Goal: Task Accomplishment & Management: Use online tool/utility

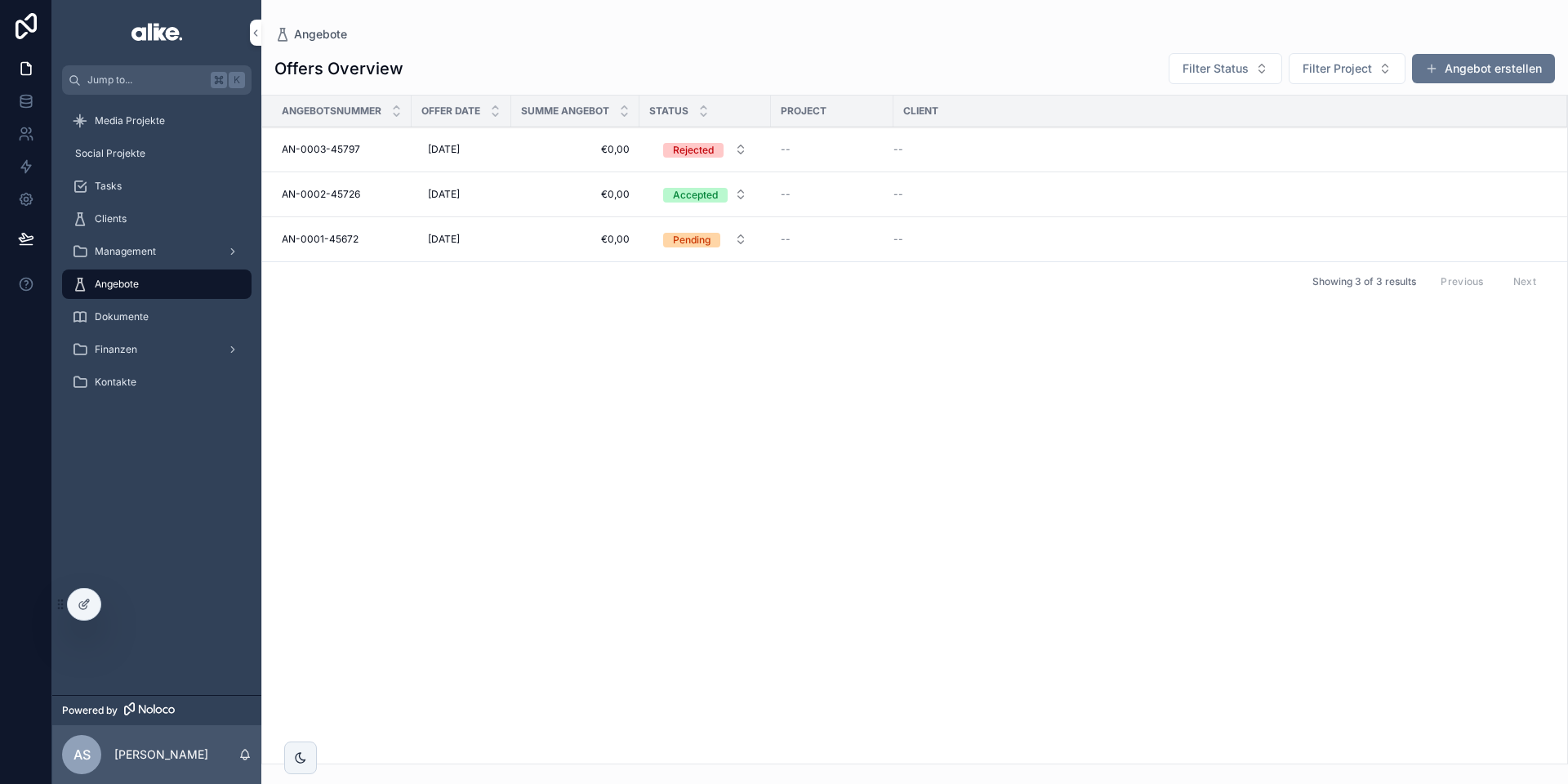
click at [527, 149] on span "€0,00" at bounding box center [575, 149] width 109 height 13
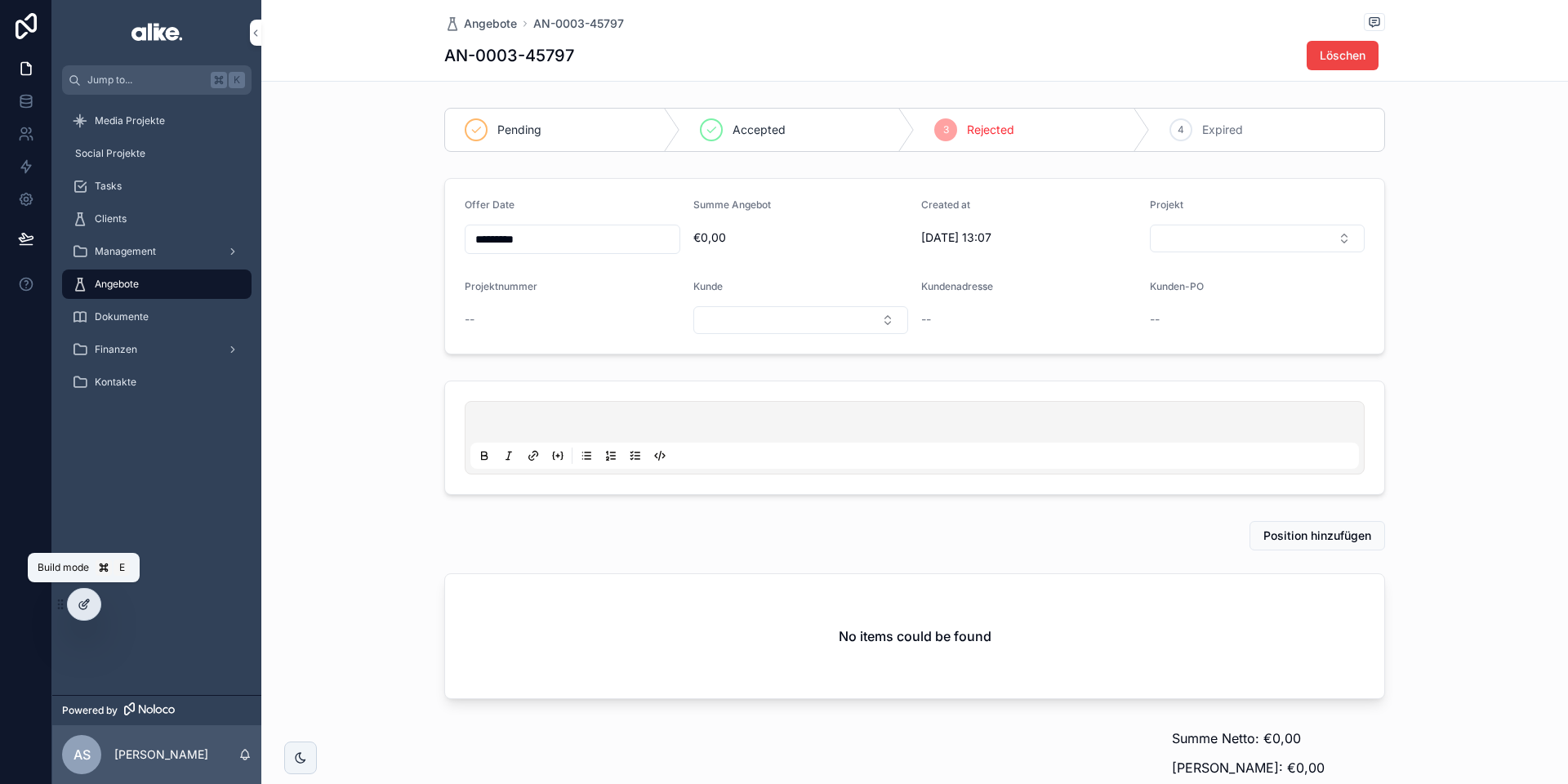
click at [87, 604] on icon at bounding box center [84, 604] width 13 height 13
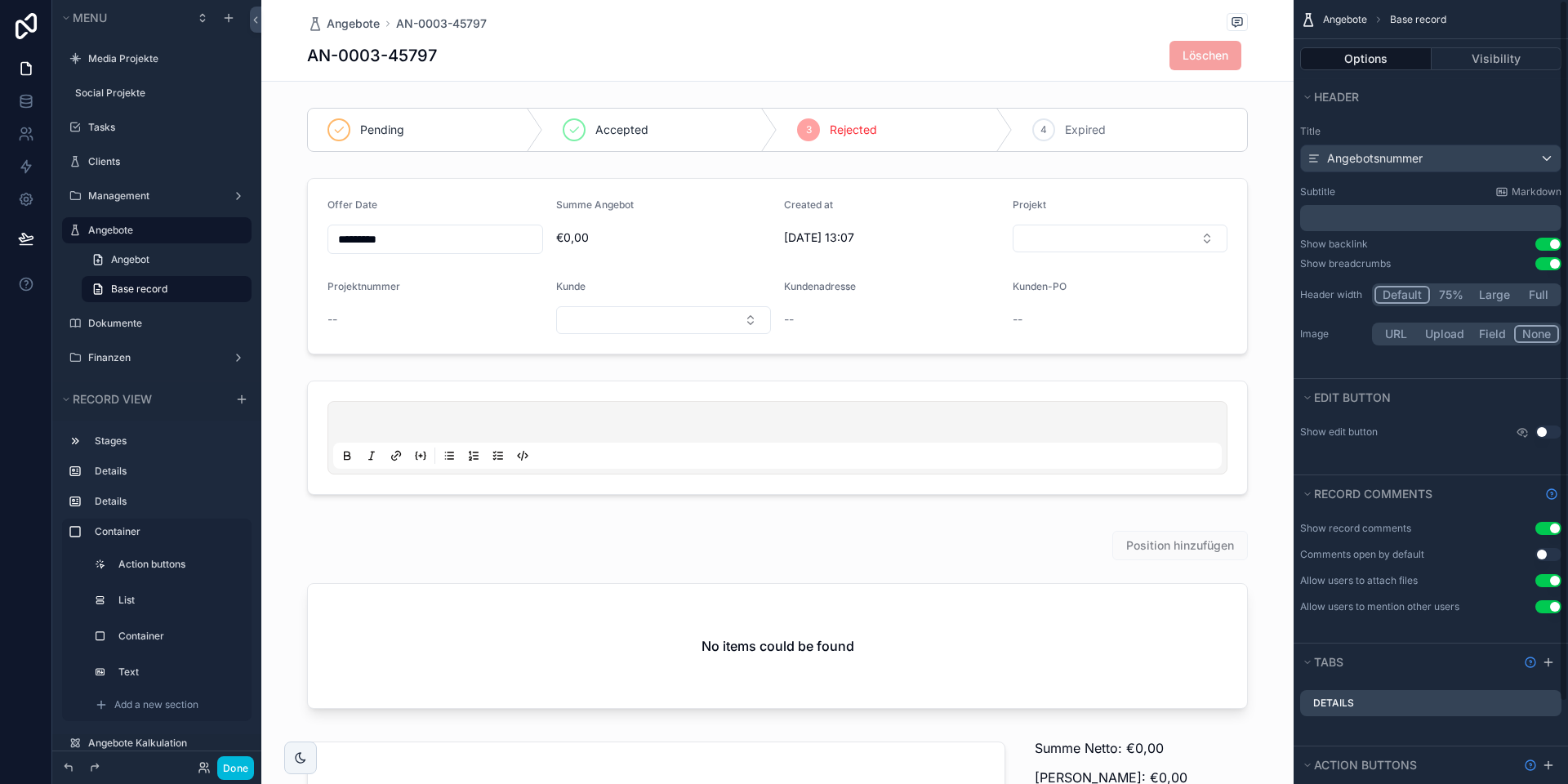
scroll to position [92, 0]
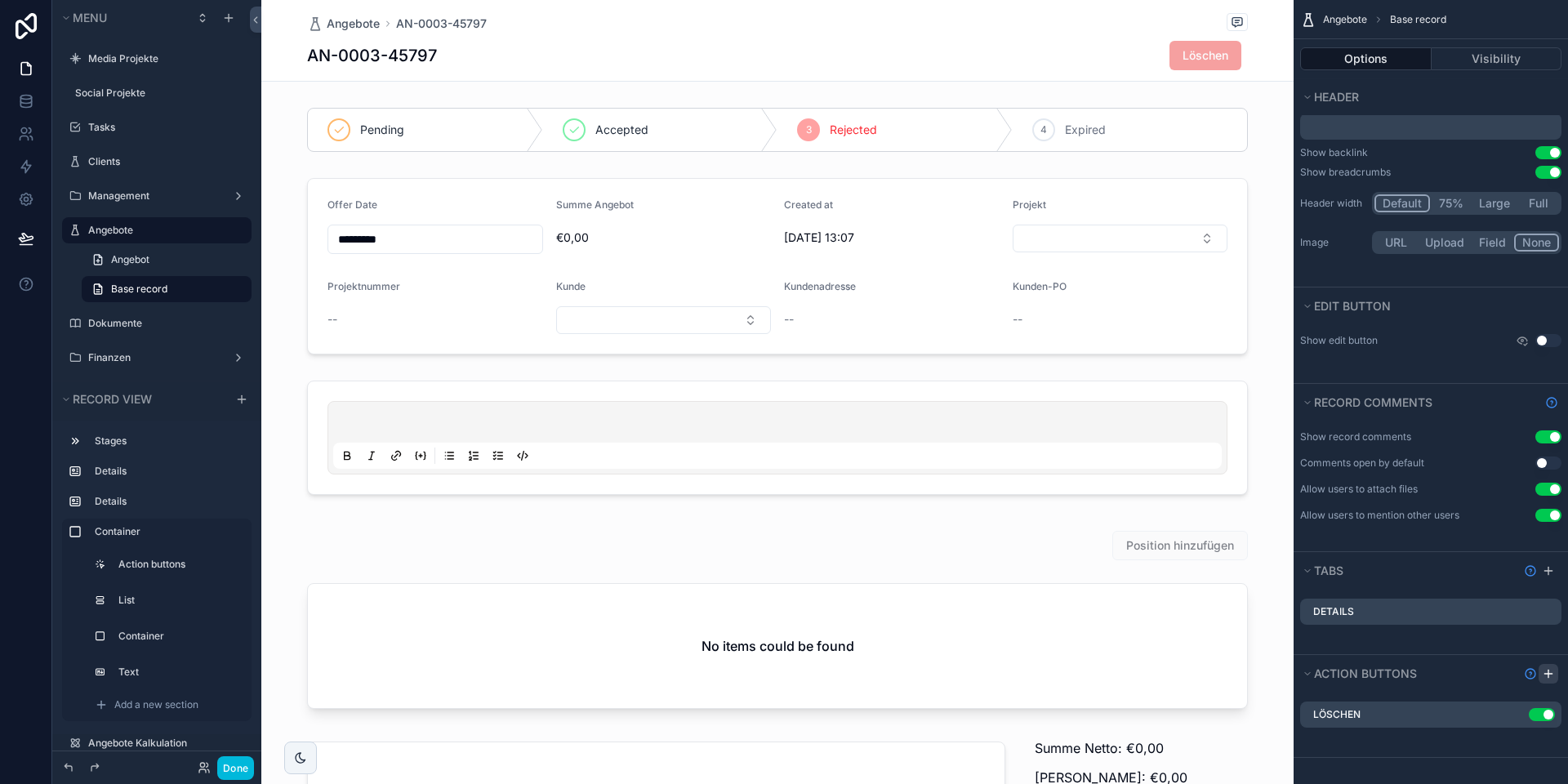
click at [1545, 674] on icon "scrollable content" at bounding box center [1547, 674] width 7 height 0
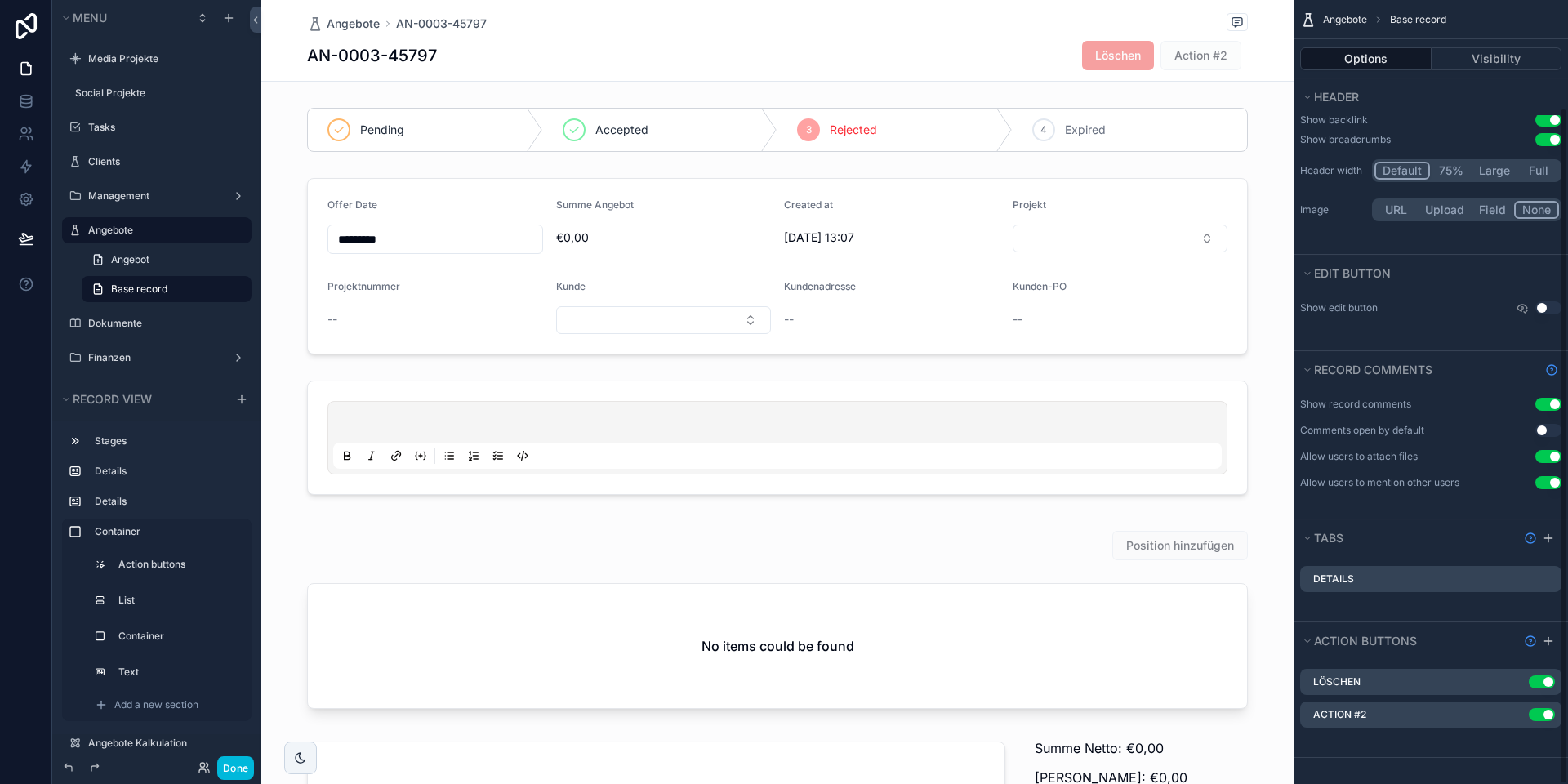
click at [0, 0] on icon "scrollable content" at bounding box center [0, 0] width 0 height 0
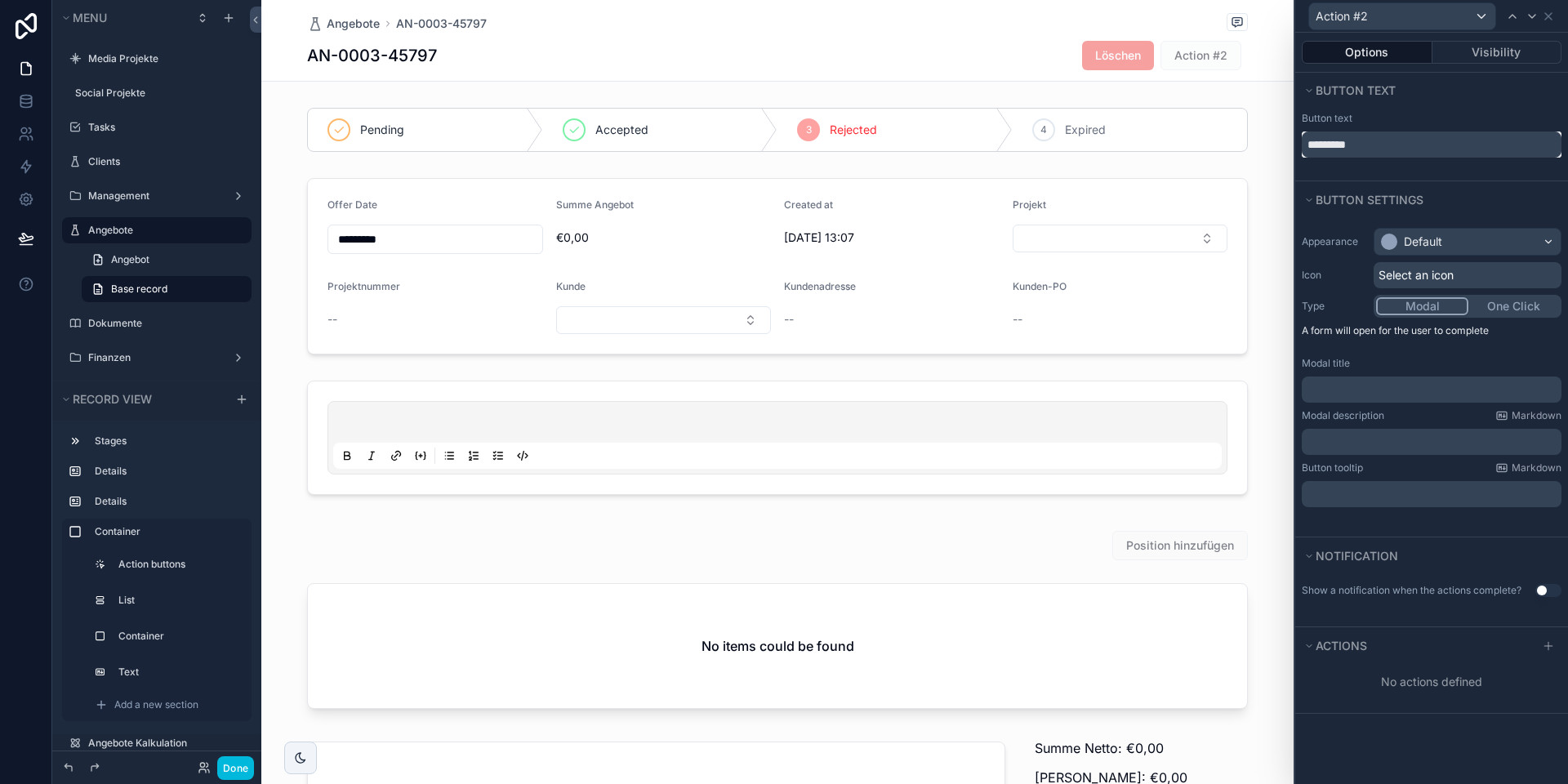
click at [1355, 148] on input "*********" at bounding box center [1431, 144] width 260 height 26
drag, startPoint x: 1362, startPoint y: 144, endPoint x: 1436, endPoint y: 143, distance: 74.0
click at [1436, 143] on input "**********" at bounding box center [1431, 144] width 260 height 26
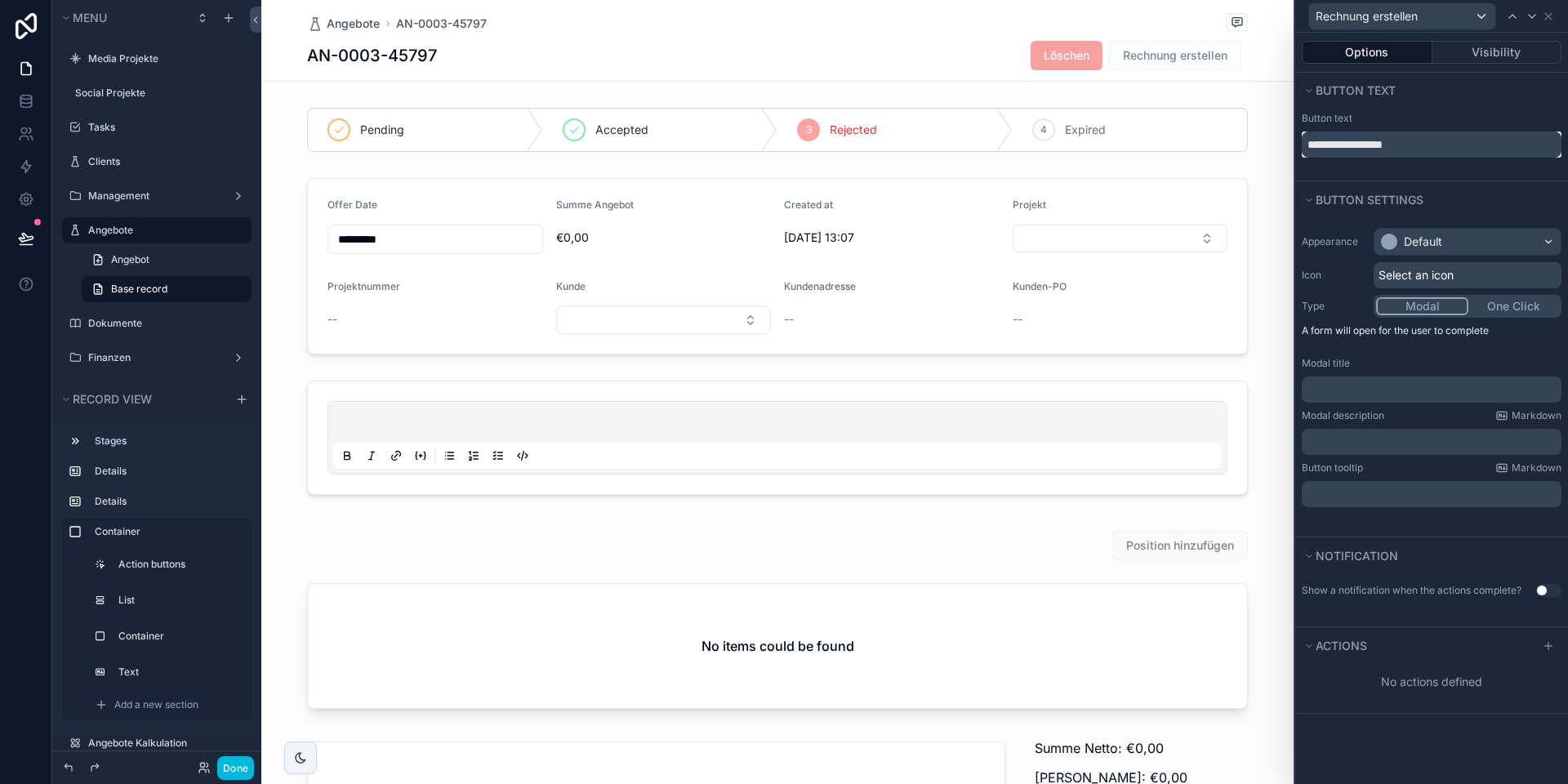
type input "**********"
click at [1426, 172] on div "**********" at bounding box center [1431, 144] width 272 height 72
click at [1548, 649] on icon at bounding box center [1548, 645] width 0 height 7
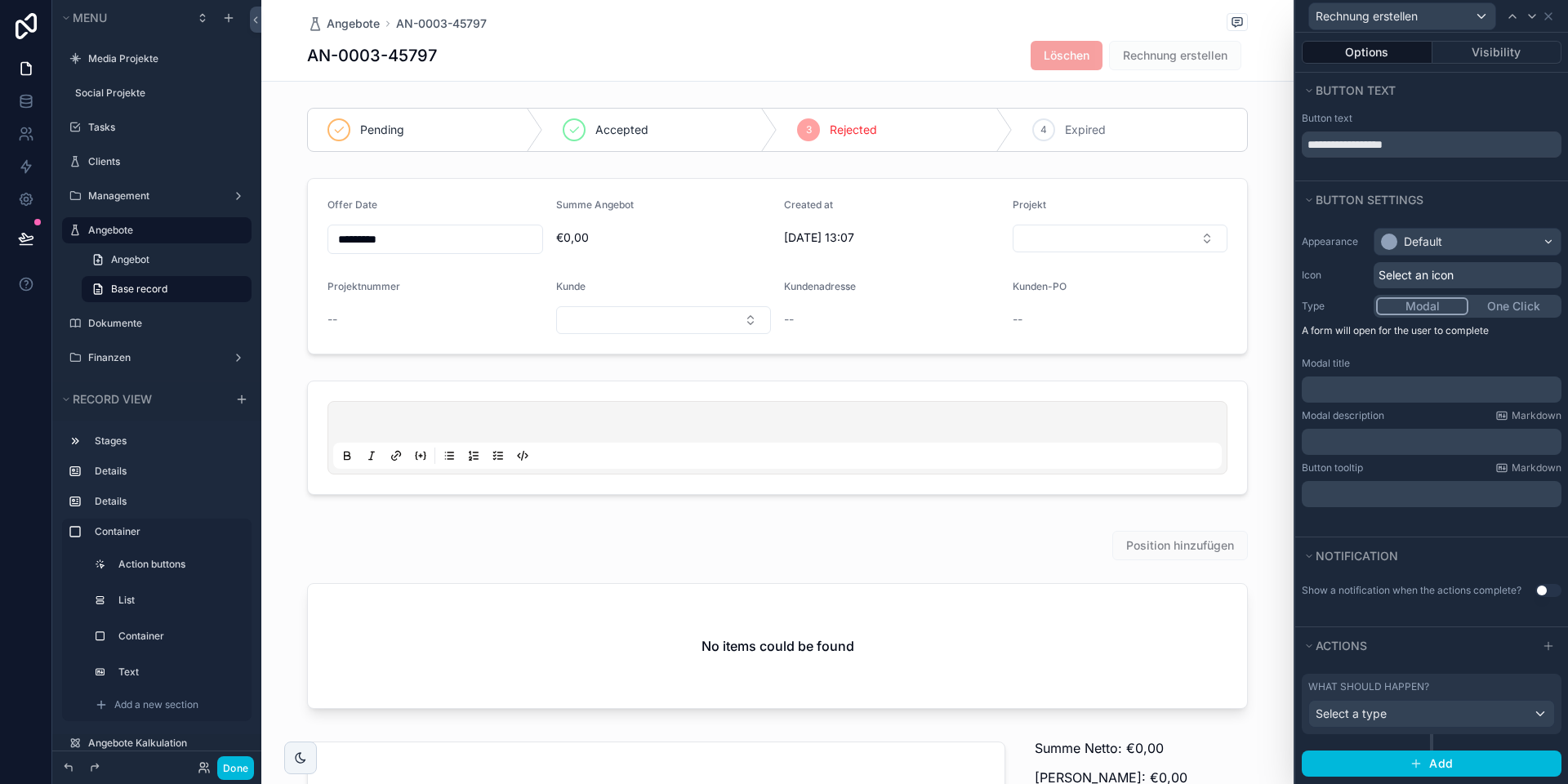
scroll to position [16, 0]
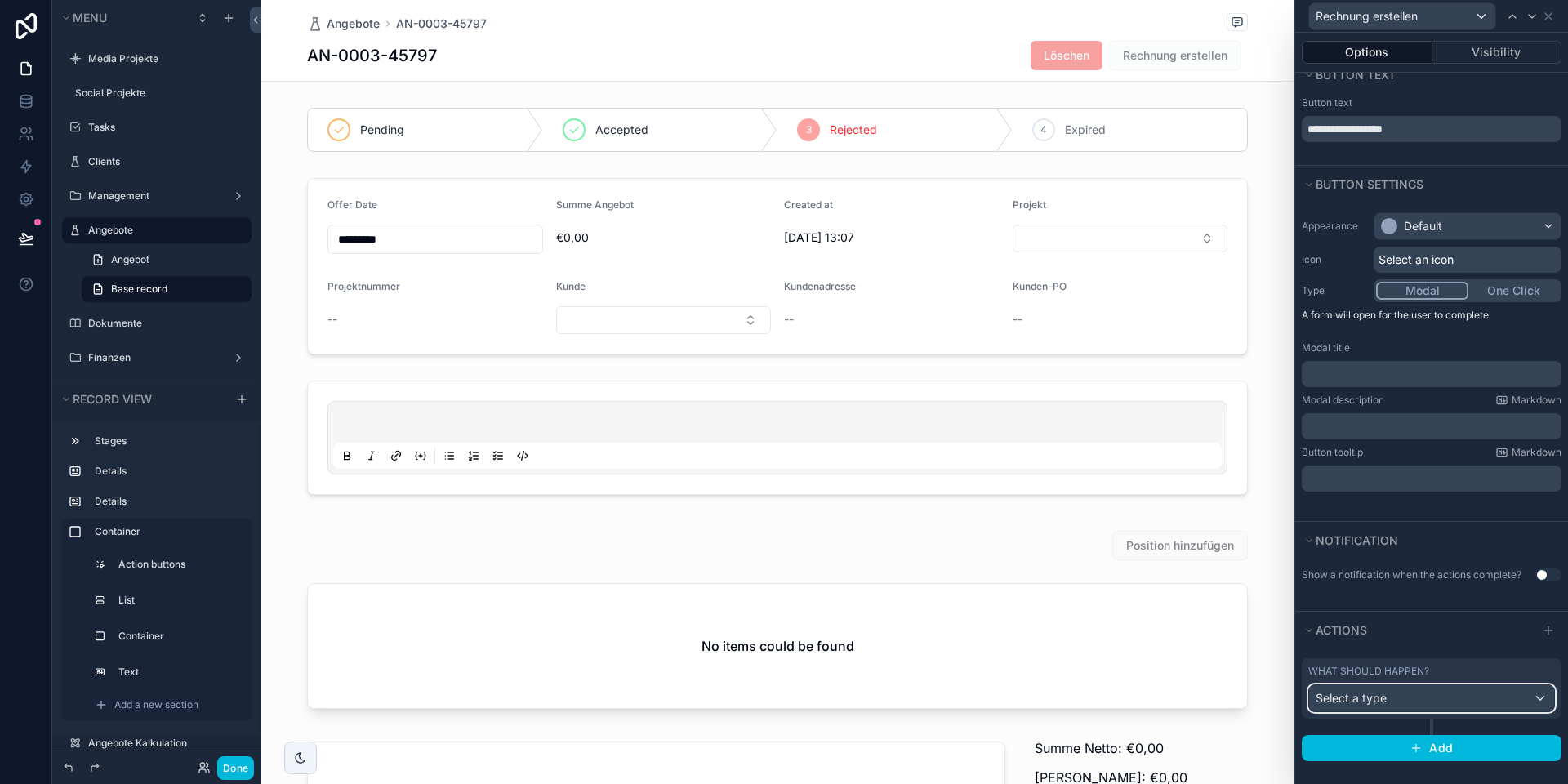
click at [1432, 697] on div "Select a type" at bounding box center [1431, 698] width 245 height 26
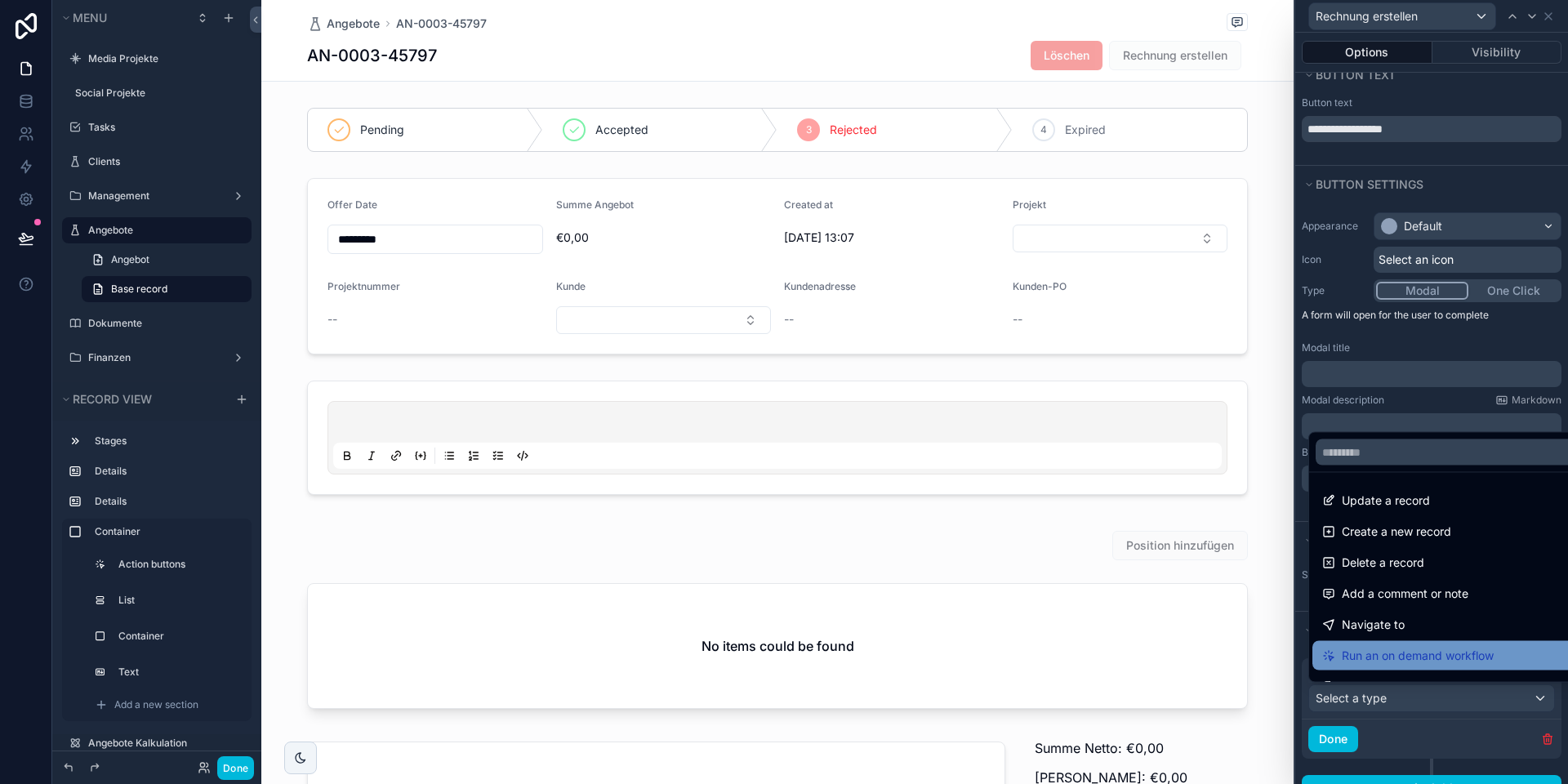
click at [1394, 651] on span "Run an on demand workflow" at bounding box center [1417, 656] width 152 height 20
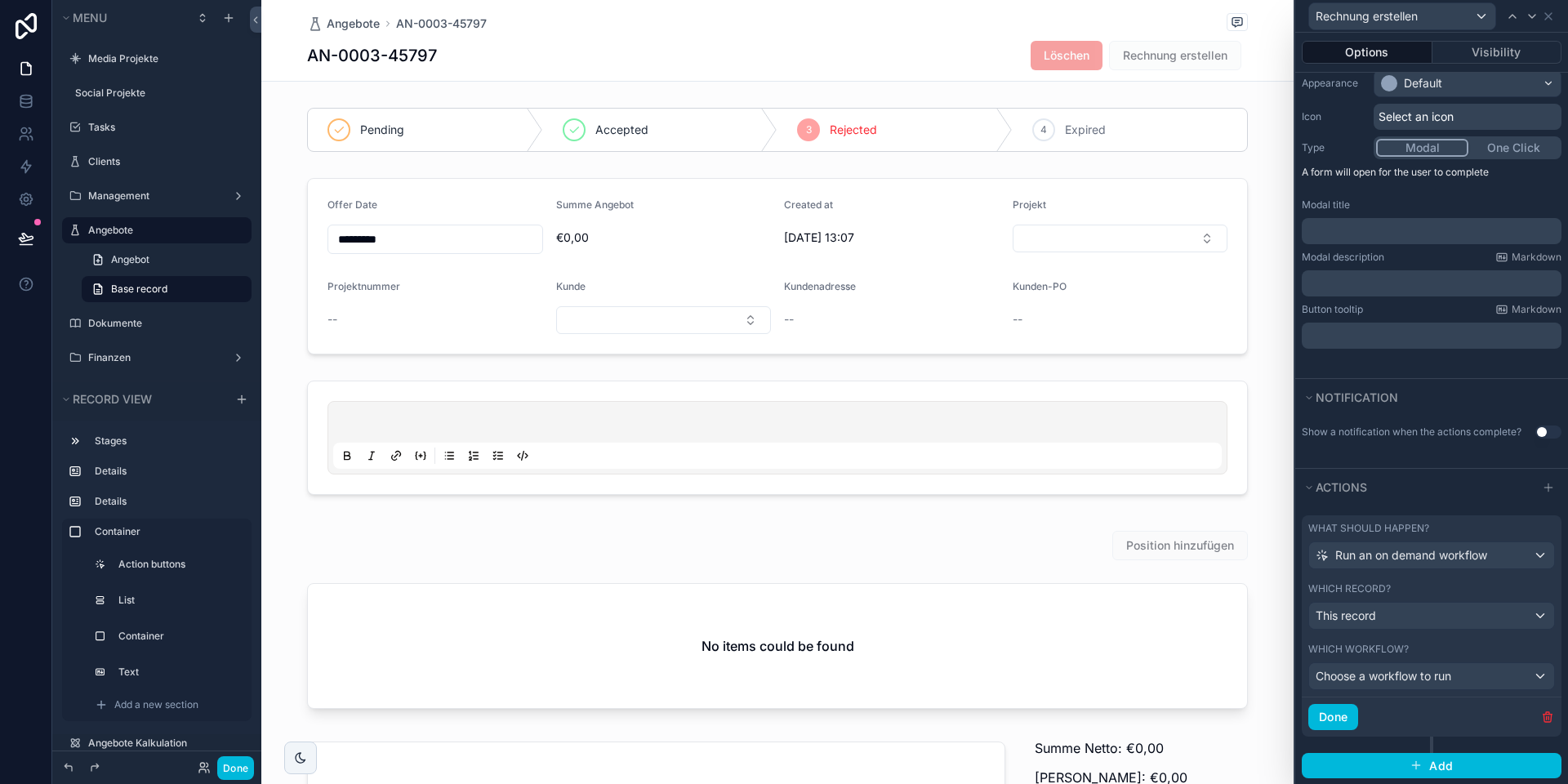
scroll to position [177, 0]
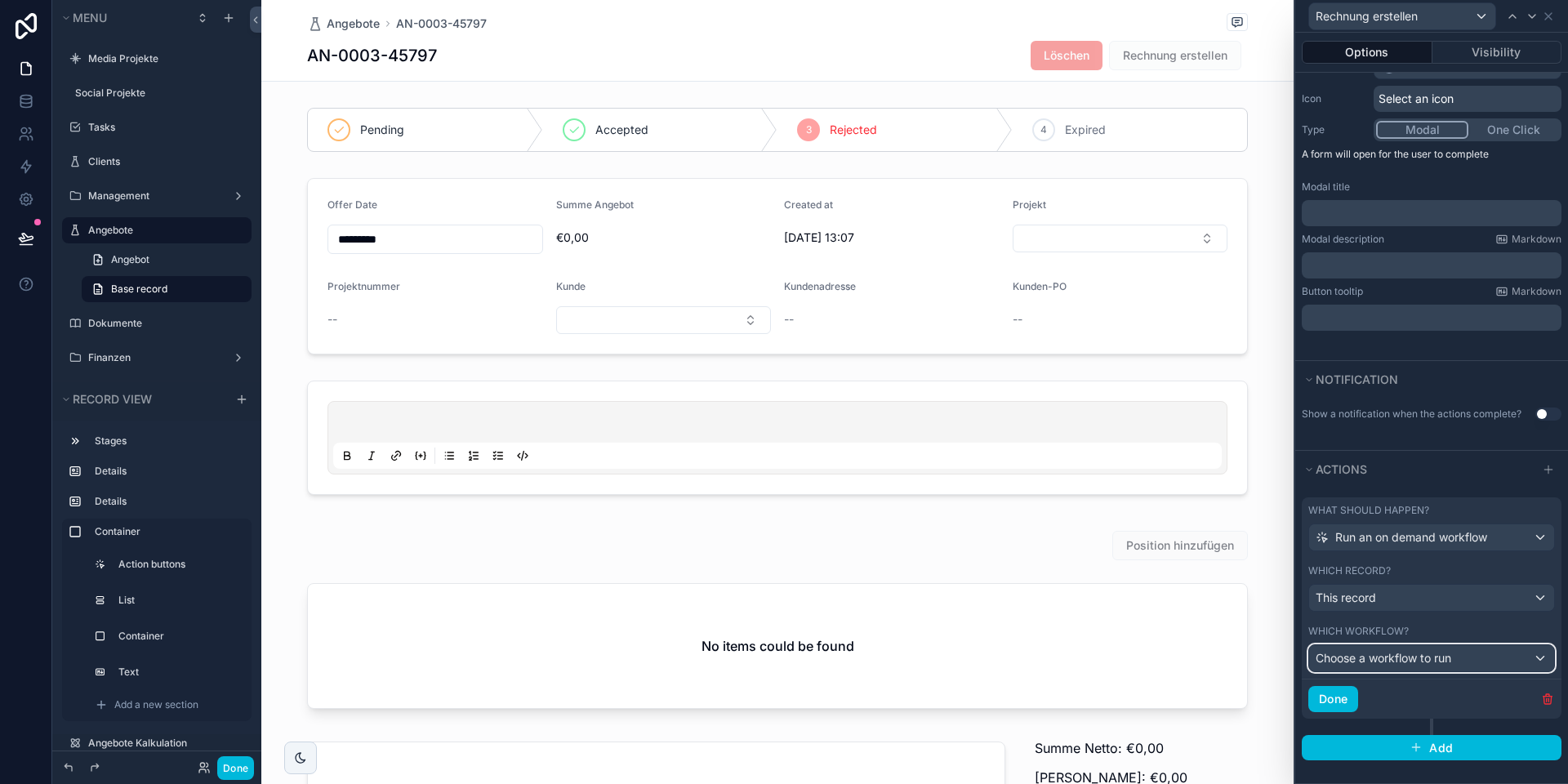
click at [1389, 664] on span "Choose a workflow to run" at bounding box center [1382, 658] width 135 height 14
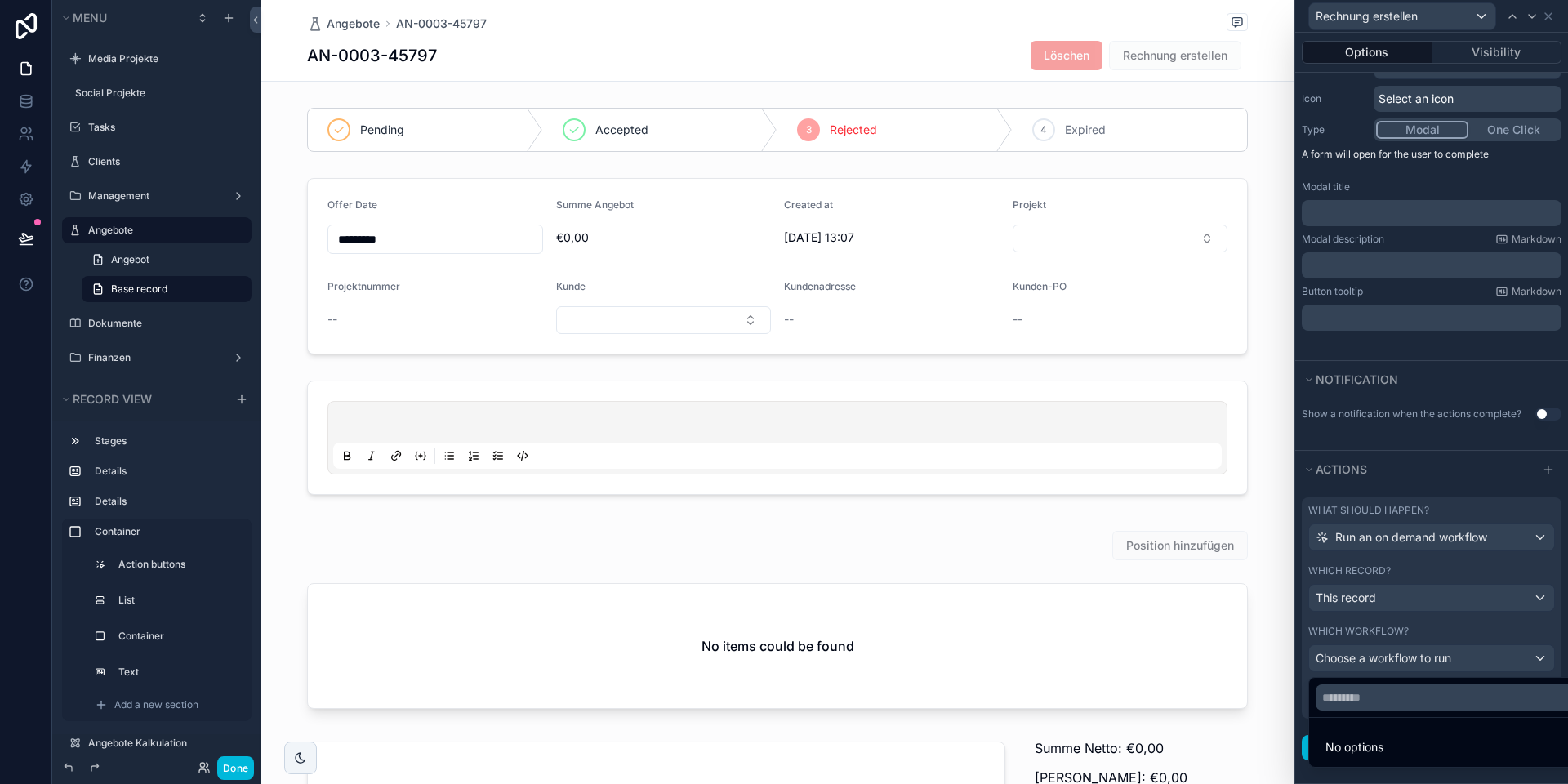
click at [1395, 657] on div at bounding box center [1431, 392] width 272 height 784
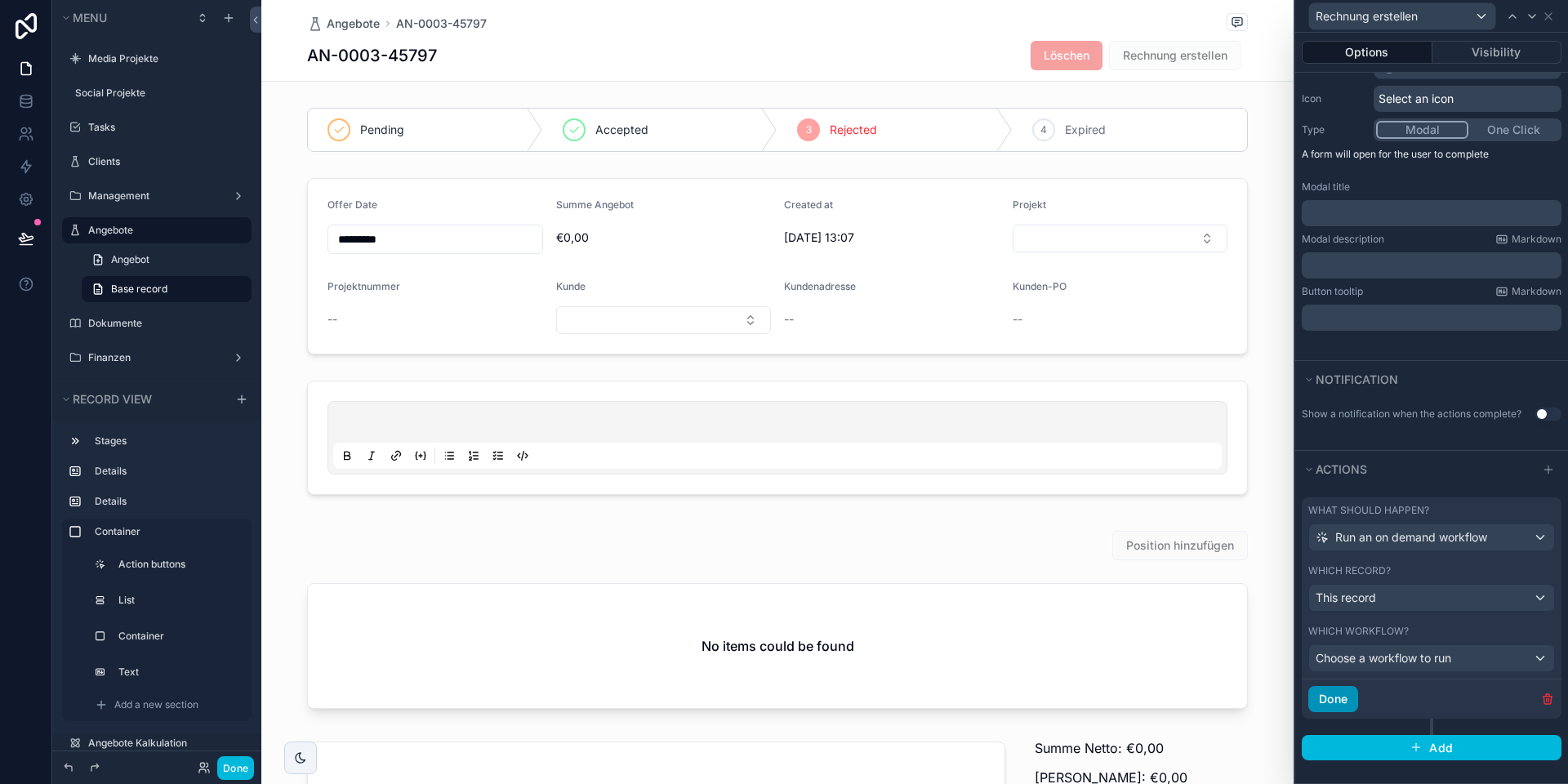
click at [1329, 704] on button "Done" at bounding box center [1332, 699] width 49 height 26
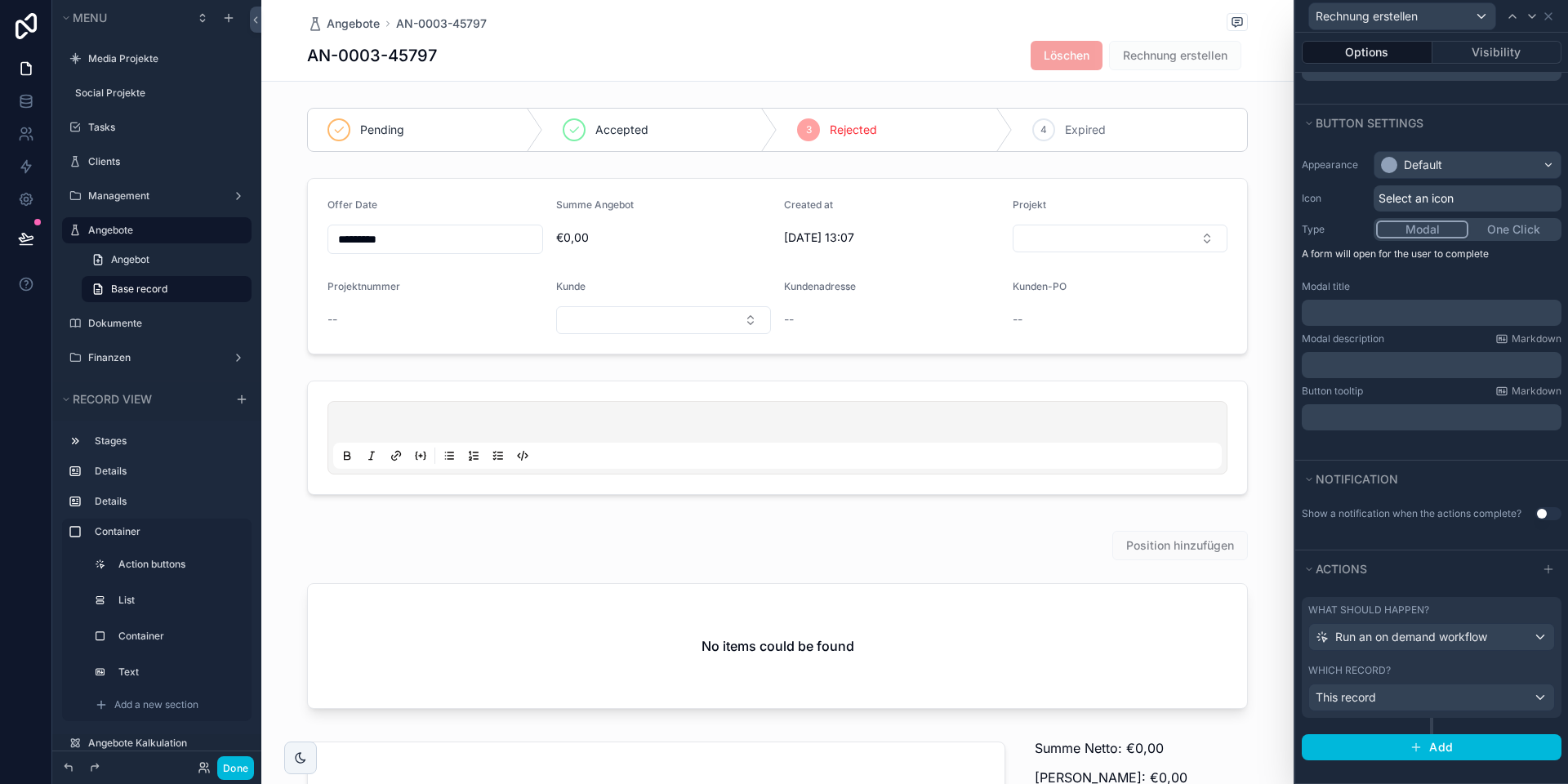
scroll to position [76, 0]
click at [226, 771] on button "Done" at bounding box center [235, 768] width 37 height 24
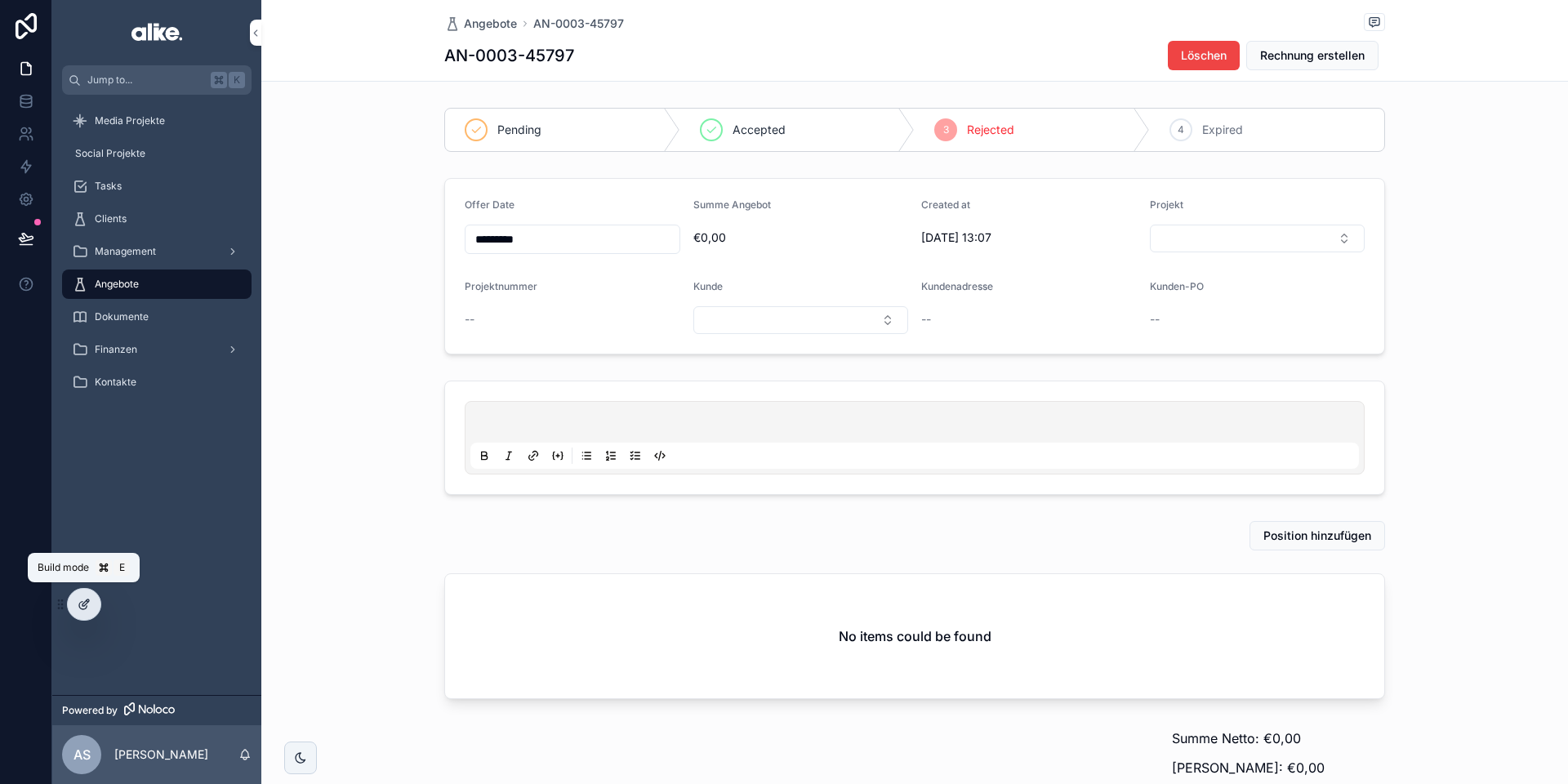
click at [83, 613] on div at bounding box center [84, 604] width 33 height 31
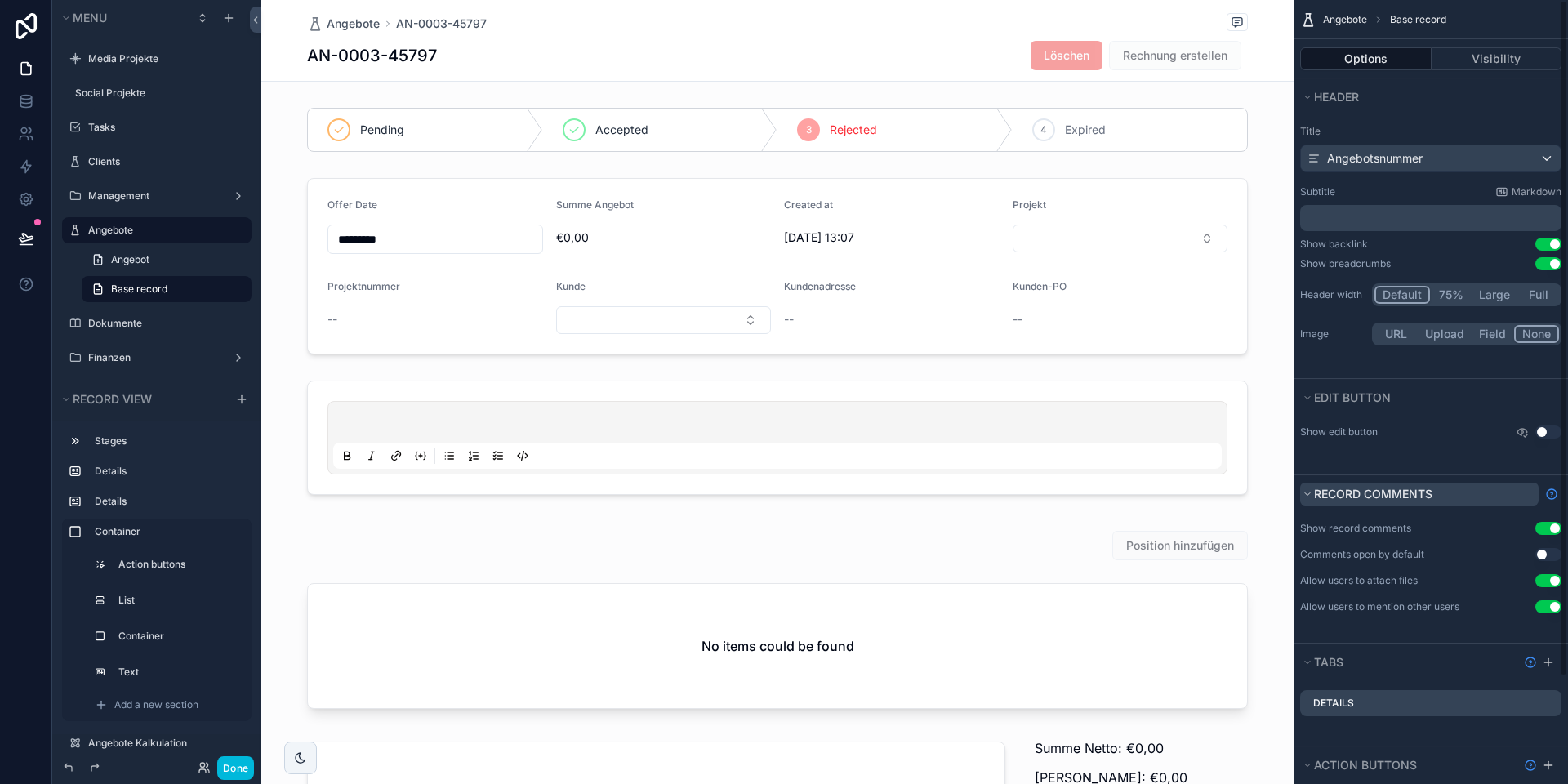
scroll to position [124, 0]
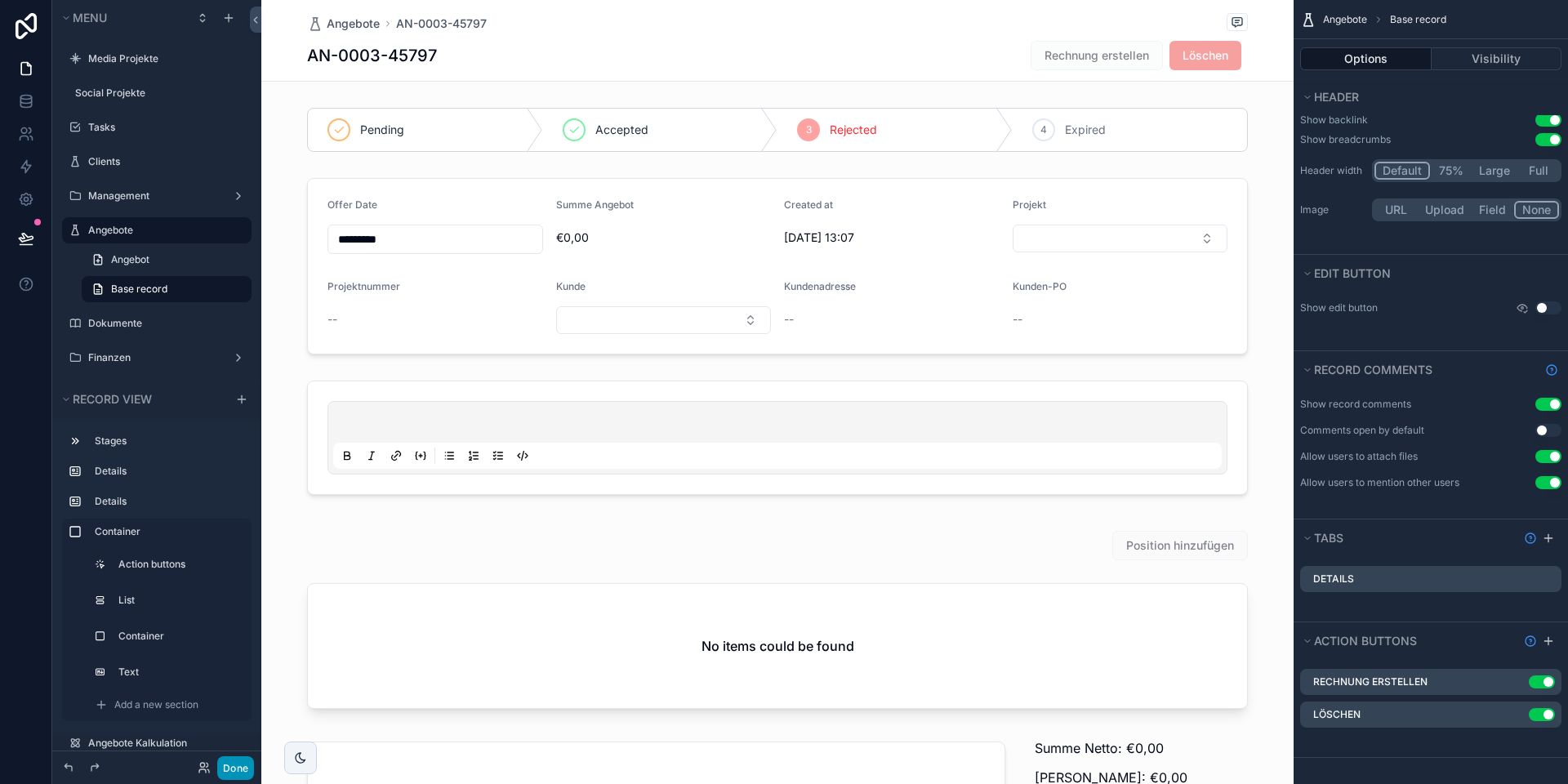
click at [233, 766] on button "Done" at bounding box center [235, 768] width 37 height 24
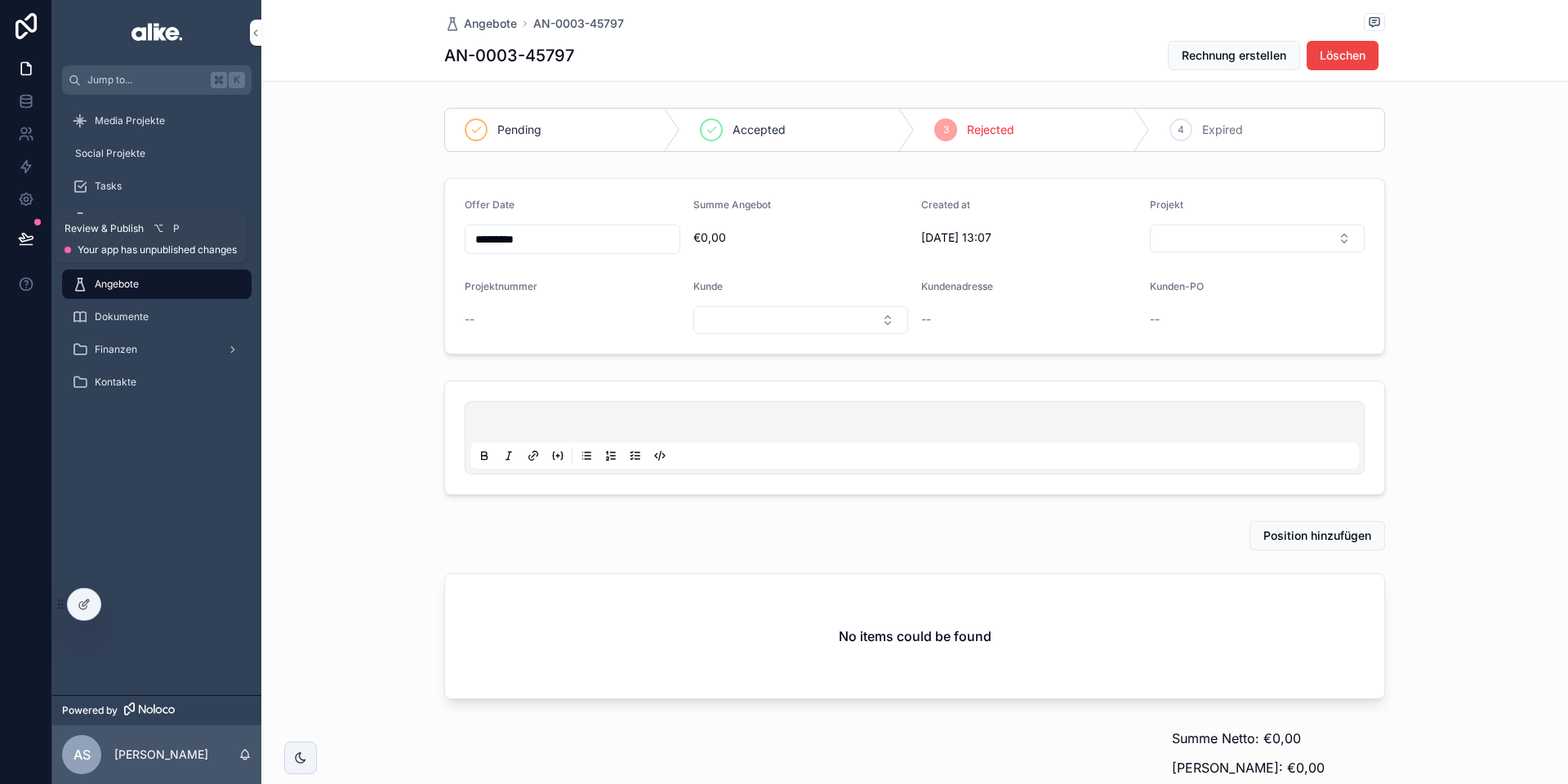
click at [22, 239] on icon at bounding box center [26, 238] width 17 height 17
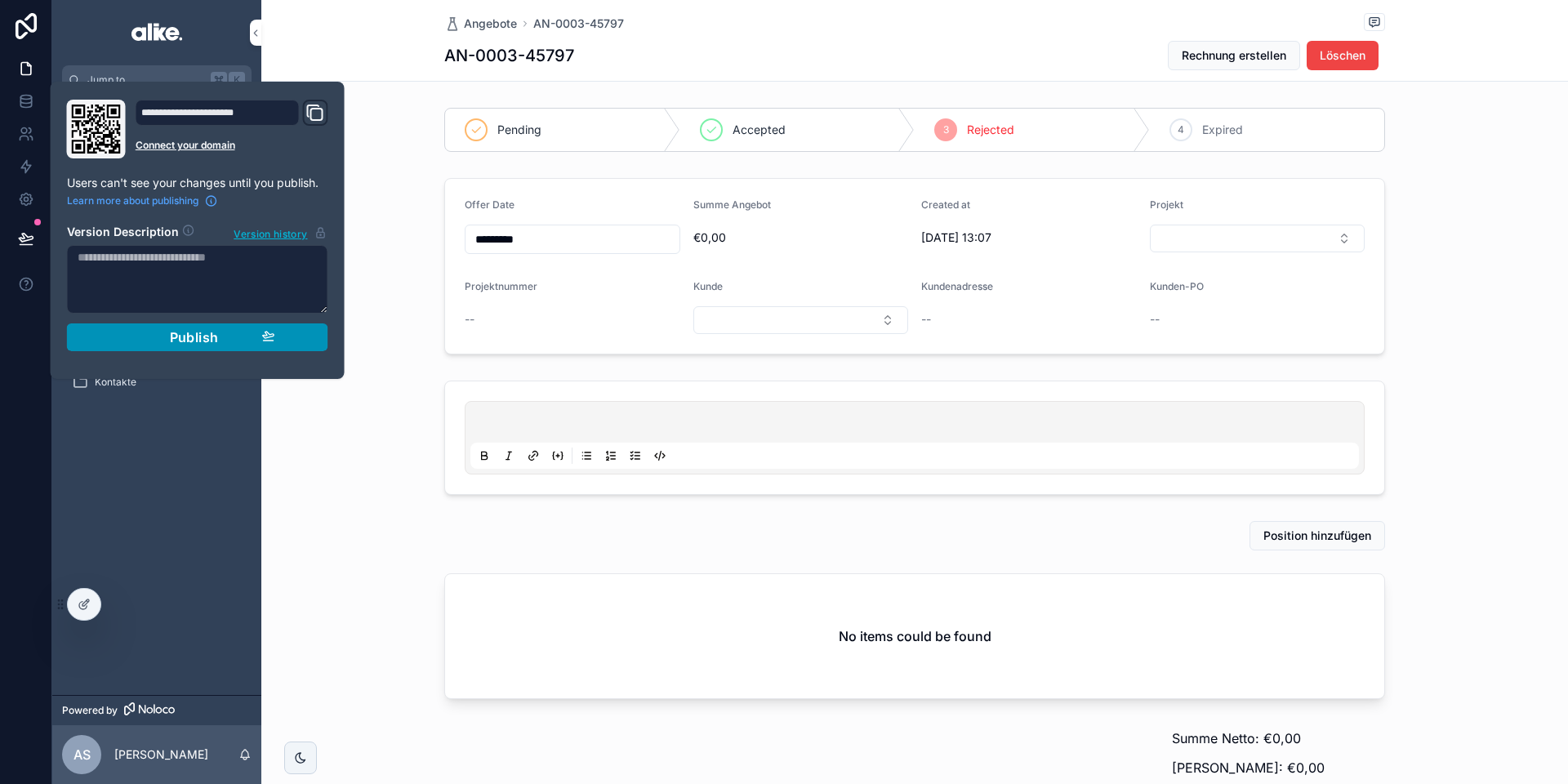
click at [125, 340] on div "Publish" at bounding box center [197, 337] width 155 height 17
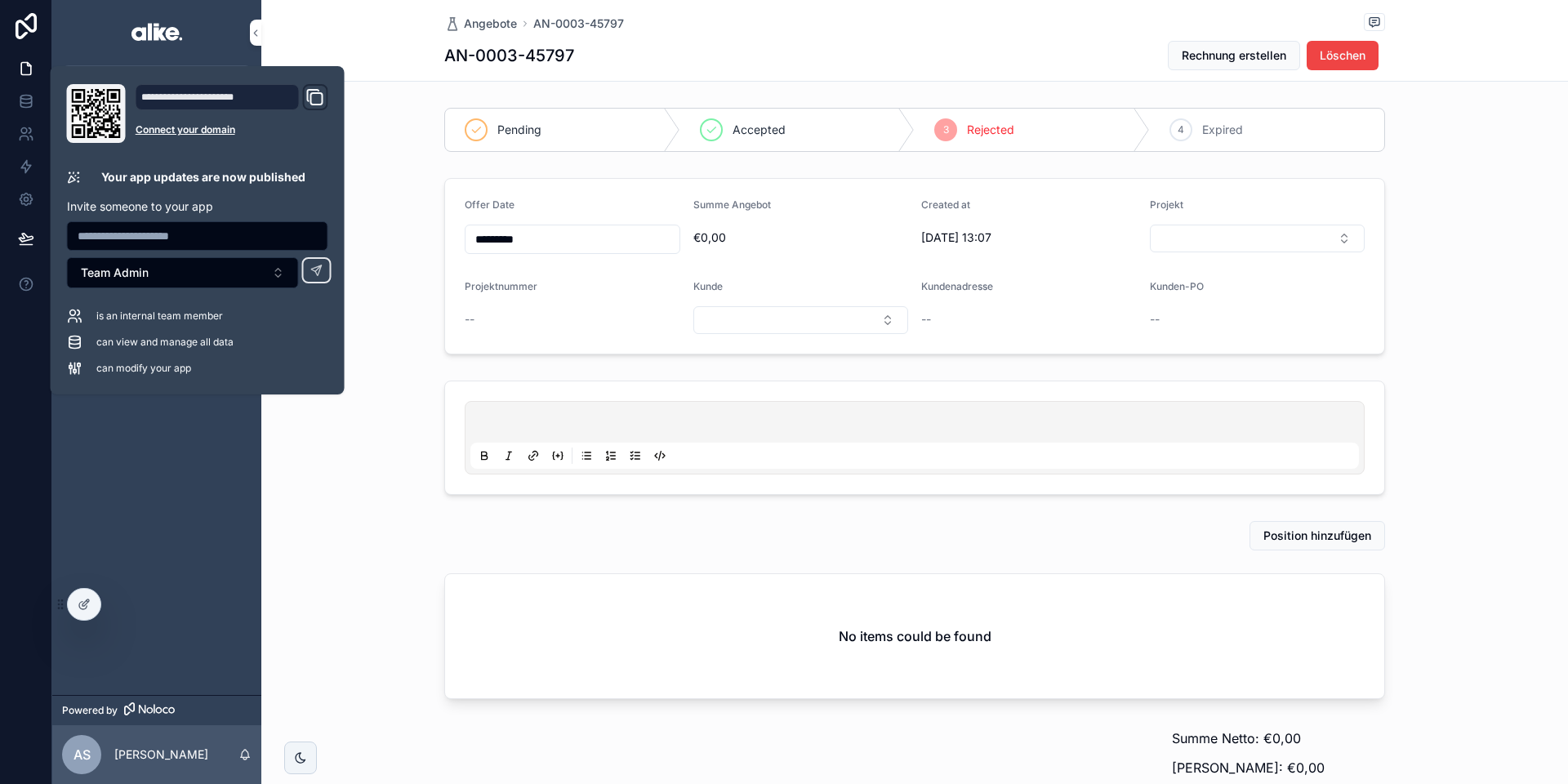
click at [139, 476] on div "Media Projekte Social Projekte Tasks Clients Management Angebote Dokumente Fina…" at bounding box center [157, 395] width 209 height 600
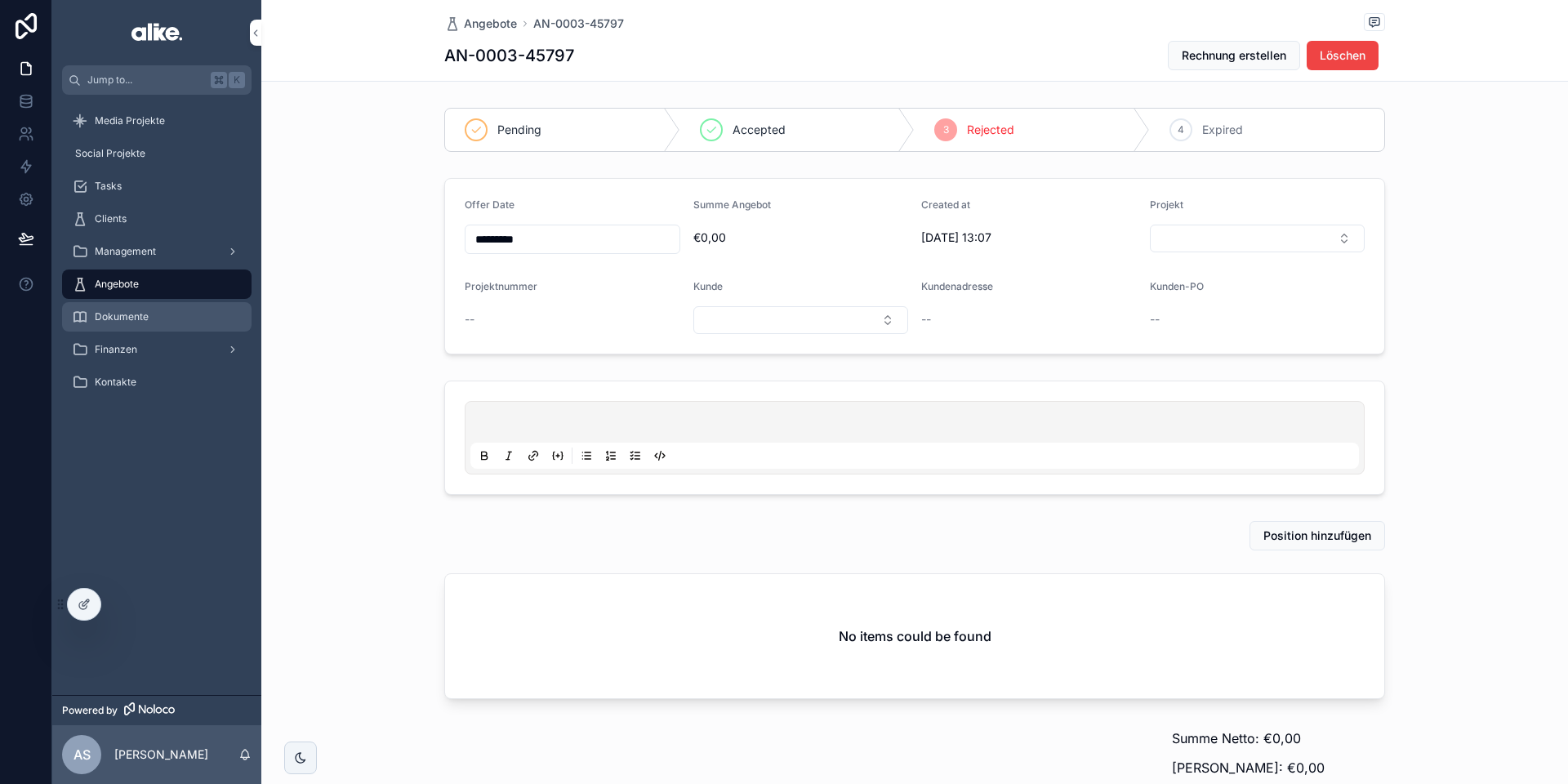
click at [130, 319] on span "Dokumente" at bounding box center [121, 316] width 54 height 13
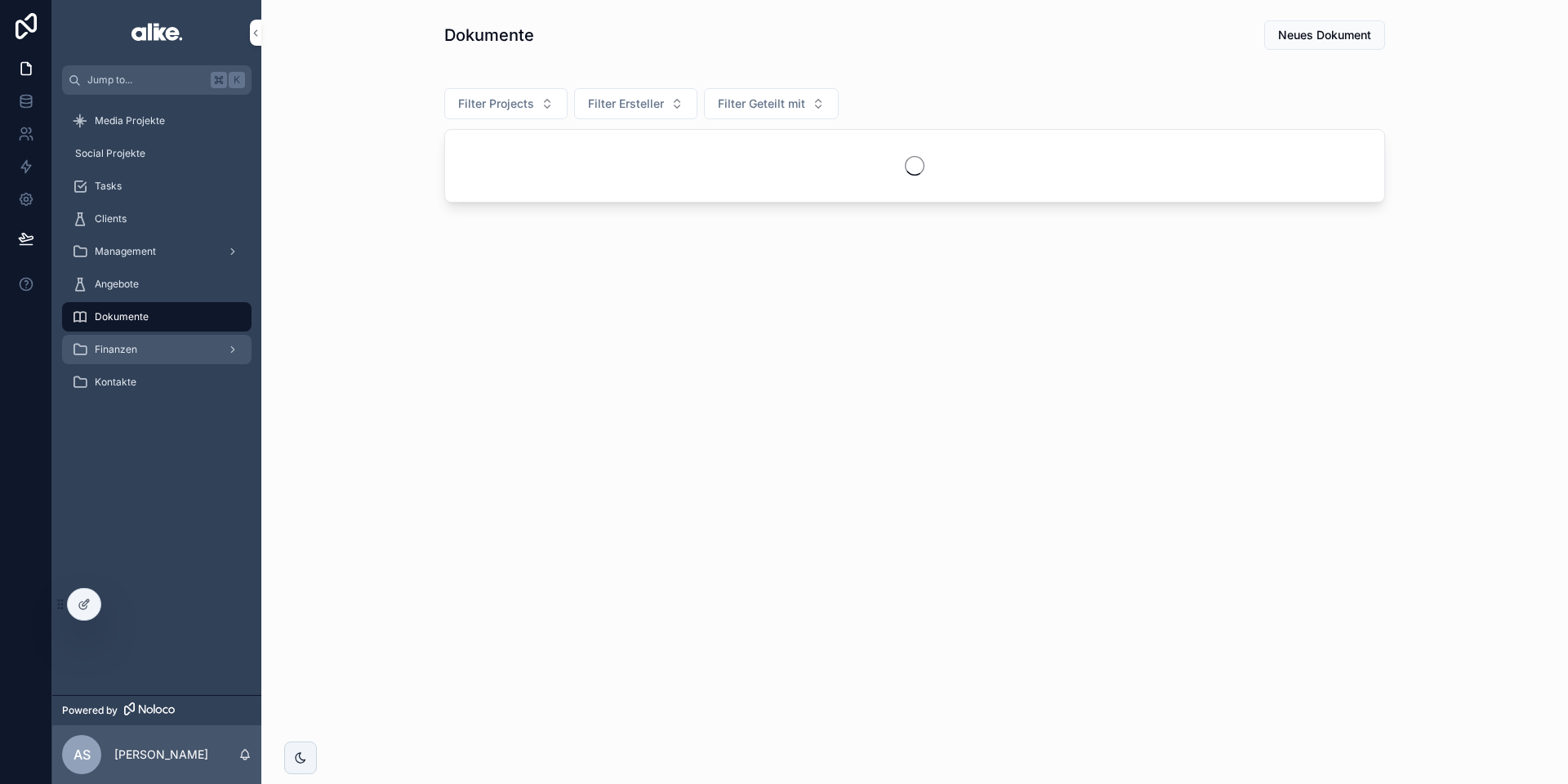
click at [125, 350] on span "Finanzen" at bounding box center [115, 349] width 42 height 13
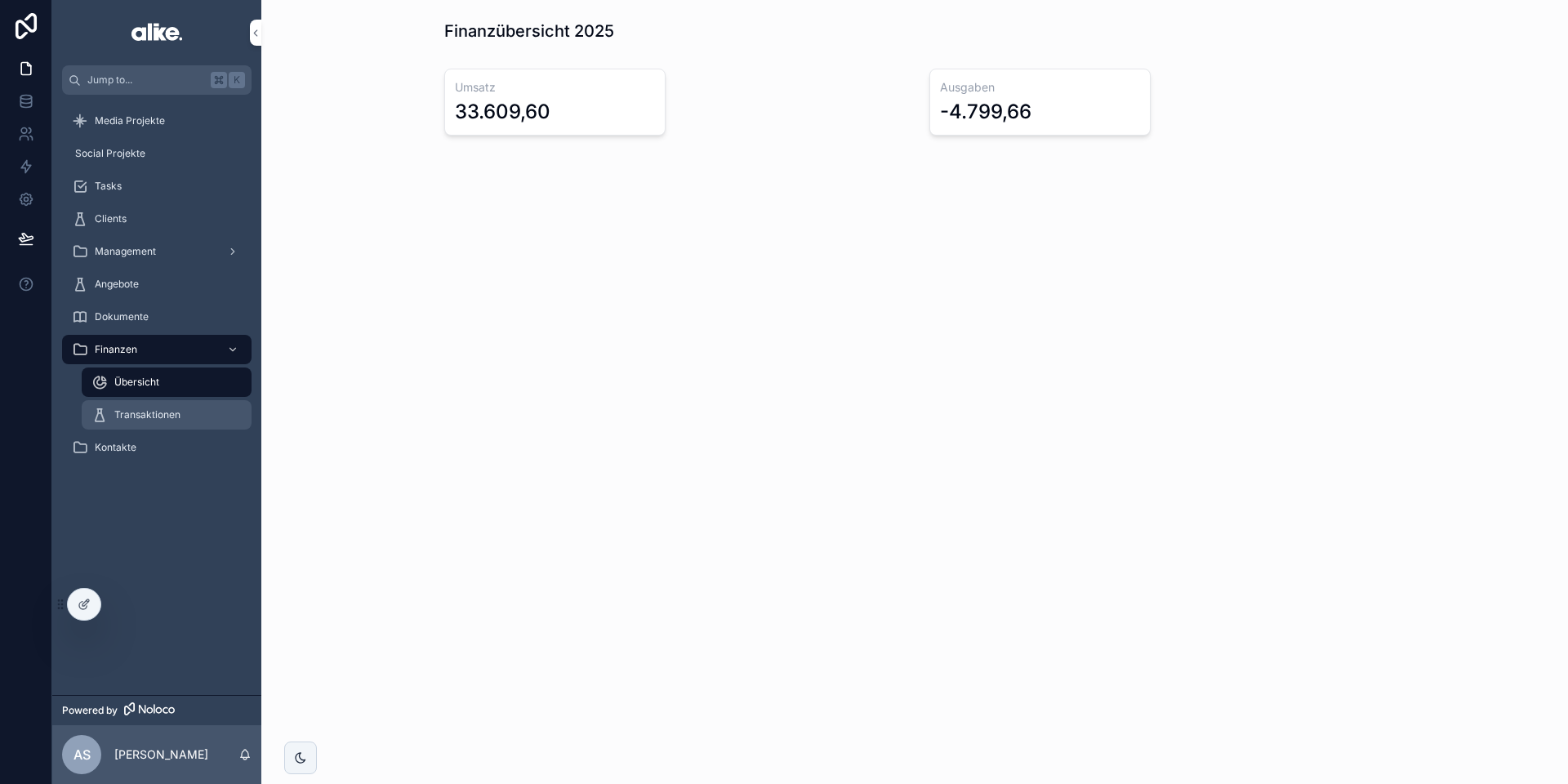
click at [146, 414] on span "Transaktionen" at bounding box center [147, 415] width 66 height 13
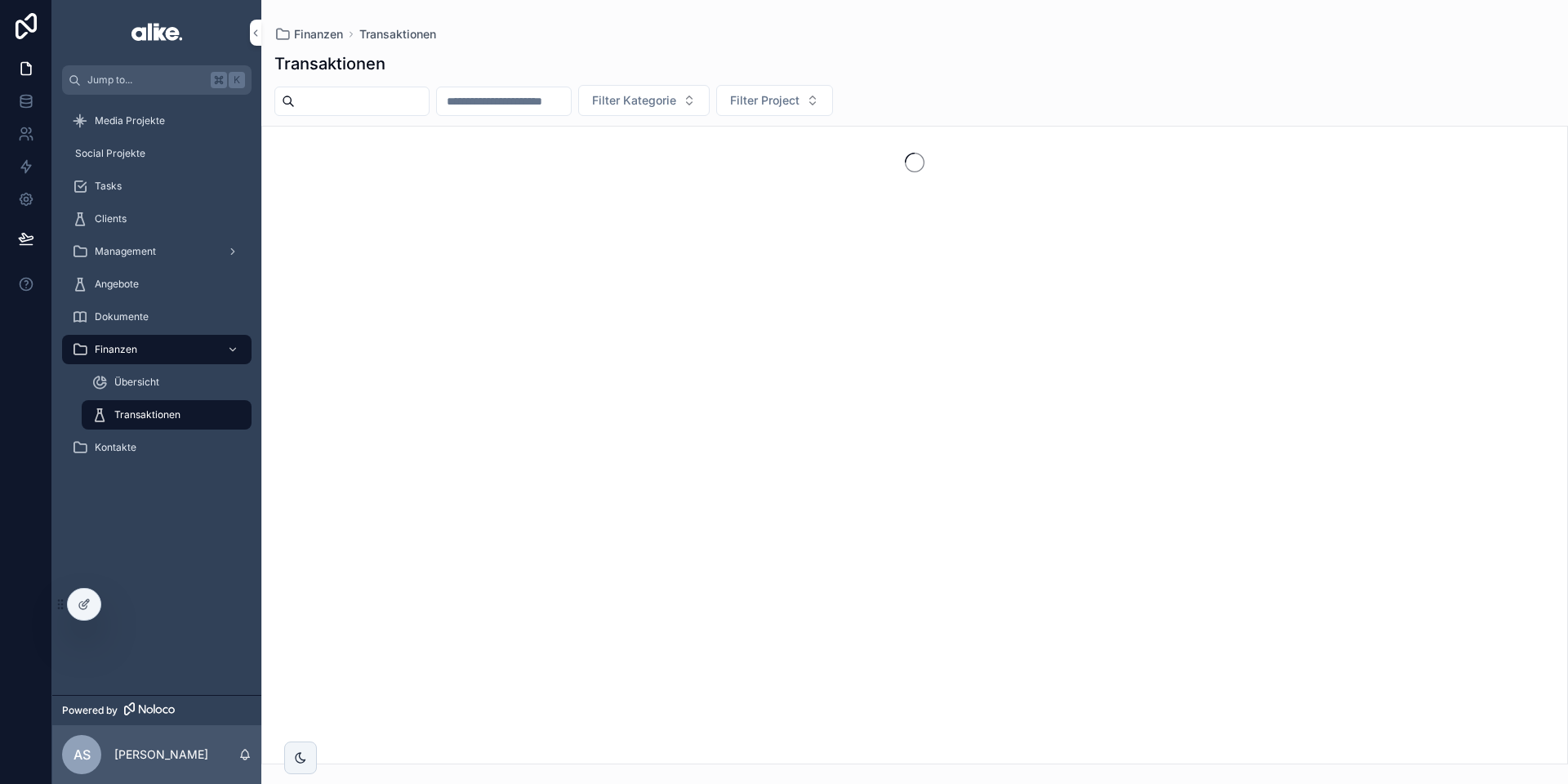
click at [400, 104] on input "scrollable content" at bounding box center [362, 101] width 134 height 23
click at [573, 63] on div "Transaktionen" at bounding box center [914, 63] width 1280 height 23
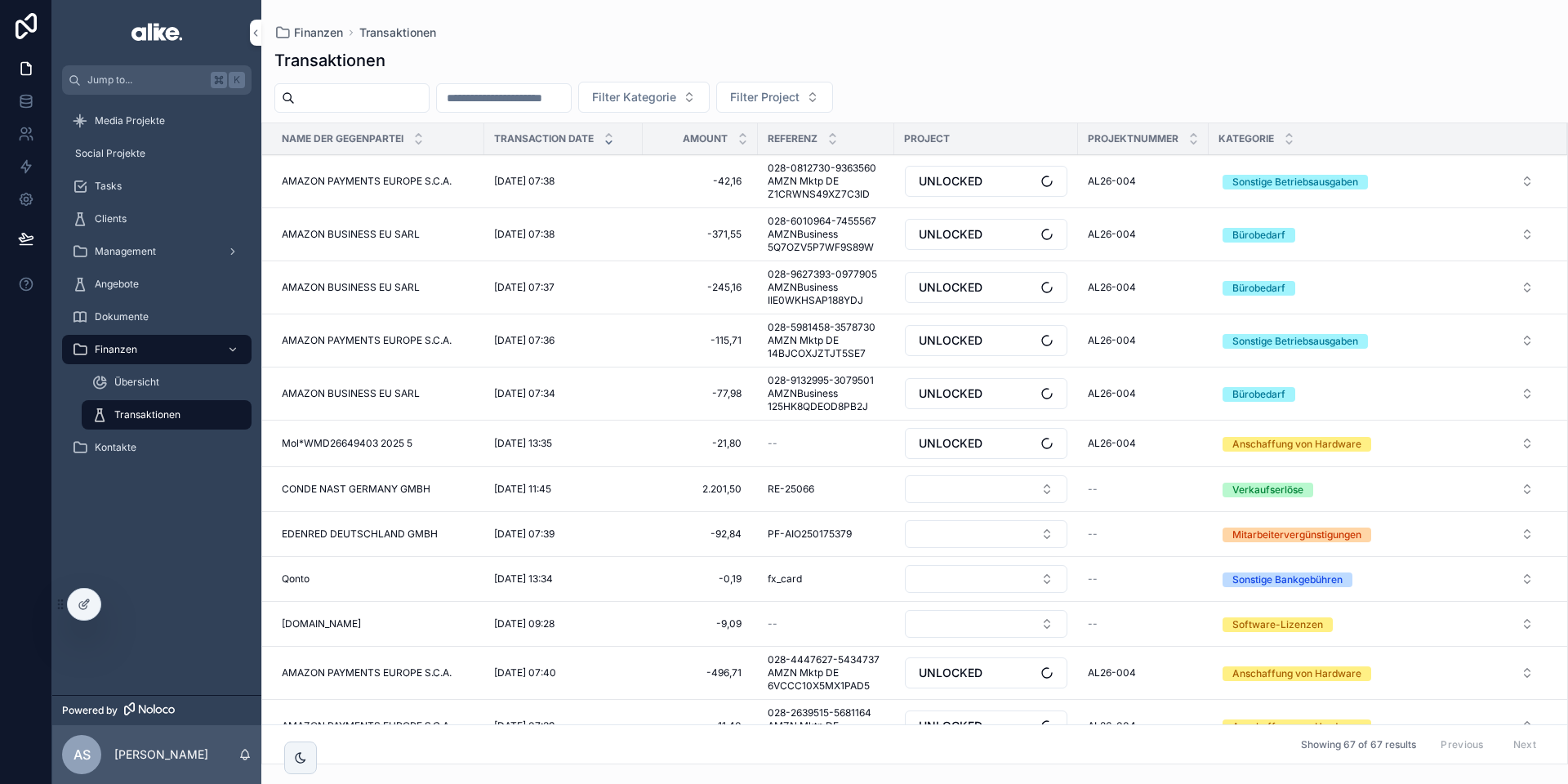
click at [518, 100] on input "scrollable content" at bounding box center [504, 98] width 134 height 23
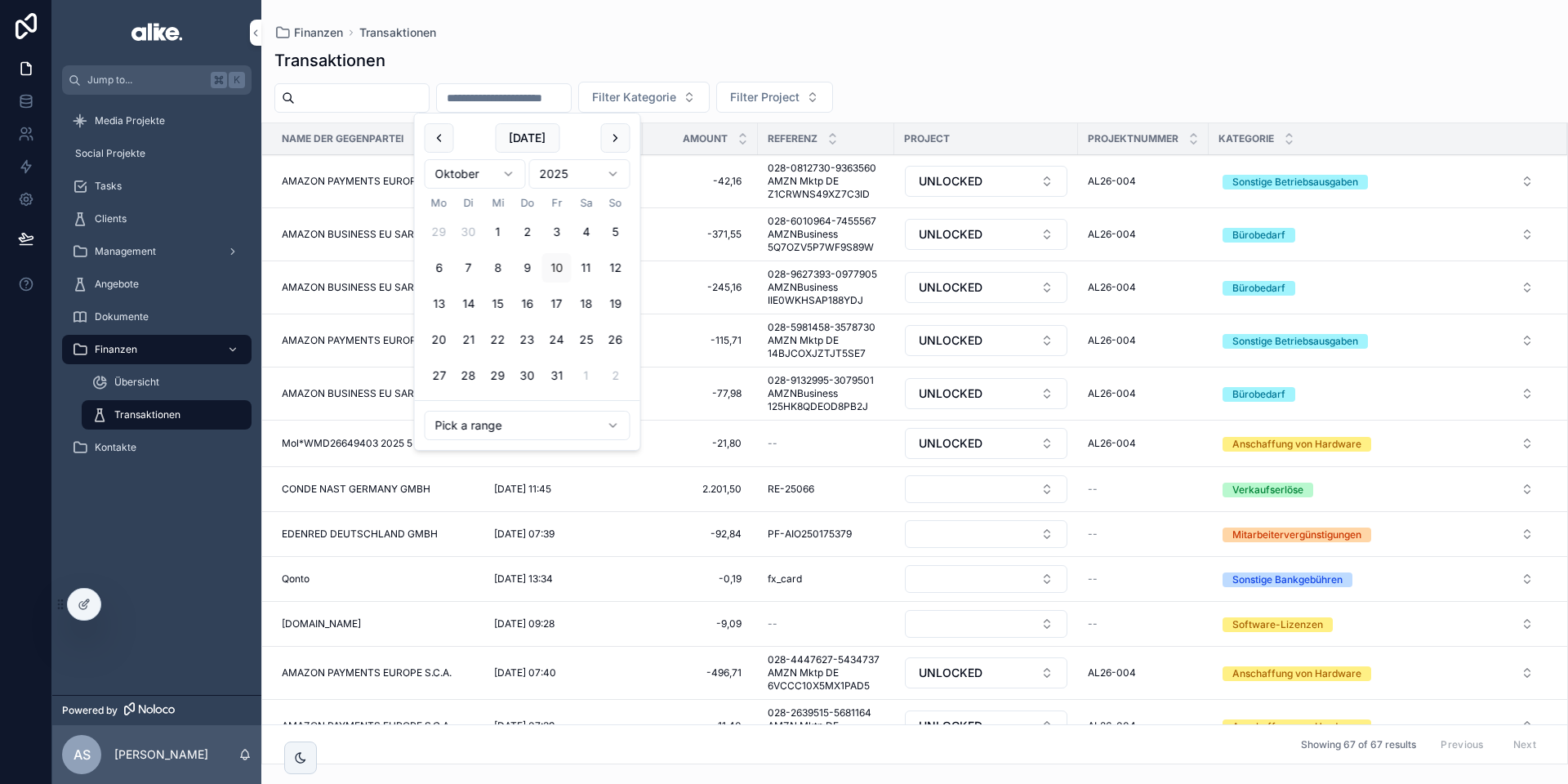
click at [565, 65] on div "Transaktionen" at bounding box center [914, 60] width 1280 height 23
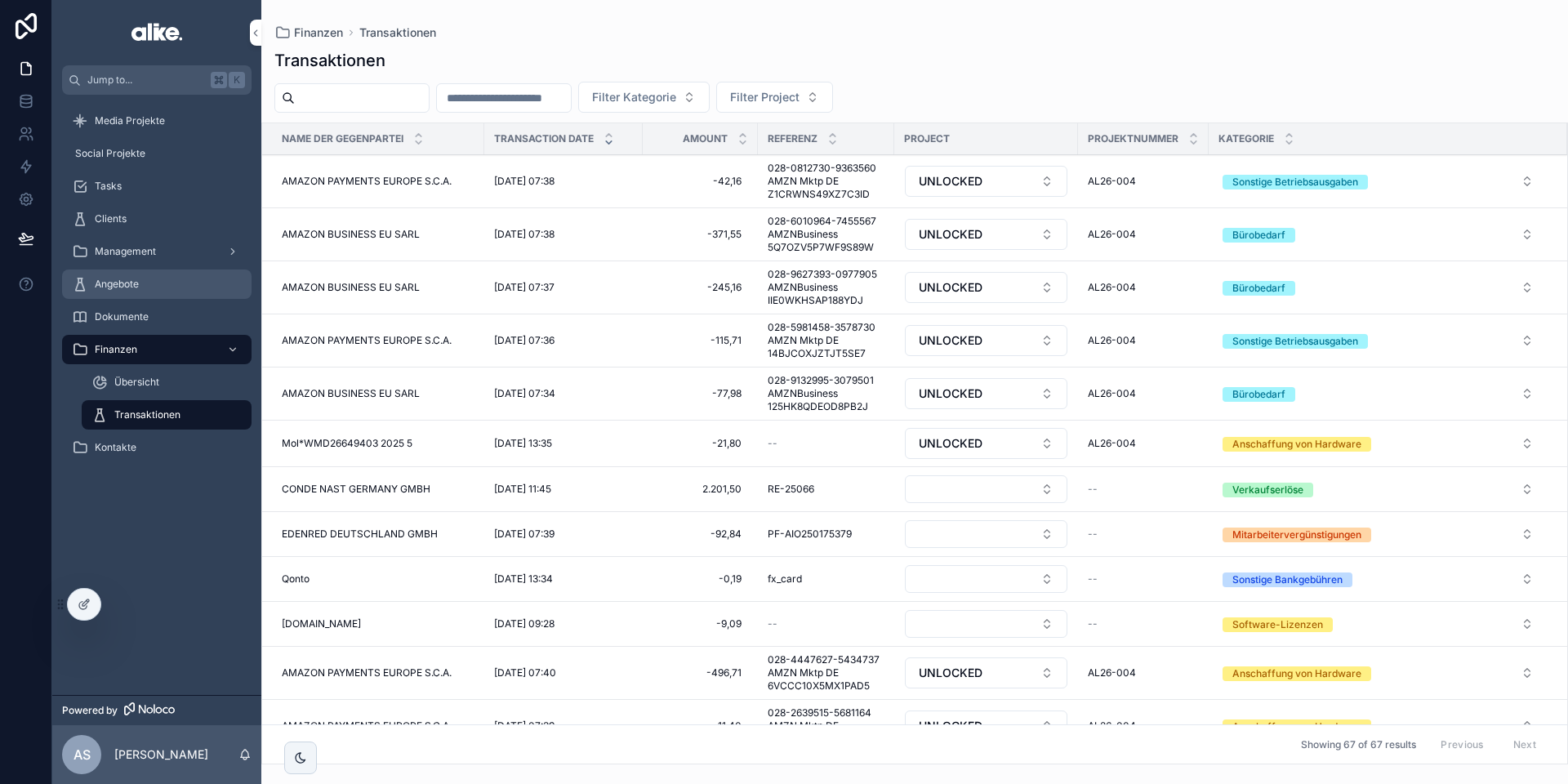
click at [152, 288] on div "Angebote" at bounding box center [157, 284] width 170 height 26
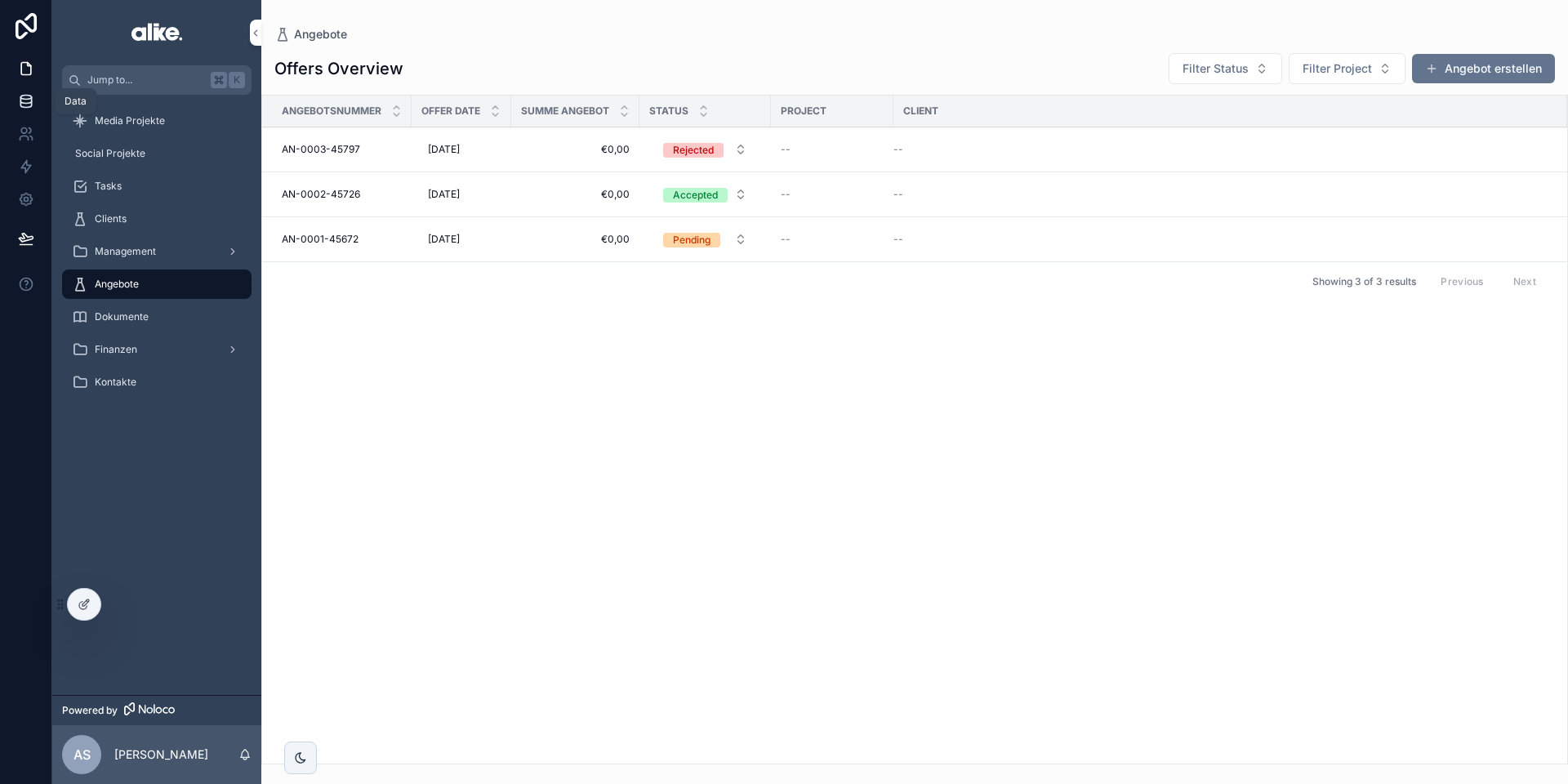
click at [18, 104] on icon at bounding box center [26, 101] width 17 height 17
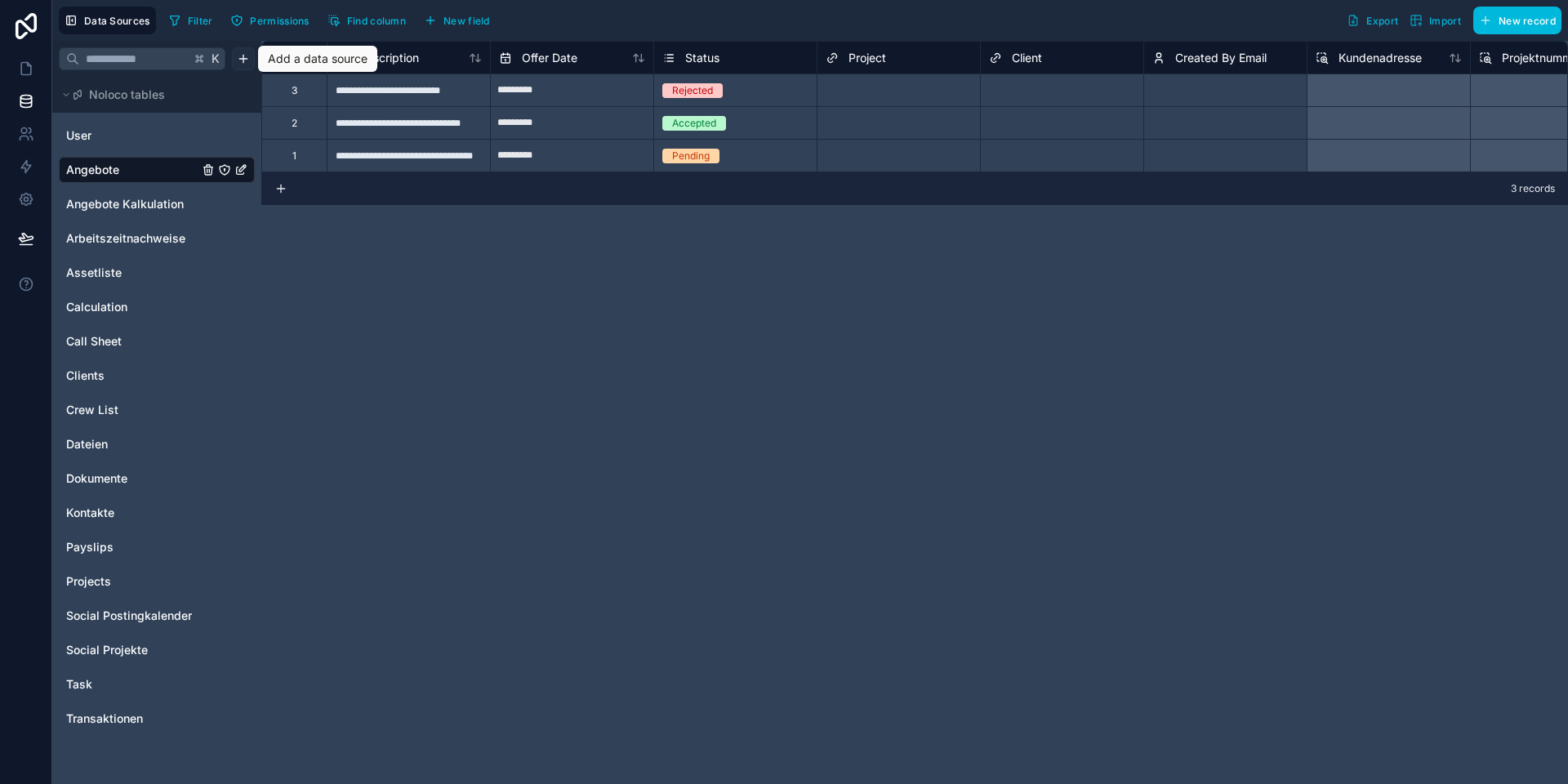
click at [239, 58] on html "**********" at bounding box center [784, 392] width 1568 height 784
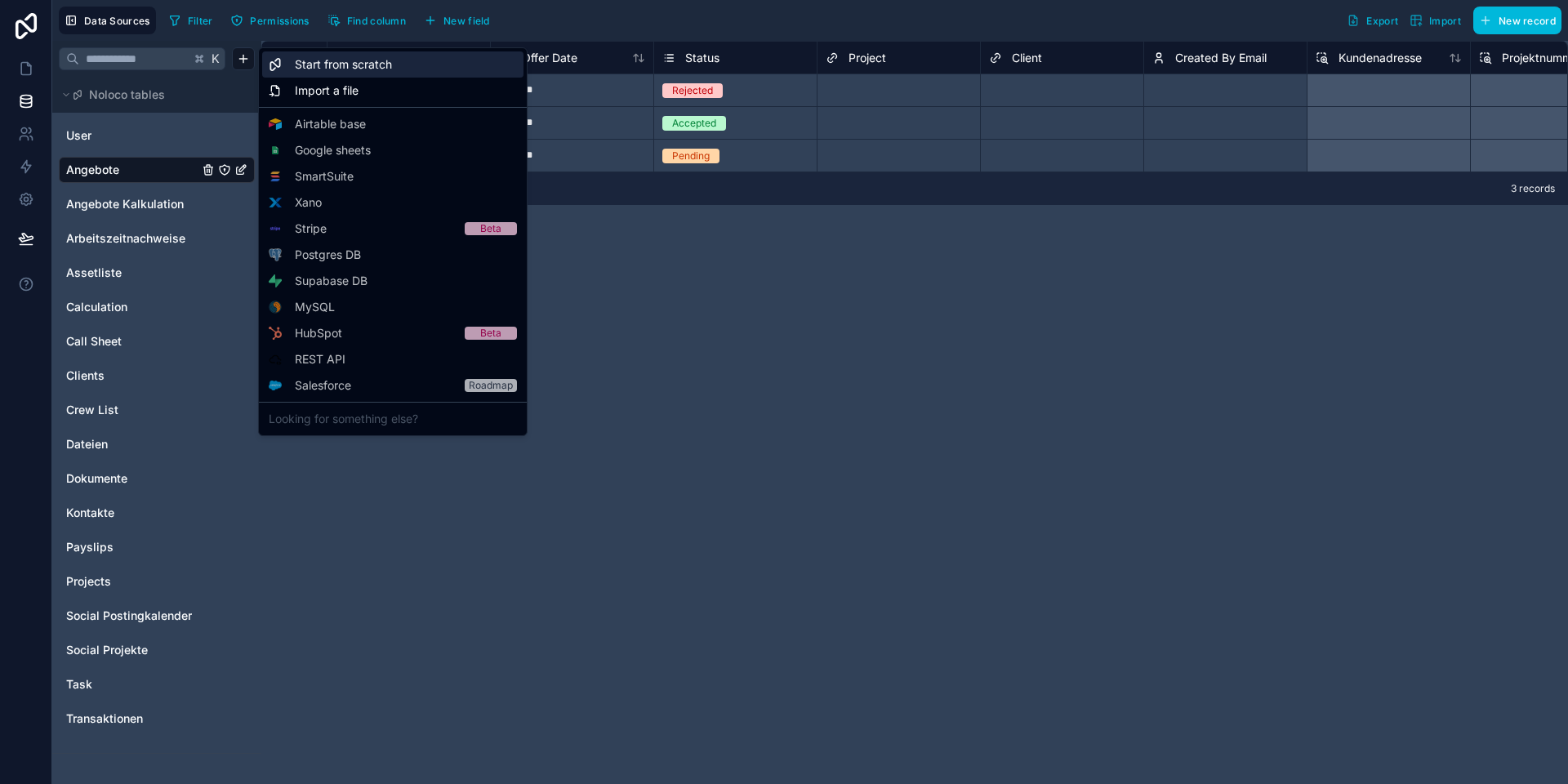
click at [324, 66] on span "Start from scratch" at bounding box center [343, 64] width 97 height 17
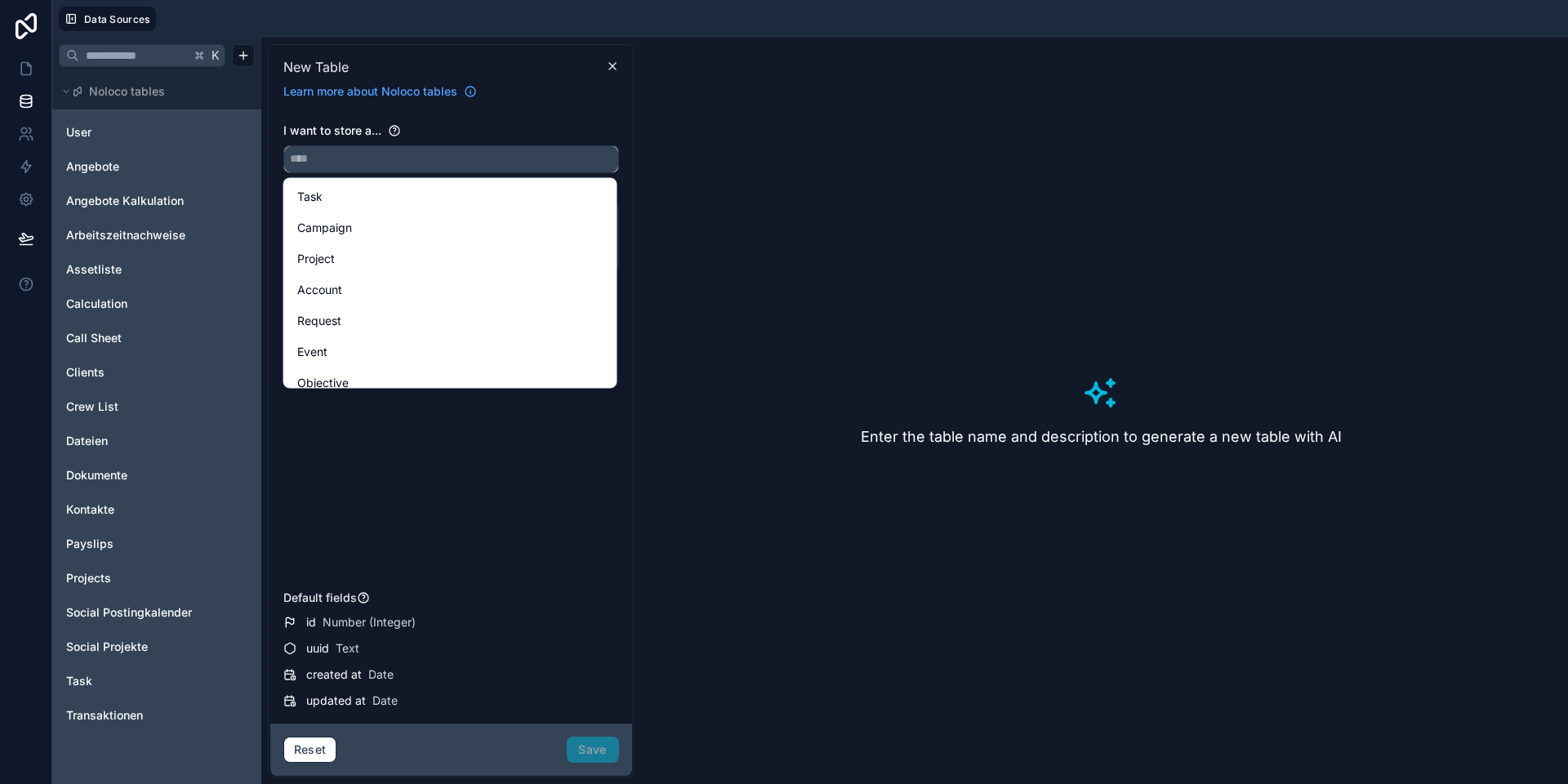
click at [390, 146] on input "text" at bounding box center [451, 159] width 334 height 26
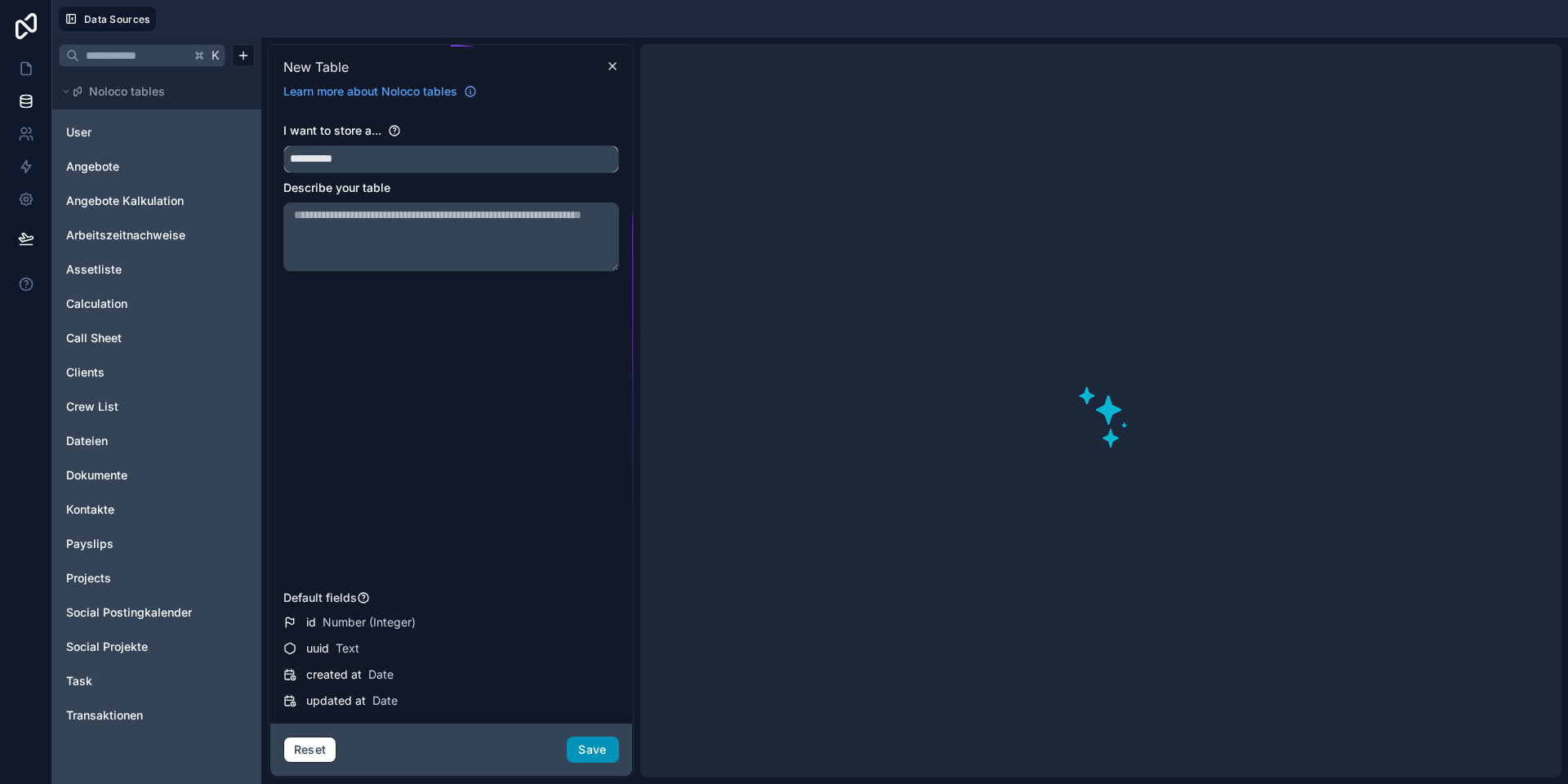
type input "**********"
click at [582, 750] on button "Save" at bounding box center [592, 749] width 52 height 26
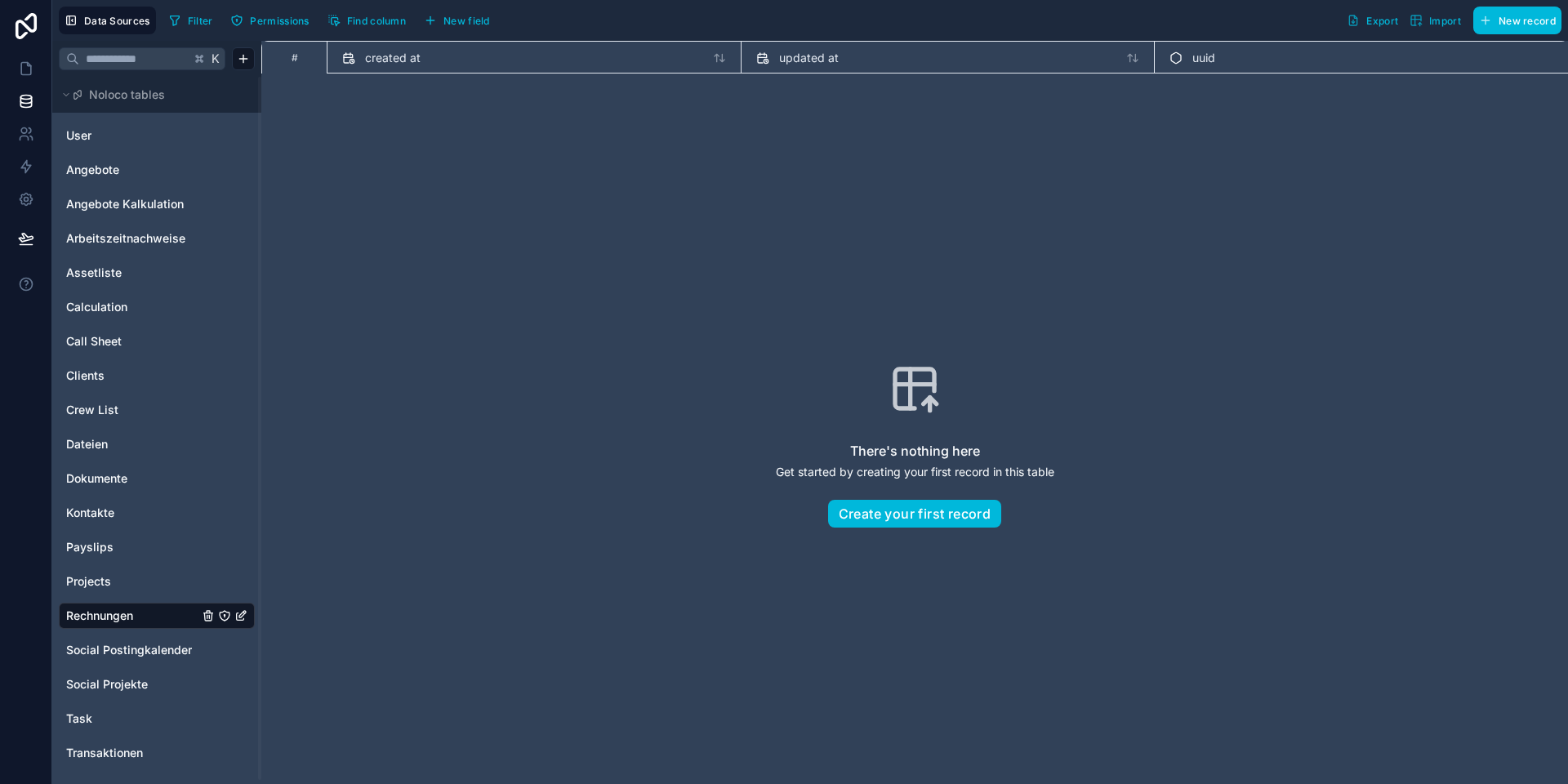
click at [462, 23] on span "New field" at bounding box center [466, 21] width 46 height 12
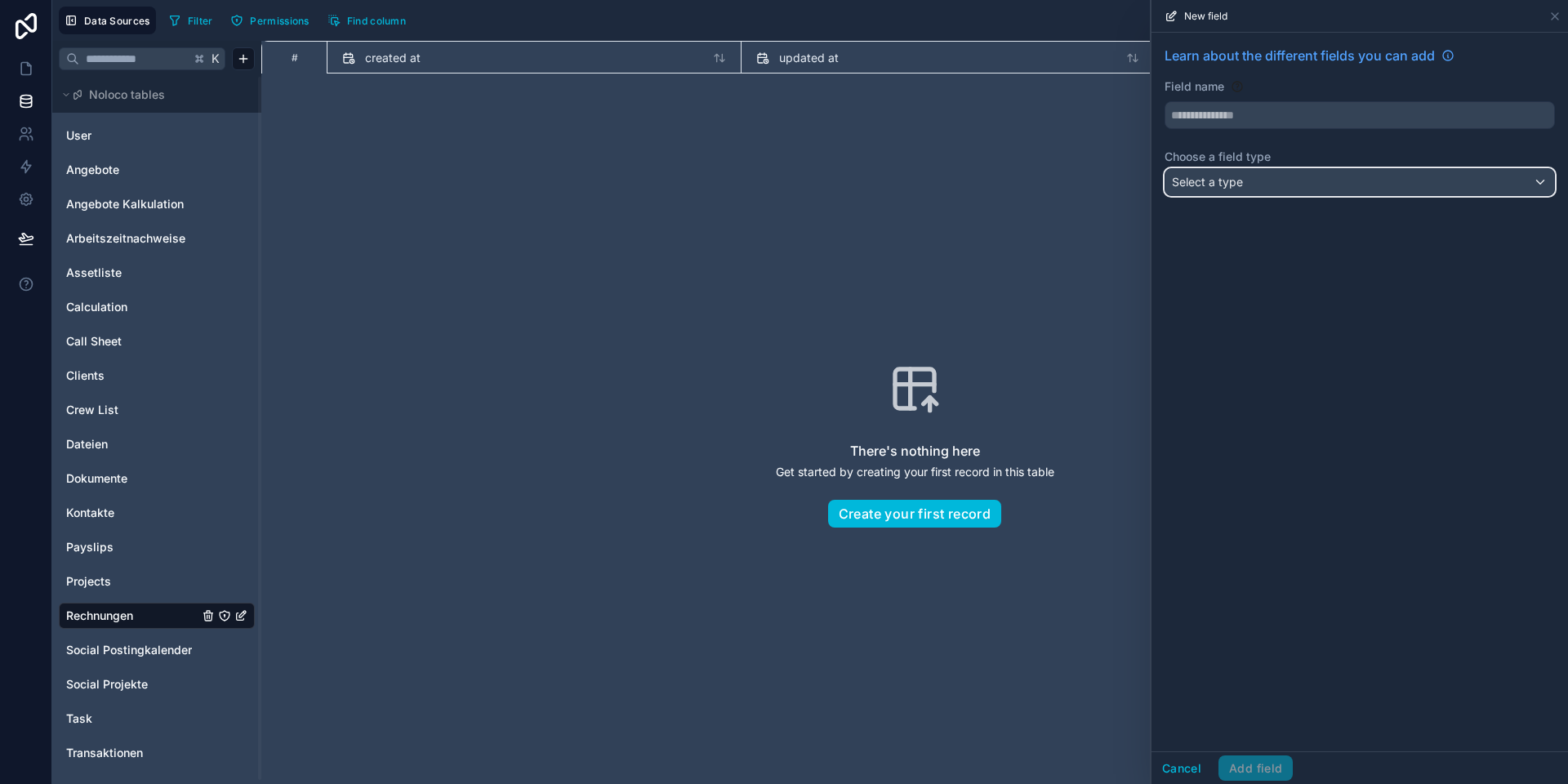
click at [1289, 190] on div "Select a type" at bounding box center [1360, 182] width 389 height 26
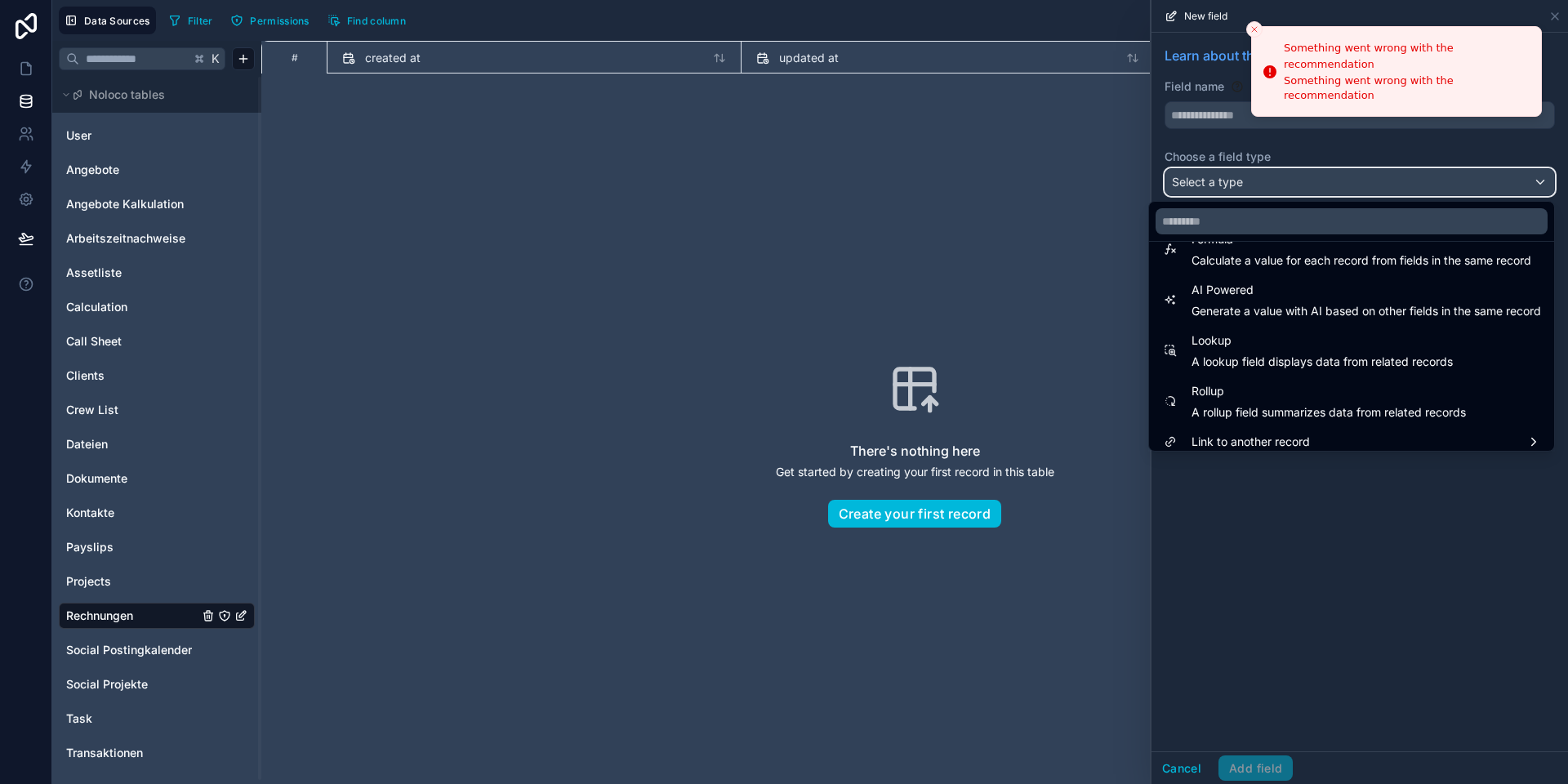
scroll to position [474, 0]
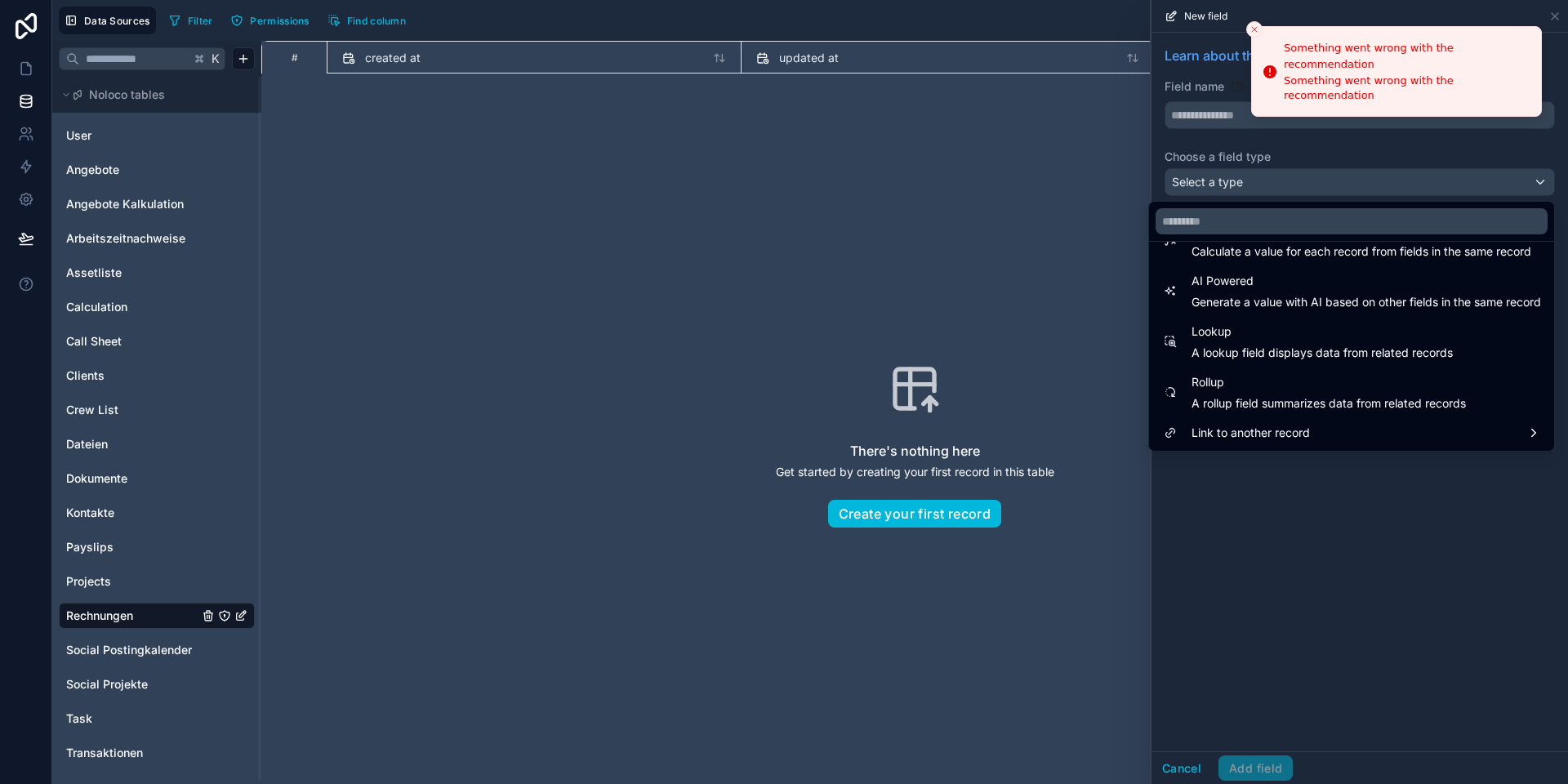
click at [1287, 480] on div at bounding box center [1360, 392] width 416 height 784
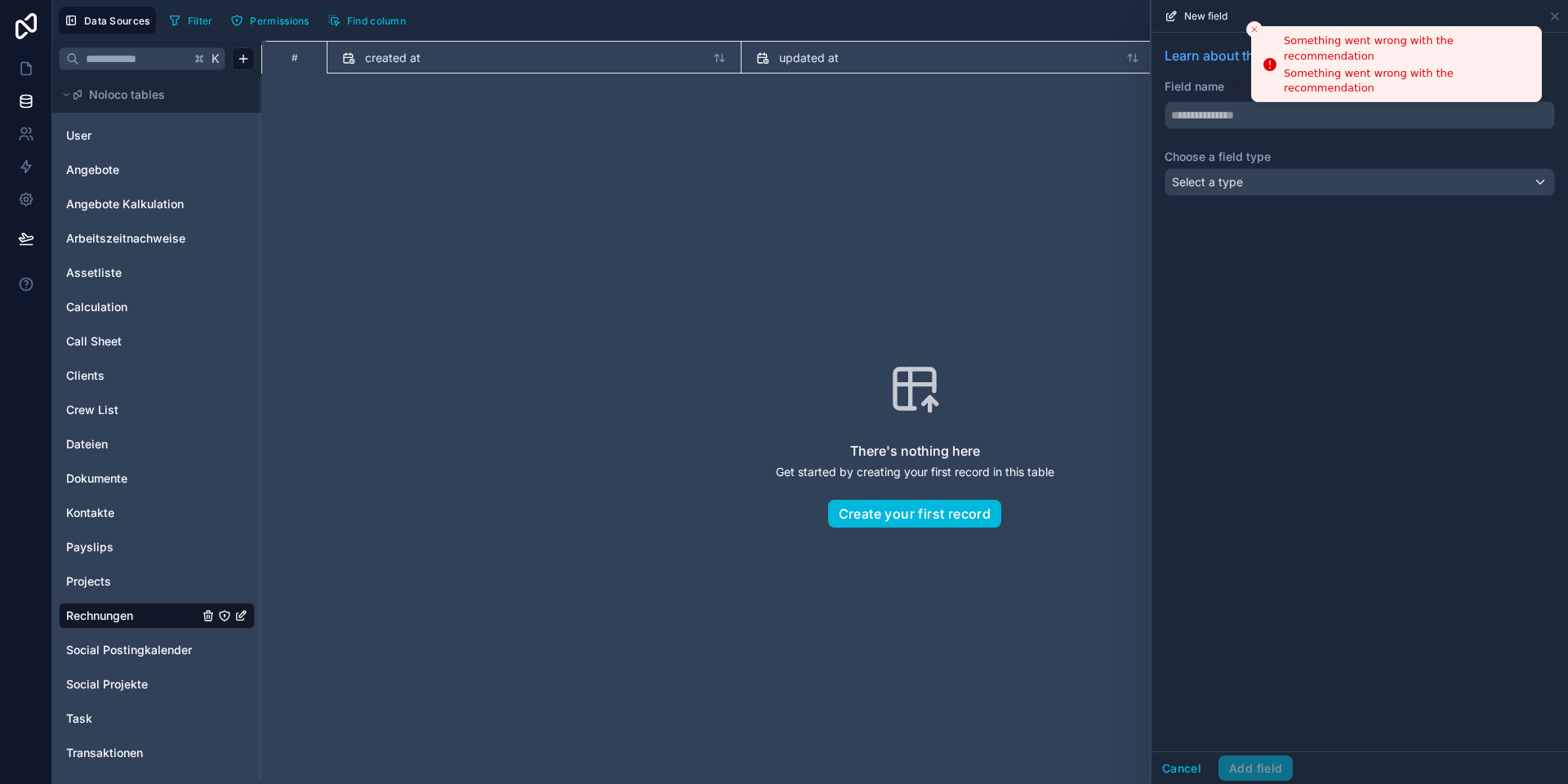
click at [1253, 31] on icon "Close toast" at bounding box center [1254, 30] width 10 height 10
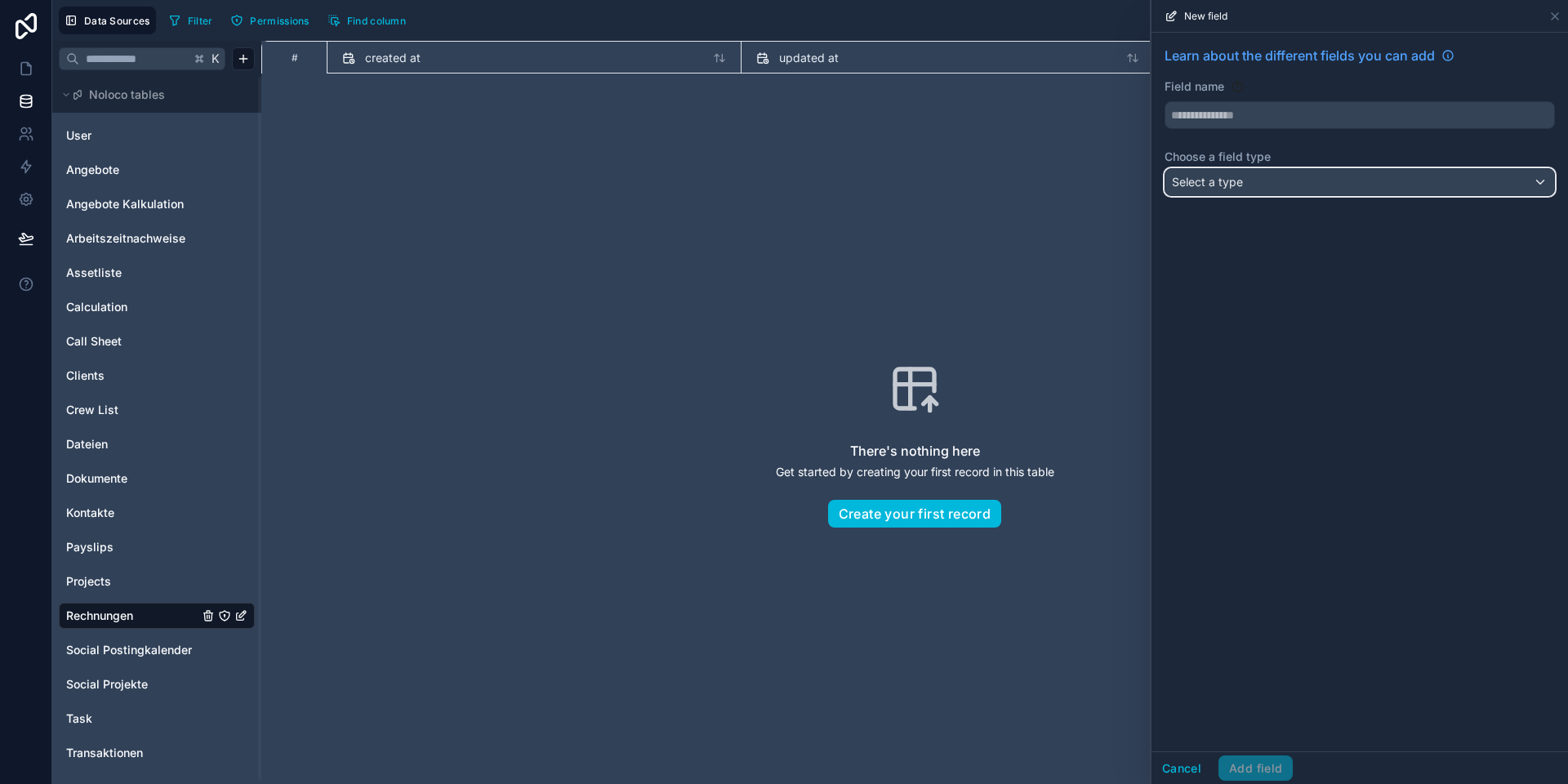
click at [1266, 187] on div "Select a type" at bounding box center [1360, 182] width 389 height 26
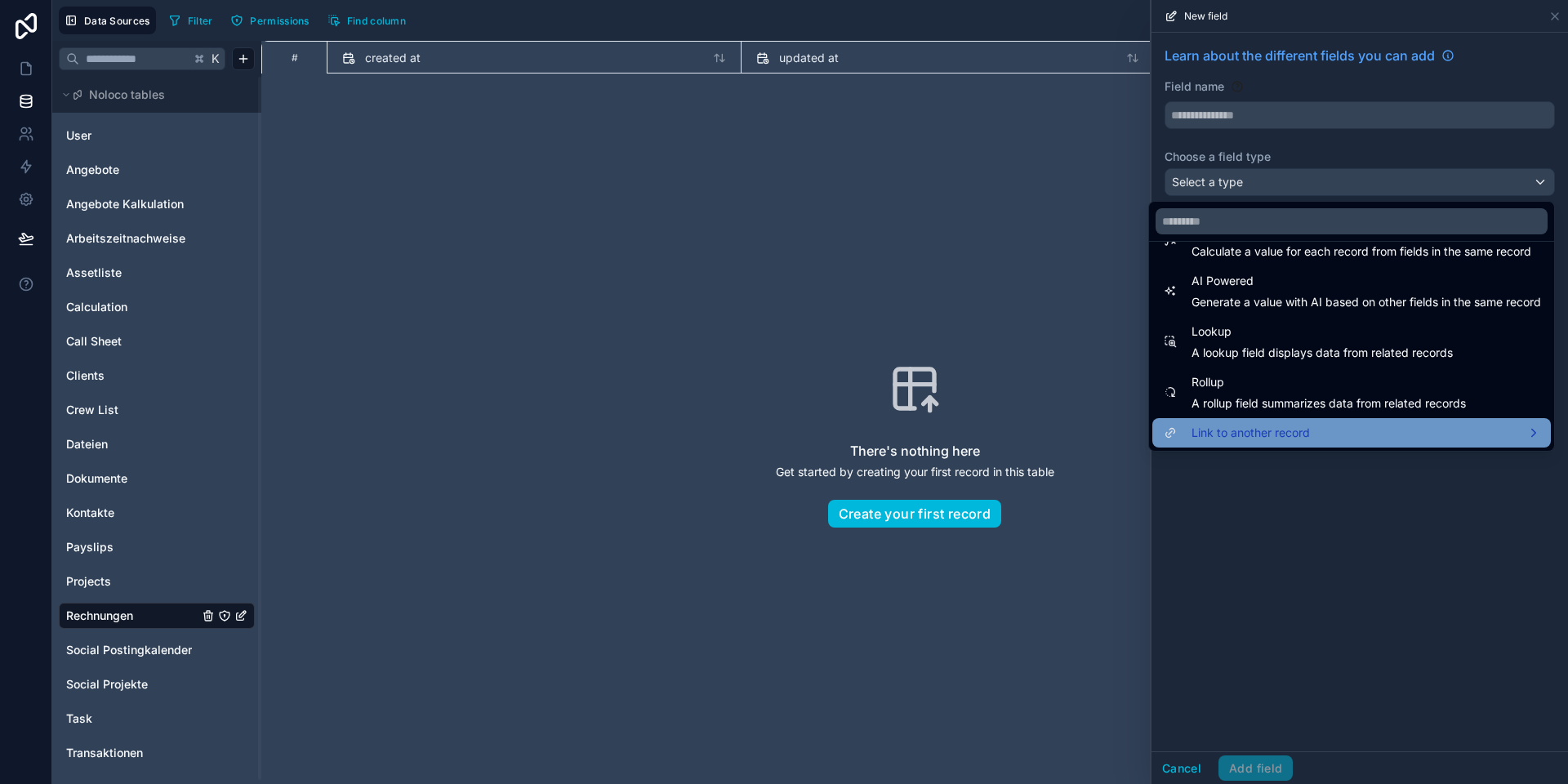
click at [1266, 433] on span "Link to another record" at bounding box center [1250, 433] width 118 height 20
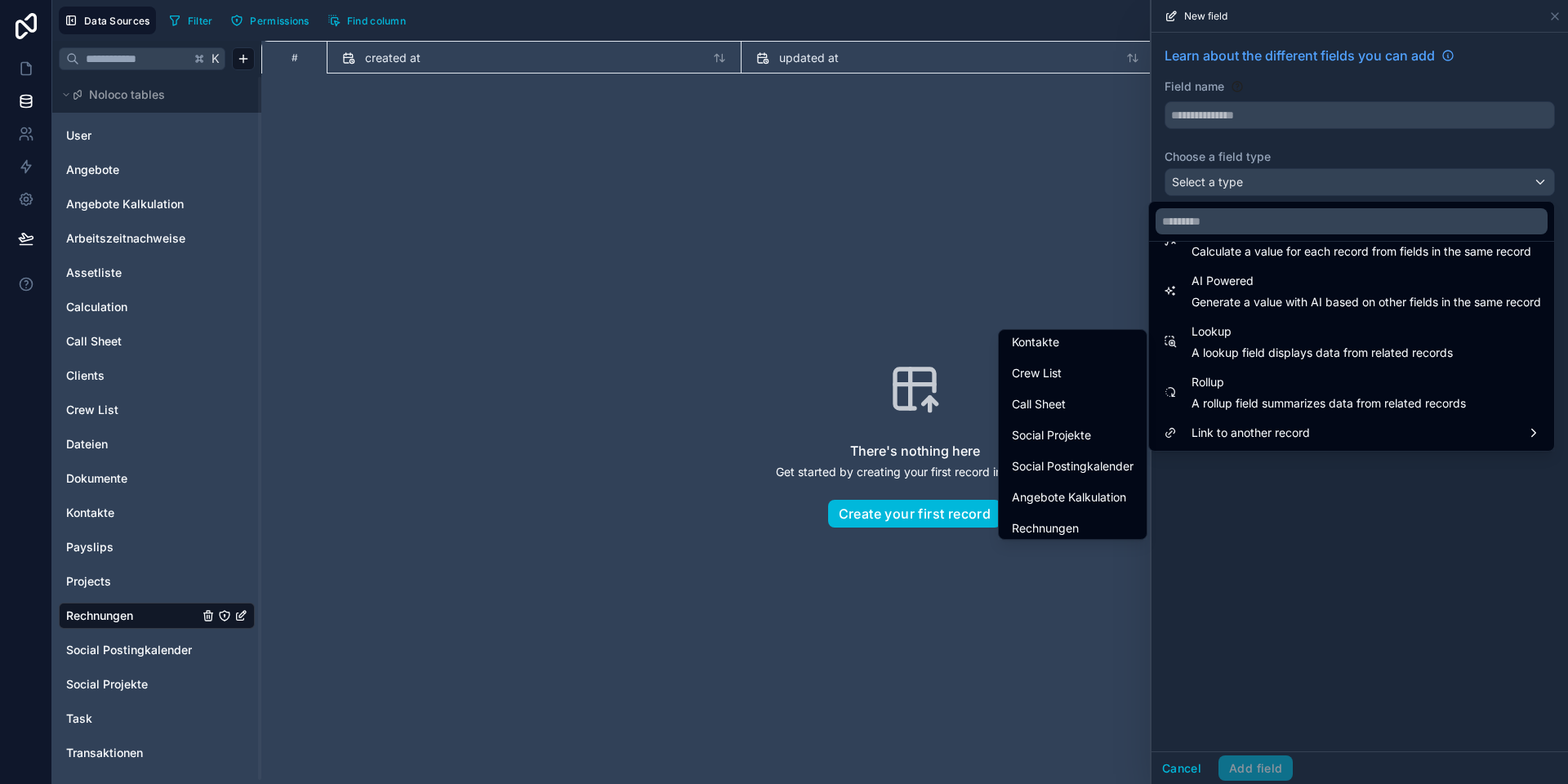
scroll to position [410, 0]
click at [1229, 553] on div at bounding box center [1360, 392] width 416 height 784
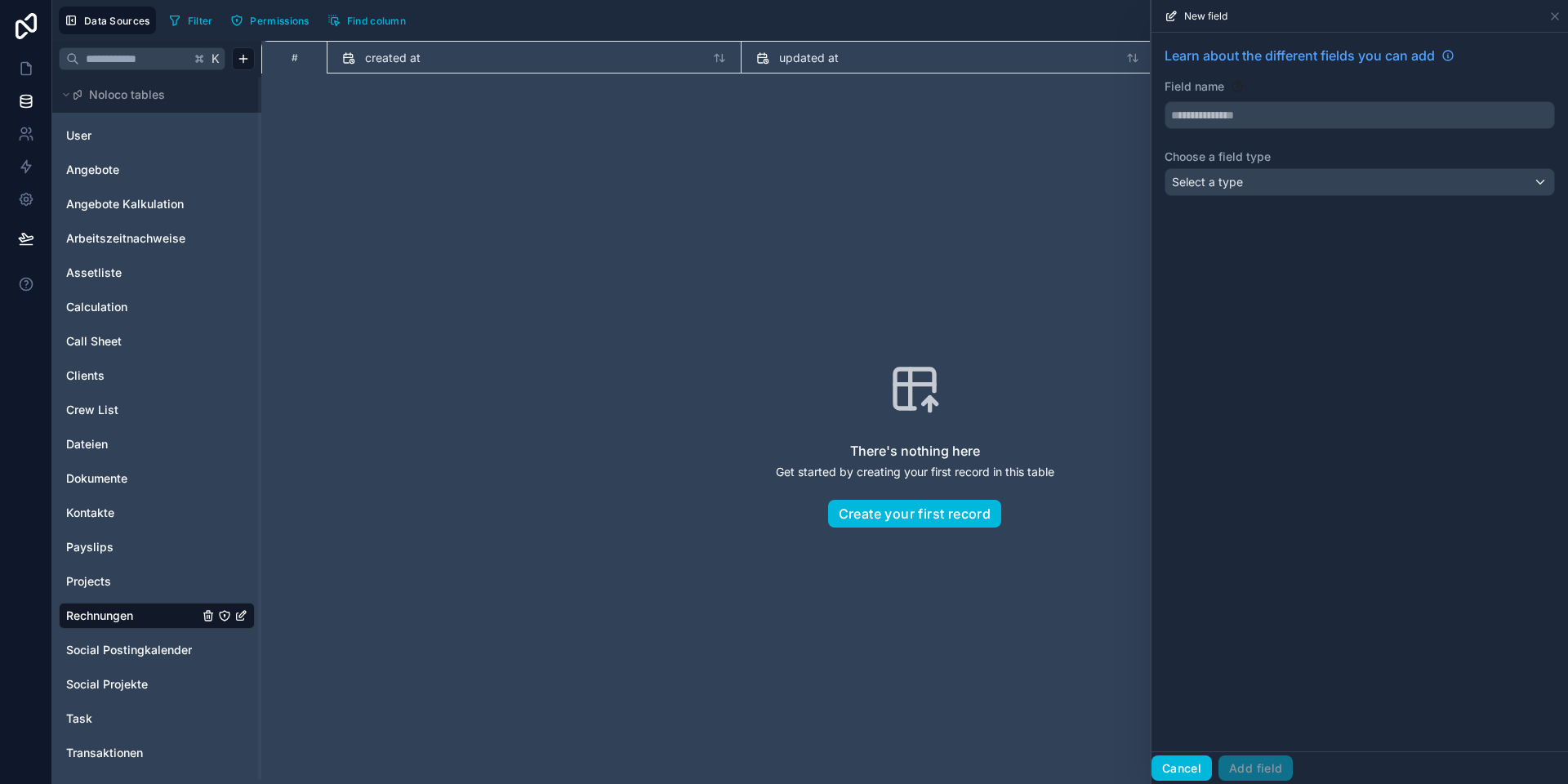
click at [1177, 775] on button "Cancel" at bounding box center [1181, 768] width 60 height 26
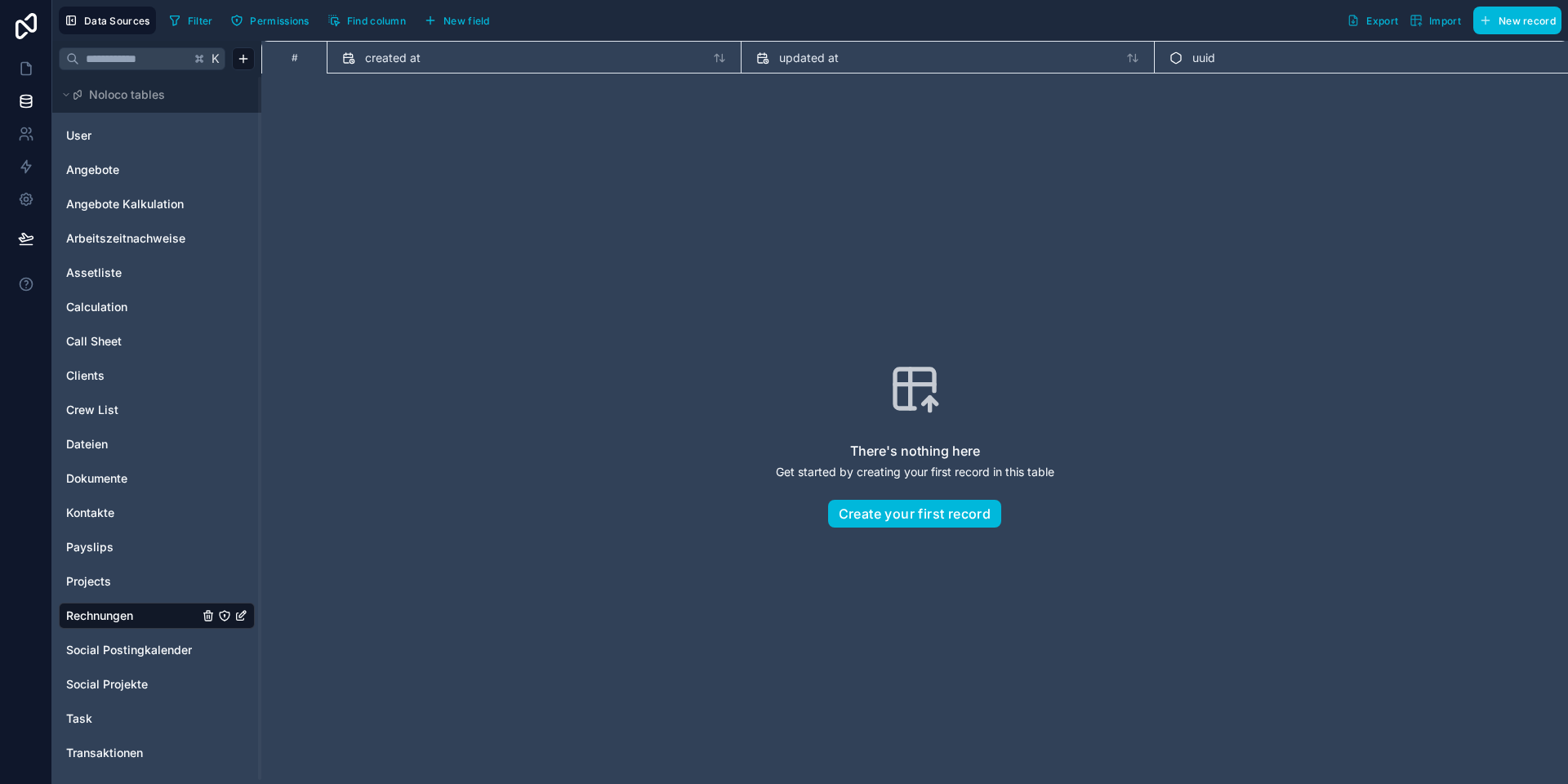
click at [448, 17] on span "New field" at bounding box center [466, 21] width 46 height 12
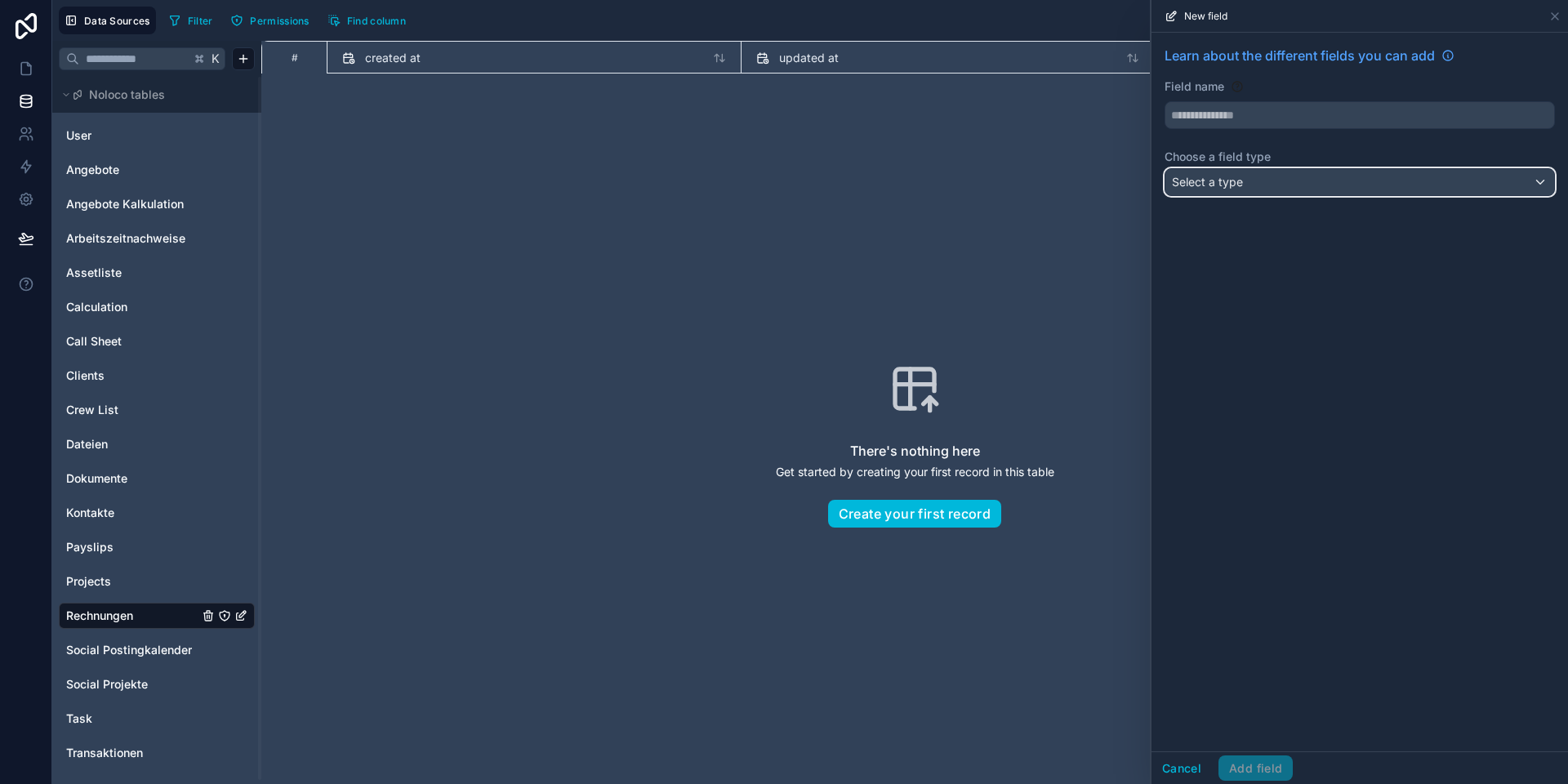
click at [1270, 175] on div "Select a type" at bounding box center [1360, 182] width 389 height 26
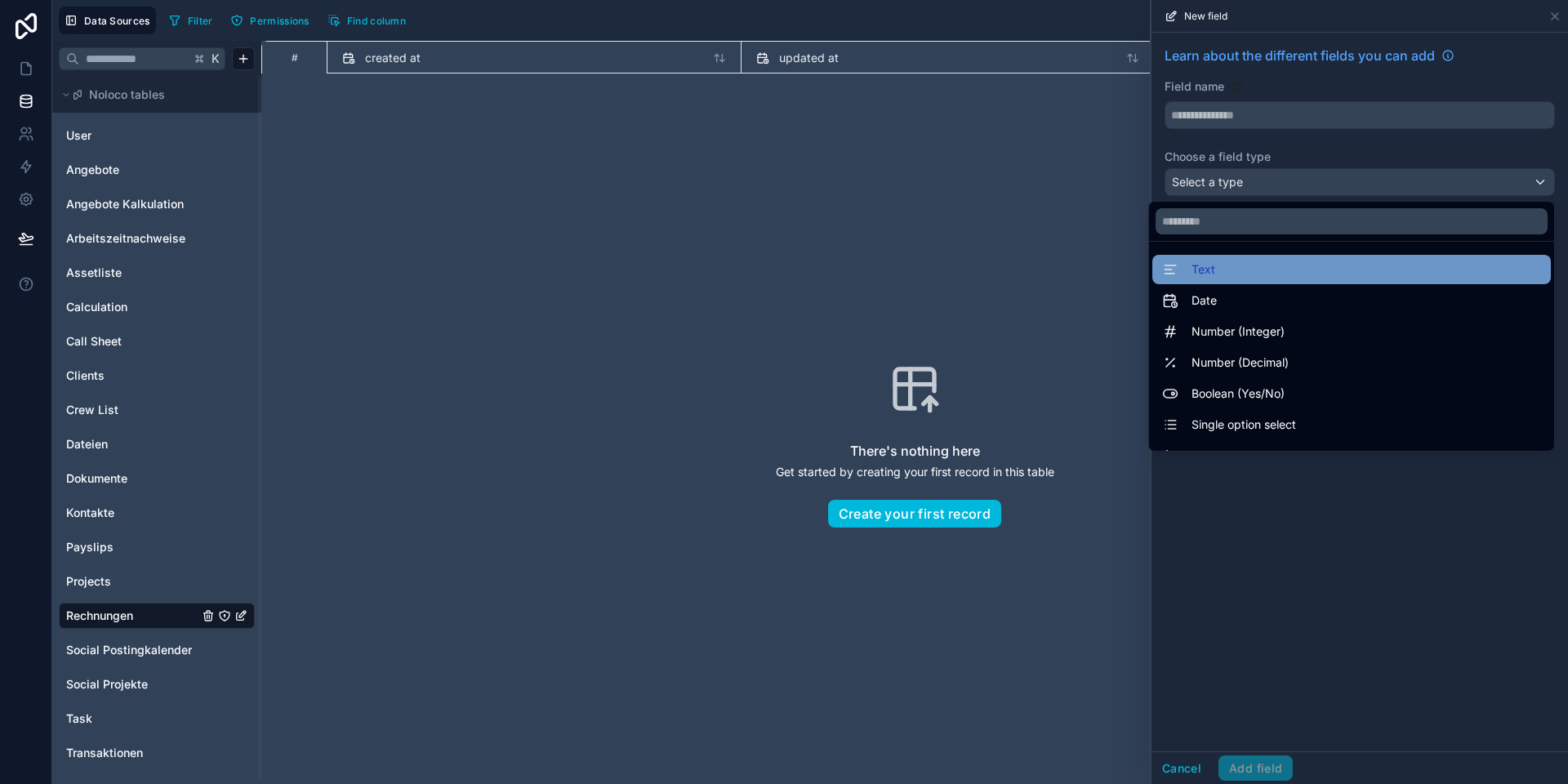
click at [1243, 264] on div "Text" at bounding box center [1351, 270] width 379 height 20
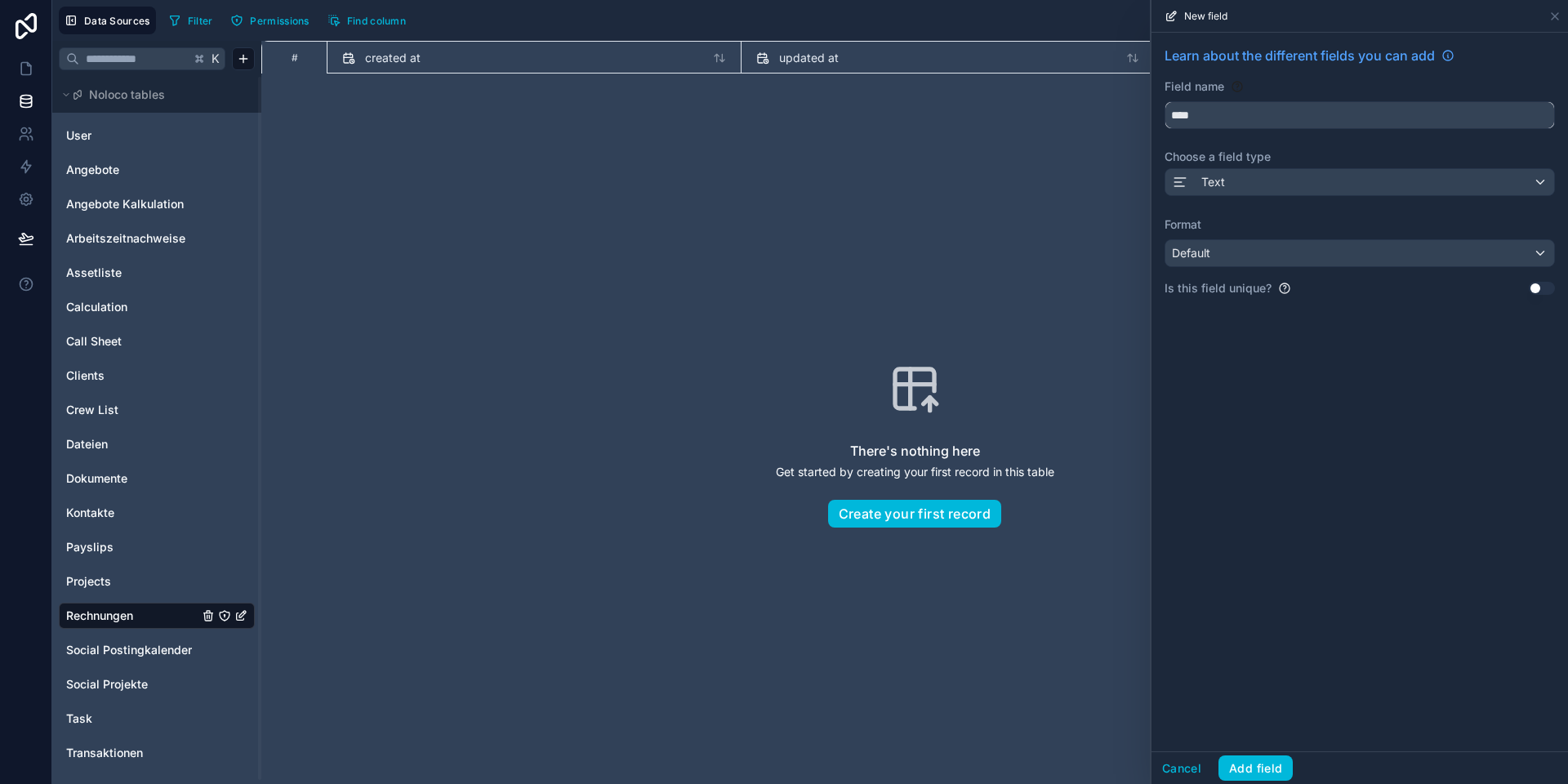
click at [1219, 114] on input "****" at bounding box center [1360, 115] width 389 height 26
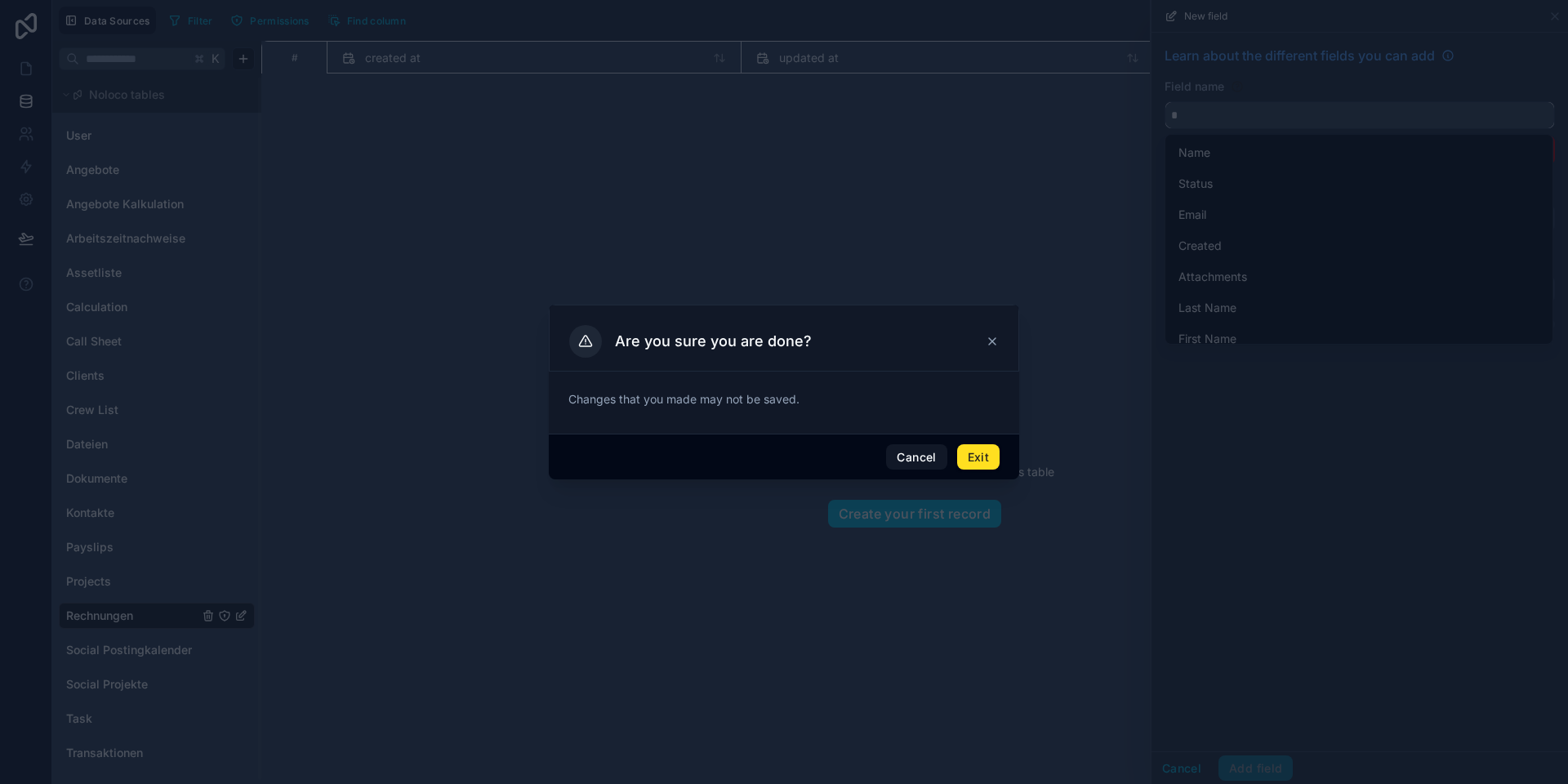
type input "*"
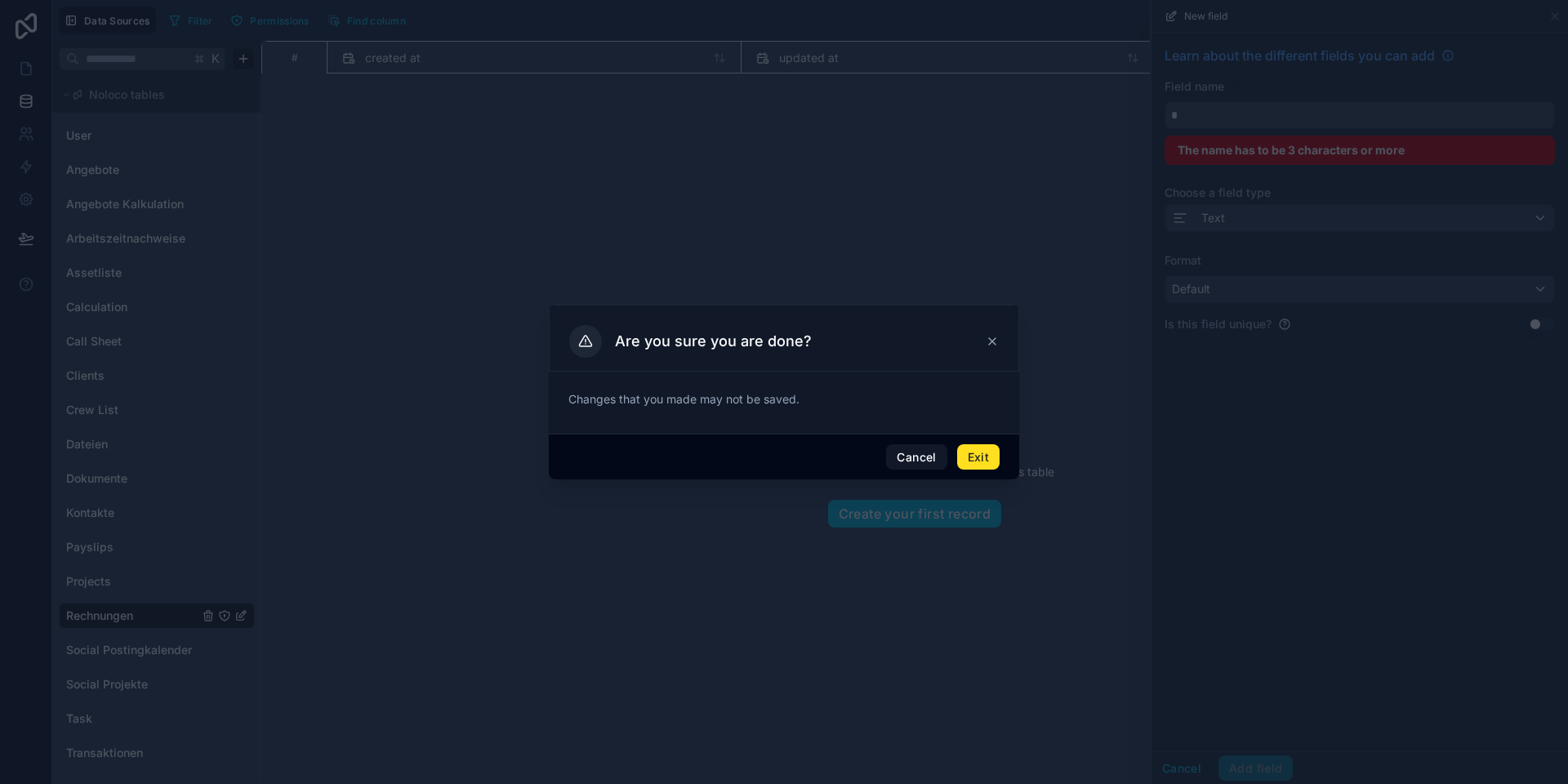
click at [965, 456] on button "Exit" at bounding box center [978, 457] width 42 height 26
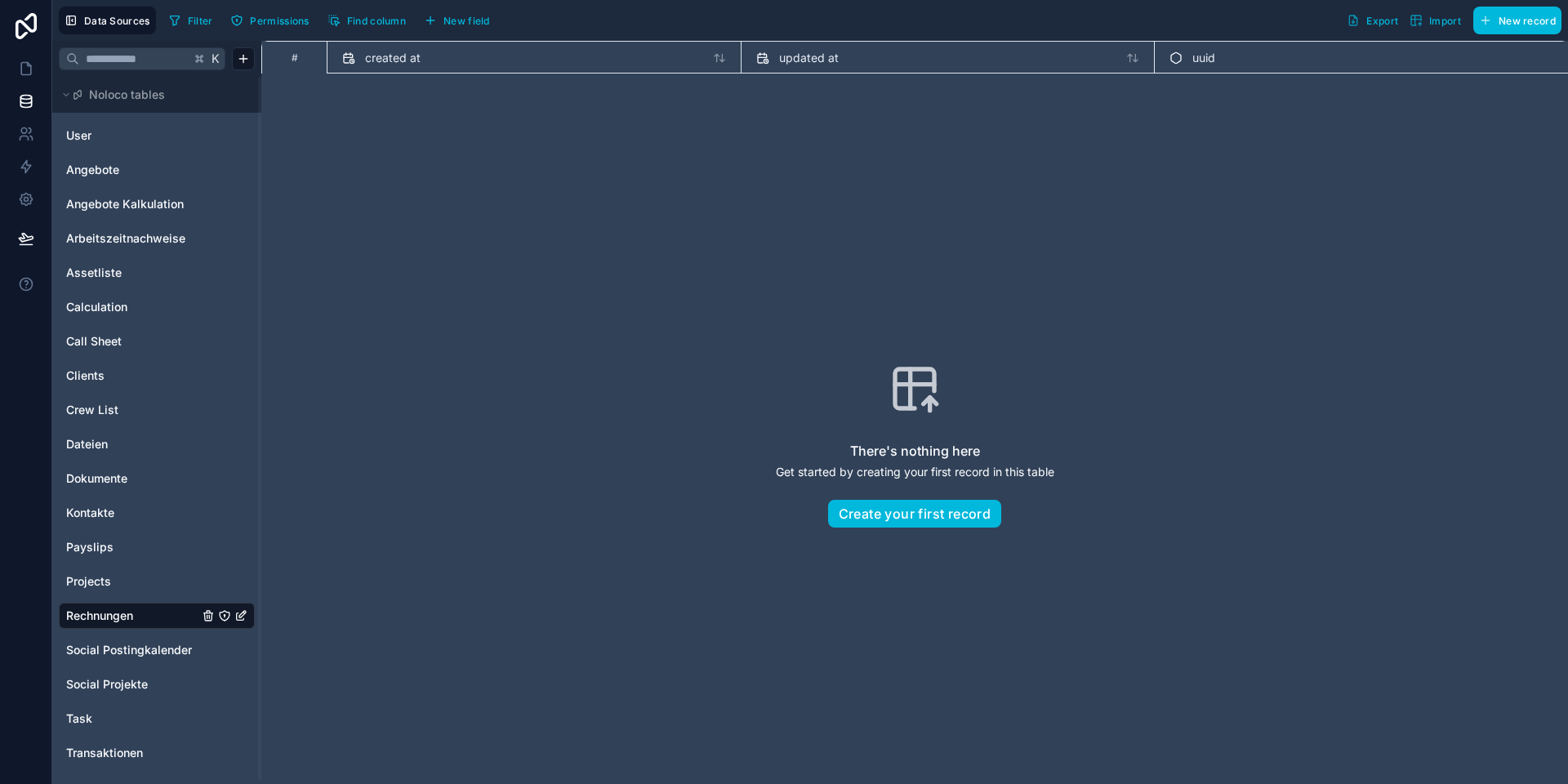
click at [461, 22] on span "New field" at bounding box center [466, 21] width 46 height 12
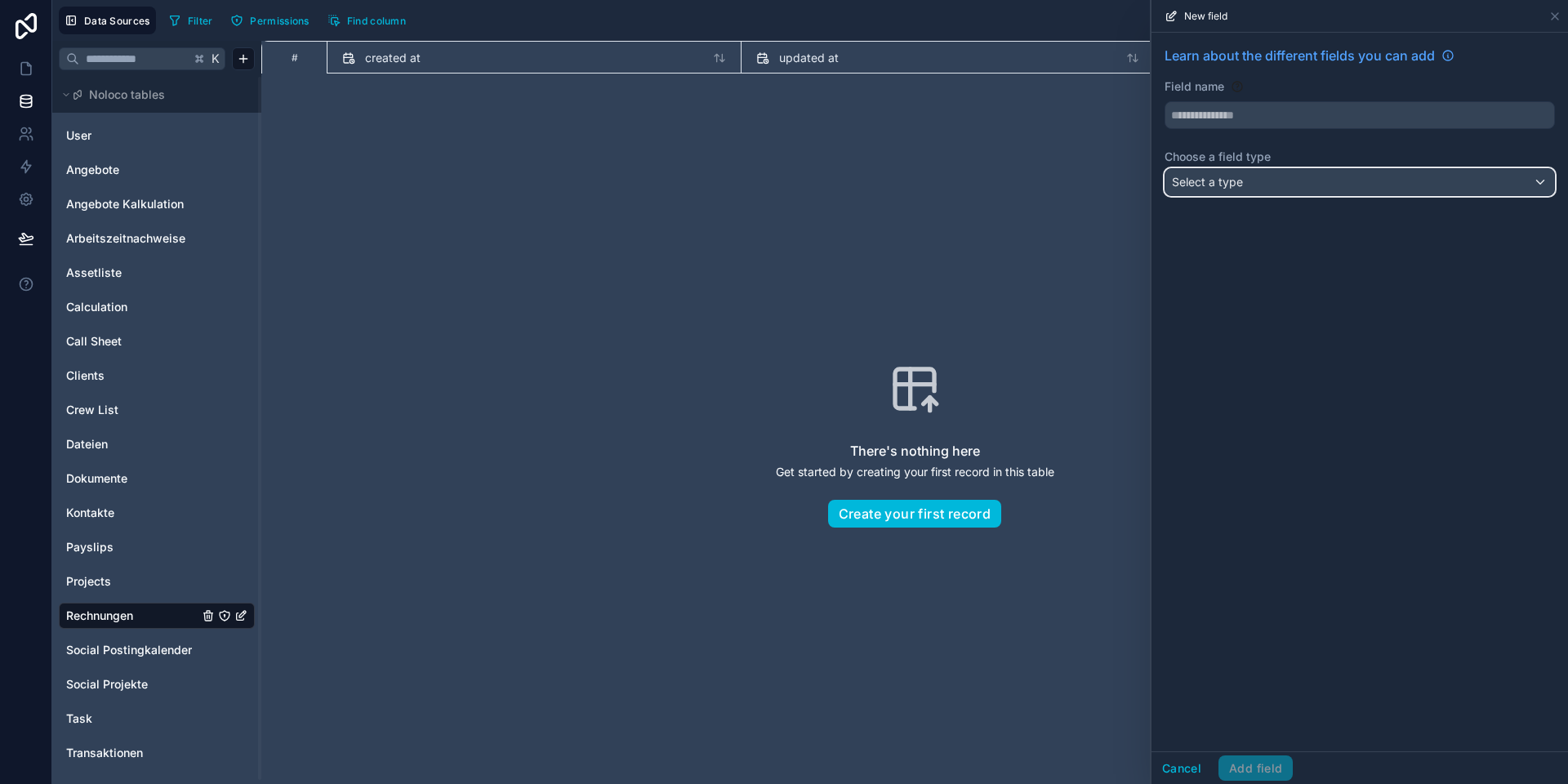
click at [1199, 194] on div "Select a type" at bounding box center [1360, 182] width 389 height 26
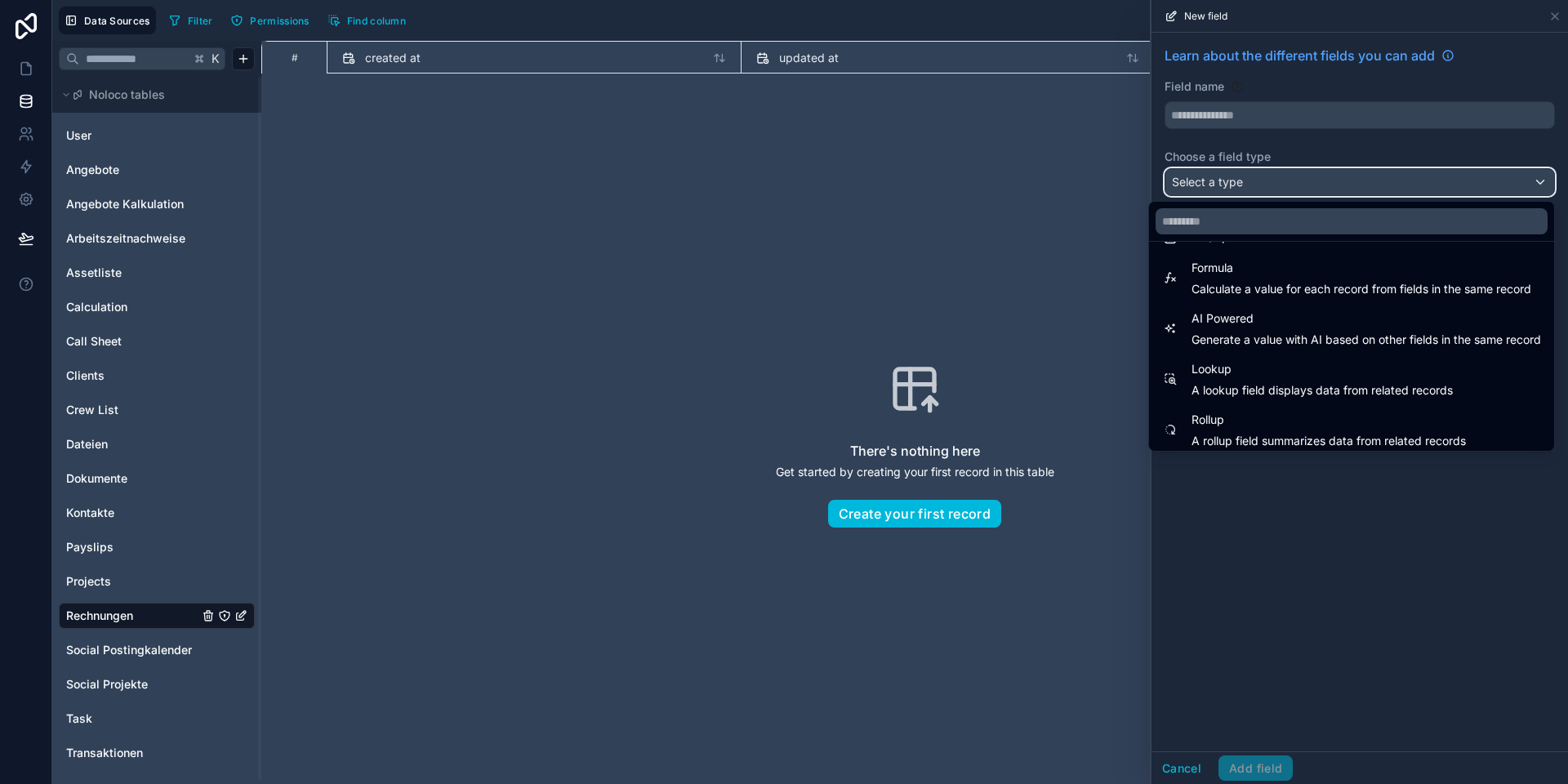
scroll to position [444, 0]
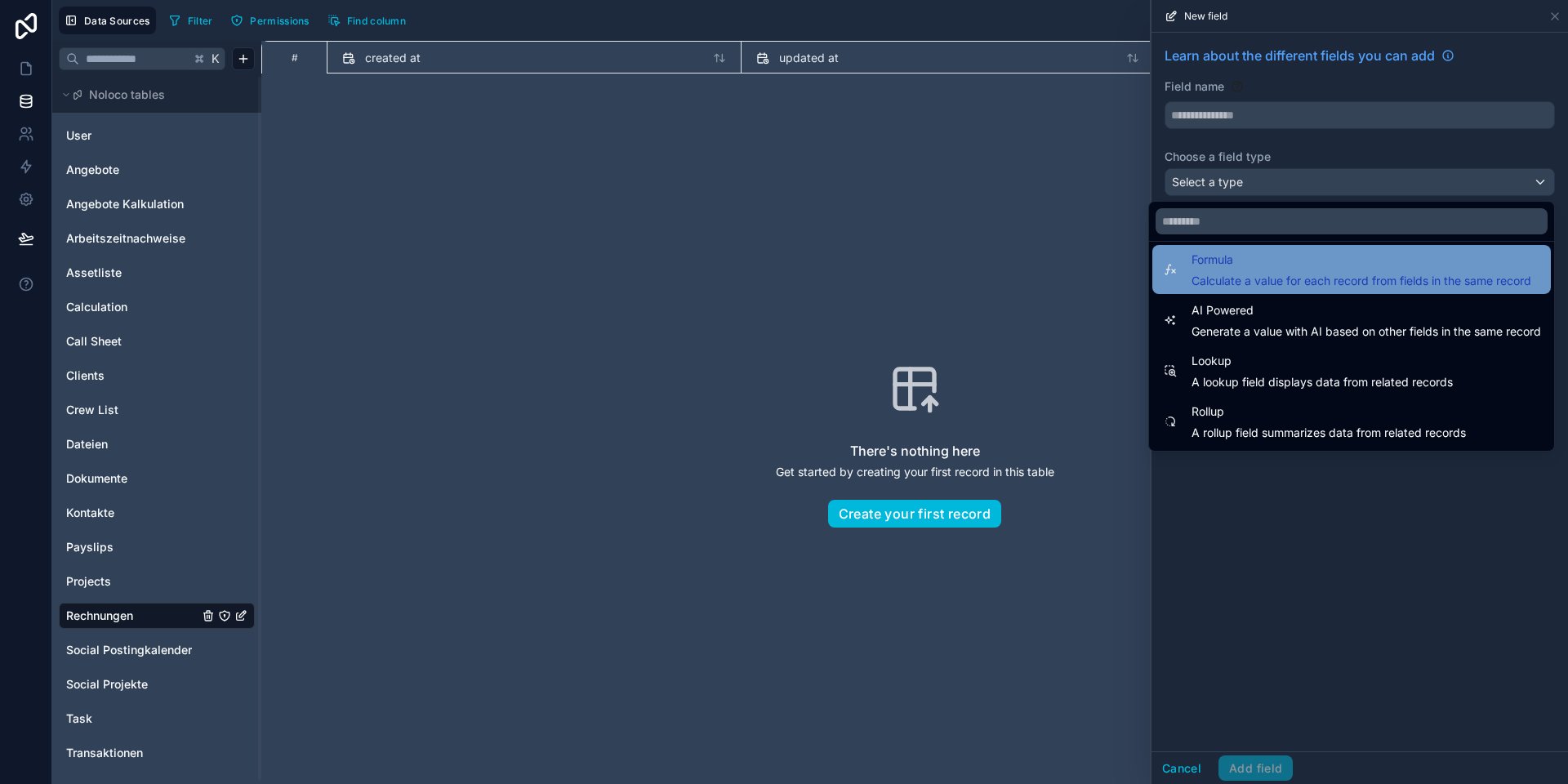
click at [1228, 286] on span "Calculate a value for each record from fields in the same record" at bounding box center [1361, 280] width 339 height 17
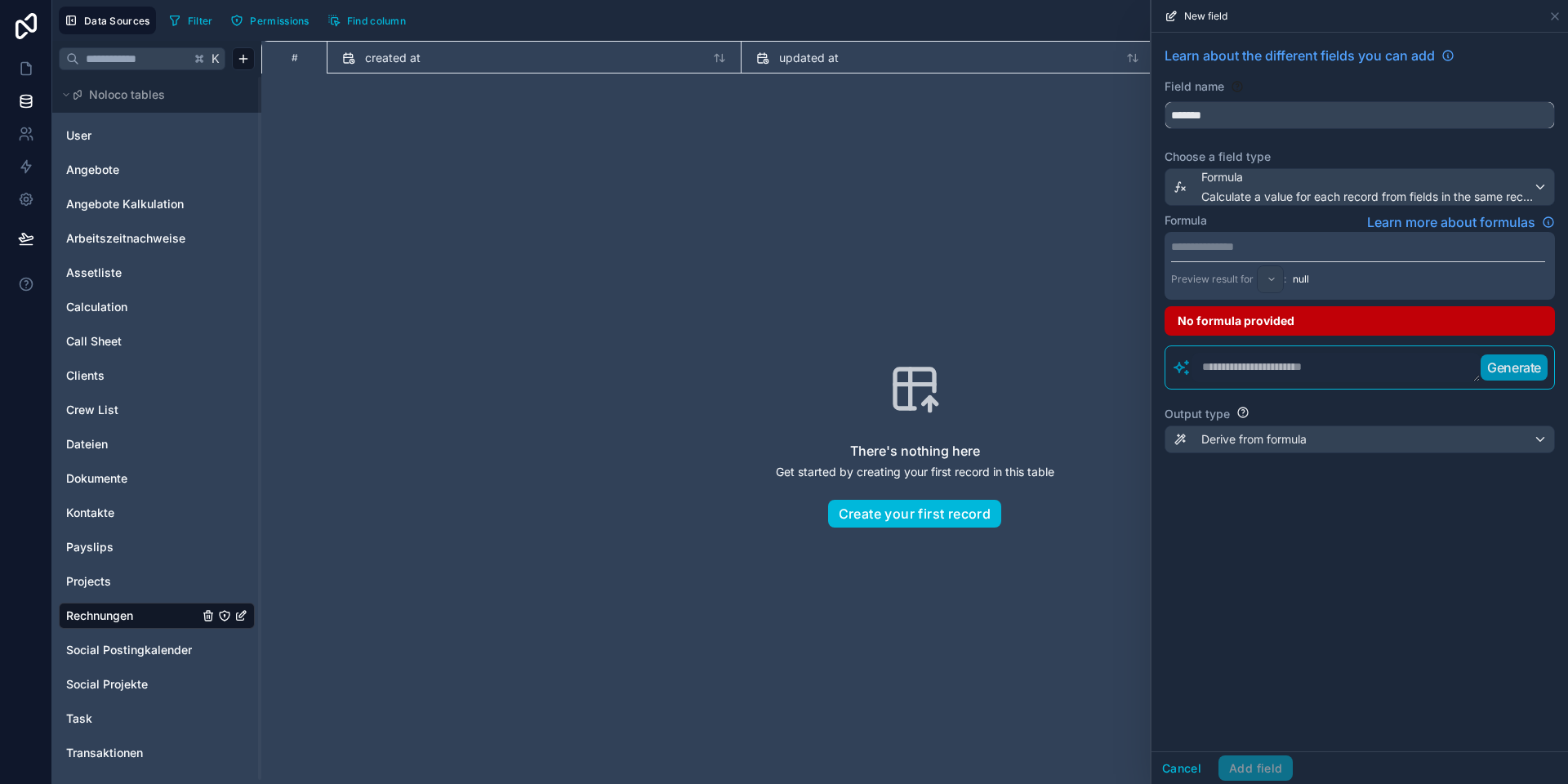
click at [1192, 109] on input "*******" at bounding box center [1360, 115] width 389 height 26
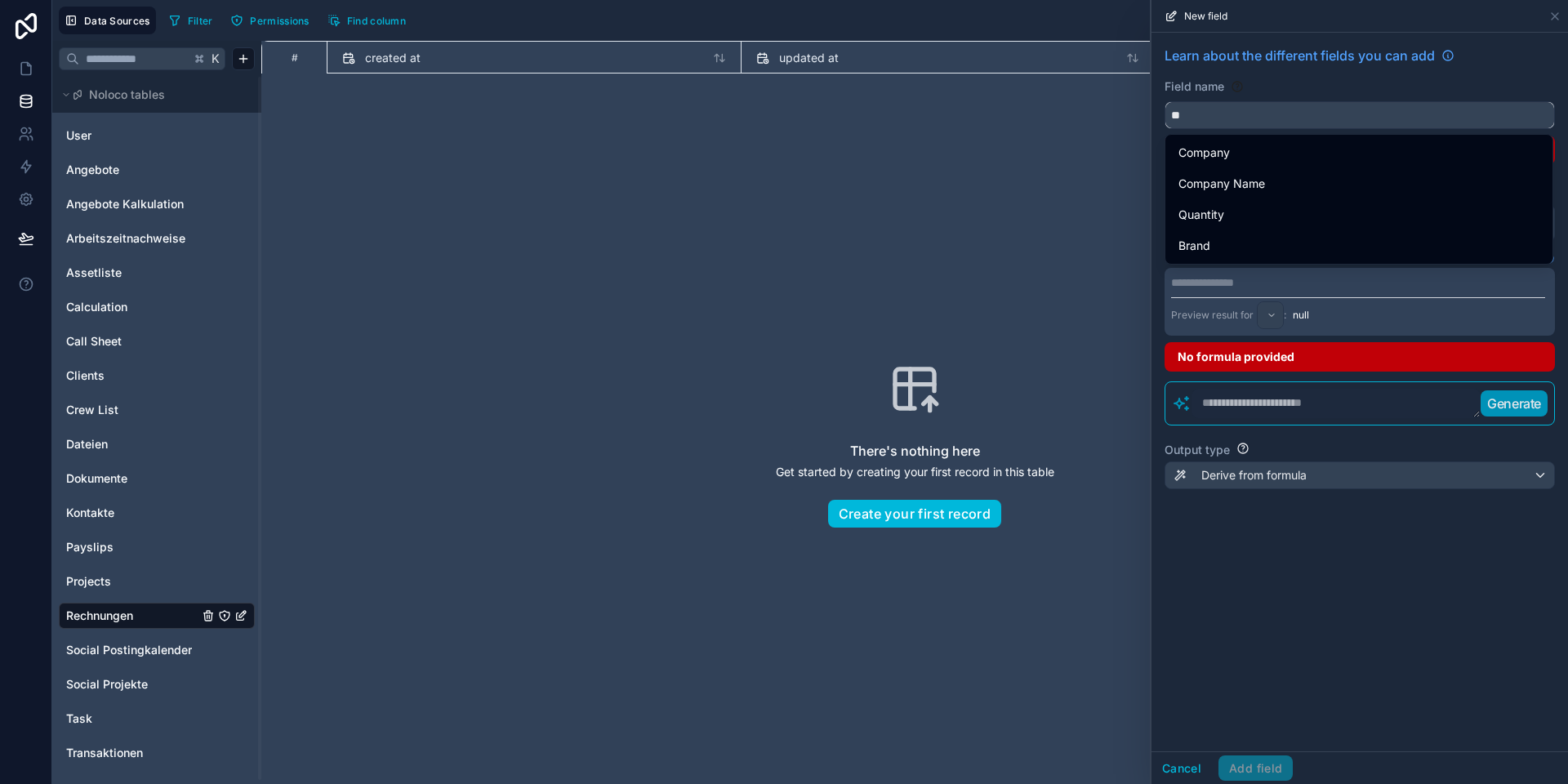
type input "*"
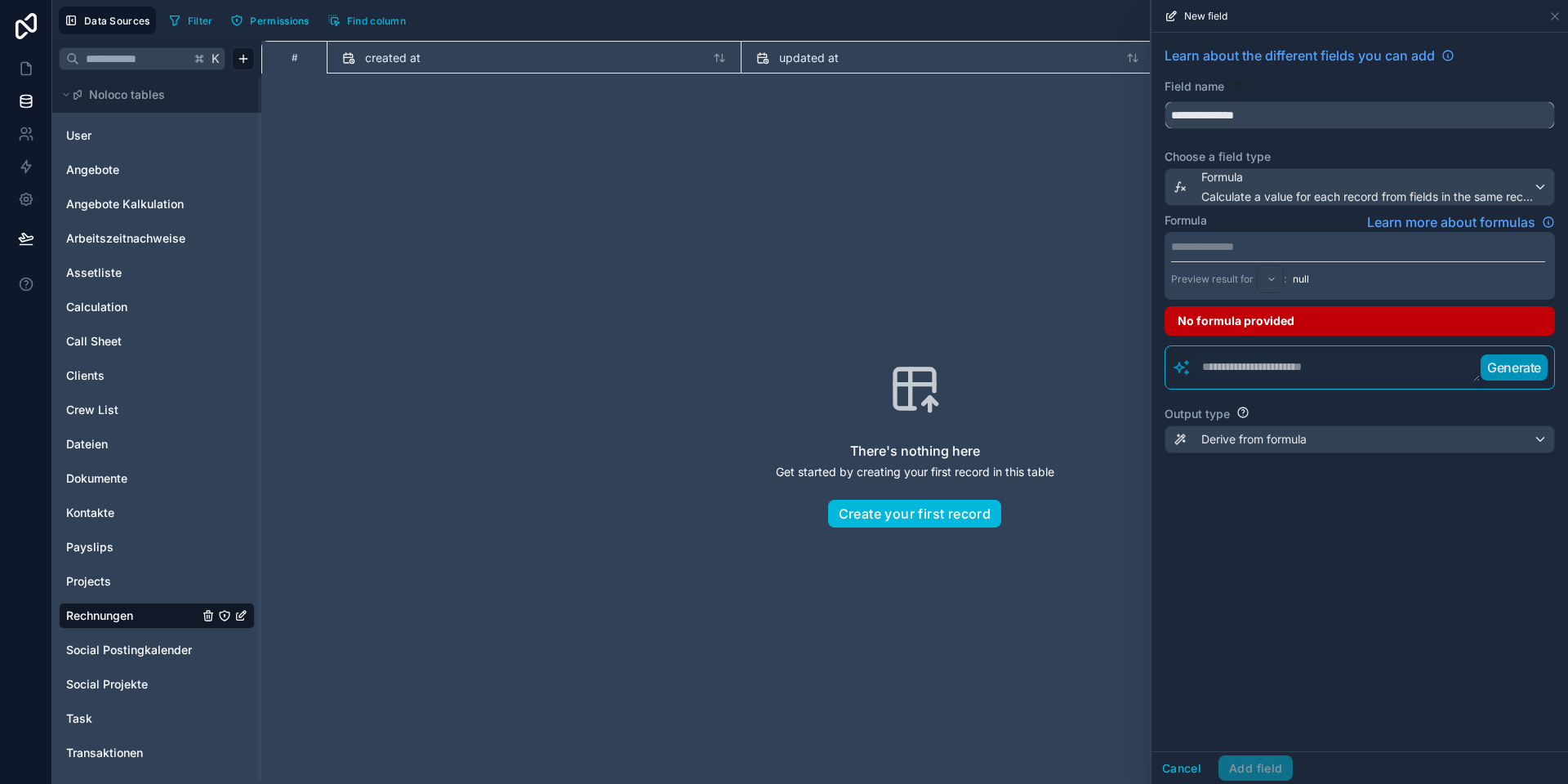
type input "**********"
click at [1214, 250] on p "**********" at bounding box center [1357, 247] width 374 height 17
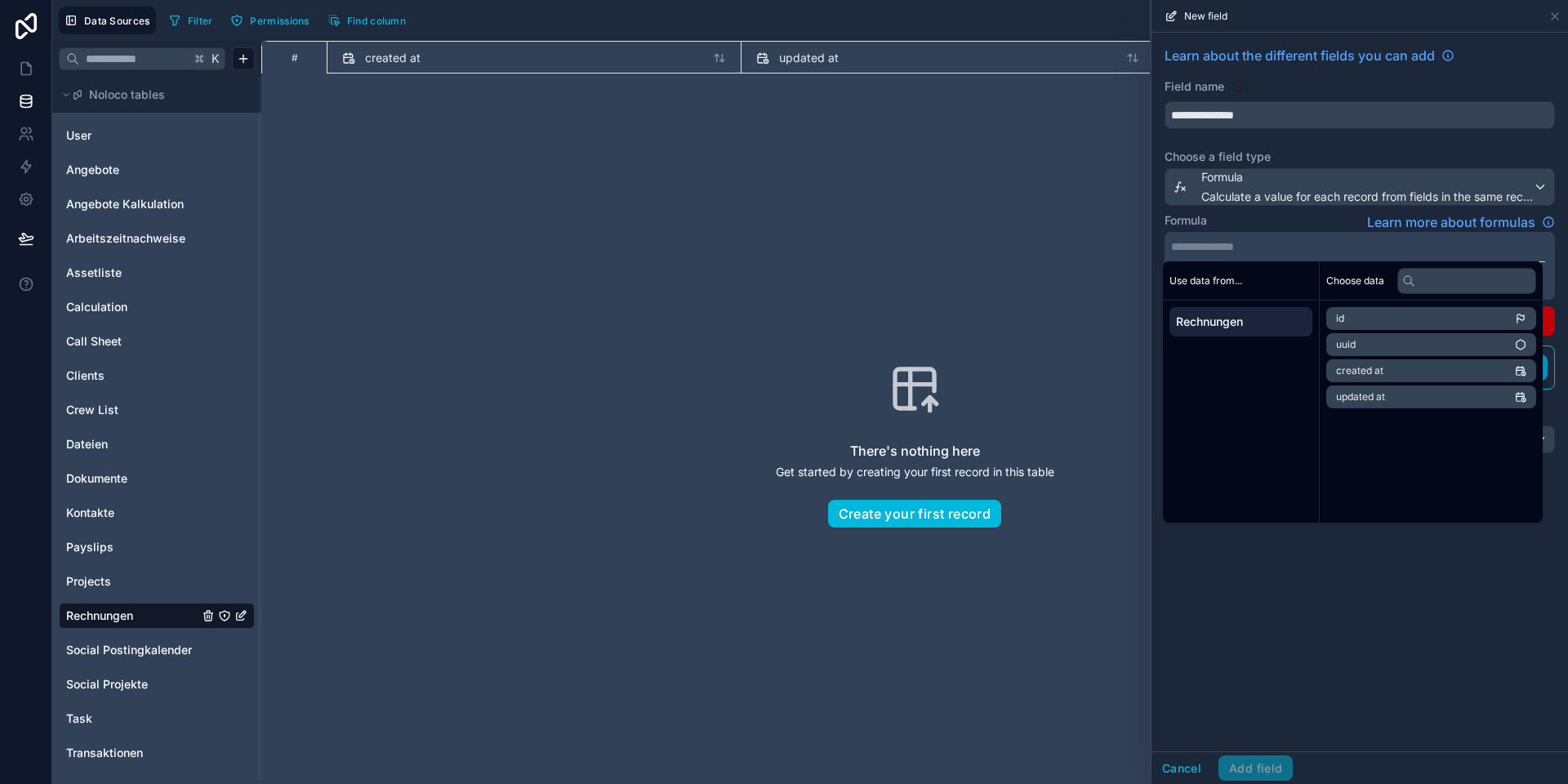
click at [1291, 585] on div "**********" at bounding box center [1360, 392] width 416 height 719
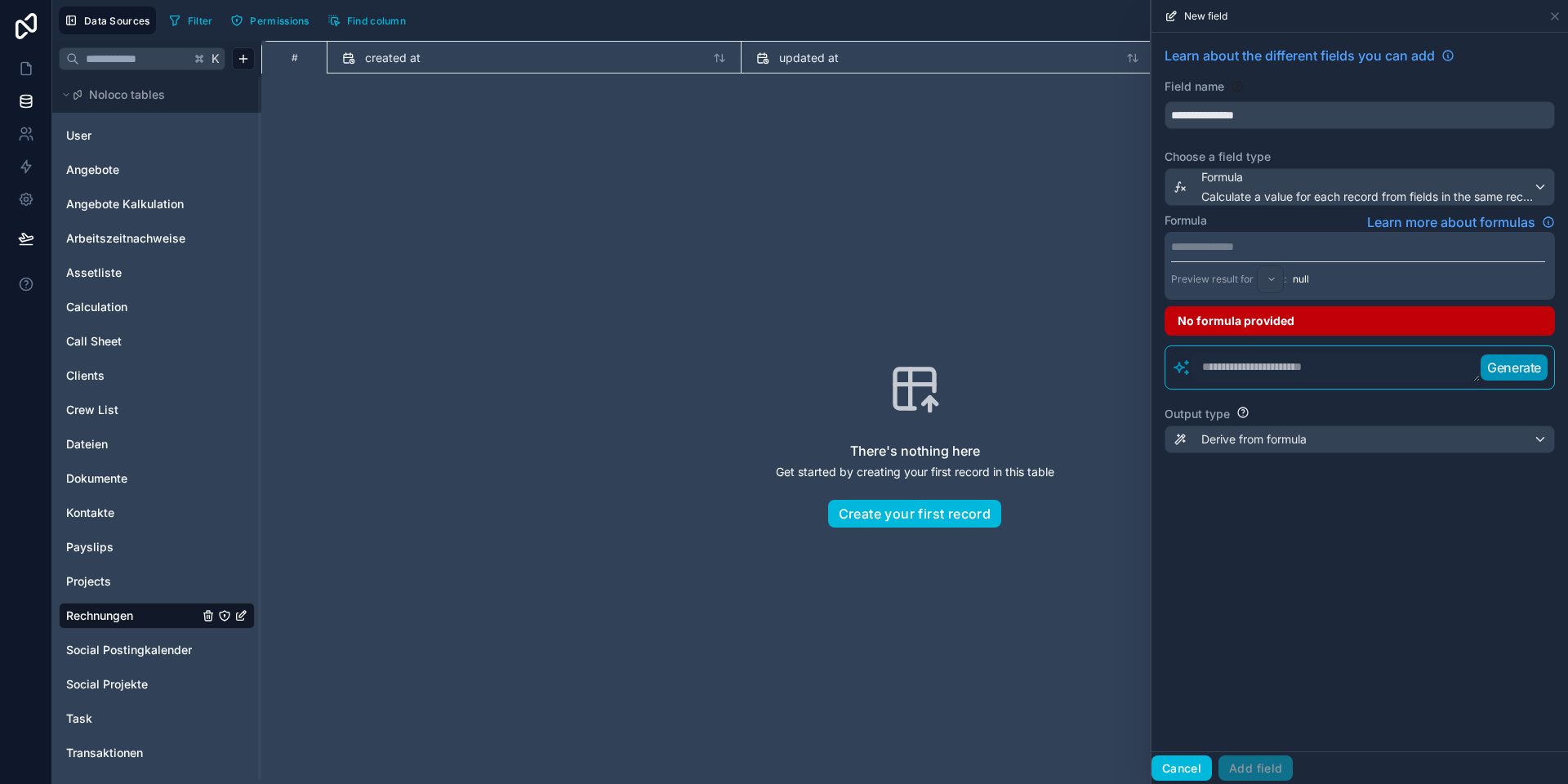
click at [1177, 761] on button "Cancel" at bounding box center [1181, 768] width 60 height 26
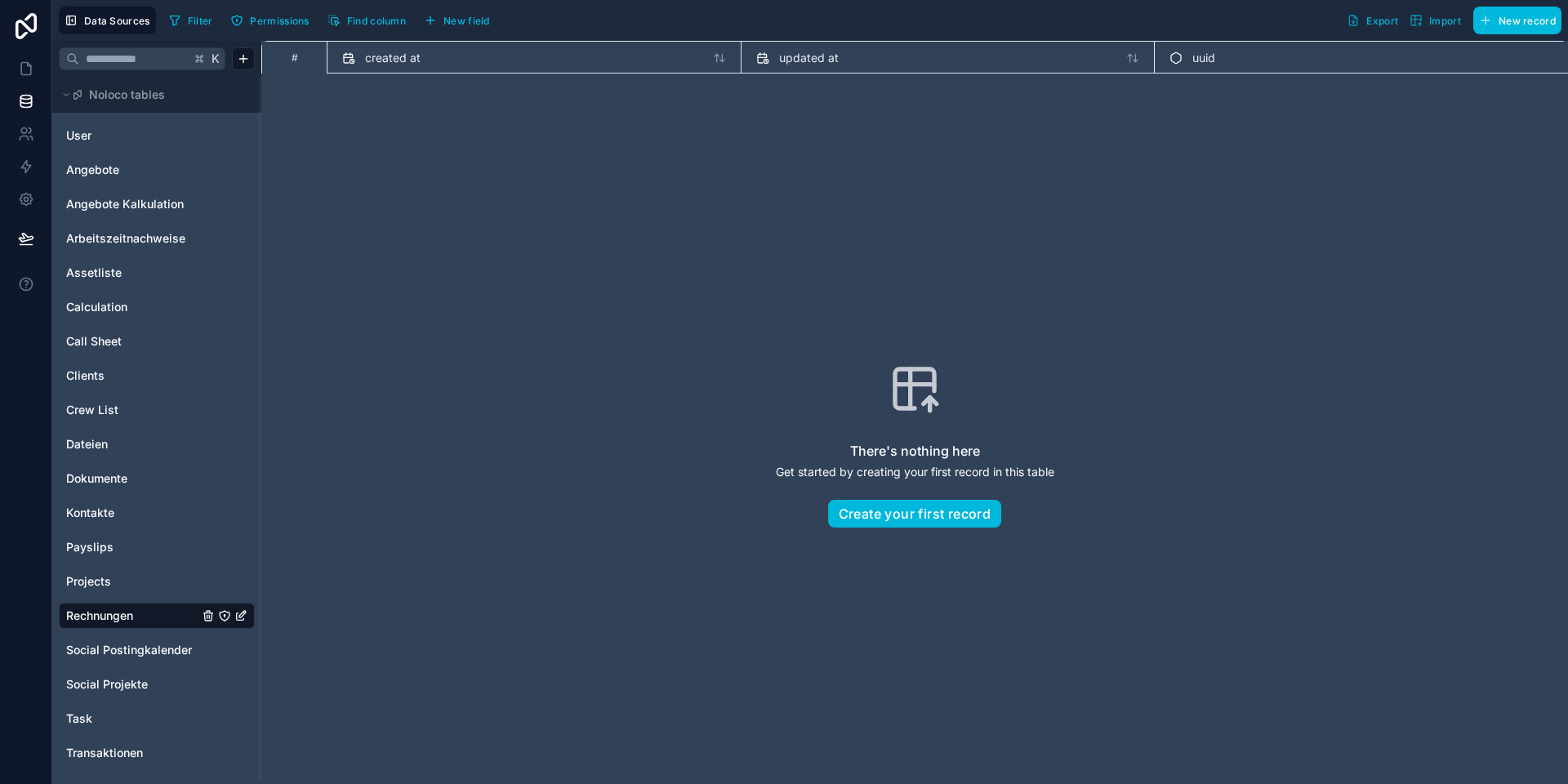
click at [461, 23] on span "New field" at bounding box center [466, 21] width 46 height 12
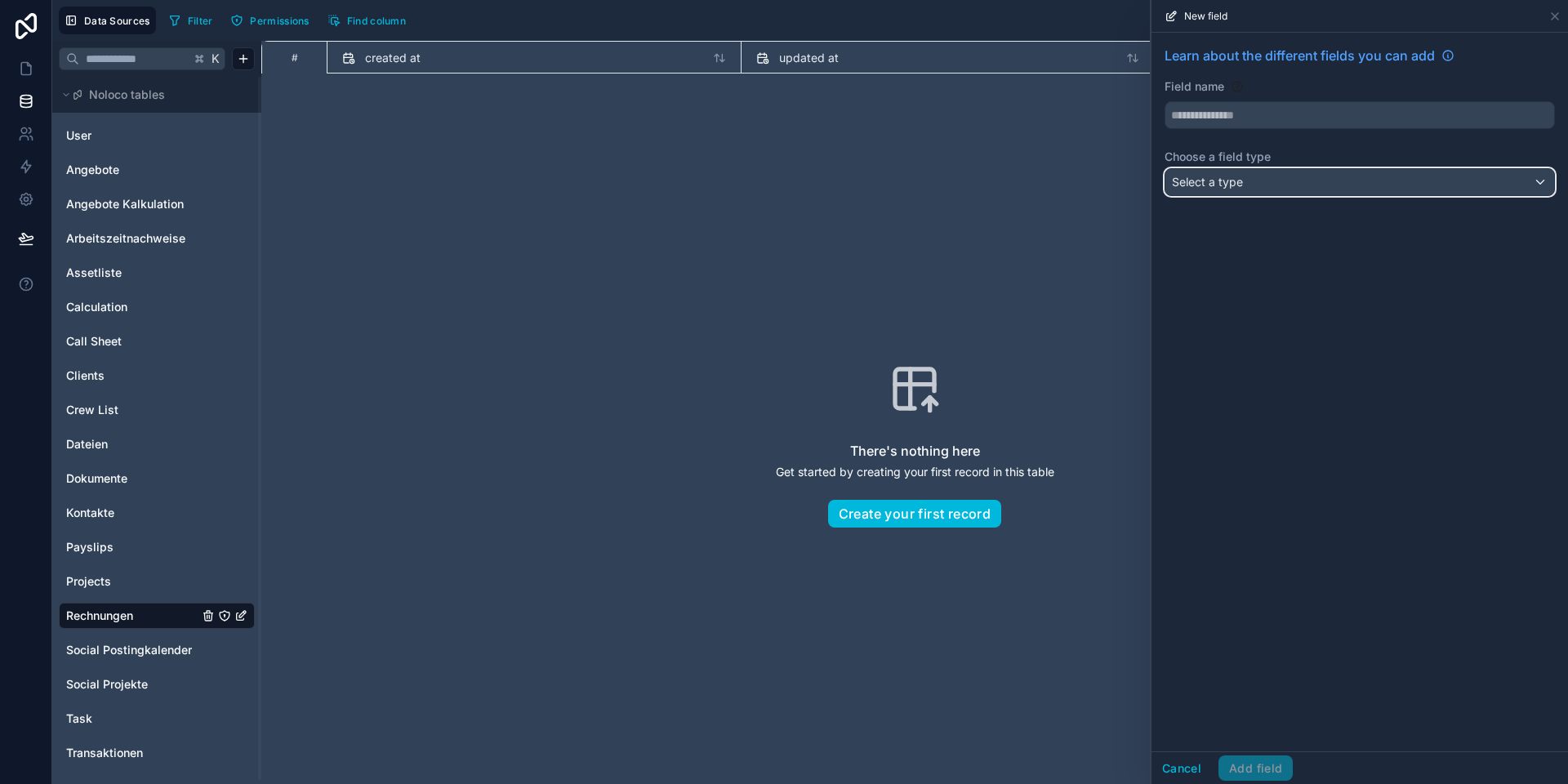
click at [1329, 178] on div "Select a type" at bounding box center [1360, 182] width 389 height 26
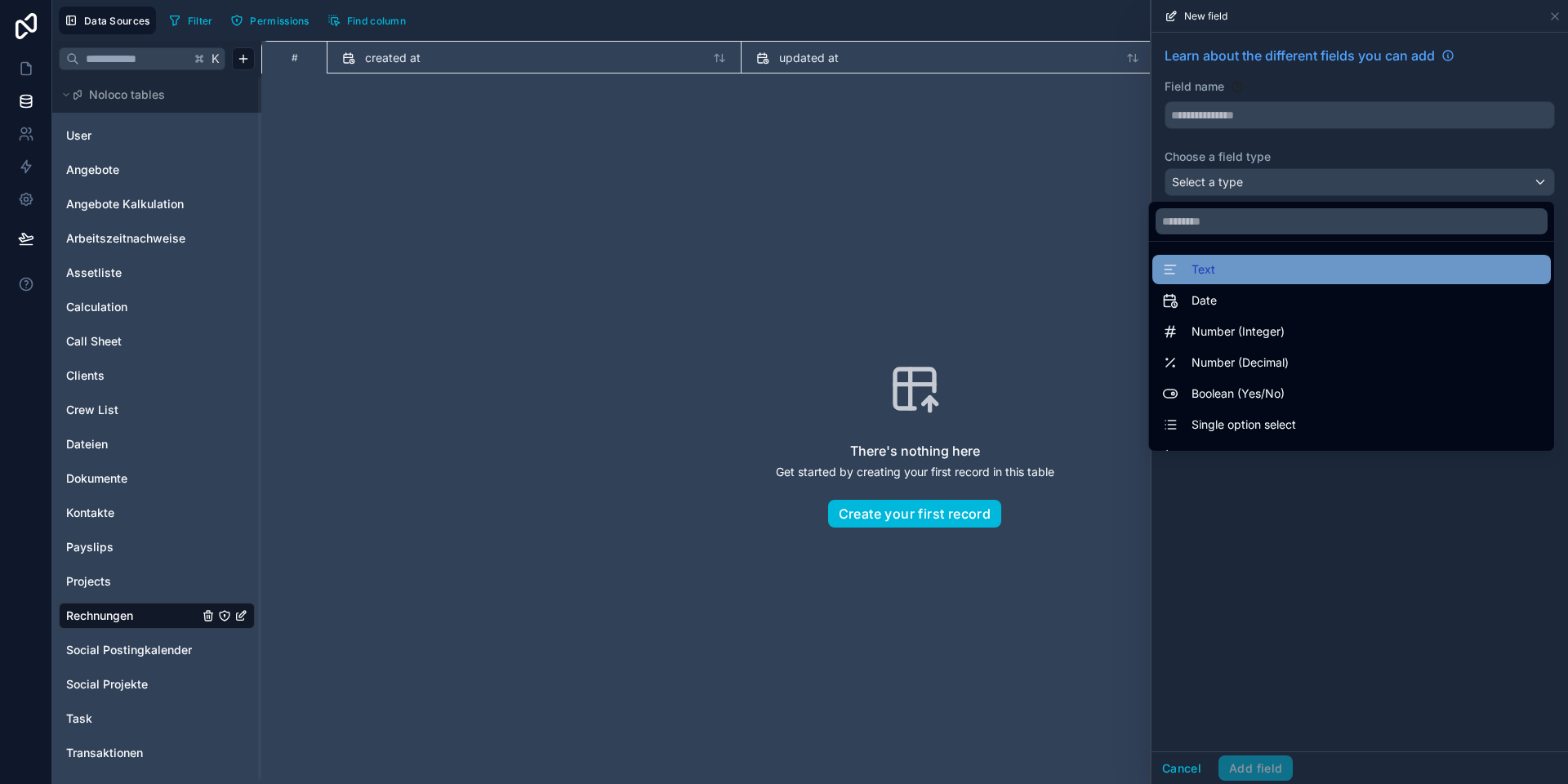
click at [1214, 278] on div "Text" at bounding box center [1351, 270] width 379 height 20
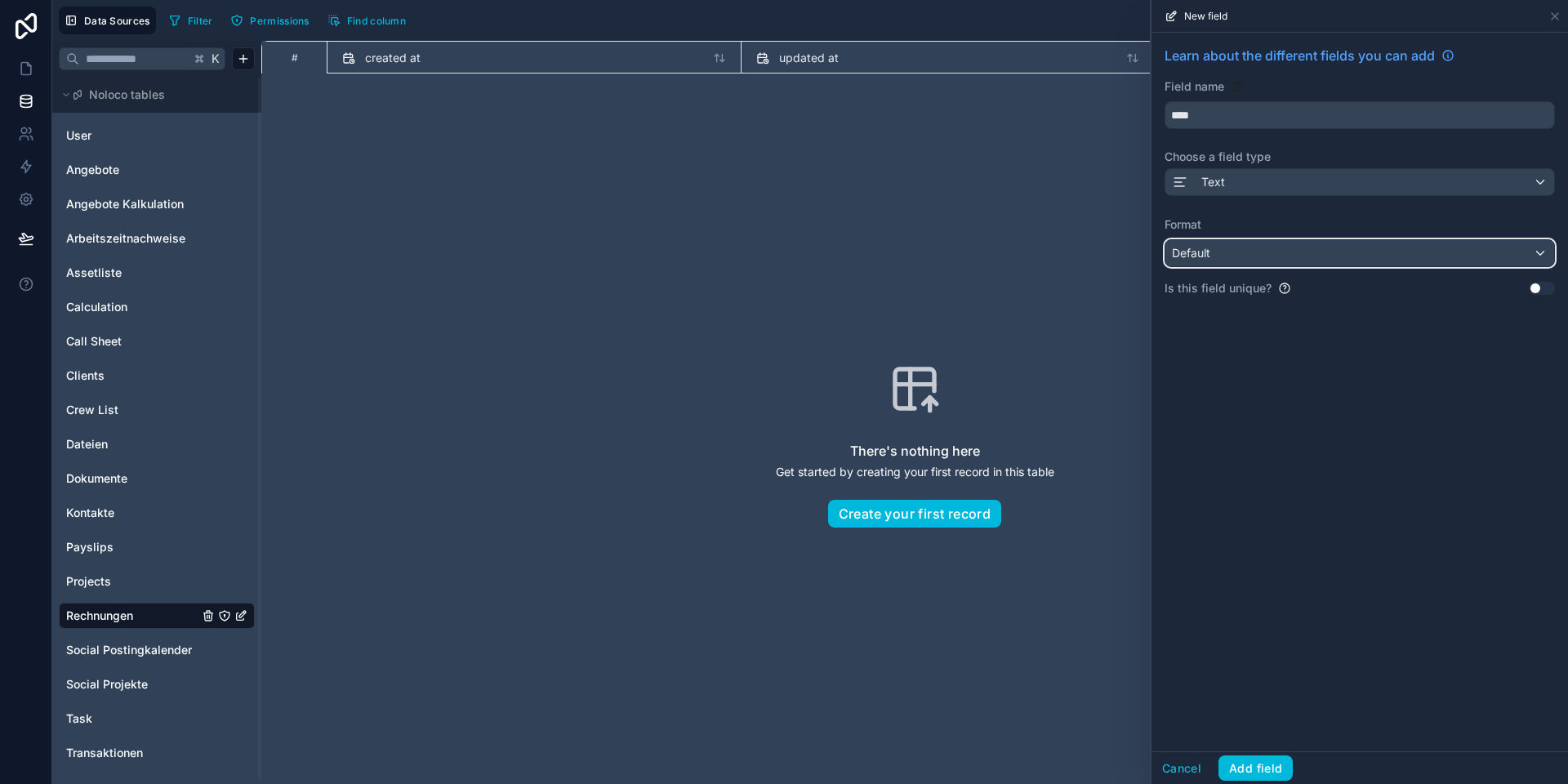
click at [1223, 249] on div "Default" at bounding box center [1360, 253] width 389 height 26
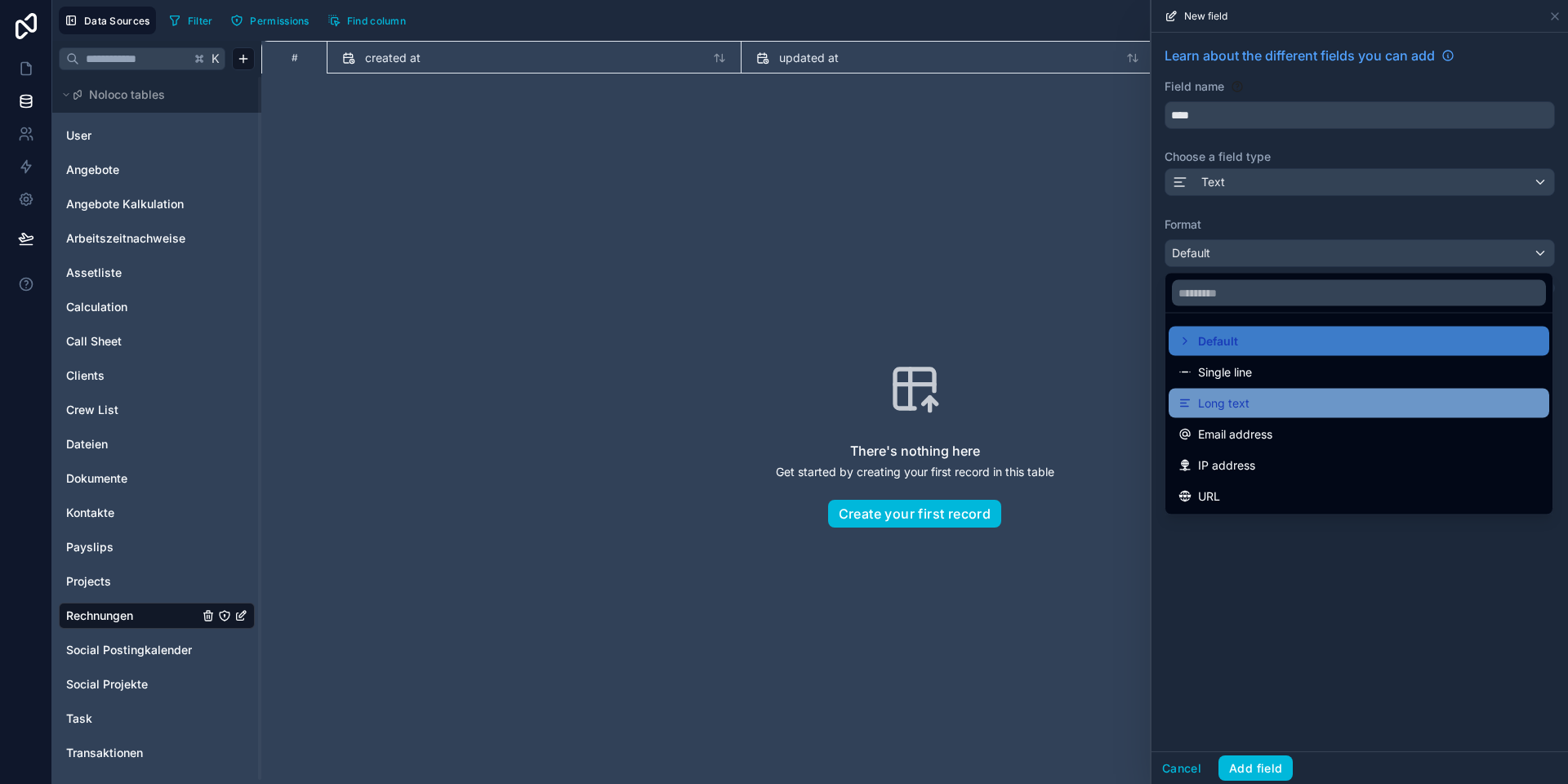
click at [1226, 405] on span "Long text" at bounding box center [1224, 404] width 51 height 20
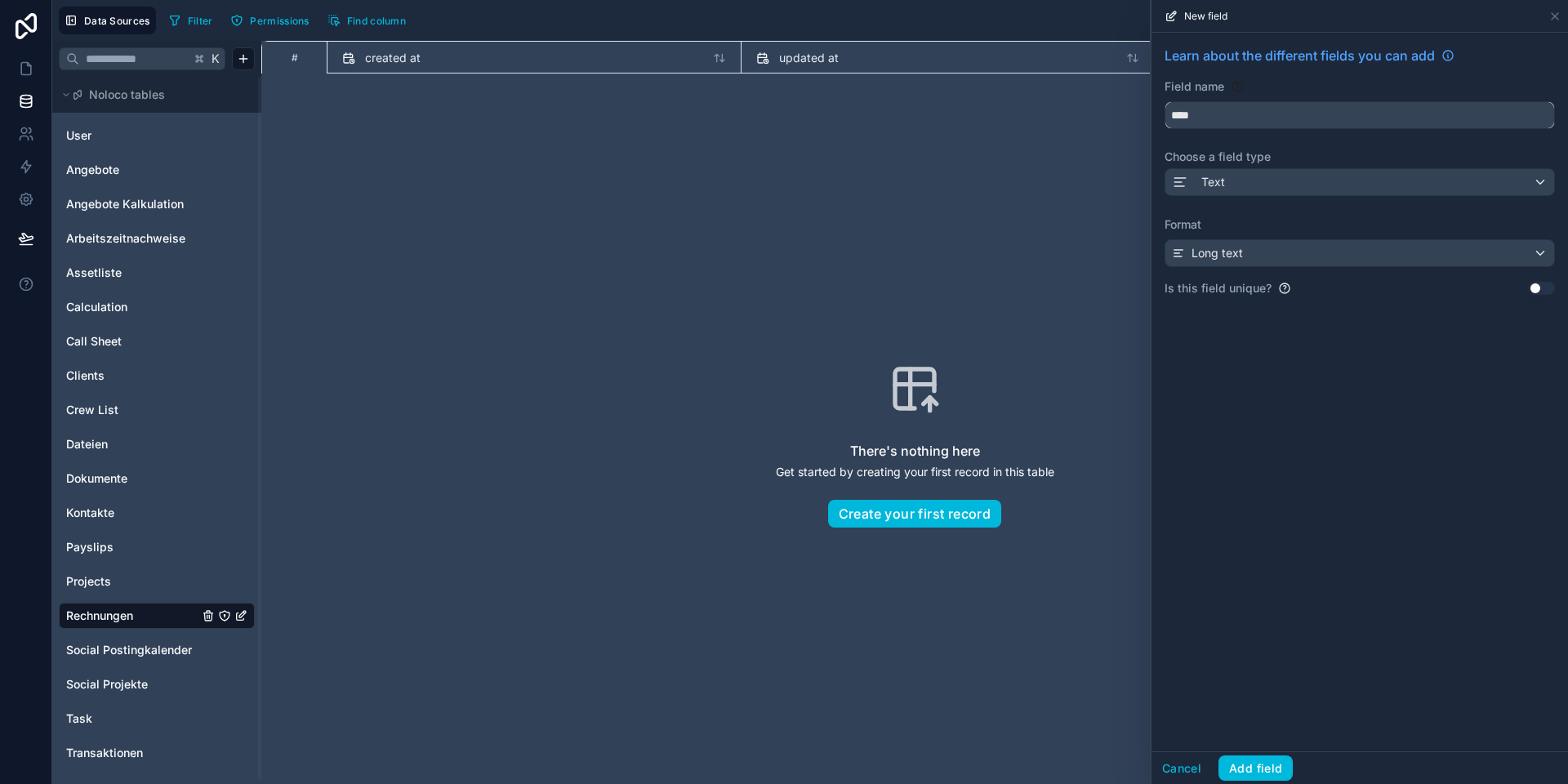
click at [1186, 118] on input "****" at bounding box center [1360, 115] width 389 height 26
type input "**********"
click at [1255, 778] on button "Add field" at bounding box center [1254, 768] width 74 height 26
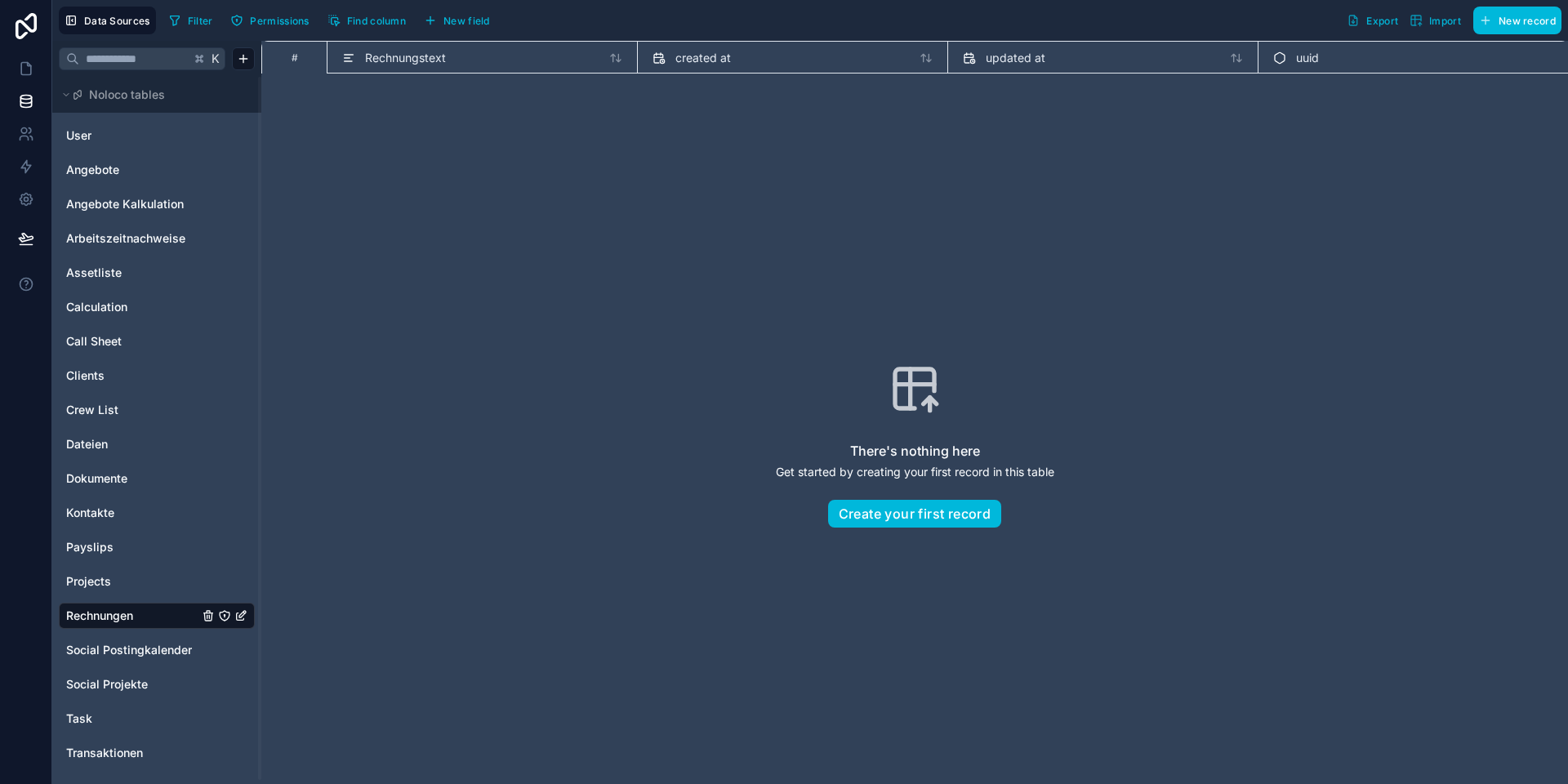
click at [467, 22] on span "New field" at bounding box center [466, 21] width 46 height 12
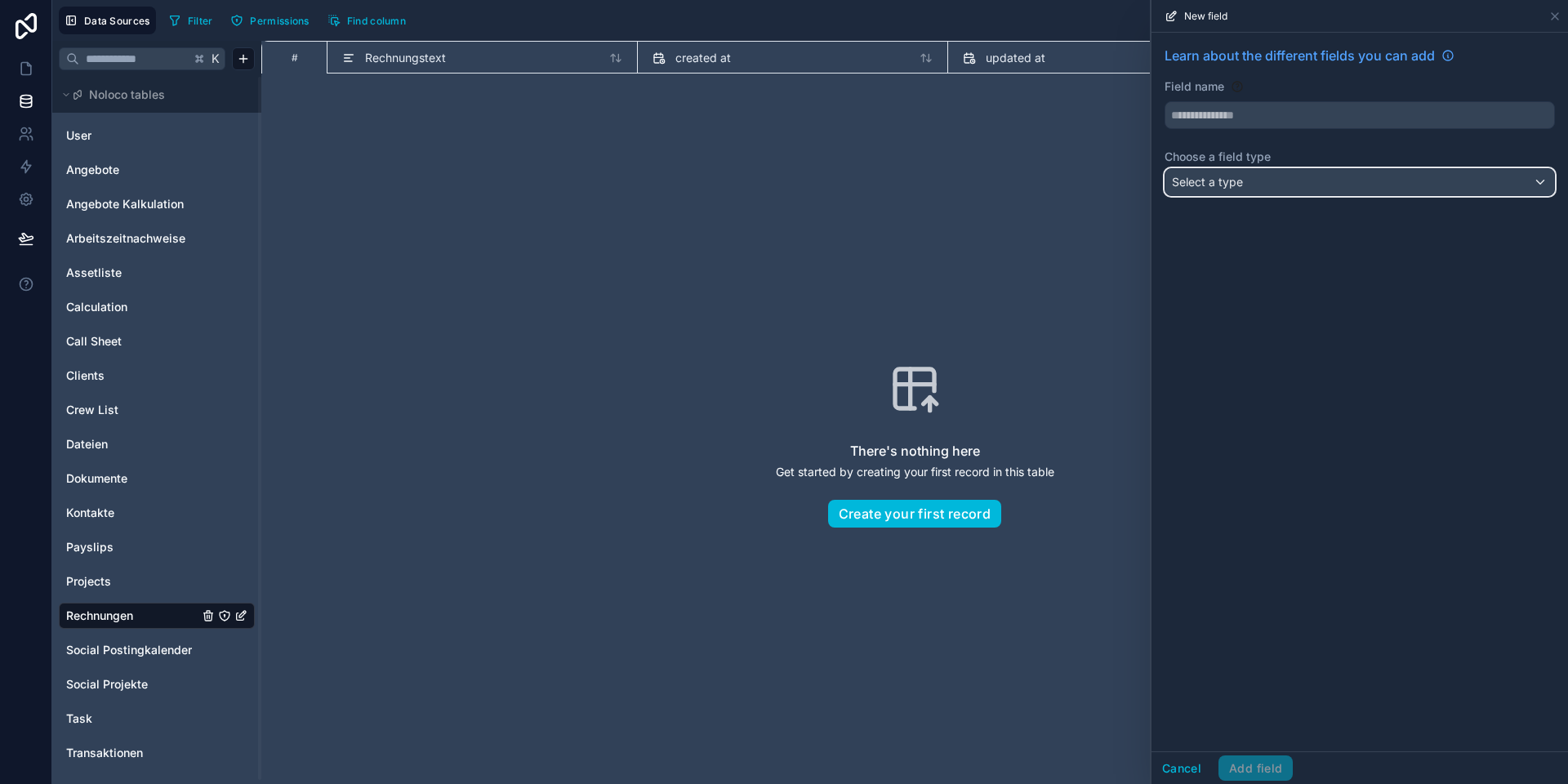
click at [1244, 180] on div "Select a type" at bounding box center [1360, 182] width 389 height 26
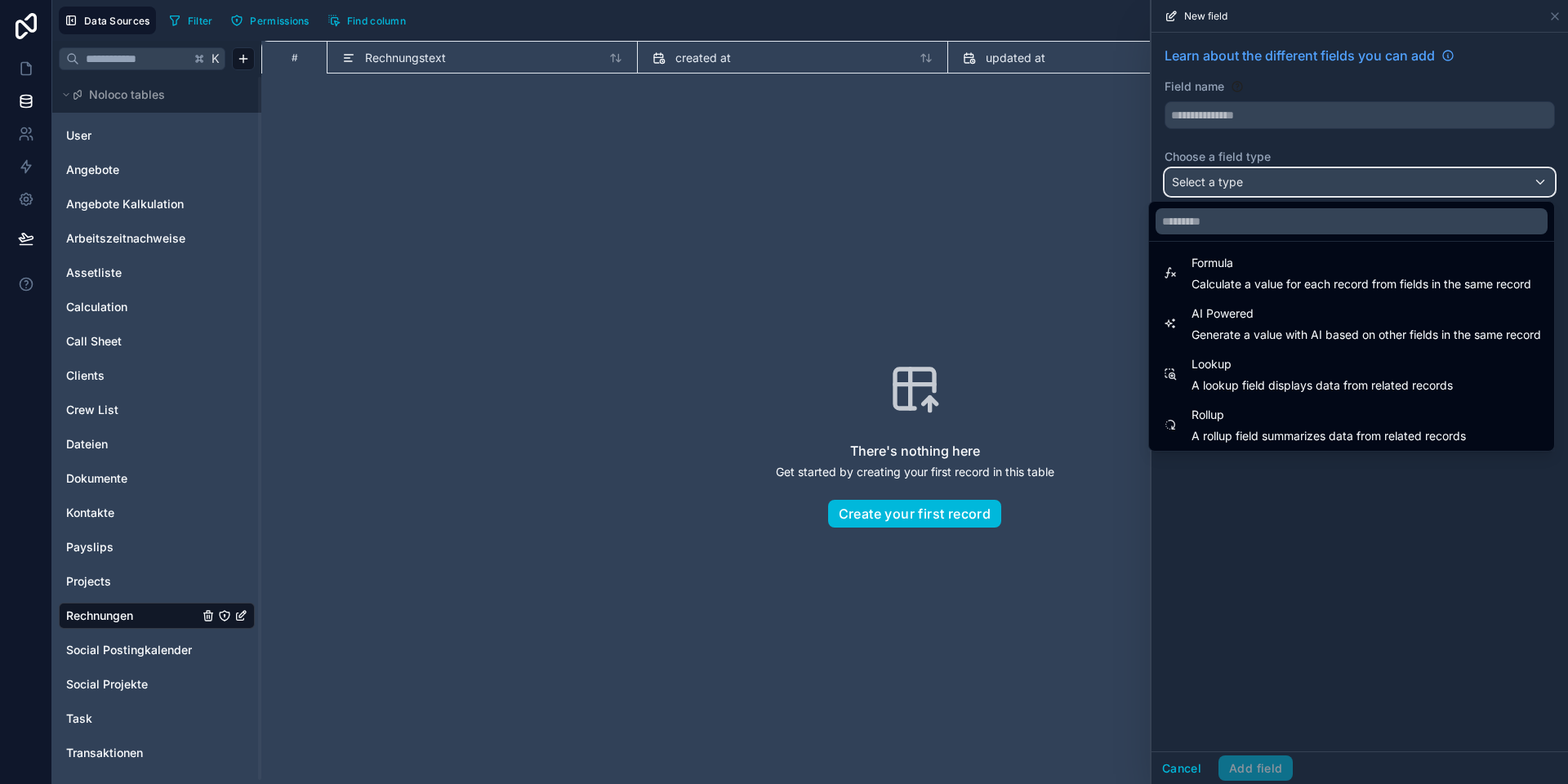
scroll to position [474, 0]
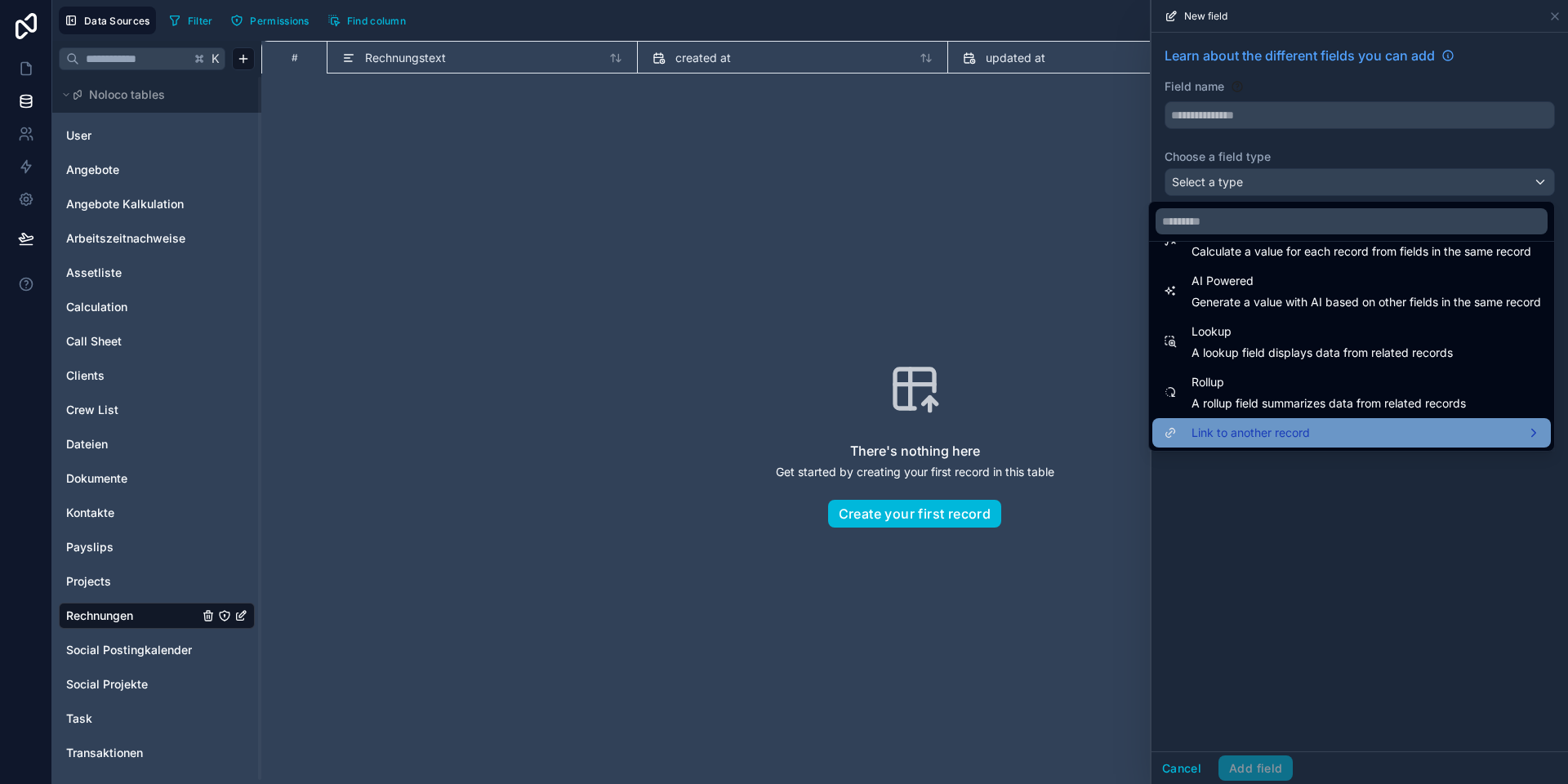
click at [1247, 426] on span "Link to another record" at bounding box center [1250, 433] width 118 height 20
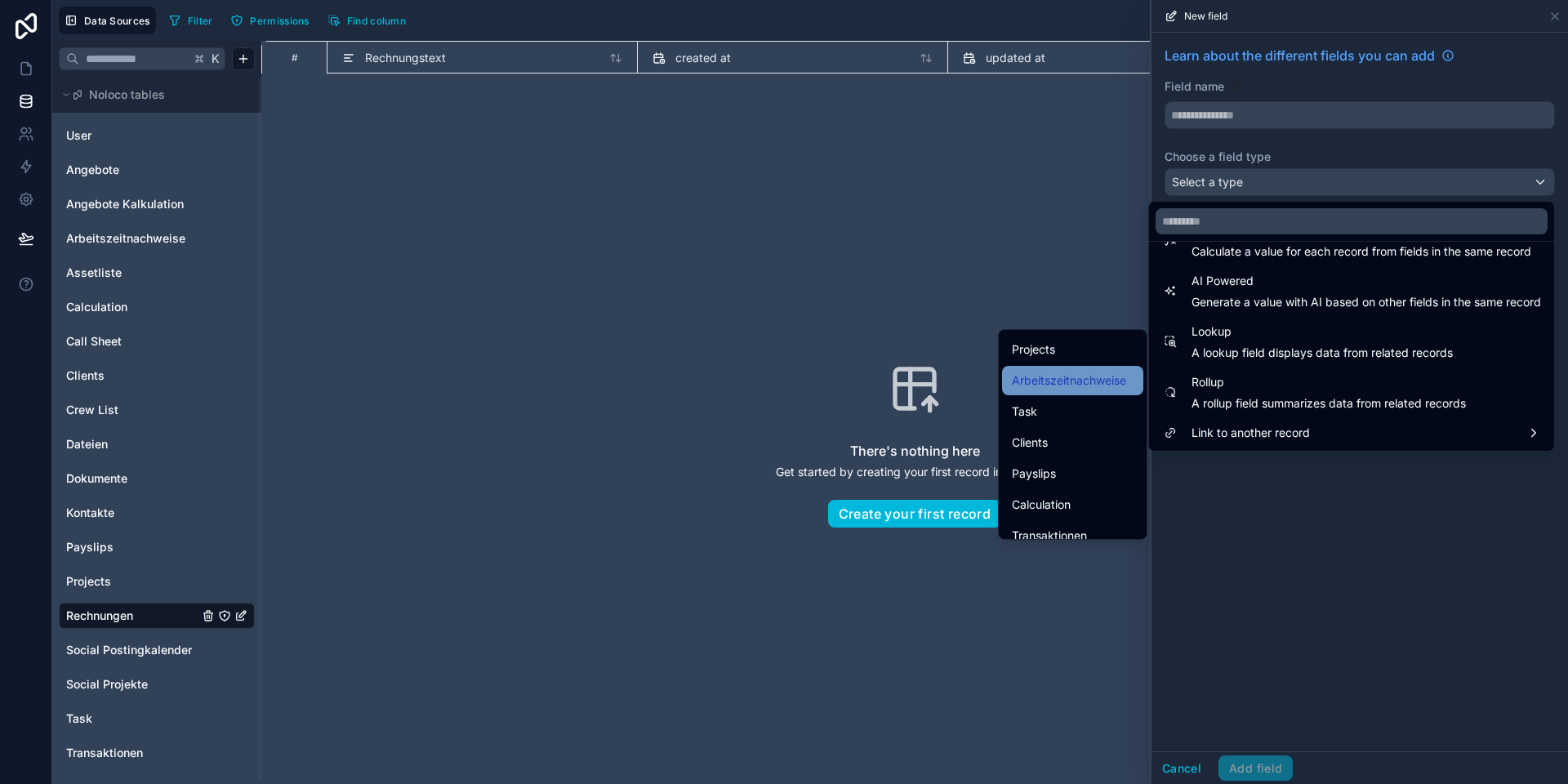
scroll to position [71, 0]
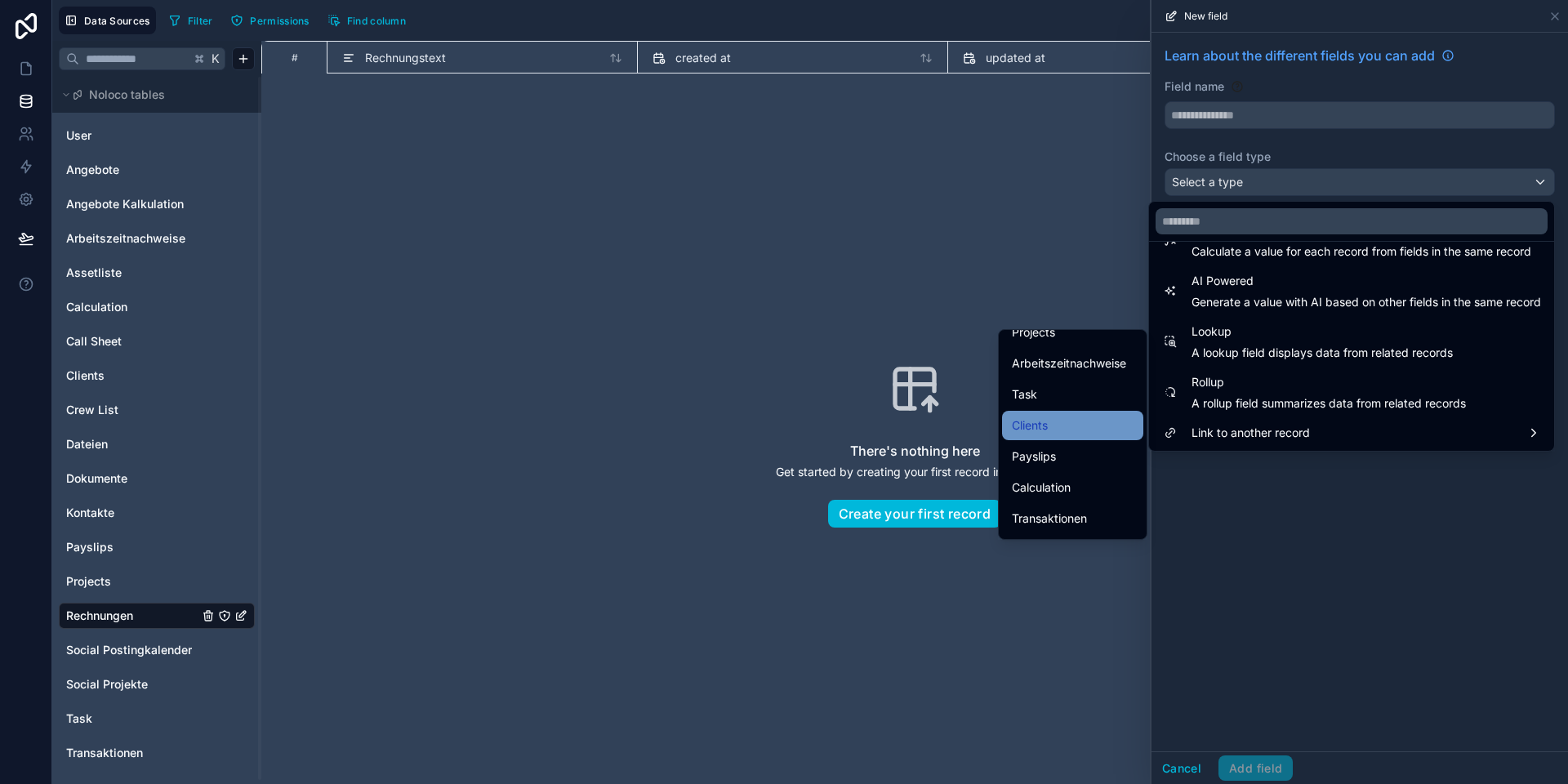
click at [1048, 424] on div "Clients" at bounding box center [1072, 426] width 121 height 20
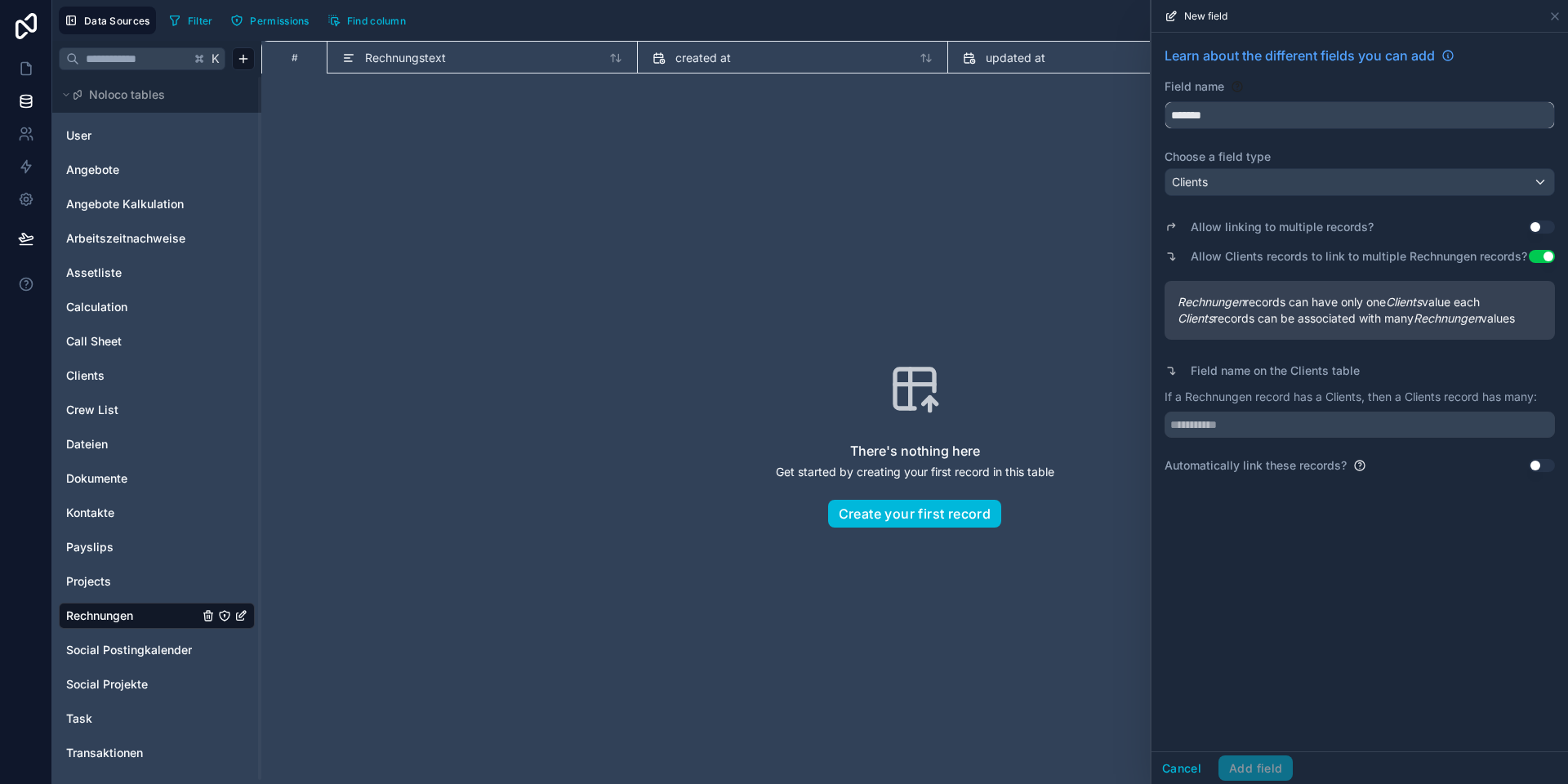
click at [1191, 118] on input "*******" at bounding box center [1360, 115] width 389 height 26
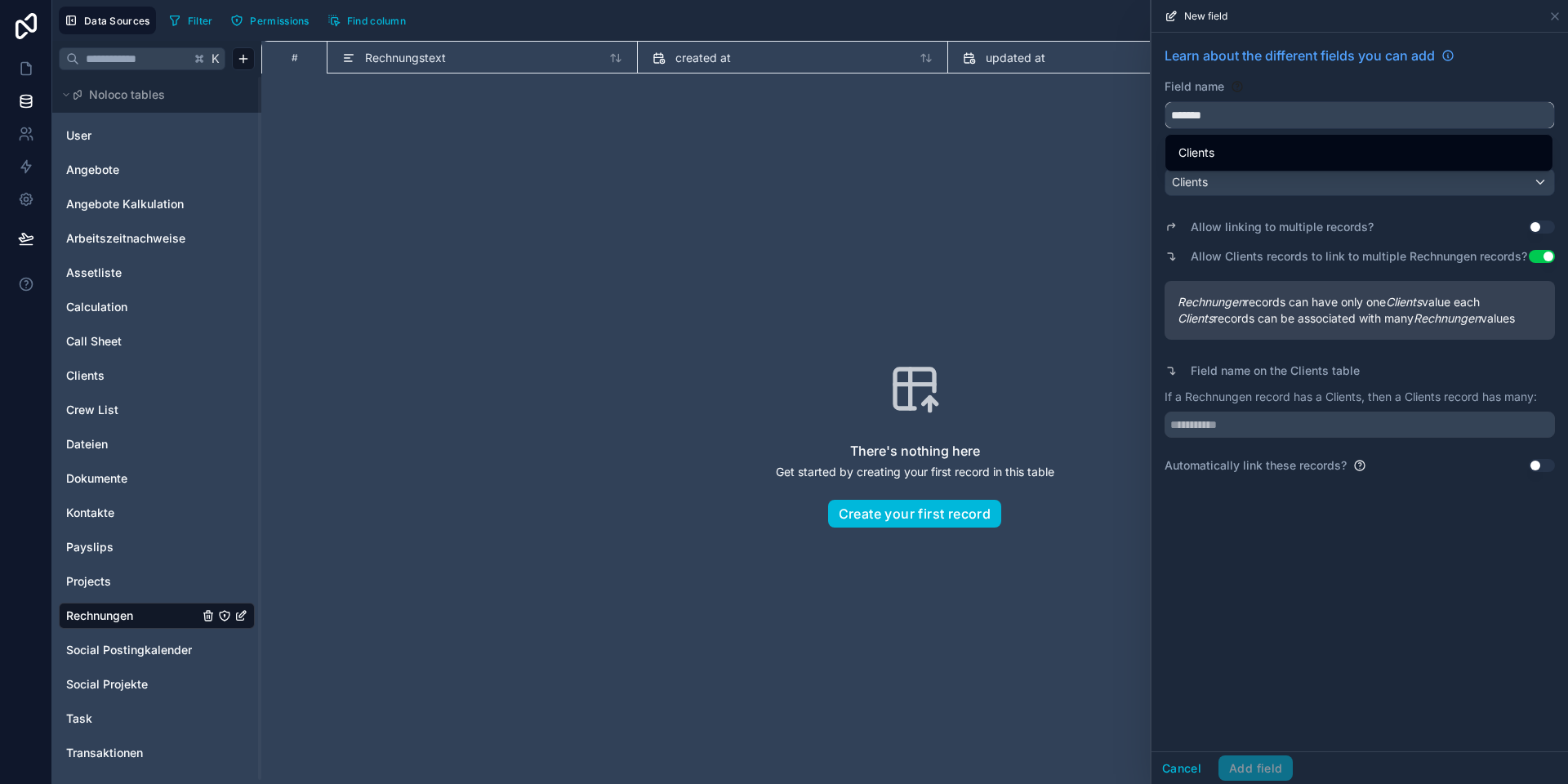
click at [1191, 118] on input "*******" at bounding box center [1360, 115] width 389 height 26
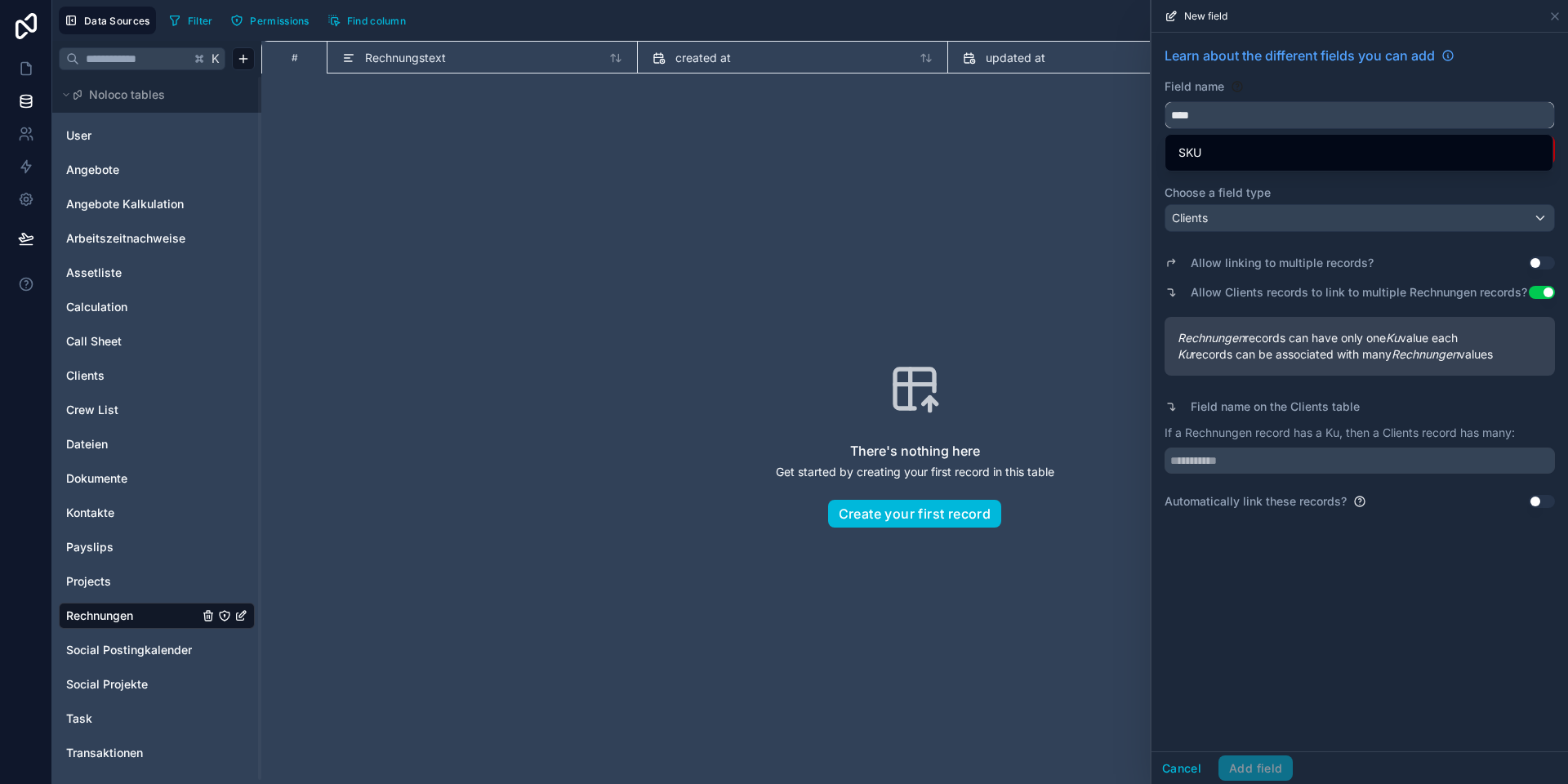
type input "*****"
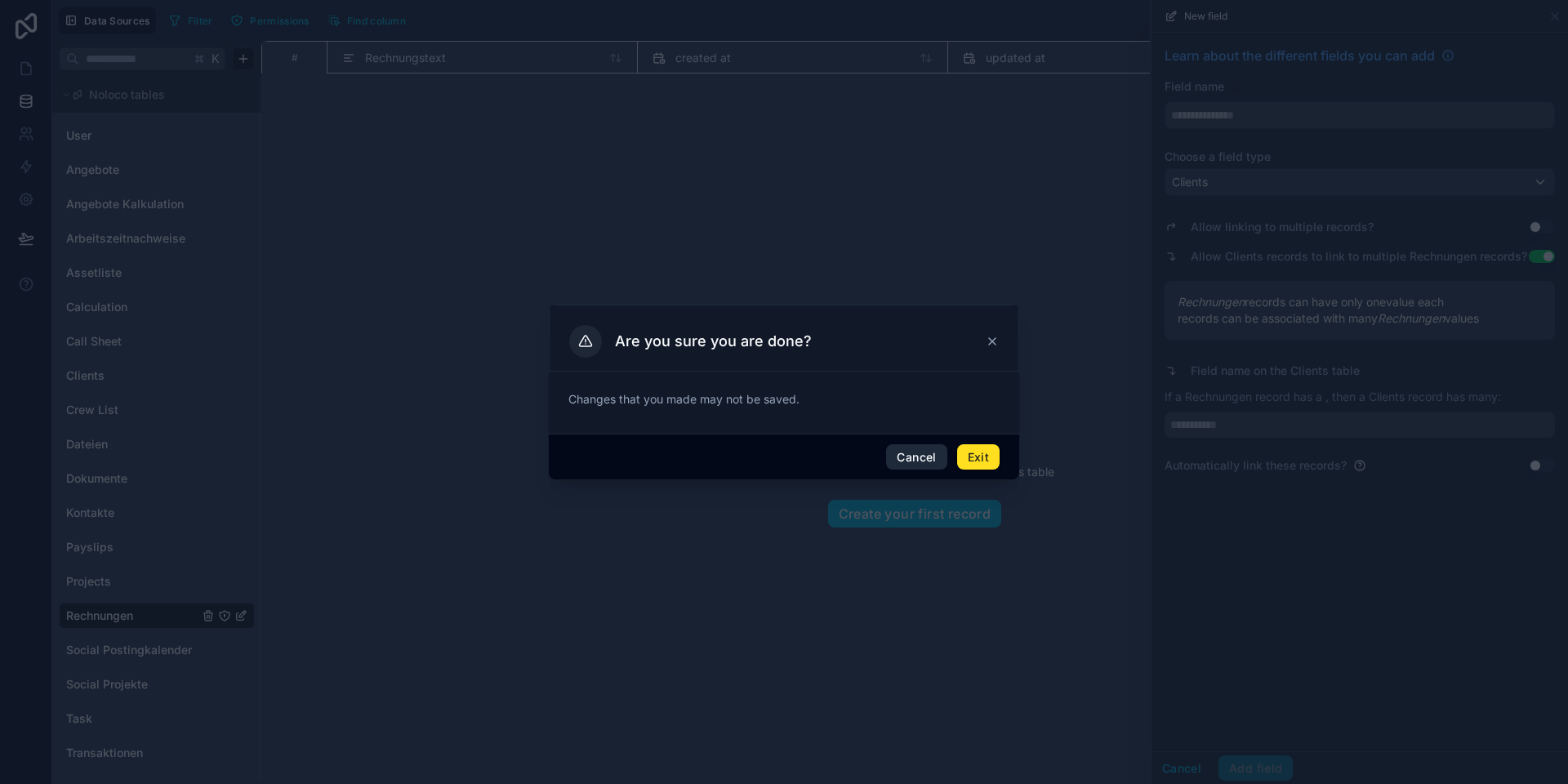
click at [920, 457] on button "Cancel" at bounding box center [916, 457] width 60 height 26
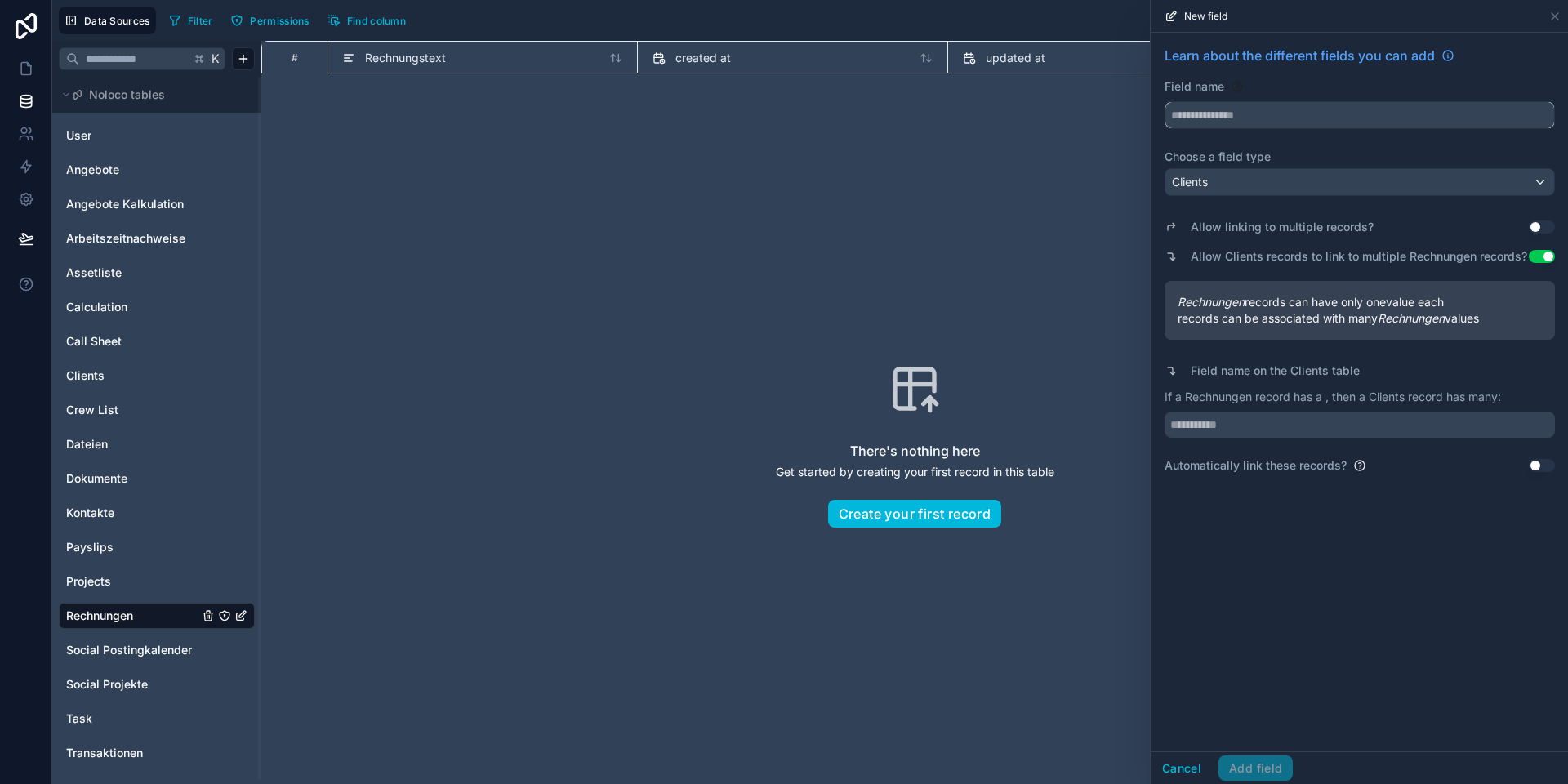
click at [1219, 124] on input "text" at bounding box center [1360, 115] width 389 height 26
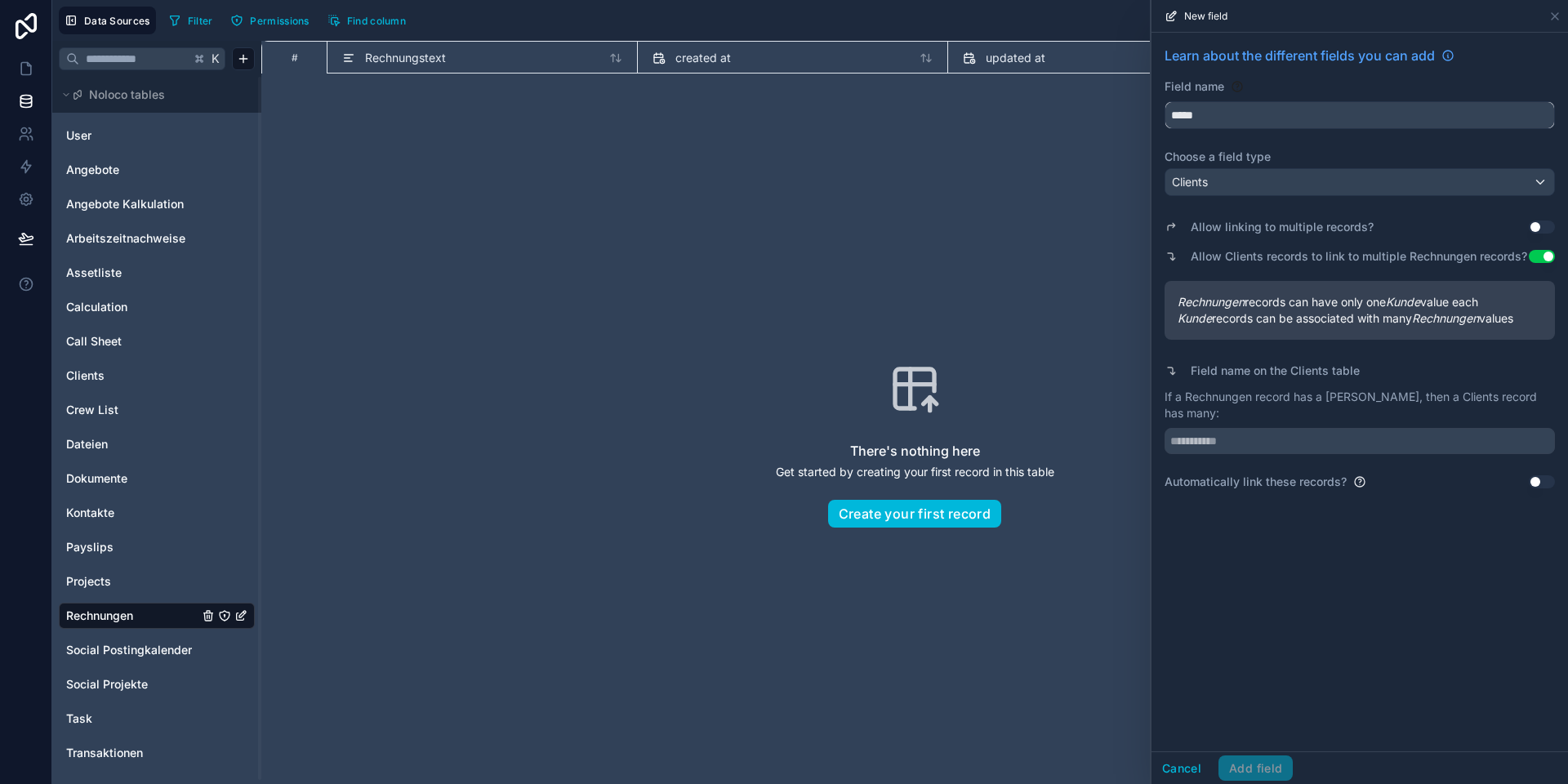
type input "*****"
click at [1221, 429] on input "text" at bounding box center [1359, 441] width 390 height 26
type input "**********"
click at [1251, 615] on div "**********" at bounding box center [1360, 392] width 416 height 719
click at [1245, 764] on button "Add field" at bounding box center [1254, 768] width 74 height 26
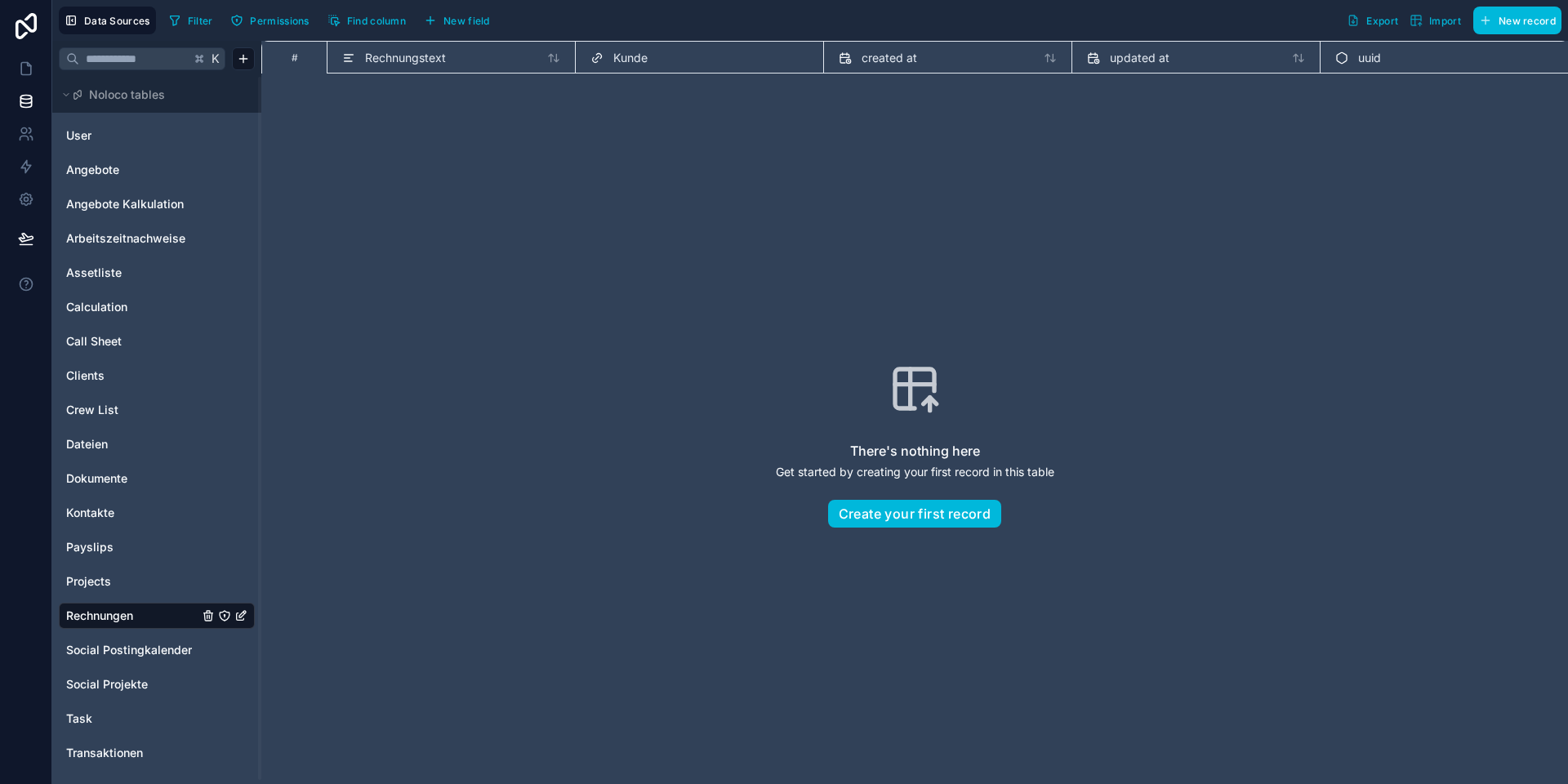
click at [458, 23] on span "New field" at bounding box center [466, 21] width 46 height 12
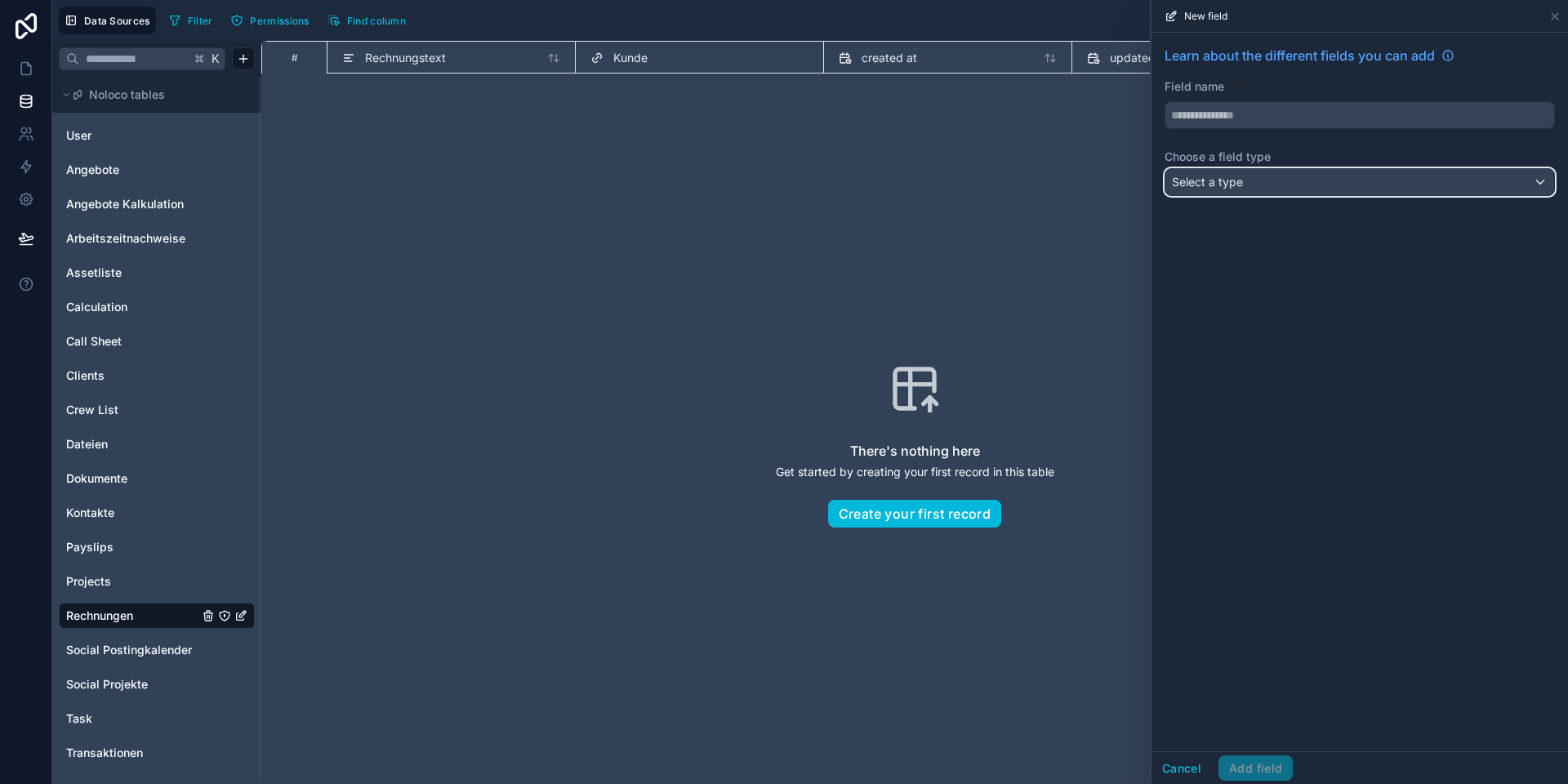
click at [1207, 184] on span "Select a type" at bounding box center [1207, 182] width 71 height 14
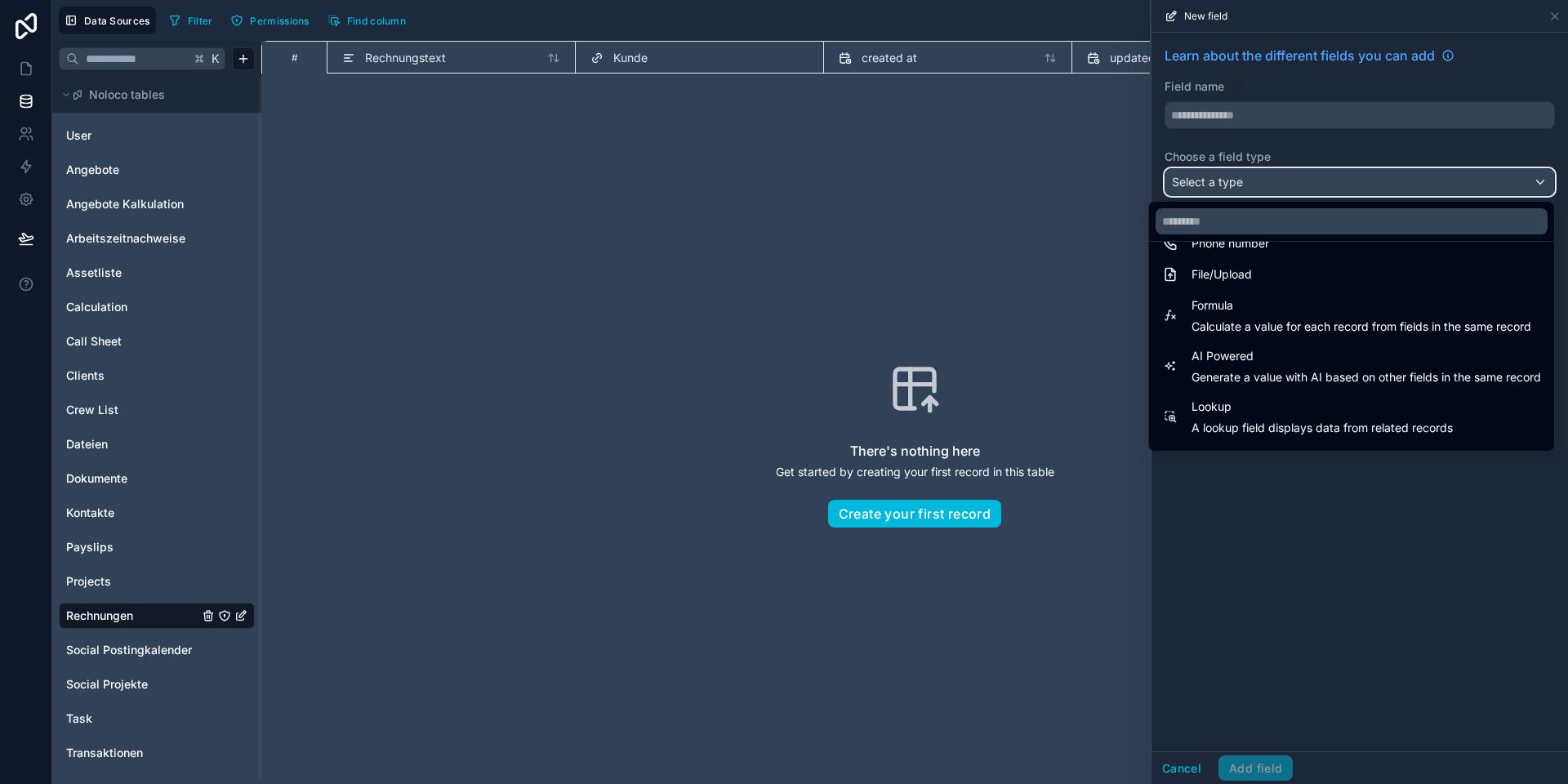
scroll to position [474, 0]
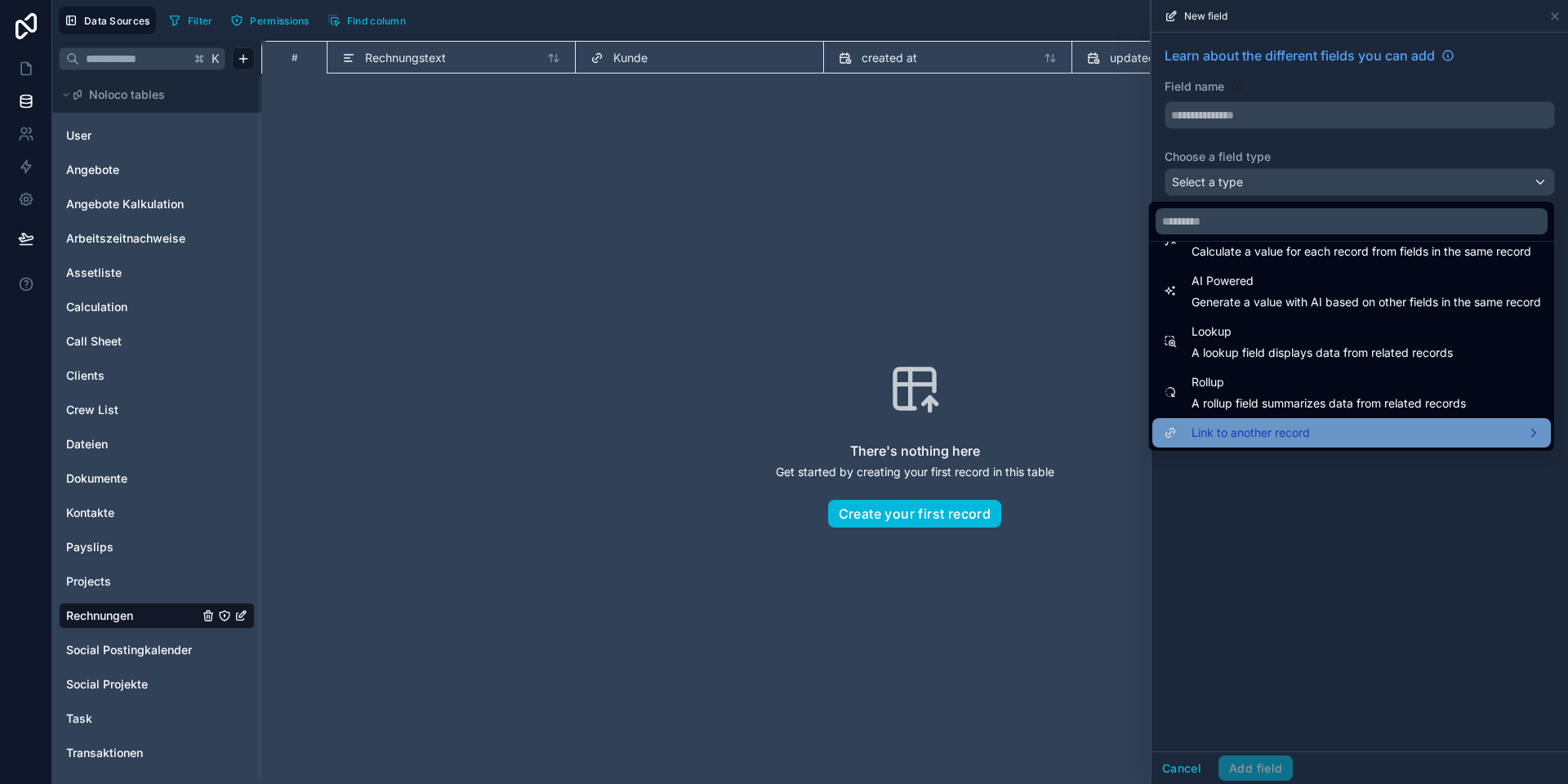
click at [1227, 433] on span "Link to another record" at bounding box center [1250, 433] width 118 height 20
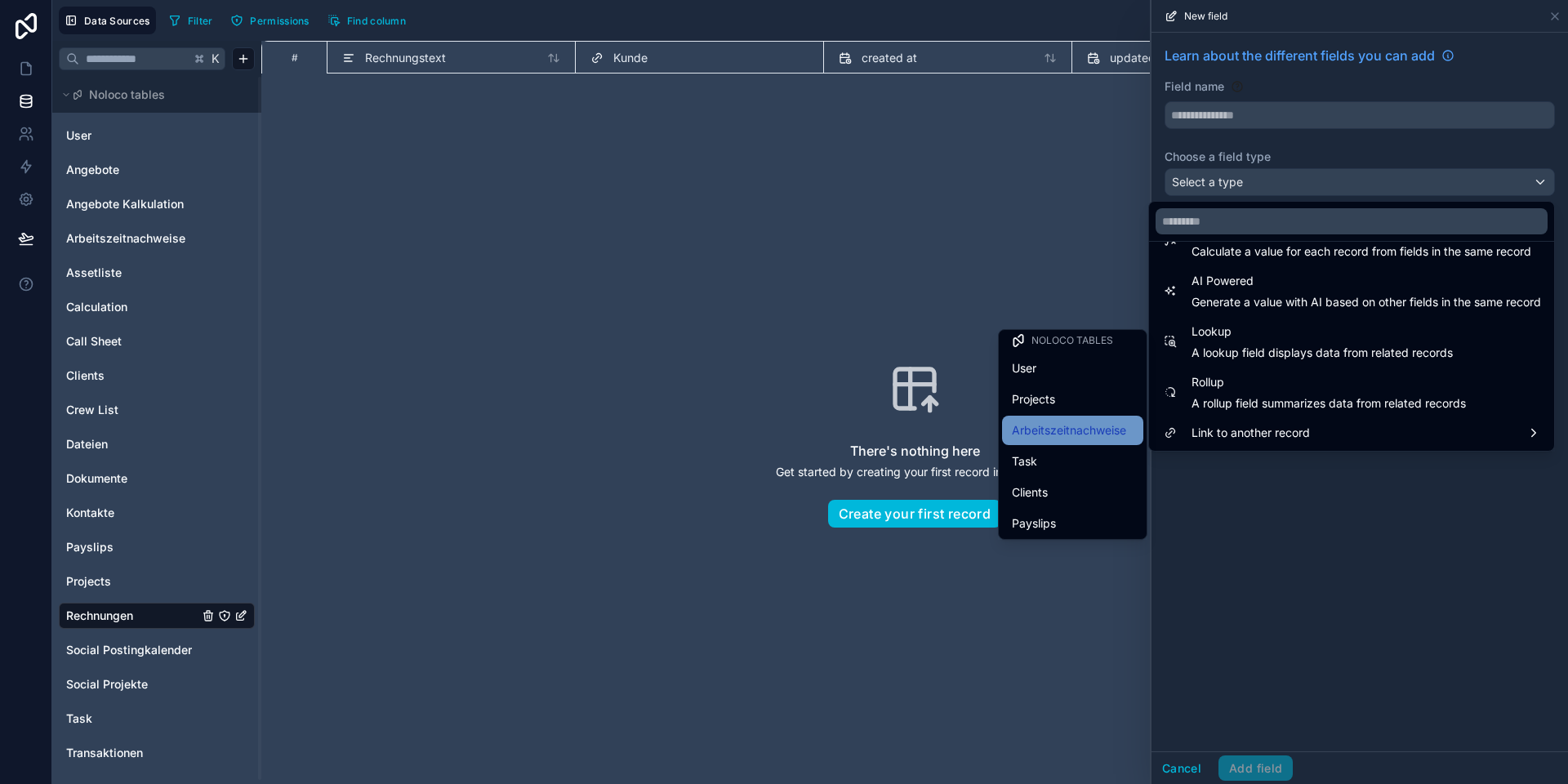
scroll to position [5, 0]
click at [1042, 403] on span "Projects" at bounding box center [1033, 399] width 43 height 20
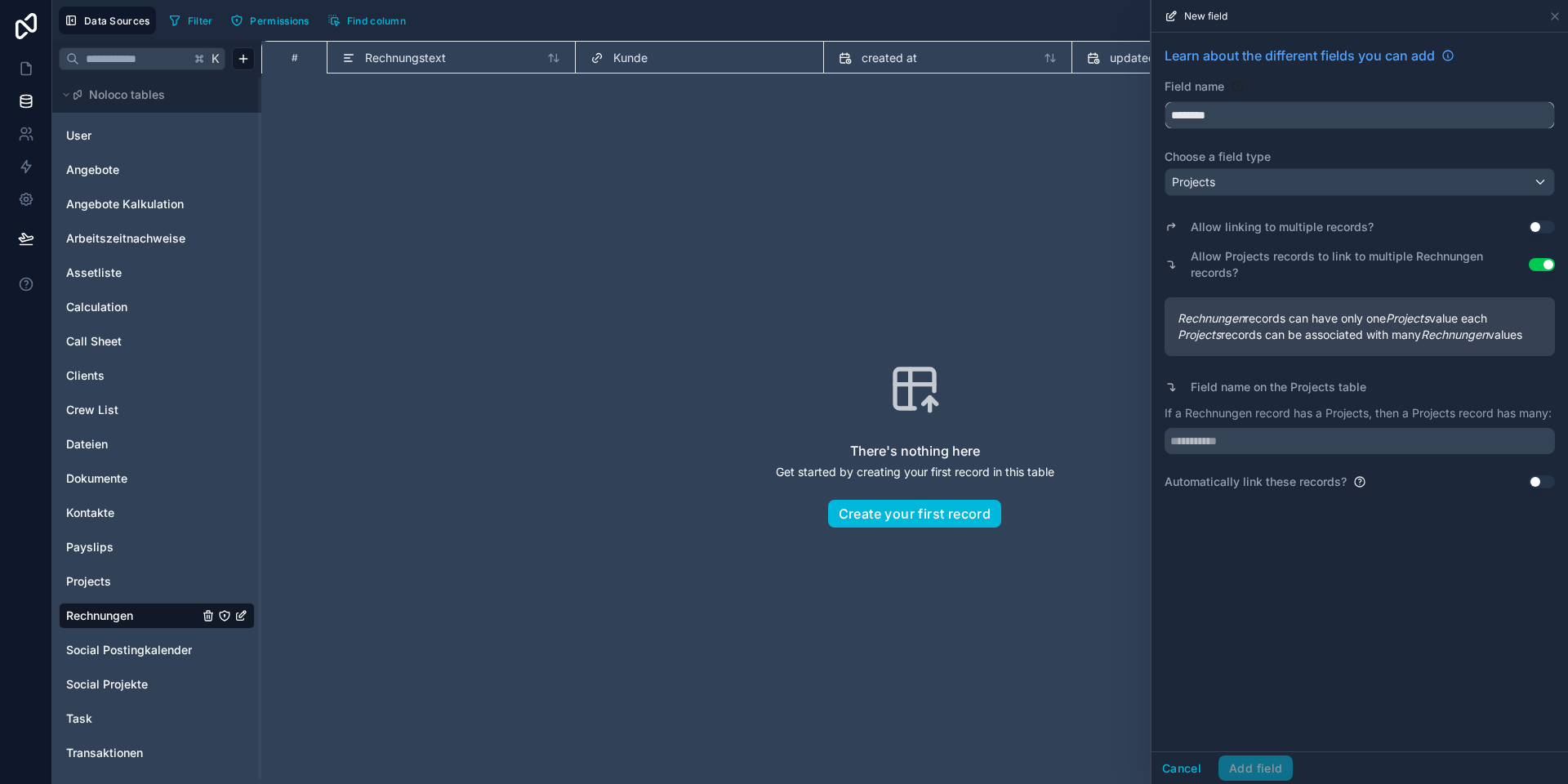
click at [1201, 107] on input "********" at bounding box center [1360, 115] width 389 height 26
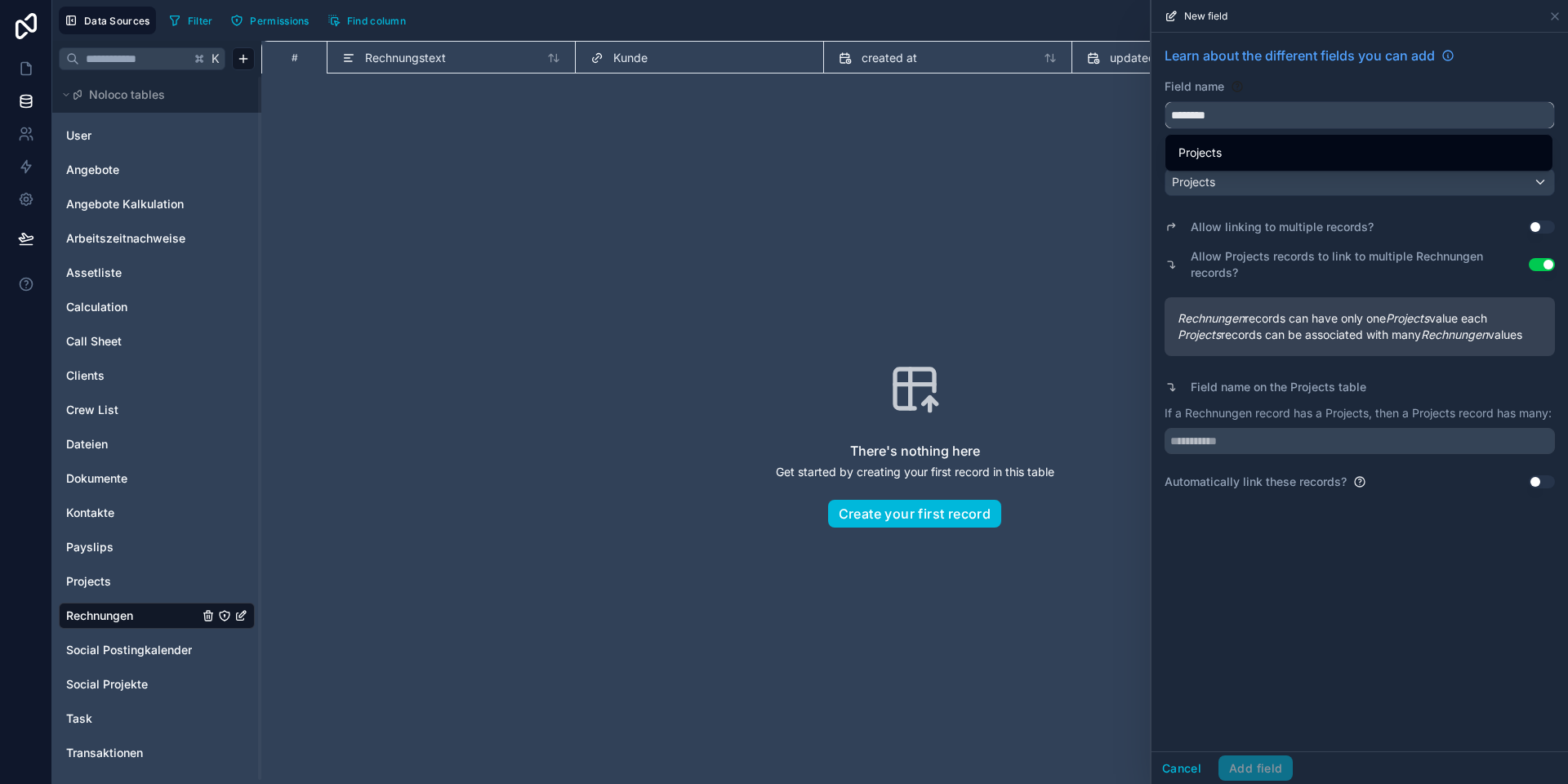
click at [1201, 107] on input "********" at bounding box center [1360, 115] width 389 height 26
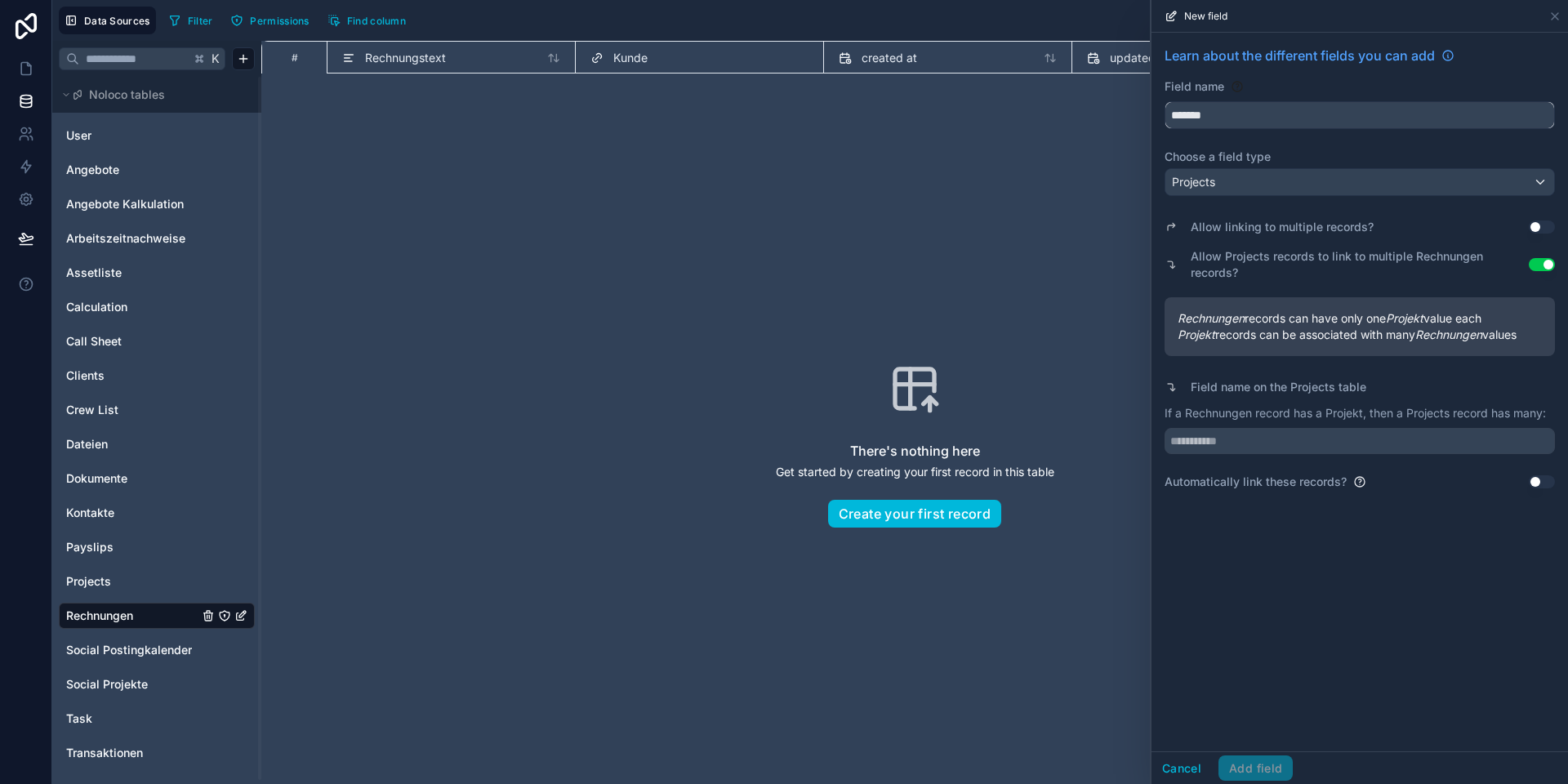
type input "*******"
click at [1259, 548] on div "Learn about the different fields you can add Field name ******* Choose a field …" at bounding box center [1360, 392] width 416 height 719
click at [1233, 445] on input "text" at bounding box center [1359, 441] width 390 height 26
type input "**********"
click at [1279, 617] on div "**********" at bounding box center [1360, 392] width 416 height 719
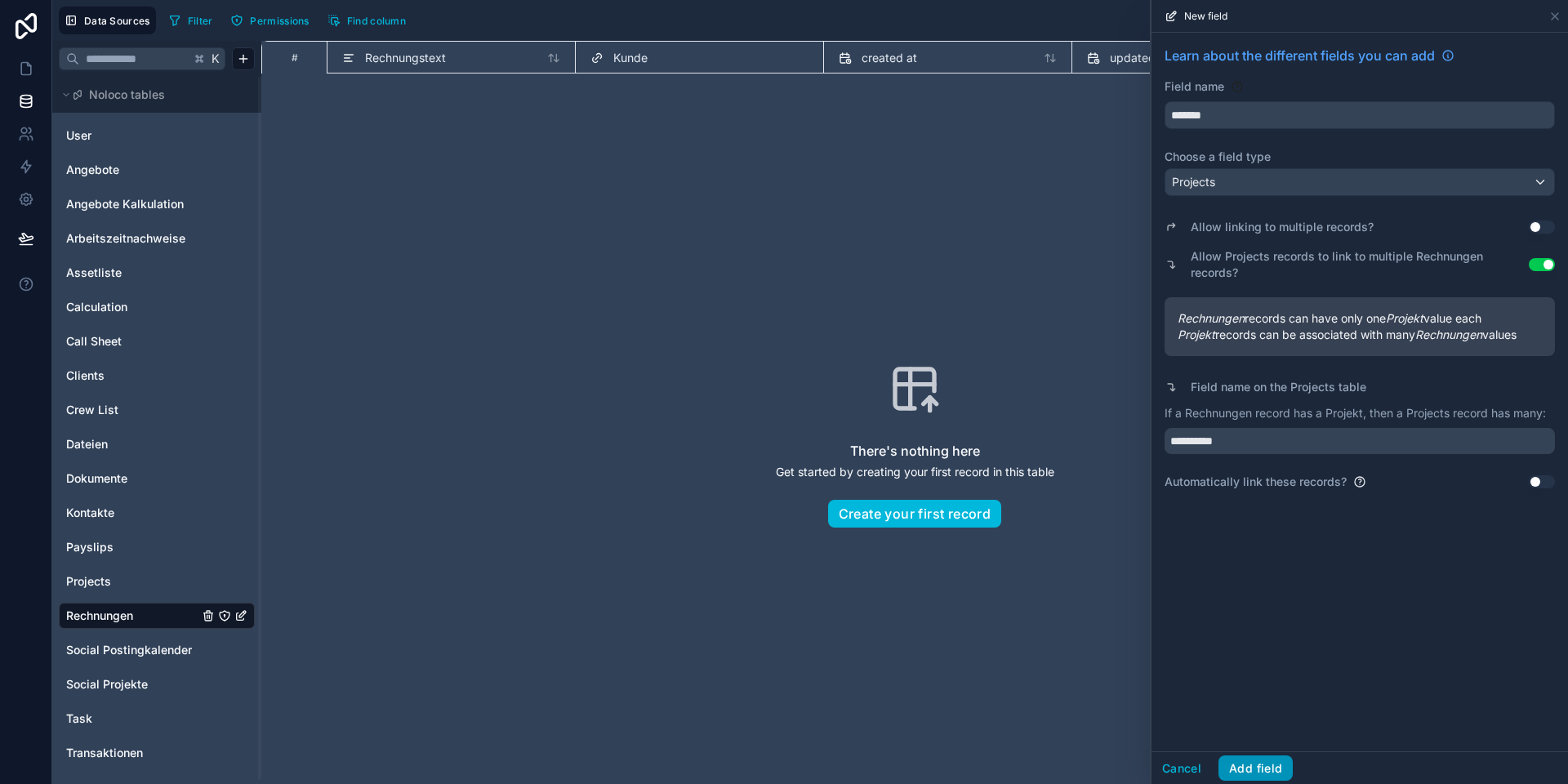
click at [1243, 761] on button "Add field" at bounding box center [1254, 768] width 74 height 26
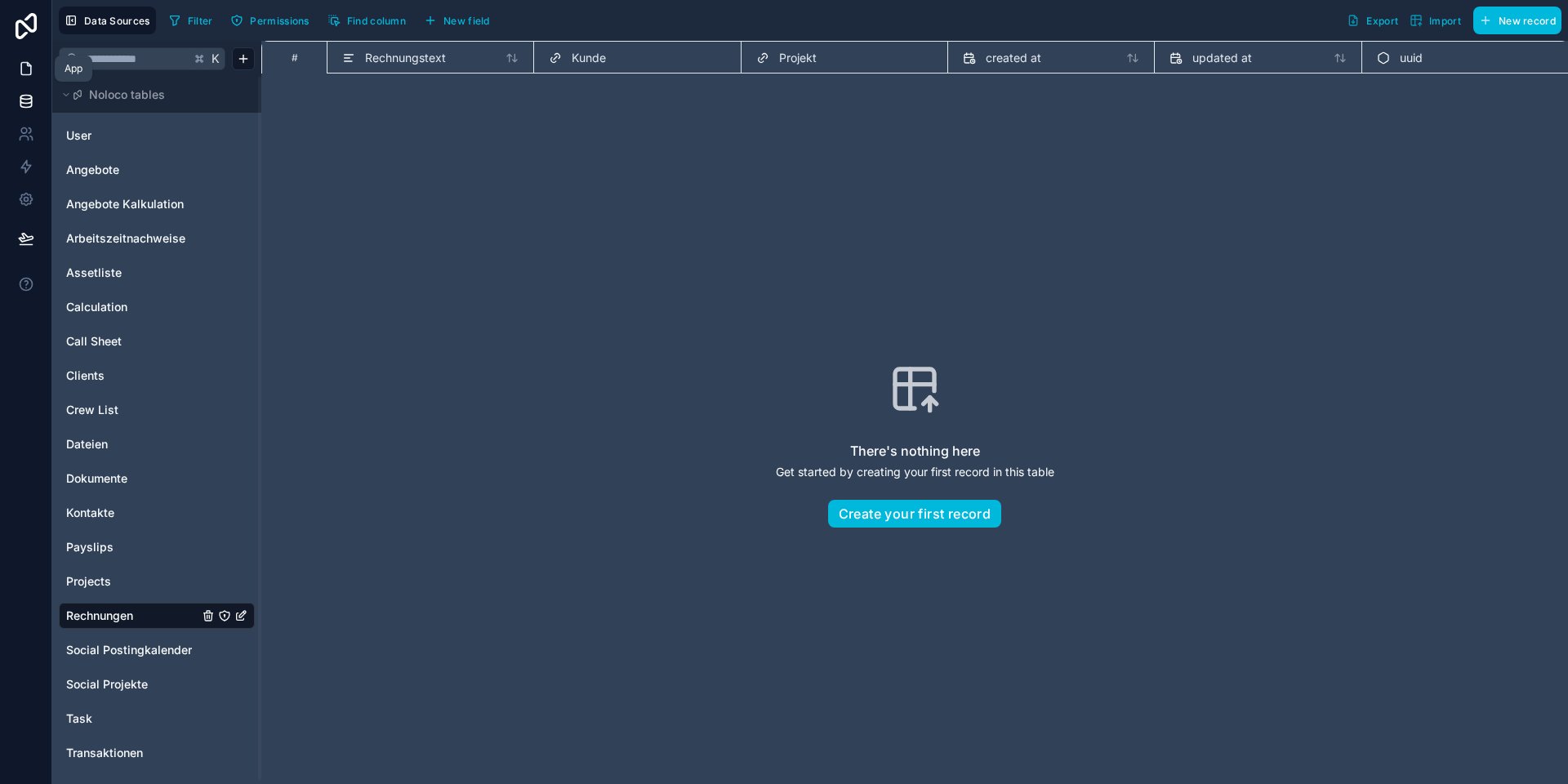
click at [20, 71] on icon at bounding box center [26, 68] width 17 height 17
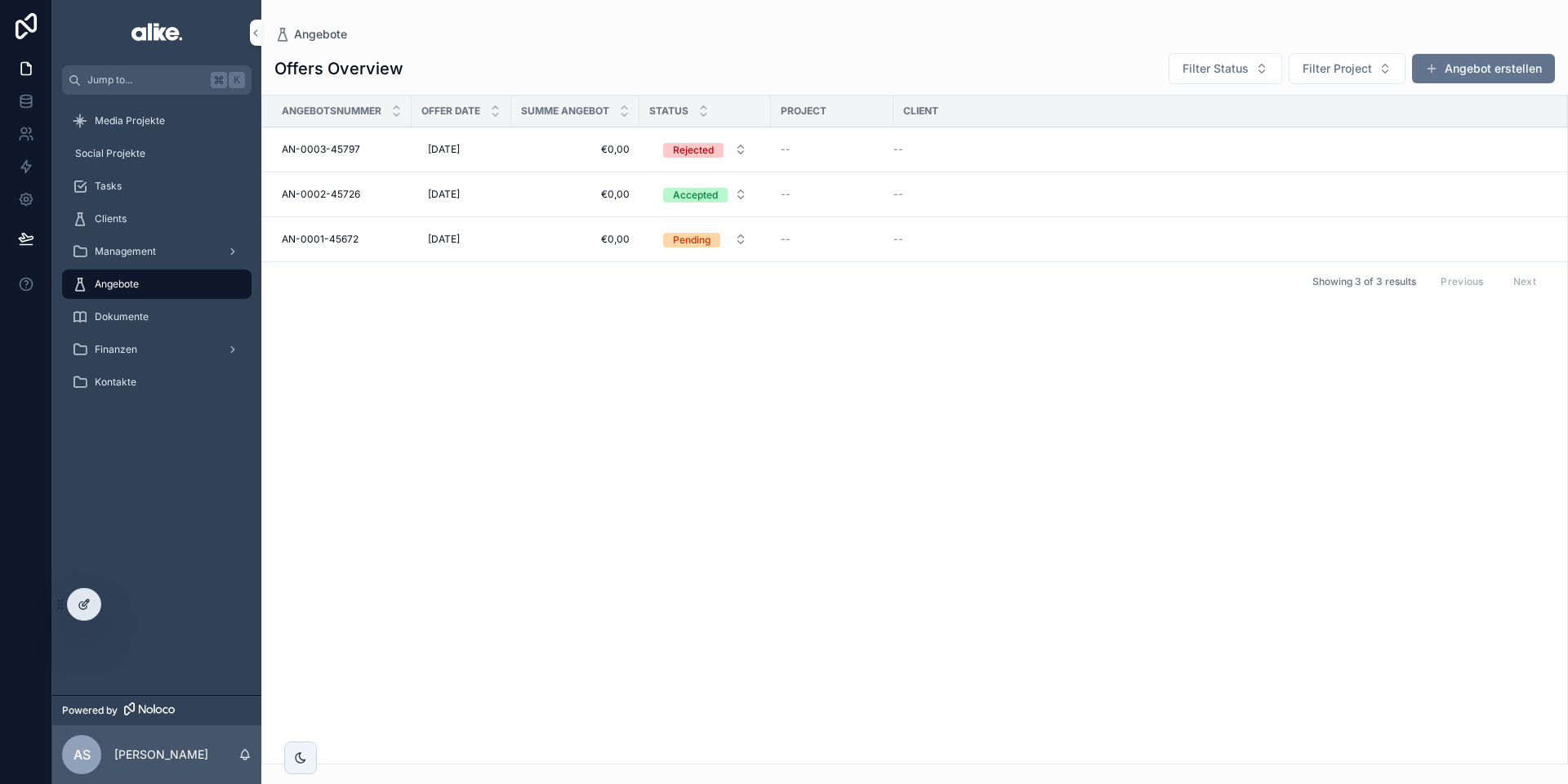
click at [81, 608] on icon at bounding box center [82, 605] width 7 height 7
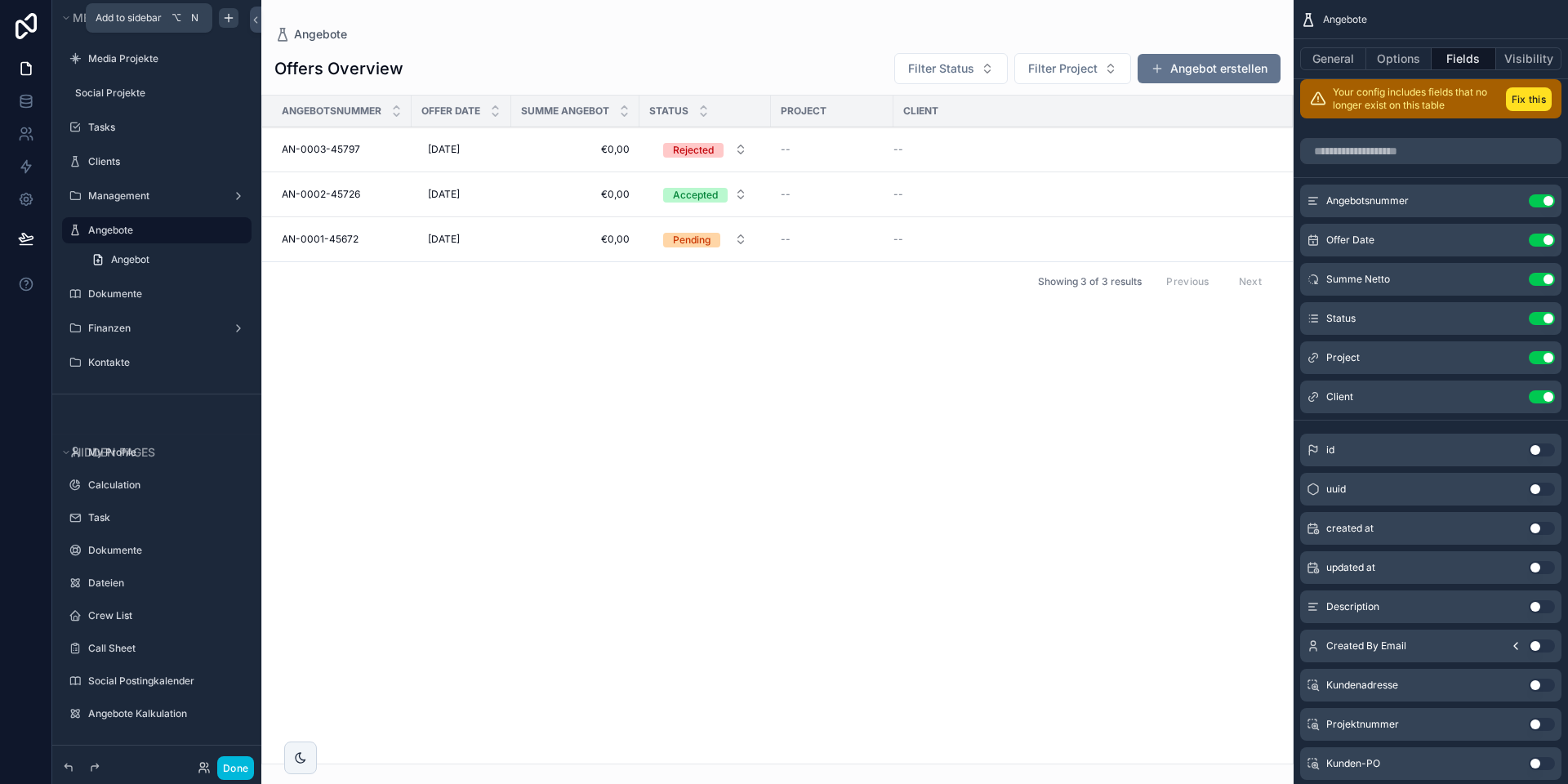
click at [234, 15] on icon "scrollable content" at bounding box center [228, 18] width 13 height 13
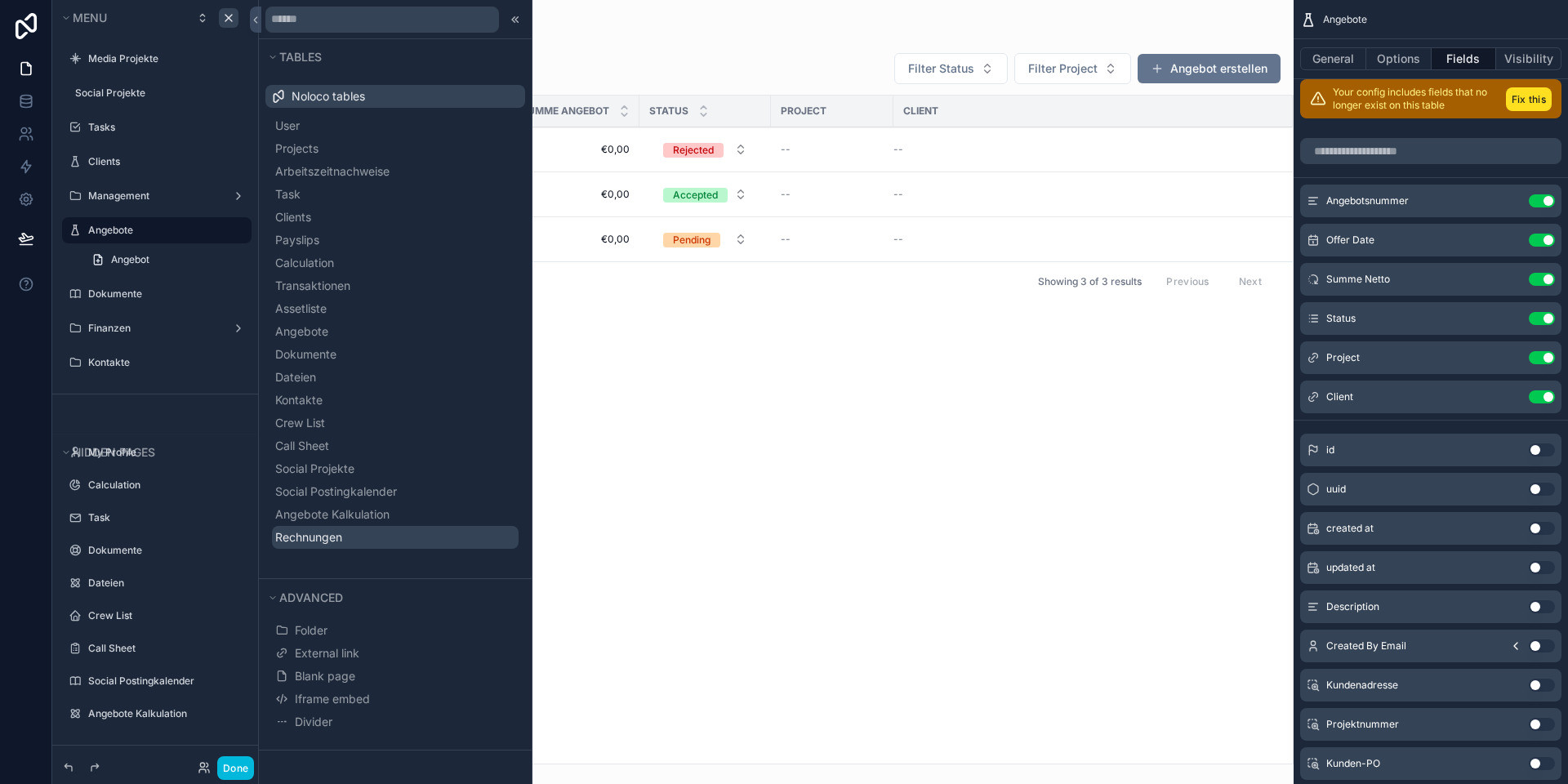
click at [342, 536] on span "Rechnungen" at bounding box center [309, 537] width 67 height 17
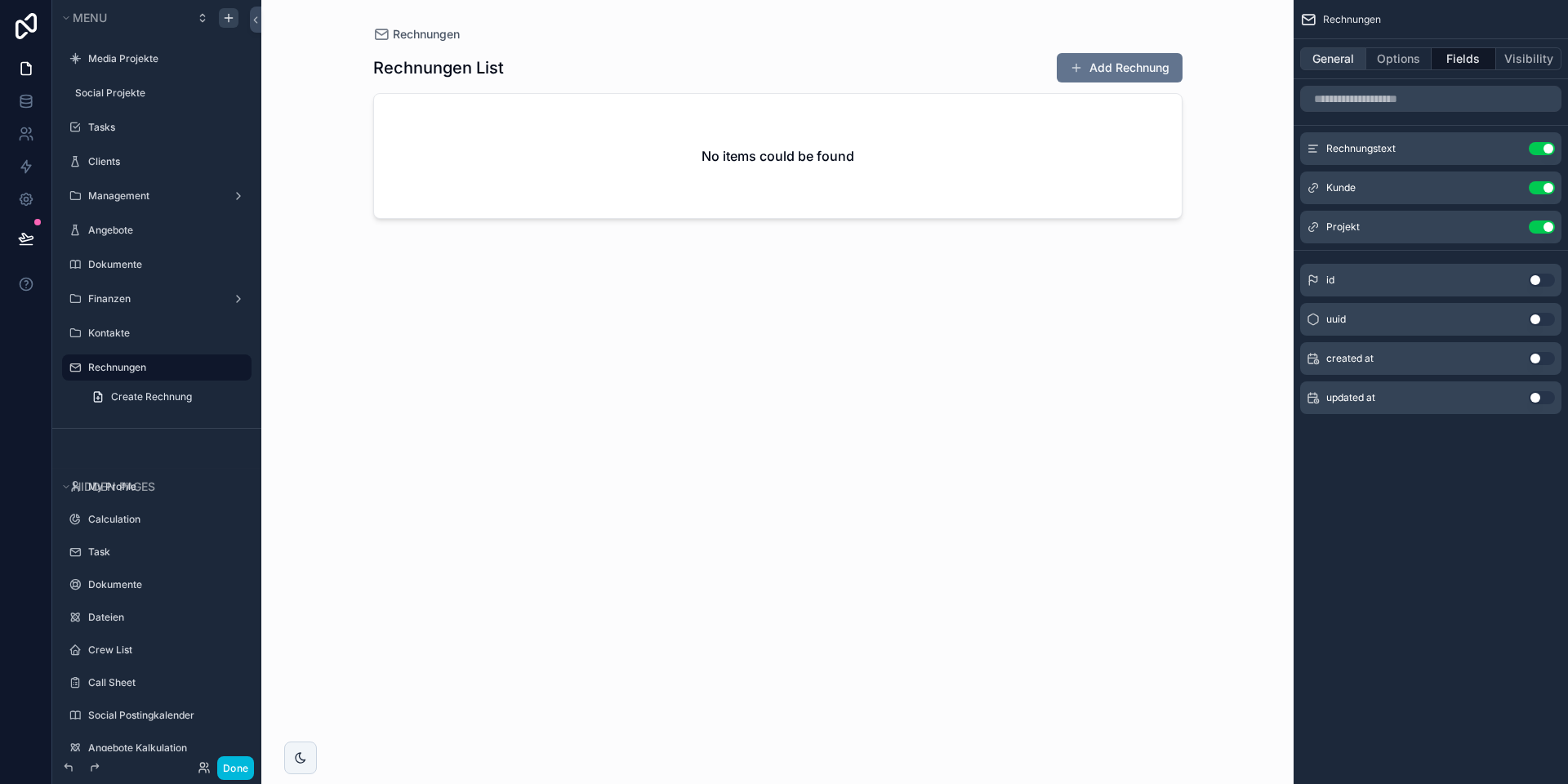
click at [1313, 54] on button "General" at bounding box center [1332, 58] width 66 height 23
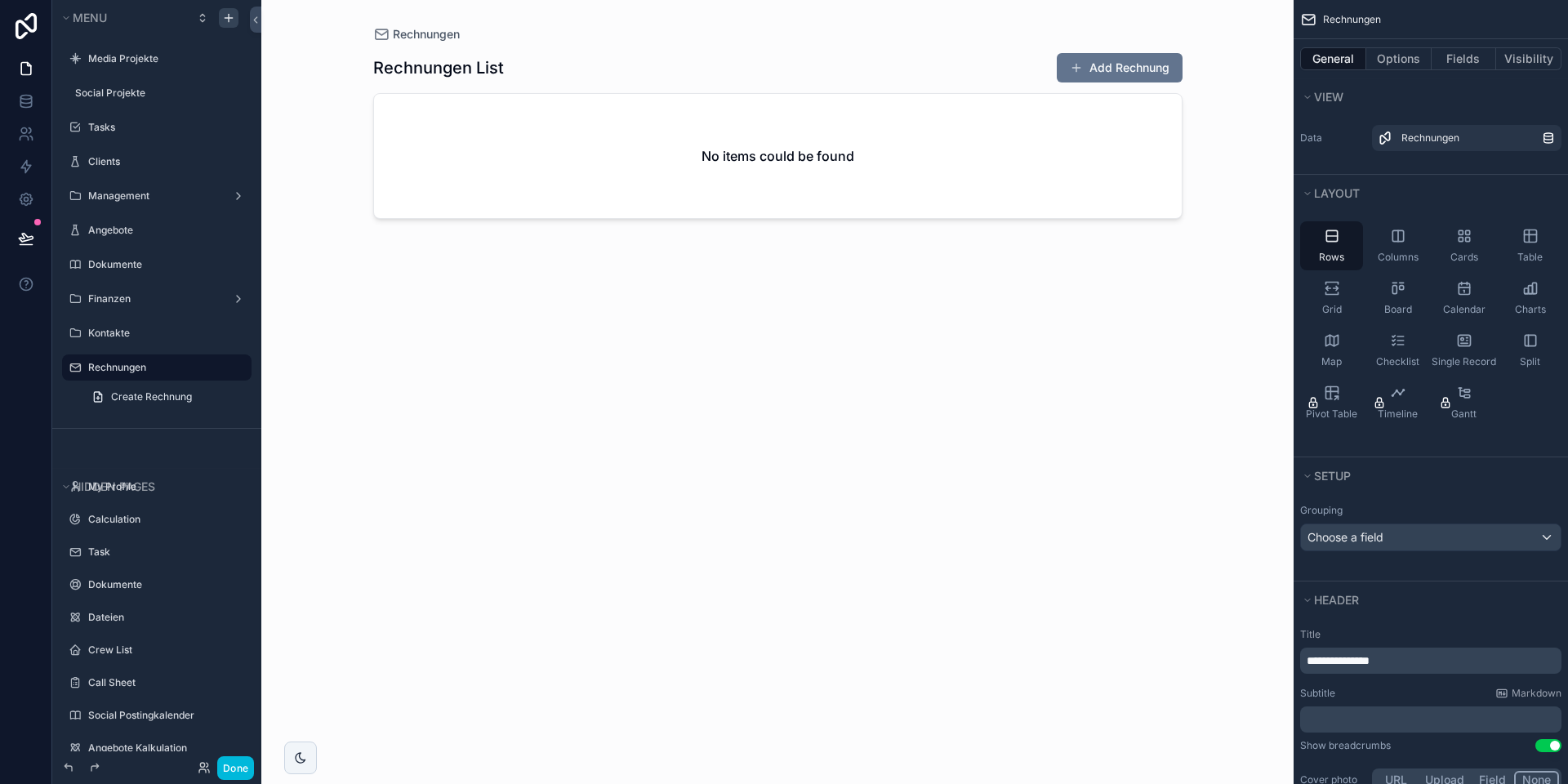
click at [1391, 60] on button "Options" at bounding box center [1398, 58] width 65 height 23
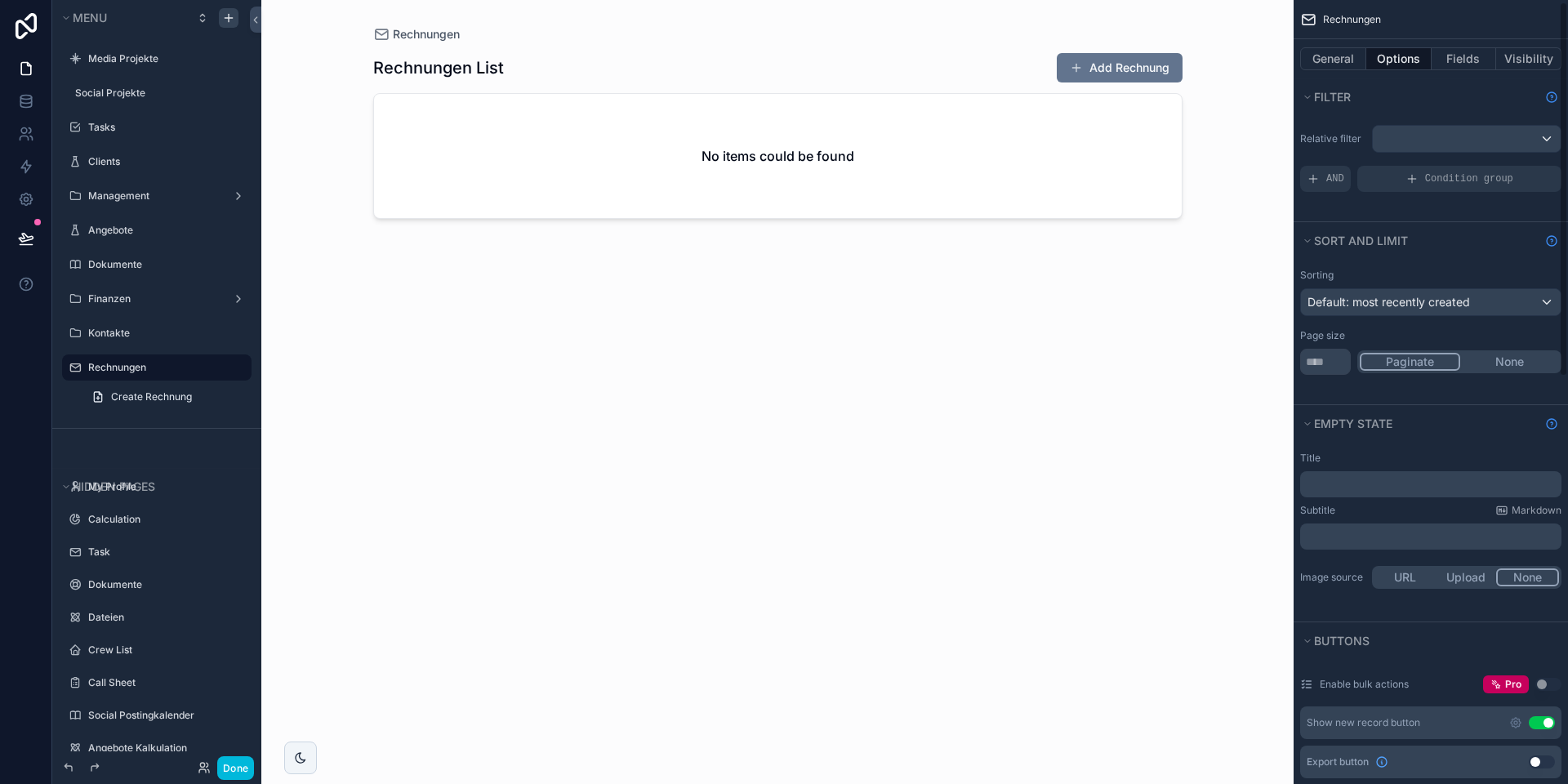
scroll to position [4, 0]
click at [1456, 63] on button "Fields" at bounding box center [1463, 58] width 65 height 23
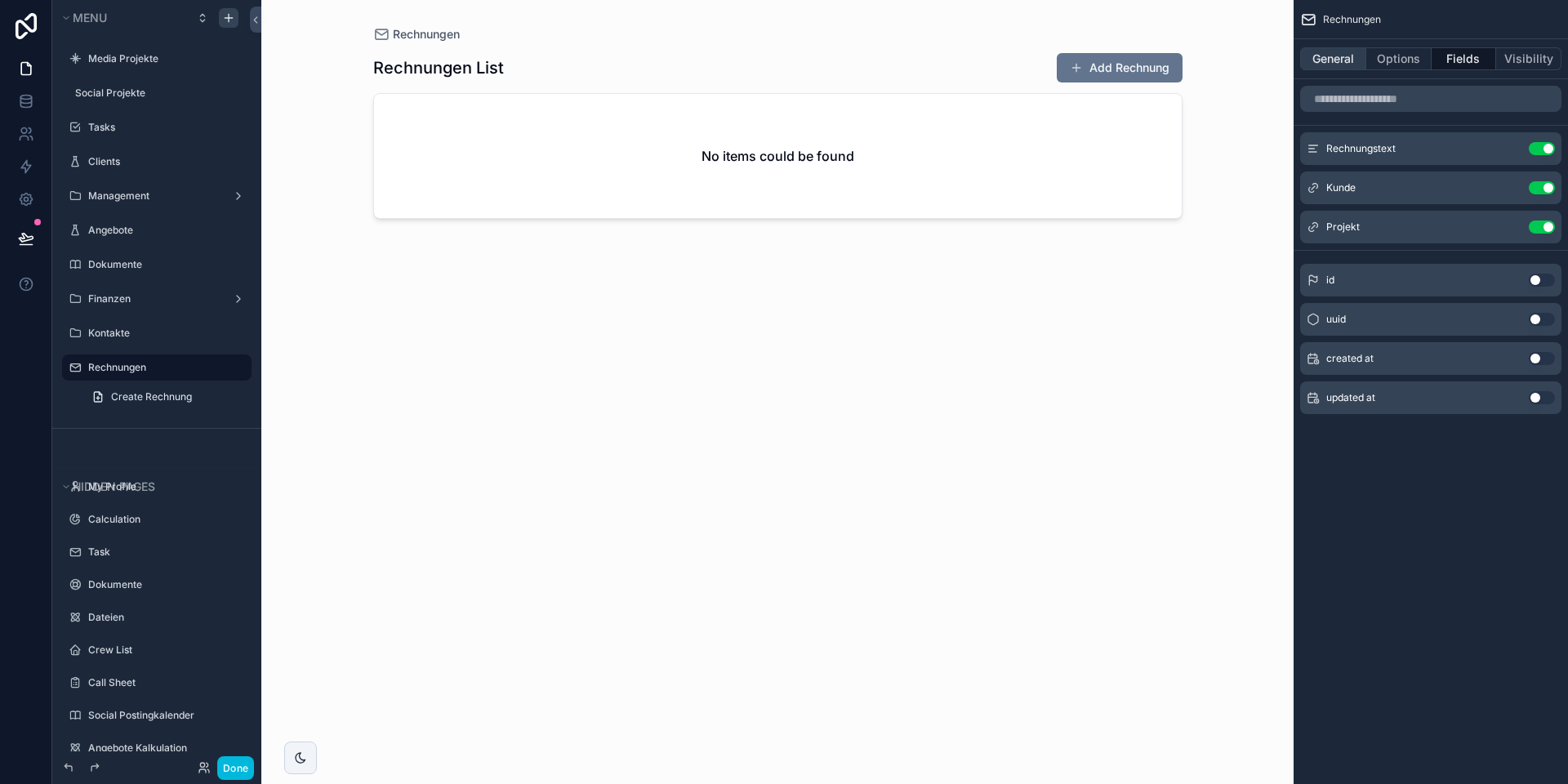
scroll to position [0, 0]
click at [1332, 64] on button "General" at bounding box center [1332, 58] width 66 height 23
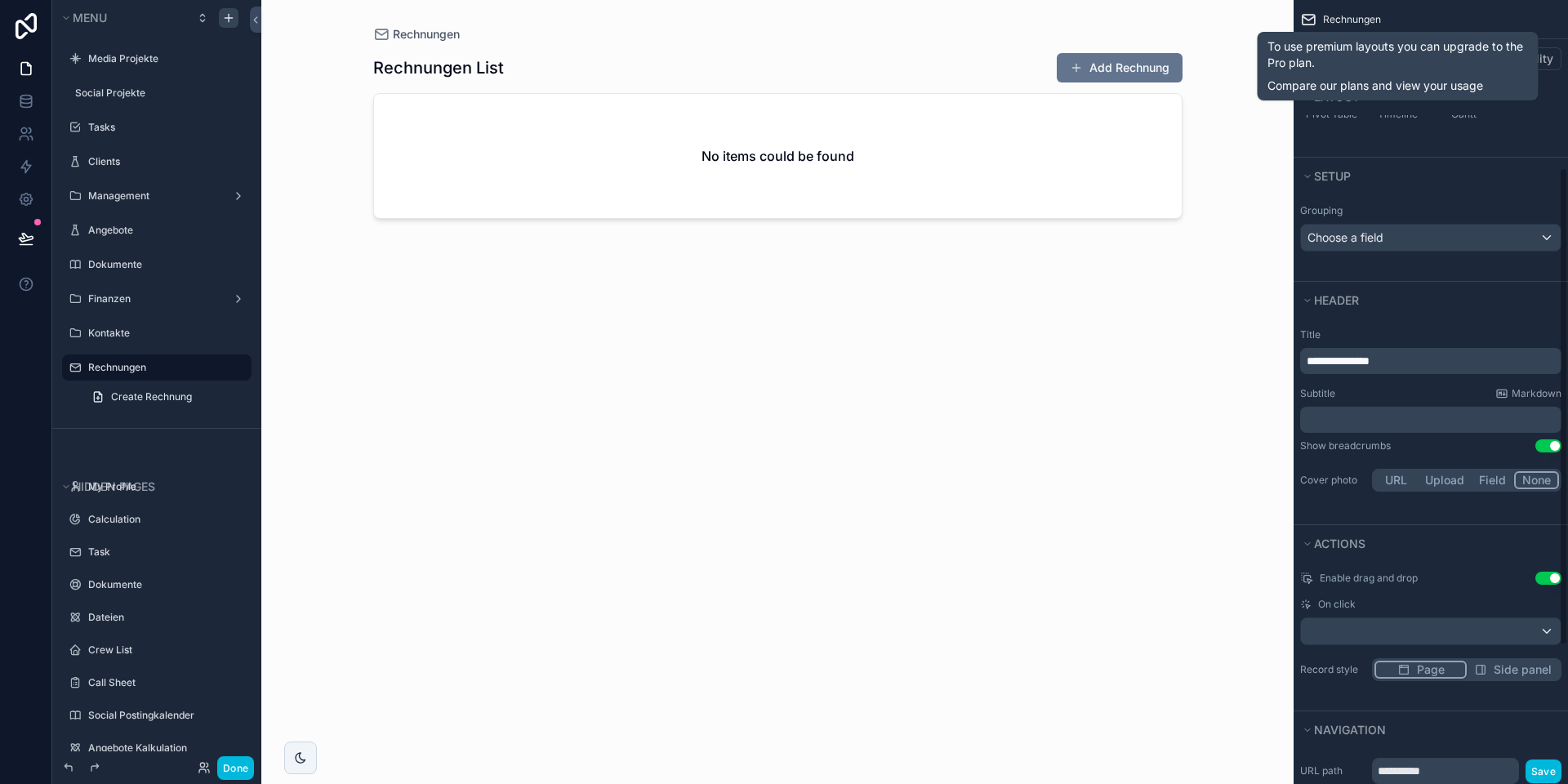
scroll to position [329, 0]
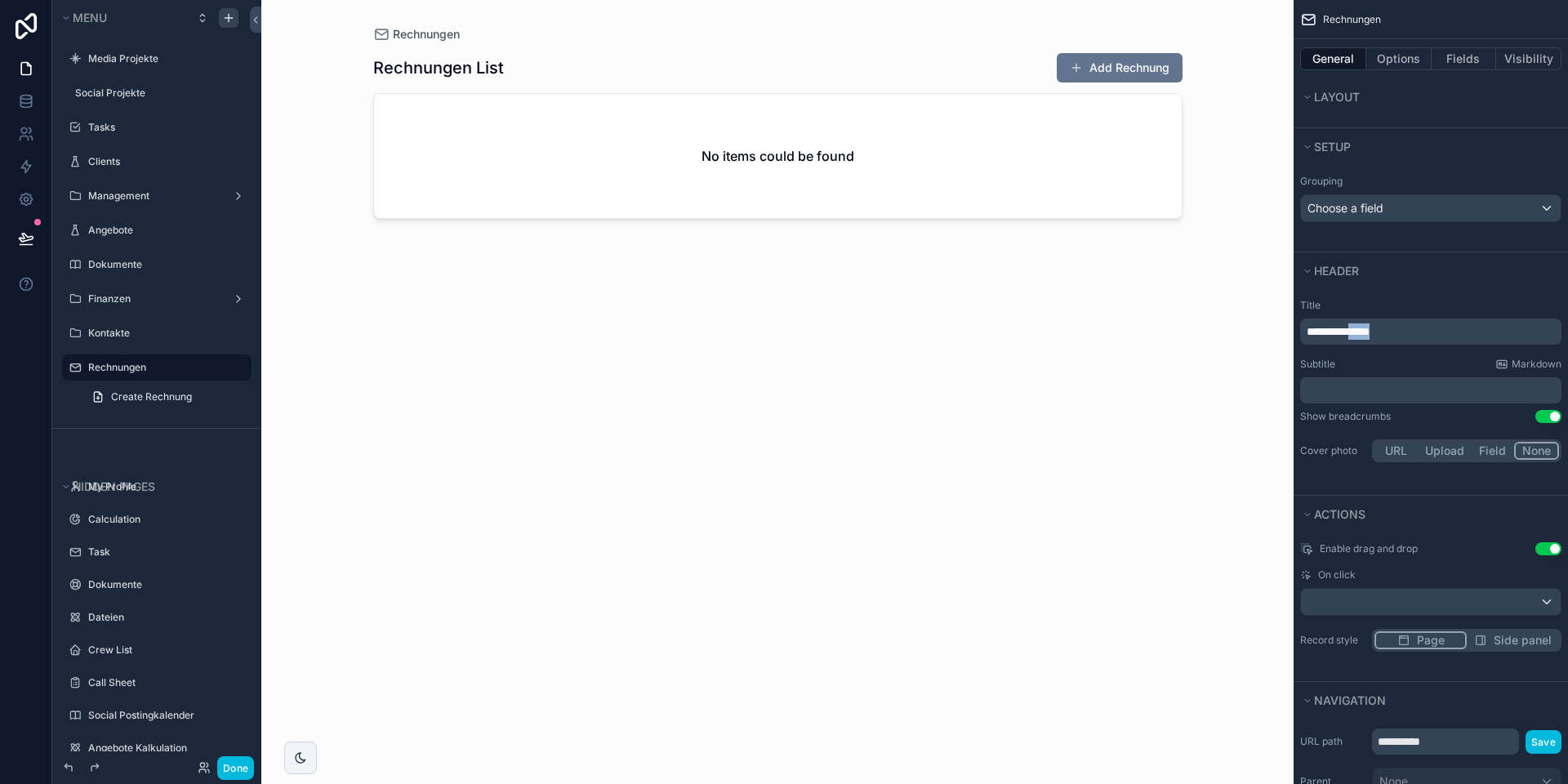
drag, startPoint x: 1375, startPoint y: 334, endPoint x: 1450, endPoint y: 334, distance: 75.0
click at [1450, 334] on p "**********" at bounding box center [1432, 332] width 252 height 17
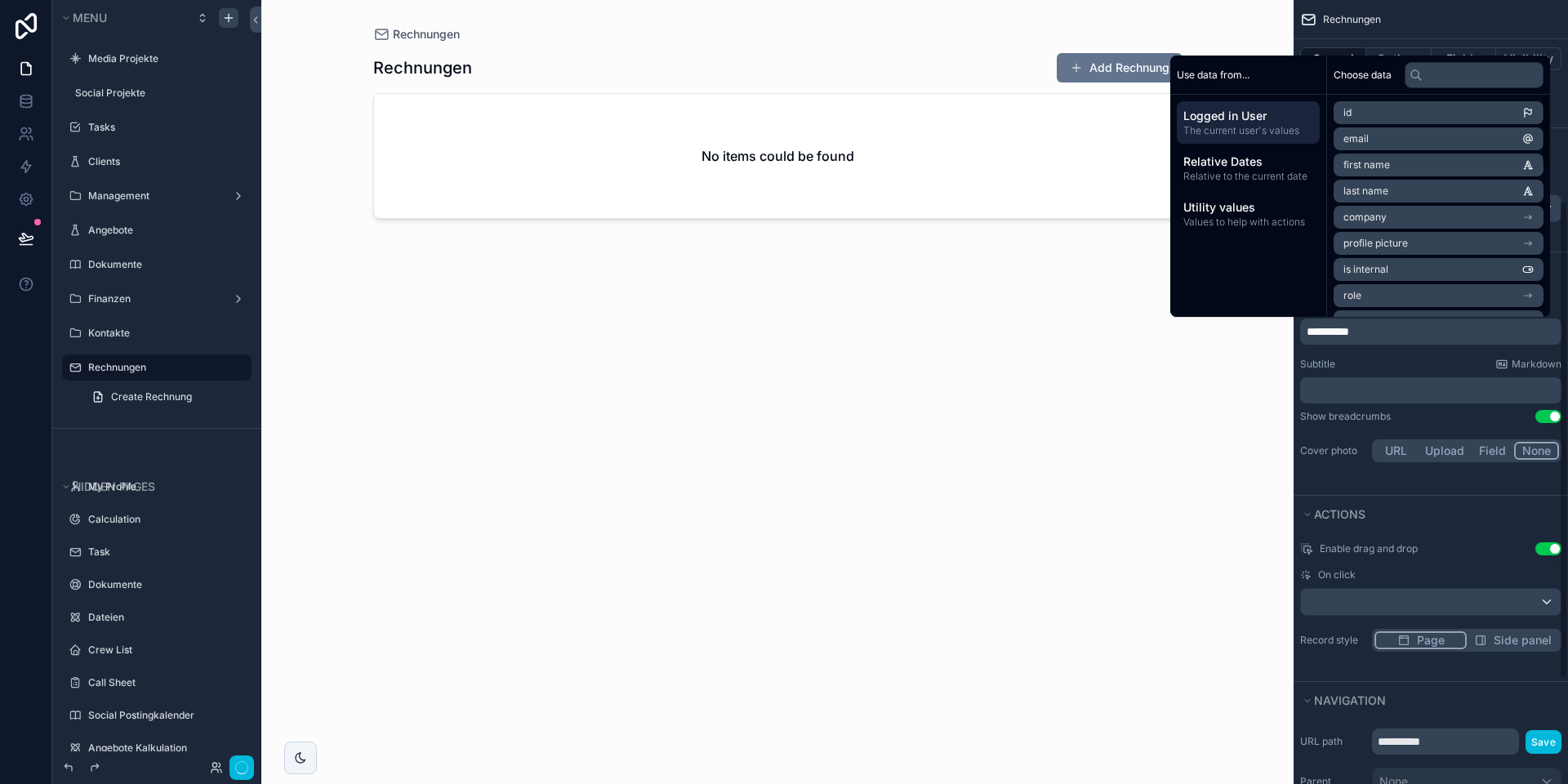
click at [1397, 363] on div "Subtitle Markdown" at bounding box center [1430, 363] width 261 height 13
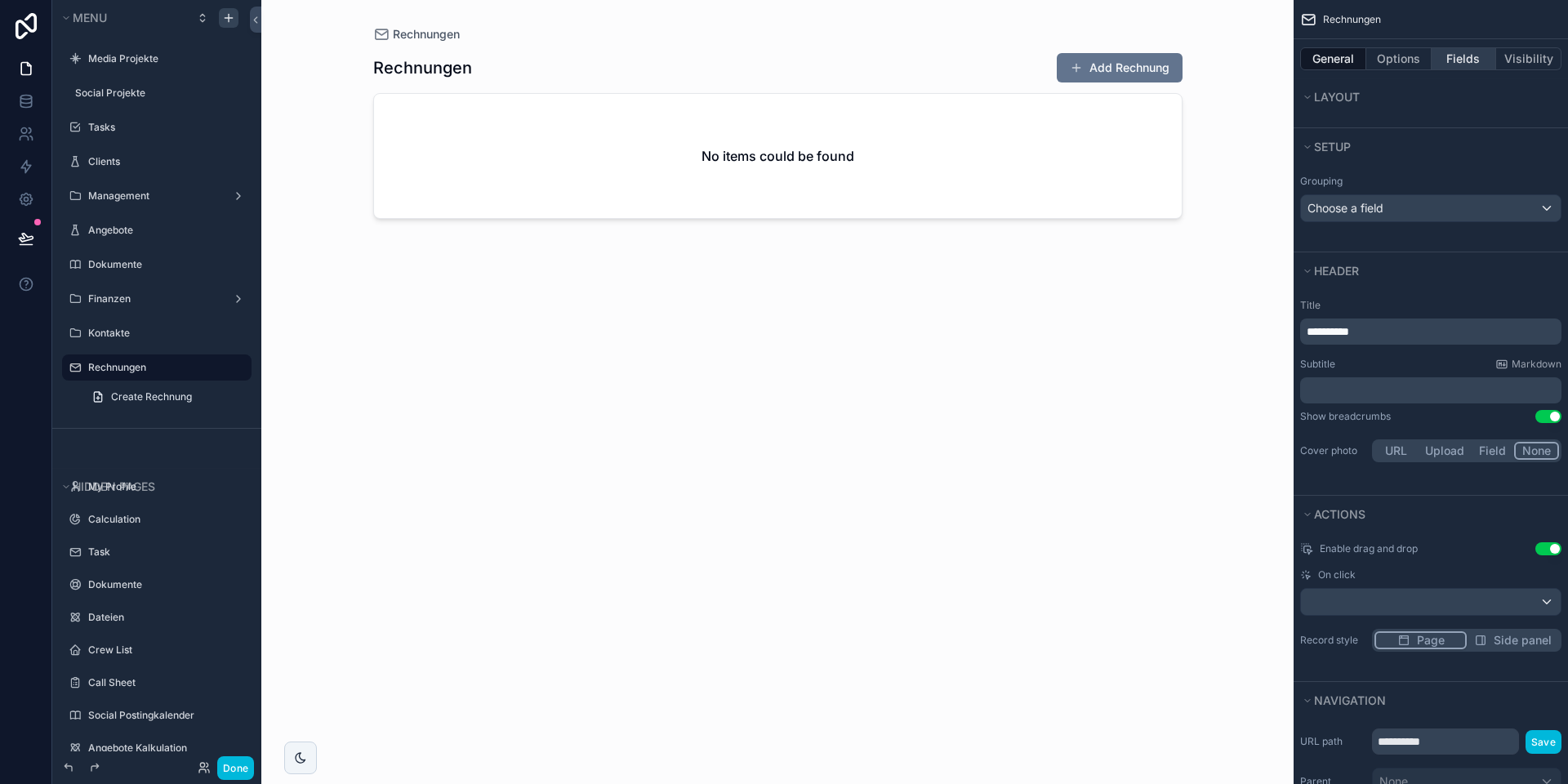
click at [1456, 56] on button "Fields" at bounding box center [1463, 58] width 65 height 23
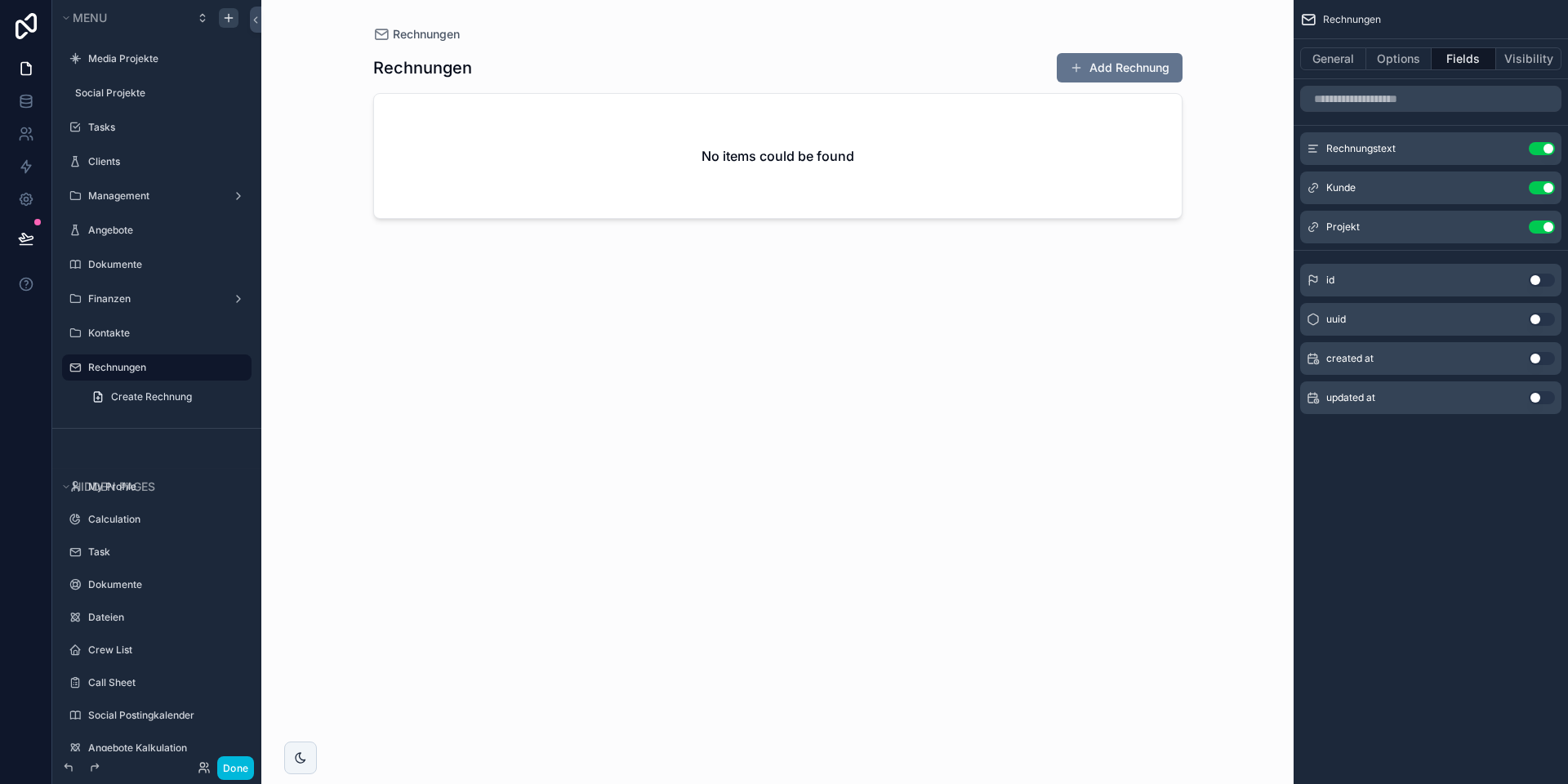
scroll to position [0, 0]
click at [1399, 59] on button "Options" at bounding box center [1398, 58] width 65 height 23
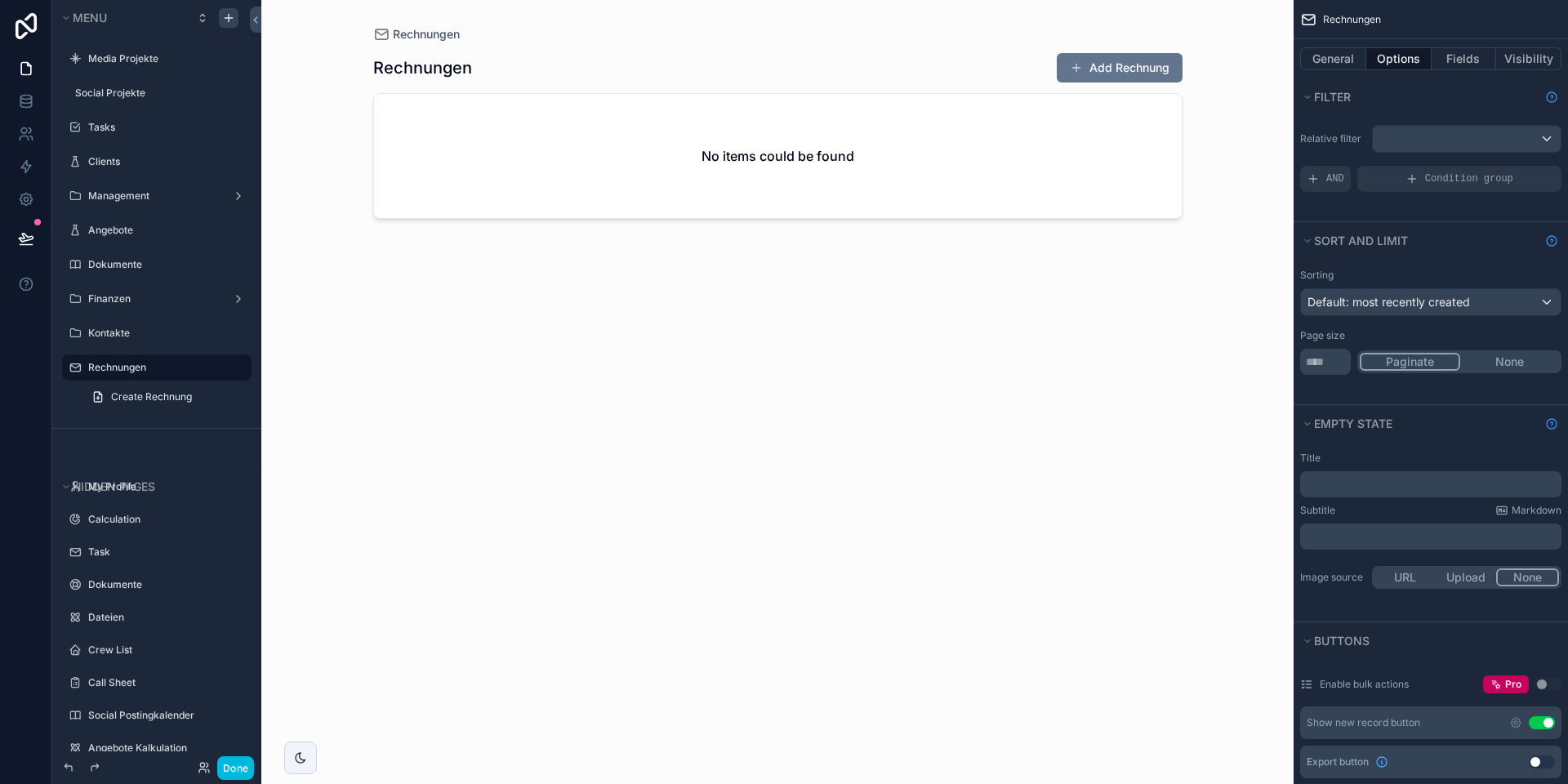
click at [1482, 362] on button "None" at bounding box center [1509, 361] width 99 height 18
click at [1349, 69] on button "General" at bounding box center [1332, 58] width 66 height 23
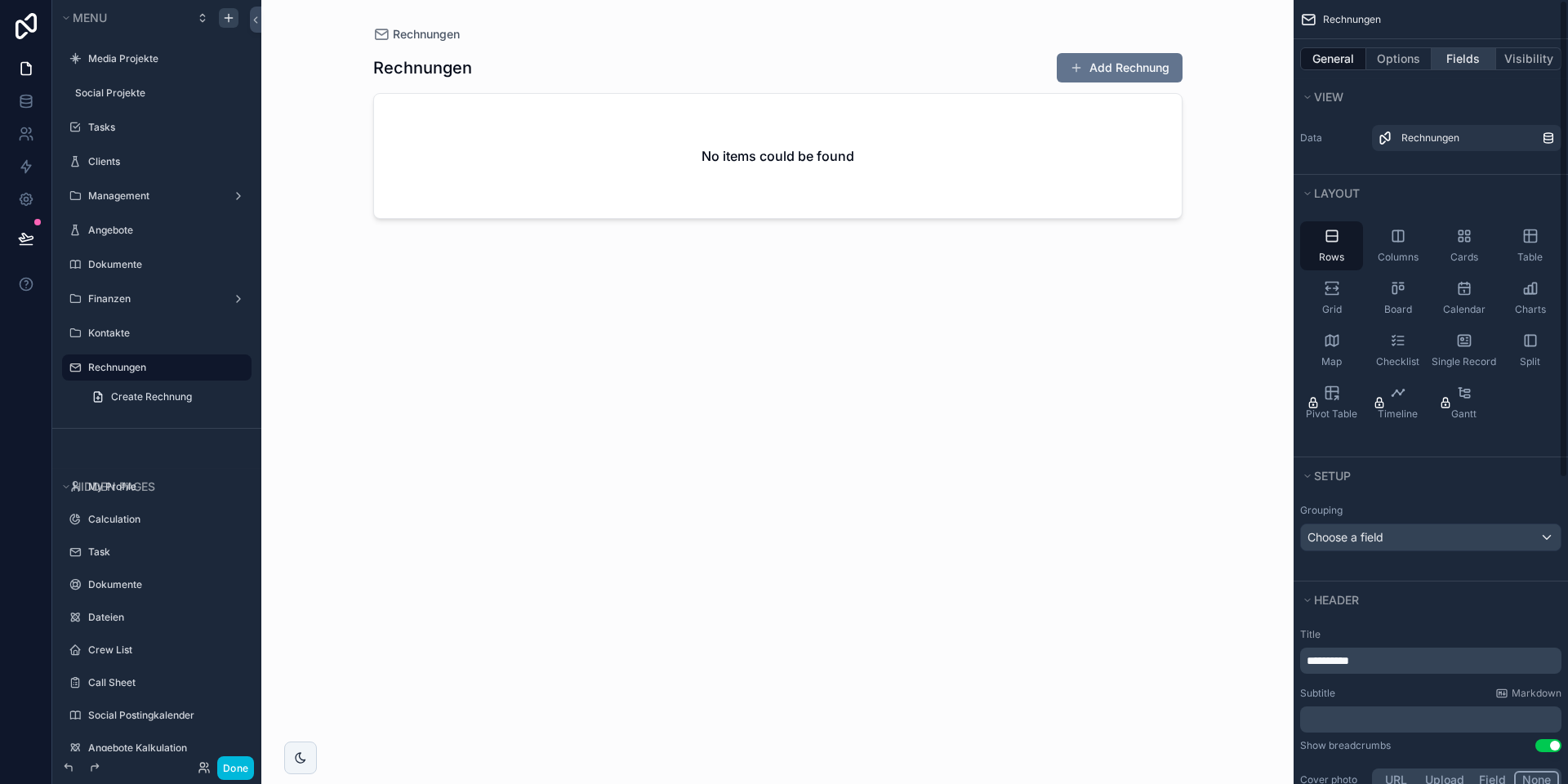
click at [1463, 54] on button "Fields" at bounding box center [1463, 58] width 65 height 23
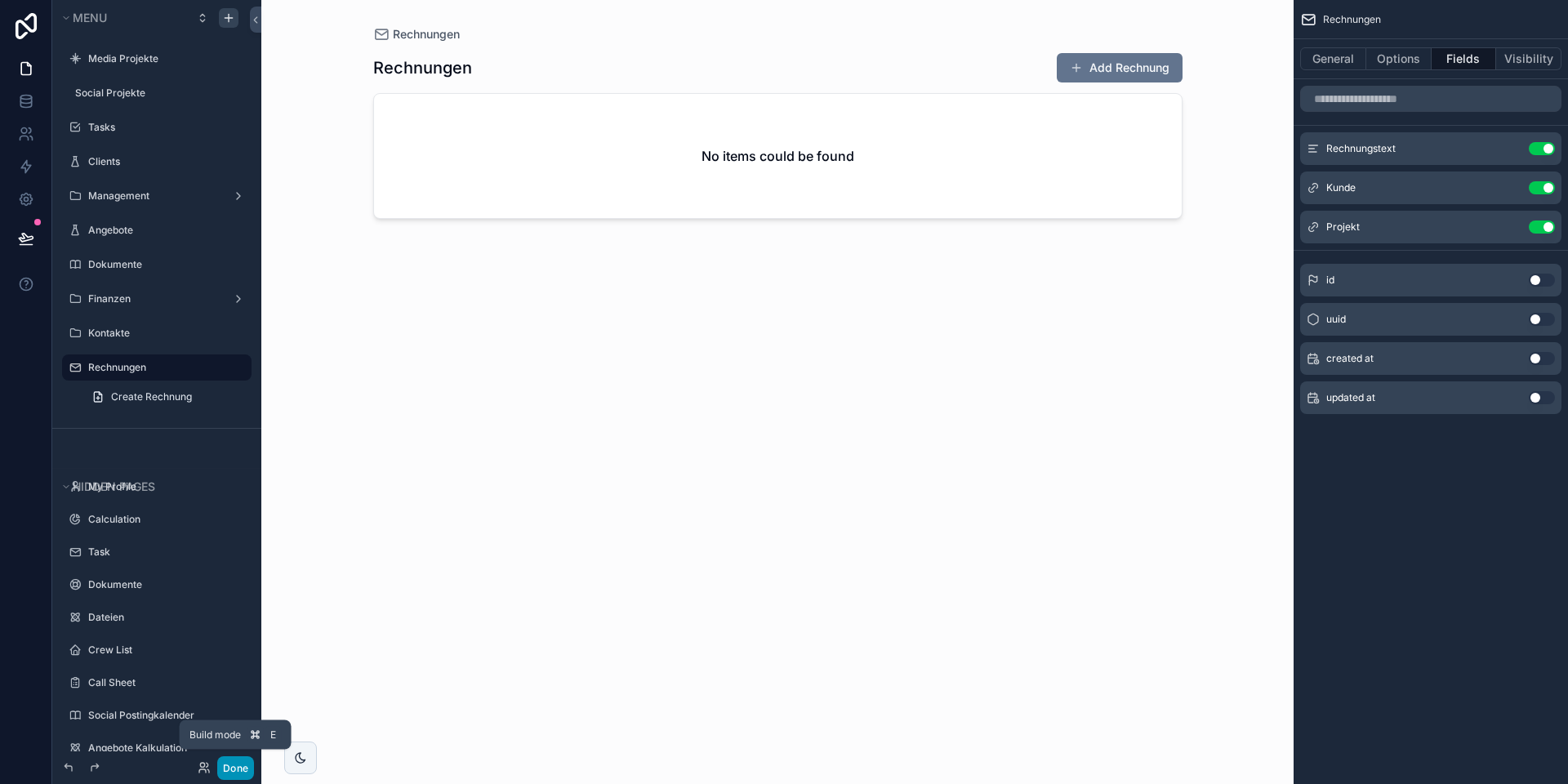
click at [241, 776] on button "Done" at bounding box center [235, 768] width 37 height 24
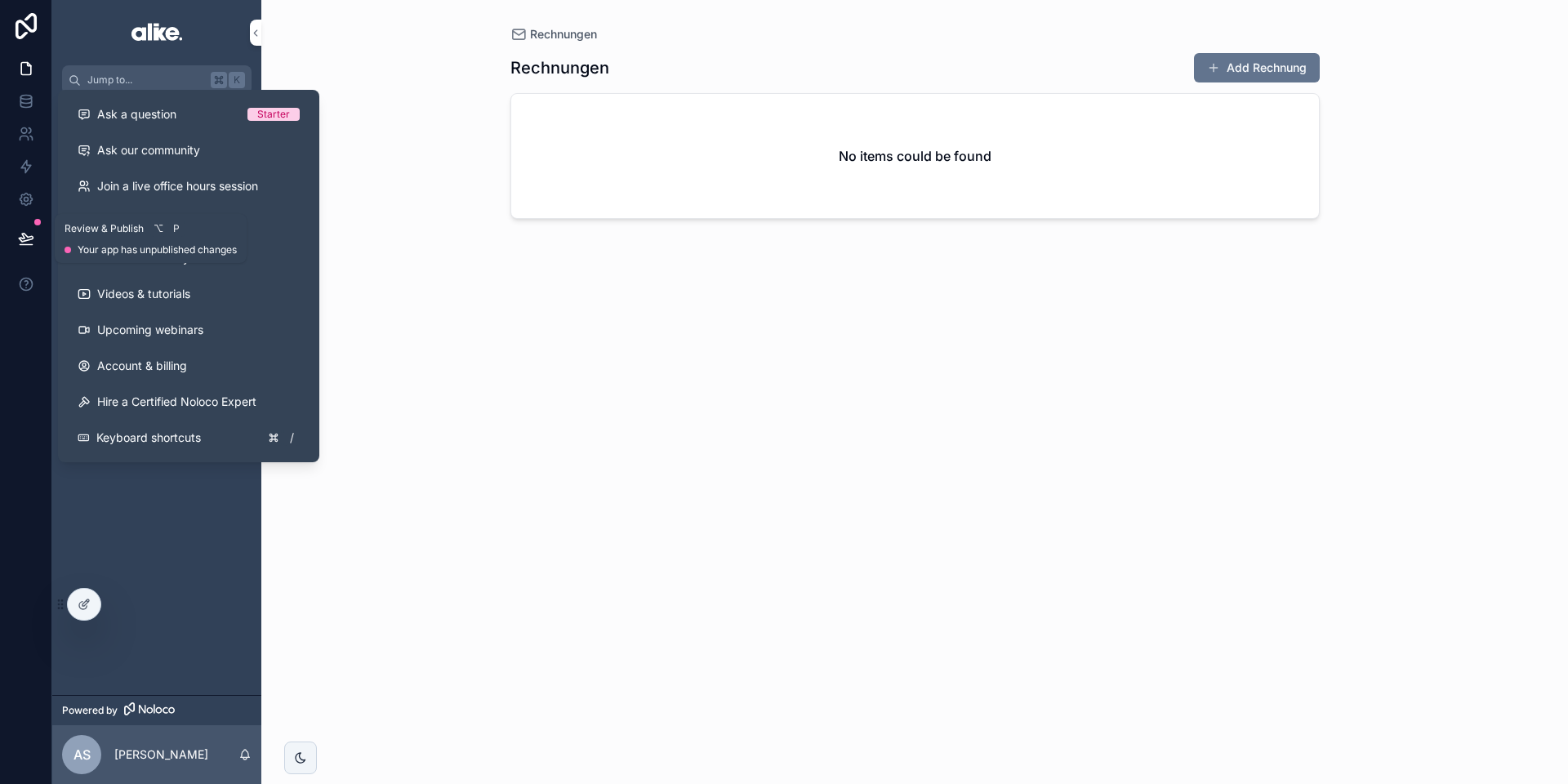
click at [27, 234] on icon at bounding box center [26, 238] width 17 height 17
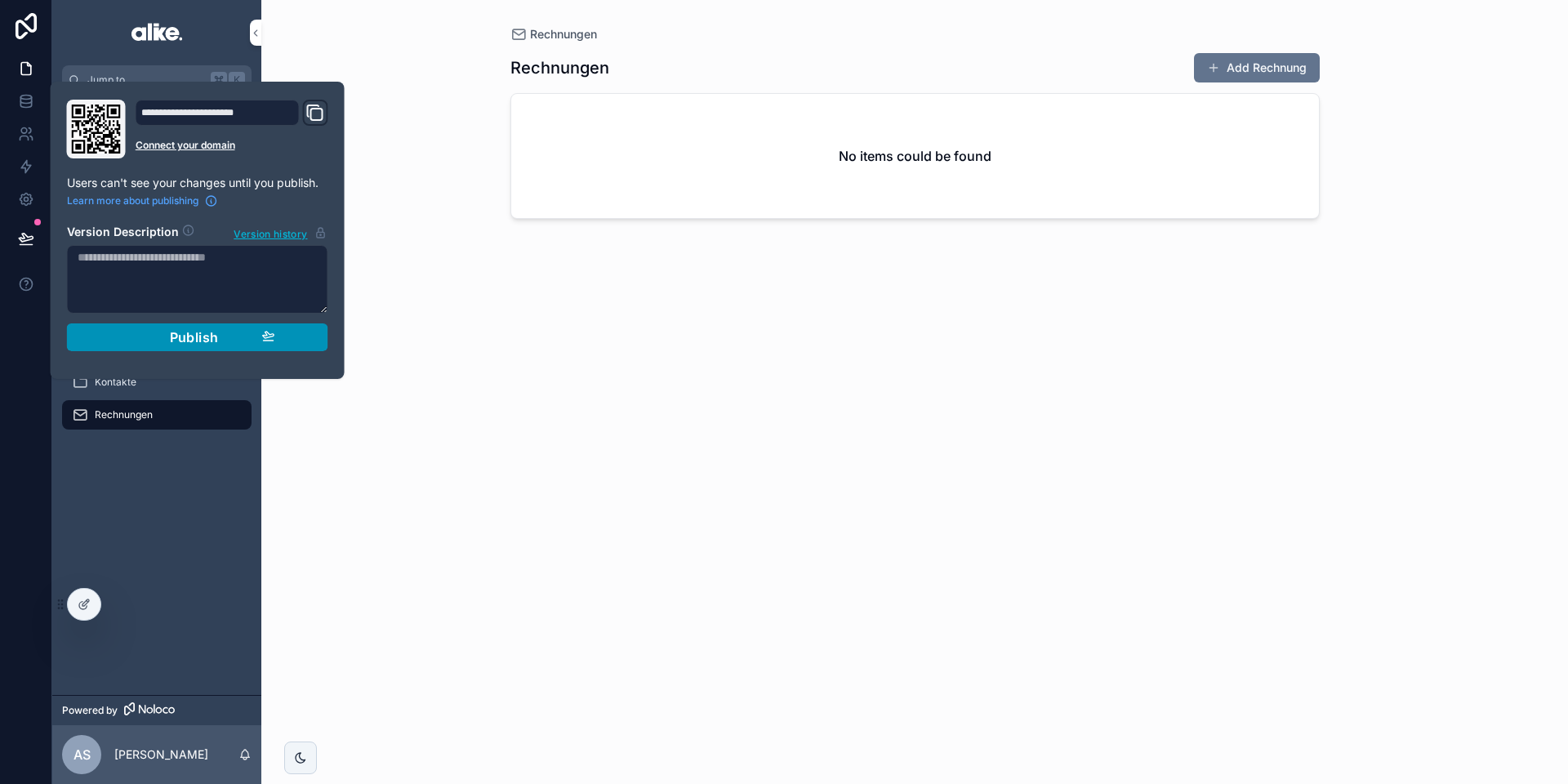
click at [137, 336] on div "Publish" at bounding box center [197, 337] width 155 height 17
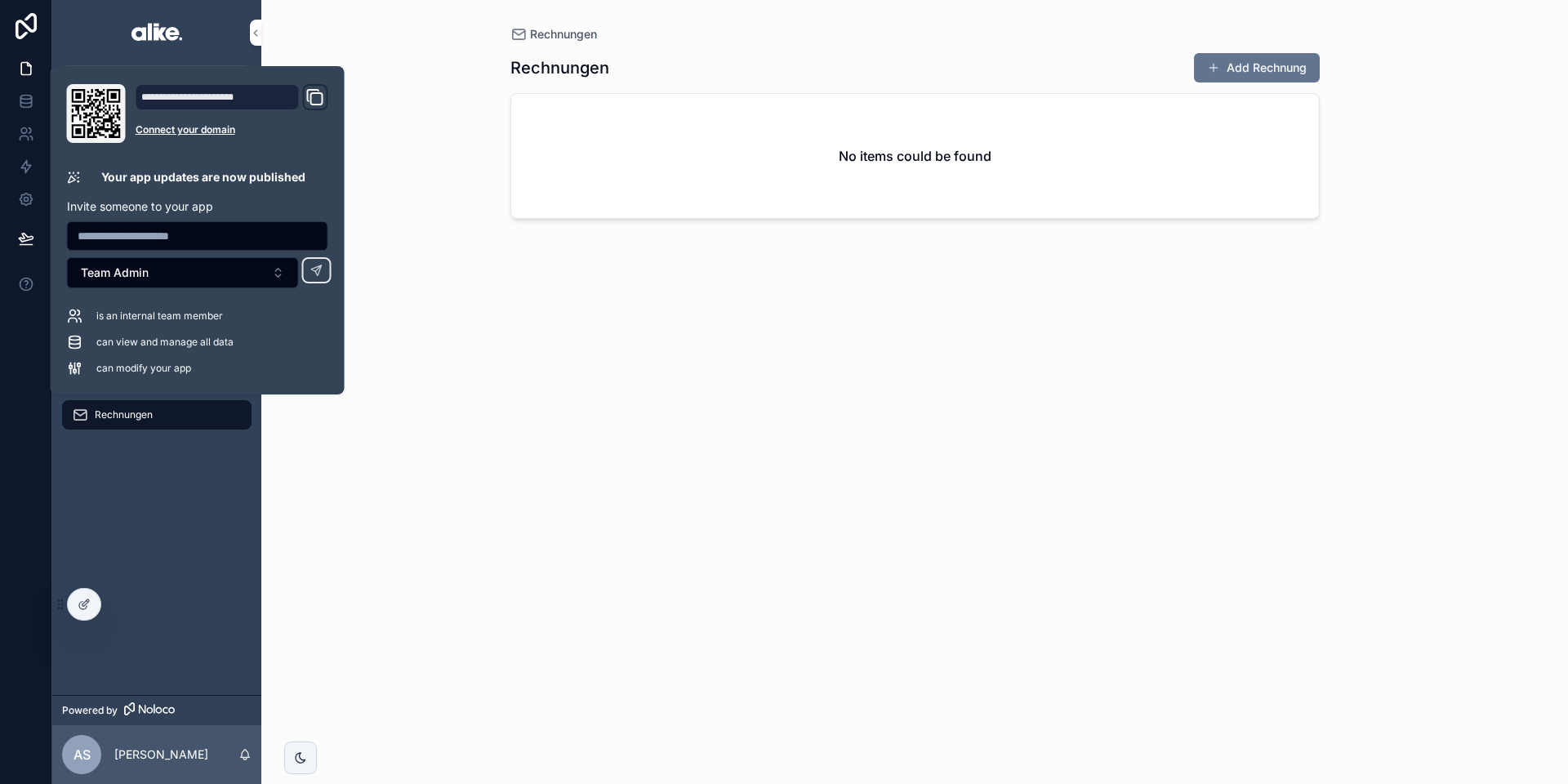
click at [506, 456] on div "Rechnungen Rechnungen Add Rechnung No items could be found" at bounding box center [915, 382] width 835 height 764
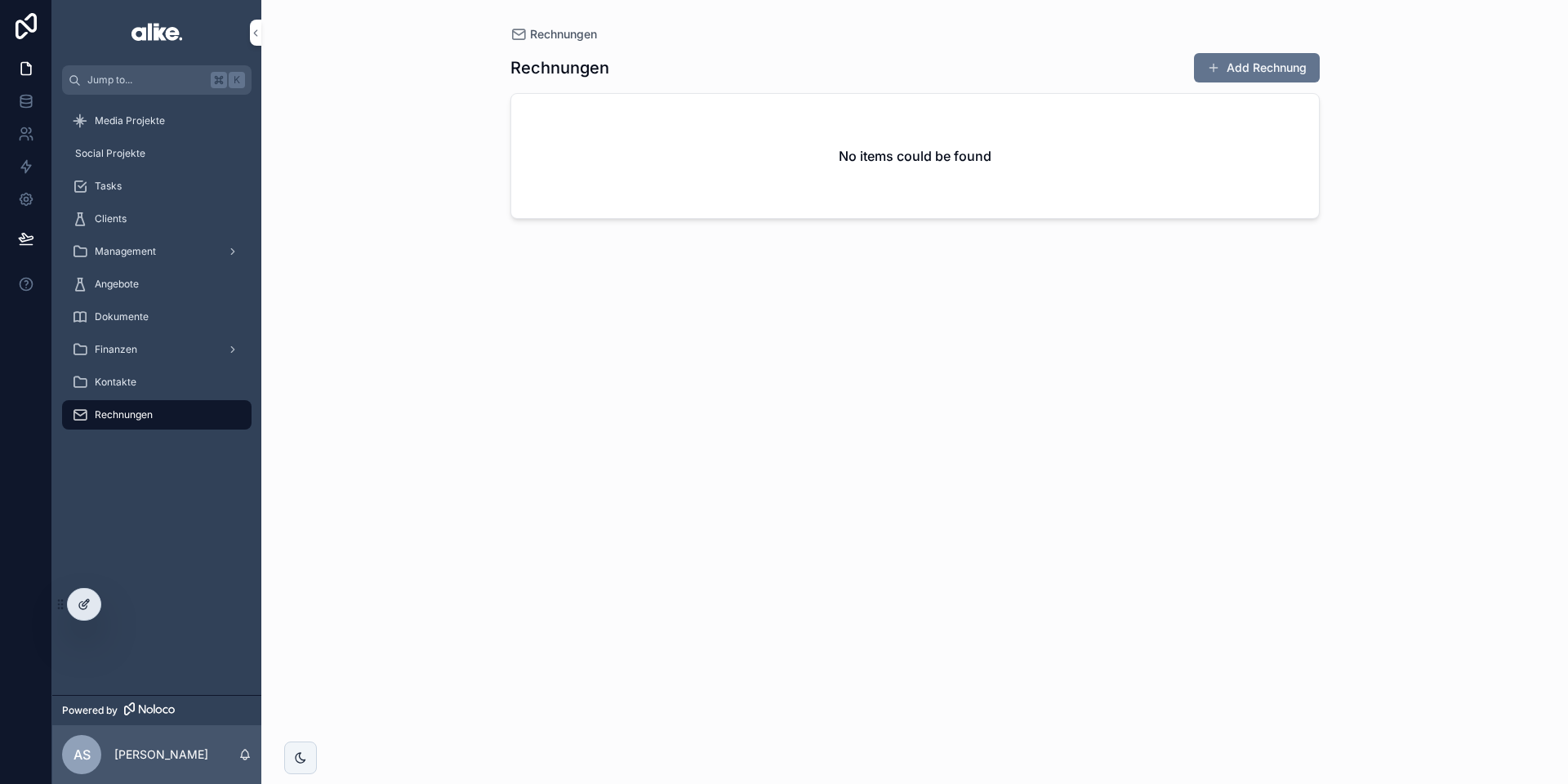
click at [92, 593] on div at bounding box center [84, 604] width 33 height 31
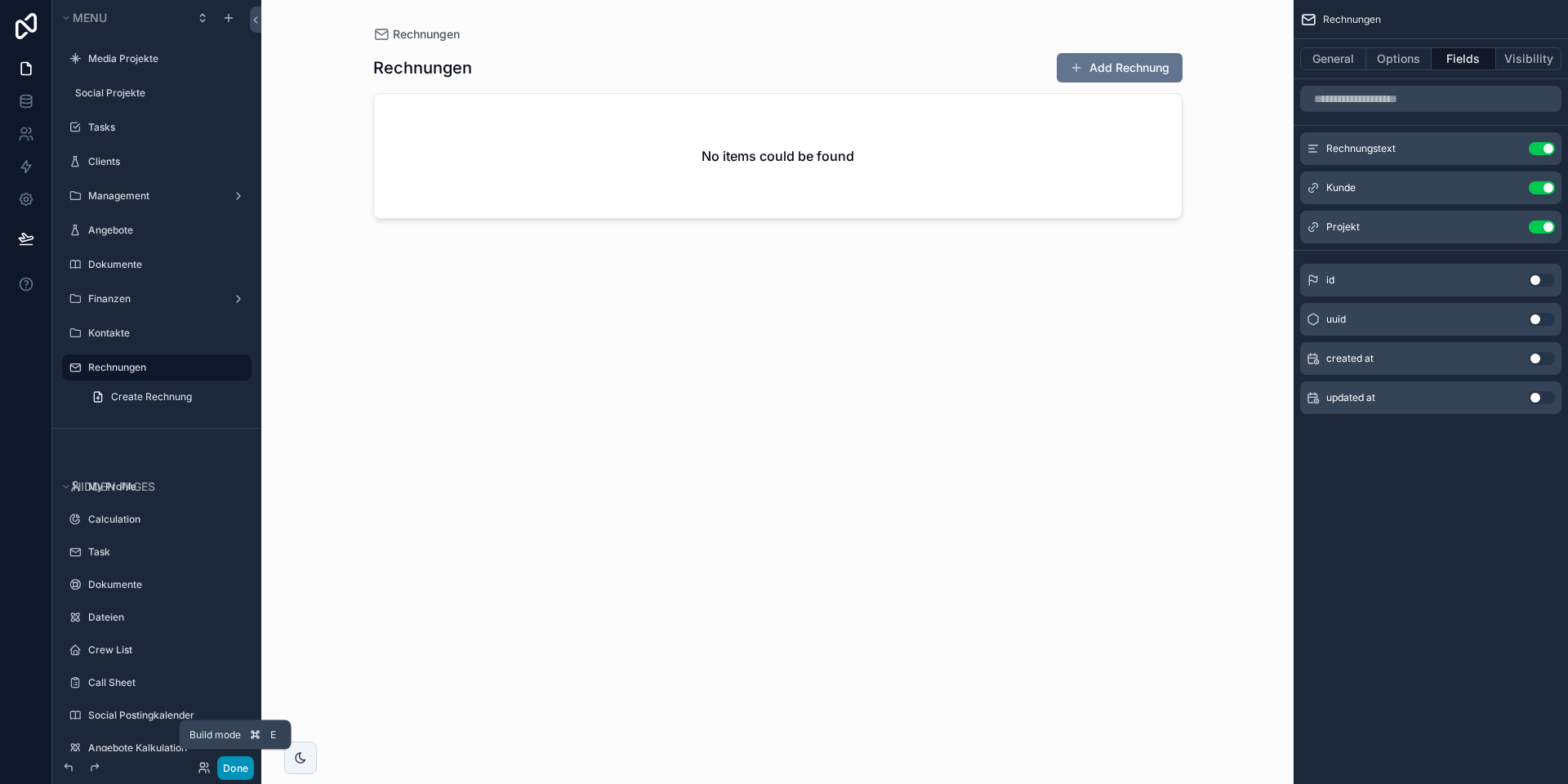
click at [225, 765] on button "Done" at bounding box center [235, 768] width 37 height 24
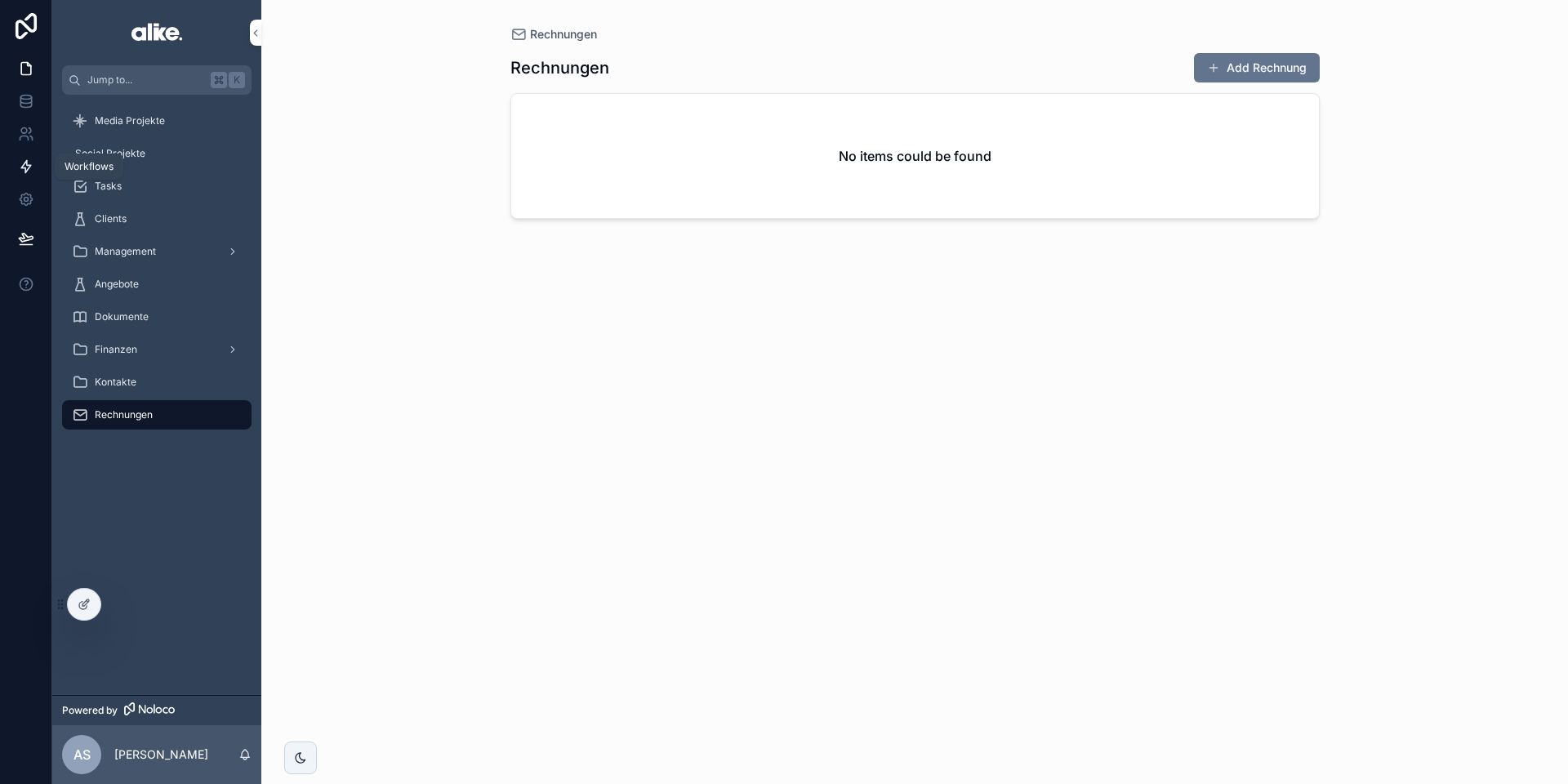
click at [16, 163] on link at bounding box center [26, 166] width 51 height 33
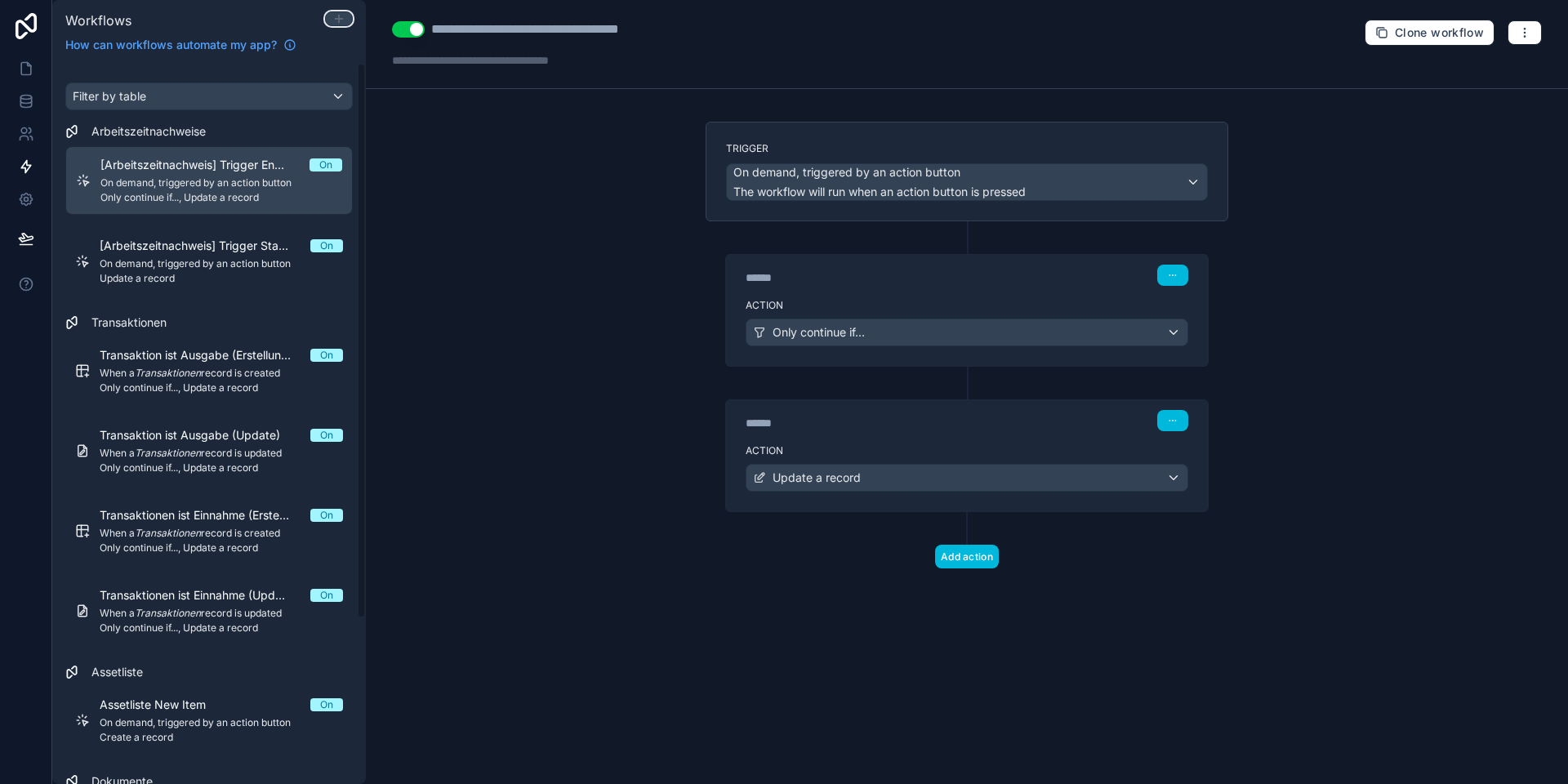
click at [344, 22] on icon at bounding box center [338, 18] width 13 height 13
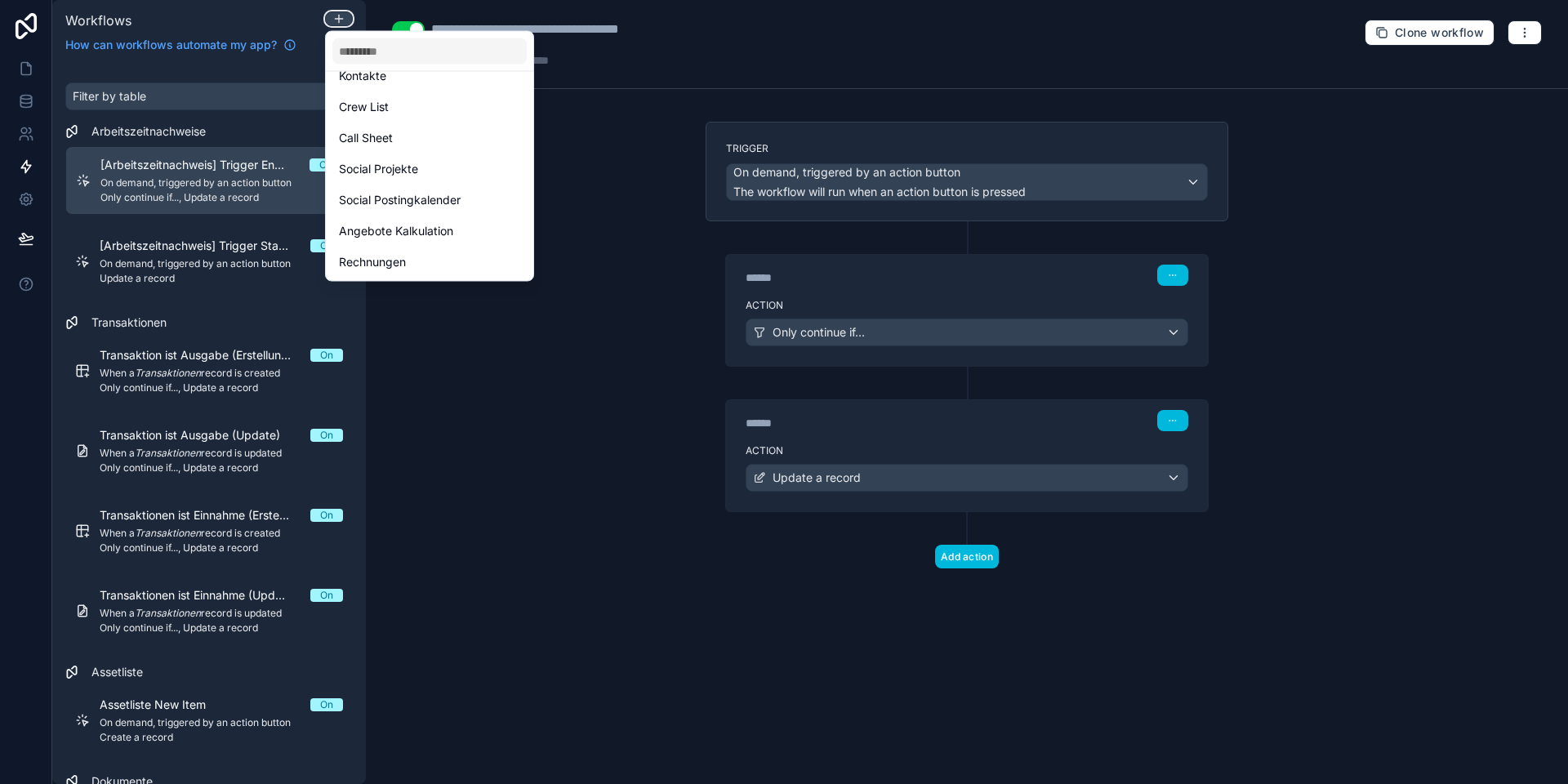
scroll to position [418, 0]
click at [411, 265] on div "Rechnungen" at bounding box center [429, 266] width 182 height 20
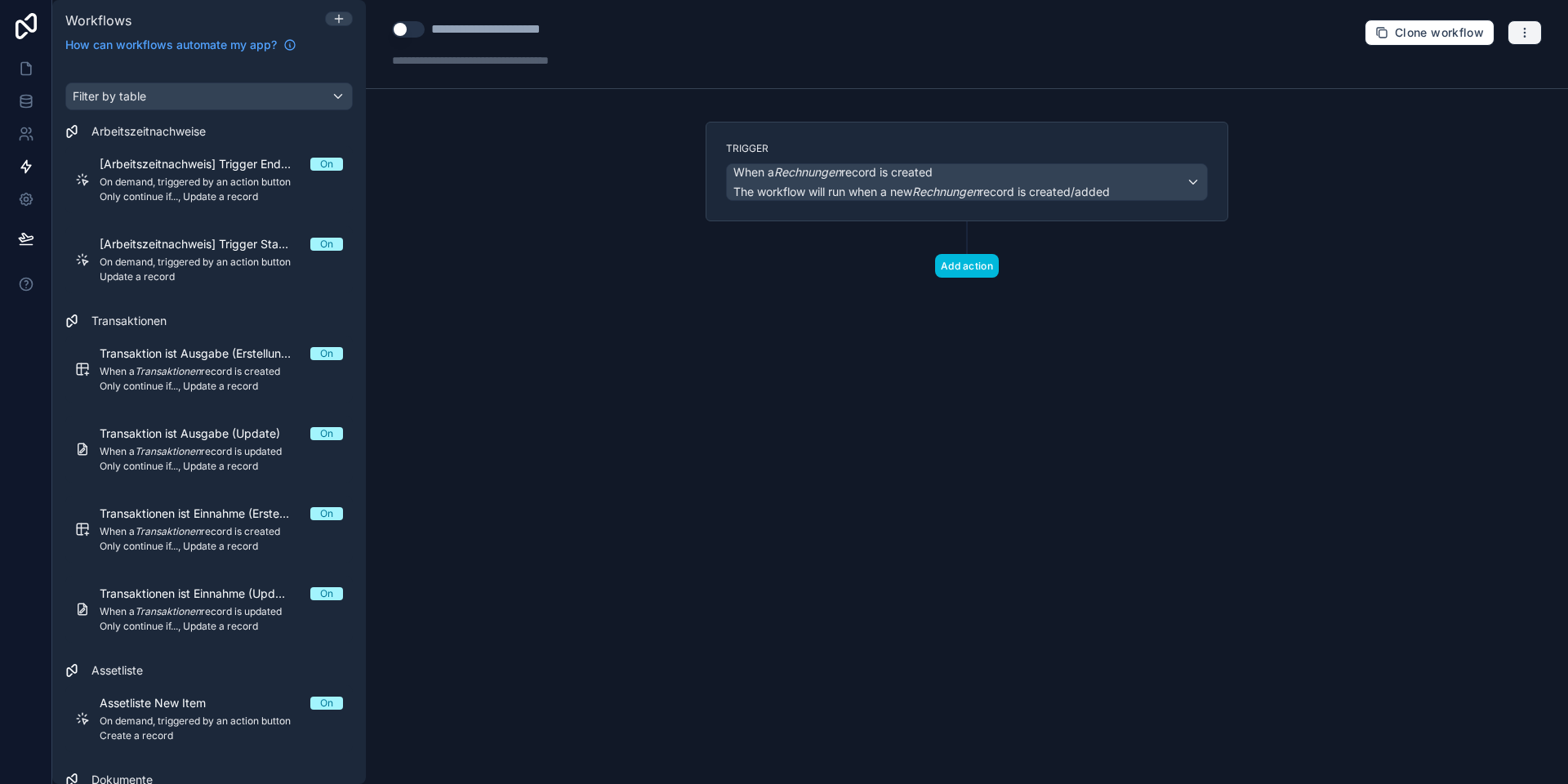
click at [1526, 26] on icon "button" at bounding box center [1524, 32] width 13 height 13
click at [1456, 123] on span "Delete workflow" at bounding box center [1480, 122] width 78 height 13
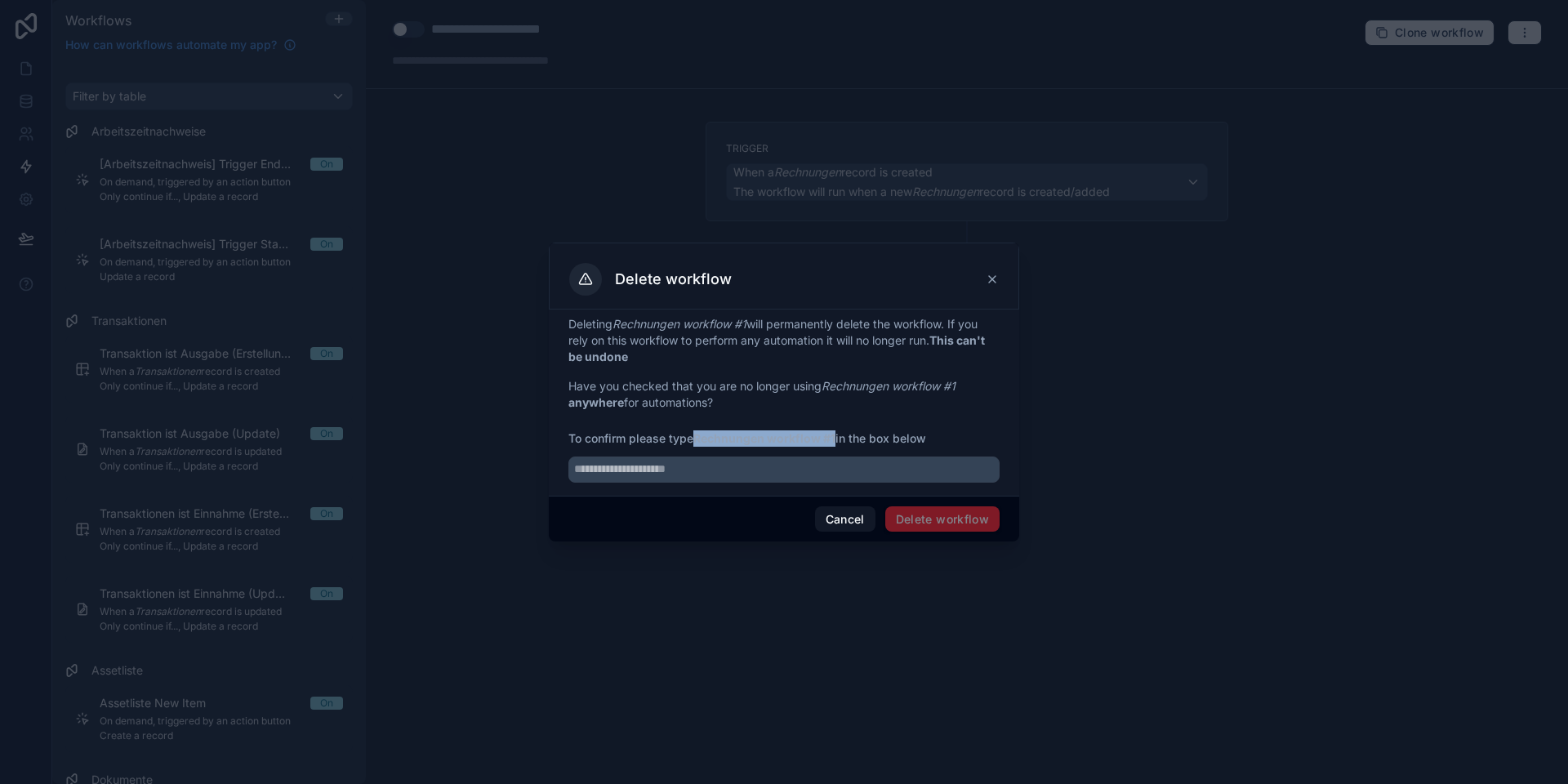
drag, startPoint x: 696, startPoint y: 439, endPoint x: 835, endPoint y: 437, distance: 139.0
click at [835, 437] on span "To confirm please type Rechnungen workflow #1 in the box below" at bounding box center [784, 438] width 431 height 17
copy strong "Rechnungen workflow #1"
click at [714, 467] on input "text" at bounding box center [784, 469] width 431 height 26
paste input "**********"
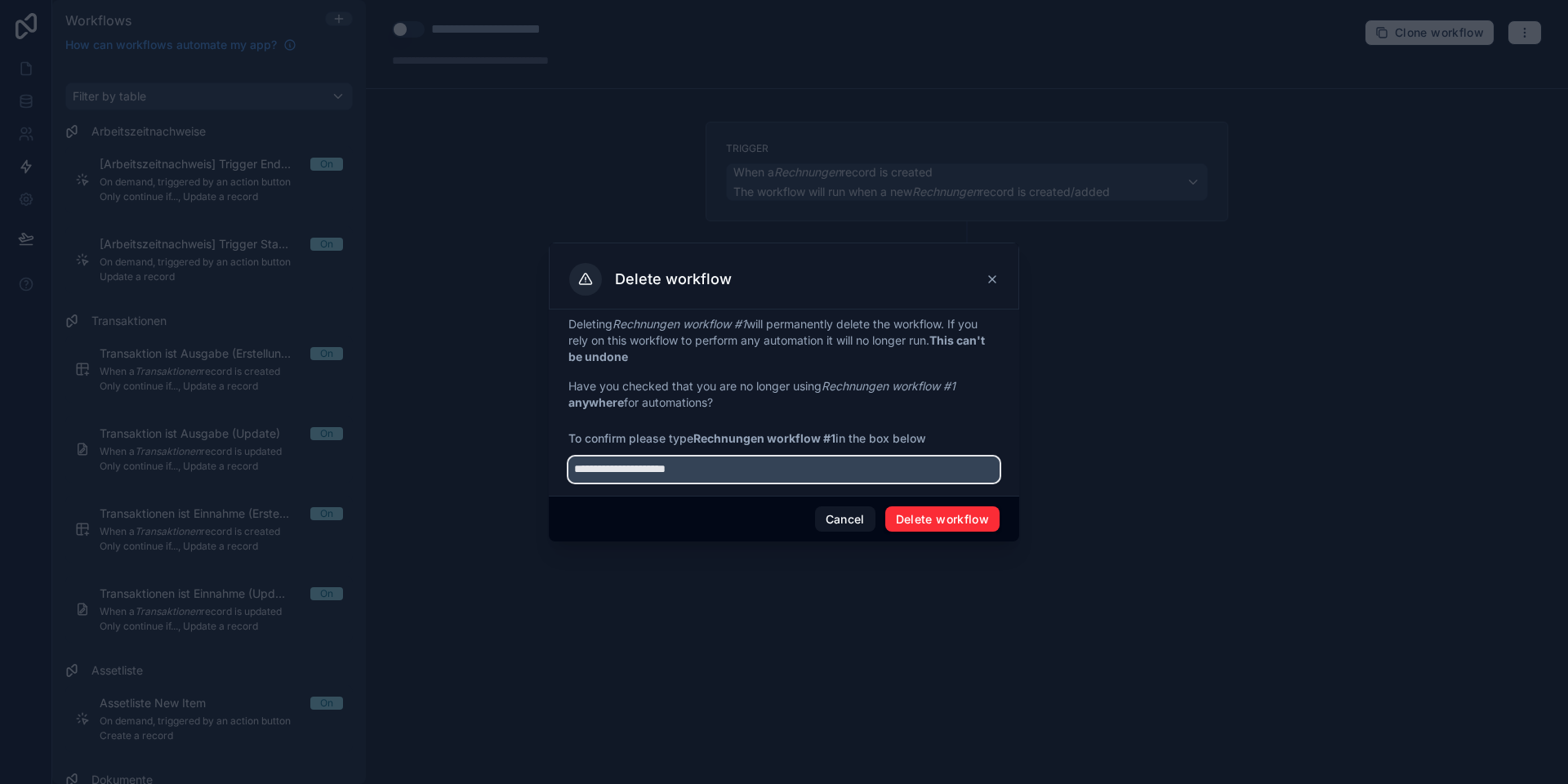
type input "**********"
click at [970, 518] on button "Delete workflow" at bounding box center [942, 519] width 114 height 26
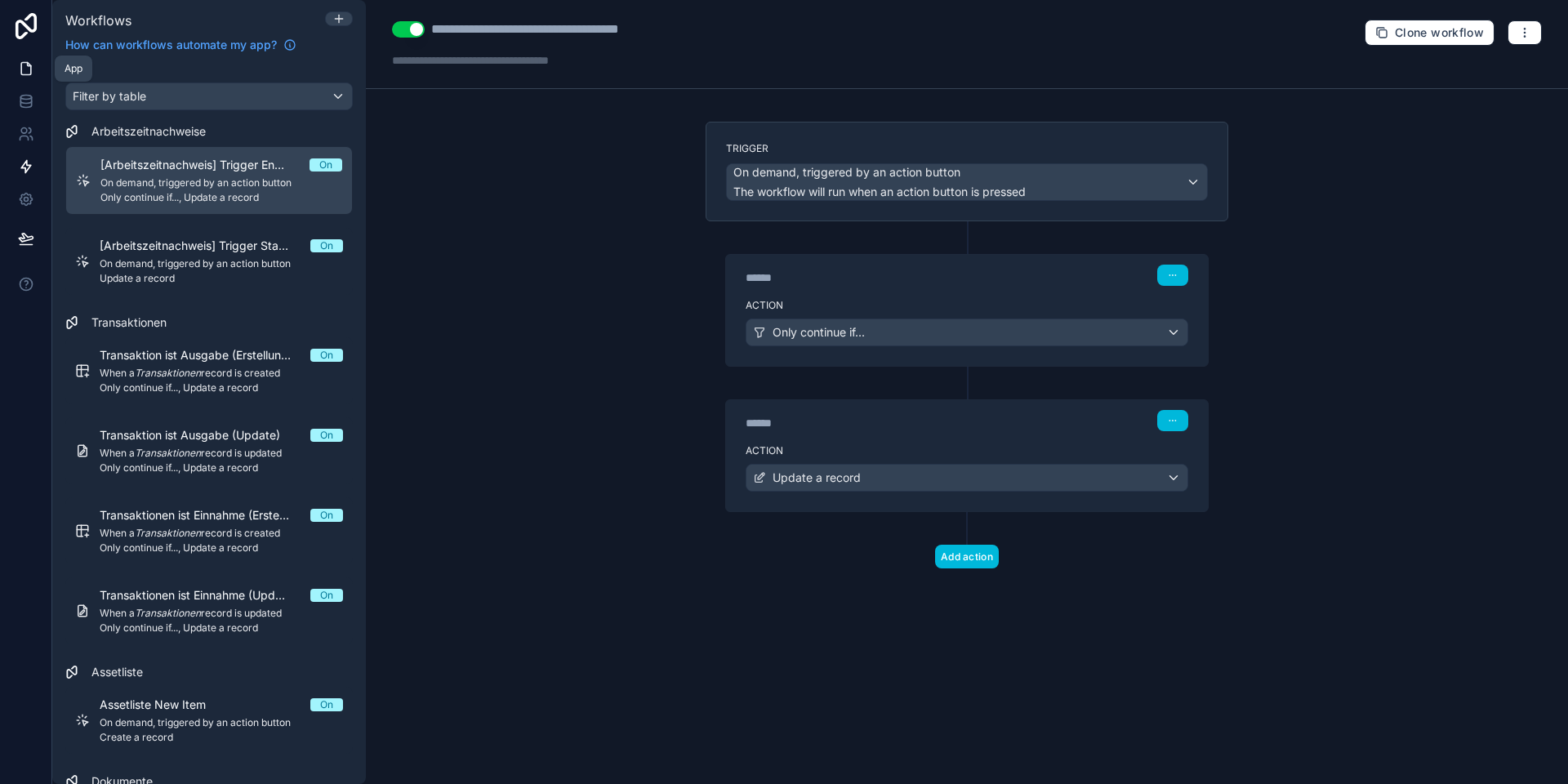
click at [17, 73] on link at bounding box center [26, 68] width 51 height 33
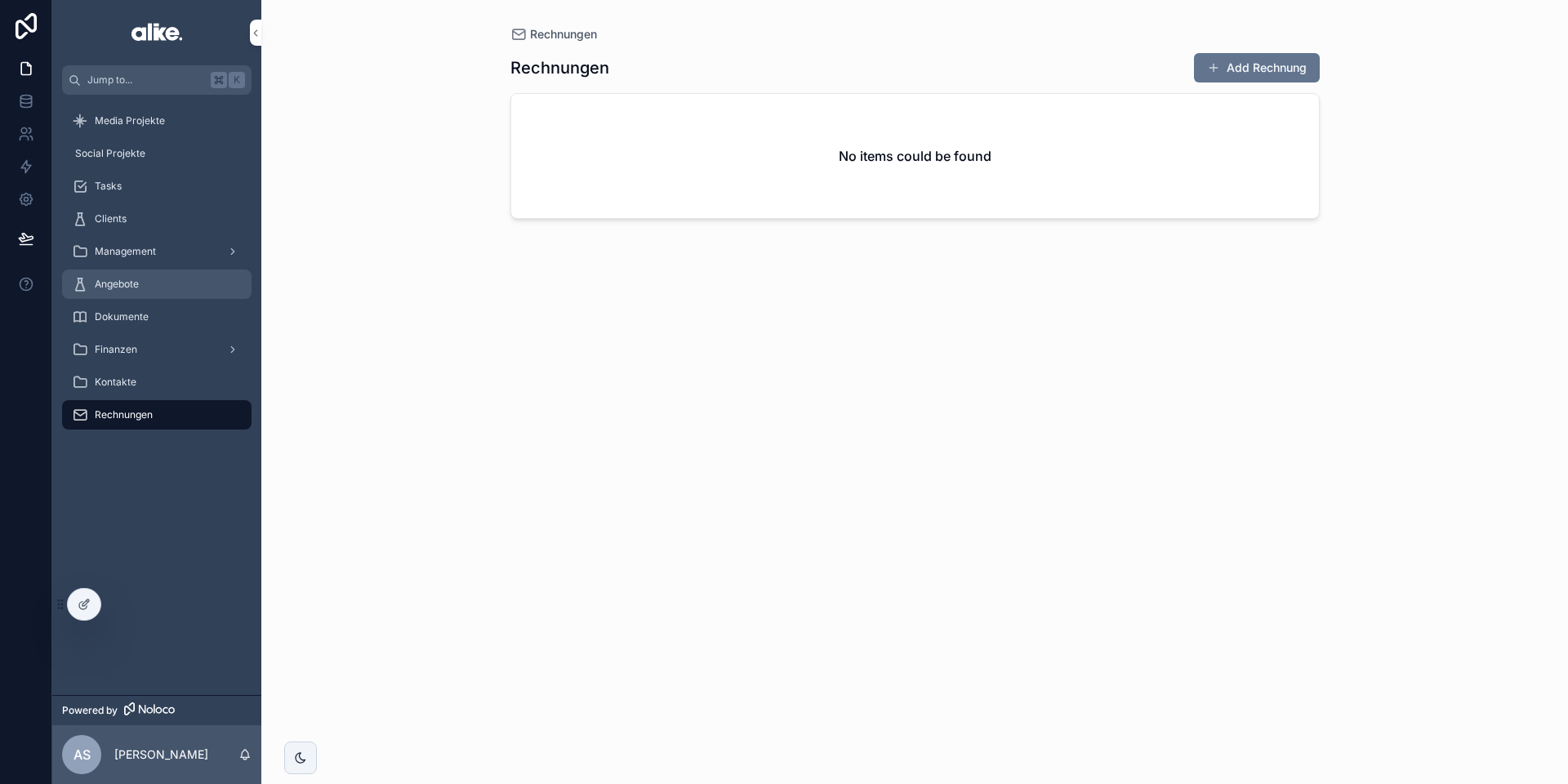
click at [125, 291] on div "Angebote" at bounding box center [157, 284] width 170 height 26
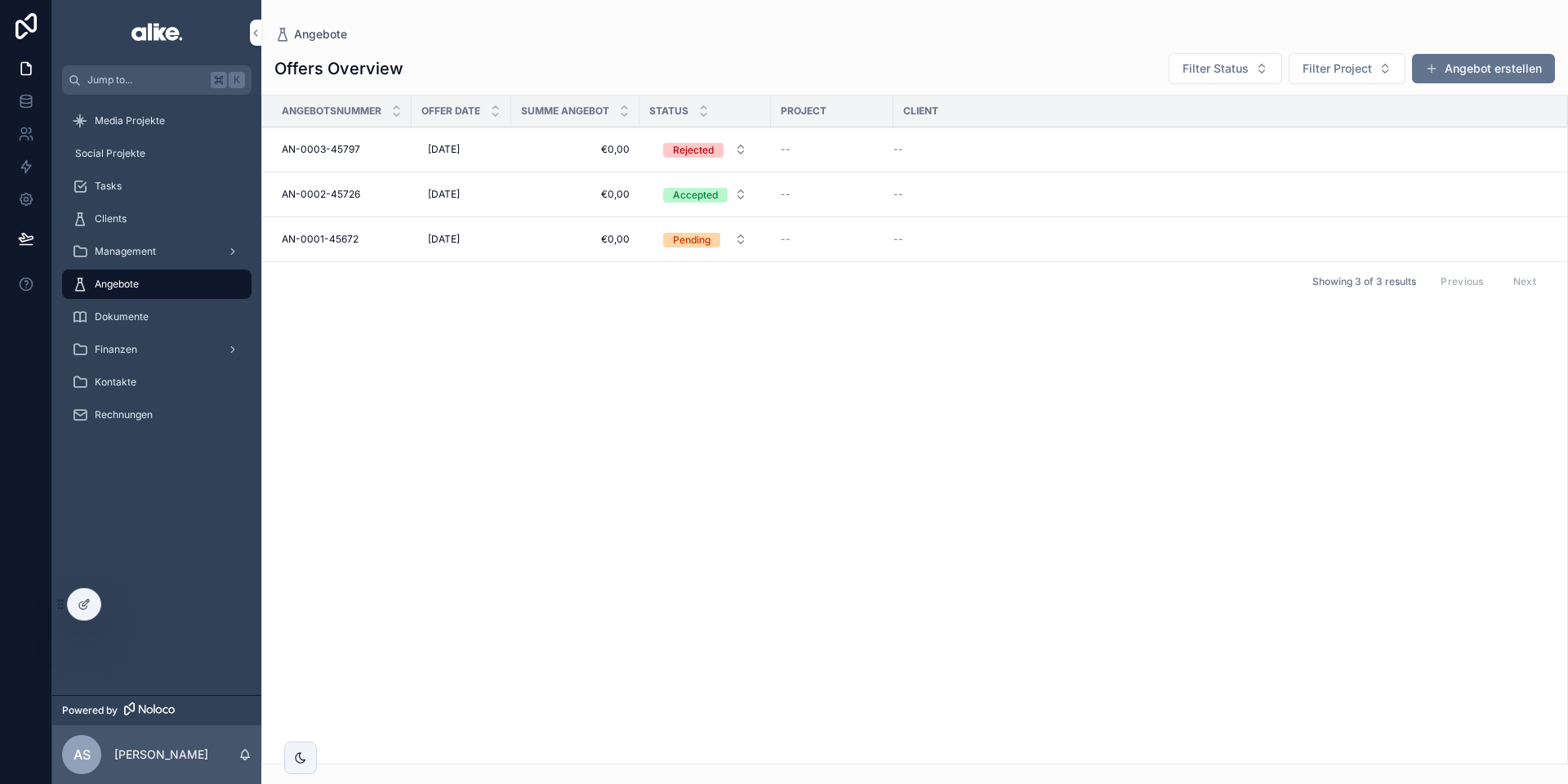
click at [524, 150] on span "€0,00" at bounding box center [575, 149] width 109 height 13
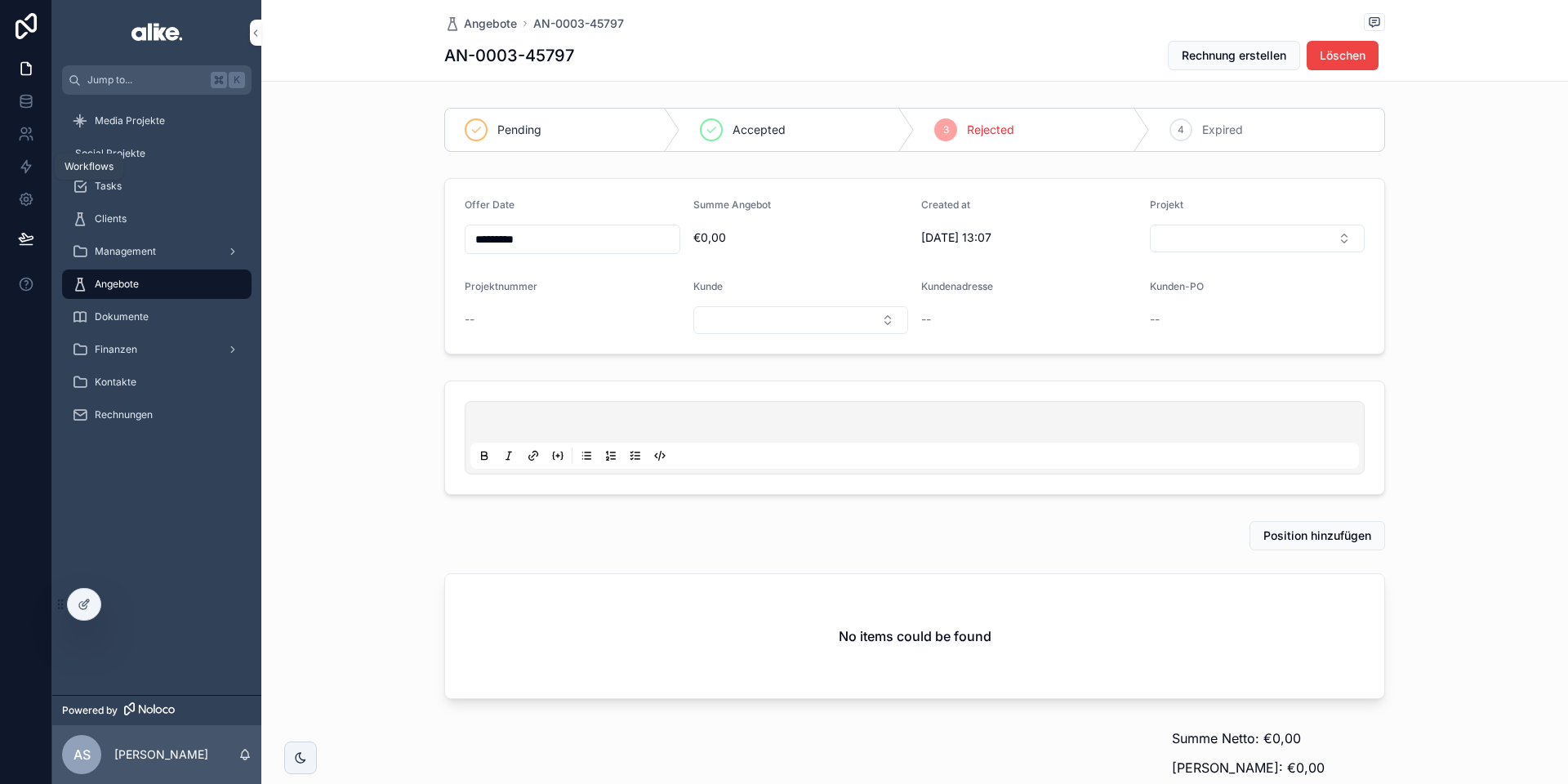
drag, startPoint x: 29, startPoint y: 165, endPoint x: 103, endPoint y: 165, distance: 74.0
click at [29, 165] on icon at bounding box center [27, 167] width 10 height 12
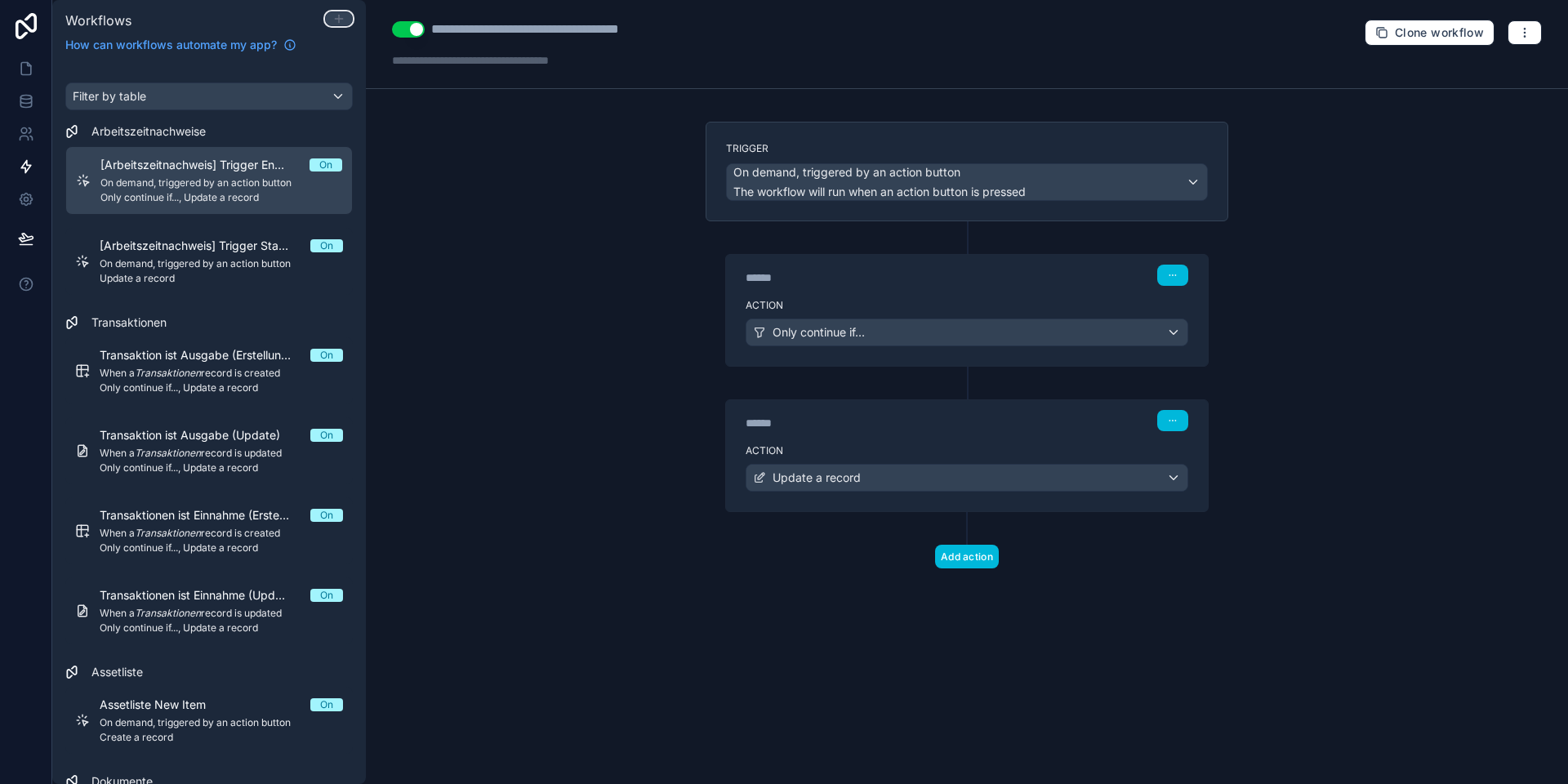
click at [337, 17] on icon at bounding box center [338, 18] width 13 height 13
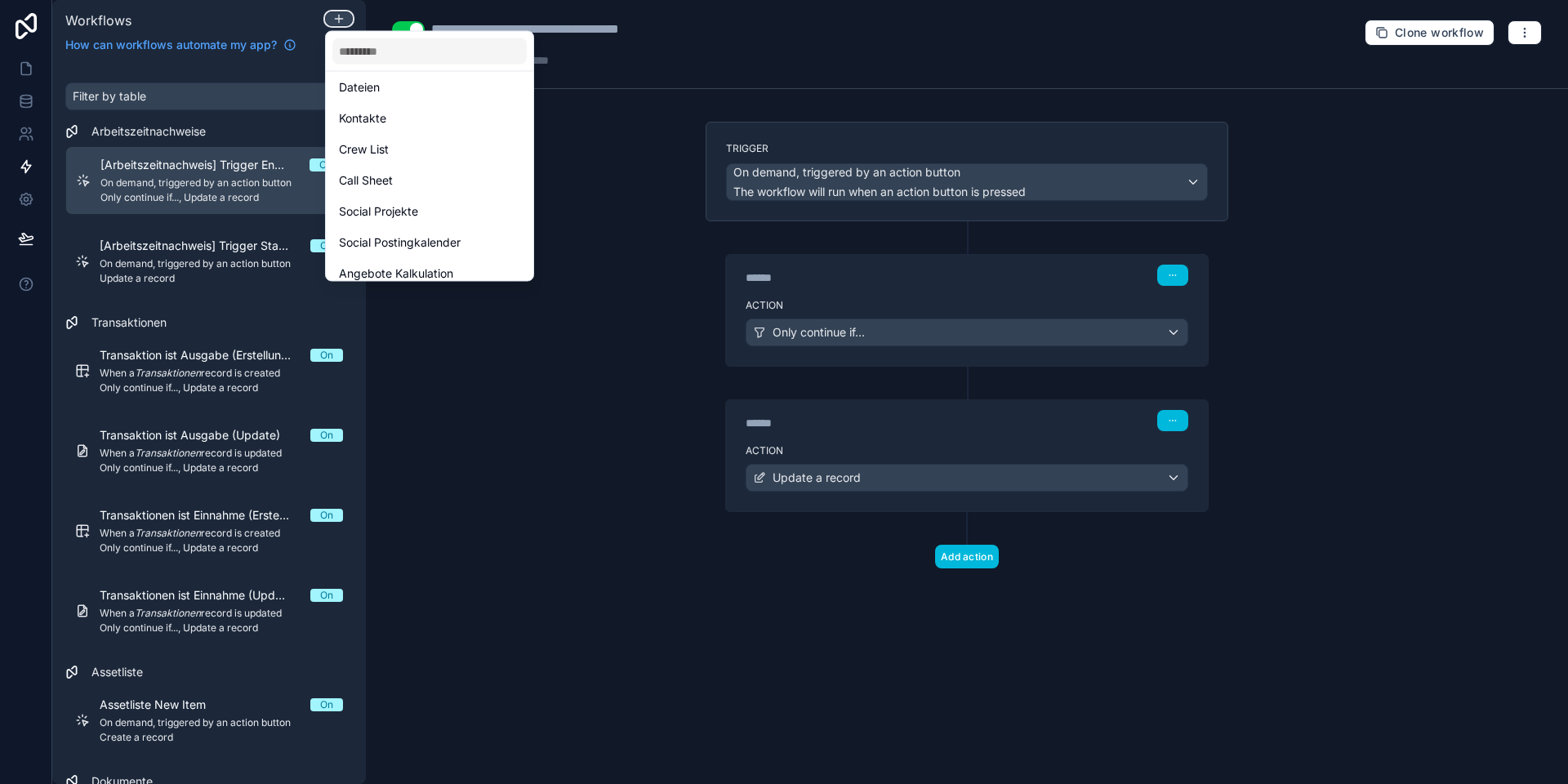
scroll to position [420, 0]
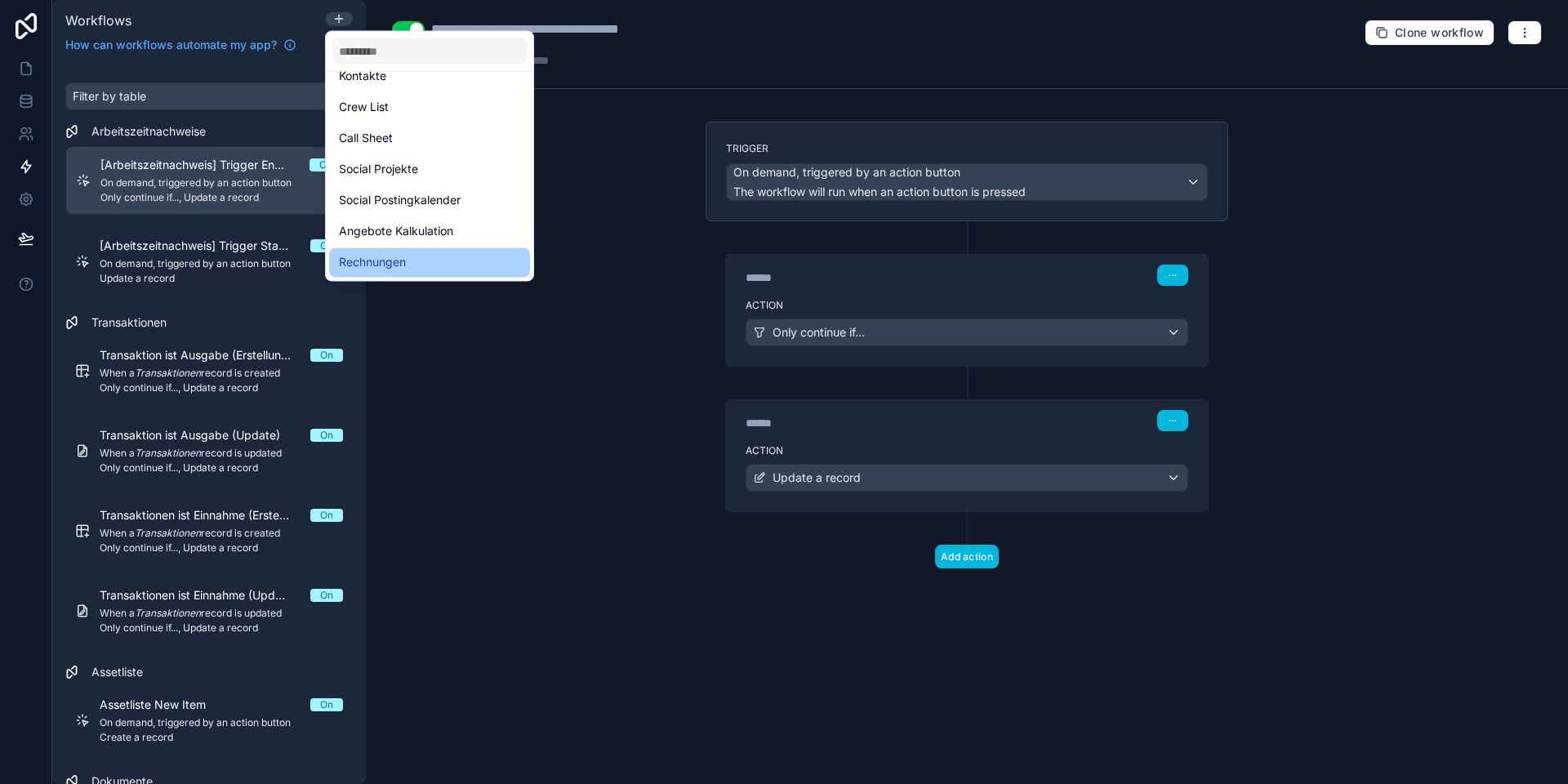
click at [428, 255] on div "Rechnungen" at bounding box center [429, 263] width 182 height 20
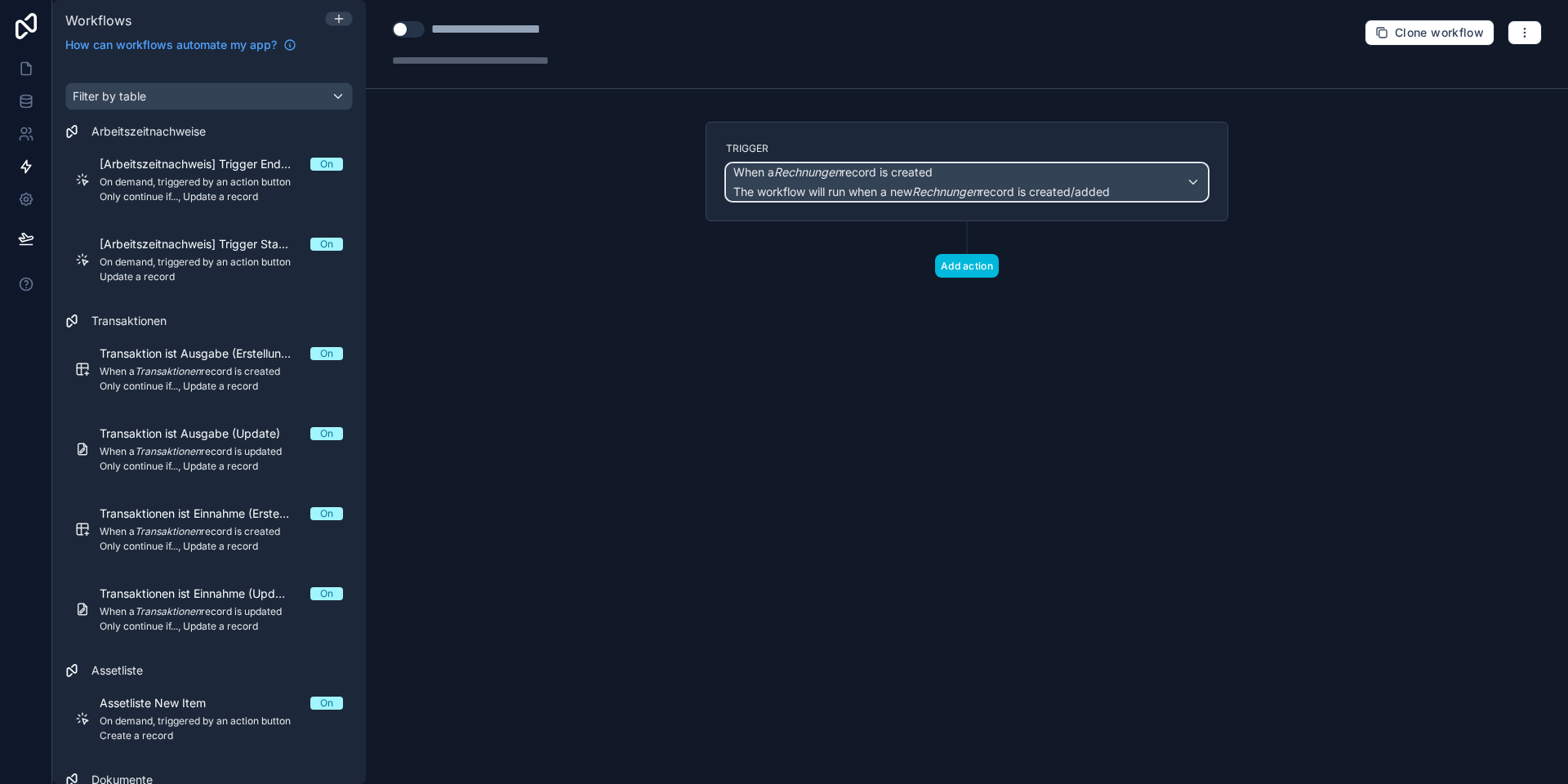
click at [843, 179] on span "When a Rechnungen record is created" at bounding box center [833, 172] width 199 height 17
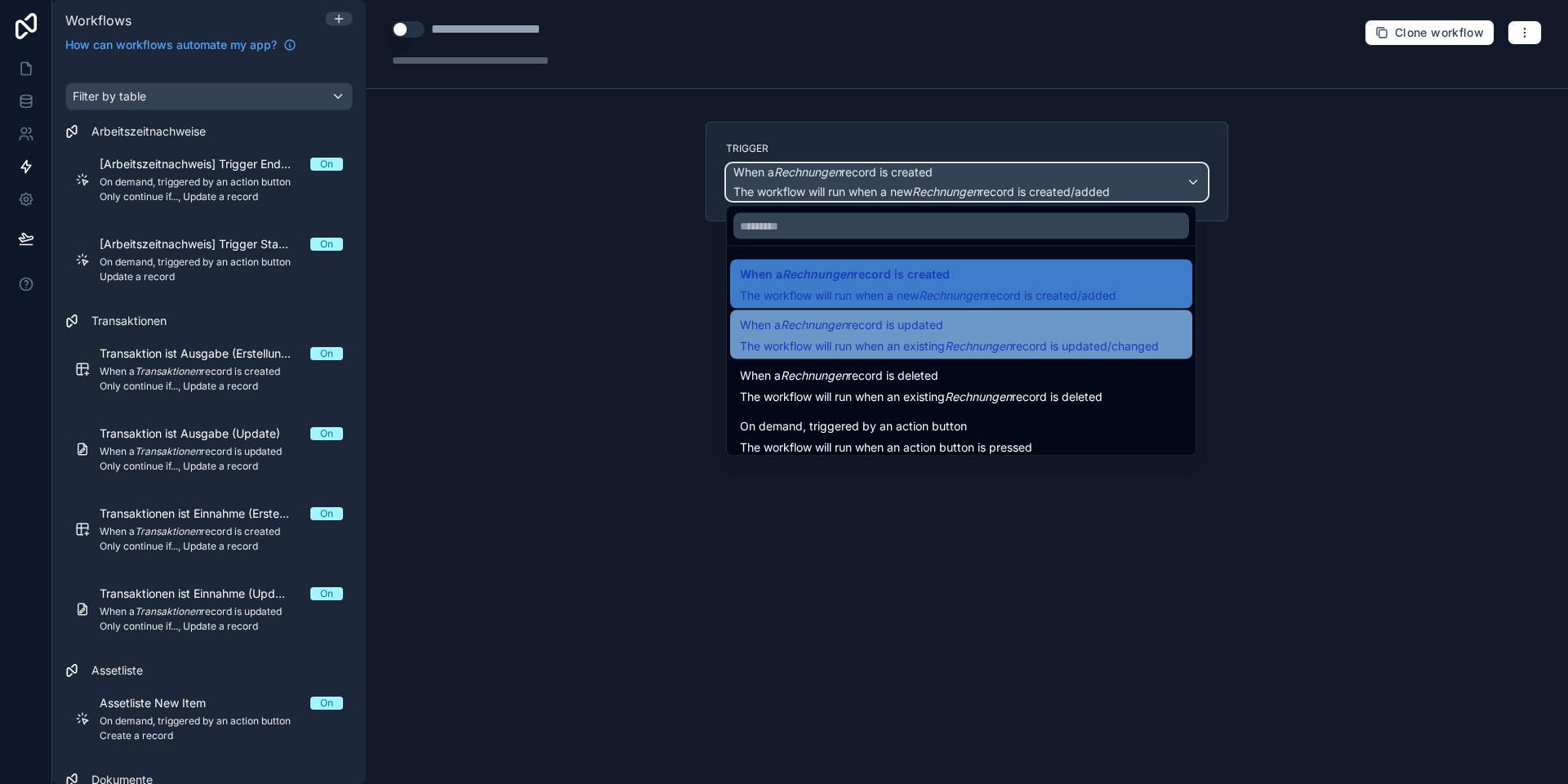
scroll to position [59, 0]
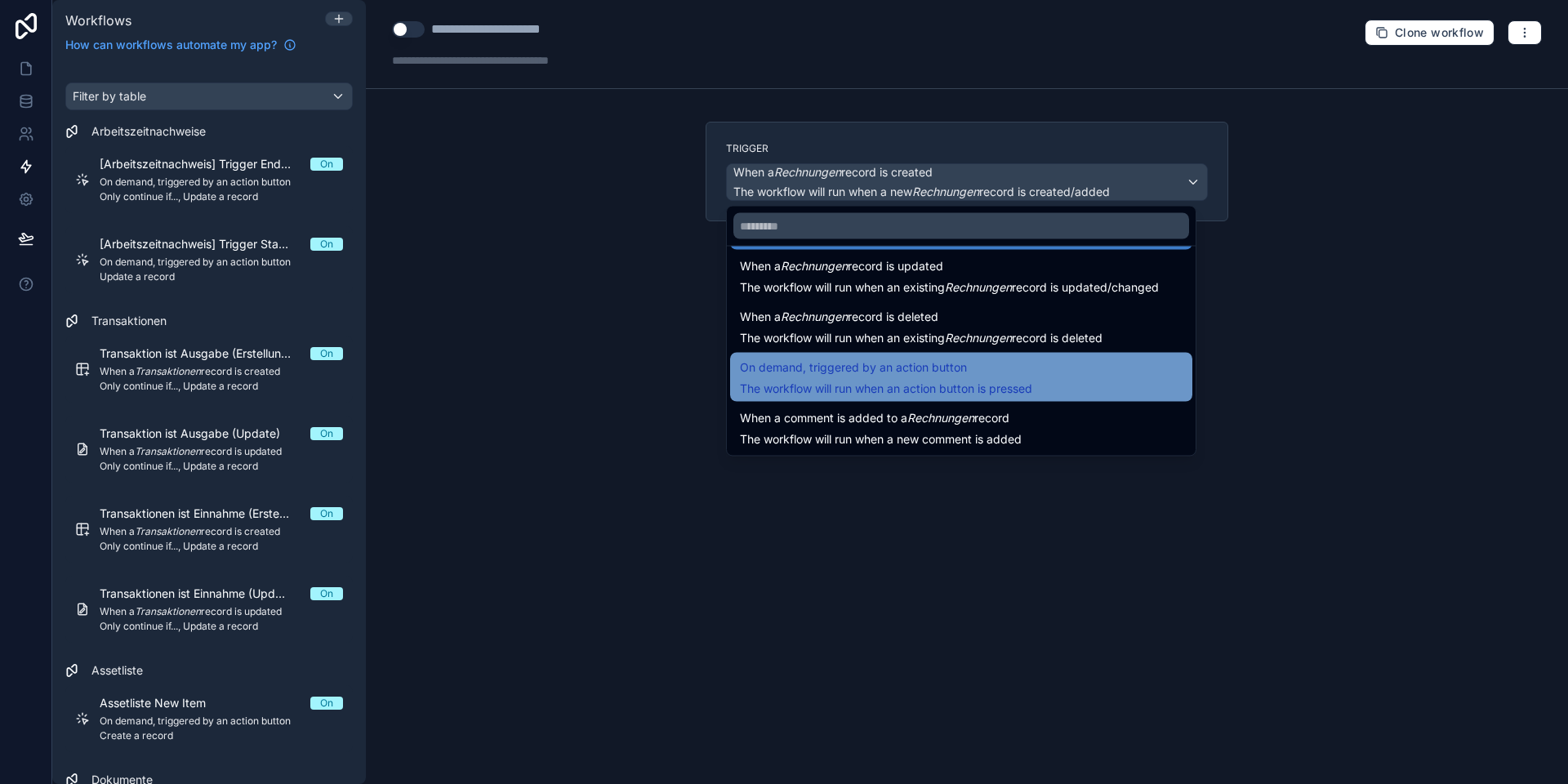
click at [828, 369] on span "On demand, triggered by an action button" at bounding box center [854, 367] width 227 height 20
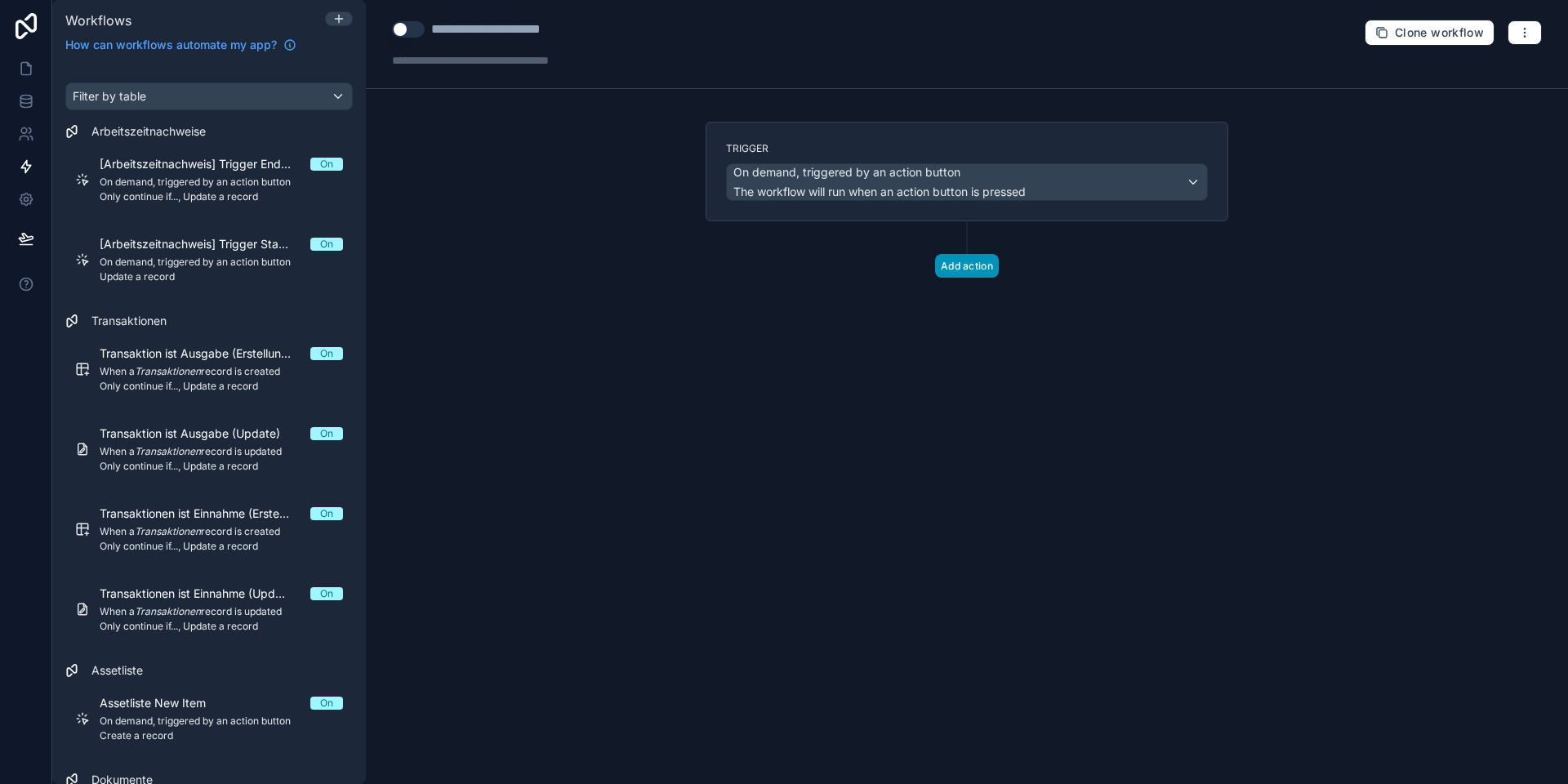
click at [955, 272] on button "Add action" at bounding box center [966, 266] width 64 height 24
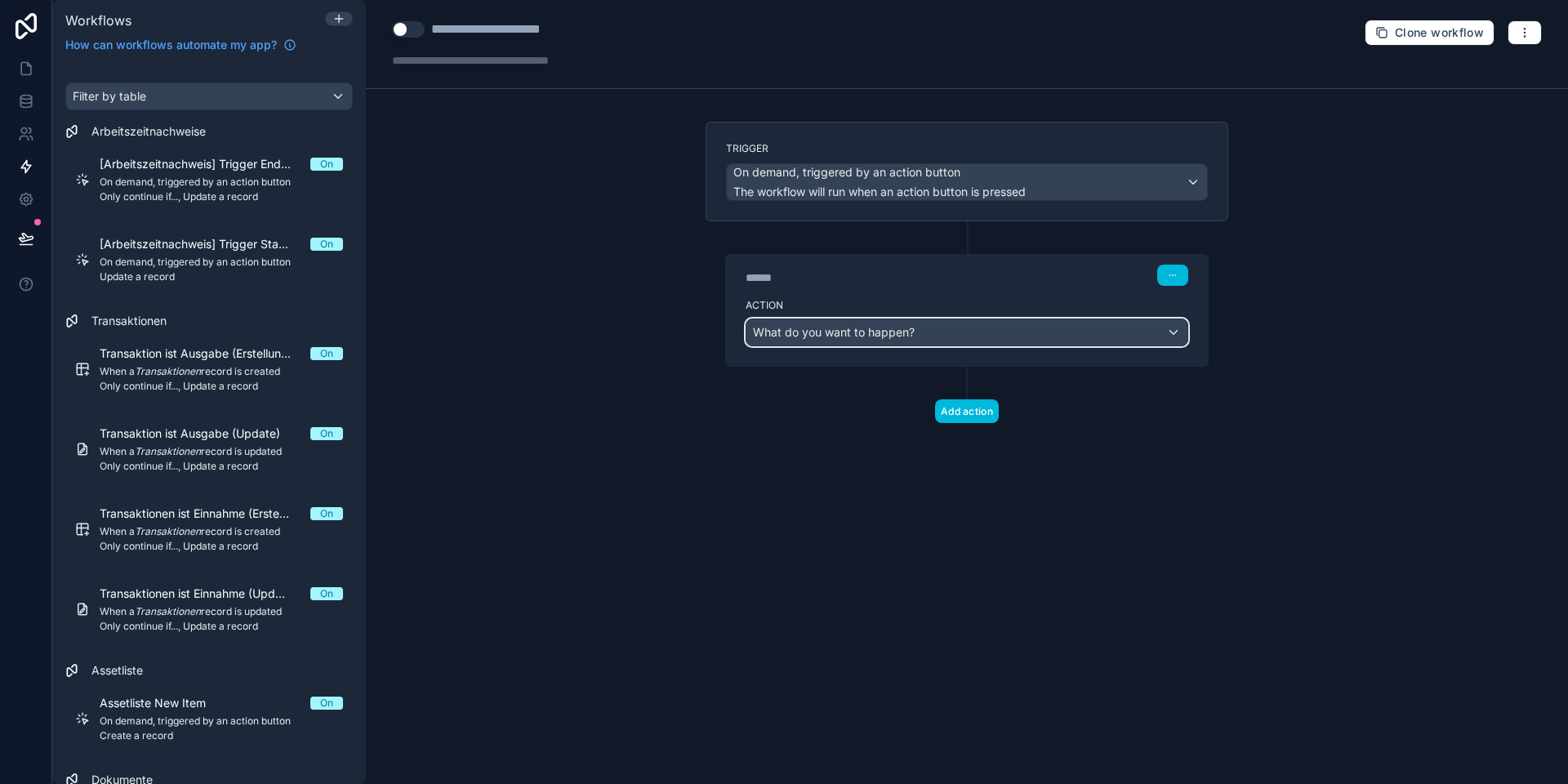
click at [844, 329] on span "What do you want to happen?" at bounding box center [834, 332] width 162 height 14
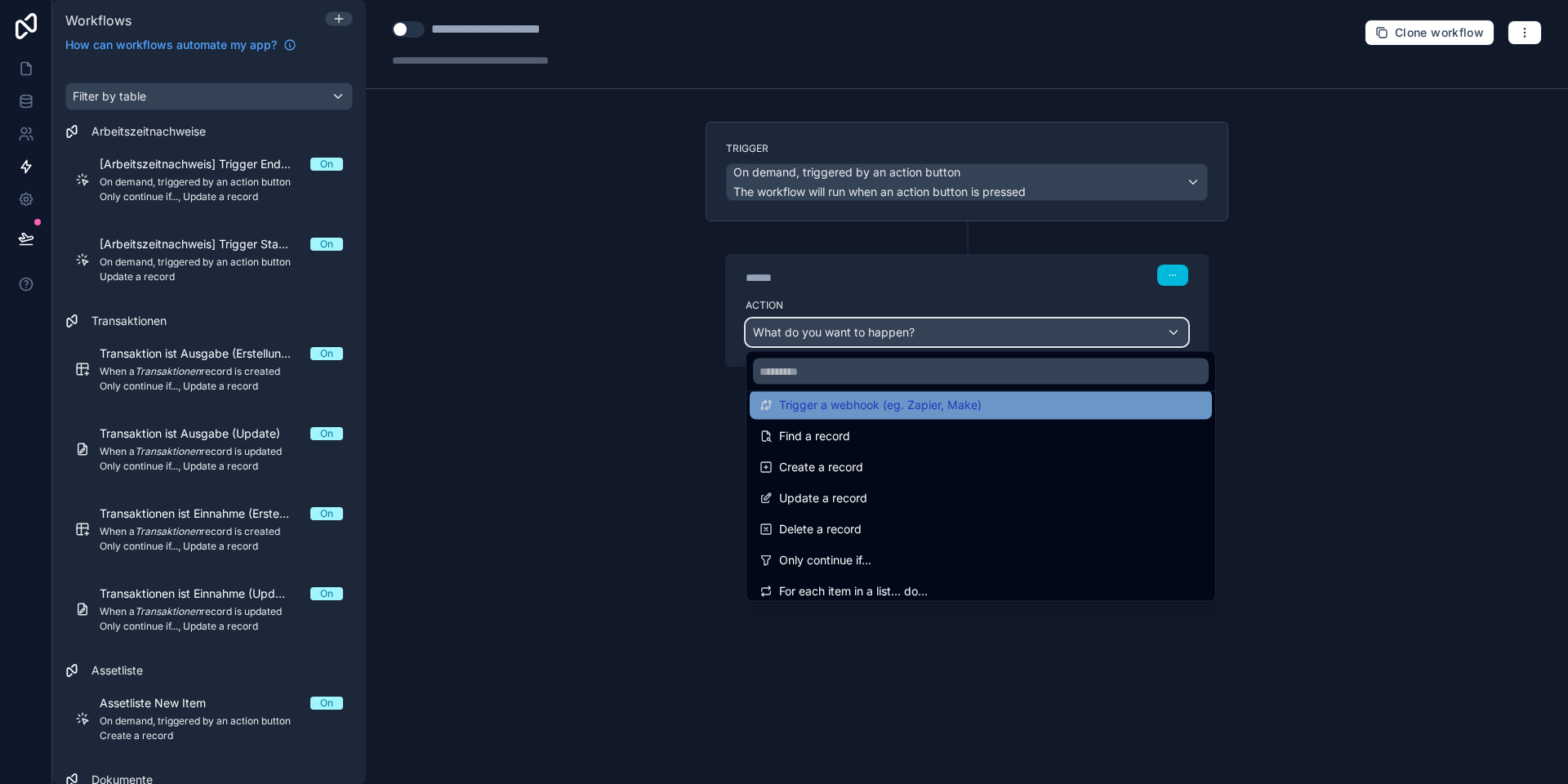
scroll to position [84, 0]
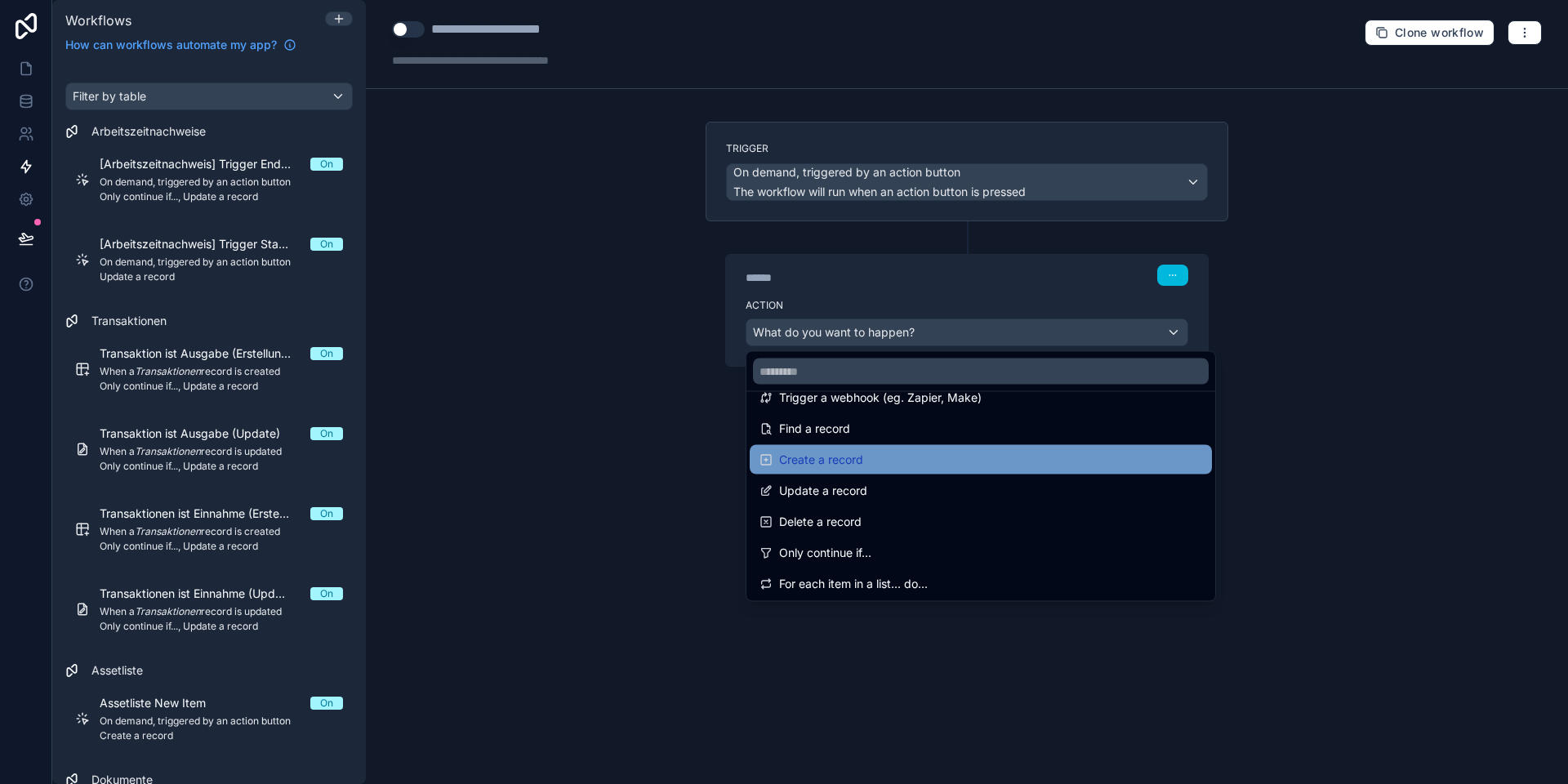
click at [818, 459] on span "Create a record" at bounding box center [820, 460] width 84 height 20
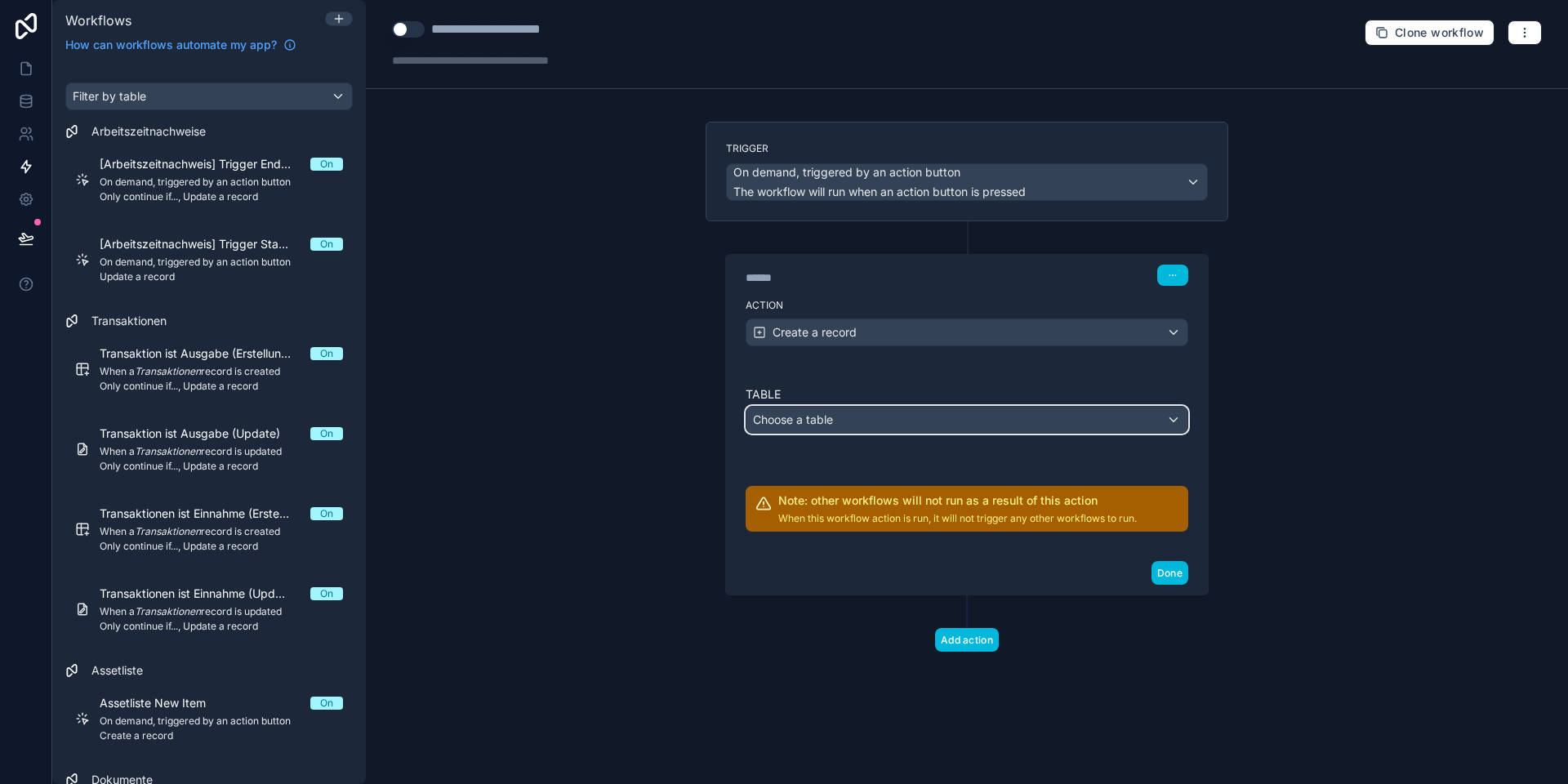
click at [820, 421] on span "Choose a table" at bounding box center [792, 420] width 80 height 14
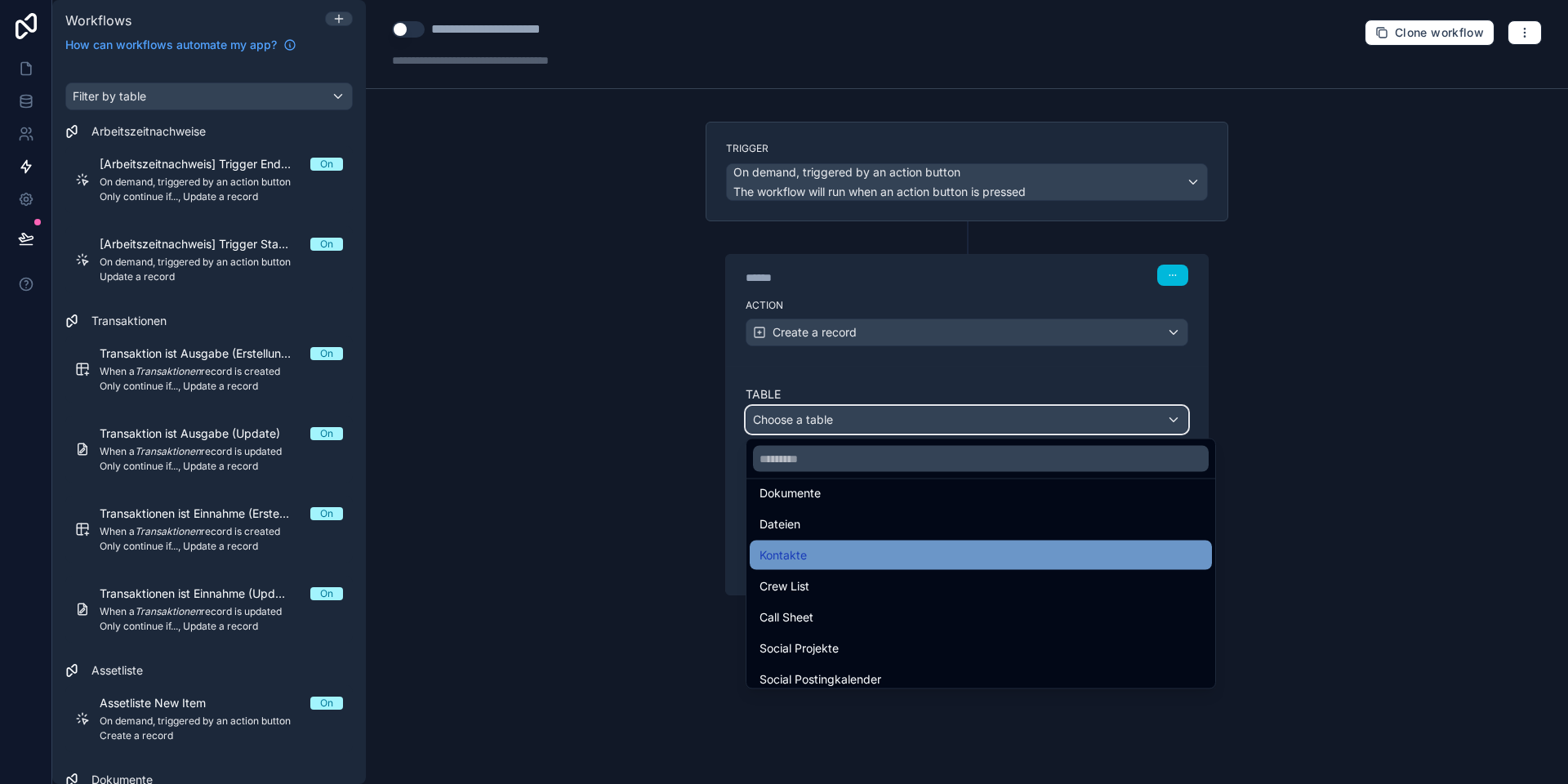
scroll to position [420, 0]
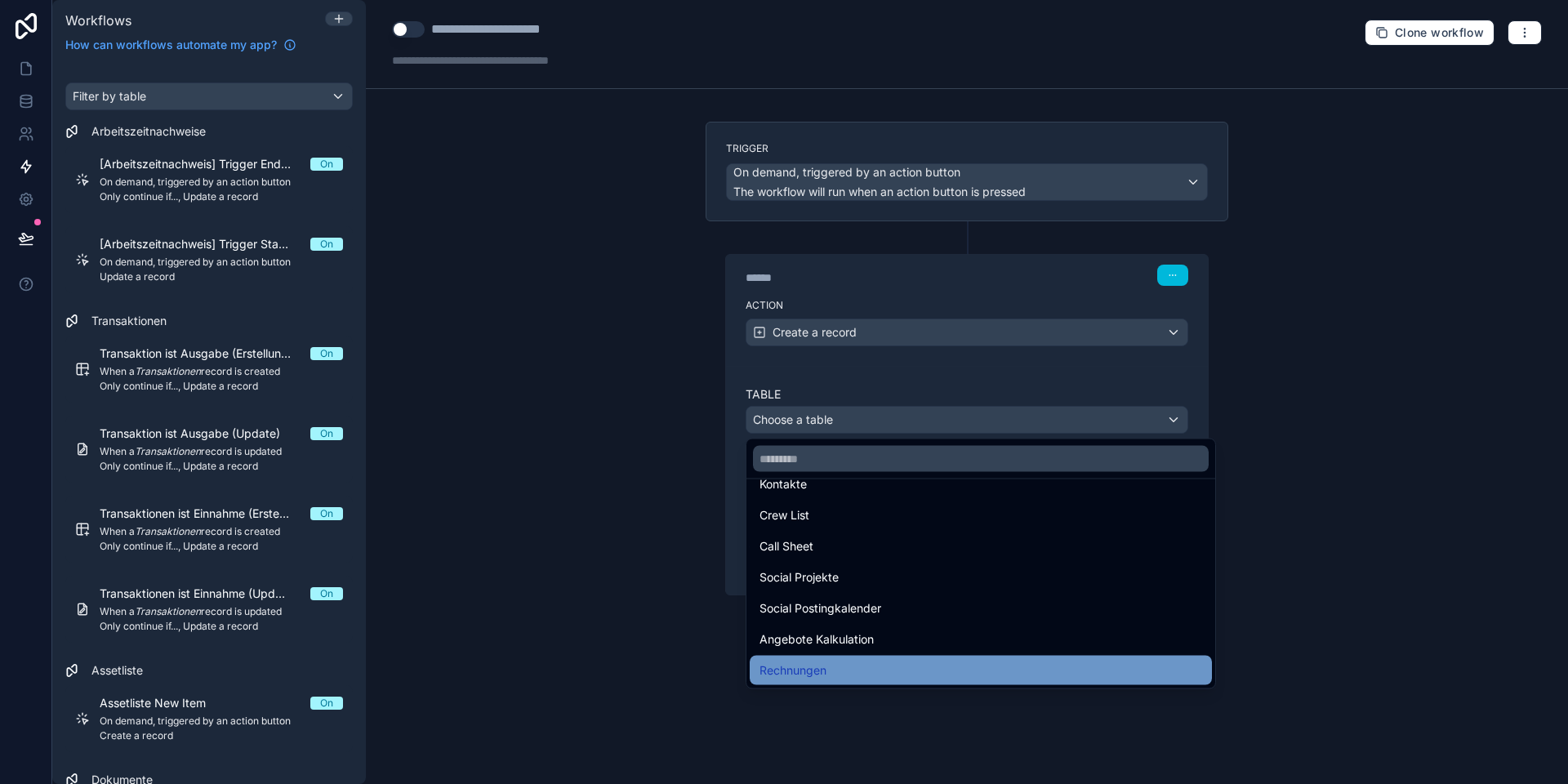
click at [803, 668] on span "Rechnungen" at bounding box center [792, 670] width 67 height 20
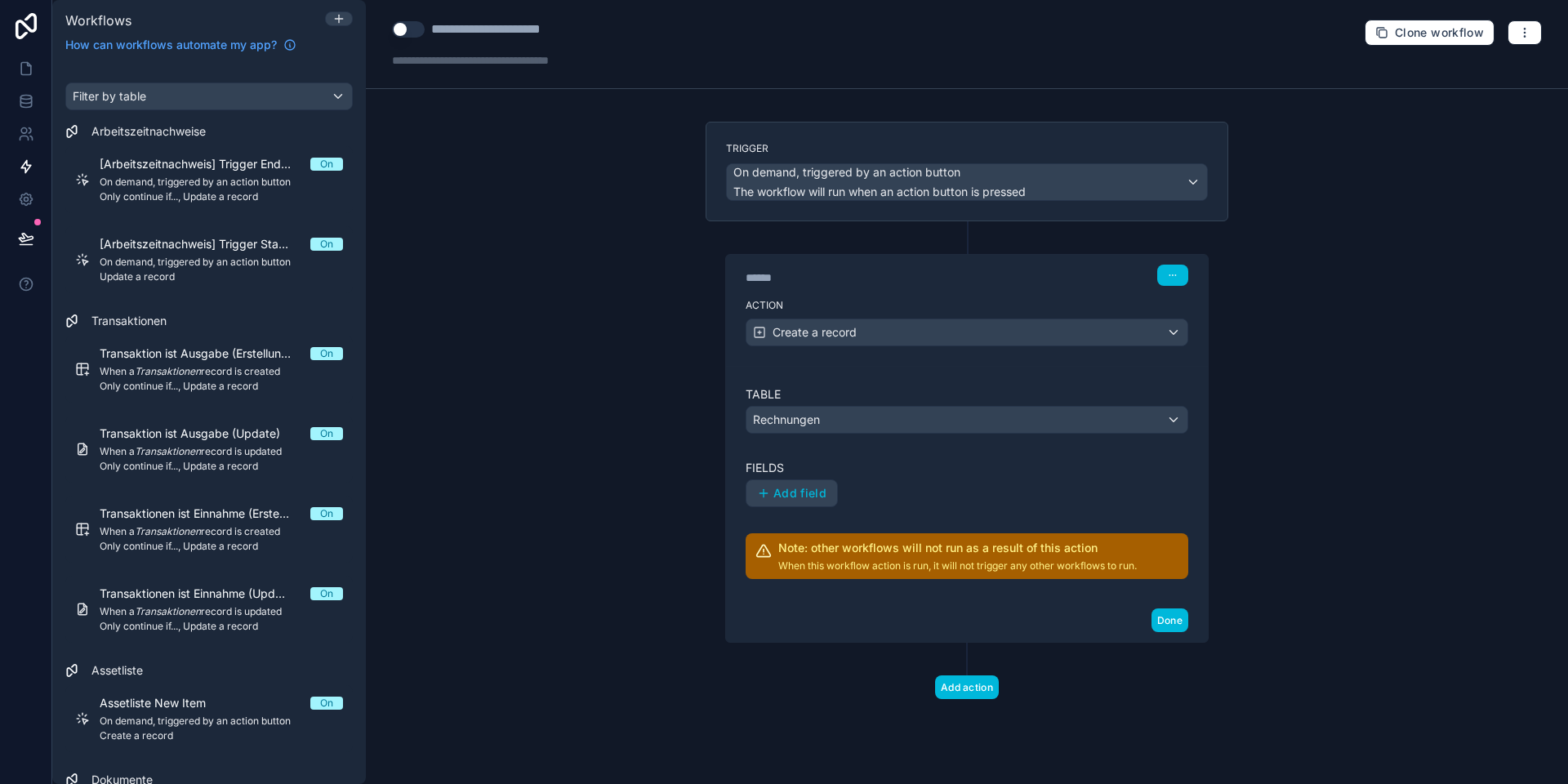
click at [800, 490] on span "Add field" at bounding box center [800, 493] width 53 height 15
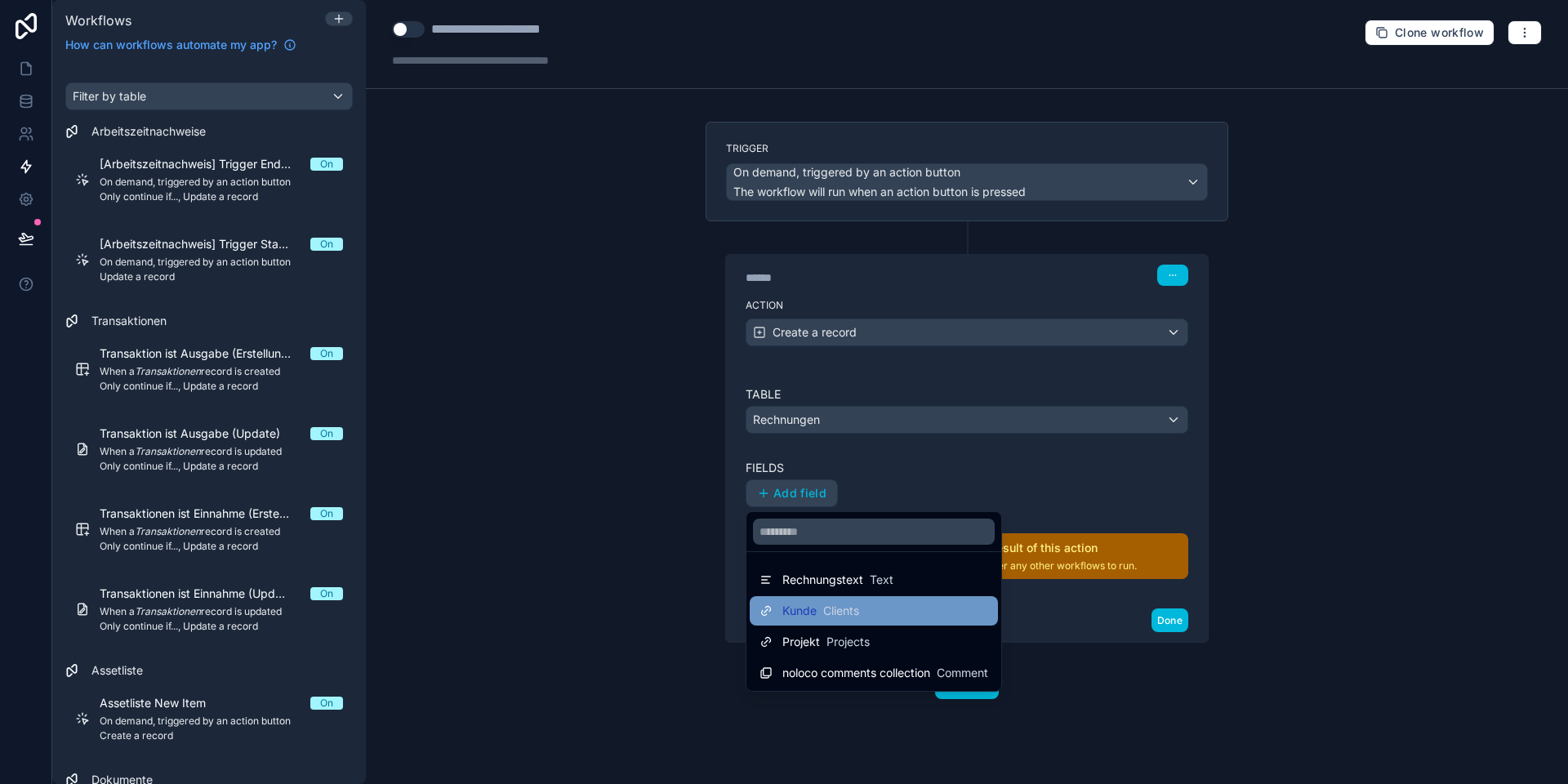
click at [823, 615] on span "Clients" at bounding box center [841, 611] width 36 height 17
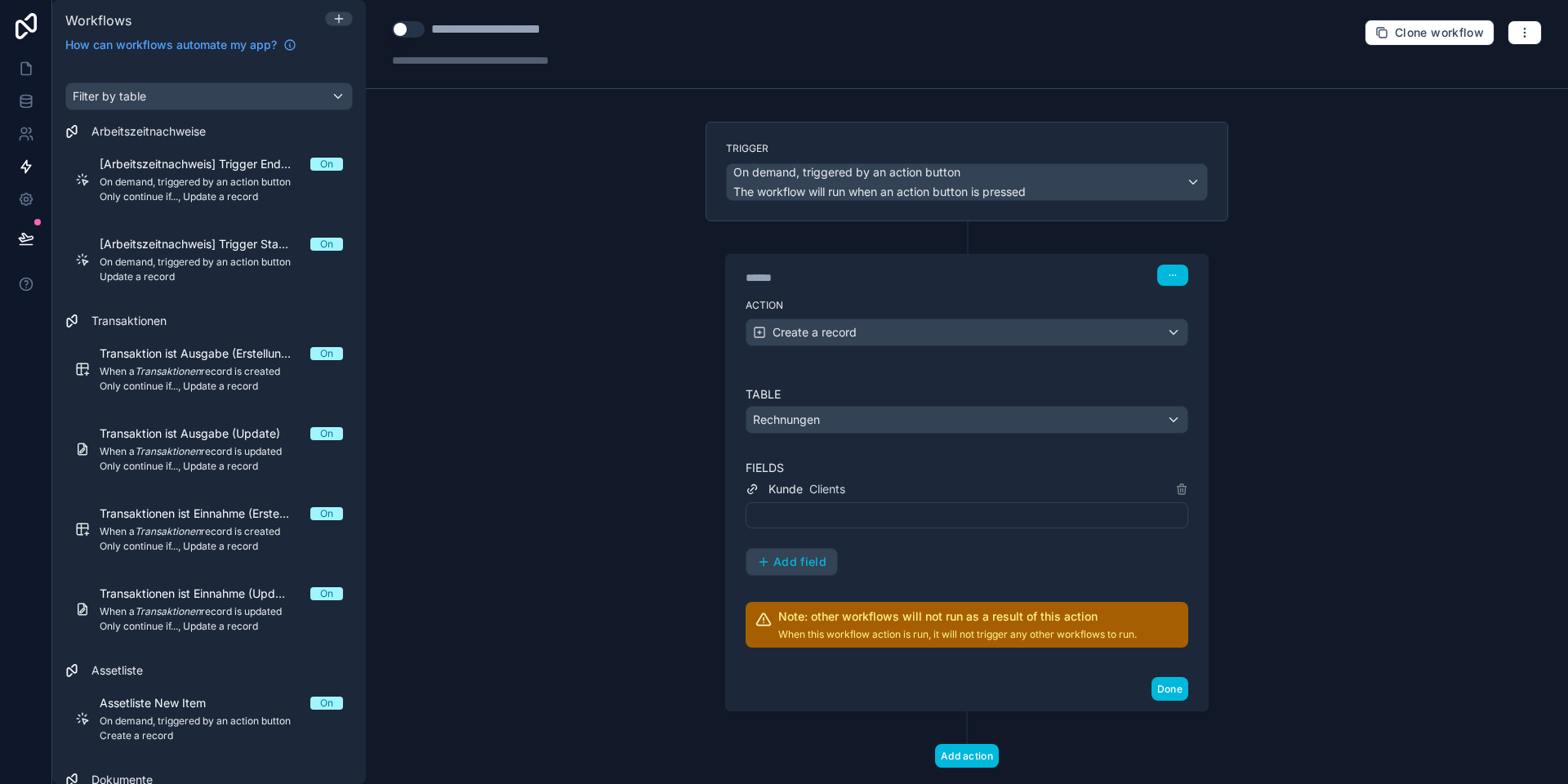
click at [825, 520] on div at bounding box center [966, 515] width 442 height 26
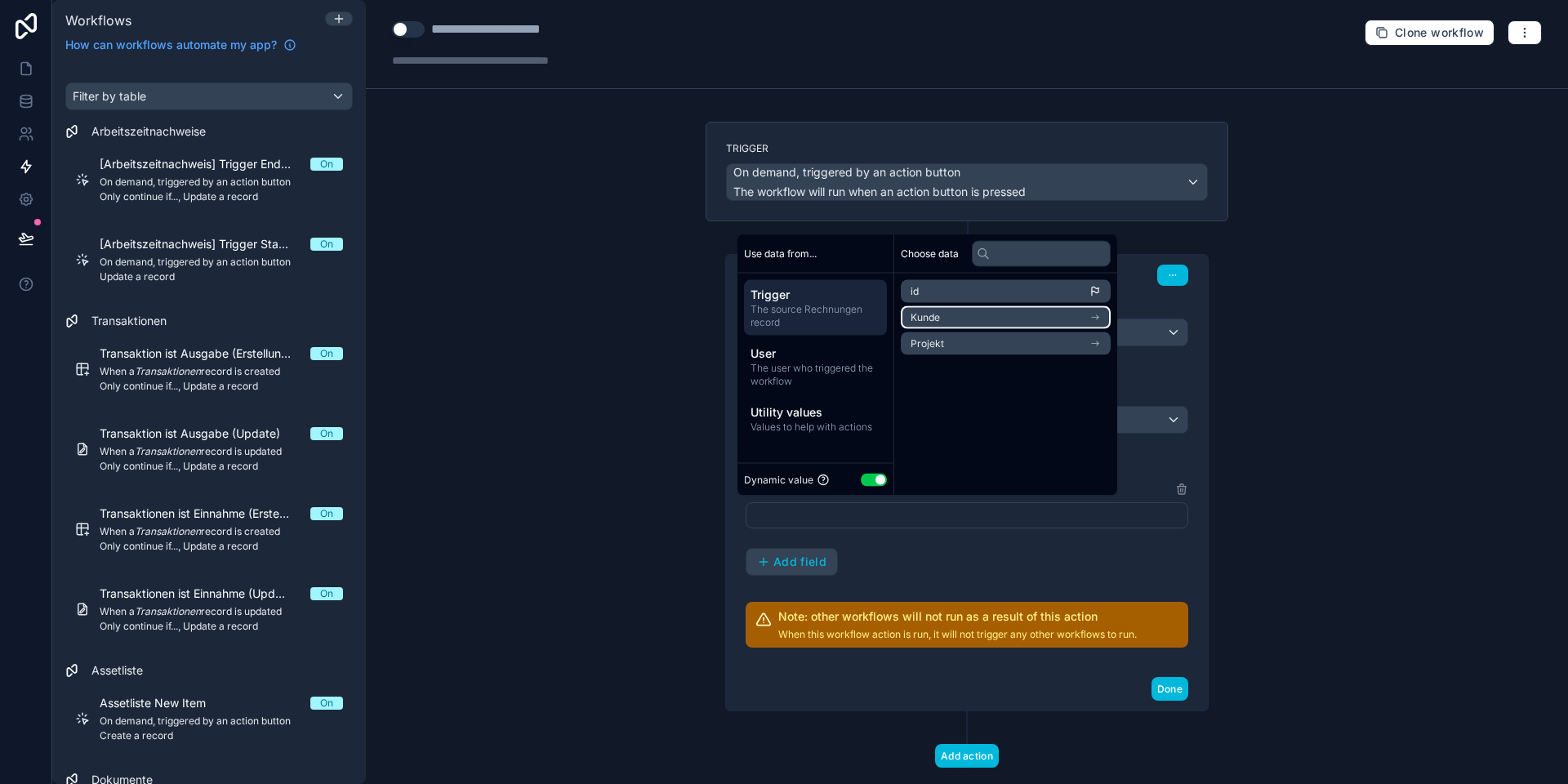
click at [944, 319] on li "Kunde" at bounding box center [1006, 317] width 210 height 23
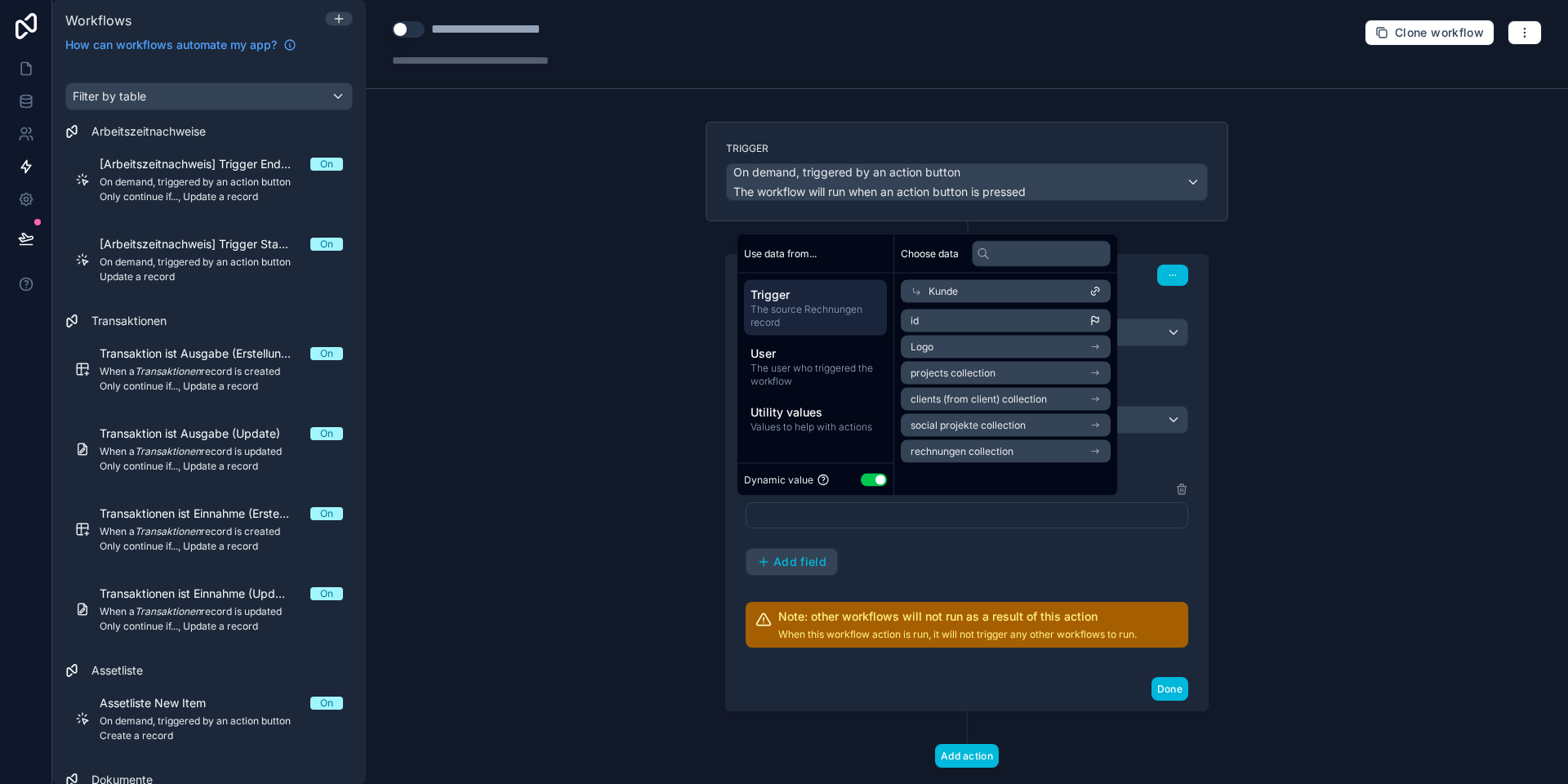
click at [961, 290] on div "Kunde" at bounding box center [1006, 291] width 210 height 23
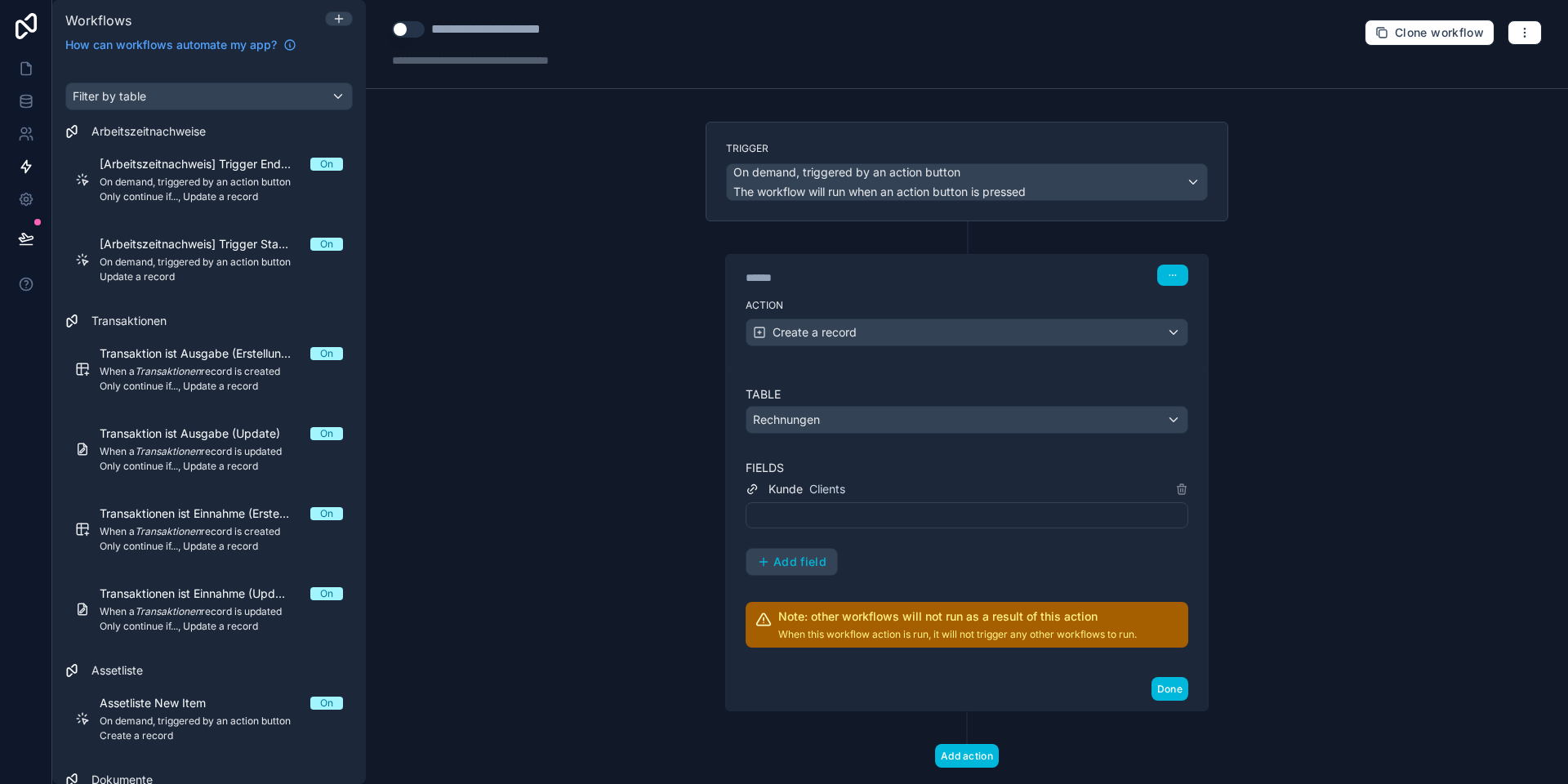
click at [941, 558] on div "Kunde Clients Add field" at bounding box center [966, 528] width 442 height 97
click at [1183, 490] on icon at bounding box center [1181, 489] width 13 height 13
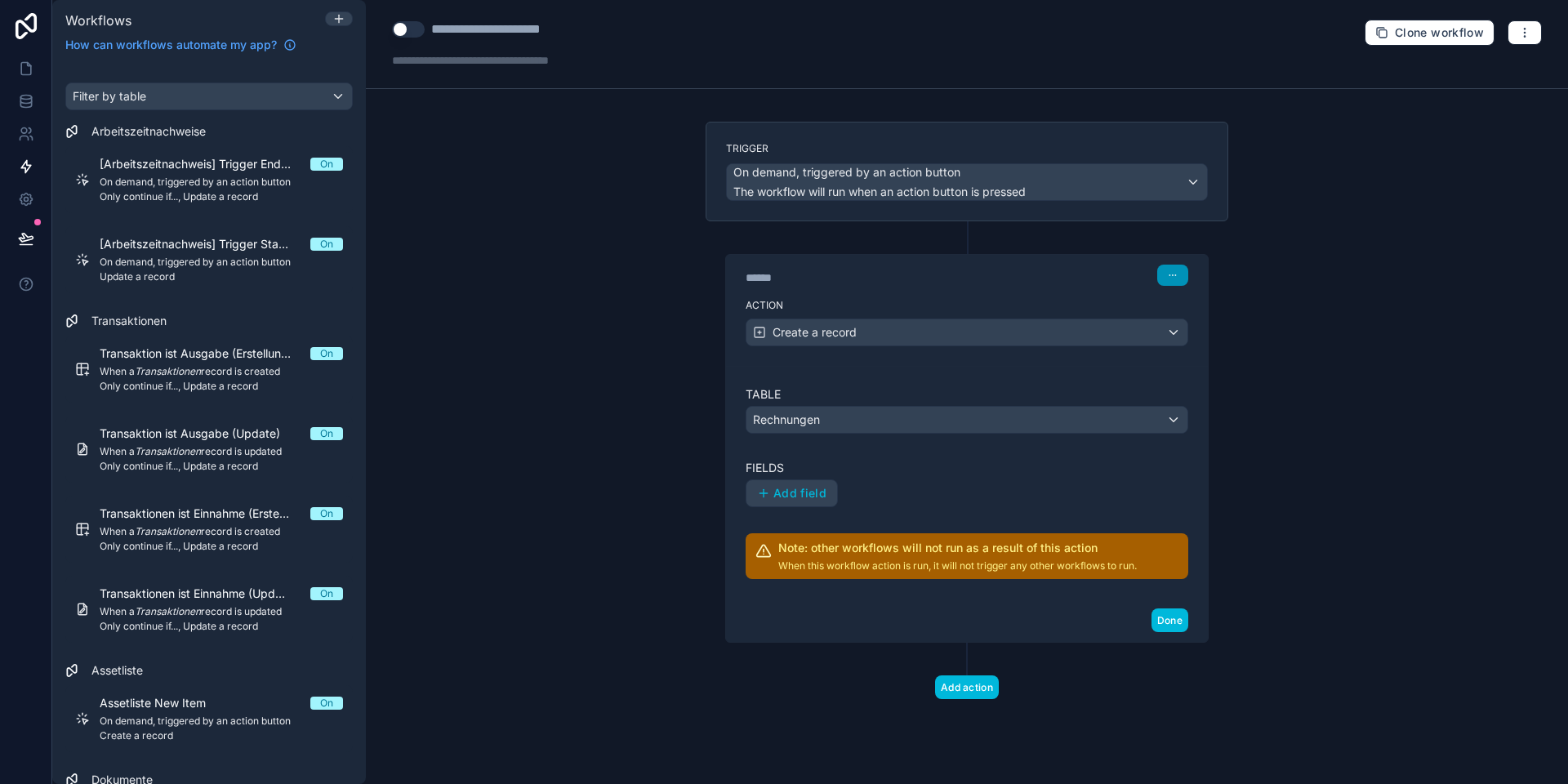
click at [1173, 271] on icon "button" at bounding box center [1172, 275] width 10 height 10
click at [1185, 335] on button "Delete" at bounding box center [1211, 338] width 112 height 26
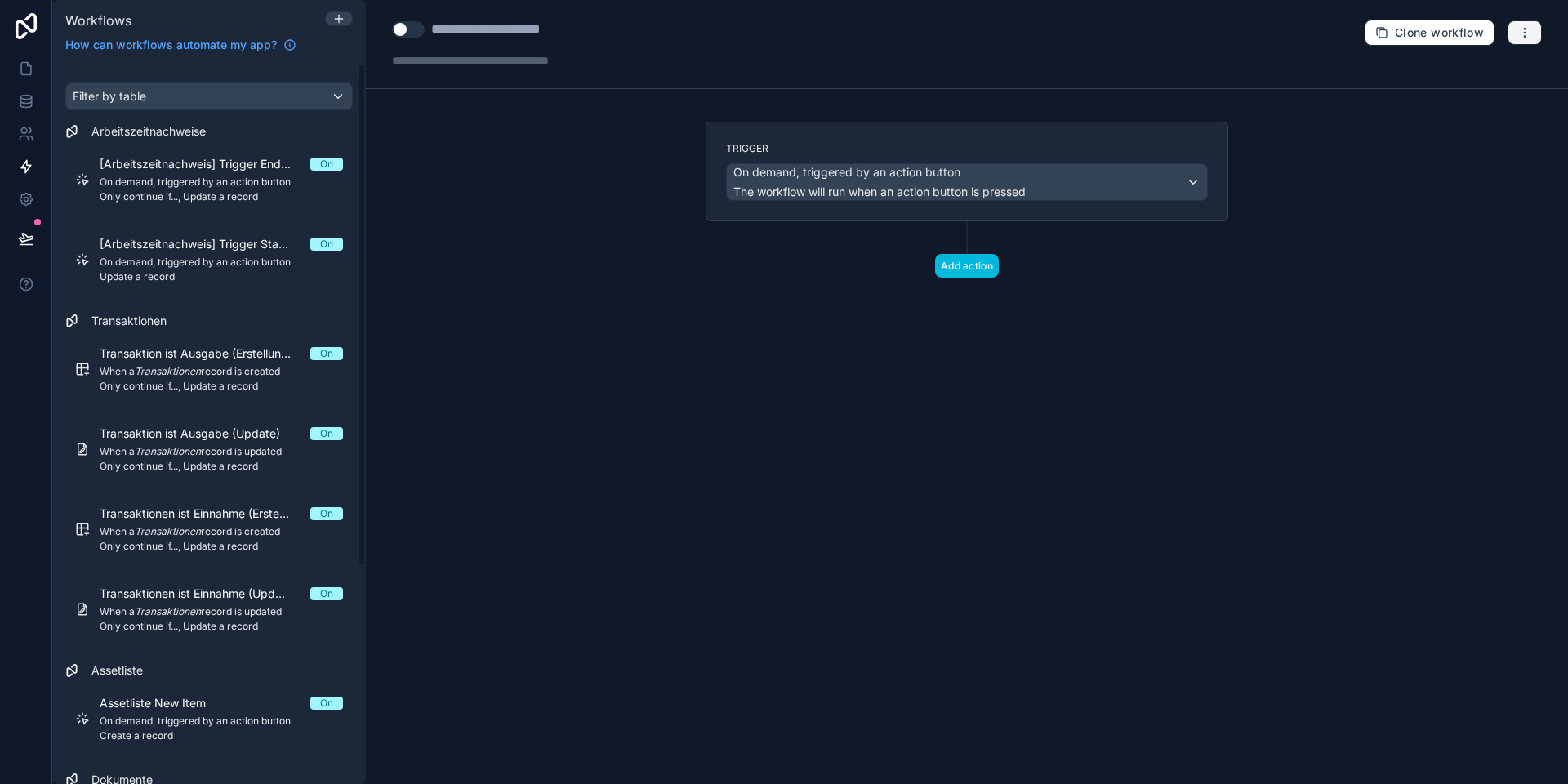
click at [1524, 33] on icon "button" at bounding box center [1524, 32] width 1 height 1
click at [1438, 119] on button "Delete workflow" at bounding box center [1467, 123] width 117 height 26
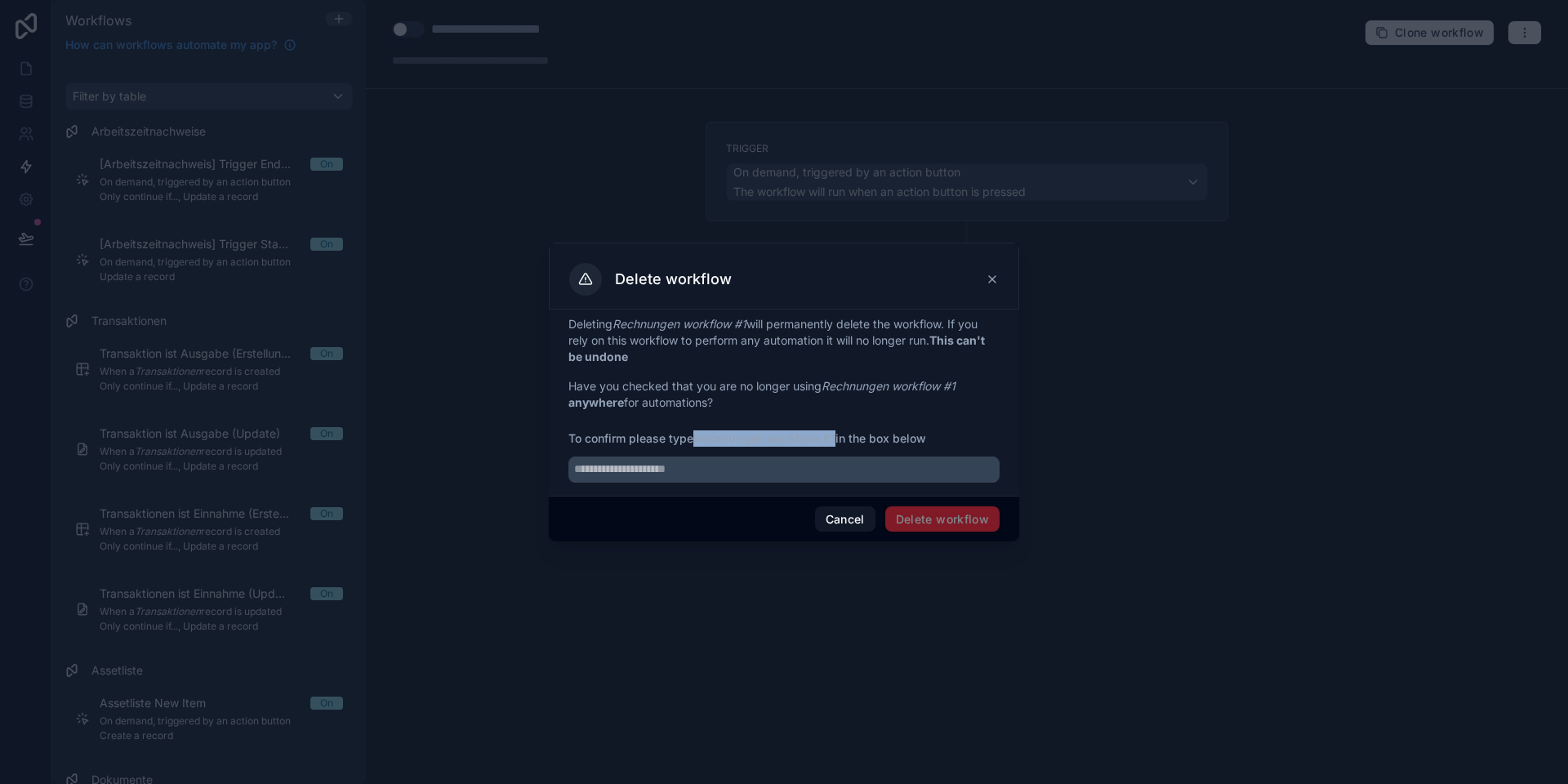
drag, startPoint x: 698, startPoint y: 440, endPoint x: 838, endPoint y: 433, distance: 140.2
click at [838, 433] on span "To confirm please type Rechnungen workflow #1 in the box below" at bounding box center [784, 438] width 431 height 17
copy strong "Rechnungen workflow #1"
drag, startPoint x: 695, startPoint y: 469, endPoint x: 706, endPoint y: 472, distance: 11.4
click at [698, 470] on input "text" at bounding box center [784, 469] width 431 height 26
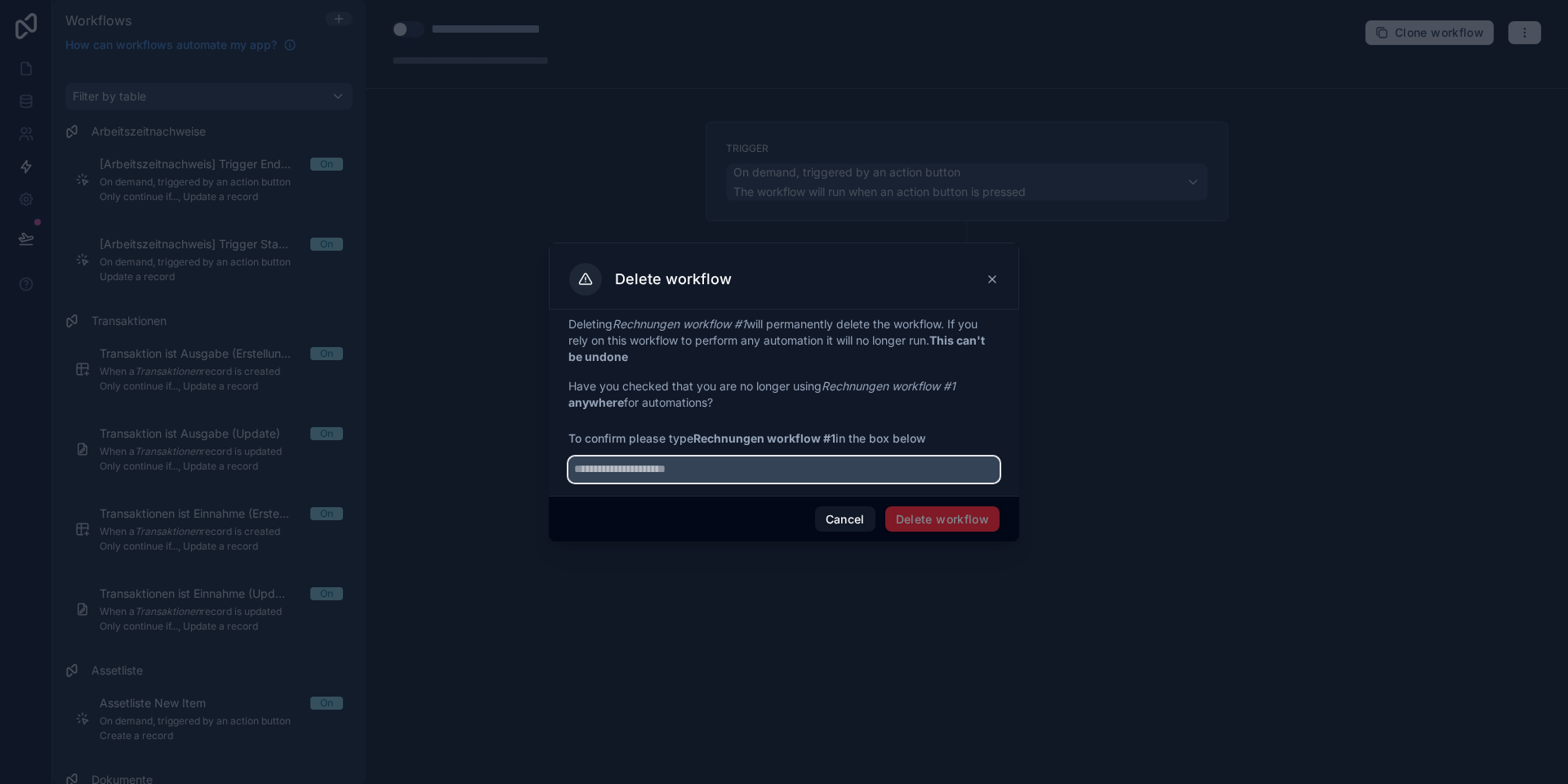
paste input "**********"
type input "**********"
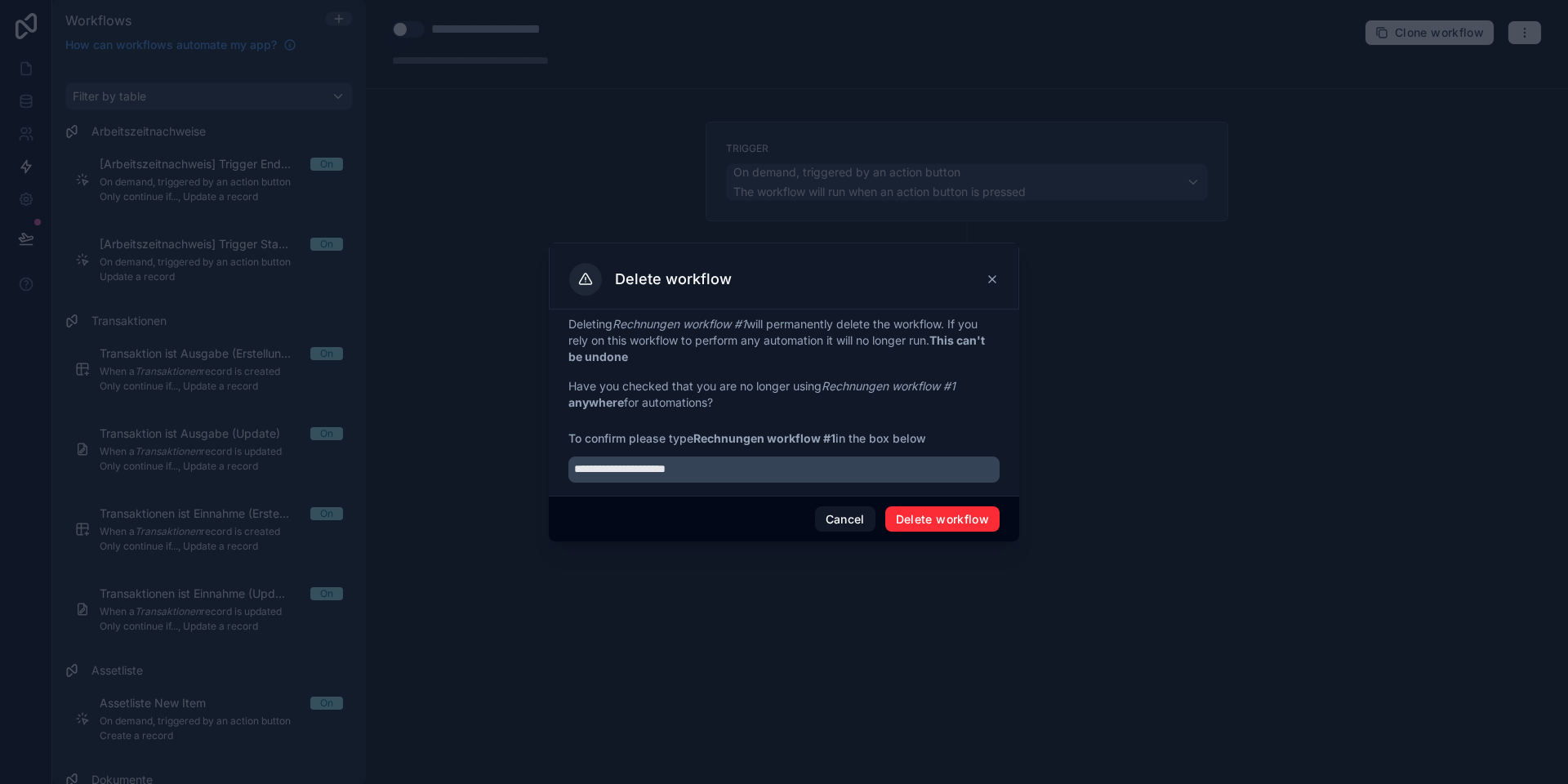
click at [940, 514] on button "Delete workflow" at bounding box center [942, 519] width 114 height 26
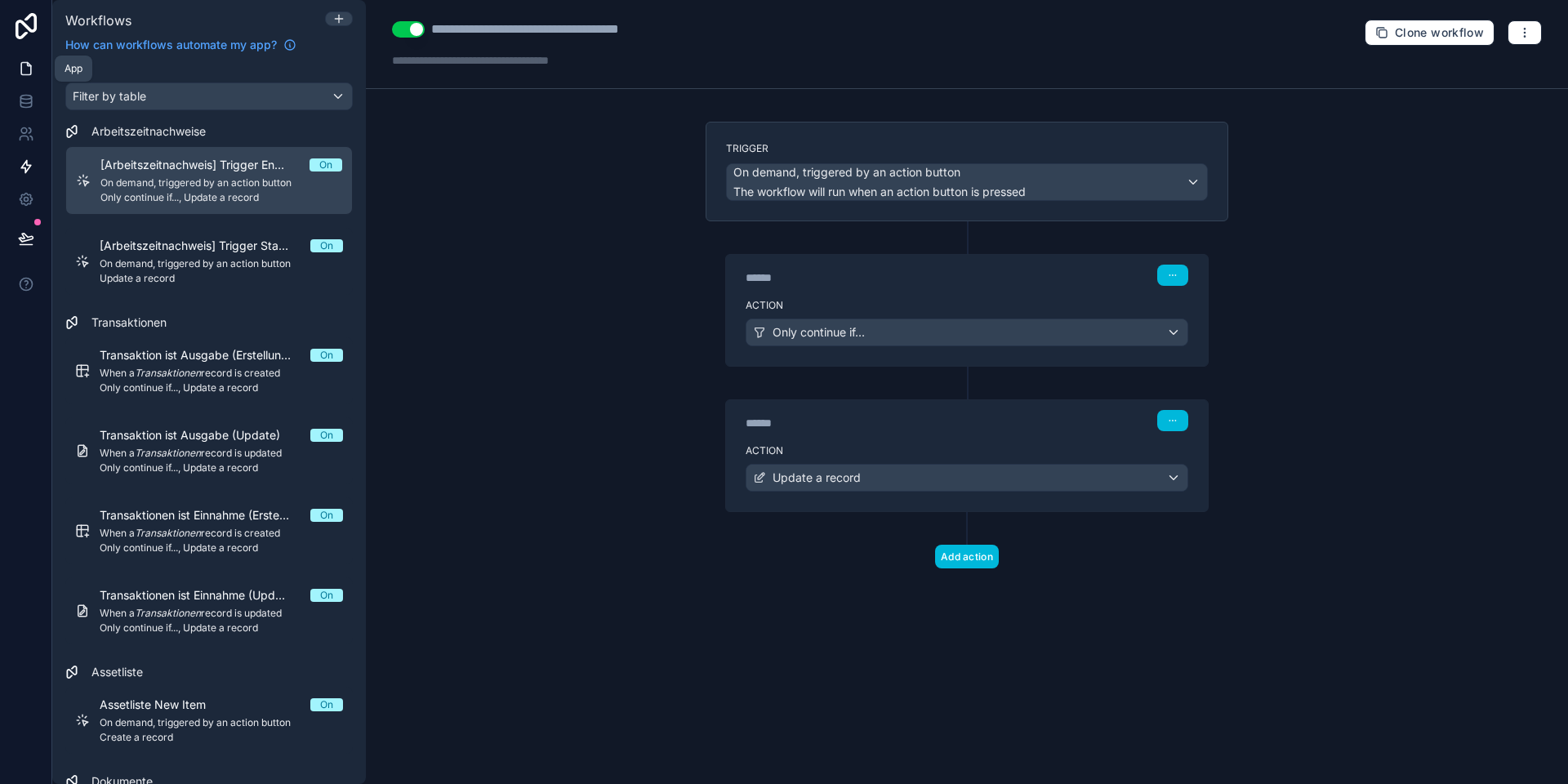
click at [22, 71] on icon at bounding box center [27, 69] width 10 height 12
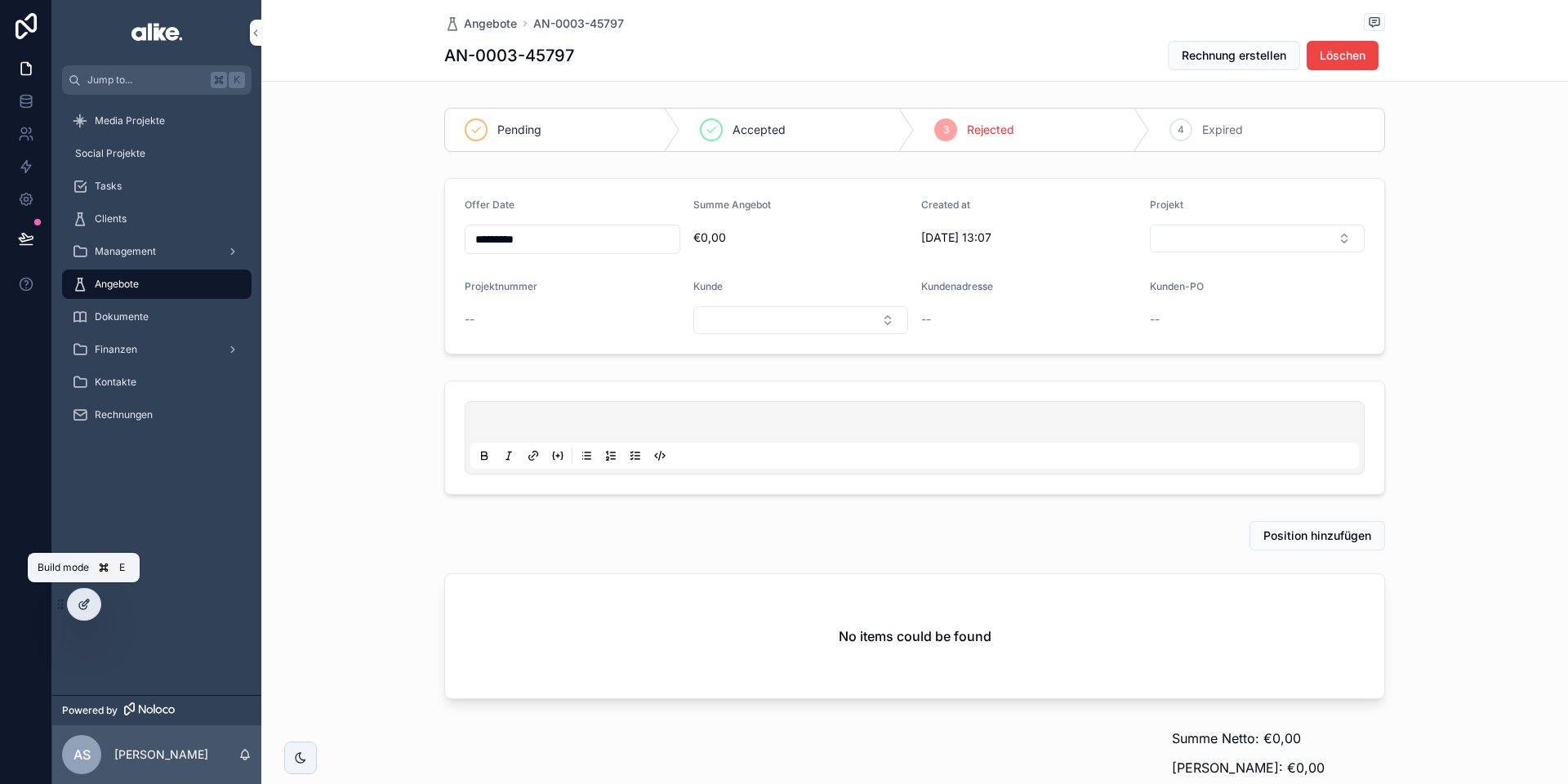
click at [92, 611] on div at bounding box center [84, 604] width 33 height 31
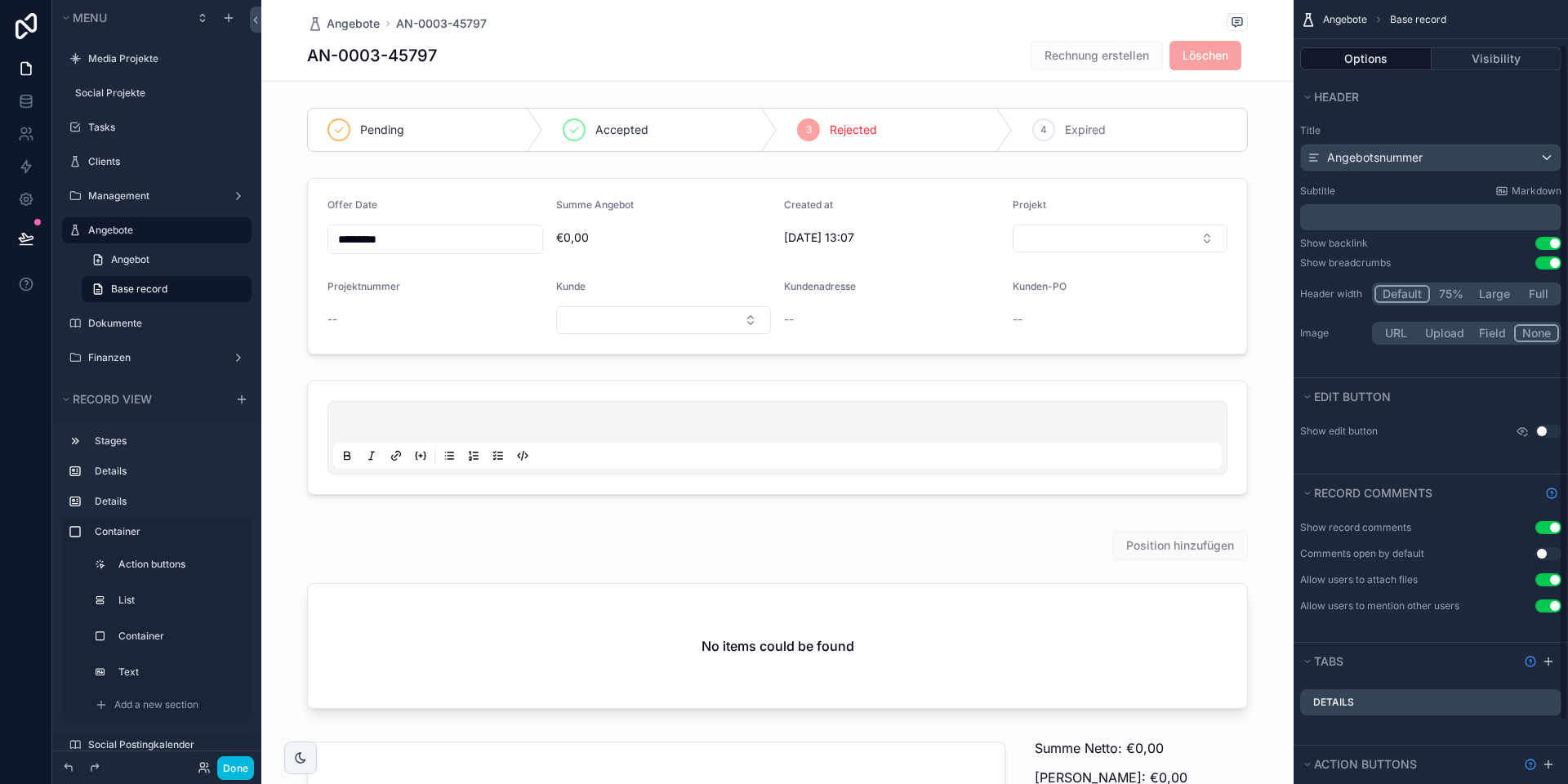
scroll to position [124, 0]
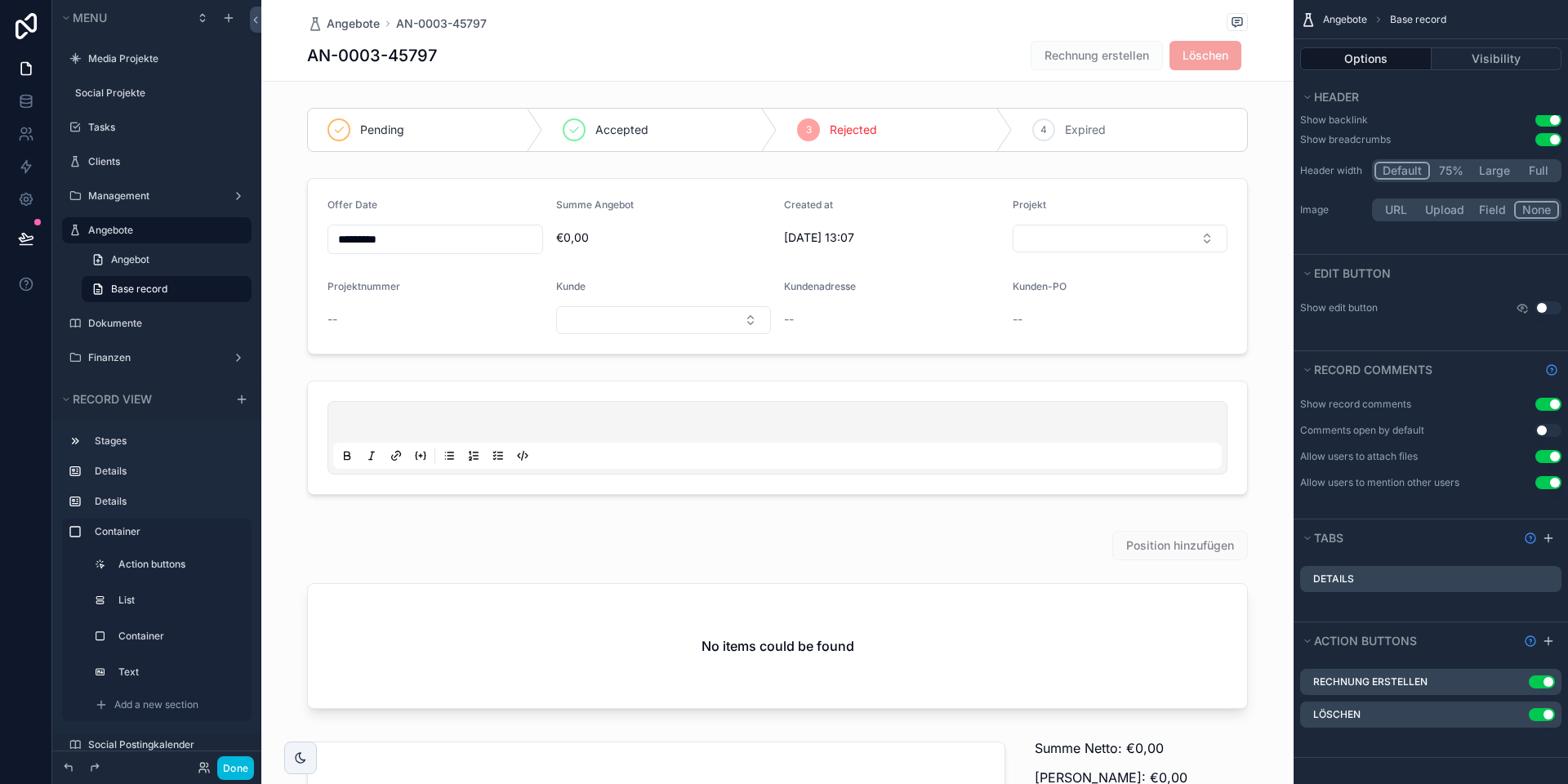
click at [0, 0] on icon "scrollable content" at bounding box center [0, 0] width 0 height 0
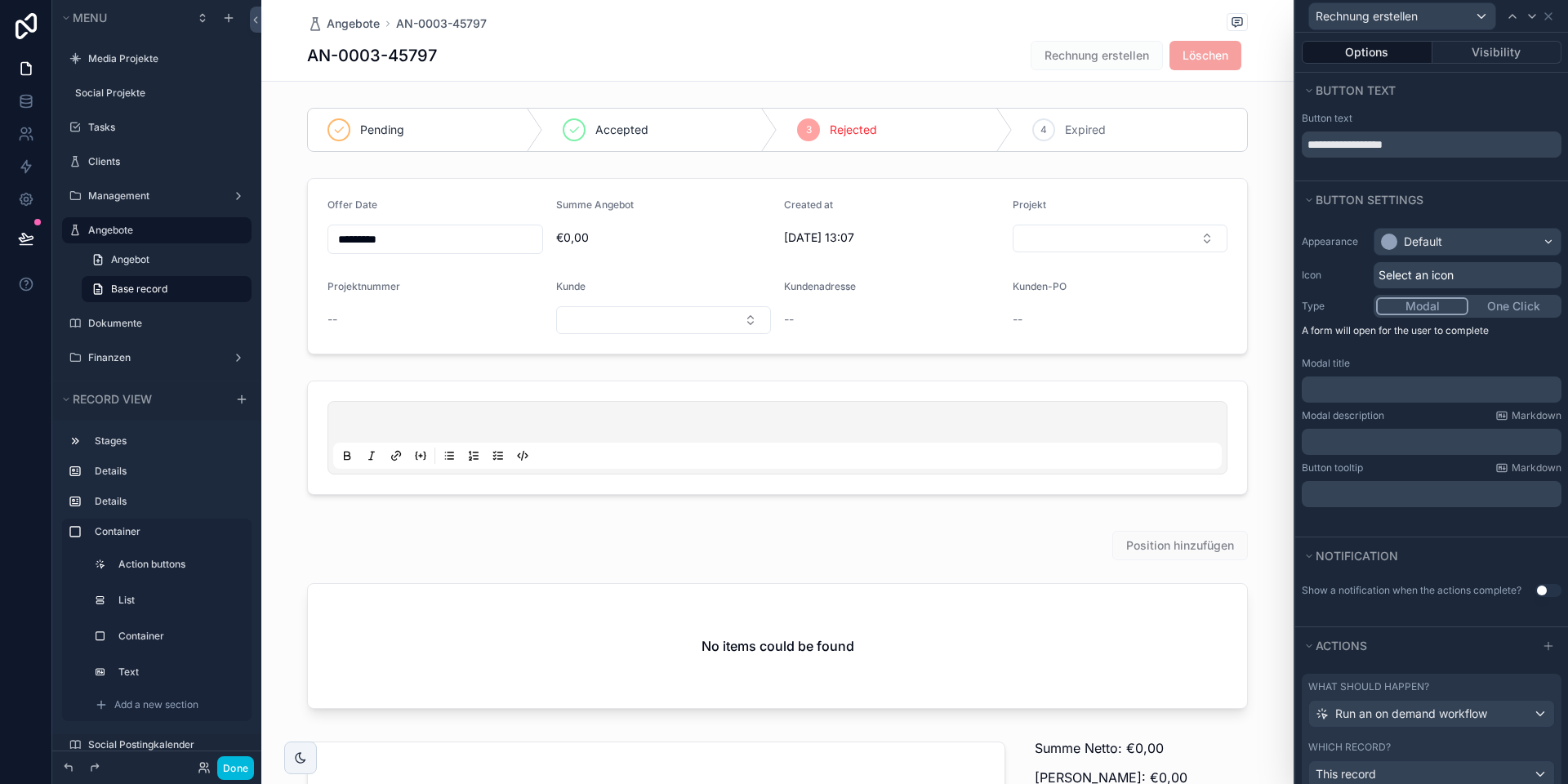
scroll to position [76, 0]
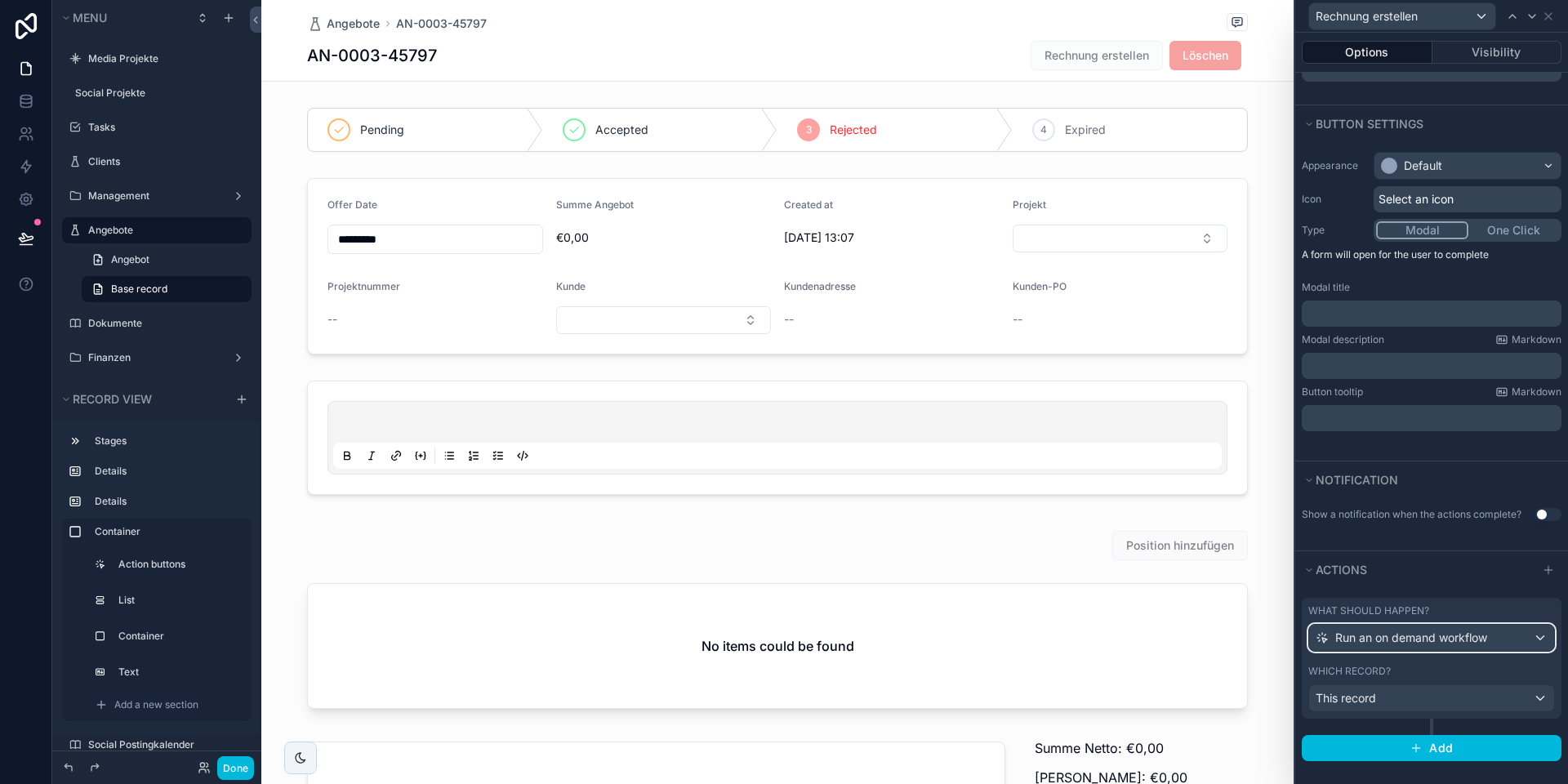
click at [1425, 638] on span "Run an on demand workflow" at bounding box center [1411, 638] width 152 height 17
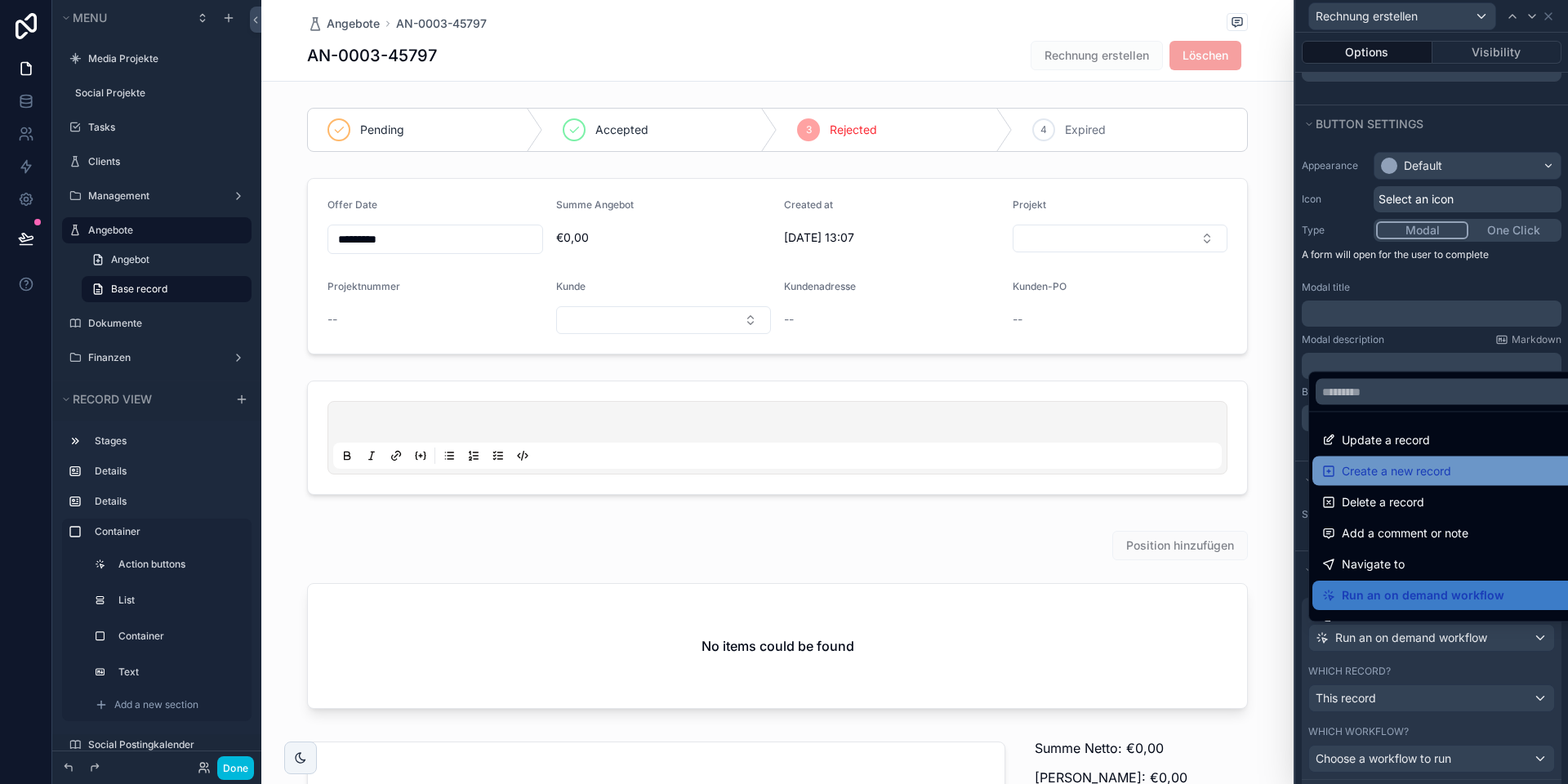
click at [1399, 469] on span "Create a new record" at bounding box center [1395, 471] width 110 height 20
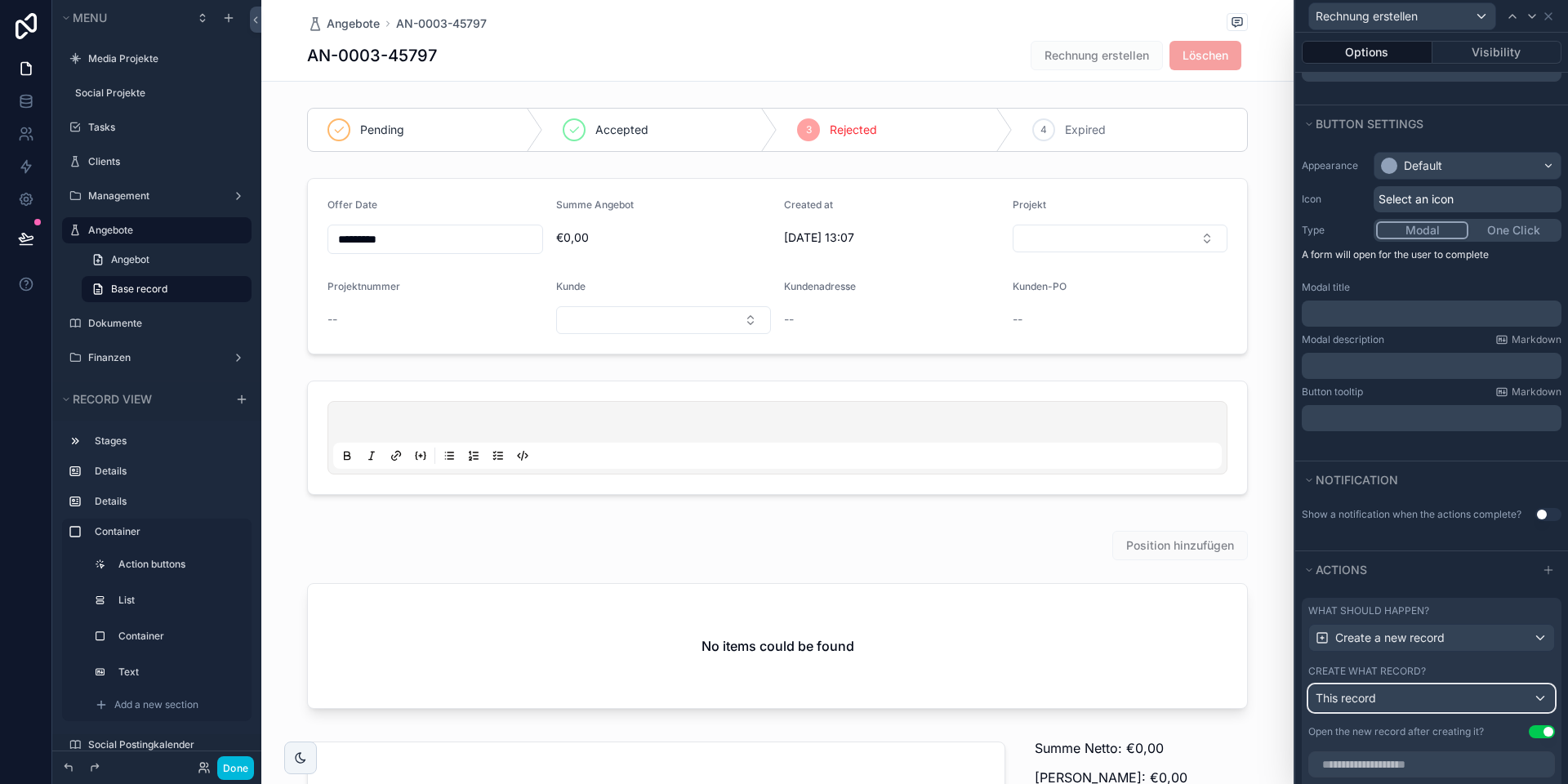
click at [1398, 697] on div "This record" at bounding box center [1431, 698] width 245 height 26
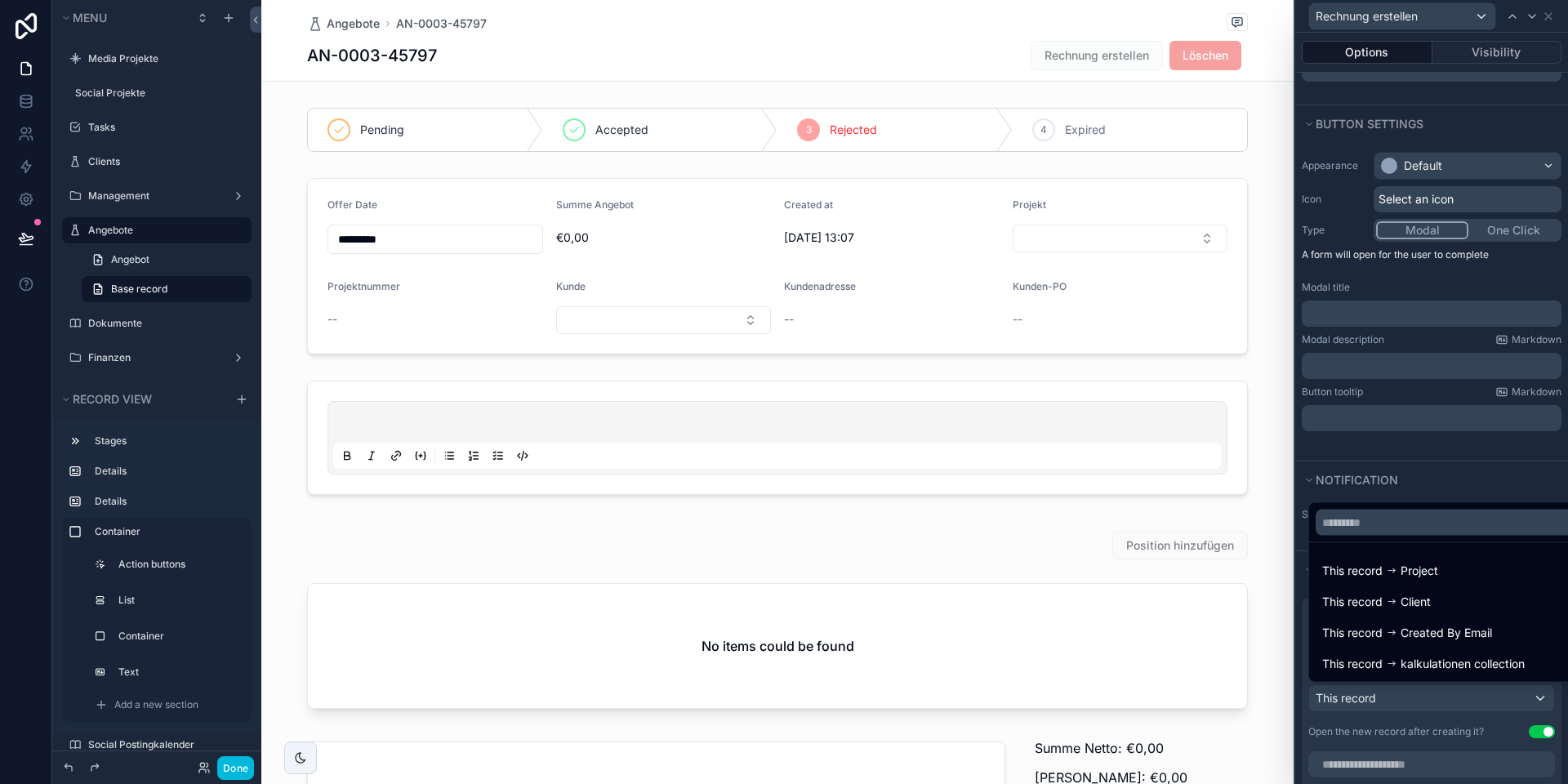
click at [1400, 483] on div at bounding box center [1431, 392] width 272 height 784
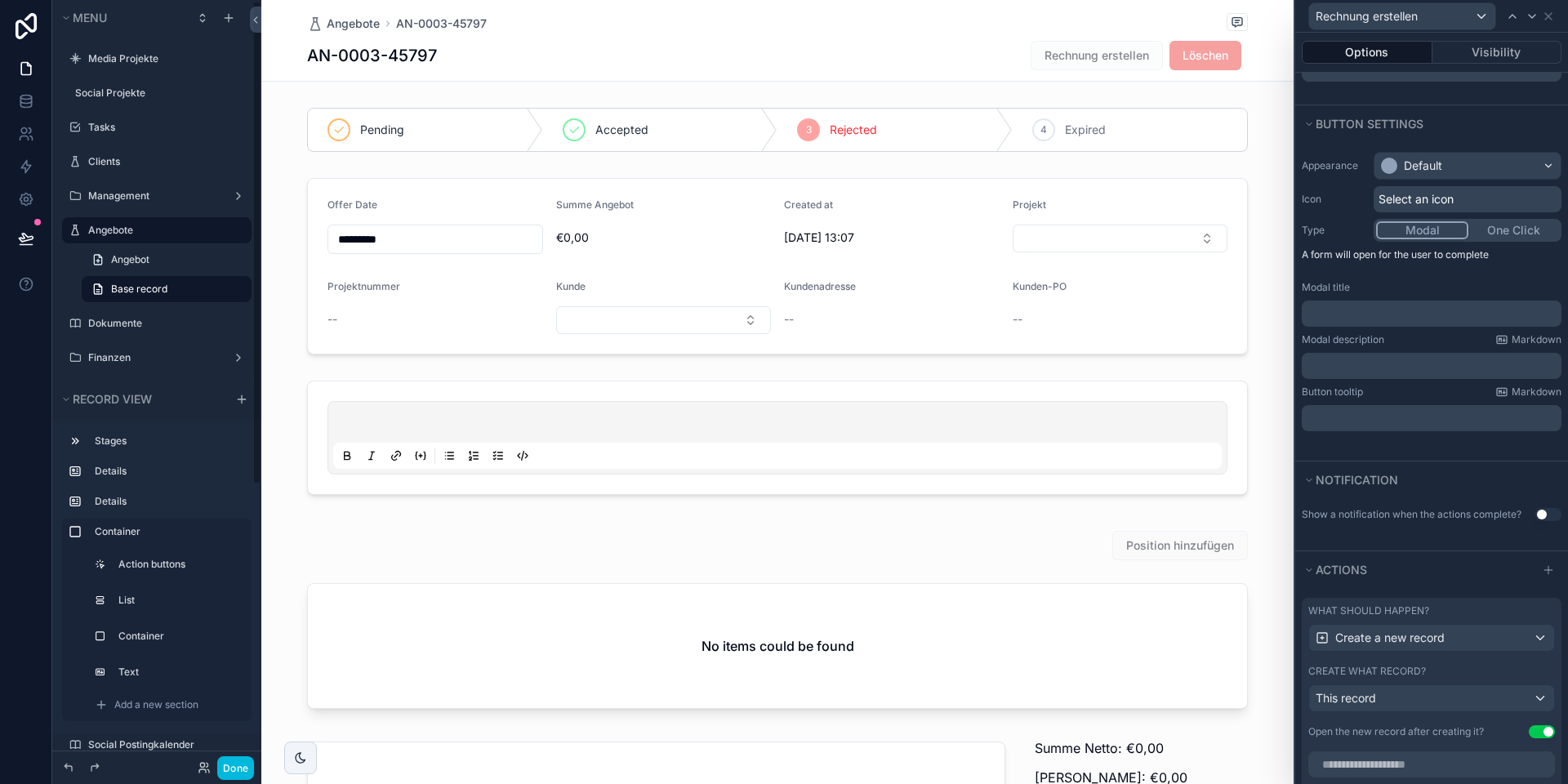
click at [241, 767] on button "Done" at bounding box center [235, 768] width 37 height 24
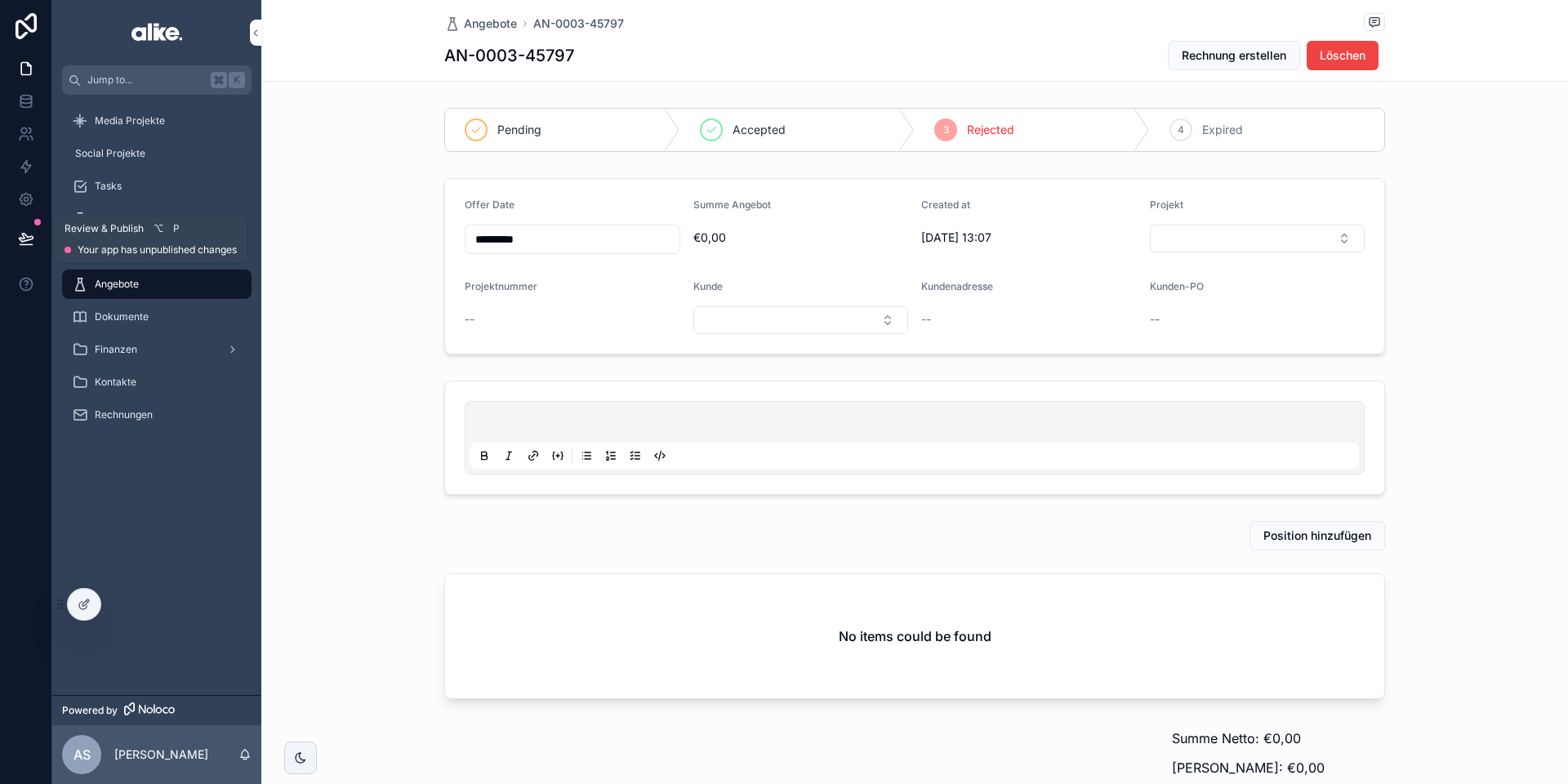
click at [34, 239] on button at bounding box center [26, 238] width 36 height 45
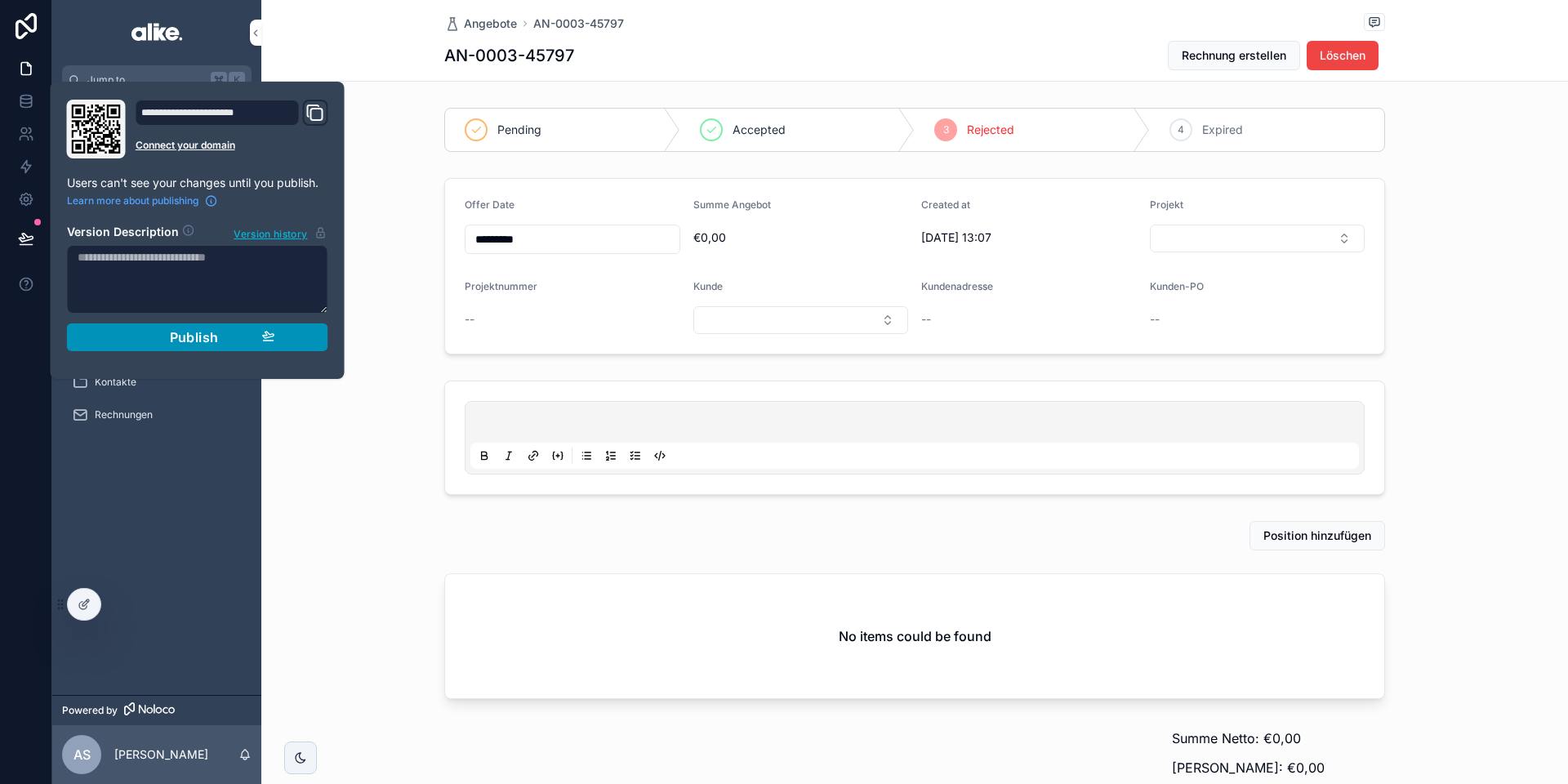
click at [118, 331] on button "Publish" at bounding box center [197, 338] width 261 height 28
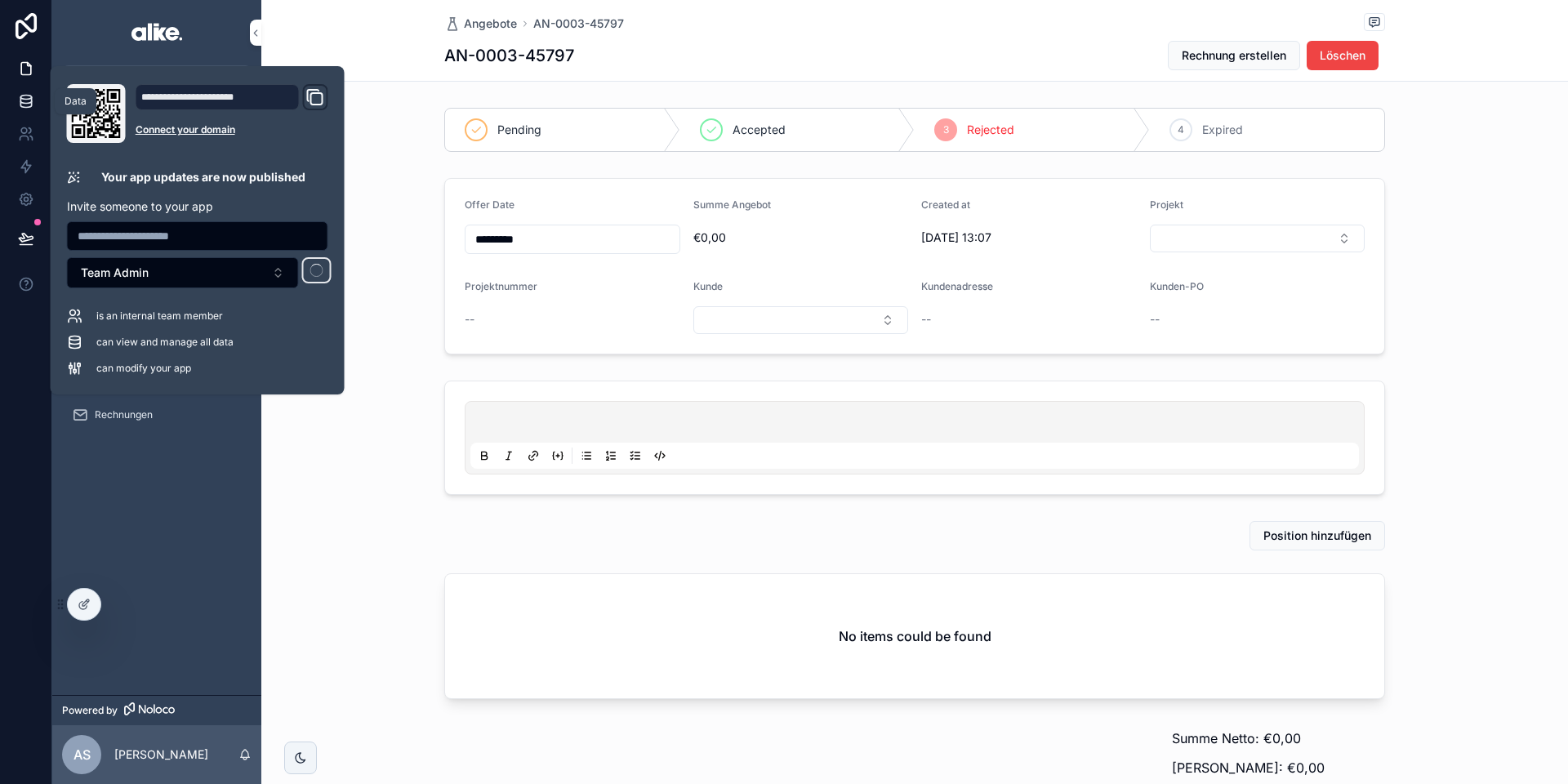
click at [26, 106] on icon at bounding box center [26, 101] width 17 height 17
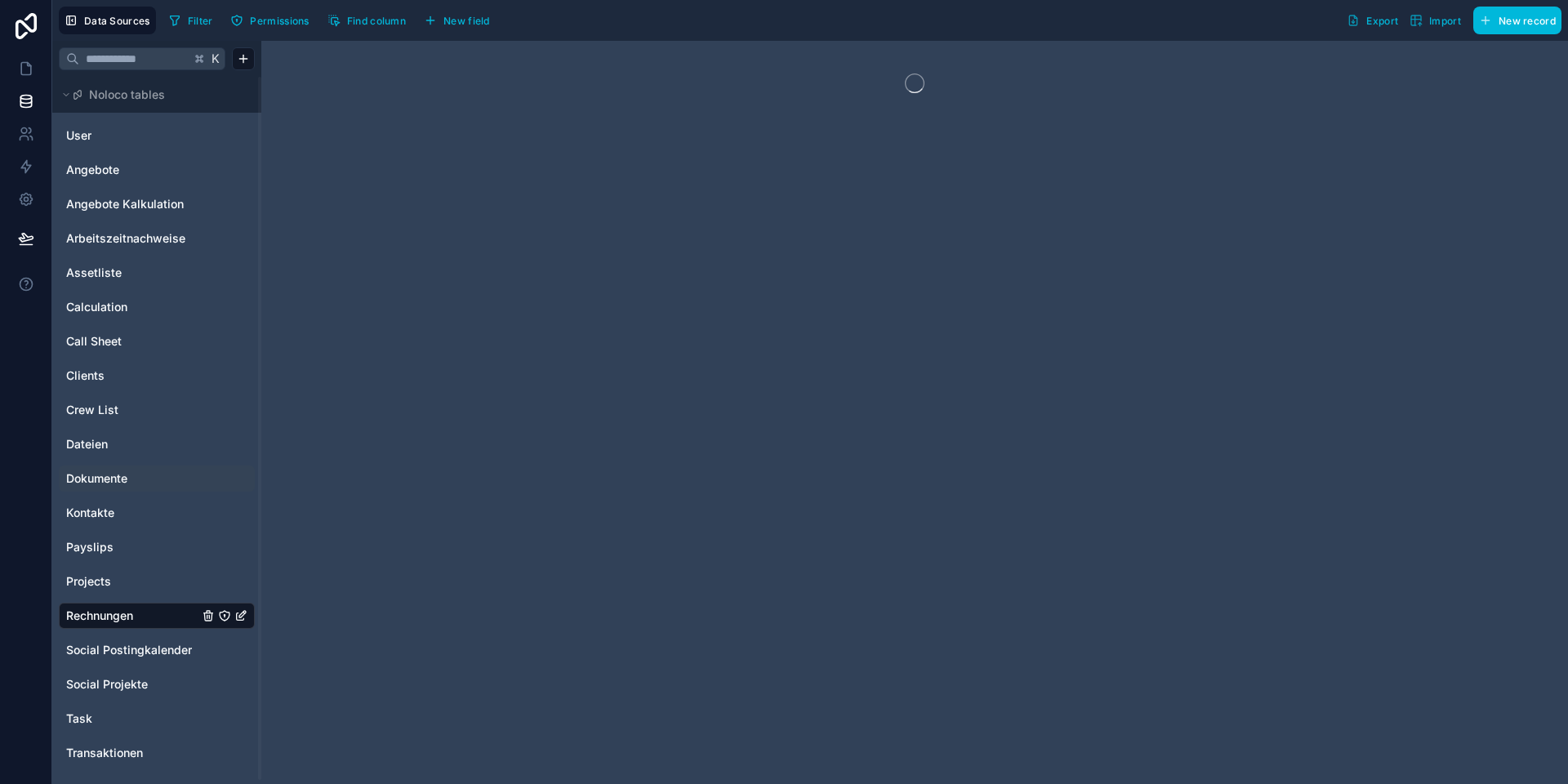
scroll to position [1, 0]
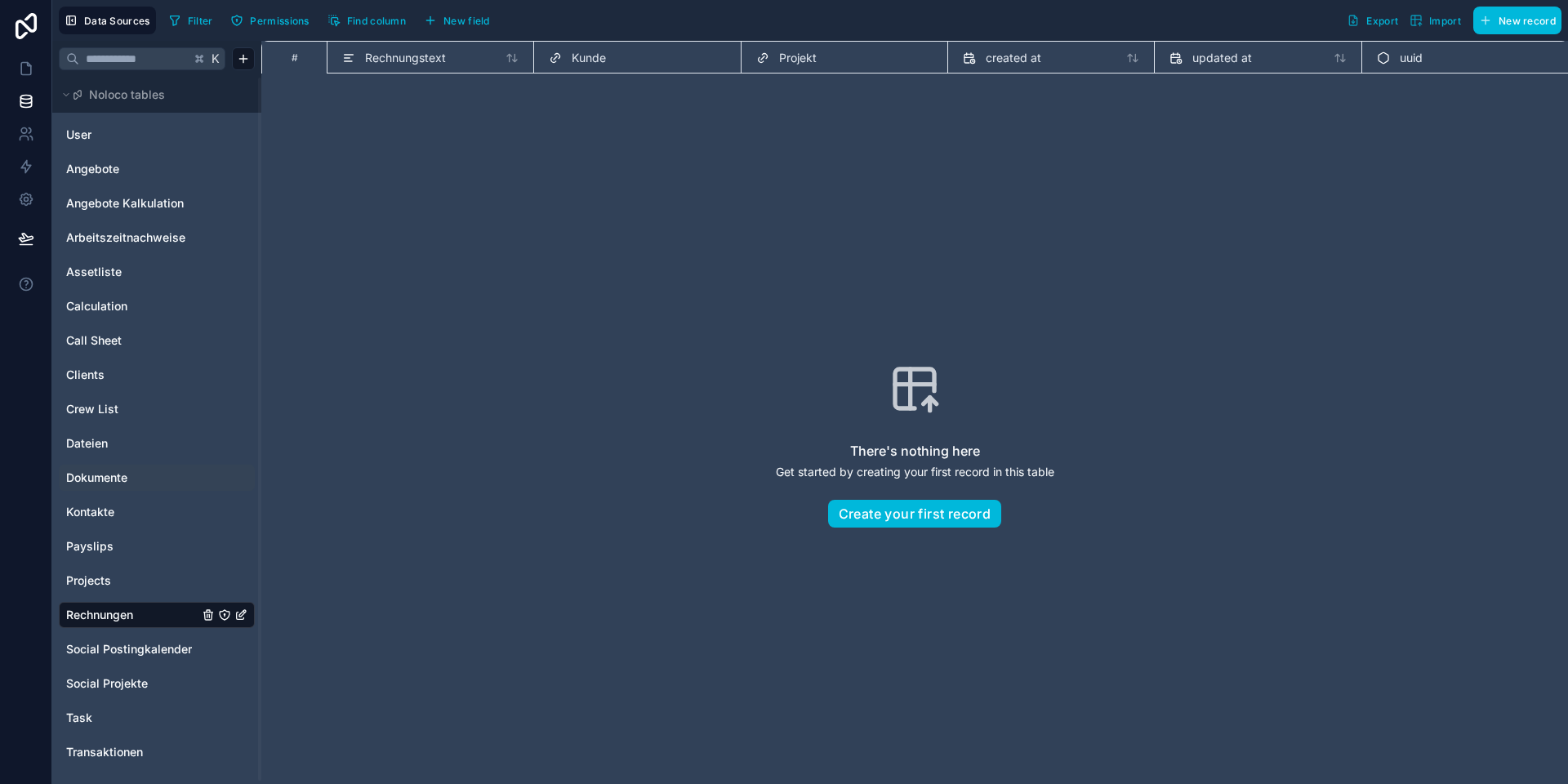
click at [464, 22] on span "New field" at bounding box center [466, 21] width 46 height 12
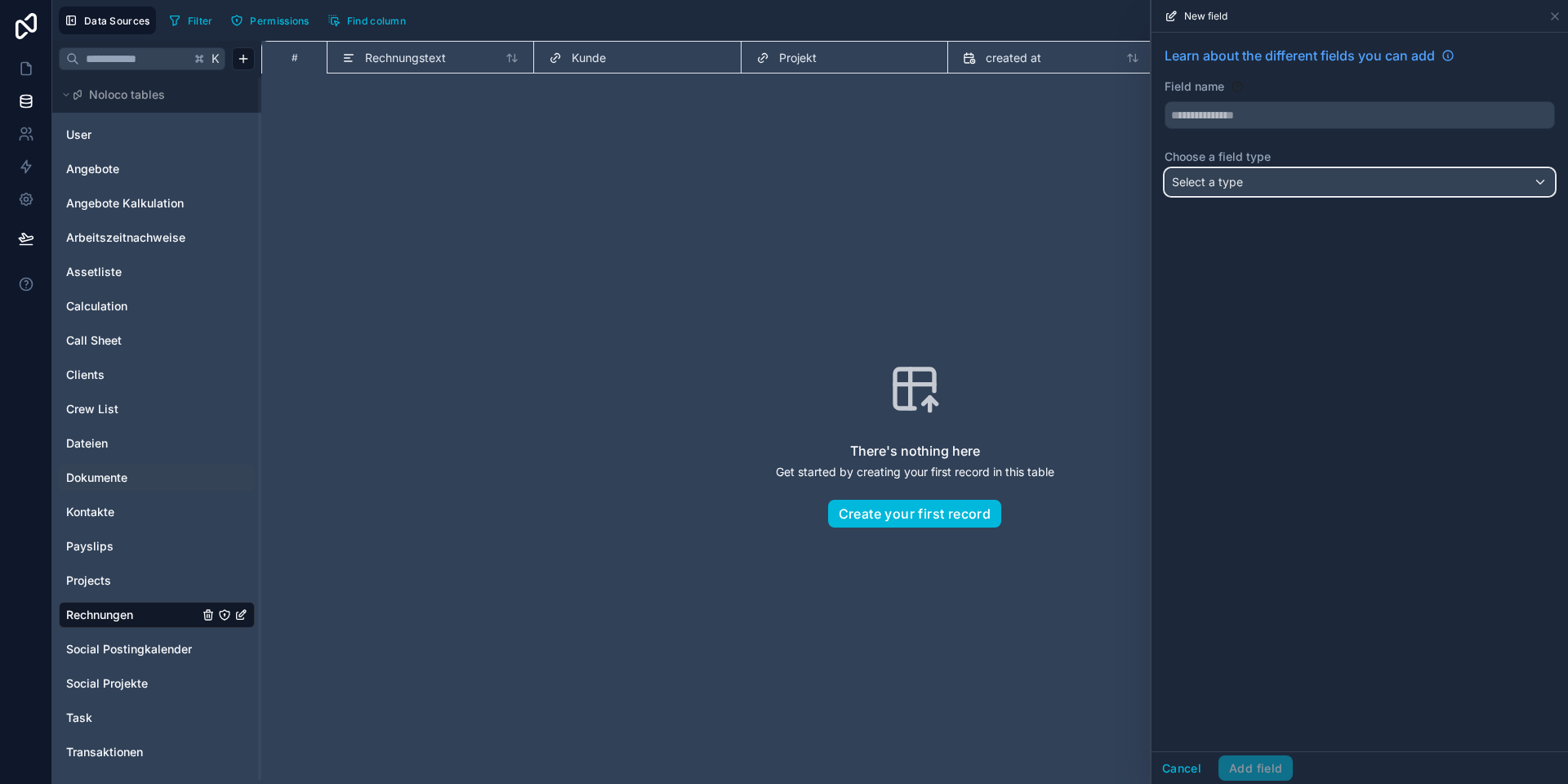
click at [1196, 192] on div "Select a type" at bounding box center [1360, 182] width 389 height 26
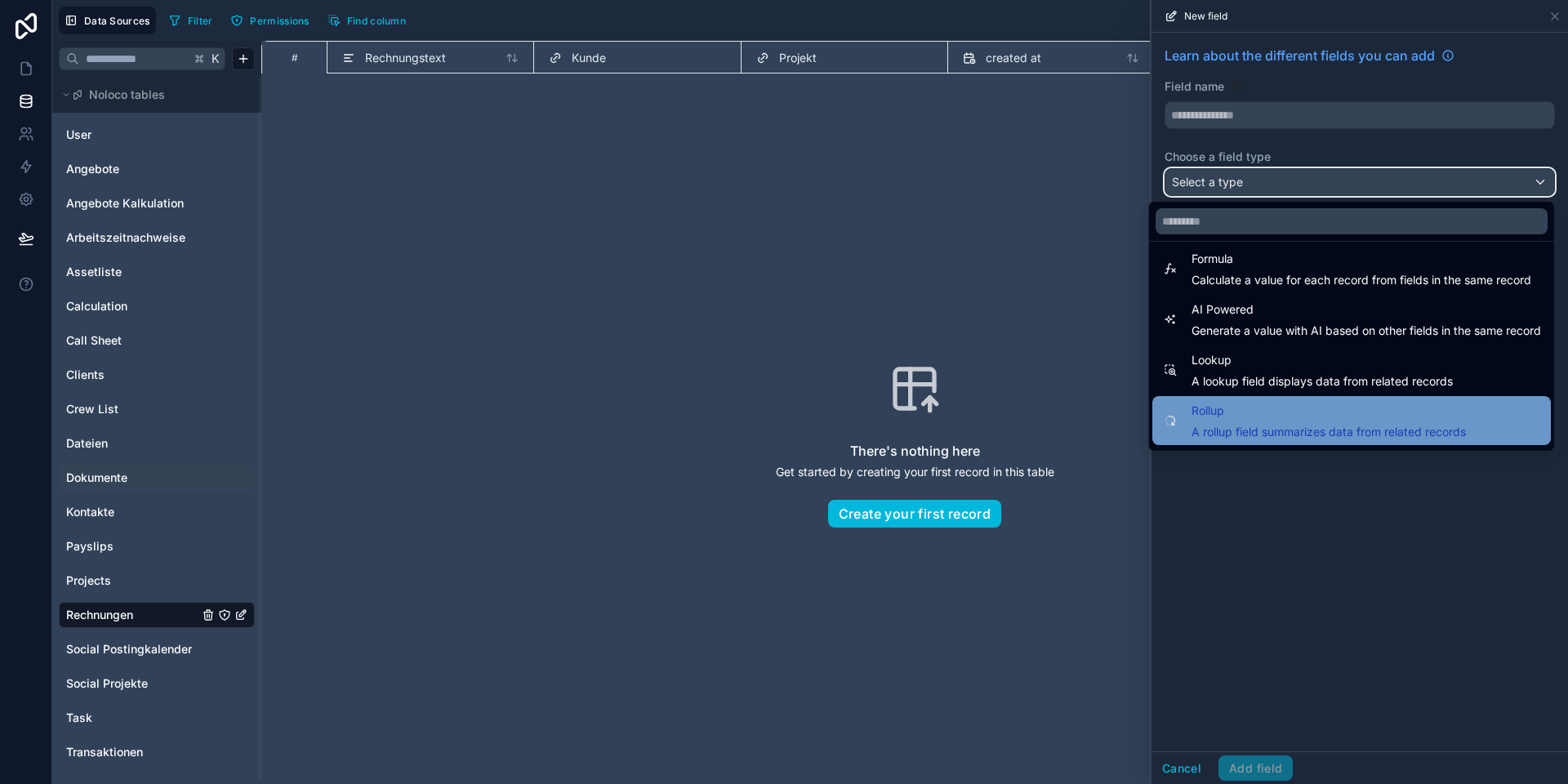
scroll to position [474, 0]
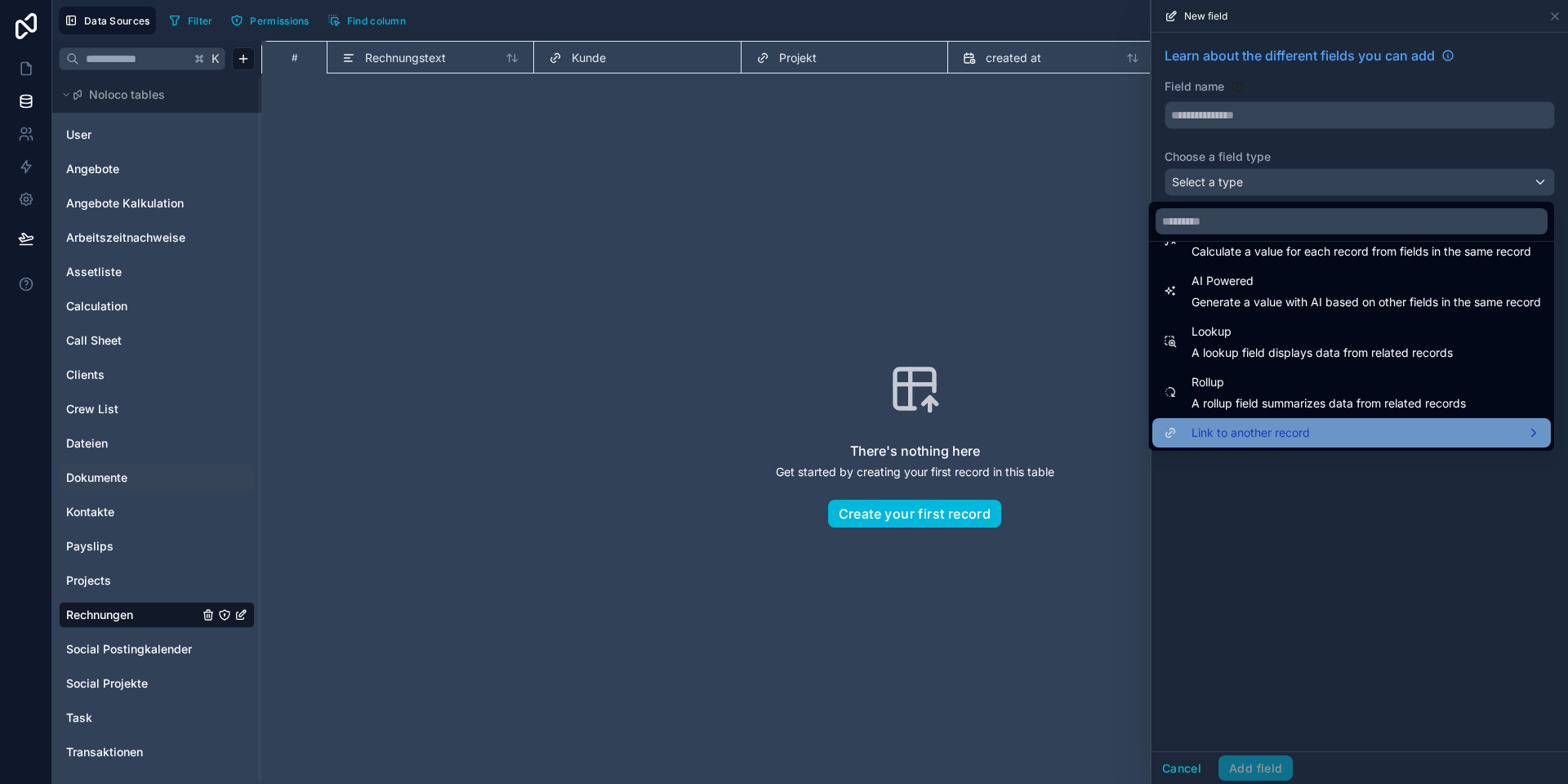
click at [1221, 424] on span "Link to another record" at bounding box center [1250, 433] width 118 height 20
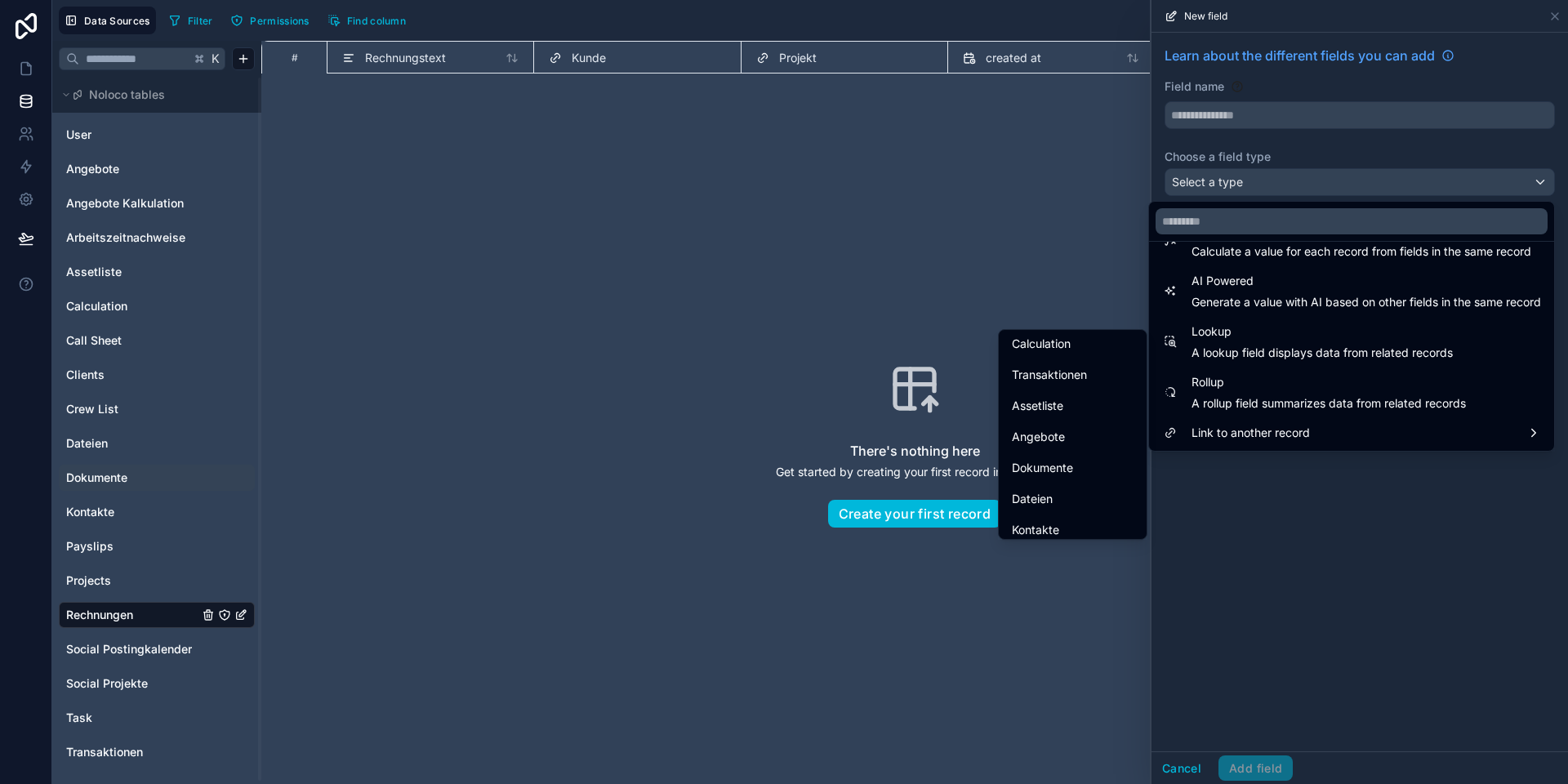
scroll to position [217, 0]
click at [1048, 433] on span "Angebote" at bounding box center [1038, 434] width 53 height 20
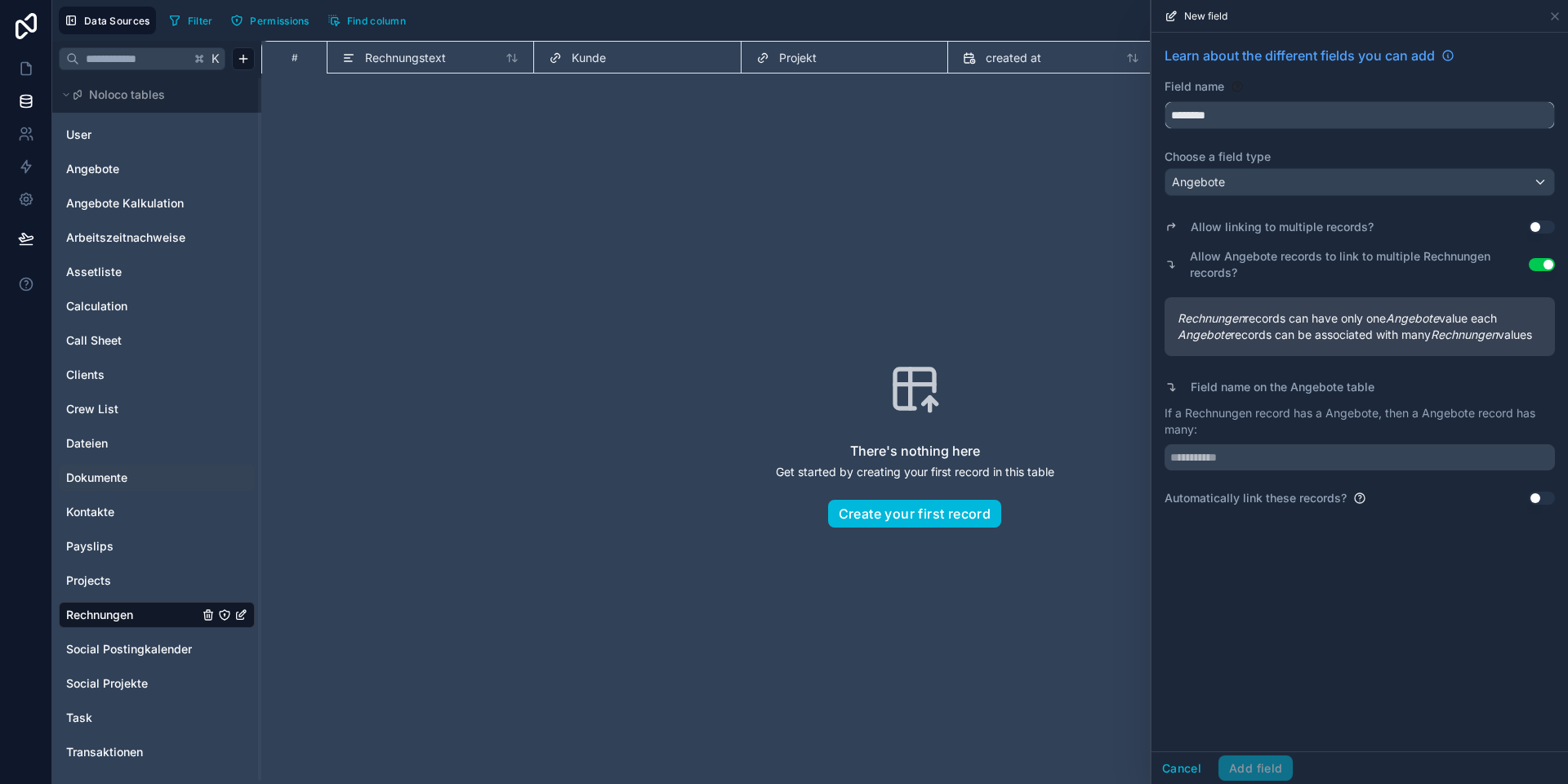
click at [1238, 116] on input "********" at bounding box center [1360, 115] width 389 height 26
type input "*******"
click at [1241, 459] on input "text" at bounding box center [1359, 457] width 390 height 26
type input "**********"
click at [1248, 769] on button "Add field" at bounding box center [1254, 768] width 74 height 26
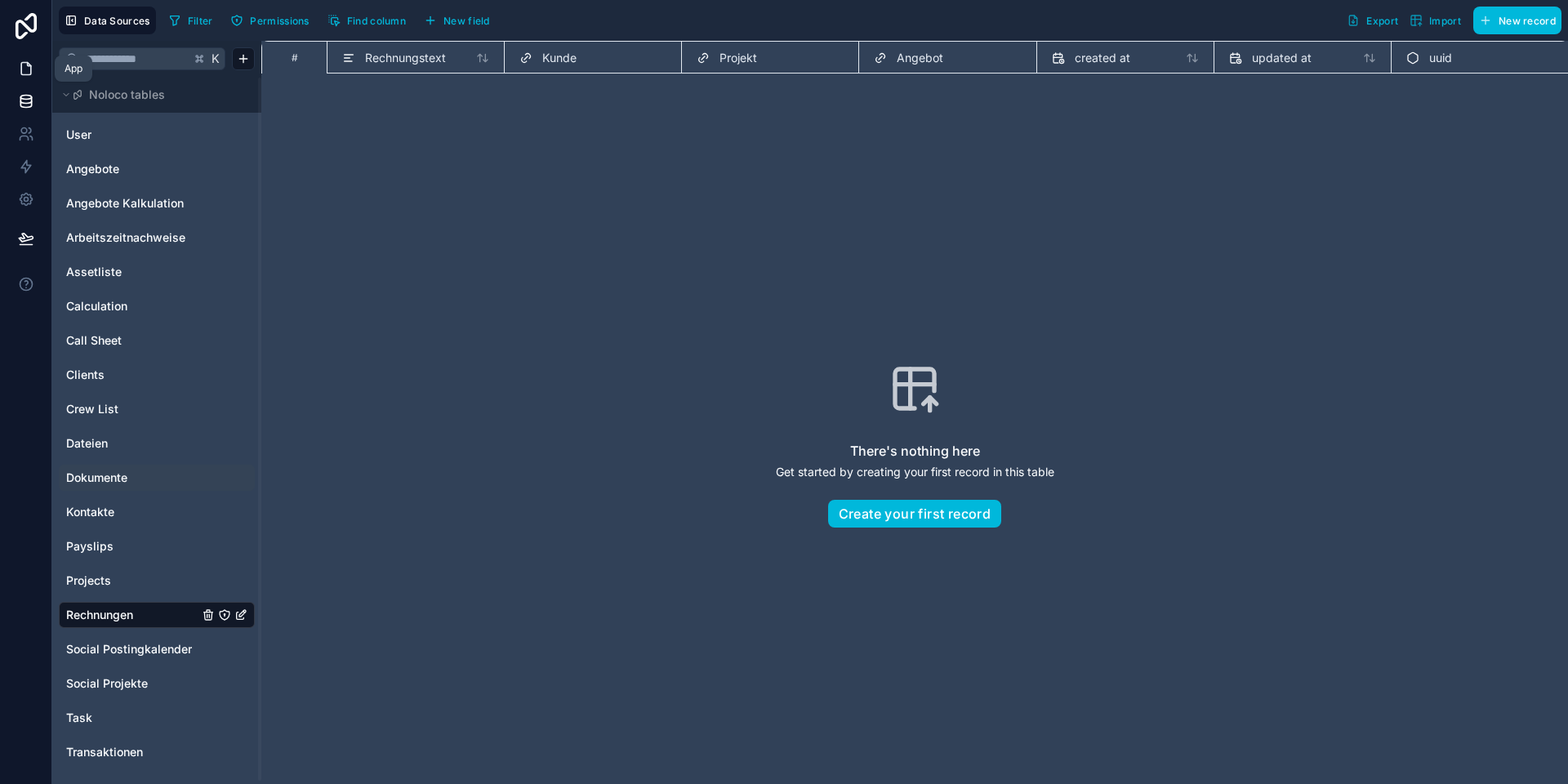
click at [26, 74] on icon at bounding box center [27, 69] width 10 height 12
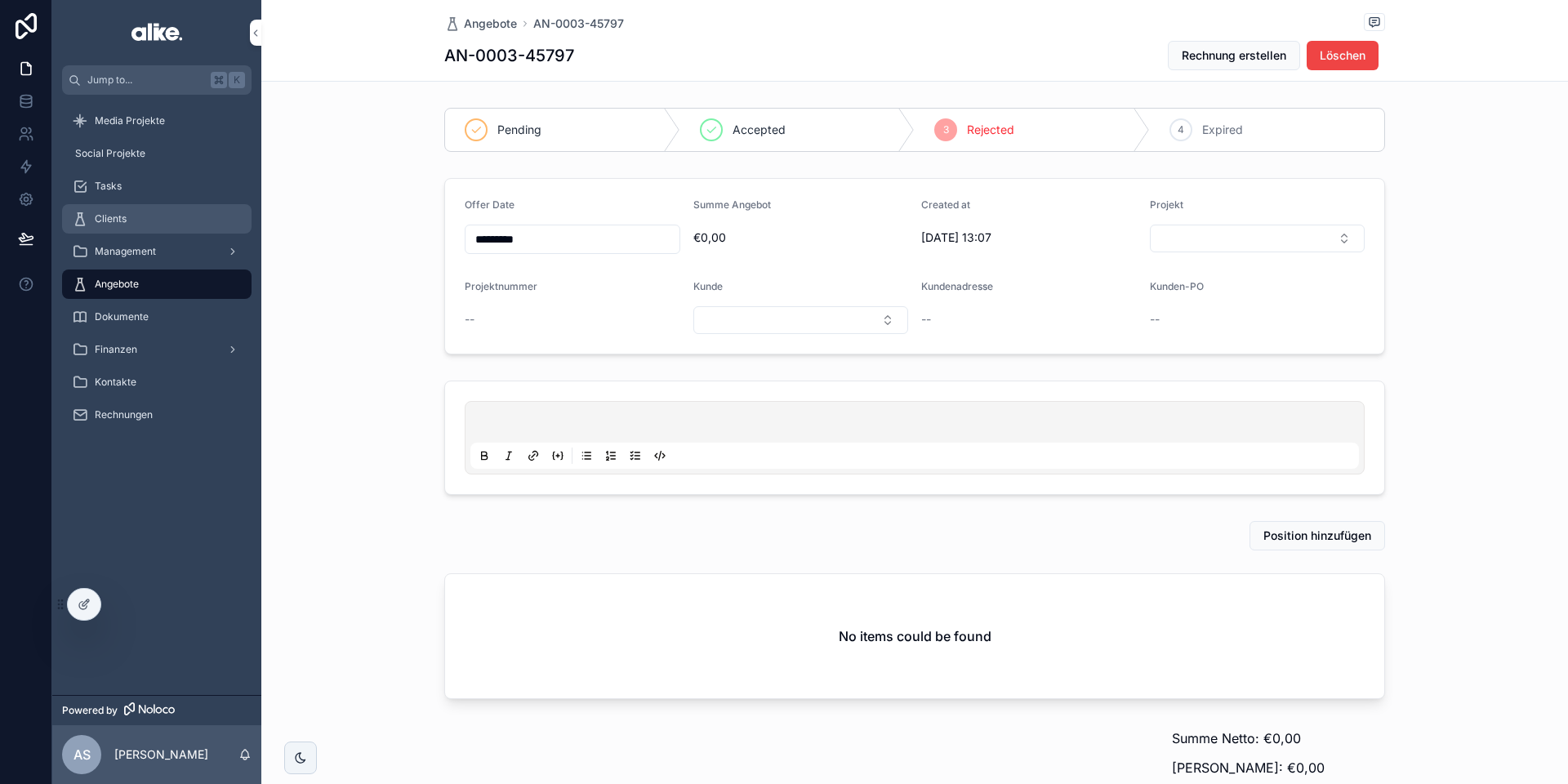
scroll to position [5, 0]
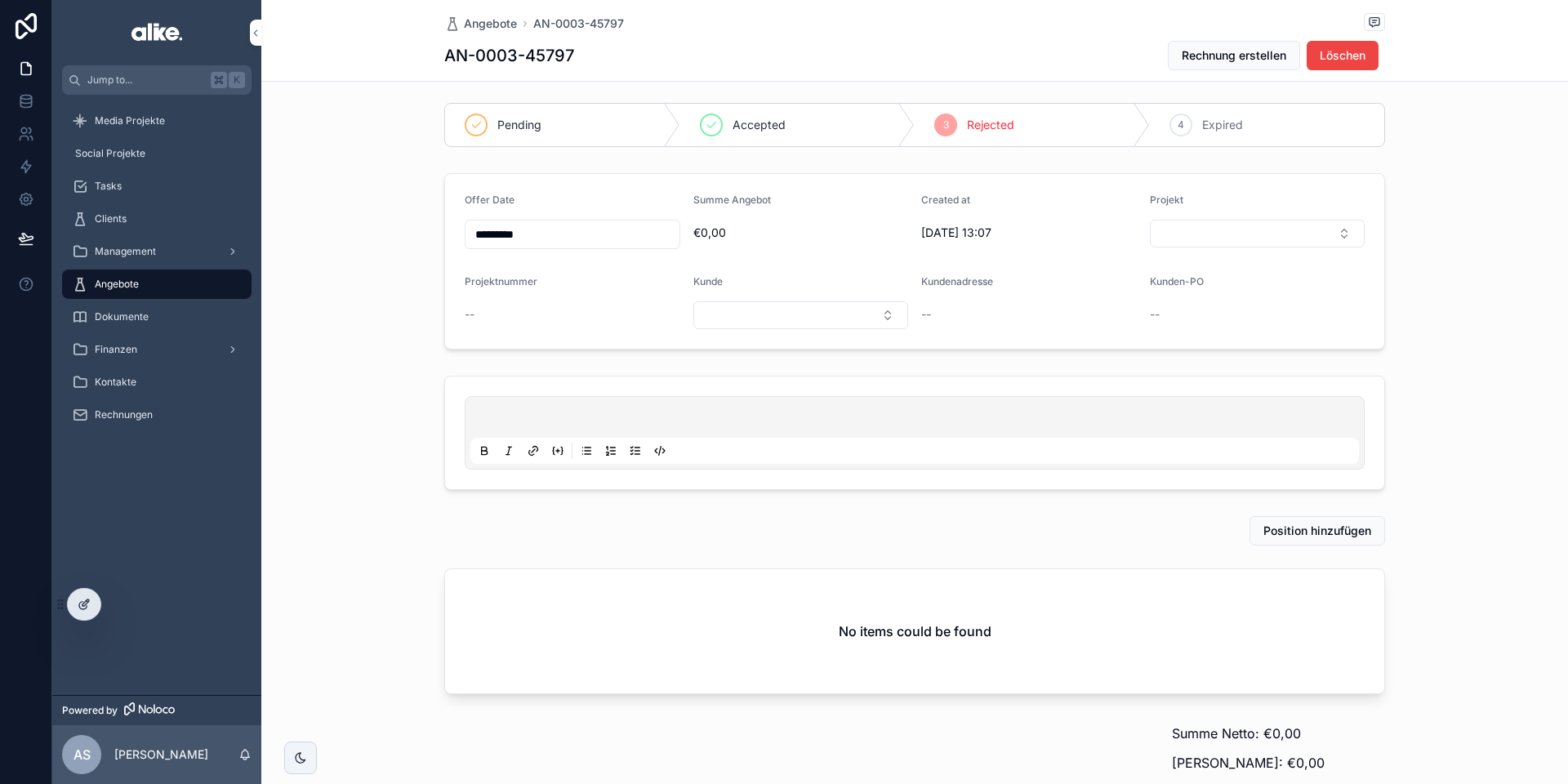
click at [81, 599] on icon at bounding box center [84, 604] width 13 height 13
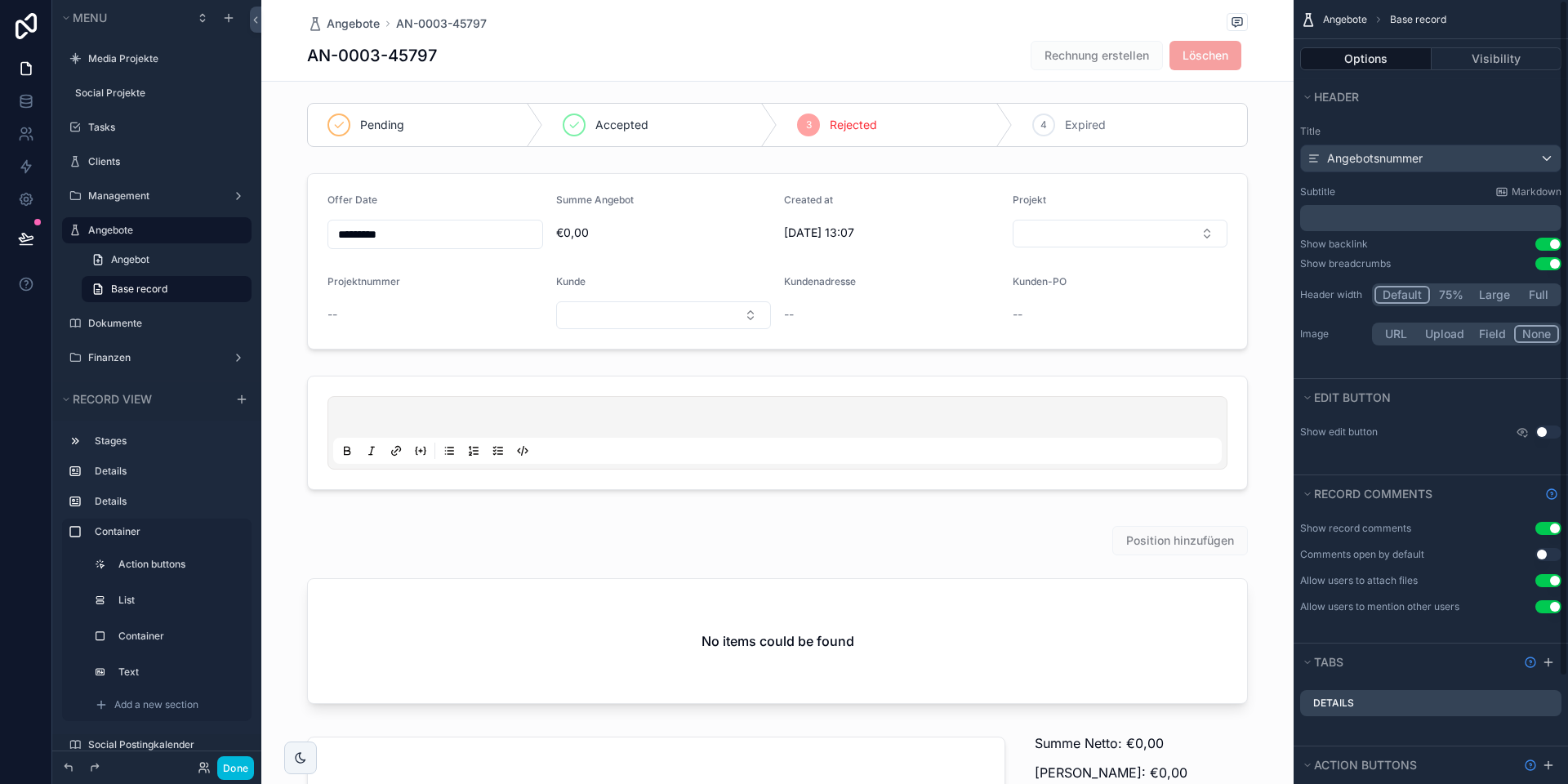
scroll to position [124, 0]
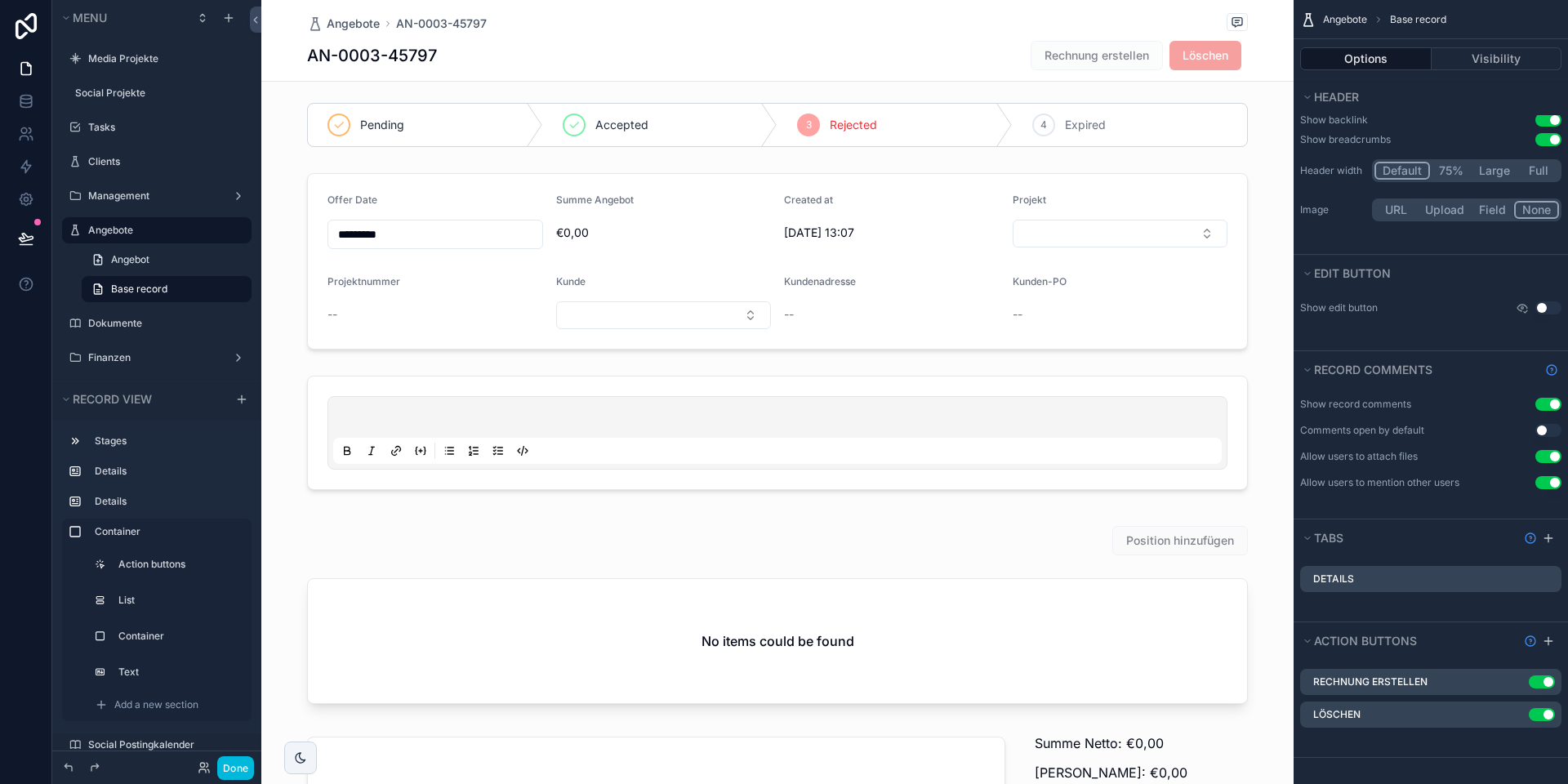
click at [0, 0] on icon "scrollable content" at bounding box center [0, 0] width 0 height 0
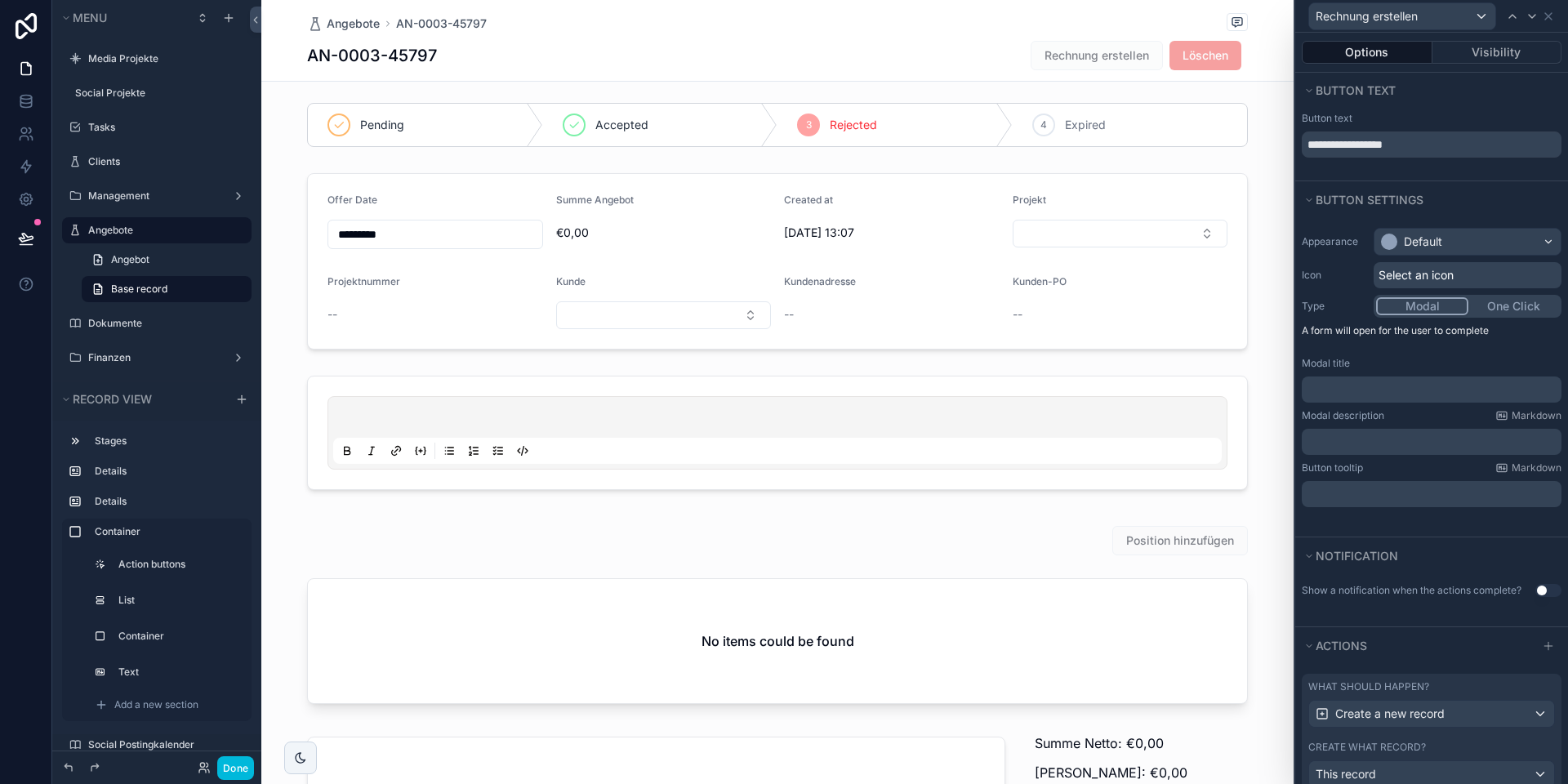
scroll to position [102, 0]
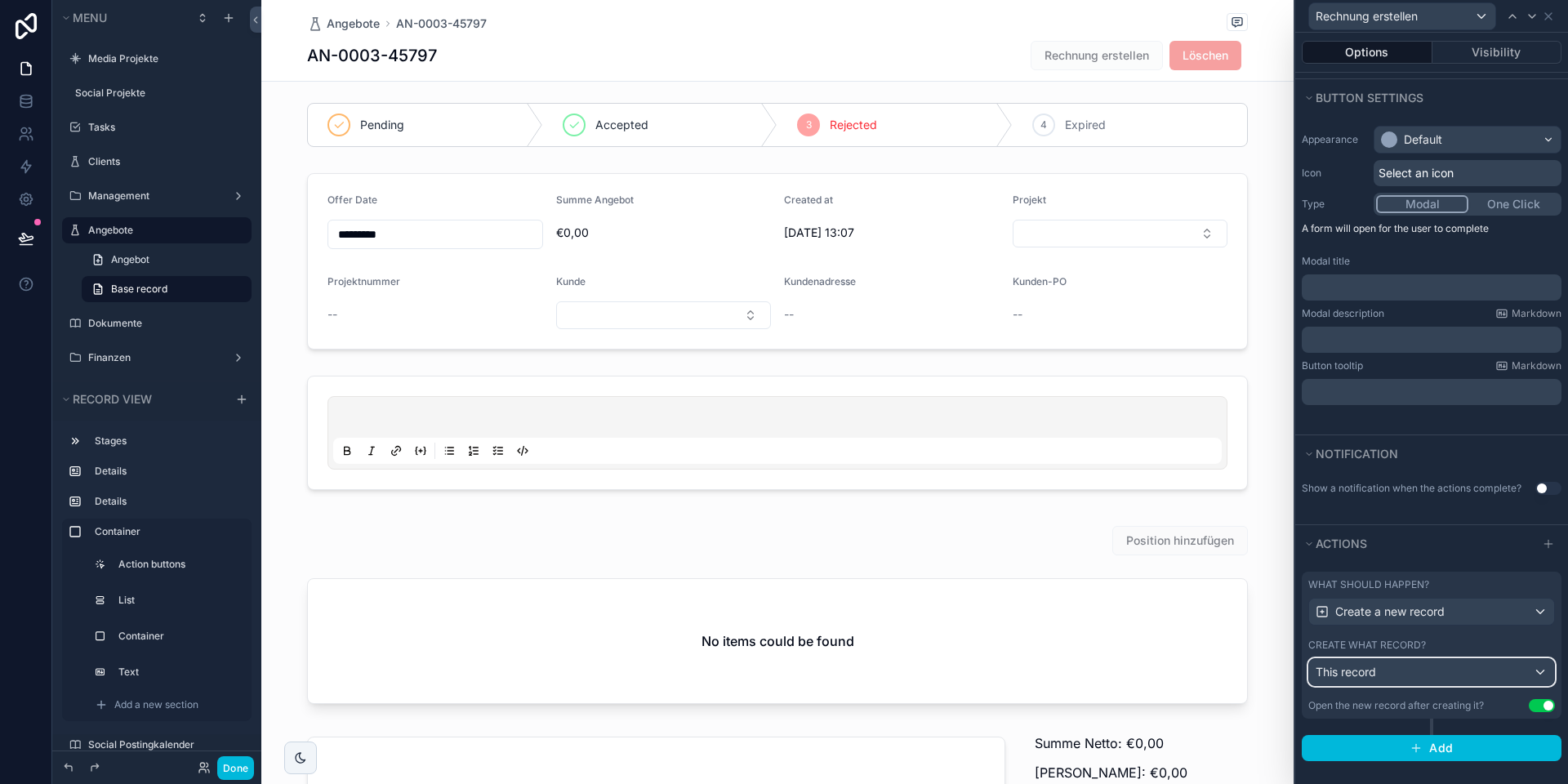
click at [1356, 670] on span "This record" at bounding box center [1345, 671] width 60 height 14
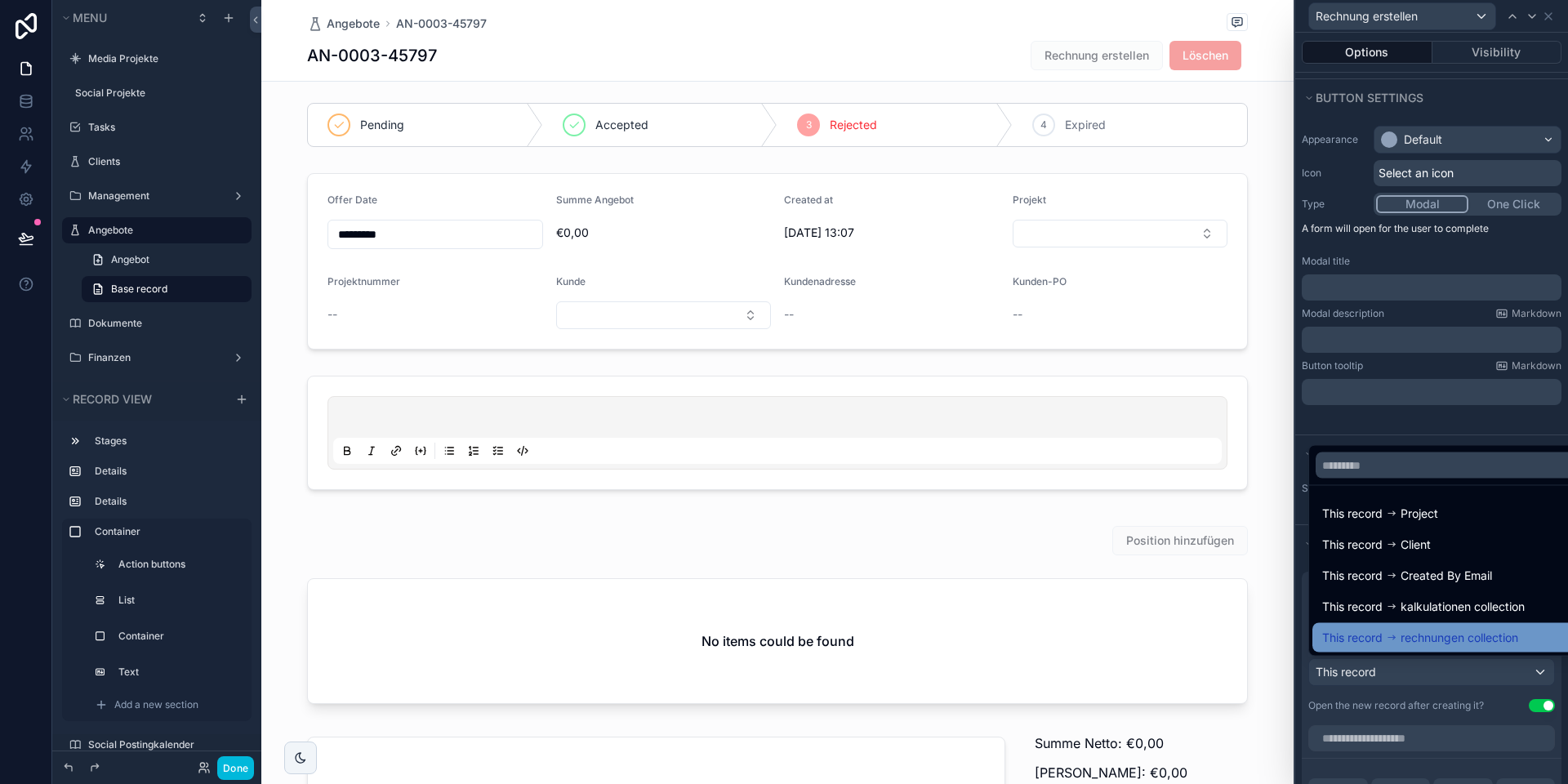
click at [1389, 639] on icon at bounding box center [1391, 638] width 12 height 12
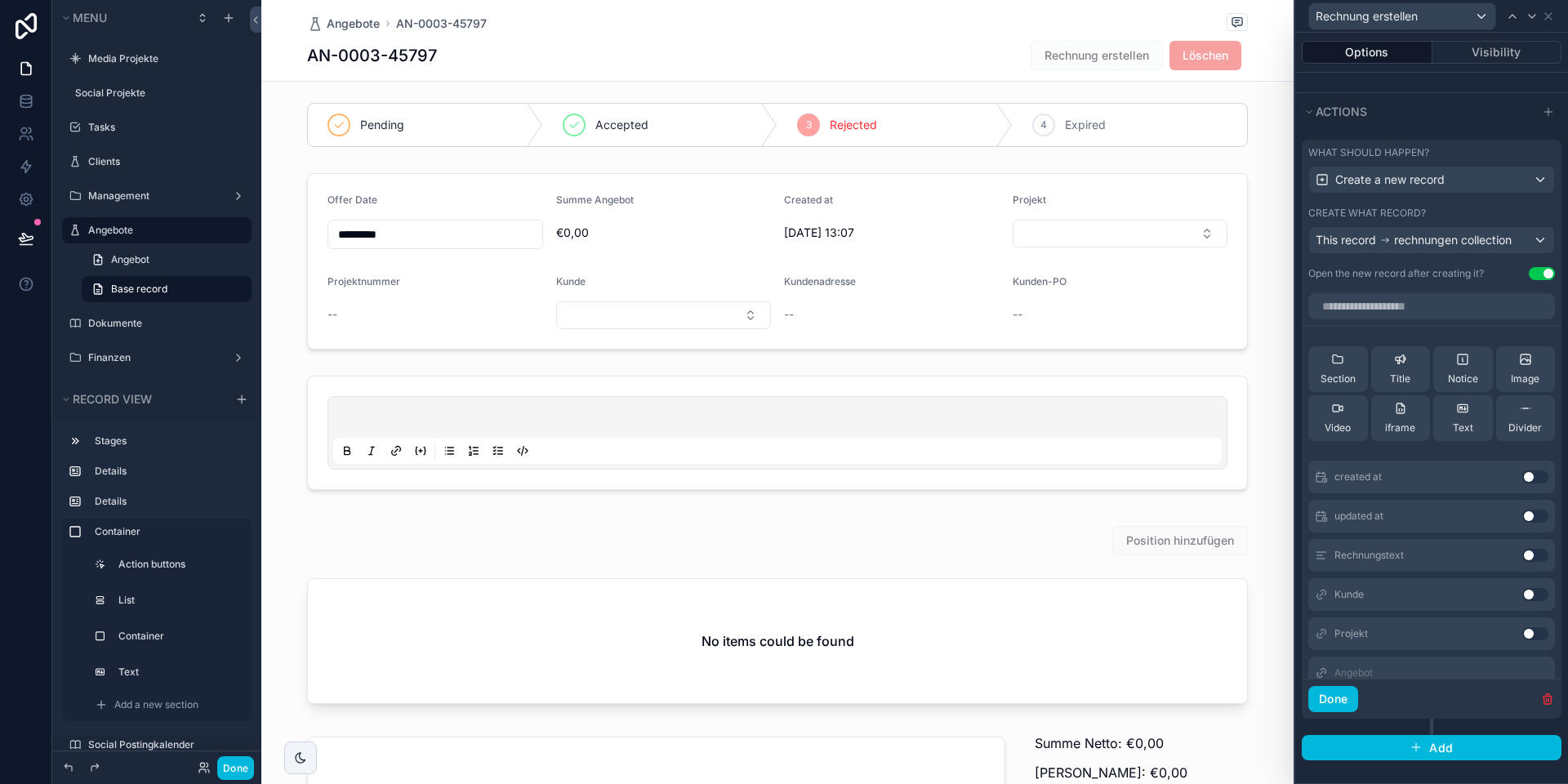
scroll to position [31, 0]
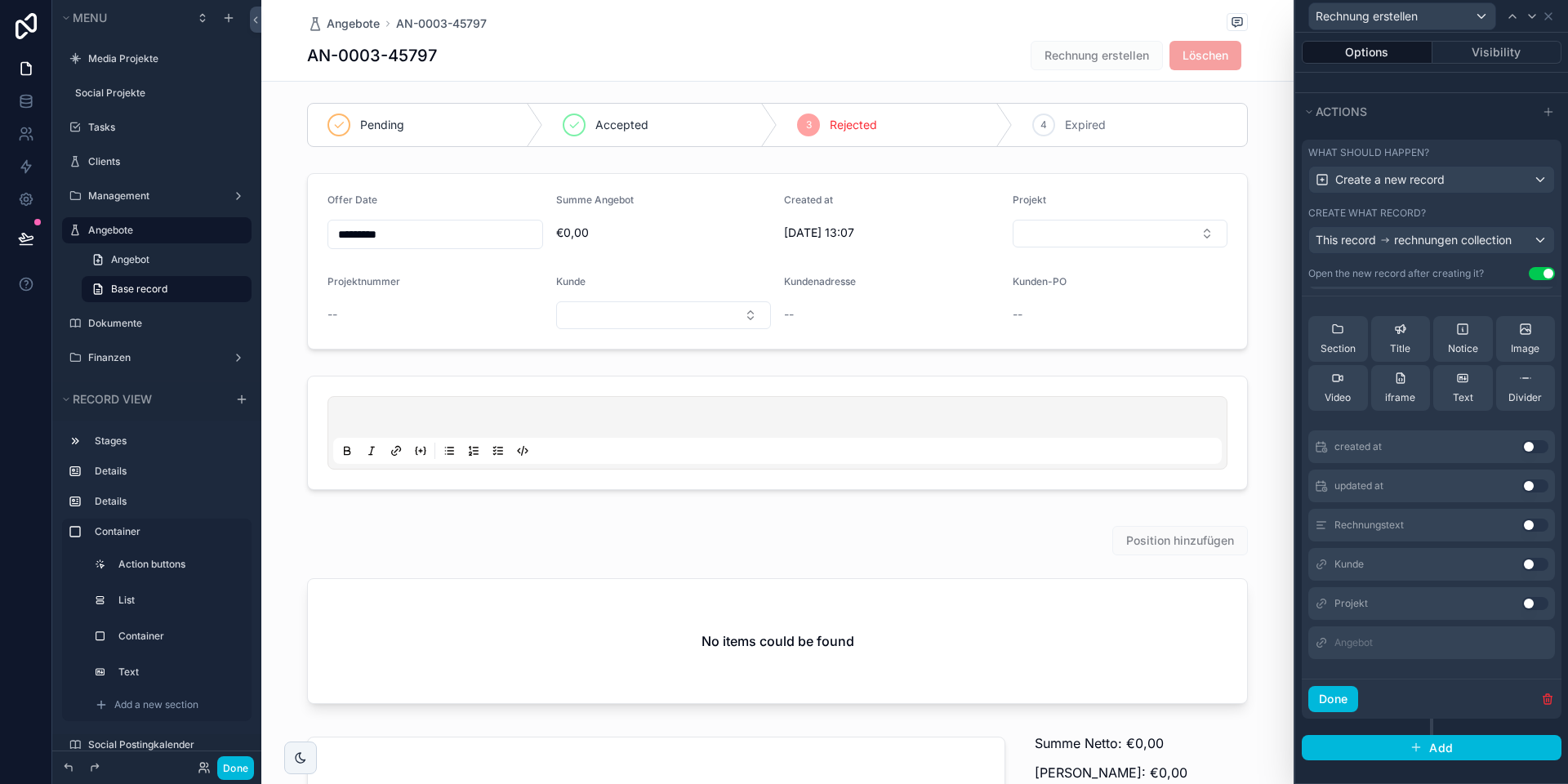
click at [1534, 564] on button "Use setting" at bounding box center [1534, 564] width 26 height 13
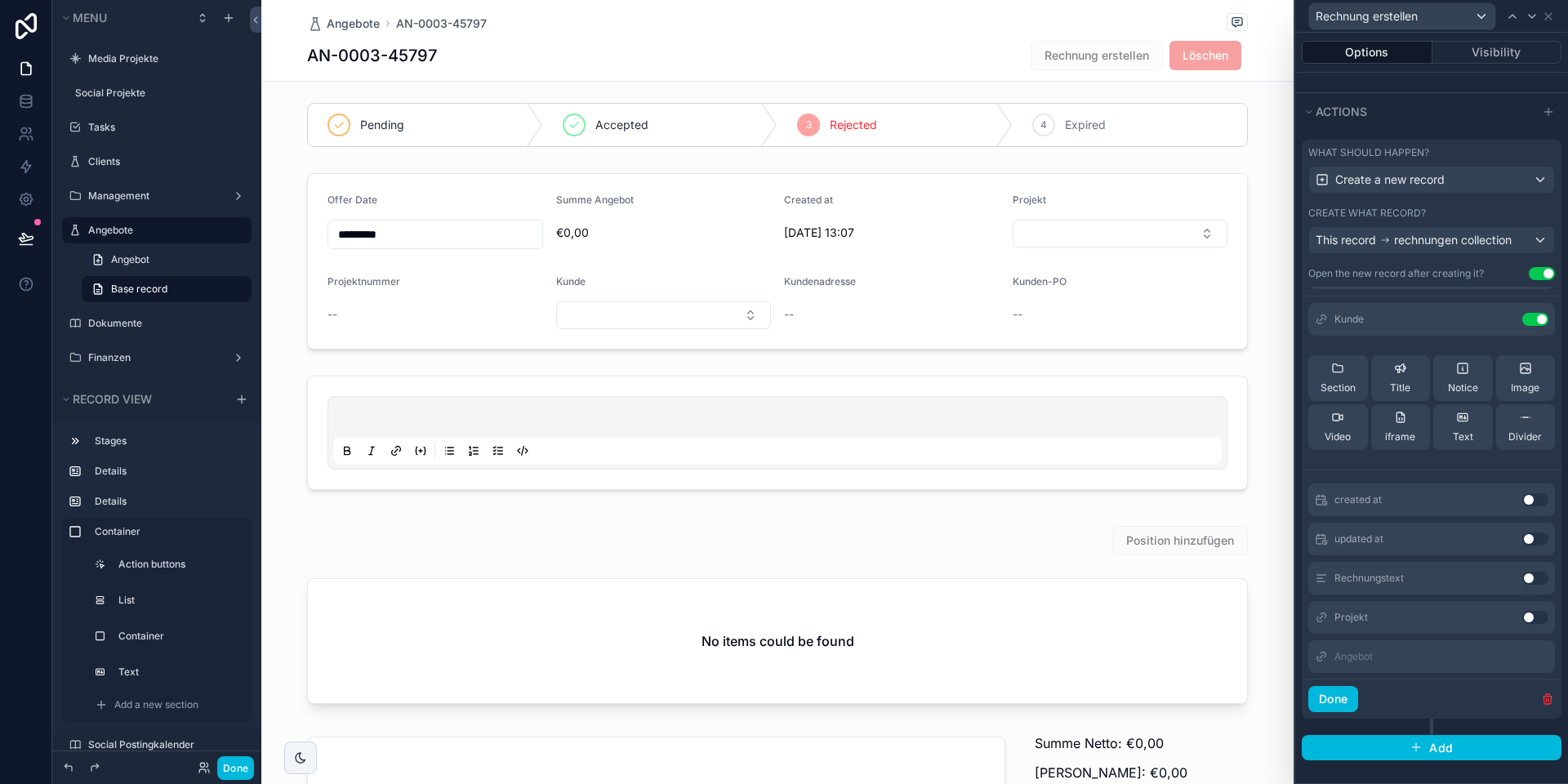
click at [0, 0] on icon at bounding box center [0, 0] width 0 height 0
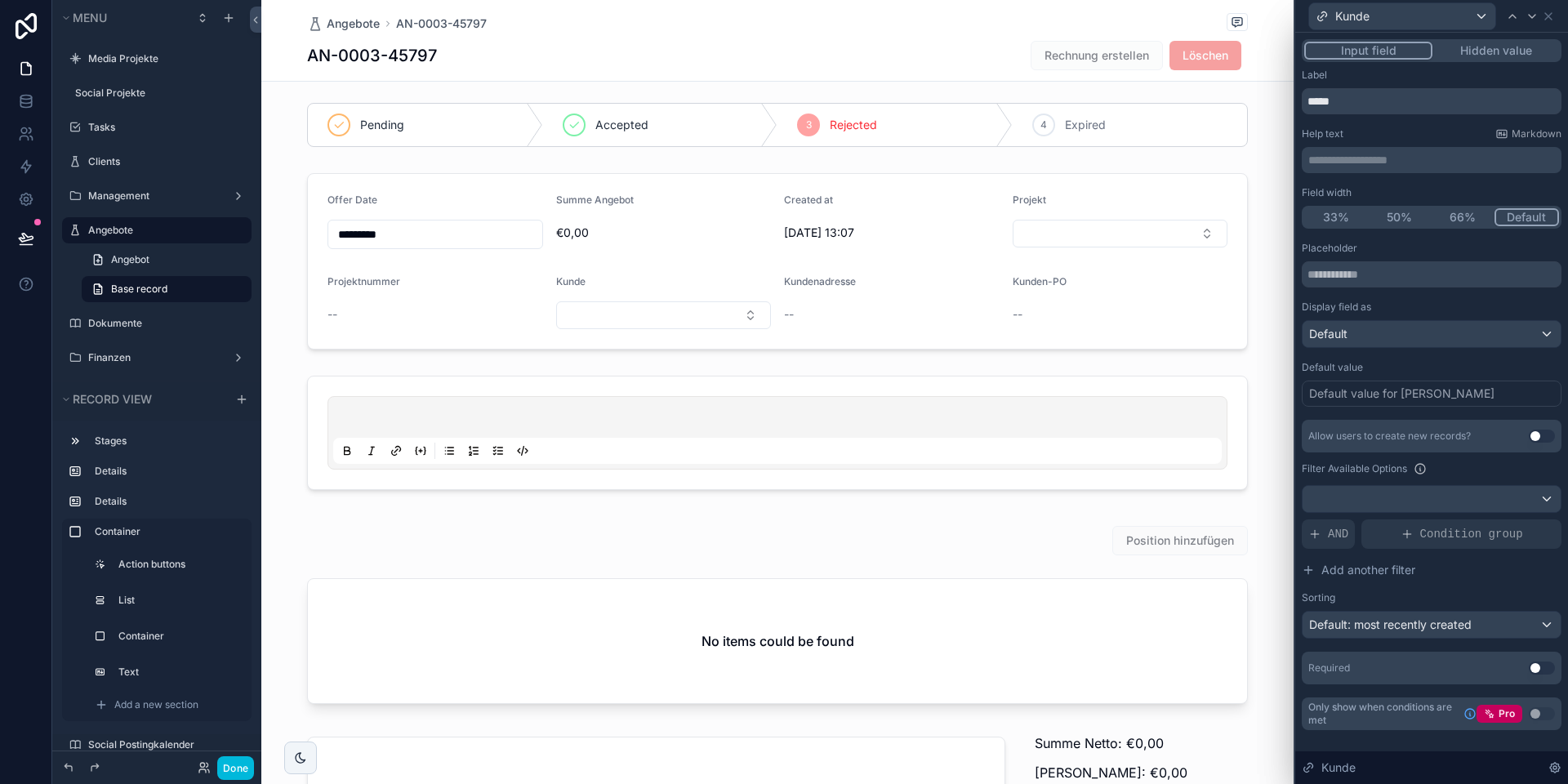
click at [1383, 390] on div "Default value for Kunde" at bounding box center [1401, 394] width 186 height 17
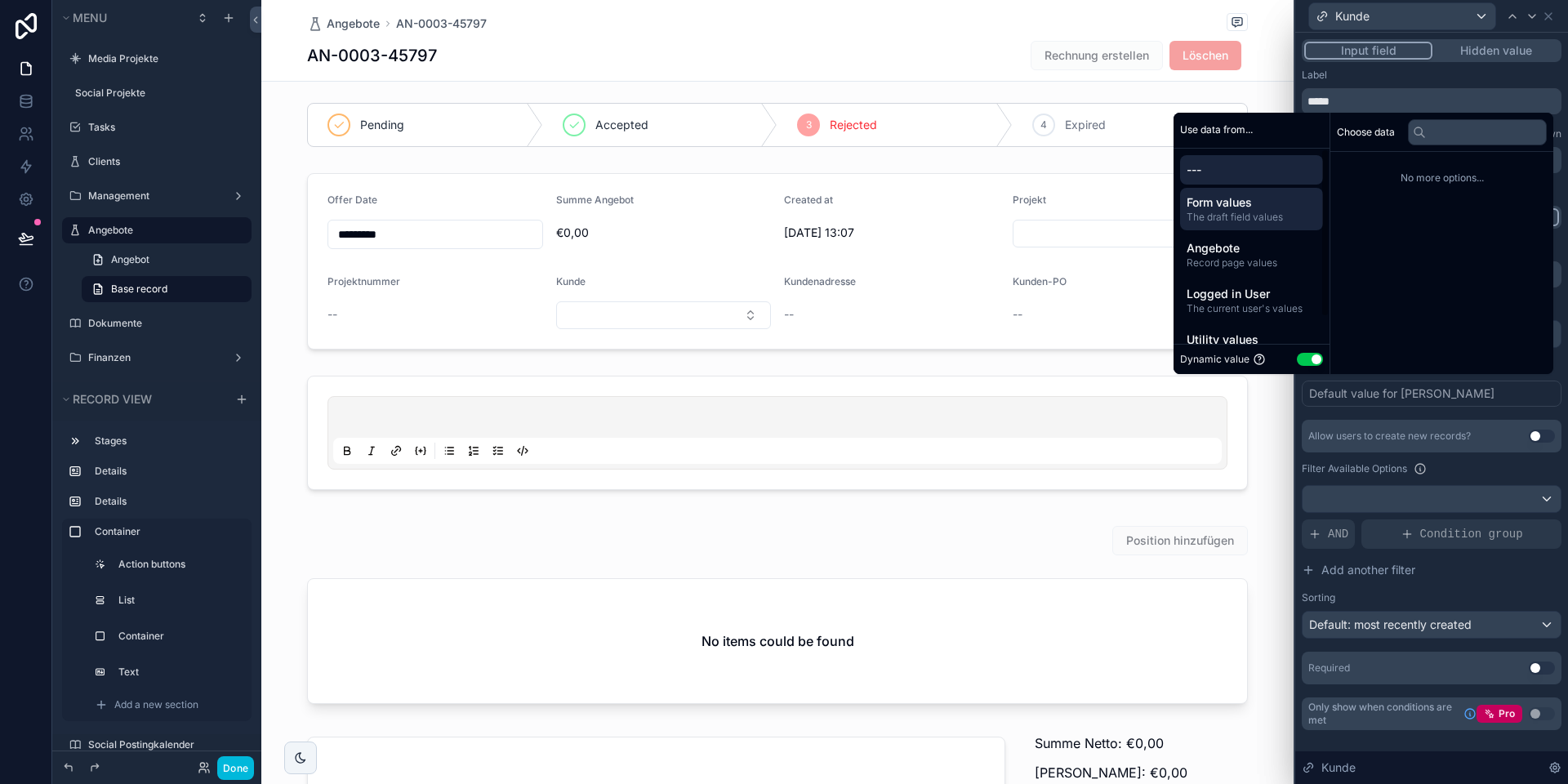
click at [1266, 210] on span "The draft field values" at bounding box center [1251, 216] width 130 height 13
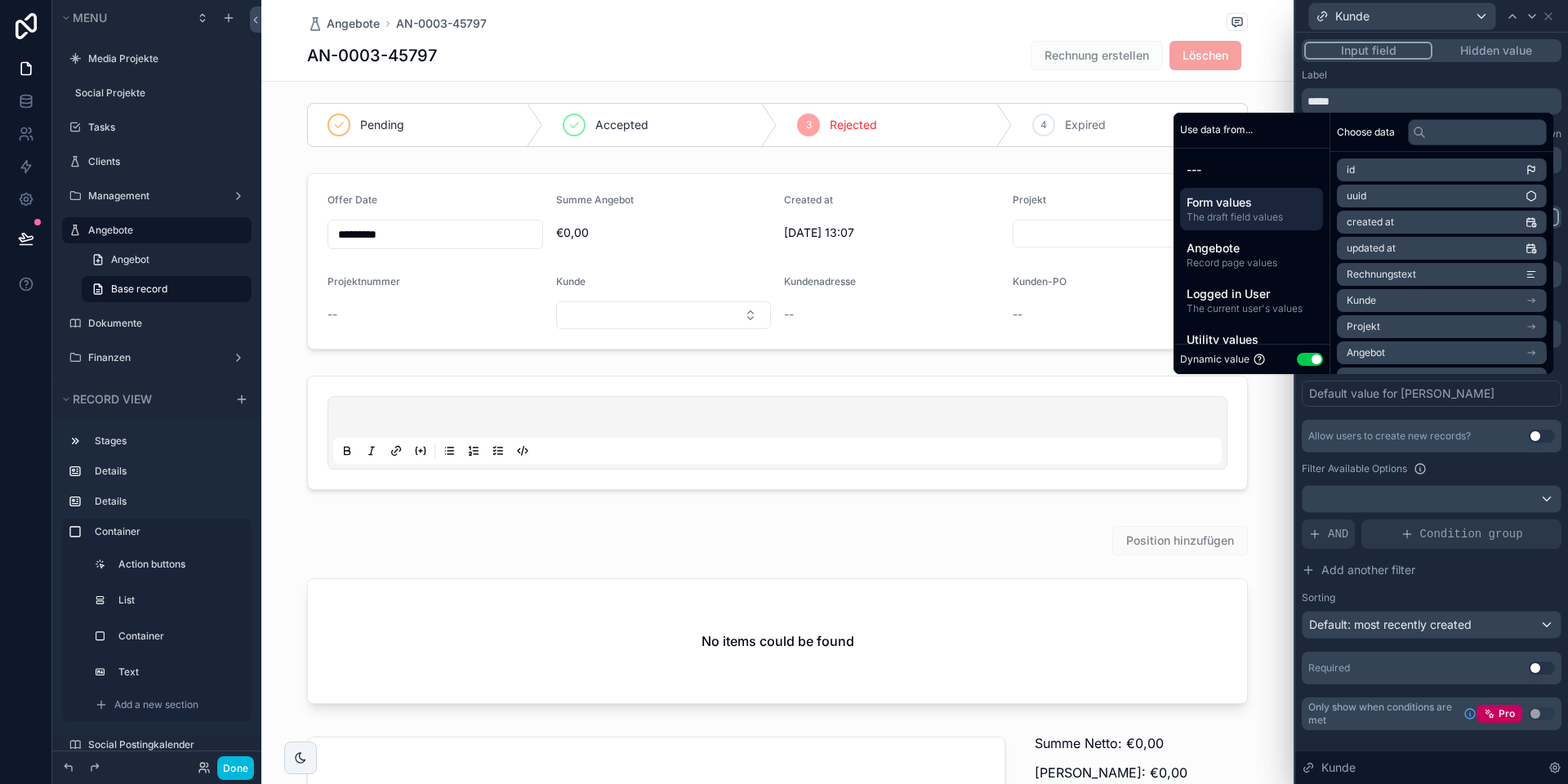
scroll to position [23, 0]
click at [1232, 253] on span "Angebote" at bounding box center [1251, 248] width 130 height 17
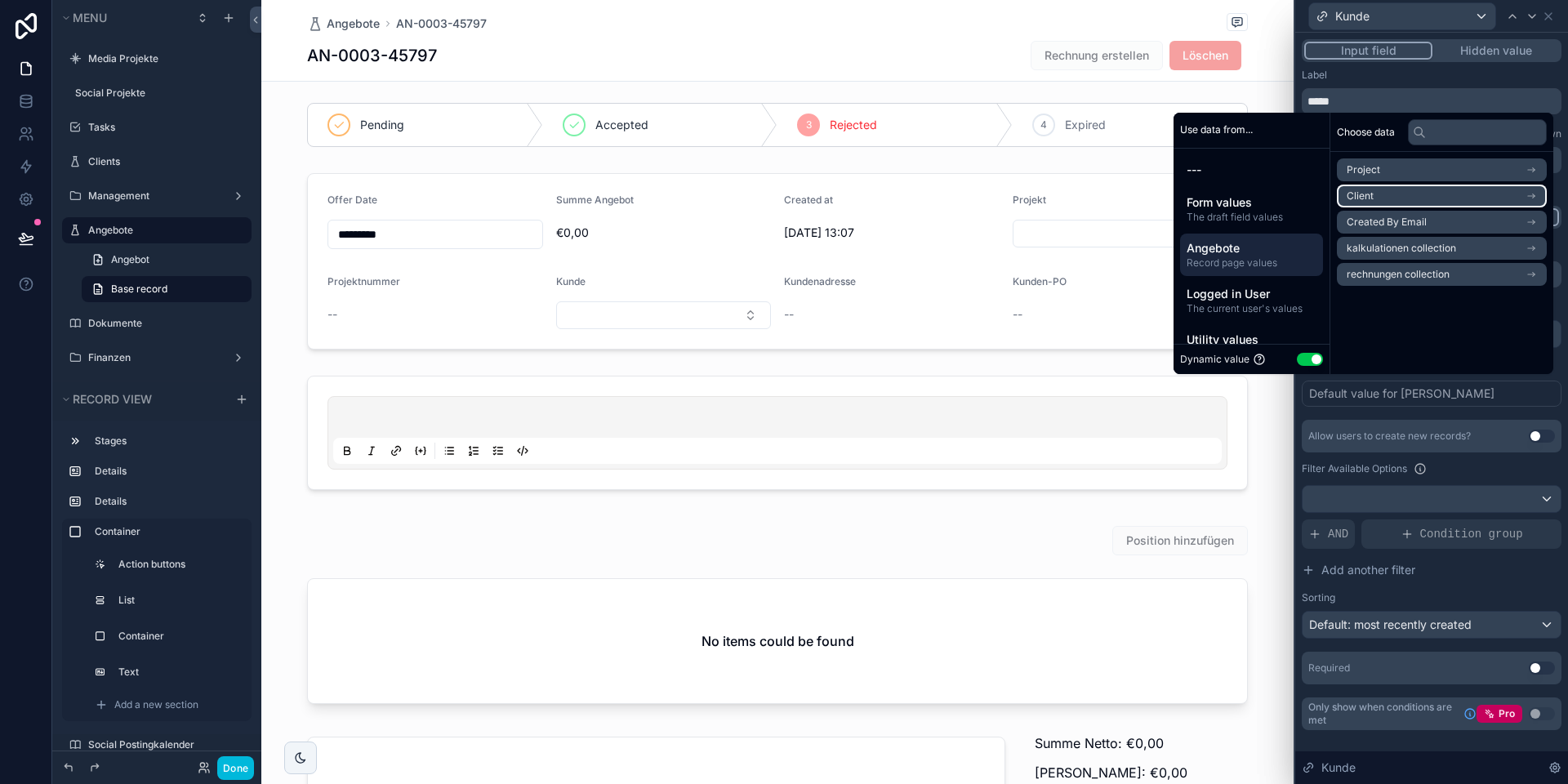
click at [1387, 192] on li "Client" at bounding box center [1441, 196] width 210 height 23
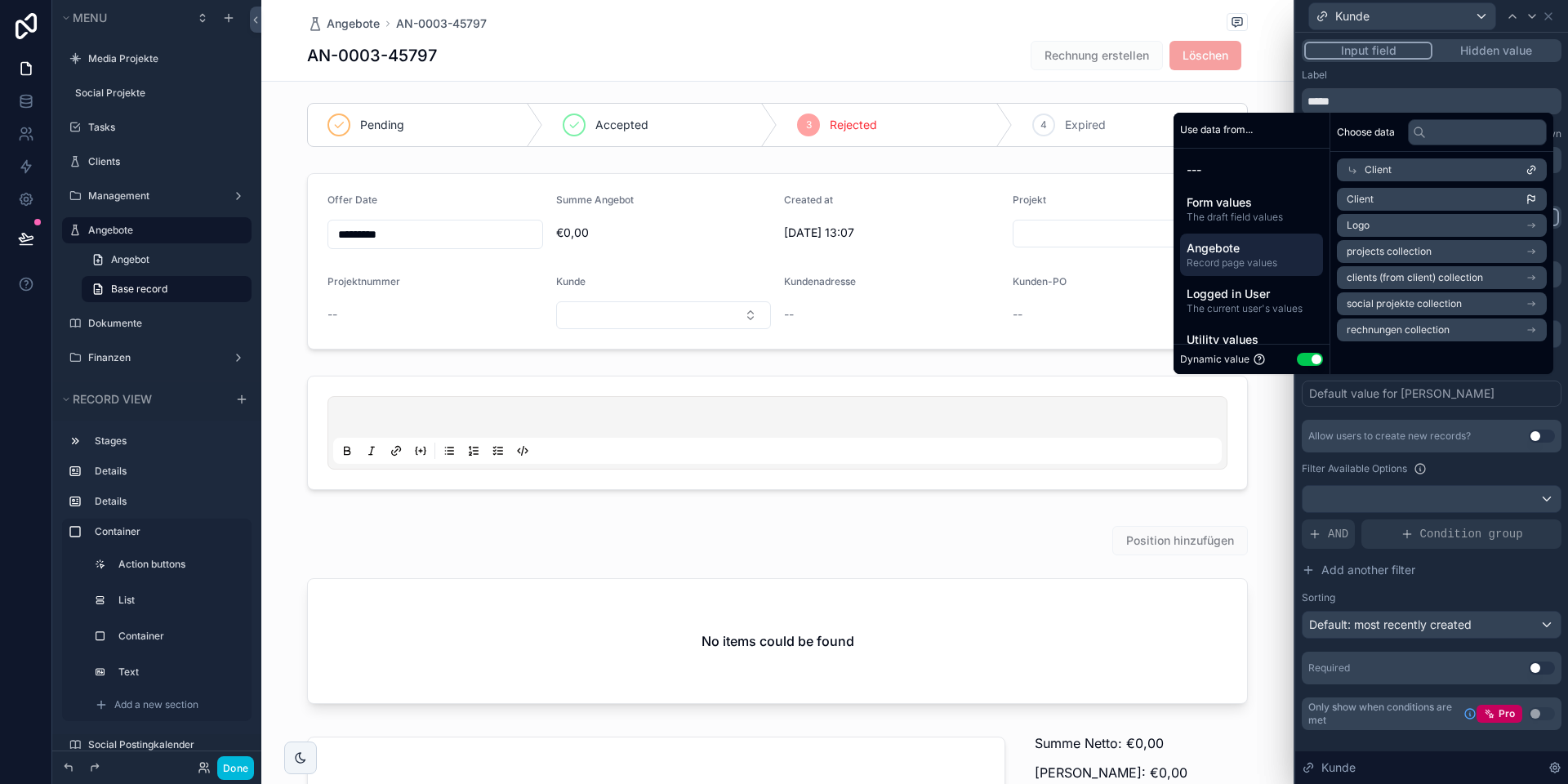
click at [1396, 415] on div "Placeholder Display field as Default Default value Default value for Kunde Allo…" at bounding box center [1431, 463] width 260 height 442
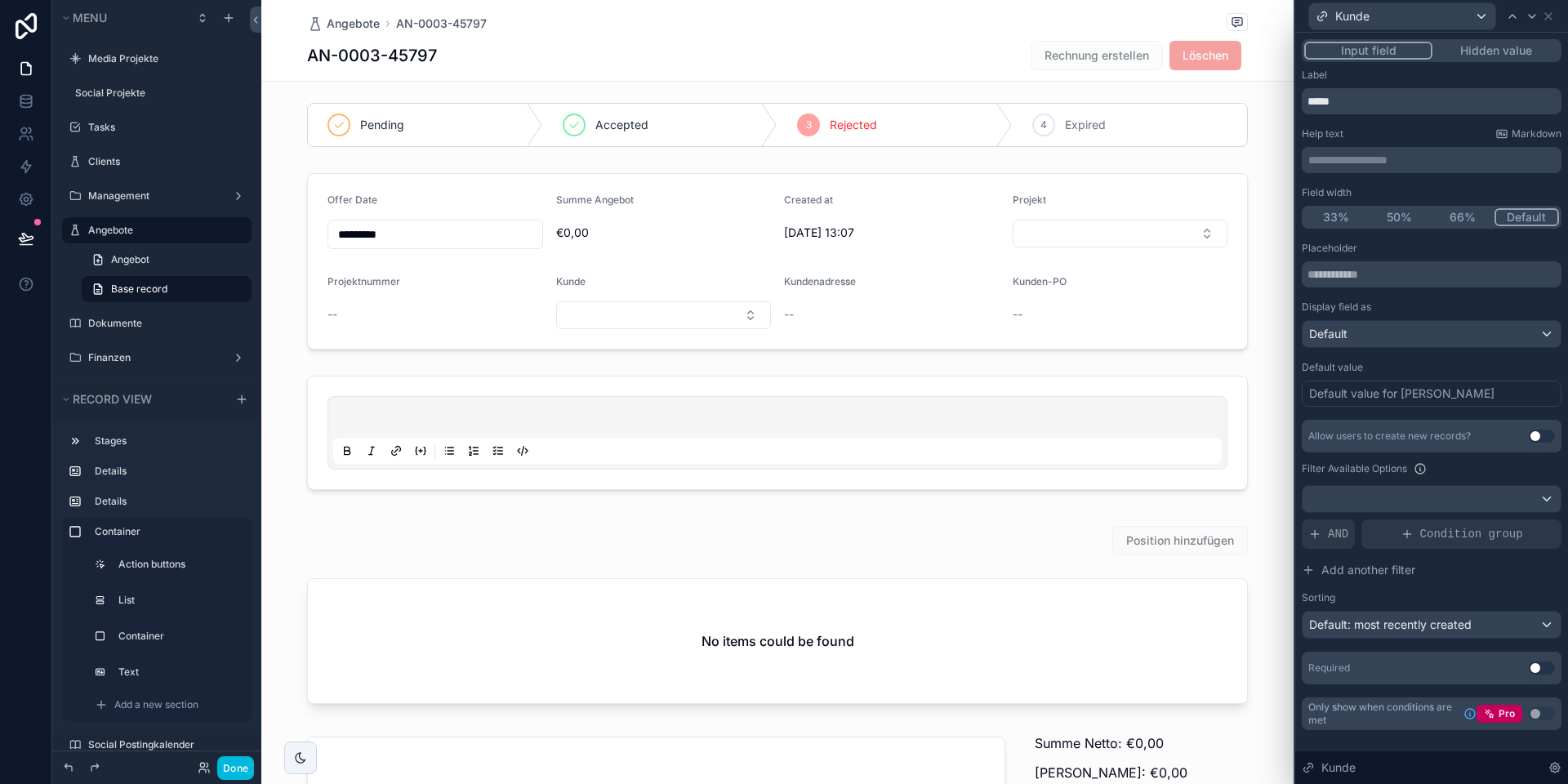
click at [1396, 395] on div "Default value for Kunde" at bounding box center [1401, 394] width 186 height 17
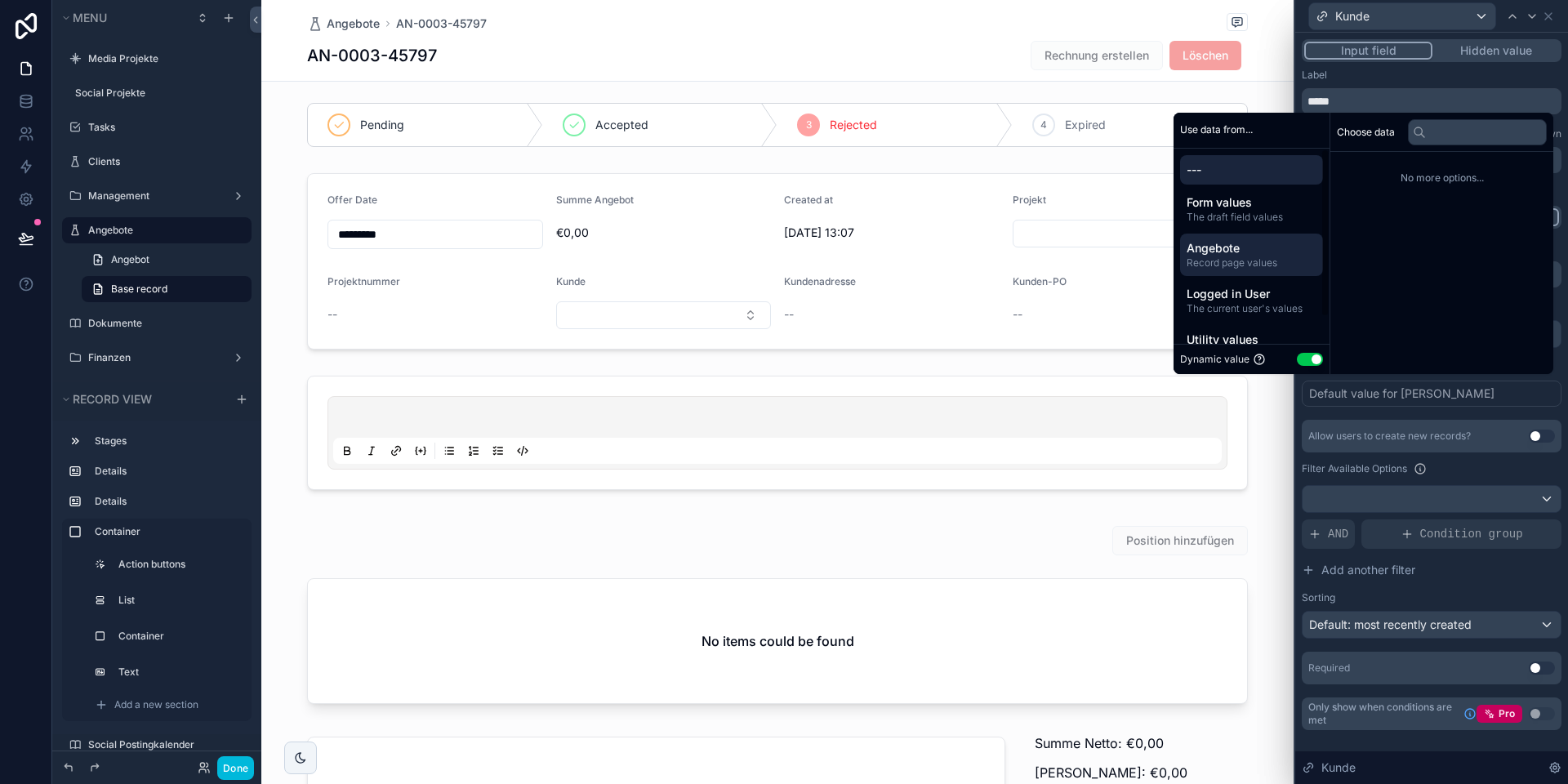
click at [1243, 261] on span "Record page values" at bounding box center [1251, 263] width 130 height 13
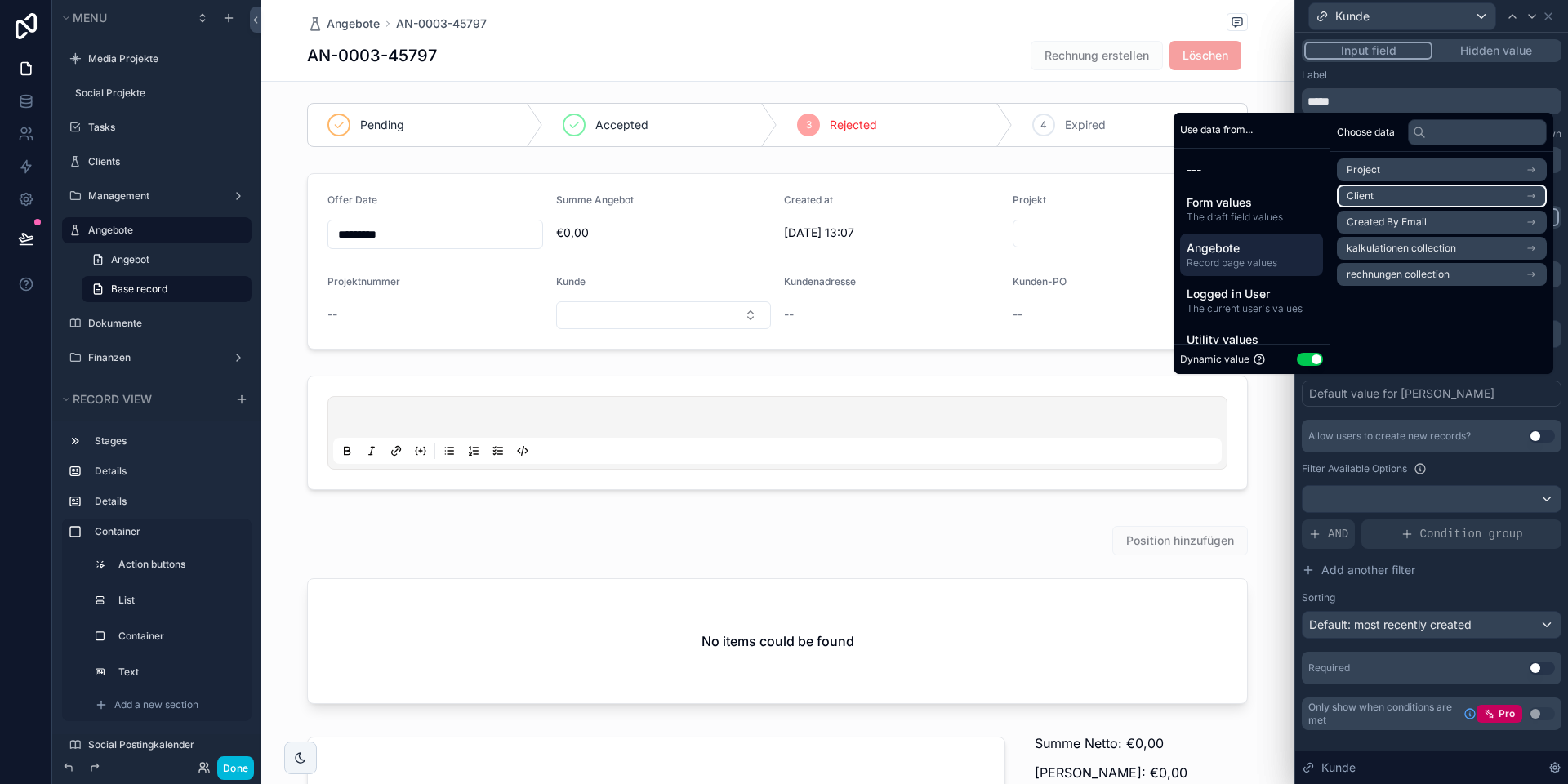
click at [1383, 201] on li "Client" at bounding box center [1441, 196] width 210 height 23
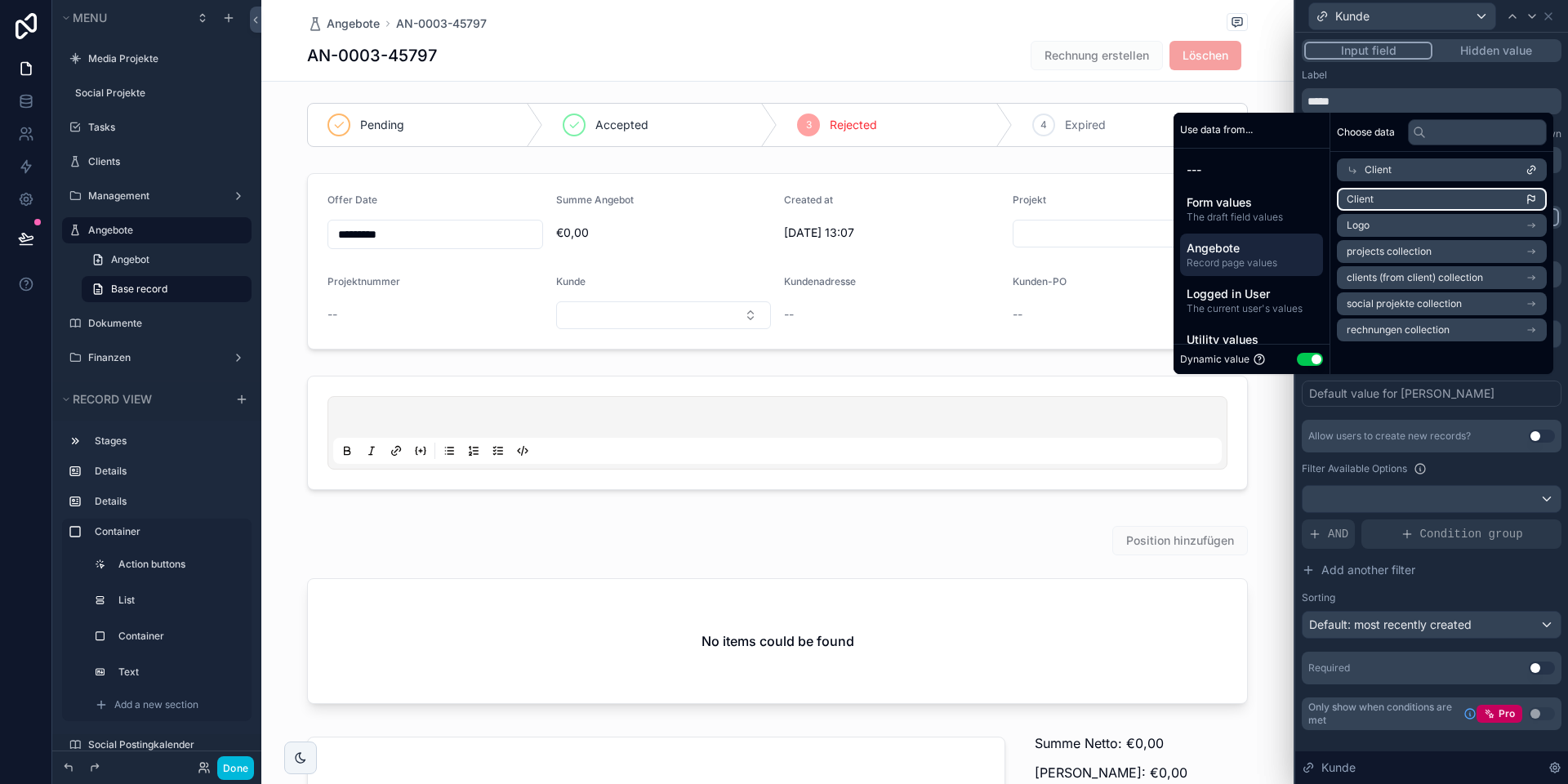
click at [1367, 195] on li "Client" at bounding box center [1441, 198] width 210 height 23
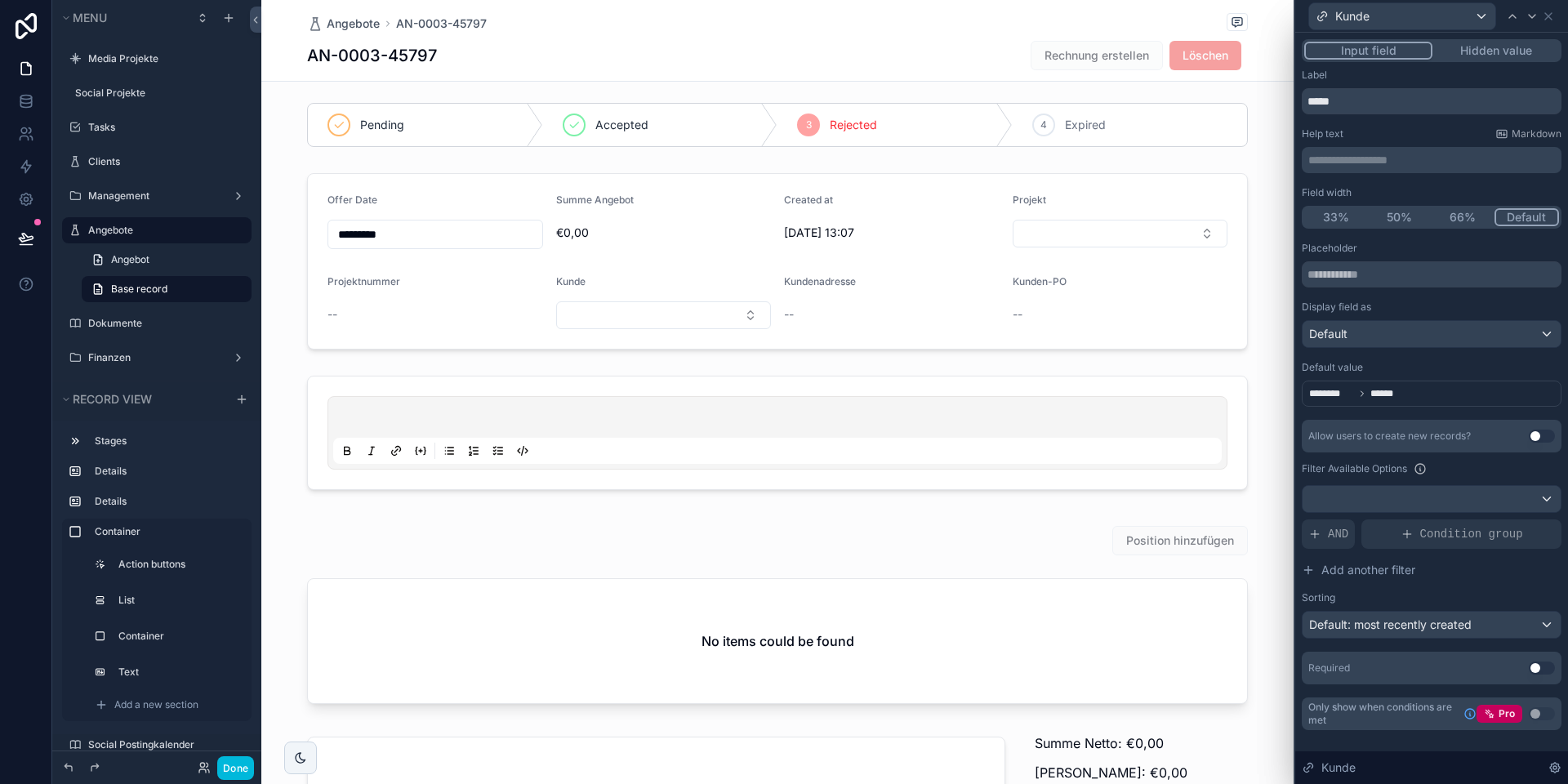
click at [1407, 409] on div "Placeholder Display field as Default Default value ******** ****** Allow users …" at bounding box center [1431, 463] width 260 height 442
click at [1550, 18] on icon at bounding box center [1547, 16] width 7 height 7
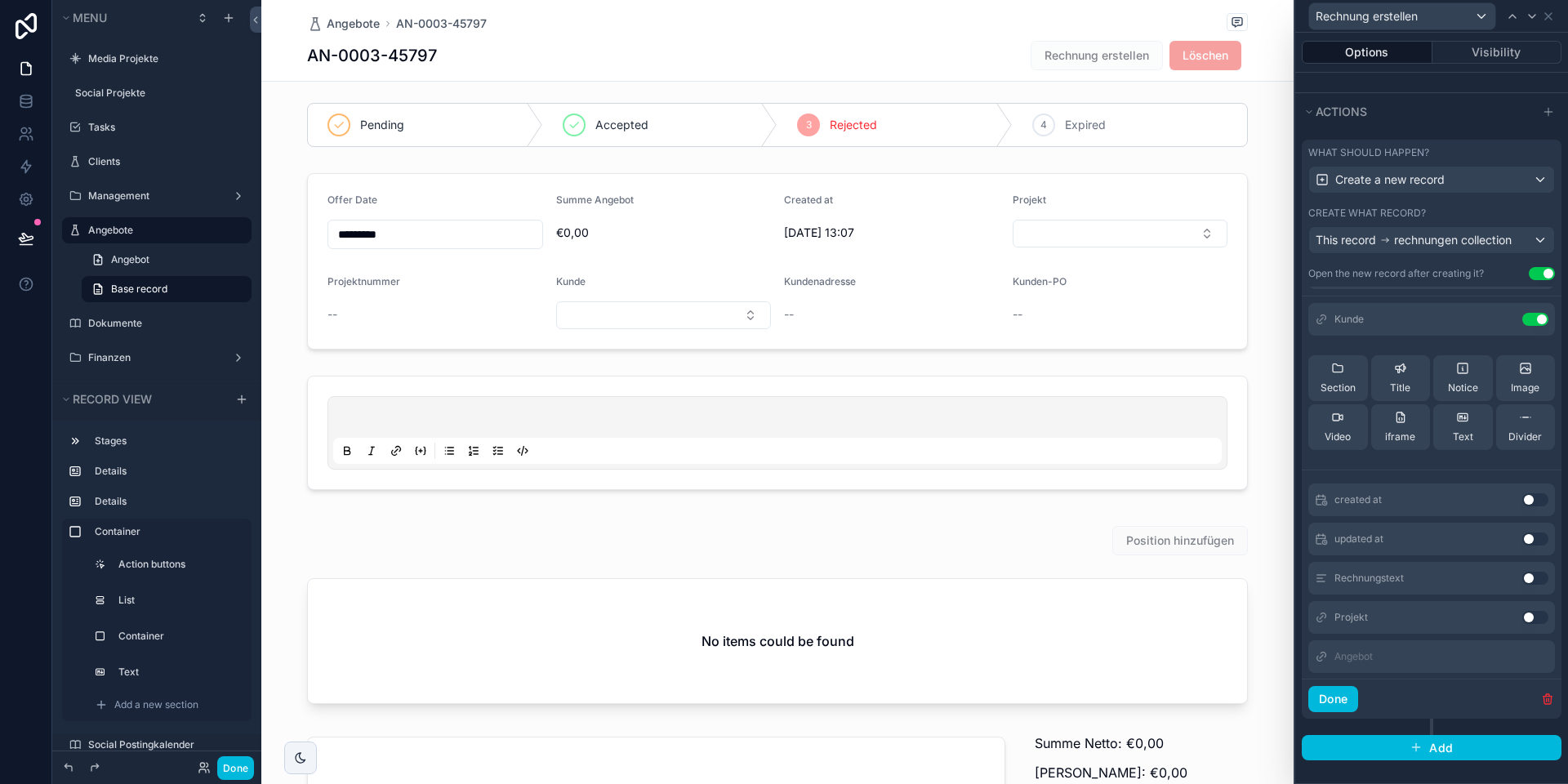
scroll to position [44, 0]
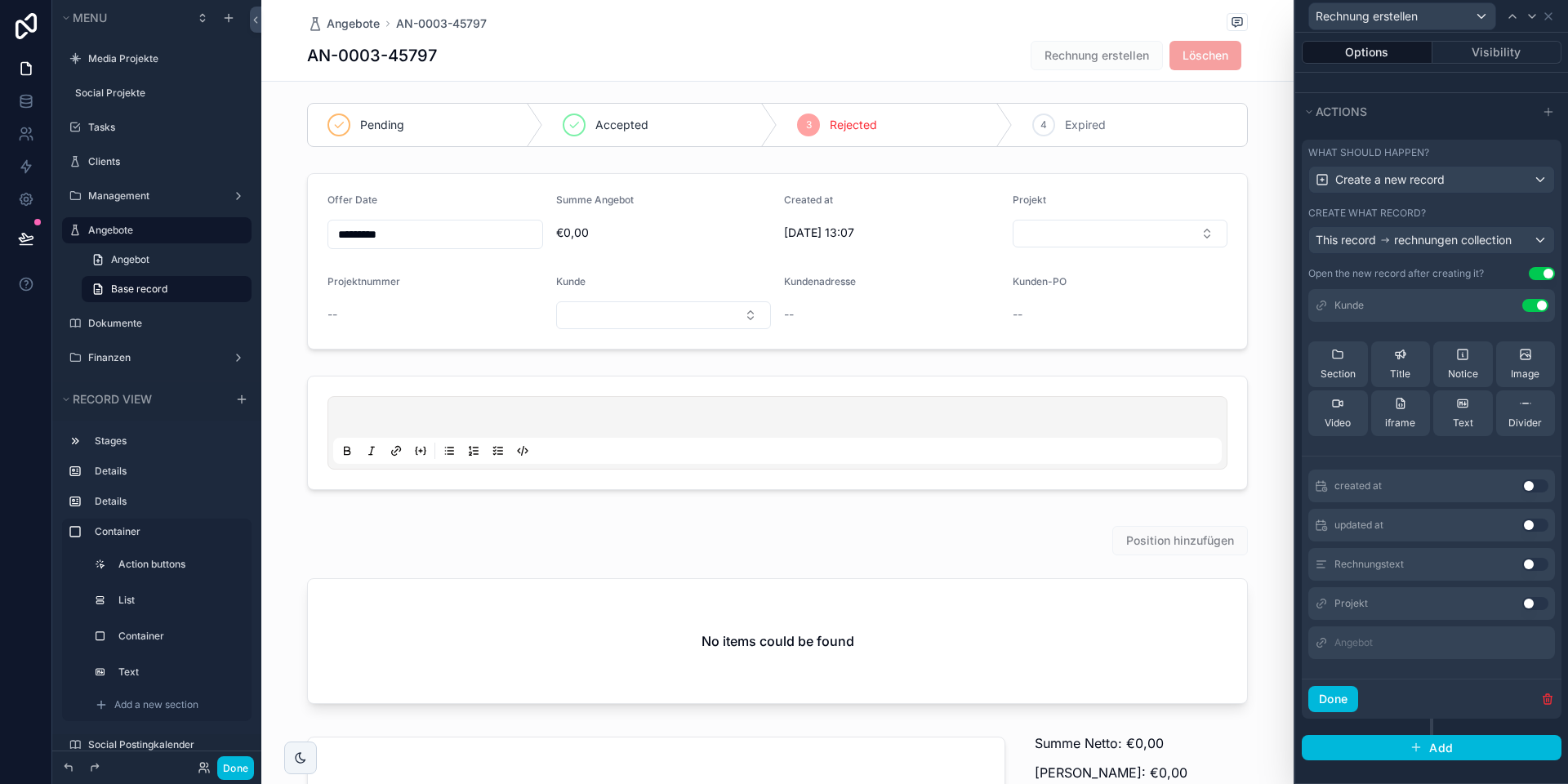
click at [1530, 603] on button "Use setting" at bounding box center [1534, 603] width 26 height 13
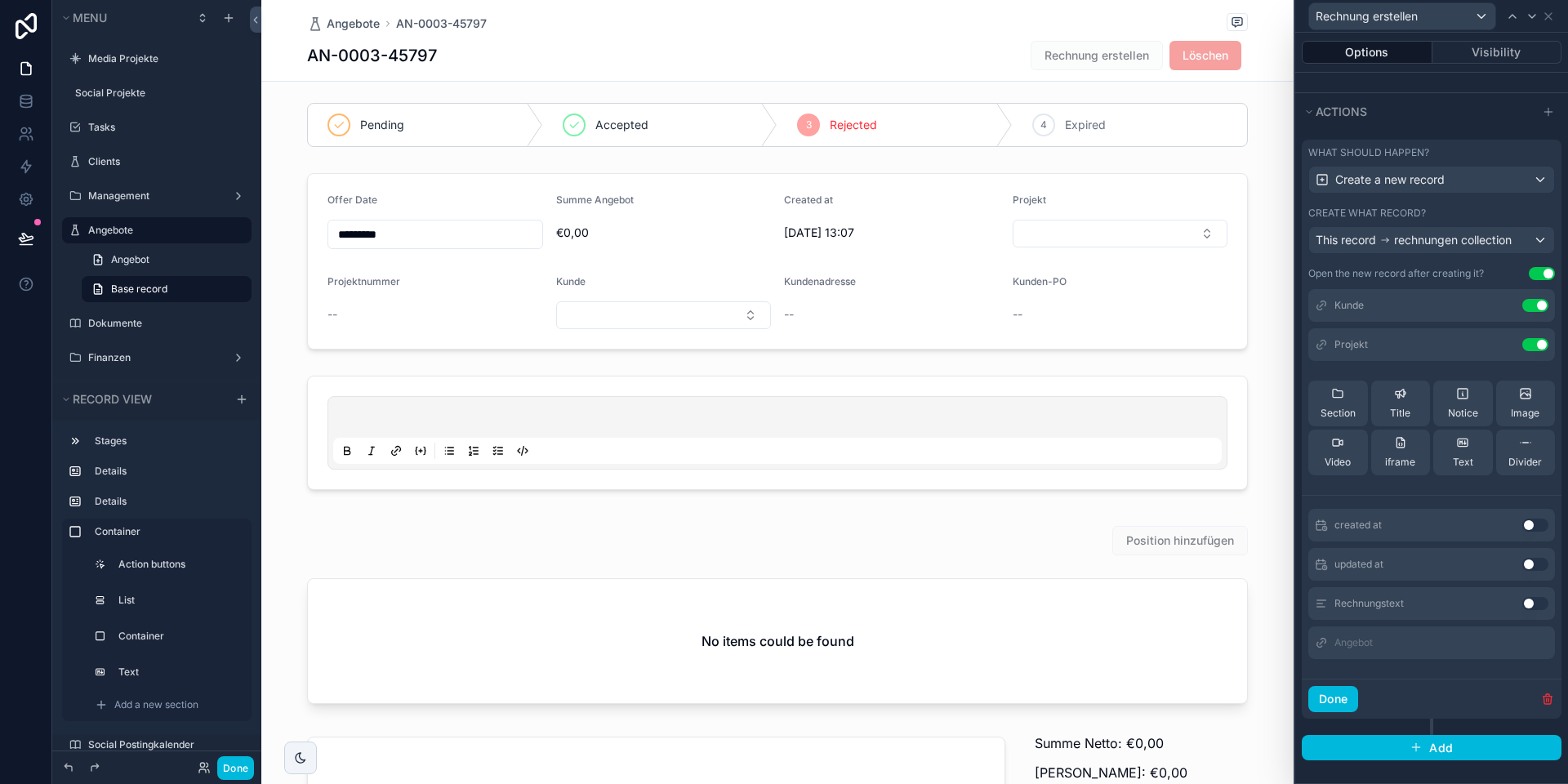
click at [0, 0] on icon at bounding box center [0, 0] width 0 height 0
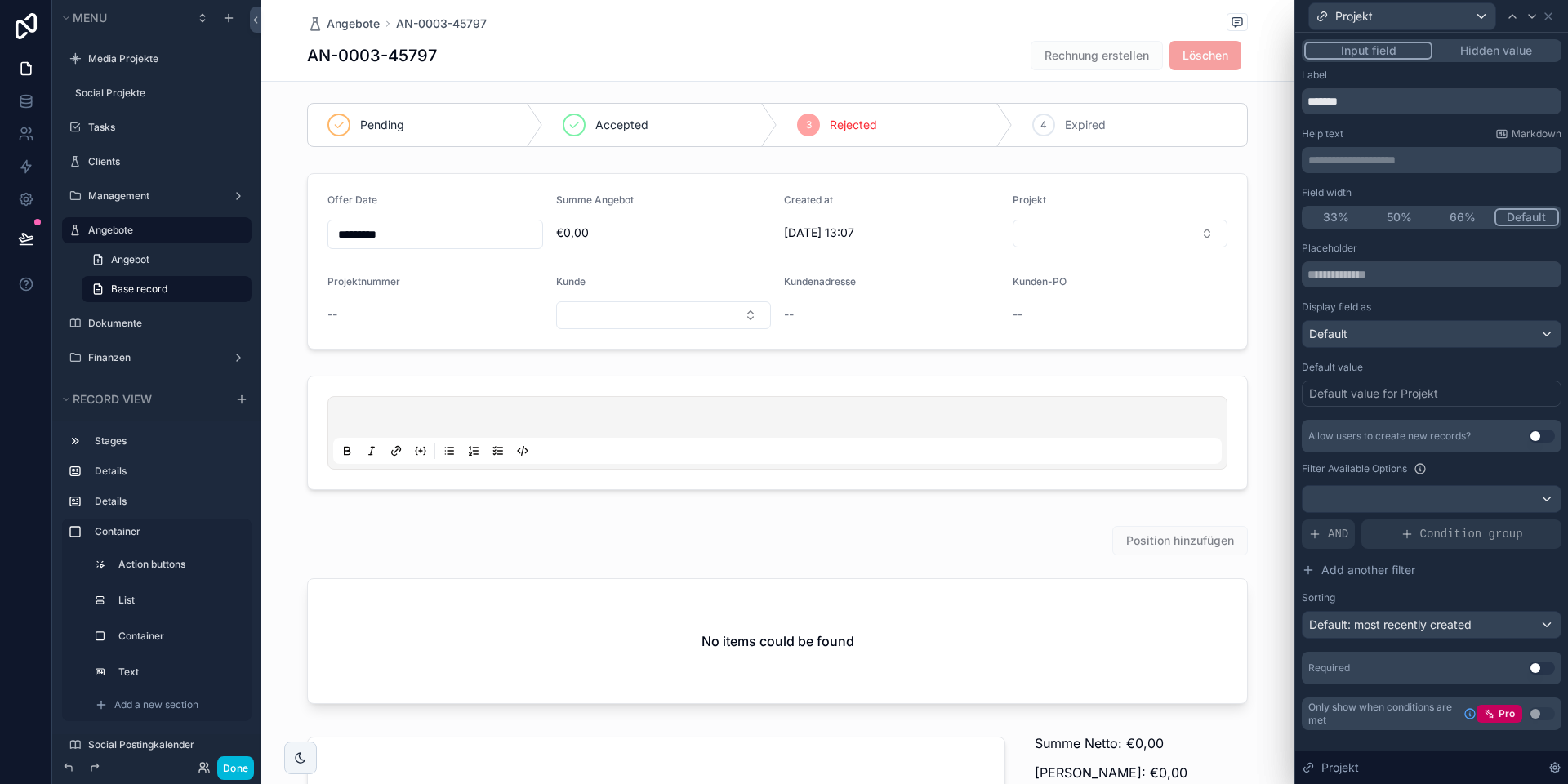
click at [1348, 394] on div "Default value for Projekt" at bounding box center [1373, 394] width 129 height 17
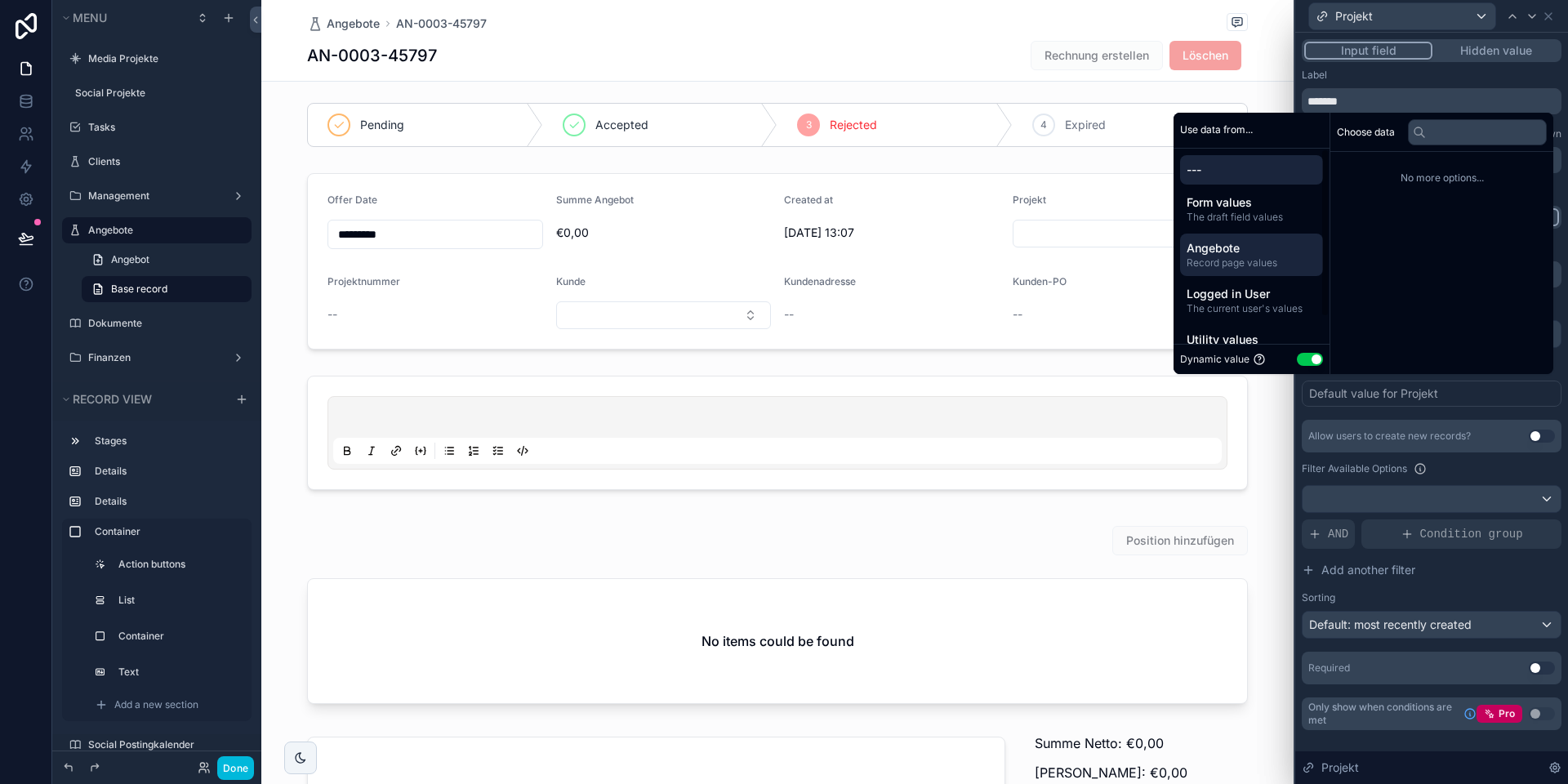
click at [1223, 246] on span "Angebote" at bounding box center [1251, 248] width 130 height 17
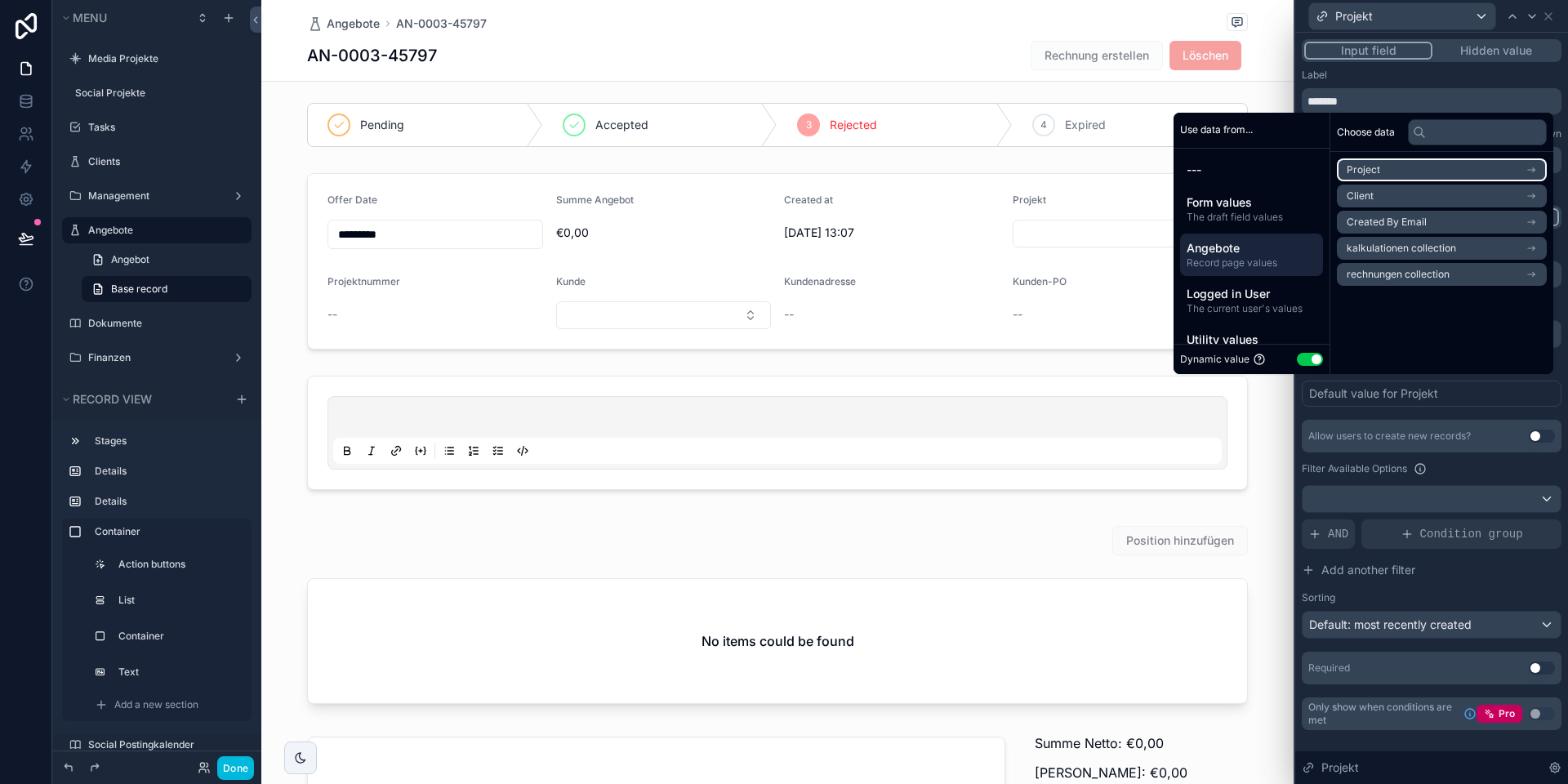
click at [1382, 169] on li "Project" at bounding box center [1441, 170] width 210 height 23
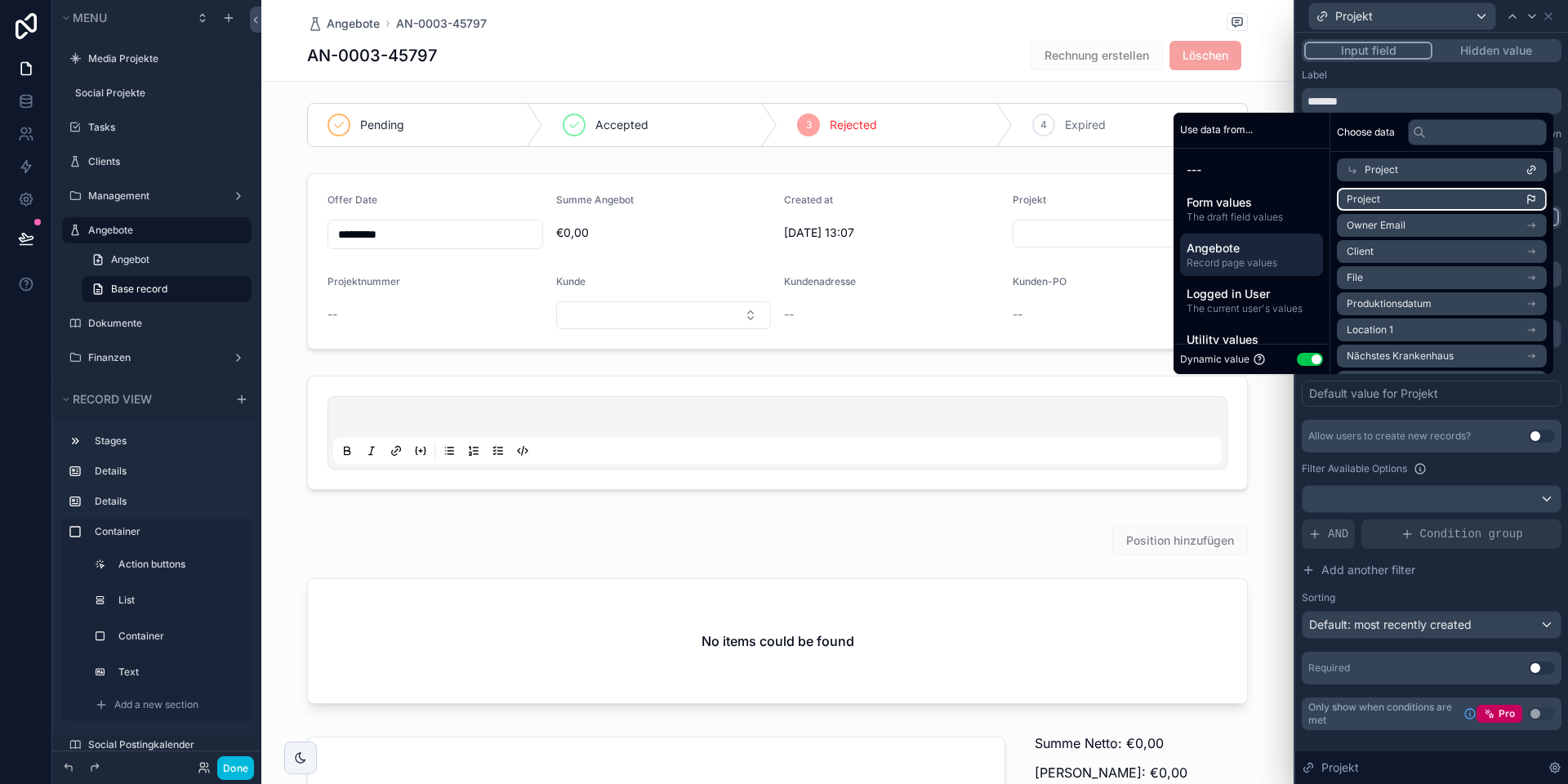
click at [1388, 196] on li "Project" at bounding box center [1441, 198] width 210 height 23
click at [1380, 415] on div "Placeholder Display field as Default Default value ******** ******* Allow users…" at bounding box center [1431, 463] width 260 height 442
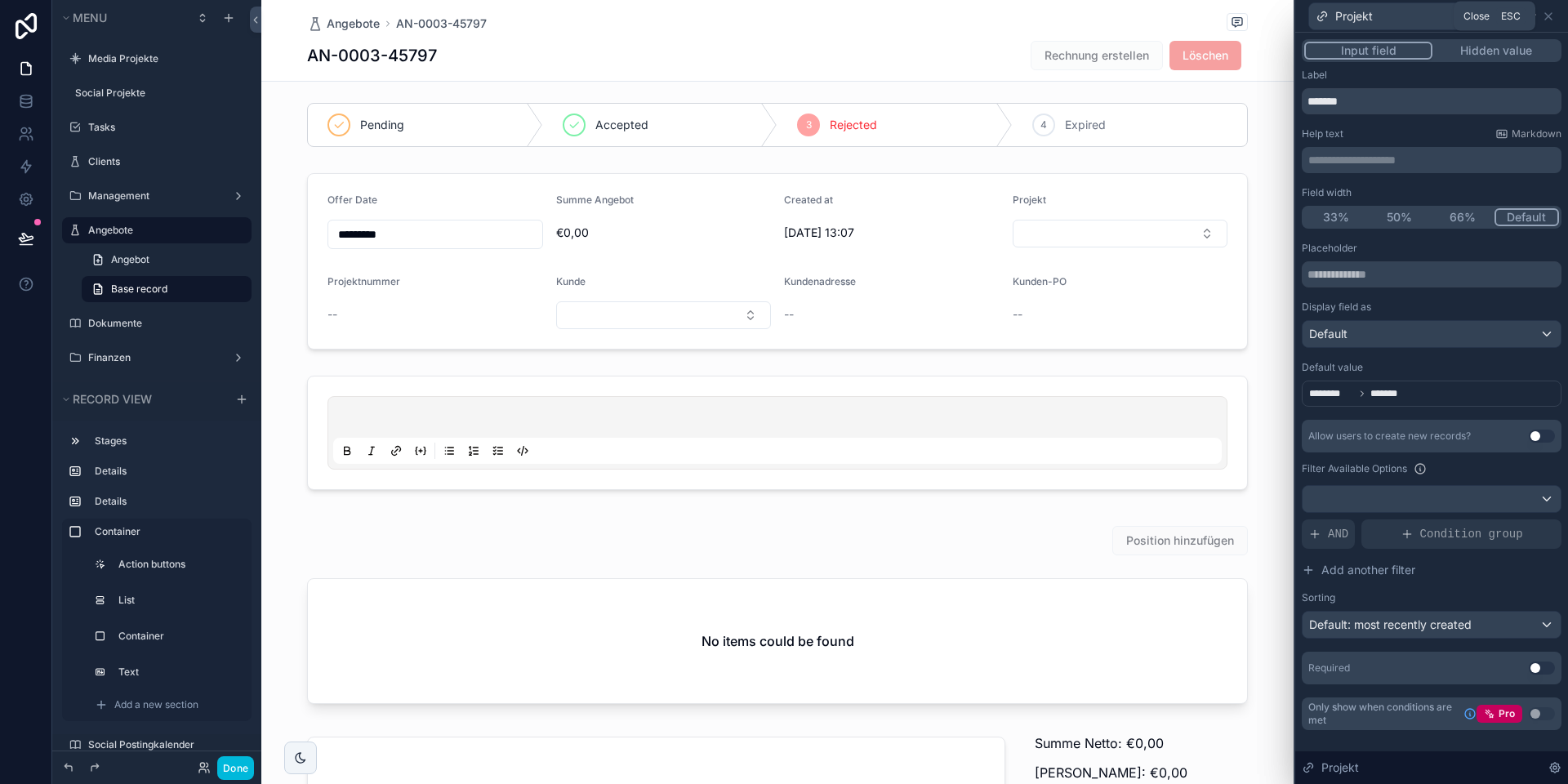
click at [1546, 15] on icon at bounding box center [1547, 16] width 7 height 7
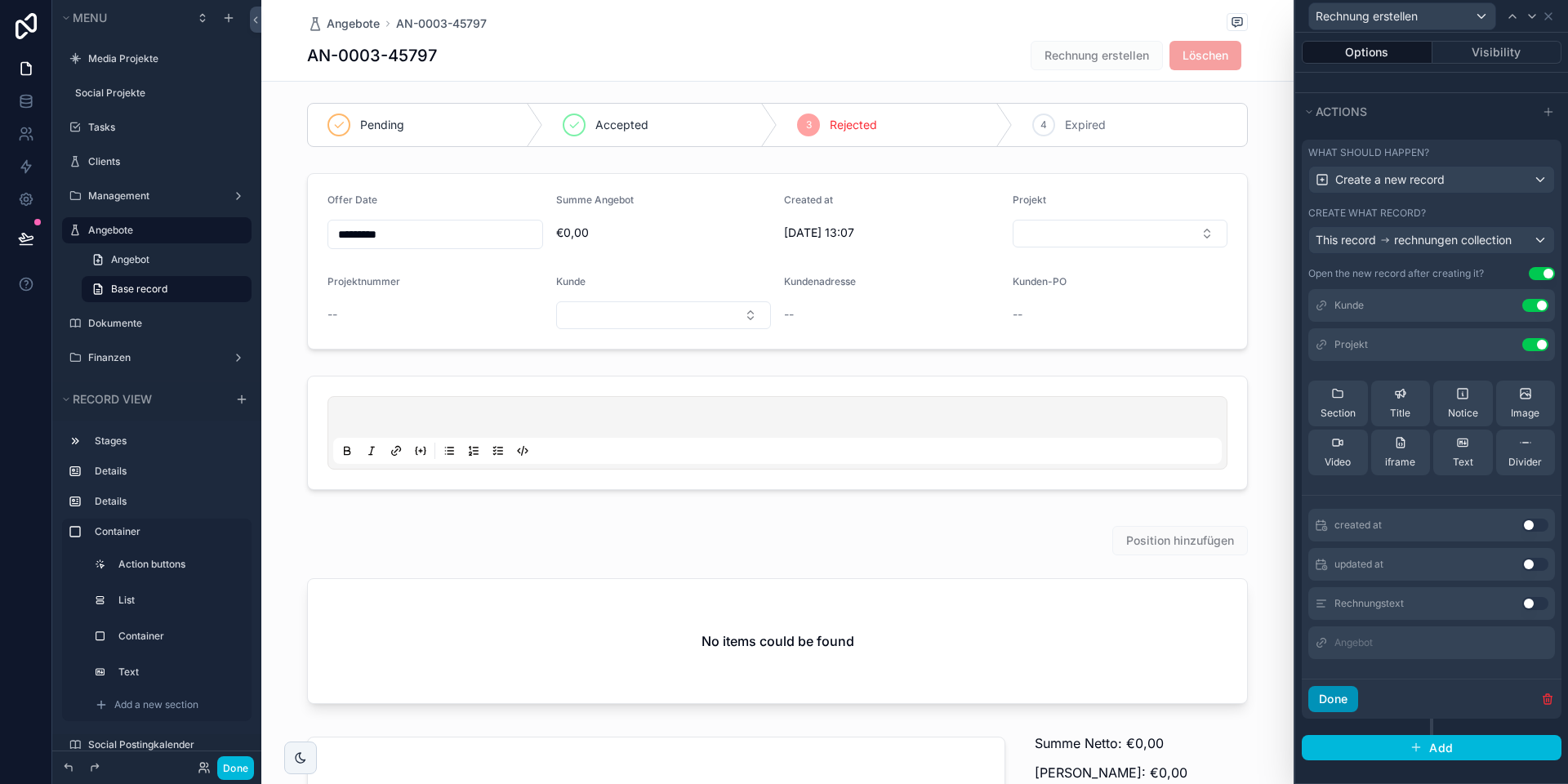
click at [1335, 700] on button "Done" at bounding box center [1332, 699] width 49 height 26
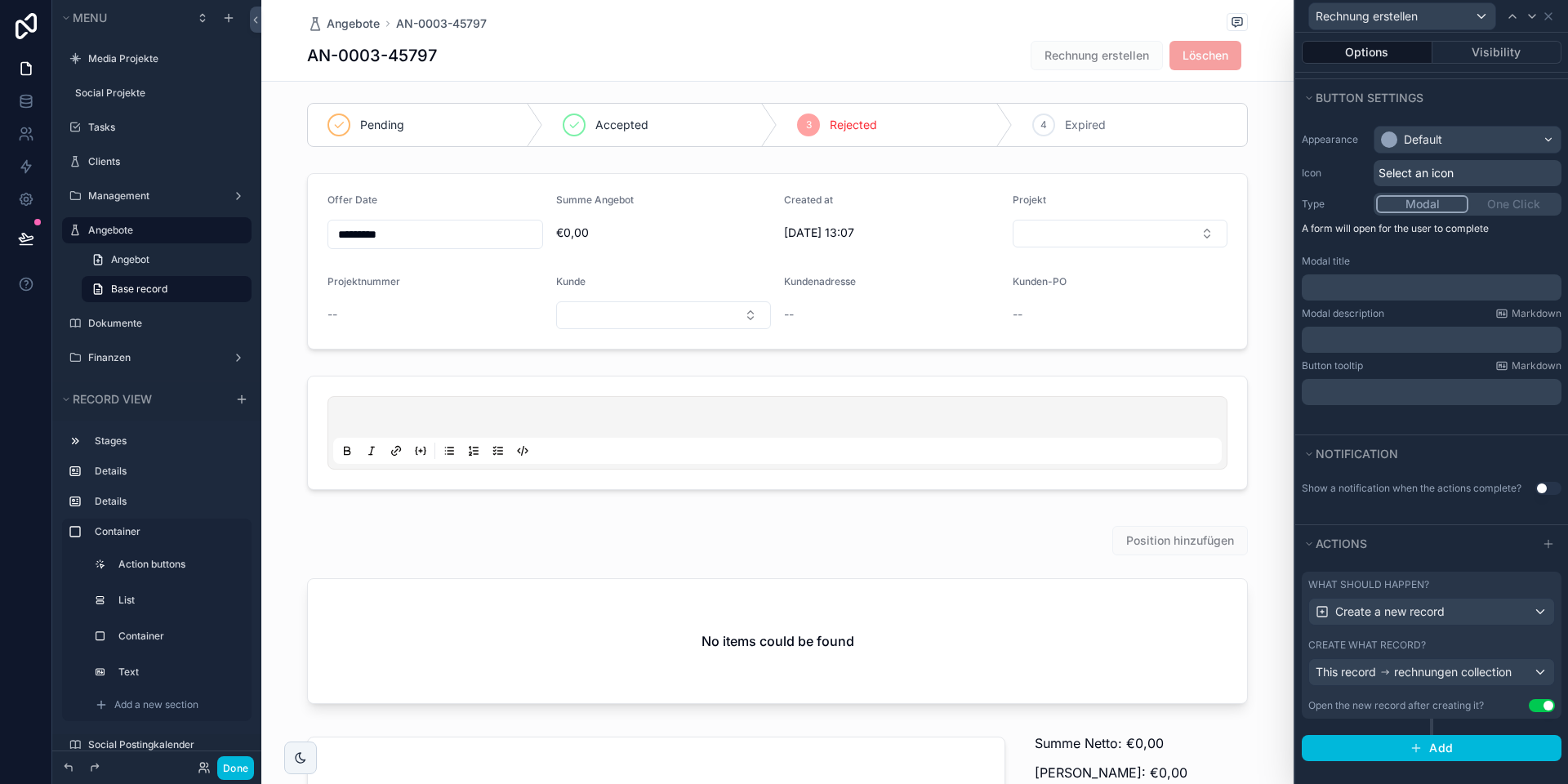
scroll to position [0, 0]
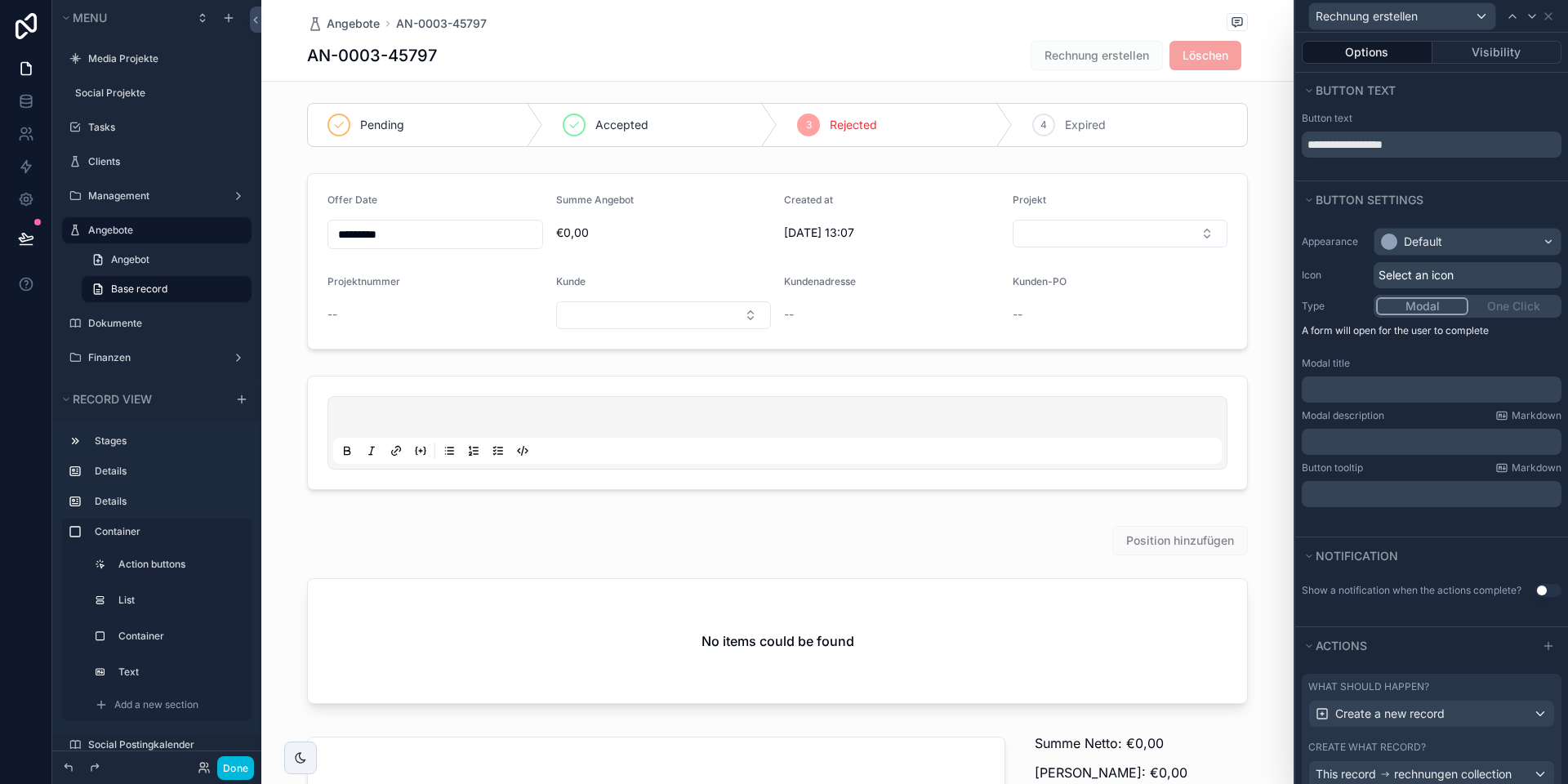
click at [1506, 304] on div "Modal One Click" at bounding box center [1467, 306] width 187 height 23
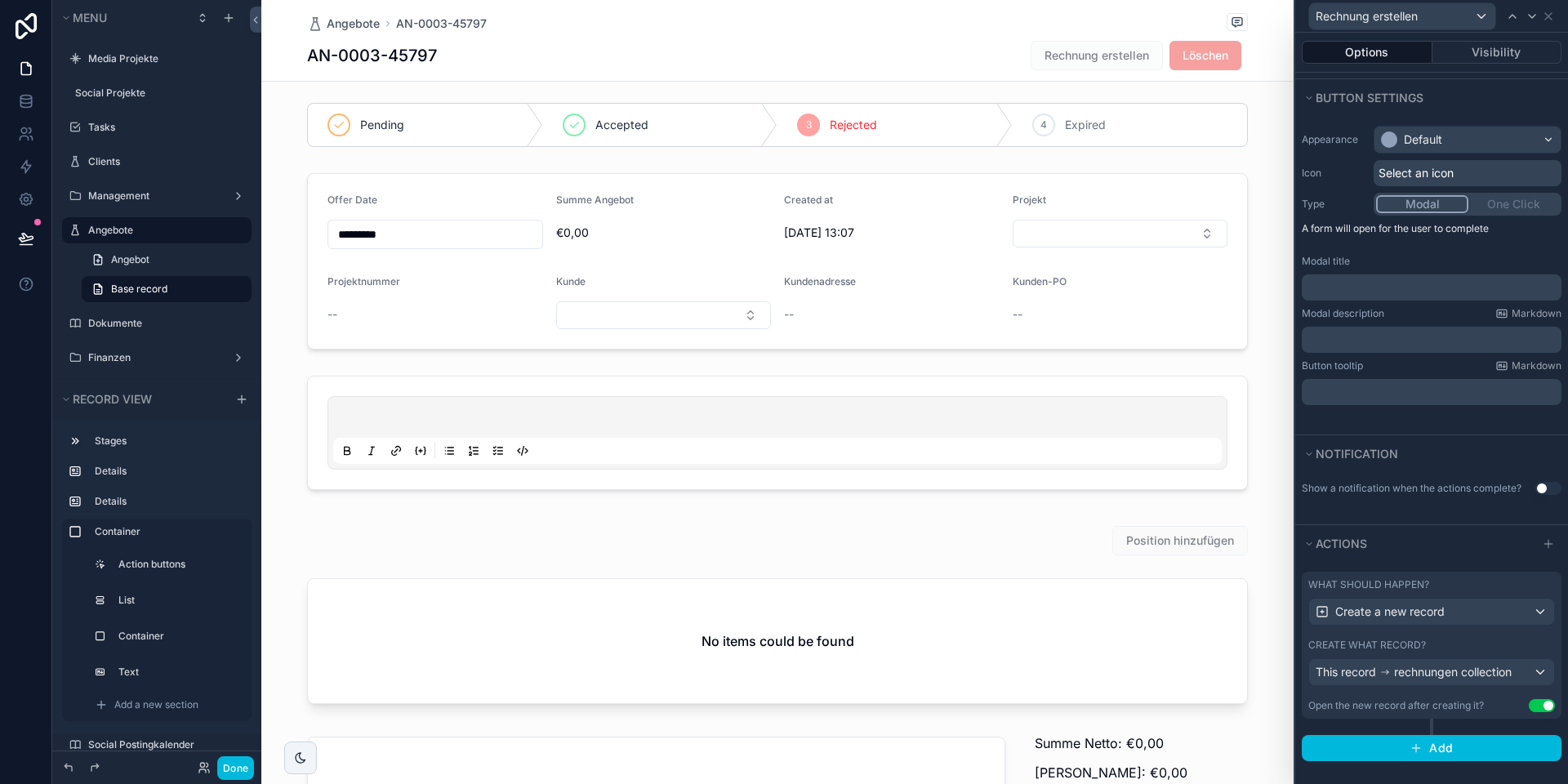
click at [1541, 704] on button "Use setting" at bounding box center [1541, 705] width 26 height 13
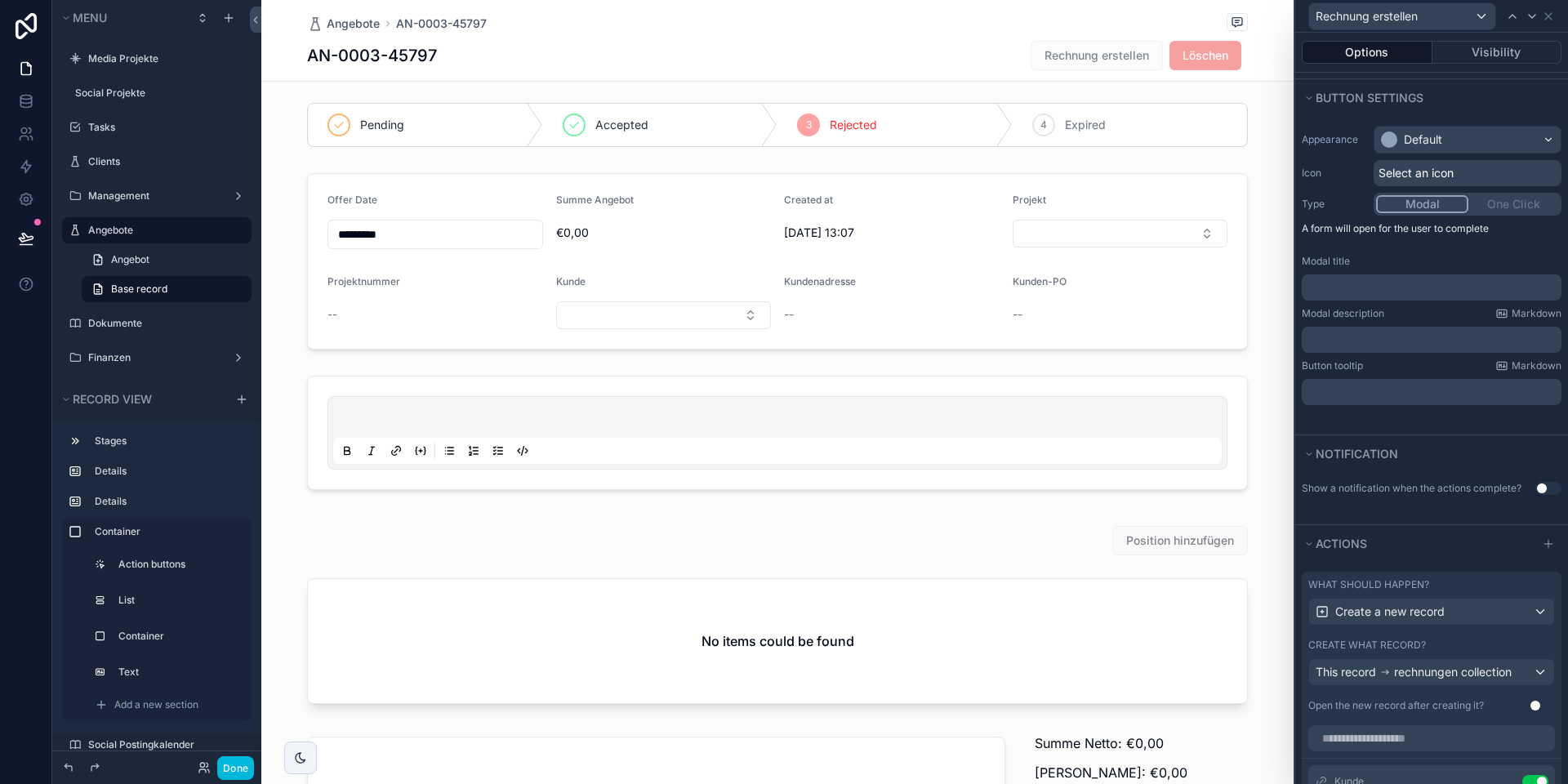
click at [1535, 704] on button "Use setting" at bounding box center [1541, 705] width 26 height 13
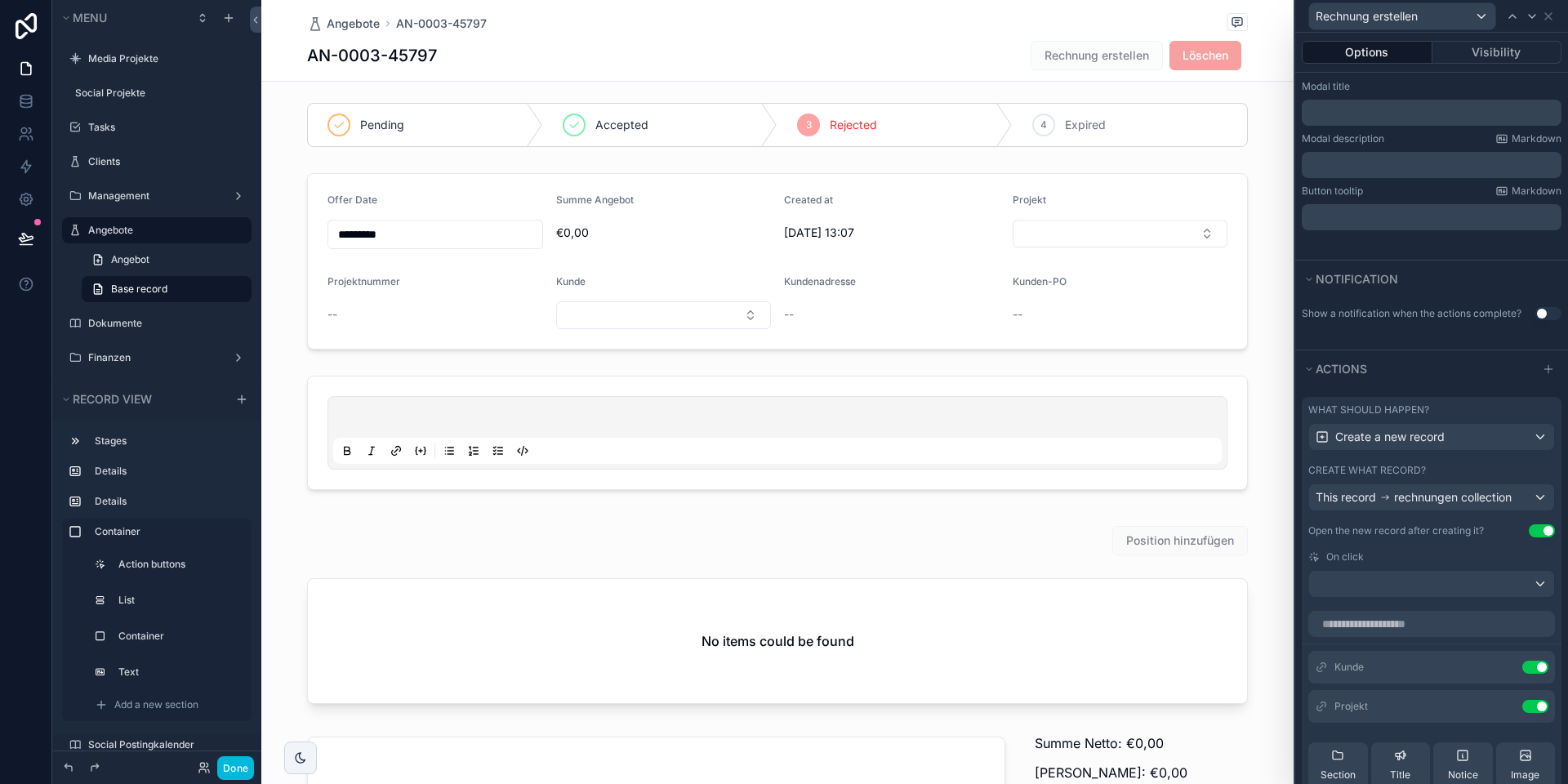
scroll to position [297, 0]
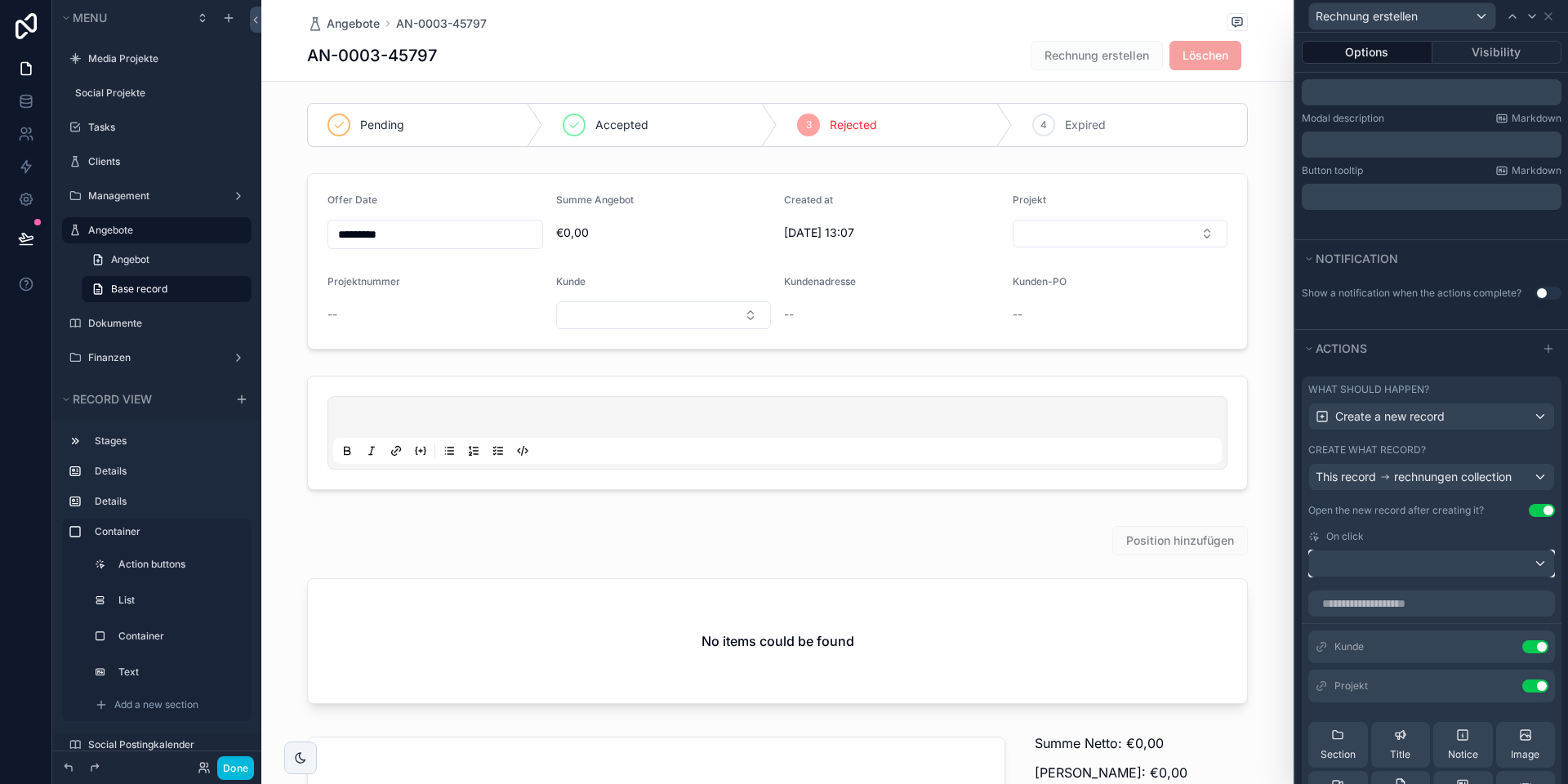
click at [1428, 566] on div at bounding box center [1431, 564] width 245 height 26
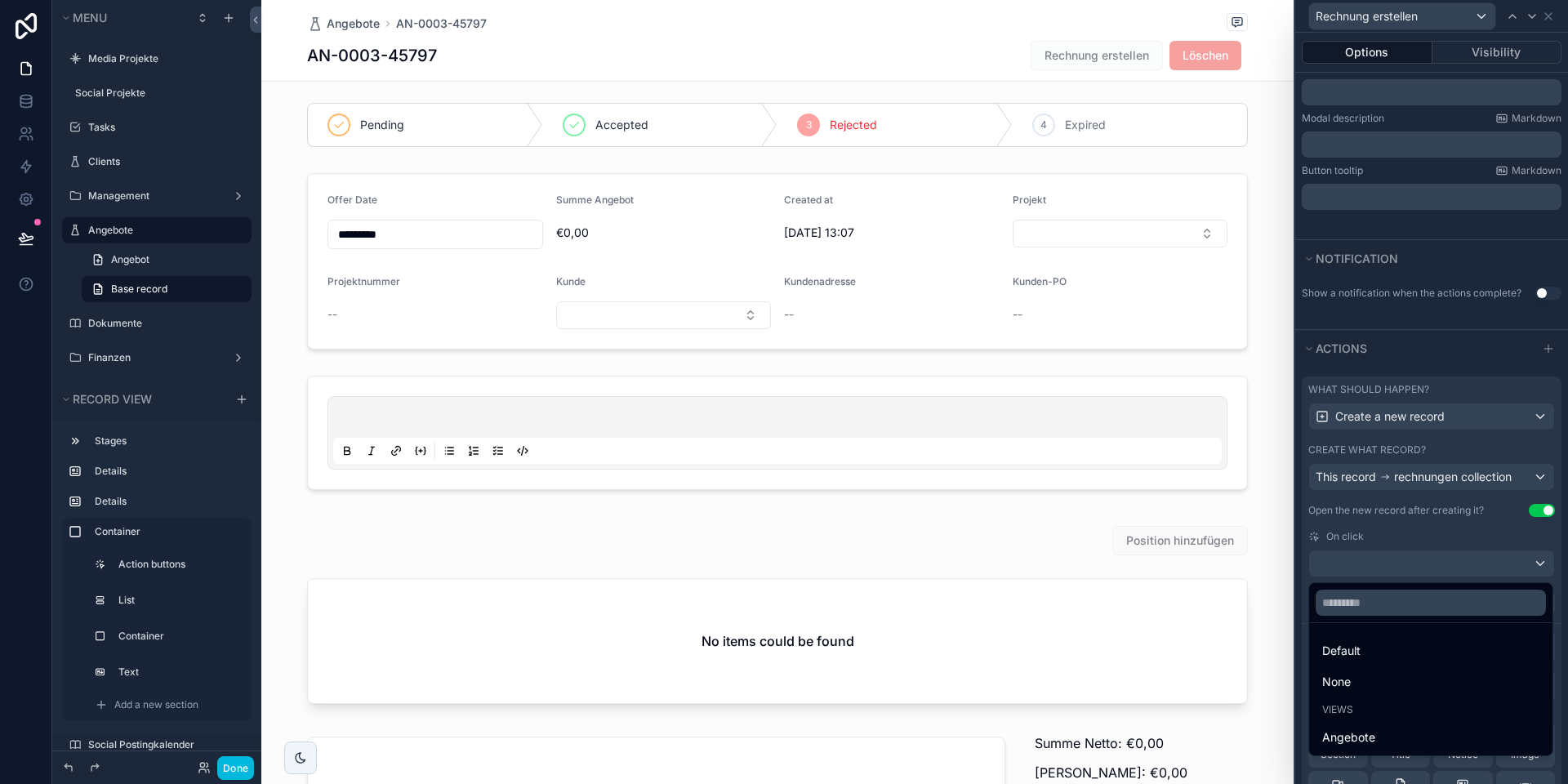
click at [1410, 536] on div at bounding box center [1431, 392] width 272 height 784
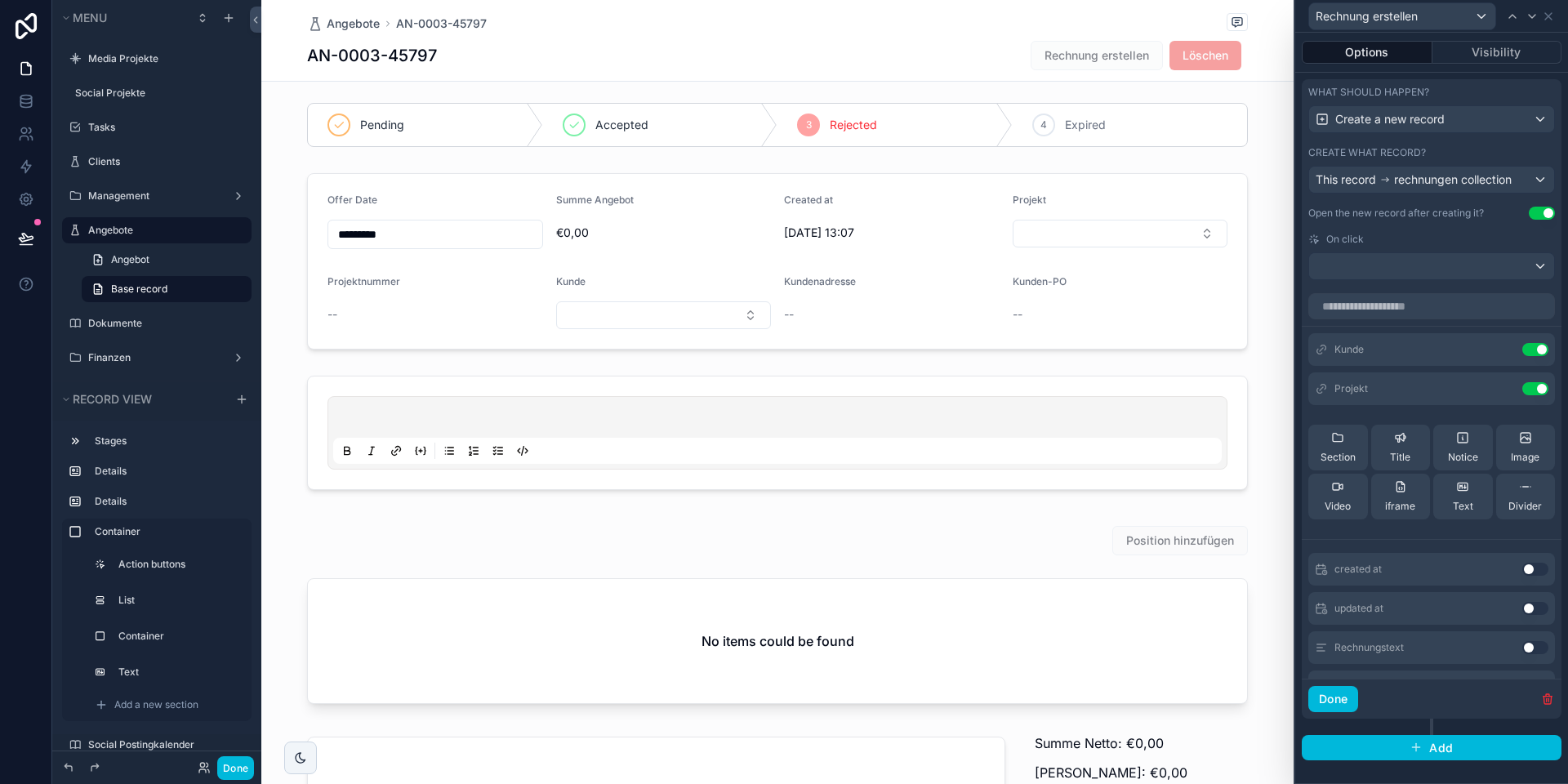
scroll to position [585, 0]
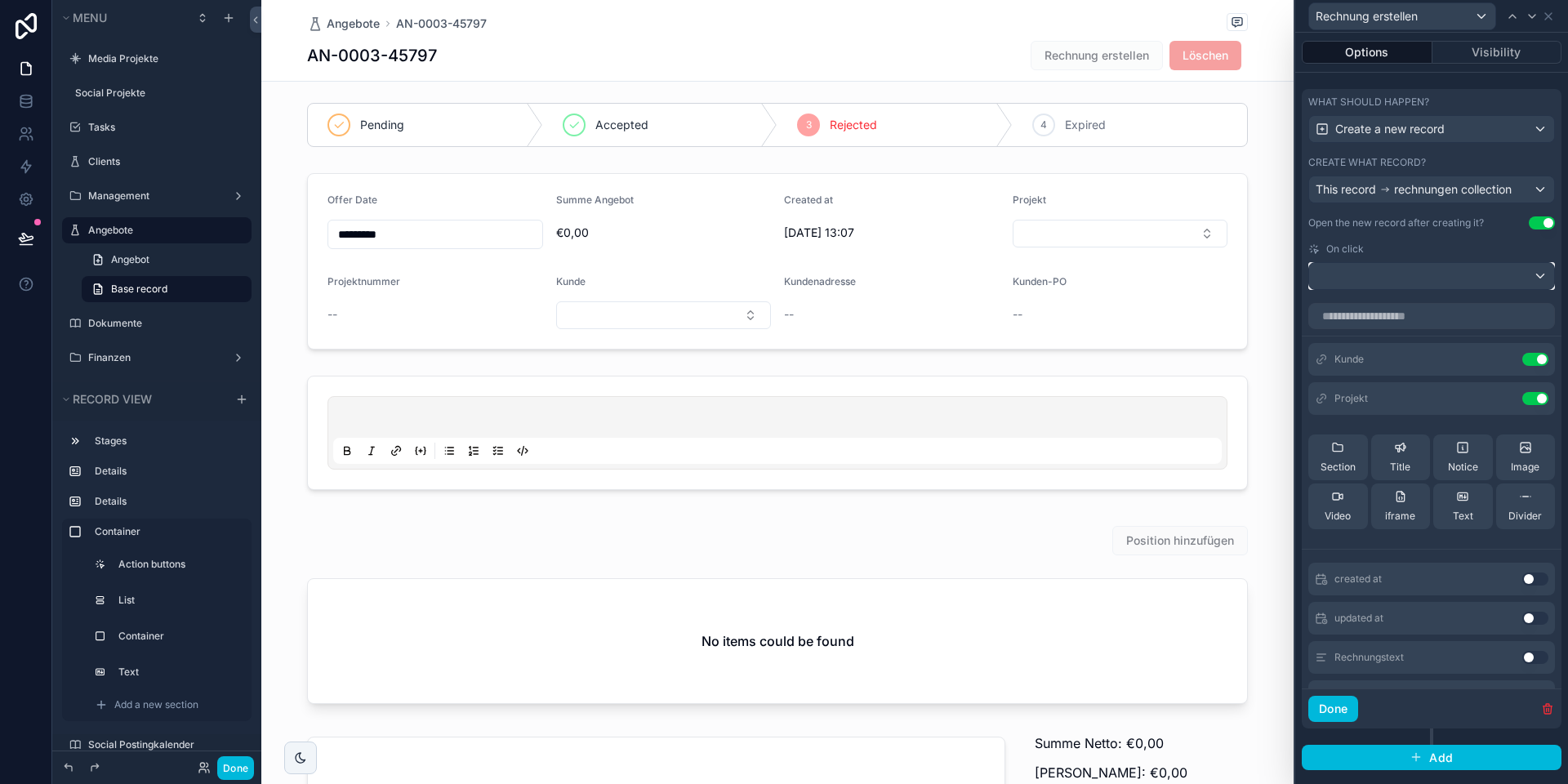
click at [1382, 272] on div at bounding box center [1431, 275] width 245 height 26
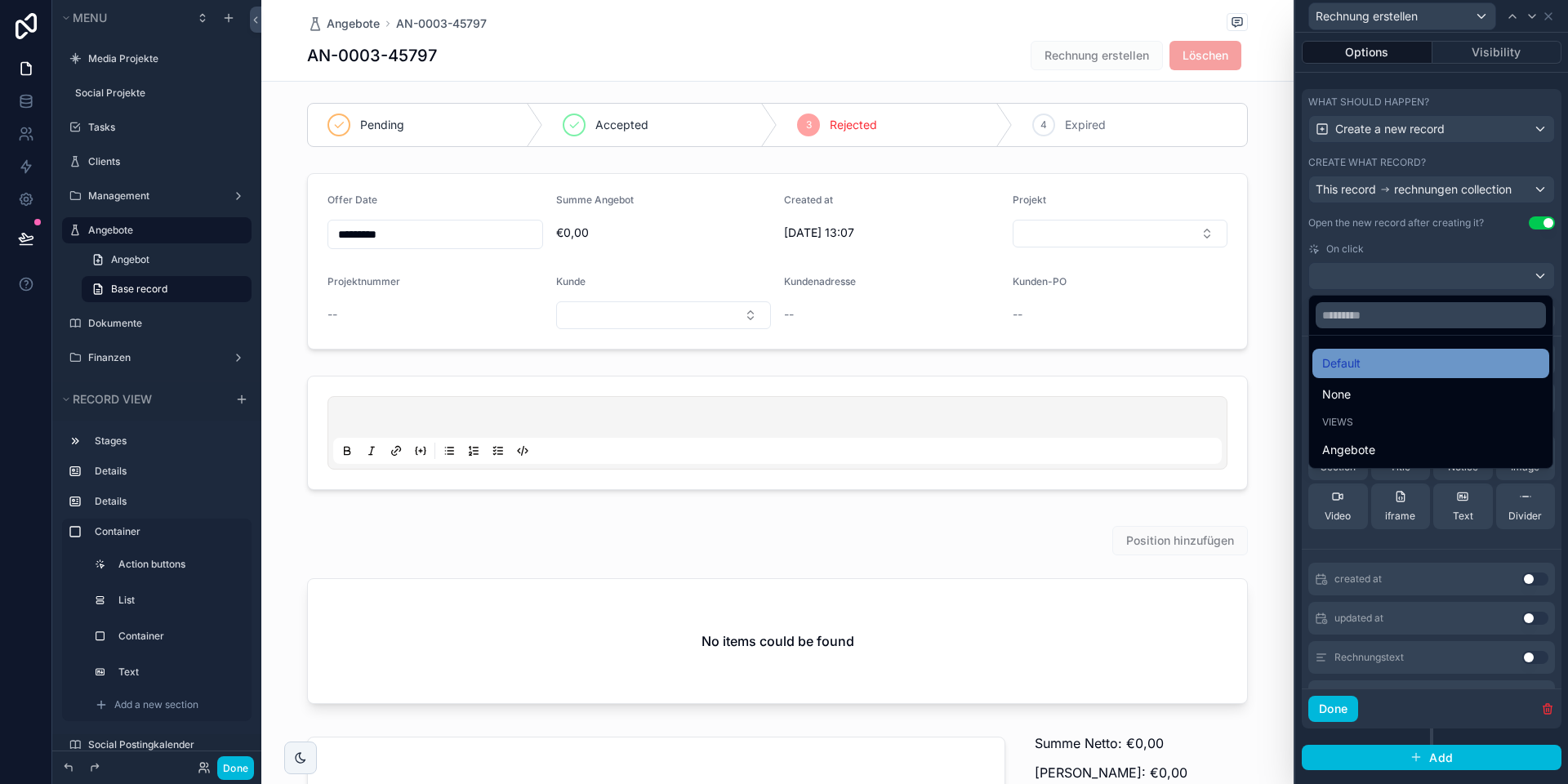
click at [1375, 362] on div "Default" at bounding box center [1430, 363] width 217 height 20
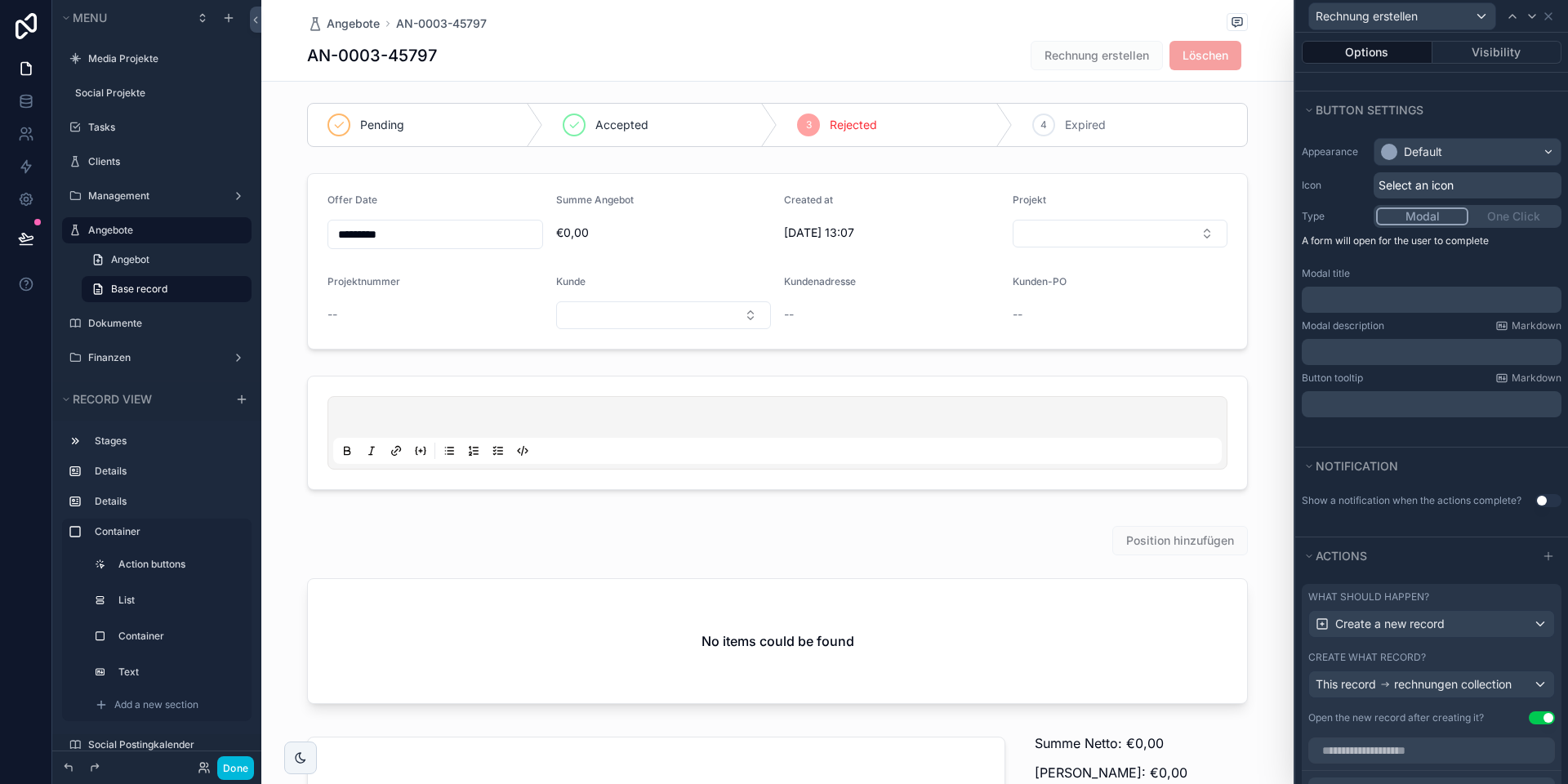
click at [1500, 217] on div "Modal One Click" at bounding box center [1467, 216] width 187 height 23
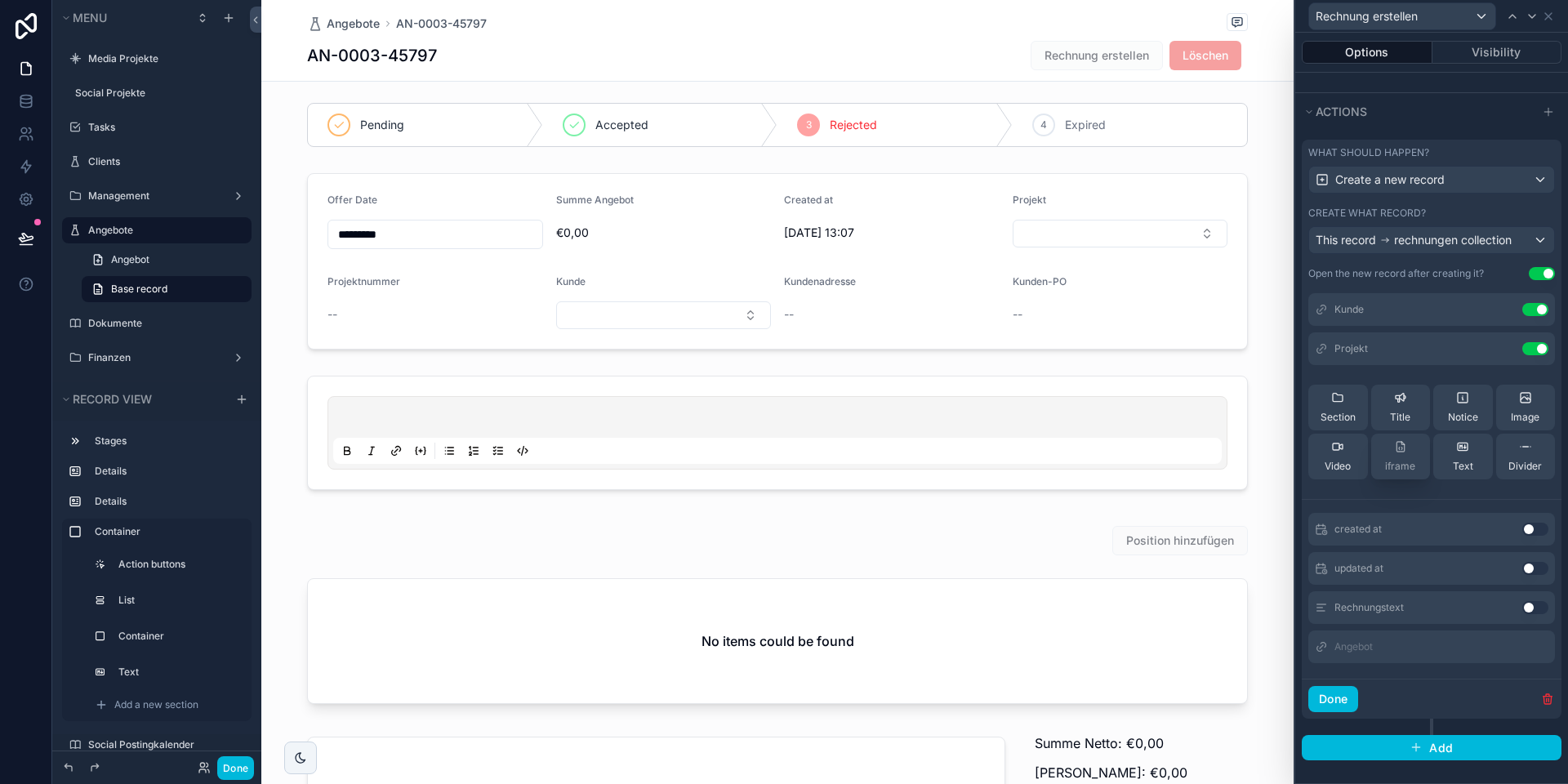
scroll to position [0, 0]
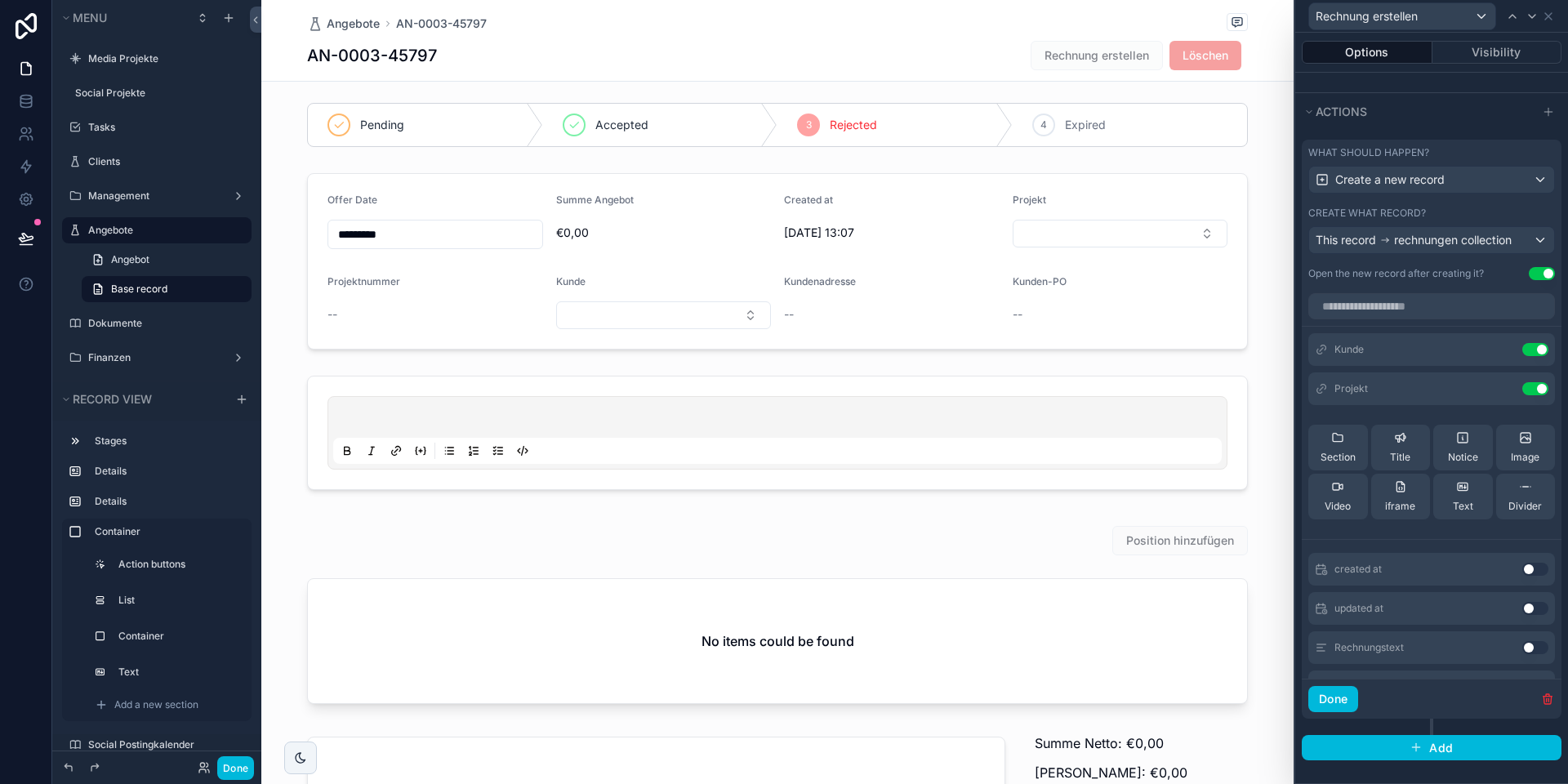
click at [1536, 275] on button "Use setting" at bounding box center [1541, 274] width 26 height 13
click at [0, 0] on icon at bounding box center [0, 0] width 0 height 0
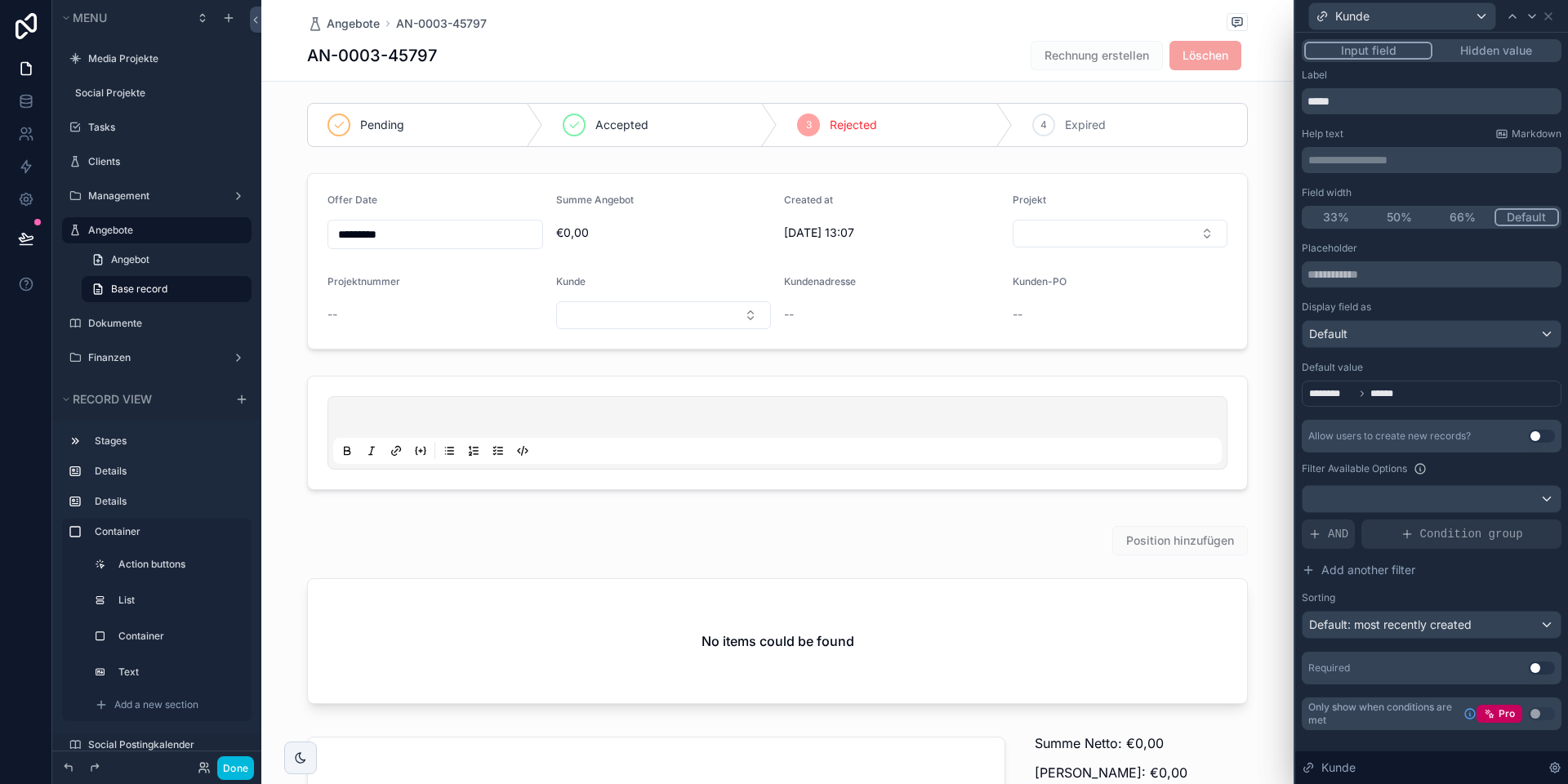
click at [1492, 54] on button "Hidden value" at bounding box center [1495, 50] width 126 height 18
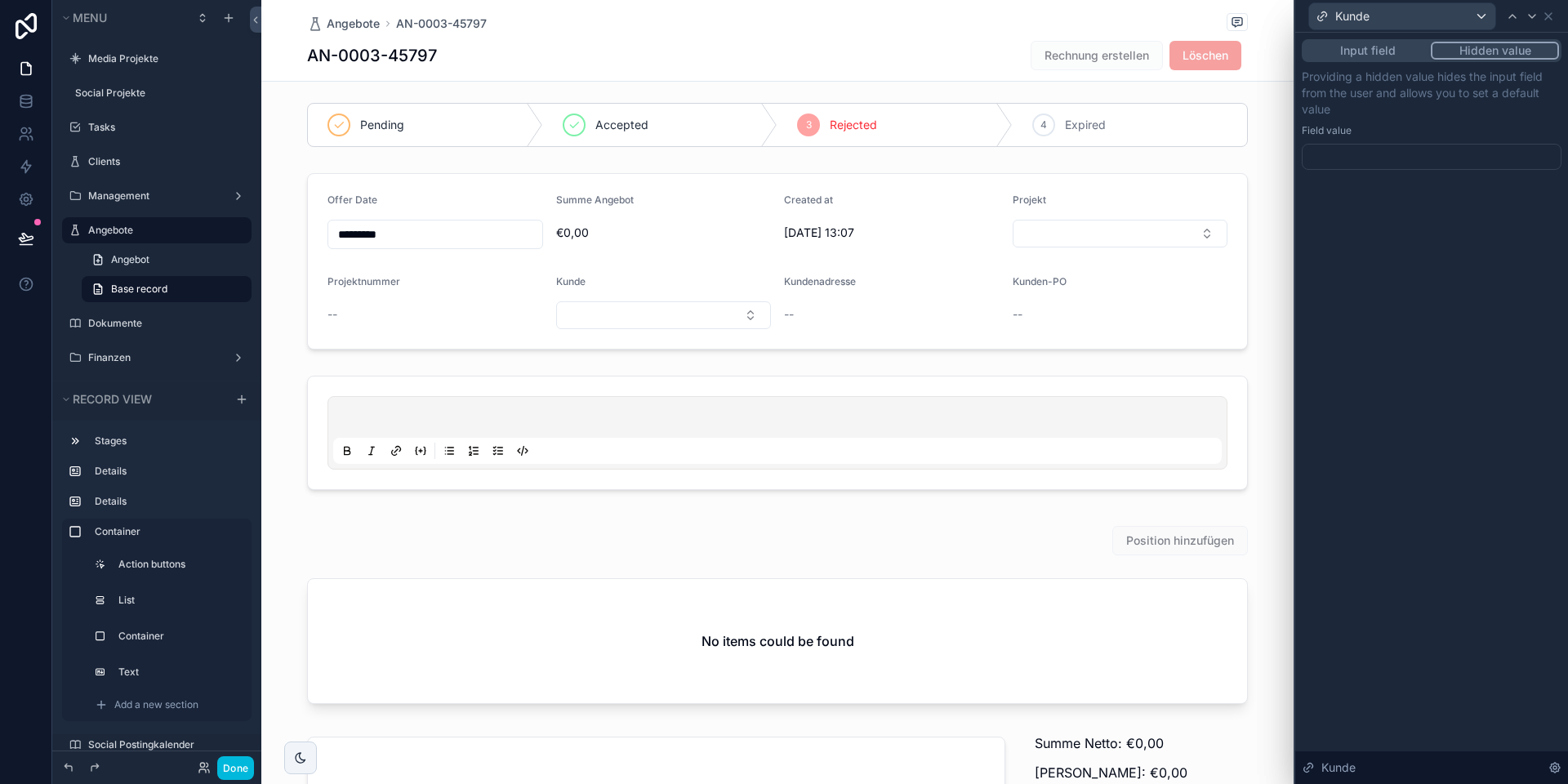
drag, startPoint x: 1340, startPoint y: 159, endPoint x: 1343, endPoint y: 174, distance: 15.3
click at [1340, 159] on div at bounding box center [1431, 157] width 260 height 26
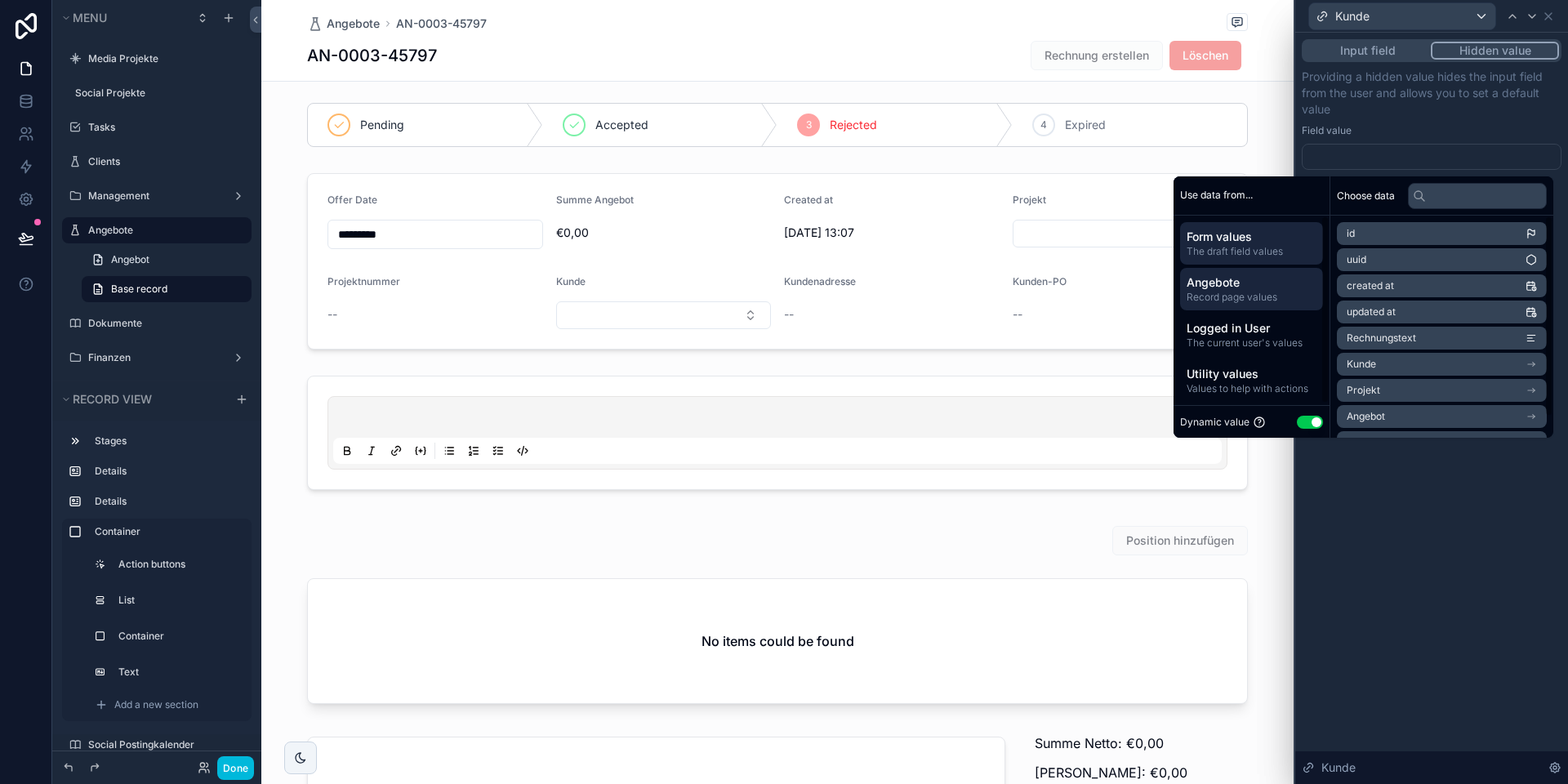
click at [1251, 291] on span "Record page values" at bounding box center [1251, 297] width 130 height 13
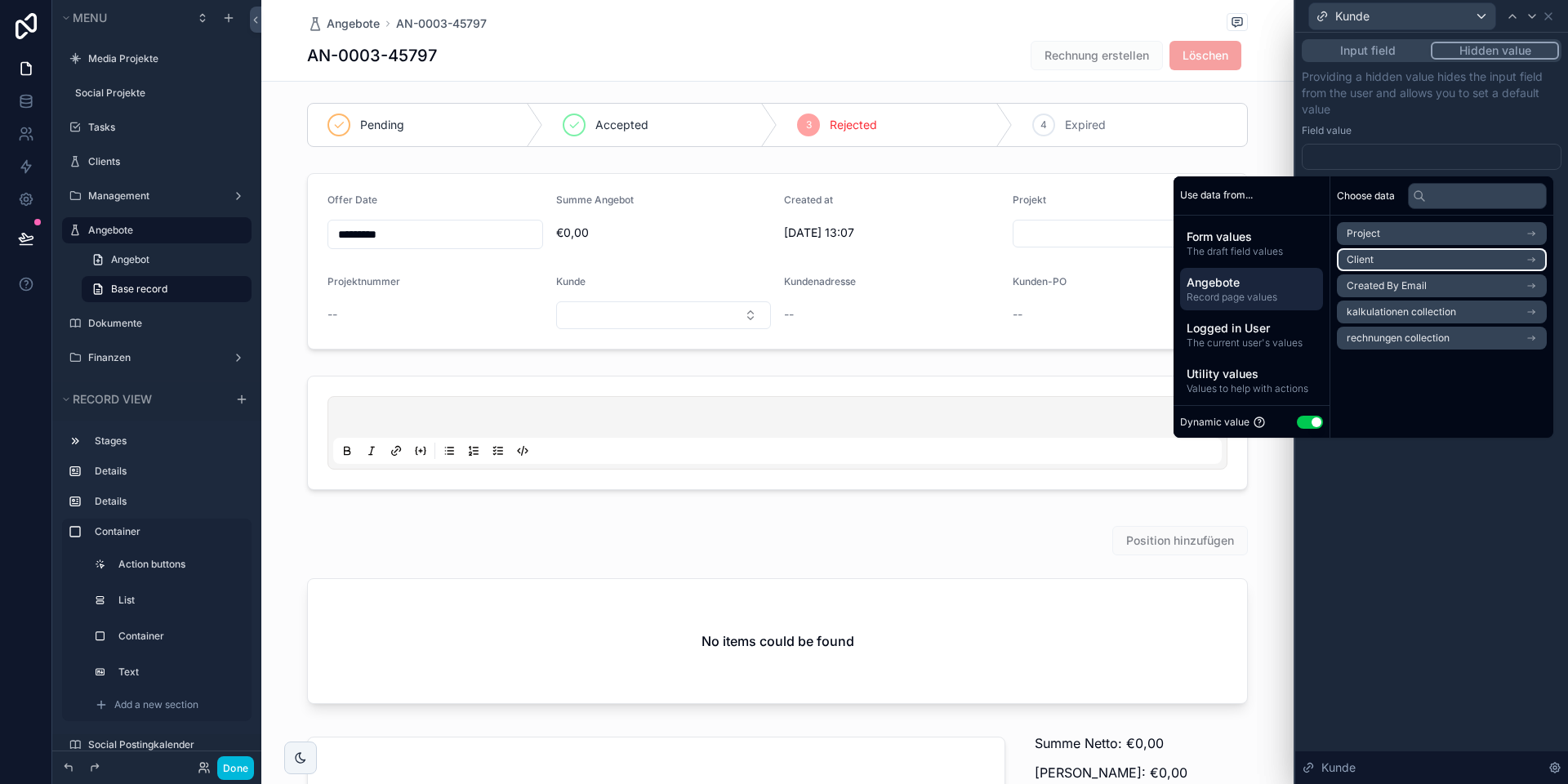
click at [1374, 263] on li "Client" at bounding box center [1441, 260] width 210 height 23
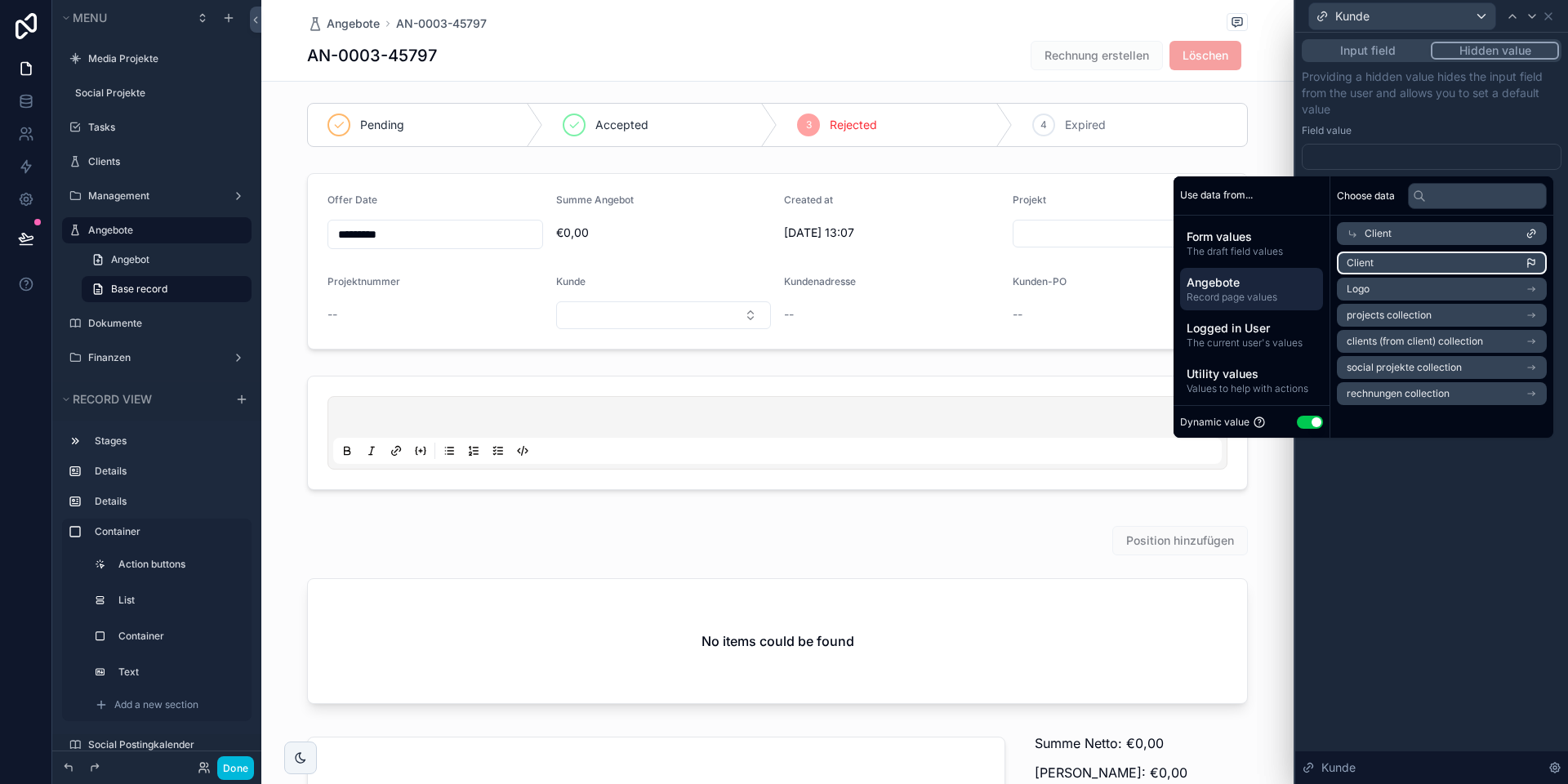
drag, startPoint x: 1380, startPoint y: 261, endPoint x: 1473, endPoint y: 160, distance: 137.3
click at [1380, 261] on li "Client" at bounding box center [1441, 263] width 210 height 23
click at [1483, 110] on p "Providing a hidden value hides the input field from the user and allows you to …" at bounding box center [1431, 93] width 260 height 49
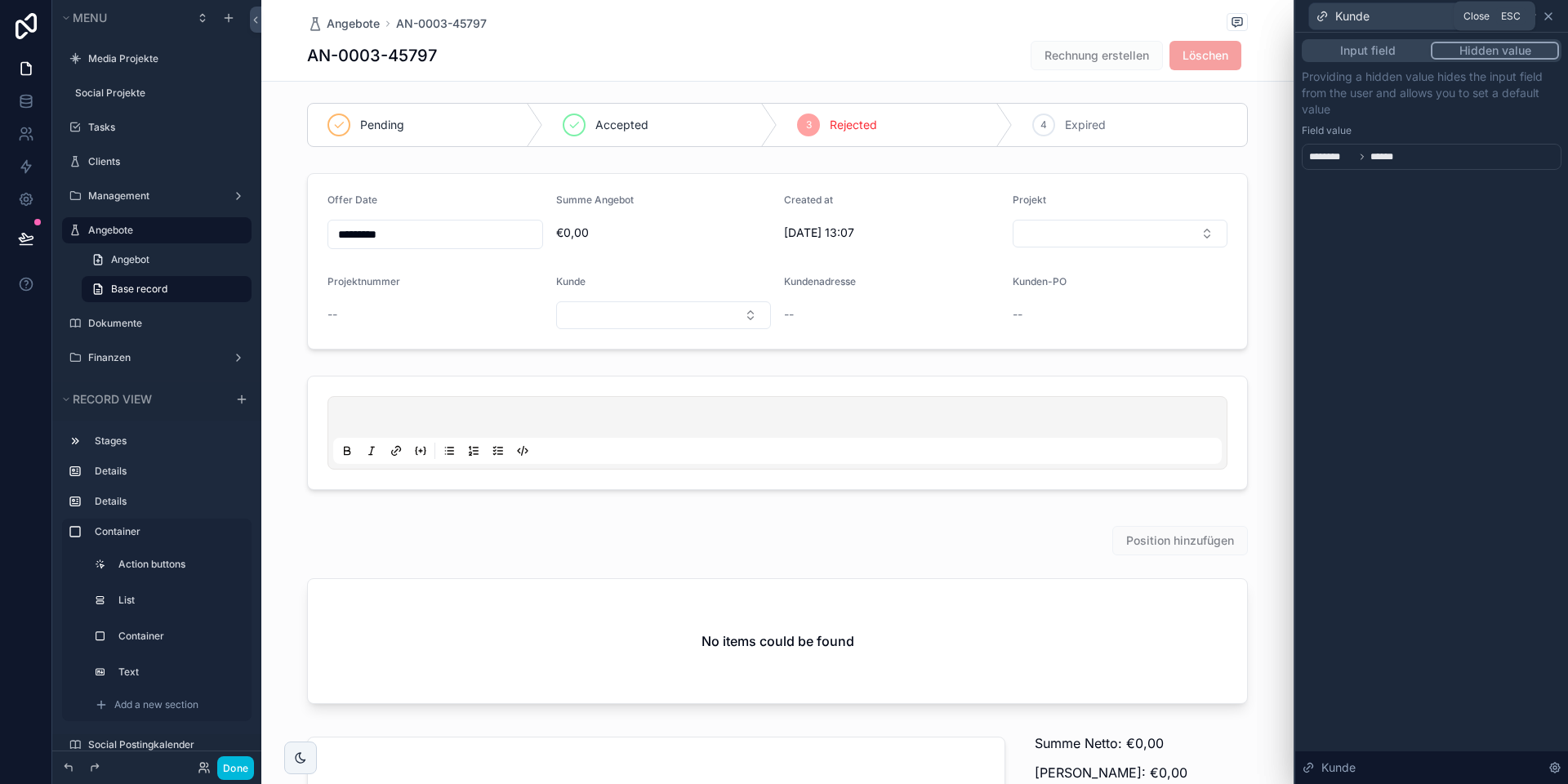
click at [1549, 20] on icon at bounding box center [1547, 16] width 13 height 13
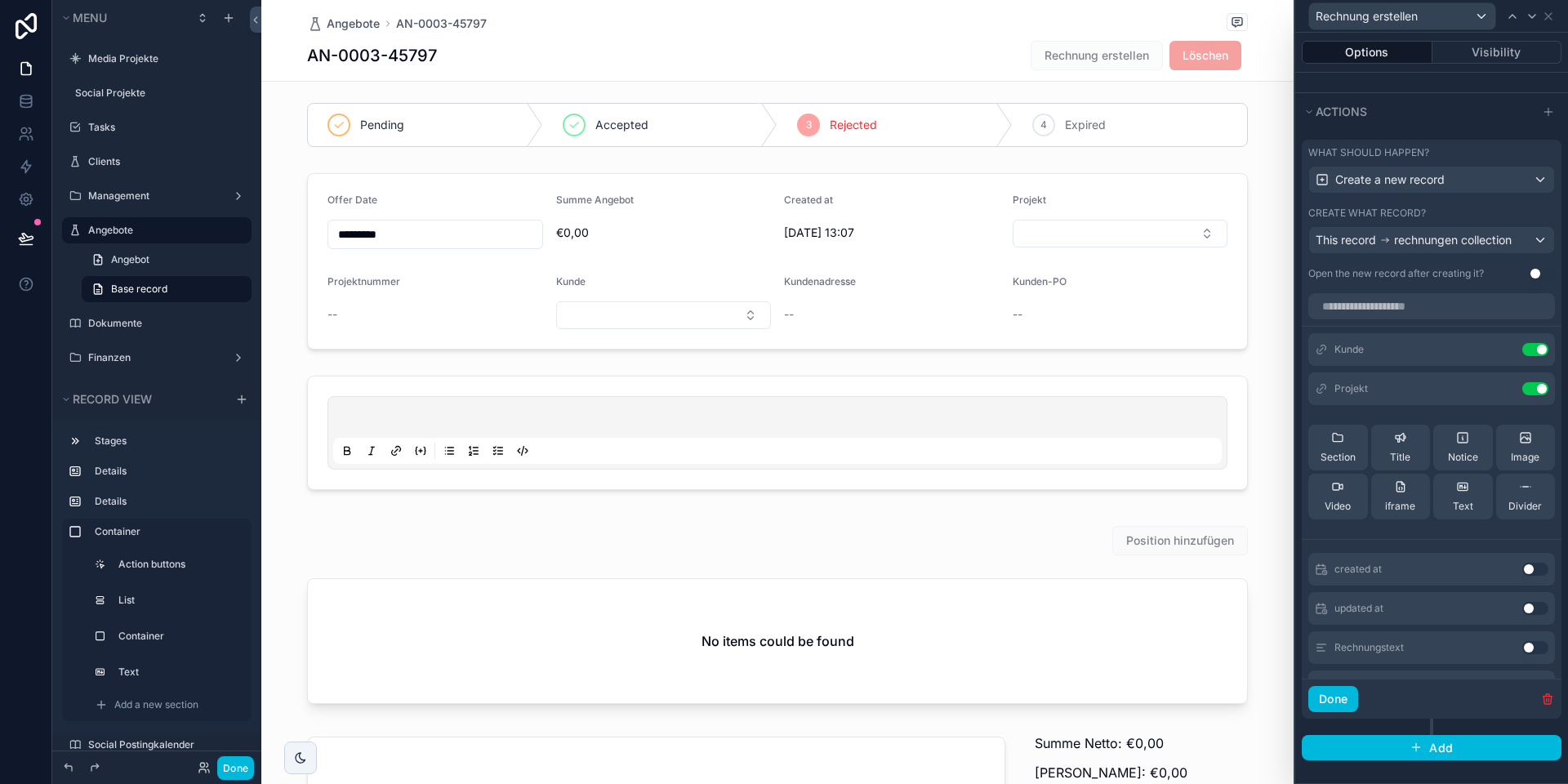
click at [0, 0] on icon at bounding box center [0, 0] width 0 height 0
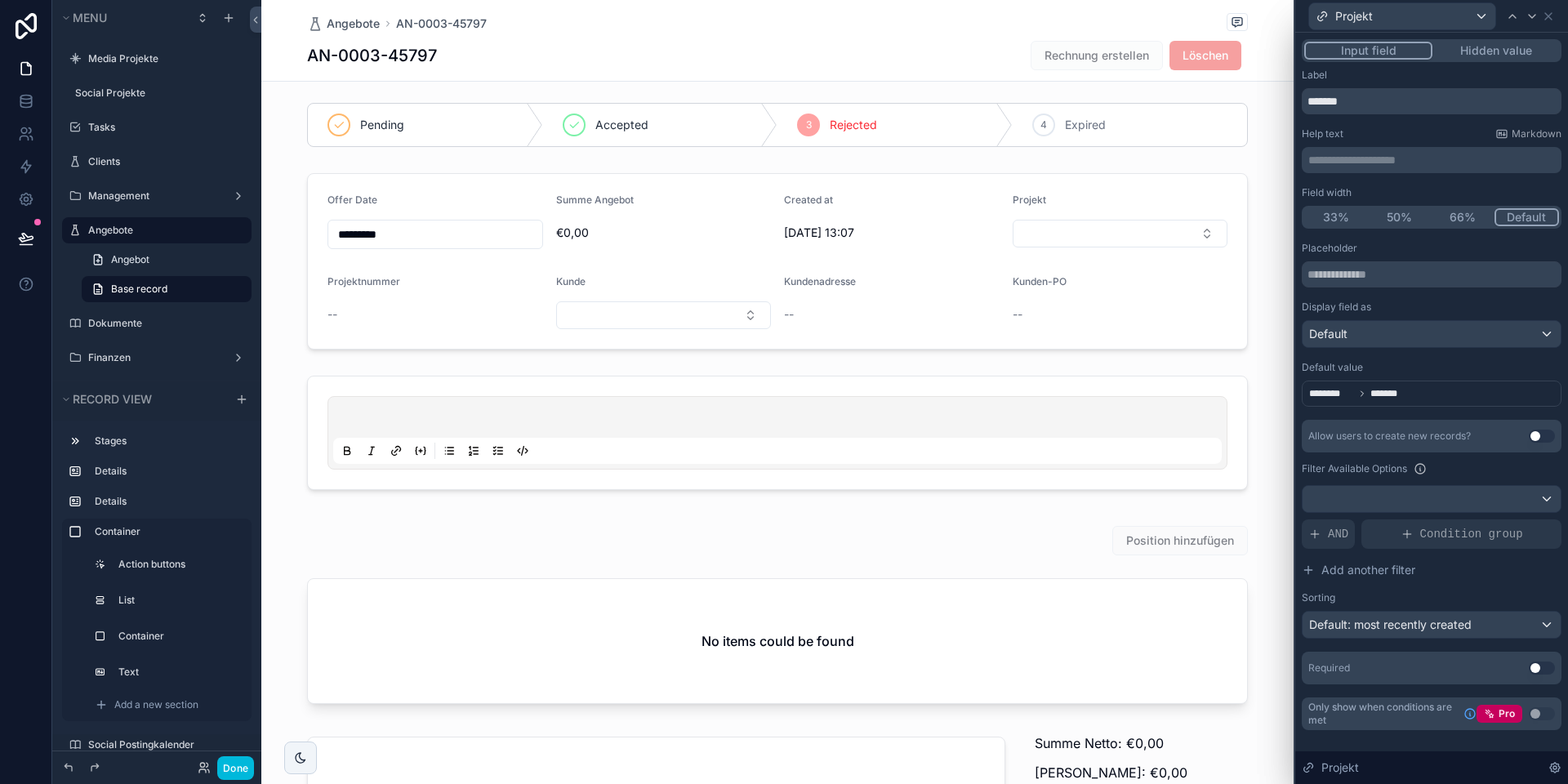
click at [1468, 54] on button "Hidden value" at bounding box center [1495, 50] width 126 height 18
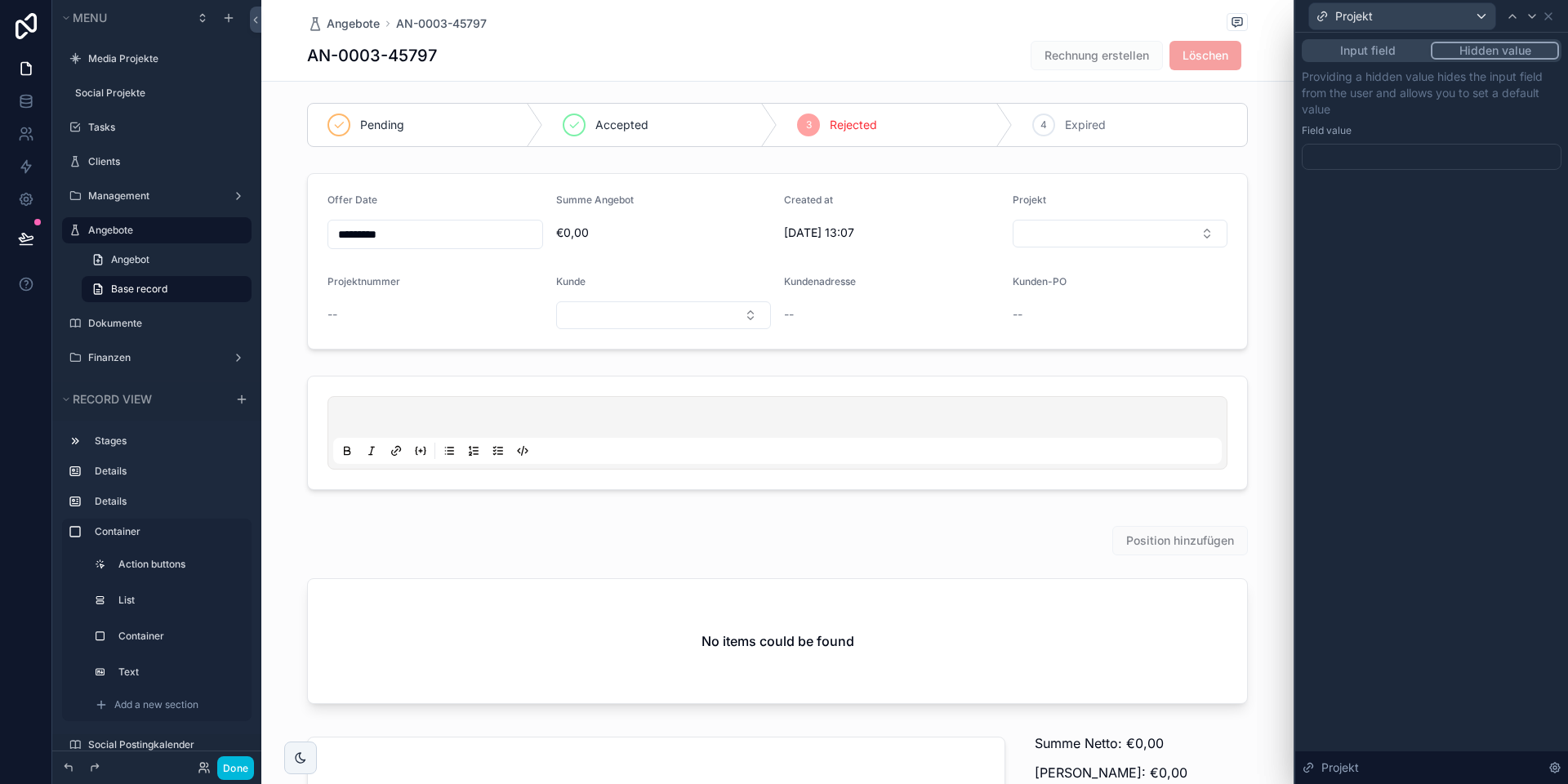
click at [1355, 158] on div at bounding box center [1431, 157] width 260 height 26
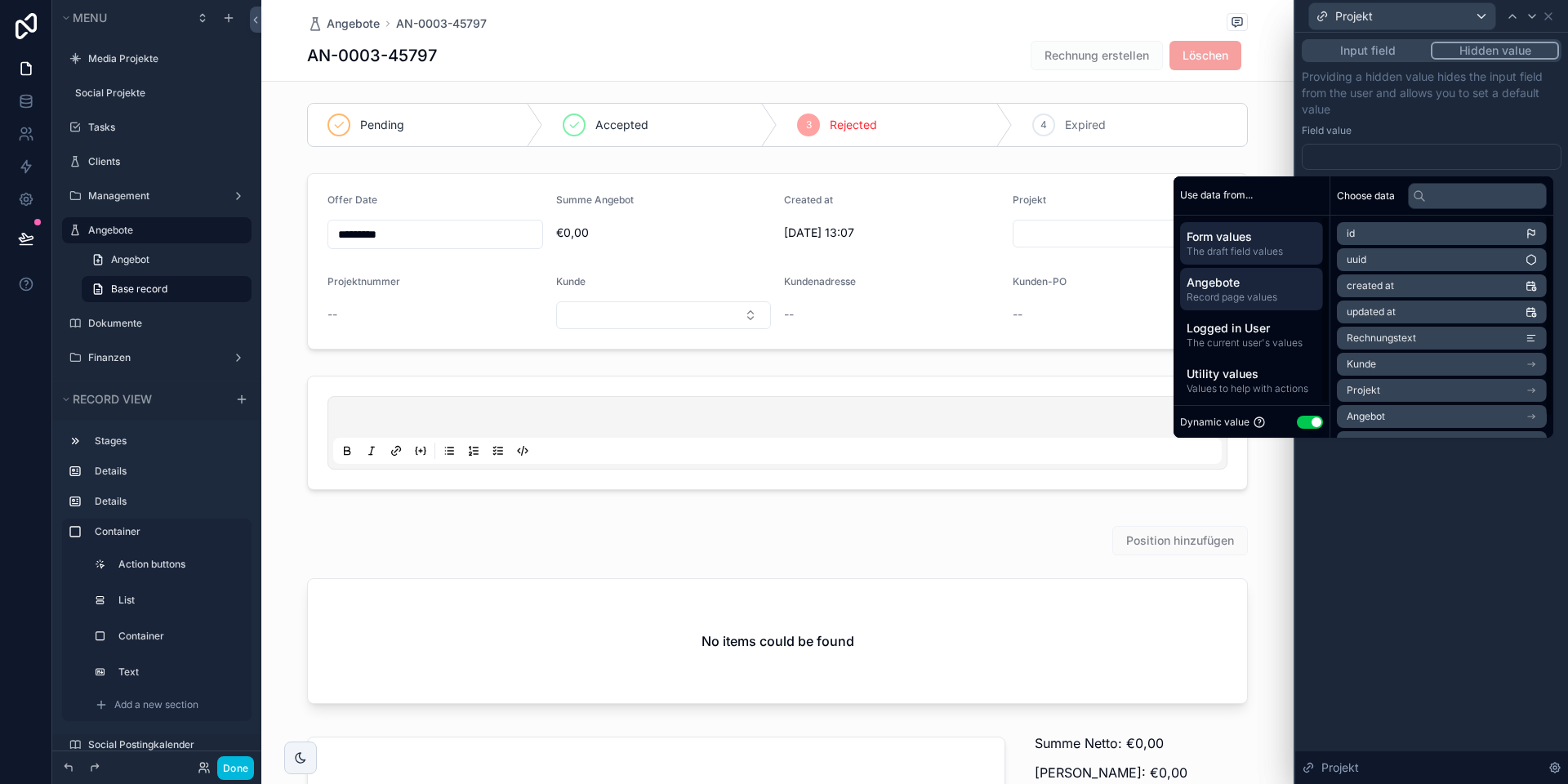
click at [1228, 296] on span "Record page values" at bounding box center [1251, 297] width 130 height 13
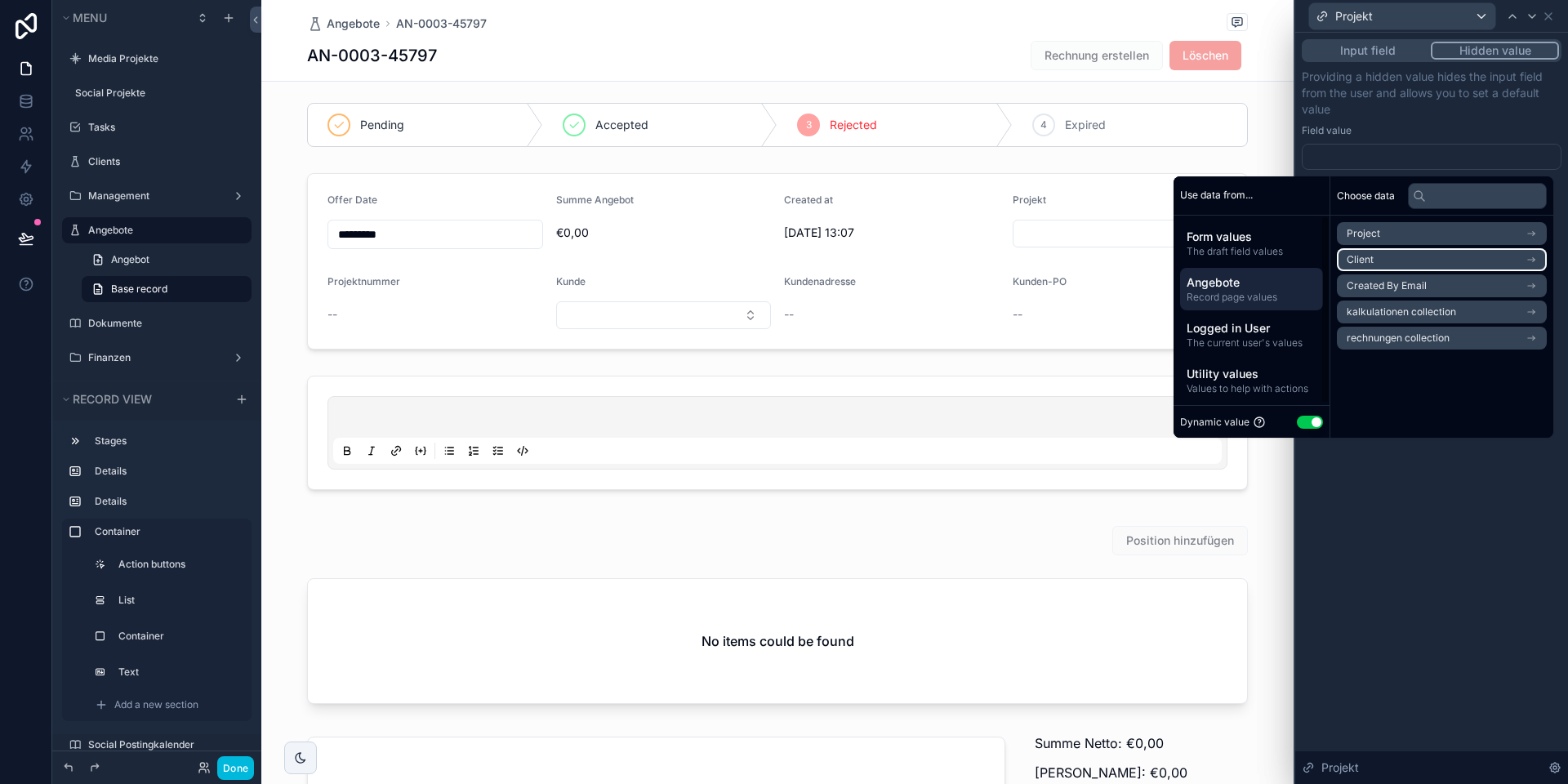
click at [1365, 233] on span "Project" at bounding box center [1363, 233] width 34 height 13
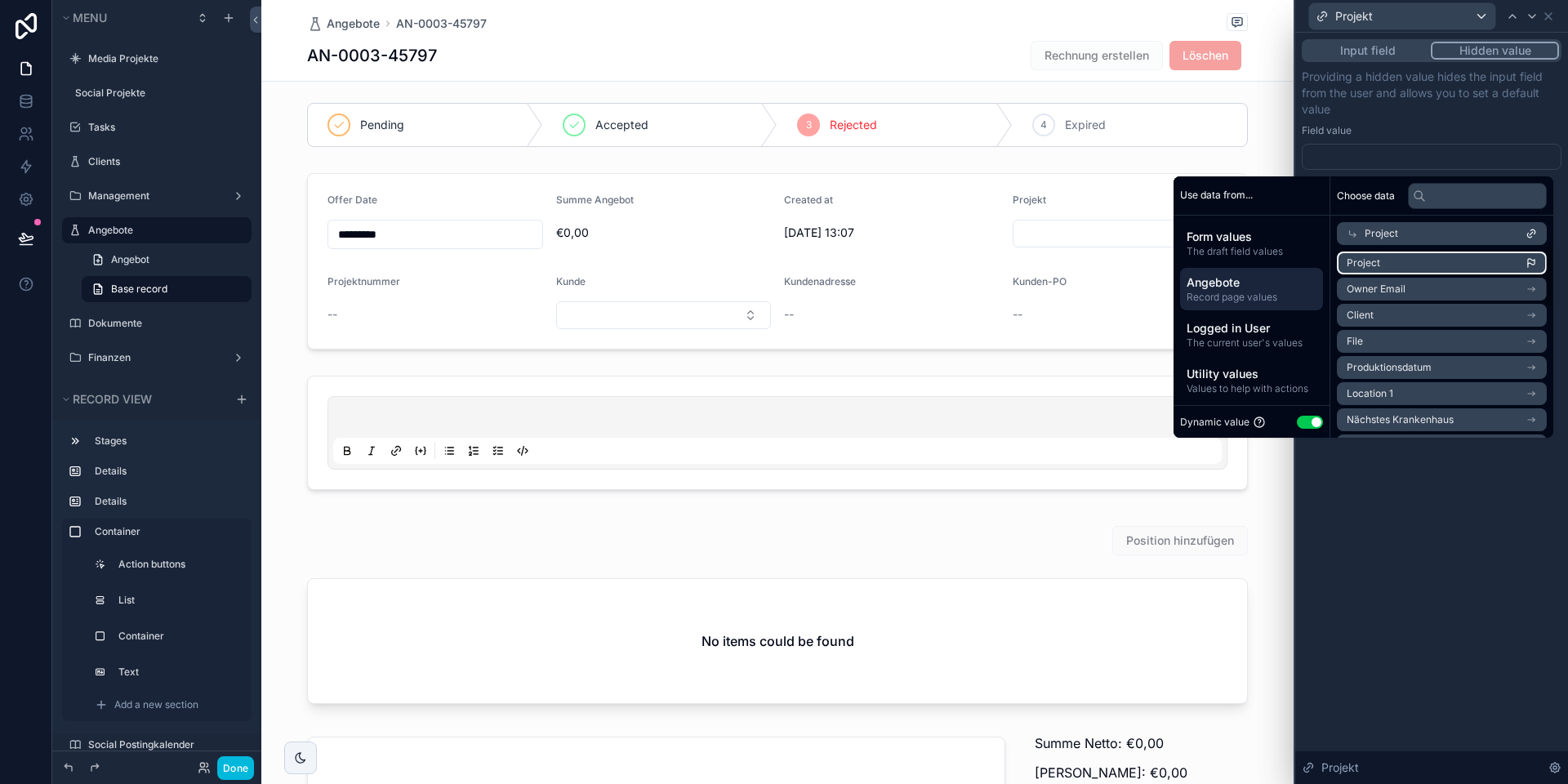
click at [1382, 261] on li "Project" at bounding box center [1441, 263] width 210 height 23
click at [1481, 123] on div "Providing a hidden value hides the input field from the user and allows you to …" at bounding box center [1431, 118] width 260 height 102
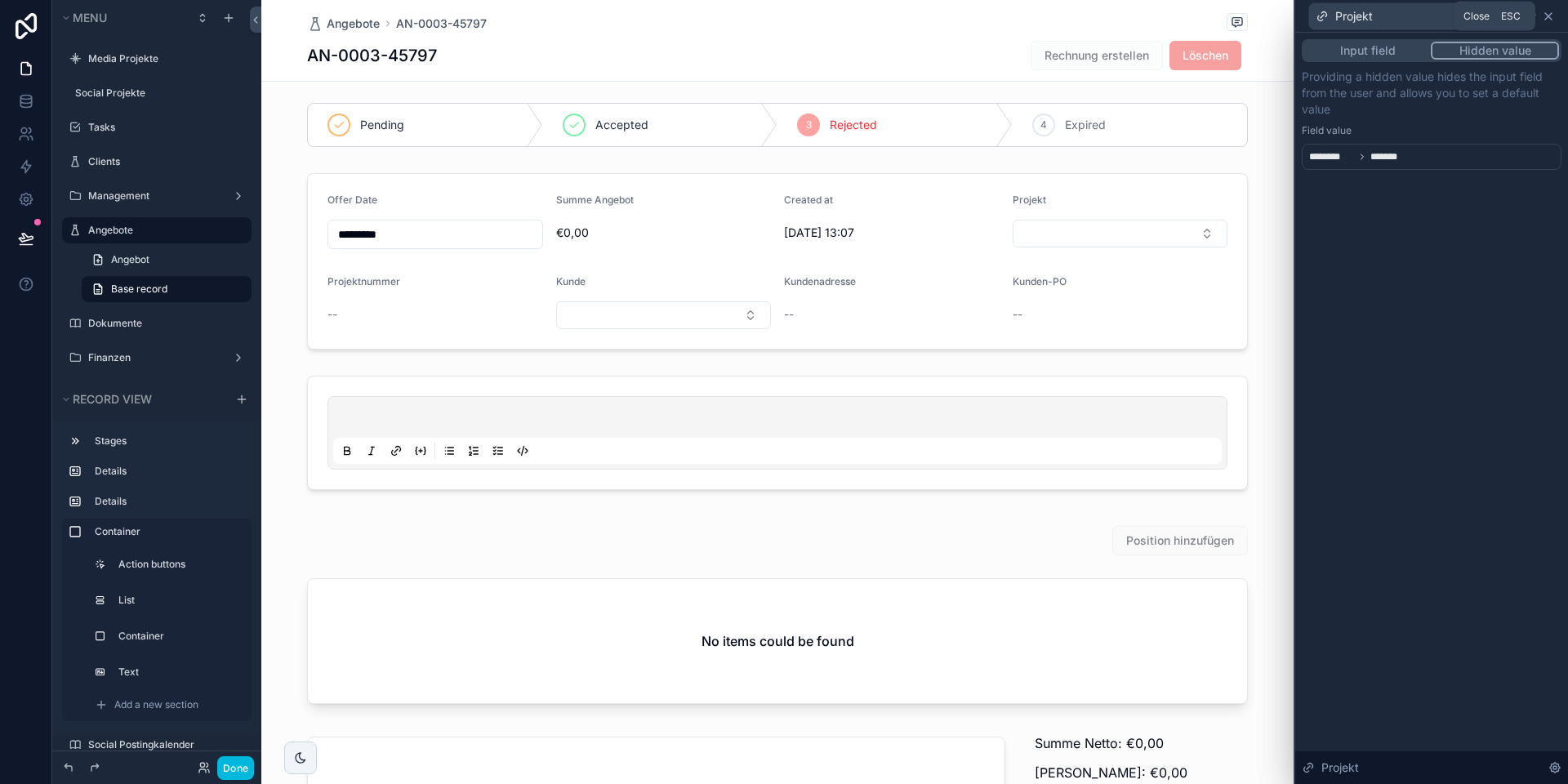
click at [1548, 17] on icon at bounding box center [1547, 16] width 13 height 13
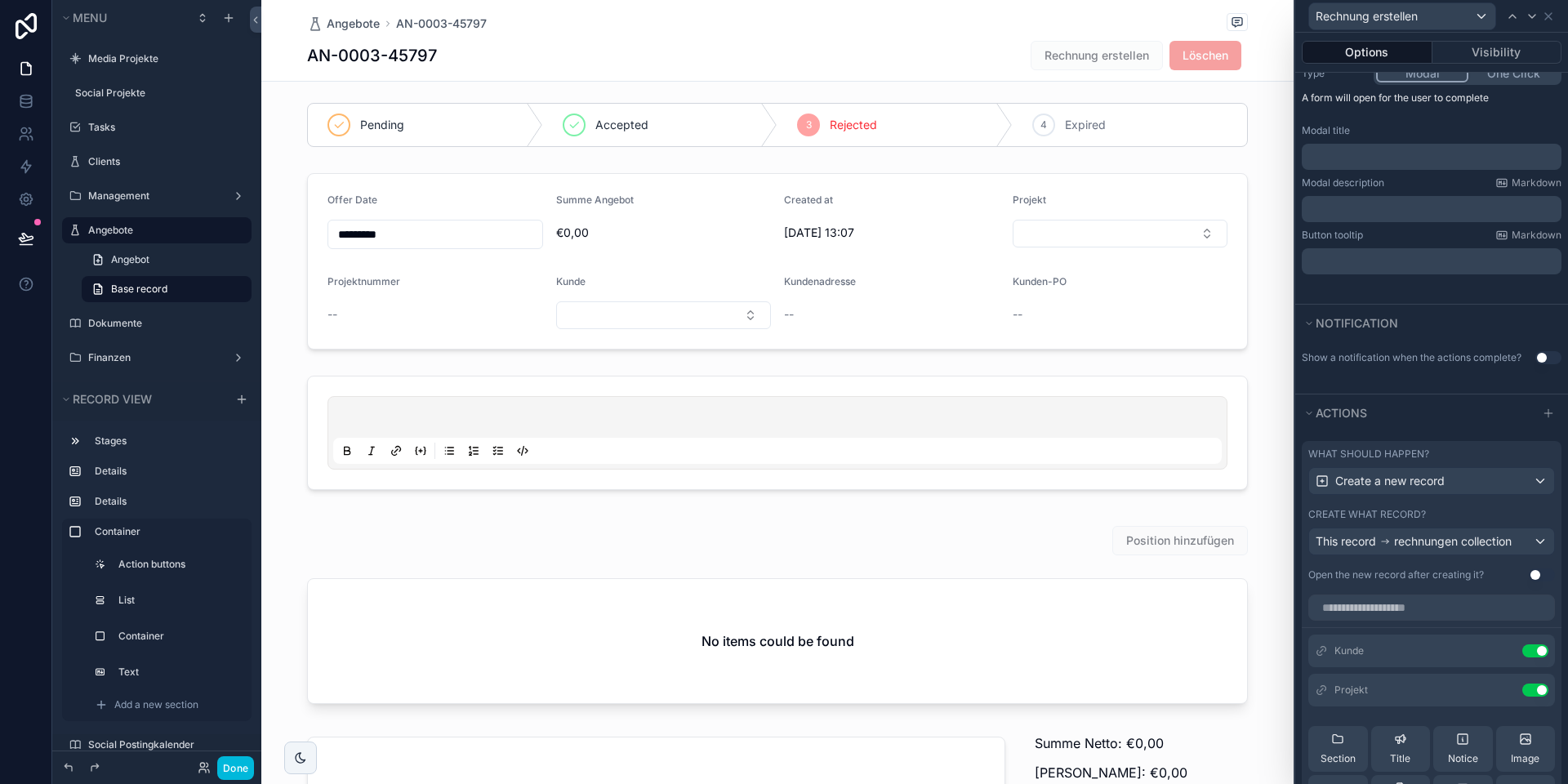
scroll to position [165, 0]
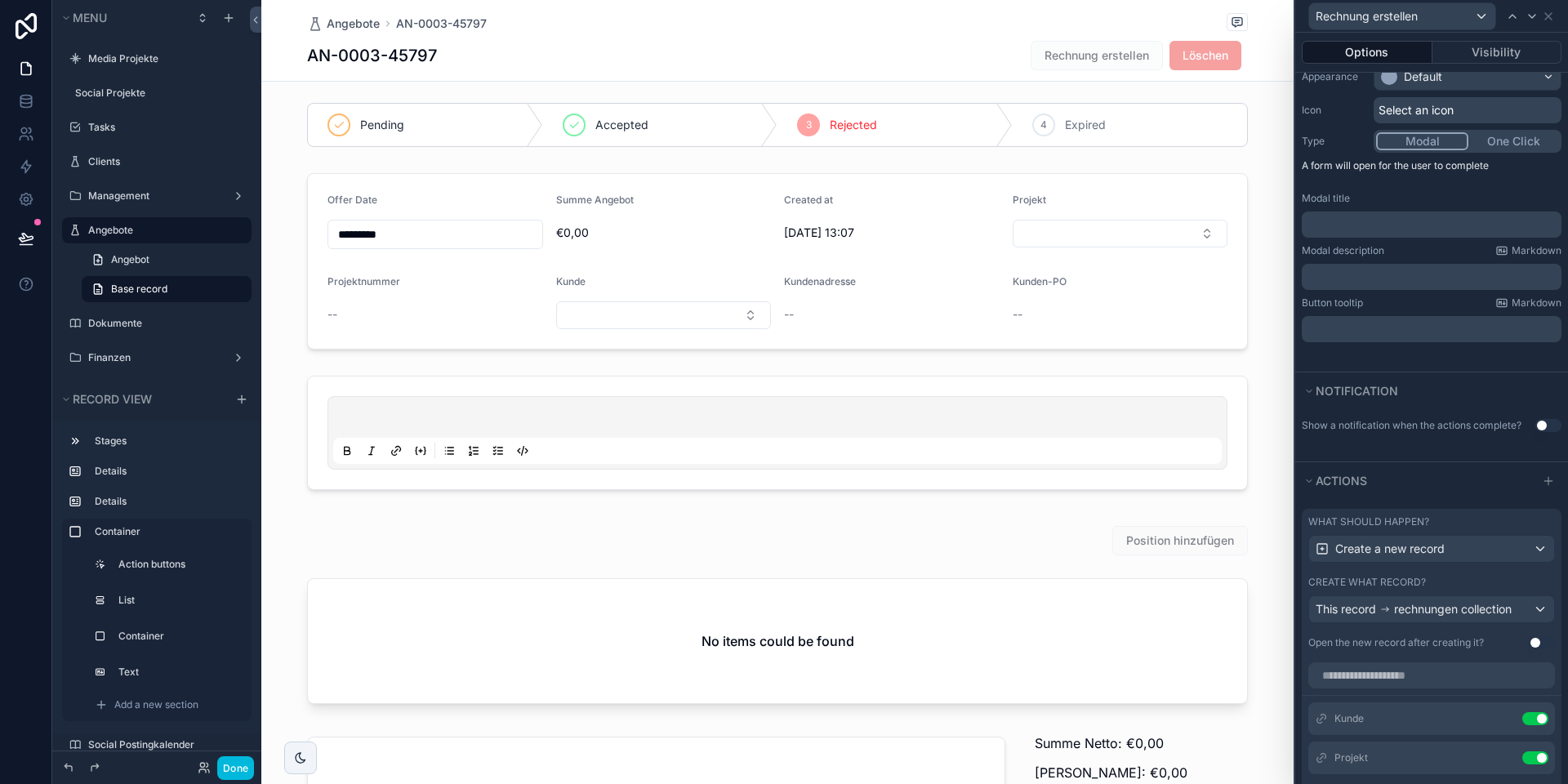
click at [1512, 144] on button "One Click" at bounding box center [1514, 141] width 91 height 18
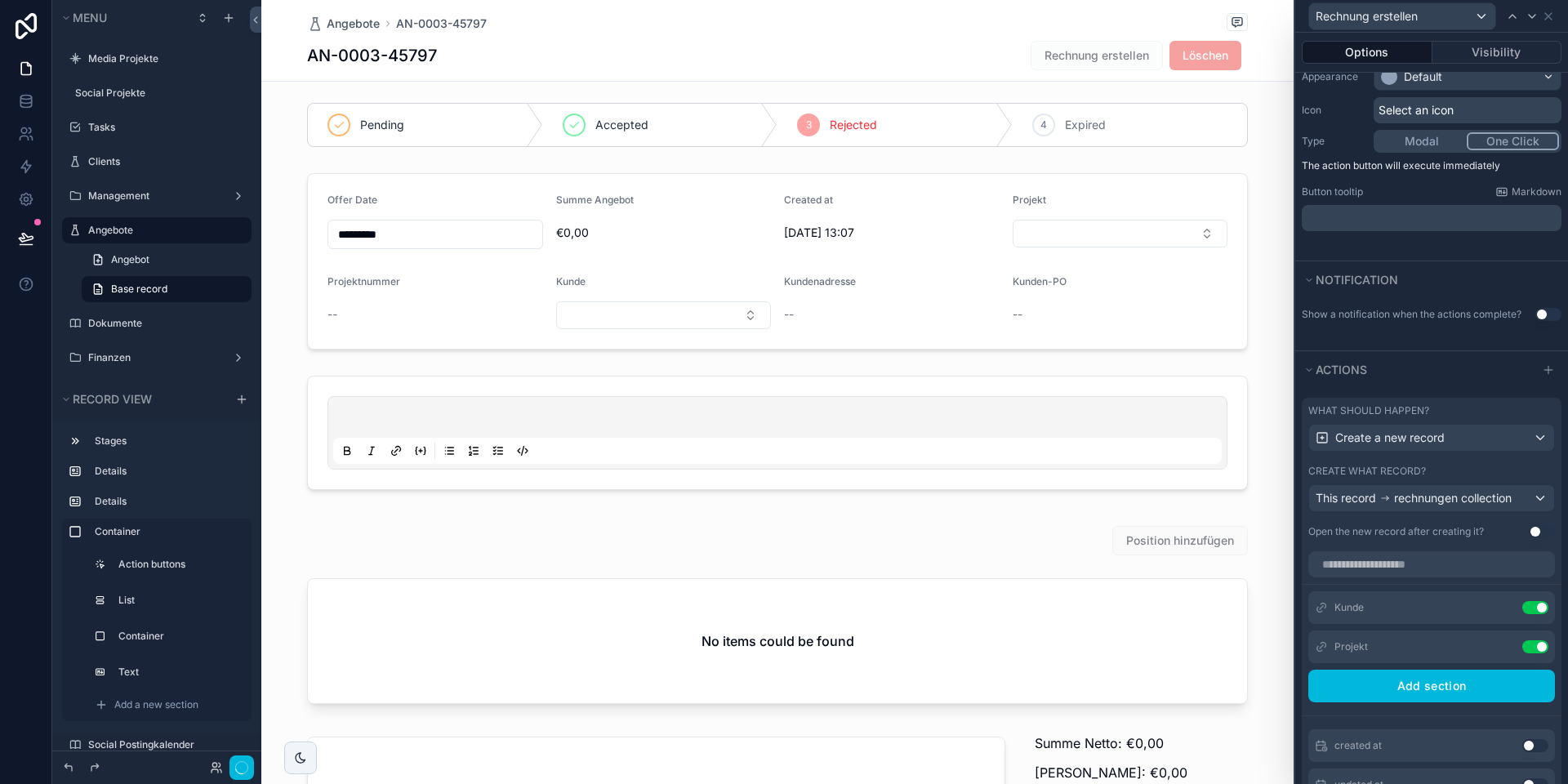
scroll to position [0, 0]
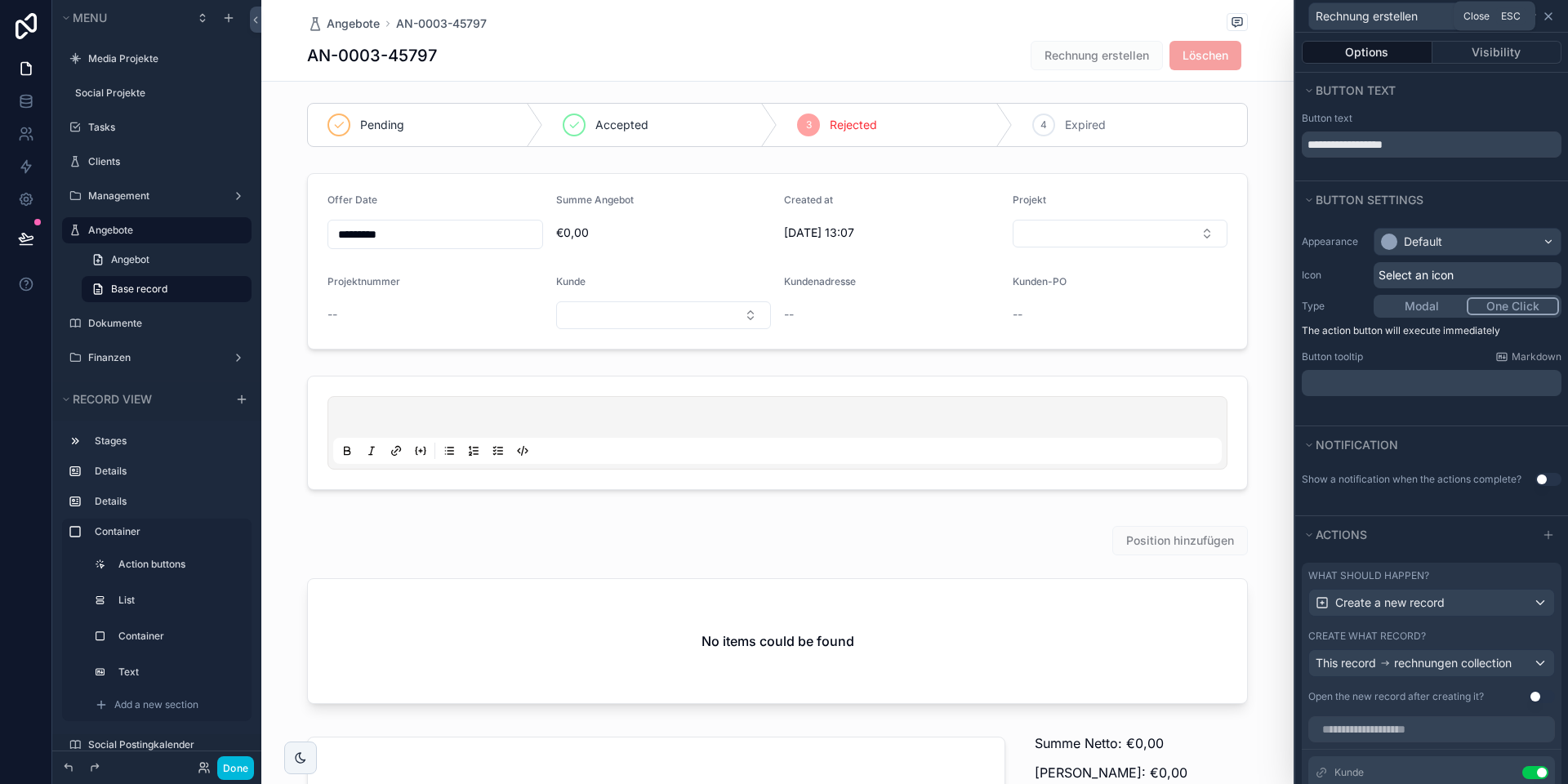
click at [1546, 17] on icon at bounding box center [1547, 16] width 13 height 13
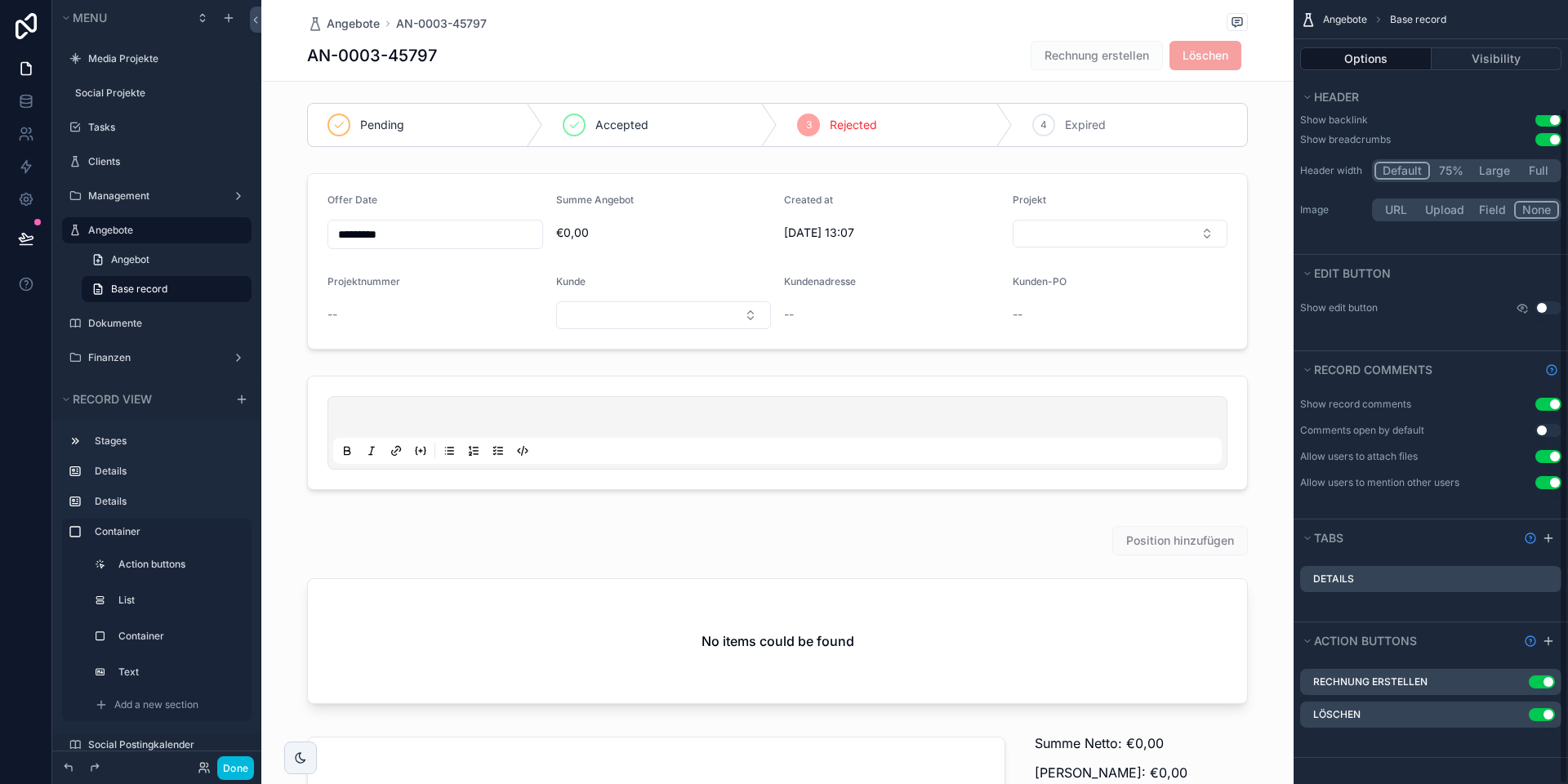
click at [0, 0] on icon "scrollable content" at bounding box center [0, 0] width 0 height 0
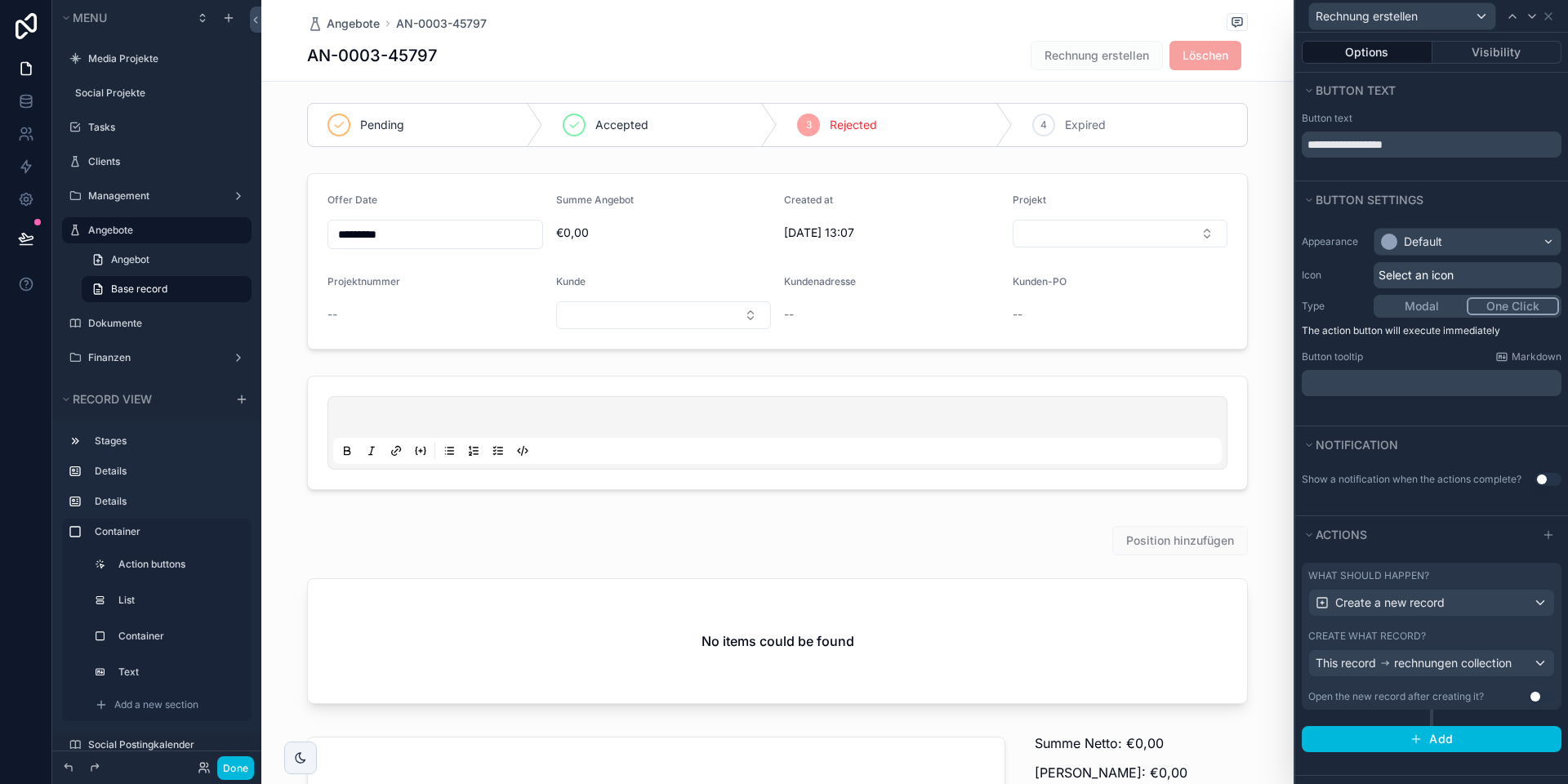
click at [1534, 693] on button "Use setting" at bounding box center [1541, 696] width 26 height 13
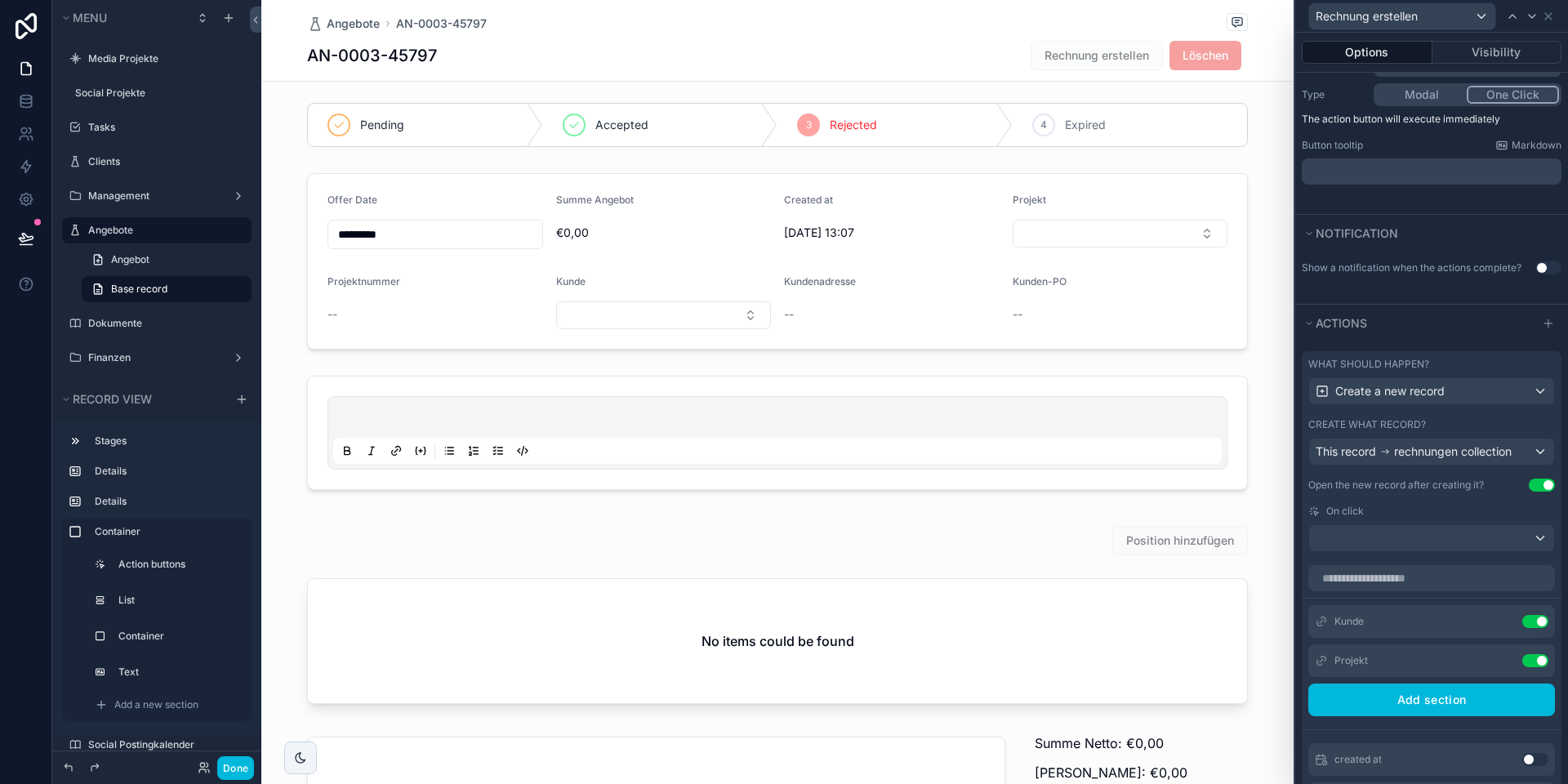
scroll to position [272, 0]
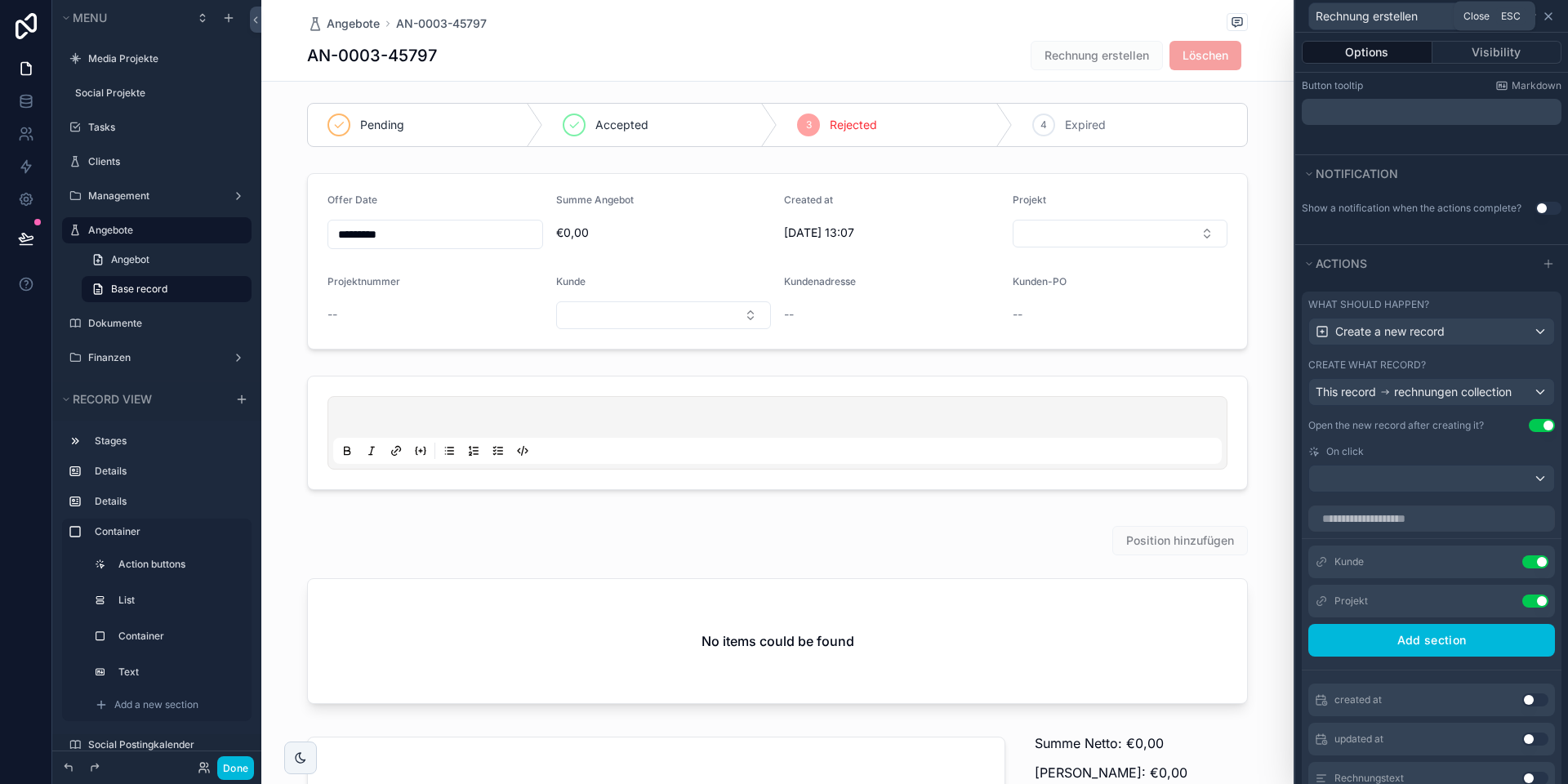
click at [1551, 17] on icon at bounding box center [1547, 16] width 13 height 13
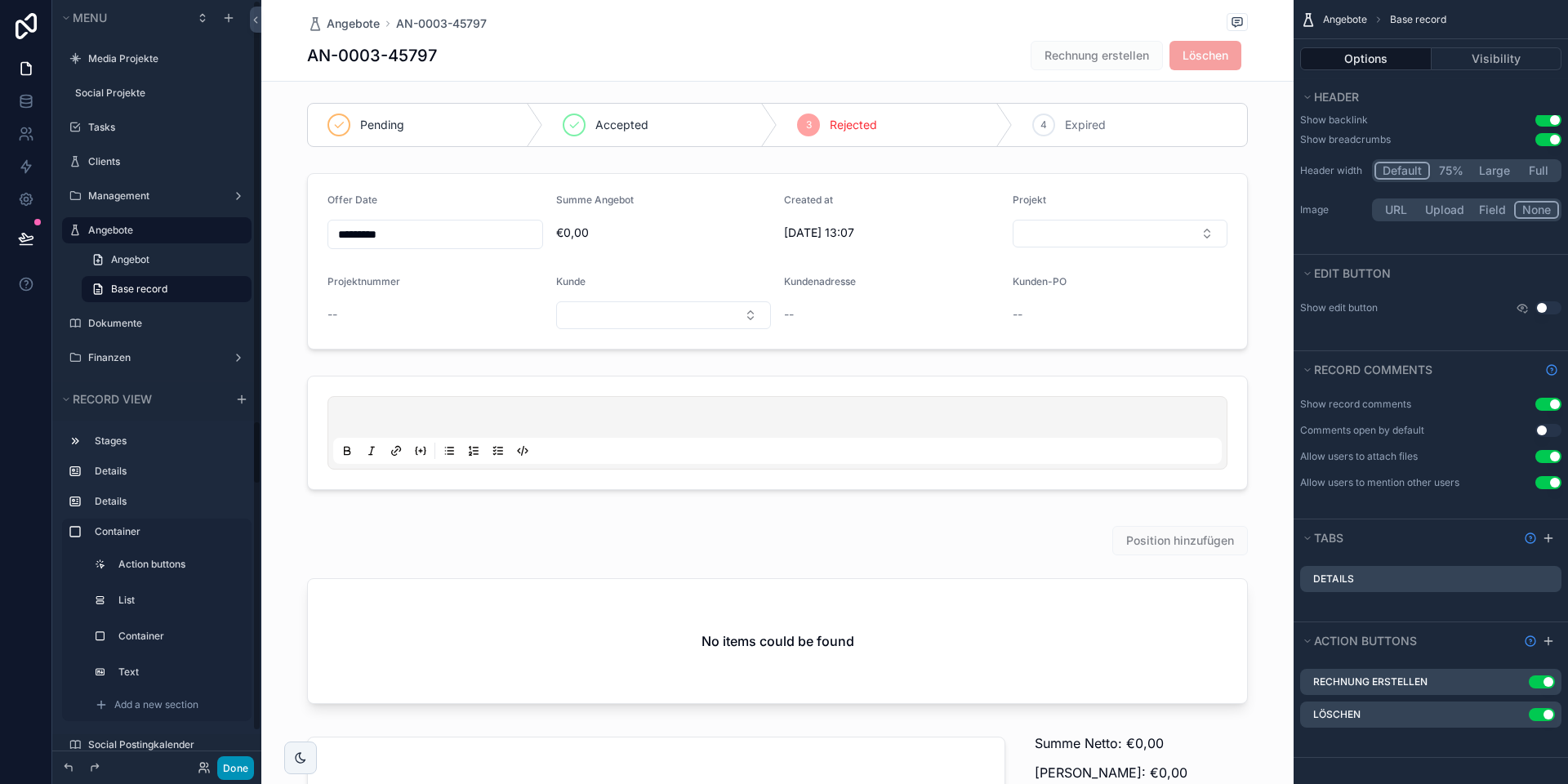
click at [236, 772] on button "Done" at bounding box center [235, 768] width 37 height 24
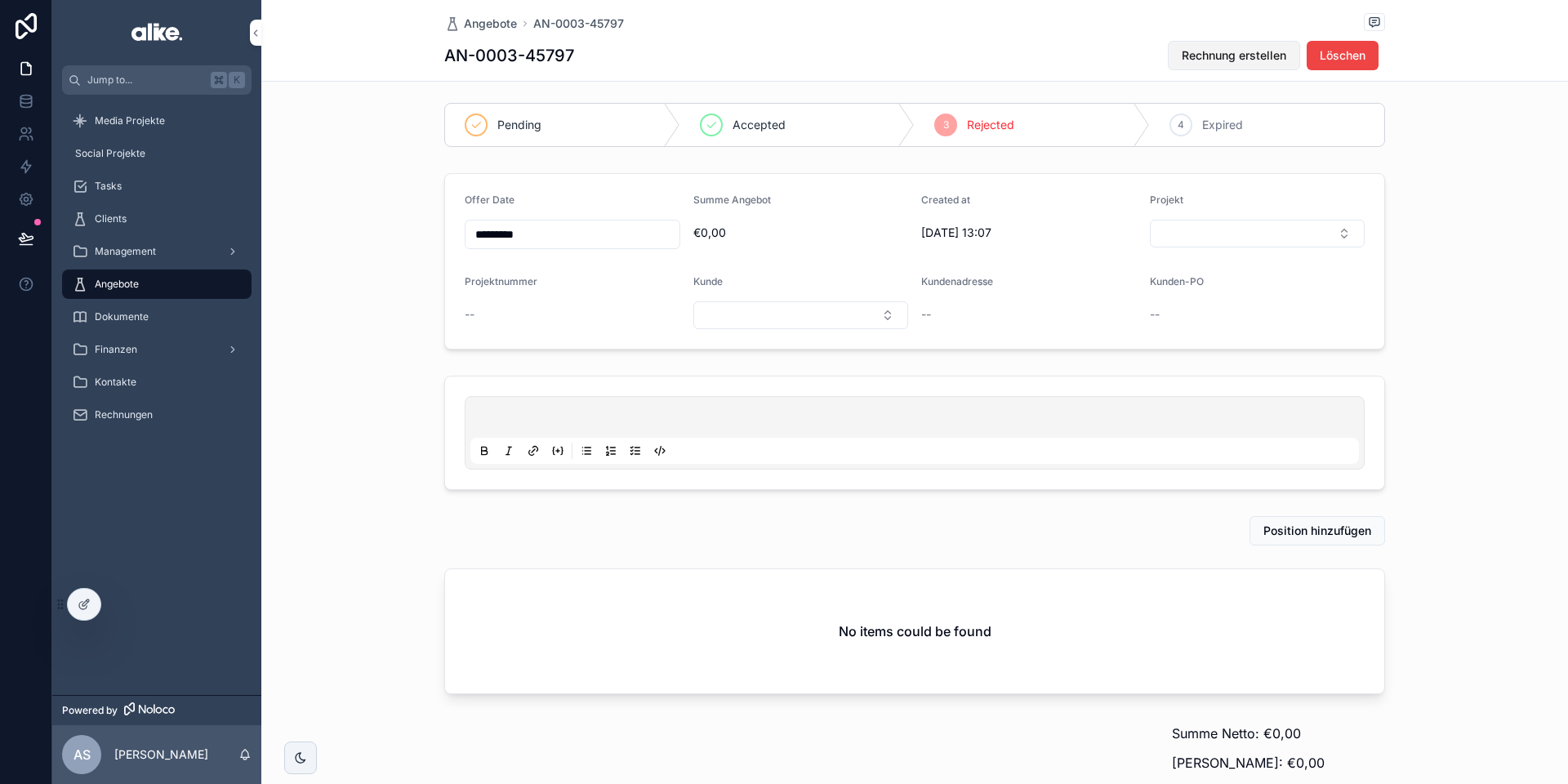
click at [1223, 60] on span "Rechnung erstellen" at bounding box center [1233, 55] width 105 height 17
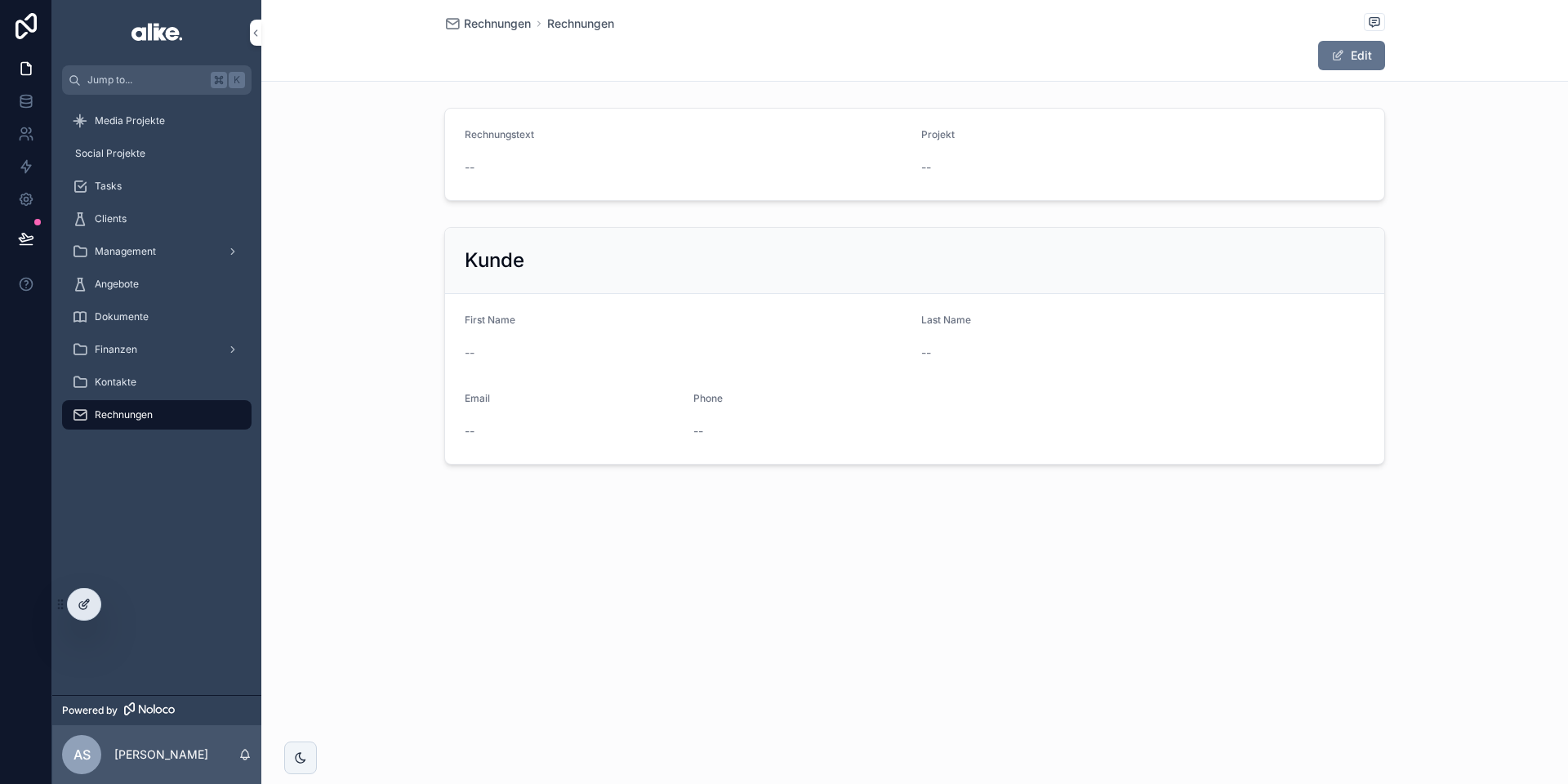
click at [81, 602] on icon at bounding box center [82, 605] width 7 height 7
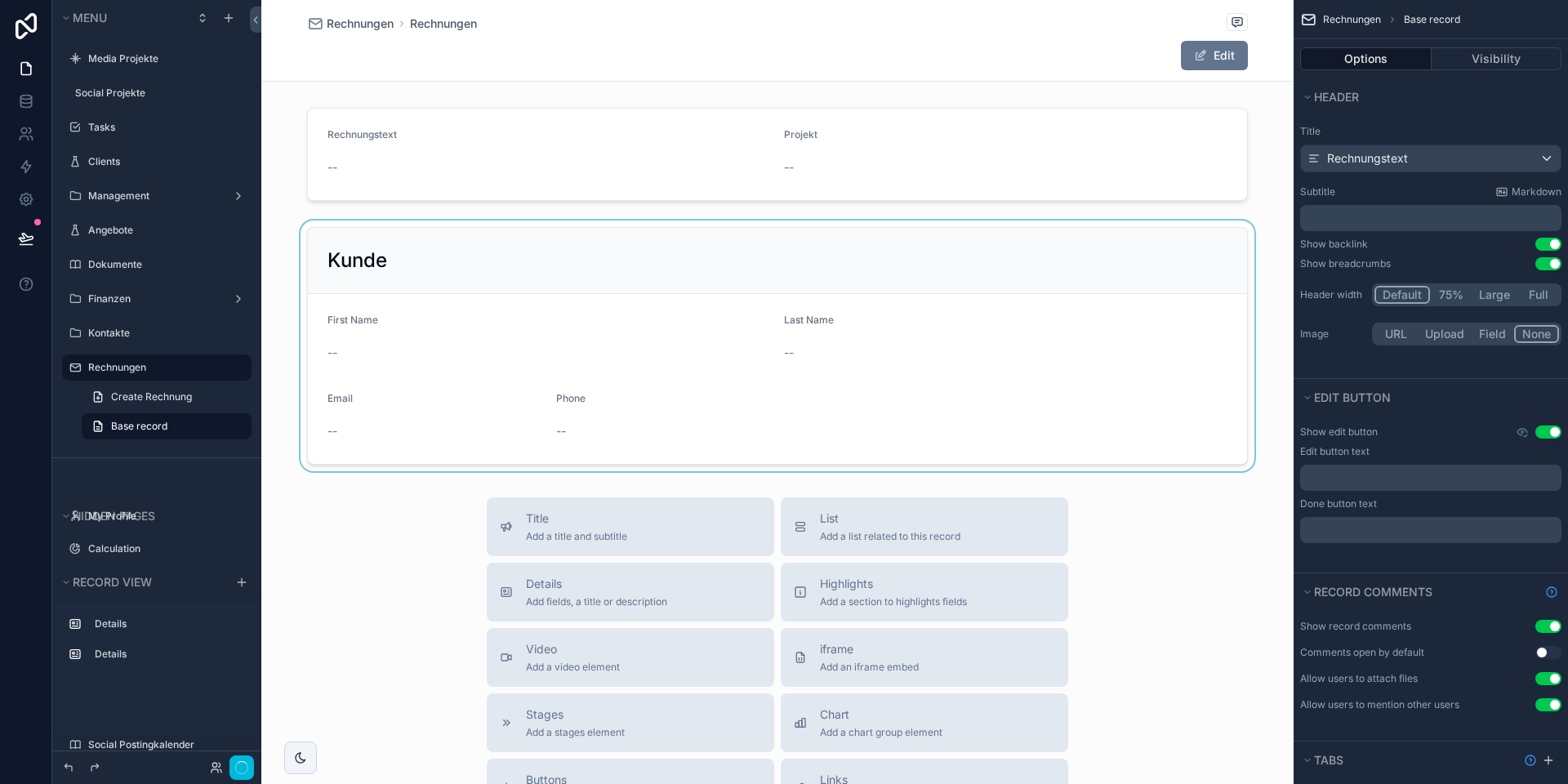
click at [523, 295] on div "scrollable content" at bounding box center [778, 346] width 1032 height 251
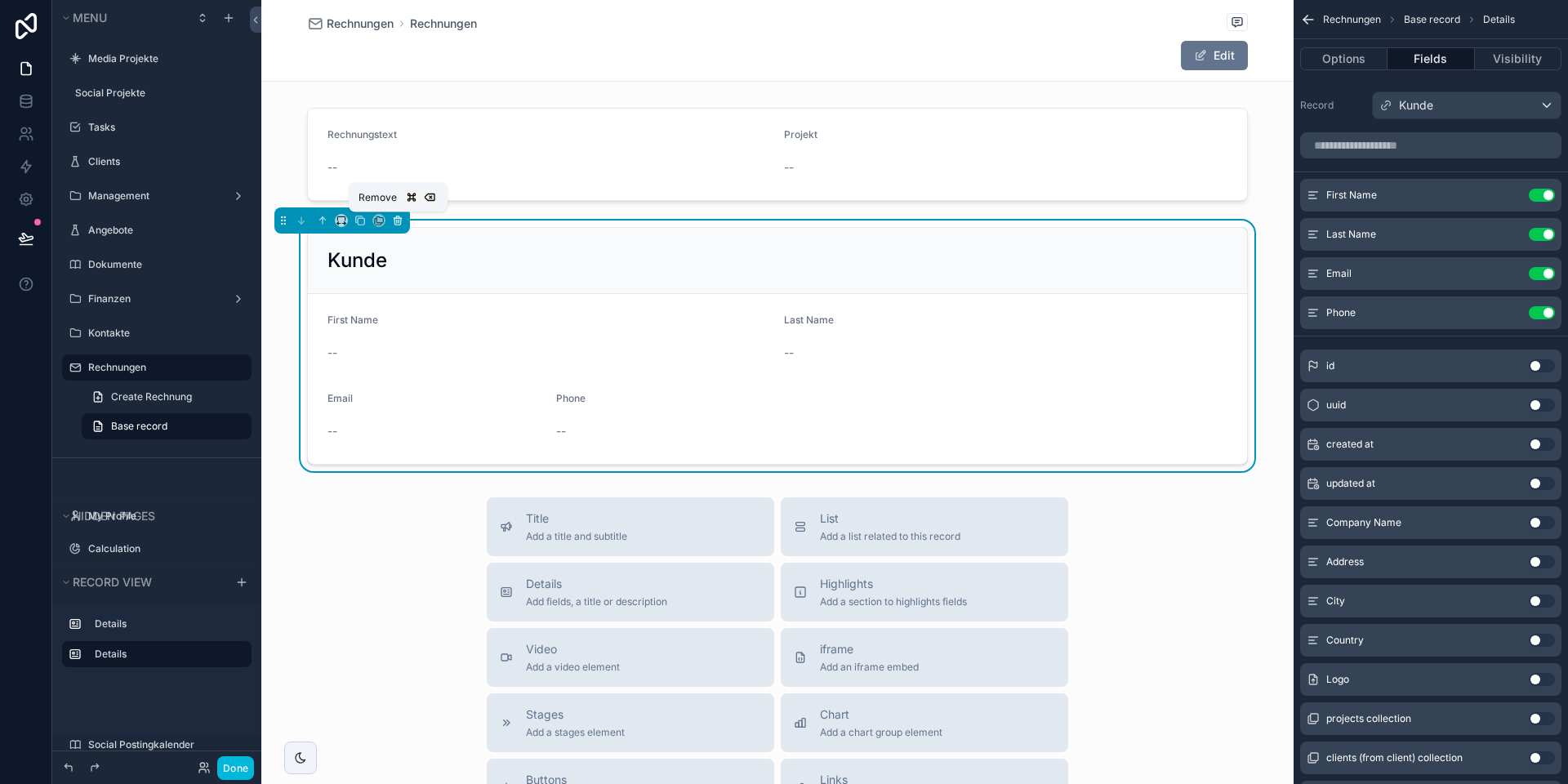
click at [396, 225] on icon "scrollable content" at bounding box center [398, 221] width 7 height 7
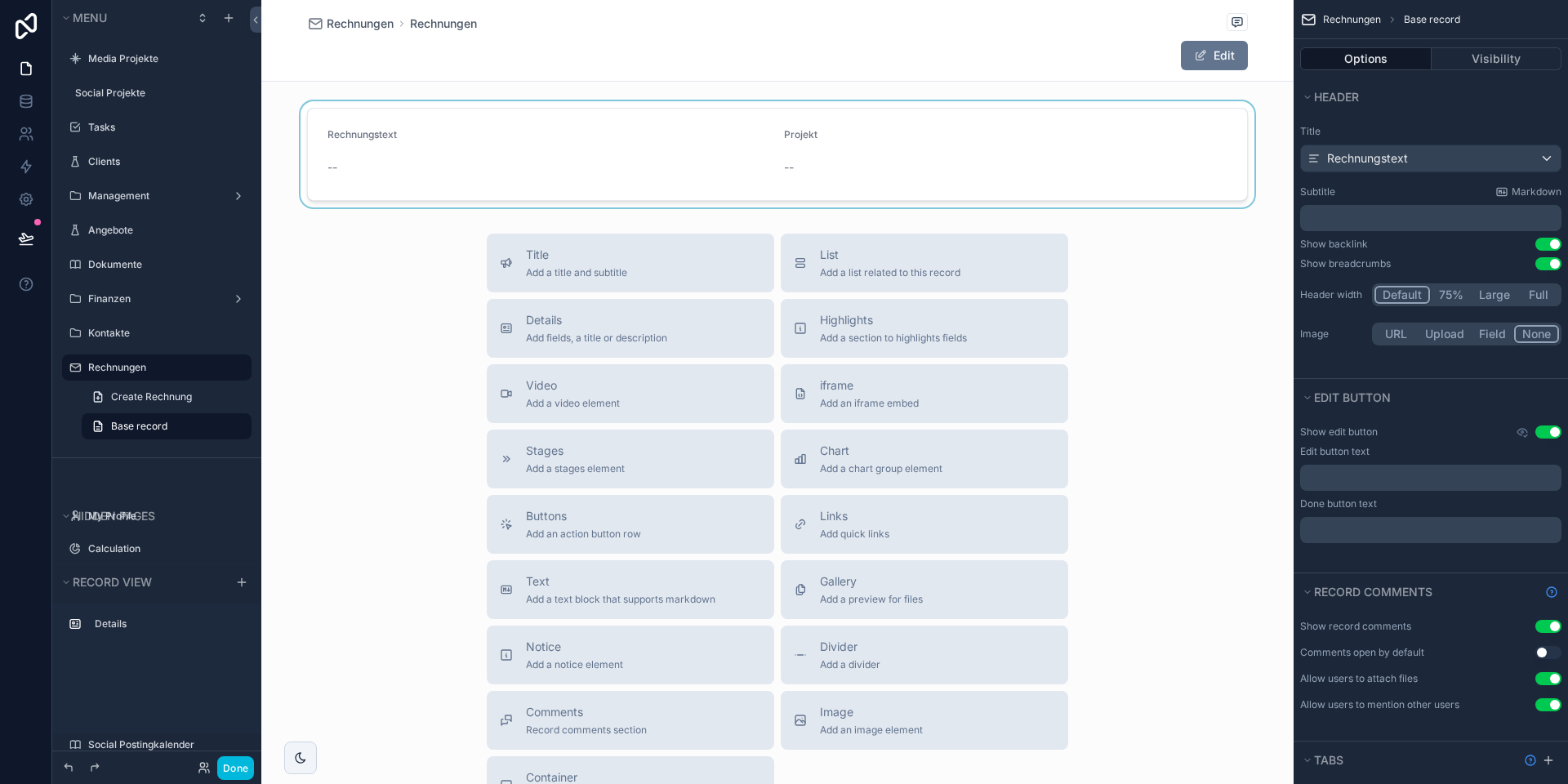
click at [469, 159] on div "scrollable content" at bounding box center [778, 155] width 1032 height 107
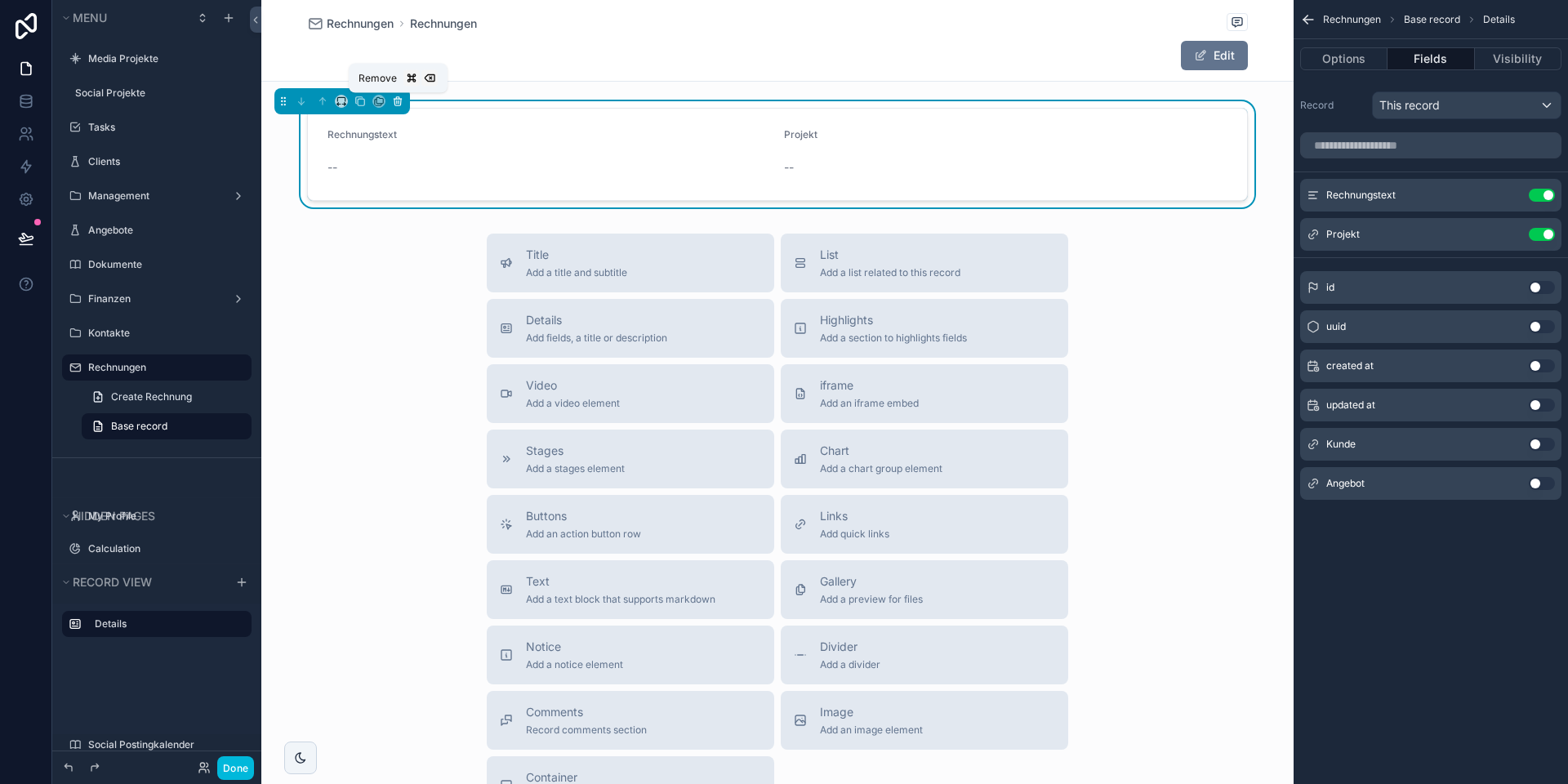
click at [398, 101] on icon "scrollable content" at bounding box center [398, 102] width 12 height 12
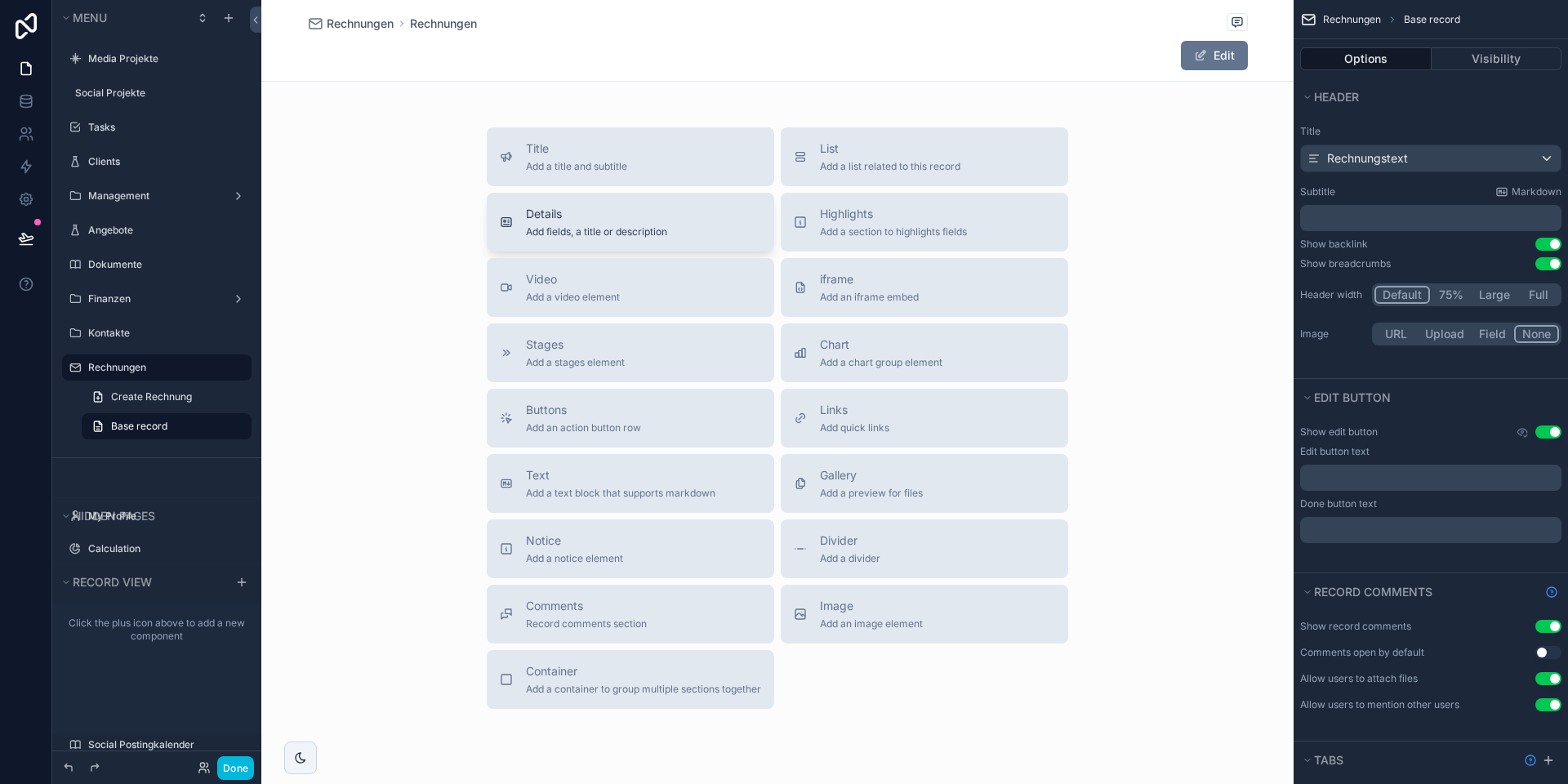
click at [650, 221] on span "Details" at bounding box center [596, 213] width 141 height 17
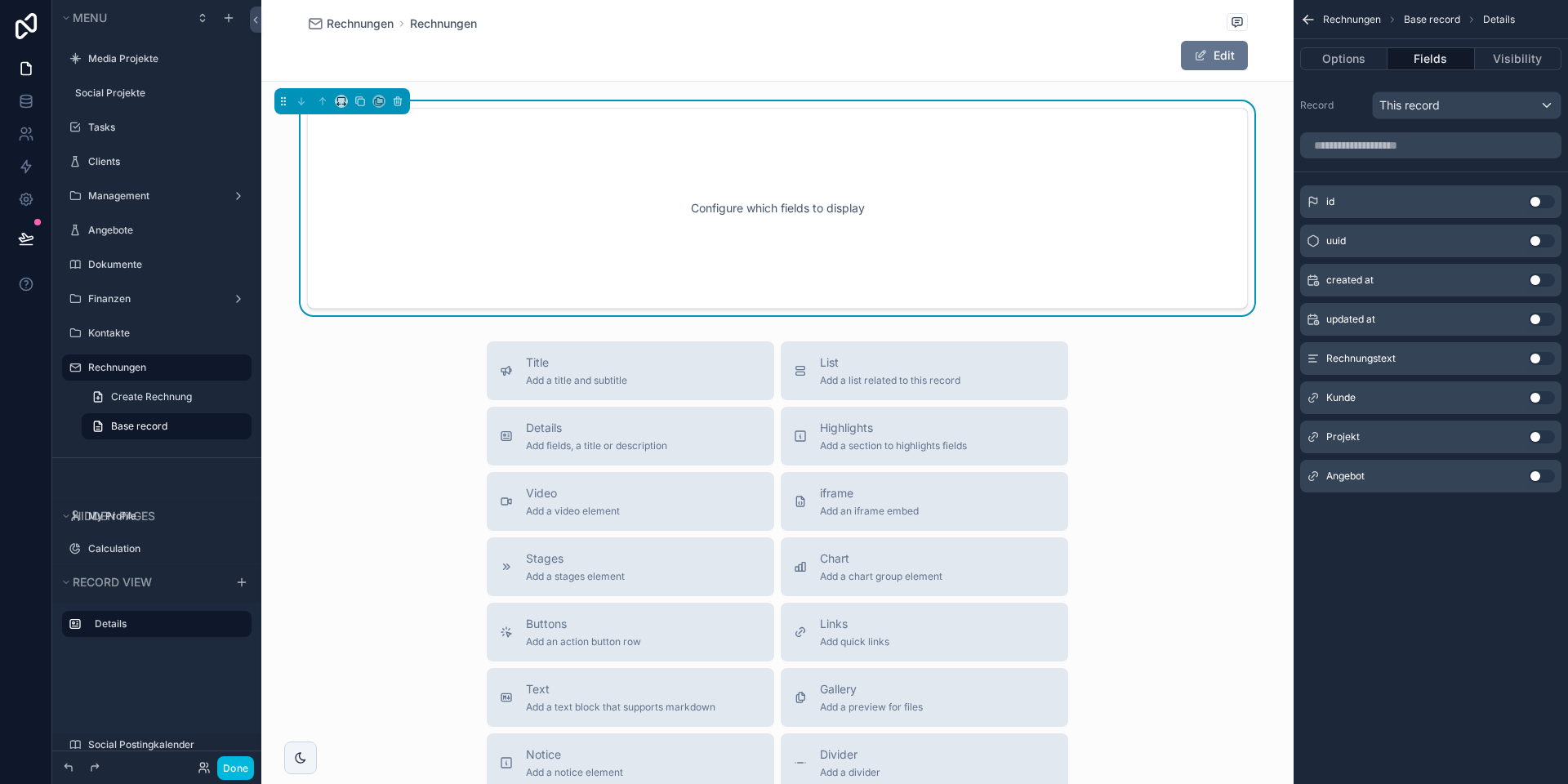
click at [1536, 357] on button "Use setting" at bounding box center [1541, 358] width 26 height 13
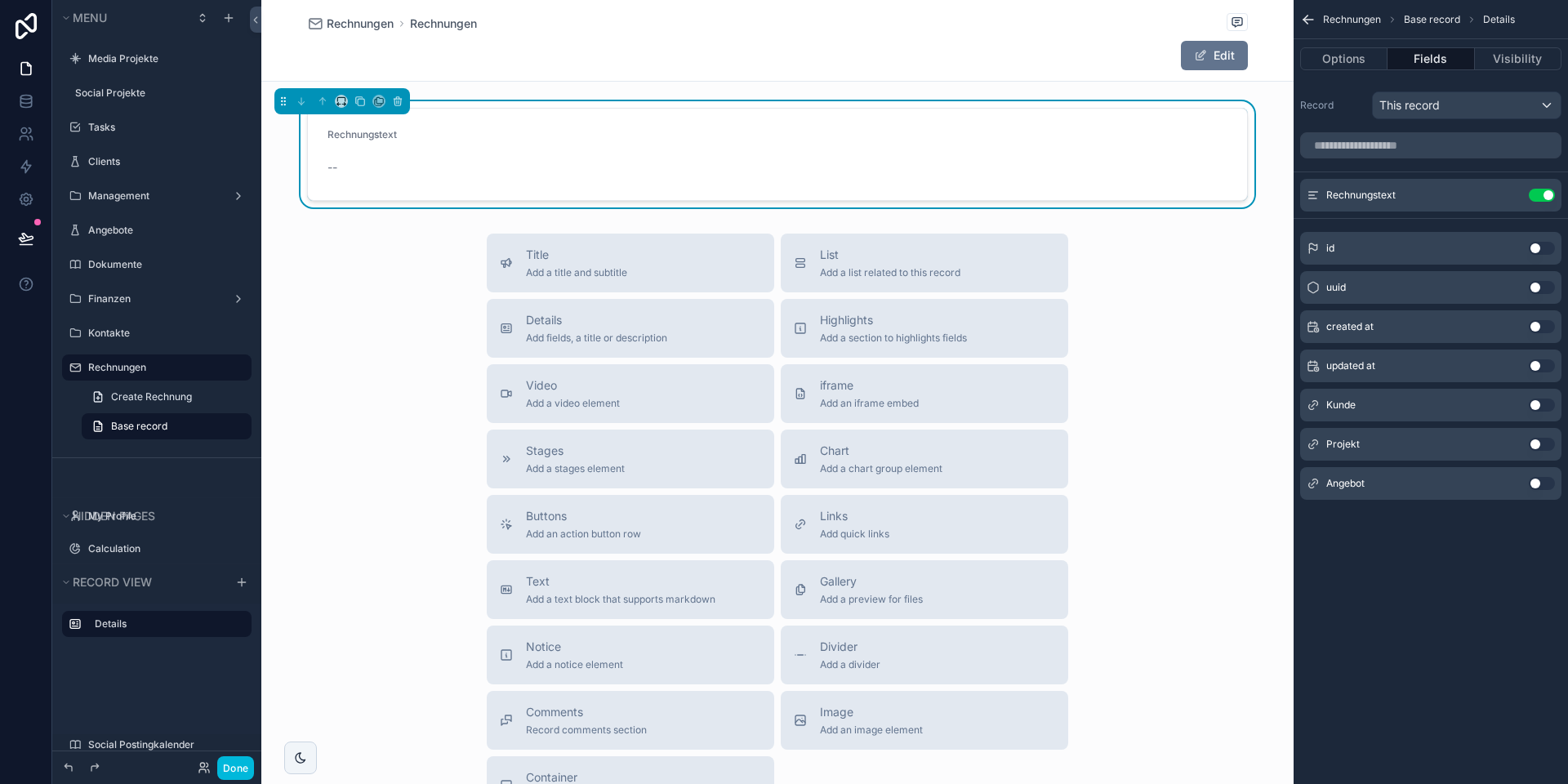
click at [0, 0] on icon "scrollable content" at bounding box center [0, 0] width 0 height 0
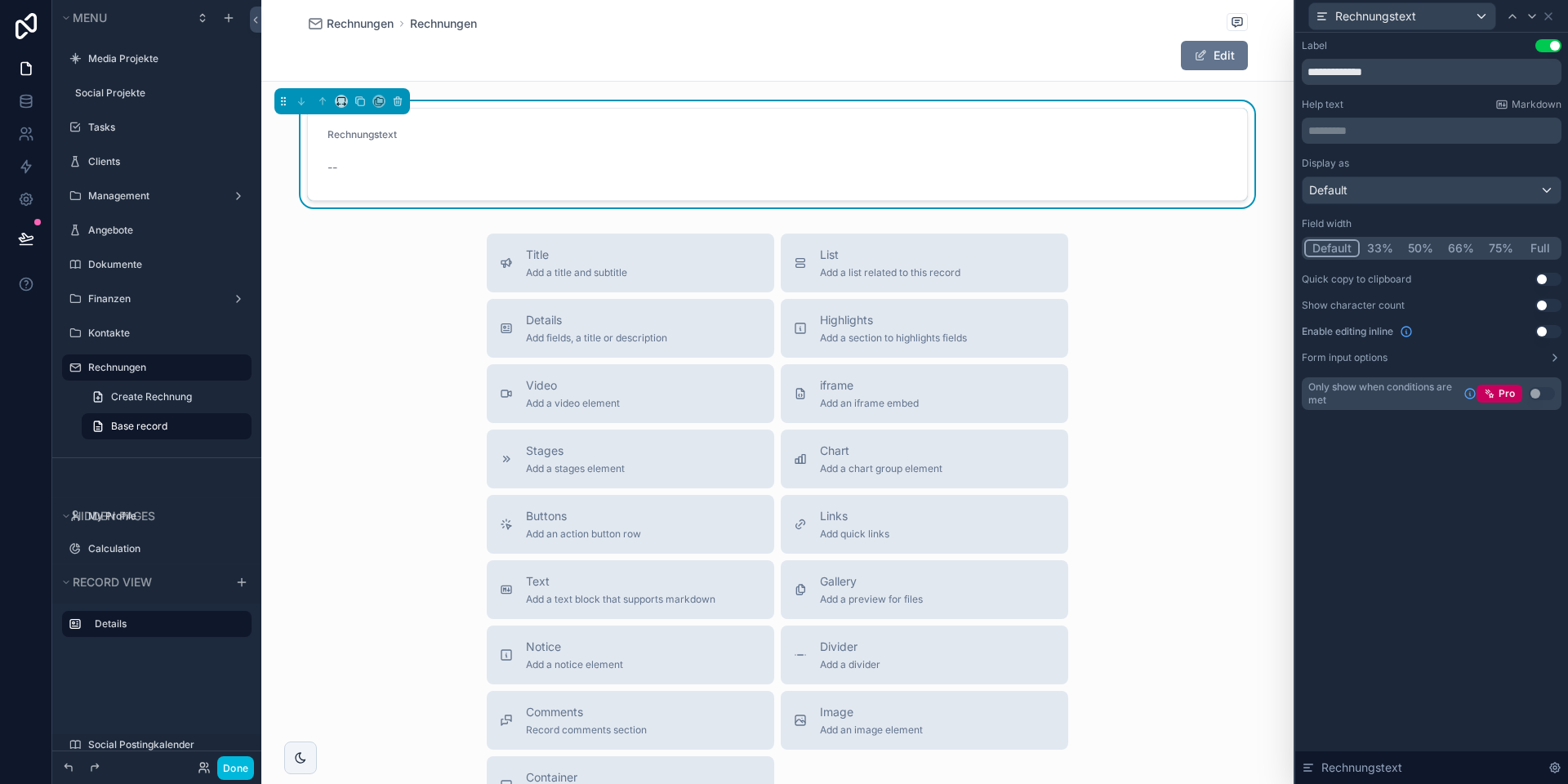
click at [1539, 331] on button "Use setting" at bounding box center [1547, 331] width 26 height 13
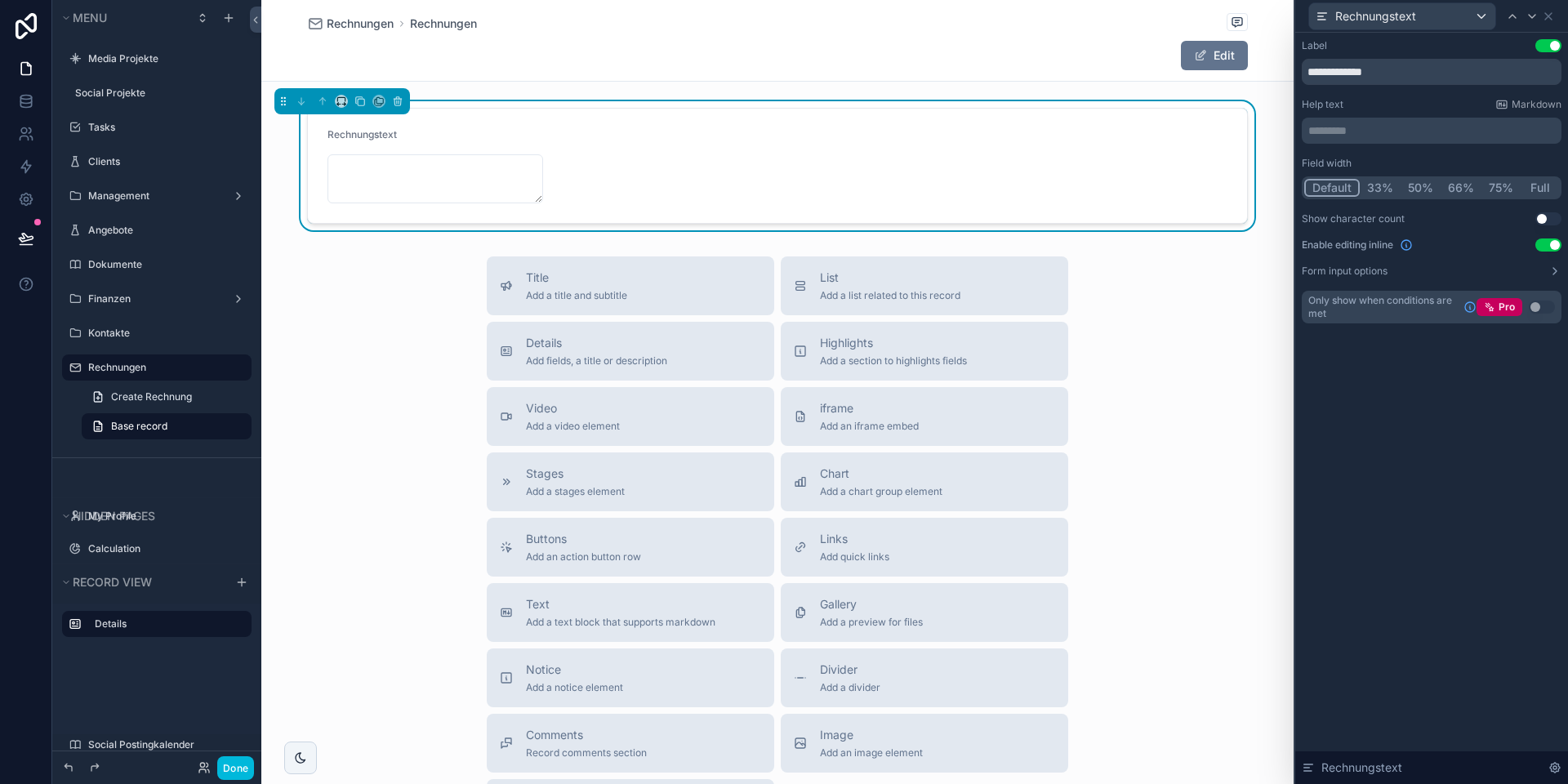
click at [1383, 272] on label "Form input options" at bounding box center [1344, 271] width 86 height 13
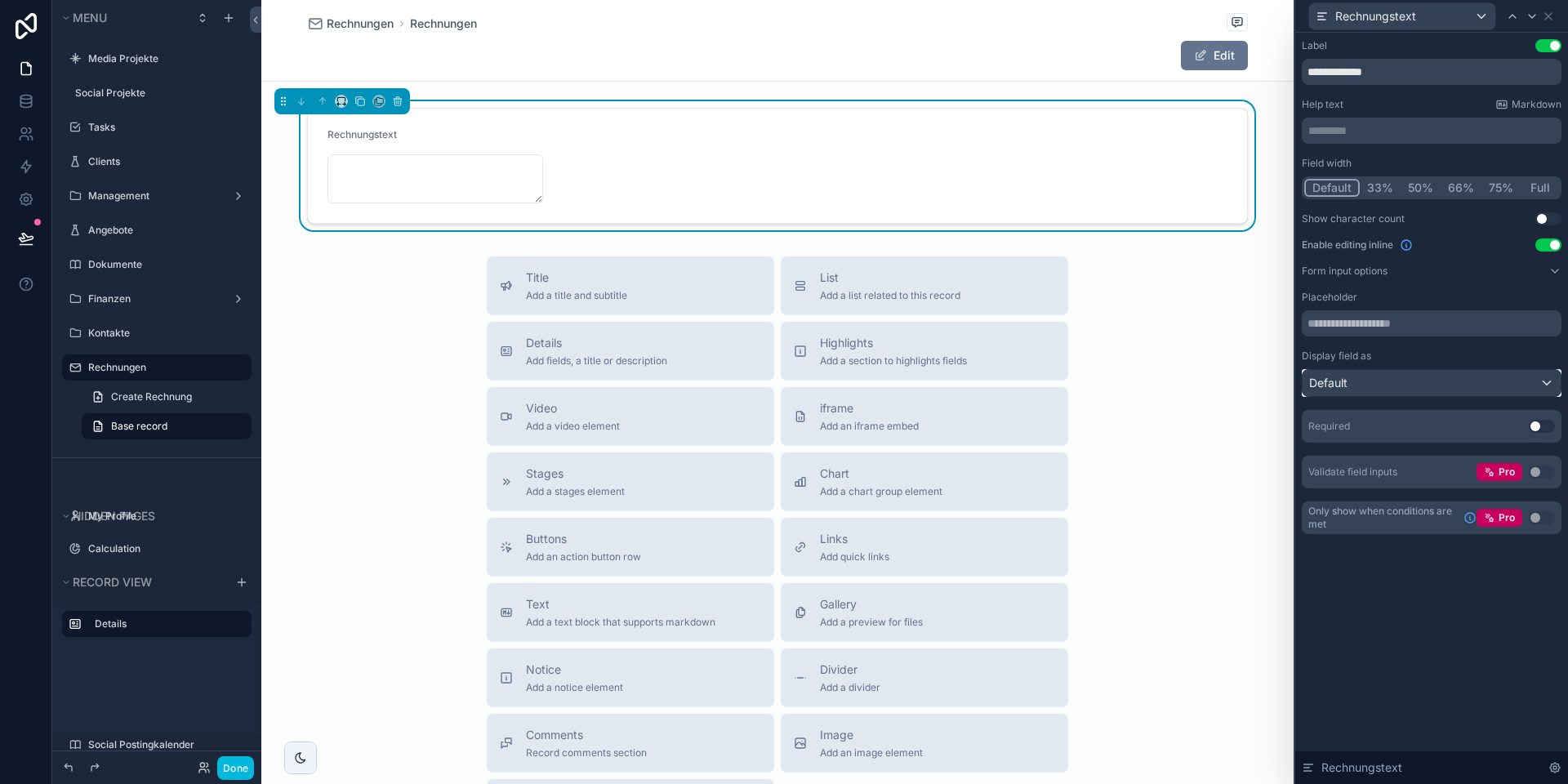
click at [1367, 377] on div "Default" at bounding box center [1431, 383] width 258 height 26
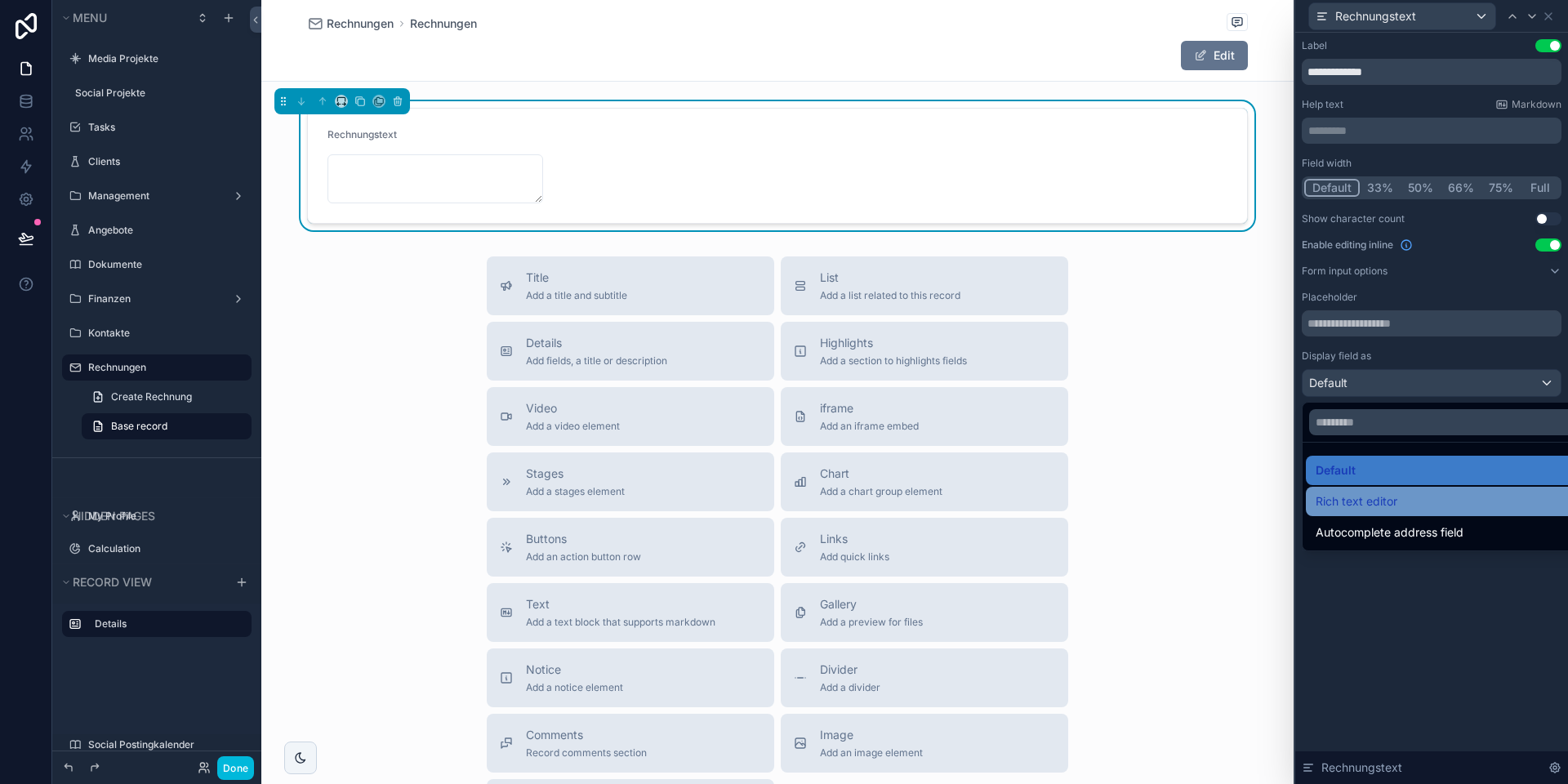
click at [1368, 490] on div "Rich text editor" at bounding box center [1450, 502] width 289 height 30
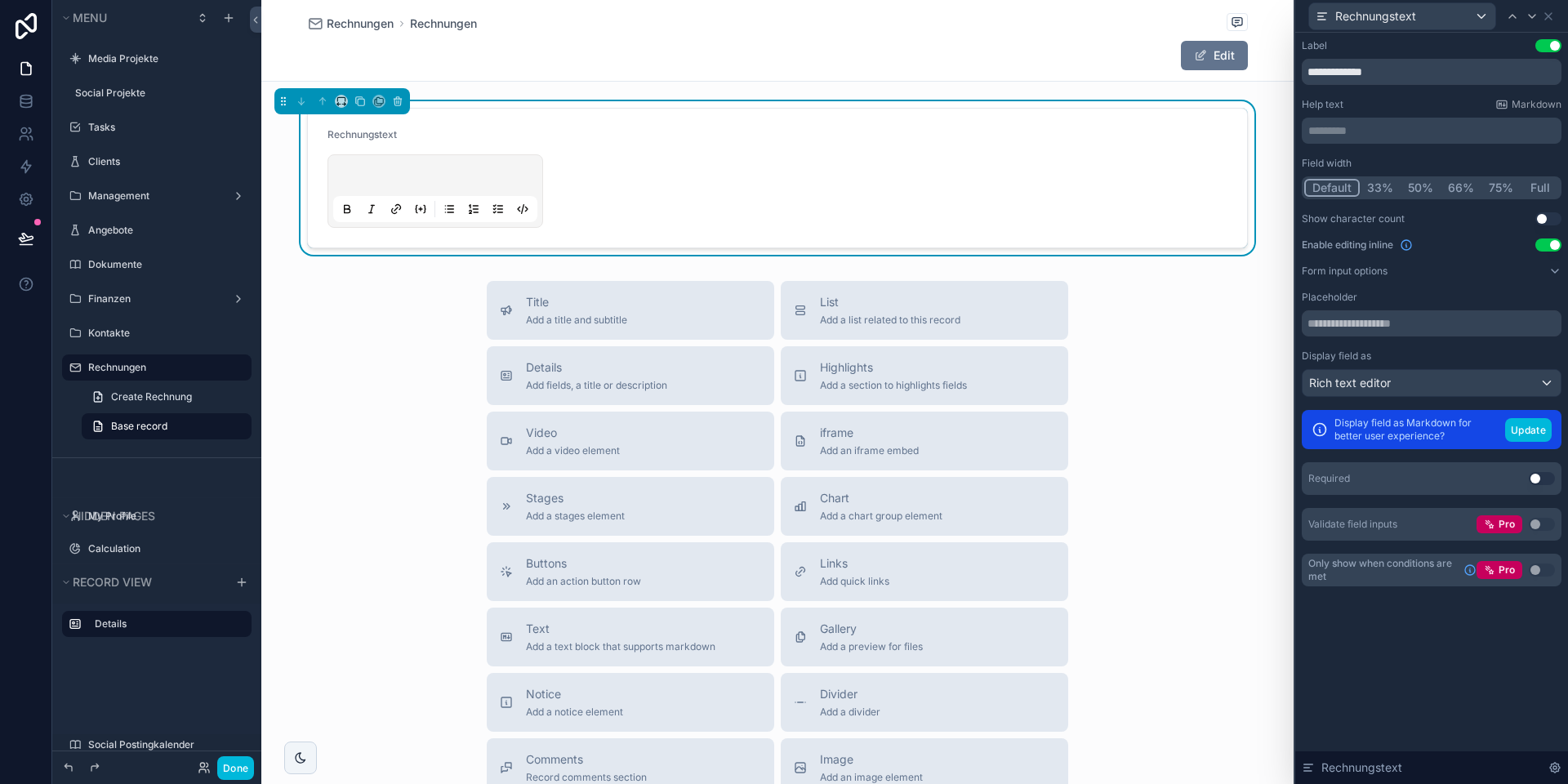
click at [1551, 188] on button "Full" at bounding box center [1539, 188] width 38 height 18
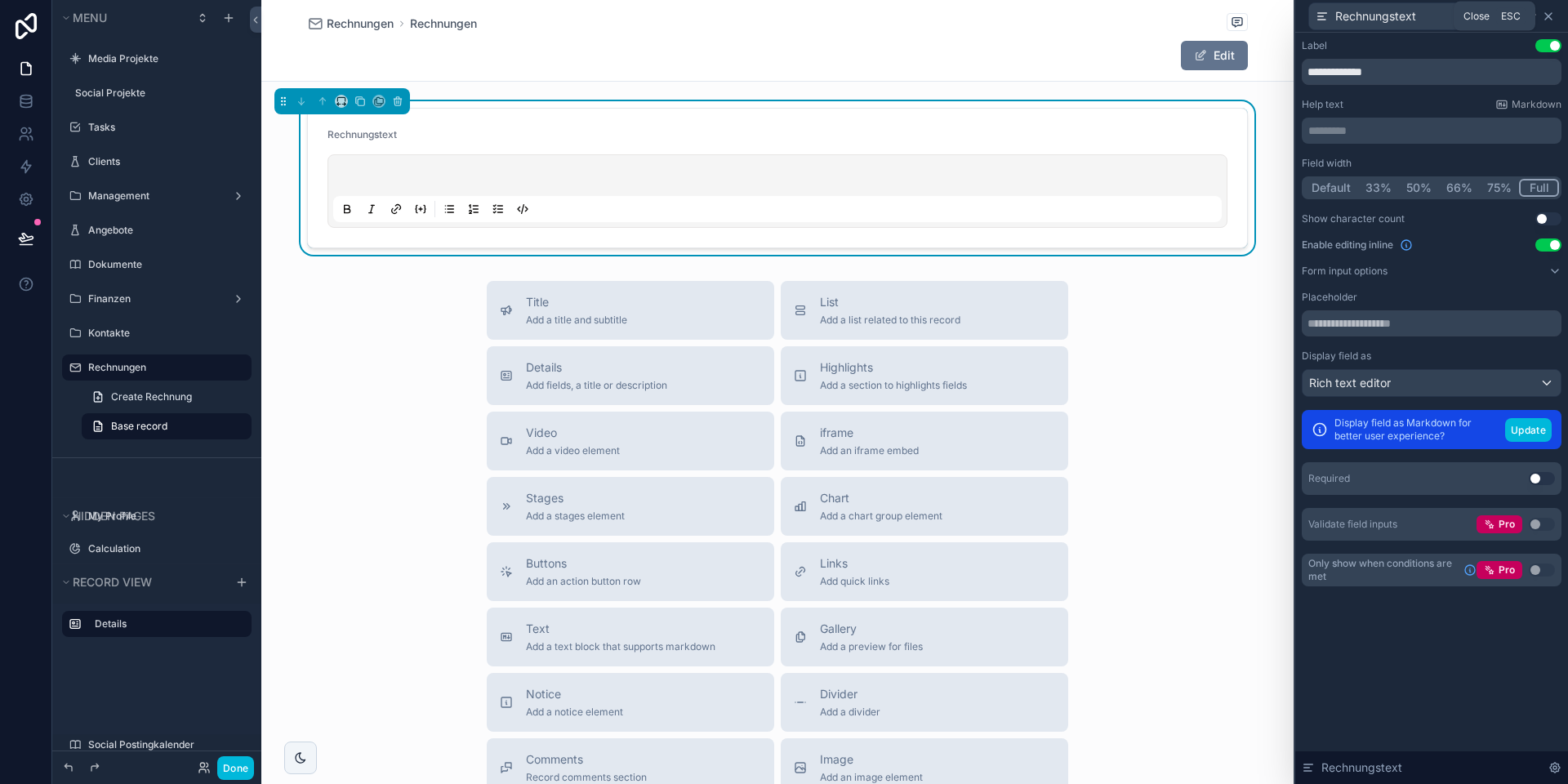
click at [1548, 16] on icon at bounding box center [1547, 16] width 7 height 7
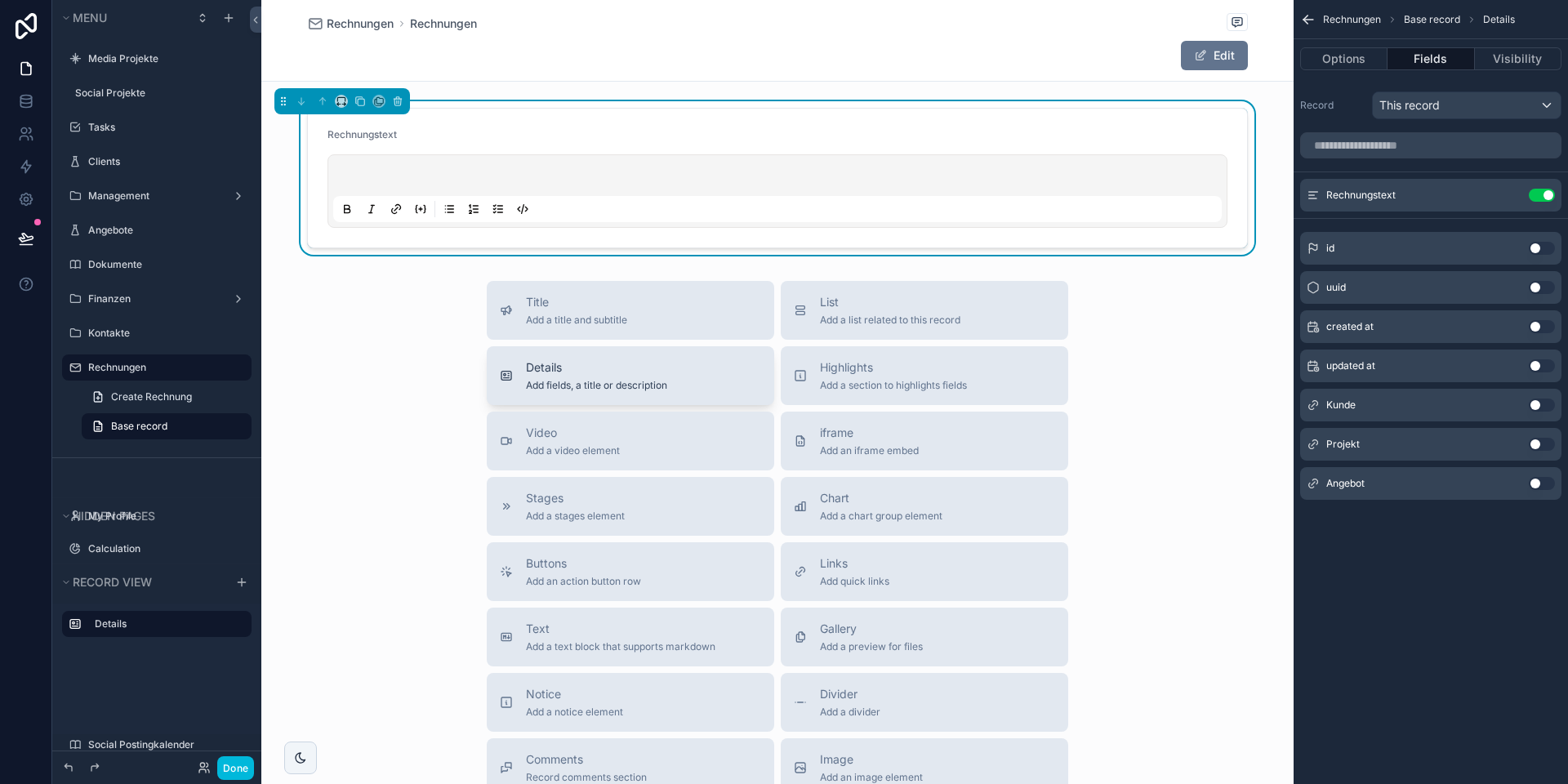
scroll to position [3, 0]
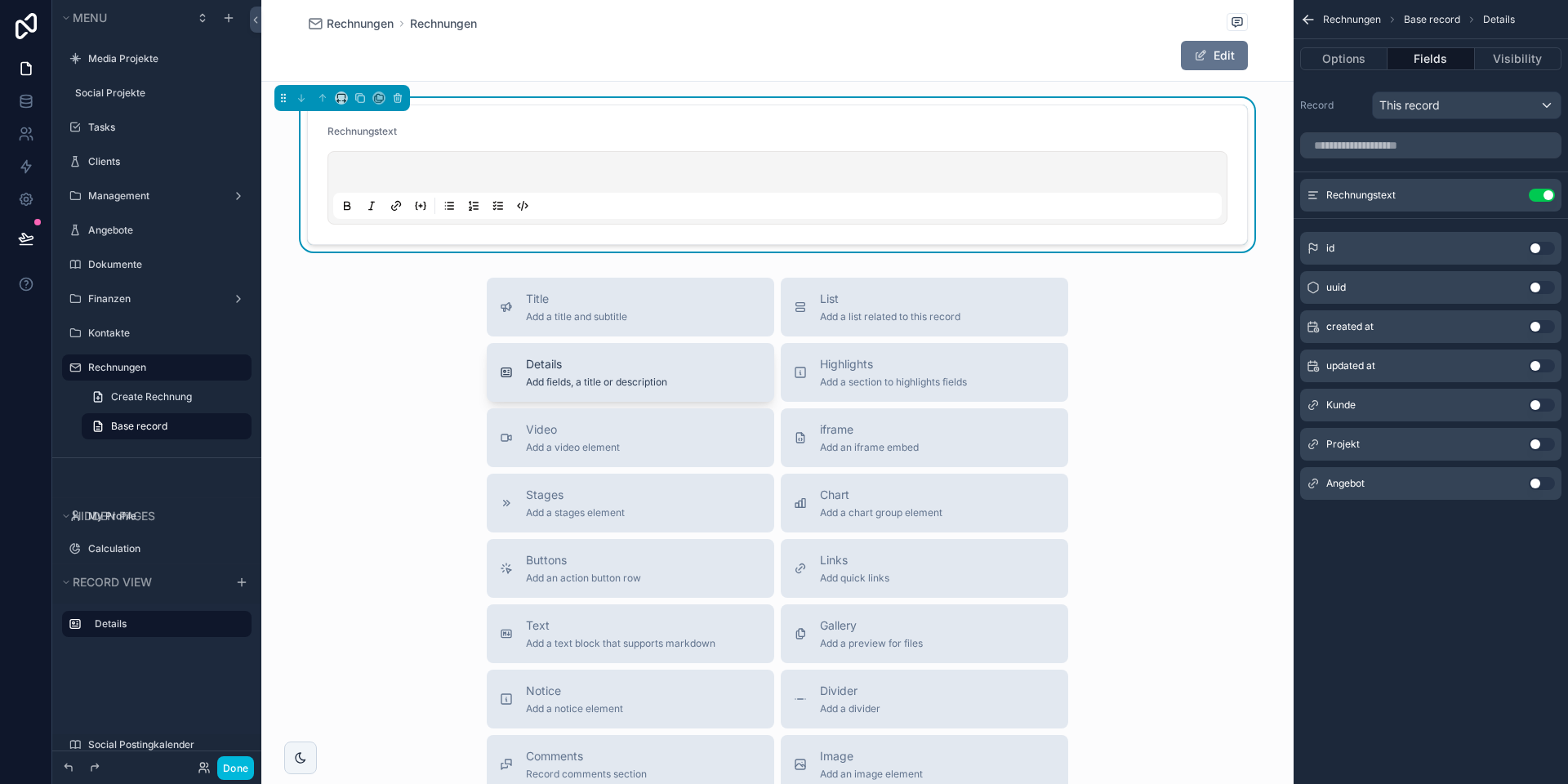
click at [615, 370] on span "Details" at bounding box center [596, 364] width 141 height 17
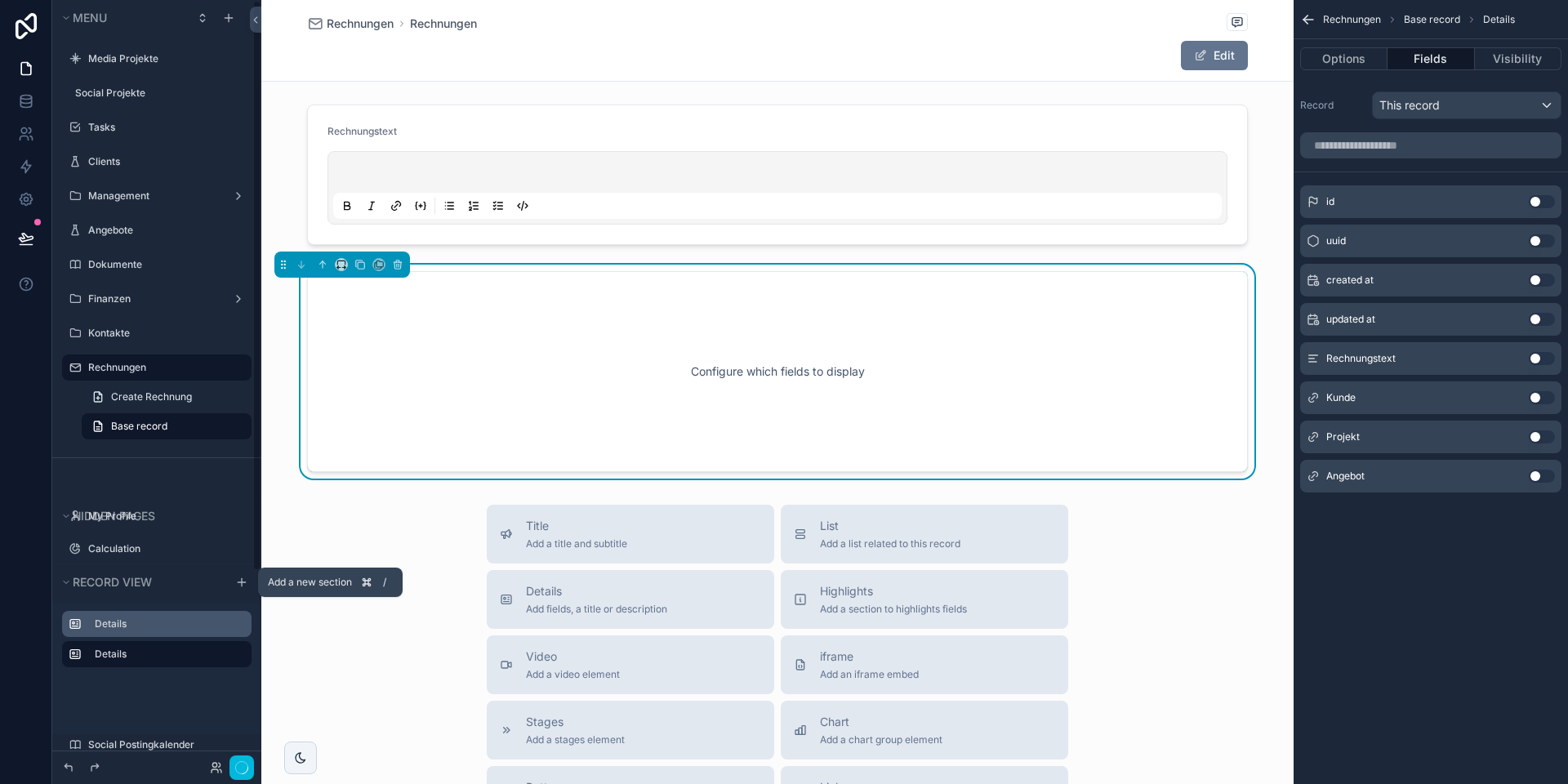
scroll to position [0, 0]
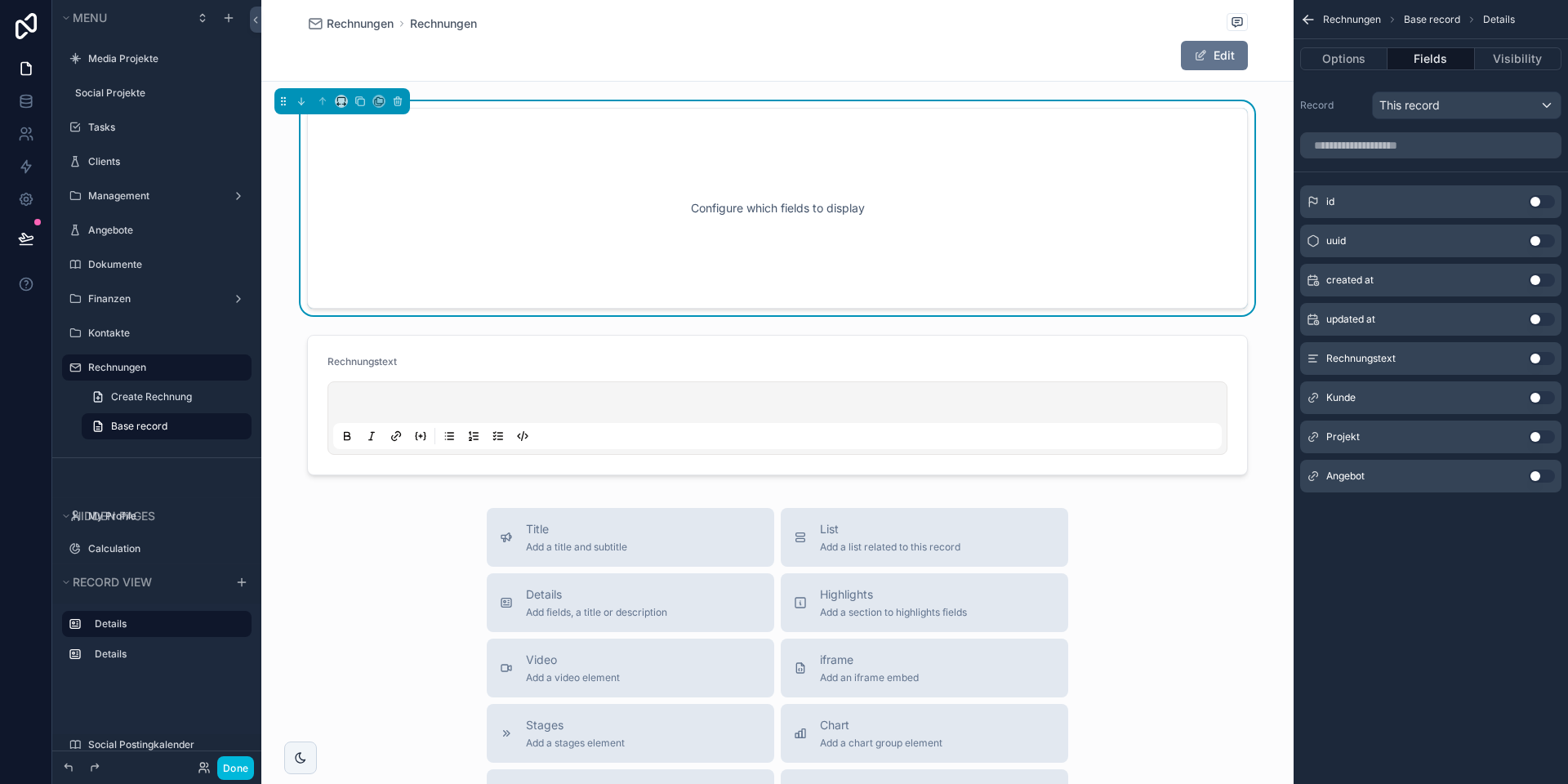
click at [1537, 436] on button "Use setting" at bounding box center [1541, 436] width 26 height 13
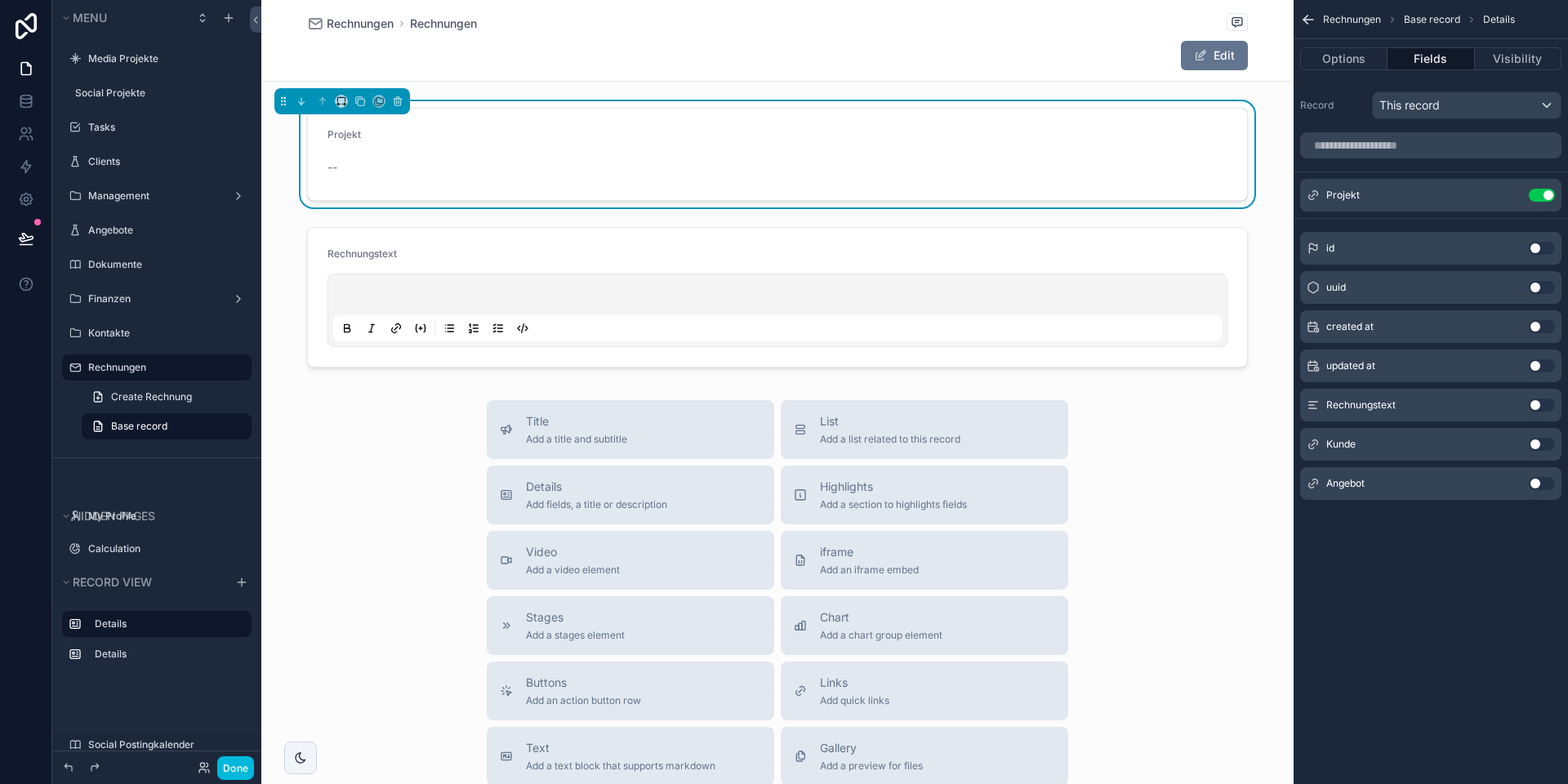
click at [1538, 444] on button "Use setting" at bounding box center [1541, 443] width 26 height 13
click at [230, 764] on button "Done" at bounding box center [235, 768] width 37 height 24
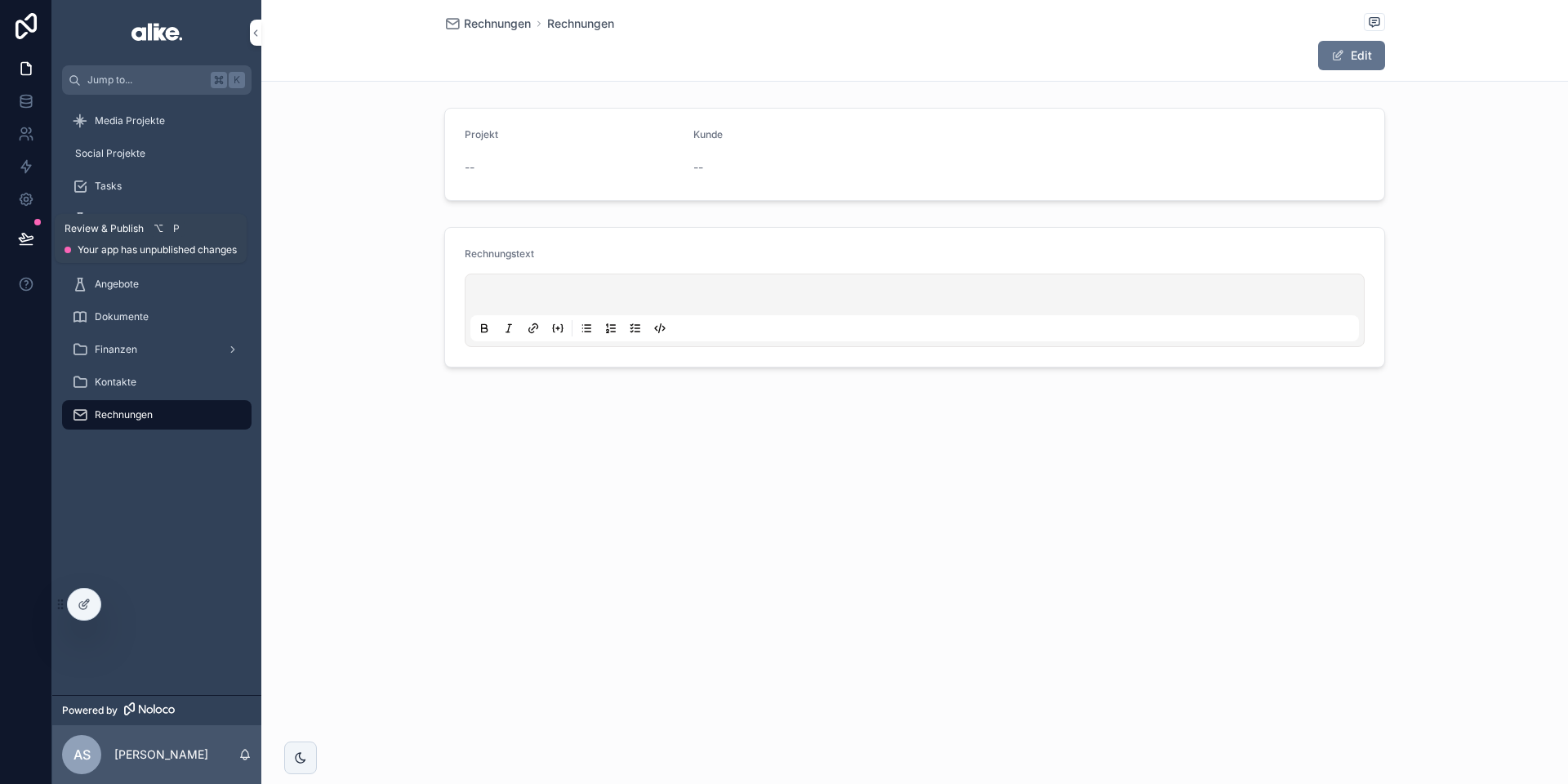
click at [20, 228] on button at bounding box center [26, 238] width 36 height 45
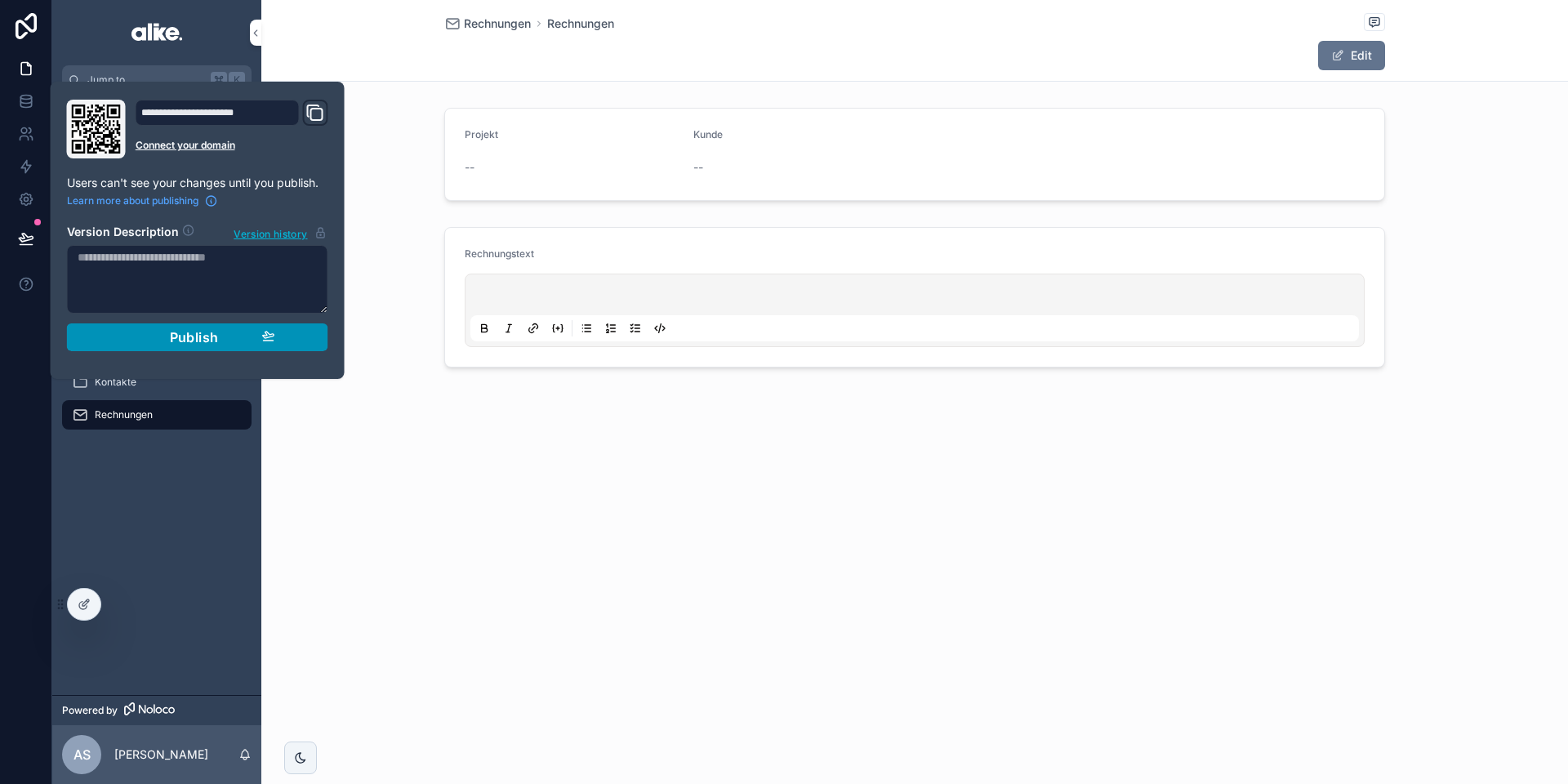
click at [201, 344] on span "Publish" at bounding box center [194, 337] width 49 height 17
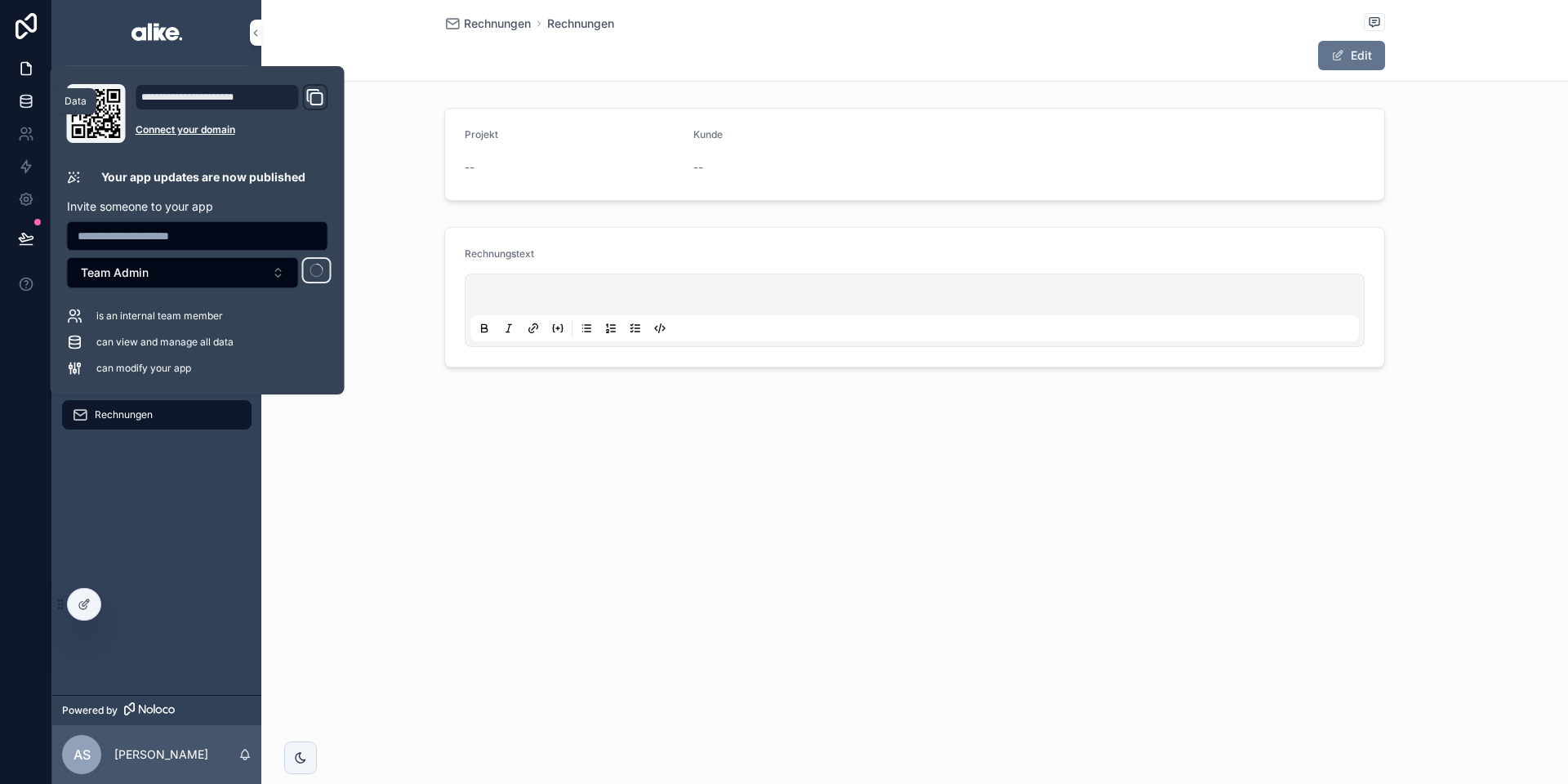
drag, startPoint x: 19, startPoint y: 99, endPoint x: 29, endPoint y: 107, distance: 12.8
click at [19, 99] on icon at bounding box center [26, 101] width 17 height 17
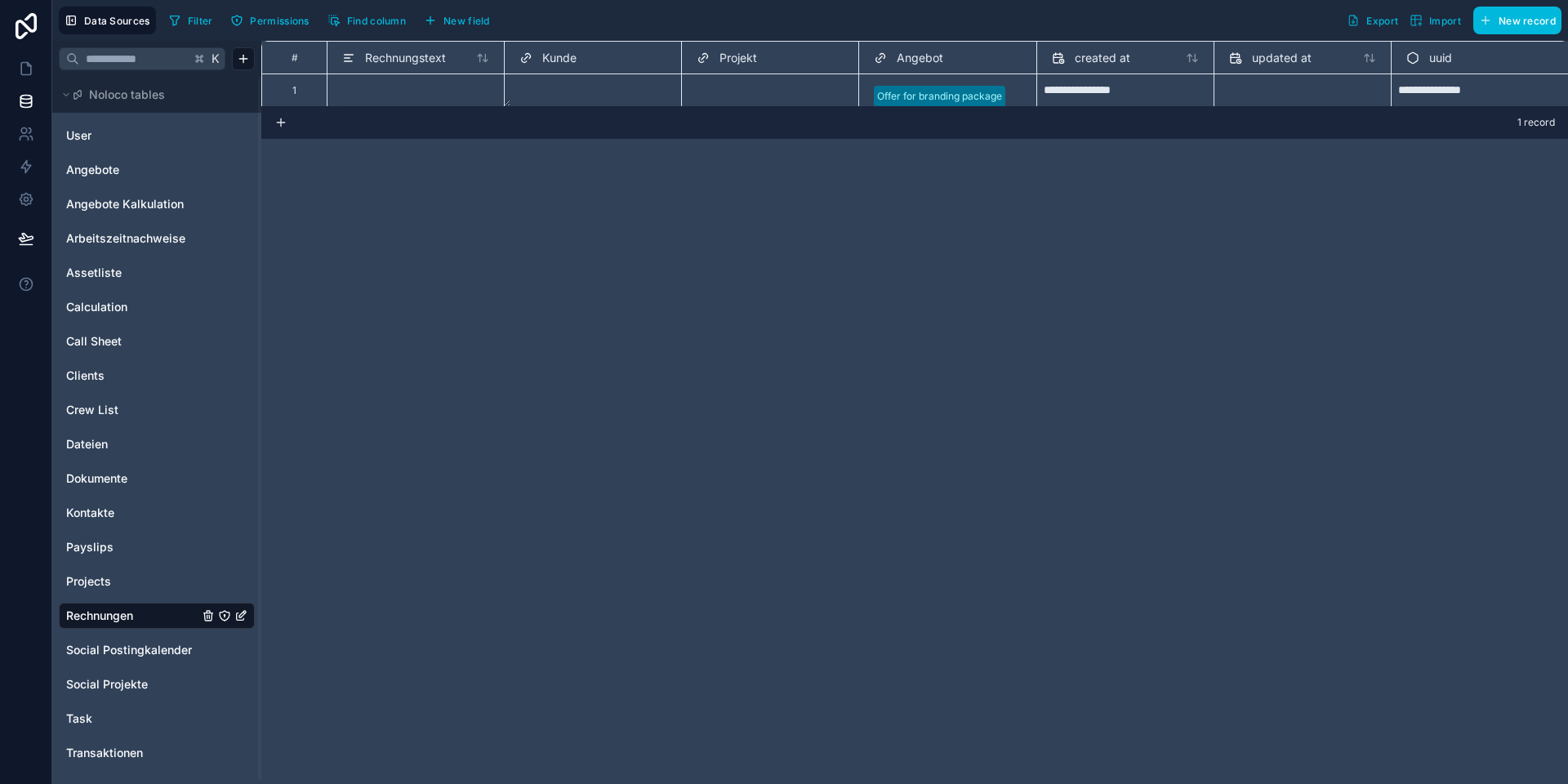
click at [475, 20] on span "New field" at bounding box center [466, 21] width 46 height 12
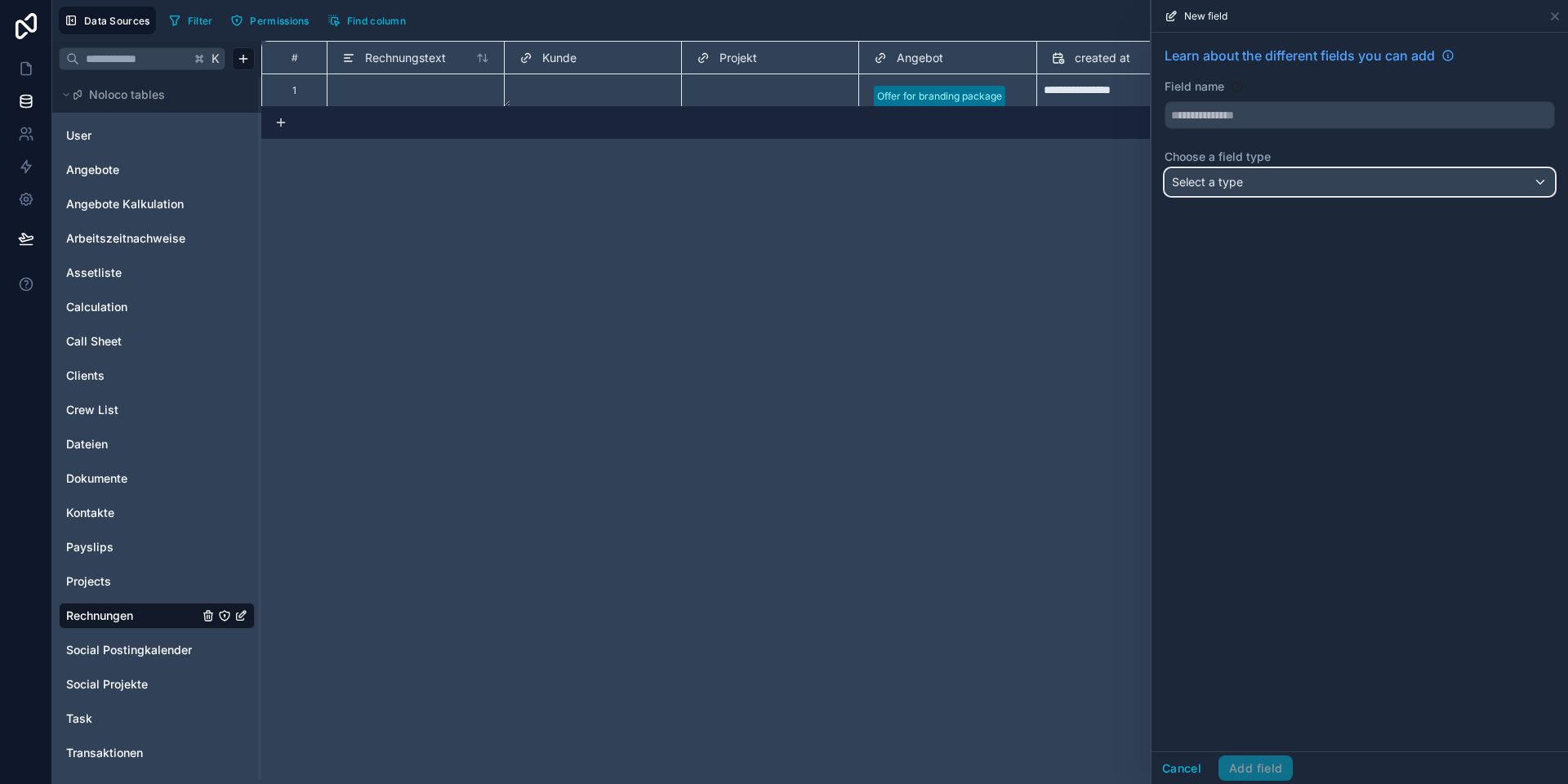
click at [1274, 191] on div "Select a type" at bounding box center [1360, 182] width 389 height 26
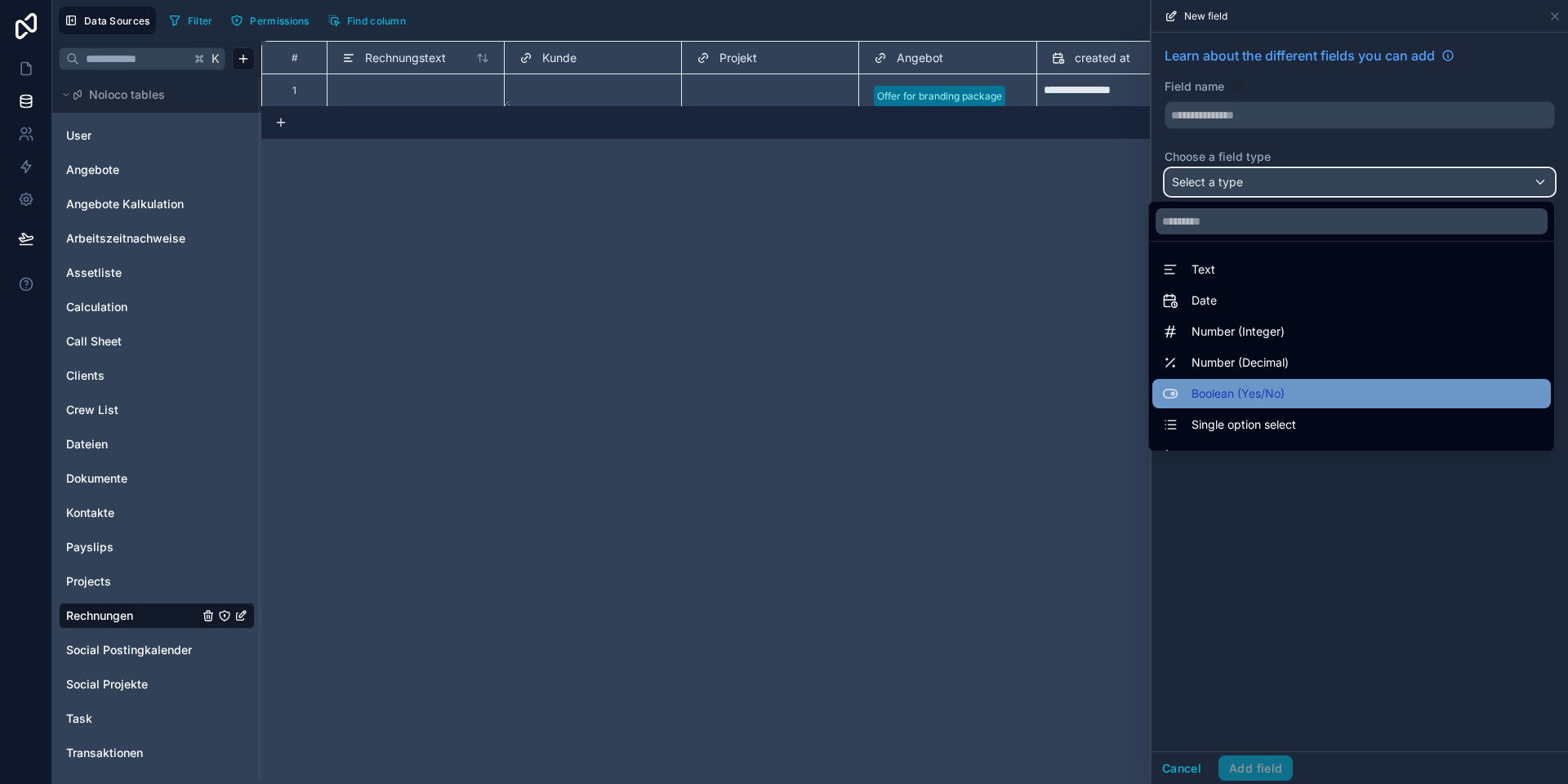
scroll to position [474, 0]
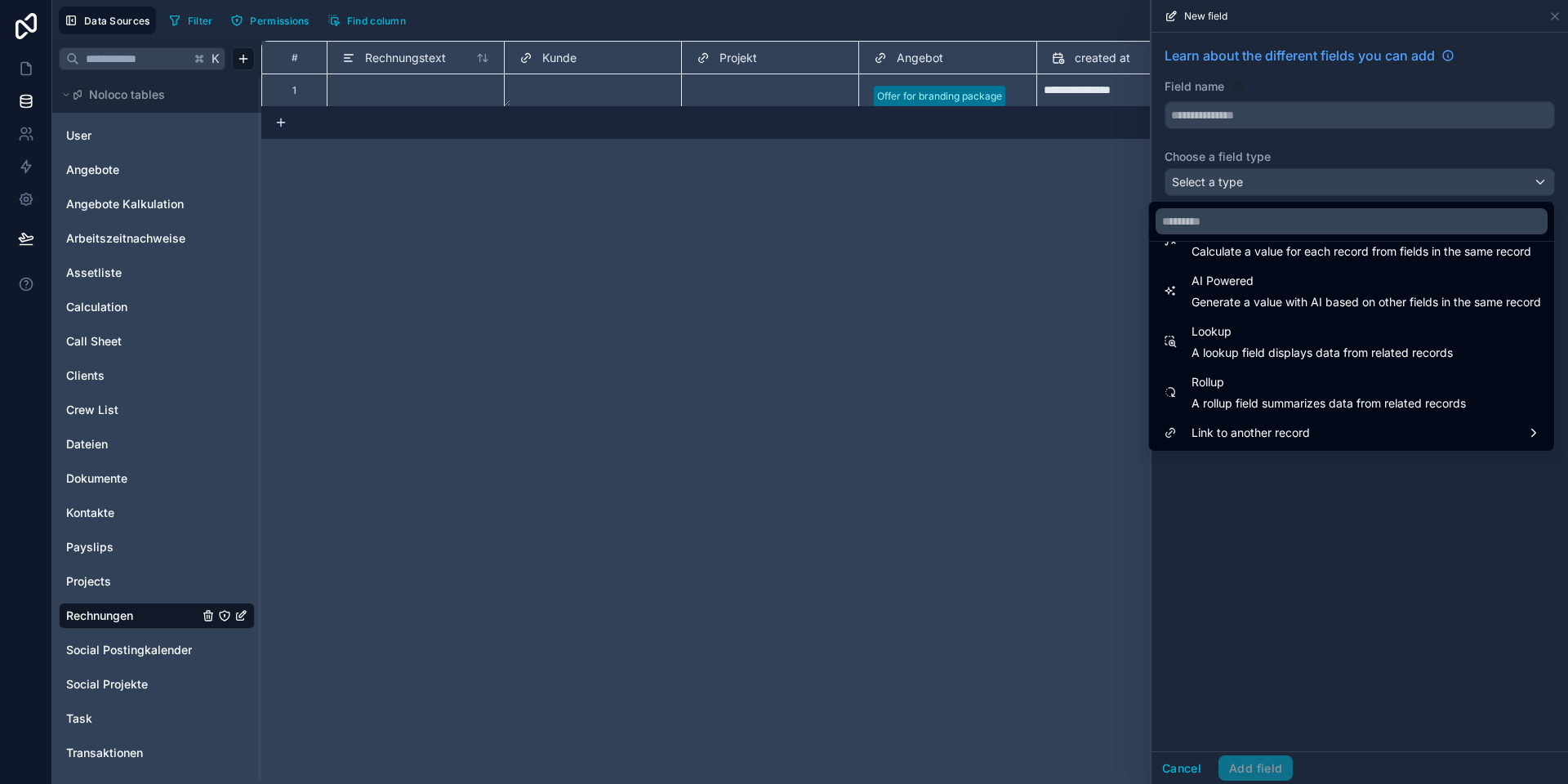
click at [1231, 347] on span "A lookup field displays data from related records" at bounding box center [1321, 353] width 261 height 17
type input "******"
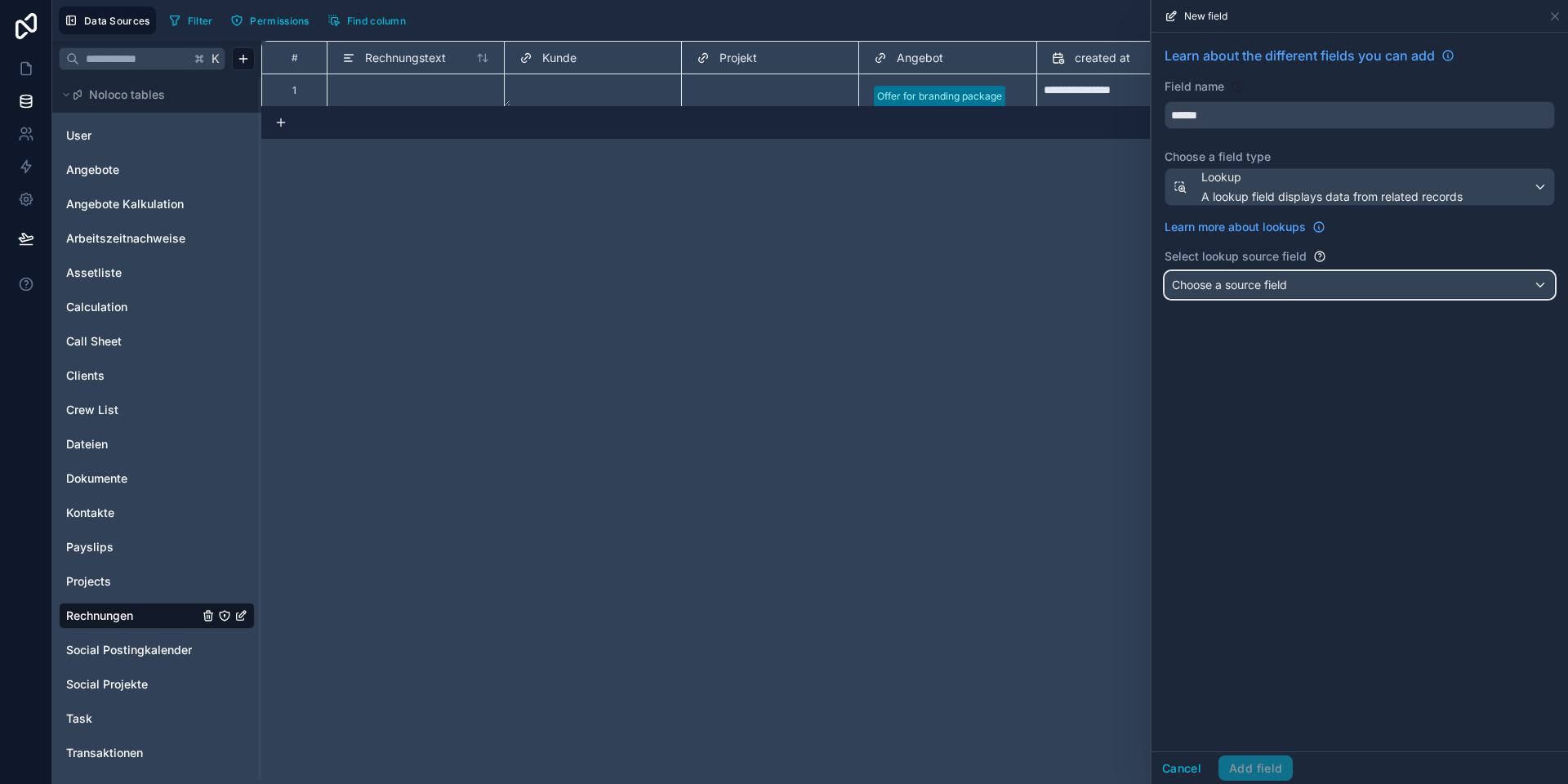
click at [1219, 290] on span "Choose a source field" at bounding box center [1229, 284] width 115 height 14
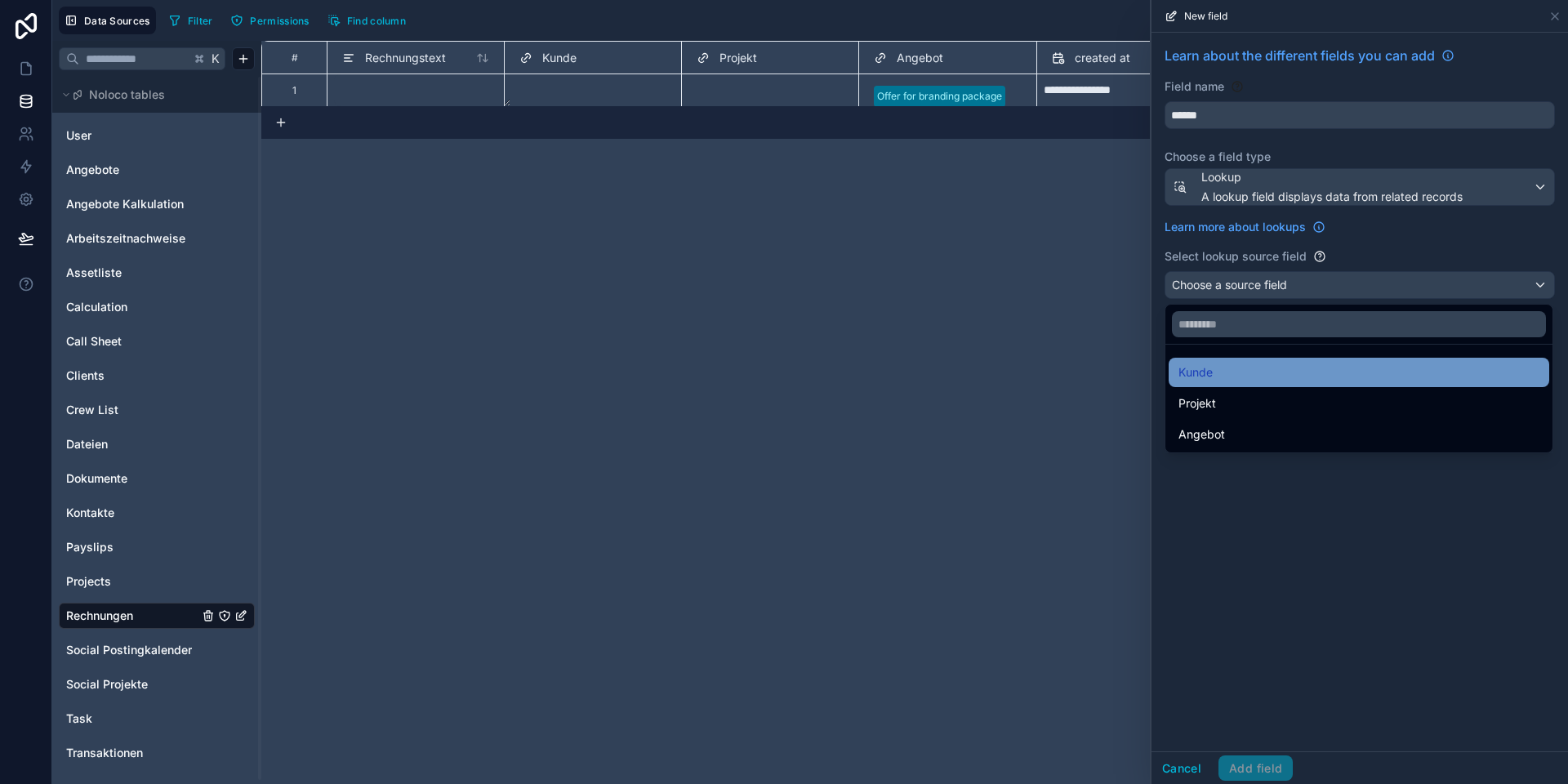
click at [1218, 369] on div "Kunde" at bounding box center [1359, 372] width 361 height 20
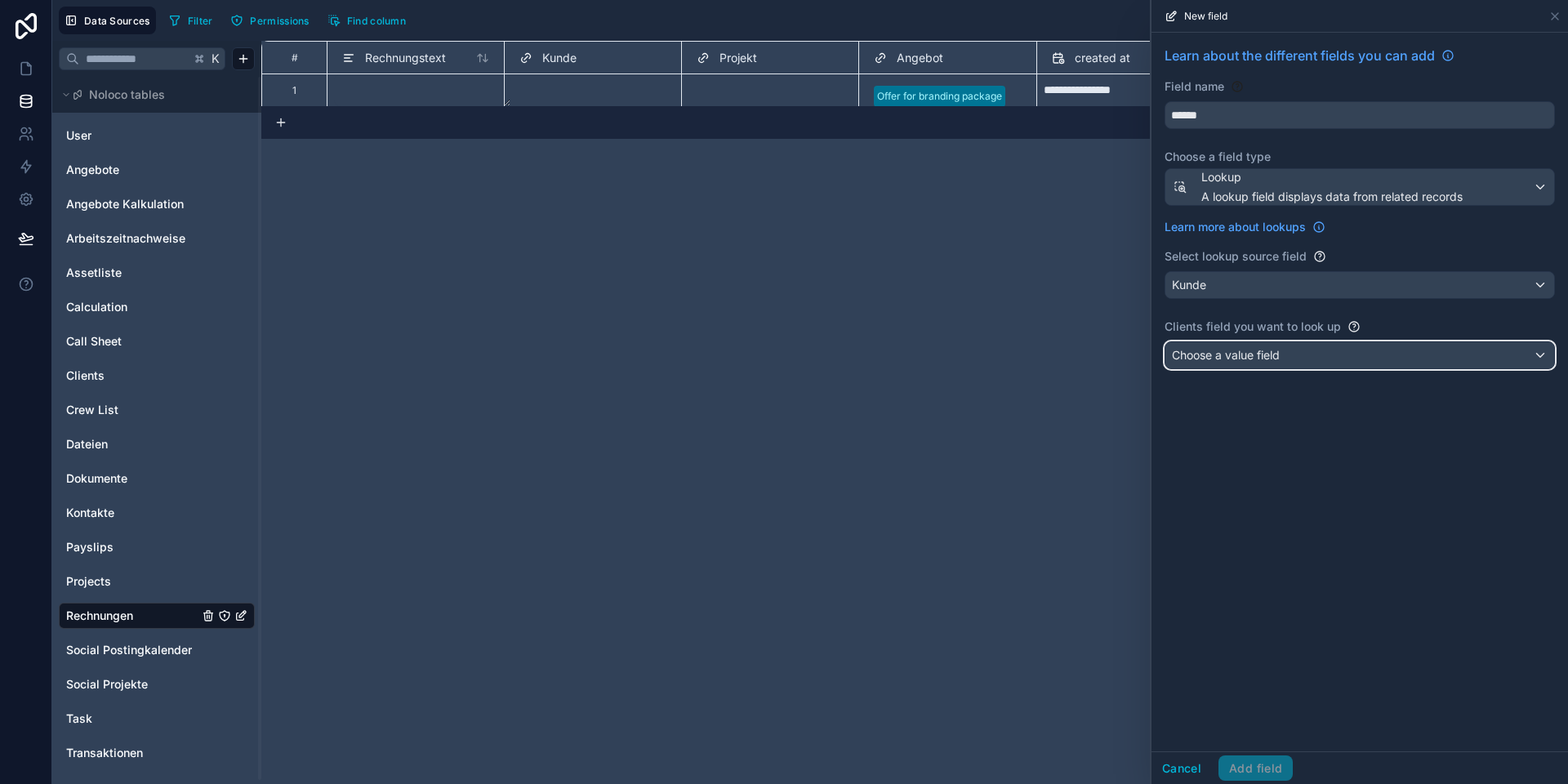
click at [1216, 355] on span "Choose a value field" at bounding box center [1225, 354] width 108 height 14
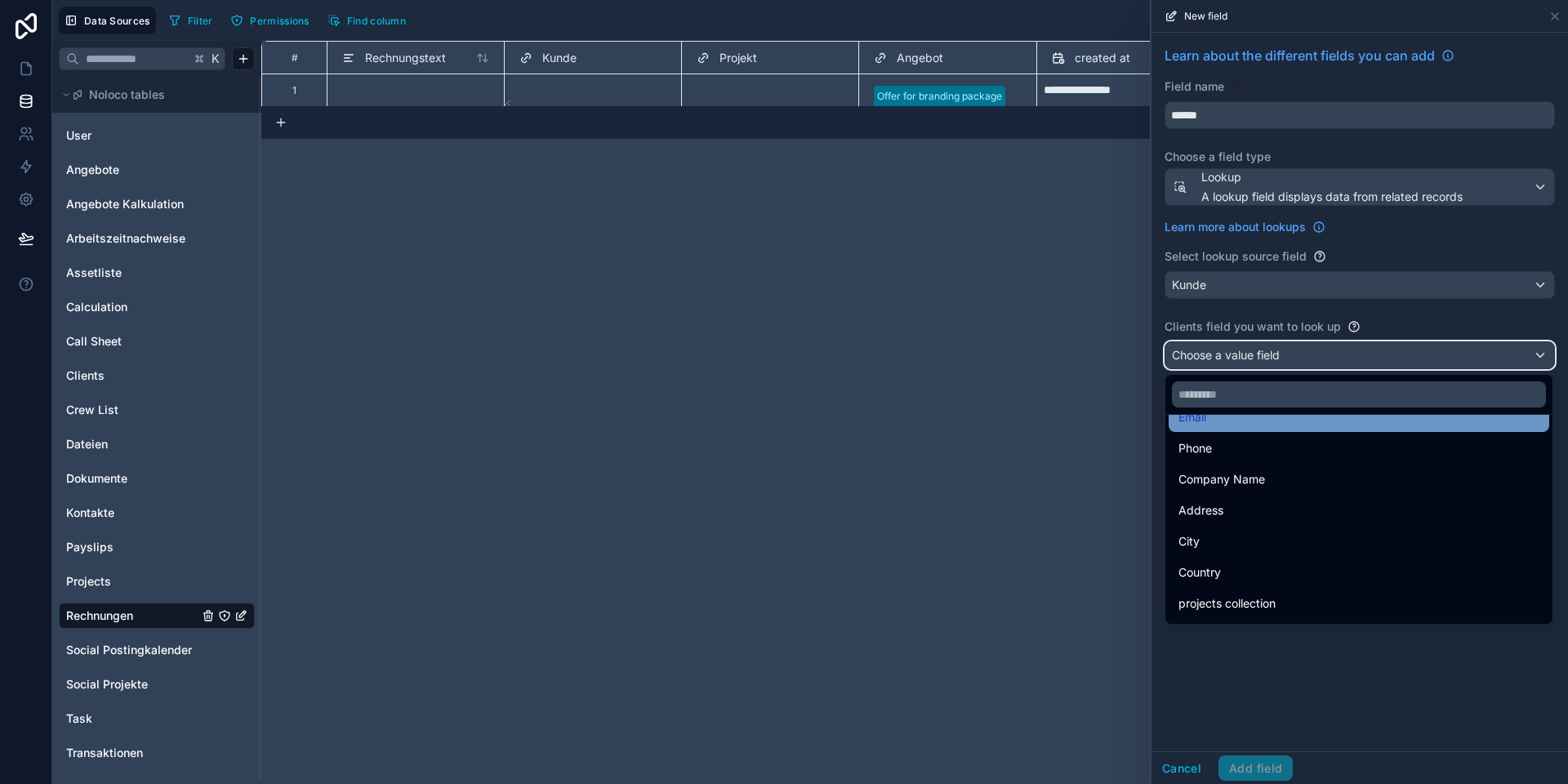
scroll to position [101, 0]
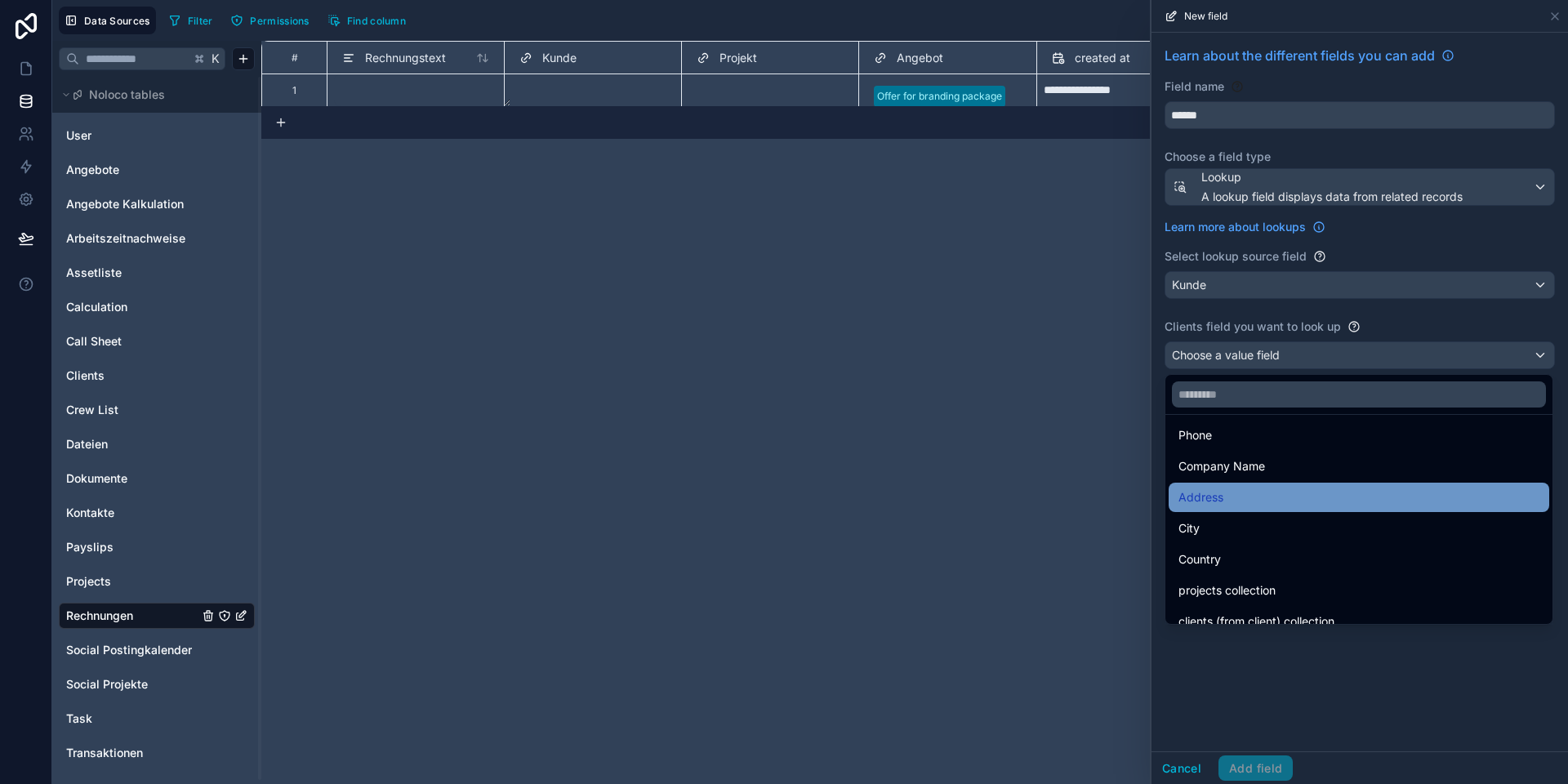
click at [1224, 495] on div "Address" at bounding box center [1359, 498] width 361 height 20
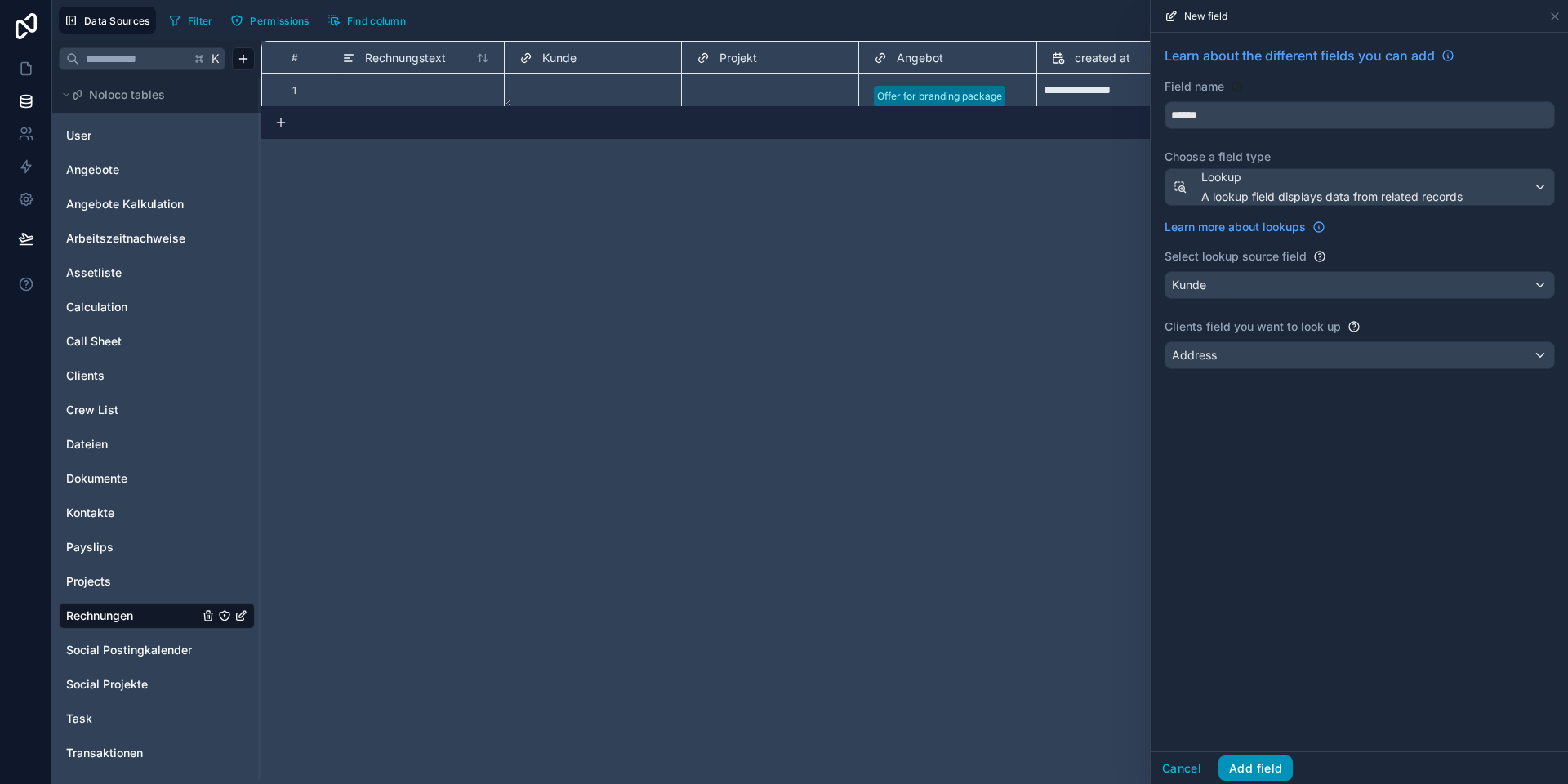
click at [1249, 766] on button "Add field" at bounding box center [1254, 768] width 74 height 26
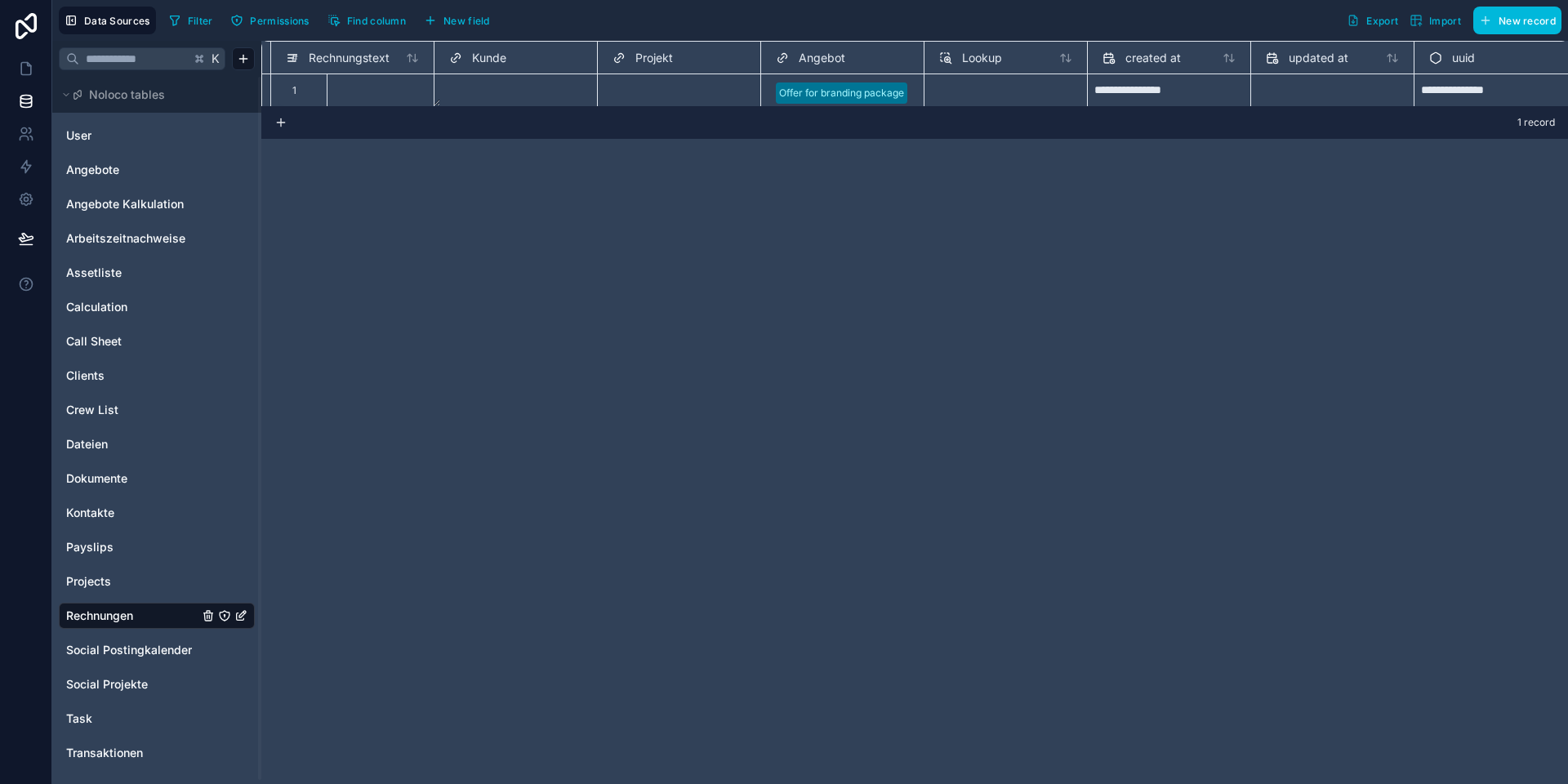
scroll to position [0, 65]
click at [948, 58] on div "Lookup" at bounding box center [961, 58] width 63 height 20
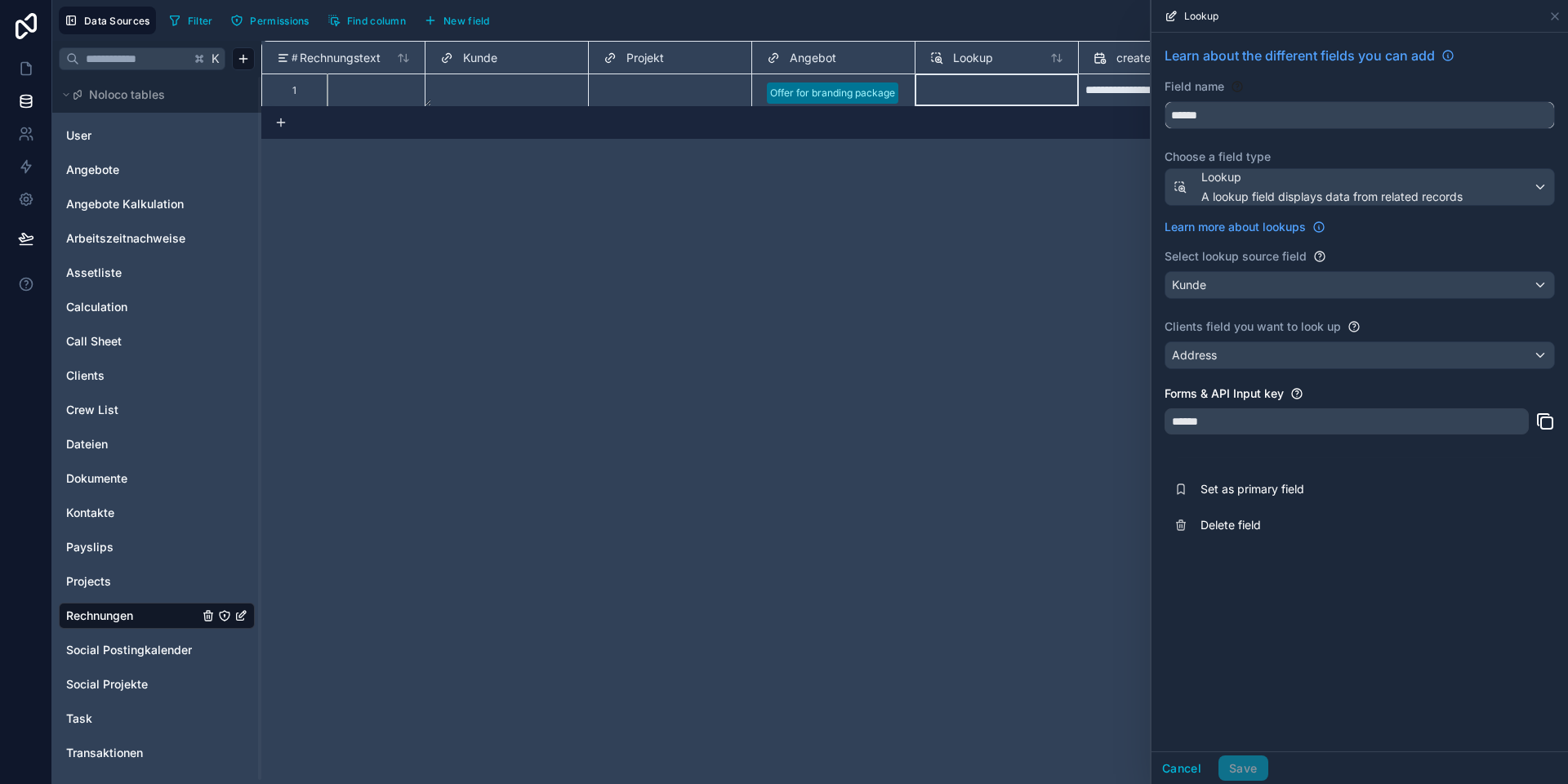
click at [1175, 115] on input "******" at bounding box center [1360, 115] width 389 height 26
type input "**********"
click at [1245, 774] on button "Save" at bounding box center [1242, 768] width 49 height 26
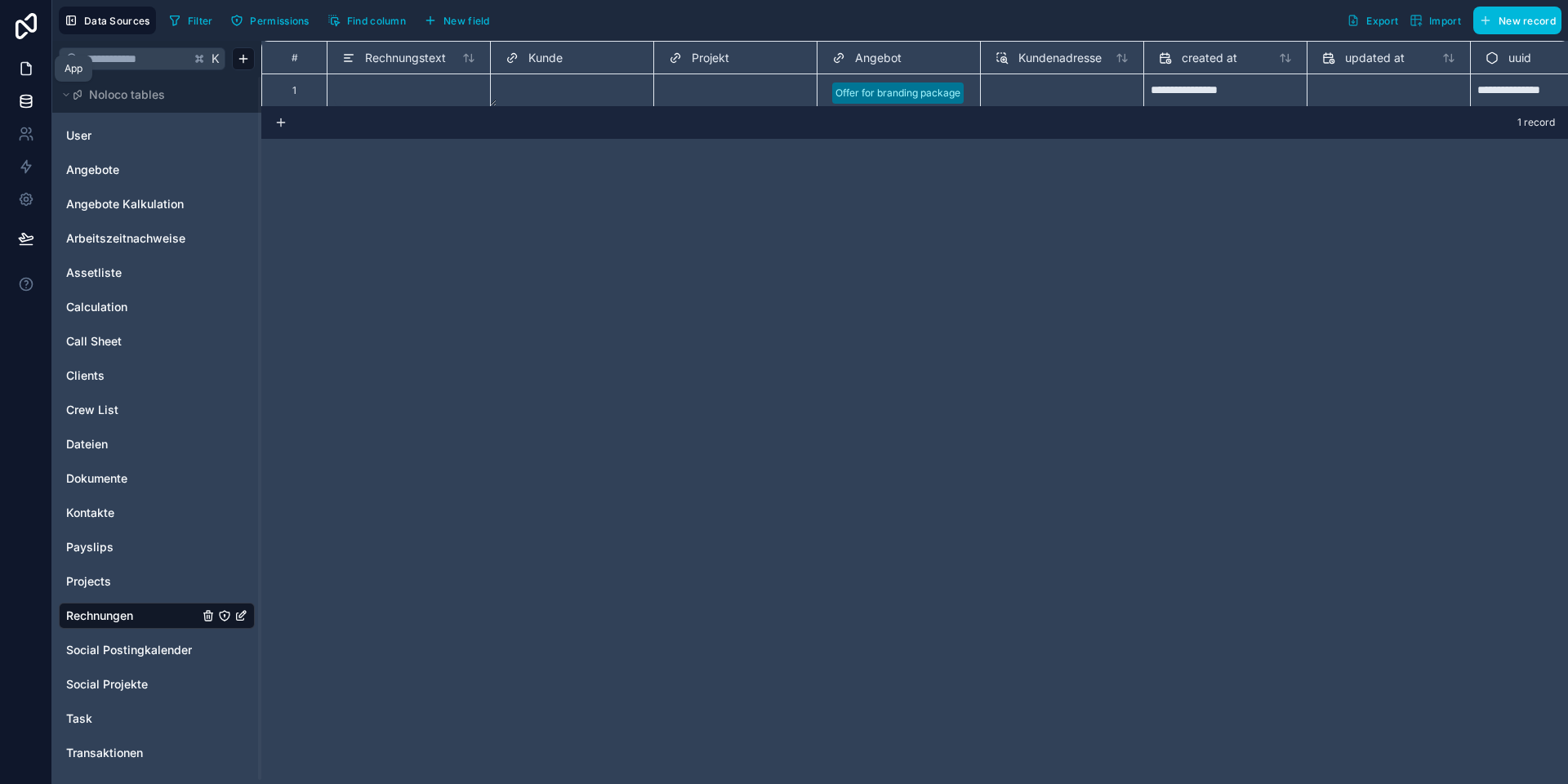
click at [29, 67] on icon at bounding box center [26, 68] width 17 height 17
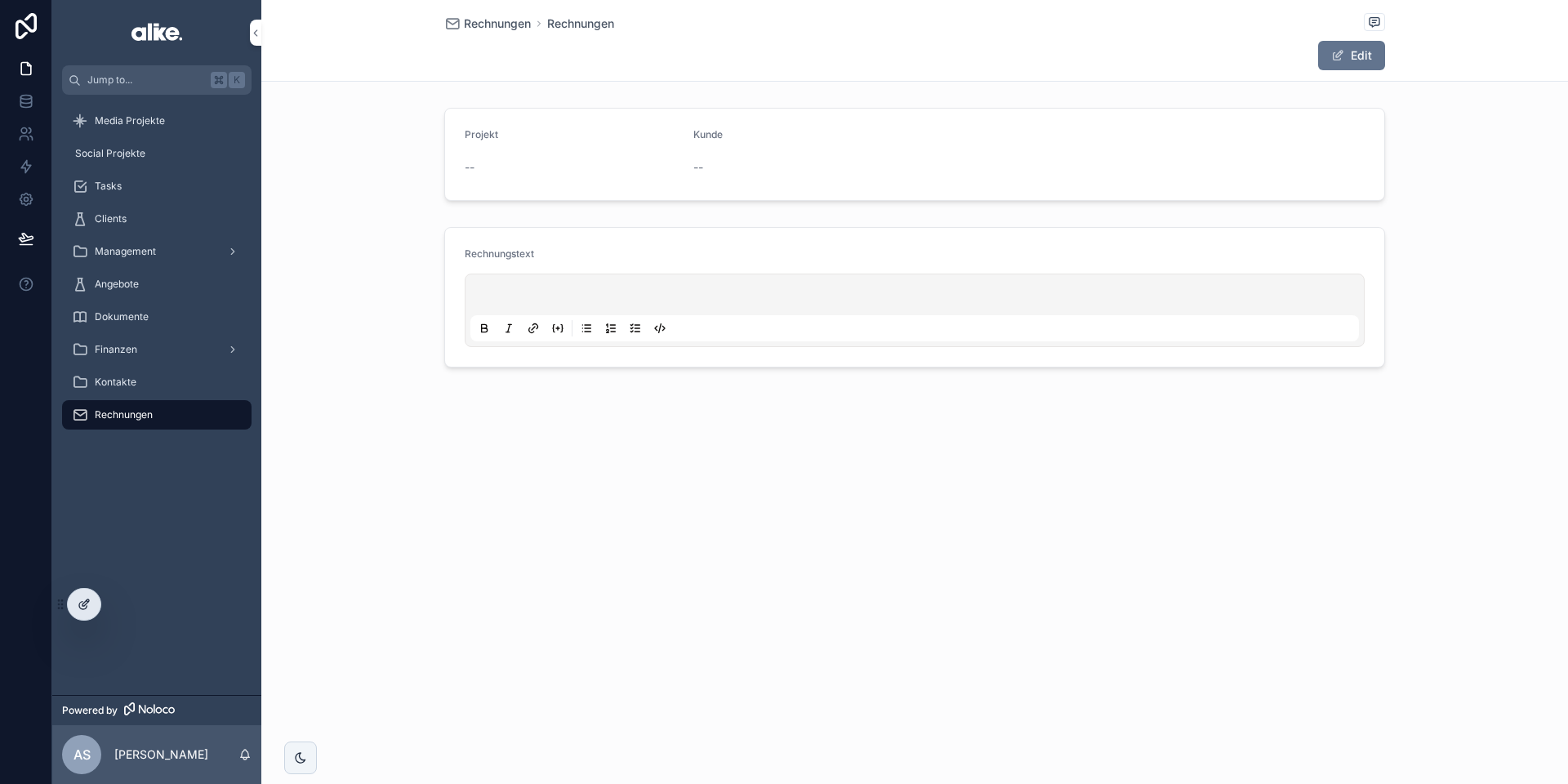
click at [81, 607] on icon at bounding box center [84, 604] width 13 height 13
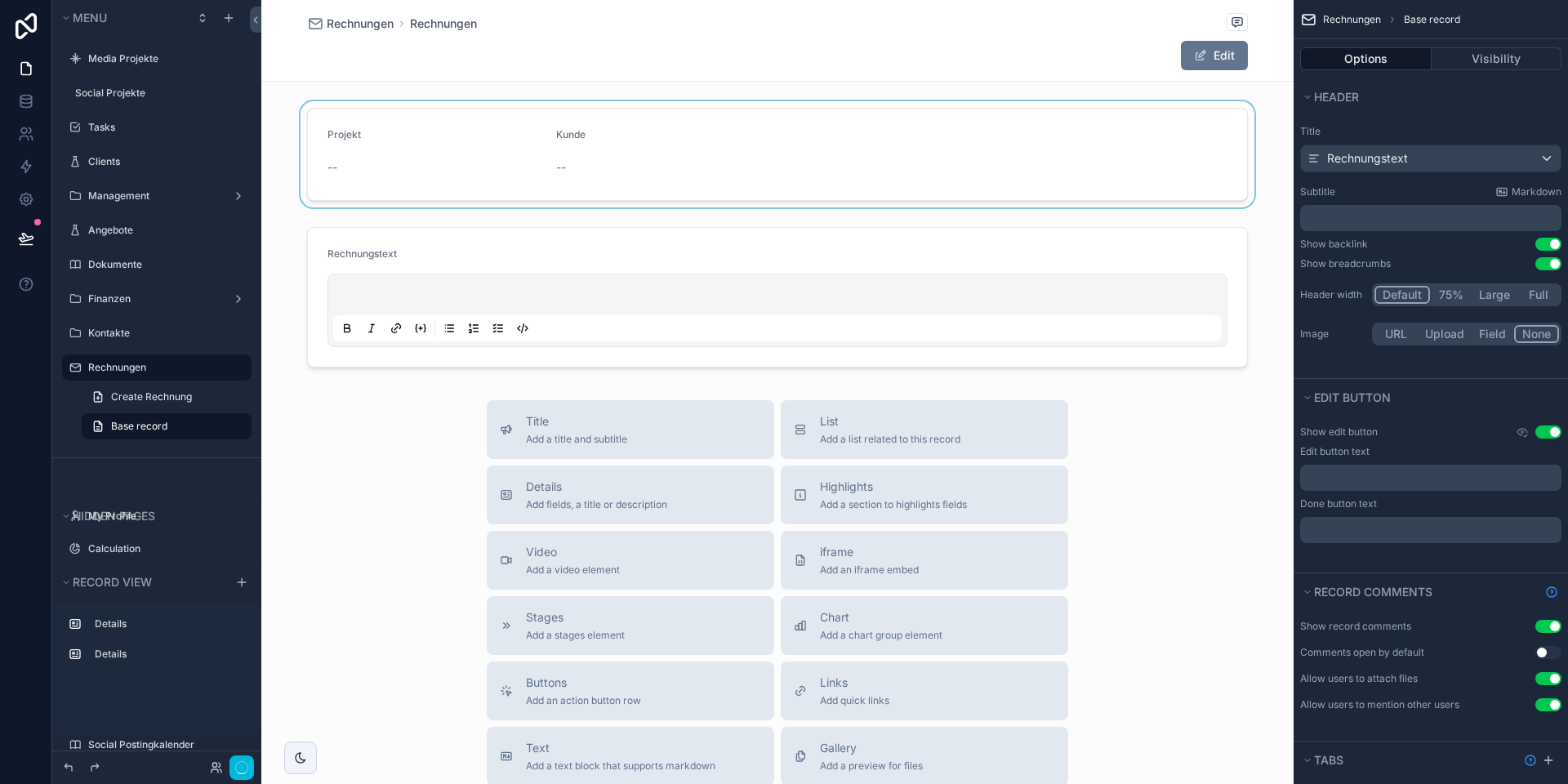
click at [680, 136] on div "scrollable content" at bounding box center [778, 155] width 1032 height 107
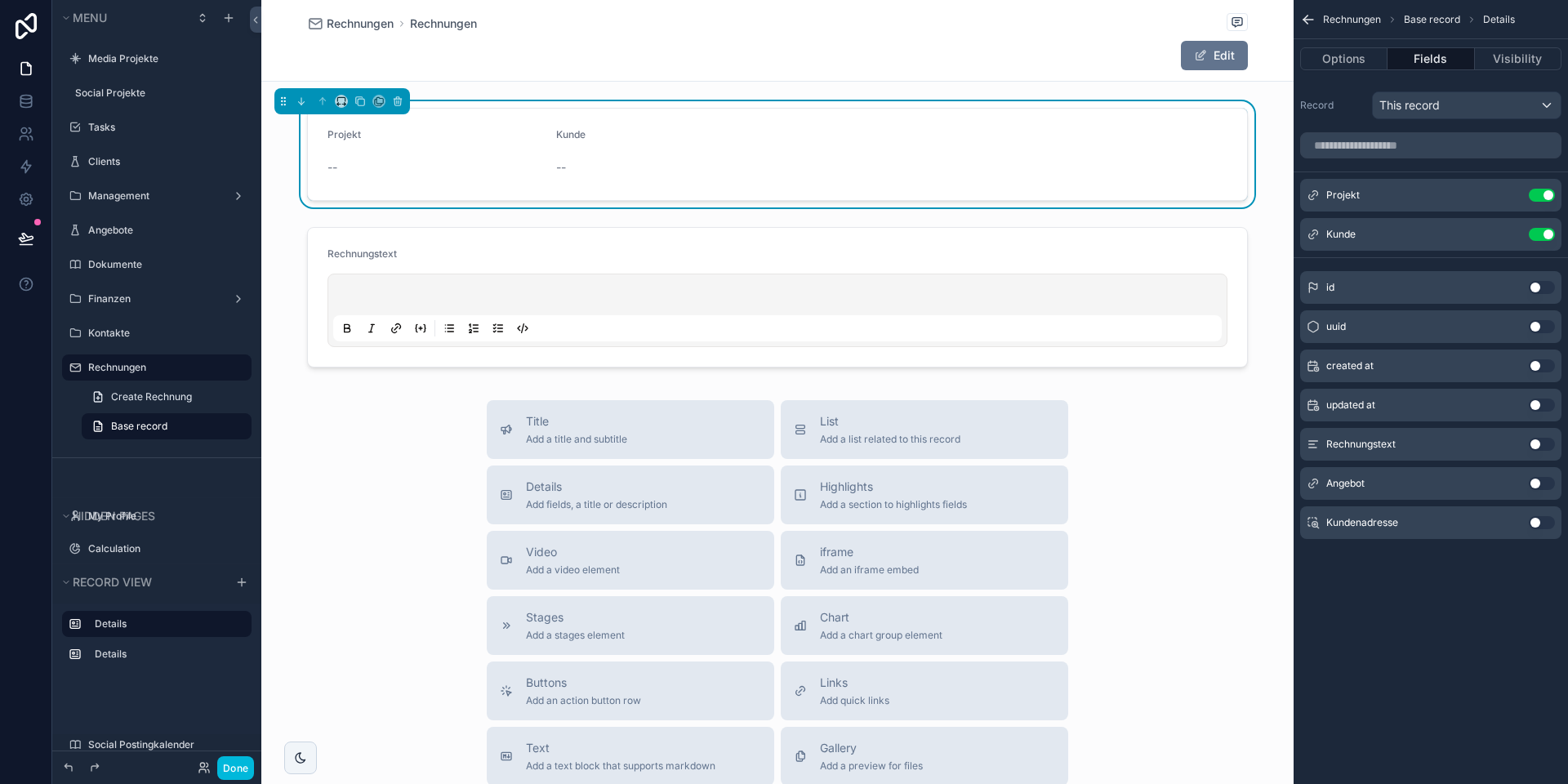
click at [1534, 520] on button "Use setting" at bounding box center [1541, 522] width 26 height 13
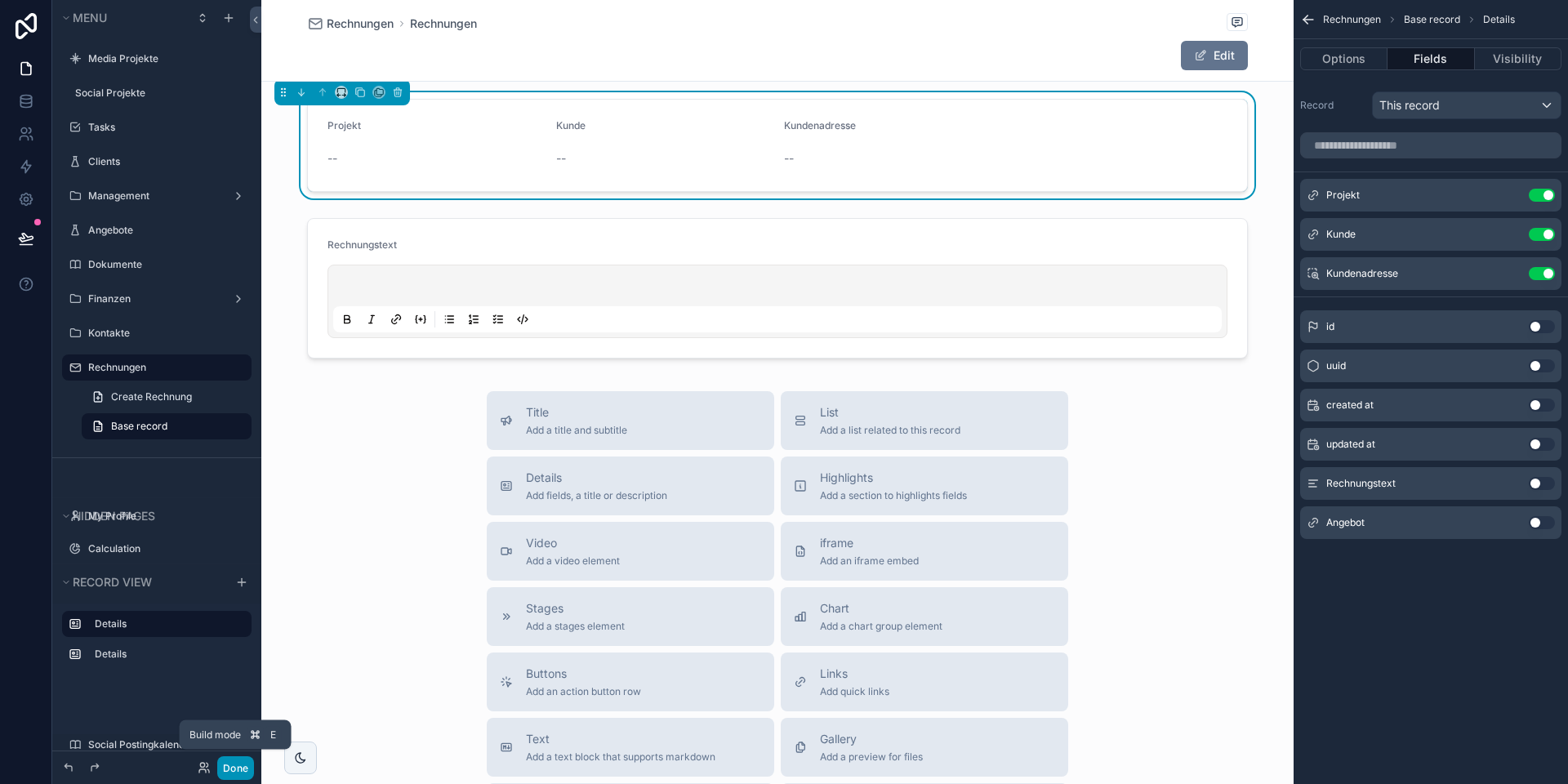
click at [222, 769] on button "Done" at bounding box center [235, 768] width 37 height 24
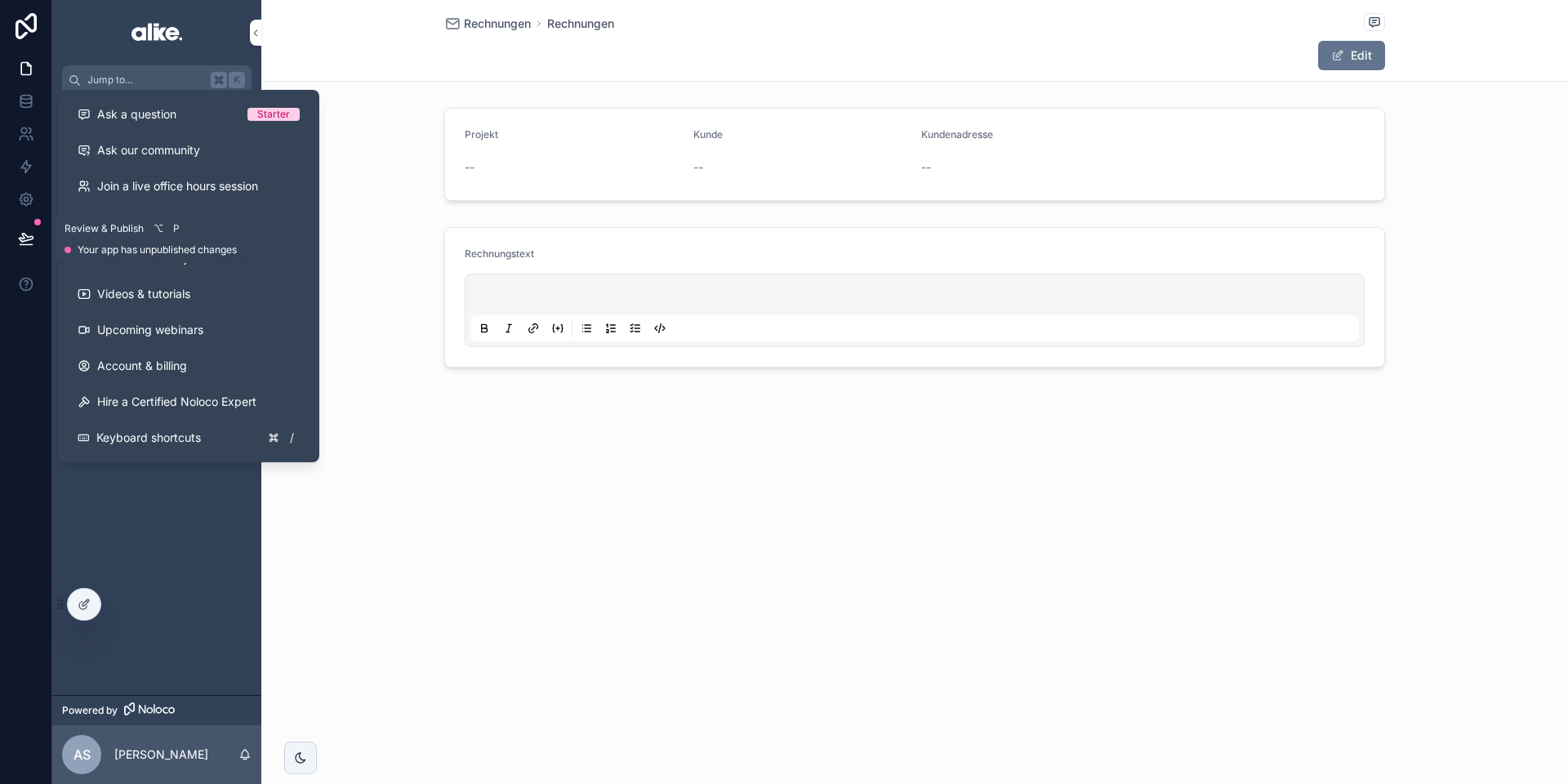
click at [36, 240] on button at bounding box center [26, 238] width 36 height 45
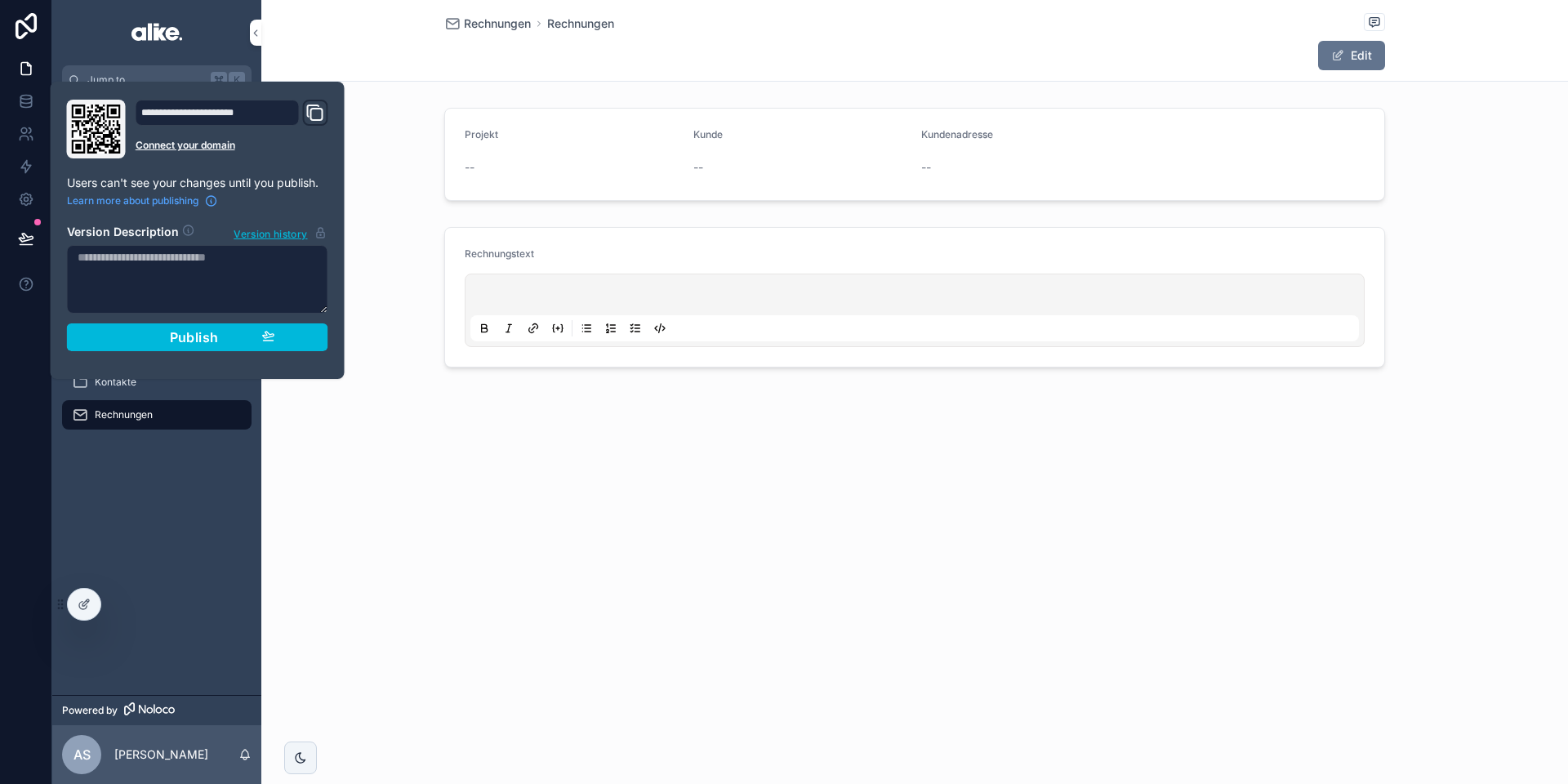
drag, startPoint x: 155, startPoint y: 330, endPoint x: 225, endPoint y: 379, distance: 85.4
click at [155, 330] on div "Publish" at bounding box center [197, 337] width 155 height 17
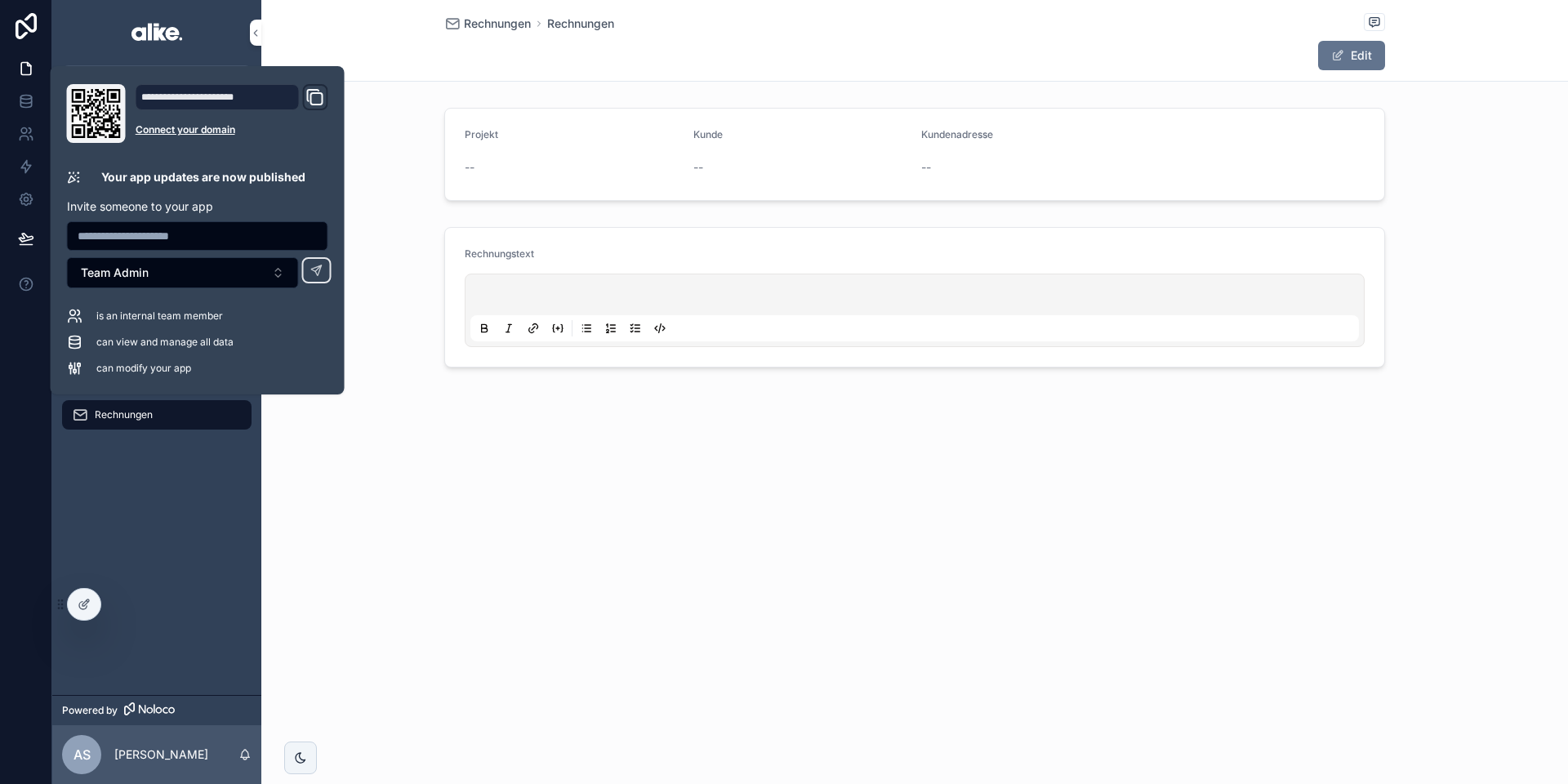
click at [385, 471] on div "Rechnungen Rechnungen Edit Projekt -- Kunde -- Kundenadresse -- Rechnungstext" at bounding box center [915, 239] width 1307 height 479
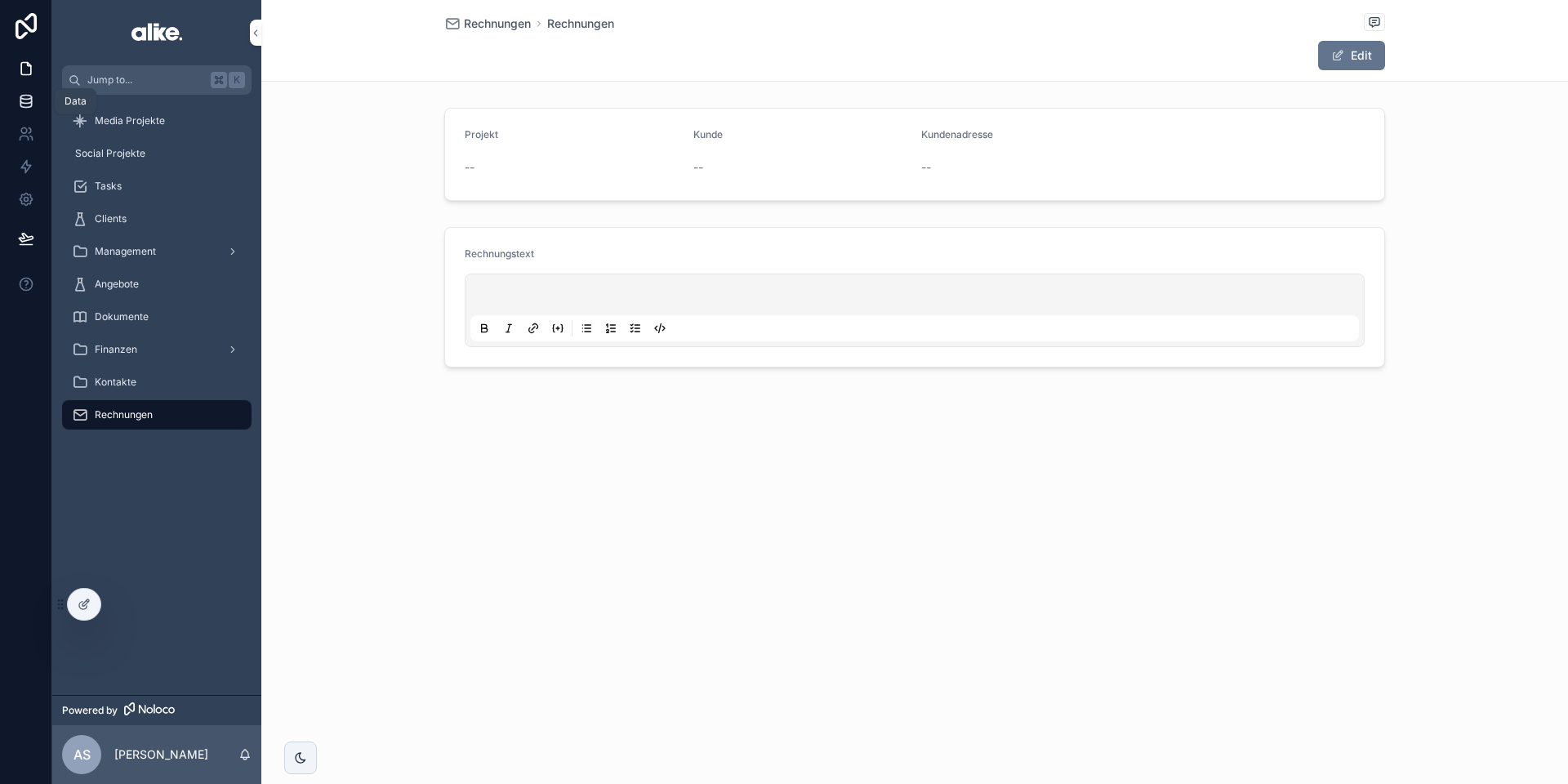
click at [29, 97] on icon at bounding box center [26, 101] width 17 height 17
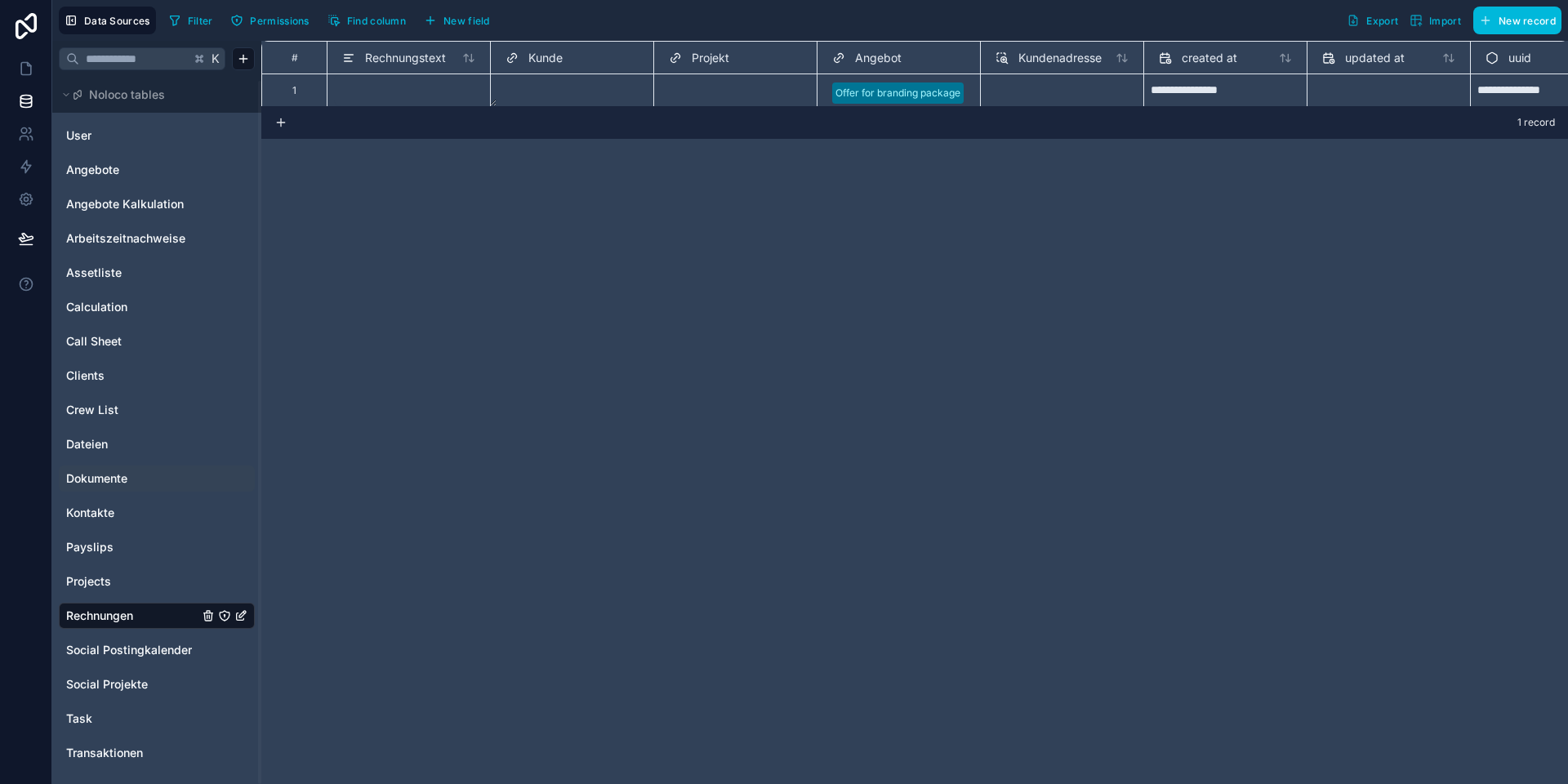
scroll to position [4, 0]
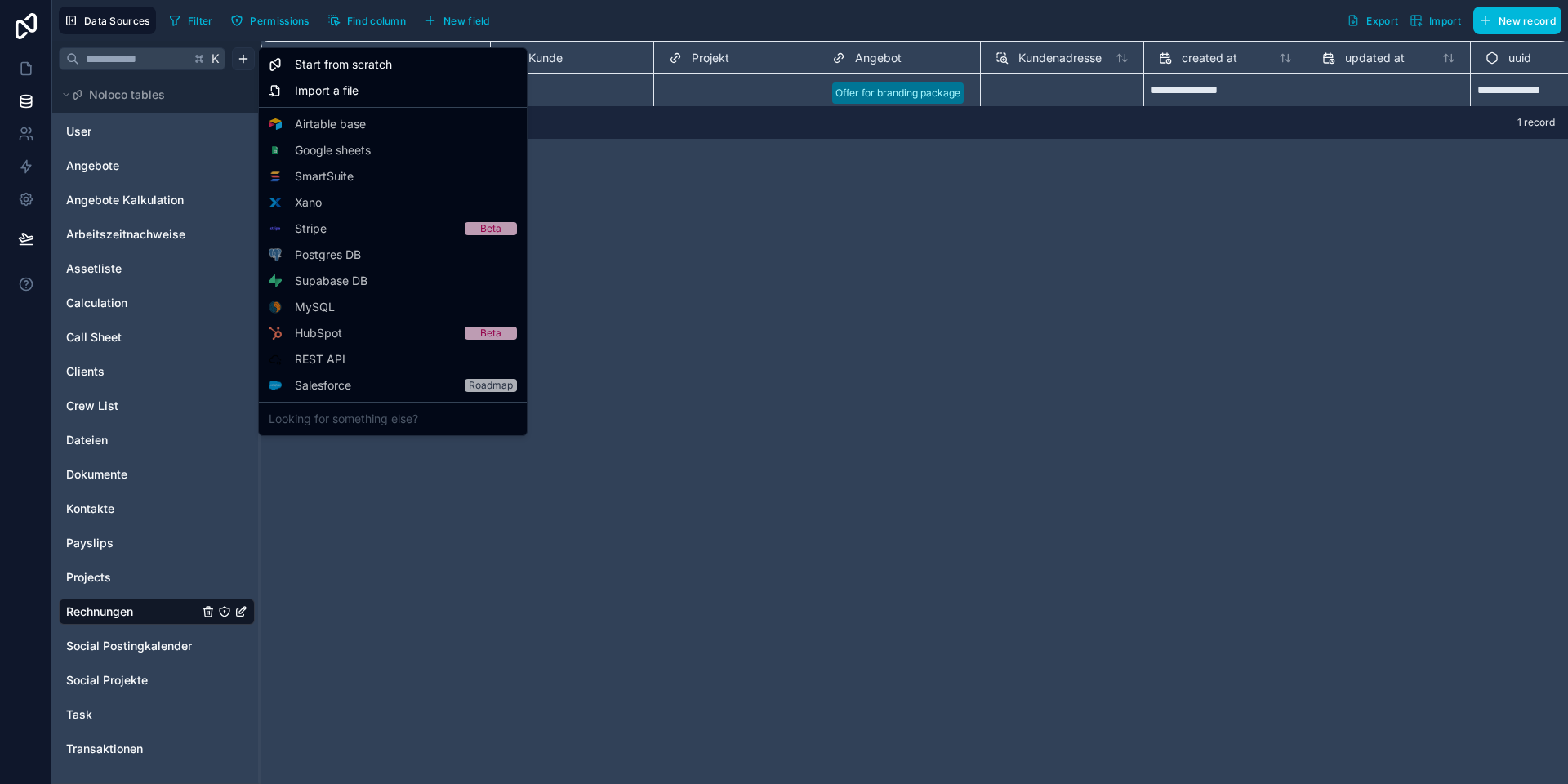
click at [234, 54] on html "**********" at bounding box center [784, 392] width 1568 height 784
click at [310, 64] on span "Start from scratch" at bounding box center [343, 64] width 97 height 17
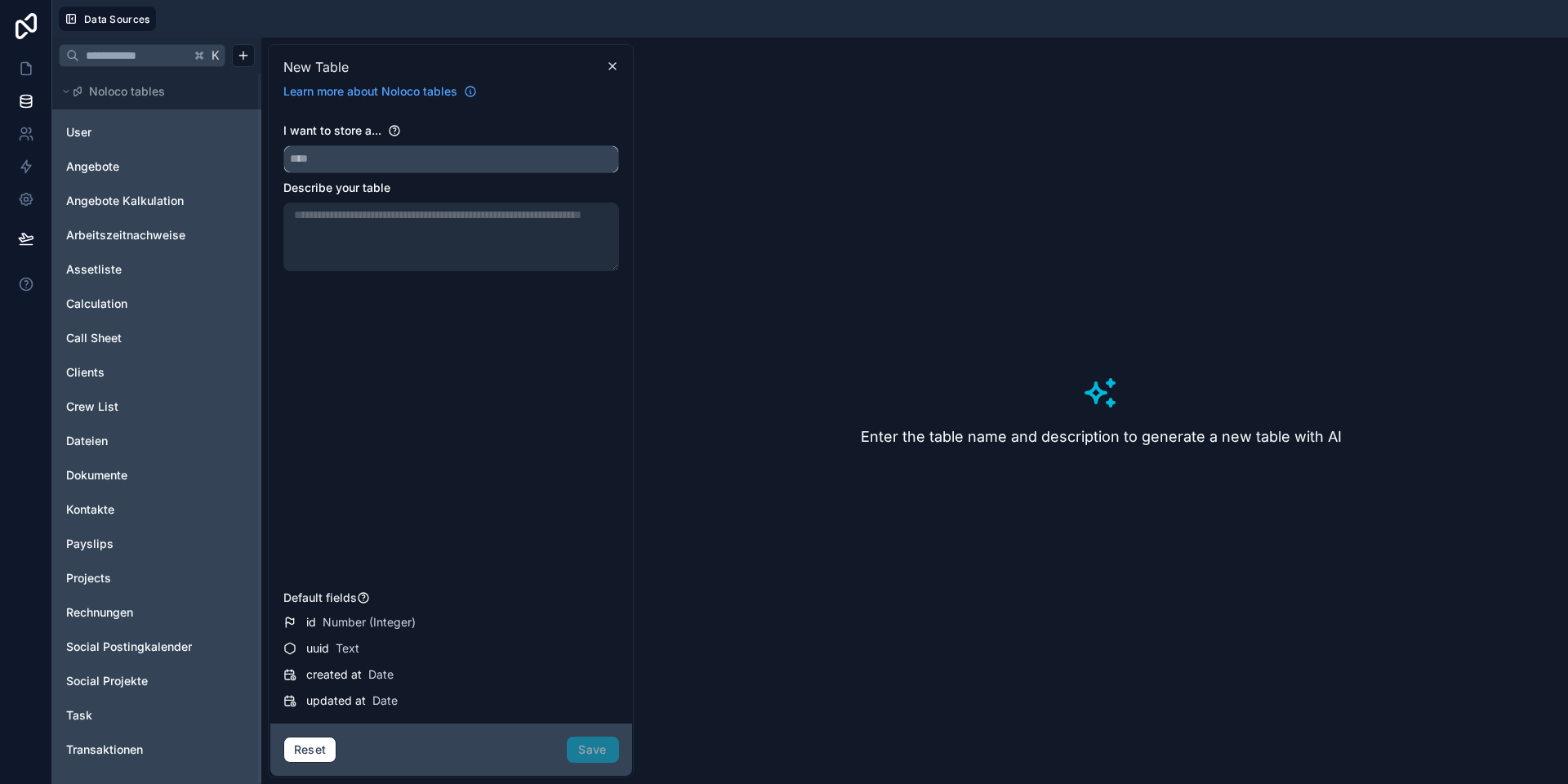
click at [386, 159] on input "text" at bounding box center [451, 159] width 334 height 26
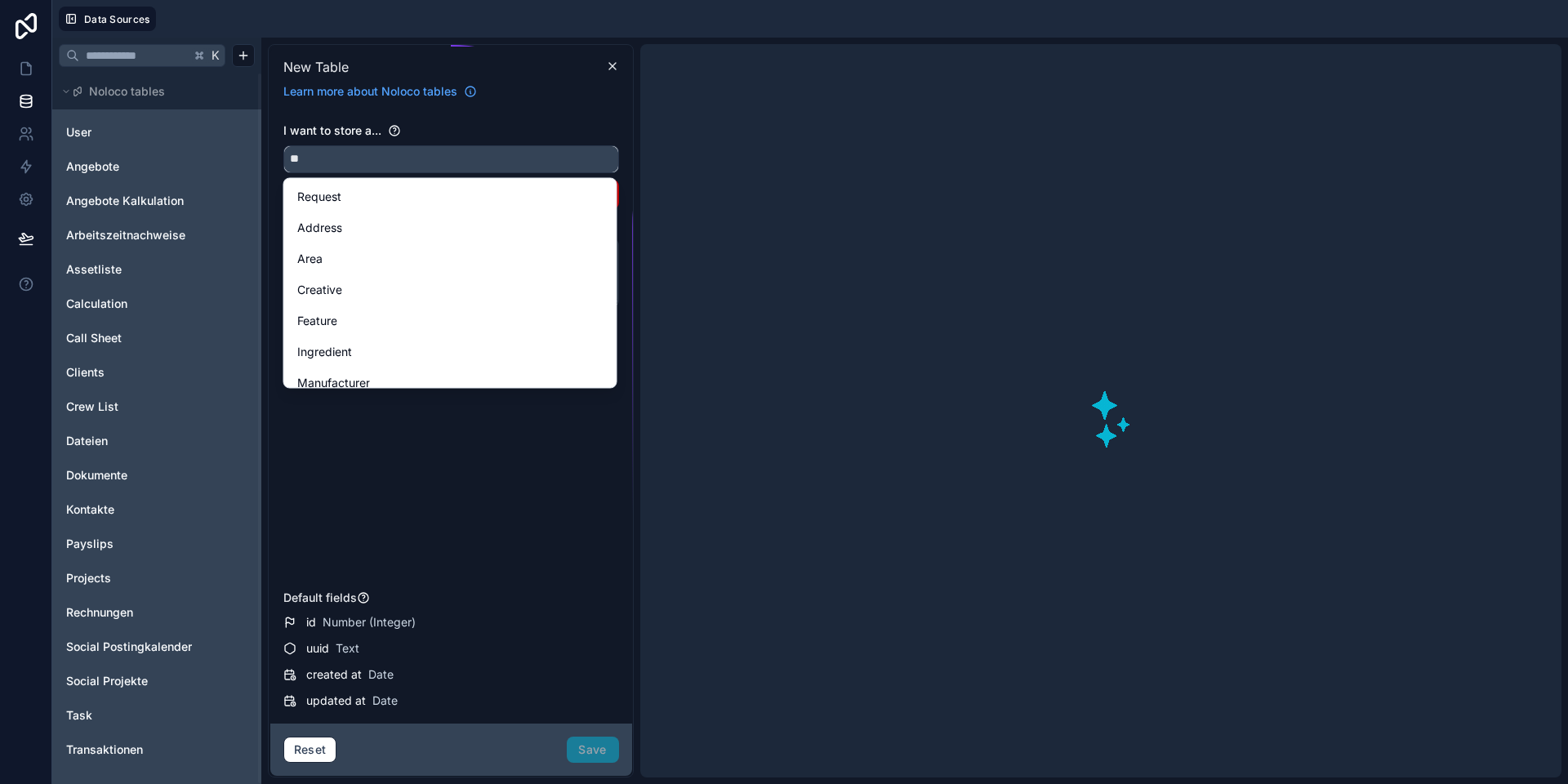
type input "*"
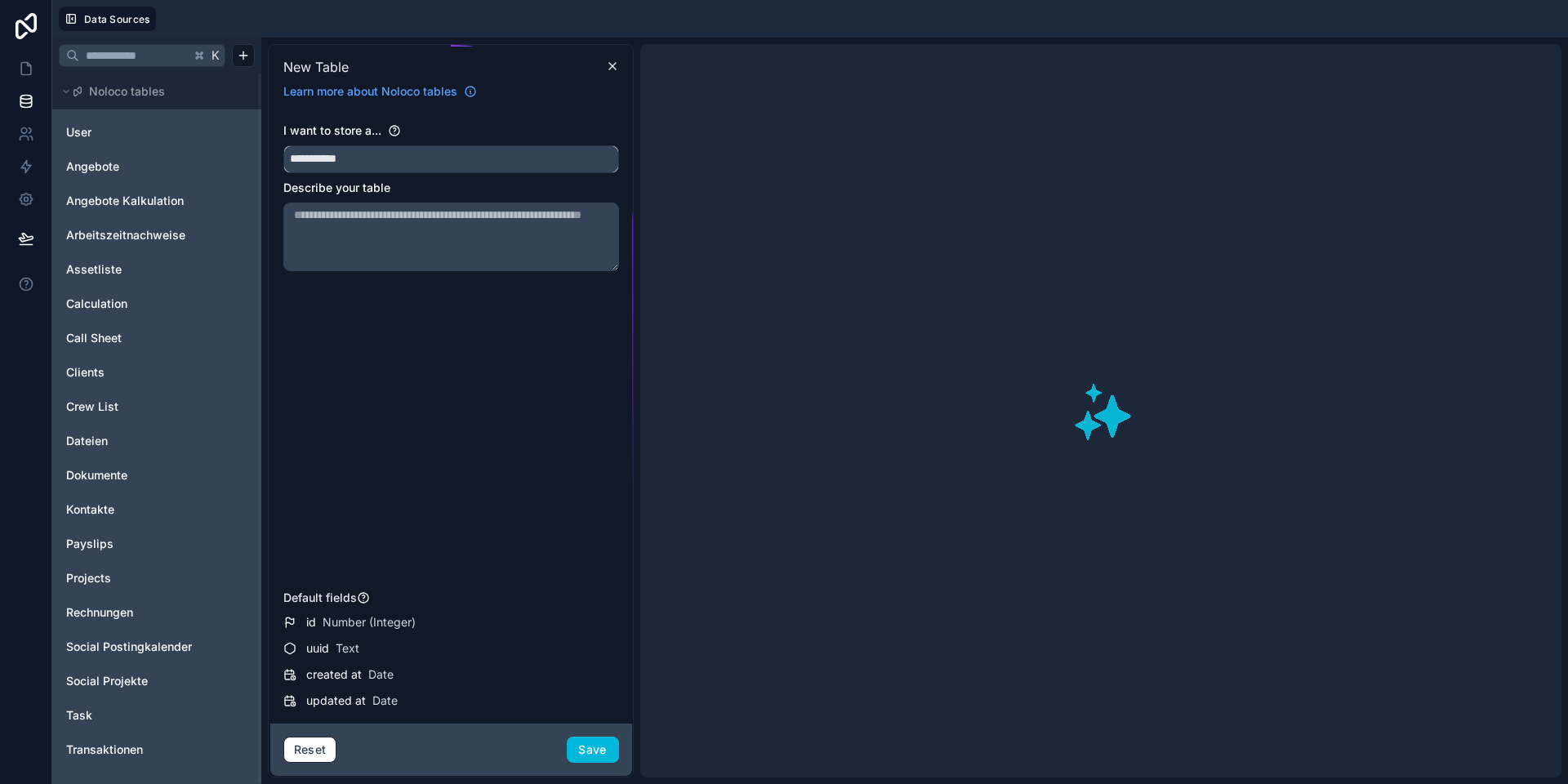
click at [283, 145] on button "**********" at bounding box center [451, 159] width 336 height 28
type input "**********"
click at [583, 744] on button "Save" at bounding box center [592, 749] width 52 height 26
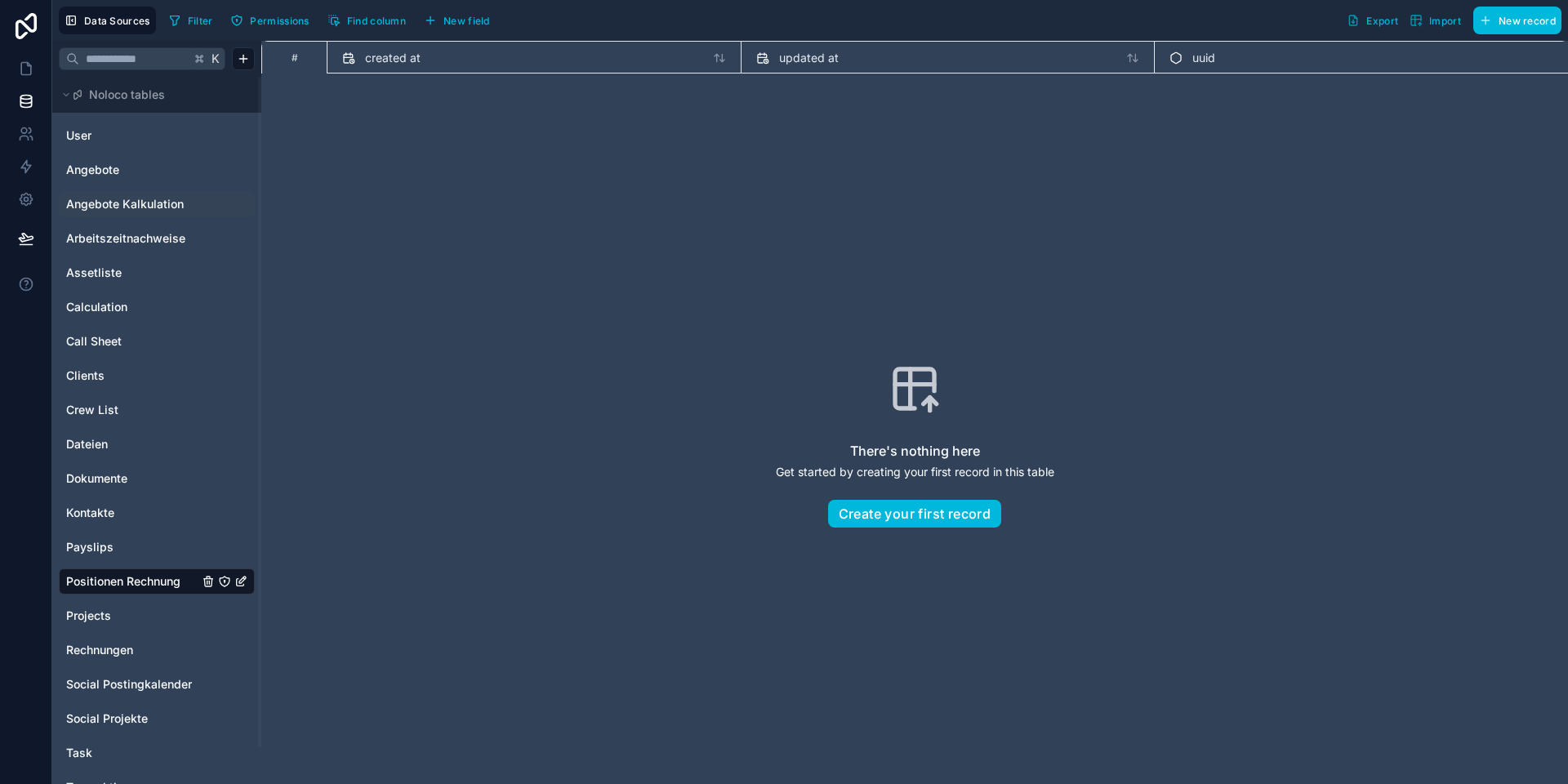
click at [160, 202] on span "Angebote Kalkulation" at bounding box center [124, 204] width 117 height 17
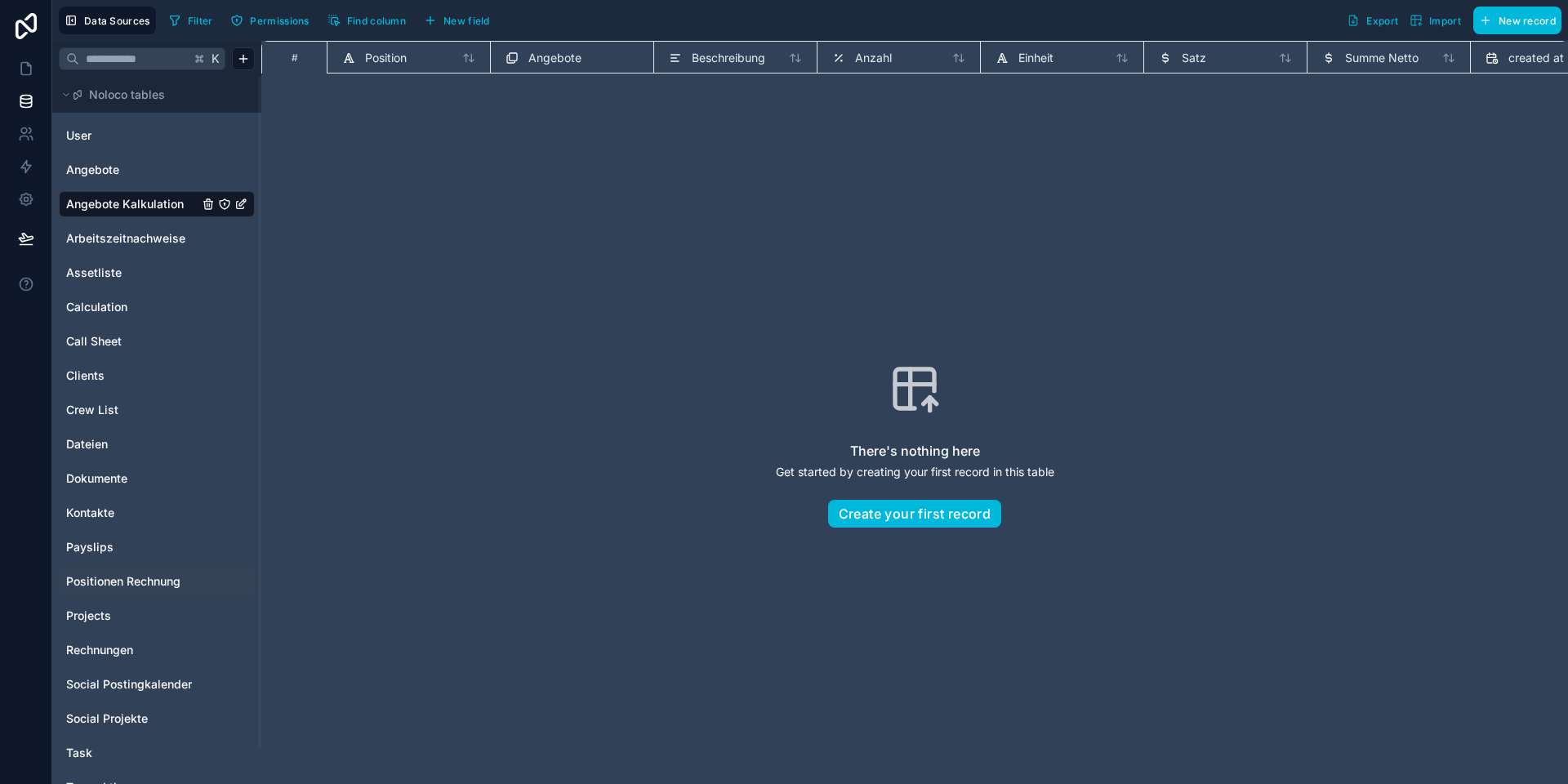
click at [125, 580] on span "Positionen Rechnung" at bounding box center [123, 582] width 114 height 17
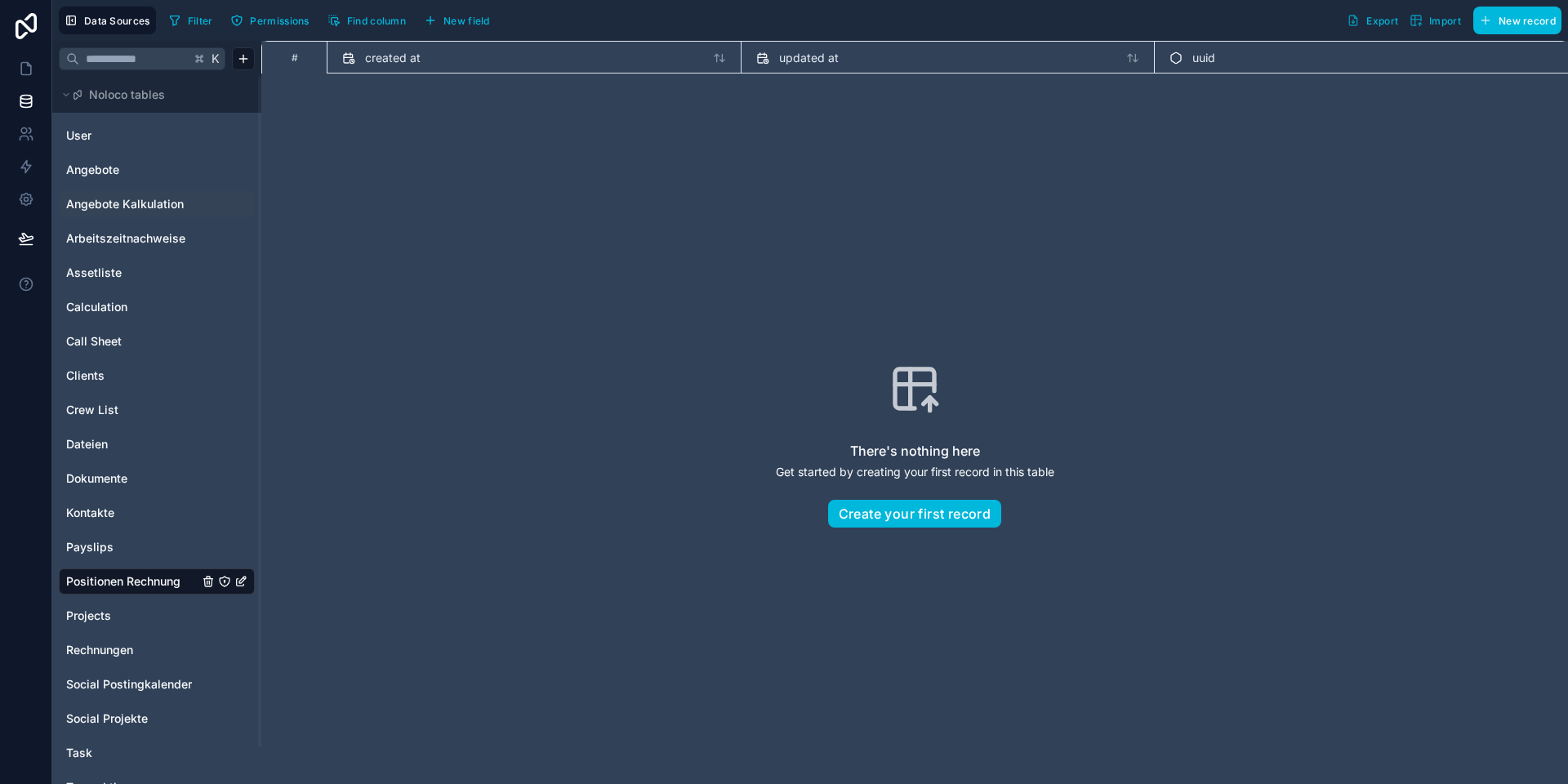
click at [477, 15] on span "New field" at bounding box center [466, 21] width 46 height 12
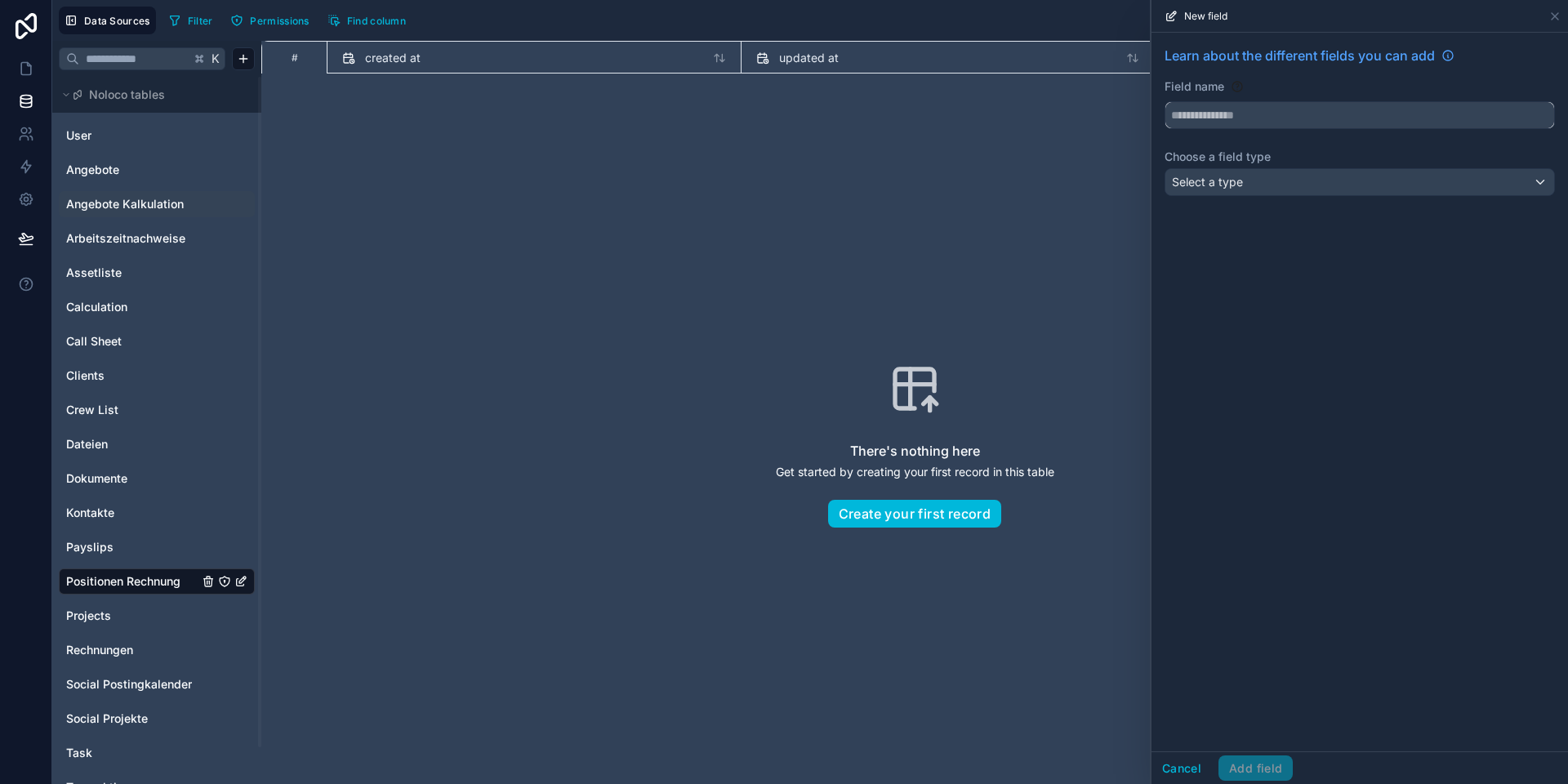
click at [1209, 112] on input "text" at bounding box center [1360, 115] width 389 height 26
type input "********"
click at [1224, 185] on span "Select a type" at bounding box center [1207, 182] width 71 height 14
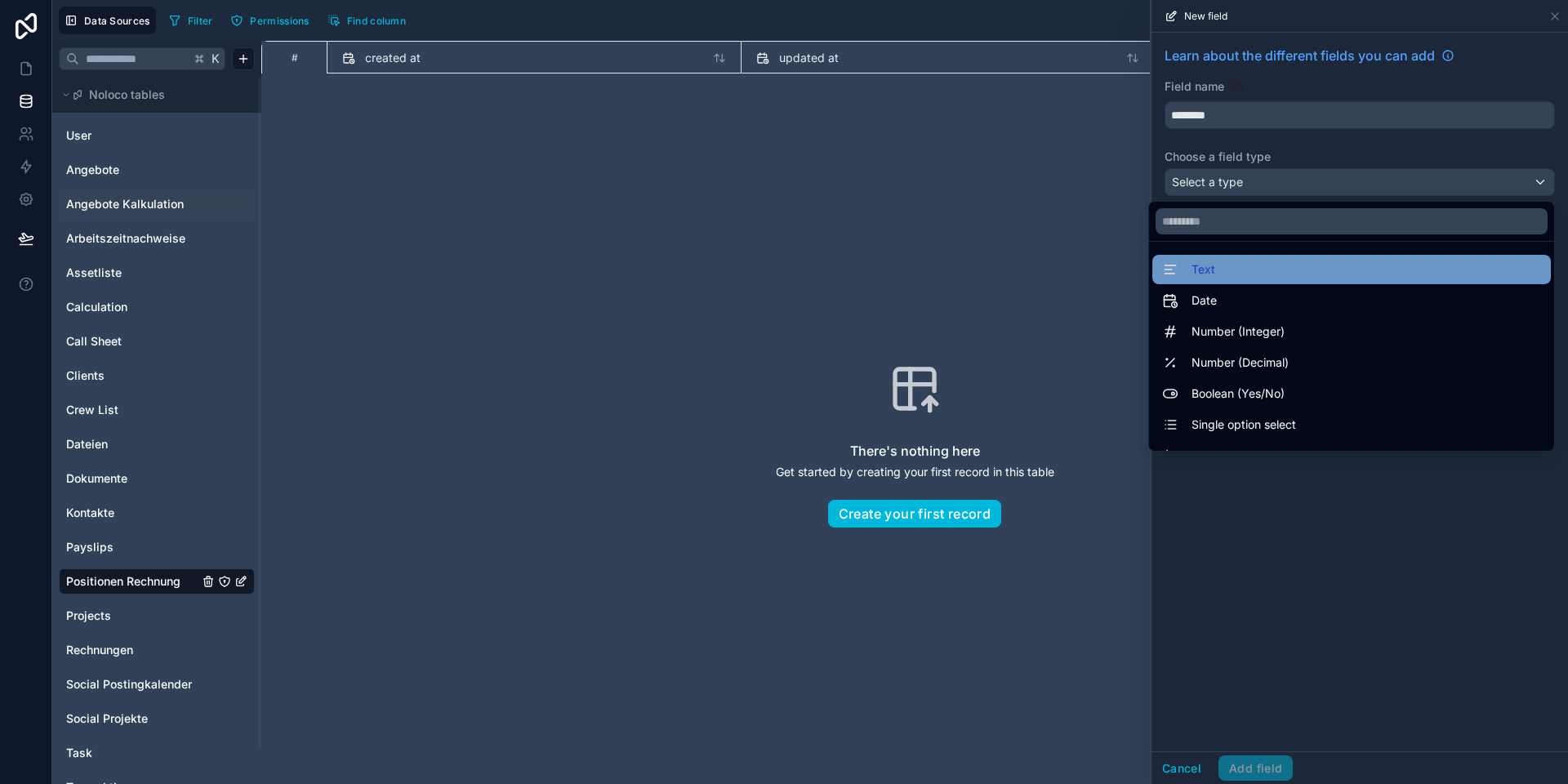
click at [1206, 261] on span "Text" at bounding box center [1203, 270] width 24 height 20
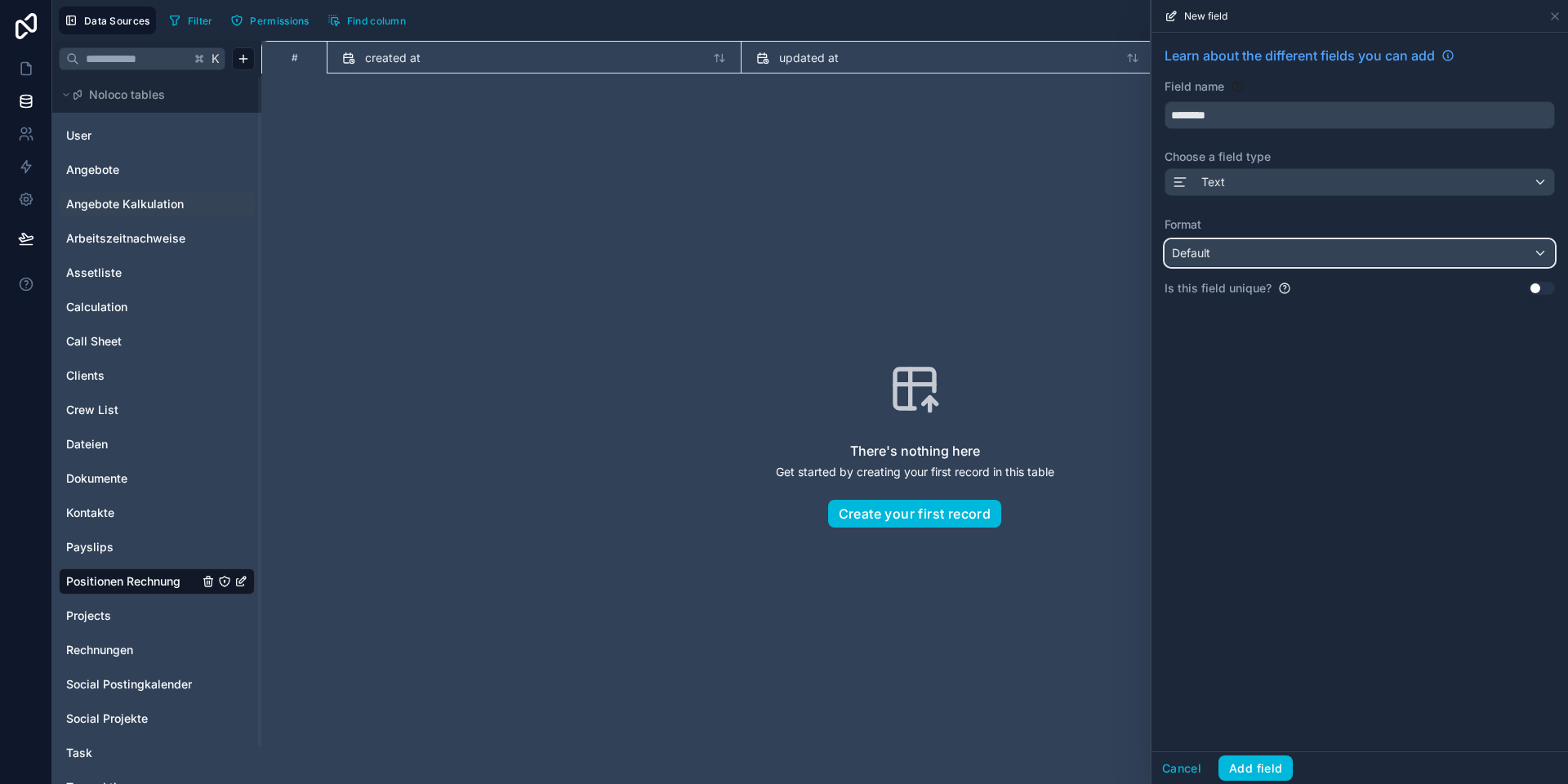
click at [1215, 263] on div "Default" at bounding box center [1360, 253] width 389 height 26
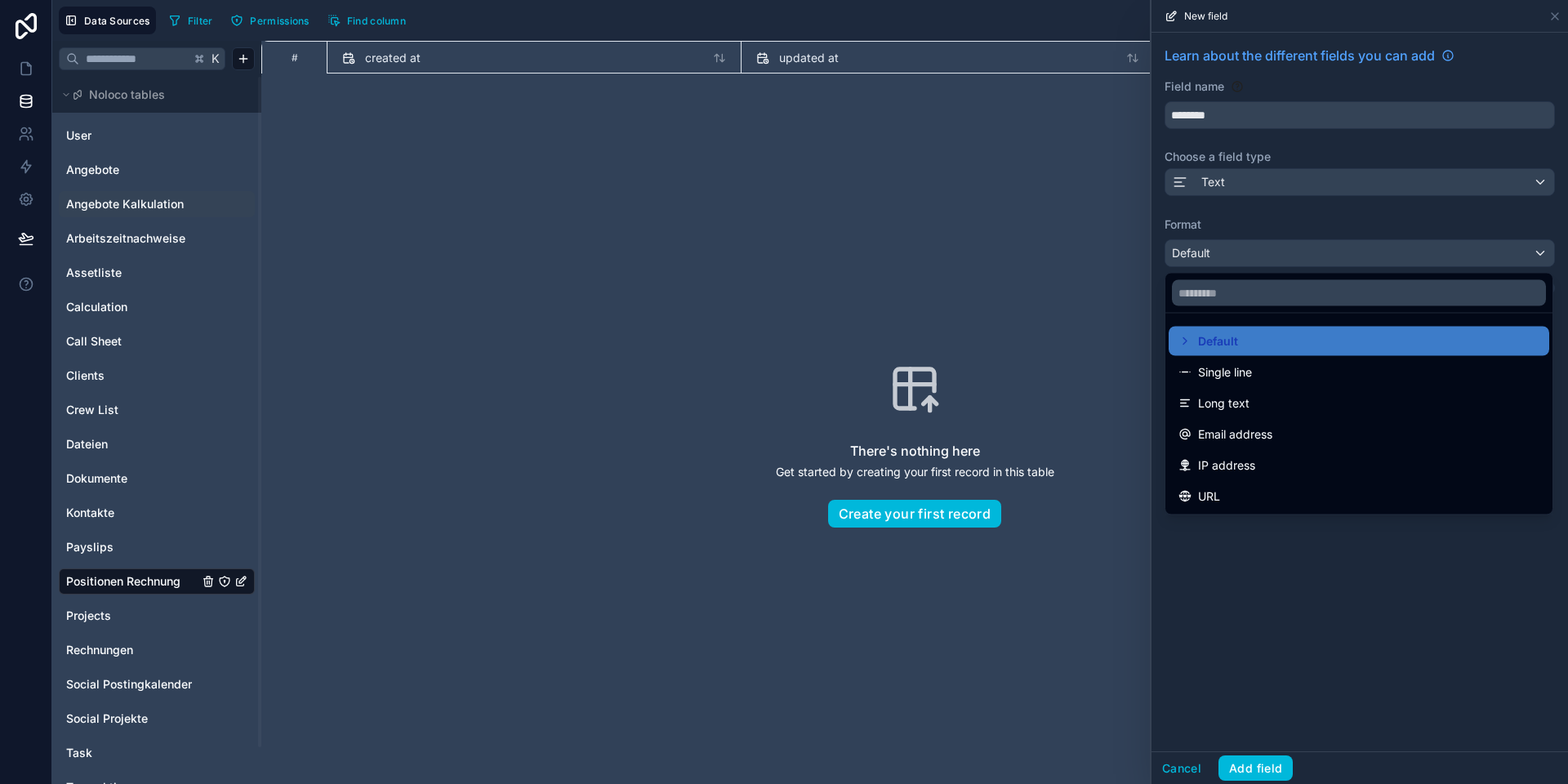
drag, startPoint x: 1226, startPoint y: 369, endPoint x: 1228, endPoint y: 442, distance: 73.0
click at [1226, 368] on span "Single line" at bounding box center [1225, 372] width 54 height 20
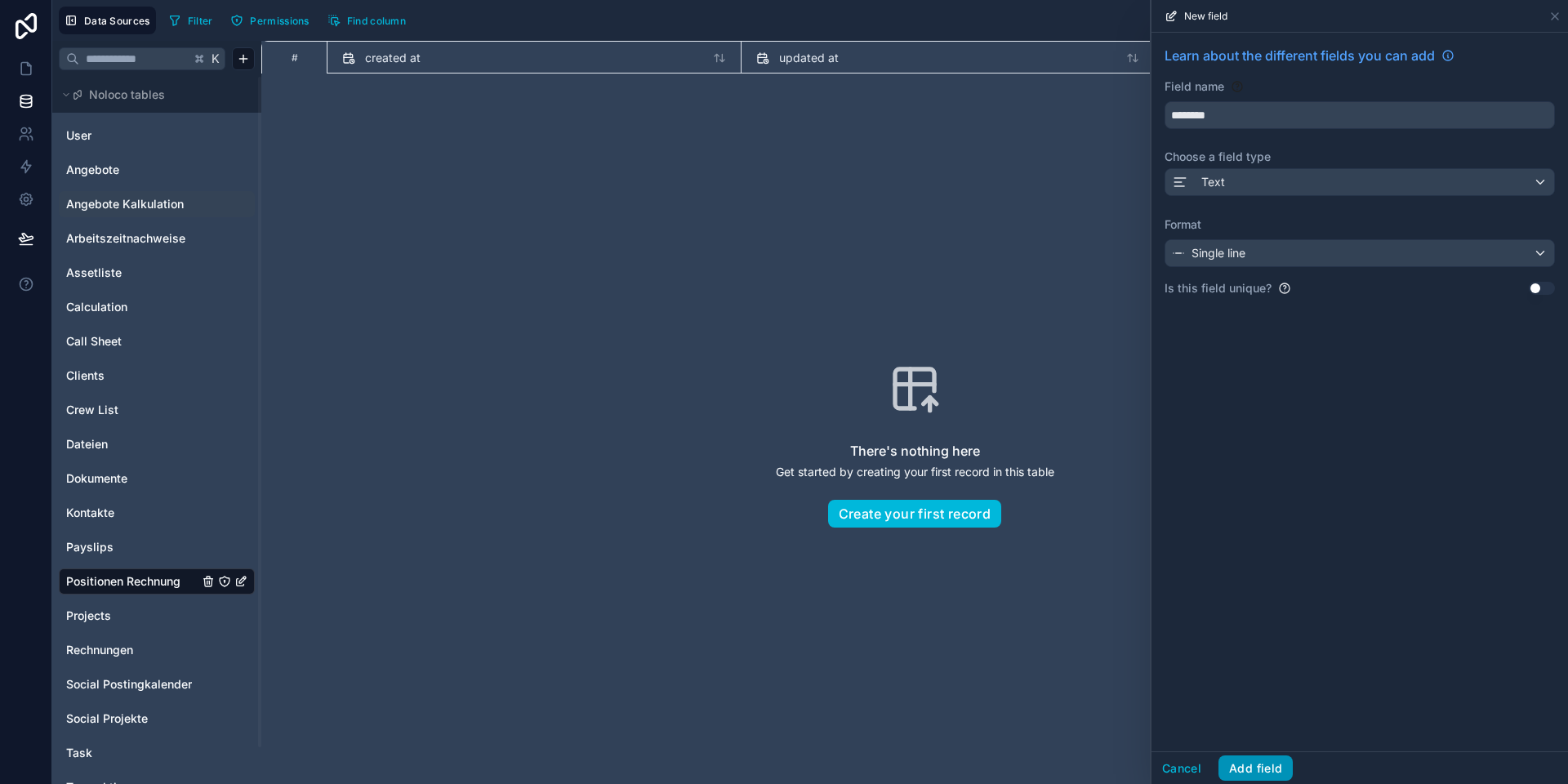
click at [1250, 762] on button "Add field" at bounding box center [1254, 768] width 74 height 26
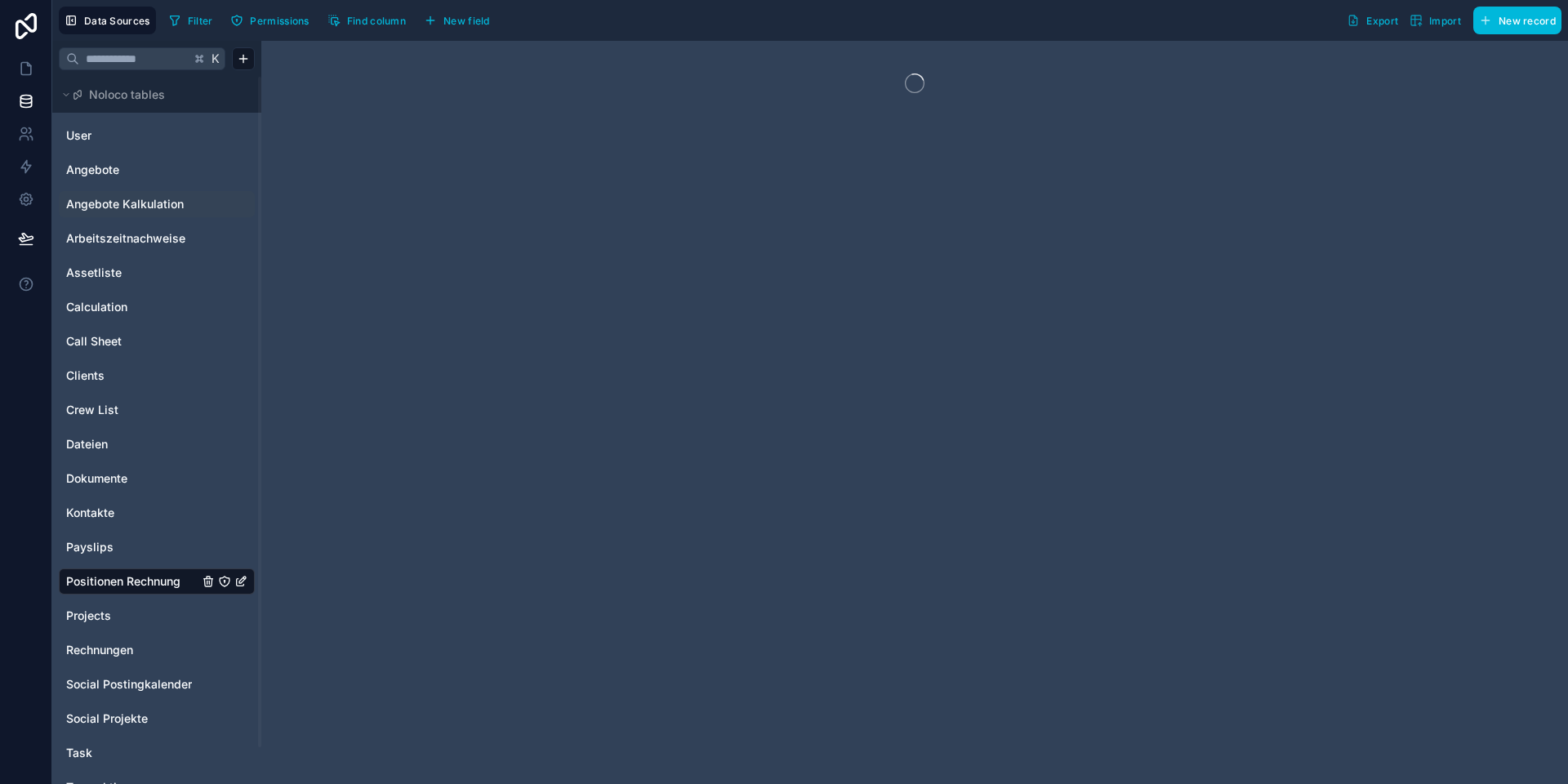
click at [460, 17] on span "New field" at bounding box center [466, 21] width 46 height 12
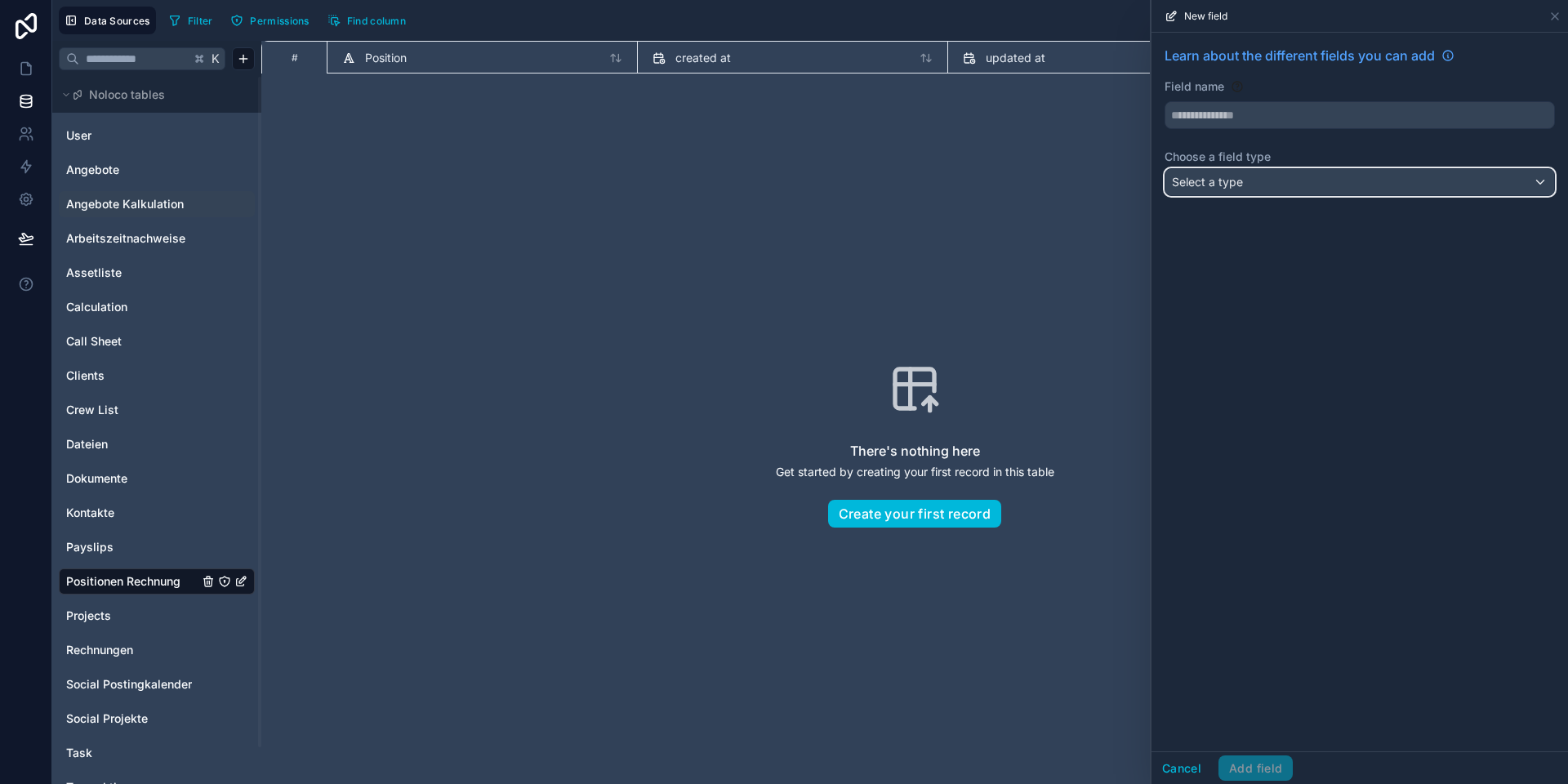
click at [1301, 183] on div "Select a type" at bounding box center [1360, 182] width 389 height 26
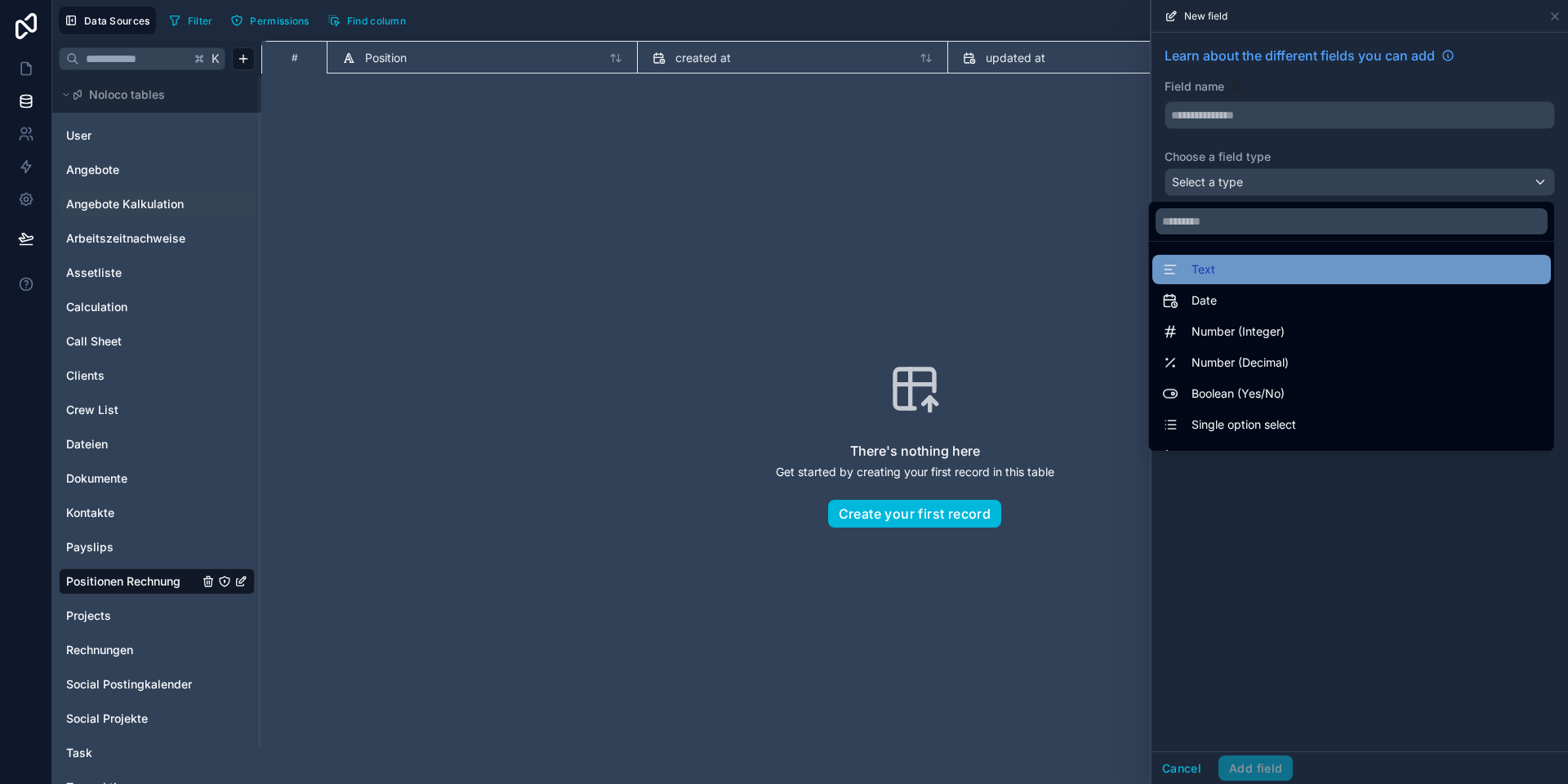
click at [1249, 268] on div "Text" at bounding box center [1351, 270] width 379 height 20
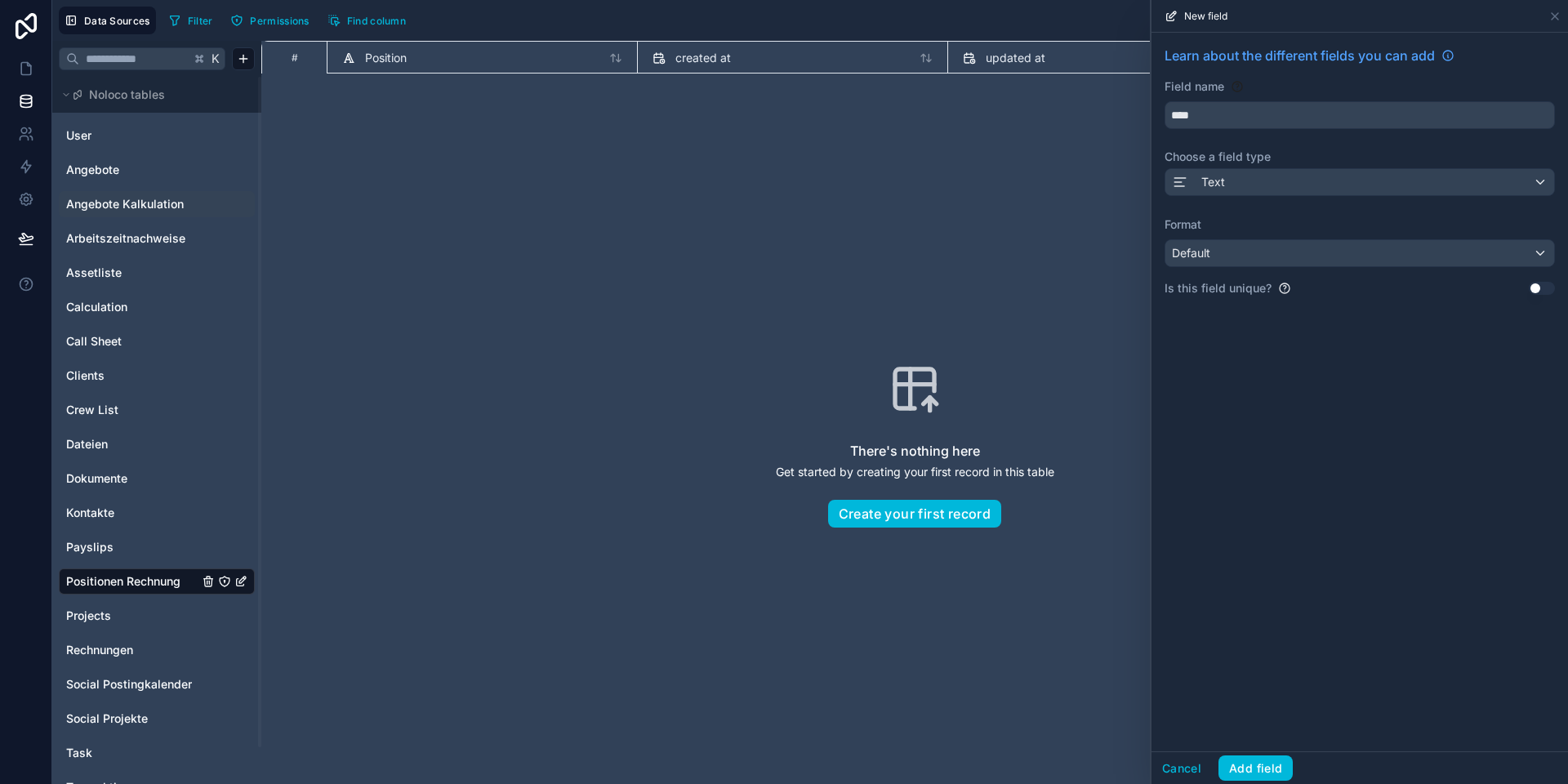
drag, startPoint x: 1242, startPoint y: 239, endPoint x: 1250, endPoint y: 312, distance: 73.4
click at [1242, 239] on div "Format Default" at bounding box center [1359, 241] width 390 height 50
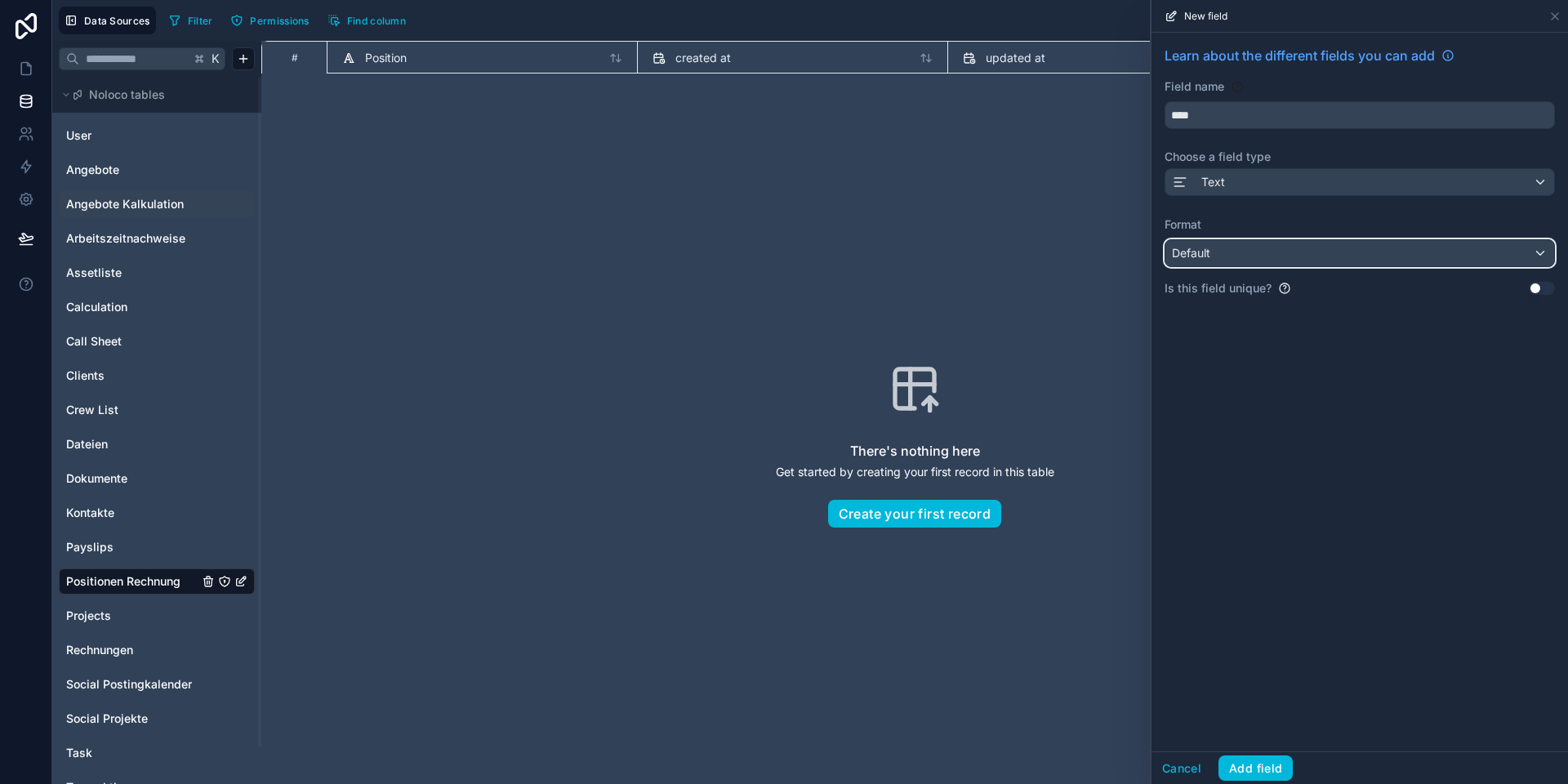
click at [1246, 245] on div "Default" at bounding box center [1360, 253] width 389 height 26
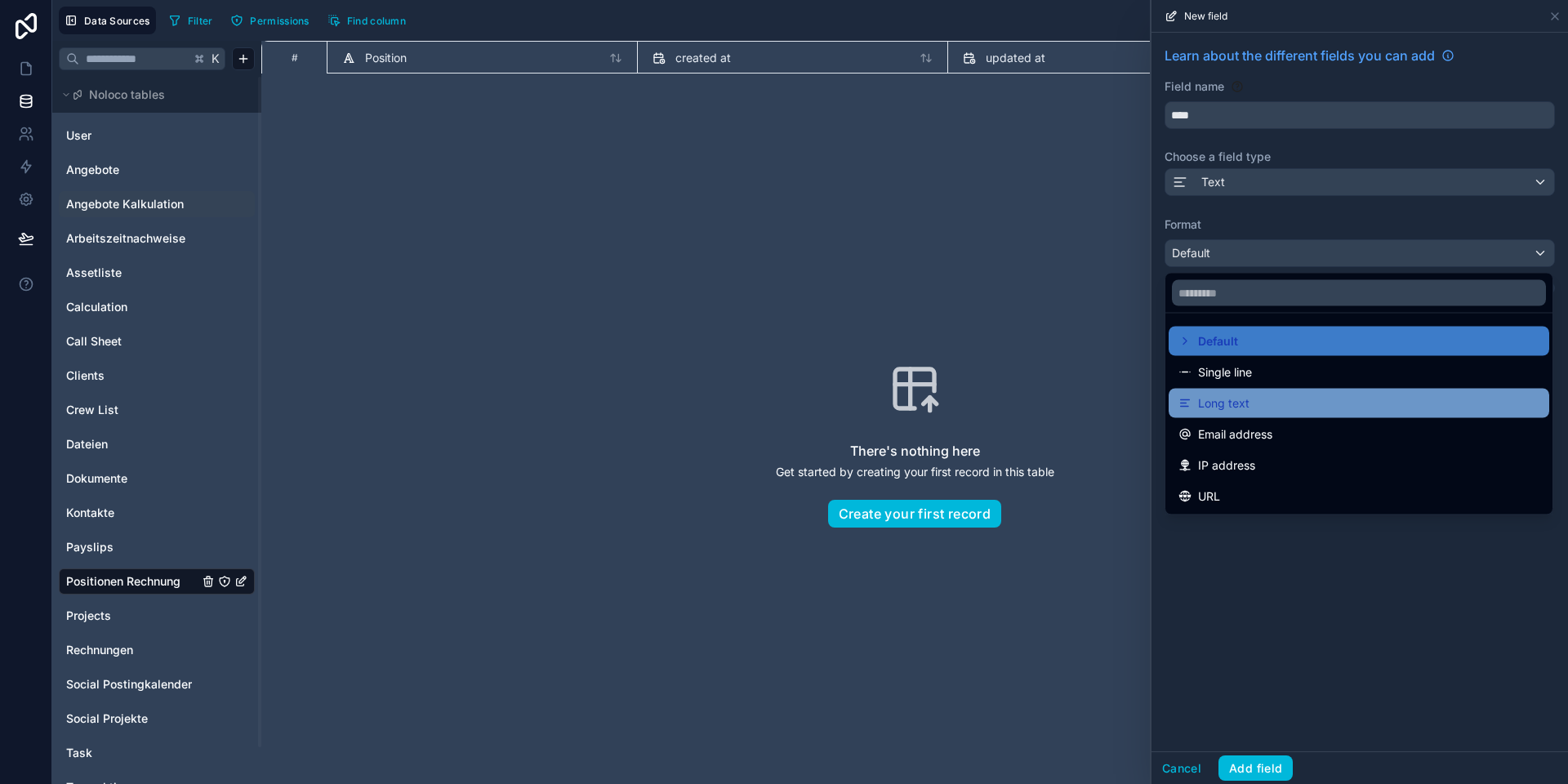
click at [1236, 407] on span "Long text" at bounding box center [1224, 404] width 51 height 20
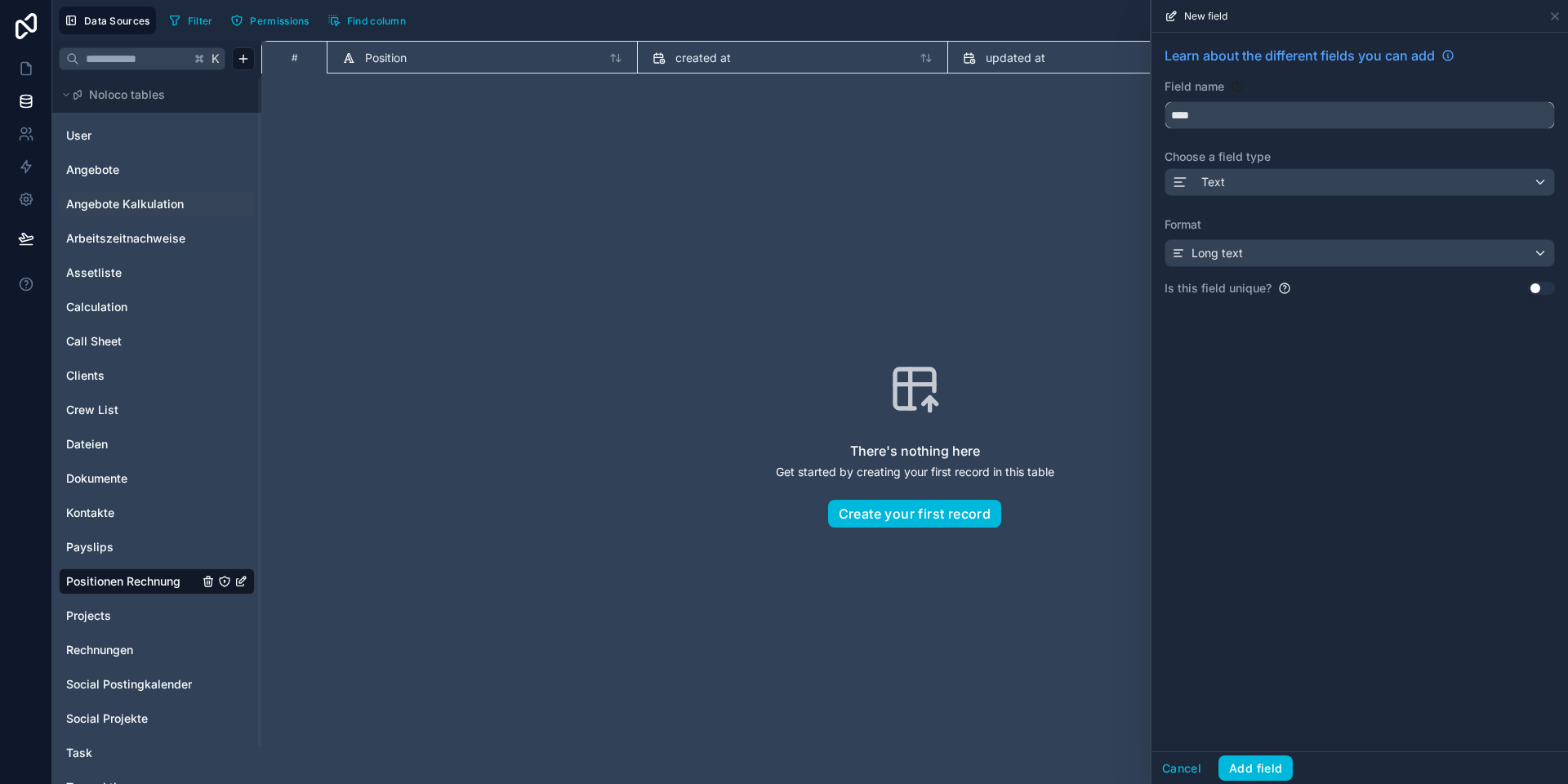
click at [1201, 119] on input "****" at bounding box center [1360, 115] width 389 height 26
type input "**********"
click at [1271, 759] on button "Add field" at bounding box center [1254, 768] width 74 height 26
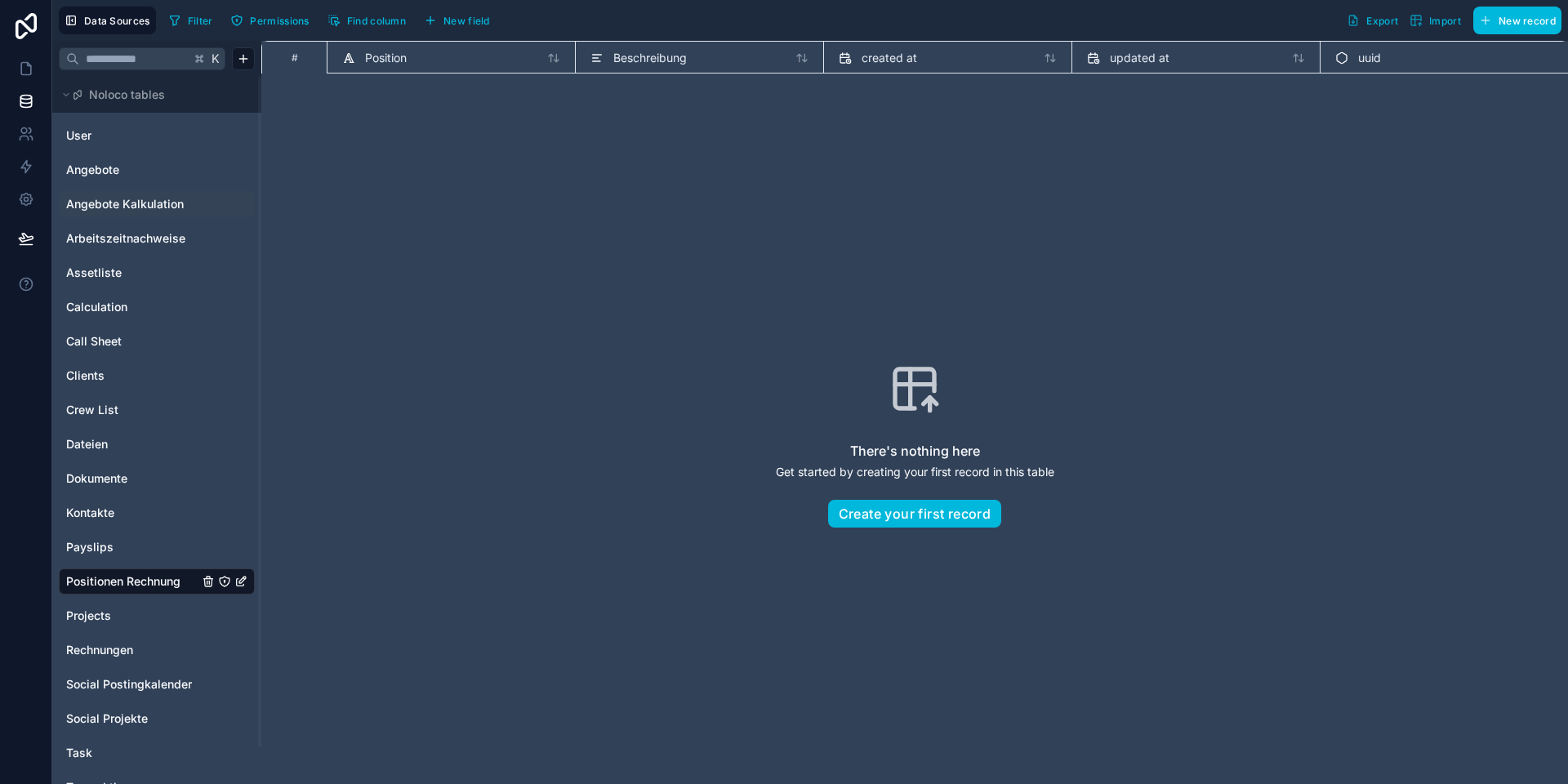
click at [450, 17] on span "New field" at bounding box center [466, 21] width 46 height 12
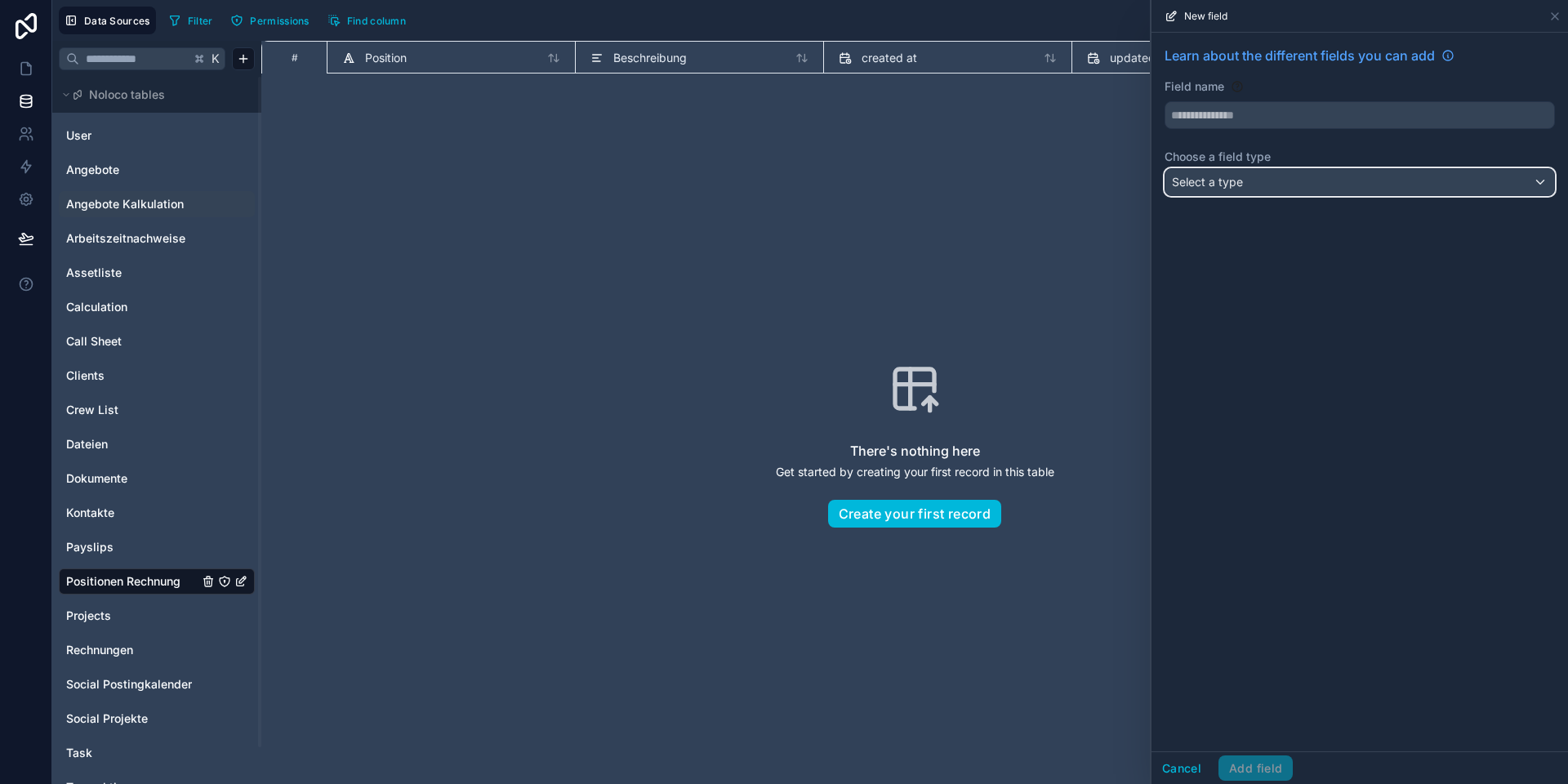
click at [1225, 183] on span "Select a type" at bounding box center [1207, 182] width 71 height 14
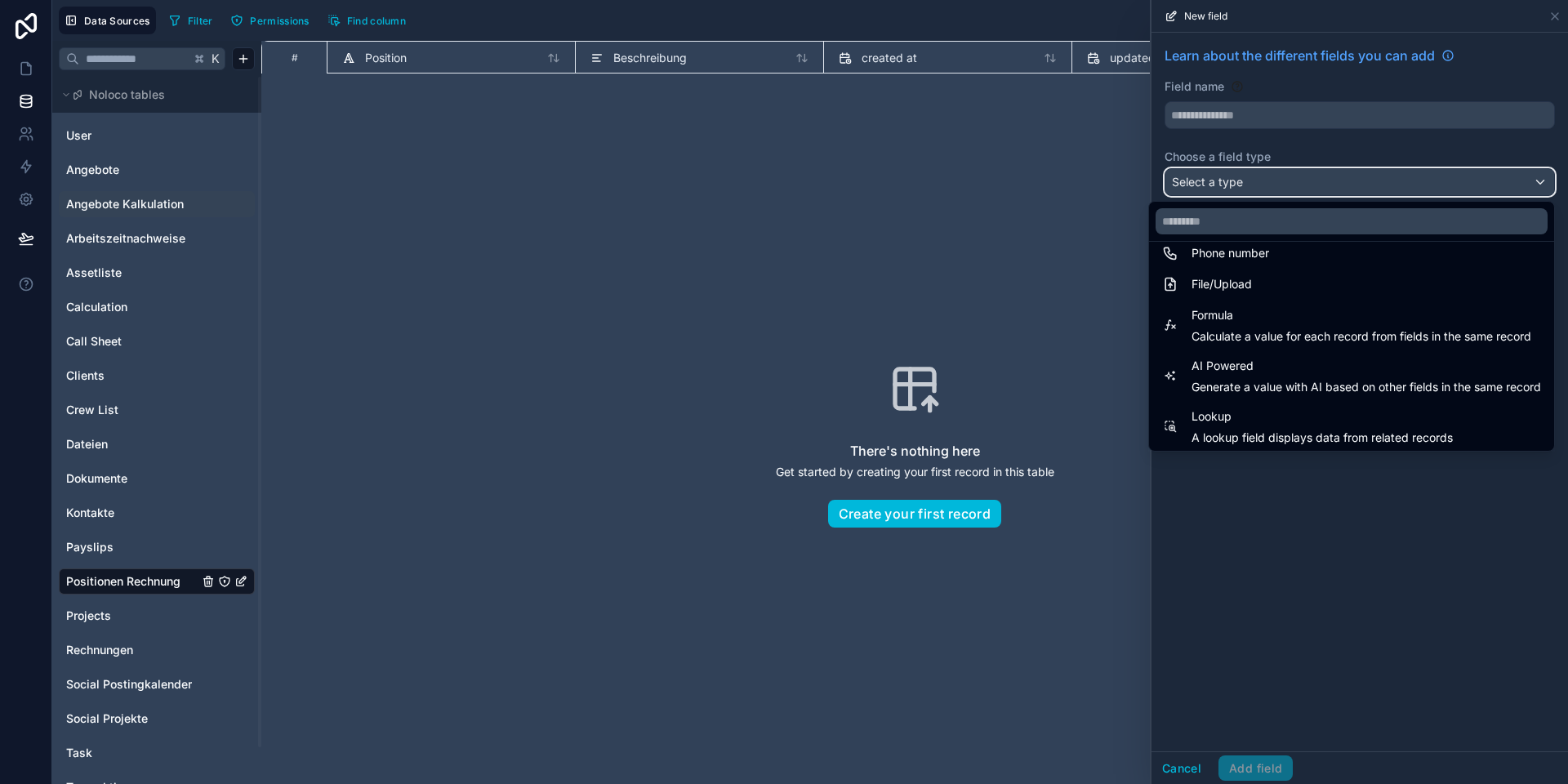
scroll to position [474, 0]
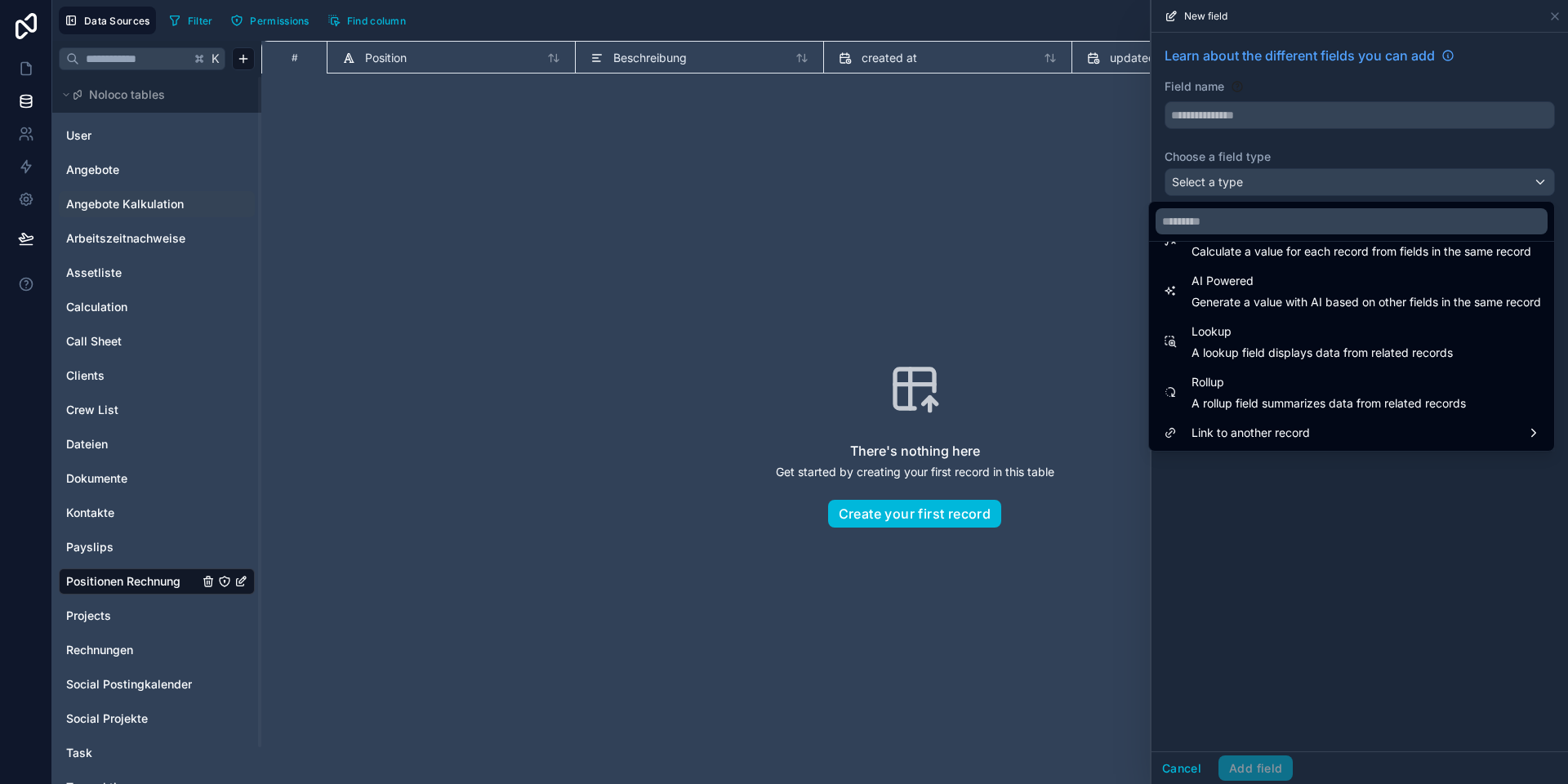
click at [1244, 488] on div at bounding box center [1360, 392] width 416 height 784
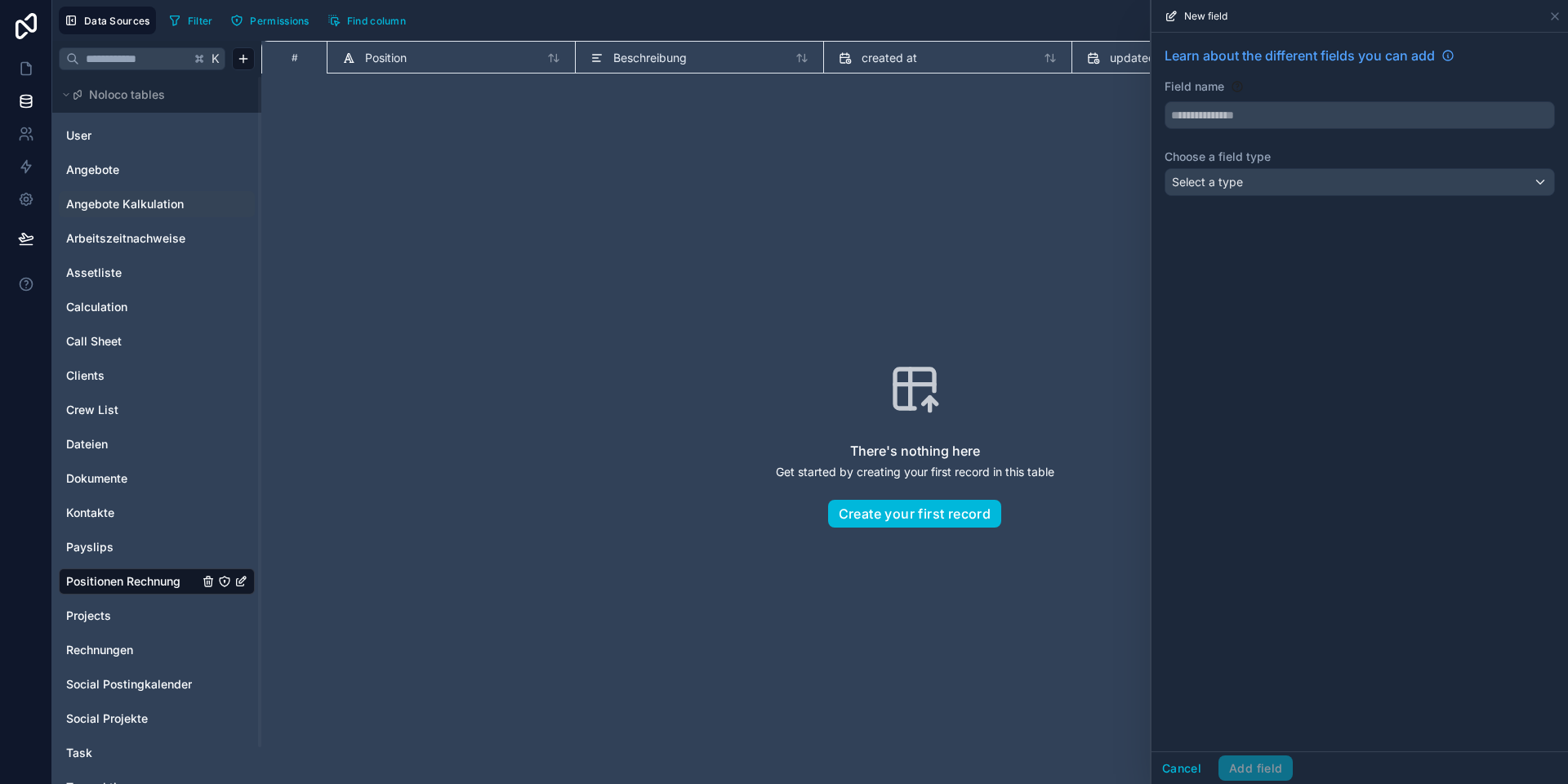
click at [459, 141] on div "There's nothing here Get started by creating your first record in this table Cr…" at bounding box center [915, 444] width 1202 height 639
click at [1558, 17] on icon at bounding box center [1554, 16] width 13 height 13
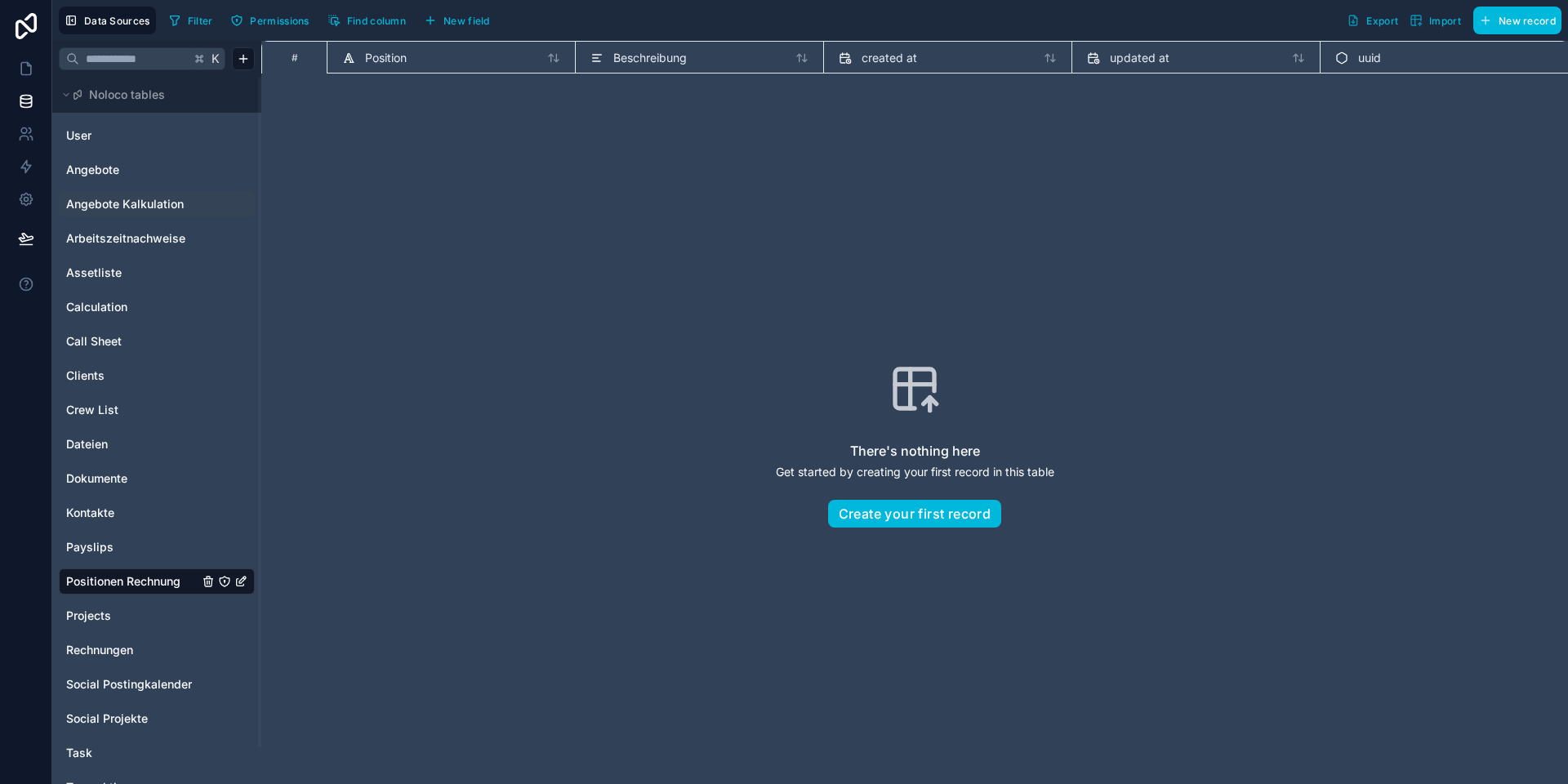
click at [136, 199] on span "Angebote Kalkulation" at bounding box center [124, 204] width 117 height 17
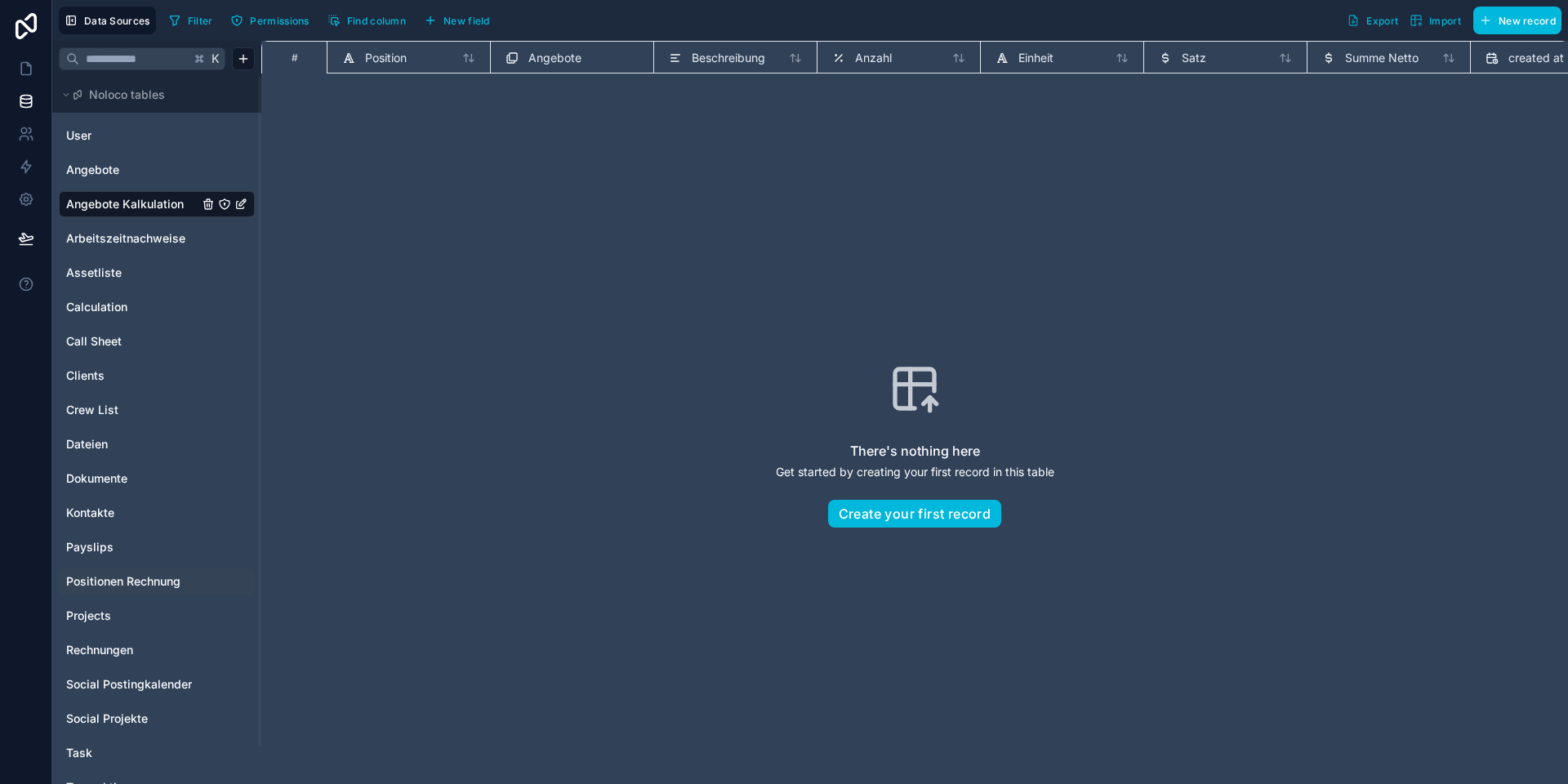
click at [105, 571] on div "Positionen Rechnung" at bounding box center [157, 582] width 196 height 26
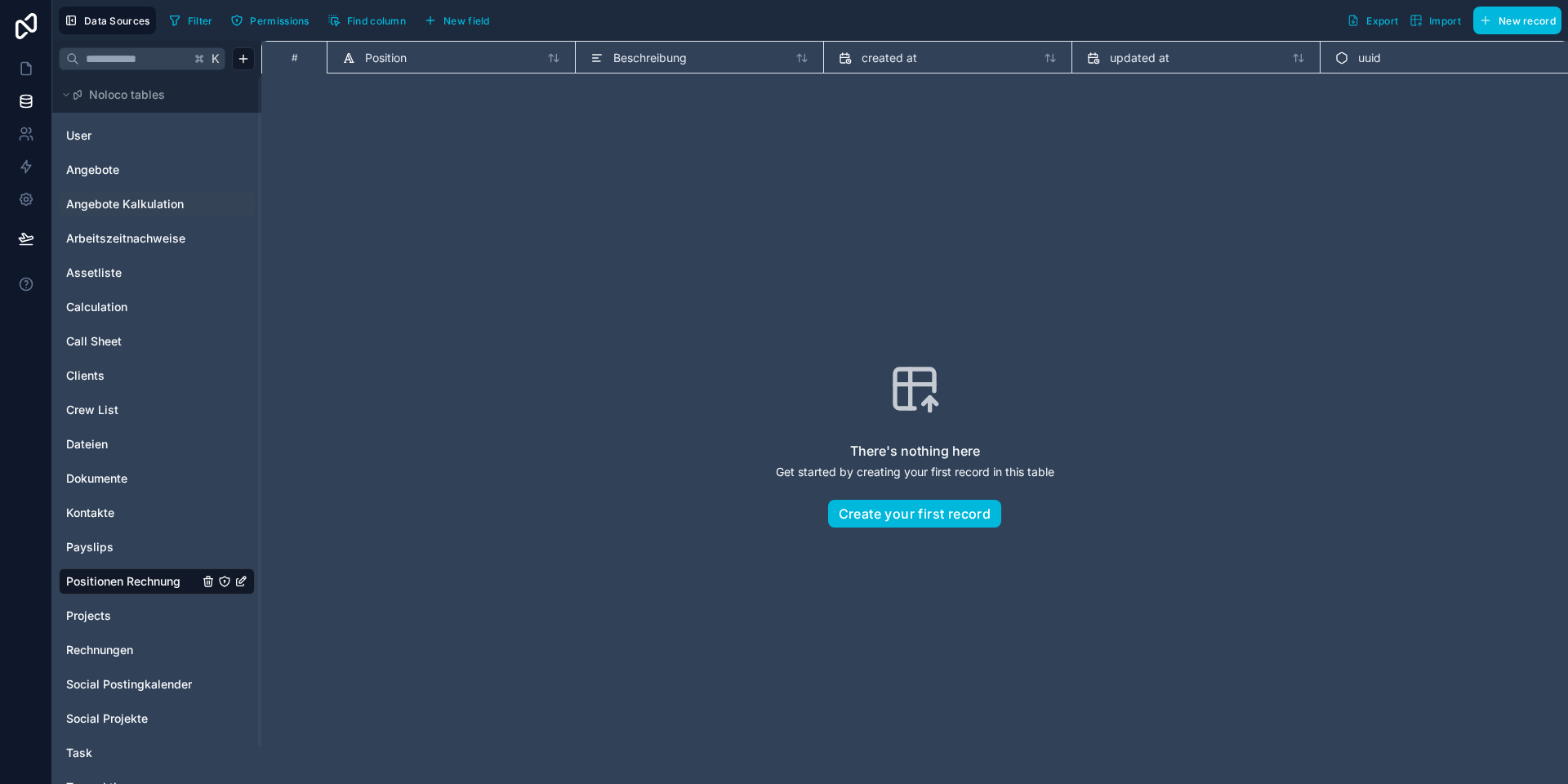
click at [456, 18] on span "New field" at bounding box center [466, 21] width 46 height 12
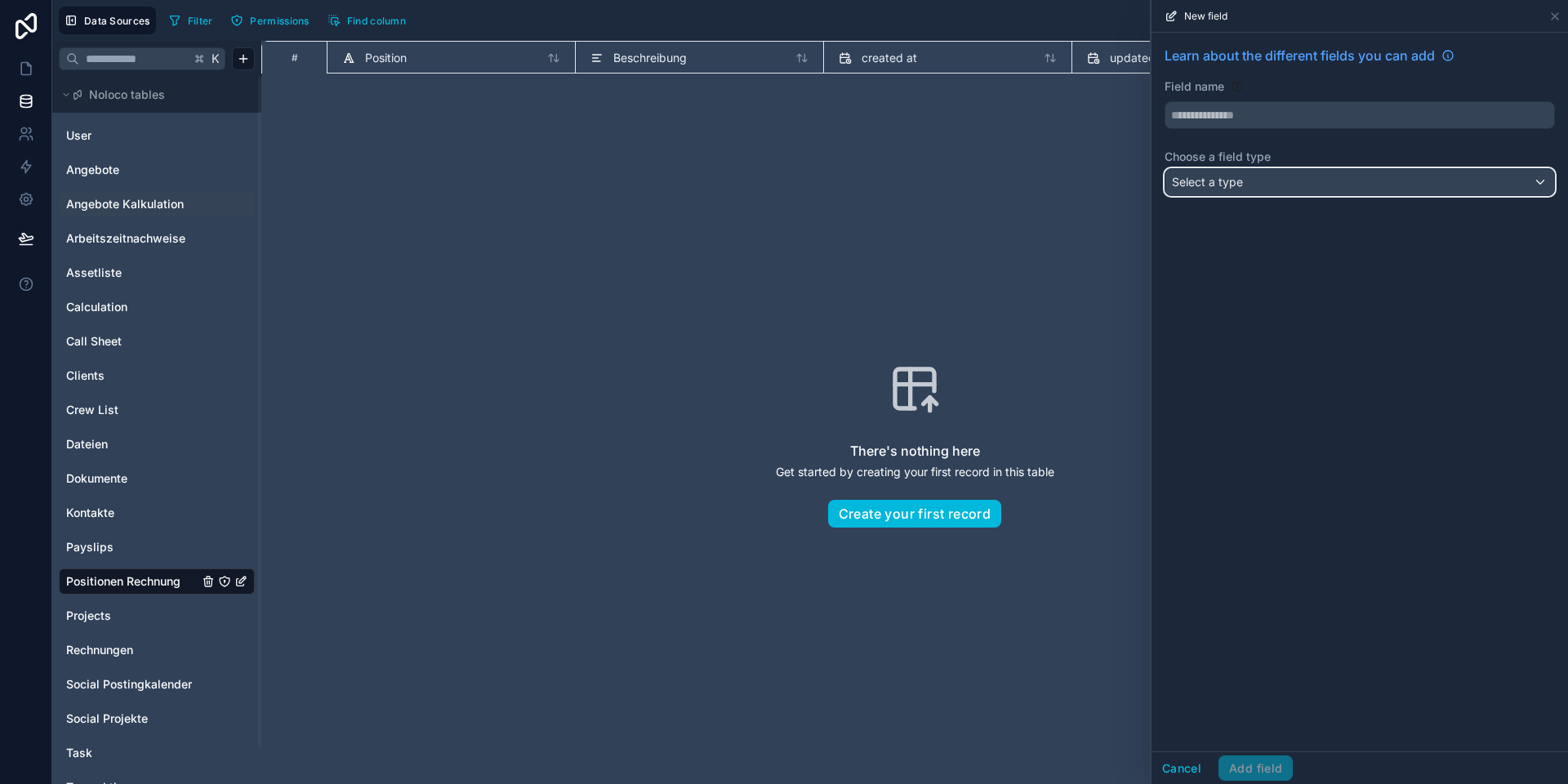
click at [1335, 182] on div "Select a type" at bounding box center [1360, 182] width 389 height 26
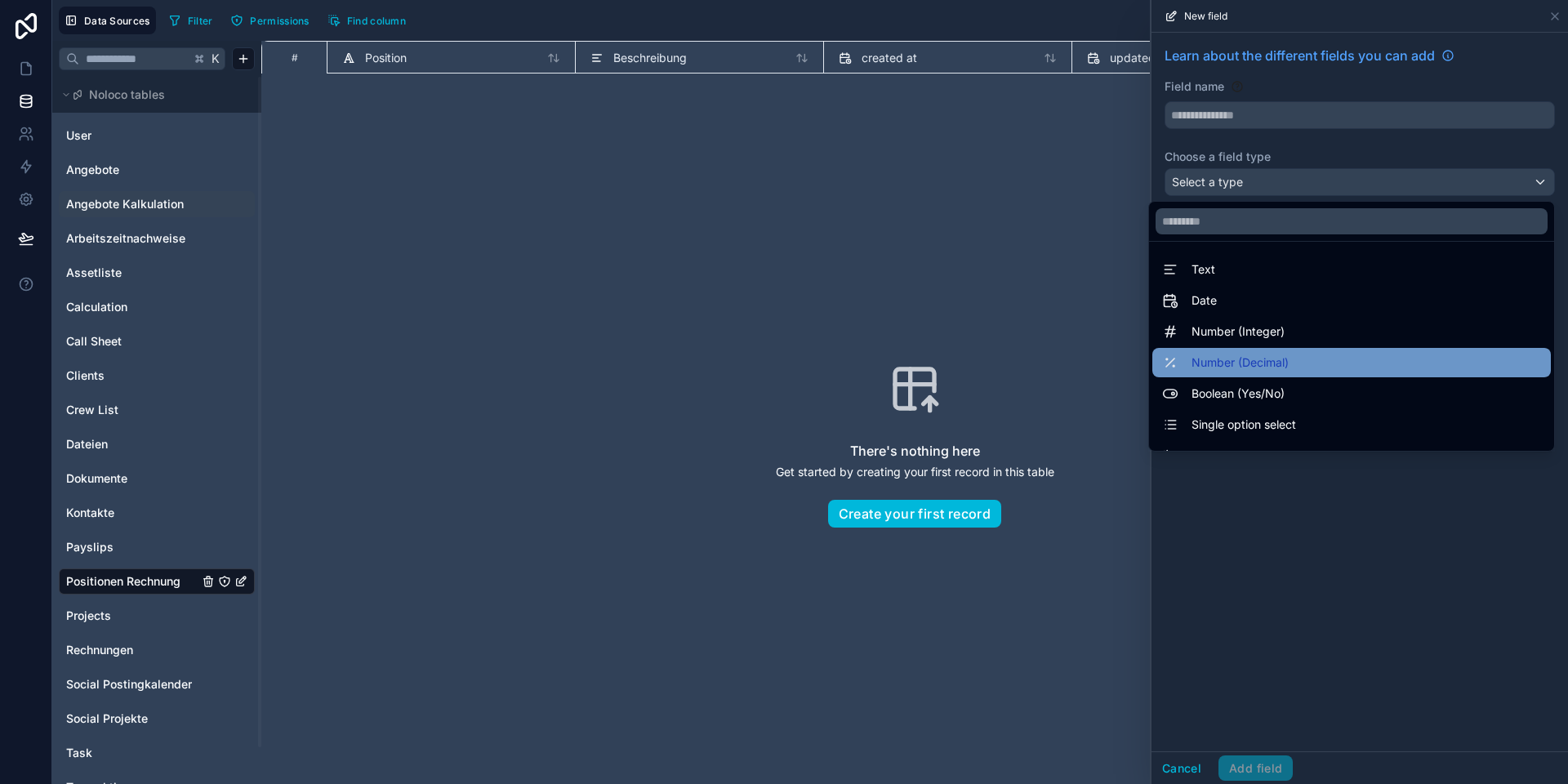
click at [1232, 354] on span "Number (Decimal)" at bounding box center [1239, 362] width 97 height 20
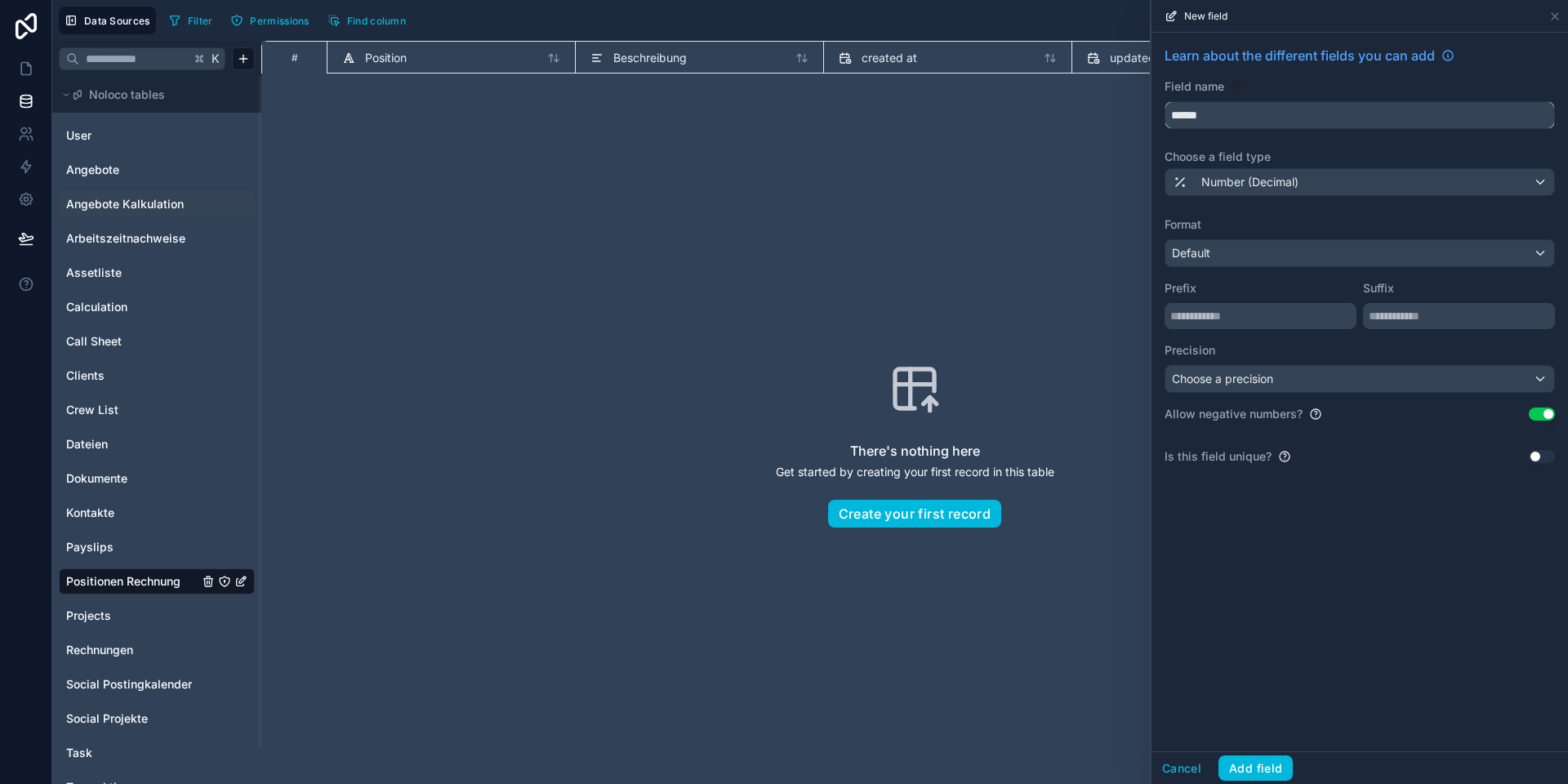
click at [1208, 113] on input "******" at bounding box center [1360, 115] width 389 height 26
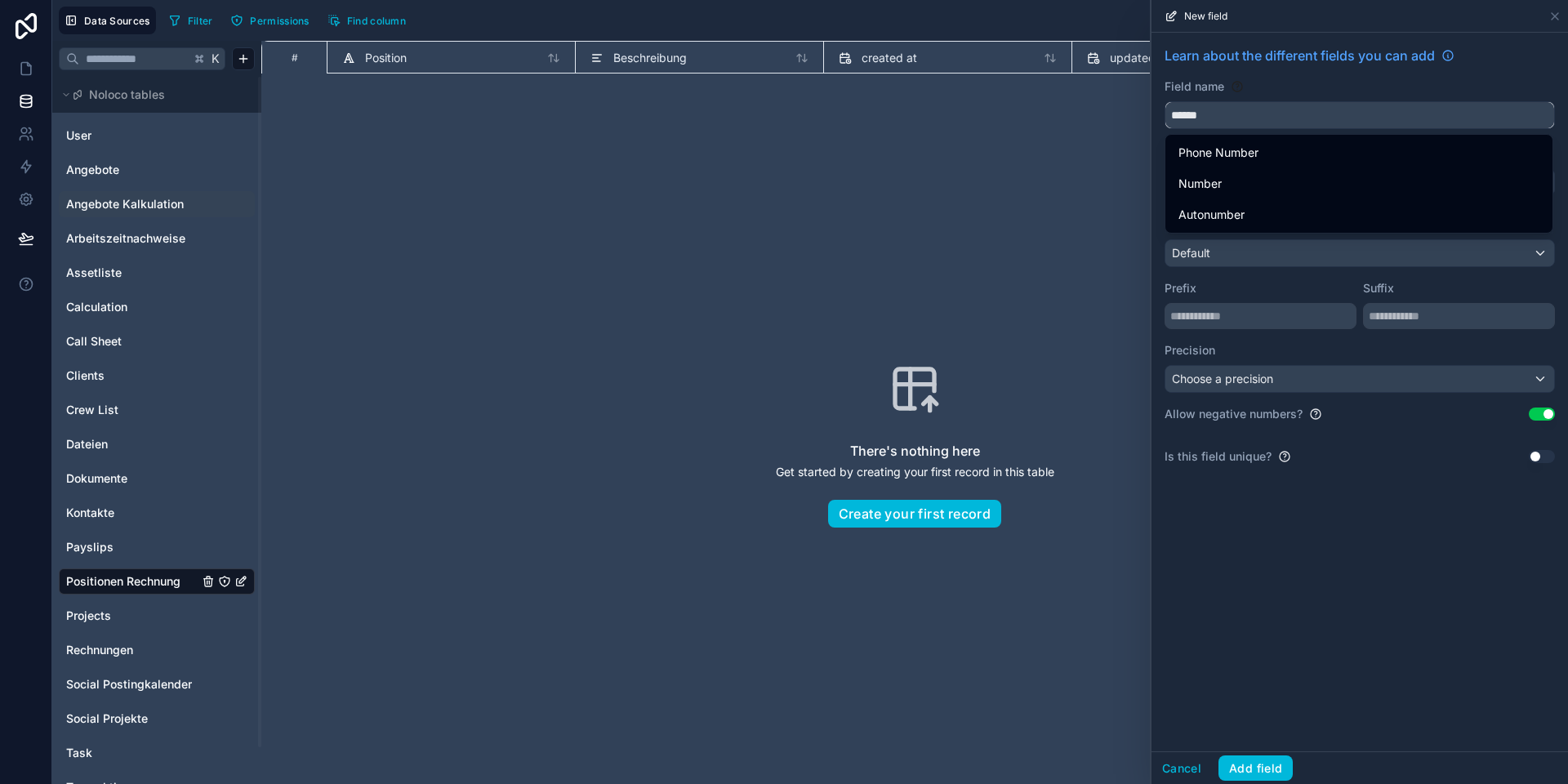
click at [1208, 113] on input "******" at bounding box center [1360, 115] width 389 height 26
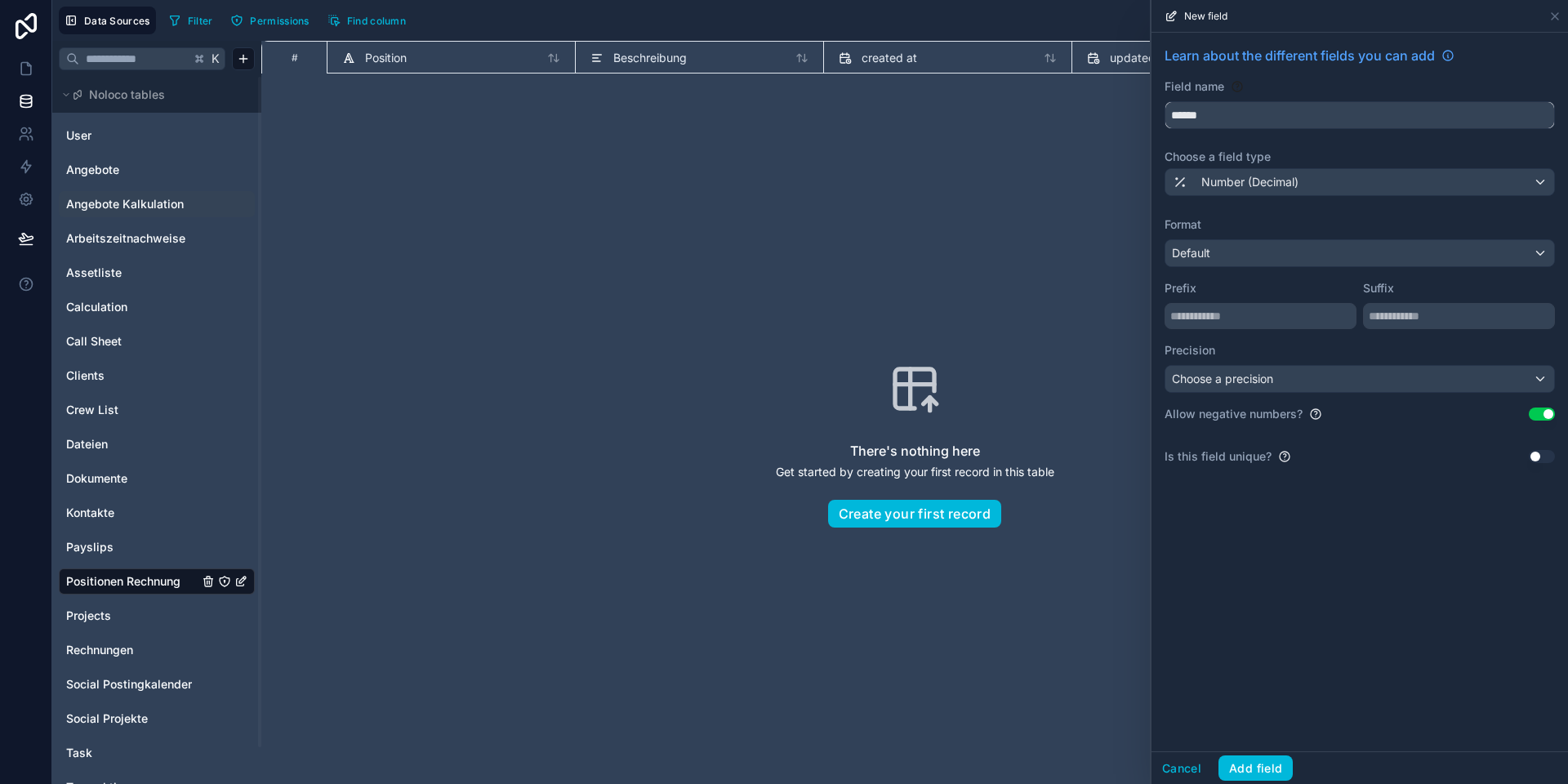
type input "******"
click at [1220, 384] on span "Choose a precision" at bounding box center [1222, 378] width 102 height 14
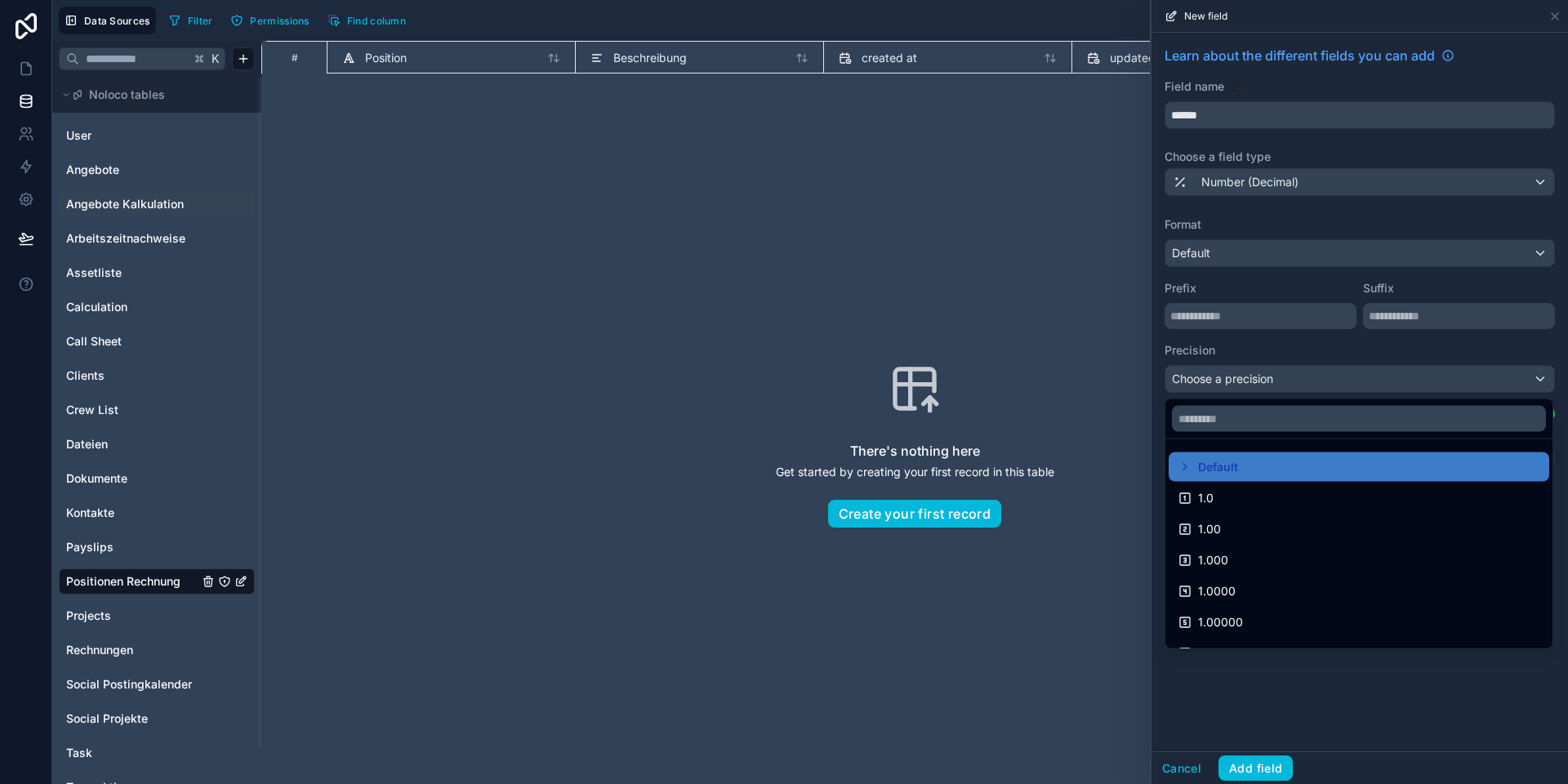
click at [1219, 527] on div "1.00" at bounding box center [1359, 529] width 361 height 20
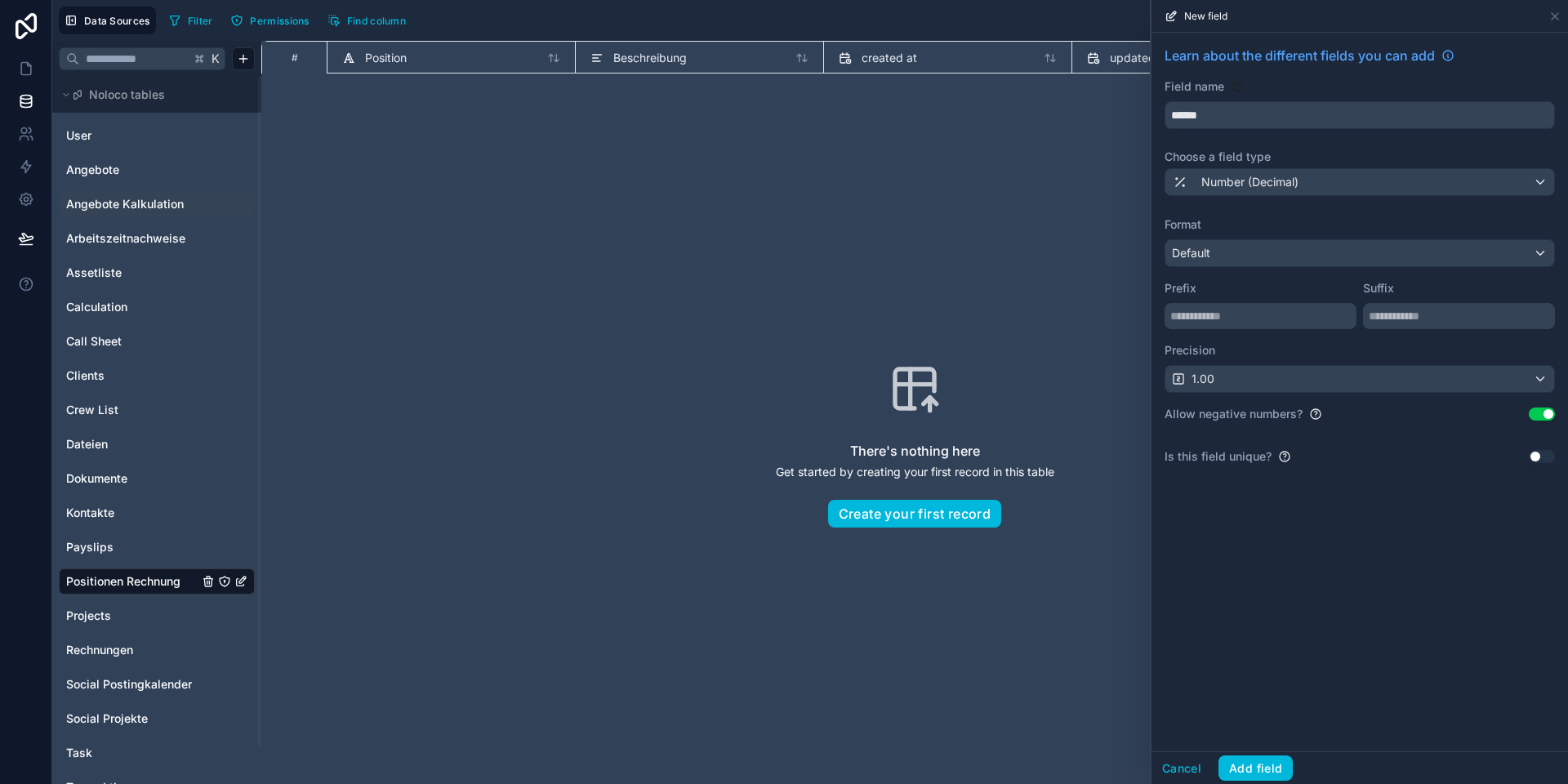
click at [1534, 414] on button "Use setting" at bounding box center [1541, 414] width 26 height 13
drag, startPoint x: 1261, startPoint y: 771, endPoint x: 1120, endPoint y: 649, distance: 186.5
click at [1261, 771] on button "Add field" at bounding box center [1254, 768] width 74 height 26
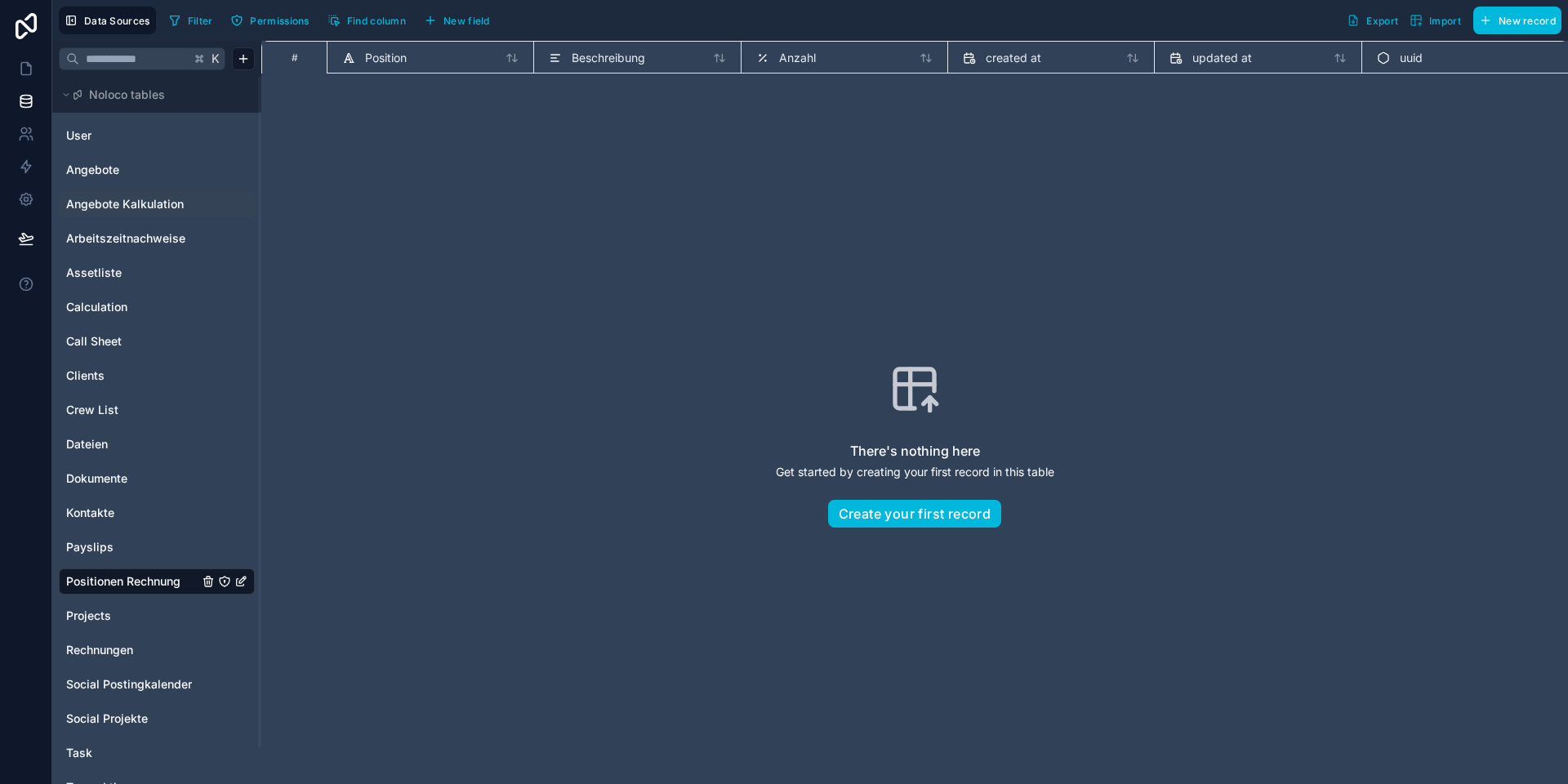
click at [148, 207] on span "Angebote Kalkulation" at bounding box center [124, 204] width 117 height 17
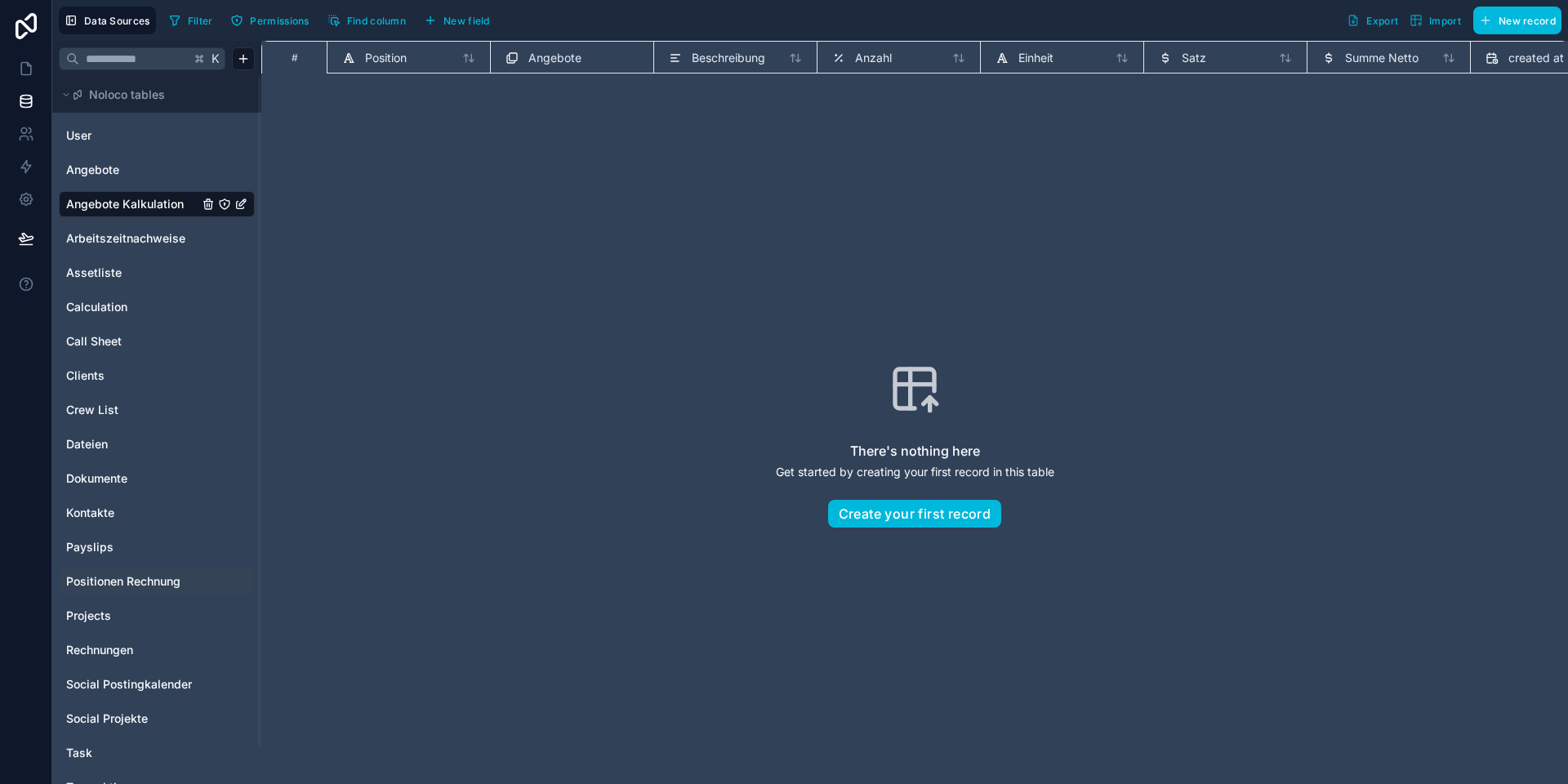
click at [131, 582] on span "Positionen Rechnung" at bounding box center [123, 582] width 114 height 17
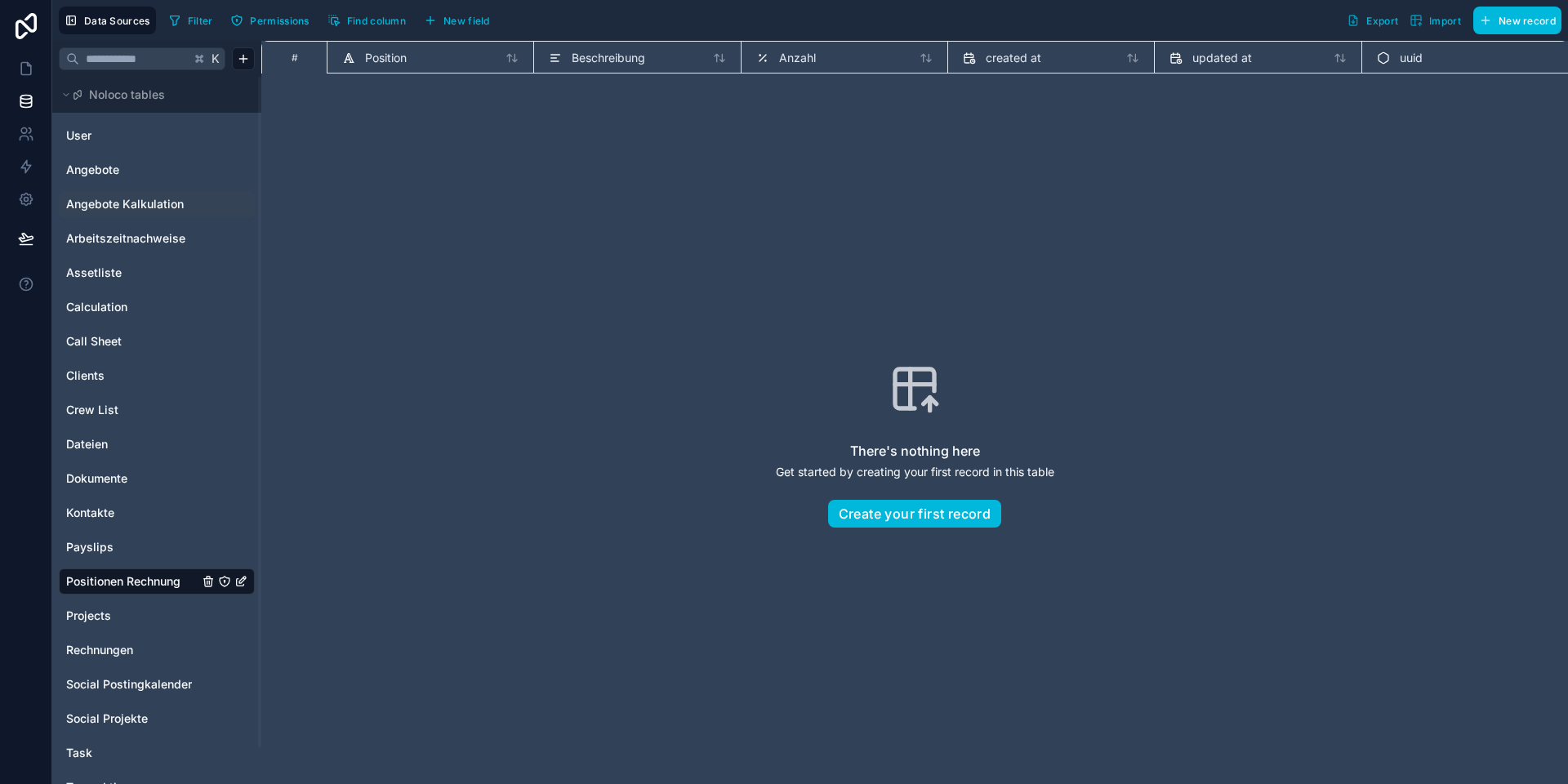
click at [462, 15] on span "New field" at bounding box center [466, 21] width 46 height 12
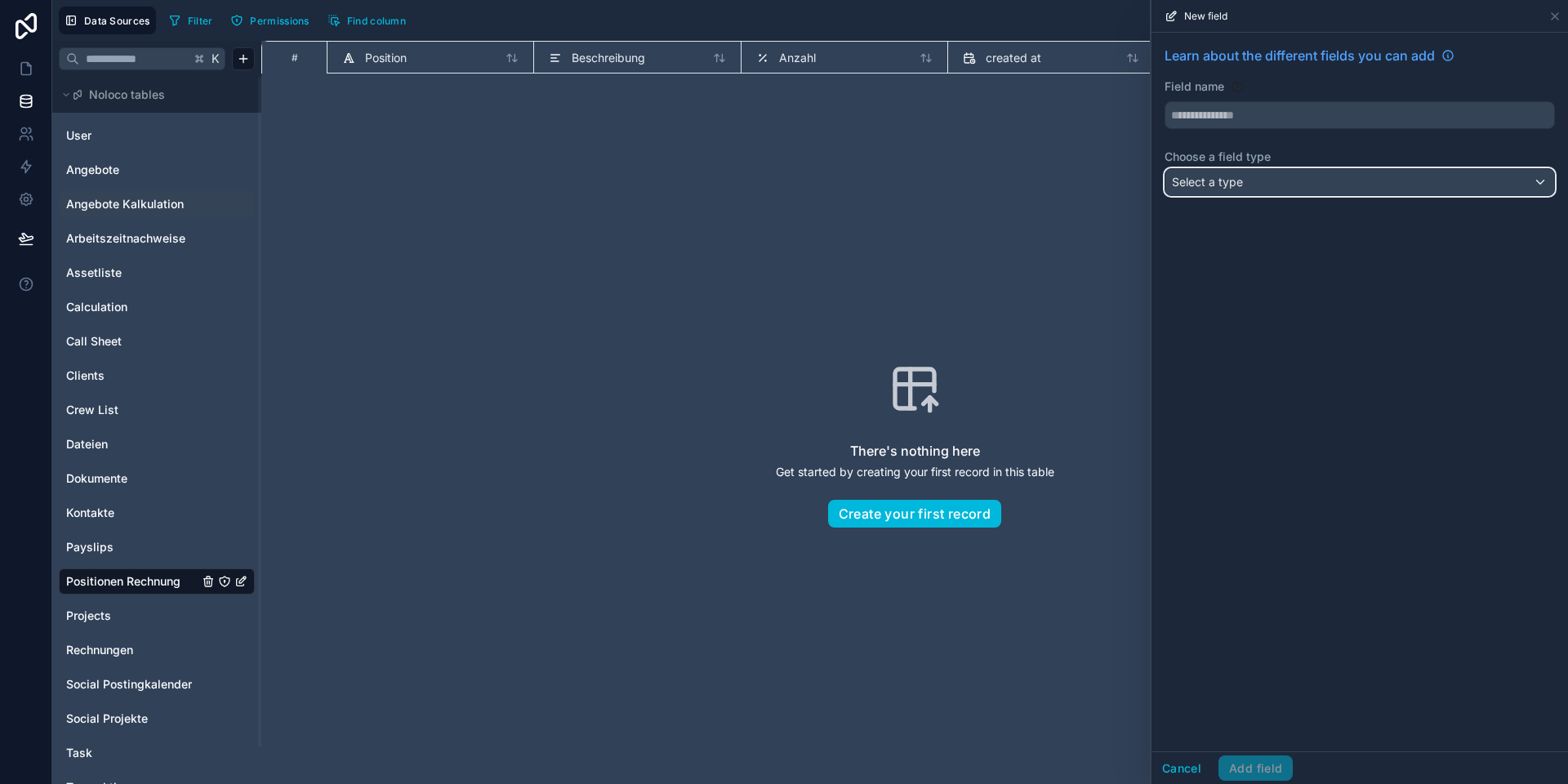
click at [1257, 187] on div "Select a type" at bounding box center [1360, 182] width 389 height 26
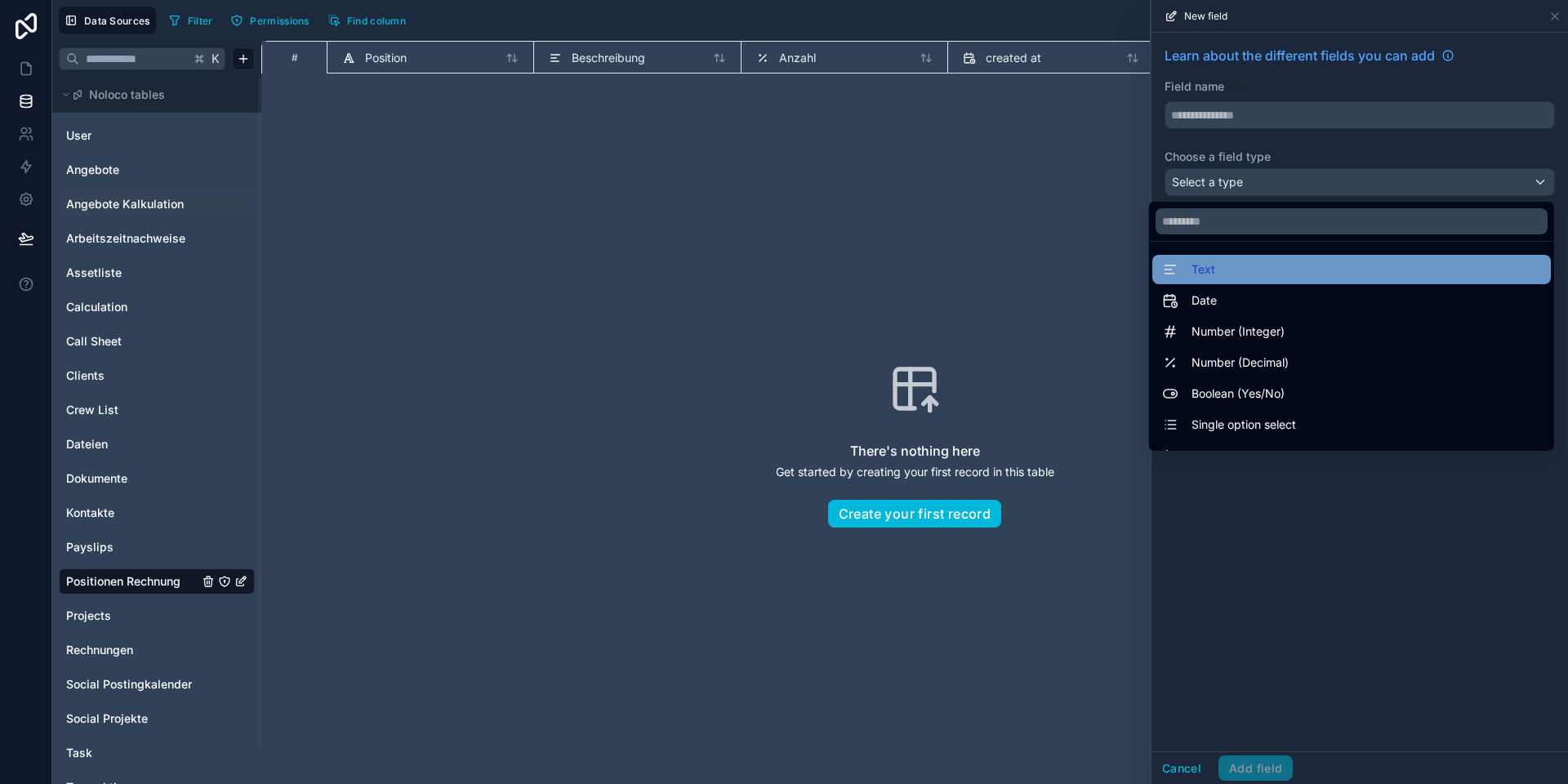
click at [1223, 269] on div "Text" at bounding box center [1351, 270] width 379 height 20
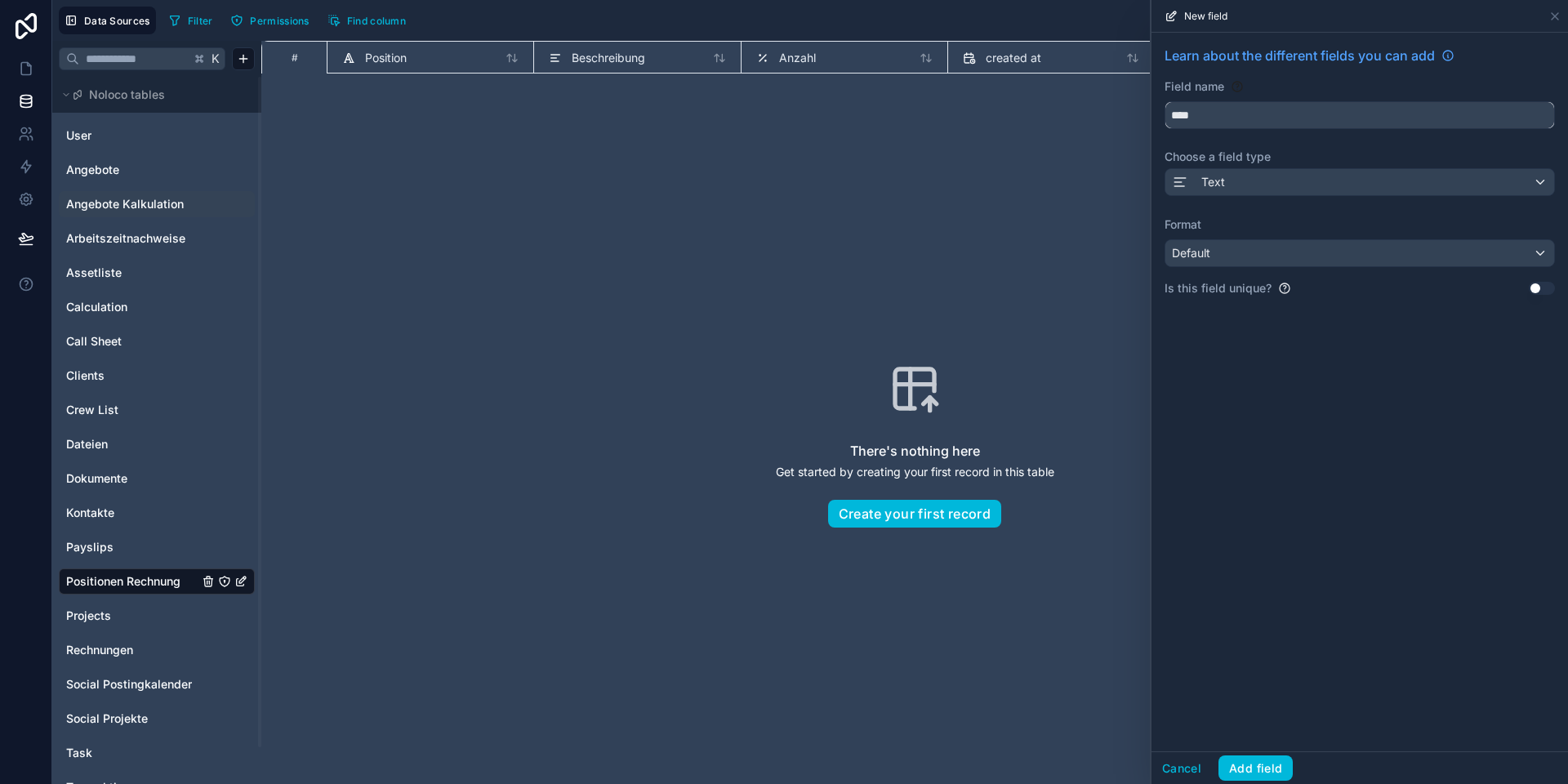
click at [1210, 115] on input "****" at bounding box center [1360, 115] width 389 height 26
type input "*******"
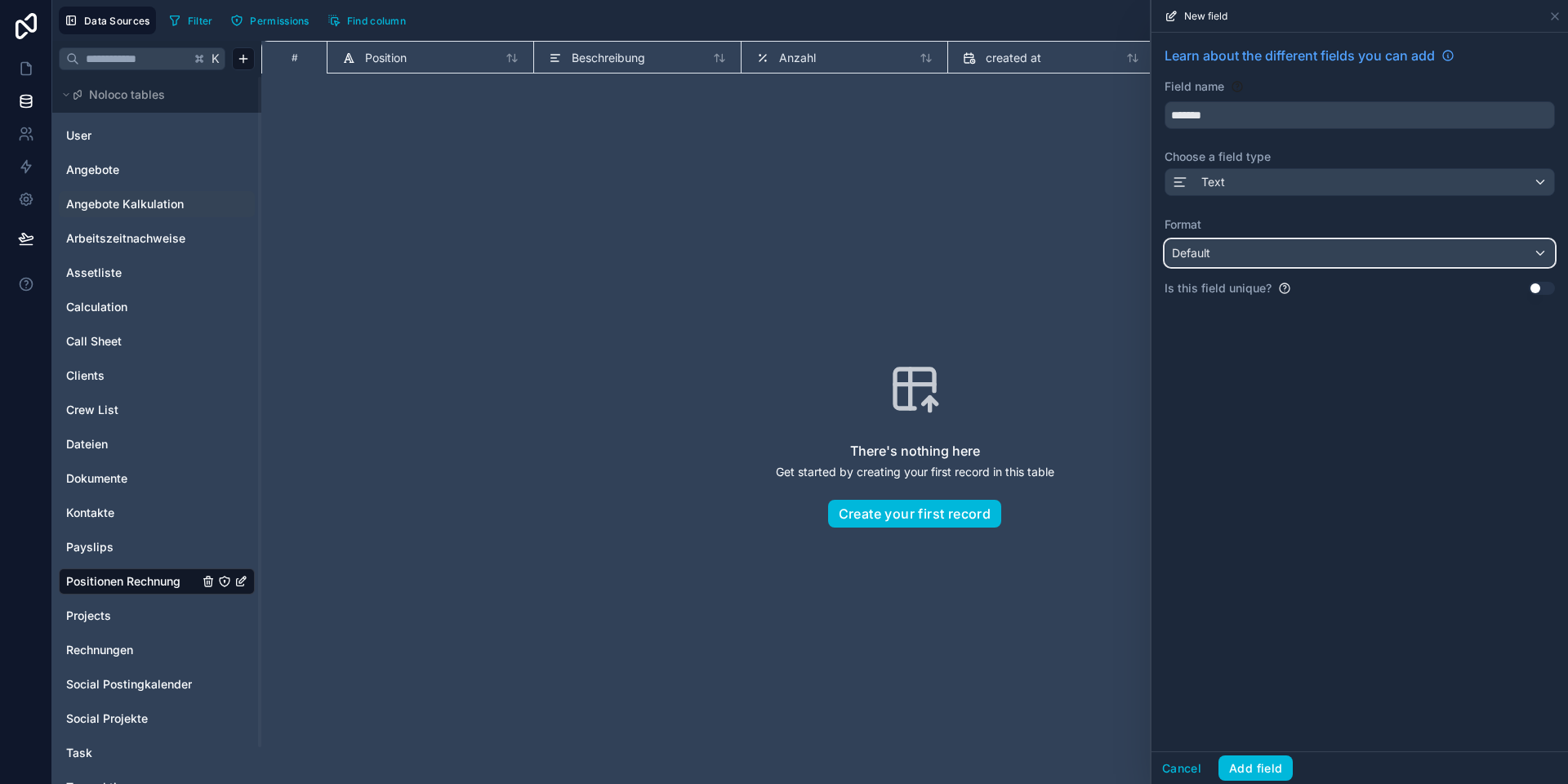
click at [1212, 258] on div "Default" at bounding box center [1360, 253] width 389 height 26
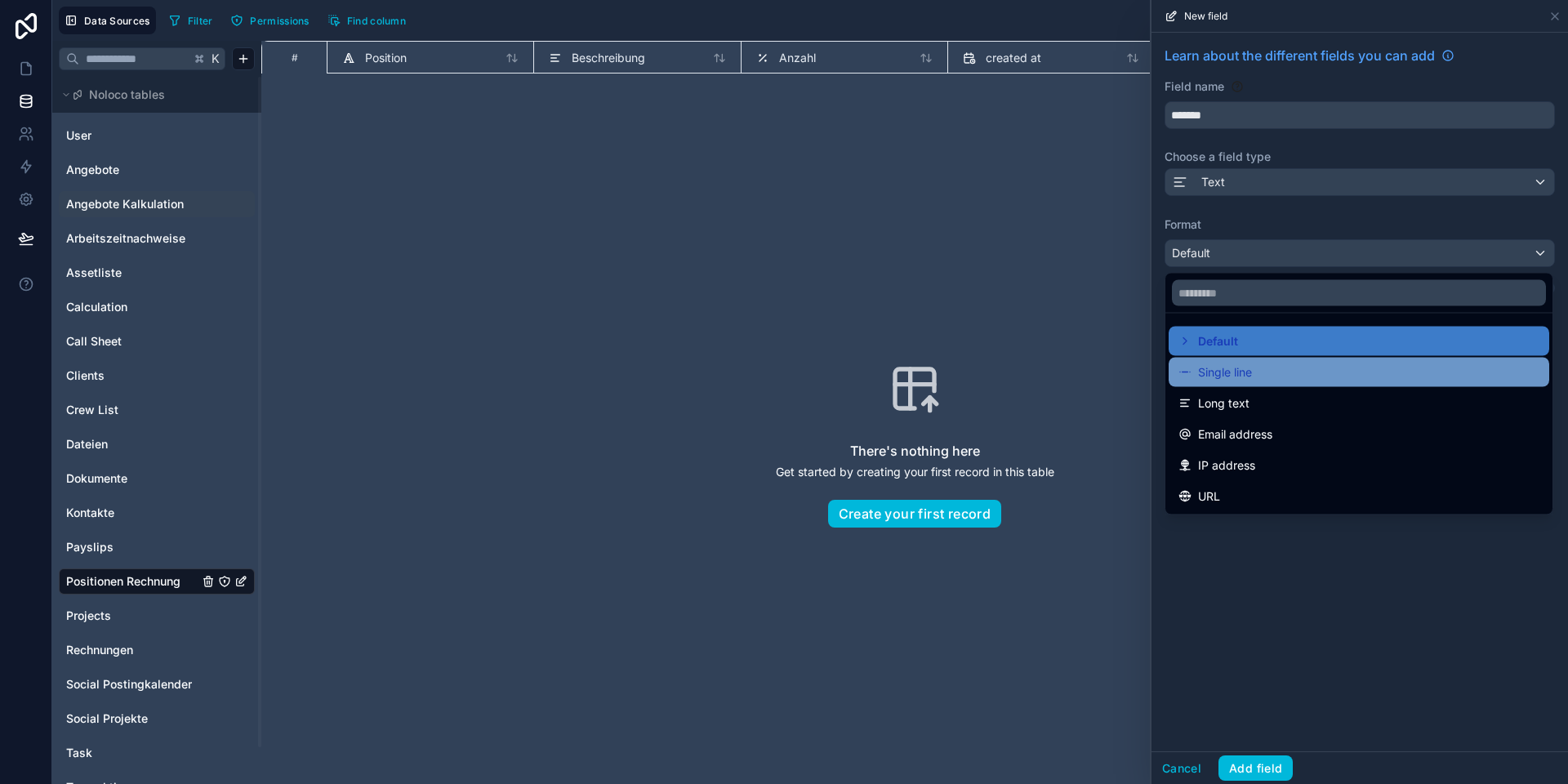
click at [1236, 373] on span "Single line" at bounding box center [1225, 372] width 54 height 20
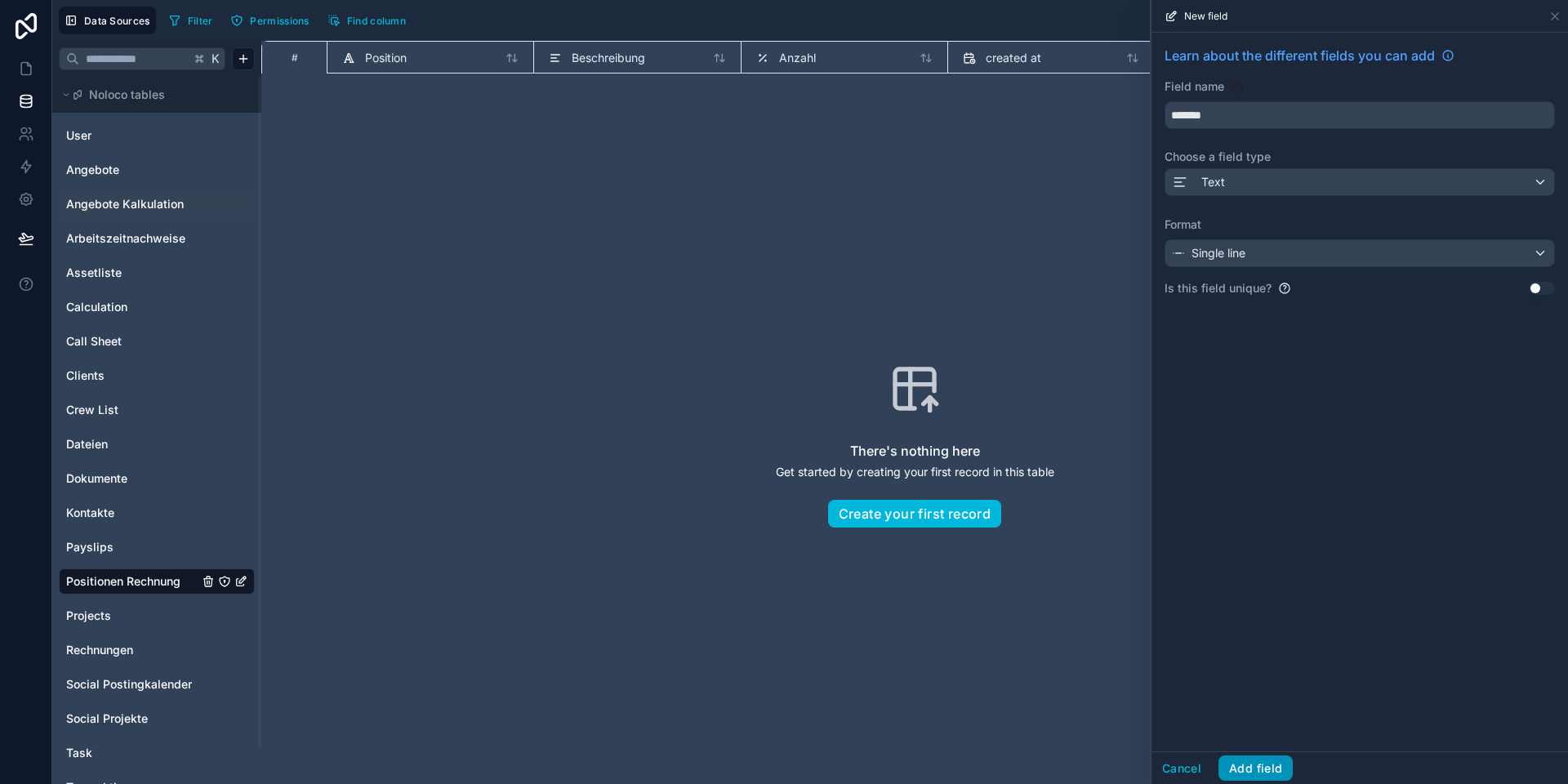
click at [1253, 767] on button "Add field" at bounding box center [1254, 768] width 74 height 26
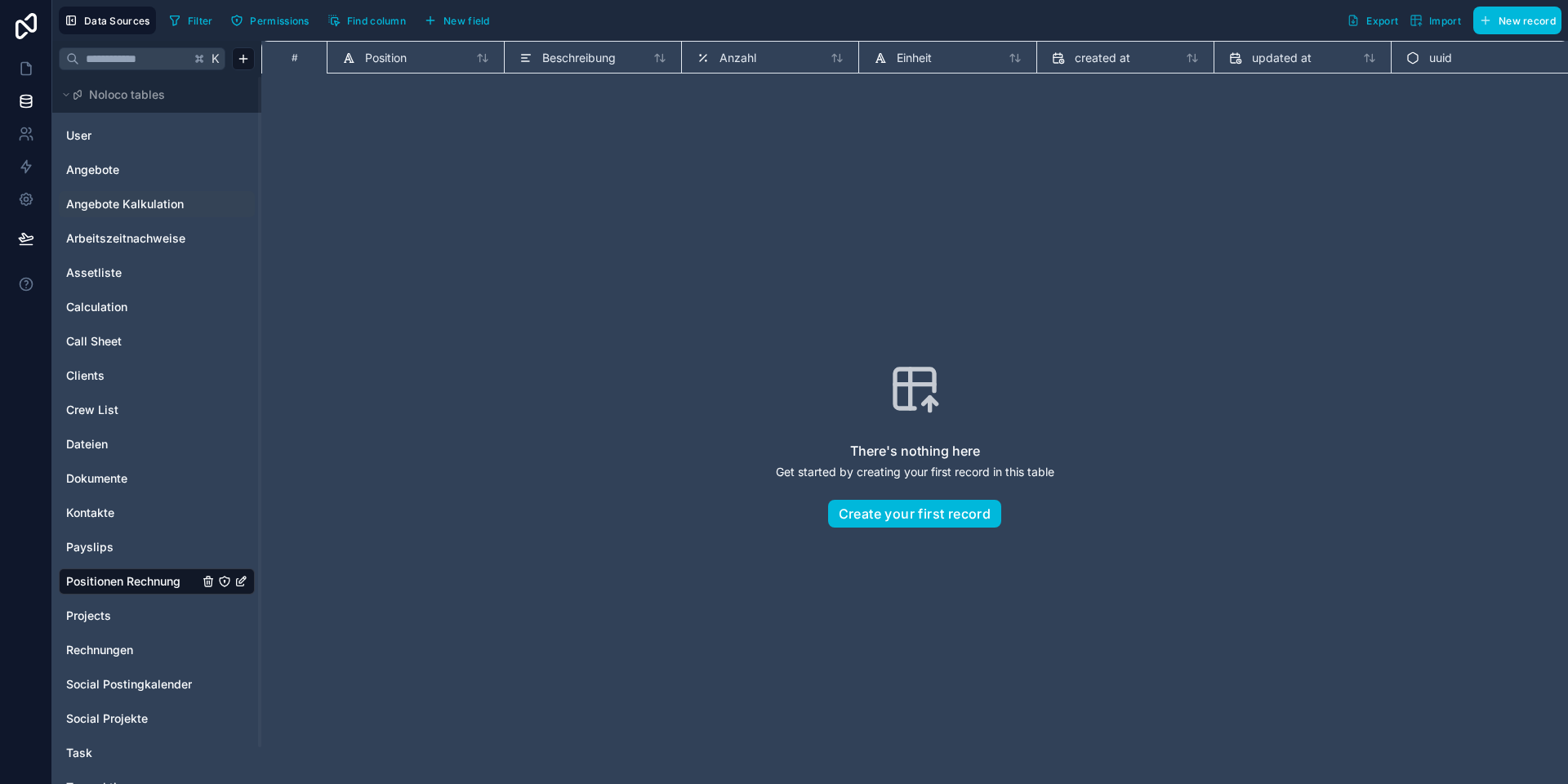
click at [461, 18] on span "New field" at bounding box center [466, 21] width 46 height 12
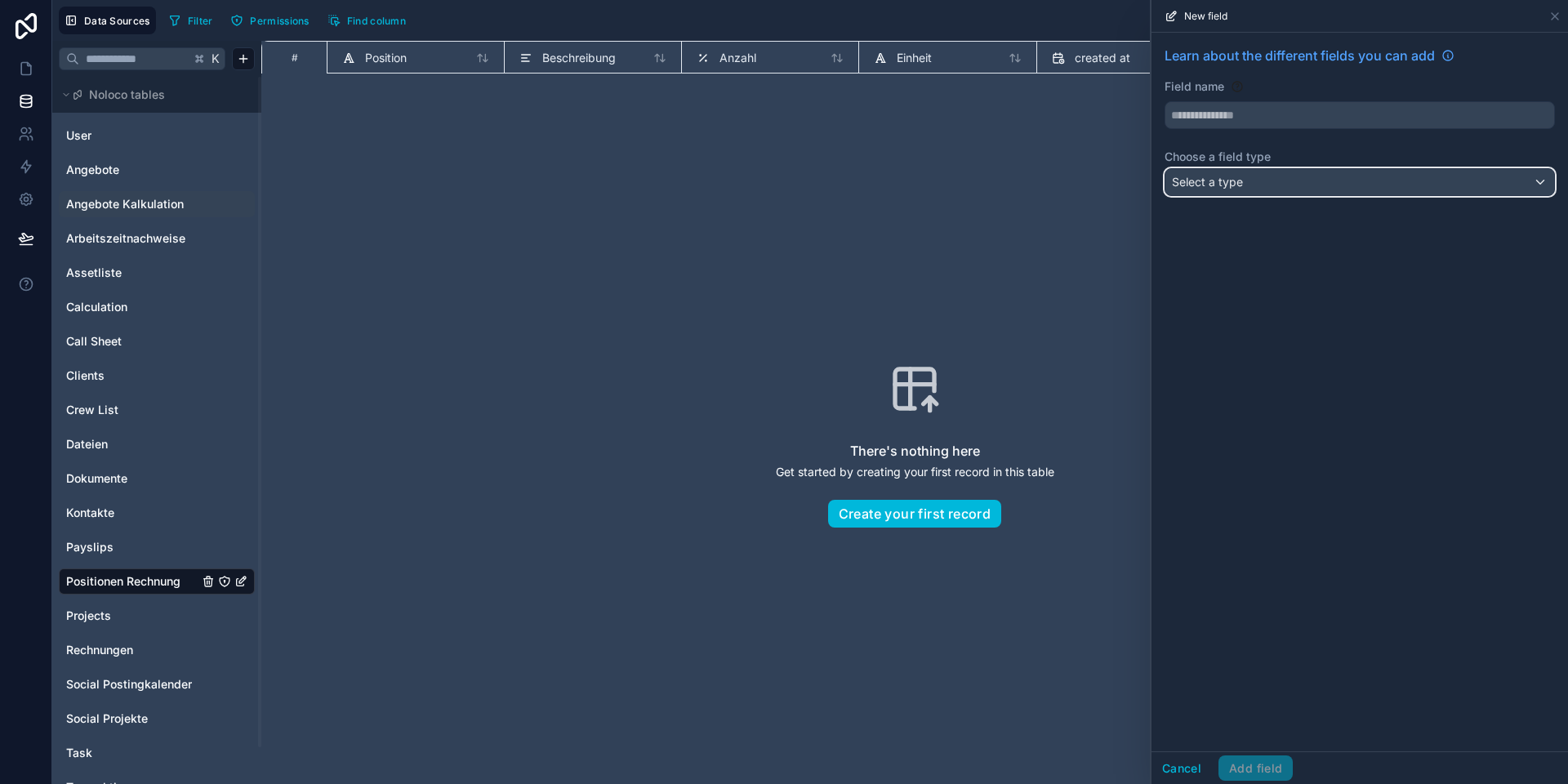
click at [1271, 174] on div "Select a type" at bounding box center [1360, 182] width 389 height 26
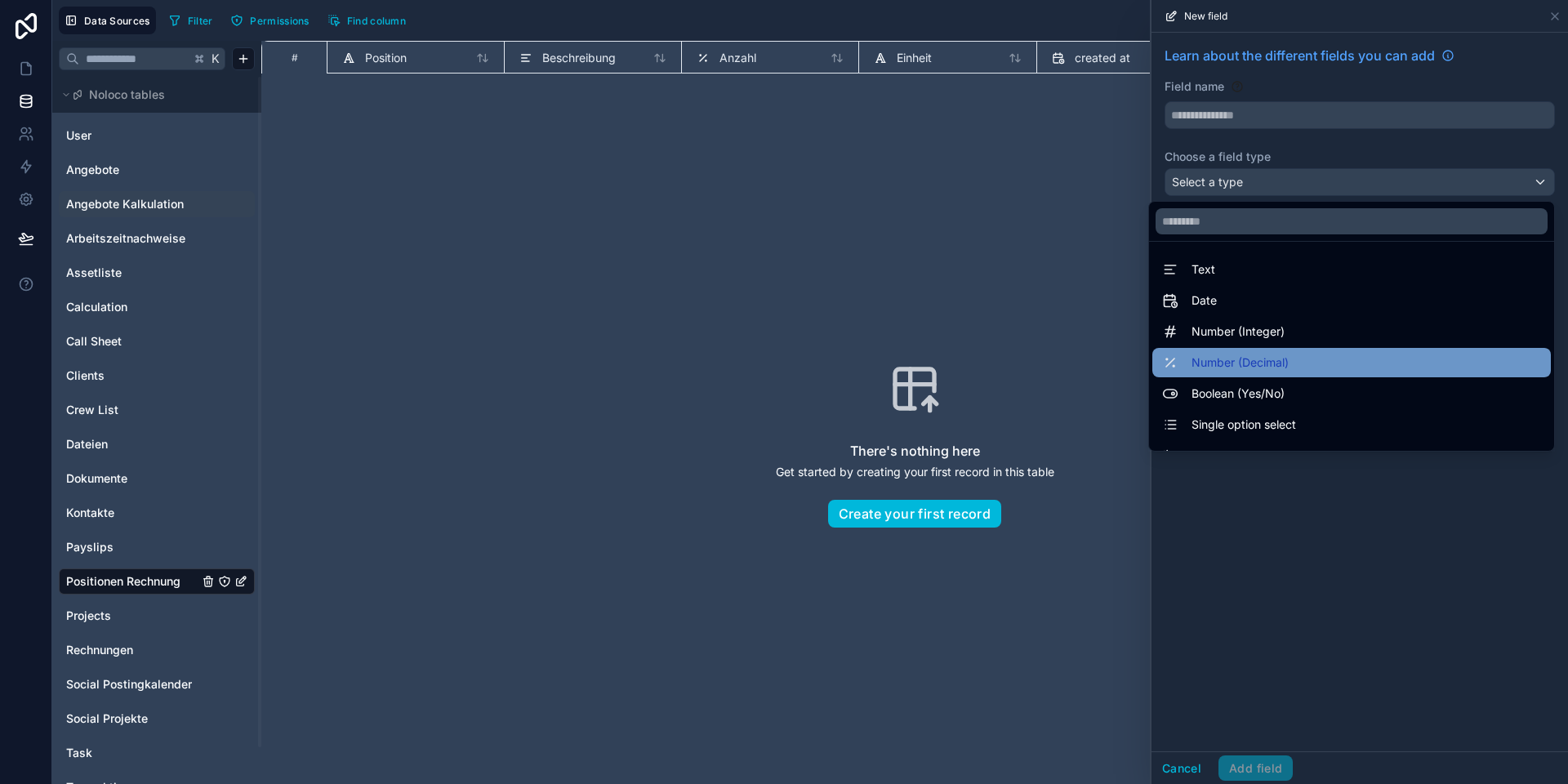
click at [1247, 357] on span "Number (Decimal)" at bounding box center [1239, 362] width 97 height 20
type input "******"
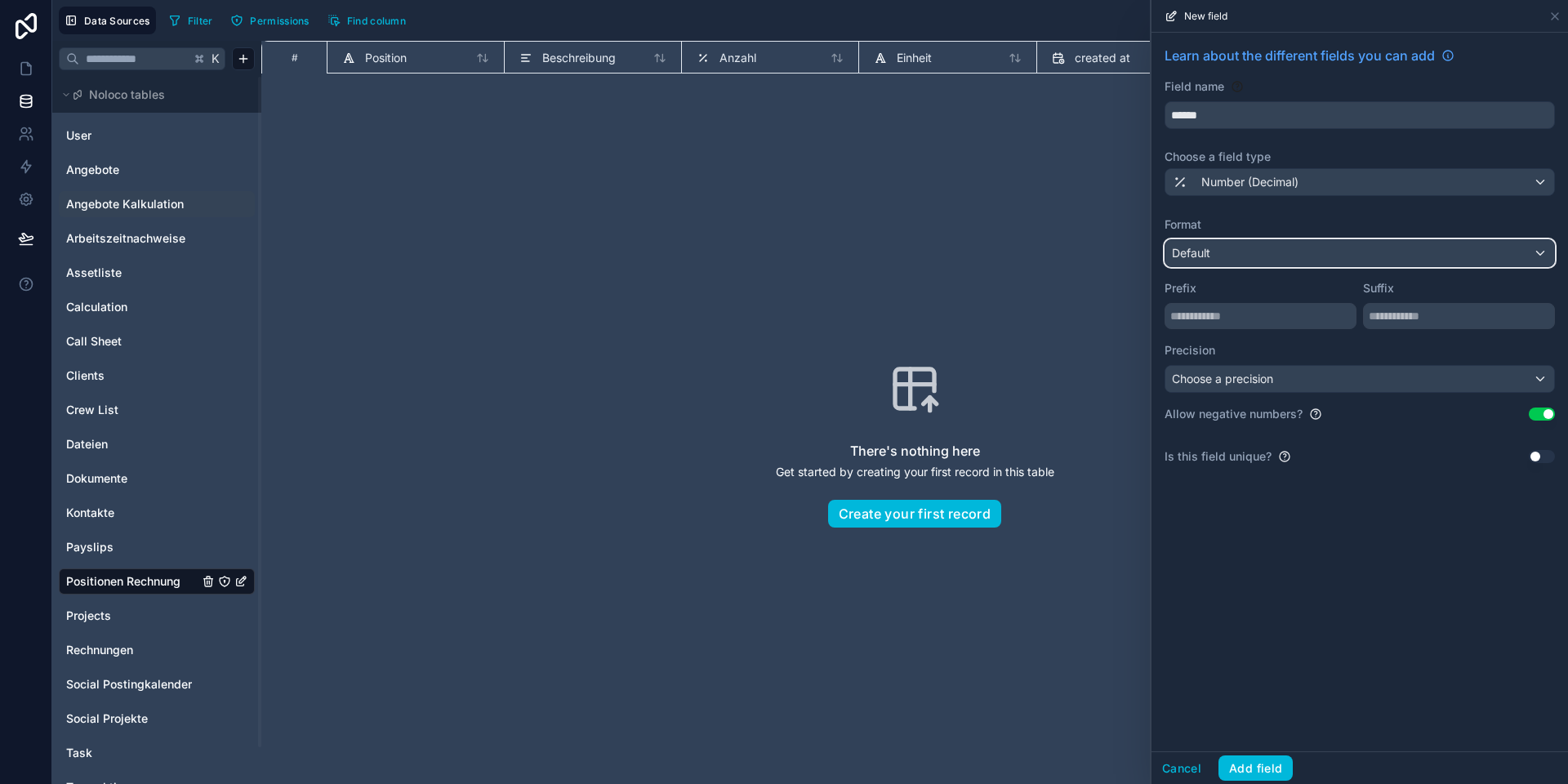
click at [1236, 255] on div "Default" at bounding box center [1360, 253] width 389 height 26
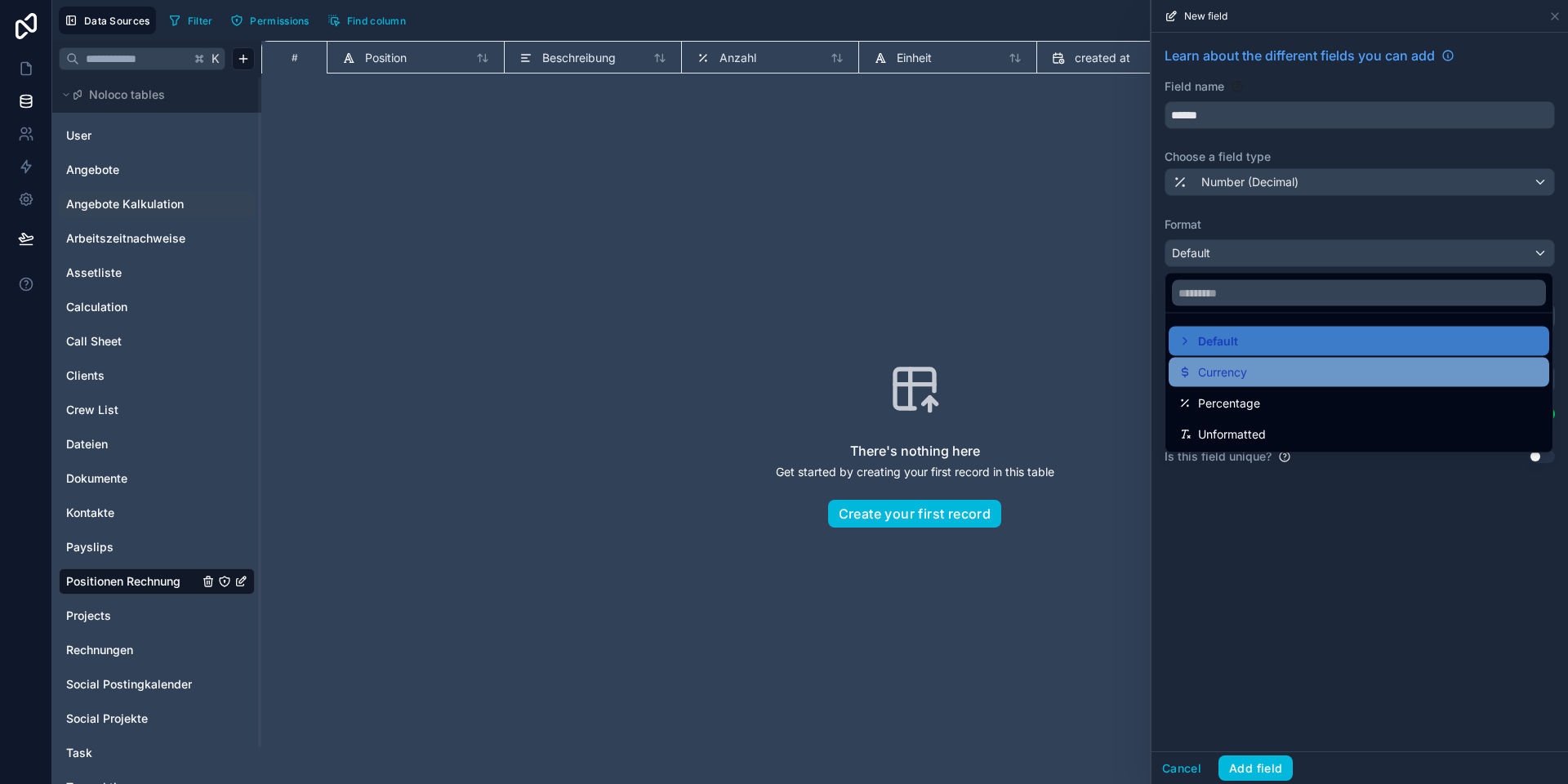
click at [1221, 361] on div "Currency" at bounding box center [1359, 372] width 381 height 30
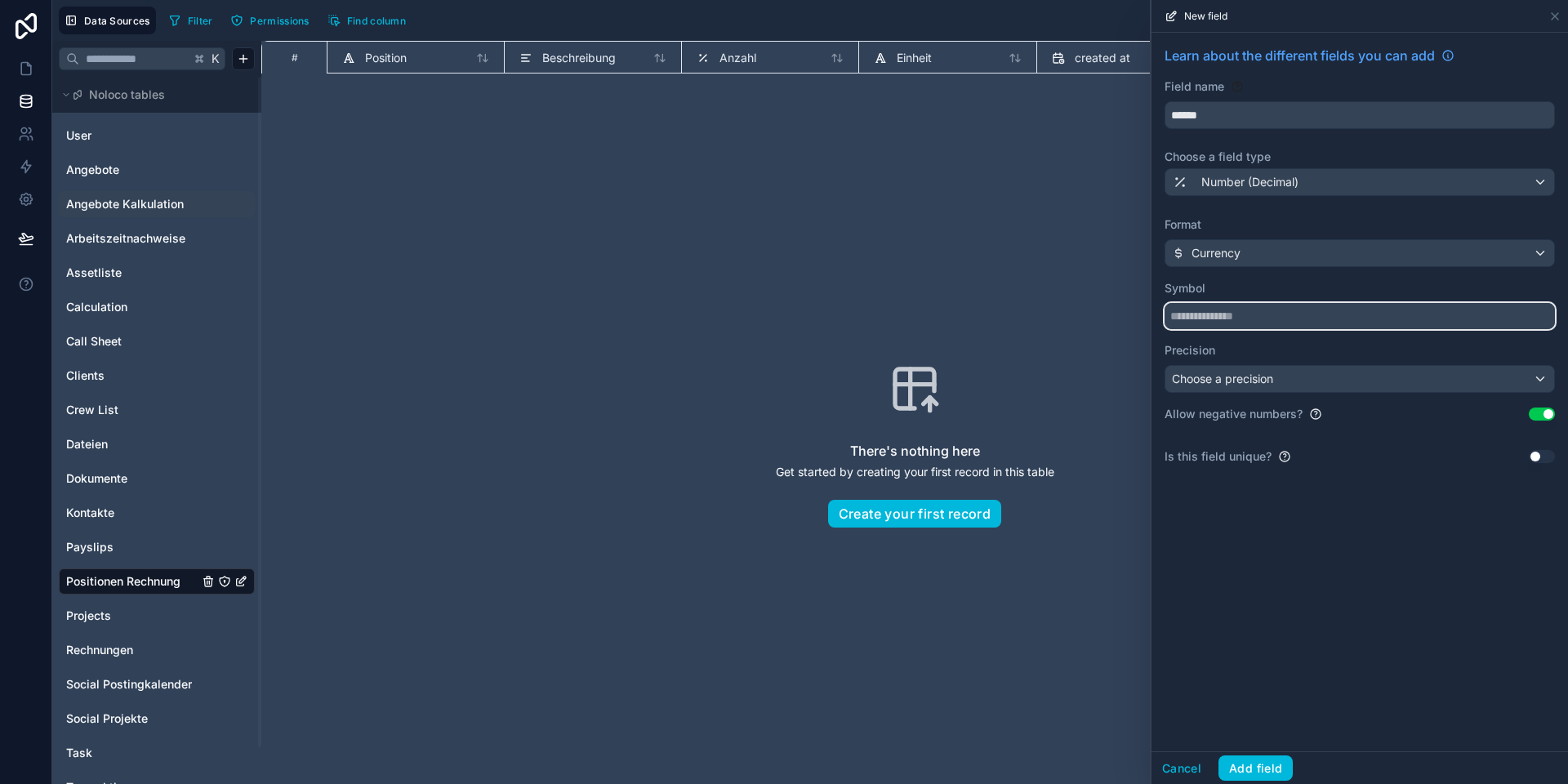
click at [1245, 317] on input "text" at bounding box center [1359, 316] width 390 height 26
type input "*"
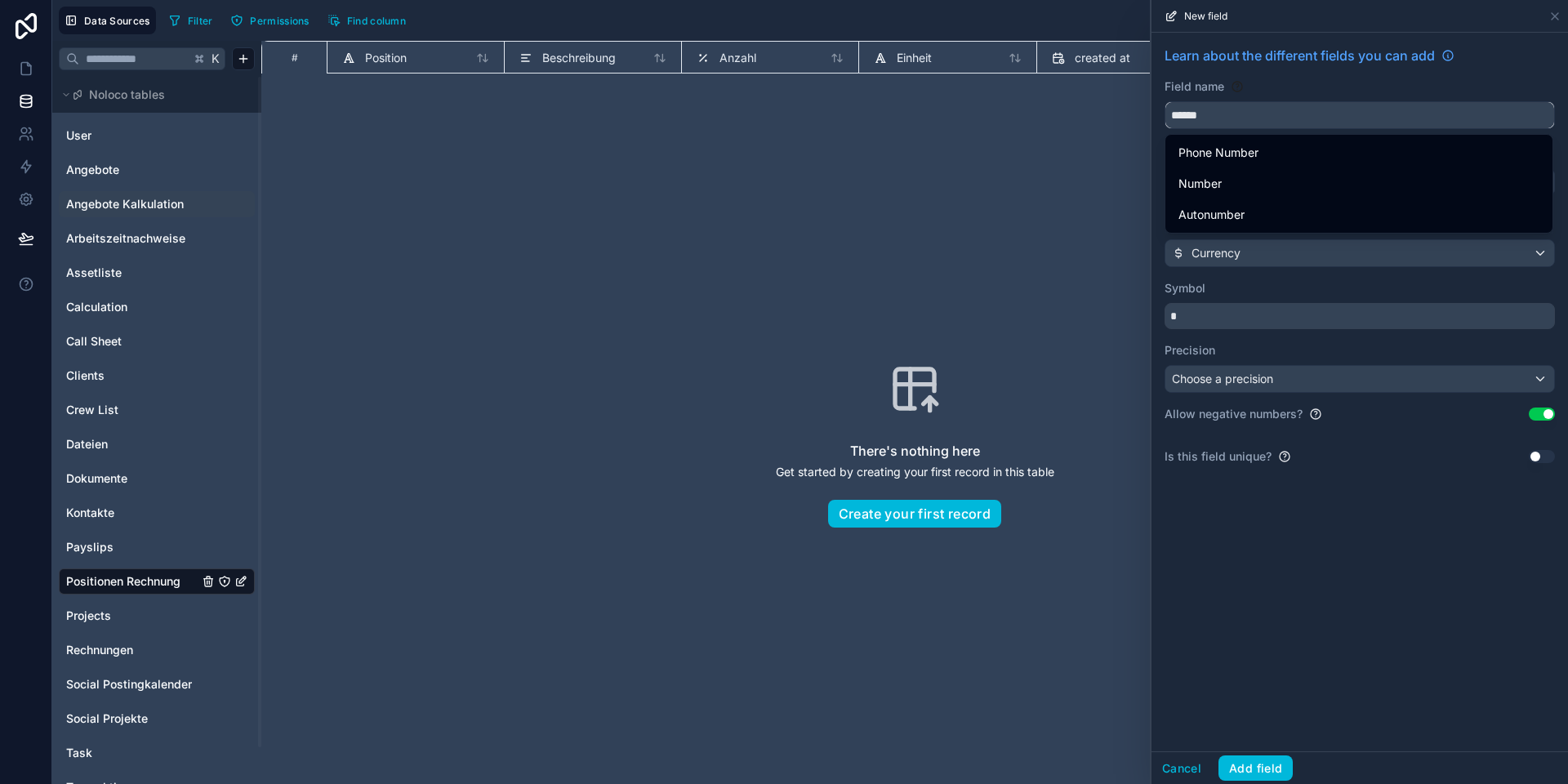
click at [1235, 122] on input "******" at bounding box center [1360, 115] width 389 height 26
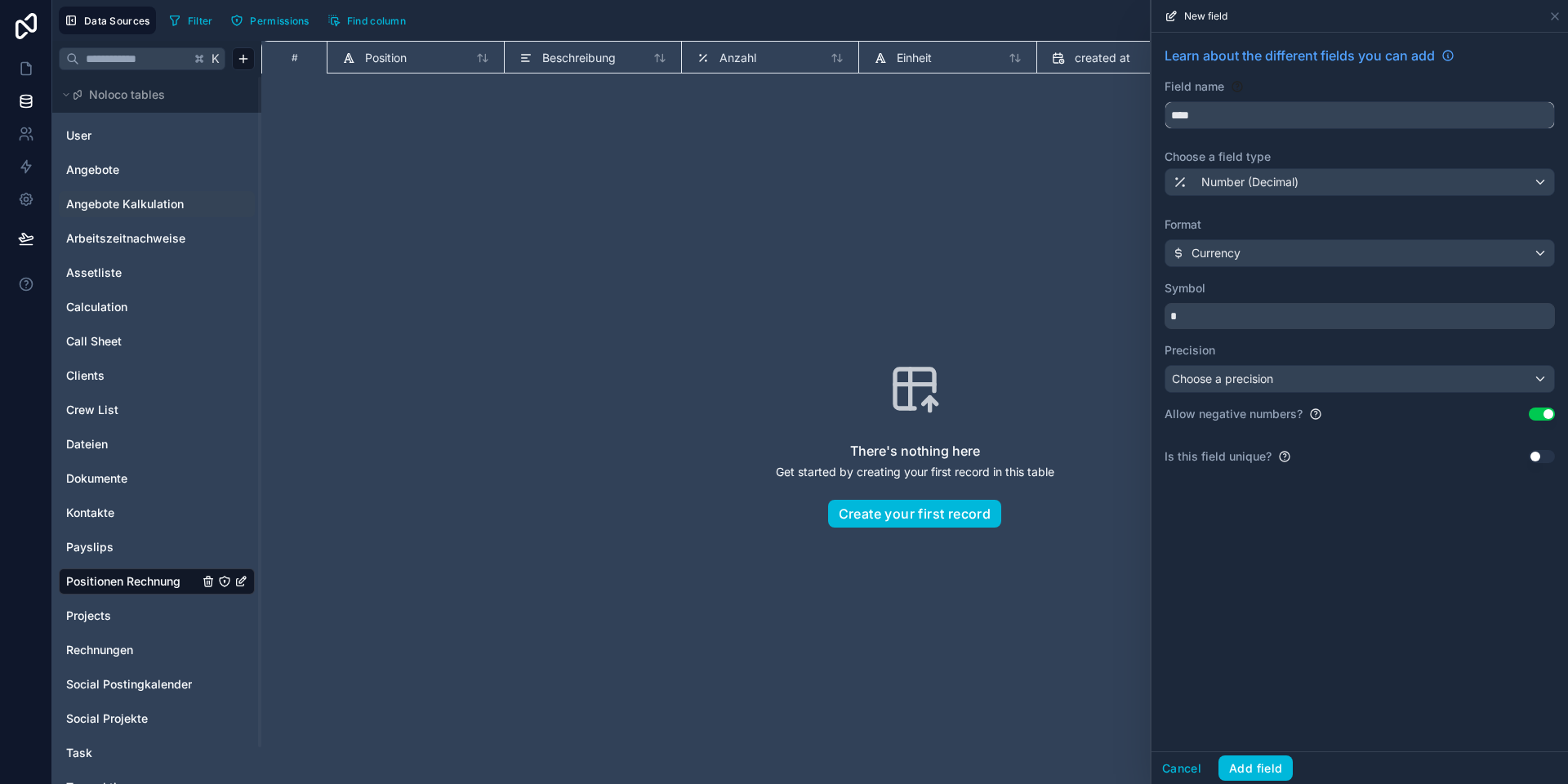
type input "****"
click at [1248, 376] on span "Choose a precision" at bounding box center [1222, 378] width 102 height 14
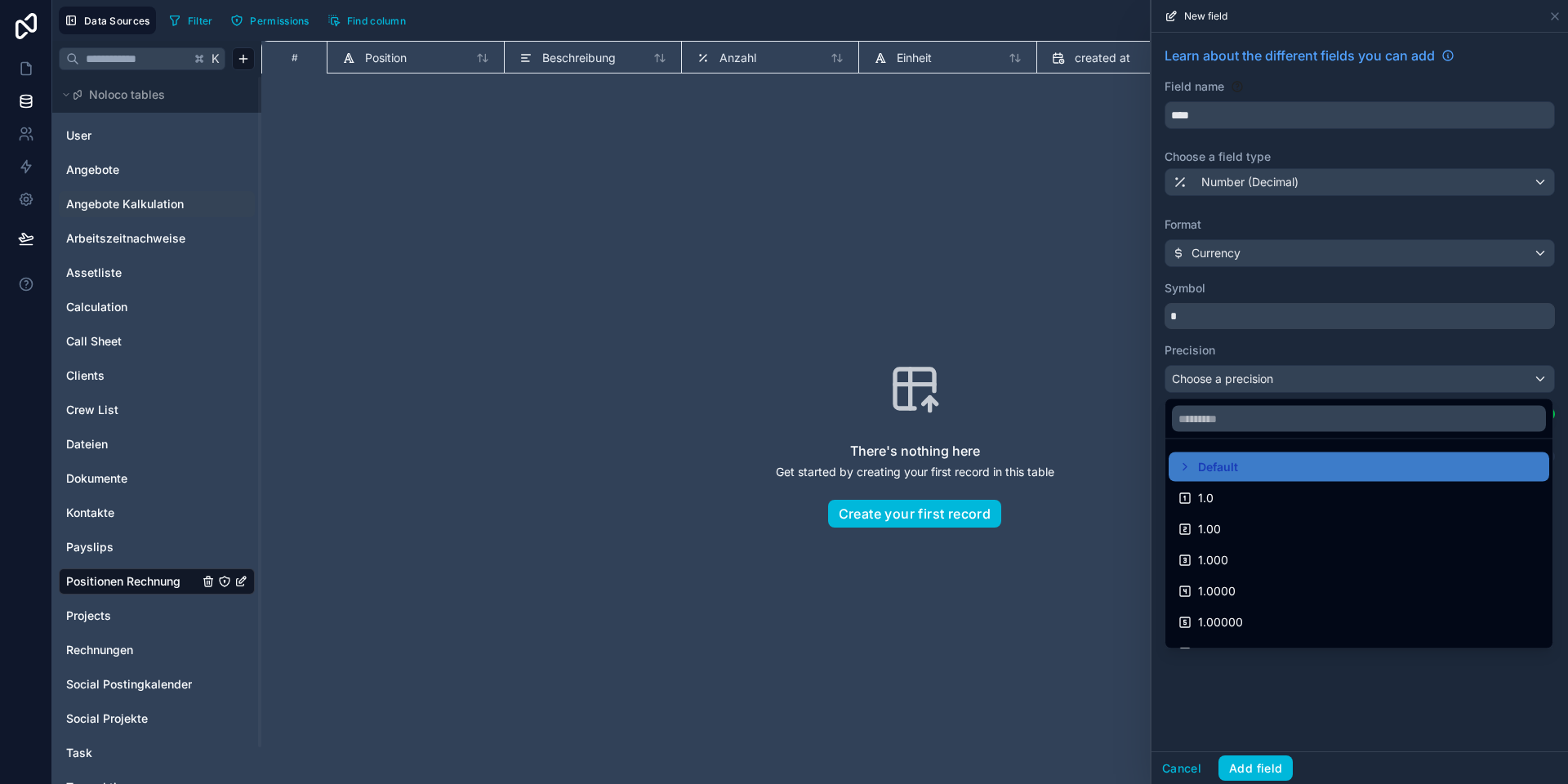
click at [1237, 528] on div "1.00" at bounding box center [1359, 529] width 361 height 20
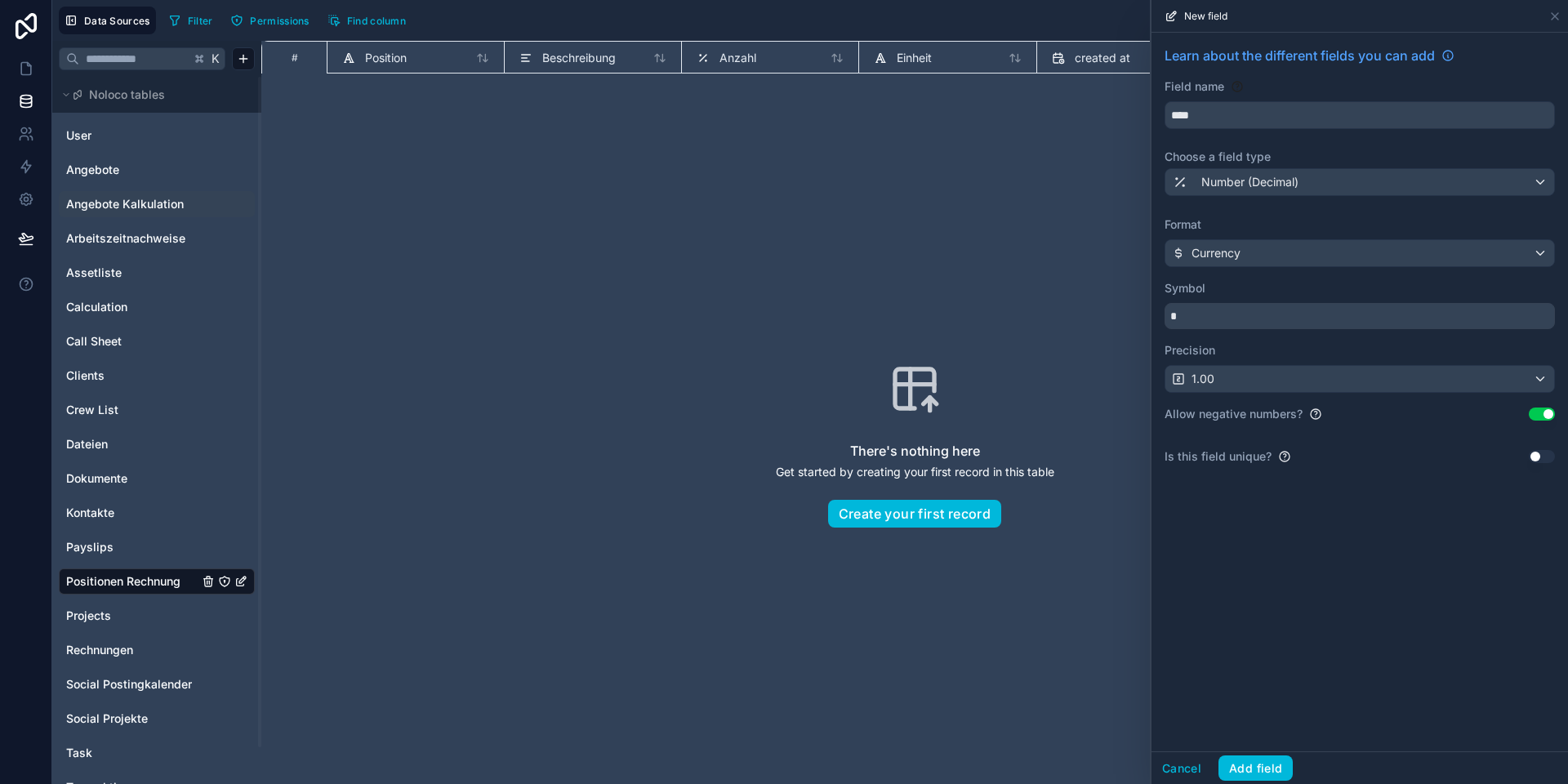
click at [1546, 415] on button "Use setting" at bounding box center [1541, 414] width 26 height 13
click at [1251, 764] on button "Add field" at bounding box center [1254, 768] width 74 height 26
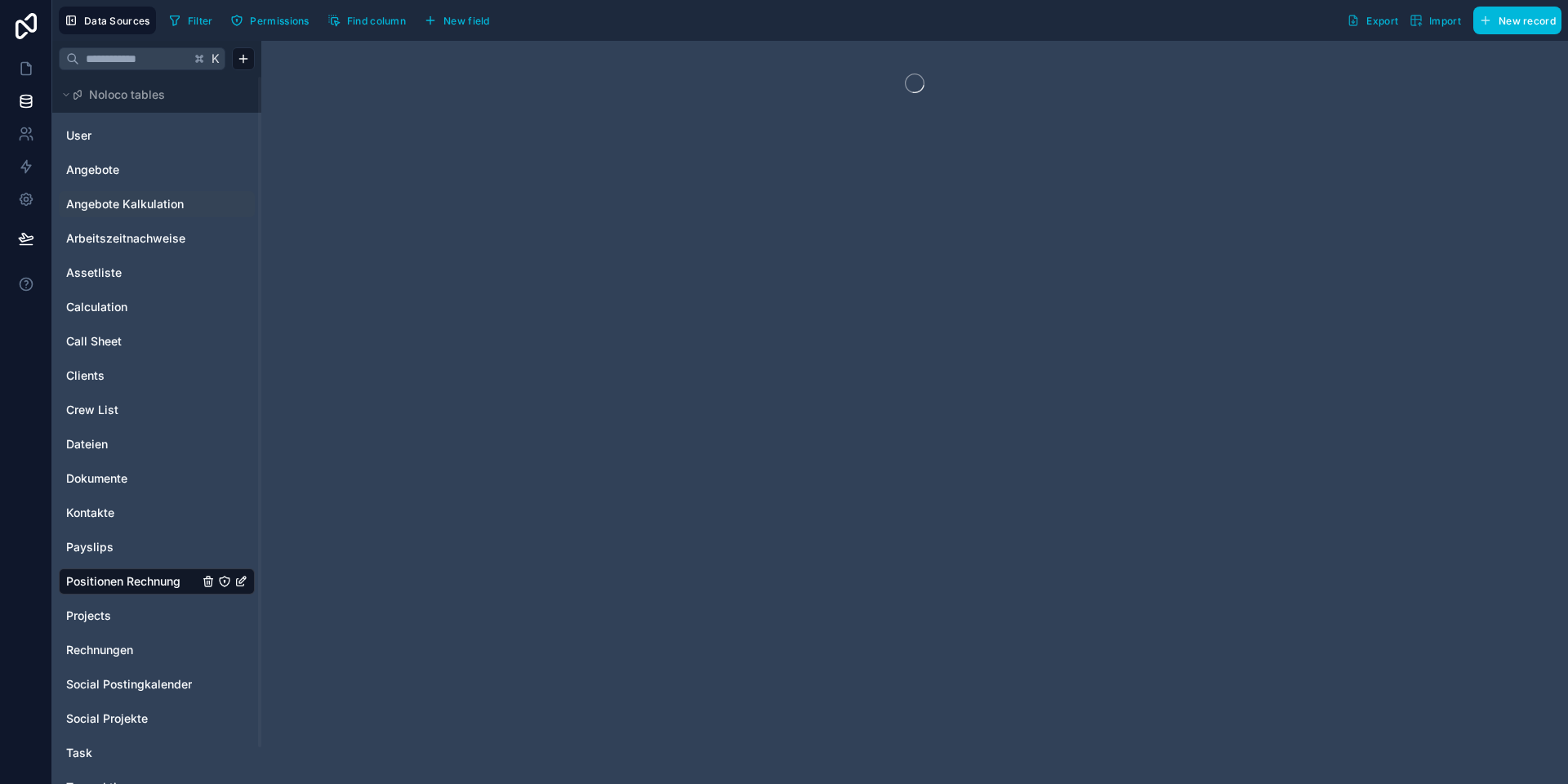
click at [451, 15] on span "New field" at bounding box center [466, 21] width 46 height 12
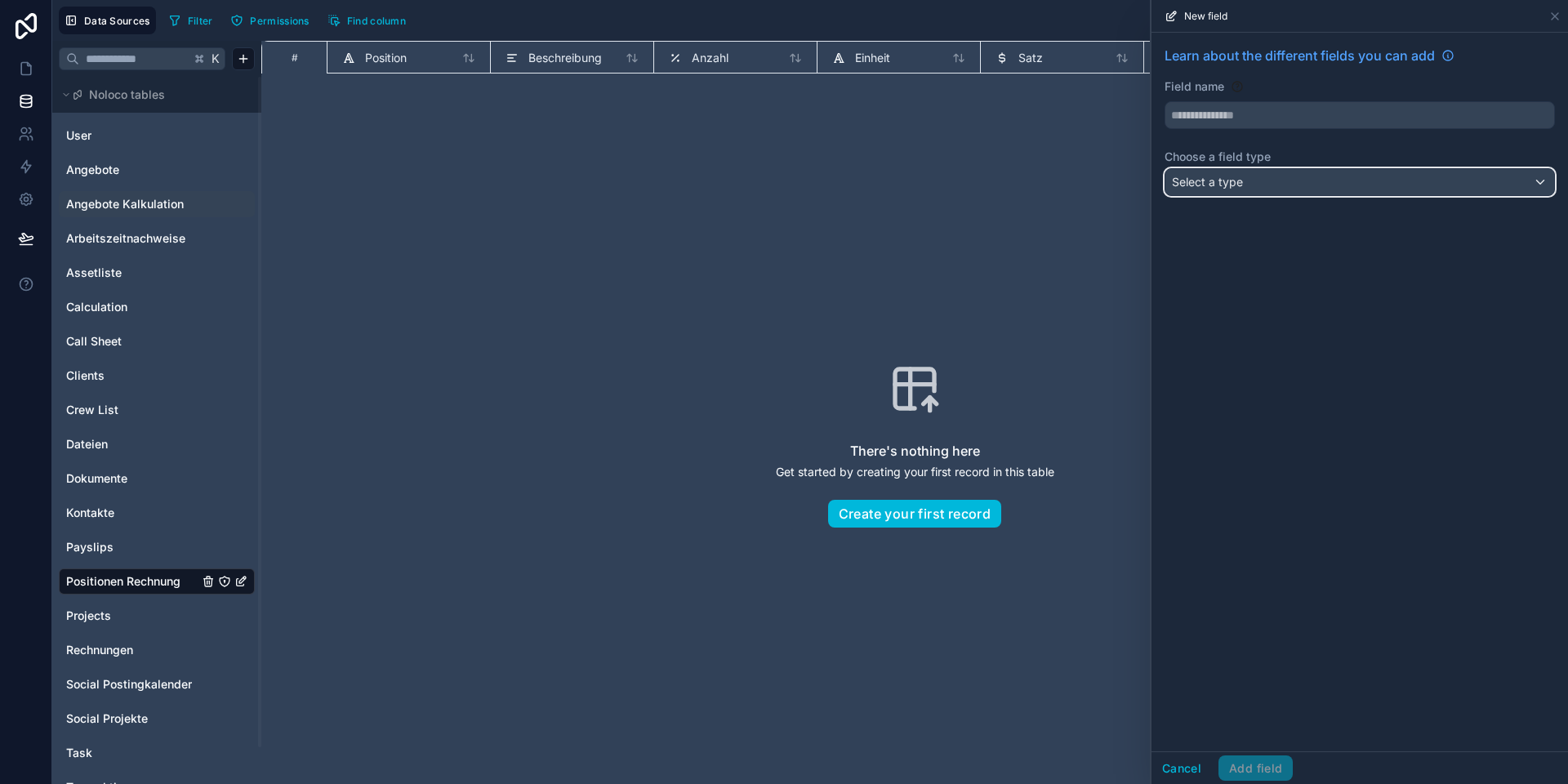
click at [1232, 192] on div "Select a type" at bounding box center [1360, 182] width 389 height 26
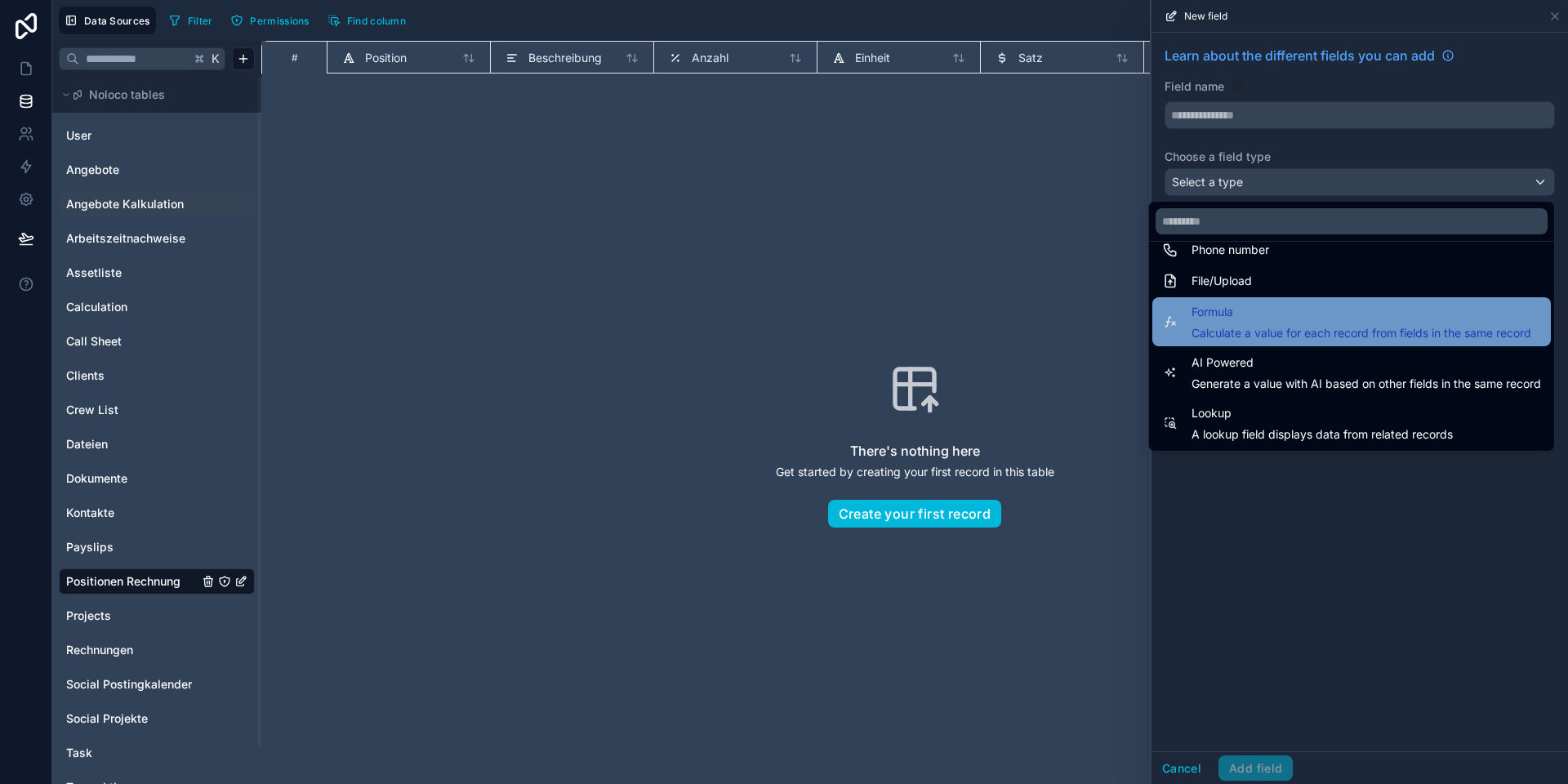
scroll to position [390, 0]
click at [1232, 323] on span "Formula" at bounding box center [1361, 314] width 339 height 20
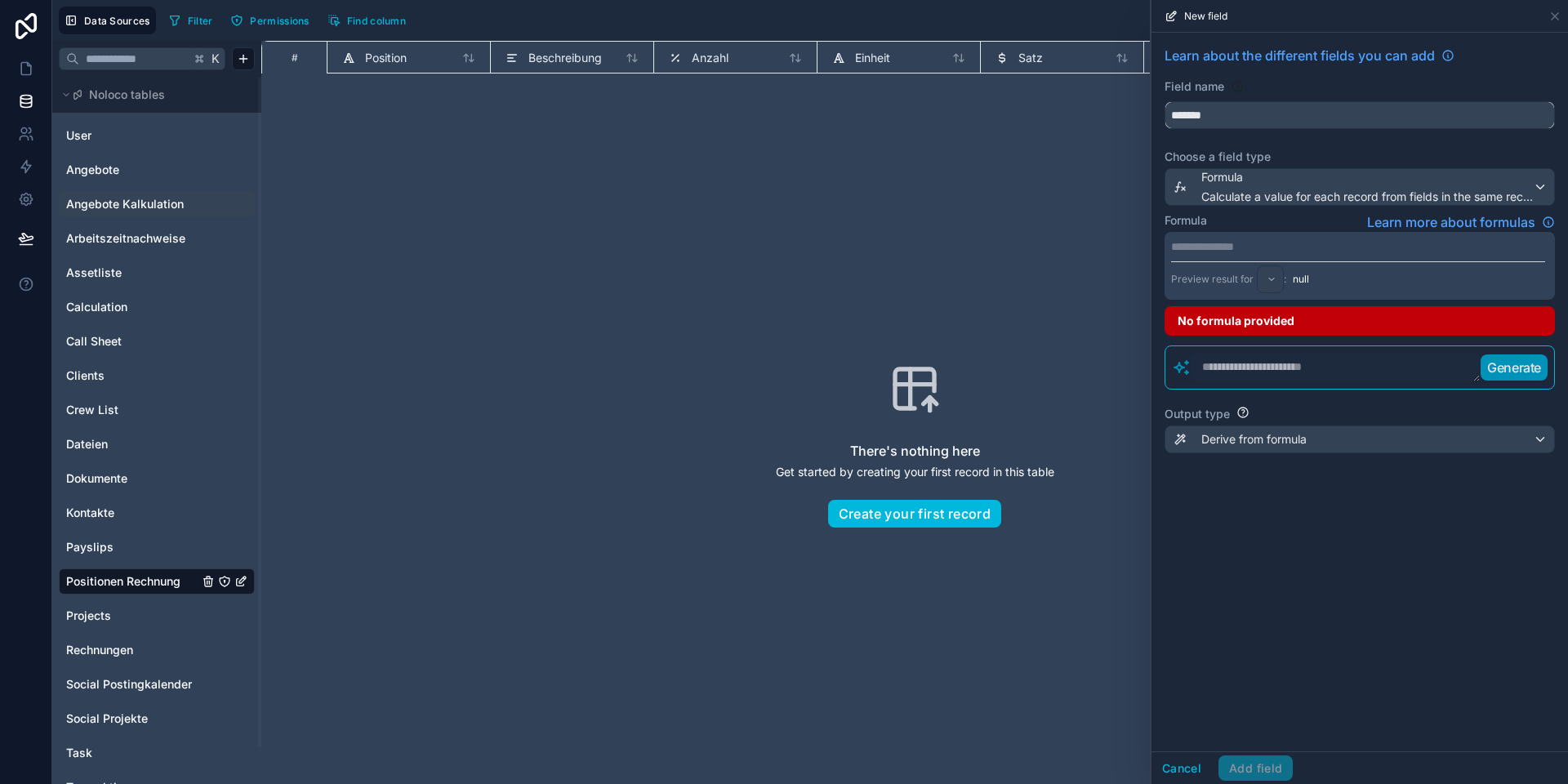
click at [1202, 112] on input "*******" at bounding box center [1360, 115] width 389 height 26
type input "*****"
click at [1203, 249] on p "**********" at bounding box center [1357, 247] width 374 height 17
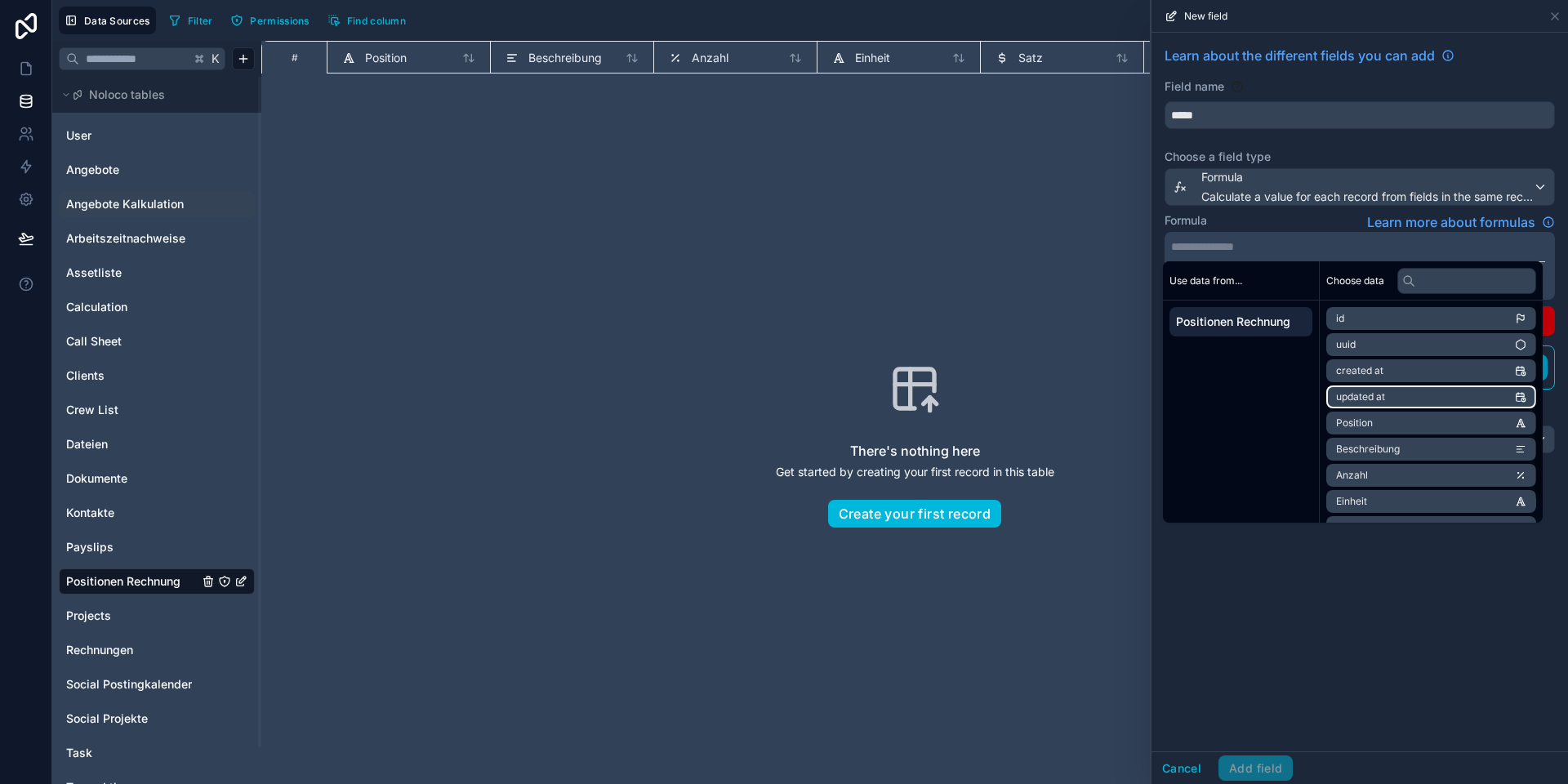
scroll to position [23, 0]
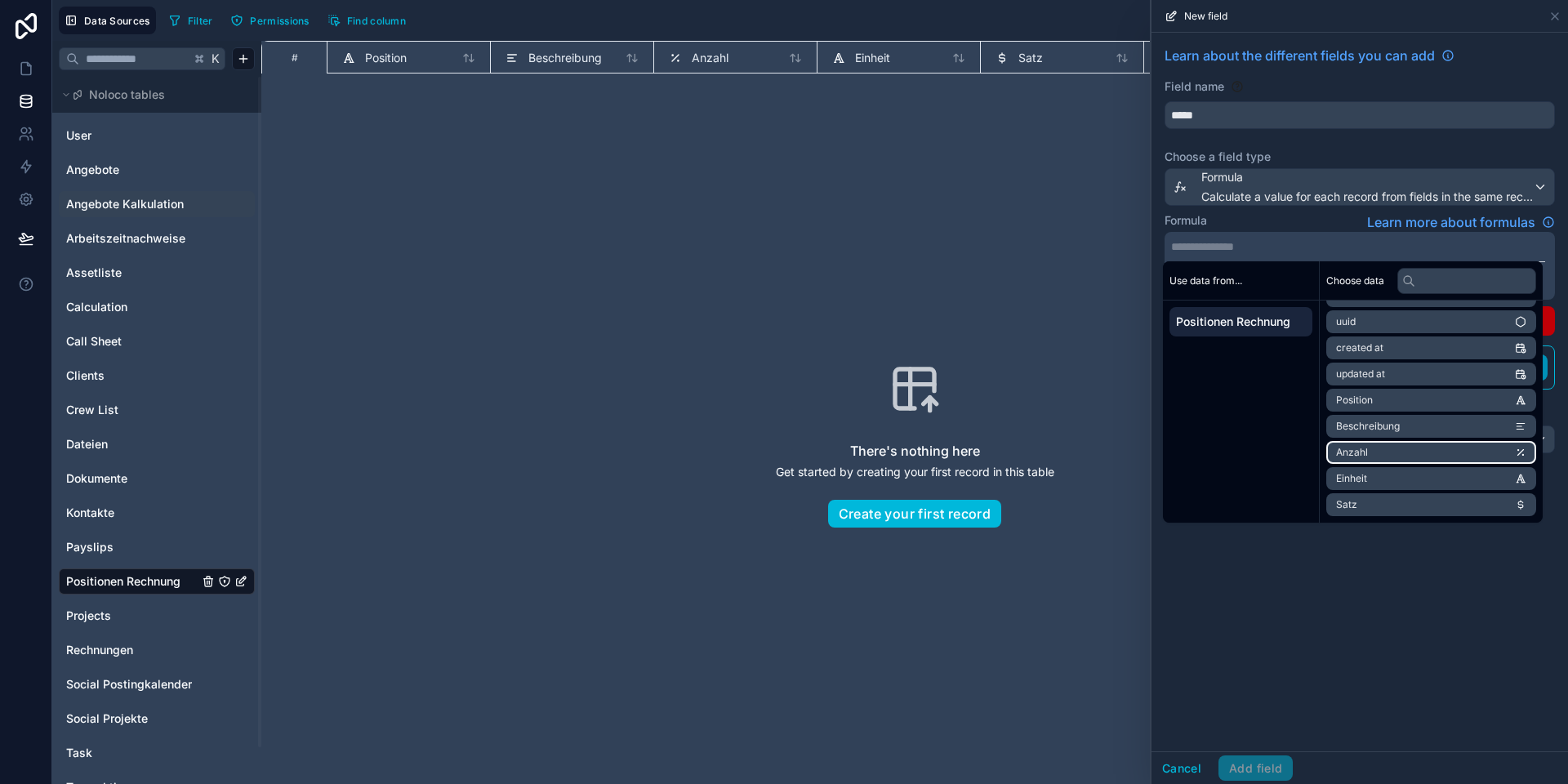
click at [1381, 454] on li "Anzahl" at bounding box center [1431, 452] width 210 height 23
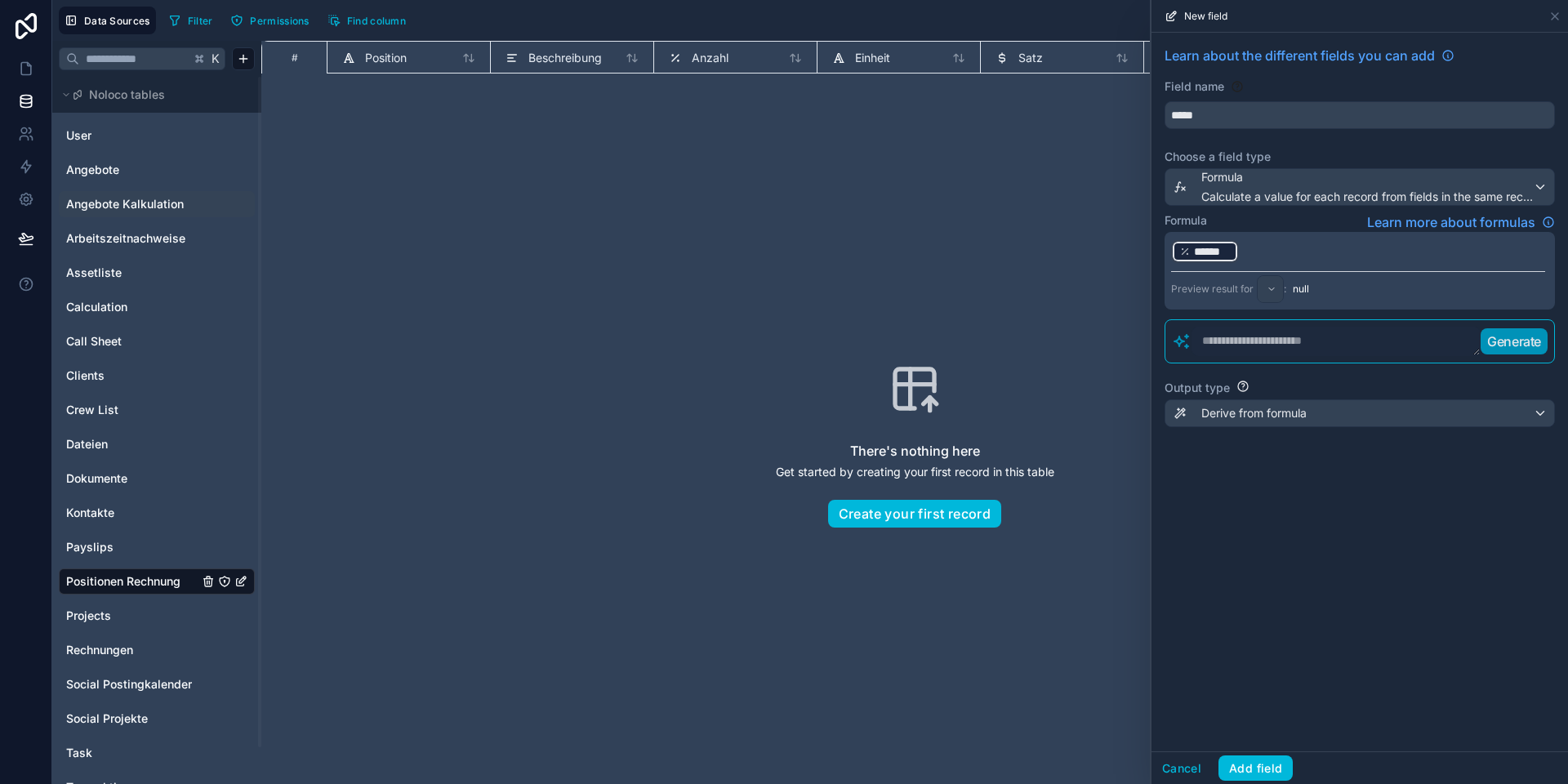
click at [1251, 252] on p "﻿ ****** ﻿ ﻿" at bounding box center [1357, 252] width 374 height 26
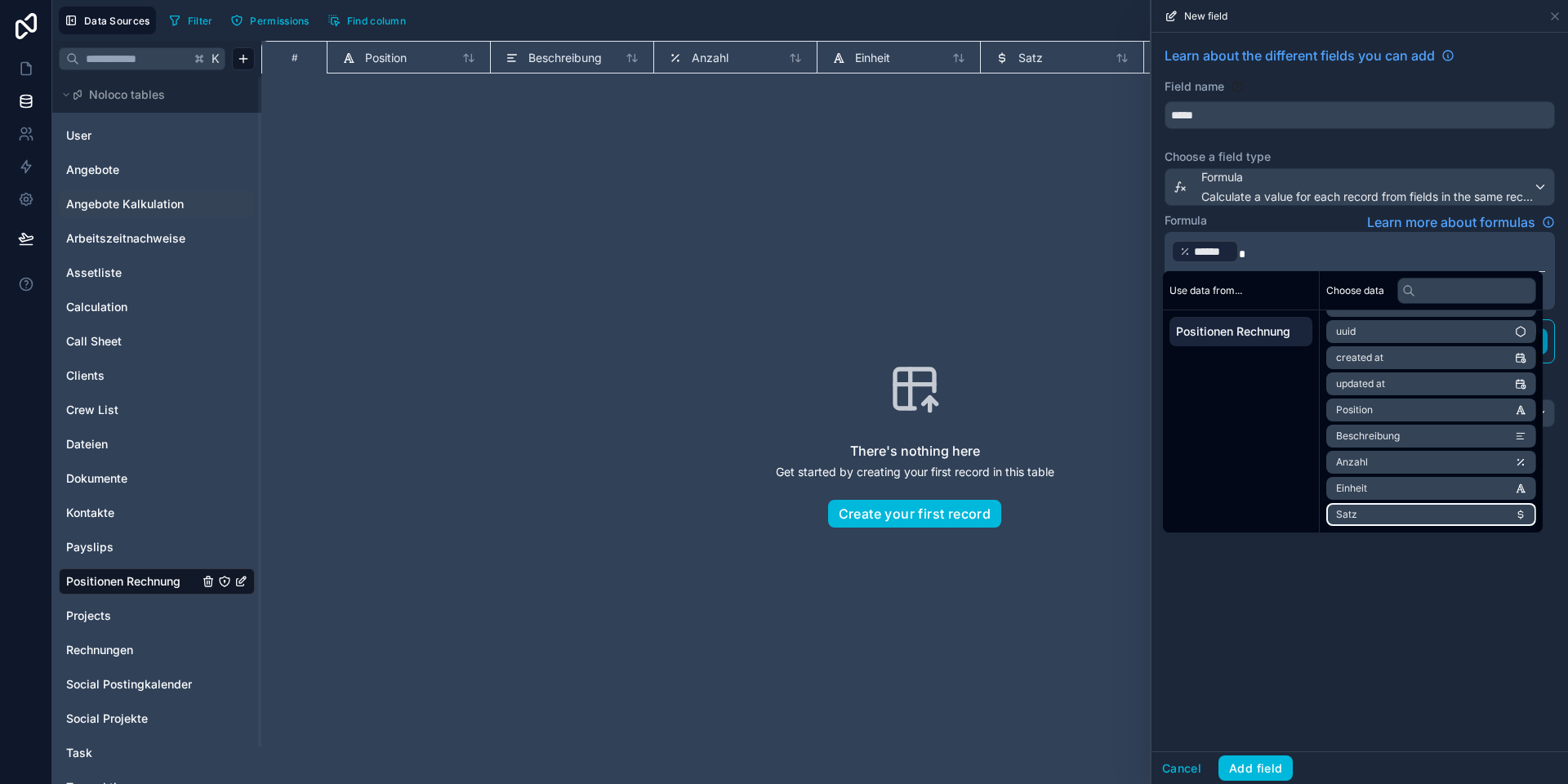
click at [1374, 510] on li "Satz" at bounding box center [1431, 514] width 210 height 23
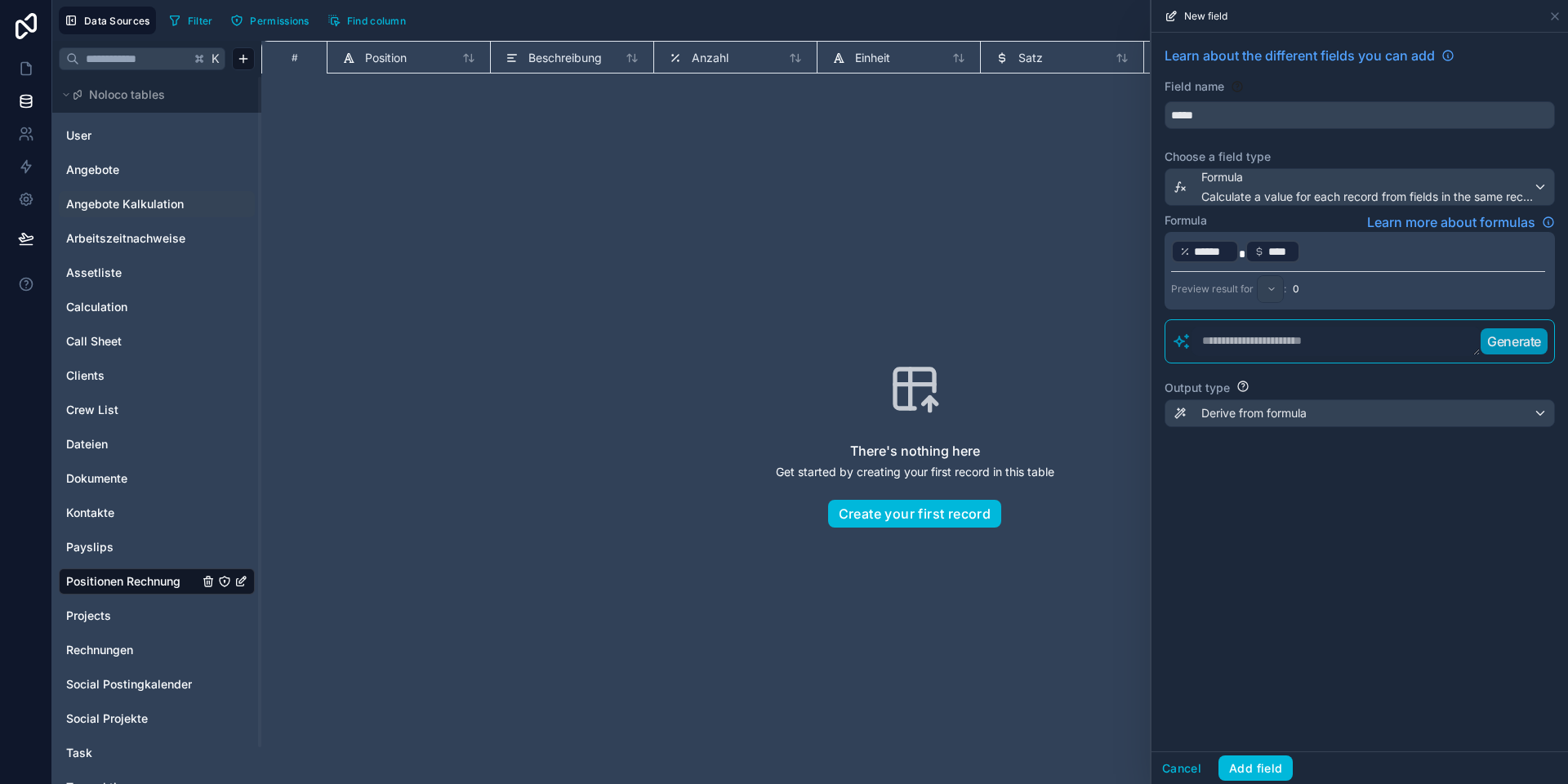
click at [1279, 608] on div "Learn about the different fields you can add Field name ***** Choose a field ty…" at bounding box center [1360, 392] width 416 height 719
click at [1267, 418] on span "Derive from formula" at bounding box center [1253, 413] width 106 height 17
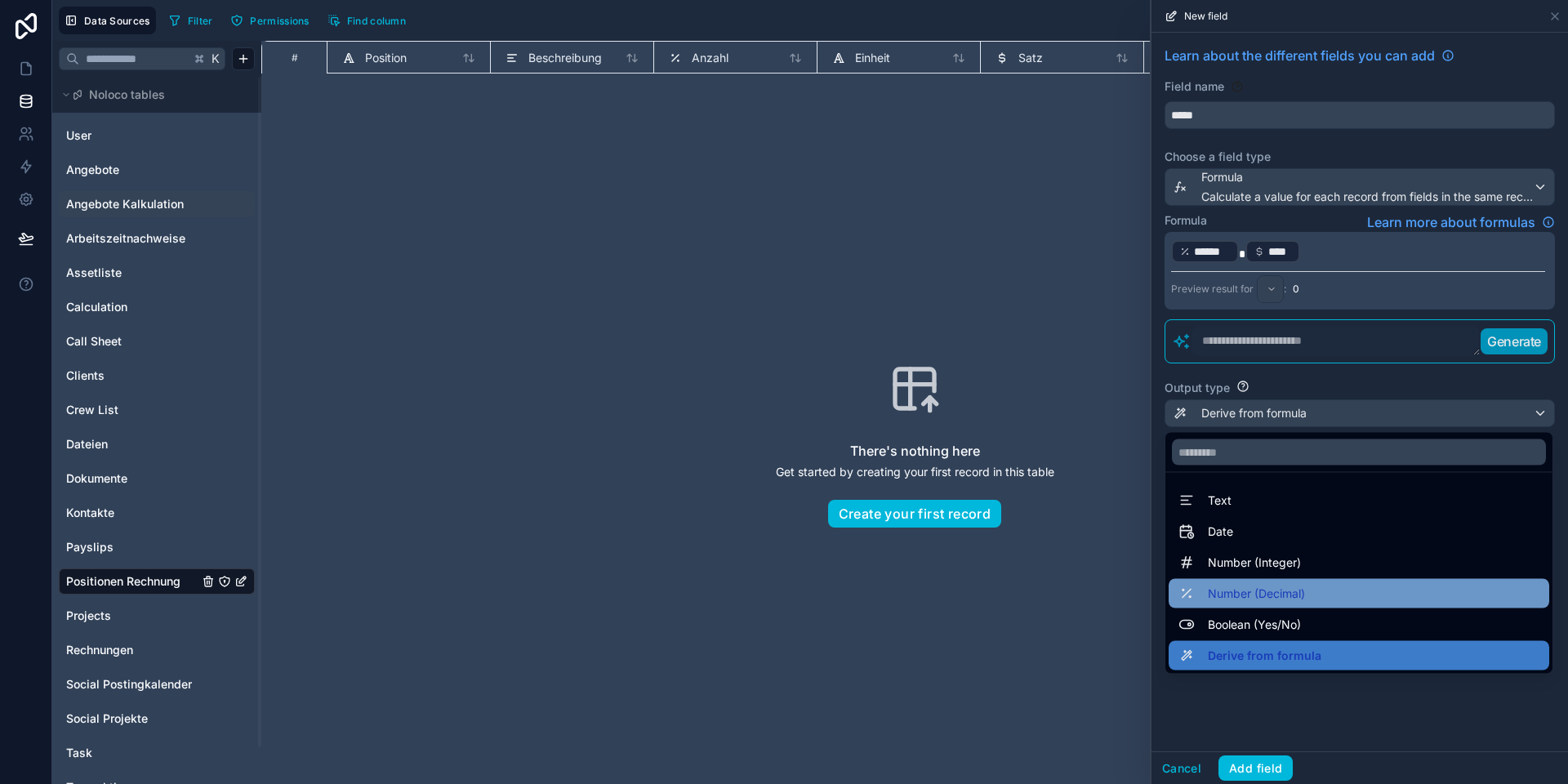
click at [1247, 595] on span "Number (Decimal)" at bounding box center [1256, 594] width 97 height 20
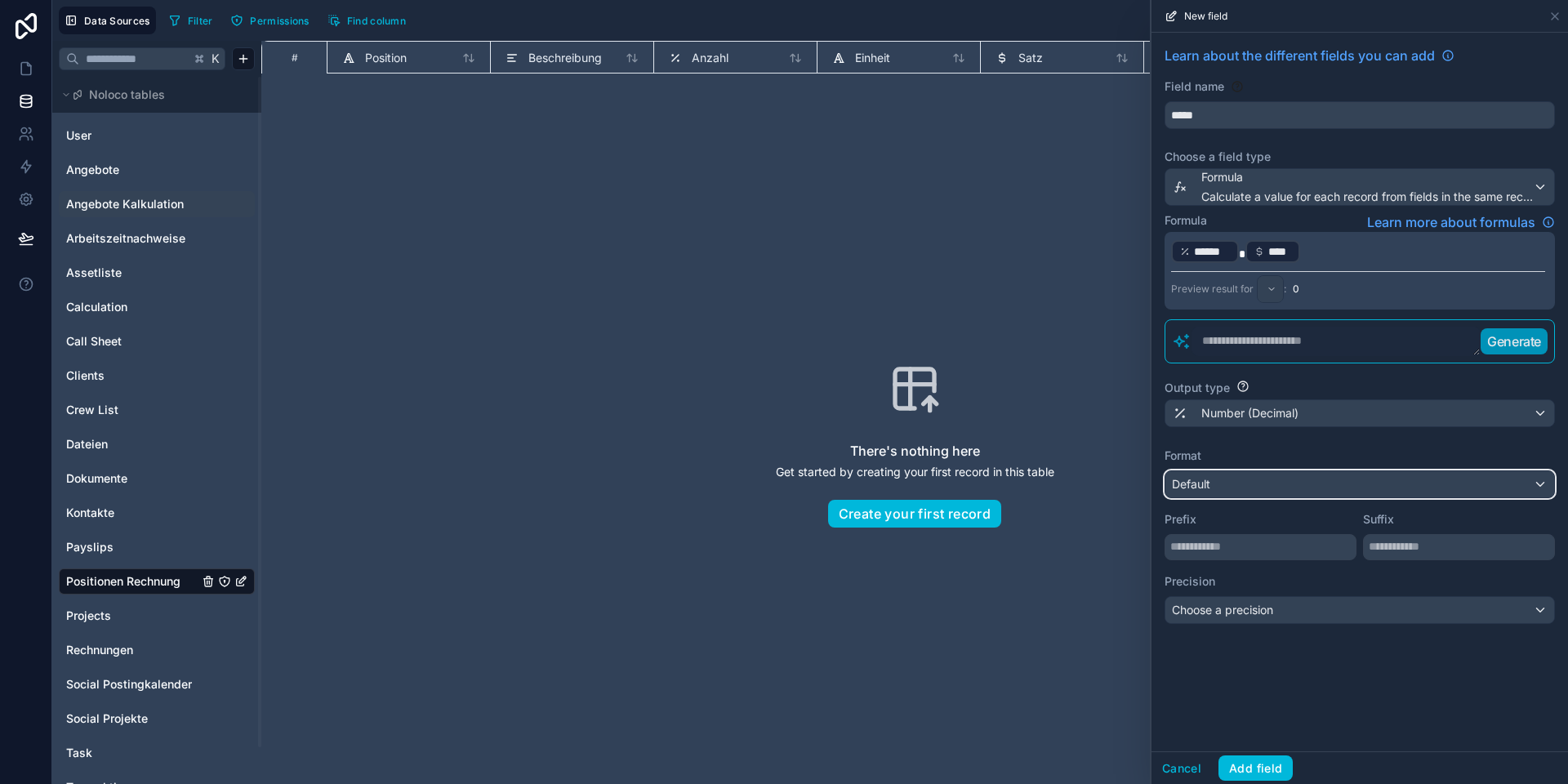
click at [1232, 486] on div "Default" at bounding box center [1360, 484] width 389 height 26
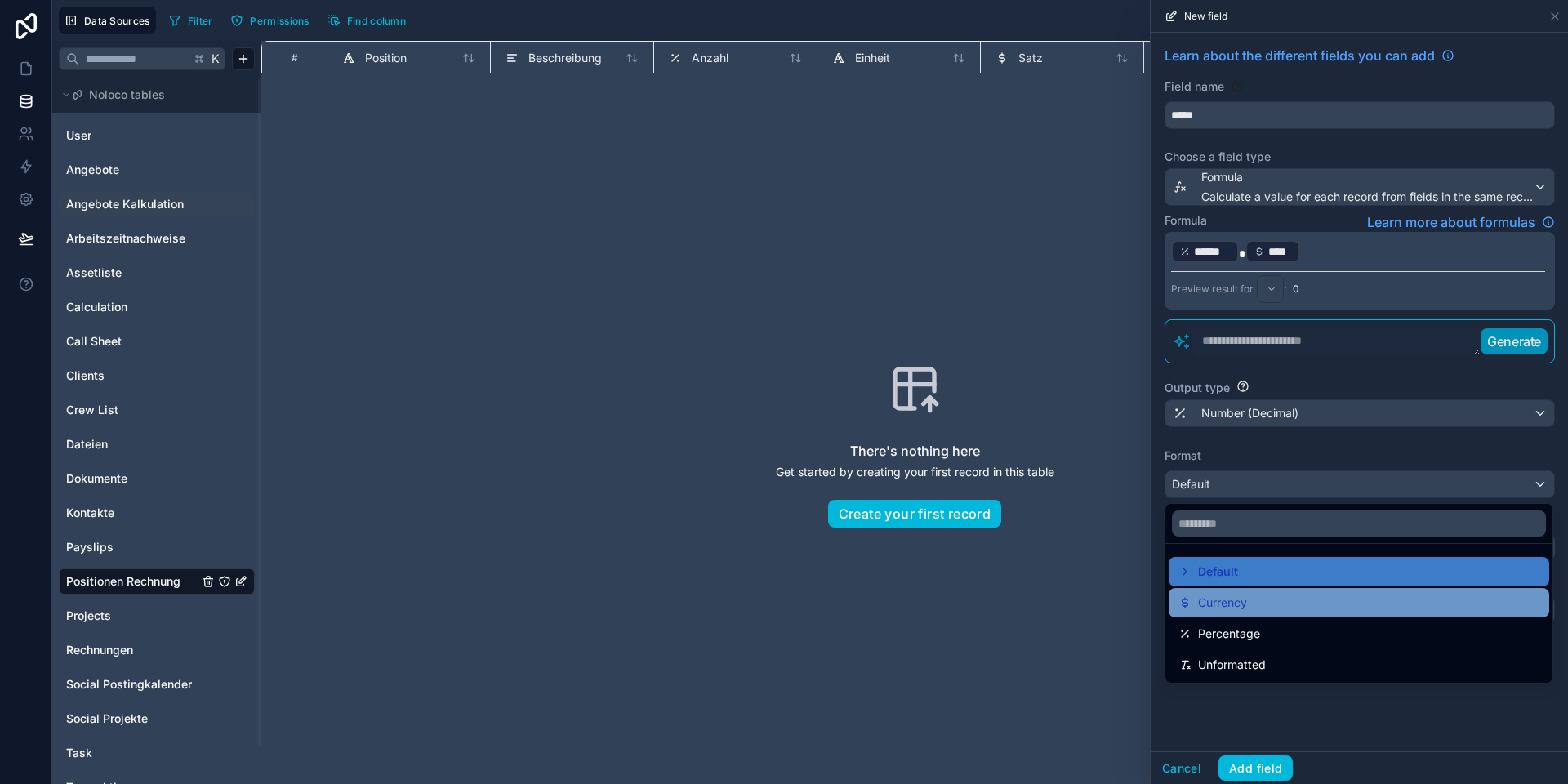
click at [1228, 599] on span "Currency" at bounding box center [1223, 603] width 49 height 20
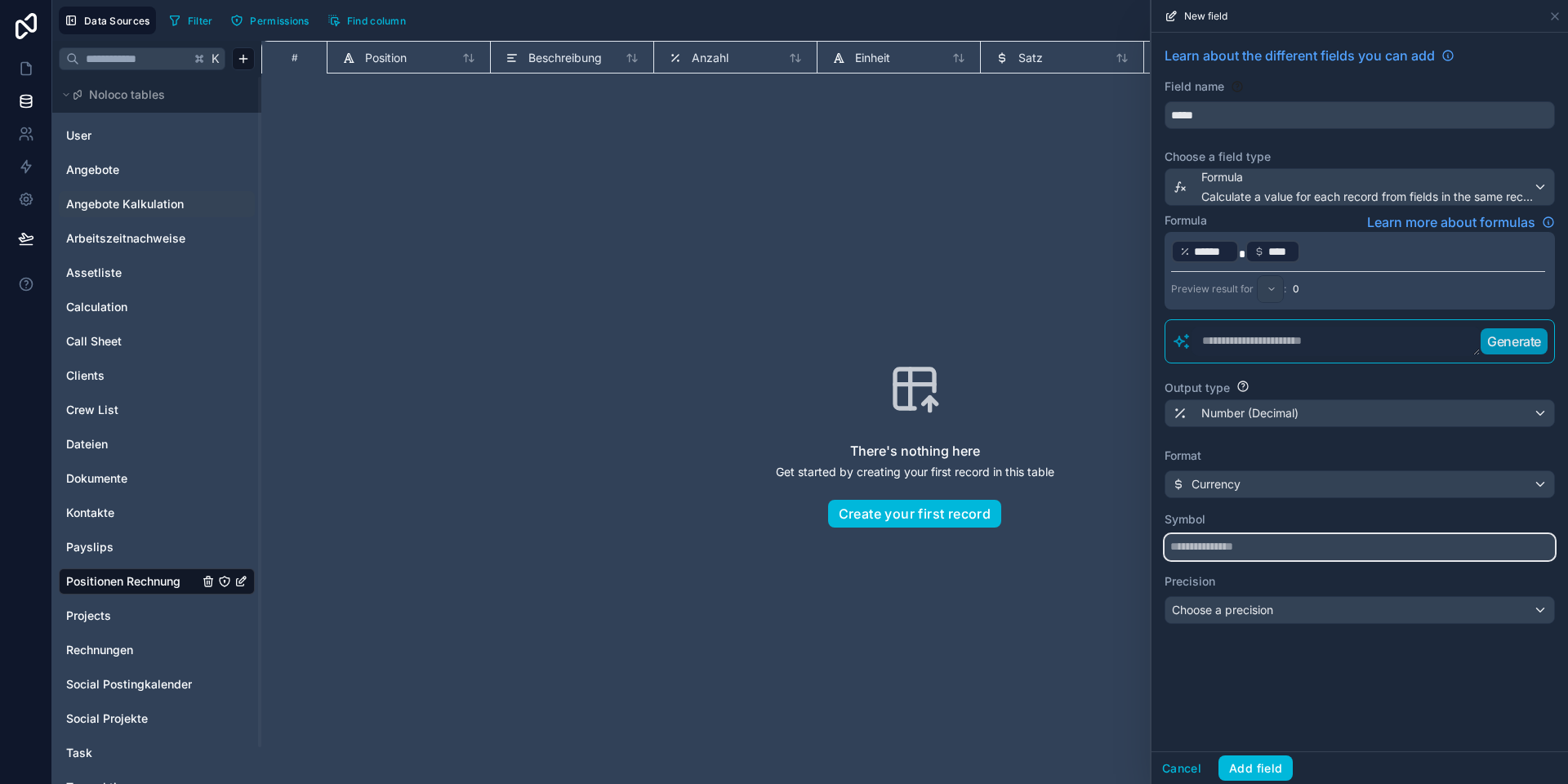
click at [1225, 540] on input "text" at bounding box center [1359, 547] width 390 height 26
type input "*"
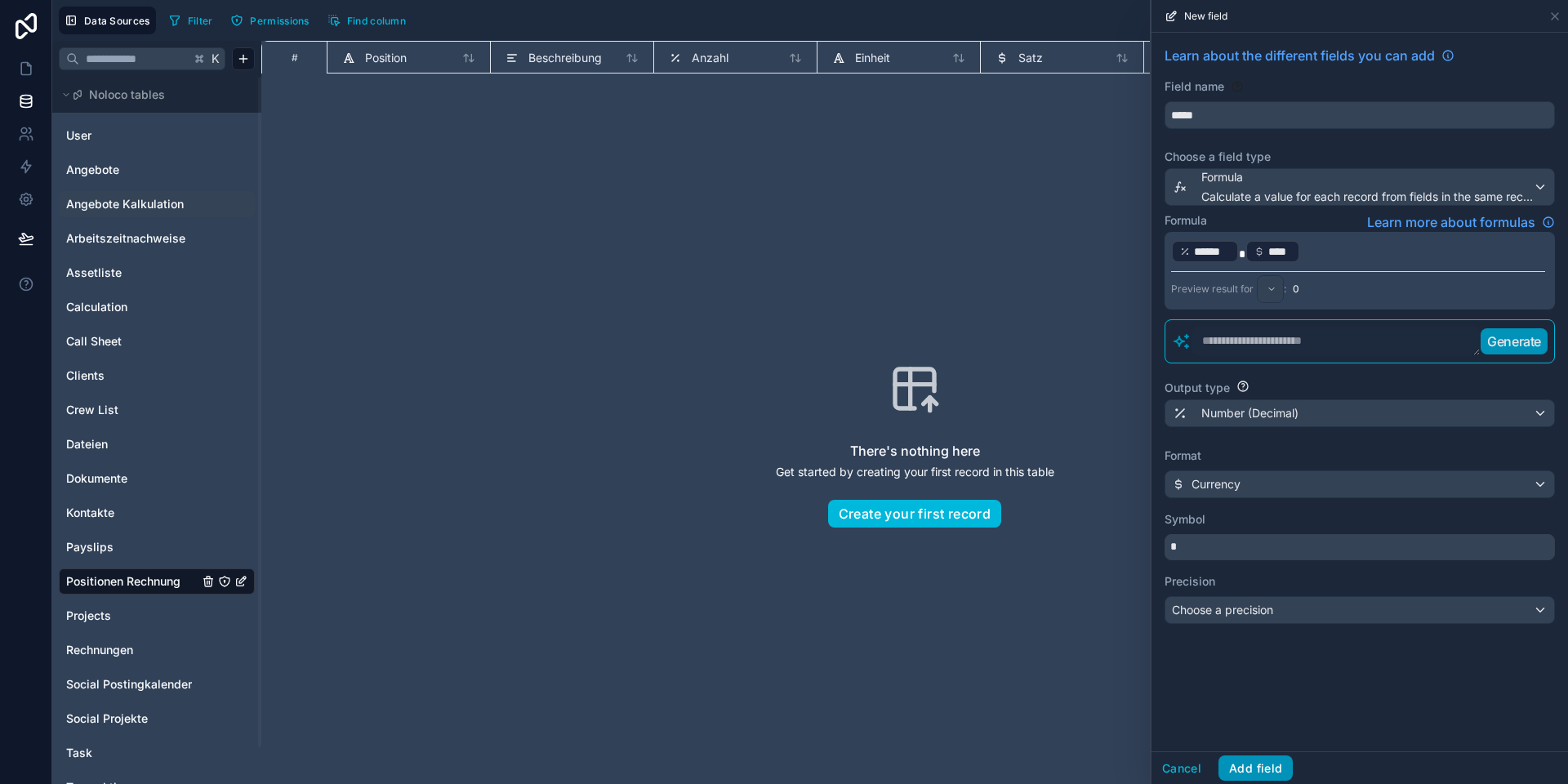
click at [1258, 769] on button "Add field" at bounding box center [1254, 768] width 74 height 26
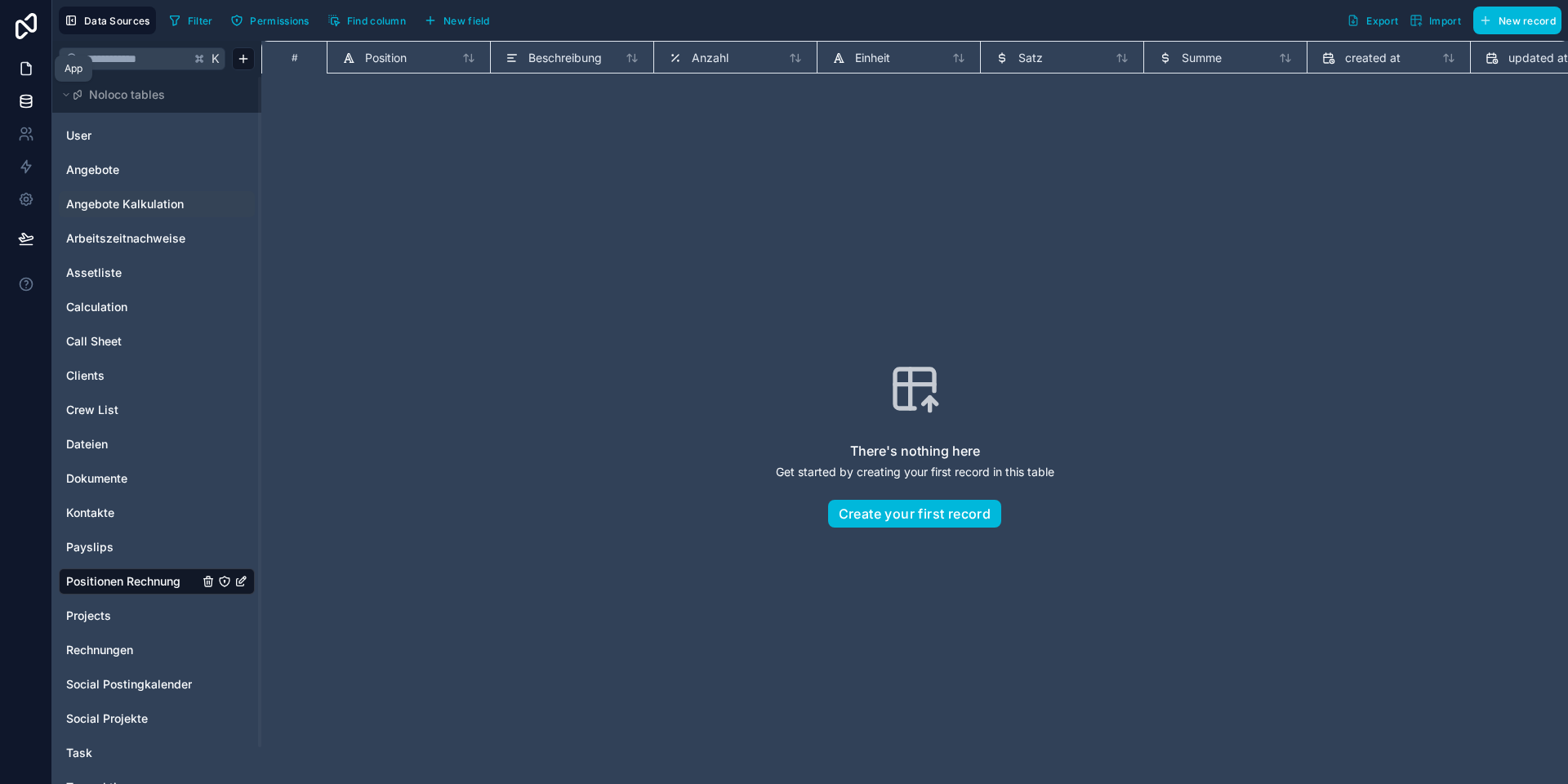
click at [34, 73] on link at bounding box center [26, 68] width 51 height 33
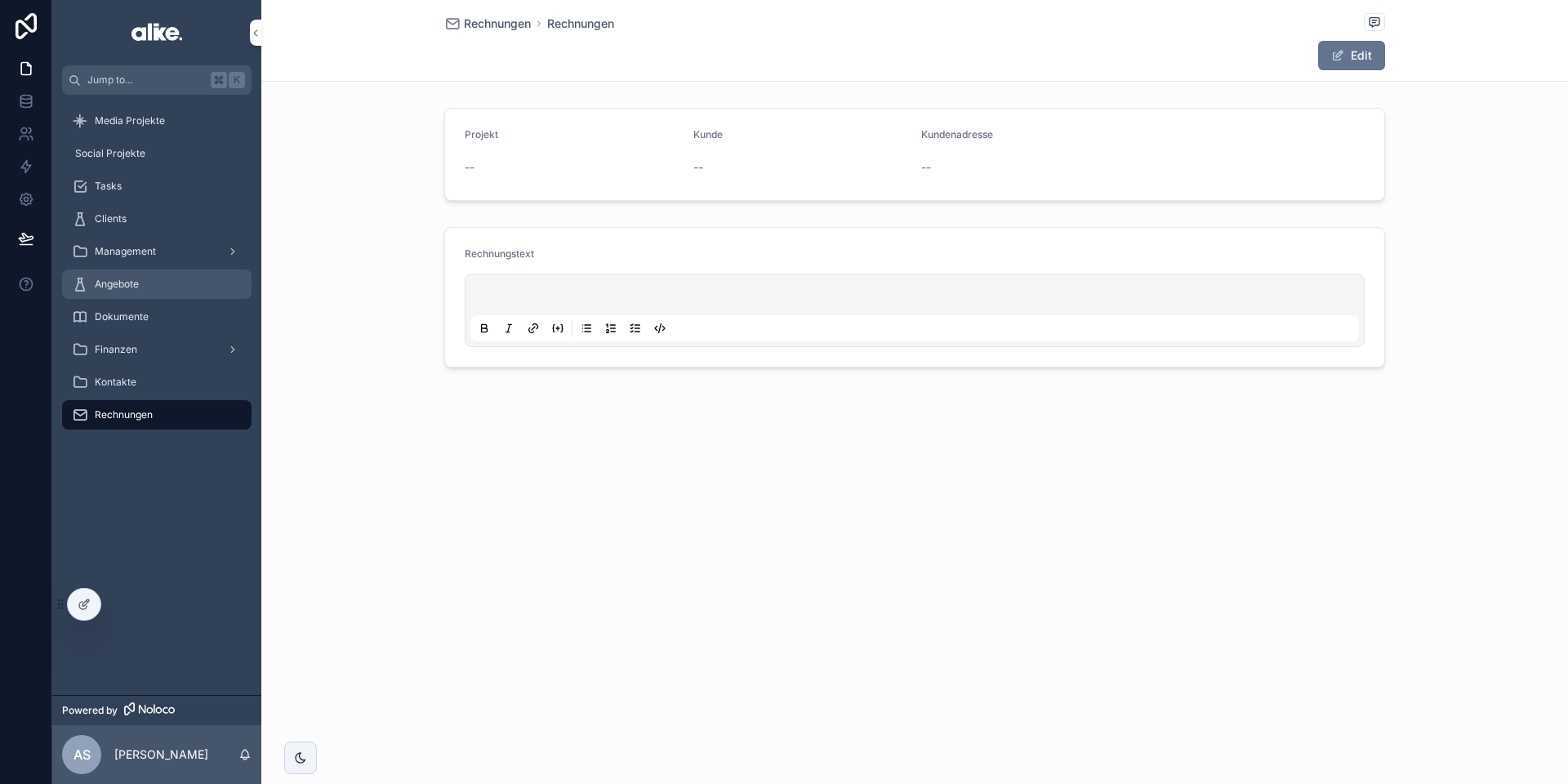
click at [129, 285] on span "Angebote" at bounding box center [116, 283] width 44 height 13
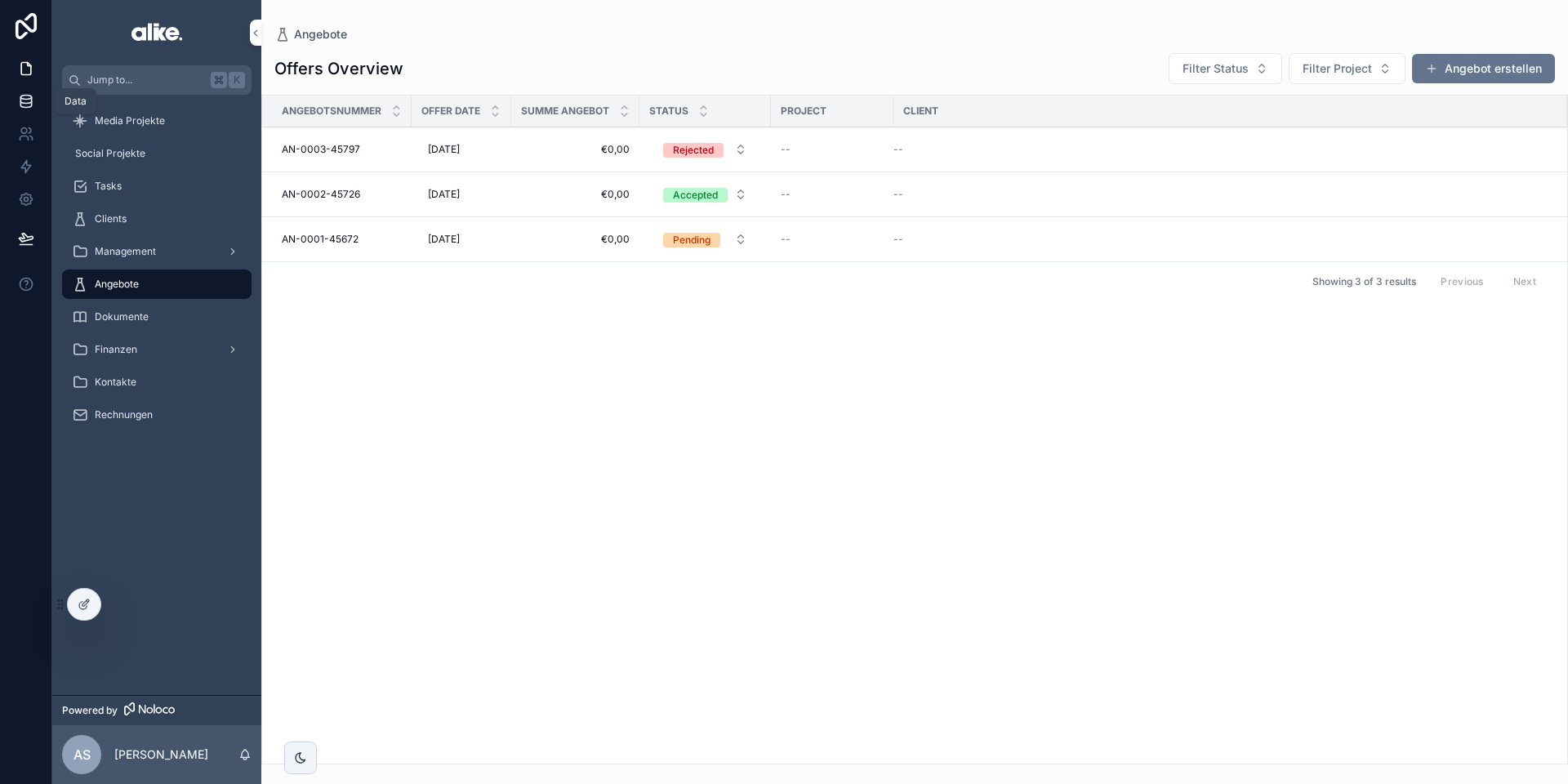
click at [21, 98] on icon at bounding box center [26, 100] width 11 height 7
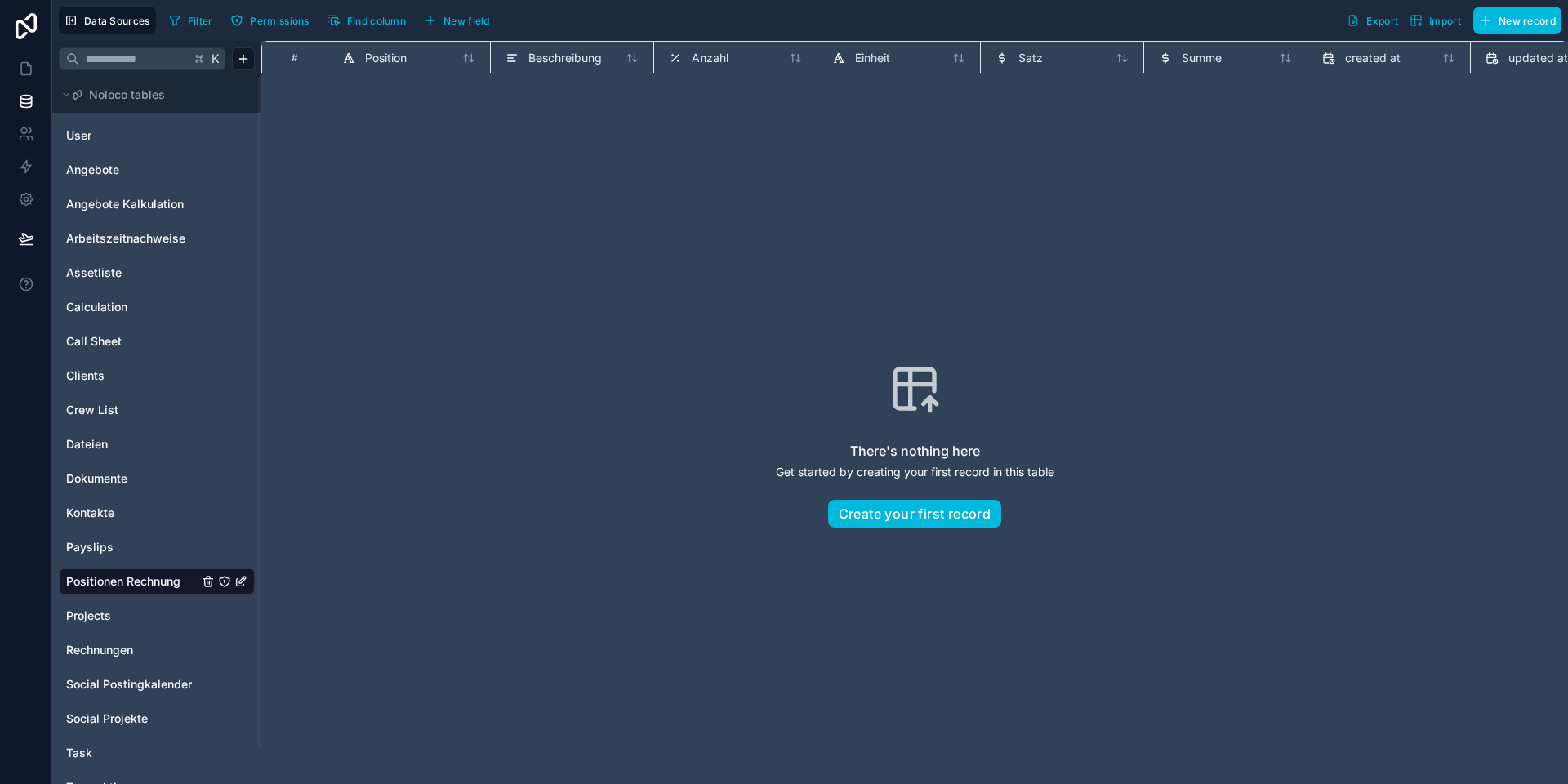
click at [459, 22] on span "New field" at bounding box center [466, 21] width 46 height 12
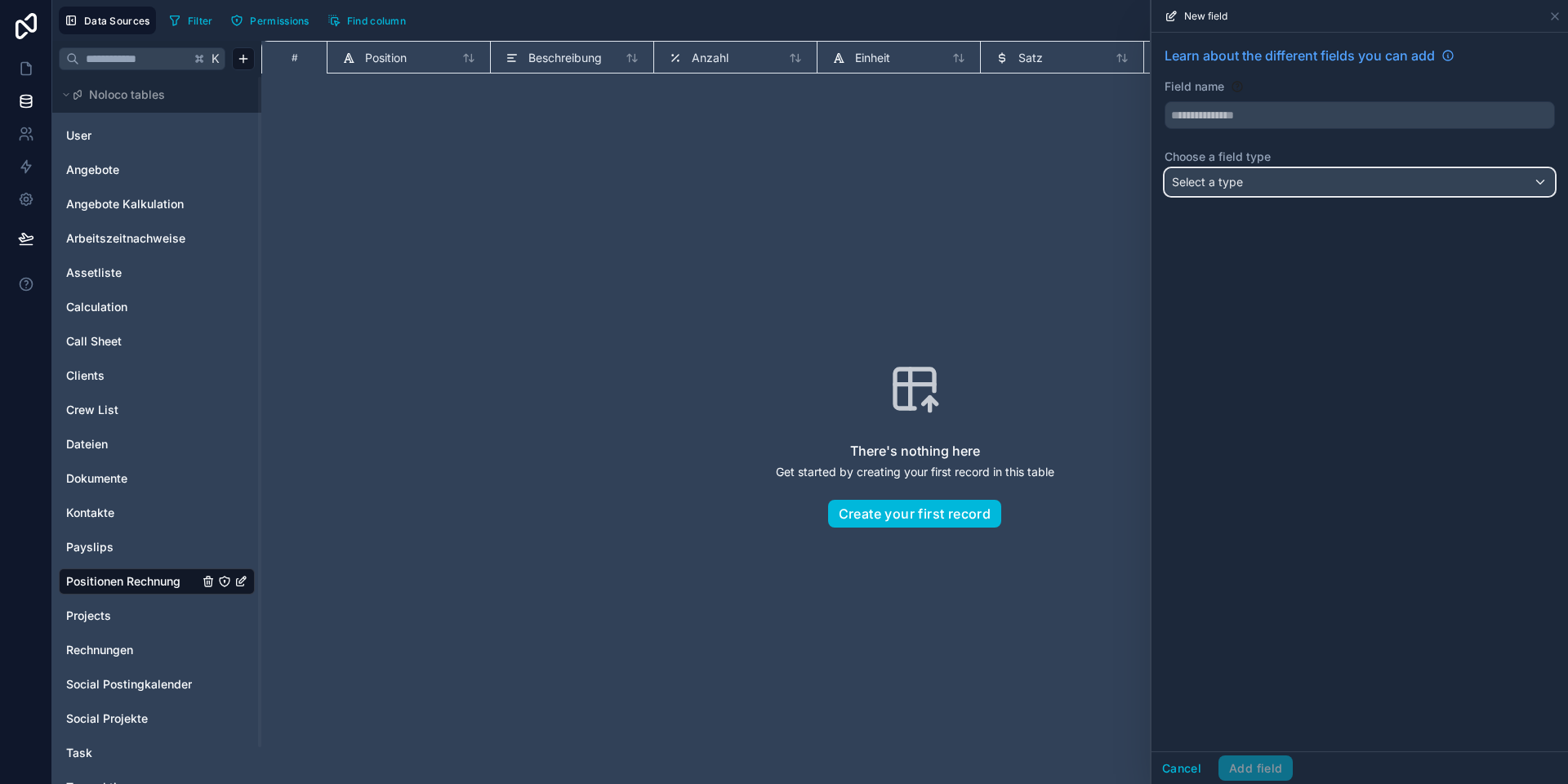
click at [1294, 192] on div "Select a type" at bounding box center [1360, 182] width 389 height 26
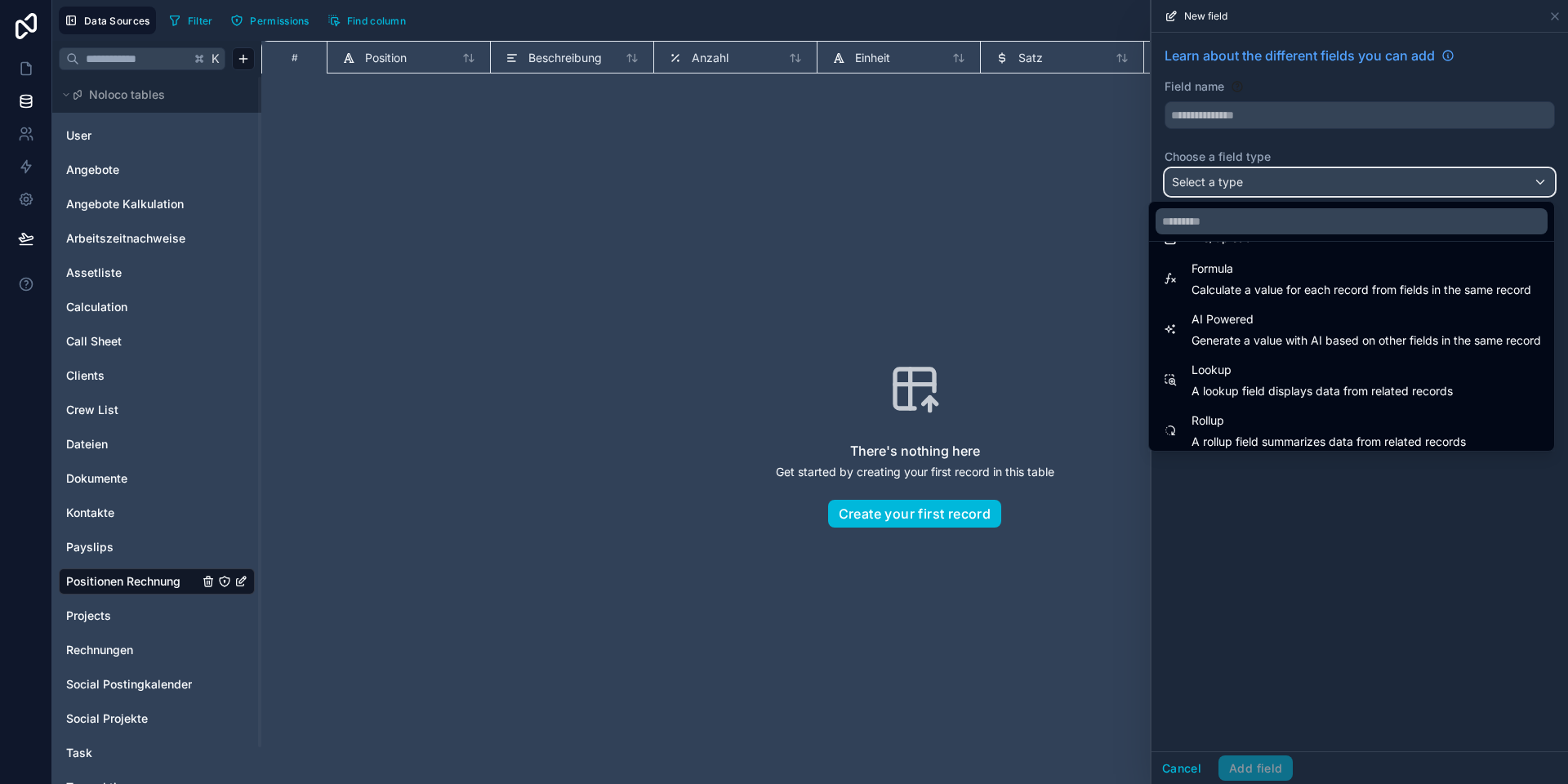
scroll to position [474, 0]
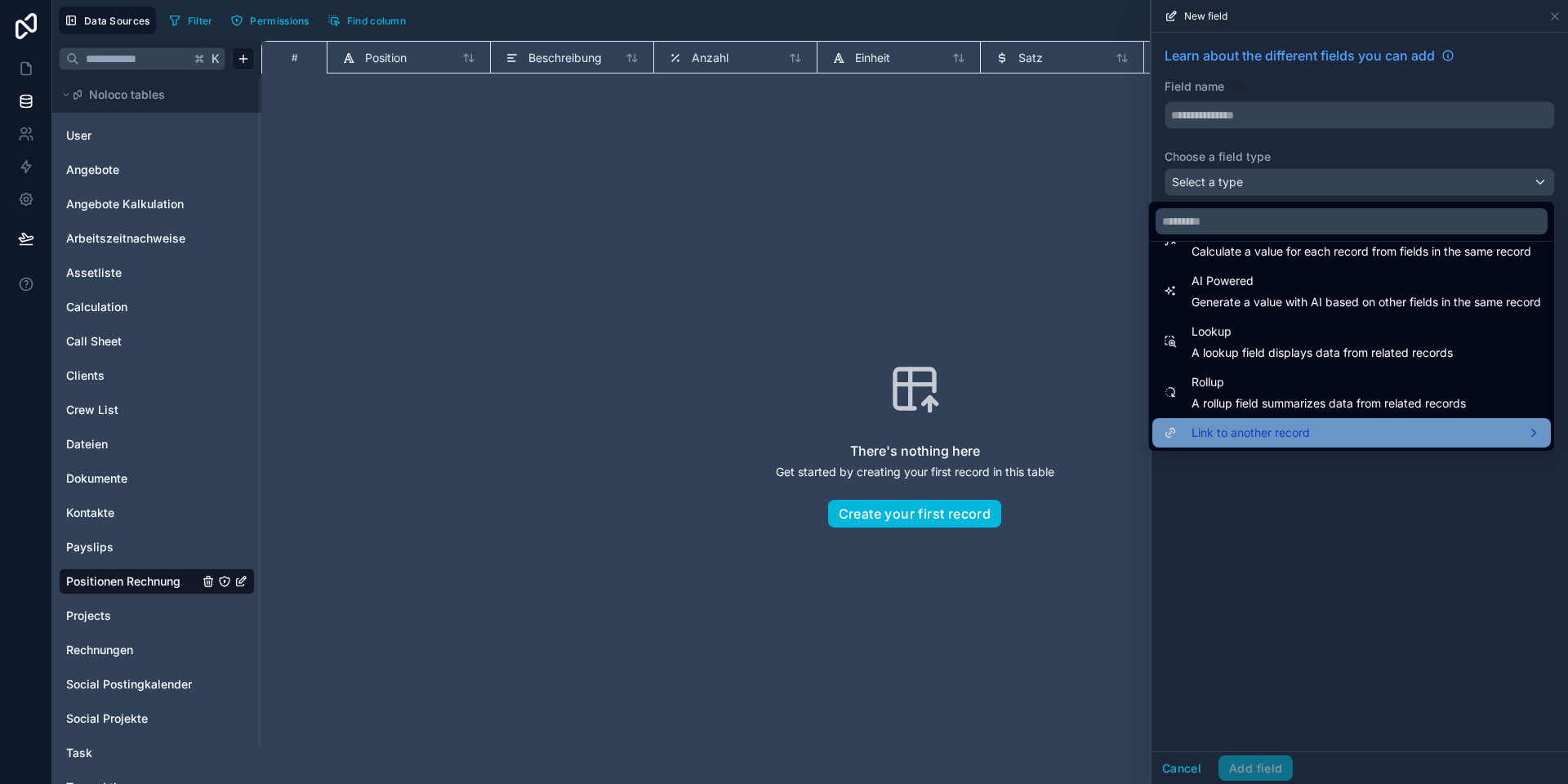
click at [1230, 435] on span "Link to another record" at bounding box center [1250, 433] width 118 height 20
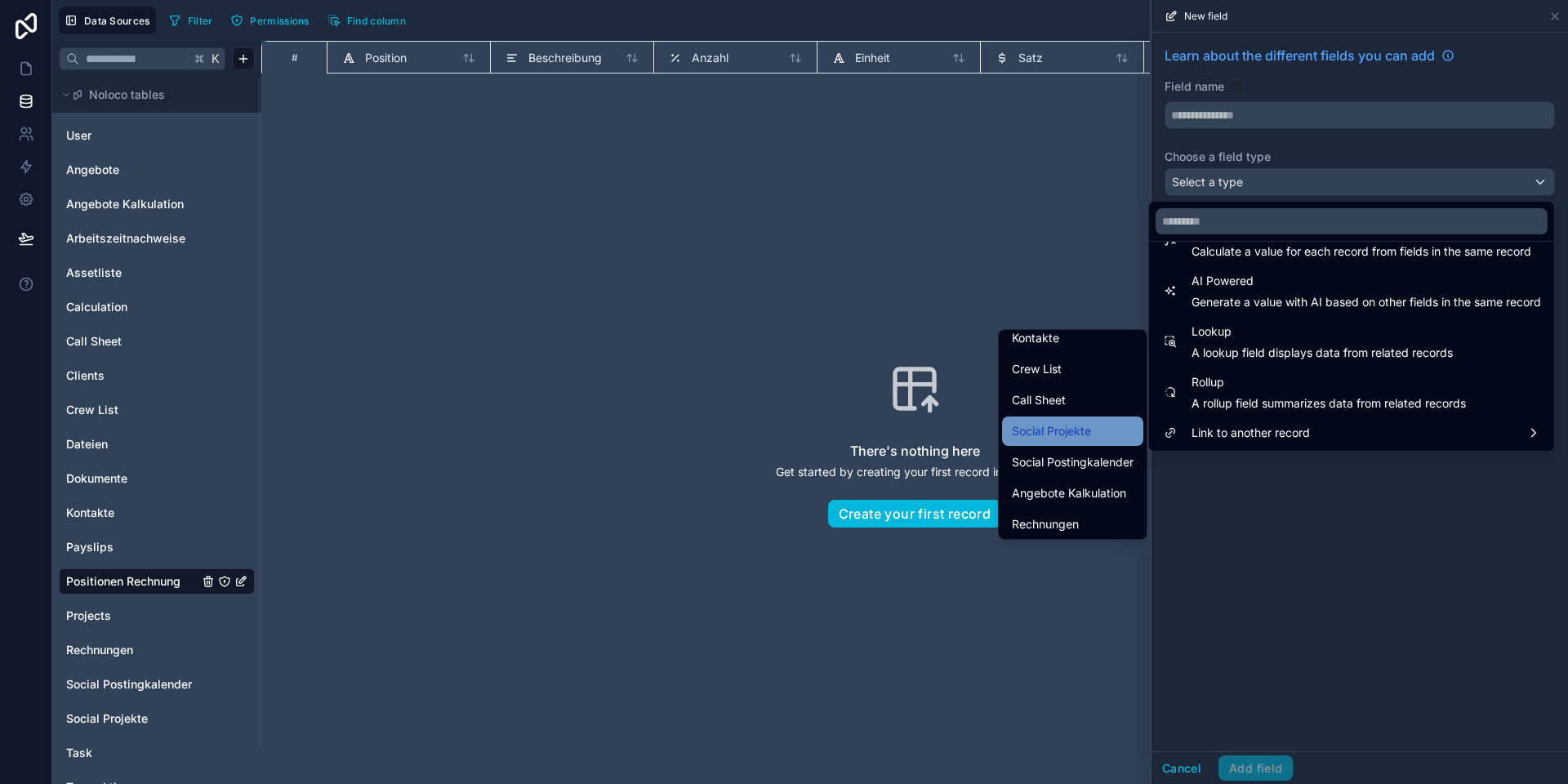
scroll to position [441, 0]
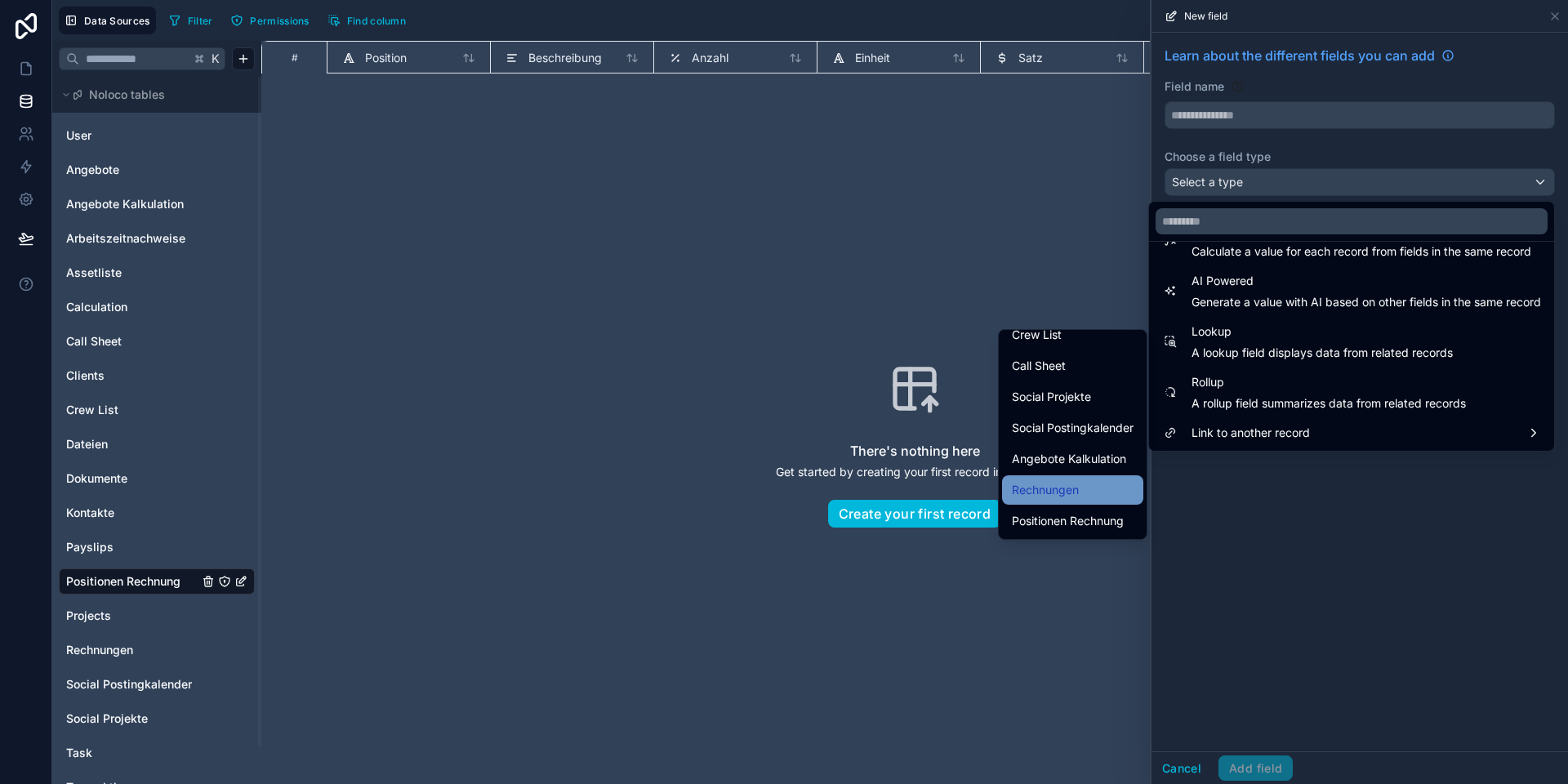
click at [1045, 488] on span "Rechnungen" at bounding box center [1045, 490] width 67 height 20
type input "**********"
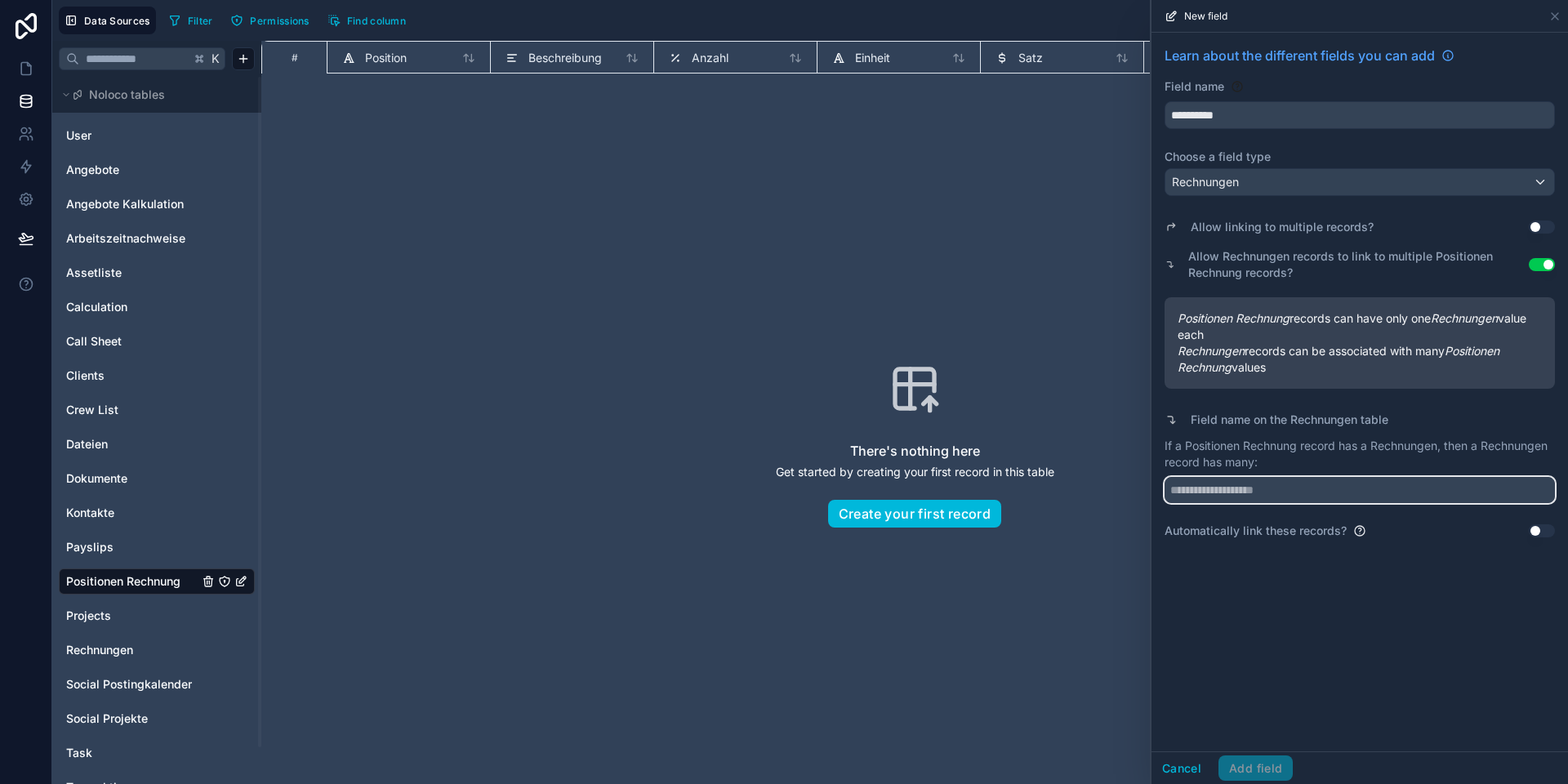
click at [1232, 485] on input "text" at bounding box center [1359, 490] width 390 height 26
type input "**********"
click at [1265, 759] on button "Add field" at bounding box center [1254, 768] width 74 height 26
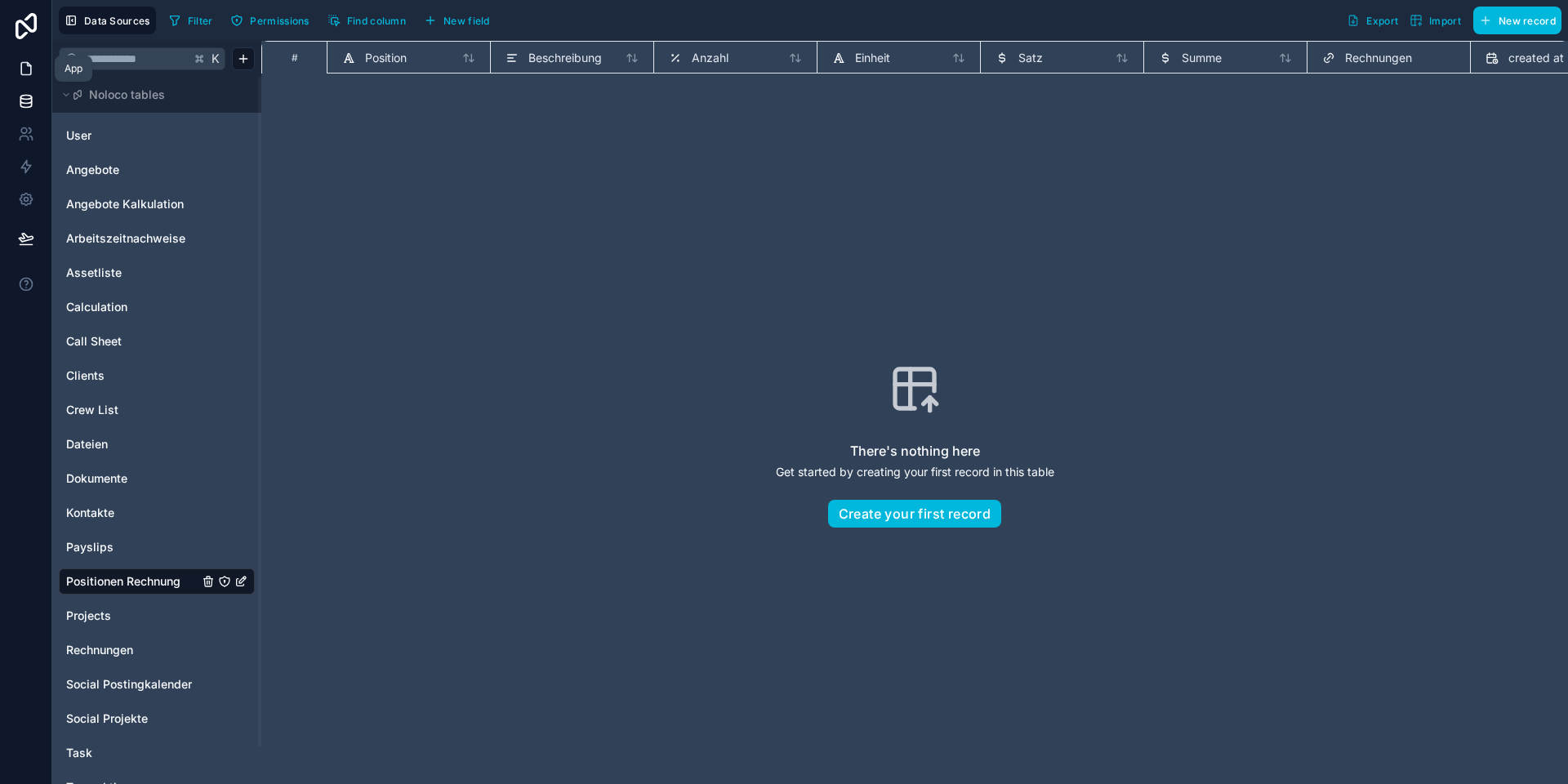
click at [29, 70] on icon at bounding box center [26, 68] width 17 height 17
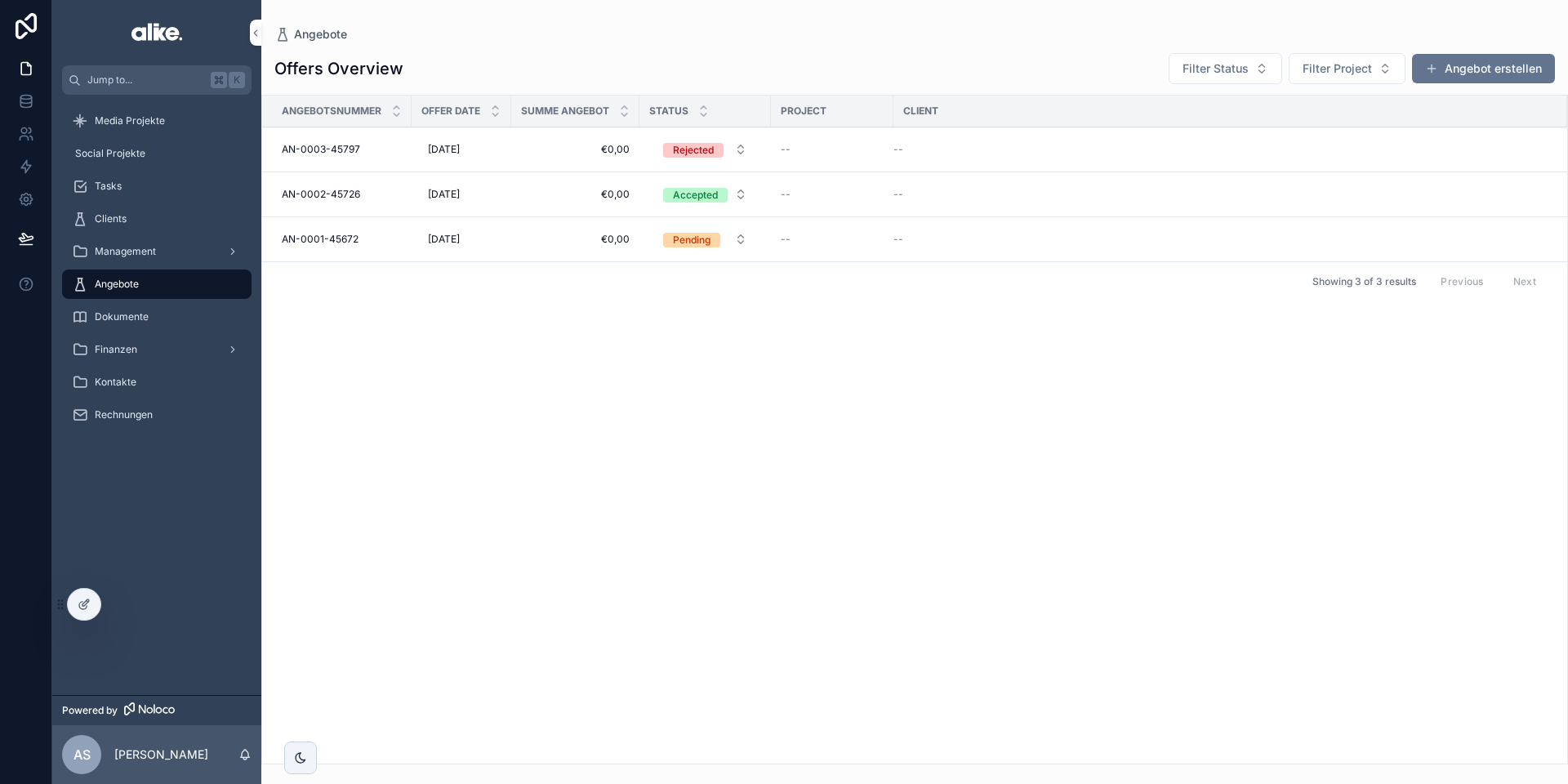
click at [386, 149] on div "AN-0003-45797 AN-0003-45797" at bounding box center [341, 149] width 120 height 13
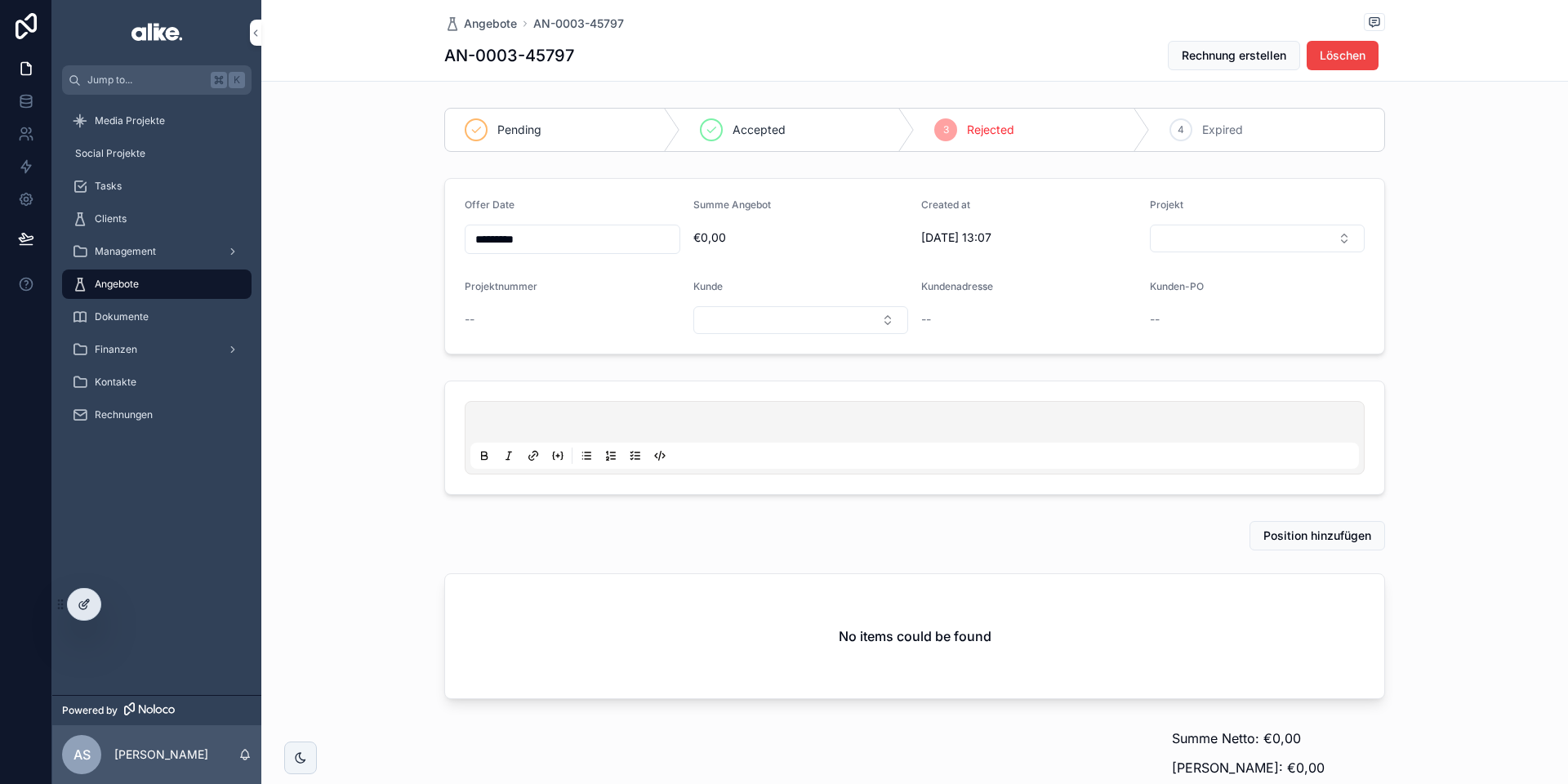
click at [78, 612] on div at bounding box center [84, 604] width 33 height 31
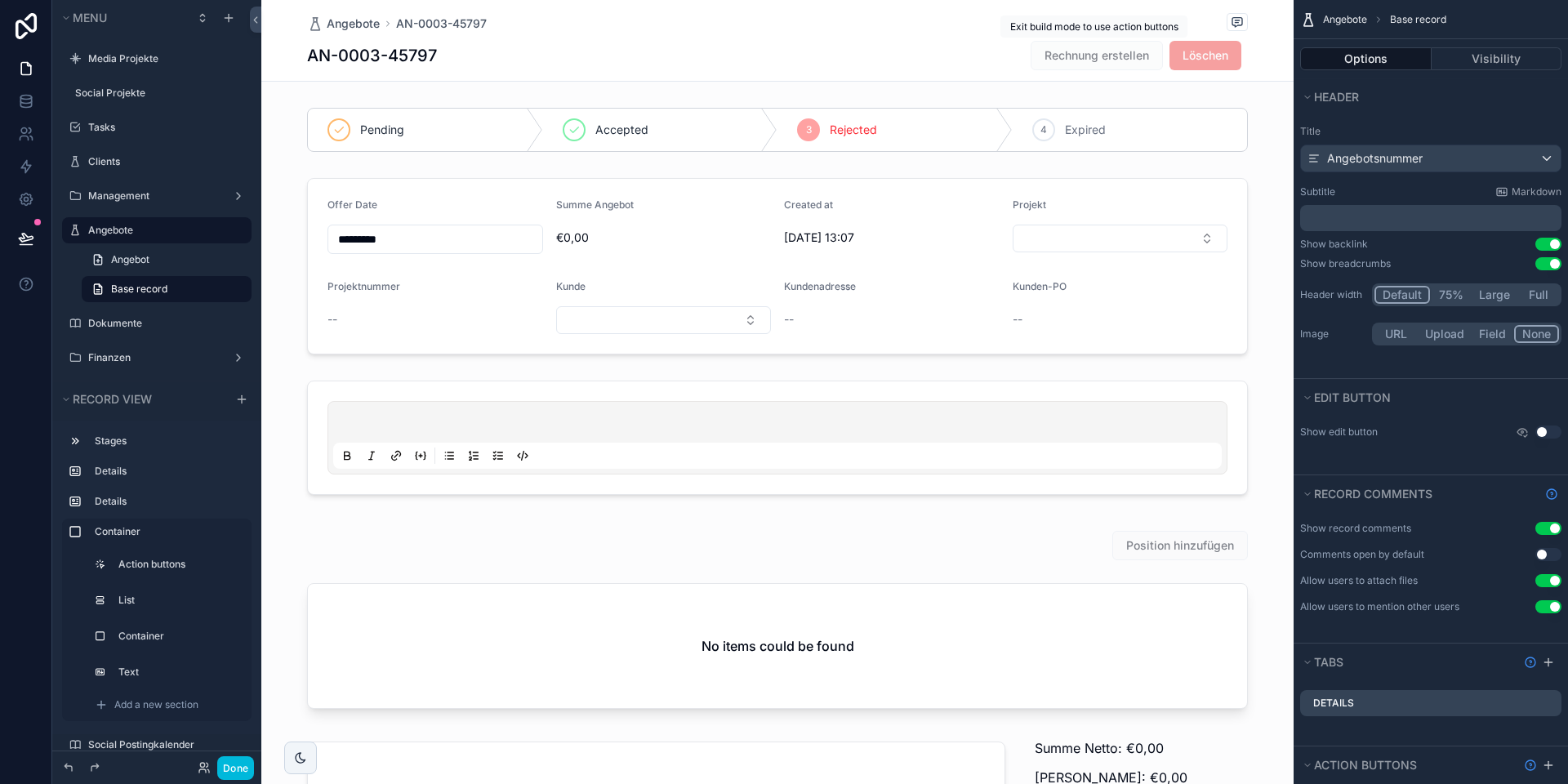
click at [1109, 56] on span "Rechnung erstellen" at bounding box center [1096, 55] width 132 height 30
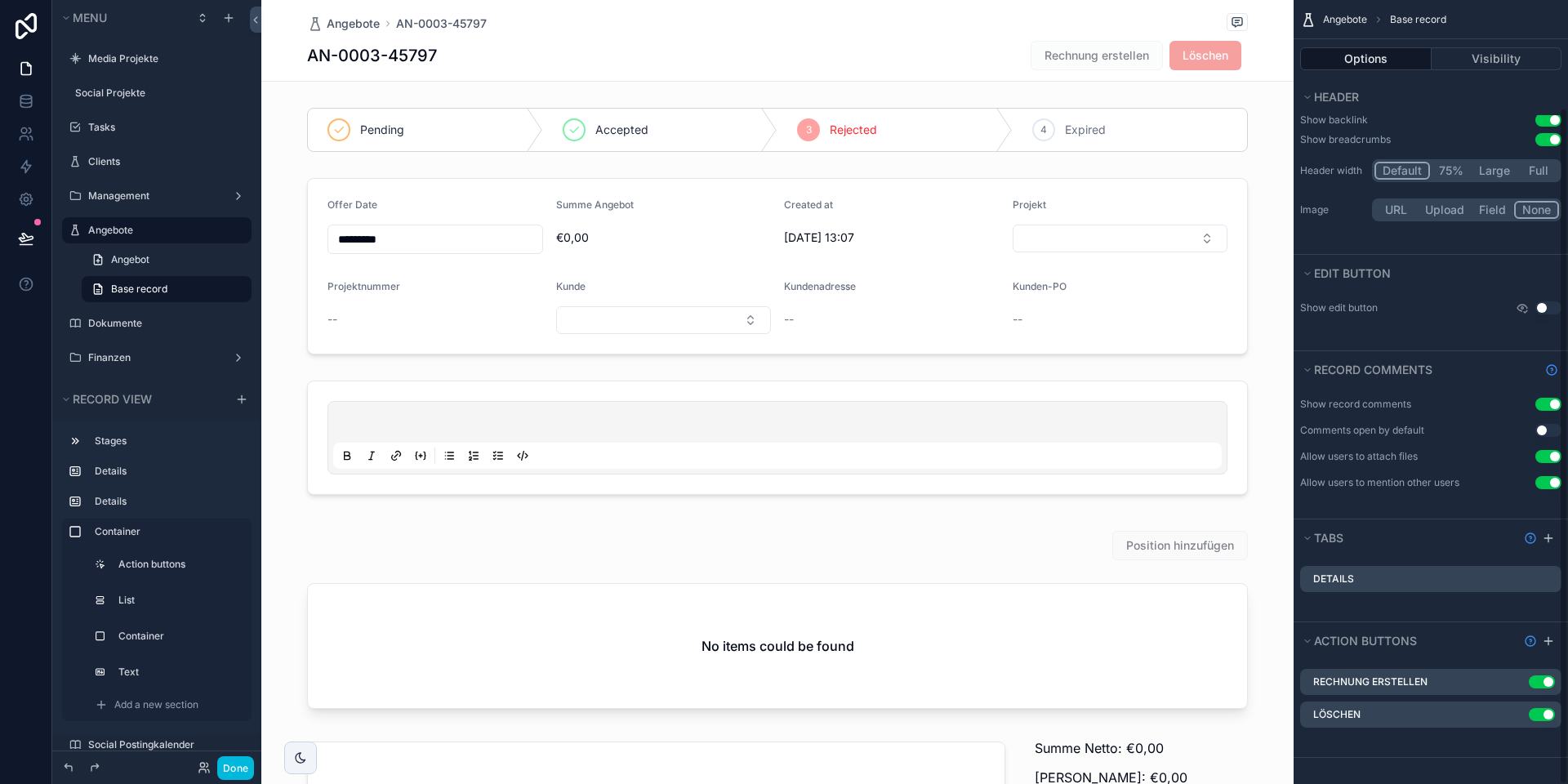
click at [0, 0] on icon "scrollable content" at bounding box center [0, 0] width 0 height 0
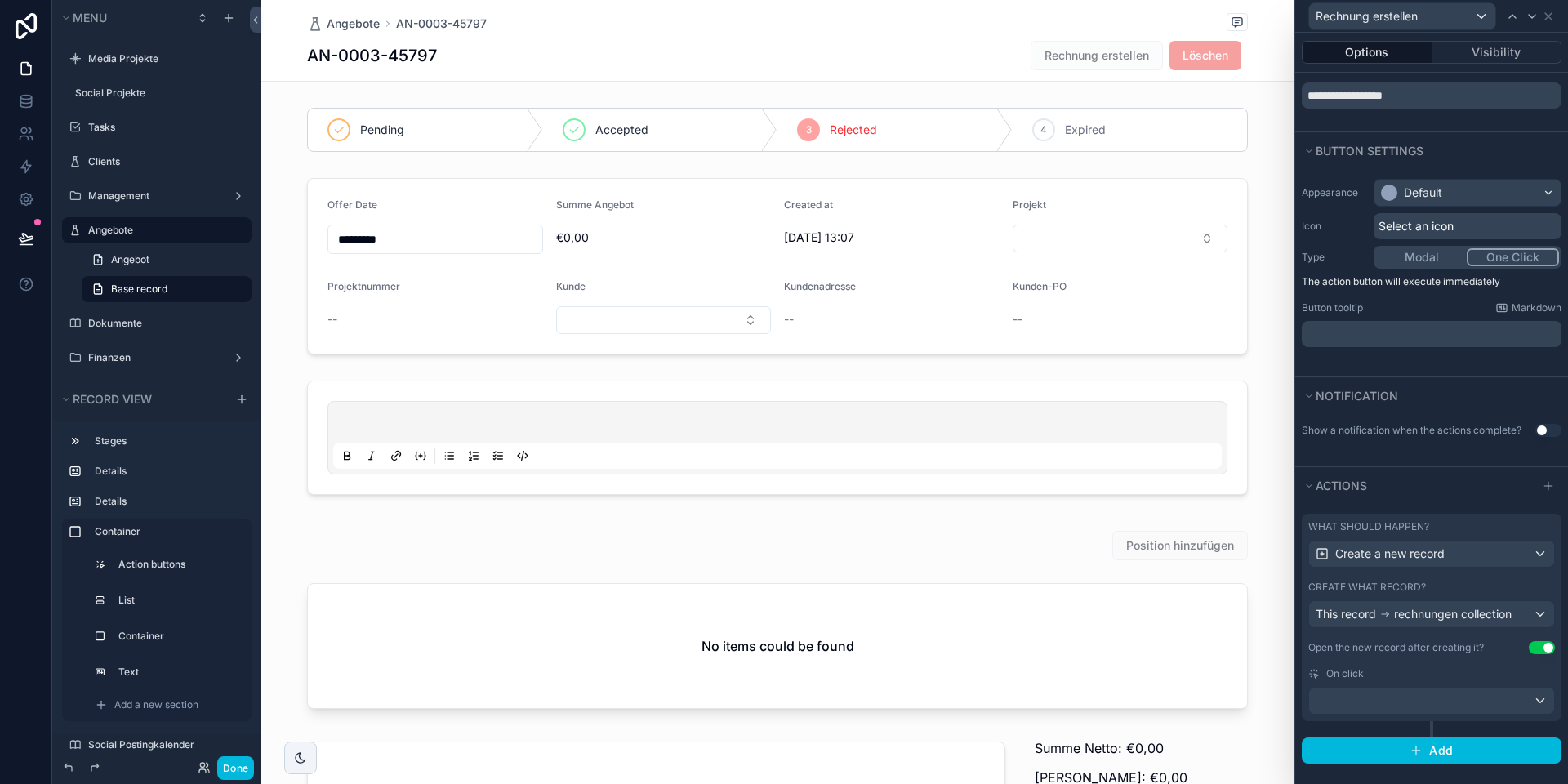
scroll to position [51, 0]
click at [1427, 749] on button "Add" at bounding box center [1431, 748] width 260 height 26
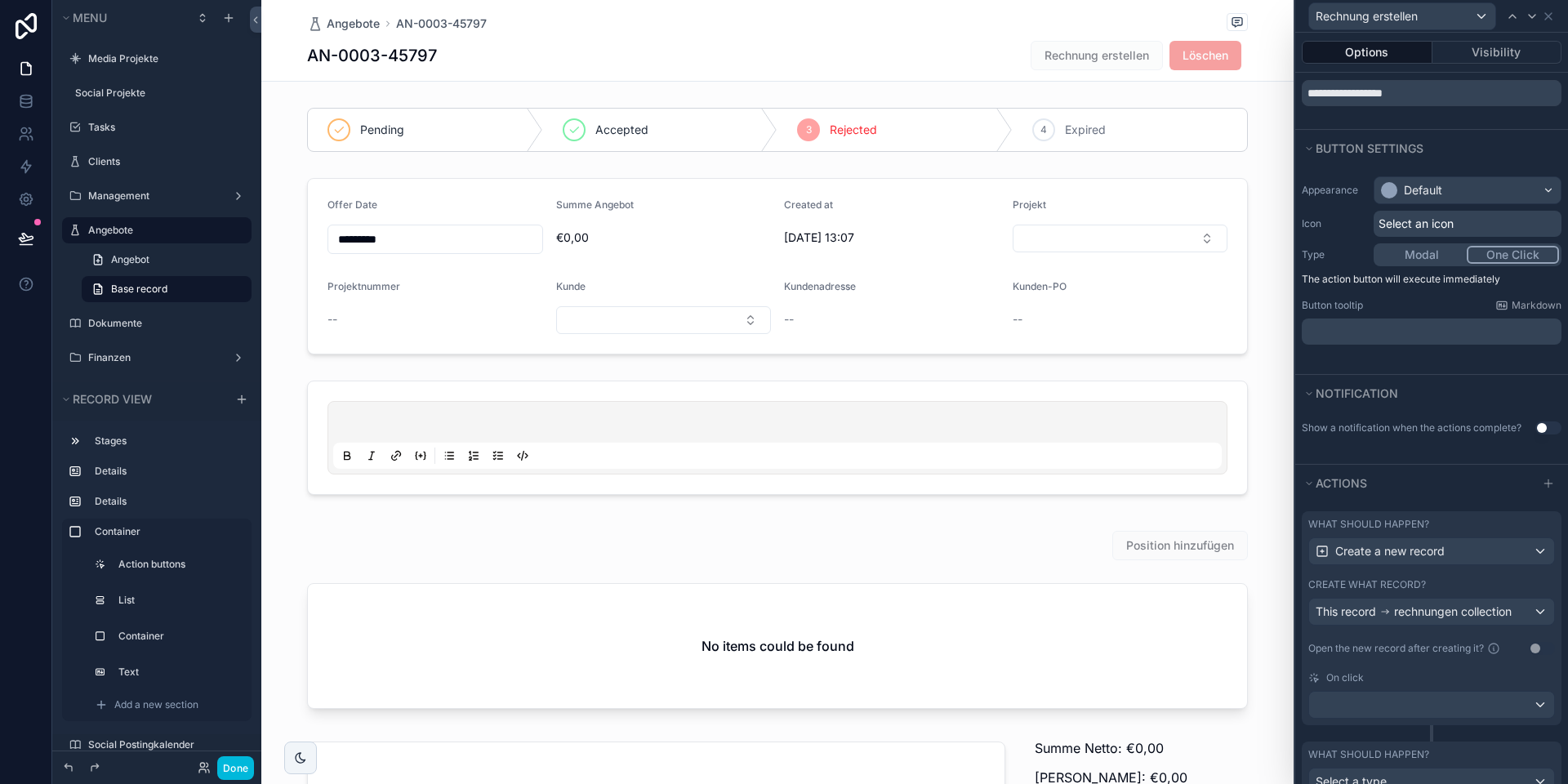
scroll to position [135, 0]
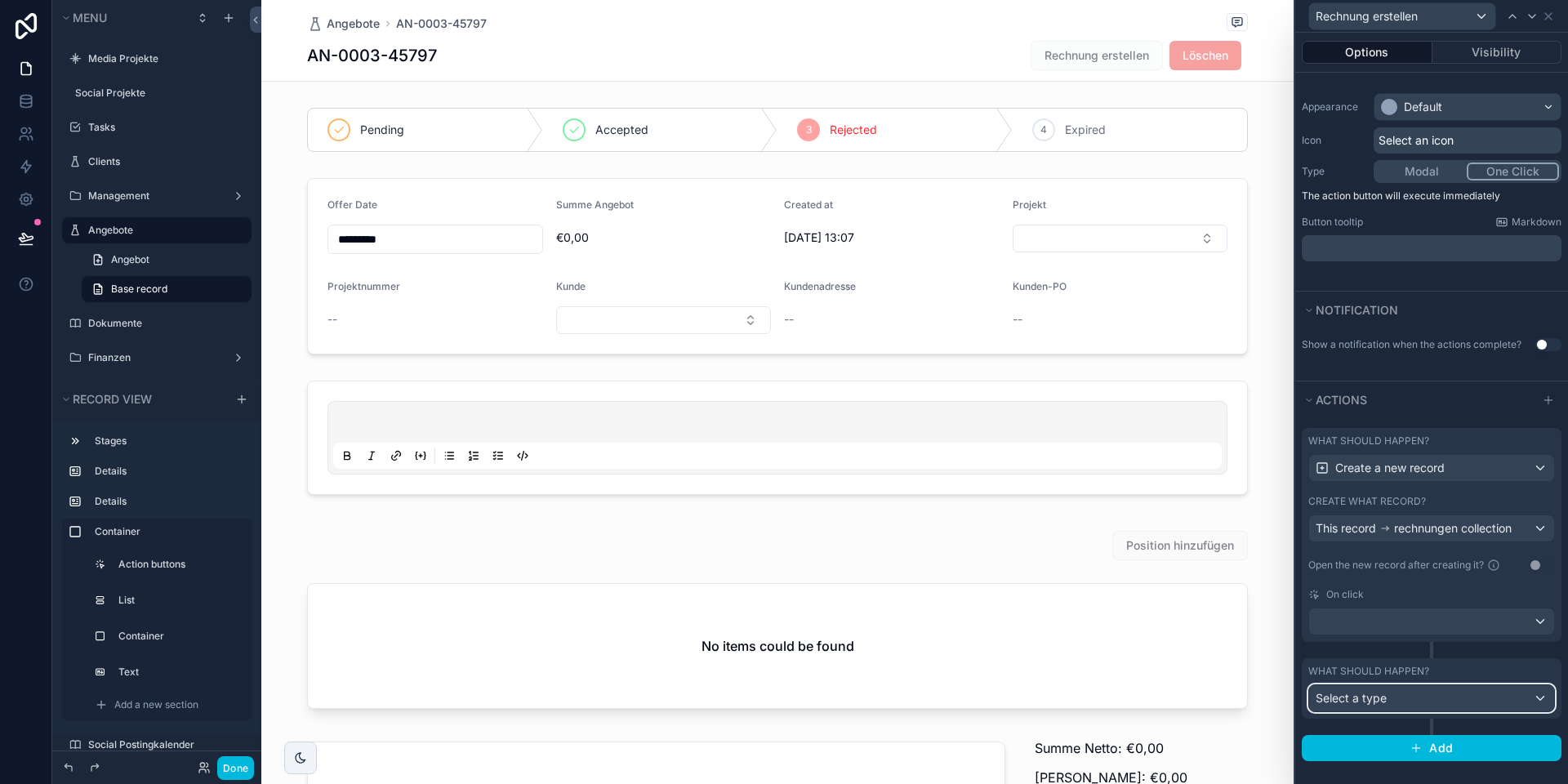
click at [1389, 696] on div "Select a type" at bounding box center [1431, 698] width 245 height 26
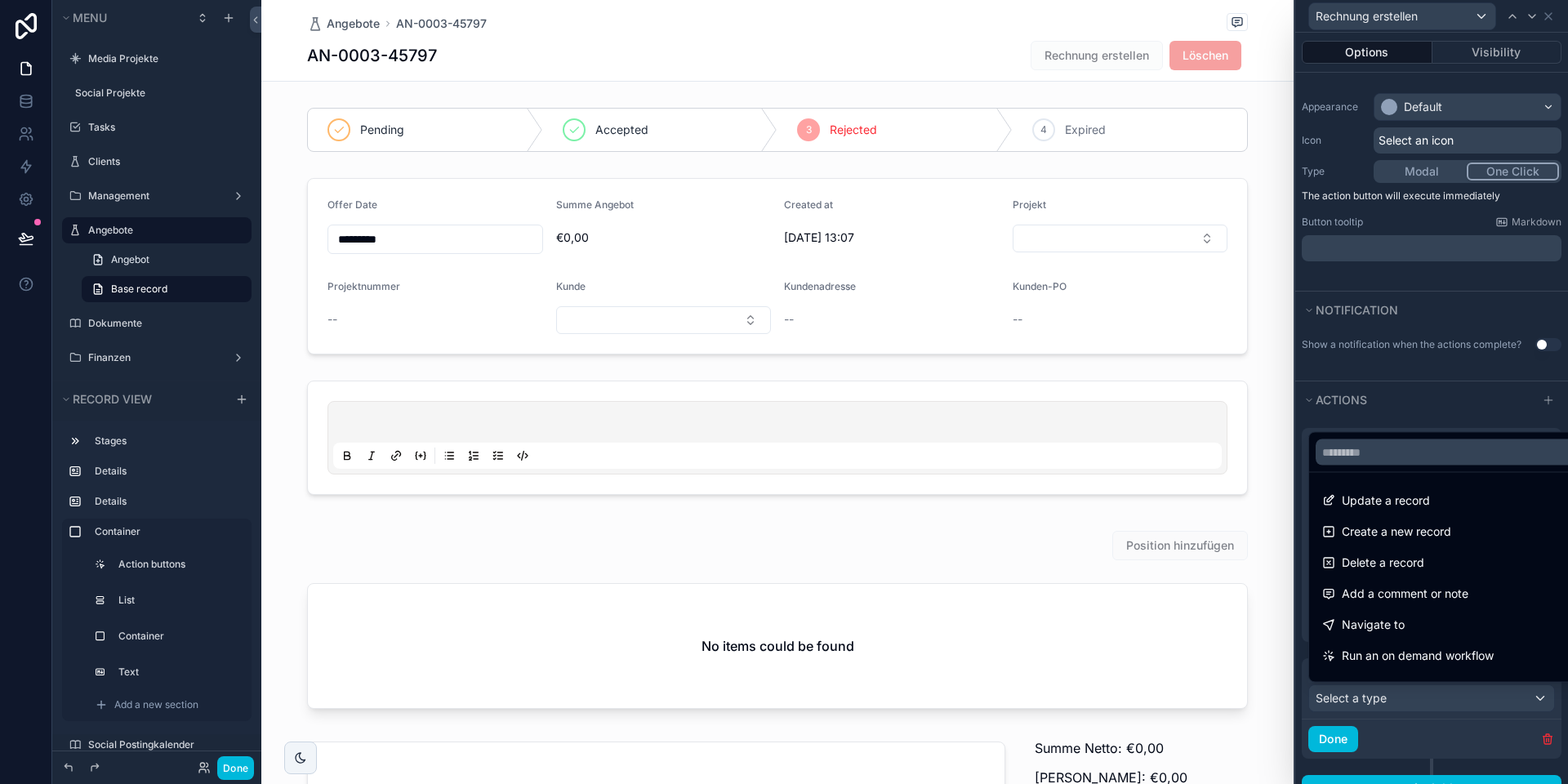
click at [1397, 424] on div at bounding box center [1431, 392] width 272 height 784
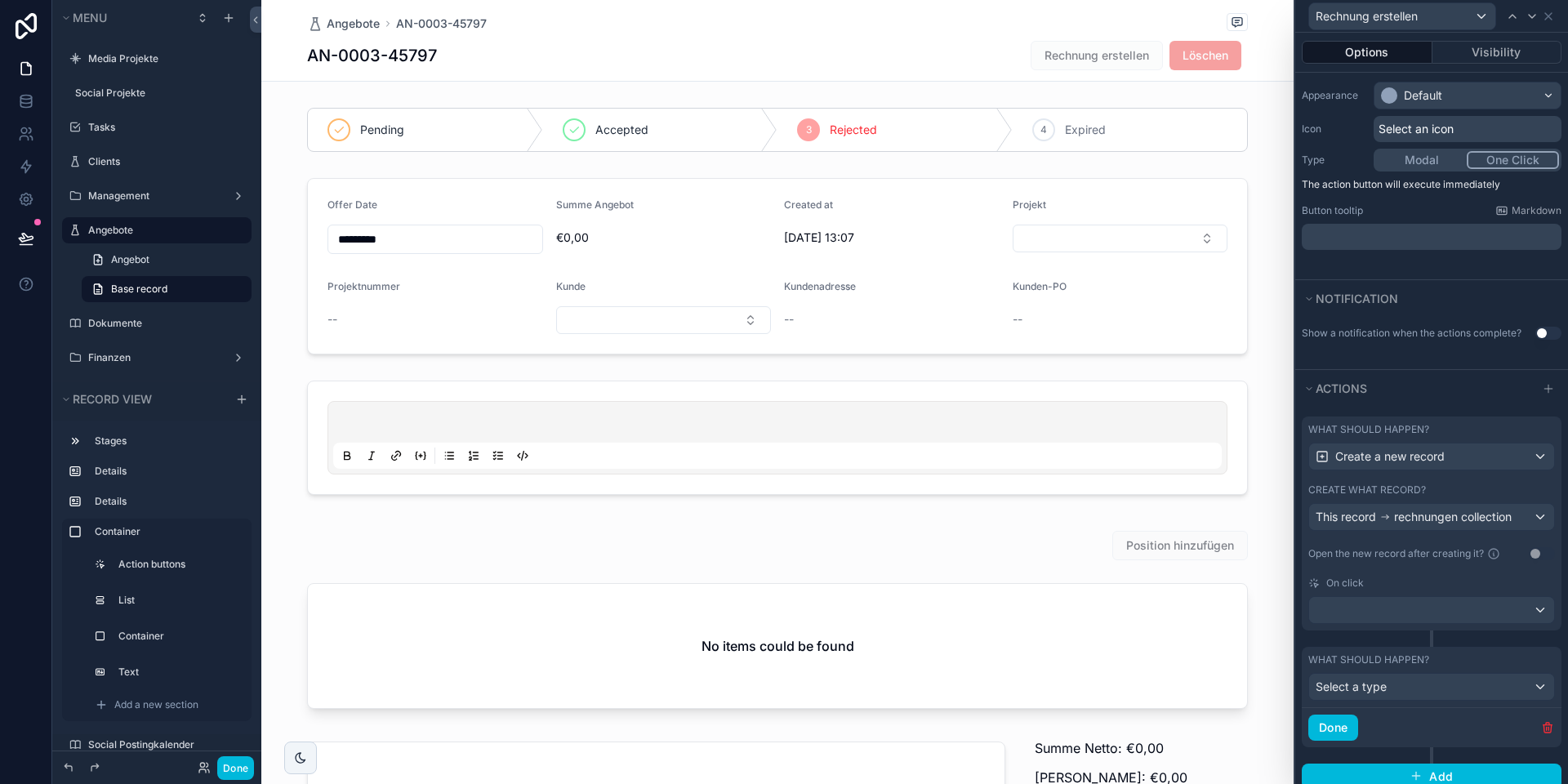
scroll to position [175, 0]
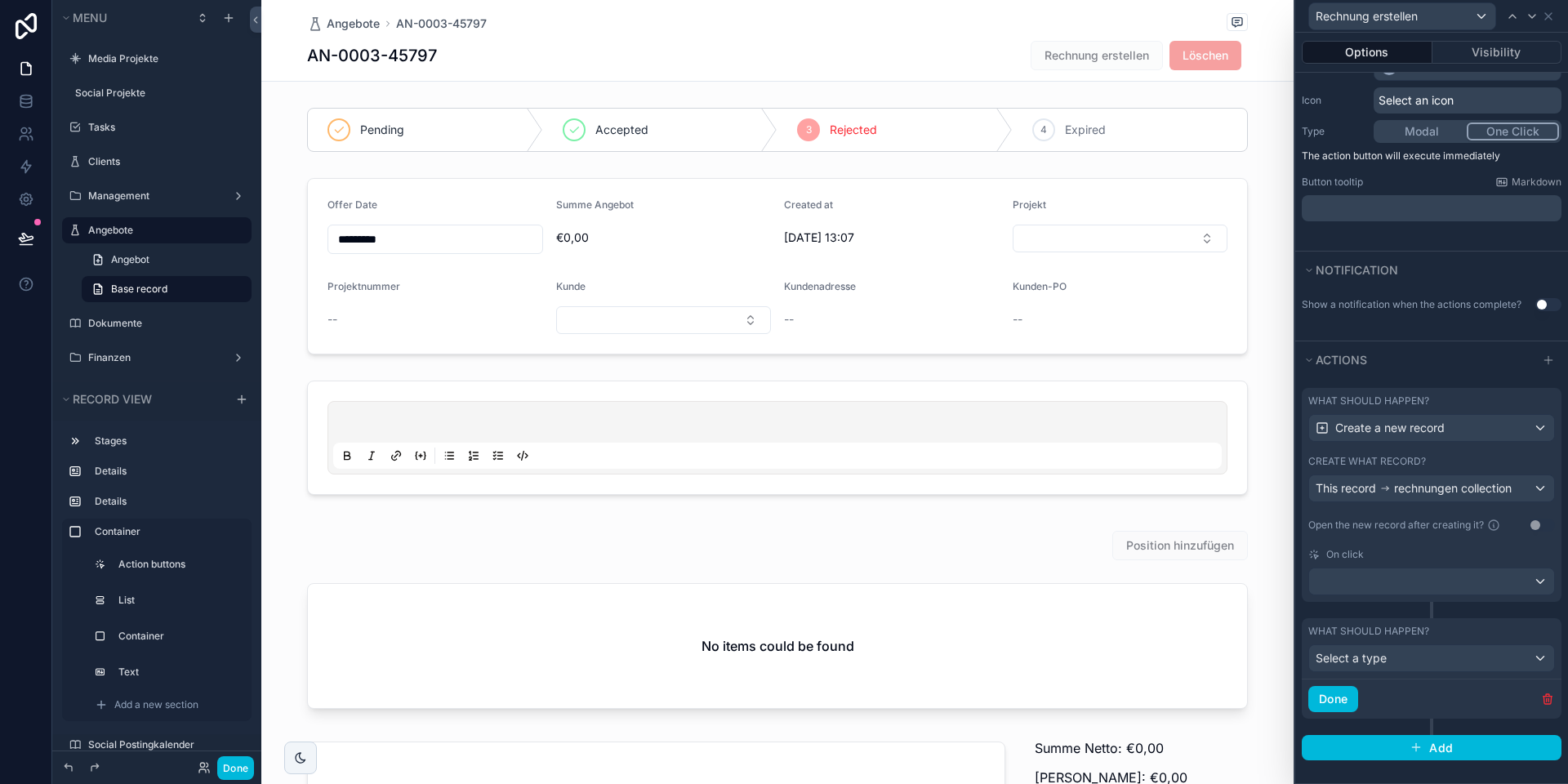
click at [1402, 471] on div "Create what record? This record rechnungen collection" at bounding box center [1431, 479] width 247 height 47
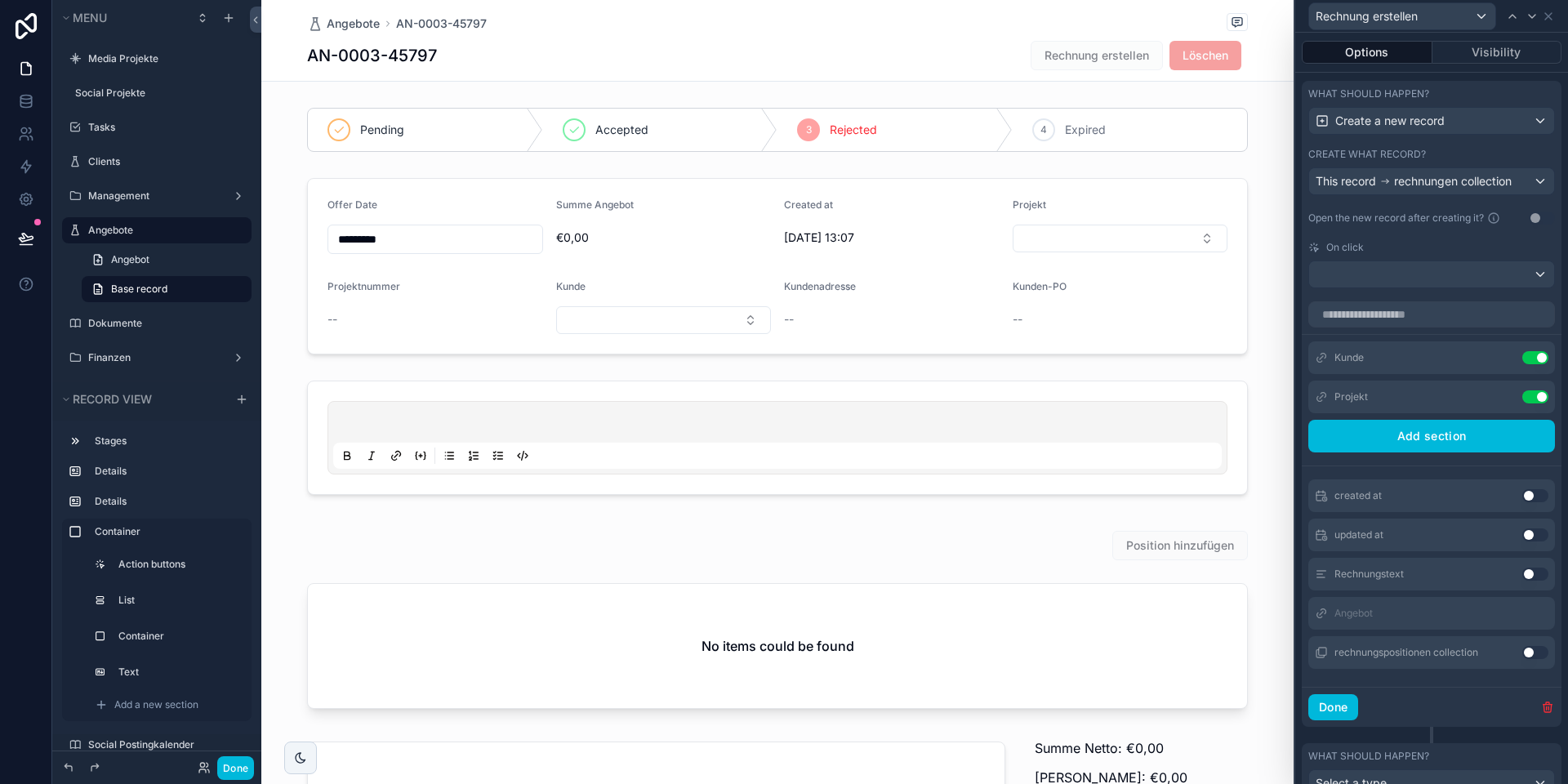
scroll to position [2, 0]
click at [1527, 649] on button "Use setting" at bounding box center [1534, 651] width 26 height 13
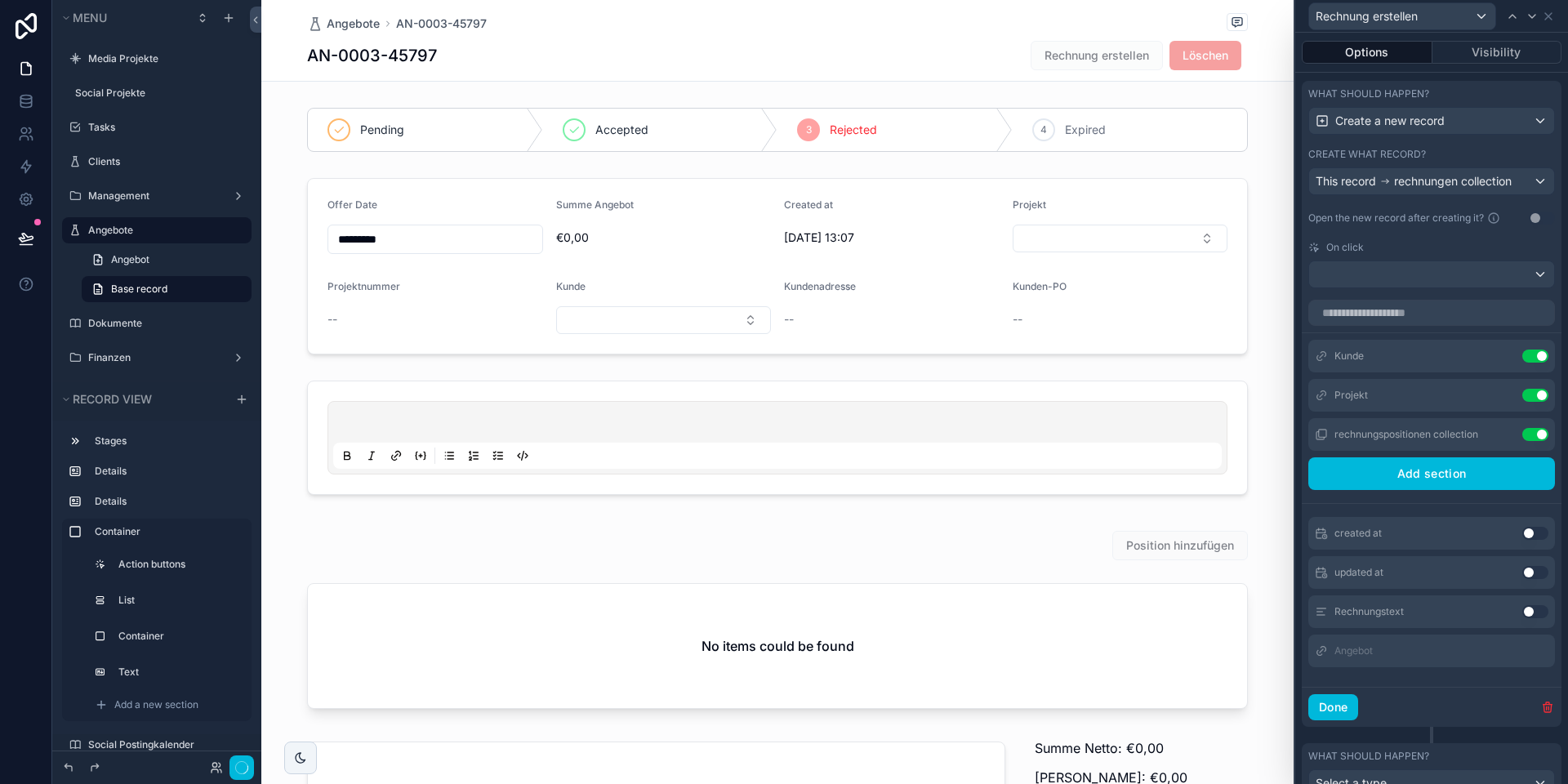
scroll to position [0, 0]
click at [0, 0] on icon at bounding box center [0, 0] width 0 height 0
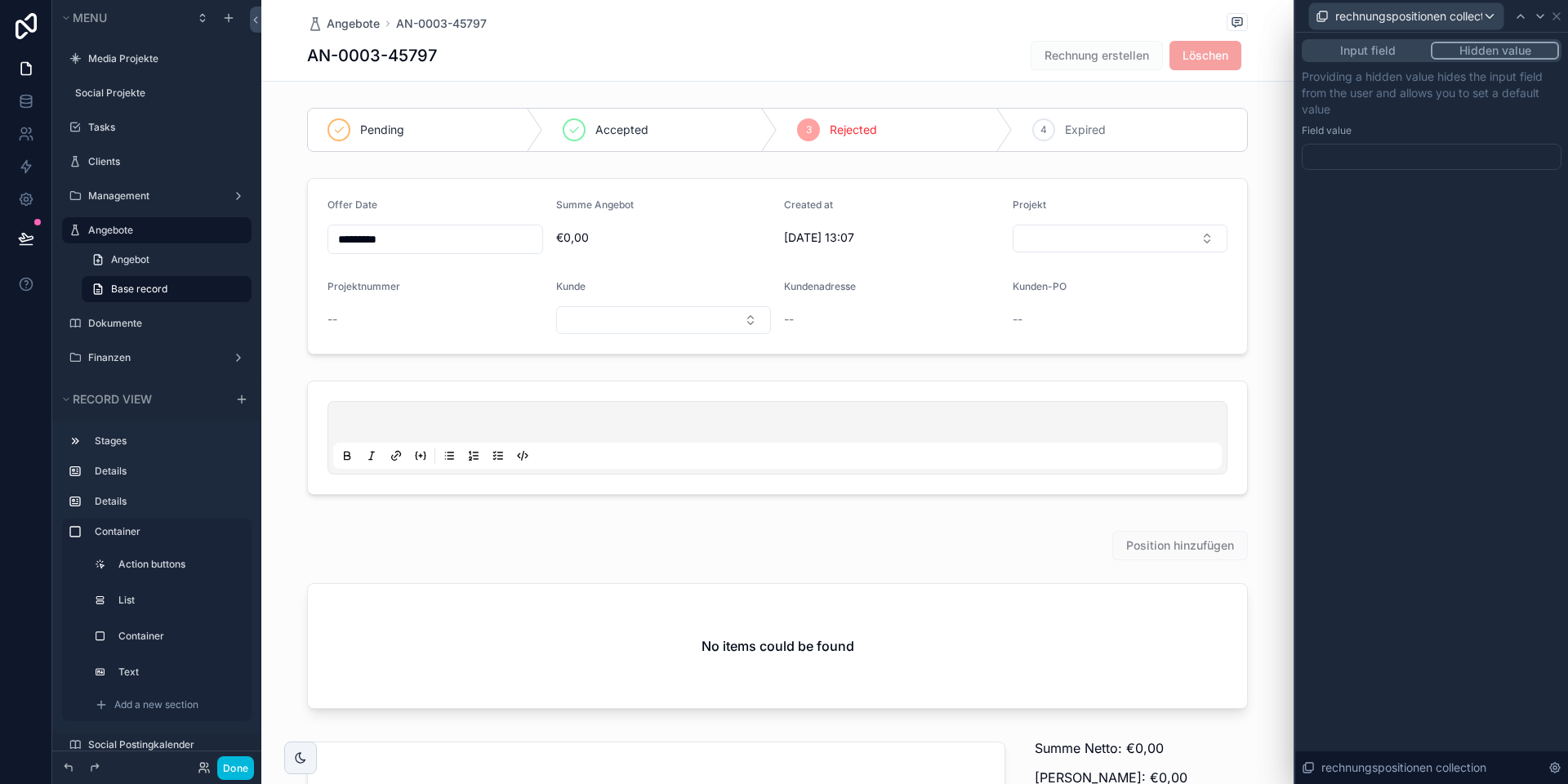
click at [1345, 155] on div at bounding box center [1431, 157] width 260 height 26
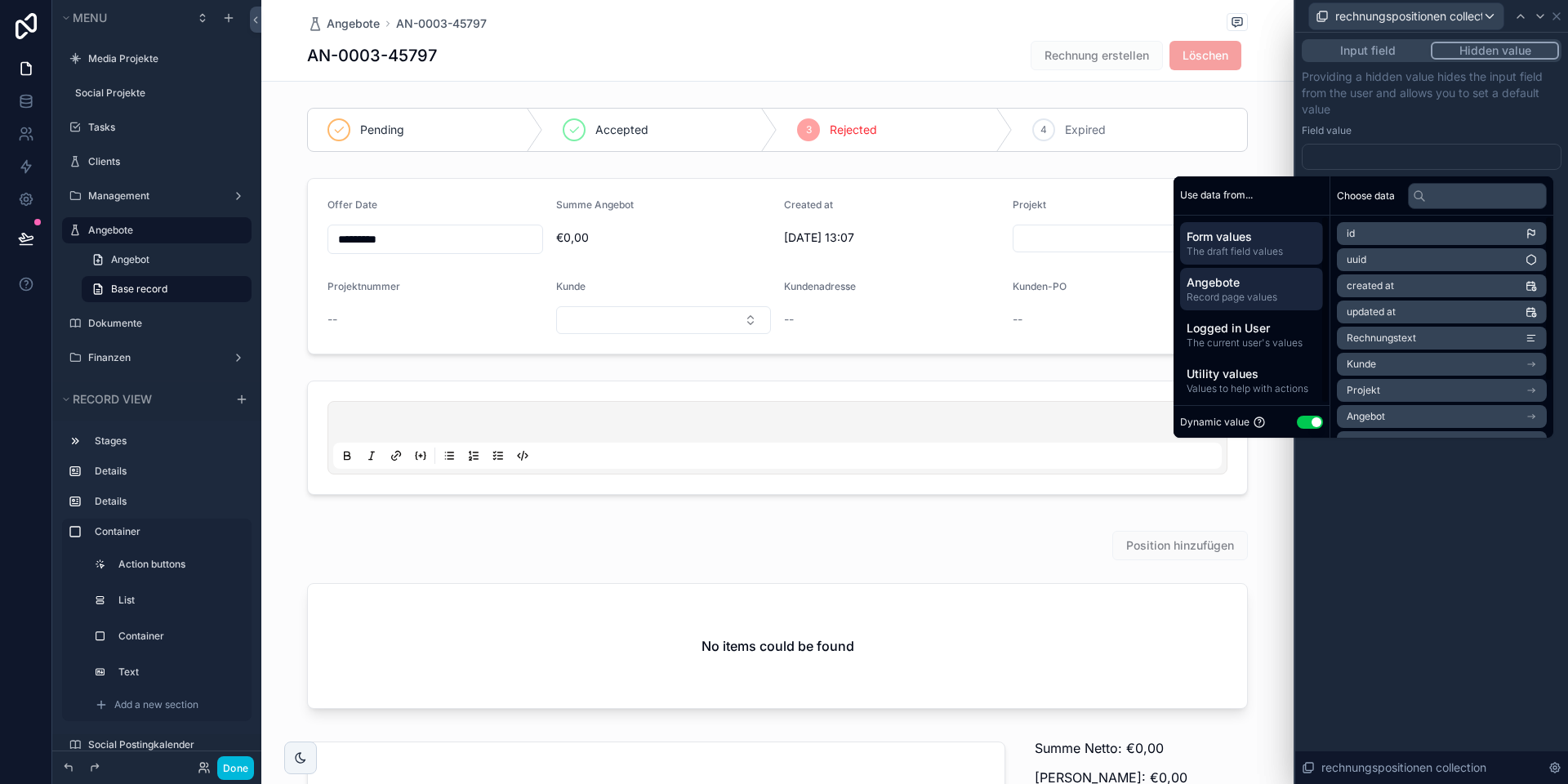
click at [1249, 286] on span "Angebote" at bounding box center [1251, 282] width 130 height 17
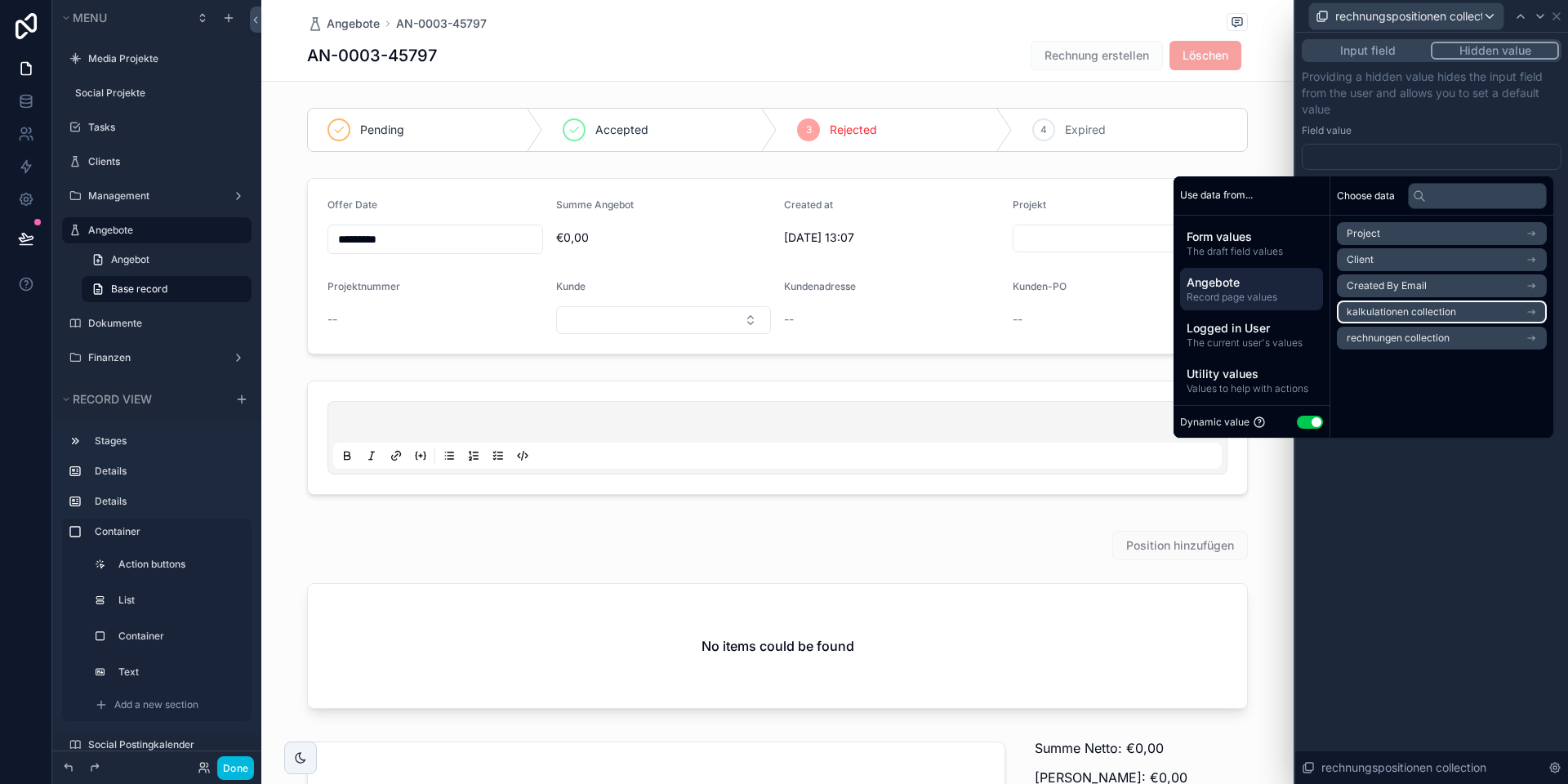
click at [1377, 314] on span "kalkulationen collection" at bounding box center [1400, 311] width 110 height 13
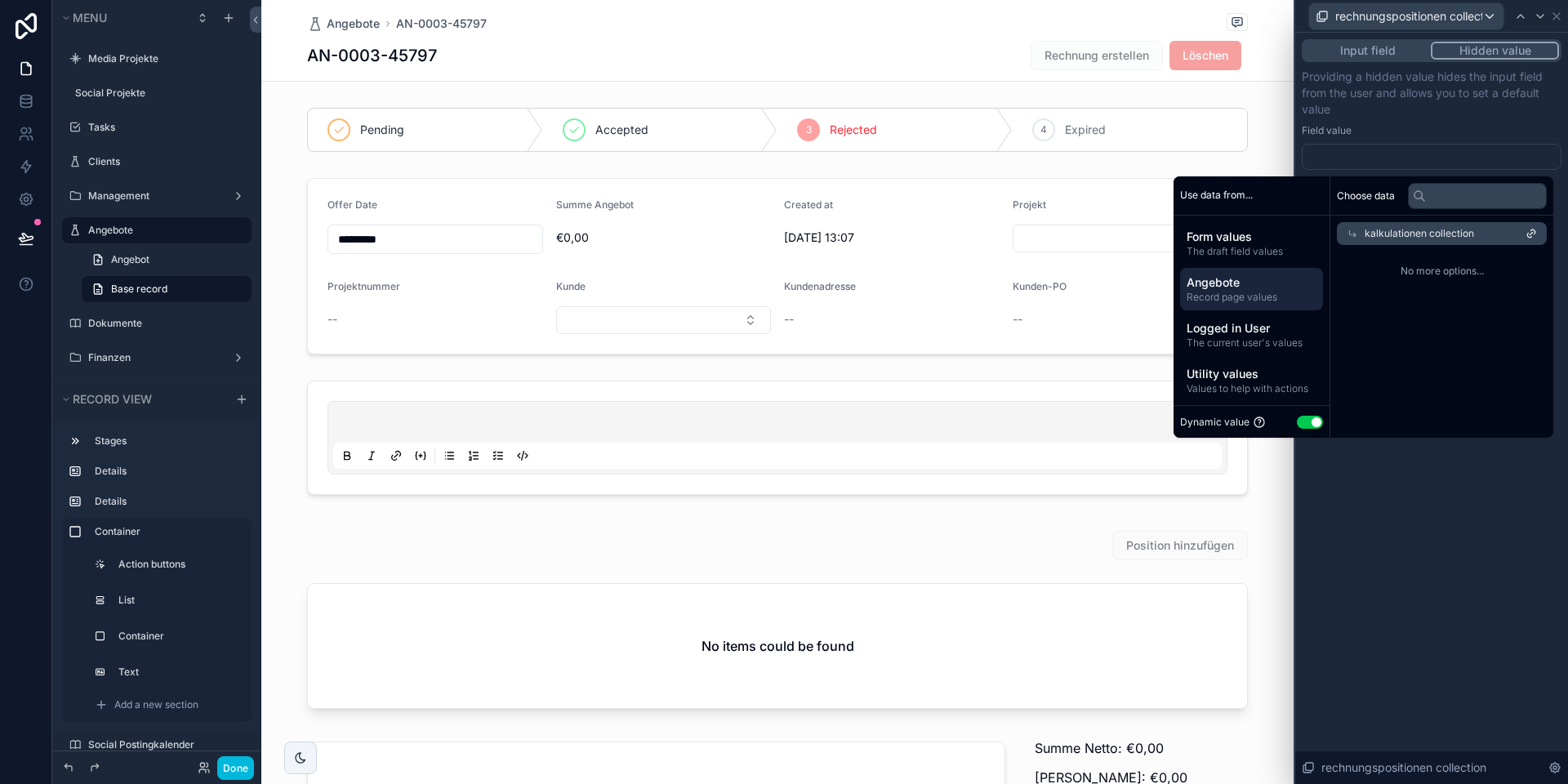
click at [1421, 234] on span "kalkulationen collection" at bounding box center [1419, 233] width 110 height 13
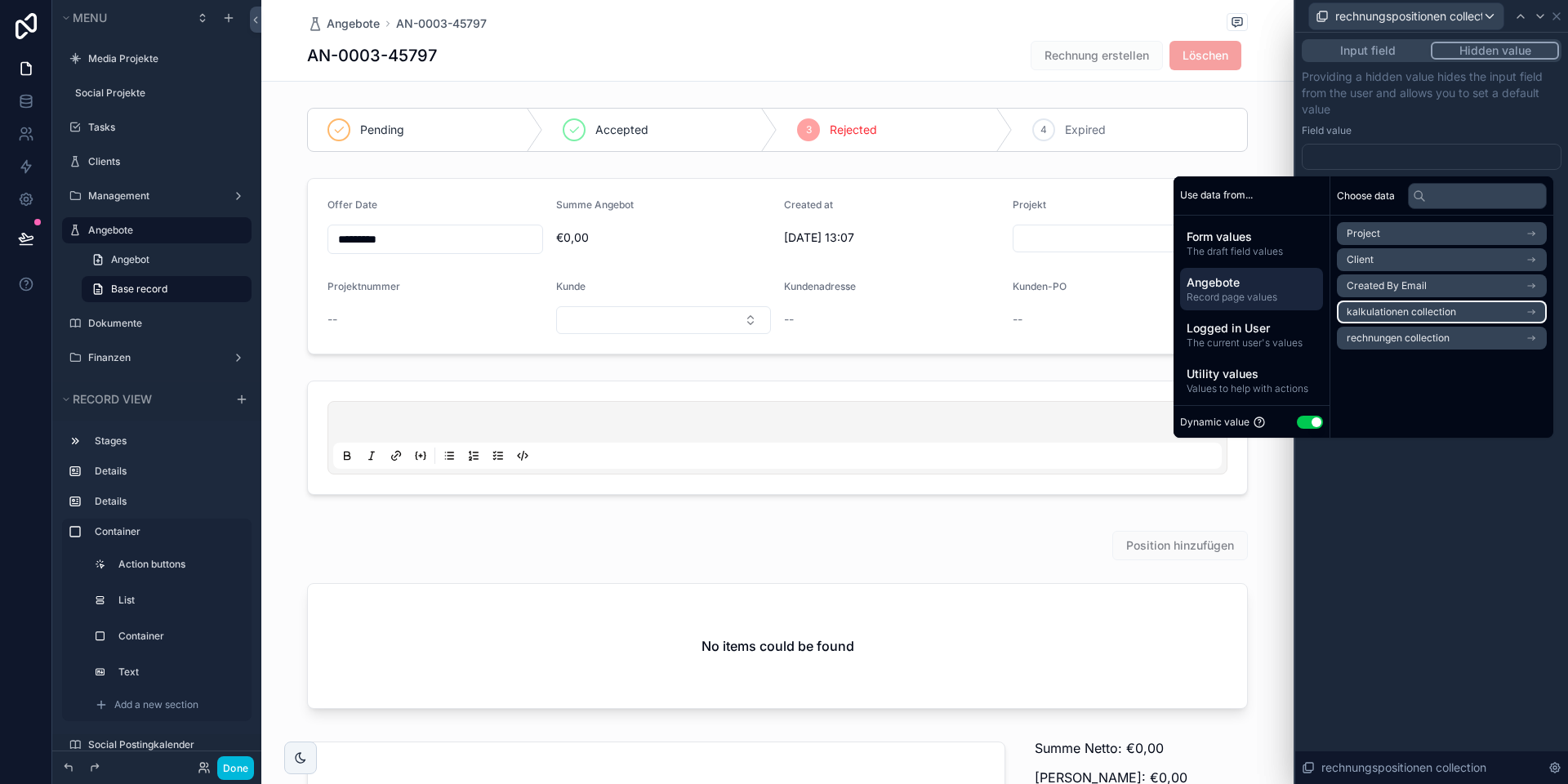
click at [1404, 308] on span "kalkulationen collection" at bounding box center [1400, 311] width 110 height 13
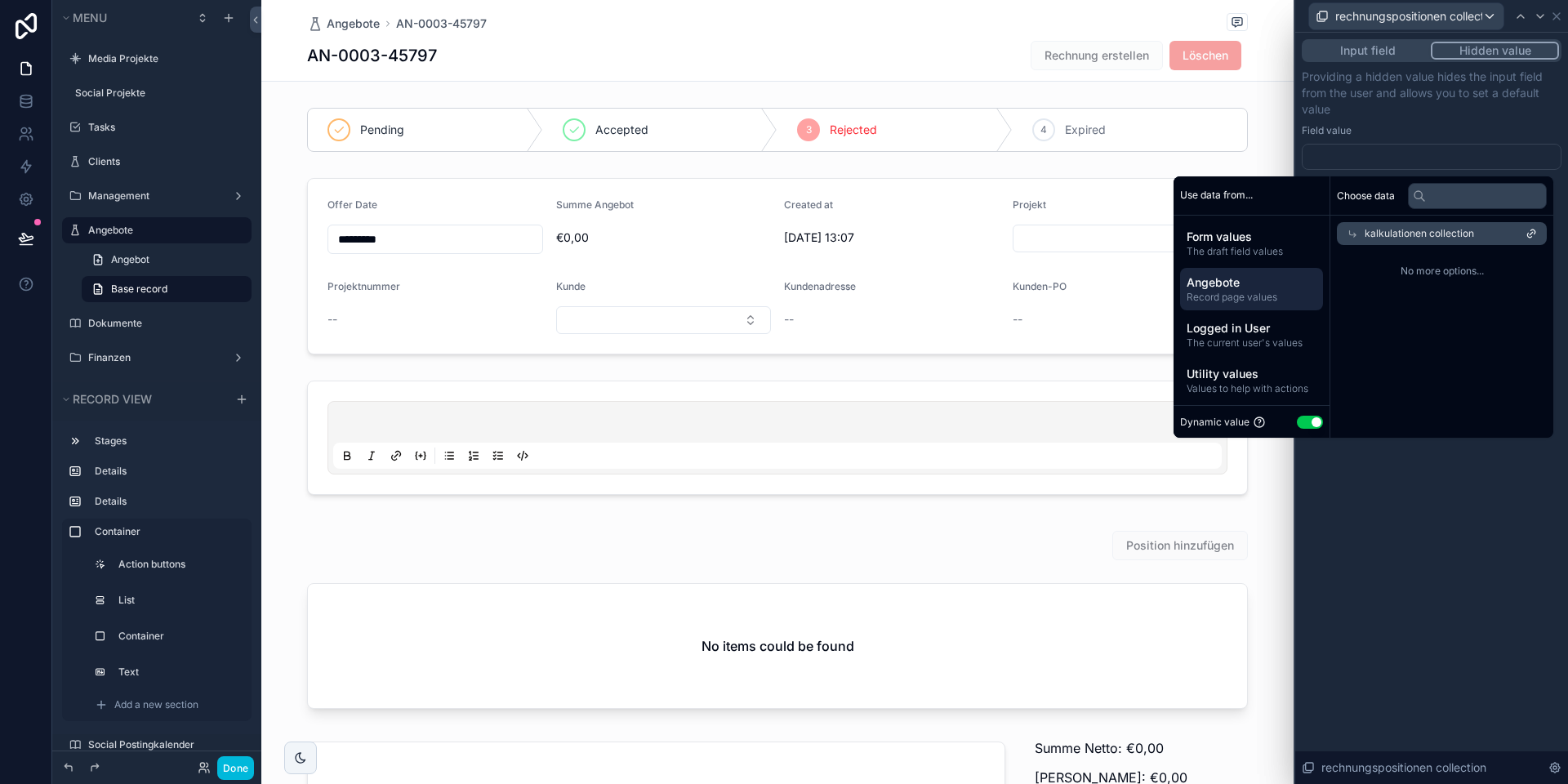
click at [1526, 233] on icon at bounding box center [1531, 234] width 12 height 12
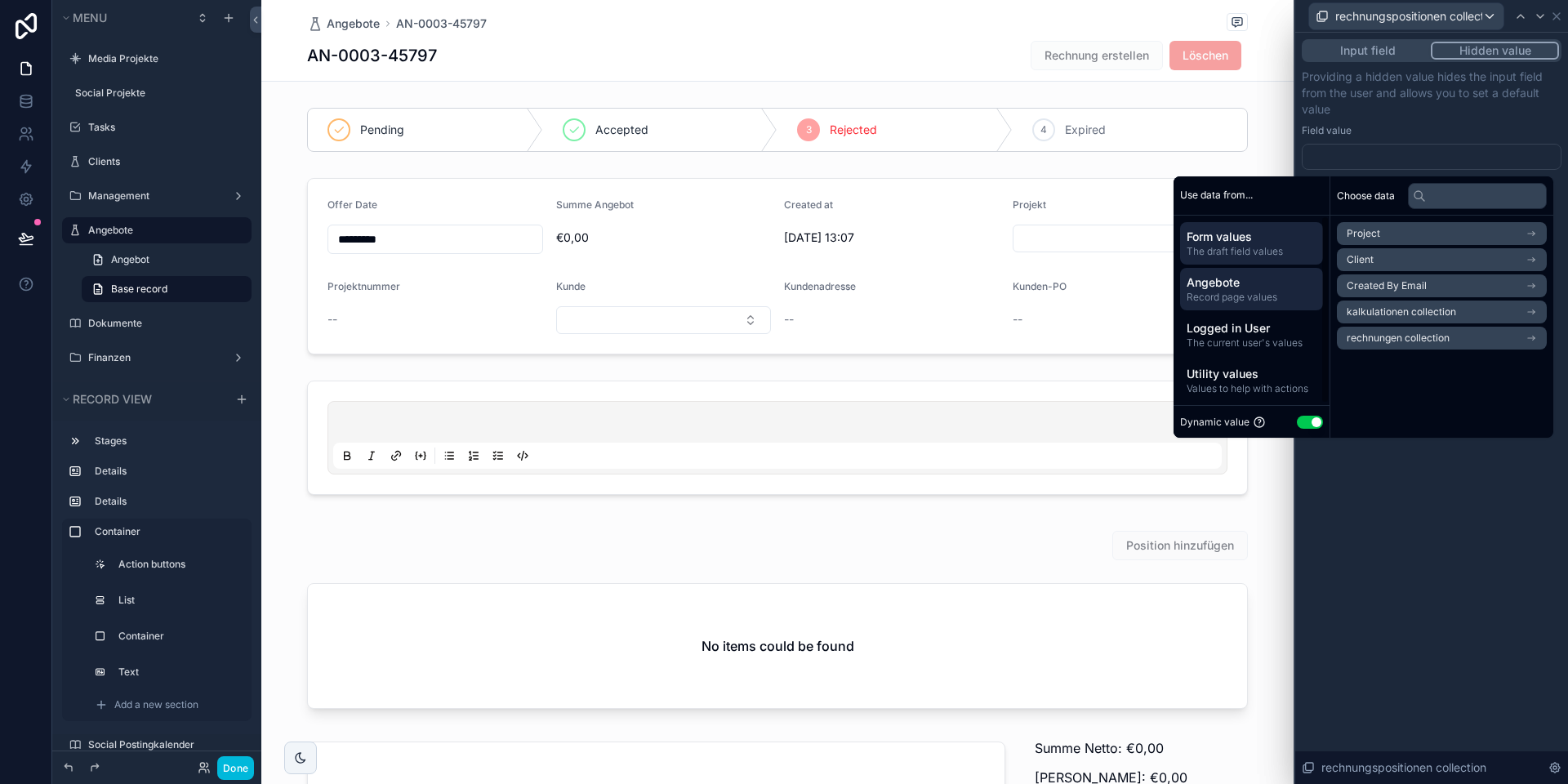
click at [1220, 245] on span "The draft field values" at bounding box center [1251, 251] width 130 height 13
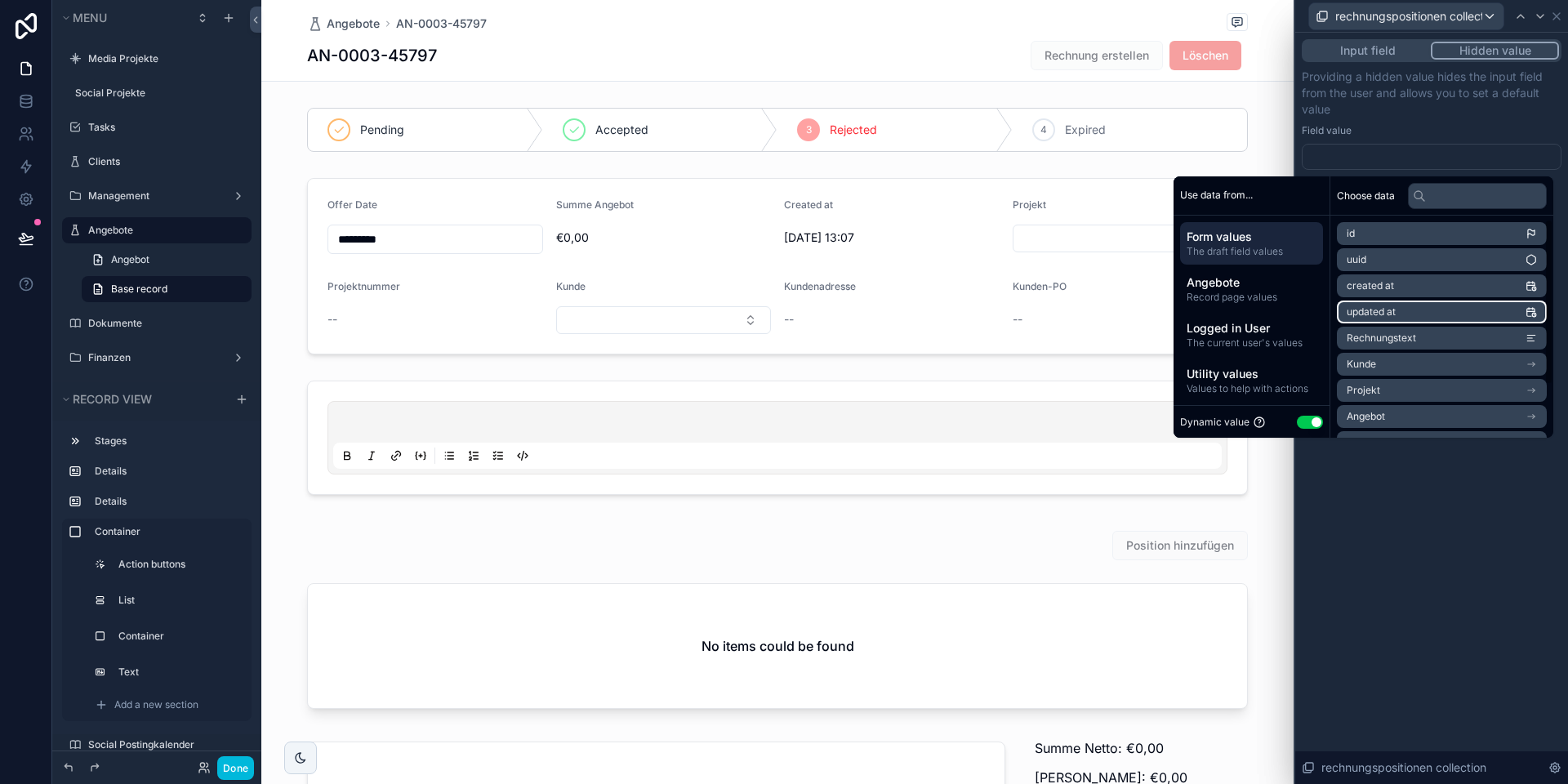
scroll to position [75, 0]
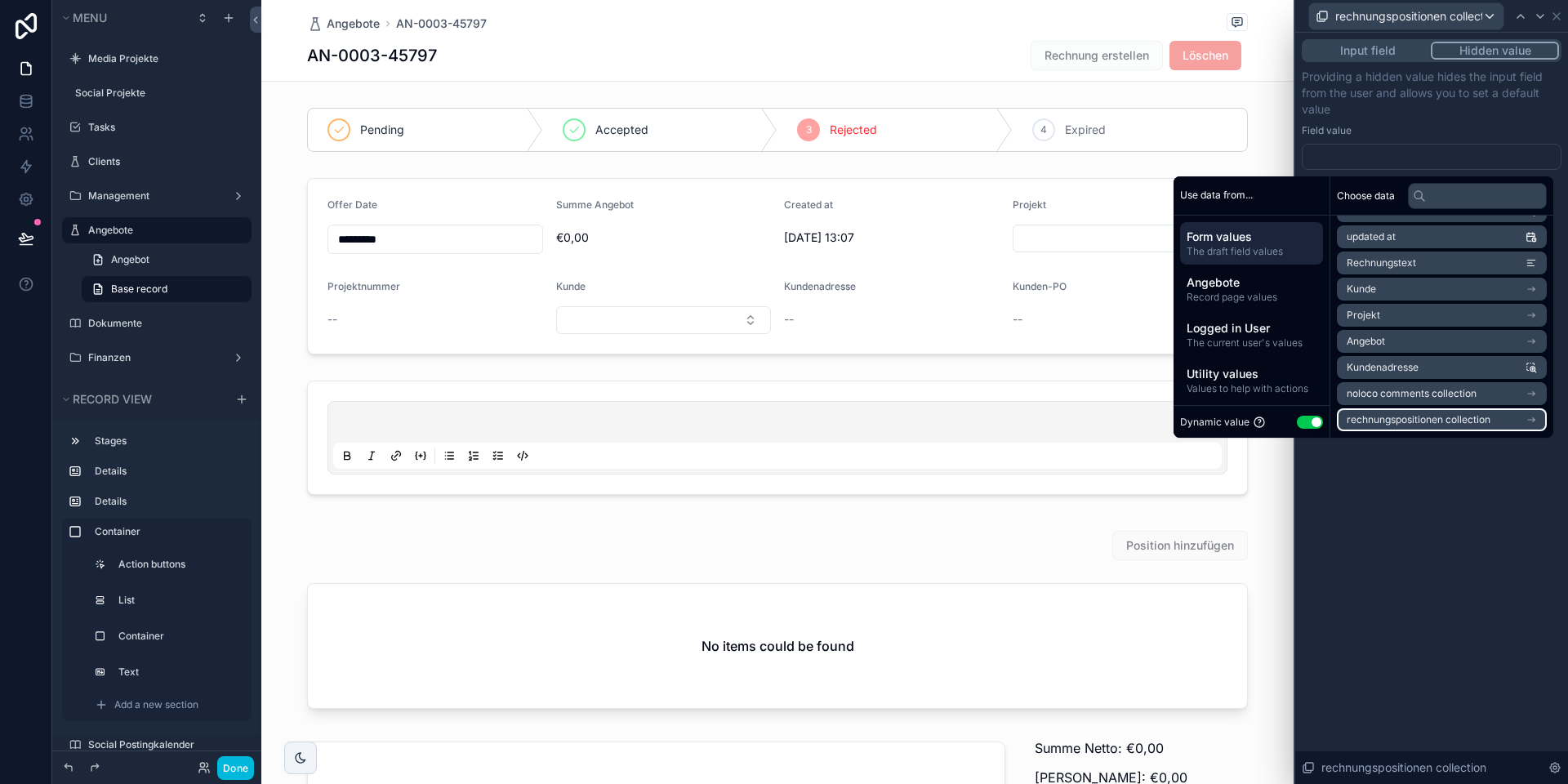
click at [1414, 419] on span "rechnungspositionen collection" at bounding box center [1418, 420] width 144 height 13
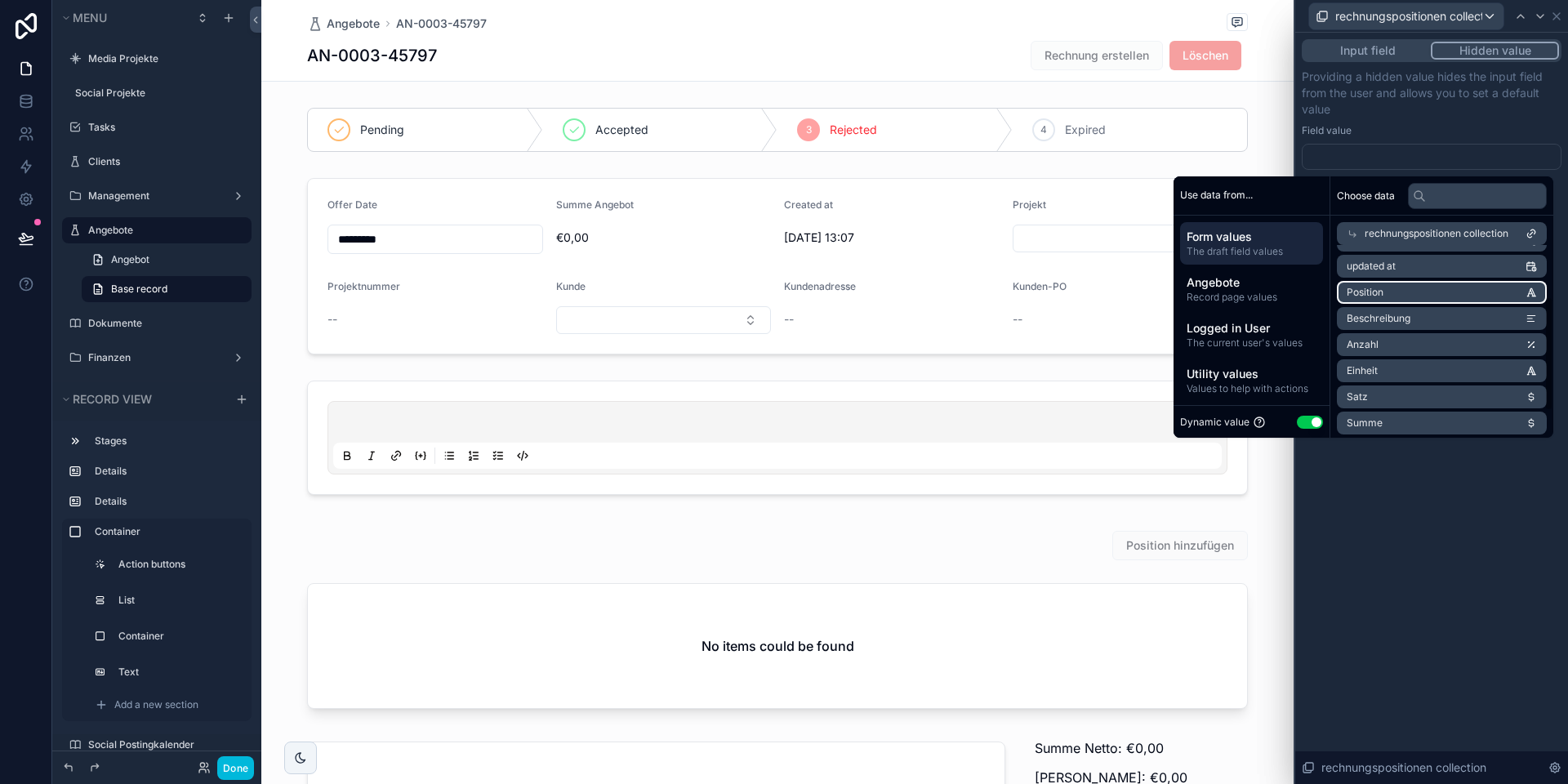
scroll to position [130, 0]
click at [1401, 453] on div "Input field Hidden value Providing a hidden value hides the input field from th…" at bounding box center [1431, 408] width 272 height 751
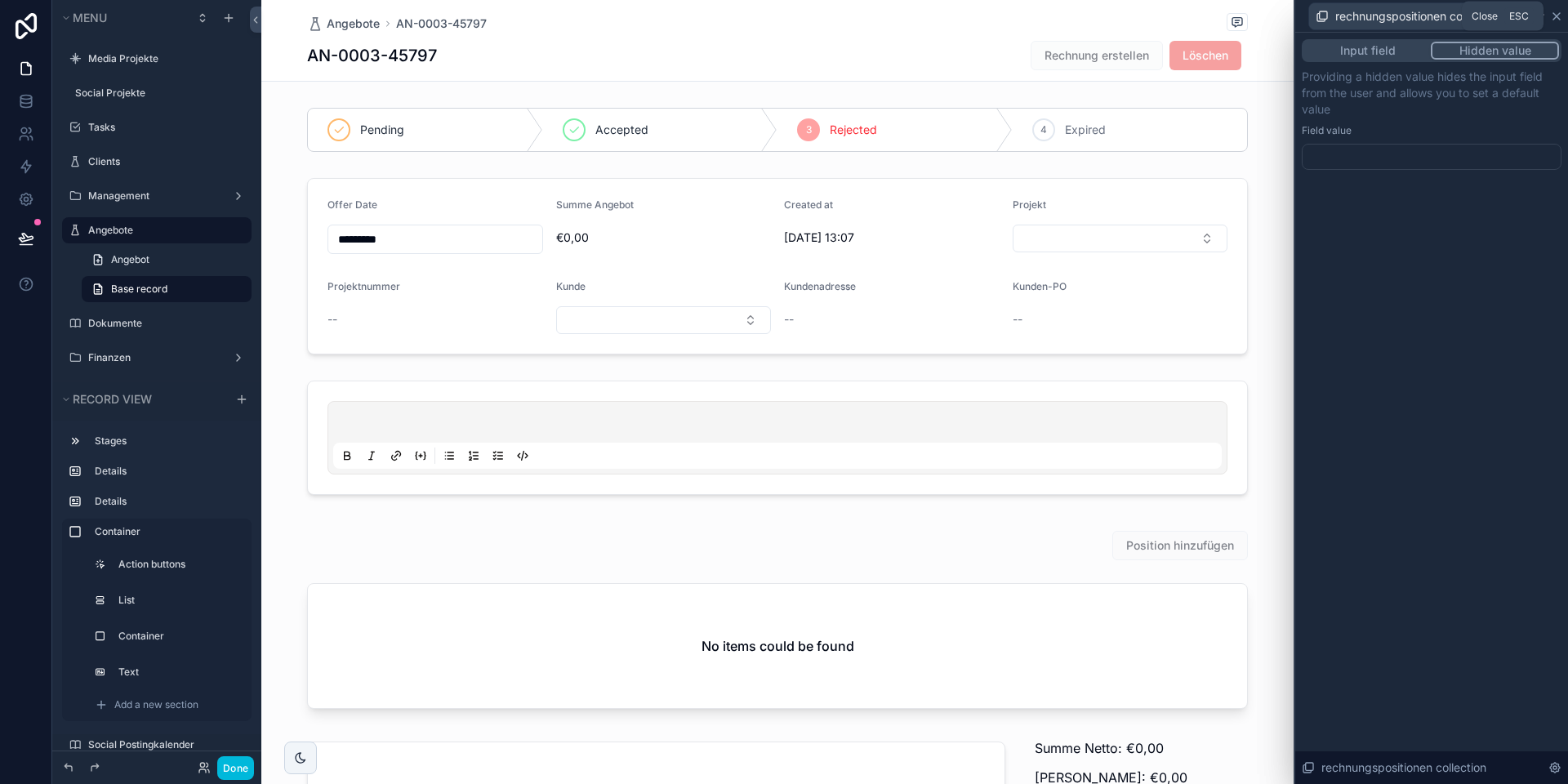
click at [1555, 19] on icon at bounding box center [1555, 16] width 13 height 13
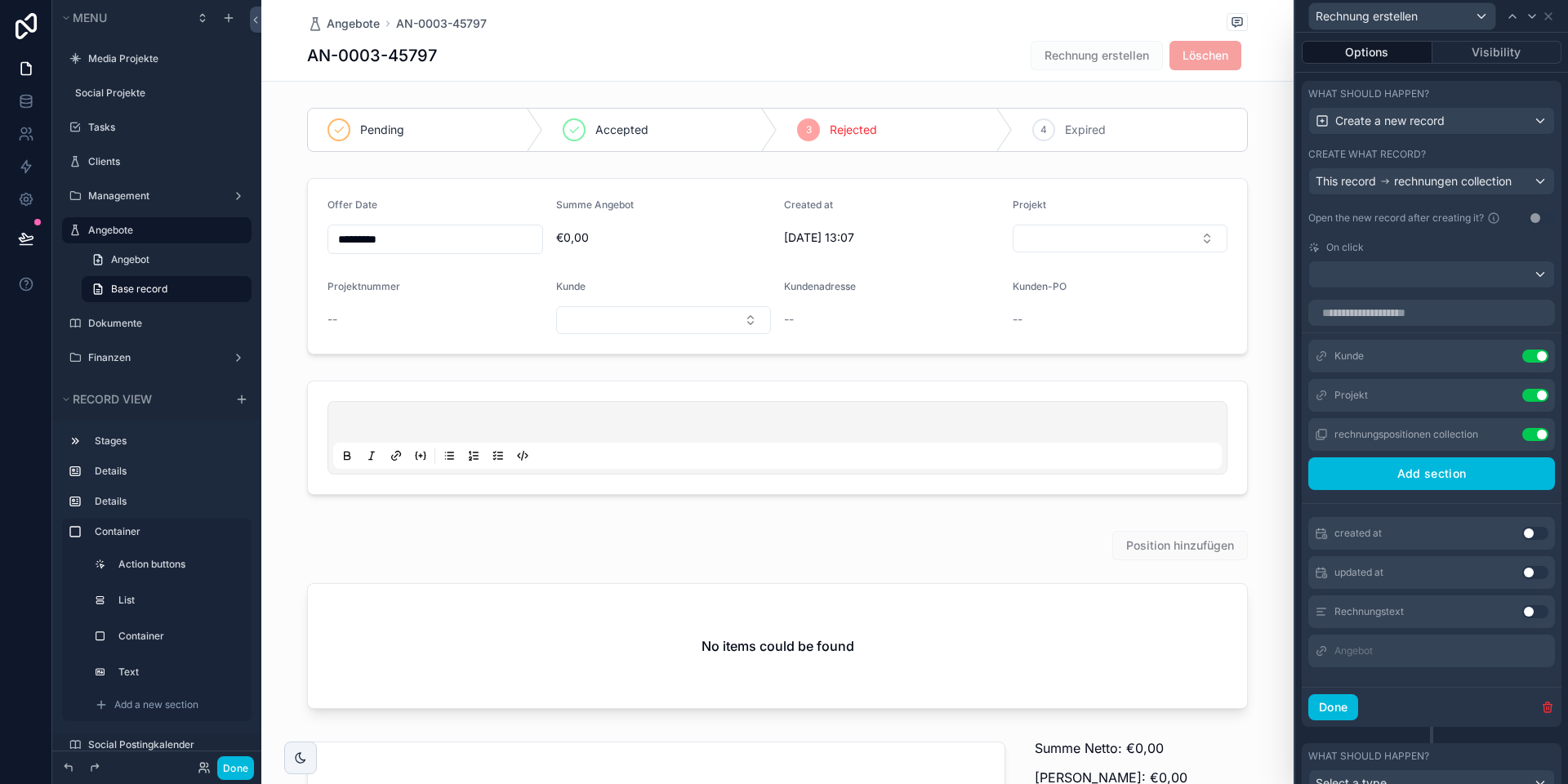
scroll to position [606, 0]
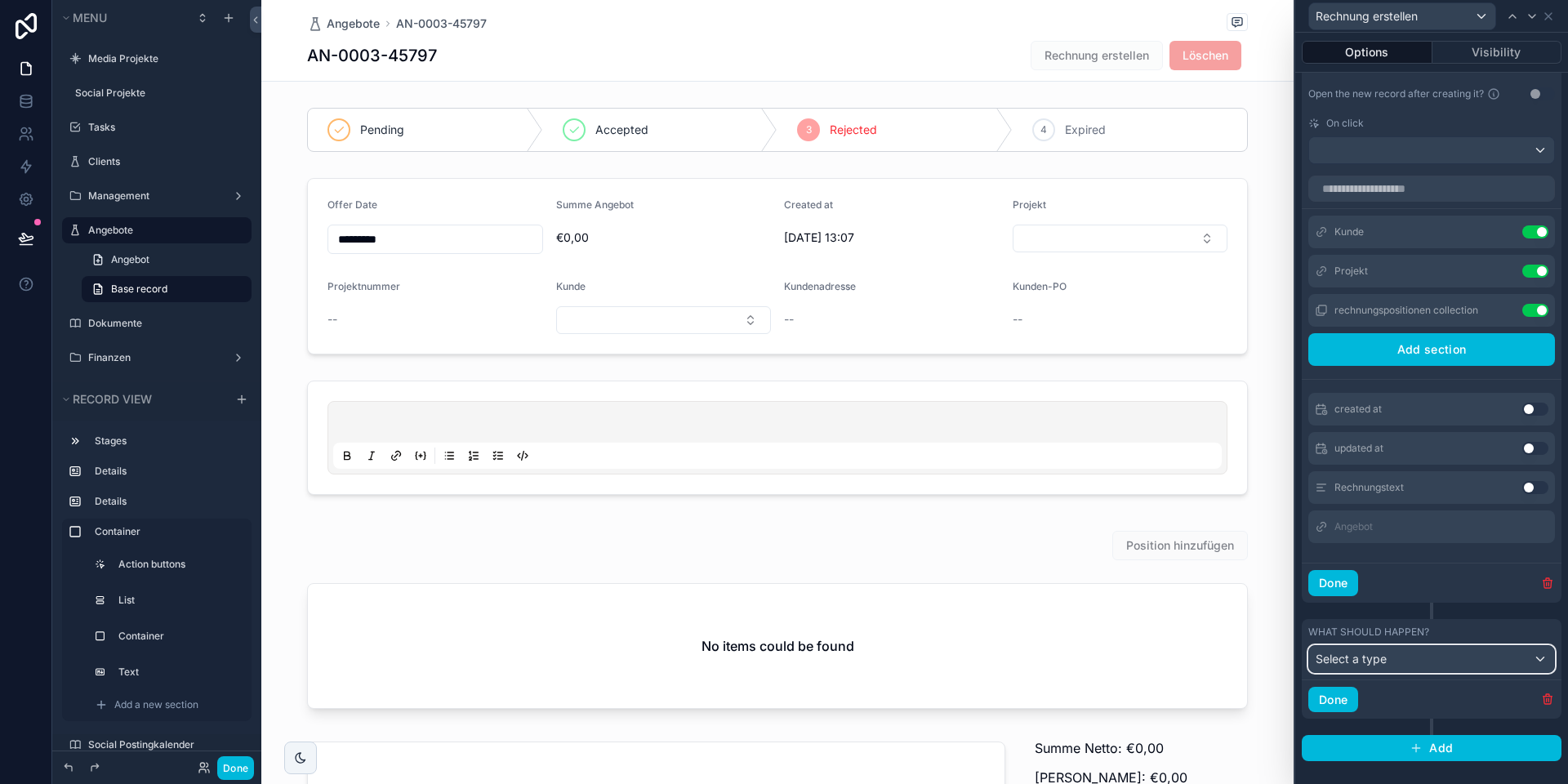
click at [1395, 656] on div "Select a type" at bounding box center [1431, 659] width 245 height 26
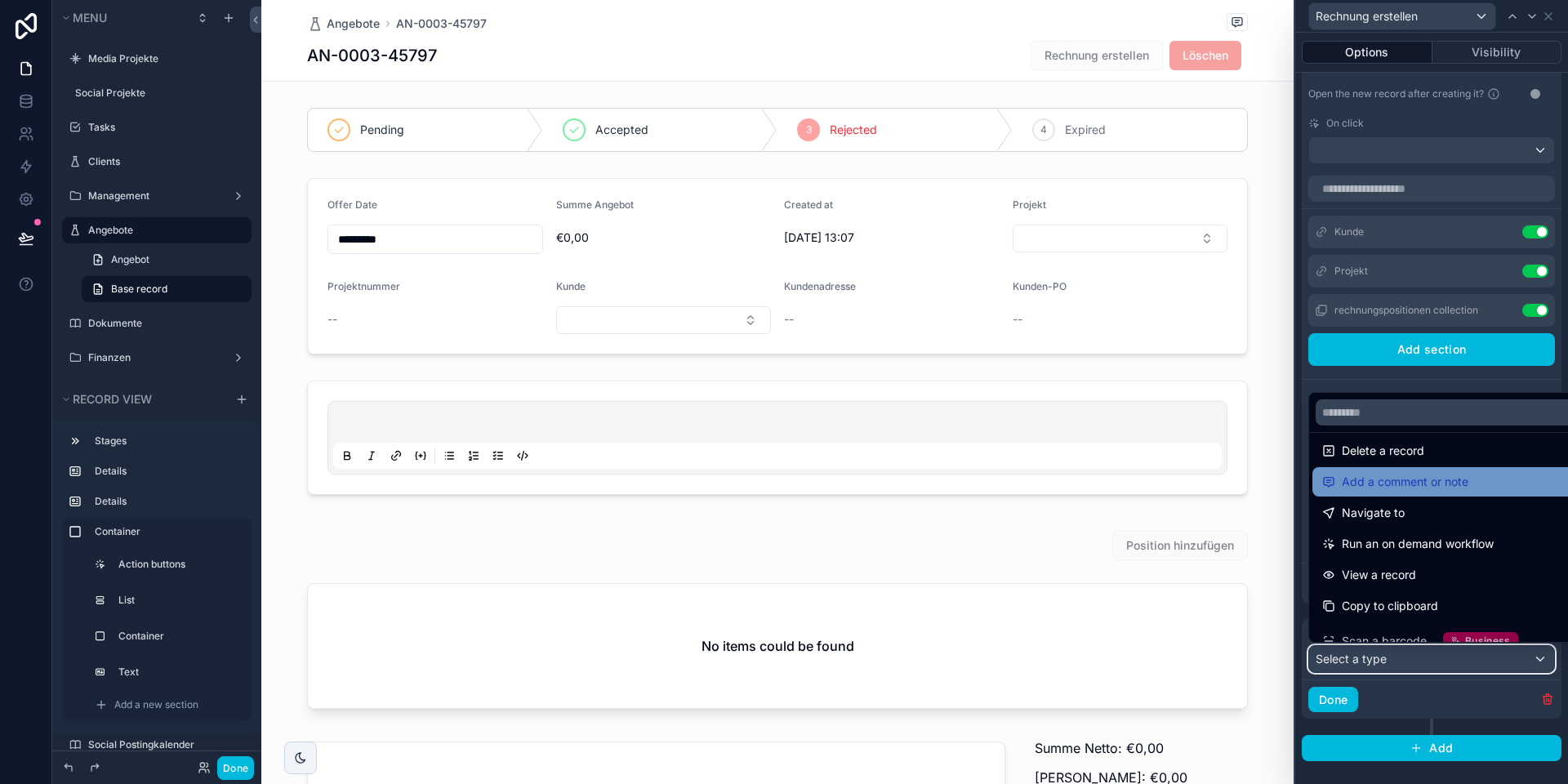
scroll to position [53, 0]
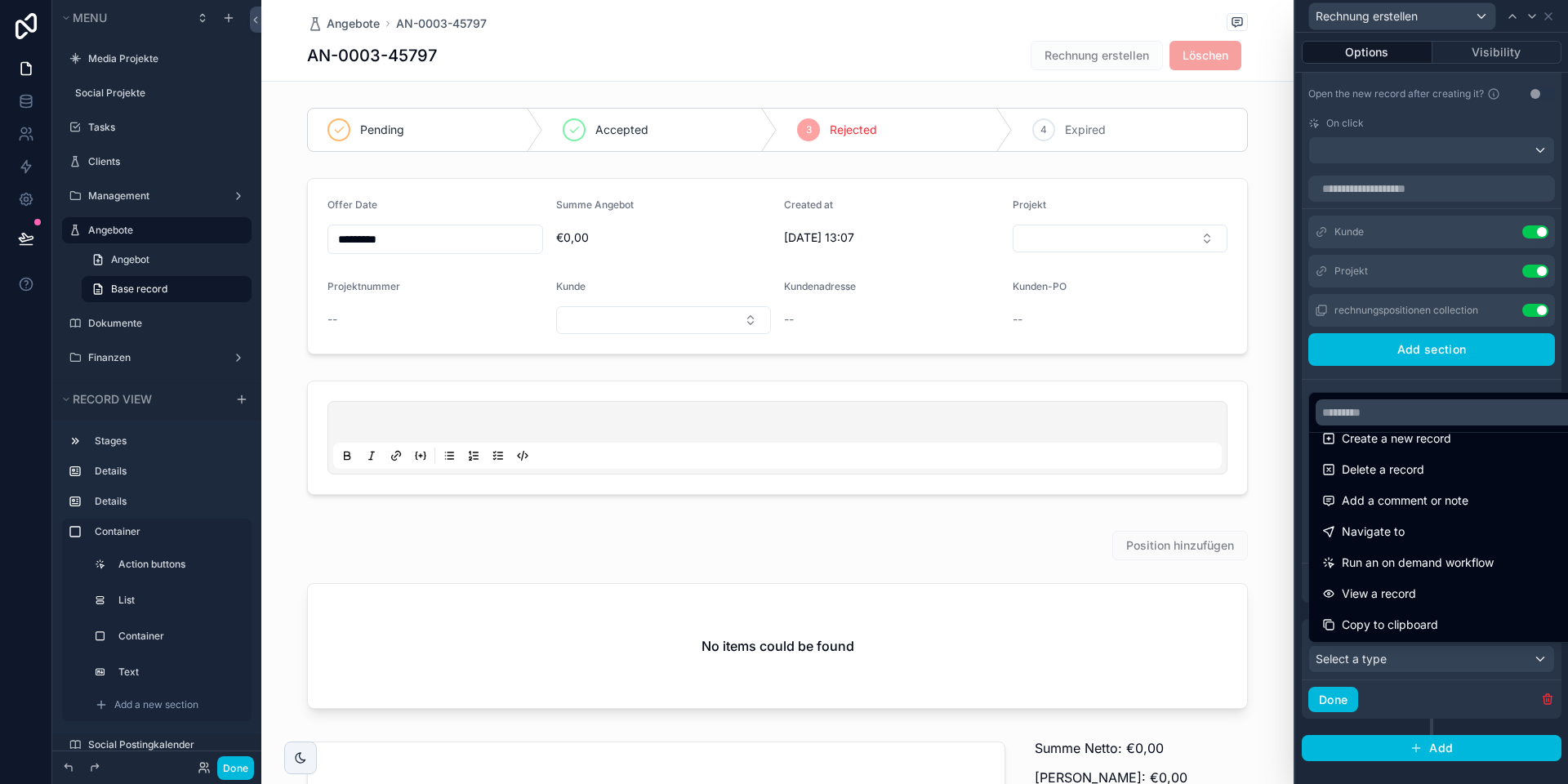
click at [1334, 703] on div at bounding box center [1431, 392] width 272 height 784
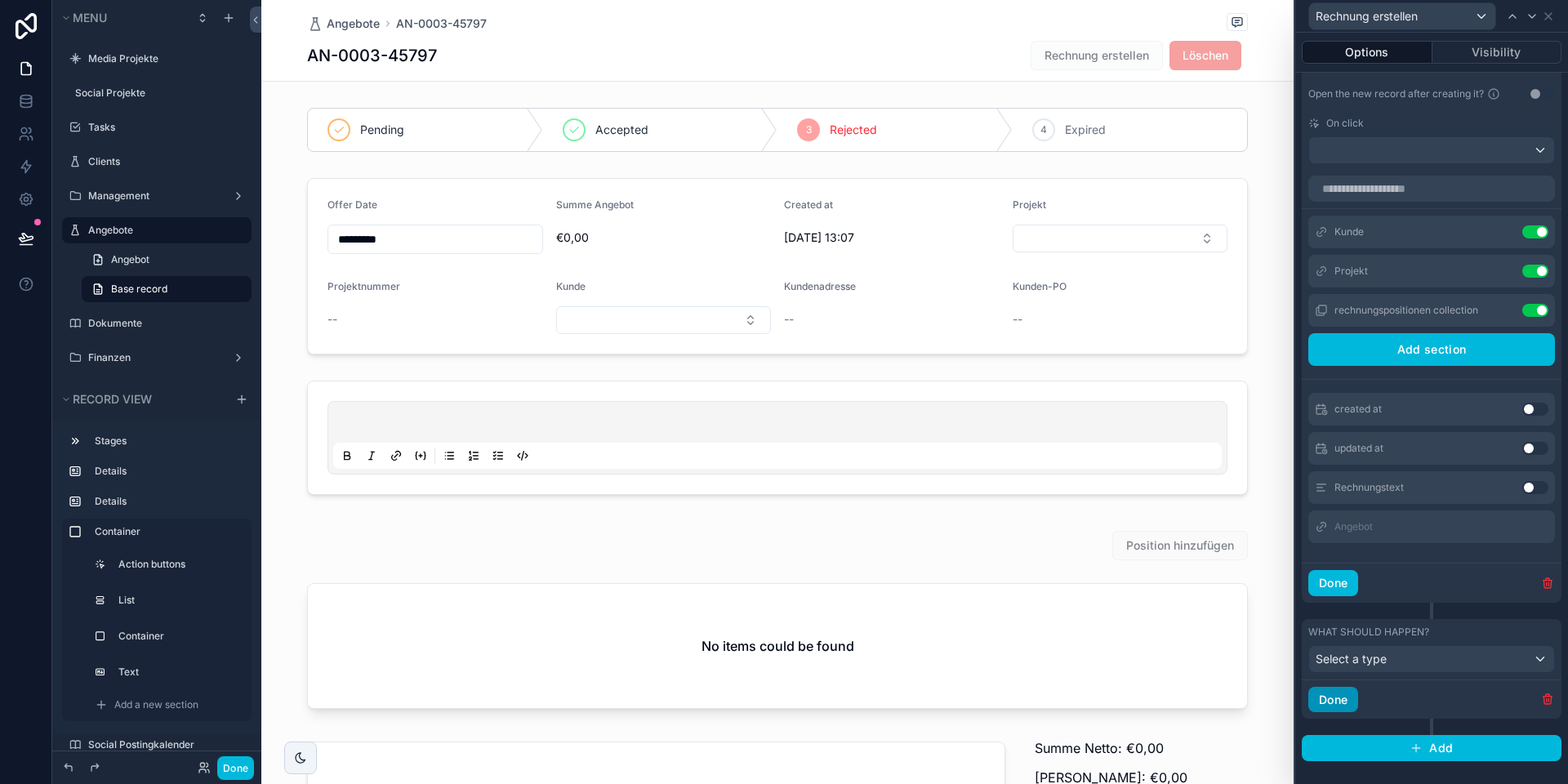
click at [1336, 703] on button "Done" at bounding box center [1332, 700] width 49 height 26
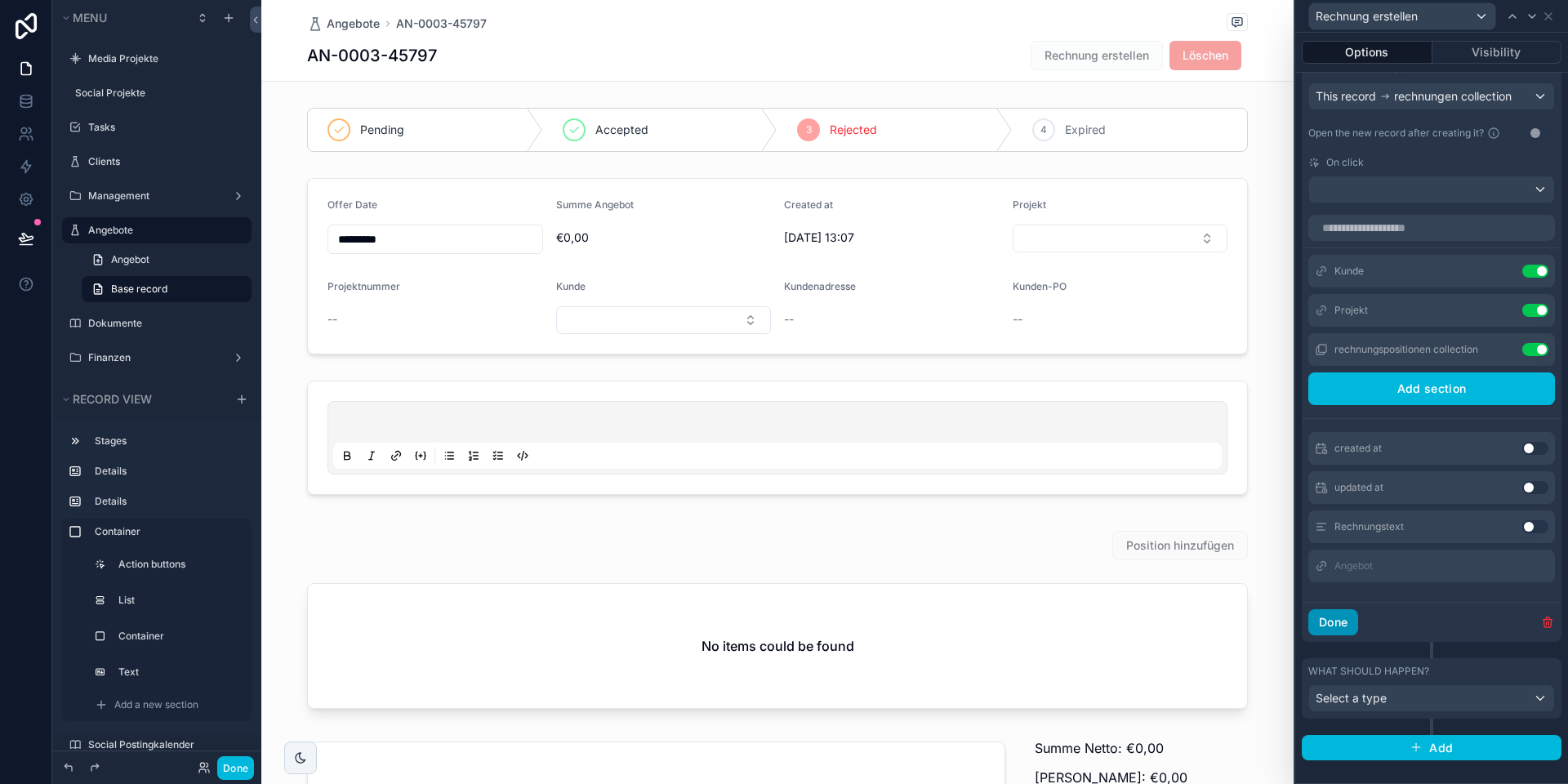
click at [1339, 632] on button "Done" at bounding box center [1332, 622] width 49 height 26
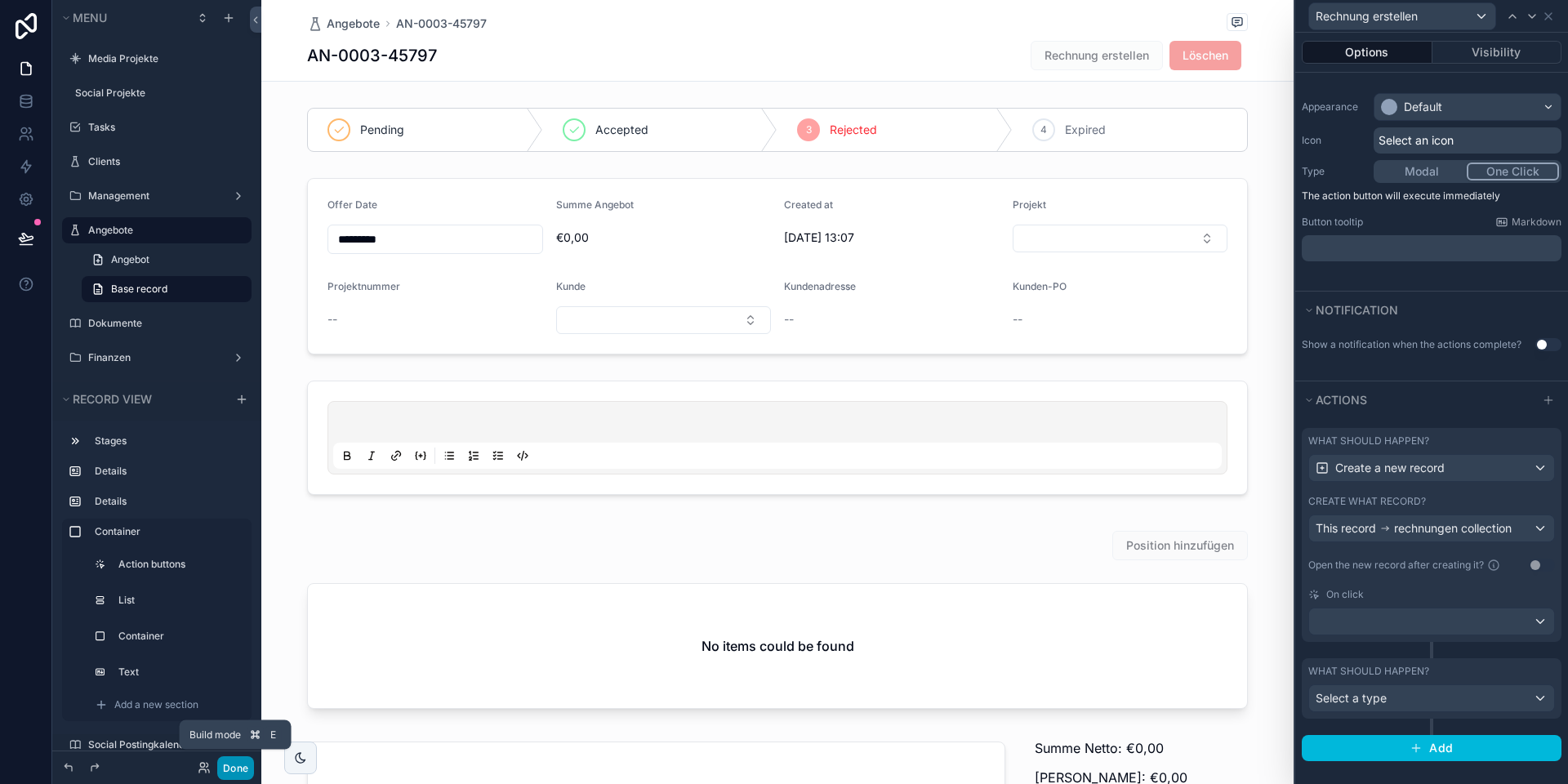
click at [226, 766] on button "Done" at bounding box center [235, 768] width 37 height 24
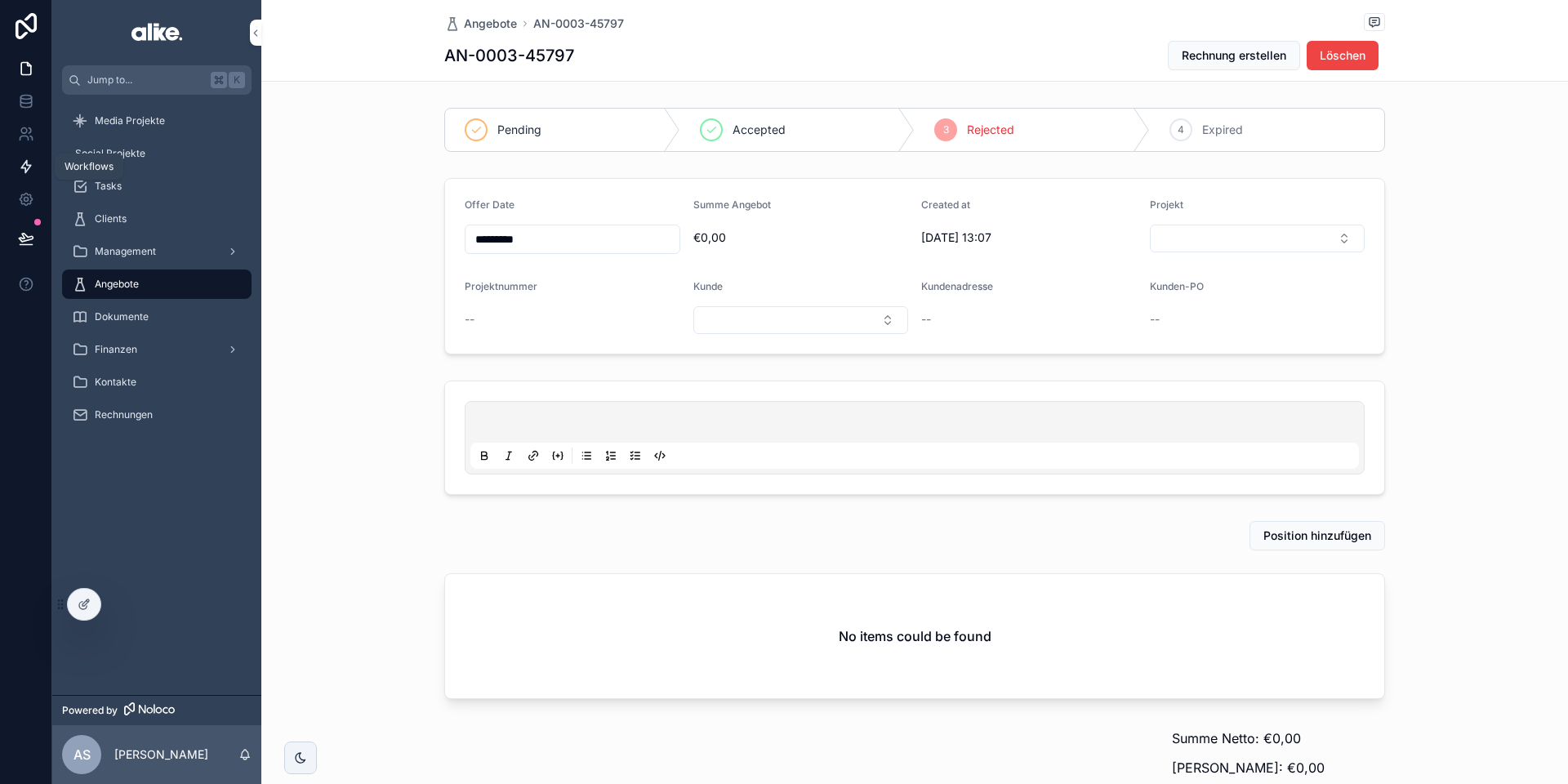
click at [23, 154] on link at bounding box center [26, 166] width 51 height 33
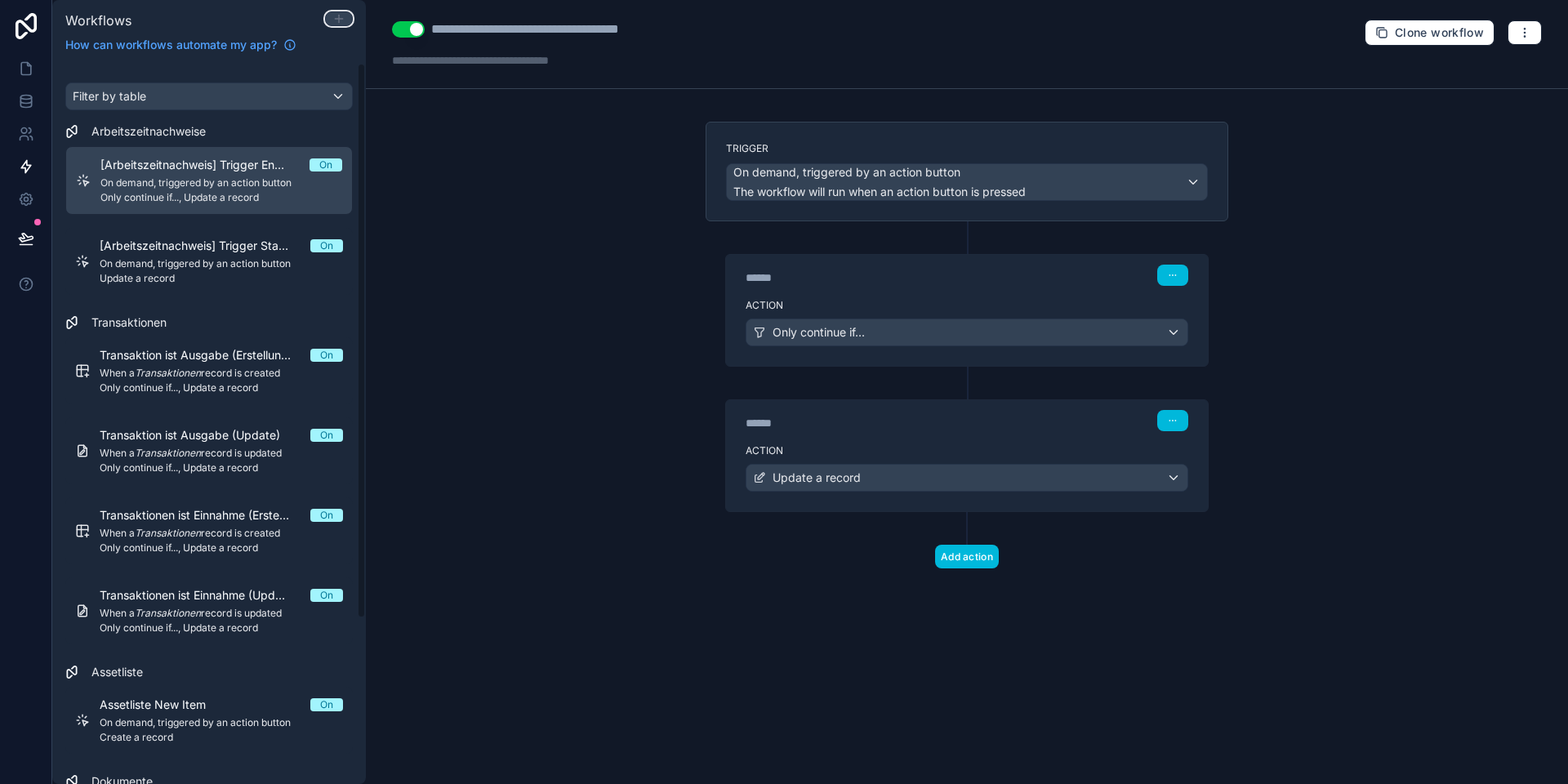
click at [337, 15] on icon at bounding box center [338, 18] width 13 height 13
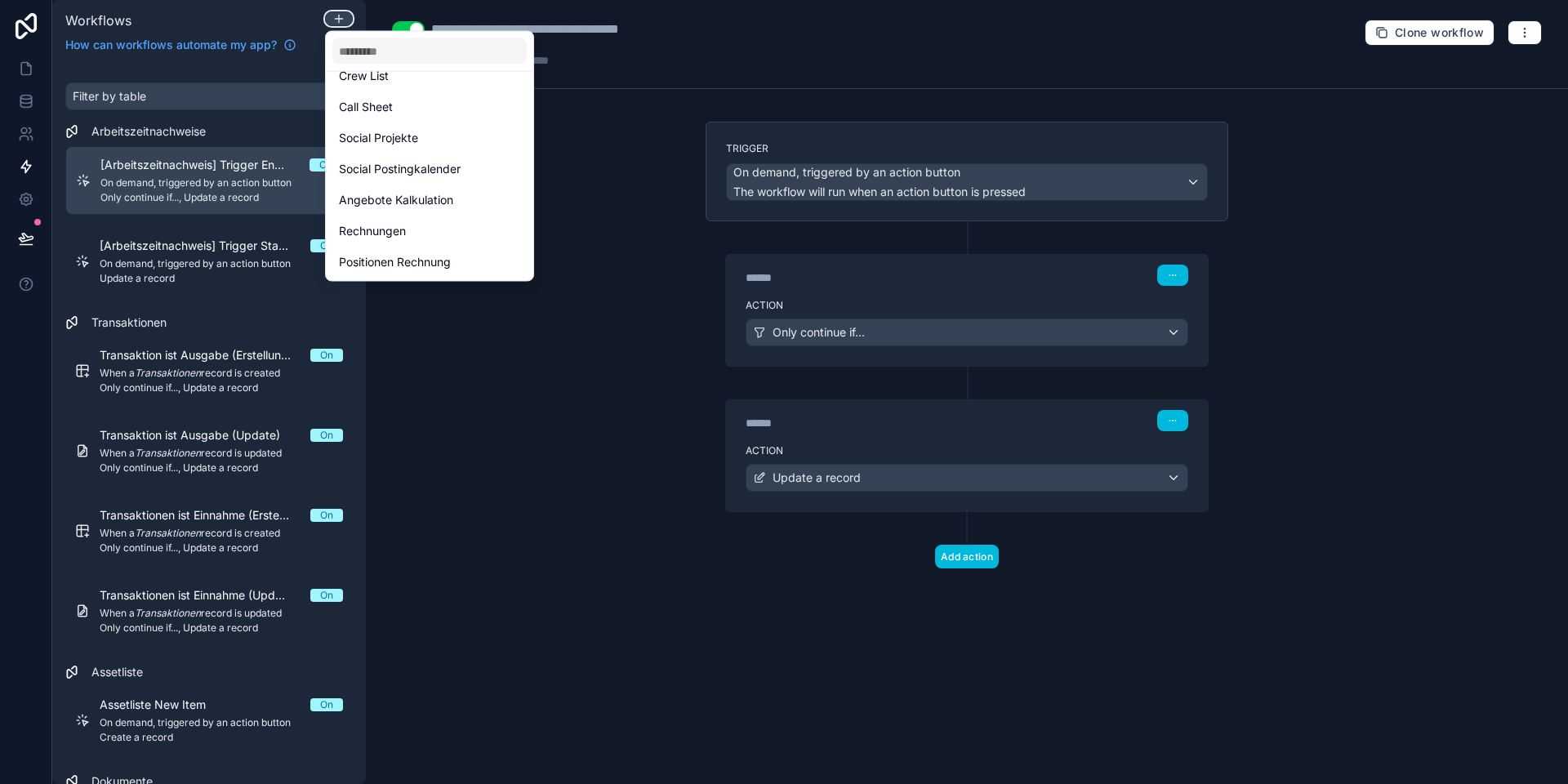
scroll to position [450, 0]
click at [417, 263] on span "Positionen Rechnung" at bounding box center [394, 264] width 112 height 20
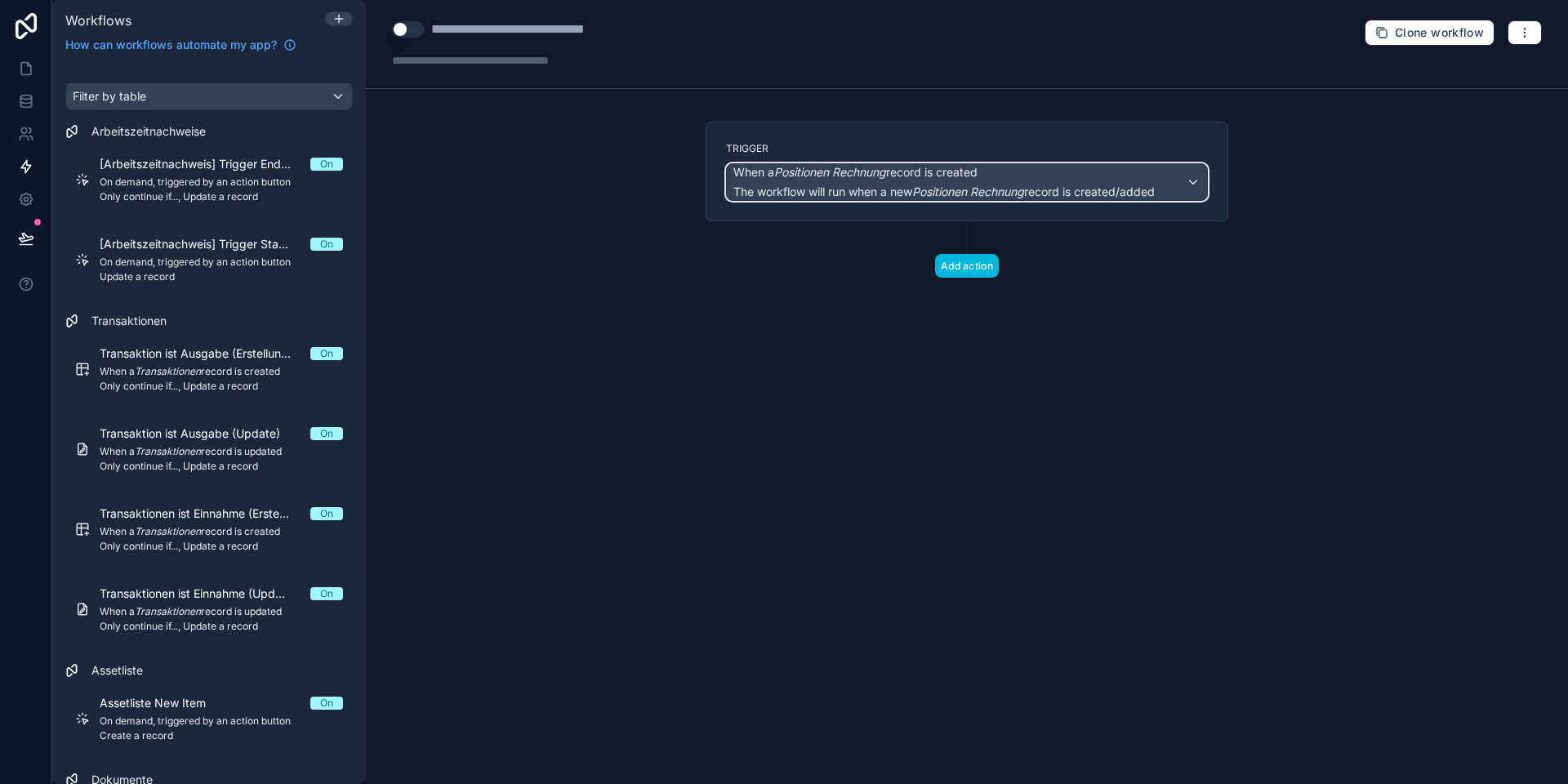
click at [820, 186] on span "The workflow will run when a new Positionen Rechnung record is created/added" at bounding box center [943, 192] width 421 height 14
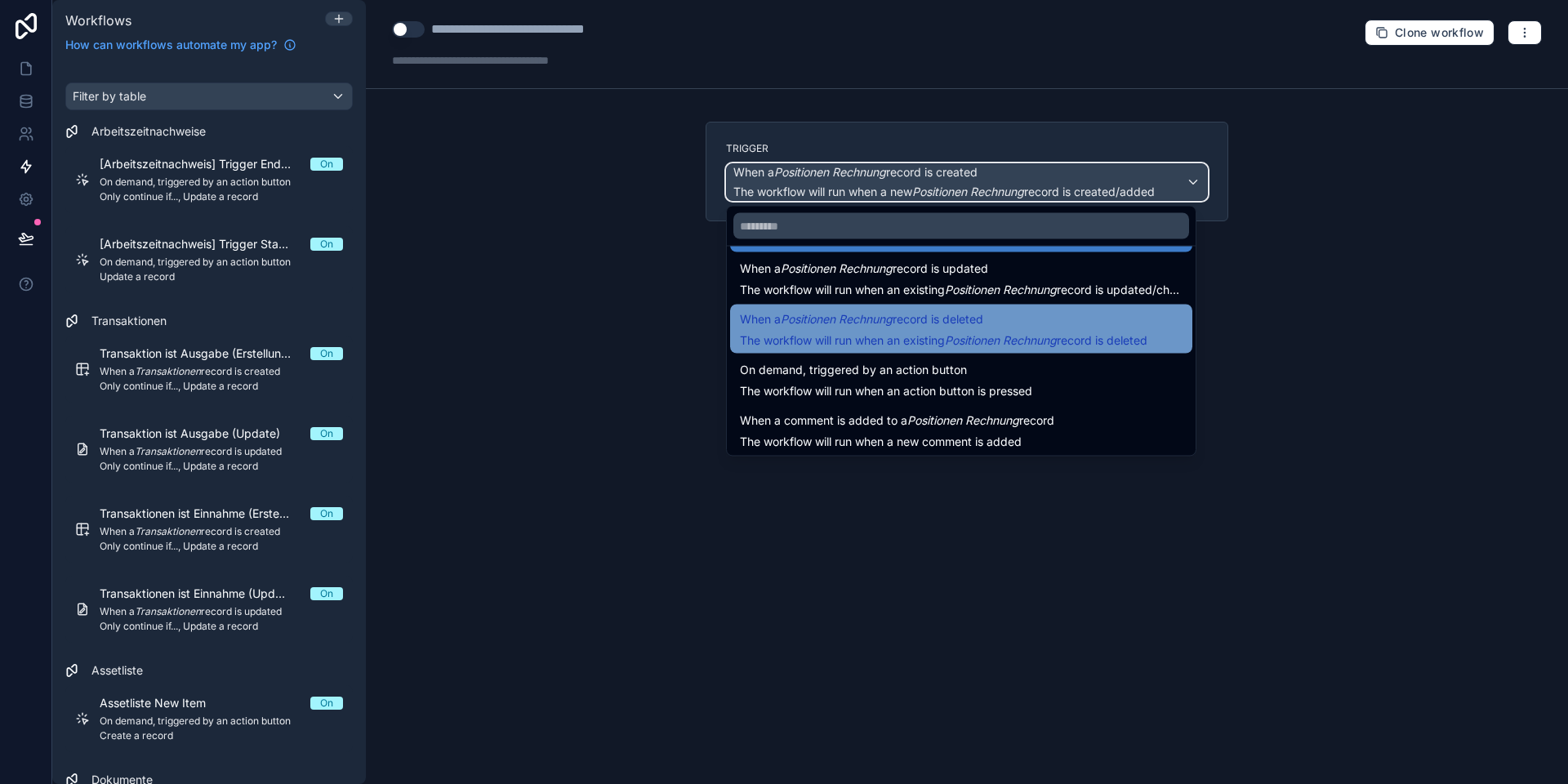
scroll to position [59, 0]
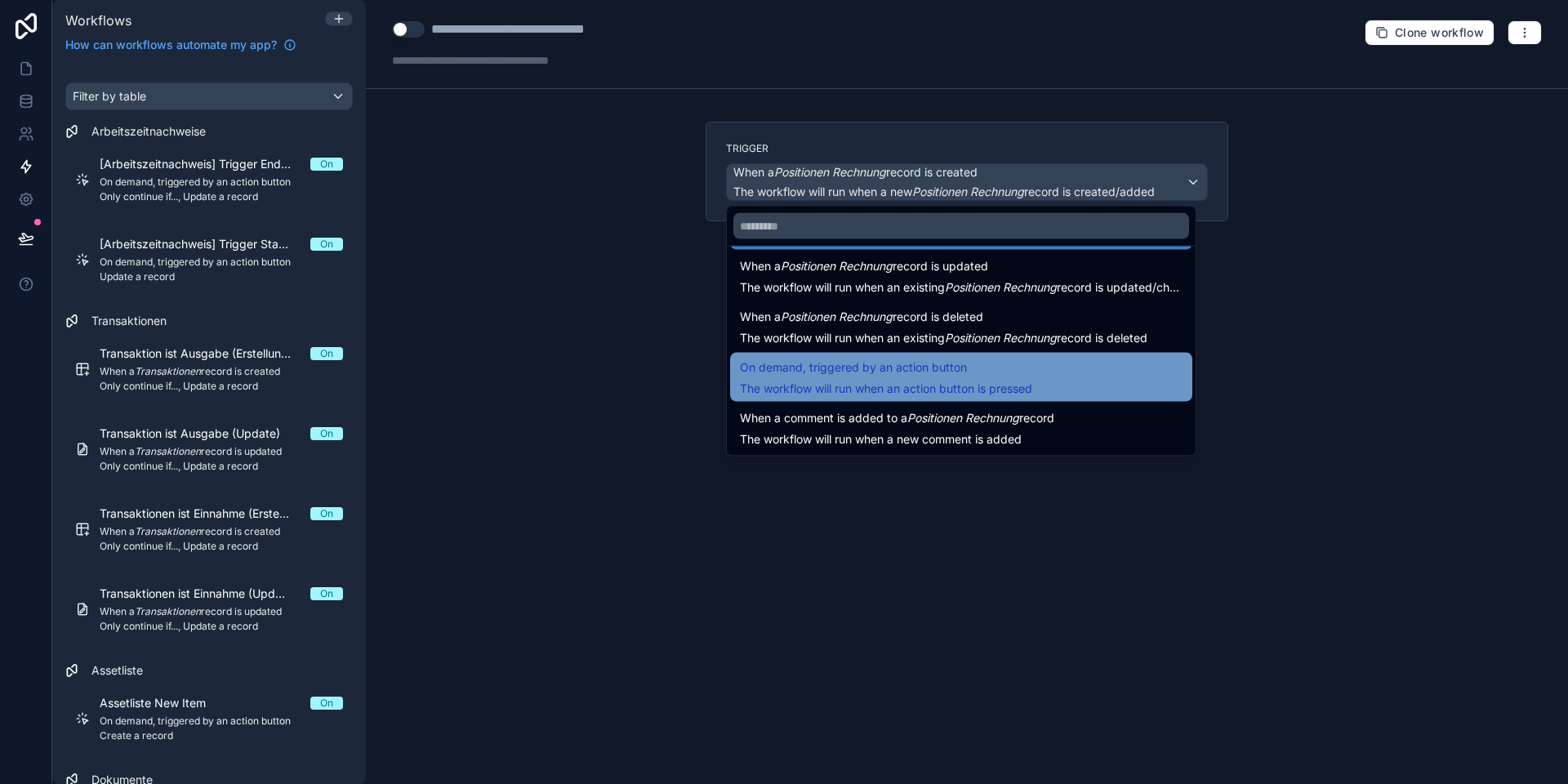
click at [845, 378] on div "On demand, triggered by an action button The workflow will run when an action b…" at bounding box center [886, 377] width 292 height 39
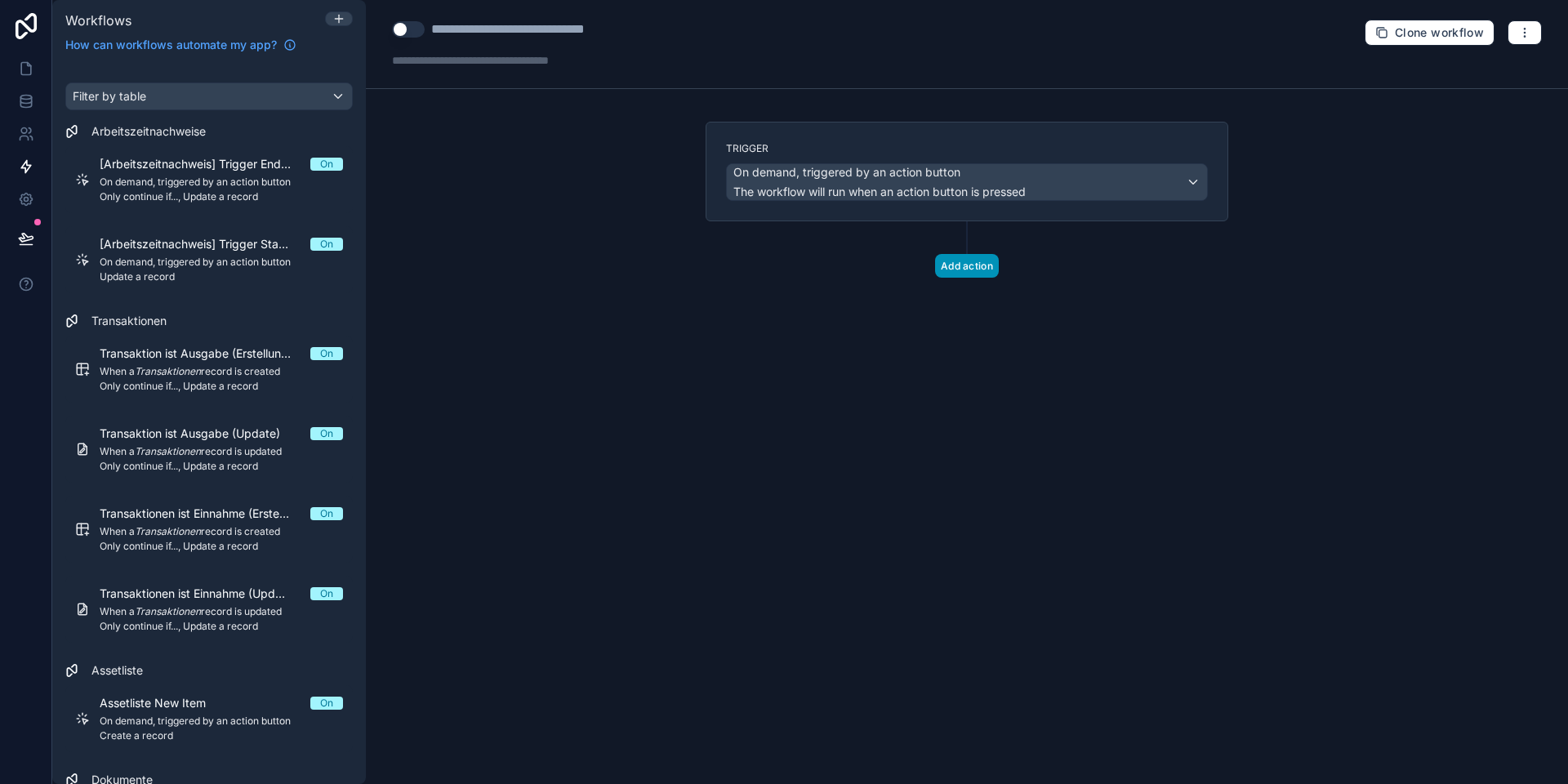
click at [948, 273] on button "Add action" at bounding box center [966, 266] width 64 height 24
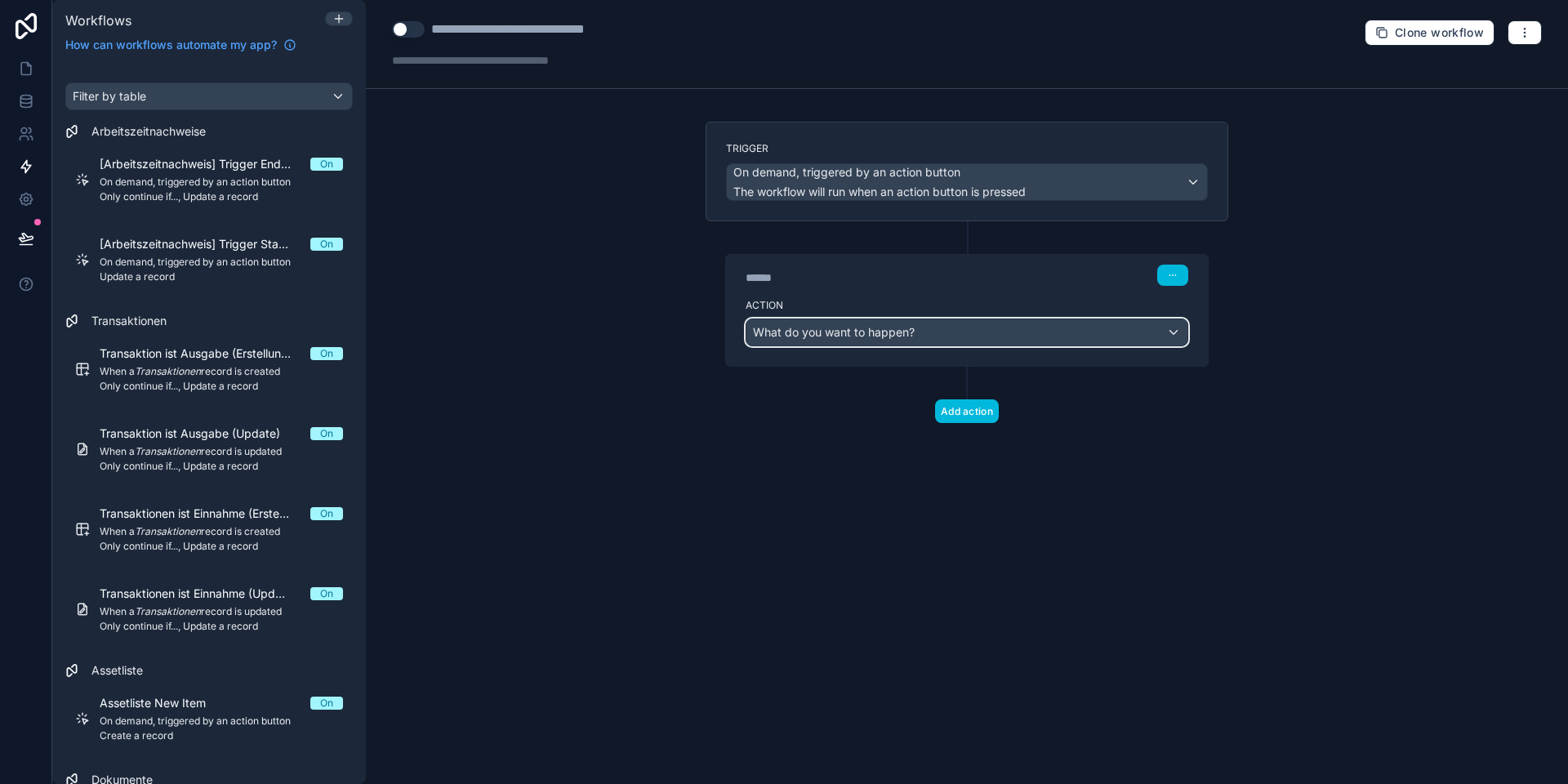
click at [798, 334] on span "What do you want to happen?" at bounding box center [834, 332] width 162 height 14
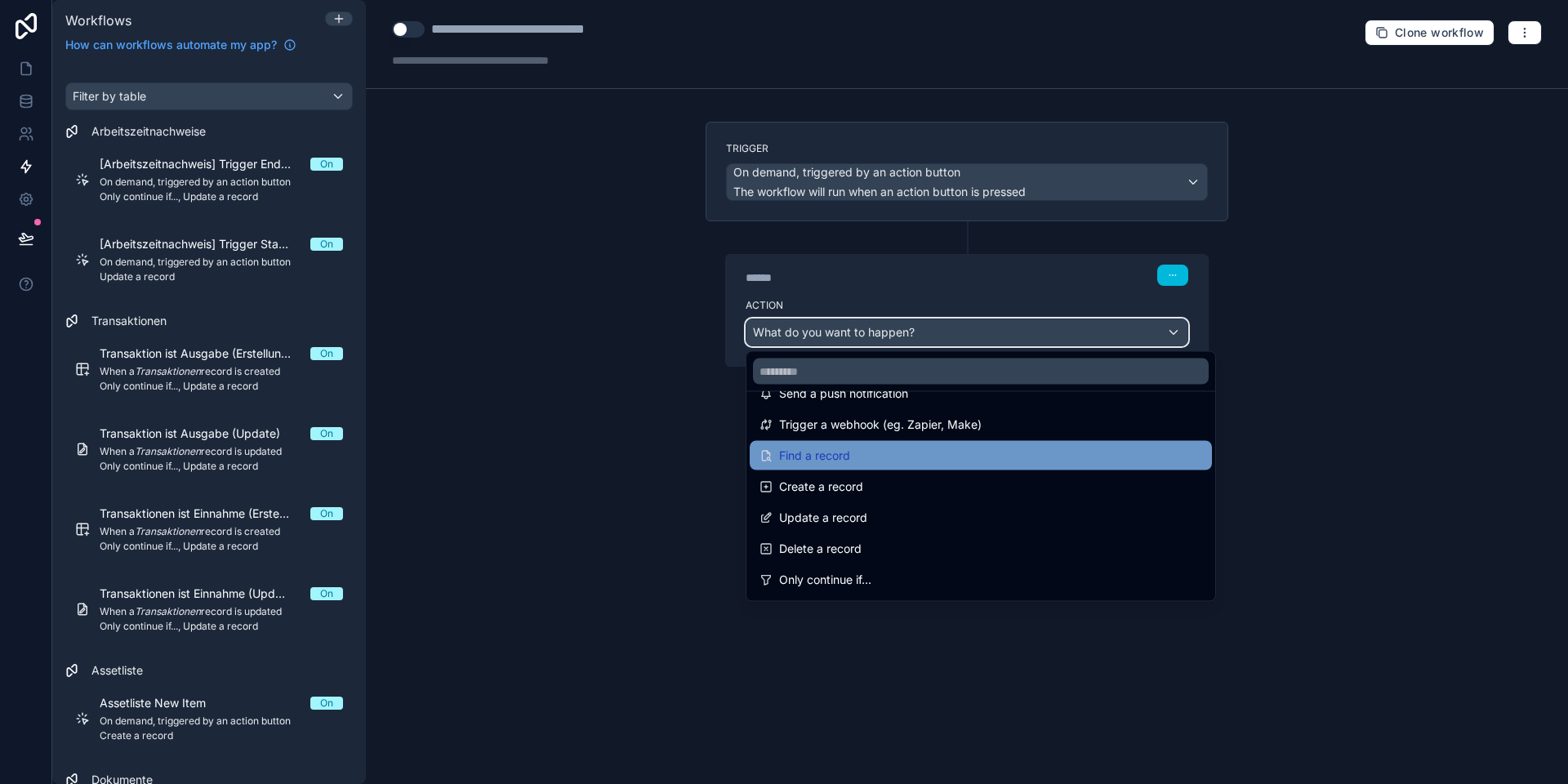
scroll to position [56, 0]
click at [827, 449] on span "Find a record" at bounding box center [814, 457] width 71 height 20
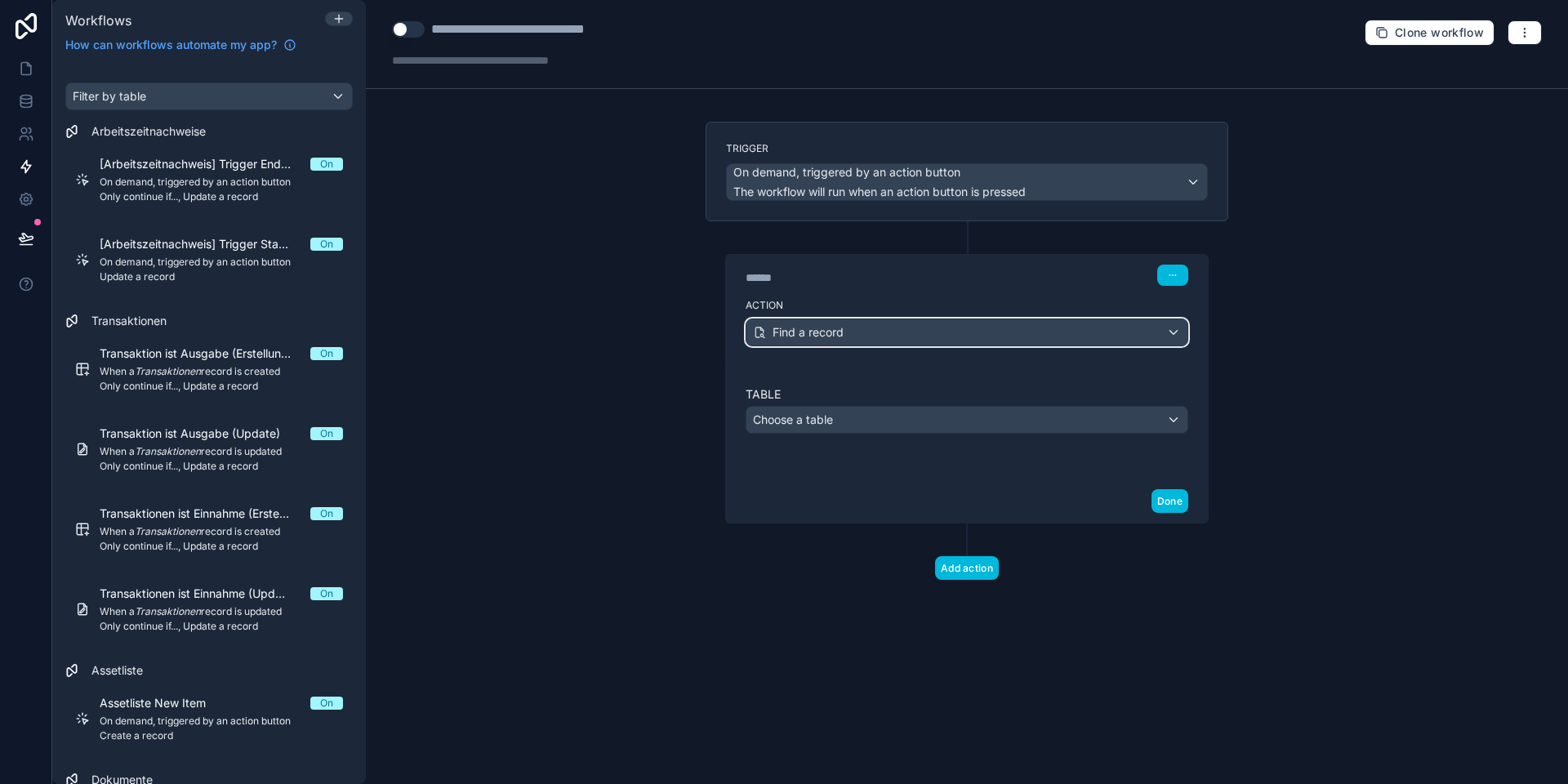
click at [819, 335] on span "Find a record" at bounding box center [808, 332] width 71 height 17
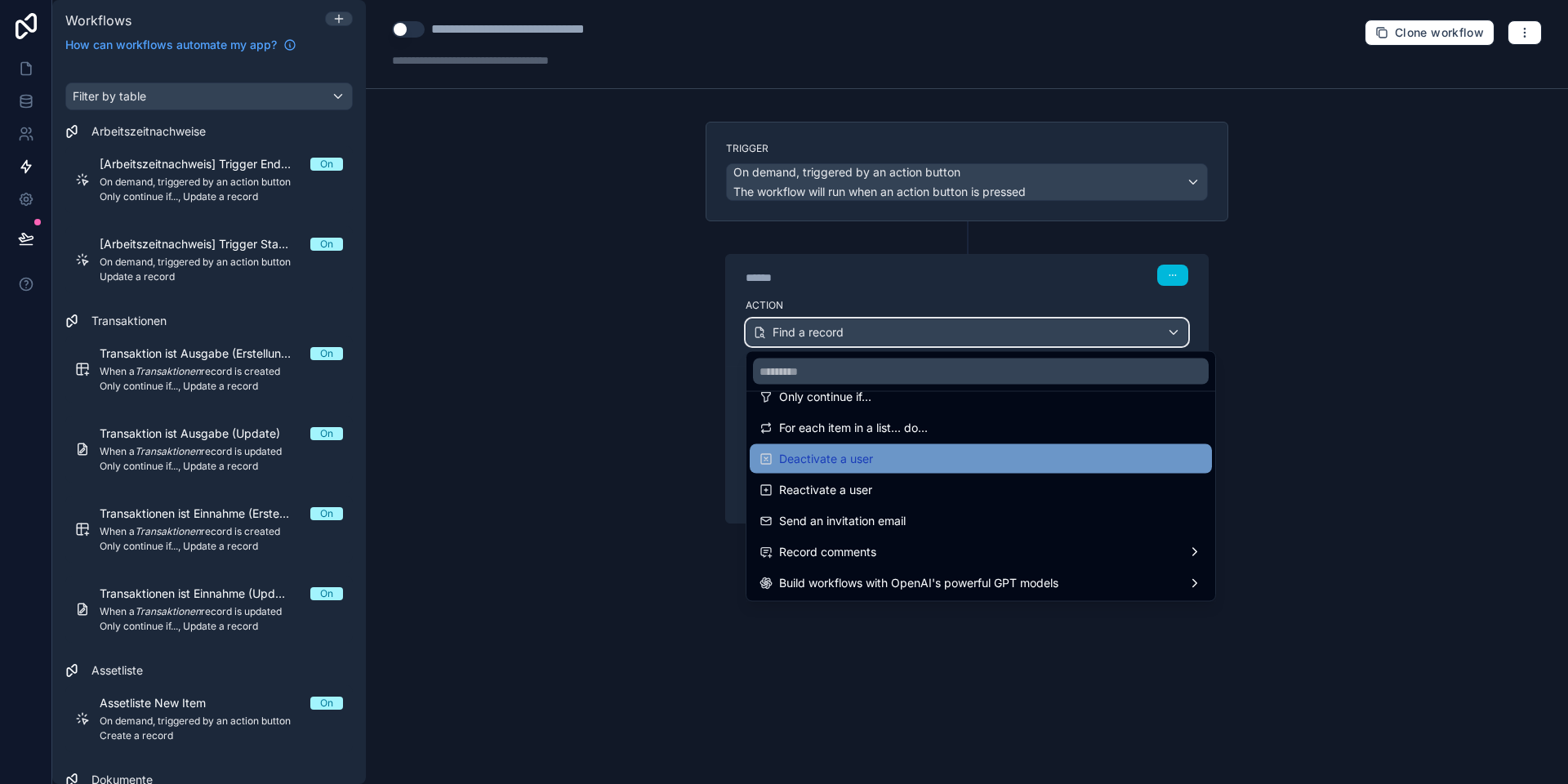
scroll to position [245, 0]
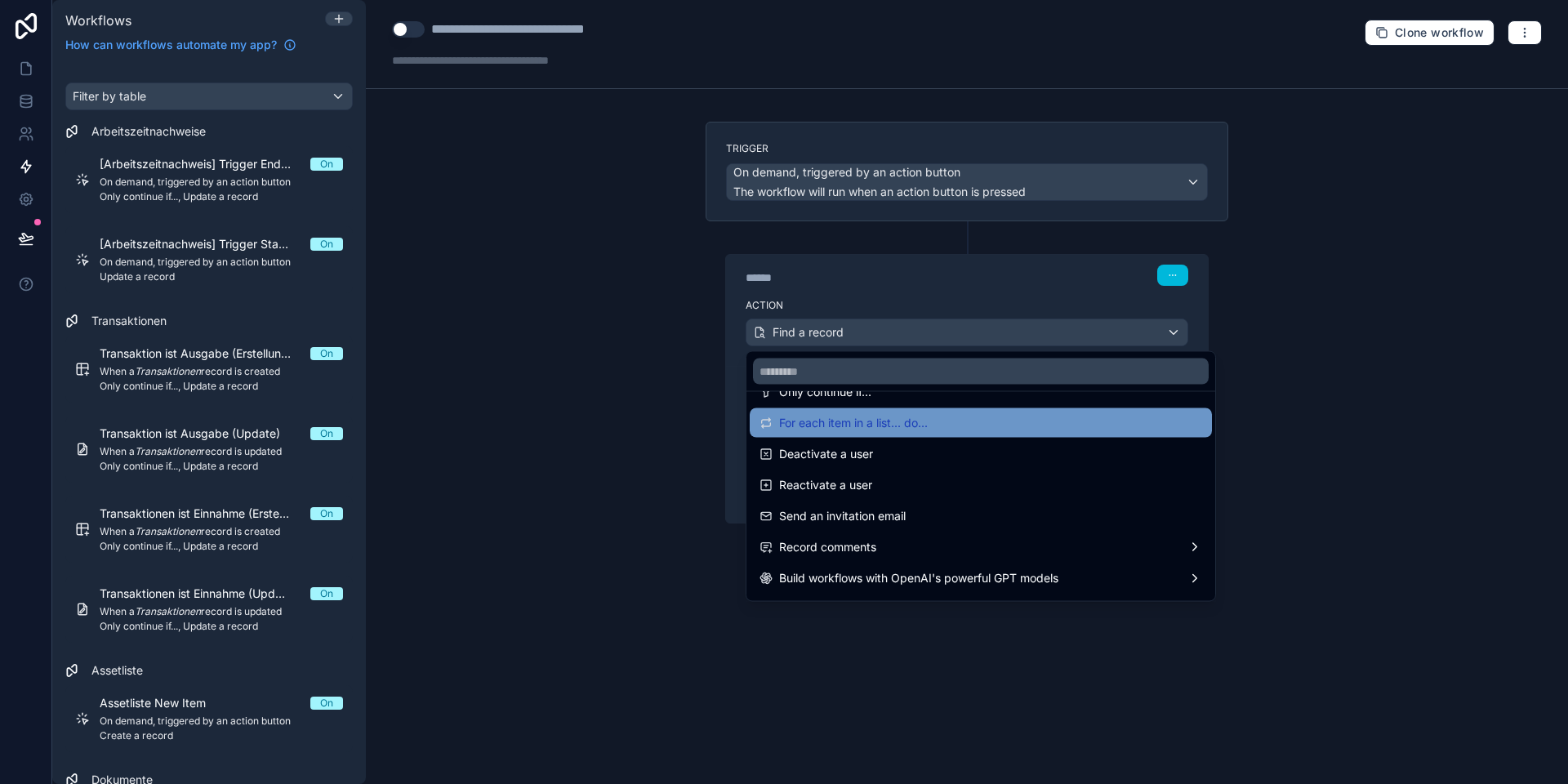
click at [845, 429] on span "For each item in a list... do..." at bounding box center [853, 424] width 149 height 20
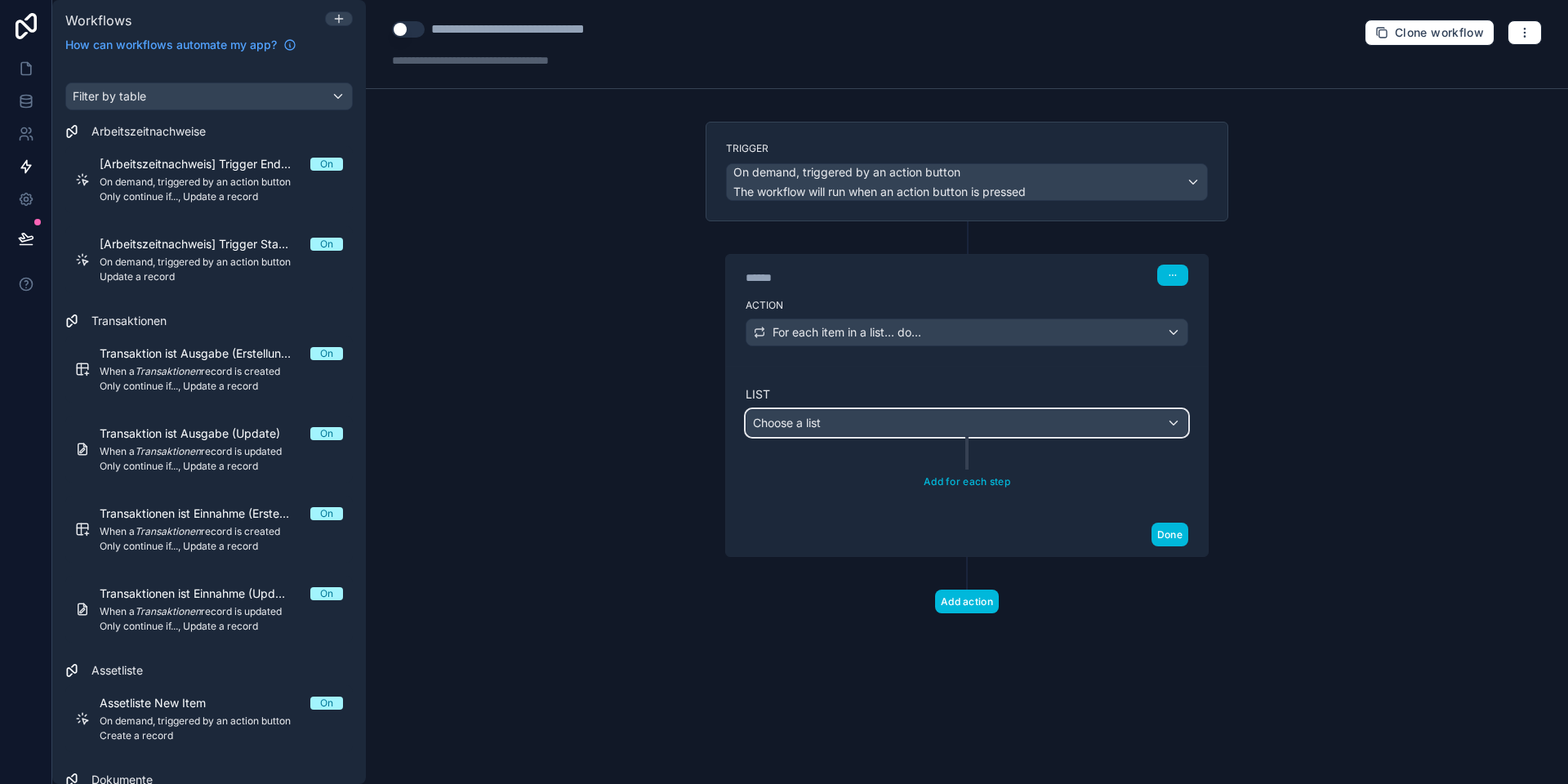
click at [829, 421] on div "Choose a list" at bounding box center [966, 423] width 441 height 26
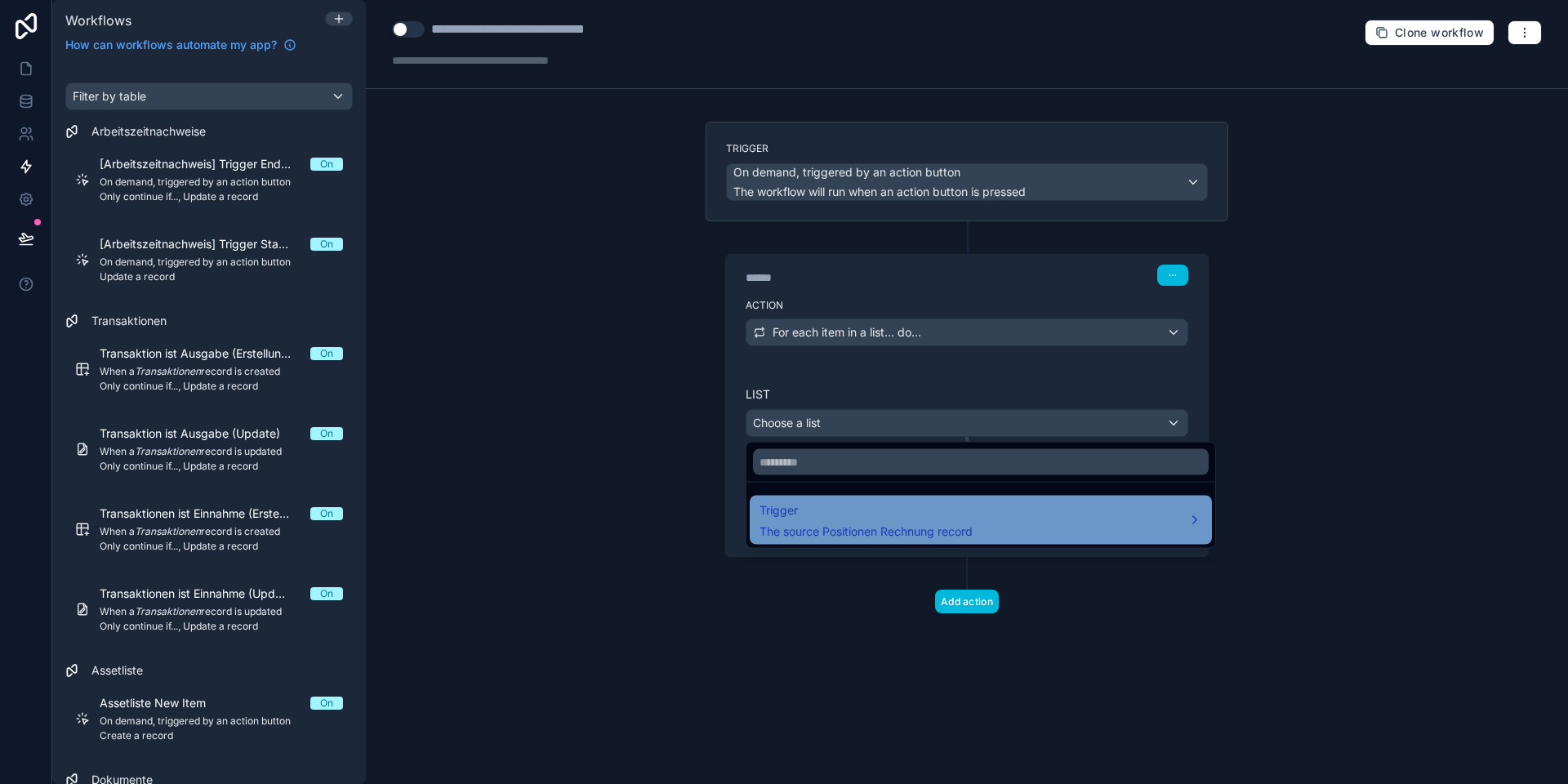
click at [826, 520] on div "Trigger The source Positionen Rechnung record" at bounding box center [865, 520] width 213 height 39
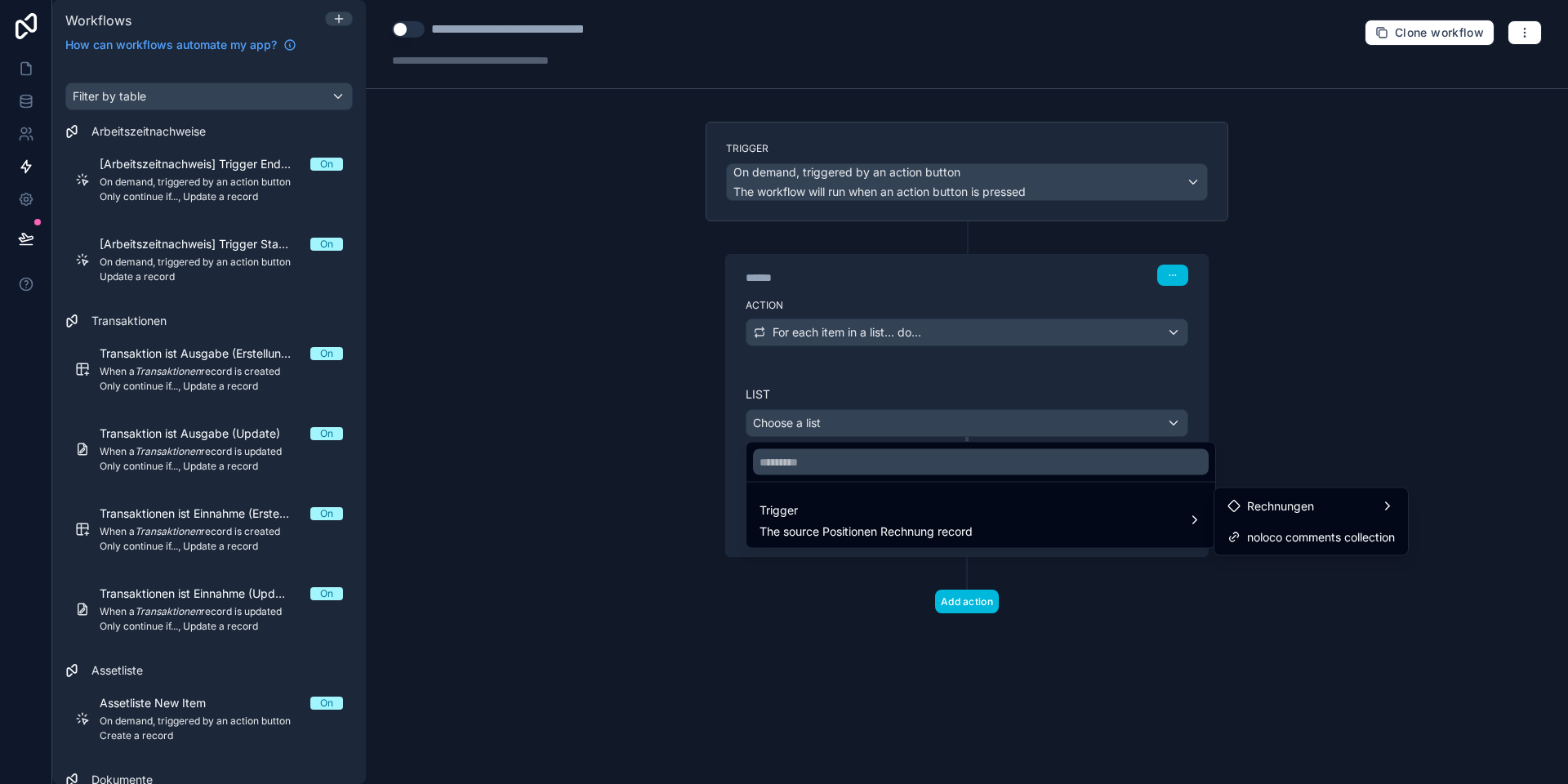
click at [1275, 446] on div at bounding box center [784, 392] width 1568 height 784
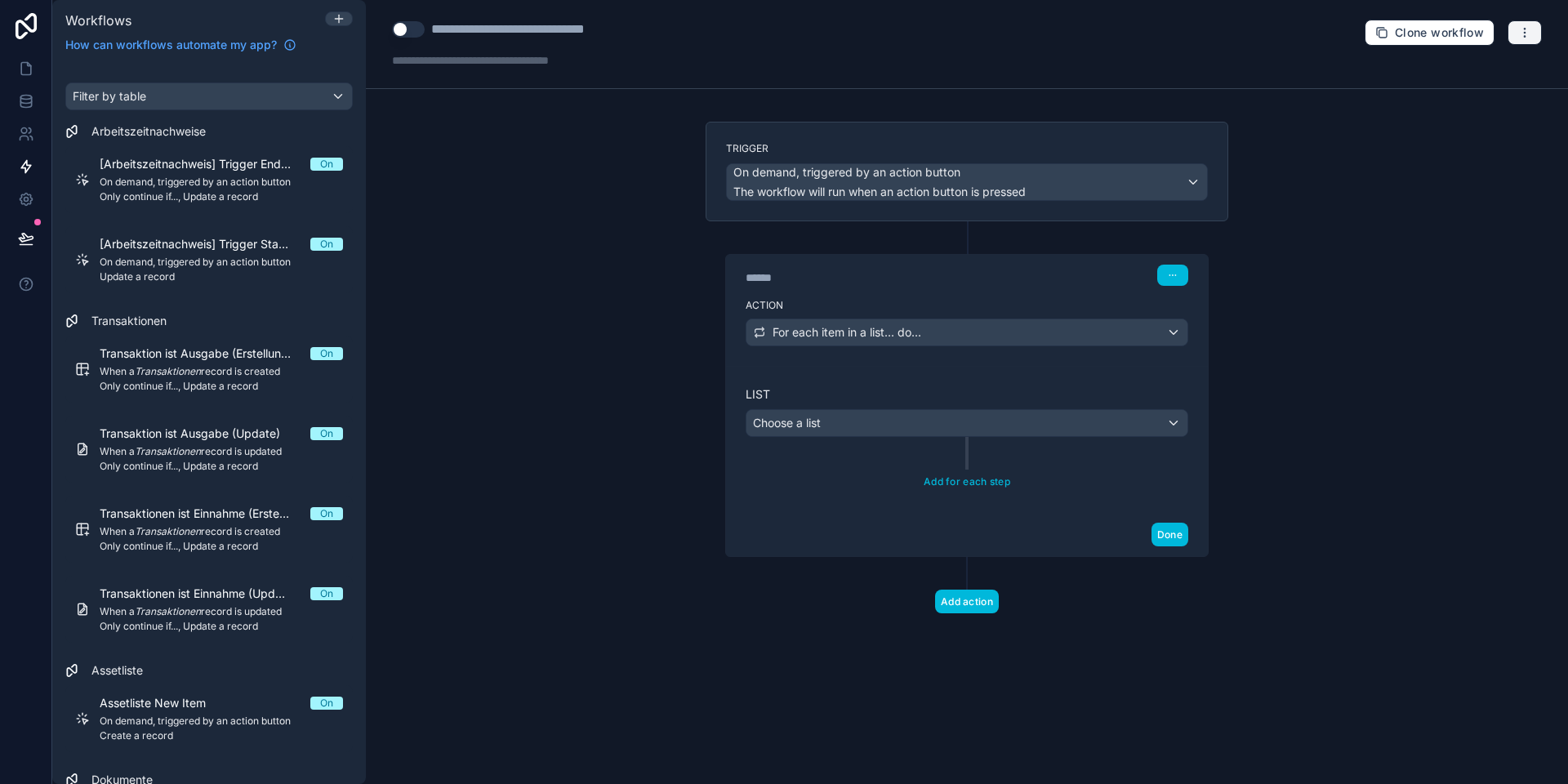
click at [1521, 35] on icon "button" at bounding box center [1524, 32] width 13 height 13
click at [1472, 120] on span "Delete workflow" at bounding box center [1480, 122] width 78 height 13
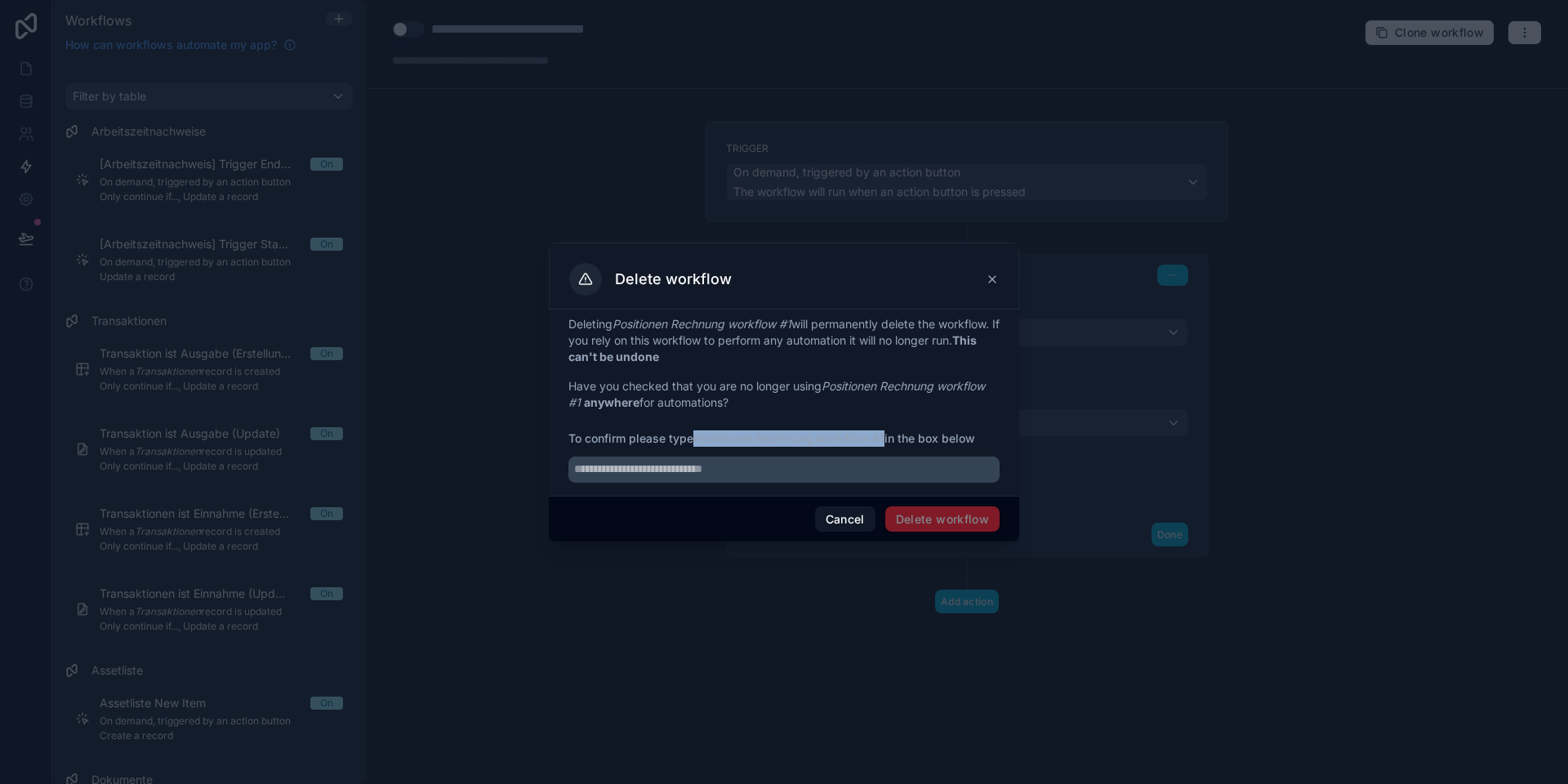
drag, startPoint x: 699, startPoint y: 439, endPoint x: 829, endPoint y: 467, distance: 133.0
click at [883, 435] on strong "Positionen Rechnung workflow #1" at bounding box center [788, 438] width 191 height 14
copy strong "Positionen Rechnung workflow #1"
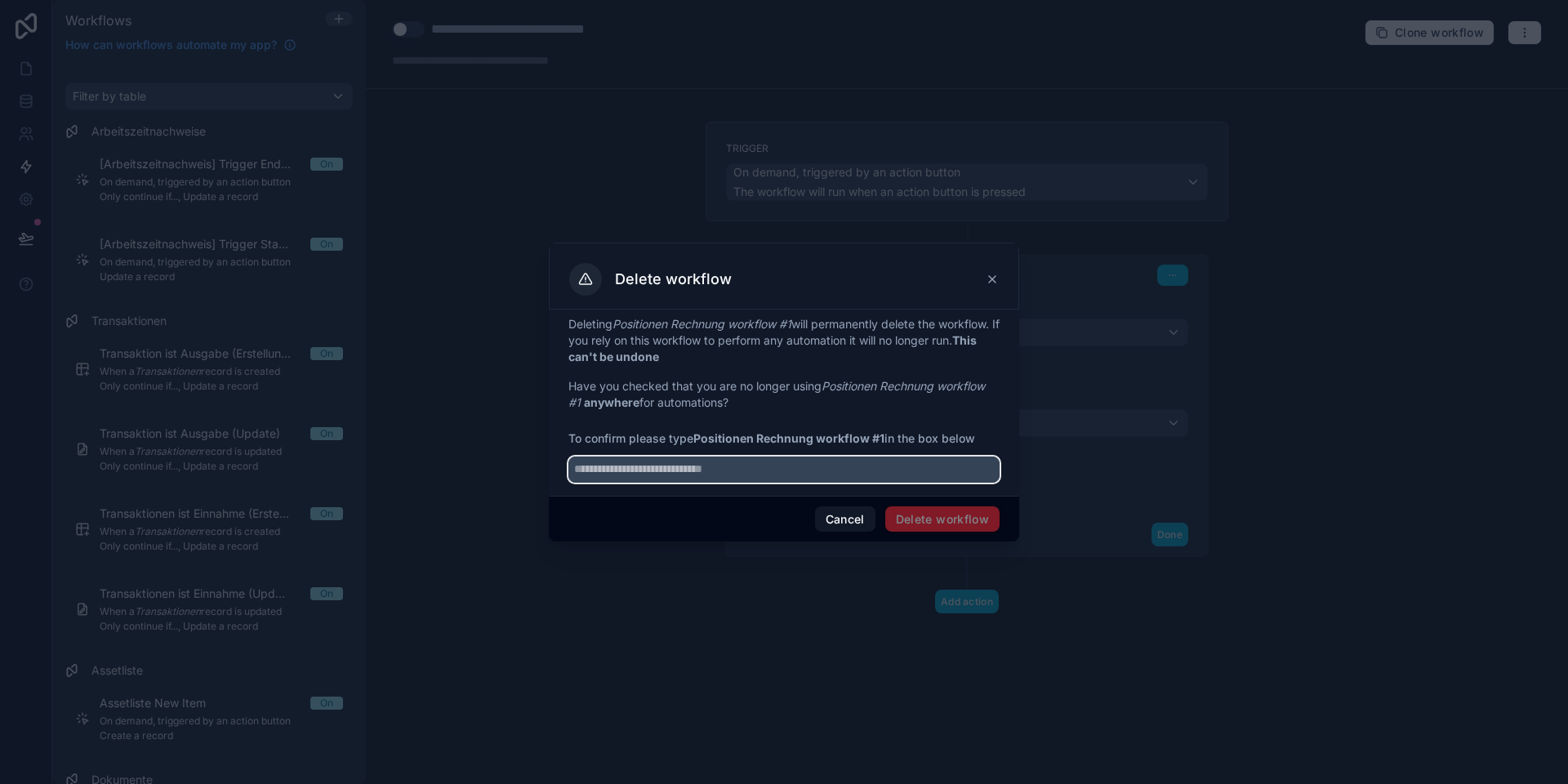
drag, startPoint x: 790, startPoint y: 466, endPoint x: 927, endPoint y: 497, distance: 140.5
click at [790, 466] on input "text" at bounding box center [784, 469] width 431 height 26
paste input "**********"
type input "**********"
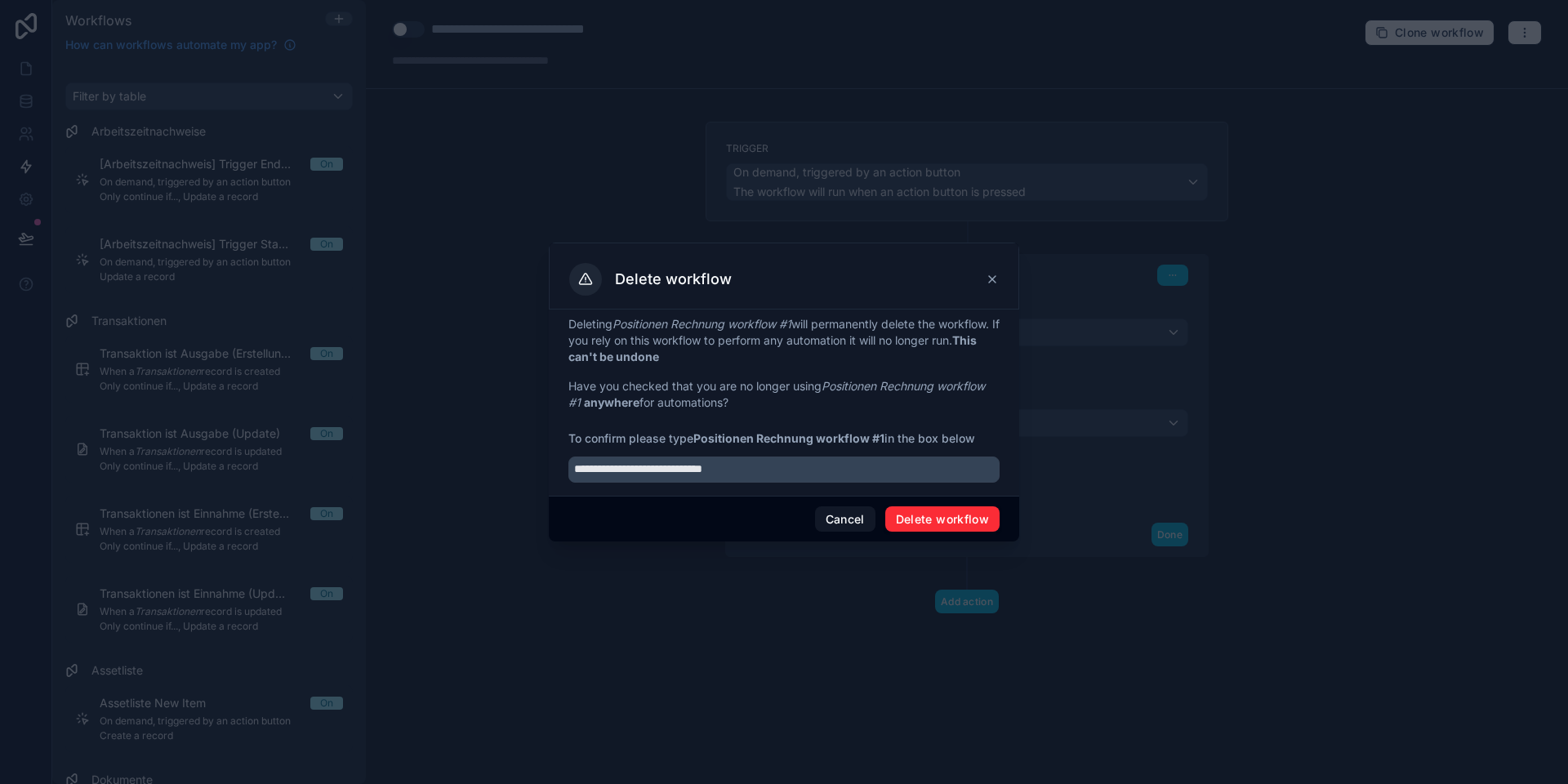
click at [953, 511] on button "Delete workflow" at bounding box center [942, 519] width 114 height 26
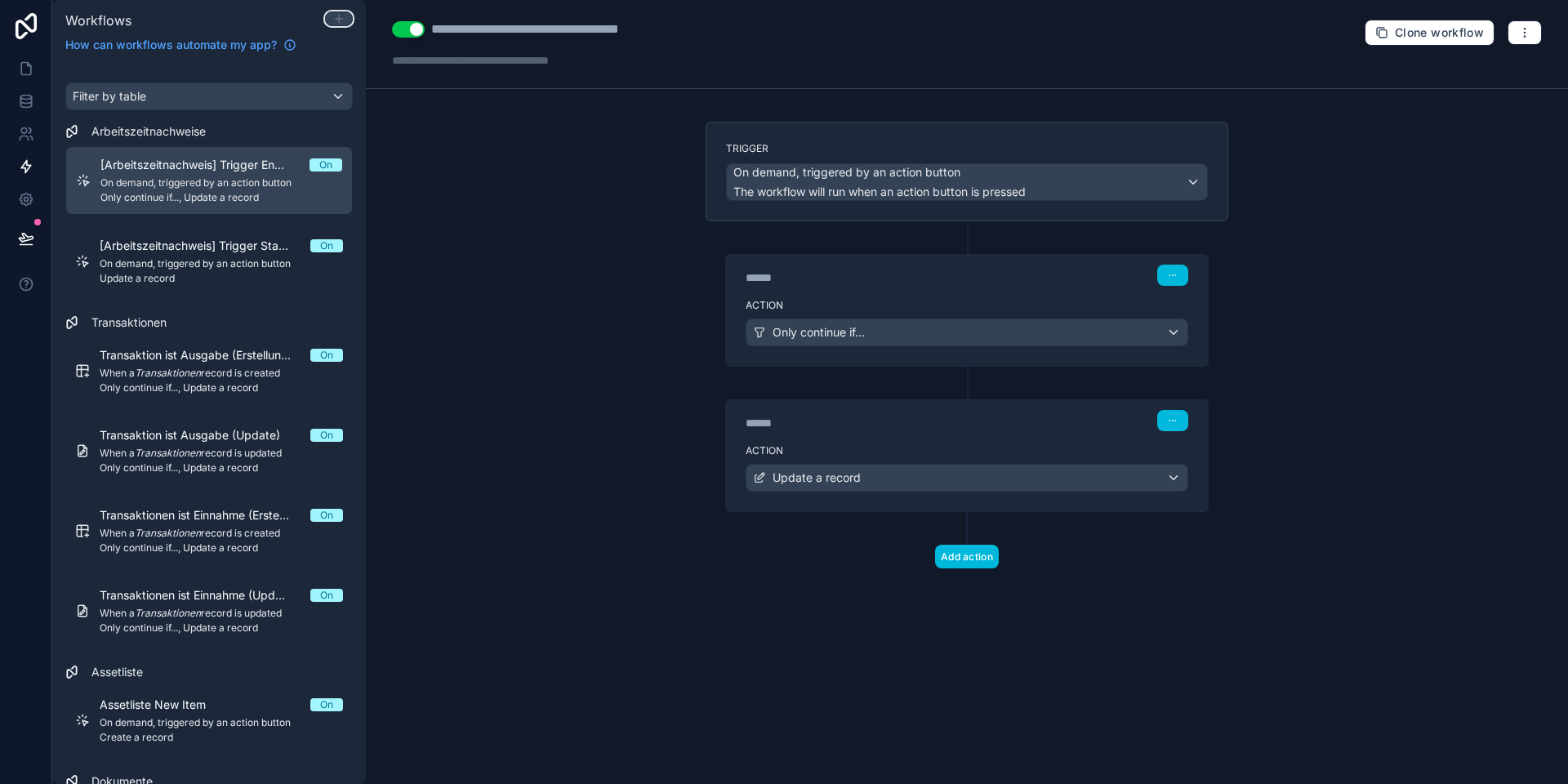
click at [336, 20] on icon at bounding box center [338, 18] width 13 height 13
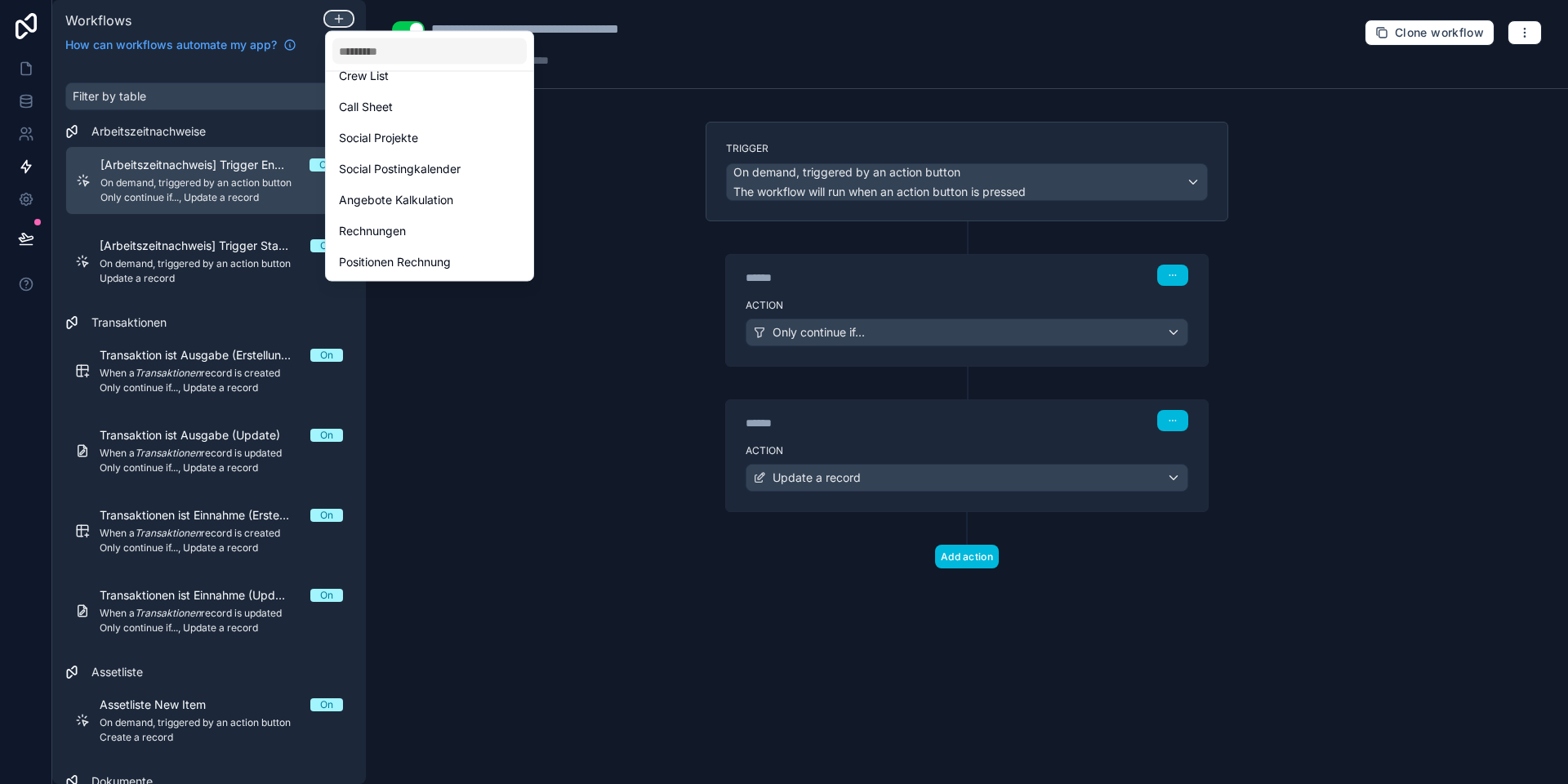
scroll to position [450, 0]
click at [390, 201] on span "Angebote Kalkulation" at bounding box center [396, 201] width 114 height 20
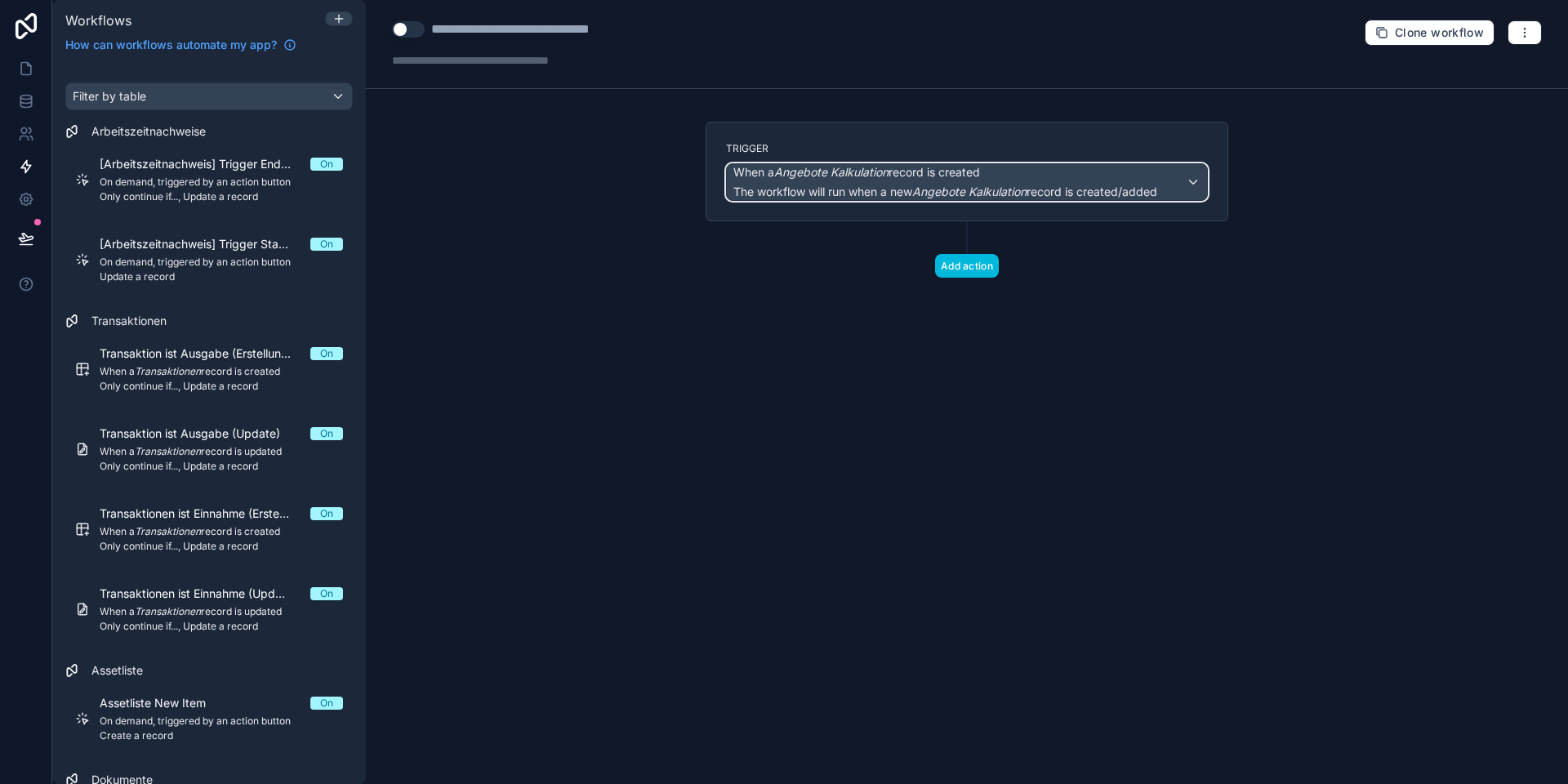
click at [834, 181] on div "When a Angebote Kalkulation record is created The workflow will run when a new …" at bounding box center [944, 182] width 423 height 36
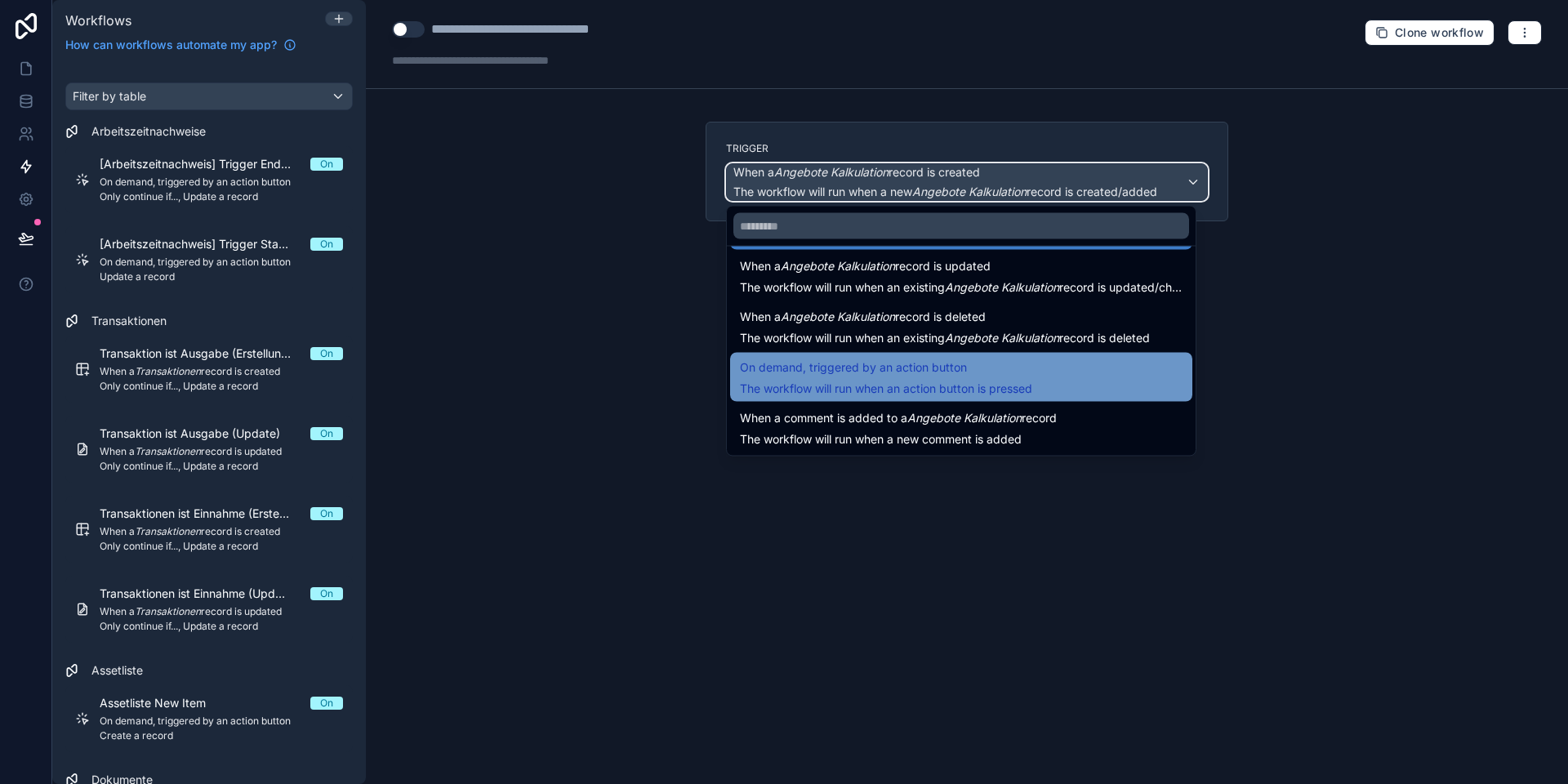
scroll to position [56, 0]
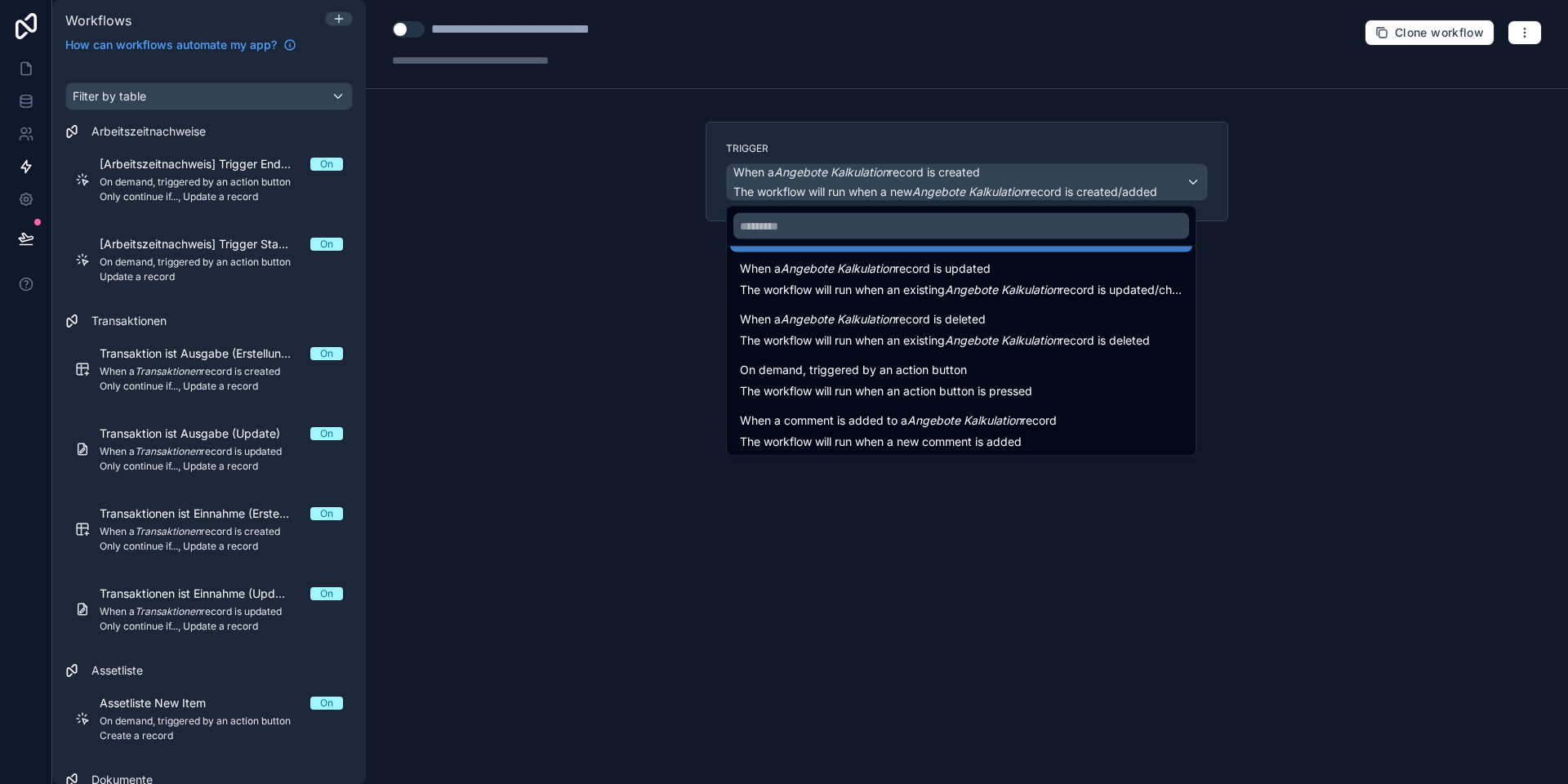
click at [844, 375] on span "On demand, triggered by an action button" at bounding box center [854, 370] width 227 height 20
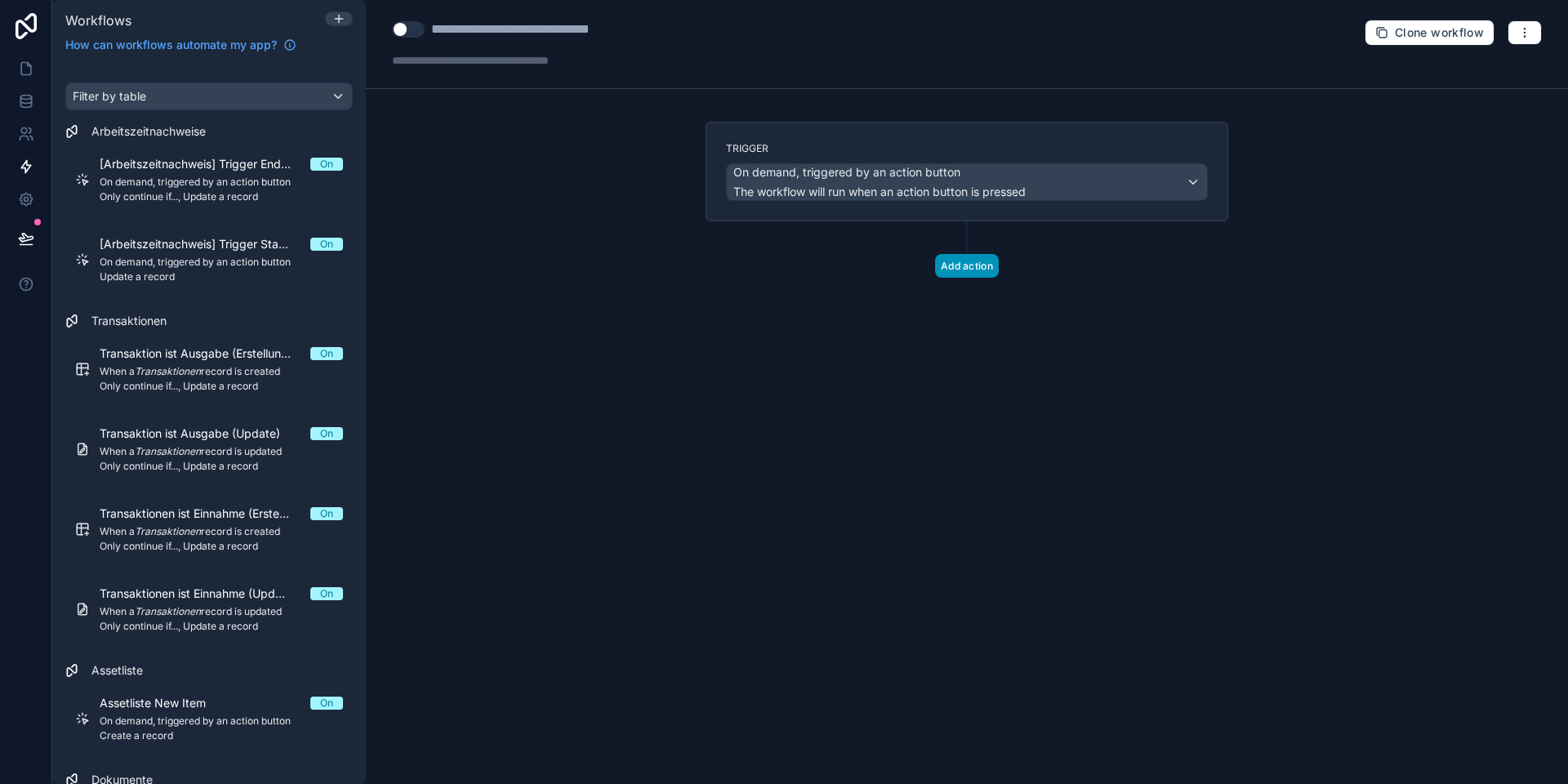
click at [948, 273] on button "Add action" at bounding box center [966, 266] width 64 height 24
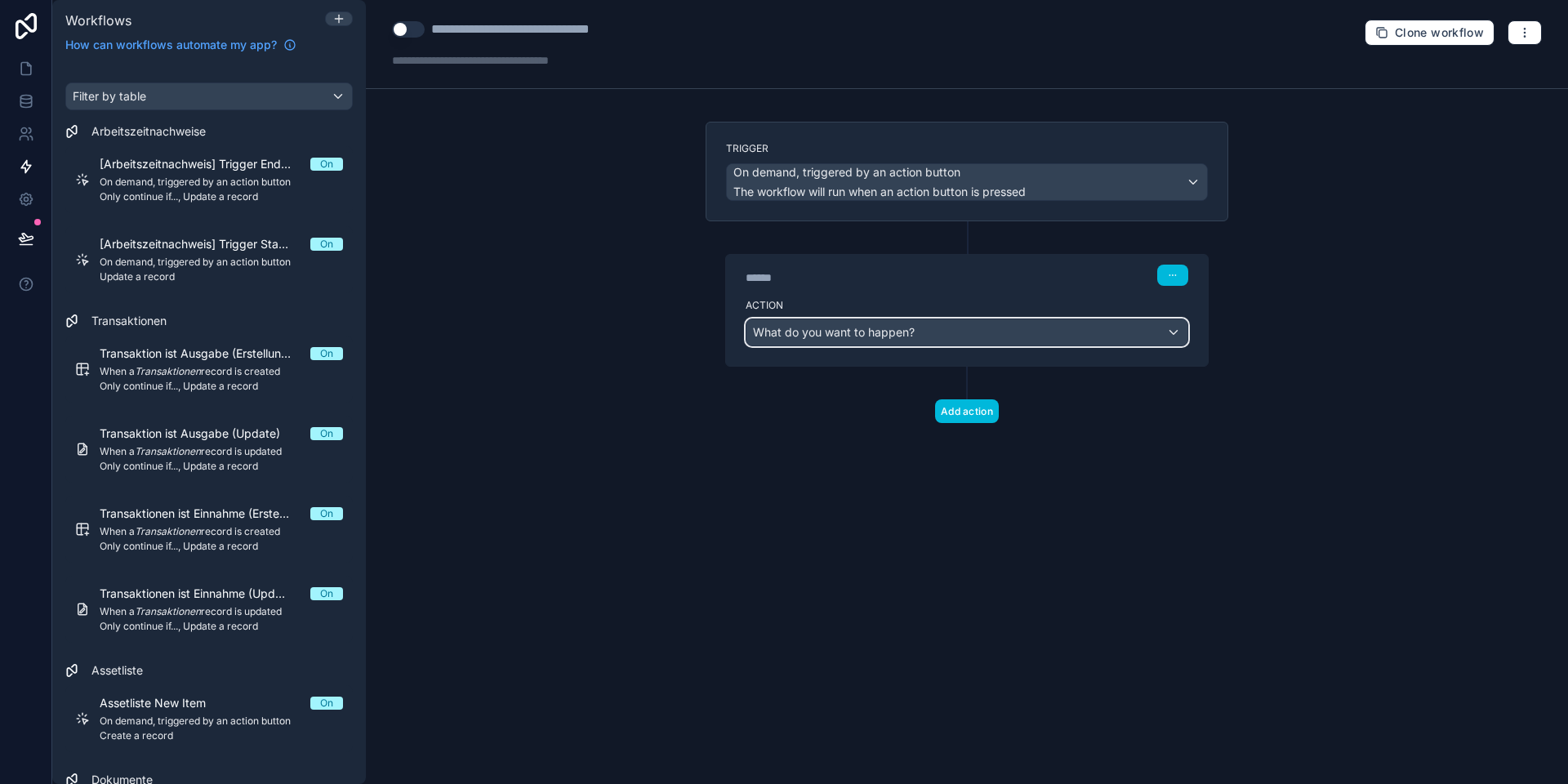
click at [866, 336] on span "What do you want to happen?" at bounding box center [834, 332] width 162 height 14
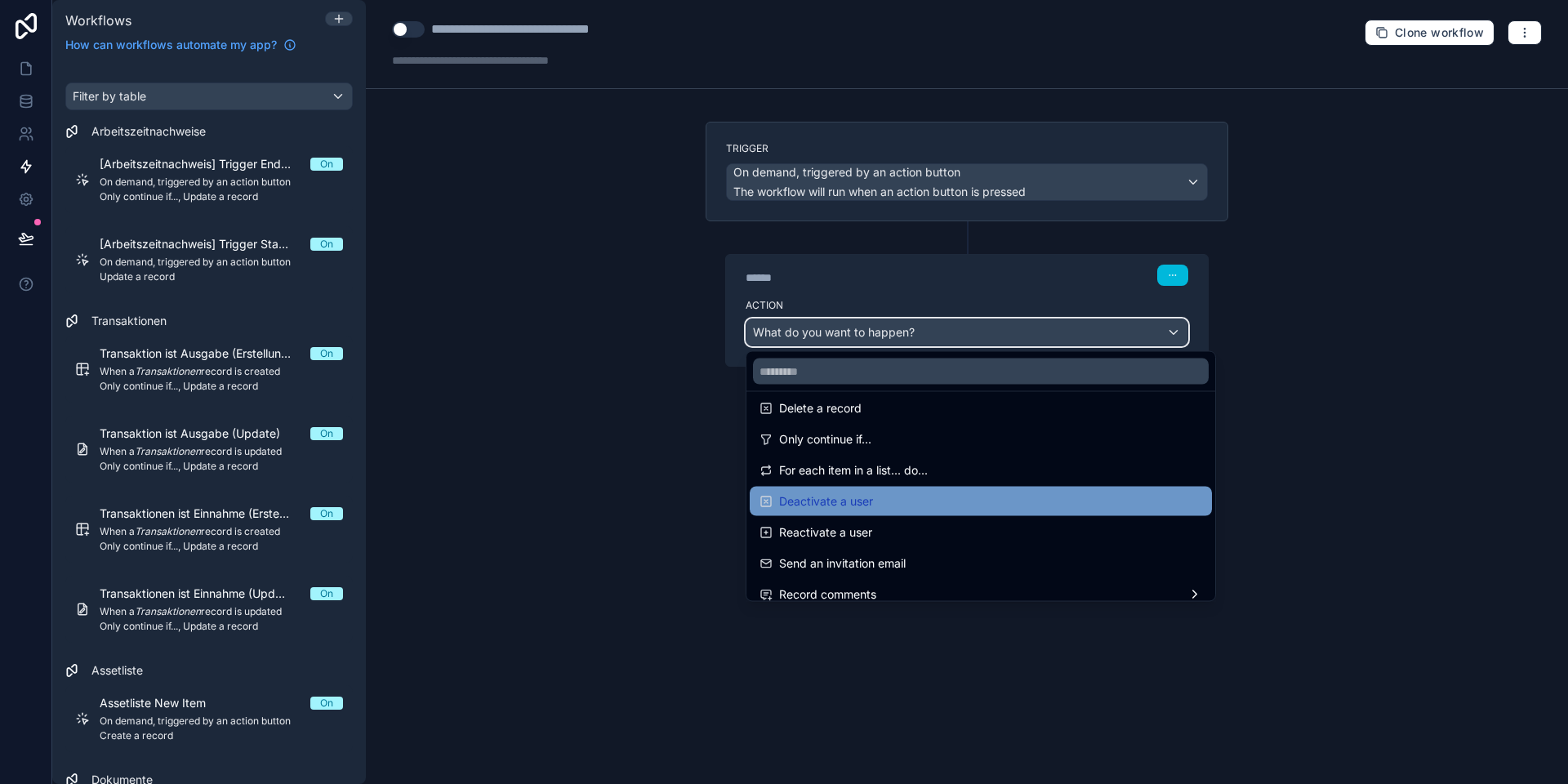
scroll to position [204, 0]
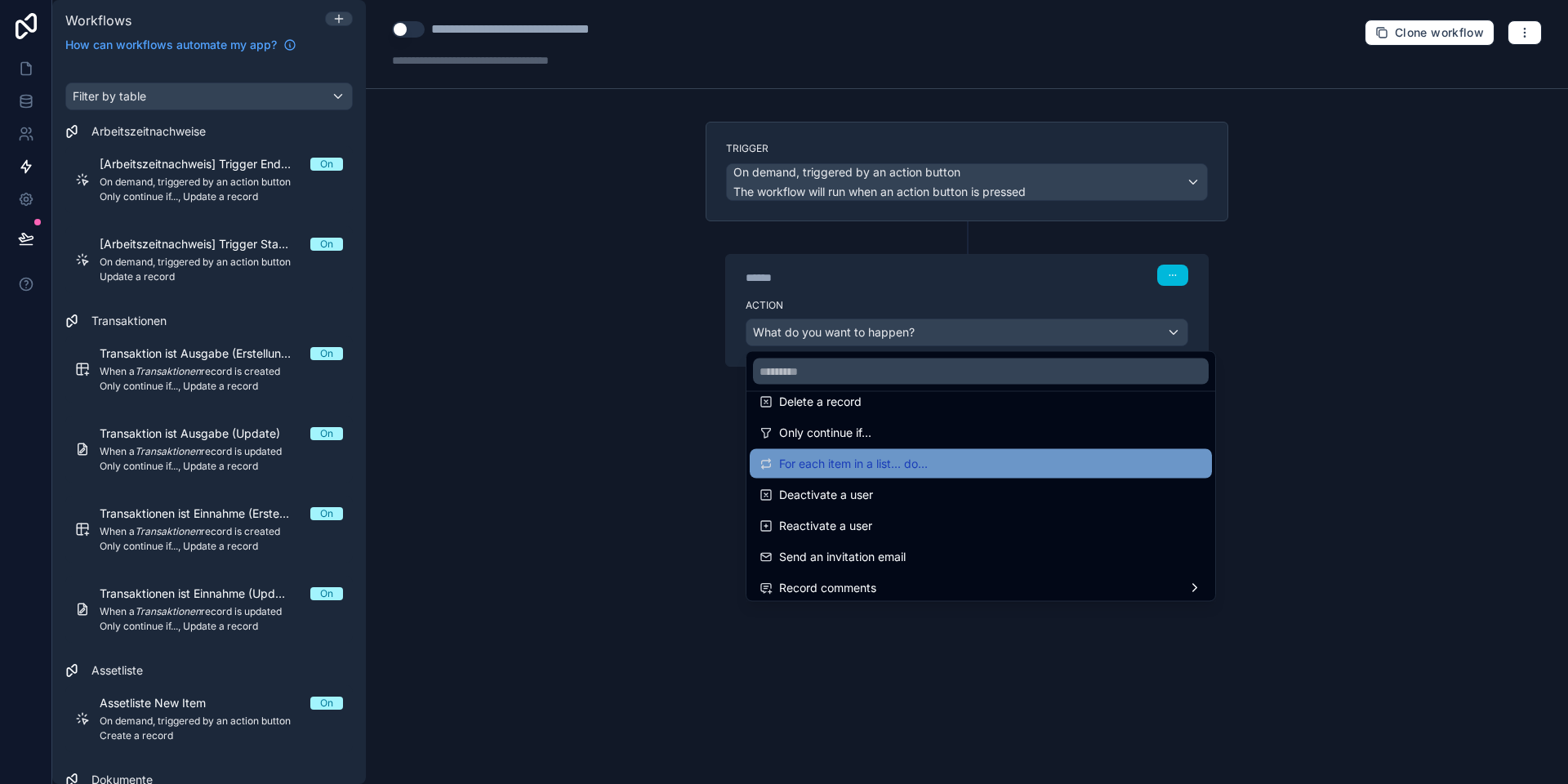
click at [866, 465] on span "For each item in a list... do..." at bounding box center [853, 464] width 149 height 20
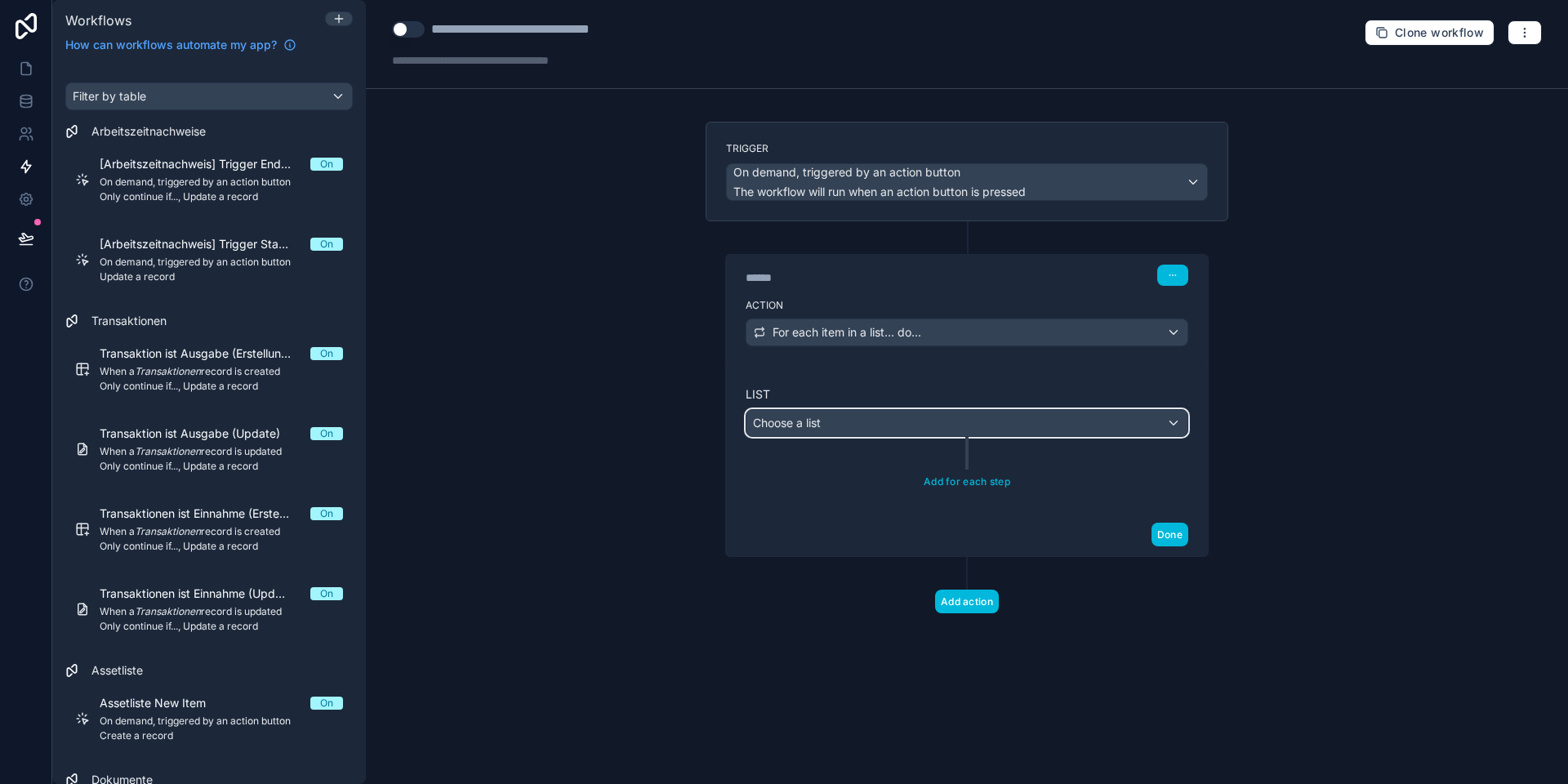
click at [849, 419] on div "Choose a list" at bounding box center [966, 423] width 441 height 26
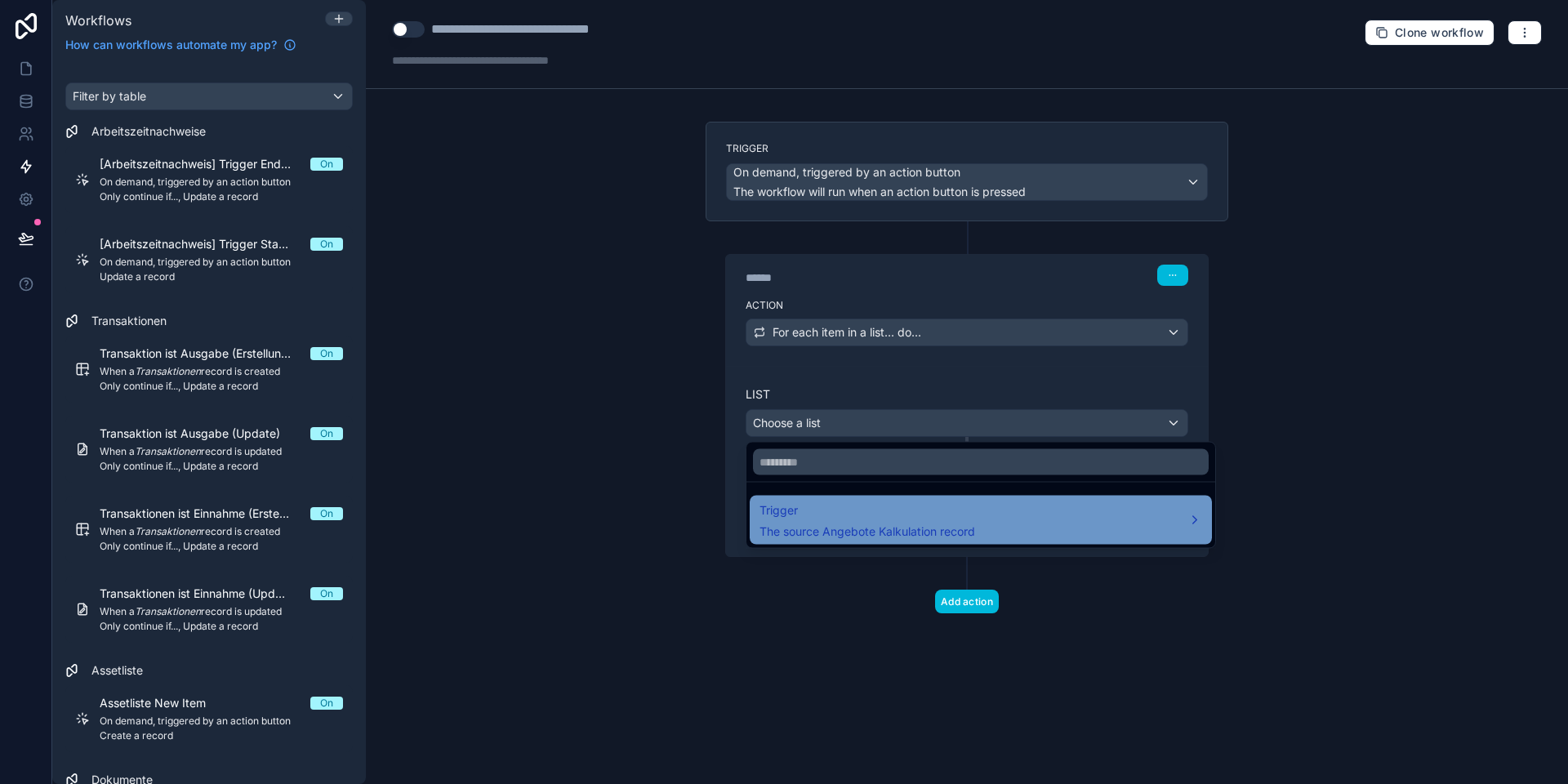
click at [853, 529] on span "The source Angebote Kalkulation record" at bounding box center [866, 531] width 215 height 17
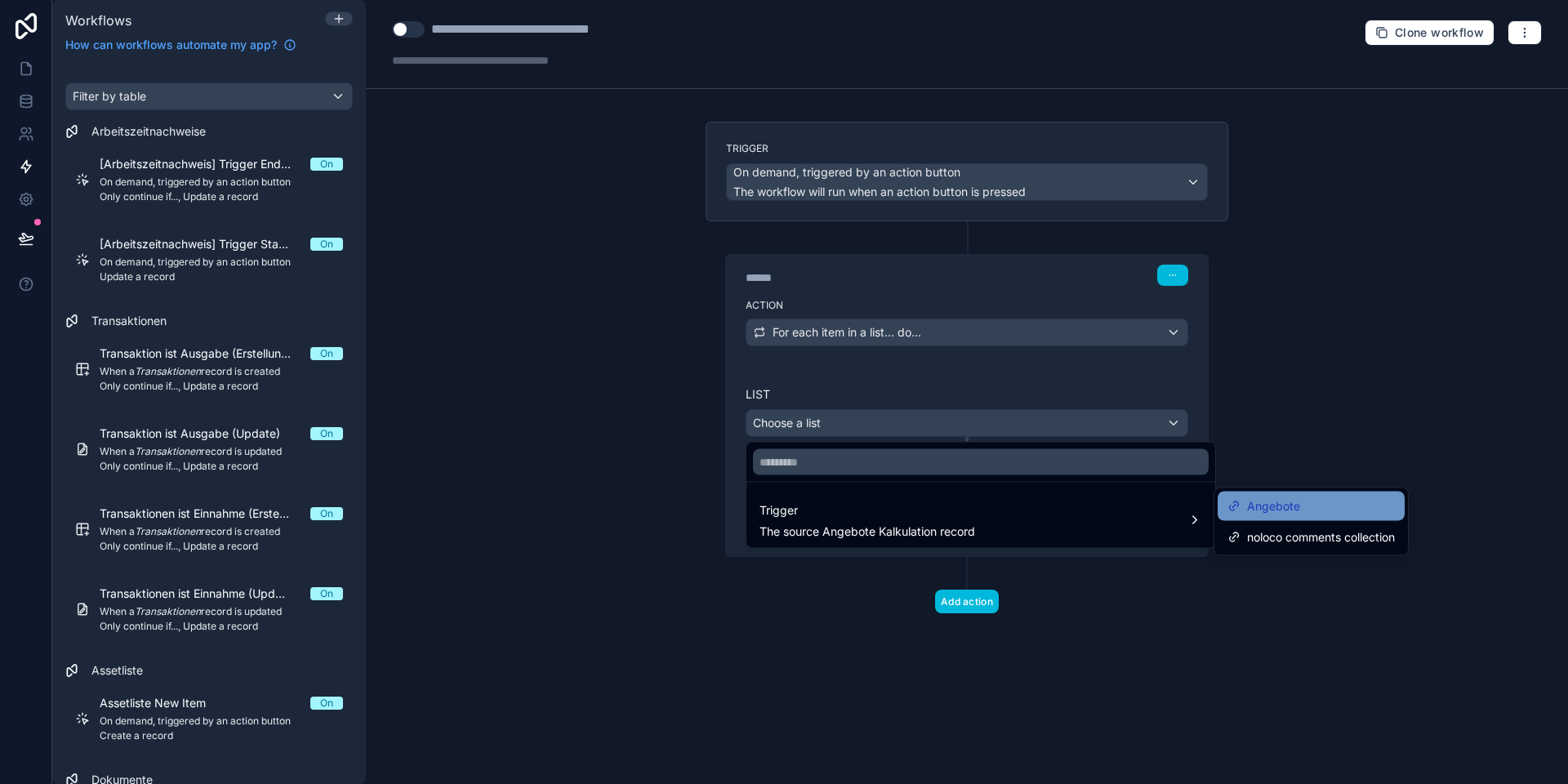
click at [1321, 511] on div "Angebote" at bounding box center [1311, 507] width 168 height 20
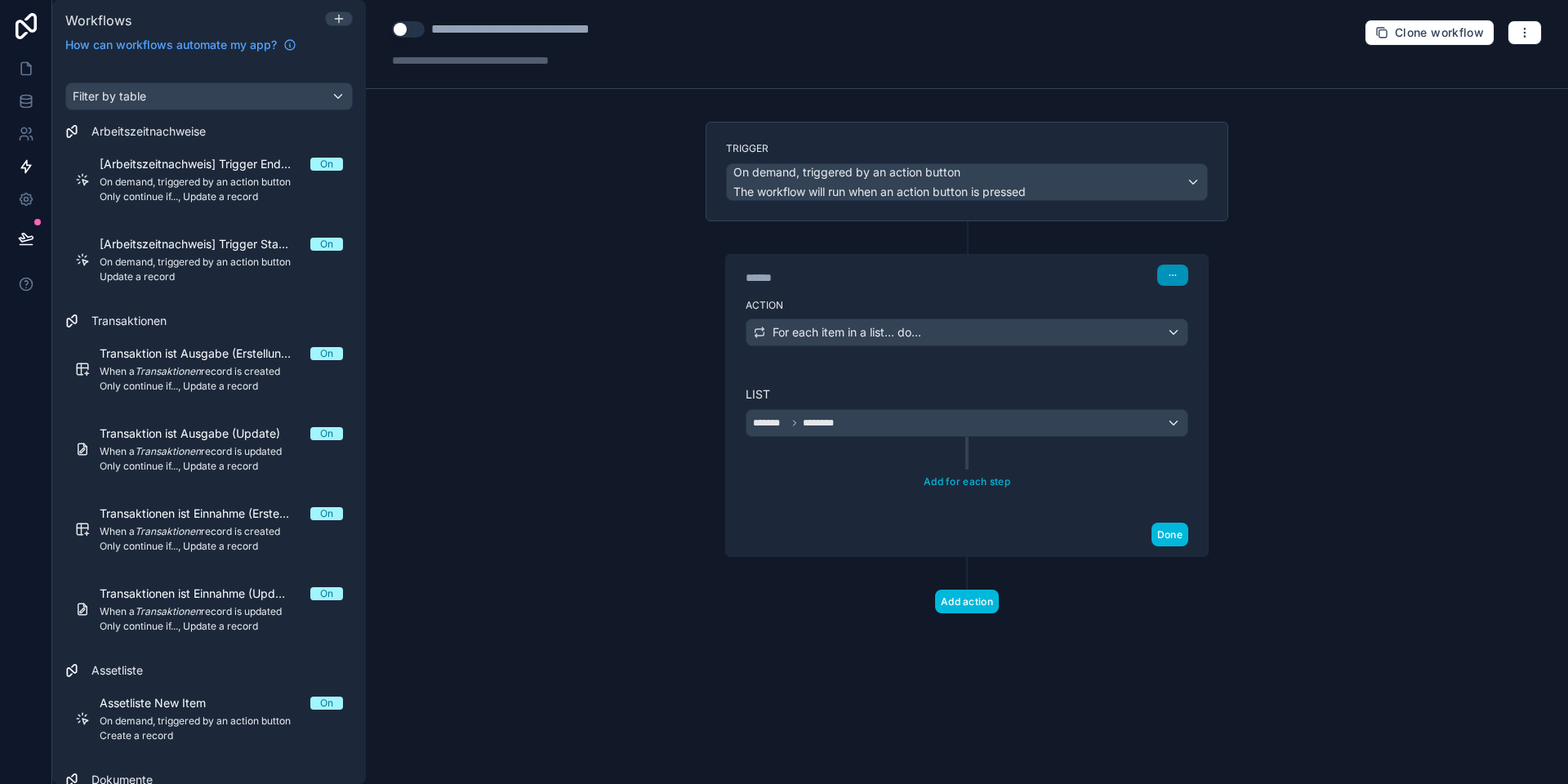
click at [1158, 272] on button "button" at bounding box center [1171, 275] width 31 height 22
click at [1193, 337] on span "Delete" at bounding box center [1203, 338] width 31 height 13
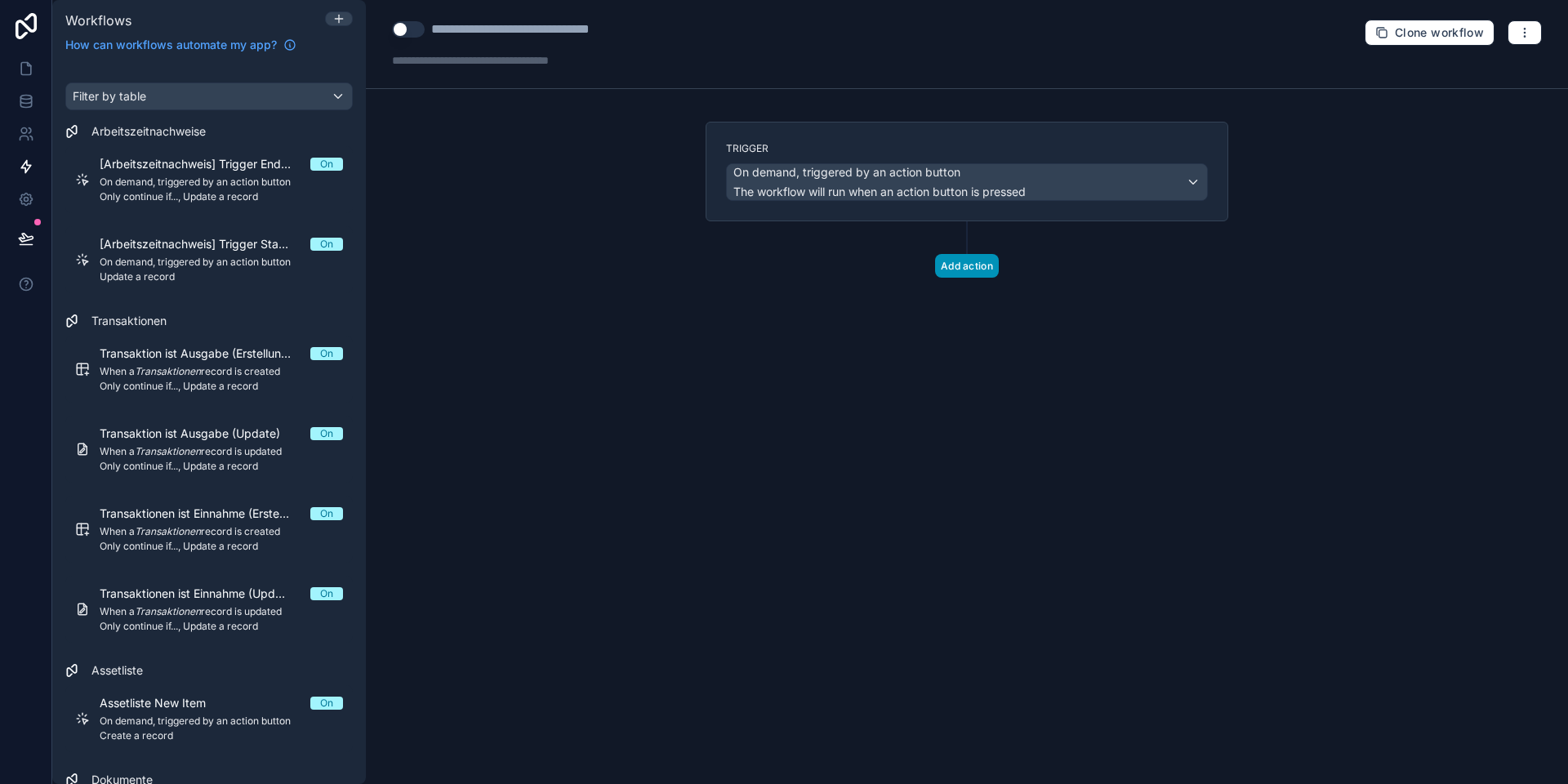
click at [972, 263] on button "Add action" at bounding box center [966, 266] width 64 height 24
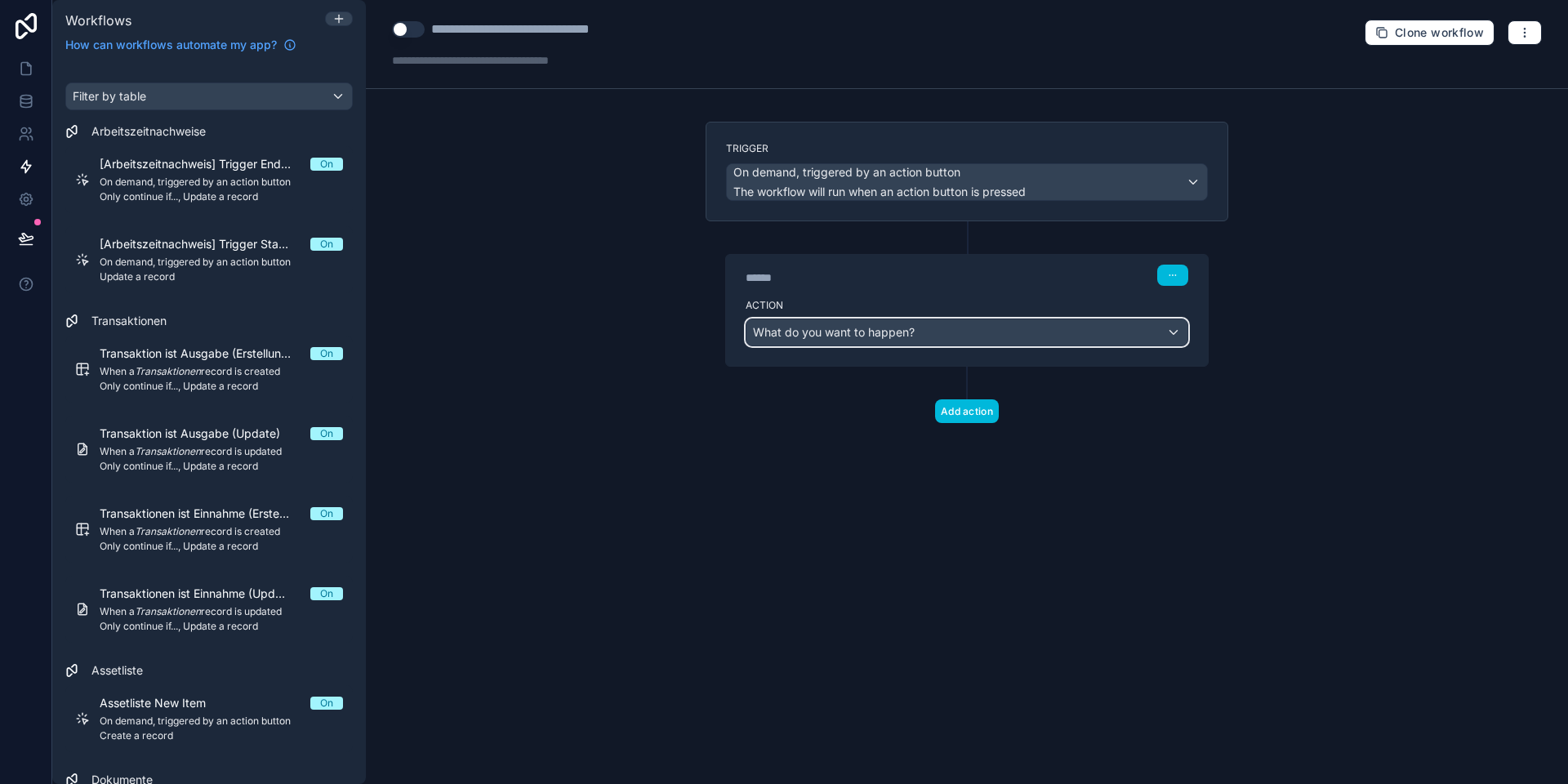
click at [881, 331] on span "What do you want to happen?" at bounding box center [834, 332] width 162 height 14
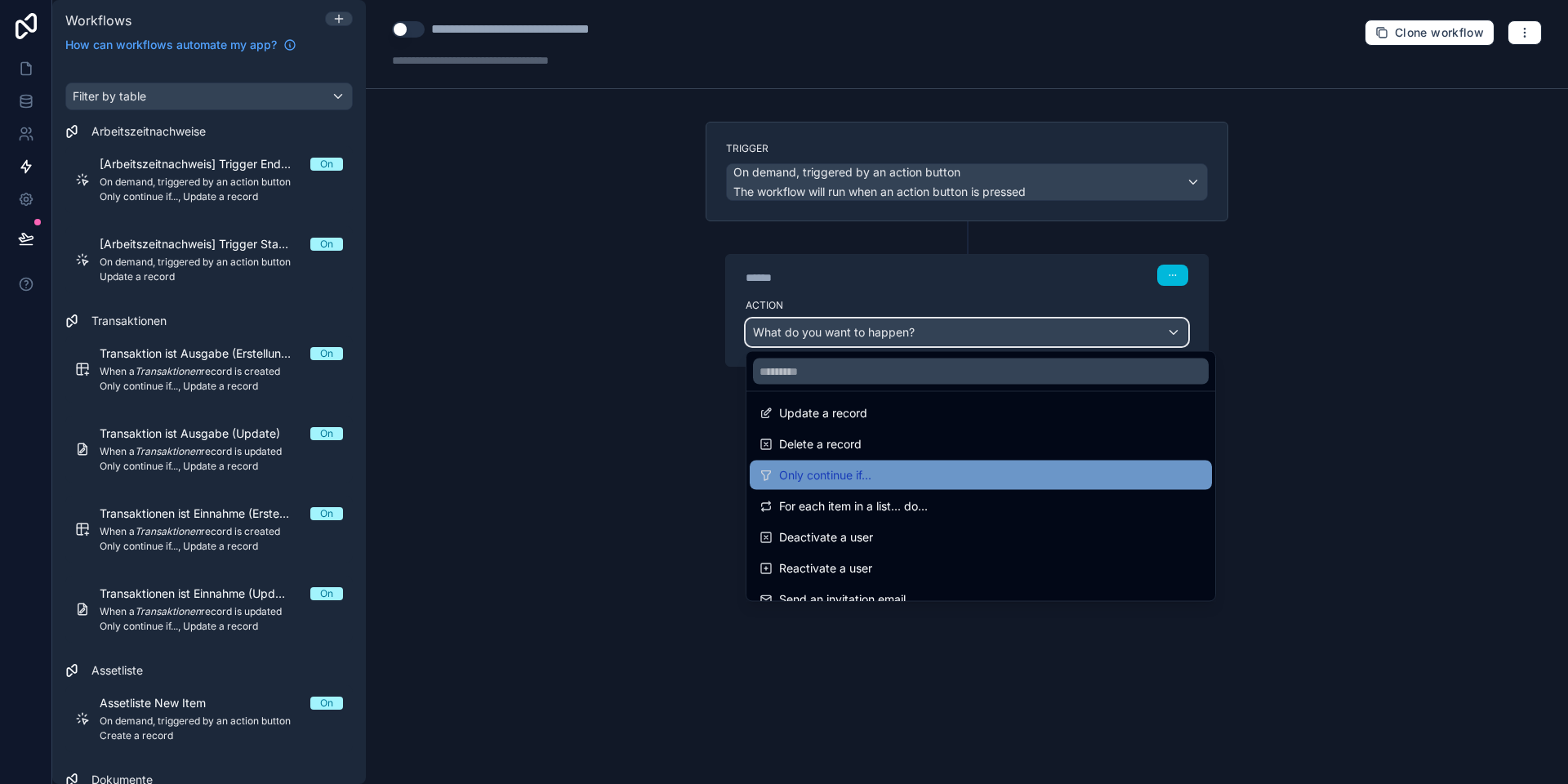
scroll to position [155, 0]
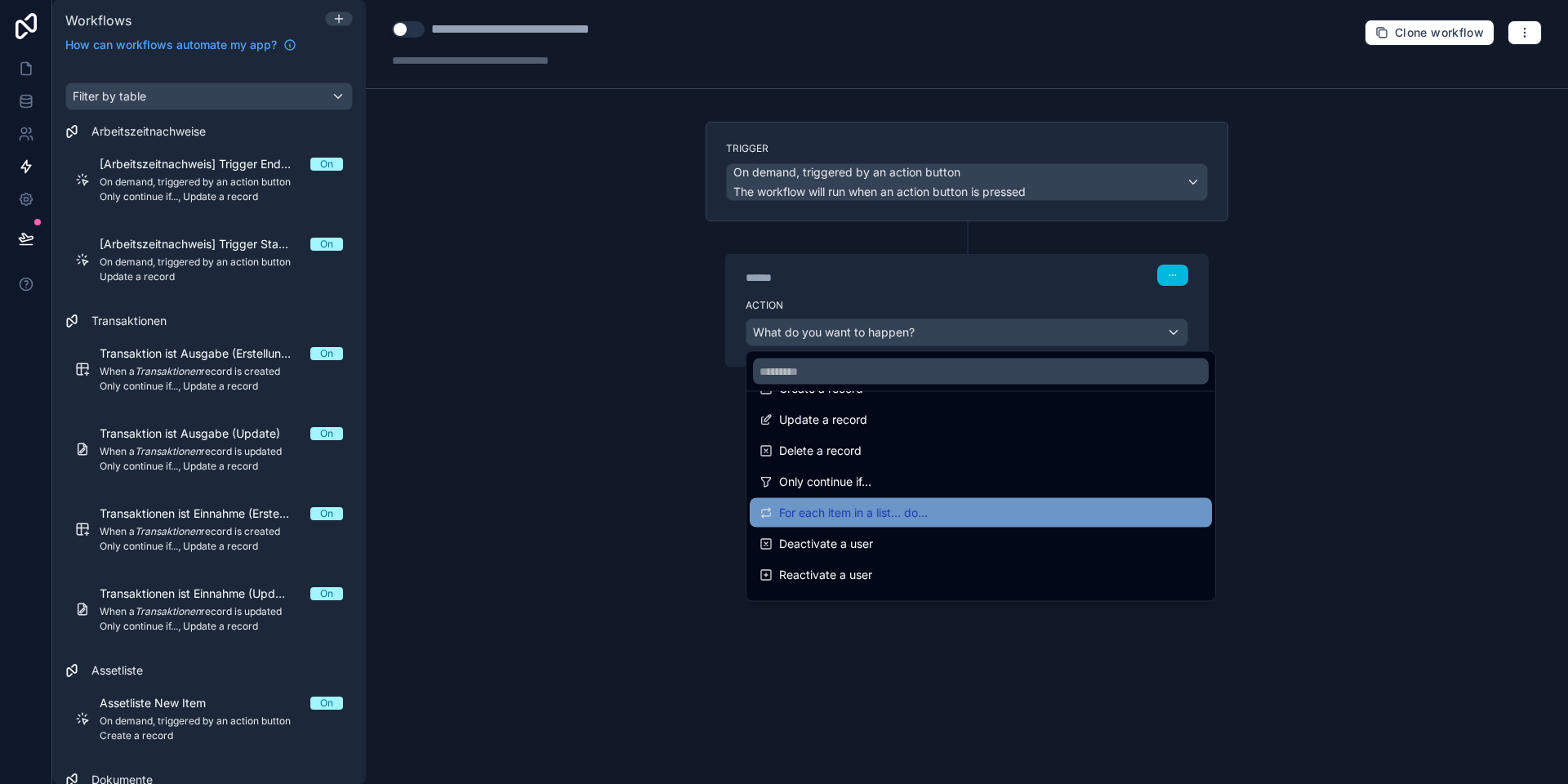
click at [823, 513] on span "For each item in a list... do..." at bounding box center [853, 513] width 149 height 20
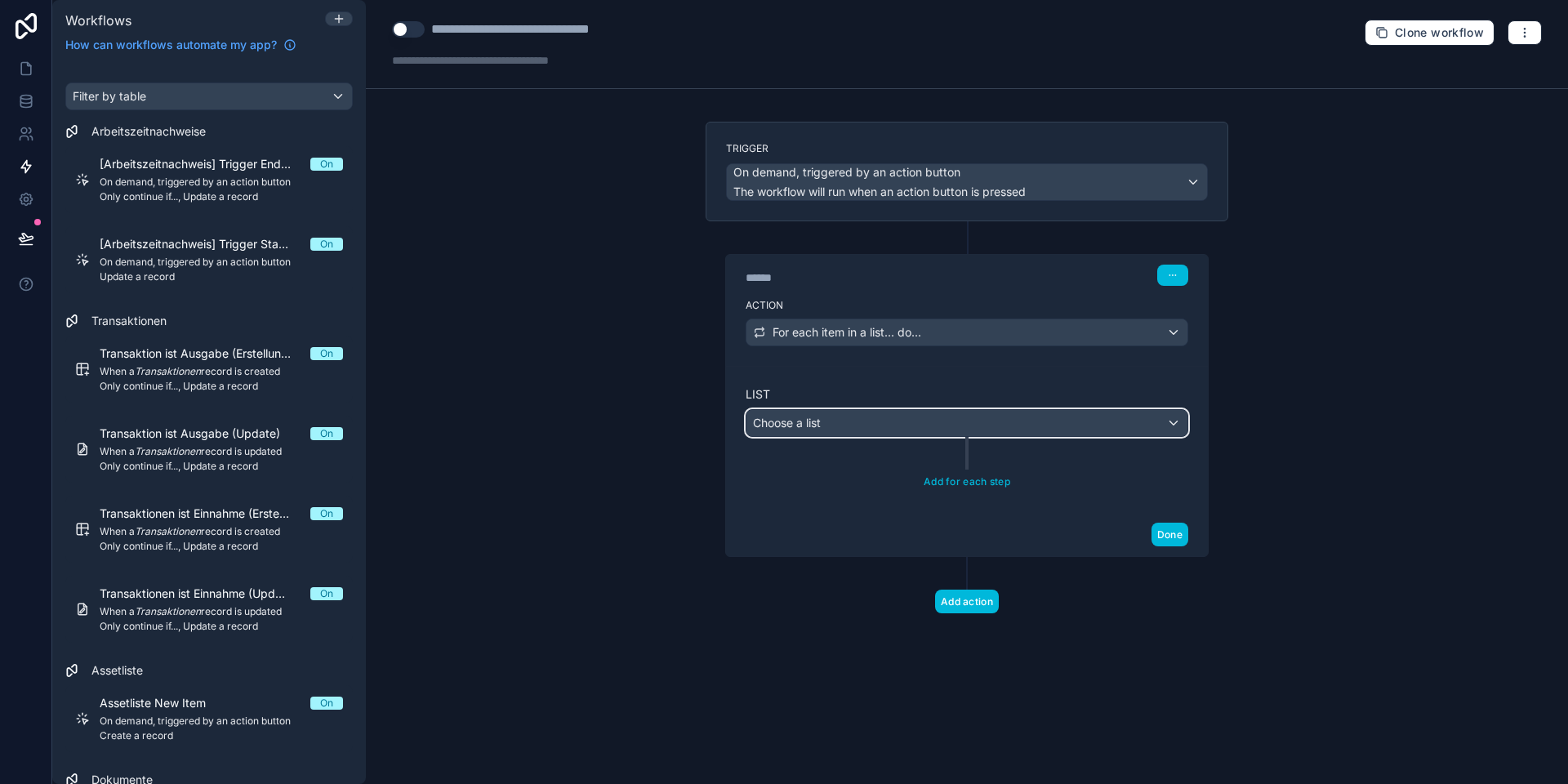
click at [863, 433] on div "Choose a list" at bounding box center [966, 423] width 441 height 26
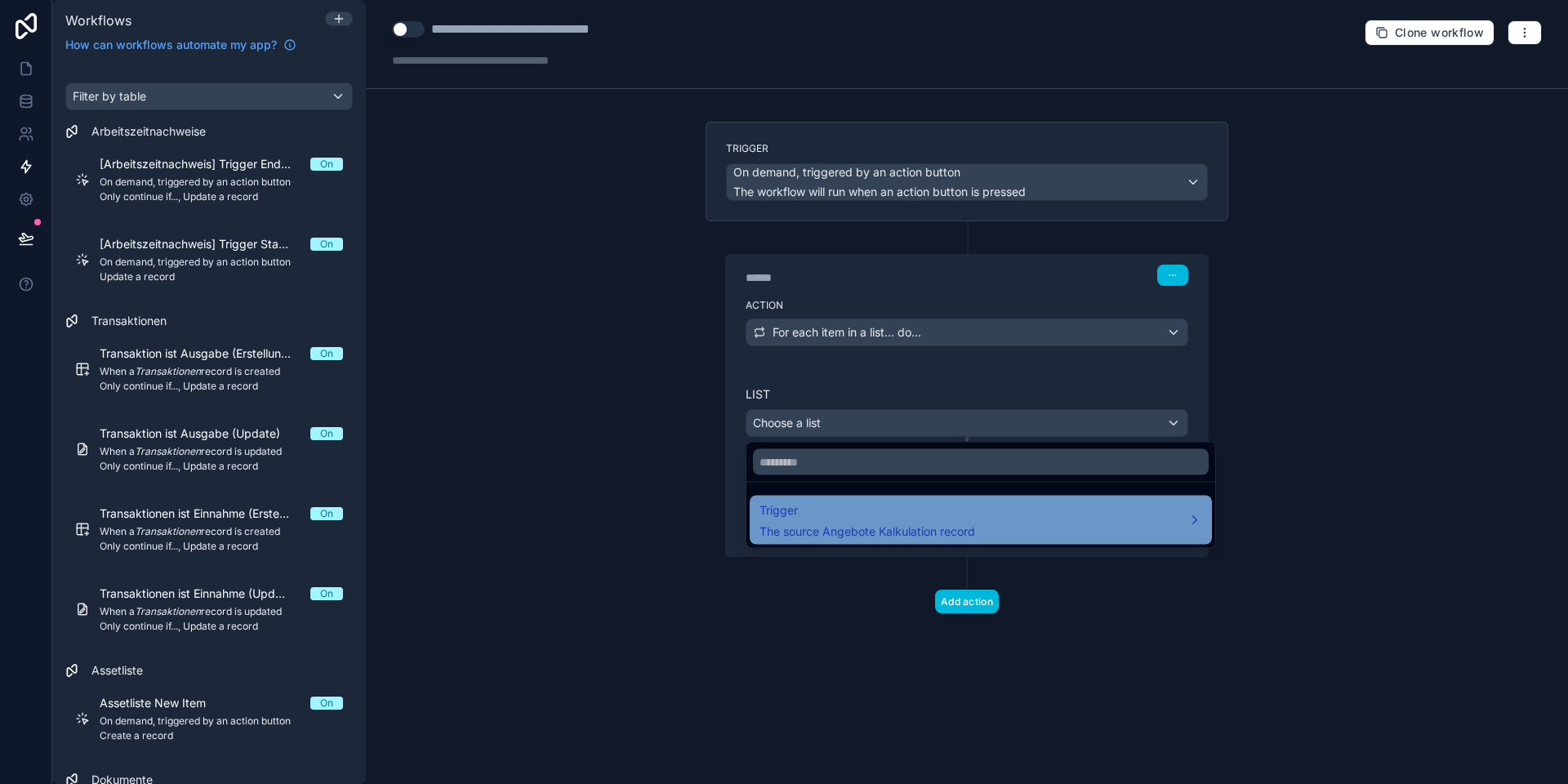
drag, startPoint x: 851, startPoint y: 518, endPoint x: 1122, endPoint y: 527, distance: 271.1
click at [851, 518] on span "Trigger" at bounding box center [866, 510] width 215 height 20
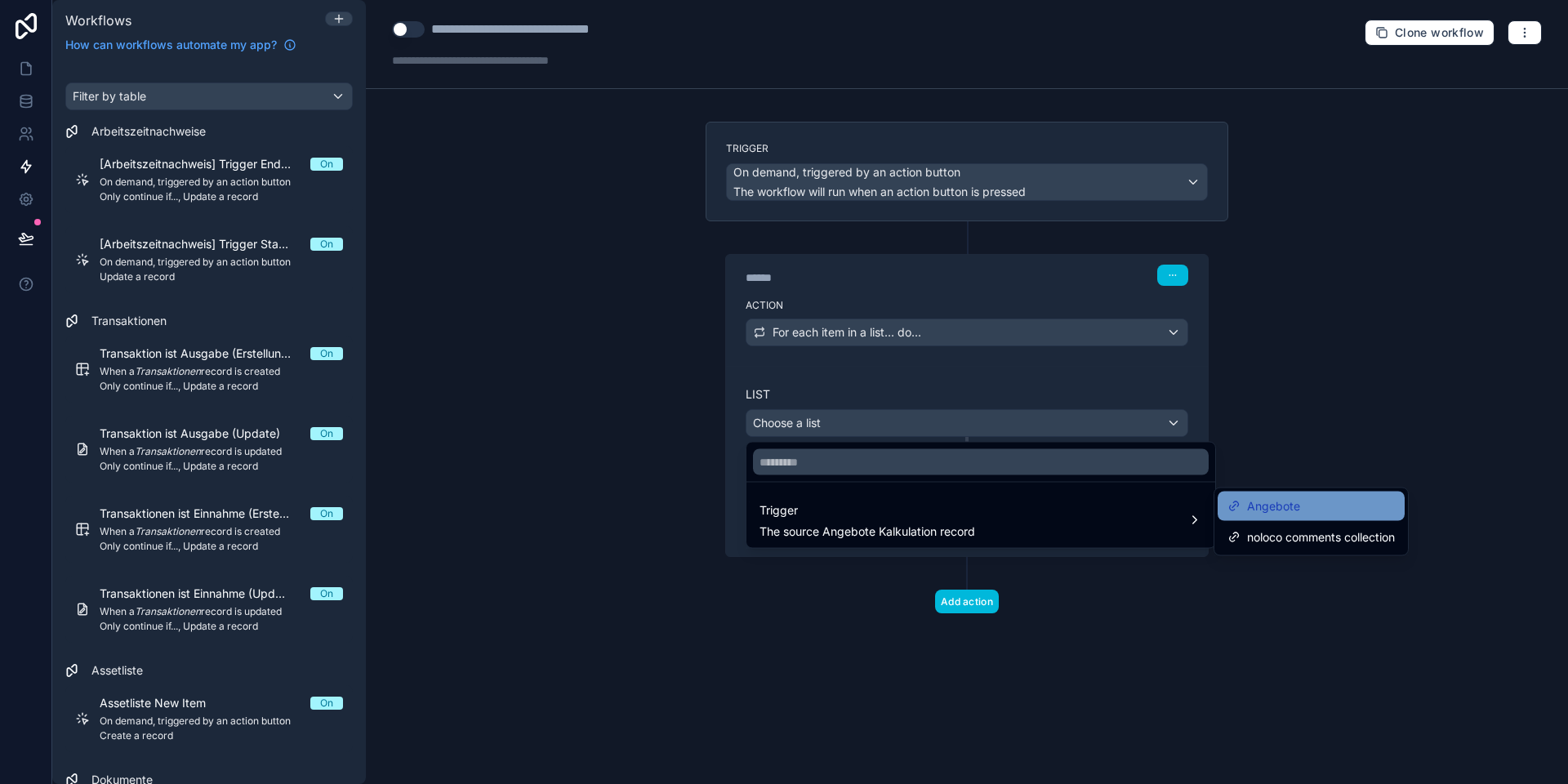
click at [1296, 509] on span "Angebote" at bounding box center [1273, 507] width 53 height 20
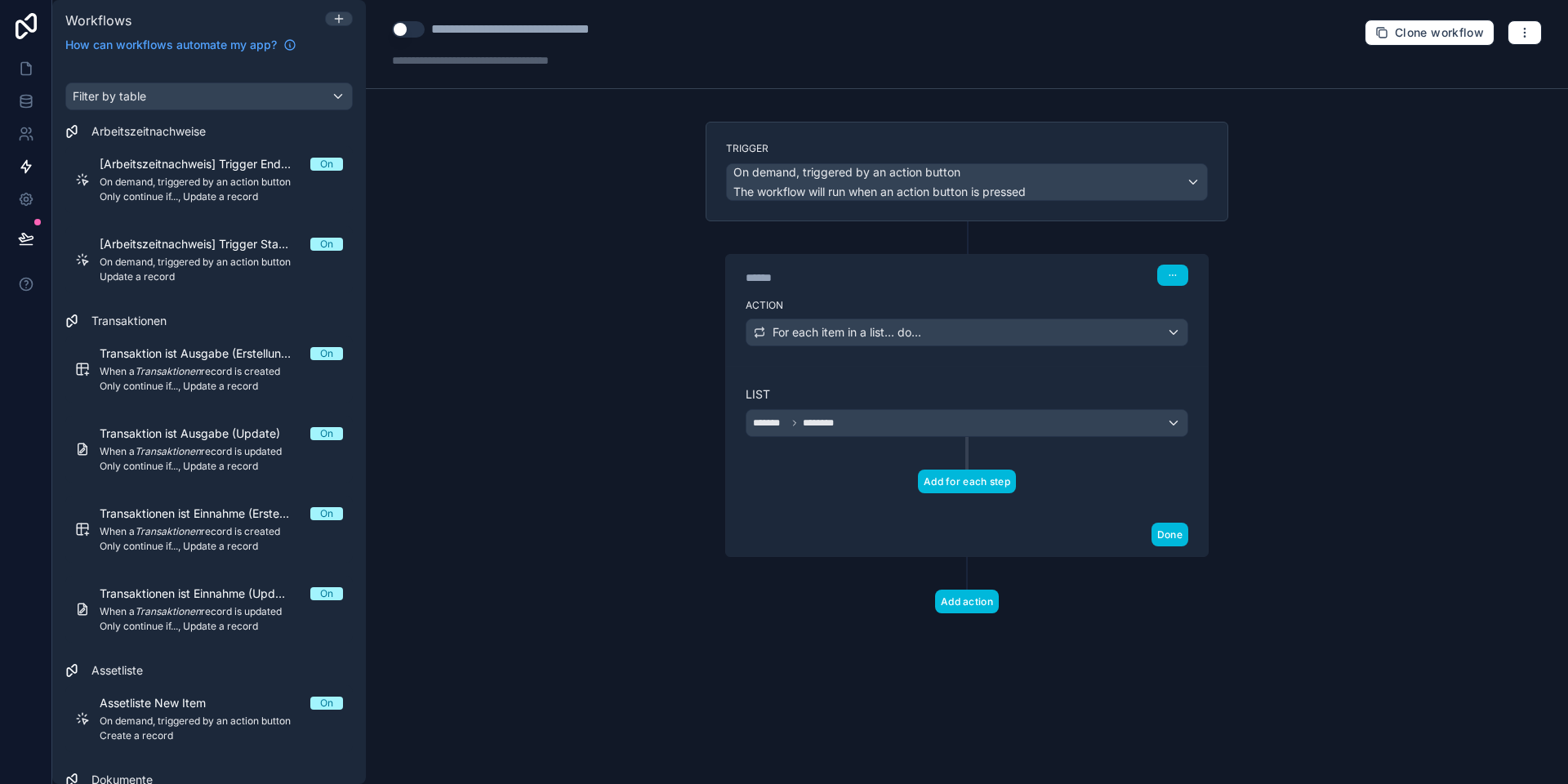
click at [964, 485] on button "Add for each step" at bounding box center [966, 482] width 98 height 24
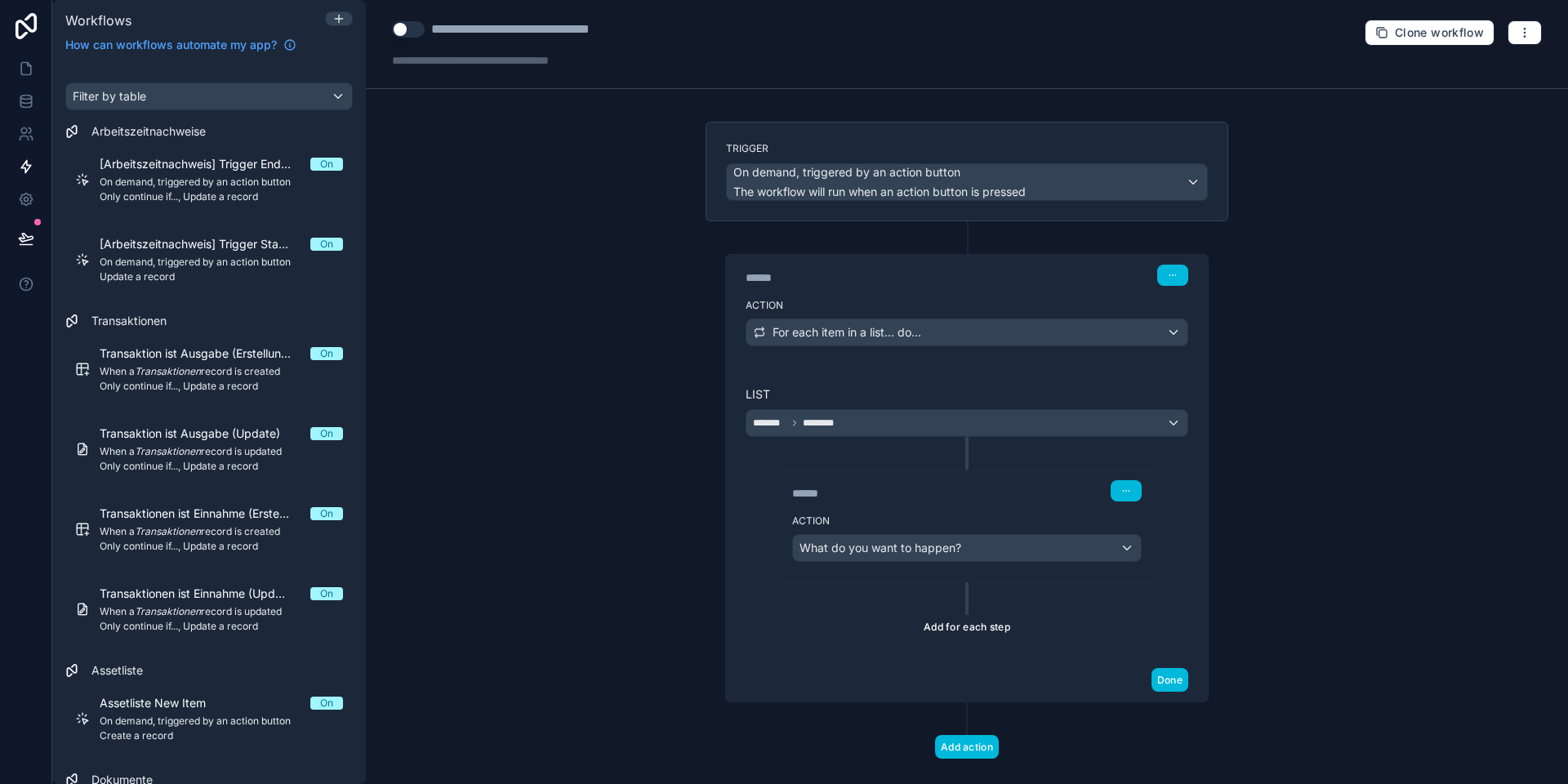
scroll to position [26, 0]
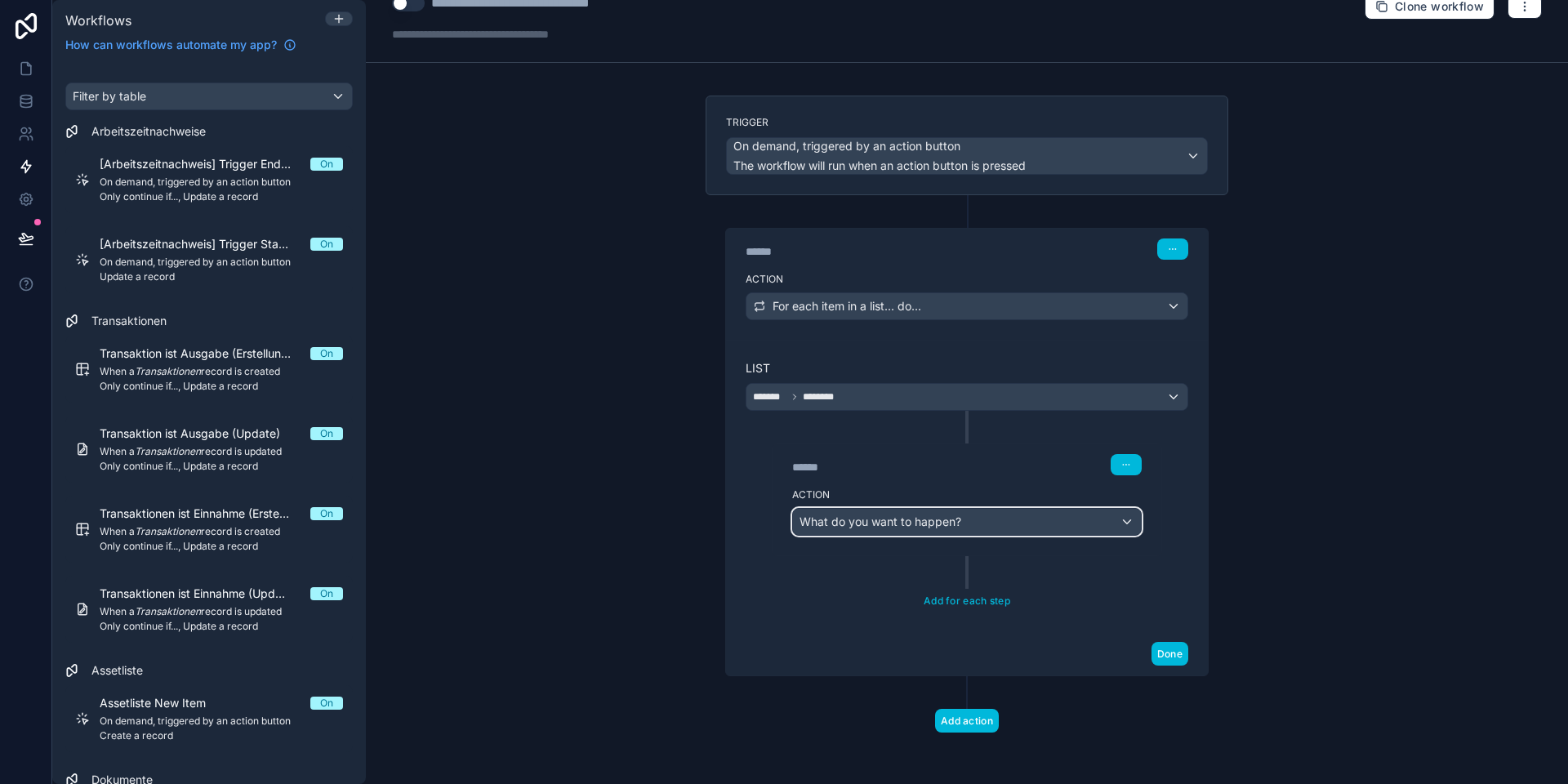
click at [884, 523] on span "What do you want to happen?" at bounding box center [880, 521] width 162 height 14
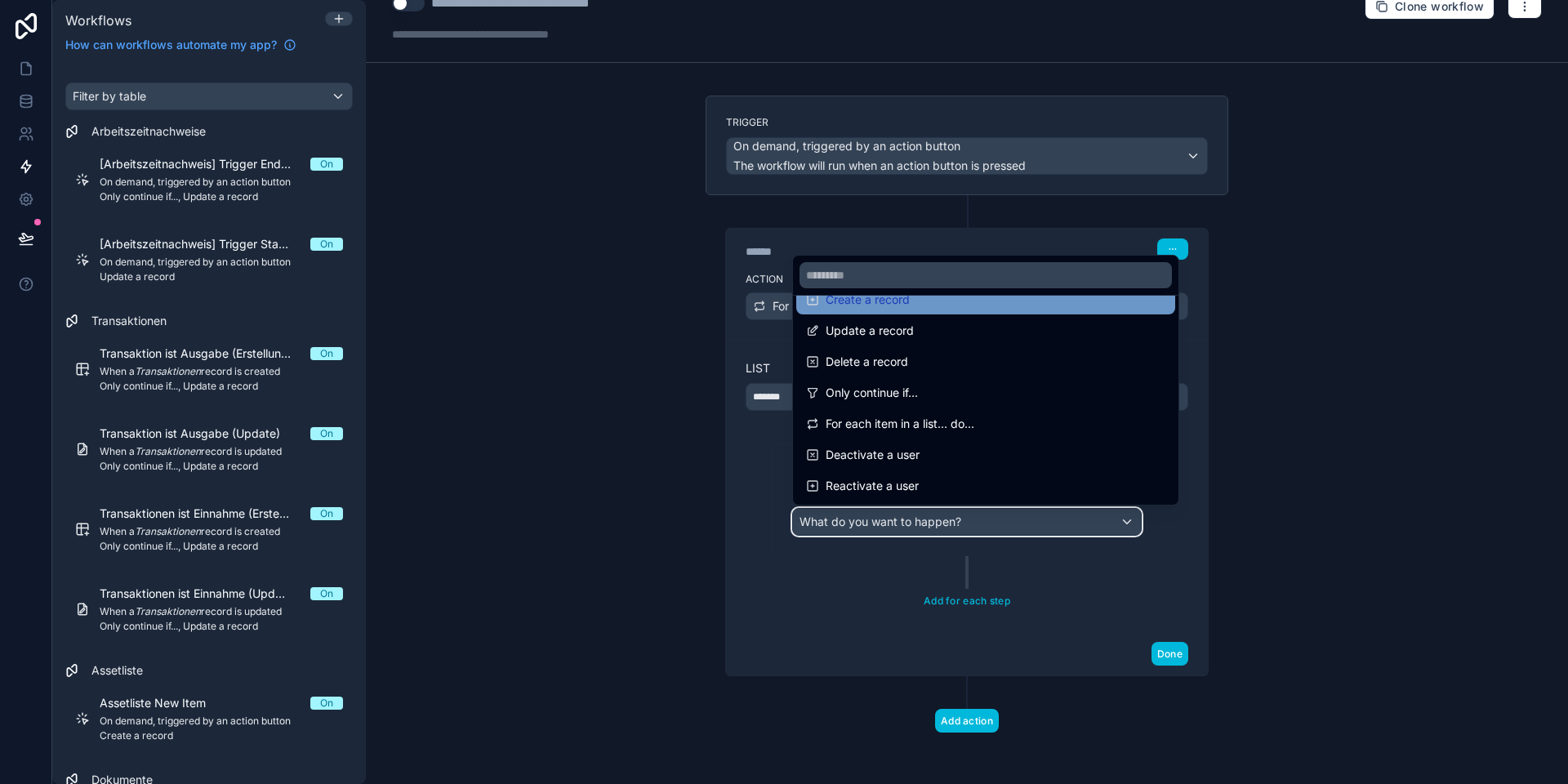
scroll to position [120, 0]
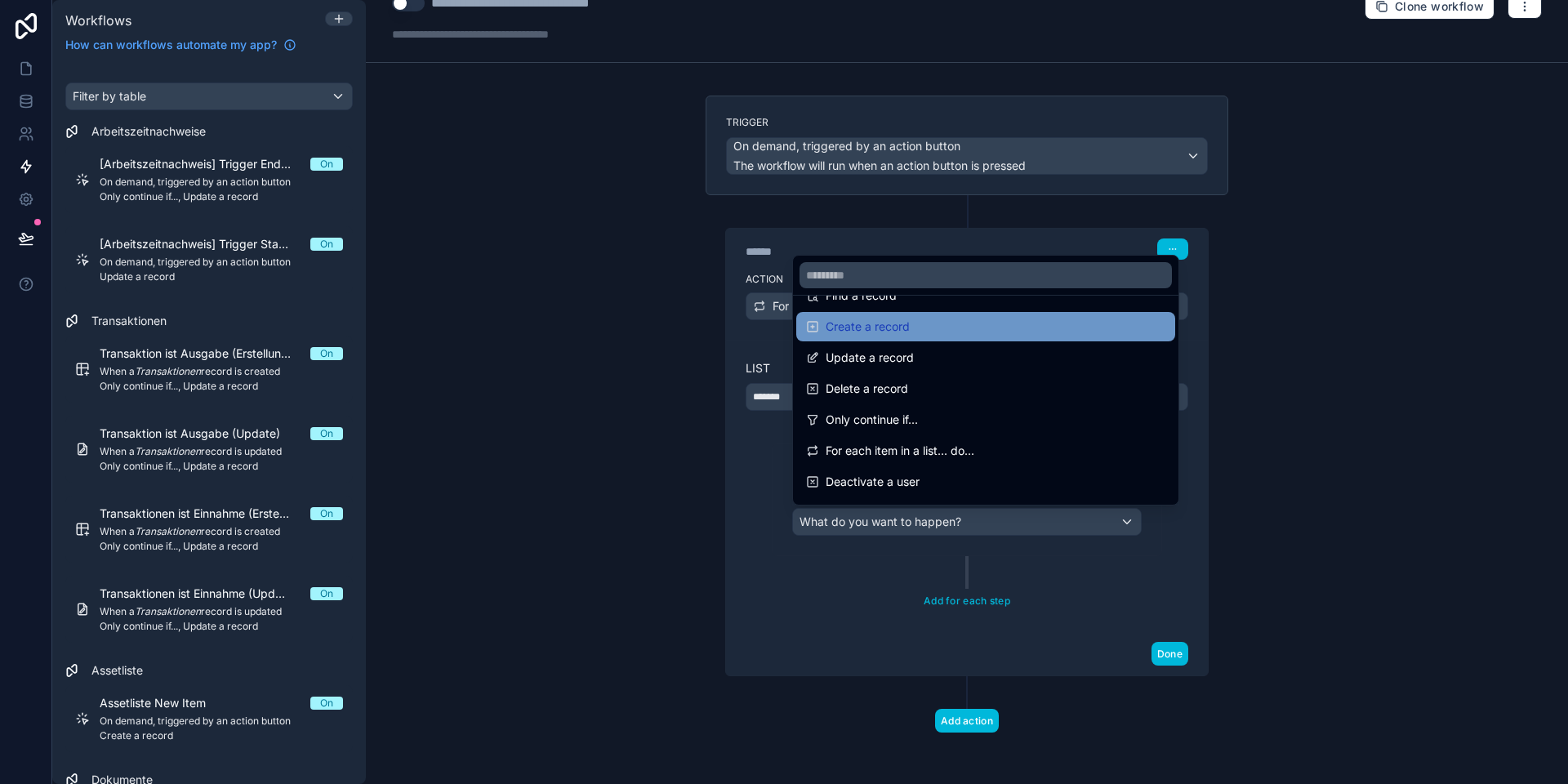
click at [873, 336] on span "Create a record" at bounding box center [866, 327] width 84 height 20
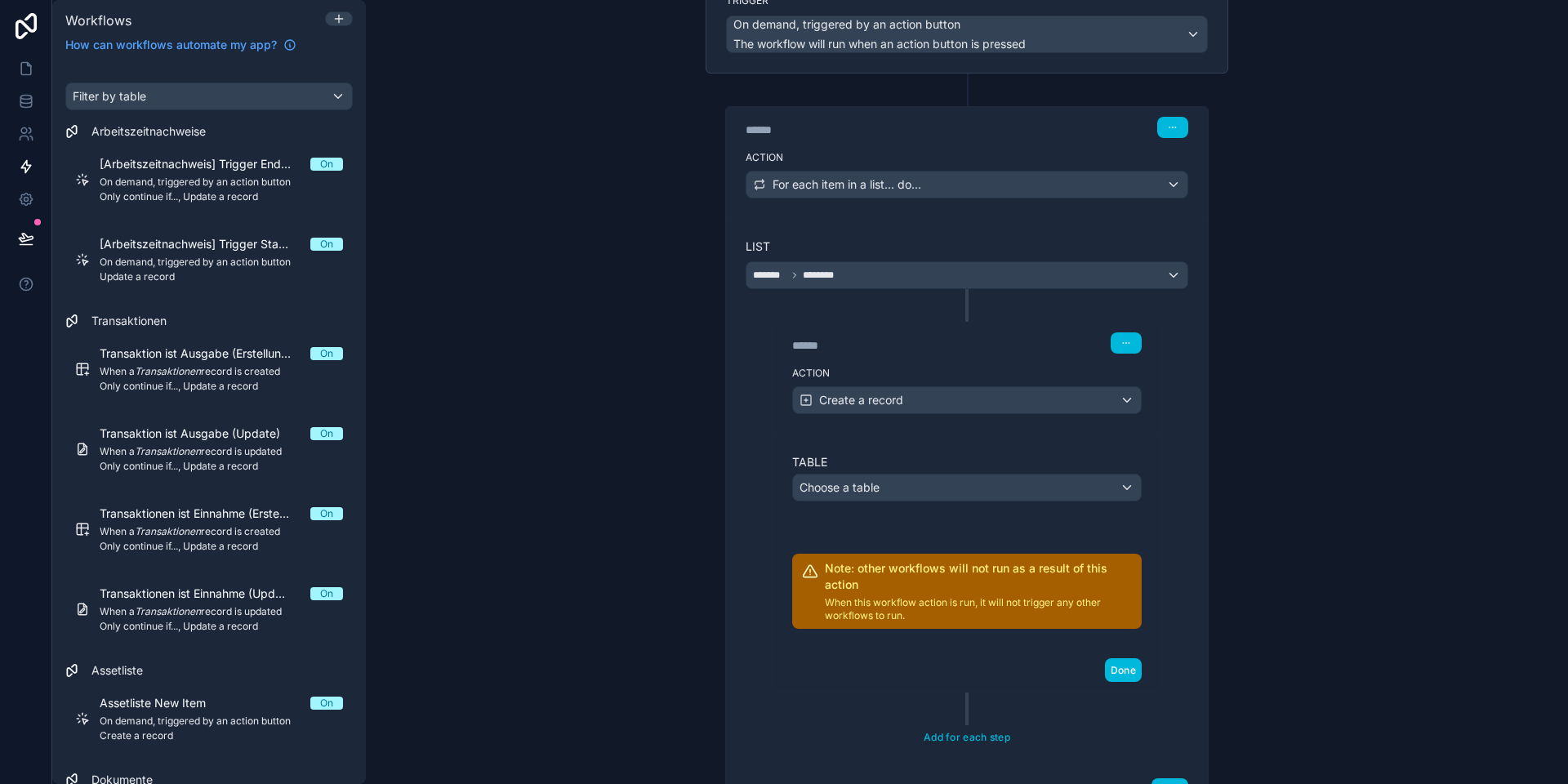
scroll to position [168, 0]
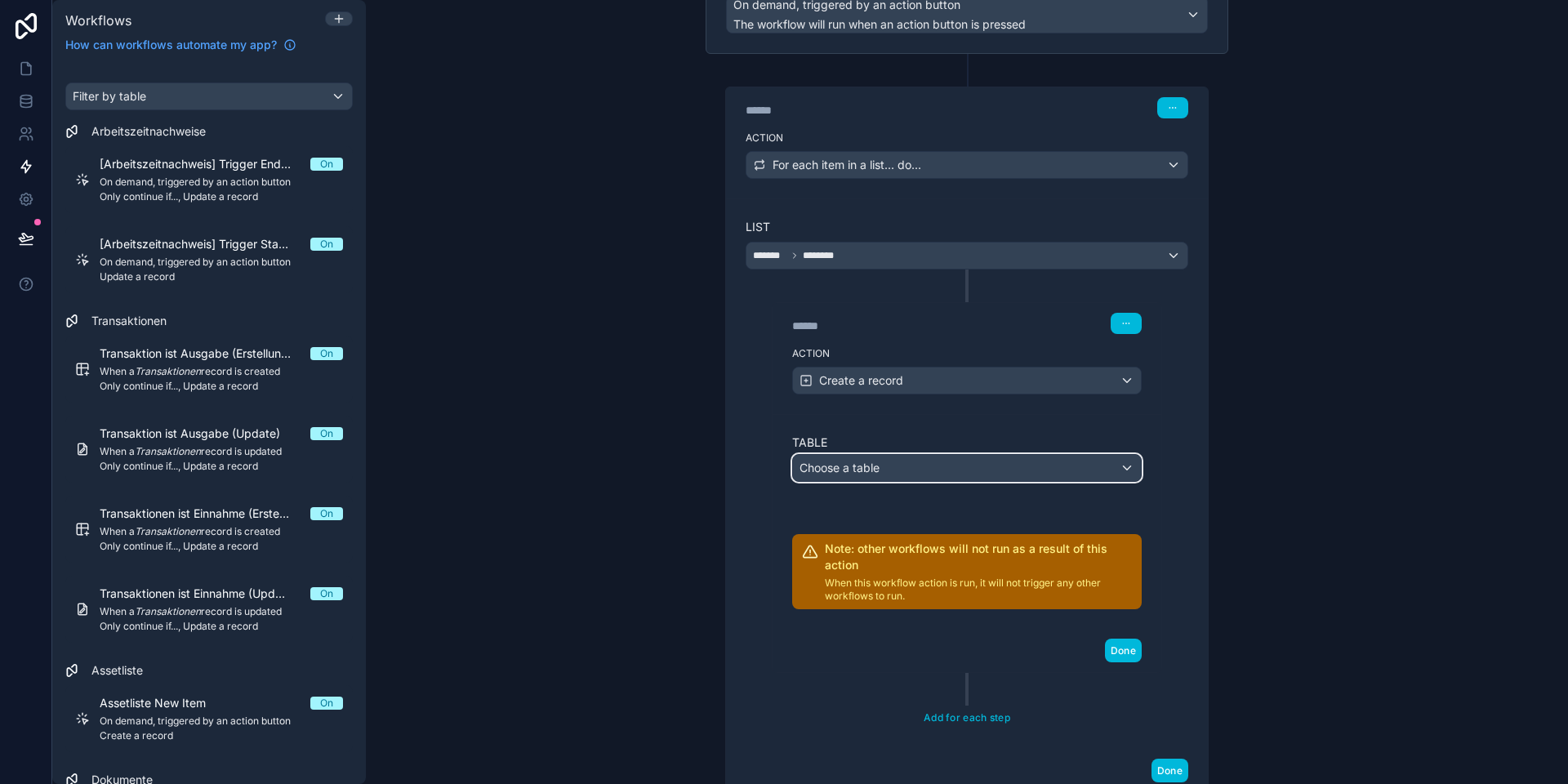
click at [854, 461] on span "Choose a table" at bounding box center [839, 468] width 80 height 14
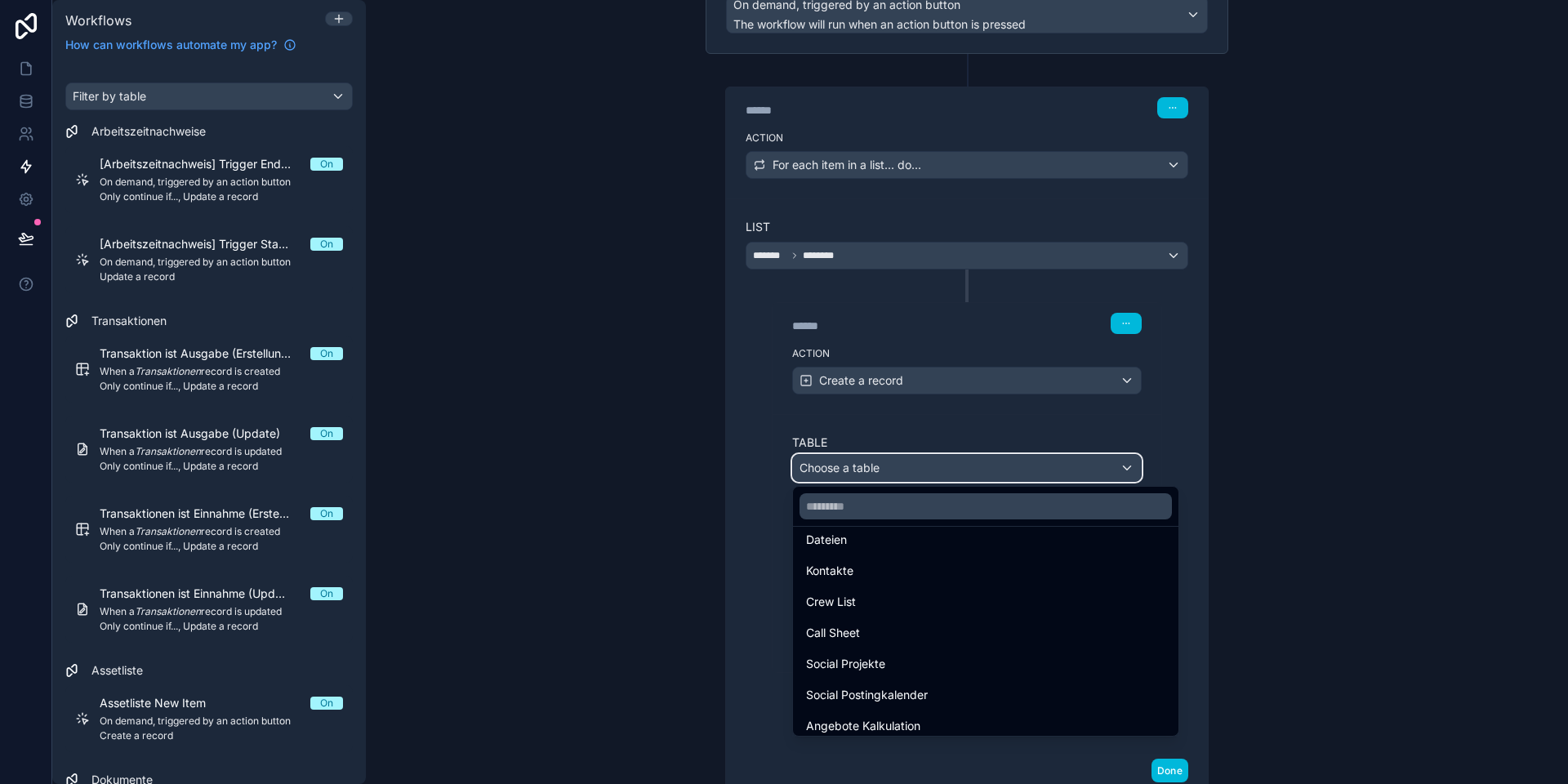
scroll to position [451, 0]
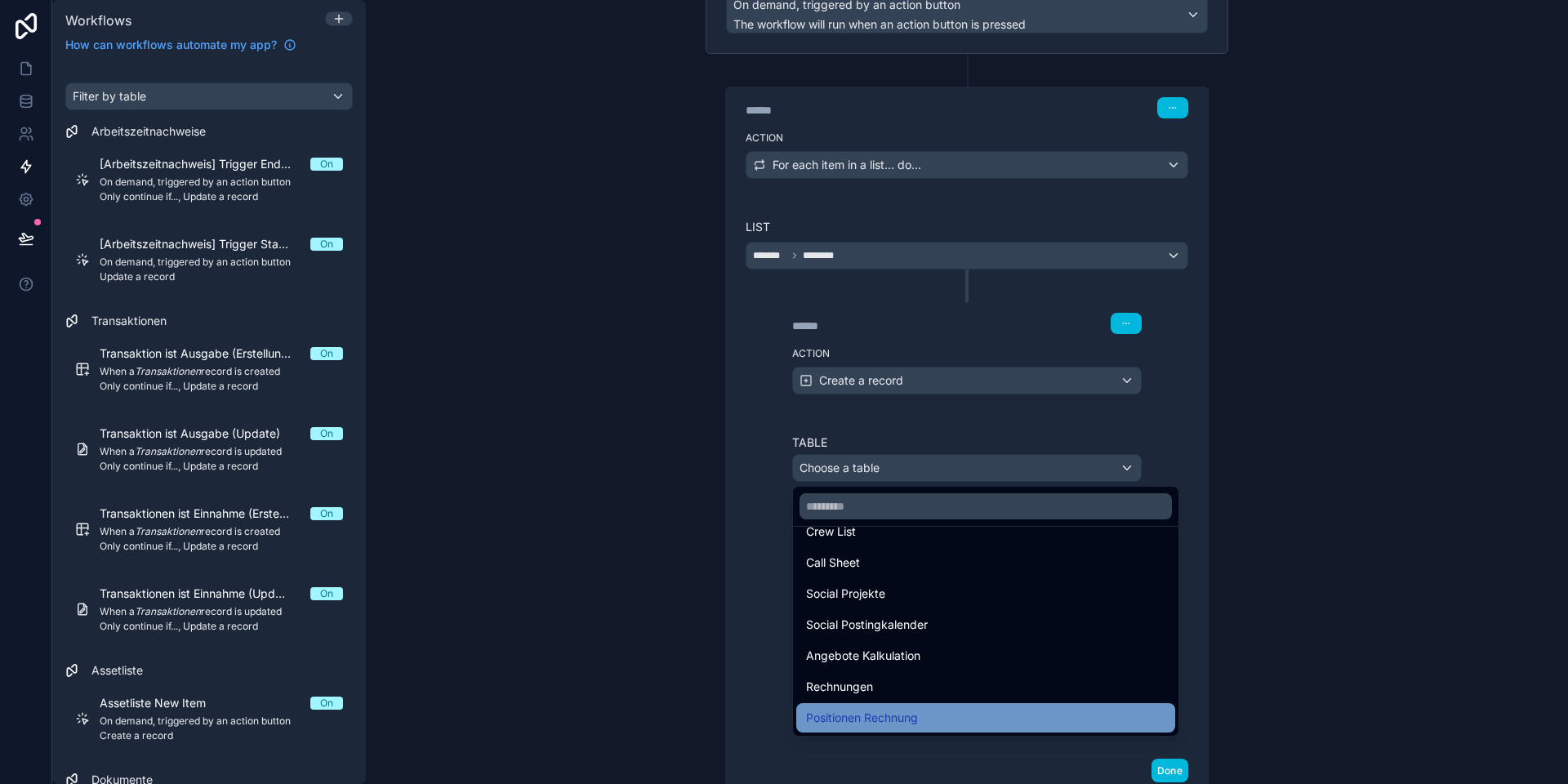
click at [870, 717] on span "Positionen Rechnung" at bounding box center [861, 718] width 112 height 20
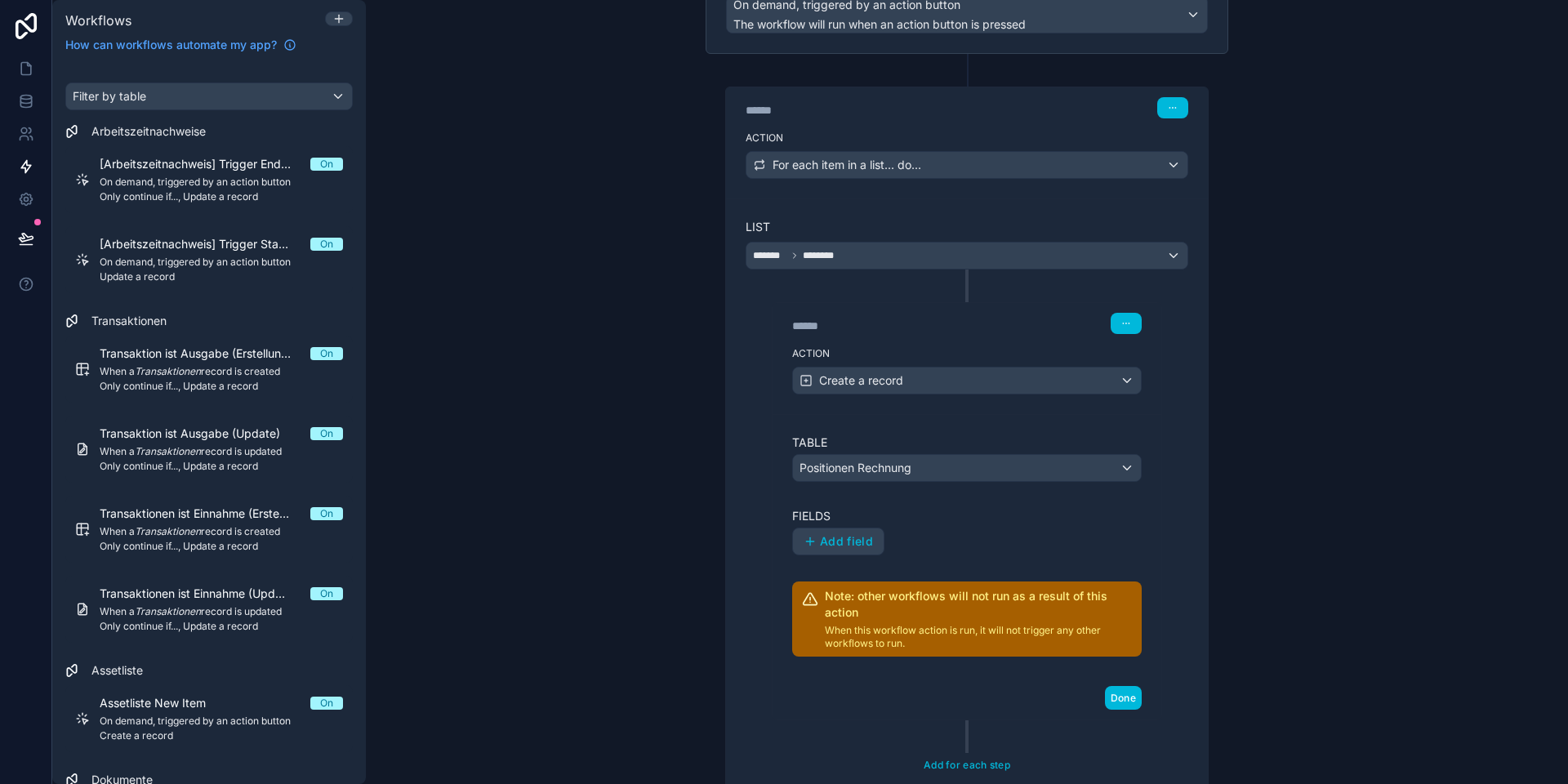
click at [838, 542] on span "Add field" at bounding box center [847, 541] width 53 height 15
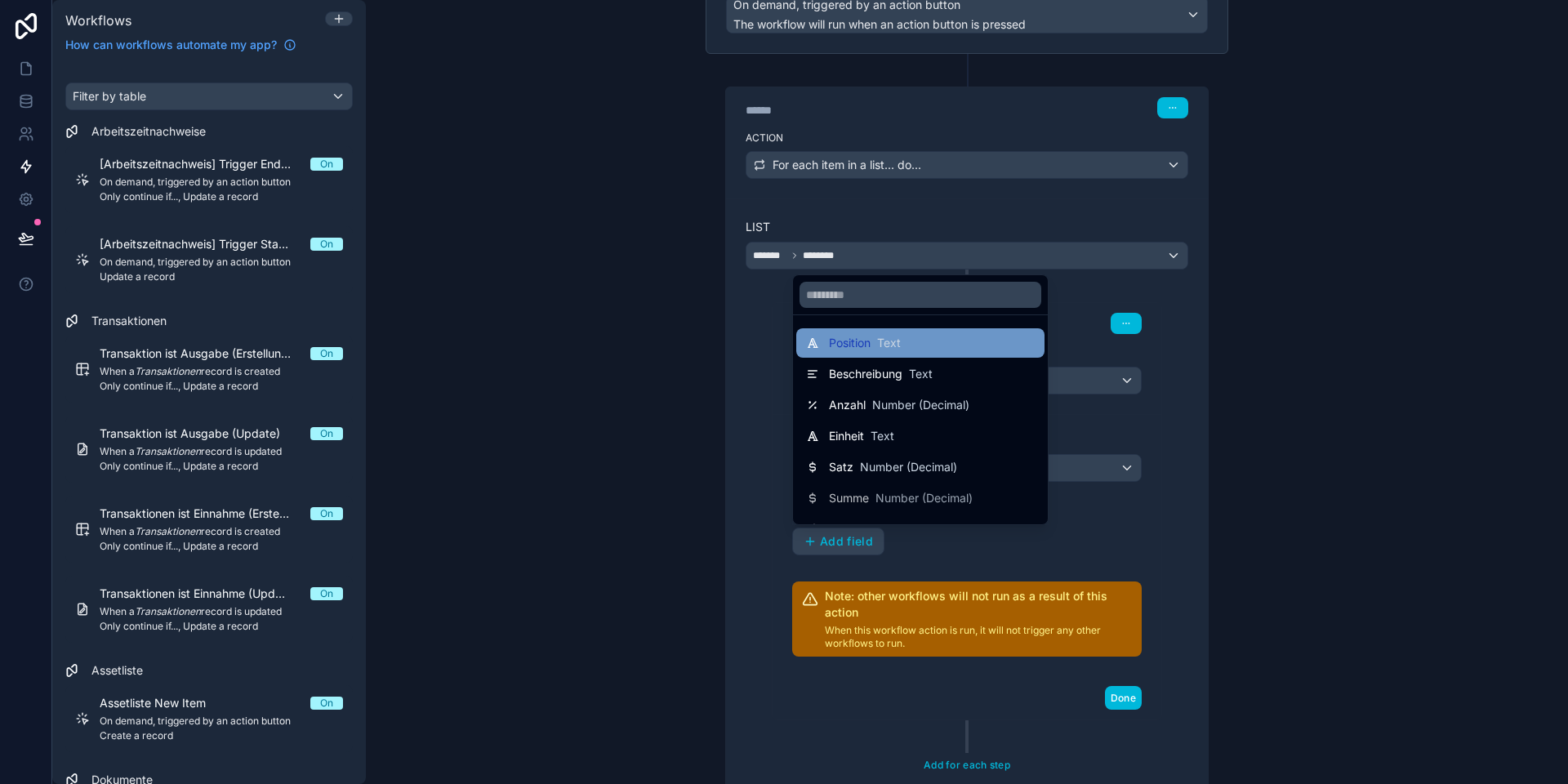
click at [879, 349] on span "Text" at bounding box center [889, 343] width 24 height 17
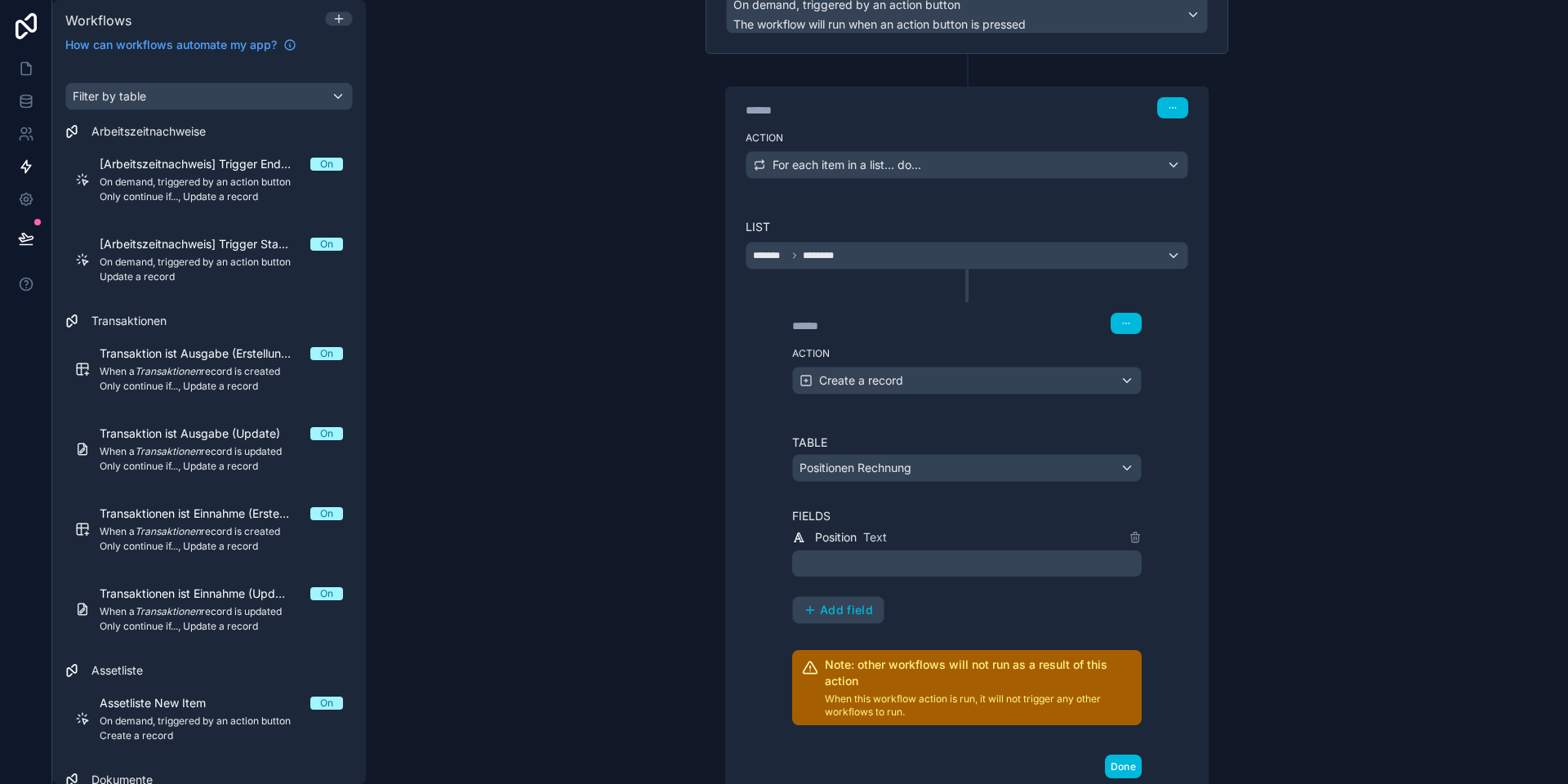
click at [891, 560] on p "﻿" at bounding box center [968, 564] width 339 height 20
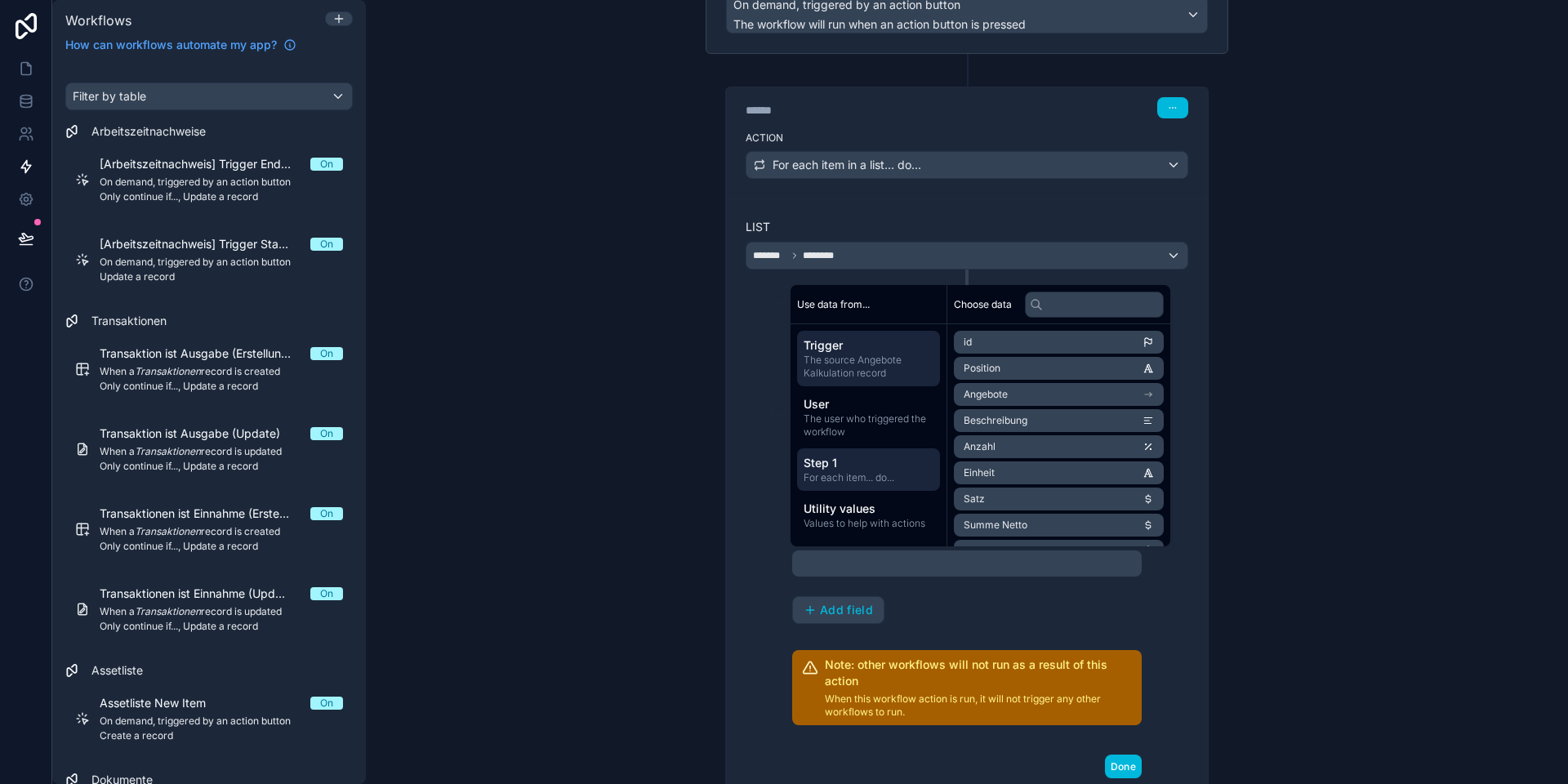
click at [871, 469] on span "Step 1" at bounding box center [868, 463] width 130 height 17
click at [864, 373] on span "The source Angebote Kalkulation record" at bounding box center [868, 366] width 130 height 26
click at [1000, 367] on span "Position" at bounding box center [981, 368] width 37 height 13
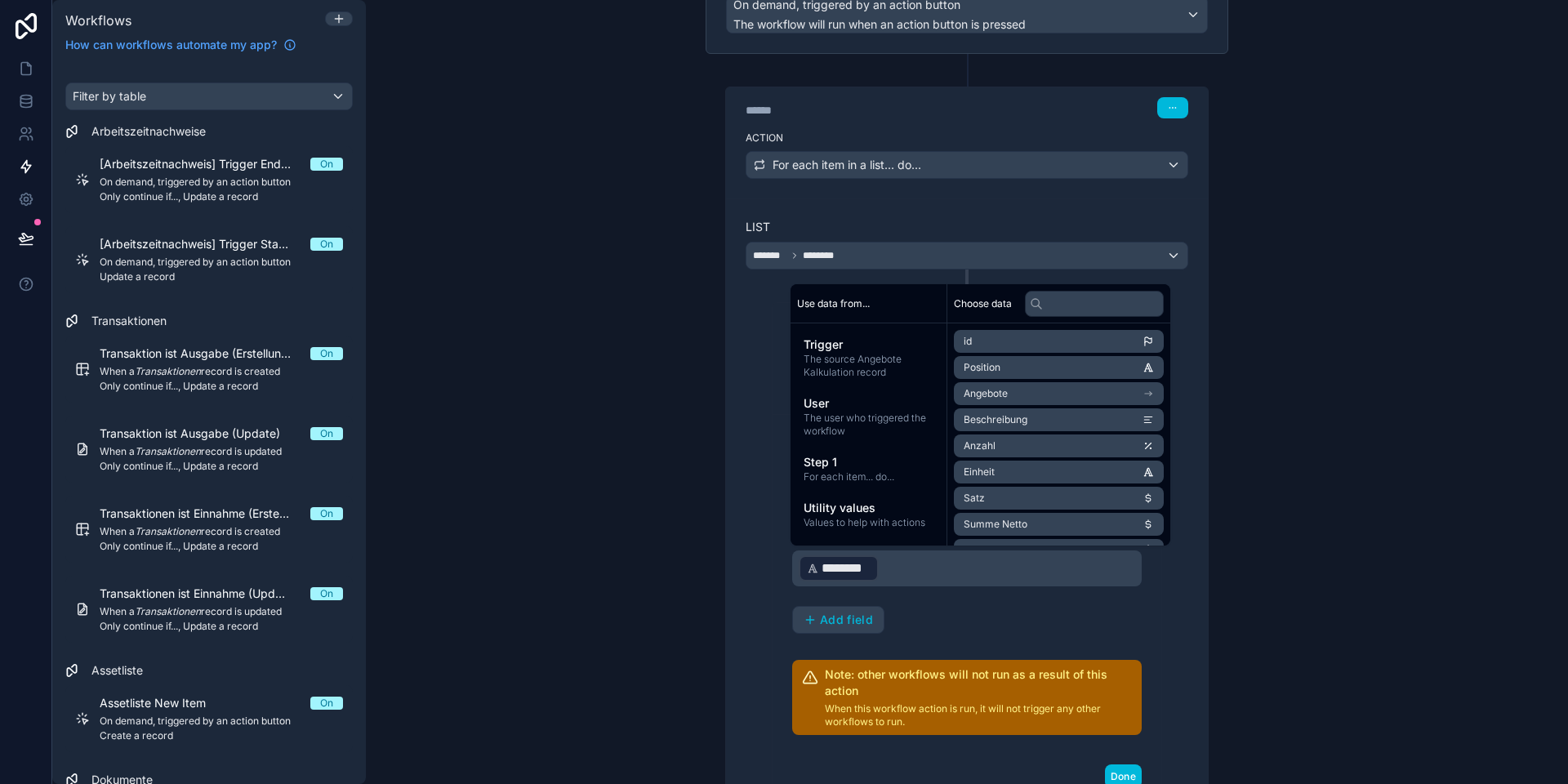
scroll to position [168, 0]
drag, startPoint x: 973, startPoint y: 615, endPoint x: 958, endPoint y: 619, distance: 15.5
click at [972, 616] on div "Position Text ﻿ ******** ﻿ ﻿ Add field" at bounding box center [967, 581] width 349 height 107
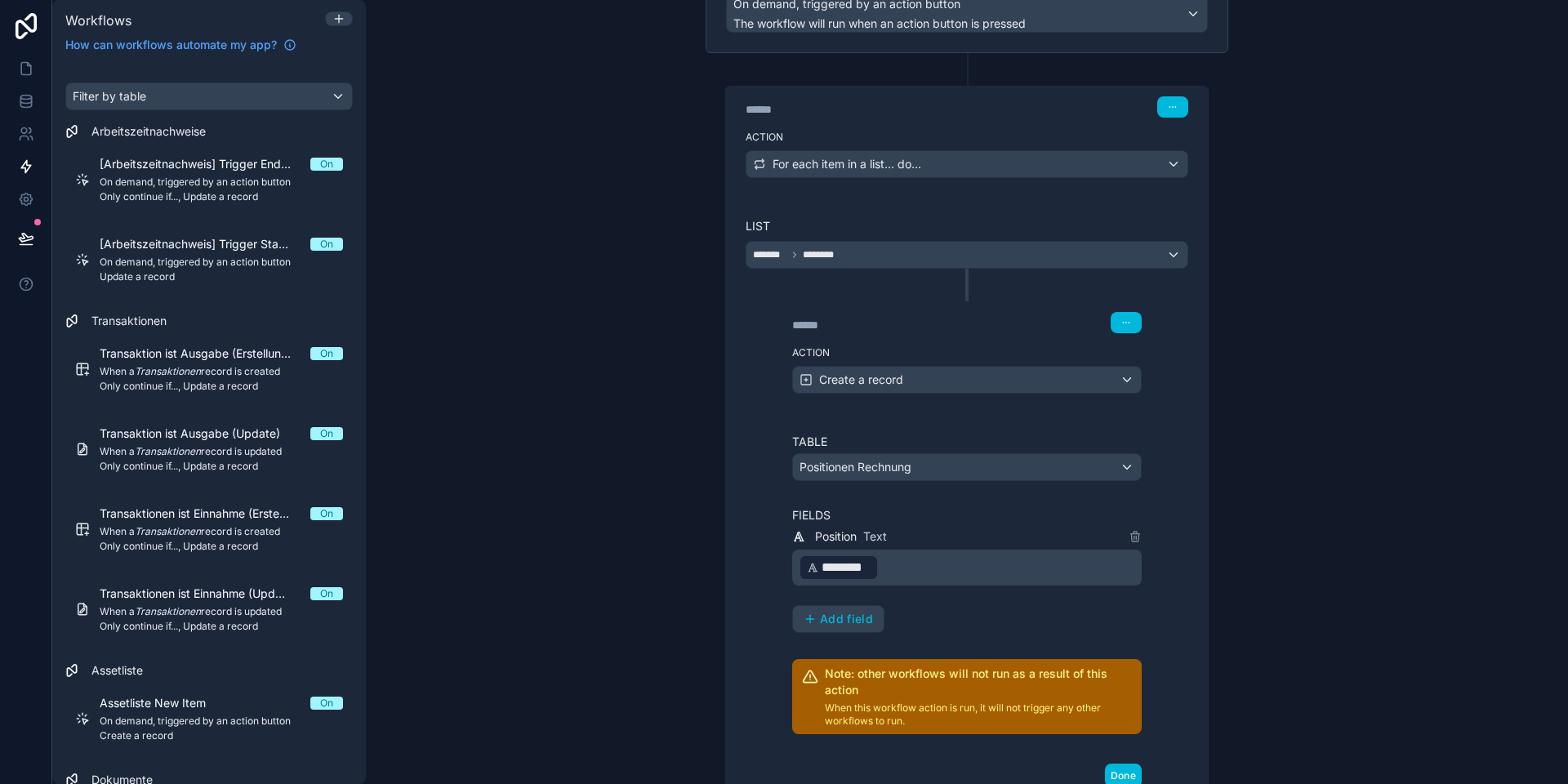
click at [839, 615] on span "Add field" at bounding box center [847, 619] width 53 height 15
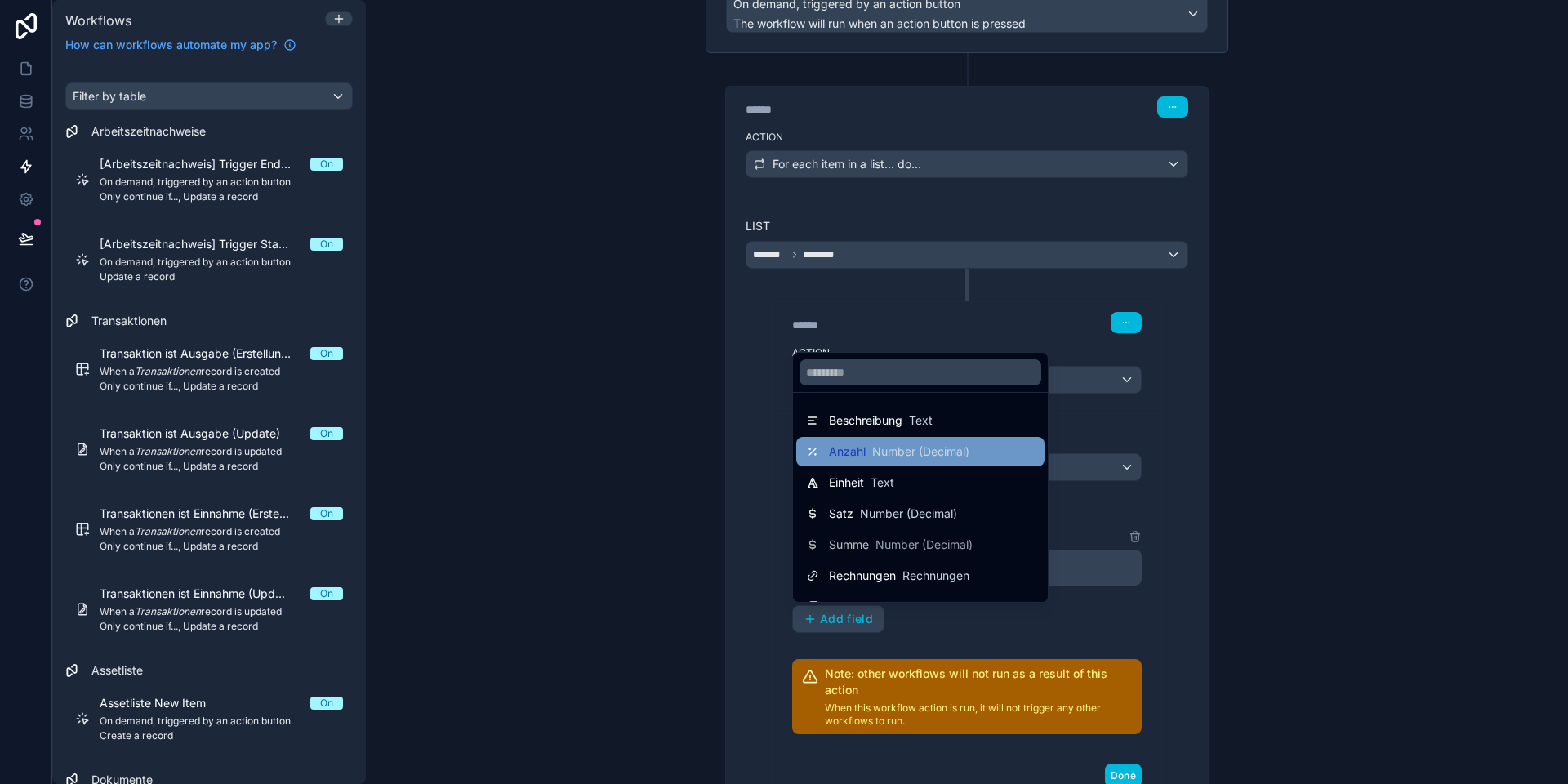
click at [887, 455] on span "Number (Decimal)" at bounding box center [921, 451] width 97 height 17
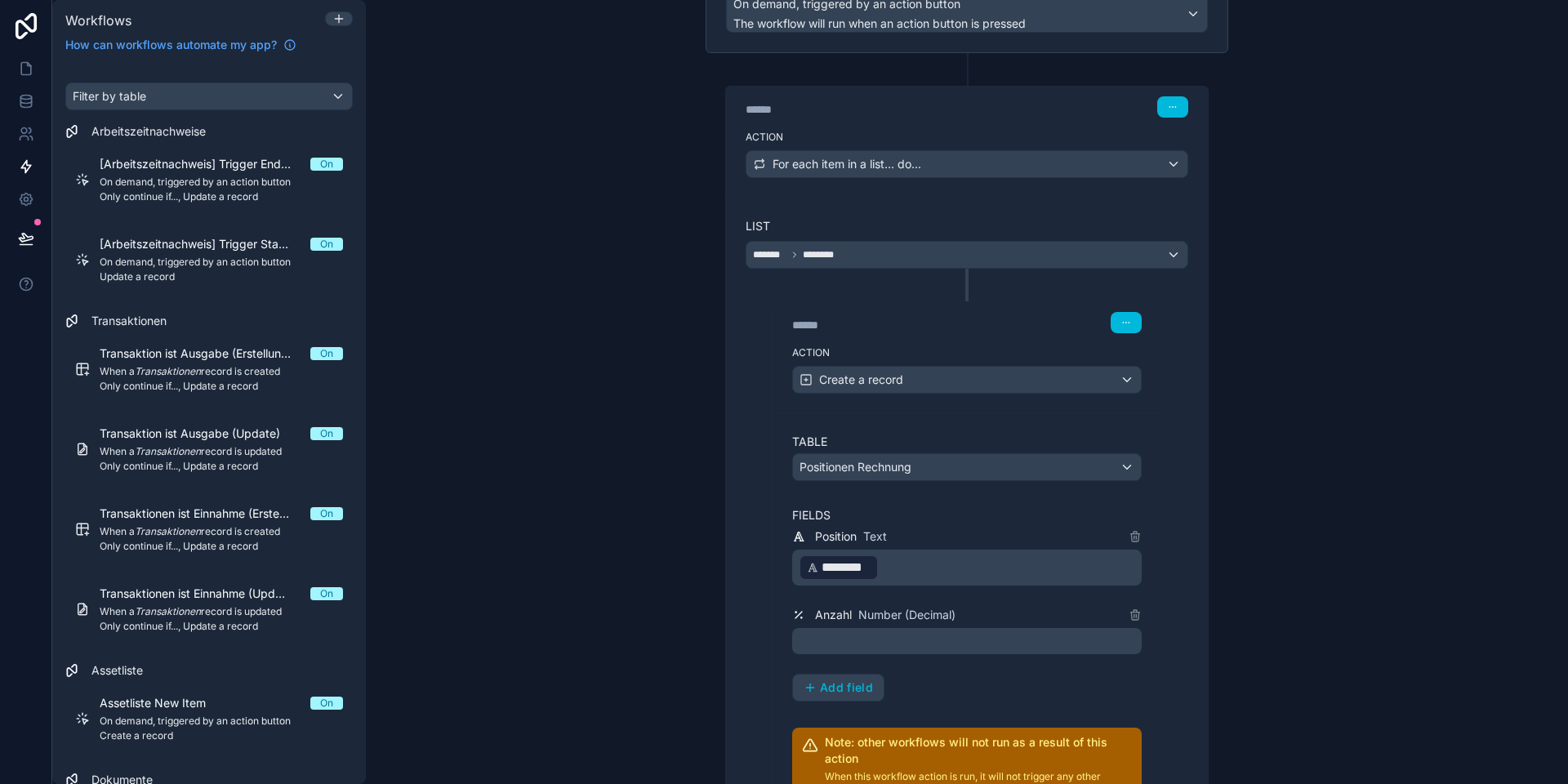
drag, startPoint x: 875, startPoint y: 632, endPoint x: 893, endPoint y: 637, distance: 18.7
click at [875, 632] on p "﻿" at bounding box center [968, 642] width 339 height 20
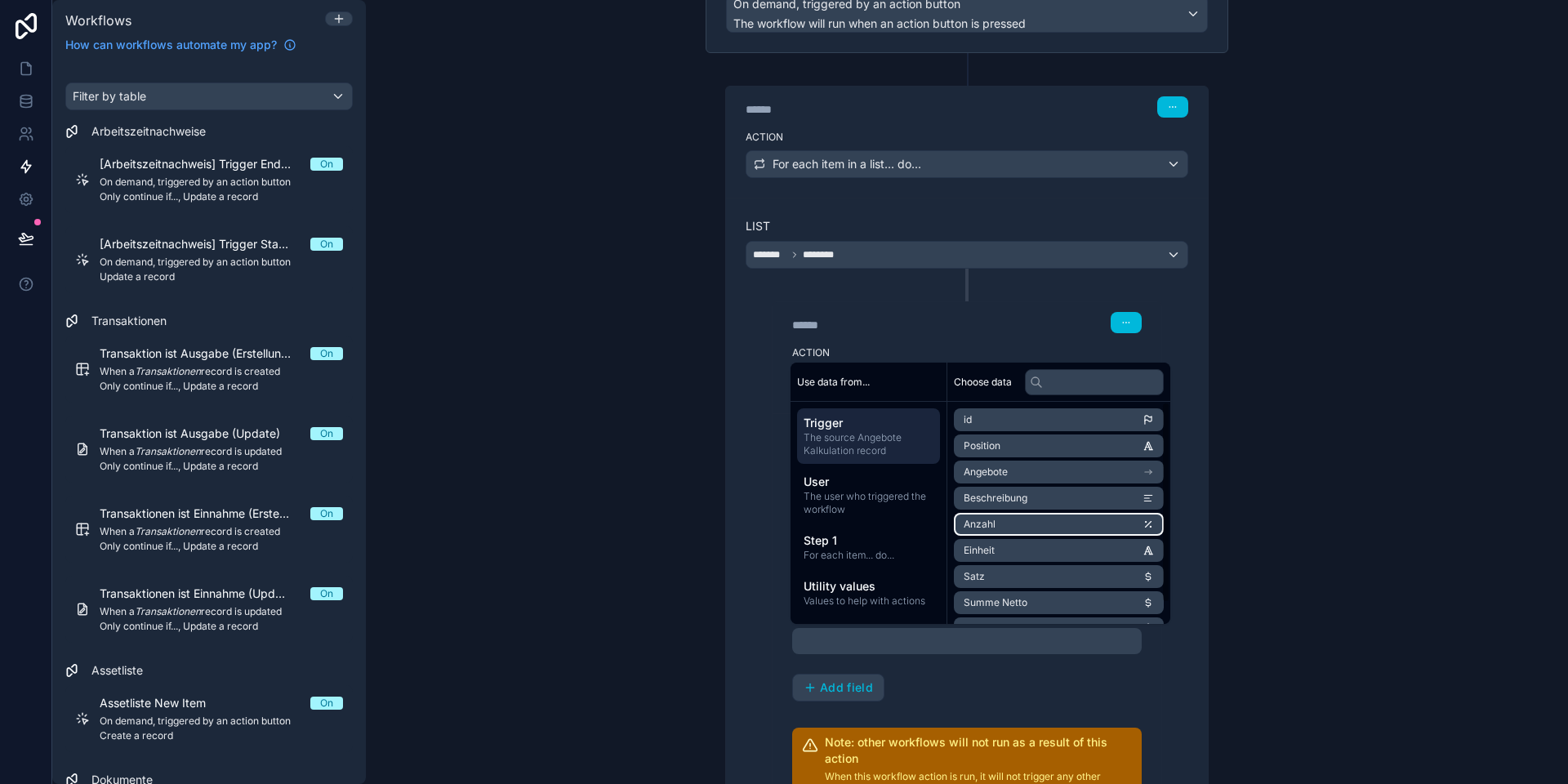
click at [1009, 518] on li "Anzahl" at bounding box center [1058, 524] width 210 height 23
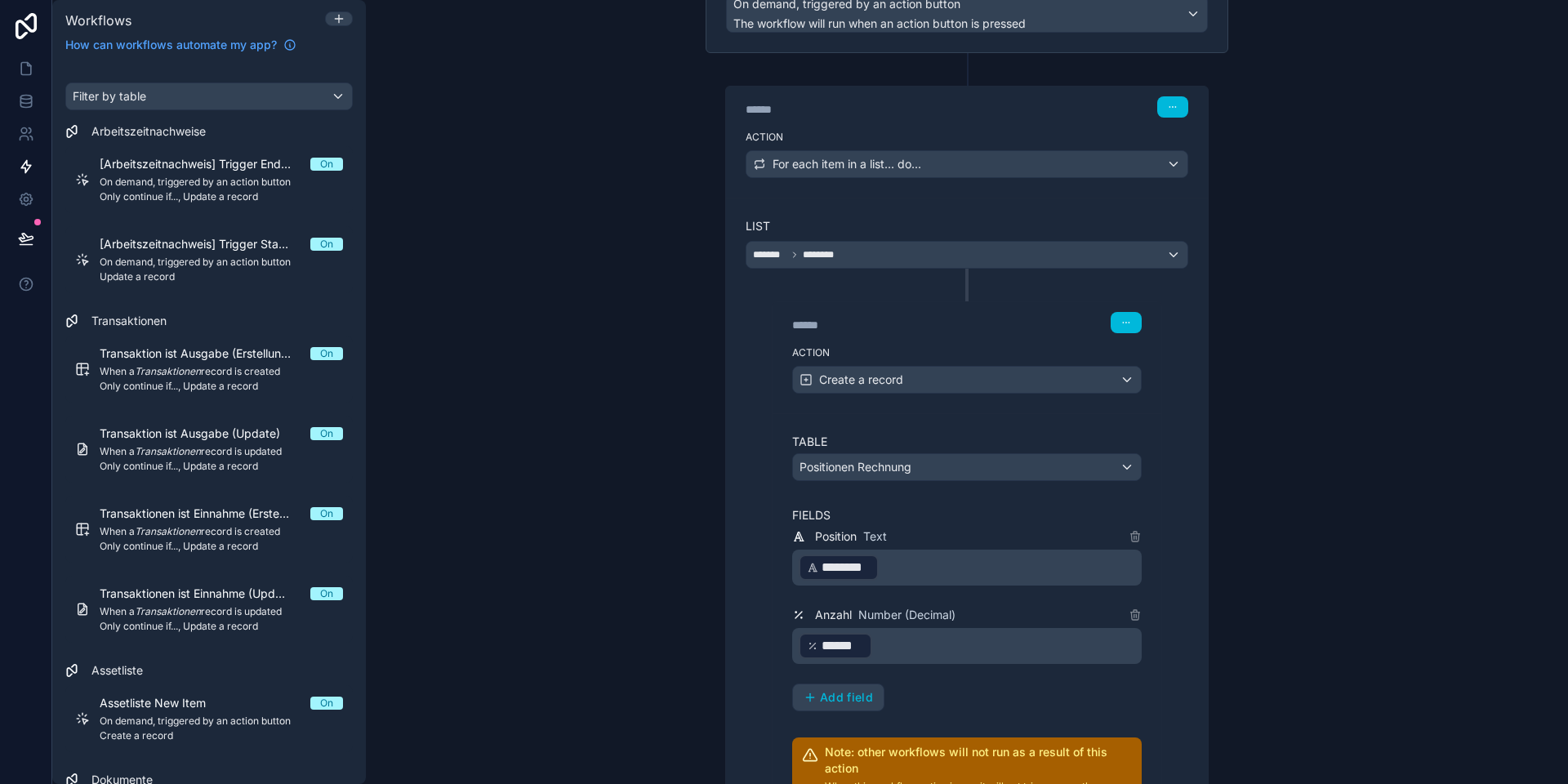
click at [945, 702] on div "Position Text ﻿ ******** ﻿ ﻿ Anzahl Number (Decimal) ﻿ ****** ﻿ ﻿ Add field" at bounding box center [967, 619] width 349 height 185
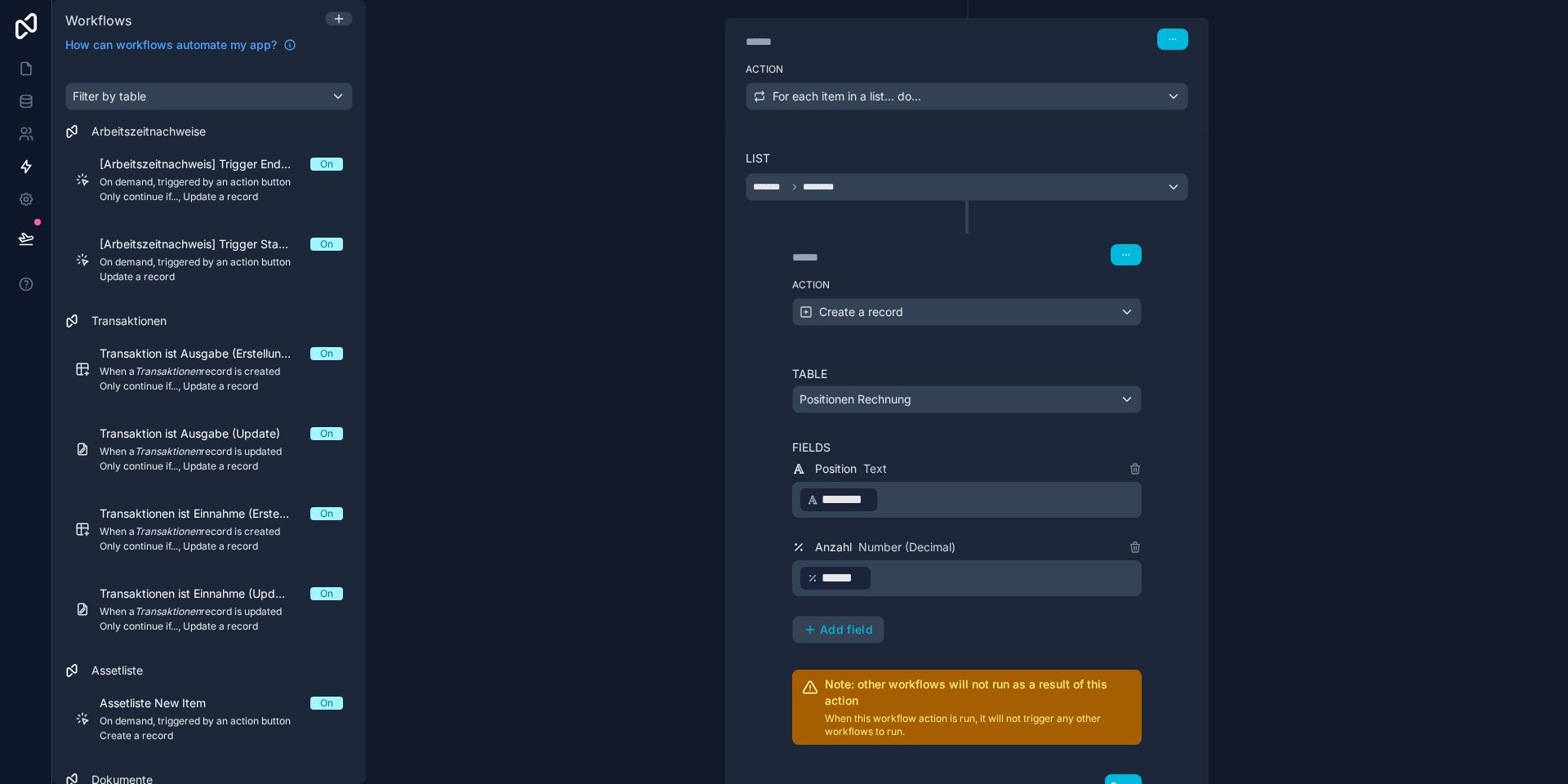
scroll to position [296, 0]
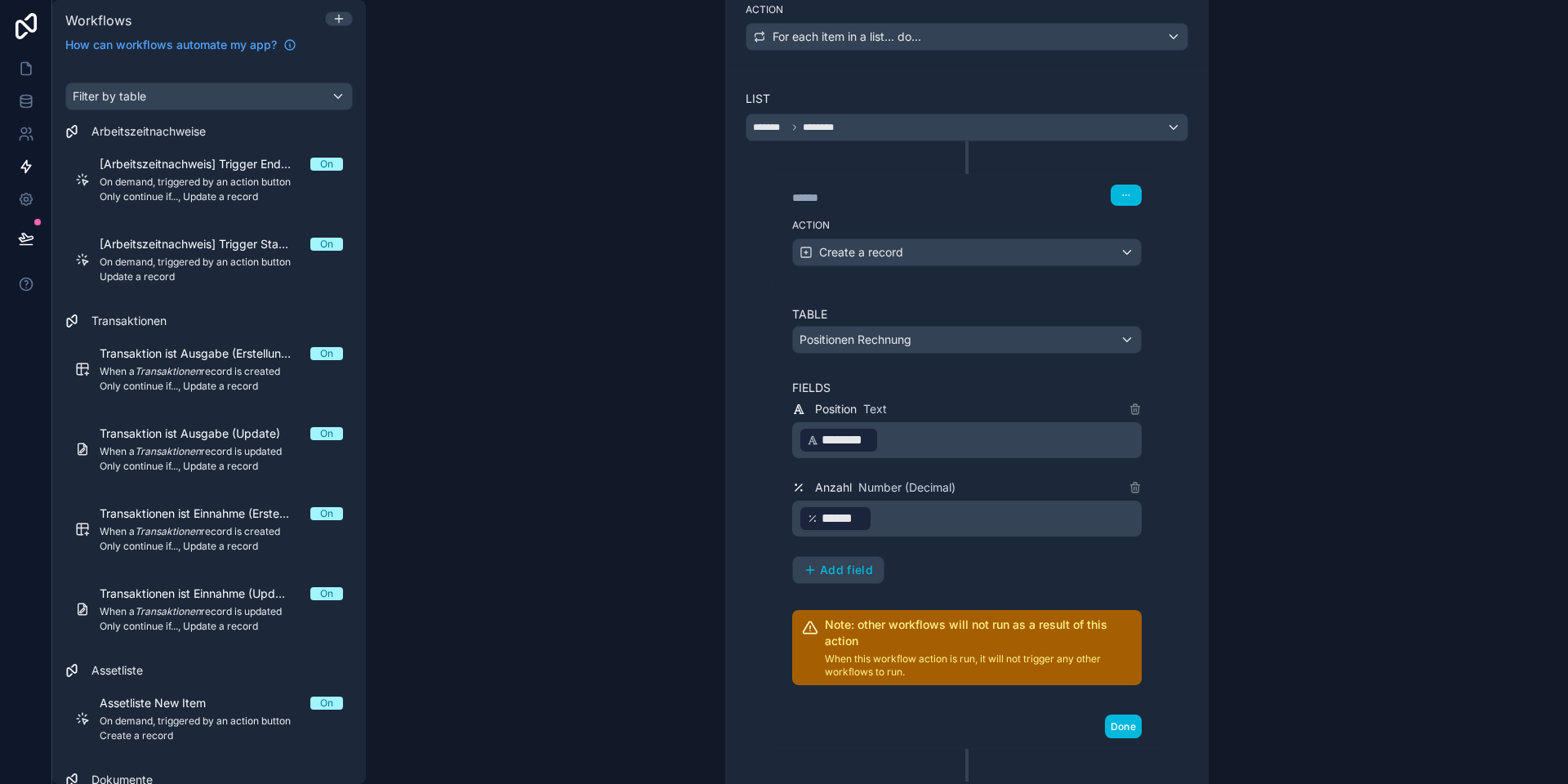
click at [843, 563] on span "Add field" at bounding box center [847, 570] width 53 height 15
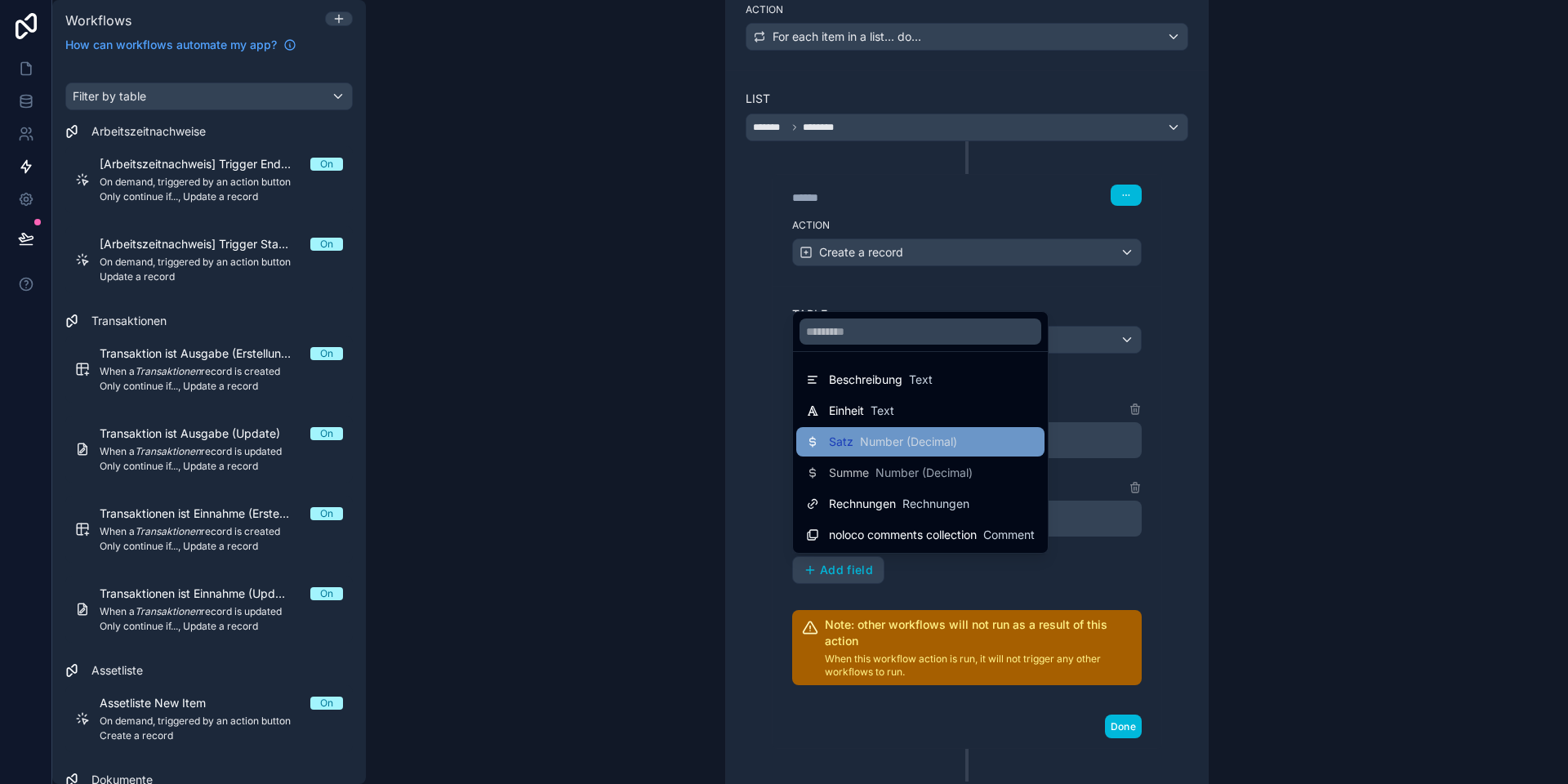
click at [872, 436] on span "Number (Decimal)" at bounding box center [908, 441] width 97 height 17
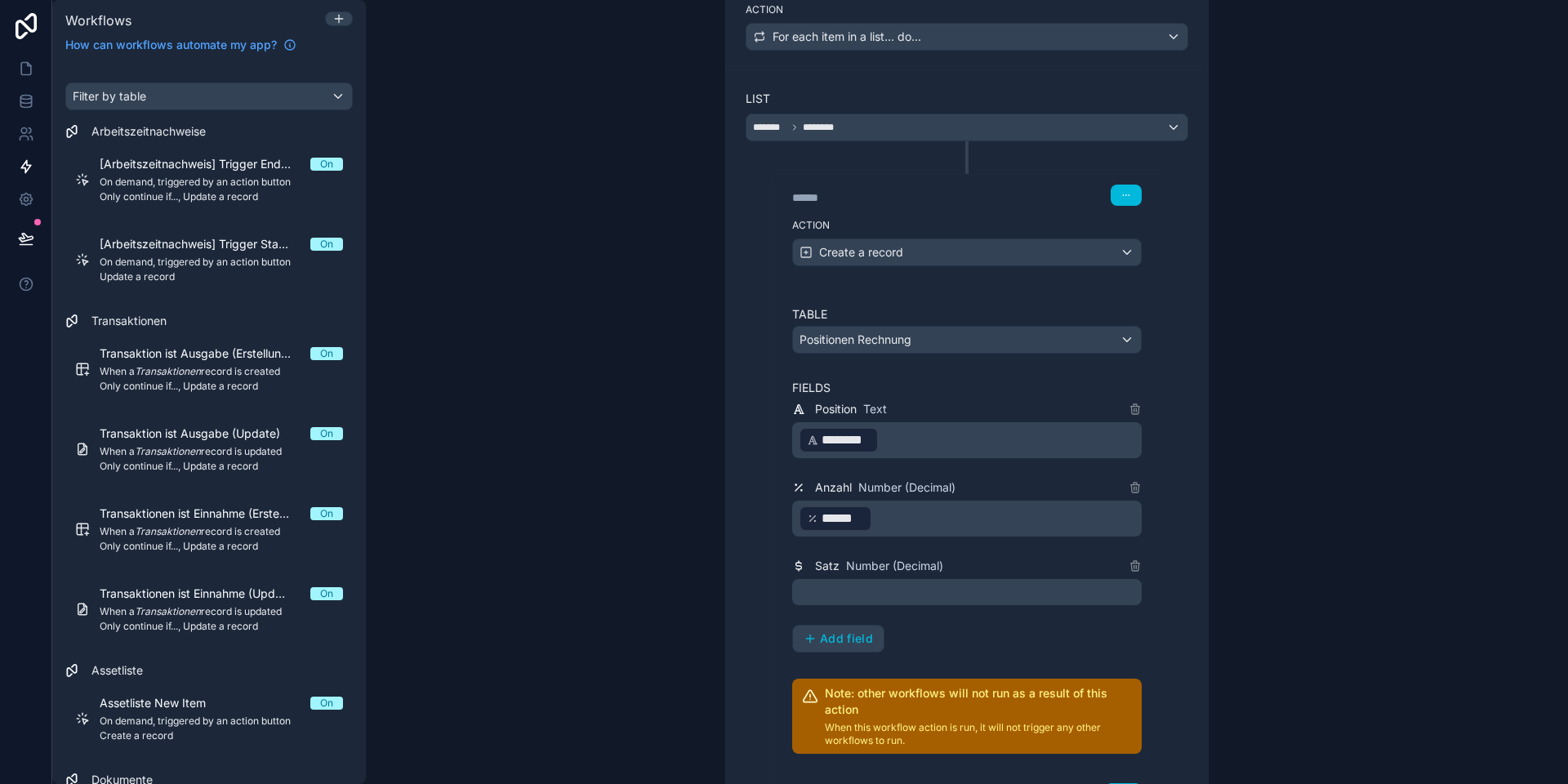
click at [870, 592] on p "﻿" at bounding box center [968, 592] width 339 height 20
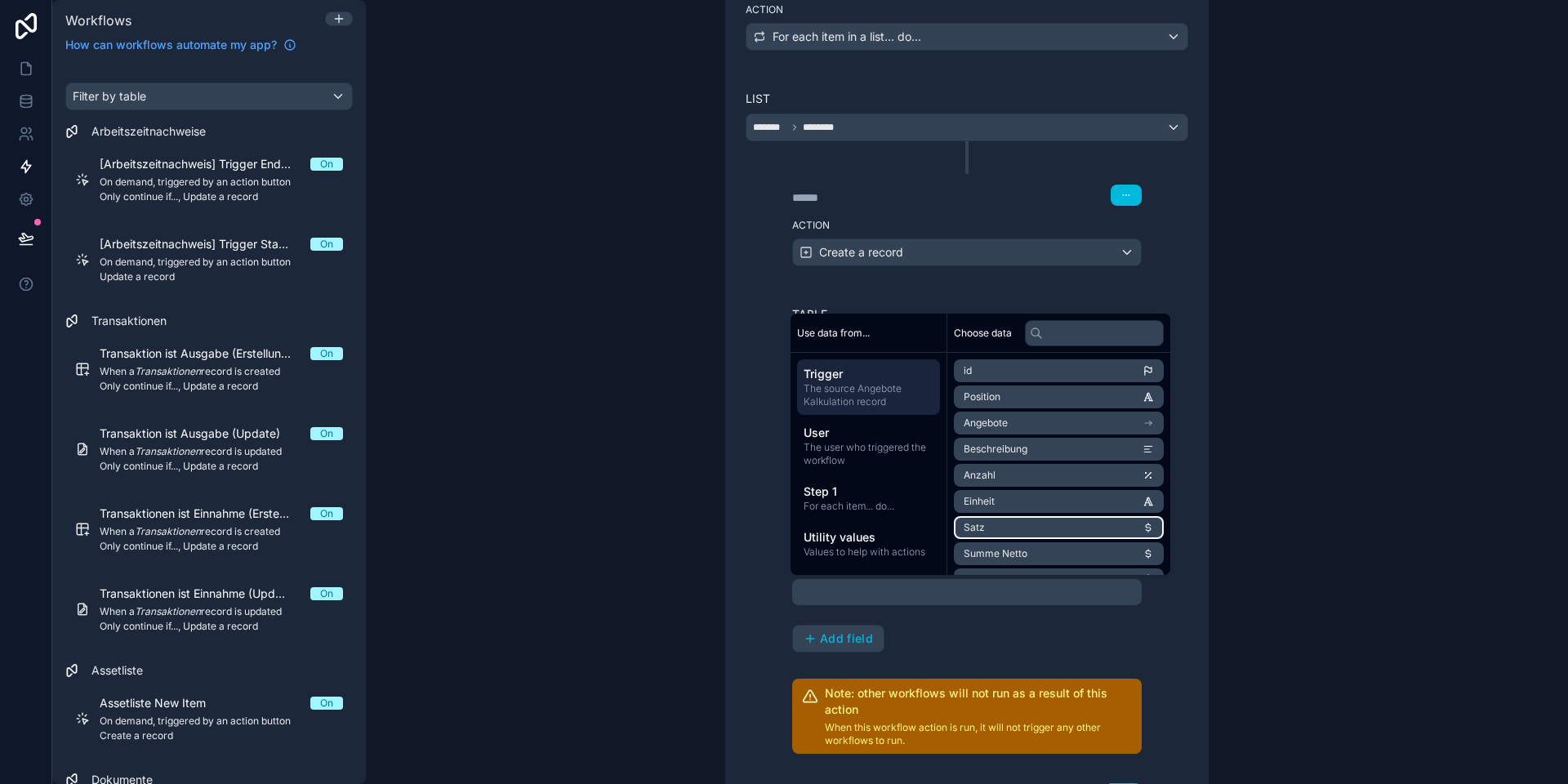
click at [993, 523] on li "Satz" at bounding box center [1058, 527] width 210 height 23
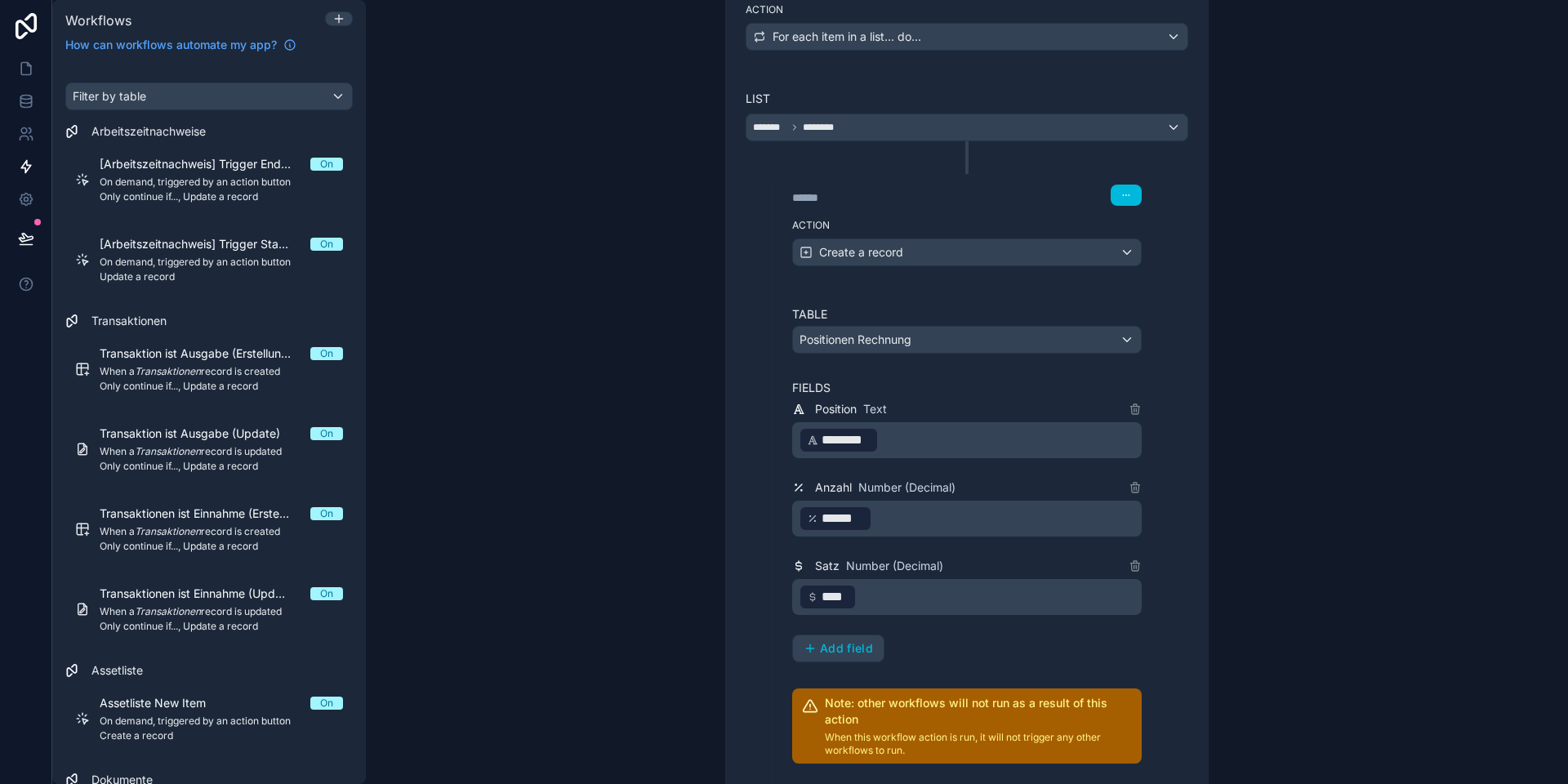
drag, startPoint x: 918, startPoint y: 651, endPoint x: 869, endPoint y: 644, distance: 49.5
click at [912, 650] on div "Position Text ﻿ ******** ﻿ ﻿ Anzahl Number (Decimal) ﻿ ****** ﻿ ﻿ Satz Number (…" at bounding box center [967, 531] width 349 height 263
click at [836, 646] on span "Add field" at bounding box center [847, 648] width 53 height 15
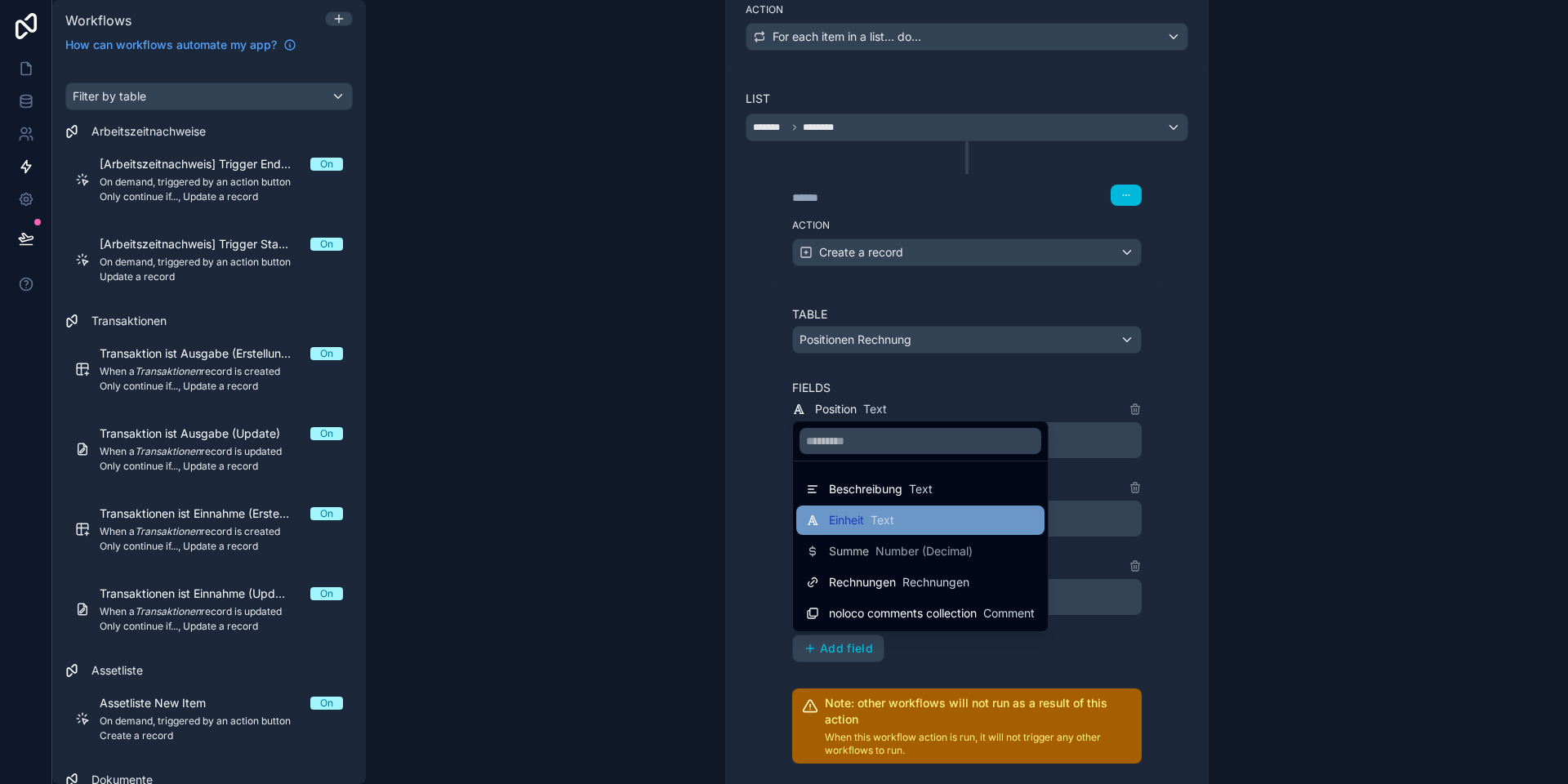
click at [888, 523] on span "Text" at bounding box center [882, 520] width 24 height 17
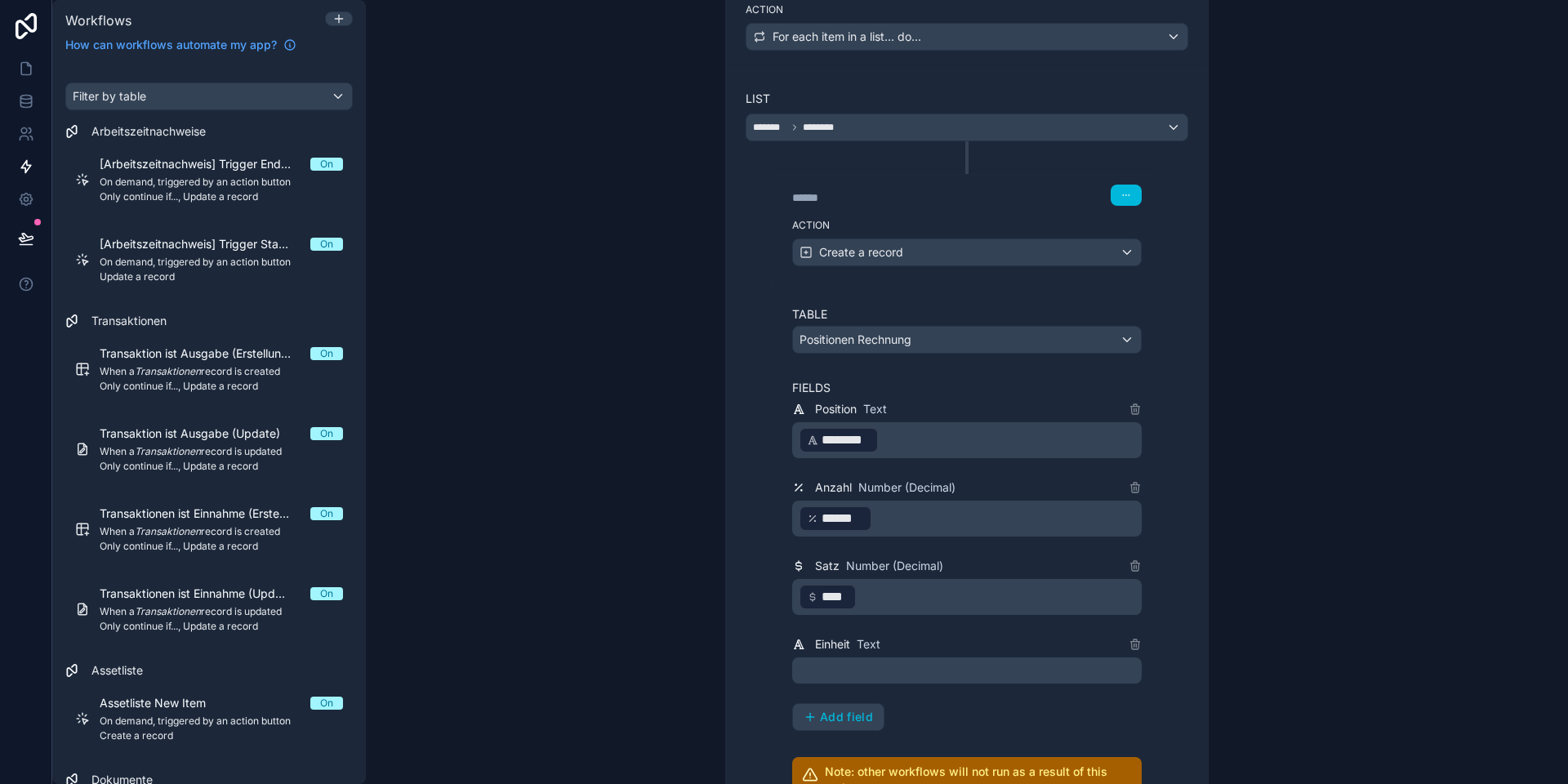
click at [883, 662] on p "﻿" at bounding box center [968, 670] width 339 height 20
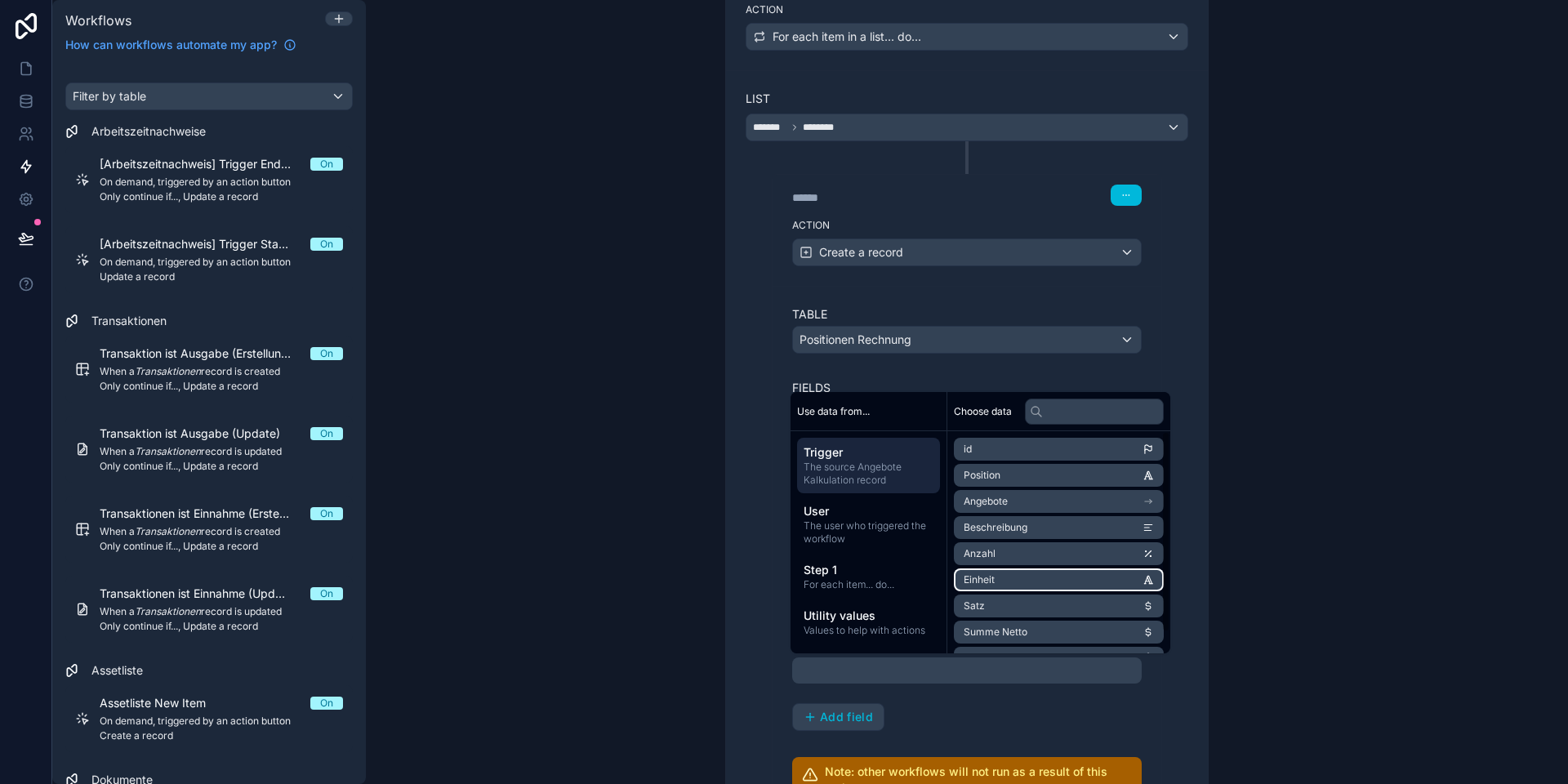
click at [1004, 584] on li "Einheit" at bounding box center [1058, 580] width 210 height 23
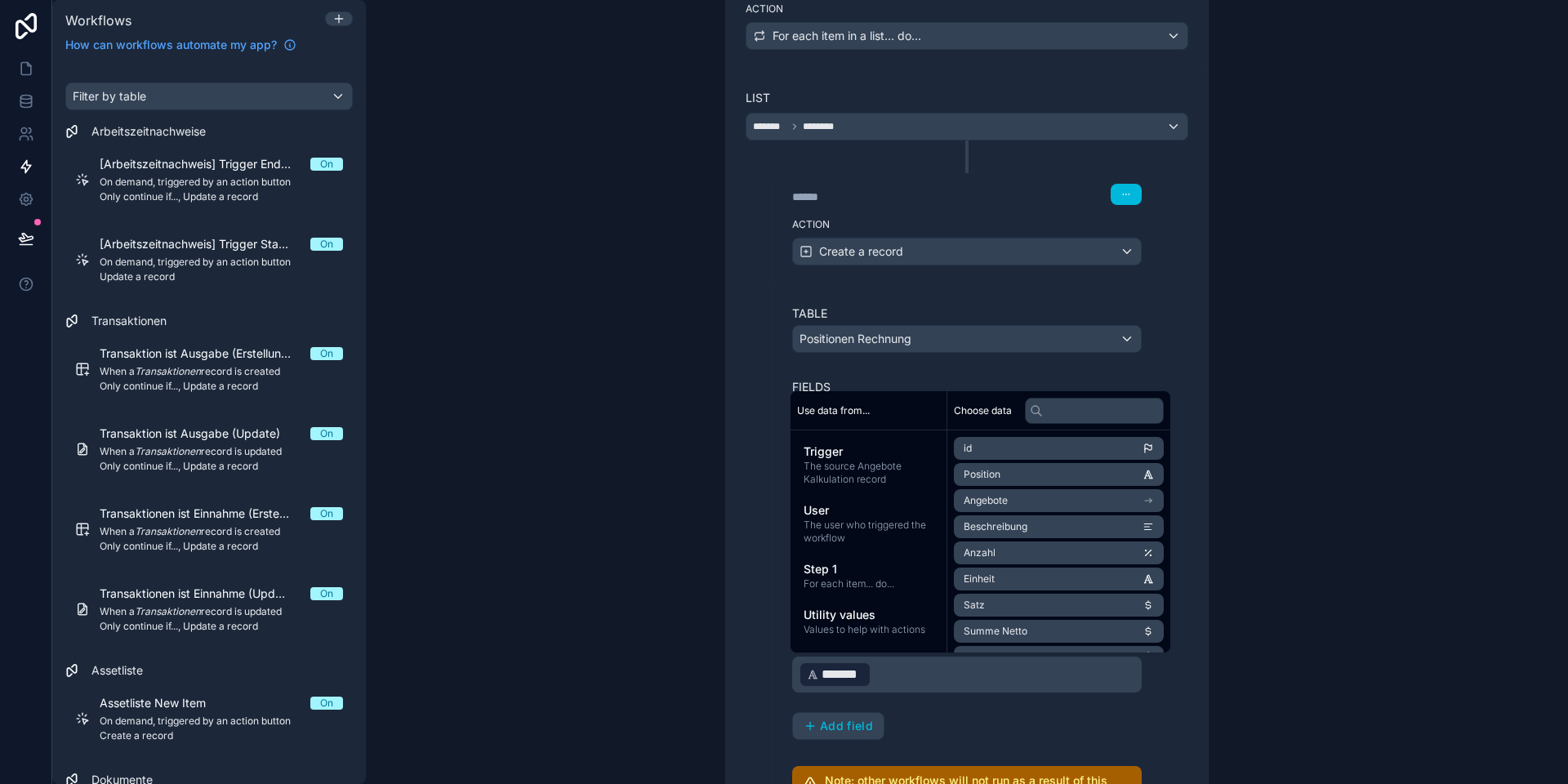
click at [933, 722] on div "Position Text ﻿ ******** ﻿ ﻿ Anzahl Number (Decimal) ﻿ ****** ﻿ ﻿ Satz Number (…" at bounding box center [967, 570] width 349 height 342
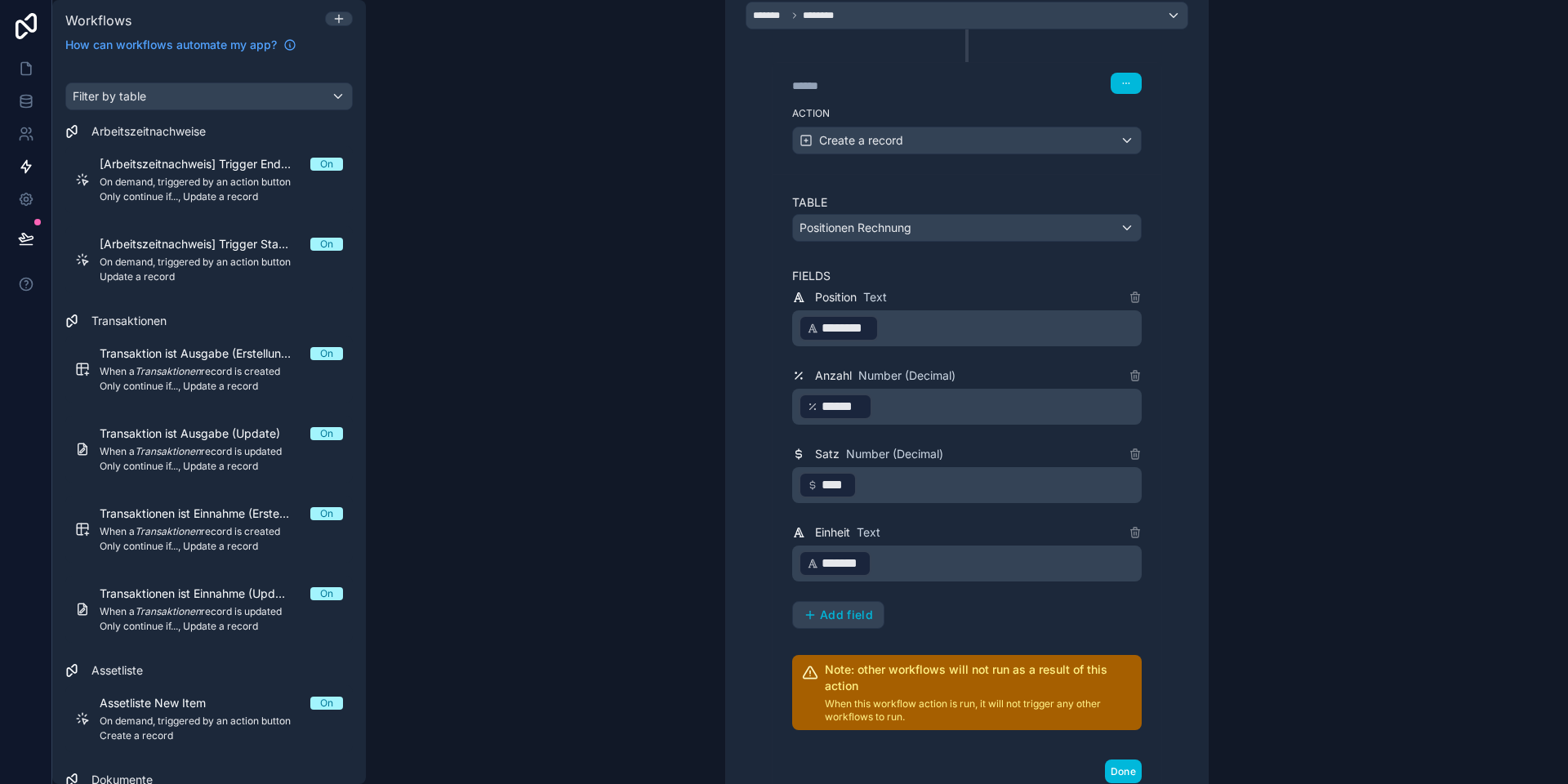
scroll to position [429, 0]
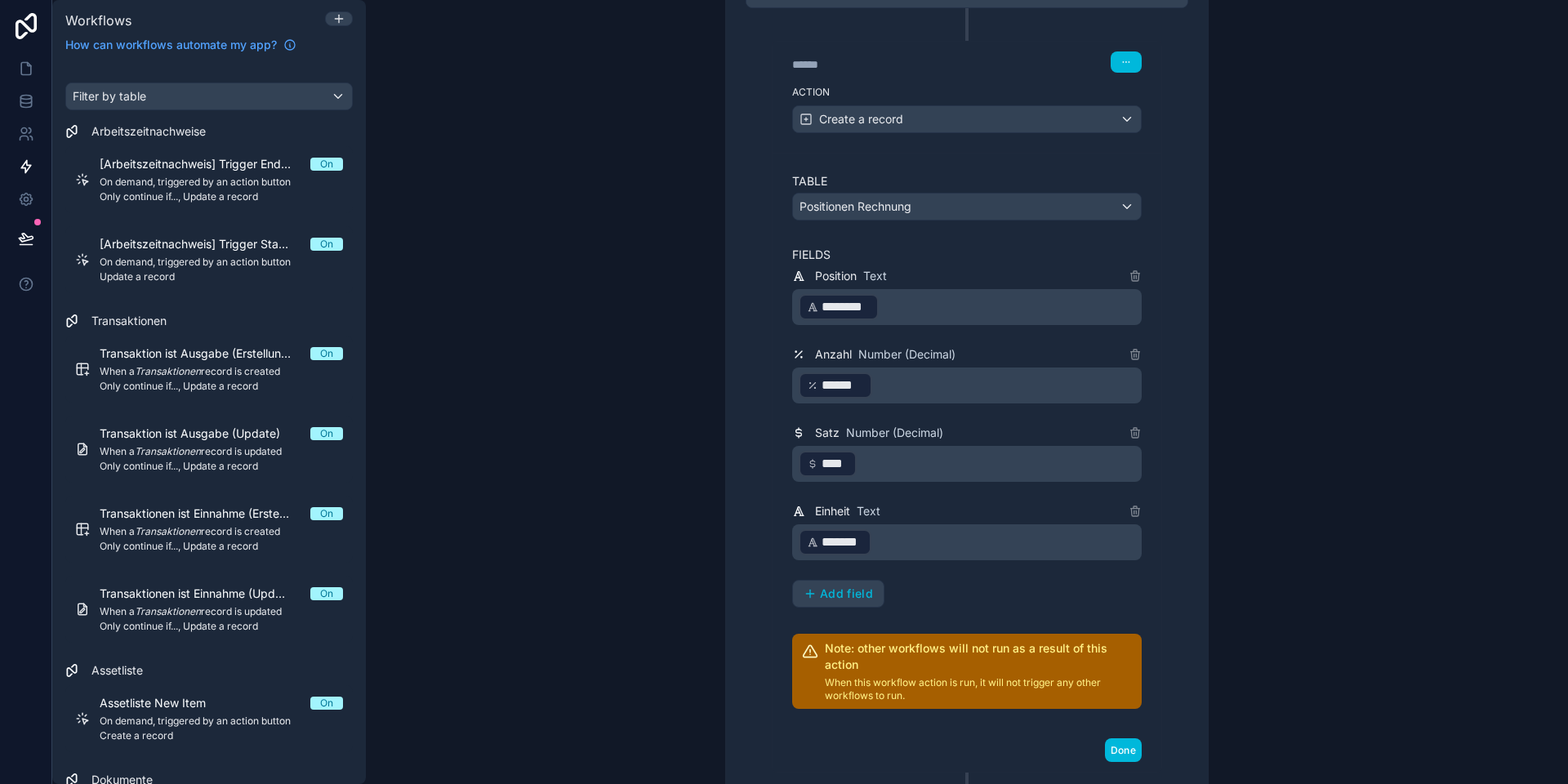
click at [854, 597] on span "Add field" at bounding box center [847, 593] width 53 height 15
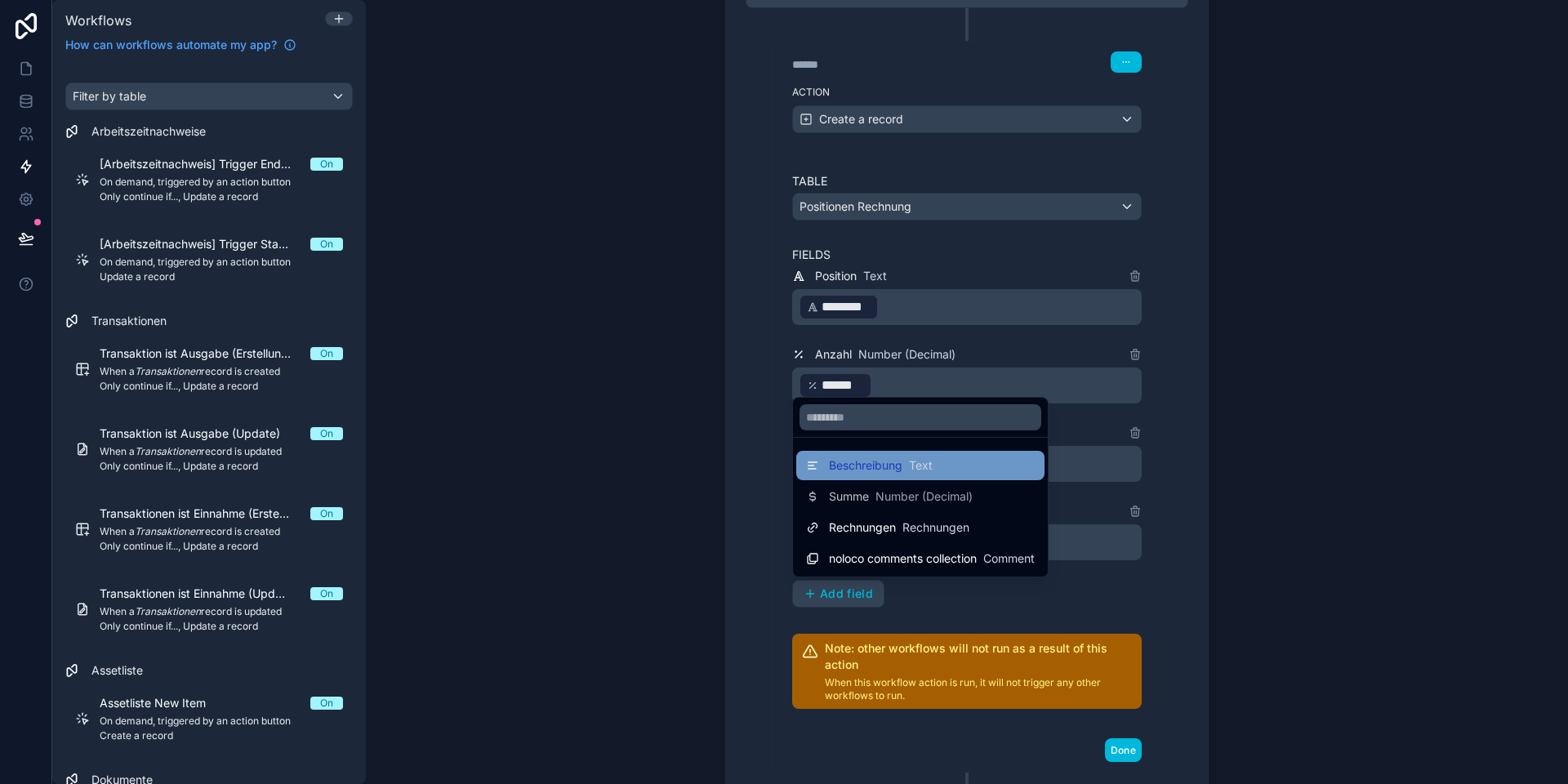
click at [872, 470] on span "Beschreibung" at bounding box center [865, 465] width 73 height 17
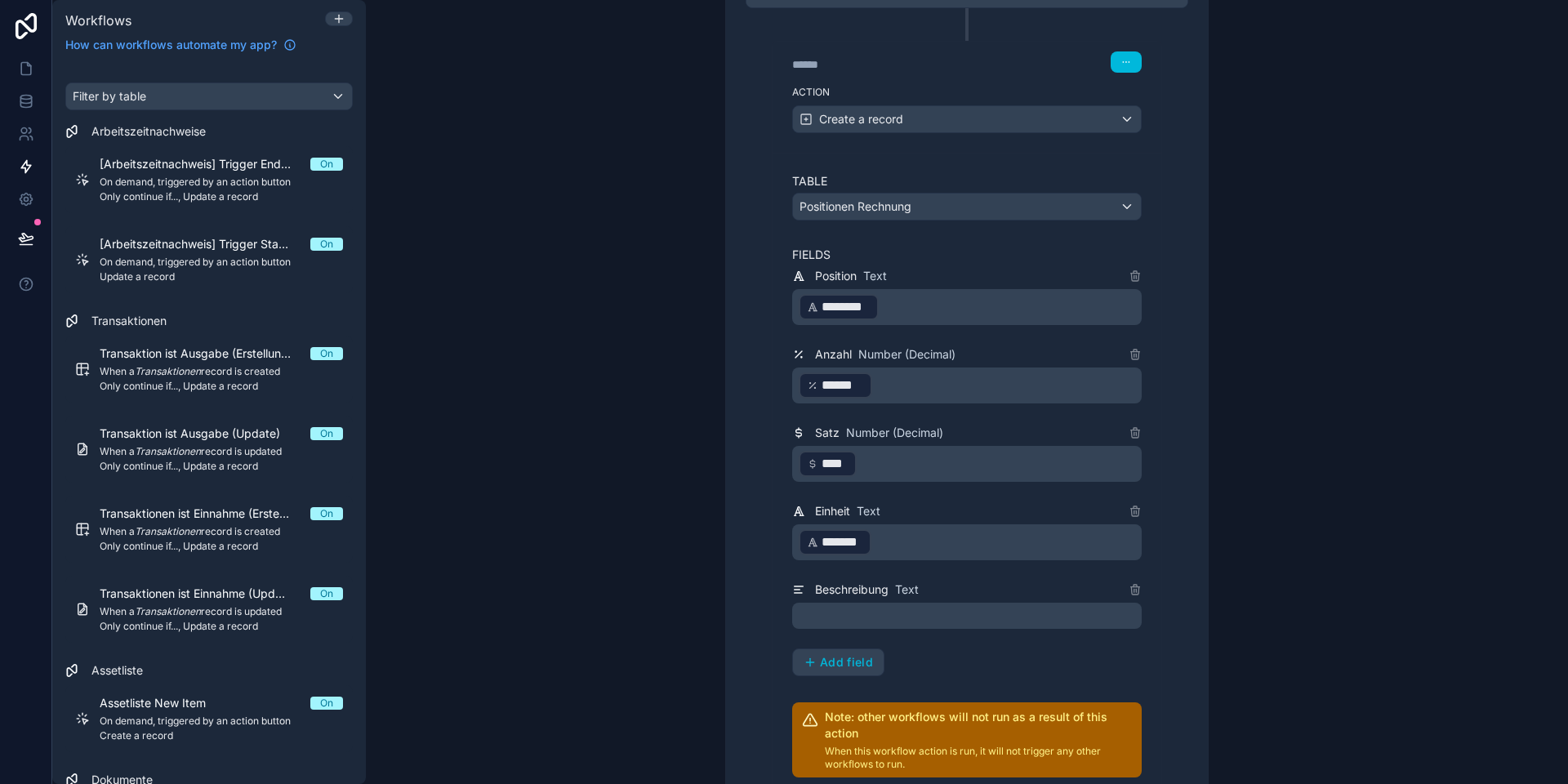
click at [869, 613] on p "﻿" at bounding box center [968, 616] width 339 height 20
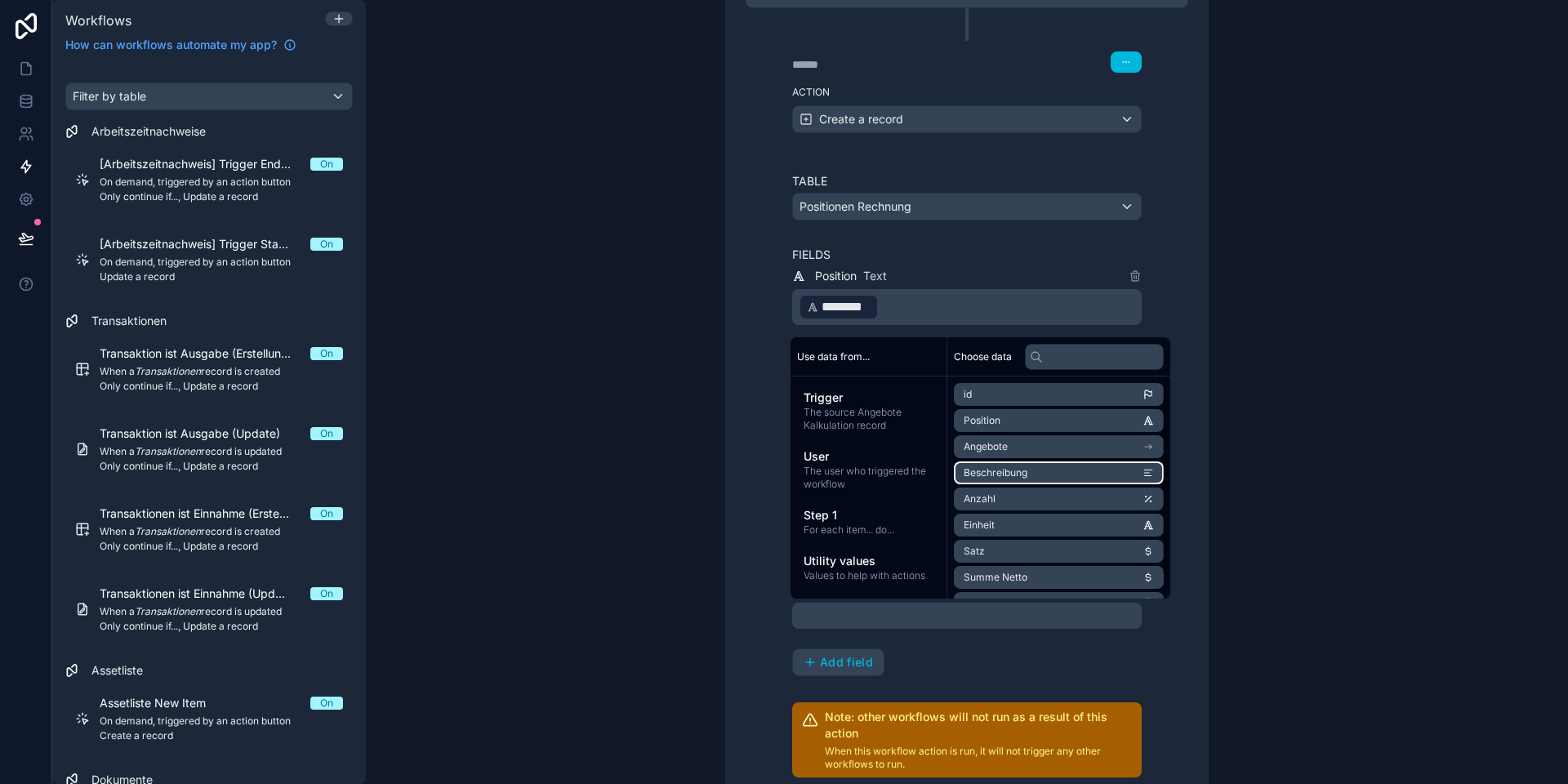
click at [996, 475] on span "Beschreibung" at bounding box center [995, 472] width 64 height 13
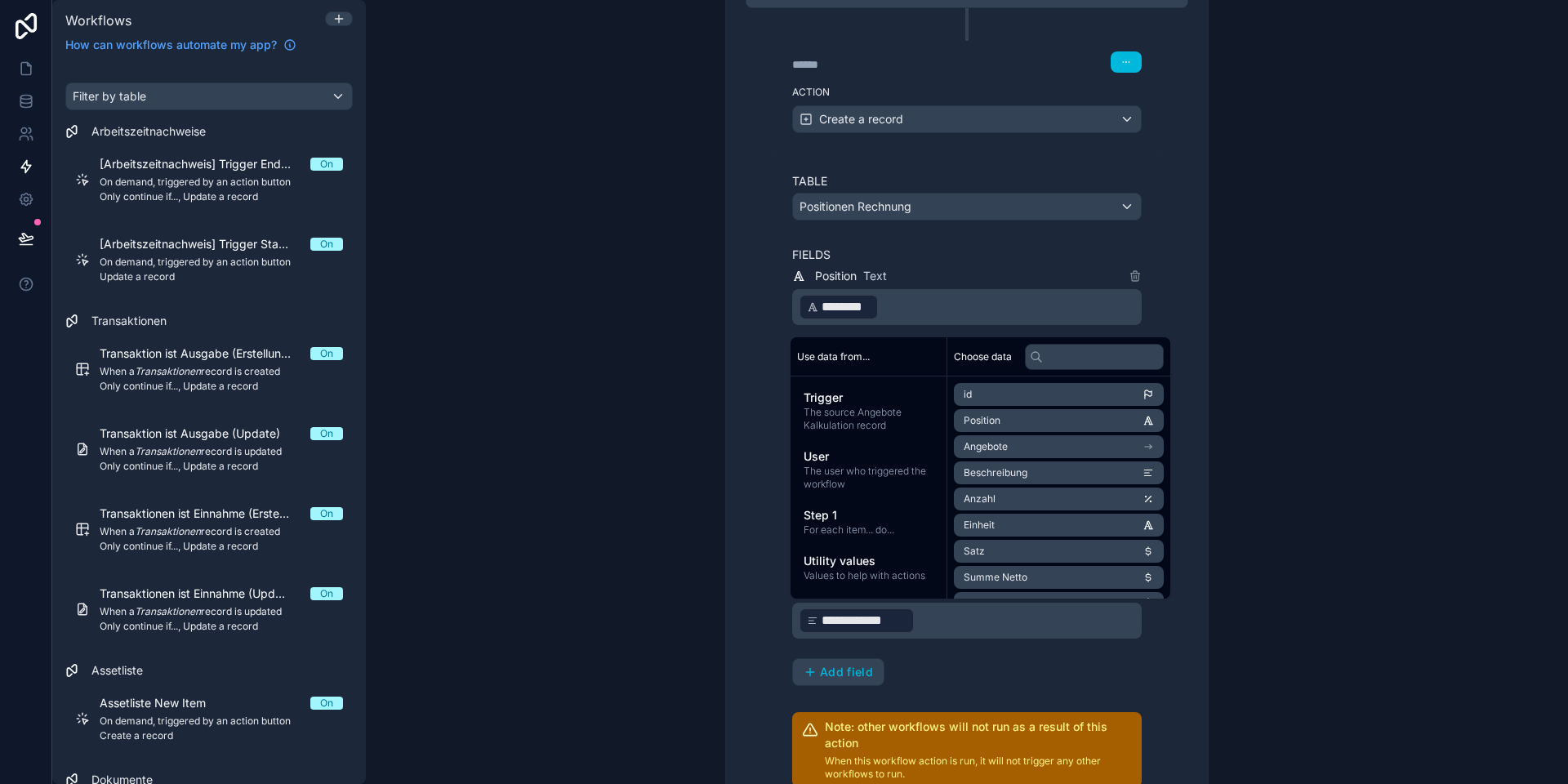
click at [1270, 563] on div "**********" at bounding box center [967, 392] width 1202 height 784
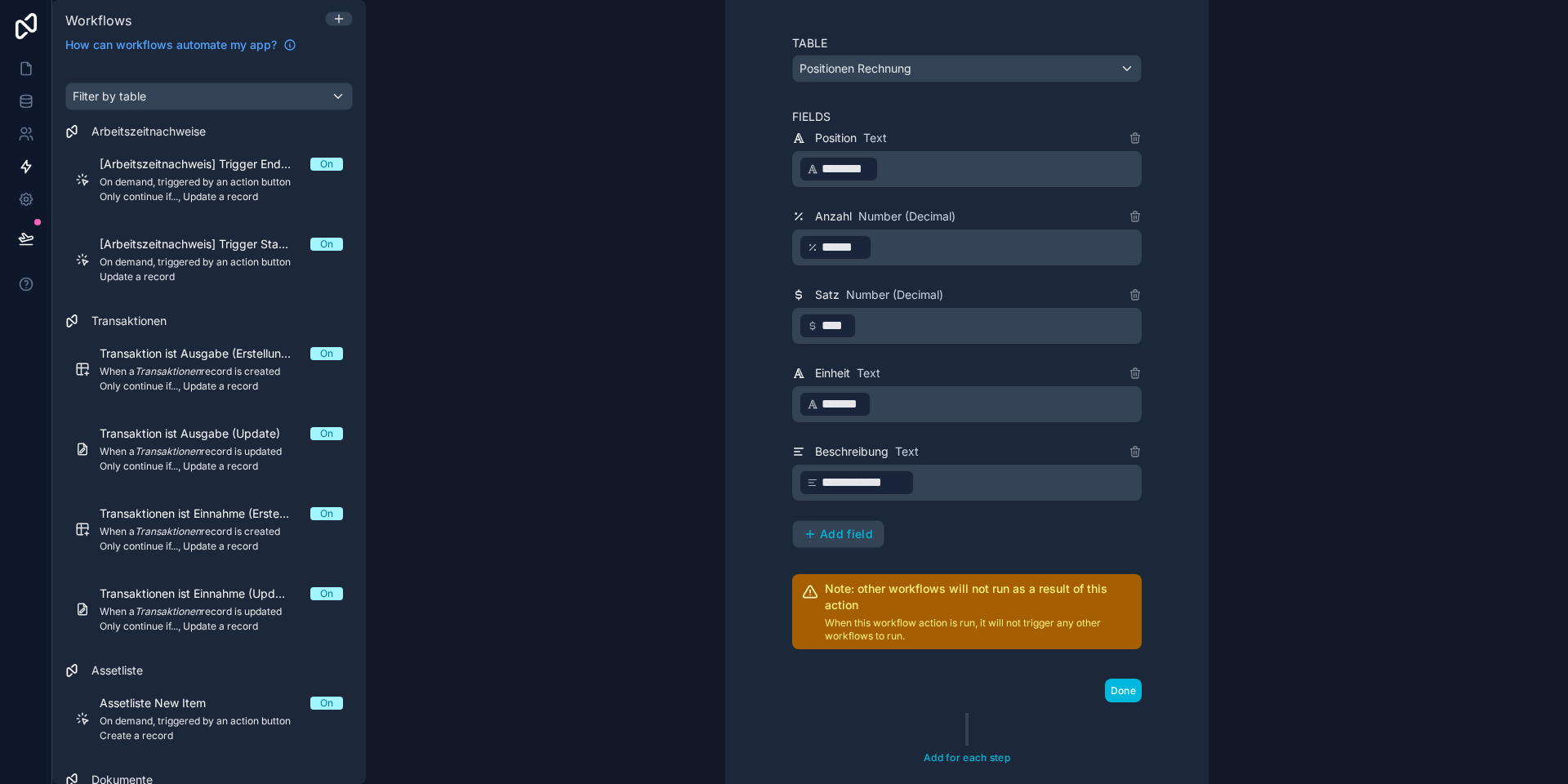
scroll to position [653, 0]
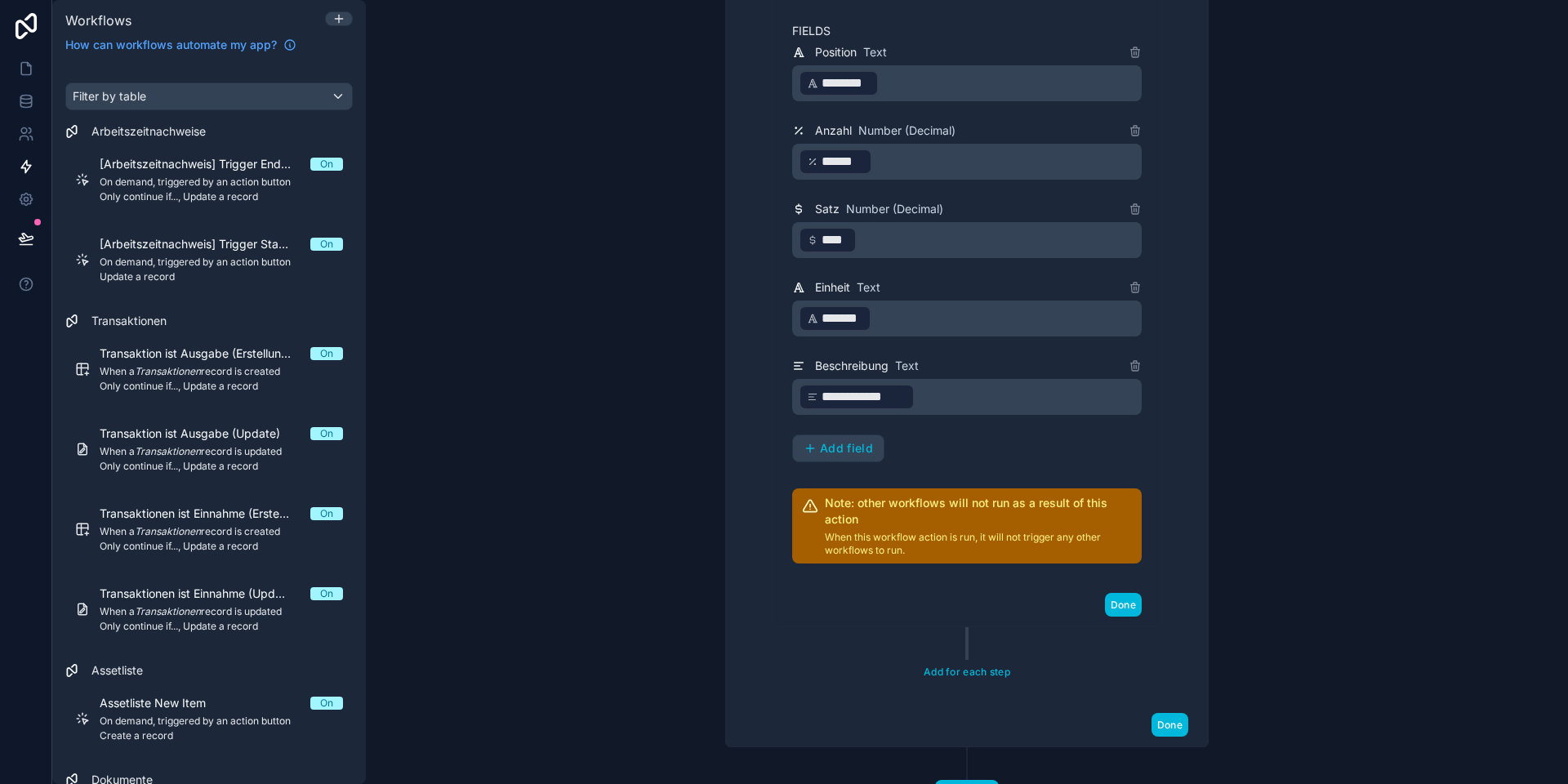
drag, startPoint x: 1161, startPoint y: 726, endPoint x: 1152, endPoint y: 725, distance: 9.1
click at [1161, 726] on button "Done" at bounding box center [1169, 725] width 37 height 24
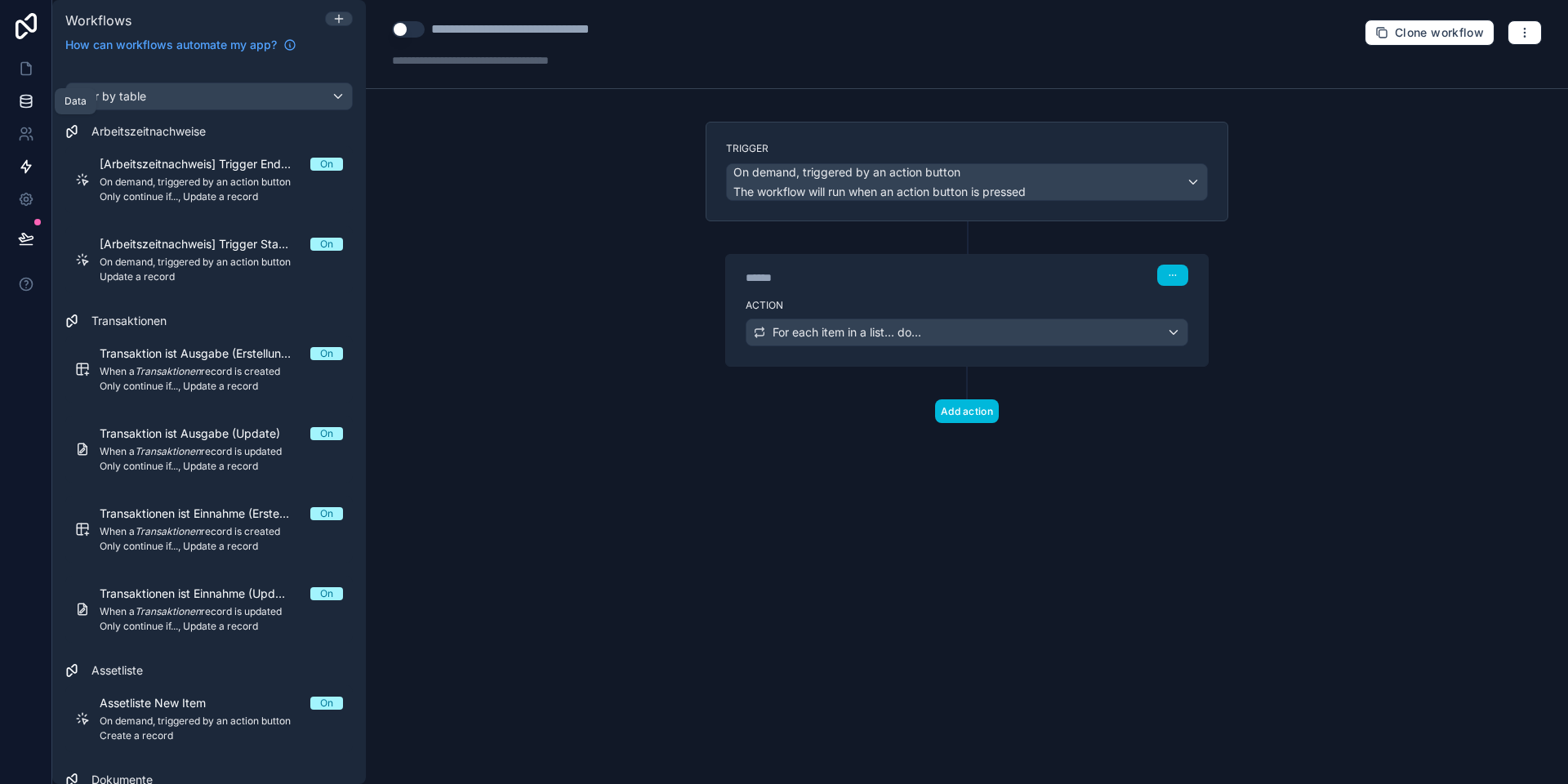
click at [21, 97] on icon at bounding box center [26, 100] width 11 height 7
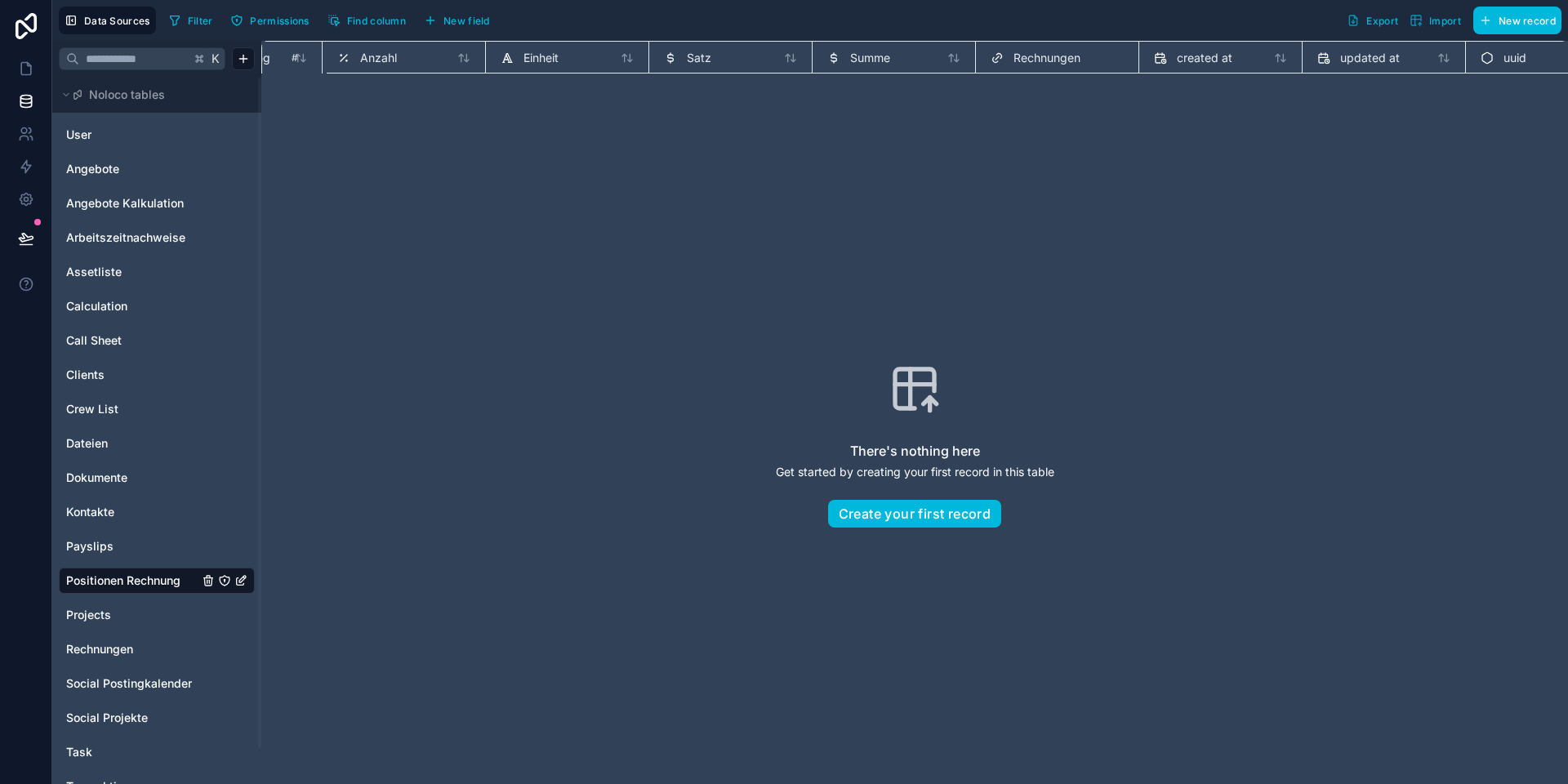
scroll to position [0, 392]
click at [466, 16] on span "New field" at bounding box center [466, 21] width 46 height 12
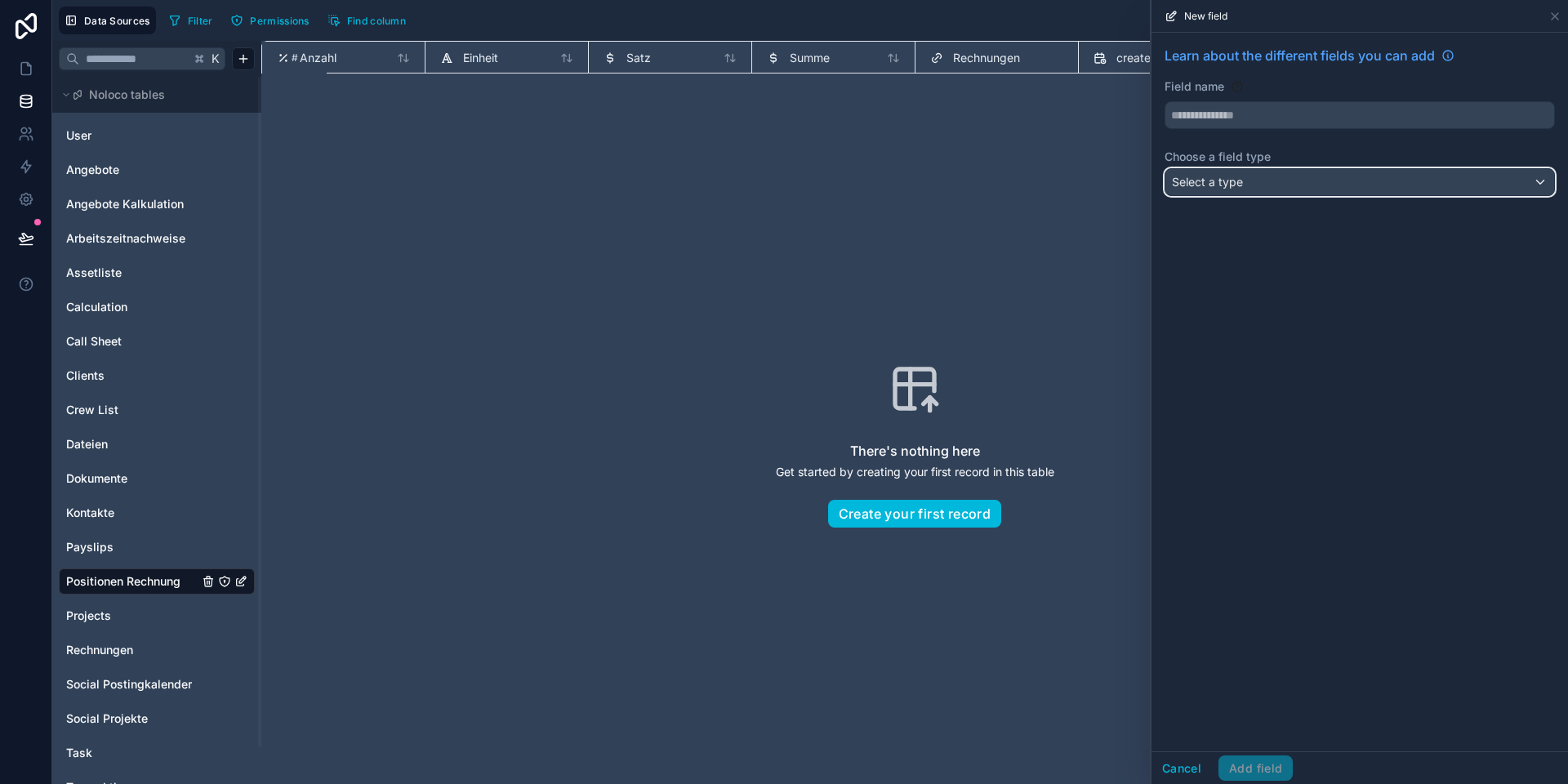
click at [1242, 186] on div "Select a type" at bounding box center [1360, 182] width 389 height 26
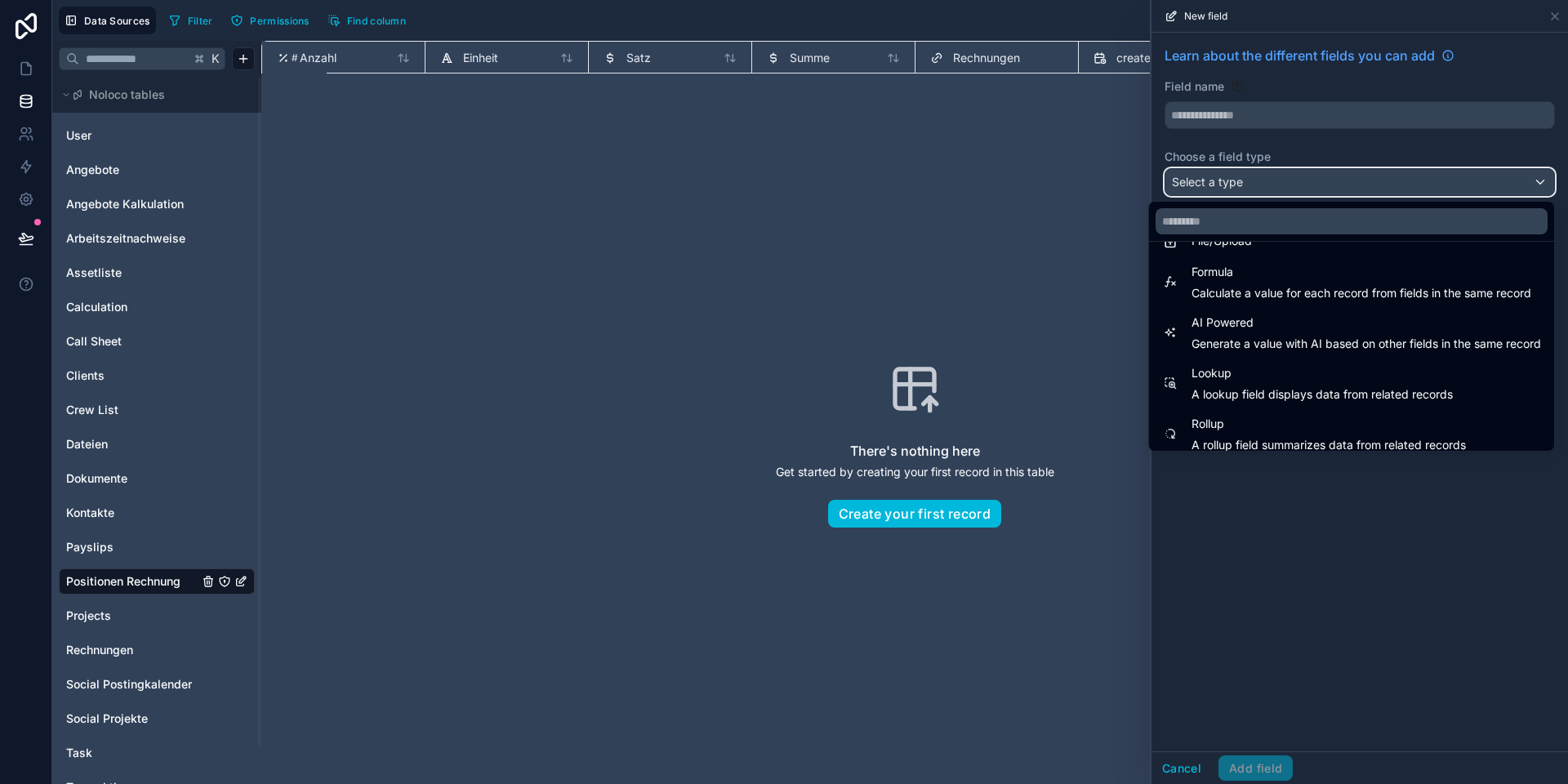
scroll to position [474, 0]
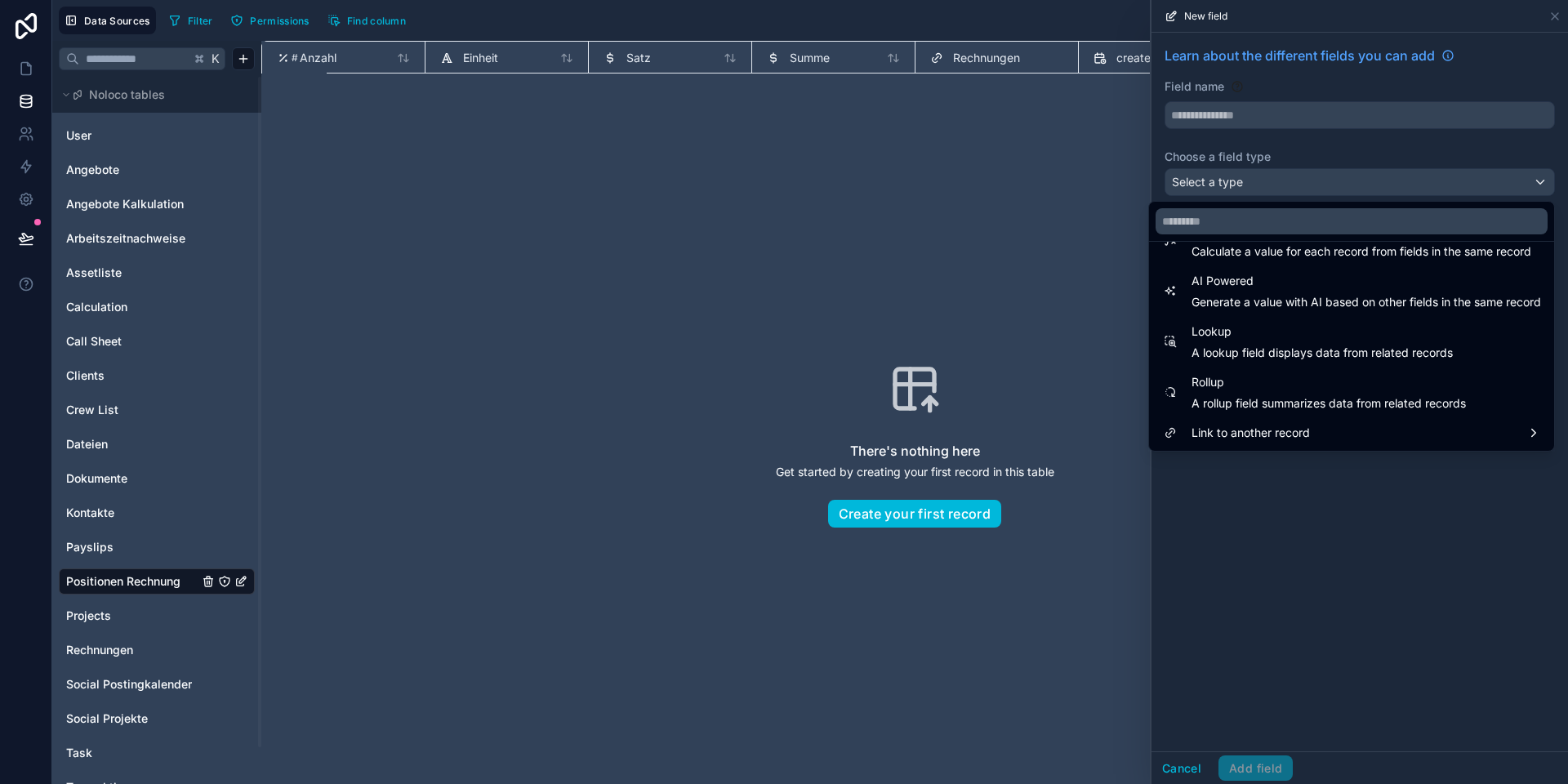
click at [1255, 339] on span "Lookup" at bounding box center [1321, 332] width 261 height 20
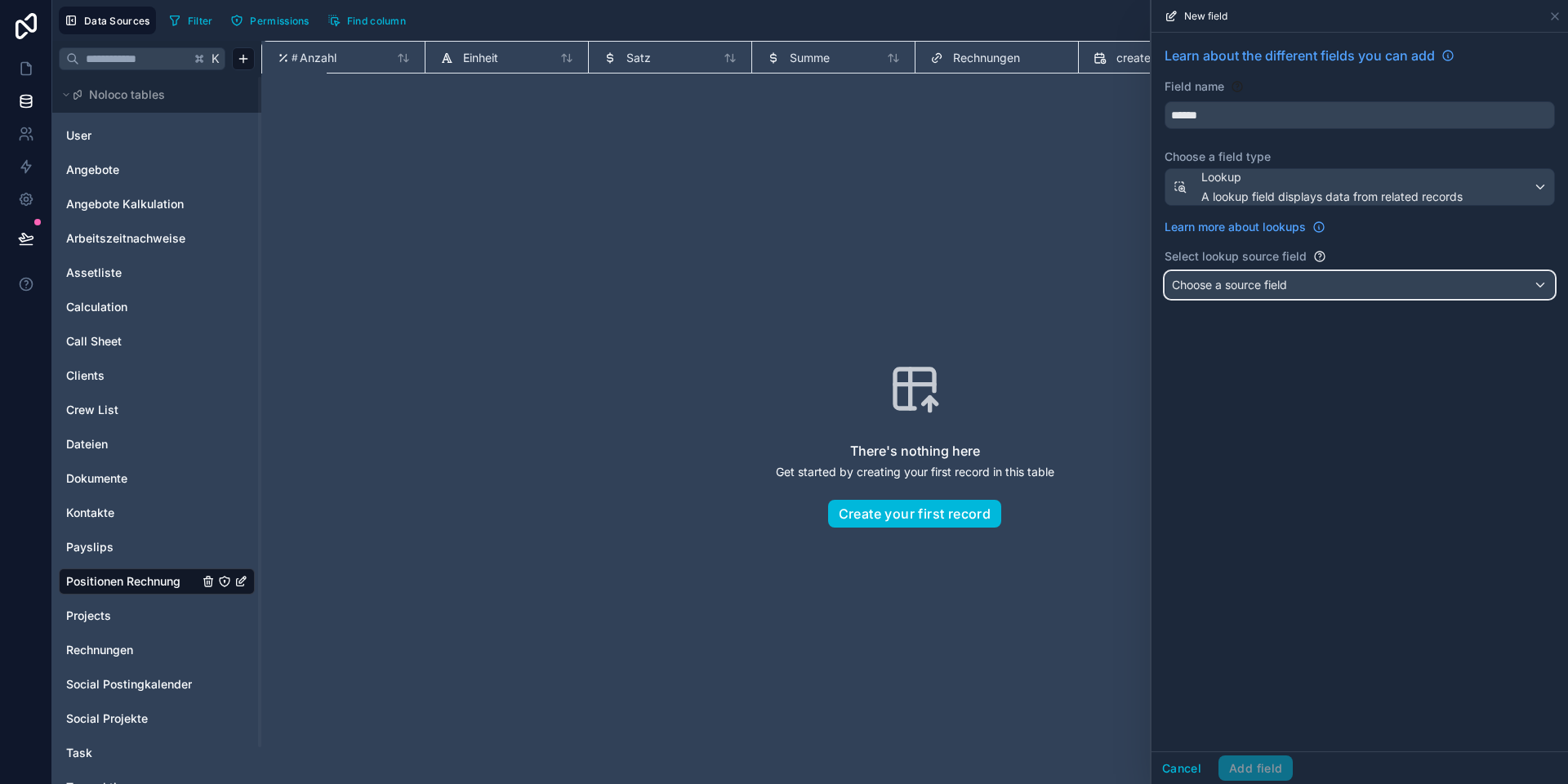
click at [1251, 282] on span "Choose a source field" at bounding box center [1229, 284] width 115 height 14
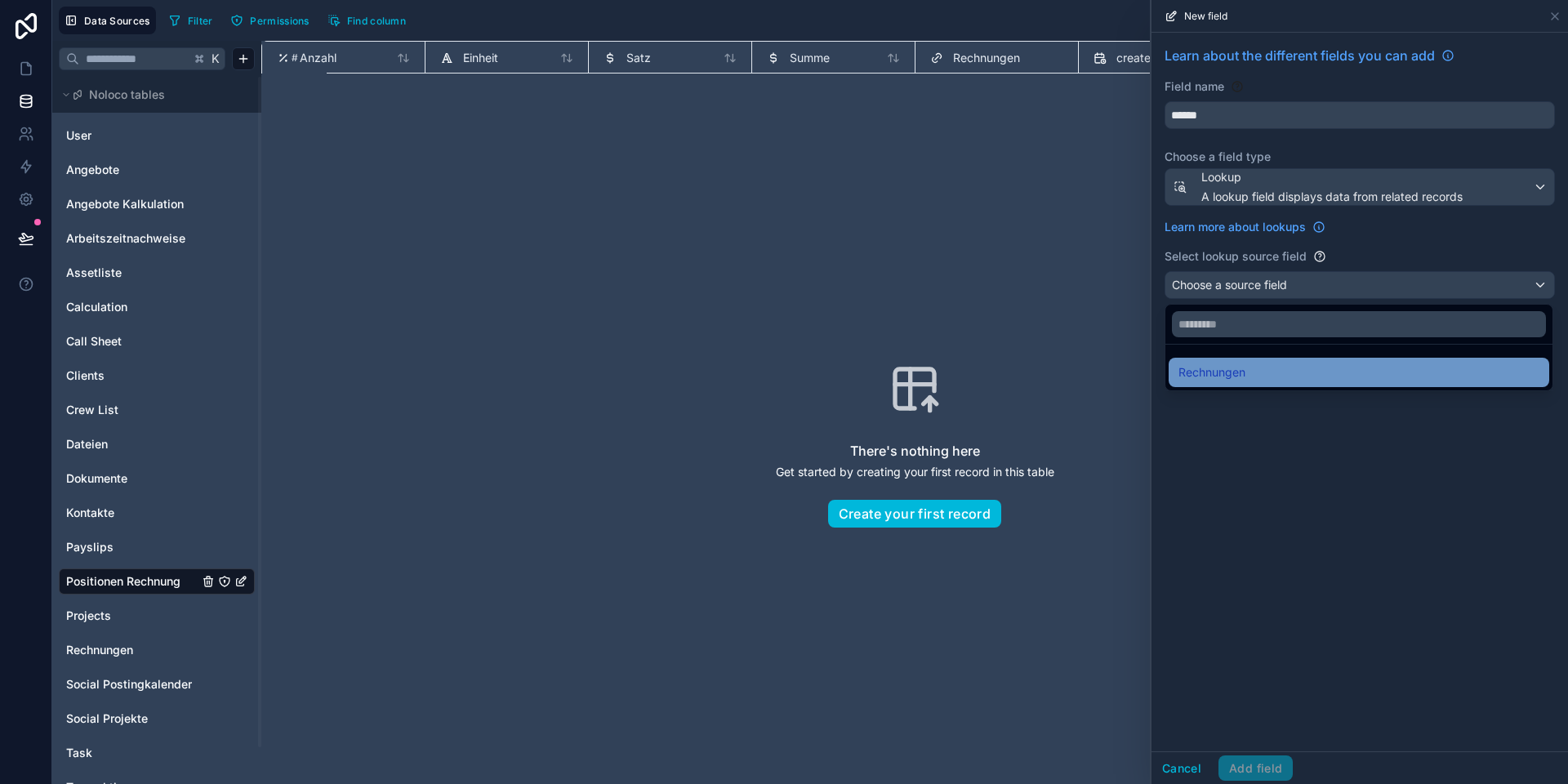
click at [1238, 372] on span "Rechnungen" at bounding box center [1212, 372] width 67 height 20
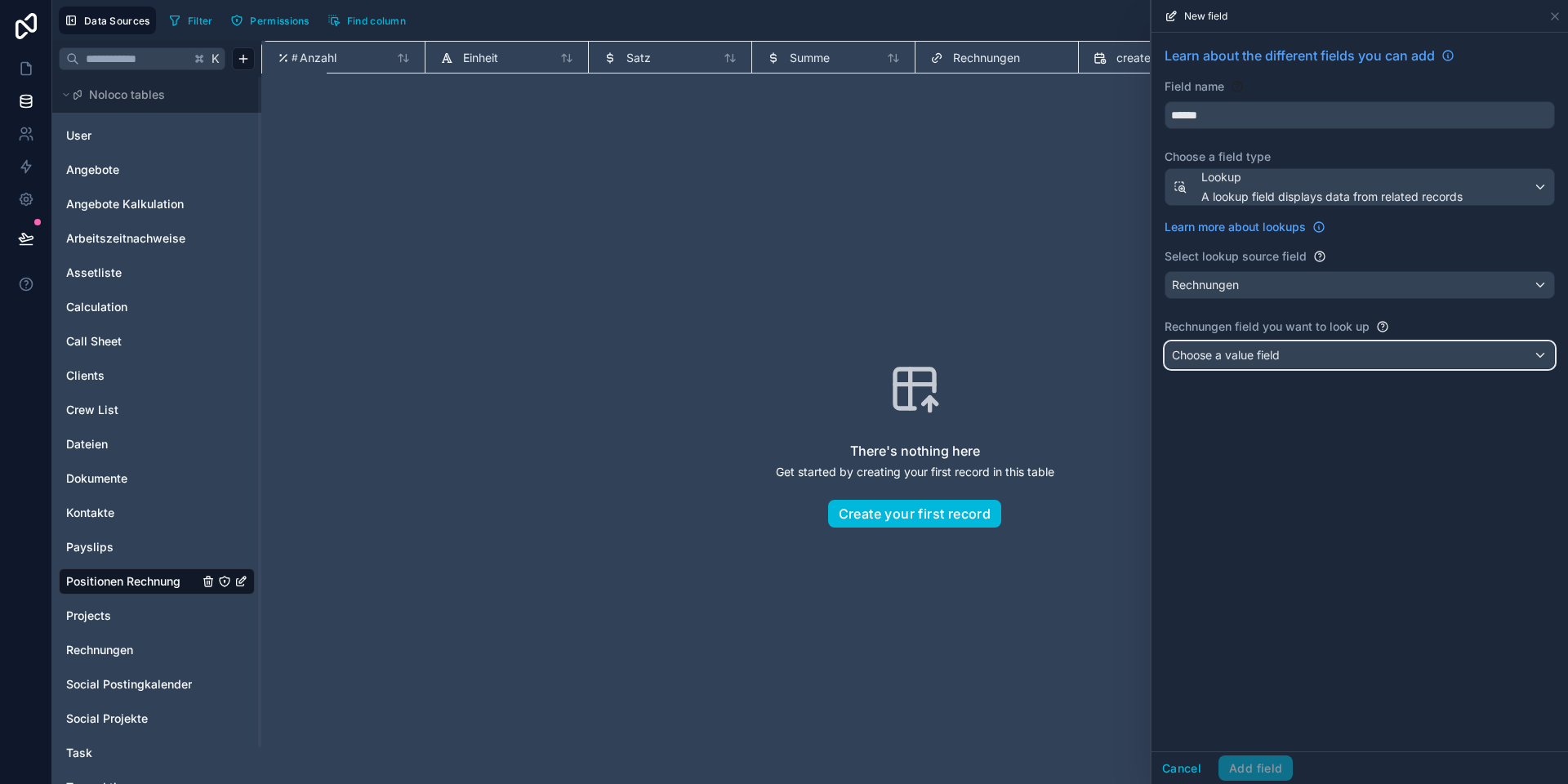
click at [1244, 355] on span "Choose a value field" at bounding box center [1225, 354] width 108 height 14
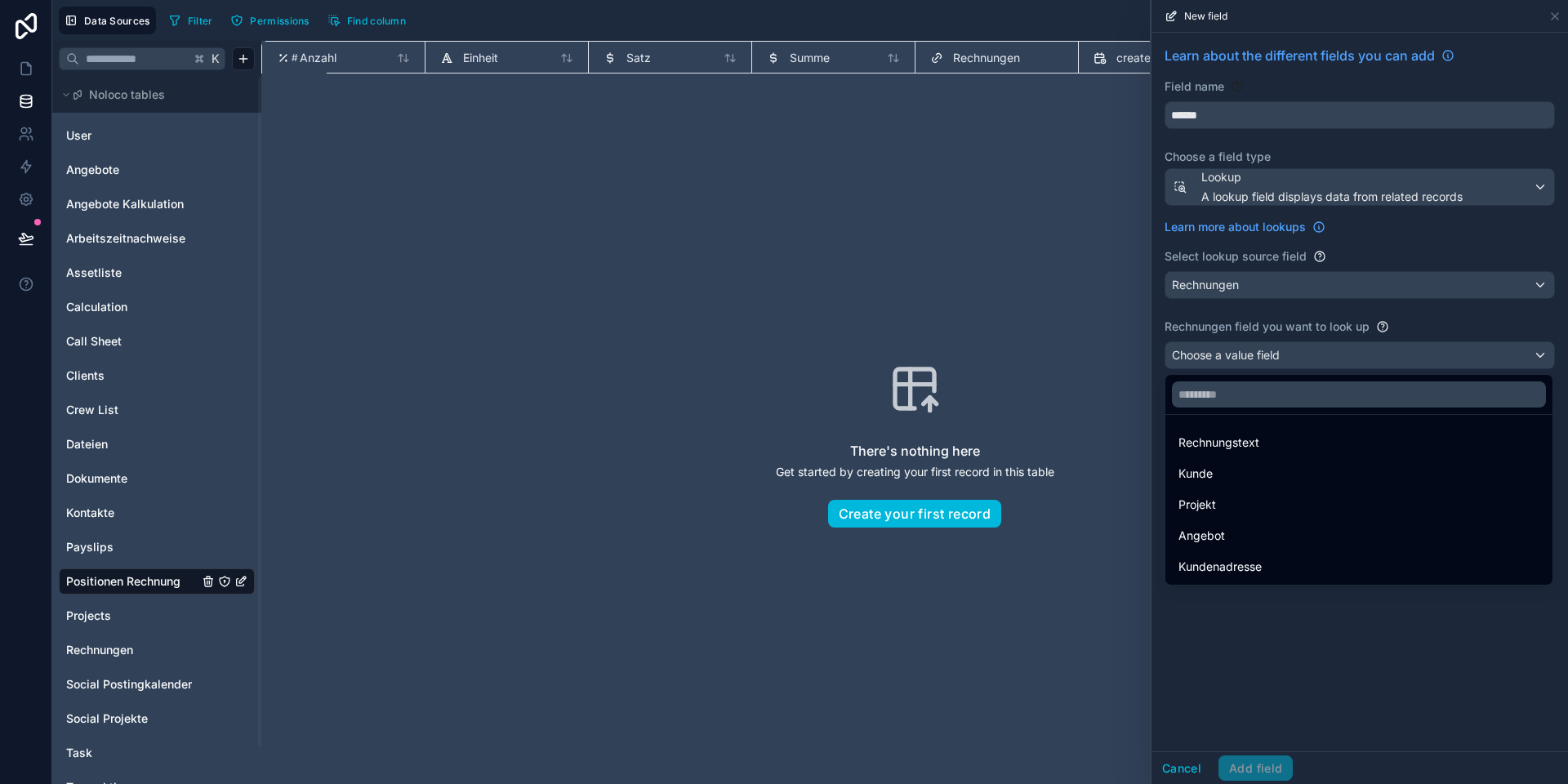
click at [1232, 504] on div "Projekt" at bounding box center [1359, 505] width 361 height 20
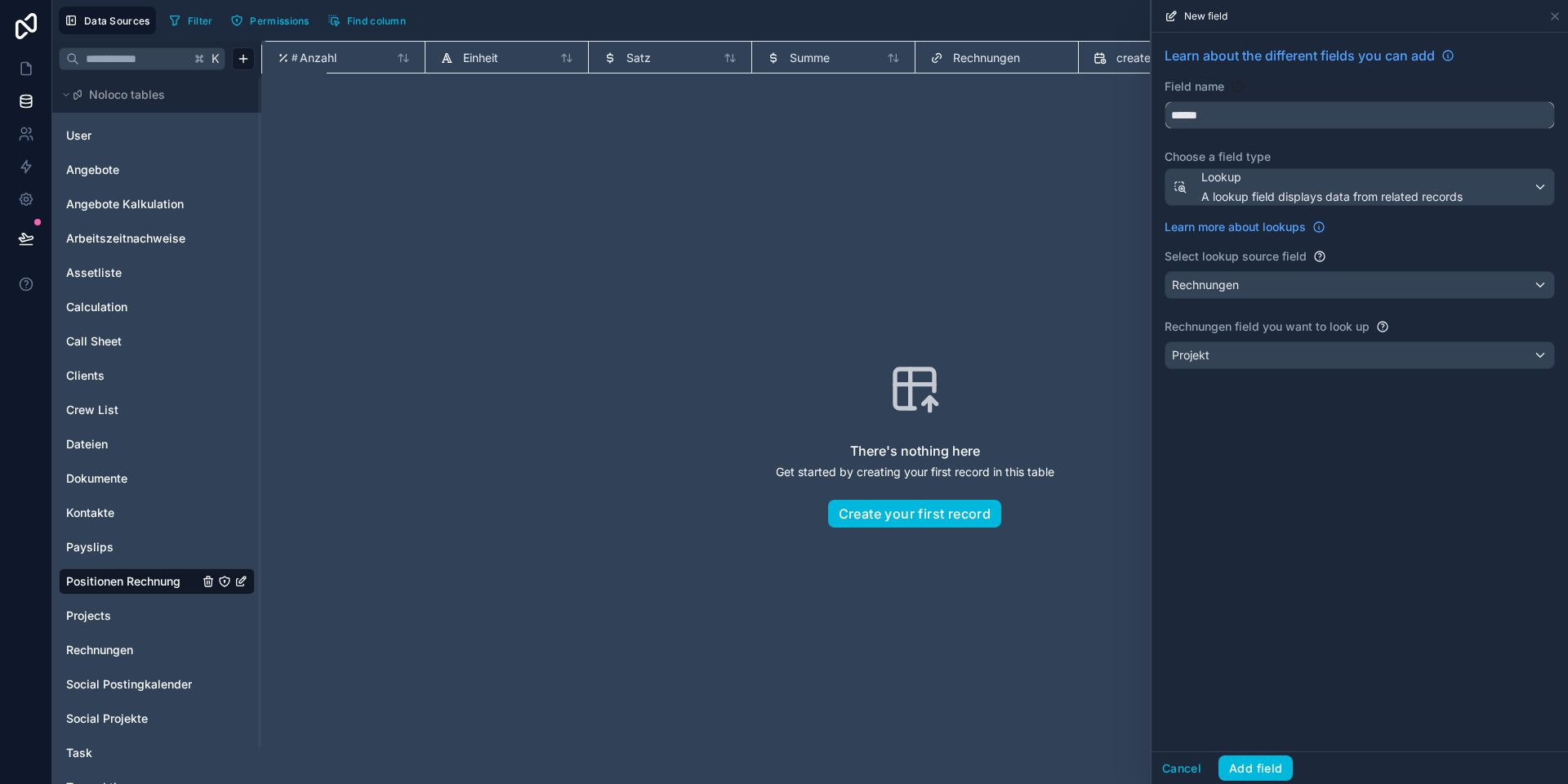
click at [1201, 116] on input "******" at bounding box center [1360, 115] width 389 height 26
type input "*******"
click at [1251, 777] on button "Add field" at bounding box center [1254, 768] width 74 height 26
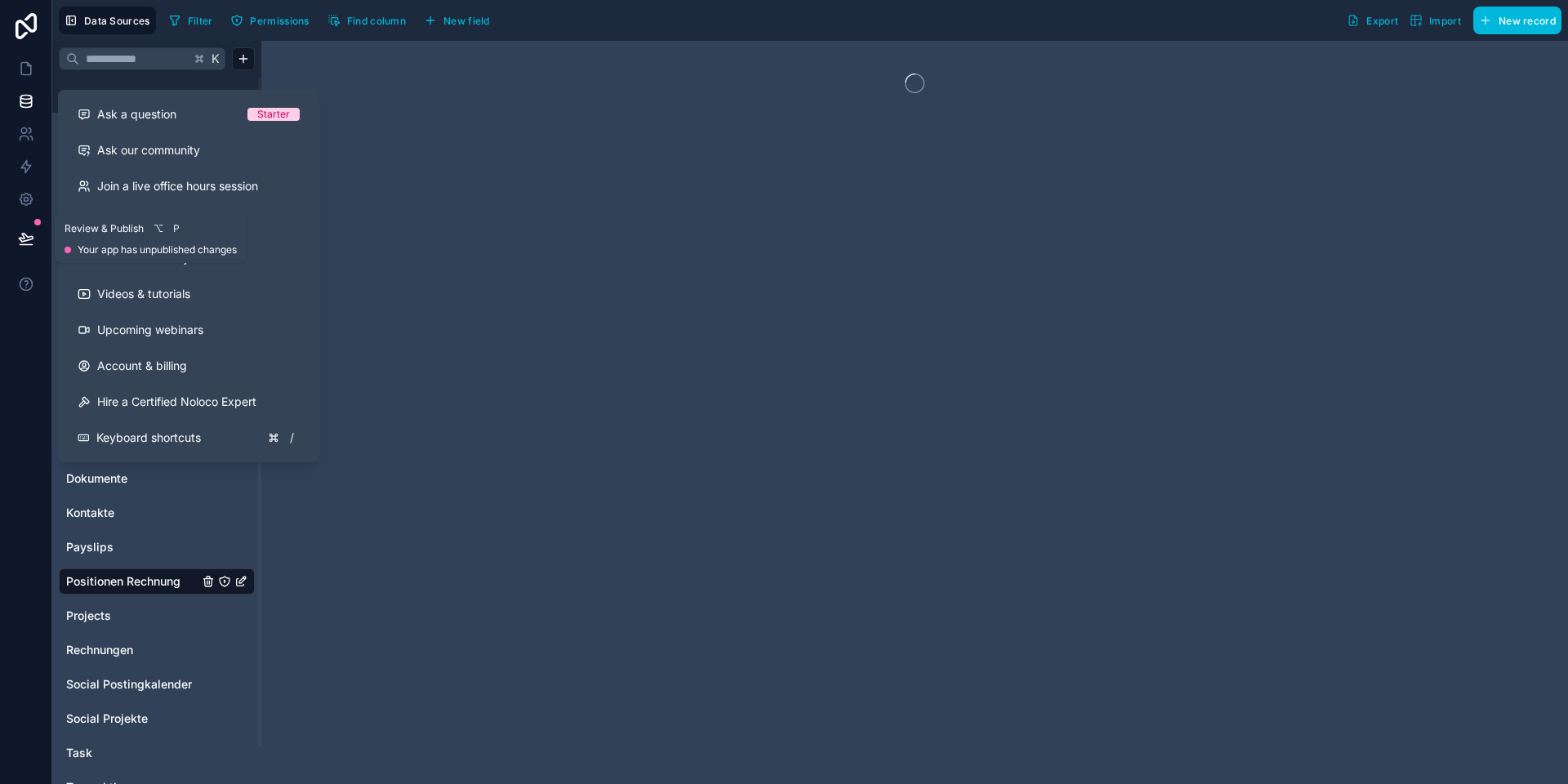
click at [26, 241] on icon at bounding box center [26, 238] width 17 height 17
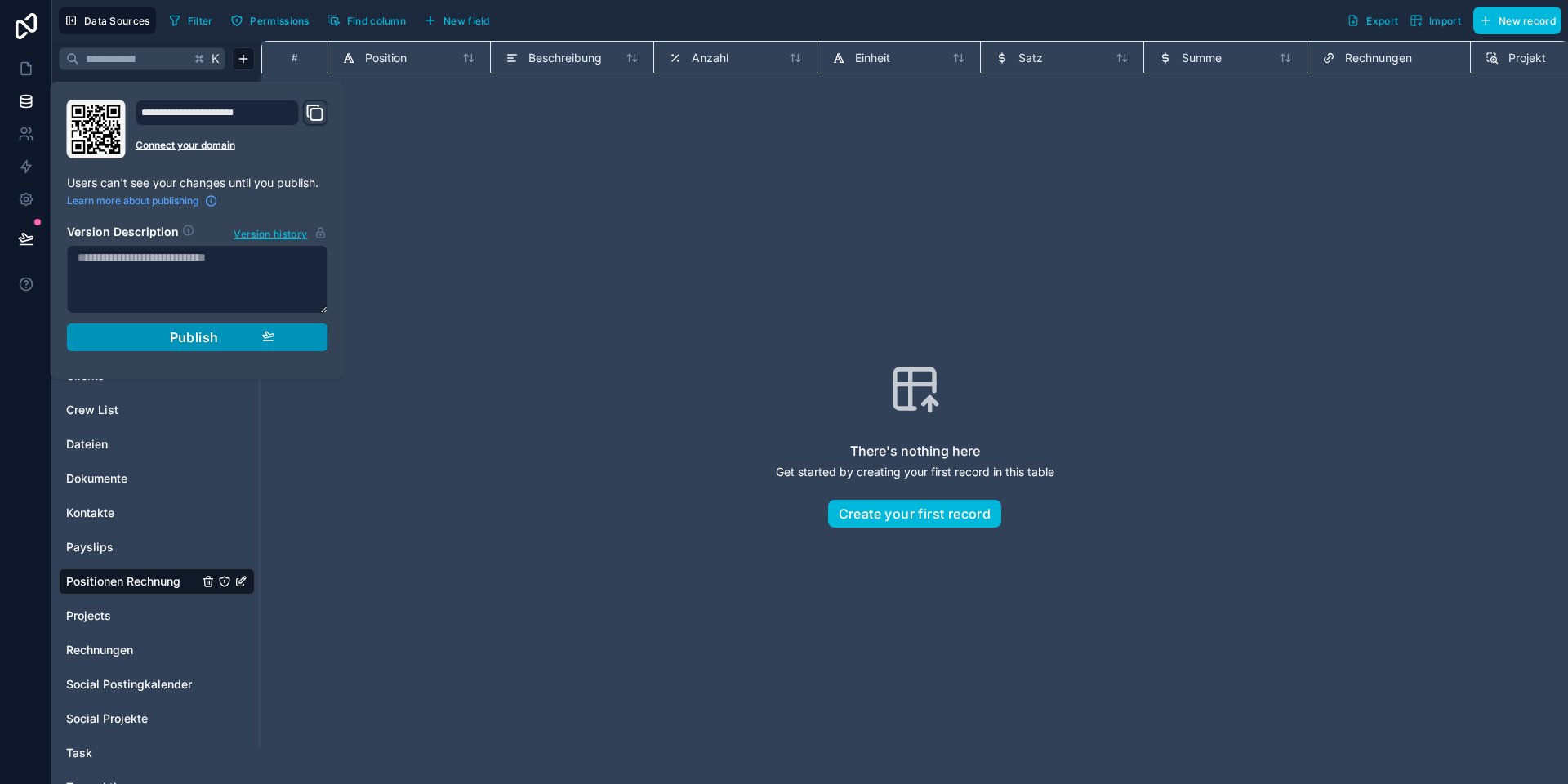
click at [305, 339] on button "Publish" at bounding box center [197, 338] width 261 height 28
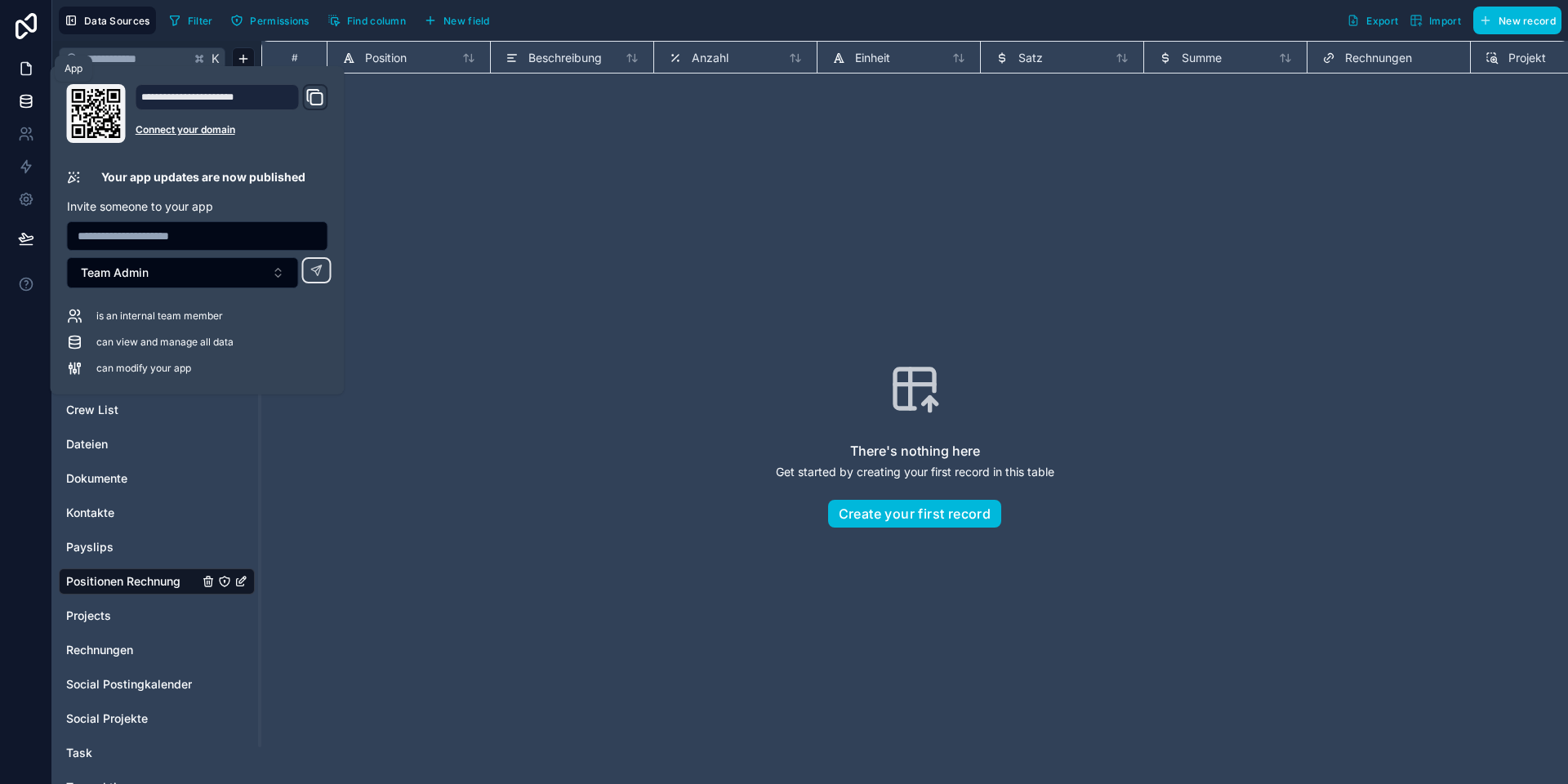
click at [18, 68] on icon at bounding box center [26, 68] width 17 height 17
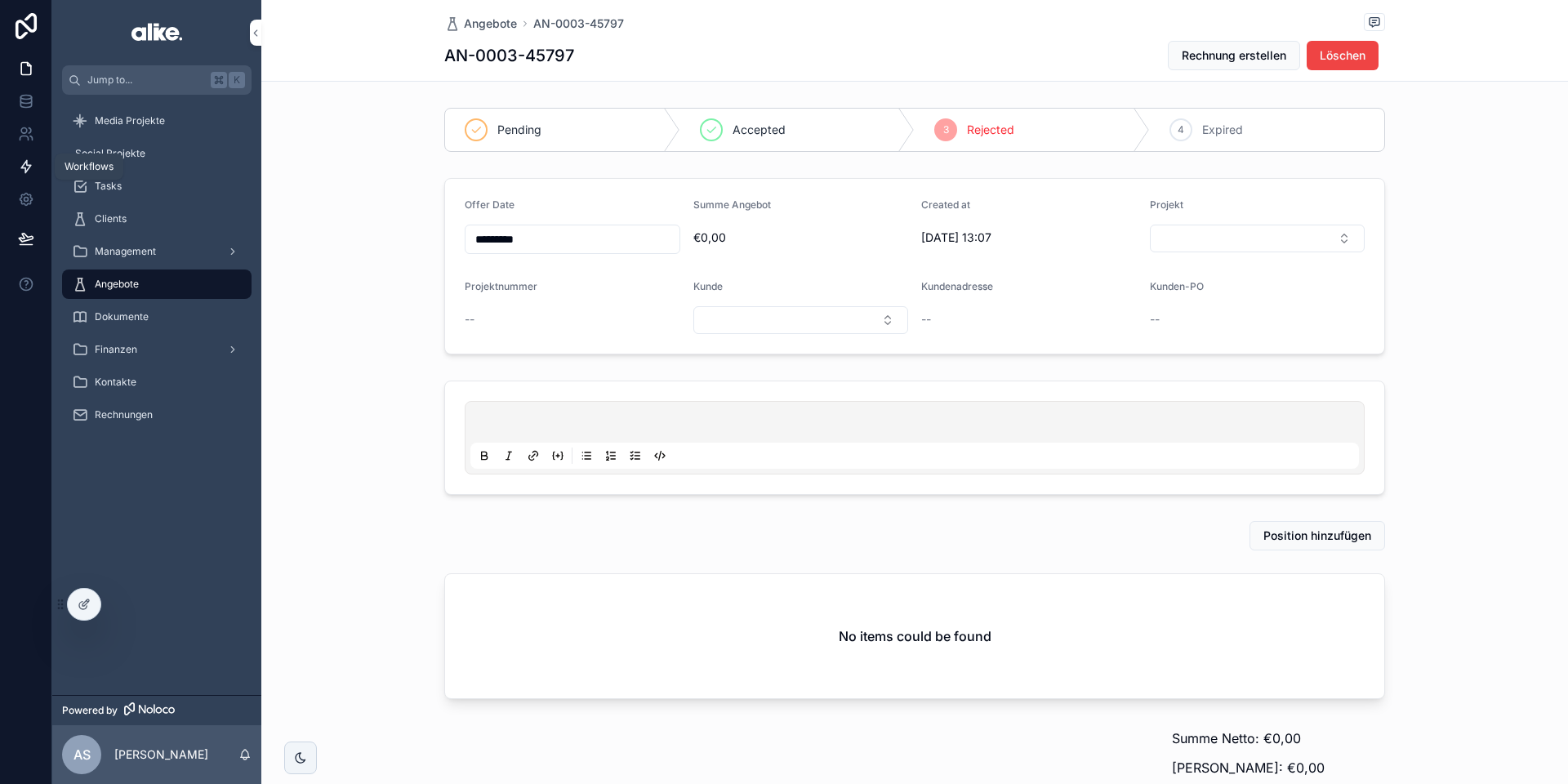
click at [26, 161] on icon at bounding box center [27, 167] width 10 height 12
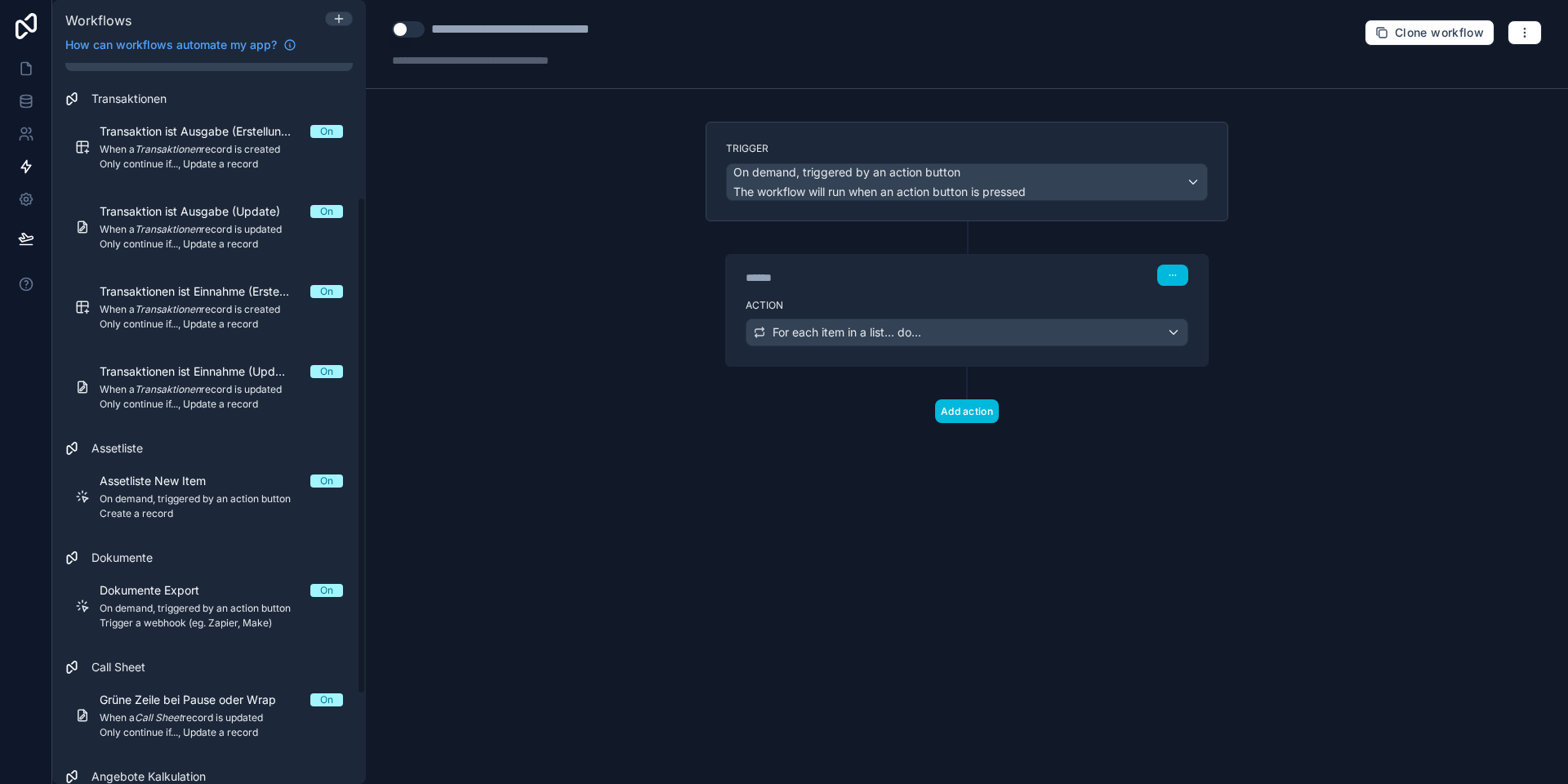
scroll to position [324, 0]
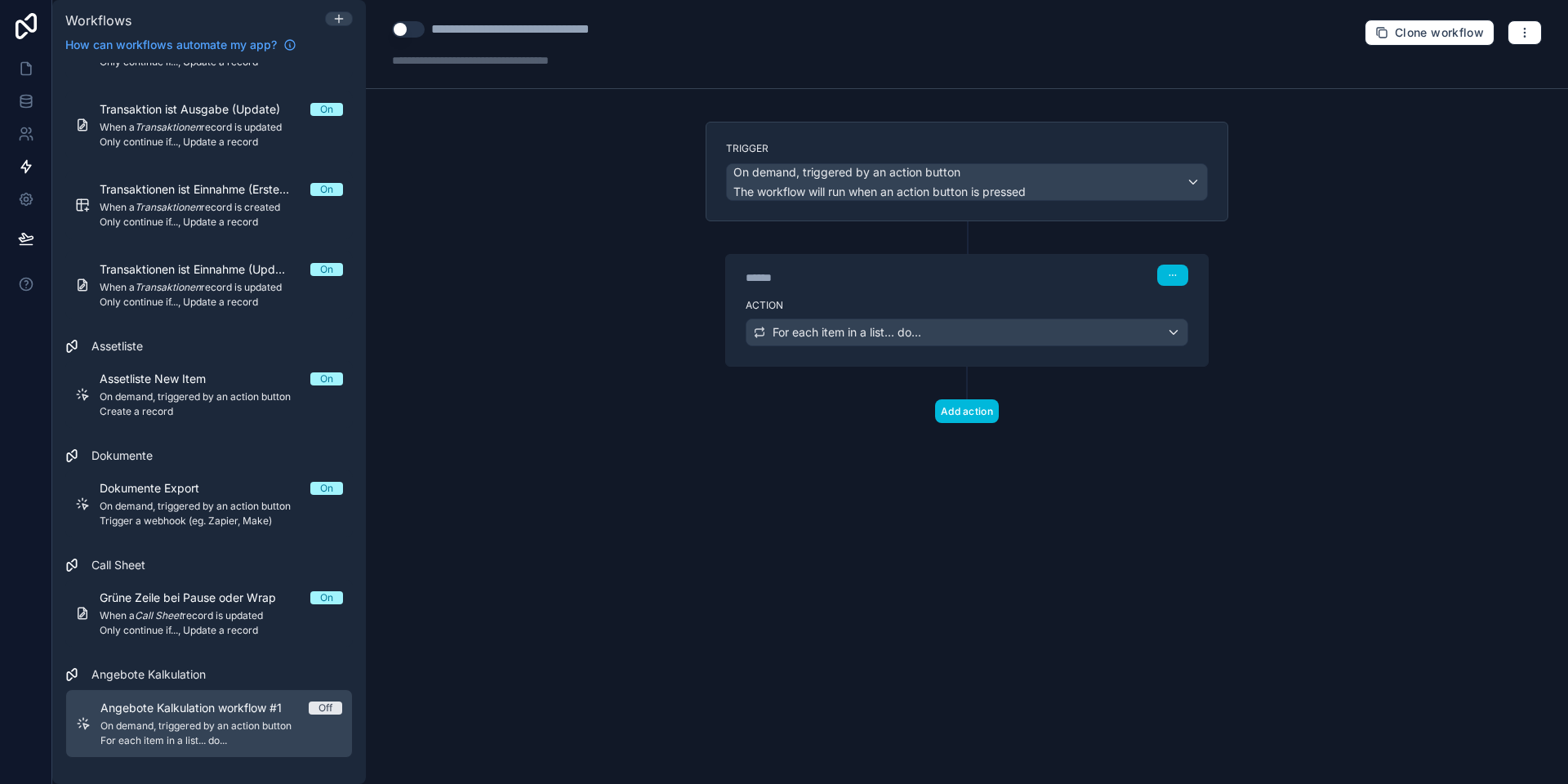
click at [210, 732] on span "On demand, triggered by an action button" at bounding box center [221, 726] width 242 height 13
click at [931, 332] on div "For each item in a list... do..." at bounding box center [966, 332] width 441 height 26
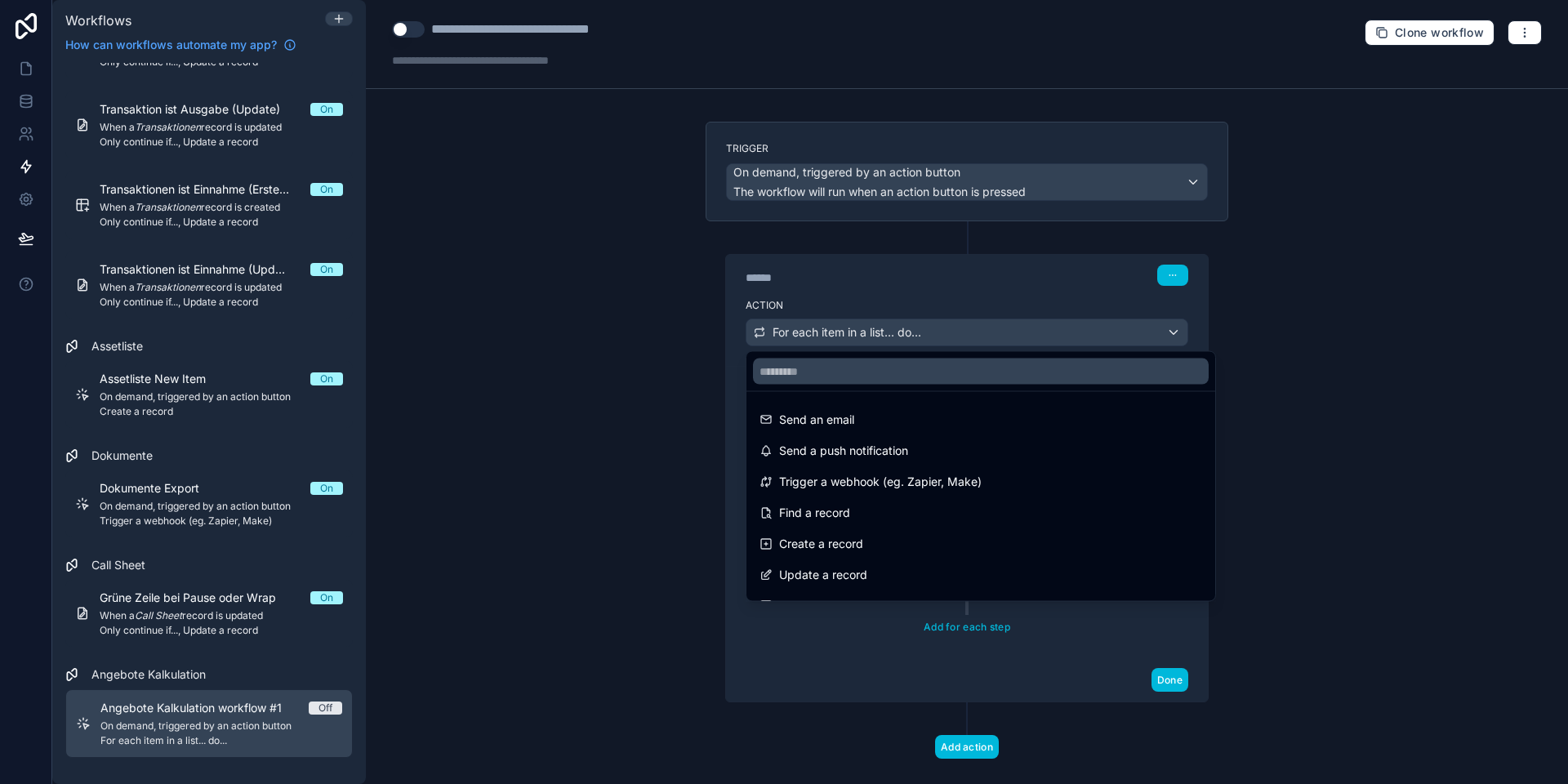
click at [874, 300] on div at bounding box center [784, 392] width 1568 height 784
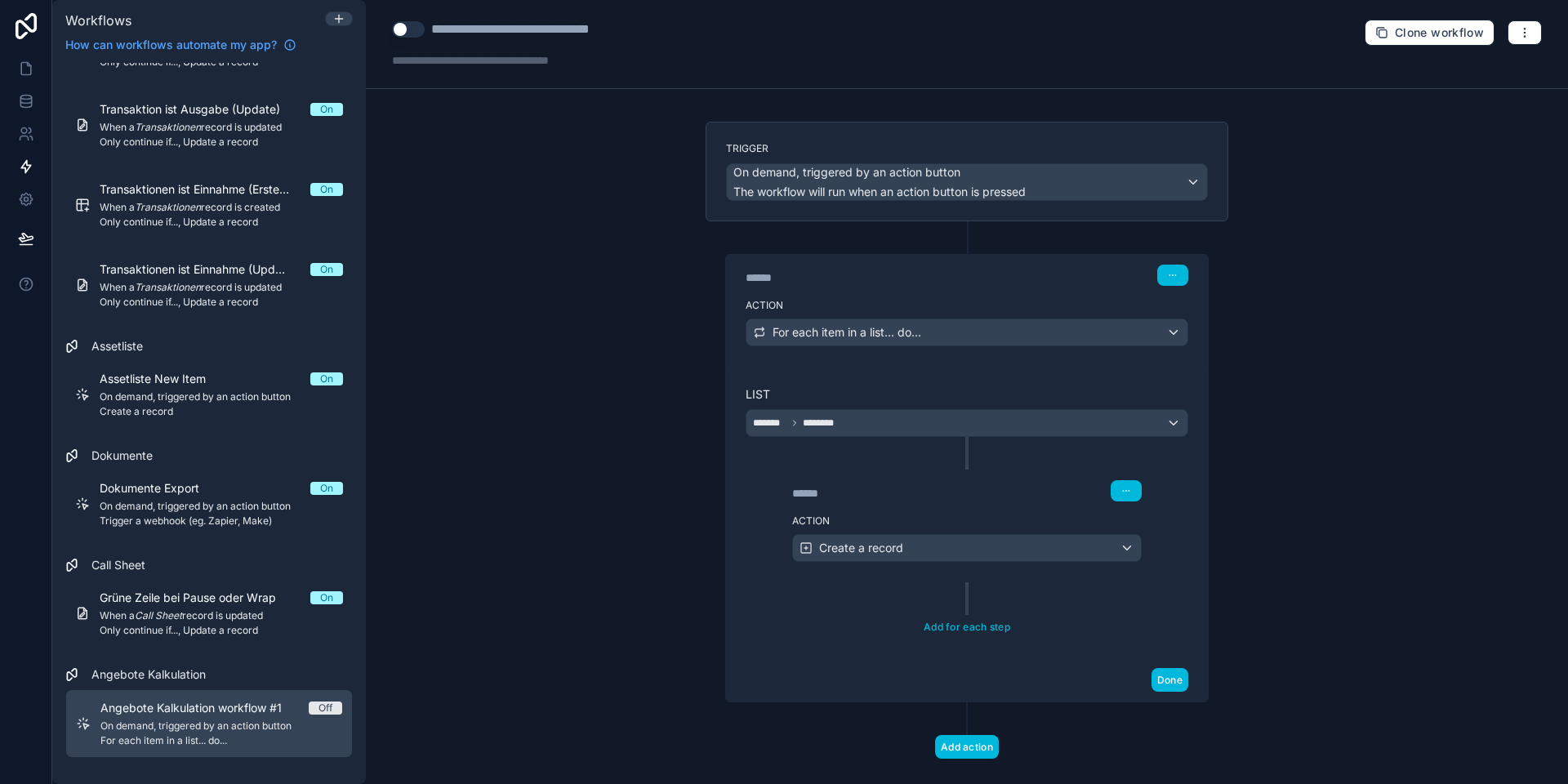
scroll to position [26, 0]
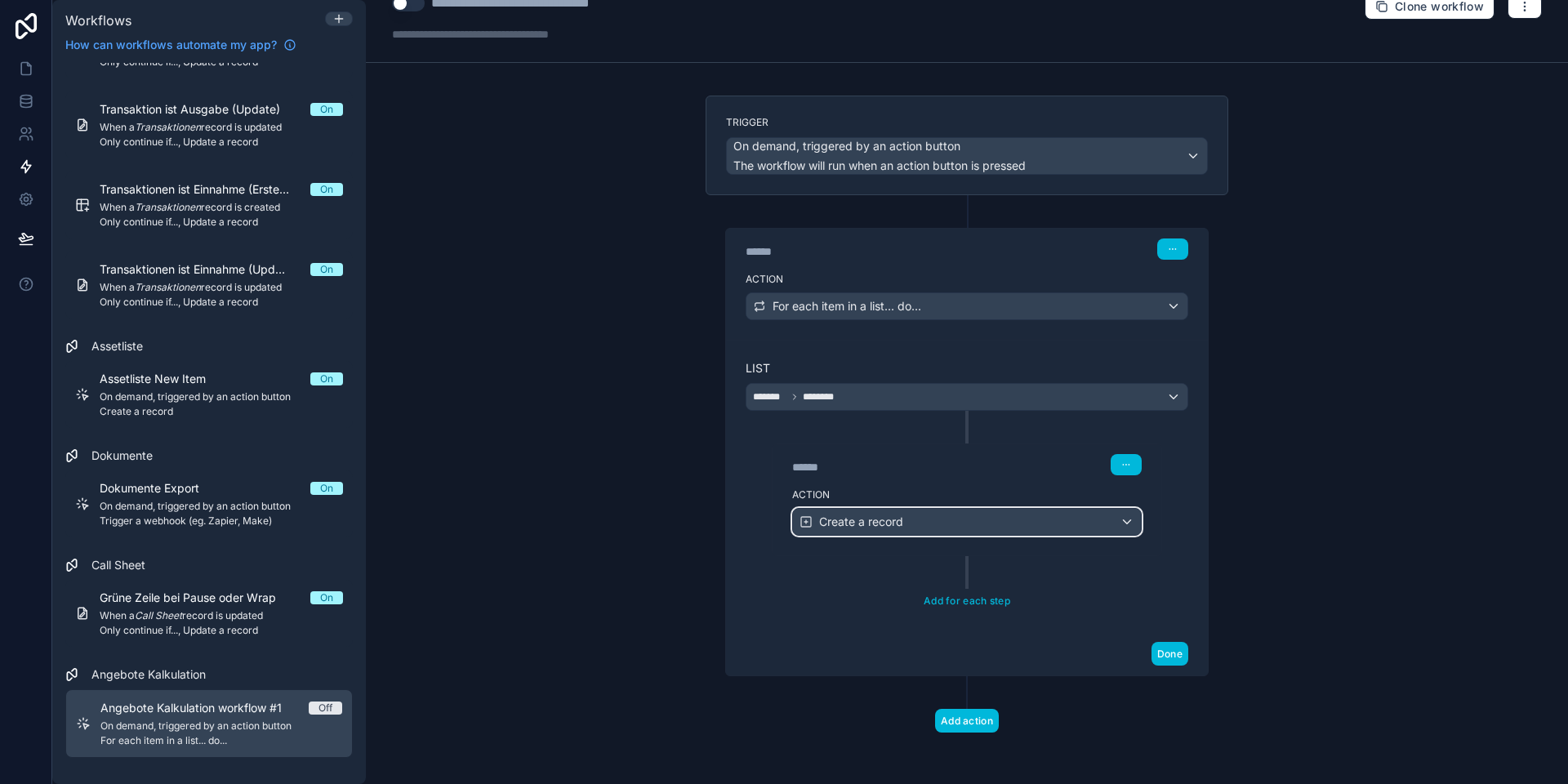
click at [882, 529] on div "Create a record" at bounding box center [966, 521] width 347 height 26
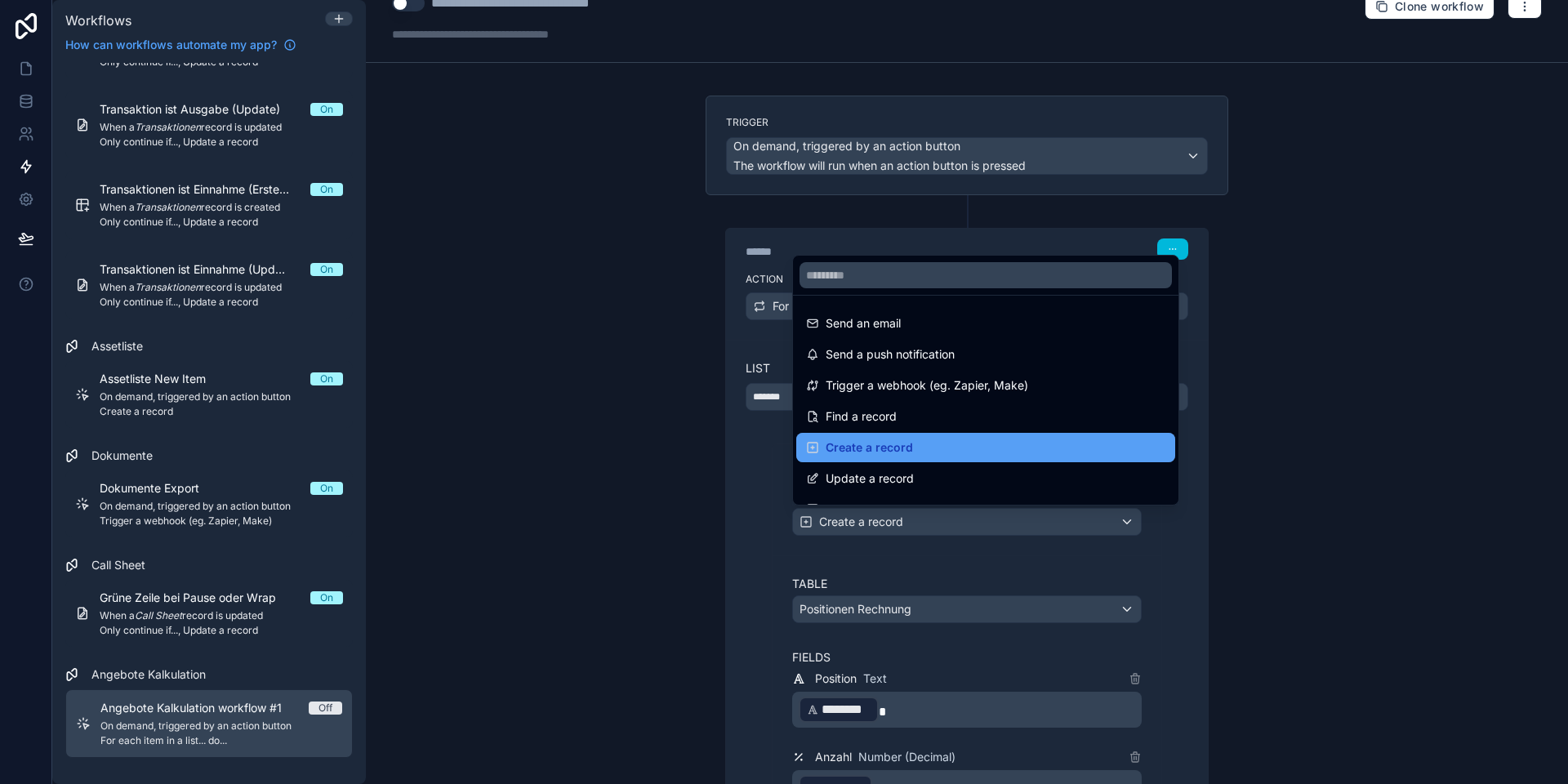
click at [878, 442] on span "Create a record" at bounding box center [868, 447] width 88 height 20
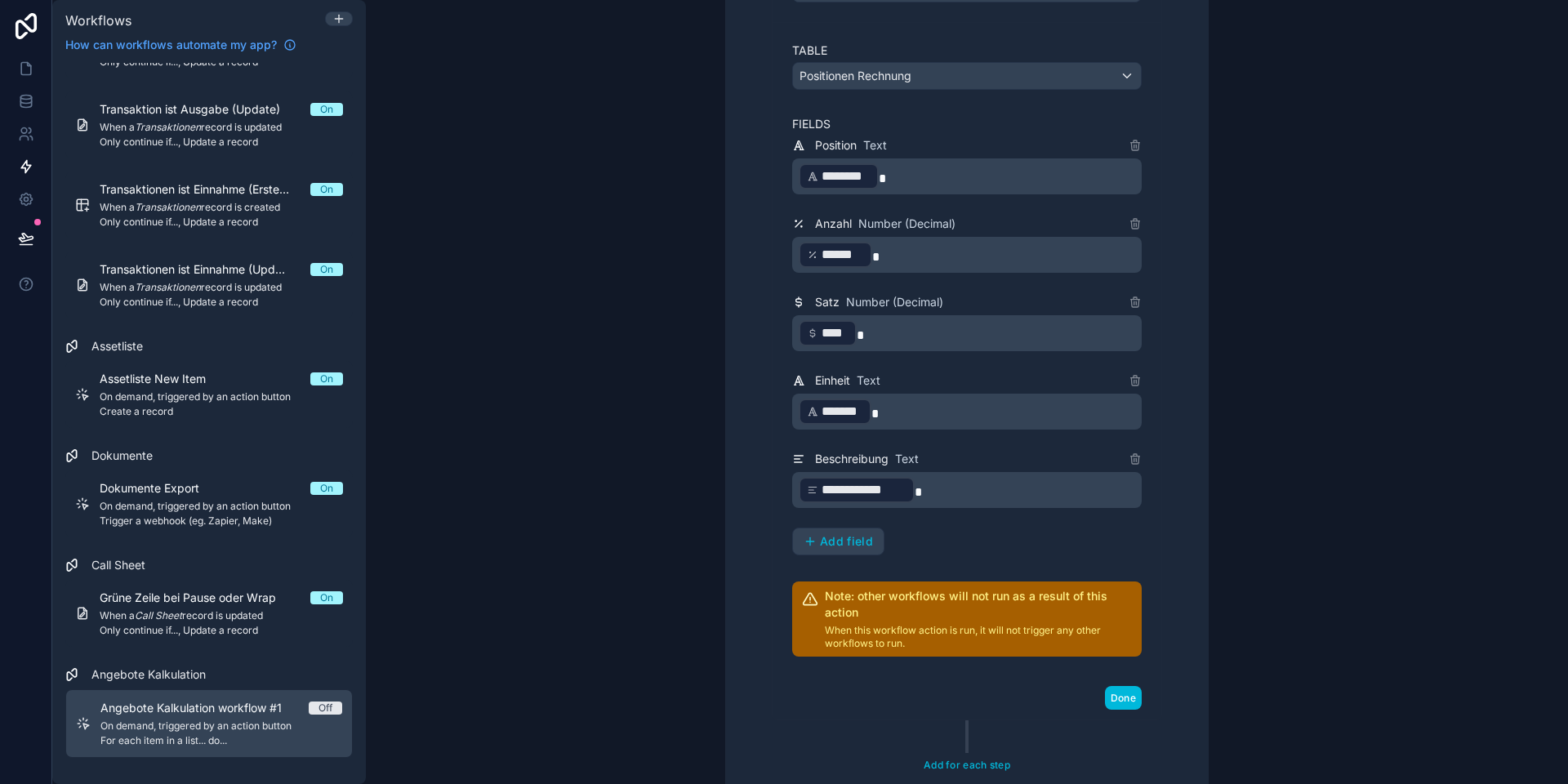
scroll to position [724, 0]
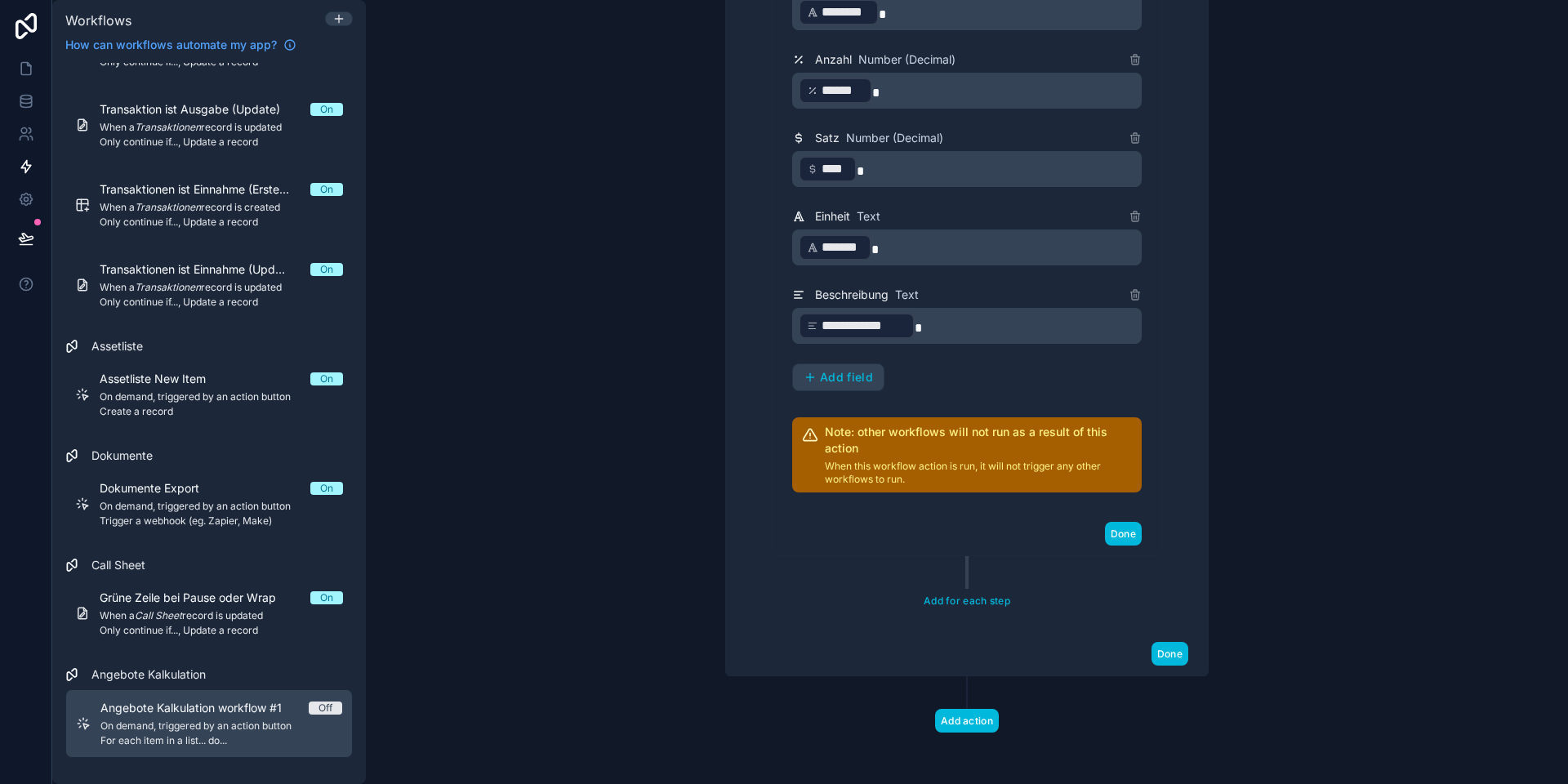
click at [853, 371] on span "Add field" at bounding box center [847, 377] width 53 height 15
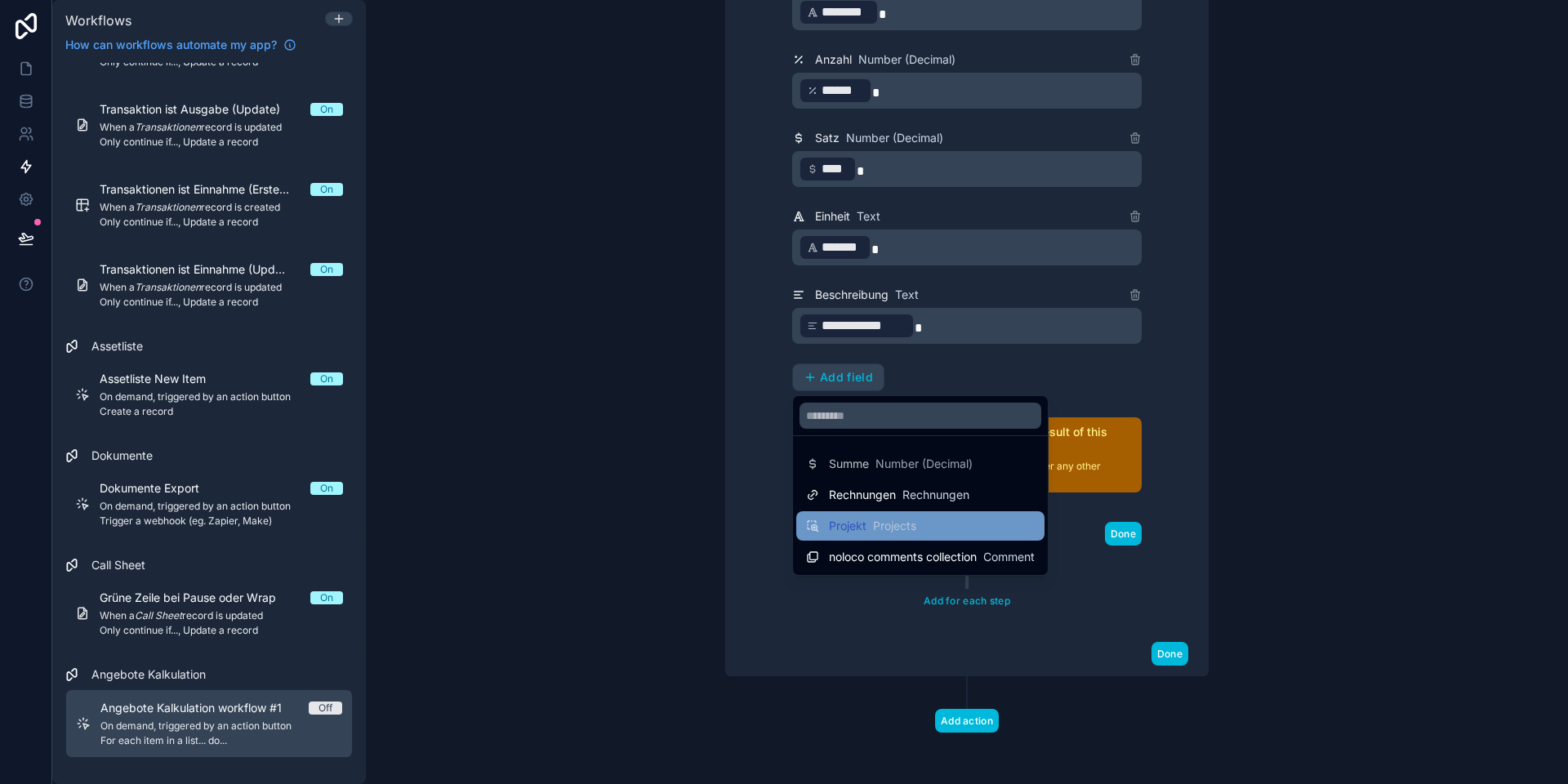
click at [863, 524] on span "Projekt" at bounding box center [848, 526] width 37 height 17
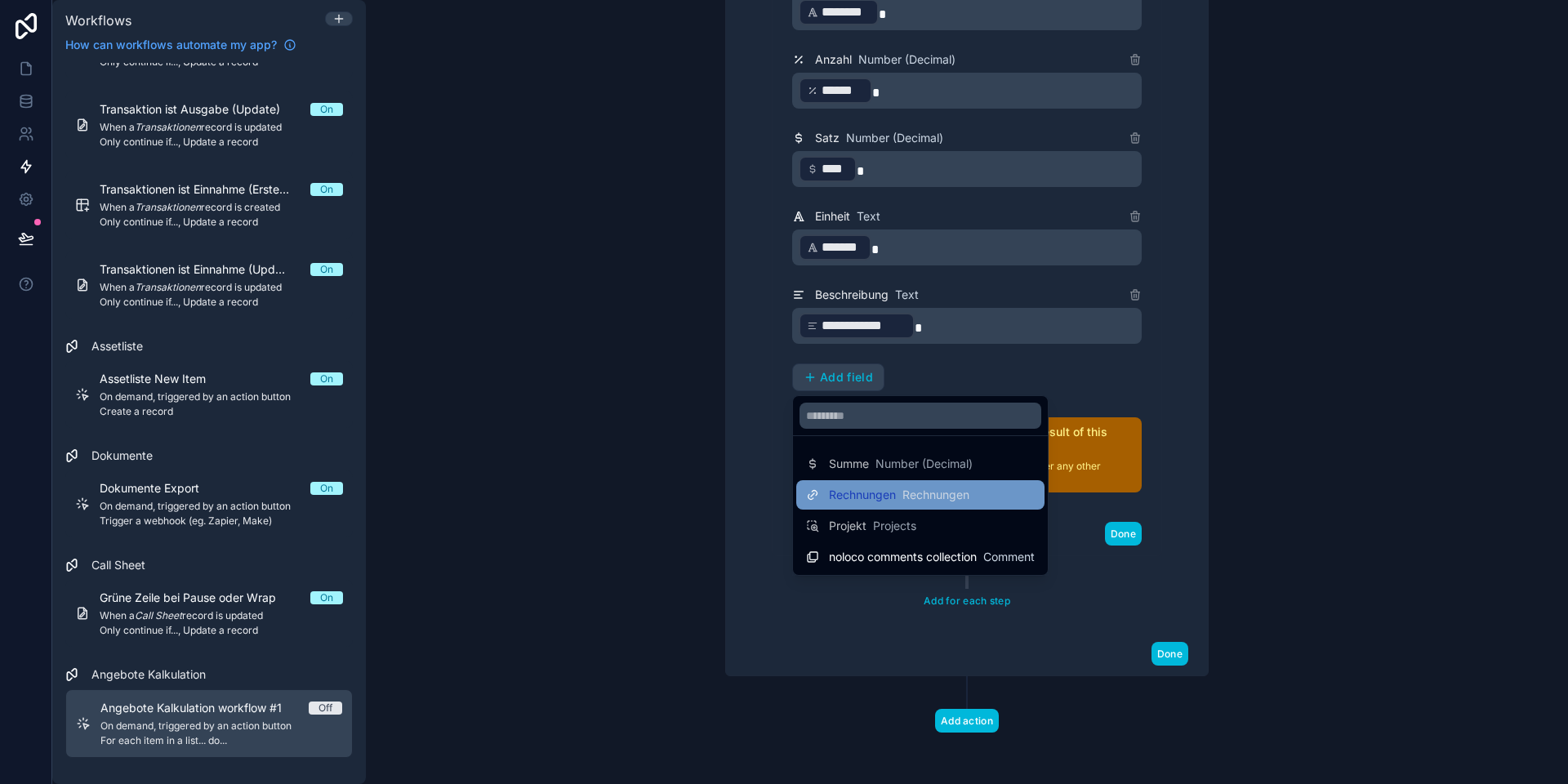
click at [837, 491] on span "Rechnungen" at bounding box center [862, 495] width 67 height 17
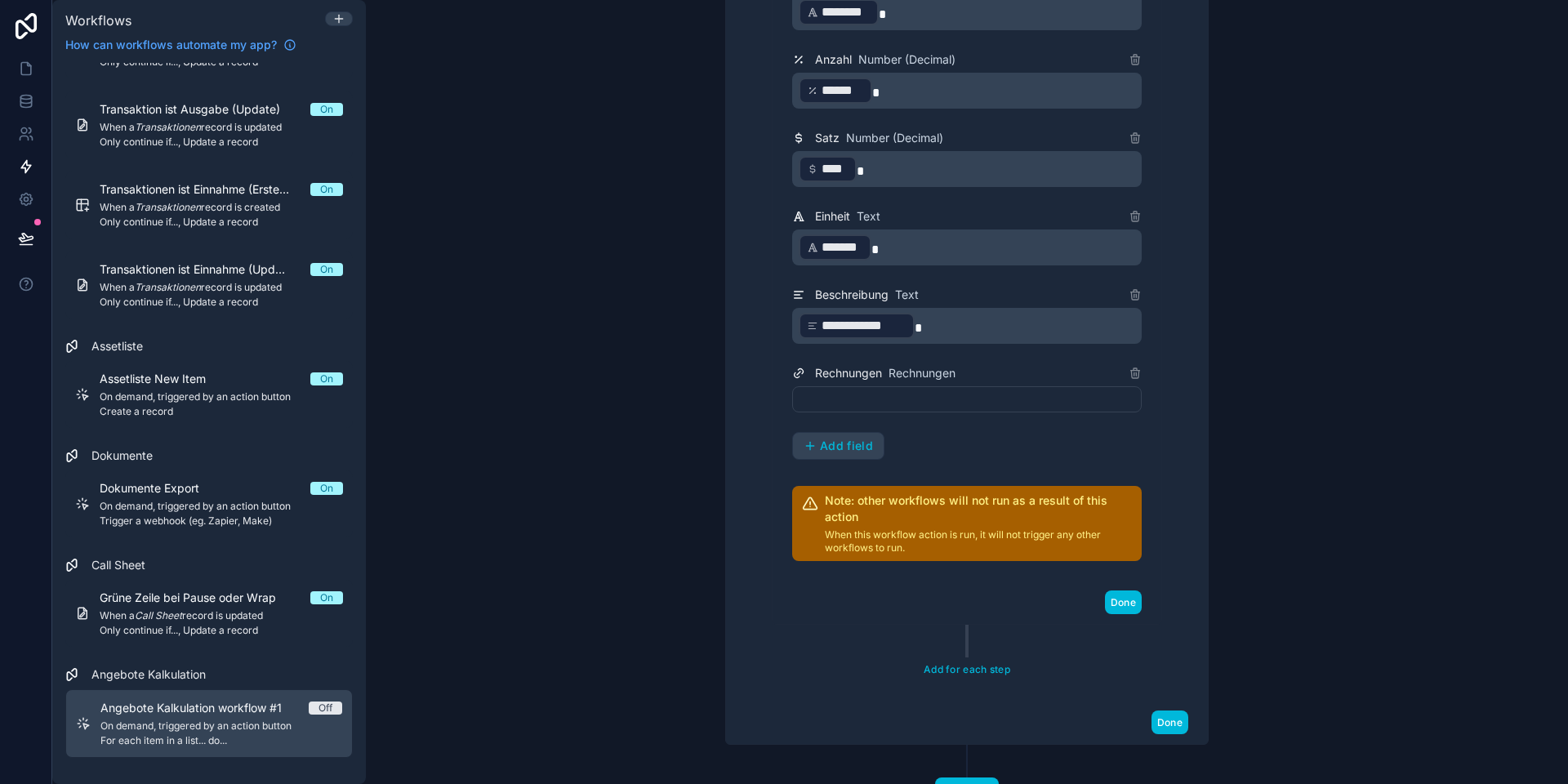
click at [879, 399] on div at bounding box center [967, 399] width 349 height 26
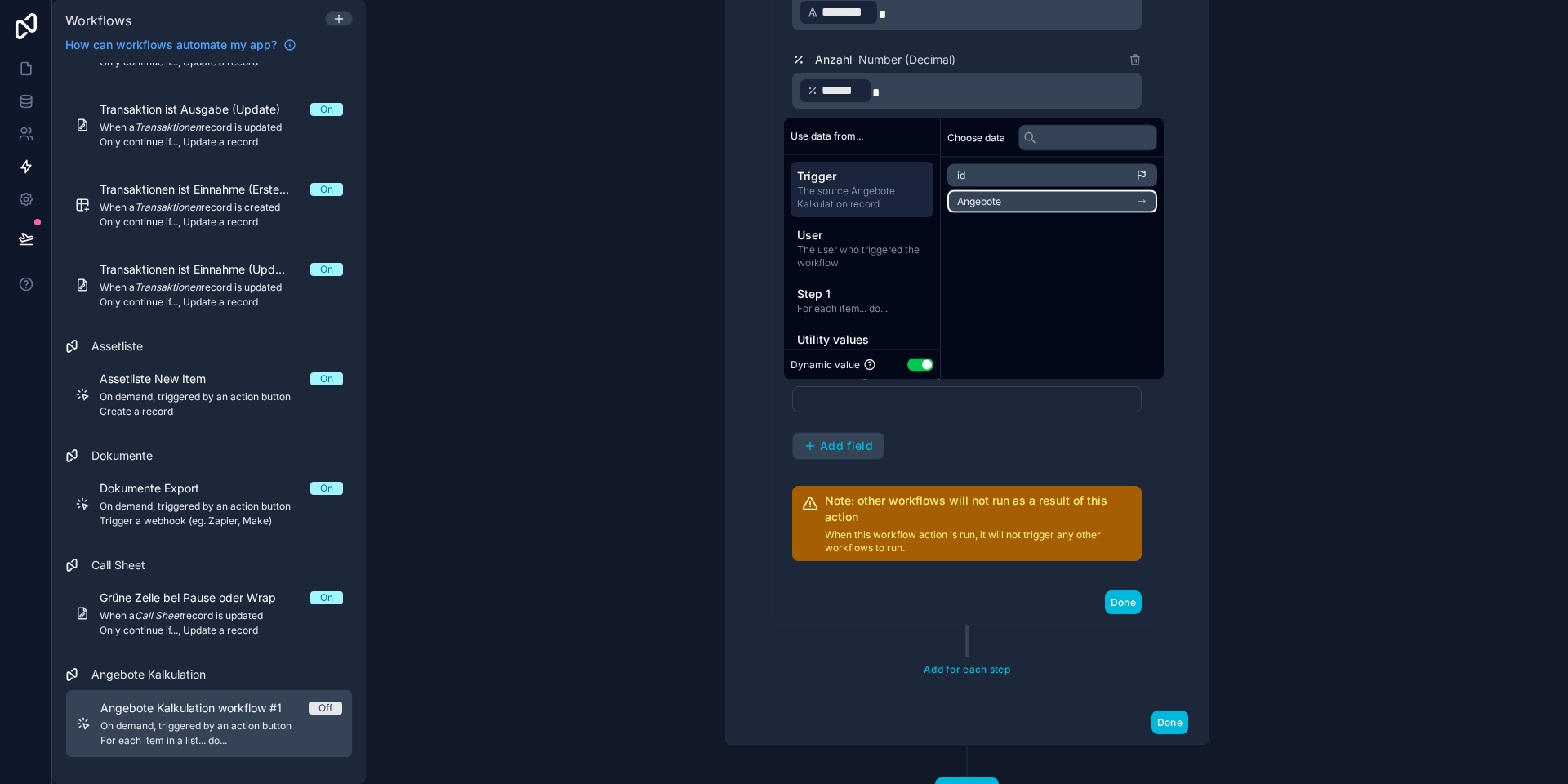
click at [1021, 205] on li "Angebote" at bounding box center [1052, 201] width 210 height 23
click at [960, 174] on icon at bounding box center [963, 176] width 12 height 12
click at [861, 299] on span "Step 1" at bounding box center [862, 293] width 130 height 17
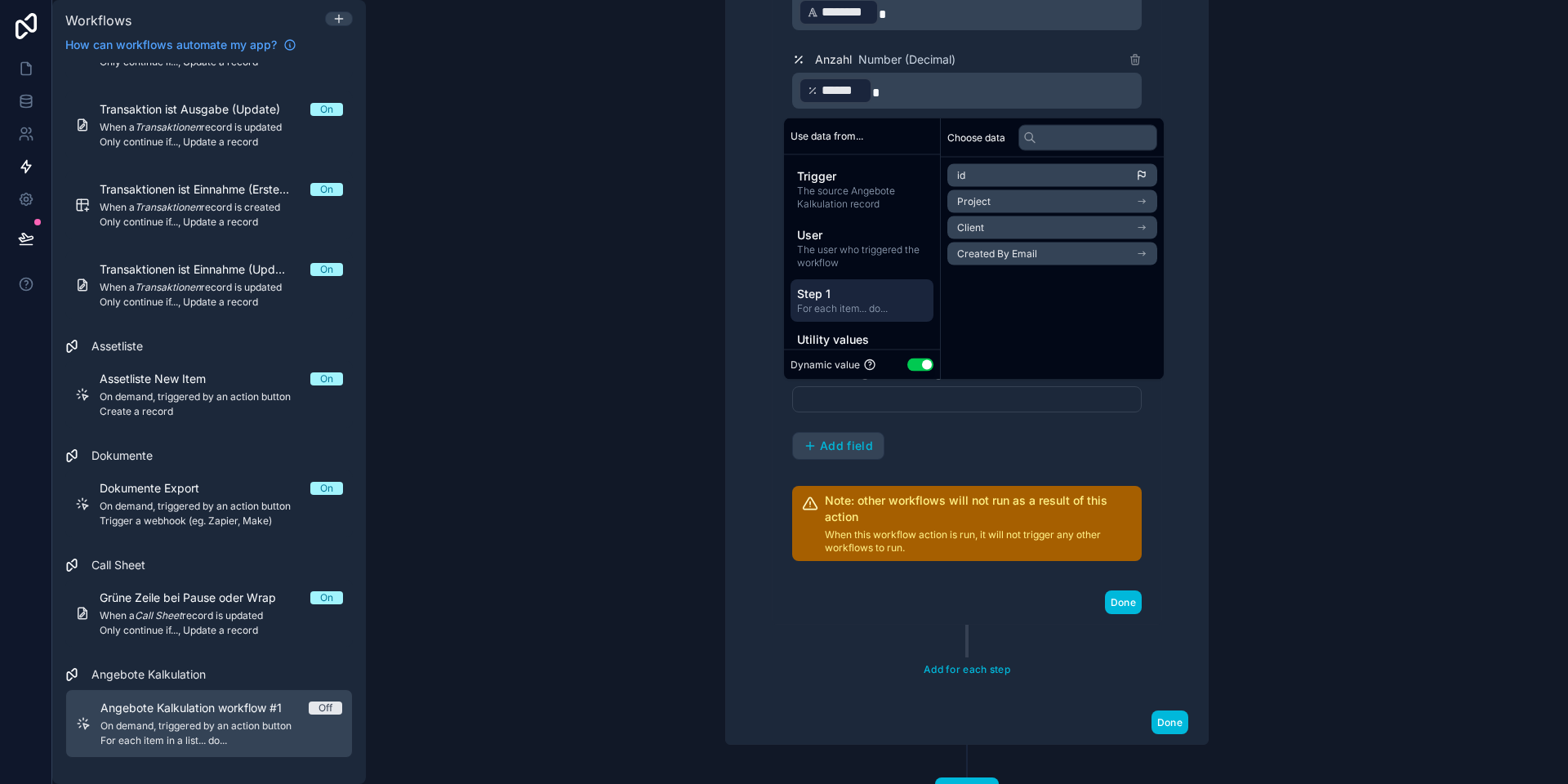
click at [756, 311] on div "**********" at bounding box center [966, 169] width 442 height 911
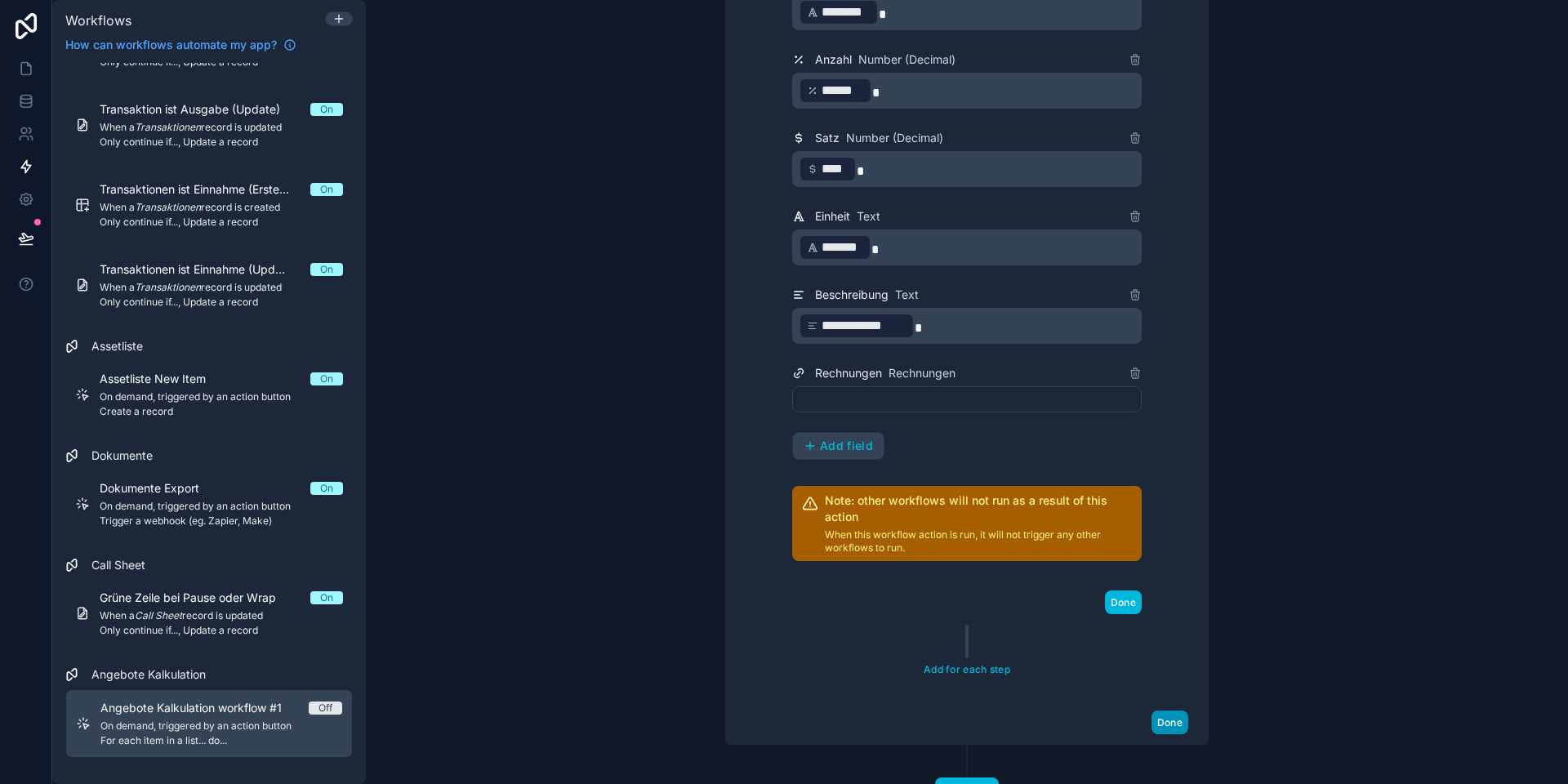
click at [1165, 724] on button "Done" at bounding box center [1169, 723] width 37 height 24
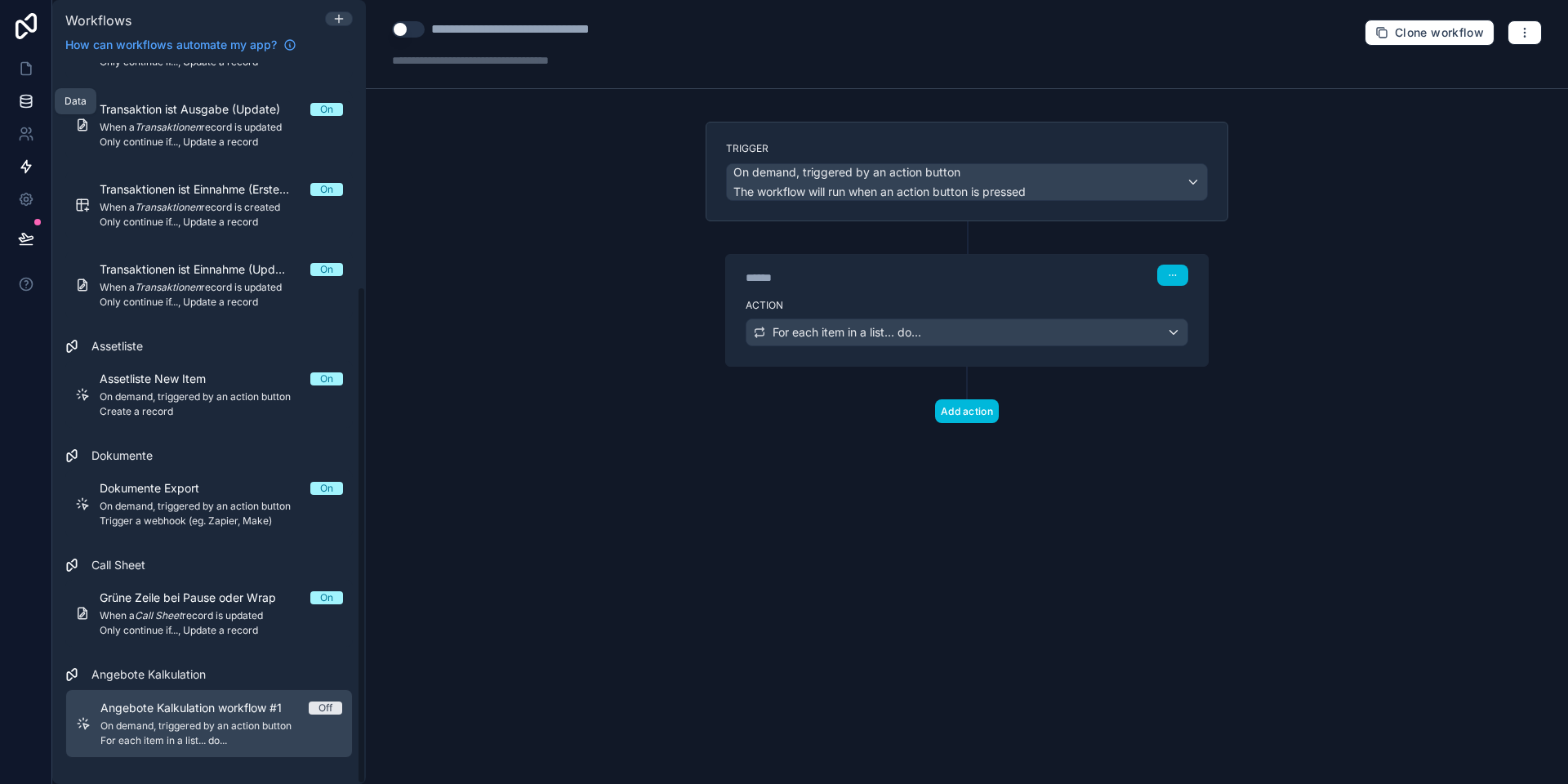
click at [19, 97] on icon at bounding box center [26, 101] width 17 height 17
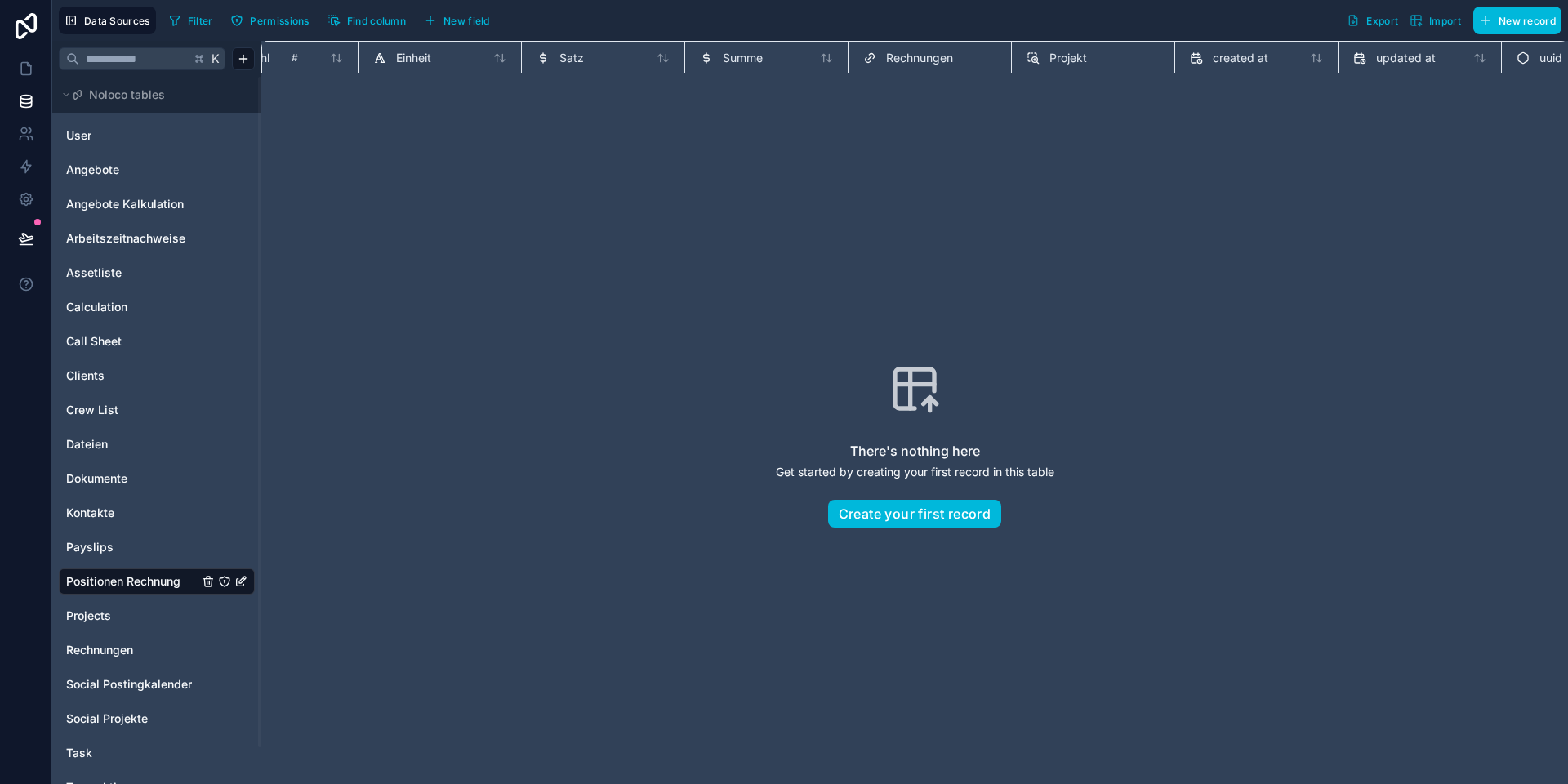
scroll to position [0, 556]
click at [18, 62] on icon at bounding box center [26, 68] width 17 height 17
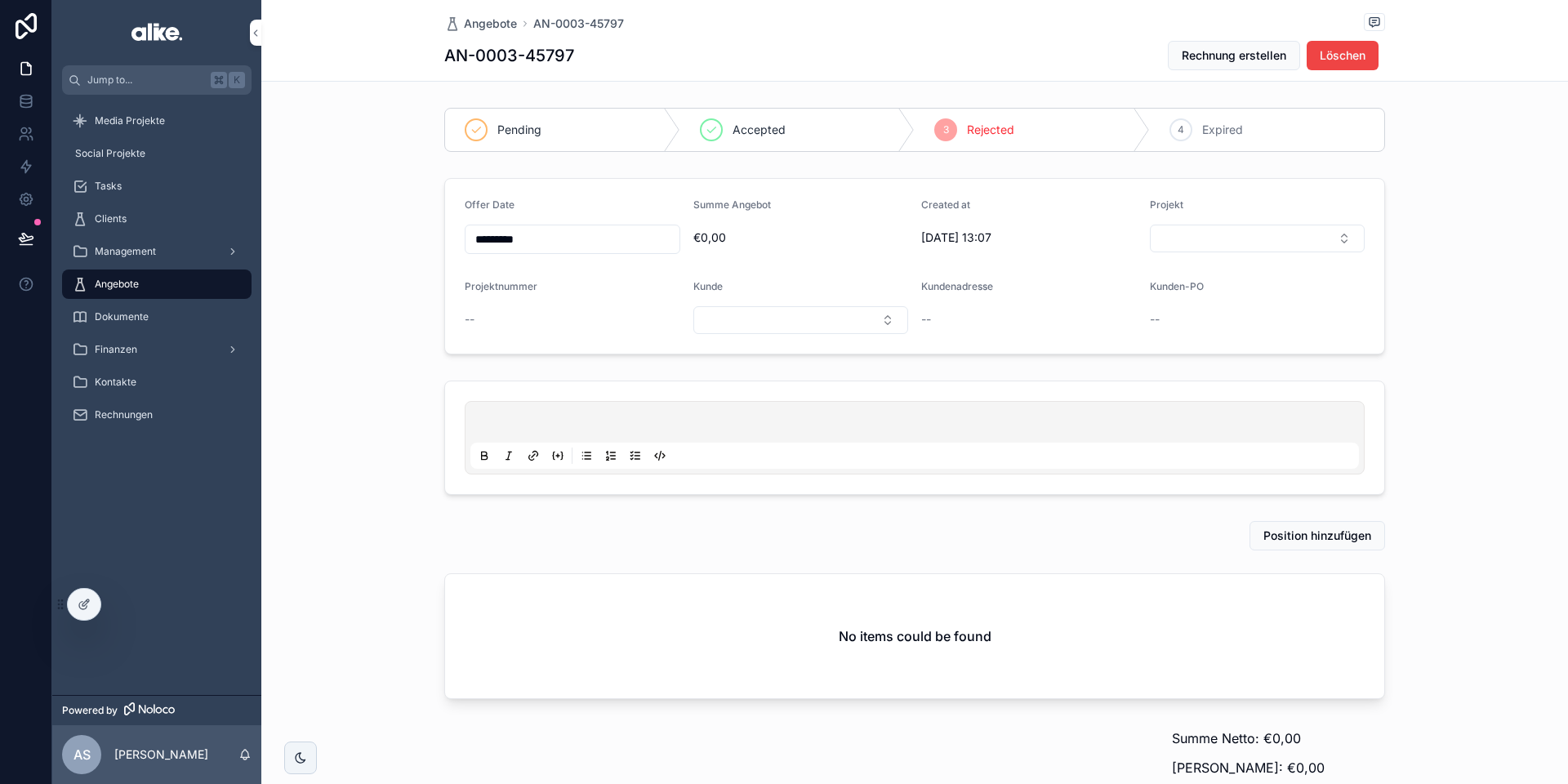
scroll to position [1, 0]
click at [82, 603] on icon at bounding box center [84, 604] width 13 height 13
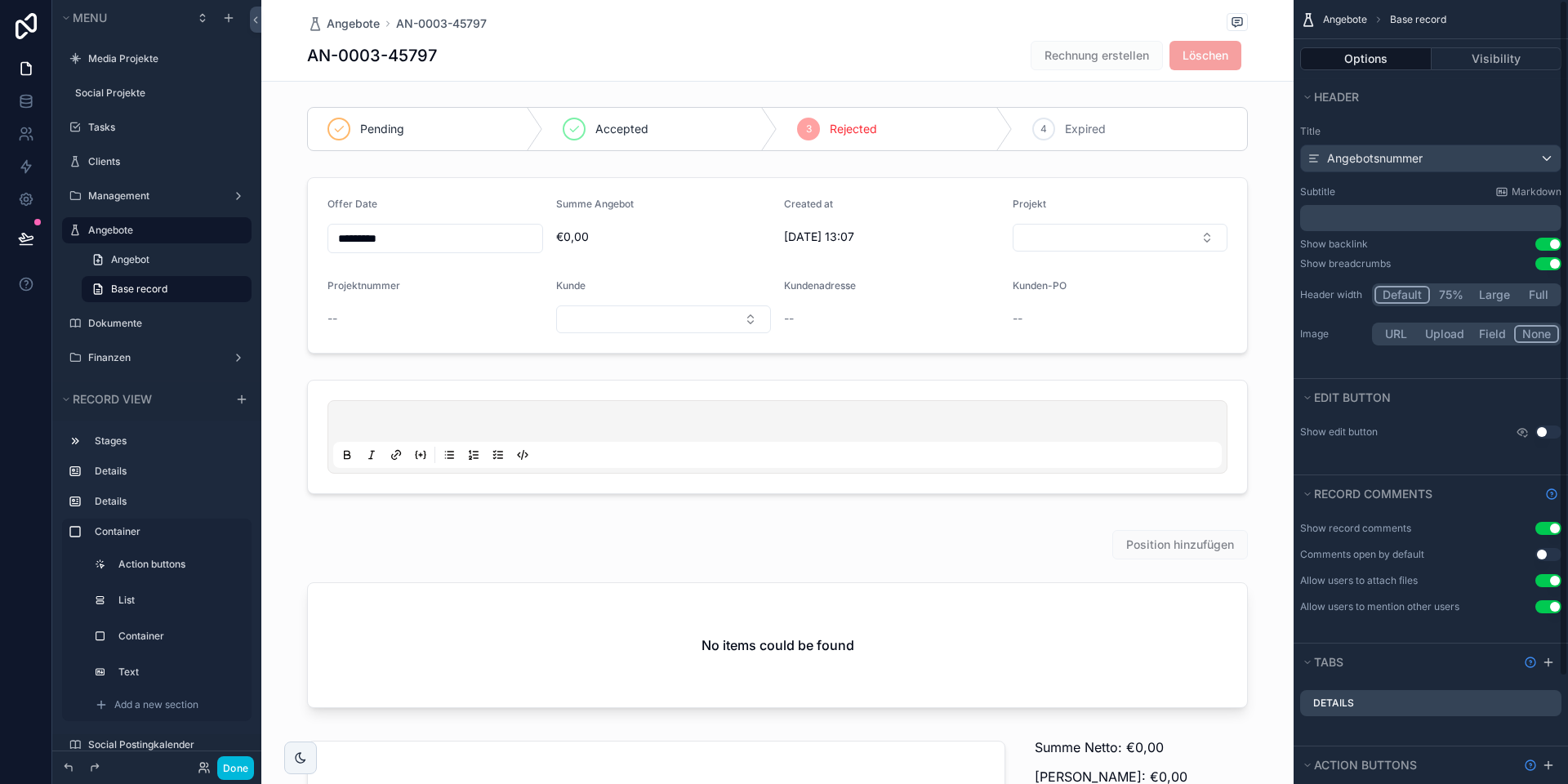
scroll to position [124, 0]
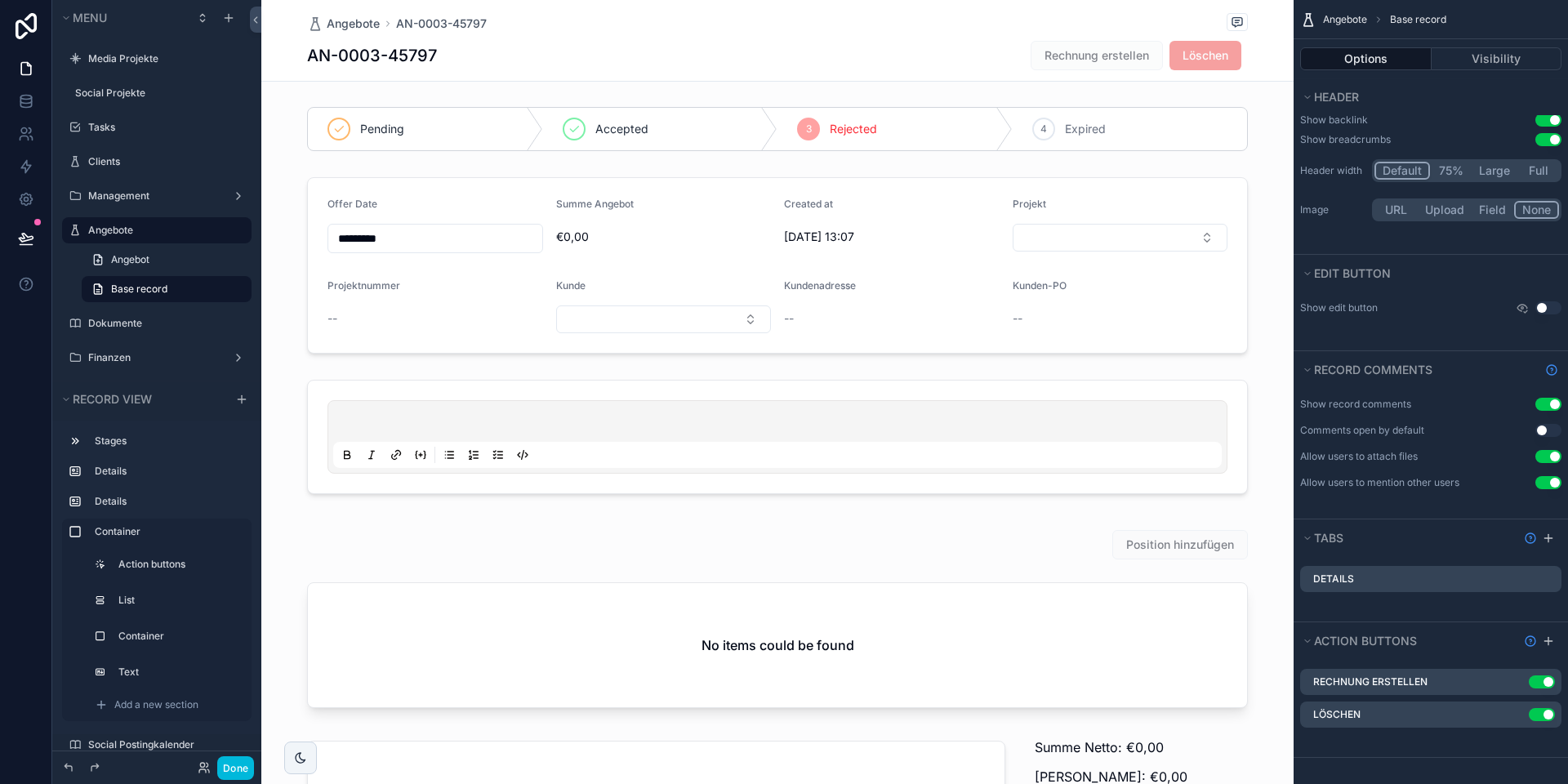
click at [0, 0] on icon "scrollable content" at bounding box center [0, 0] width 0 height 0
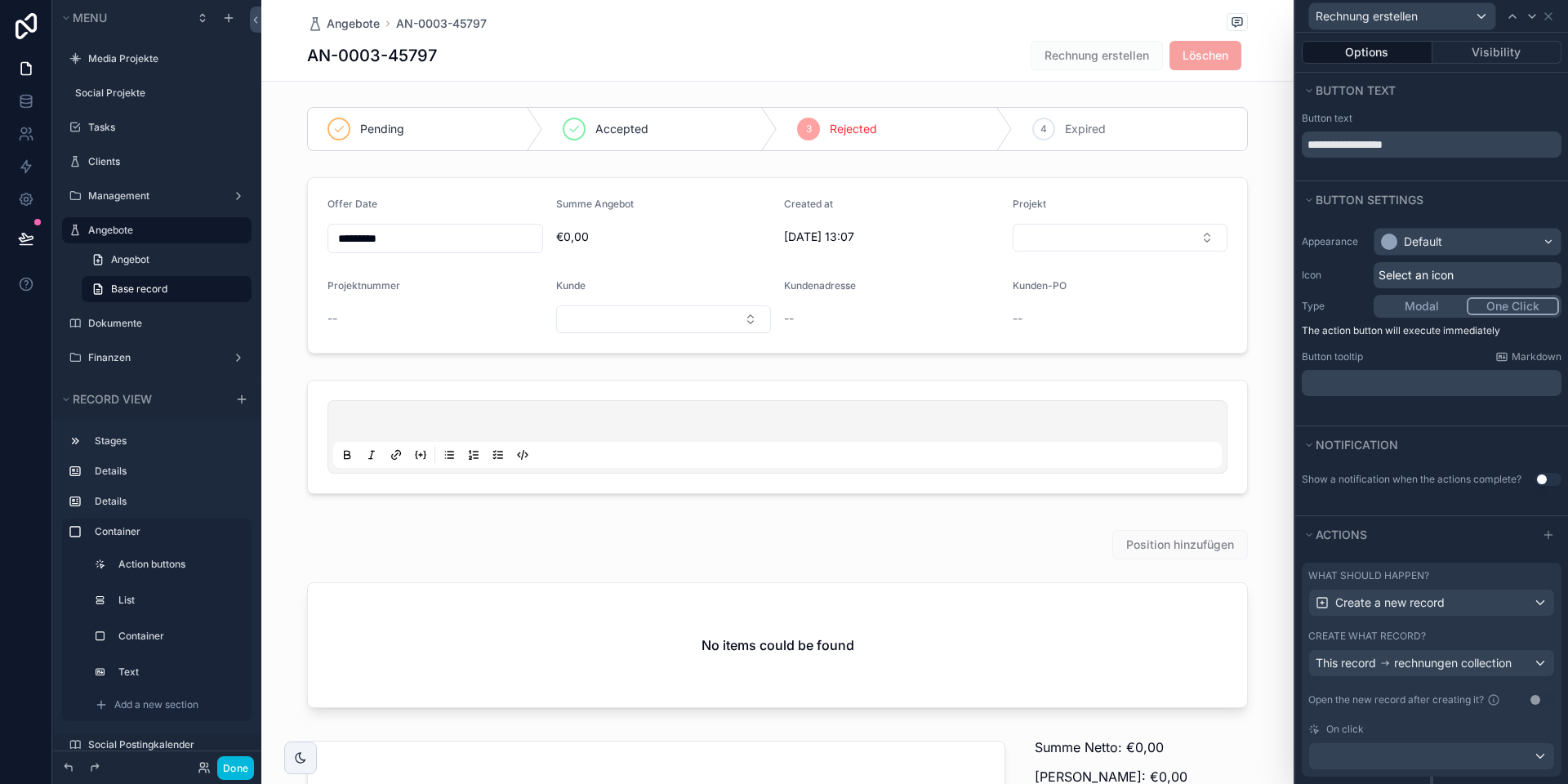
scroll to position [135, 0]
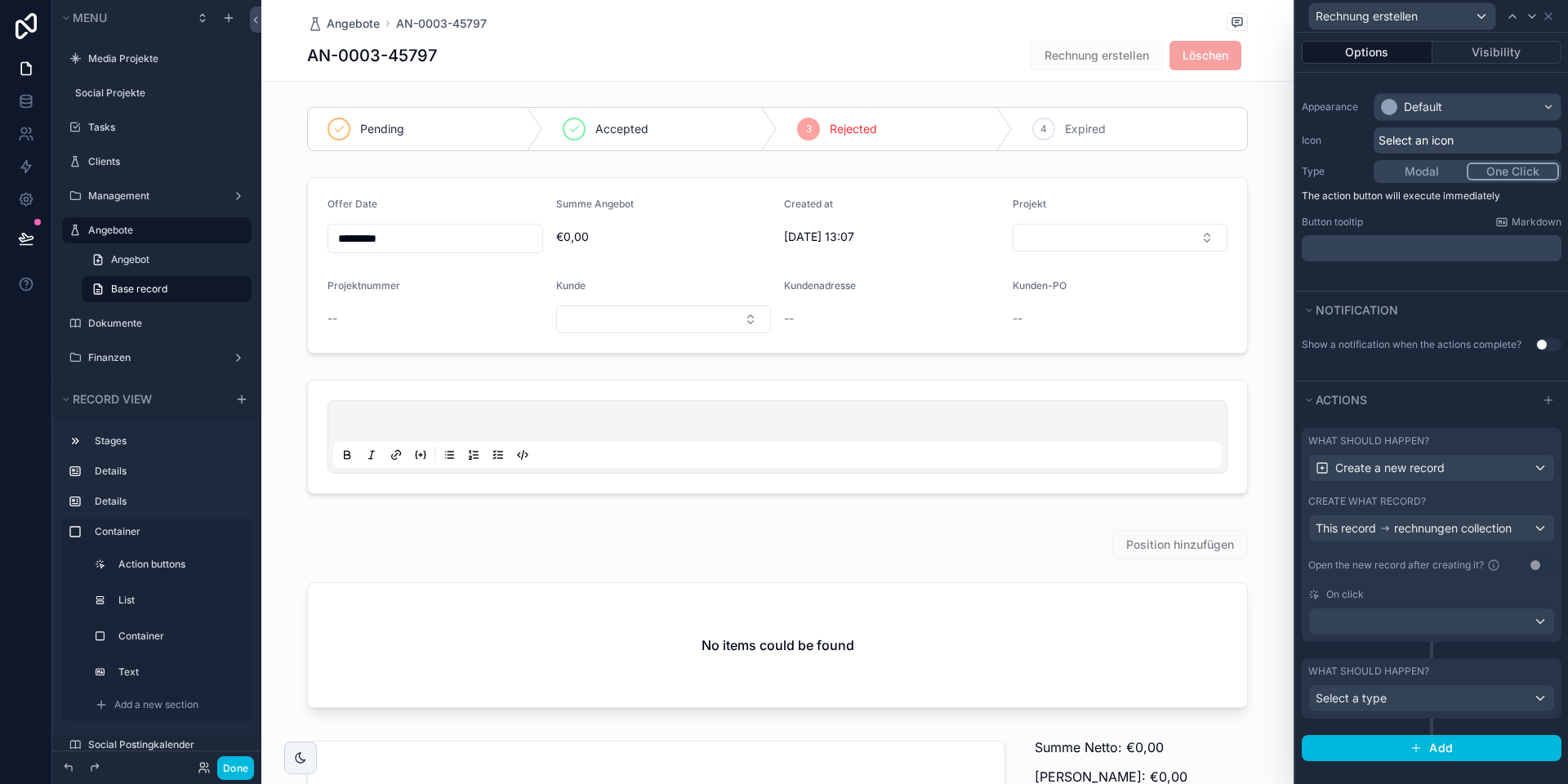
click at [1407, 583] on div "What should happen? Create a new record Create what record? This record rechnun…" at bounding box center [1431, 535] width 260 height 214
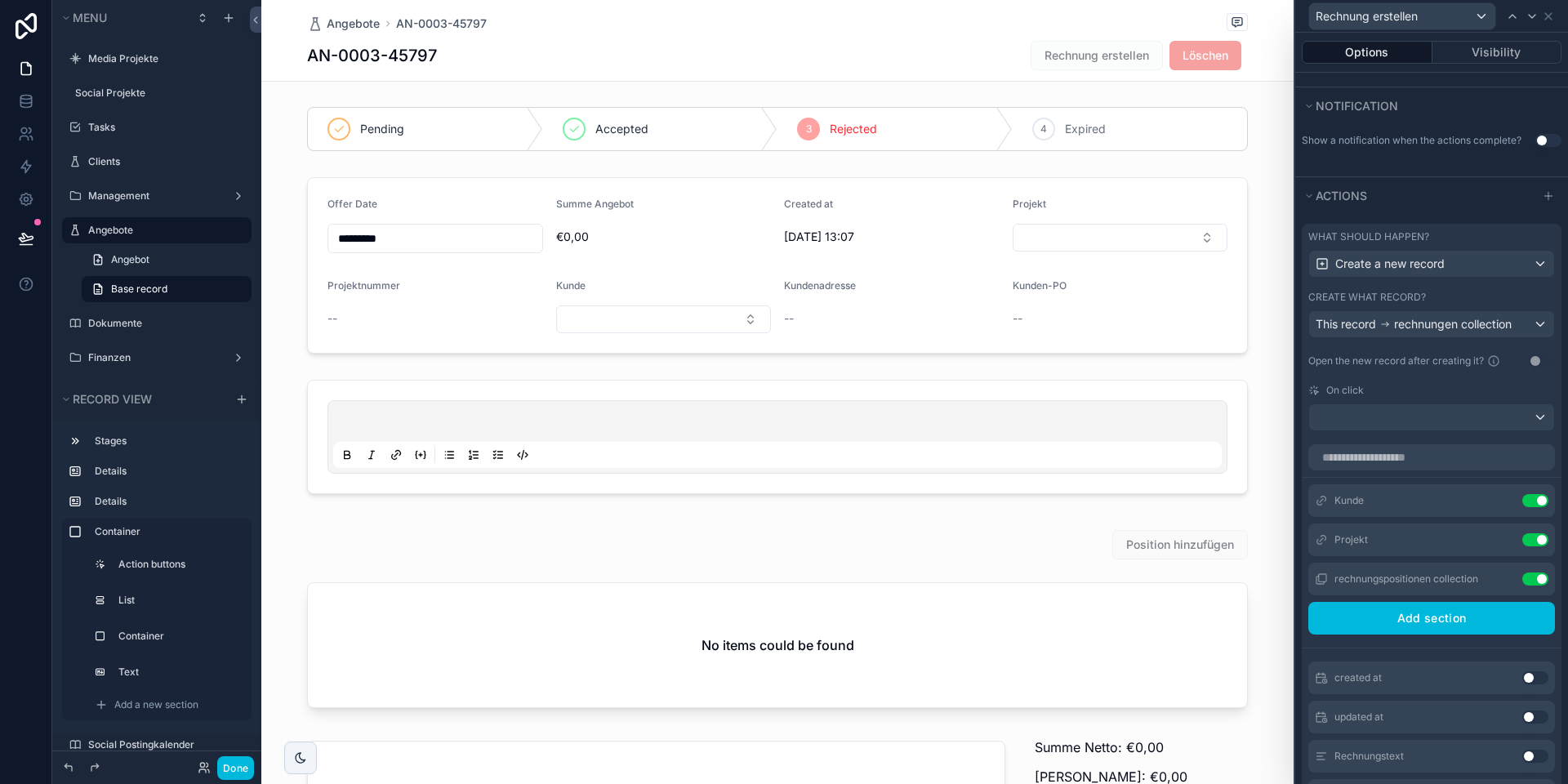
scroll to position [443, 0]
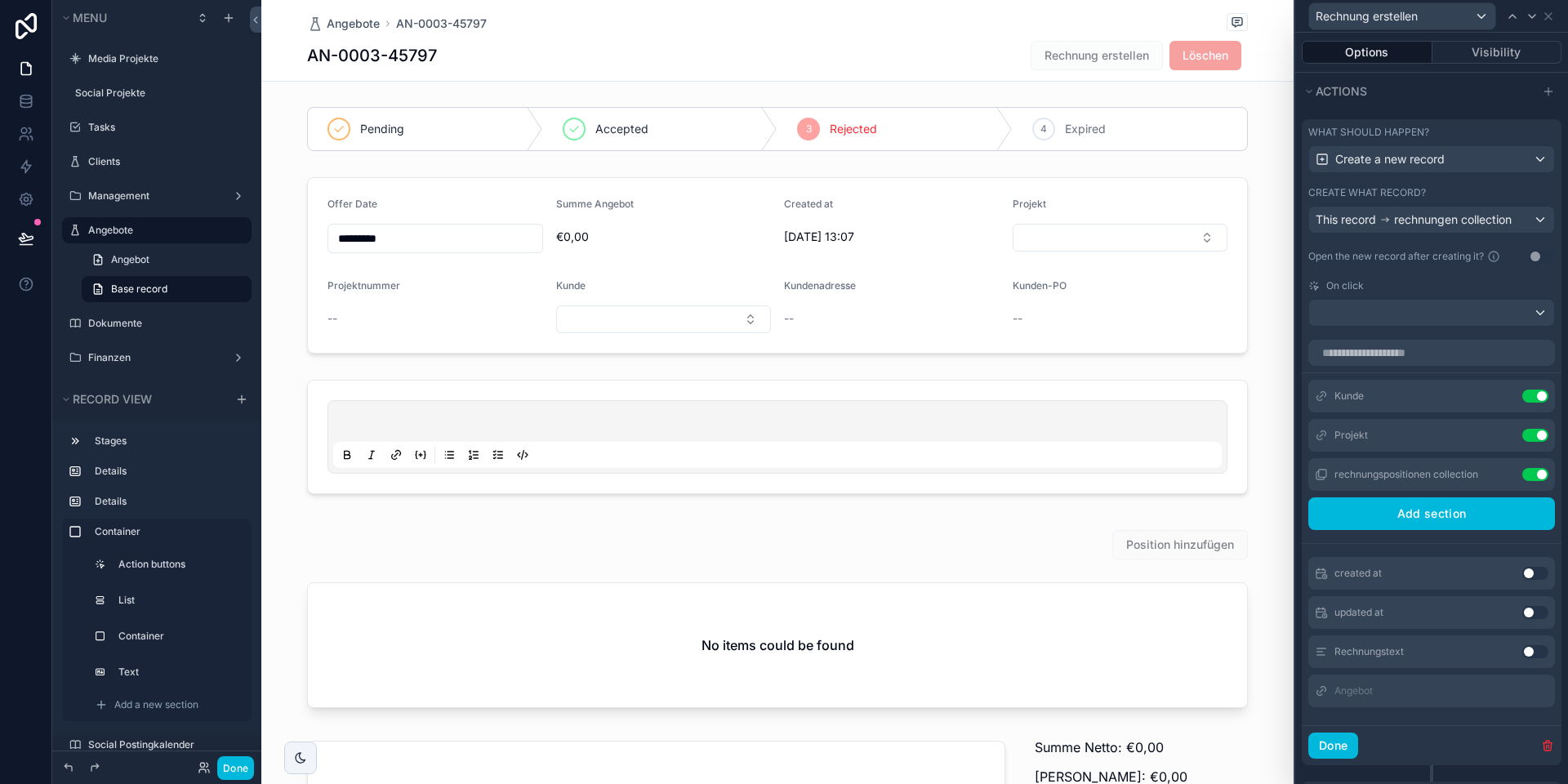
click at [1543, 474] on button "Use setting" at bounding box center [1534, 474] width 26 height 13
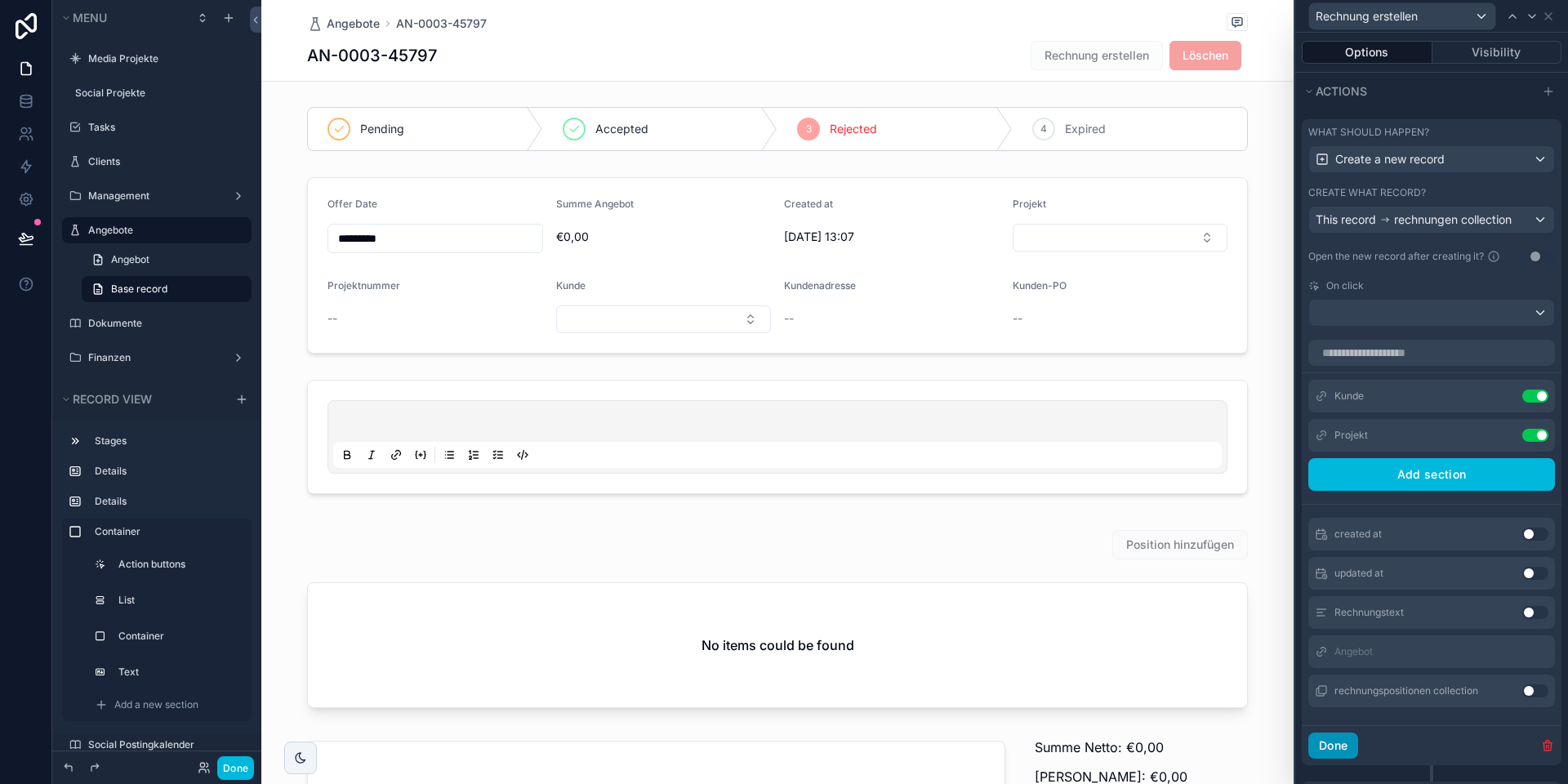
click at [1334, 753] on button "Done" at bounding box center [1332, 745] width 49 height 26
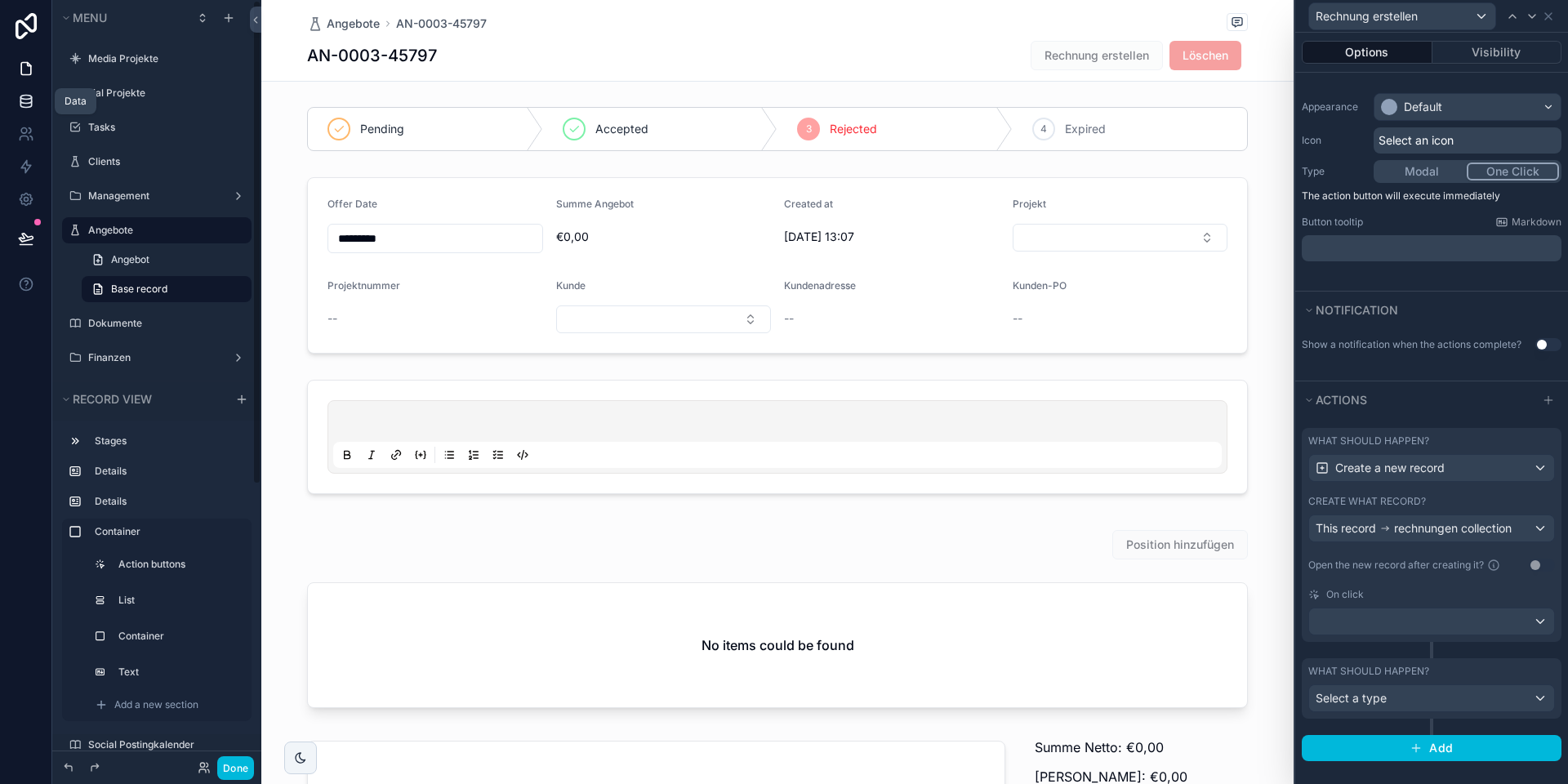
click at [23, 103] on icon at bounding box center [26, 100] width 11 height 7
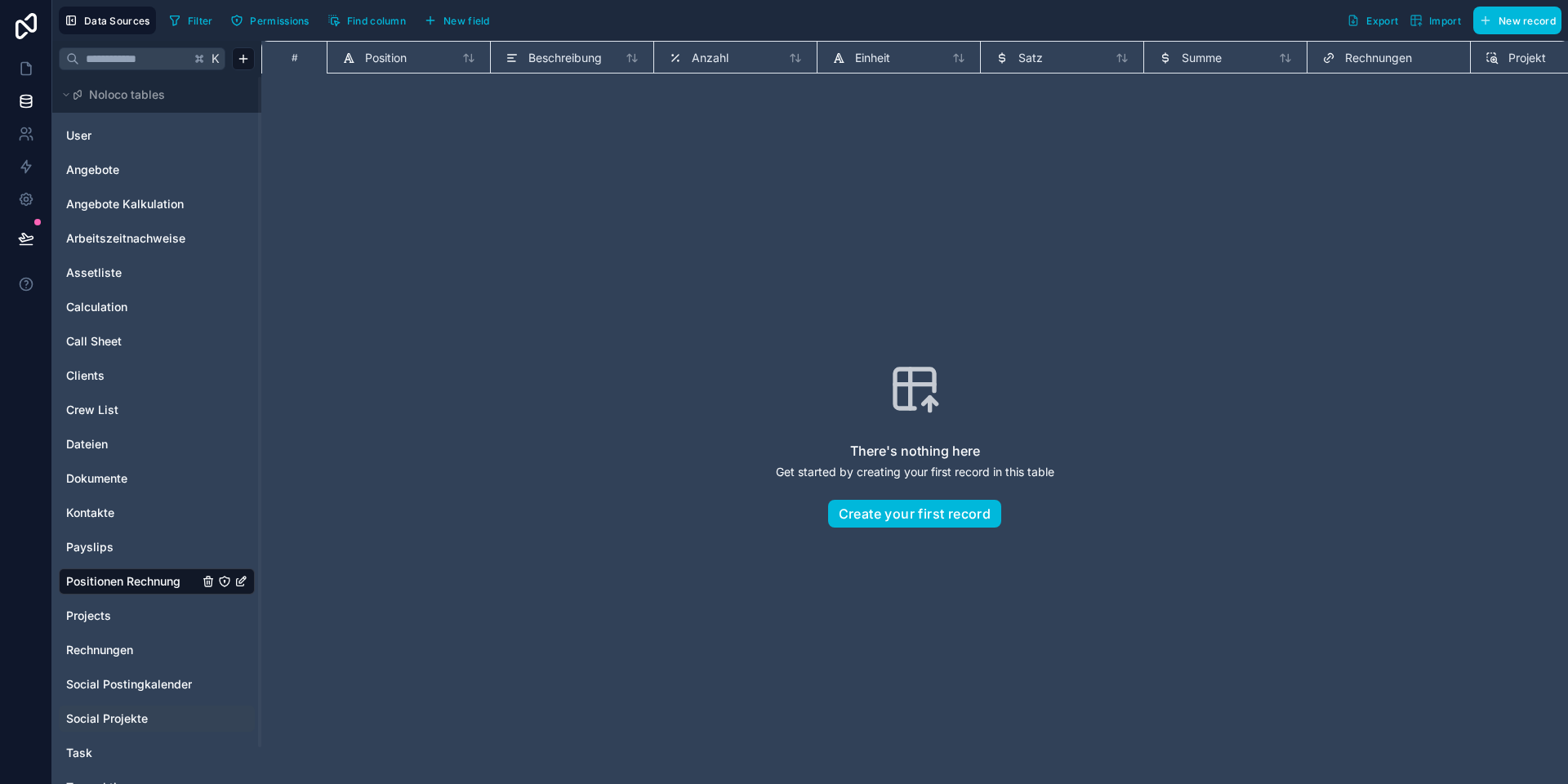
scroll to position [39, 0]
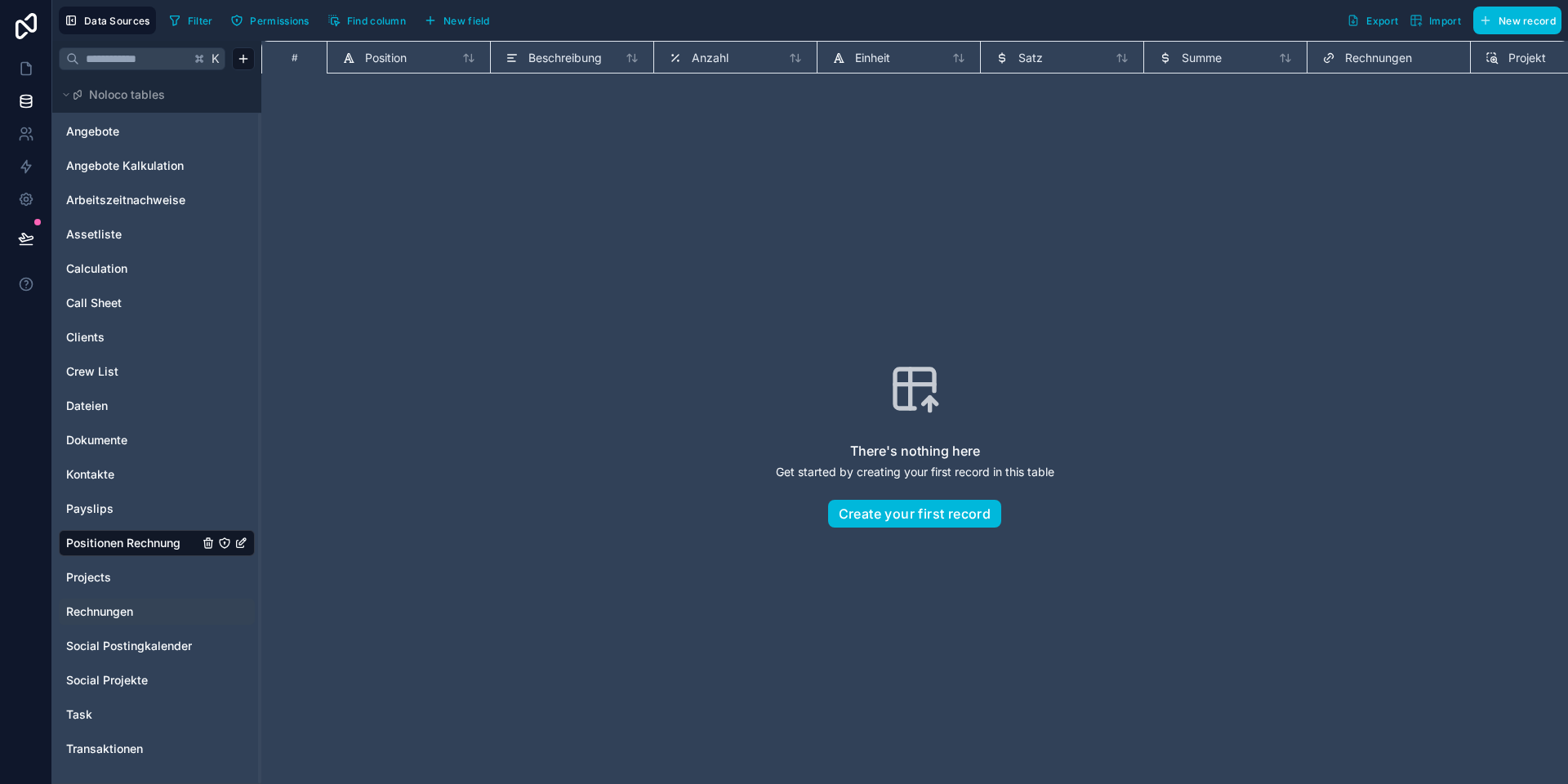
click at [125, 611] on span "Rechnungen" at bounding box center [100, 611] width 67 height 17
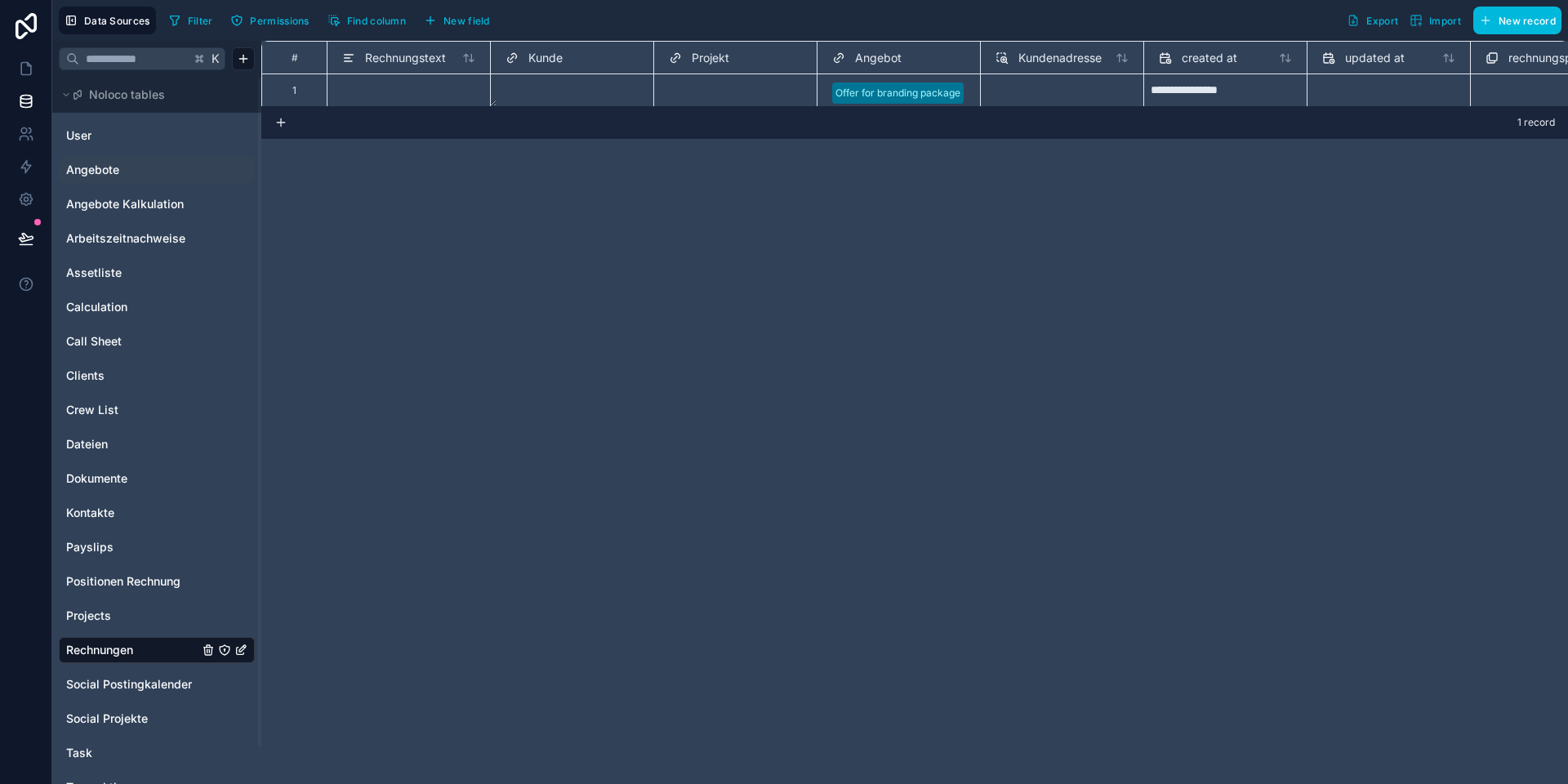
click at [128, 176] on link "Angebote" at bounding box center [132, 170] width 132 height 17
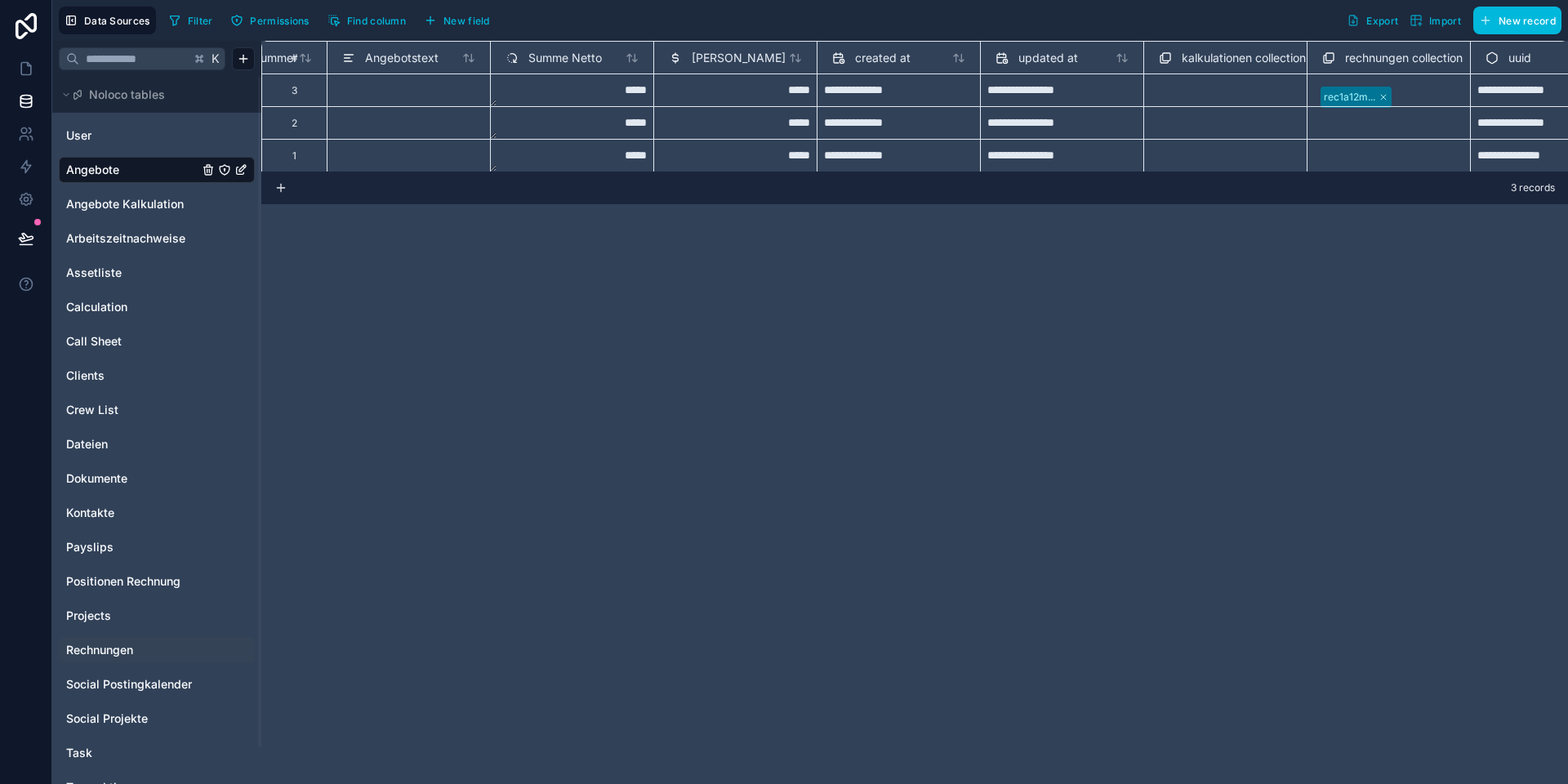
scroll to position [0, 1698]
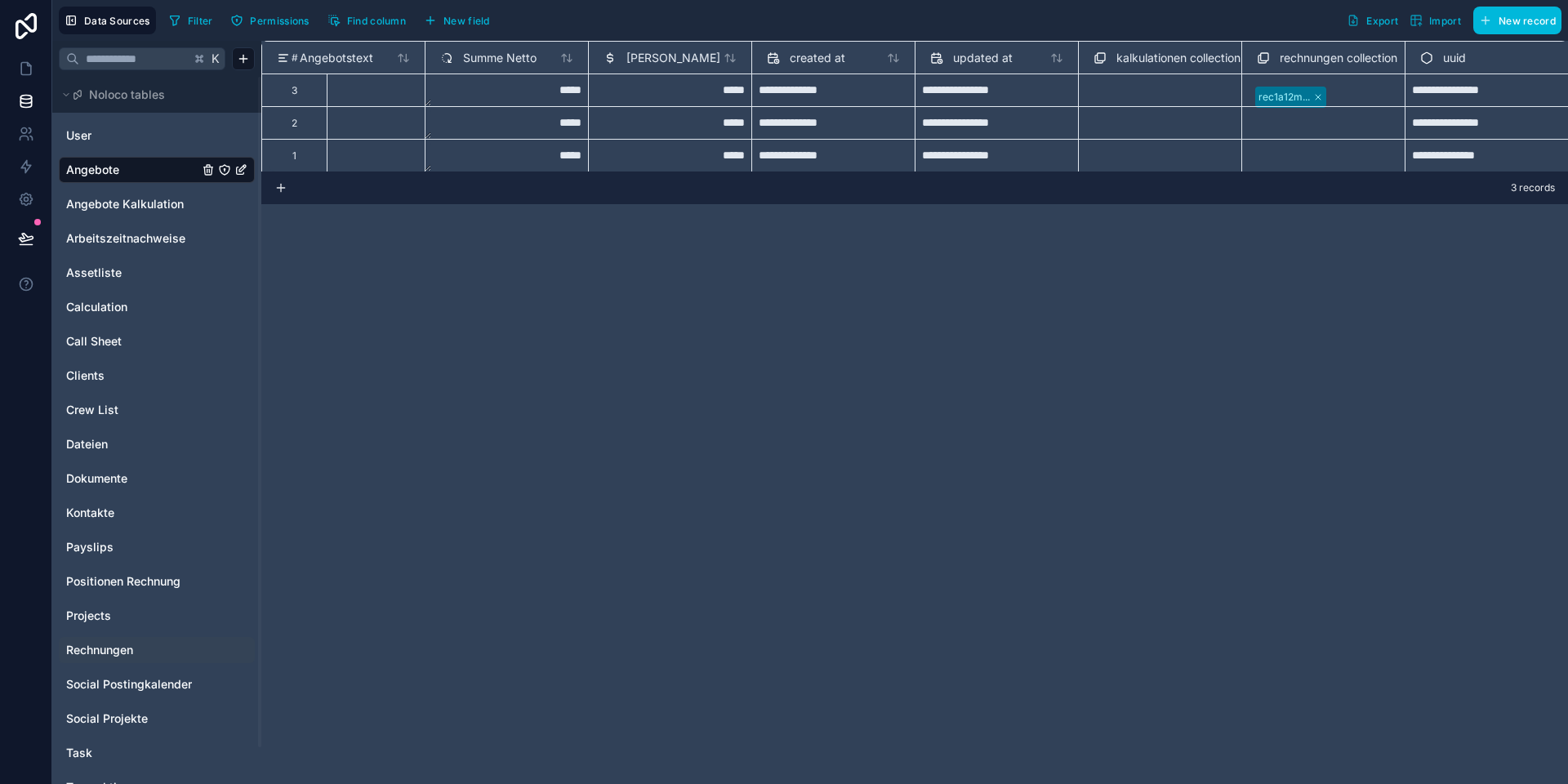
click at [1316, 52] on span "rechnungen collection" at bounding box center [1337, 57] width 117 height 17
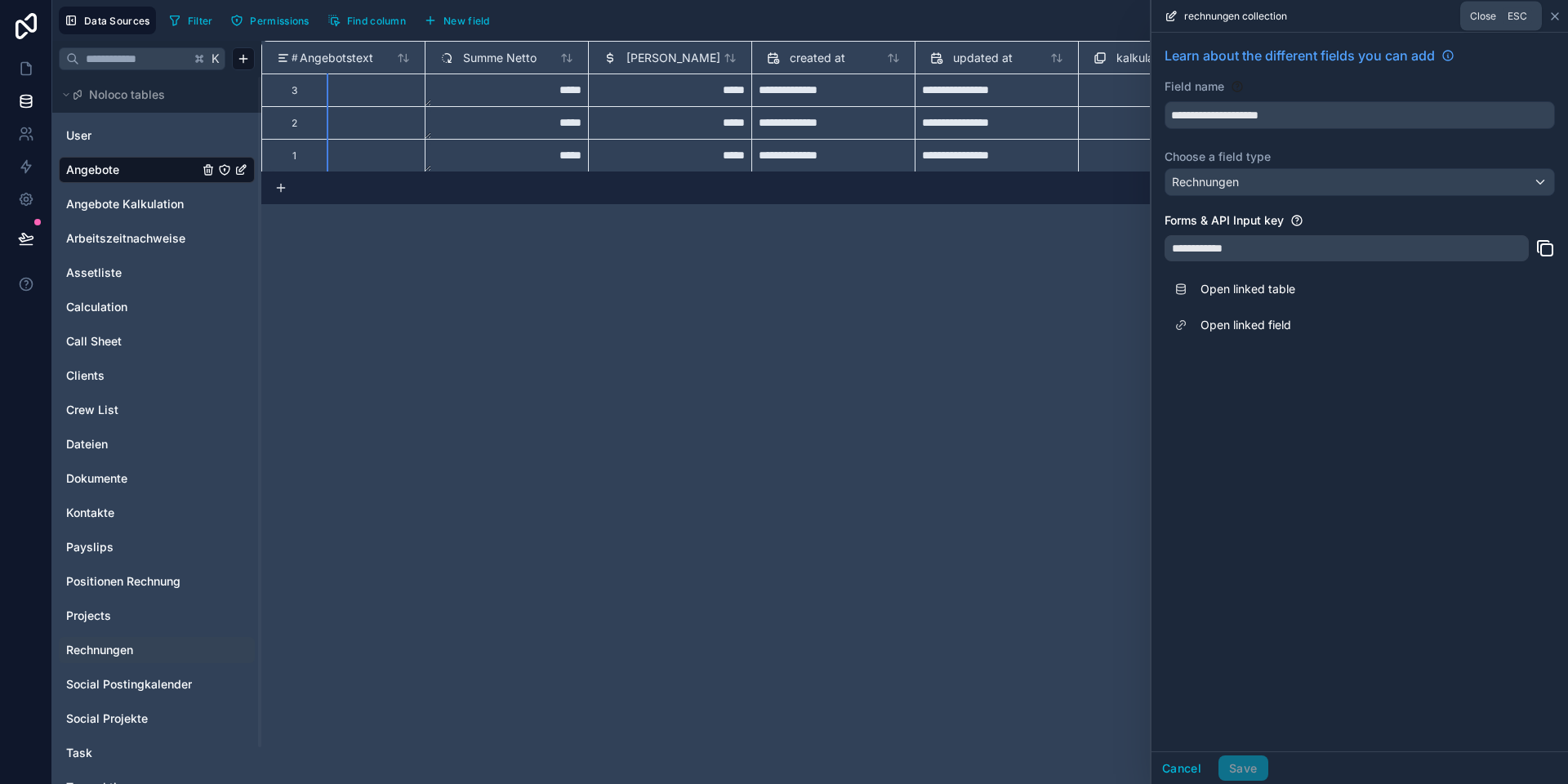
click at [1552, 15] on icon at bounding box center [1554, 16] width 13 height 13
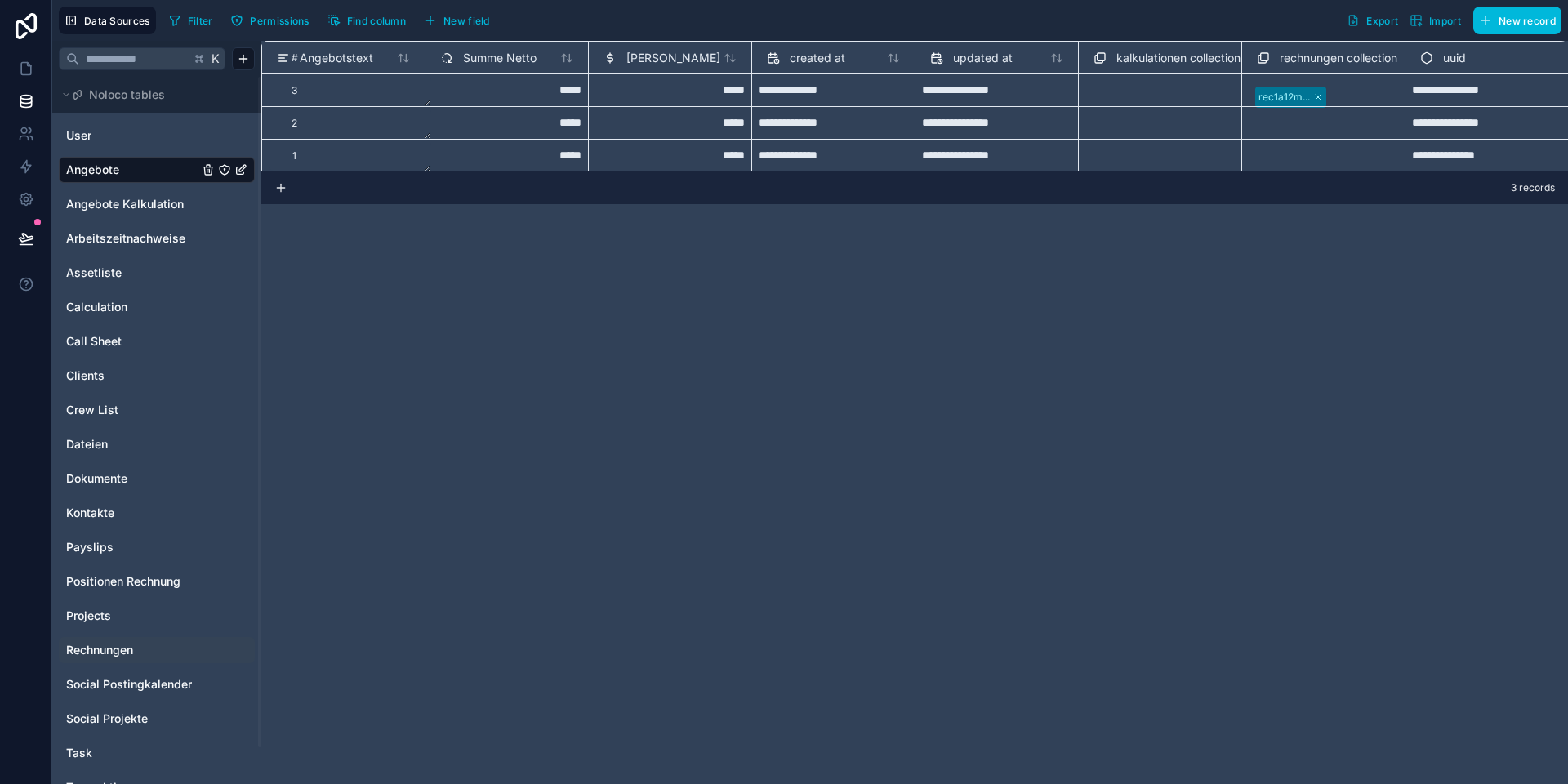
click at [1316, 51] on span "rechnungen collection" at bounding box center [1337, 57] width 117 height 17
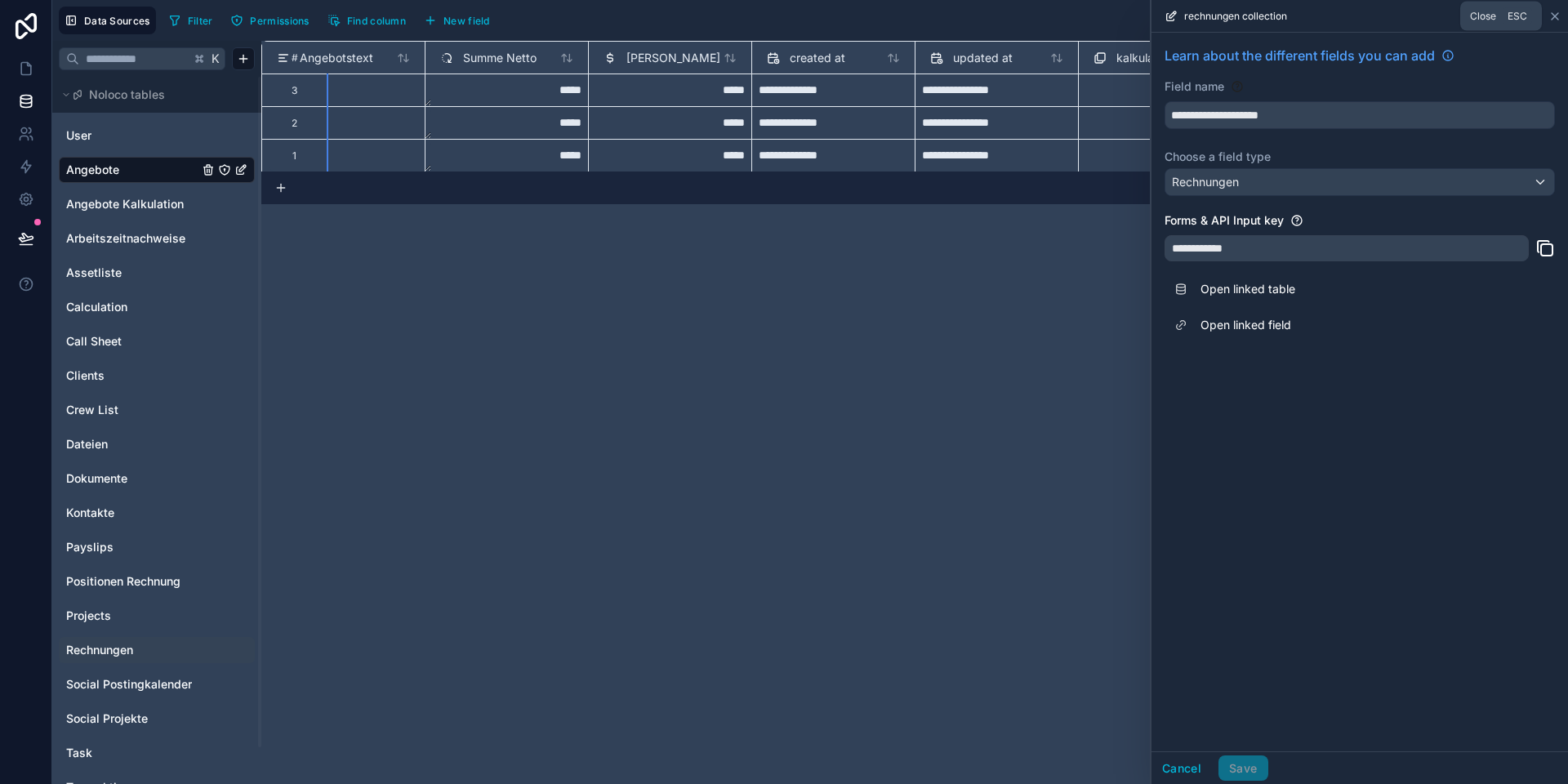
click at [1553, 14] on icon at bounding box center [1554, 16] width 13 height 13
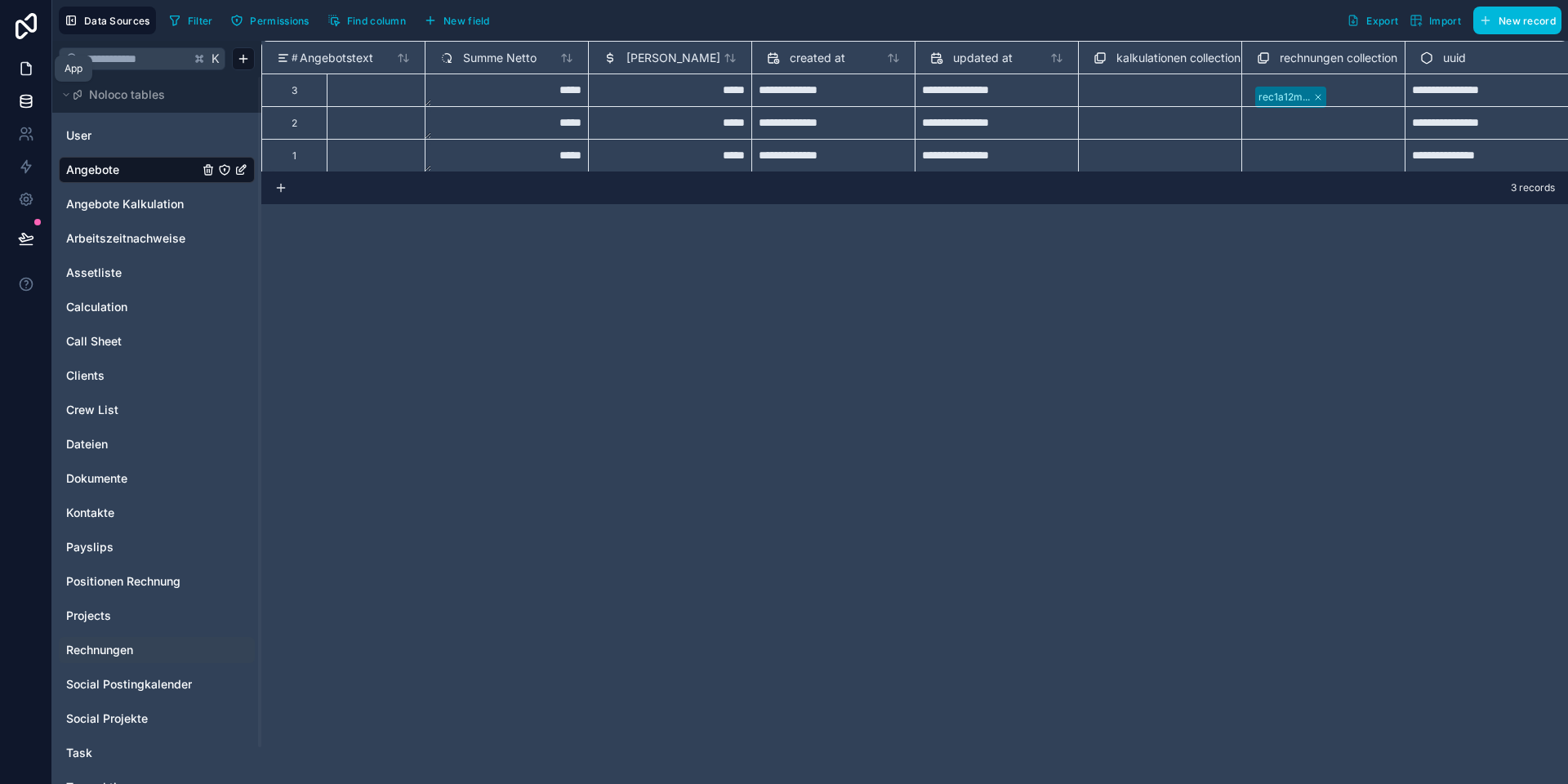
click at [31, 64] on icon at bounding box center [27, 69] width 10 height 12
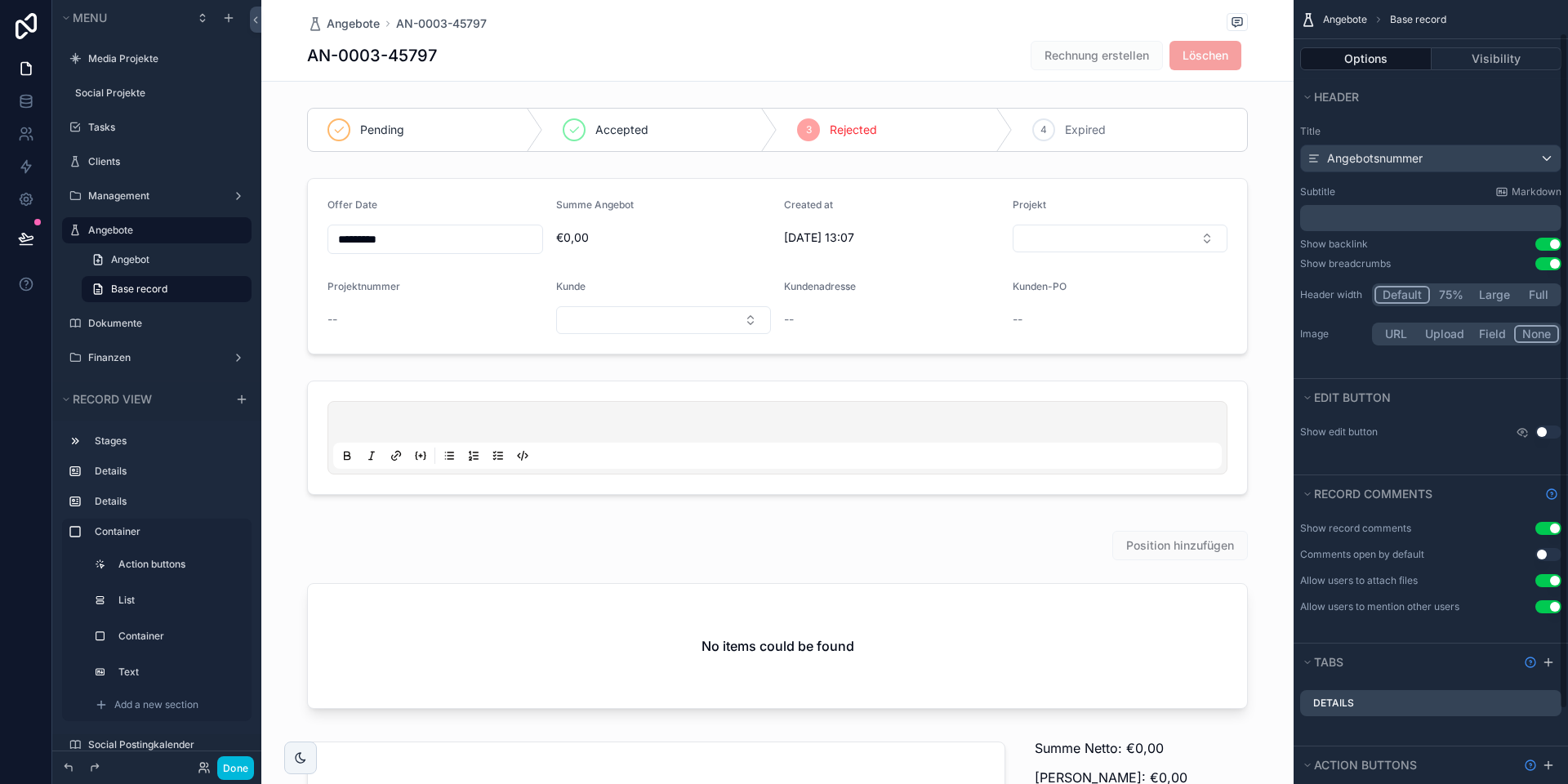
scroll to position [124, 0]
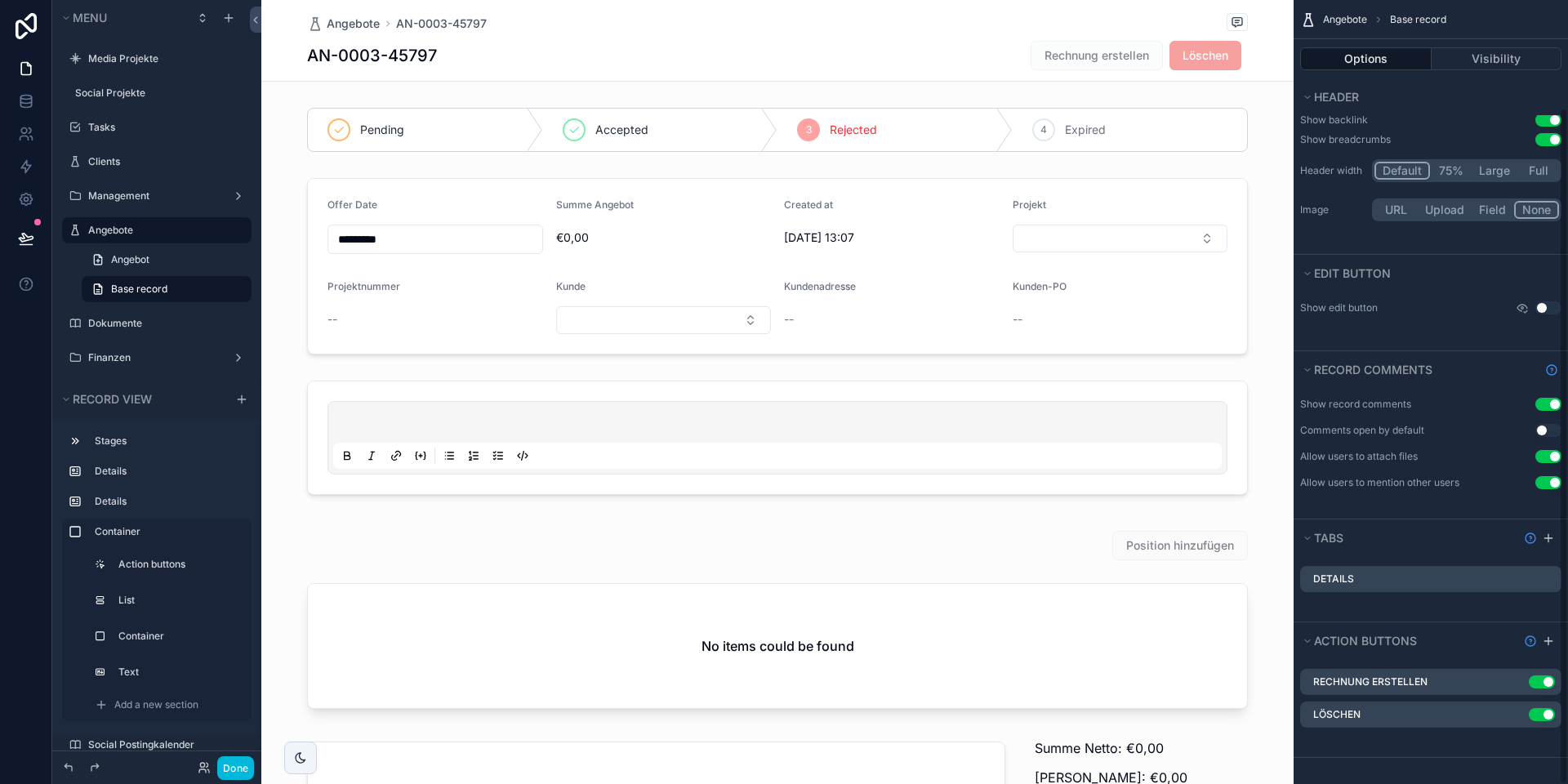
click at [0, 0] on icon "scrollable content" at bounding box center [0, 0] width 0 height 0
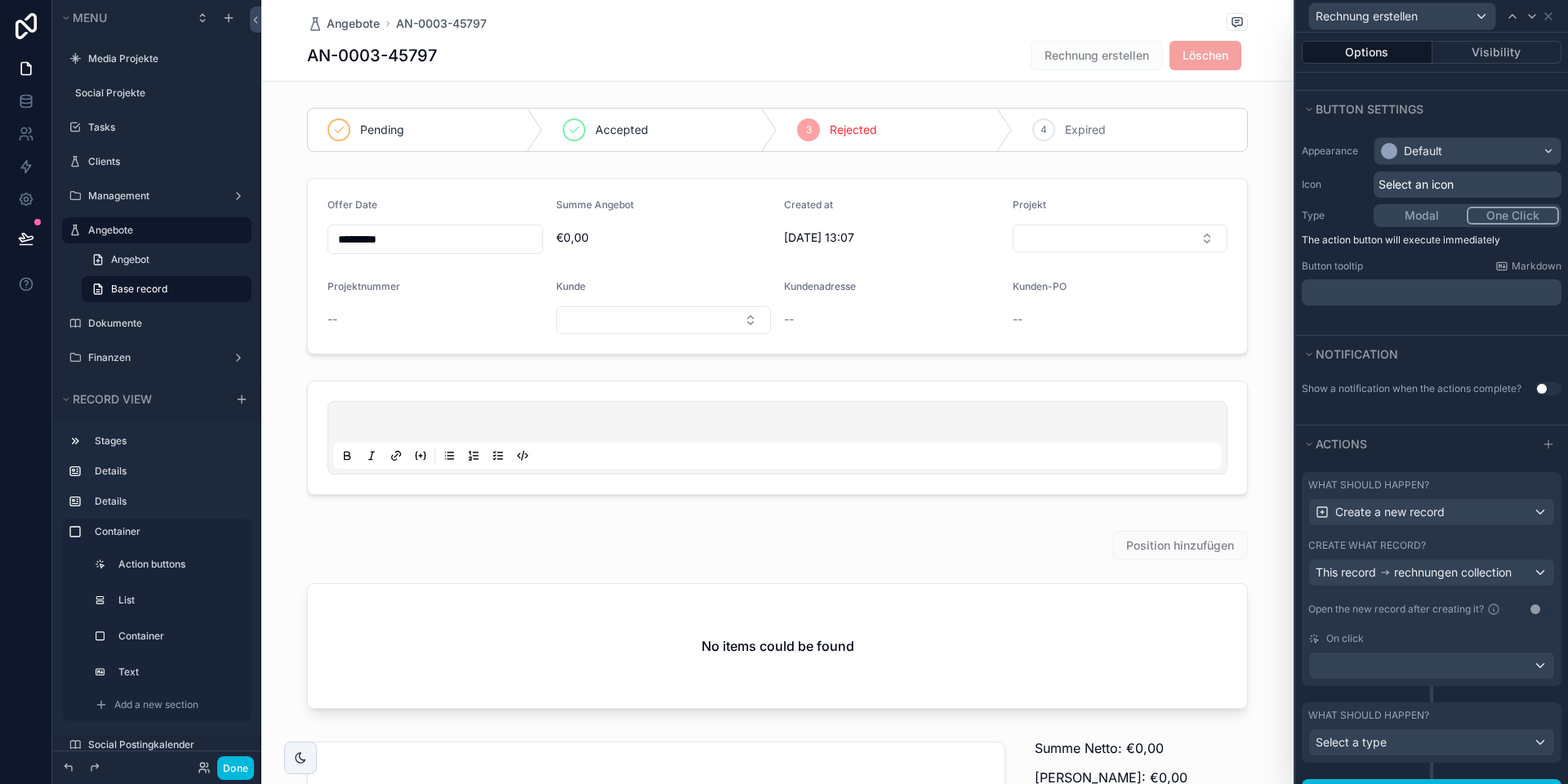
scroll to position [135, 0]
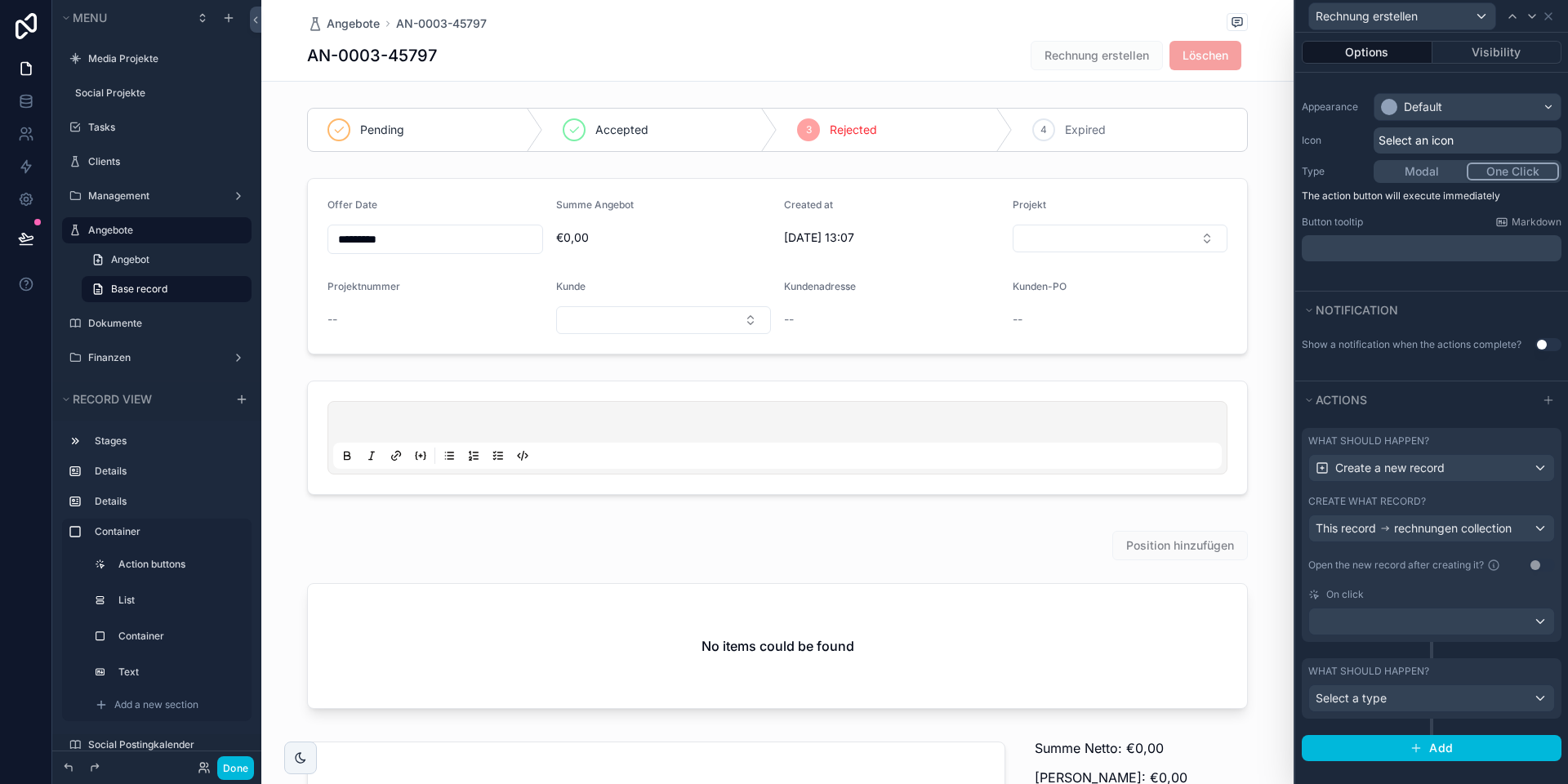
click at [1430, 588] on div "On click" at bounding box center [1431, 594] width 247 height 13
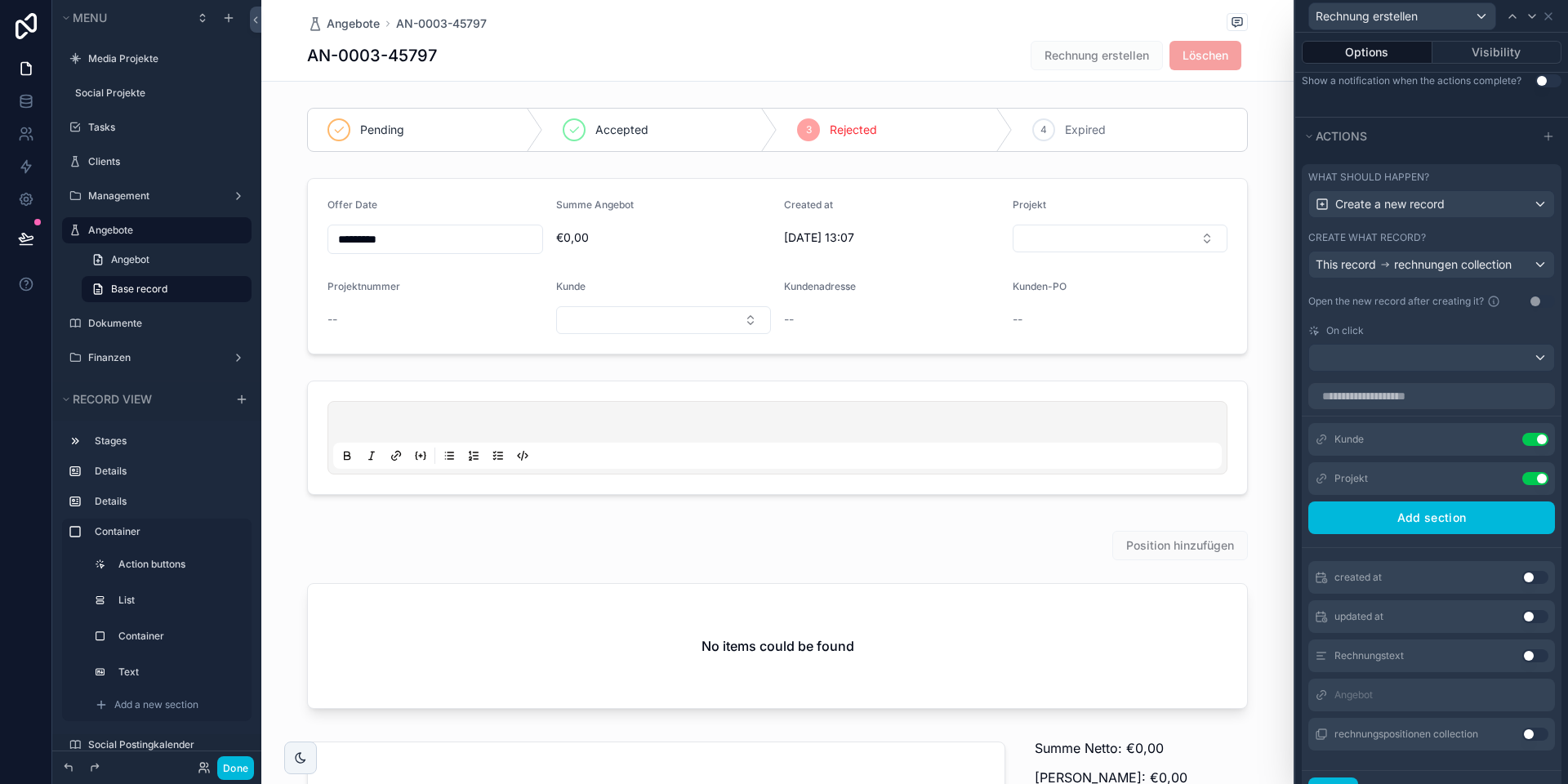
scroll to position [0, 0]
click at [1433, 353] on div at bounding box center [1431, 357] width 245 height 26
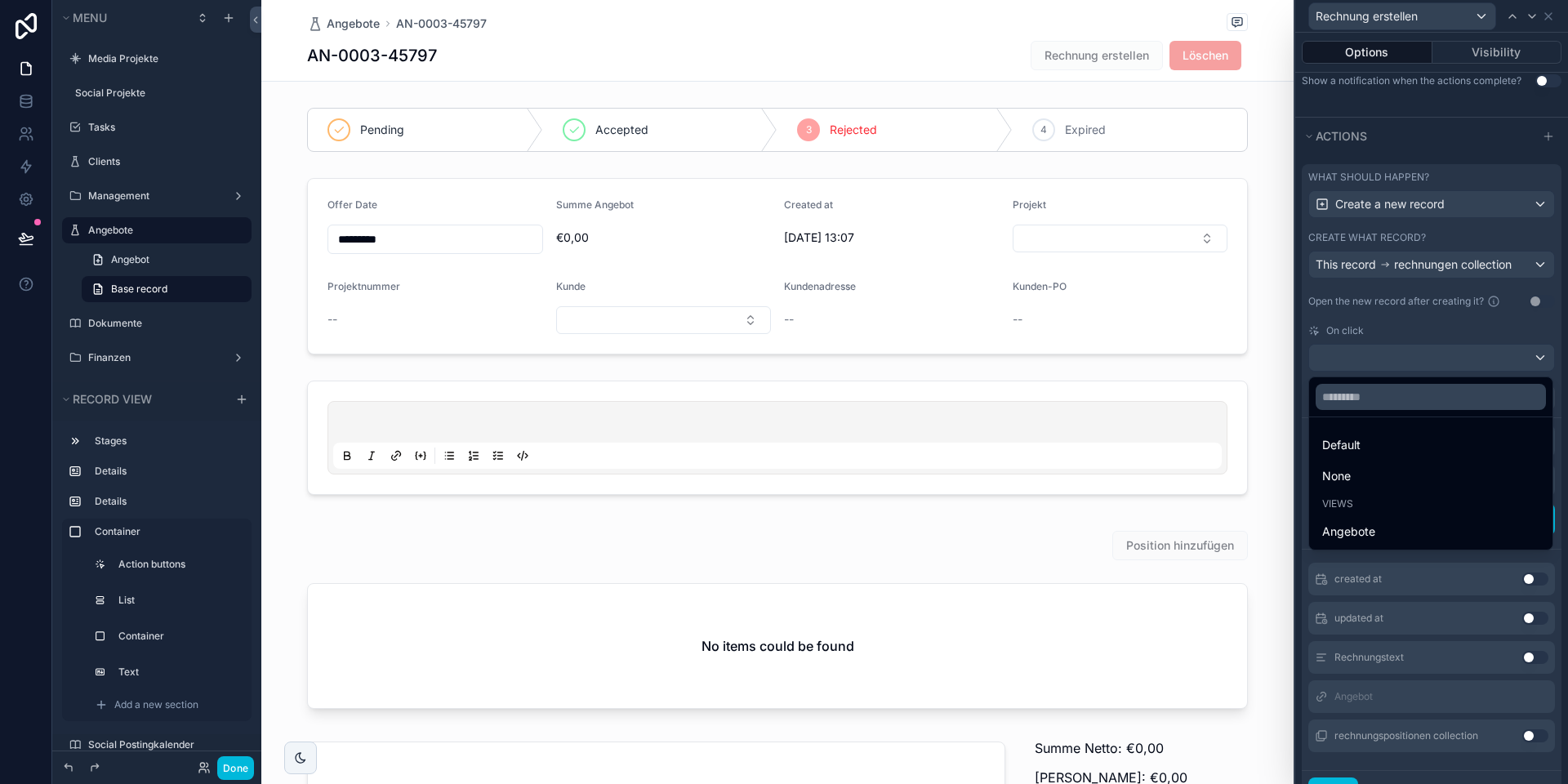
click at [1433, 353] on div at bounding box center [1431, 392] width 272 height 784
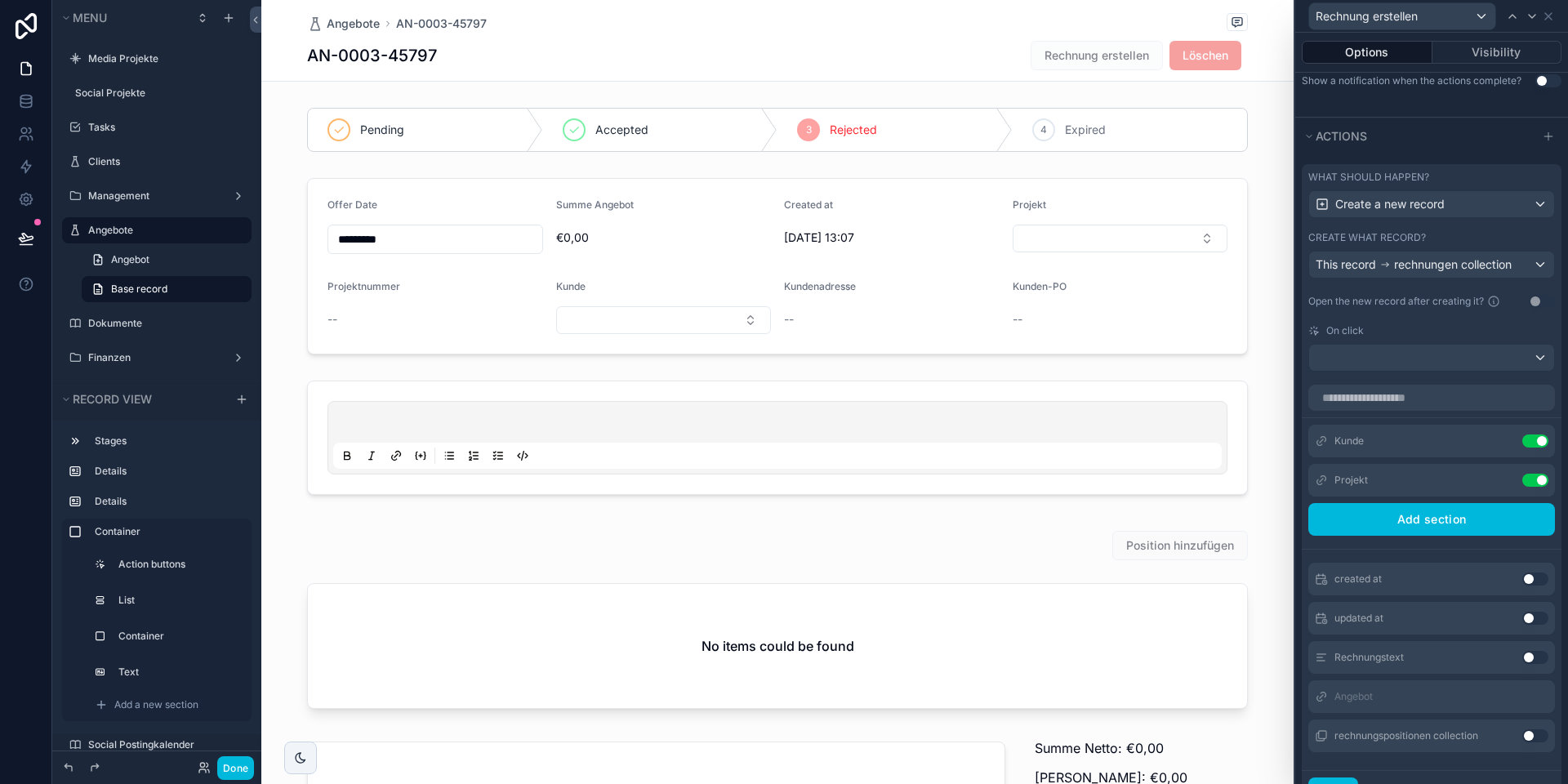
scroll to position [2, 0]
click at [1326, 780] on button "Done" at bounding box center [1332, 791] width 49 height 26
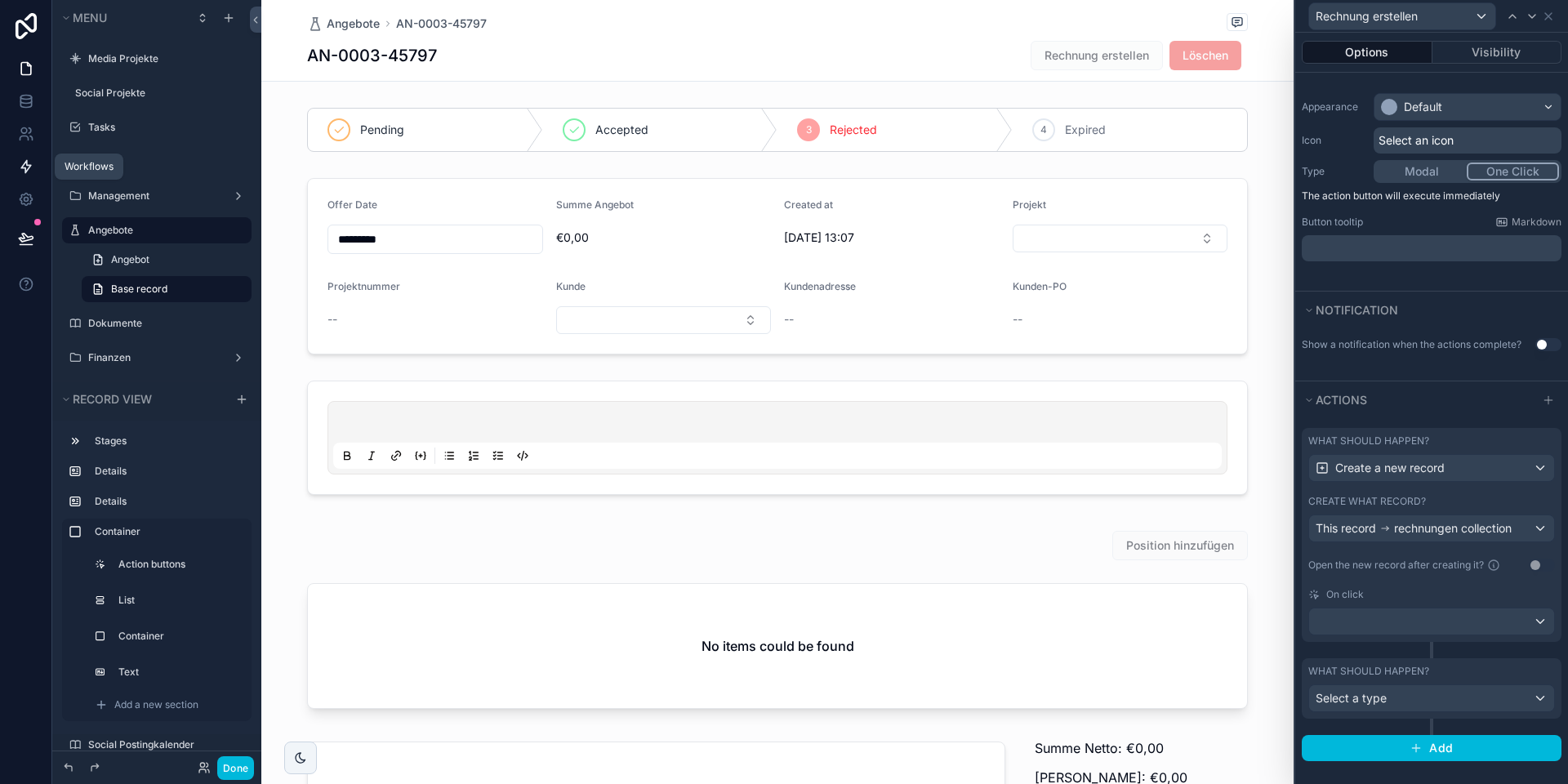
click at [20, 170] on icon at bounding box center [26, 167] width 17 height 17
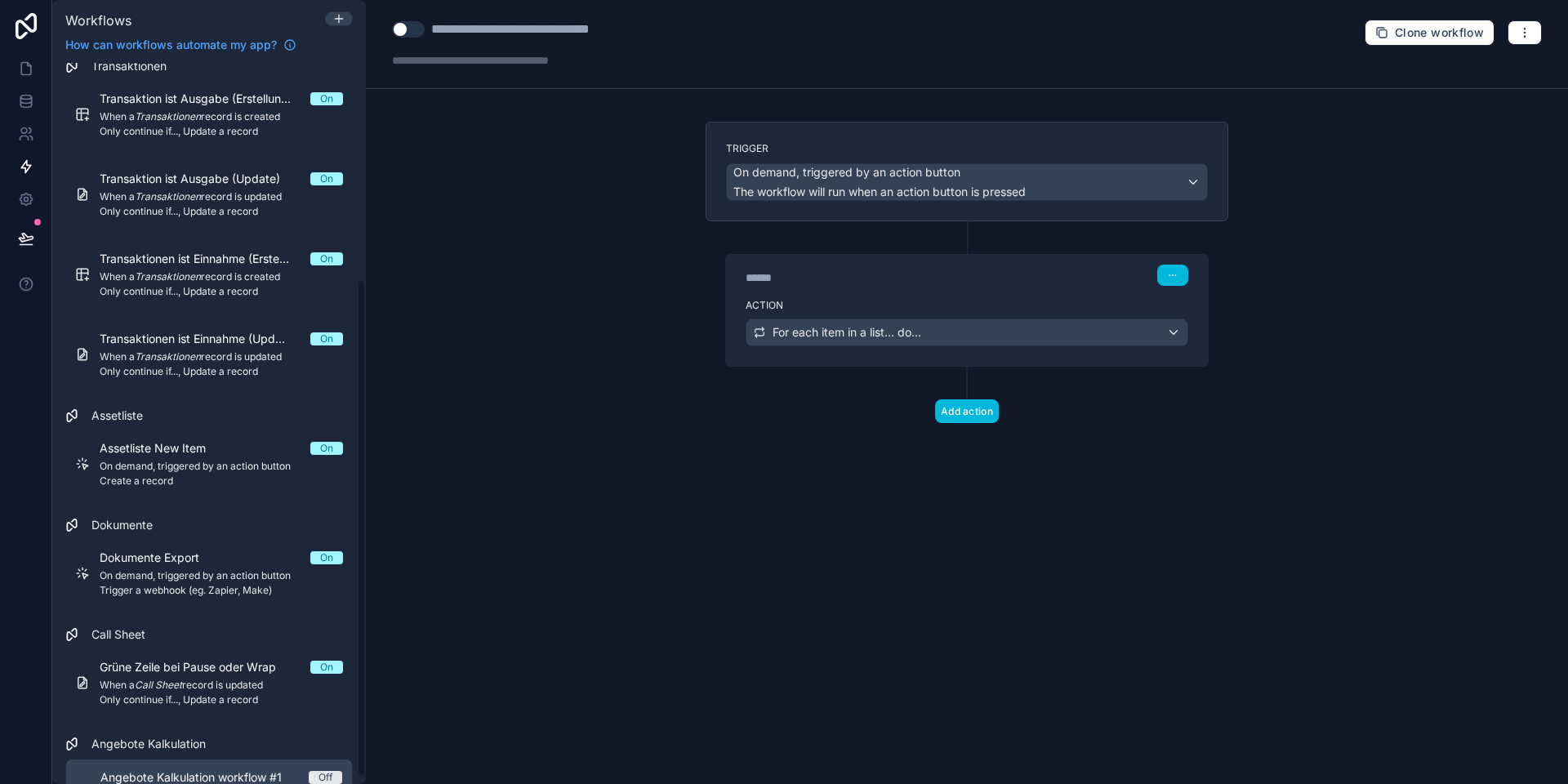
scroll to position [324, 0]
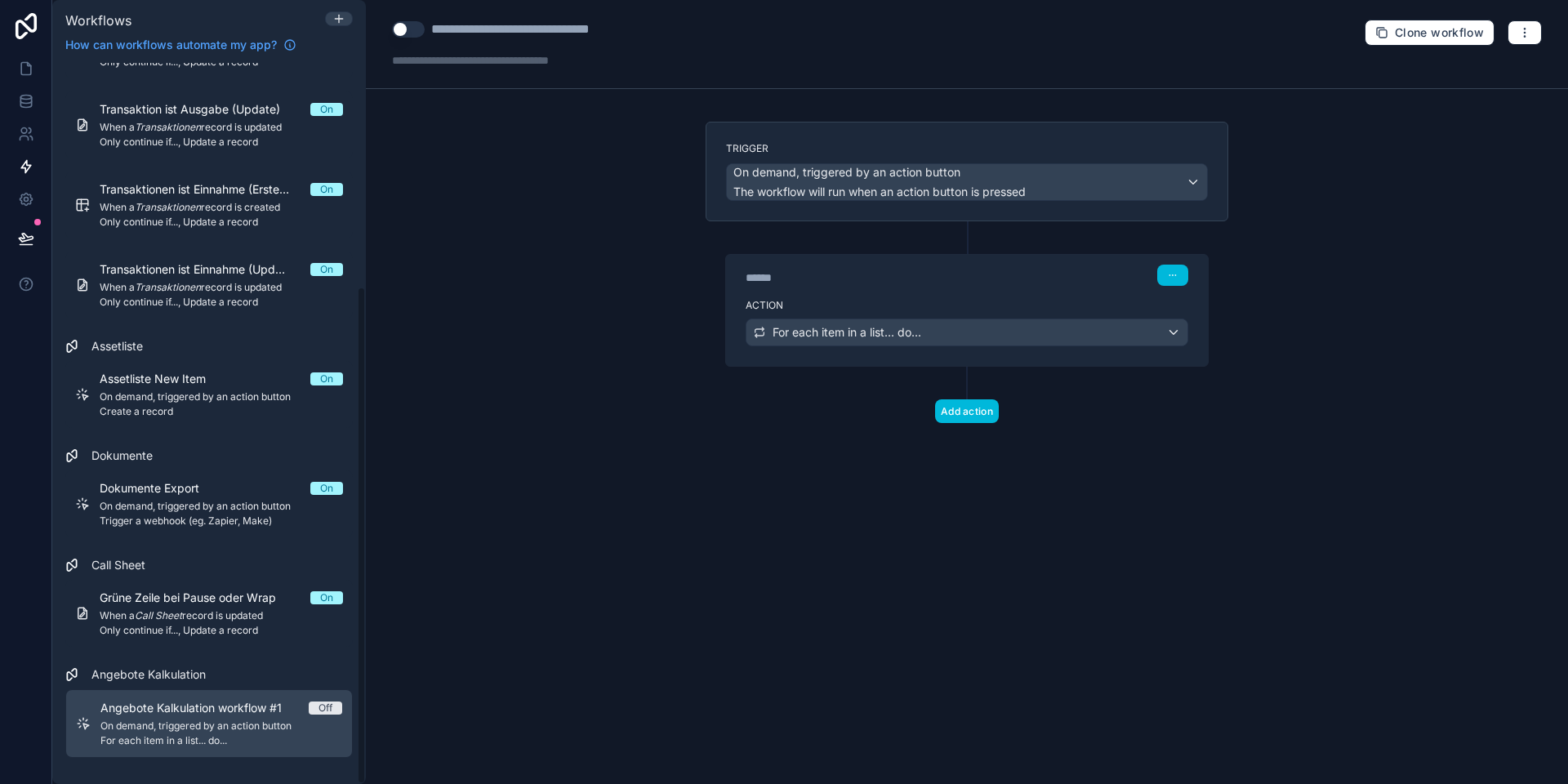
click at [218, 725] on span "On demand, triggered by an action button" at bounding box center [221, 726] width 242 height 13
click at [817, 292] on div "Action For each item in a list... do..." at bounding box center [967, 329] width 482 height 73
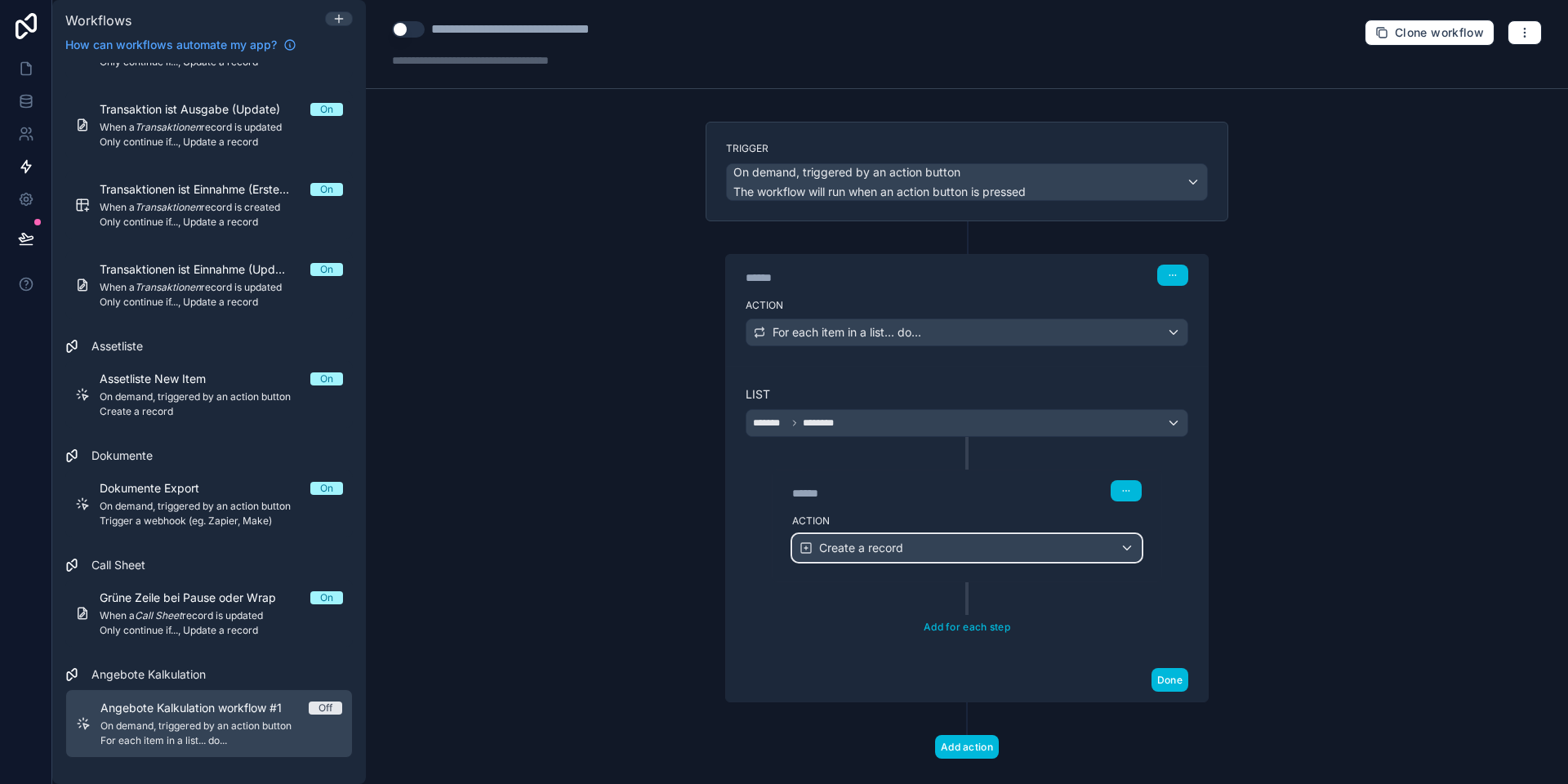
click at [891, 551] on span "Create a record" at bounding box center [860, 548] width 84 height 17
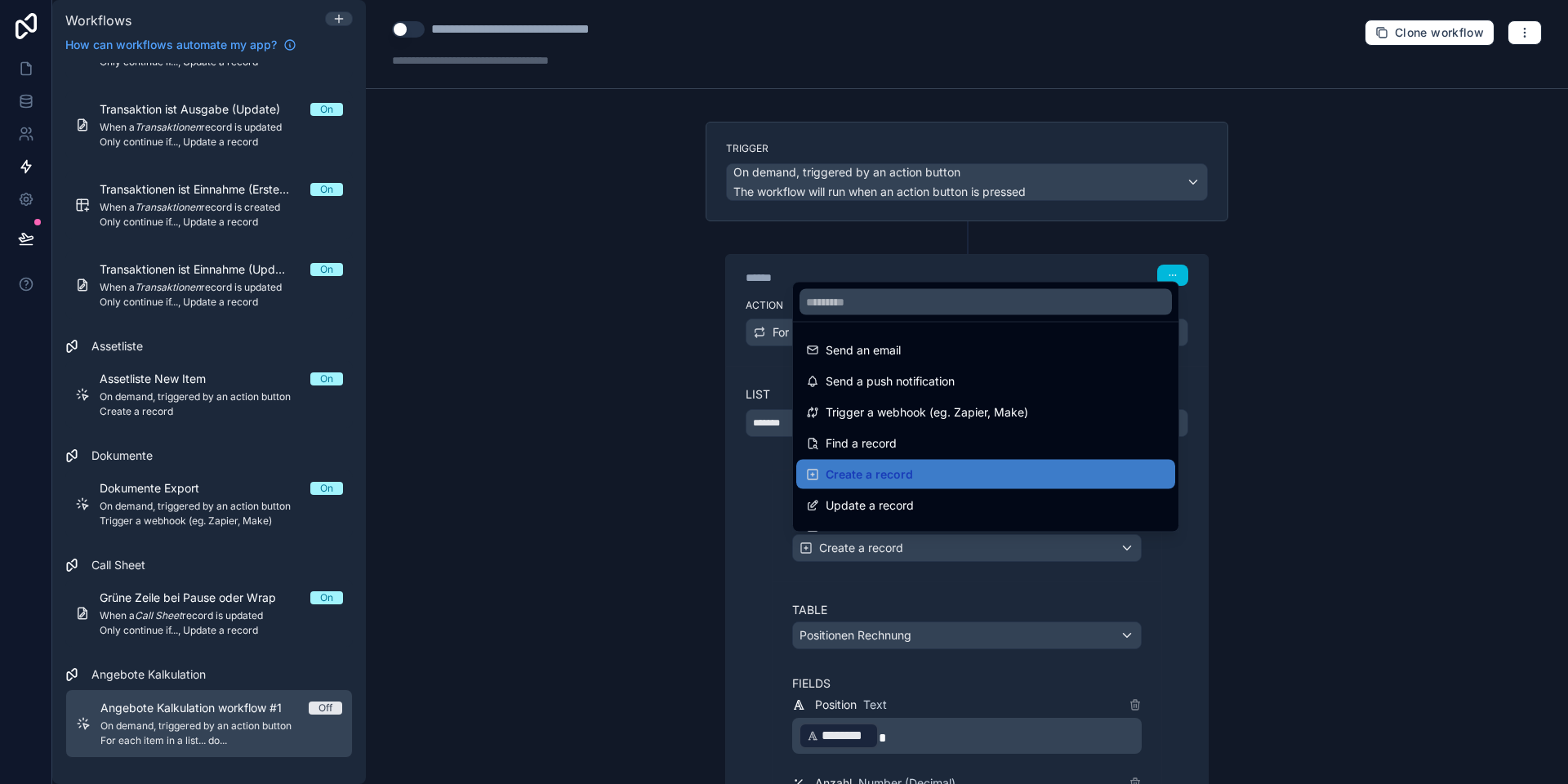
click at [887, 550] on div at bounding box center [784, 392] width 1568 height 784
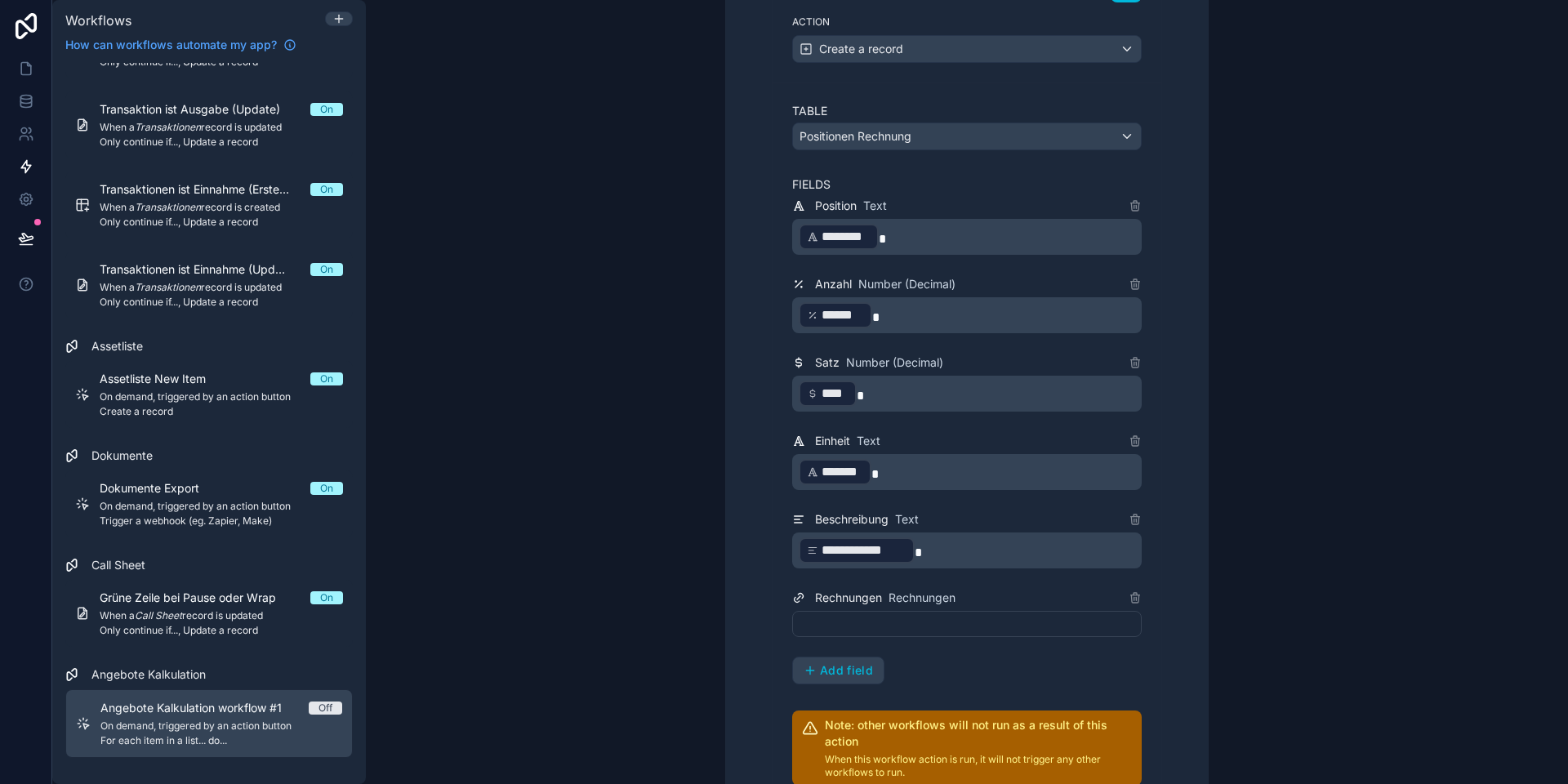
scroll to position [685, 0]
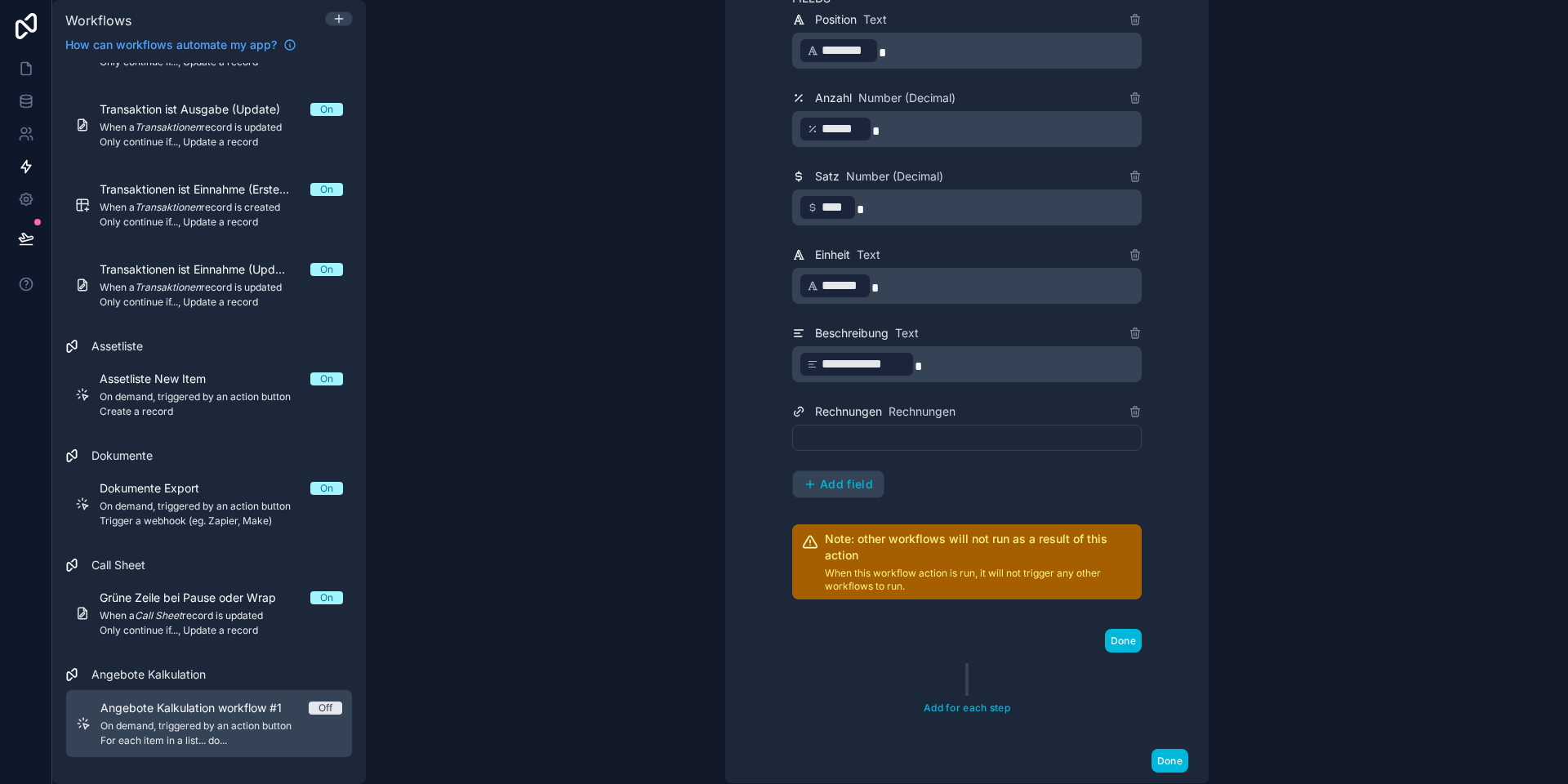
click at [858, 437] on div at bounding box center [967, 437] width 349 height 26
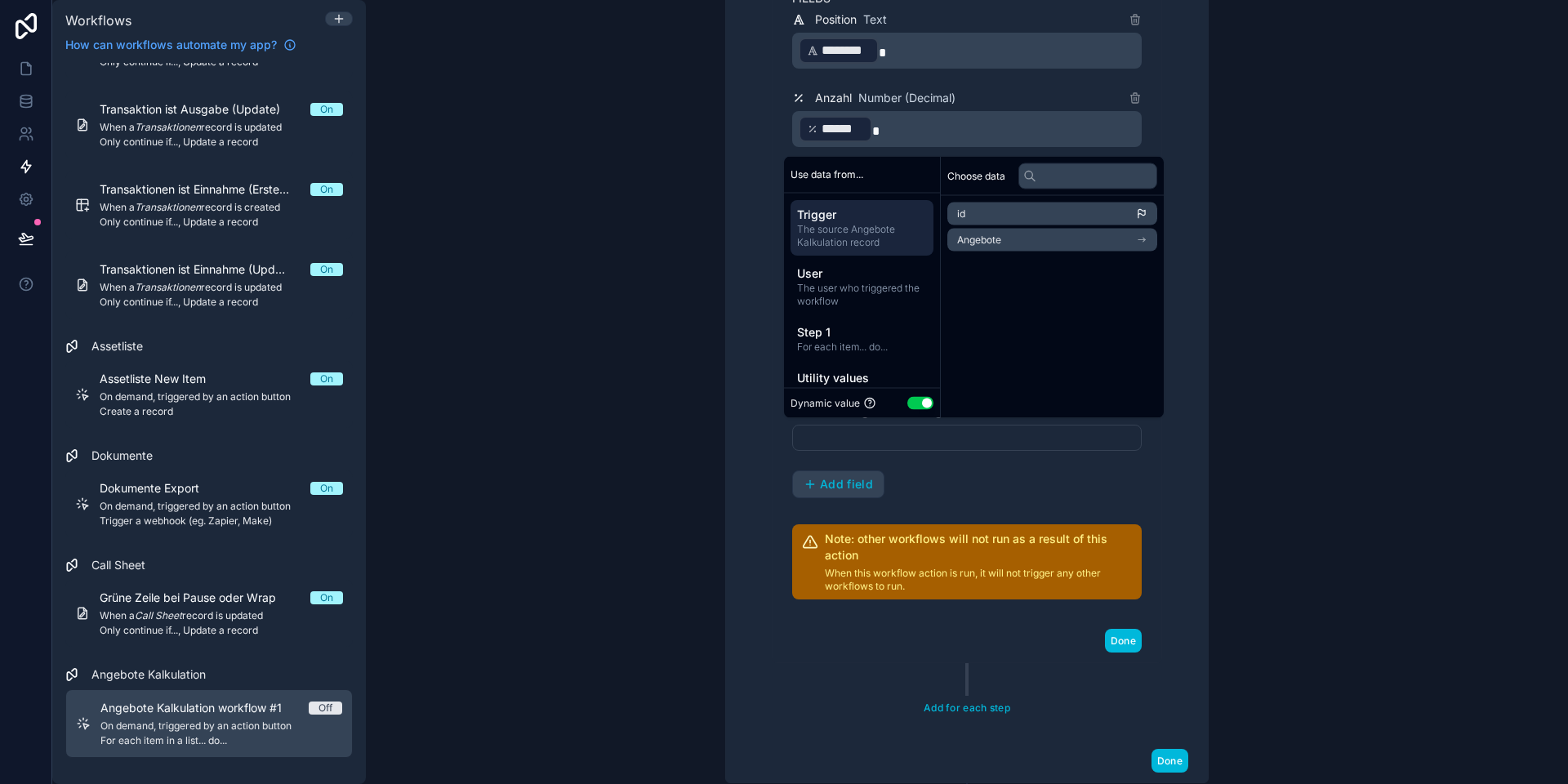
click at [985, 462] on div "**********" at bounding box center [967, 254] width 349 height 489
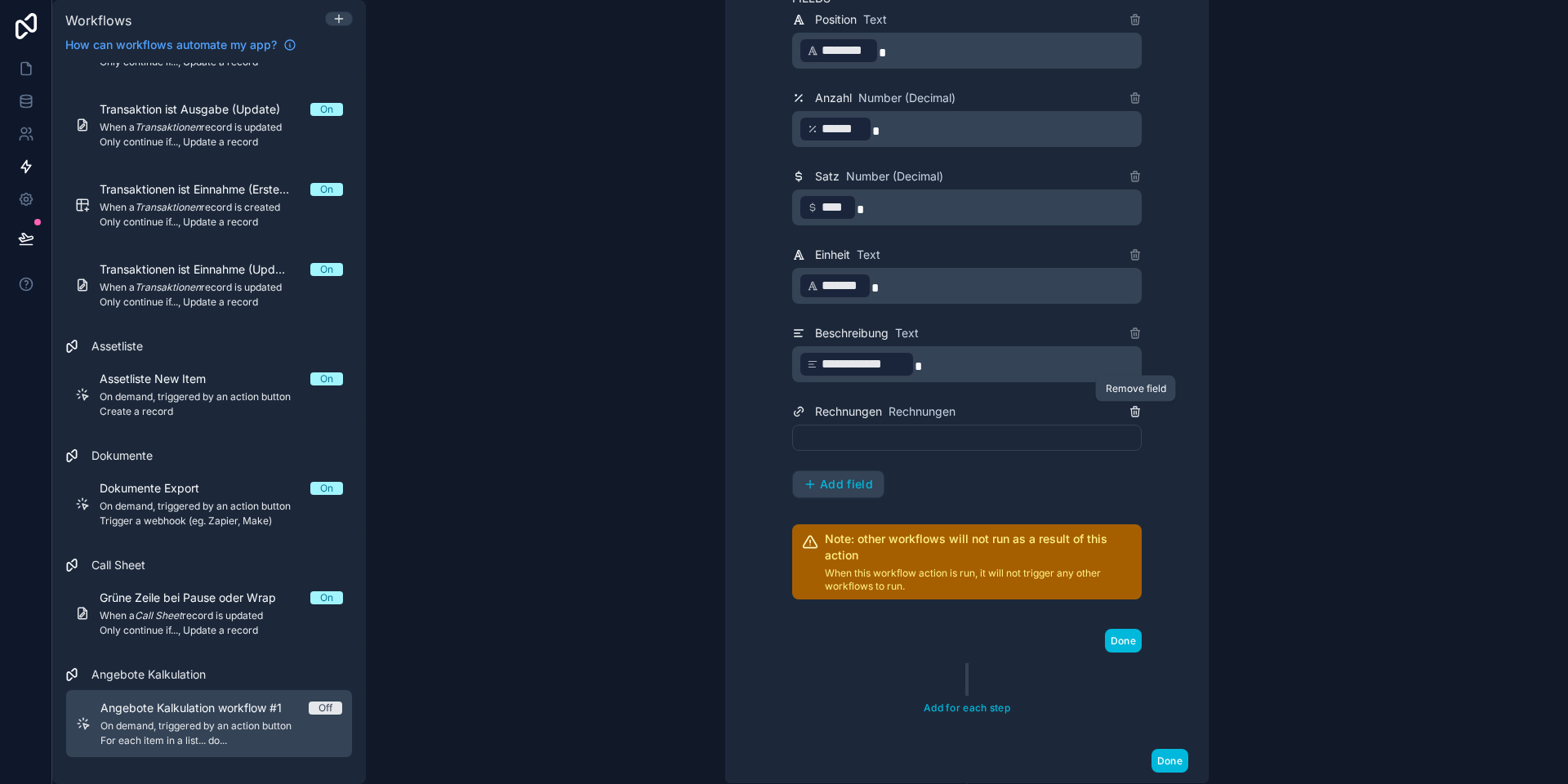
click at [1134, 410] on icon at bounding box center [1134, 411] width 13 height 13
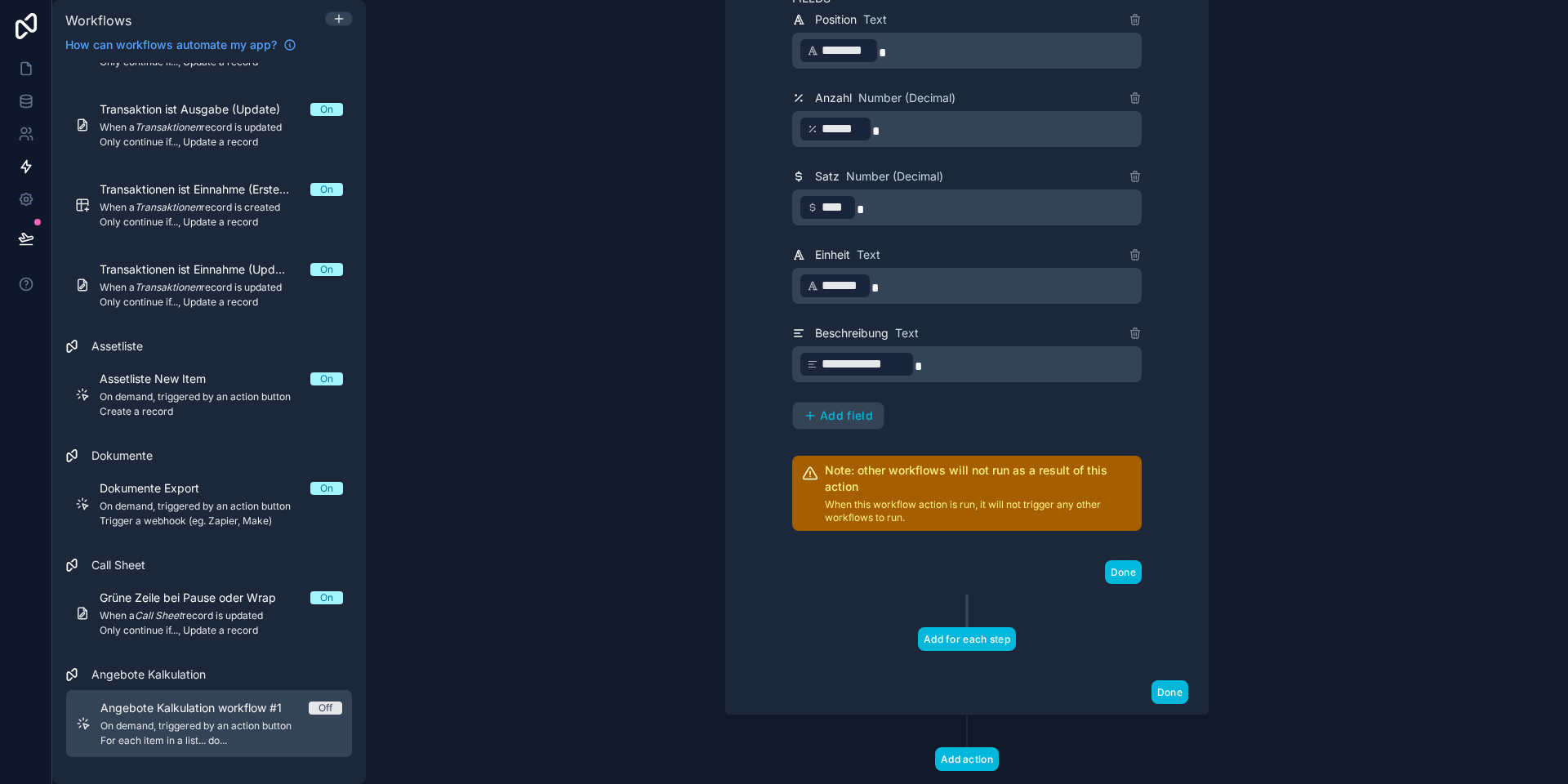
click at [949, 644] on button "Add for each step" at bounding box center [966, 639] width 98 height 24
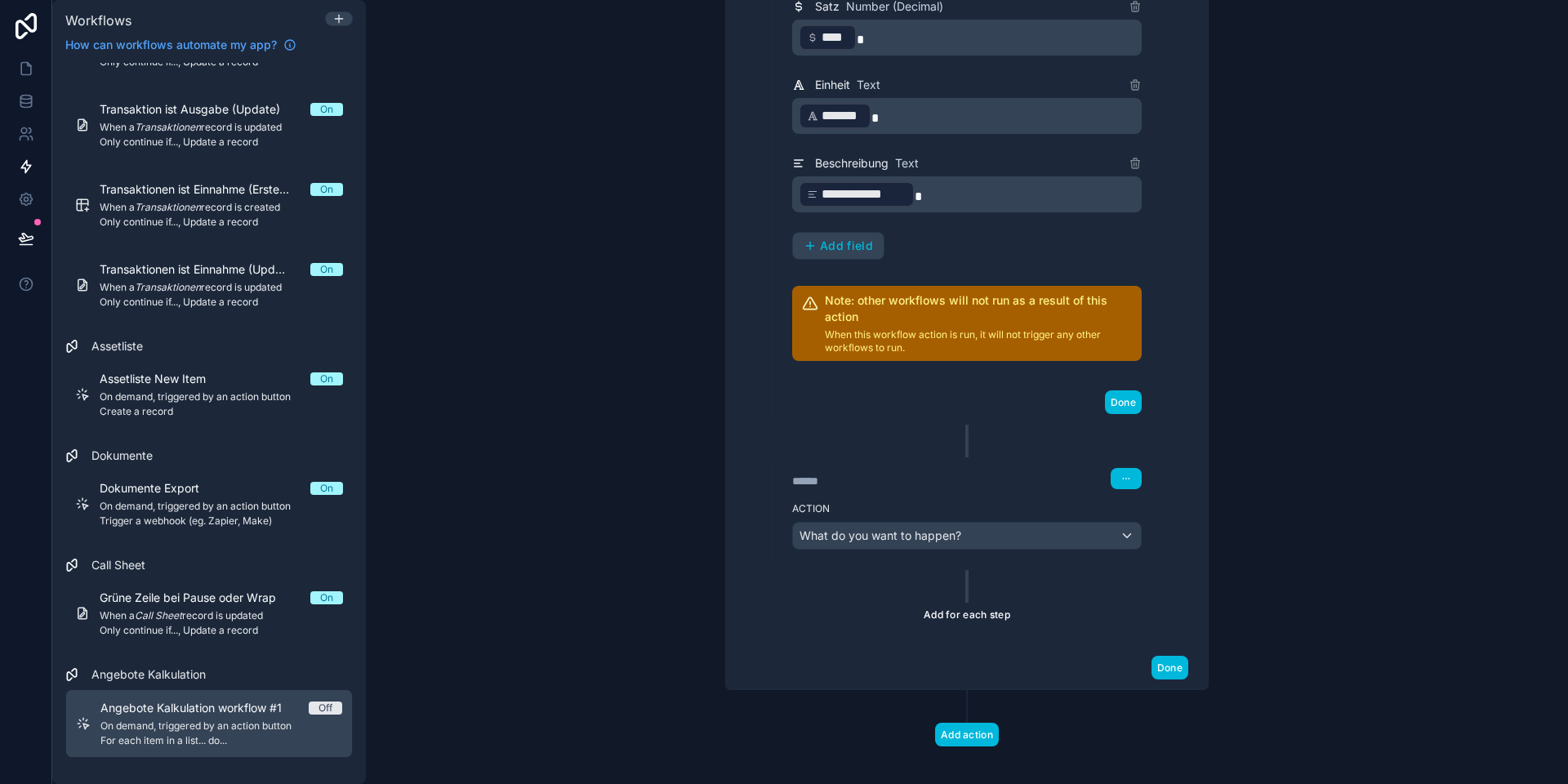
scroll to position [869, 0]
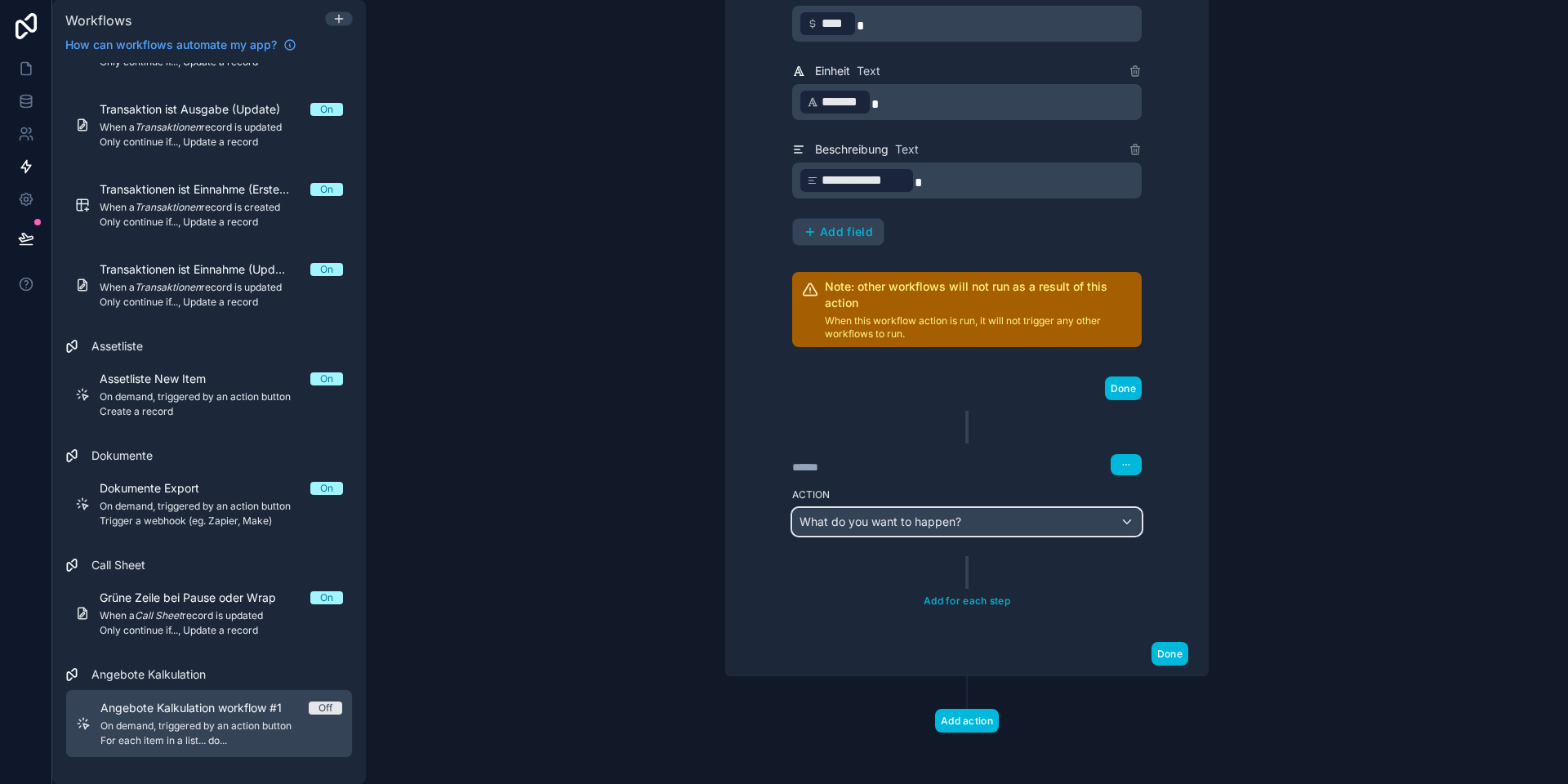
click at [894, 519] on span "What do you want to happen?" at bounding box center [880, 521] width 162 height 14
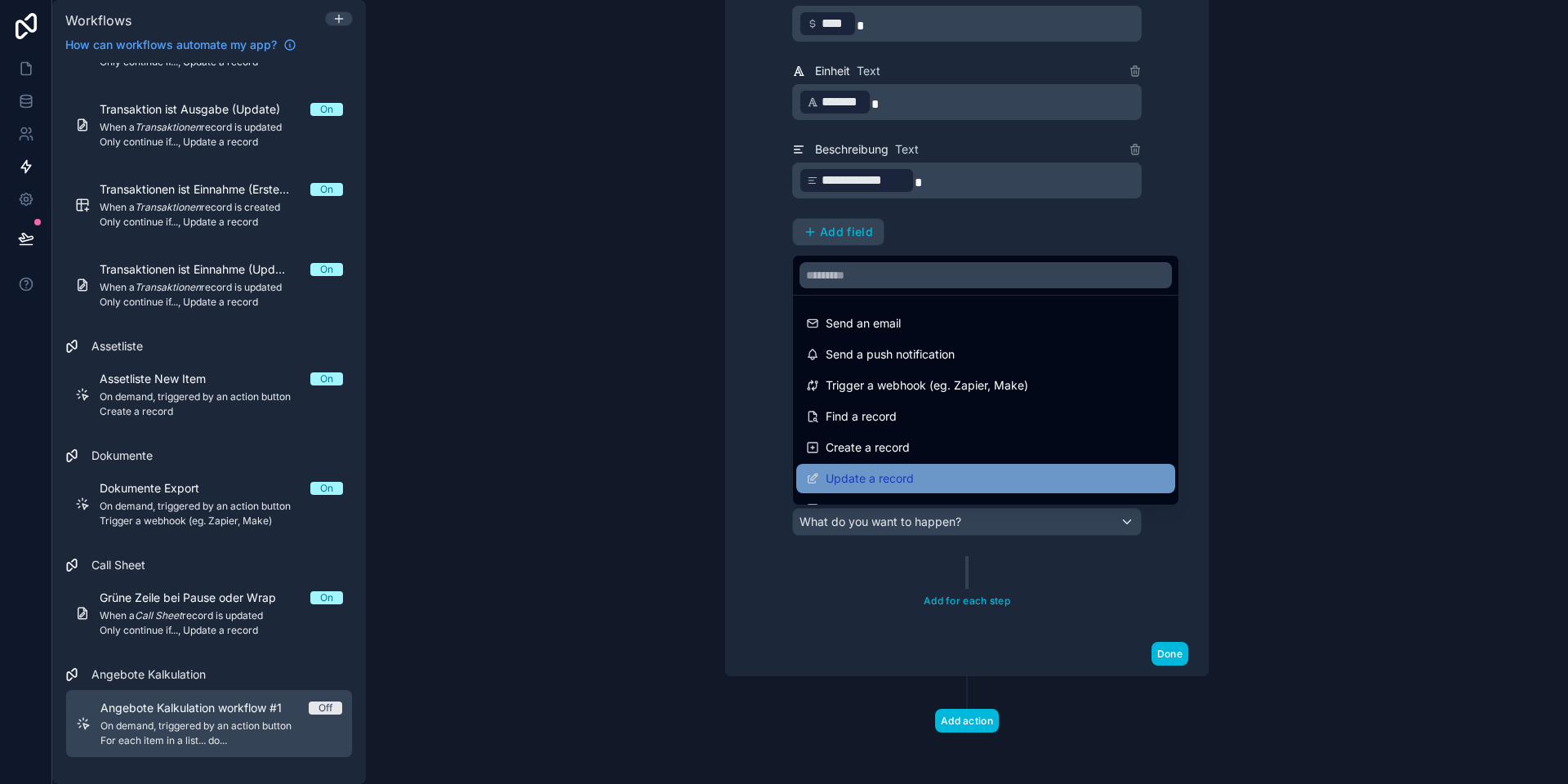
click at [872, 471] on span "Update a record" at bounding box center [868, 479] width 88 height 20
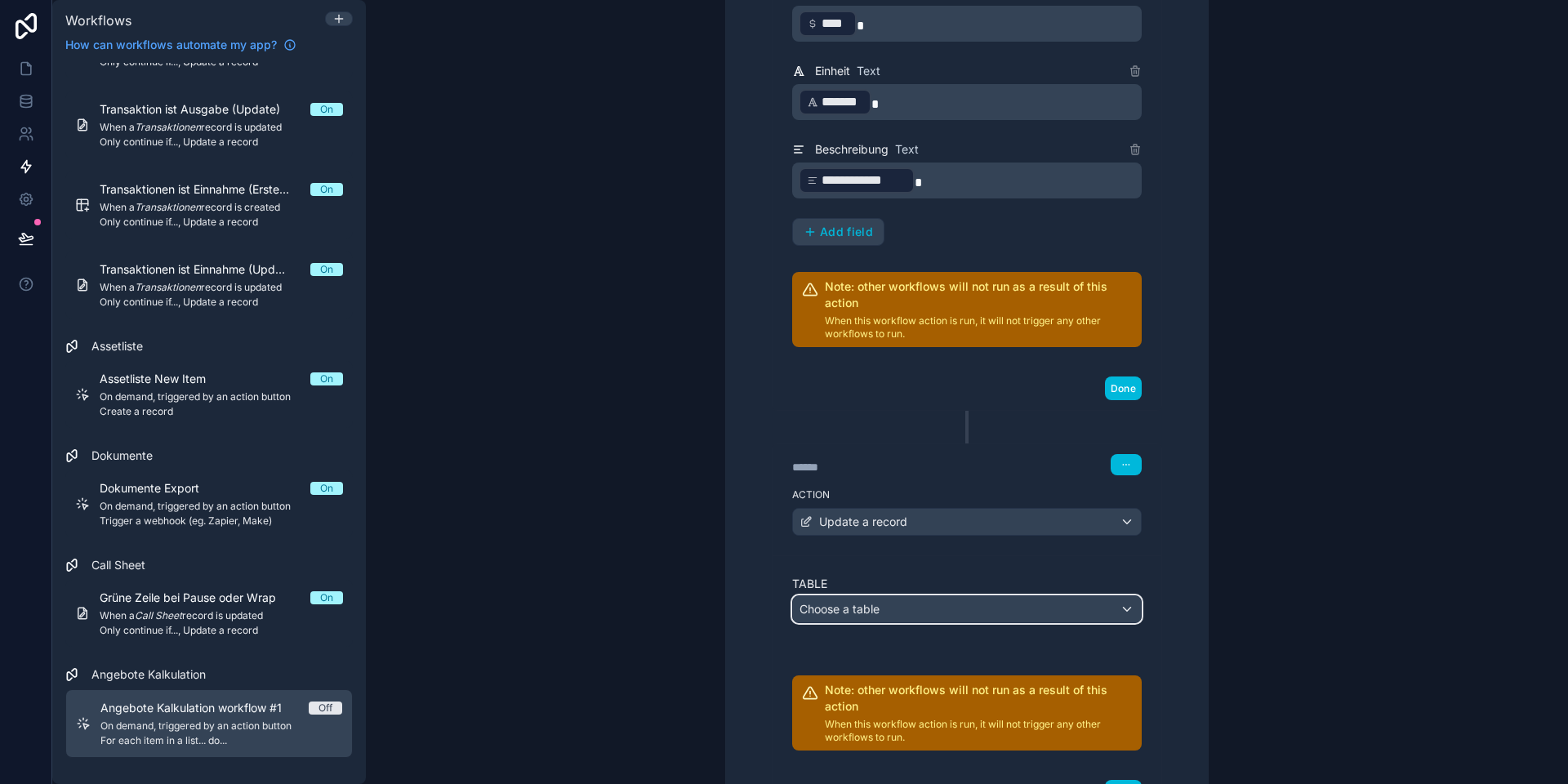
click at [866, 608] on span "Choose a table" at bounding box center [839, 609] width 80 height 14
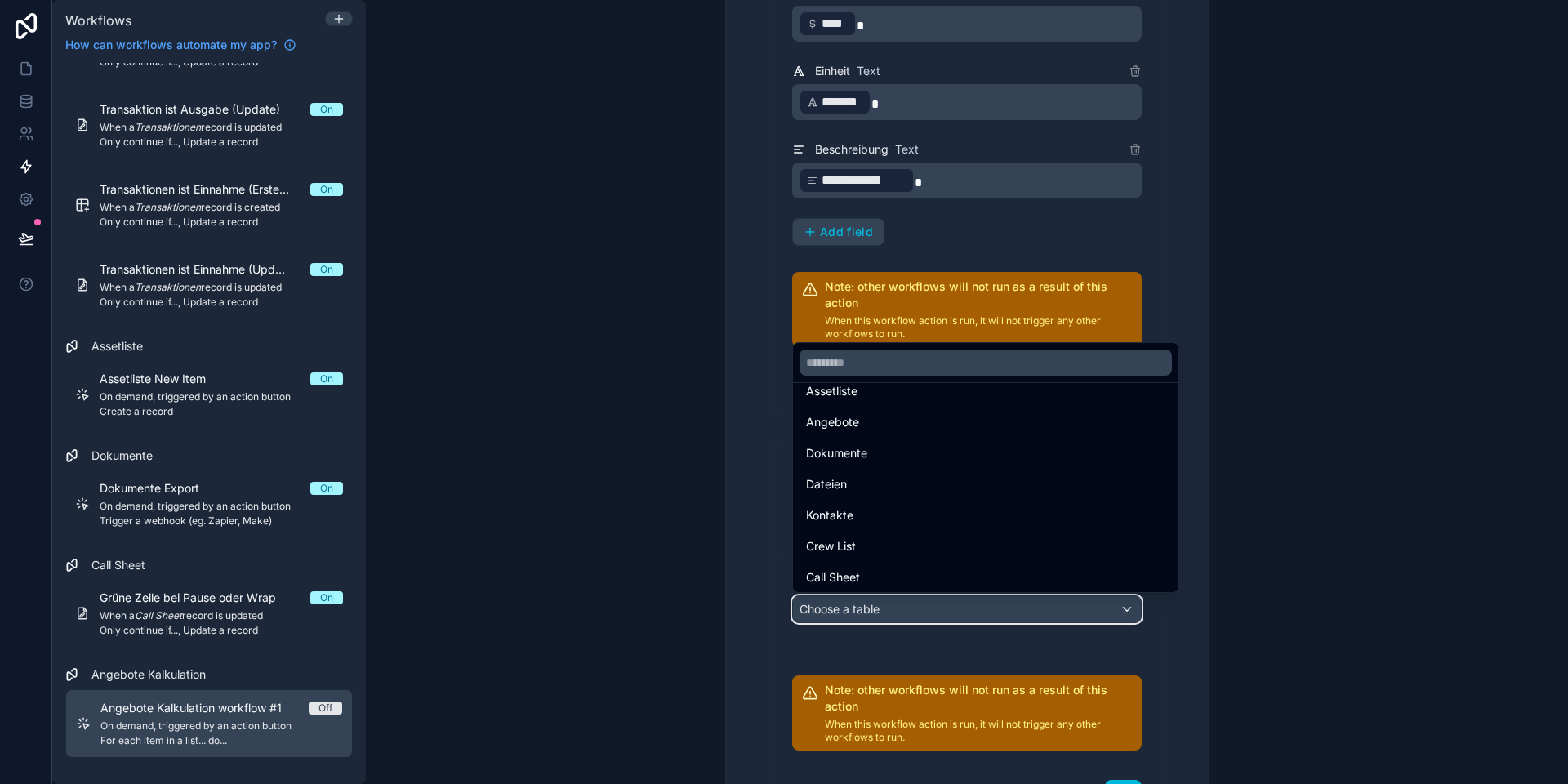
scroll to position [451, 0]
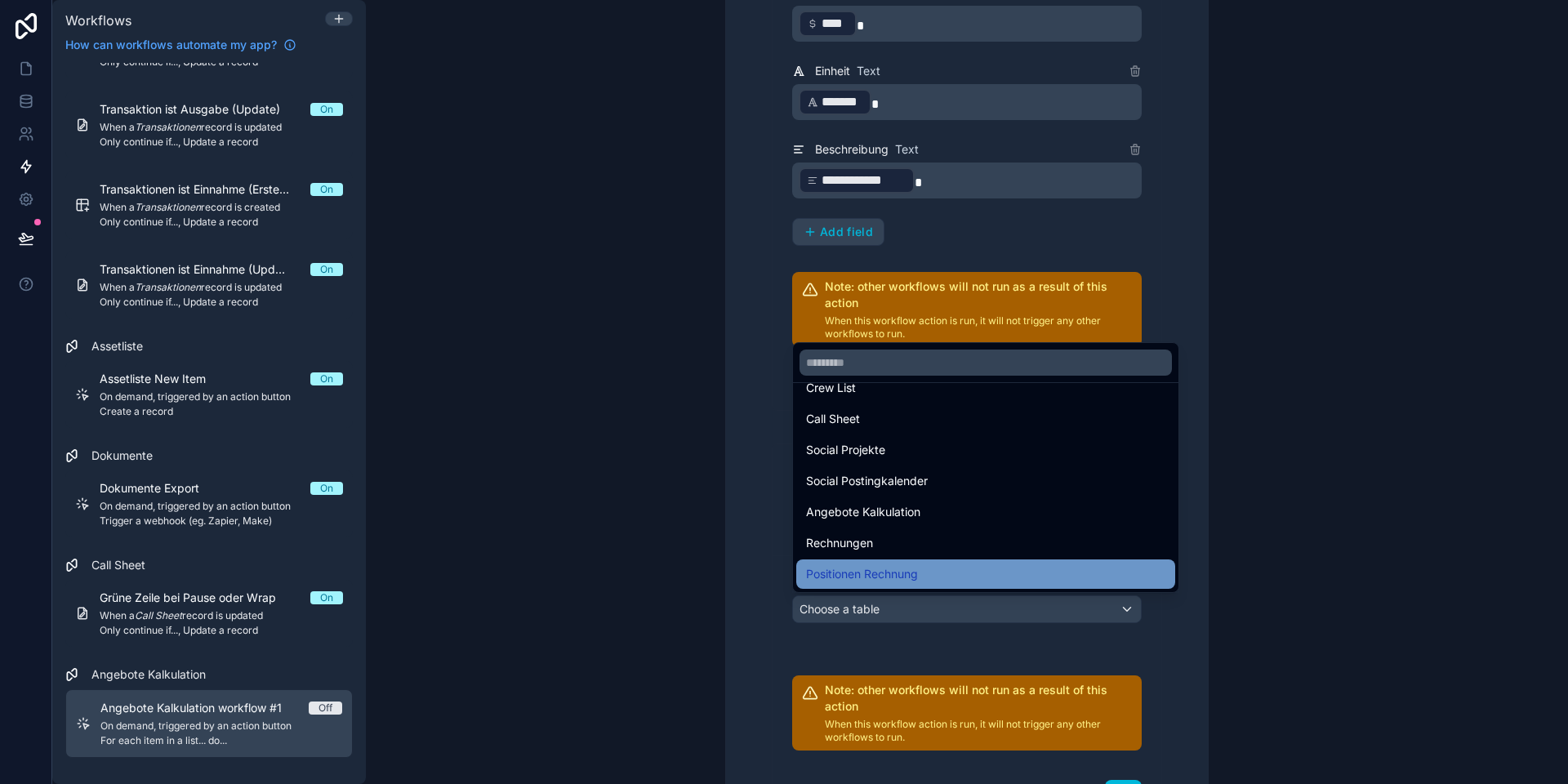
click at [866, 575] on span "Positionen Rechnung" at bounding box center [861, 575] width 112 height 20
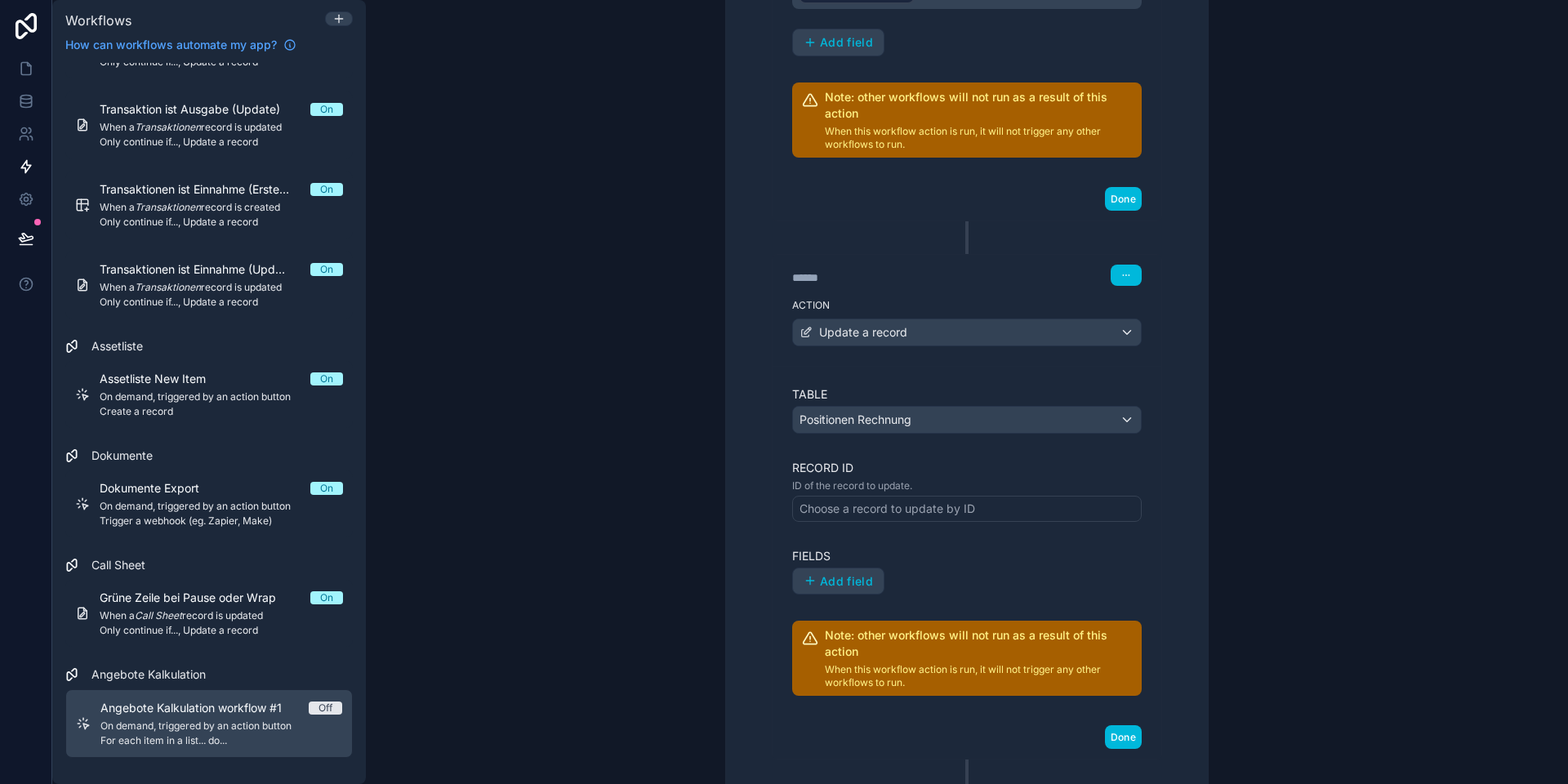
scroll to position [1059, 0]
click at [858, 510] on div "Choose a record to update by ID" at bounding box center [887, 508] width 176 height 17
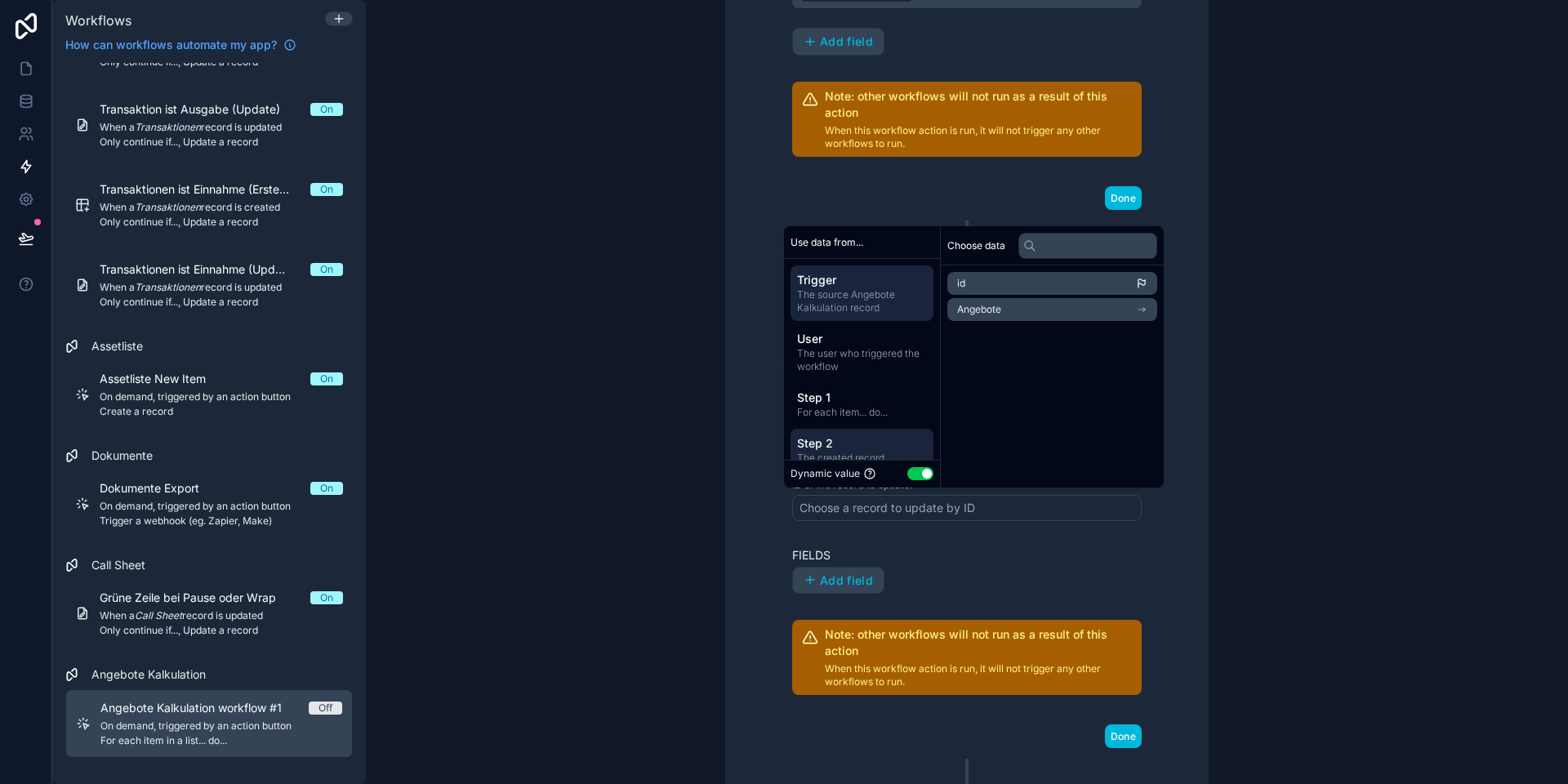
click at [845, 449] on span "Step 2" at bounding box center [862, 443] width 130 height 17
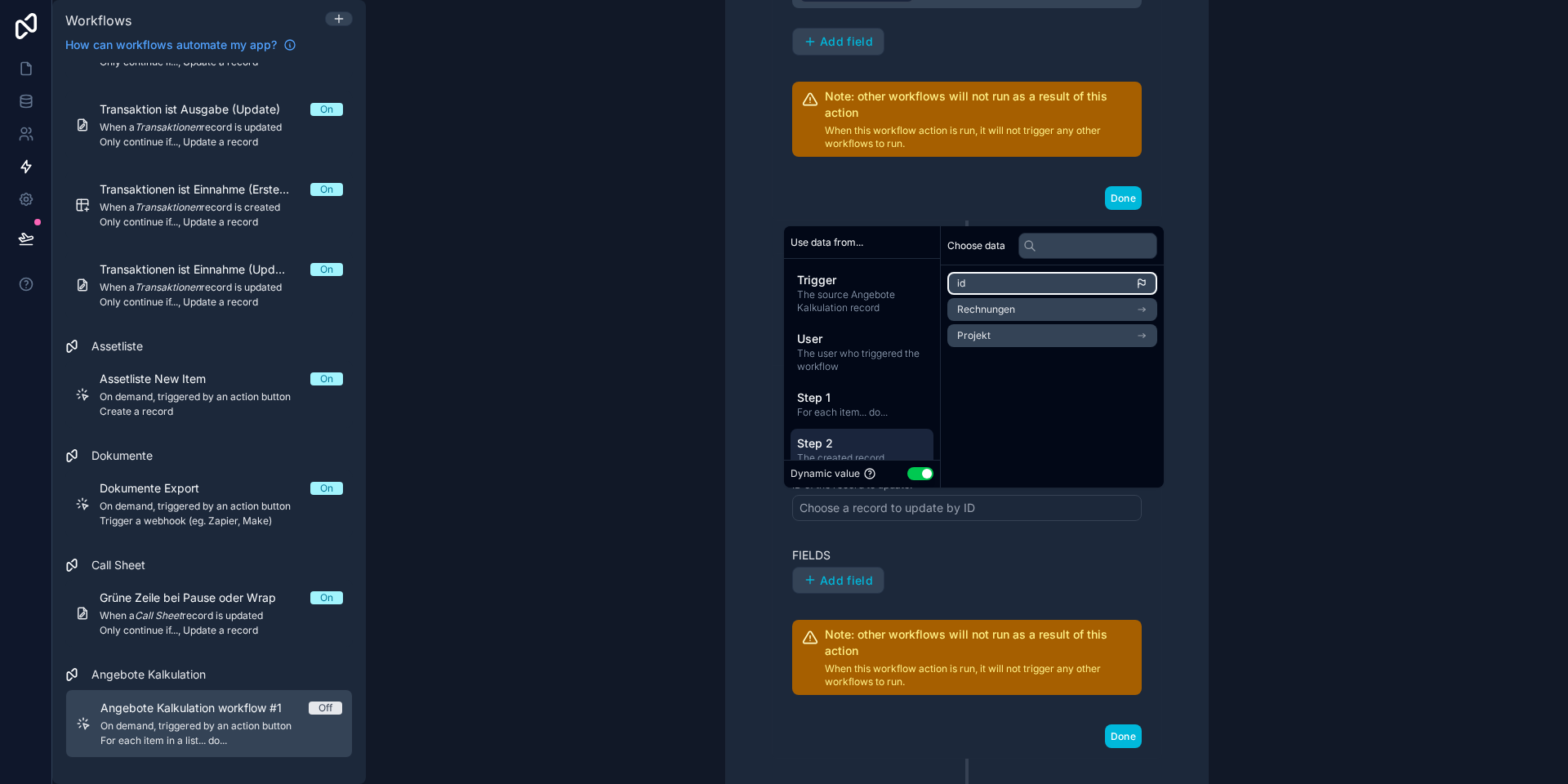
click at [1001, 289] on li "id" at bounding box center [1052, 283] width 210 height 23
click at [699, 464] on div "**********" at bounding box center [967, 25] width 549 height 1925
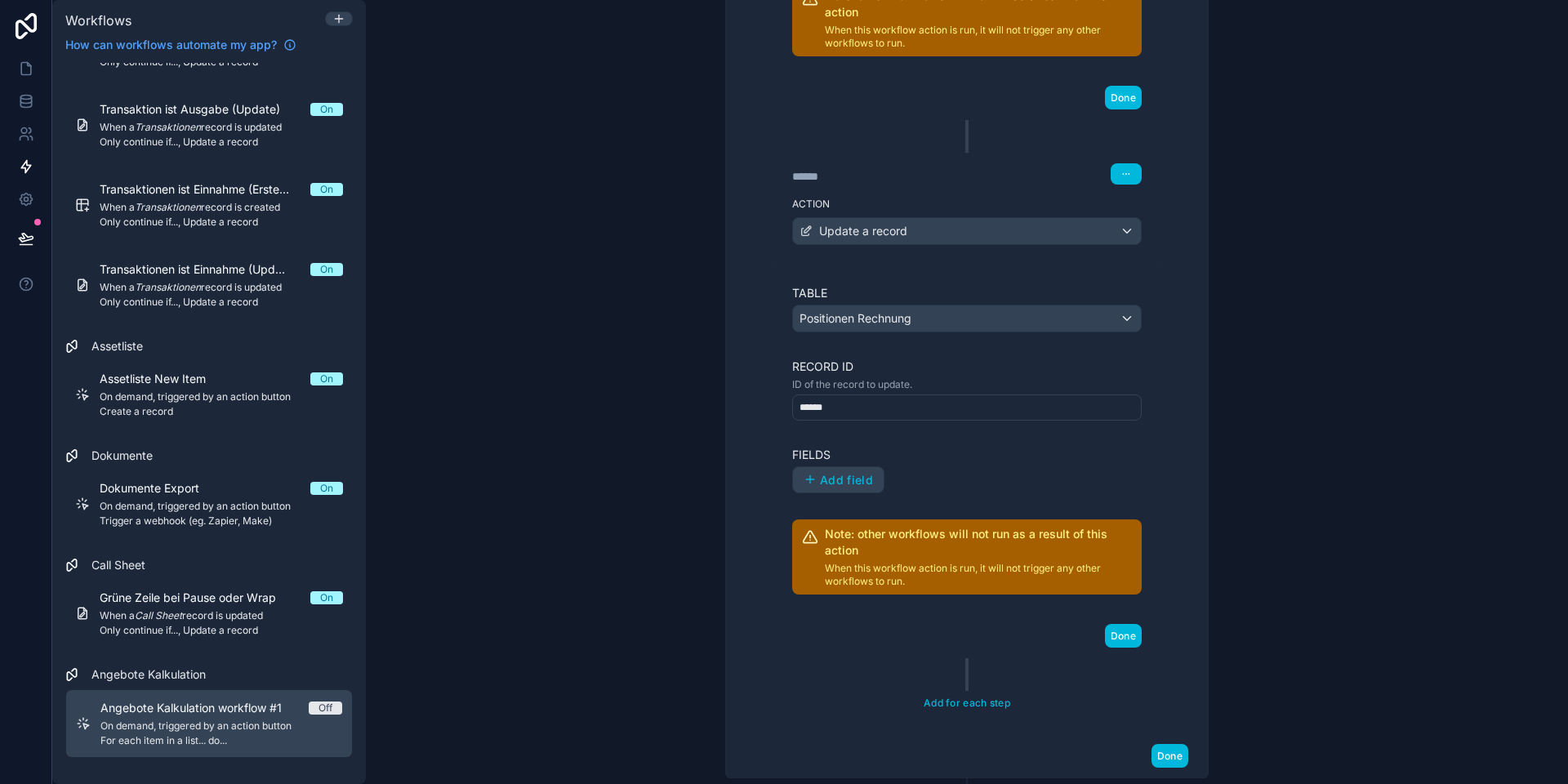
scroll to position [1168, 0]
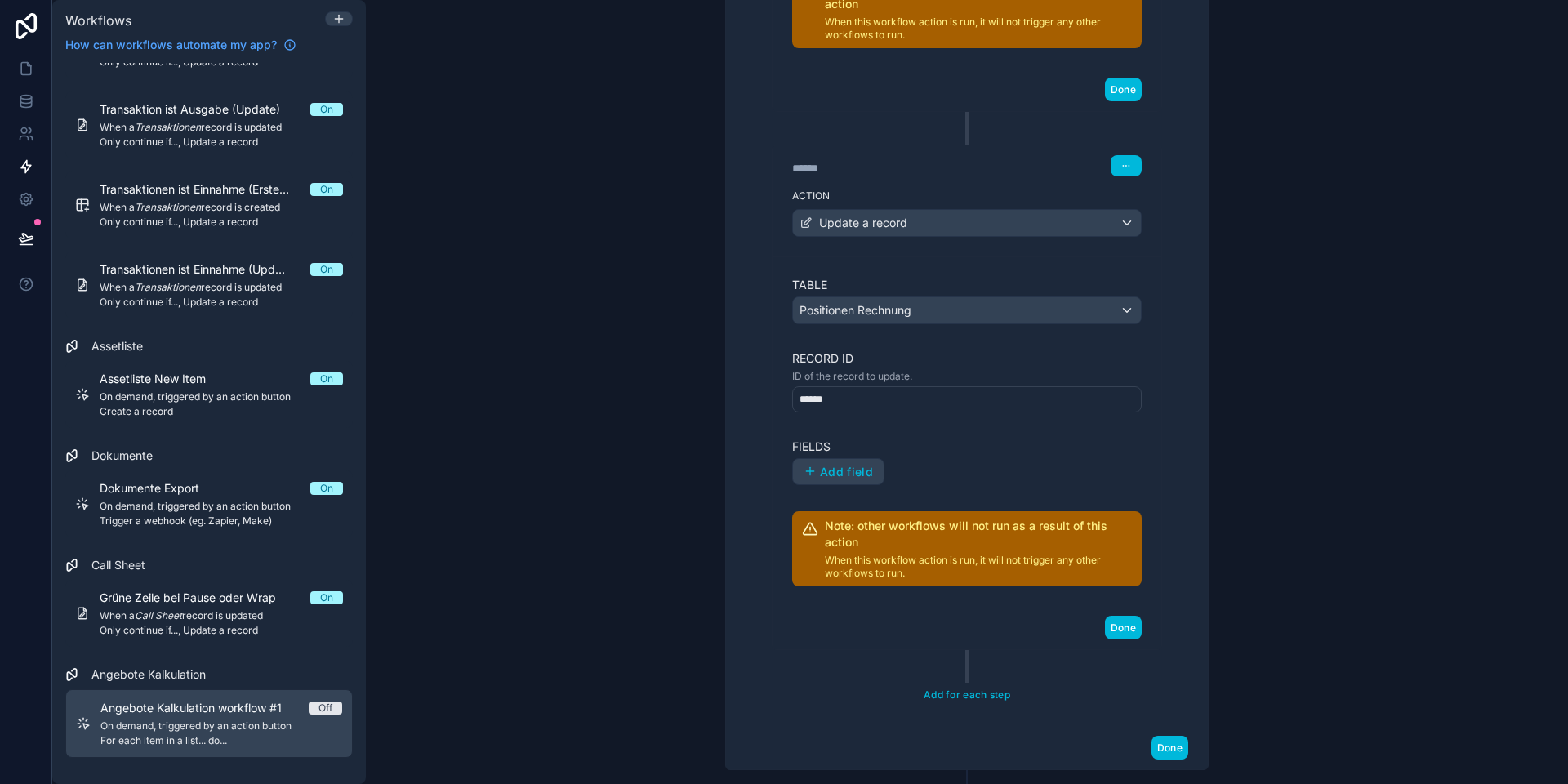
click at [833, 473] on span "Add field" at bounding box center [847, 472] width 53 height 15
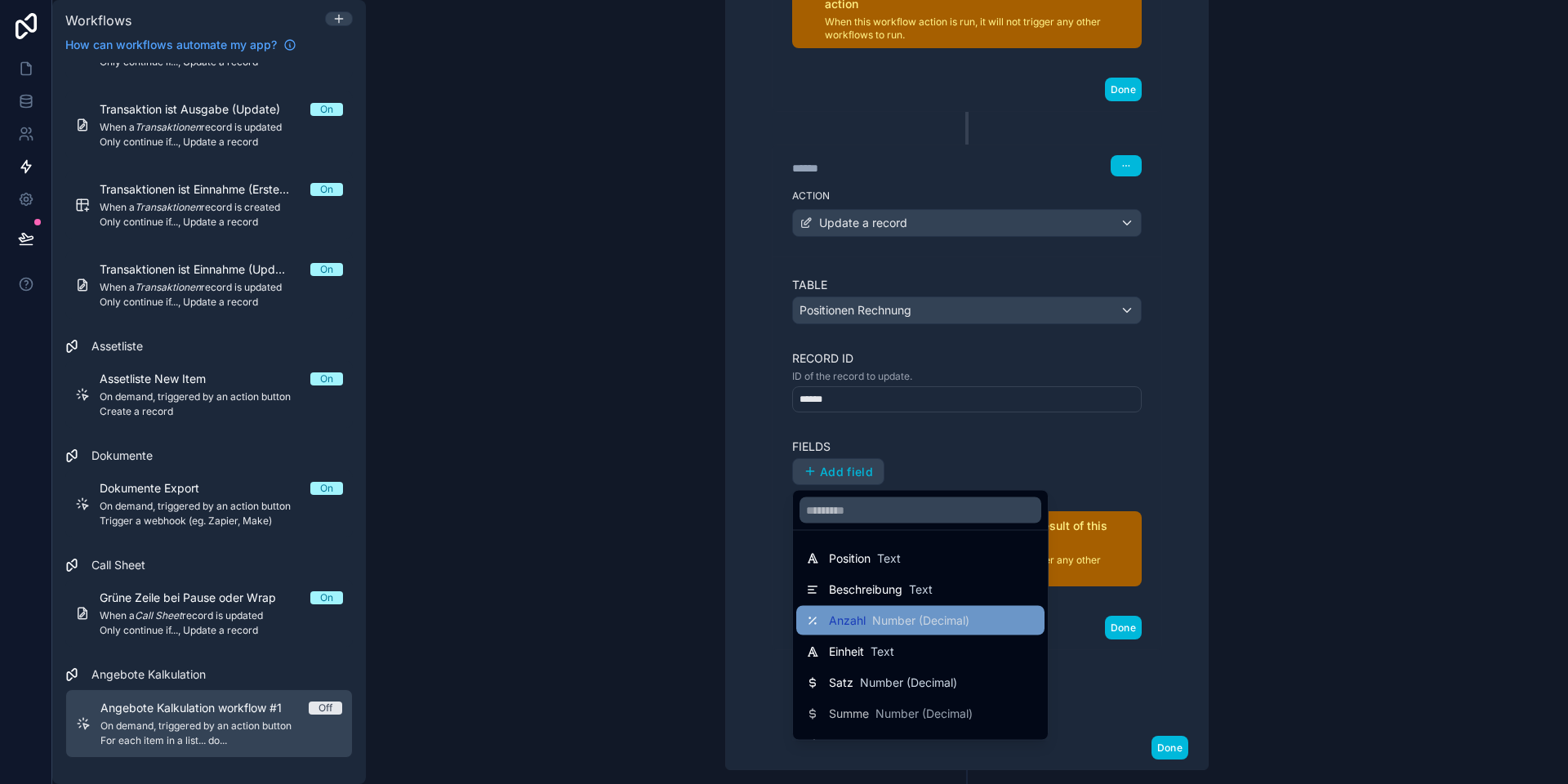
scroll to position [85, 0]
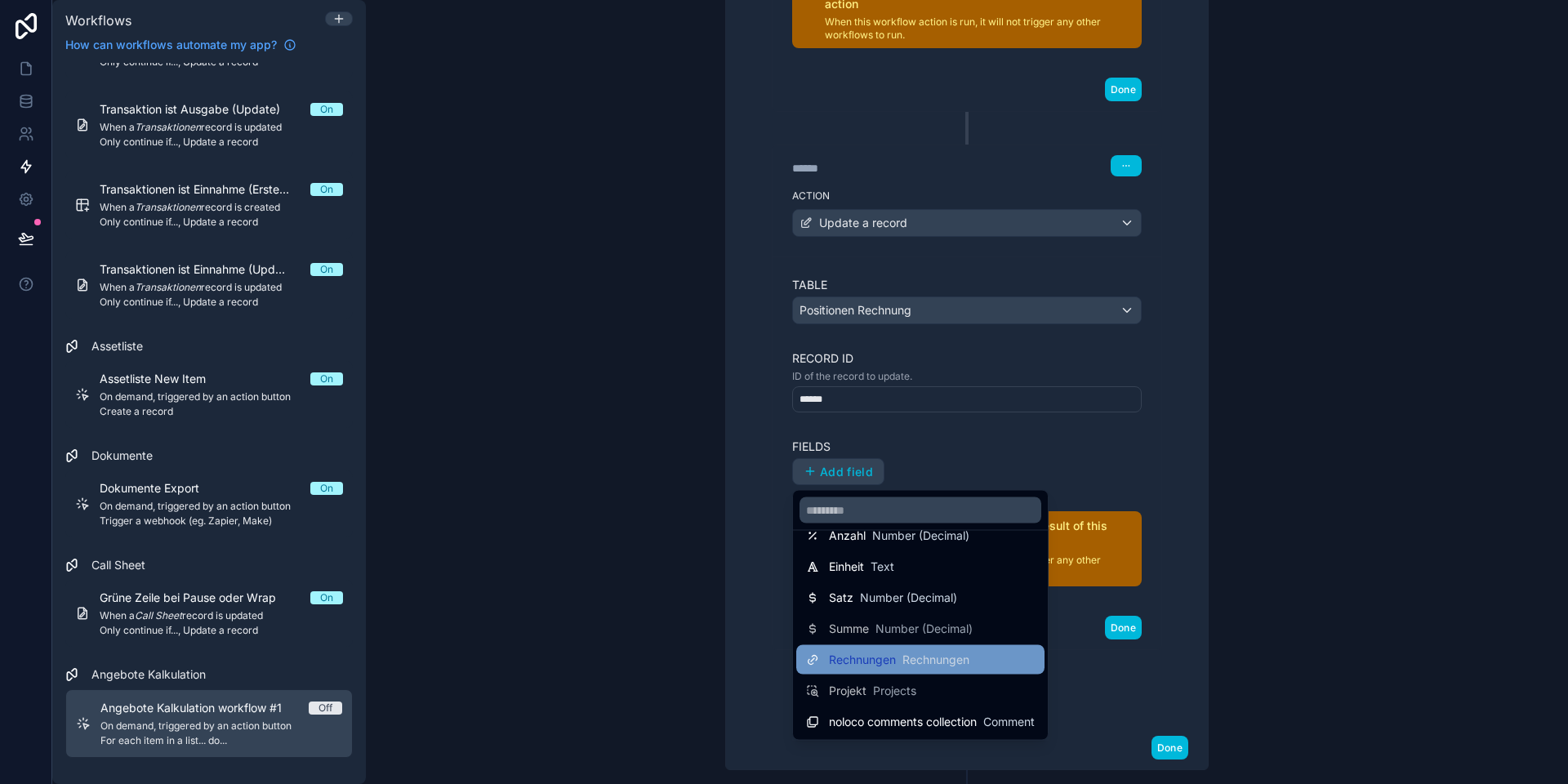
click at [892, 656] on span "Rechnungen" at bounding box center [862, 660] width 67 height 17
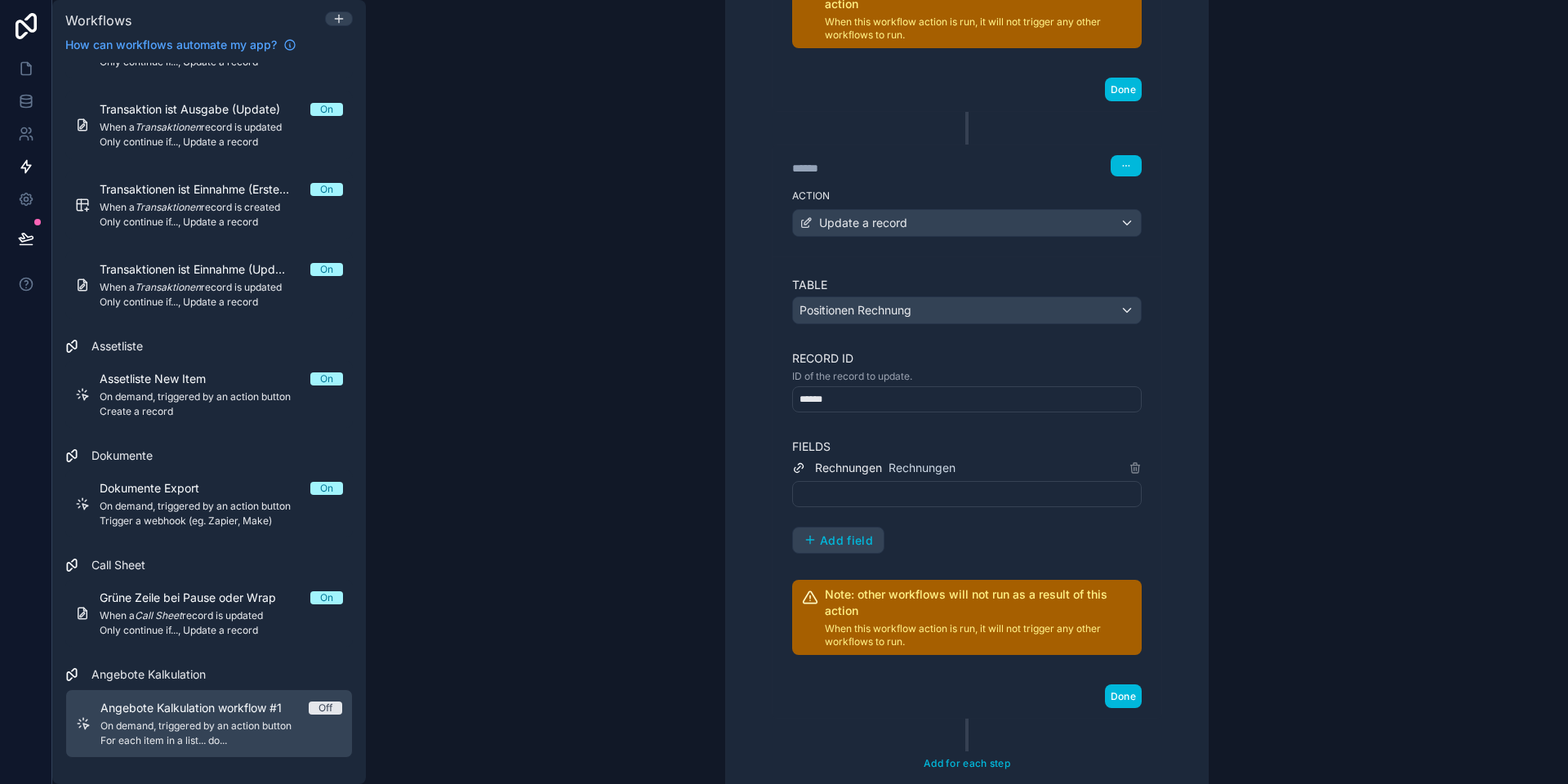
click at [890, 490] on div at bounding box center [967, 494] width 349 height 26
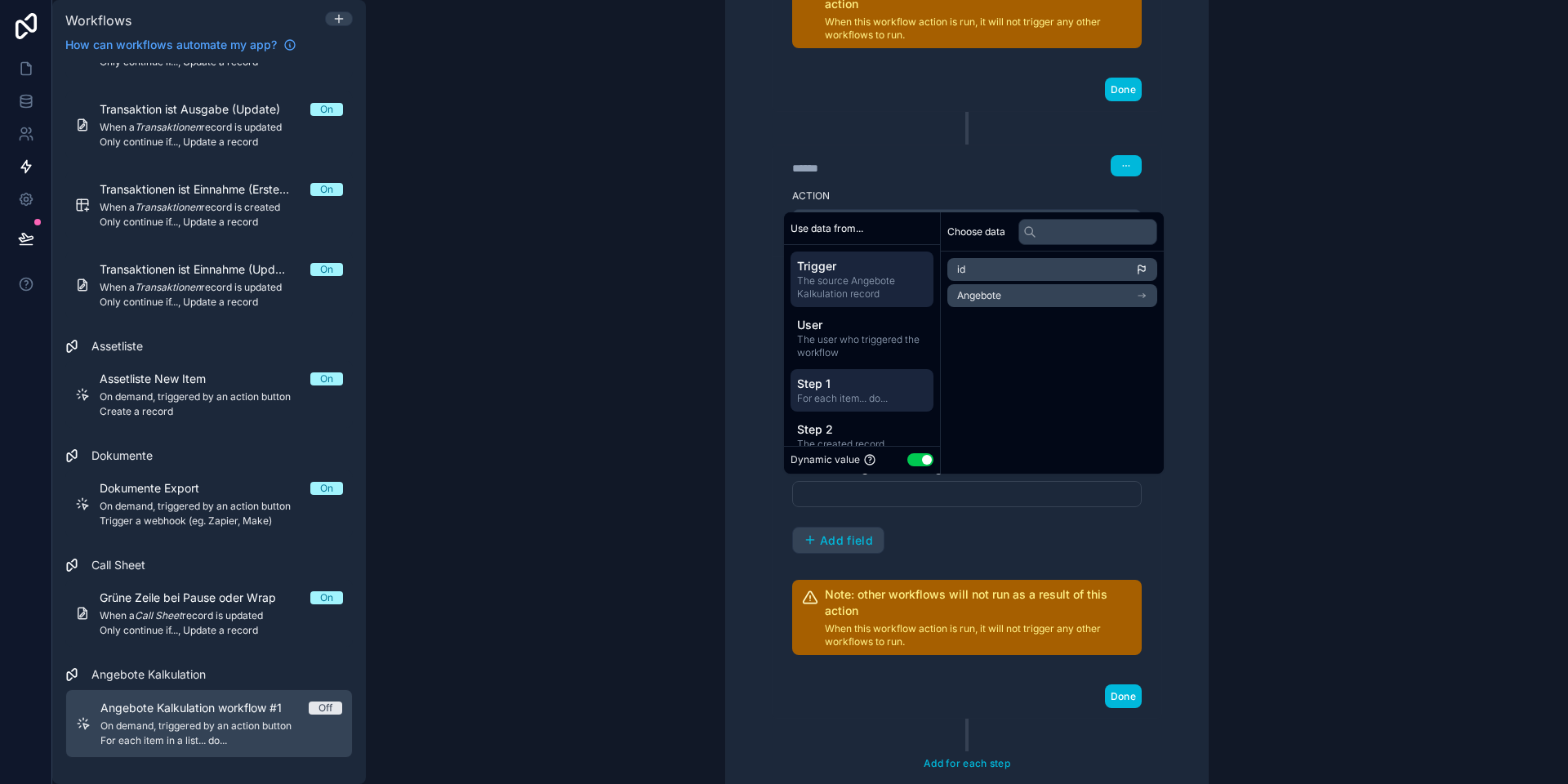
click at [845, 386] on span "Step 1" at bounding box center [862, 384] width 130 height 17
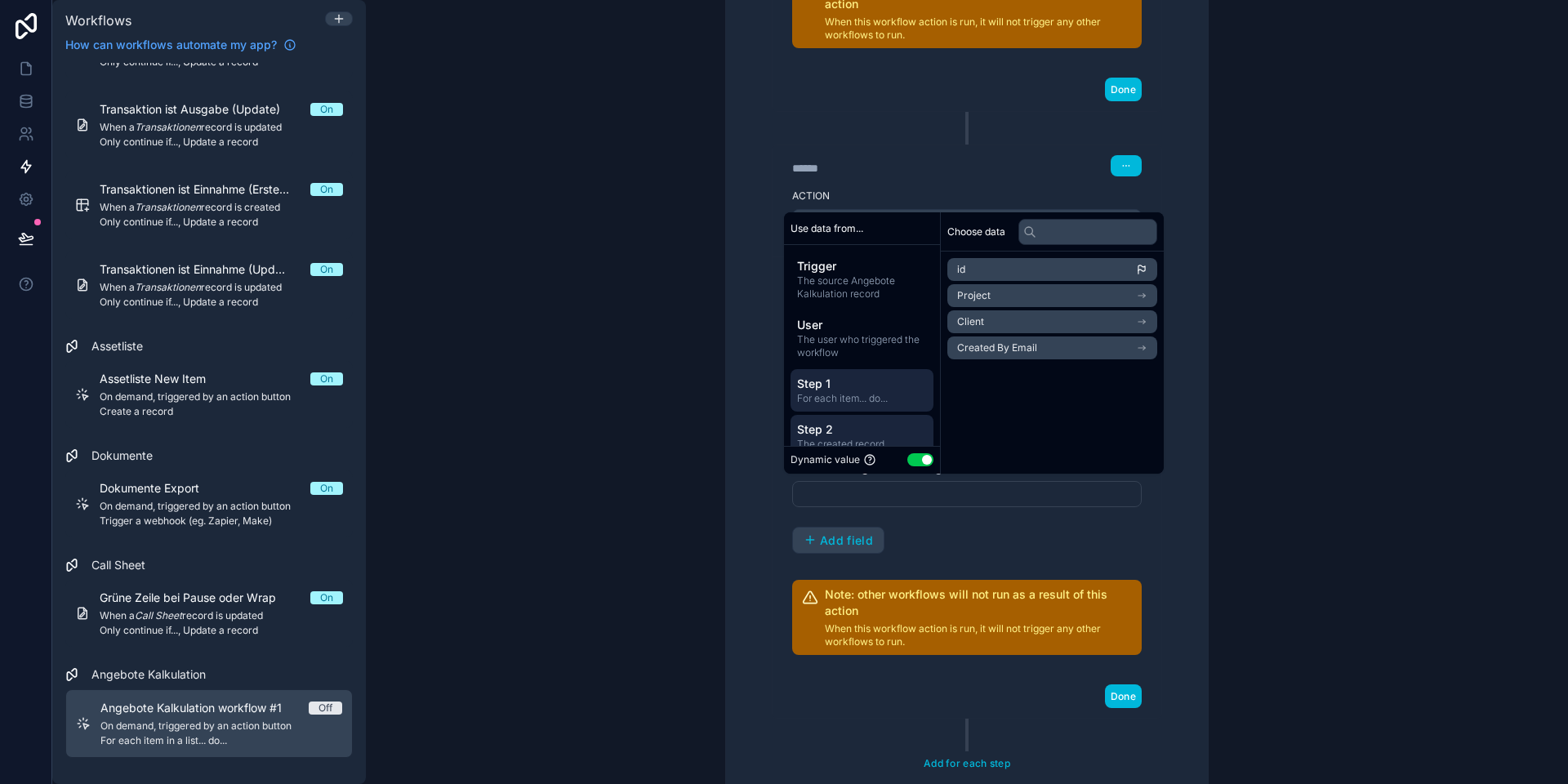
click at [840, 429] on span "Step 2" at bounding box center [862, 430] width 130 height 17
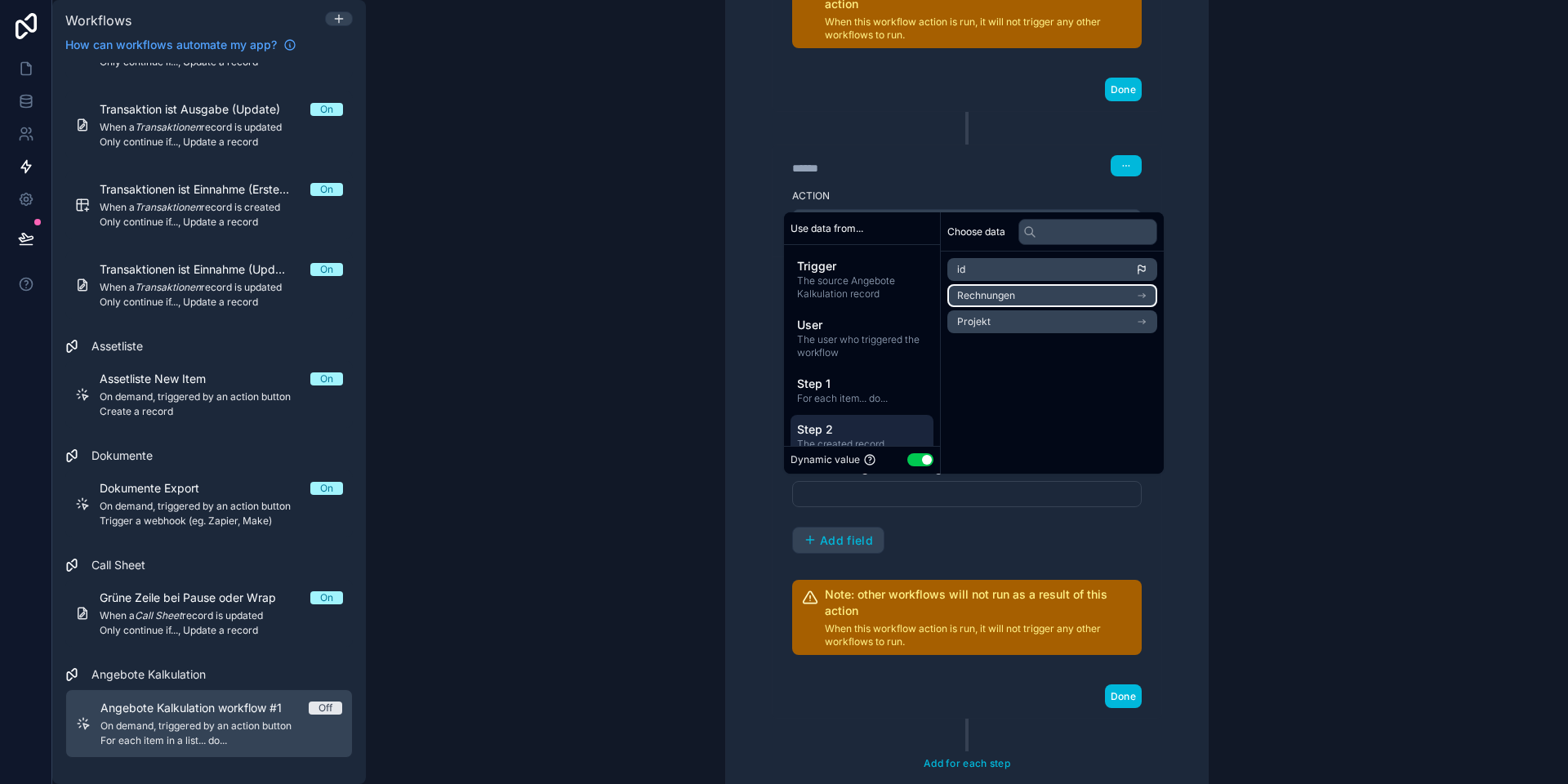
click at [1023, 297] on li "Rechnungen" at bounding box center [1052, 295] width 210 height 23
click at [1008, 299] on li "id" at bounding box center [1052, 298] width 210 height 23
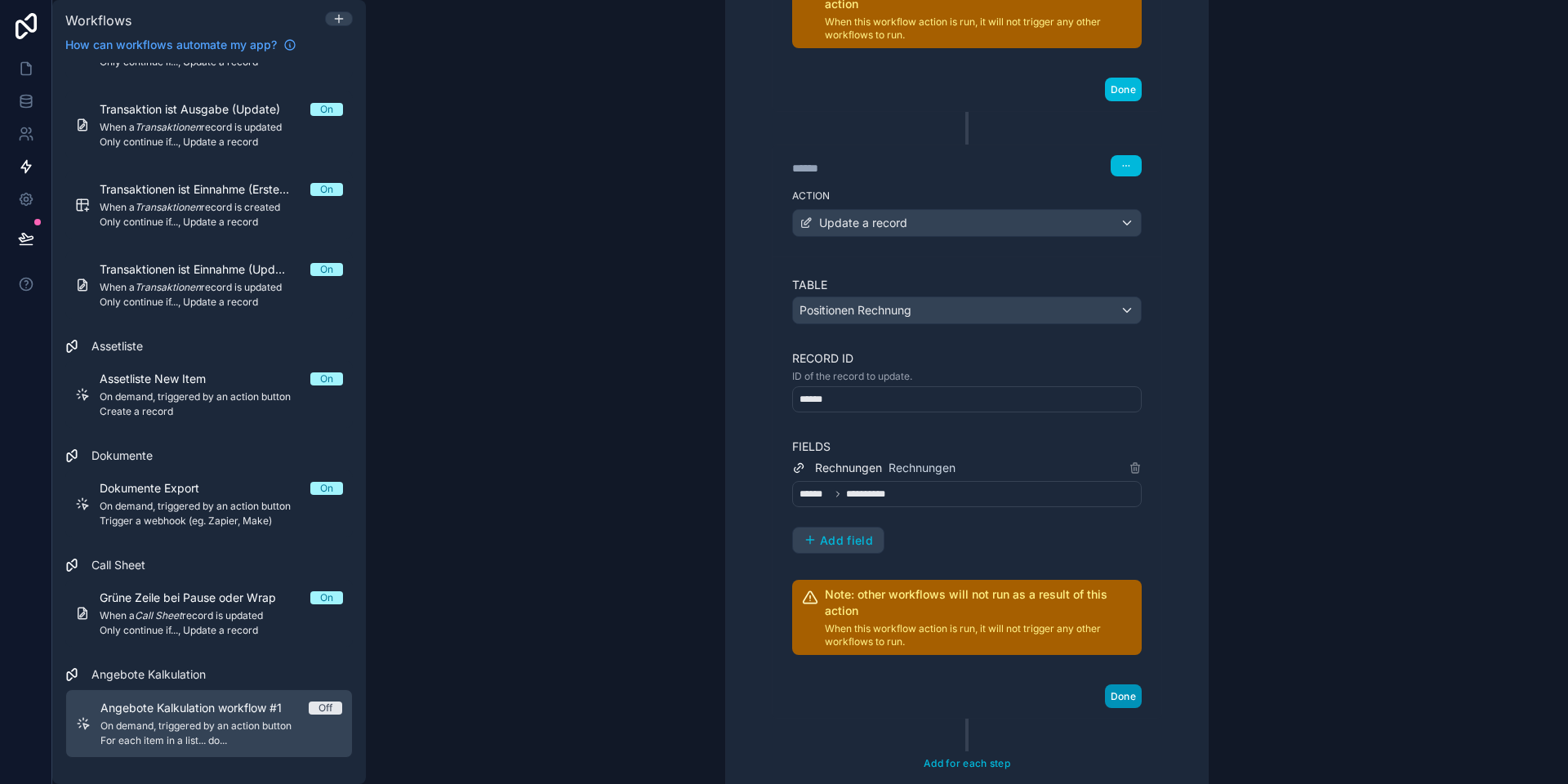
click at [1117, 702] on button "Done" at bounding box center [1122, 696] width 37 height 24
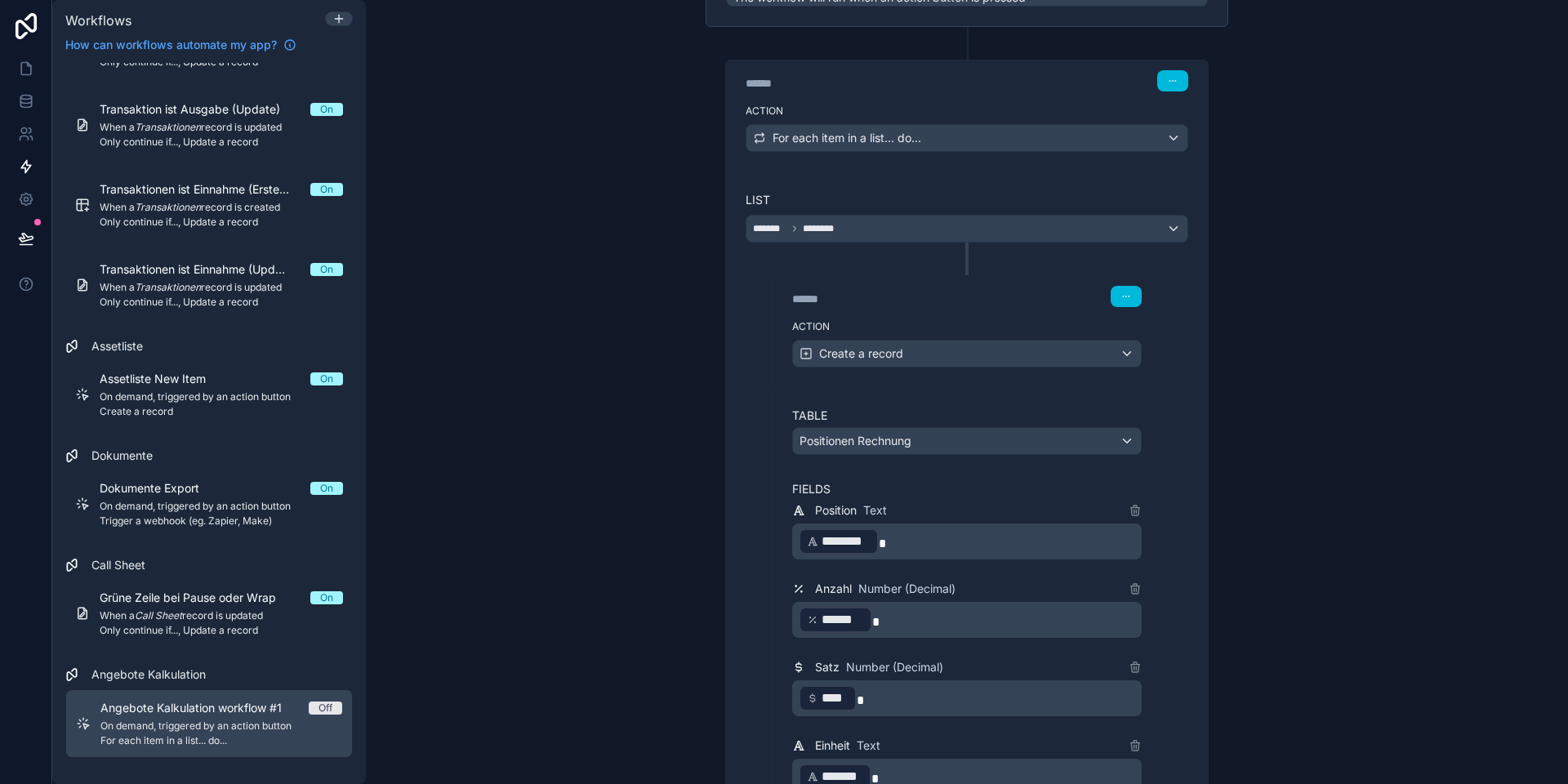
scroll to position [0, 0]
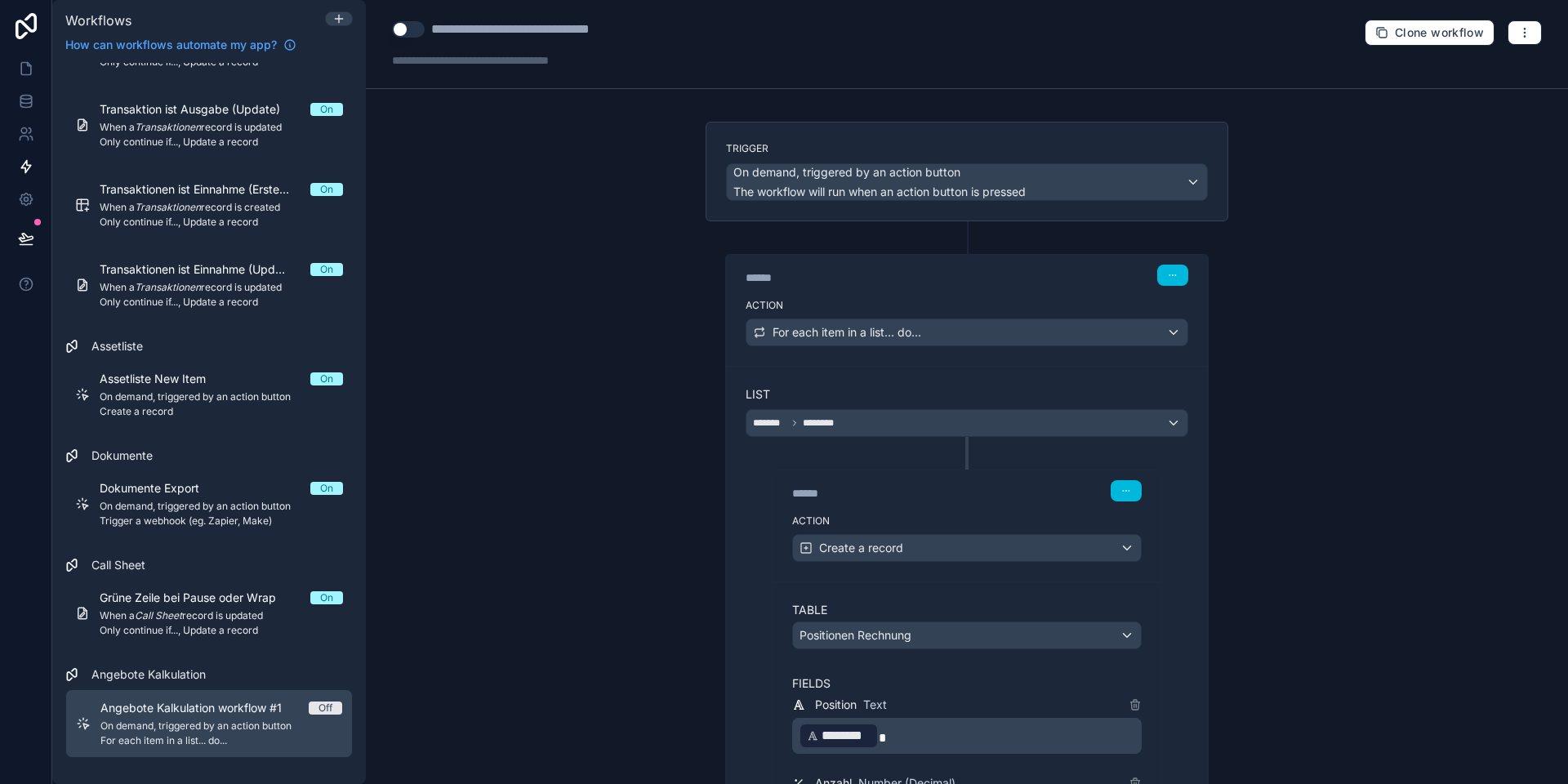
click at [512, 28] on div "**********" at bounding box center [542, 30] width 222 height 20
type div "**********"
click at [407, 28] on button "Use setting" at bounding box center [408, 30] width 33 height 17
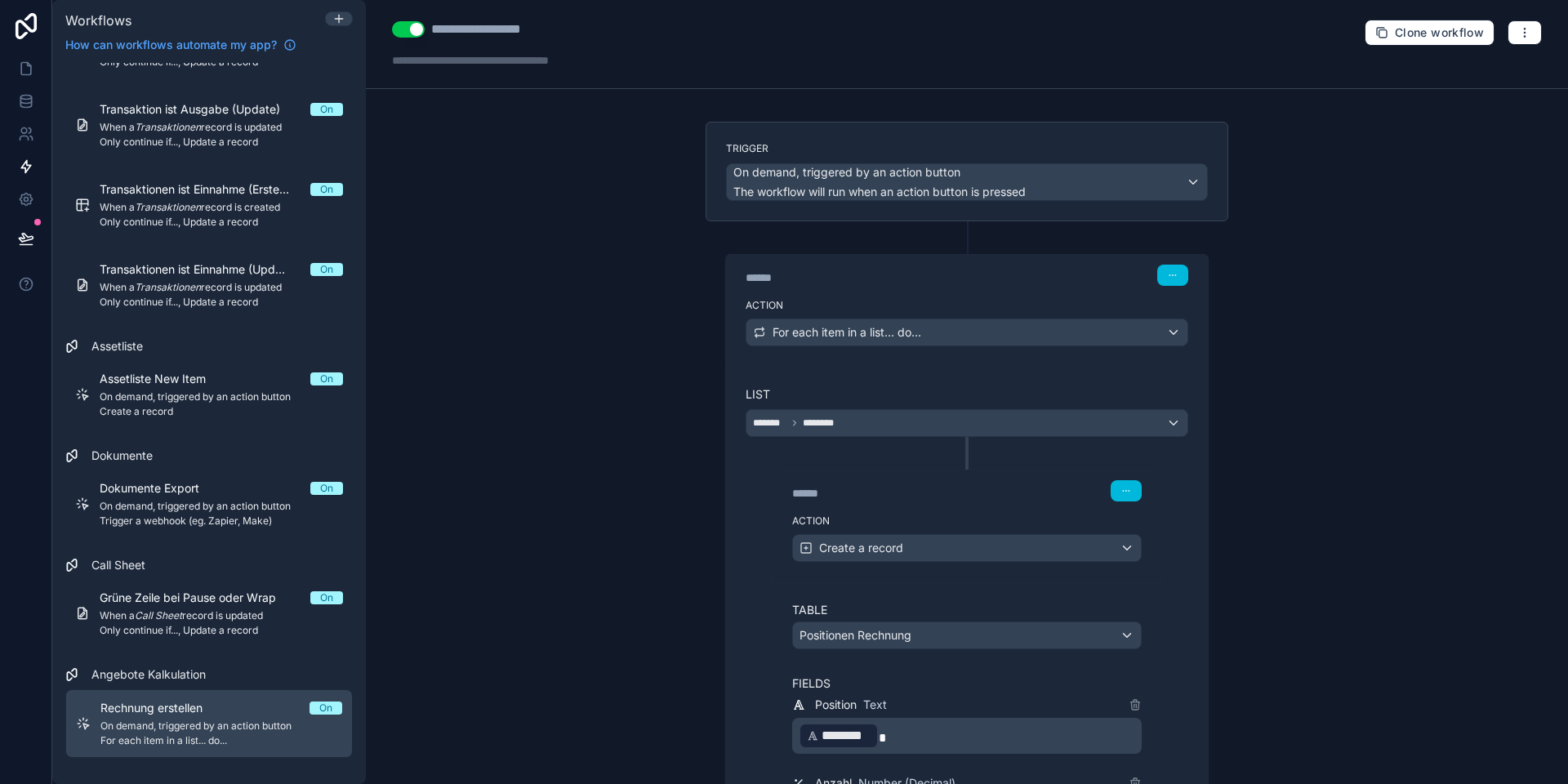
click at [458, 216] on div "**********" at bounding box center [967, 392] width 1202 height 784
click at [26, 68] on icon at bounding box center [26, 68] width 17 height 17
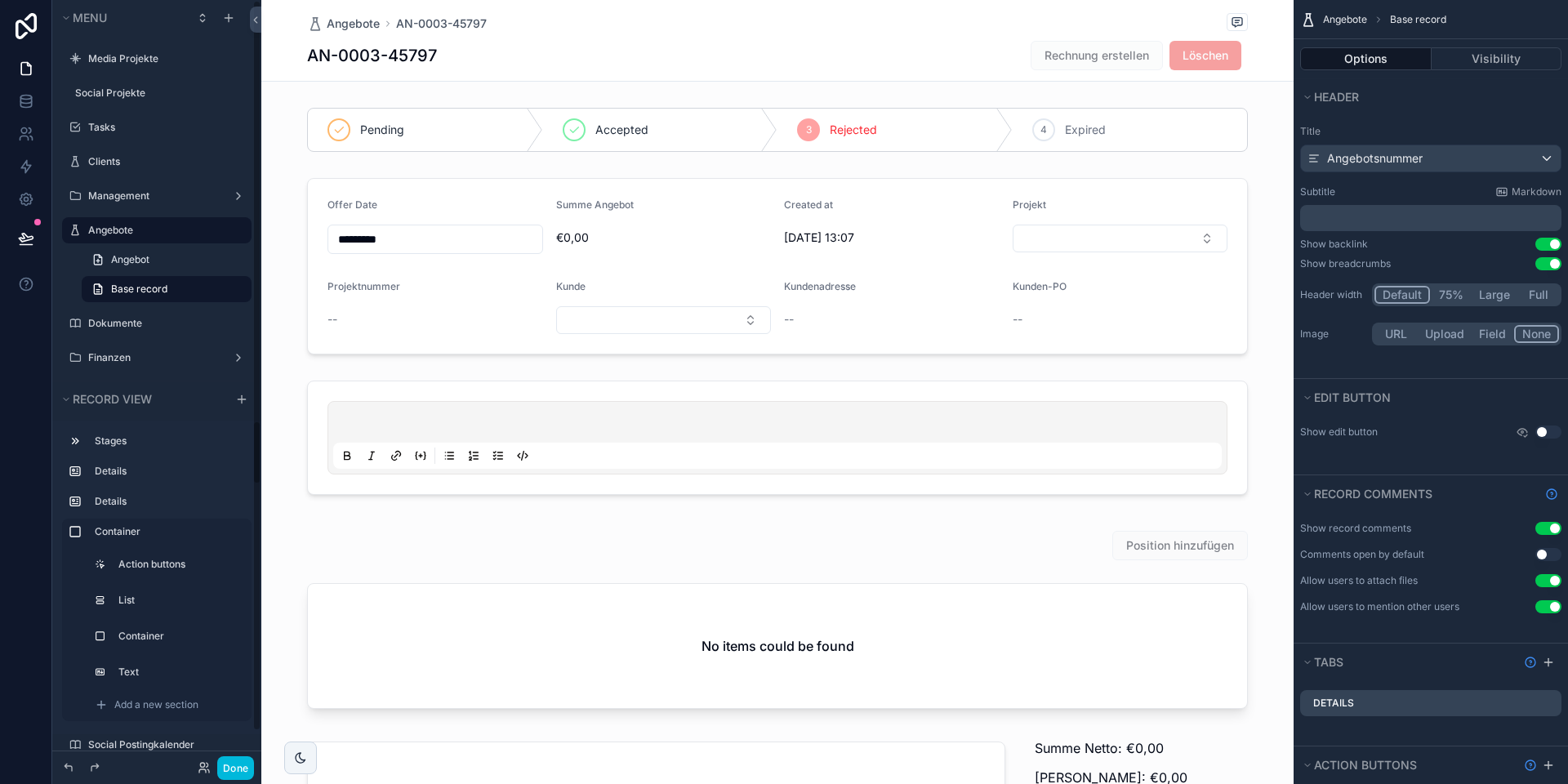
click at [235, 765] on button "Done" at bounding box center [235, 768] width 37 height 24
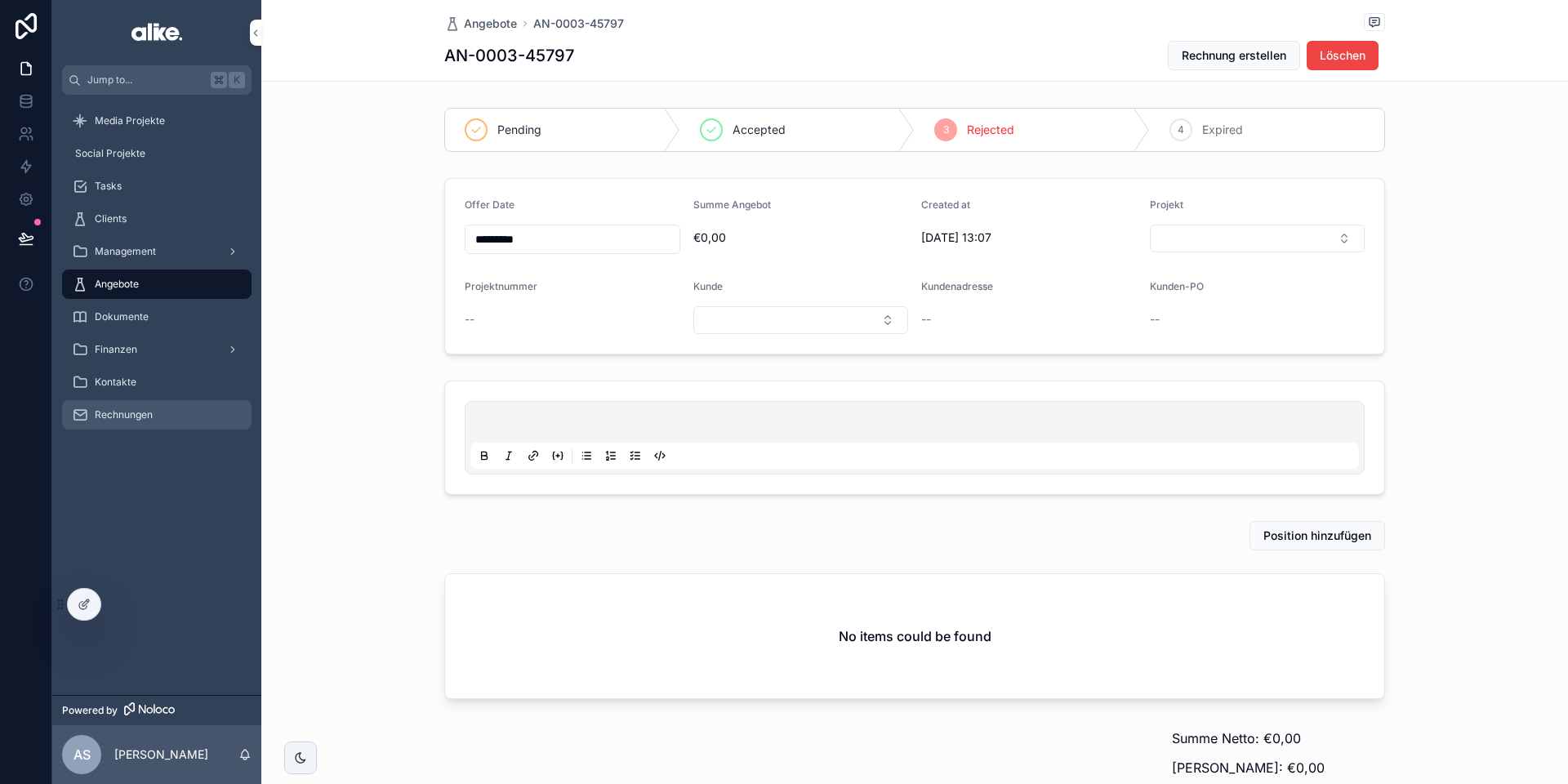
click at [135, 419] on span "Rechnungen" at bounding box center [123, 415] width 58 height 13
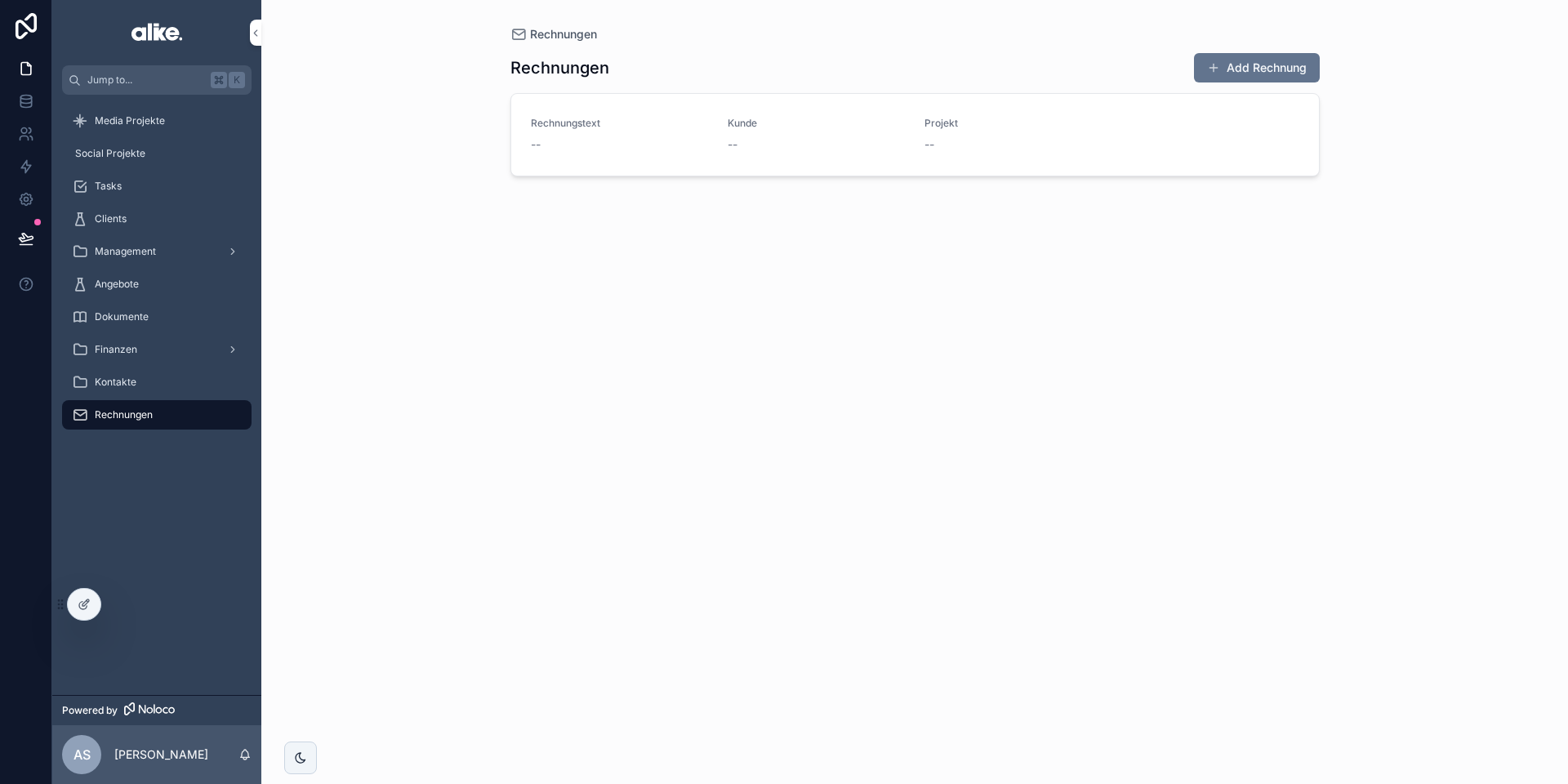
click at [688, 142] on div "--" at bounding box center [620, 144] width 178 height 17
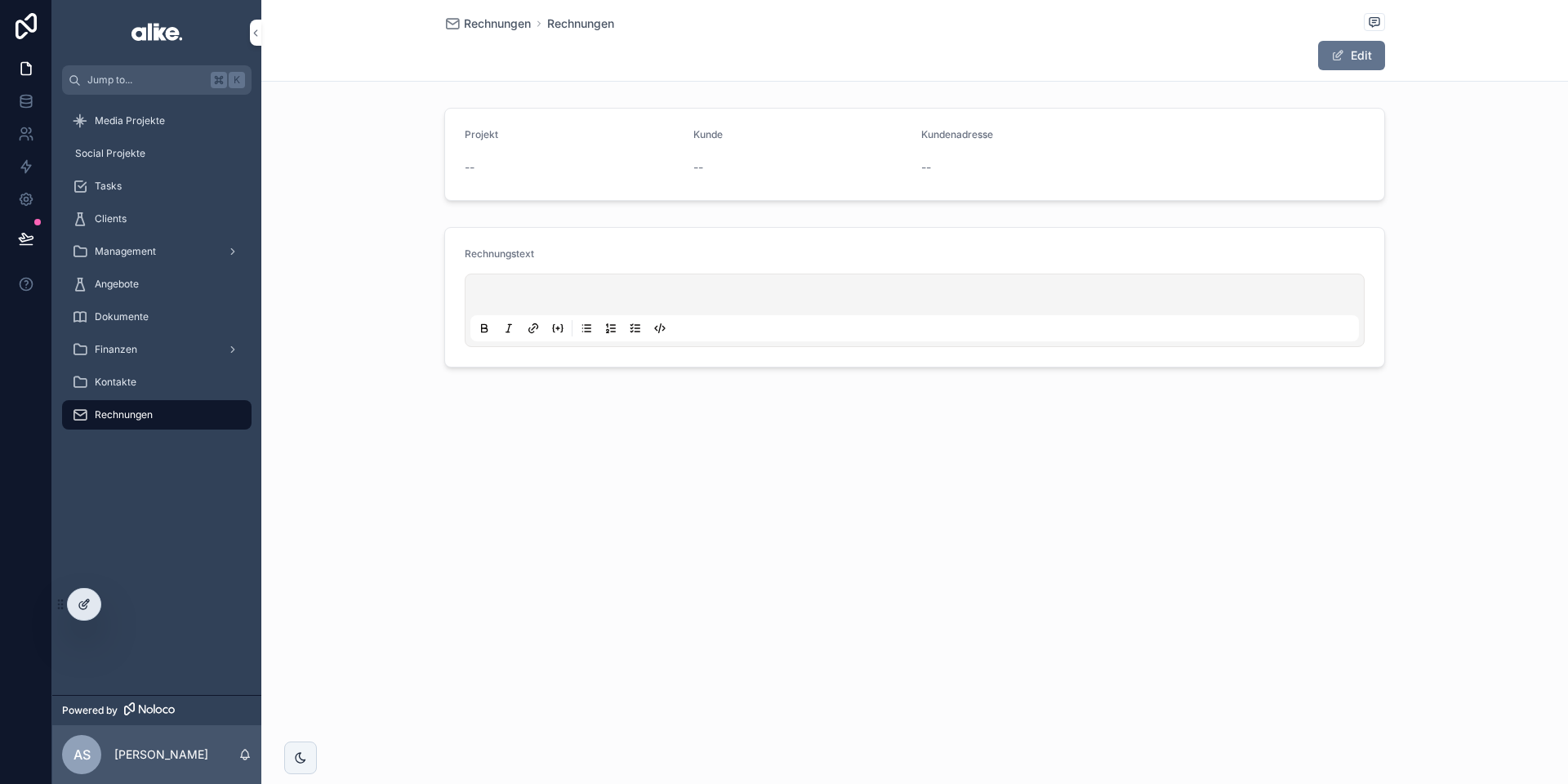
click at [84, 610] on icon at bounding box center [84, 604] width 13 height 13
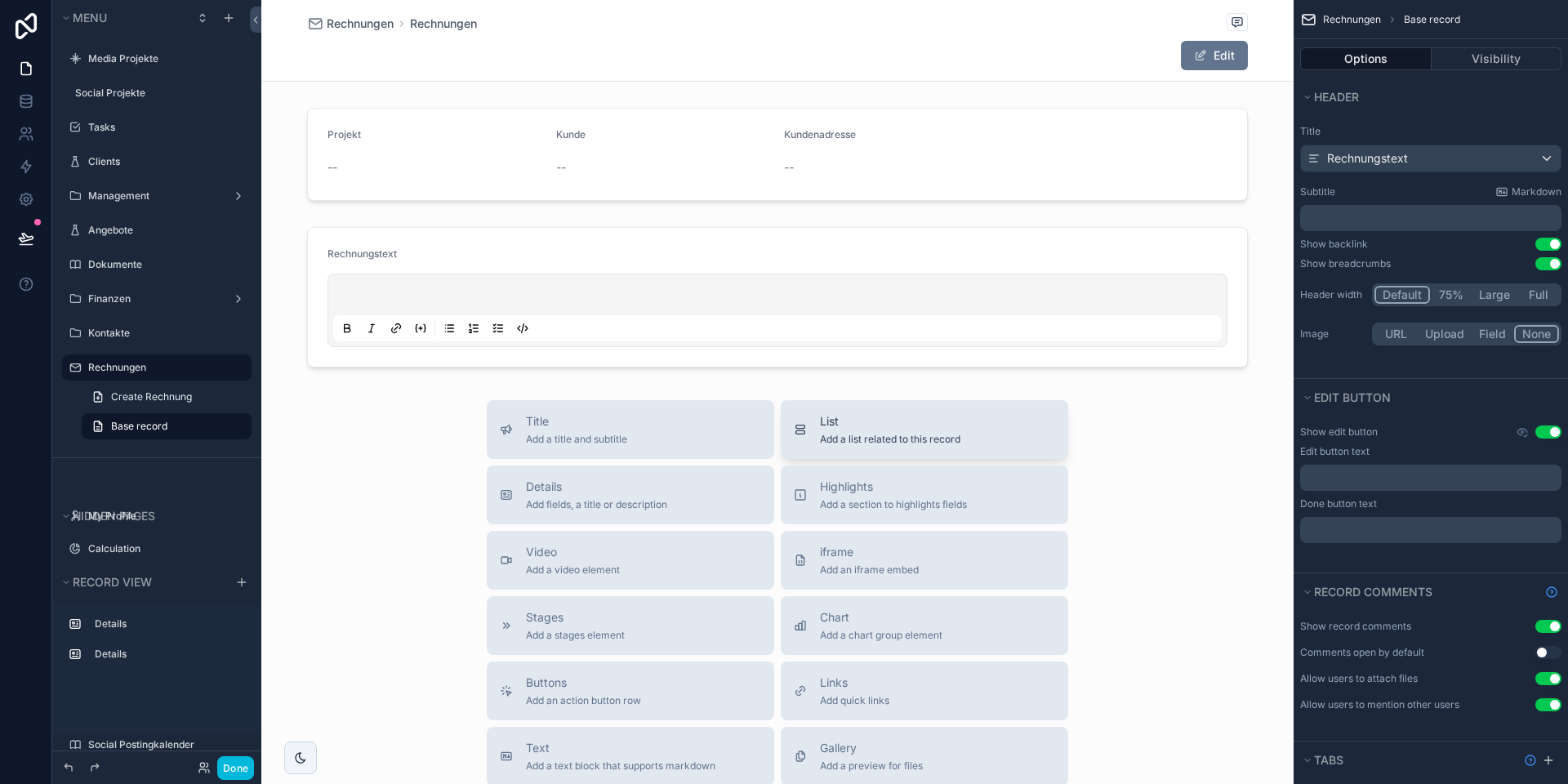
click at [891, 433] on span "Add a list related to this record" at bounding box center [890, 439] width 140 height 13
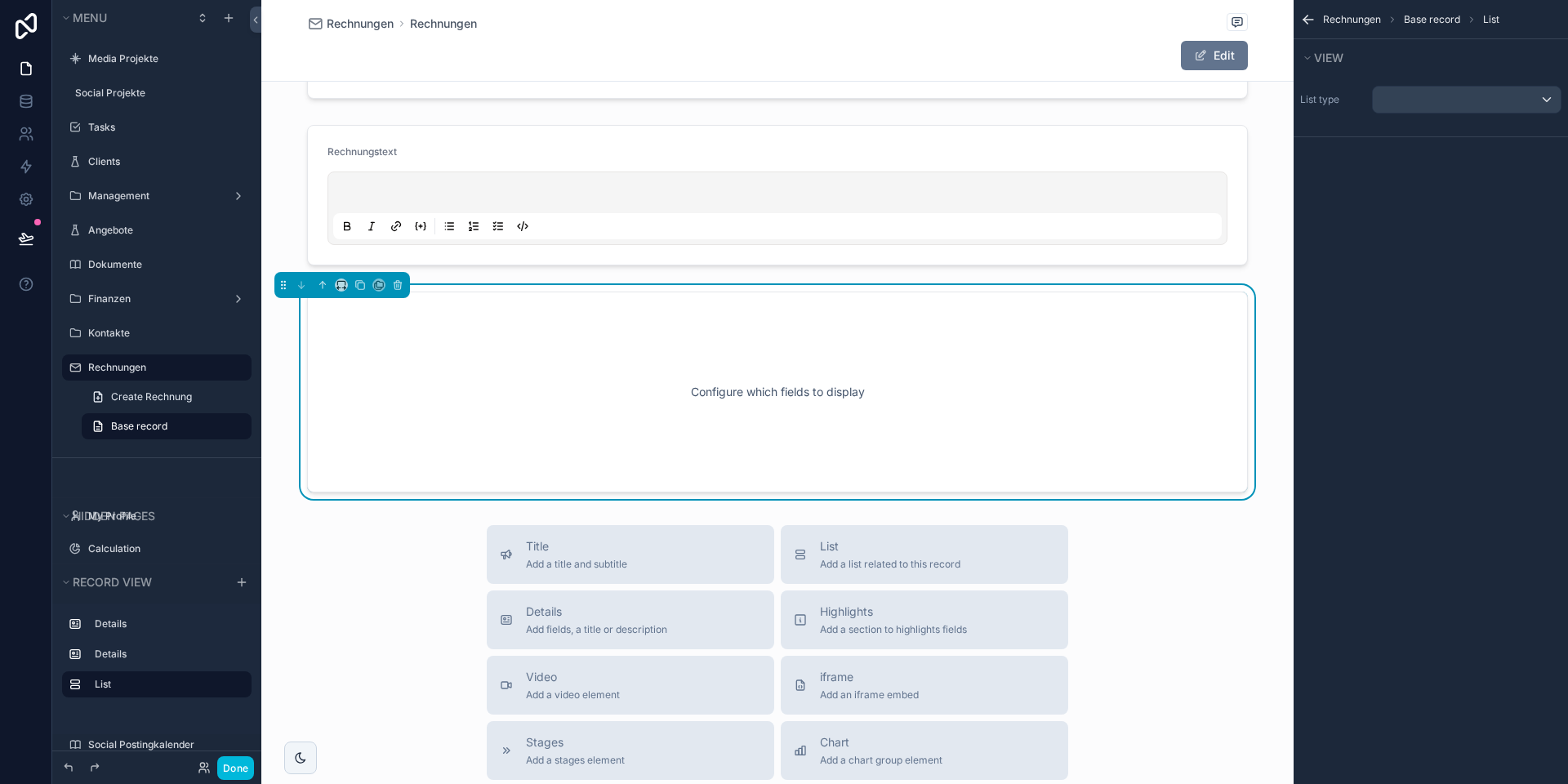
scroll to position [102, 0]
click at [1005, 344] on div "Configure which fields to display" at bounding box center [777, 392] width 887 height 147
click at [1445, 106] on div "scrollable content" at bounding box center [1466, 100] width 187 height 26
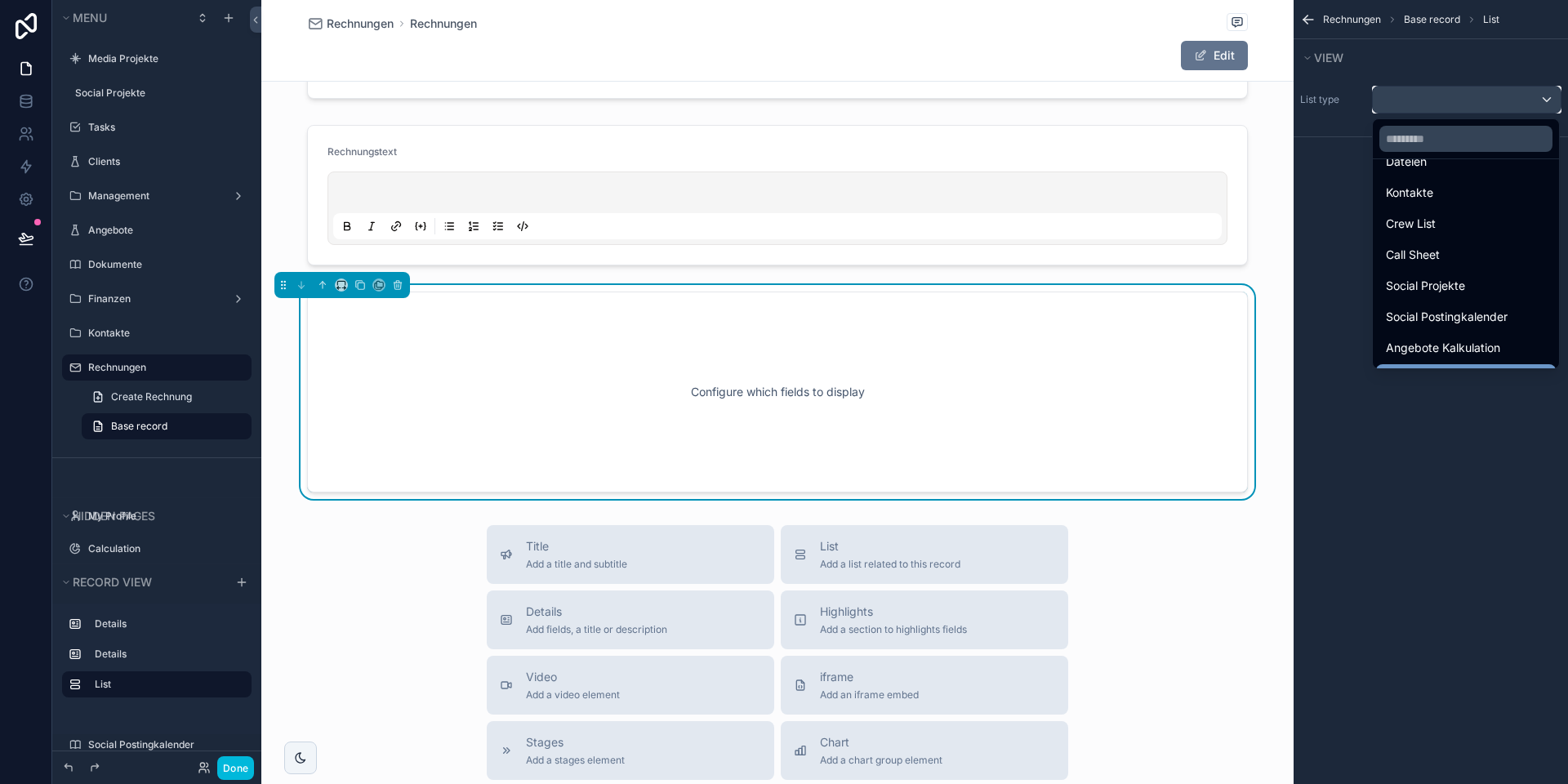
scroll to position [451, 0]
click at [1428, 346] on span "Positionen Rechnung" at bounding box center [1441, 351] width 112 height 20
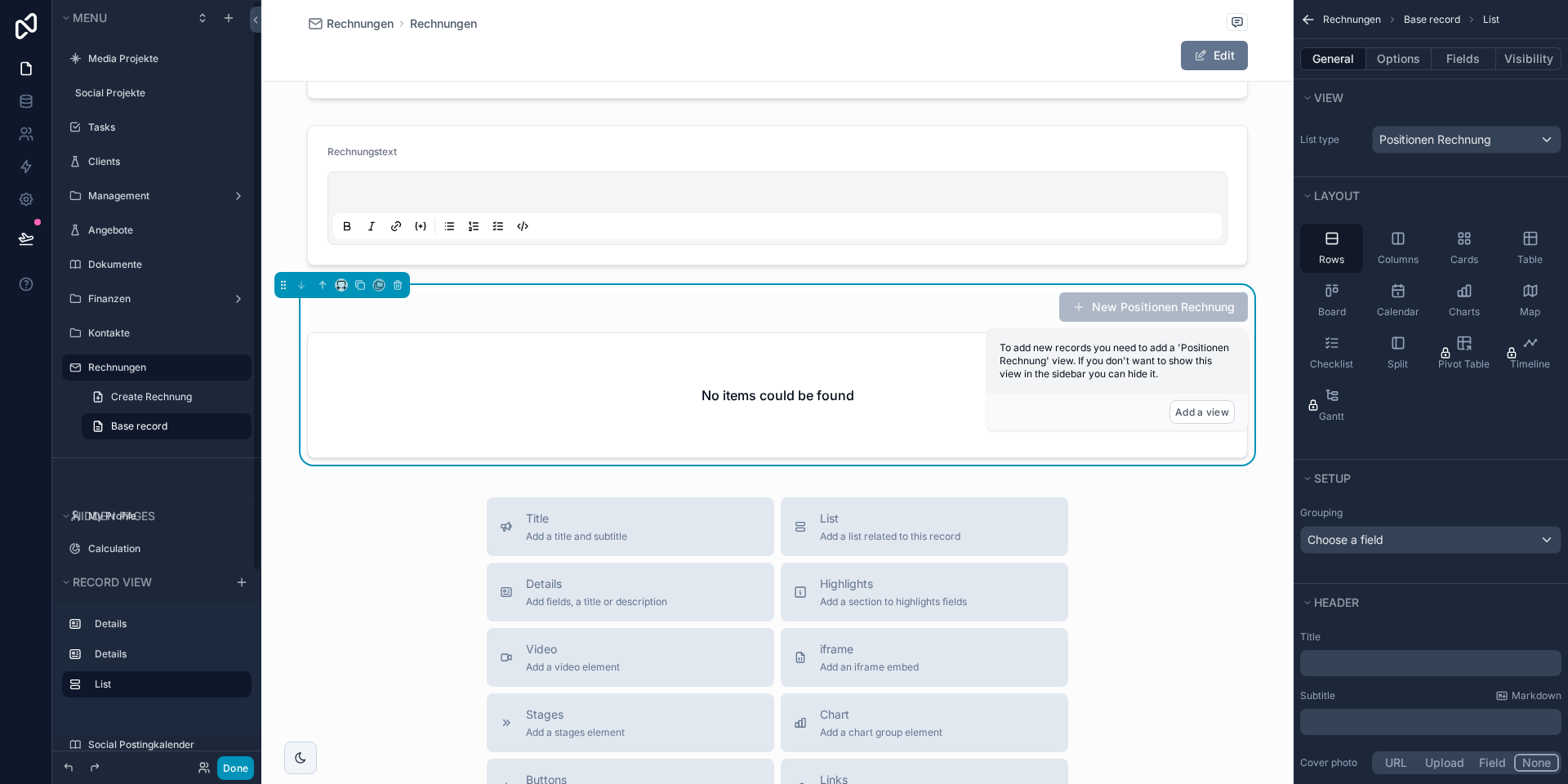
click at [234, 765] on button "Done" at bounding box center [235, 768] width 37 height 24
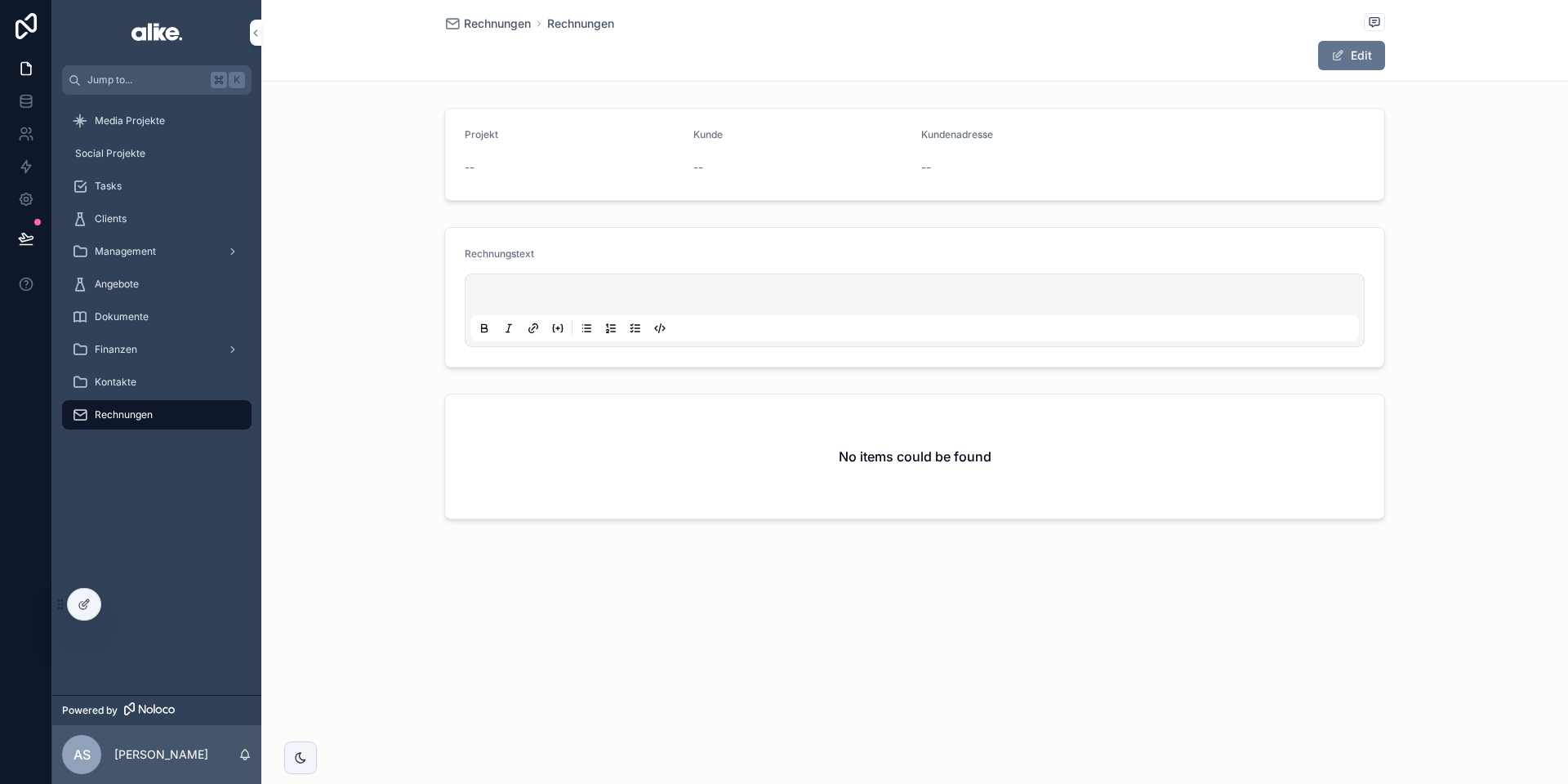
scroll to position [0, 0]
click at [16, 237] on button at bounding box center [26, 238] width 36 height 45
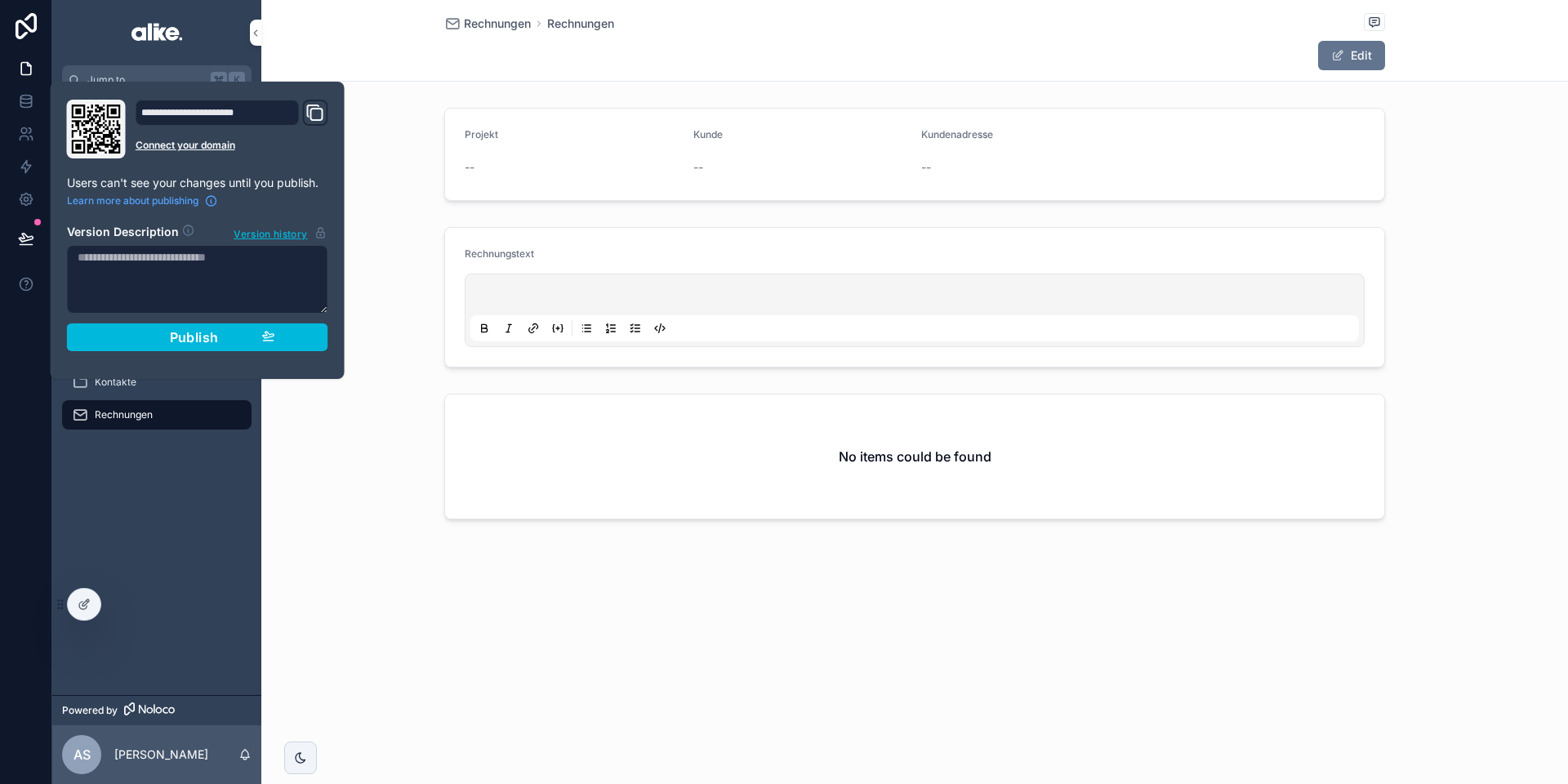
drag, startPoint x: 134, startPoint y: 341, endPoint x: 249, endPoint y: 396, distance: 127.5
click at [134, 340] on div "Publish" at bounding box center [197, 337] width 155 height 17
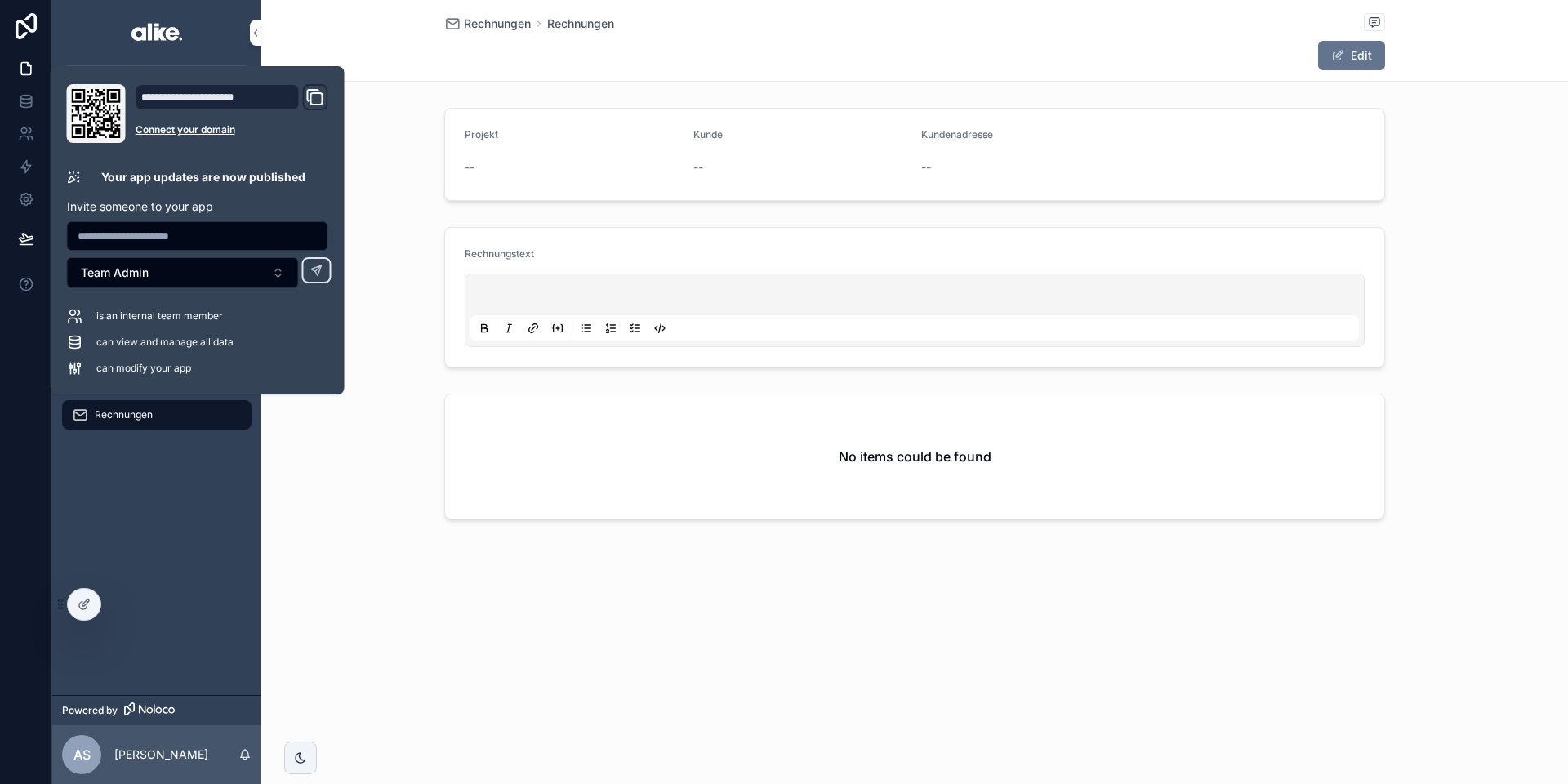
click at [320, 448] on div "No items could be found" at bounding box center [915, 459] width 1307 height 145
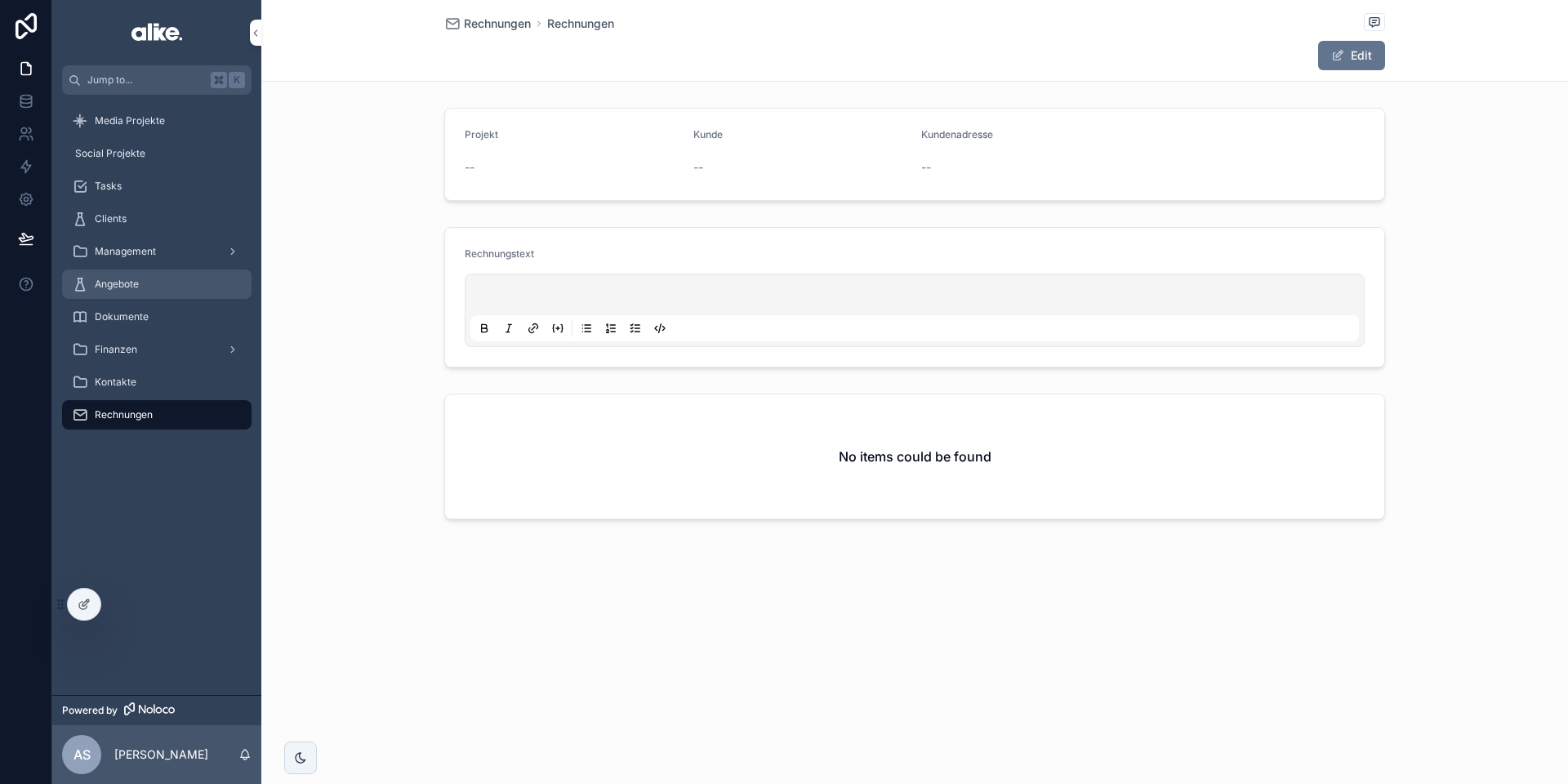
click at [134, 281] on span "Angebote" at bounding box center [116, 283] width 44 height 13
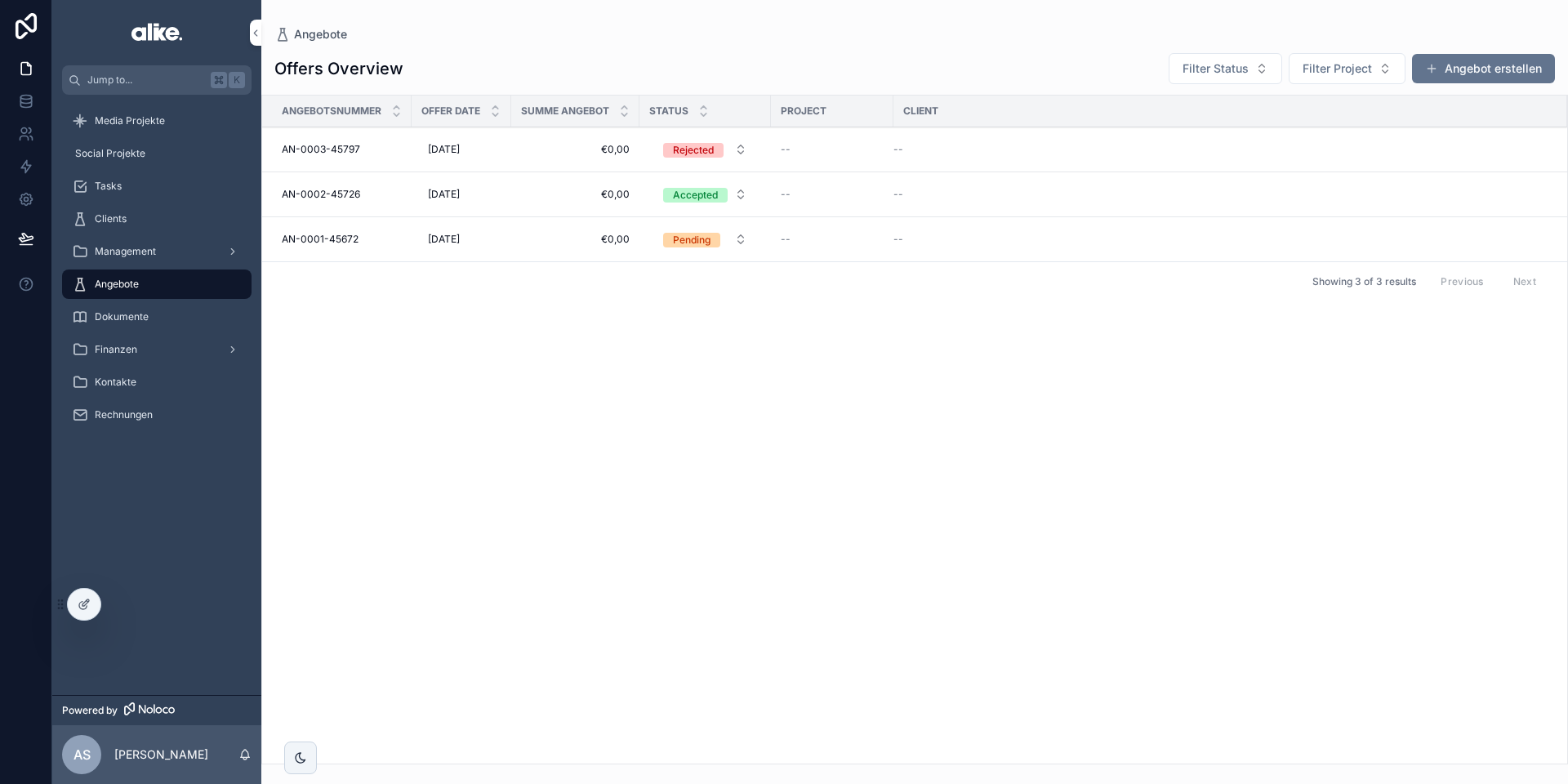
click at [533, 149] on span "€0,00" at bounding box center [575, 149] width 109 height 13
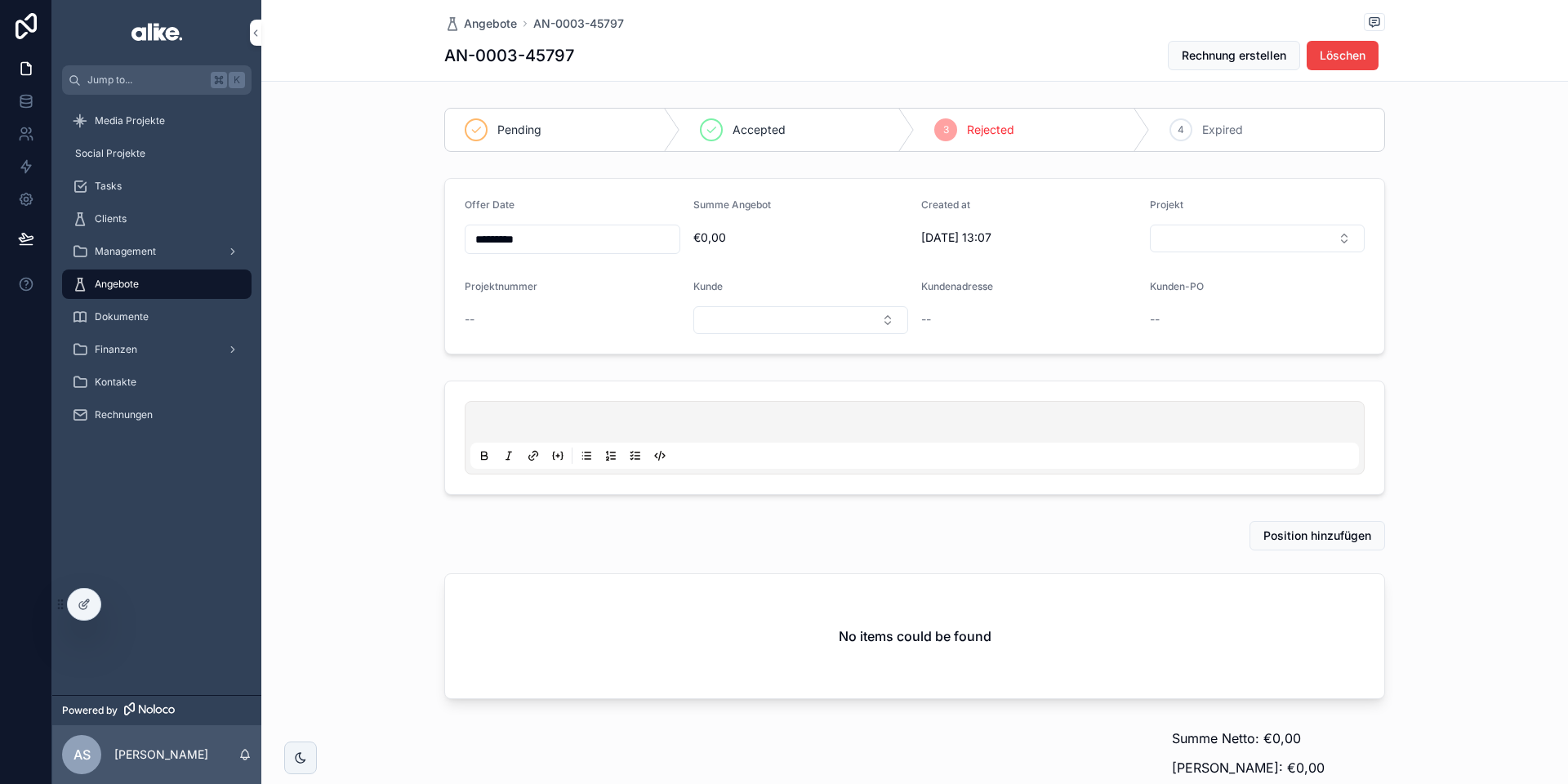
drag, startPoint x: 89, startPoint y: 603, endPoint x: 110, endPoint y: 600, distance: 21.2
click at [89, 603] on icon at bounding box center [84, 604] width 13 height 13
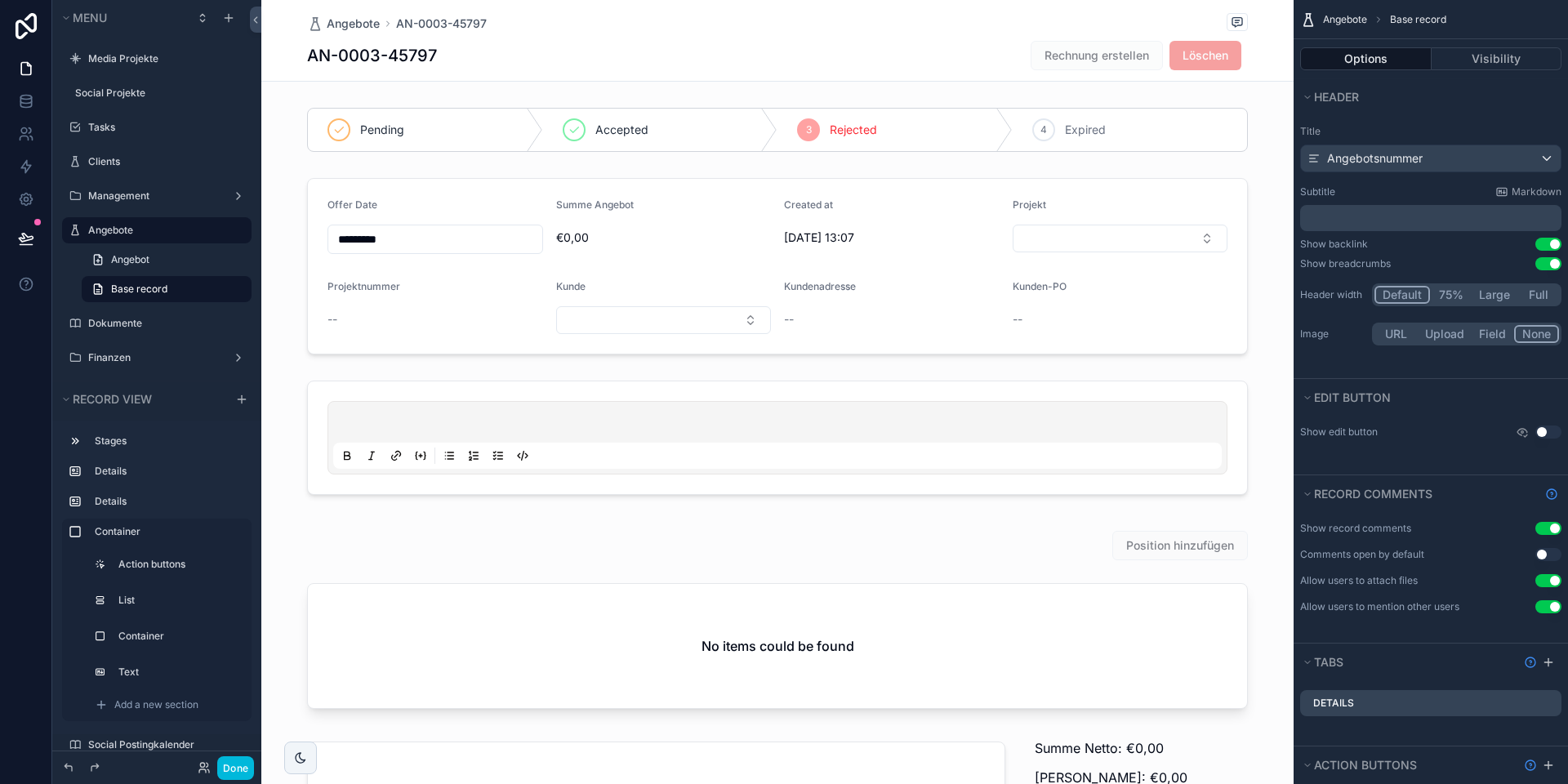
click at [1063, 52] on span "Rechnung erstellen" at bounding box center [1096, 55] width 132 height 30
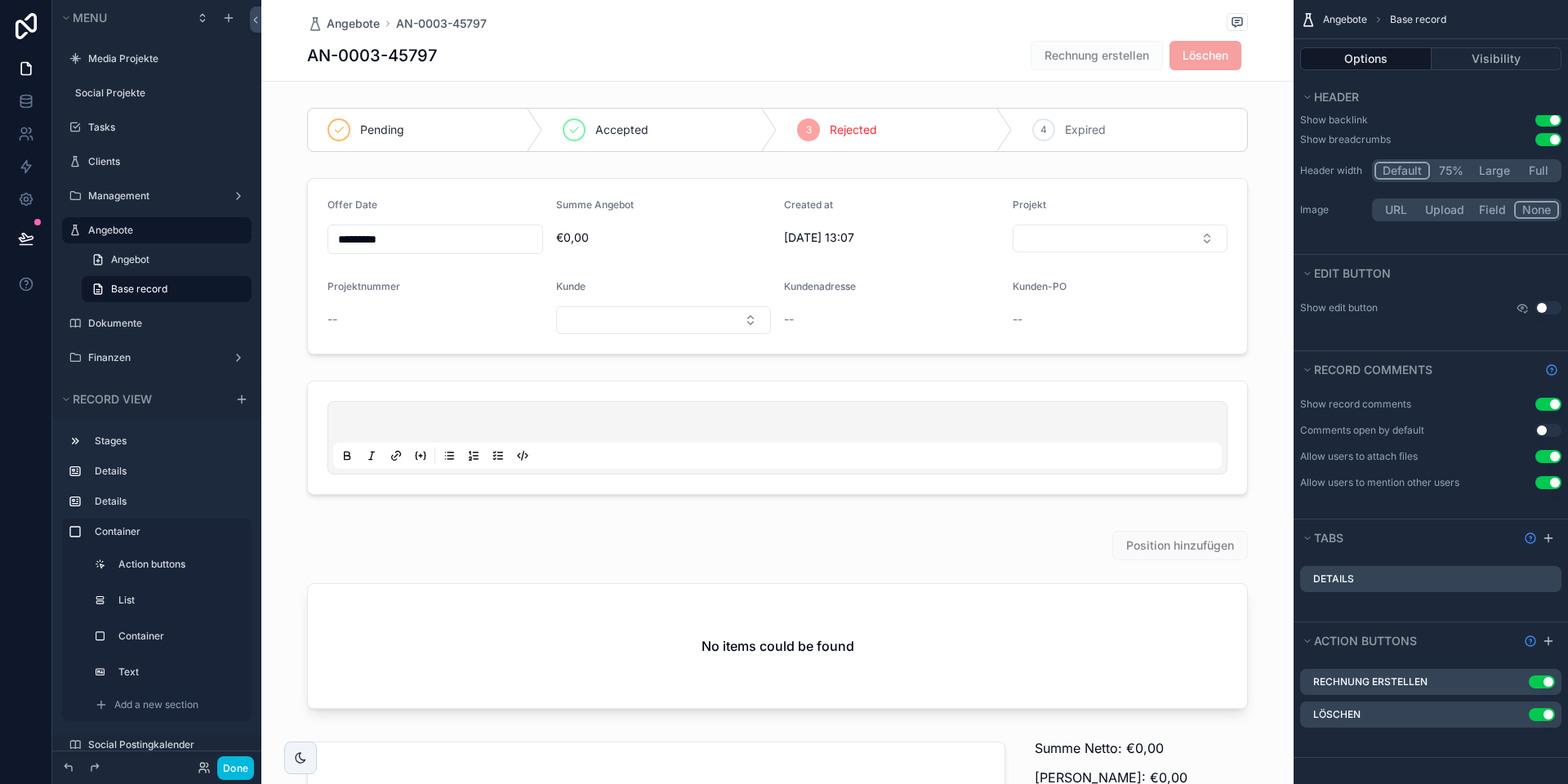
click at [0, 0] on icon "scrollable content" at bounding box center [0, 0] width 0 height 0
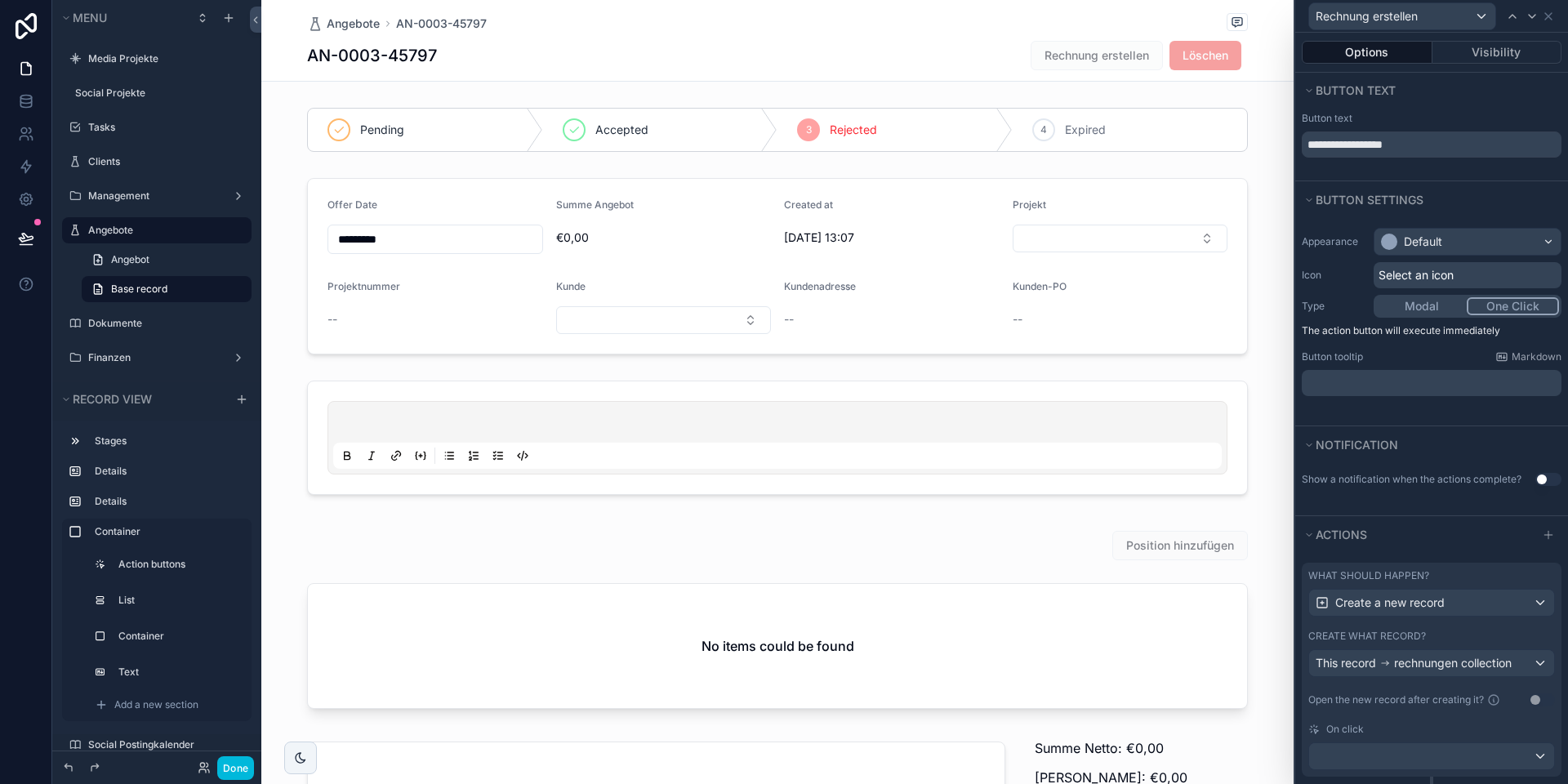
scroll to position [135, 0]
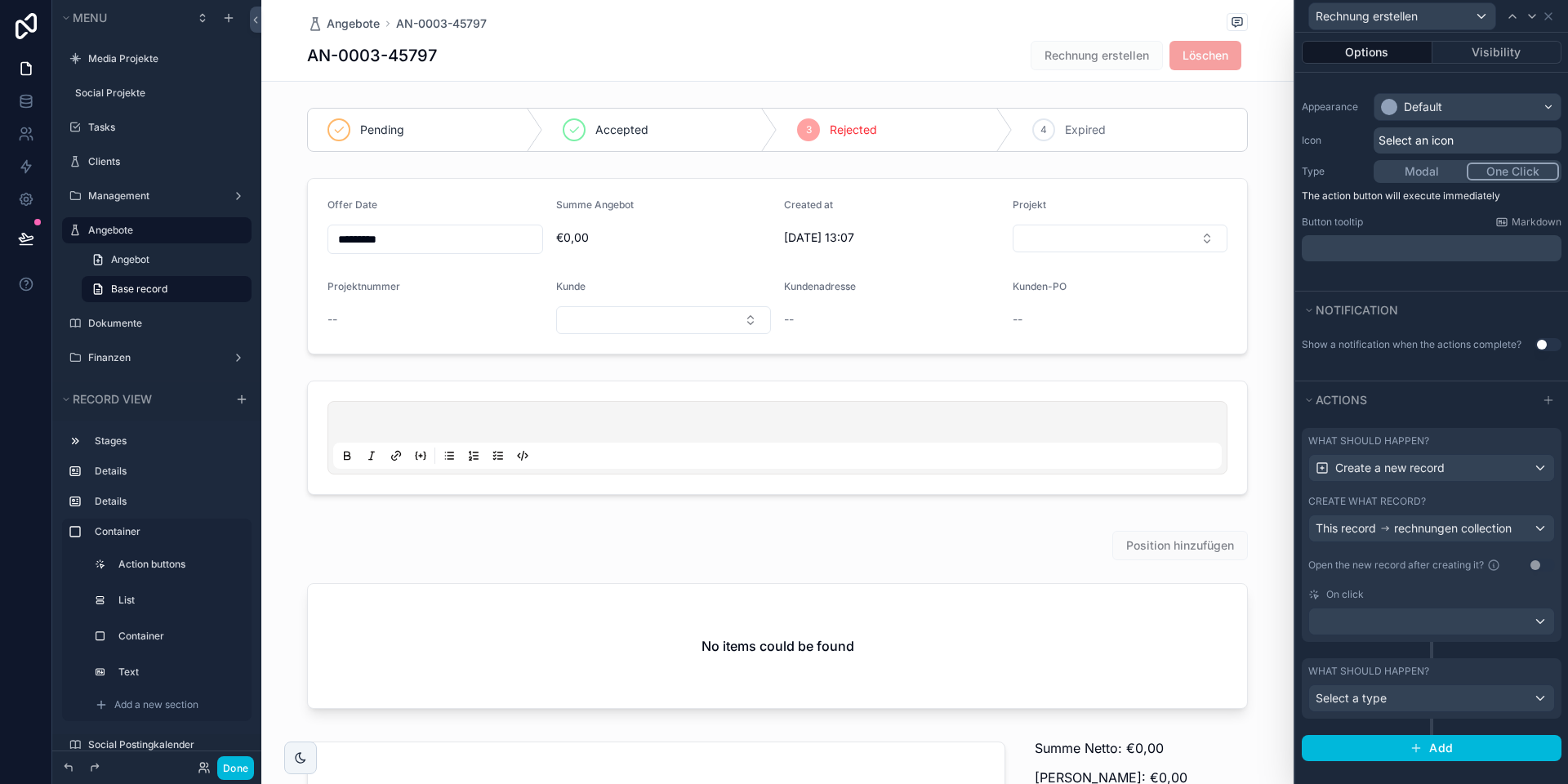
click at [1399, 590] on div "On click" at bounding box center [1431, 594] width 247 height 13
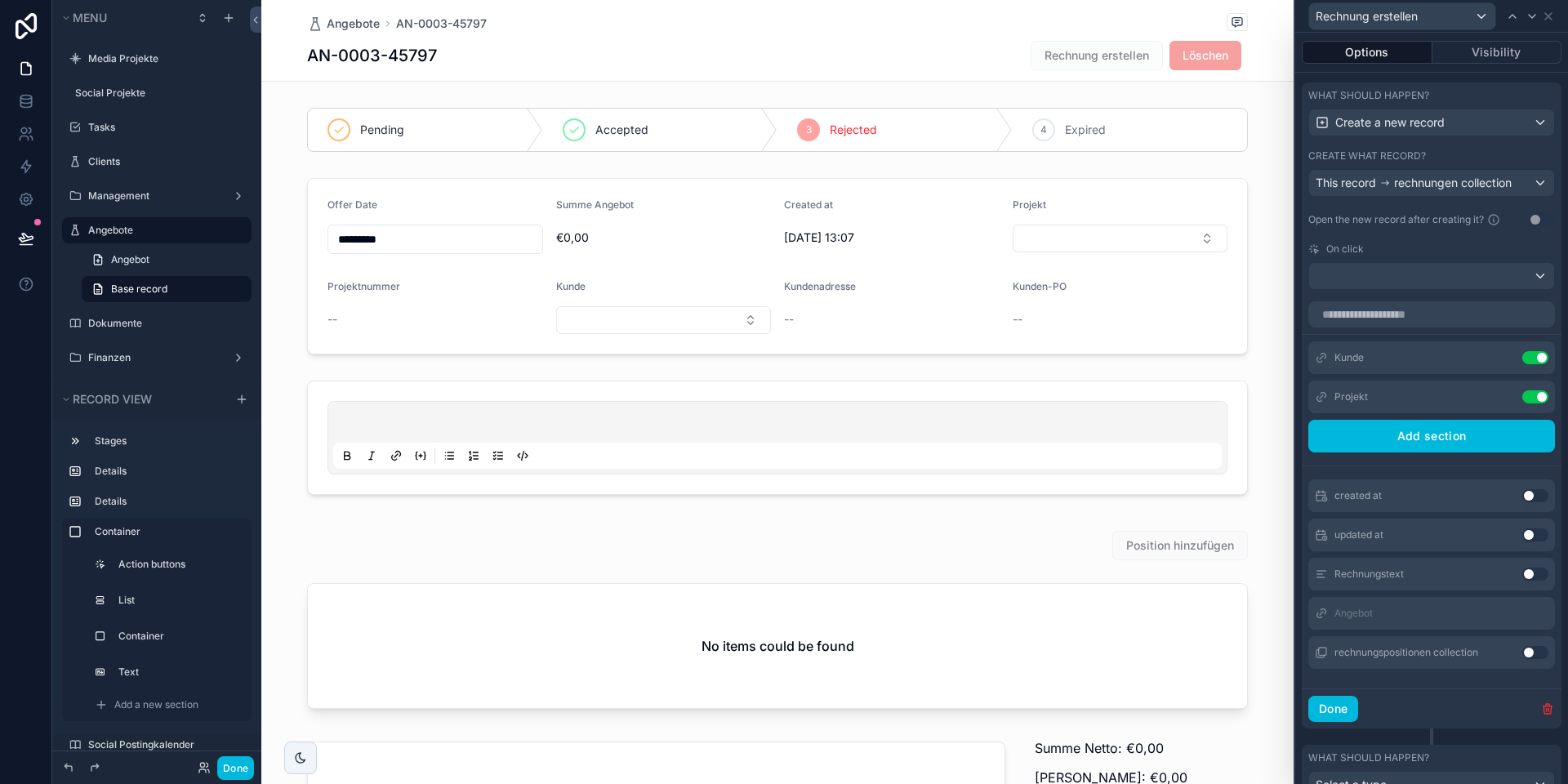
scroll to position [485, 0]
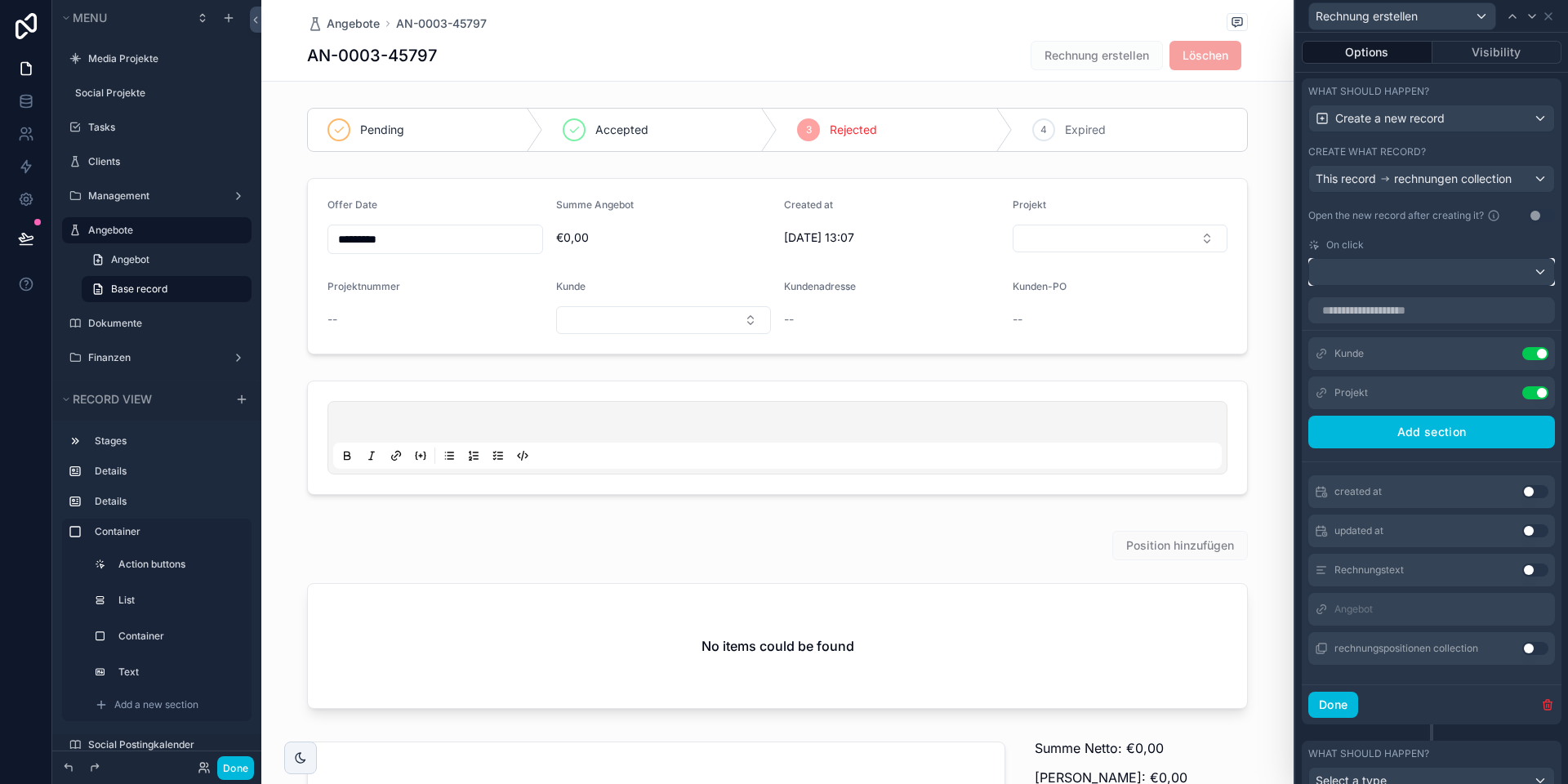
click at [1419, 280] on div at bounding box center [1431, 272] width 245 height 26
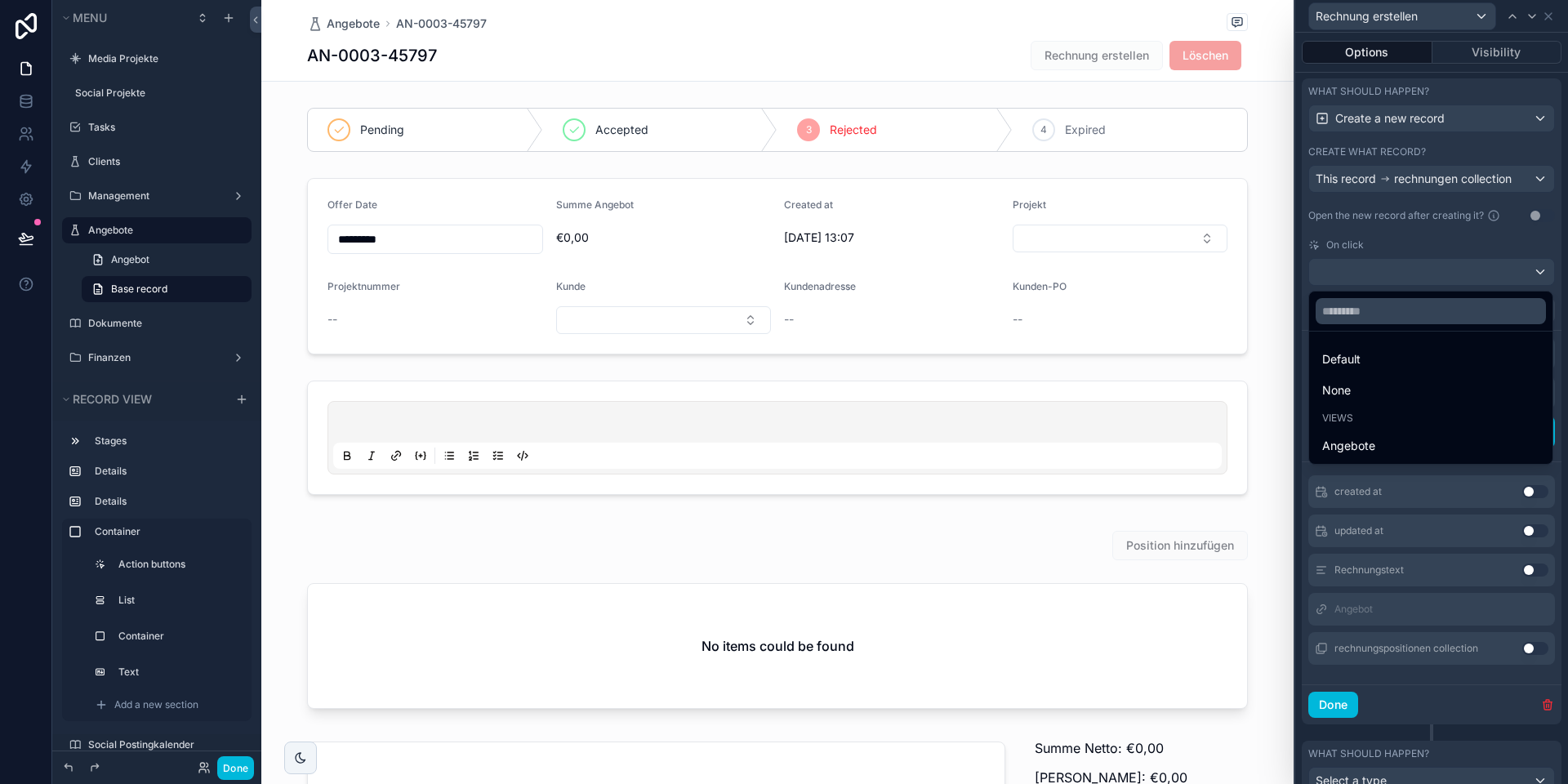
click at [1418, 274] on div at bounding box center [1431, 392] width 272 height 784
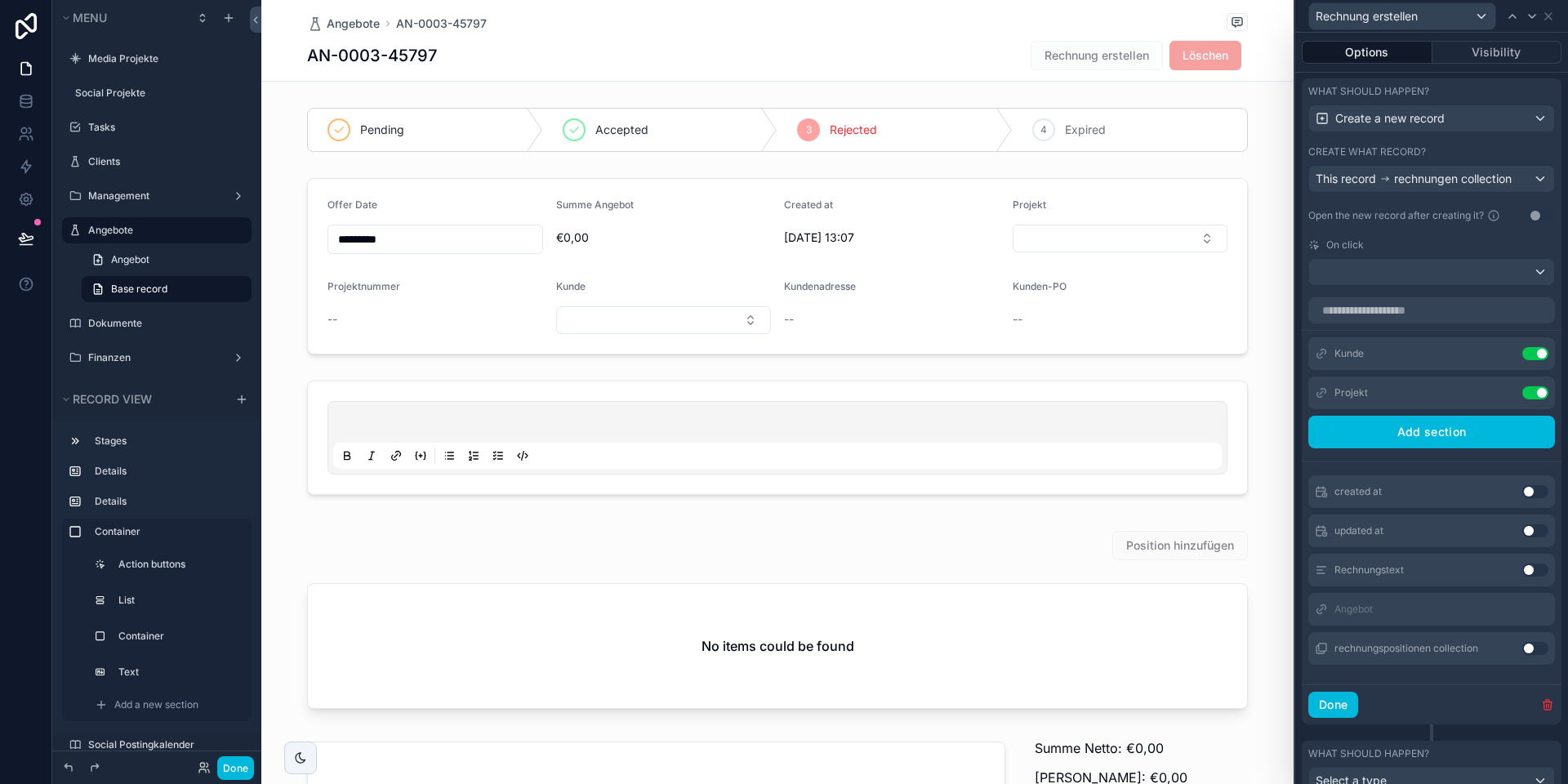
scroll to position [567, 0]
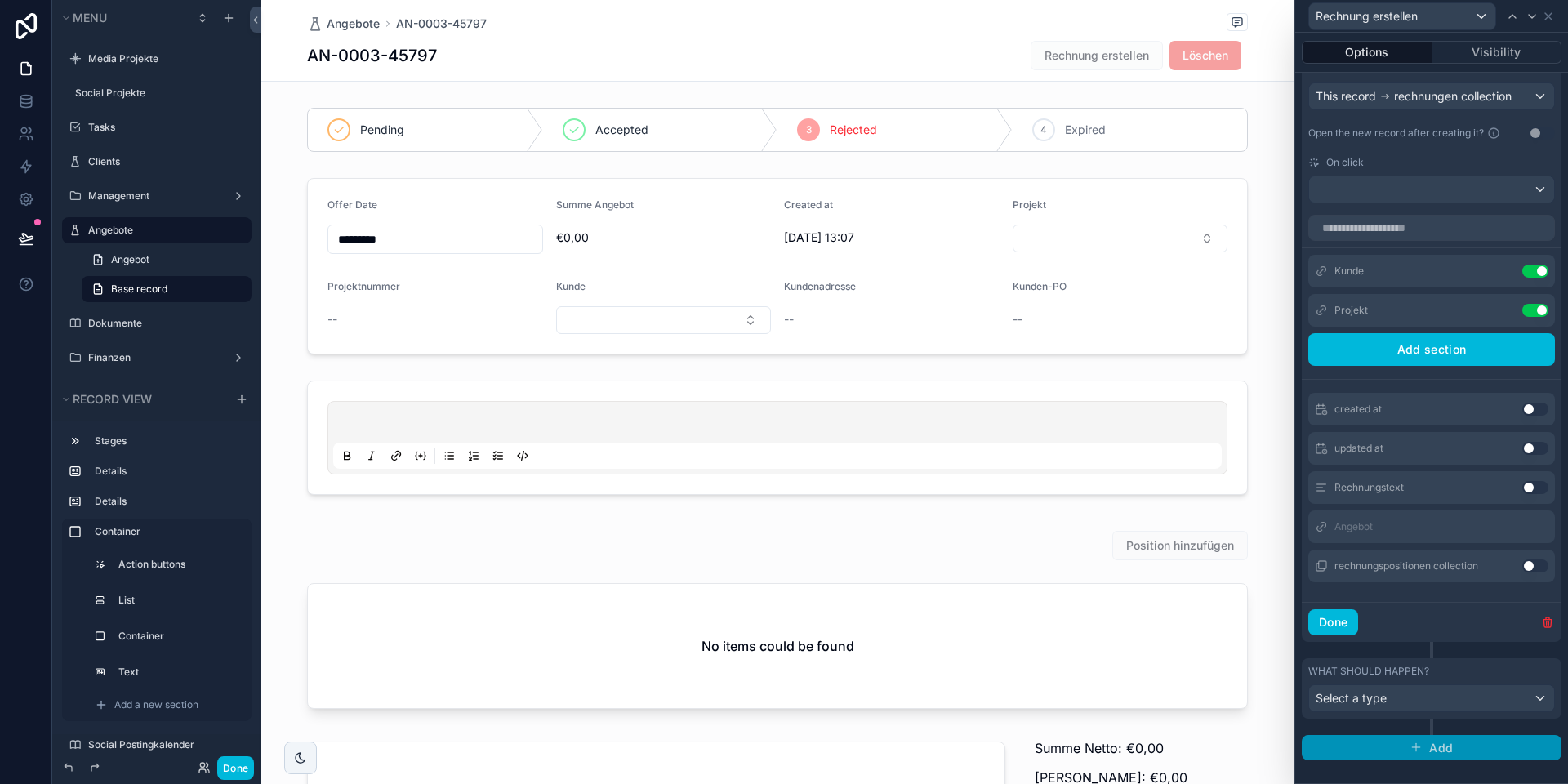
click at [1409, 746] on button "Add" at bounding box center [1431, 748] width 260 height 26
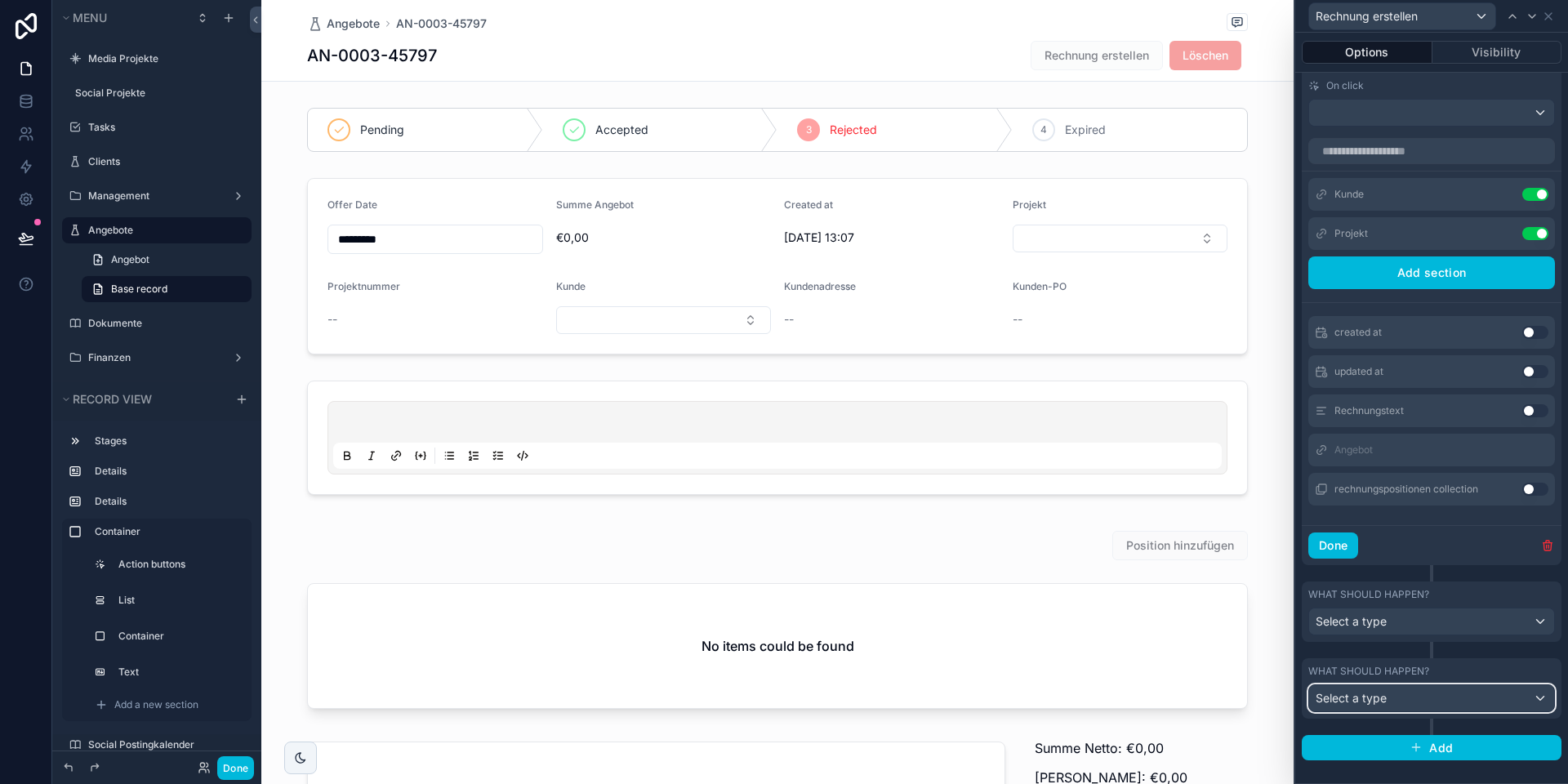
click at [1386, 704] on div "Select a type" at bounding box center [1431, 698] width 245 height 26
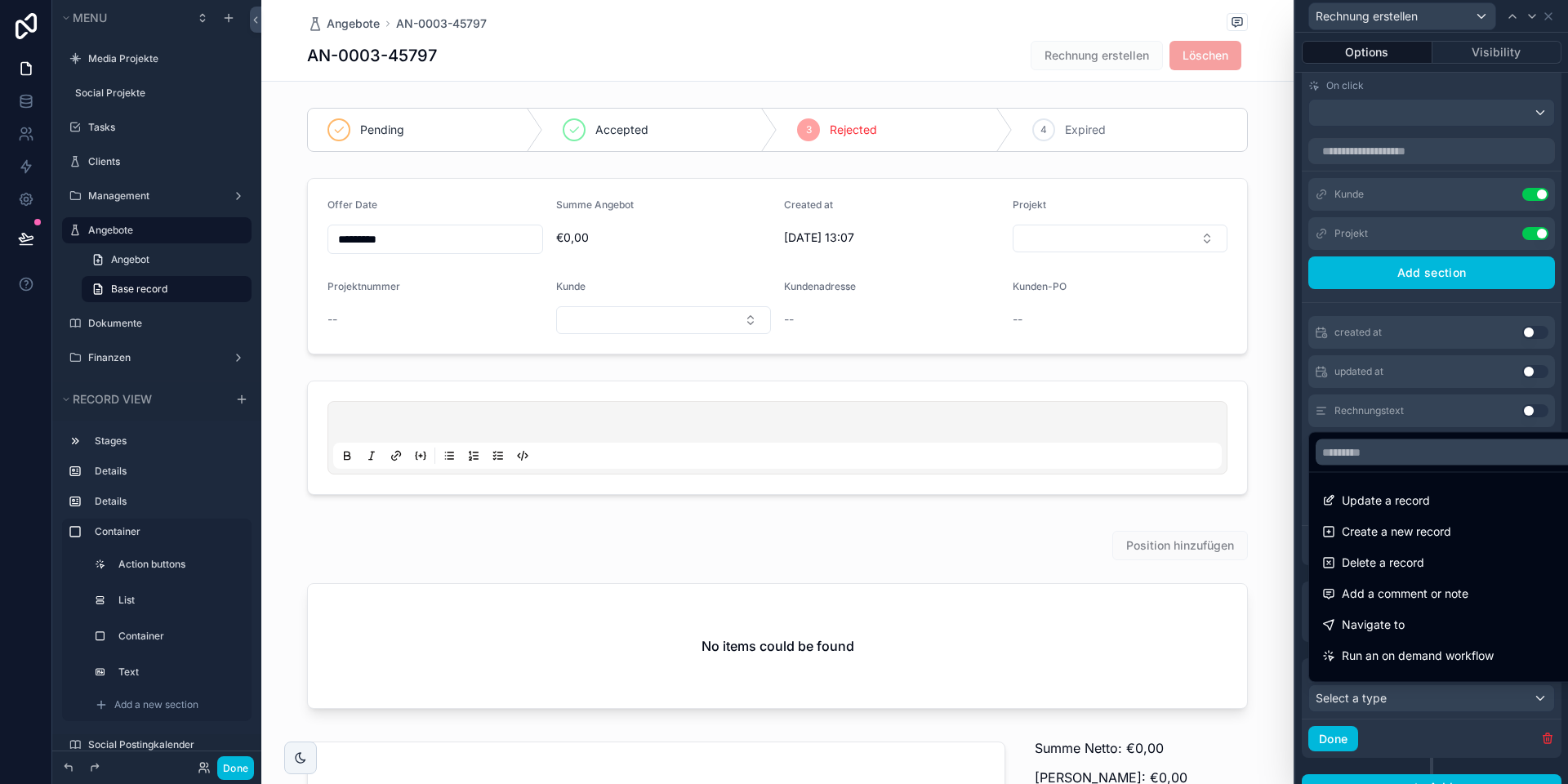
click at [1386, 704] on div at bounding box center [1431, 392] width 272 height 784
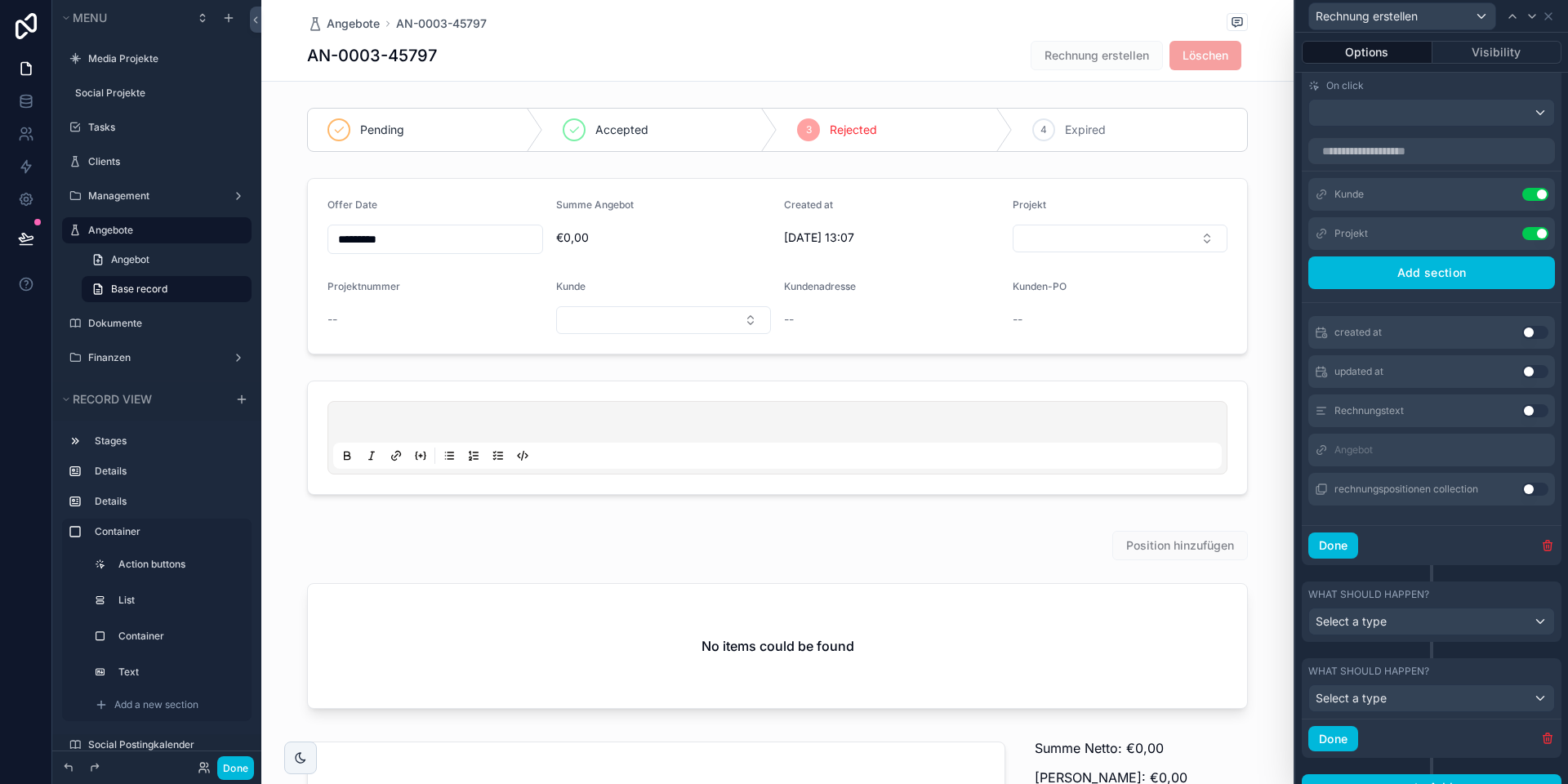
click at [1544, 735] on icon "button" at bounding box center [1546, 738] width 13 height 13
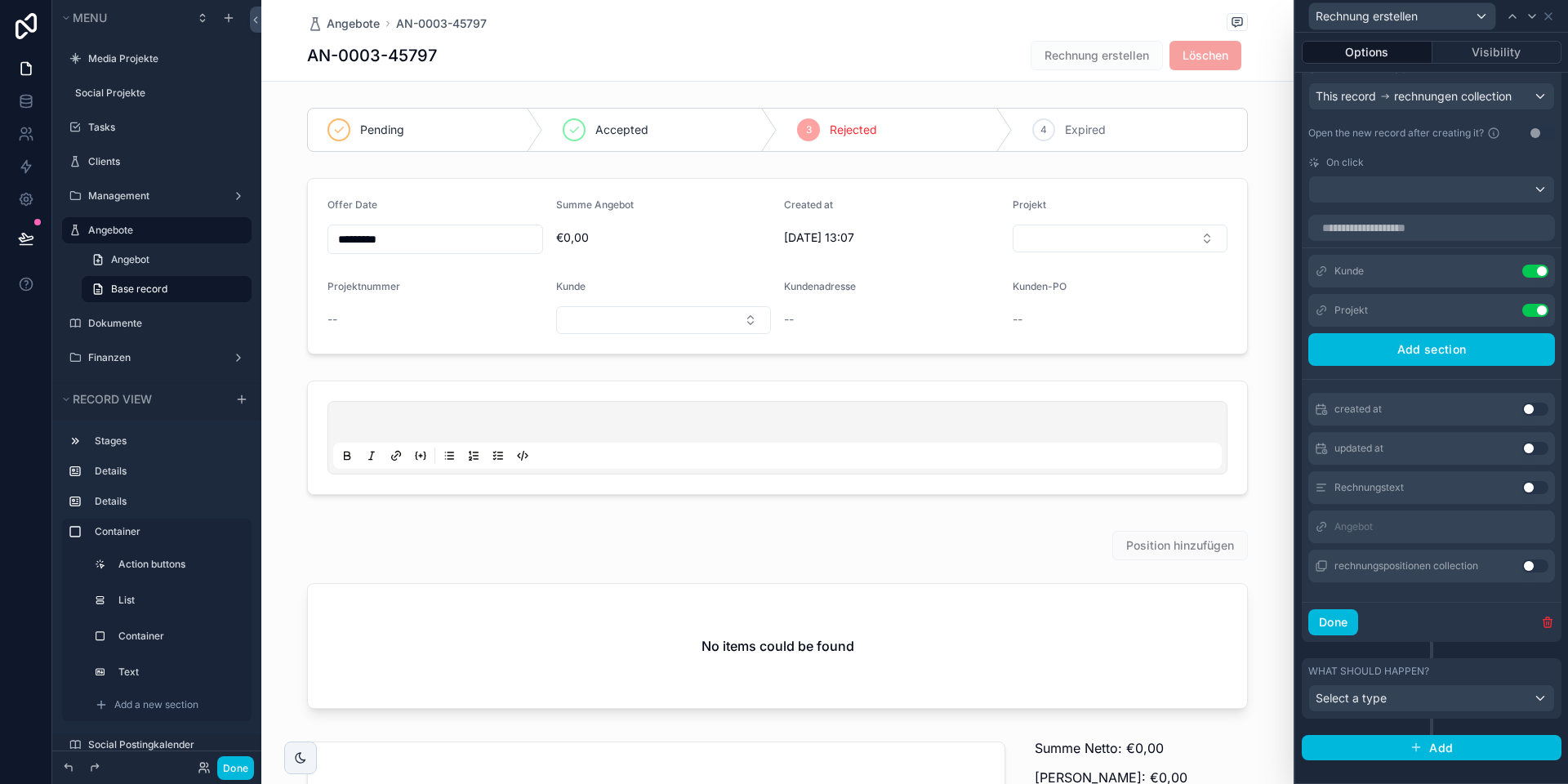
scroll to position [567, 0]
click at [1386, 699] on div "Select a type" at bounding box center [1431, 698] width 245 height 26
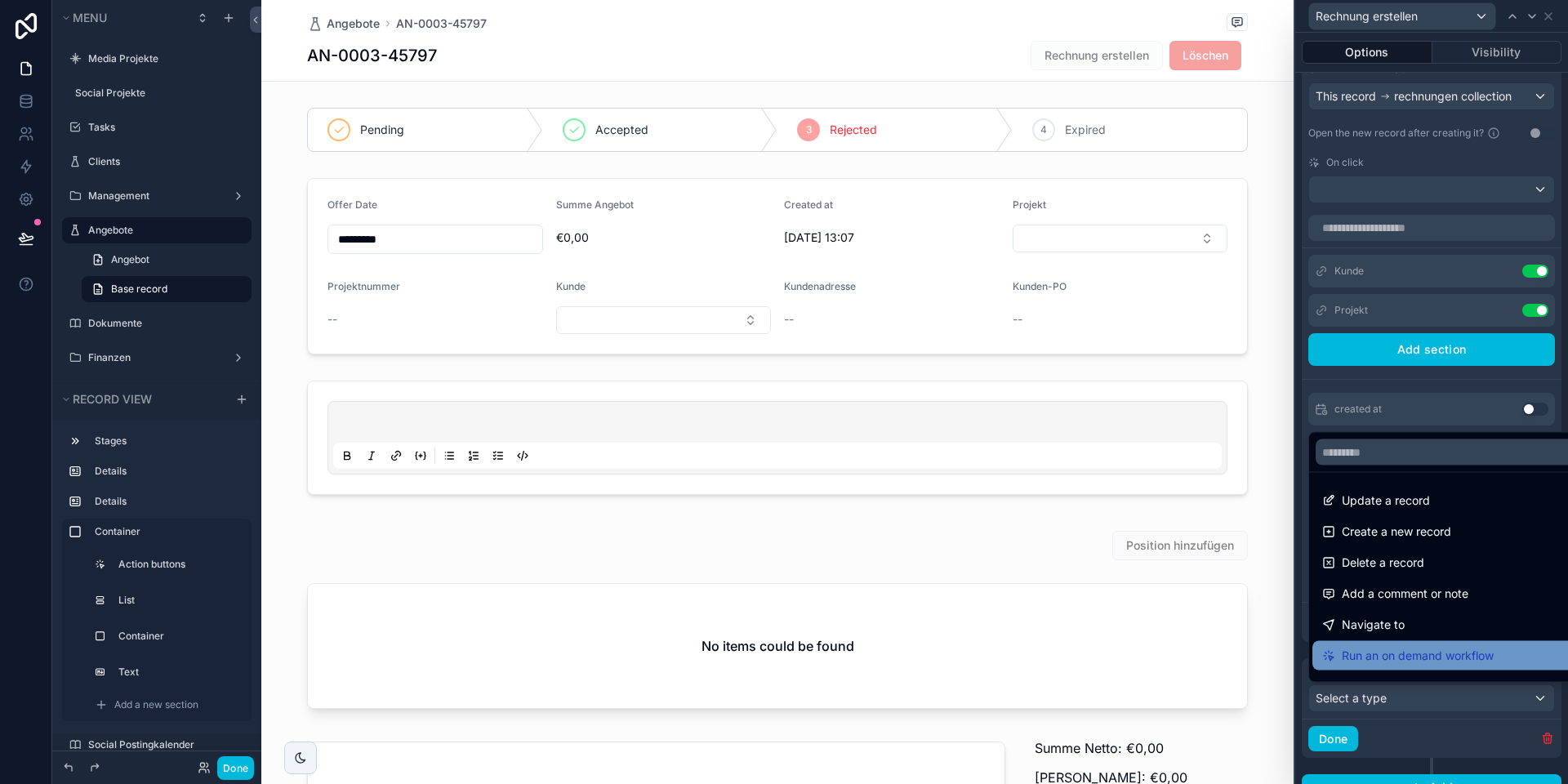
click at [1386, 656] on span "Run an on demand workflow" at bounding box center [1417, 656] width 152 height 20
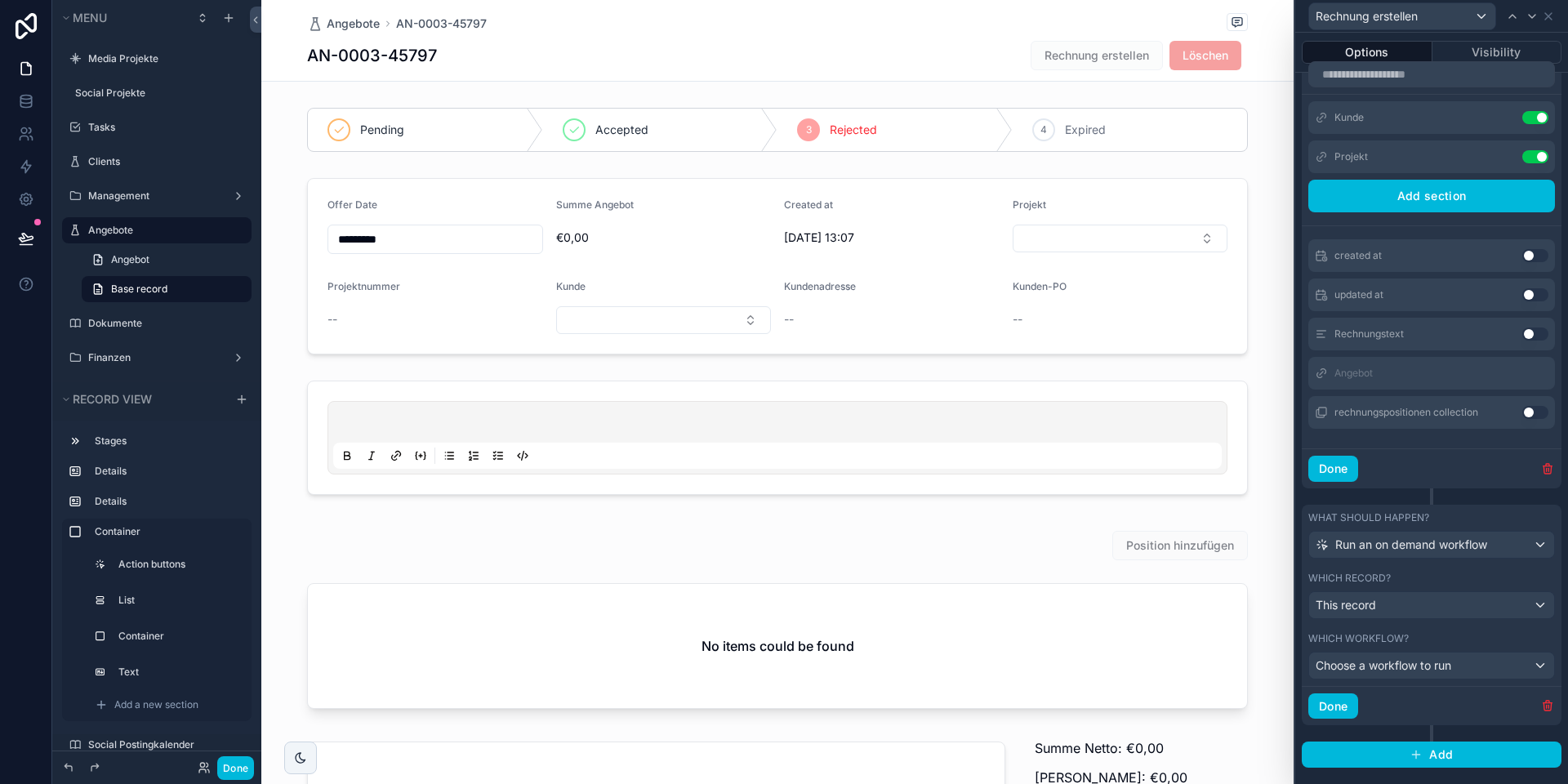
scroll to position [726, 0]
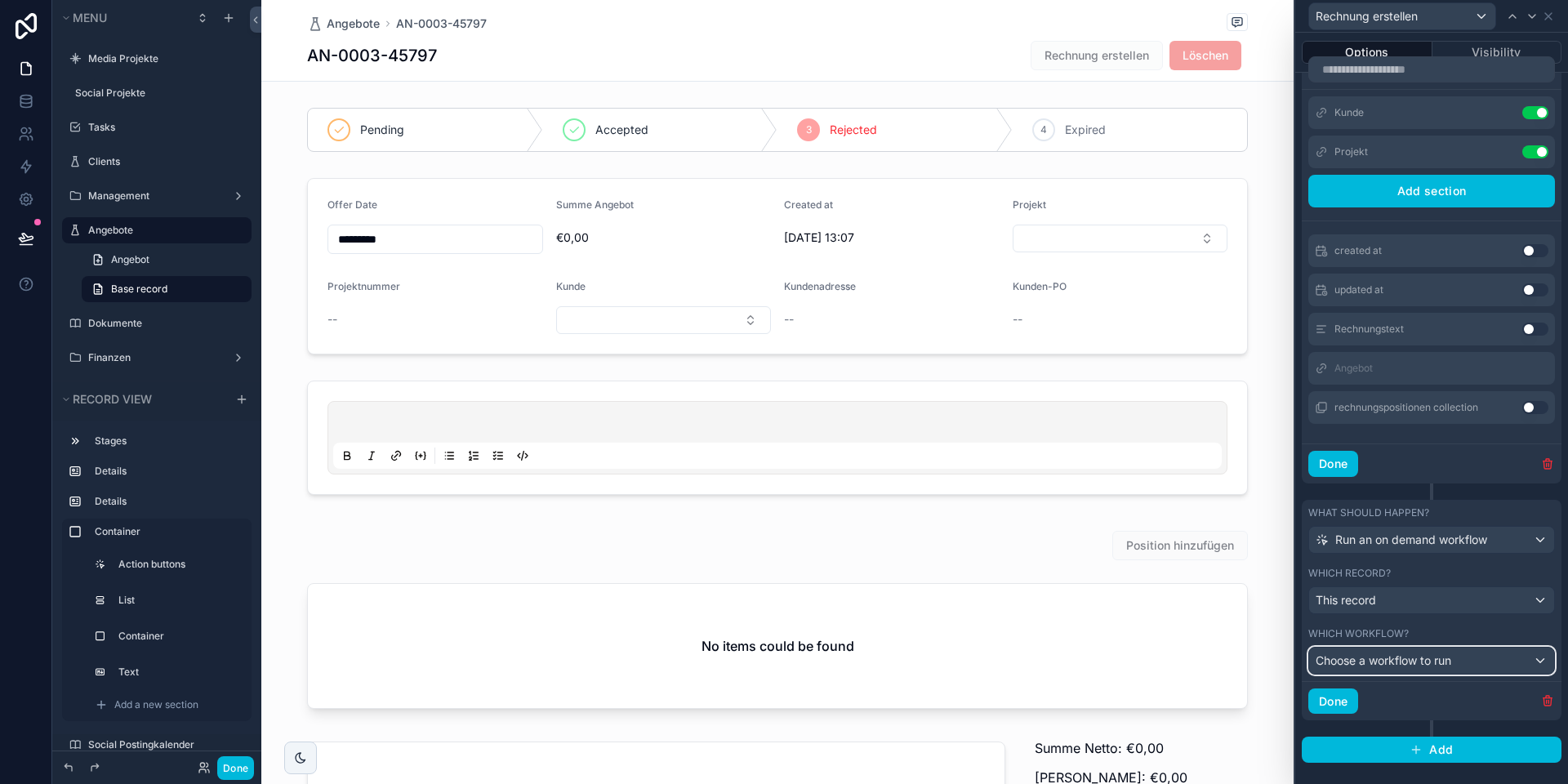
click at [1373, 654] on span "Choose a workflow to run" at bounding box center [1382, 661] width 135 height 14
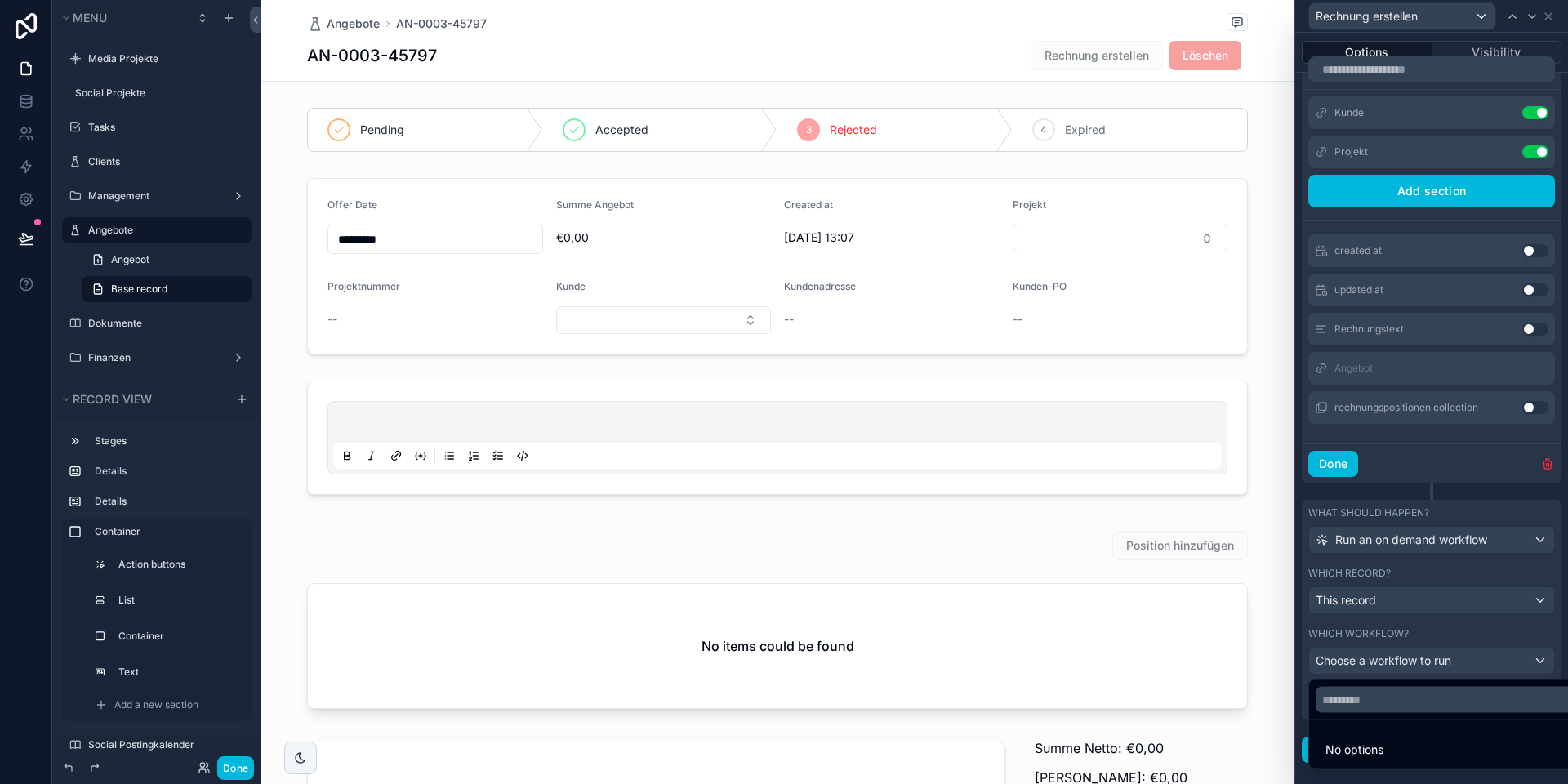
click at [1400, 636] on div at bounding box center [1431, 392] width 272 height 784
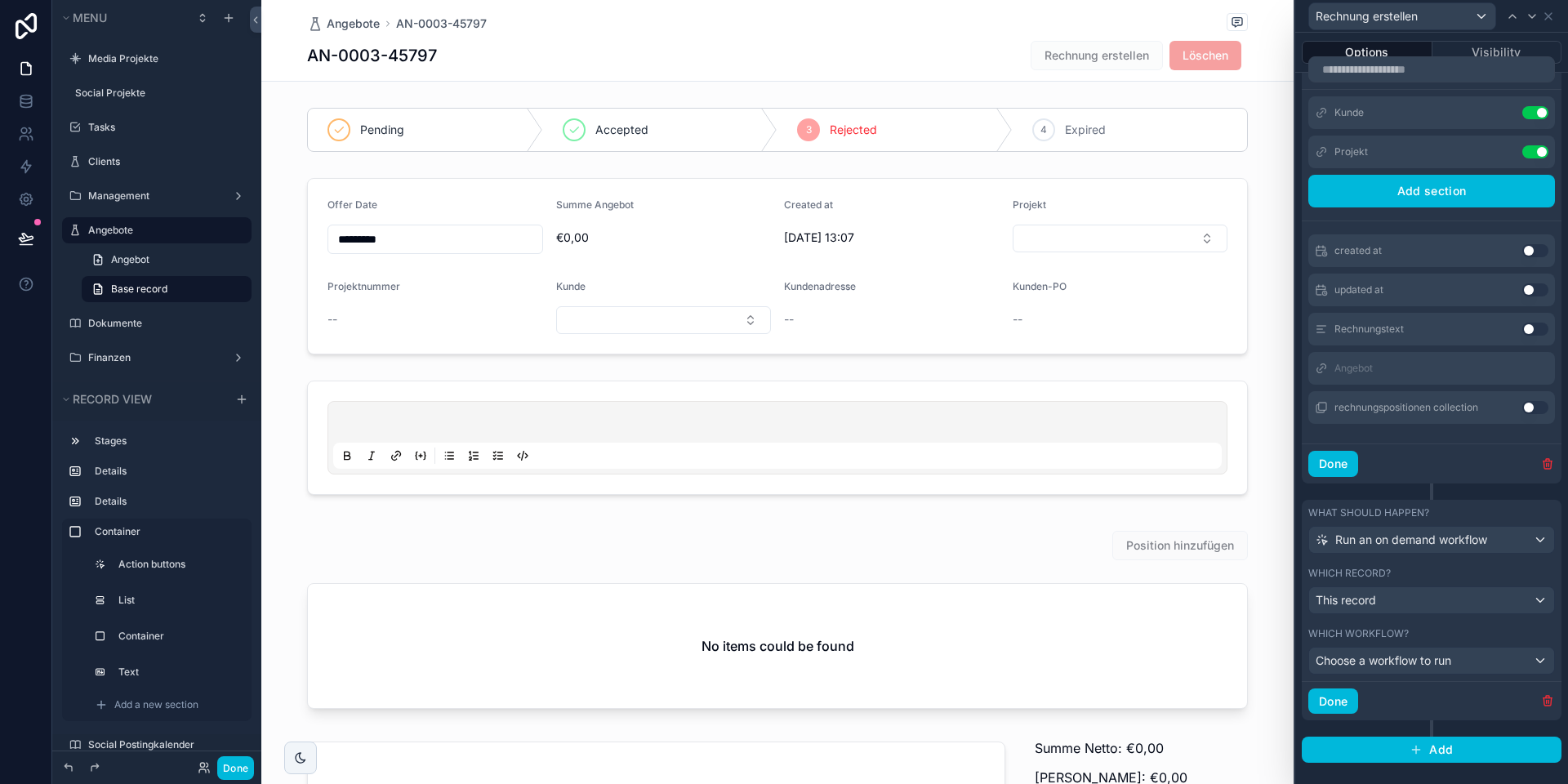
scroll to position [727, 0]
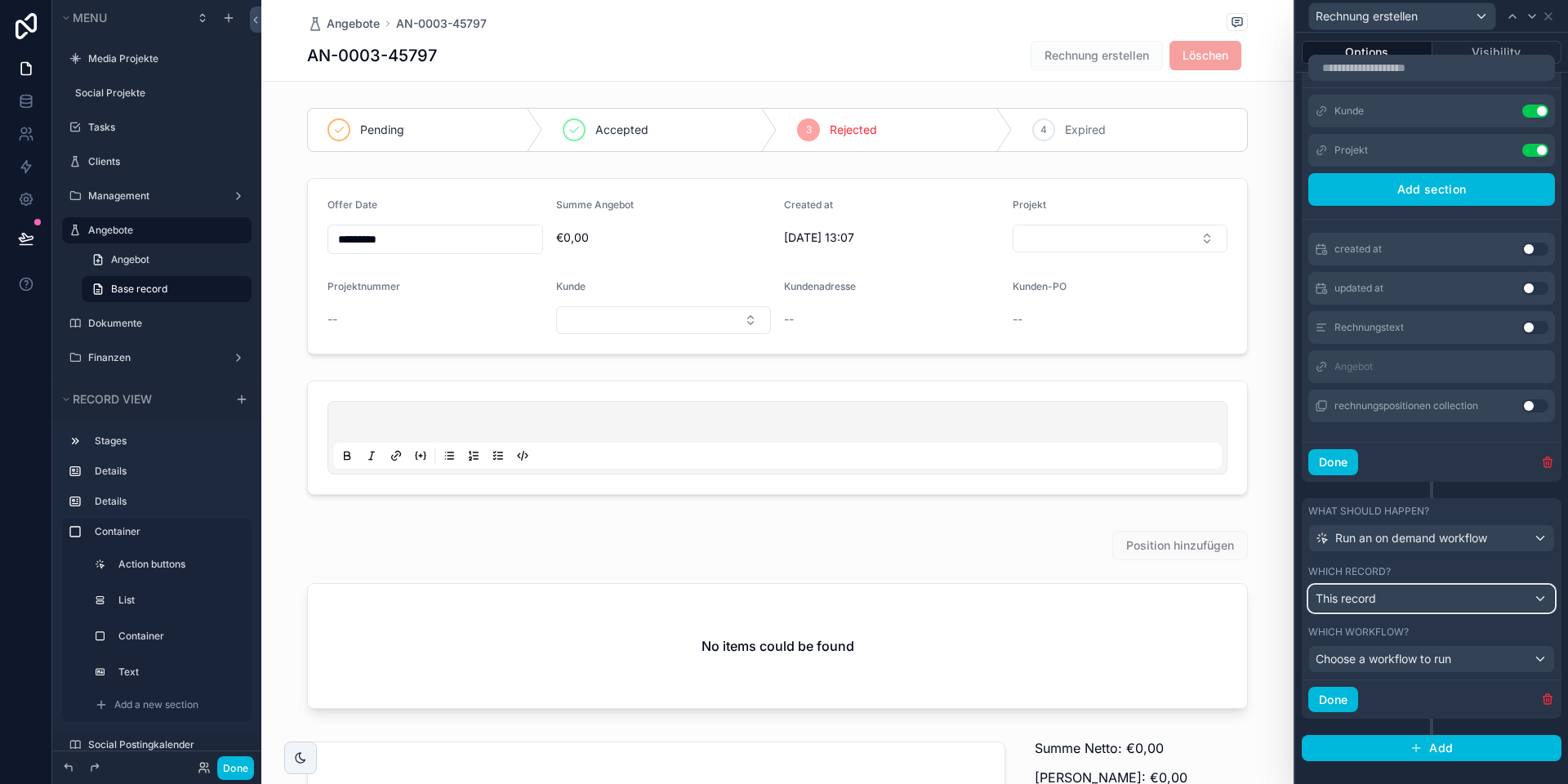
click at [1378, 601] on div "This record" at bounding box center [1431, 598] width 245 height 26
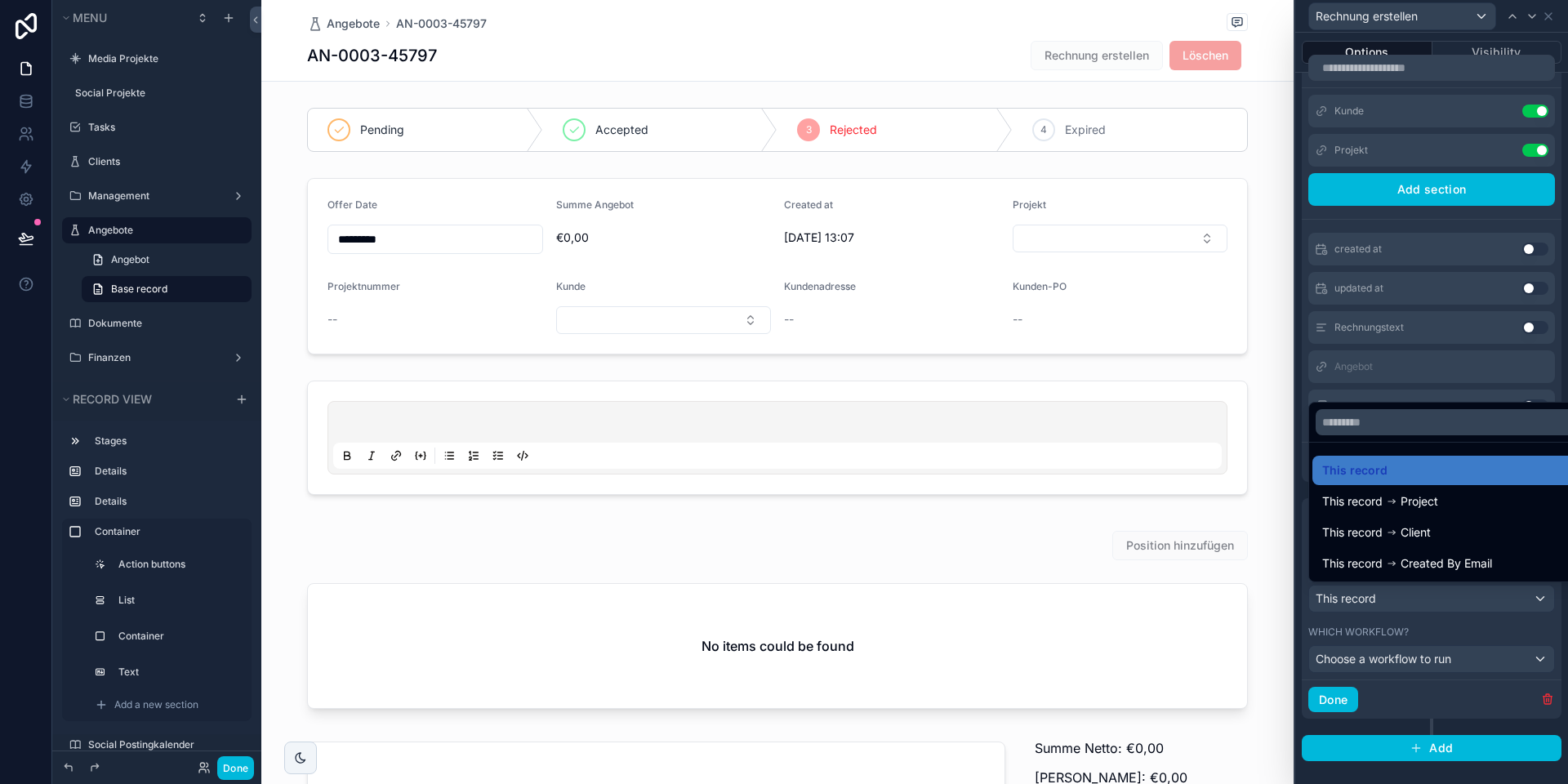
click at [1377, 603] on div at bounding box center [1431, 392] width 272 height 784
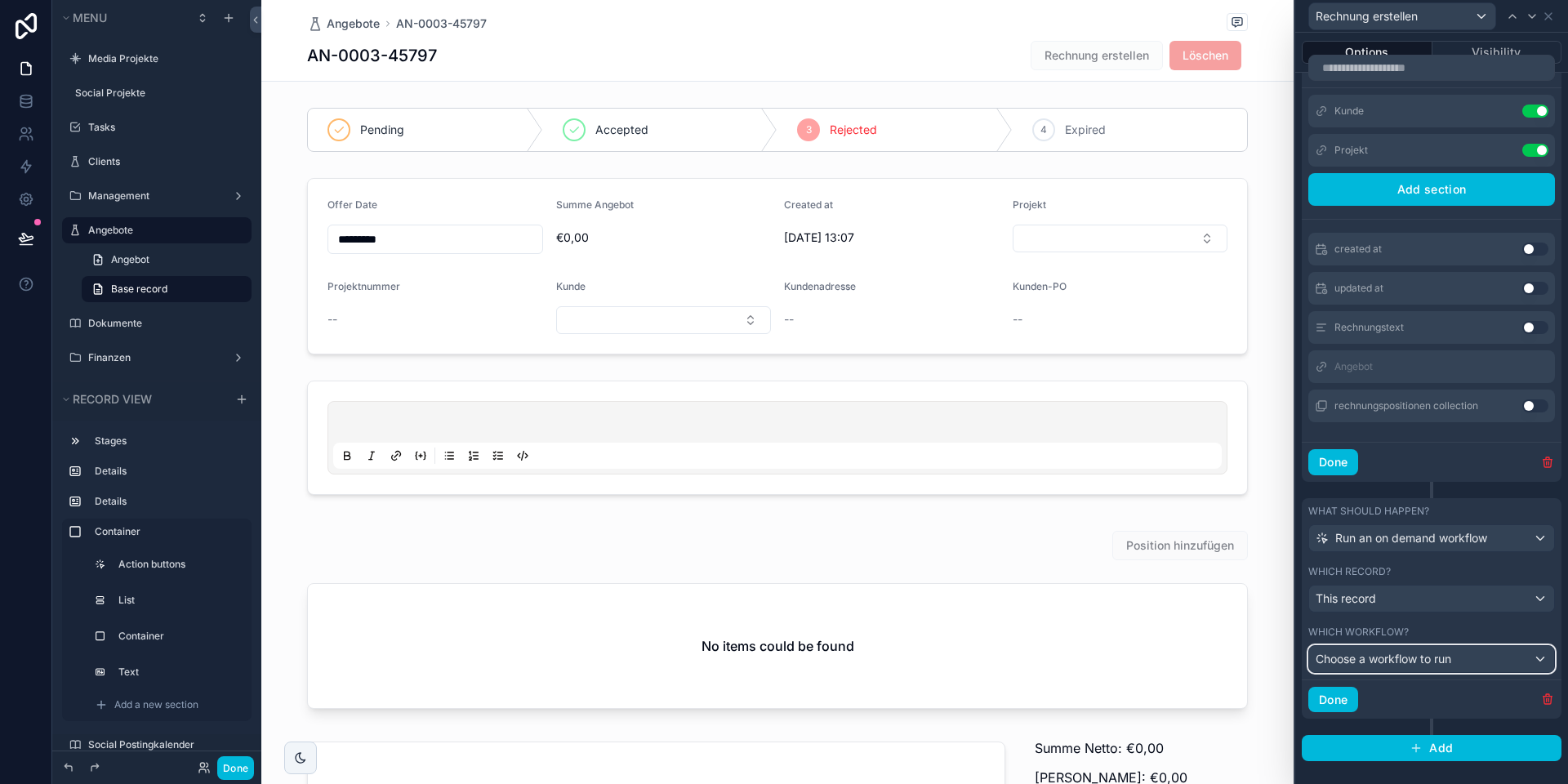
click at [1391, 661] on span "Choose a workflow to run" at bounding box center [1382, 659] width 135 height 14
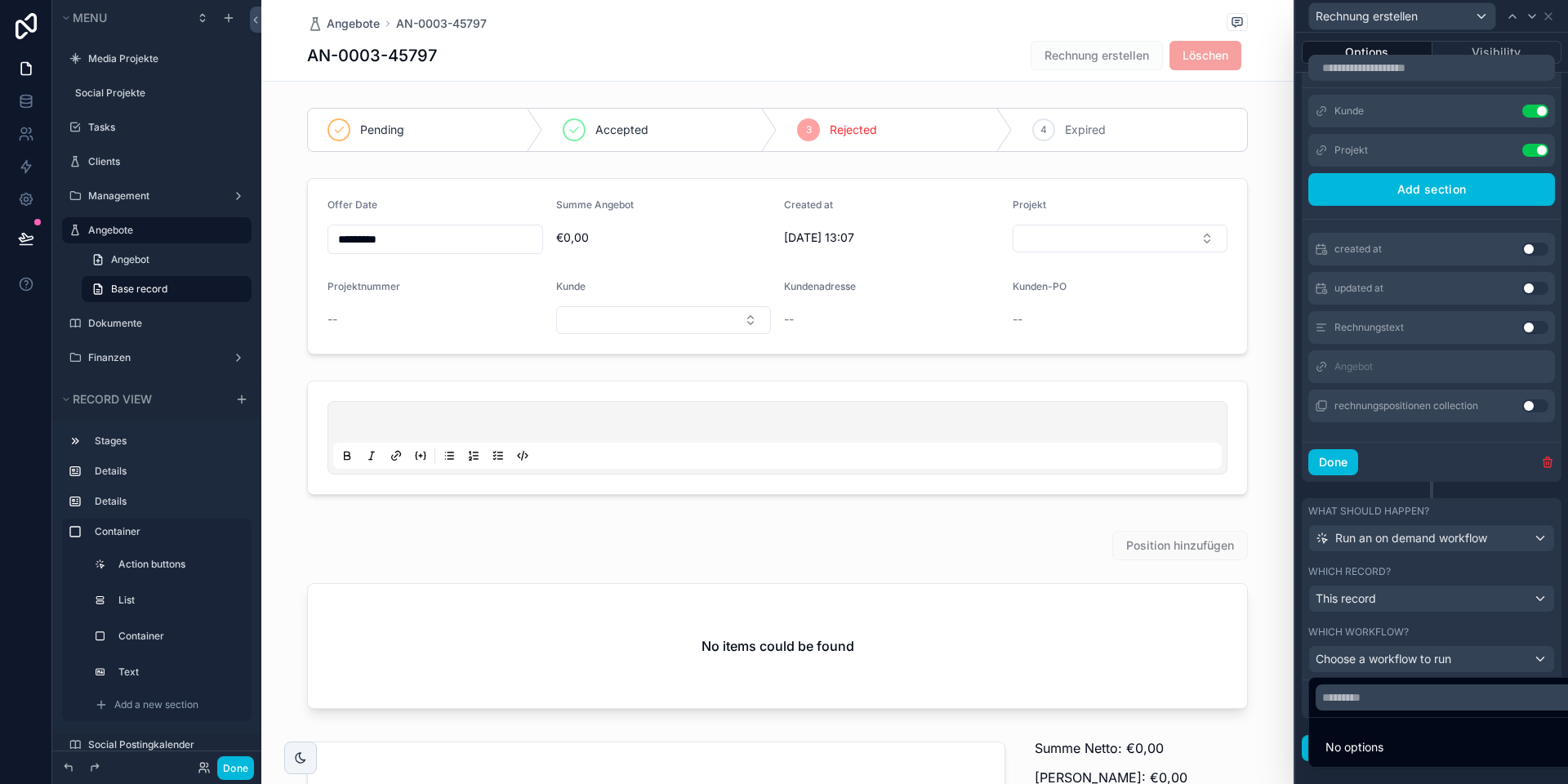
click at [1355, 741] on span "No options" at bounding box center [1354, 747] width 58 height 14
click at [1397, 633] on div at bounding box center [1431, 392] width 272 height 784
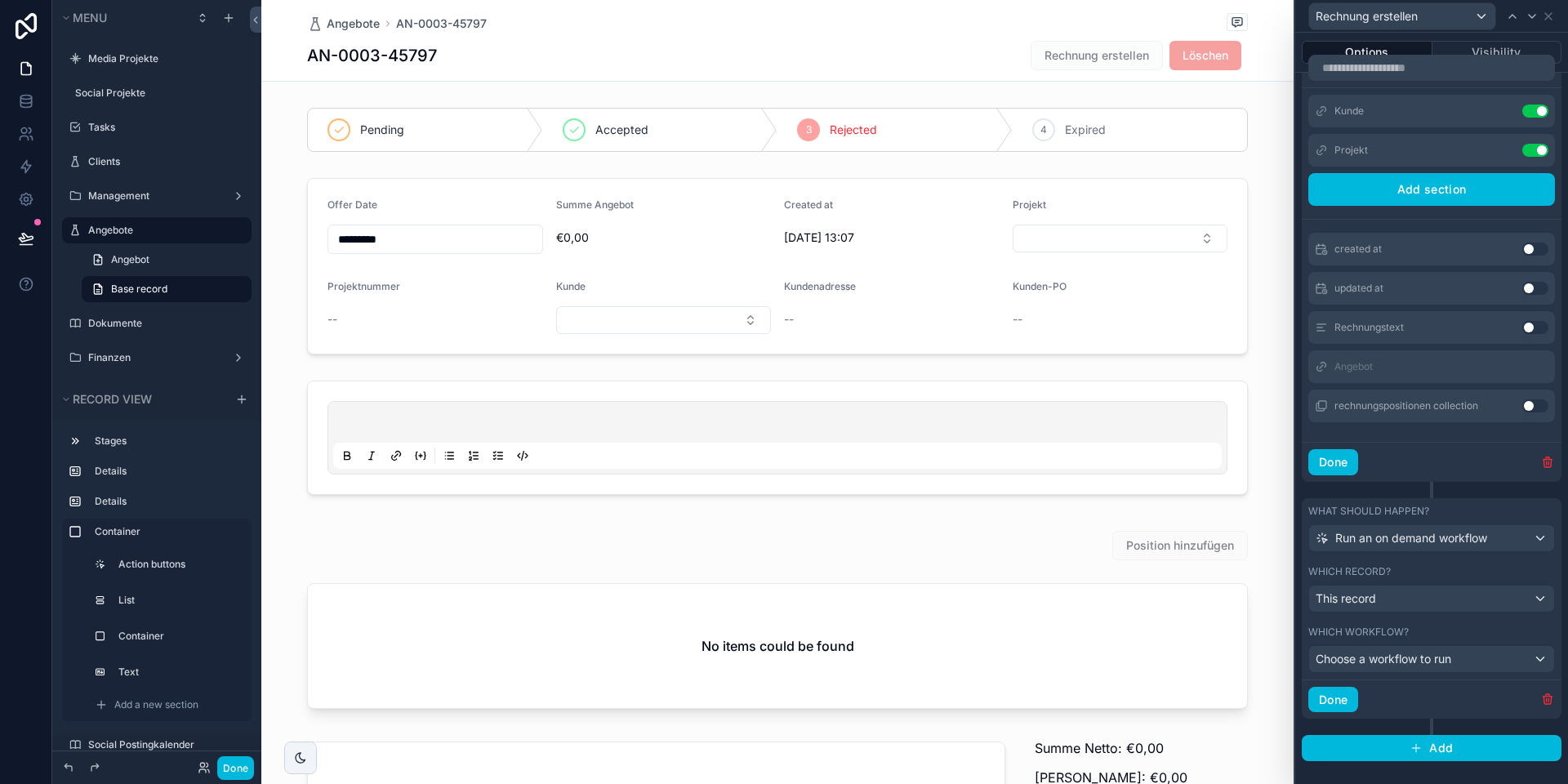
click at [1543, 697] on icon "button" at bounding box center [1546, 700] width 7 height 7
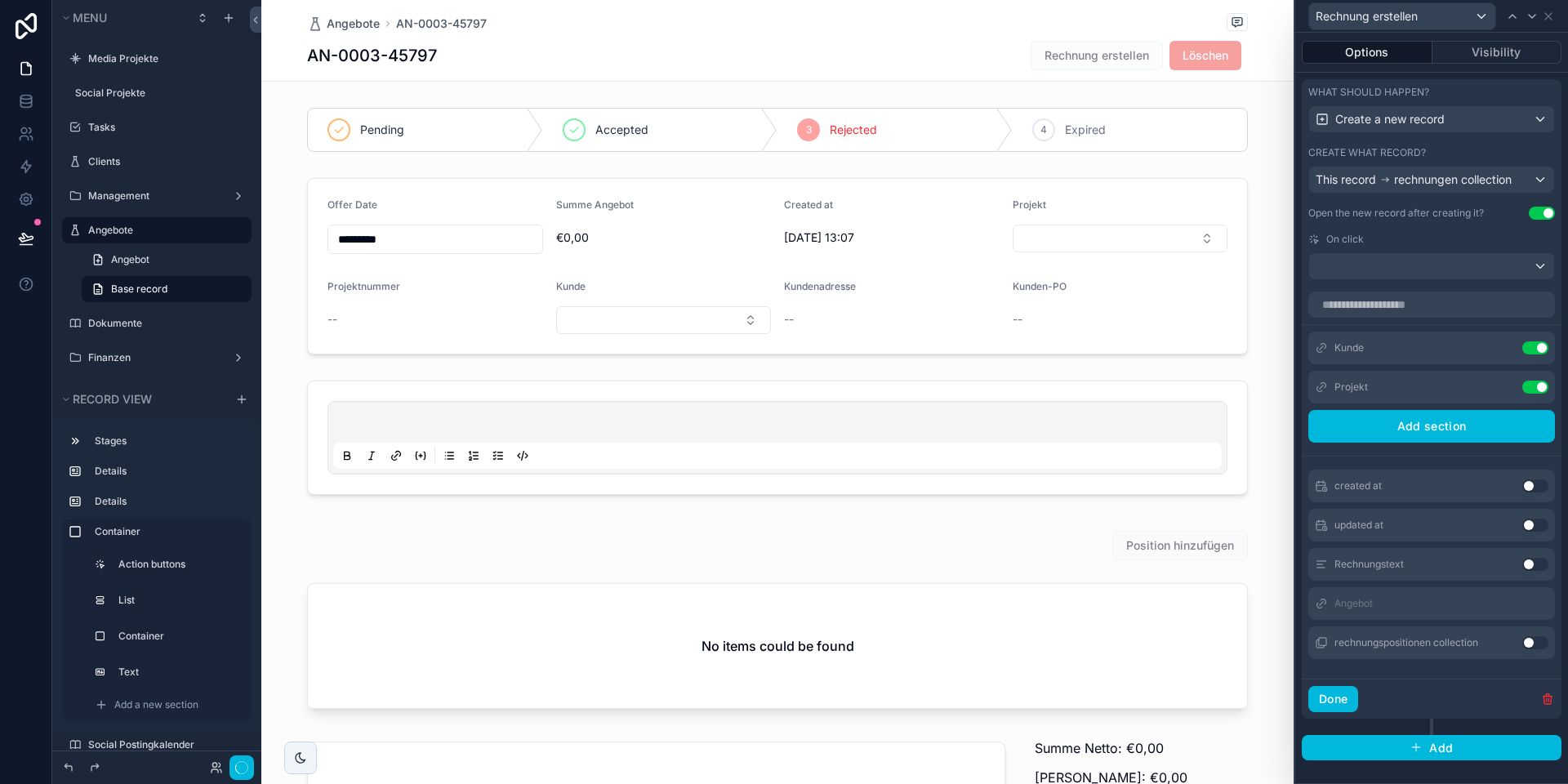
scroll to position [484, 0]
click at [1338, 703] on button "Done" at bounding box center [1332, 699] width 49 height 26
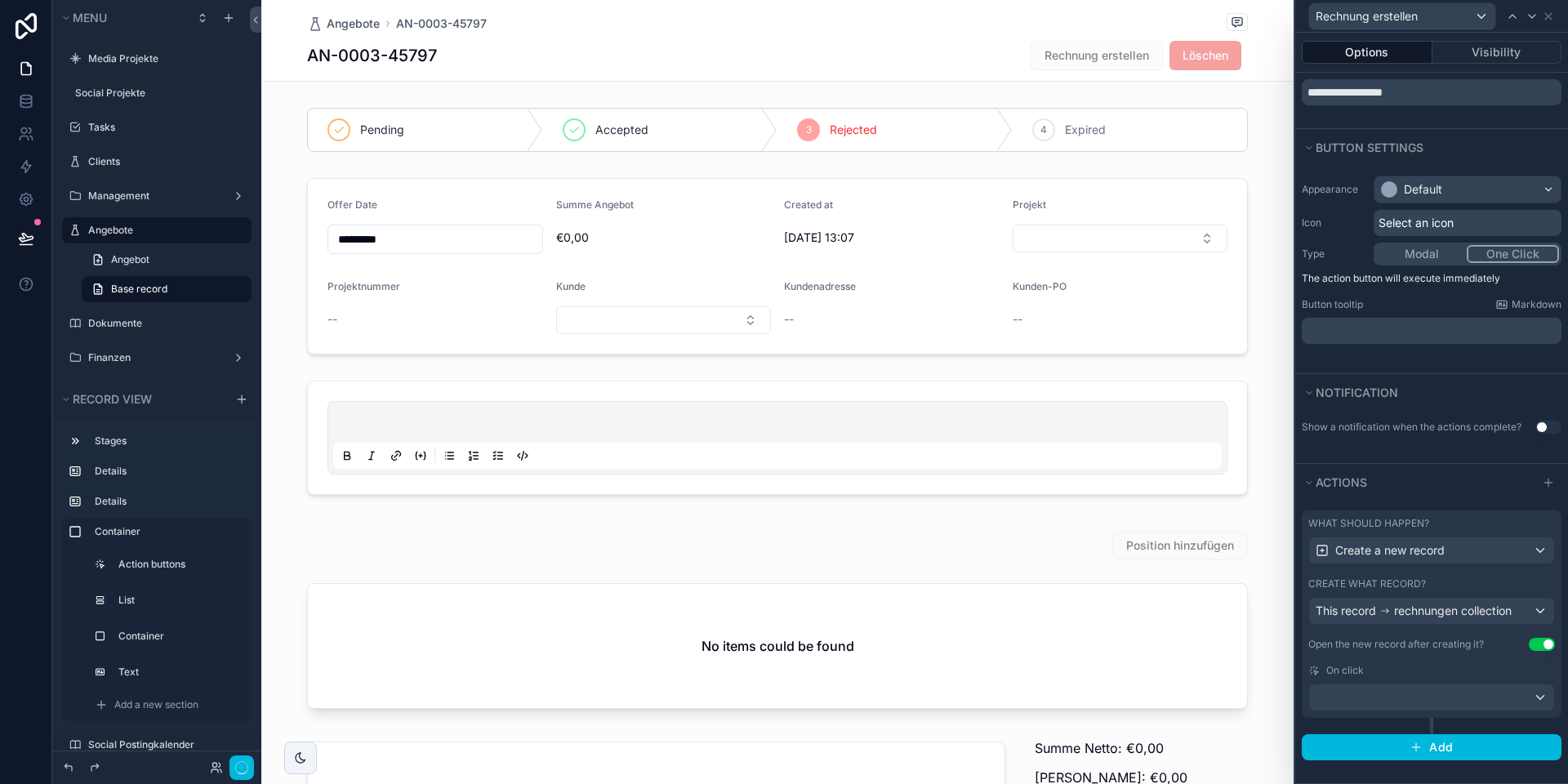
scroll to position [51, 0]
click at [12, 238] on button at bounding box center [26, 238] width 36 height 45
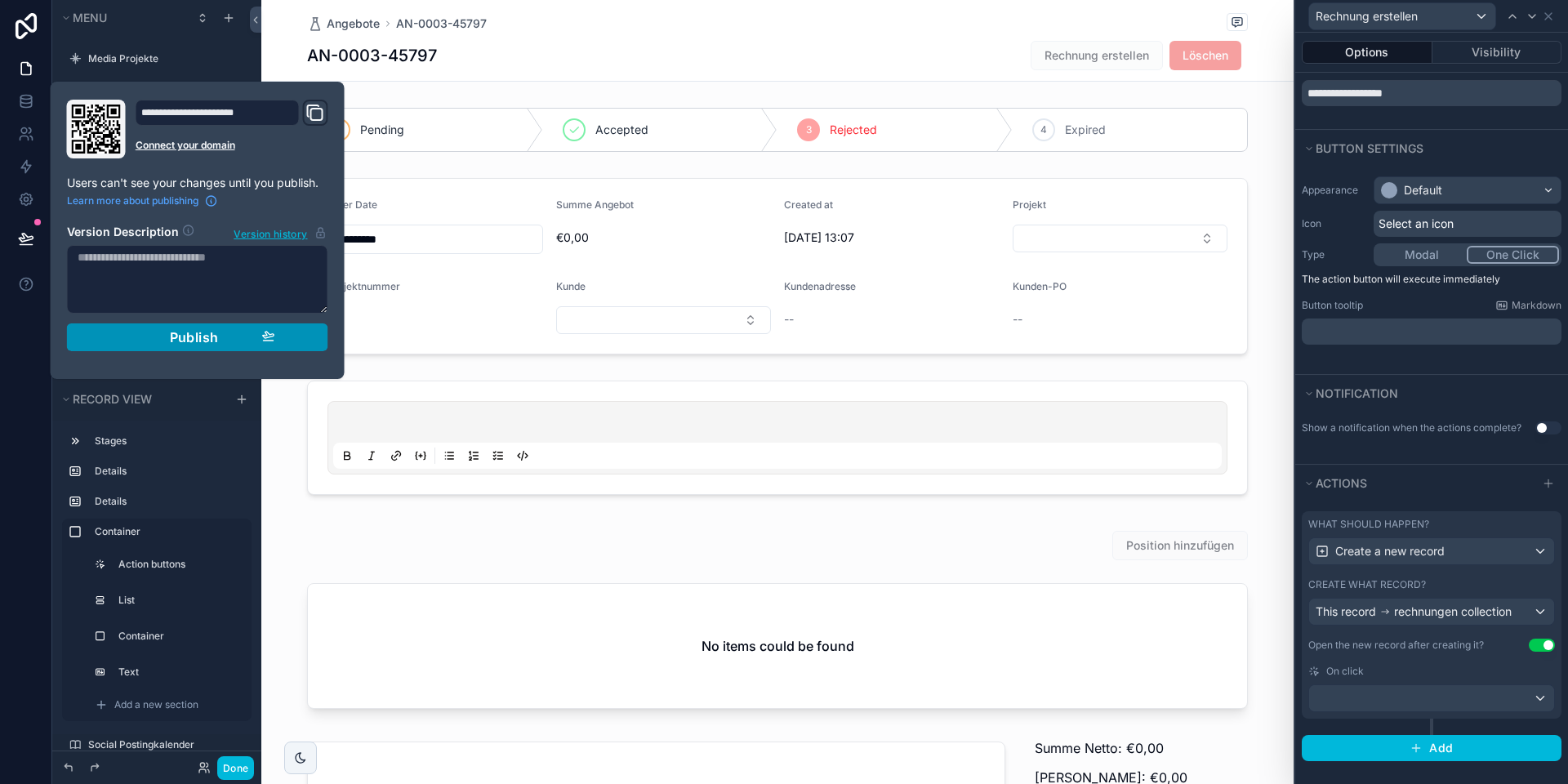
click at [143, 330] on div "Publish" at bounding box center [197, 337] width 155 height 17
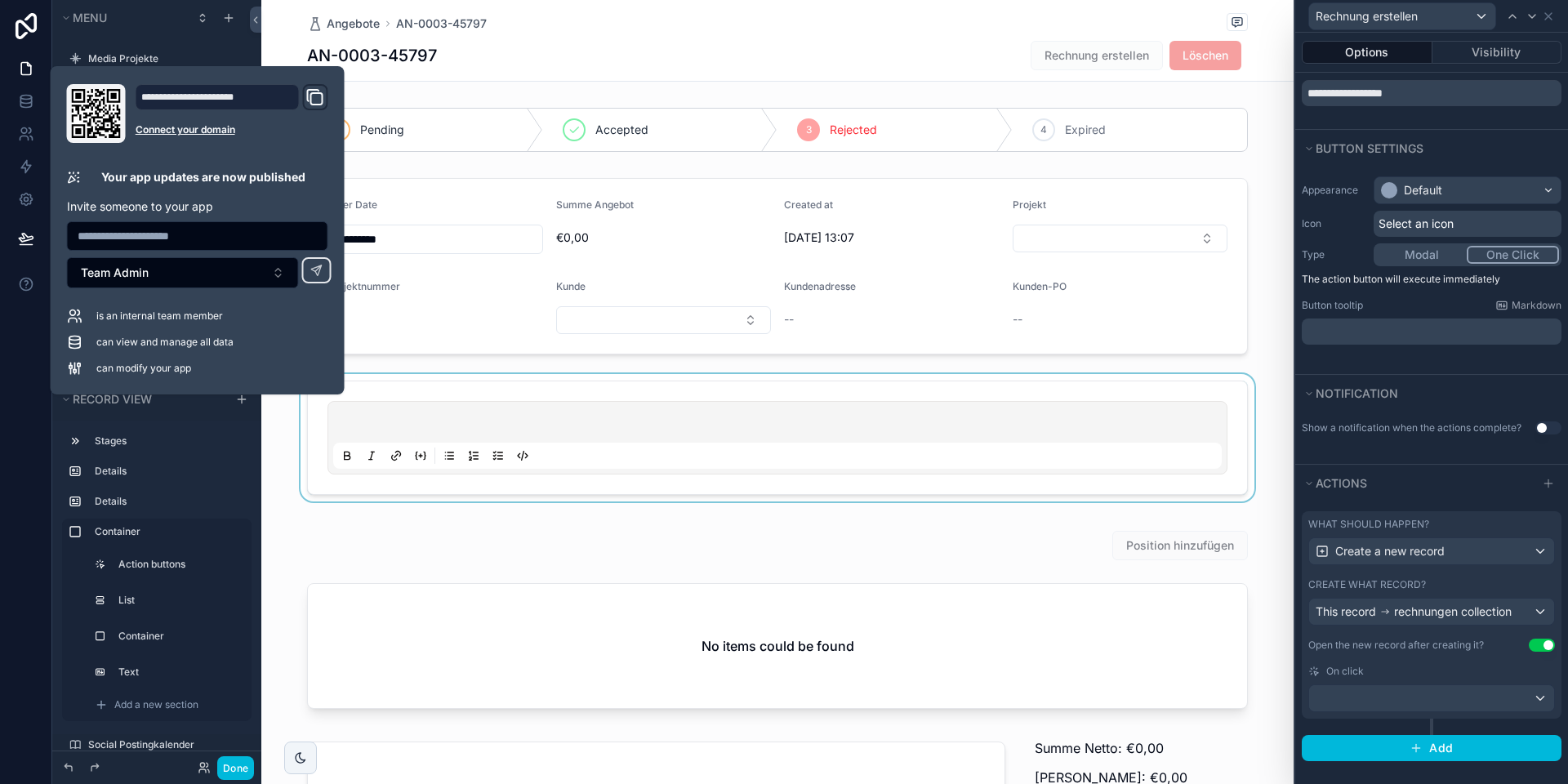
click at [288, 420] on div "scrollable content" at bounding box center [778, 437] width 1032 height 127
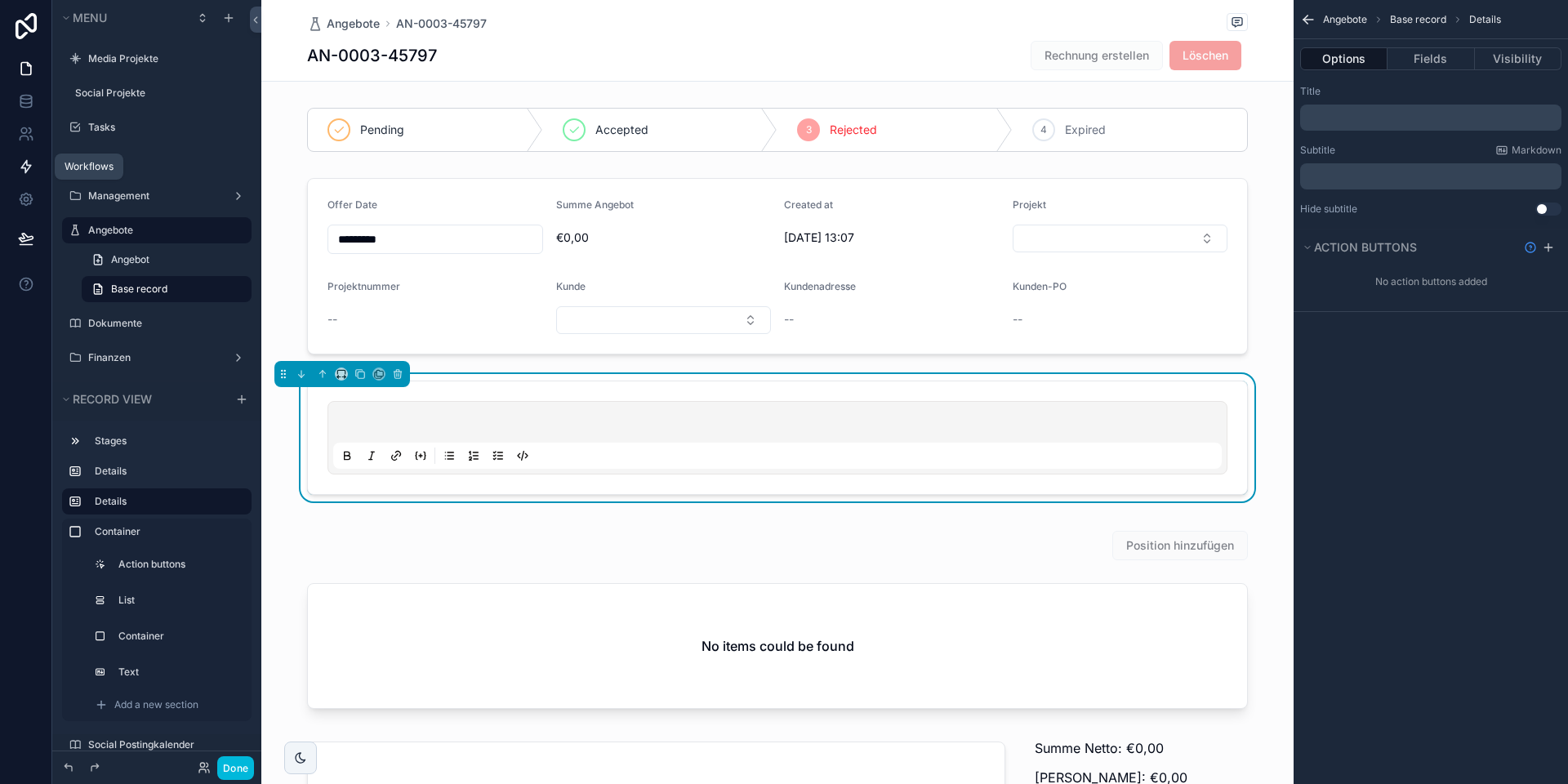
click at [22, 167] on icon at bounding box center [27, 167] width 10 height 12
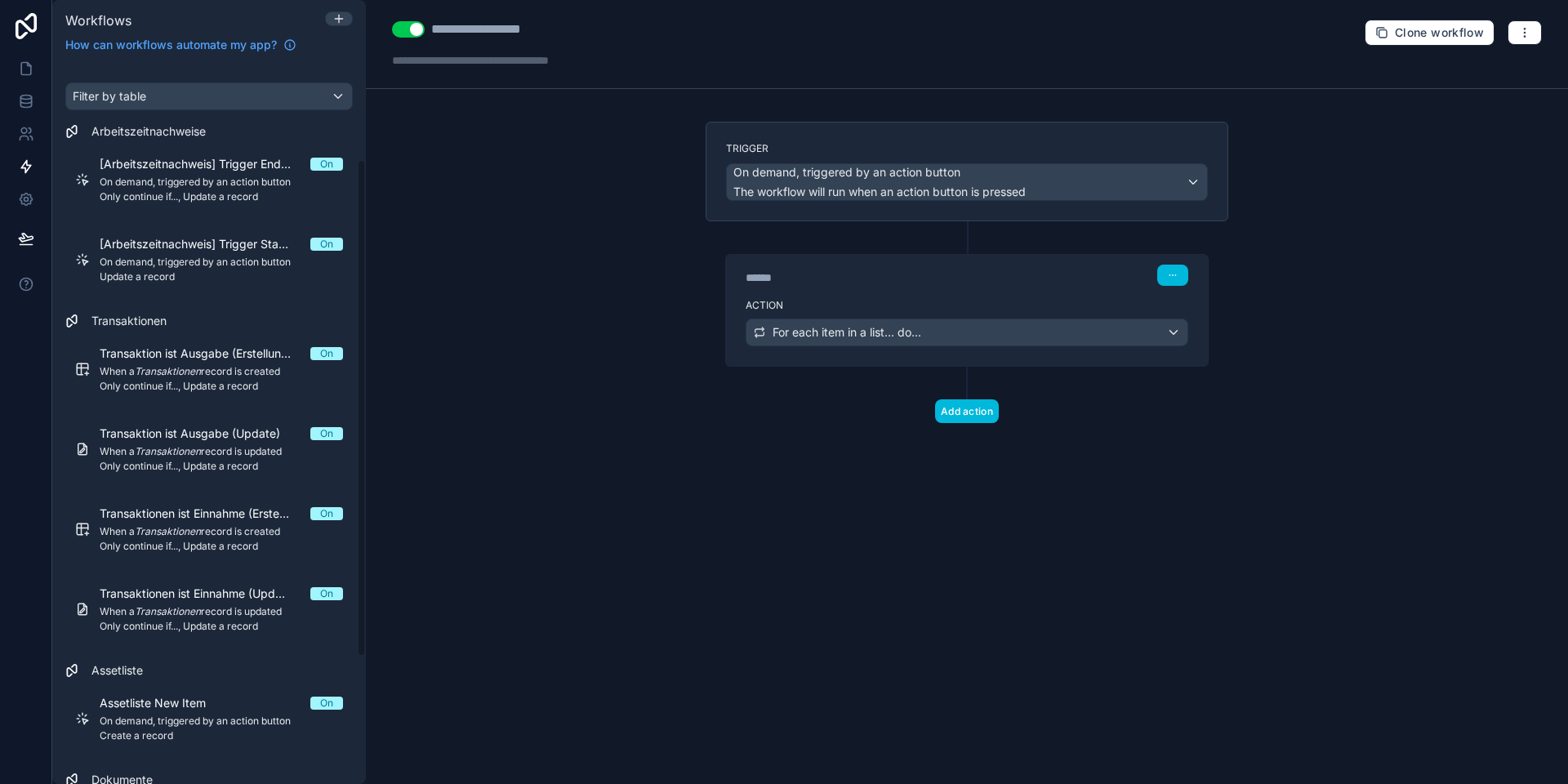
scroll to position [324, 0]
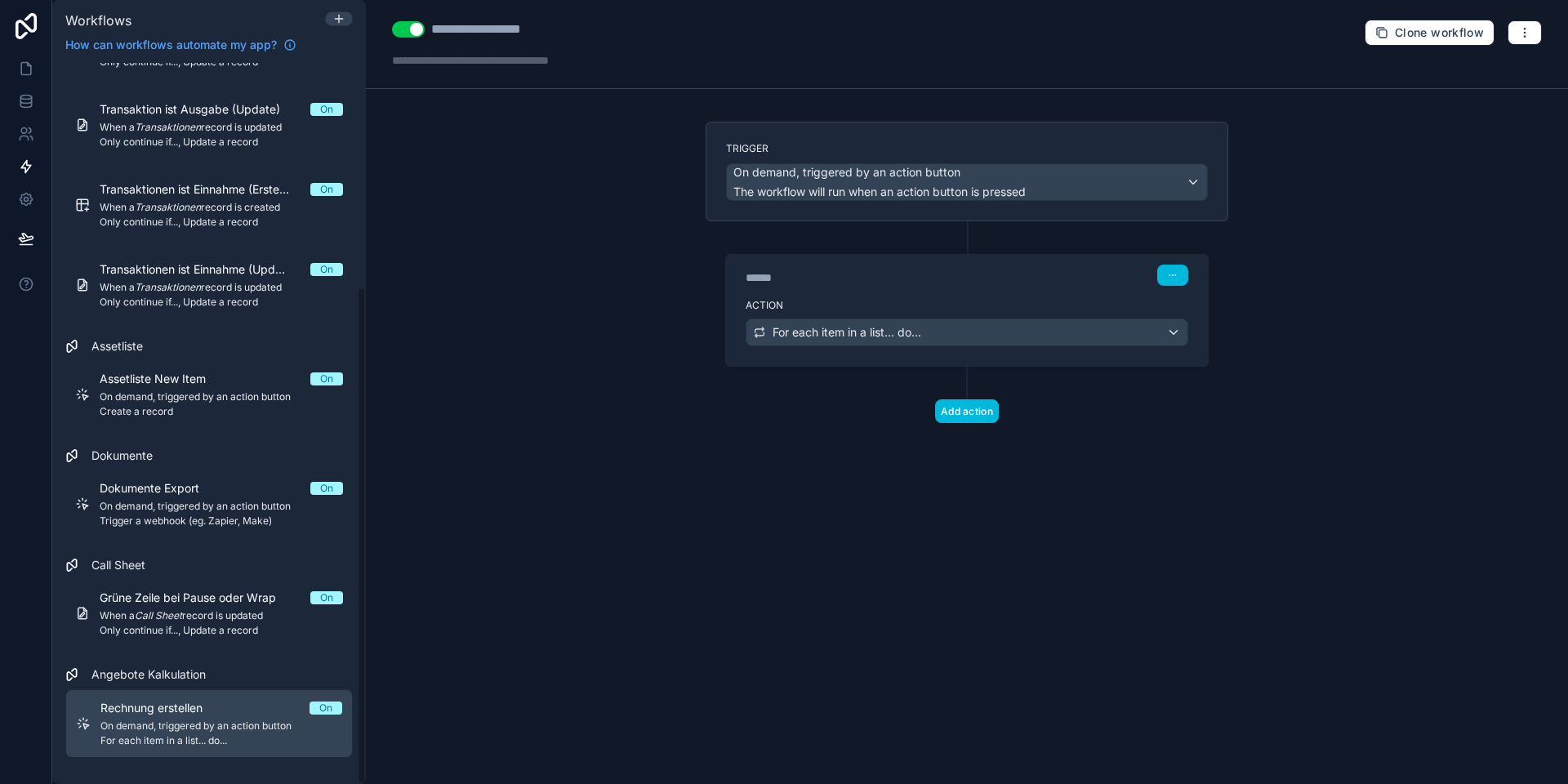
click at [165, 727] on span "On demand, triggered by an action button" at bounding box center [221, 726] width 242 height 13
click at [23, 70] on icon at bounding box center [26, 68] width 17 height 17
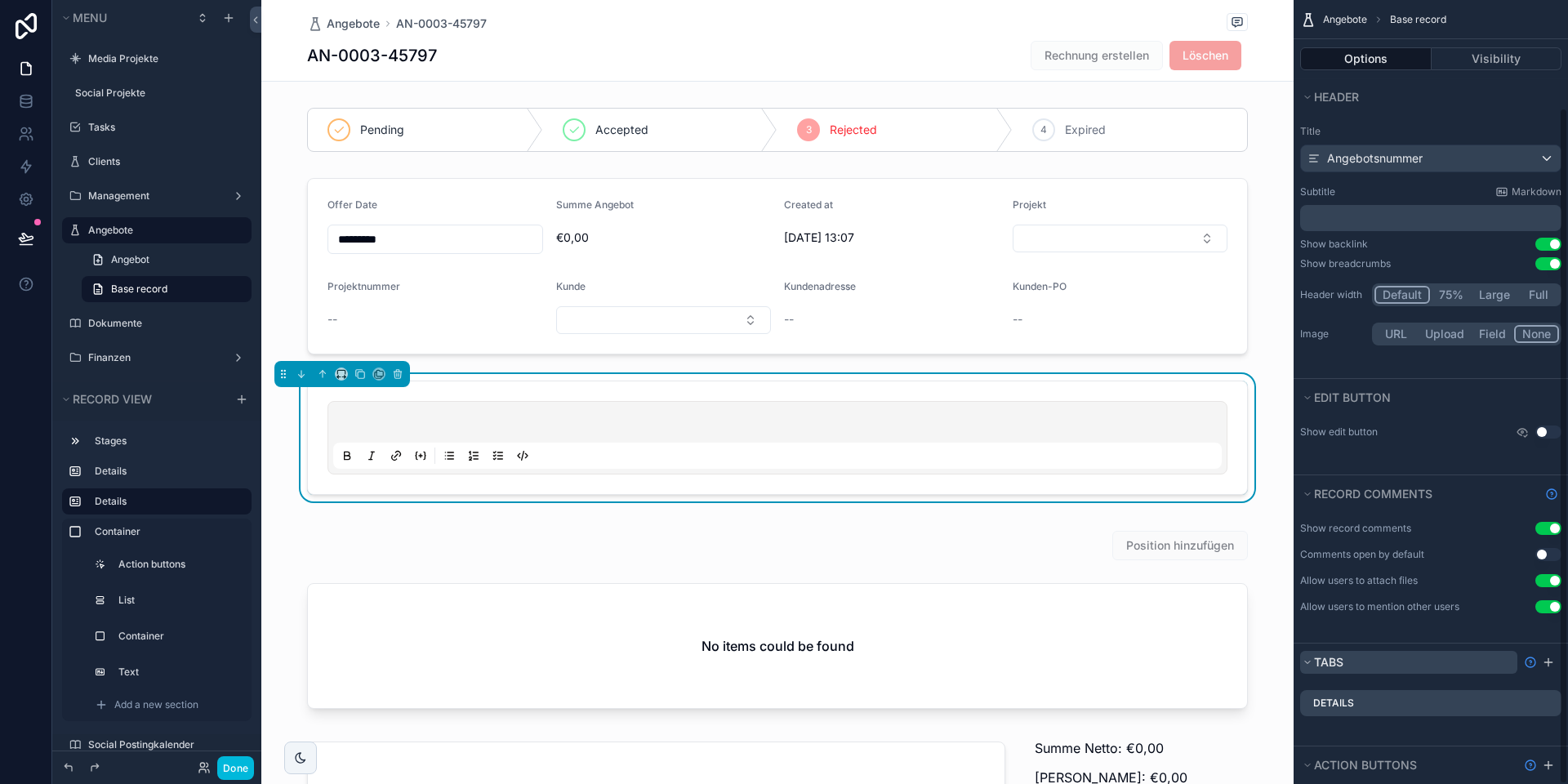
scroll to position [124, 0]
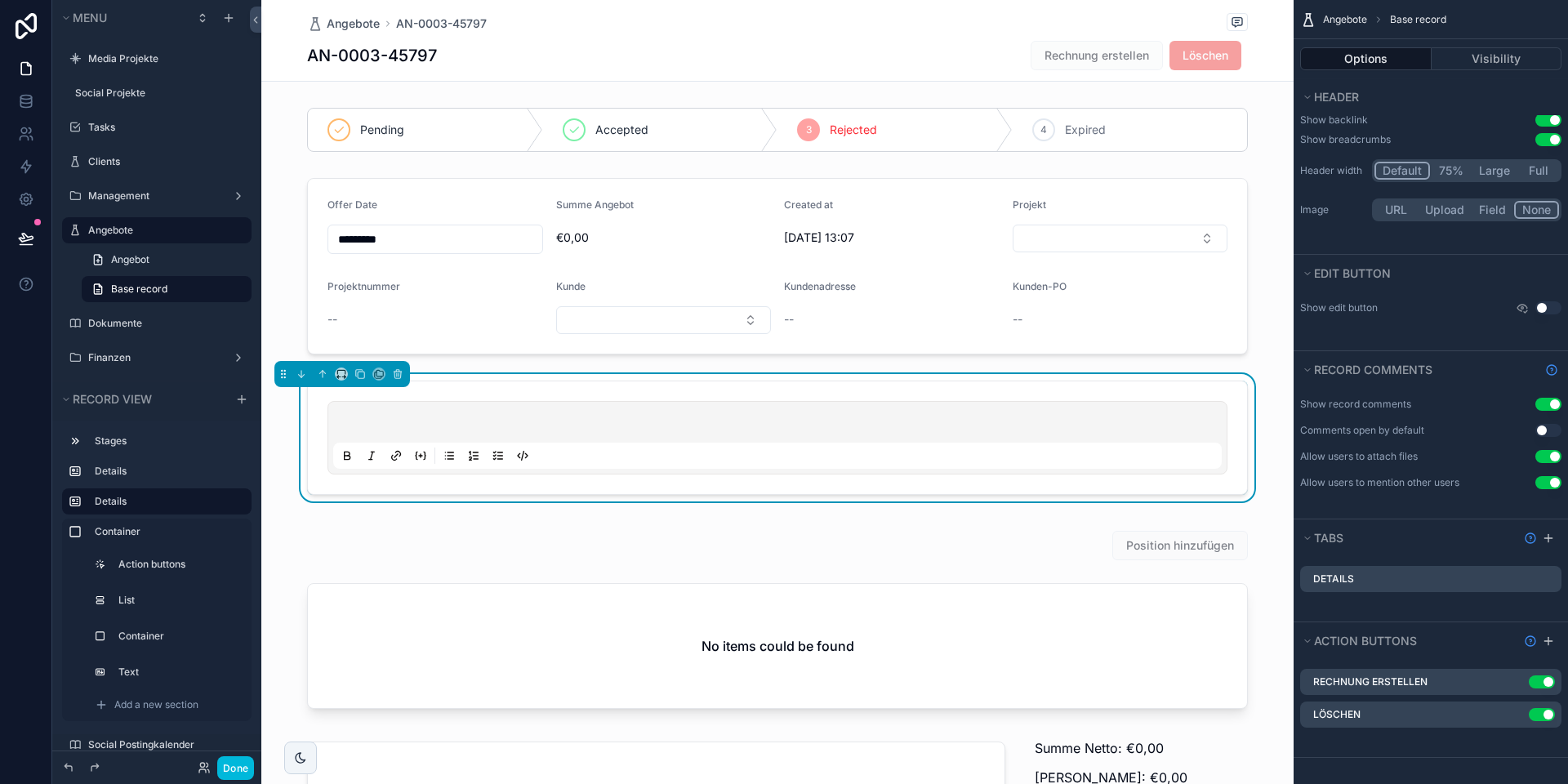
click at [0, 0] on icon "scrollable content" at bounding box center [0, 0] width 0 height 0
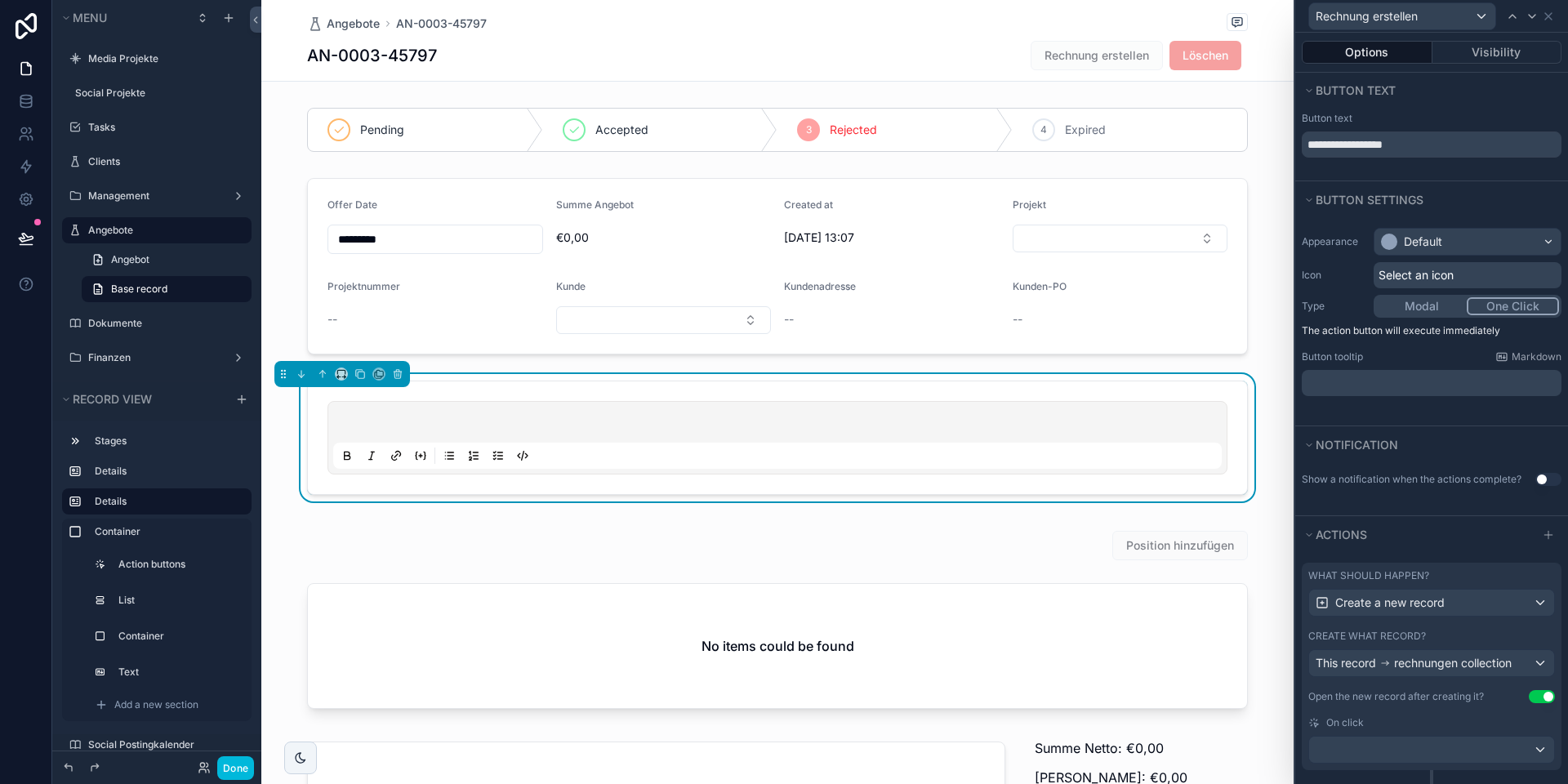
scroll to position [51, 0]
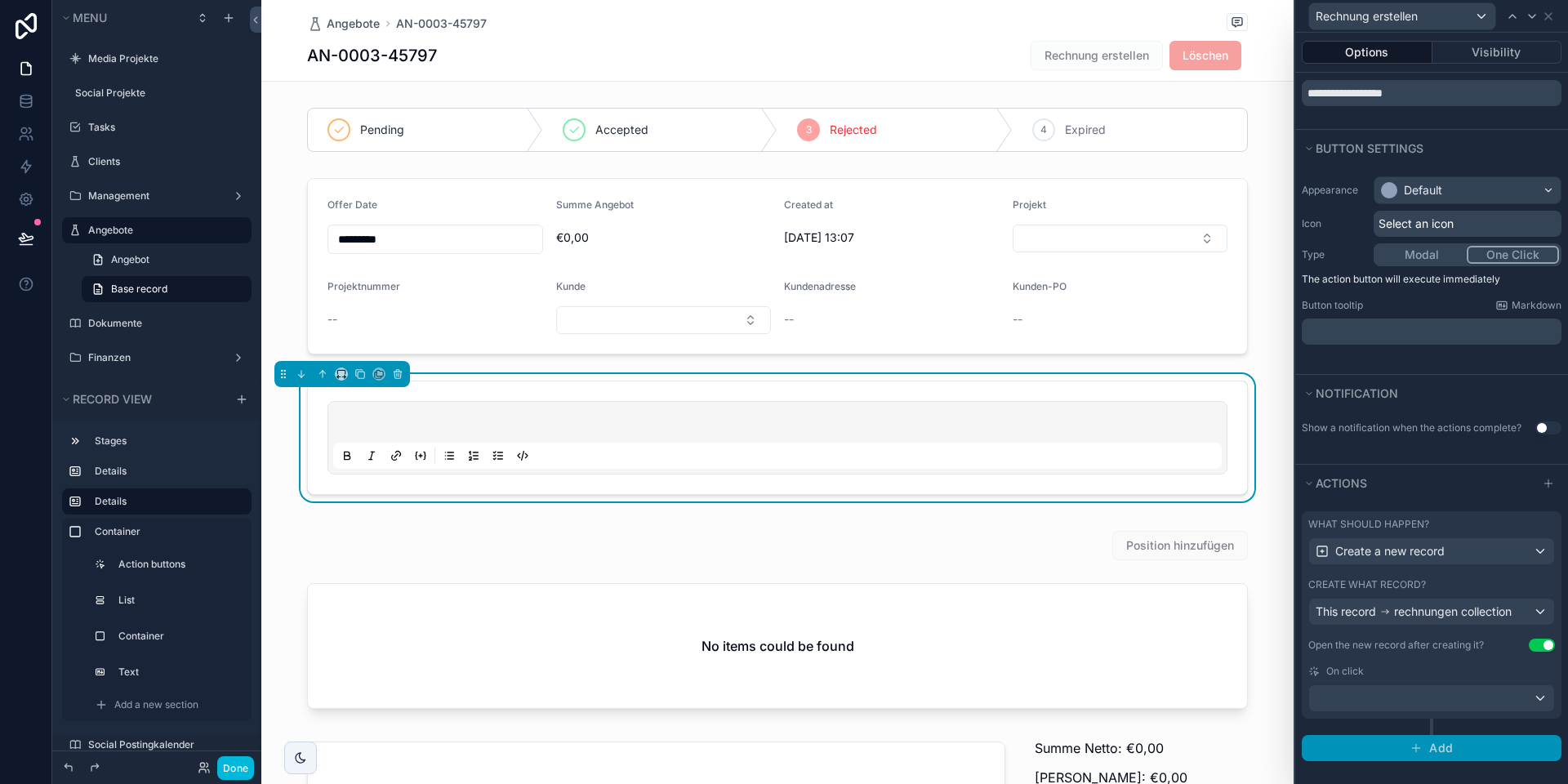
click at [1410, 746] on icon "button" at bounding box center [1415, 747] width 13 height 13
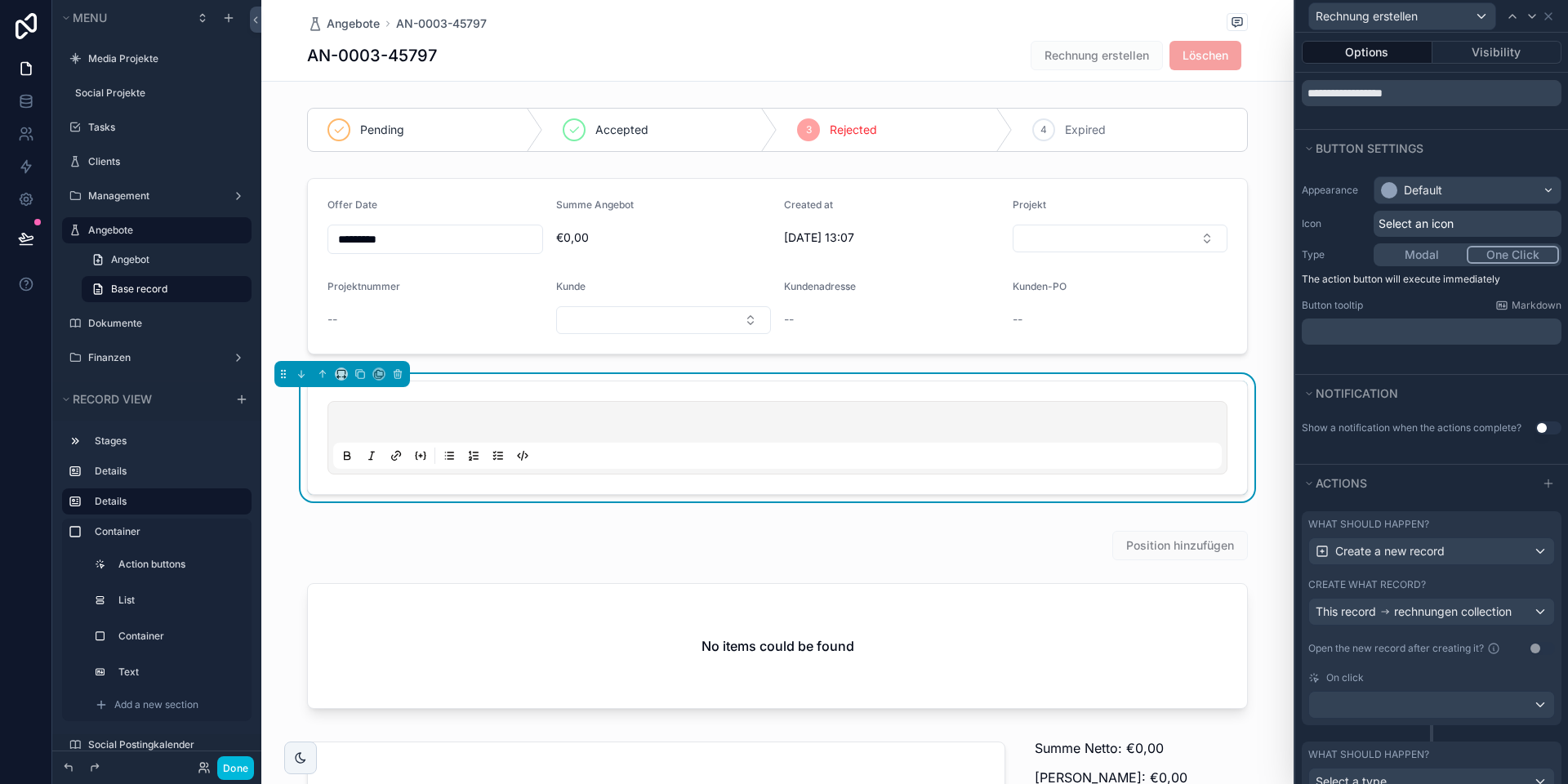
scroll to position [135, 0]
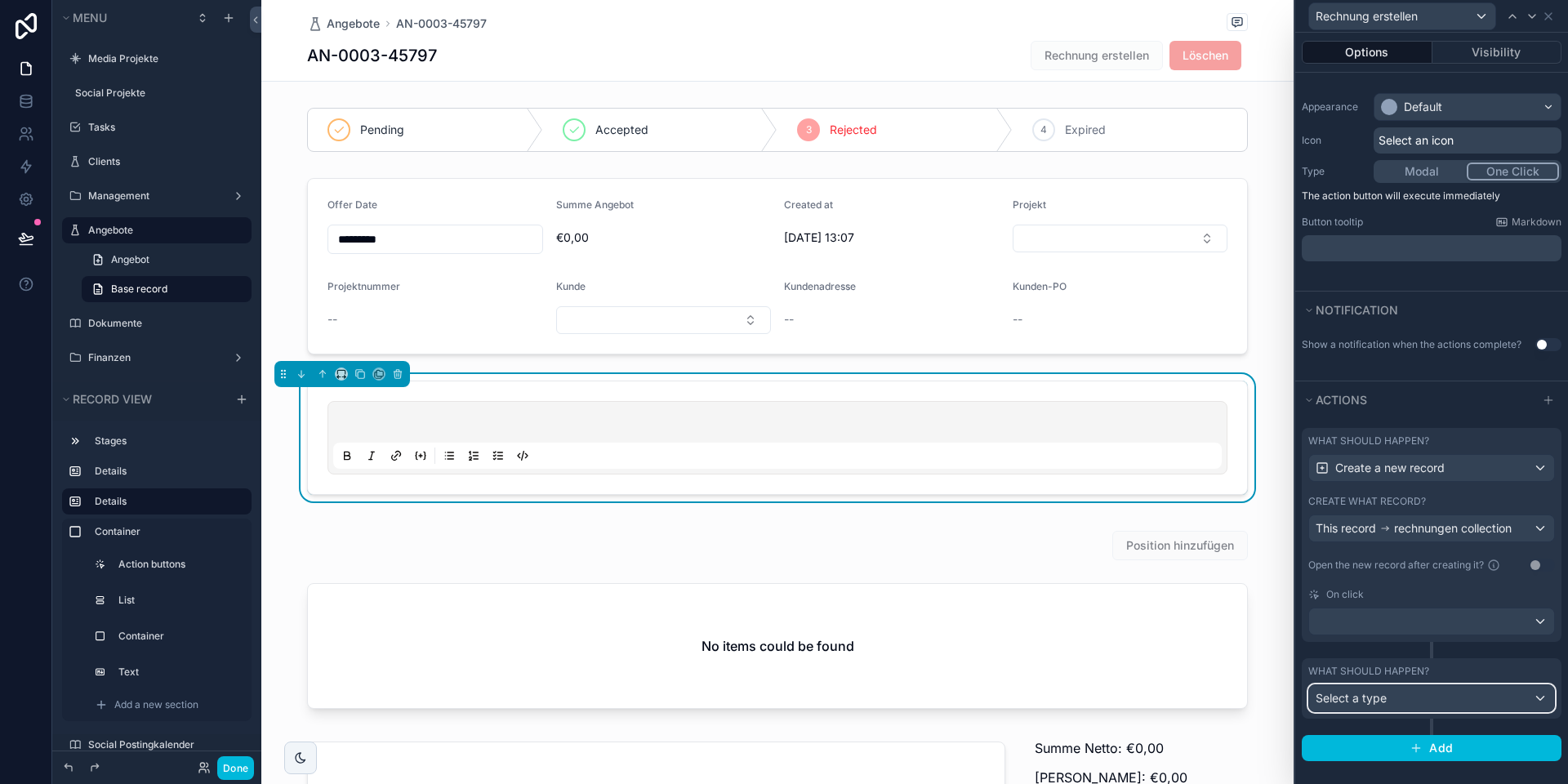
click at [1383, 694] on span "Select a type" at bounding box center [1351, 698] width 71 height 14
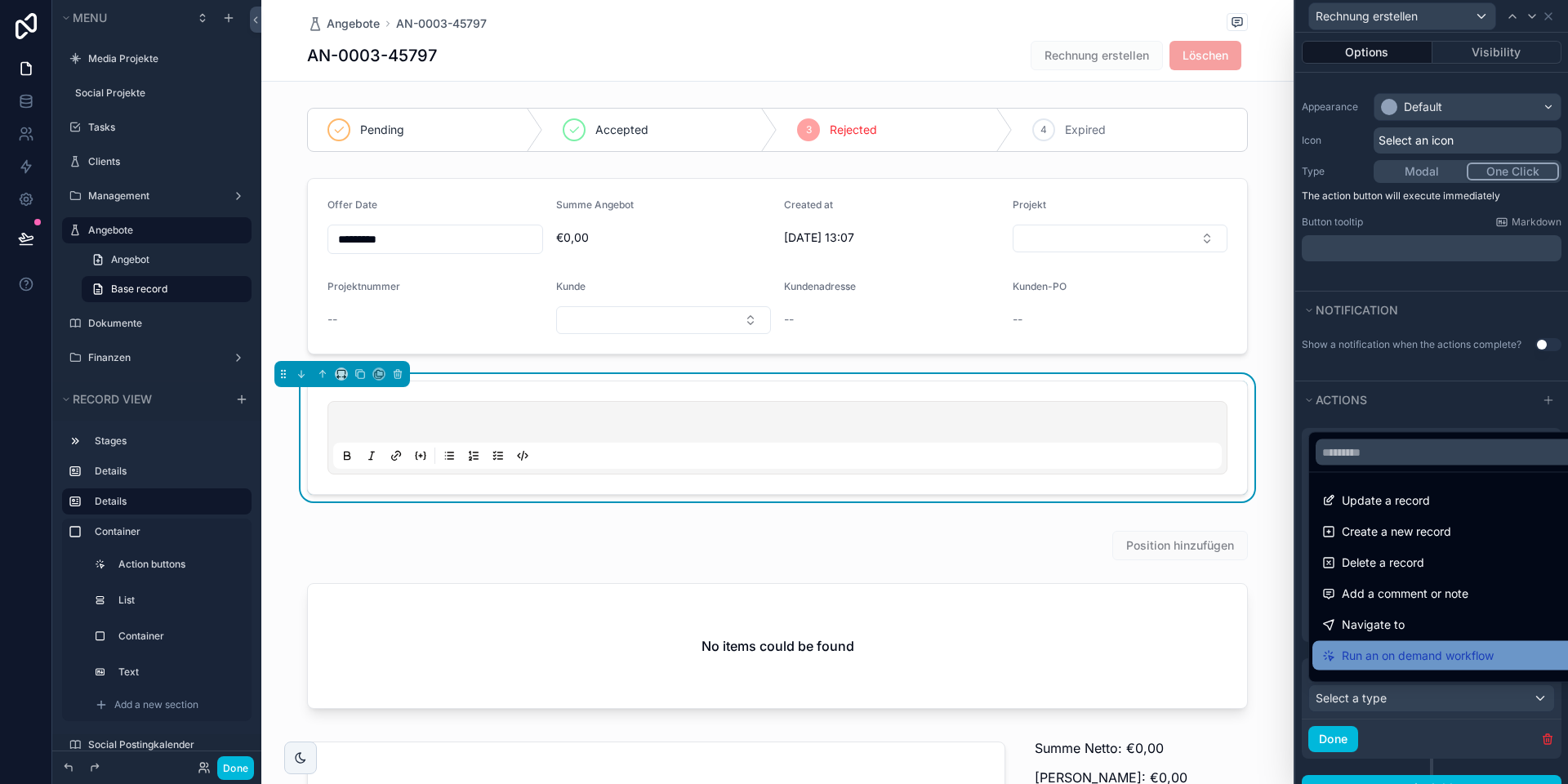
click at [1389, 655] on span "Run an on demand workflow" at bounding box center [1417, 656] width 152 height 20
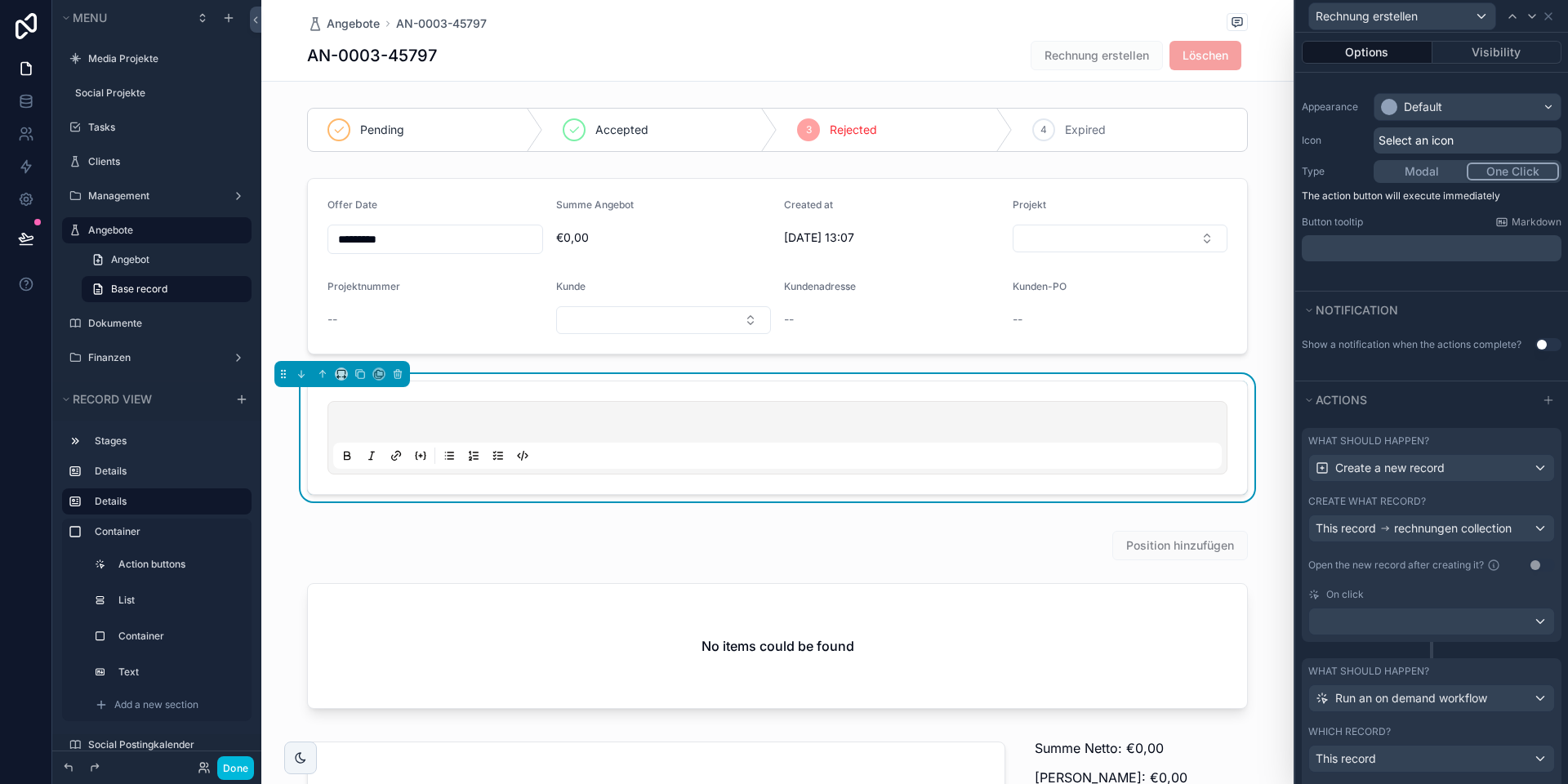
scroll to position [296, 0]
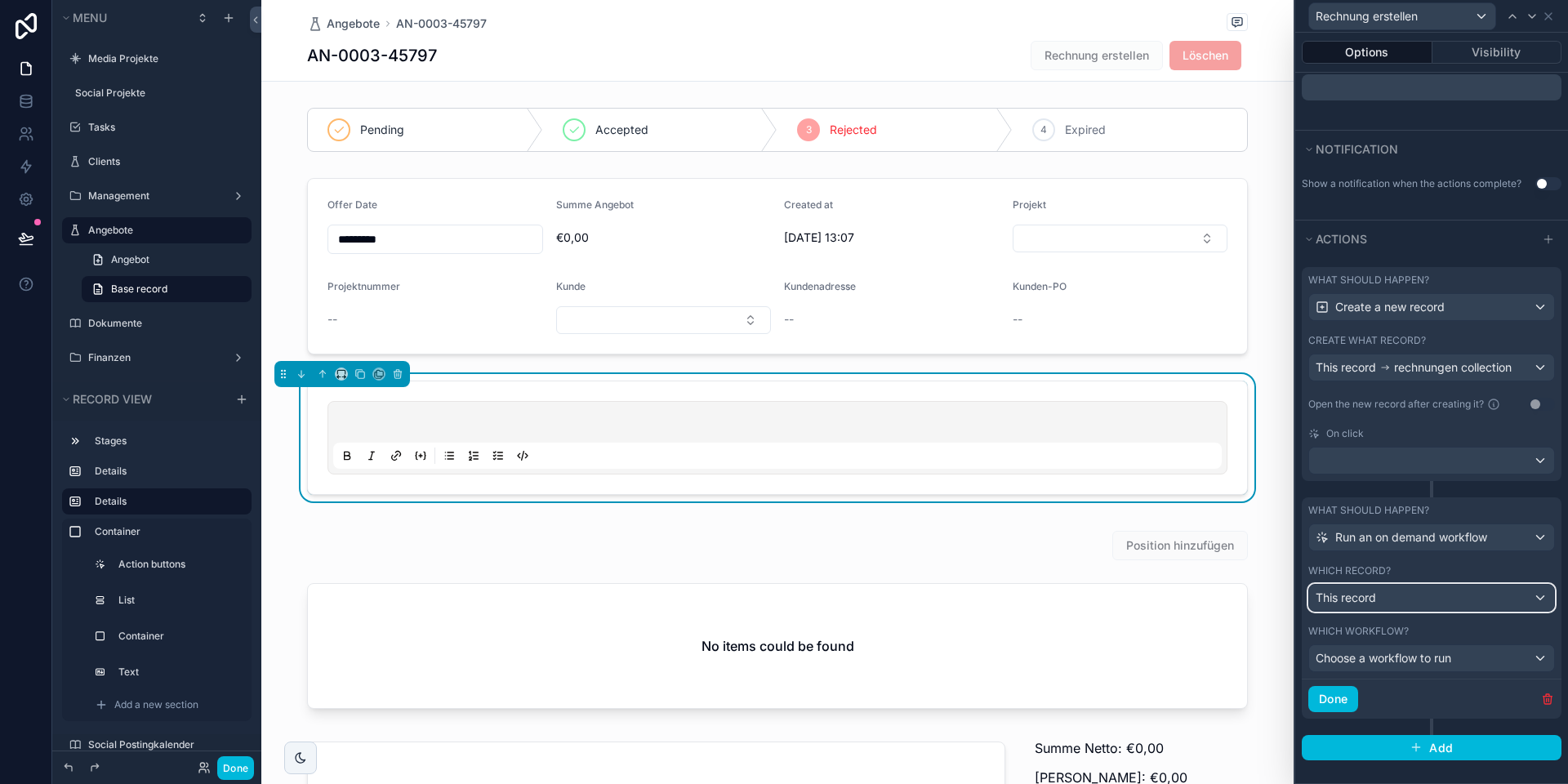
click at [1378, 604] on div "This record" at bounding box center [1431, 597] width 245 height 26
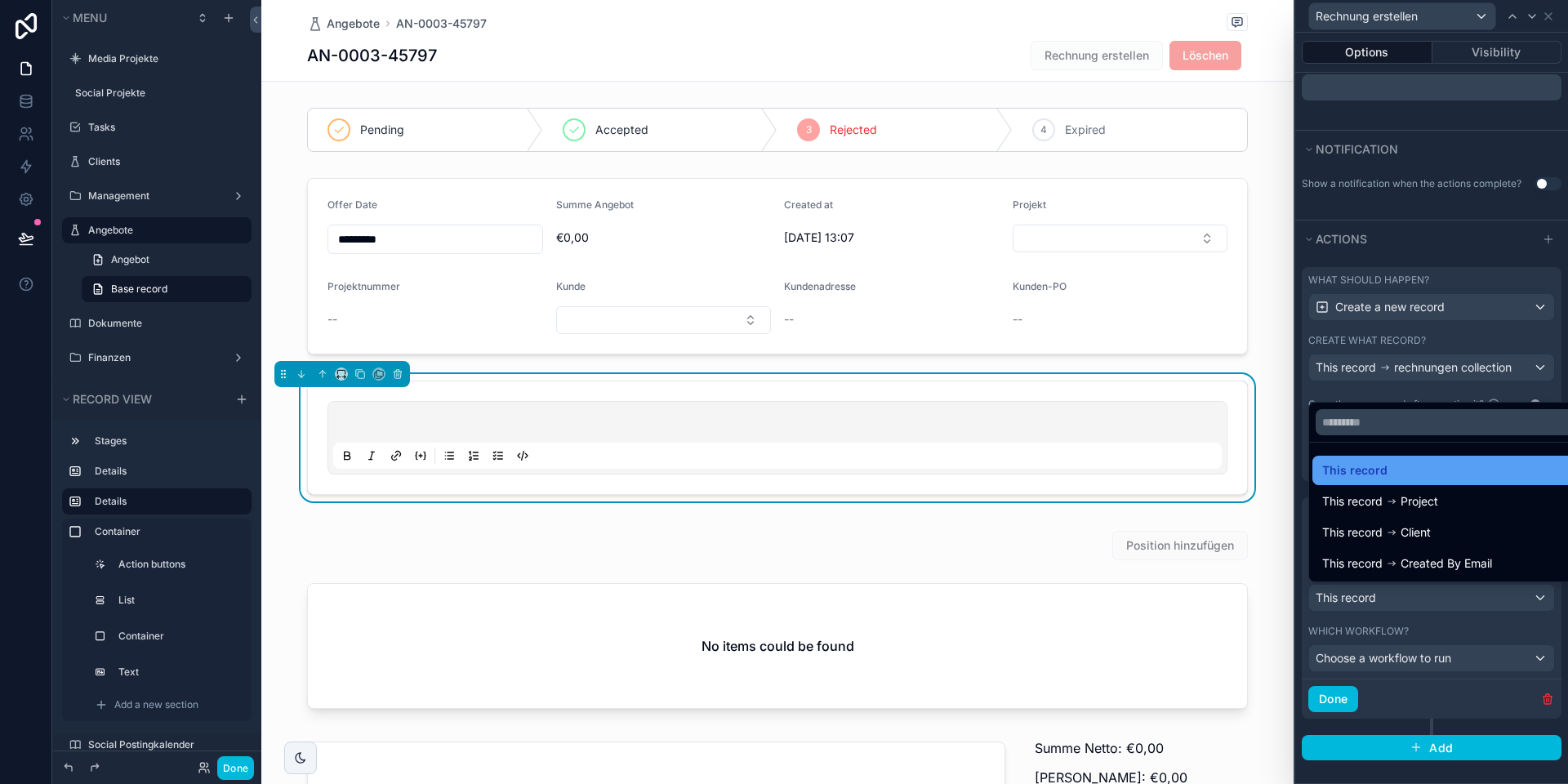
click at [1371, 472] on span "This record" at bounding box center [1354, 471] width 65 height 20
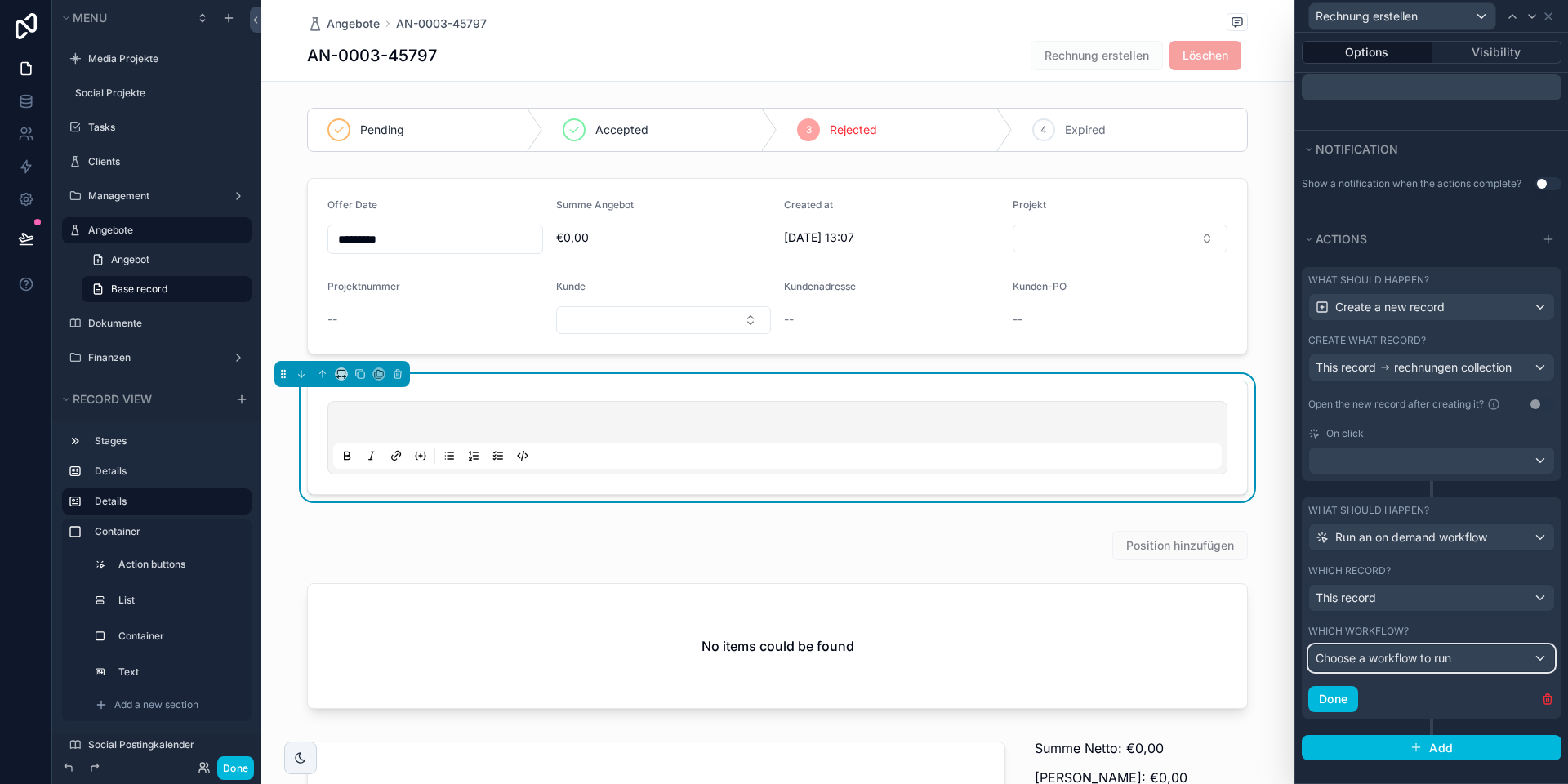
click at [1380, 661] on span "Choose a workflow to run" at bounding box center [1382, 658] width 135 height 14
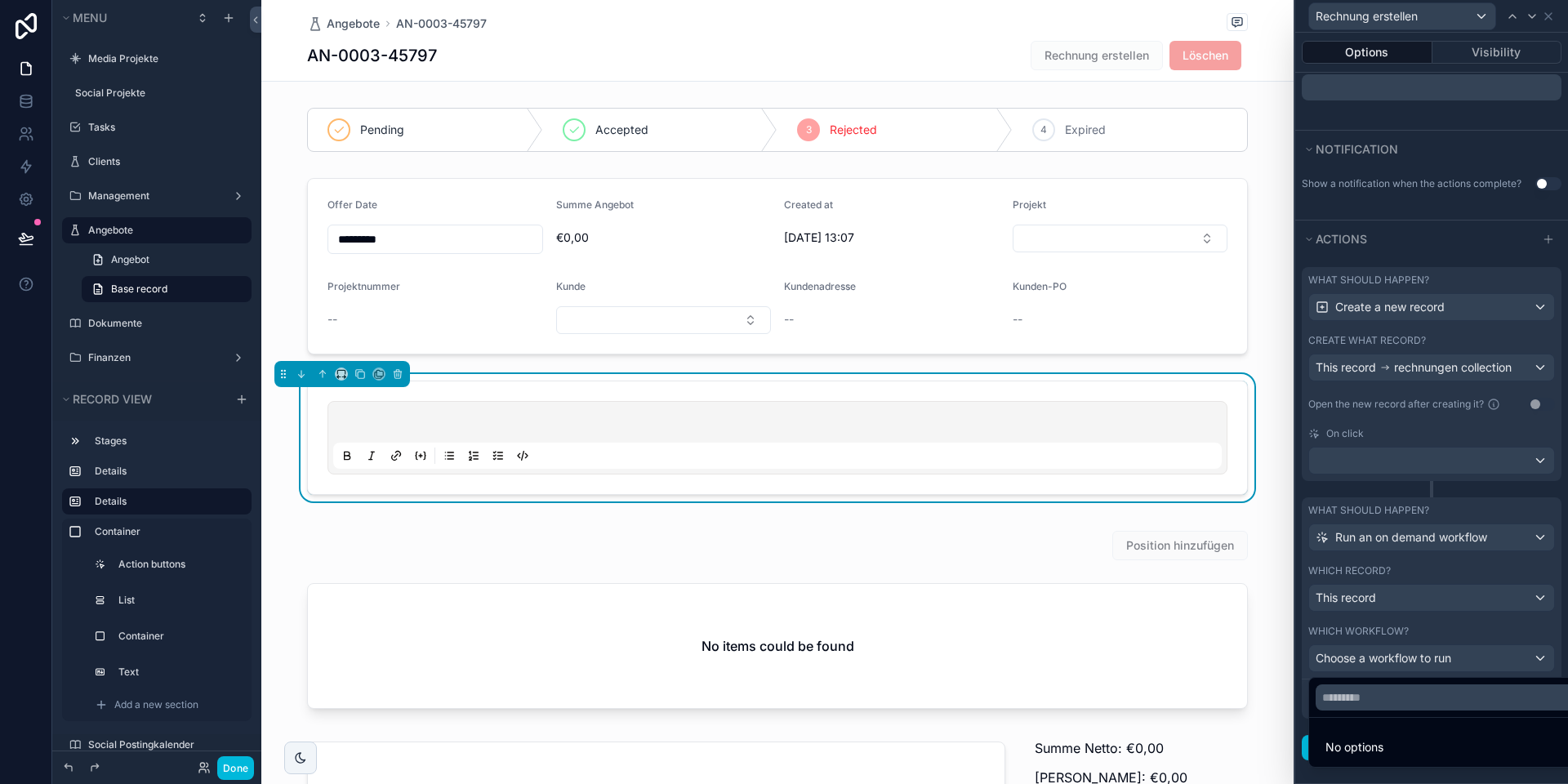
click at [1367, 613] on div at bounding box center [1431, 392] width 272 height 784
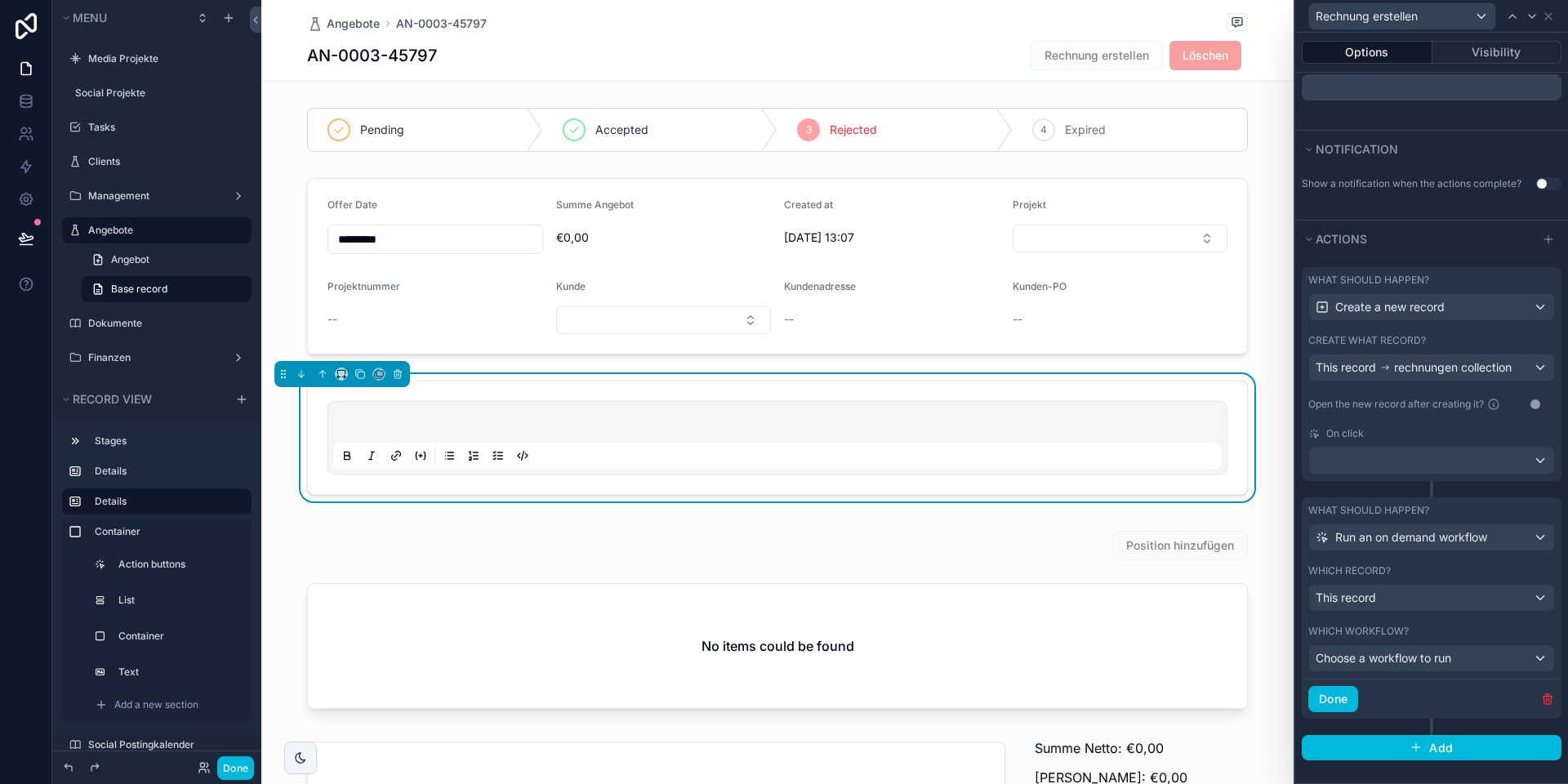
scroll to position [295, 0]
click at [29, 164] on icon at bounding box center [27, 167] width 10 height 12
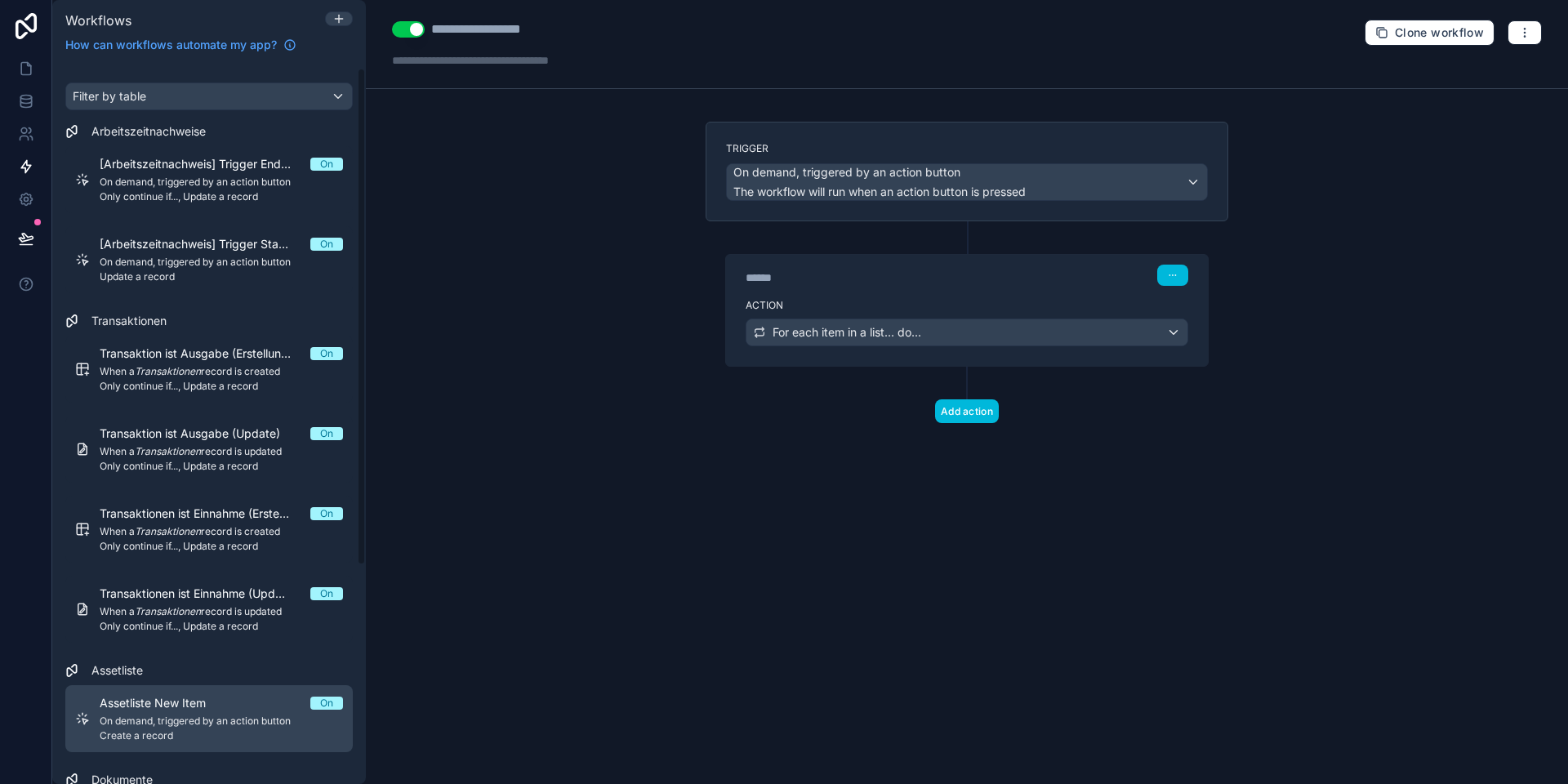
scroll to position [324, 0]
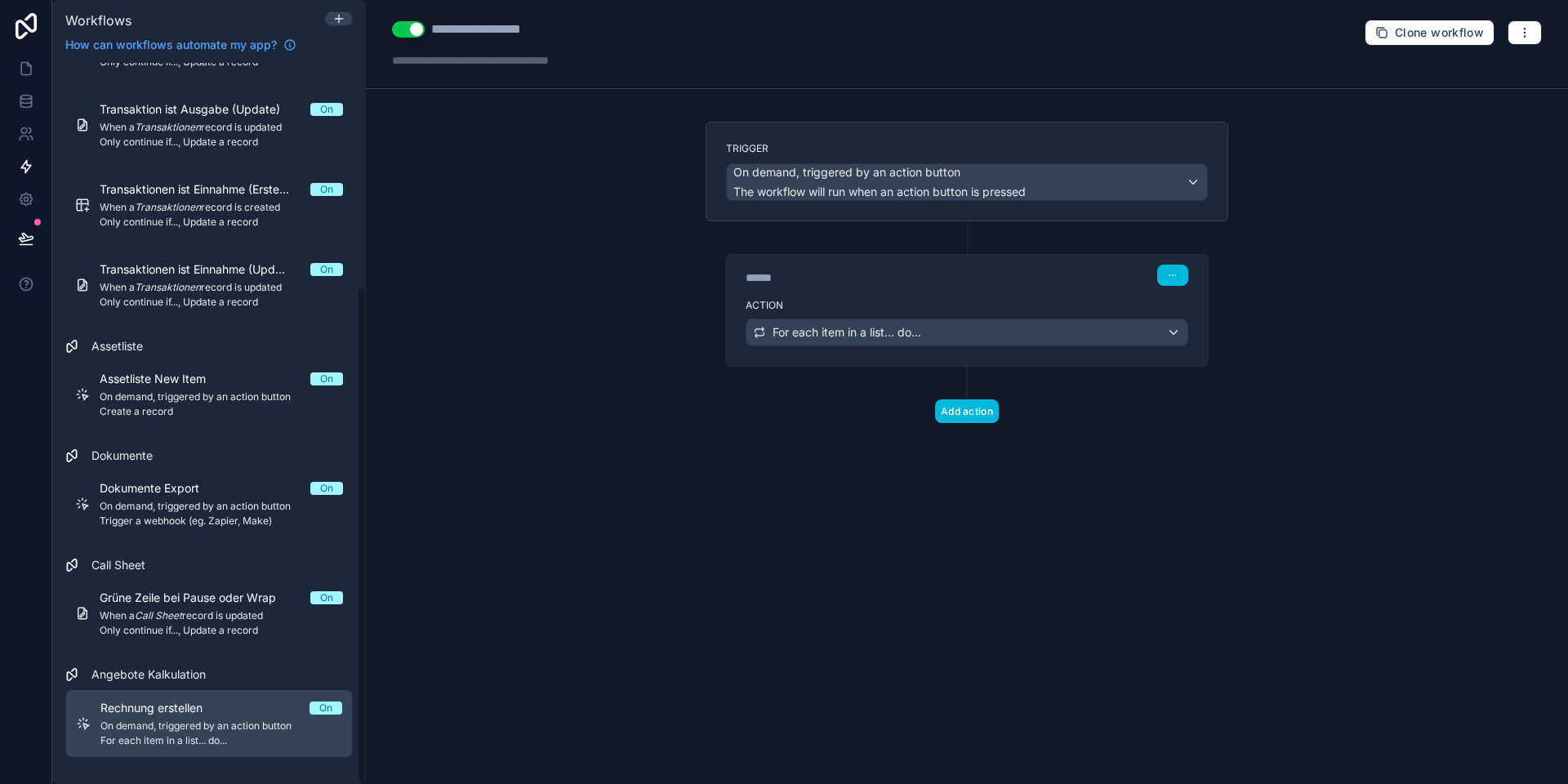
click at [170, 720] on span "On demand, triggered by an action button" at bounding box center [221, 726] width 242 height 13
click at [1456, 36] on span "Clone workflow" at bounding box center [1439, 33] width 89 height 15
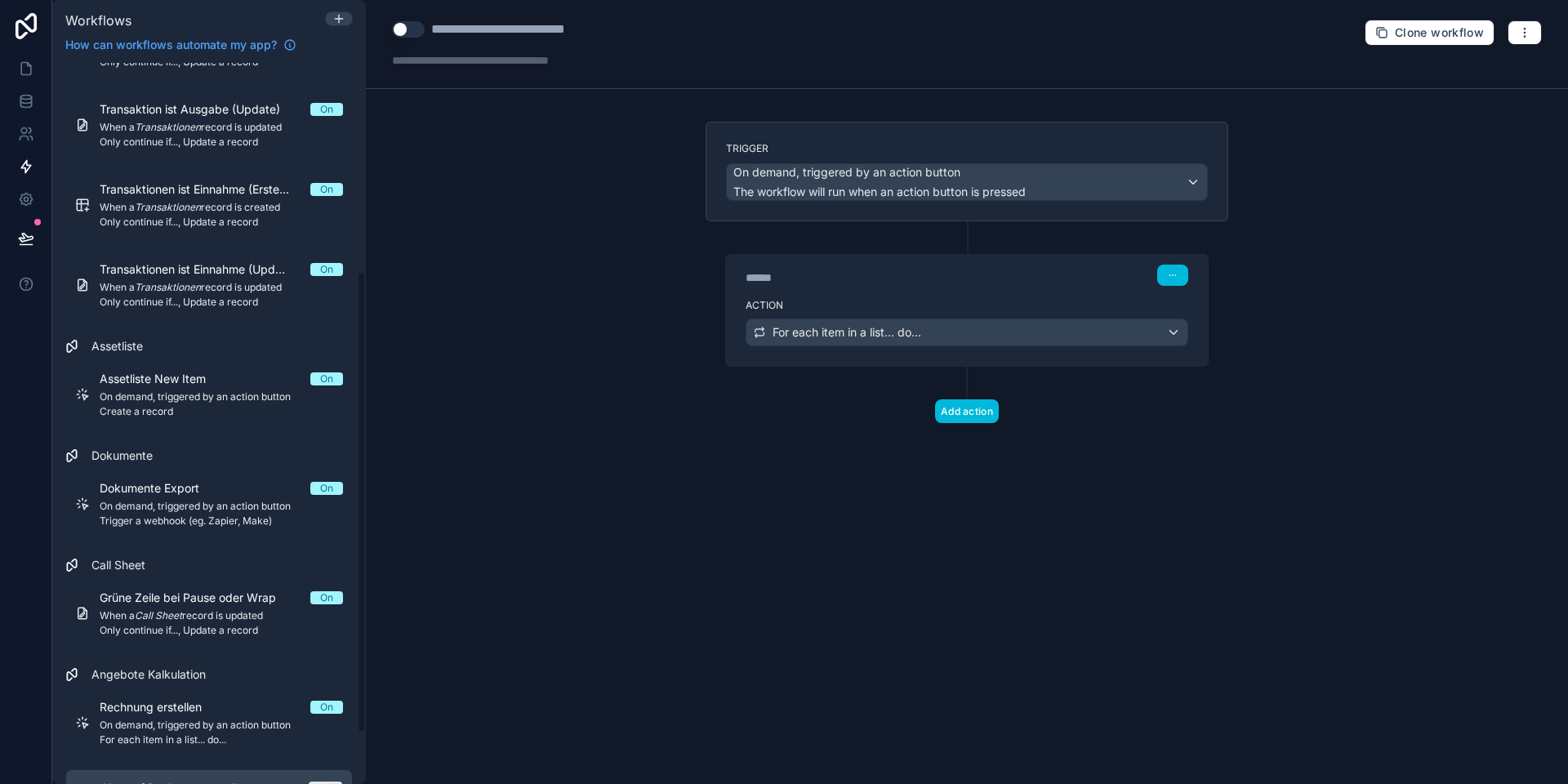
scroll to position [405, 0]
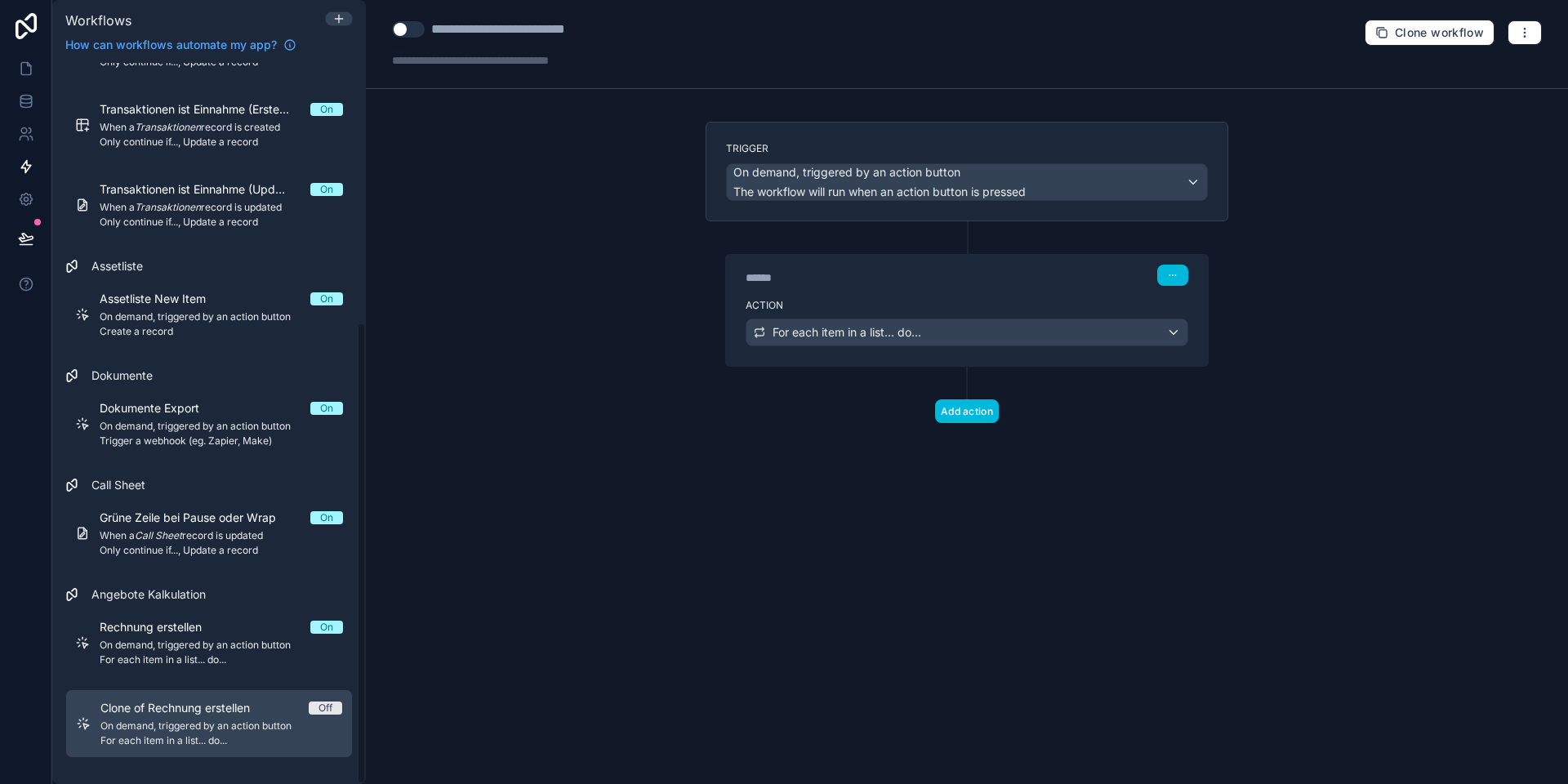
click at [232, 728] on span "On demand, triggered by an action button" at bounding box center [221, 726] width 242 height 13
click at [253, 706] on span "Clone of Rechnung erstellen" at bounding box center [185, 708] width 169 height 17
click at [1526, 31] on icon "button" at bounding box center [1524, 32] width 13 height 13
click at [1432, 120] on button "Delete workflow" at bounding box center [1467, 123] width 117 height 26
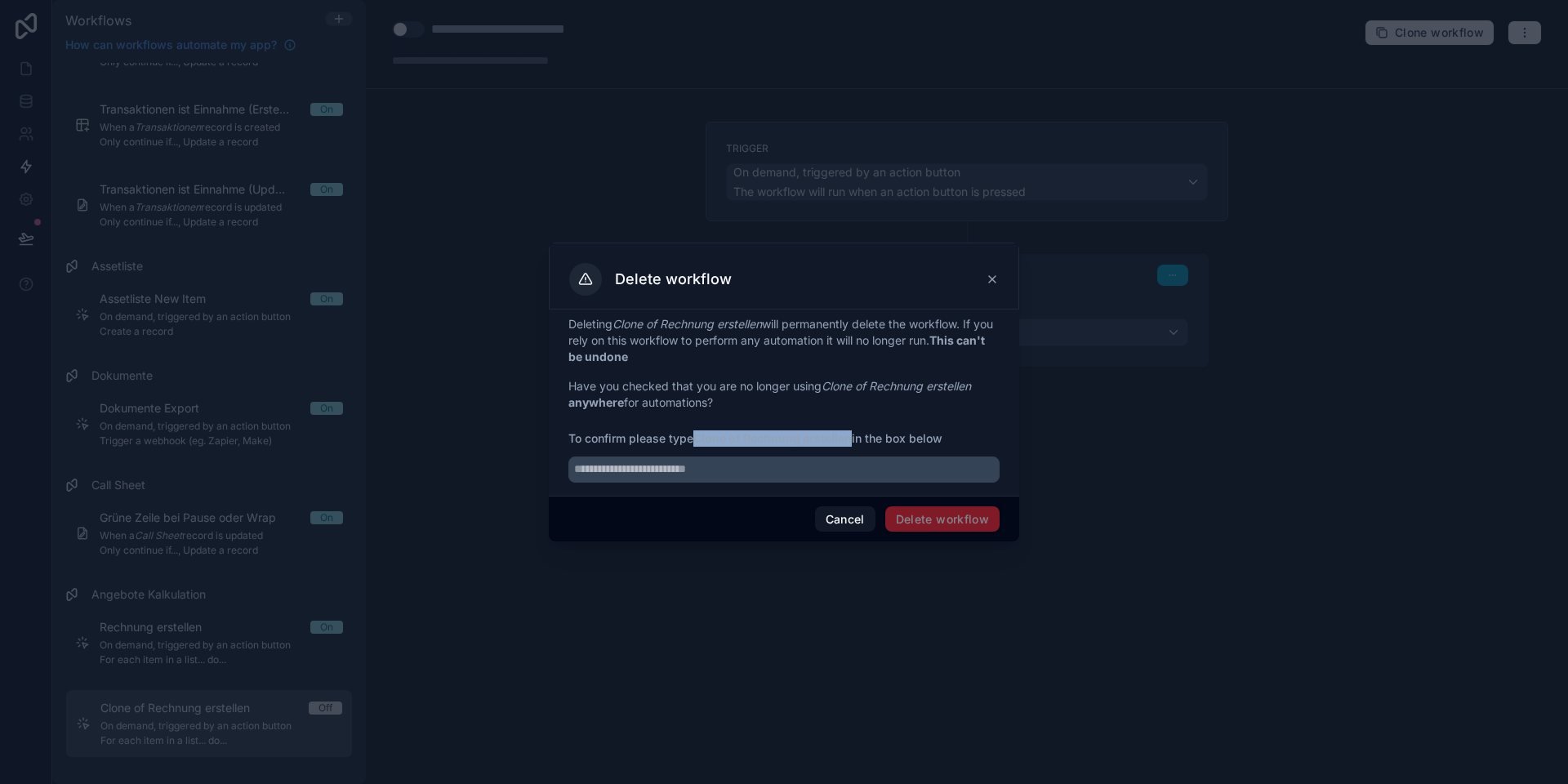
drag, startPoint x: 698, startPoint y: 439, endPoint x: 854, endPoint y: 436, distance: 156.0
click at [852, 436] on strong "Clone of Rechnung erstellen" at bounding box center [772, 438] width 159 height 14
copy strong "Clone of Rechnung erstellen"
click at [723, 463] on input "text" at bounding box center [784, 469] width 431 height 26
paste input "**********"
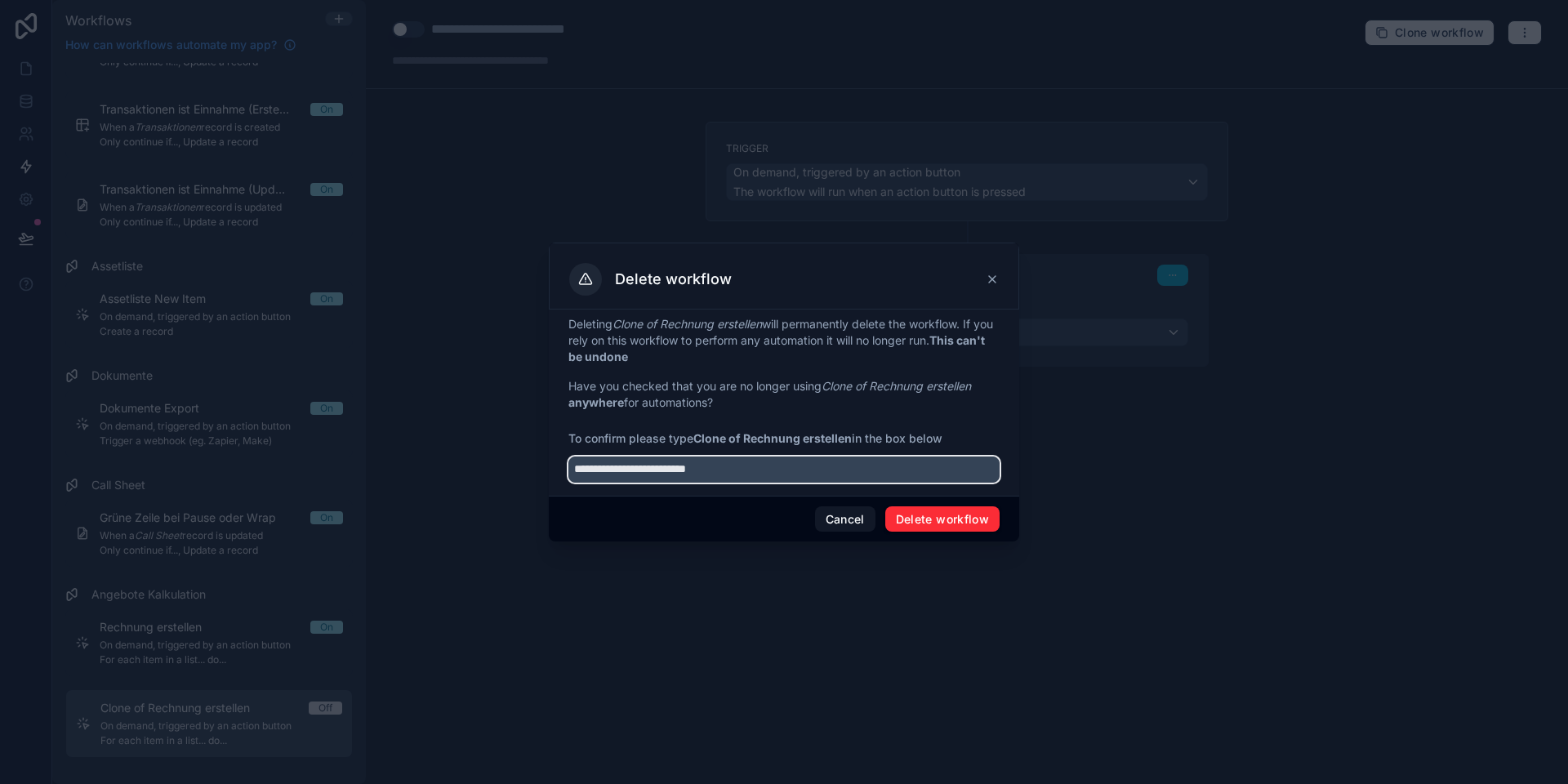
type input "**********"
click at [946, 516] on button "Delete workflow" at bounding box center [942, 519] width 114 height 26
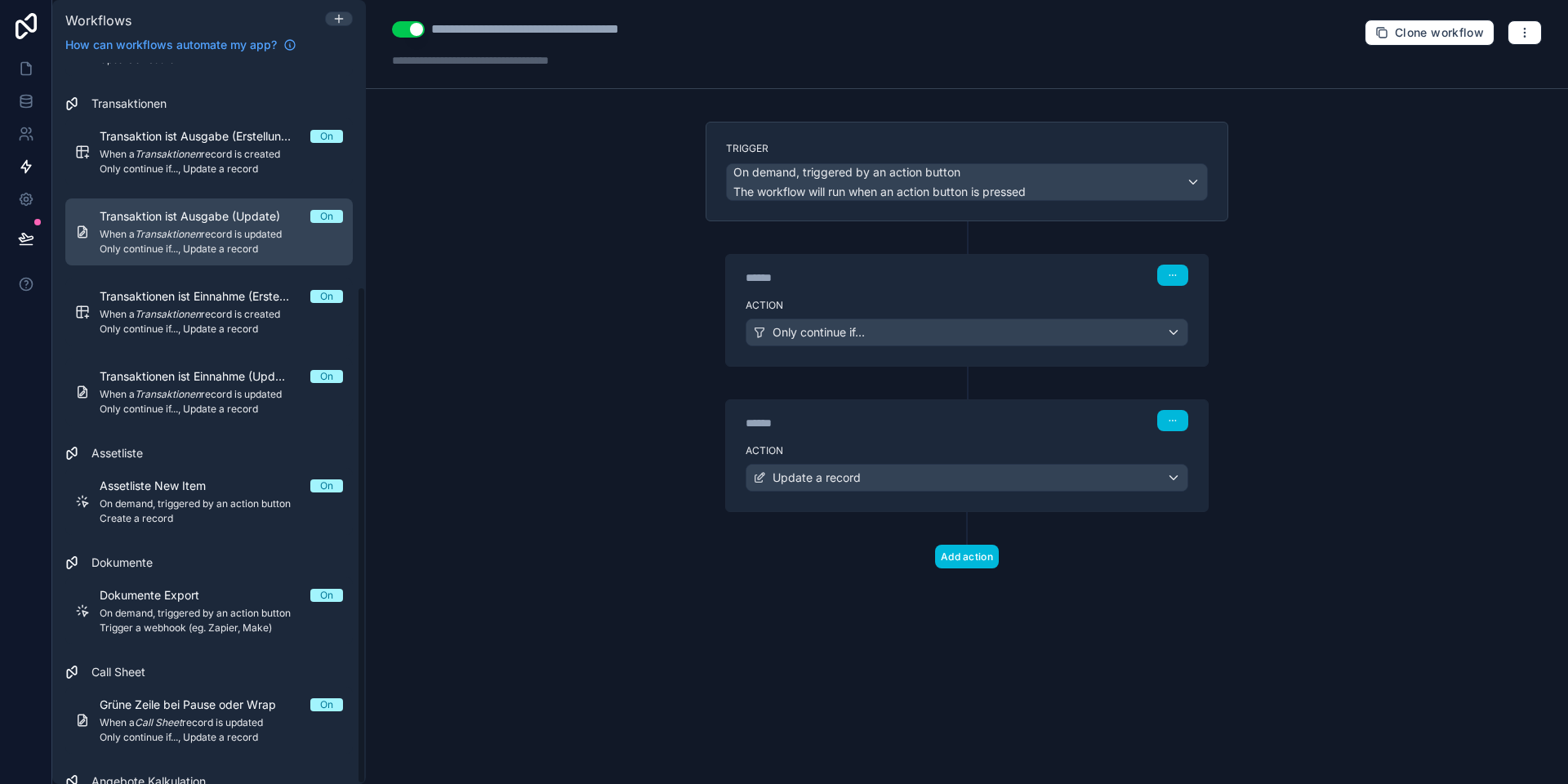
scroll to position [324, 0]
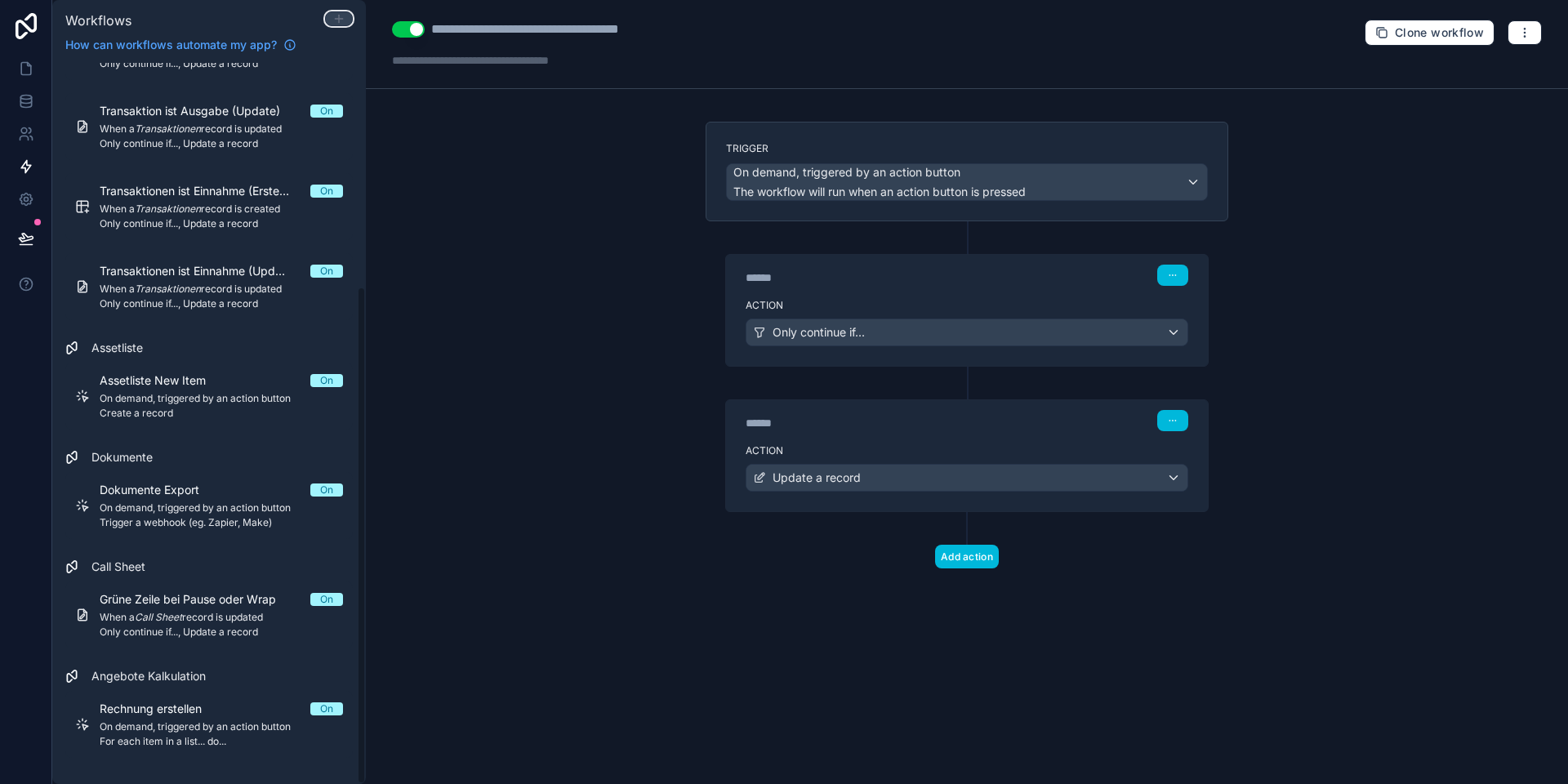
click at [342, 19] on icon at bounding box center [338, 18] width 13 height 13
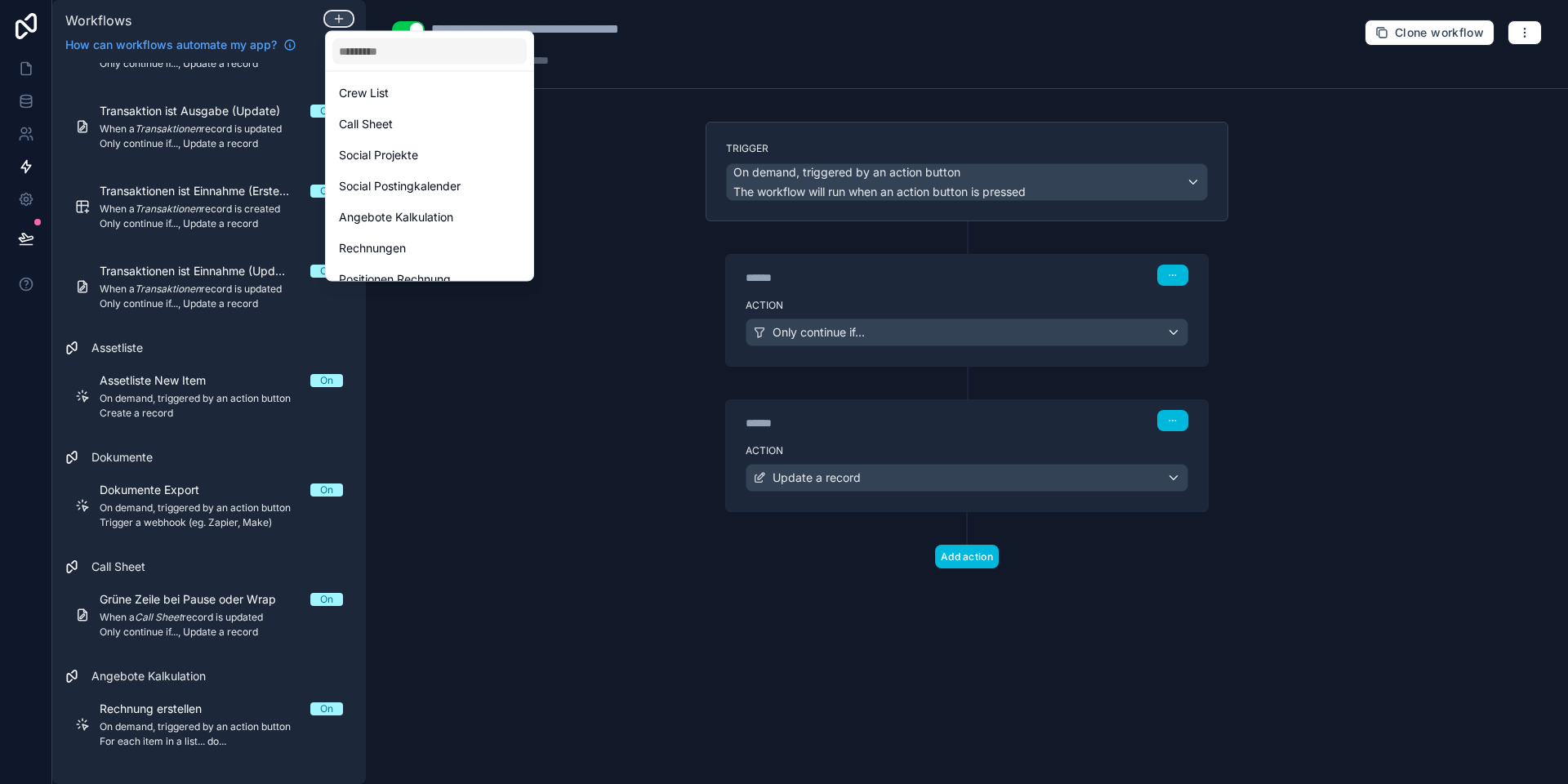
scroll to position [451, 0]
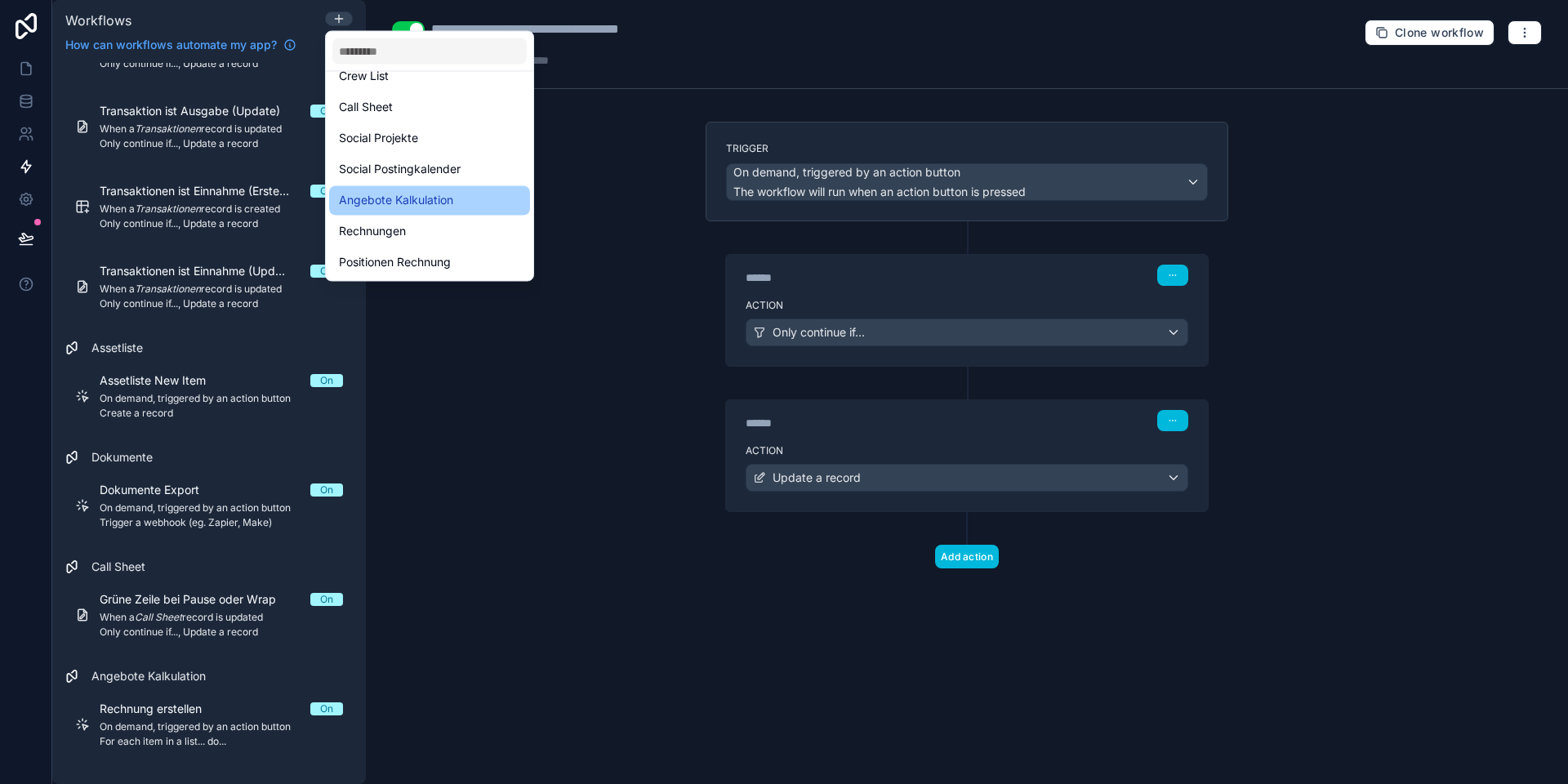
click at [394, 200] on span "Angebote Kalkulation" at bounding box center [396, 201] width 114 height 20
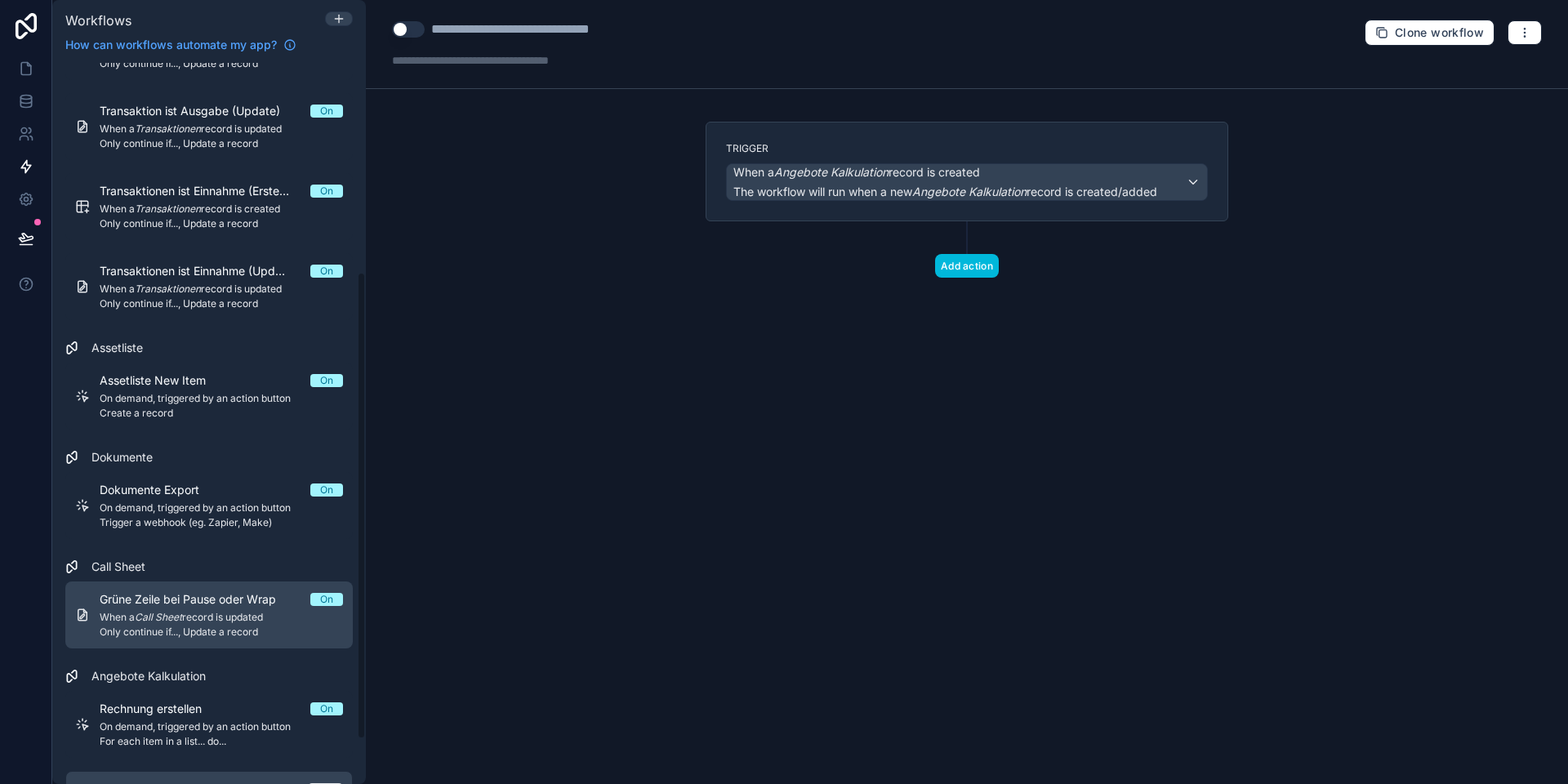
scroll to position [391, 0]
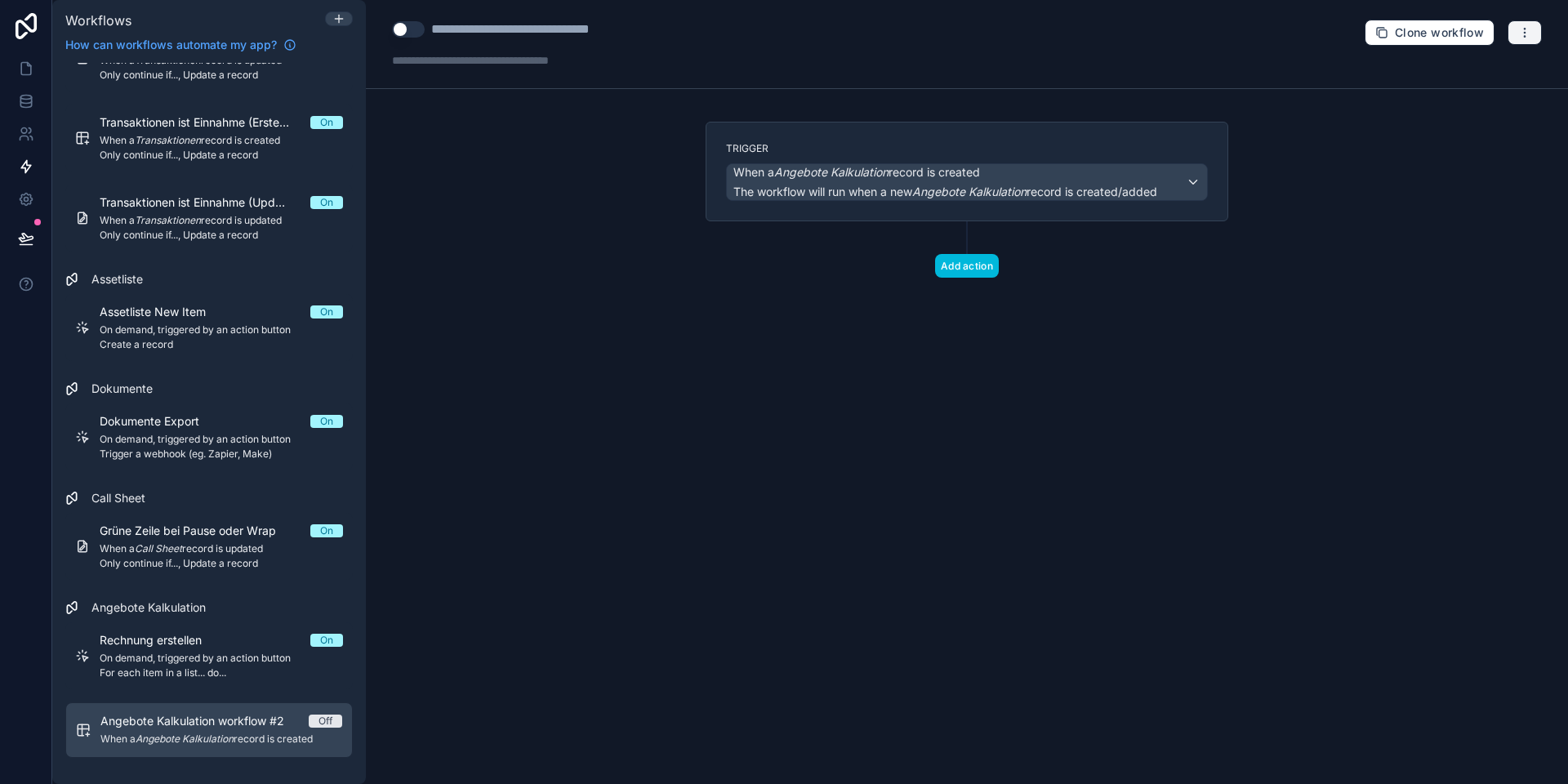
click at [1515, 34] on button "button" at bounding box center [1524, 33] width 35 height 25
click at [1435, 118] on button "Delete workflow" at bounding box center [1467, 123] width 117 height 26
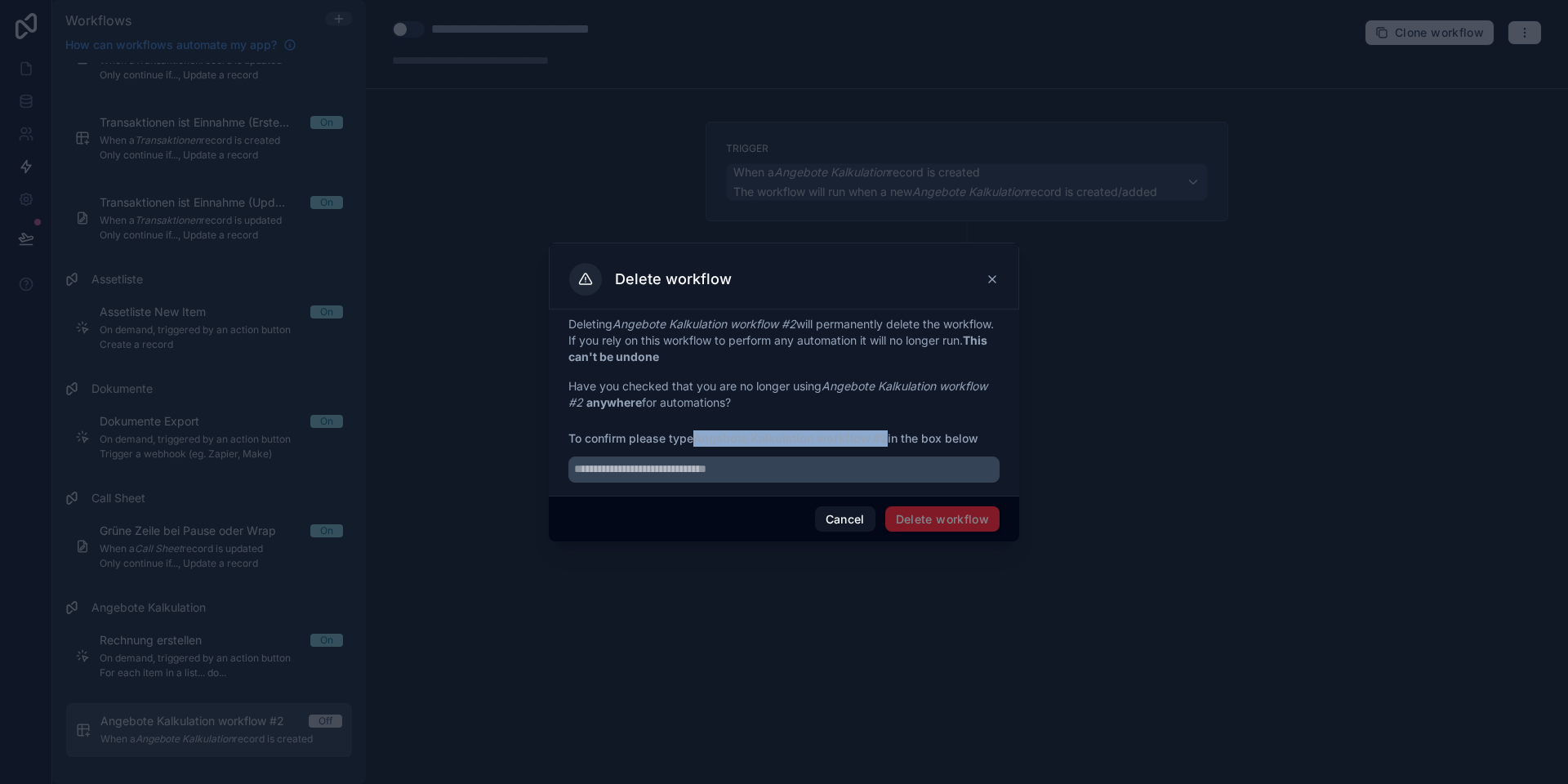
drag, startPoint x: 699, startPoint y: 442, endPoint x: 888, endPoint y: 435, distance: 189.1
click at [887, 435] on strong "Angebote Kalkulation workflow #2" at bounding box center [789, 438] width 194 height 14
copy strong "Angebote Kalkulation workflow #2"
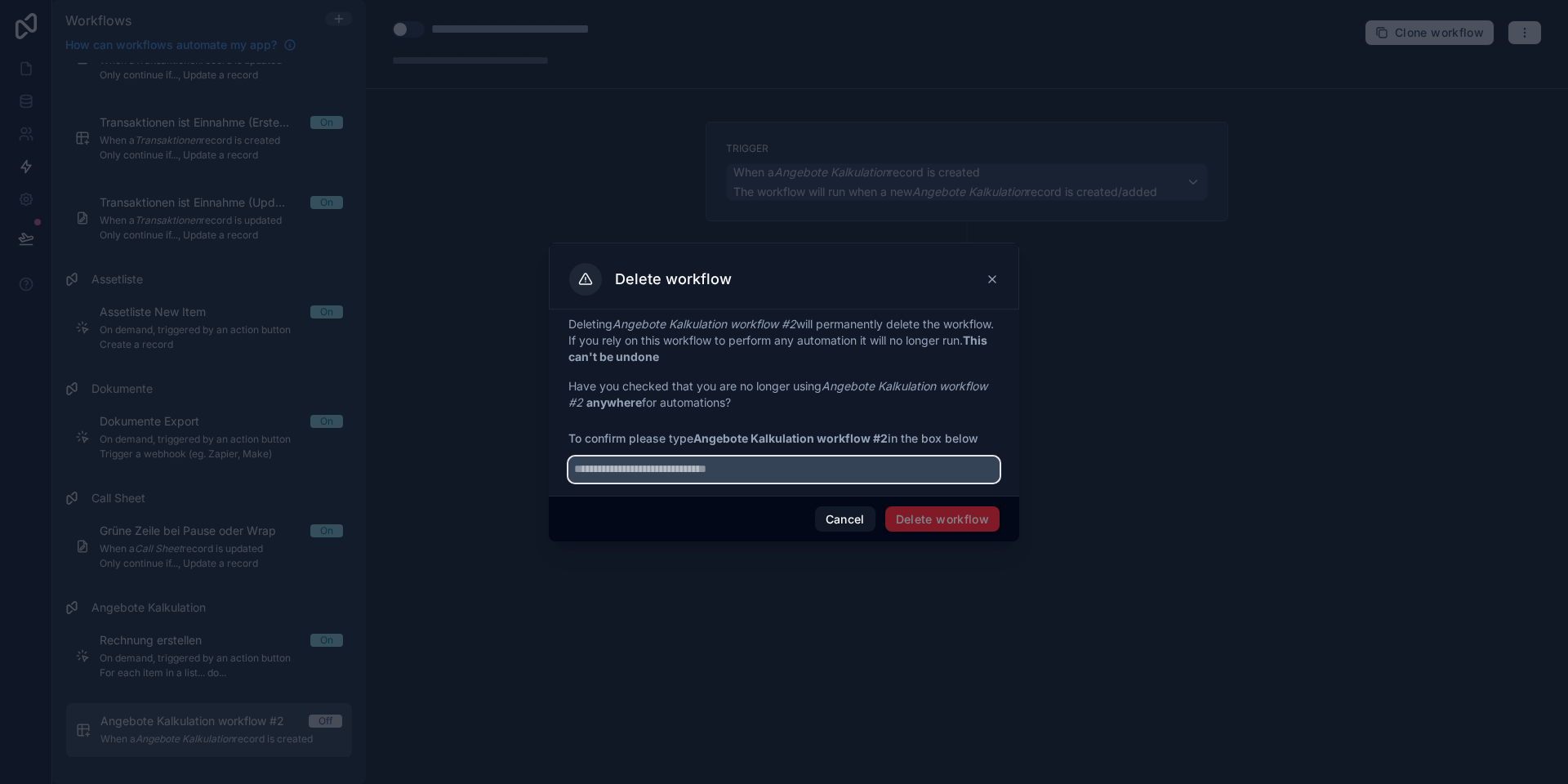
drag, startPoint x: 767, startPoint y: 464, endPoint x: 920, endPoint y: 501, distance: 157.4
click at [768, 464] on input "text" at bounding box center [784, 469] width 431 height 26
paste input "**********"
type input "**********"
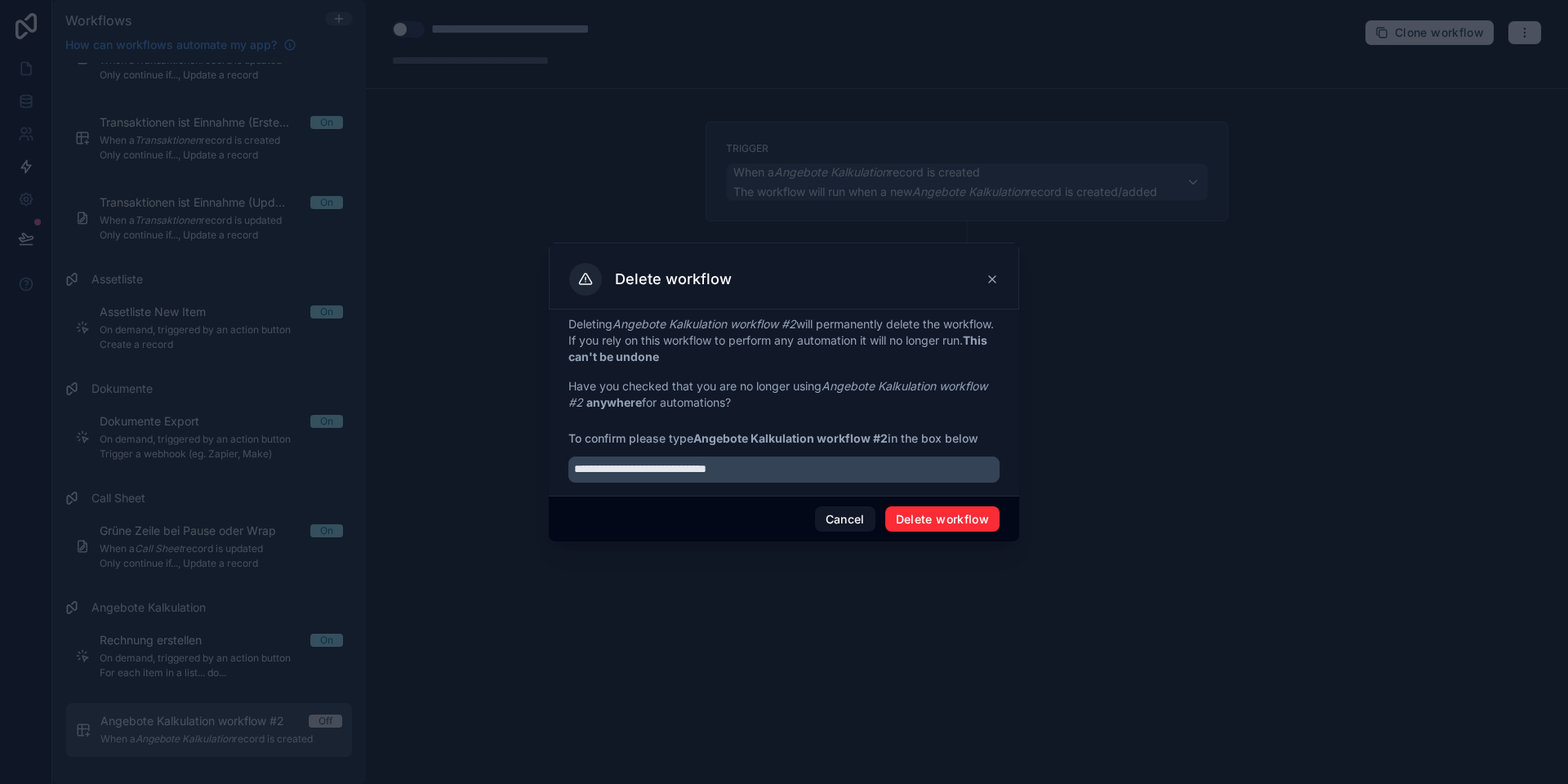
click at [950, 513] on button "Delete workflow" at bounding box center [942, 519] width 114 height 26
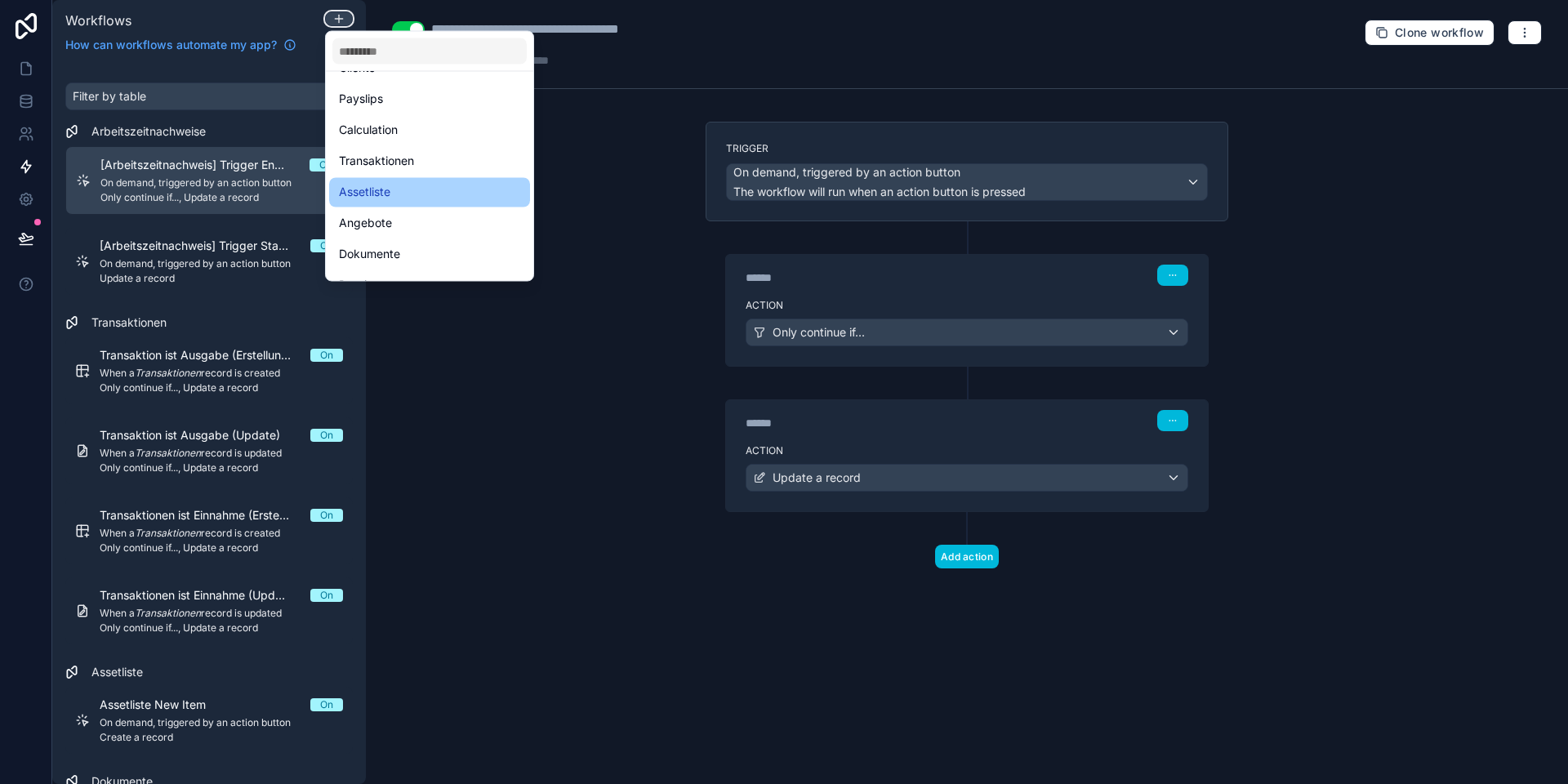
scroll to position [242, 0]
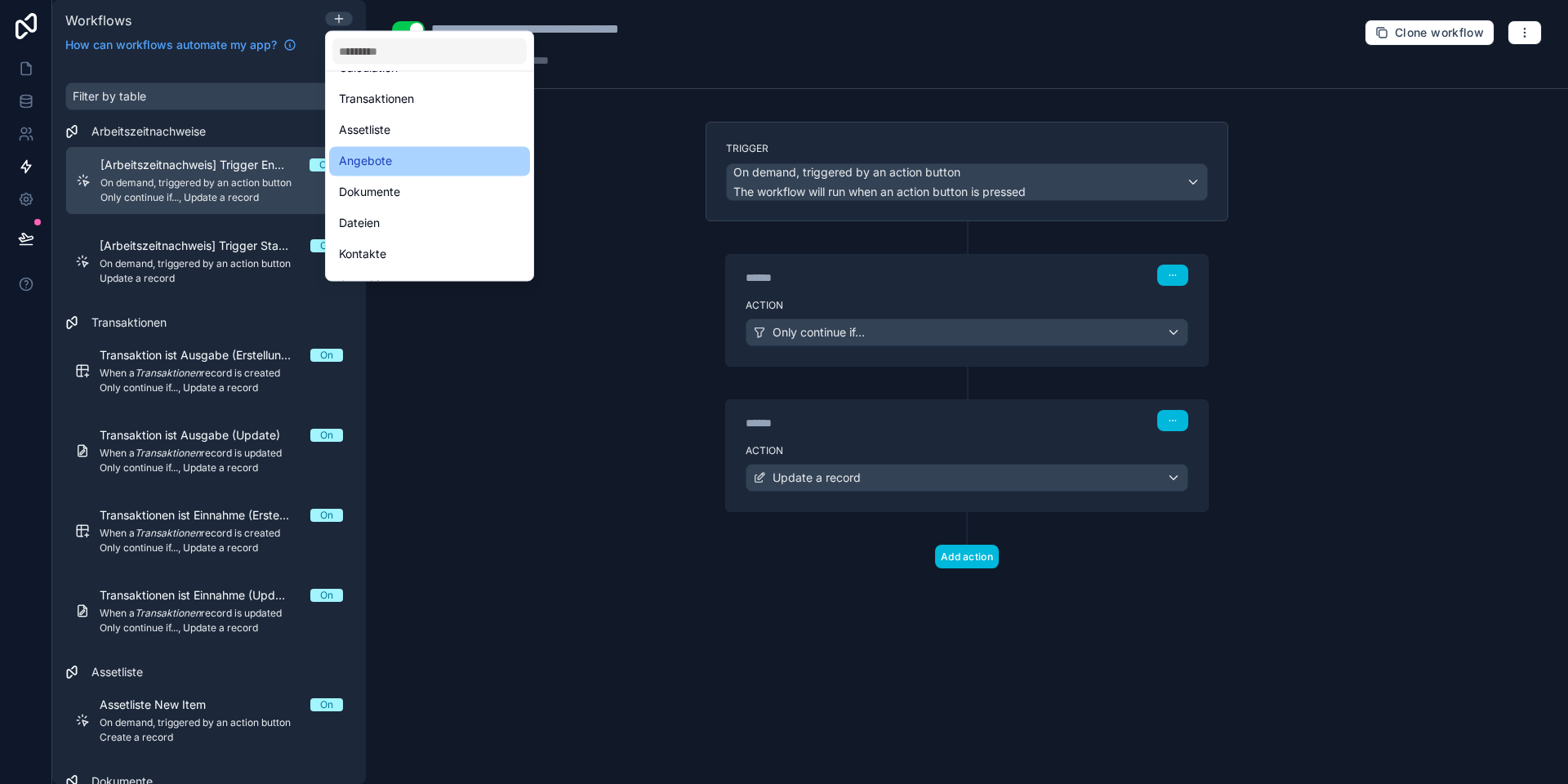
click at [376, 161] on span "Angebote" at bounding box center [365, 162] width 53 height 20
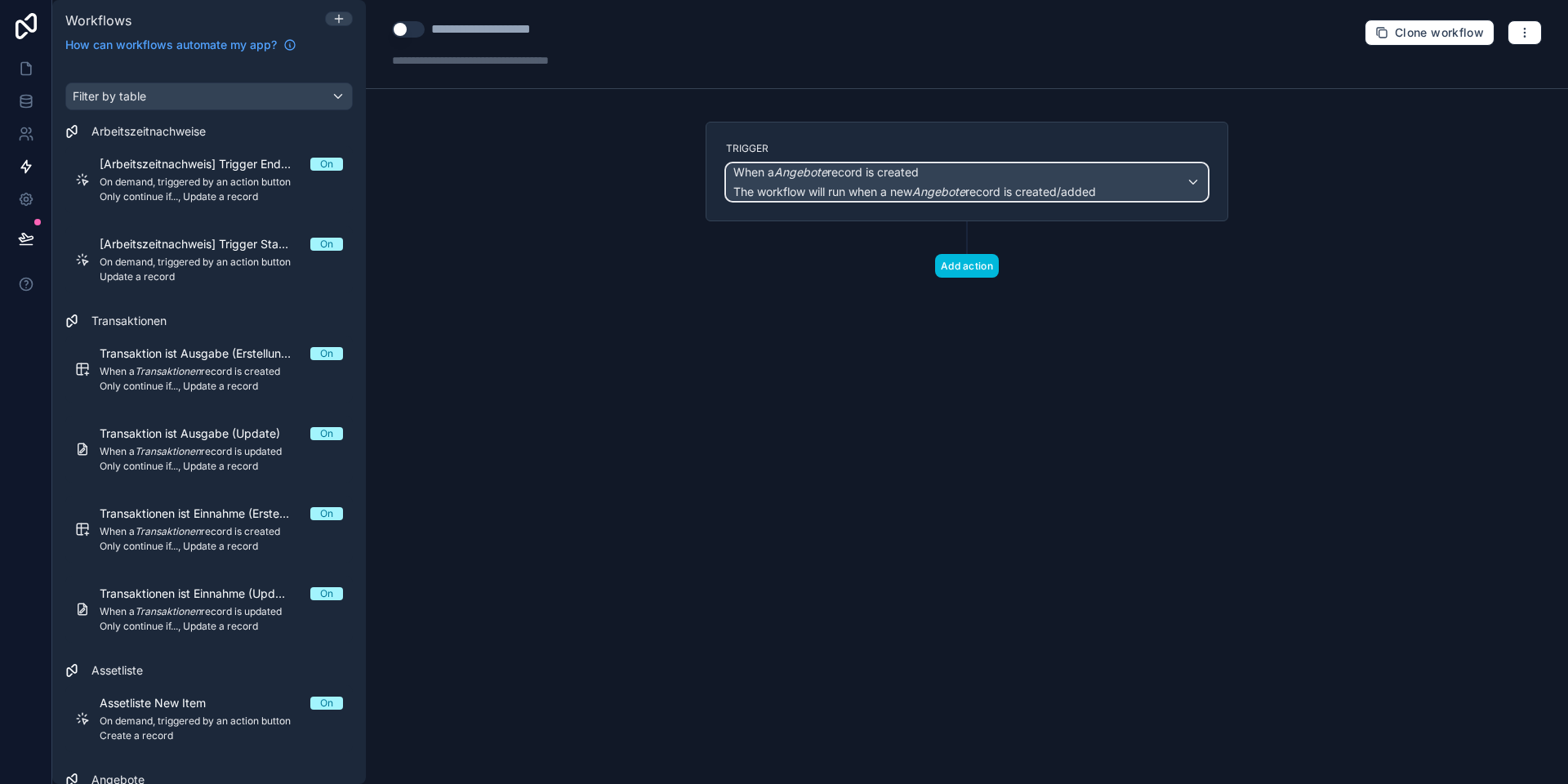
click at [826, 179] on span "When a Angebote record is created" at bounding box center [826, 172] width 186 height 17
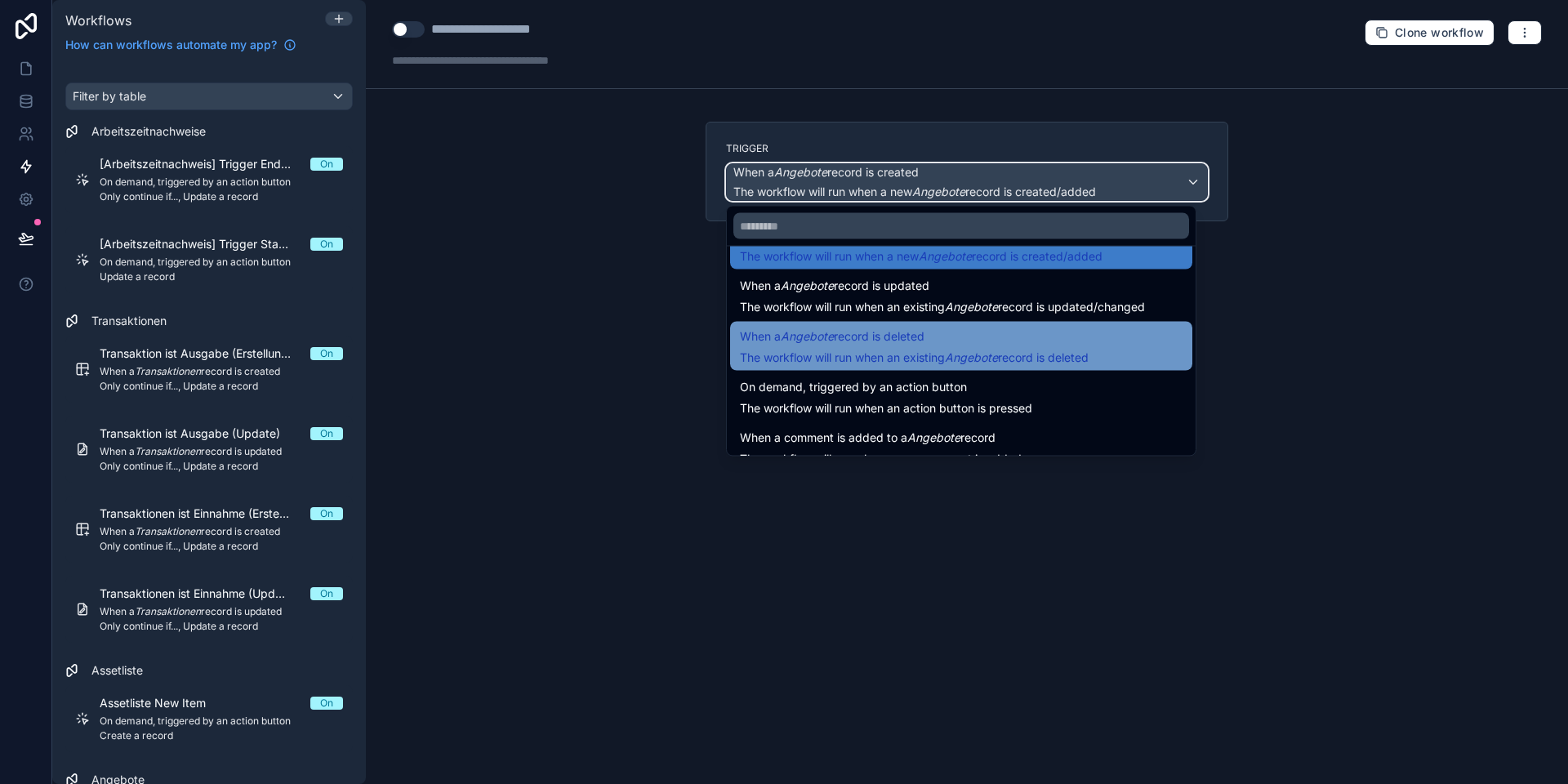
scroll to position [53, 0]
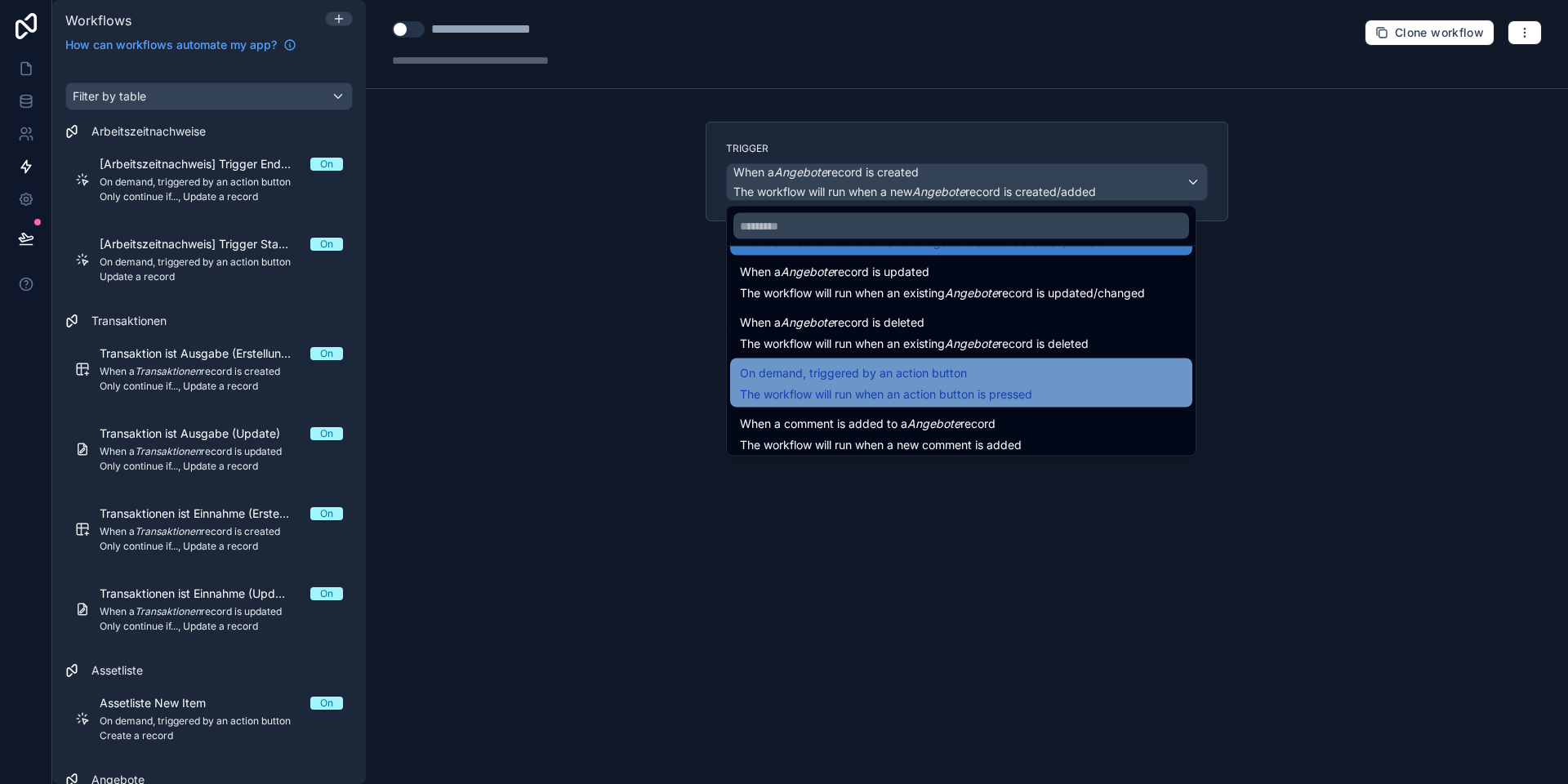
click at [835, 389] on span "The workflow will run when an action button is pressed" at bounding box center [886, 394] width 292 height 14
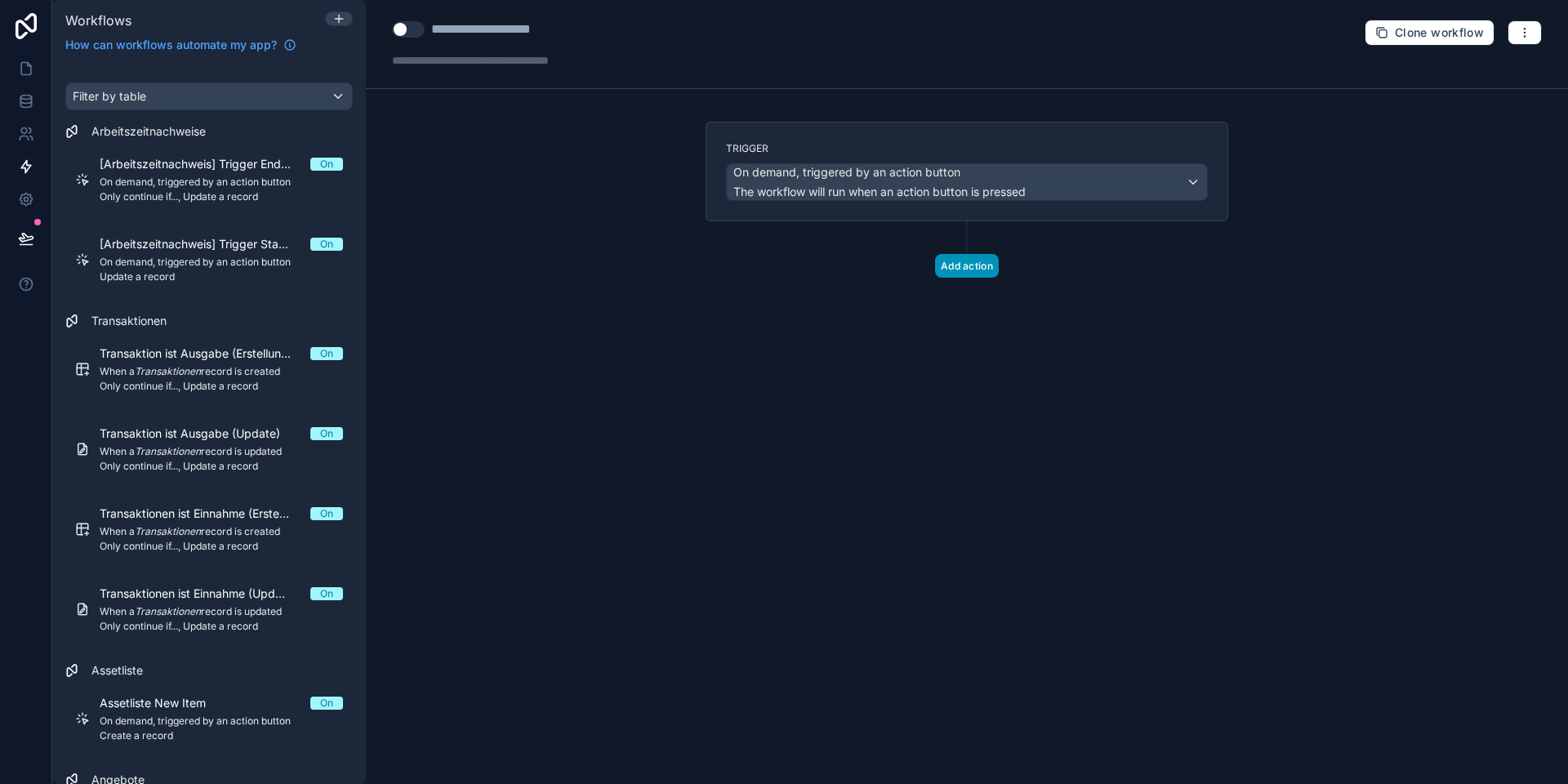
click at [951, 273] on button "Add action" at bounding box center [966, 266] width 64 height 24
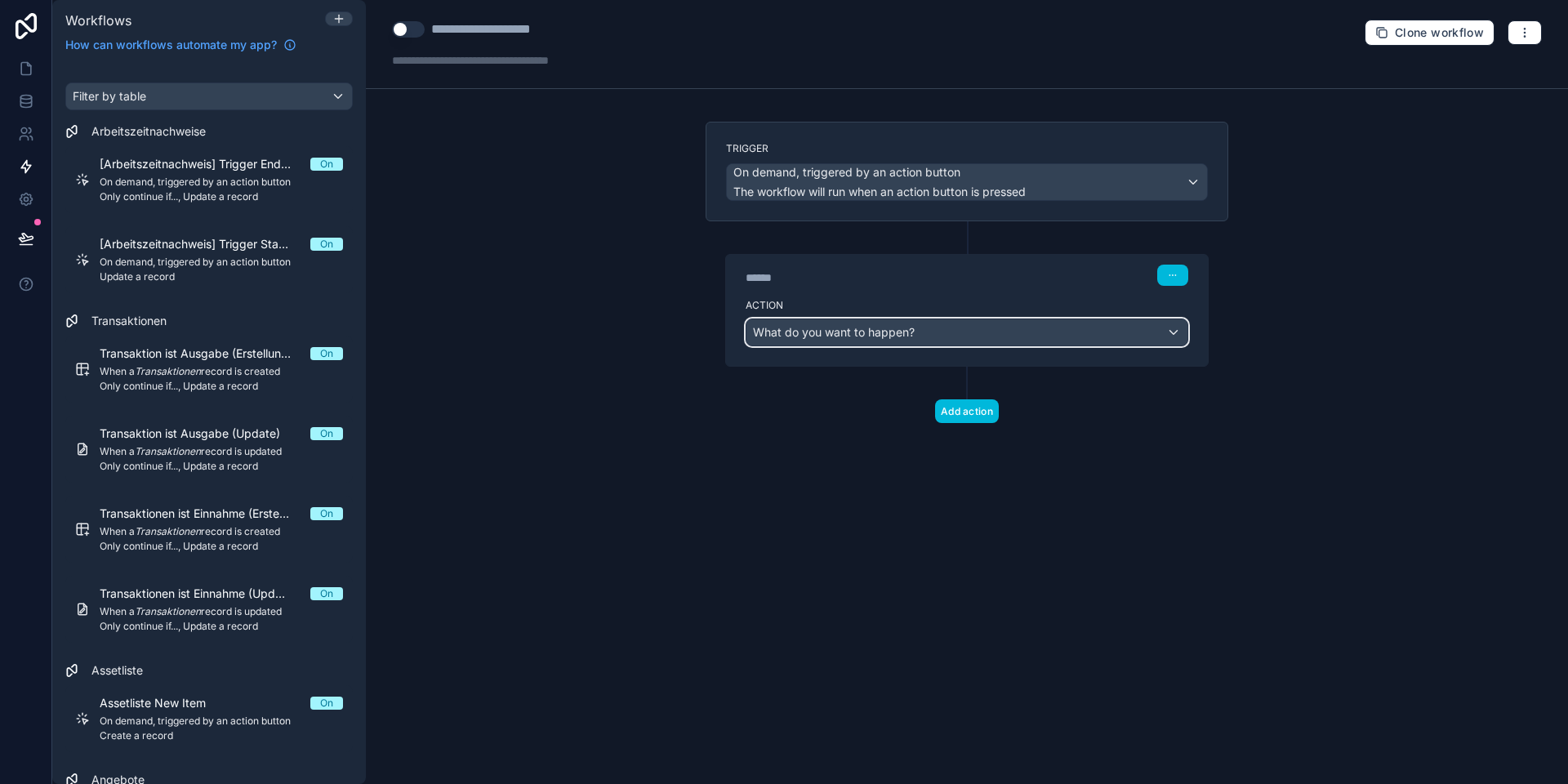
click at [863, 344] on div "What do you want to happen?" at bounding box center [966, 332] width 441 height 26
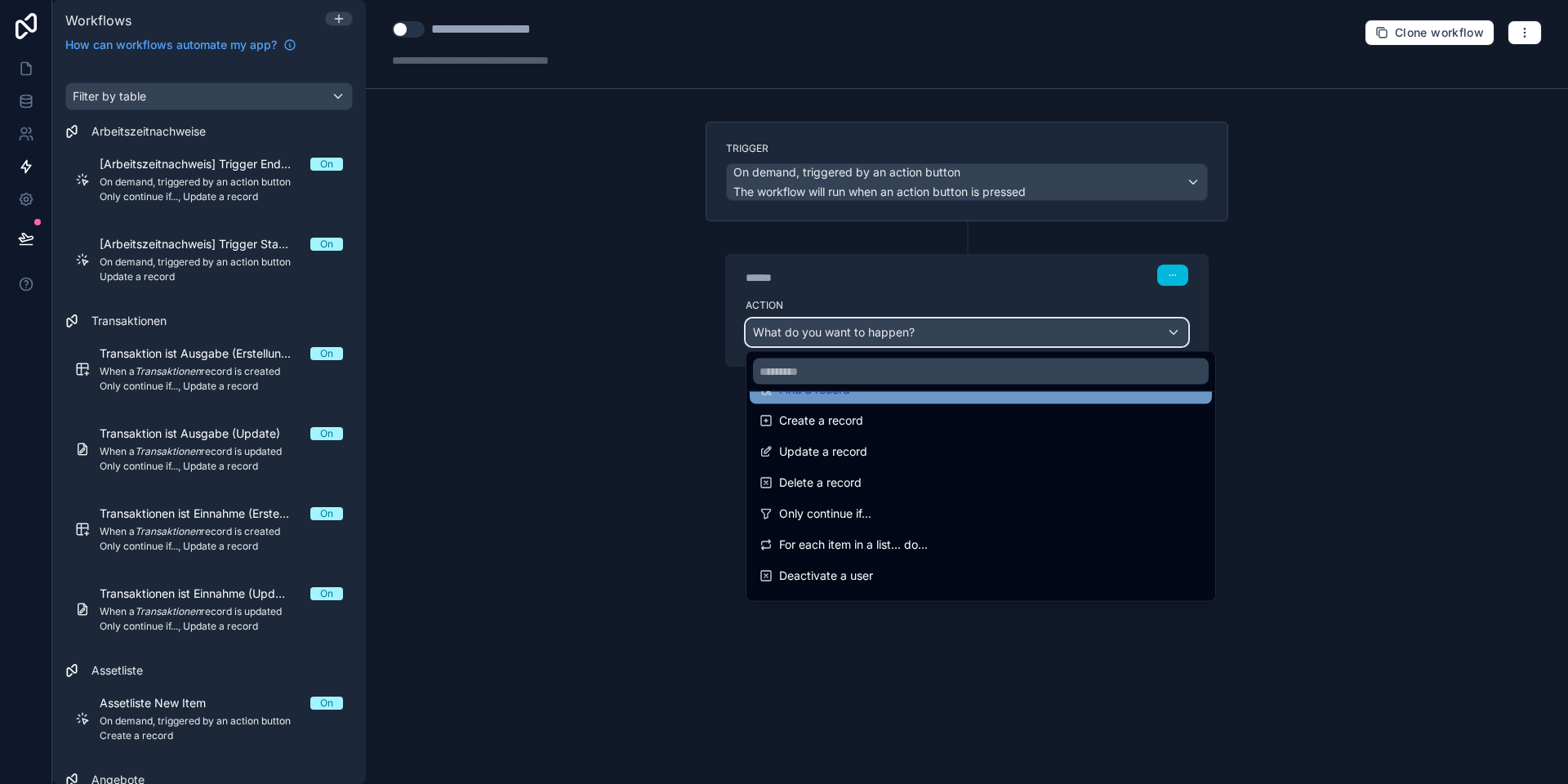
scroll to position [170, 0]
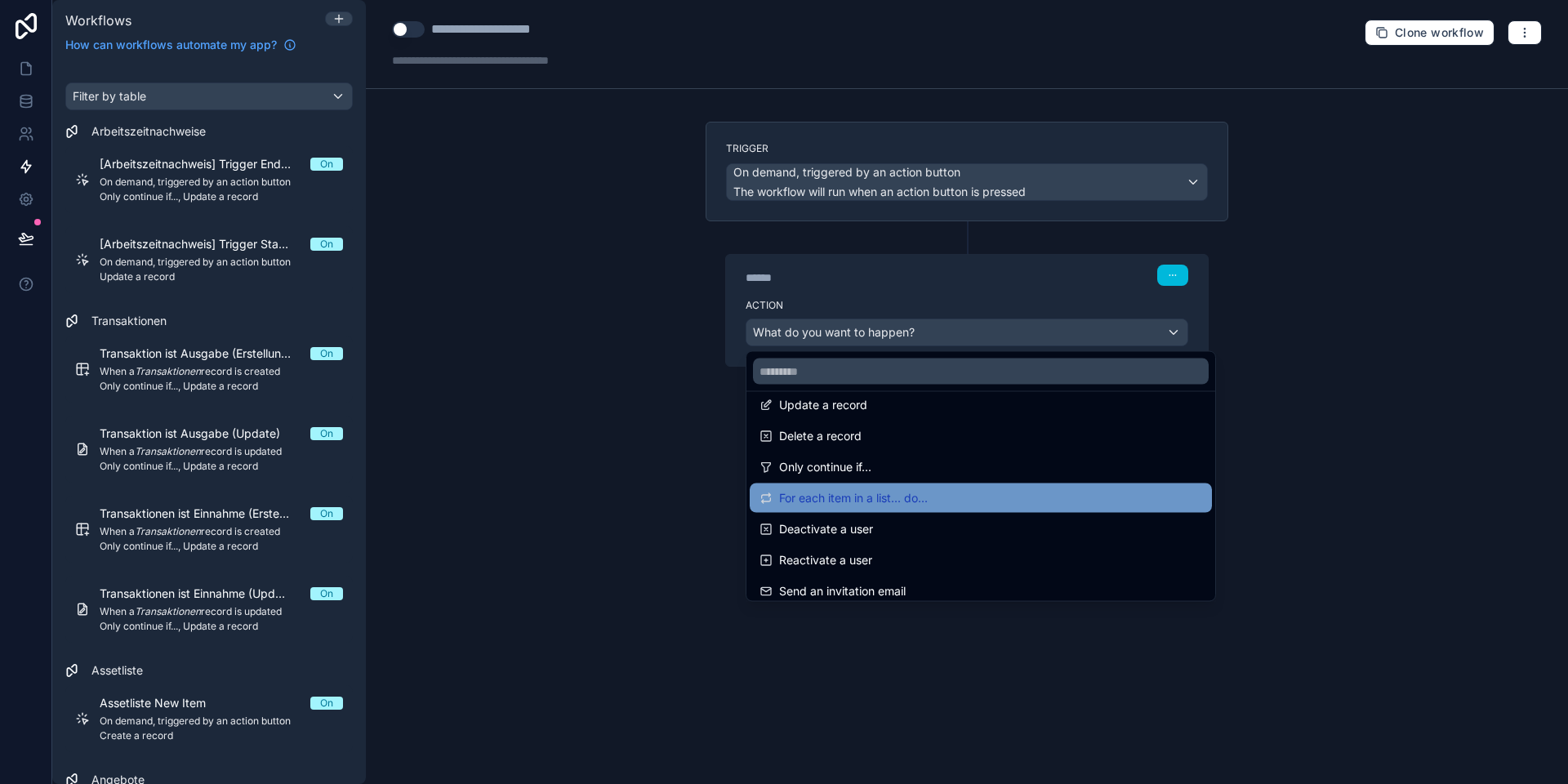
click at [838, 500] on span "For each item in a list... do..." at bounding box center [853, 499] width 149 height 20
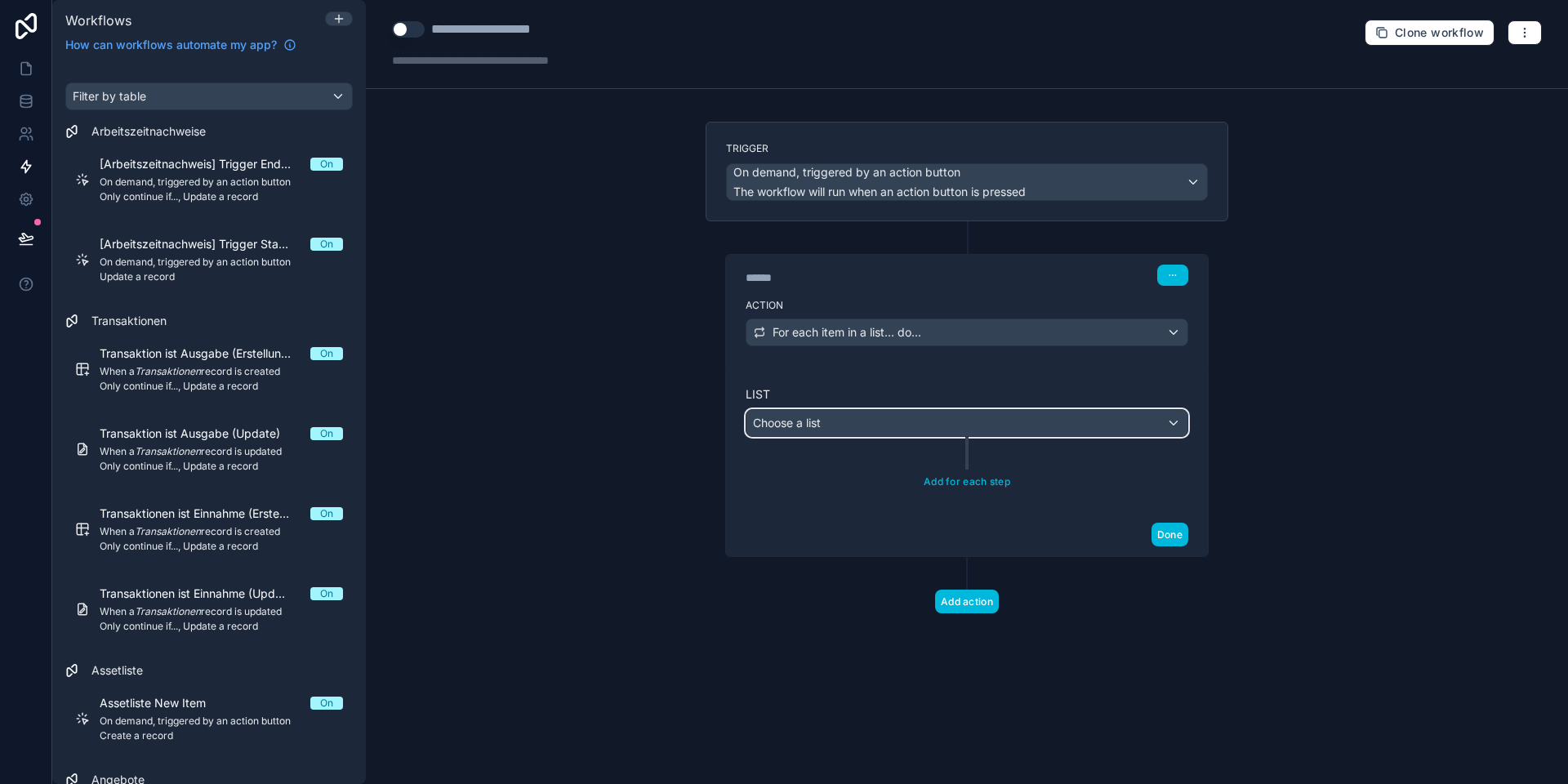
click at [820, 424] on span "Choose a list" at bounding box center [786, 423] width 68 height 14
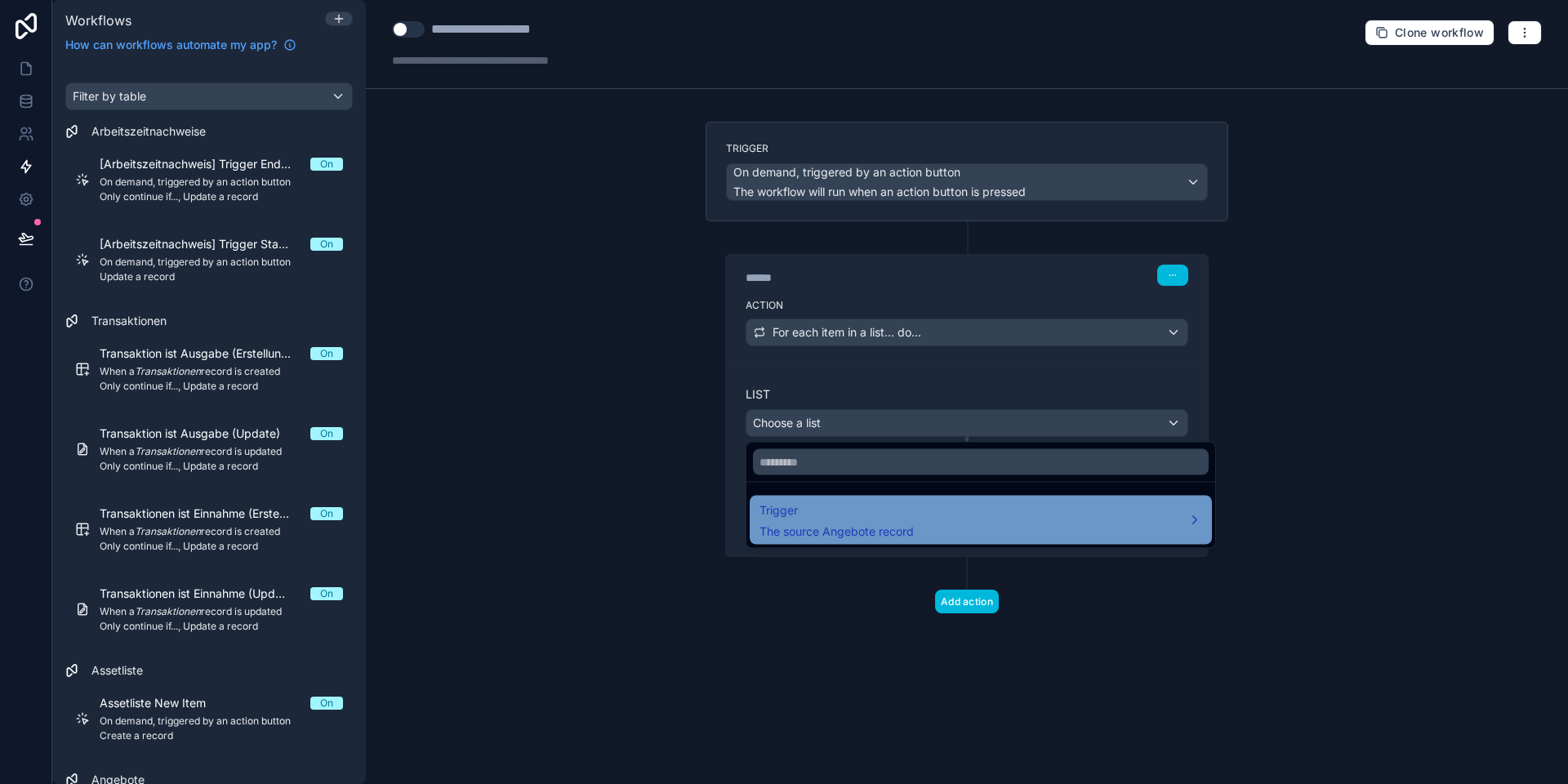
click at [831, 518] on span "Trigger" at bounding box center [836, 510] width 154 height 20
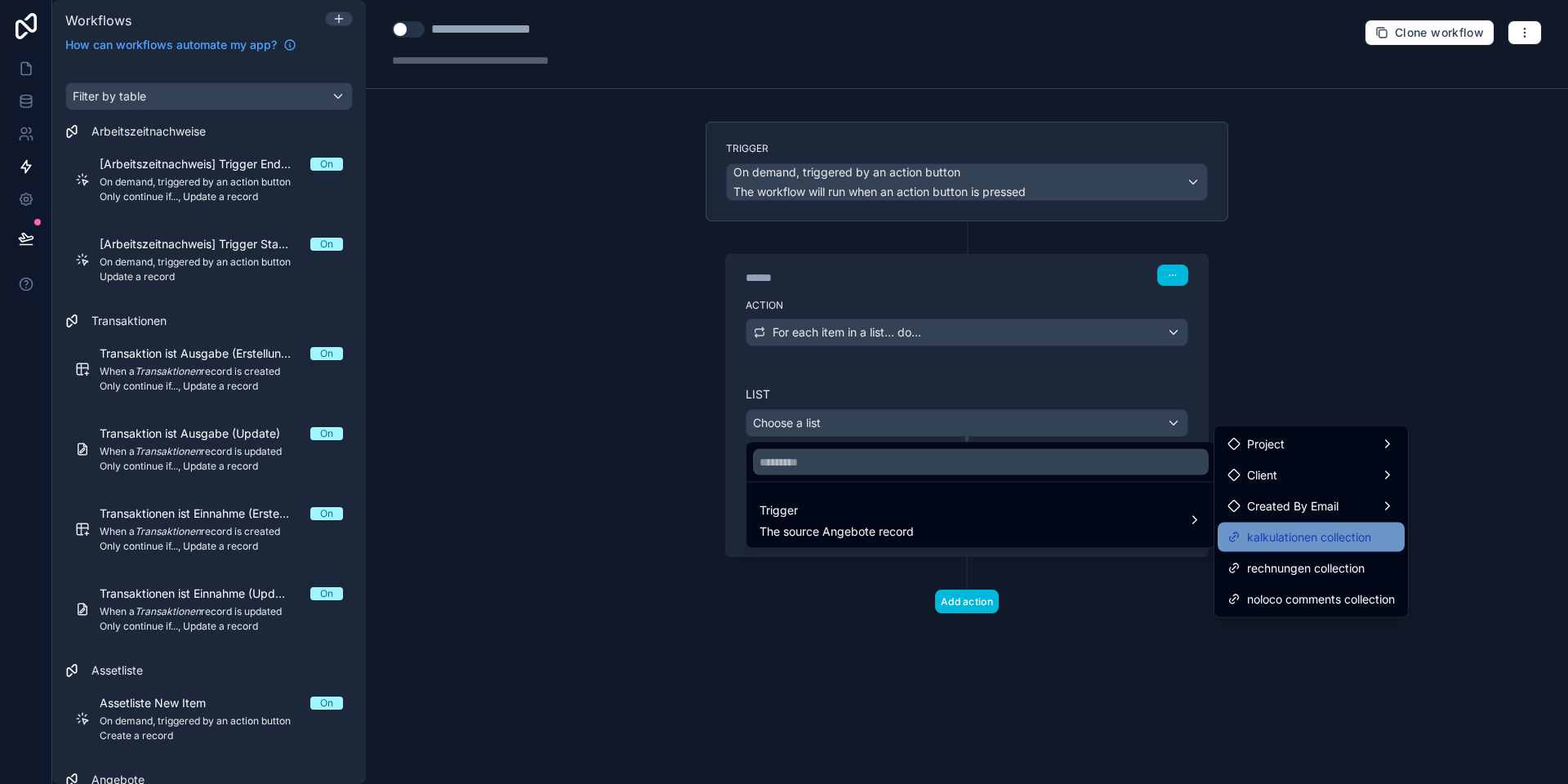
click at [1280, 544] on span "kalkulationen collection" at bounding box center [1308, 537] width 124 height 20
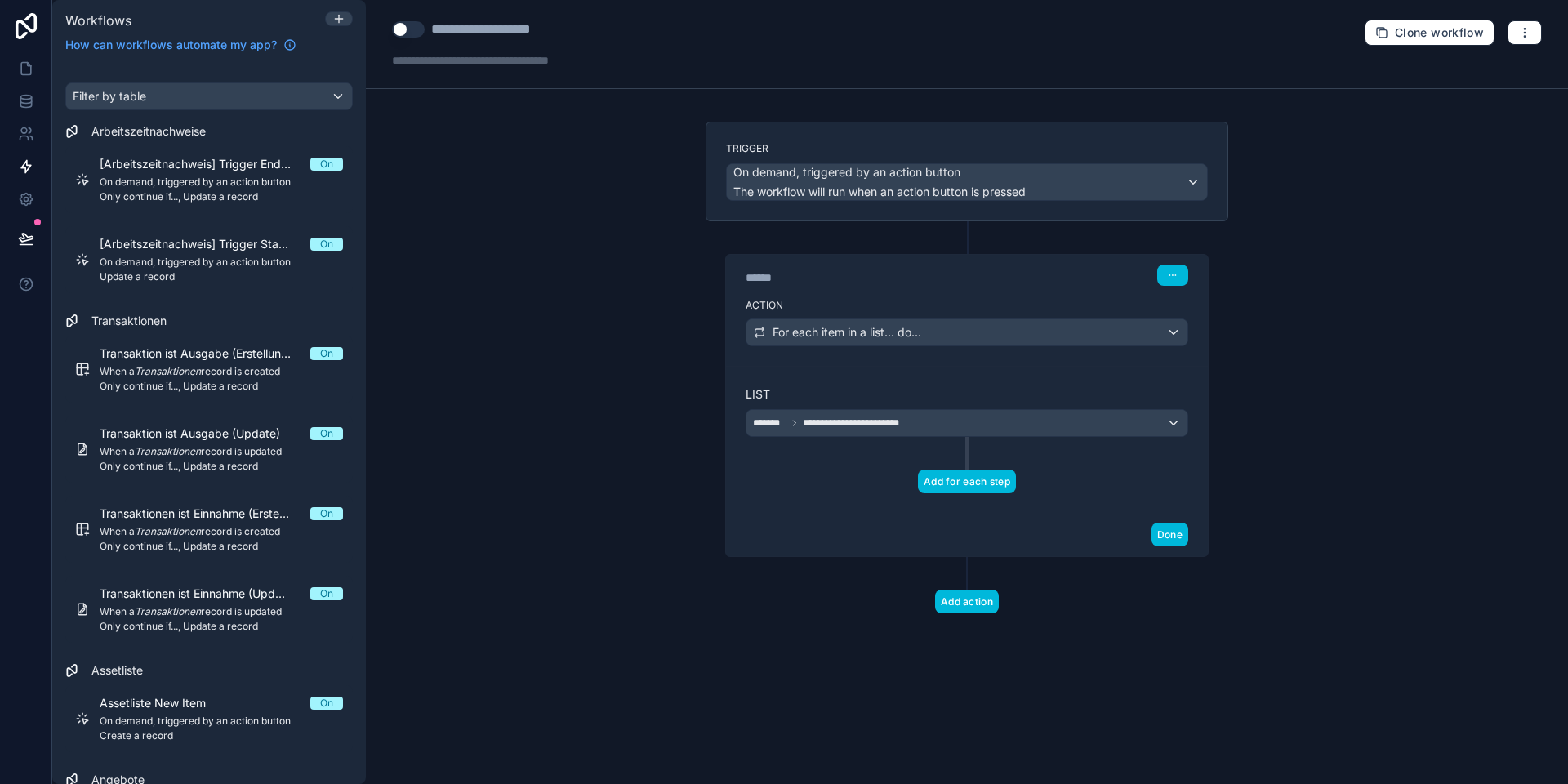
click at [943, 481] on button "Add for each step" at bounding box center [966, 482] width 98 height 24
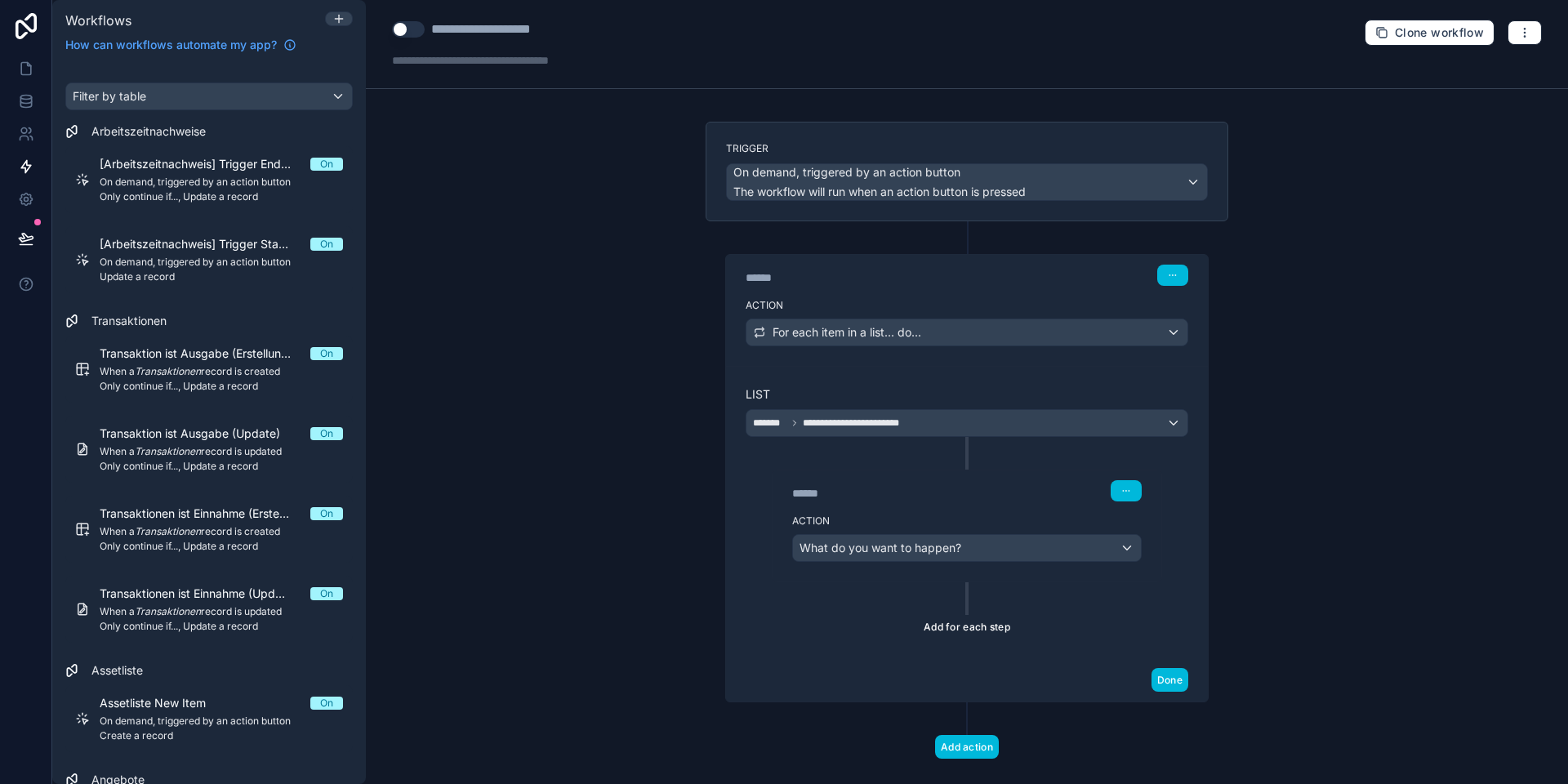
scroll to position [26, 0]
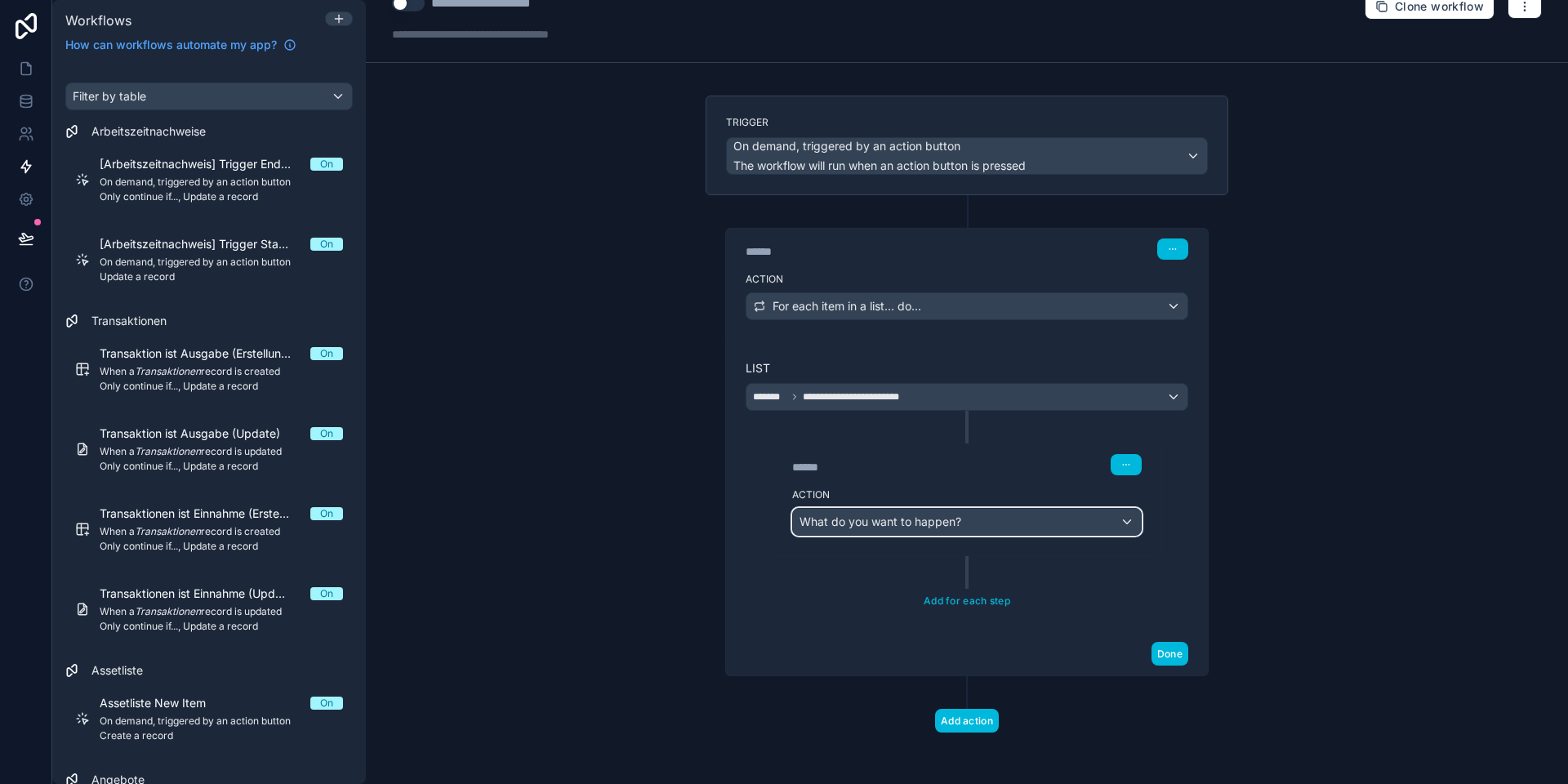
click at [880, 532] on div "What do you want to happen?" at bounding box center [966, 521] width 347 height 26
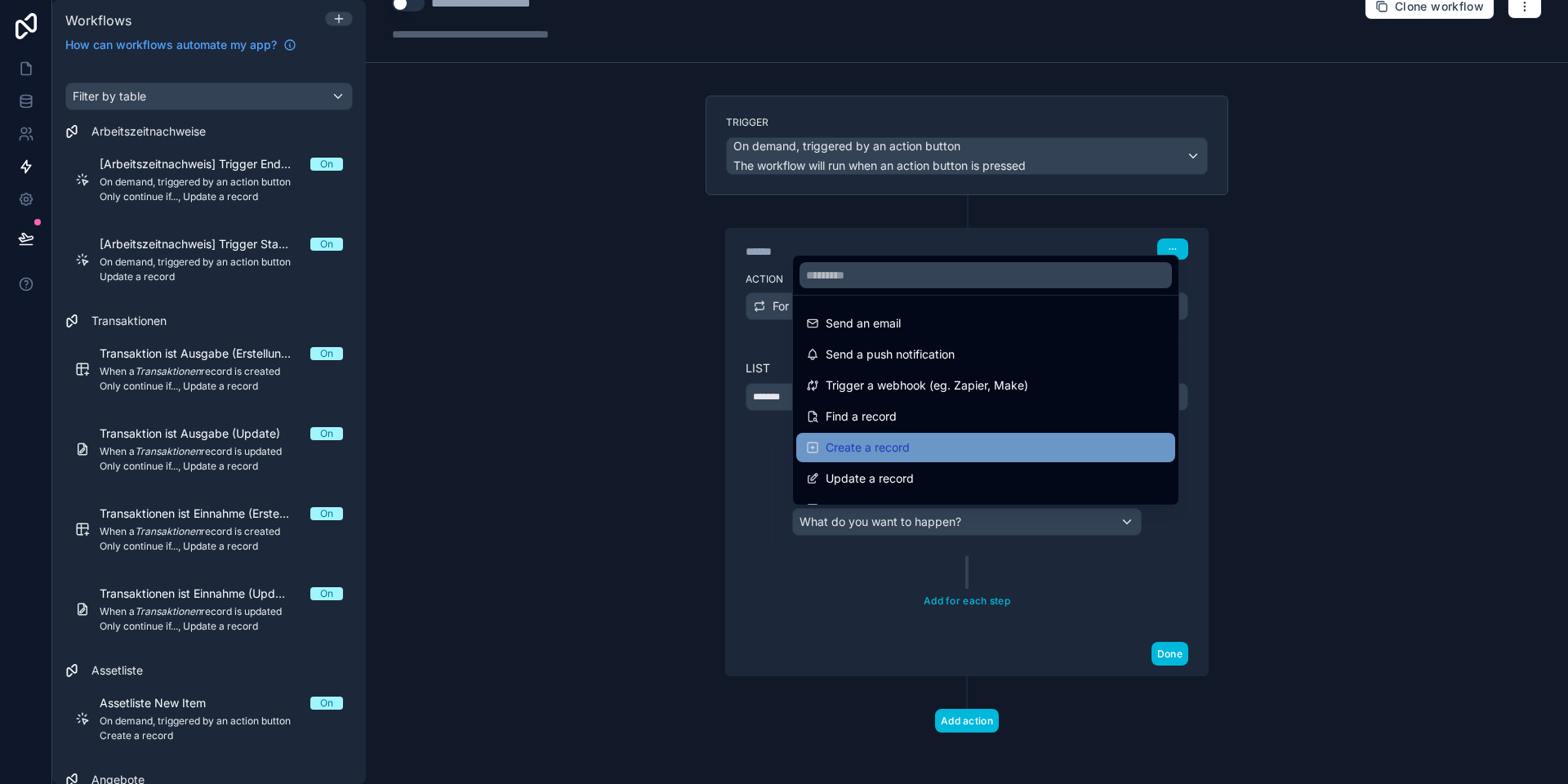
click at [872, 442] on span "Create a record" at bounding box center [866, 447] width 84 height 20
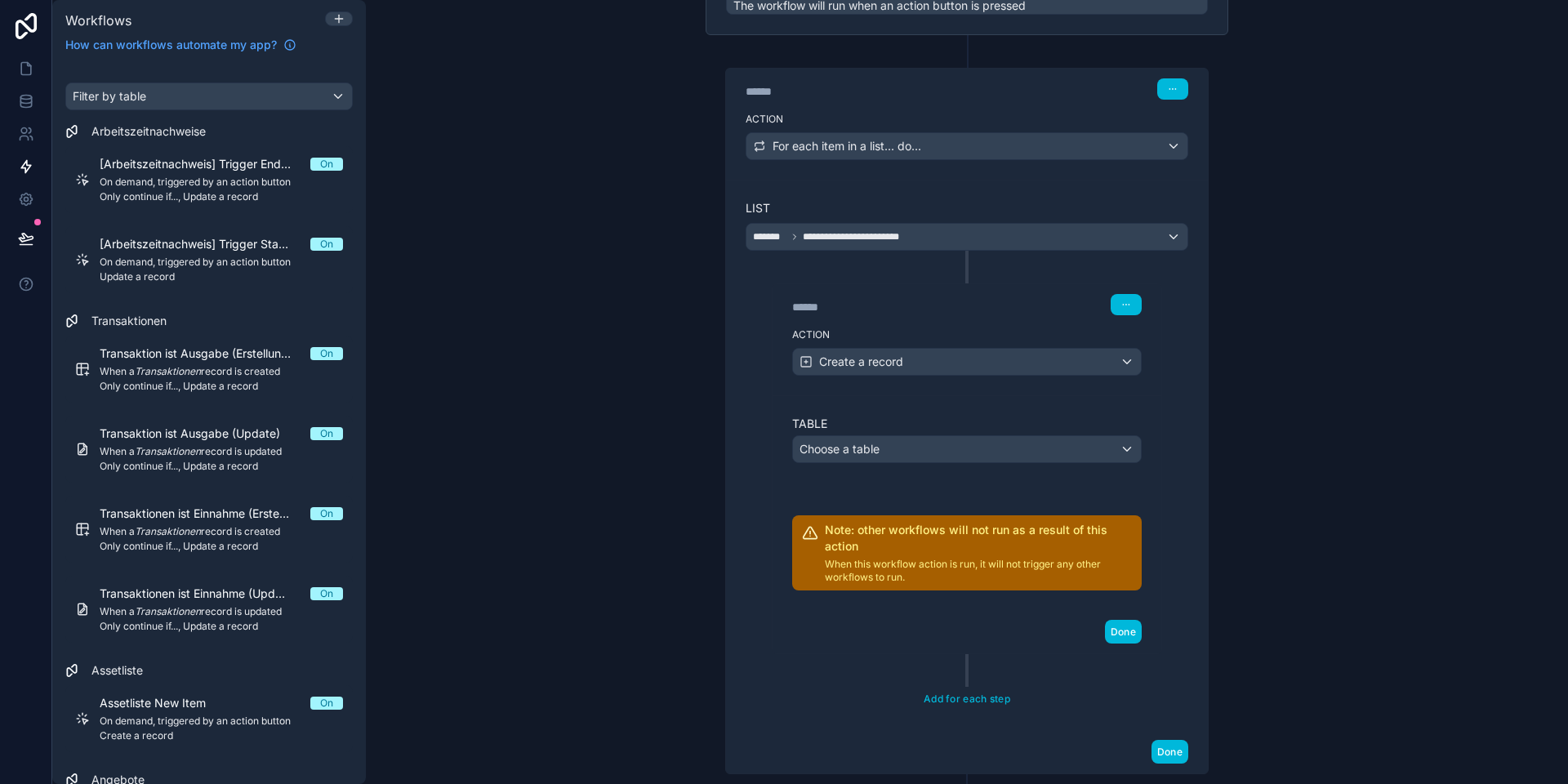
scroll to position [192, 0]
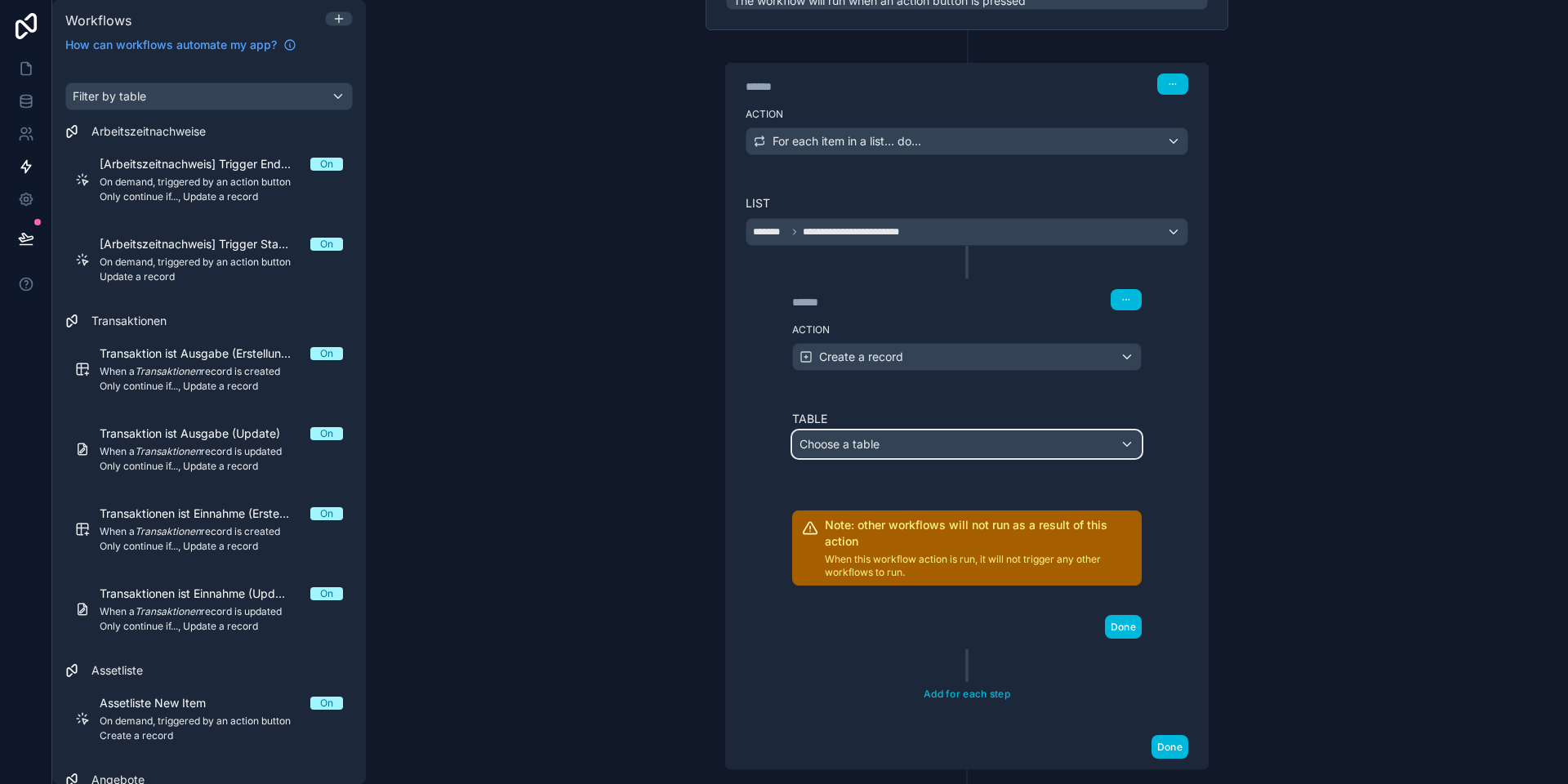
click at [854, 439] on span "Choose a table" at bounding box center [839, 444] width 80 height 14
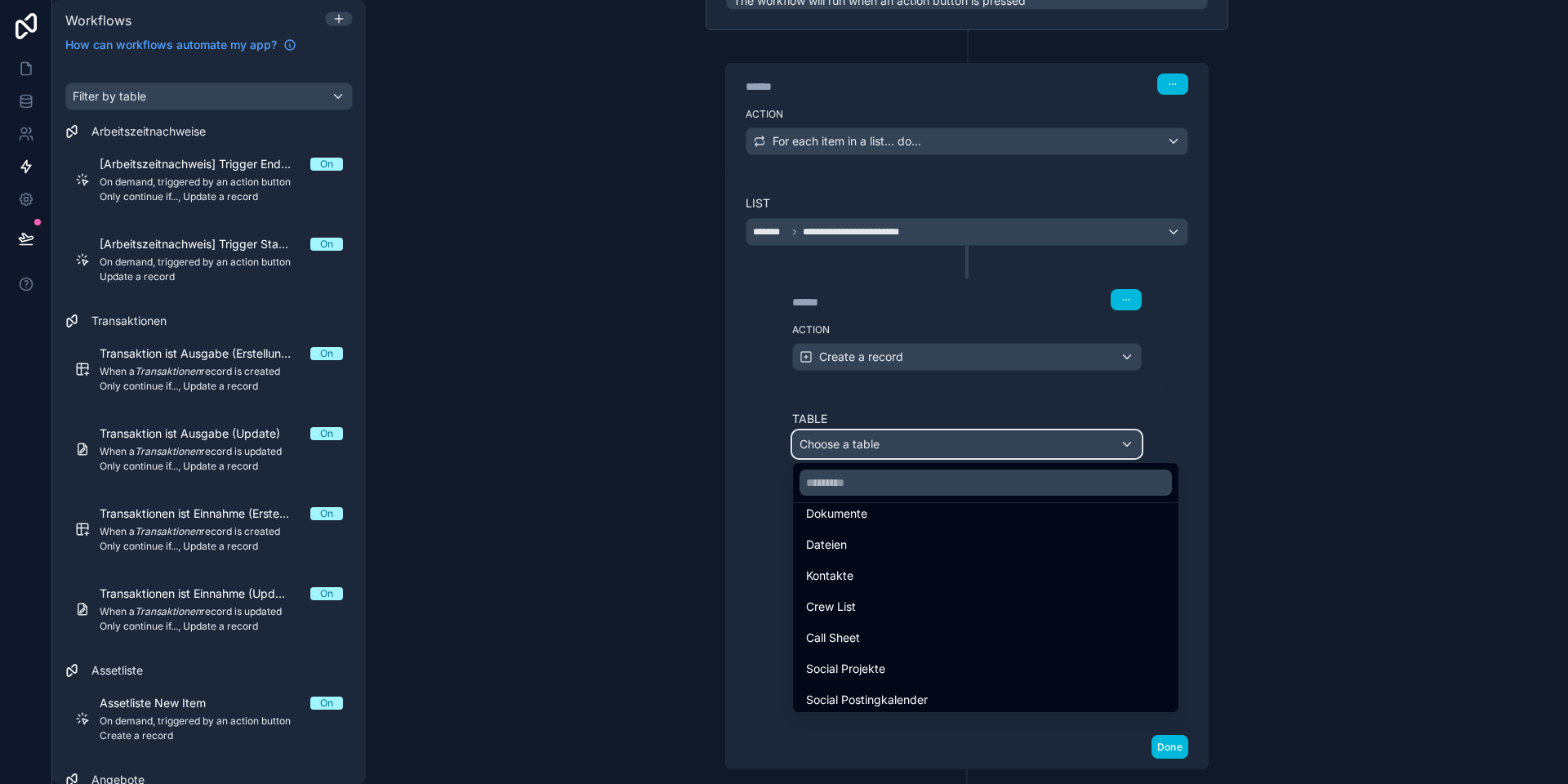
scroll to position [451, 0]
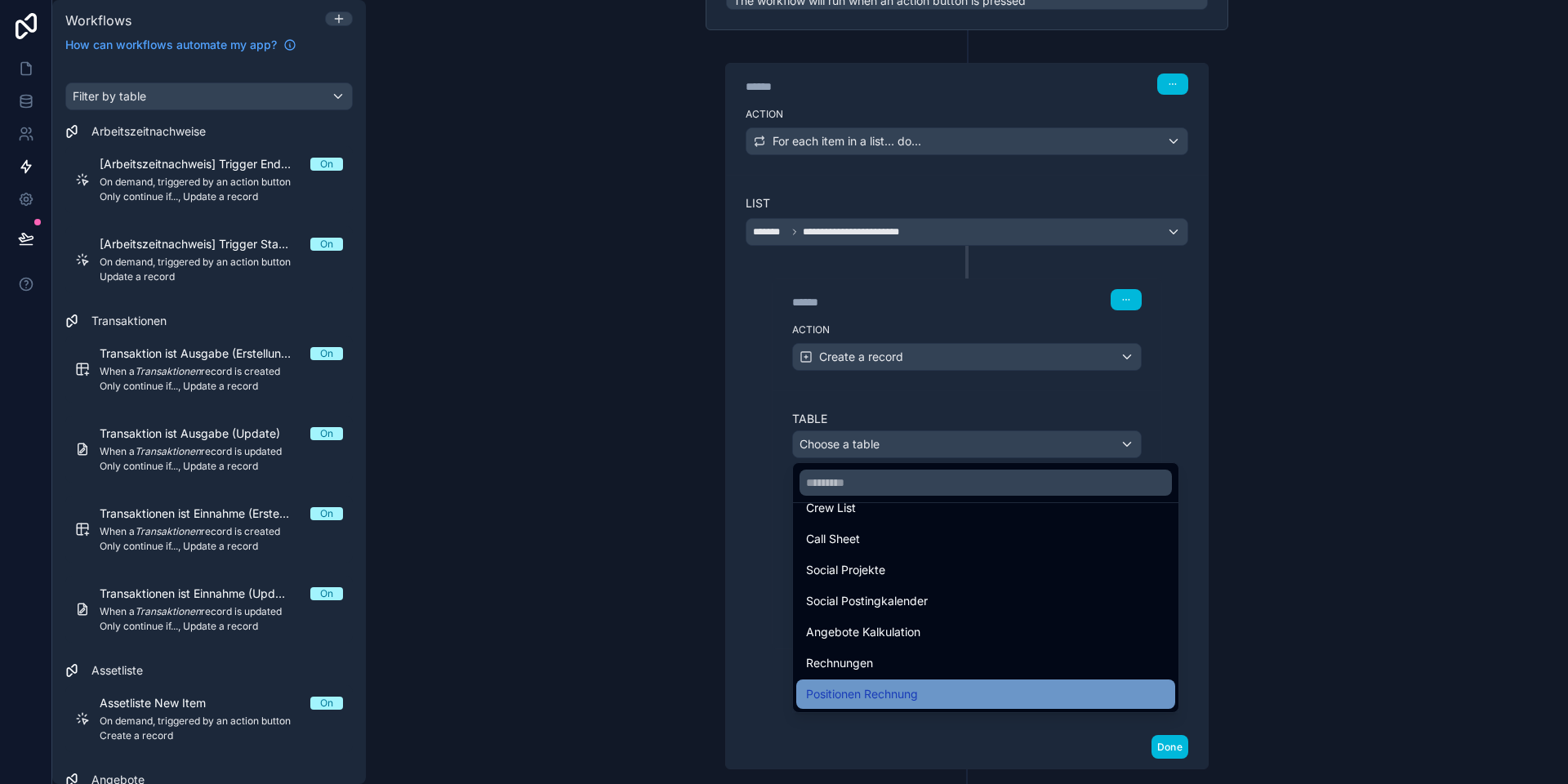
click at [855, 691] on span "Positionen Rechnung" at bounding box center [861, 694] width 112 height 20
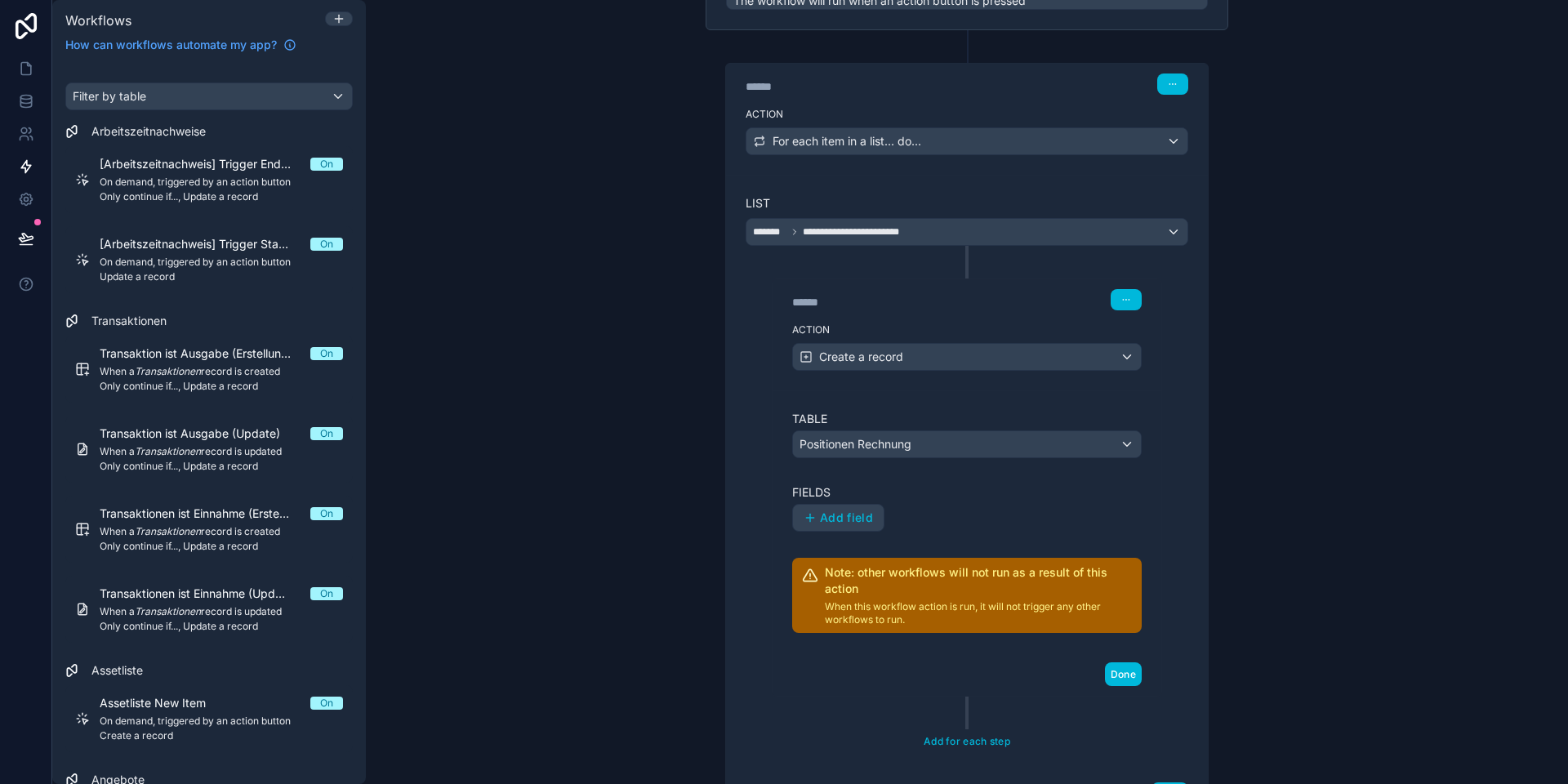
click at [839, 512] on span "Add field" at bounding box center [847, 517] width 53 height 15
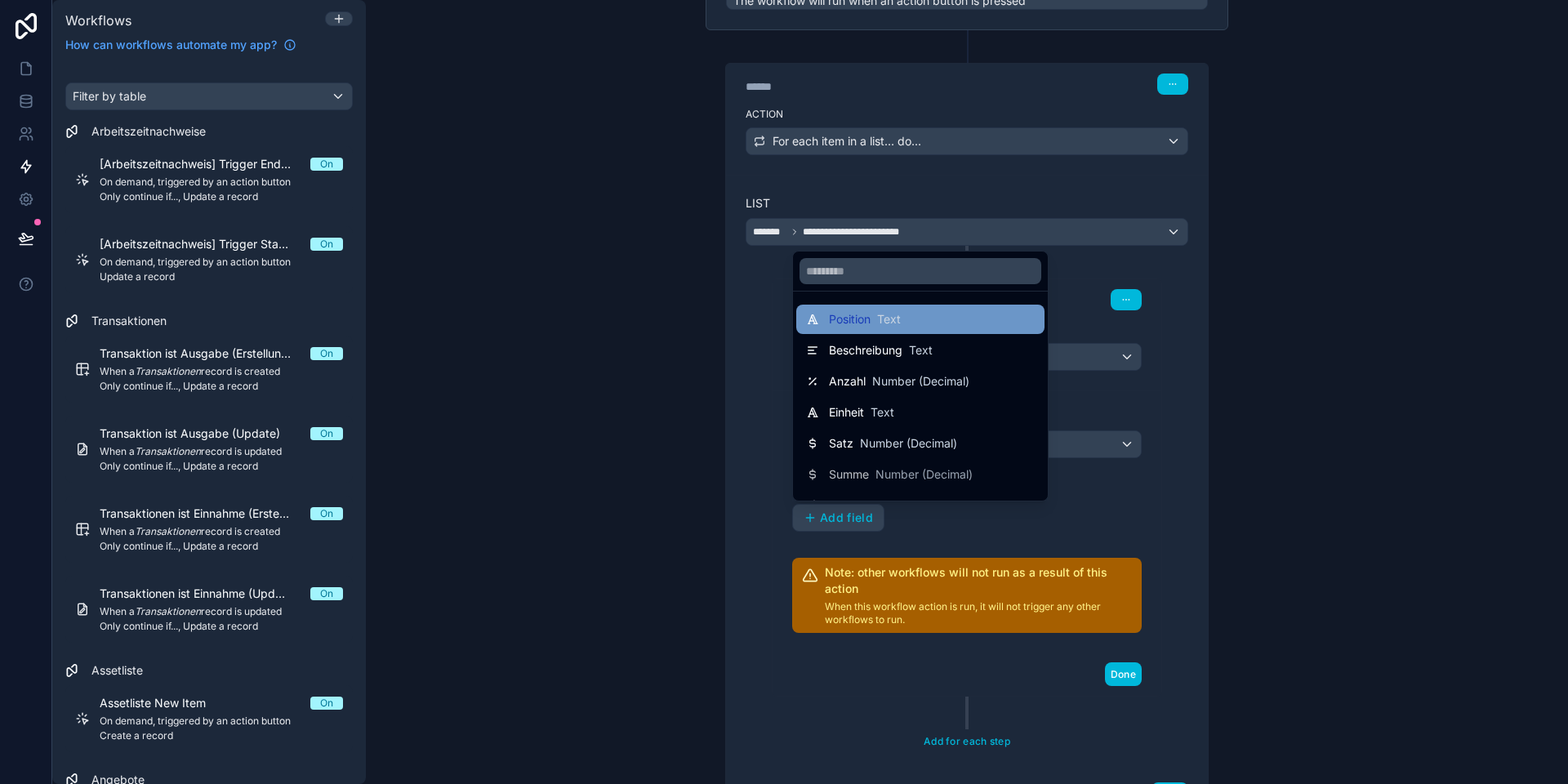
click at [882, 324] on span "Text" at bounding box center [889, 319] width 24 height 17
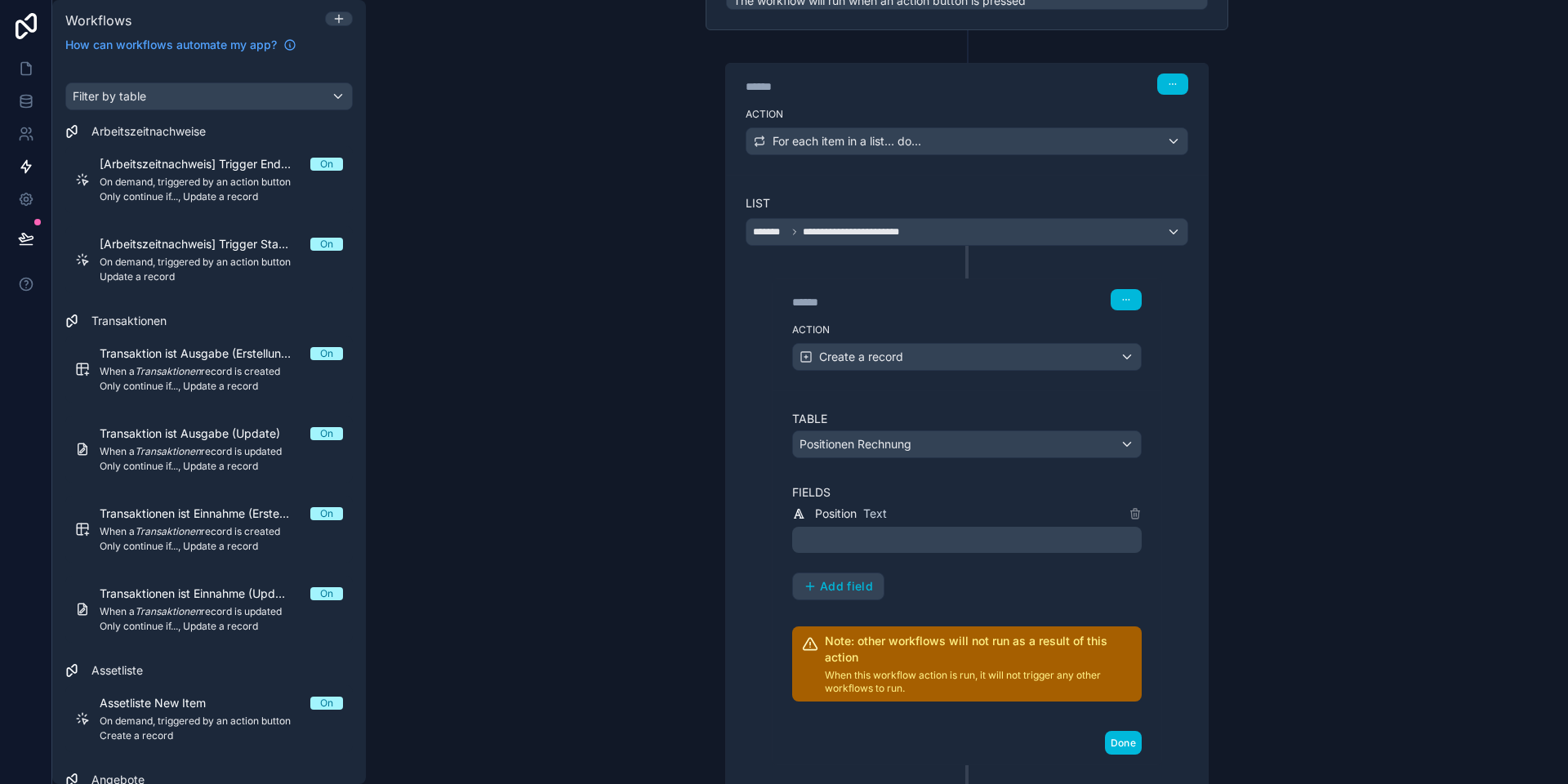
click at [877, 532] on p "﻿" at bounding box center [968, 540] width 339 height 20
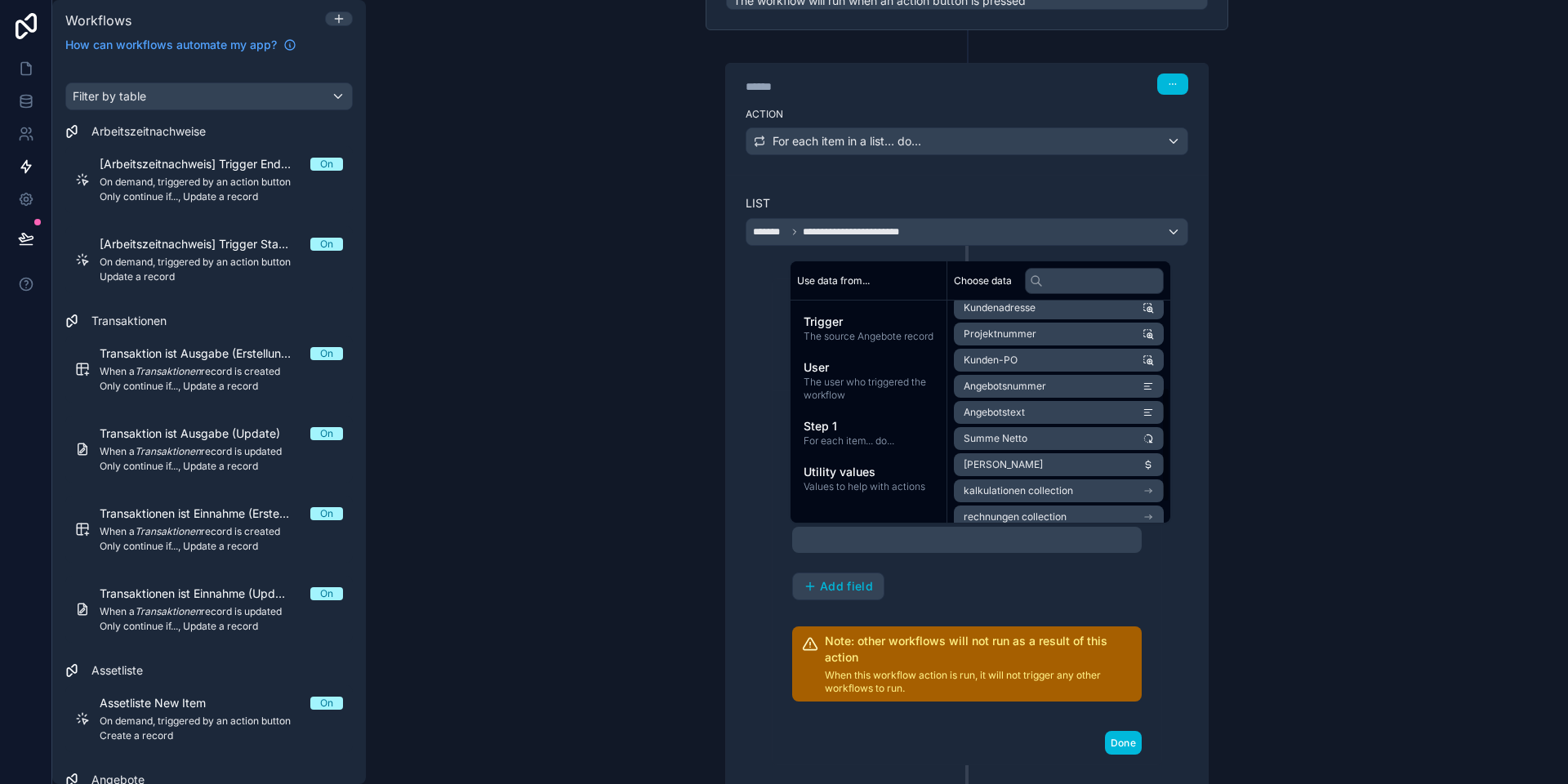
scroll to position [205, 0]
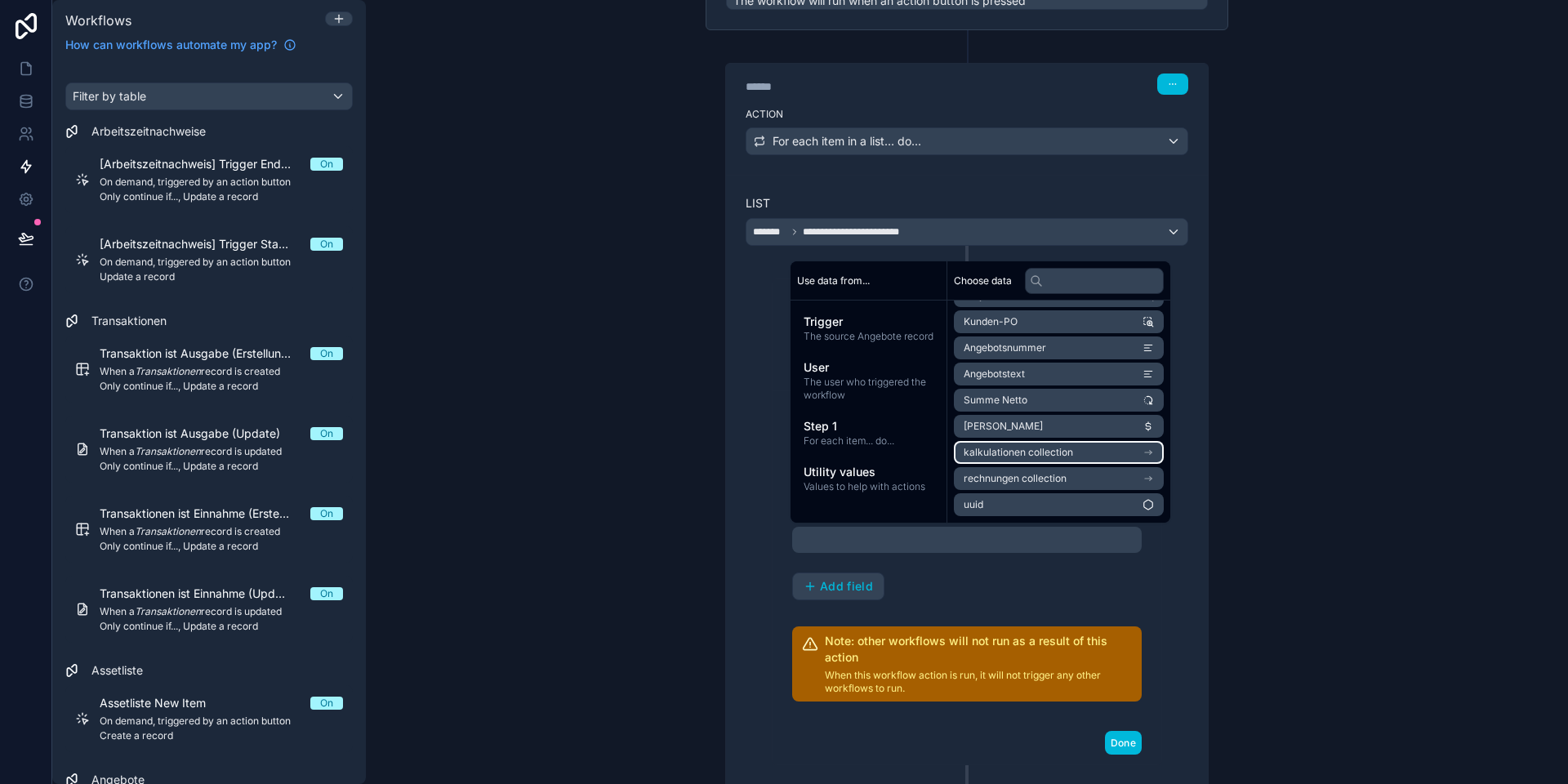
click at [1039, 450] on span "kalkulationen collection" at bounding box center [1017, 452] width 110 height 13
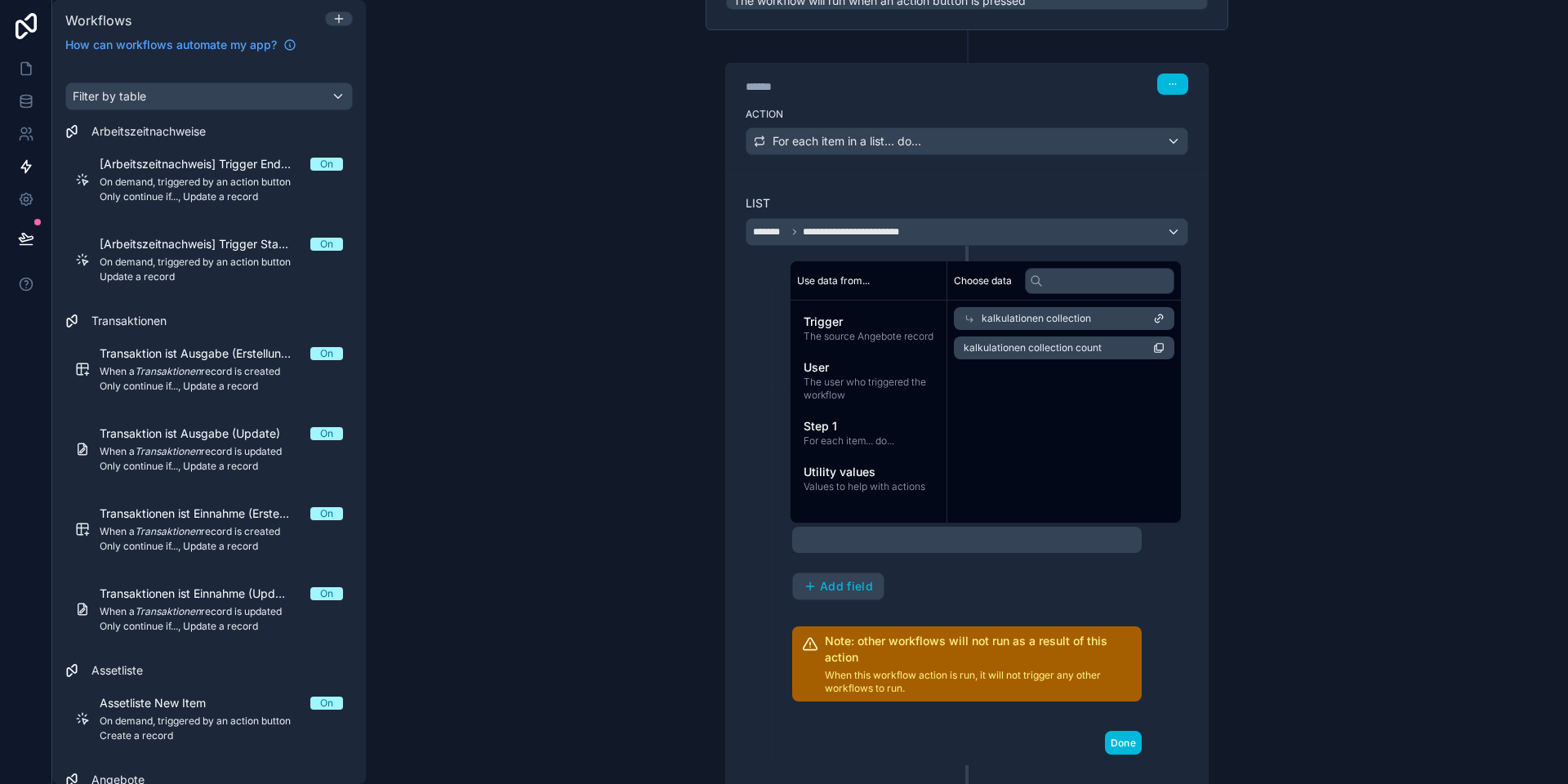
scroll to position [0, 0]
click at [977, 317] on div "kalkulationen collection" at bounding box center [1058, 318] width 210 height 23
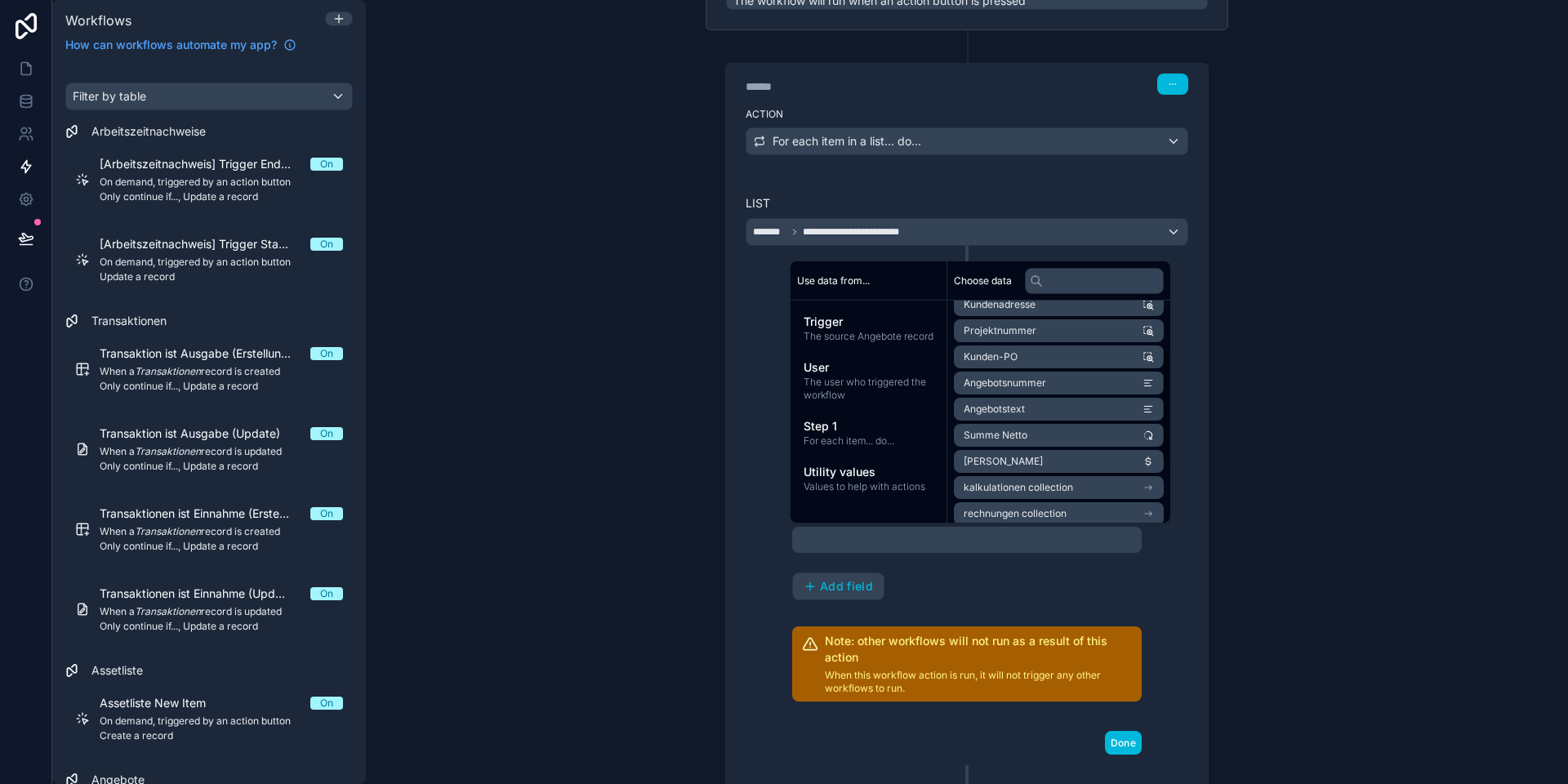
scroll to position [205, 0]
click at [680, 500] on div "**********" at bounding box center [967, 392] width 1202 height 784
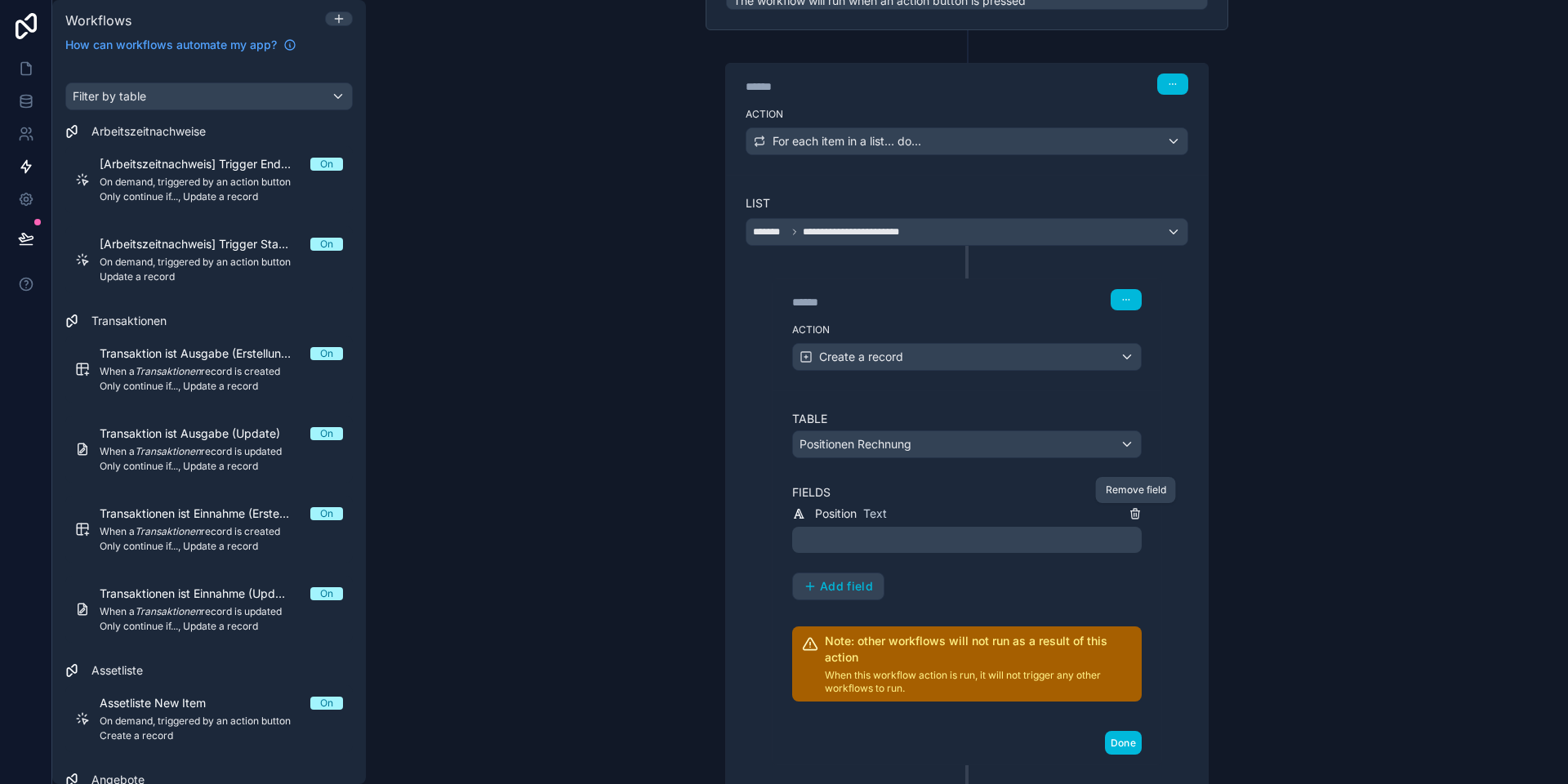
click at [1131, 511] on icon at bounding box center [1134, 514] width 7 height 7
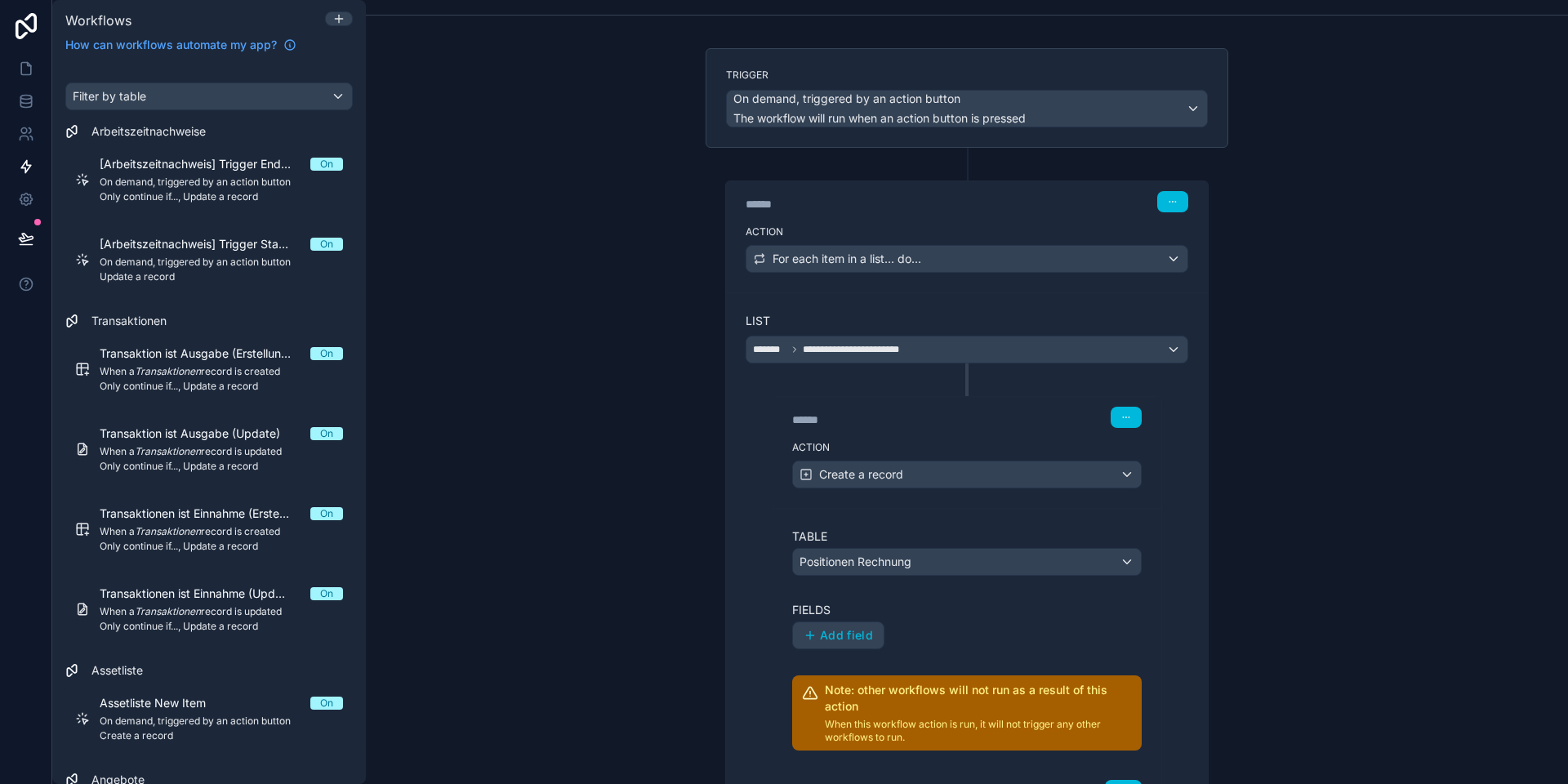
scroll to position [71, 0]
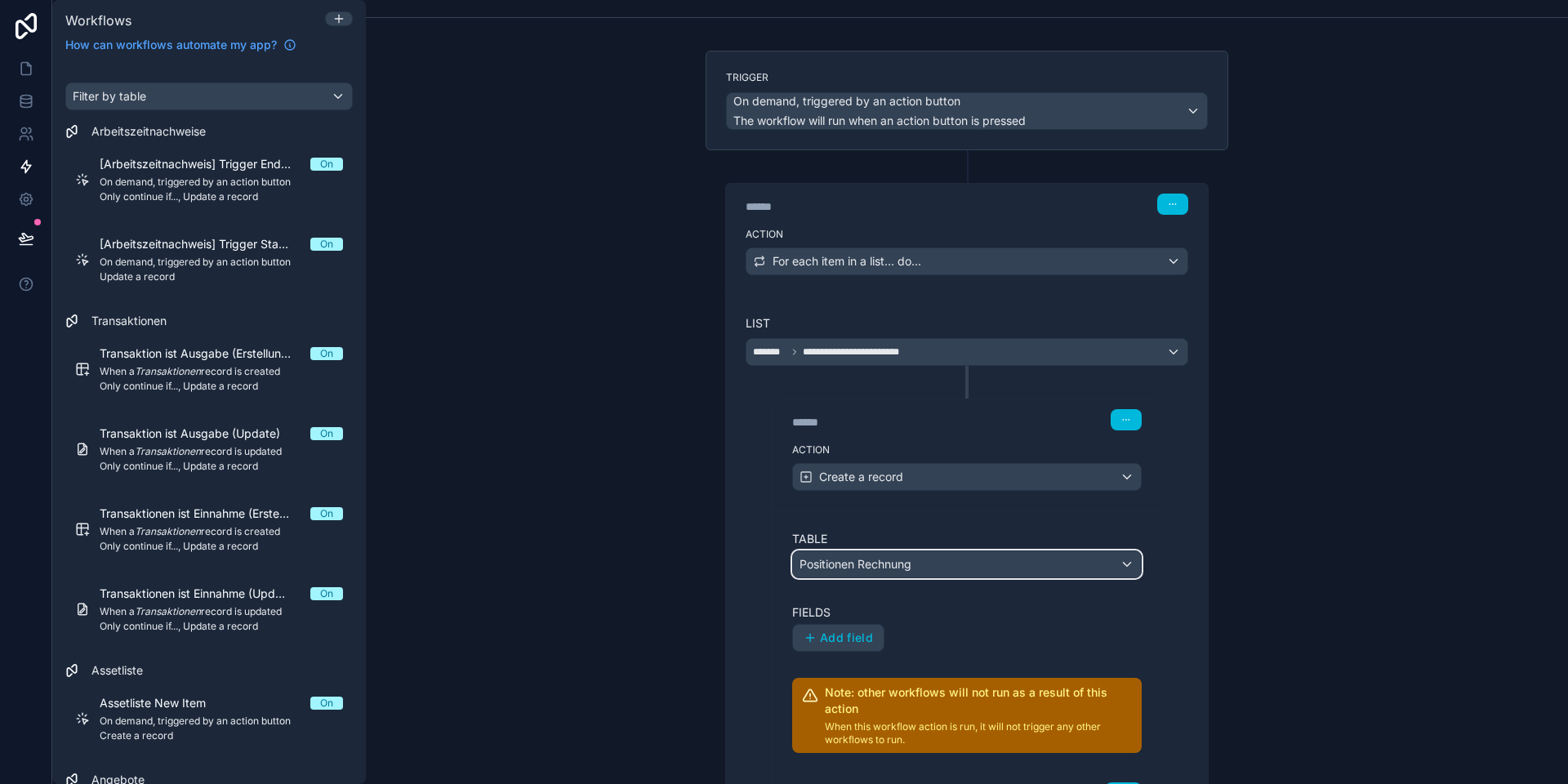
click at [840, 566] on span "Positionen Rechnung" at bounding box center [855, 564] width 112 height 17
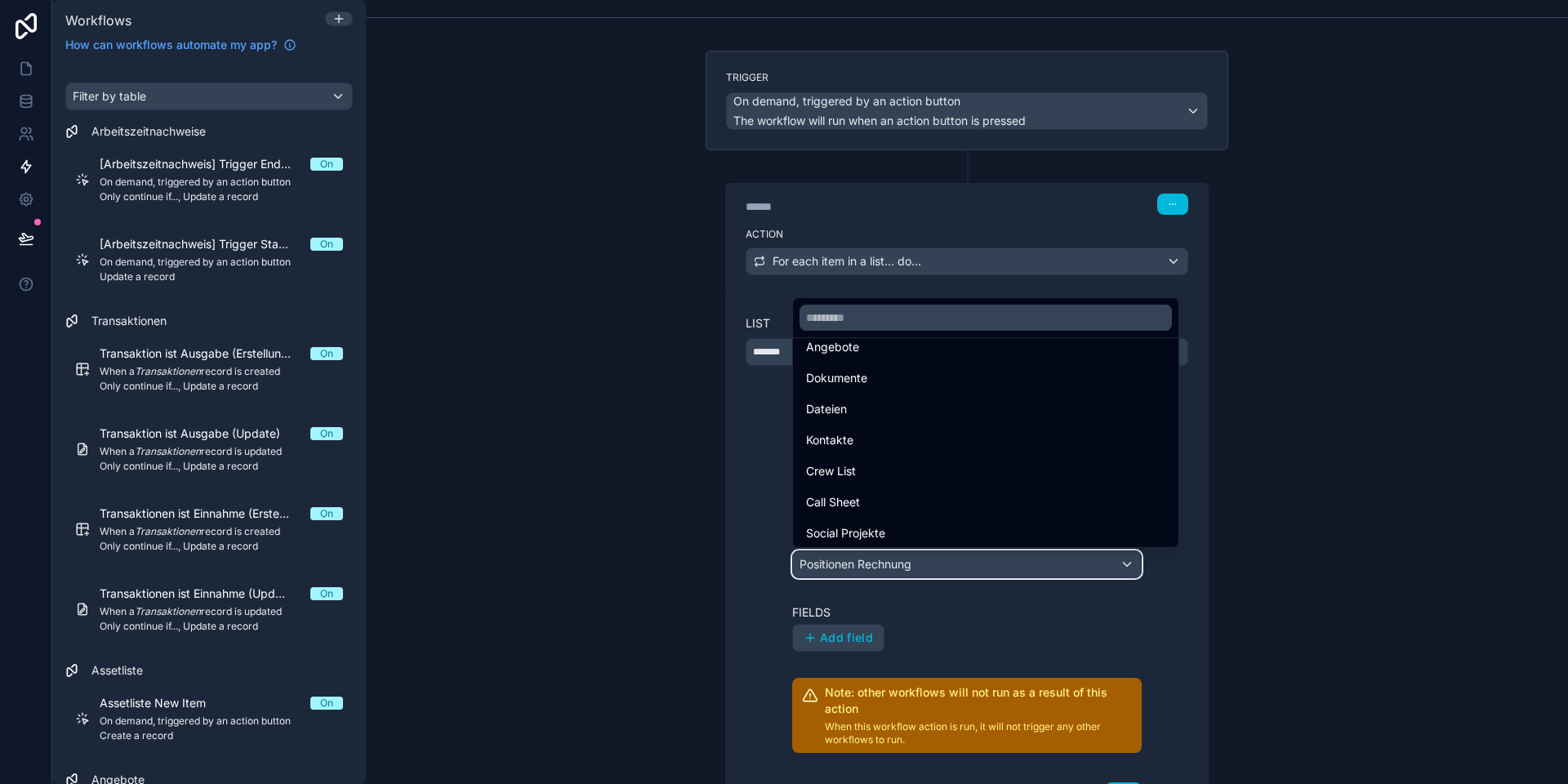
scroll to position [451, 0]
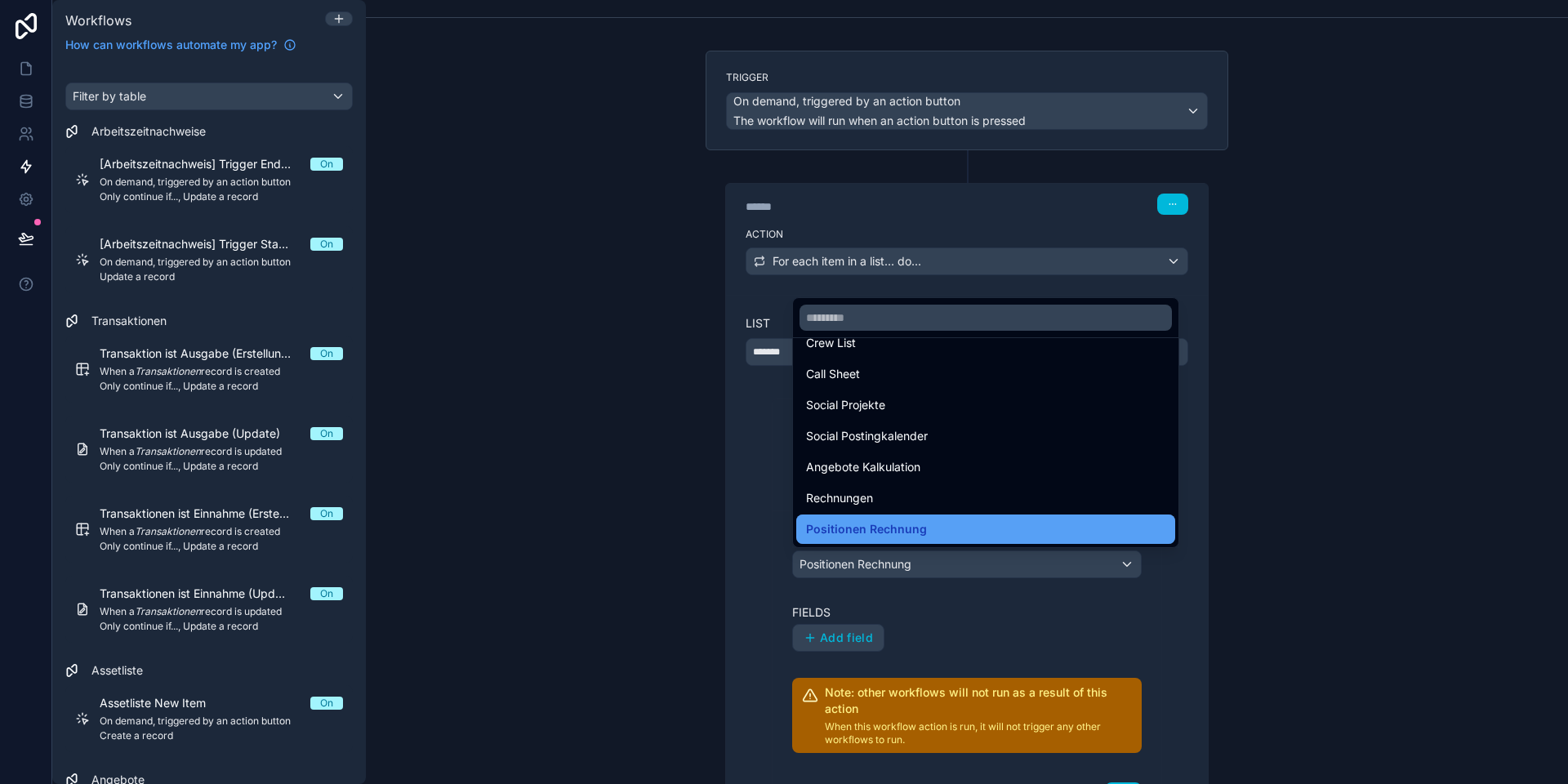
click at [856, 530] on span "Positionen Rechnung" at bounding box center [866, 529] width 120 height 20
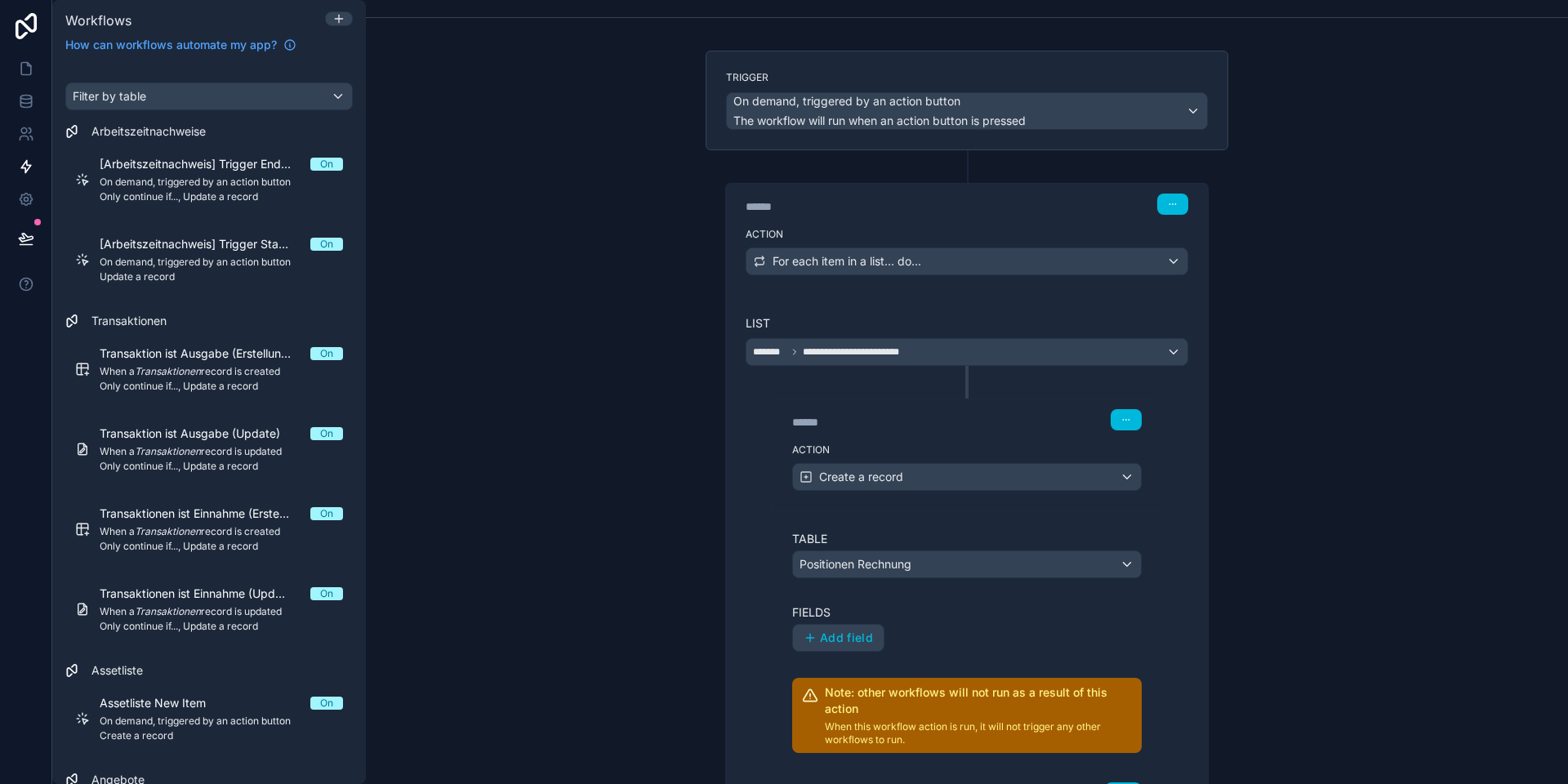
scroll to position [74, 0]
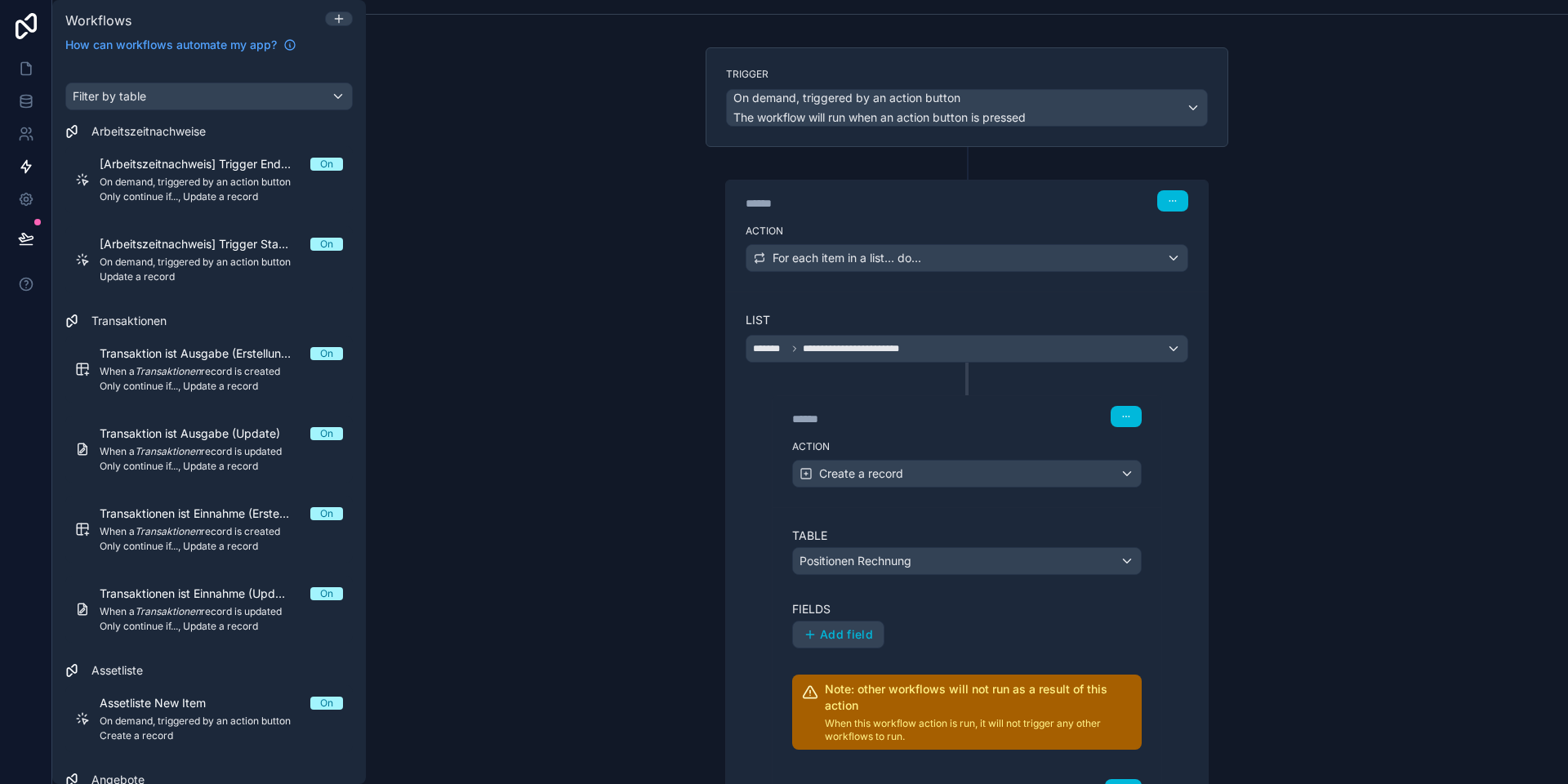
click at [841, 628] on span "Add field" at bounding box center [847, 634] width 53 height 15
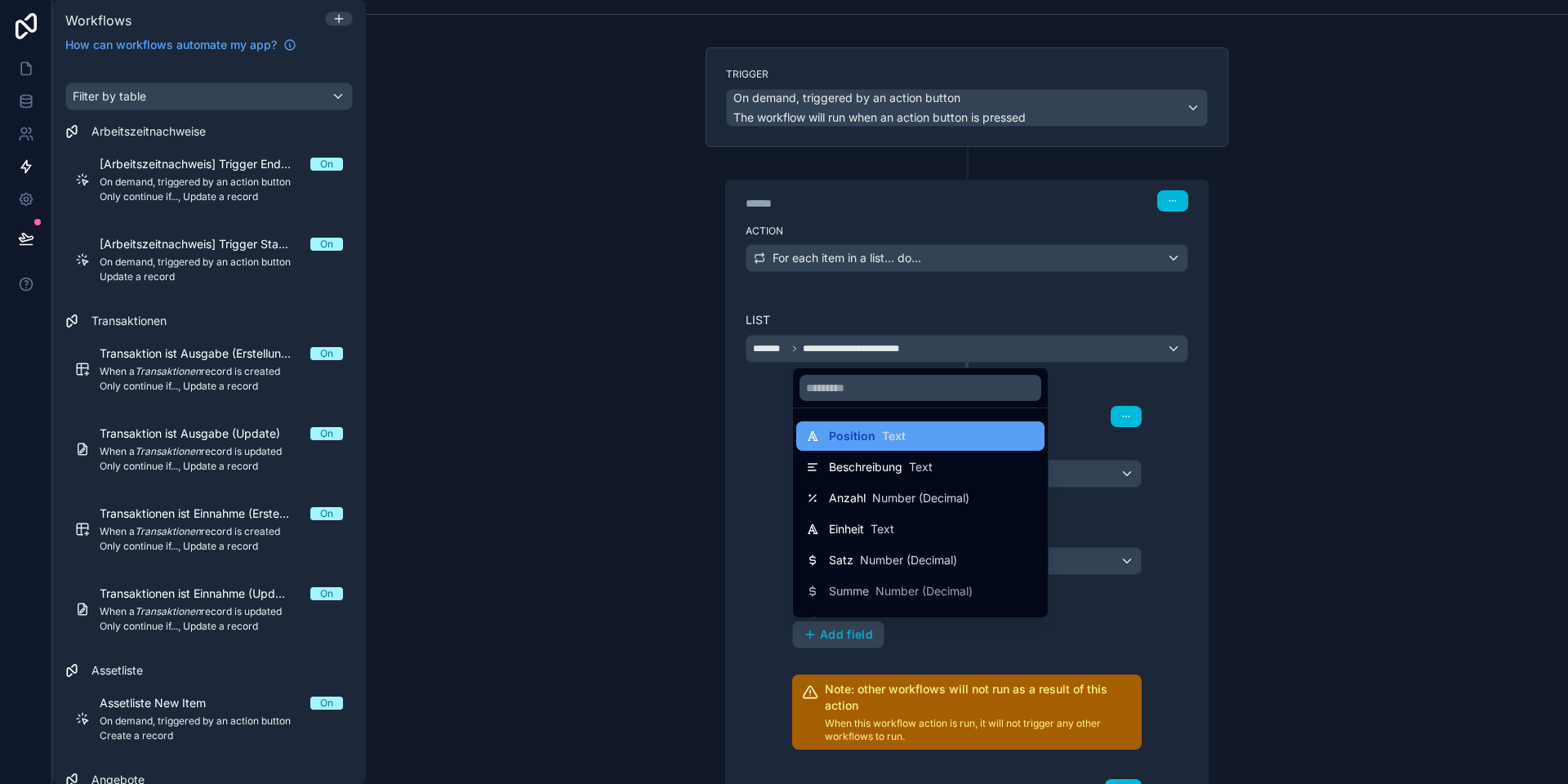
click at [856, 433] on span "Position" at bounding box center [852, 436] width 46 height 17
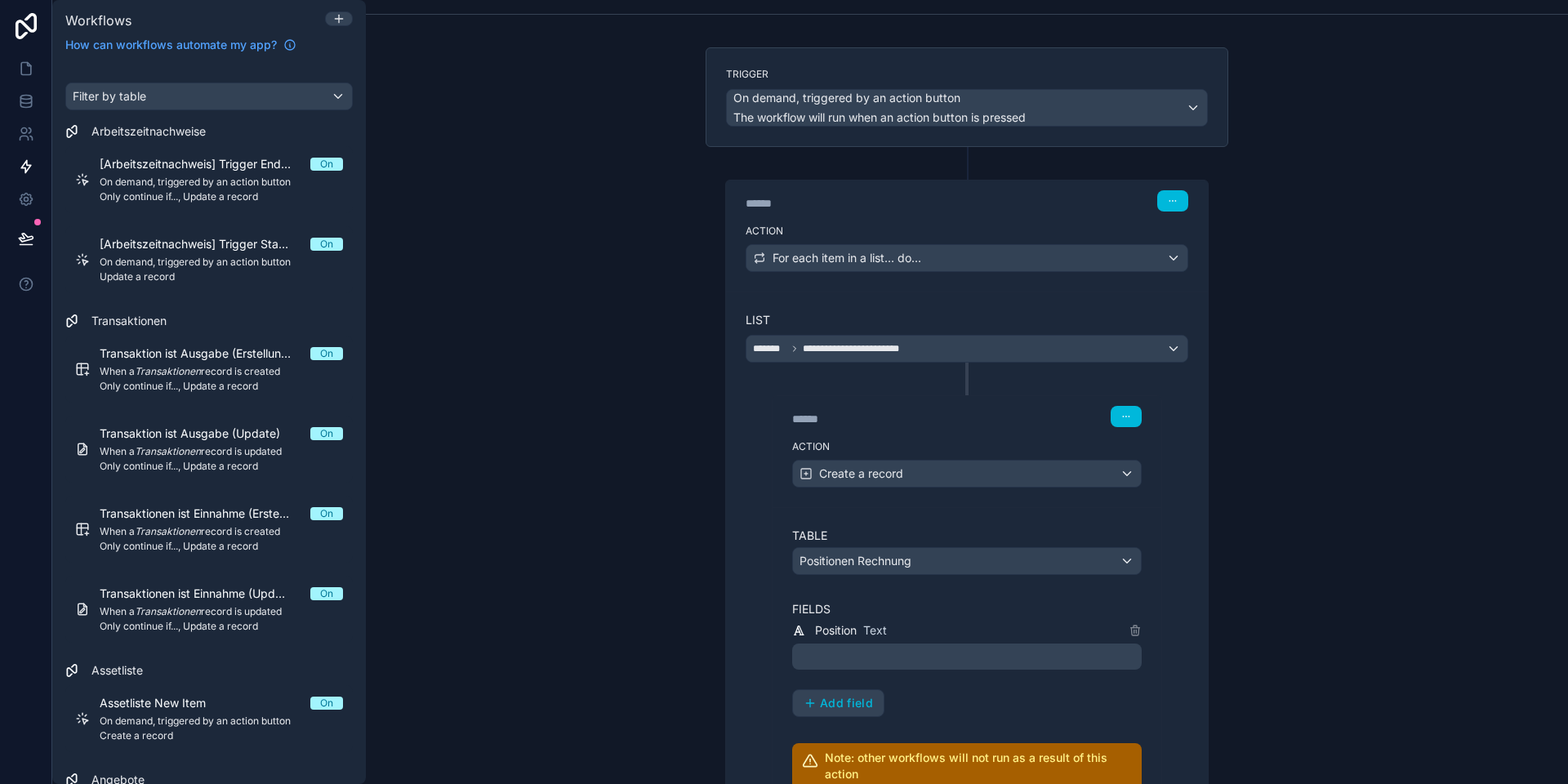
click at [853, 654] on p "﻿" at bounding box center [968, 657] width 339 height 20
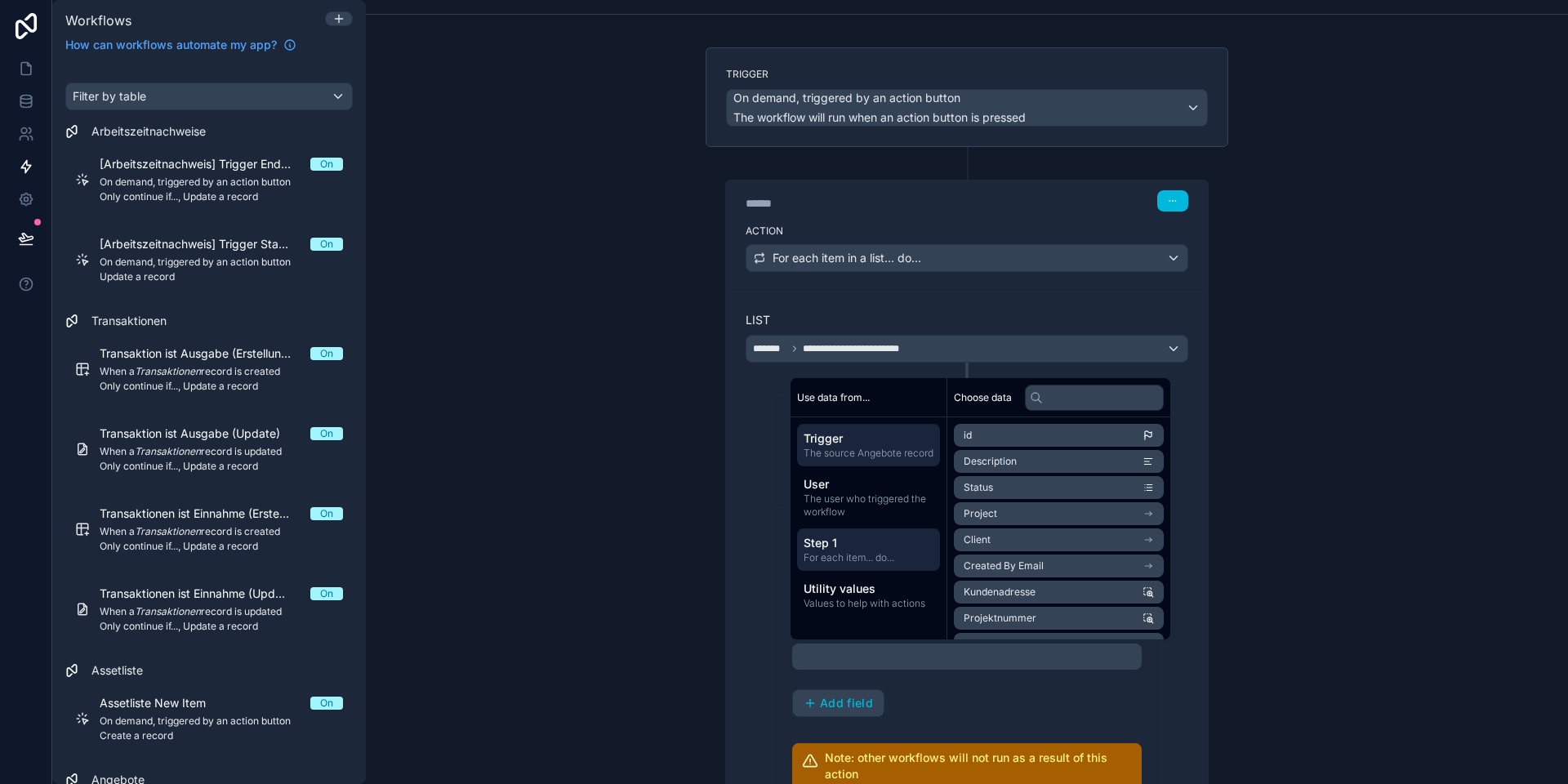
click at [854, 565] on span "For each item... do..." at bounding box center [868, 557] width 130 height 13
click at [1004, 460] on li "Position" at bounding box center [1058, 461] width 210 height 23
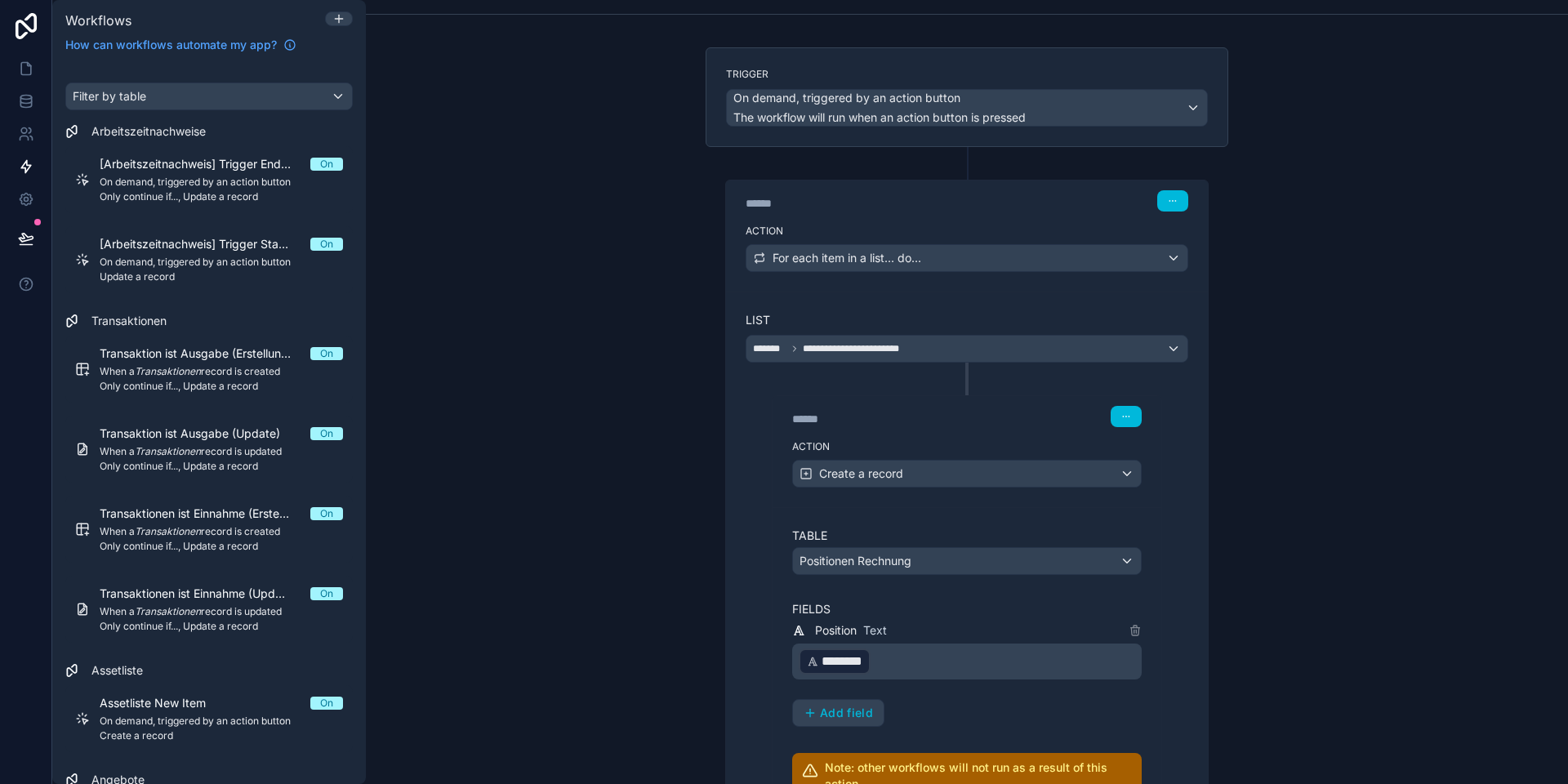
click at [738, 589] on div "**********" at bounding box center [967, 629] width 482 height 676
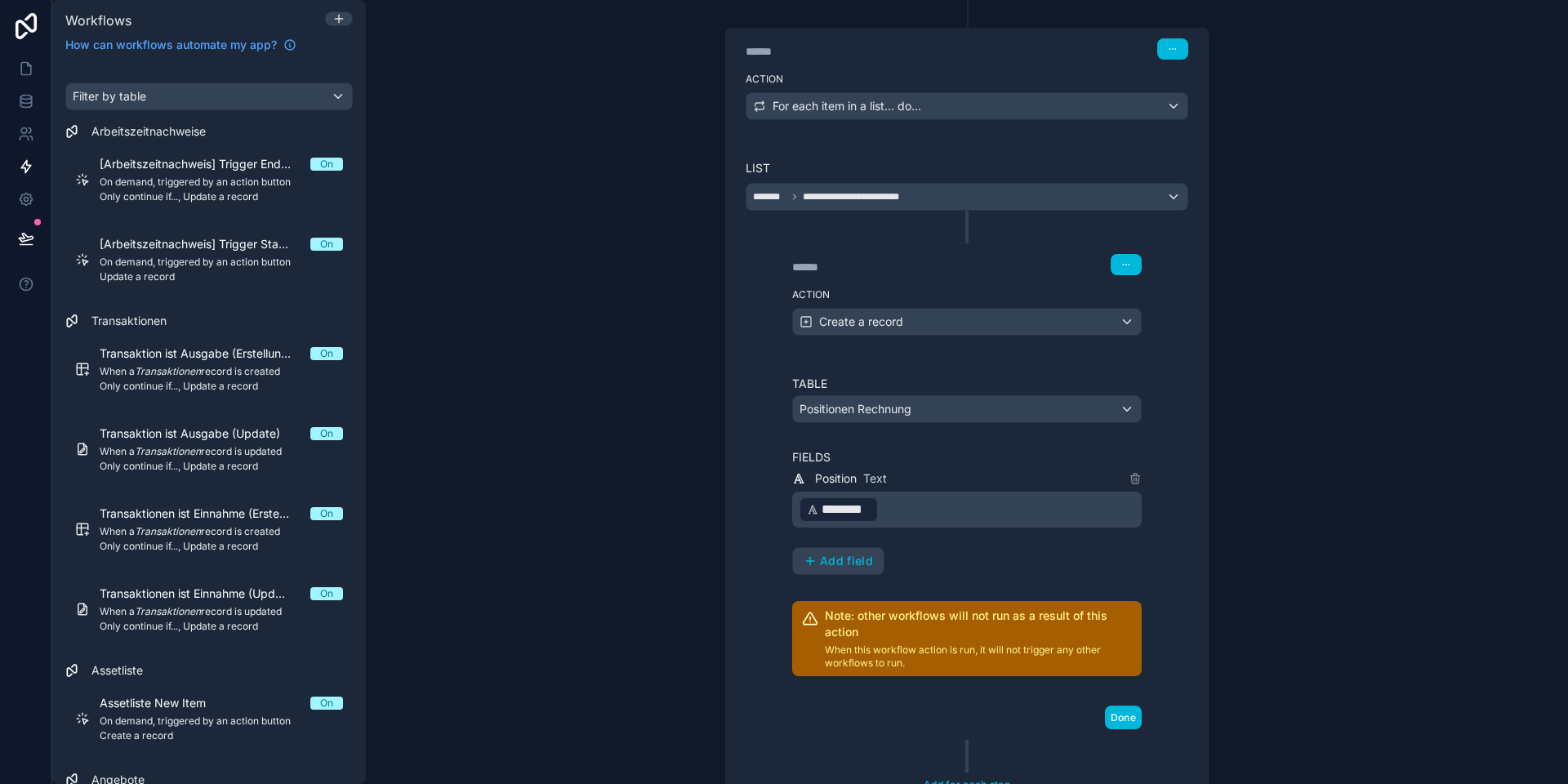
scroll to position [224, 0]
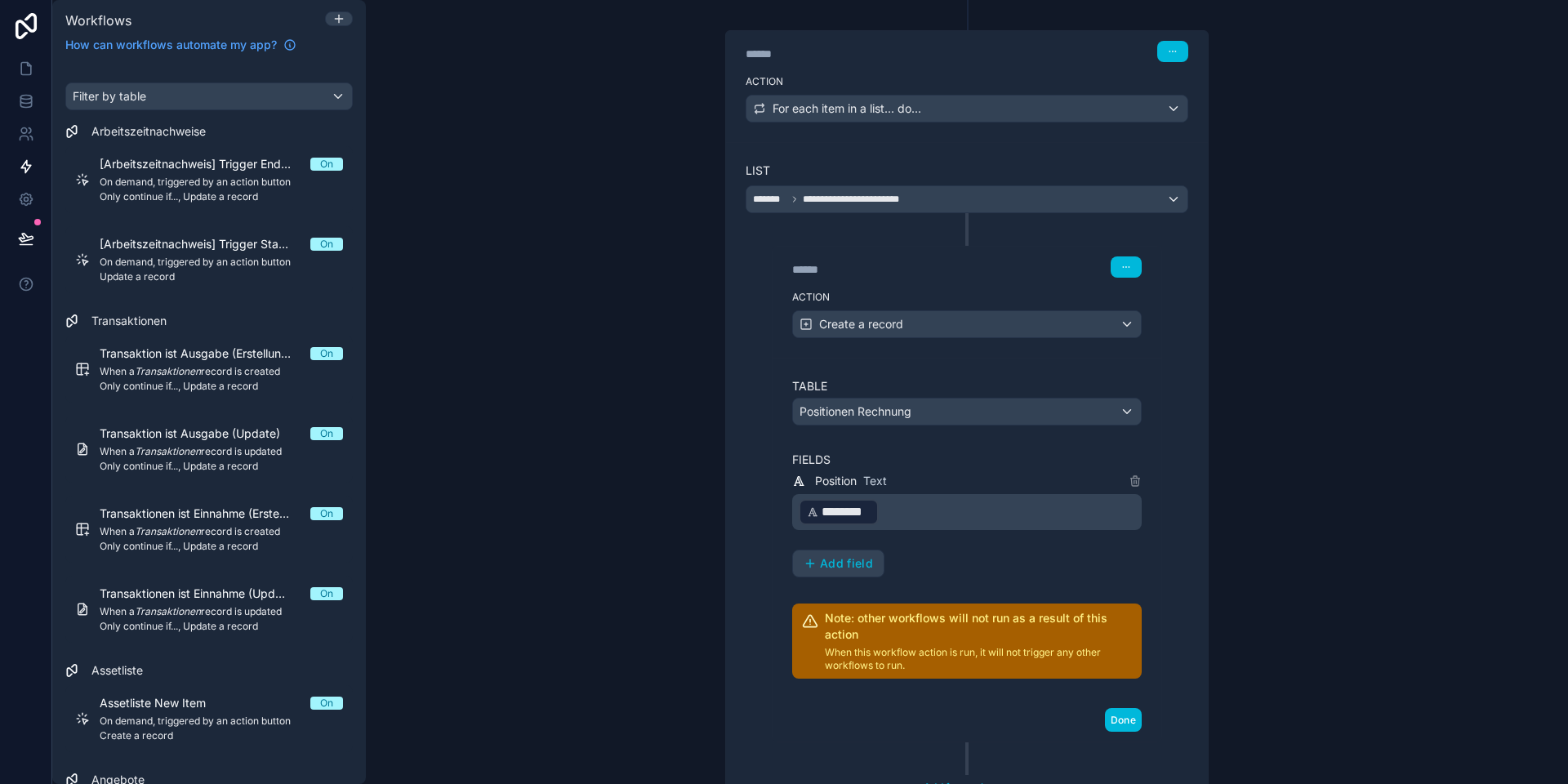
click at [838, 564] on span "Add field" at bounding box center [847, 563] width 53 height 15
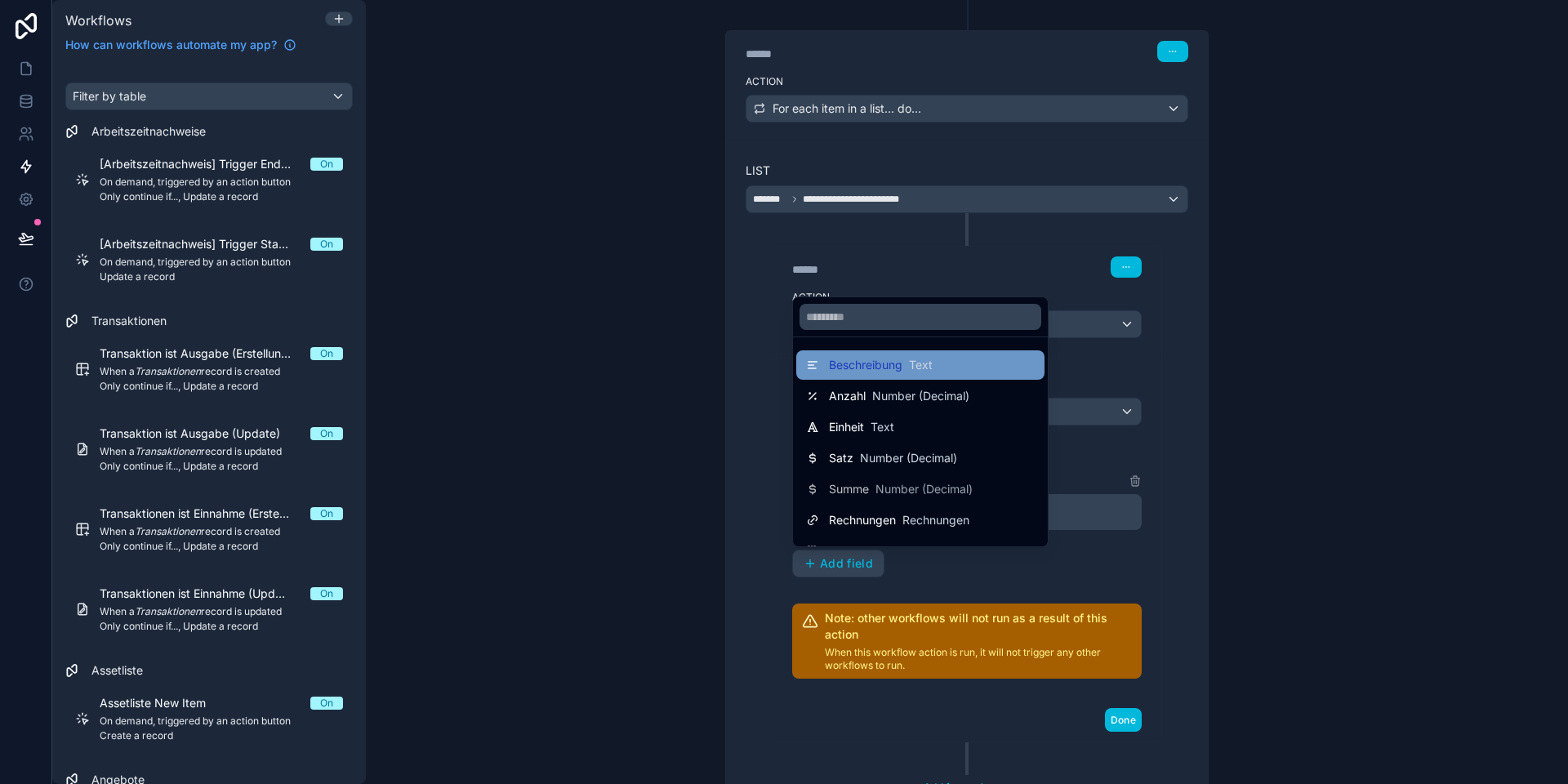
click at [872, 374] on div "Beschreibung Text" at bounding box center [869, 365] width 126 height 20
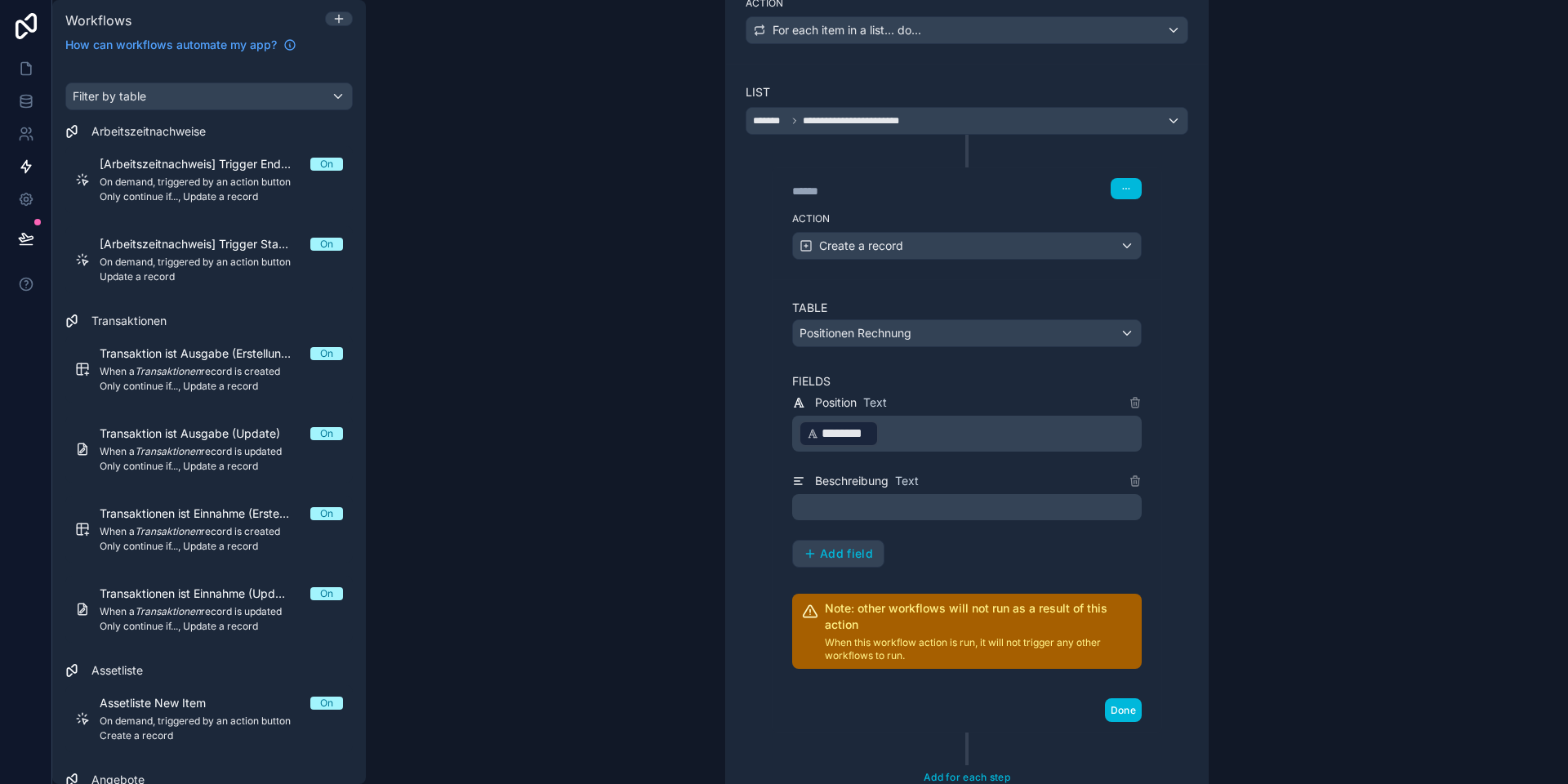
scroll to position [307, 0]
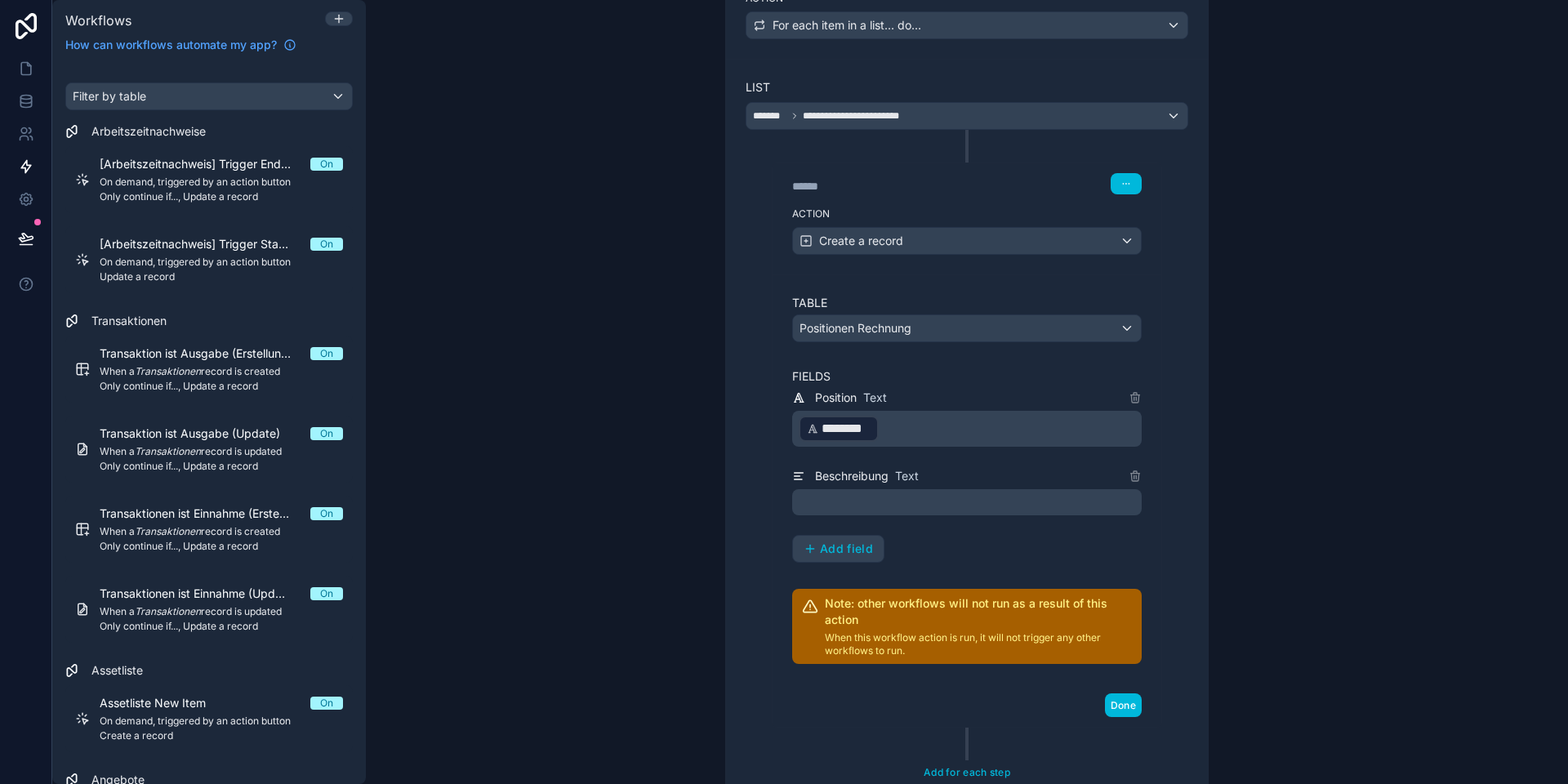
click at [855, 504] on p "﻿" at bounding box center [968, 503] width 339 height 20
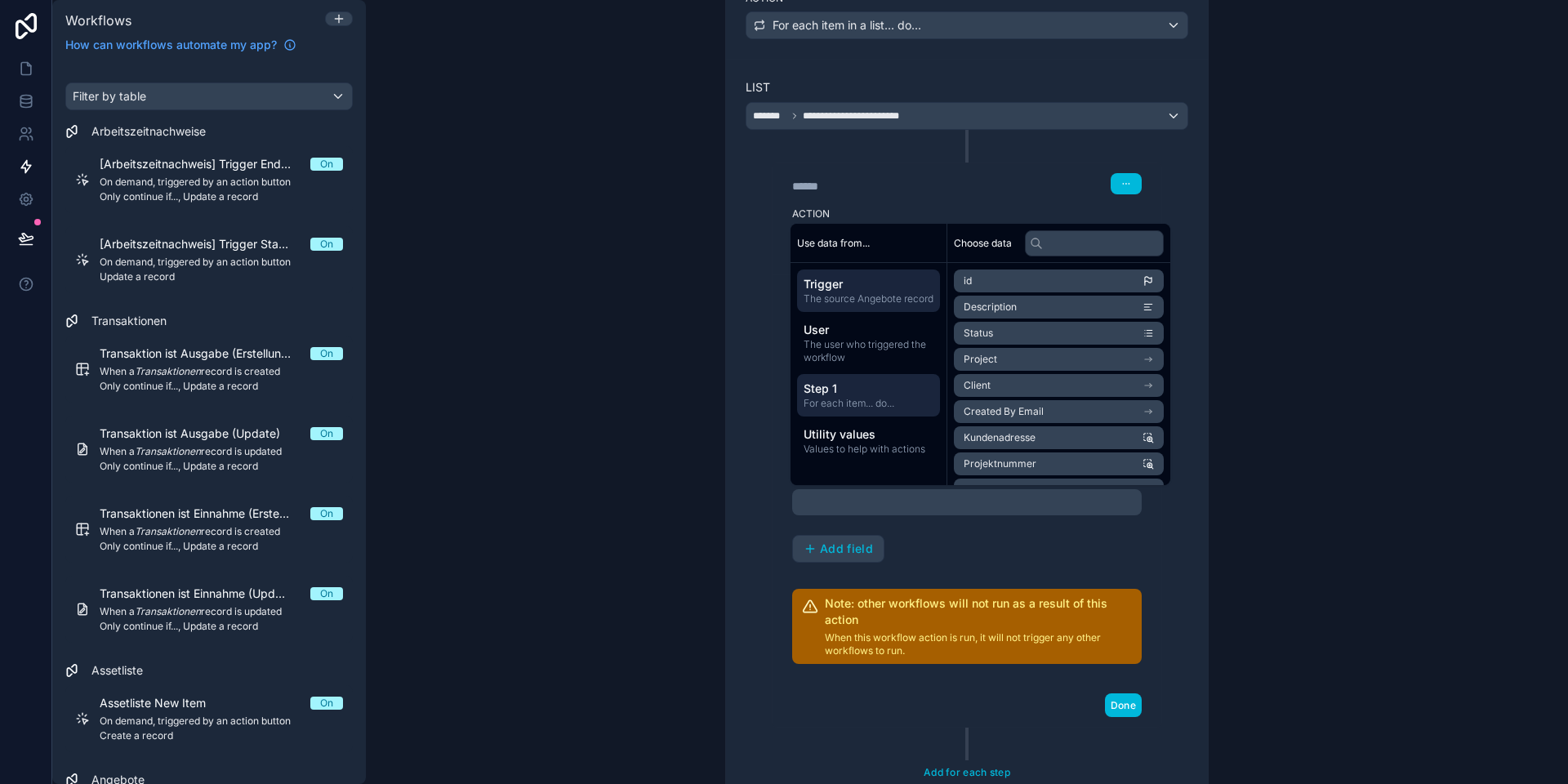
click at [850, 397] on span "Step 1" at bounding box center [868, 389] width 130 height 17
click at [759, 419] on div "****** Step 2 Action Create a record Table Positionen Rechnung Fields Position …" at bounding box center [966, 430] width 442 height 598
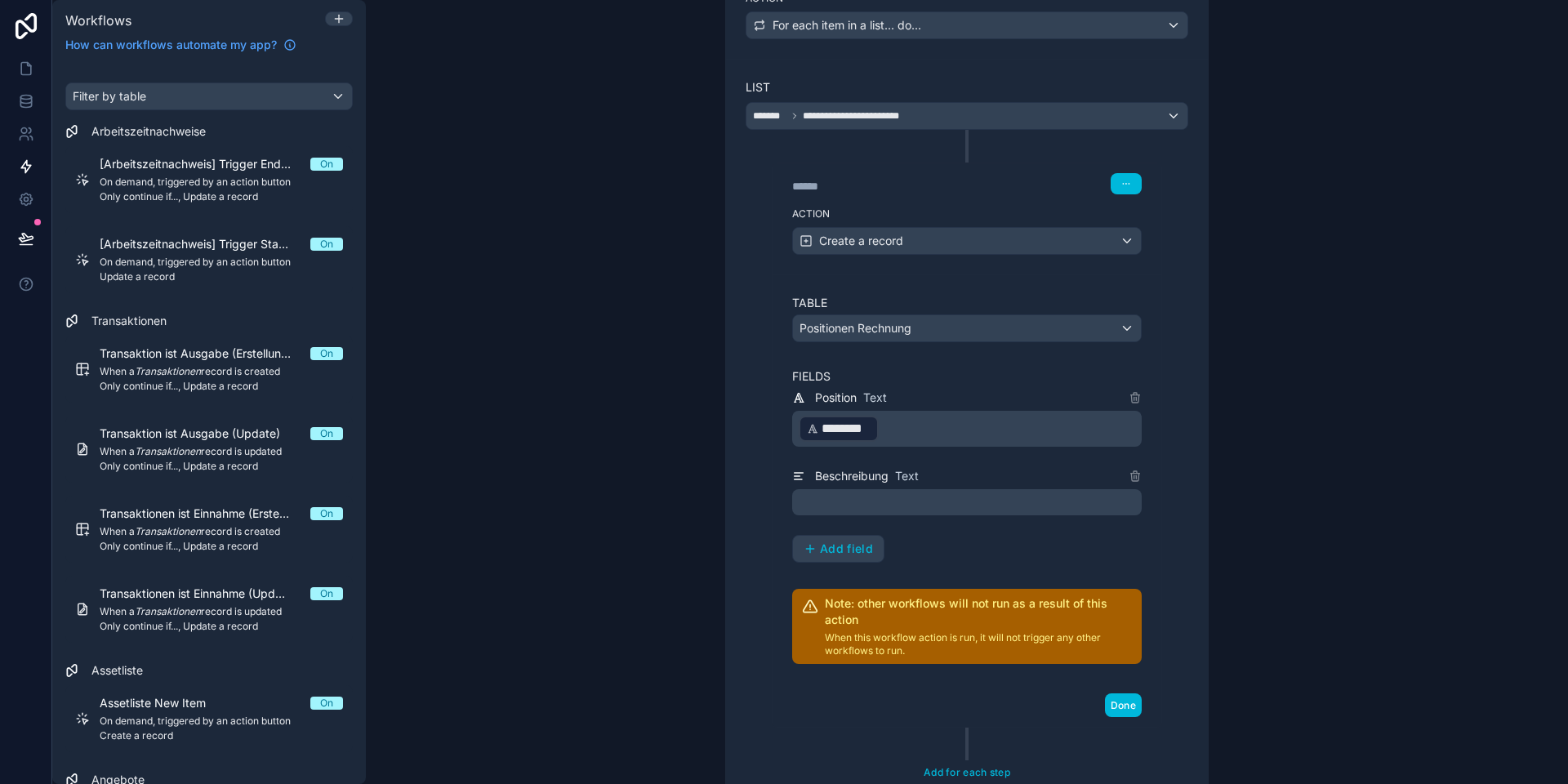
click at [855, 510] on p "﻿" at bounding box center [968, 503] width 339 height 20
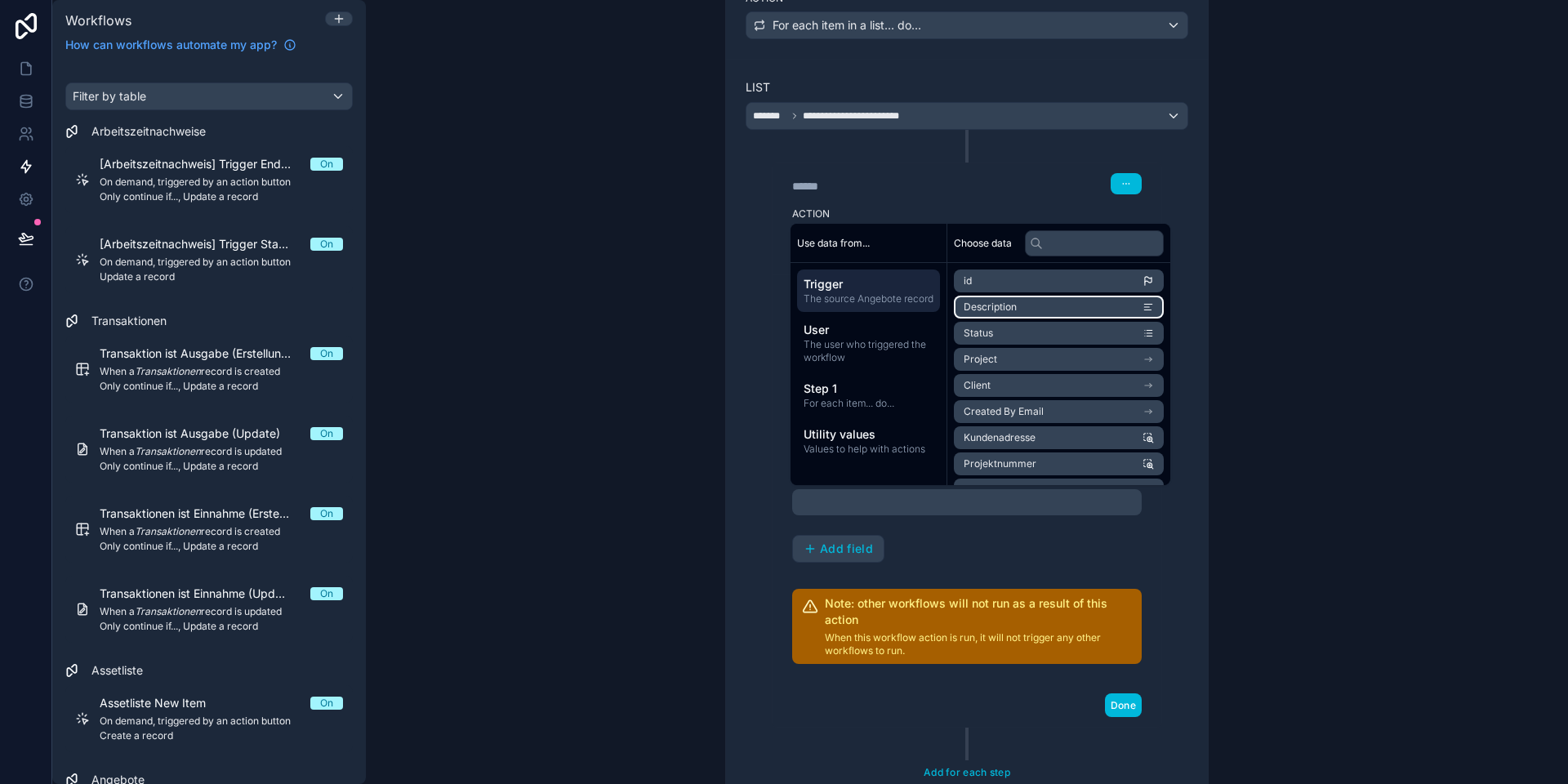
click at [1000, 309] on span "Description" at bounding box center [990, 306] width 53 height 13
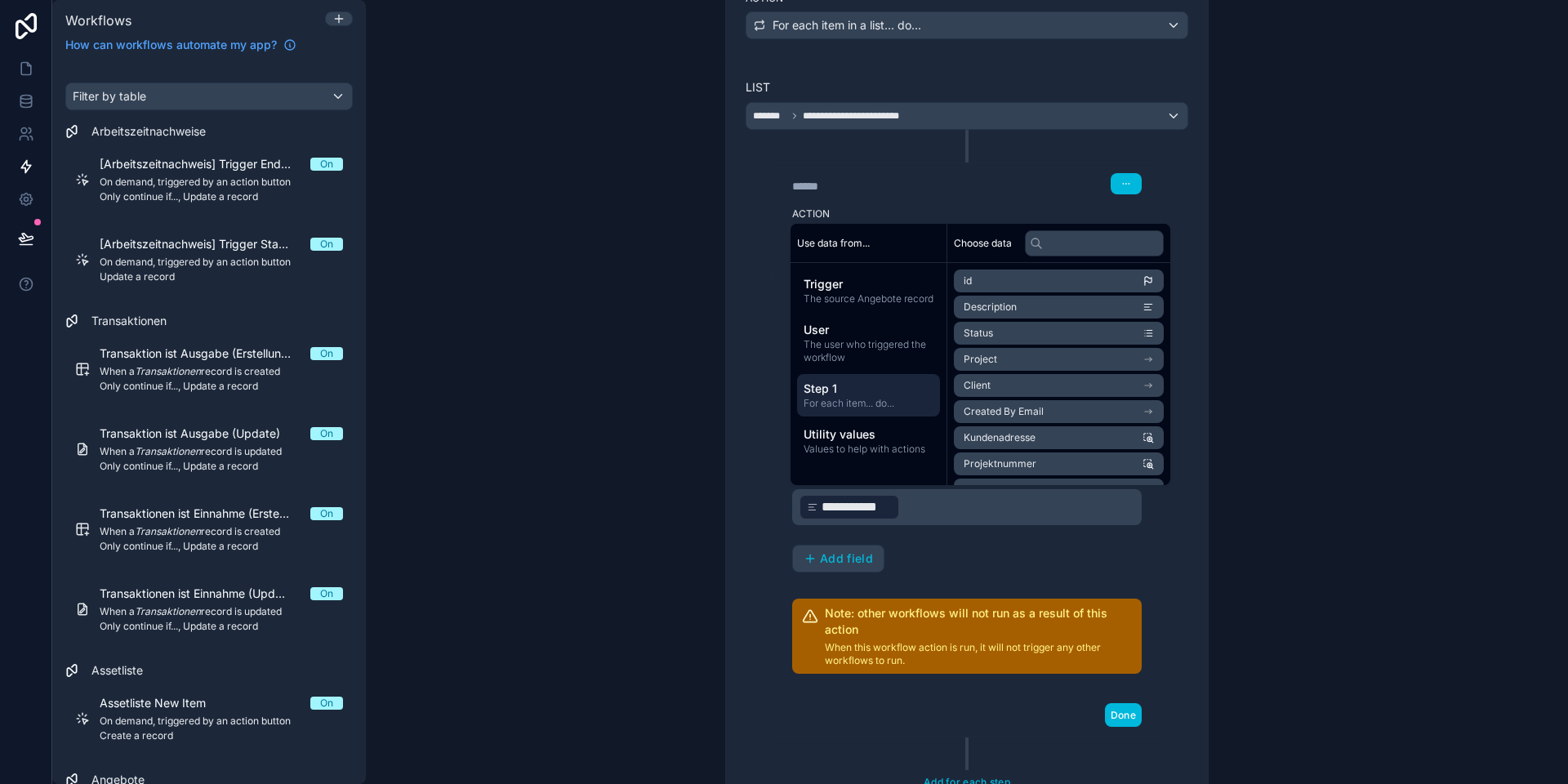
click at [869, 397] on span "Step 1" at bounding box center [868, 389] width 130 height 17
click at [871, 305] on span "The source Angebote record" at bounding box center [868, 298] width 130 height 13
click at [854, 397] on span "Step 1" at bounding box center [868, 389] width 130 height 17
click at [1009, 358] on span "Beschreibung" at bounding box center [995, 358] width 64 height 13
click at [709, 500] on div "**********" at bounding box center [967, 386] width 523 height 944
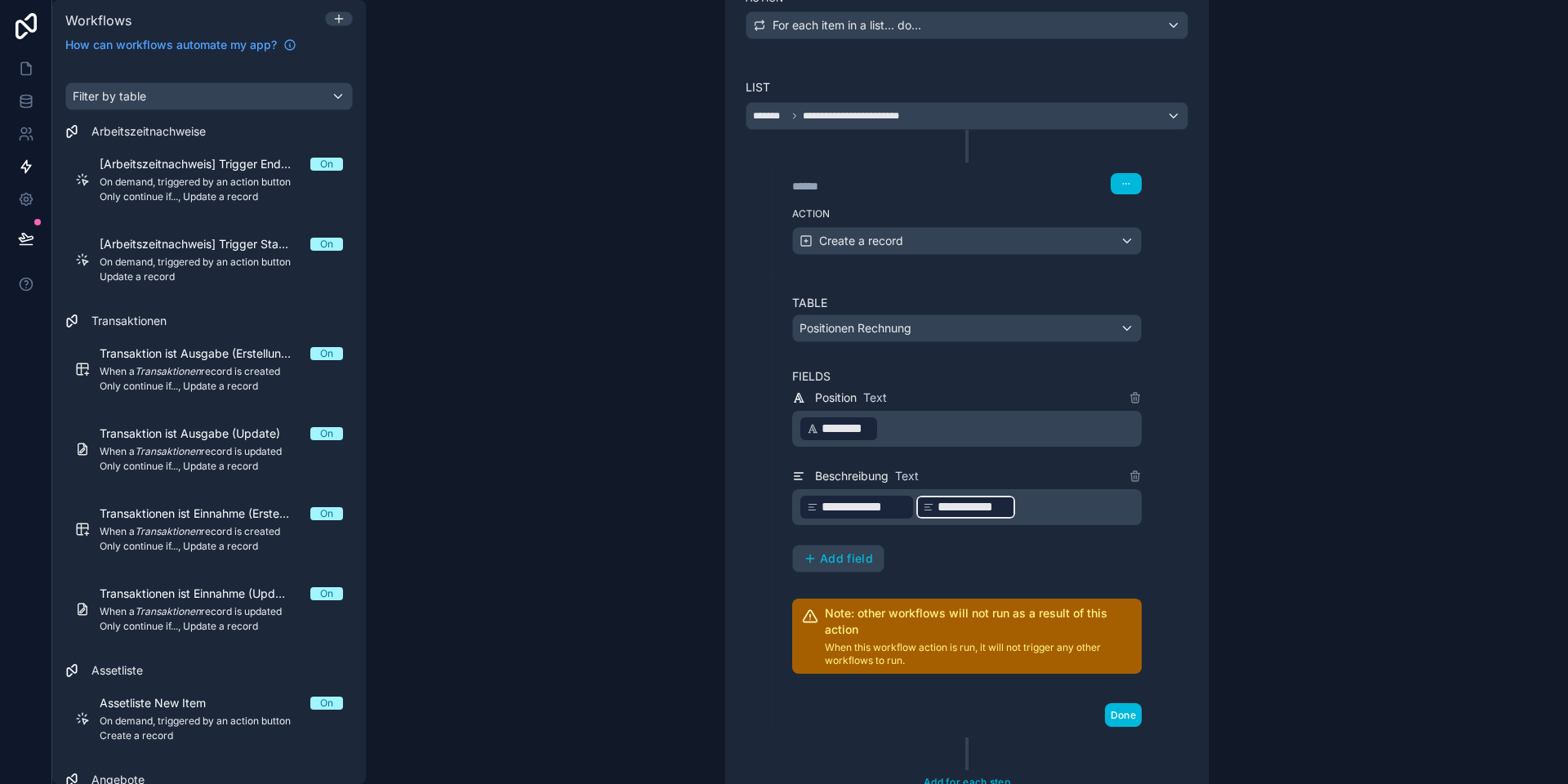
click at [1028, 506] on p "**********" at bounding box center [968, 508] width 339 height 30
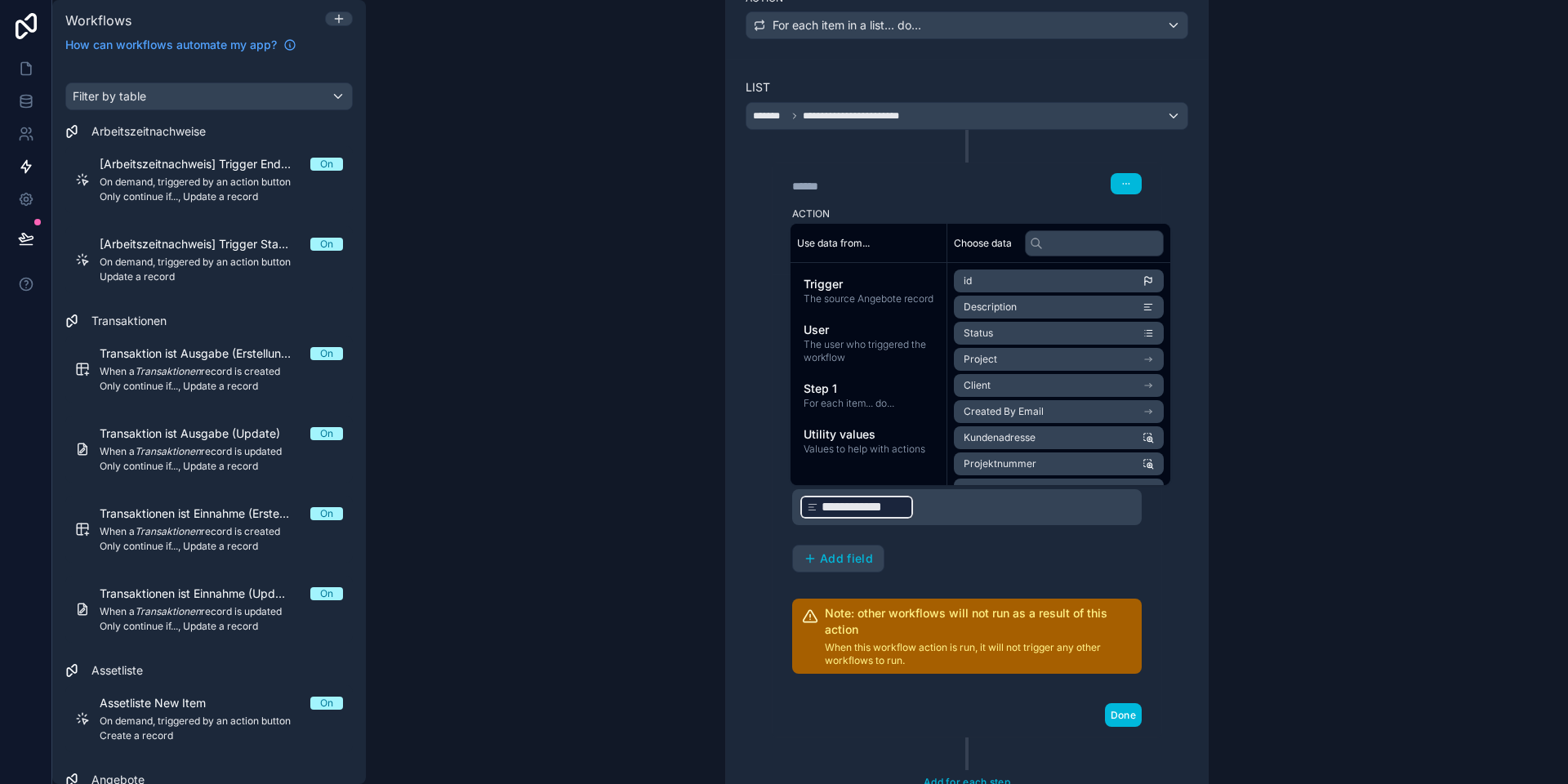
click at [844, 559] on span "Add field" at bounding box center [847, 558] width 53 height 15
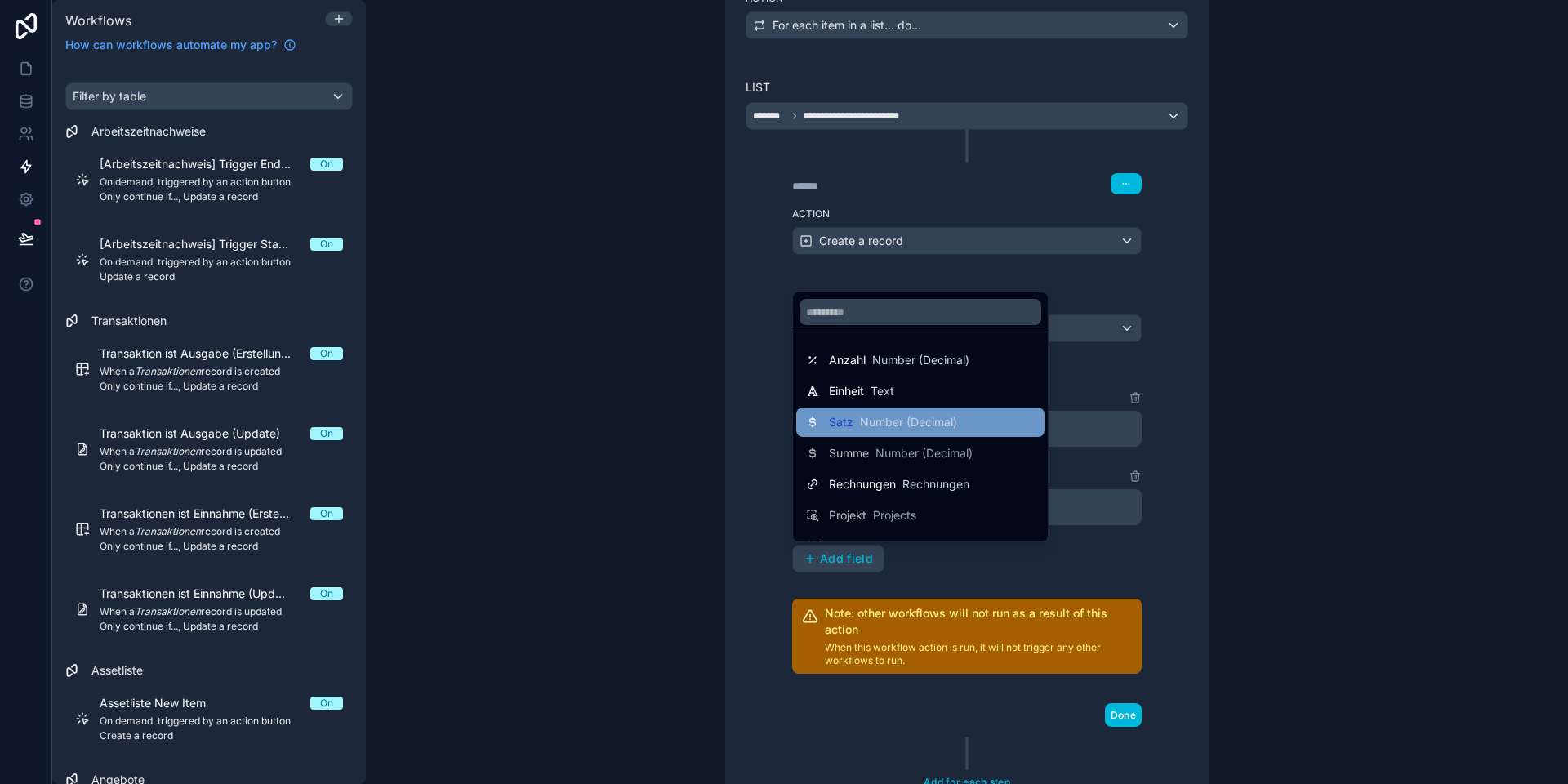
click at [880, 415] on span "Number (Decimal)" at bounding box center [908, 422] width 97 height 17
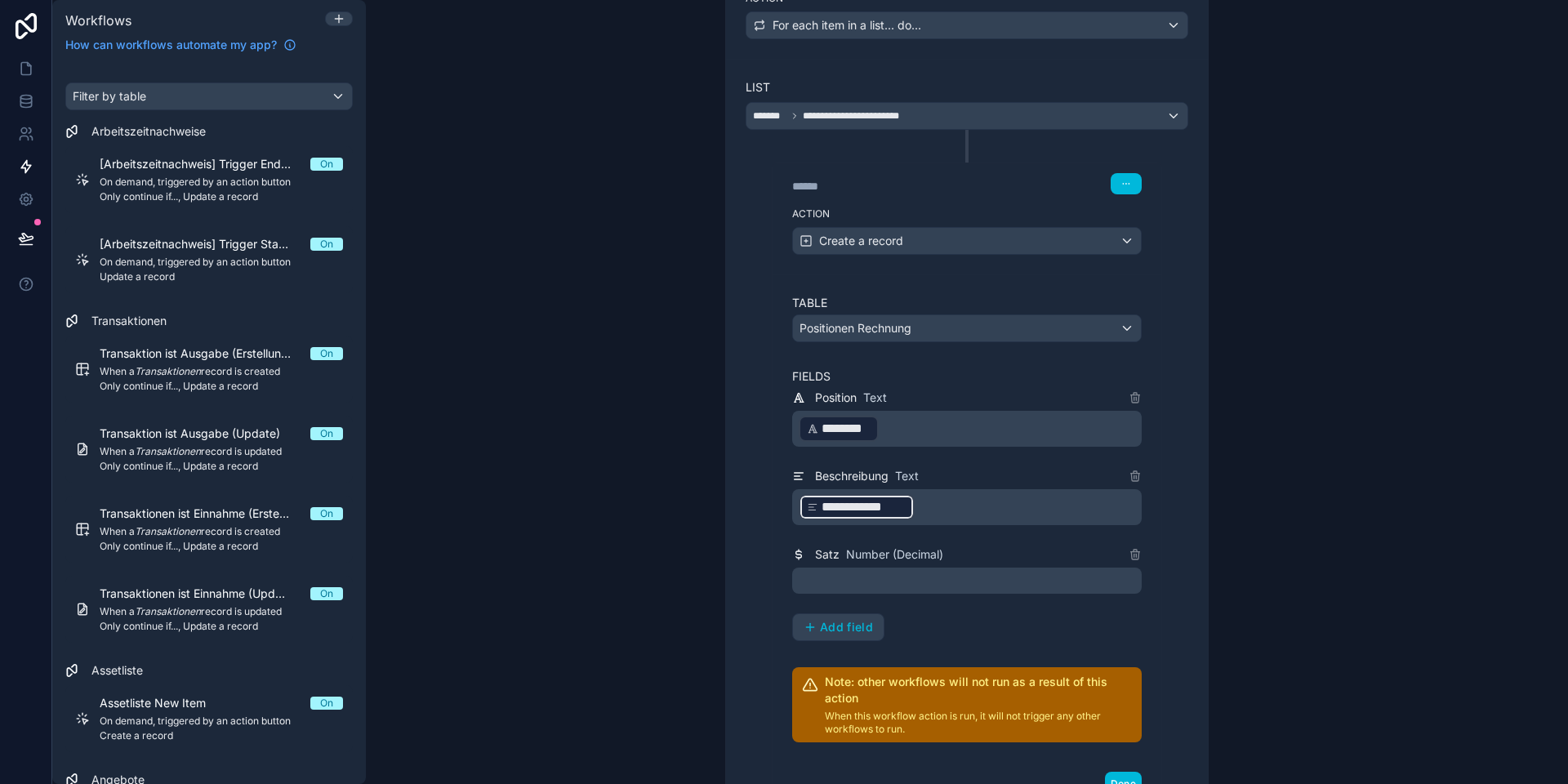
click at [889, 579] on p "﻿" at bounding box center [968, 581] width 339 height 20
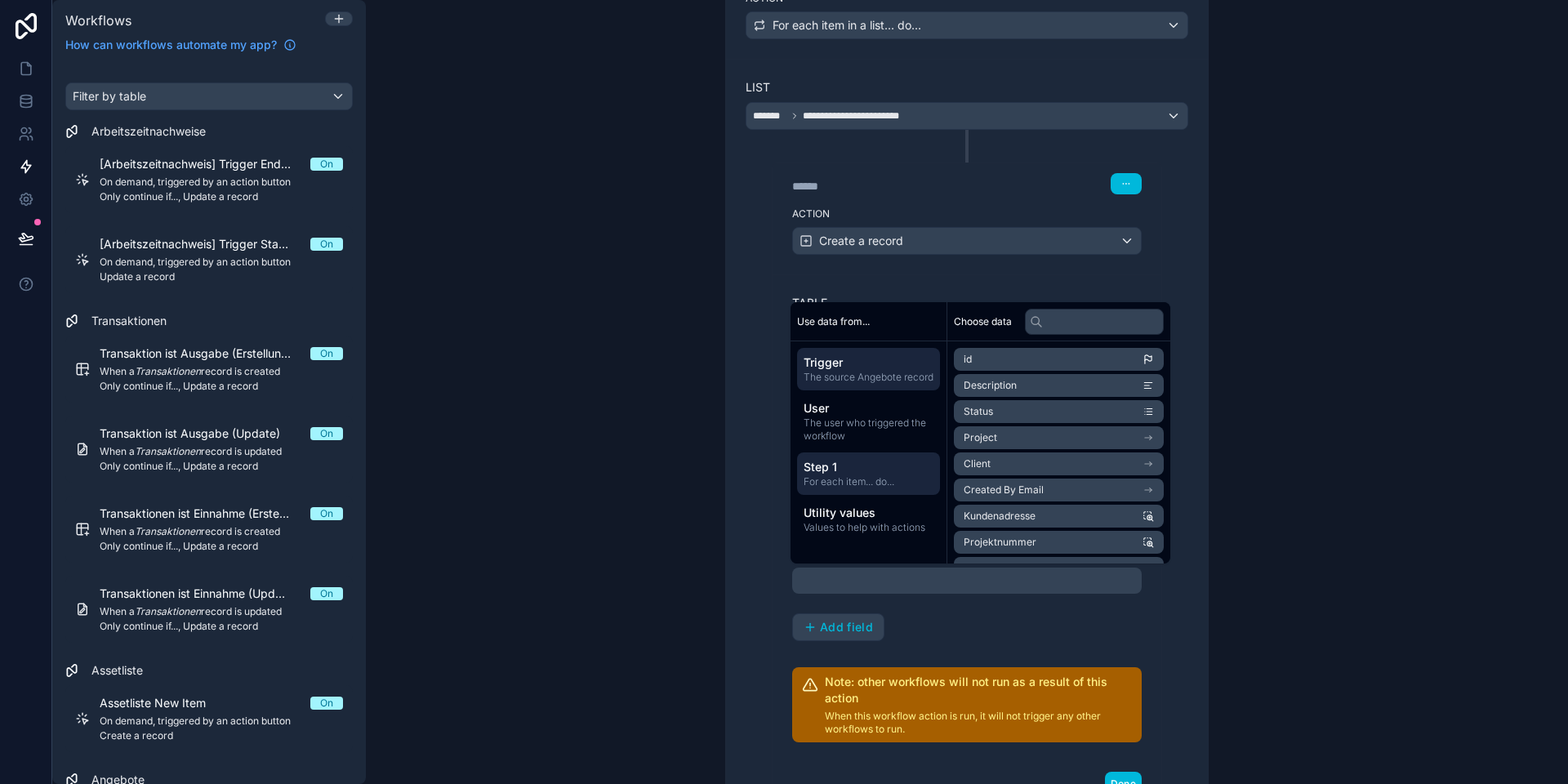
click at [846, 476] on span "Step 1" at bounding box center [868, 467] width 130 height 17
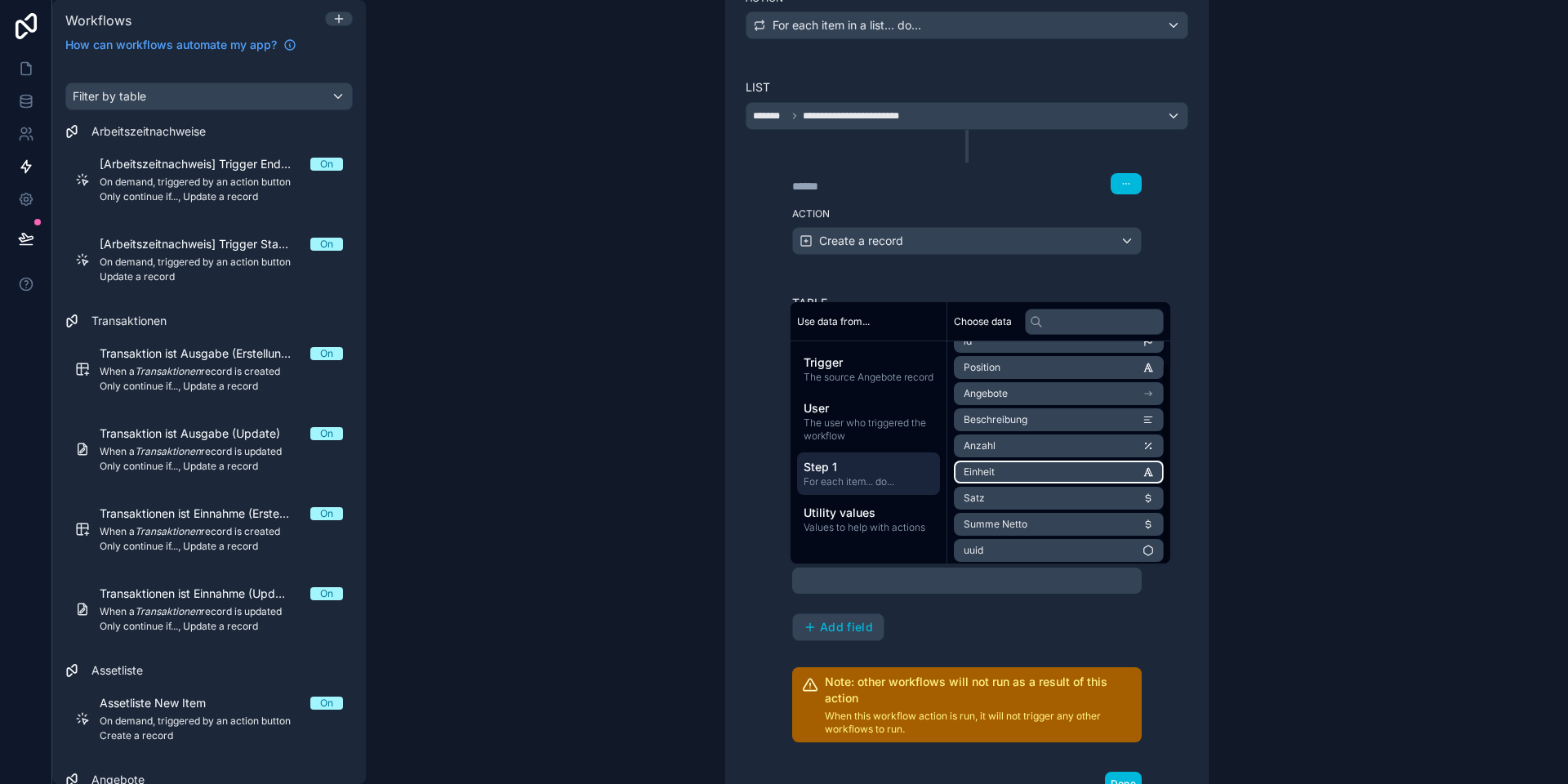
scroll to position [23, 0]
click at [986, 487] on li "Satz" at bounding box center [1058, 493] width 210 height 23
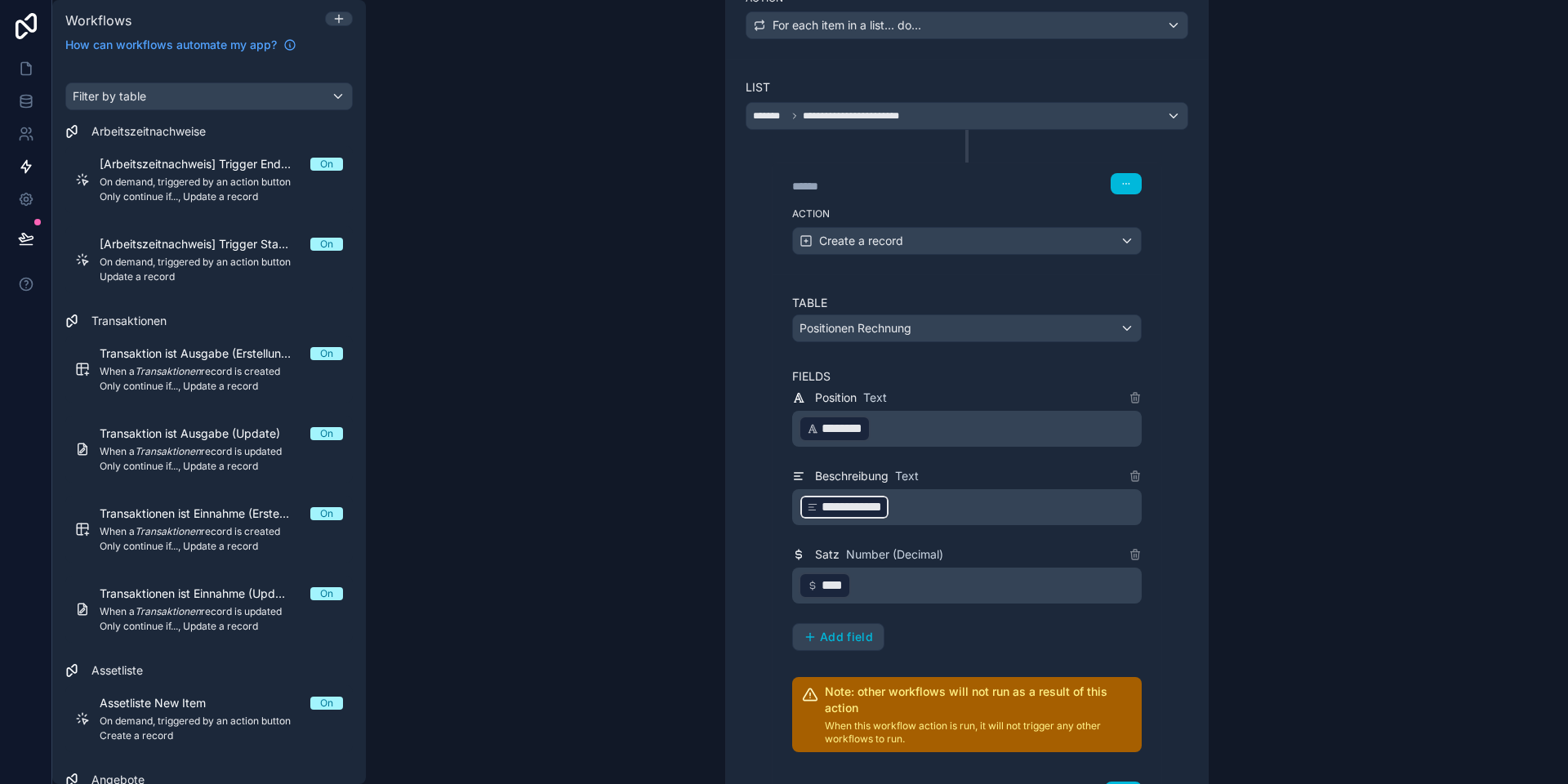
drag, startPoint x: 714, startPoint y: 617, endPoint x: 806, endPoint y: 627, distance: 92.5
click at [716, 617] on div "**********" at bounding box center [967, 425] width 523 height 1022
click at [854, 641] on span "Add field" at bounding box center [847, 637] width 53 height 15
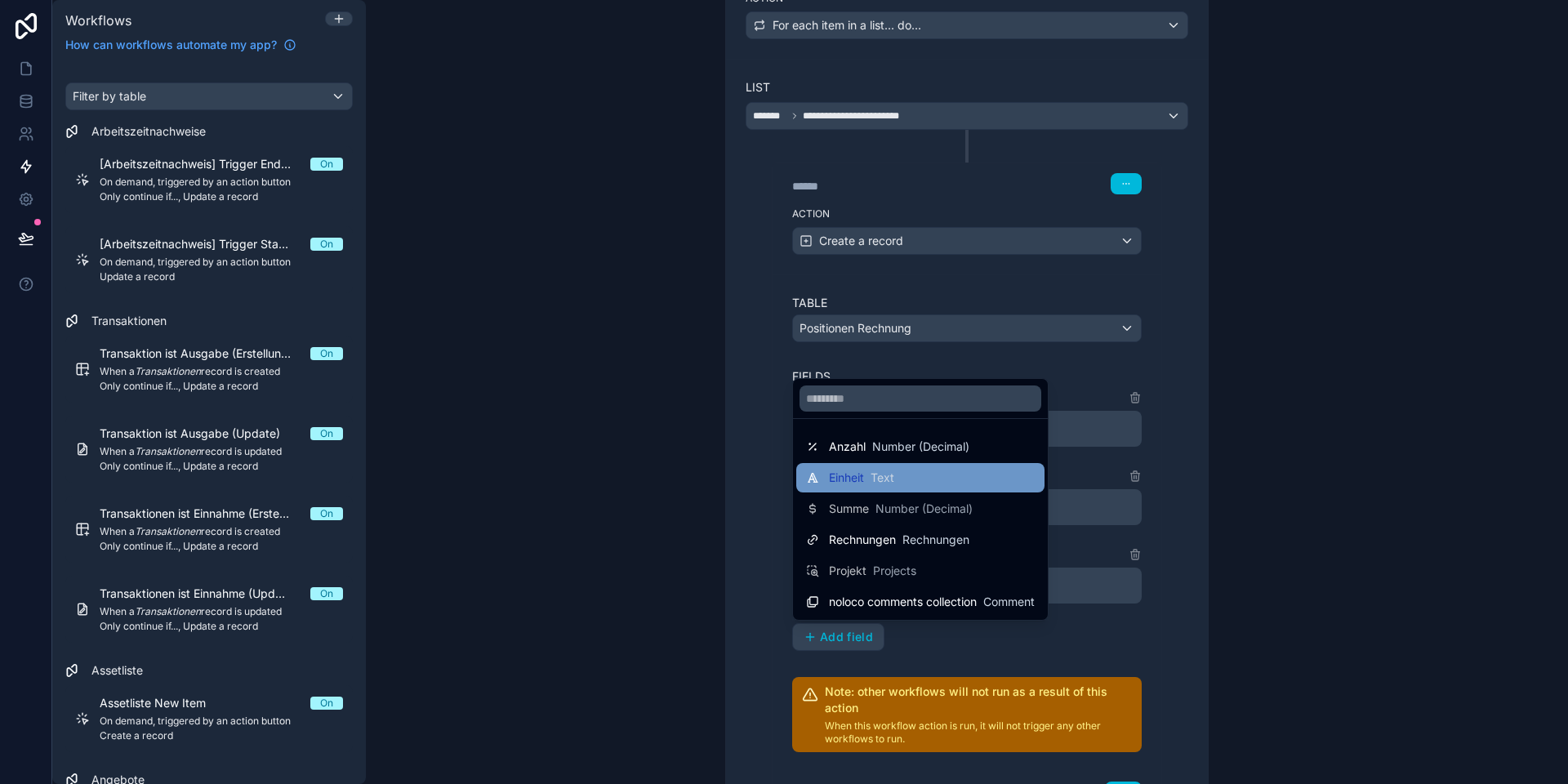
click at [872, 481] on span "Text" at bounding box center [882, 478] width 24 height 17
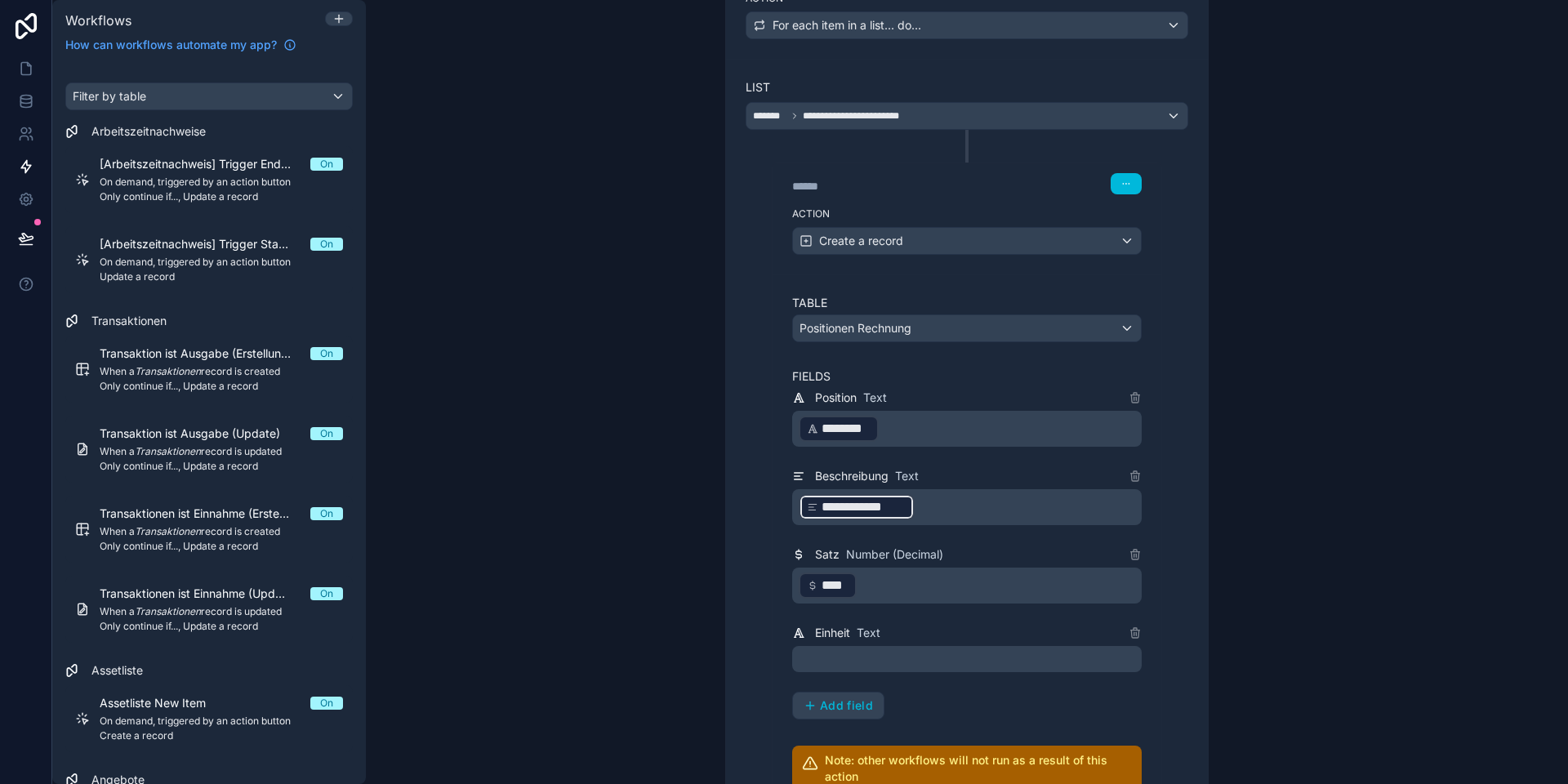
click at [849, 652] on p "﻿" at bounding box center [968, 660] width 339 height 20
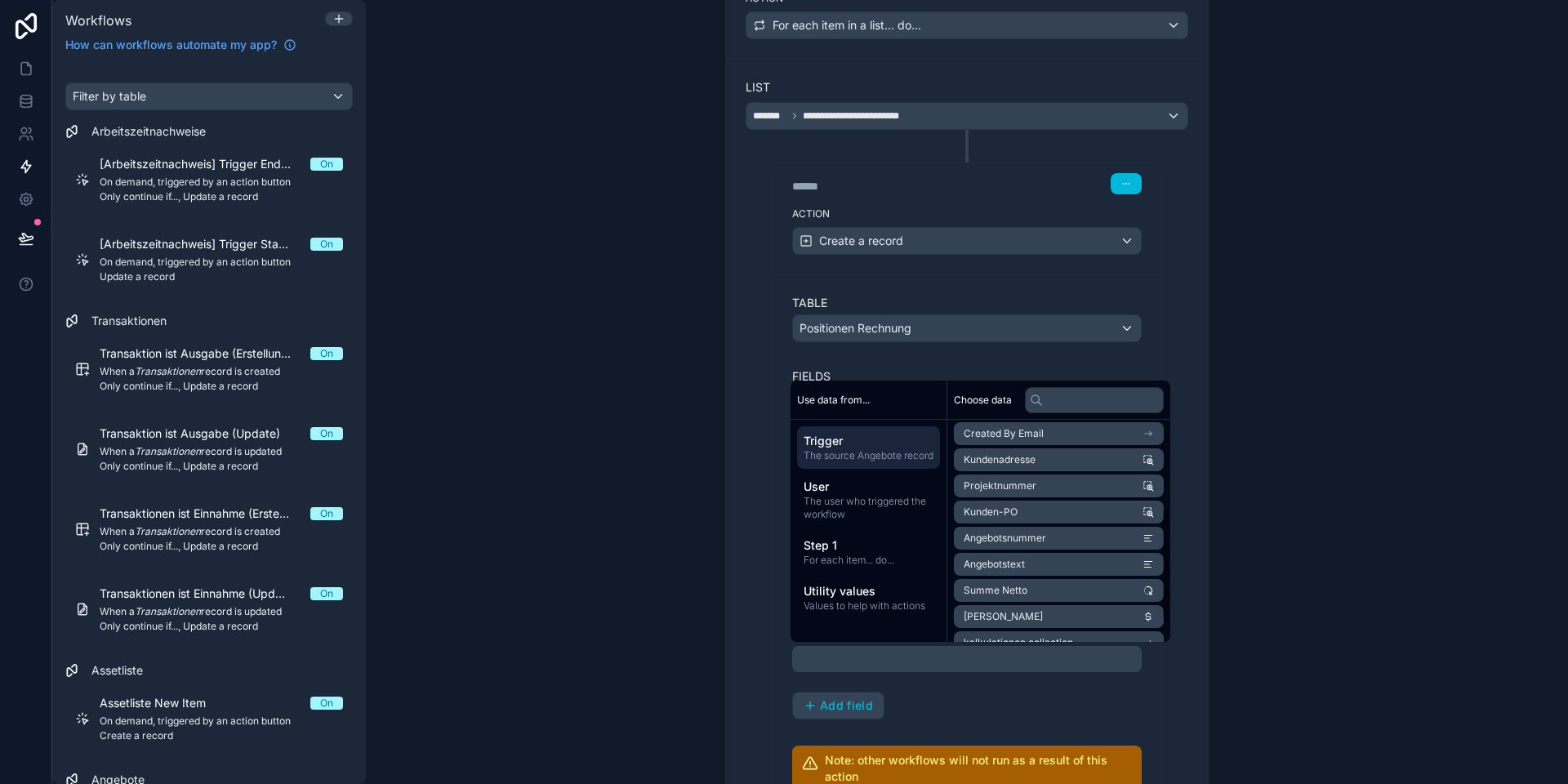
scroll to position [205, 0]
click at [863, 554] on span "Step 1" at bounding box center [868, 545] width 130 height 17
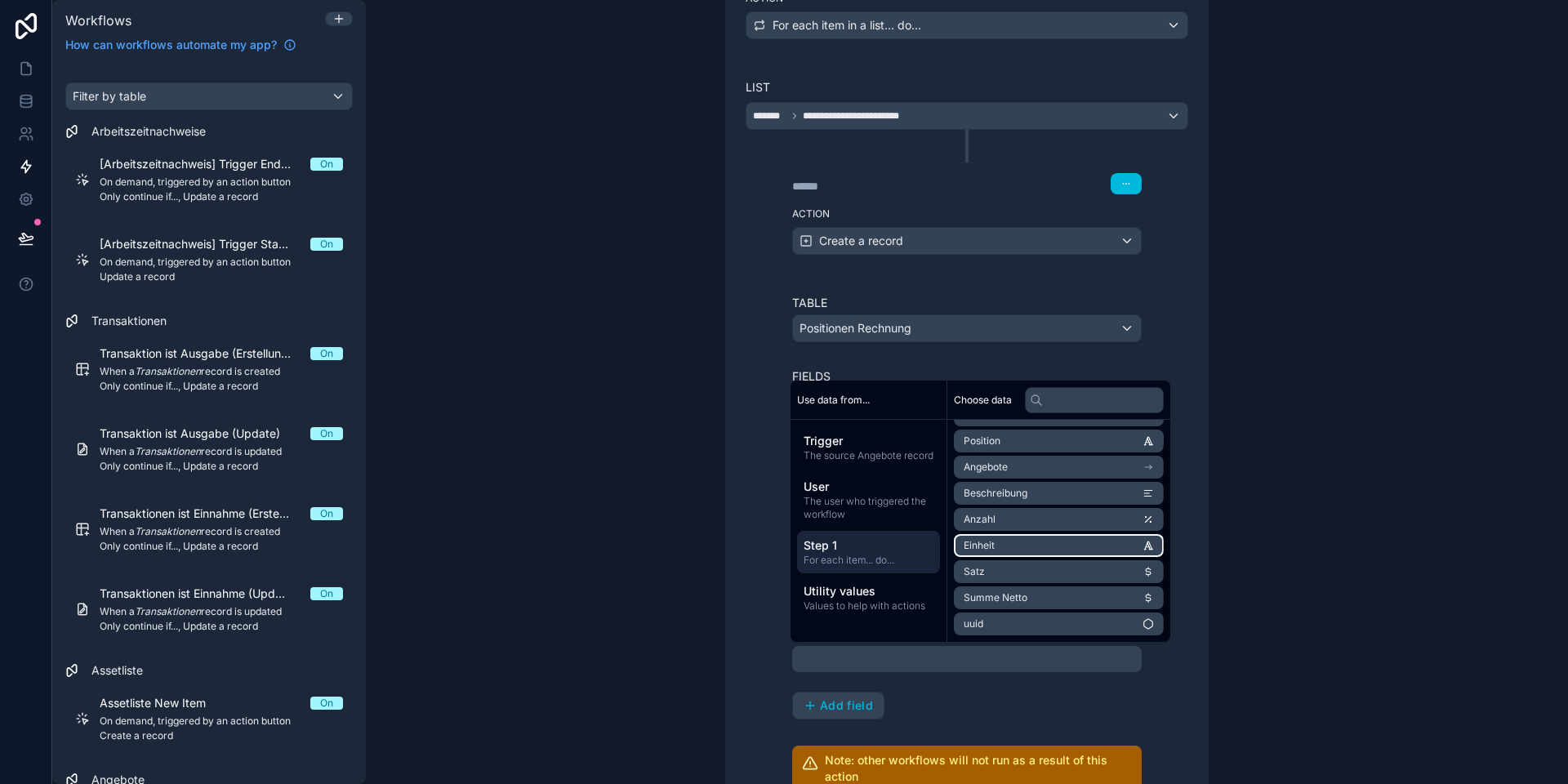
click at [1016, 542] on li "Einheit" at bounding box center [1058, 545] width 210 height 23
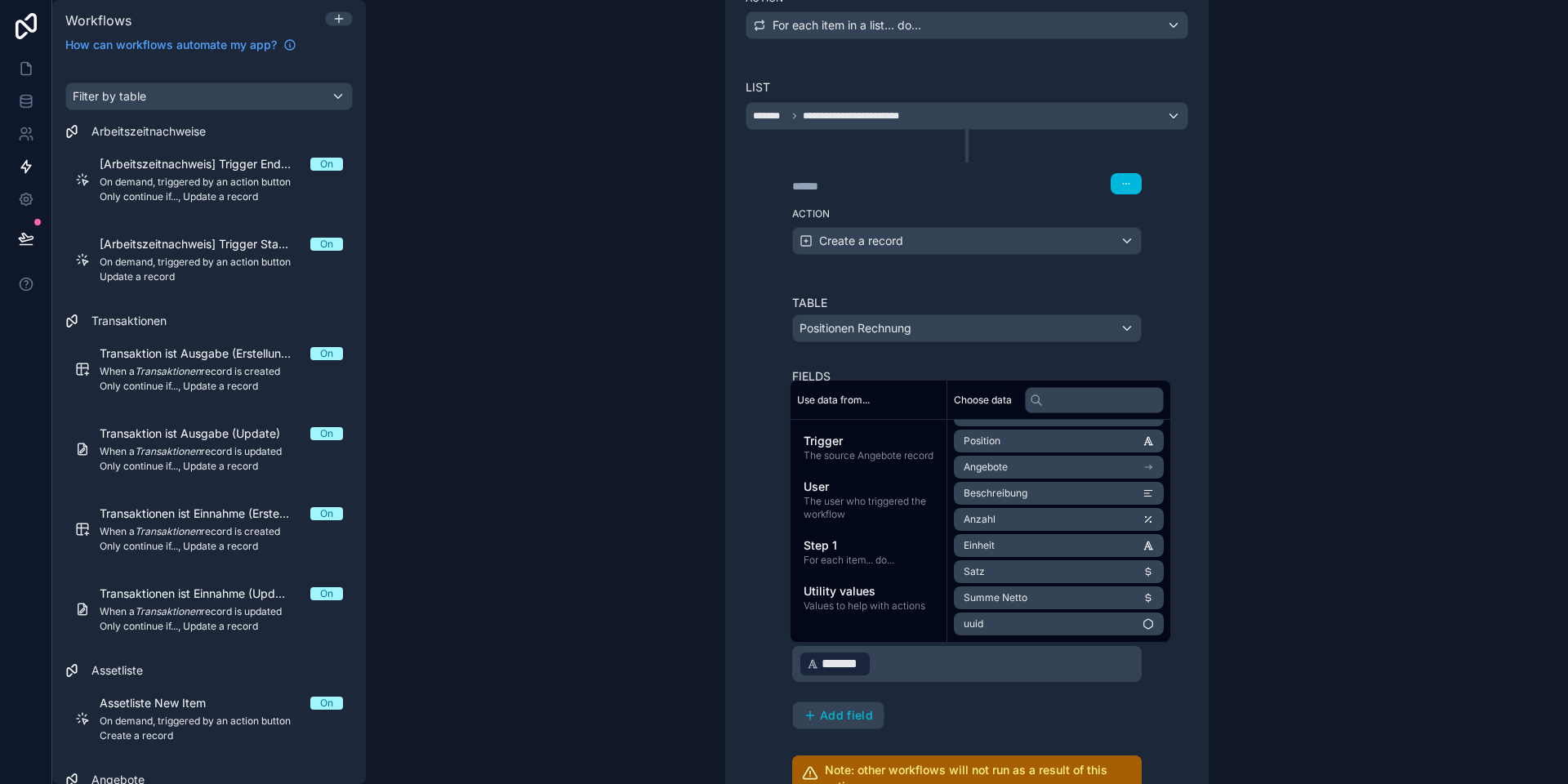
click at [744, 661] on div "**********" at bounding box center [967, 514] width 482 height 911
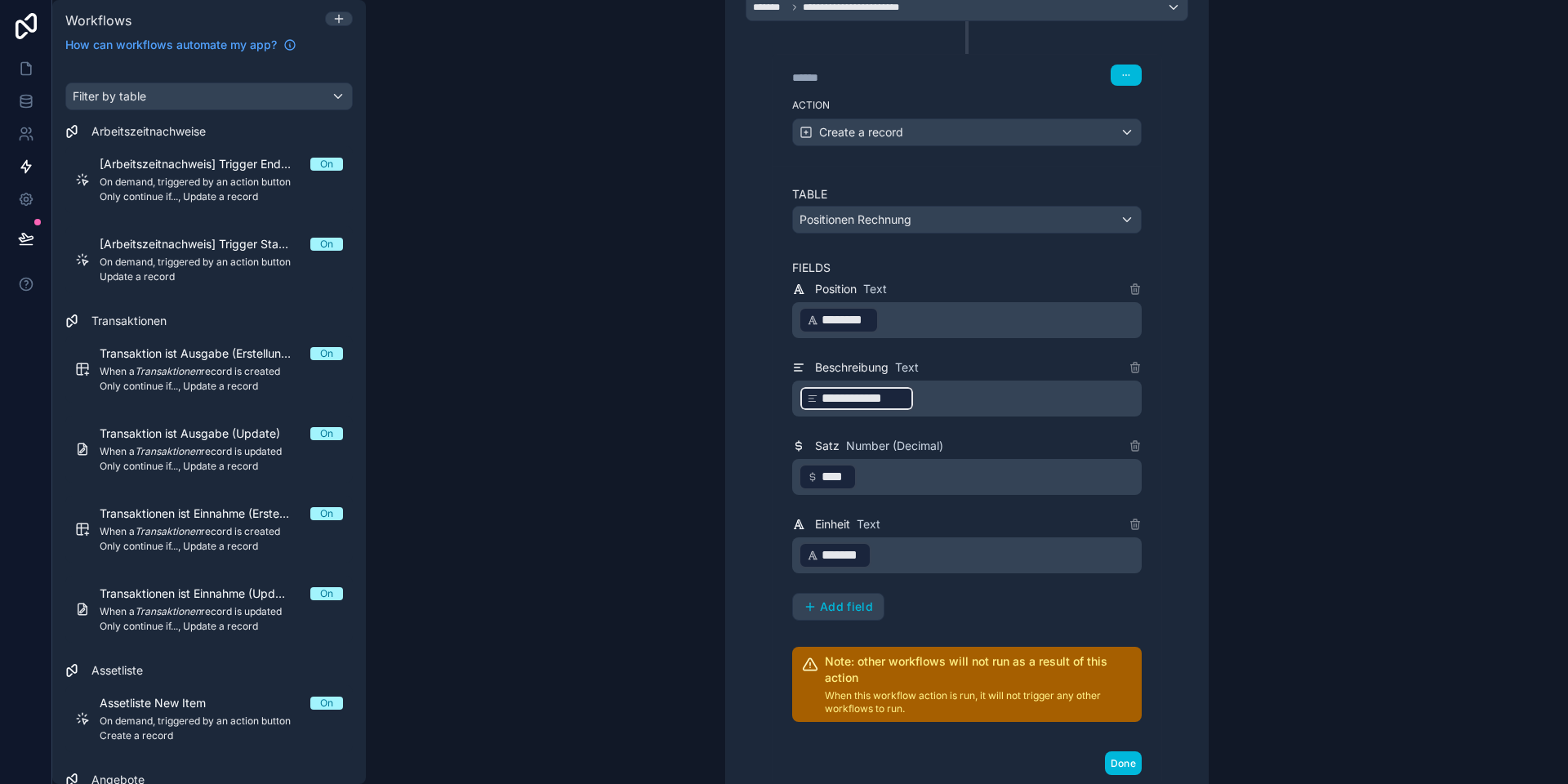
scroll to position [418, 0]
click at [843, 606] on span "Add field" at bounding box center [847, 605] width 53 height 15
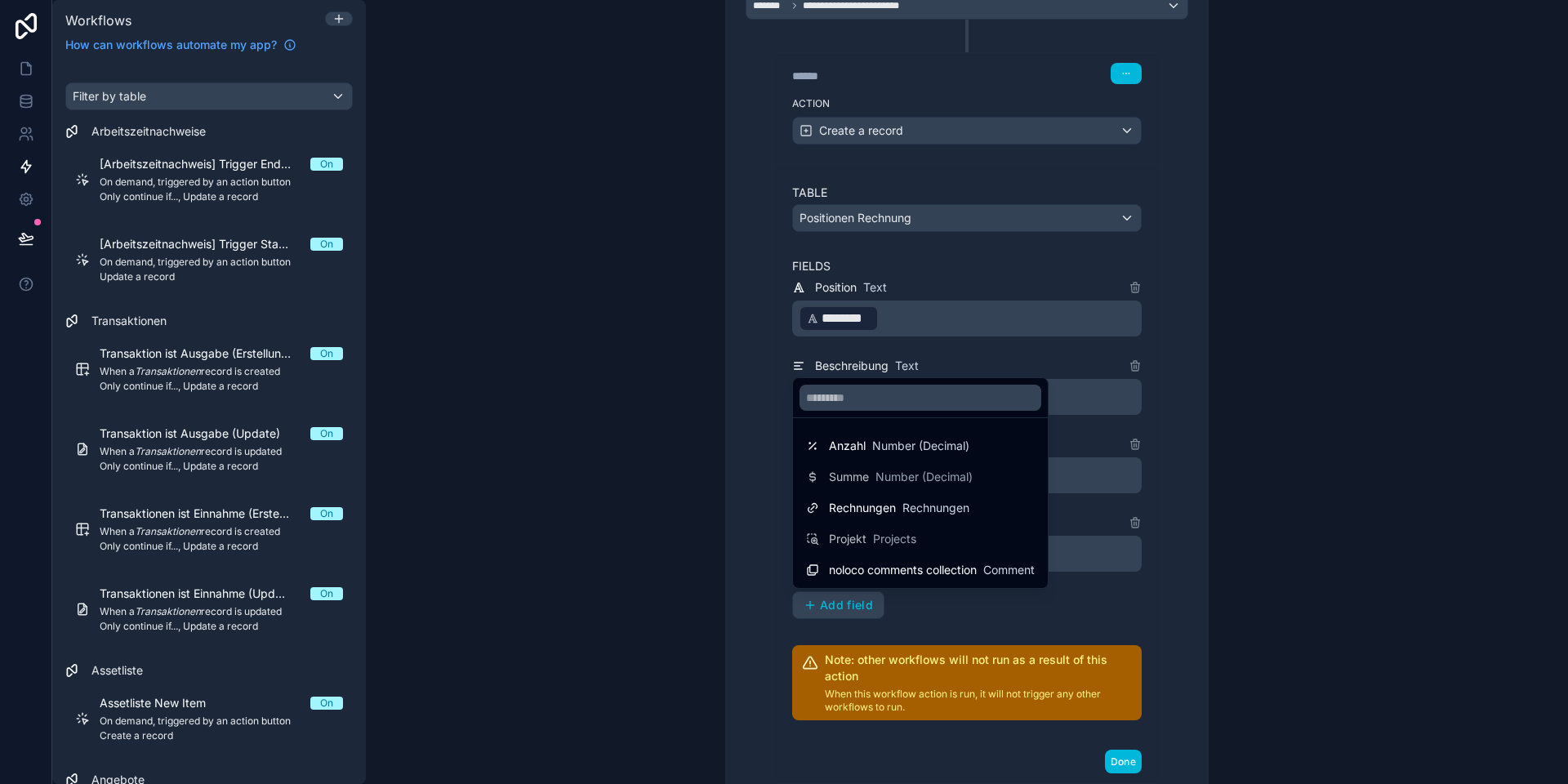
click at [870, 445] on div "Anzahl Number (Decimal)" at bounding box center [899, 445] width 140 height 17
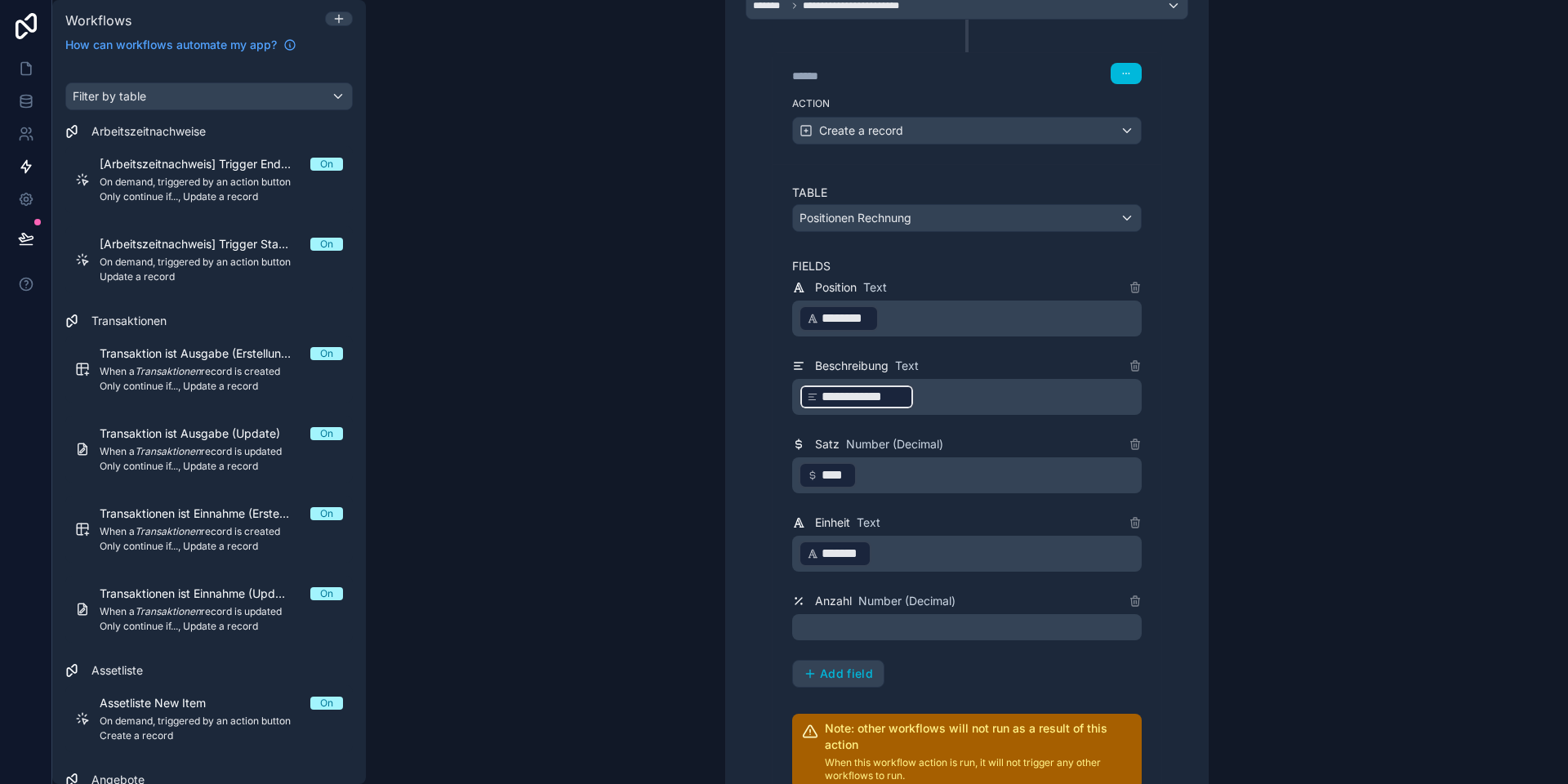
click at [857, 621] on p "﻿" at bounding box center [968, 627] width 339 height 20
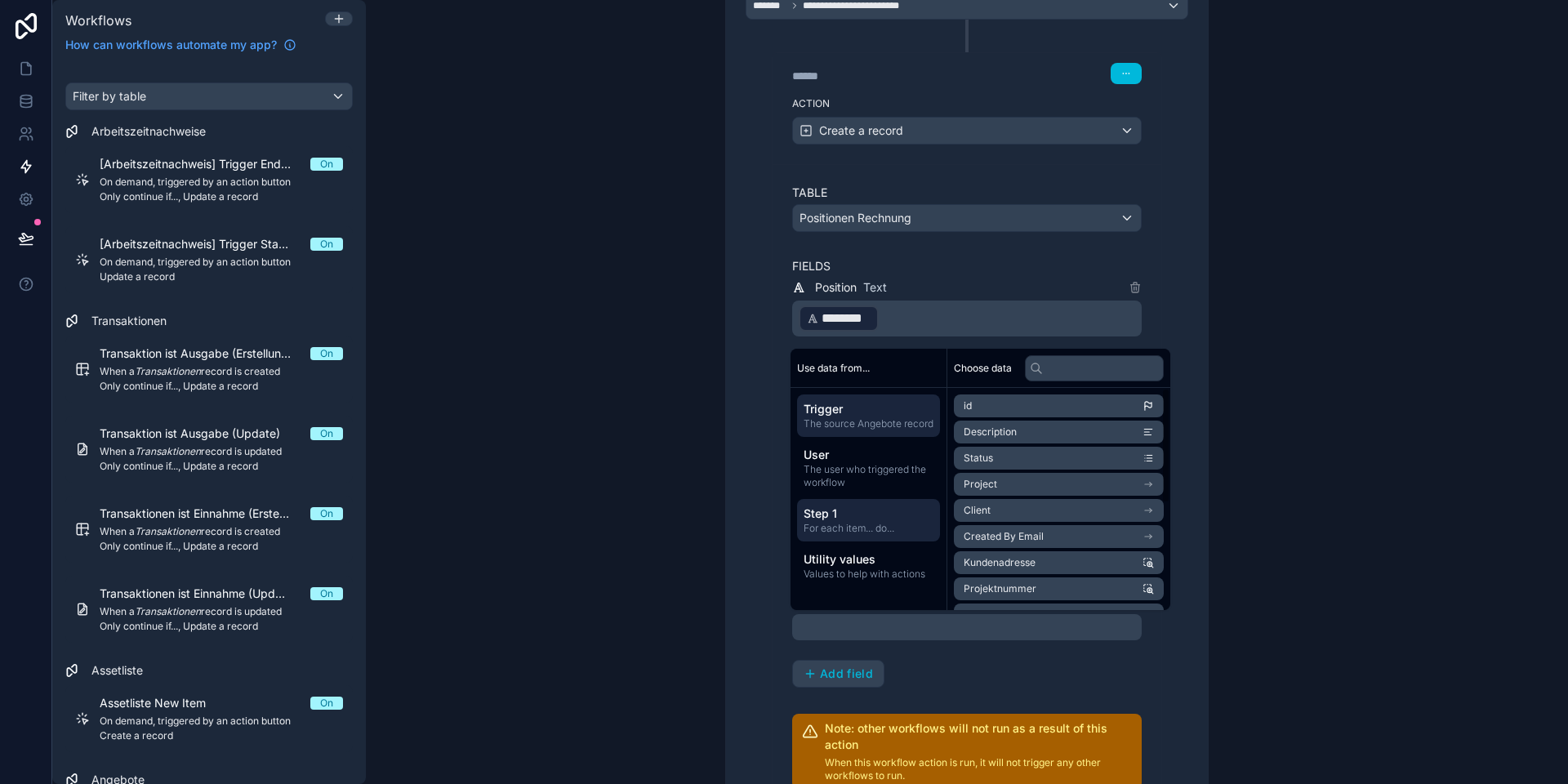
click at [870, 535] on span "For each item... do..." at bounding box center [868, 528] width 130 height 13
click at [999, 510] on li "Anzahl" at bounding box center [1058, 510] width 210 height 23
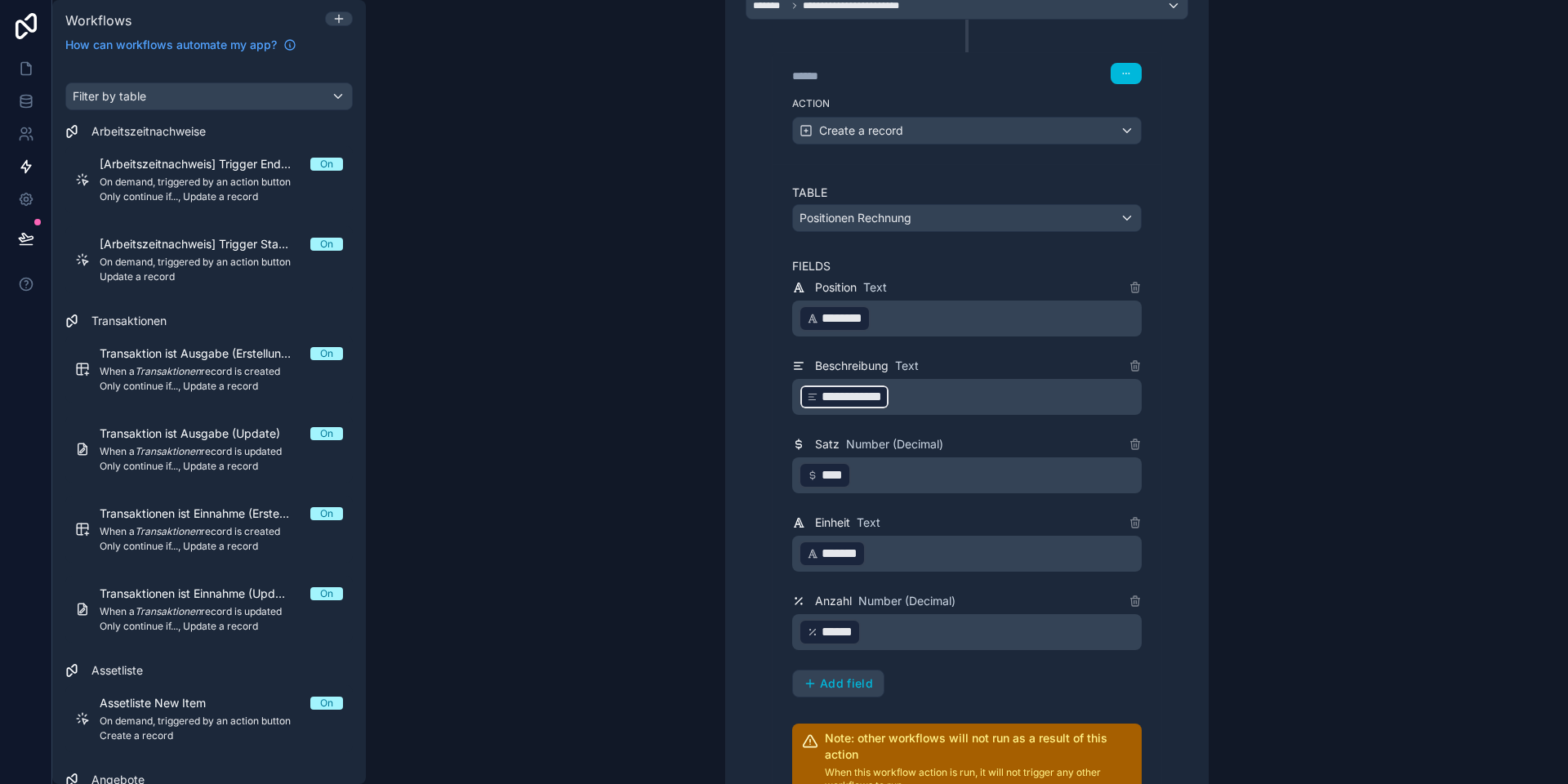
click at [703, 658] on div "**********" at bounding box center [967, 397] width 549 height 1387
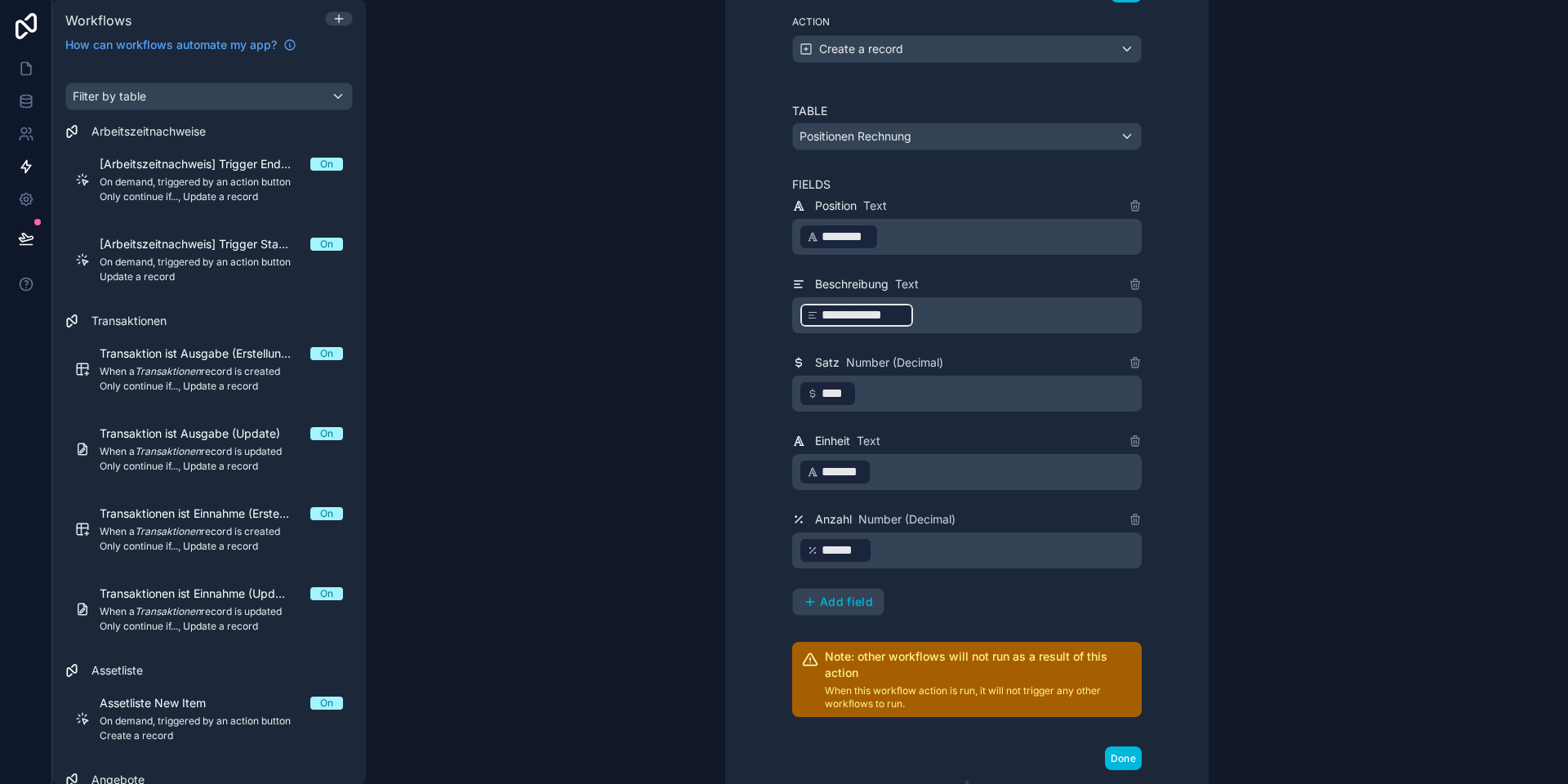
scroll to position [502, 0]
click at [829, 598] on span "Add field" at bounding box center [847, 599] width 53 height 15
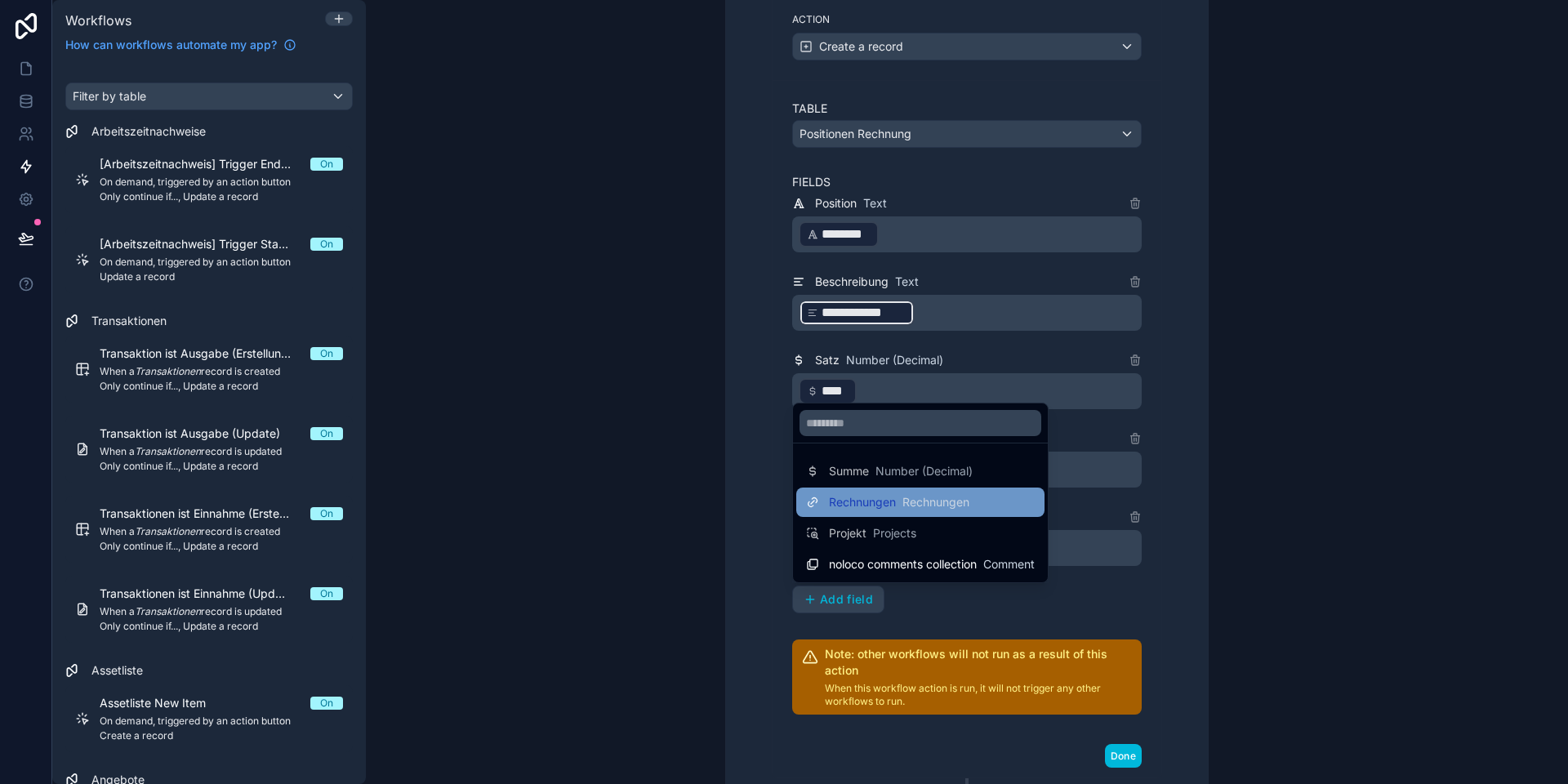
click at [873, 500] on span "Rechnungen" at bounding box center [862, 503] width 67 height 17
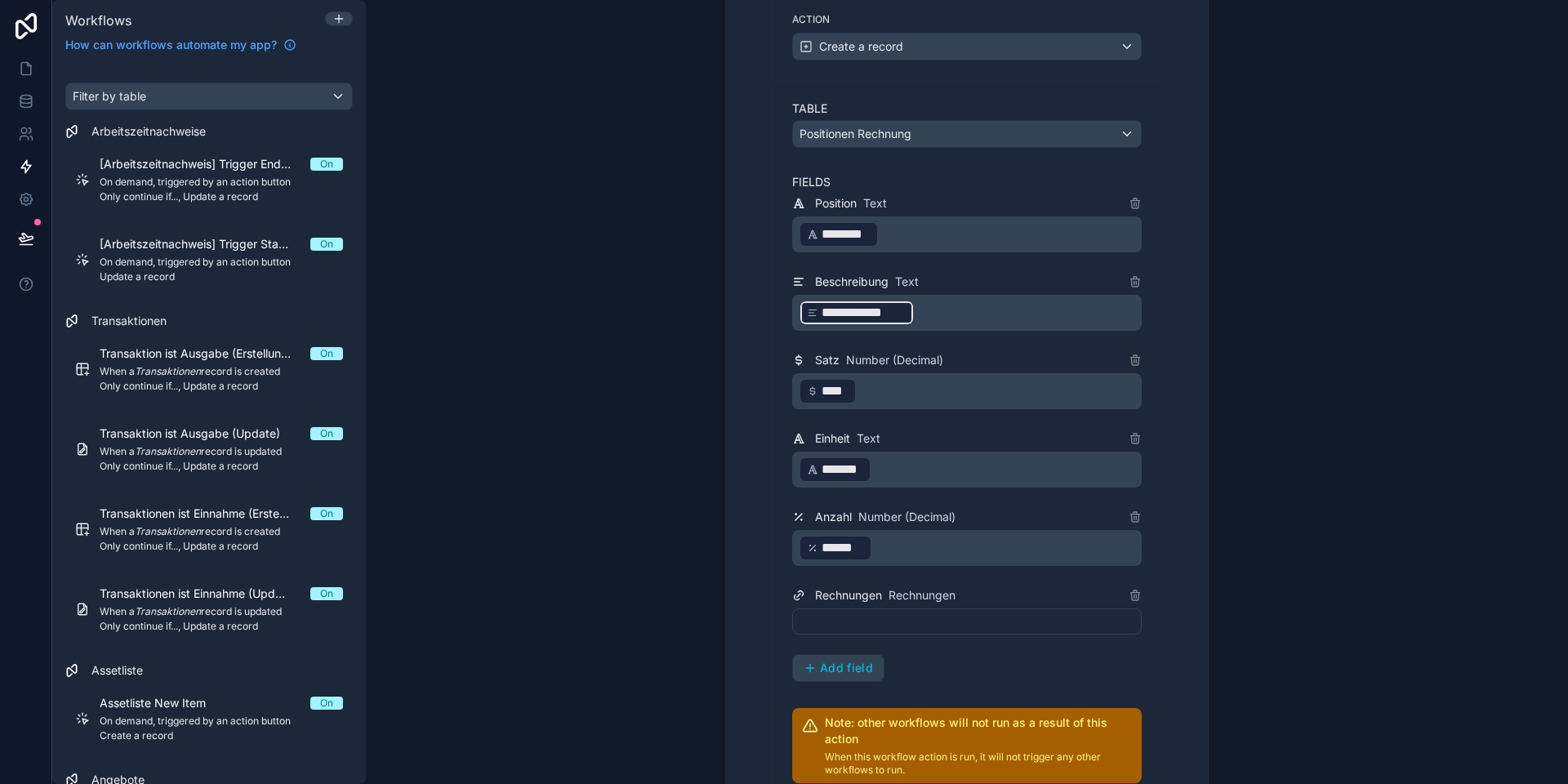
click at [869, 618] on div at bounding box center [967, 621] width 349 height 26
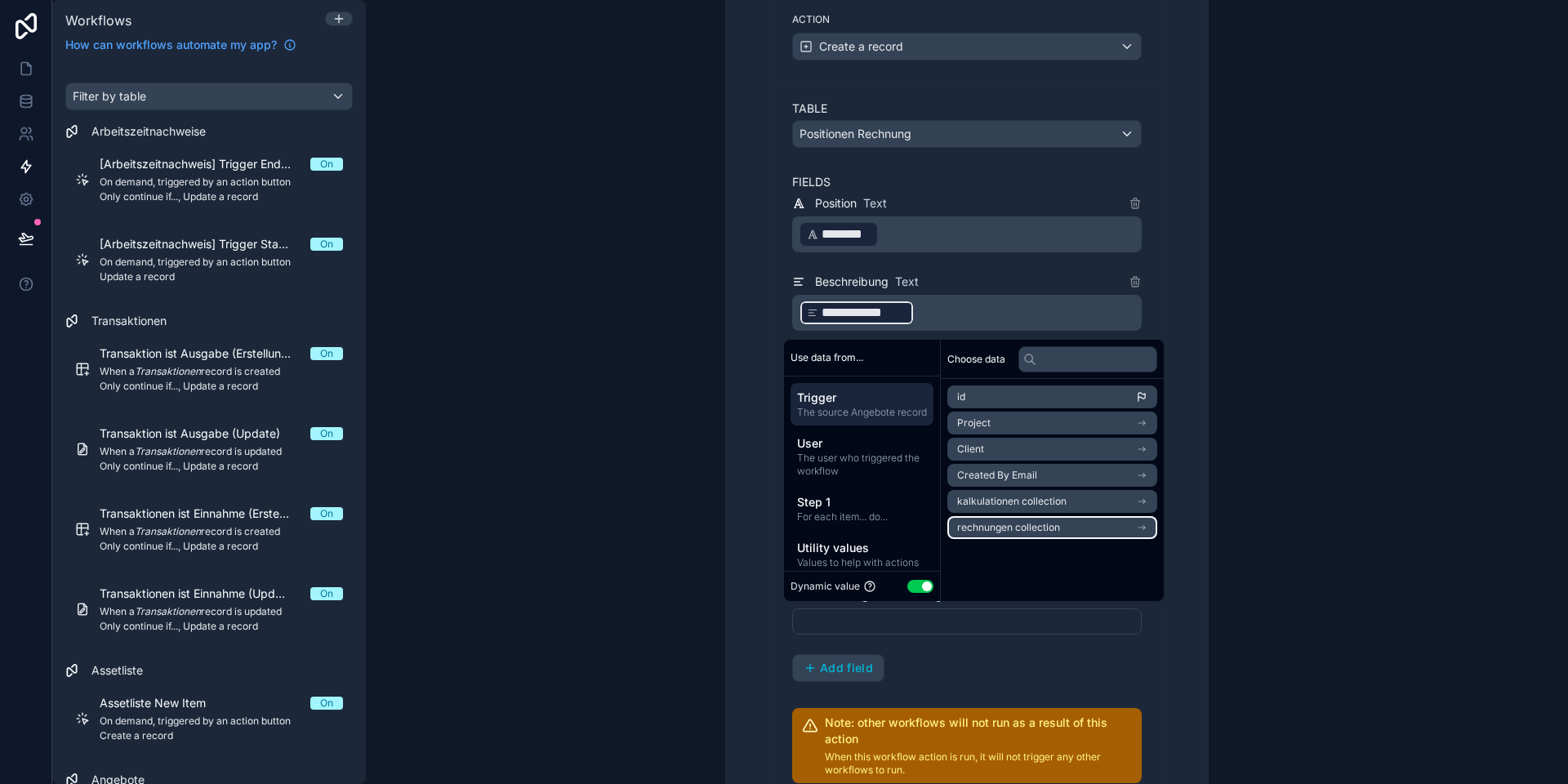
click at [1017, 529] on span "rechnungen collection" at bounding box center [1008, 527] width 103 height 13
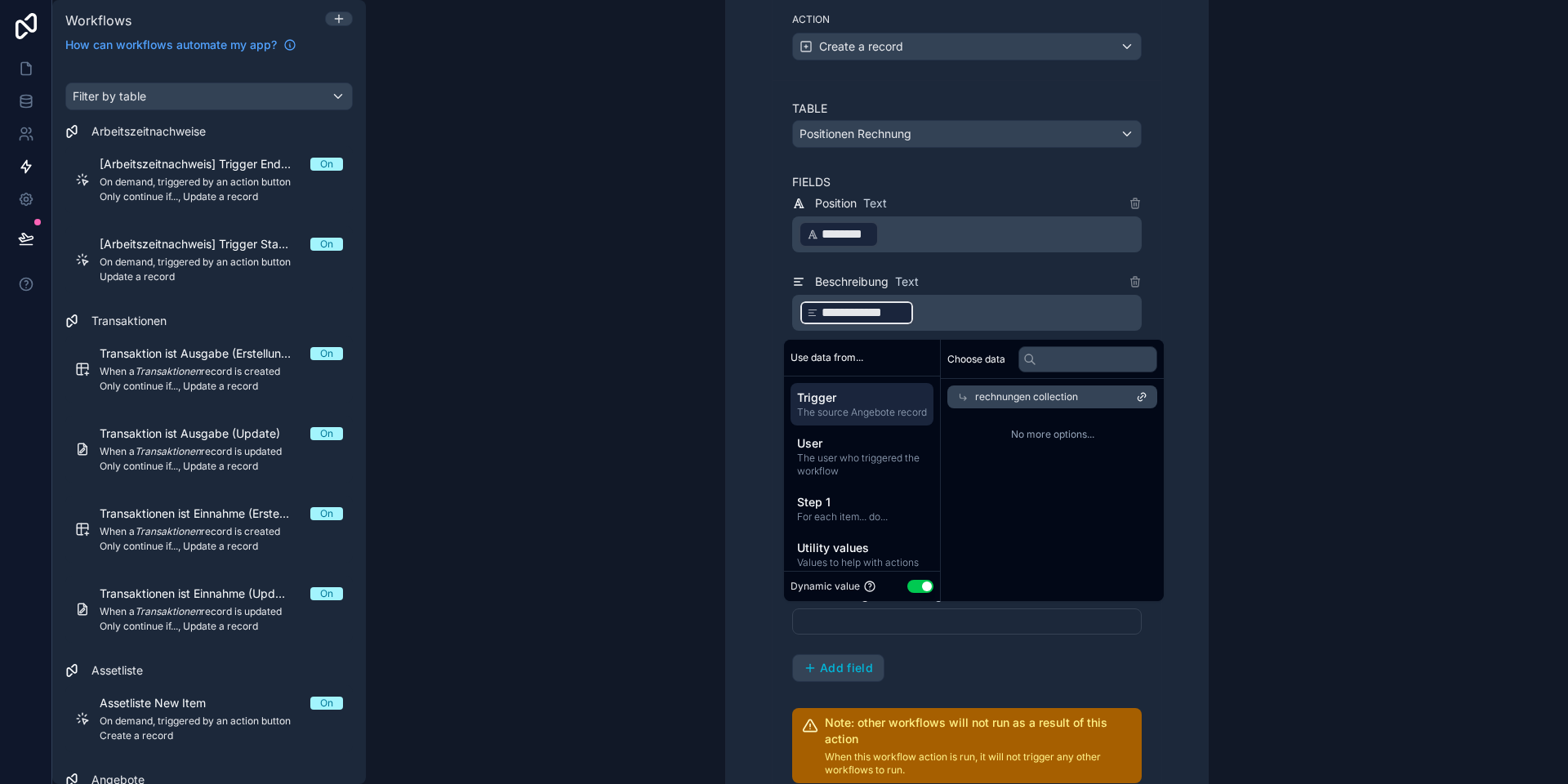
click at [958, 399] on icon at bounding box center [963, 397] width 12 height 12
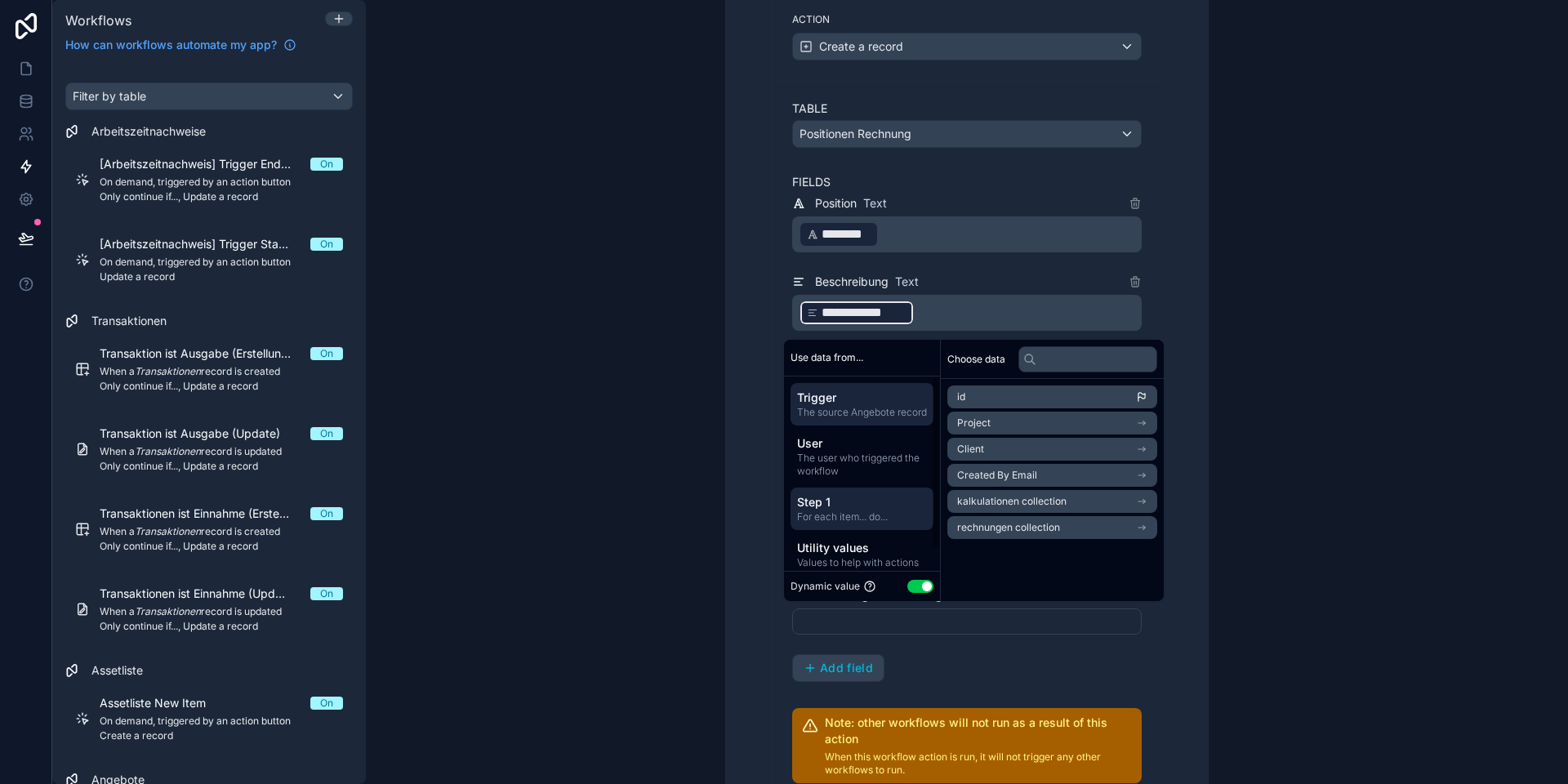
click at [825, 510] on span "Step 1" at bounding box center [862, 503] width 130 height 17
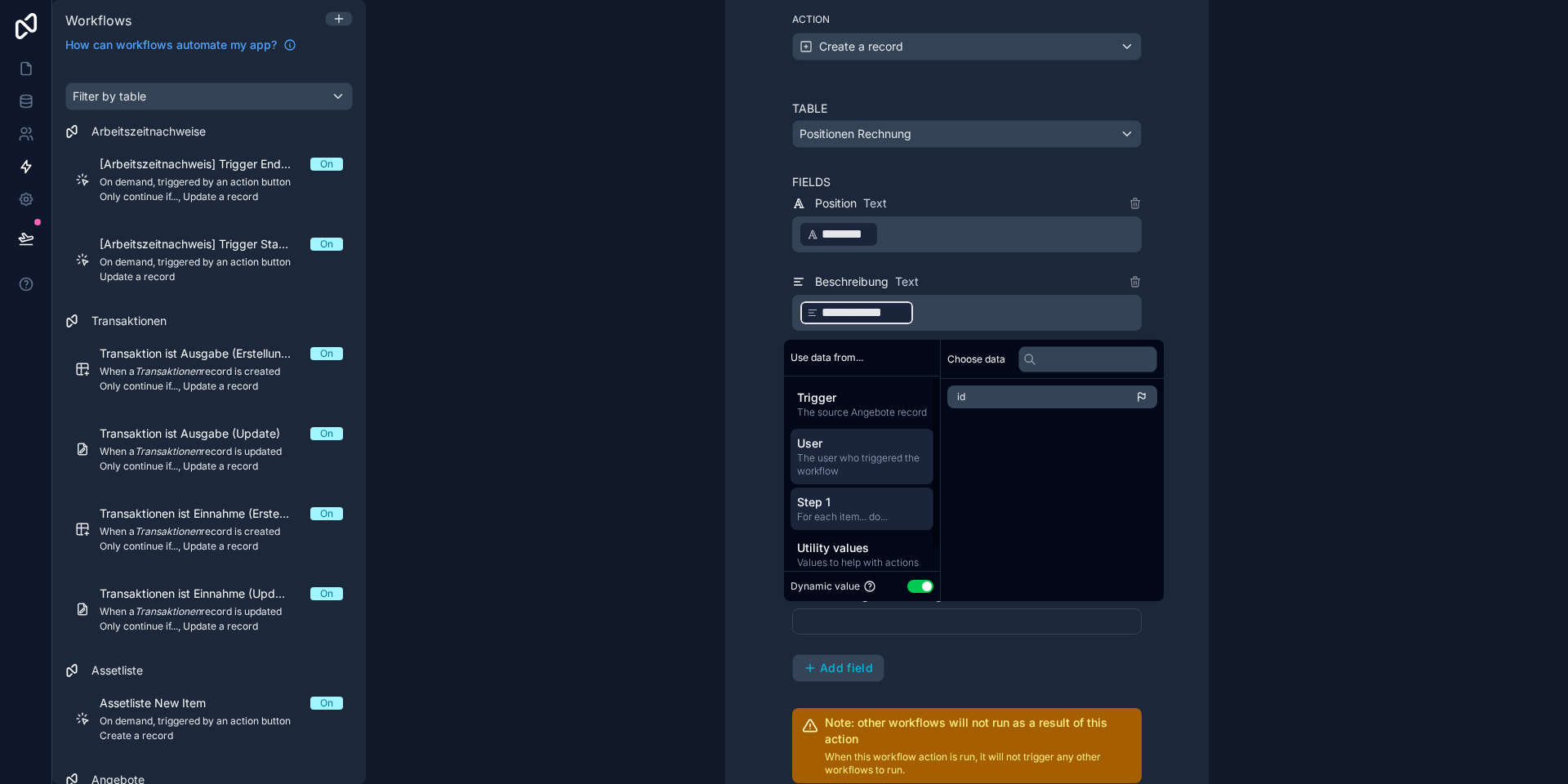
click at [867, 477] on span "The user who triggered the workflow" at bounding box center [862, 465] width 130 height 26
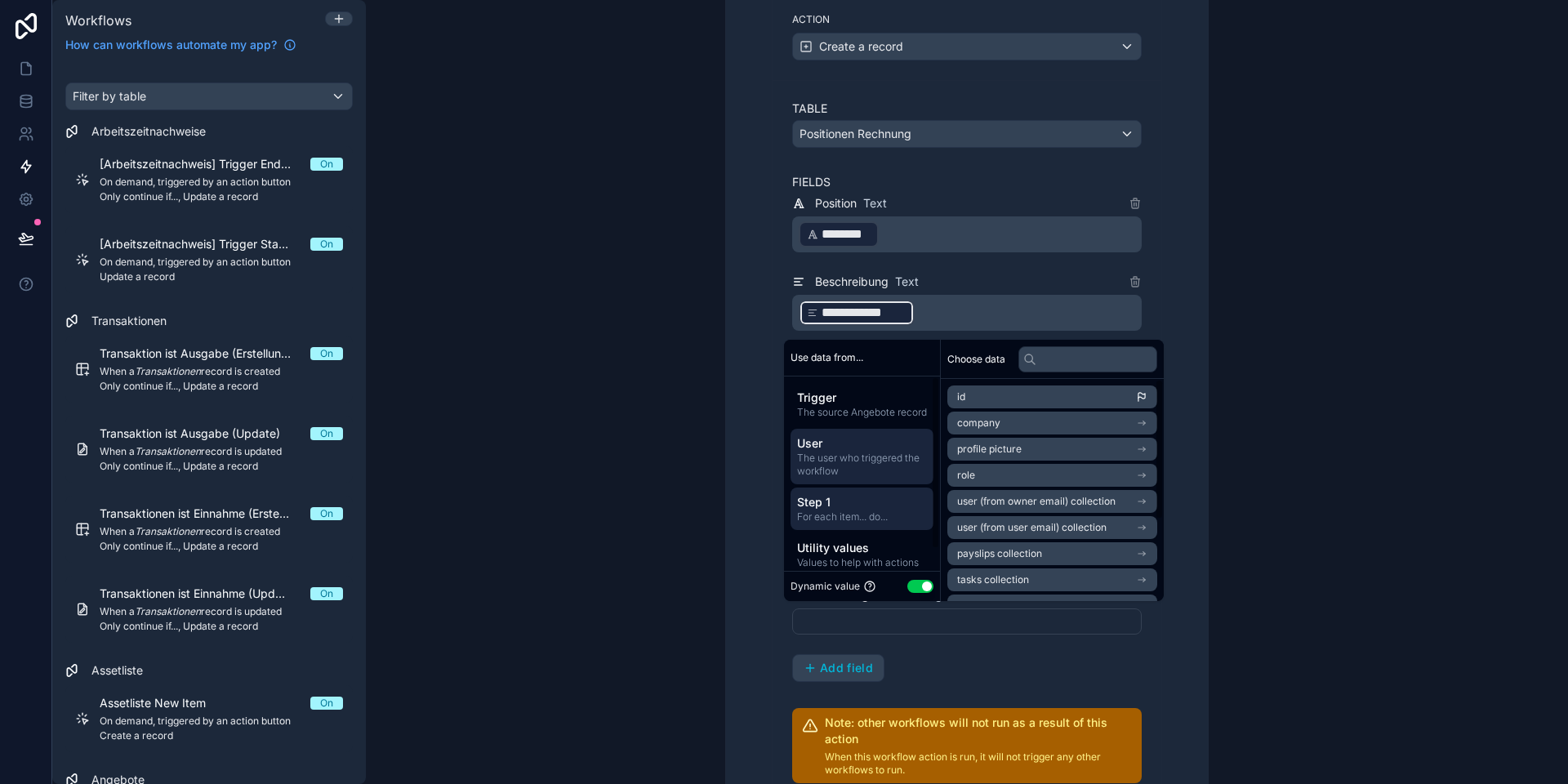
click at [848, 510] on span "Step 1" at bounding box center [862, 503] width 130 height 17
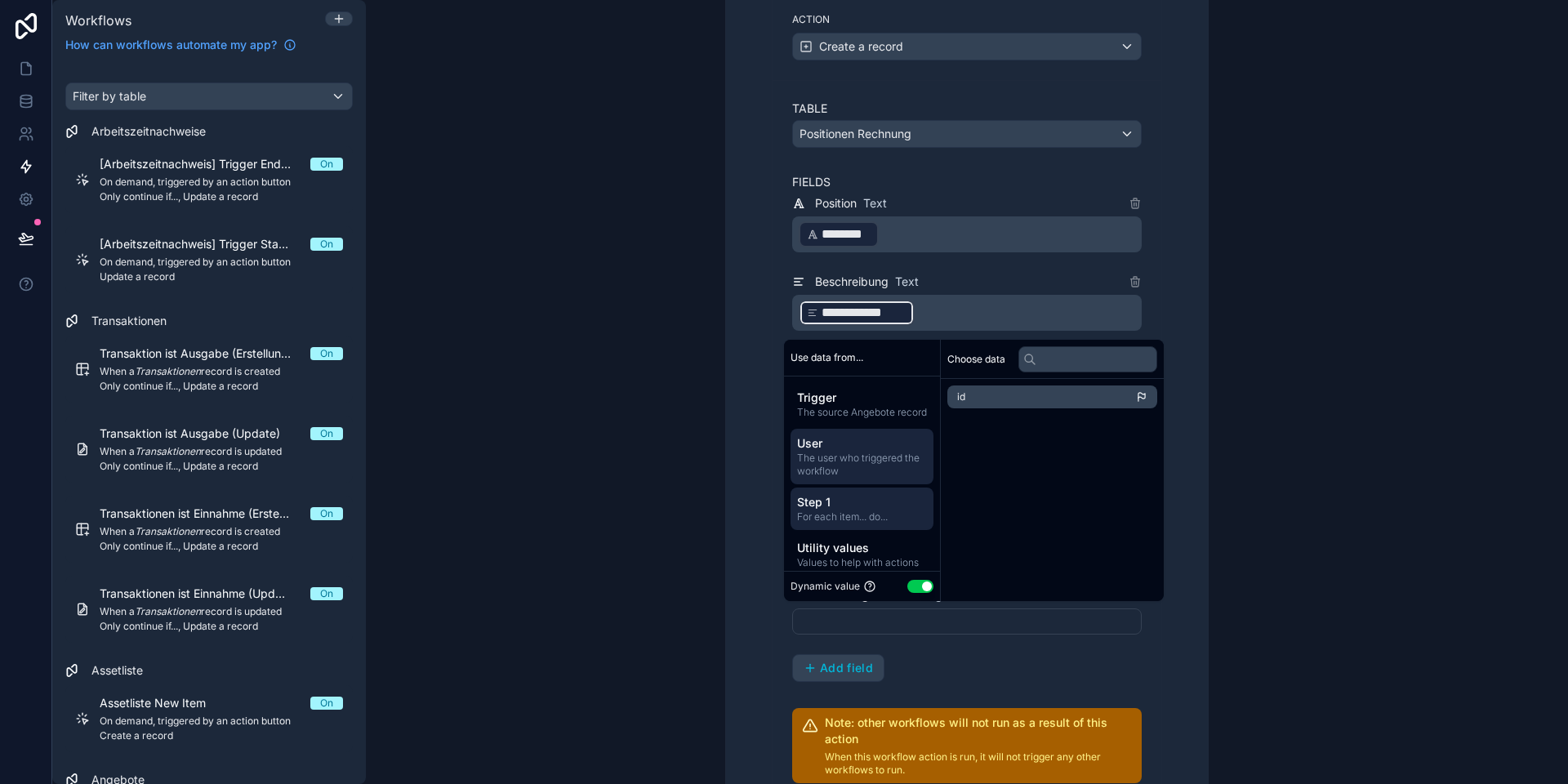
click at [830, 452] on span "User" at bounding box center [862, 443] width 130 height 17
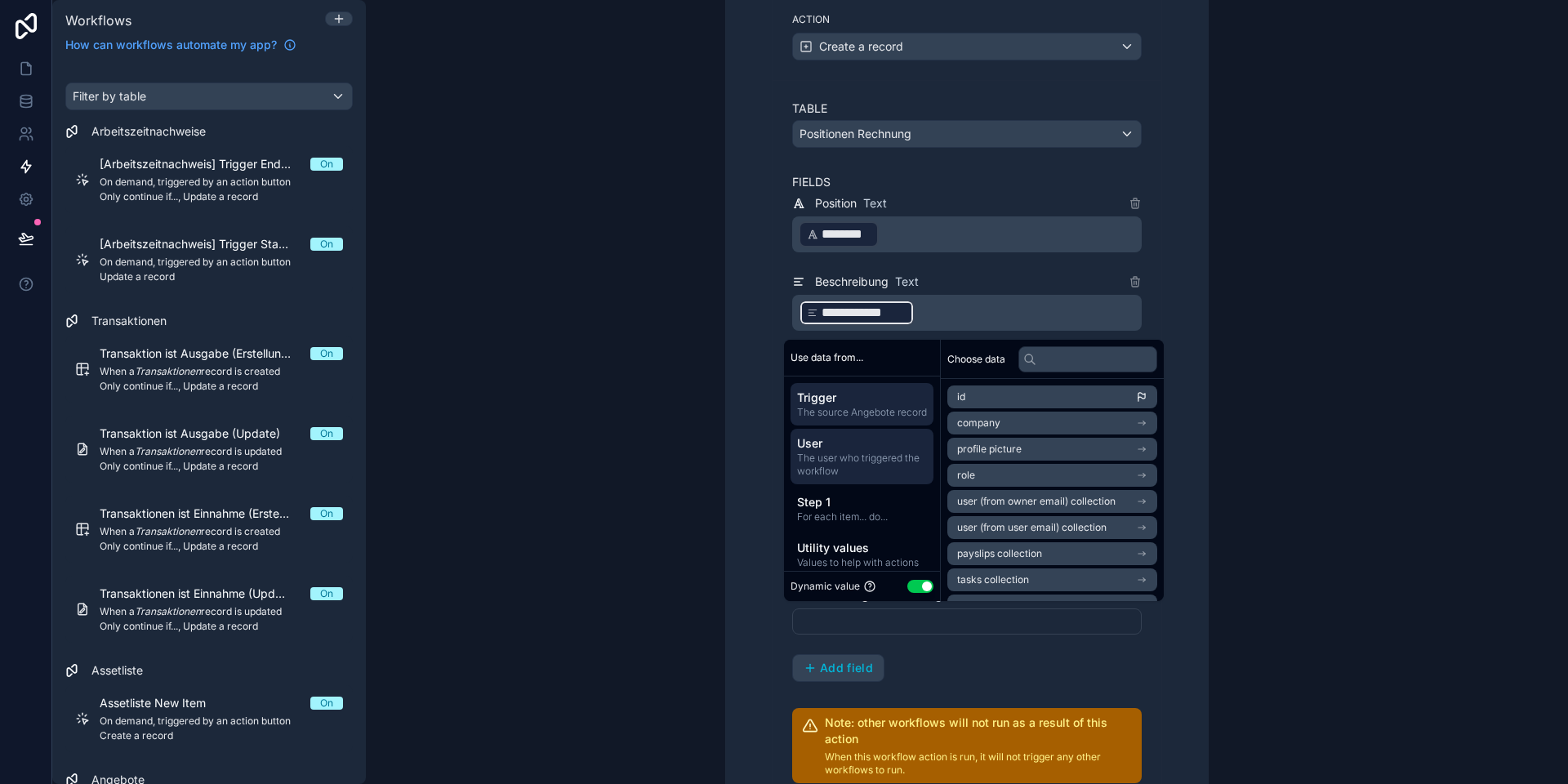
click at [839, 409] on span "The source Angebote record" at bounding box center [862, 412] width 130 height 13
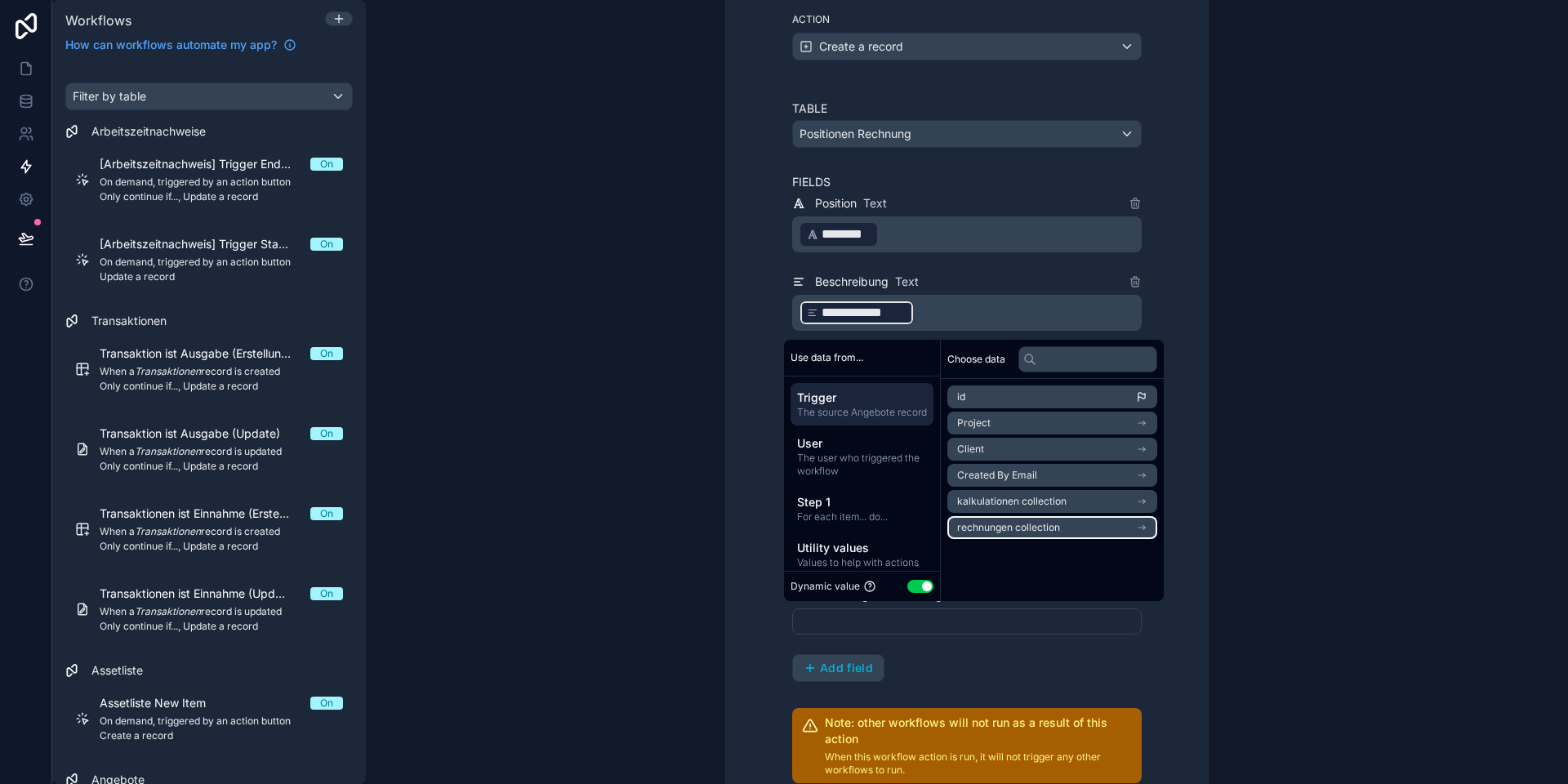
click at [1004, 532] on span "rechnungen collection" at bounding box center [1008, 527] width 103 height 13
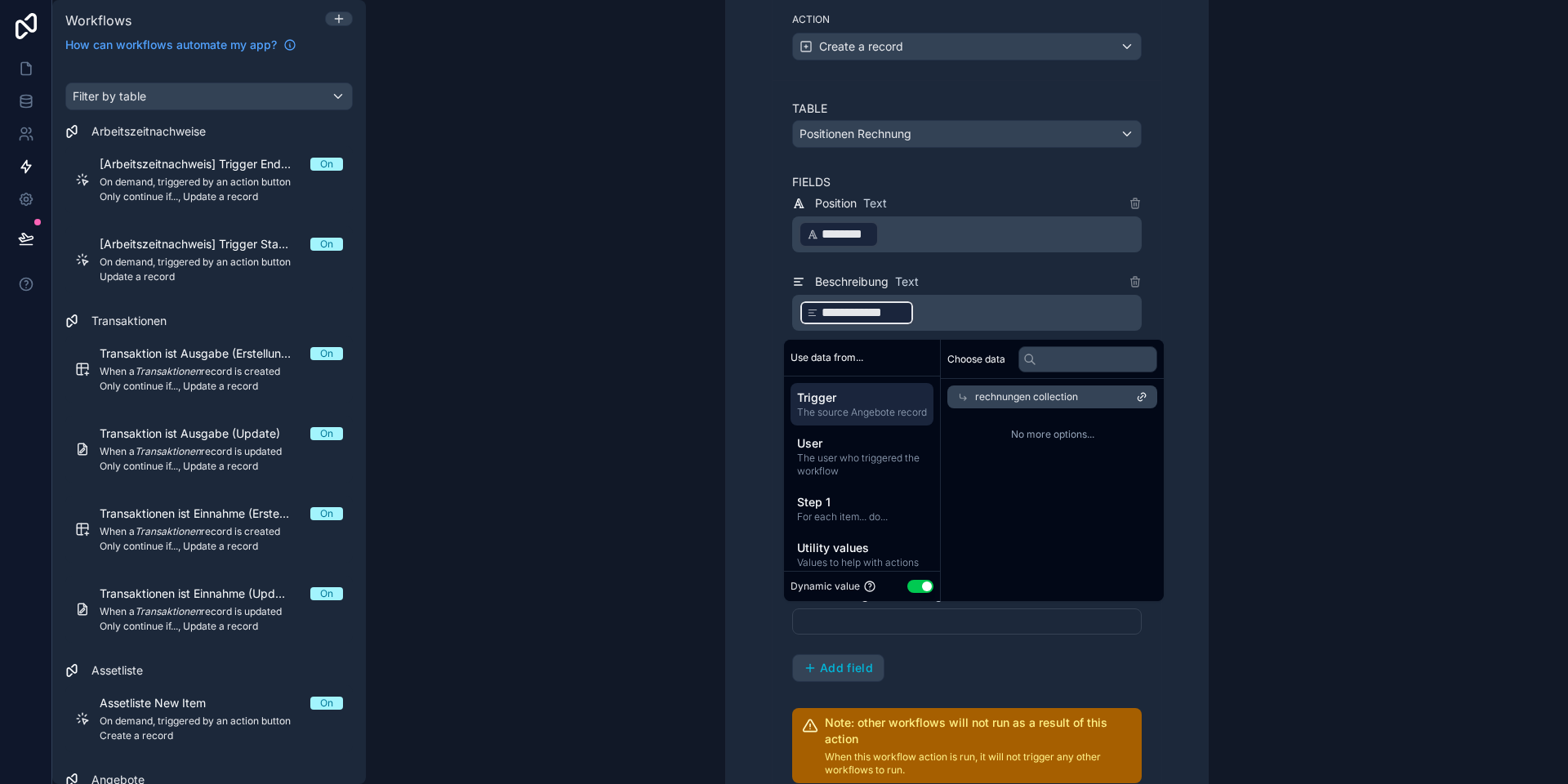
click at [1030, 402] on span "rechnungen collection" at bounding box center [1026, 396] width 103 height 13
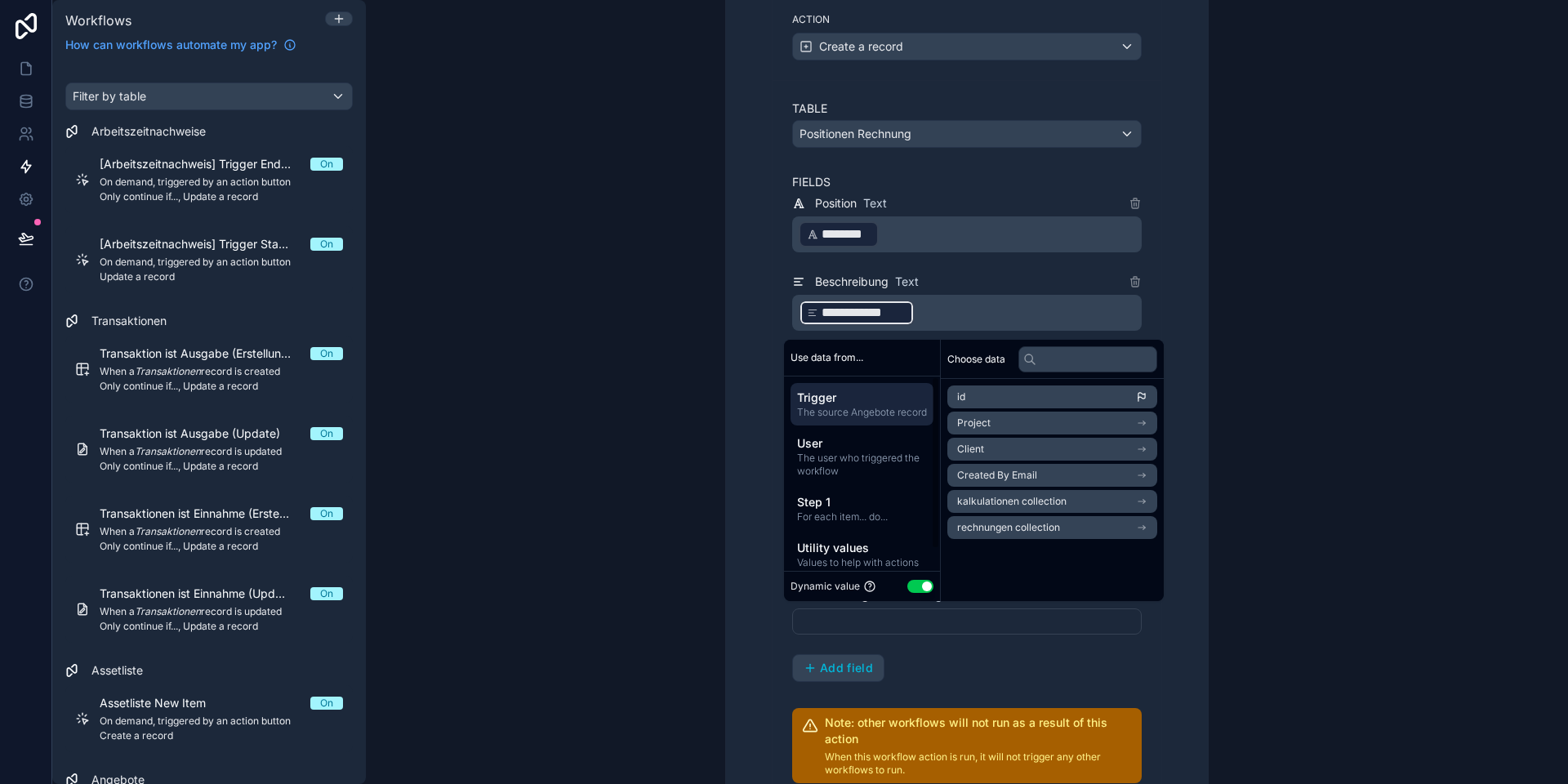
click at [674, 576] on div "**********" at bounding box center [967, 392] width 1202 height 784
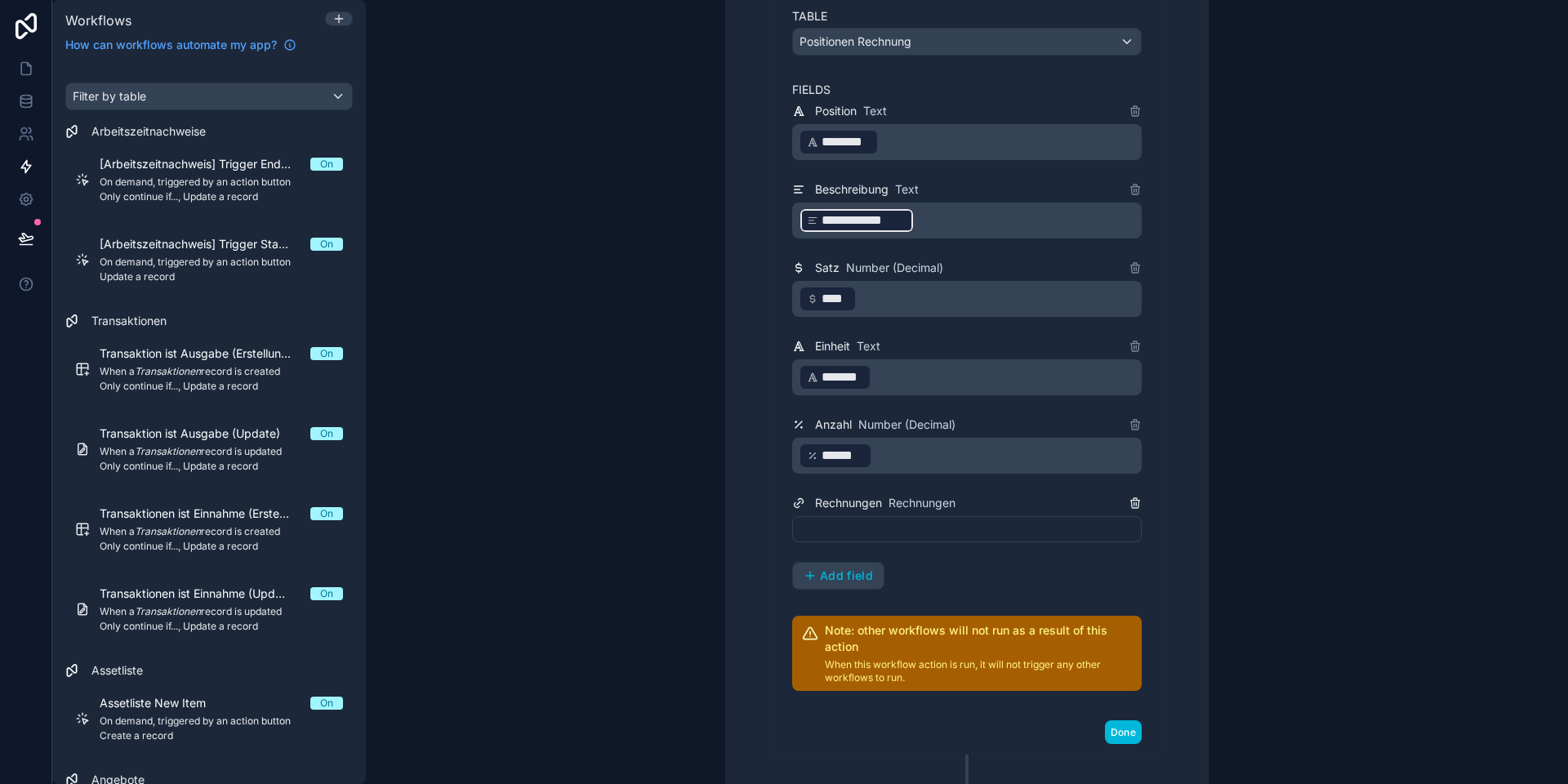
scroll to position [594, 0]
click at [1138, 504] on icon at bounding box center [1134, 502] width 13 height 13
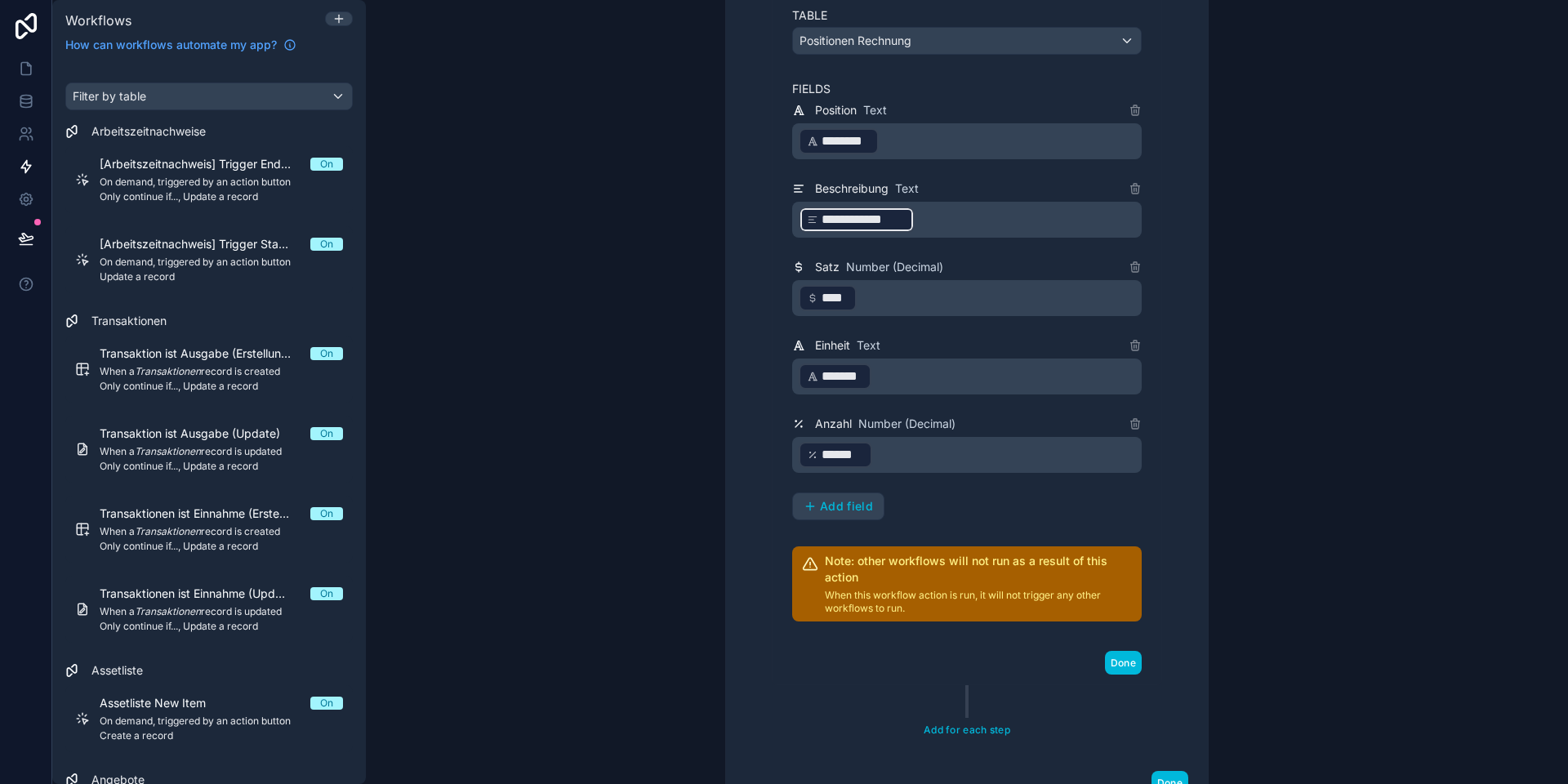
click at [844, 500] on span "Add field" at bounding box center [847, 507] width 53 height 15
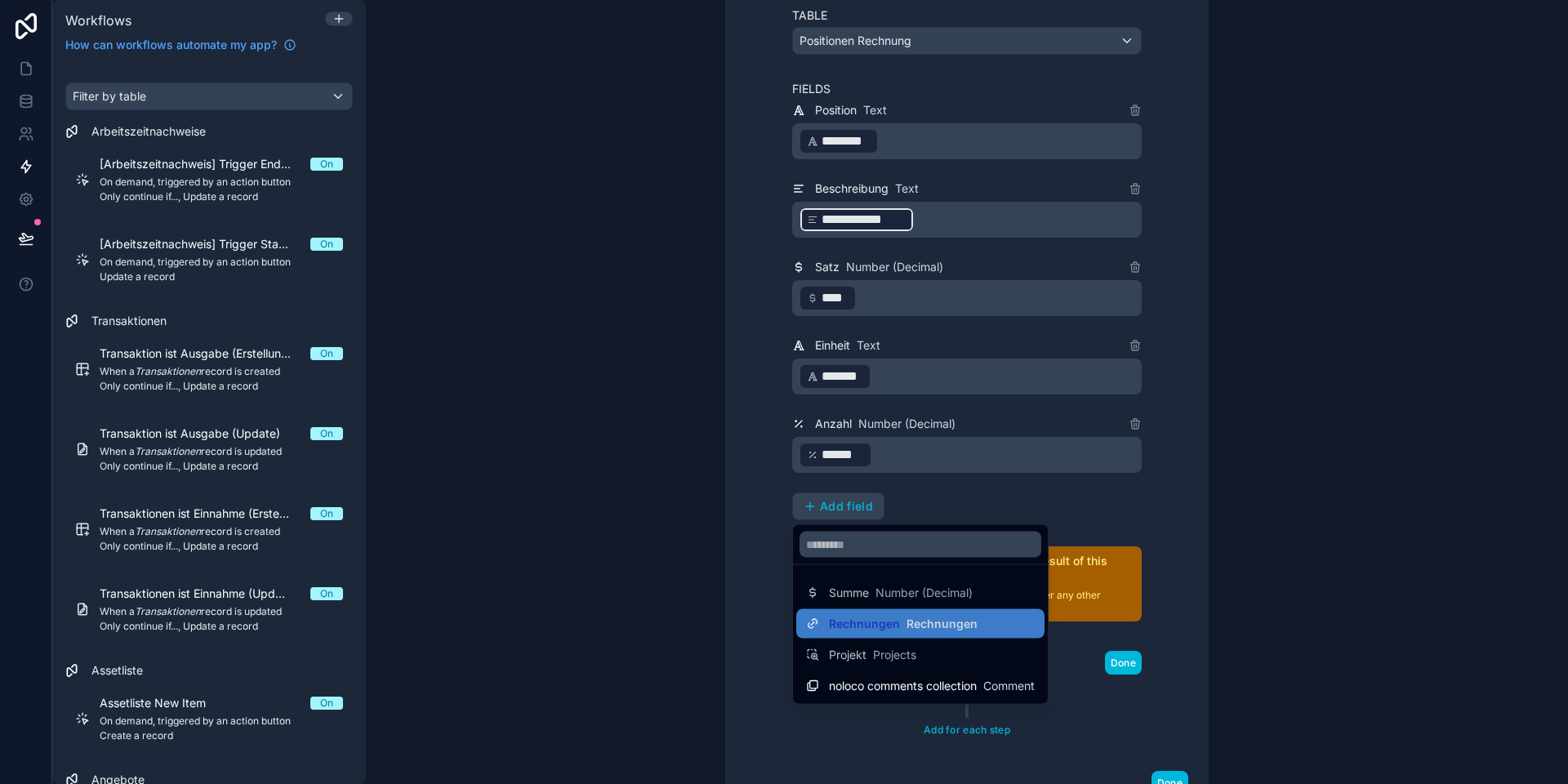
drag, startPoint x: 748, startPoint y: 585, endPoint x: 783, endPoint y: 577, distance: 35.9
click at [748, 585] on div at bounding box center [784, 392] width 1568 height 784
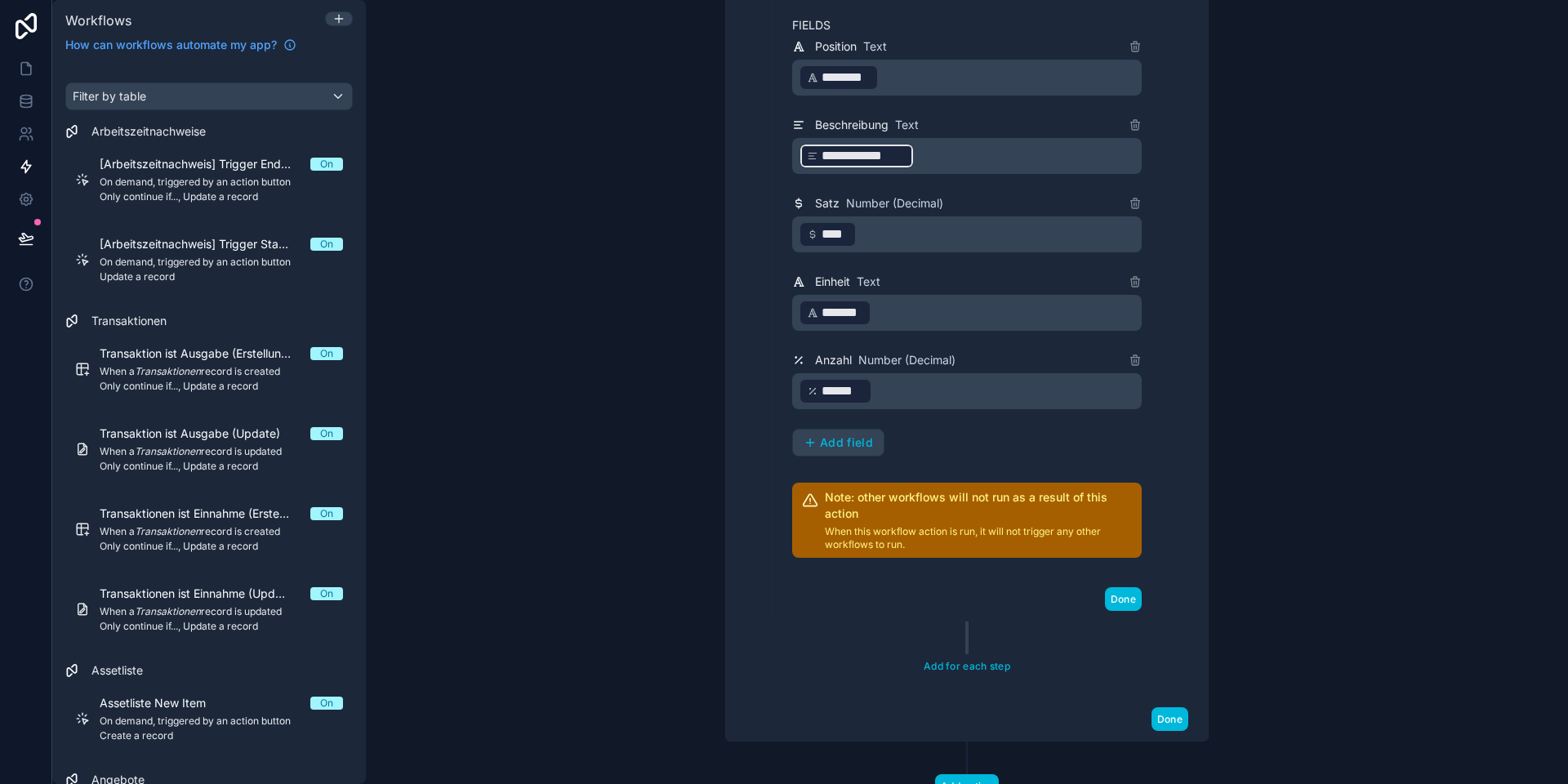
scroll to position [693, 0]
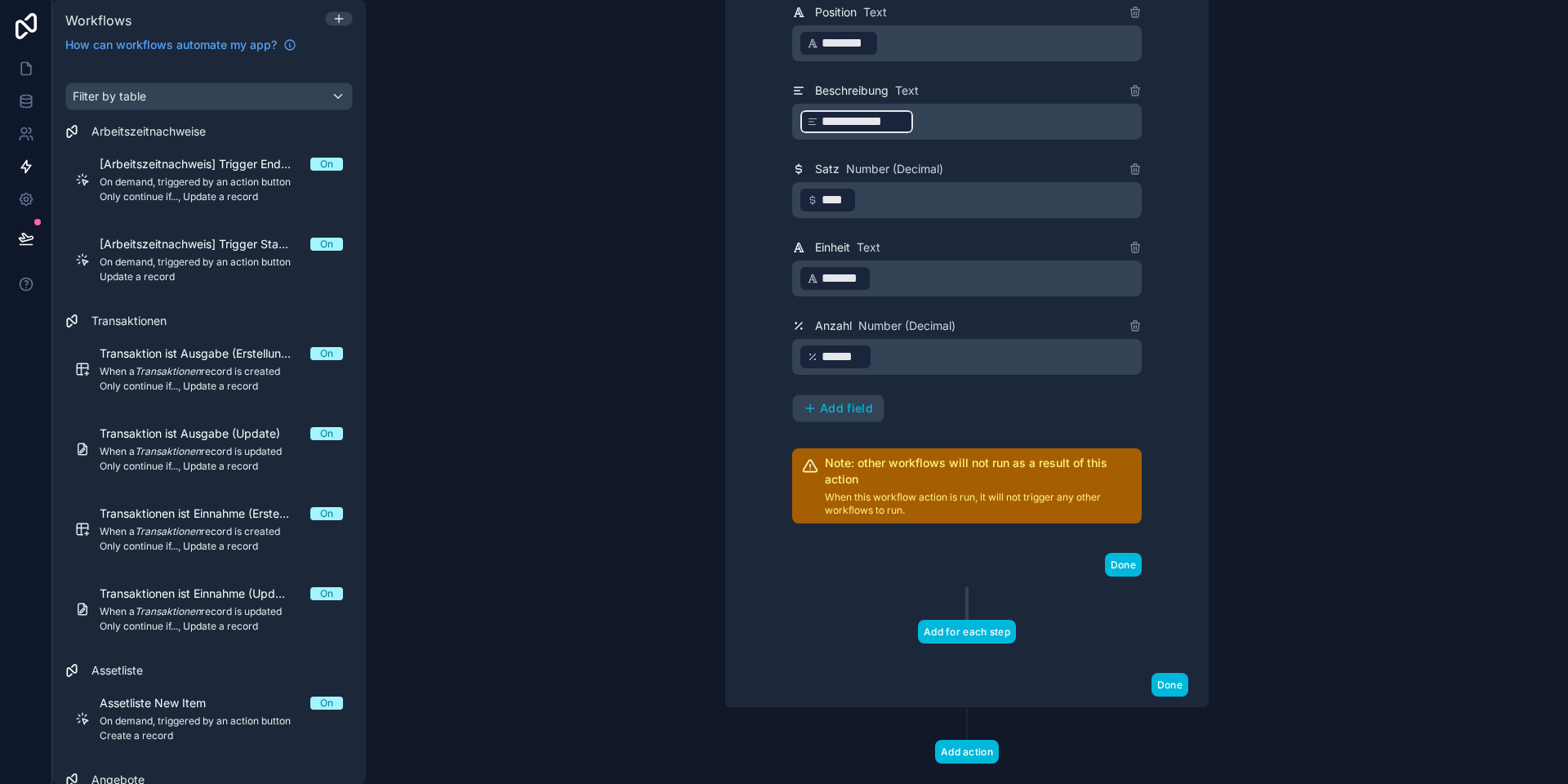
click at [957, 633] on button "Add for each step" at bounding box center [966, 632] width 98 height 24
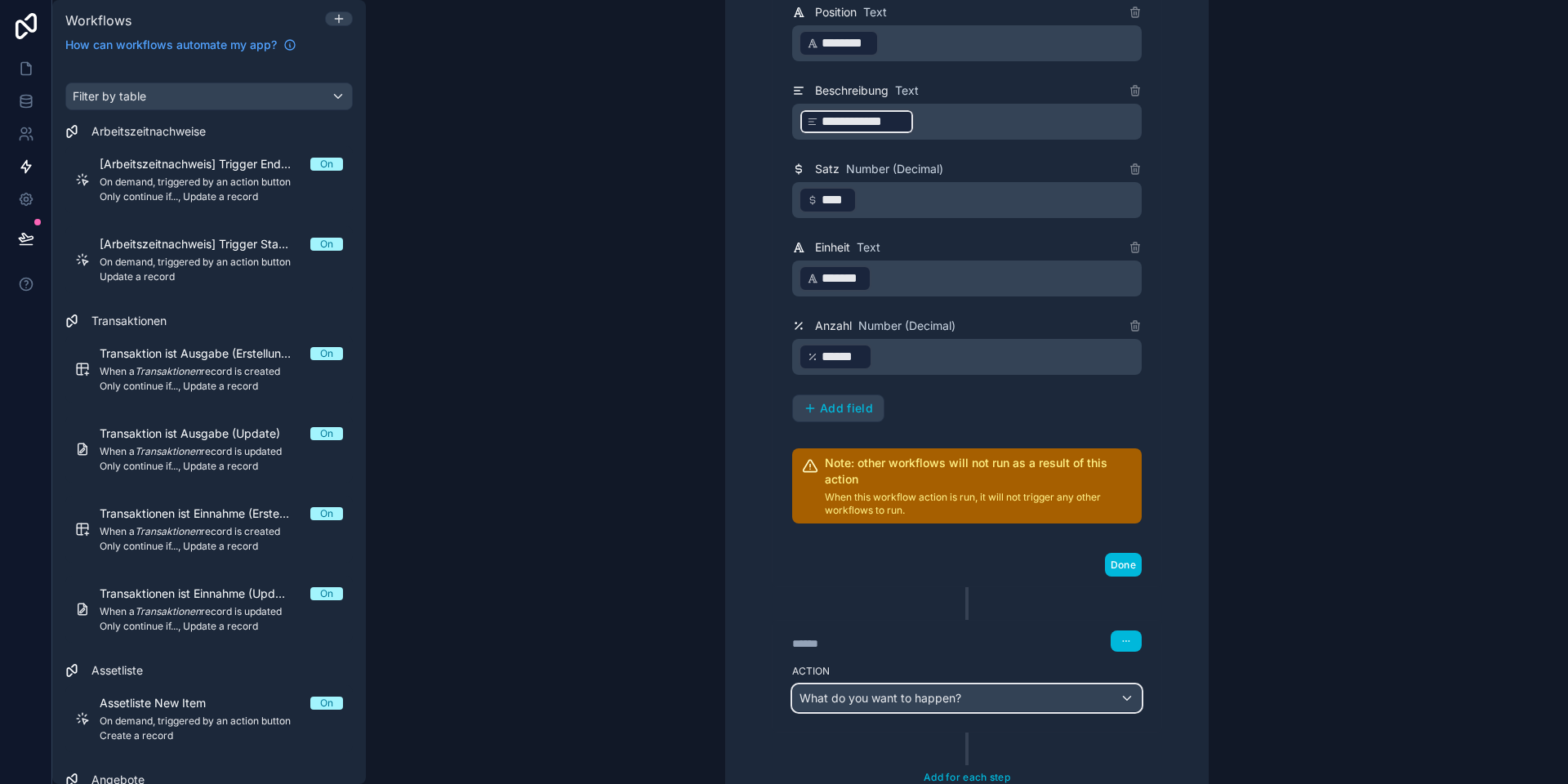
click at [857, 697] on span "What do you want to happen?" at bounding box center [880, 698] width 162 height 14
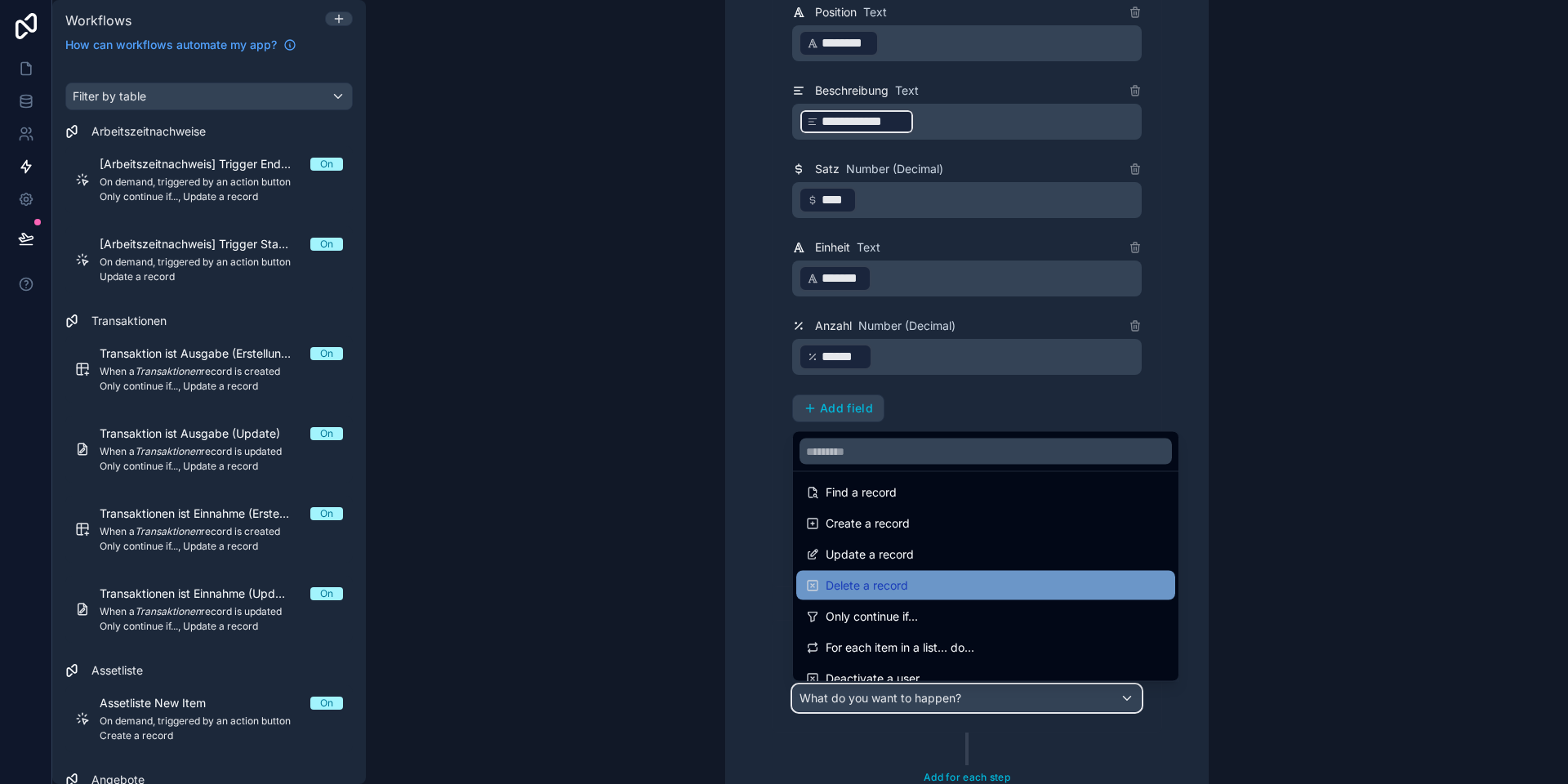
scroll to position [99, 0]
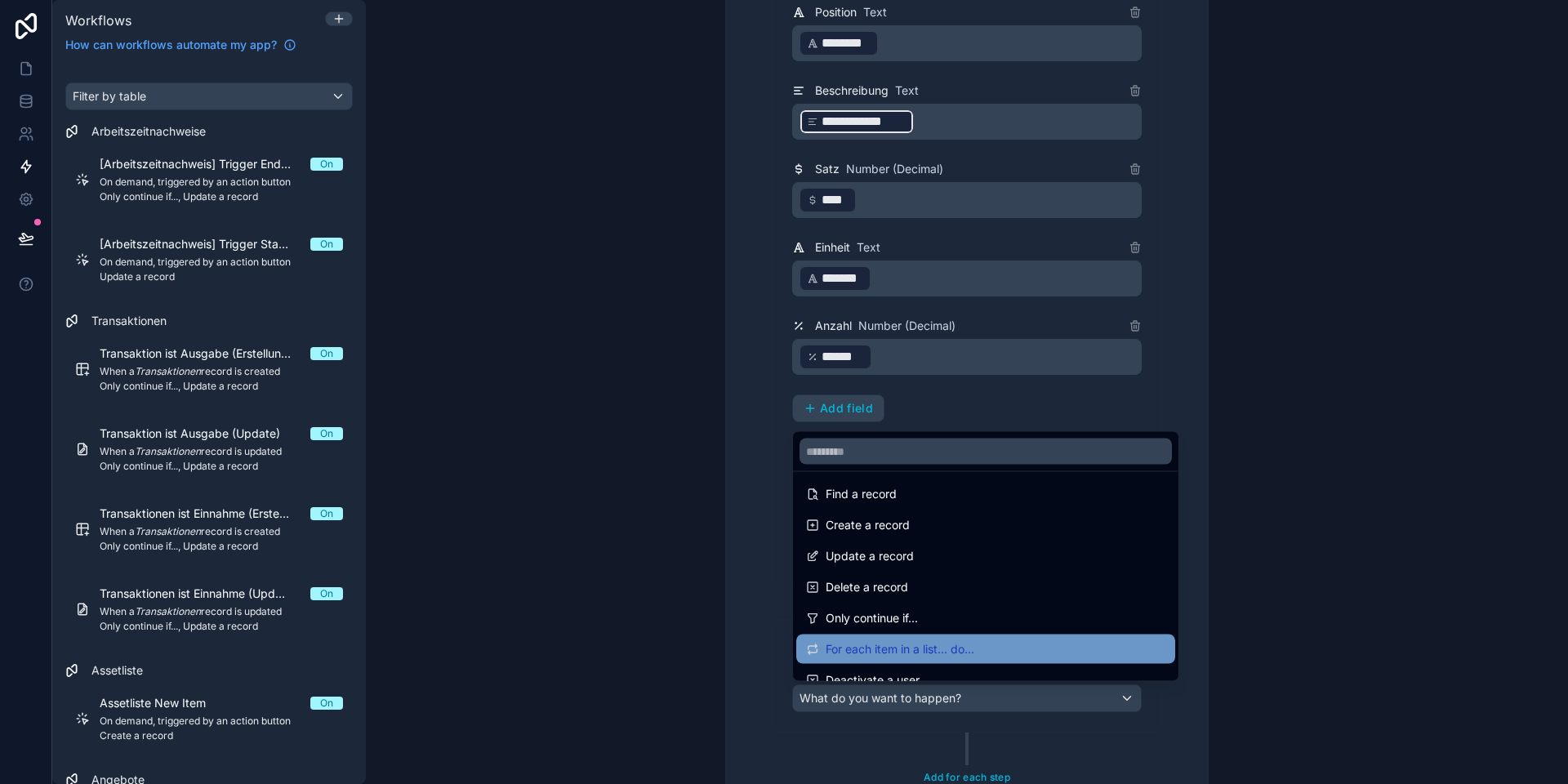
click at [869, 641] on span "For each item in a list... do..." at bounding box center [899, 650] width 149 height 20
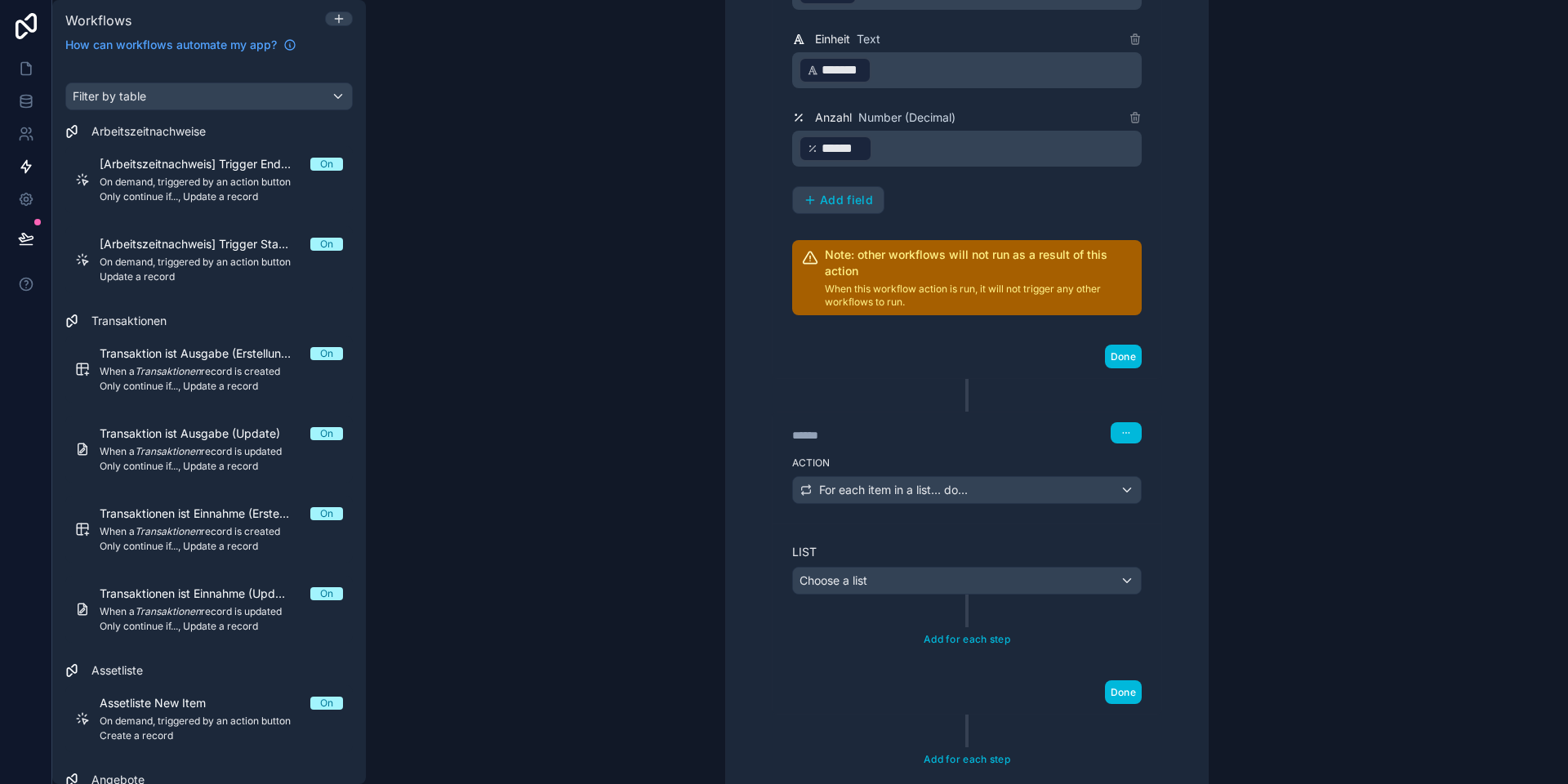
scroll to position [911, 0]
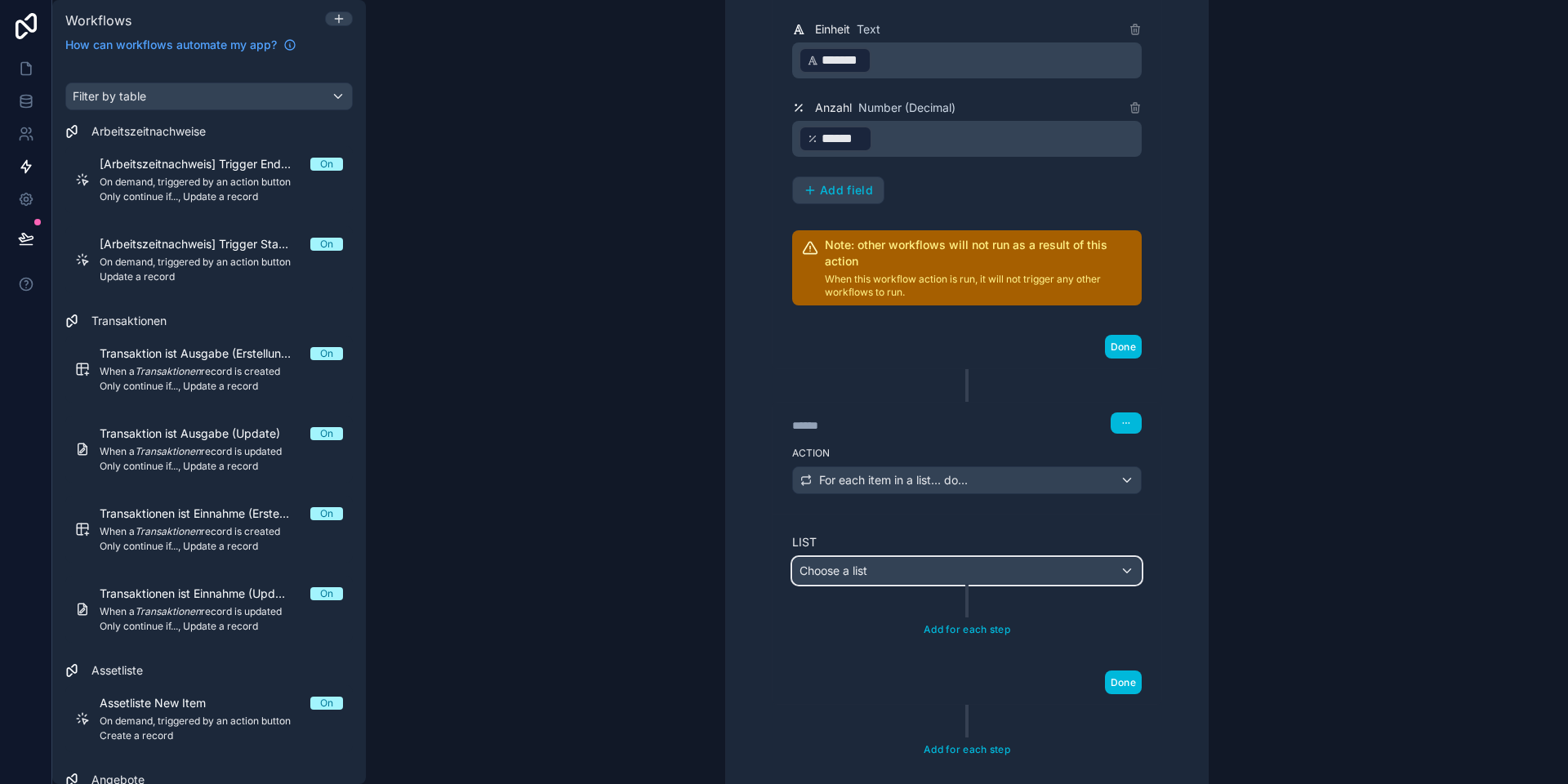
click at [867, 573] on span "Choose a list" at bounding box center [833, 571] width 68 height 14
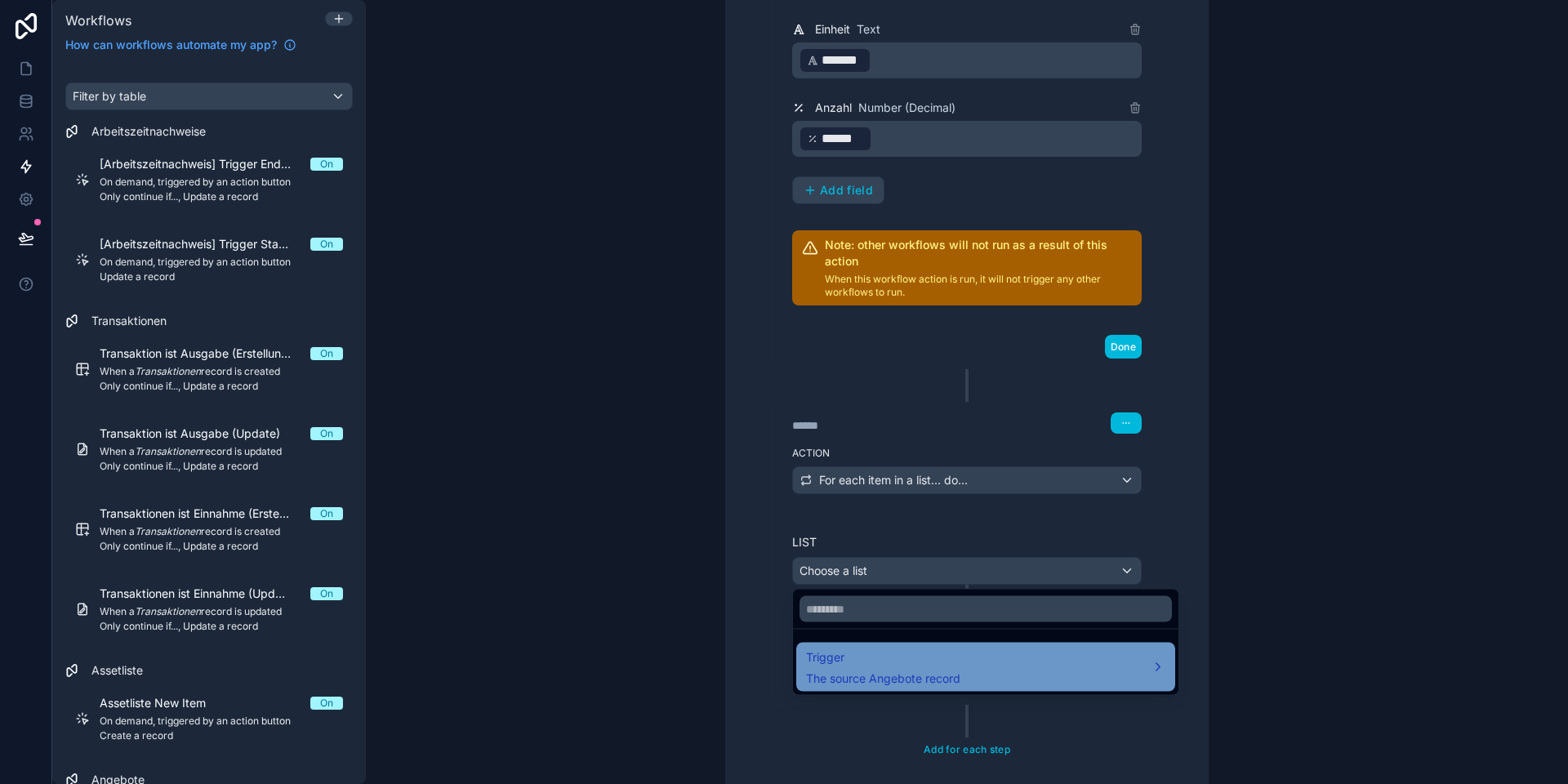
click at [869, 672] on span "The source Angebote record" at bounding box center [883, 678] width 154 height 17
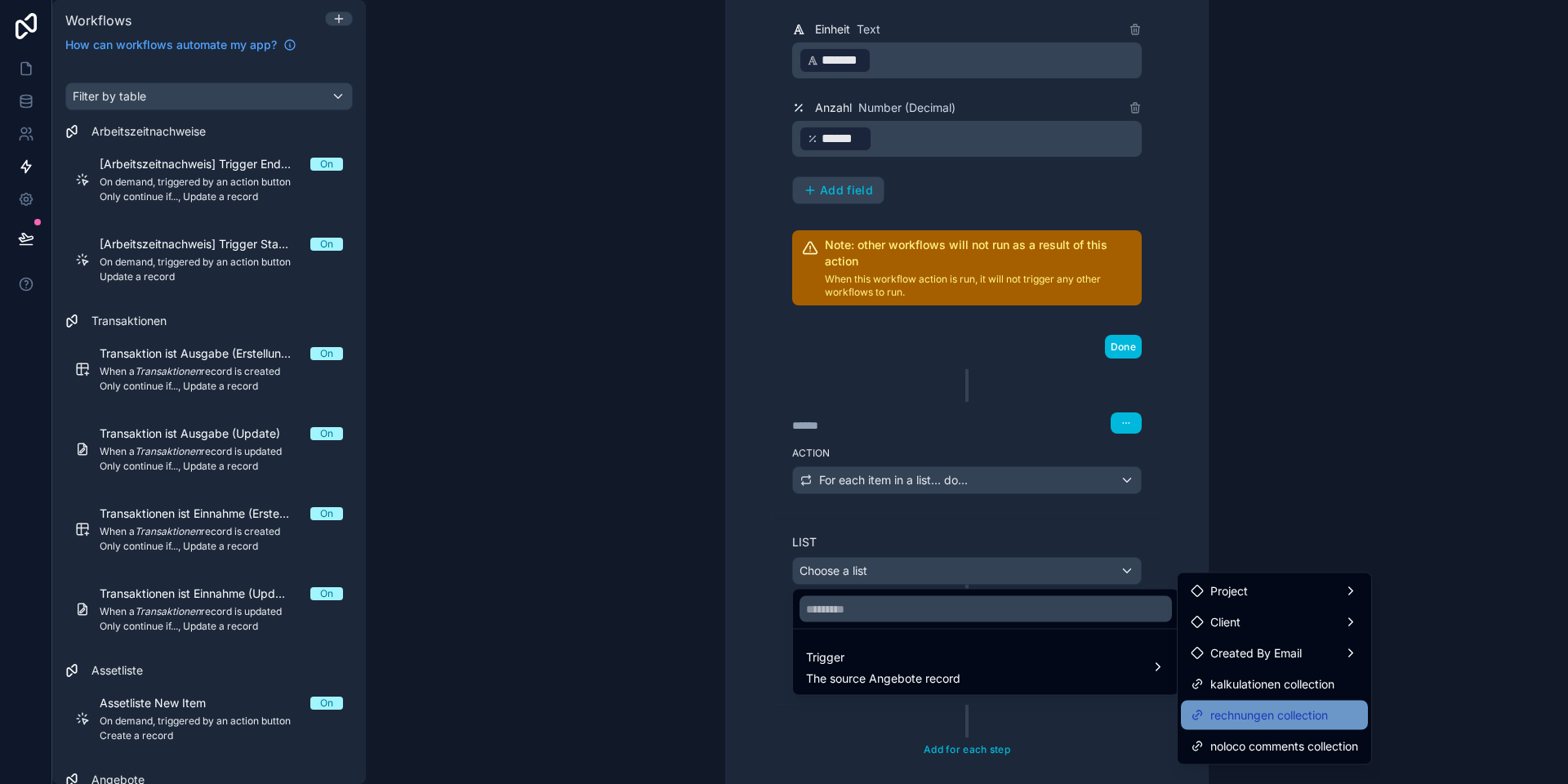
click at [1244, 706] on span "rechnungen collection" at bounding box center [1268, 716] width 117 height 20
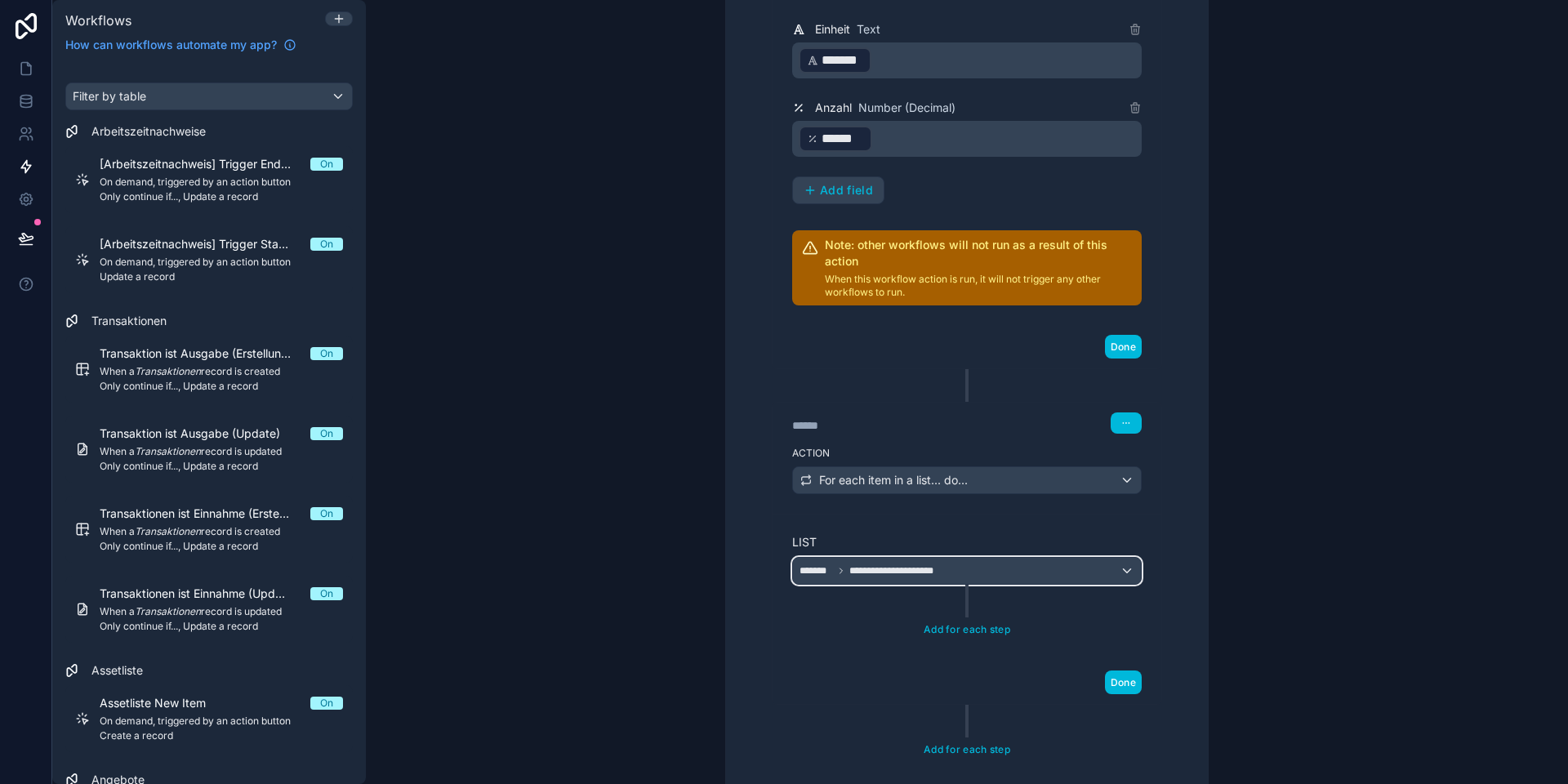
click at [906, 579] on div "**********" at bounding box center [966, 571] width 347 height 26
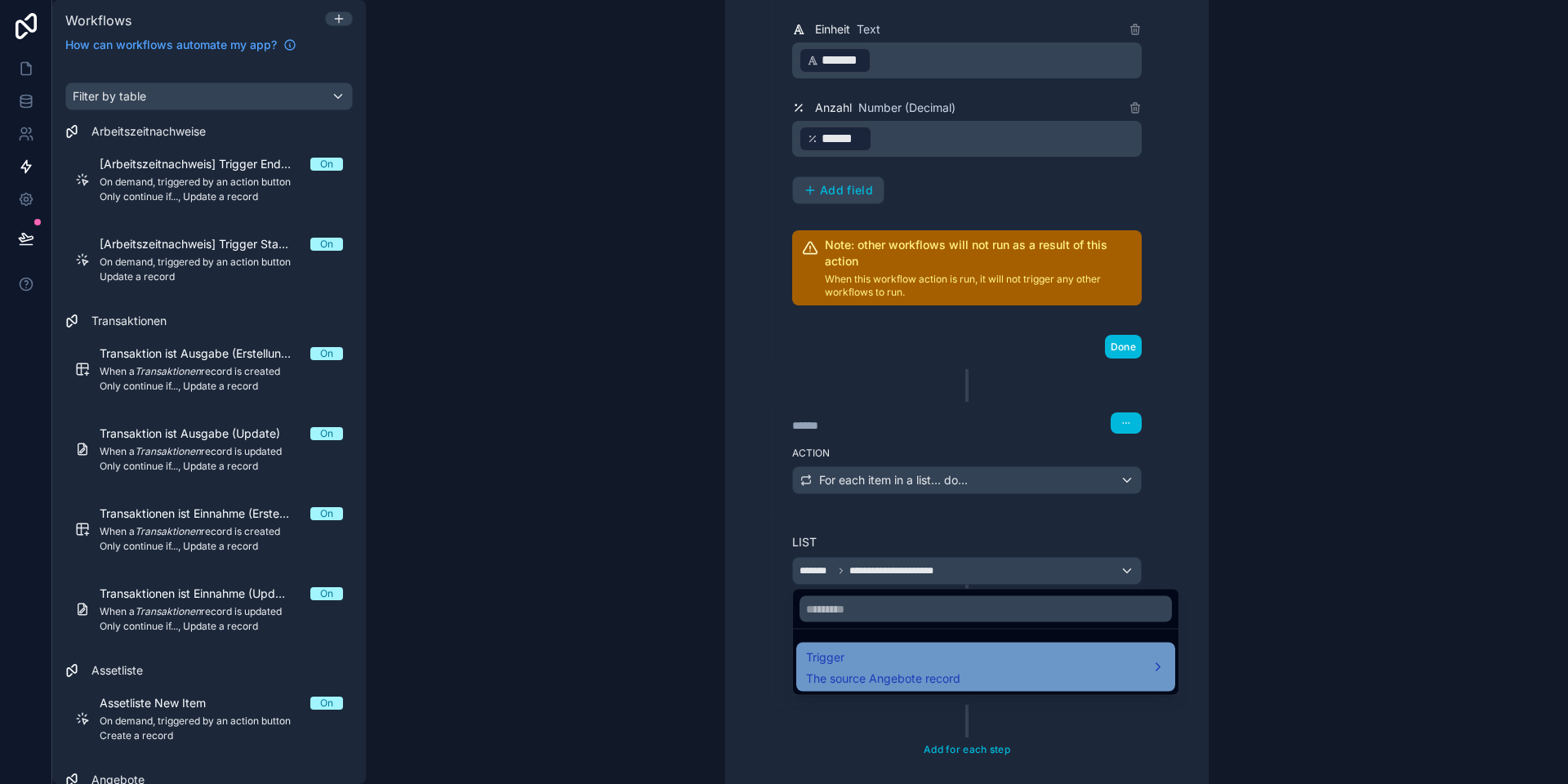
click at [912, 669] on div "Trigger The source Angebote record" at bounding box center [883, 667] width 154 height 39
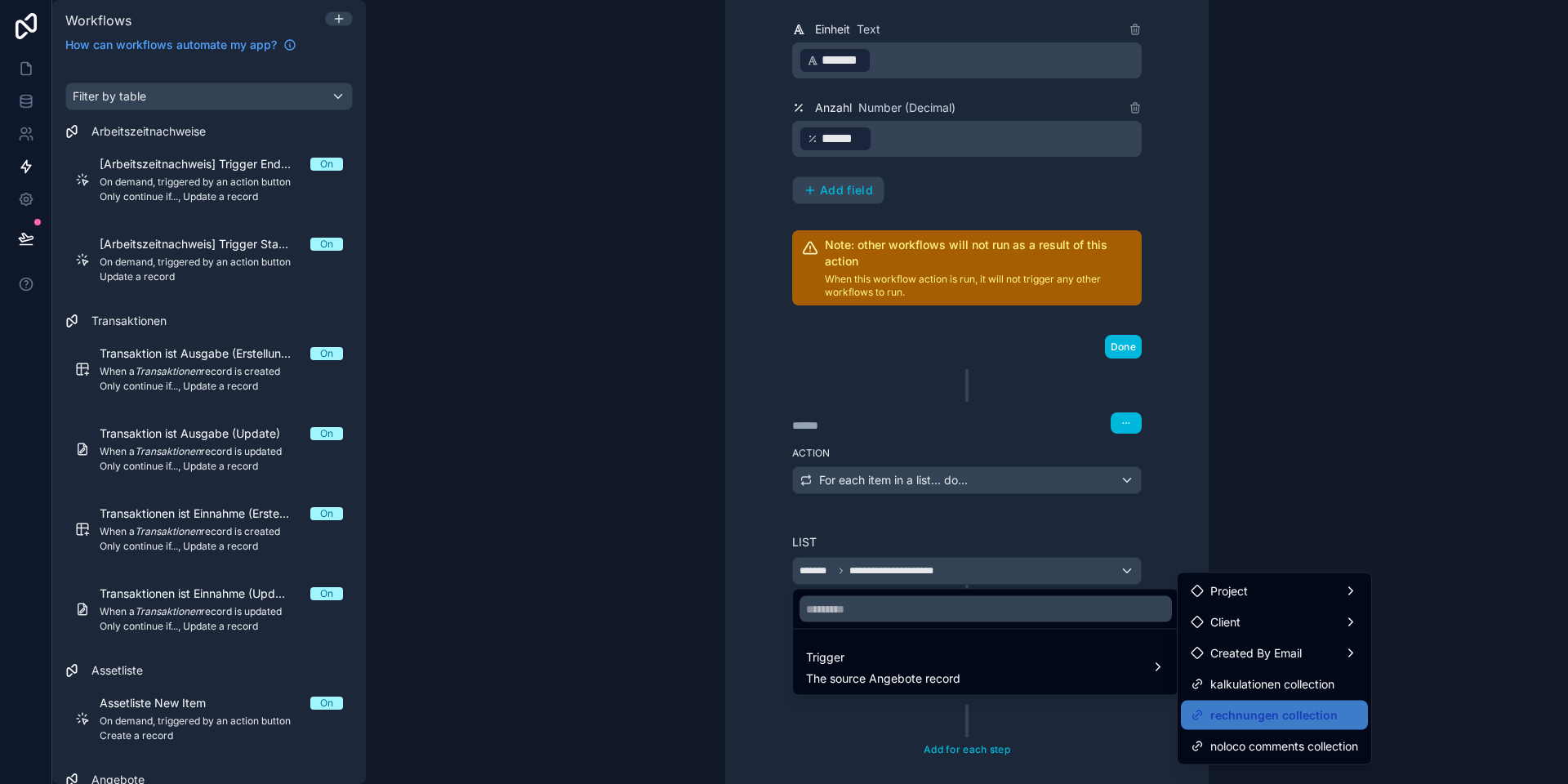
click at [993, 566] on div at bounding box center [784, 392] width 1568 height 784
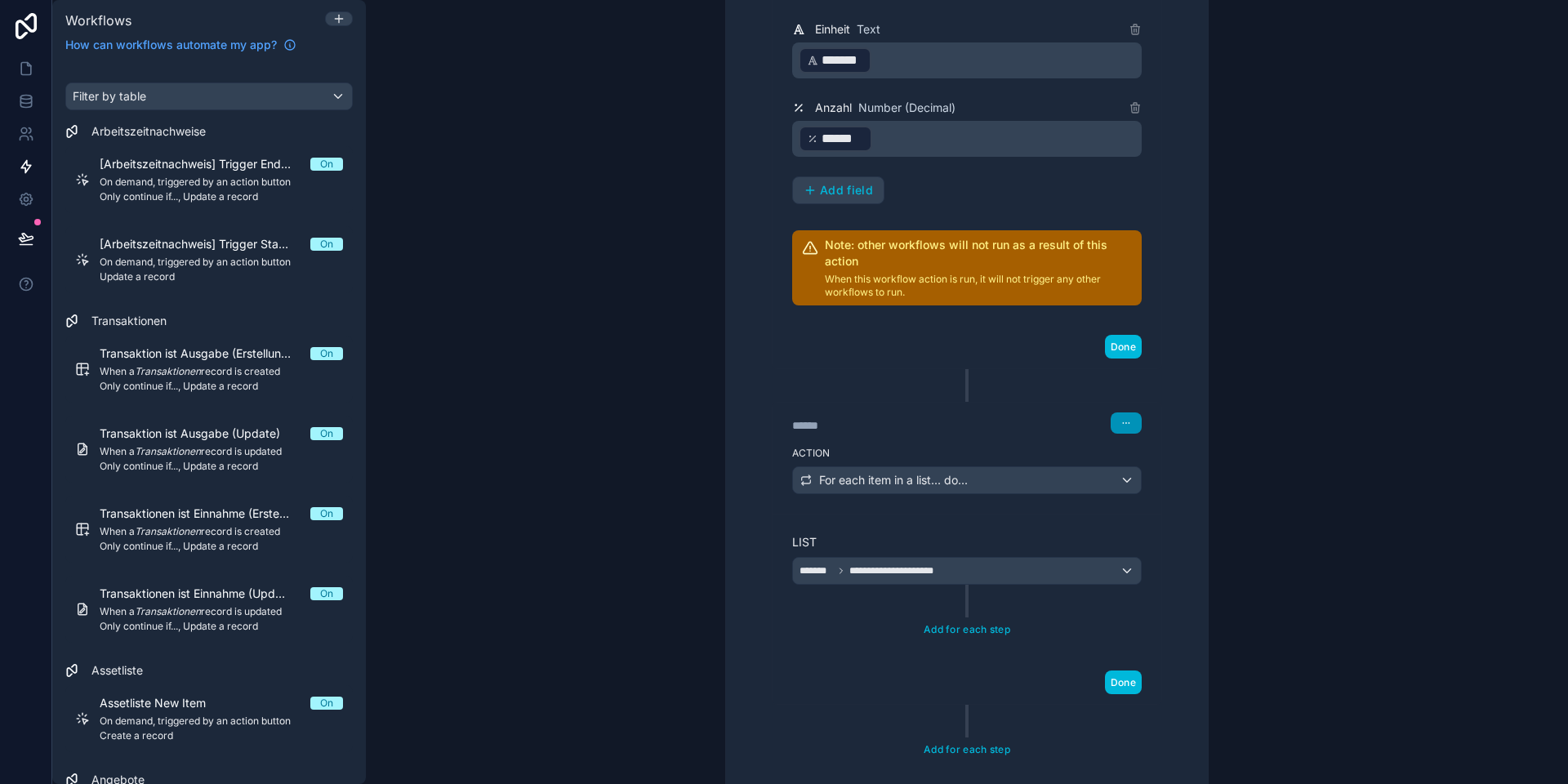
click at [1126, 427] on icon "button" at bounding box center [1126, 424] width 10 height 10
click at [1128, 485] on button "Delete" at bounding box center [1164, 485] width 112 height 26
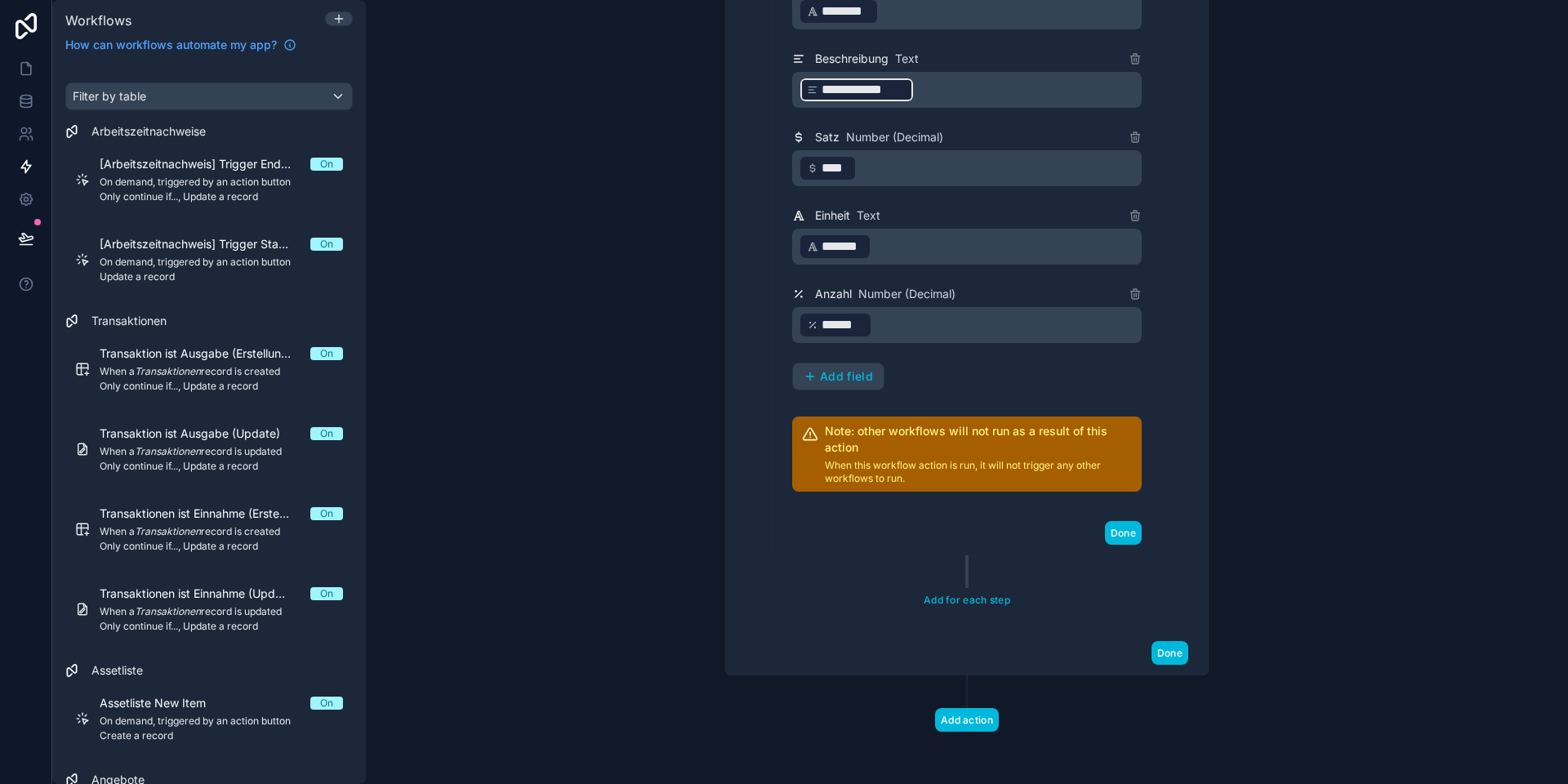
scroll to position [724, 0]
click at [969, 597] on button "Add for each step" at bounding box center [966, 601] width 98 height 24
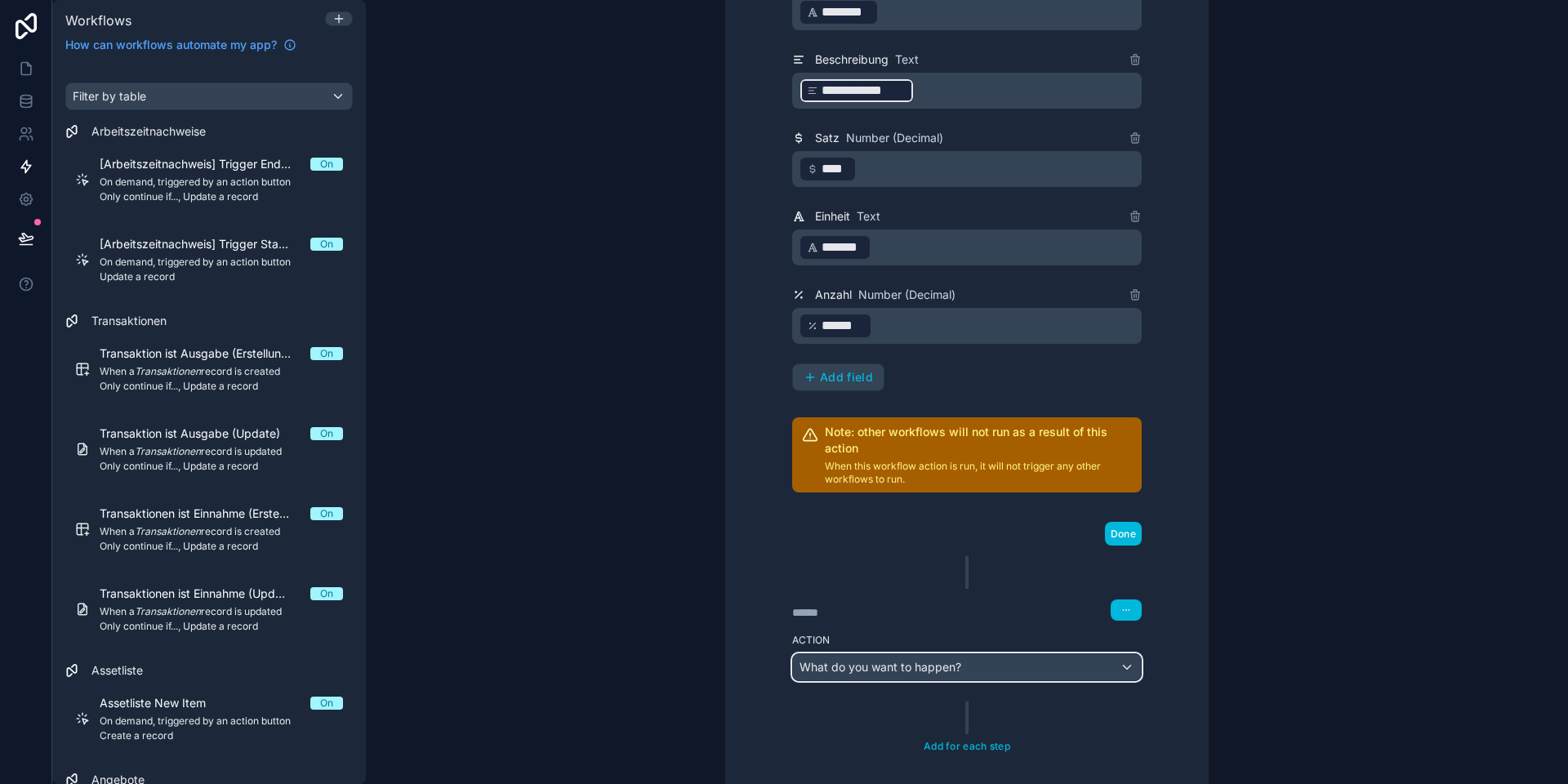
click at [891, 663] on span "What do you want to happen?" at bounding box center [880, 667] width 162 height 14
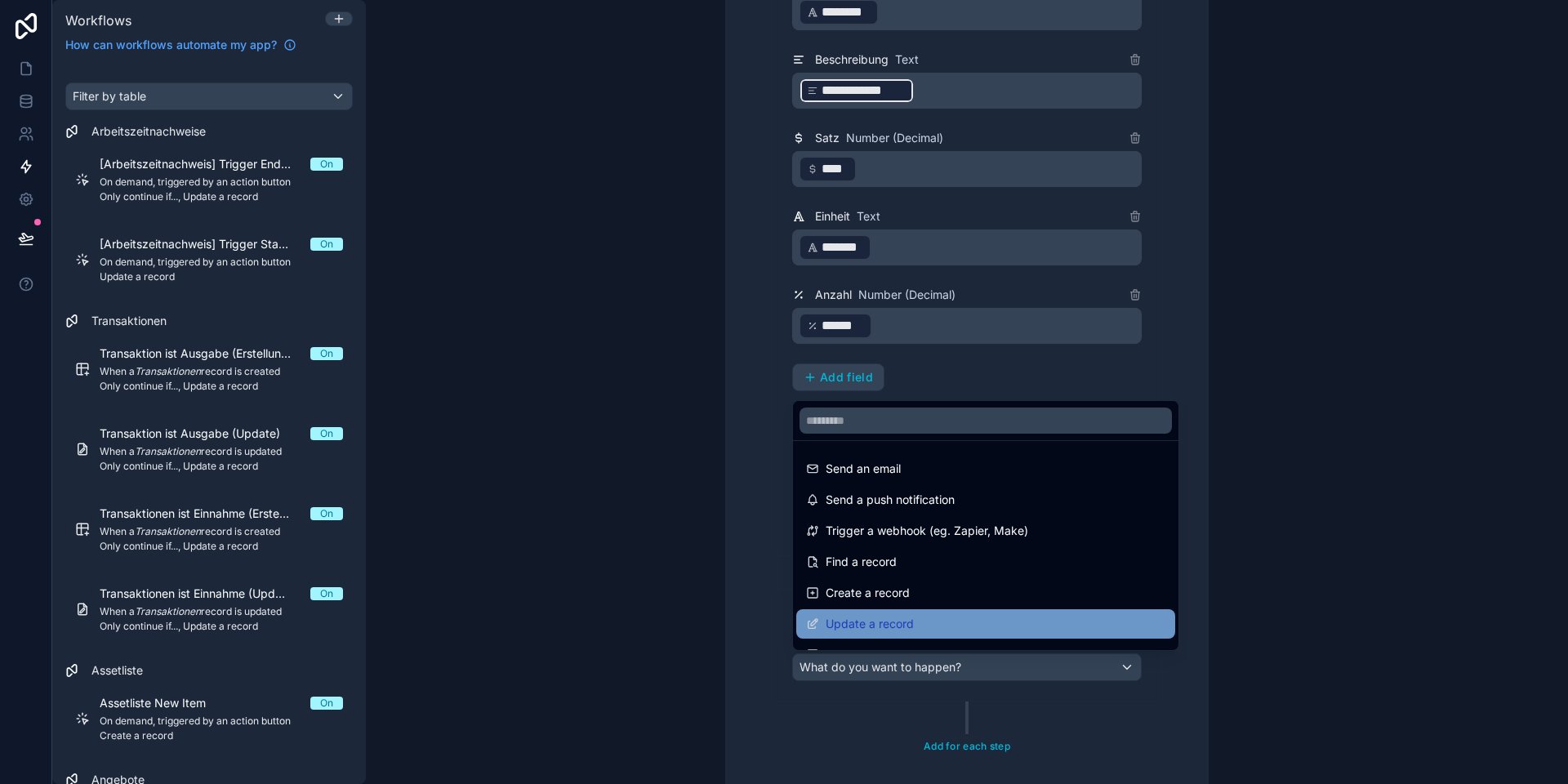
click at [877, 622] on span "Update a record" at bounding box center [868, 624] width 88 height 20
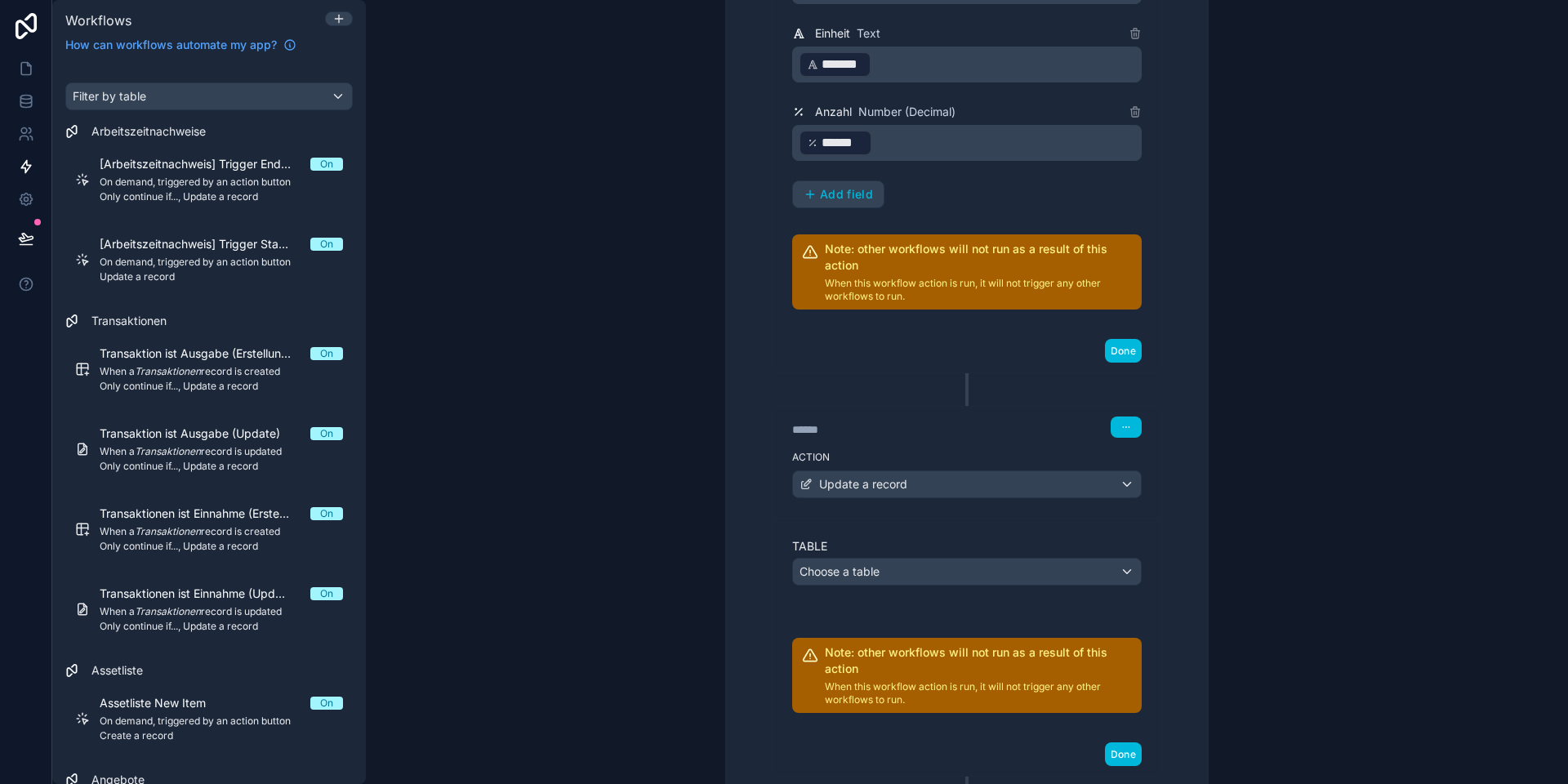
scroll to position [947, 0]
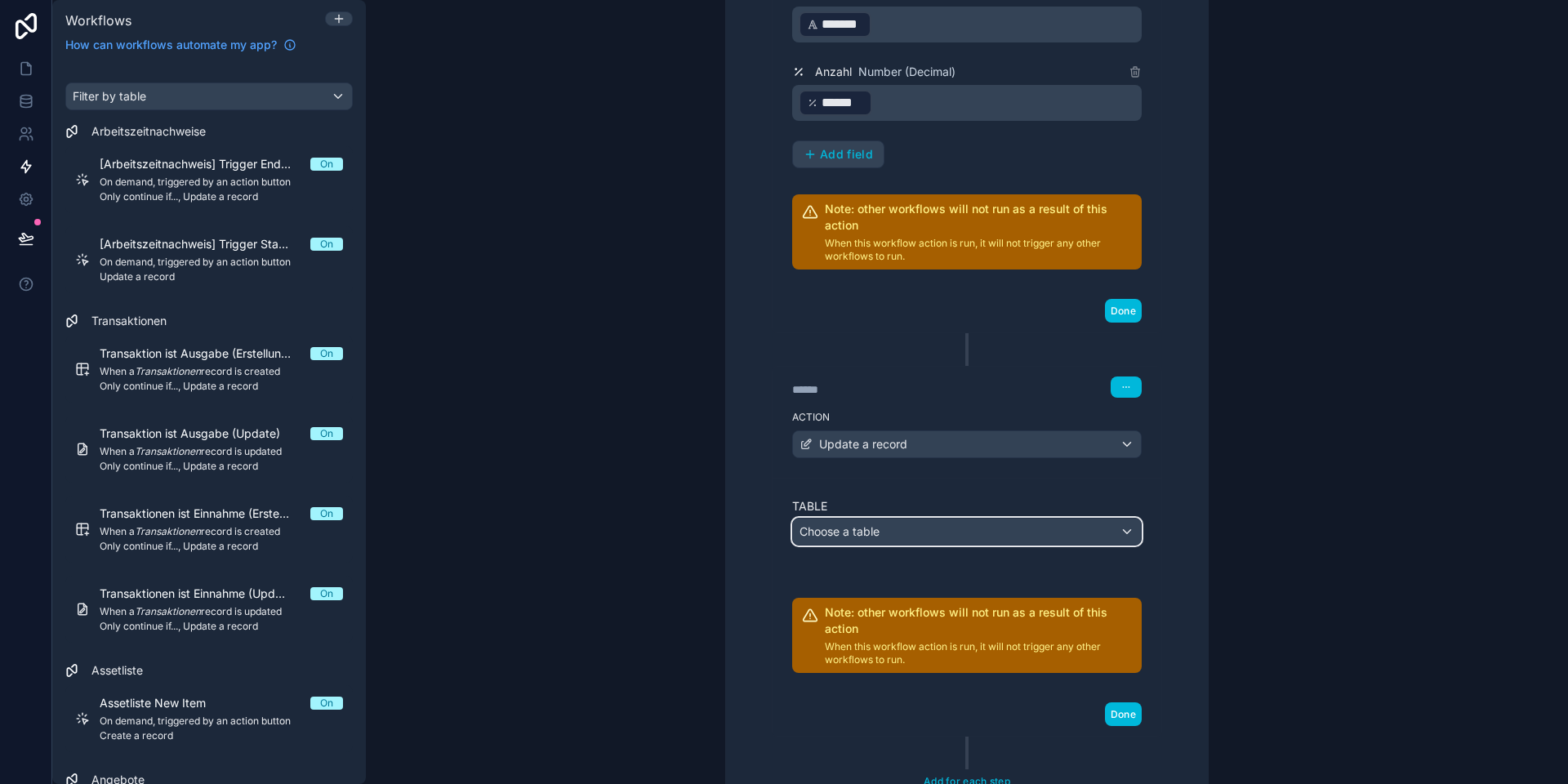
click at [845, 530] on span "Choose a table" at bounding box center [839, 531] width 80 height 14
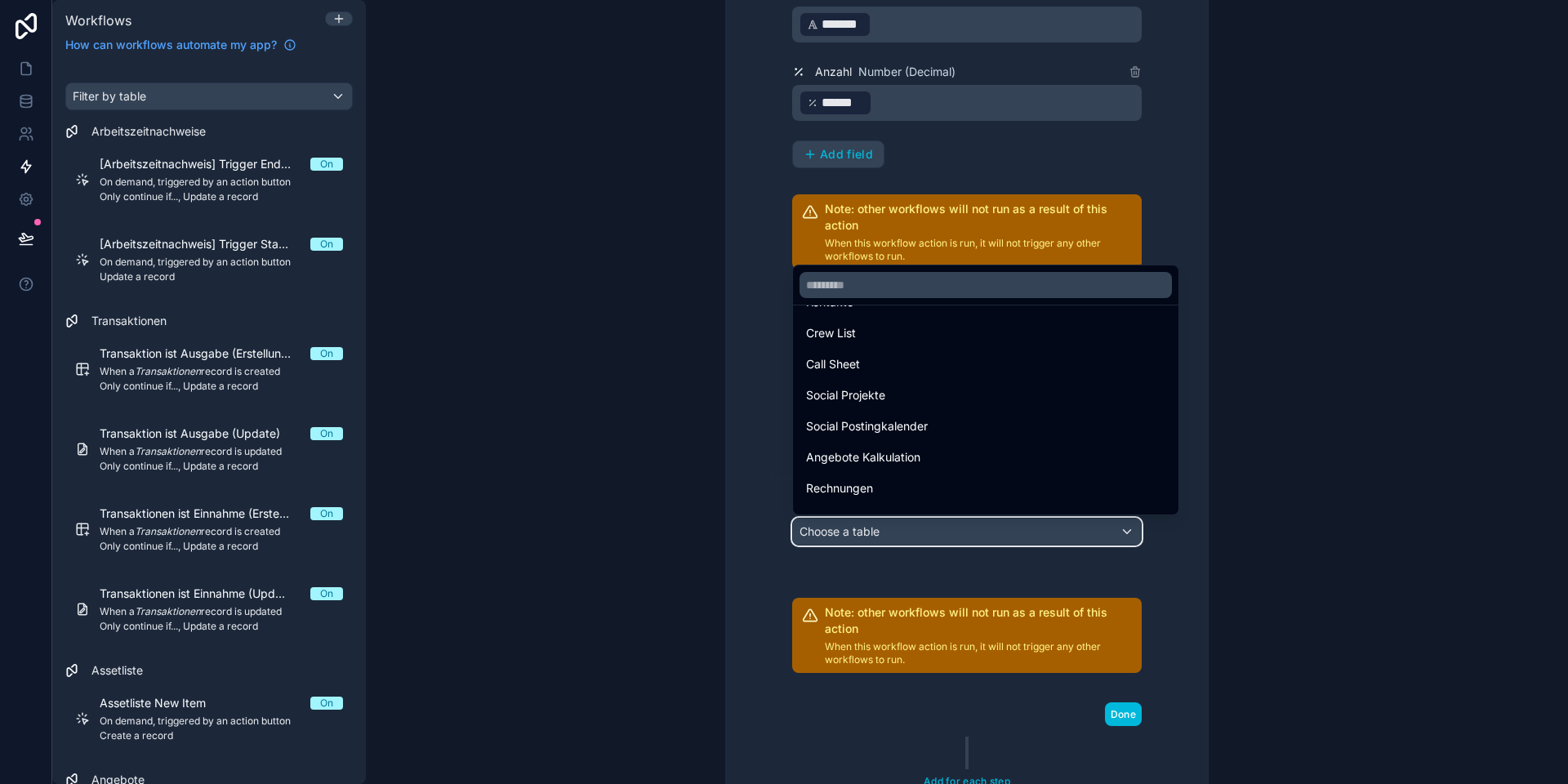
scroll to position [451, 0]
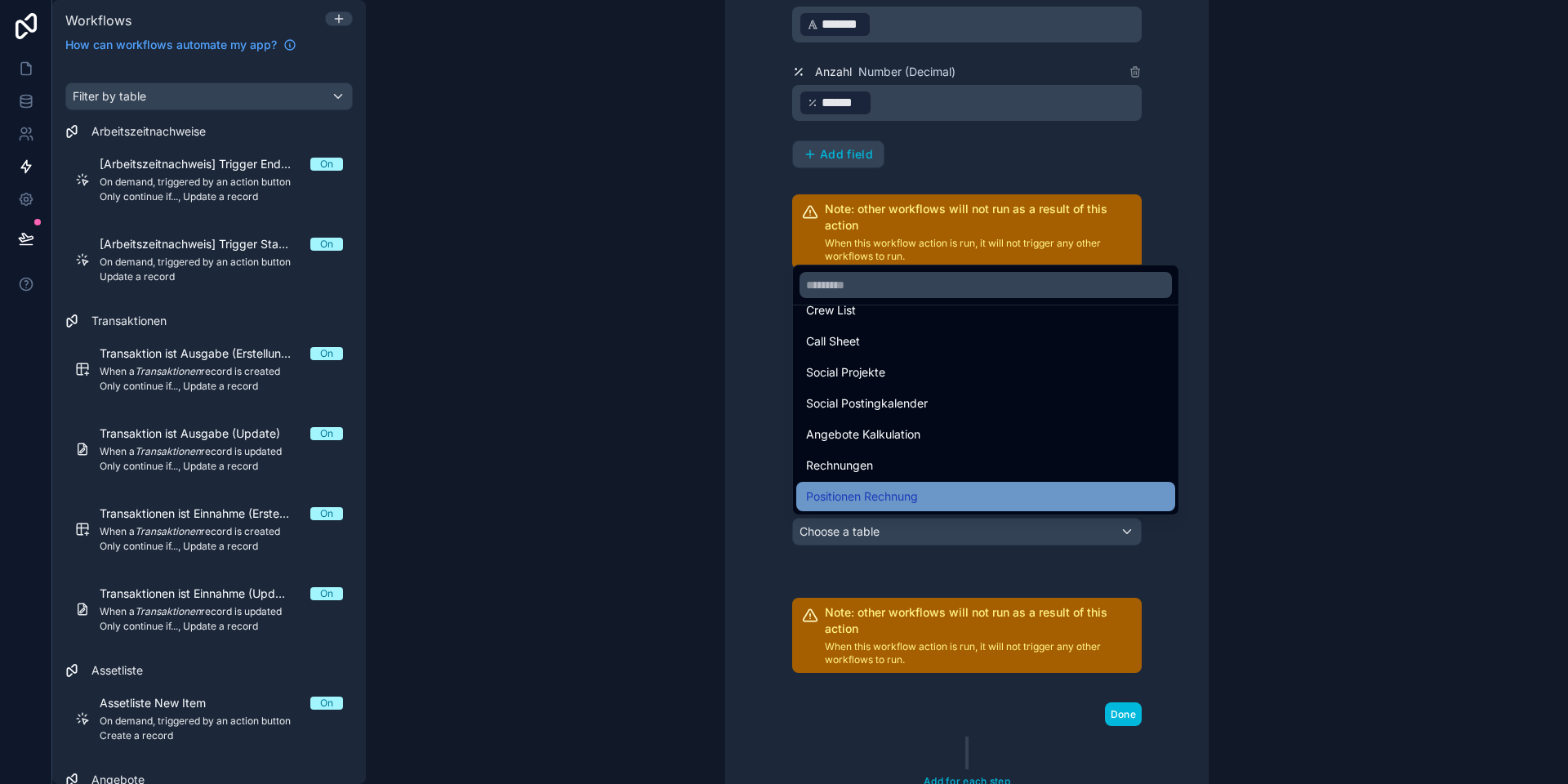
click at [859, 490] on span "Positionen Rechnung" at bounding box center [861, 497] width 112 height 20
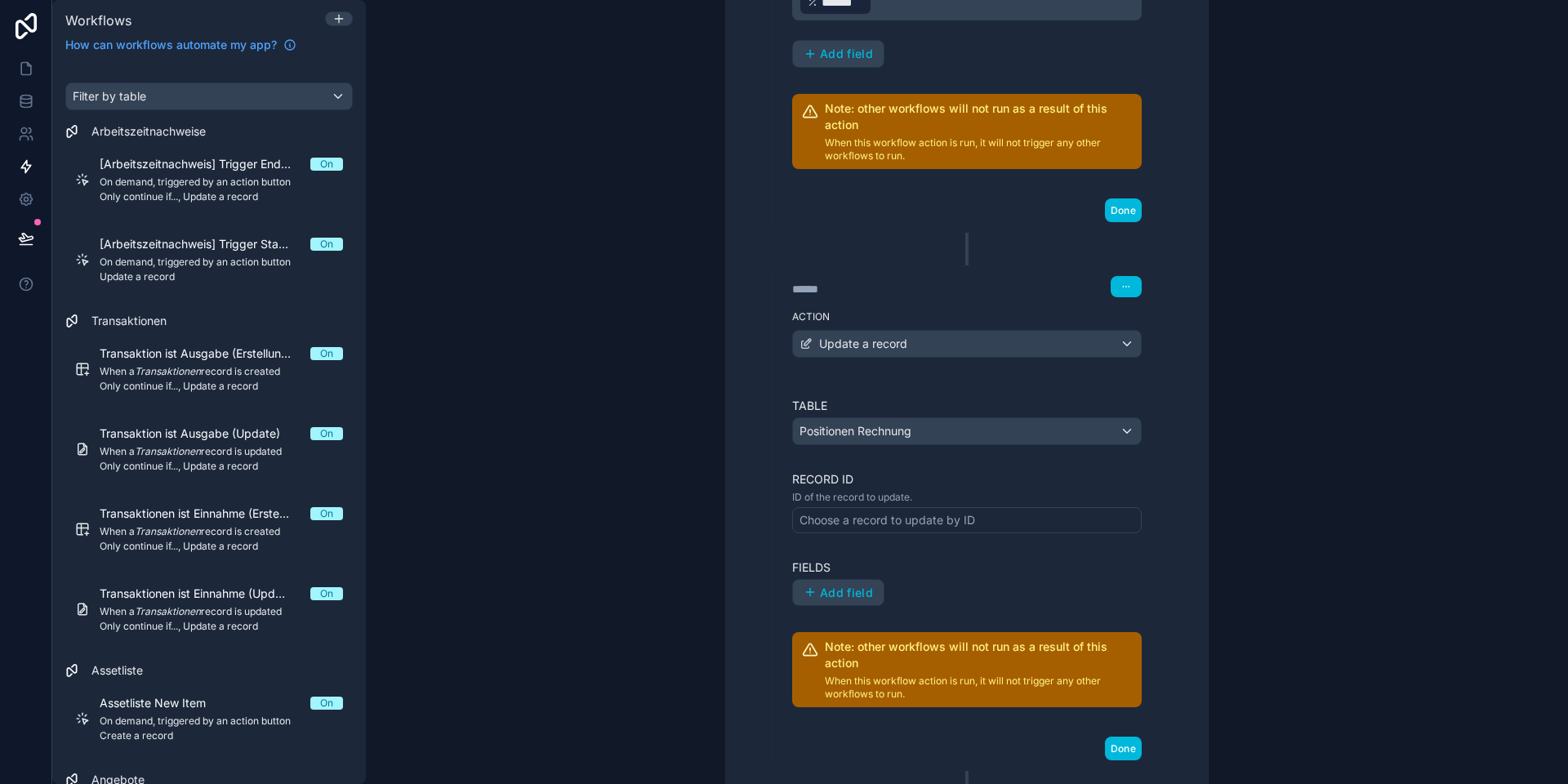
scroll to position [1067, 0]
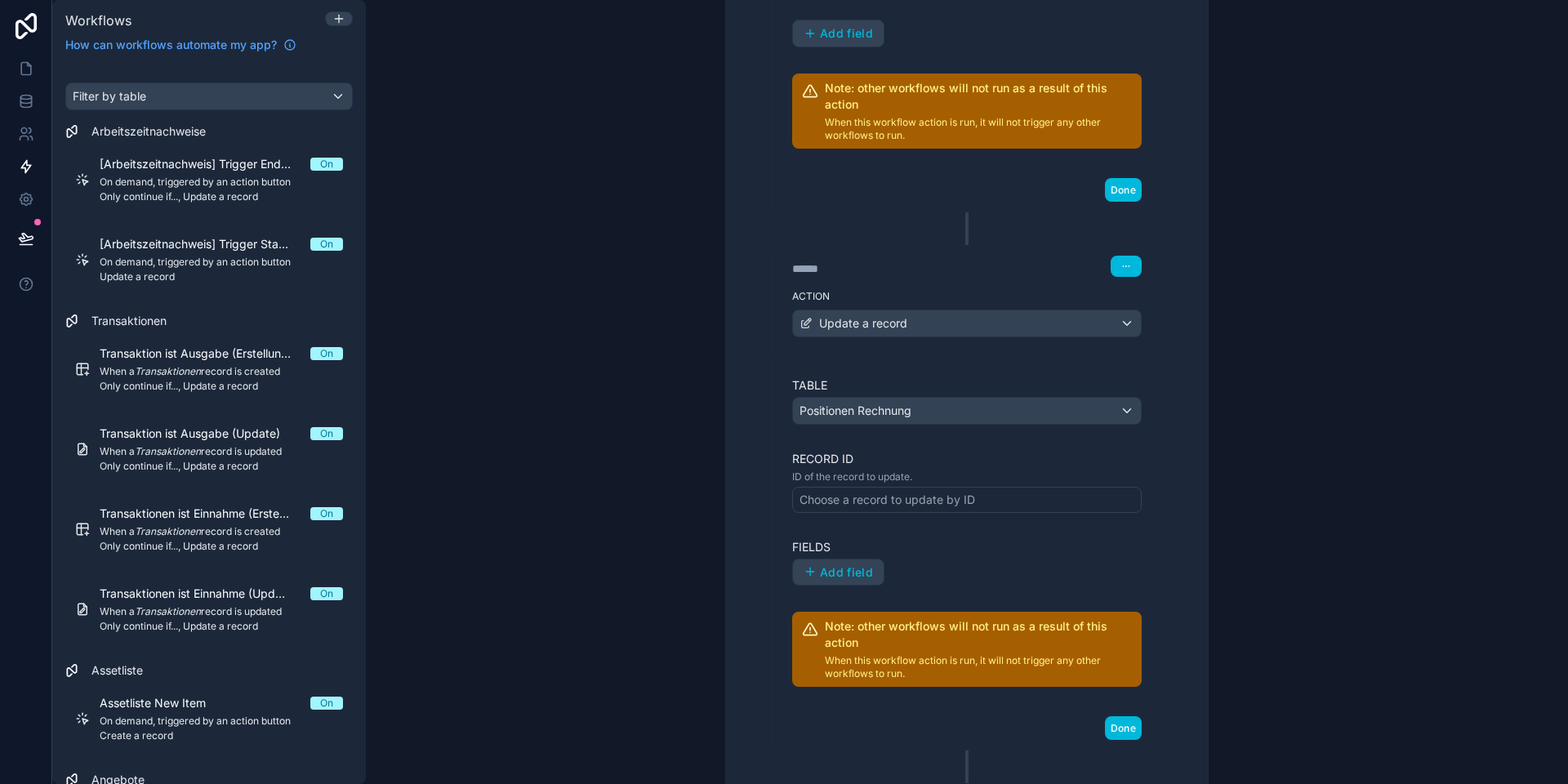
click at [858, 499] on div "Choose a record to update by ID" at bounding box center [887, 500] width 176 height 17
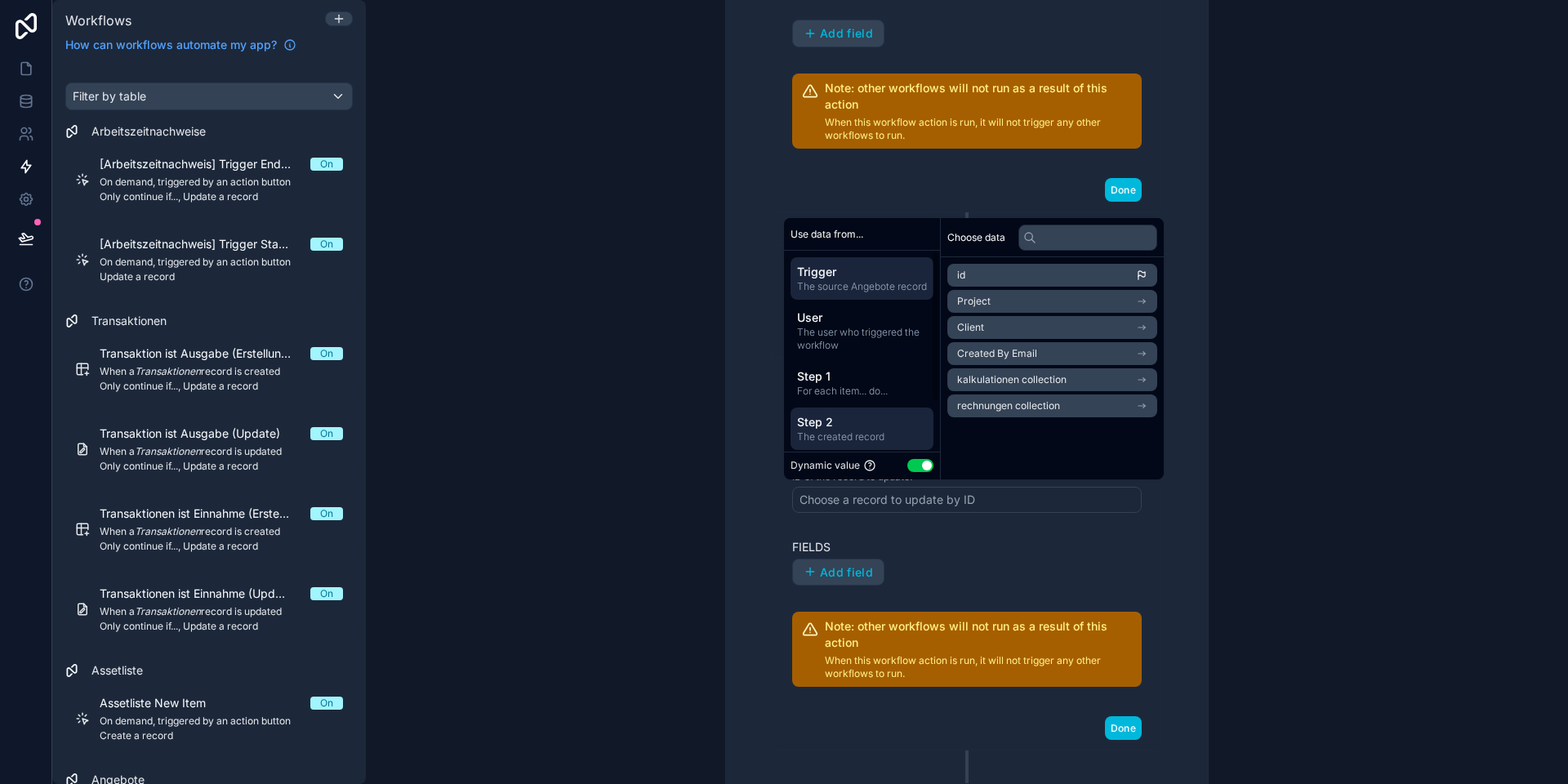
click at [839, 431] on span "Step 2" at bounding box center [862, 422] width 130 height 17
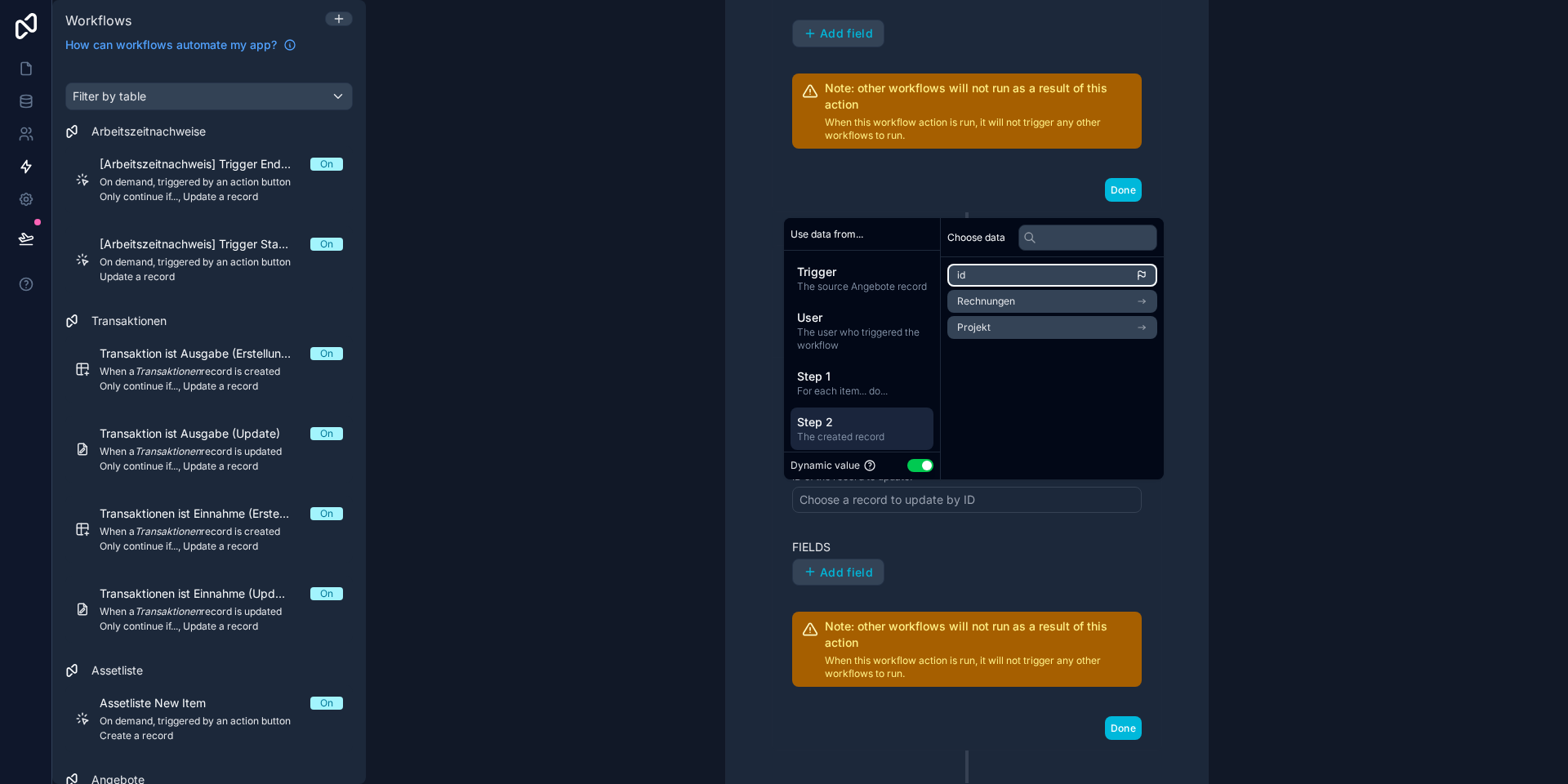
click at [990, 275] on li "id" at bounding box center [1052, 274] width 210 height 23
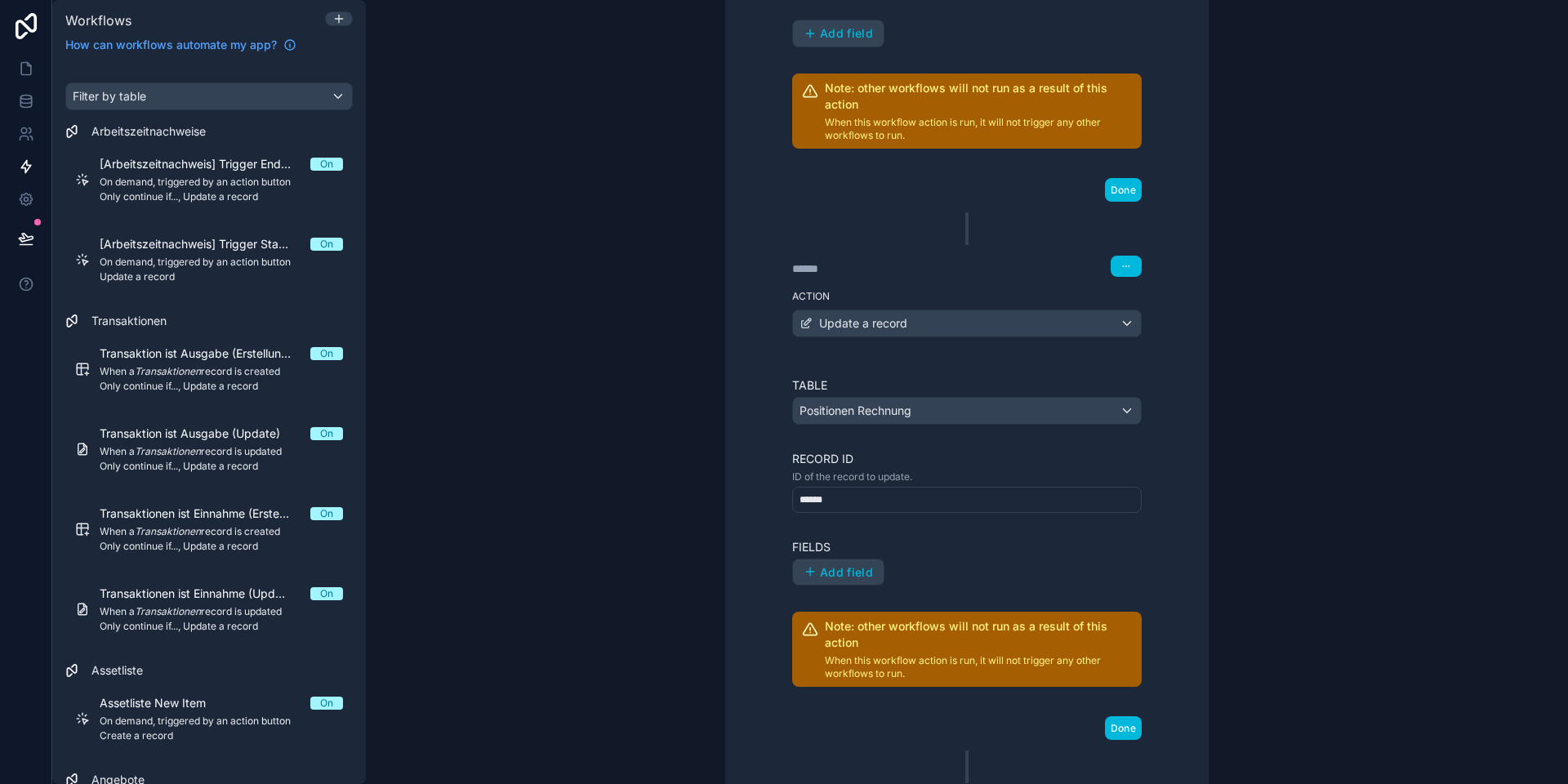
click at [901, 539] on label "Fields" at bounding box center [967, 547] width 349 height 17
click at [825, 575] on span "Add field" at bounding box center [847, 573] width 53 height 15
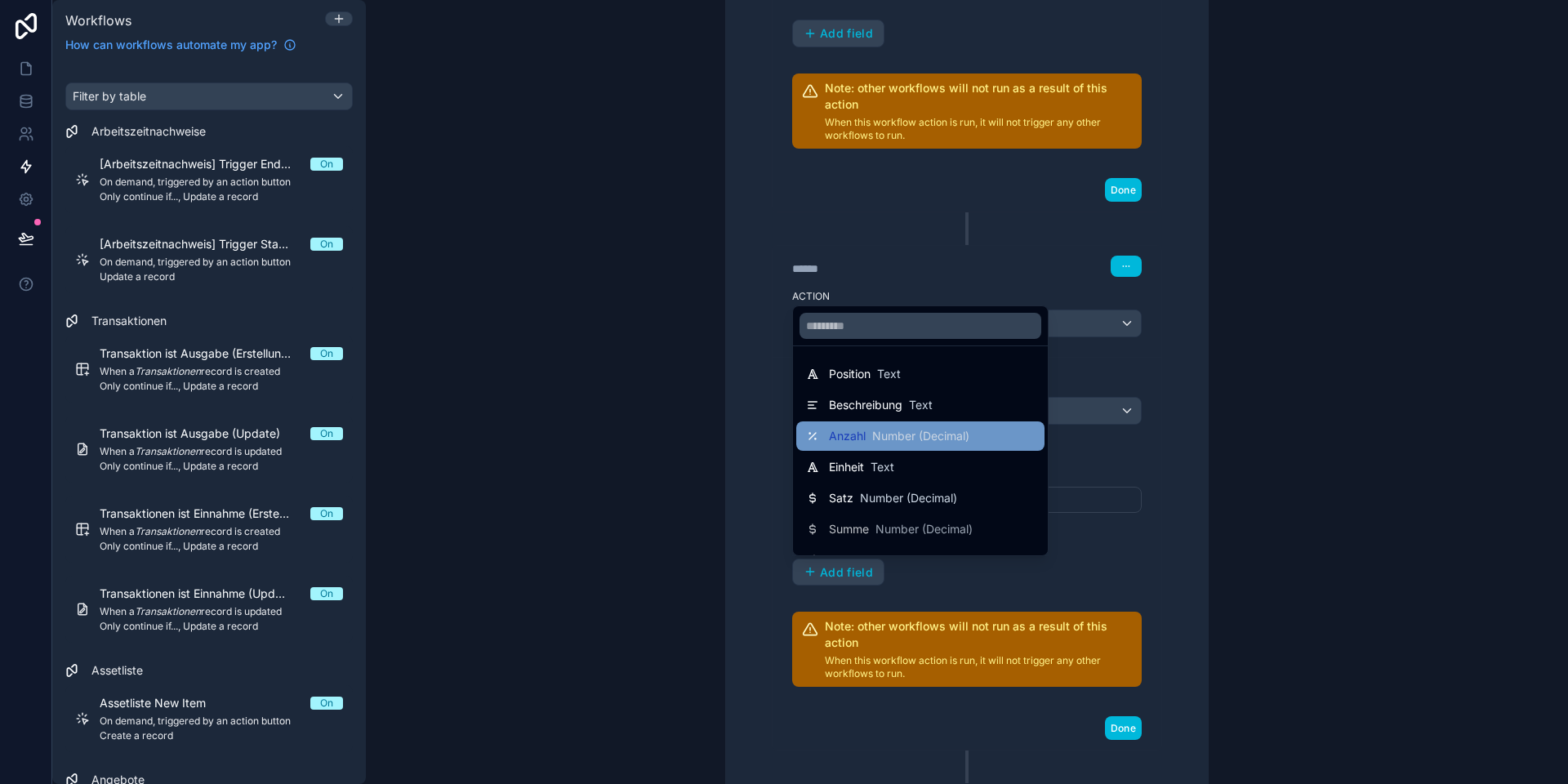
scroll to position [85, 0]
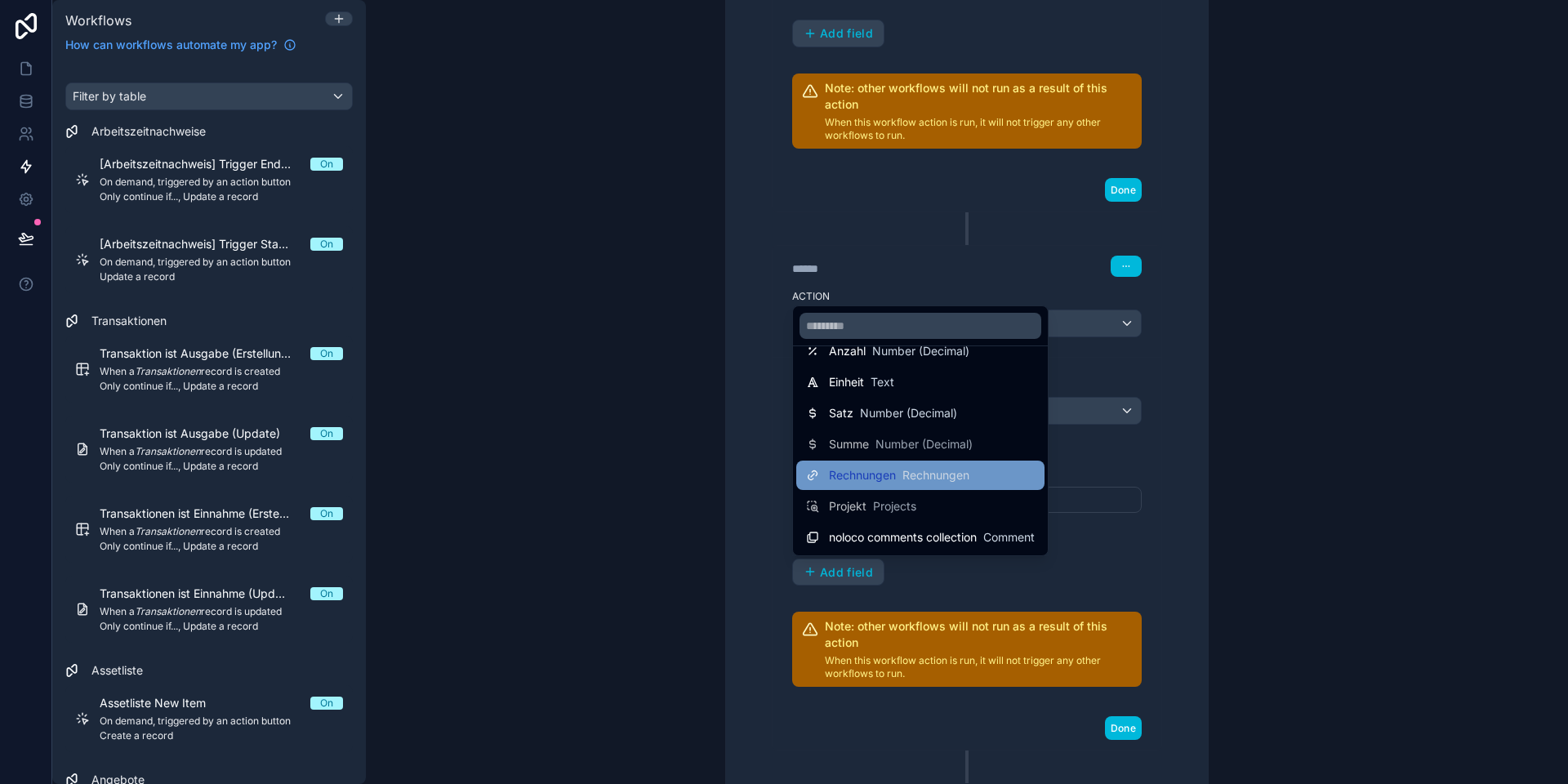
click at [880, 474] on span "Rechnungen" at bounding box center [862, 475] width 67 height 17
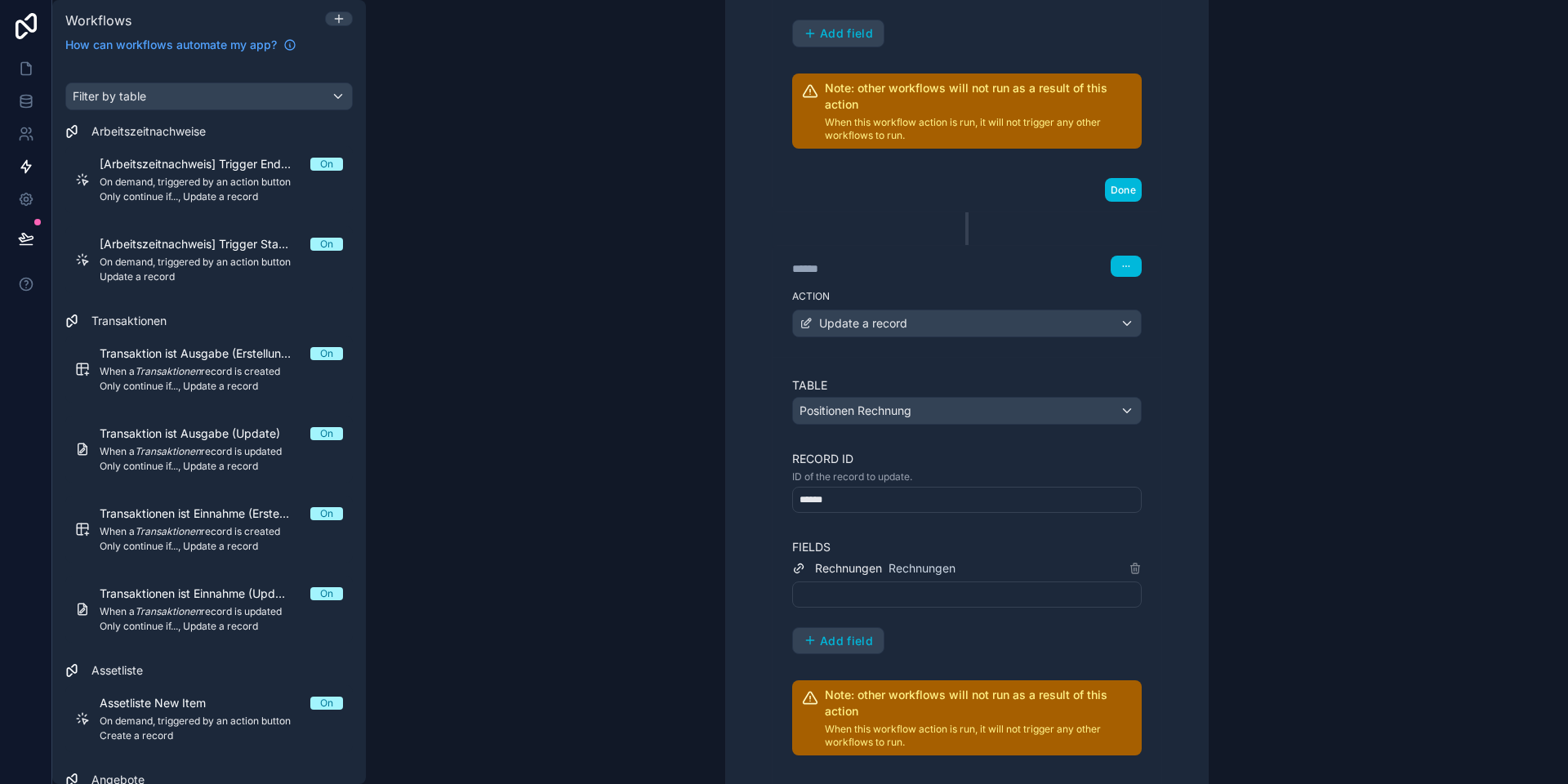
click at [871, 588] on div at bounding box center [967, 594] width 349 height 26
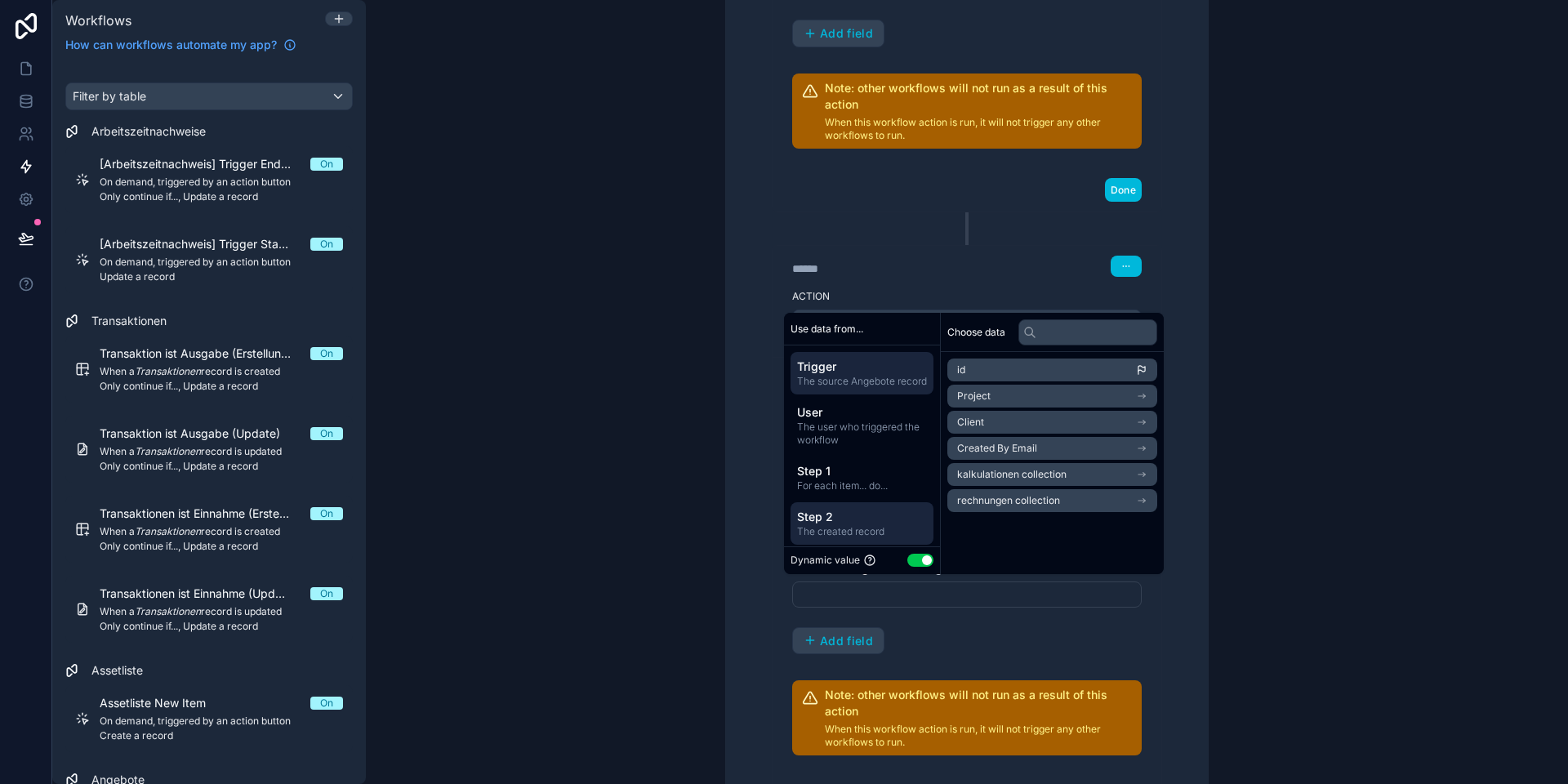
click at [845, 525] on span "Step 2" at bounding box center [862, 516] width 130 height 17
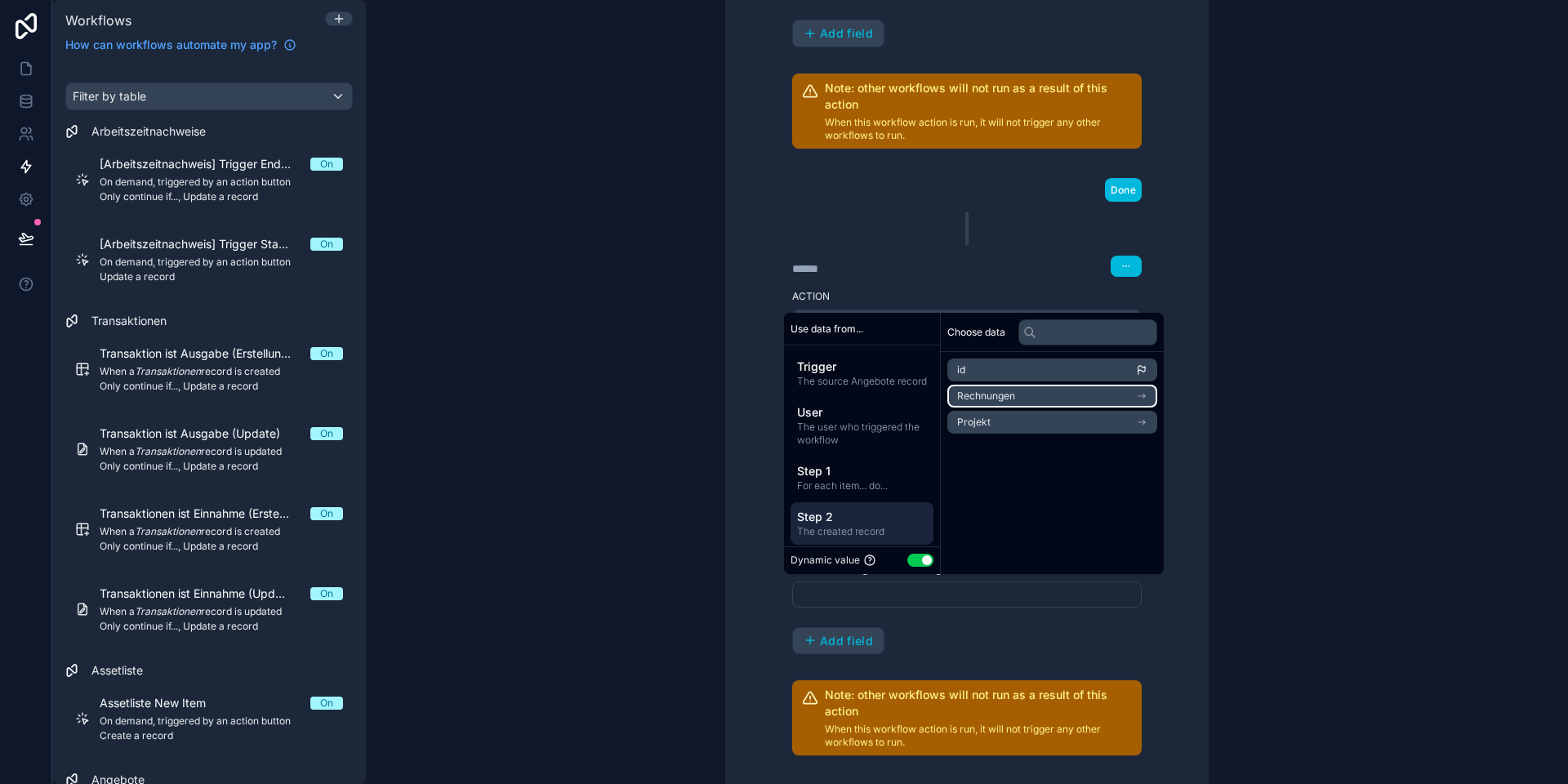
click at [1026, 406] on li "Rechnungen" at bounding box center [1052, 396] width 210 height 23
click at [996, 398] on li "id" at bounding box center [1052, 399] width 210 height 23
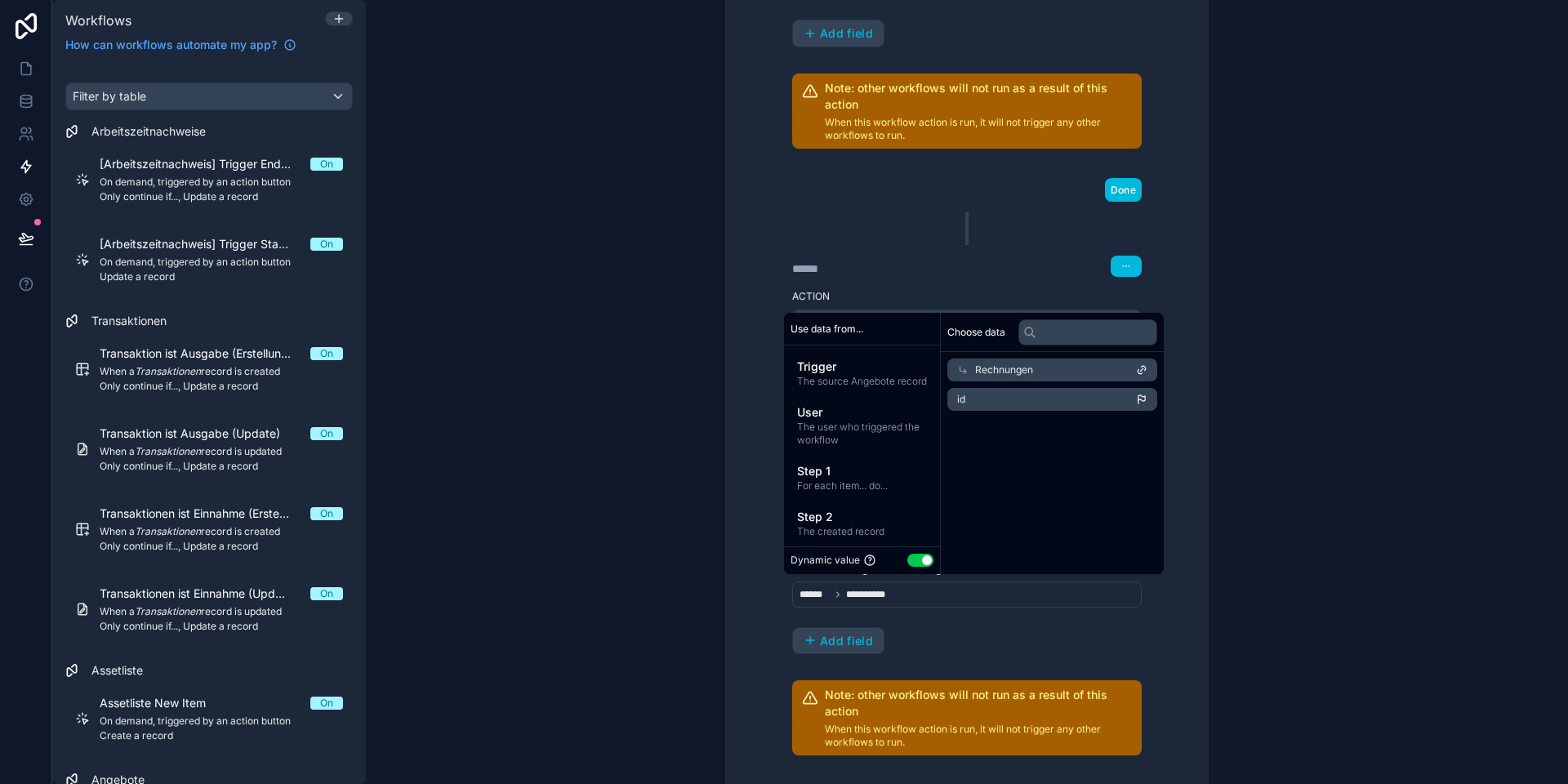
click at [758, 599] on div "**********" at bounding box center [966, 94] width 442 height 1450
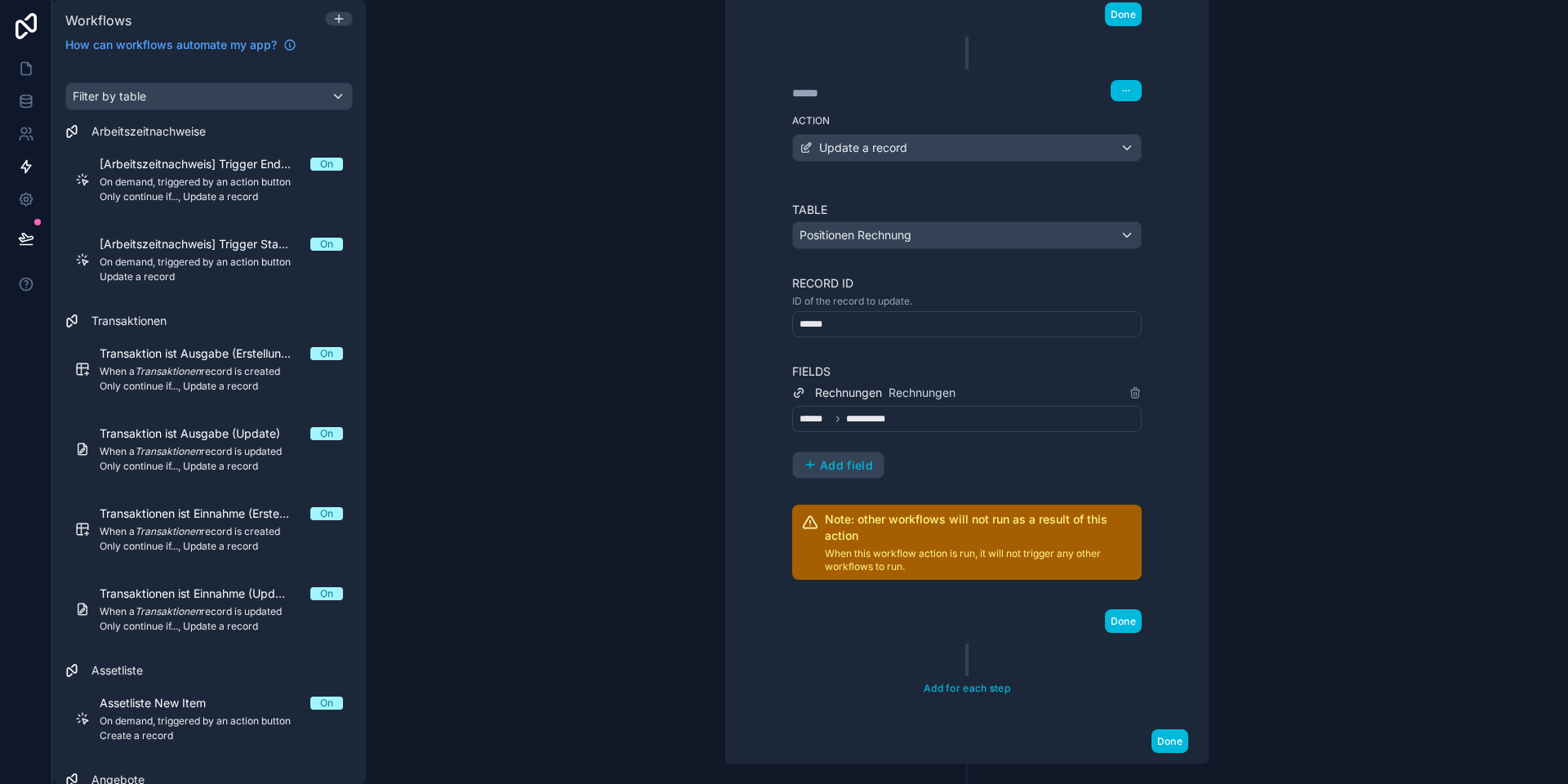
scroll to position [1331, 0]
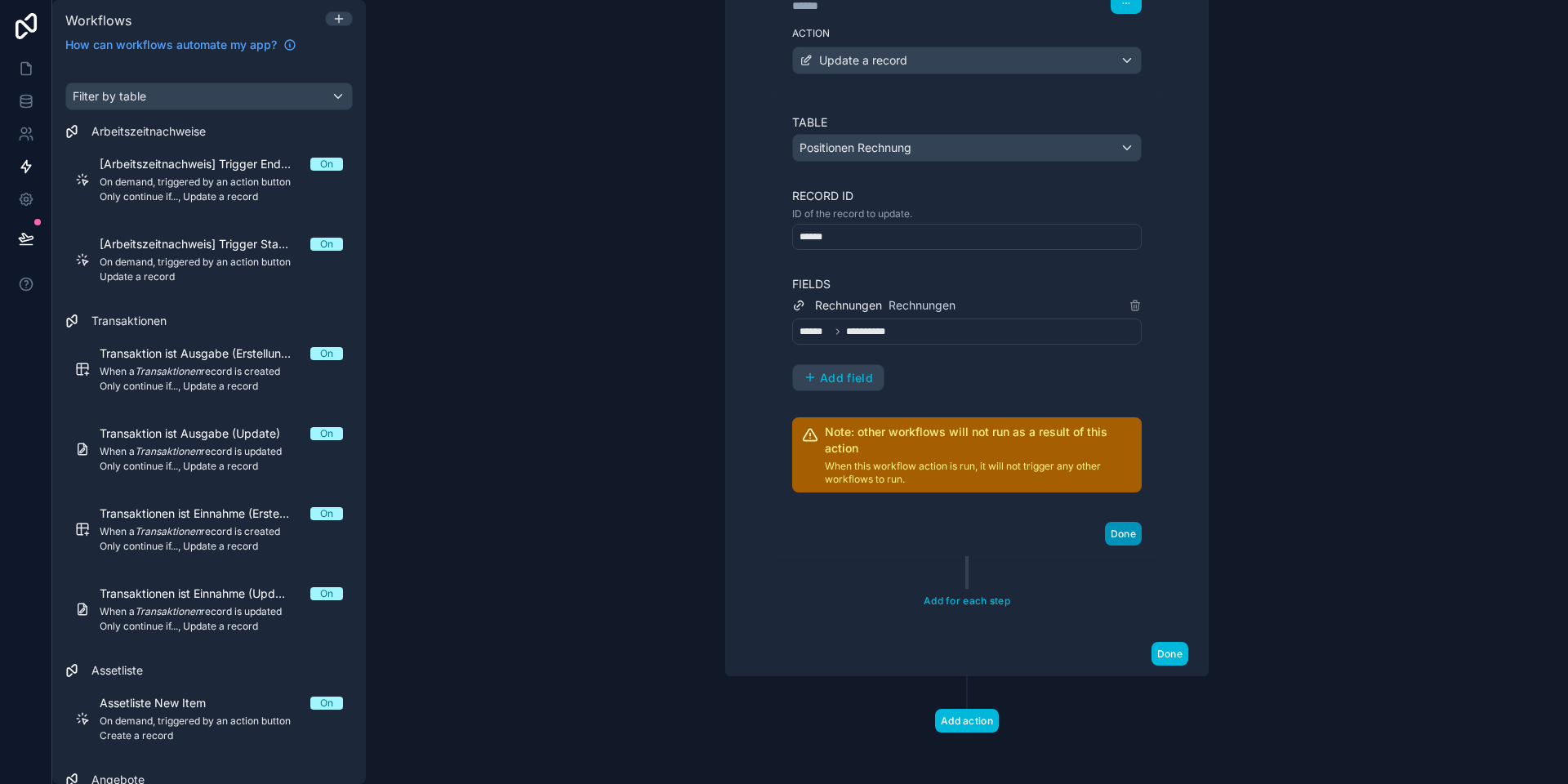
click at [1129, 533] on button "Done" at bounding box center [1122, 534] width 37 height 24
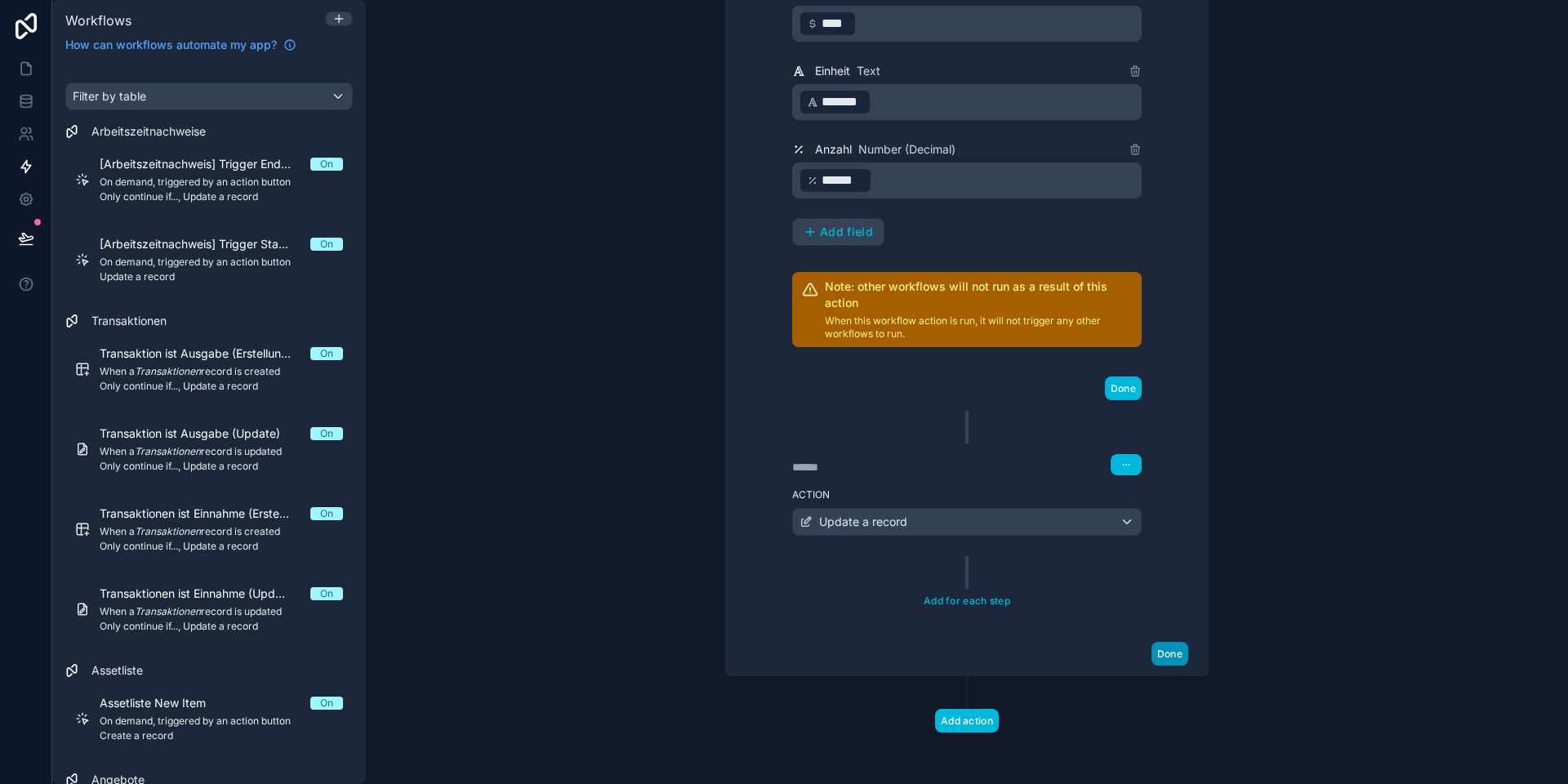
click at [1168, 651] on button "Done" at bounding box center [1169, 654] width 37 height 24
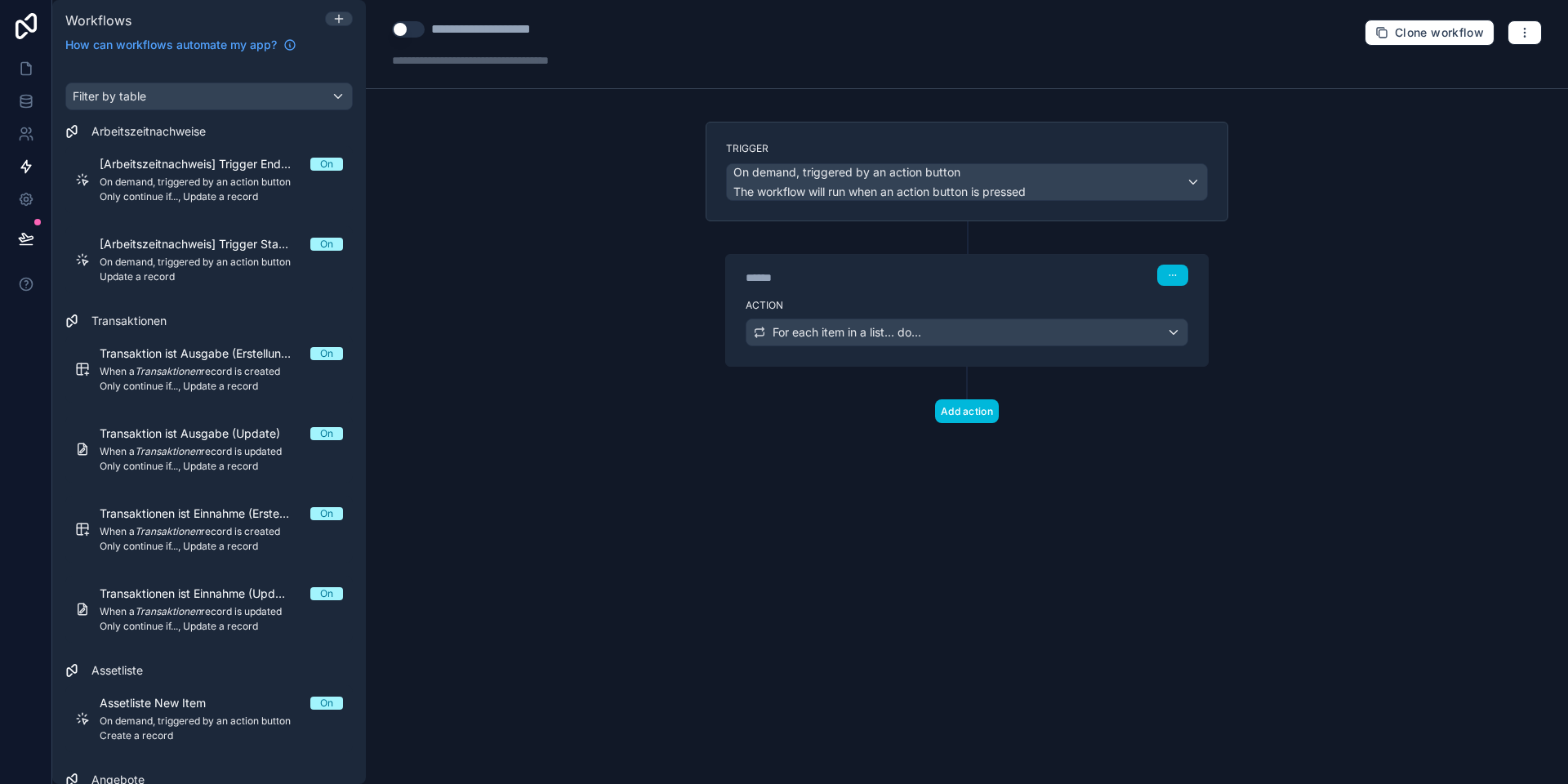
scroll to position [0, 0]
click at [921, 334] on span "For each item in a list... do..." at bounding box center [847, 332] width 149 height 17
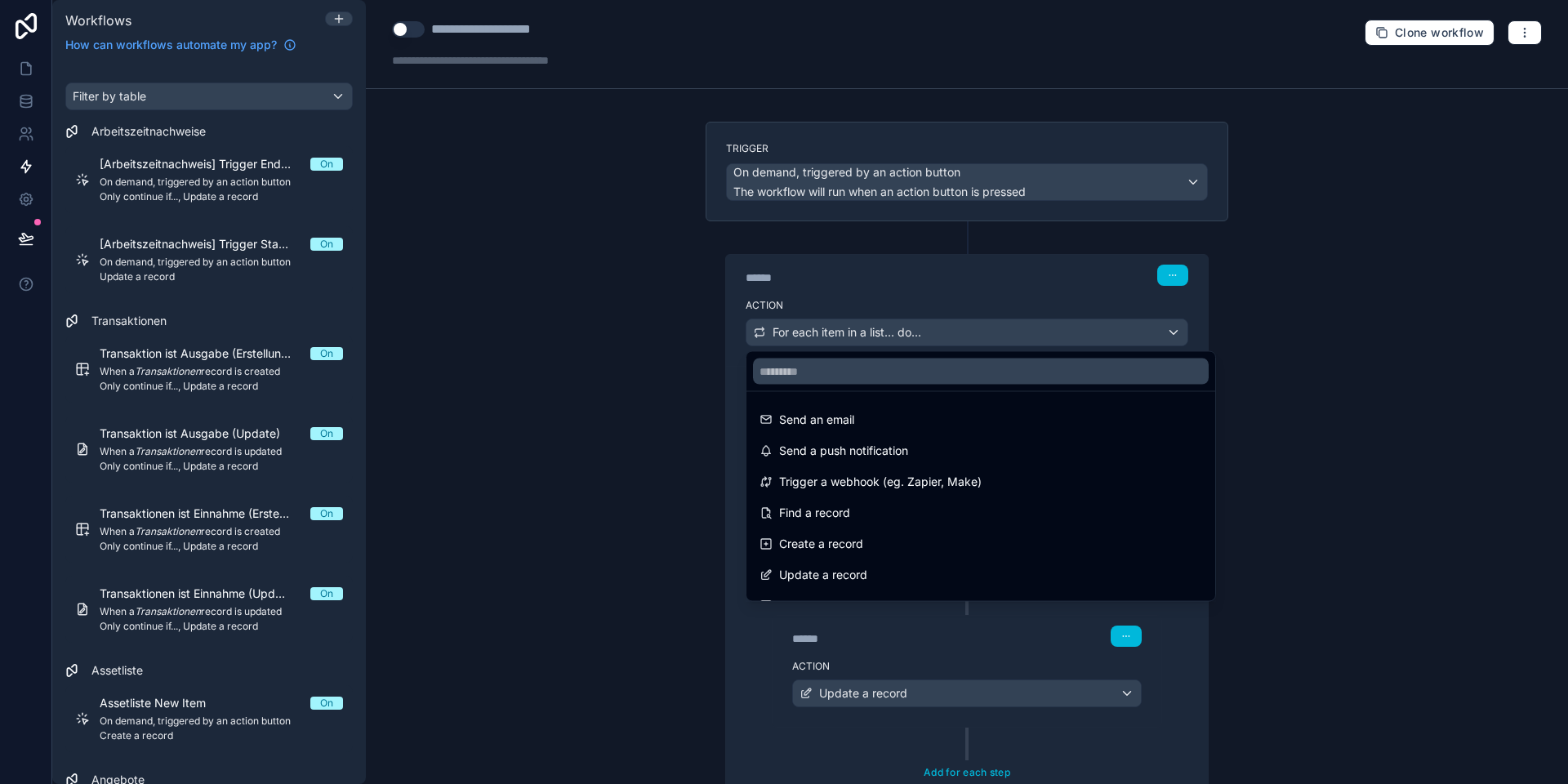
click at [915, 331] on div at bounding box center [784, 392] width 1568 height 784
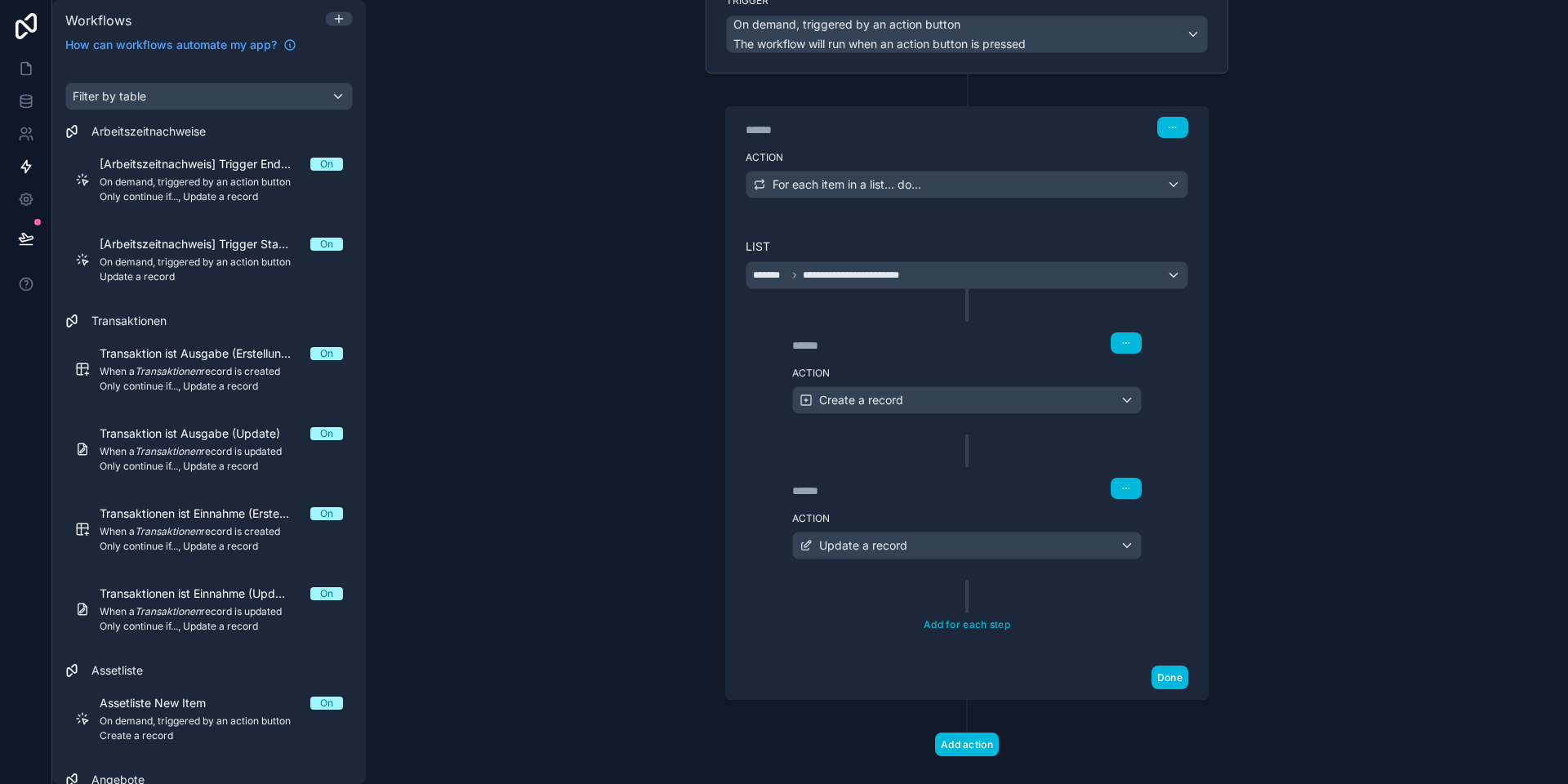
scroll to position [147, 0]
click at [889, 395] on span "Create a record" at bounding box center [860, 401] width 84 height 17
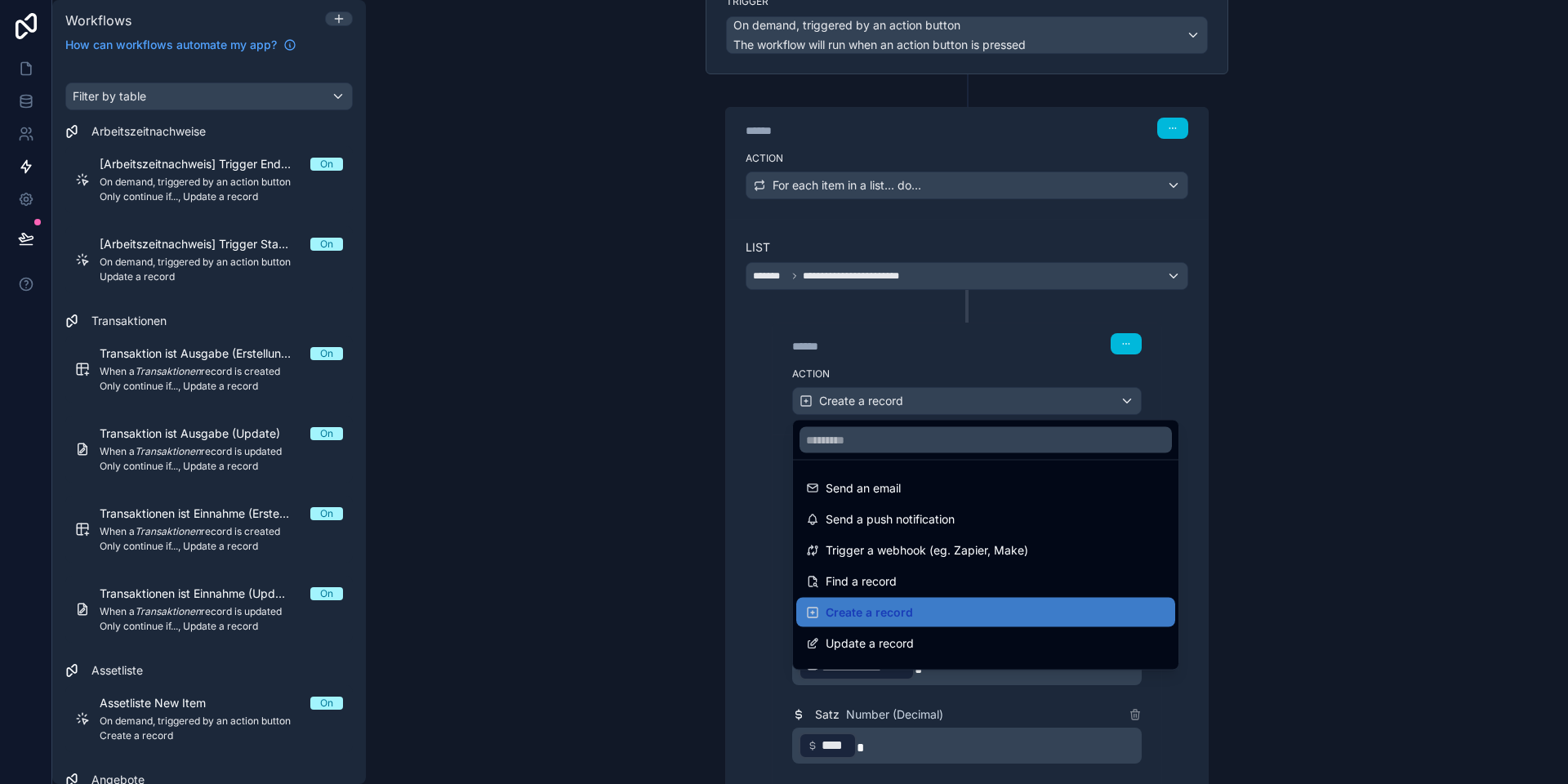
click at [879, 395] on div at bounding box center [784, 392] width 1568 height 784
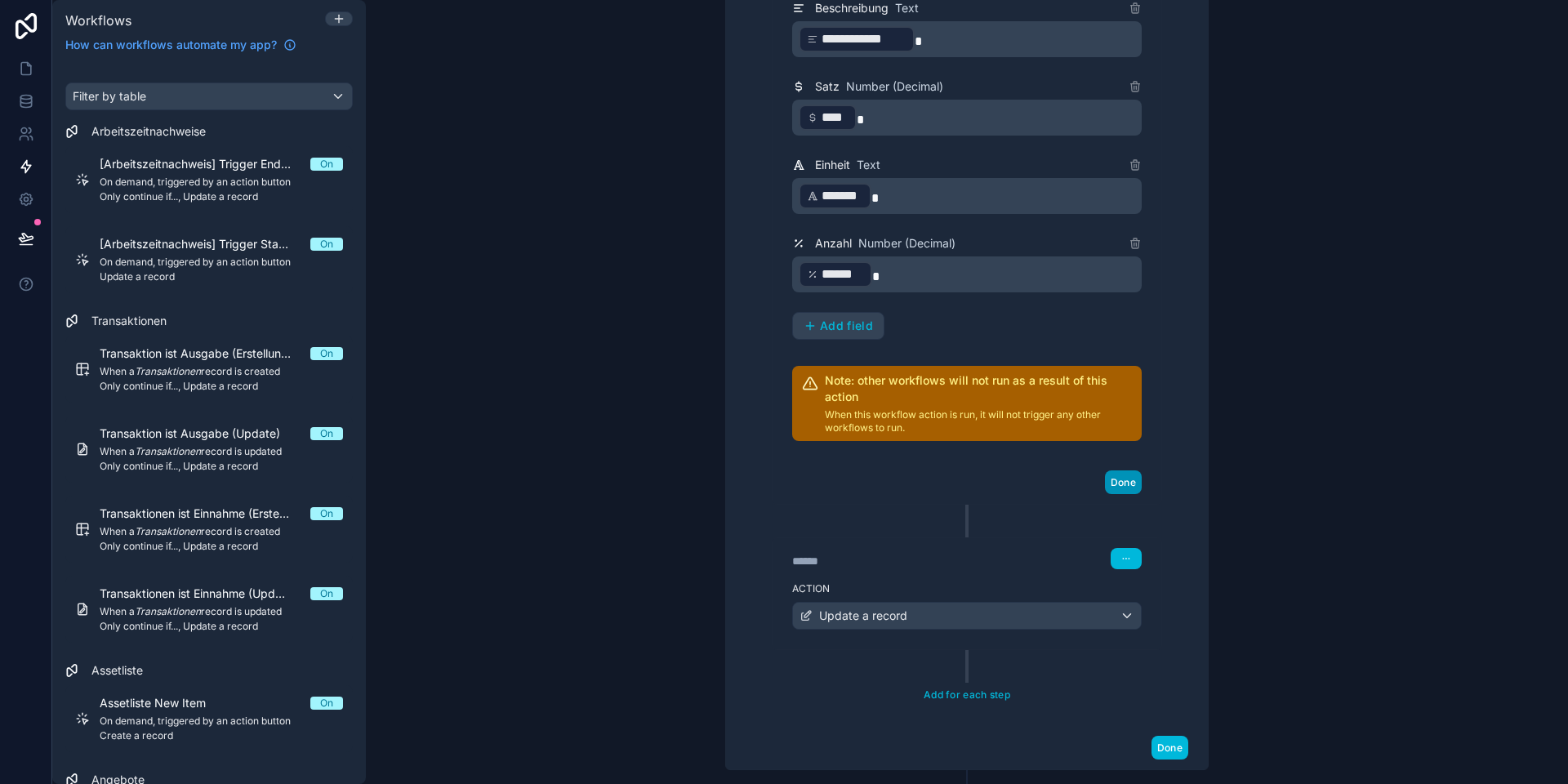
click at [1120, 479] on button "Done" at bounding box center [1122, 483] width 37 height 24
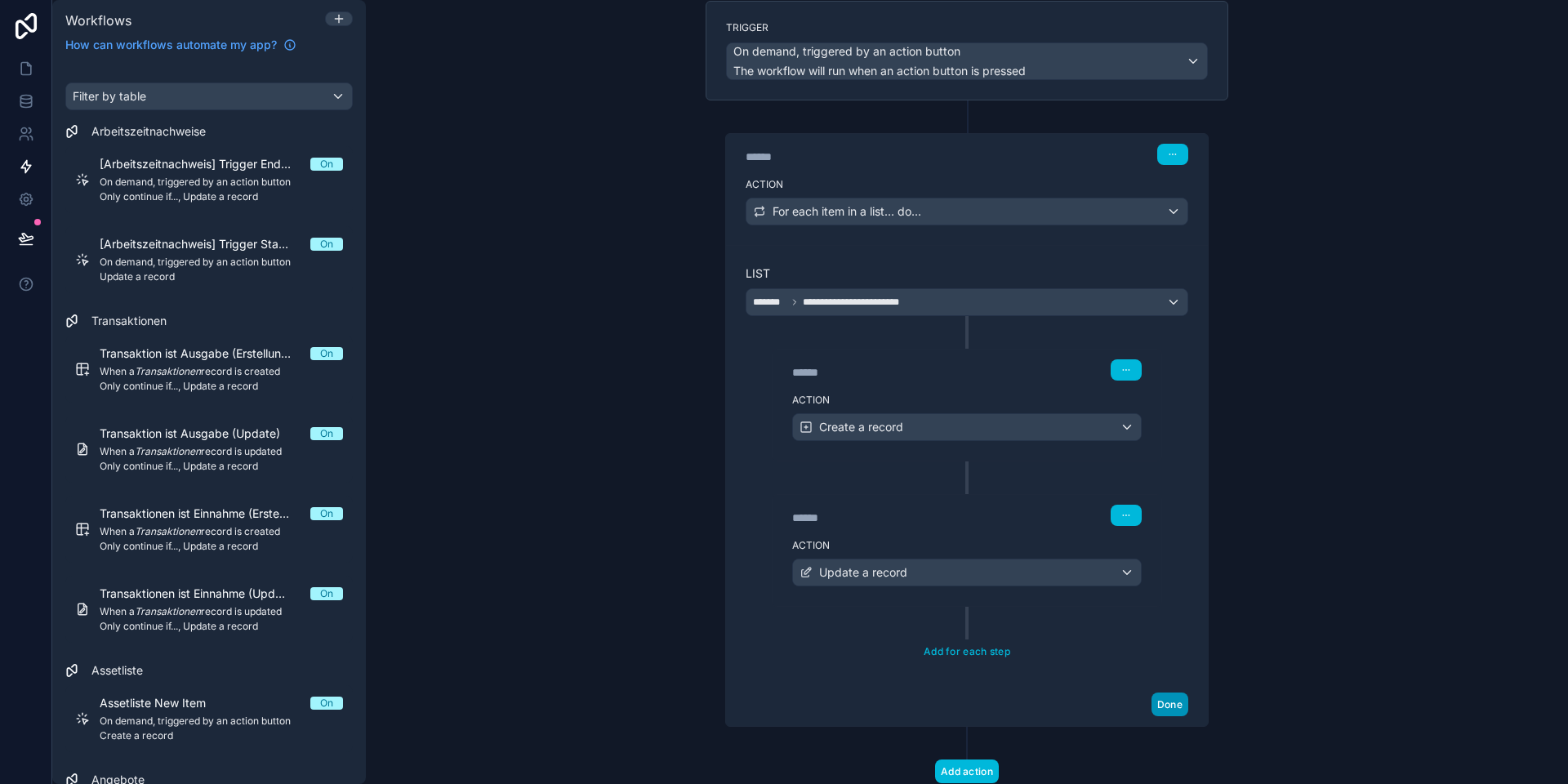
scroll to position [120, 0]
click at [1167, 703] on button "Done" at bounding box center [1169, 705] width 37 height 24
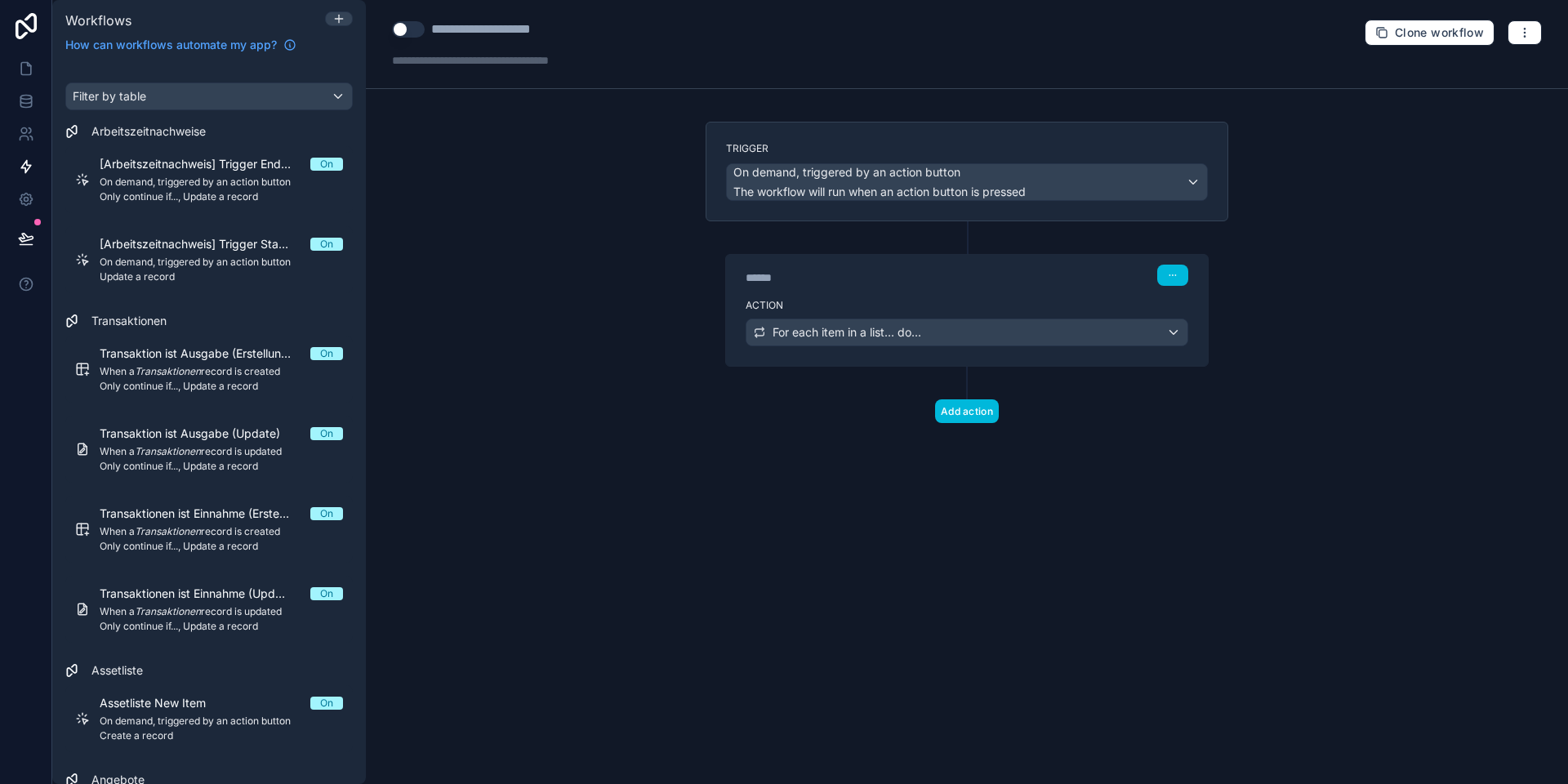
click at [508, 36] on div "**********" at bounding box center [506, 30] width 151 height 20
type div "**********"
click at [555, 277] on div "**********" at bounding box center [967, 392] width 1202 height 784
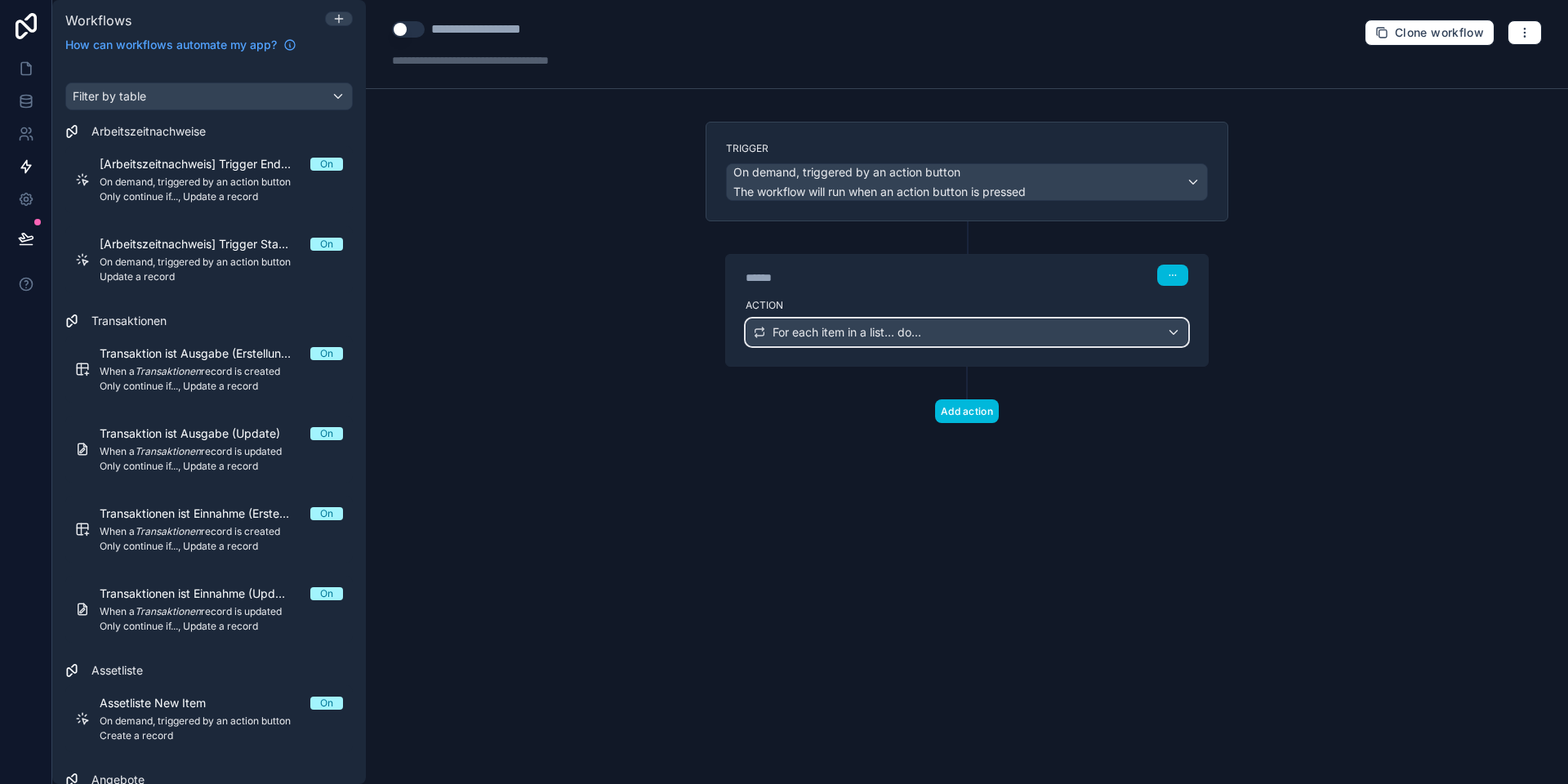
click at [857, 337] on span "For each item in a list... do..." at bounding box center [847, 332] width 149 height 17
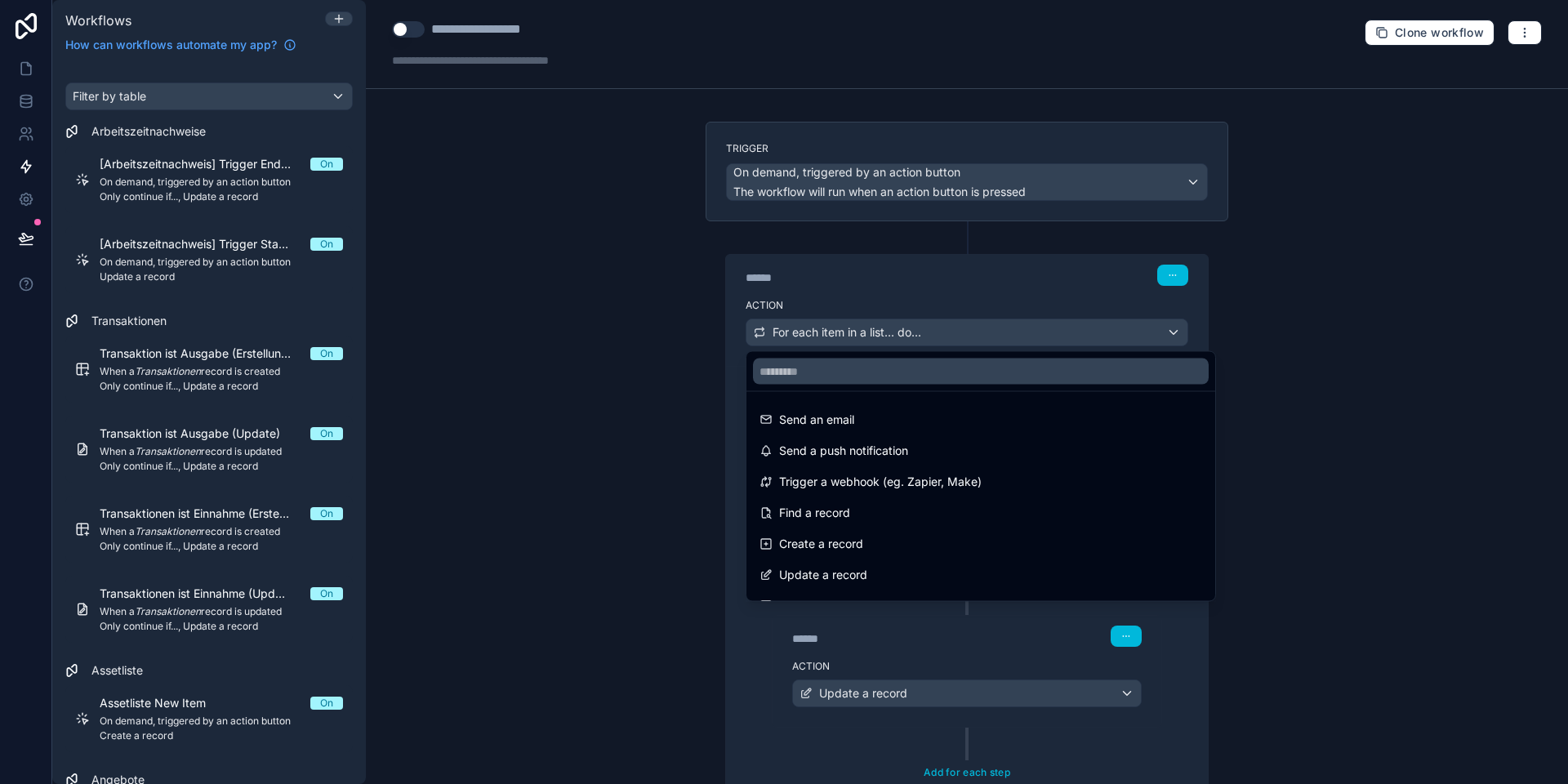
click at [829, 331] on div at bounding box center [784, 392] width 1568 height 784
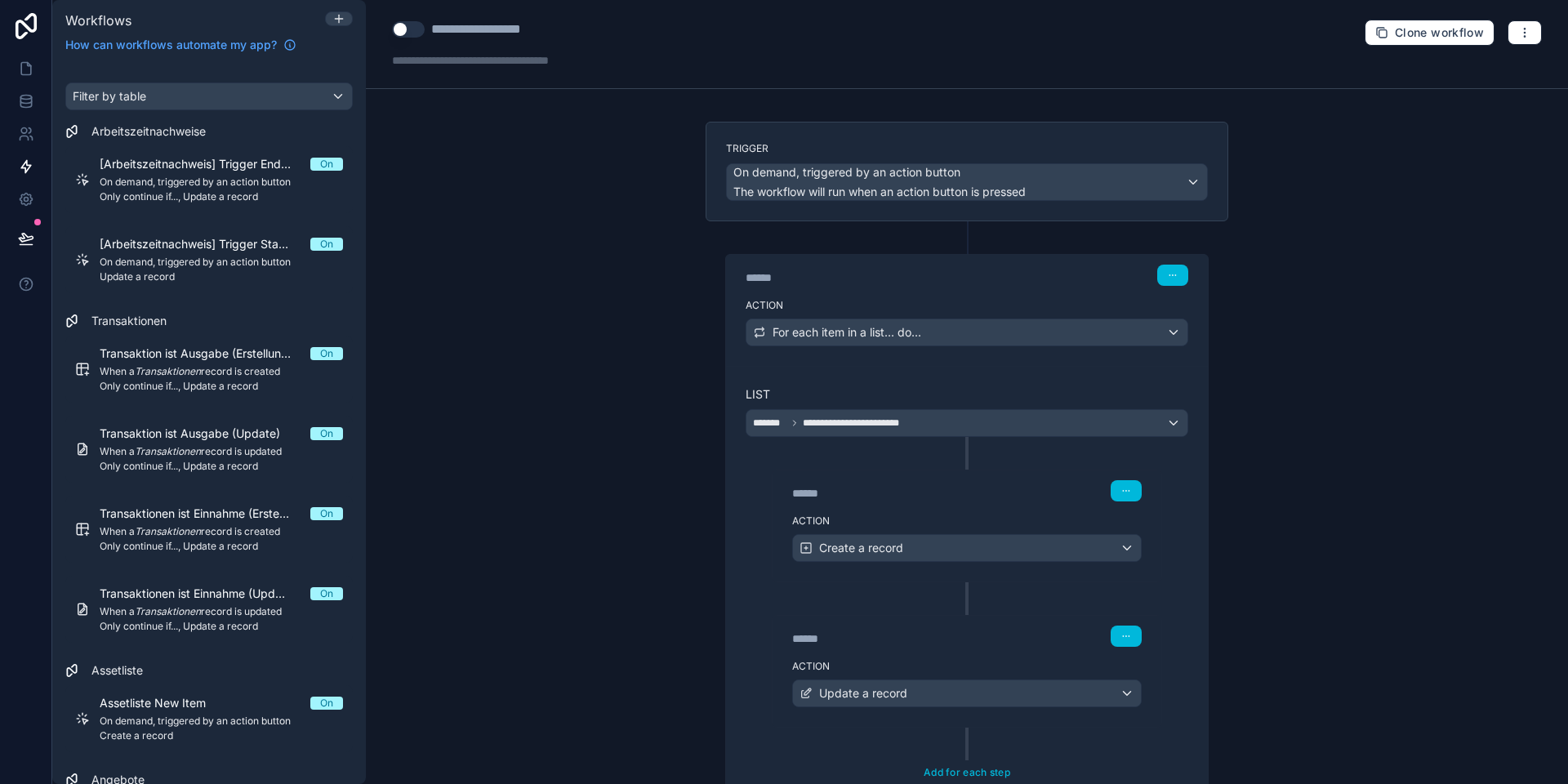
scroll to position [172, 0]
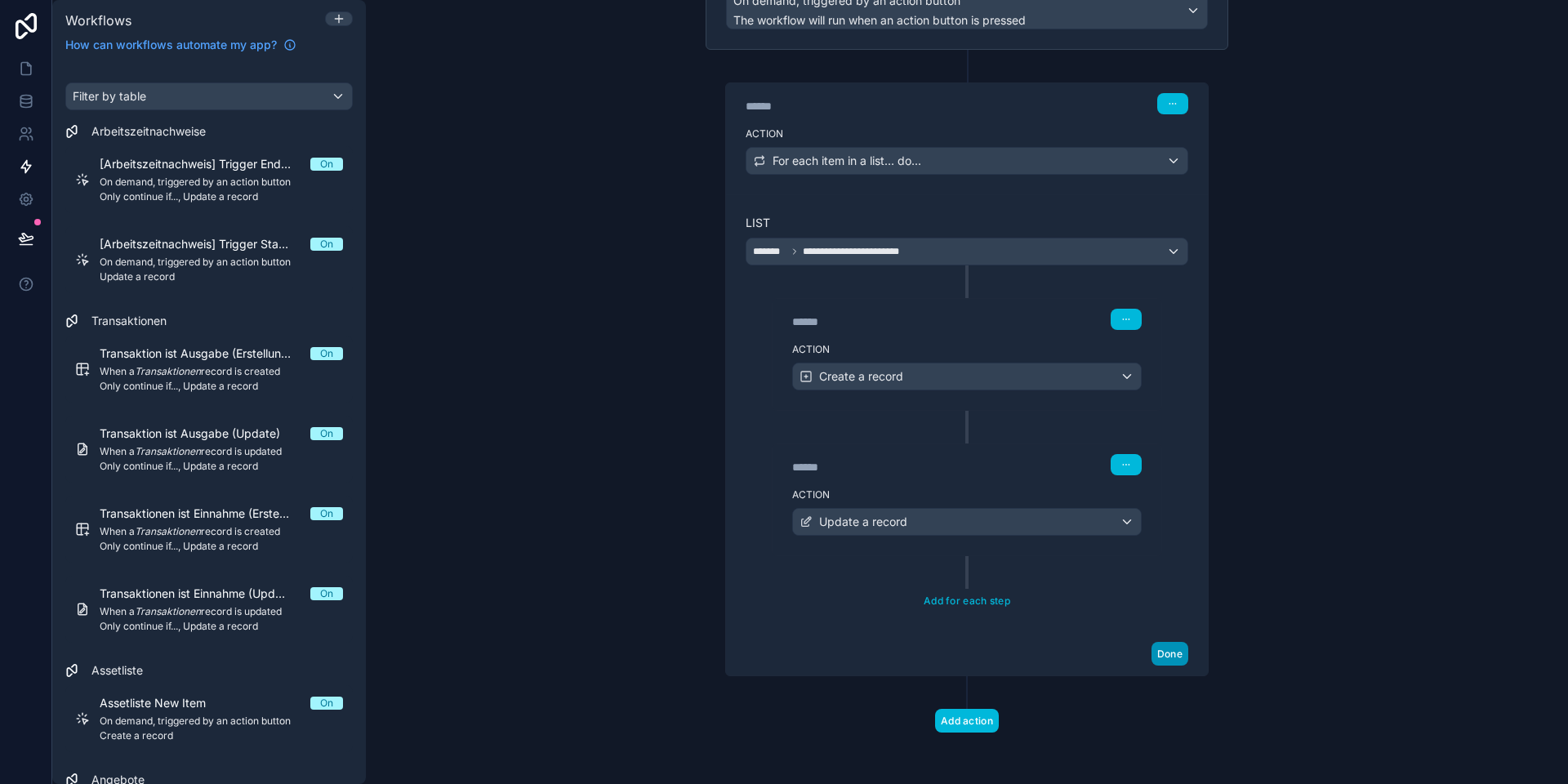
click at [1180, 657] on button "Done" at bounding box center [1169, 654] width 37 height 24
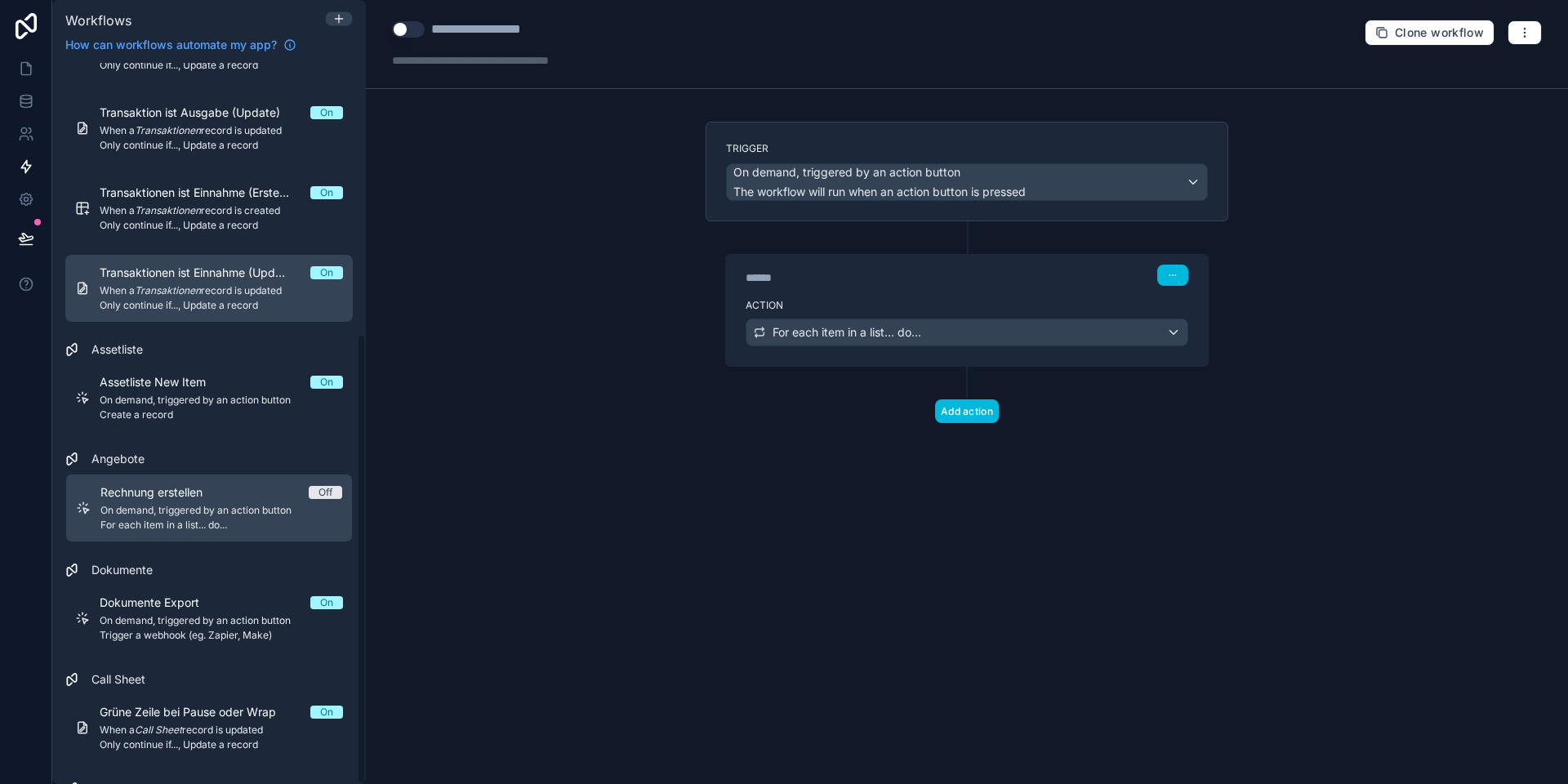
scroll to position [433, 0]
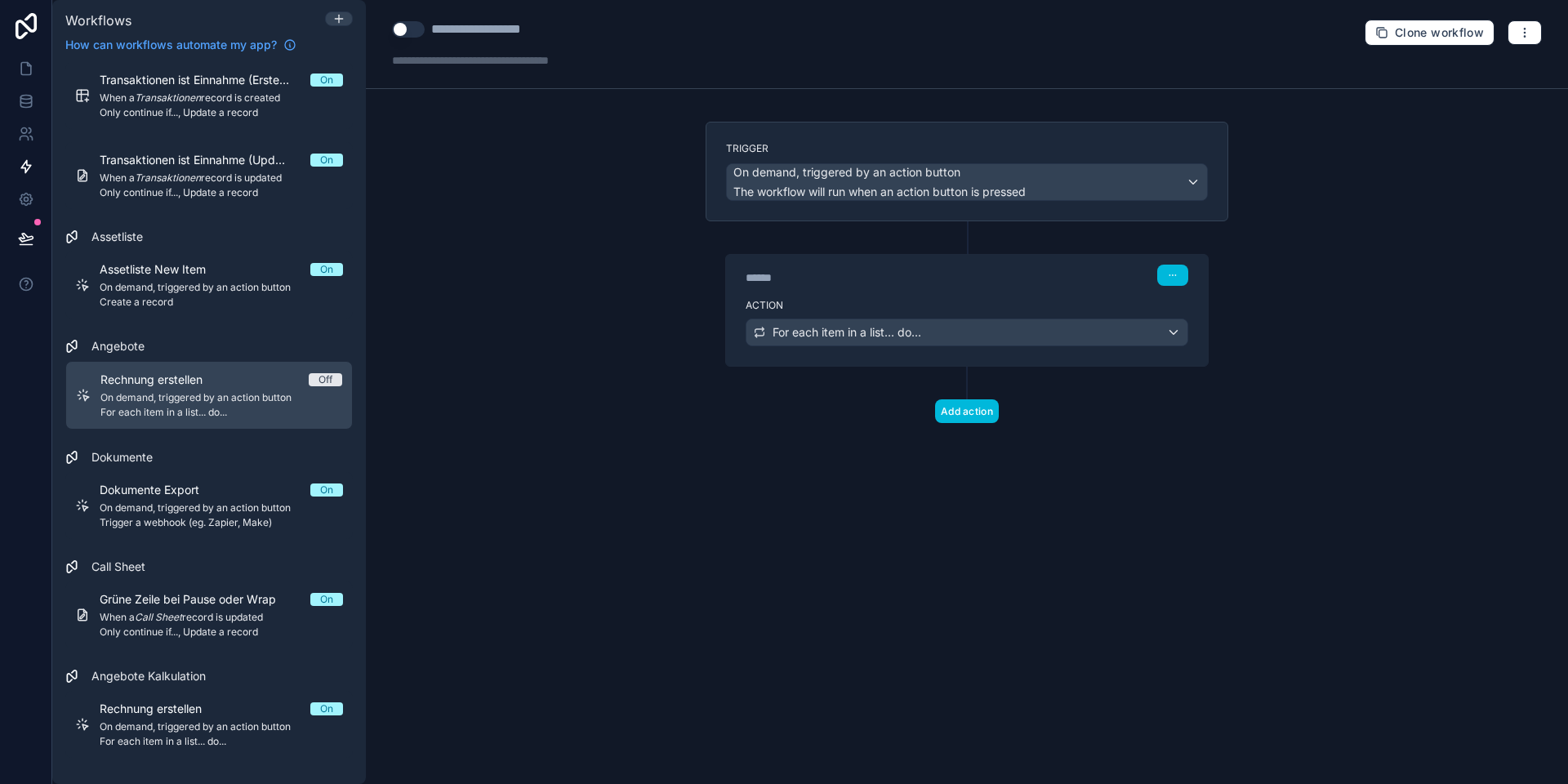
click at [408, 29] on button "Use setting" at bounding box center [408, 30] width 33 height 17
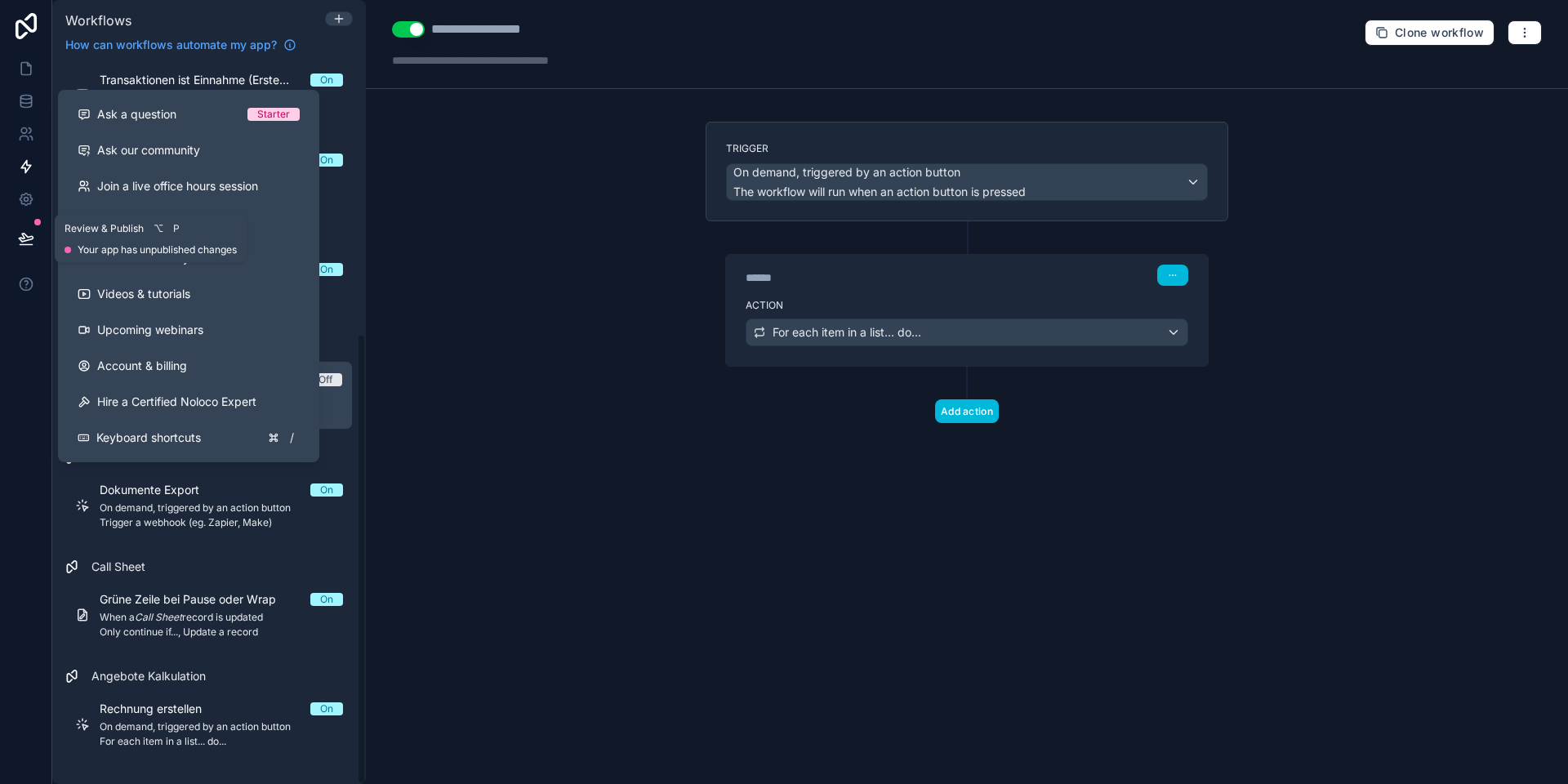
click at [28, 237] on icon at bounding box center [26, 238] width 14 height 8
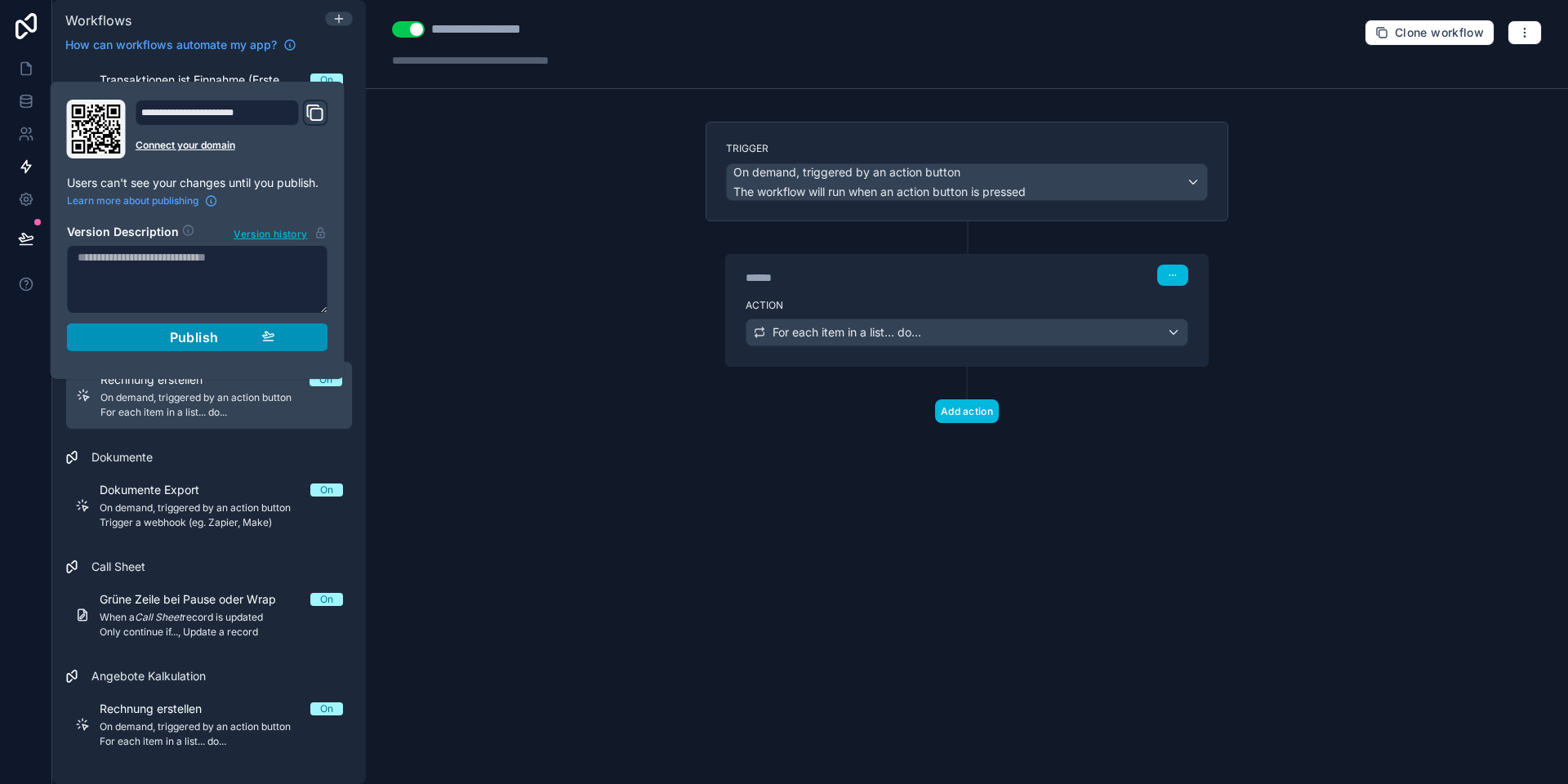
click at [136, 341] on div "Publish" at bounding box center [197, 337] width 155 height 17
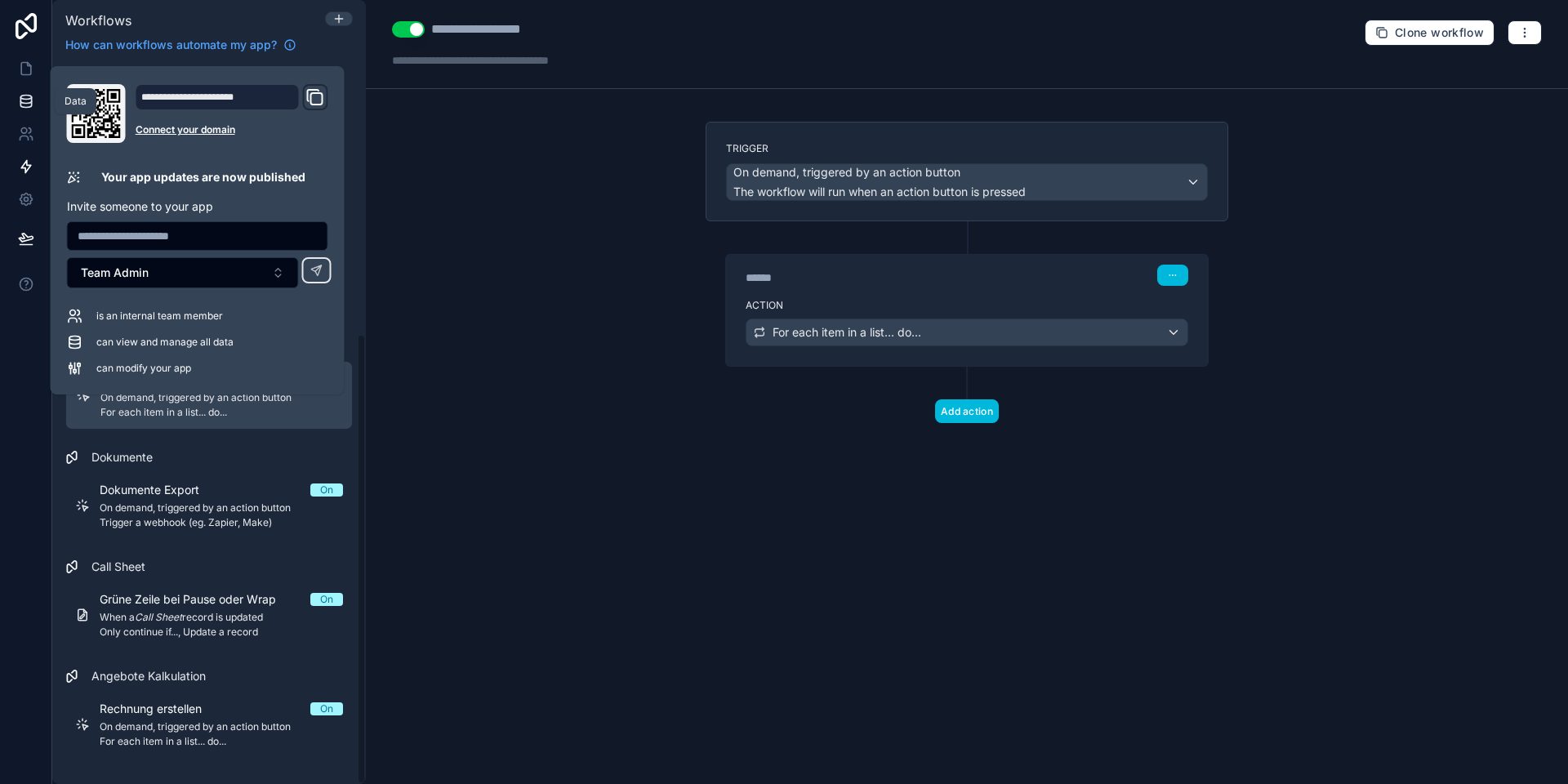
click at [24, 97] on icon at bounding box center [26, 101] width 17 height 17
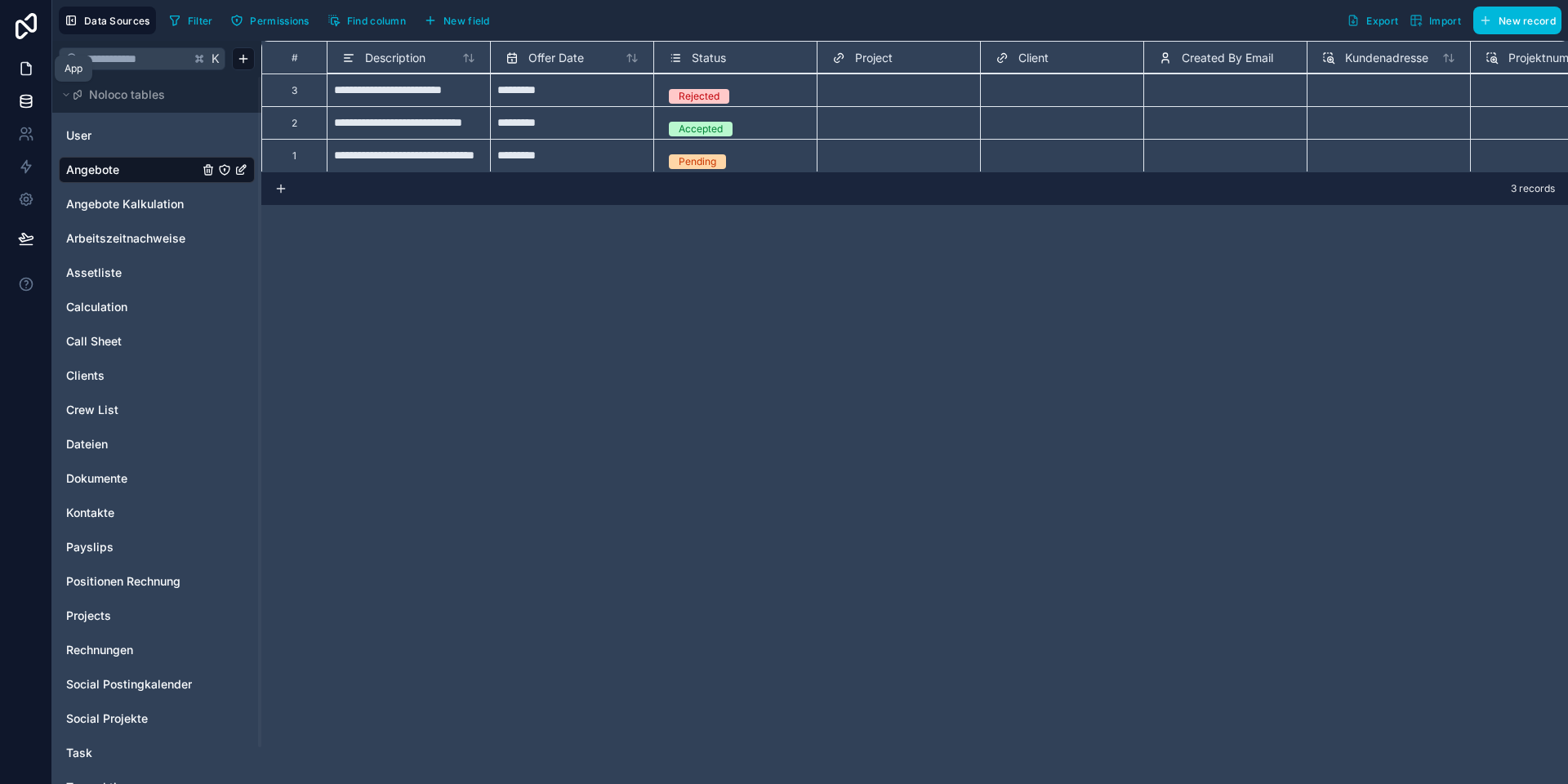
click at [23, 66] on icon at bounding box center [26, 68] width 17 height 17
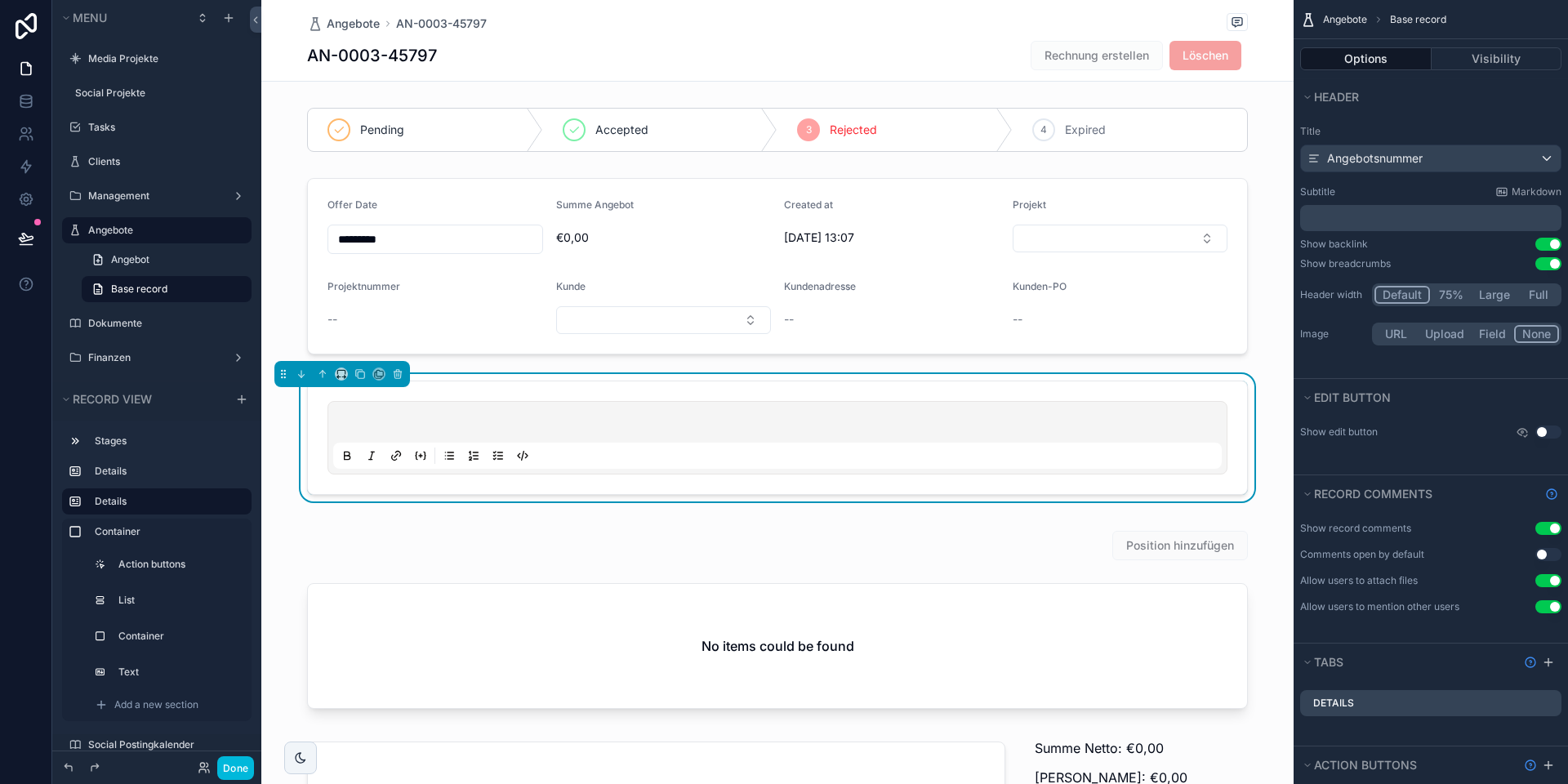
click at [934, 46] on div "AN-0003-45797 Rechnung erstellen Löschen" at bounding box center [777, 55] width 940 height 31
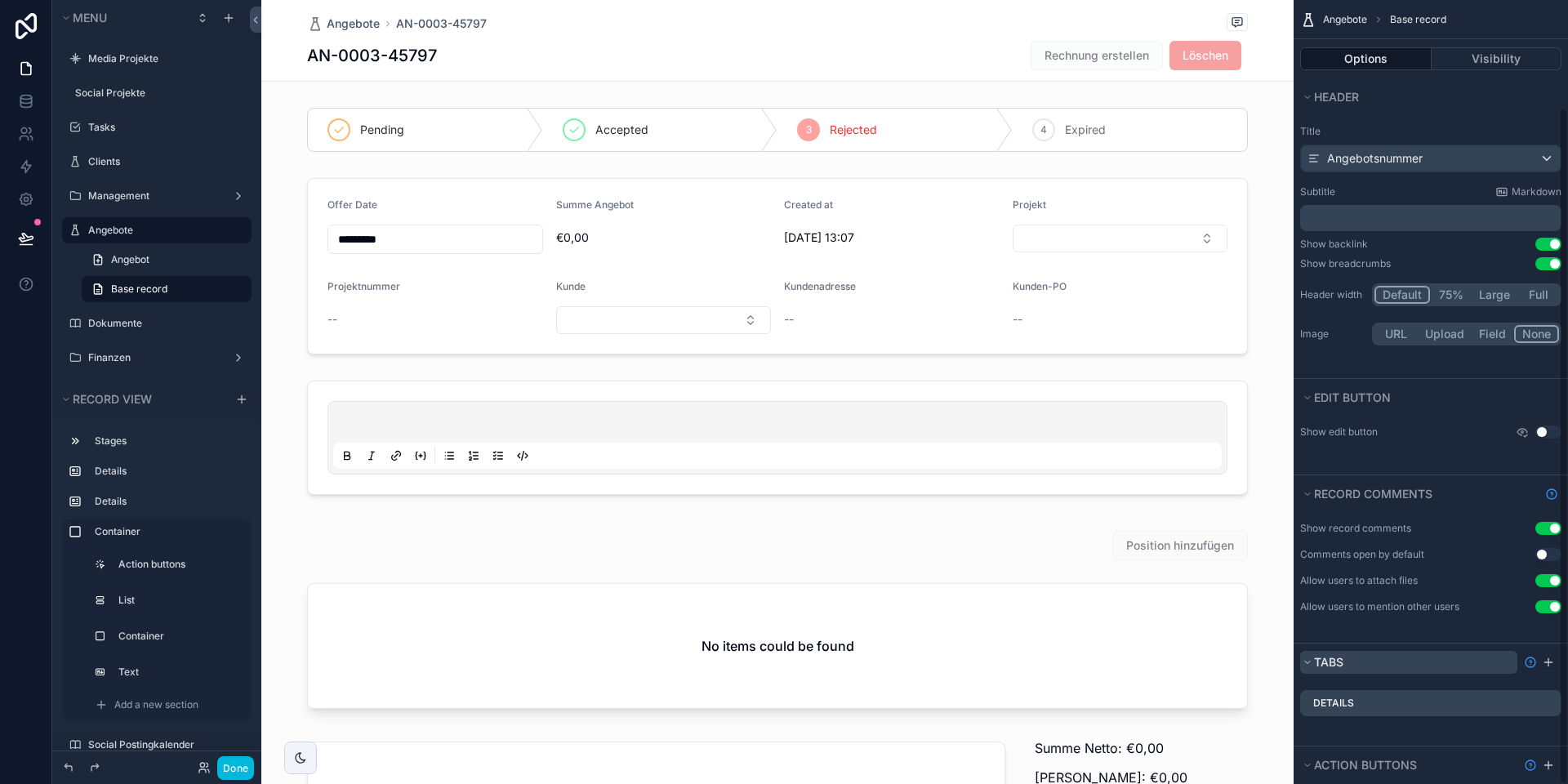
scroll to position [124, 0]
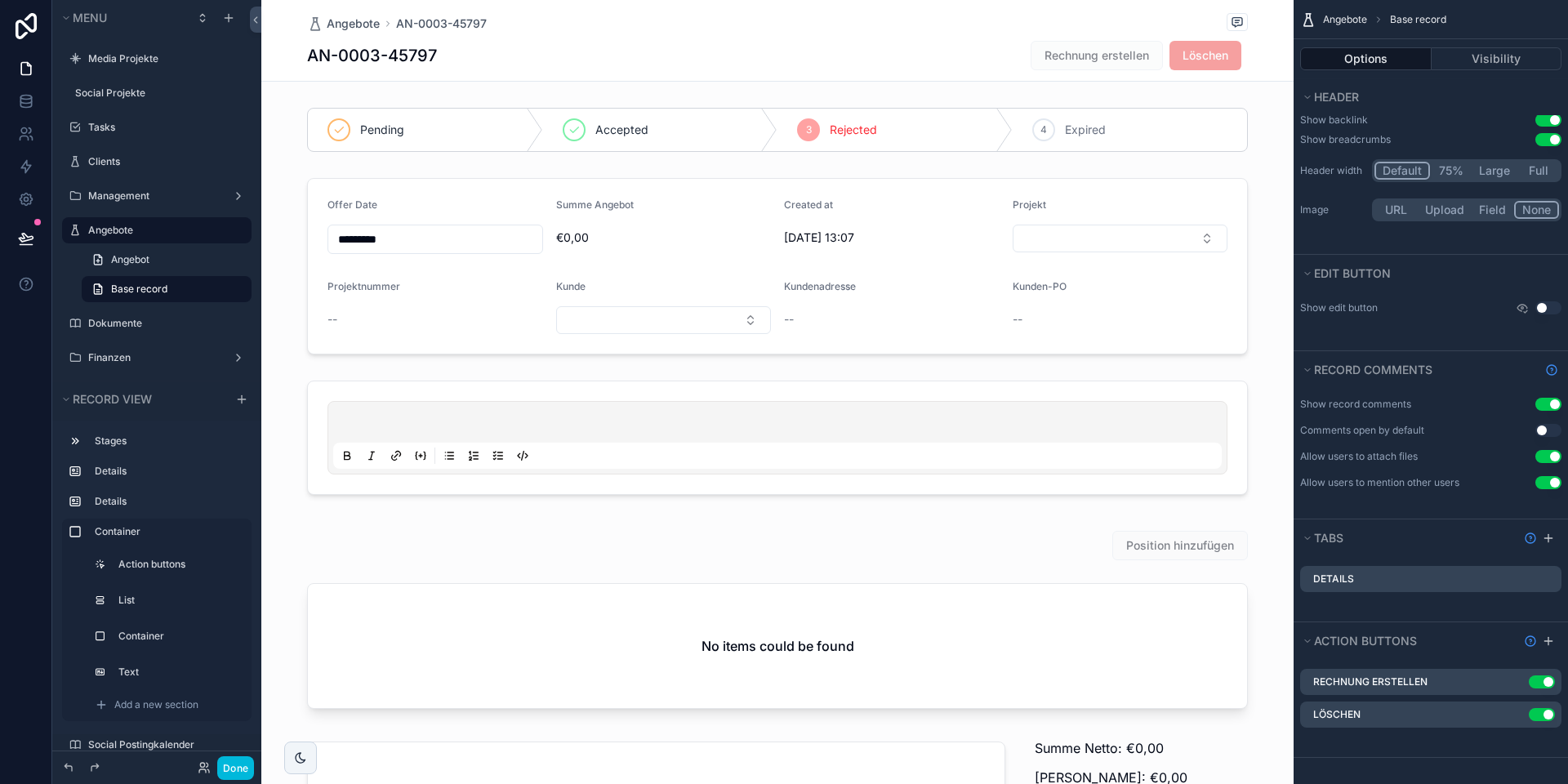
click at [0, 0] on icon "scrollable content" at bounding box center [0, 0] width 0 height 0
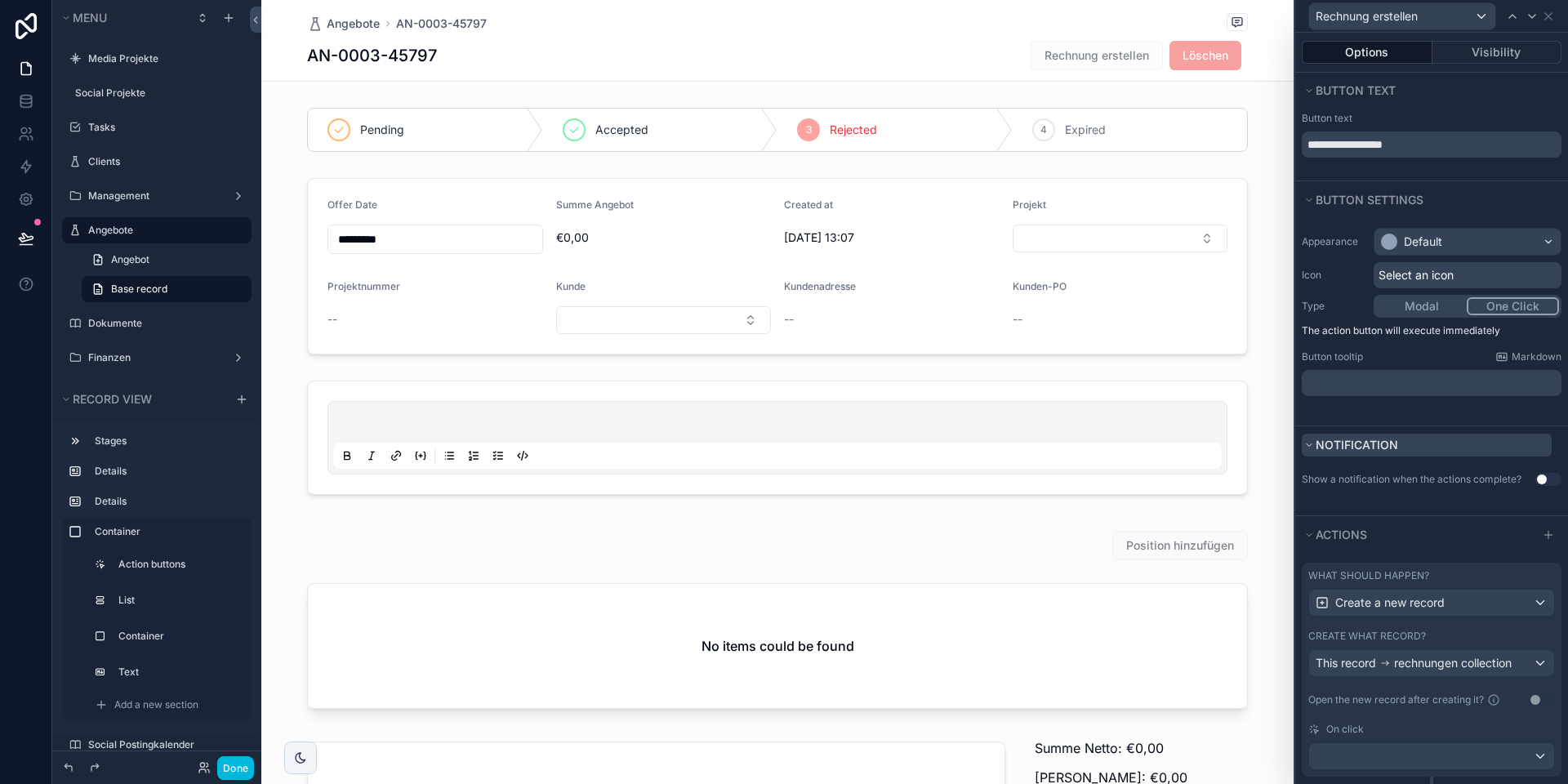
scroll to position [196, 0]
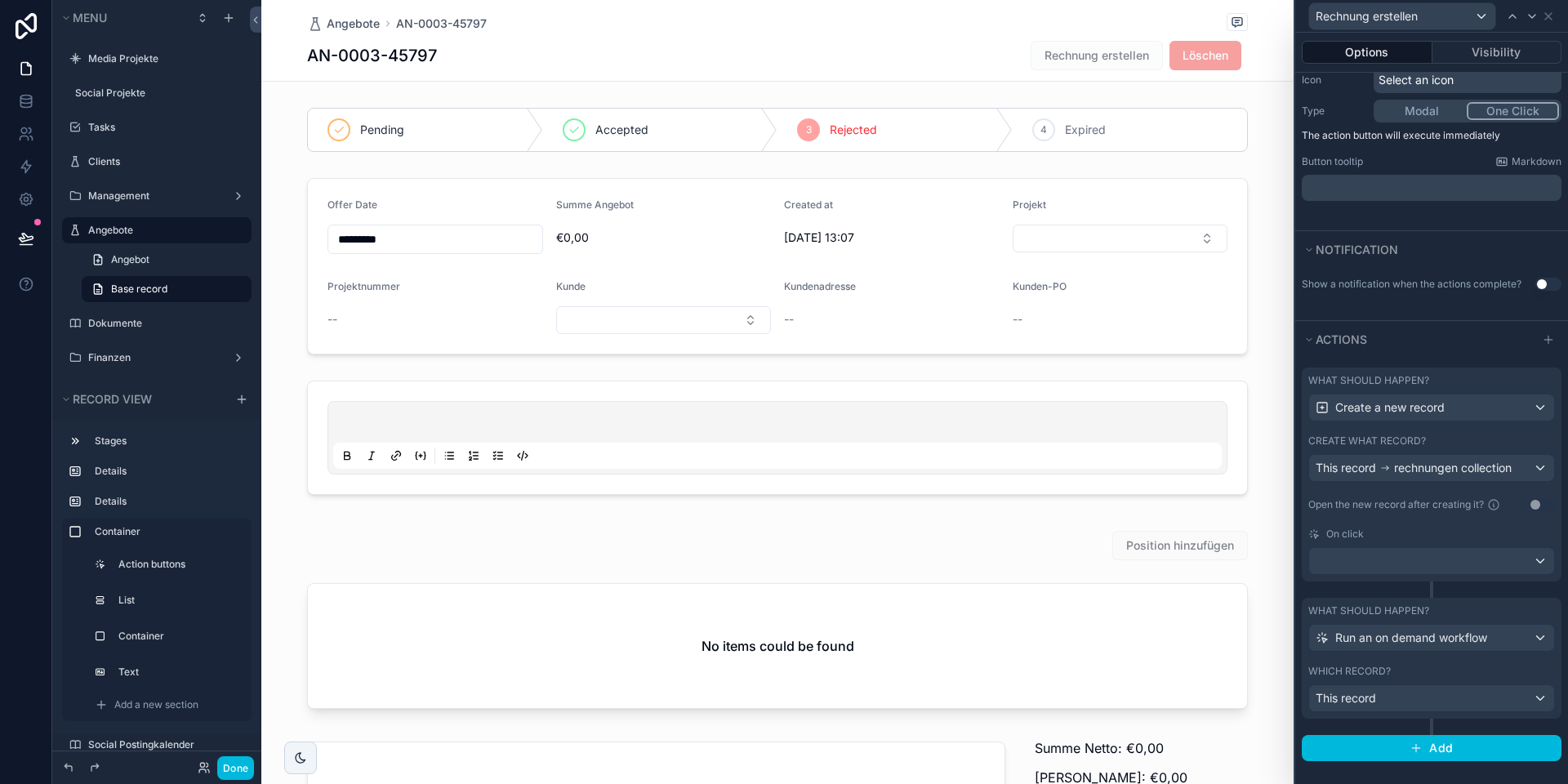
click at [1412, 672] on div "Which record?" at bounding box center [1431, 670] width 247 height 13
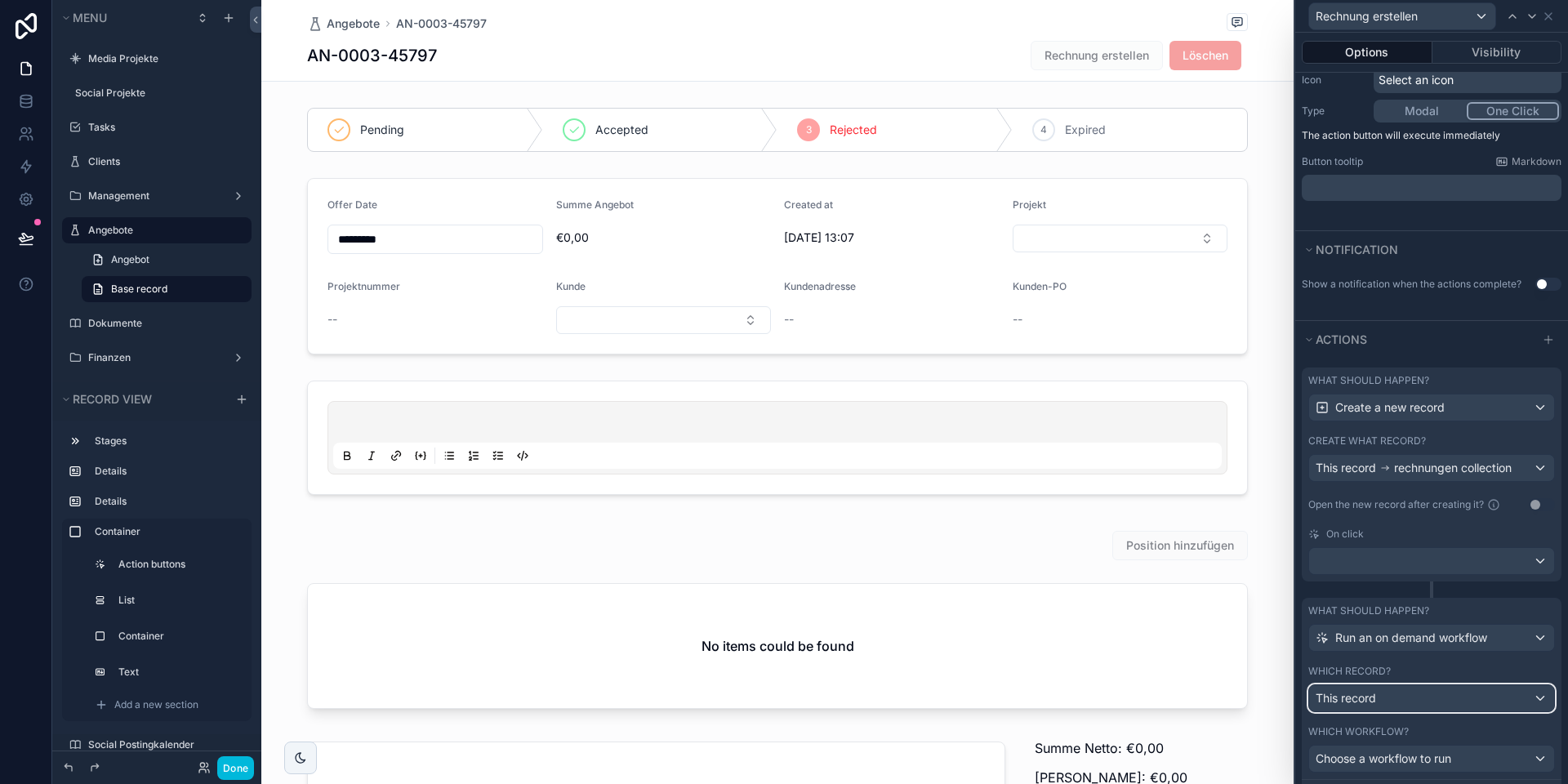
click at [1410, 693] on div "This record" at bounding box center [1431, 698] width 245 height 26
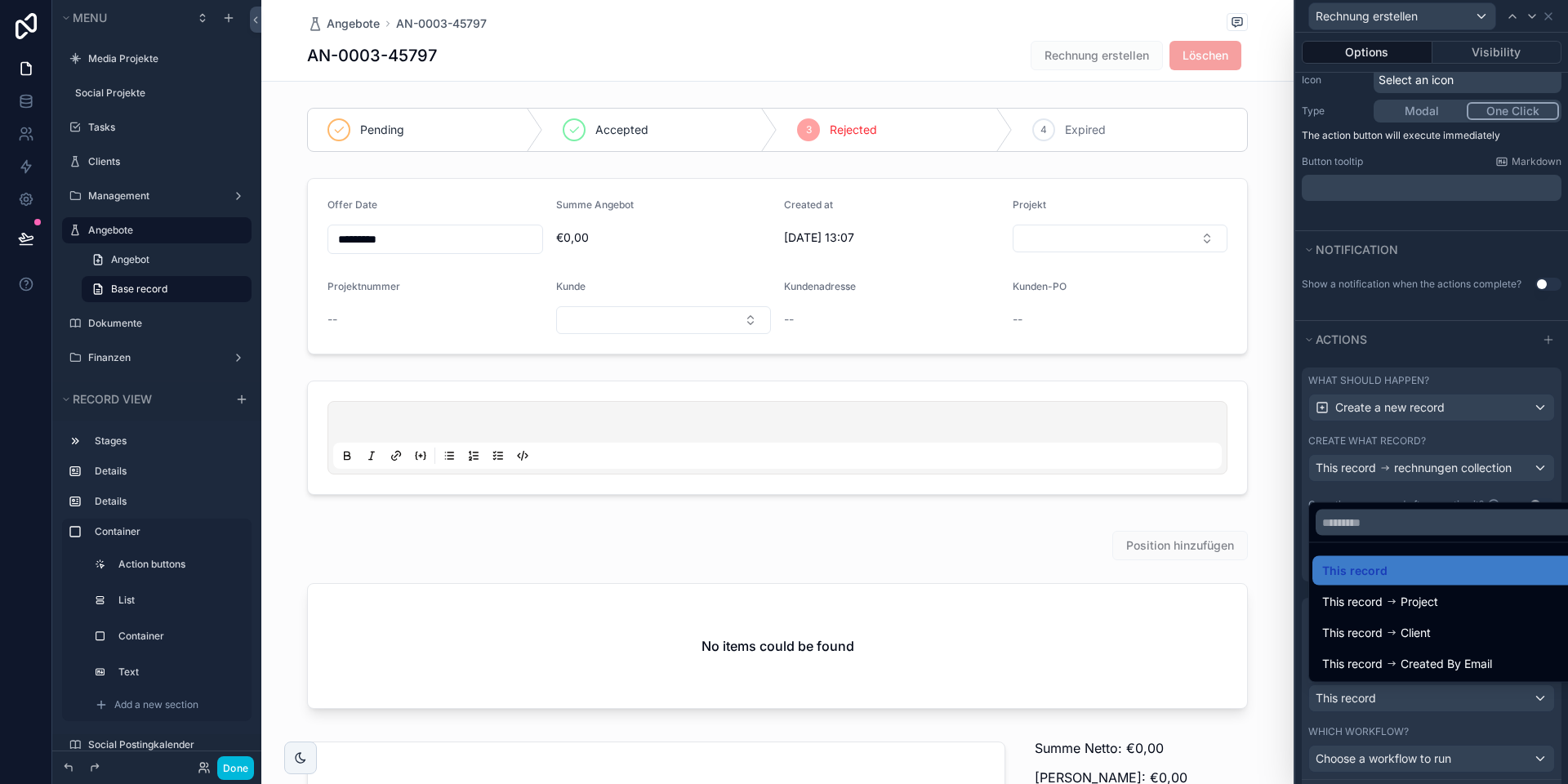
click at [1400, 693] on div at bounding box center [1431, 392] width 272 height 784
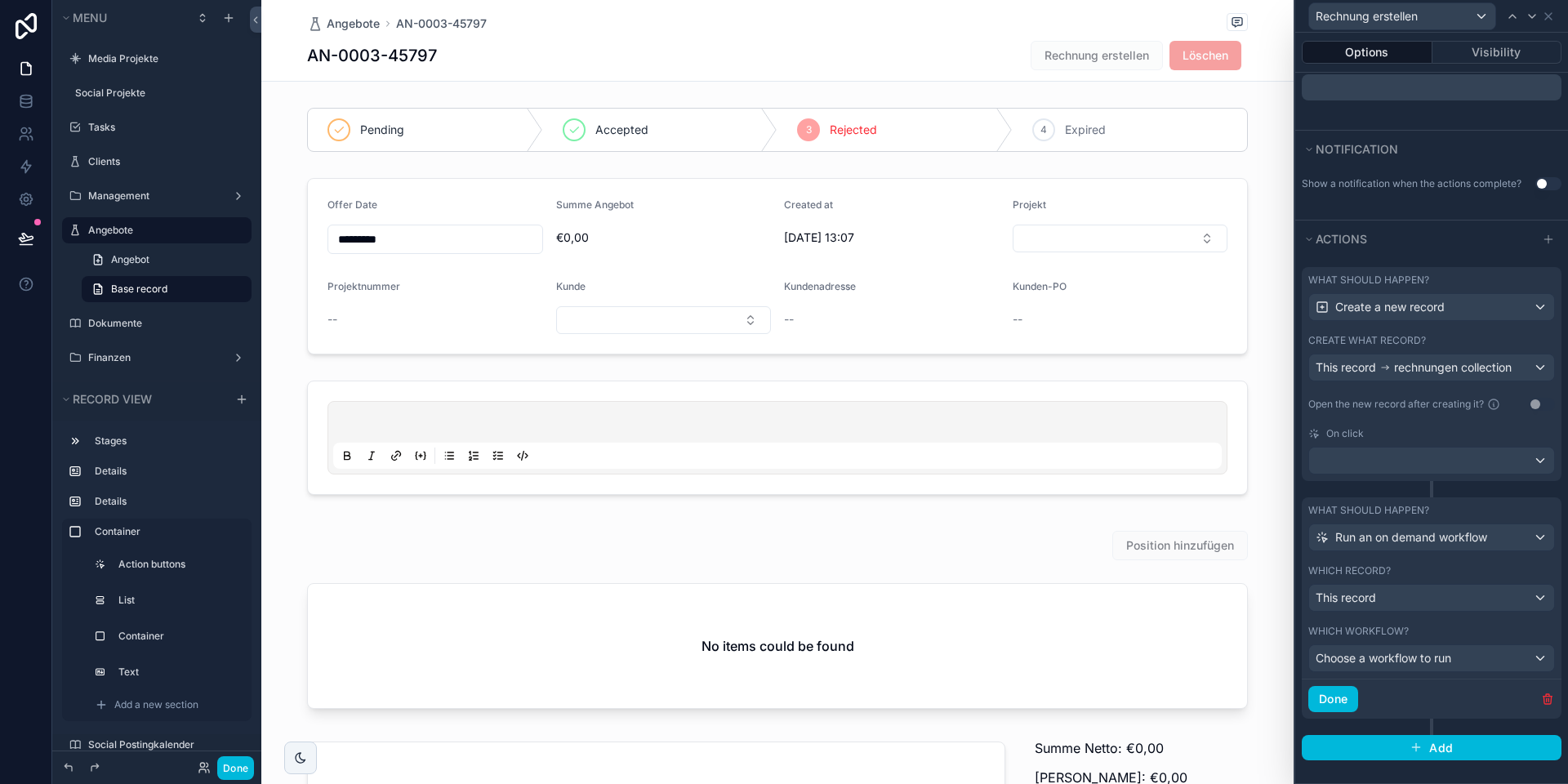
scroll to position [295, 0]
click at [1355, 661] on span "Choose a workflow to run" at bounding box center [1382, 659] width 135 height 14
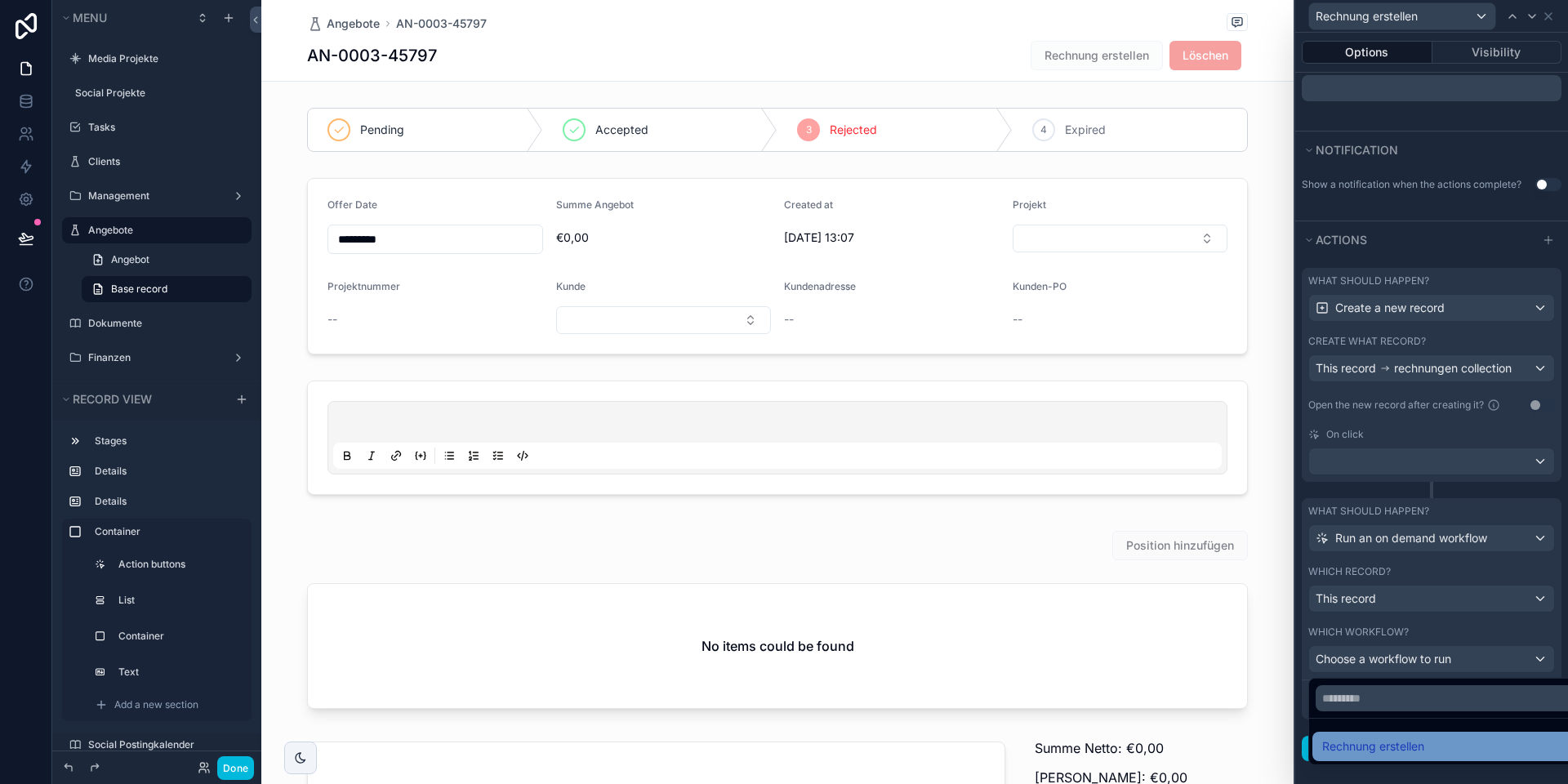
click at [1378, 749] on span "Rechnung erstellen" at bounding box center [1372, 746] width 102 height 20
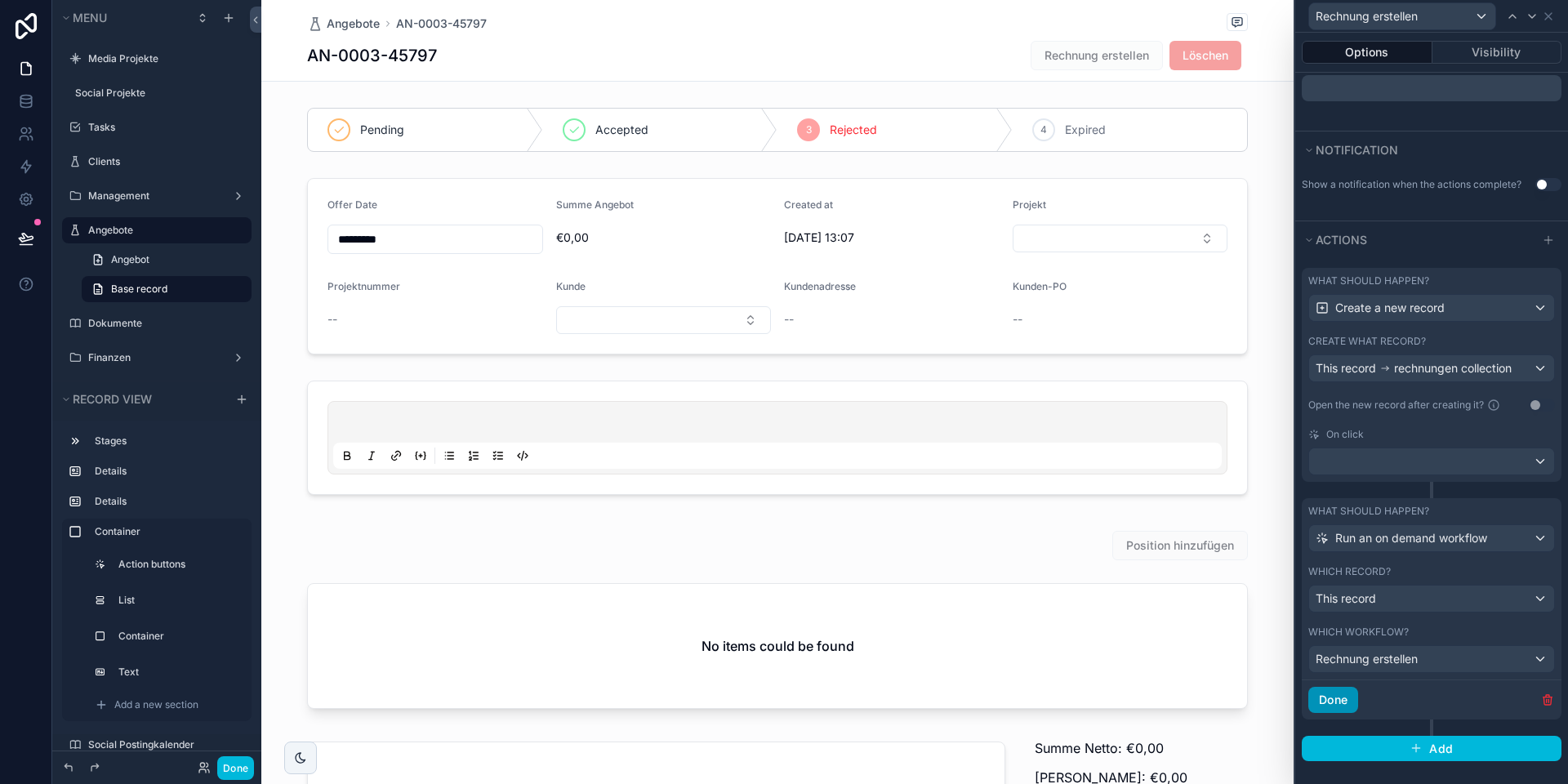
click at [1344, 697] on button "Done" at bounding box center [1332, 700] width 49 height 26
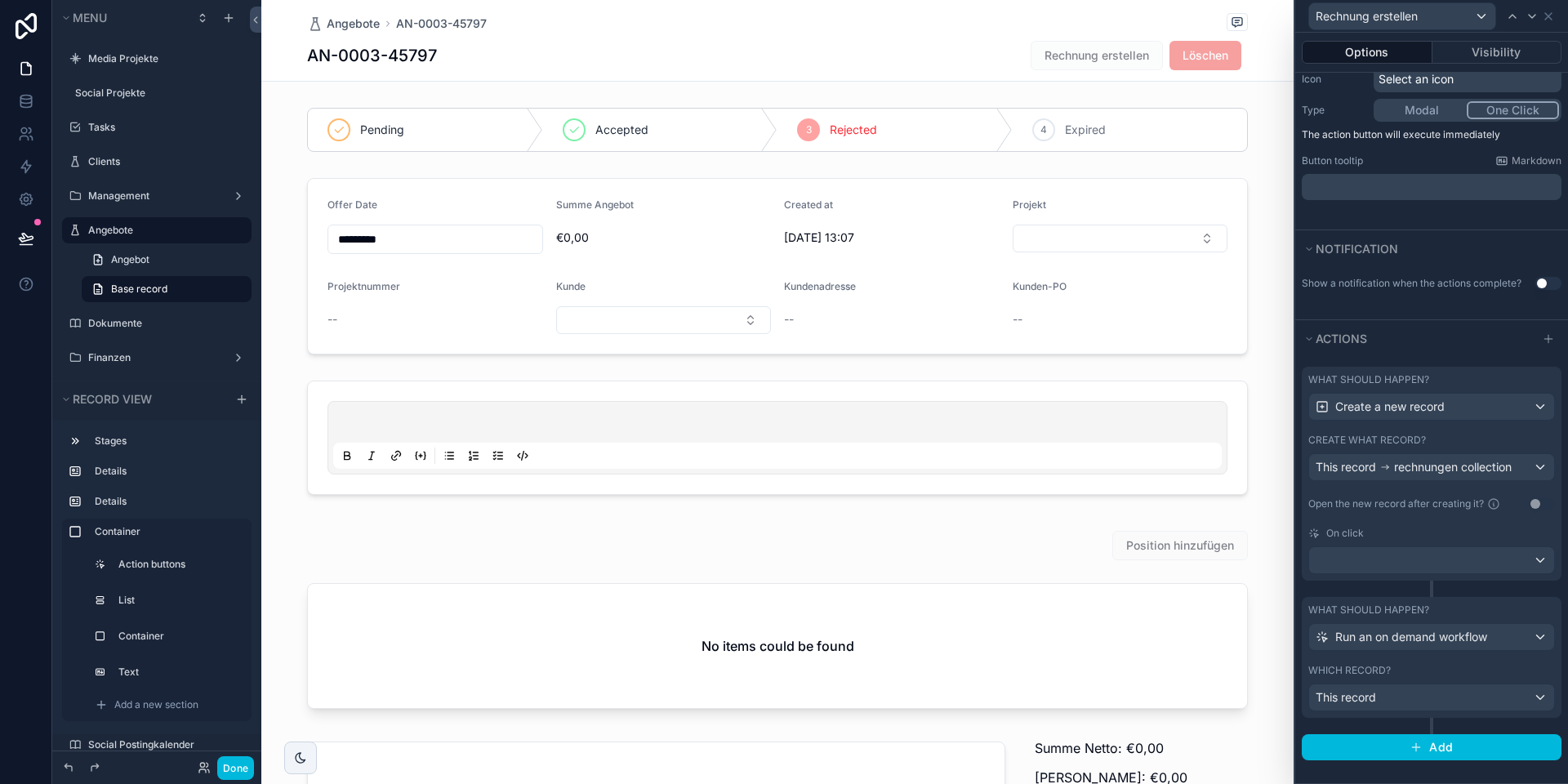
scroll to position [196, 0]
click at [234, 768] on button "Done" at bounding box center [235, 768] width 37 height 24
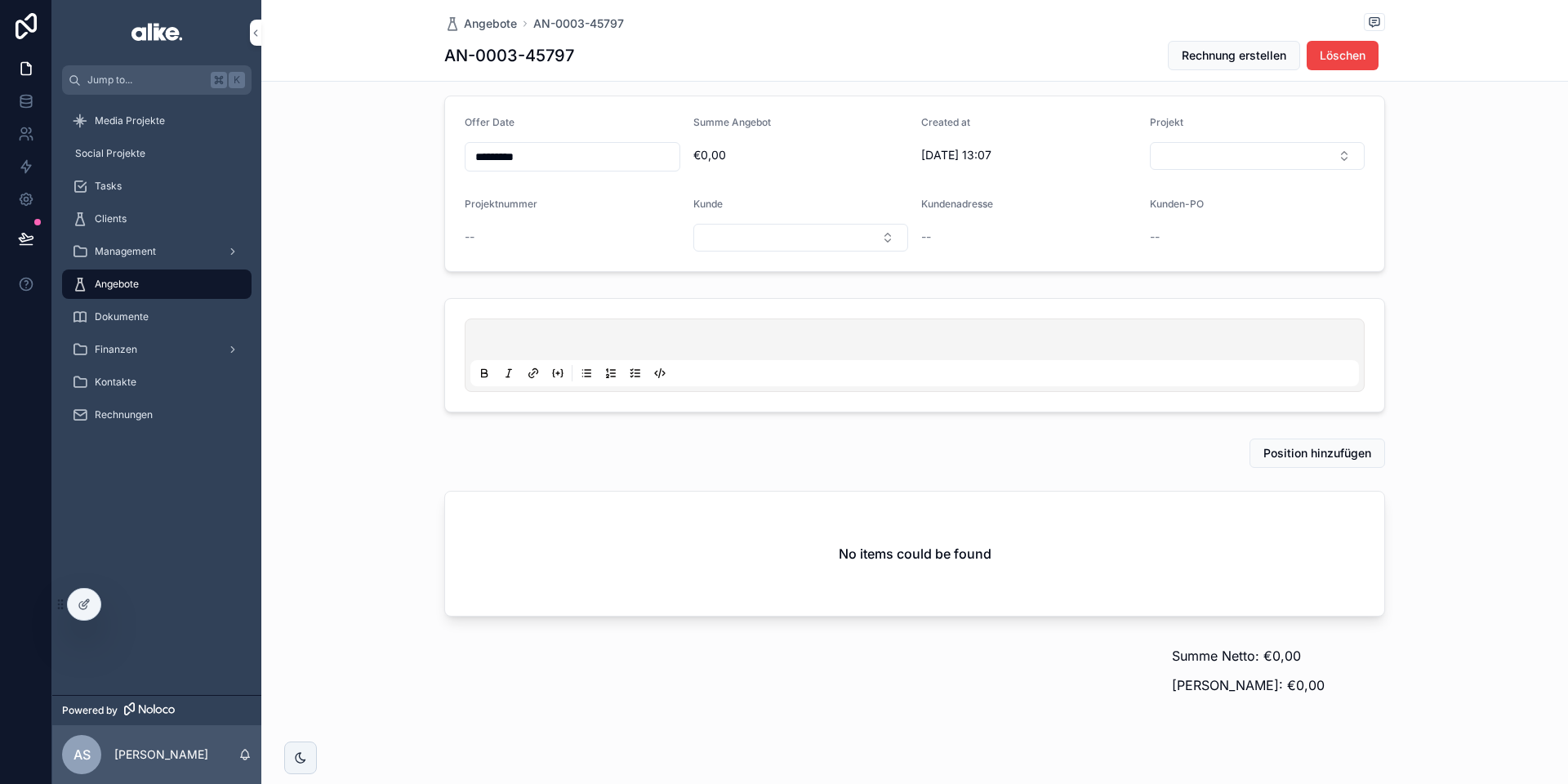
scroll to position [89, 0]
click at [1283, 443] on span "Position hinzufügen" at bounding box center [1316, 446] width 108 height 17
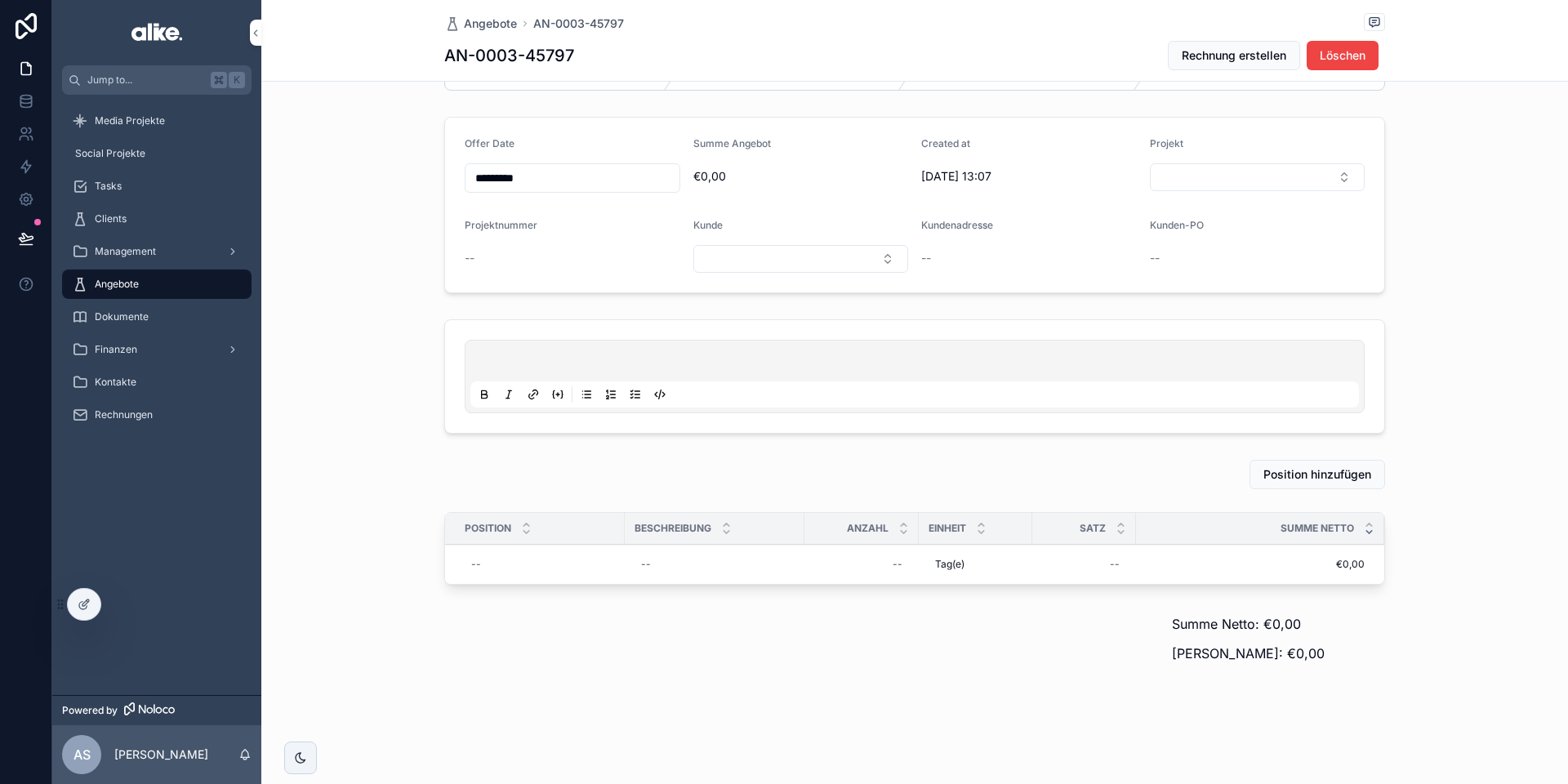
scroll to position [61, 0]
click at [531, 551] on div "--" at bounding box center [540, 564] width 150 height 26
type input "****"
click button "scrollable content" at bounding box center [671, 587] width 20 height 20
click at [881, 569] on div "--" at bounding box center [861, 564] width 95 height 26
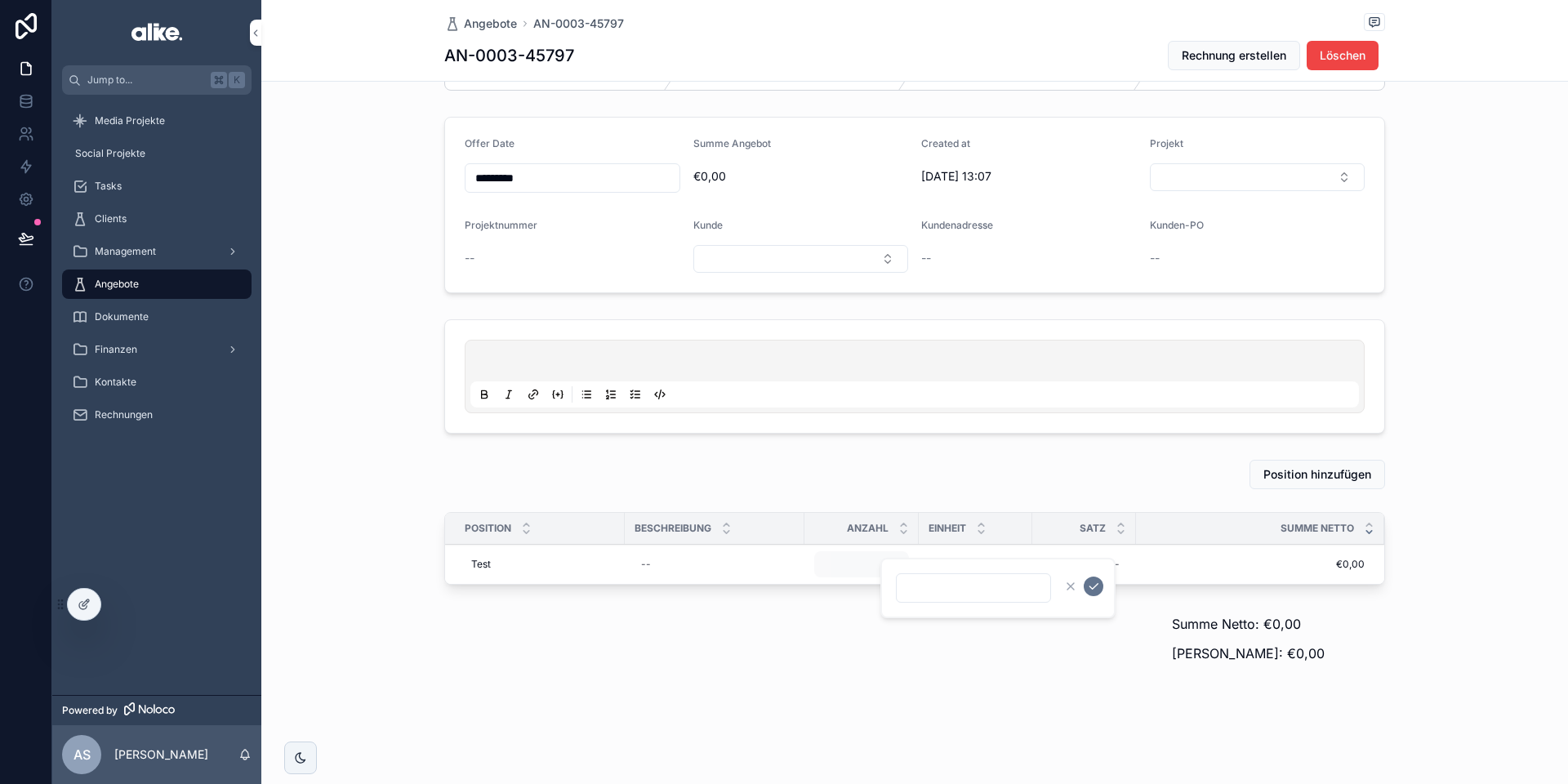
type input "****"
click button "scrollable content" at bounding box center [1093, 587] width 20 height 20
click at [1103, 558] on div "--" at bounding box center [1083, 564] width 84 height 26
click at [1103, 561] on div "--" at bounding box center [1083, 564] width 84 height 26
type input "*******"
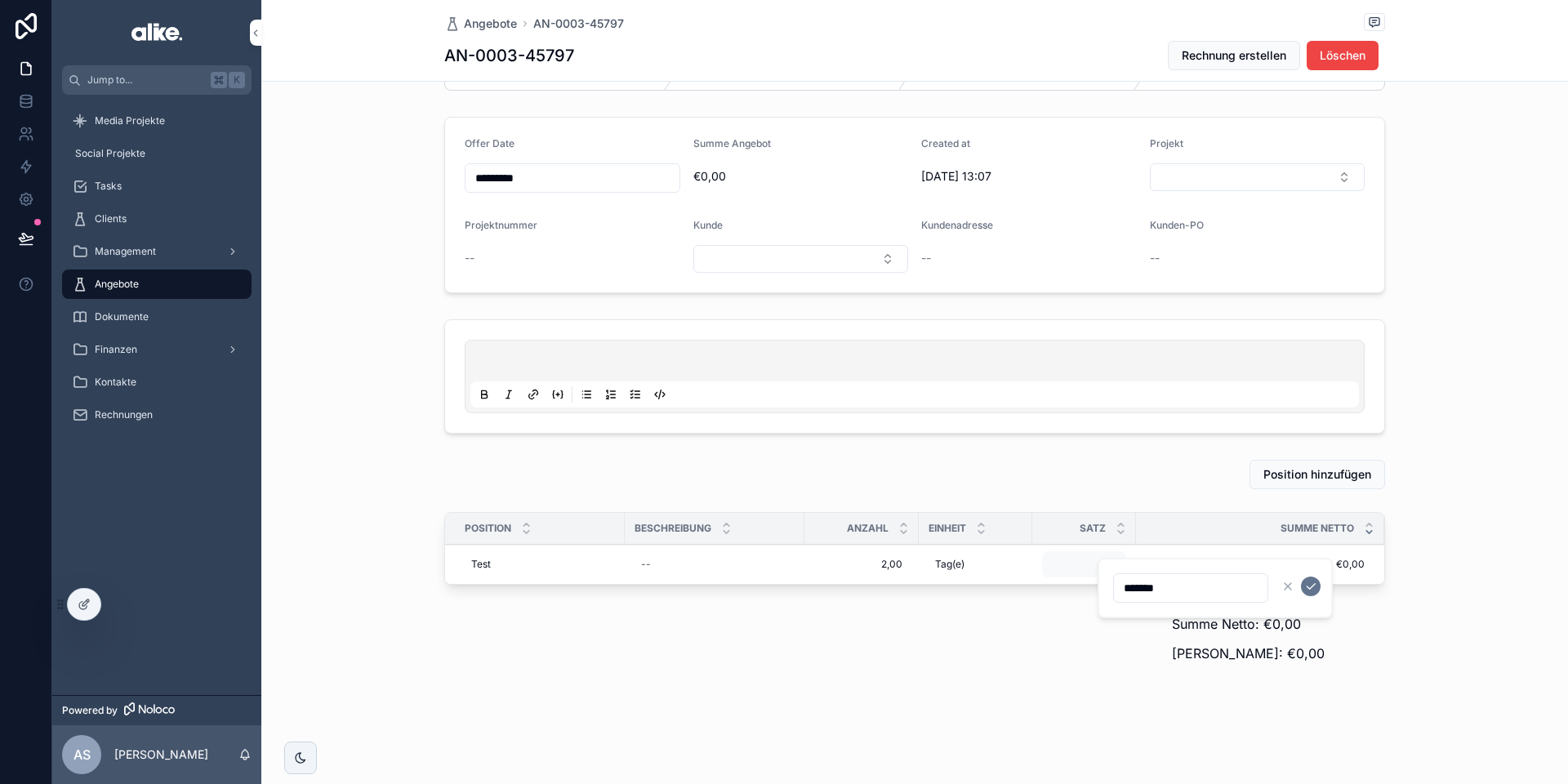
click button "scrollable content" at bounding box center [1310, 587] width 20 height 20
click at [1097, 481] on div "Position hinzufügen" at bounding box center [914, 475] width 940 height 30
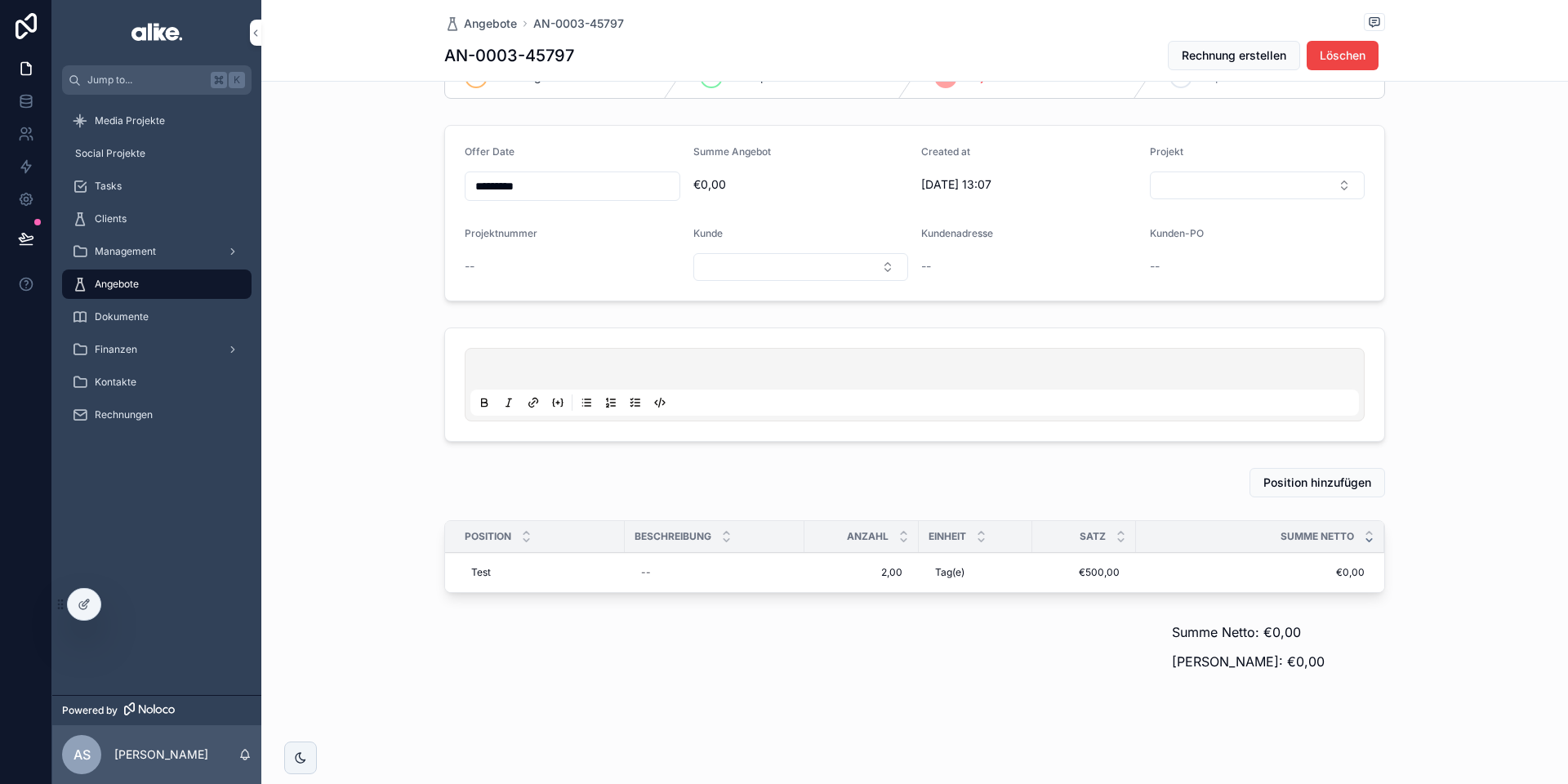
scroll to position [0, 0]
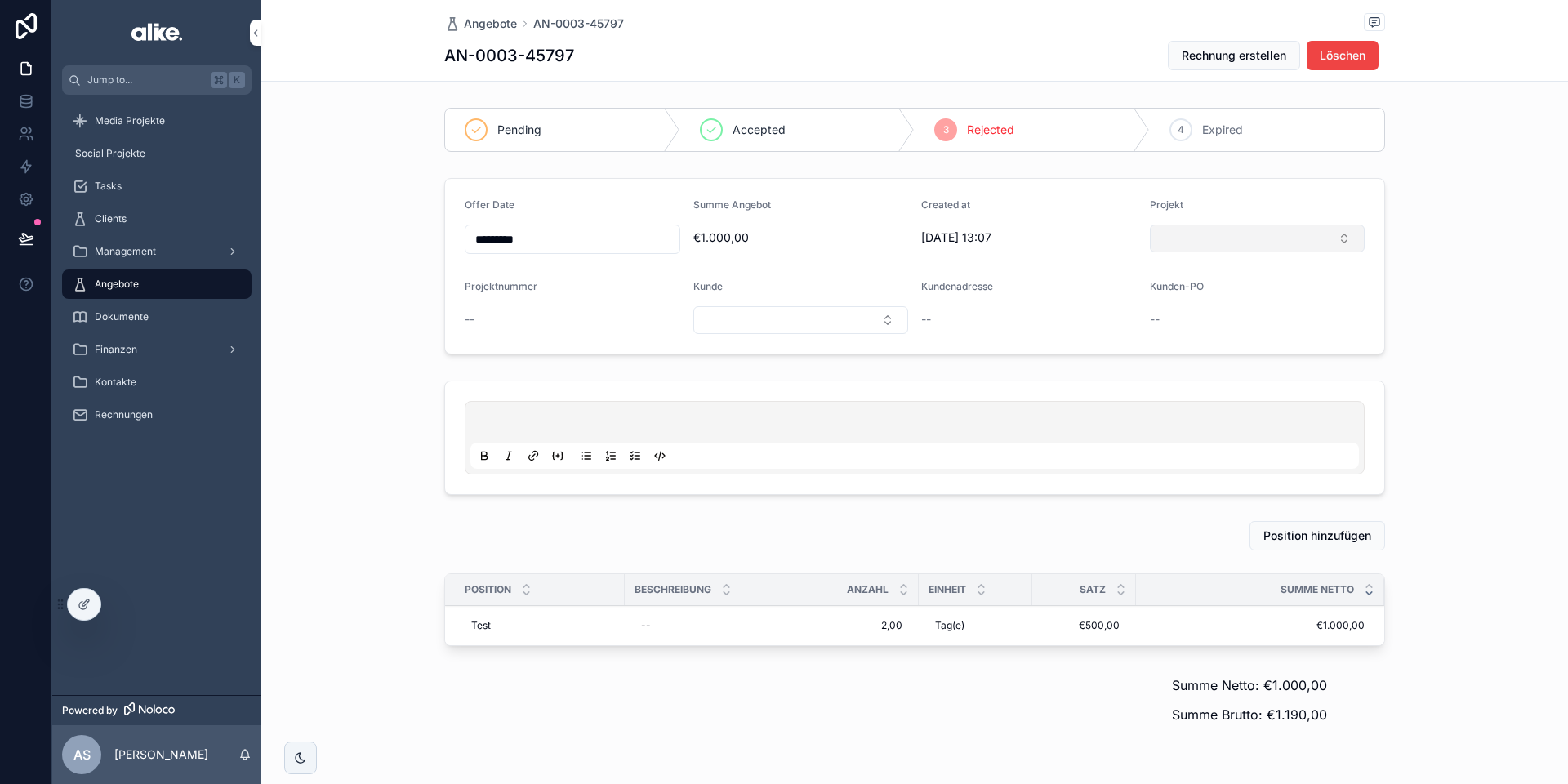
click at [1207, 236] on button "Select Button" at bounding box center [1257, 239] width 215 height 28
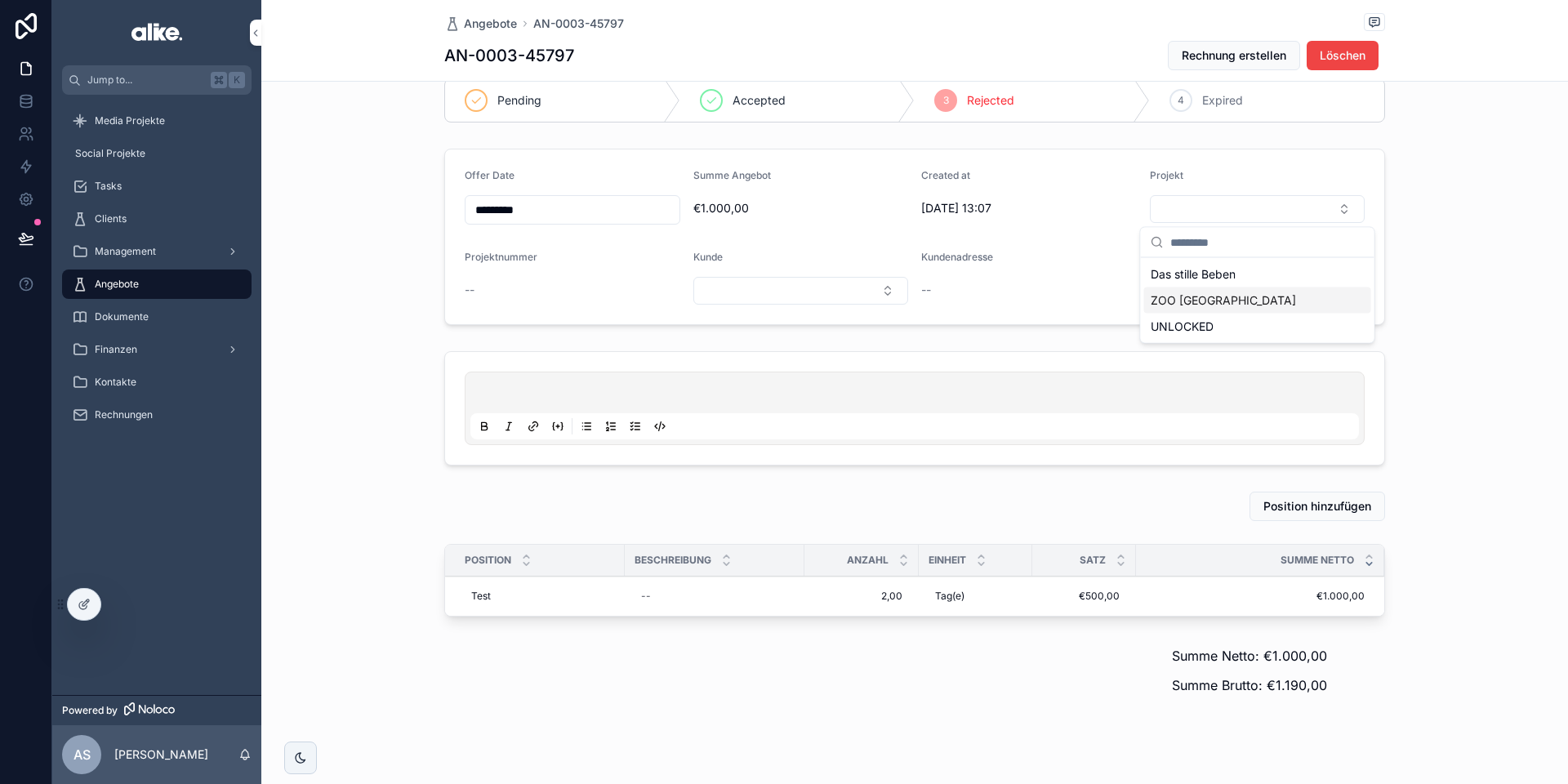
scroll to position [29, 0]
click at [1186, 301] on span "ZOO [GEOGRAPHIC_DATA]" at bounding box center [1223, 301] width 145 height 17
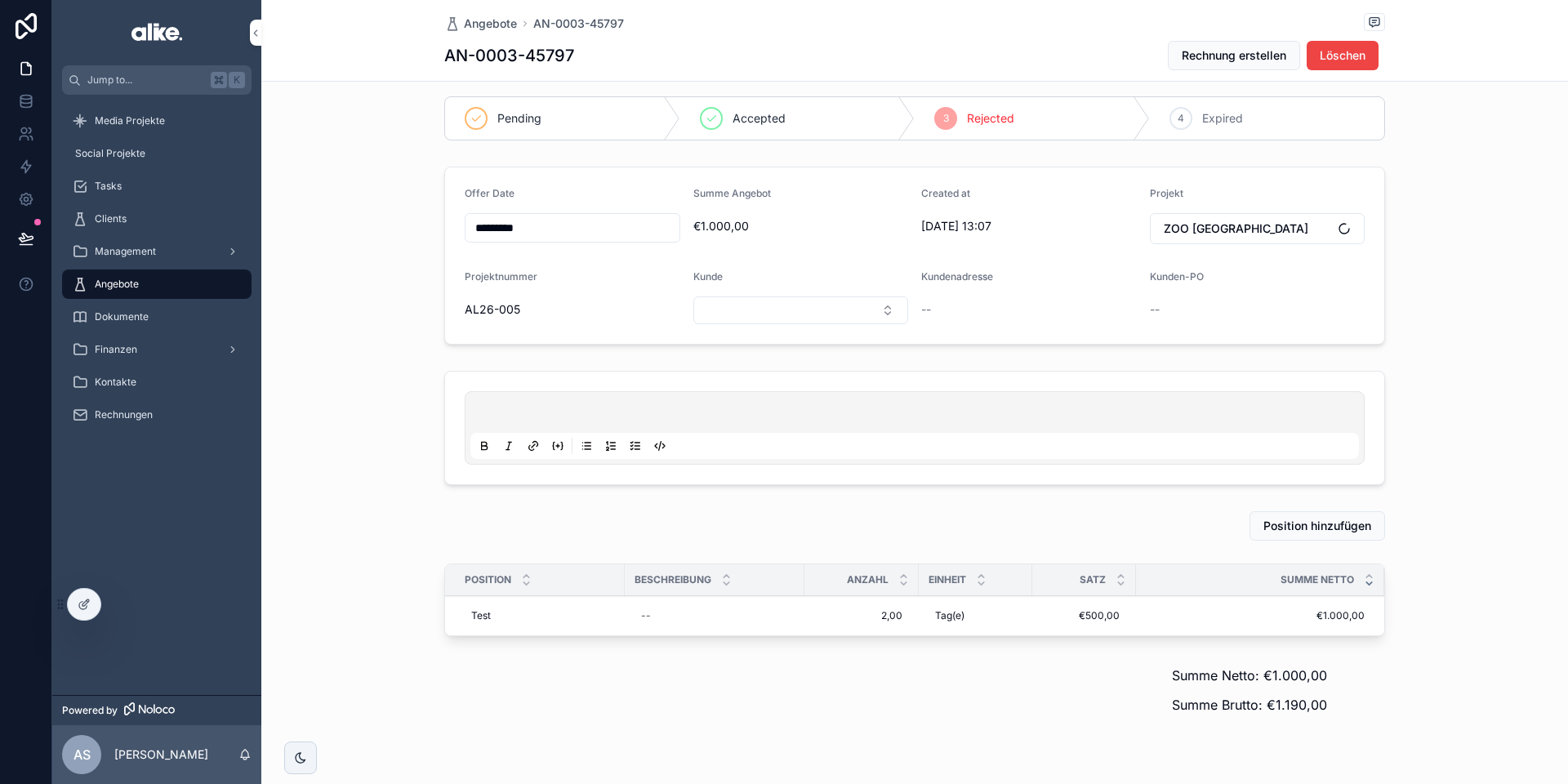
scroll to position [0, 0]
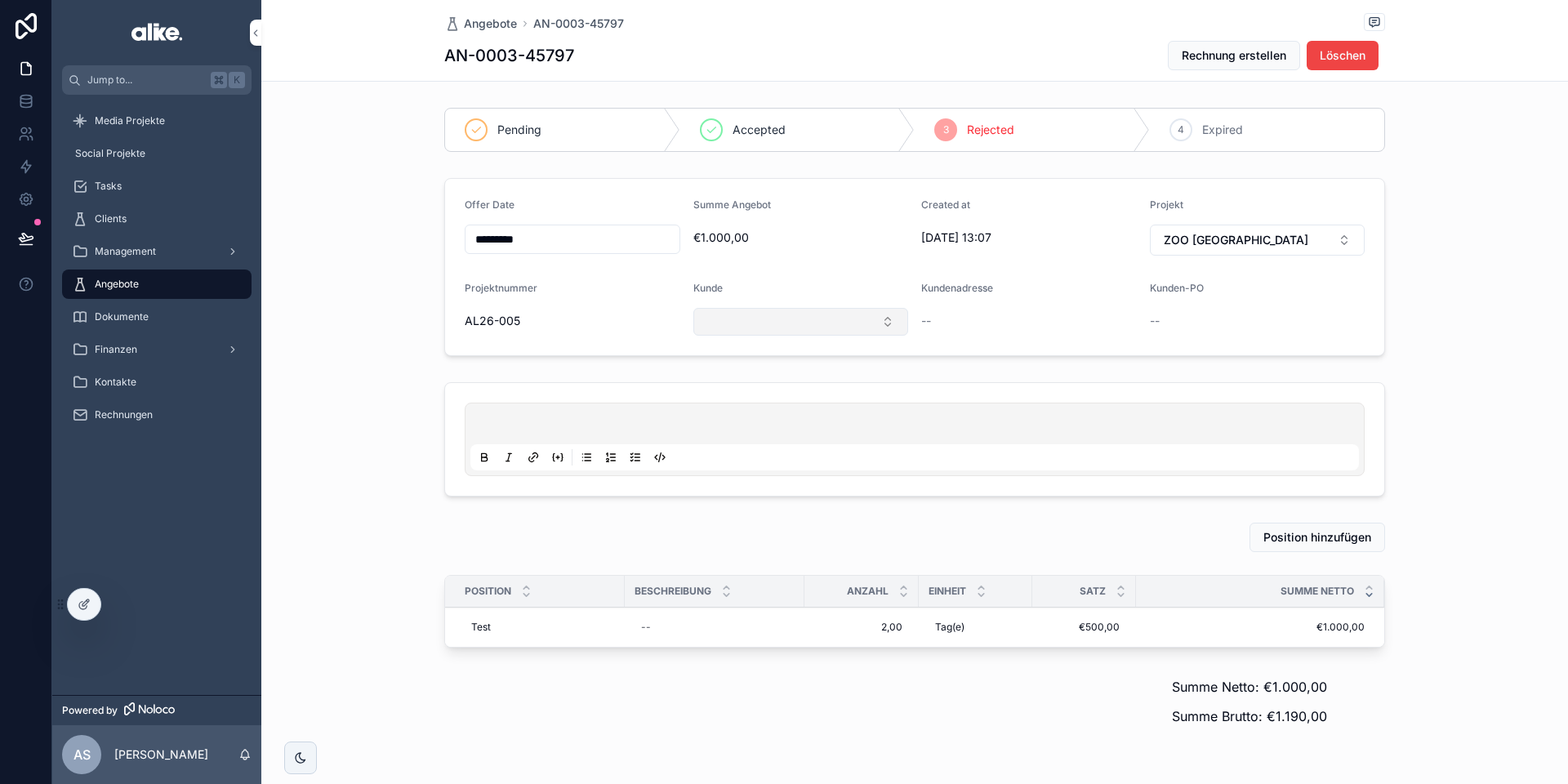
click at [801, 328] on button "Select Button" at bounding box center [800, 322] width 215 height 28
click at [775, 391] on div "W-com GmbH" at bounding box center [801, 387] width 227 height 26
click at [1253, 58] on span "Rechnung erstellen" at bounding box center [1233, 55] width 105 height 17
click at [139, 419] on span "Rechnungen" at bounding box center [123, 415] width 58 height 13
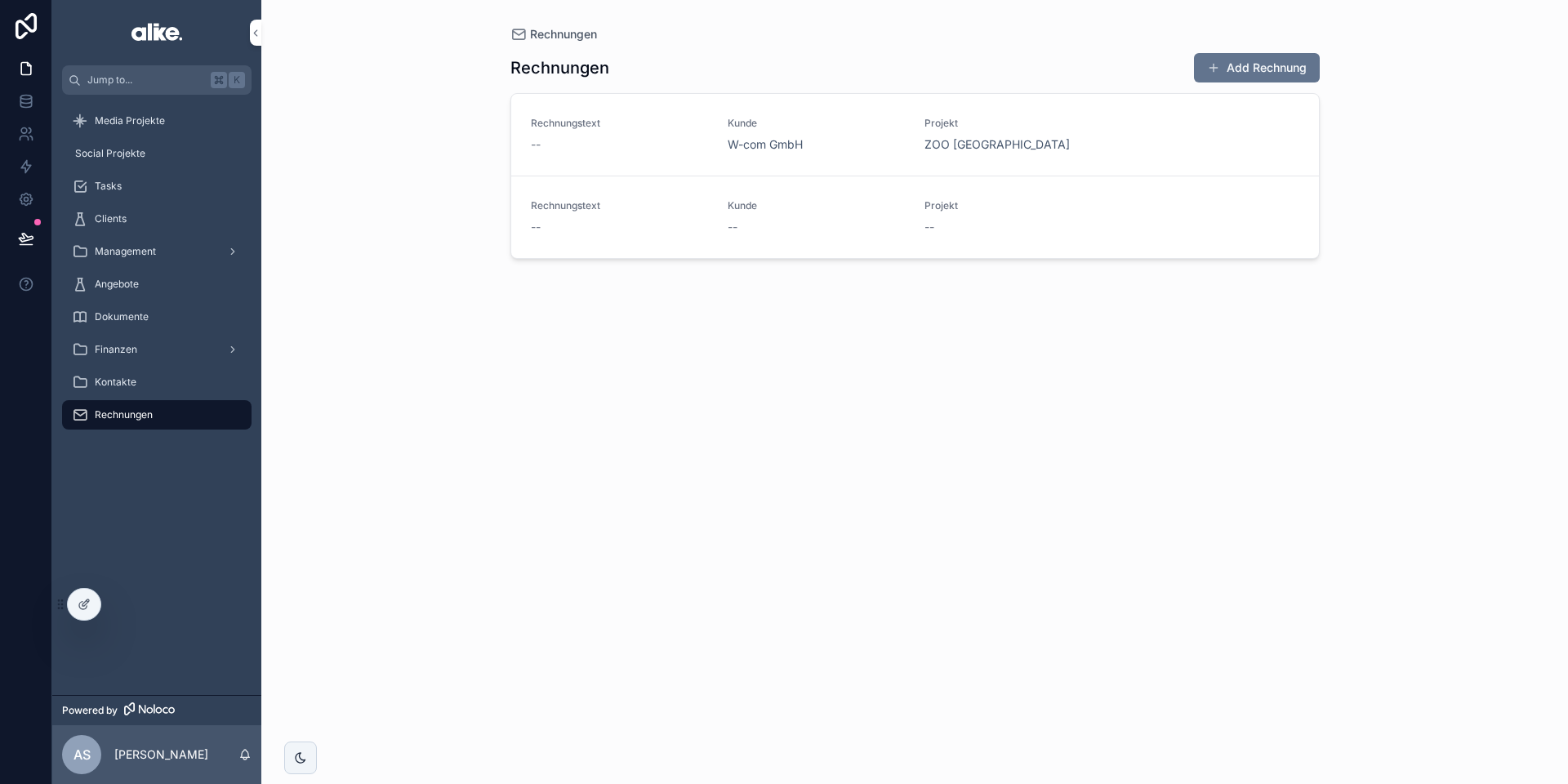
click at [651, 144] on div "--" at bounding box center [620, 144] width 178 height 17
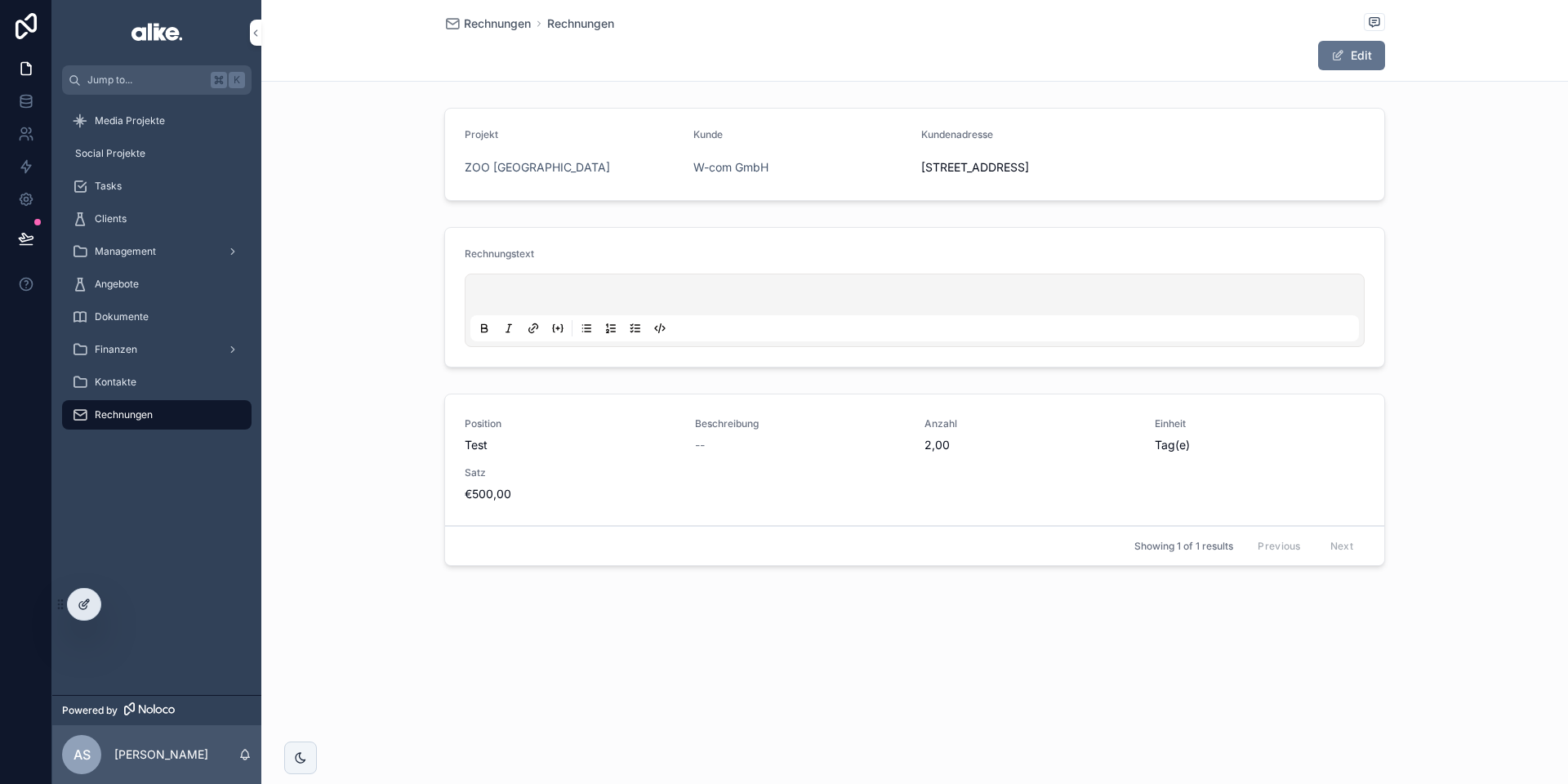
click at [83, 603] on icon at bounding box center [86, 602] width 7 height 7
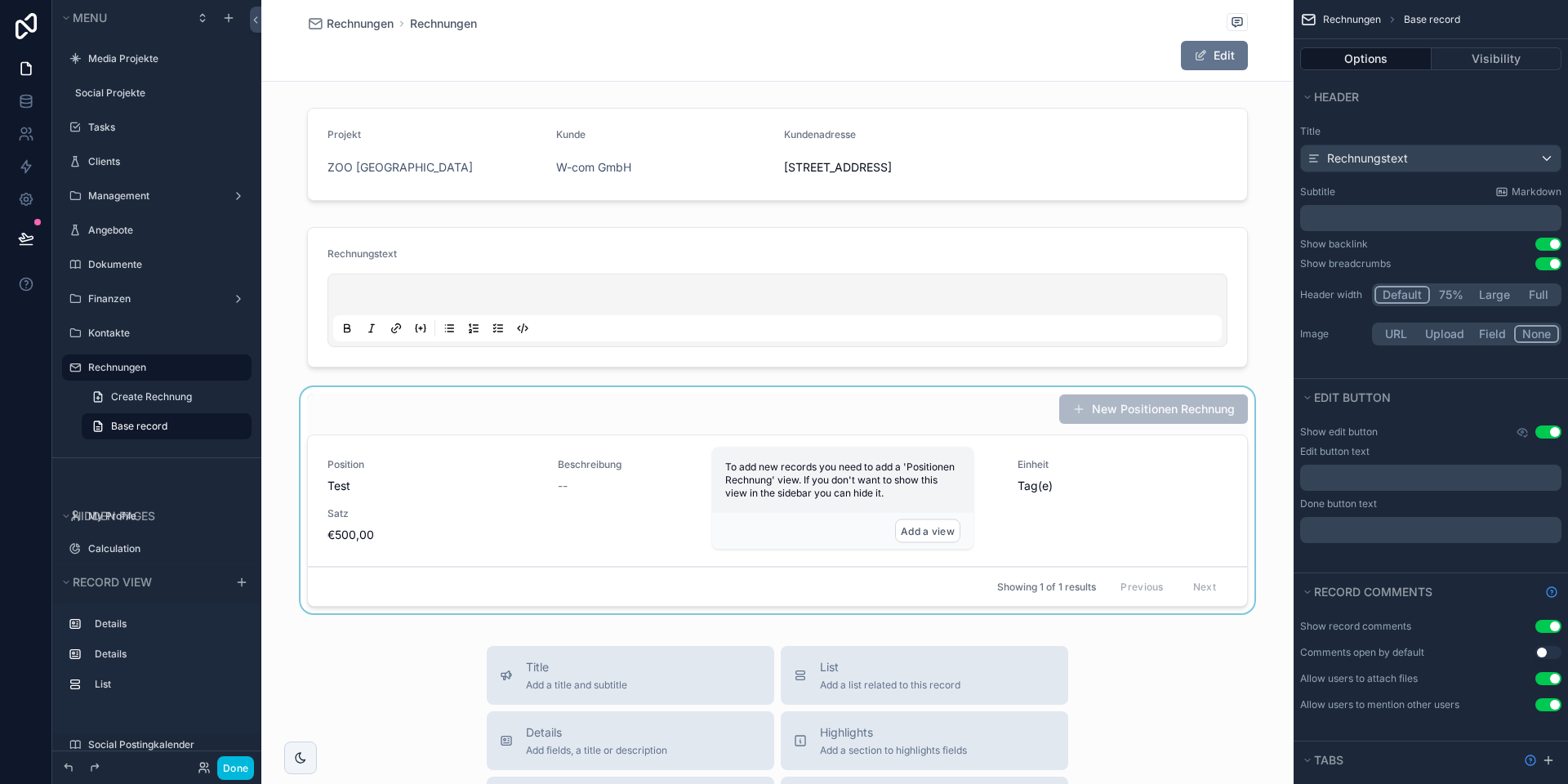
click at [648, 562] on div "scrollable content" at bounding box center [778, 504] width 1032 height 233
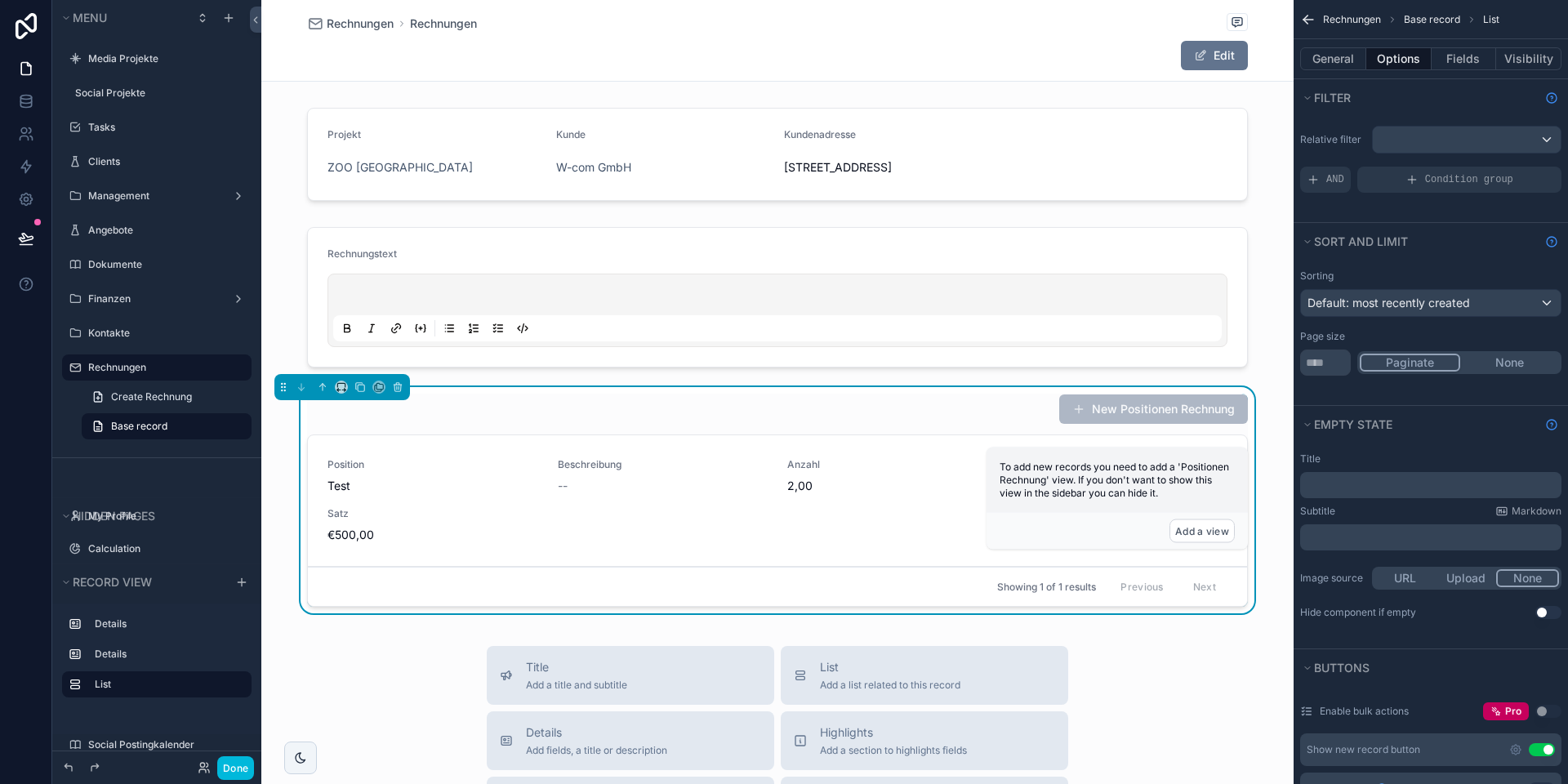
click at [652, 543] on div "Position Test Beschreibung -- Anzahl 2,00 Einheit Tag(e) Satz €500,00" at bounding box center [778, 501] width 900 height 85
click at [1358, 59] on button "General" at bounding box center [1332, 58] width 66 height 23
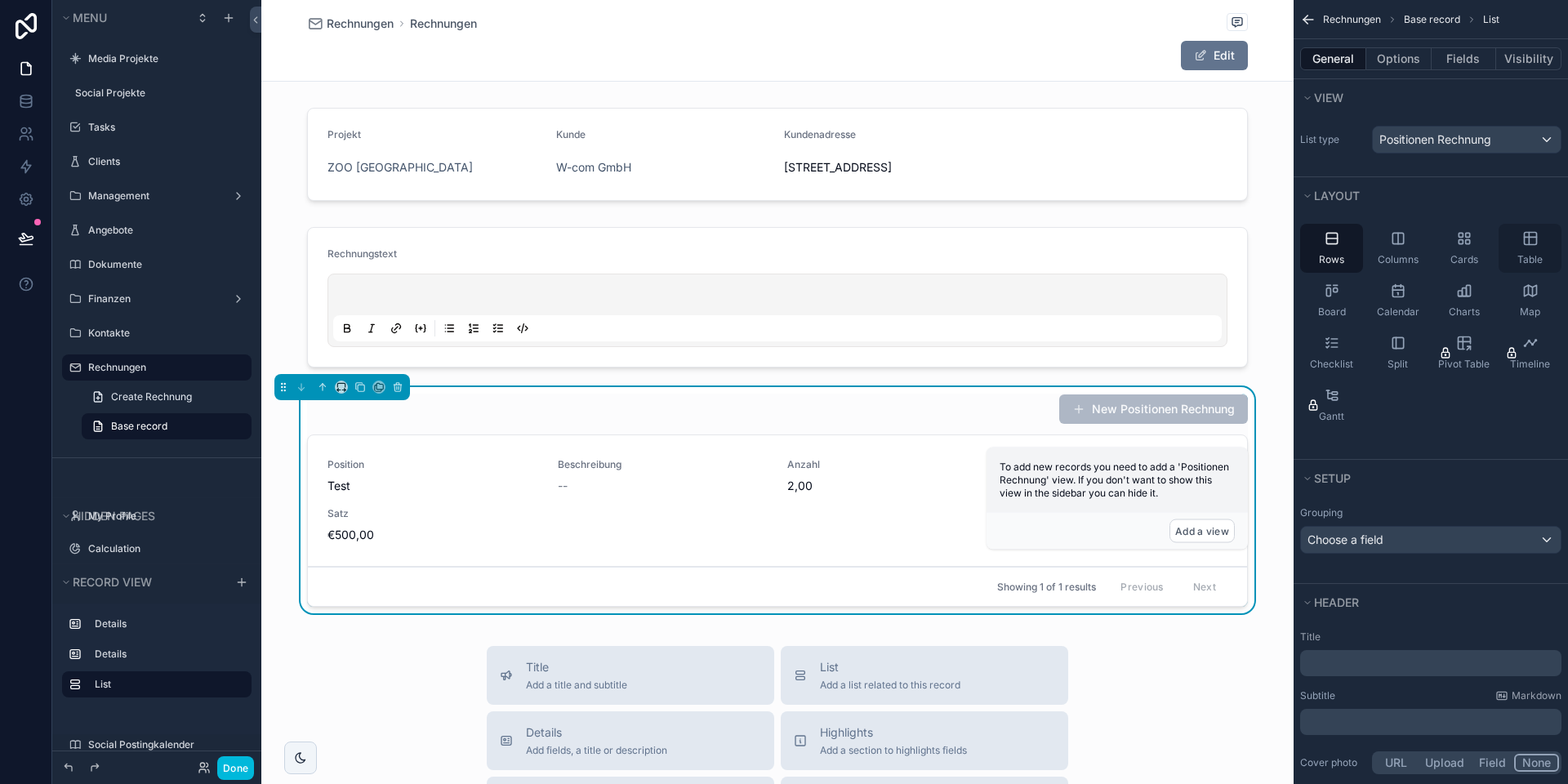
click at [1521, 252] on div "Table" at bounding box center [1530, 249] width 63 height 49
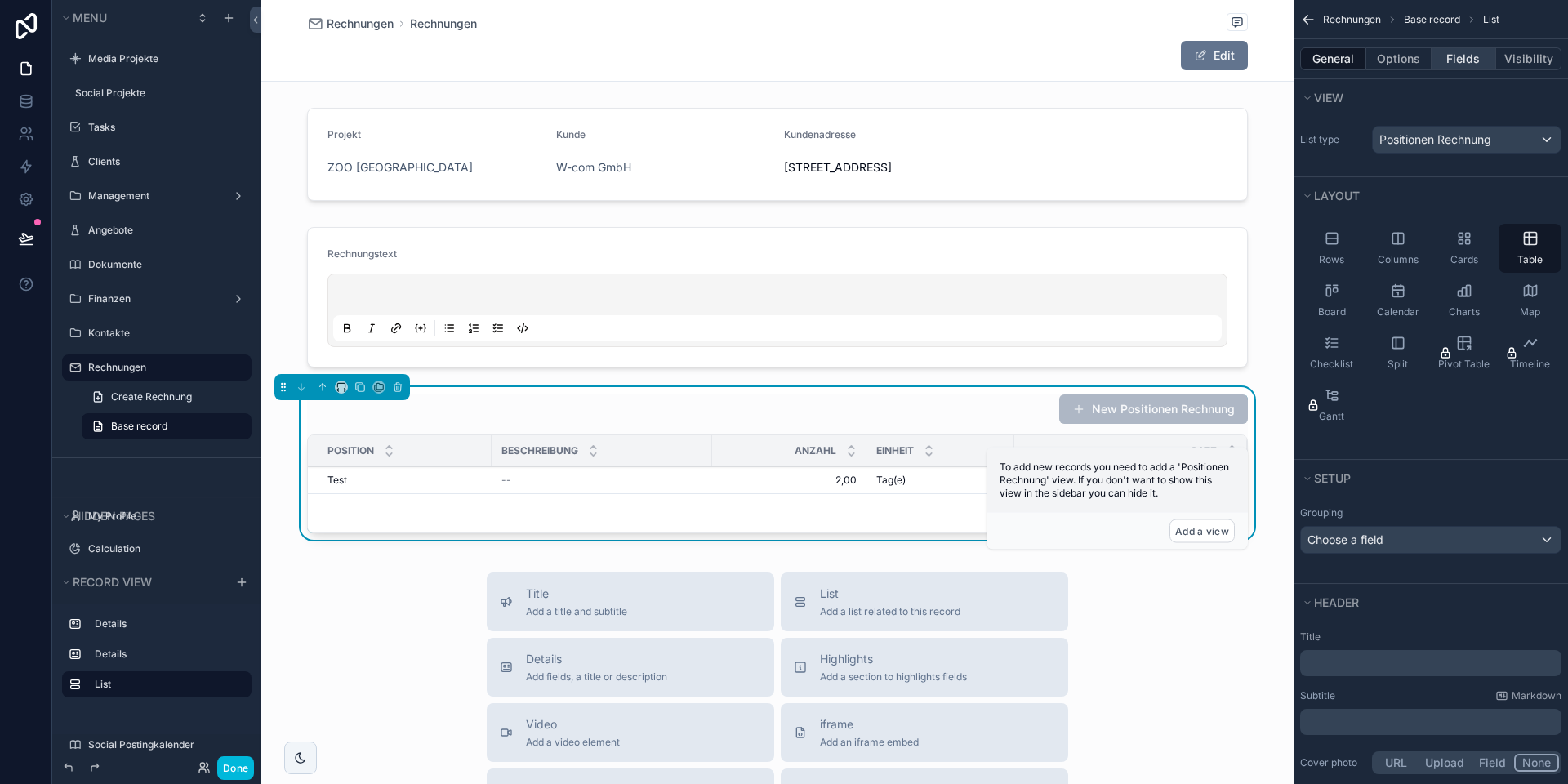
click at [1449, 58] on button "Fields" at bounding box center [1463, 58] width 65 height 23
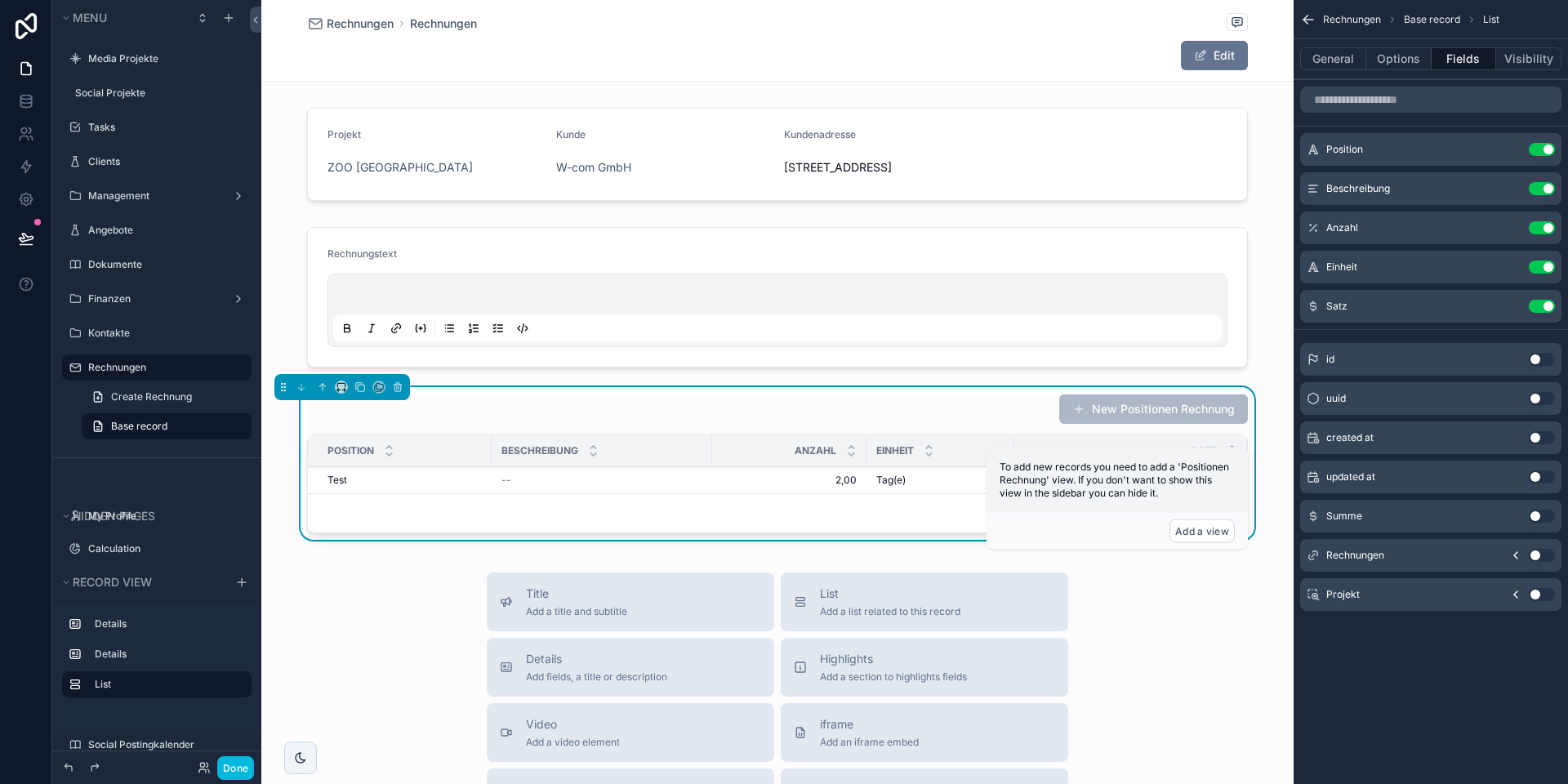
click at [1536, 518] on button "Use setting" at bounding box center [1541, 515] width 26 height 13
click at [1351, 63] on button "General" at bounding box center [1332, 58] width 66 height 23
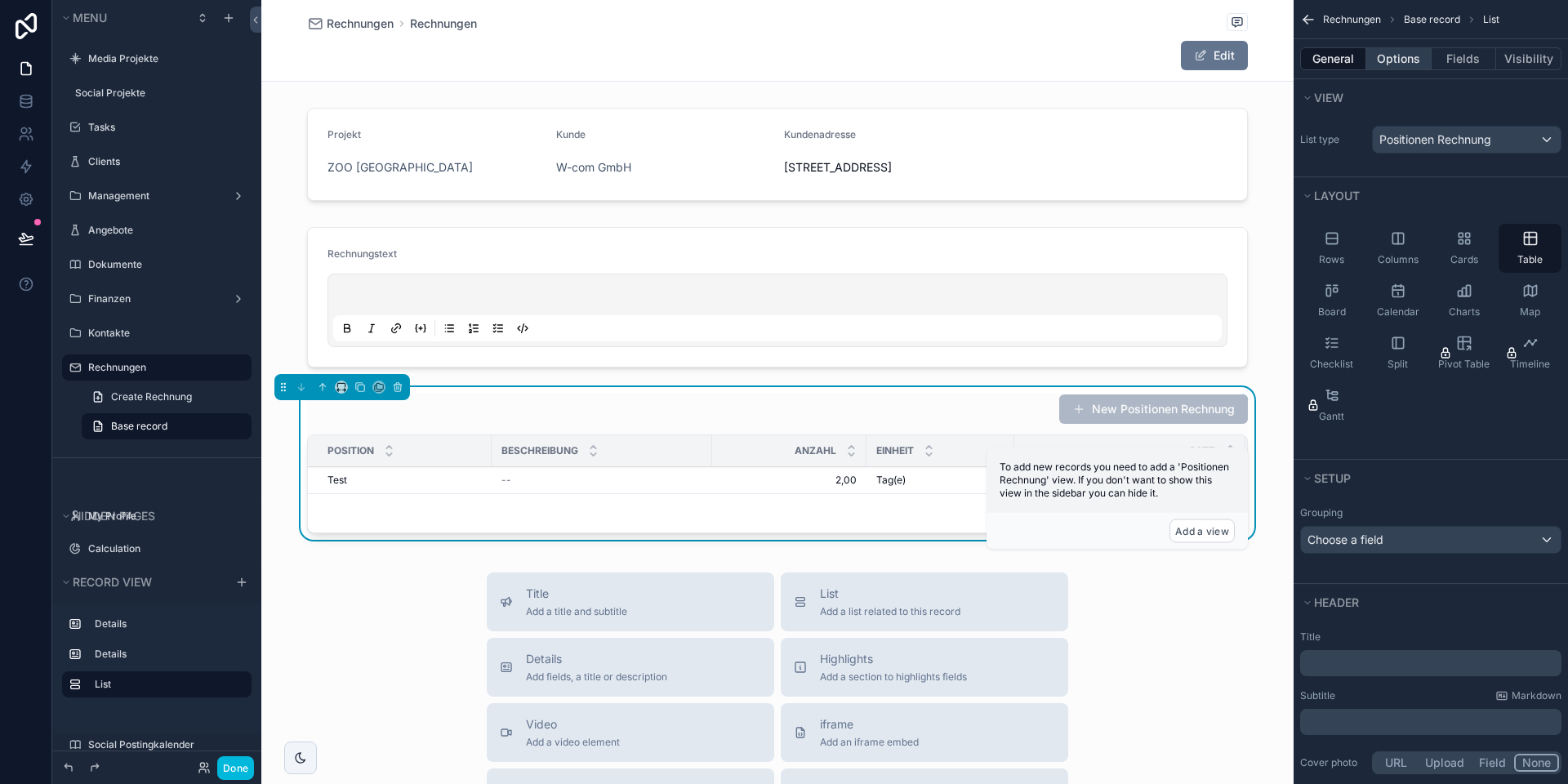
click at [1392, 62] on button "Options" at bounding box center [1398, 58] width 65 height 23
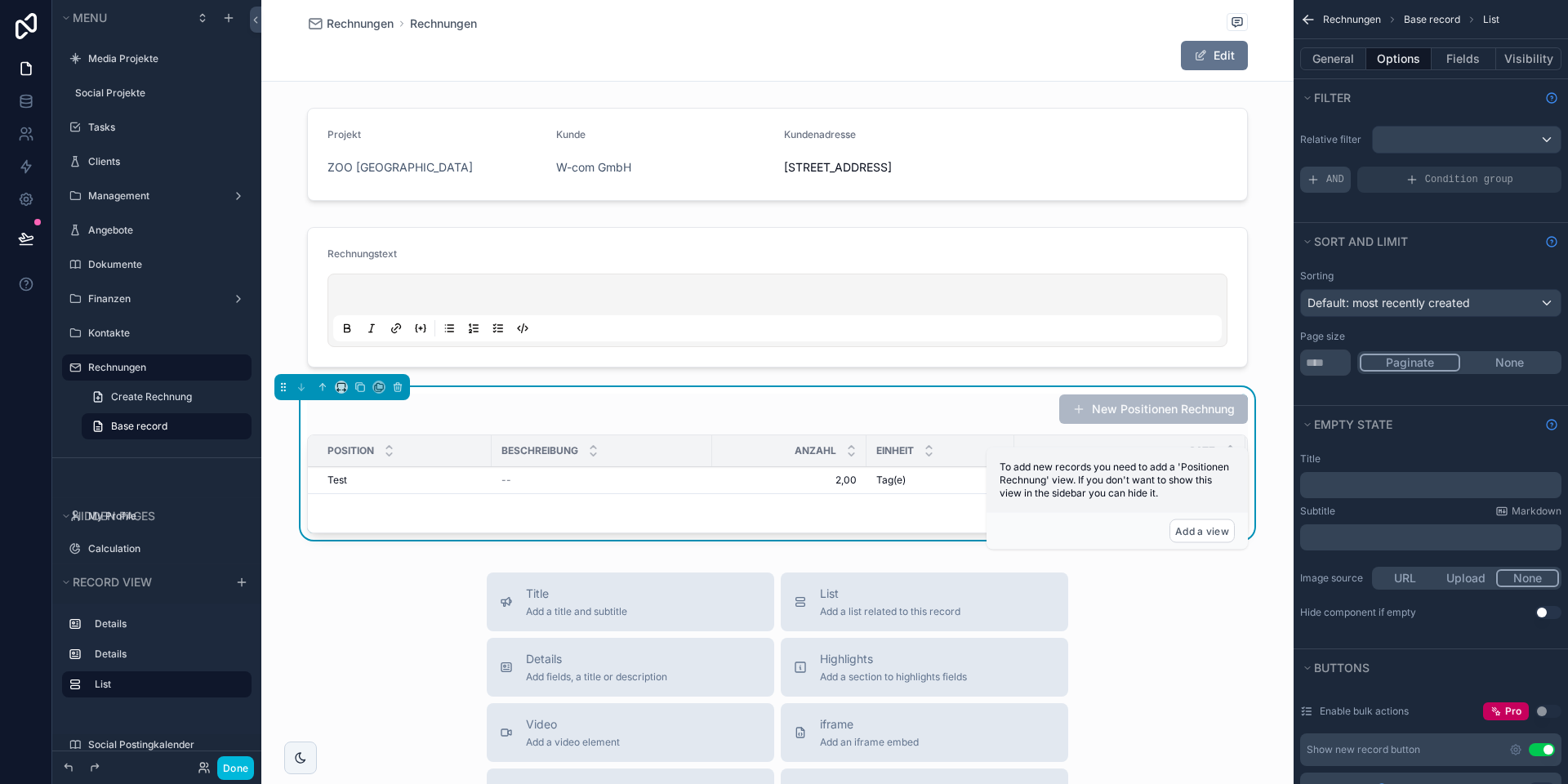
click at [1334, 182] on span "AND" at bounding box center [1335, 179] width 18 height 13
click at [0, 0] on div "scrollable content" at bounding box center [0, 0] width 0 height 0
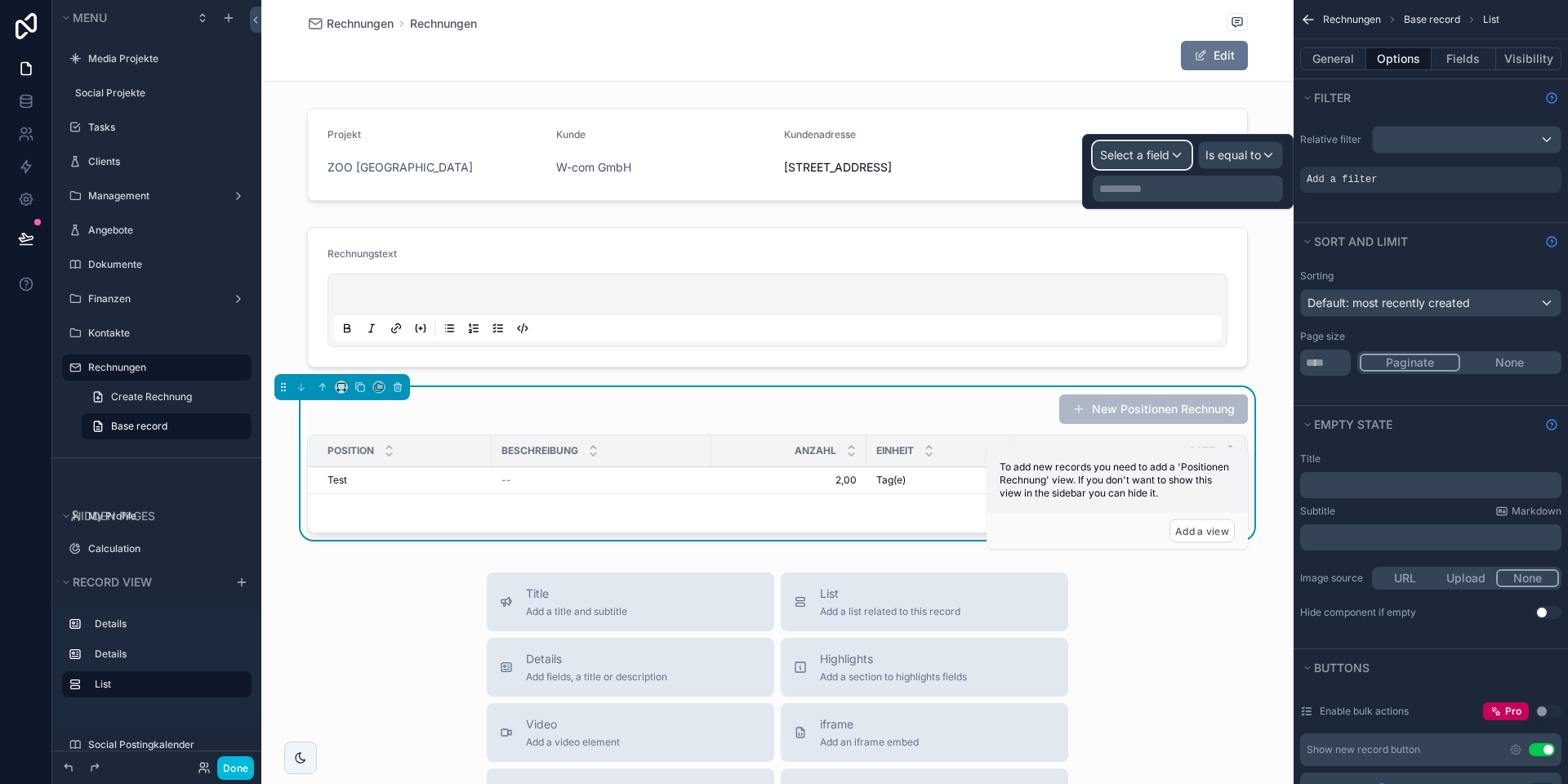
click at [1133, 157] on span "Select a field" at bounding box center [1134, 155] width 69 height 14
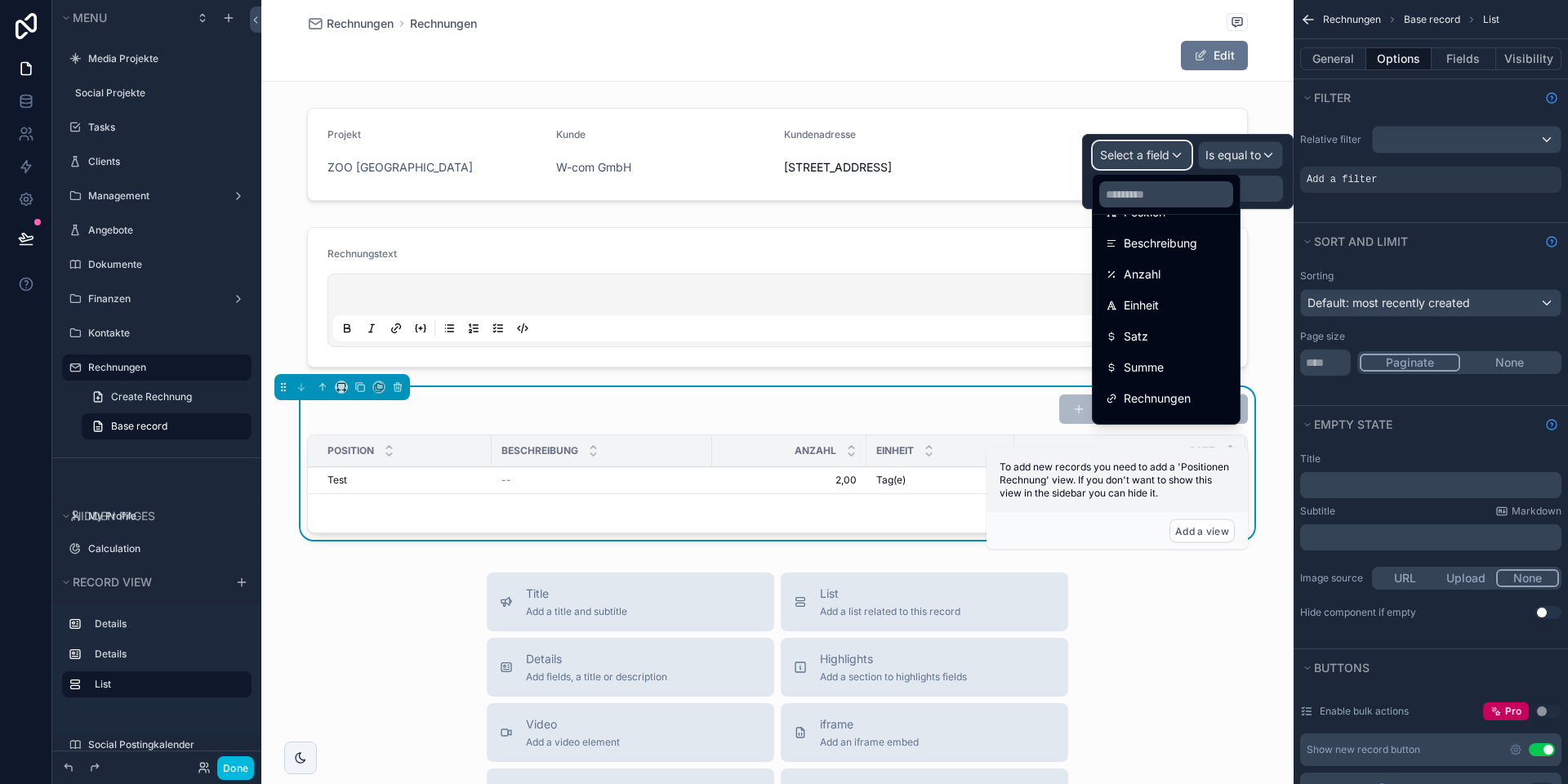
scroll to position [178, 0]
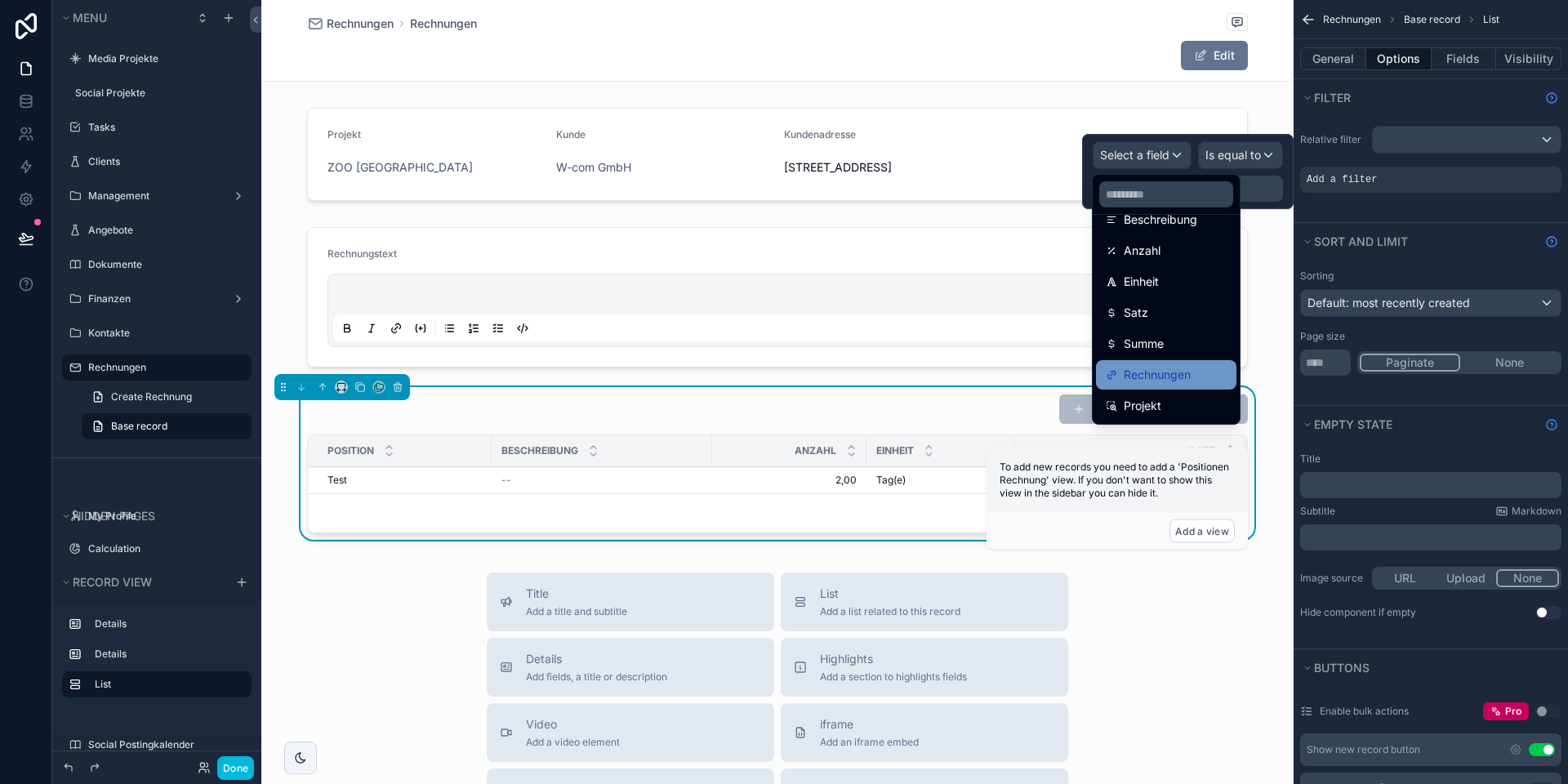
click at [1154, 375] on span "Rechnungen" at bounding box center [1157, 375] width 67 height 20
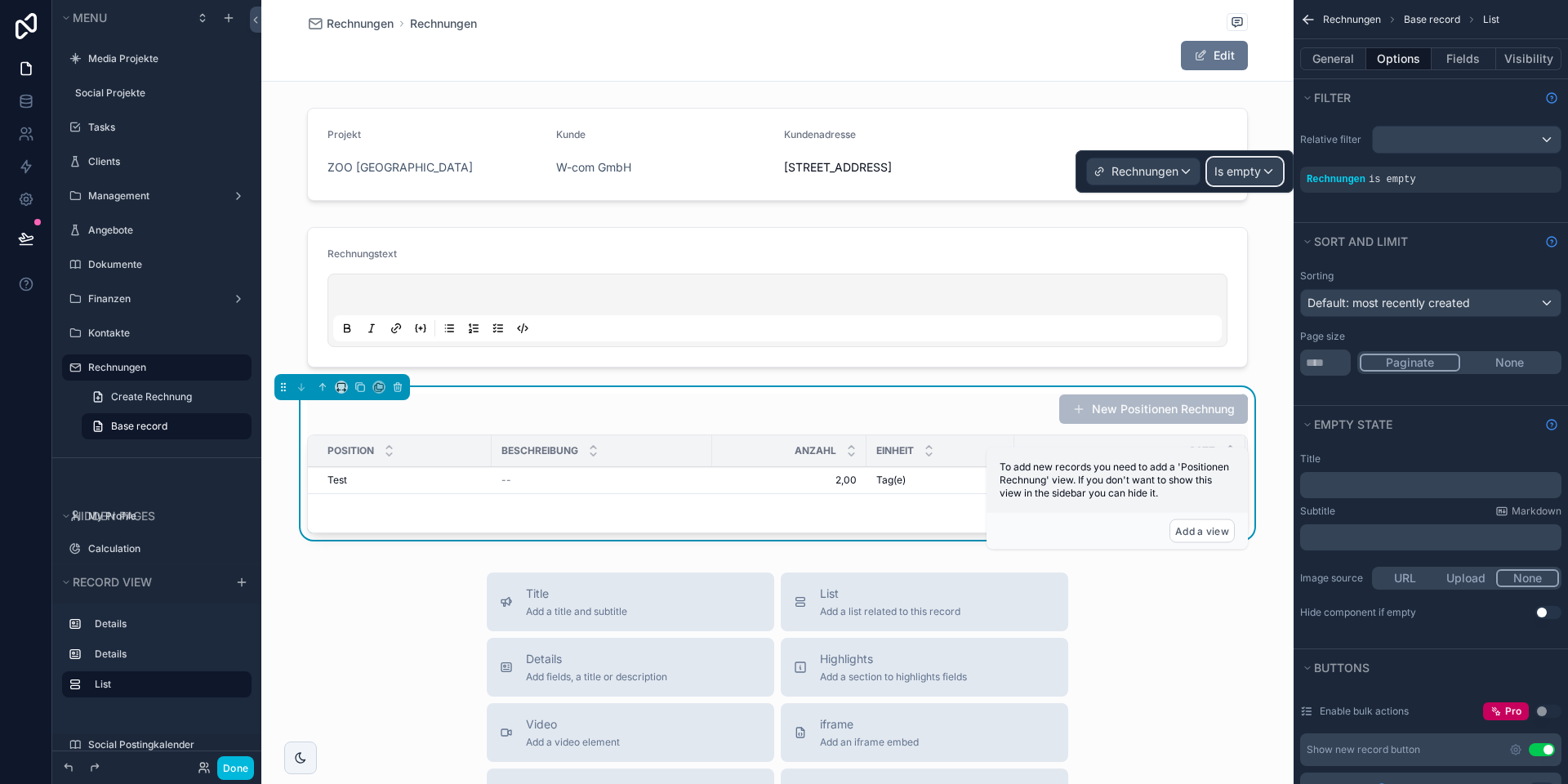
click
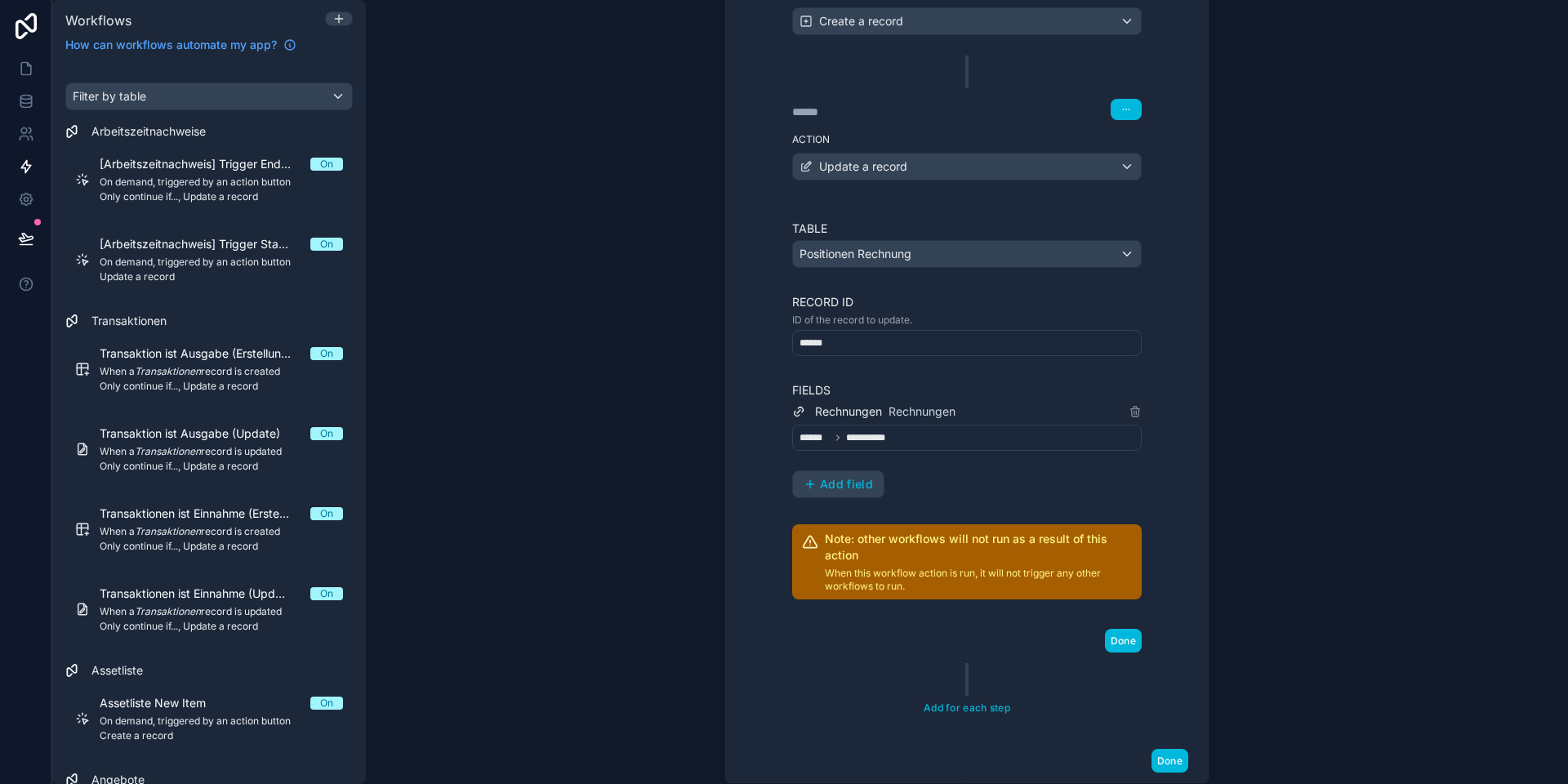
scroll to position [532, 0]
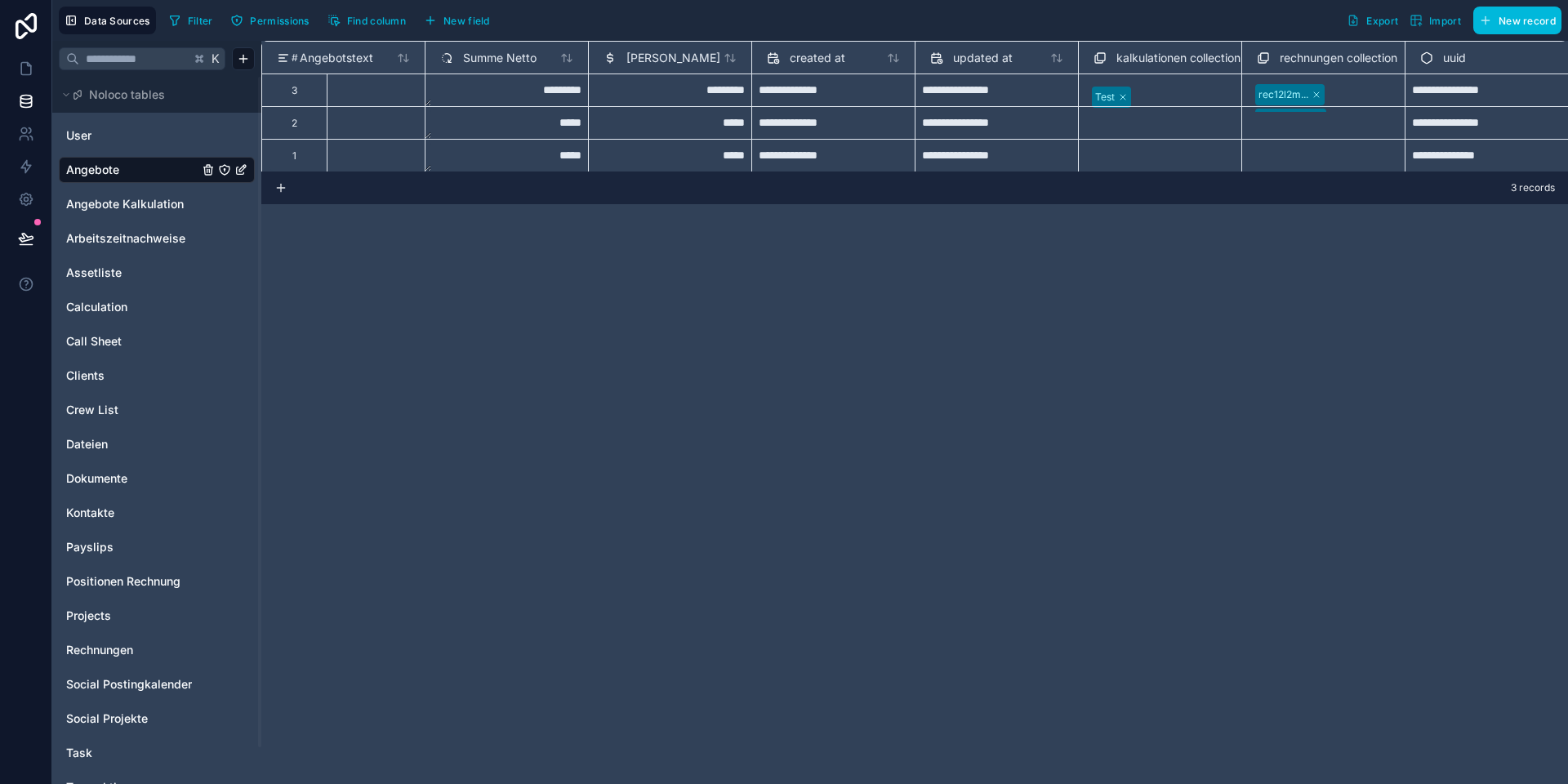
scroll to position [0, 1697]
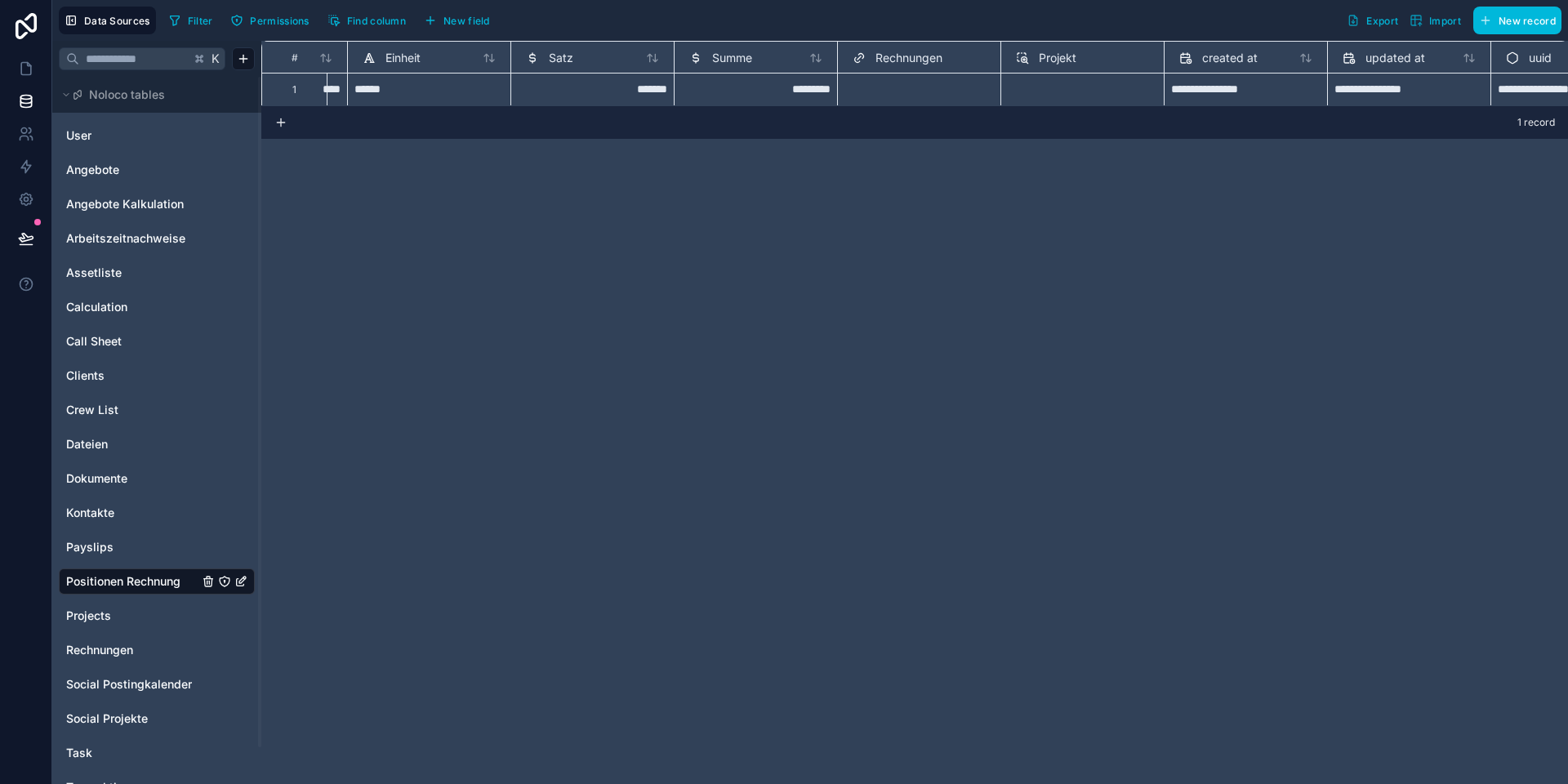
scroll to position [1, 556]
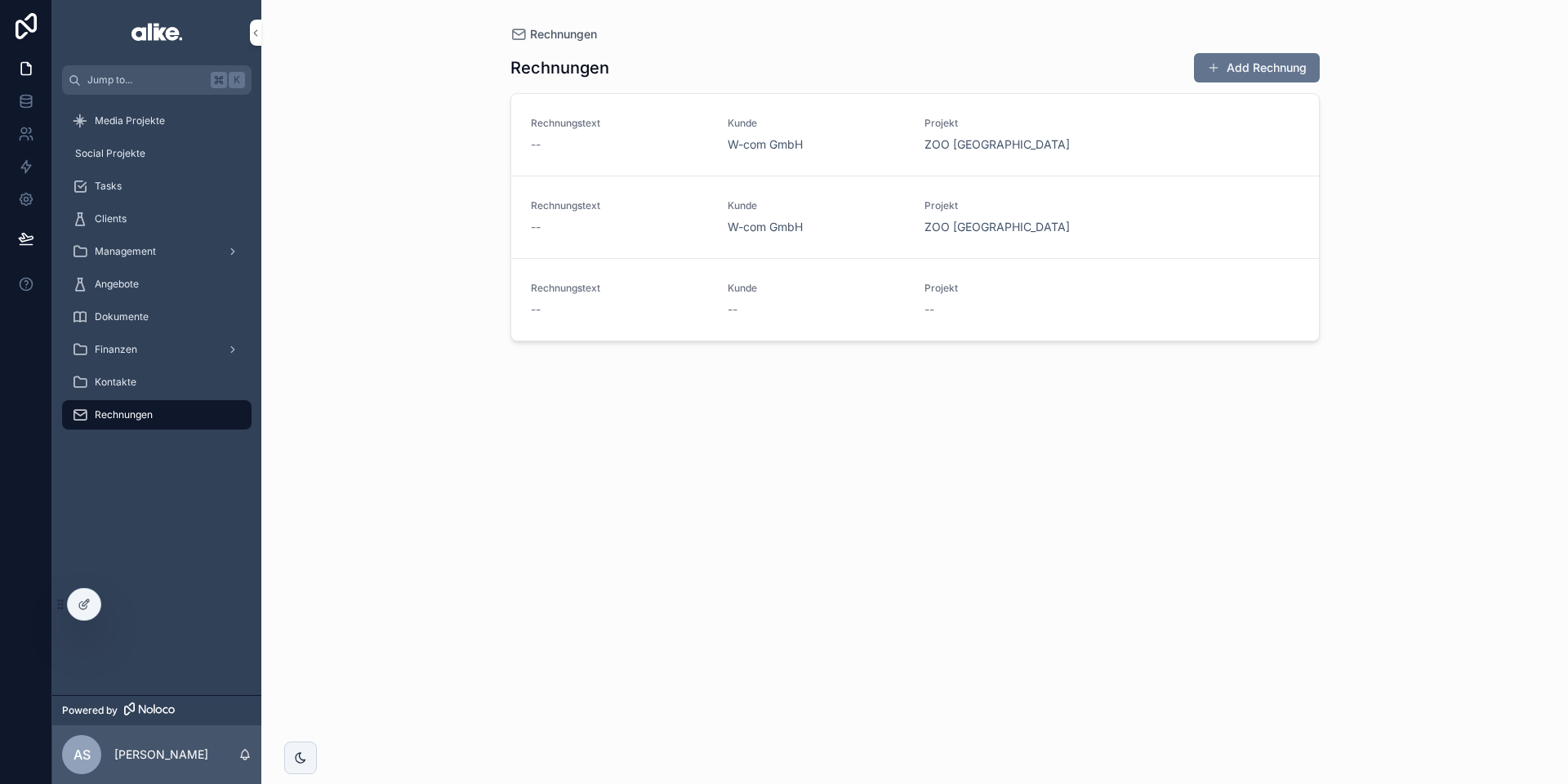
click at [677, 228] on div "--" at bounding box center [620, 227] width 178 height 17
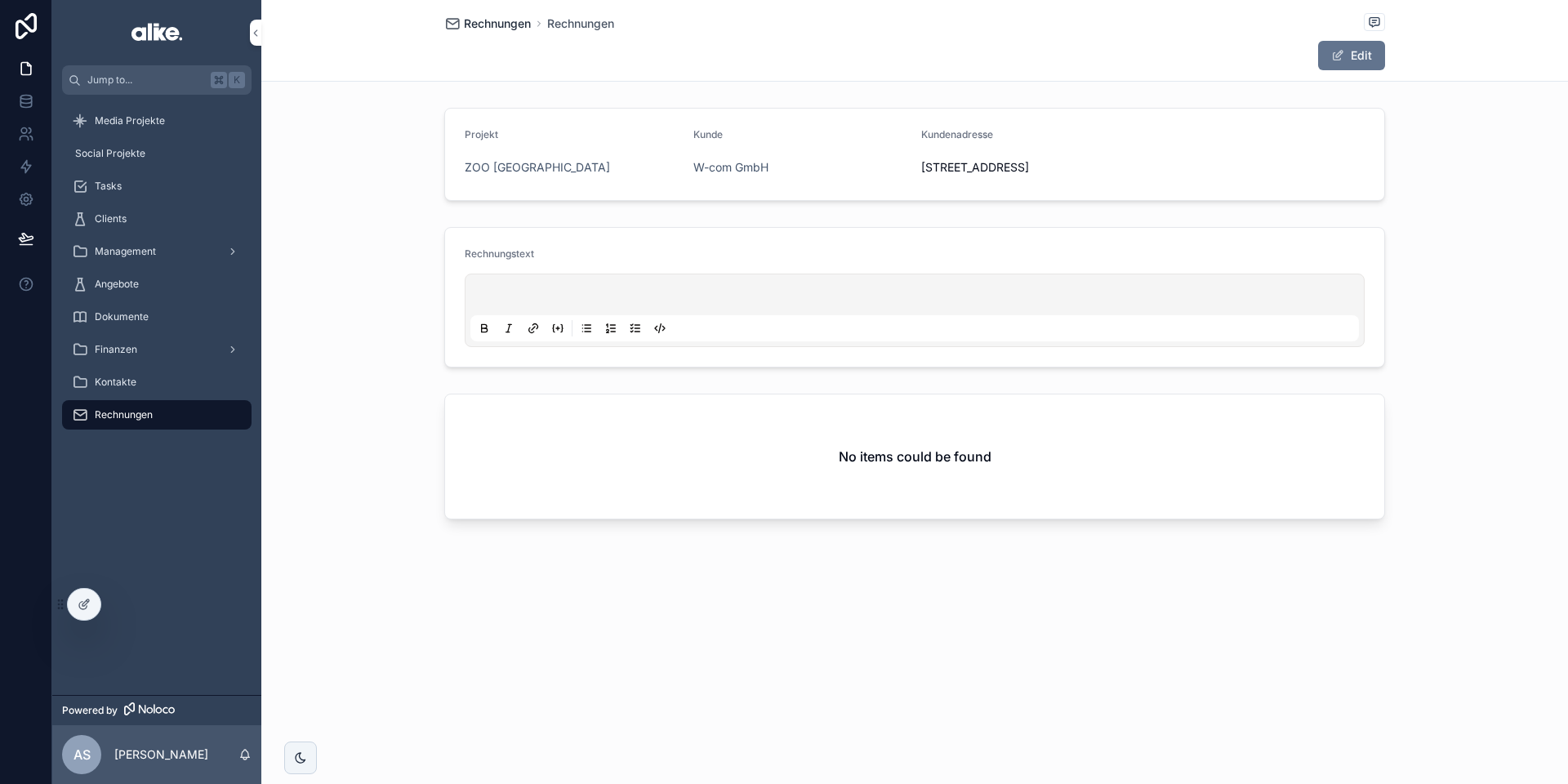
click at [508, 26] on span "Rechnungen" at bounding box center [497, 24] width 67 height 17
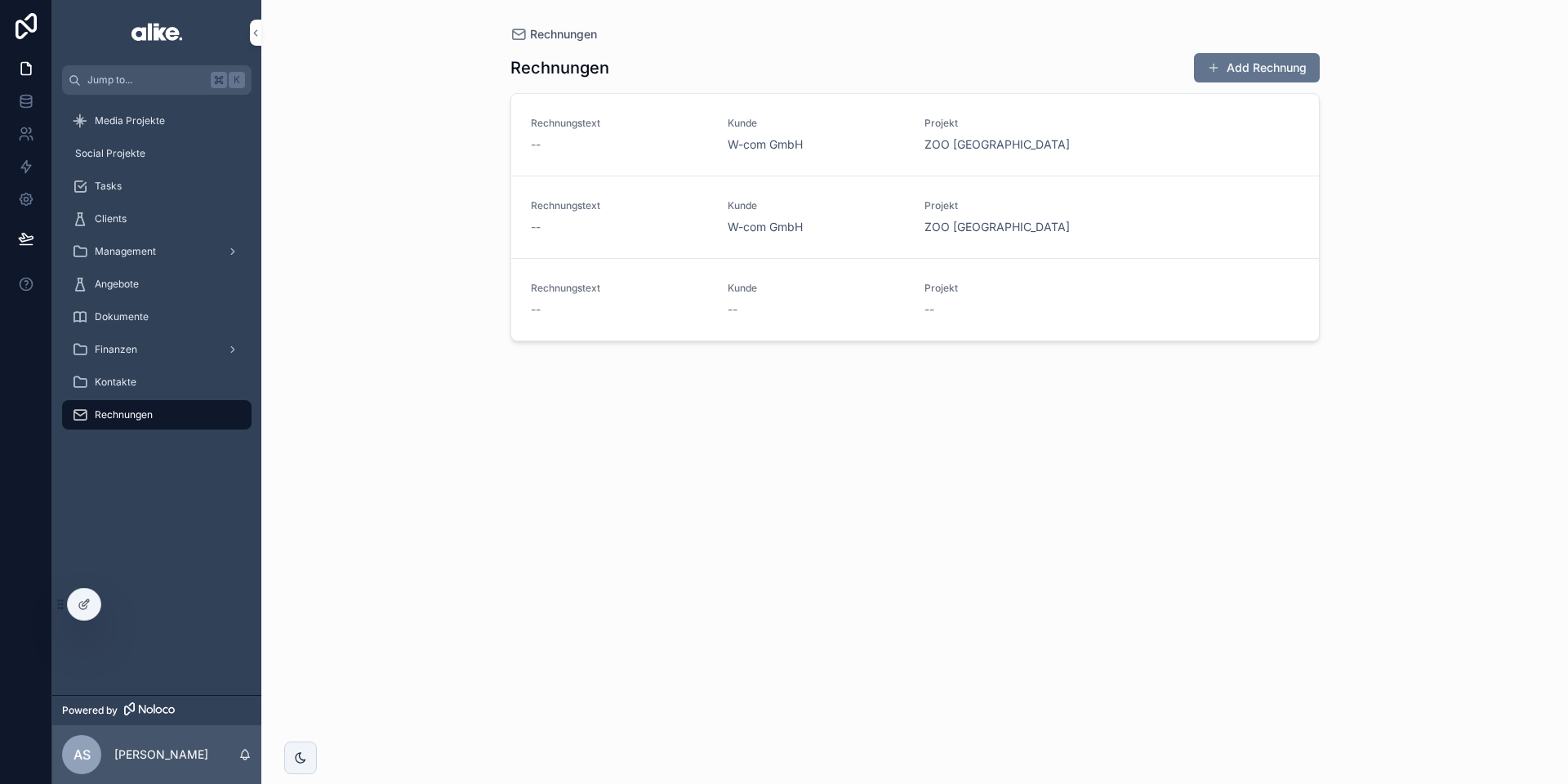
click at [676, 231] on div "--" at bounding box center [620, 227] width 178 height 17
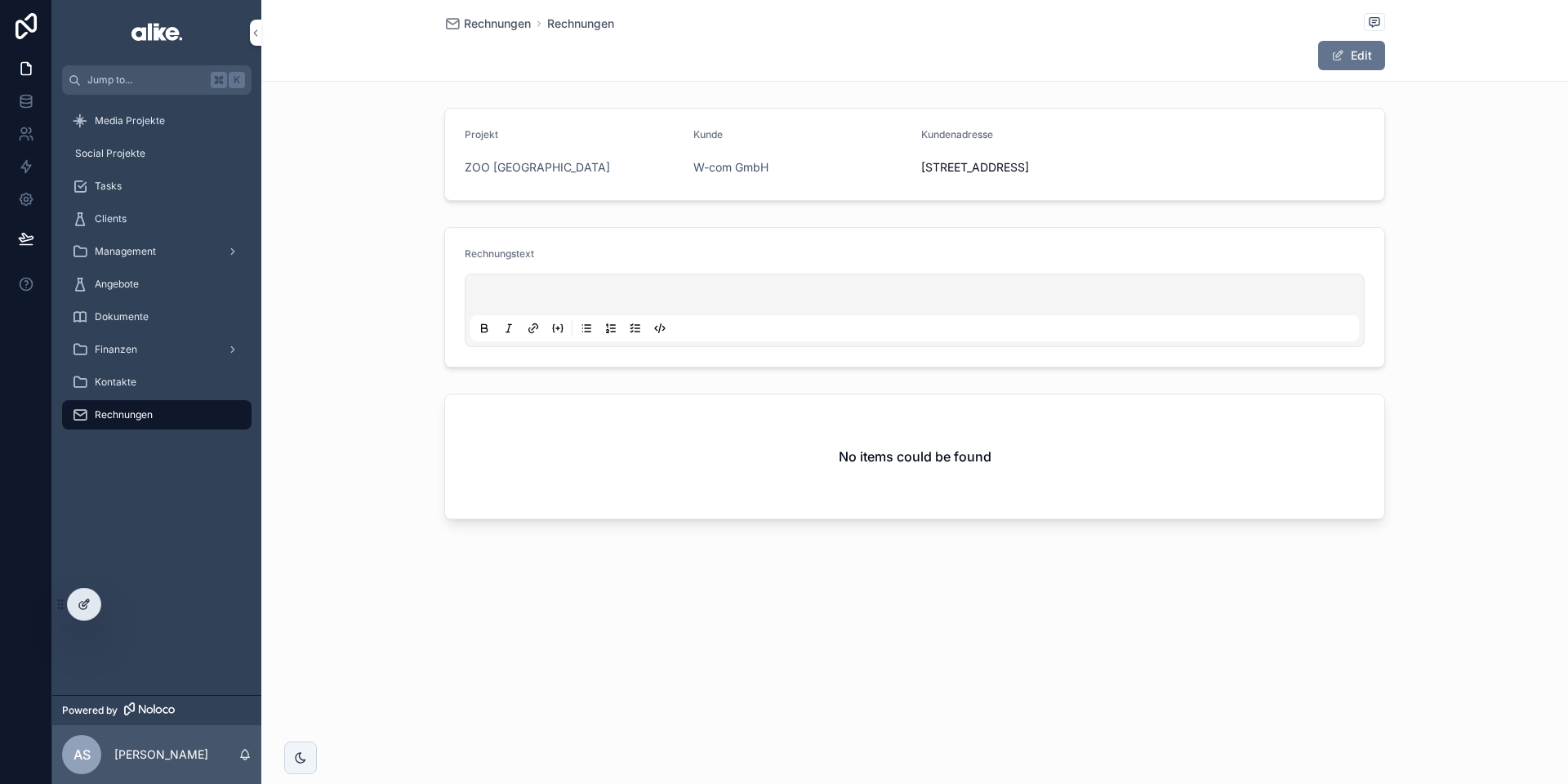
click at [73, 607] on div at bounding box center [84, 604] width 33 height 31
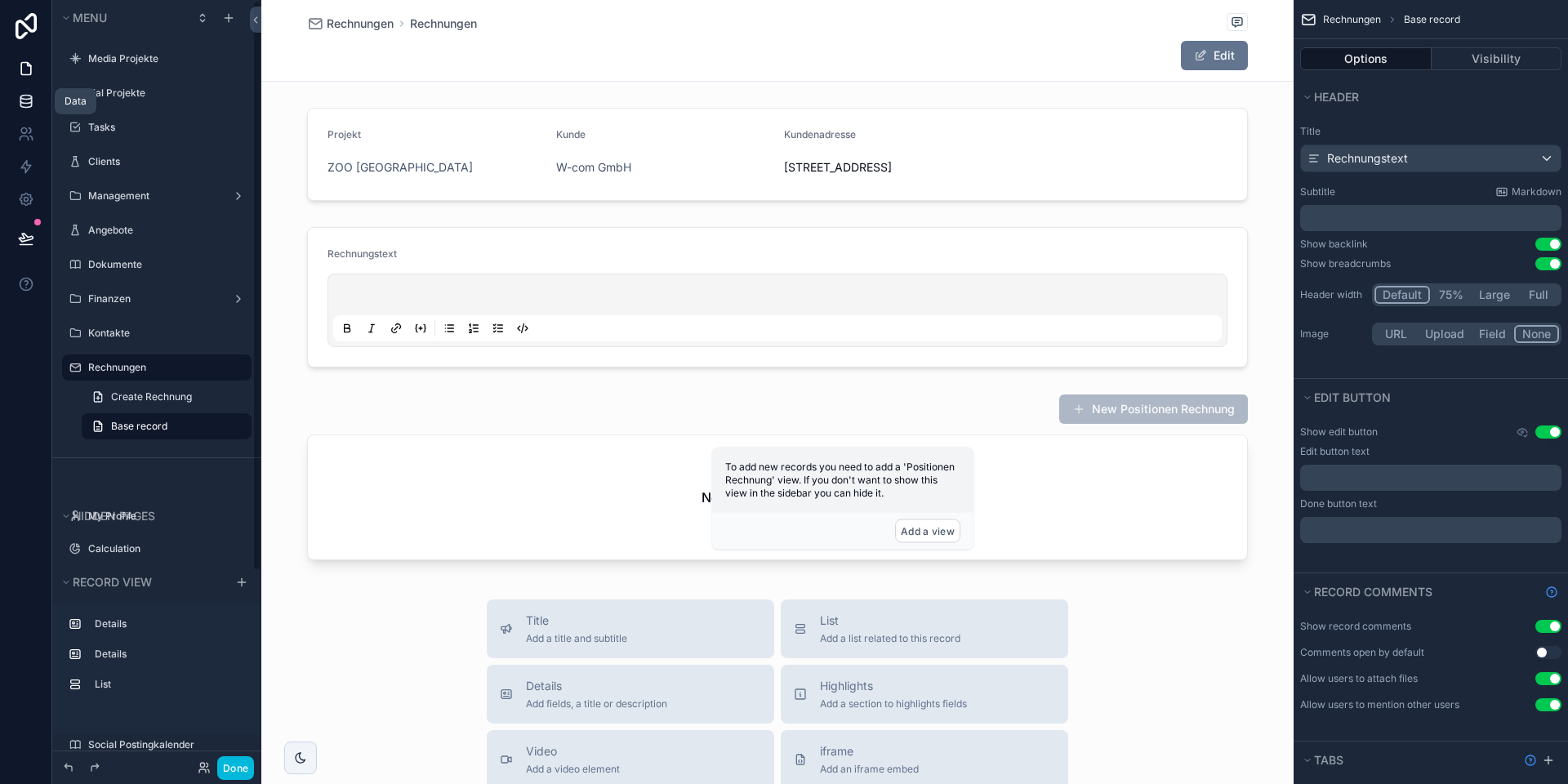
click at [29, 101] on icon at bounding box center [26, 101] width 17 height 17
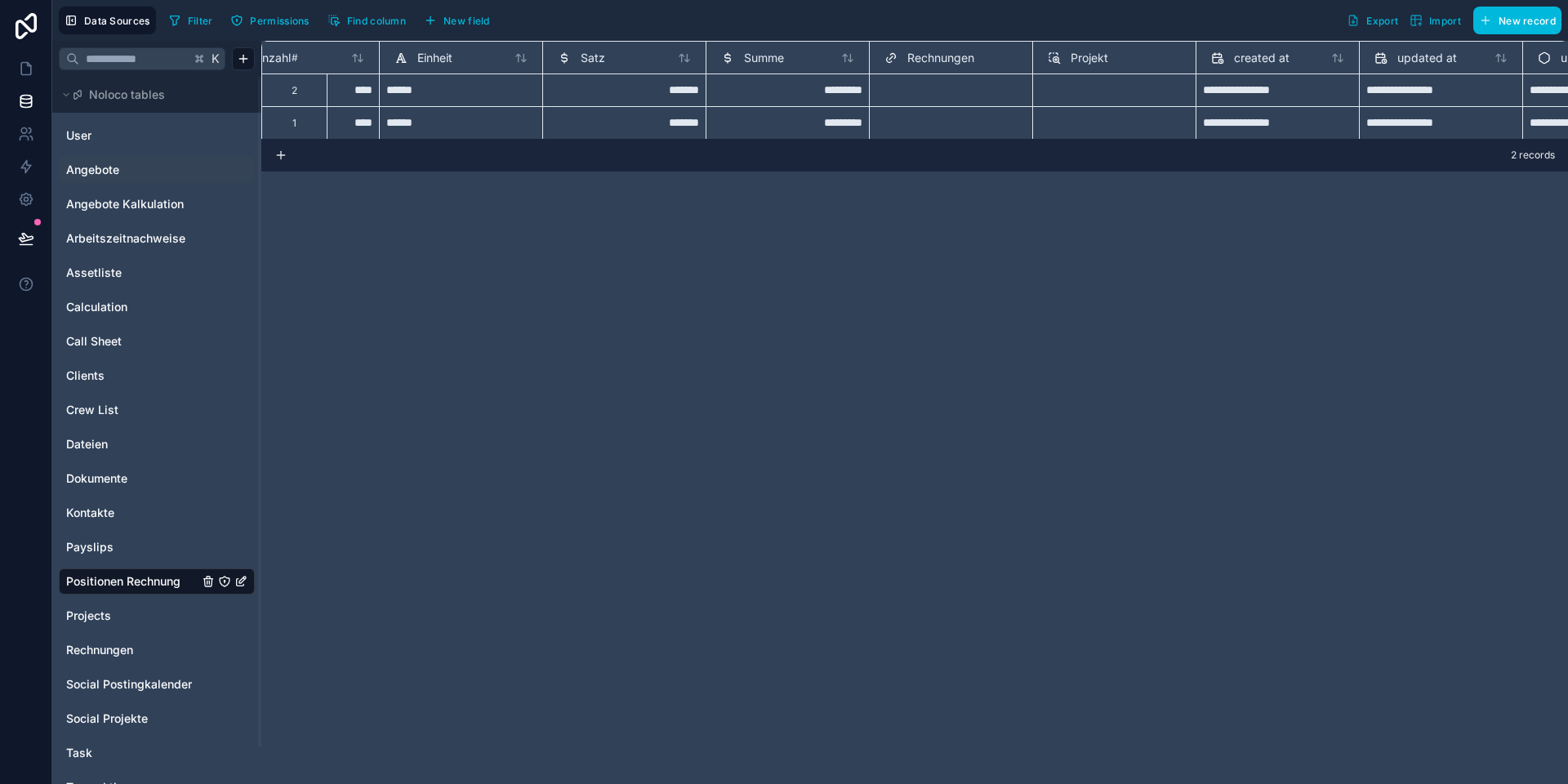
click at [113, 176] on span "Angebote" at bounding box center [93, 170] width 53 height 17
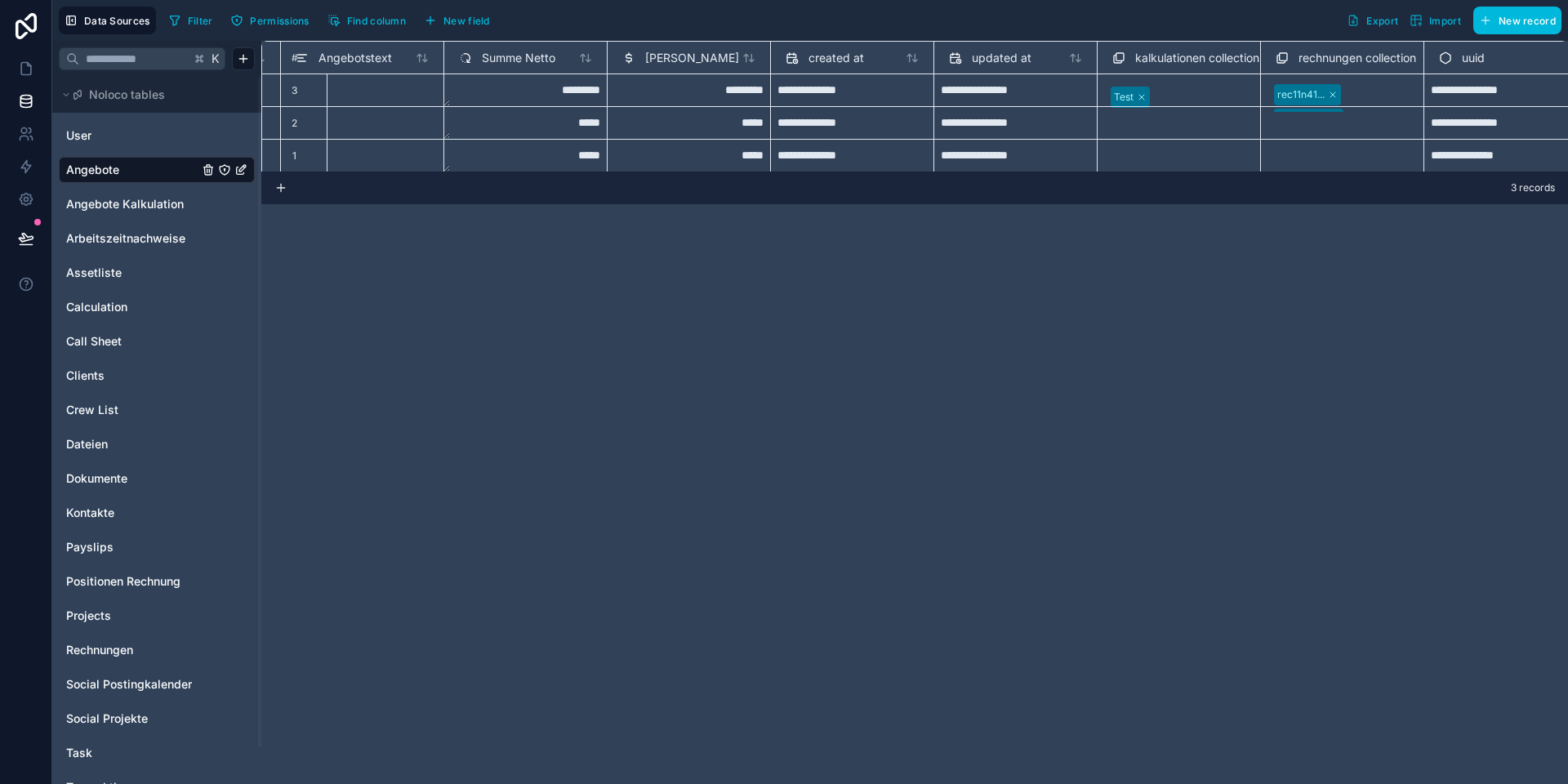
scroll to position [0, 1698]
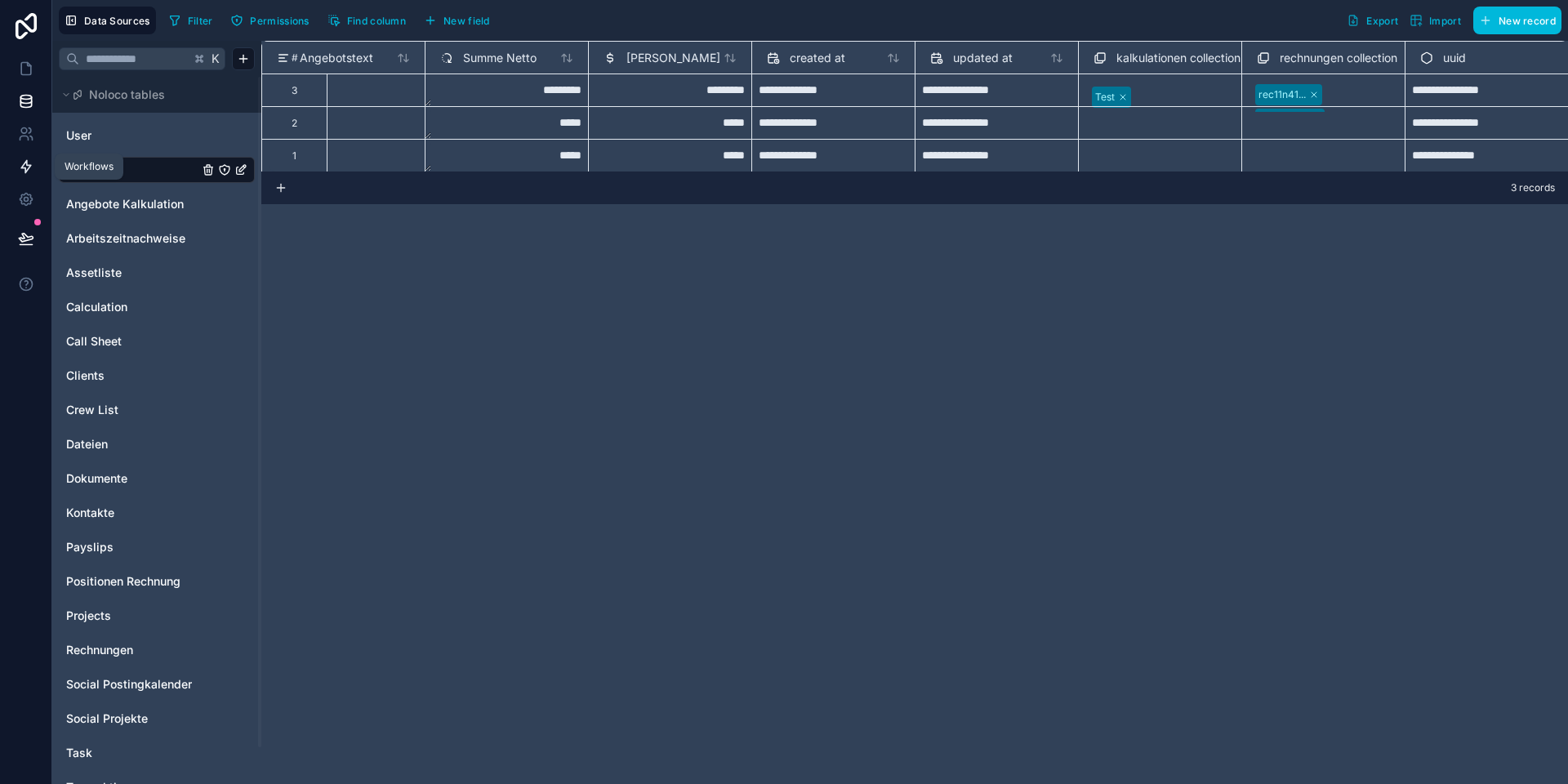
click at [23, 166] on icon at bounding box center [26, 167] width 17 height 17
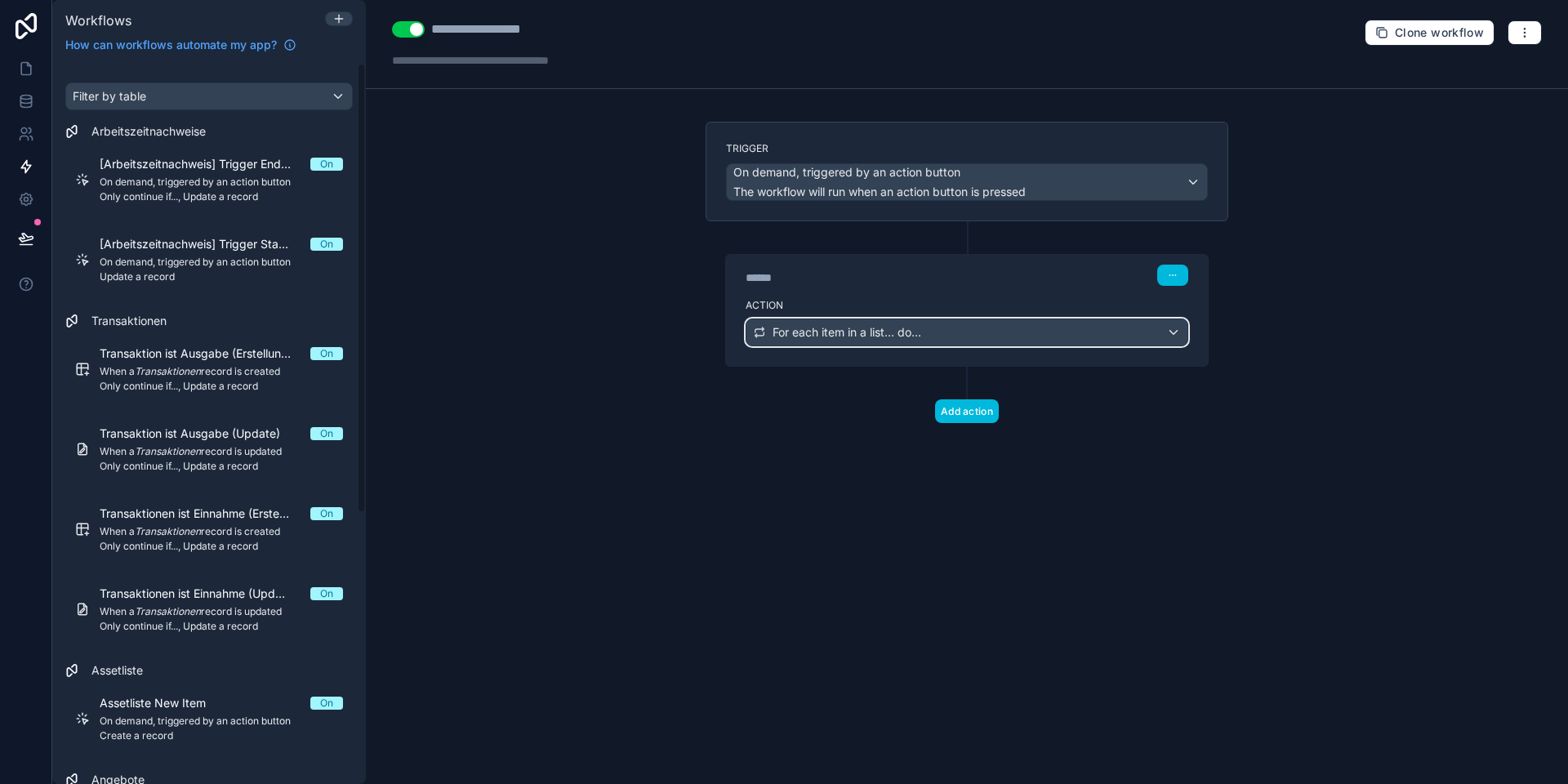
click at [891, 332] on span "For each item in a list... do..." at bounding box center [847, 332] width 149 height 17
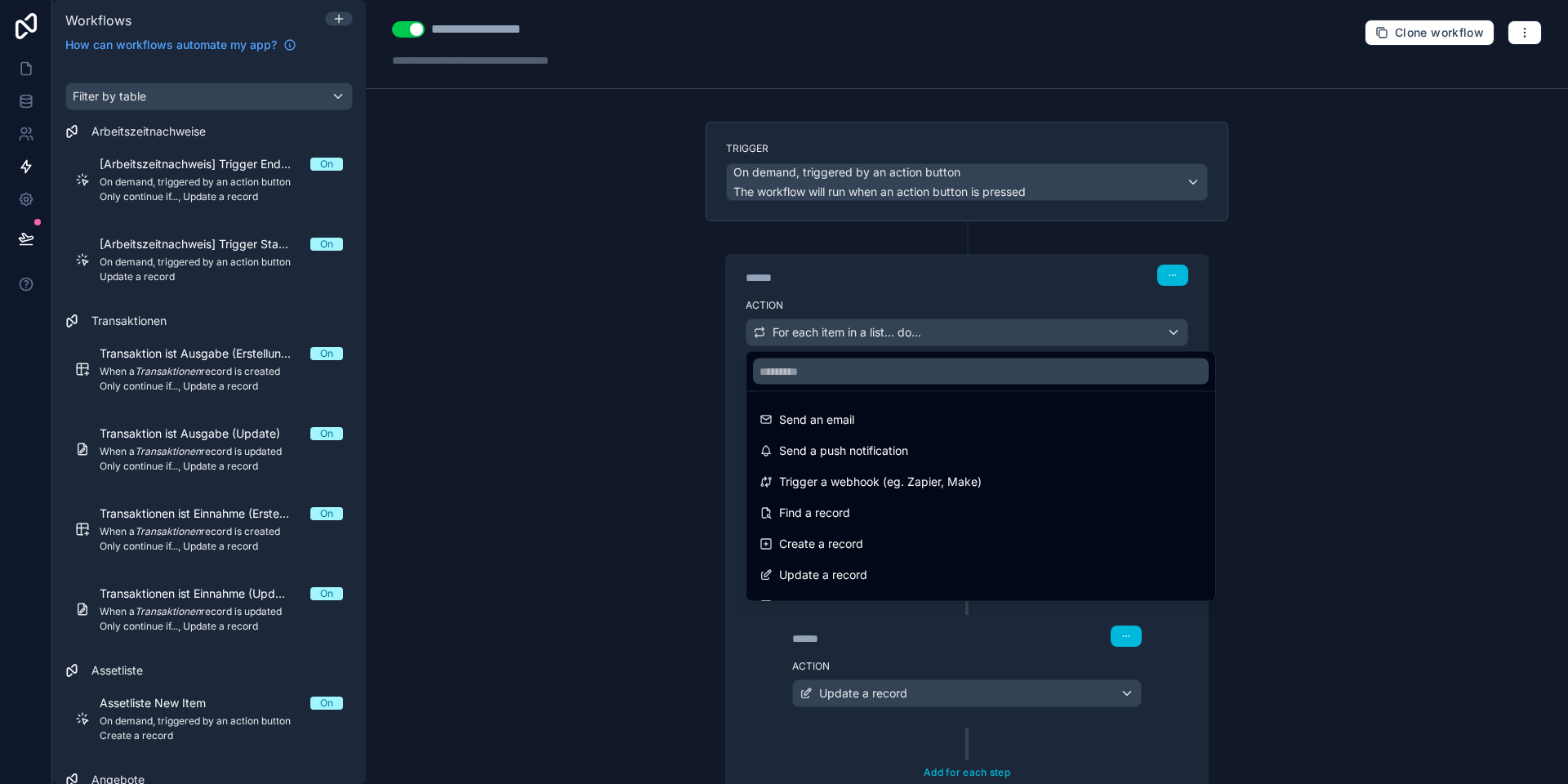
click at [867, 325] on div at bounding box center [784, 392] width 1568 height 784
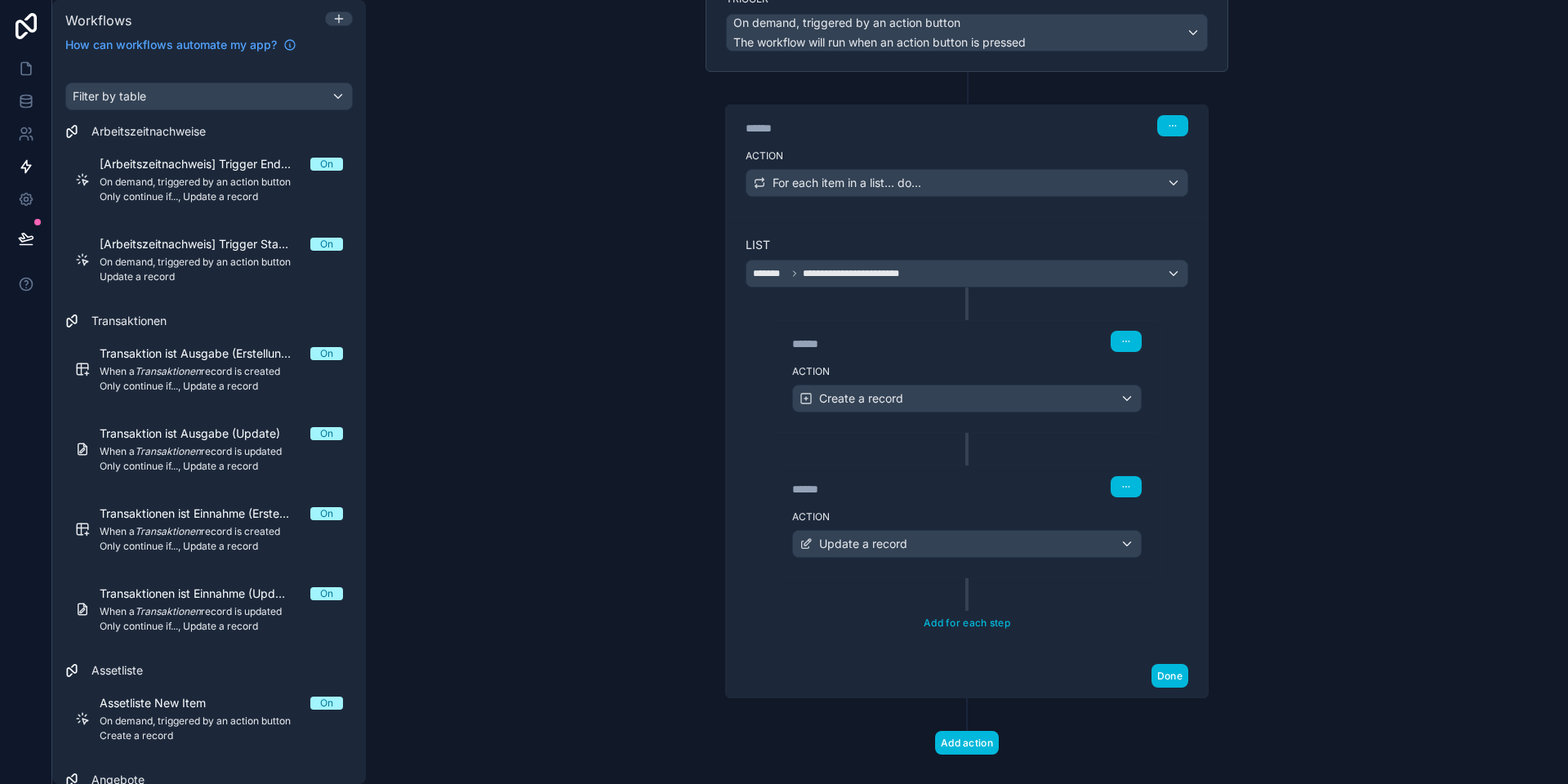
scroll to position [172, 0]
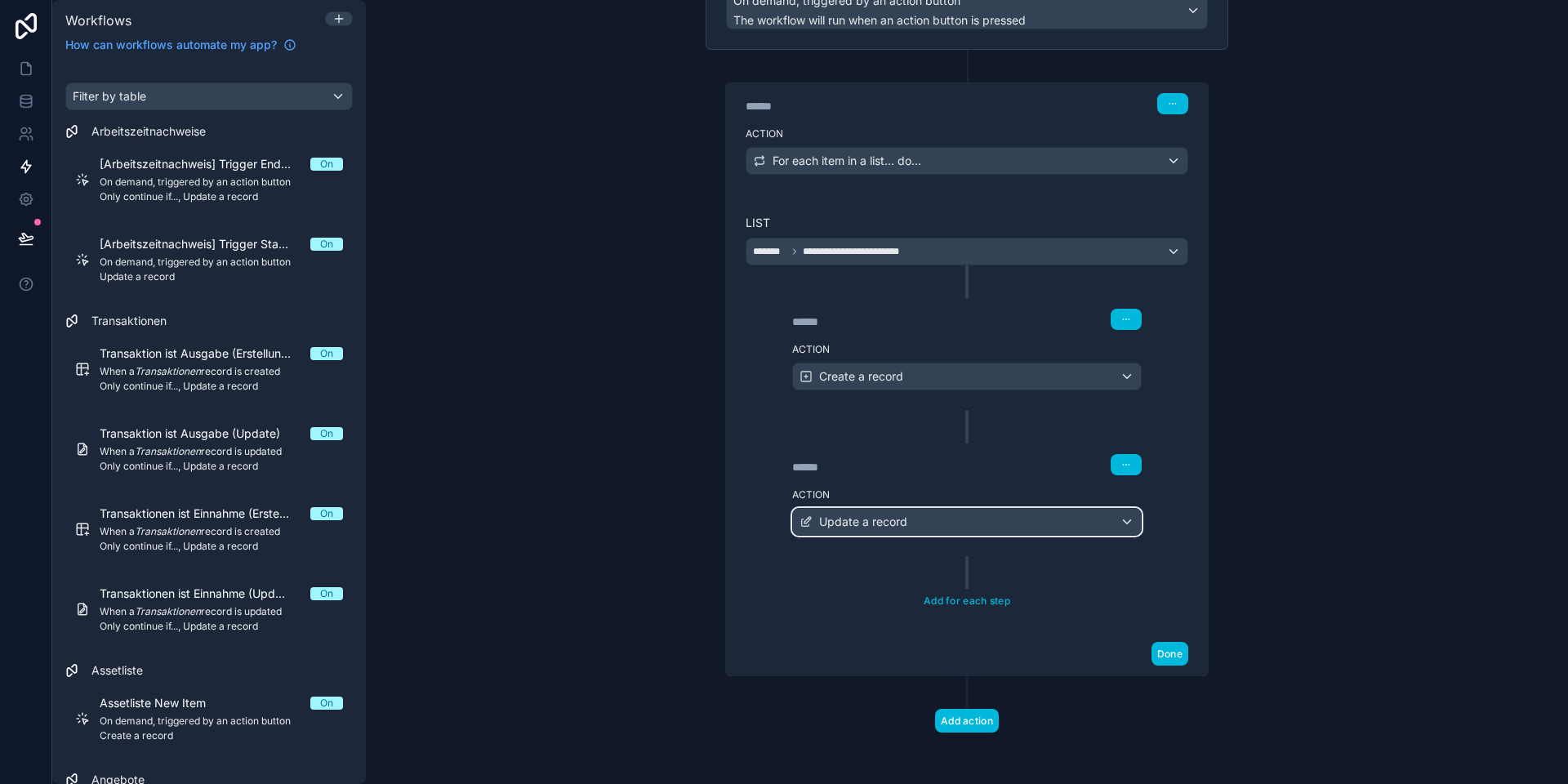
click at [897, 522] on span "Update a record" at bounding box center [862, 521] width 88 height 17
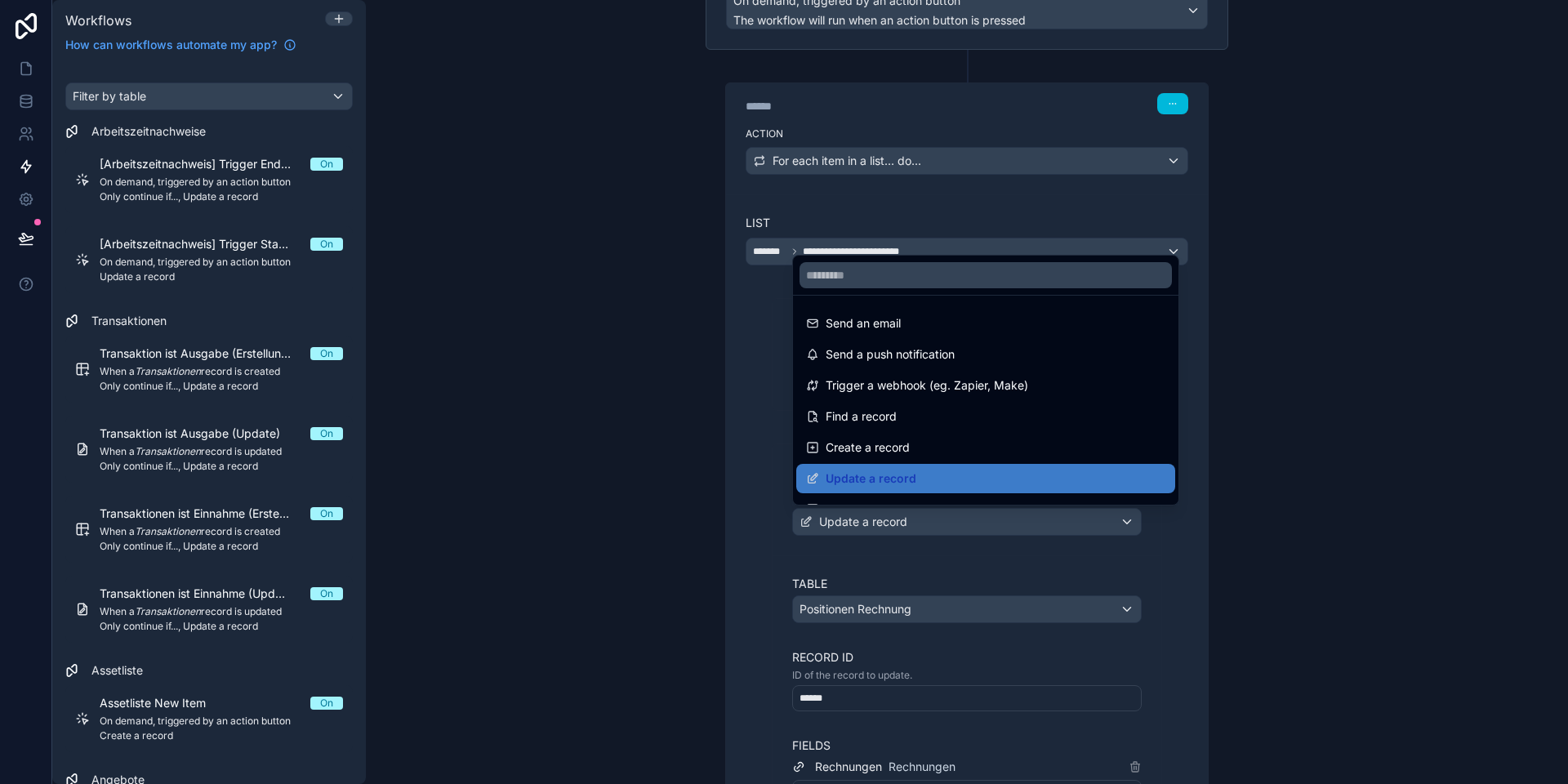
click at [881, 519] on div at bounding box center [784, 392] width 1568 height 784
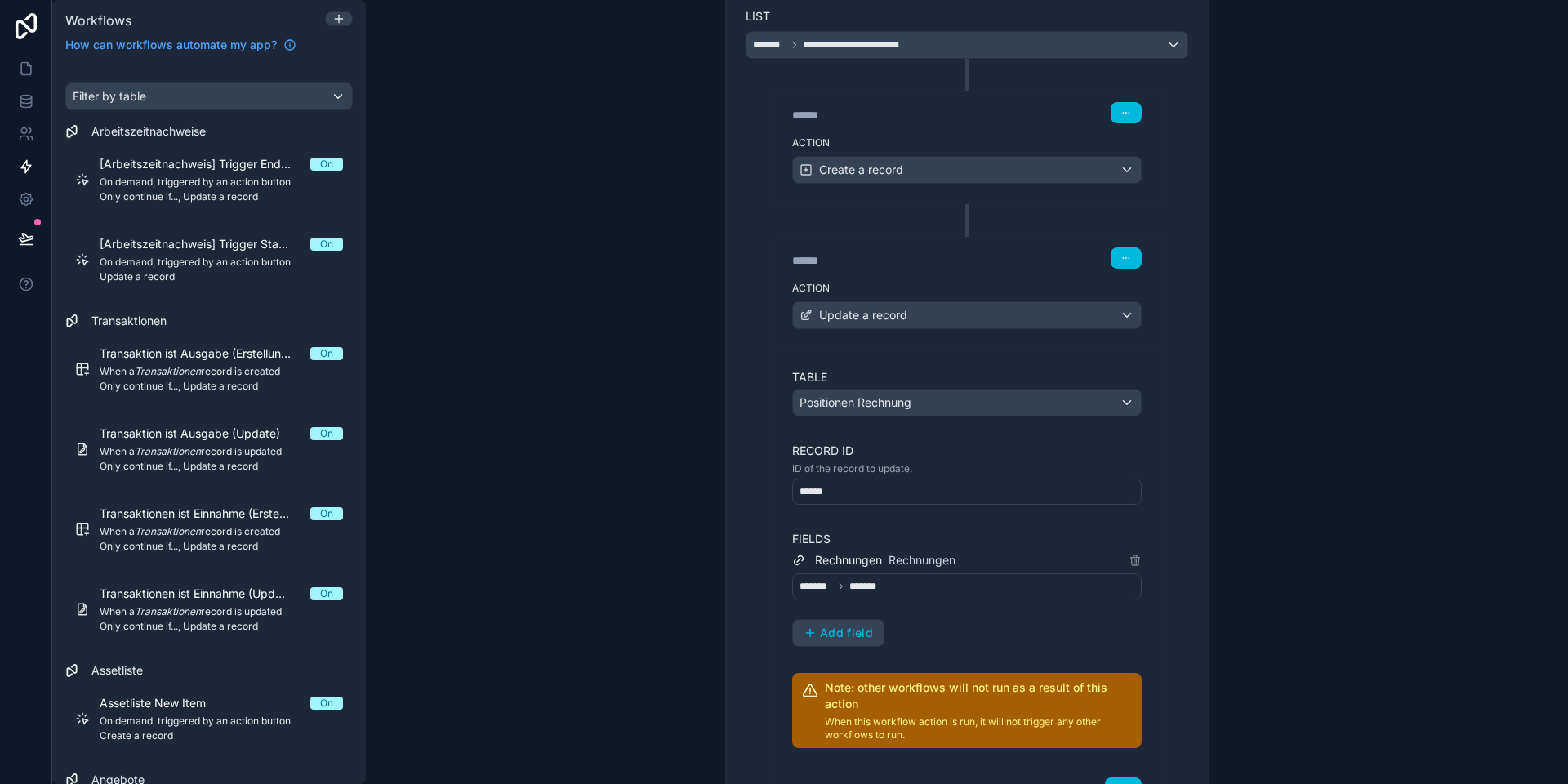
scroll to position [431, 0]
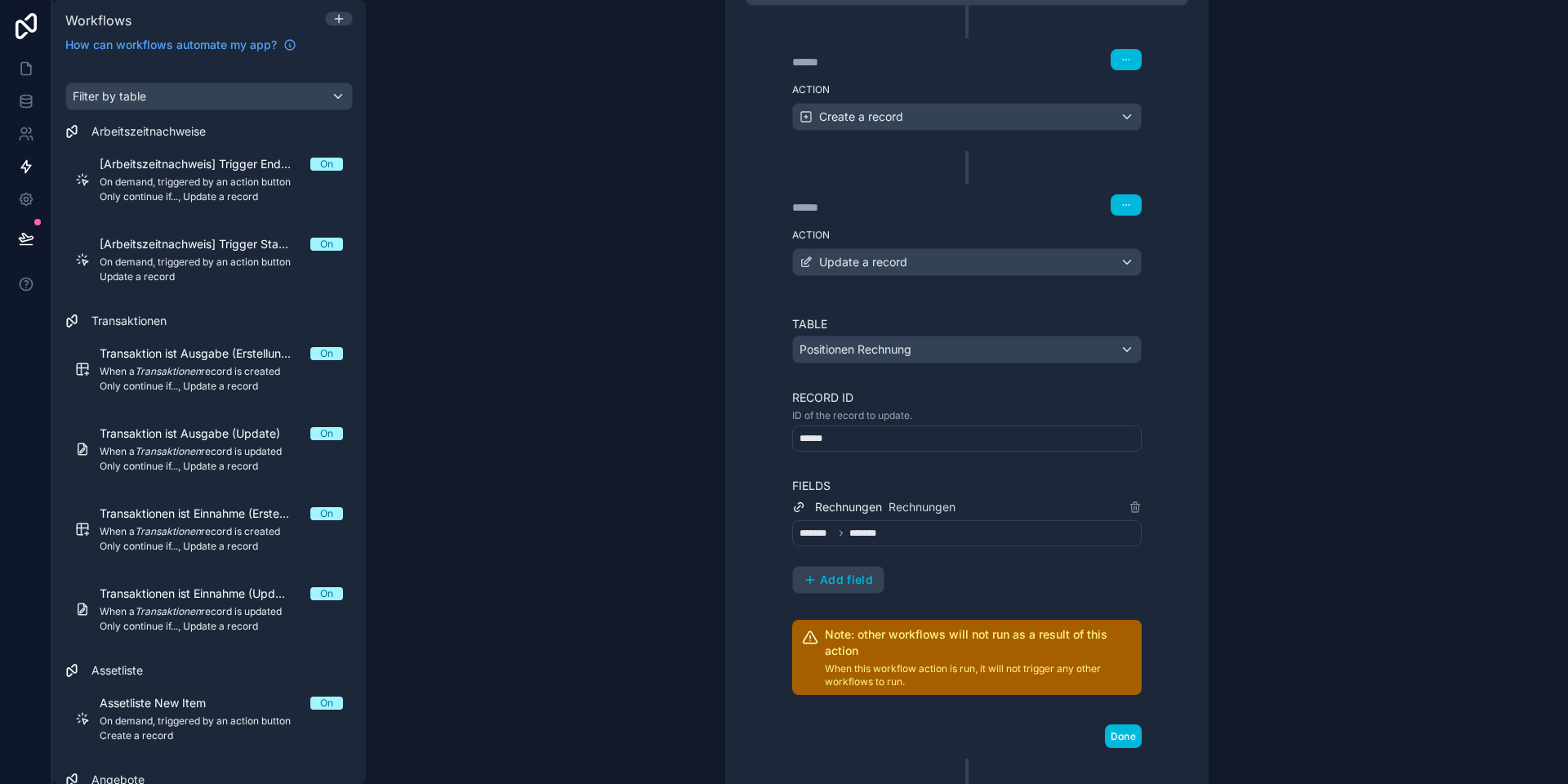
click at [896, 532] on div "******* *******" at bounding box center [967, 533] width 349 height 26
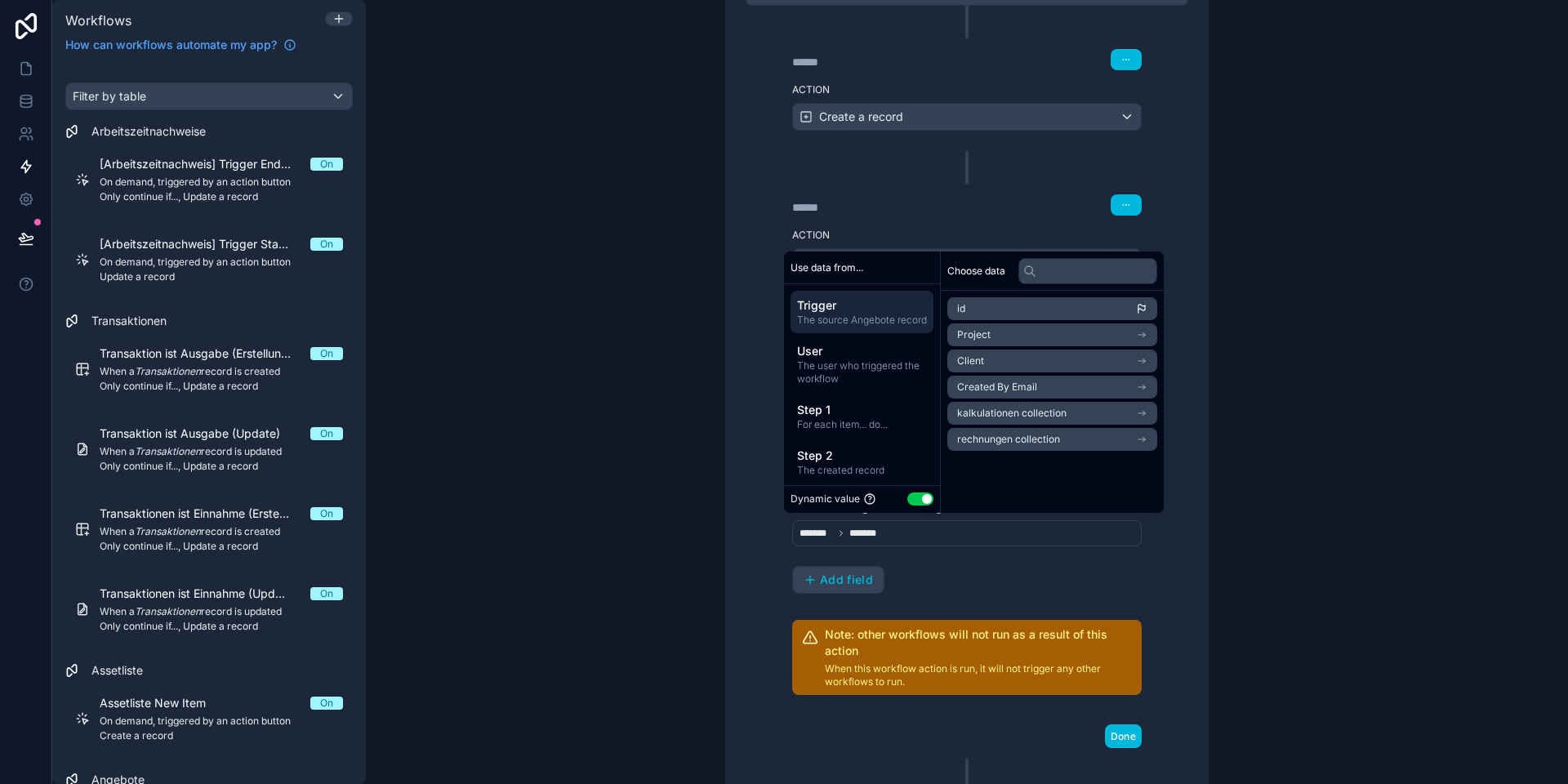
scroll to position [430, 0]
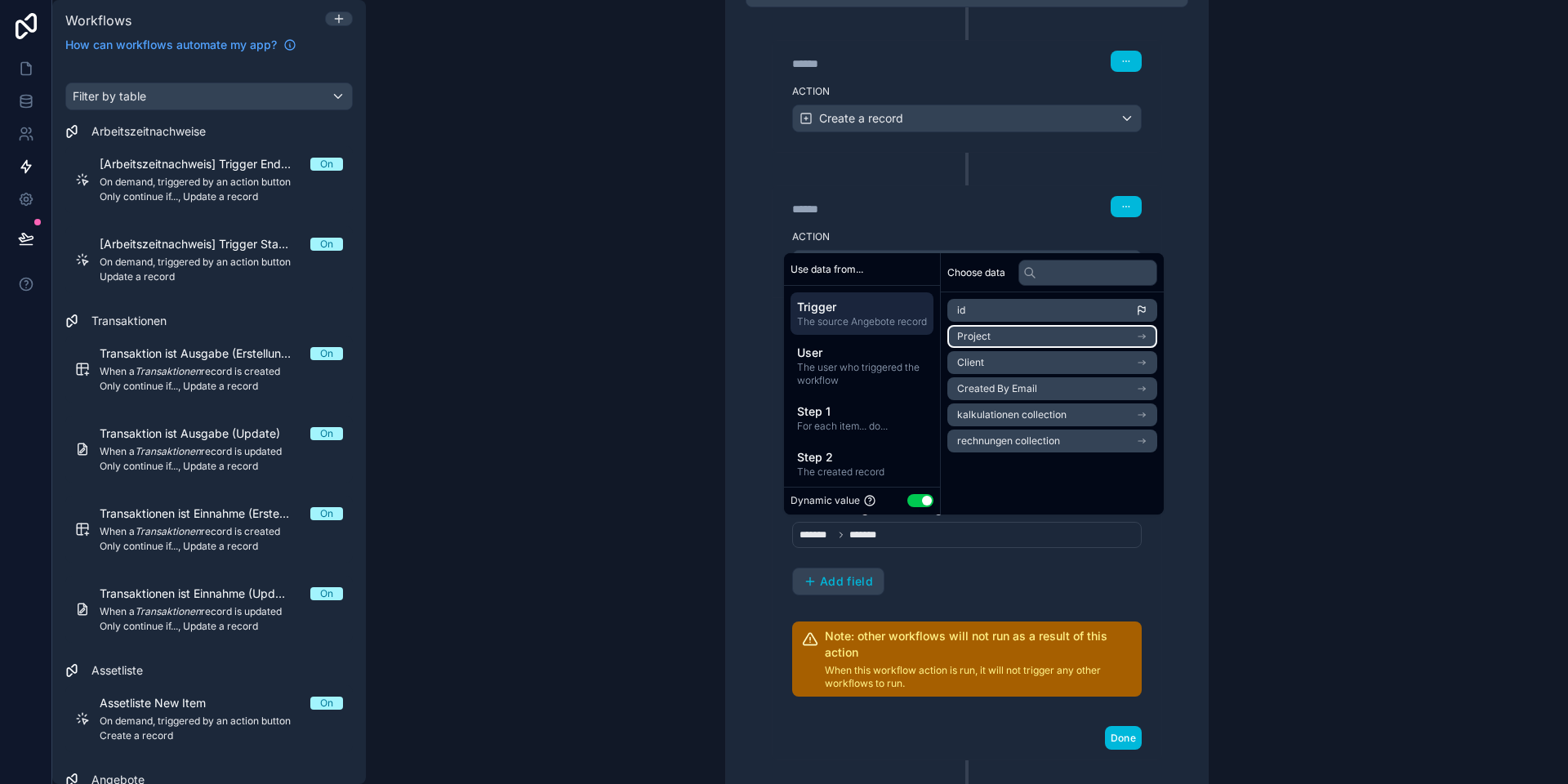
click at [989, 343] on span "Project" at bounding box center [974, 336] width 34 height 13
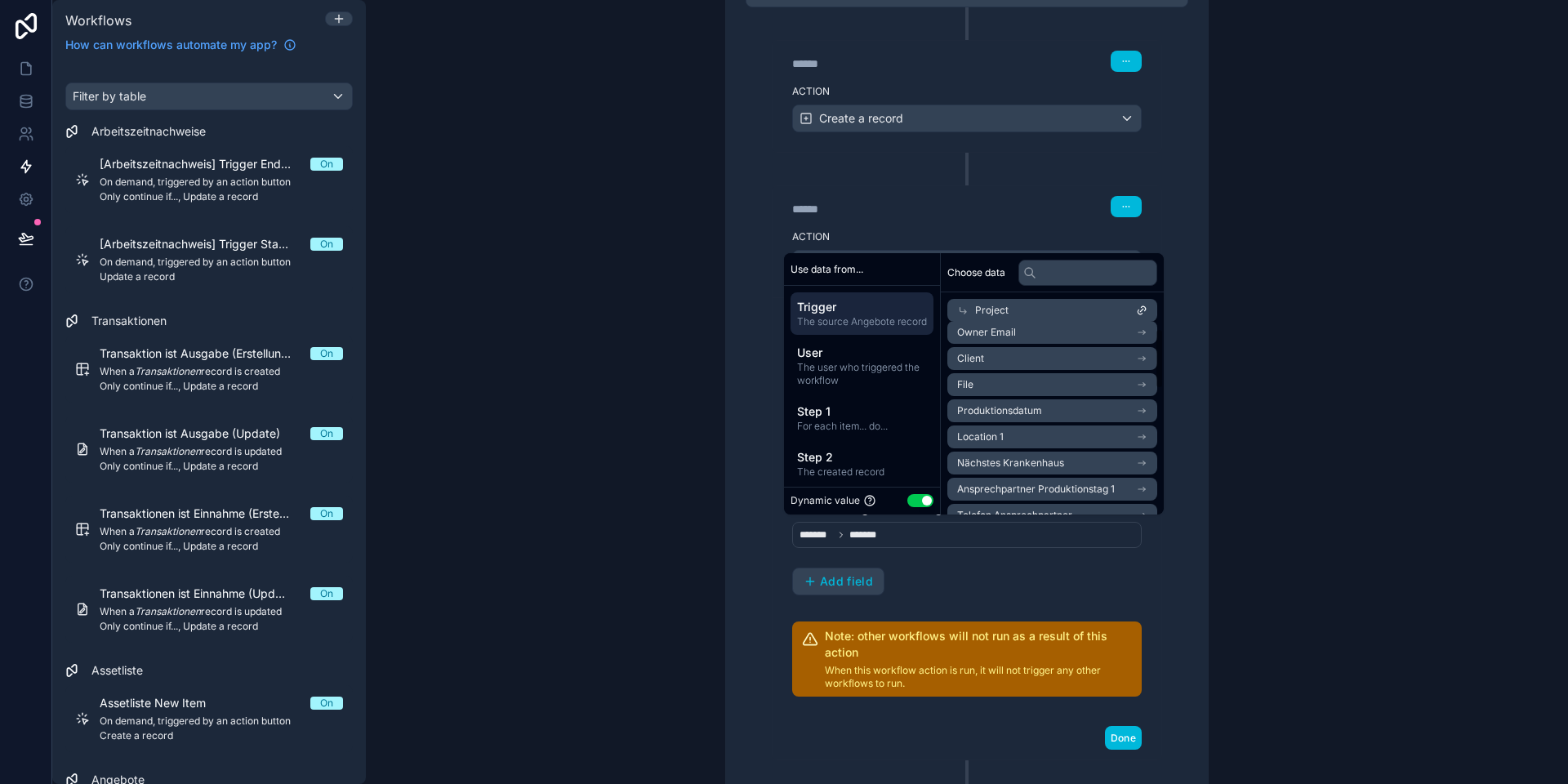
scroll to position [0, 0]
click at [960, 309] on icon at bounding box center [963, 311] width 7 height 7
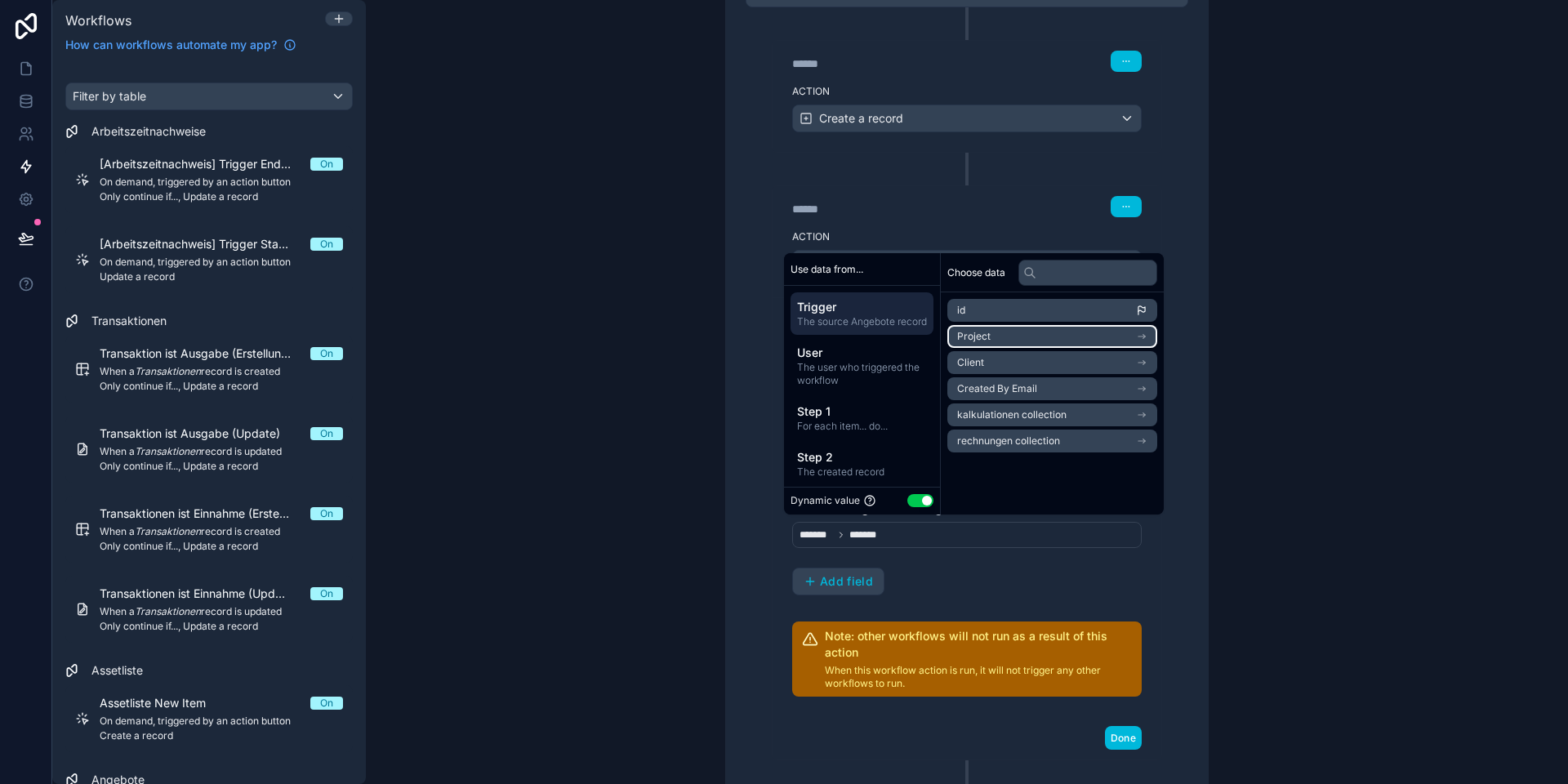
click at [978, 340] on span "Project" at bounding box center [974, 336] width 34 height 13
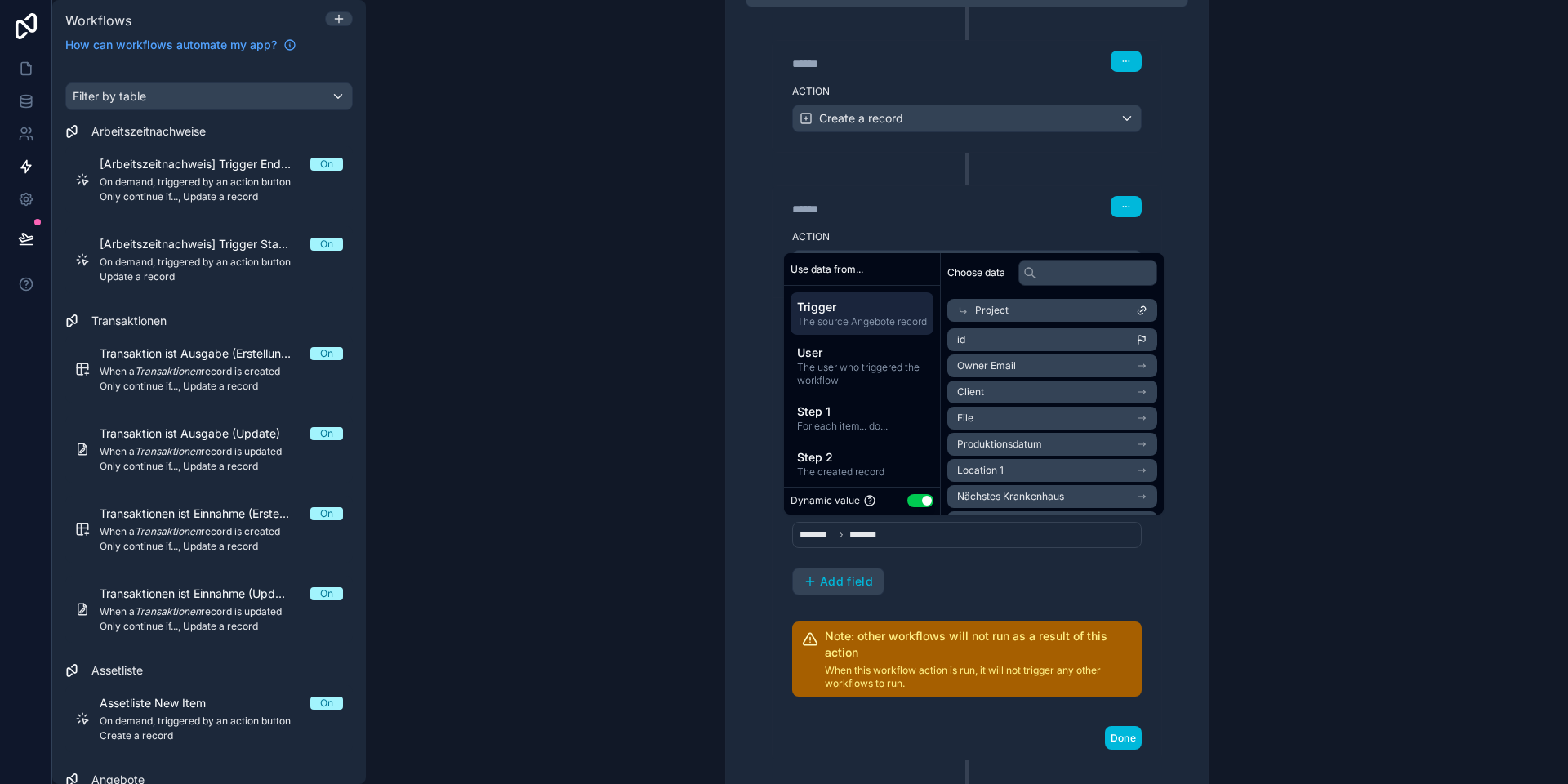
click at [1147, 309] on icon at bounding box center [1142, 311] width 12 height 12
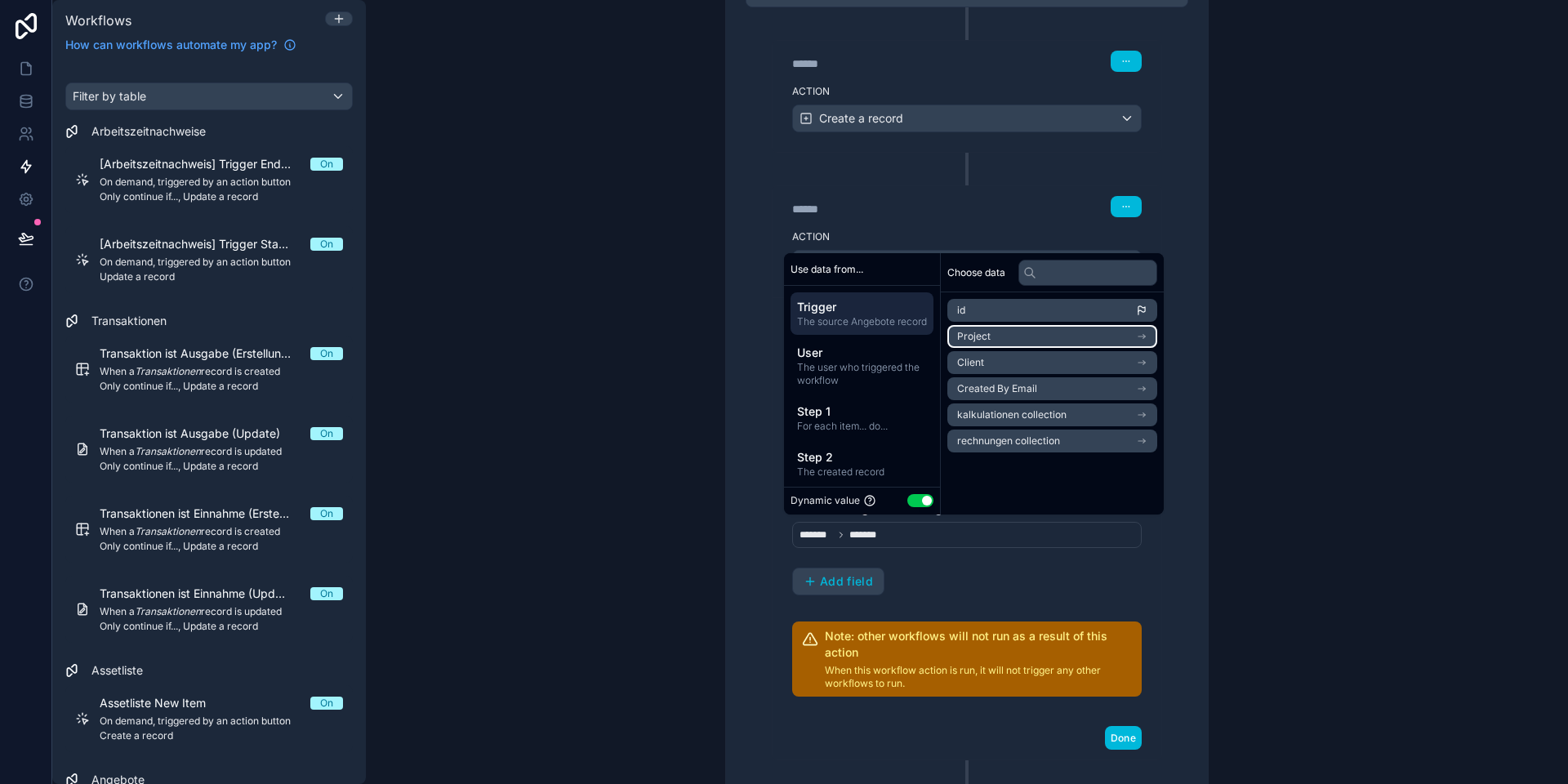
click at [1024, 329] on li "Project" at bounding box center [1052, 336] width 210 height 23
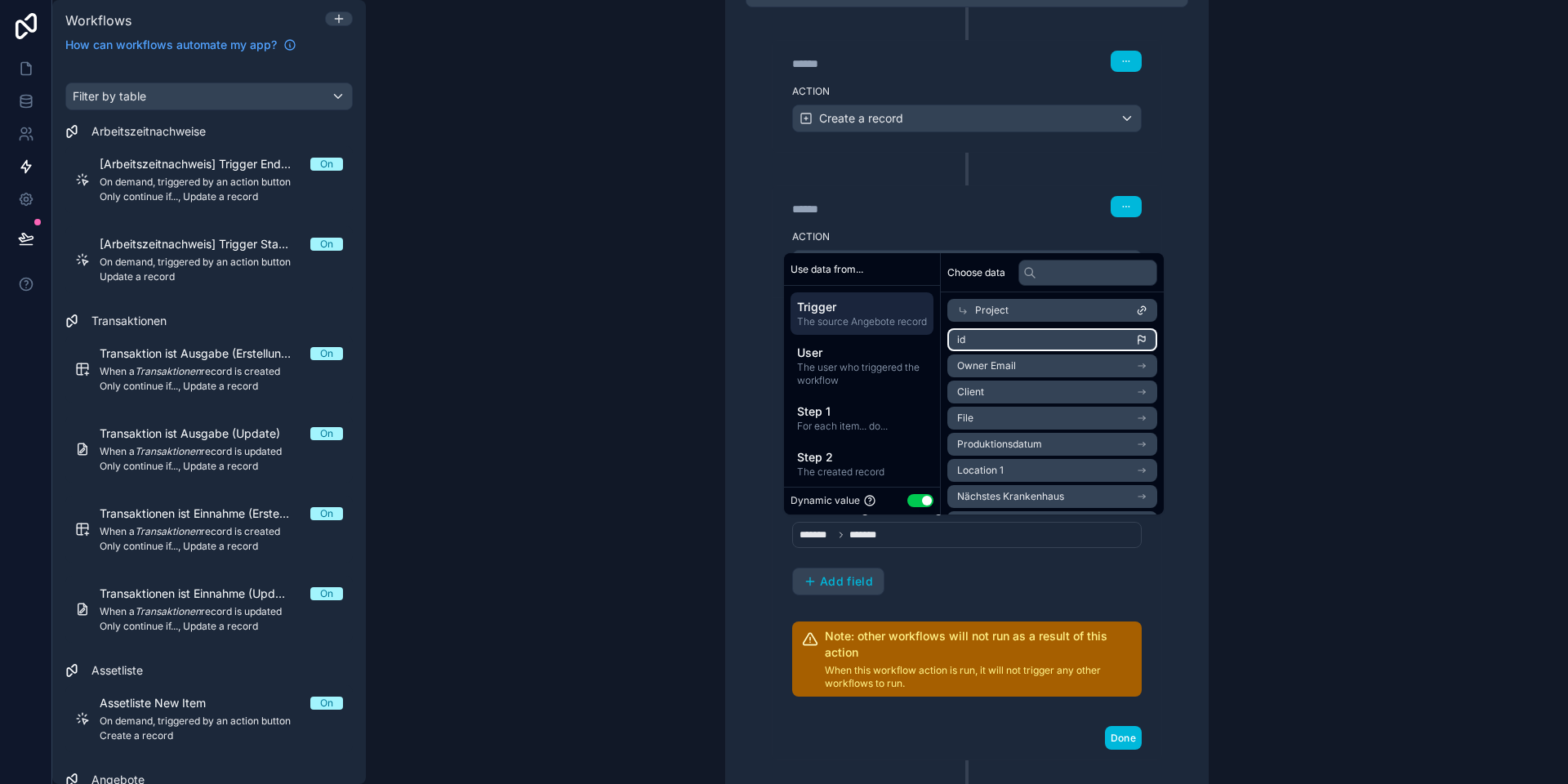
click at [1009, 340] on li "id" at bounding box center [1052, 340] width 210 height 23
click at [738, 452] on div "**********" at bounding box center [967, 386] width 482 height 901
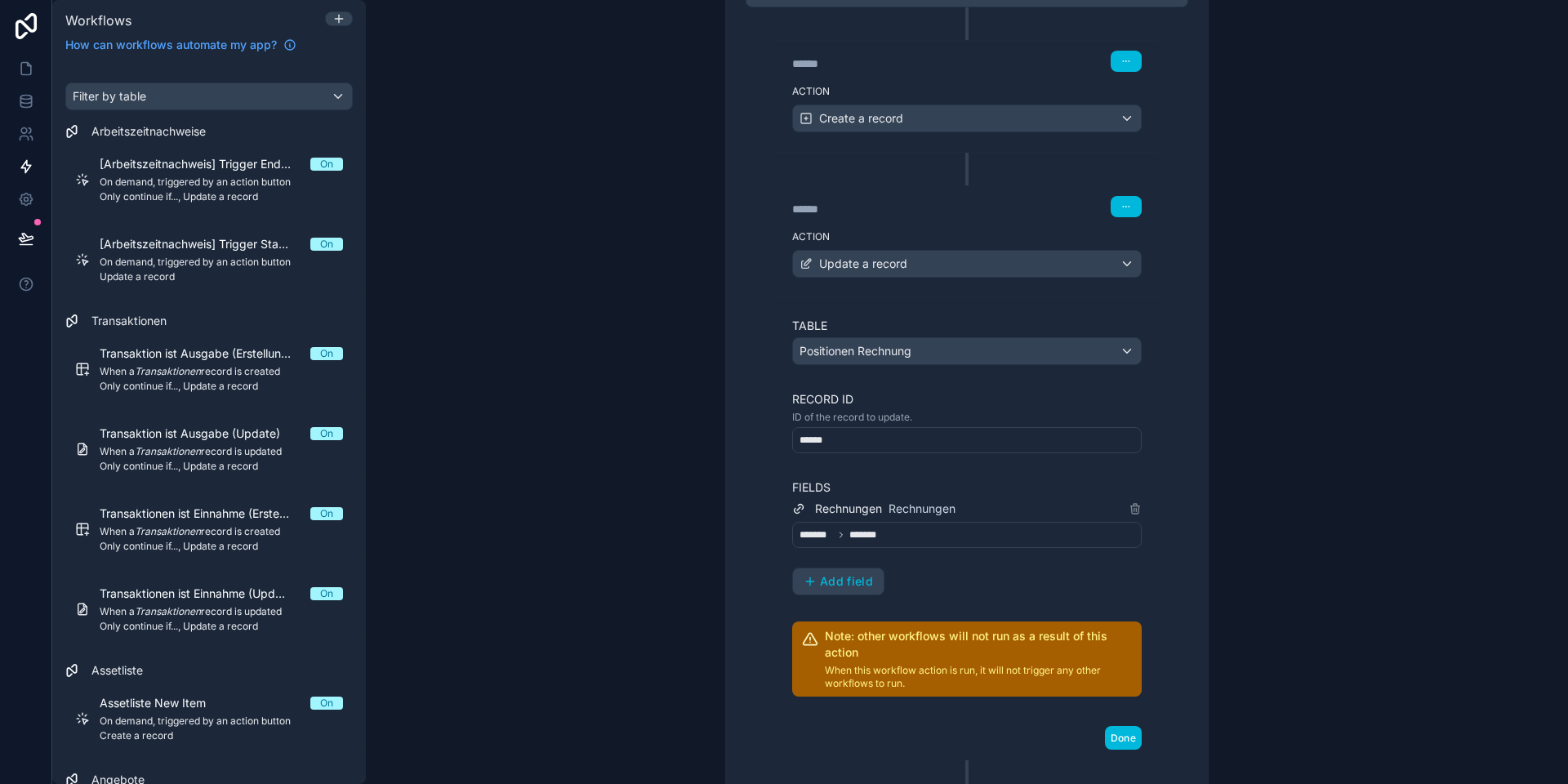
click at [844, 584] on span "Add field" at bounding box center [847, 582] width 53 height 15
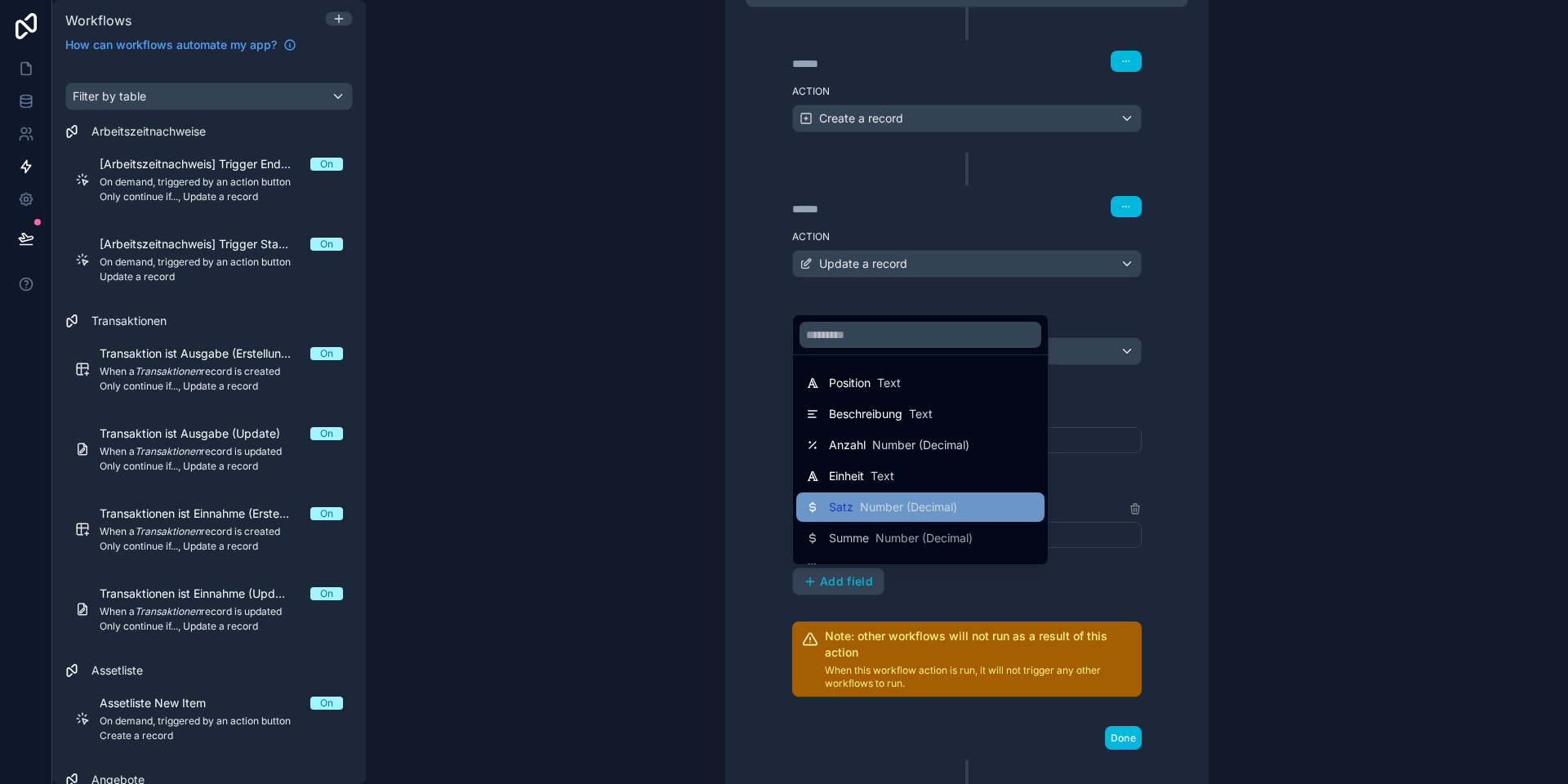
scroll to position [54, 0]
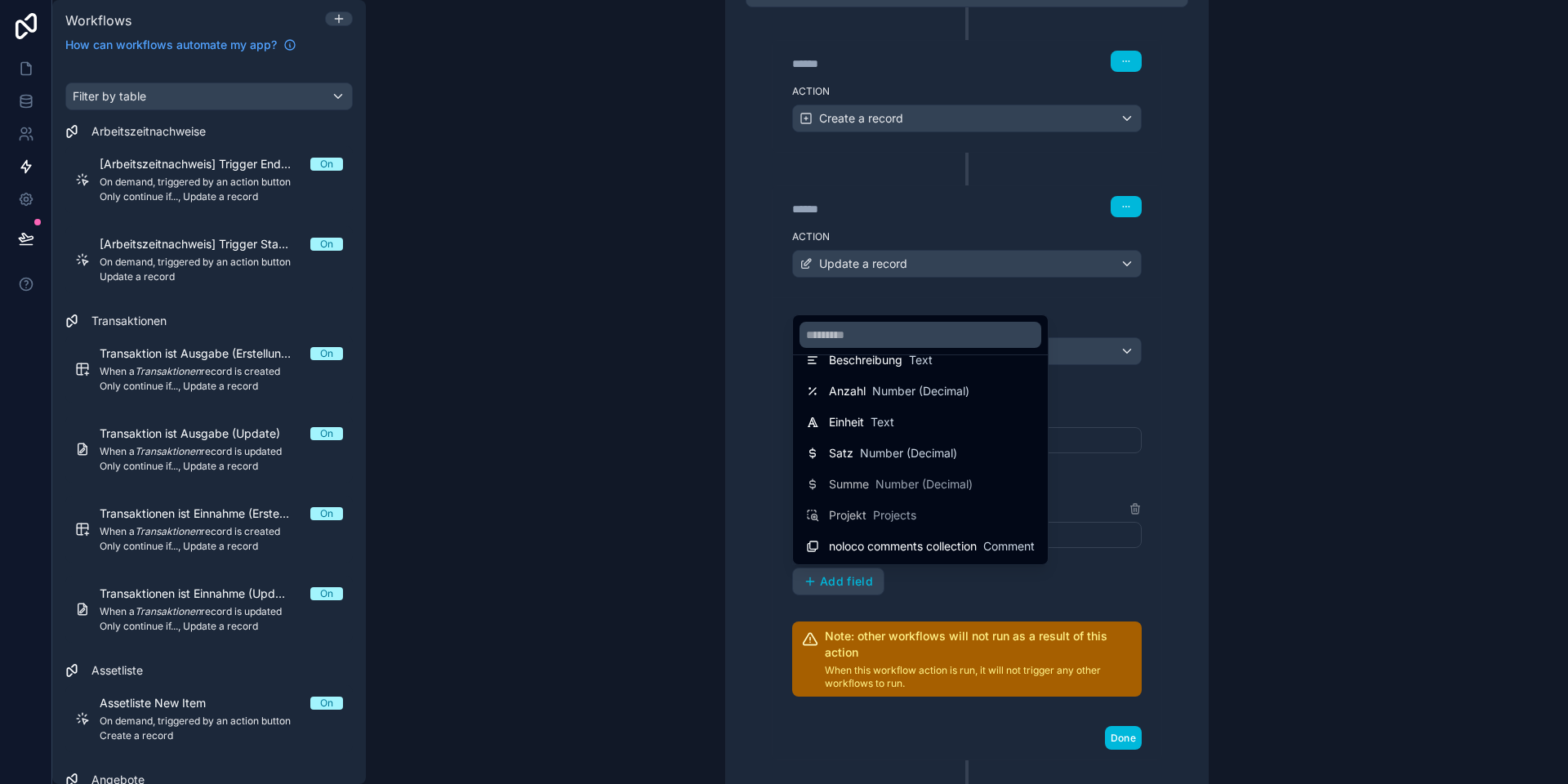
click at [743, 534] on div at bounding box center [784, 392] width 1568 height 784
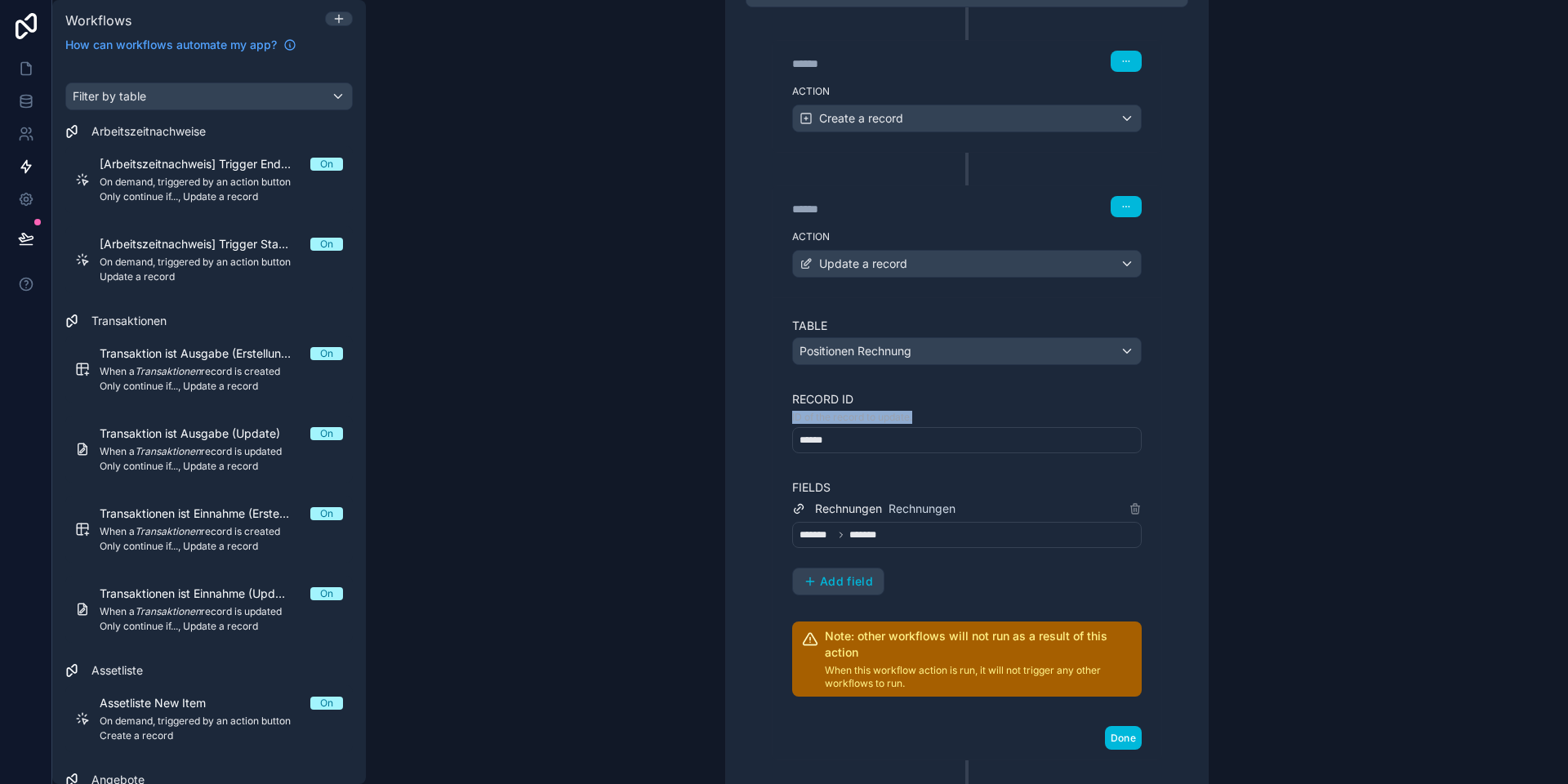
drag, startPoint x: 786, startPoint y: 421, endPoint x: 919, endPoint y: 421, distance: 133.0
click at [919, 421] on div "Table Positionen Rechnung Record ID ID of the record to update. ****** Fields R…" at bounding box center [967, 507] width 389 height 419
click at [920, 418] on p "ID of the record to update." at bounding box center [967, 417] width 349 height 13
drag, startPoint x: 927, startPoint y: 416, endPoint x: 779, endPoint y: 417, distance: 148.0
click at [779, 417] on div "Table Positionen Rechnung Record ID ID of the record to update. ****** Fields R…" at bounding box center [967, 507] width 389 height 419
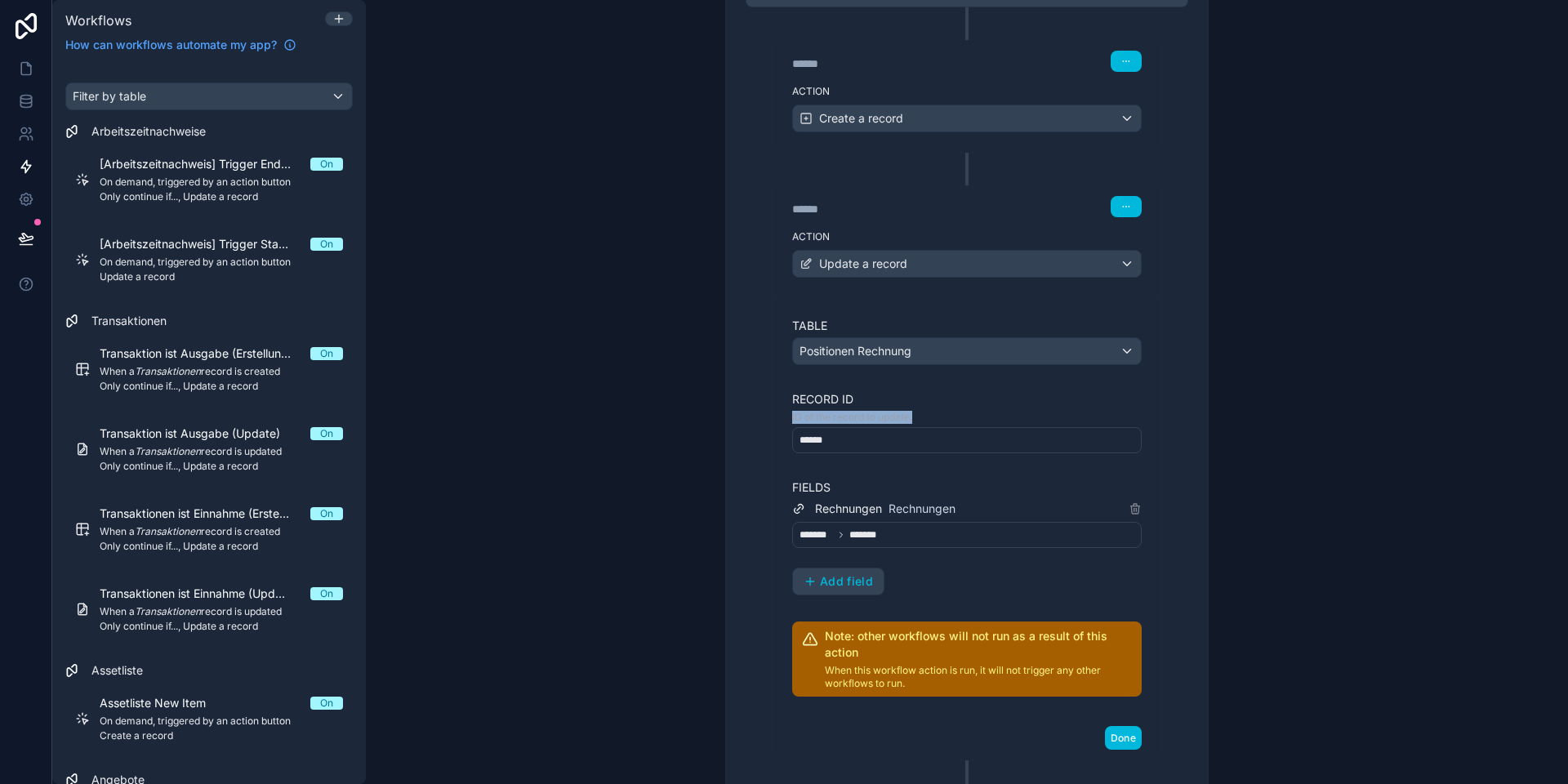
click at [779, 417] on div "Table Positionen Rechnung Record ID ID of the record to update. ****** Fields R…" at bounding box center [967, 507] width 389 height 419
click at [859, 442] on div "******" at bounding box center [967, 440] width 349 height 26
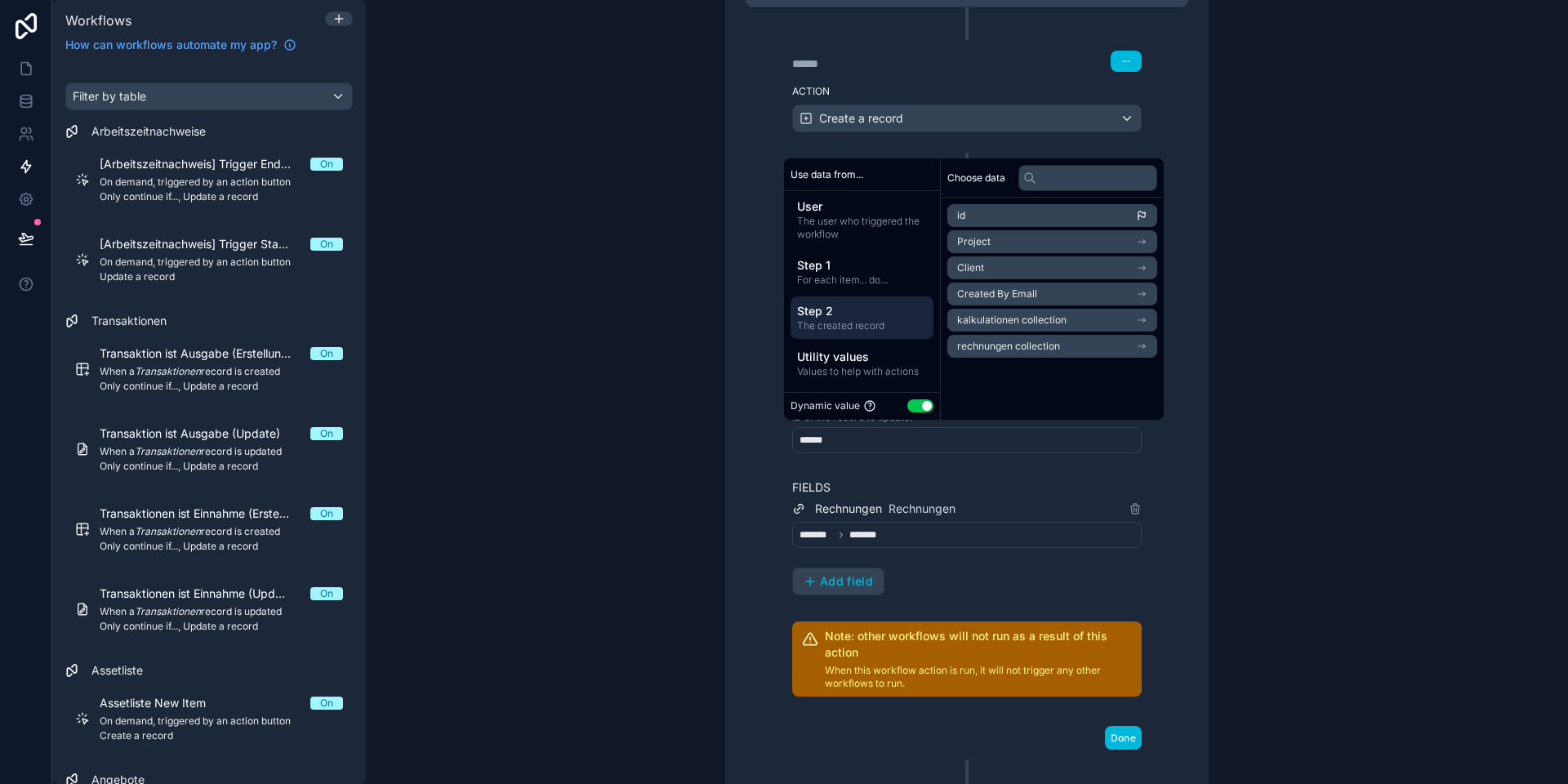
scroll to position [0, 0]
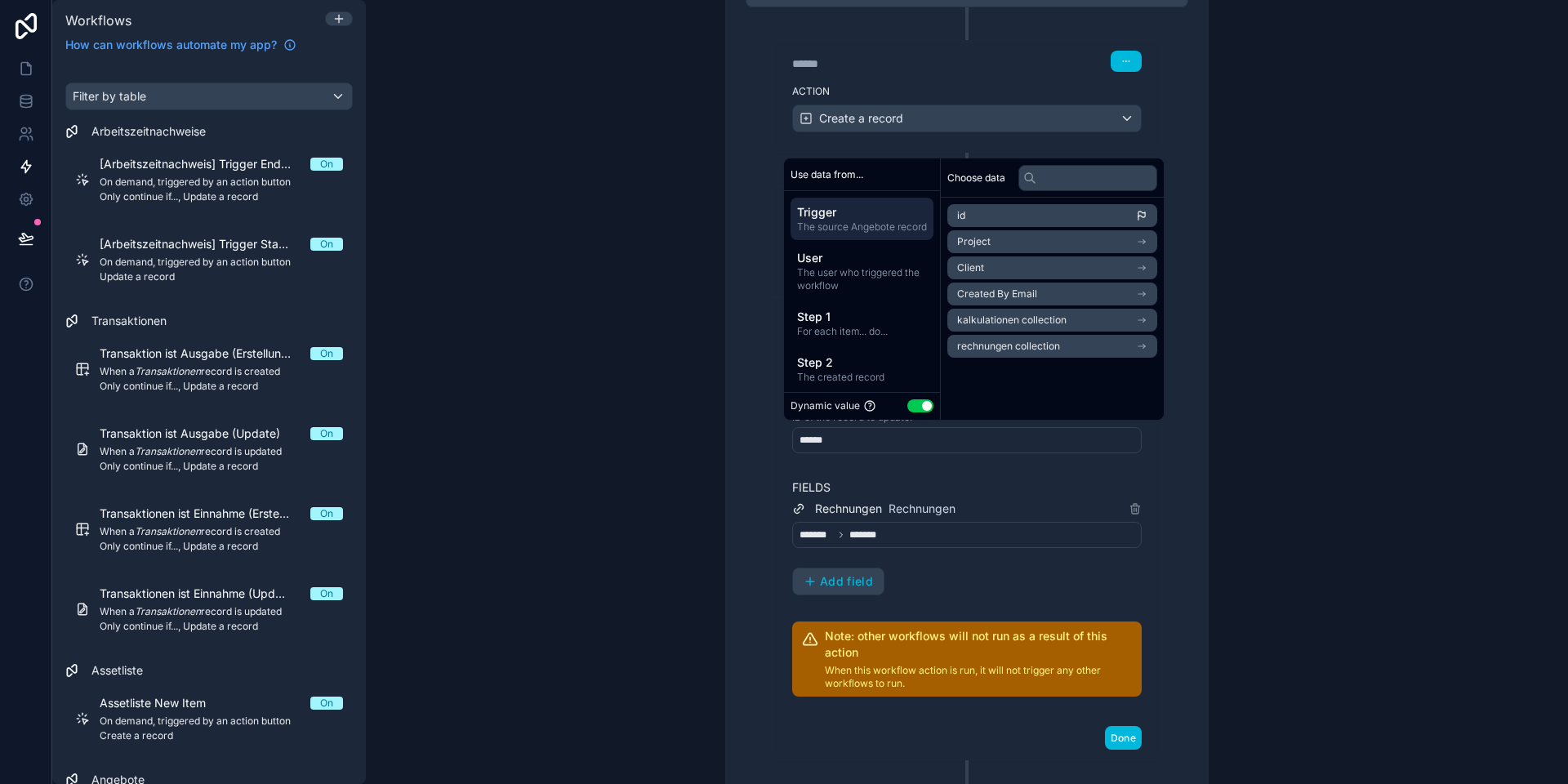
click at [735, 366] on div "**********" at bounding box center [967, 386] width 482 height 901
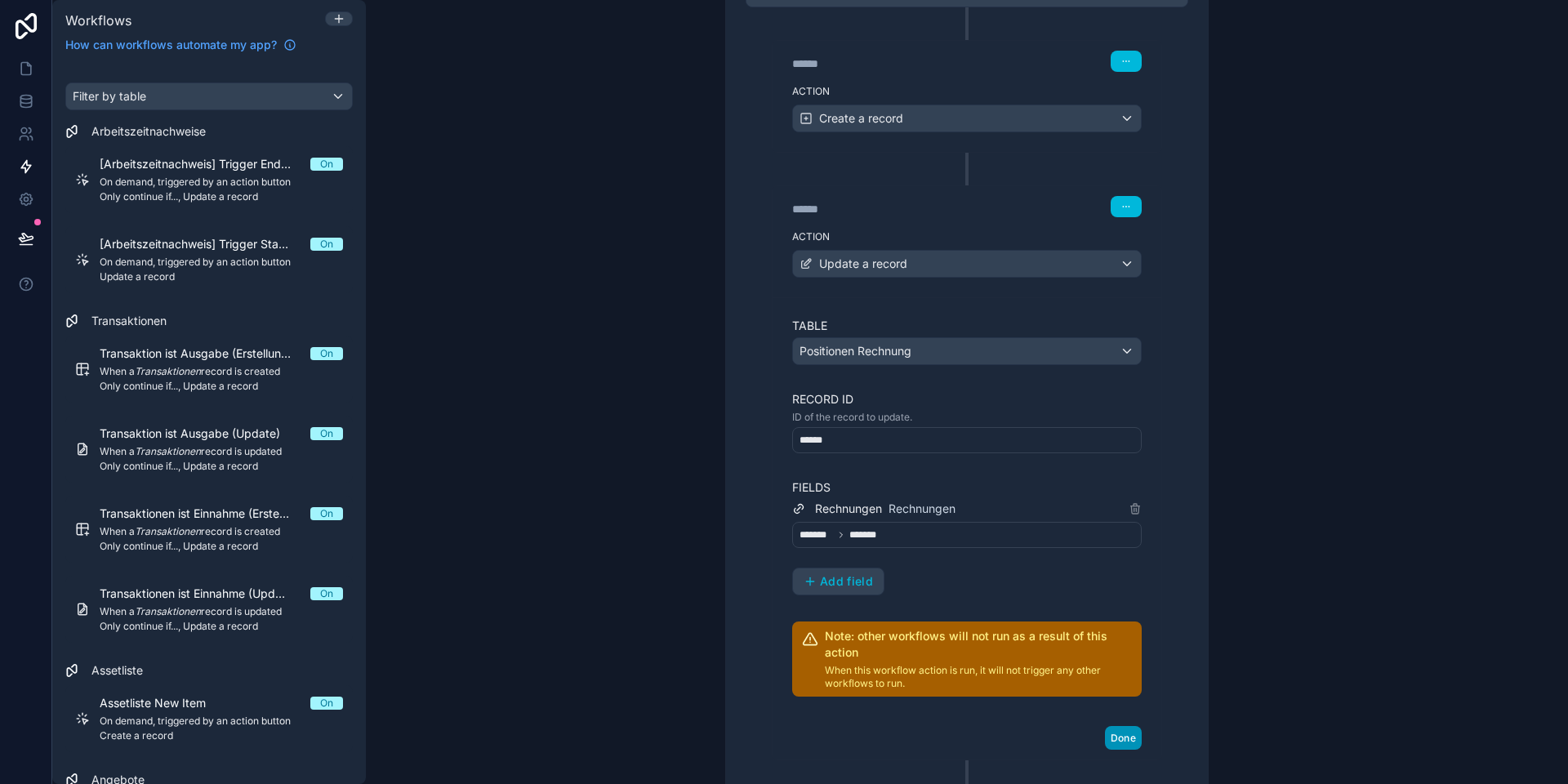
click at [1114, 735] on button "Done" at bounding box center [1122, 739] width 37 height 24
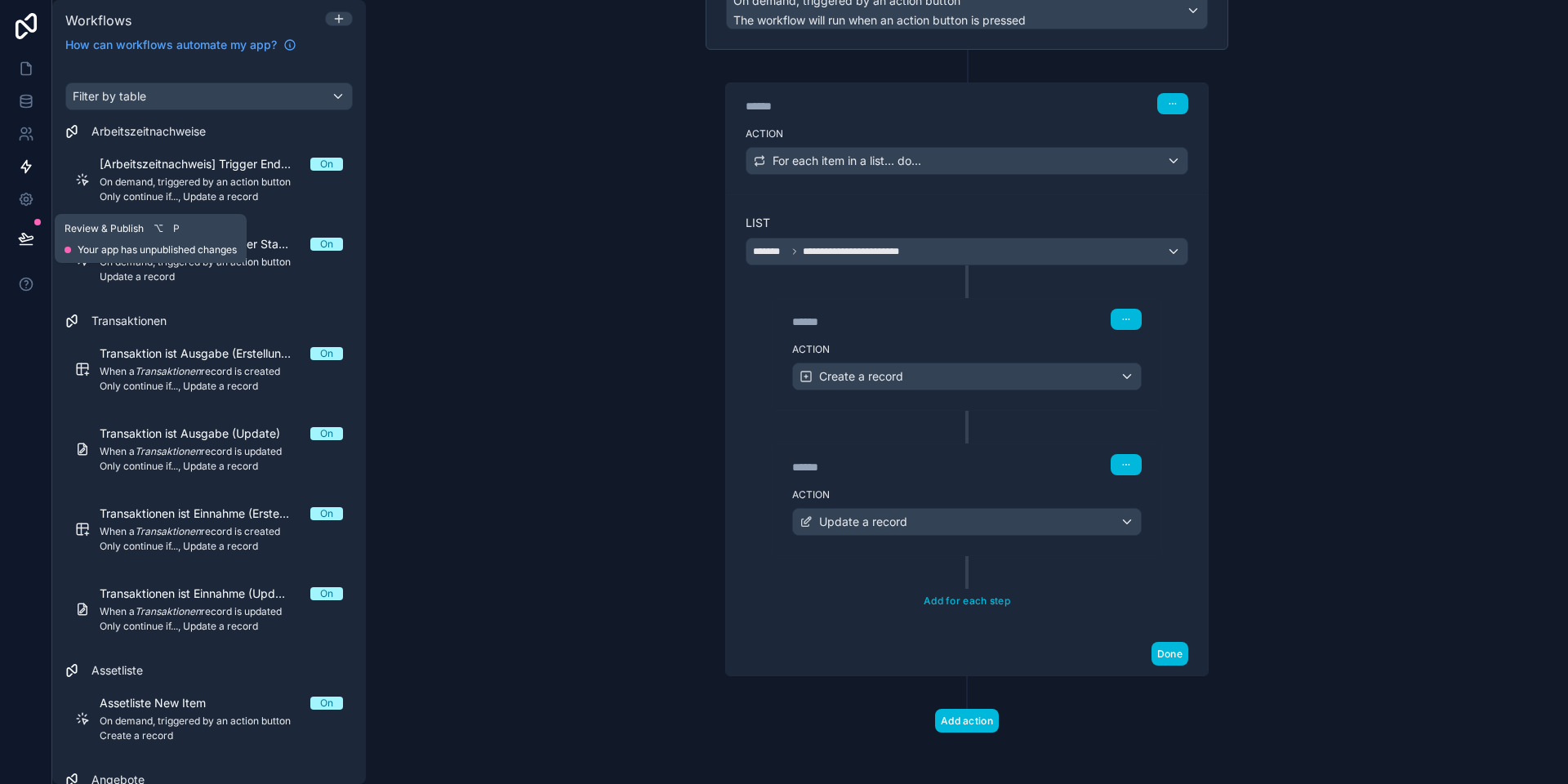
click at [22, 238] on icon at bounding box center [26, 238] width 14 height 8
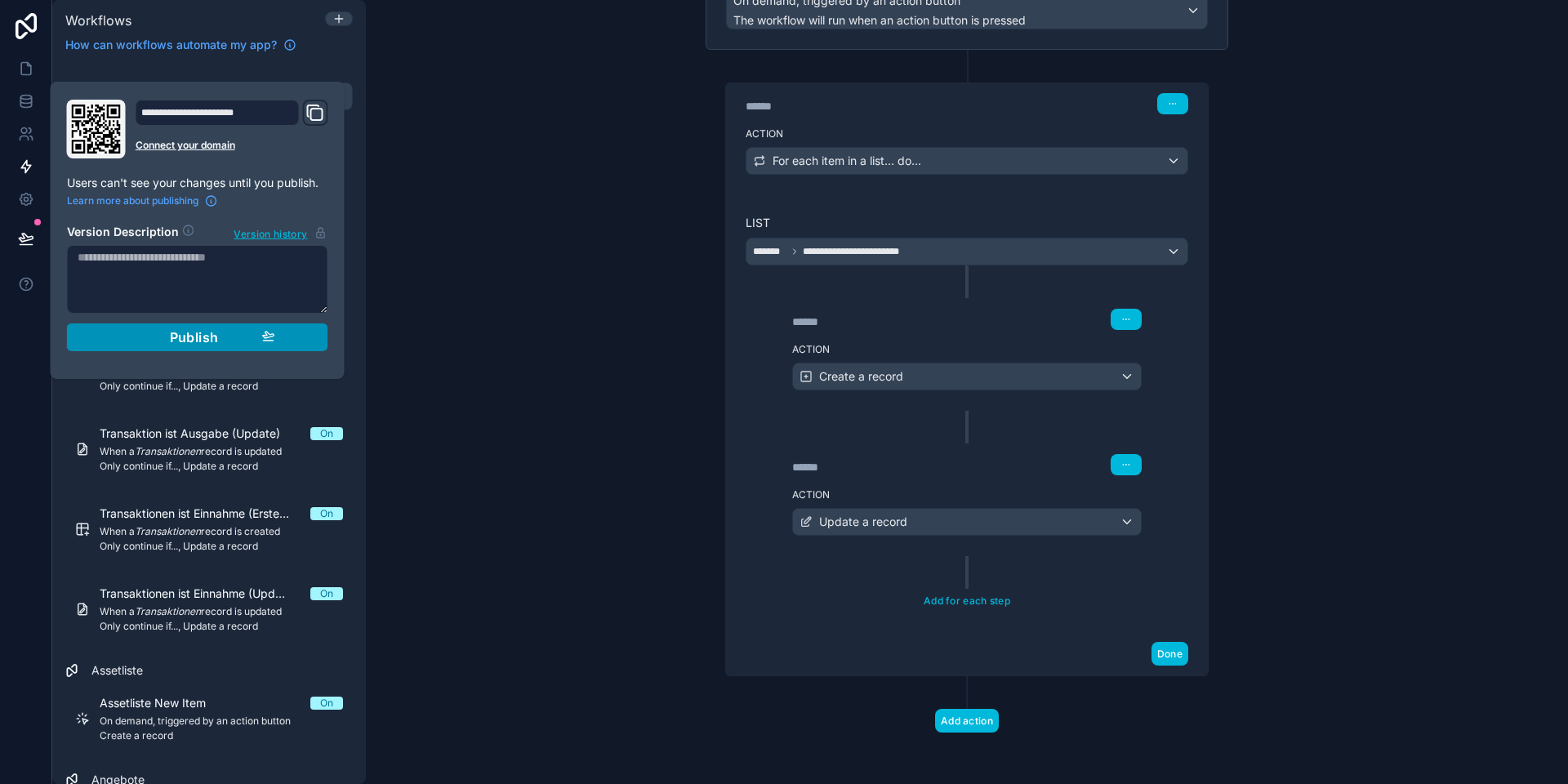
click at [197, 337] on span "Publish" at bounding box center [194, 337] width 49 height 17
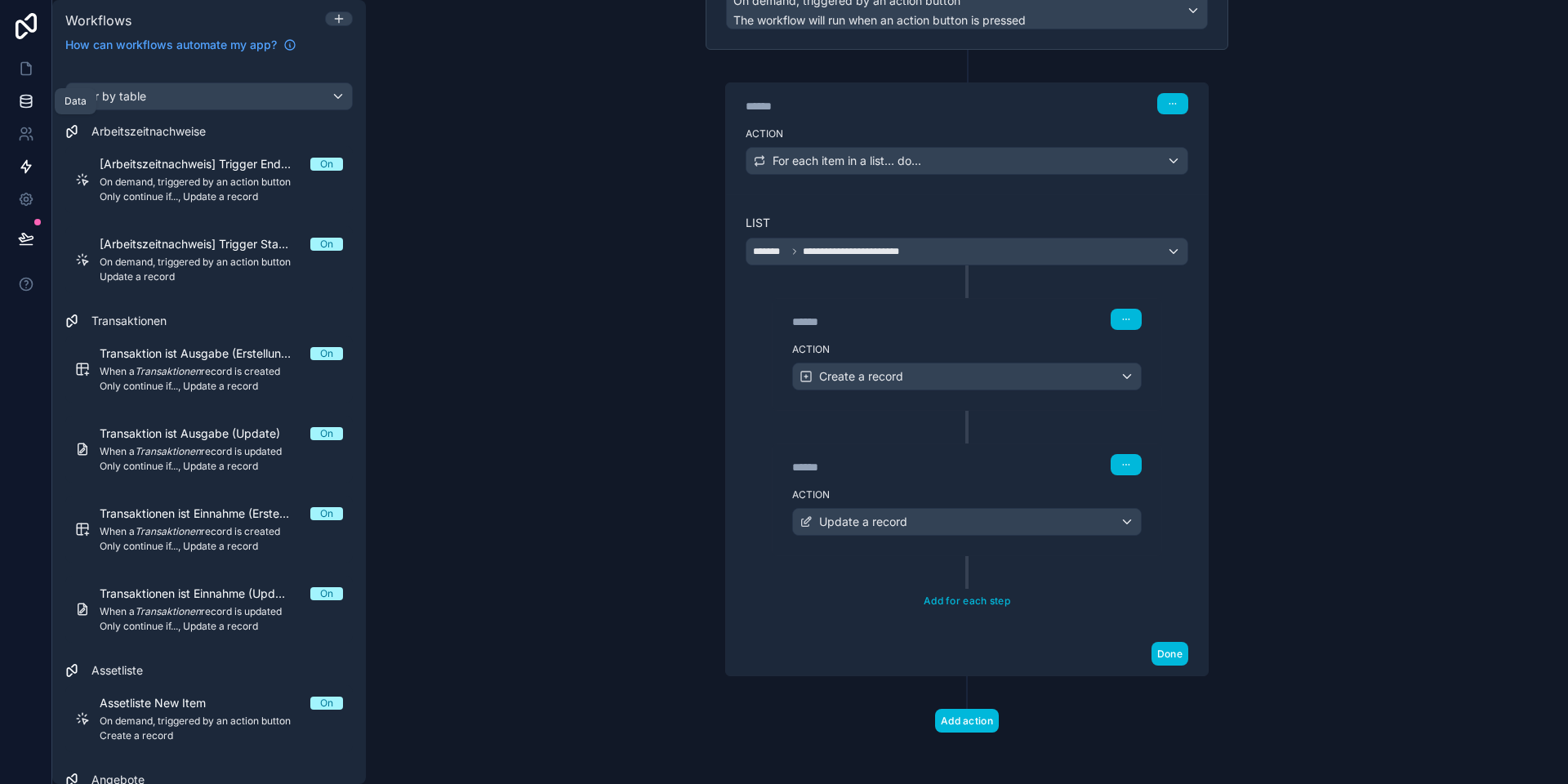
click at [26, 102] on icon at bounding box center [26, 100] width 11 height 7
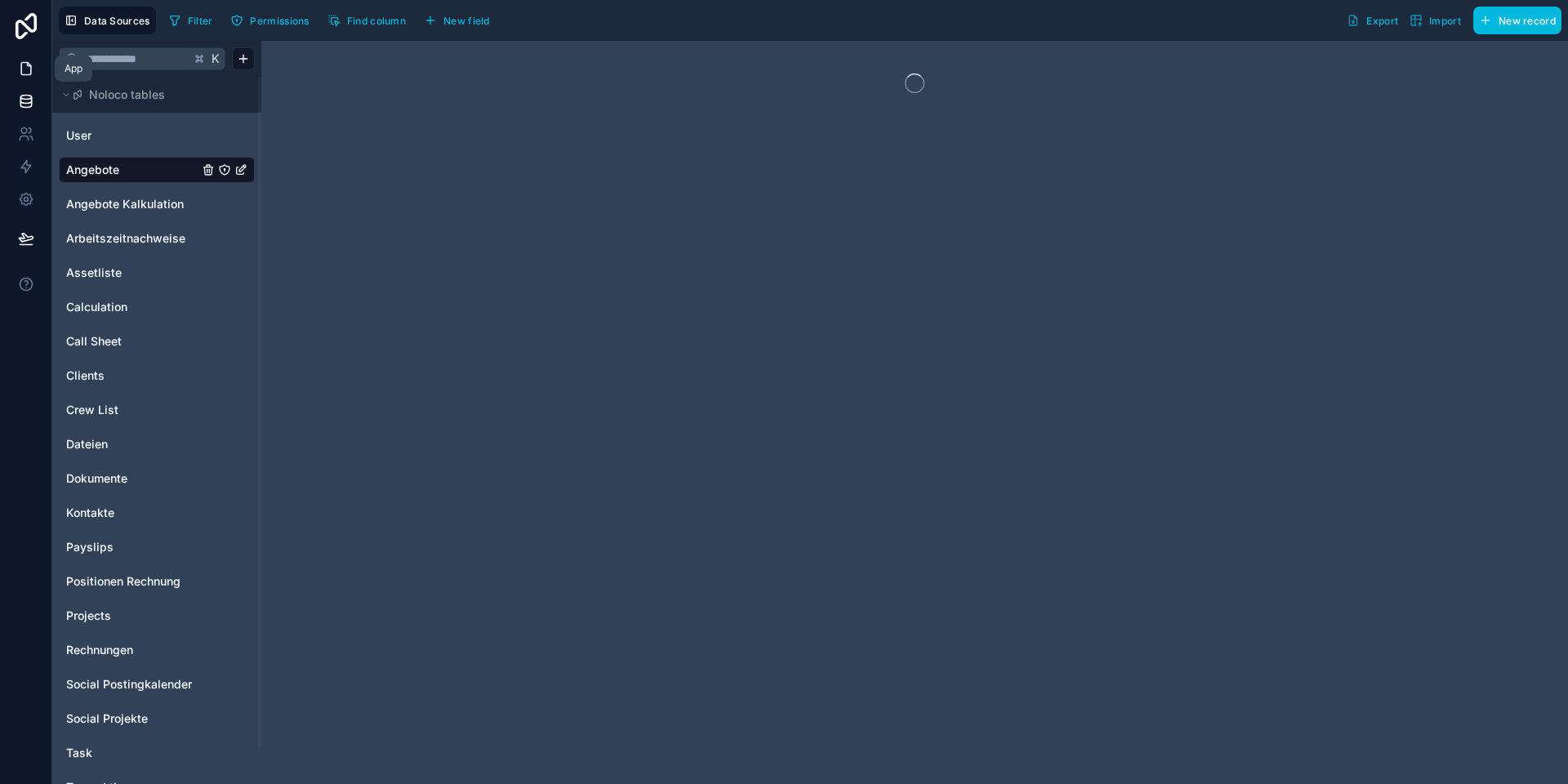
click at [26, 77] on link at bounding box center [26, 68] width 51 height 33
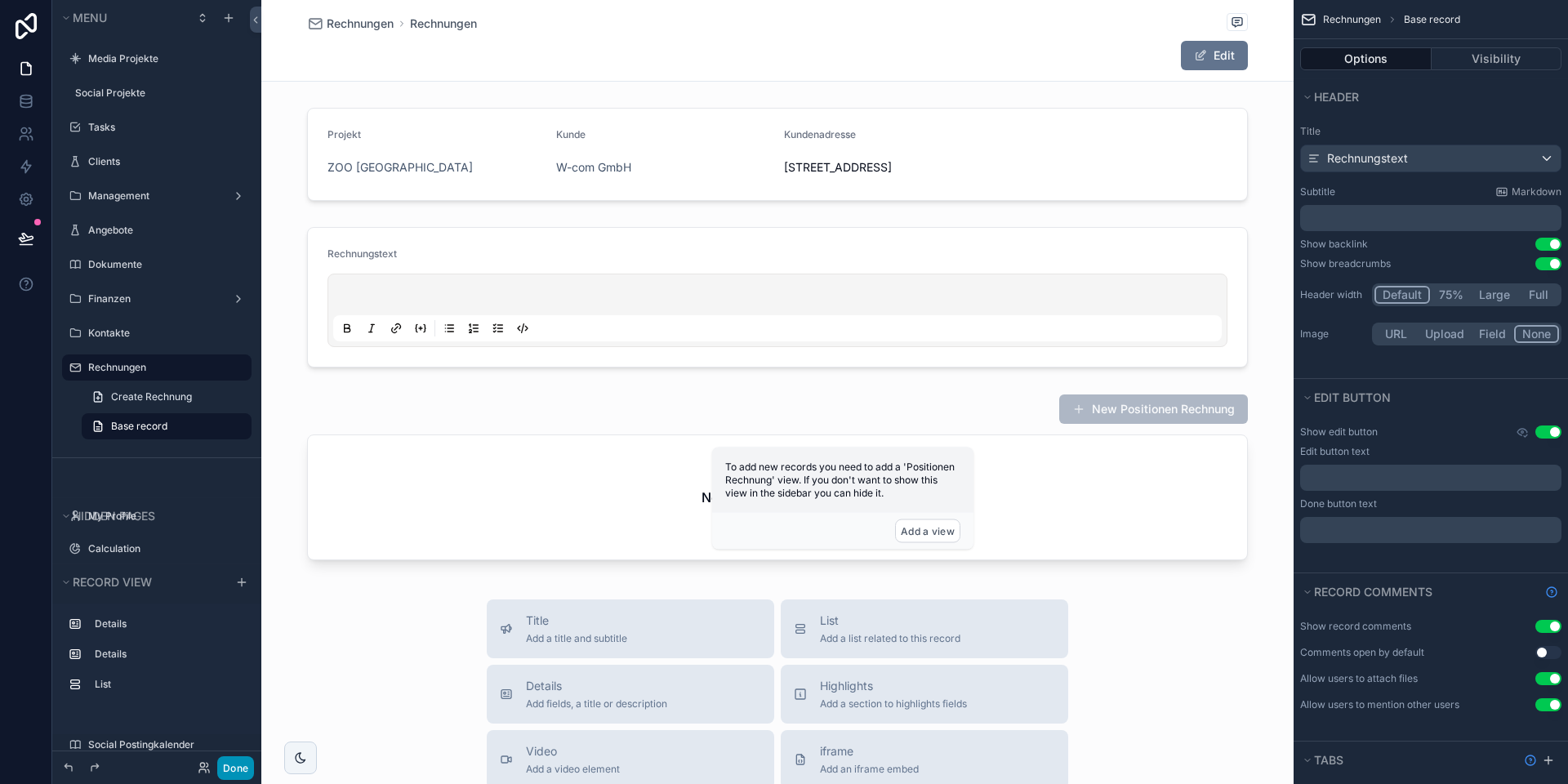
click at [229, 769] on button "Done" at bounding box center [235, 768] width 37 height 24
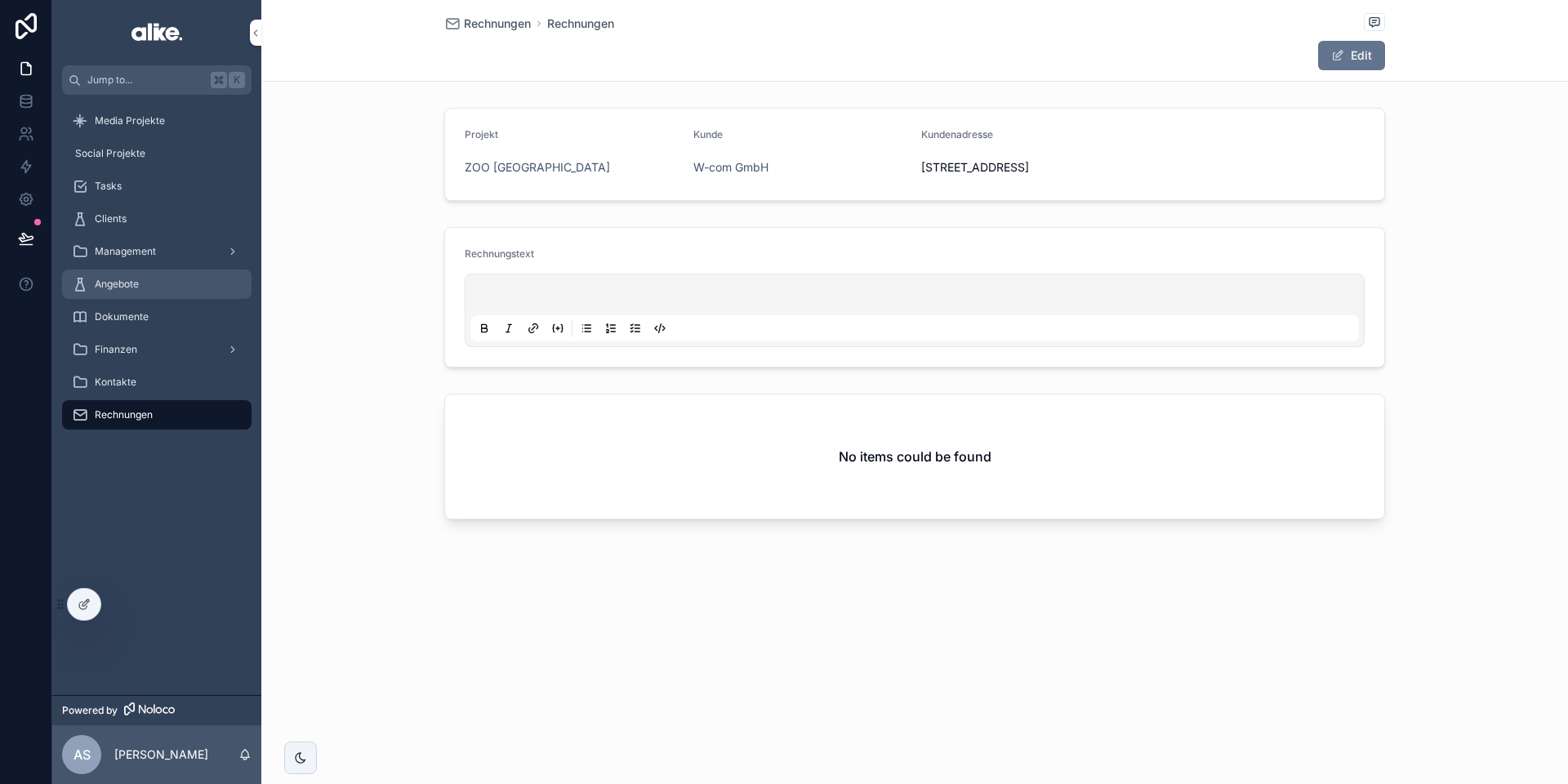
click at [149, 280] on div "Angebote" at bounding box center [157, 284] width 170 height 26
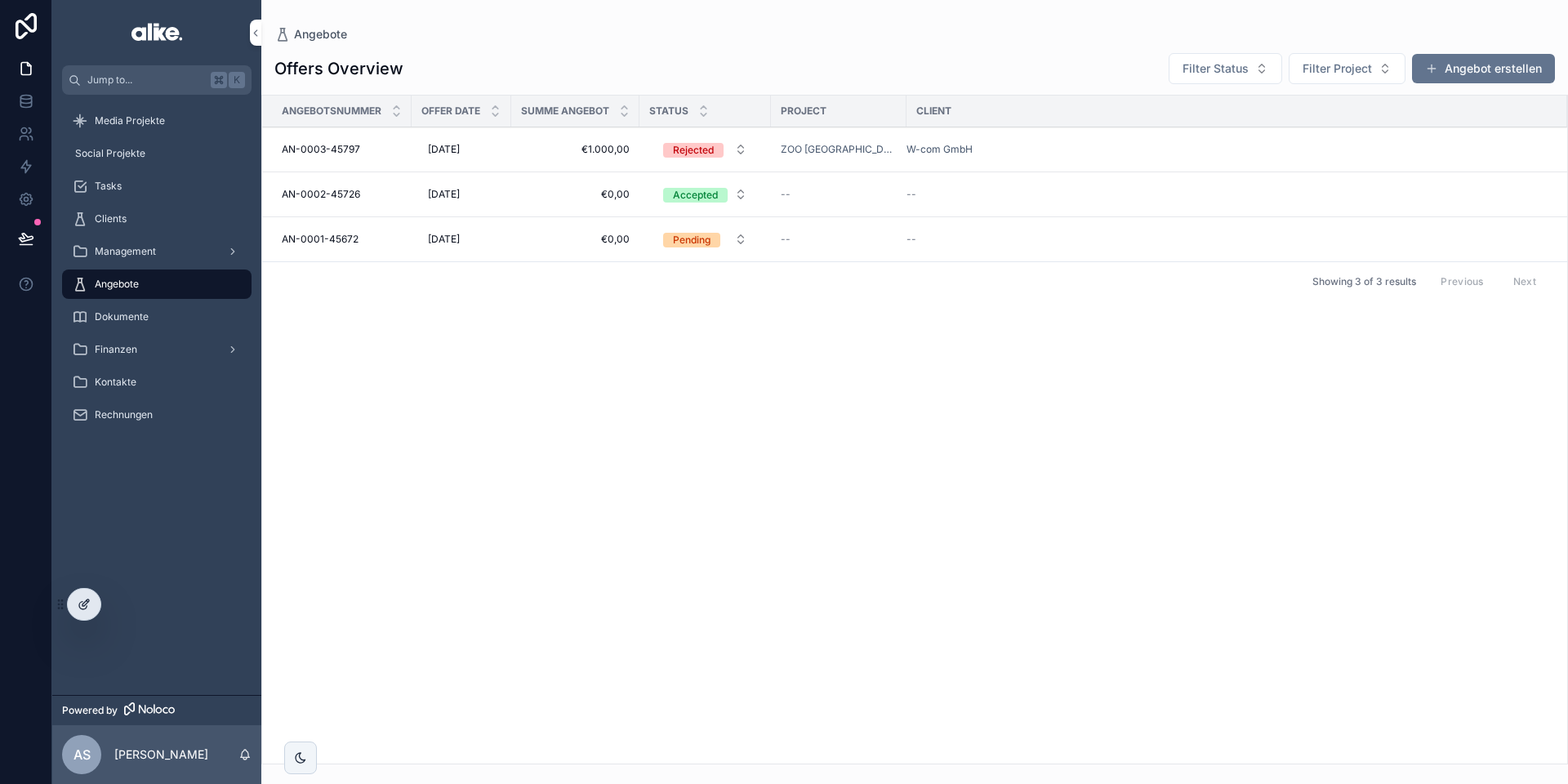
click at [78, 608] on icon at bounding box center [84, 604] width 13 height 13
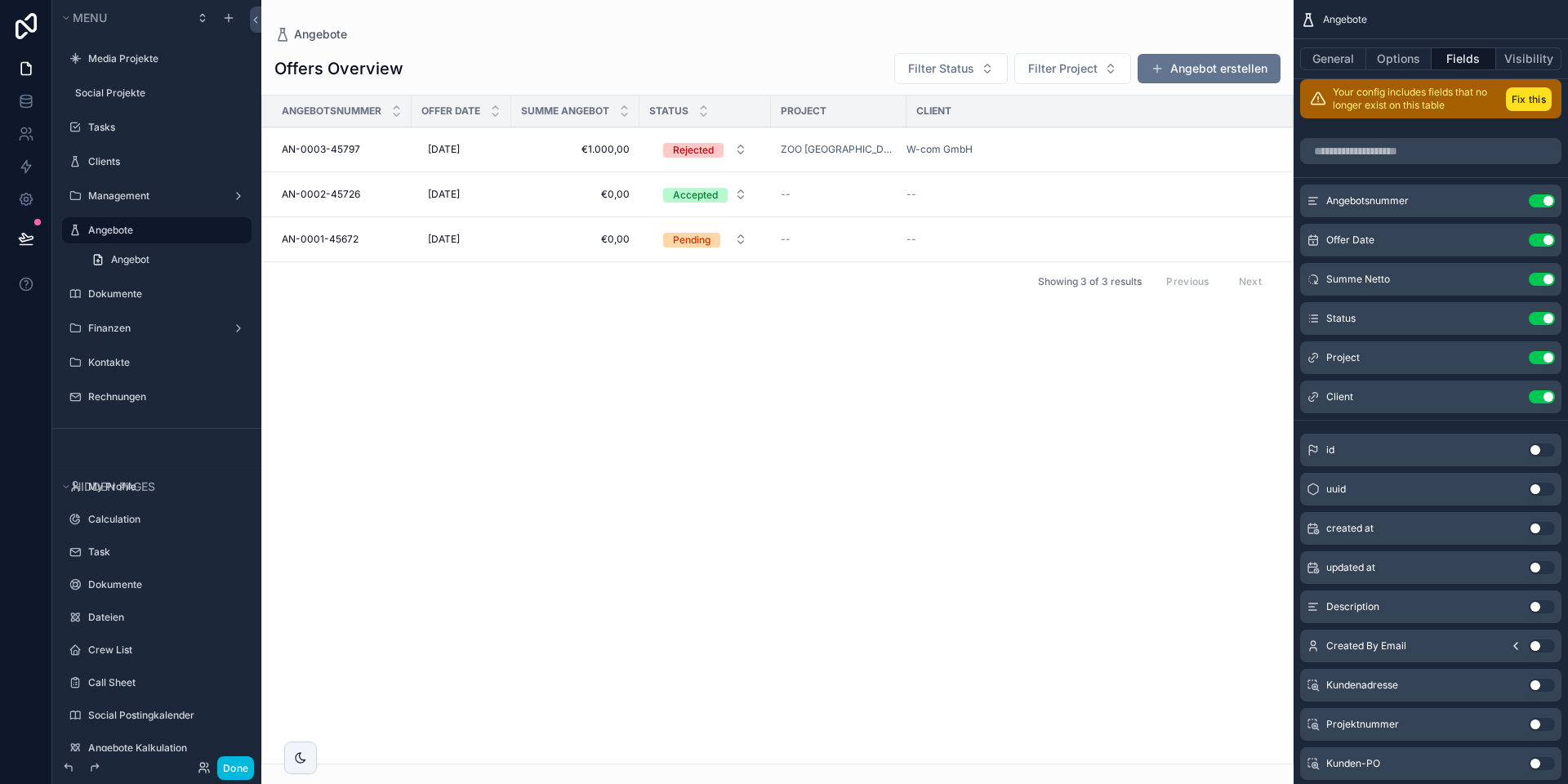
click at [564, 156] on div "scrollable content" at bounding box center [778, 392] width 1032 height 784
click at [542, 149] on span "€1.000,00" at bounding box center [575, 149] width 109 height 13
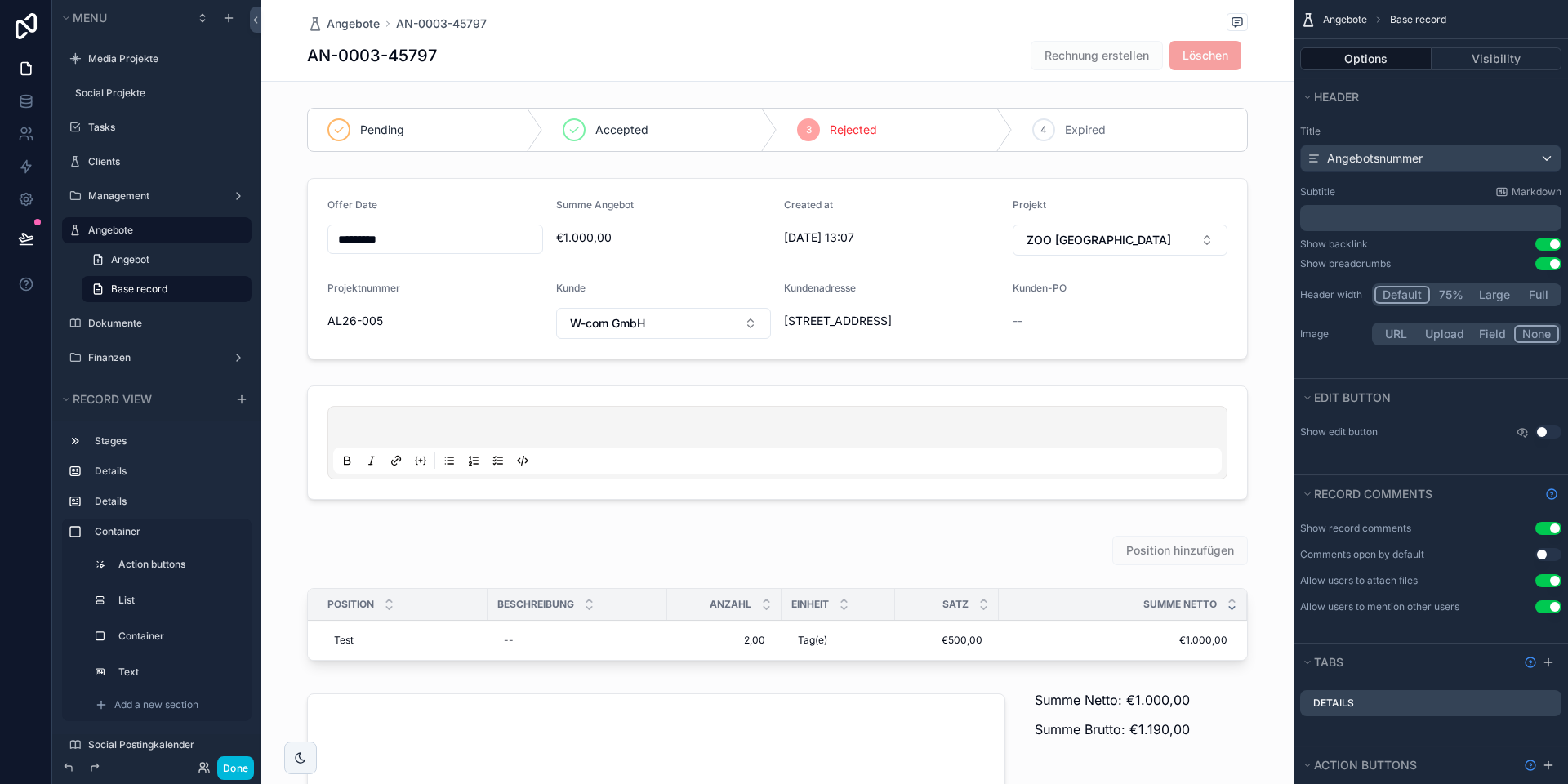
click at [1002, 60] on div "AN-0003-45797 Rechnung erstellen Löschen" at bounding box center [777, 55] width 940 height 31
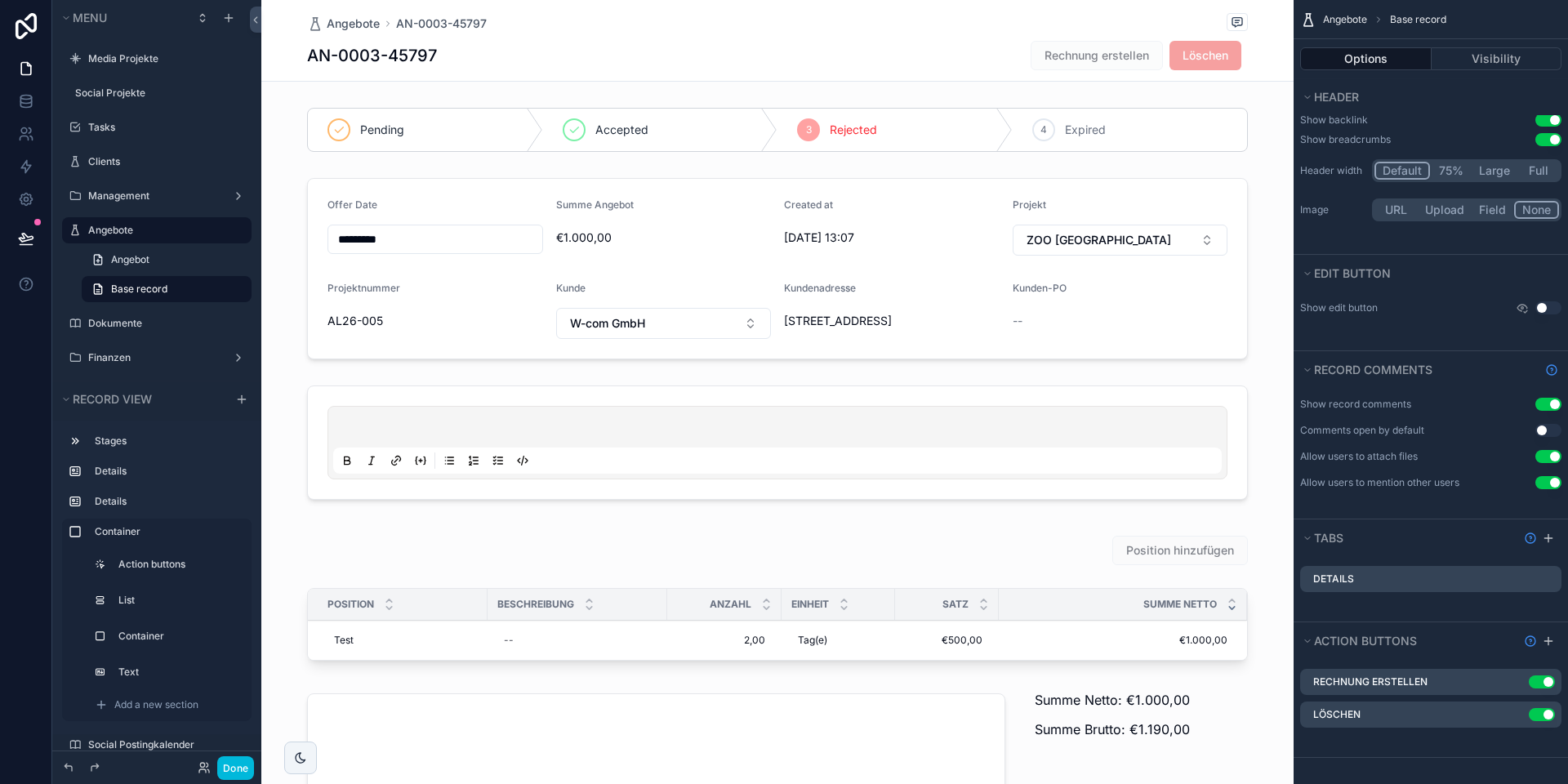
click at [0, 0] on icon "scrollable content" at bounding box center [0, 0] width 0 height 0
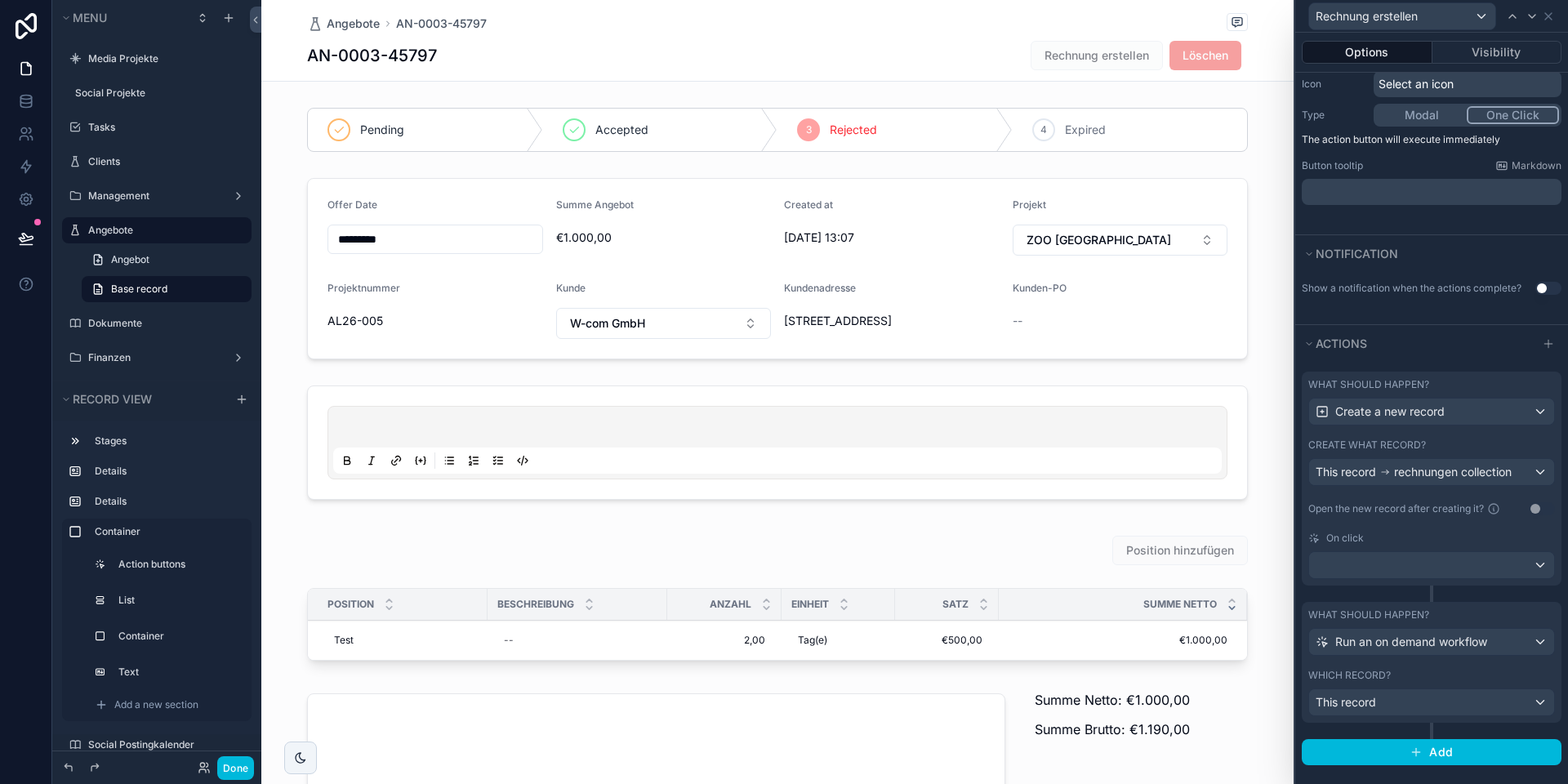
scroll to position [196, 0]
click at [1396, 513] on div "Open the new record after creating it?" at bounding box center [1405, 505] width 195 height 20
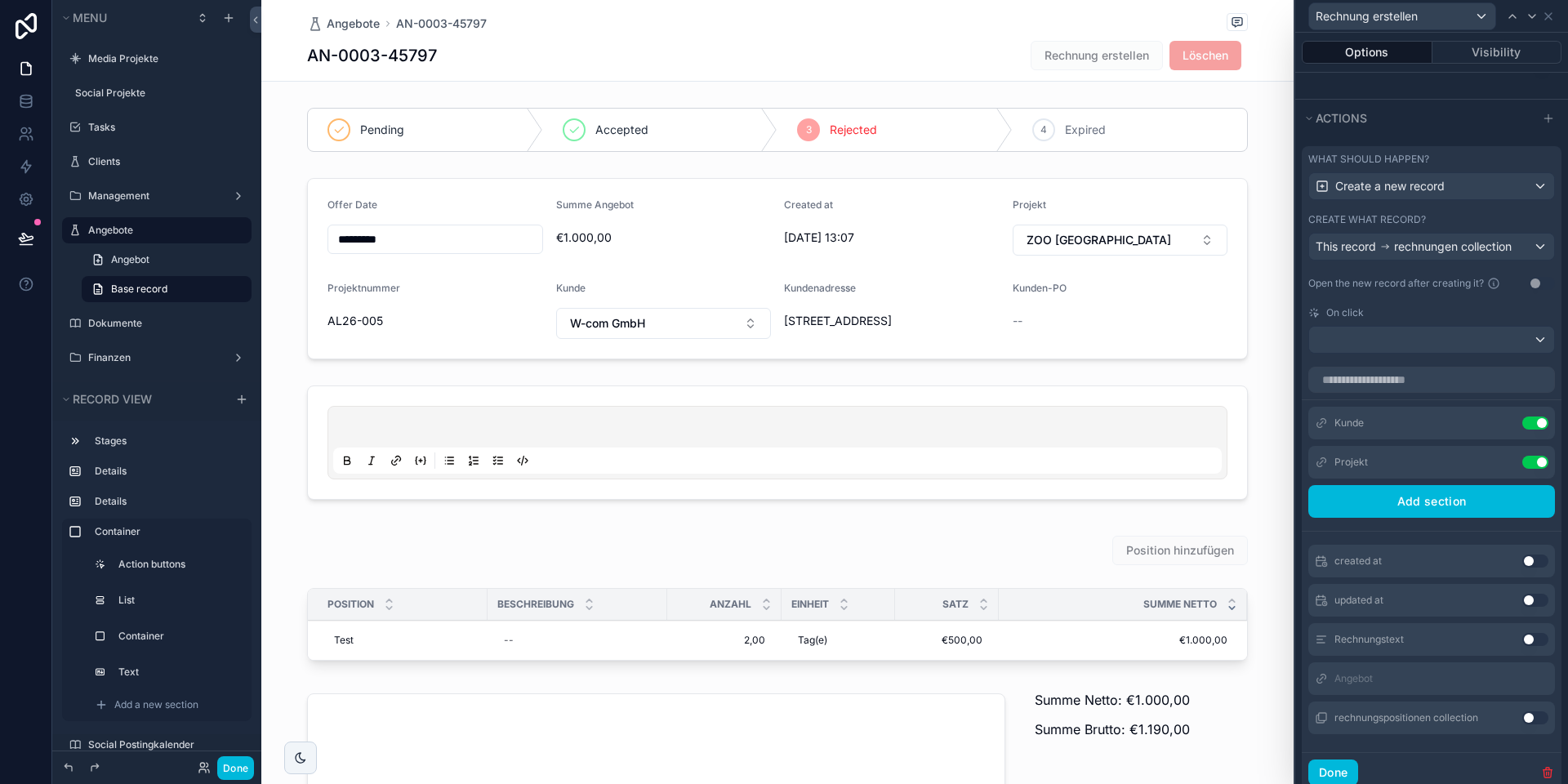
scroll to position [429, 0]
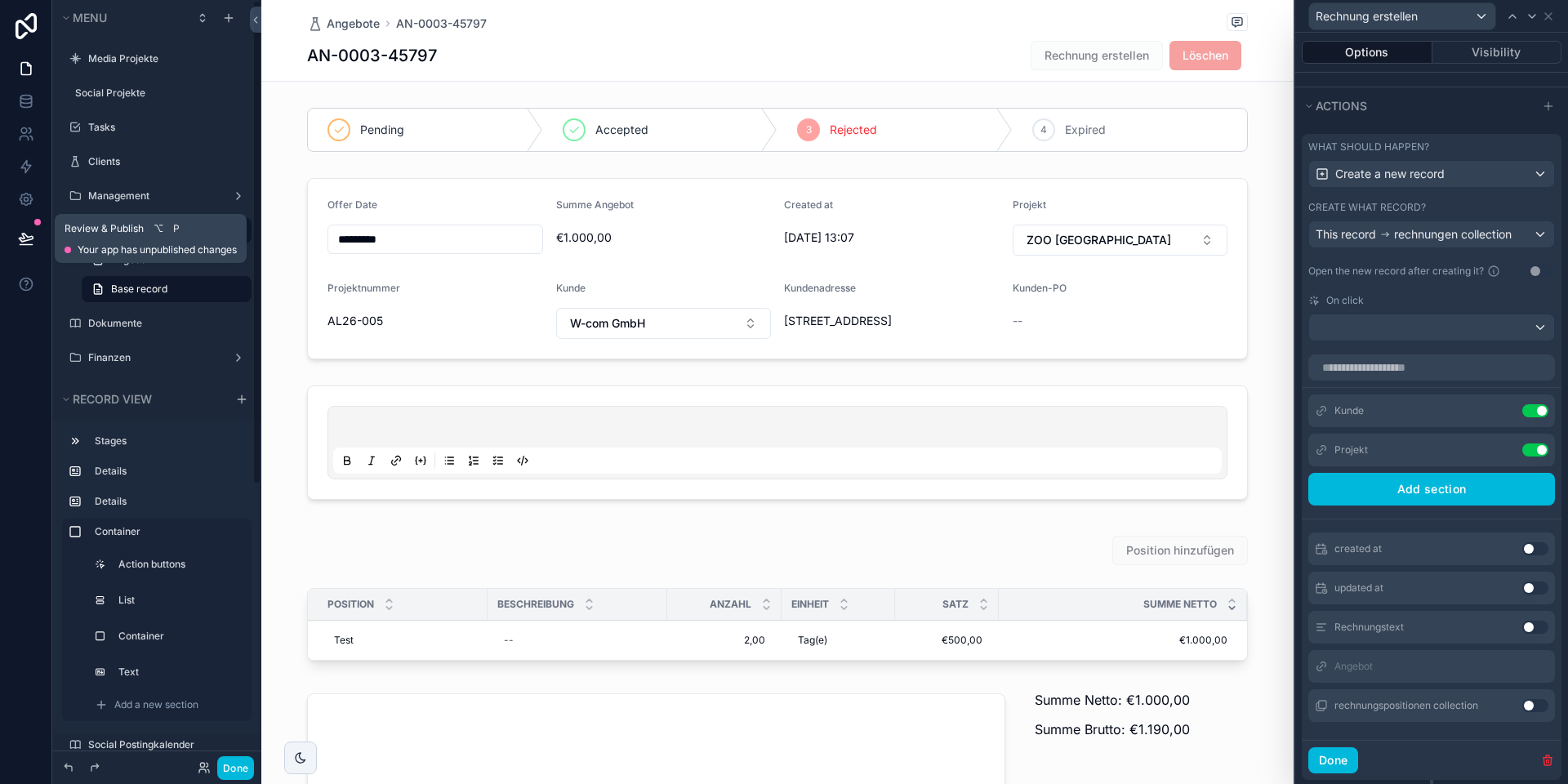
click at [34, 239] on icon at bounding box center [26, 238] width 17 height 17
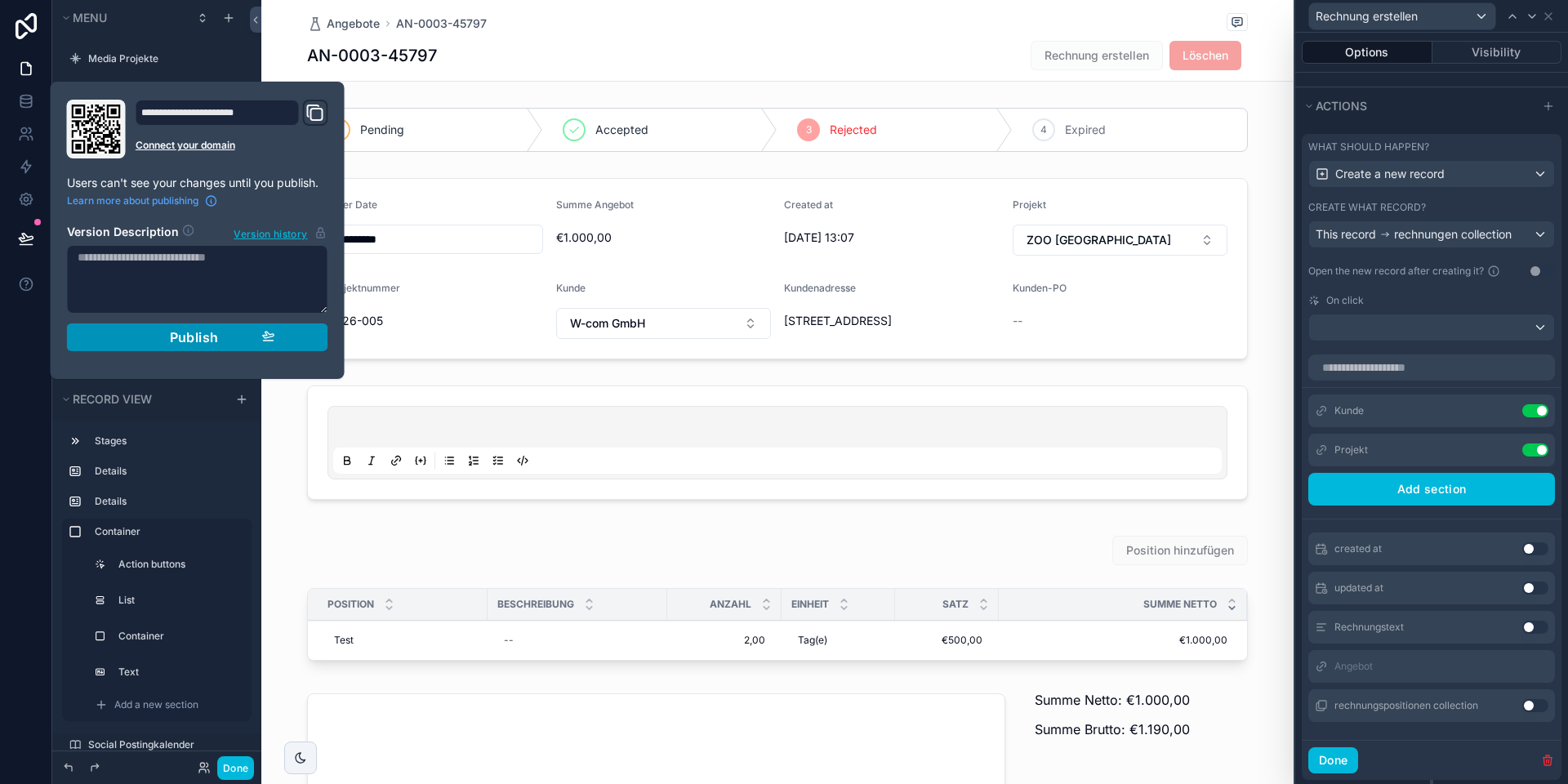
click at [125, 336] on div "Publish" at bounding box center [197, 337] width 155 height 17
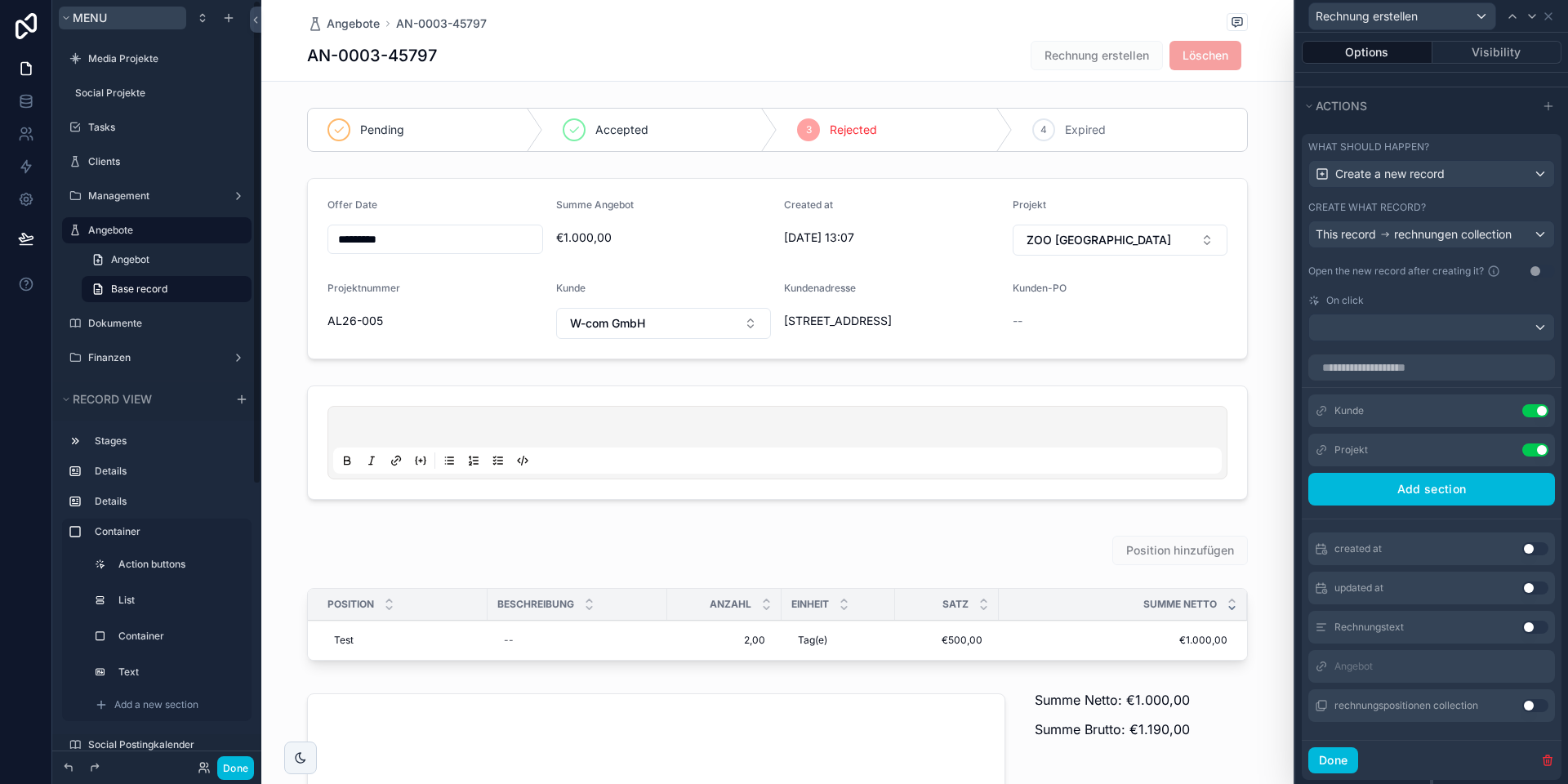
click at [138, 21] on button "Menu" at bounding box center [122, 18] width 127 height 23
click at [138, 22] on button "Menu" at bounding box center [122, 18] width 127 height 23
click at [239, 769] on button "Done" at bounding box center [235, 768] width 37 height 24
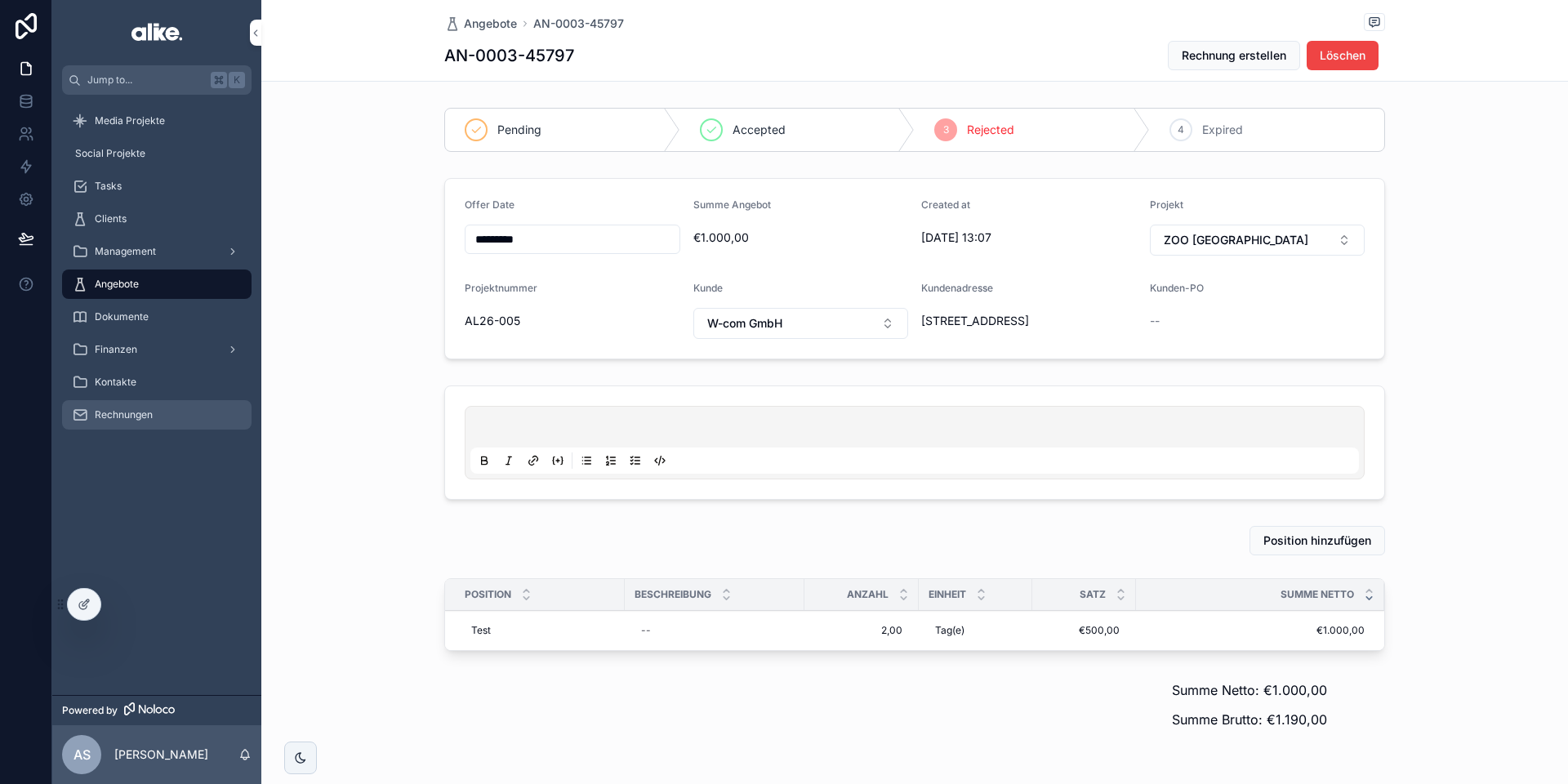
click at [152, 414] on span "Rechnungen" at bounding box center [123, 415] width 58 height 13
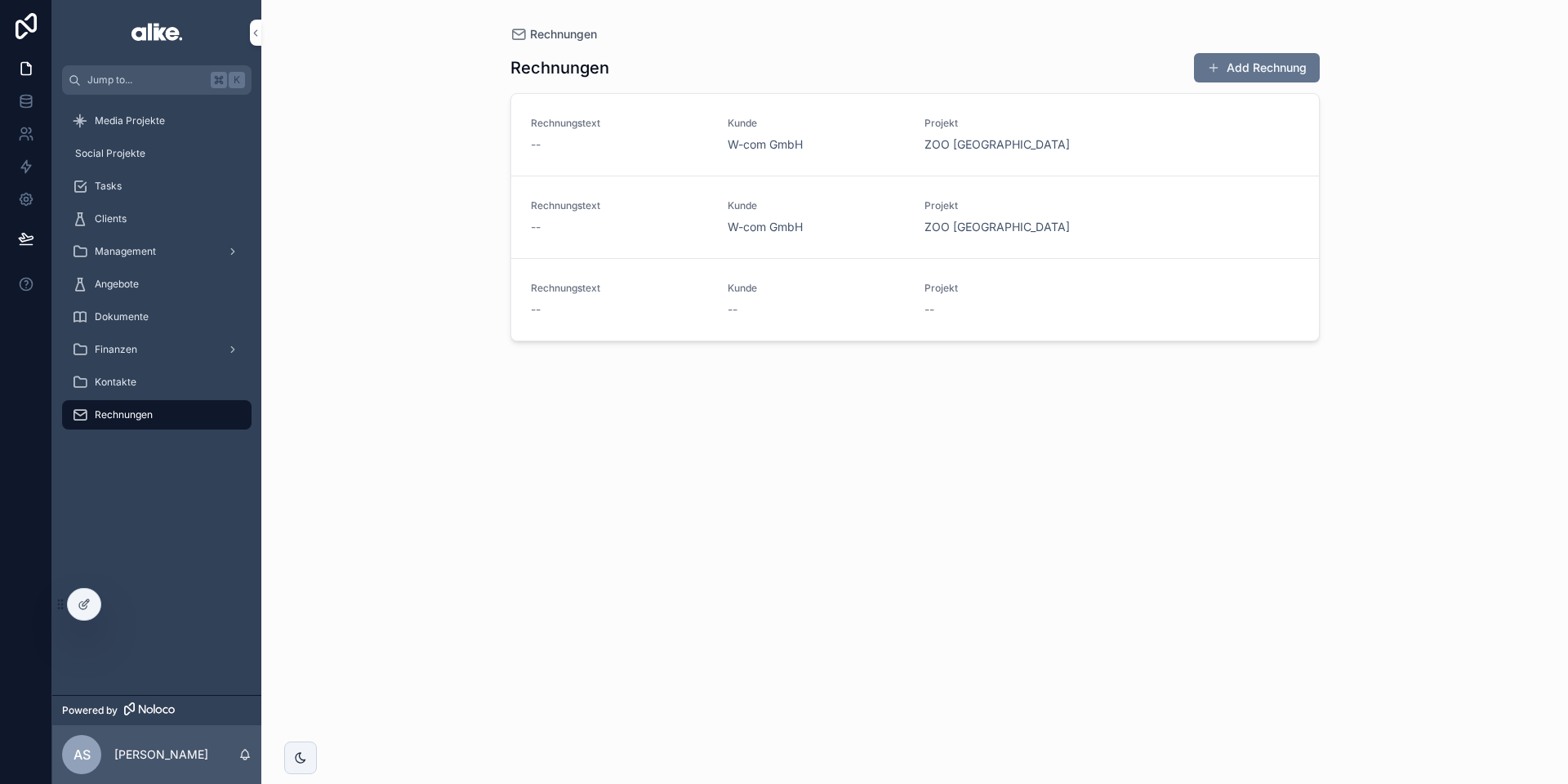
click at [663, 217] on div "Rechnungstext --" at bounding box center [620, 217] width 178 height 36
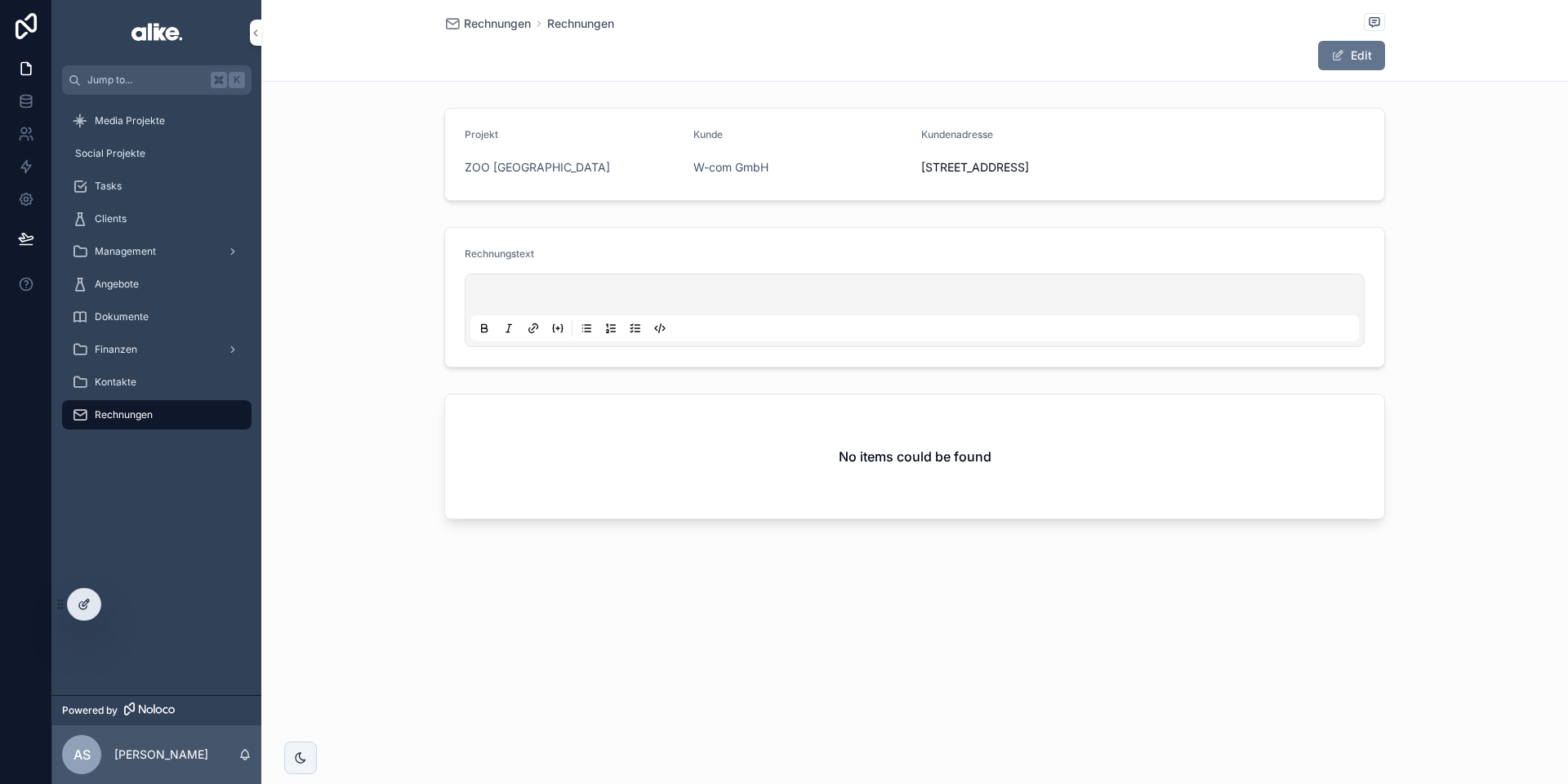
click at [78, 617] on div at bounding box center [84, 604] width 33 height 31
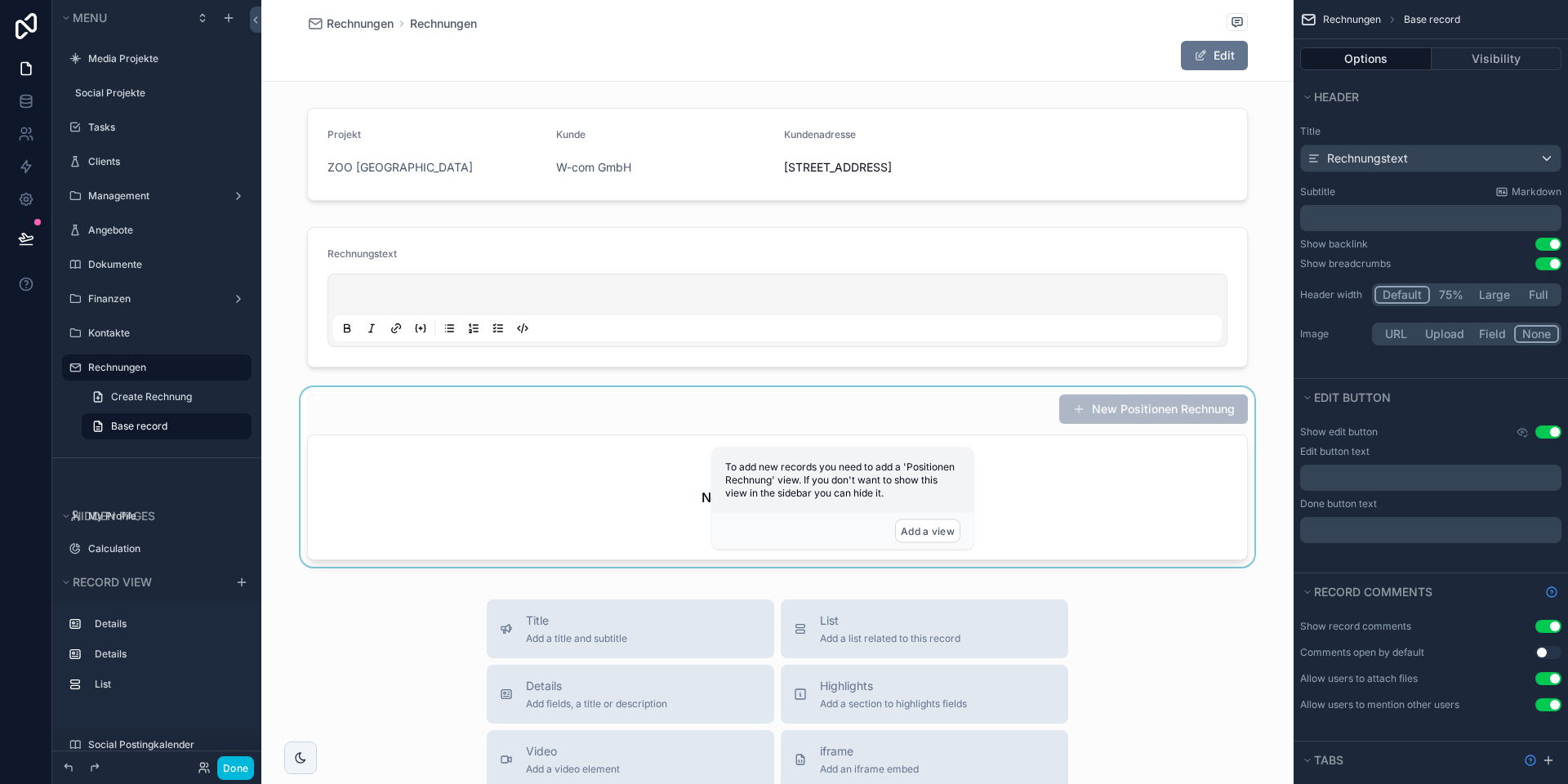
click at [612, 509] on div "scrollable content" at bounding box center [778, 480] width 1032 height 187
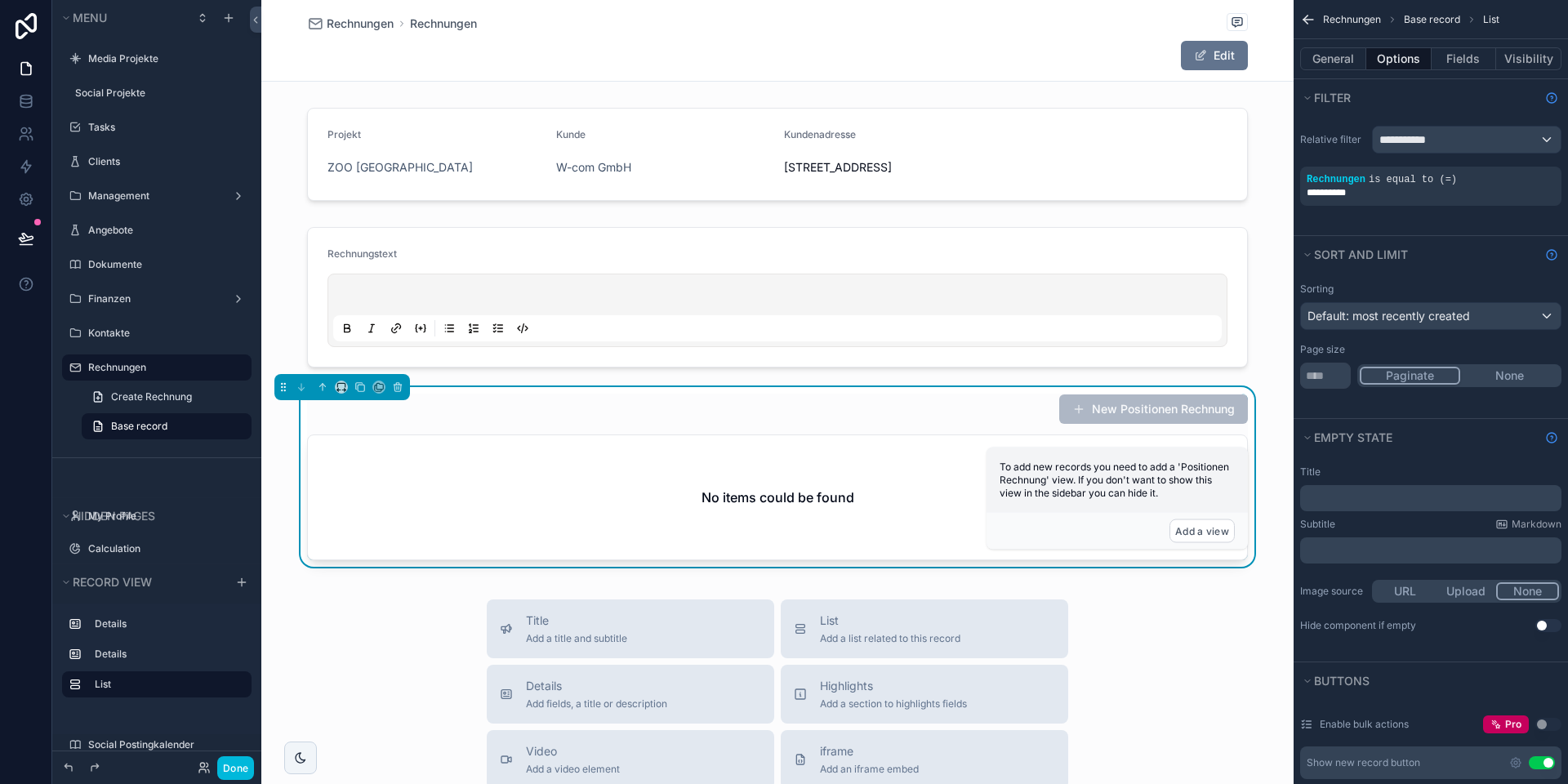
click at [624, 512] on div "No items could be found" at bounding box center [777, 498] width 938 height 124
click at [0, 0] on icon "scrollable content" at bounding box center [0, 0] width 0 height 0
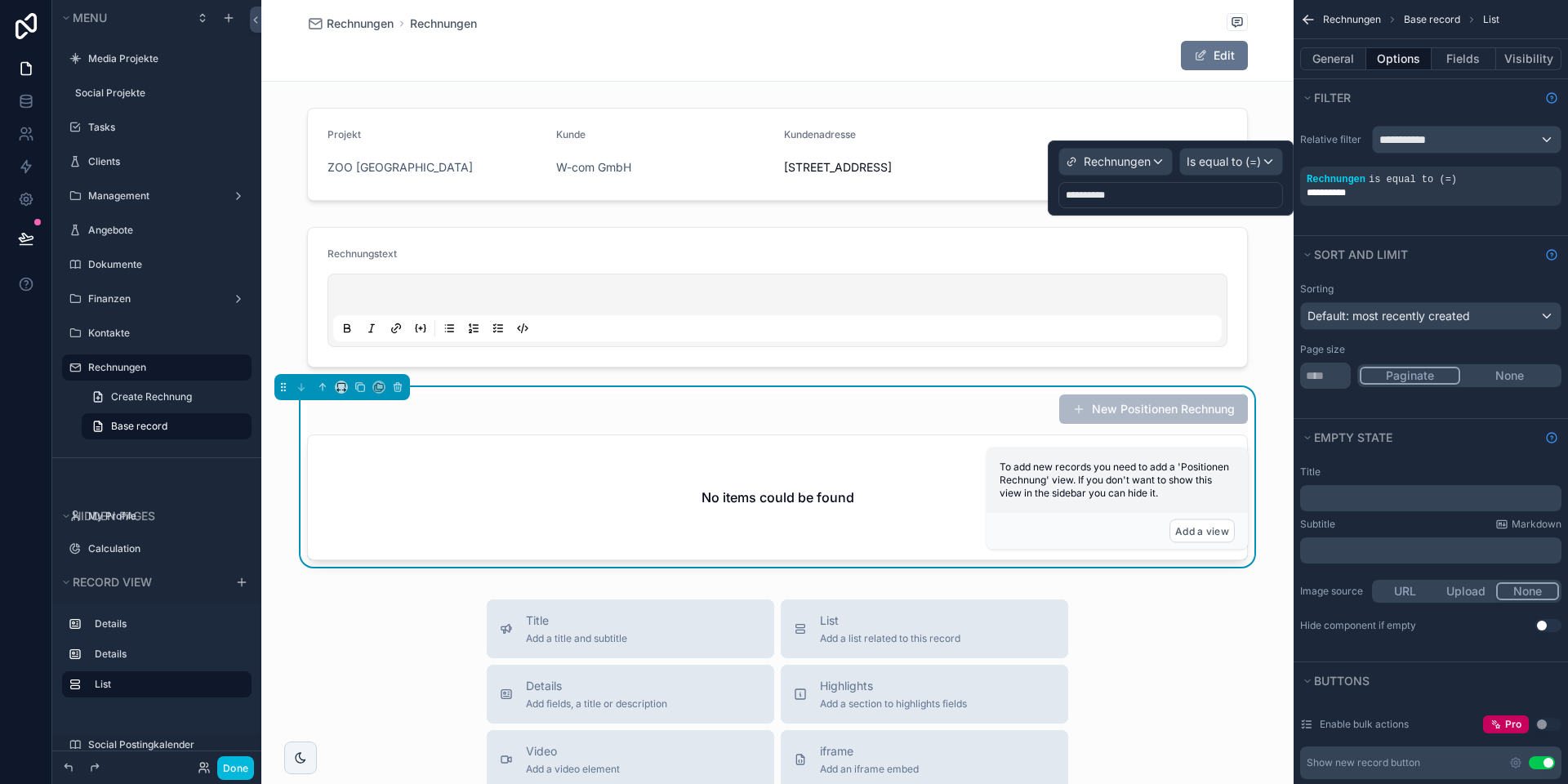
click at [1152, 195] on div "**********" at bounding box center [1170, 196] width 225 height 26
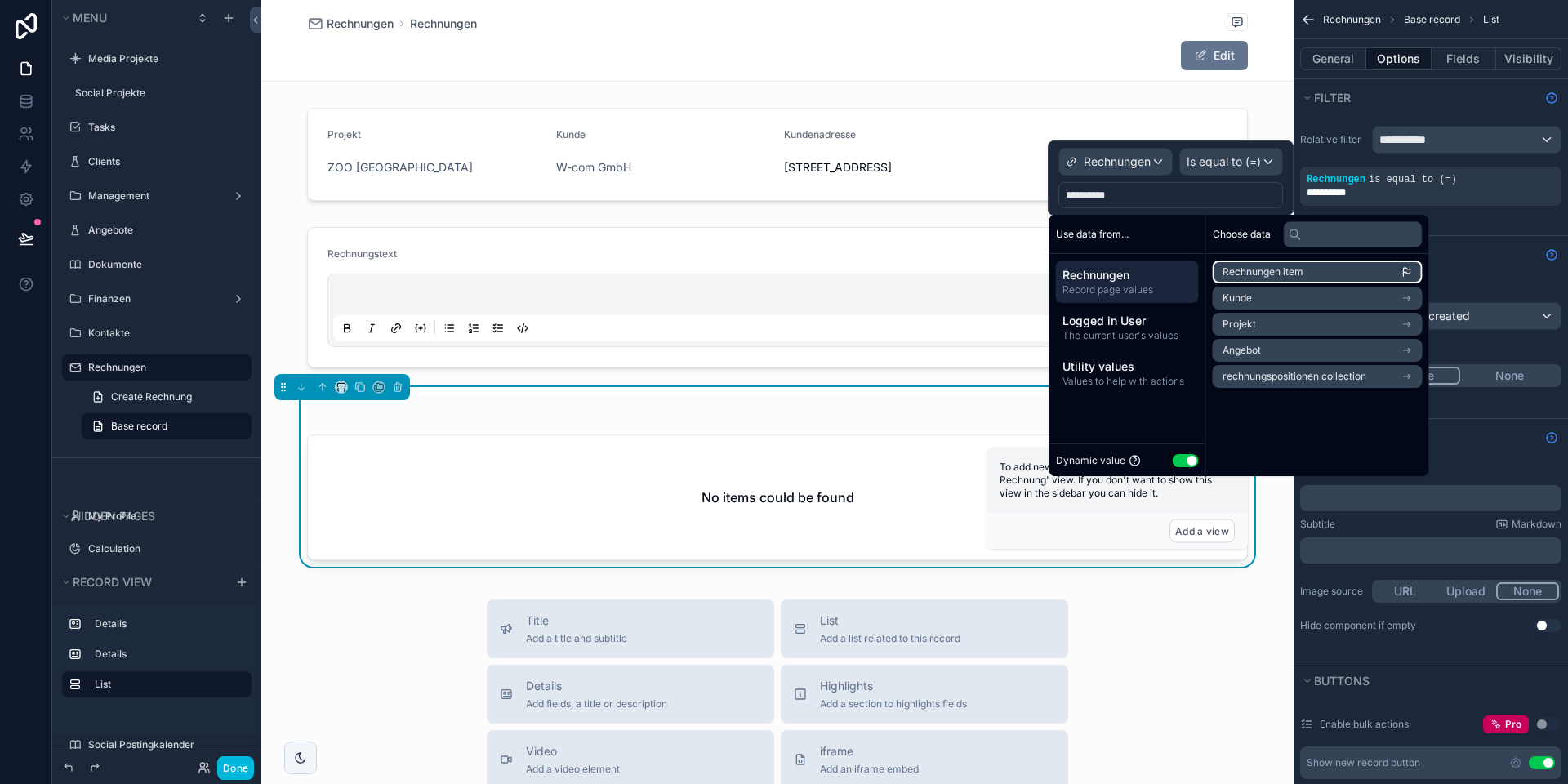
click at [1306, 275] on li "Rechnungen item" at bounding box center [1317, 272] width 210 height 23
click at [1189, 460] on button "Use setting" at bounding box center [1185, 460] width 26 height 13
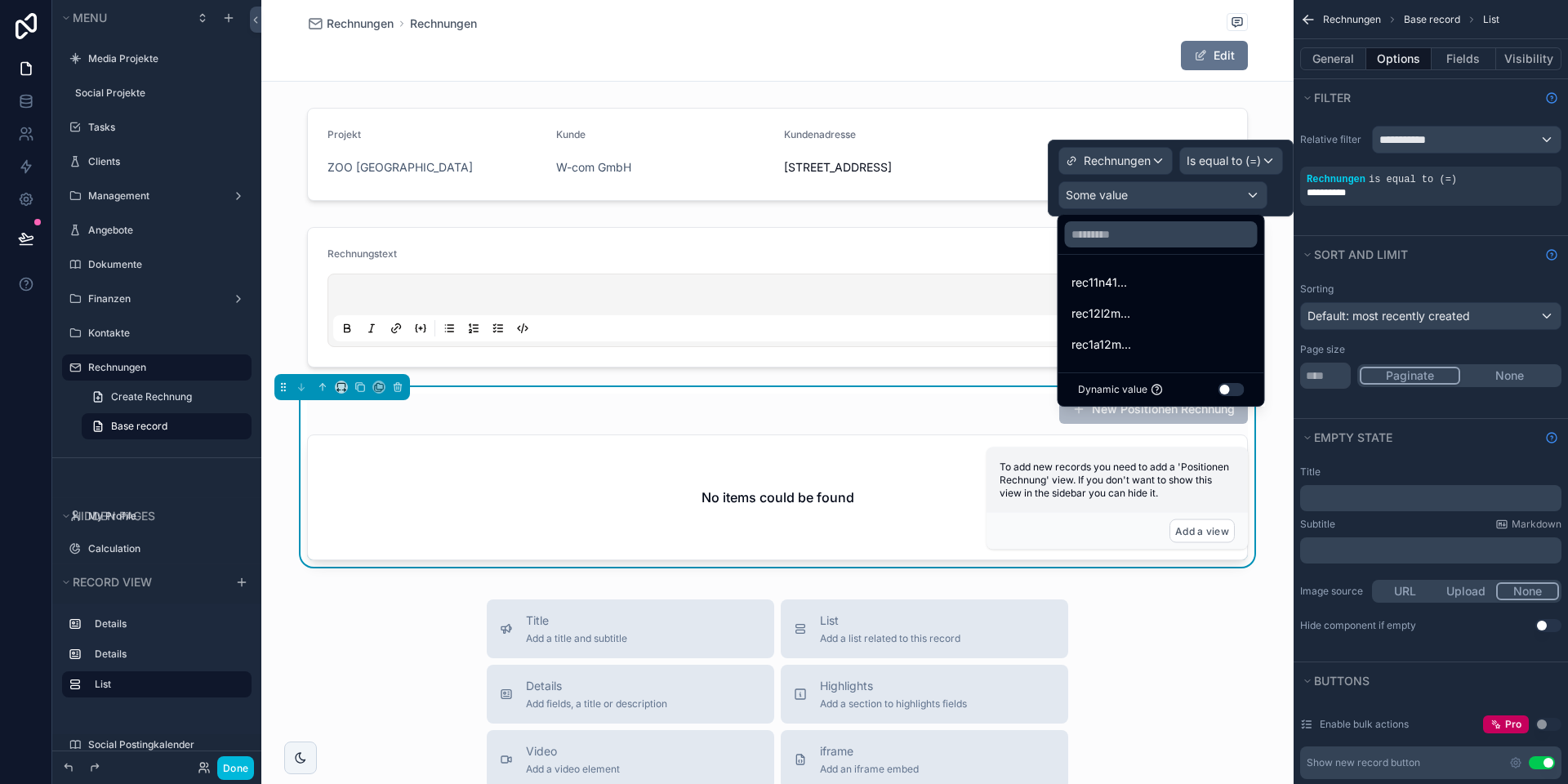
click at [1226, 390] on button "Use setting" at bounding box center [1231, 389] width 26 height 13
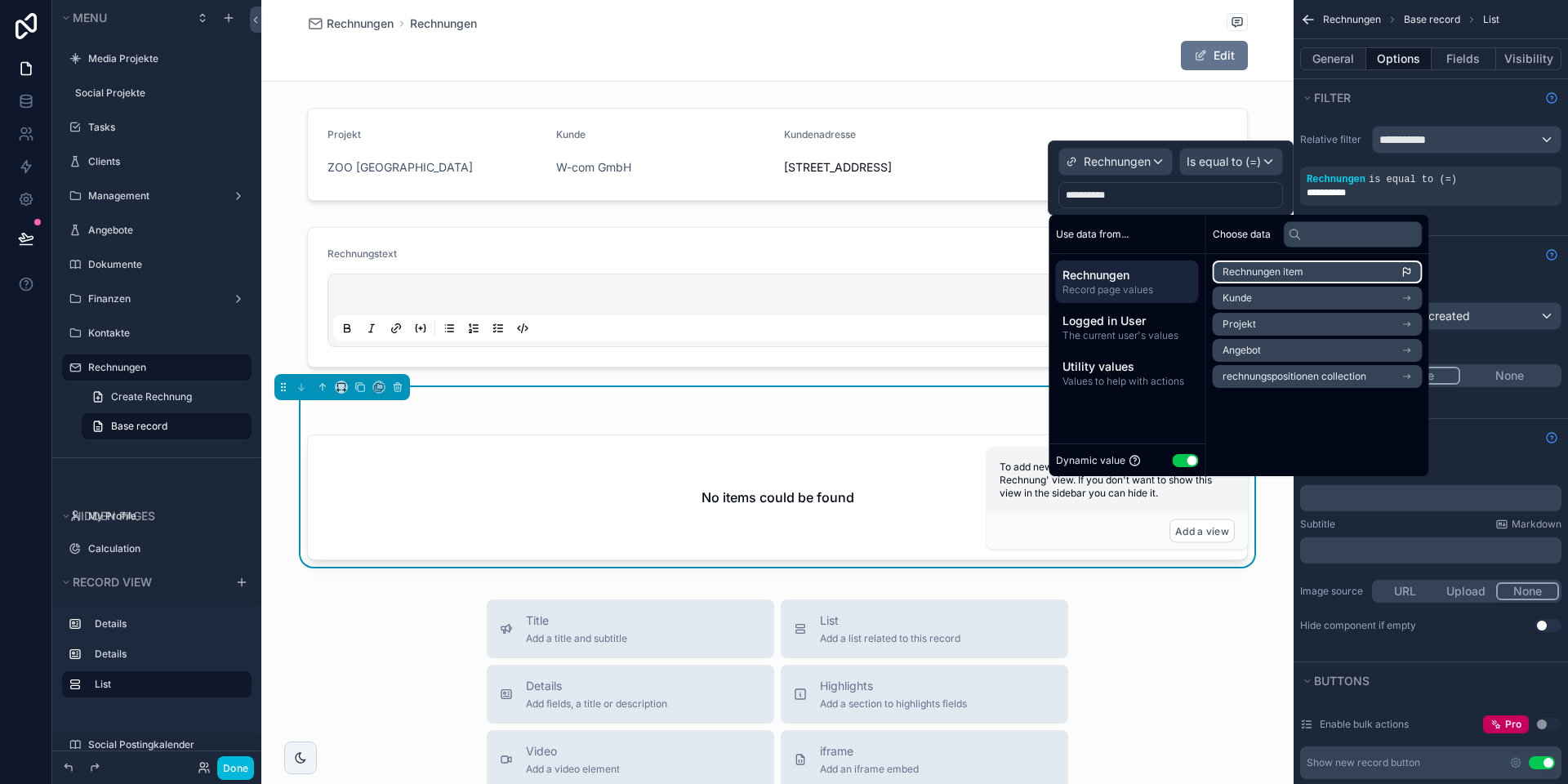
click at [1295, 268] on span "Rechnungen item" at bounding box center [1263, 272] width 81 height 13
click at [1496, 273] on div "Sorting Default: most recently created Page size ** Paginate None" at bounding box center [1431, 345] width 274 height 145
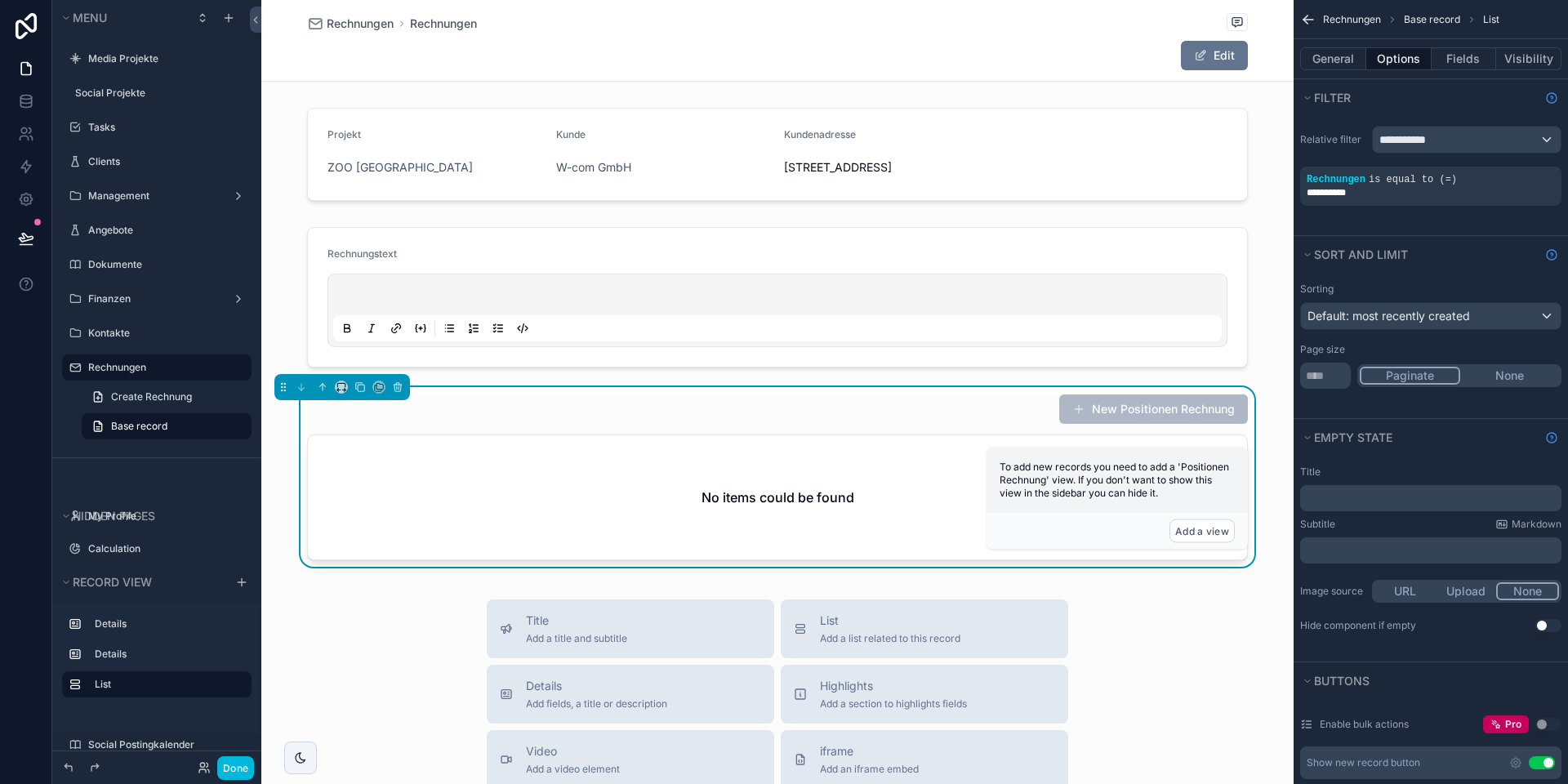
click at [0, 0] on icon "scrollable content" at bounding box center [0, 0] width 0 height 0
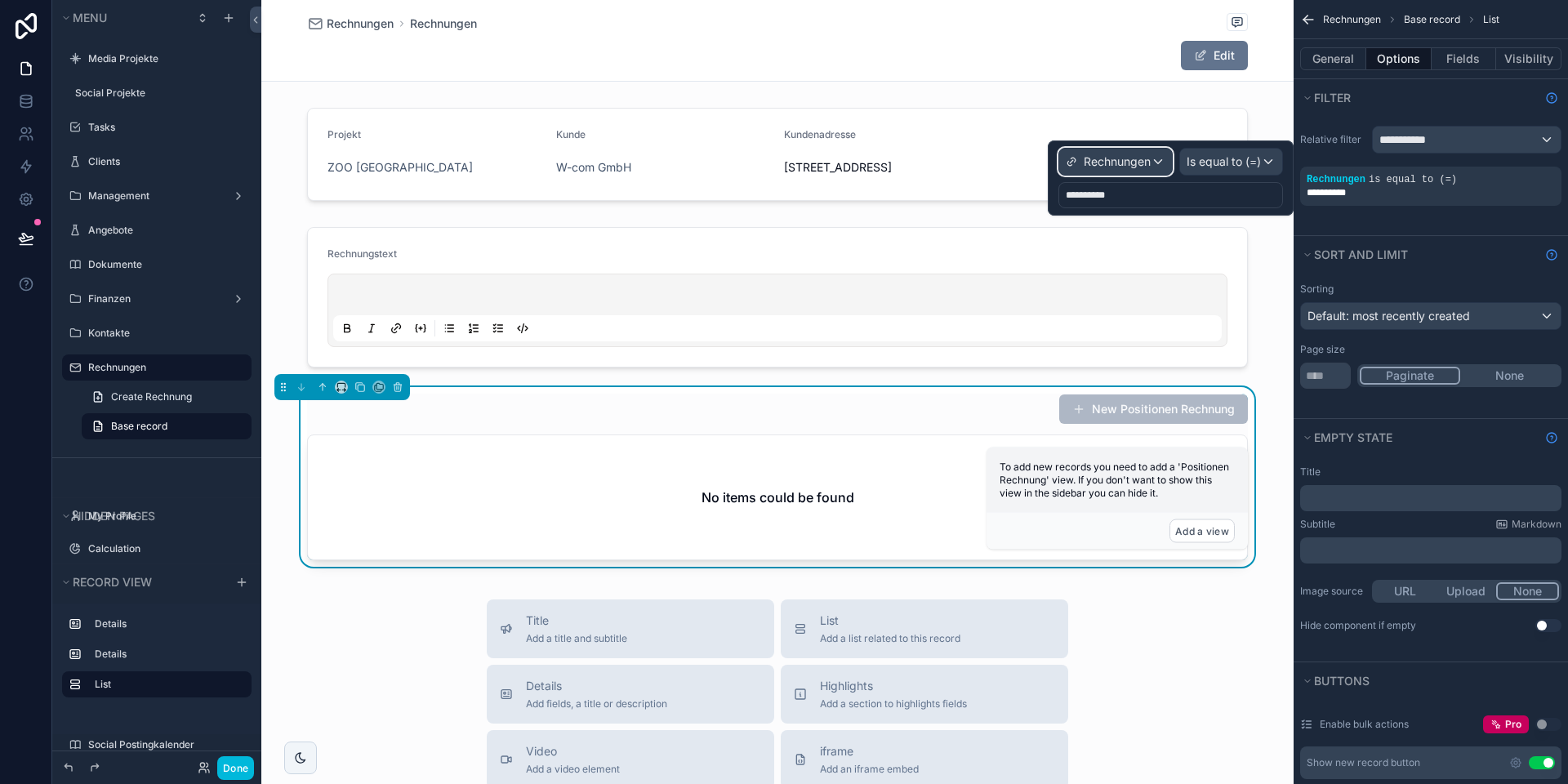
click at [1144, 165] on span "Rechnungen" at bounding box center [1117, 162] width 67 height 17
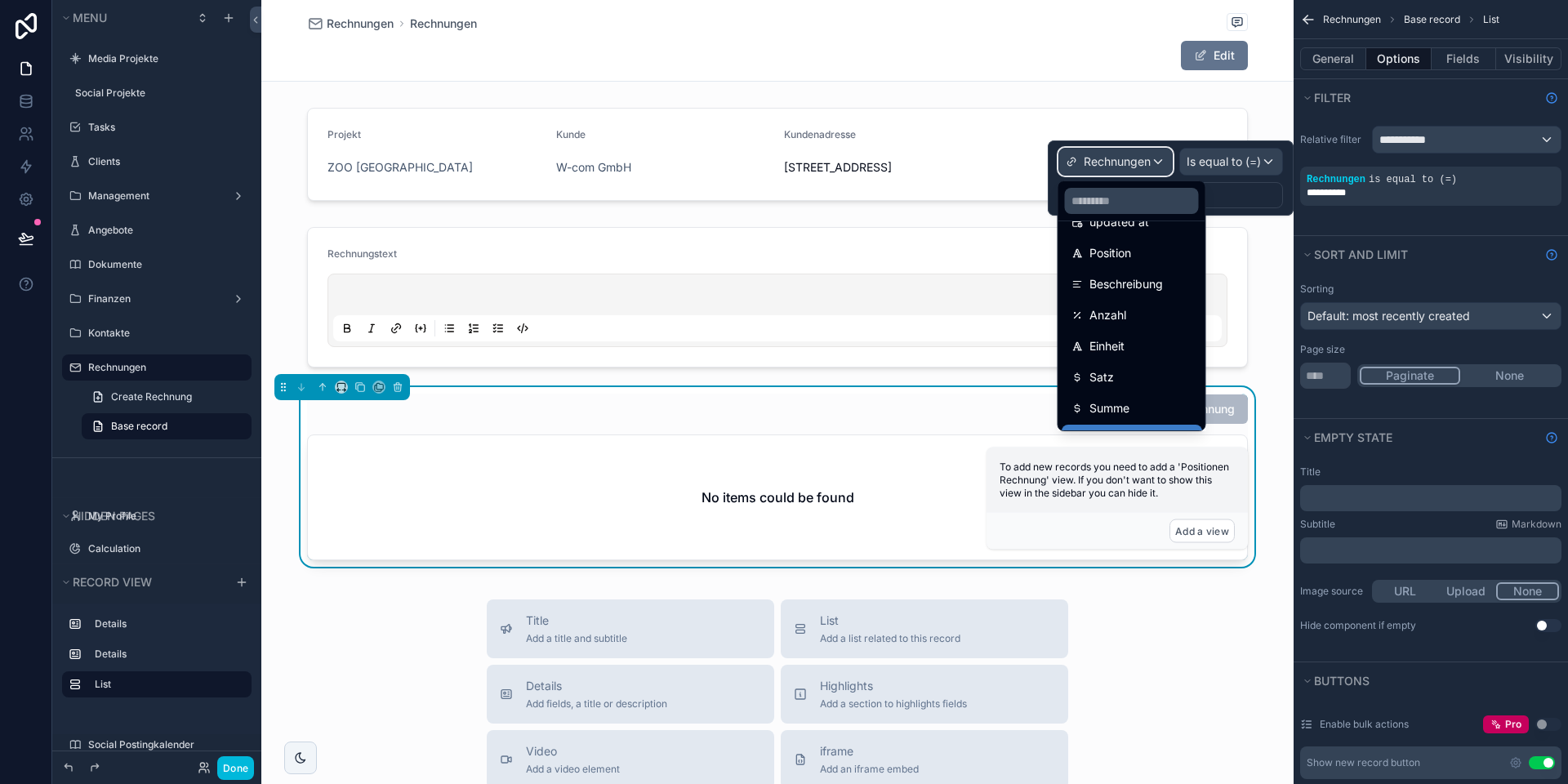
scroll to position [178, 0]
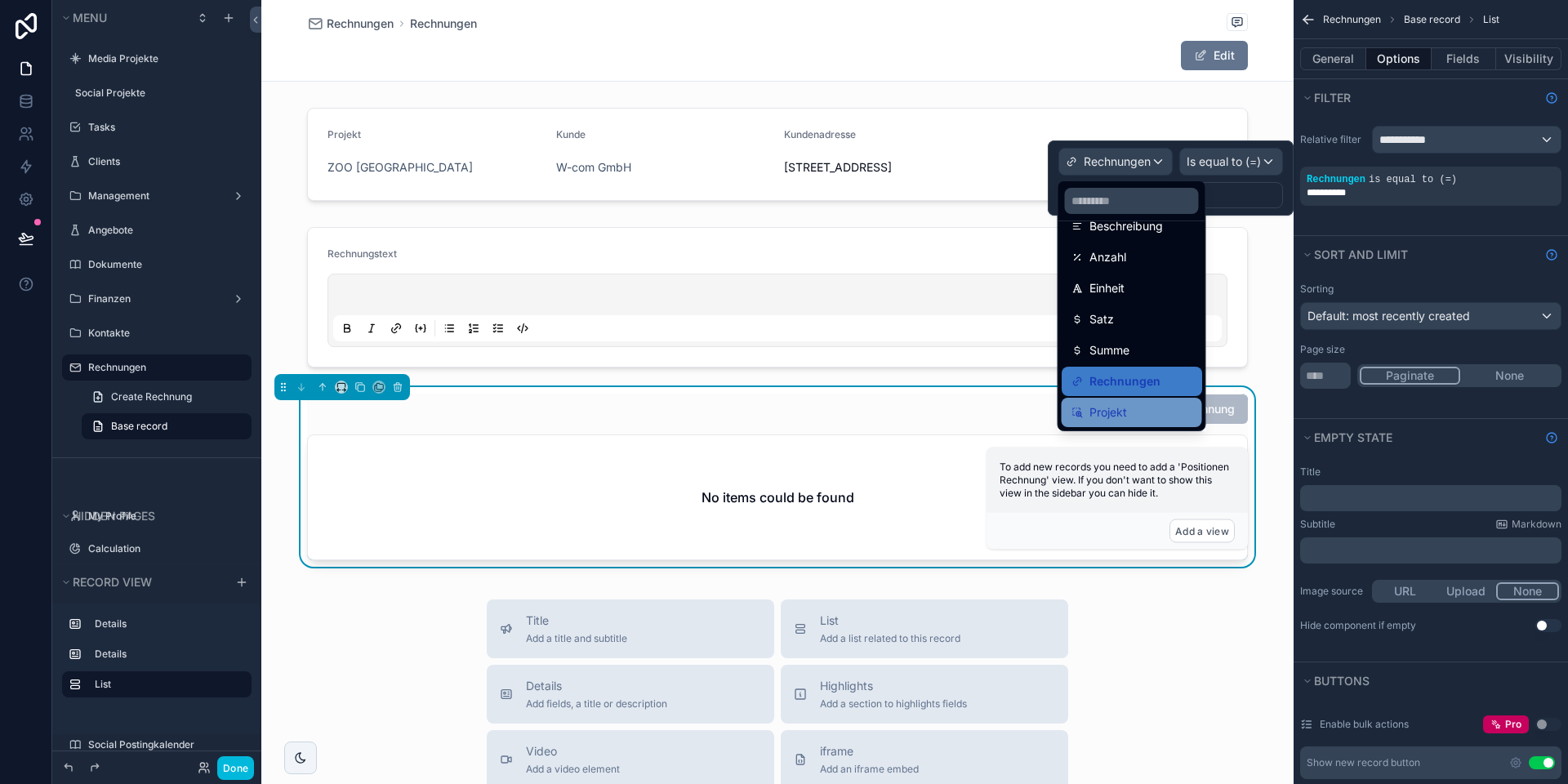
click at [1126, 414] on span "Projekt" at bounding box center [1108, 413] width 37 height 20
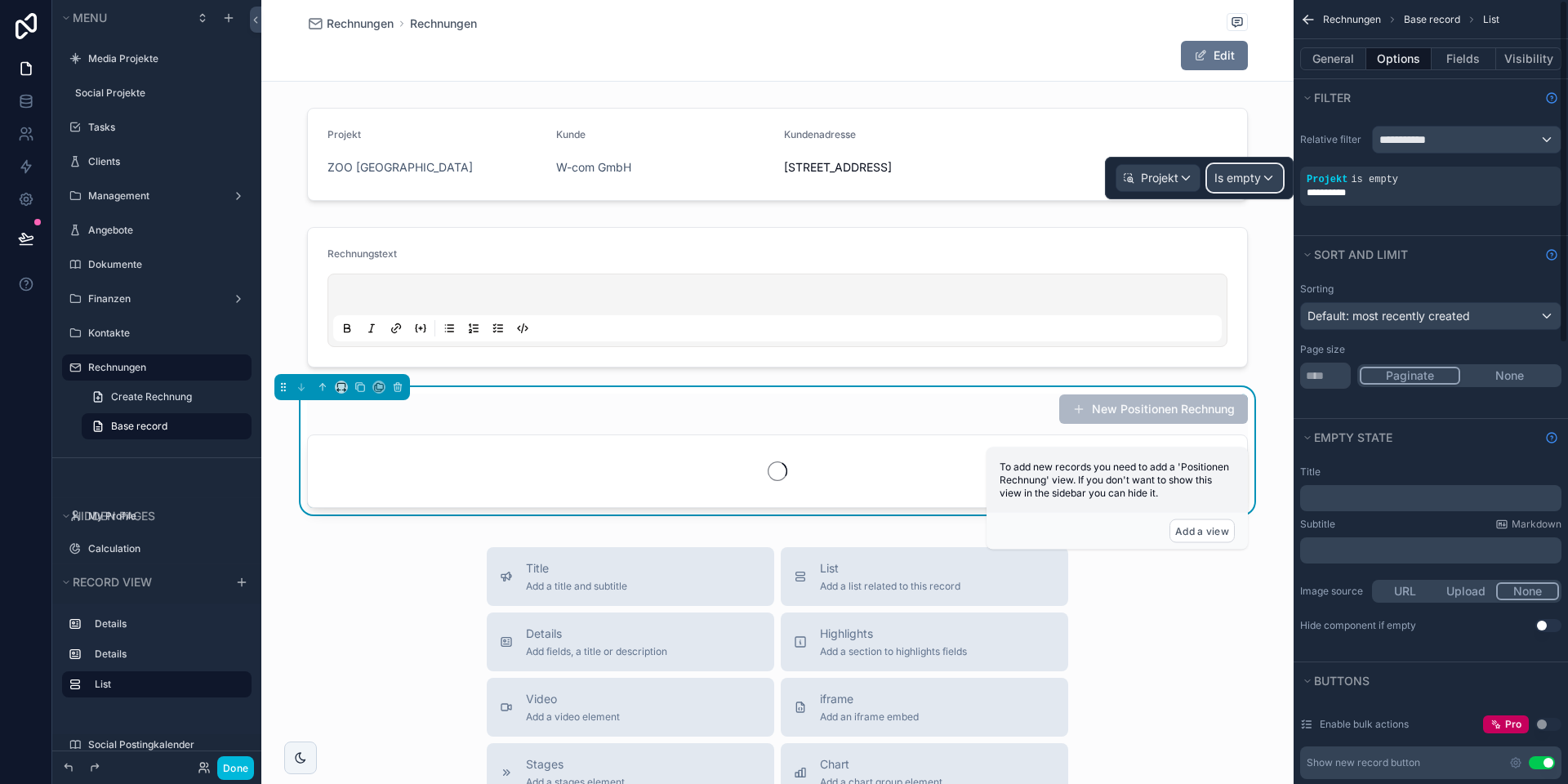
click at [1253, 173] on span "Is empty" at bounding box center [1236, 178] width 46 height 17
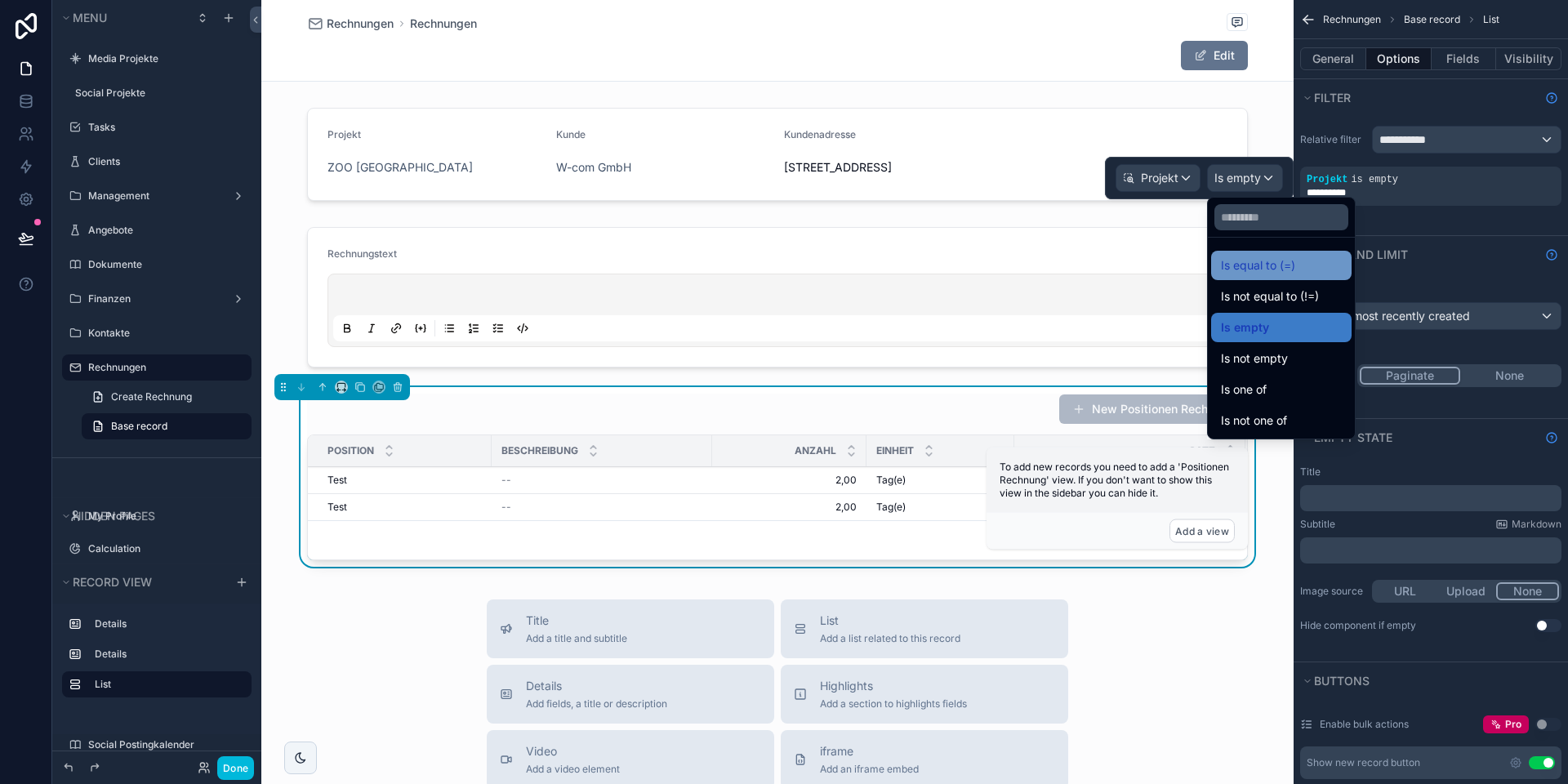
click at [1257, 269] on span "Is equal to (=)" at bounding box center [1257, 266] width 74 height 20
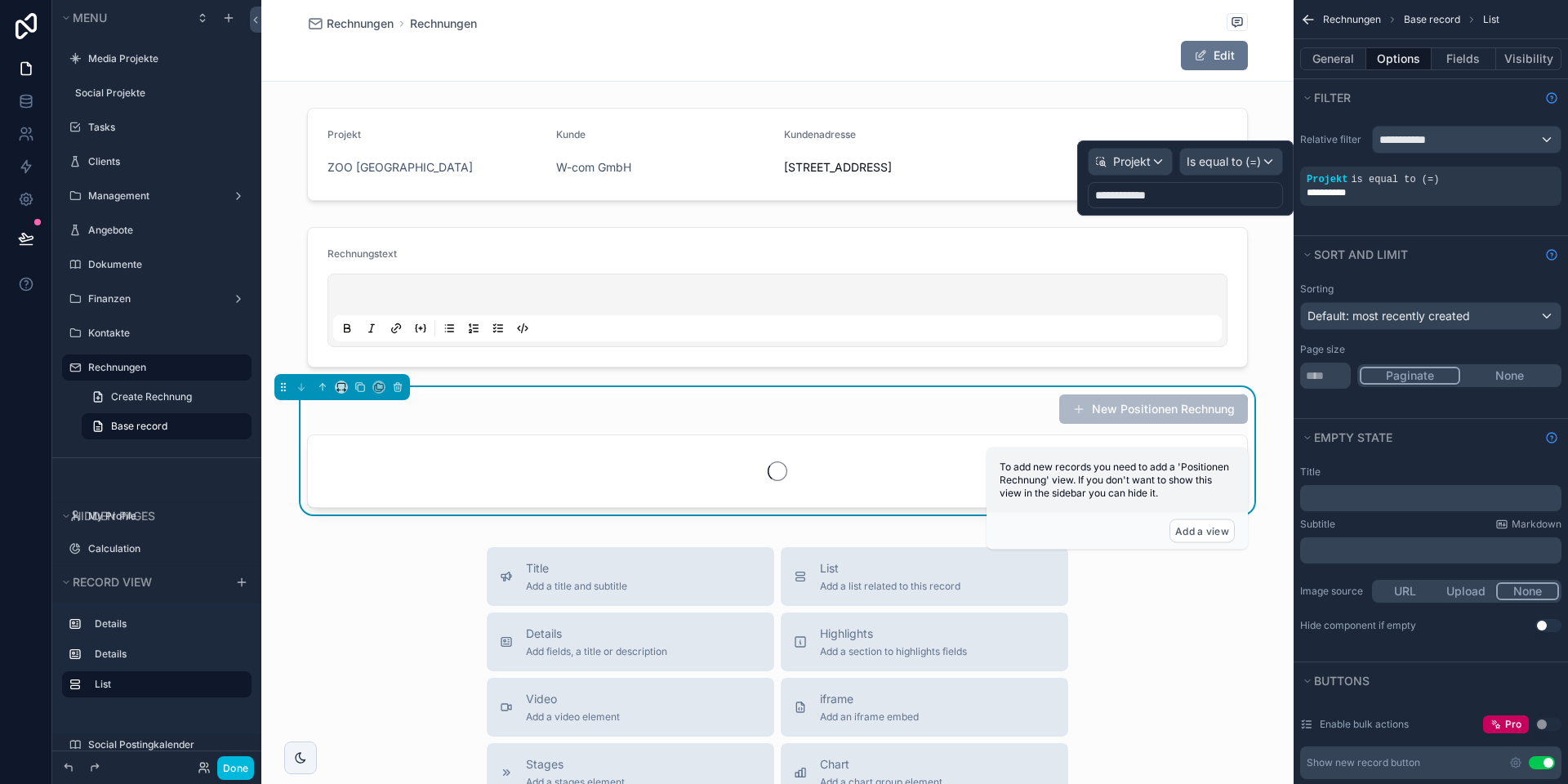
click at [1157, 199] on div "**********" at bounding box center [1185, 196] width 195 height 26
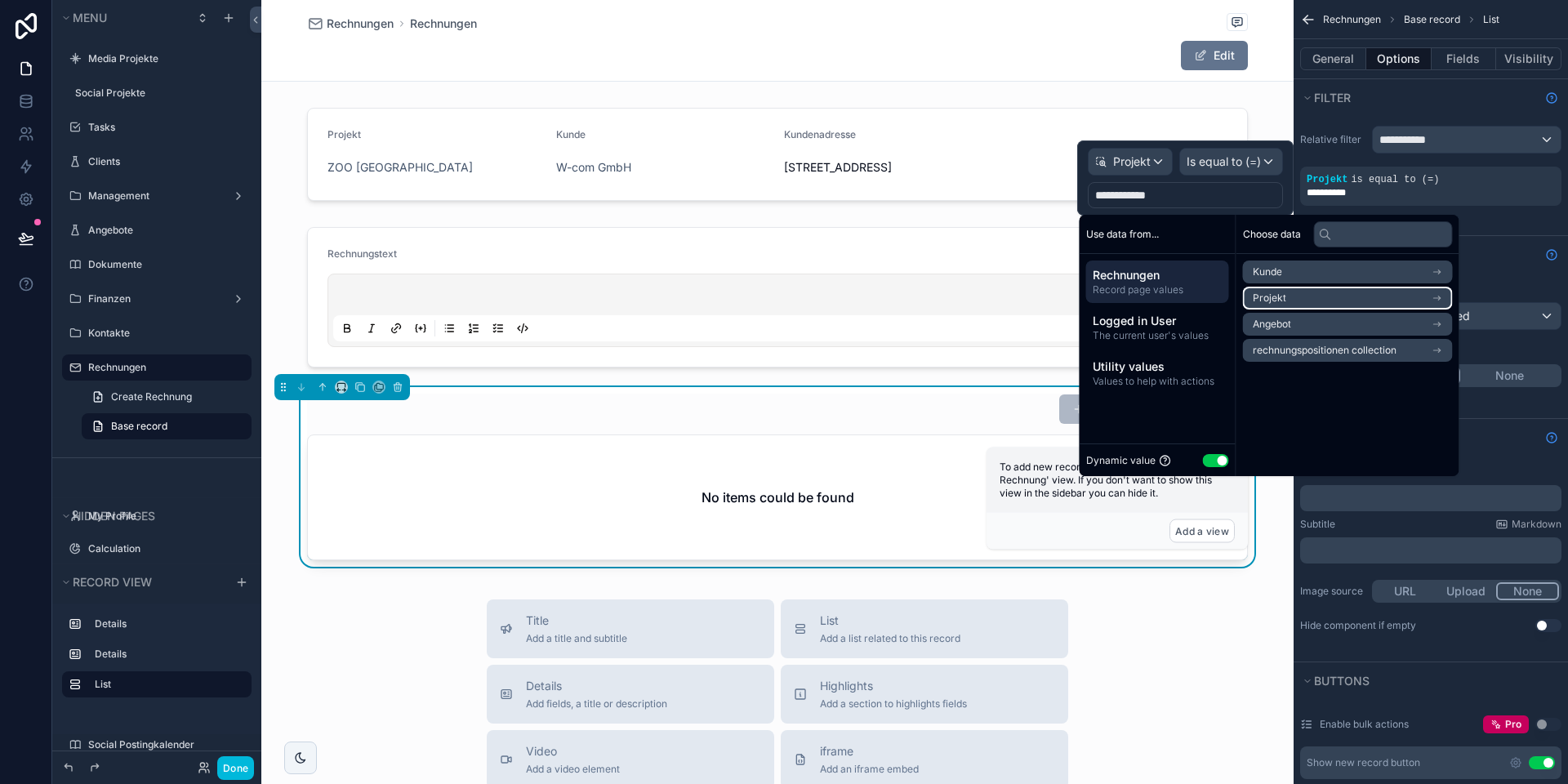
click at [1290, 295] on li "Projekt" at bounding box center [1347, 297] width 210 height 23
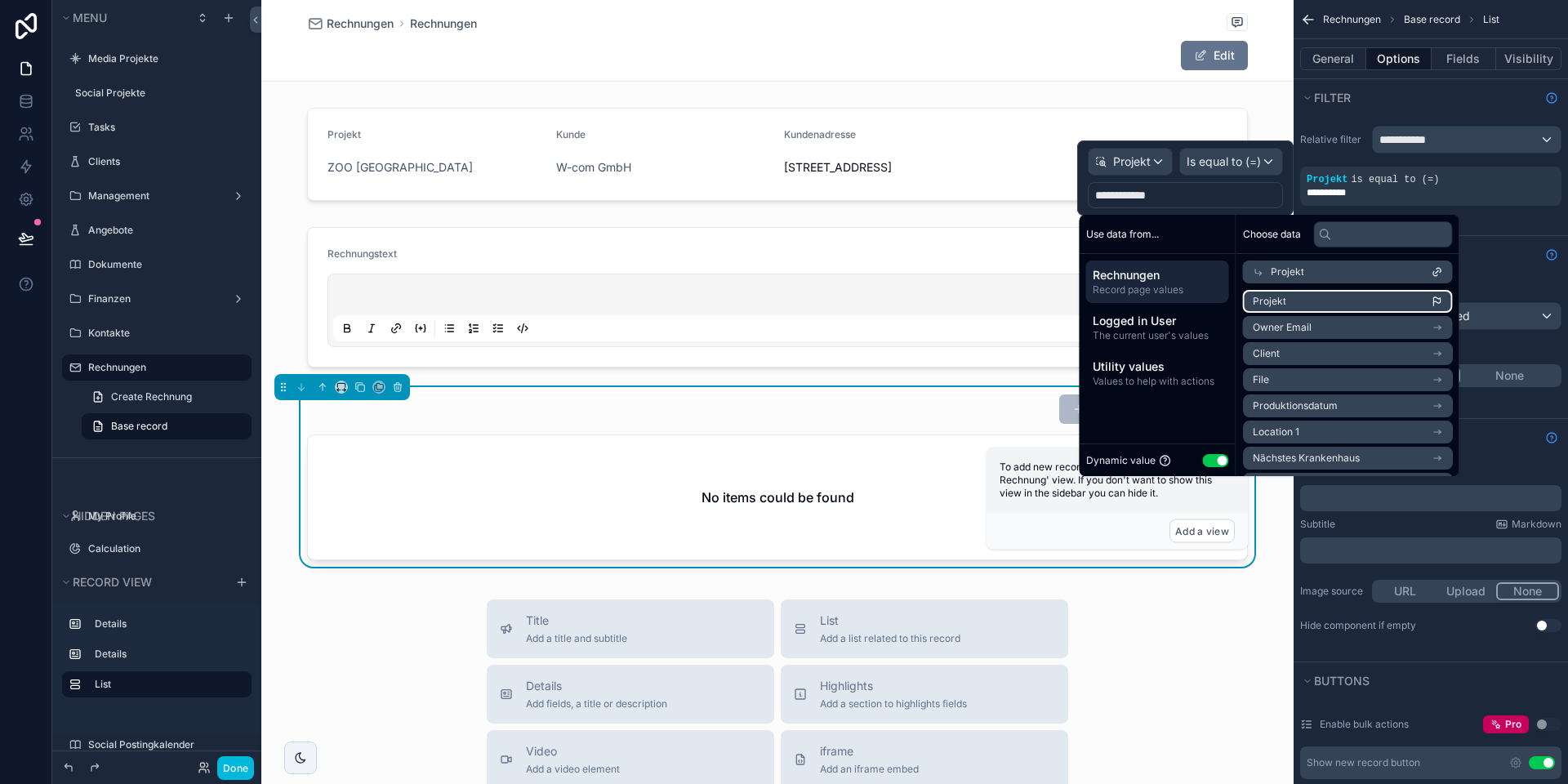
click at [1309, 296] on li "Projekt" at bounding box center [1347, 301] width 210 height 23
click at [1483, 216] on div "**********" at bounding box center [1431, 175] width 274 height 119
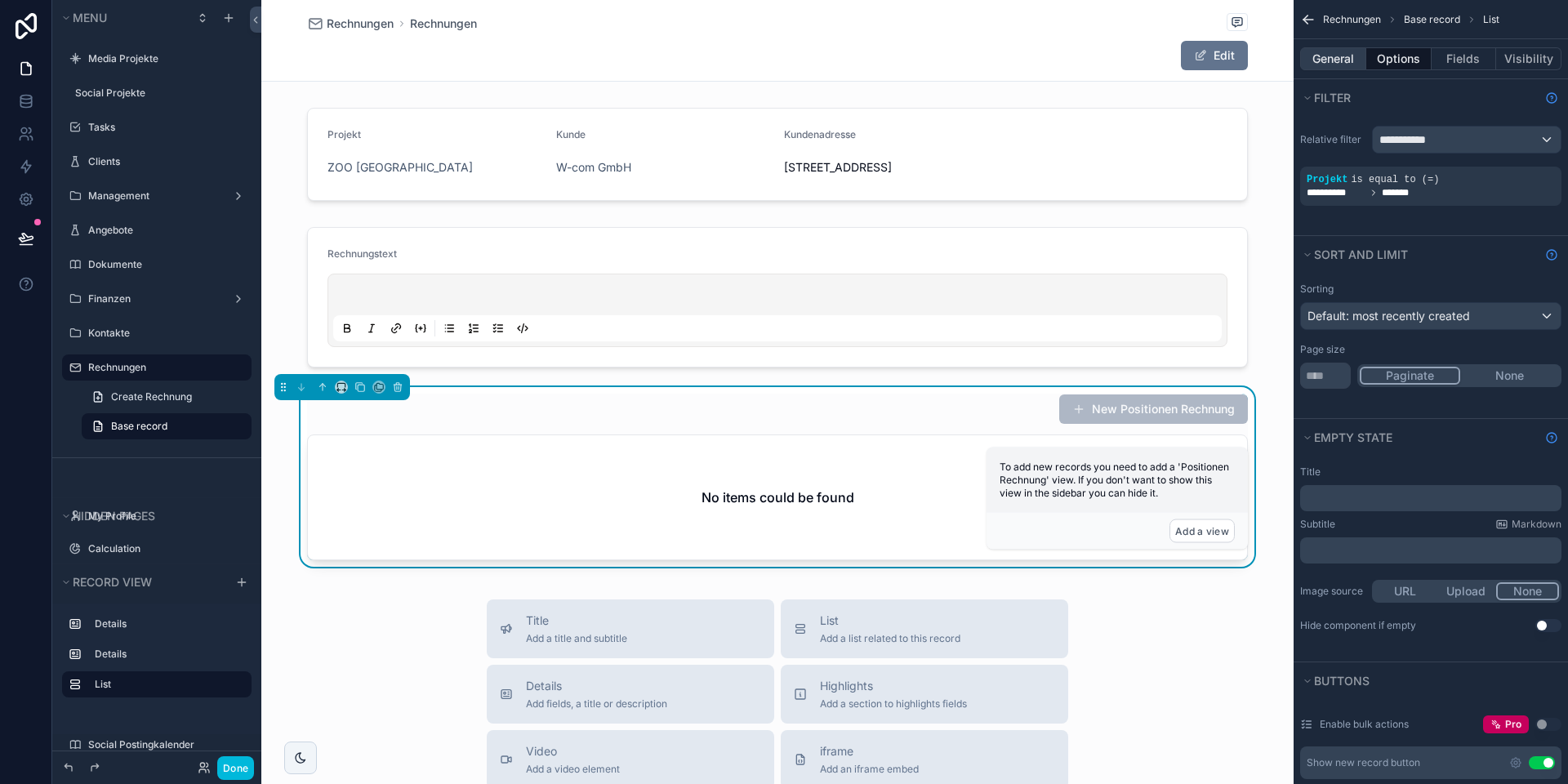
click at [1326, 64] on button "General" at bounding box center [1332, 58] width 66 height 23
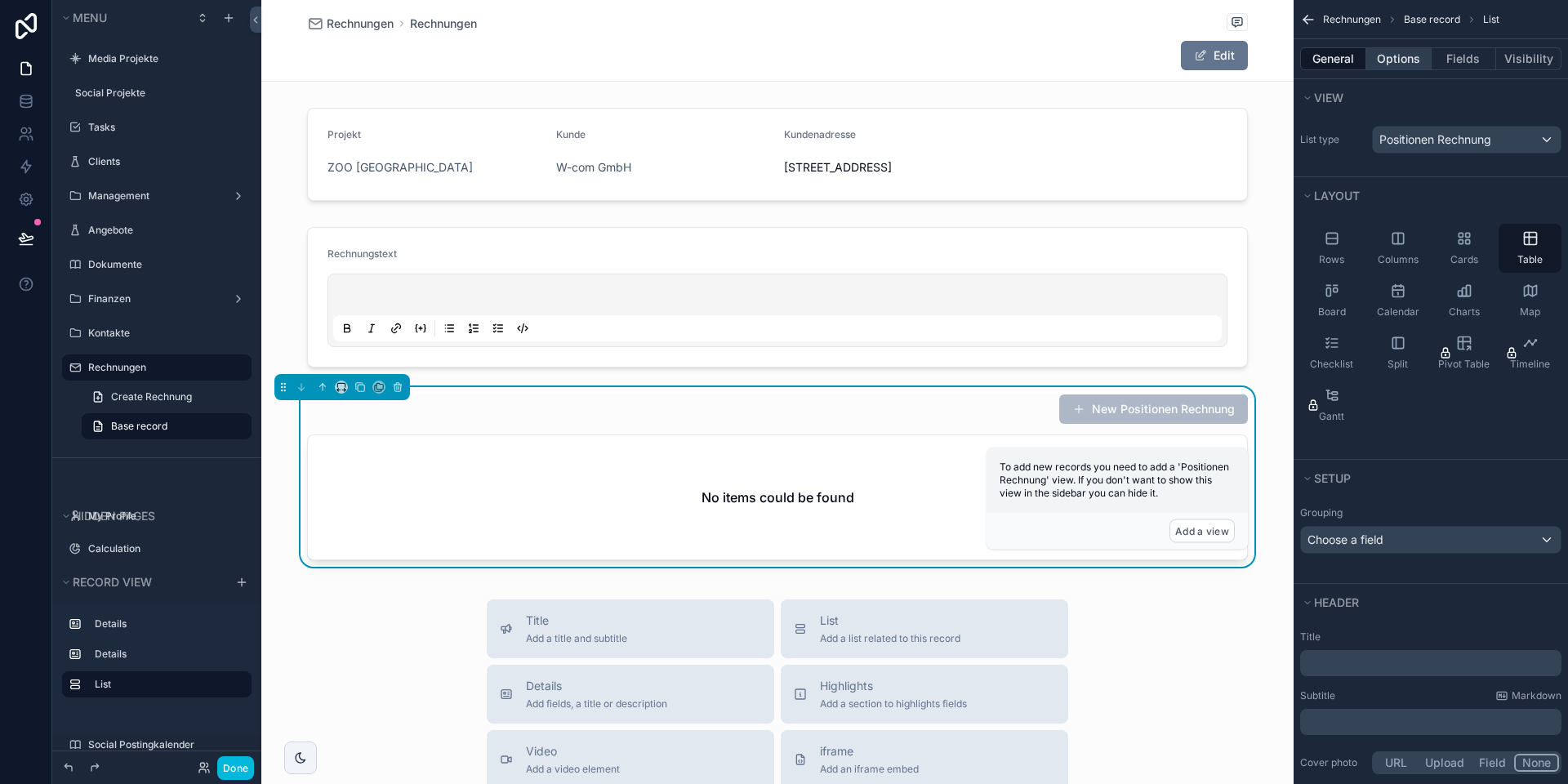
click at [1397, 58] on button "Options" at bounding box center [1398, 58] width 65 height 23
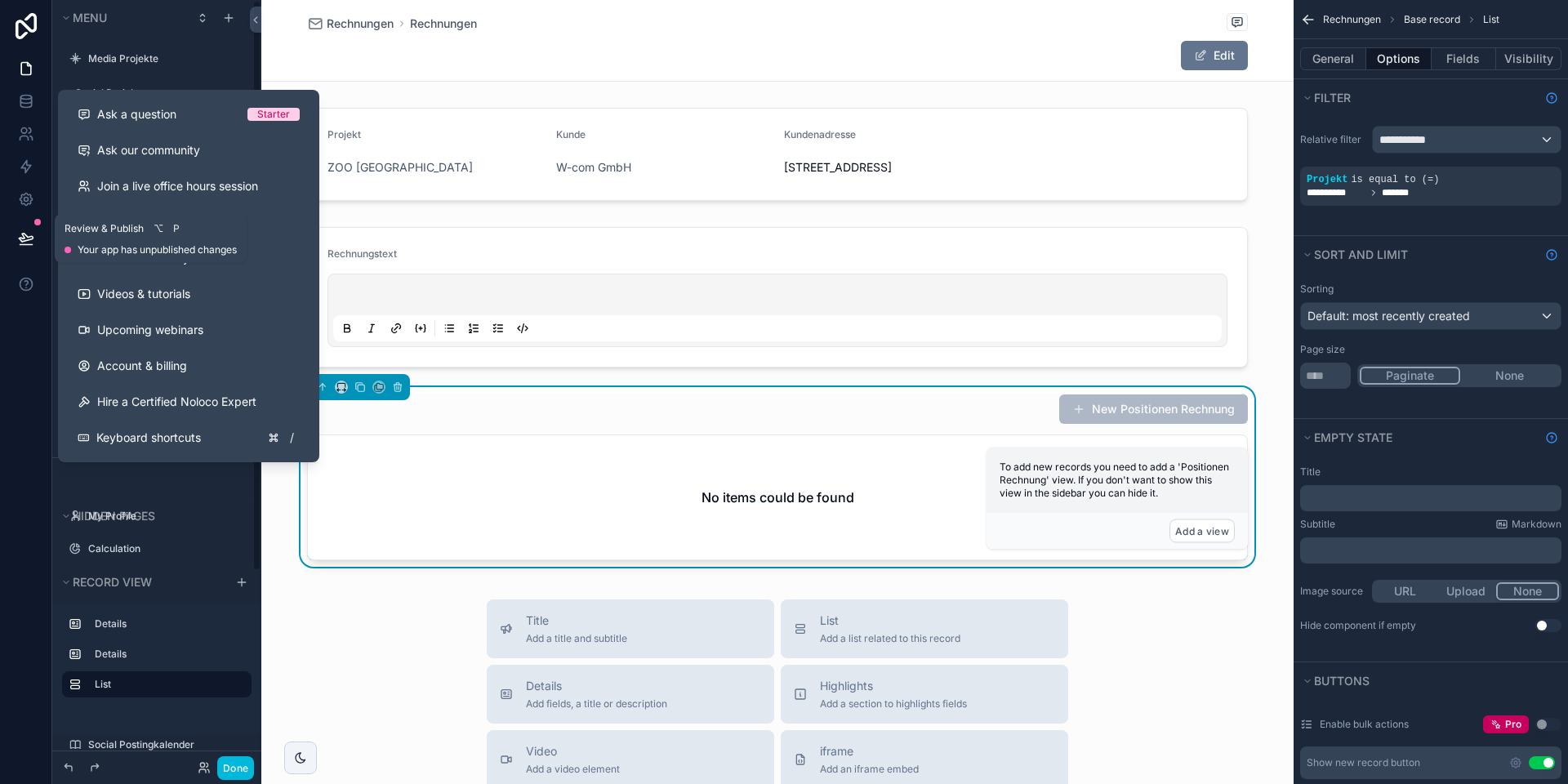
click at [26, 232] on icon at bounding box center [26, 238] width 17 height 17
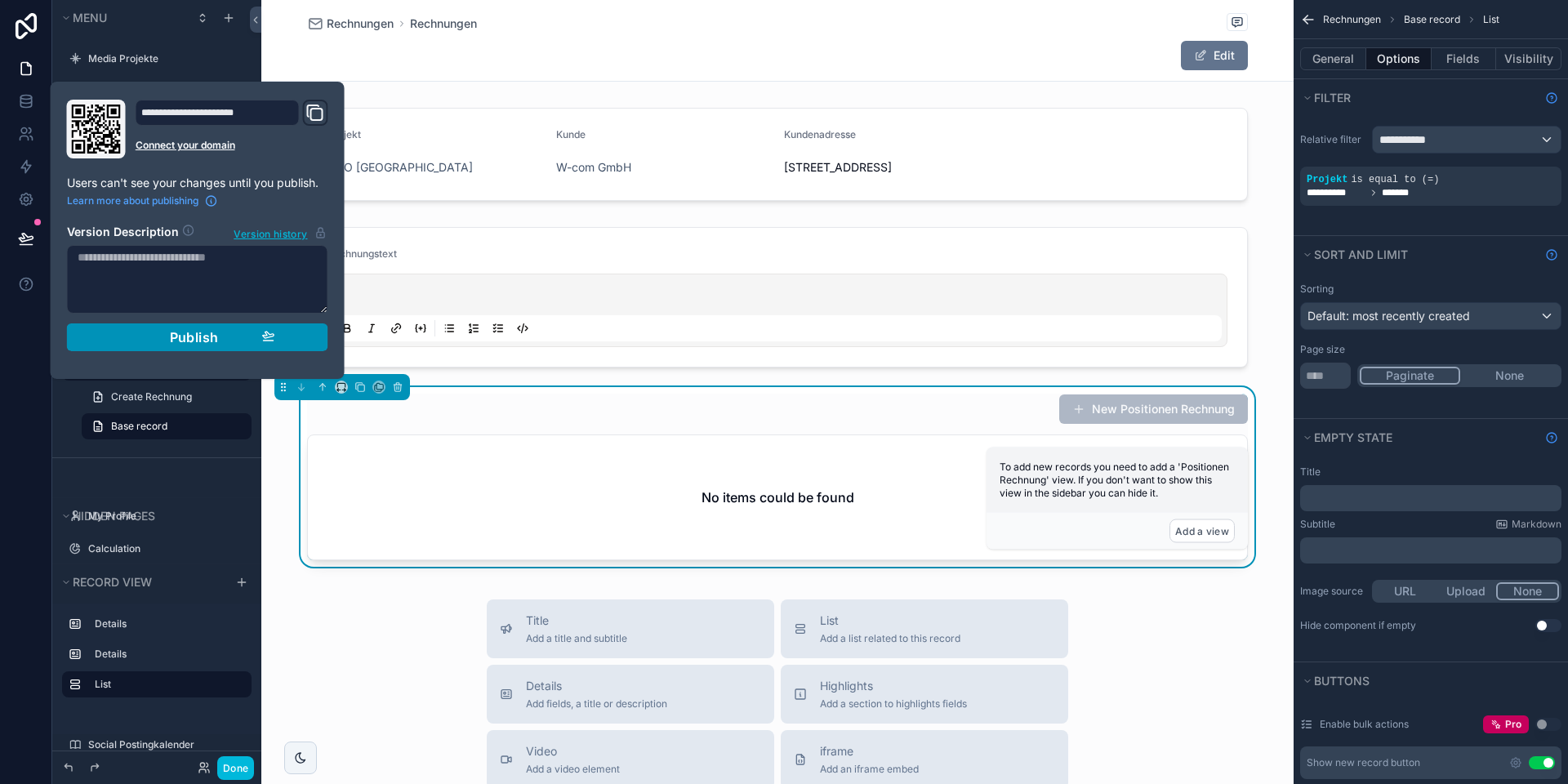
click at [168, 343] on div "Publish" at bounding box center [197, 337] width 155 height 17
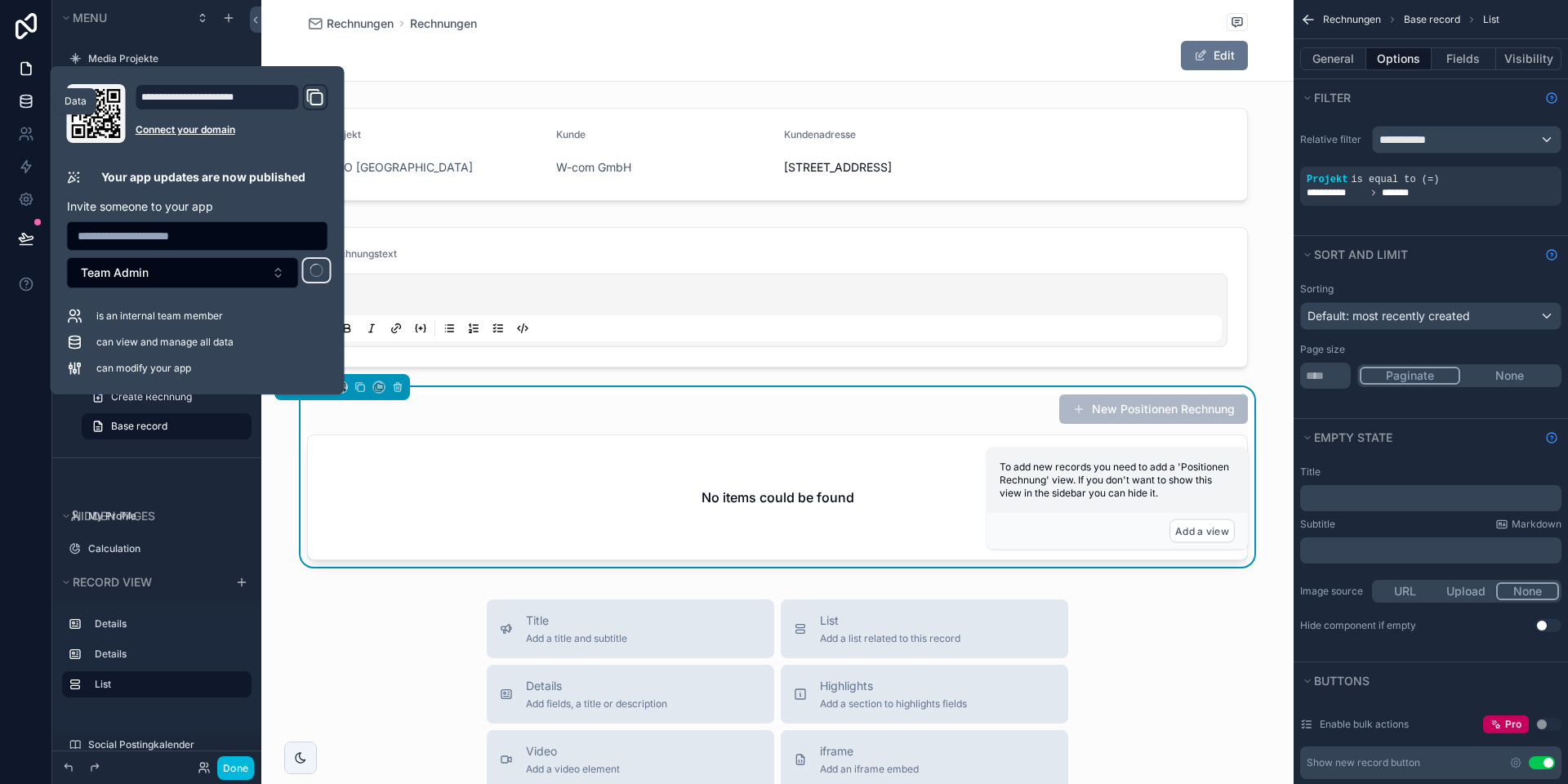
click at [23, 106] on icon at bounding box center [26, 101] width 17 height 17
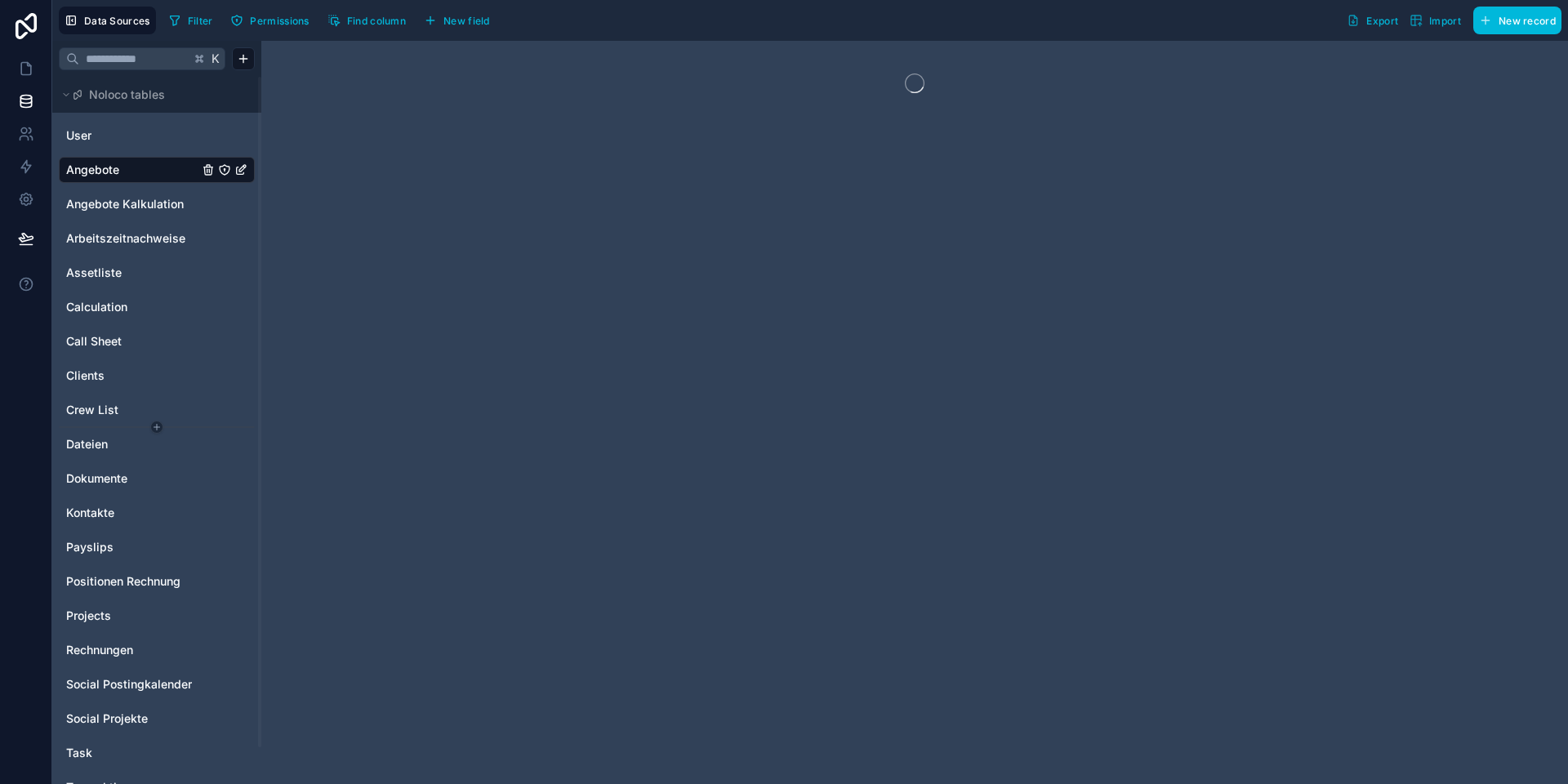
scroll to position [39, 0]
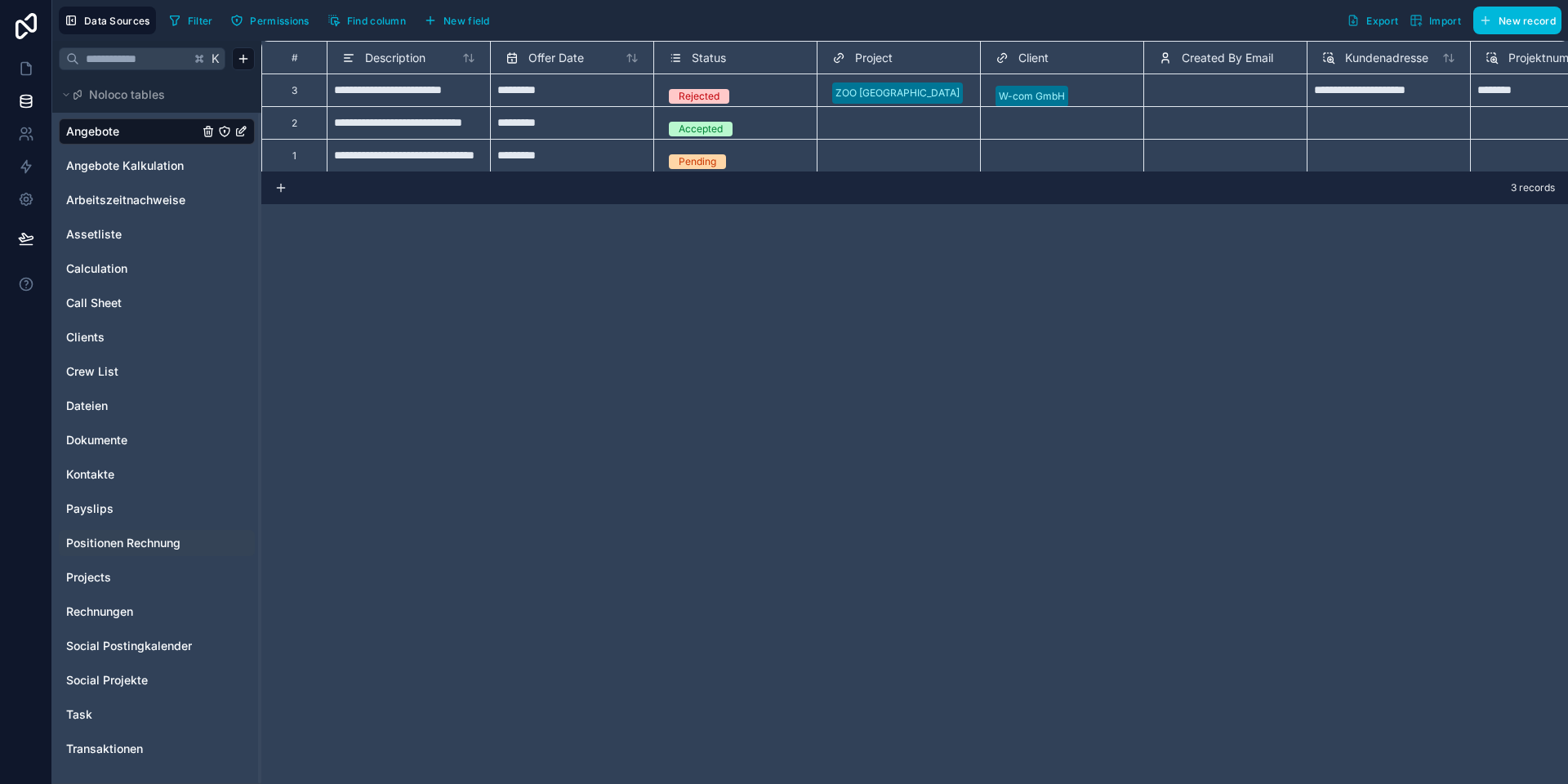
click at [136, 547] on span "Positionen Rechnung" at bounding box center [123, 543] width 114 height 17
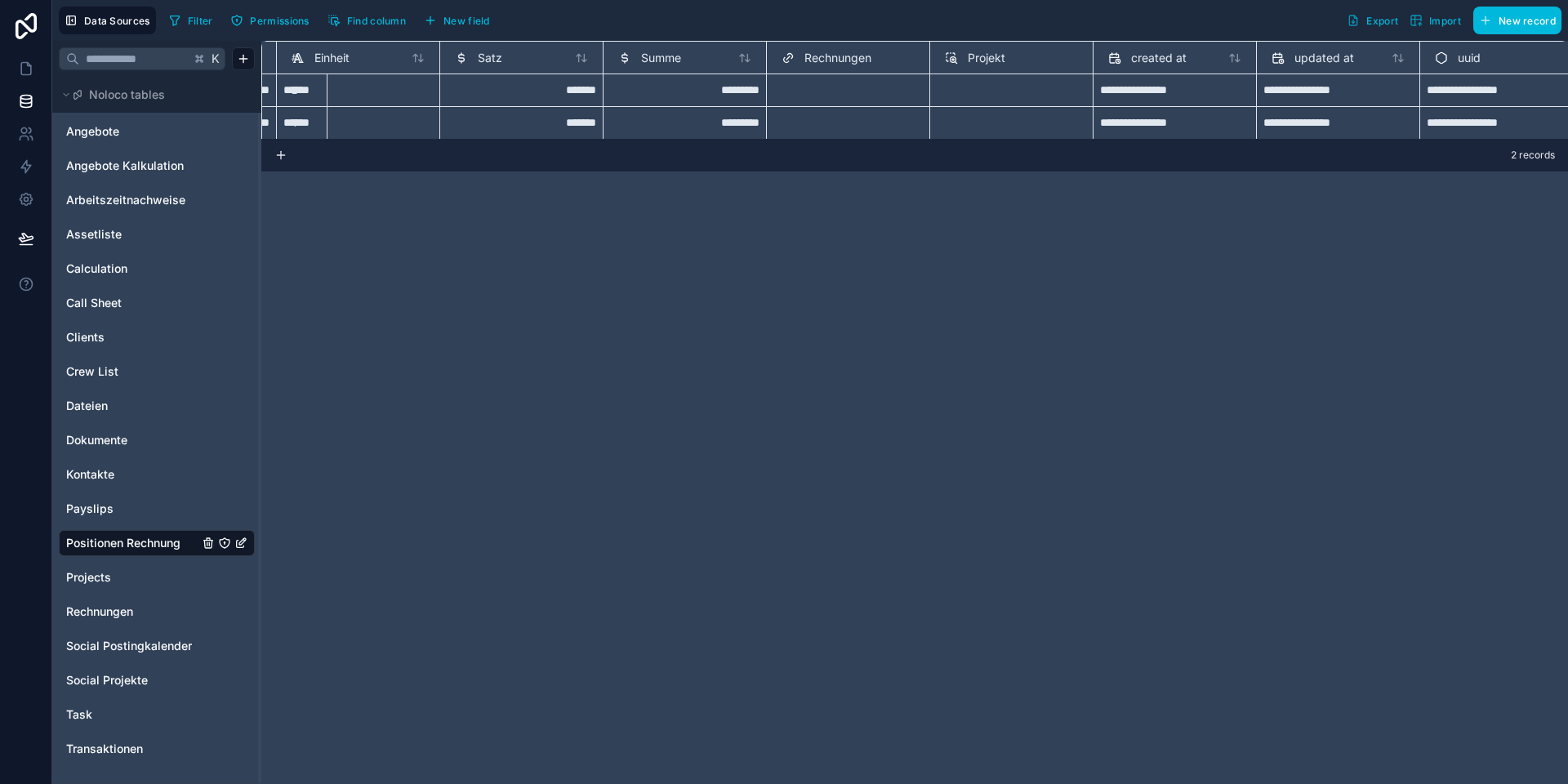
scroll to position [0, 556]
click at [801, 91] on div "Select a Rechnungen" at bounding box center [815, 96] width 98 height 13
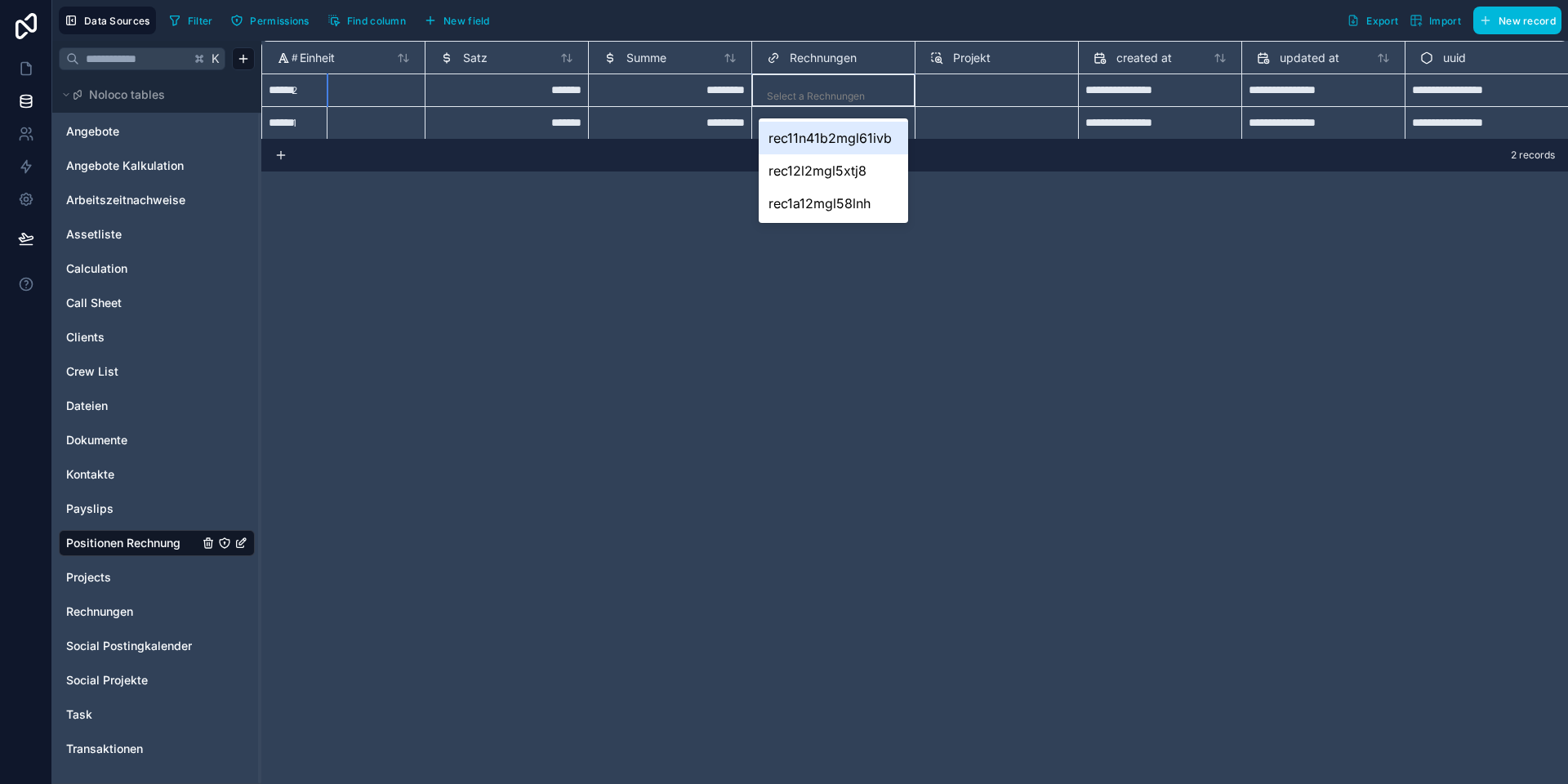
click at [801, 91] on div "Select a Rechnungen" at bounding box center [815, 96] width 98 height 13
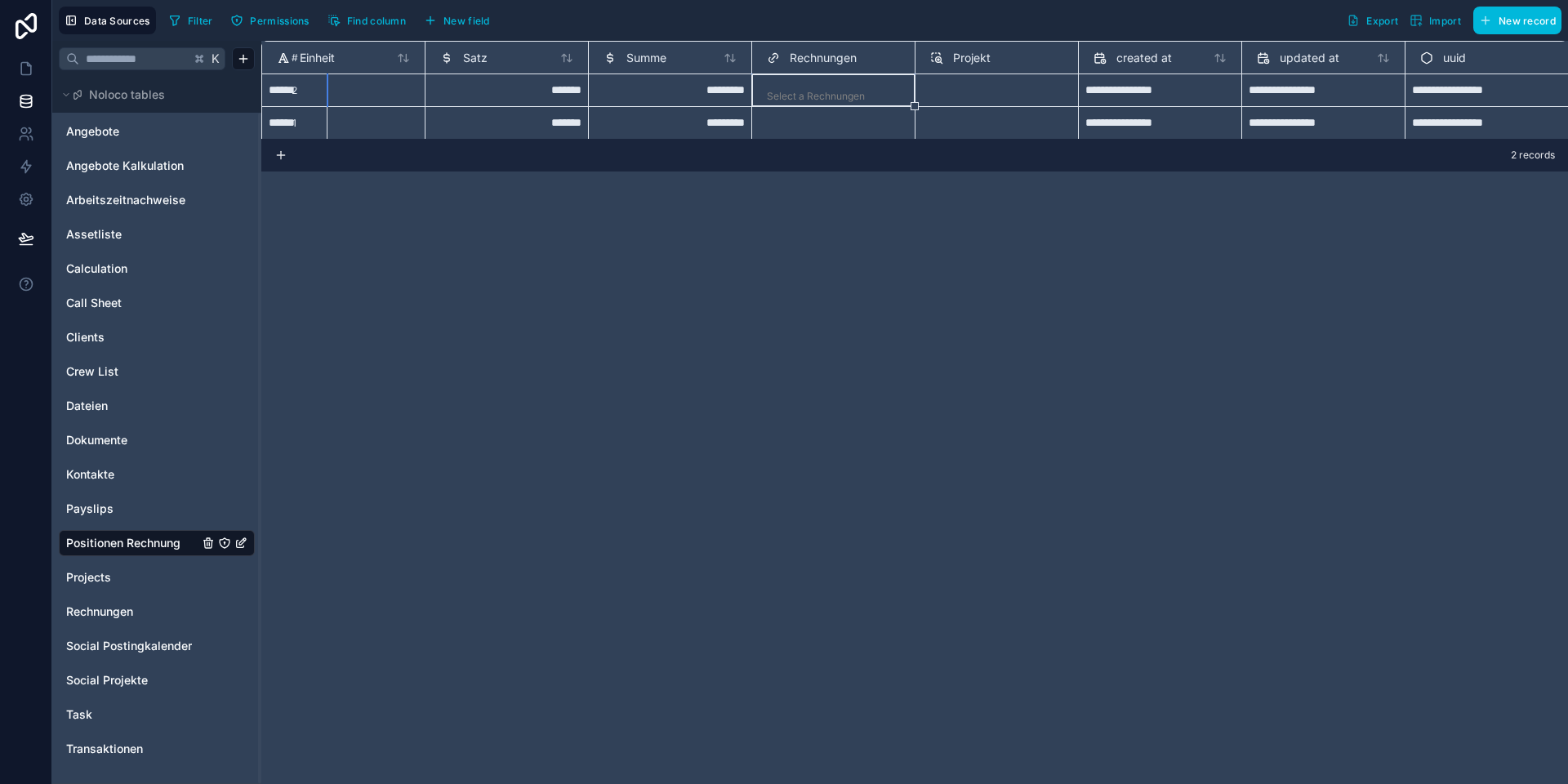
click at [688, 249] on div "**********" at bounding box center [915, 412] width 1307 height 744
click at [808, 60] on span "Rechnungen" at bounding box center [823, 57] width 67 height 17
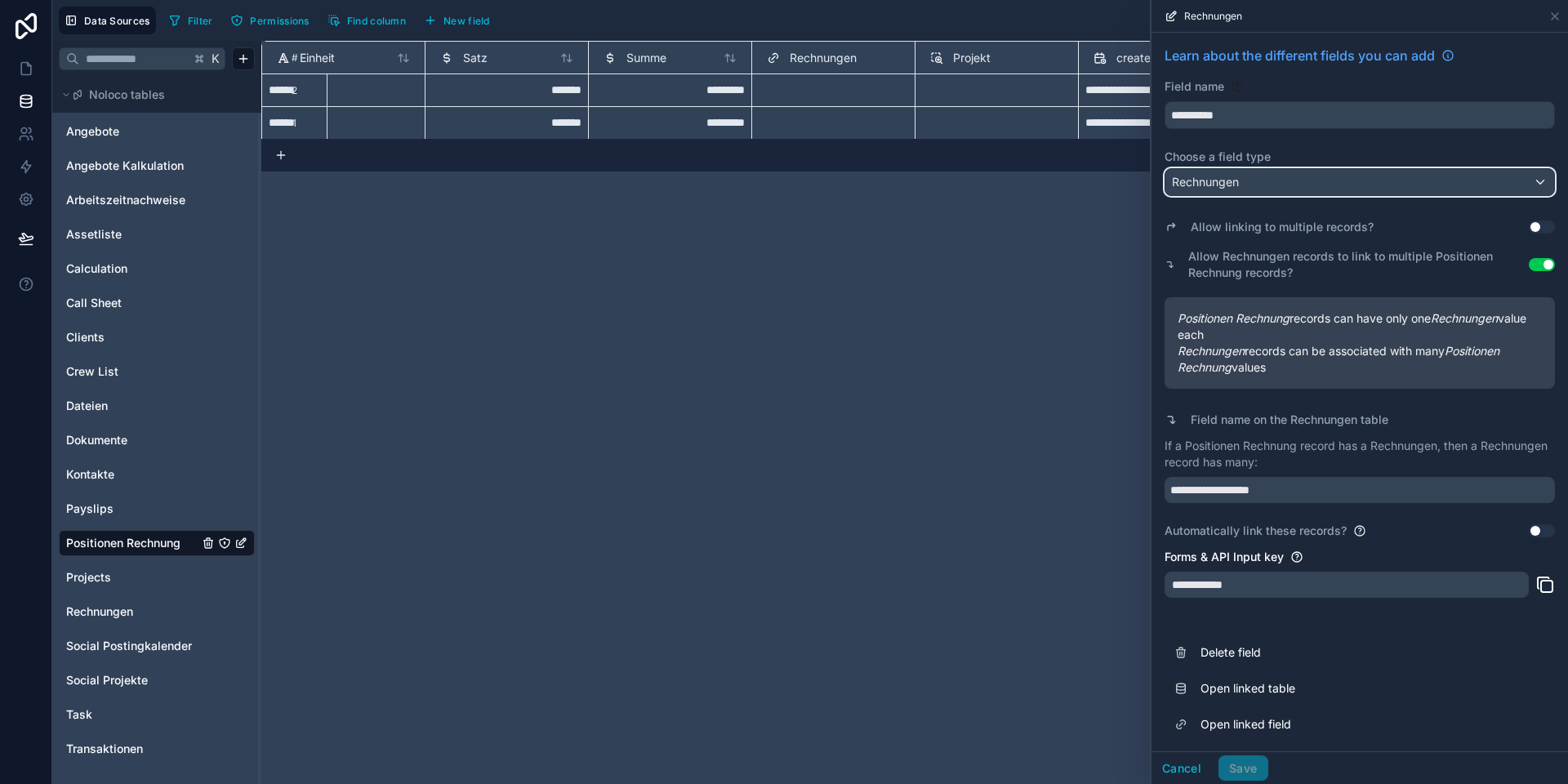
click at [1218, 183] on span "Rechnungen" at bounding box center [1205, 182] width 67 height 17
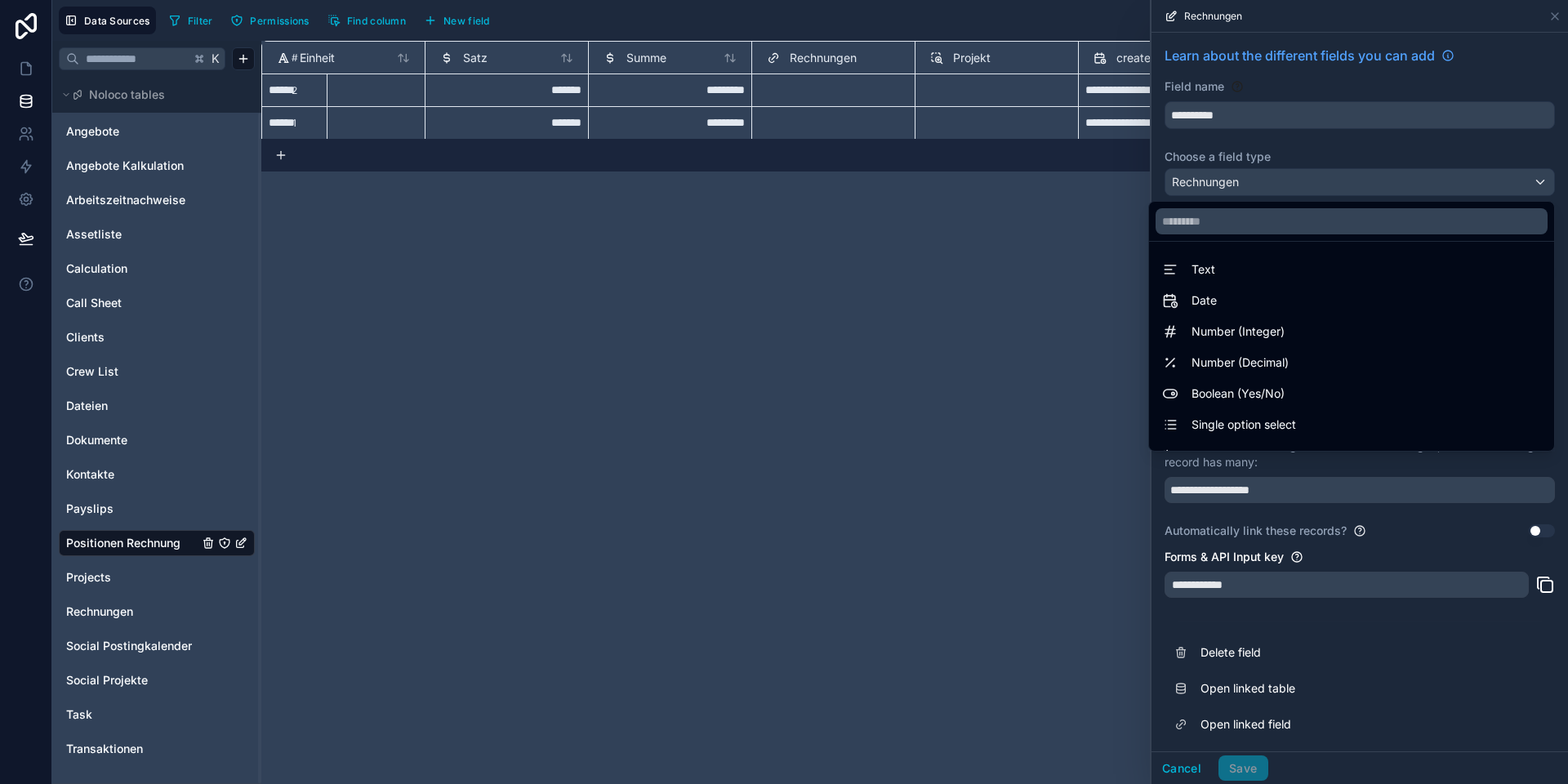
click at [1218, 183] on div at bounding box center [1360, 392] width 416 height 784
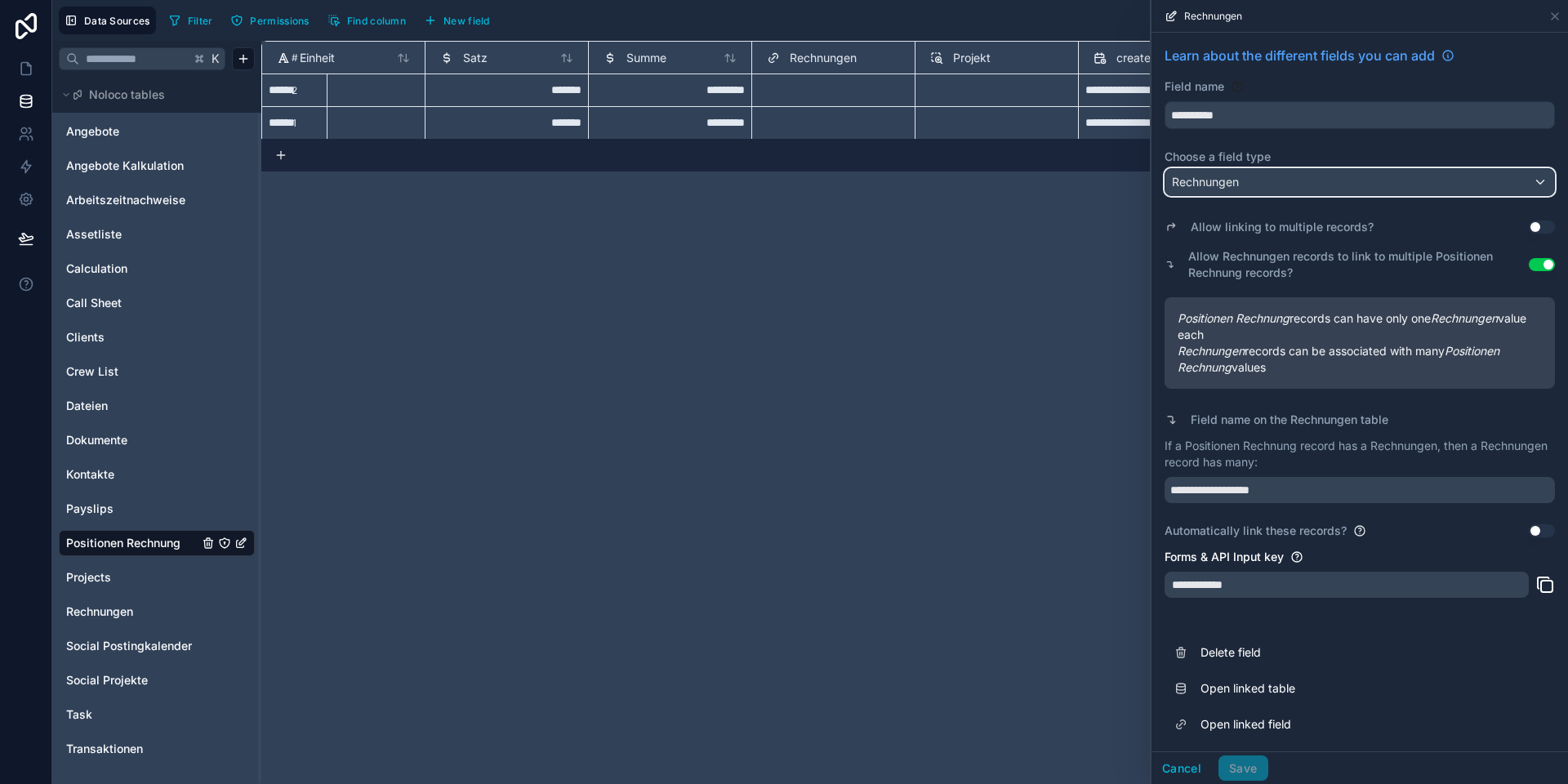
click at [1216, 183] on span "Rechnungen" at bounding box center [1205, 182] width 67 height 17
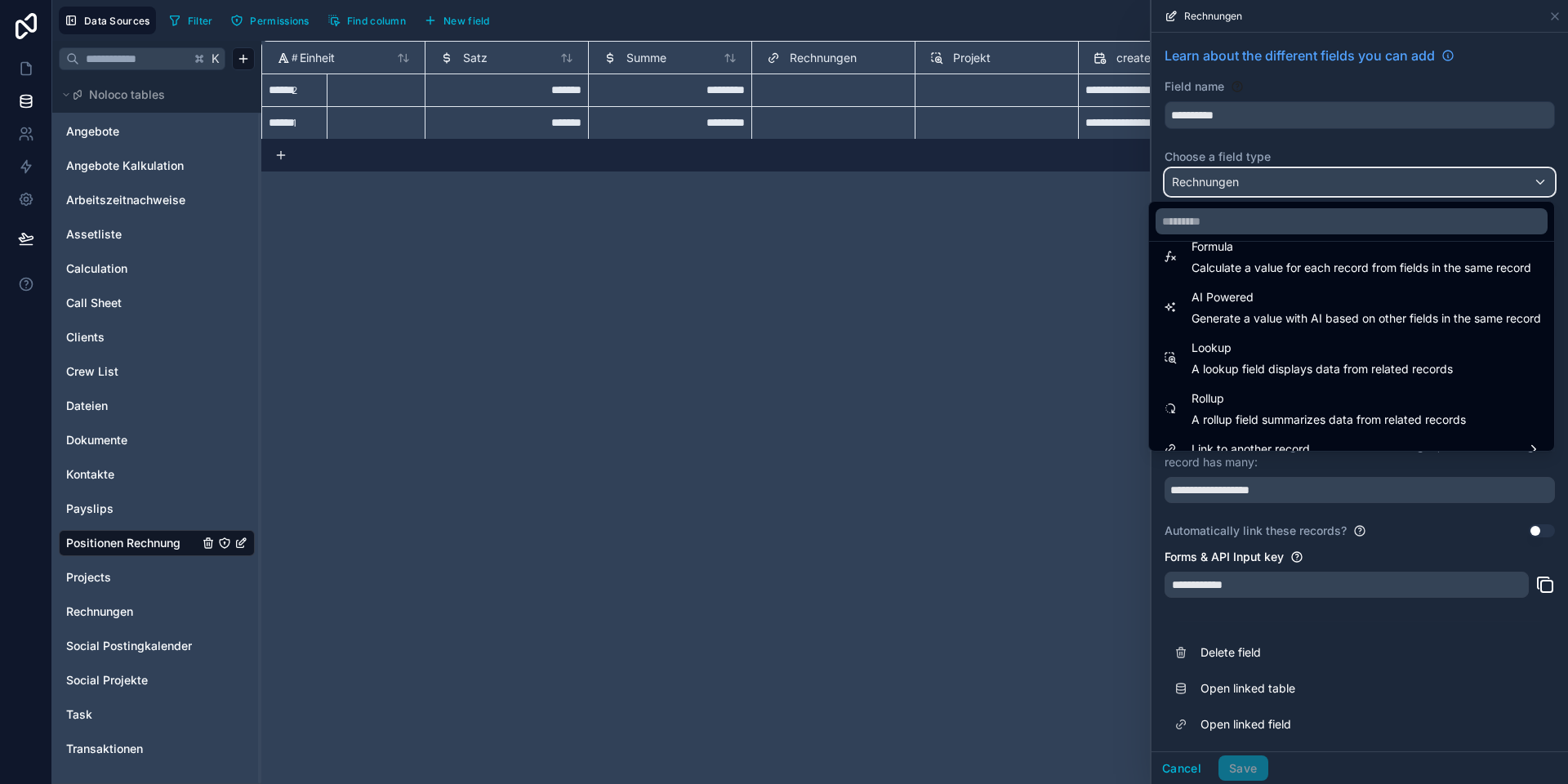
scroll to position [474, 0]
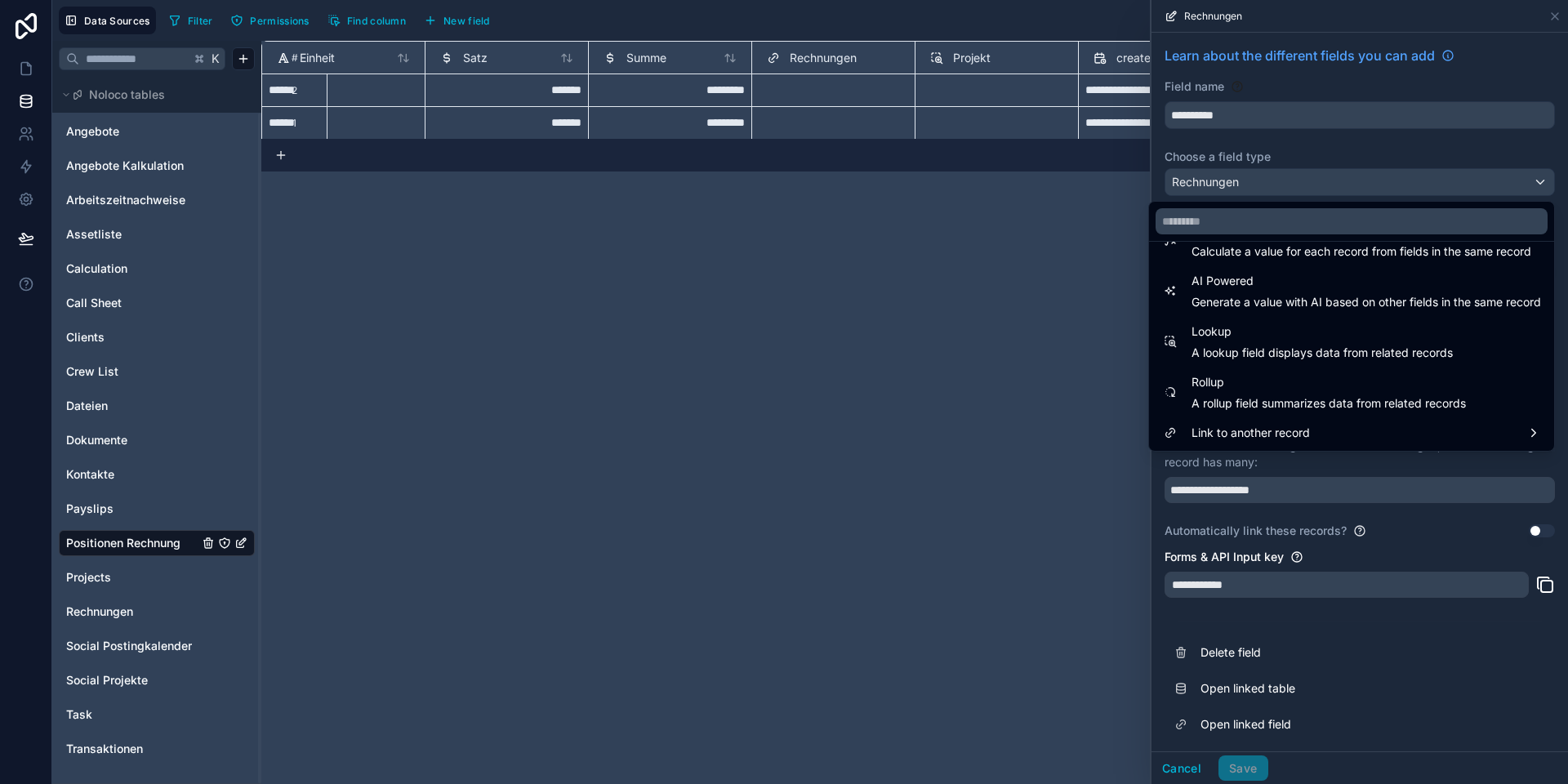
click at [1078, 371] on div "**********" at bounding box center [915, 412] width 1307 height 744
click at [1202, 630] on div at bounding box center [1360, 392] width 416 height 784
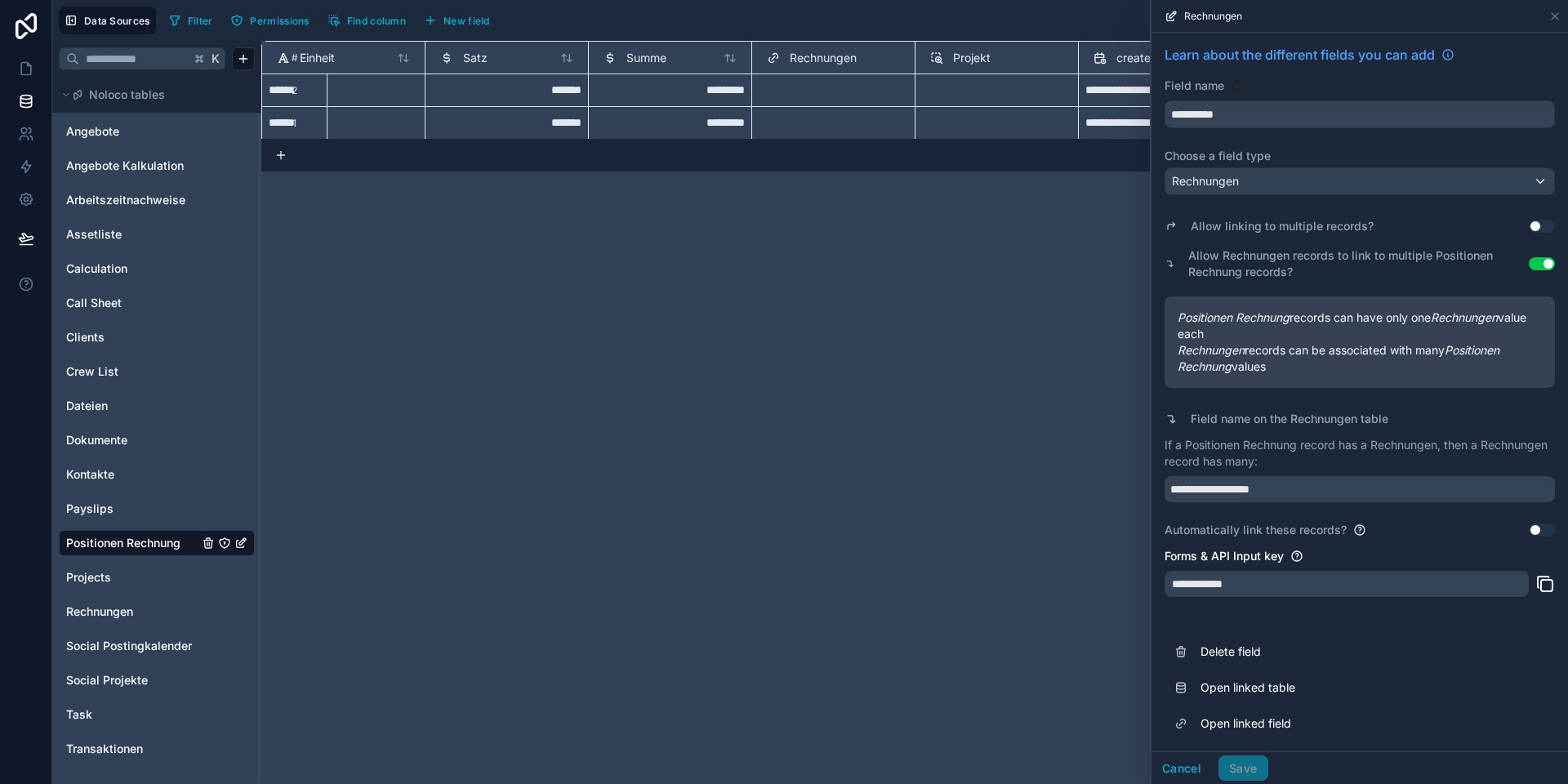
scroll to position [0, 0]
click at [1556, 17] on icon at bounding box center [1554, 16] width 13 height 13
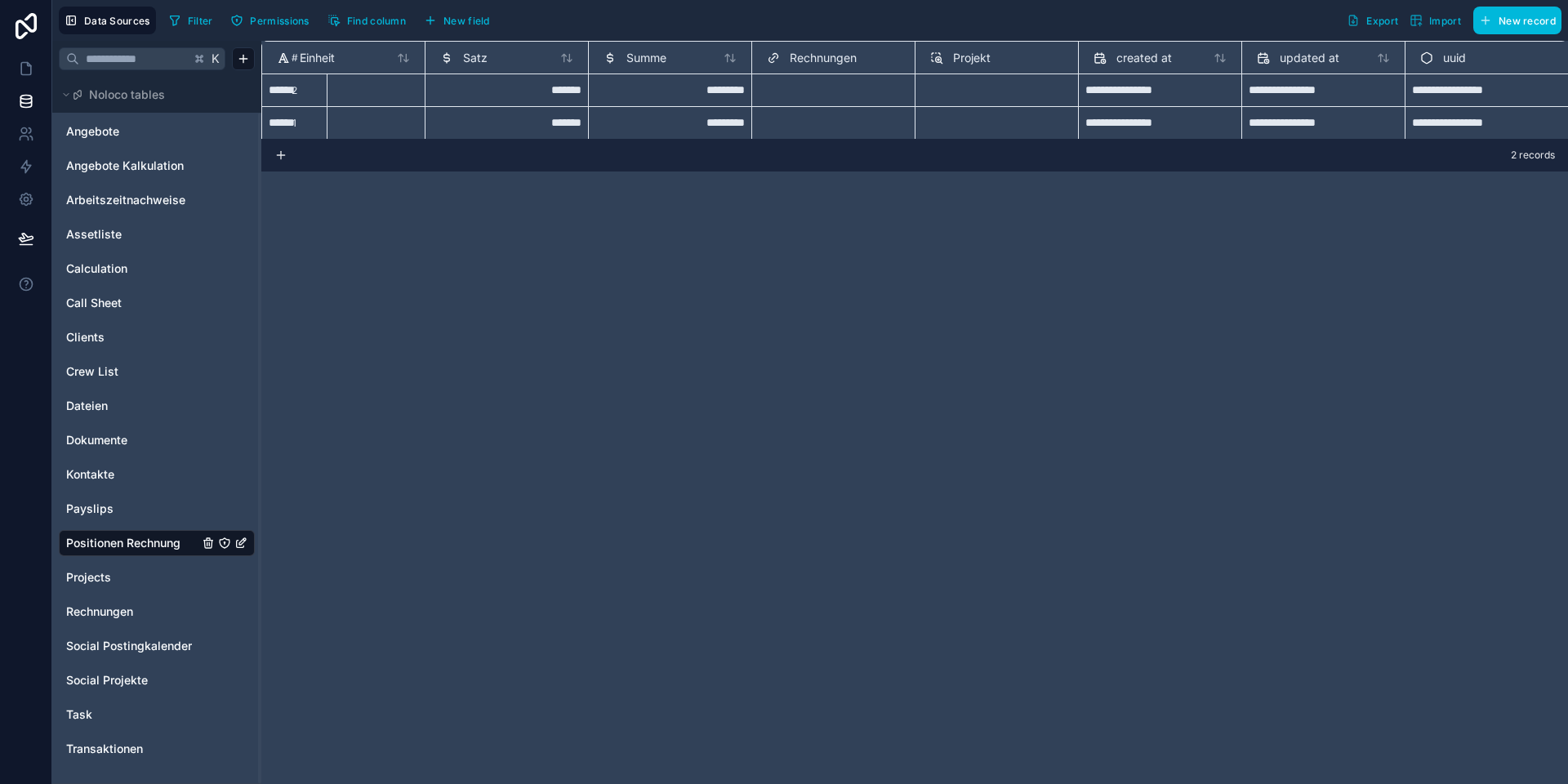
scroll to position [0, 550]
click at [130, 616] on span "Rechnungen" at bounding box center [100, 611] width 67 height 17
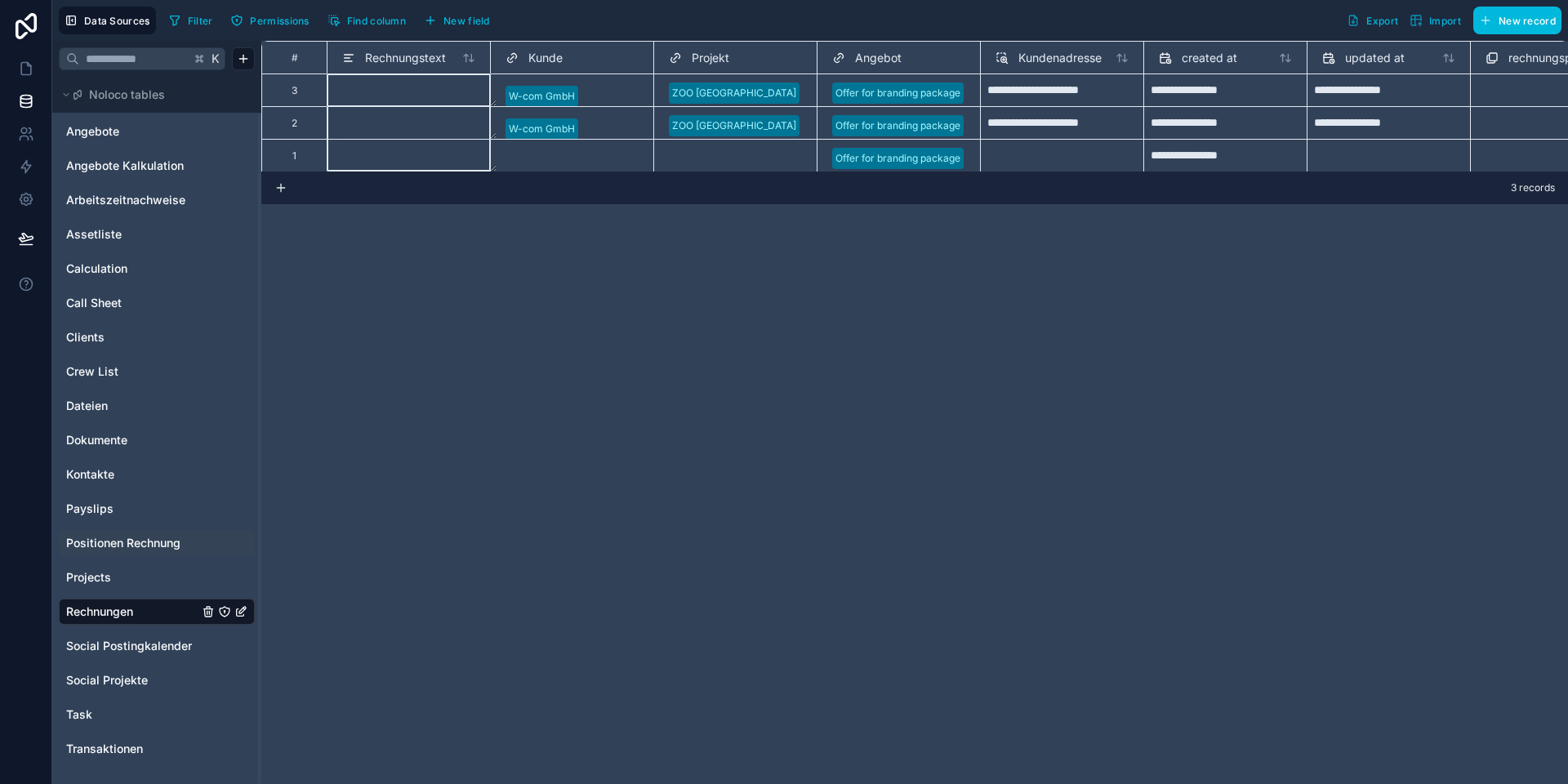
click at [387, 53] on span "Rechnungstext" at bounding box center [406, 57] width 81 height 17
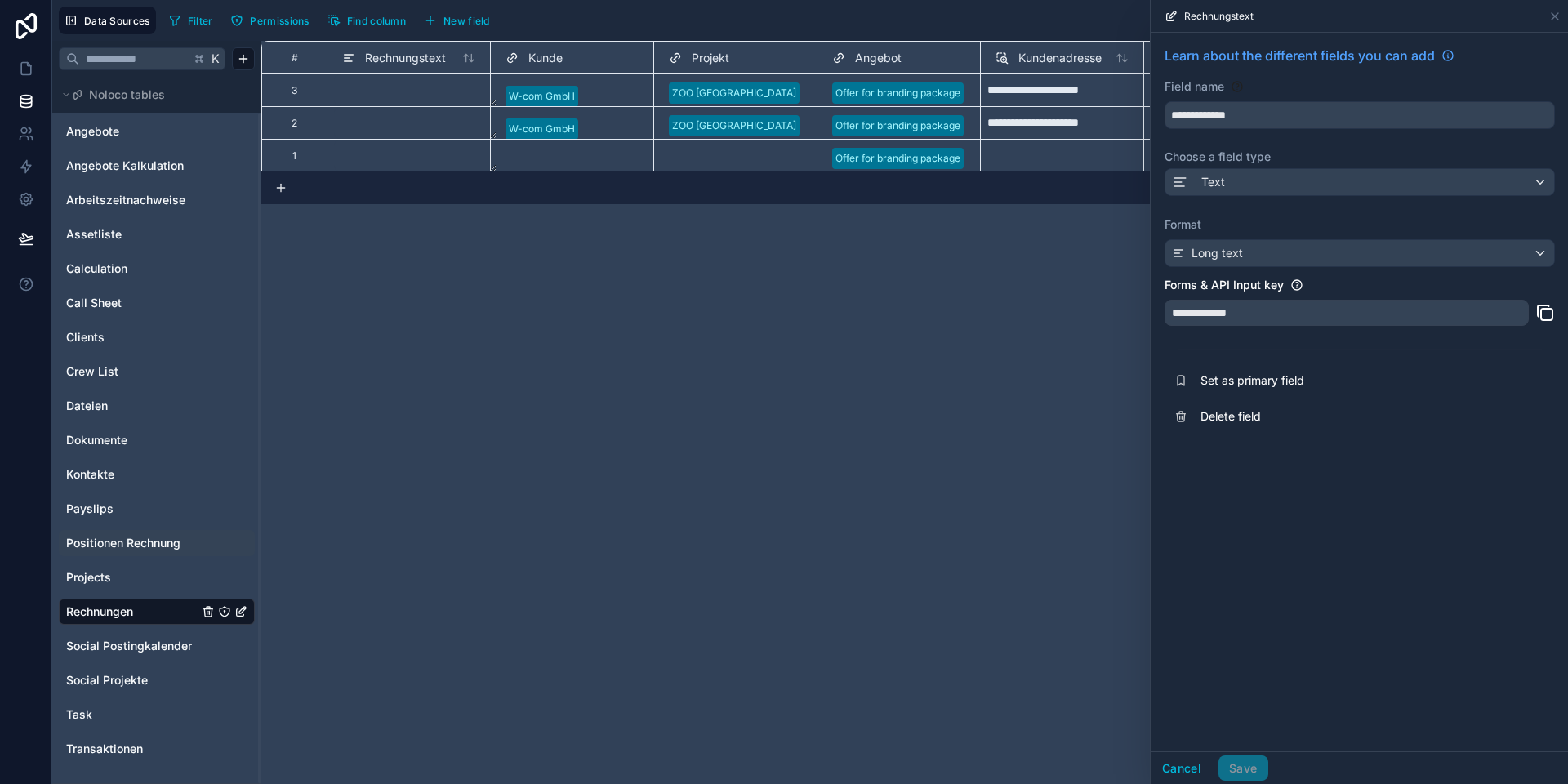
click at [513, 283] on div "**********" at bounding box center [915, 412] width 1307 height 744
click at [462, 25] on span "New field" at bounding box center [466, 21] width 46 height 12
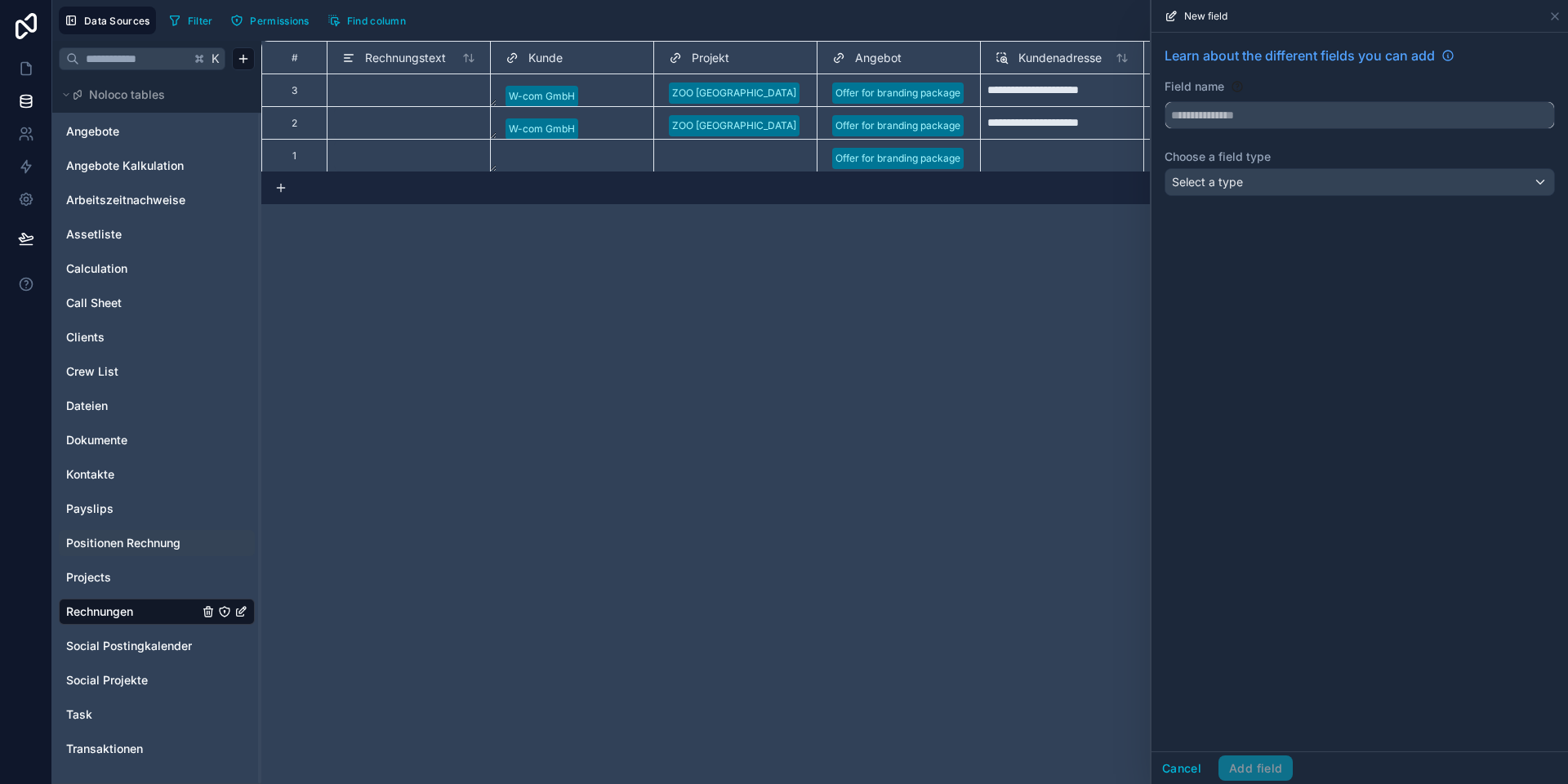
click at [1257, 116] on input "text" at bounding box center [1360, 115] width 389 height 26
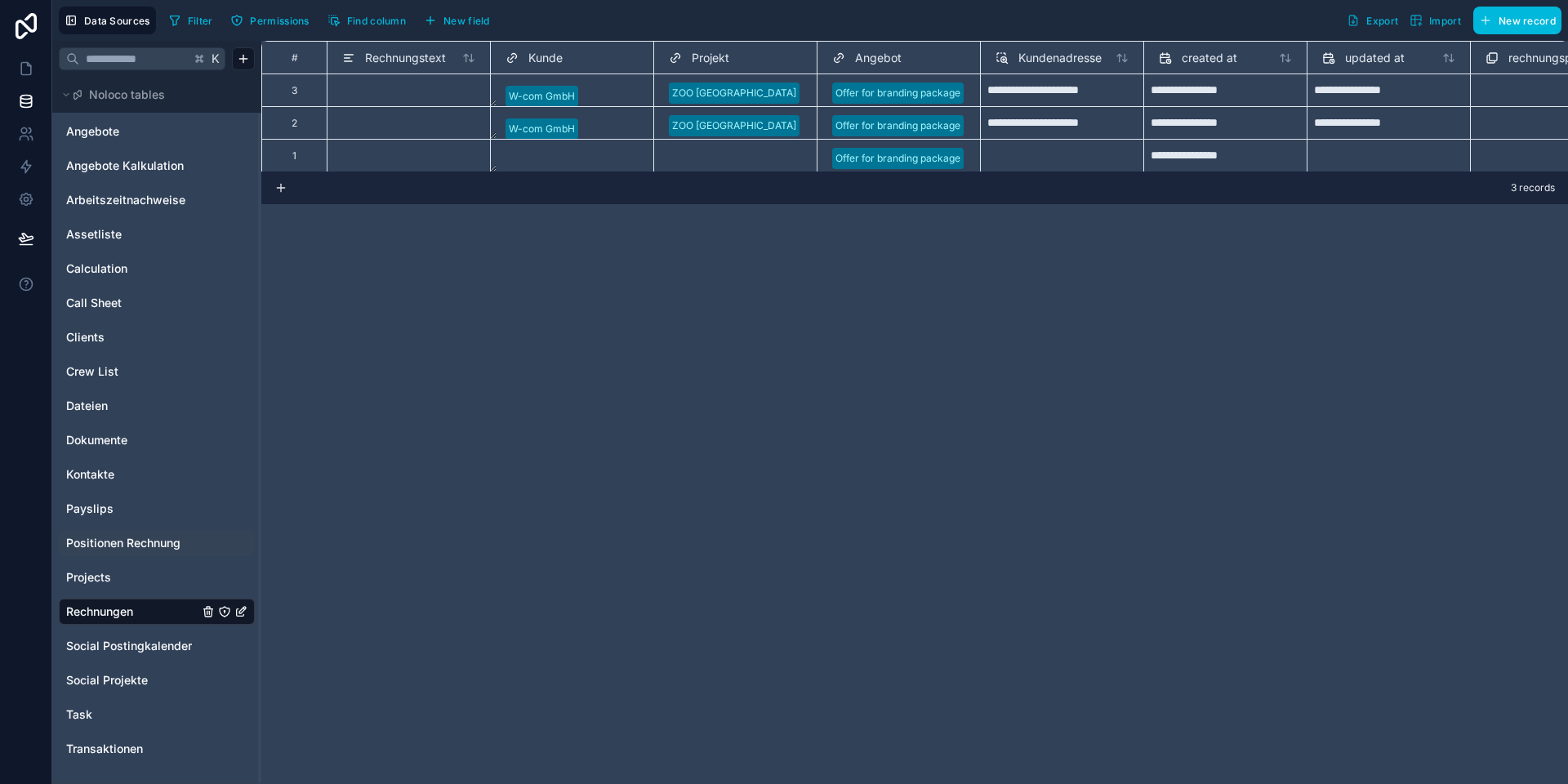
drag, startPoint x: 485, startPoint y: 19, endPoint x: 518, endPoint y: 24, distance: 33.4
click at [485, 19] on span "New field" at bounding box center [466, 21] width 46 height 12
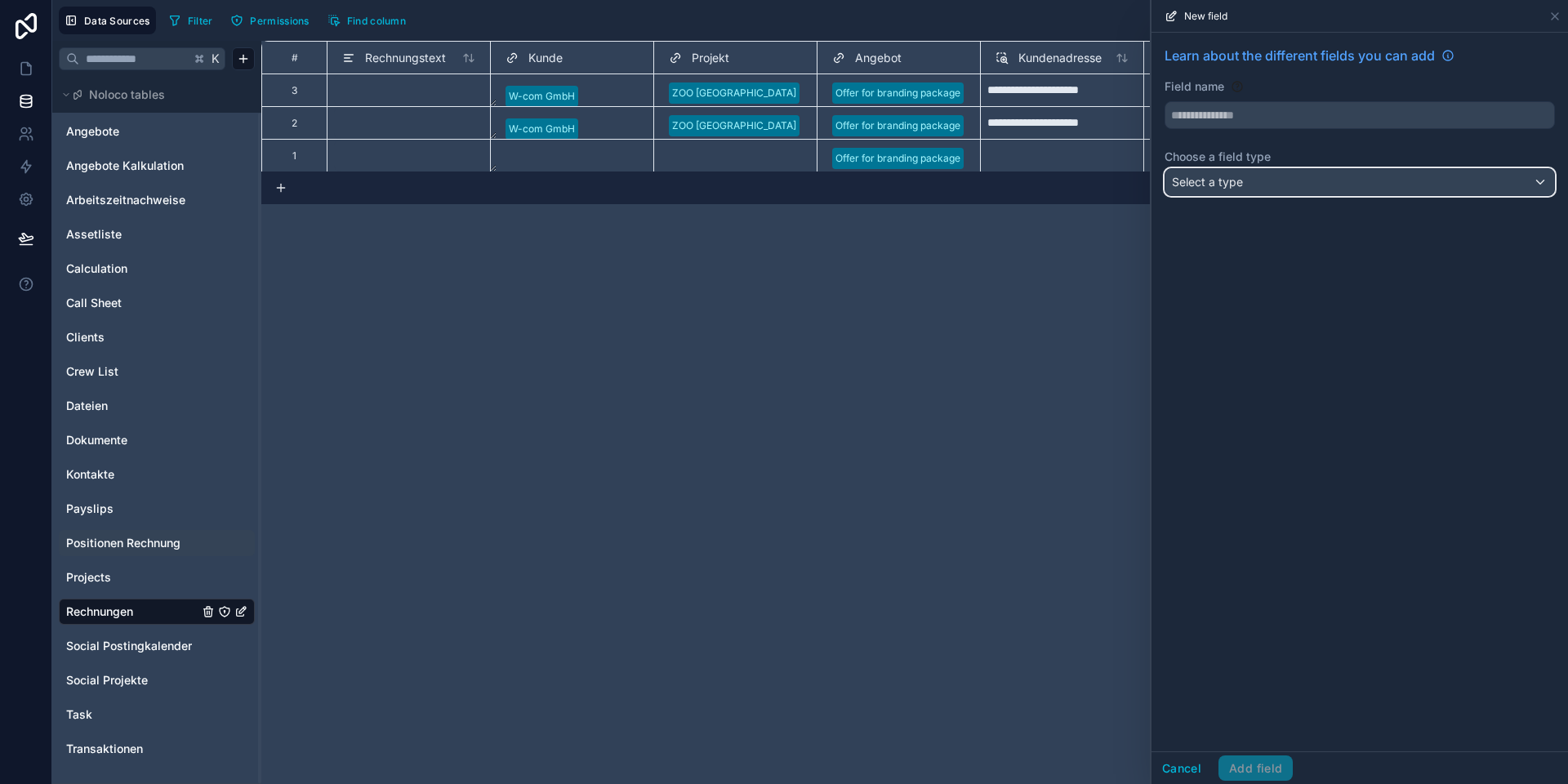
click at [1307, 192] on div "Select a type" at bounding box center [1360, 182] width 389 height 26
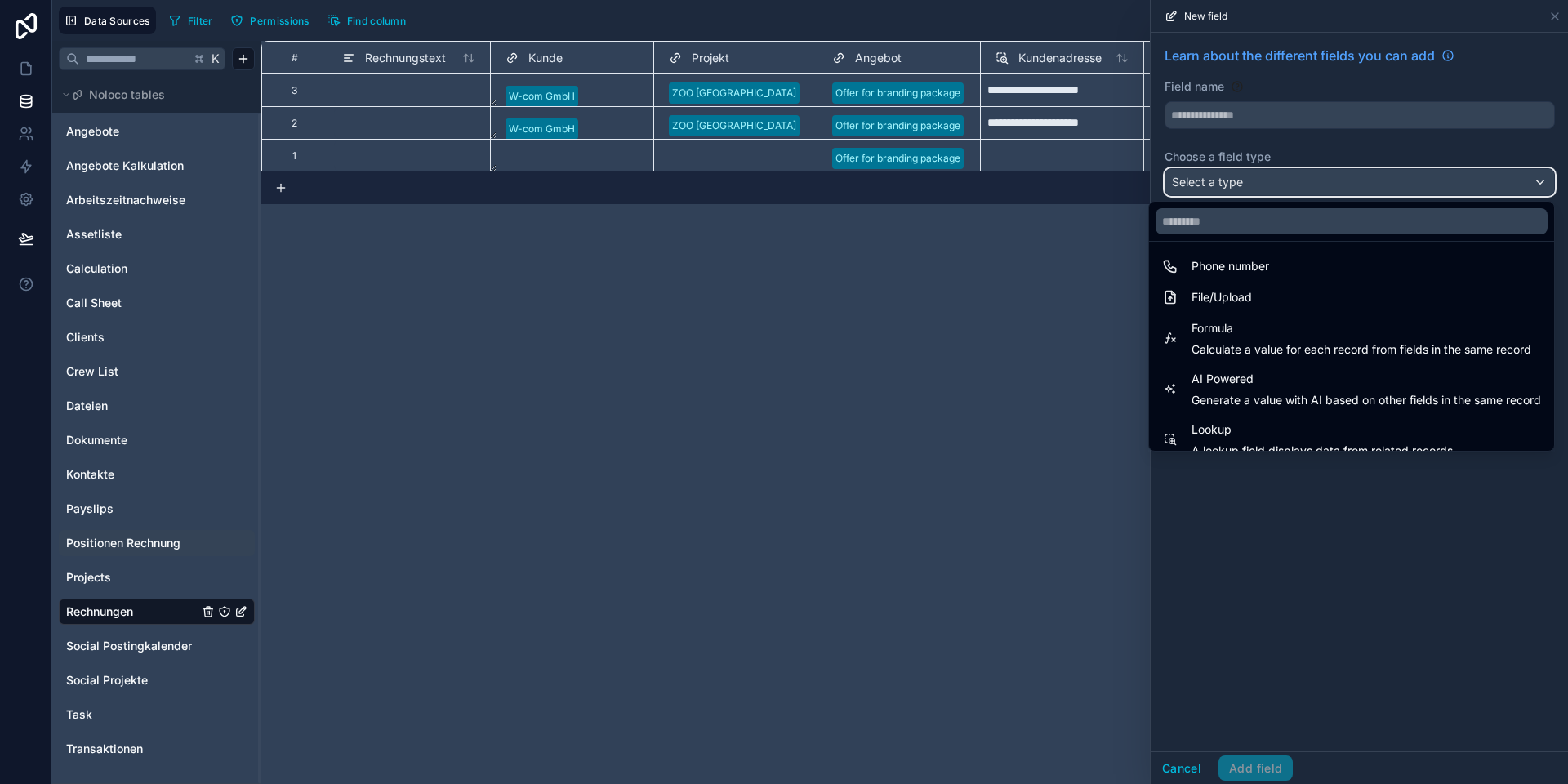
scroll to position [380, 0]
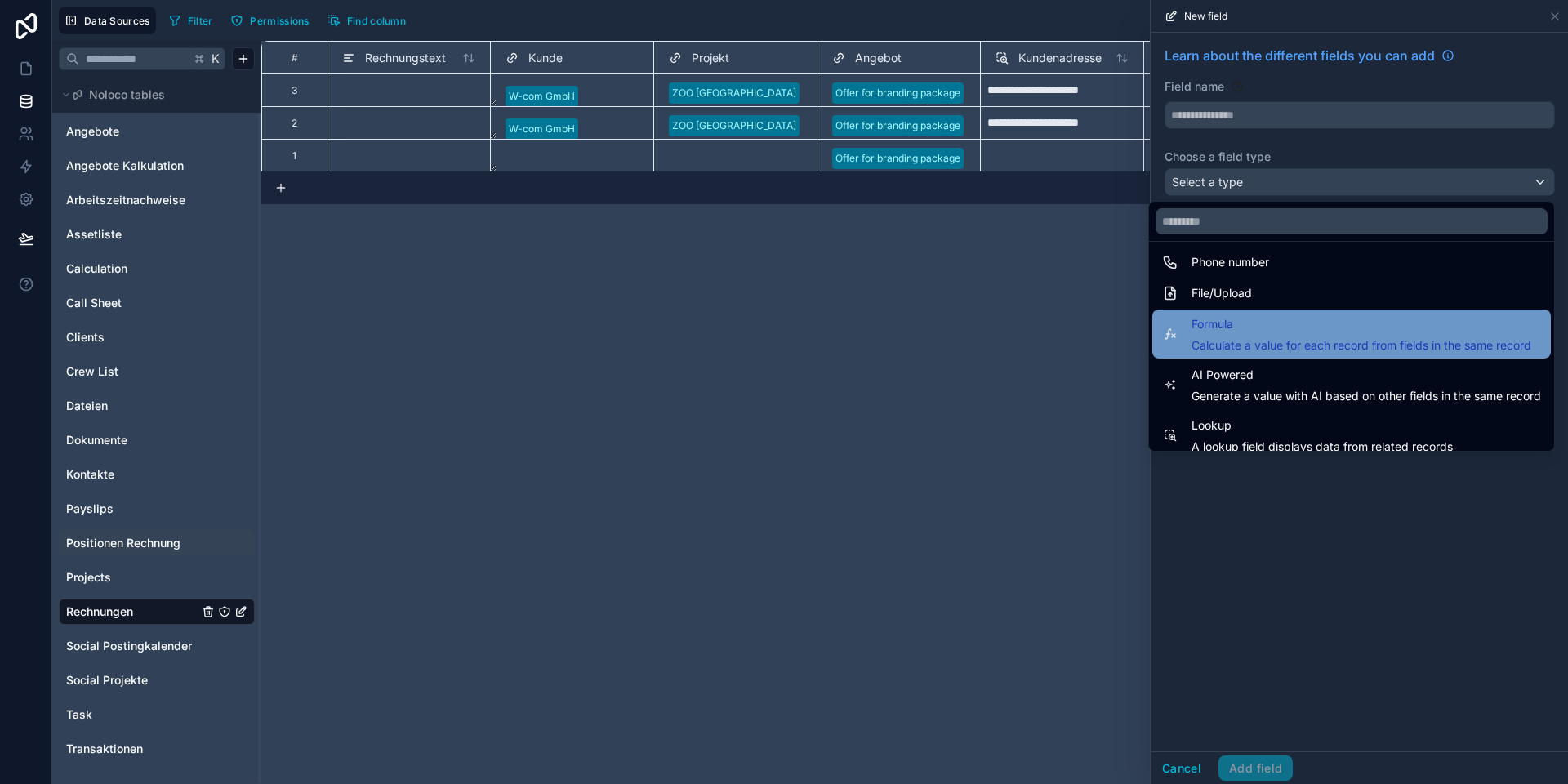
click at [1253, 348] on span "Calculate a value for each record from fields in the same record" at bounding box center [1361, 346] width 339 height 17
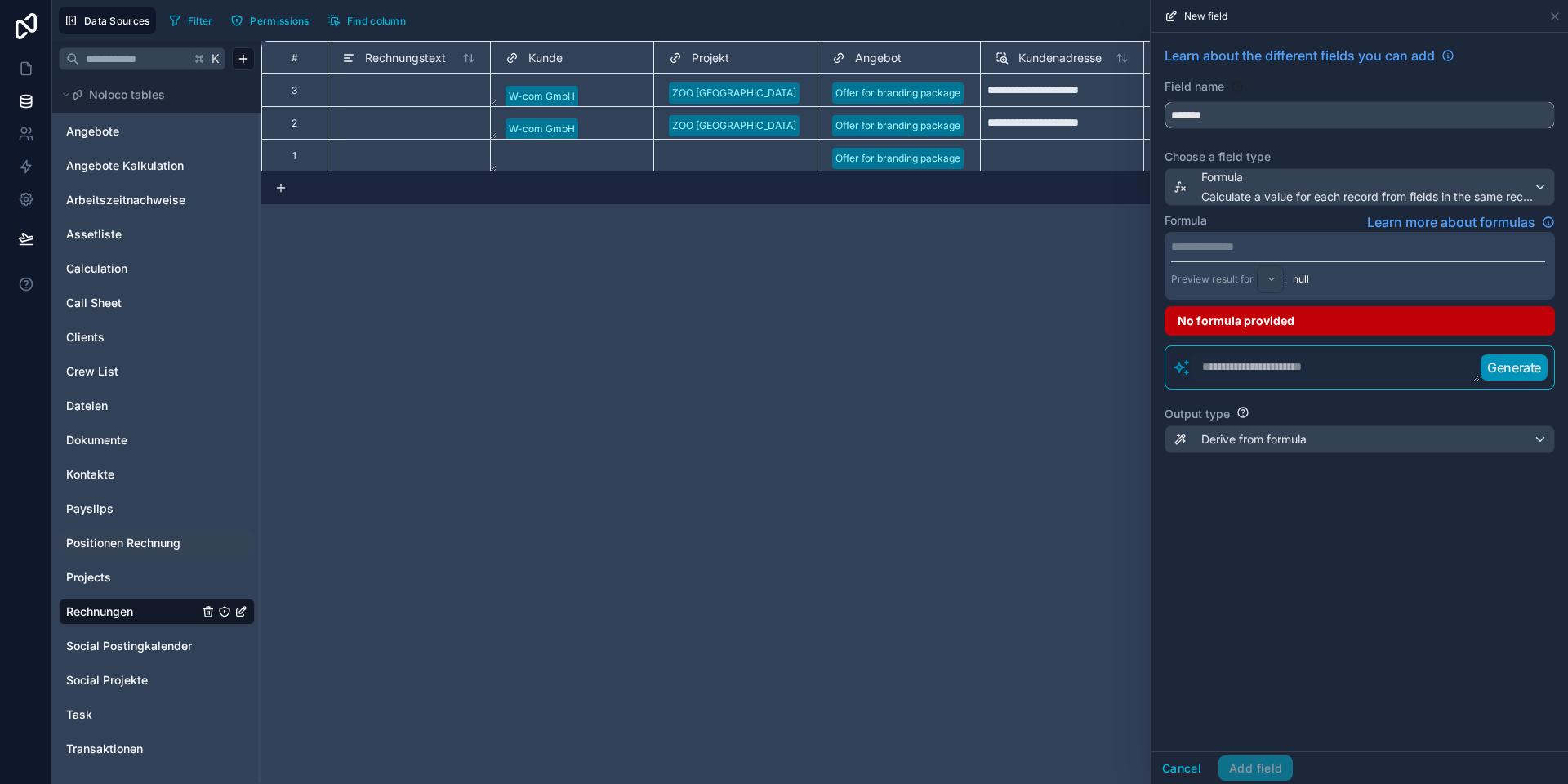
click at [1189, 120] on input "*******" at bounding box center [1360, 115] width 389 height 26
type input "**********"
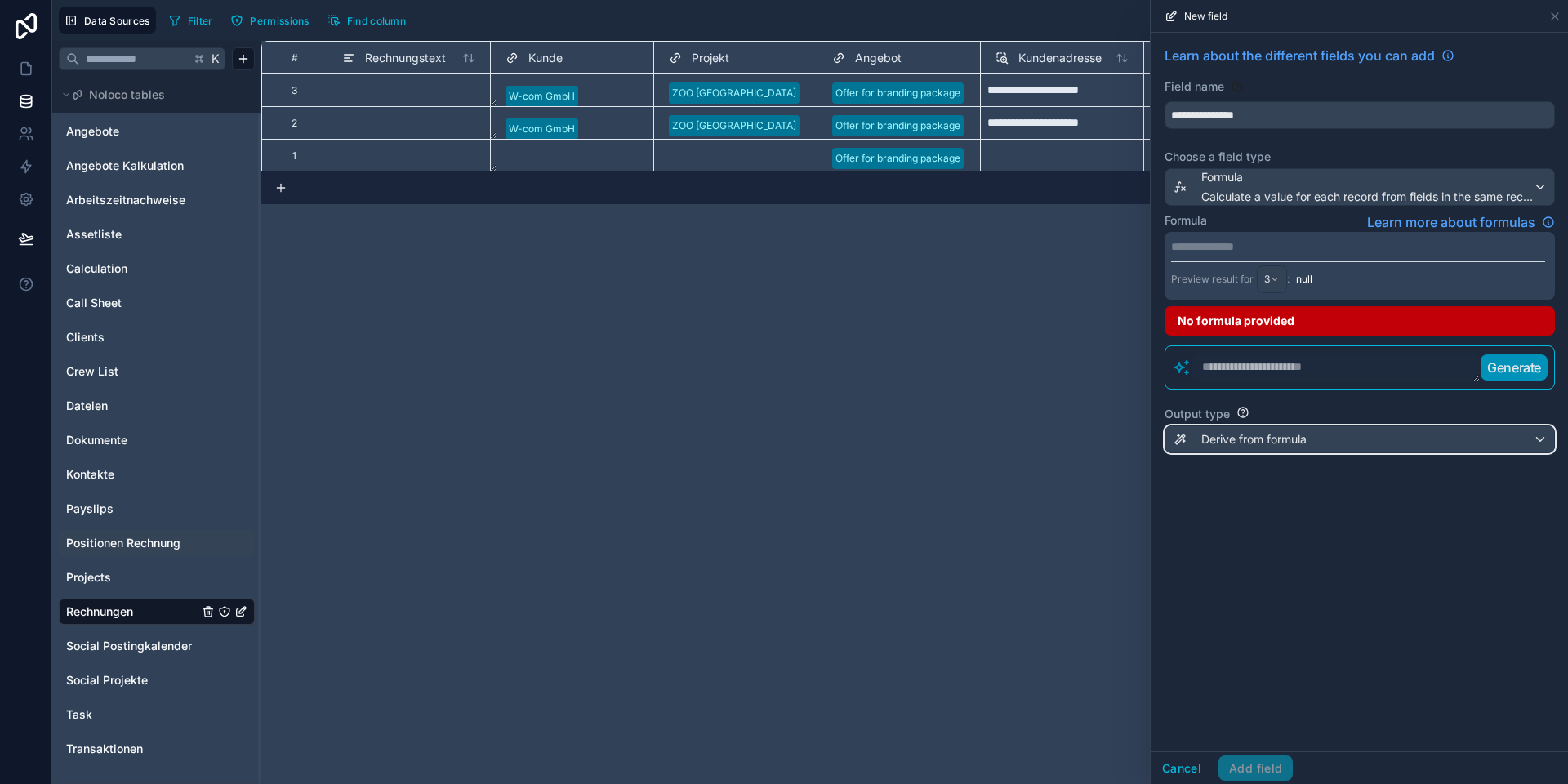
click at [1284, 442] on span "Derive from formula" at bounding box center [1253, 439] width 106 height 17
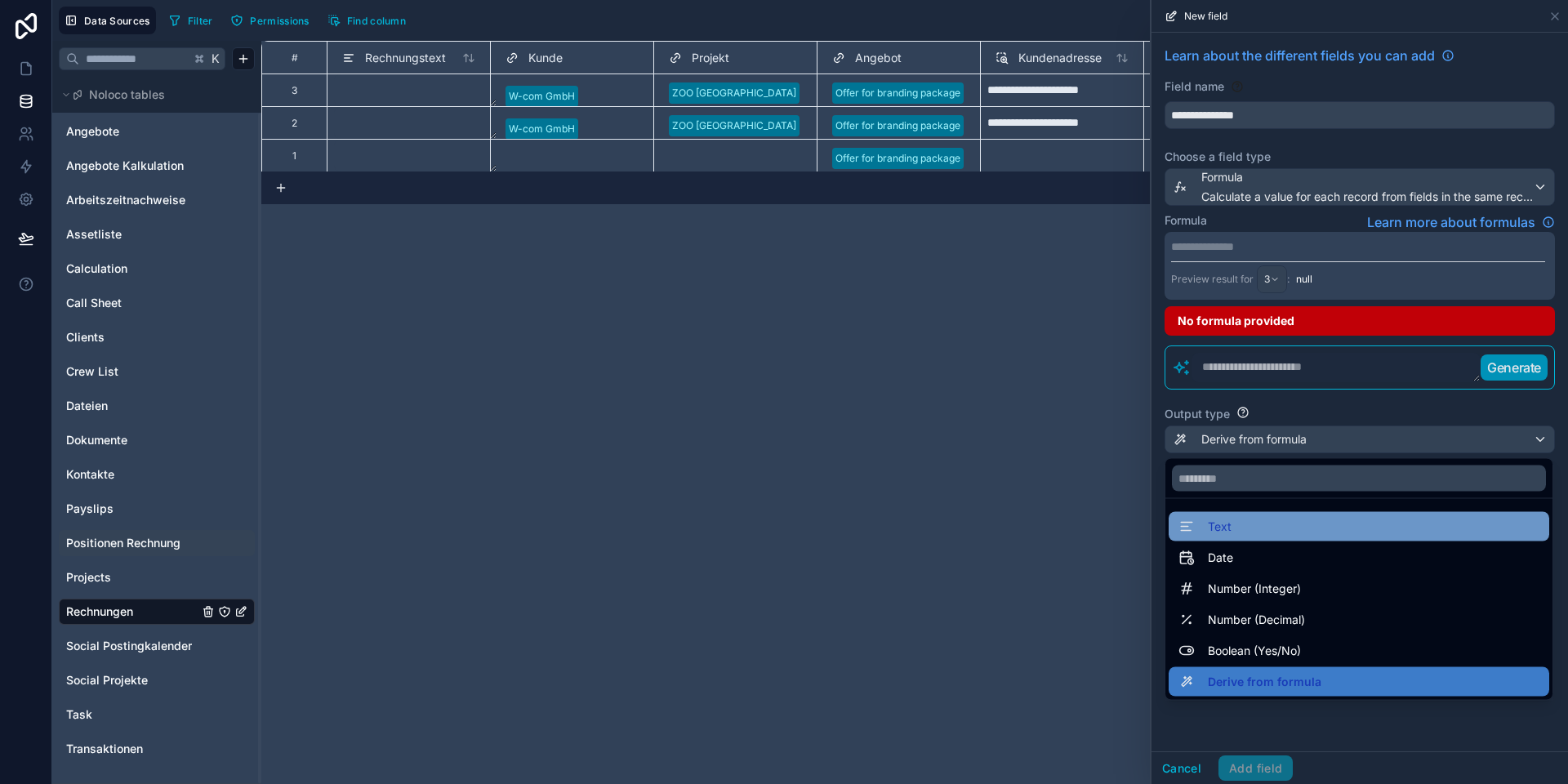
click at [1240, 523] on div "Text" at bounding box center [1359, 527] width 361 height 20
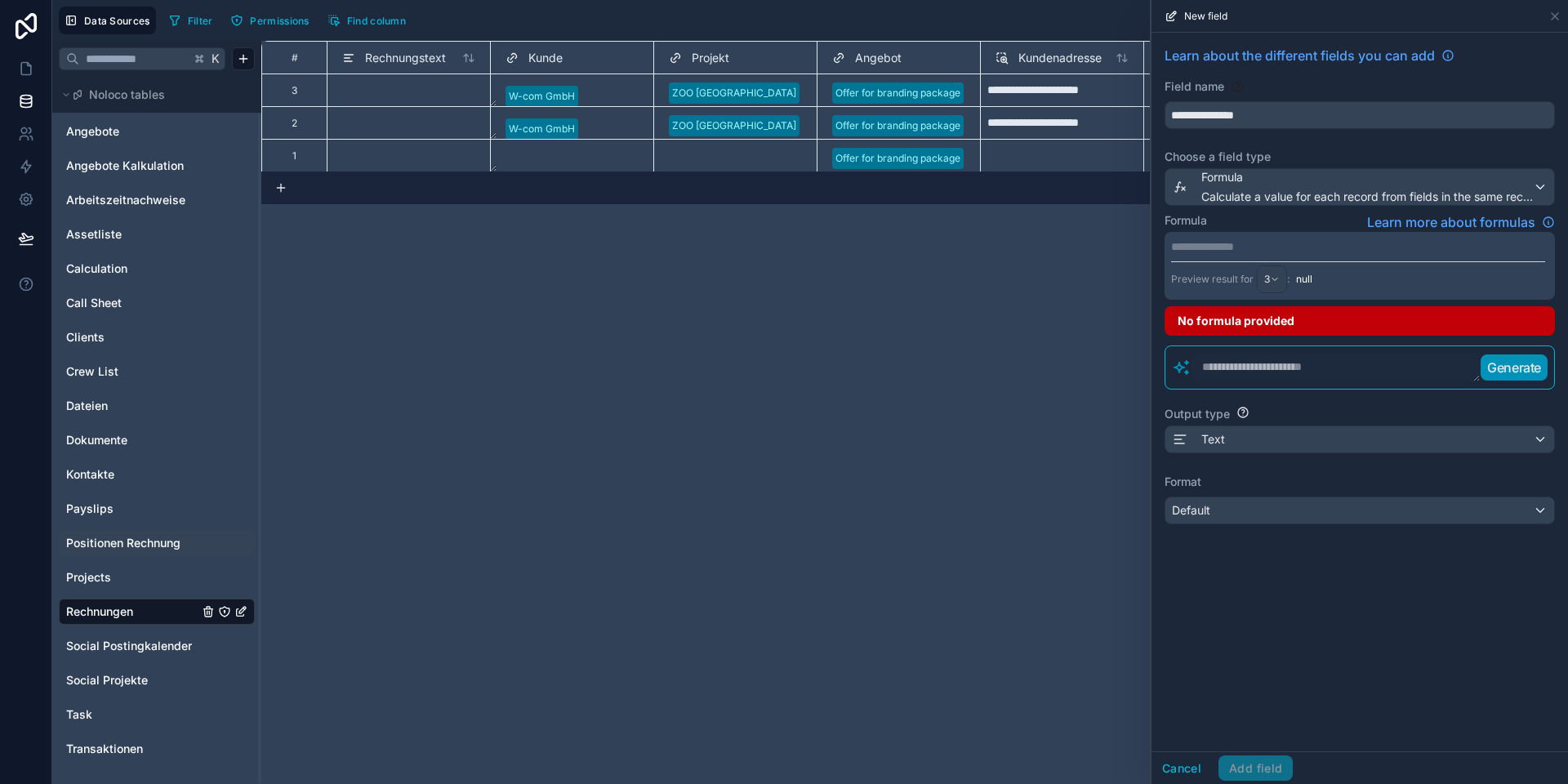
click at [1232, 364] on textarea at bounding box center [1335, 367] width 289 height 30
type textarea "****"
click at [1242, 366] on textarea "****" at bounding box center [1335, 367] width 288 height 30
drag, startPoint x: 1188, startPoint y: 366, endPoint x: 1160, endPoint y: 363, distance: 28.2
click at [1160, 363] on div "**********" at bounding box center [1360, 284] width 416 height 505
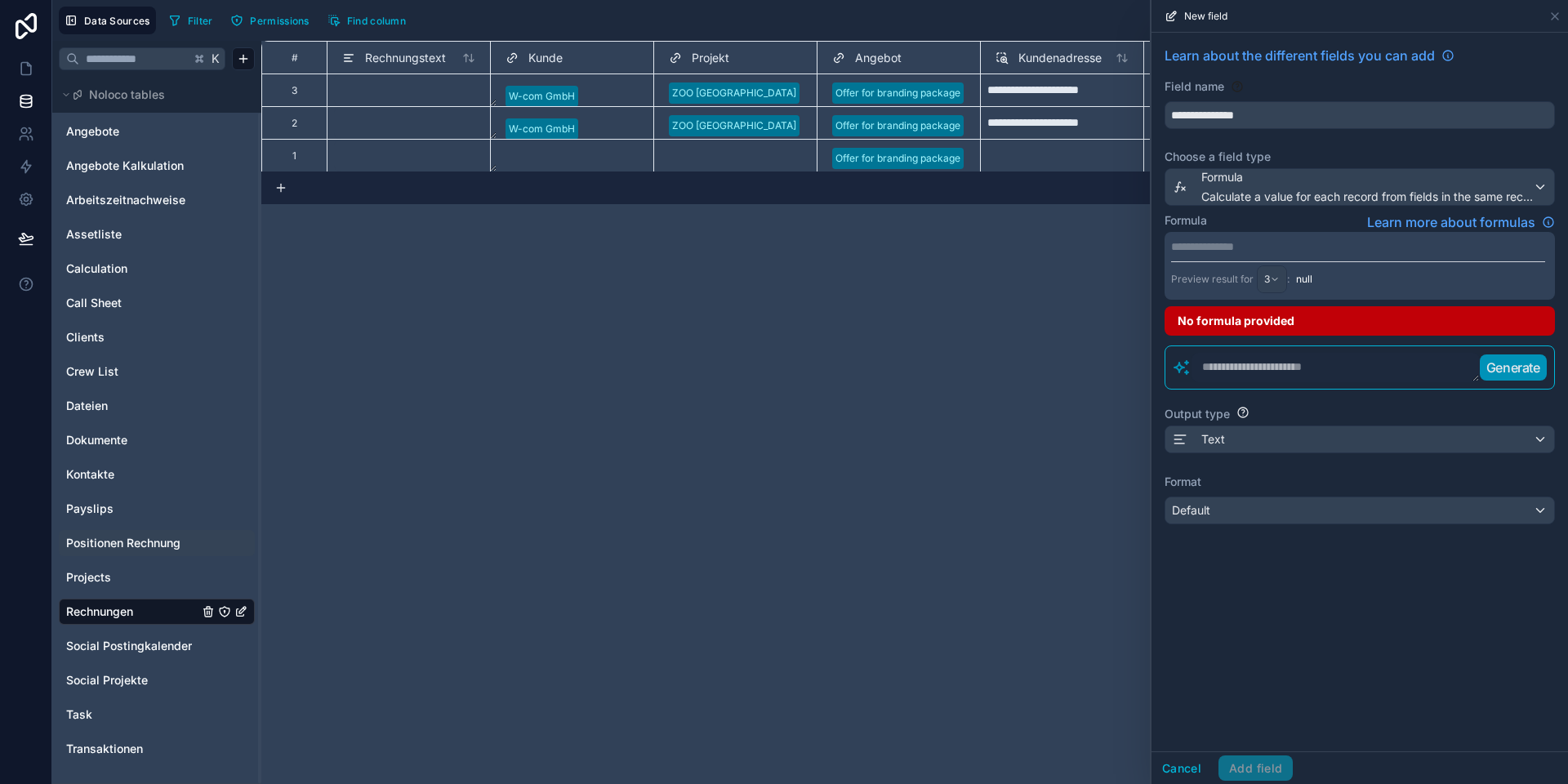
click at [1208, 251] on p "**********" at bounding box center [1357, 247] width 374 height 17
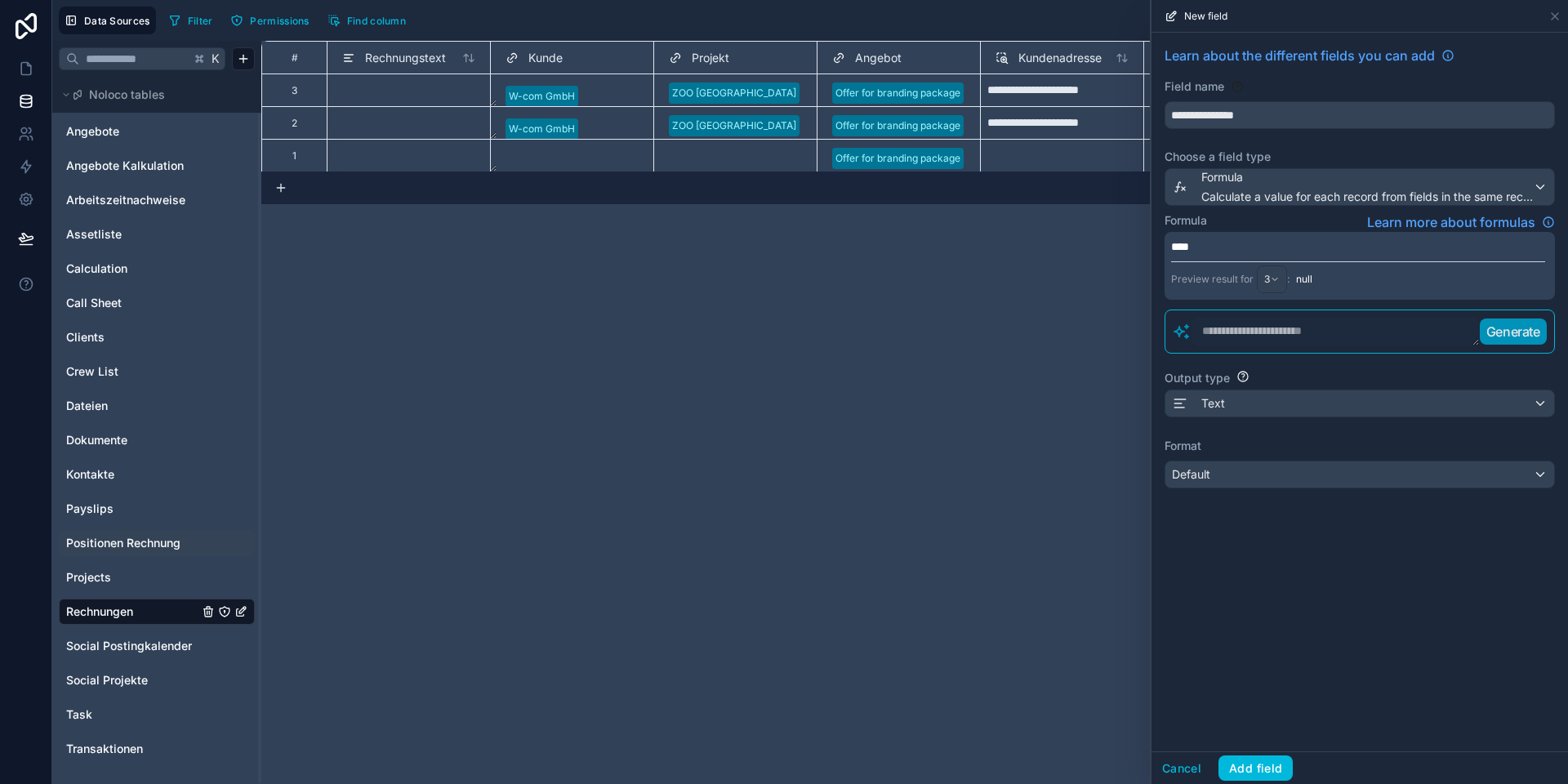
click at [1379, 550] on div "**********" at bounding box center [1360, 392] width 416 height 719
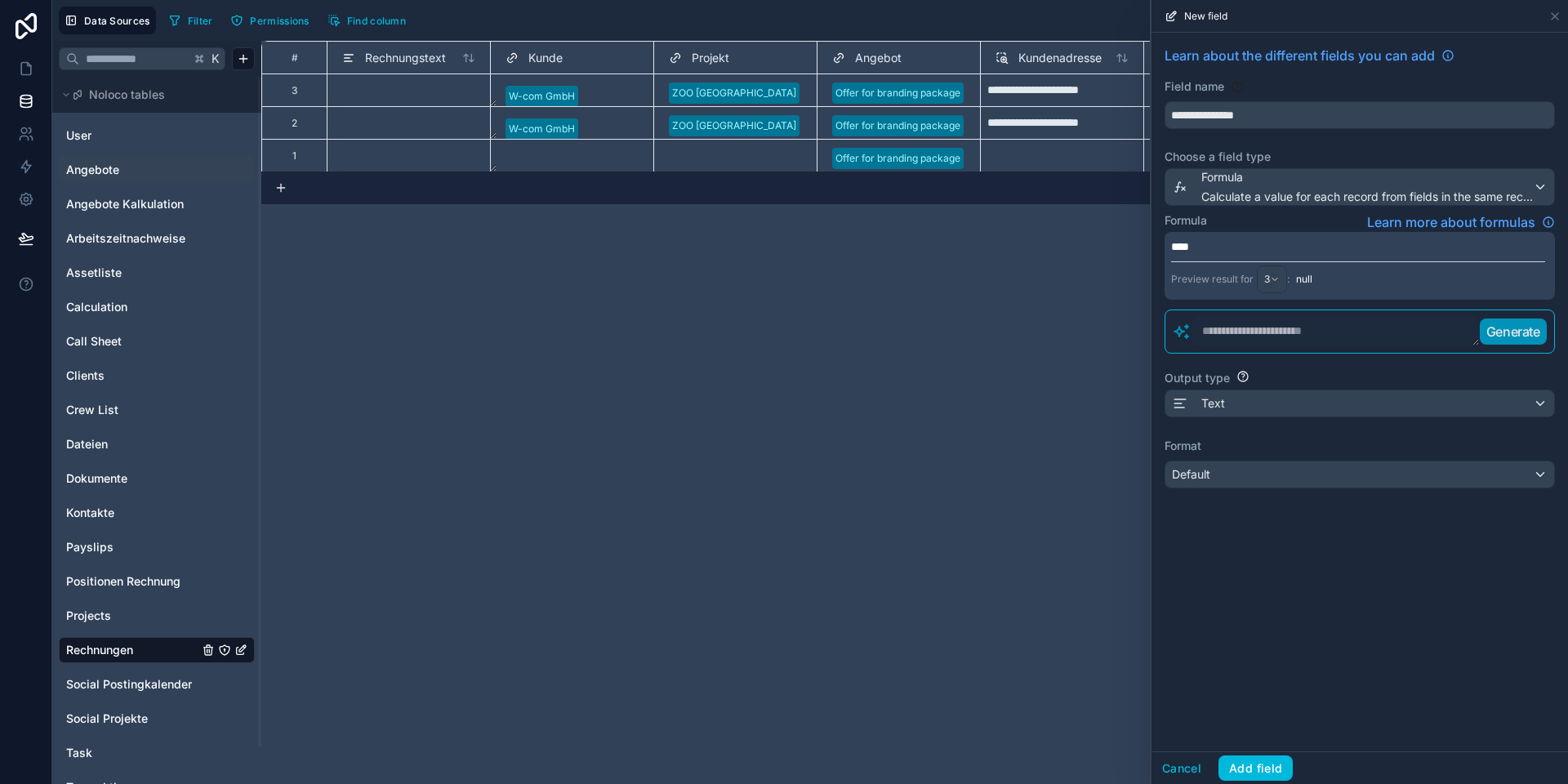
click at [107, 162] on span "Angebote" at bounding box center [93, 170] width 53 height 17
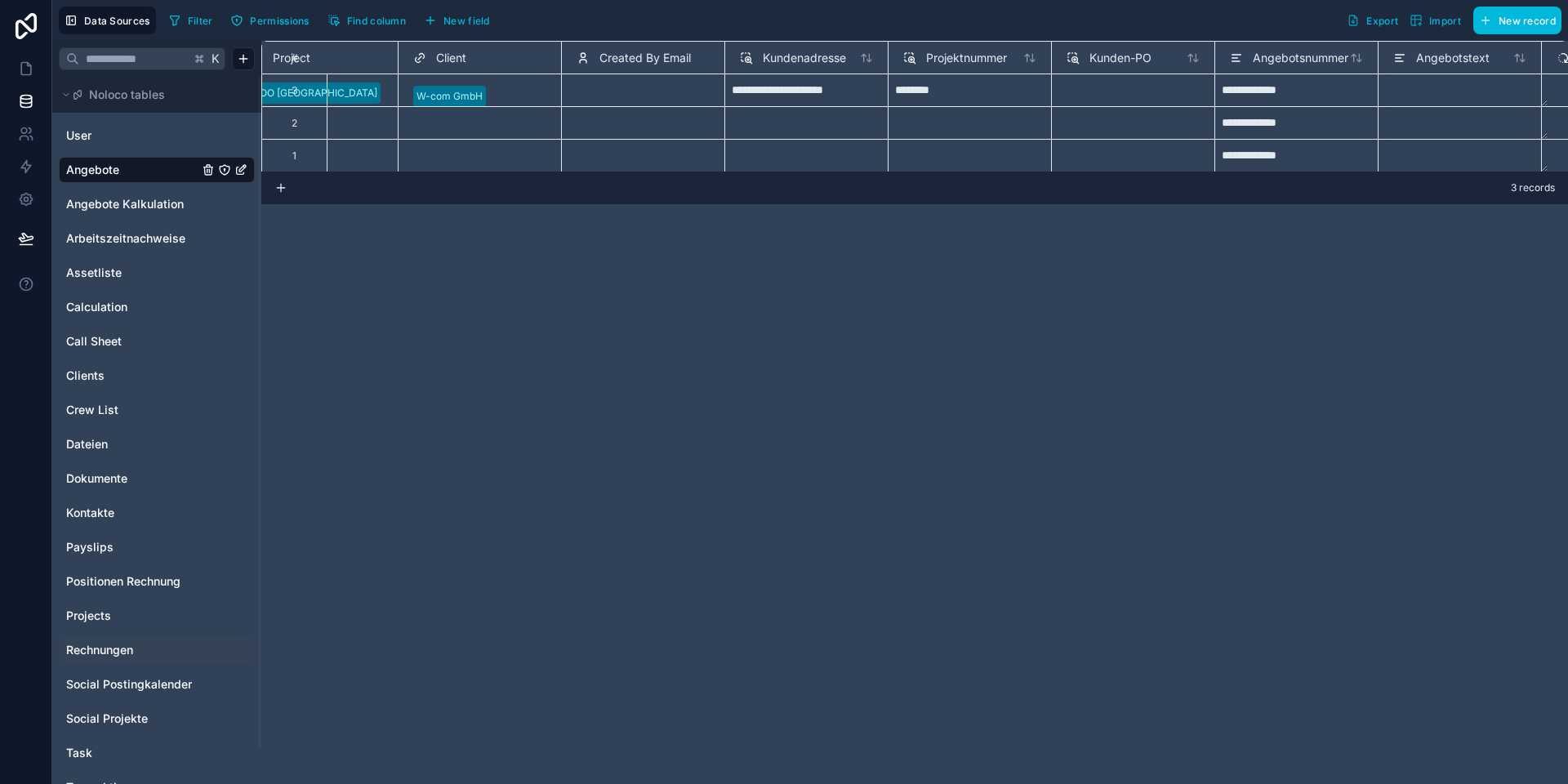
scroll to position [0, 609]
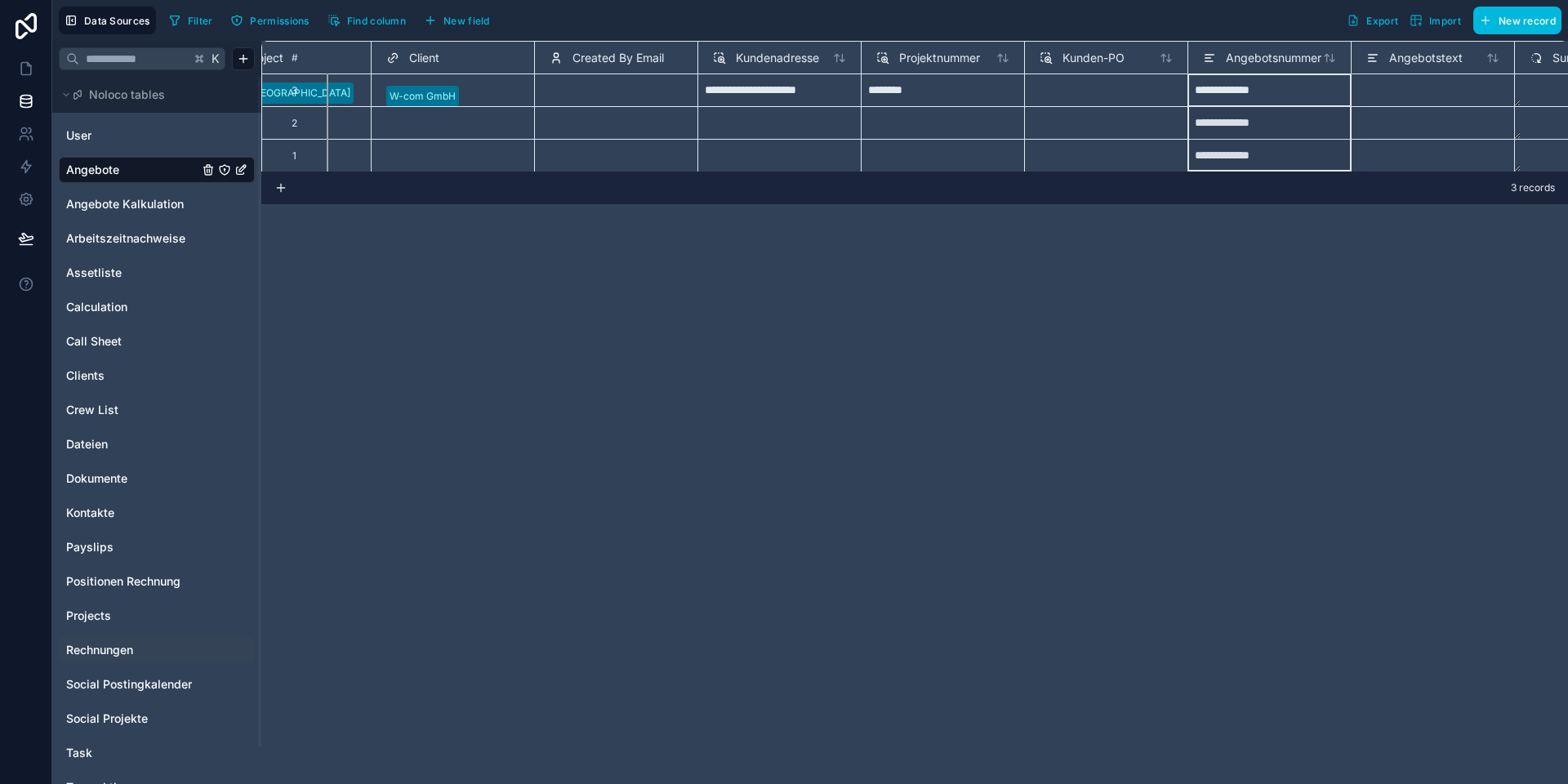
click at [1249, 49] on span "Angebotsnummer" at bounding box center [1273, 57] width 96 height 17
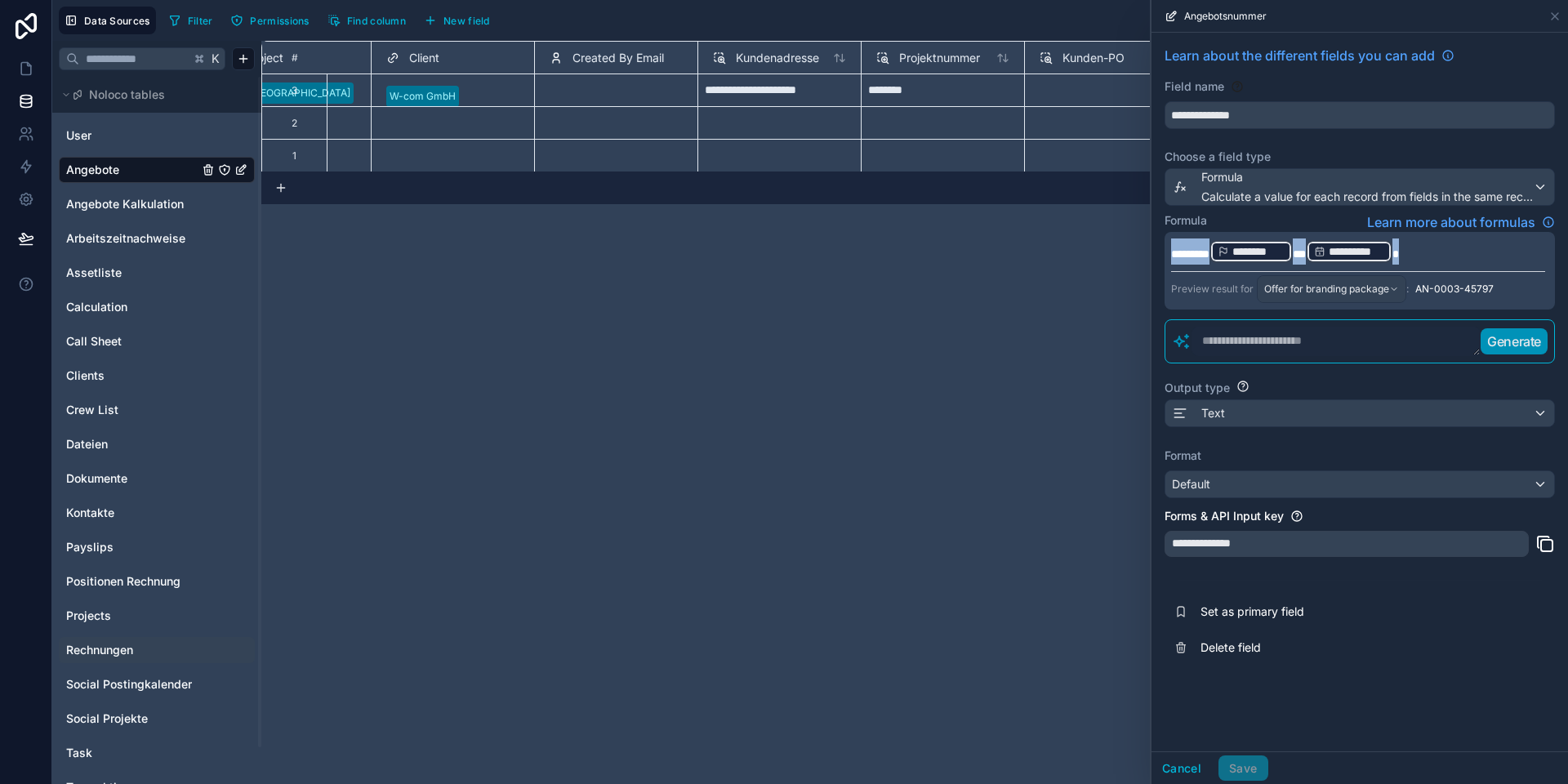
drag, startPoint x: 1432, startPoint y: 253, endPoint x: 1163, endPoint y: 257, distance: 269.0
click at [1163, 257] on div "**********" at bounding box center [1360, 355] width 416 height 646
copy p "**********"
click at [981, 293] on div "**********" at bounding box center [915, 412] width 1307 height 744
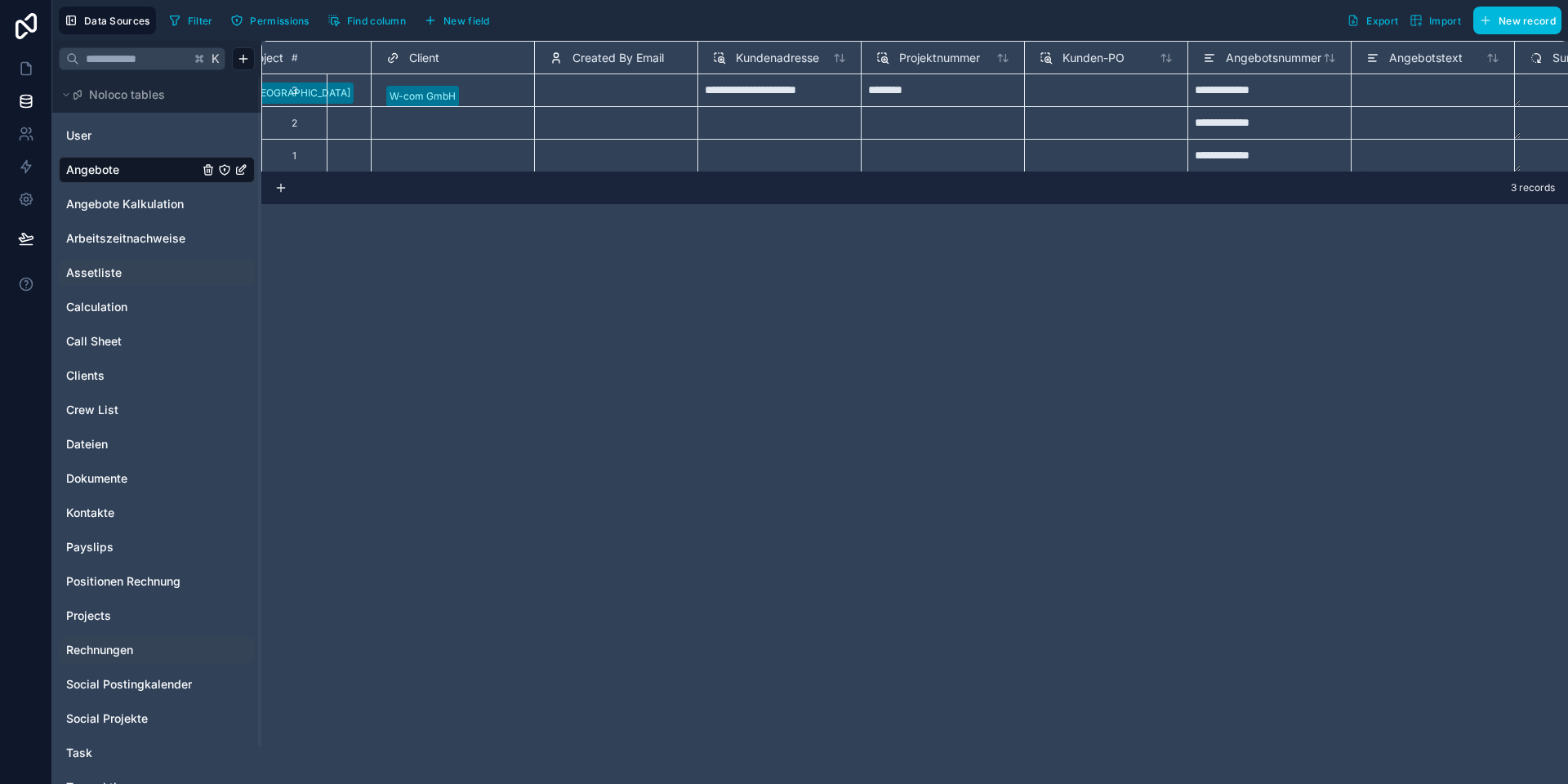
scroll to position [39, 0]
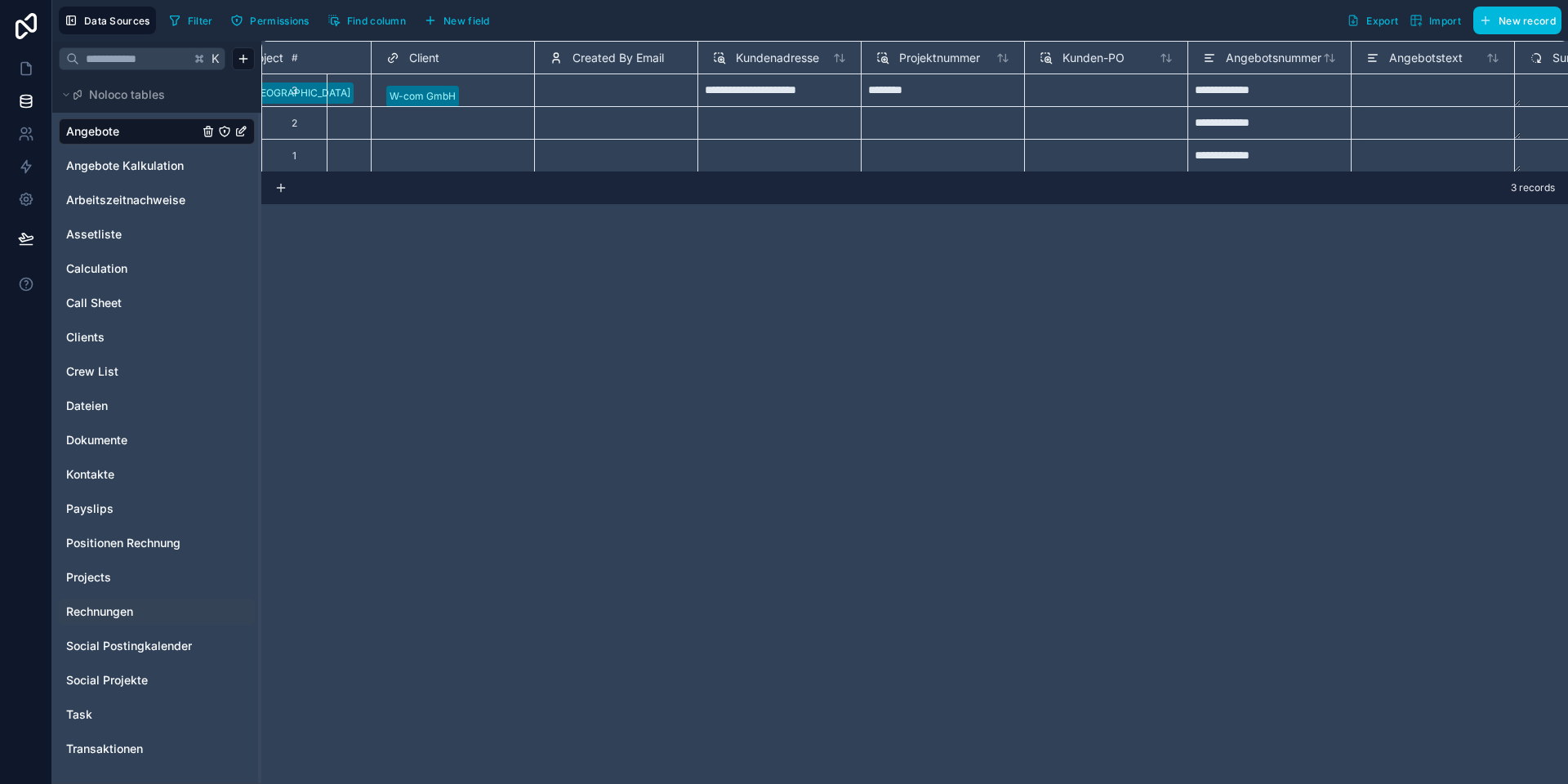
click at [110, 608] on span "Rechnungen" at bounding box center [100, 611] width 67 height 17
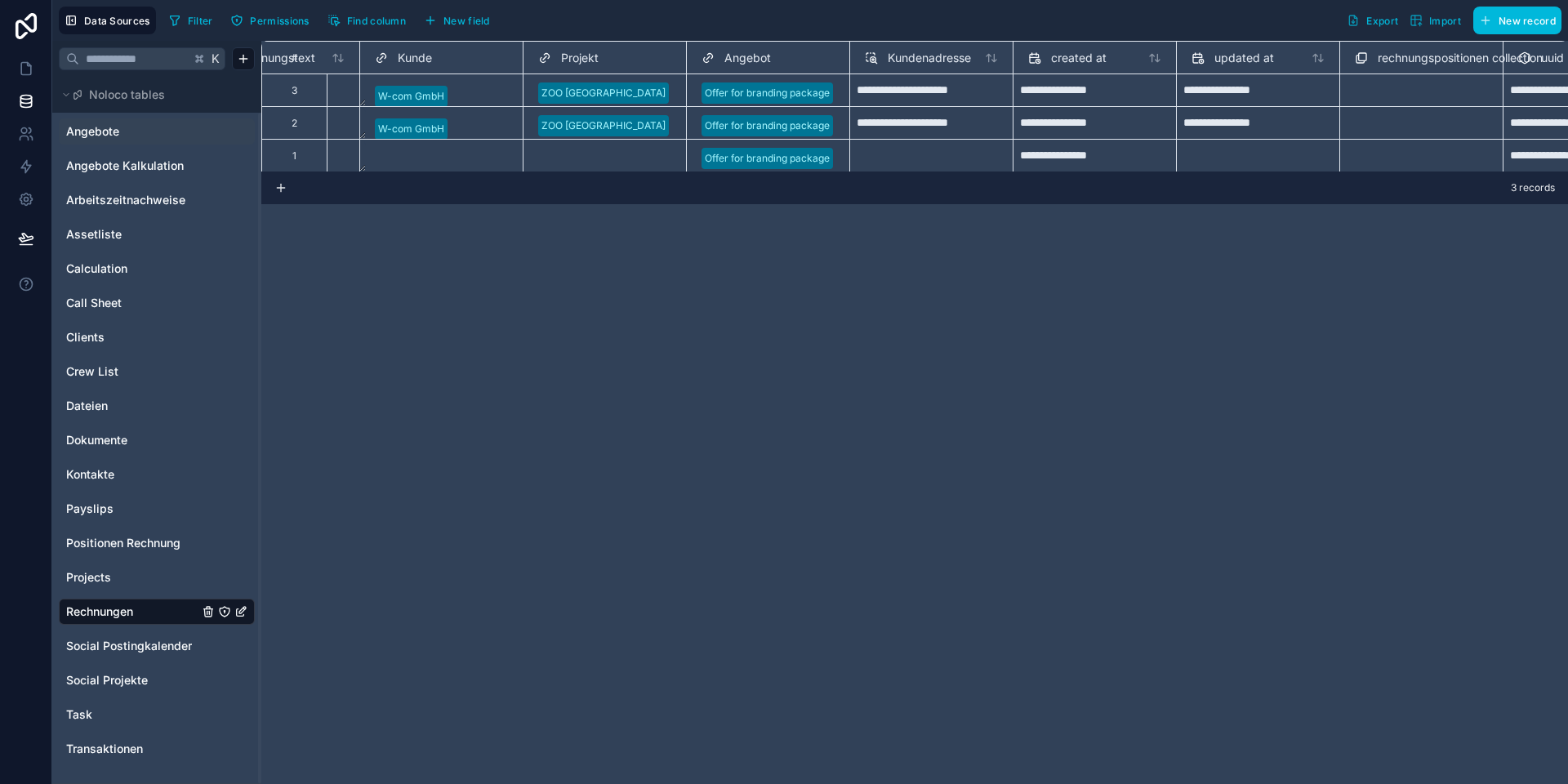
scroll to position [0, 229]
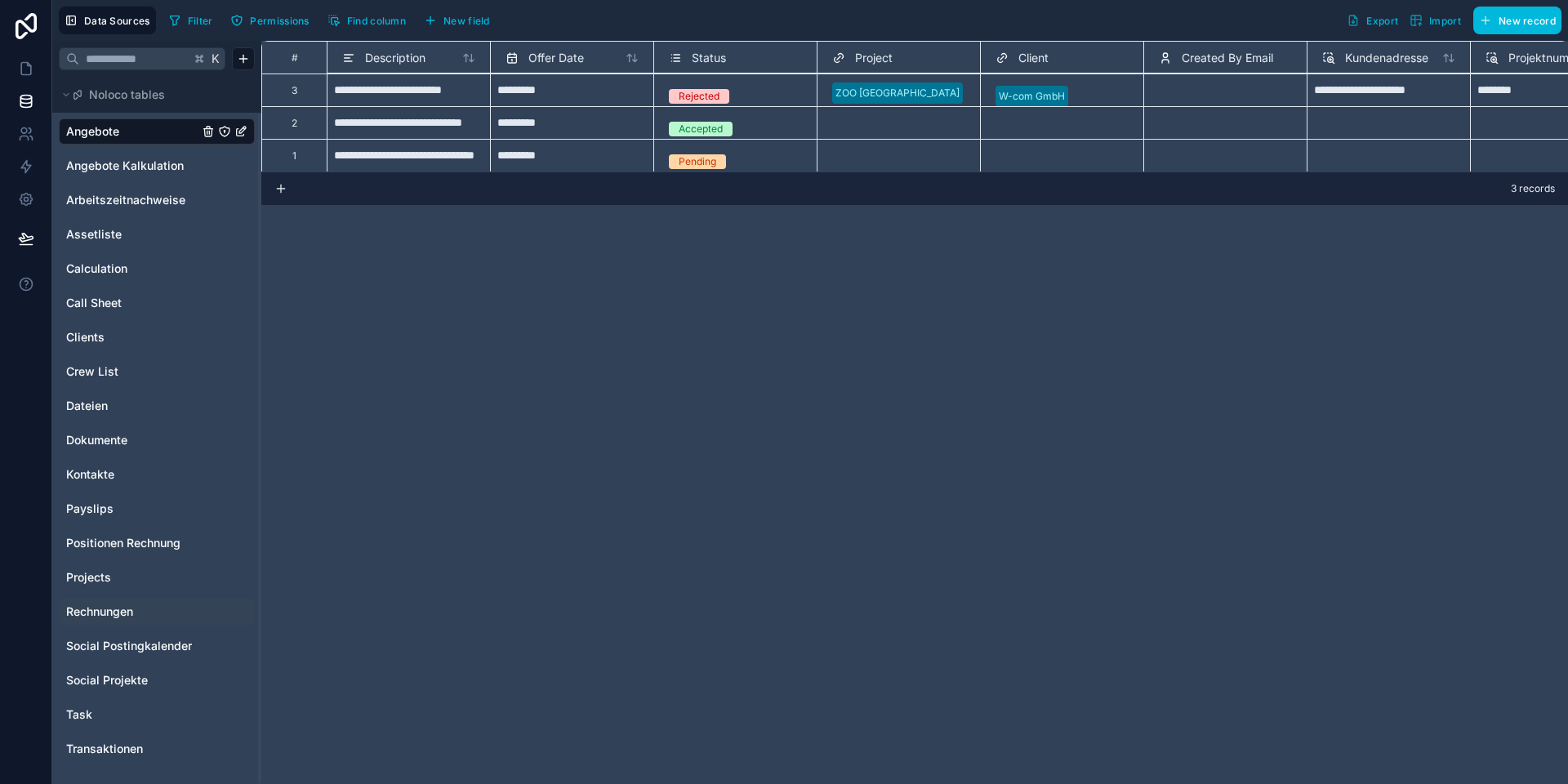
scroll to position [0, 98]
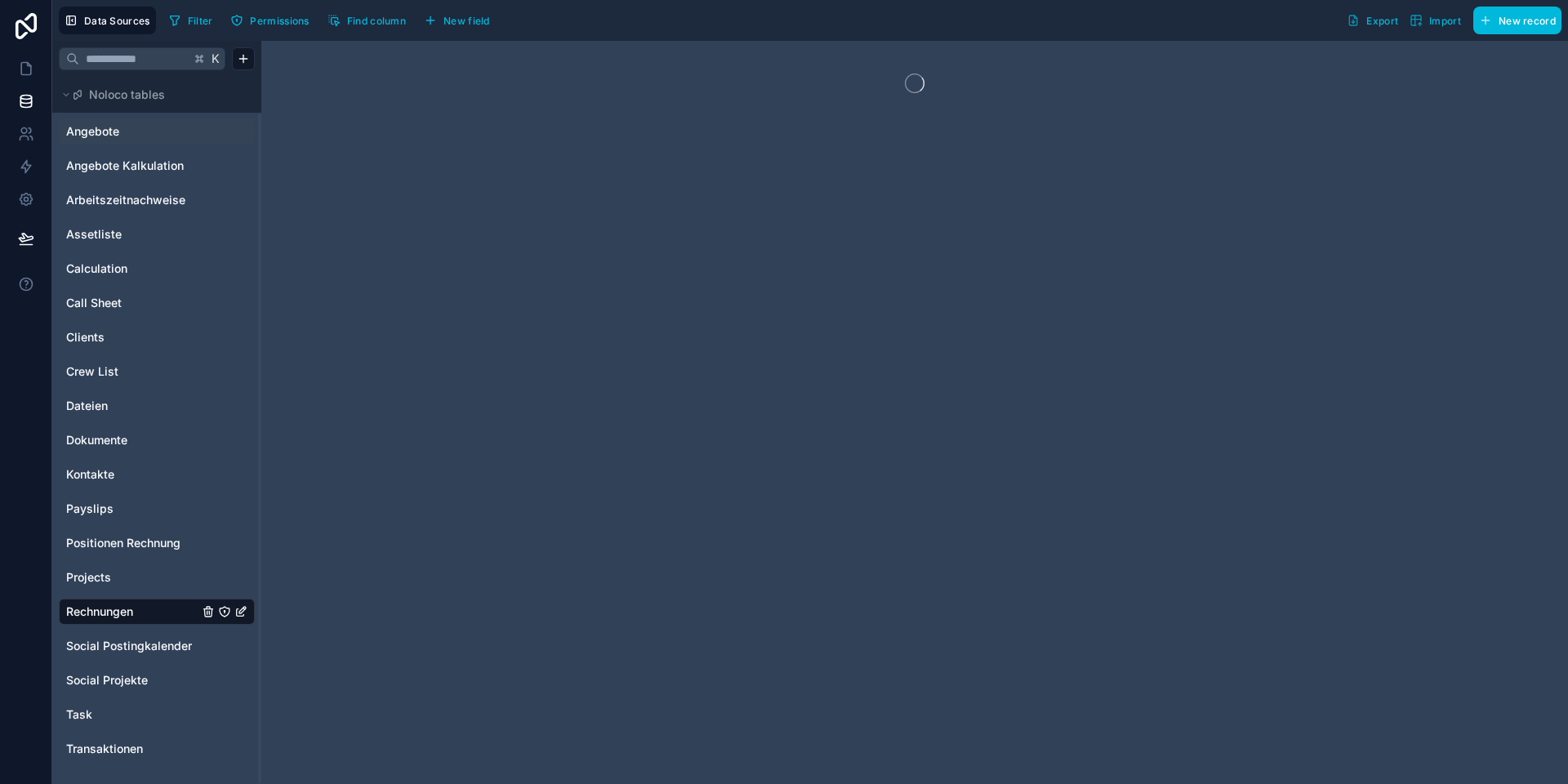
click at [459, 20] on span "New field" at bounding box center [466, 21] width 46 height 12
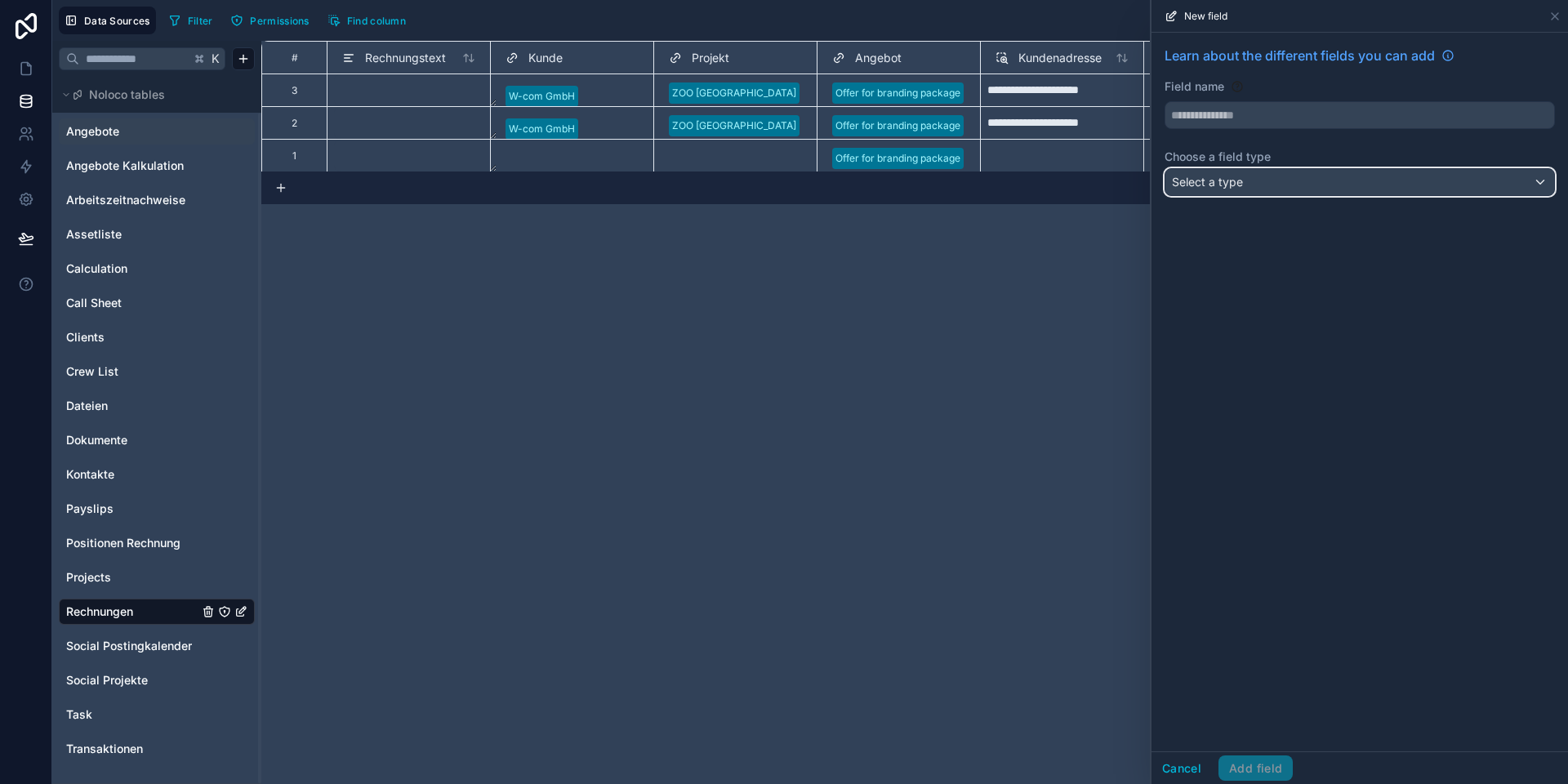
click at [1227, 191] on div "Select a type" at bounding box center [1360, 182] width 389 height 26
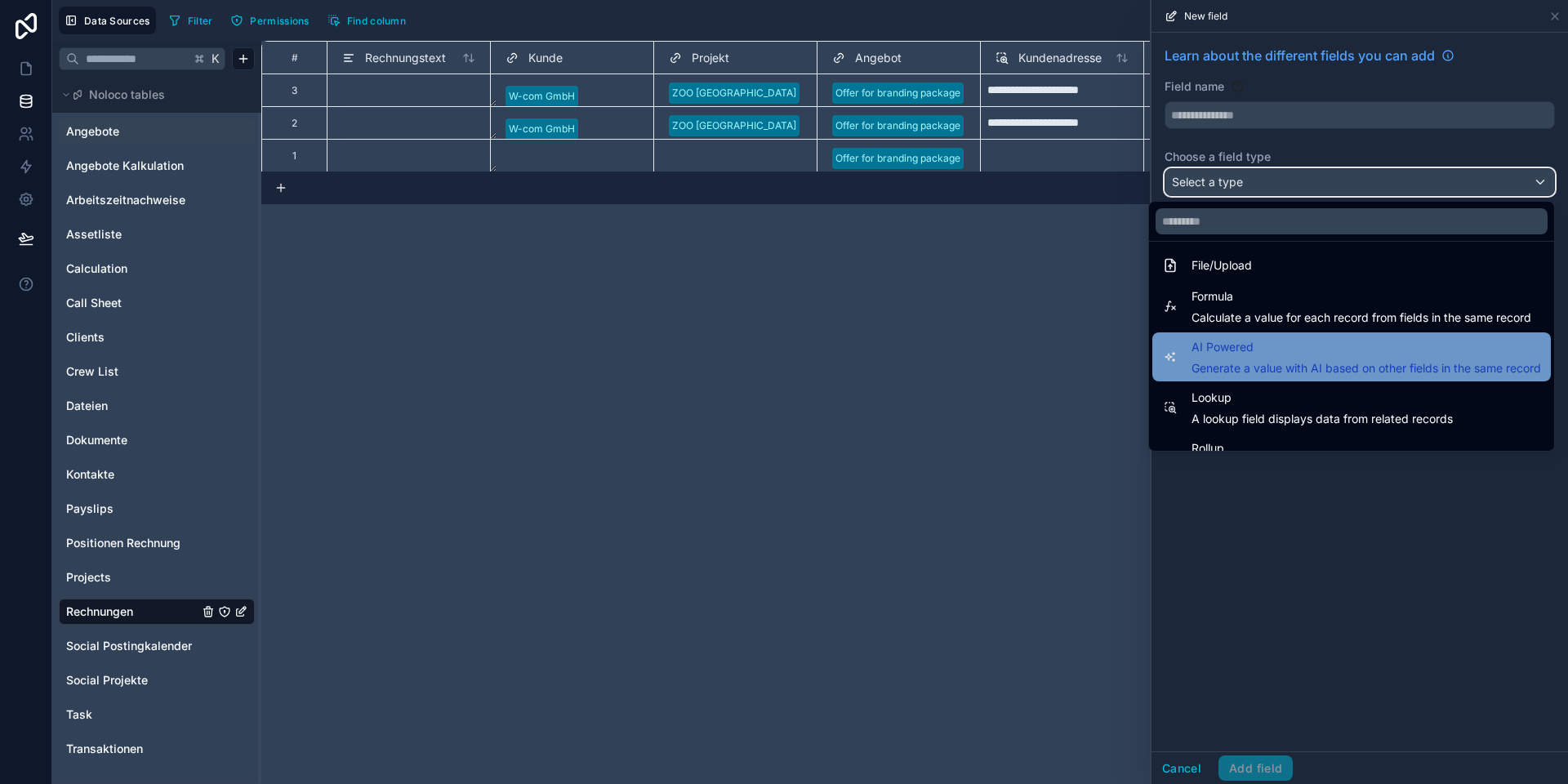
scroll to position [392, 0]
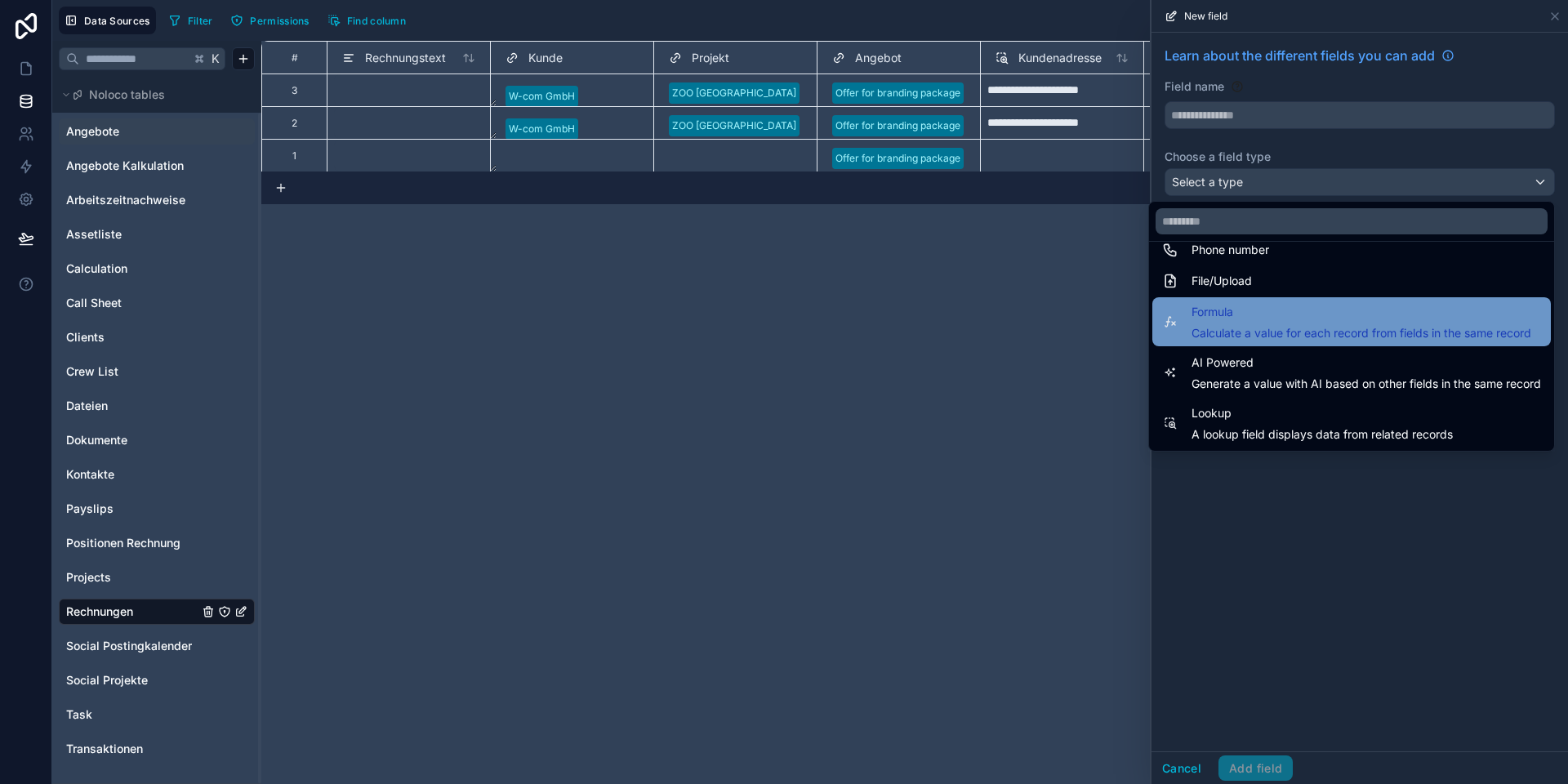
click at [1234, 316] on span "Formula" at bounding box center [1361, 312] width 339 height 20
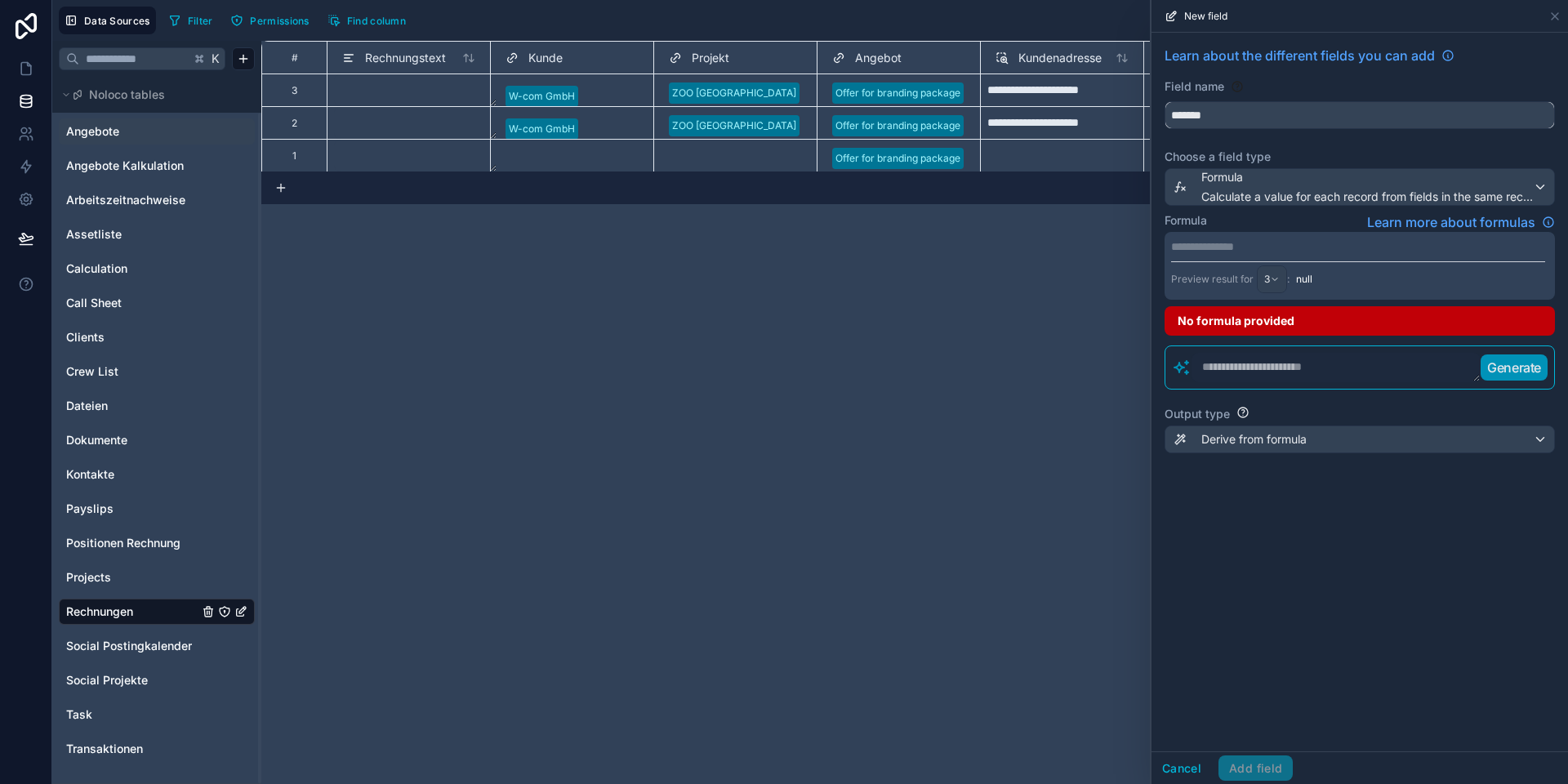
click at [1206, 118] on input "*******" at bounding box center [1360, 115] width 389 height 26
type input "**********"
click at [1209, 239] on p "**********" at bounding box center [1357, 247] width 374 height 17
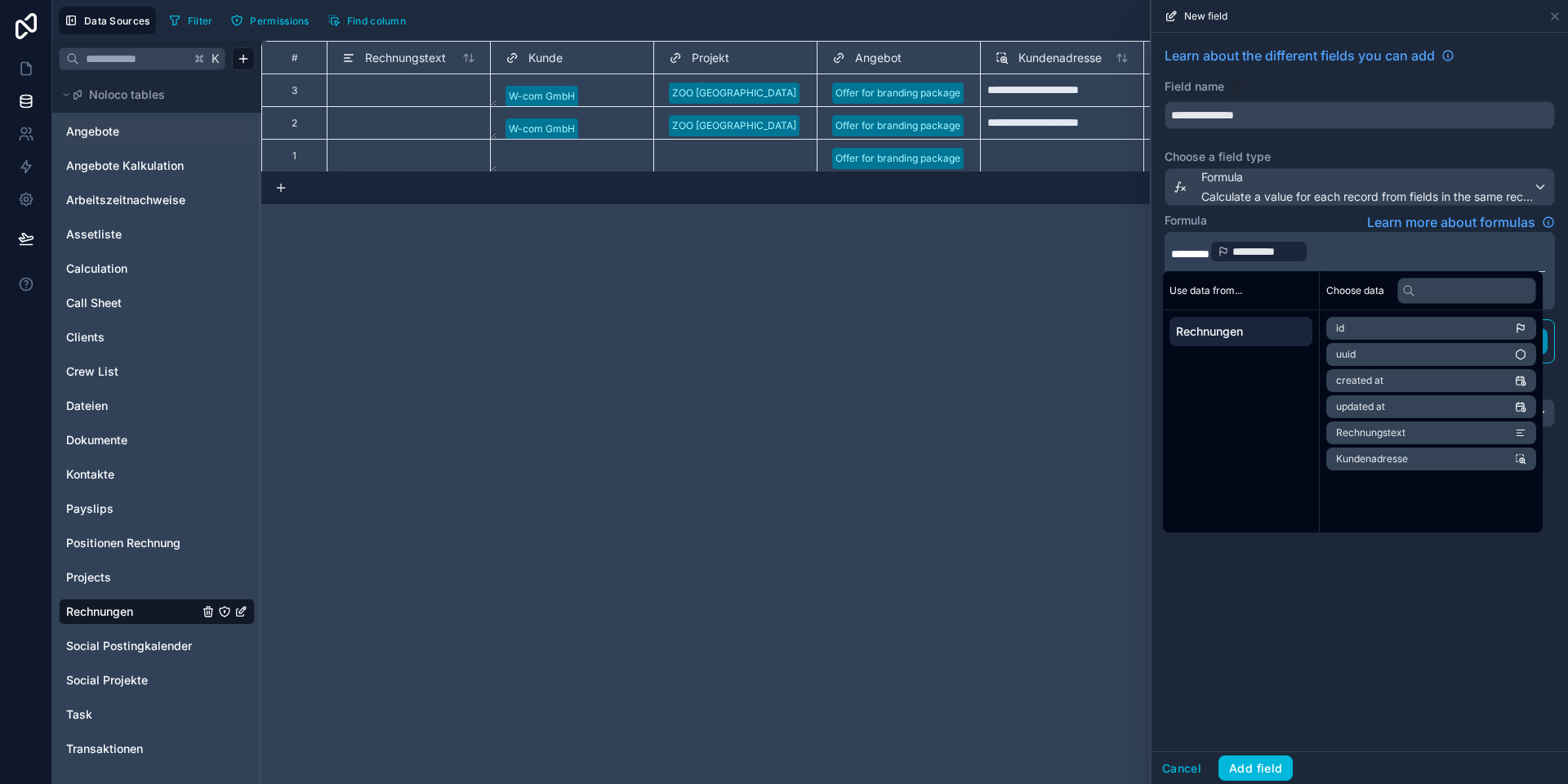
click at [1268, 645] on div "**********" at bounding box center [1360, 392] width 416 height 719
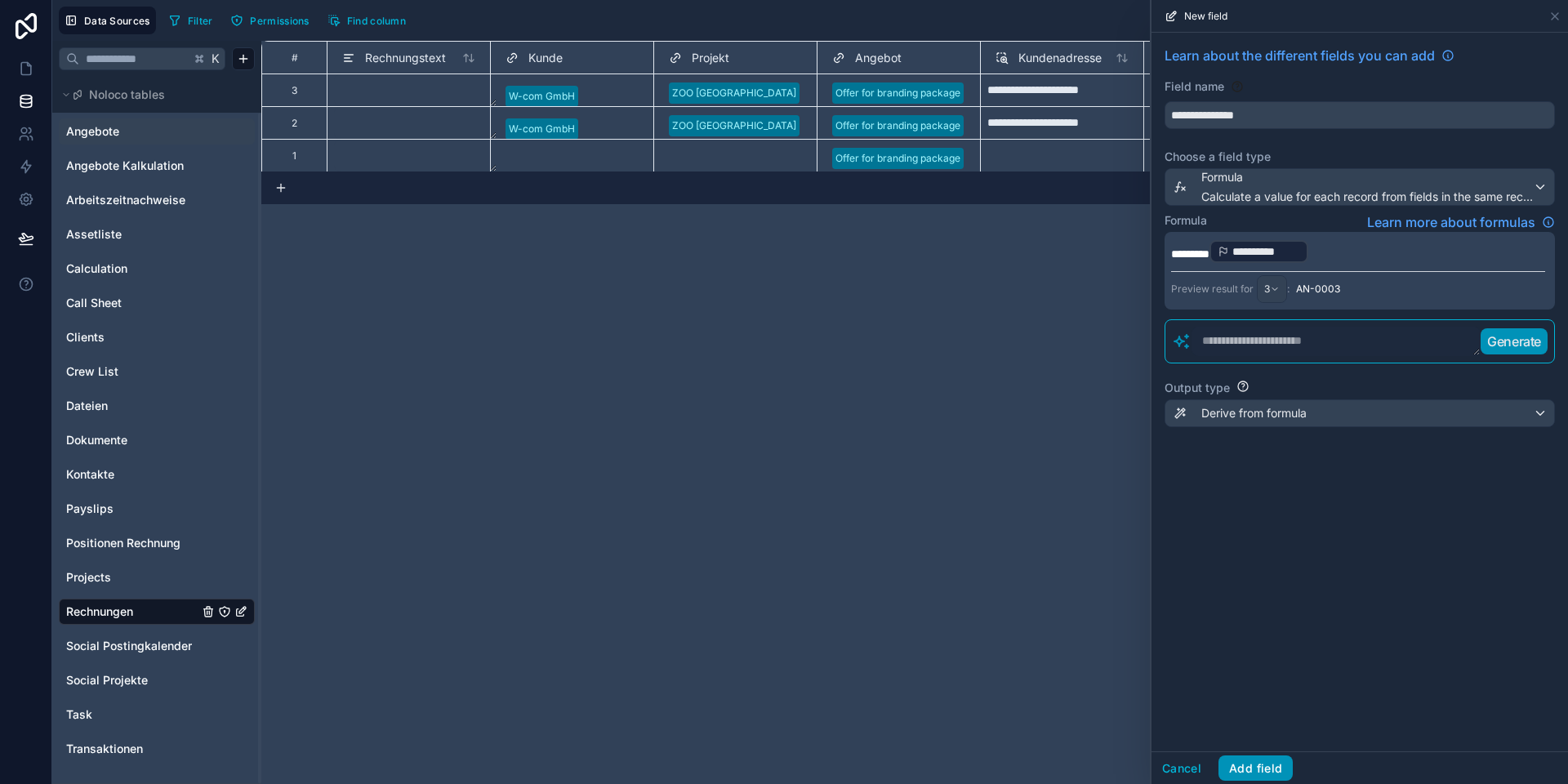
click at [1250, 764] on button "Add field" at bounding box center [1254, 768] width 74 height 26
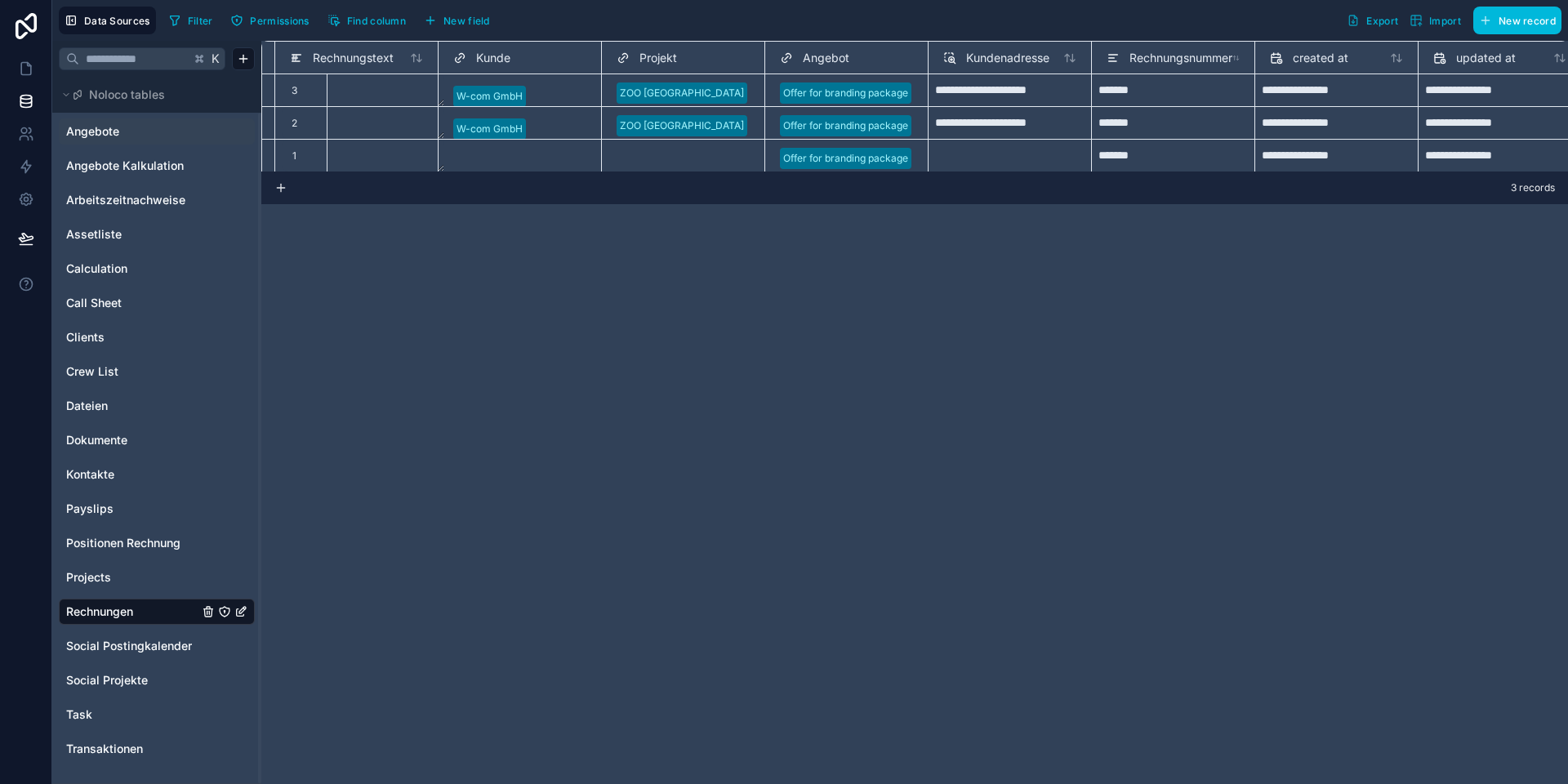
scroll to position [0, 64]
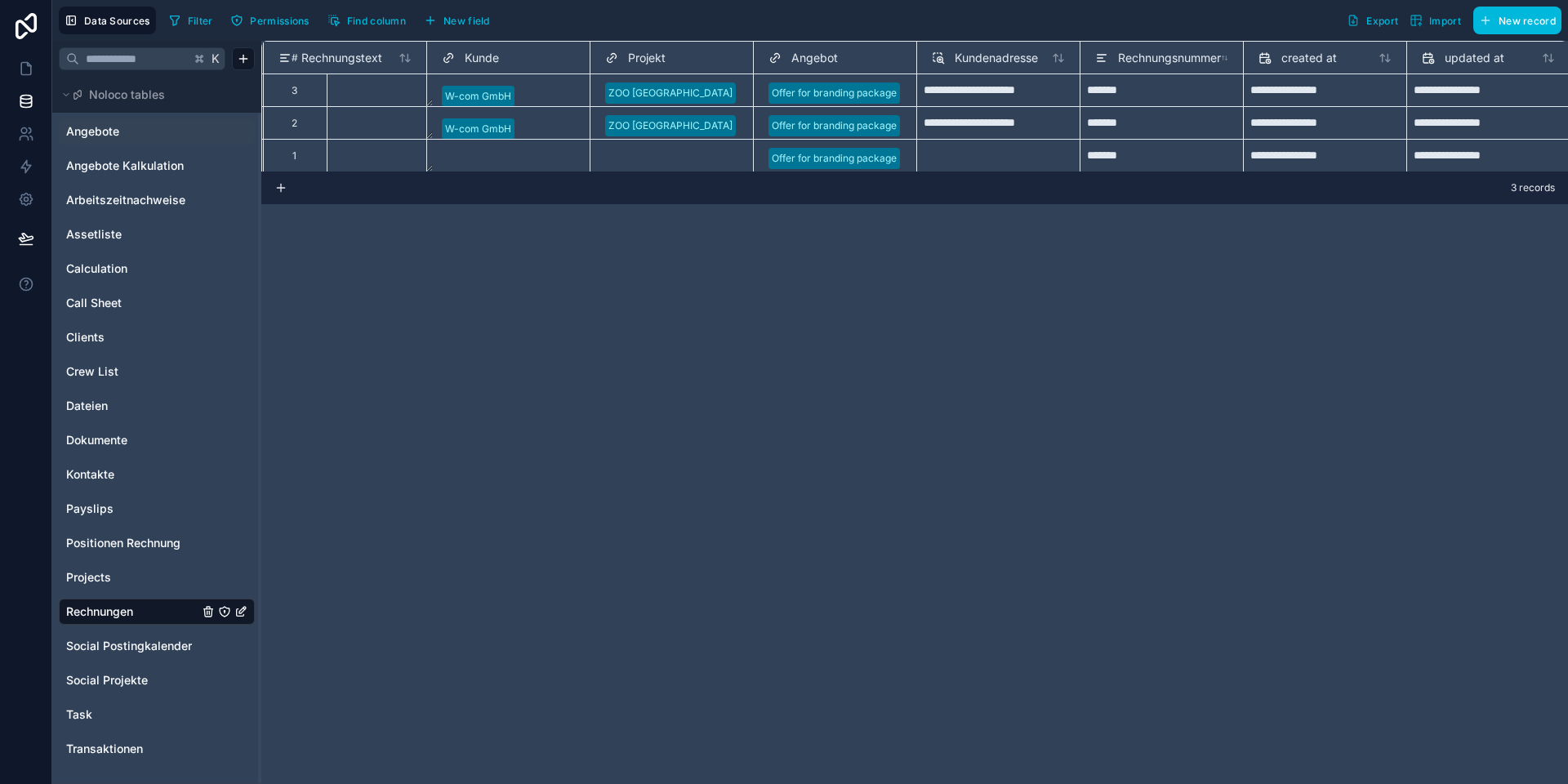
click at [1157, 58] on span "Rechnungsnummer" at bounding box center [1169, 57] width 103 height 17
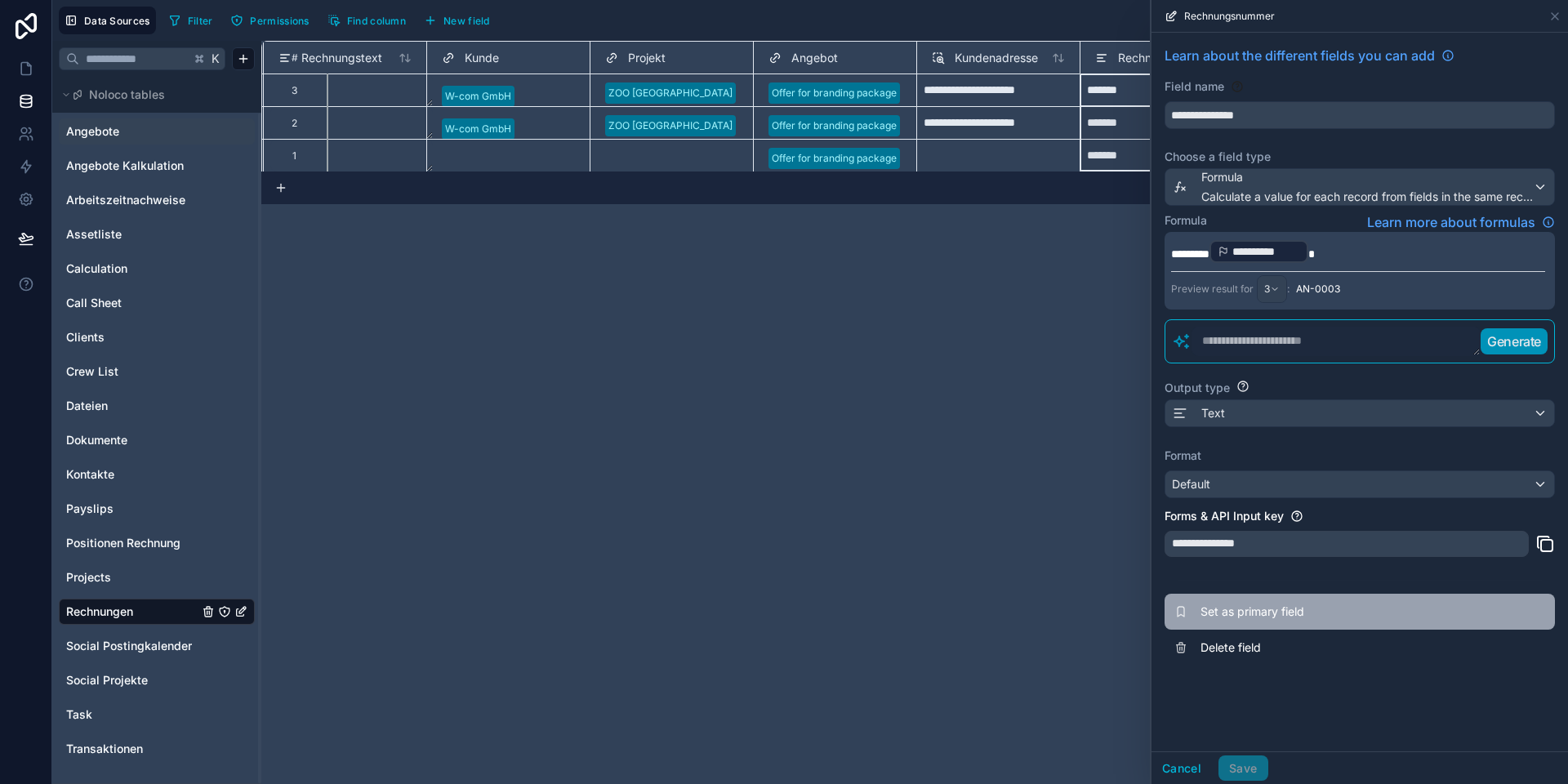
click at [1233, 608] on span "Set as primary field" at bounding box center [1317, 611] width 235 height 17
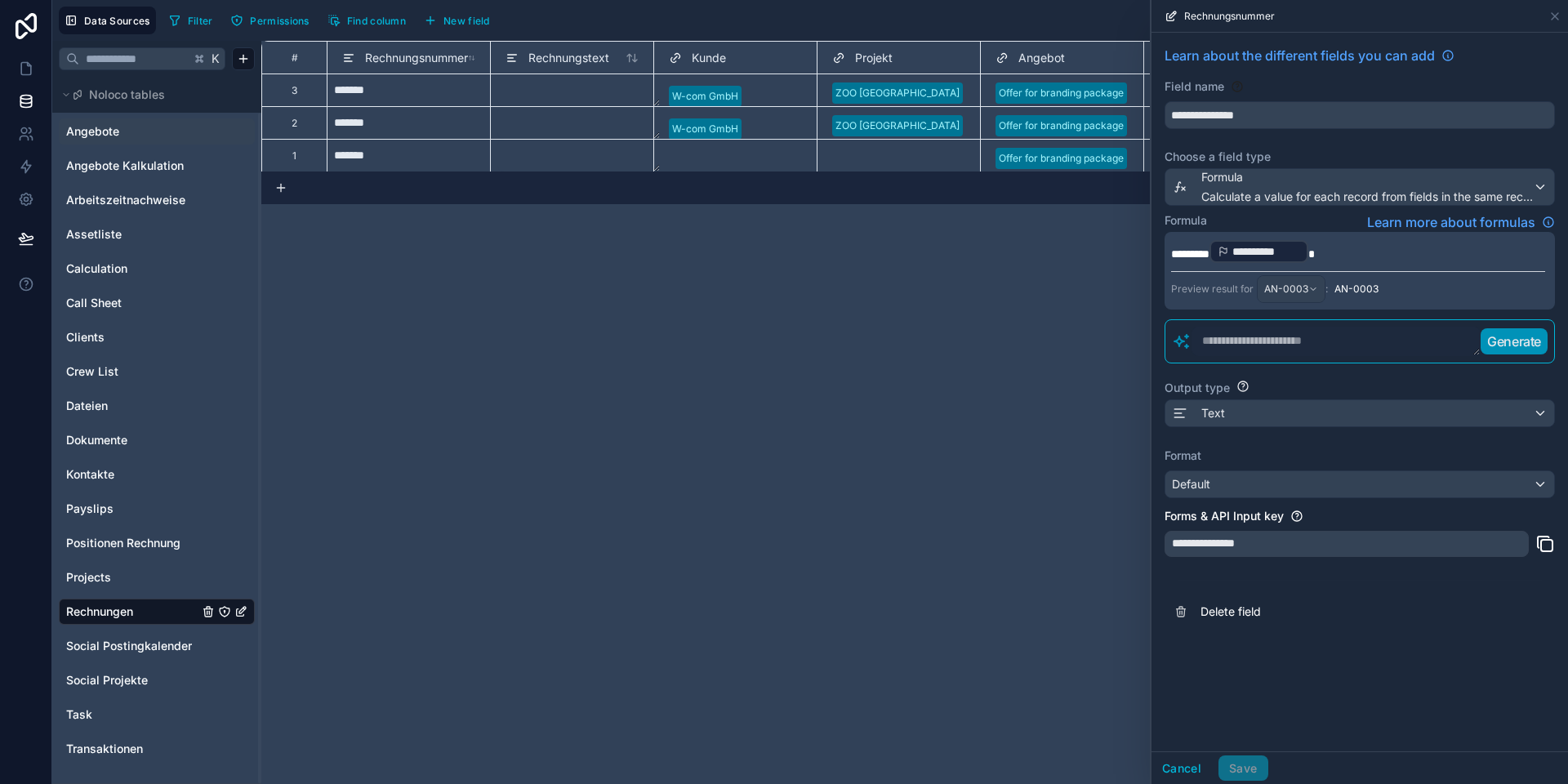
click at [1090, 723] on div "**********" at bounding box center [915, 412] width 1307 height 744
click at [1203, 769] on button "Cancel" at bounding box center [1181, 768] width 60 height 26
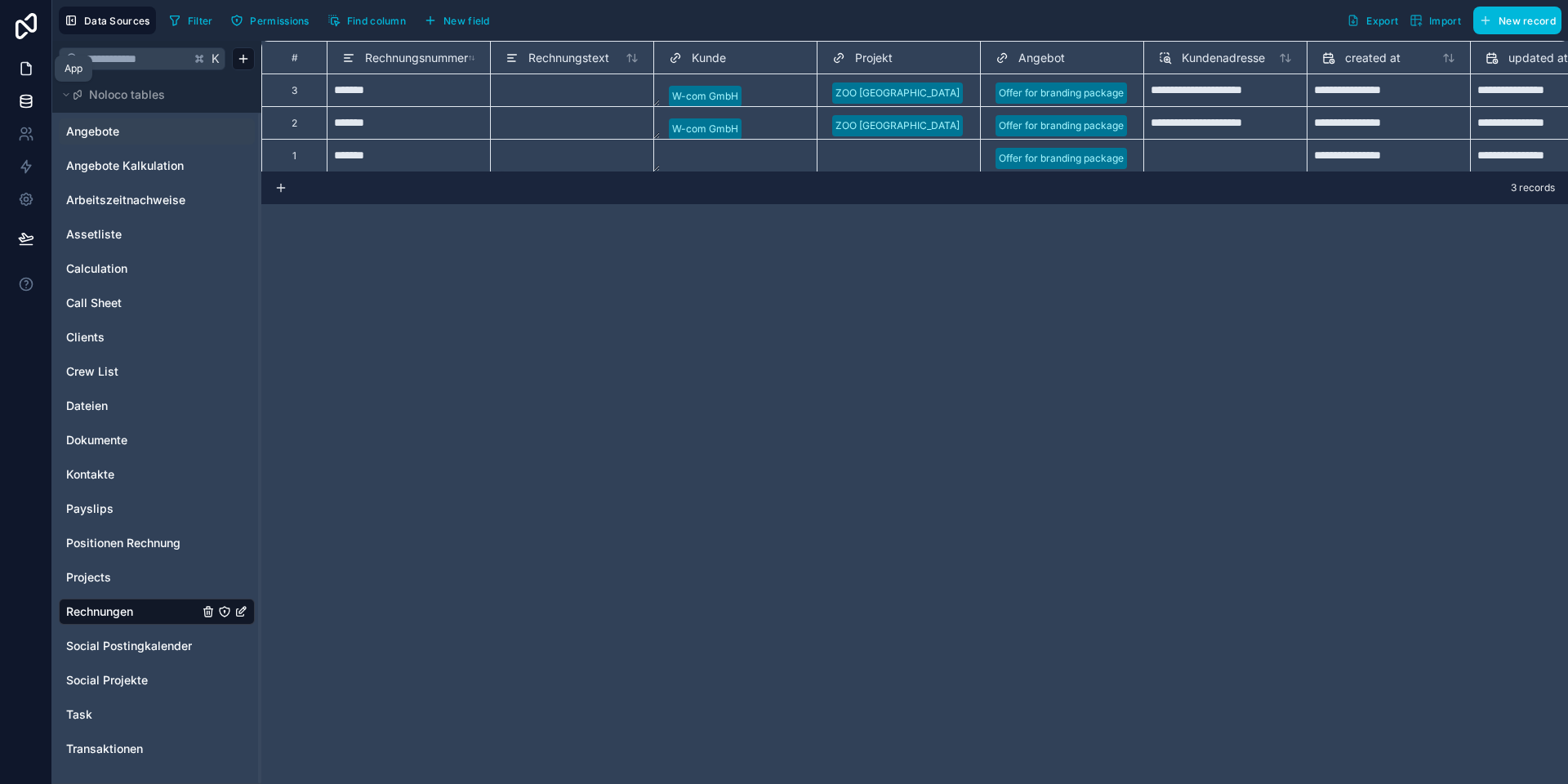
click at [15, 64] on link at bounding box center [26, 68] width 51 height 33
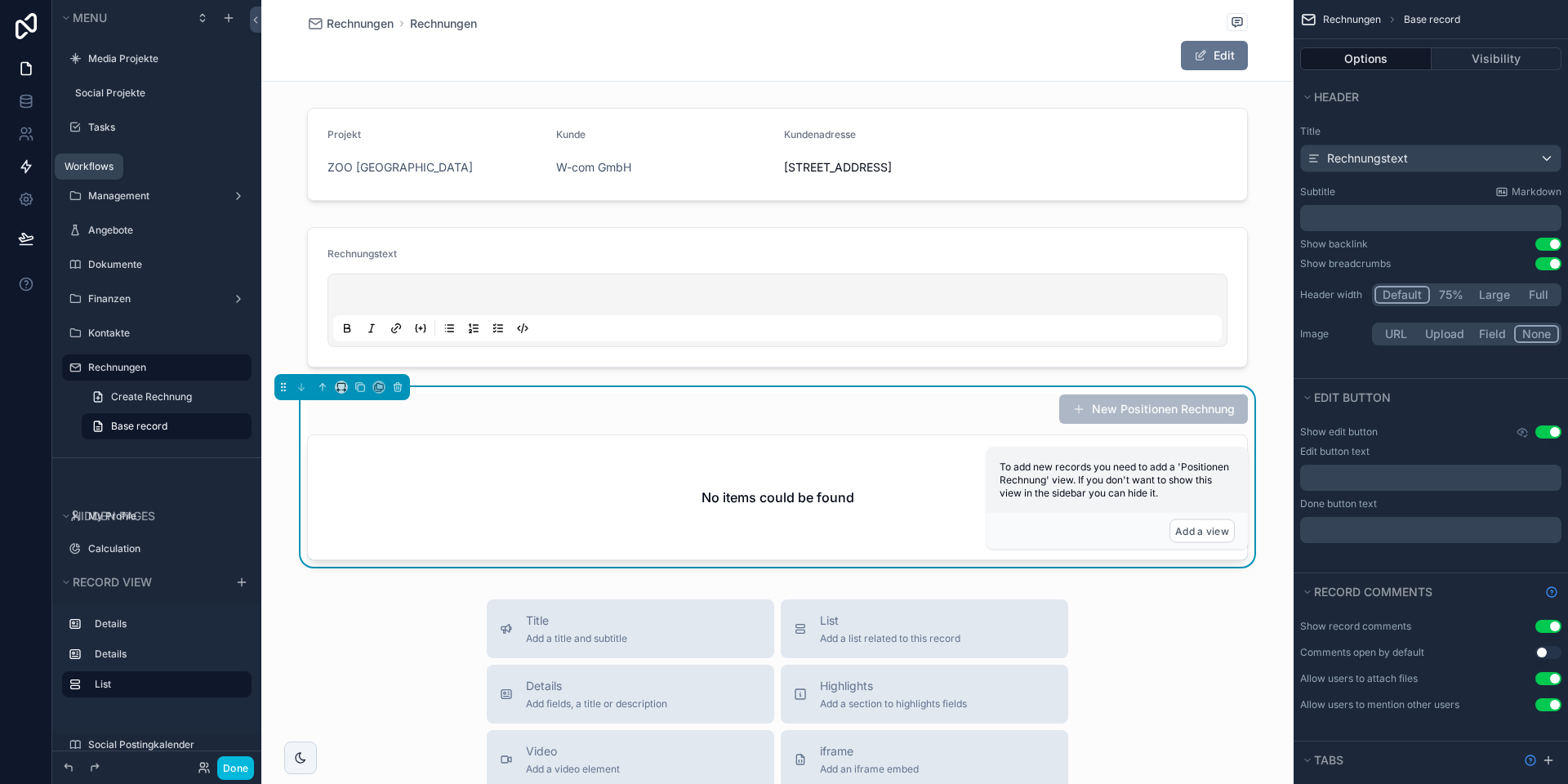
click at [35, 166] on link at bounding box center [26, 166] width 51 height 33
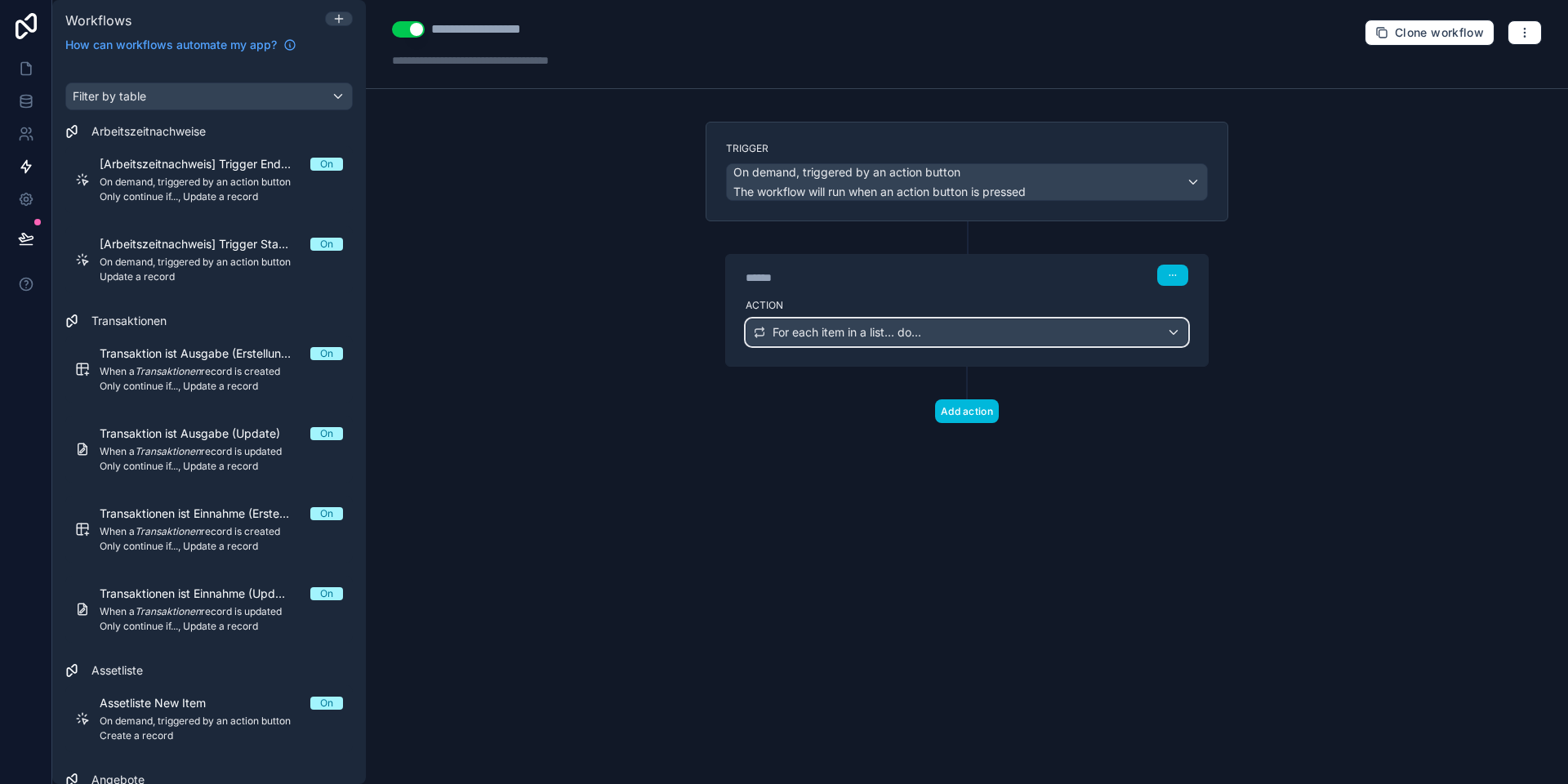
click at [831, 329] on span "For each item in a list... do..." at bounding box center [847, 332] width 149 height 17
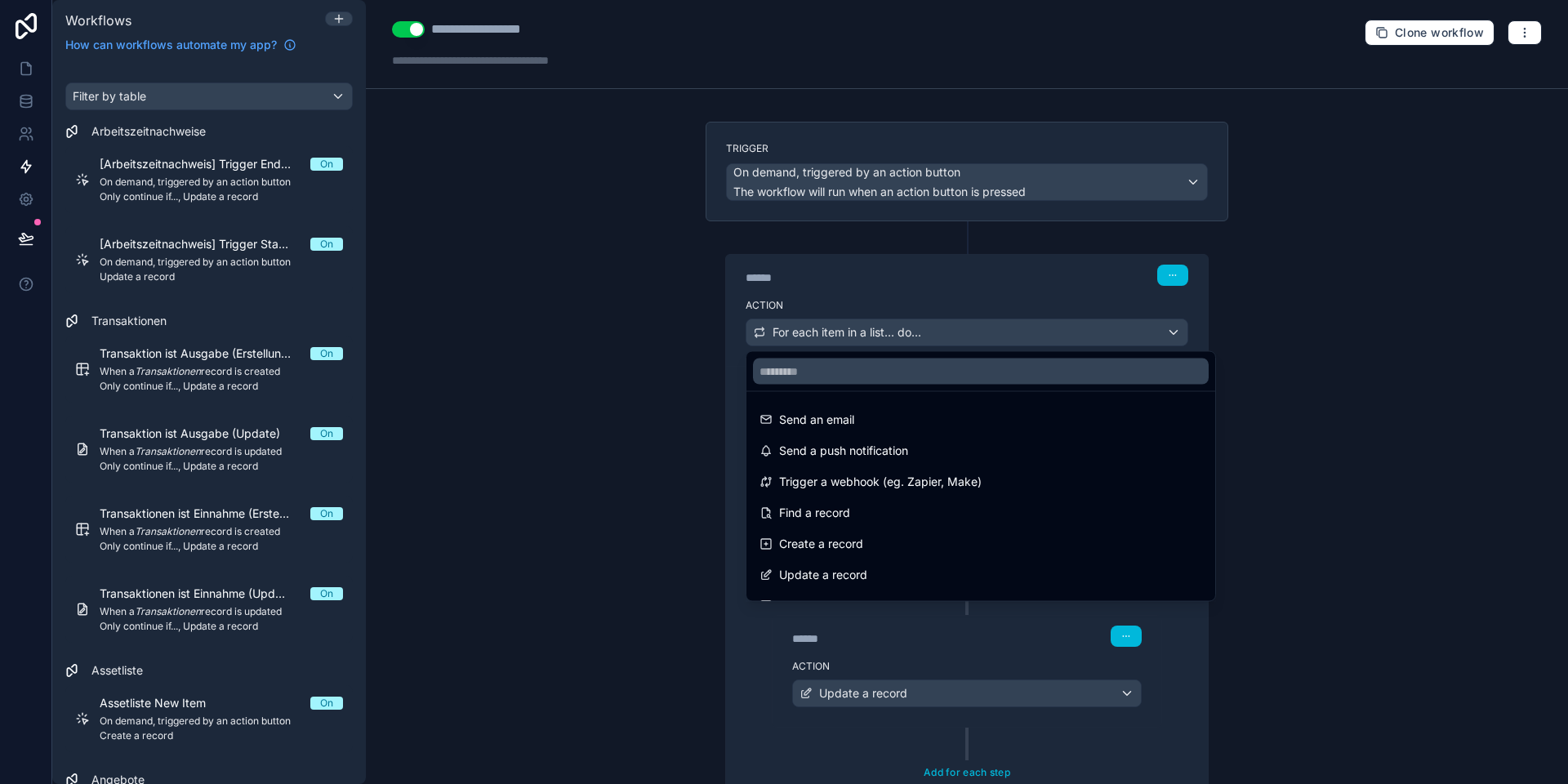
click at [830, 329] on div at bounding box center [784, 392] width 1568 height 784
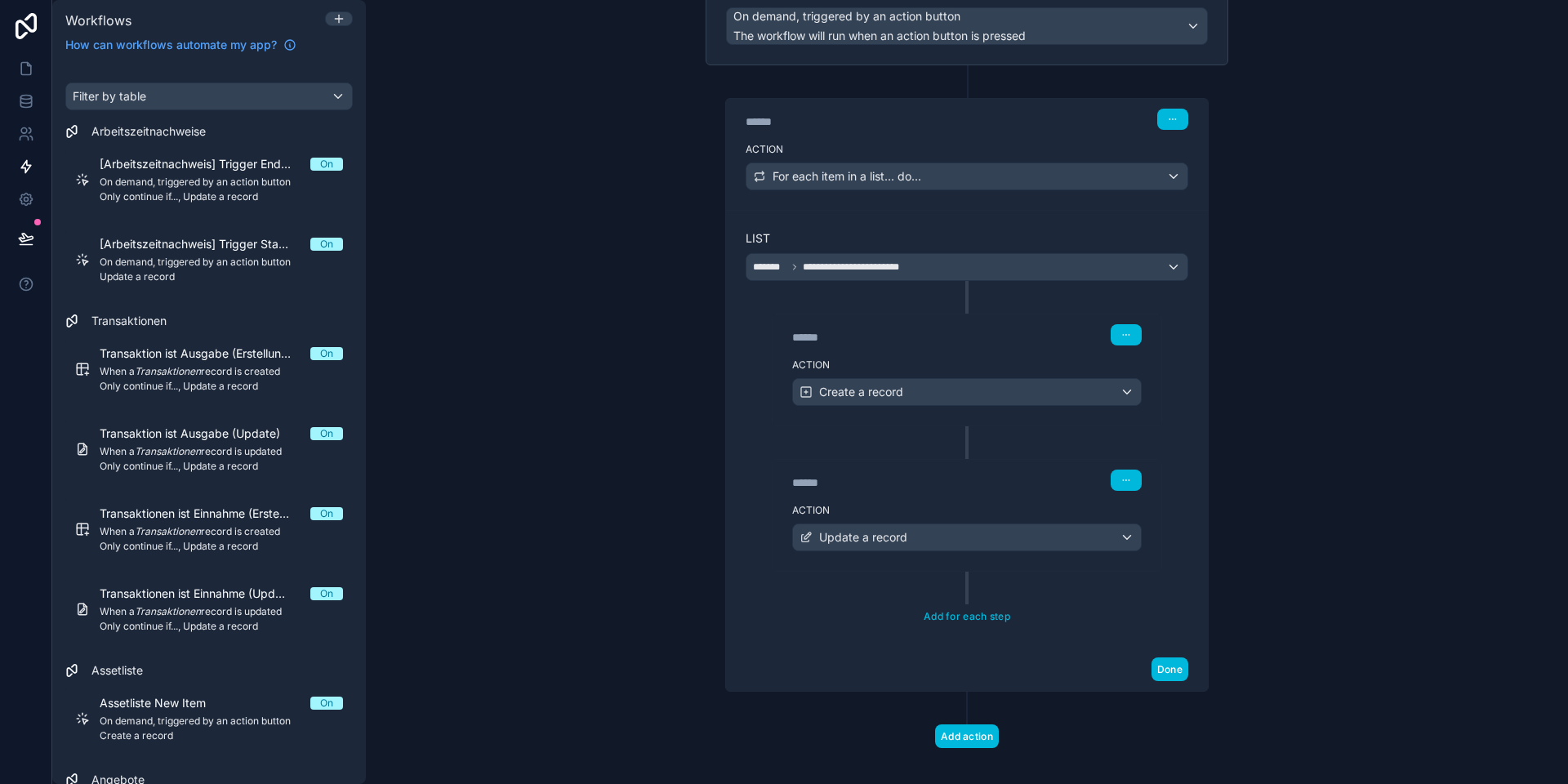
scroll to position [172, 0]
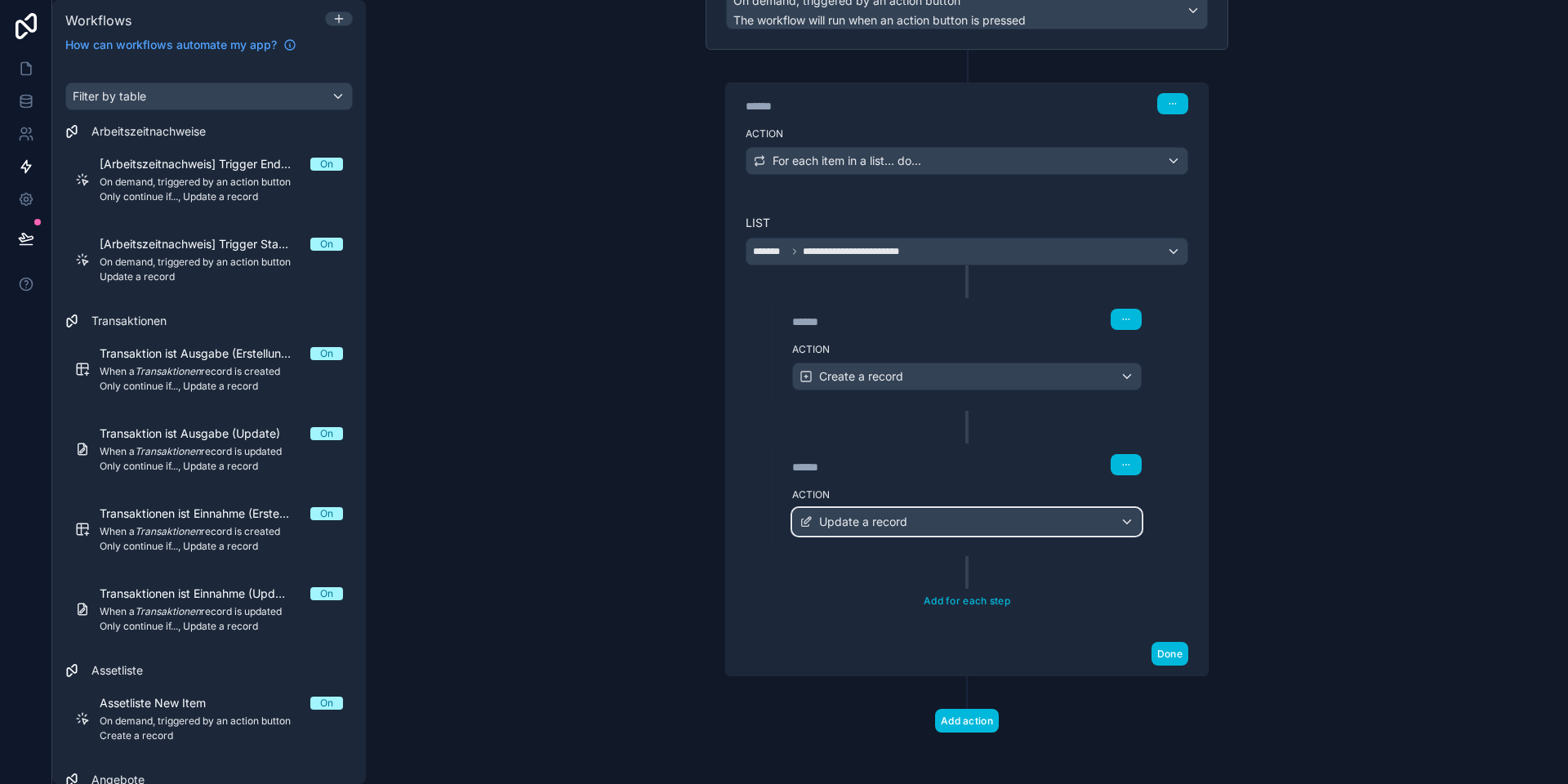
click at [906, 516] on span "Update a record" at bounding box center [862, 521] width 88 height 17
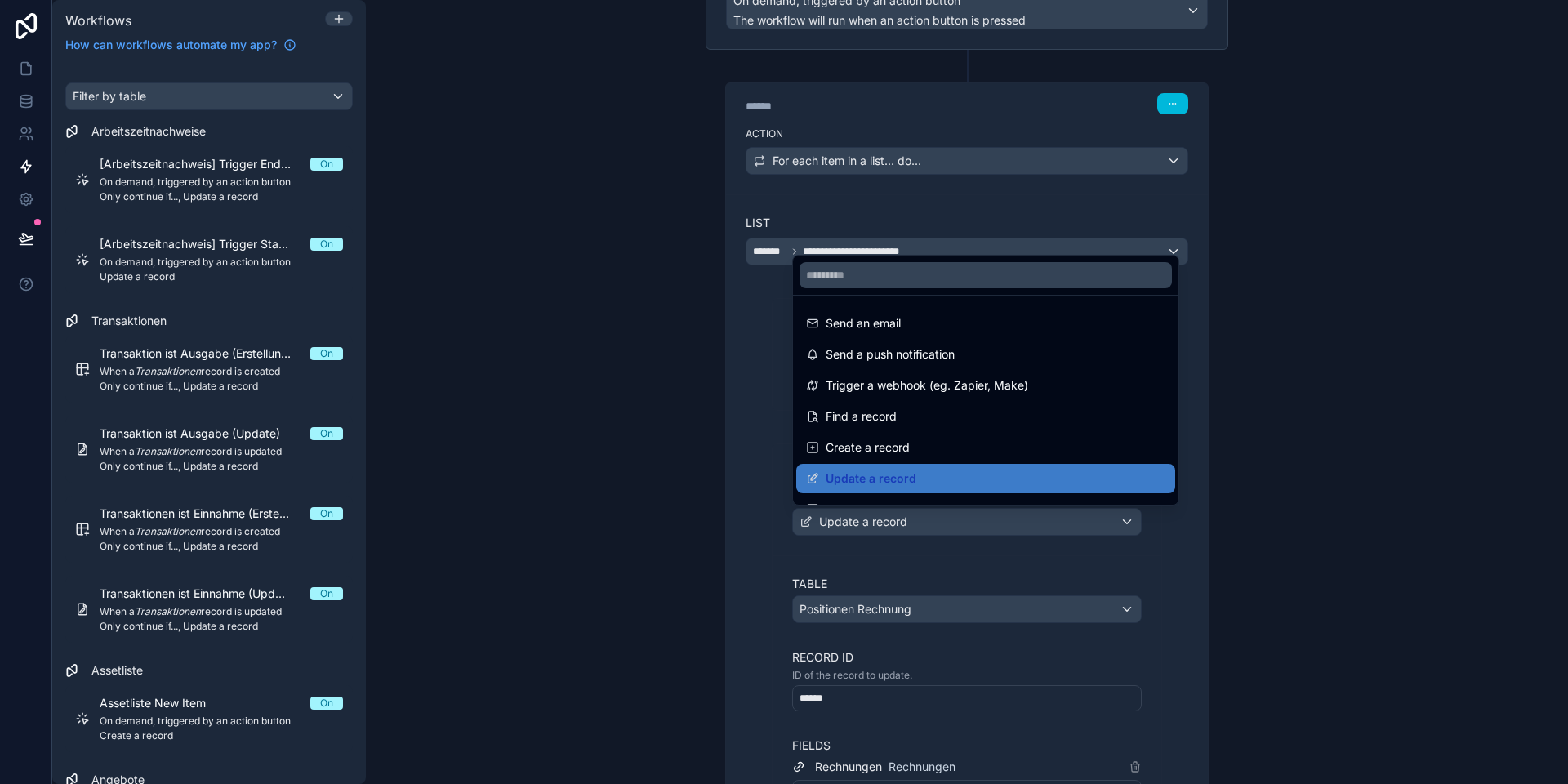
click at [851, 524] on div at bounding box center [784, 392] width 1568 height 784
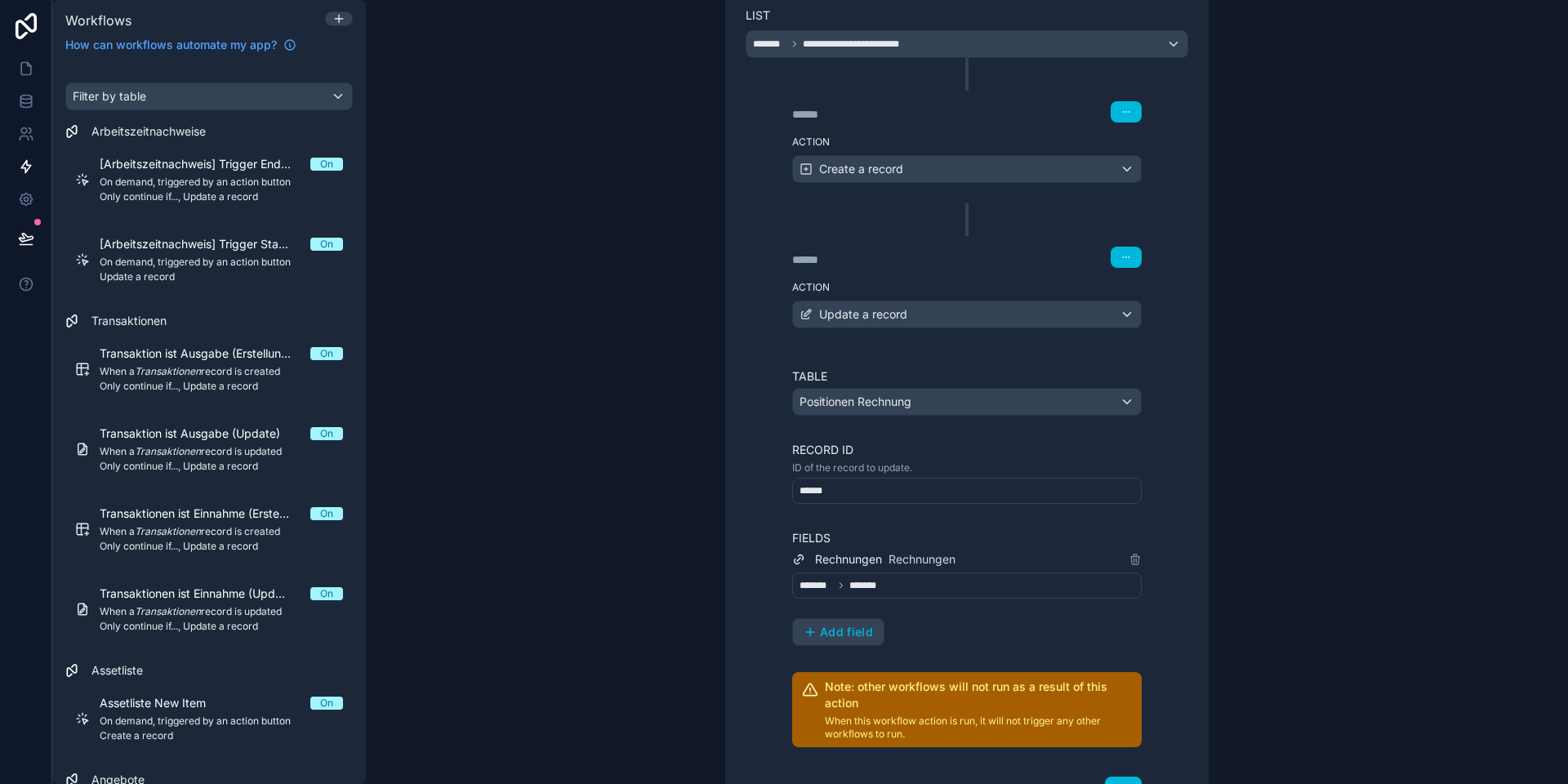
scroll to position [402, 0]
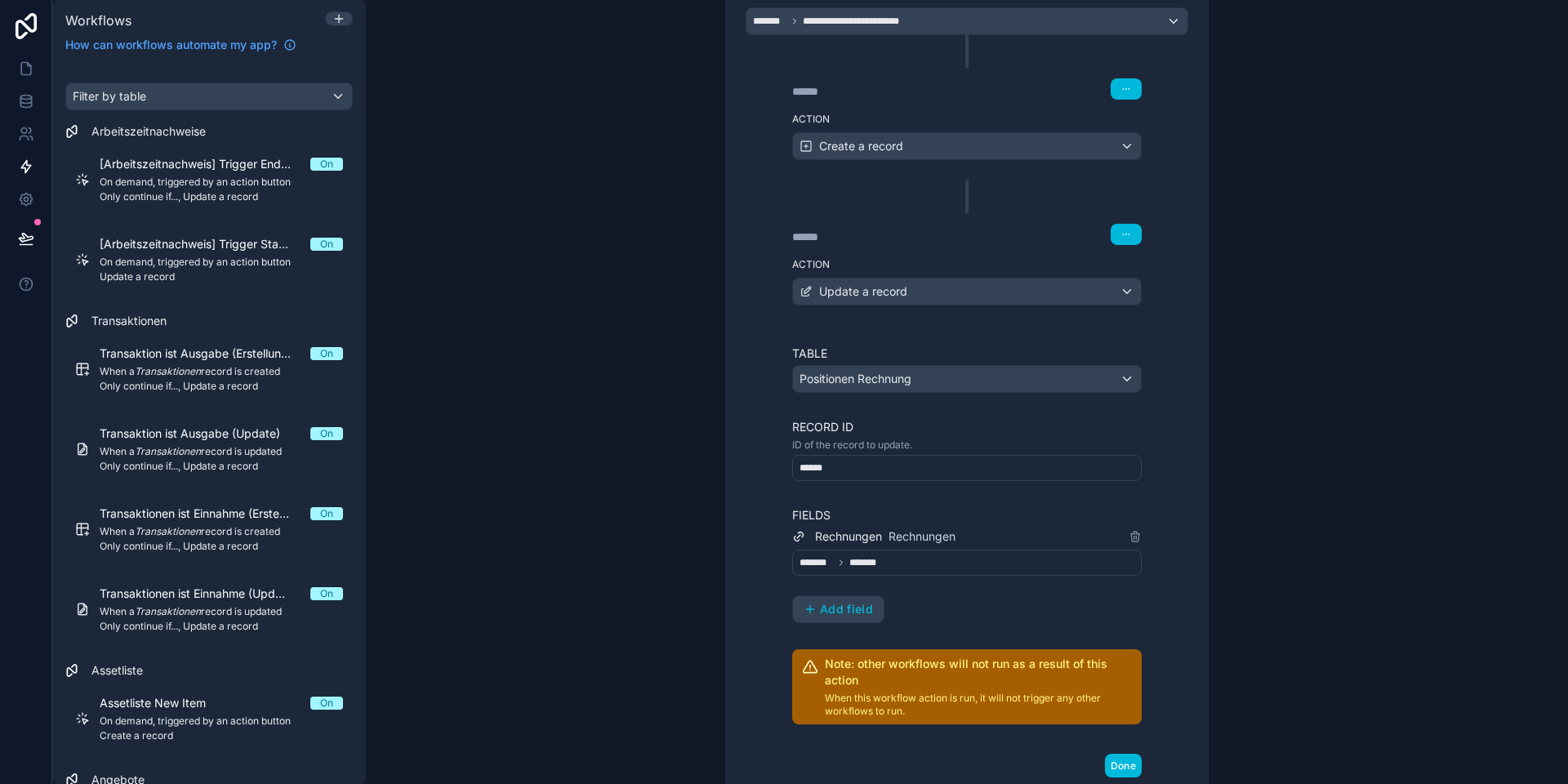
click at [896, 557] on div "******* *******" at bounding box center [967, 563] width 349 height 26
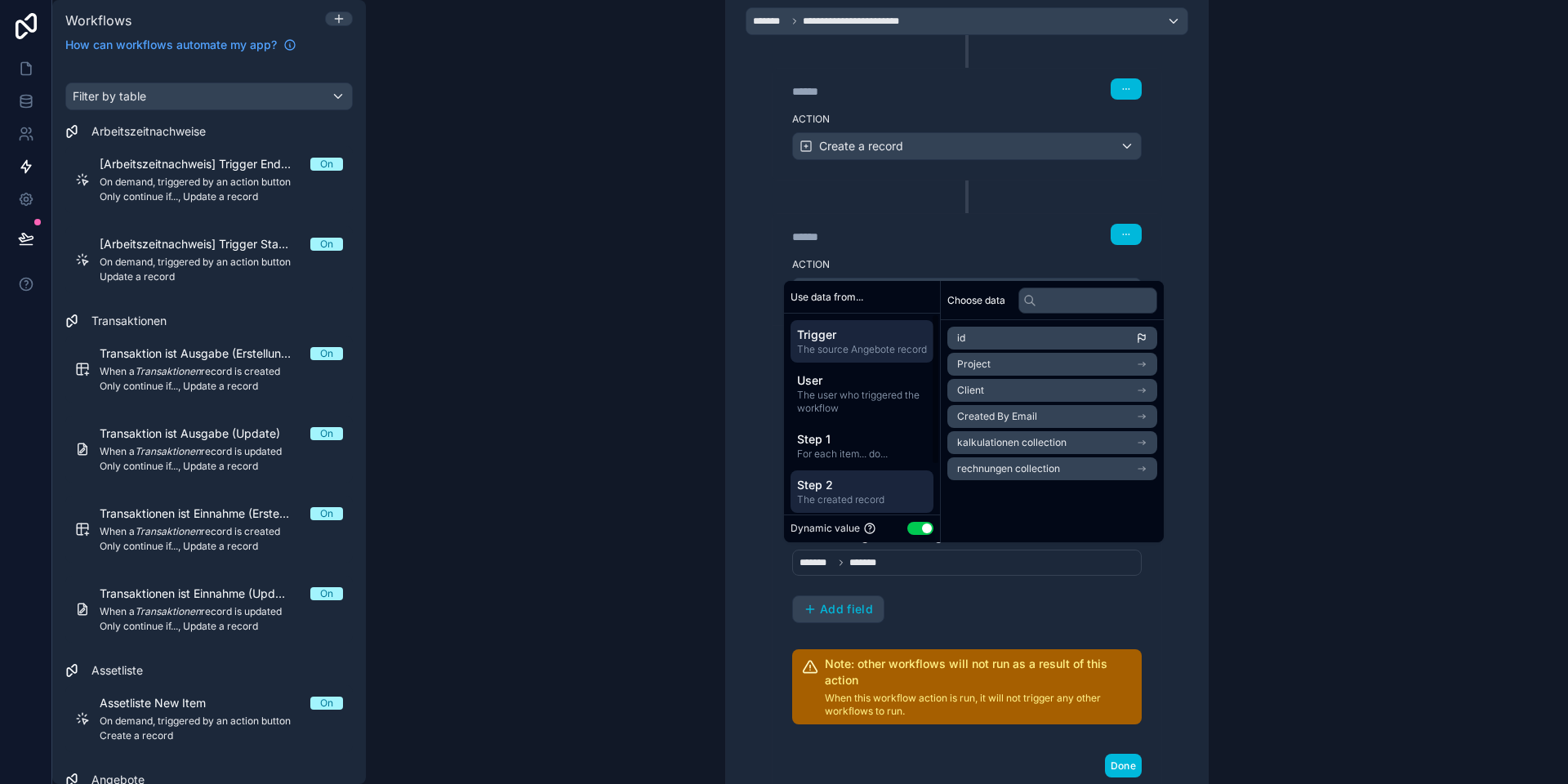
click at [842, 494] on span "Step 2" at bounding box center [862, 485] width 130 height 17
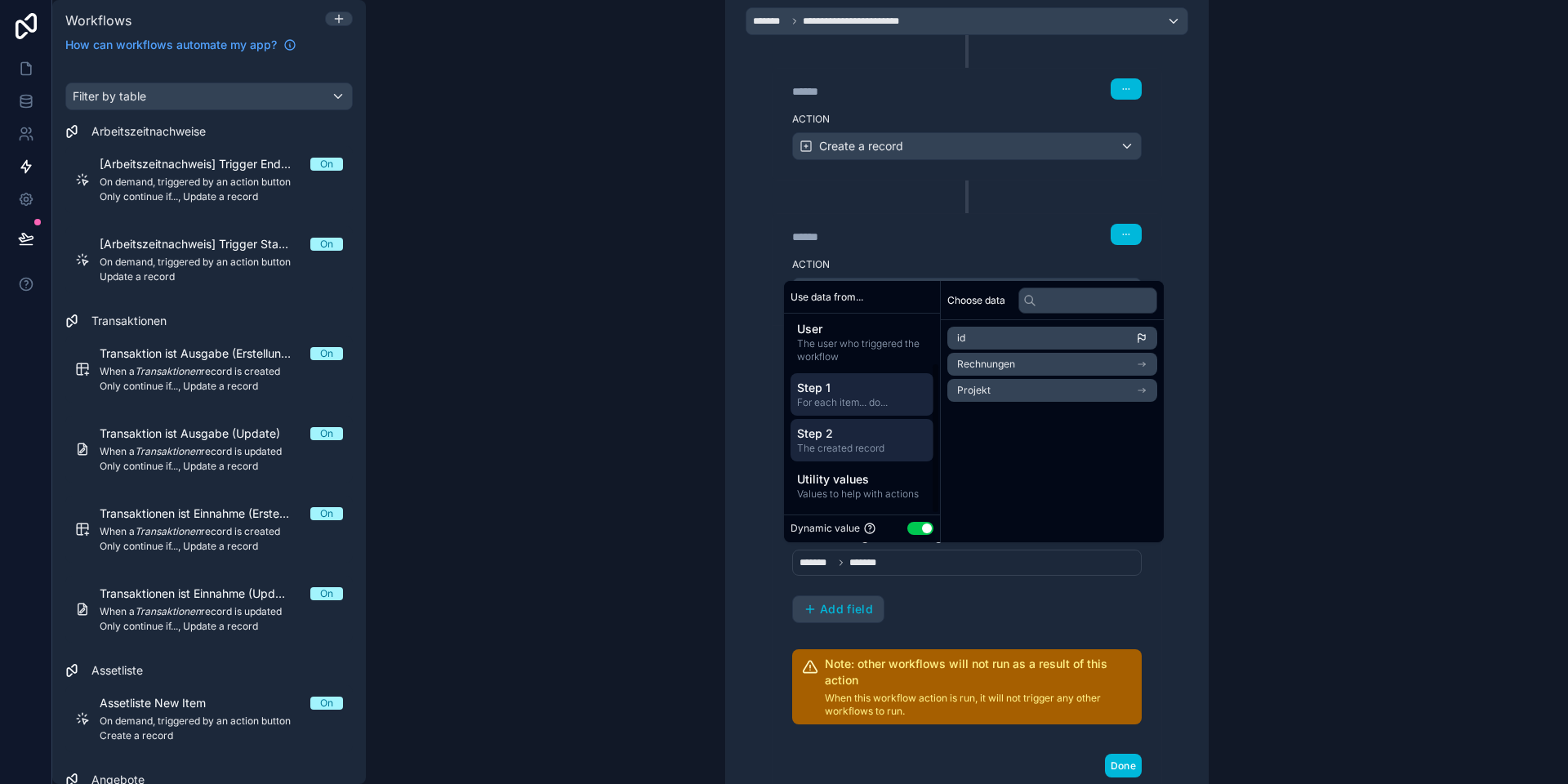
scroll to position [64, 0]
click at [1047, 362] on li "Rechnungen" at bounding box center [1052, 363] width 210 height 23
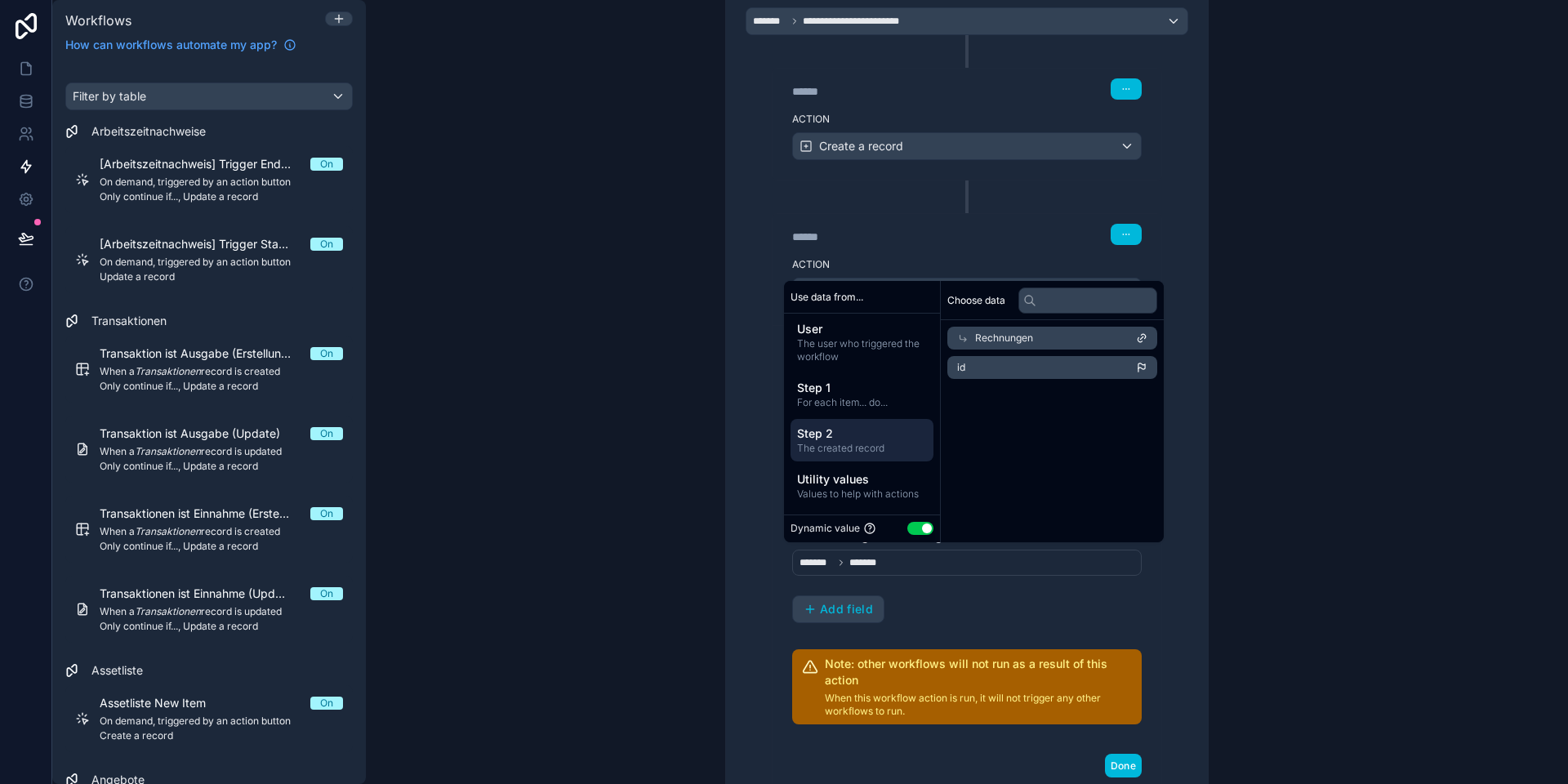
click at [962, 339] on icon at bounding box center [963, 339] width 12 height 12
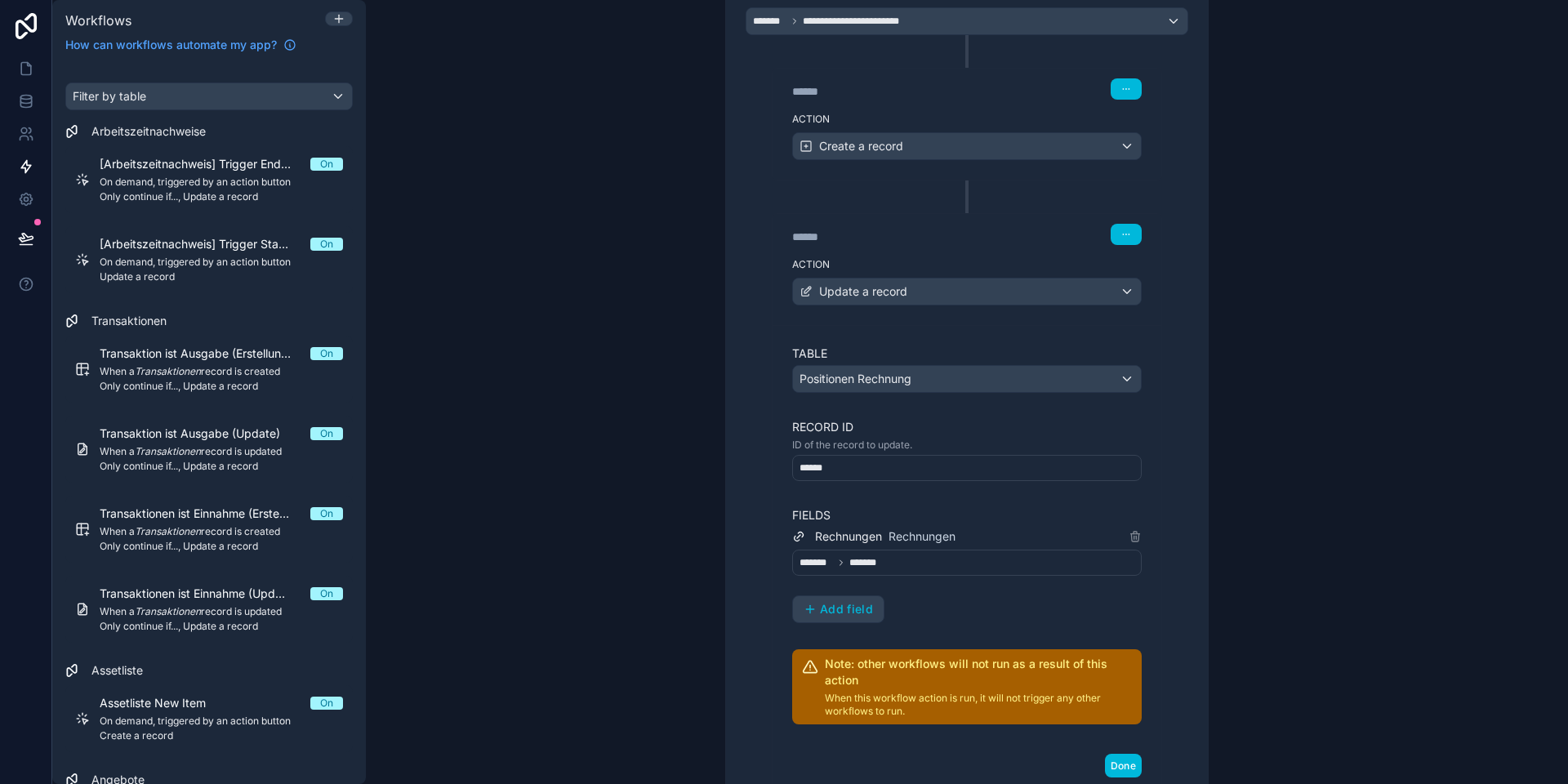
click at [725, 477] on div "**********" at bounding box center [967, 380] width 484 height 1057
click at [1133, 764] on button "Done" at bounding box center [1122, 766] width 37 height 24
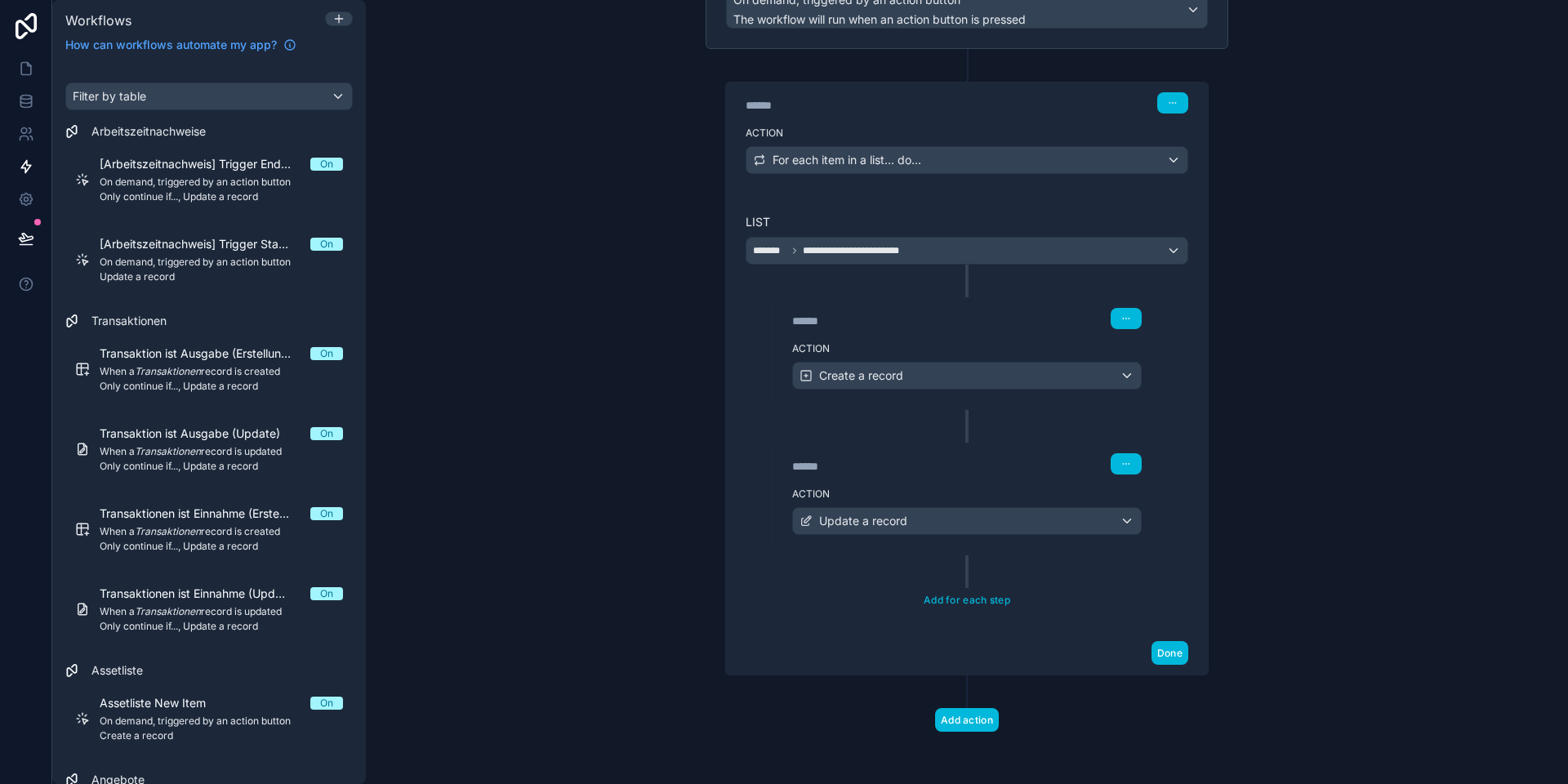
scroll to position [172, 0]
click at [26, 69] on icon at bounding box center [26, 68] width 17 height 17
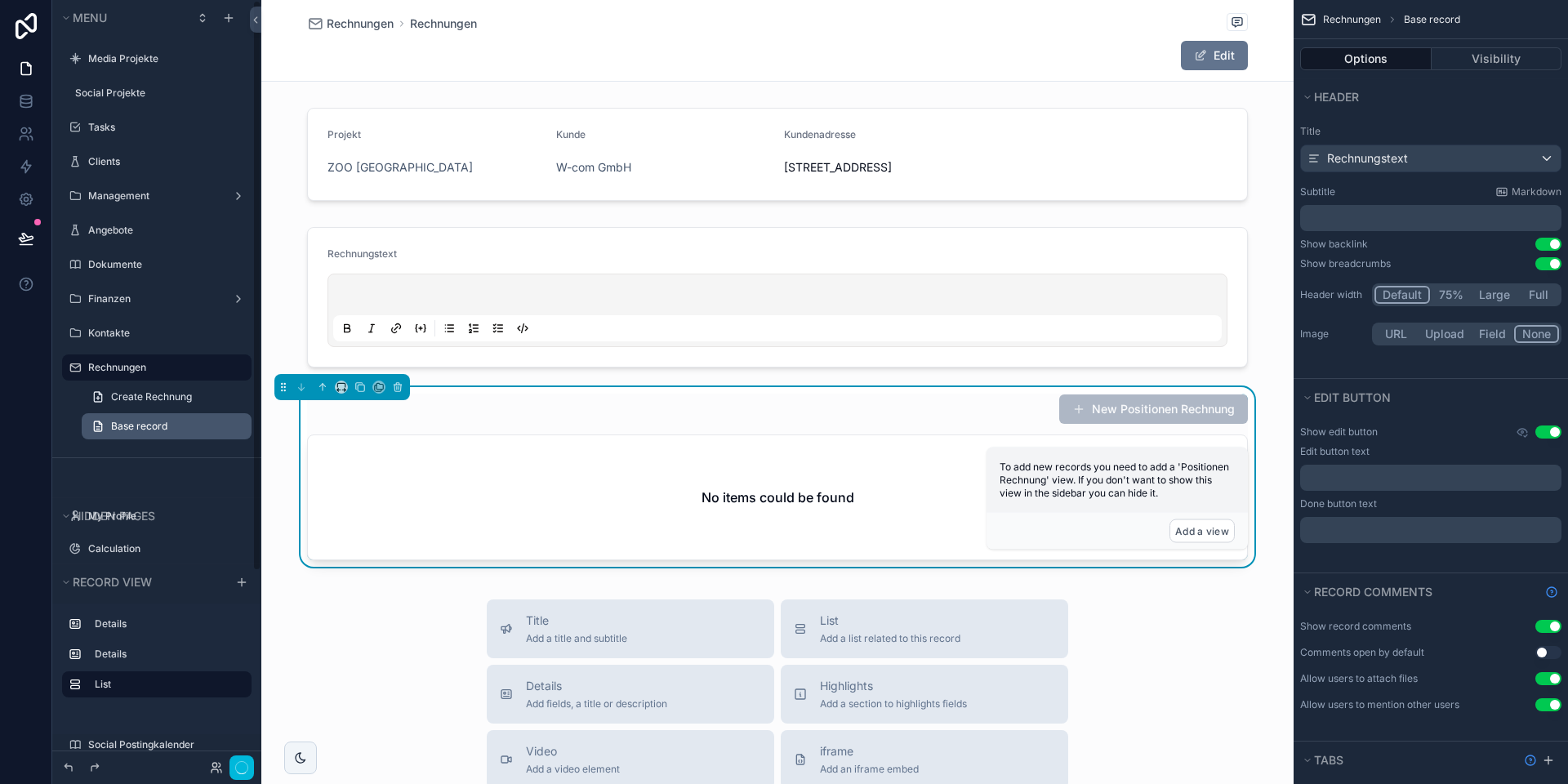
scroll to position [7, 0]
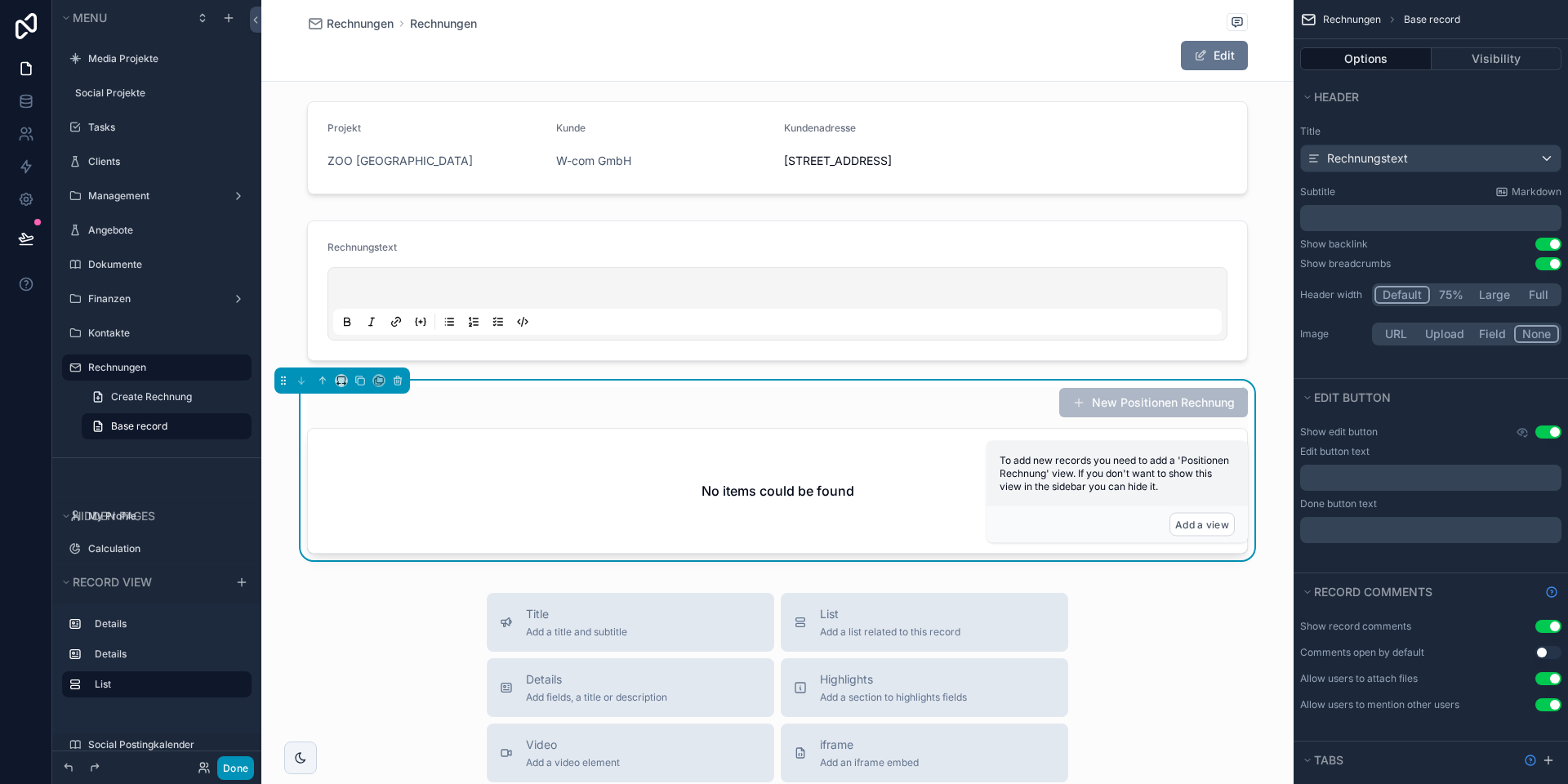
click at [237, 772] on button "Done" at bounding box center [235, 768] width 37 height 24
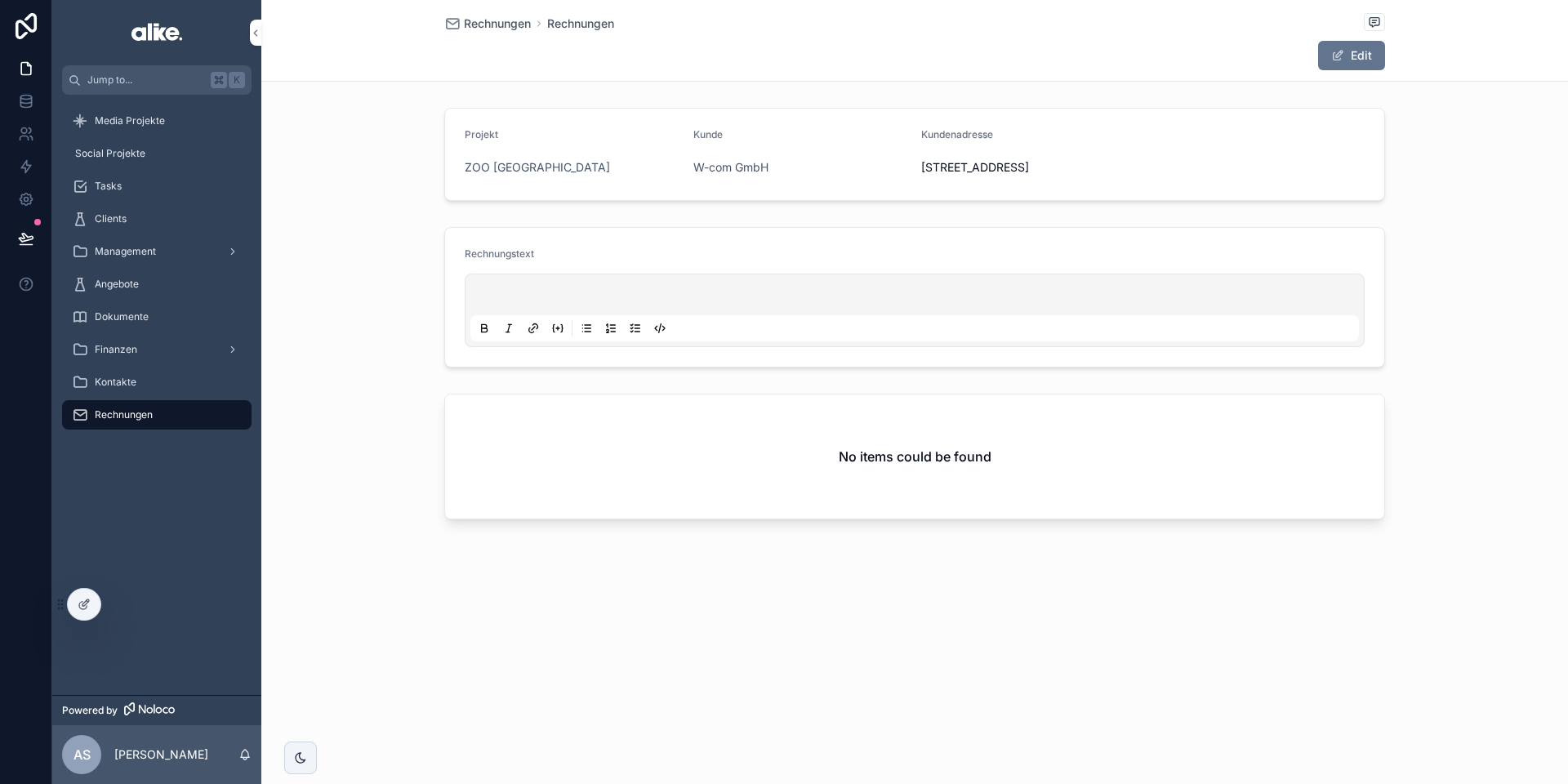
scroll to position [0, 0]
click at [91, 610] on div at bounding box center [84, 604] width 33 height 31
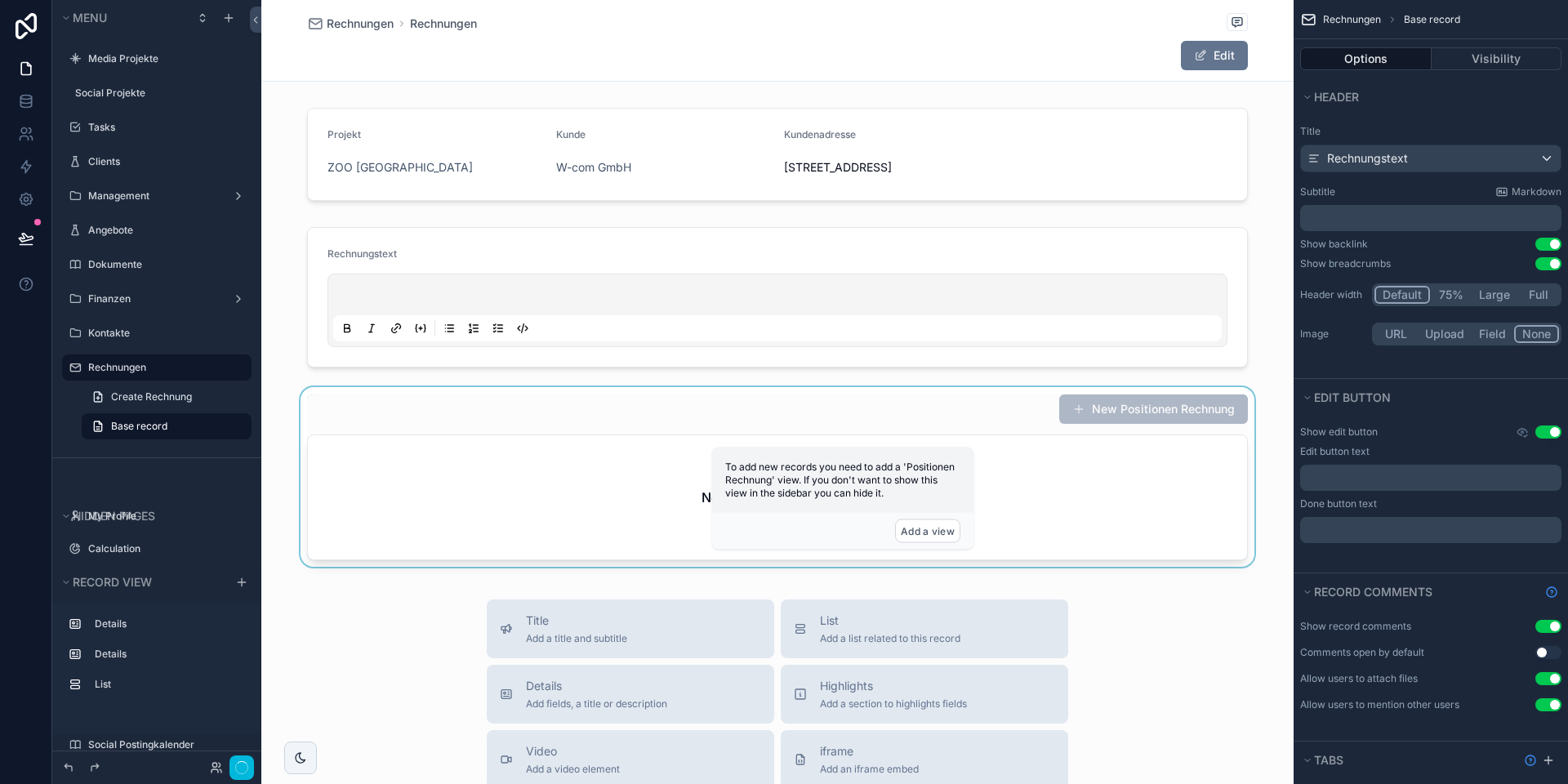
click at [608, 485] on div "scrollable content" at bounding box center [778, 480] width 1032 height 187
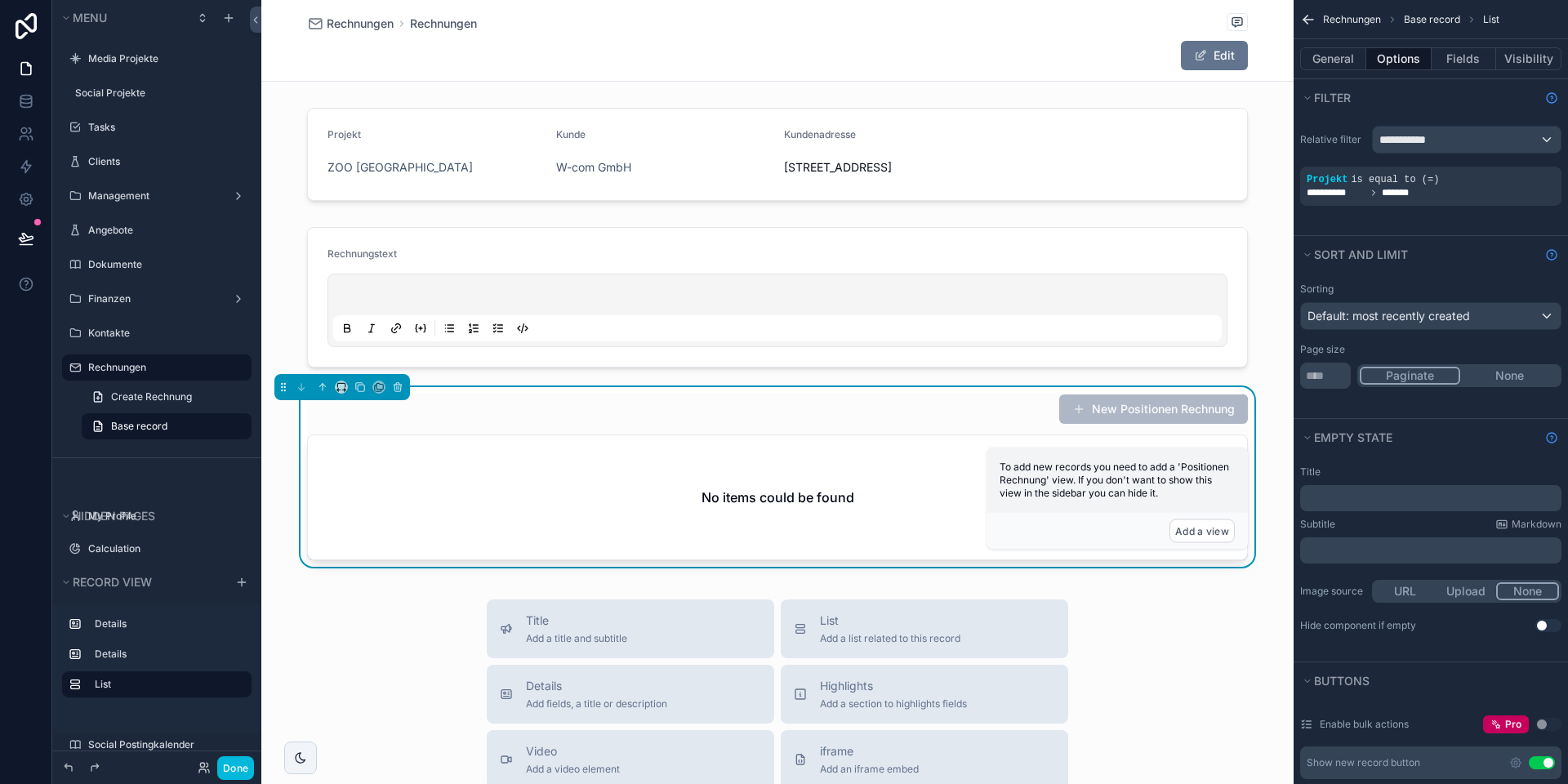
click at [594, 493] on div "No items could be found" at bounding box center [777, 498] width 938 height 124
click at [0, 0] on div "scrollable content" at bounding box center [0, 0] width 0 height 0
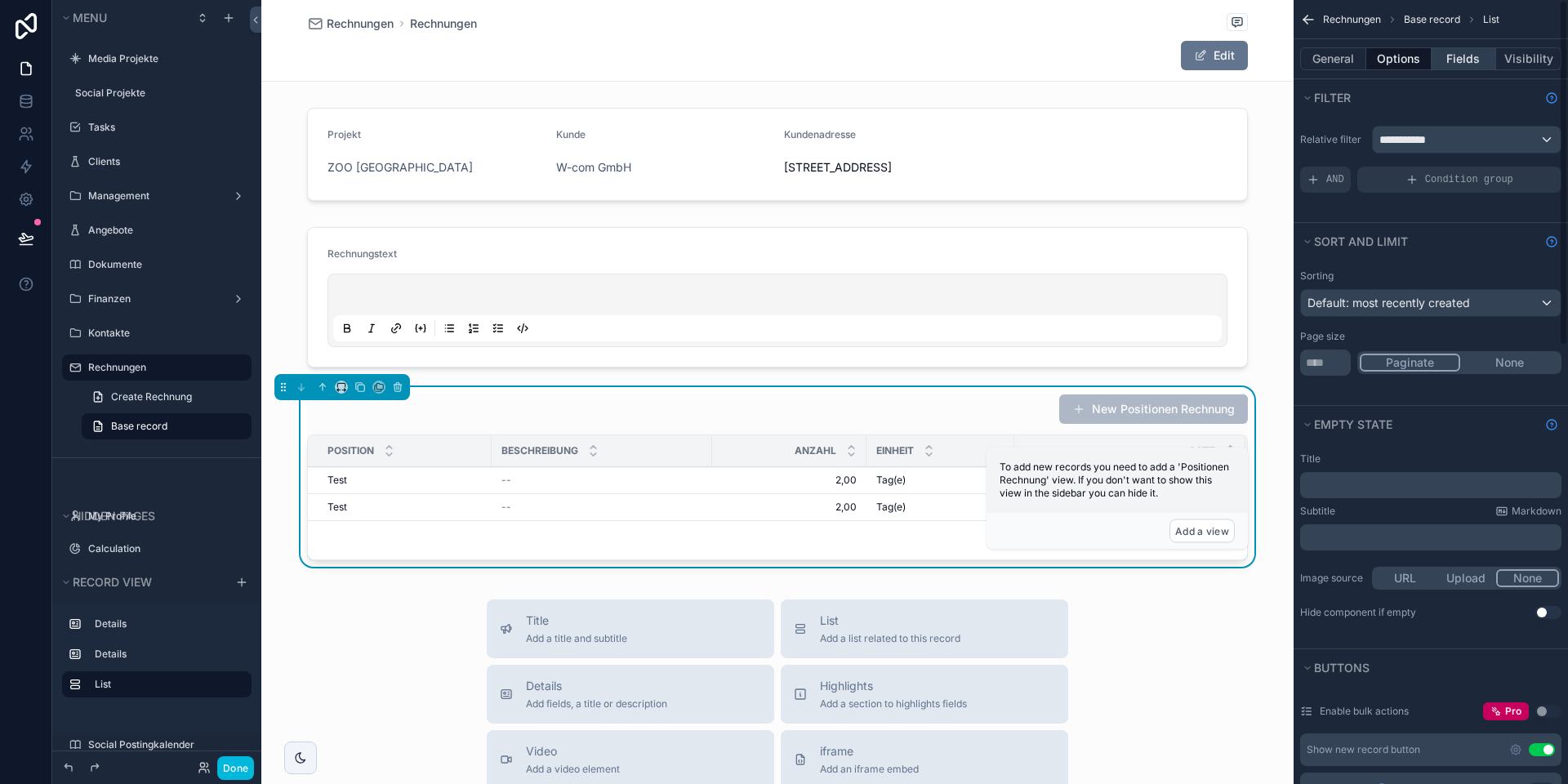
click at [1463, 56] on button "Fields" at bounding box center [1463, 58] width 65 height 23
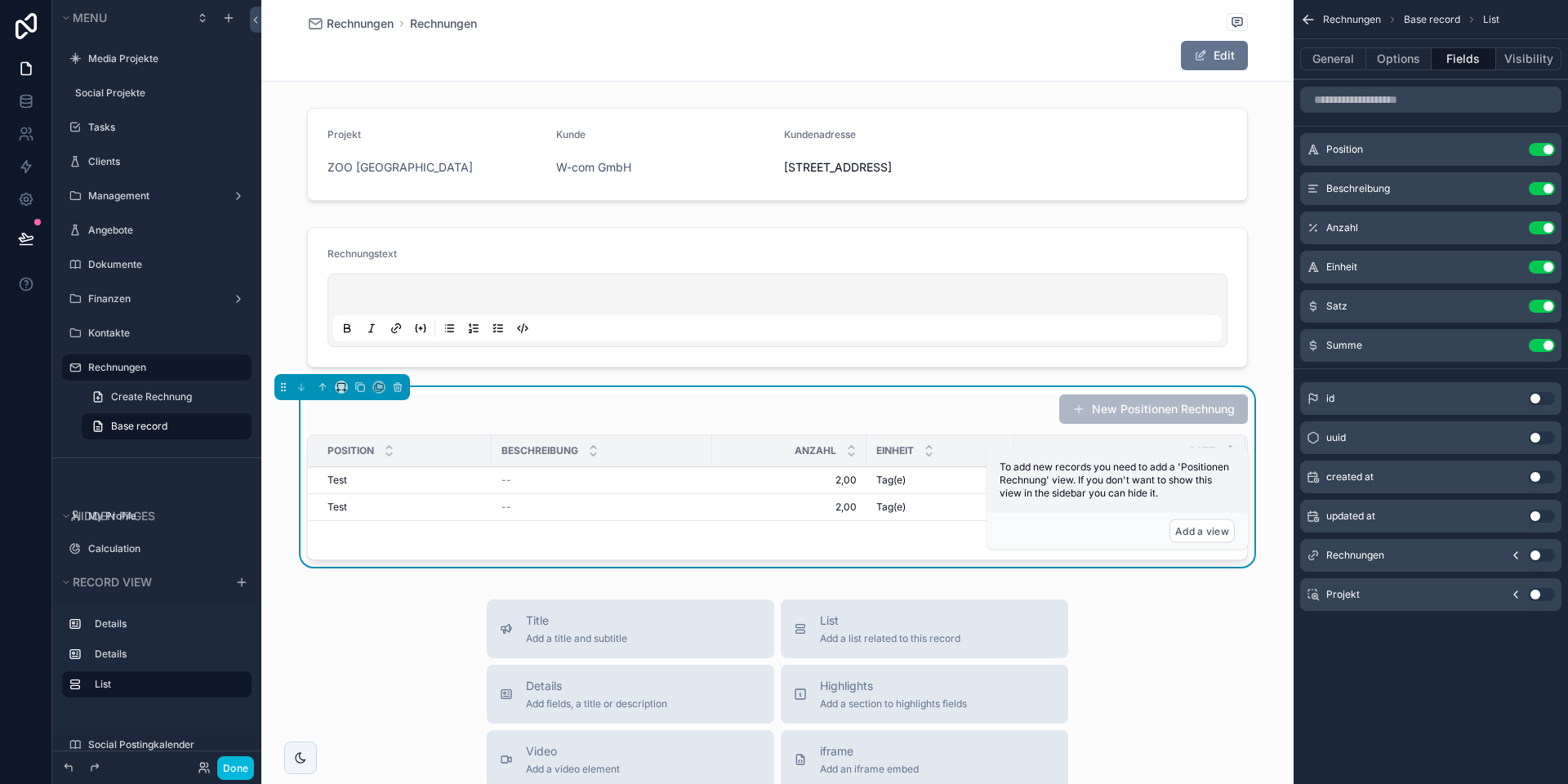
click at [1516, 556] on icon "scrollable content" at bounding box center [1515, 555] width 13 height 13
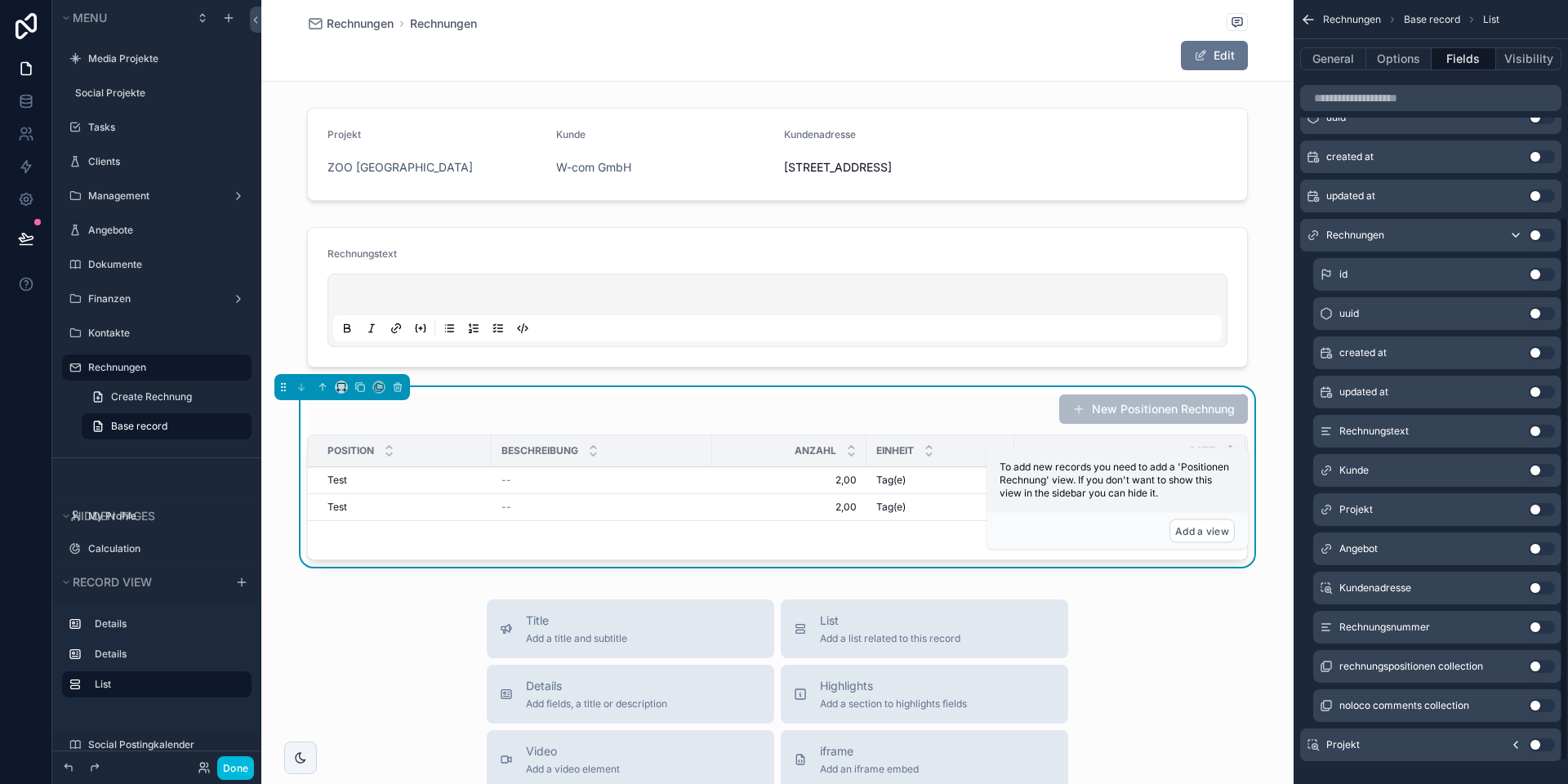
scroll to position [310, 0]
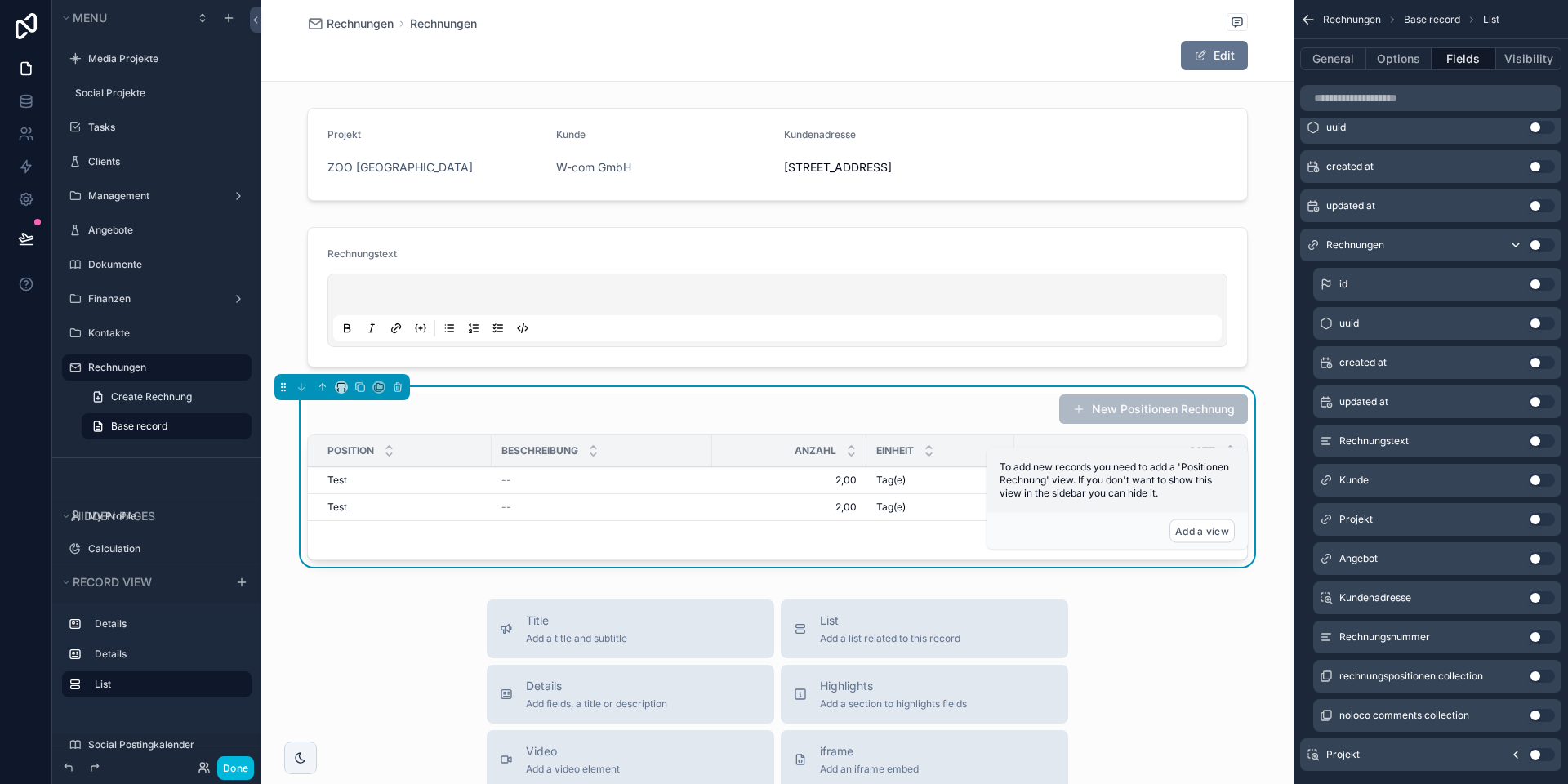
click at [1538, 639] on button "Use setting" at bounding box center [1541, 637] width 26 height 13
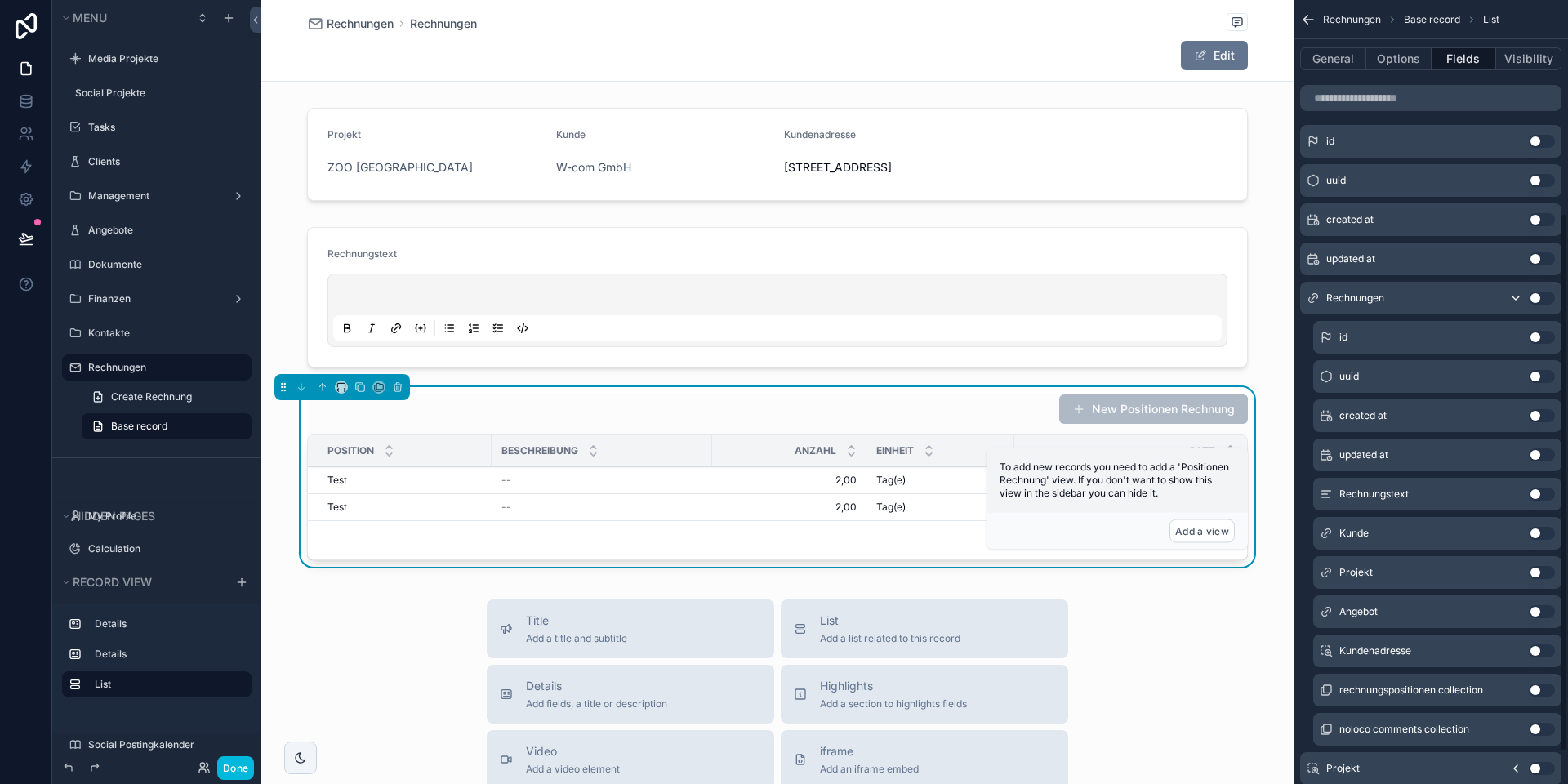
click at [1201, 531] on button "Add a view" at bounding box center [1202, 531] width 65 height 24
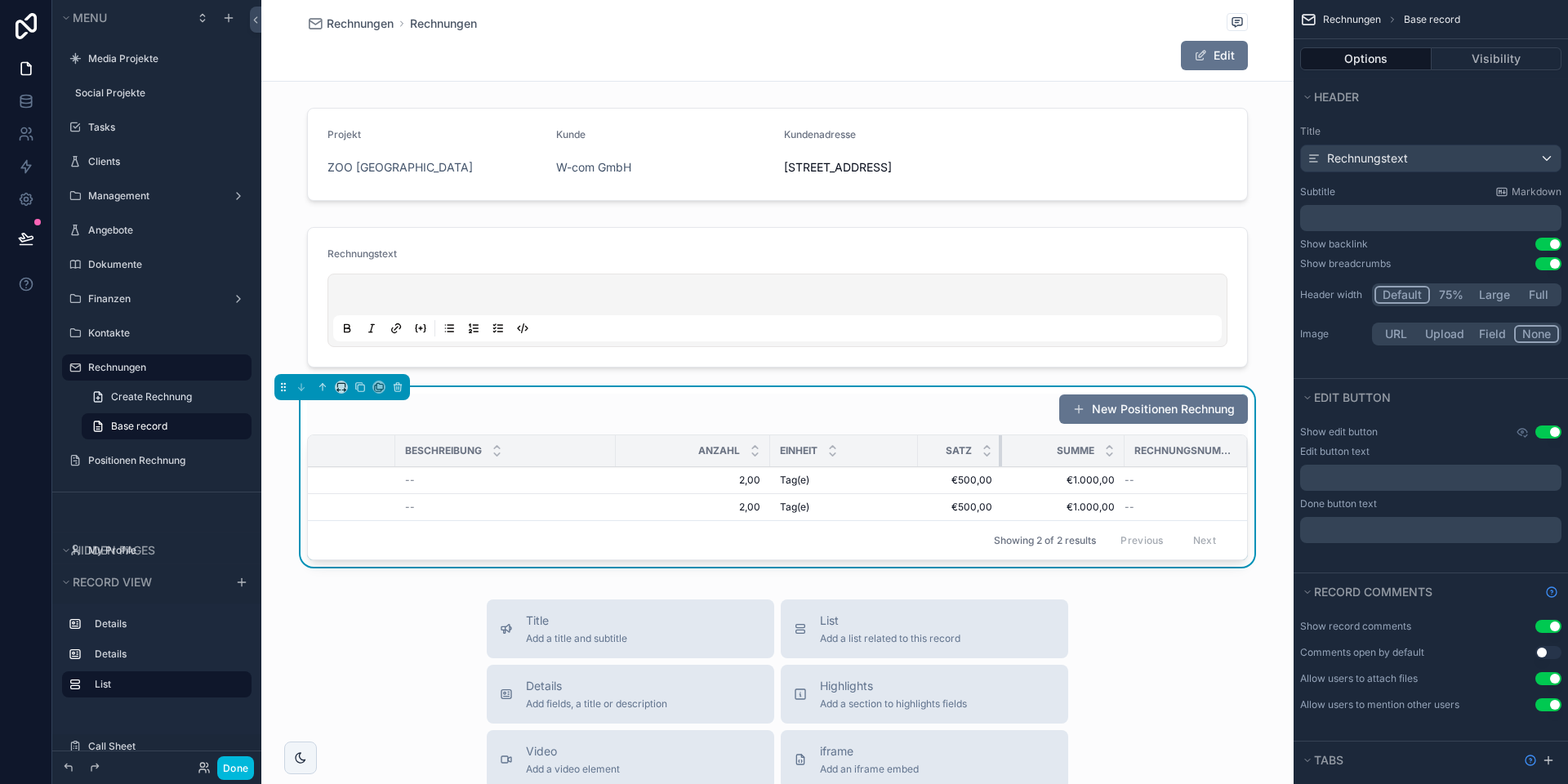
scroll to position [0, 78]
drag, startPoint x: 1026, startPoint y: 471, endPoint x: 769, endPoint y: 471, distance: 257.0
click at [769, 467] on tr "Position Beschreibung Anzahl Einheit Satz Summe Rechnungsnummer" at bounding box center [738, 451] width 1017 height 32
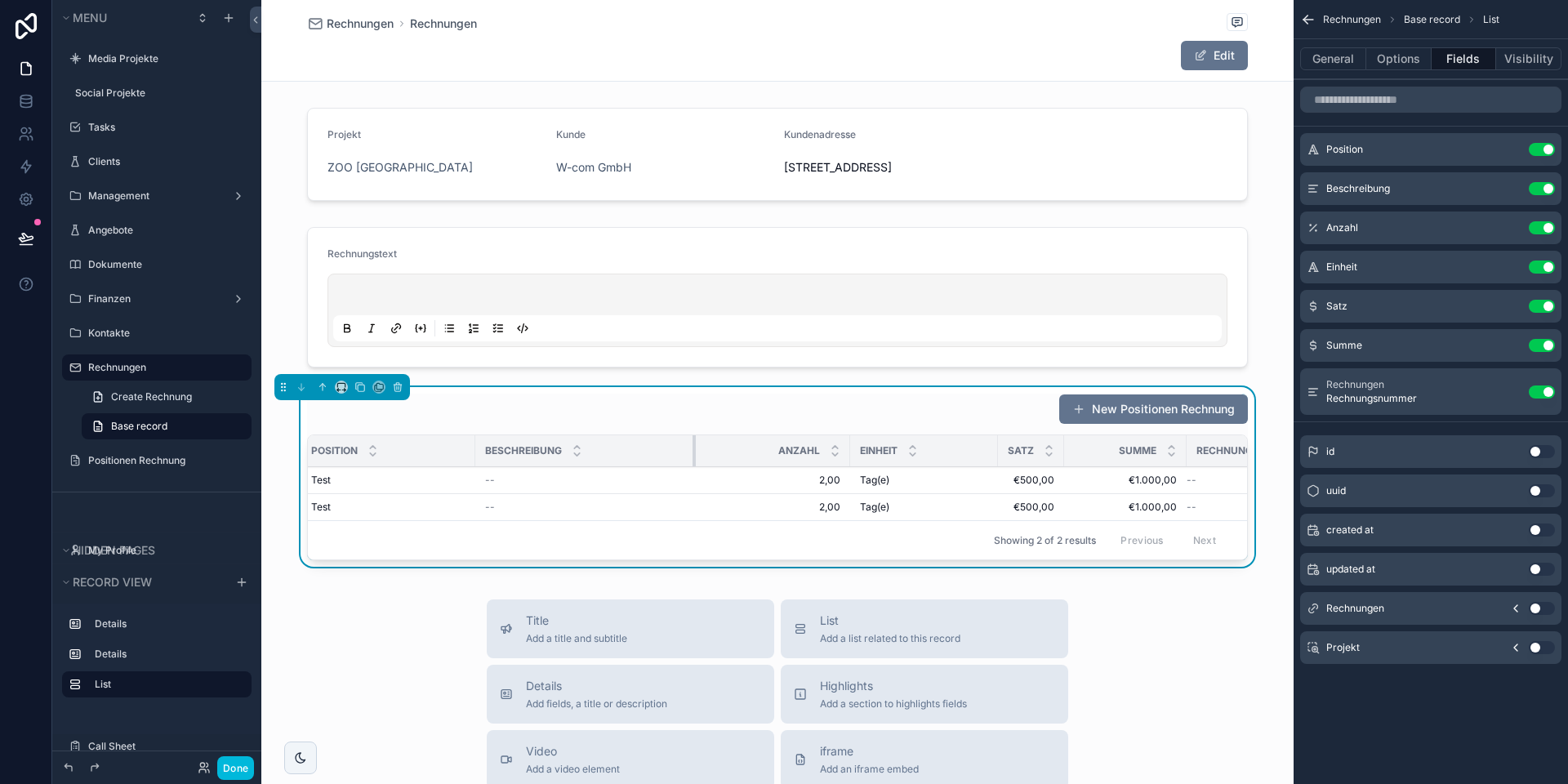
scroll to position [0, 0]
drag, startPoint x: 487, startPoint y: 470, endPoint x: 447, endPoint y: 471, distance: 40.0
click at [442, 467] on th "Position" at bounding box center [378, 451] width 141 height 32
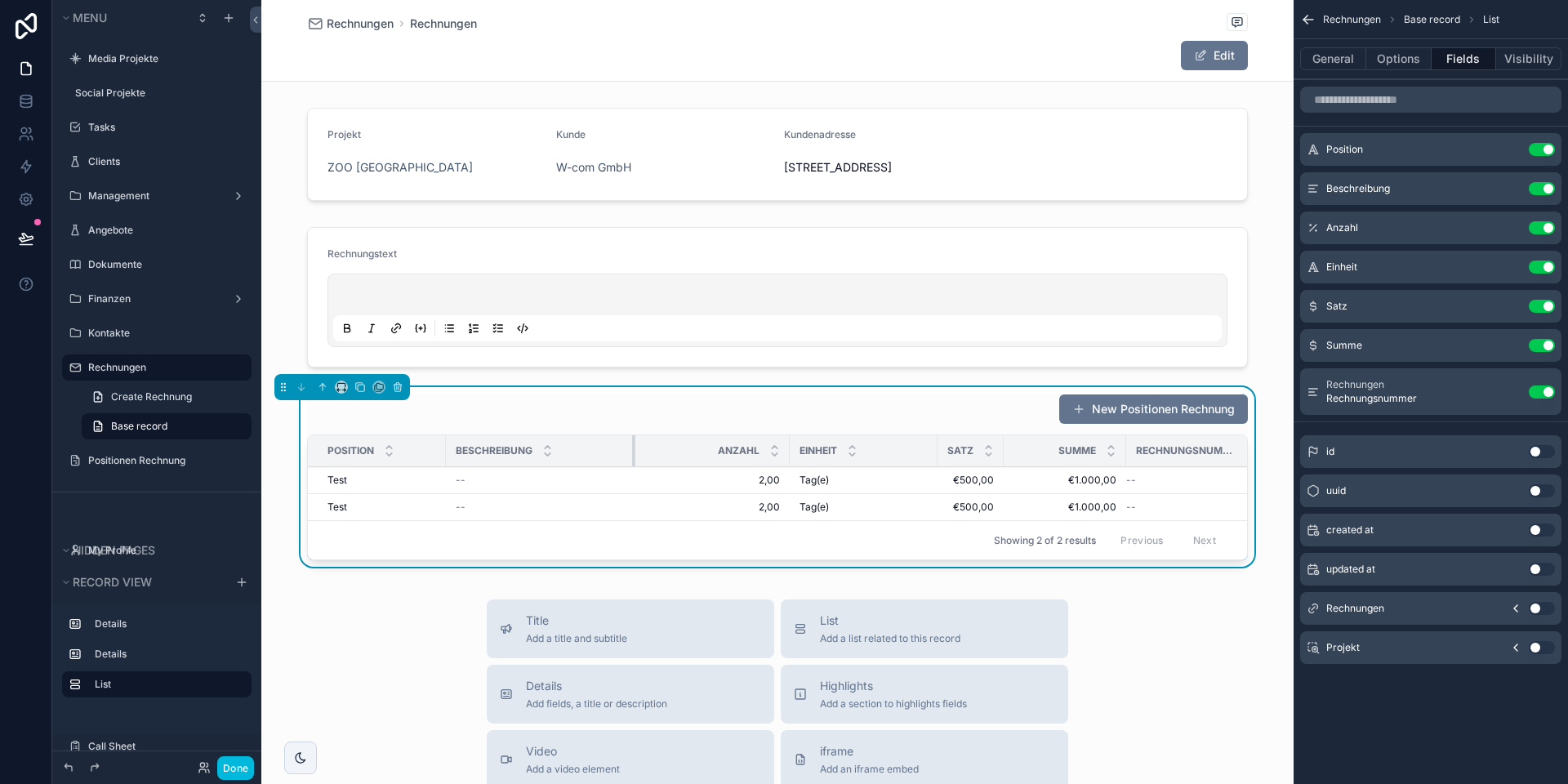
drag, startPoint x: 663, startPoint y: 465, endPoint x: 633, endPoint y: 465, distance: 30.0
click at [632, 466] on div "scrollable content" at bounding box center [635, 450] width 7 height 31
drag, startPoint x: 934, startPoint y: 466, endPoint x: 911, endPoint y: 471, distance: 23.5
click at [911, 466] on div "scrollable content" at bounding box center [912, 450] width 7 height 31
drag, startPoint x: 976, startPoint y: 471, endPoint x: 1013, endPoint y: 472, distance: 37.0
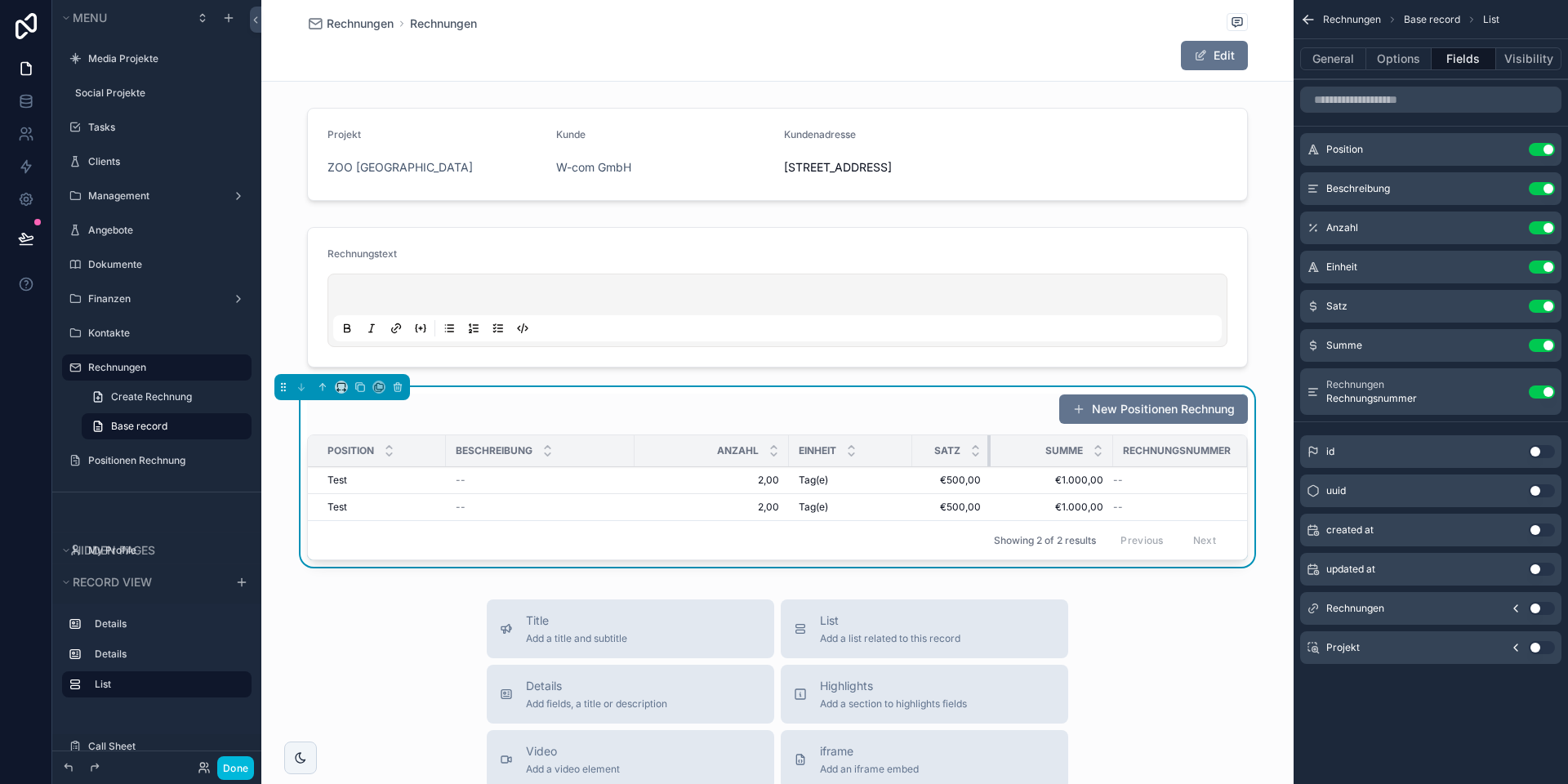
click at [1013, 467] on tr "Position Beschreibung Anzahl Einheit Satz Summe Rechnungsnummer" at bounding box center [777, 451] width 938 height 32
click at [1540, 390] on button "Use setting" at bounding box center [1541, 392] width 26 height 13
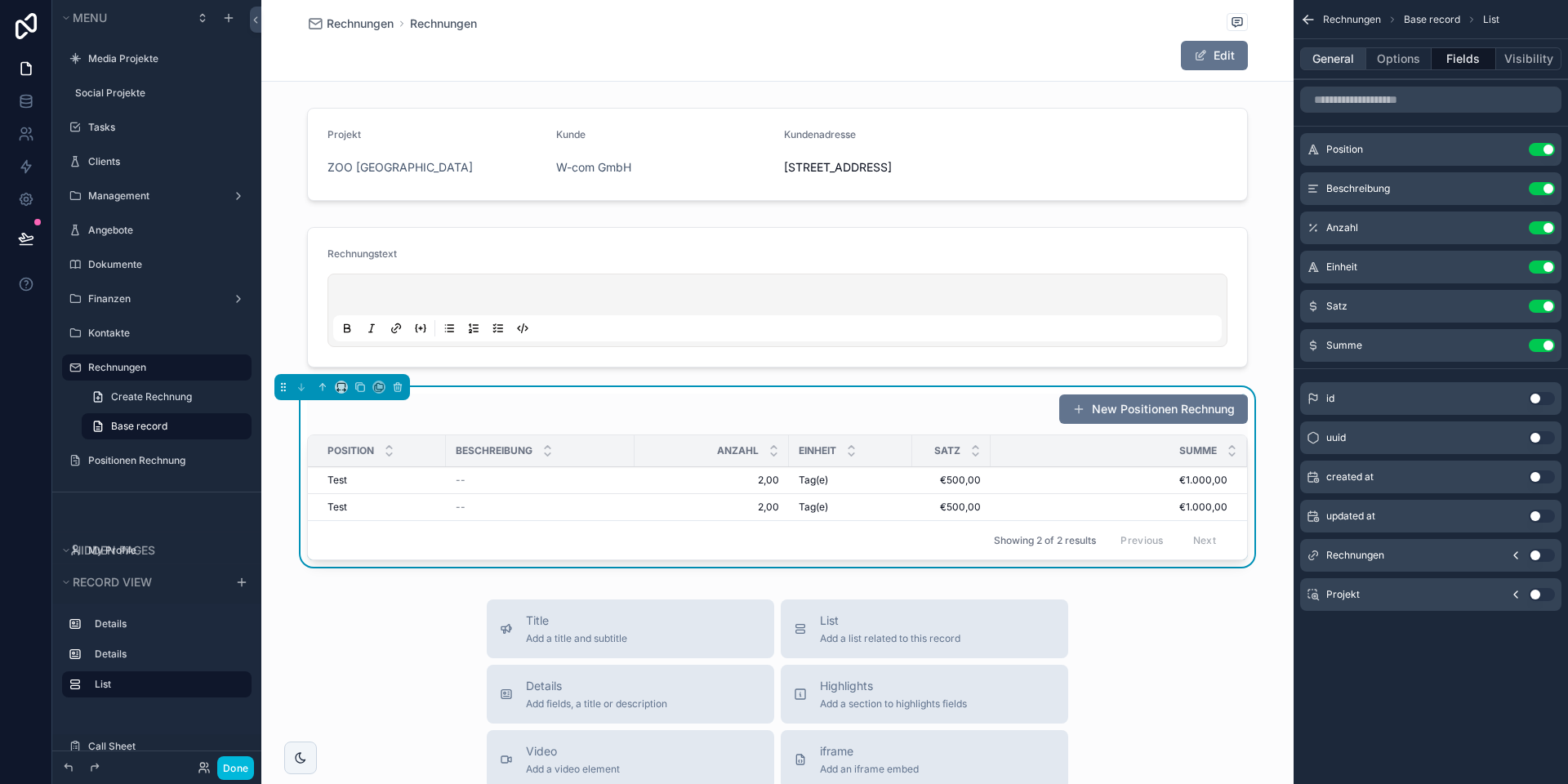
click at [1352, 52] on button "General" at bounding box center [1332, 58] width 66 height 23
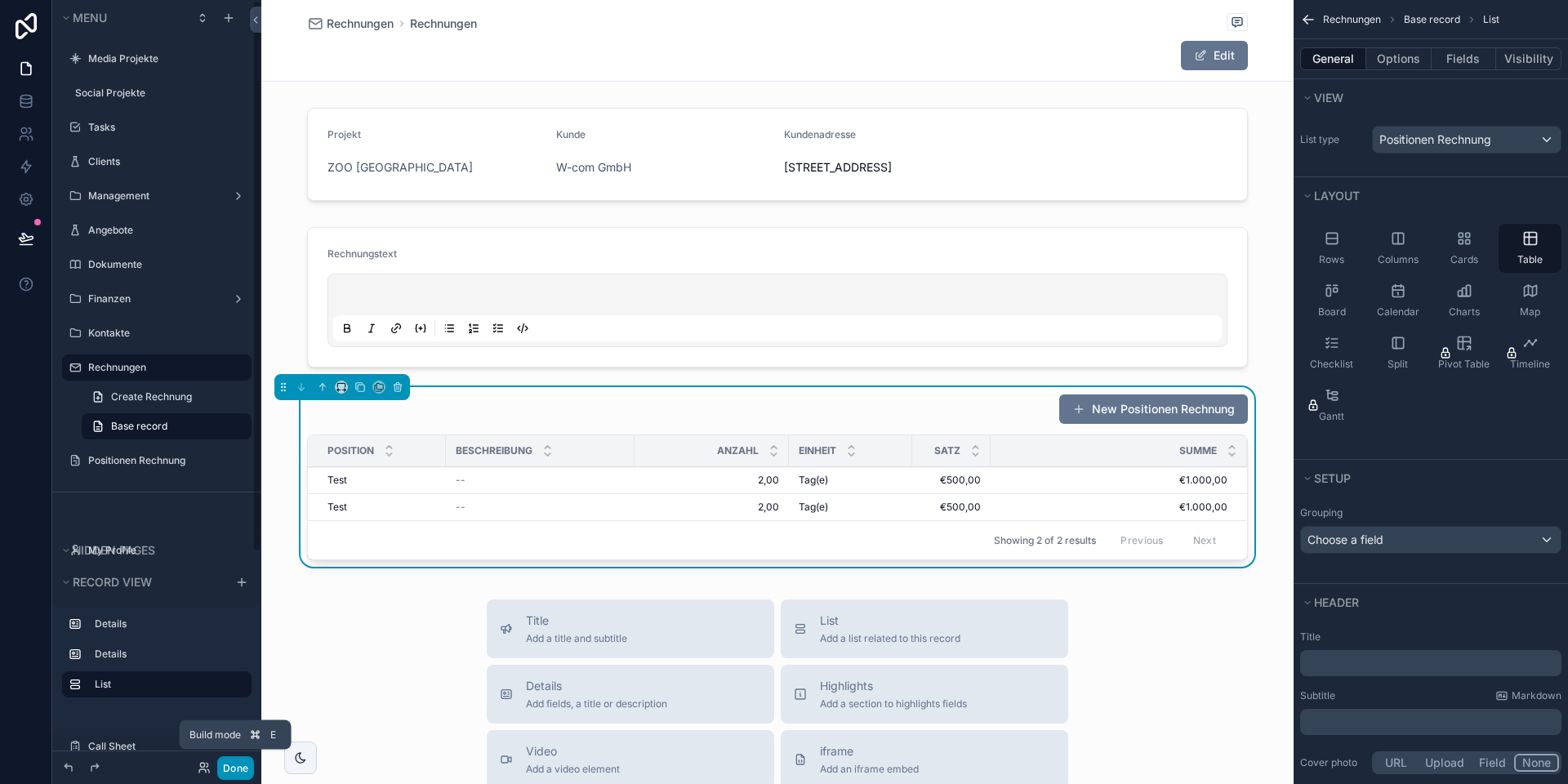
click at [239, 770] on button "Done" at bounding box center [235, 768] width 37 height 24
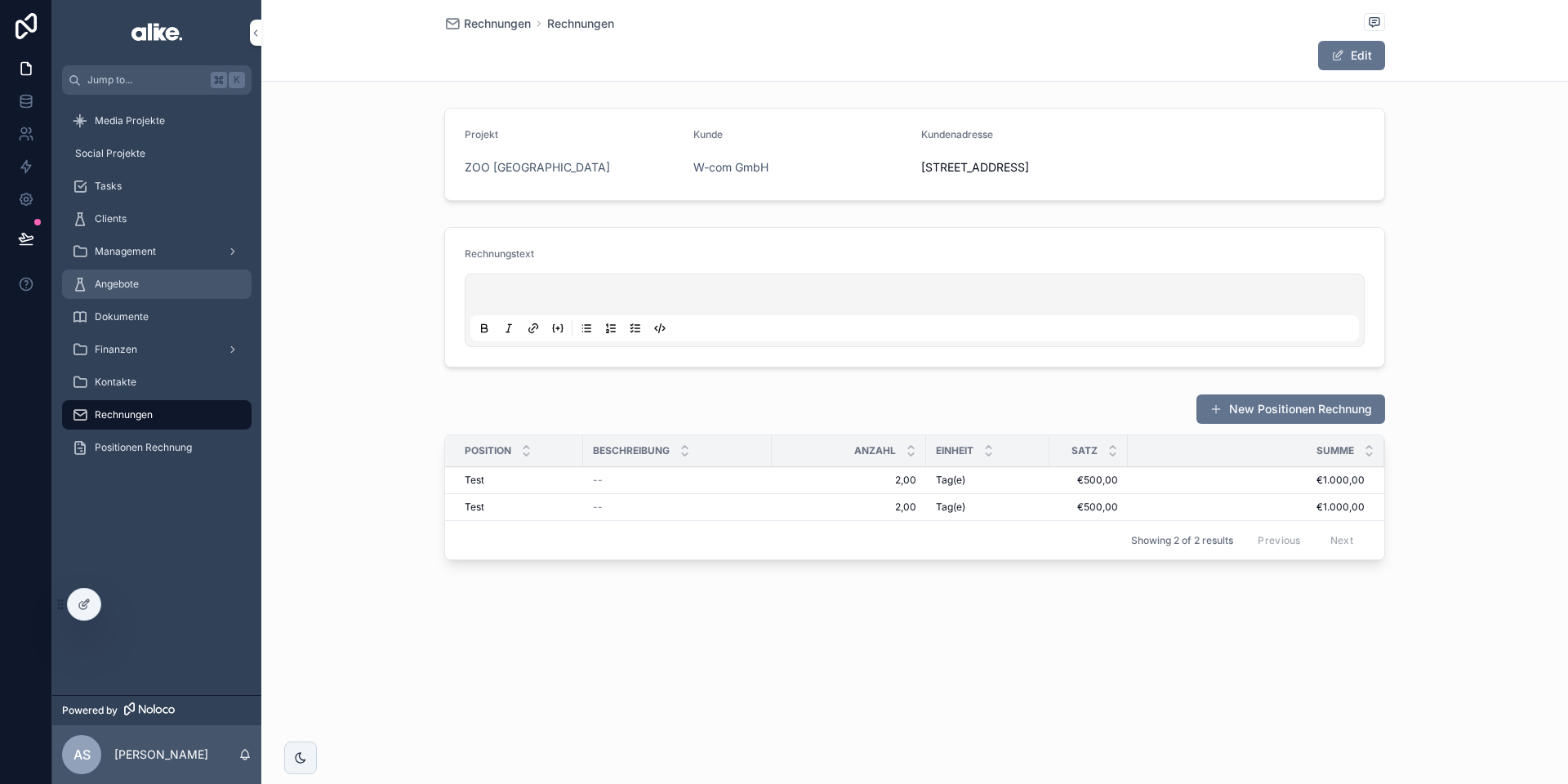
click at [135, 289] on span "Angebote" at bounding box center [116, 283] width 44 height 13
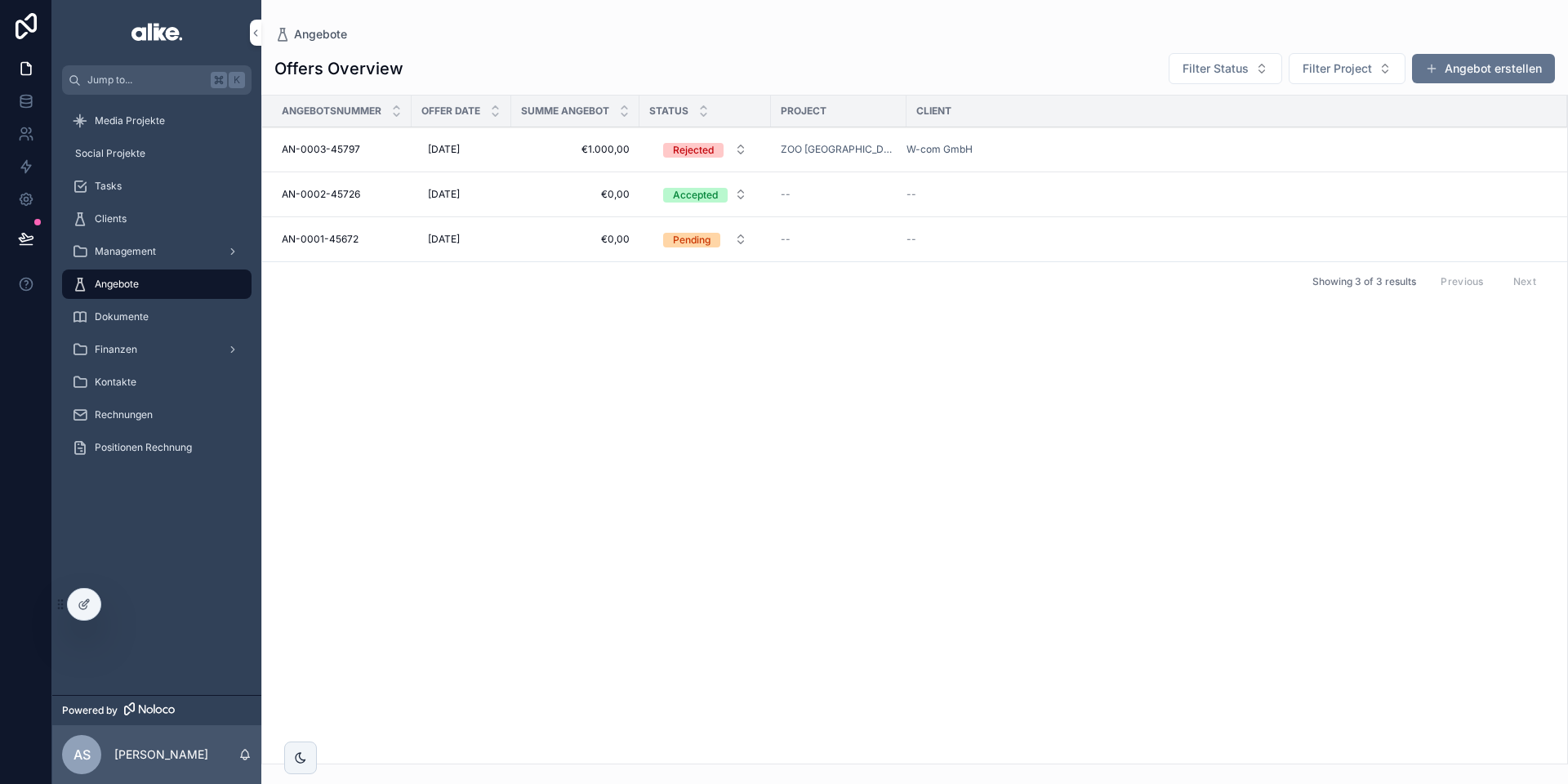
drag, startPoint x: 88, startPoint y: 607, endPoint x: 138, endPoint y: 585, distance: 54.6
click at [86, 609] on icon at bounding box center [84, 604] width 13 height 13
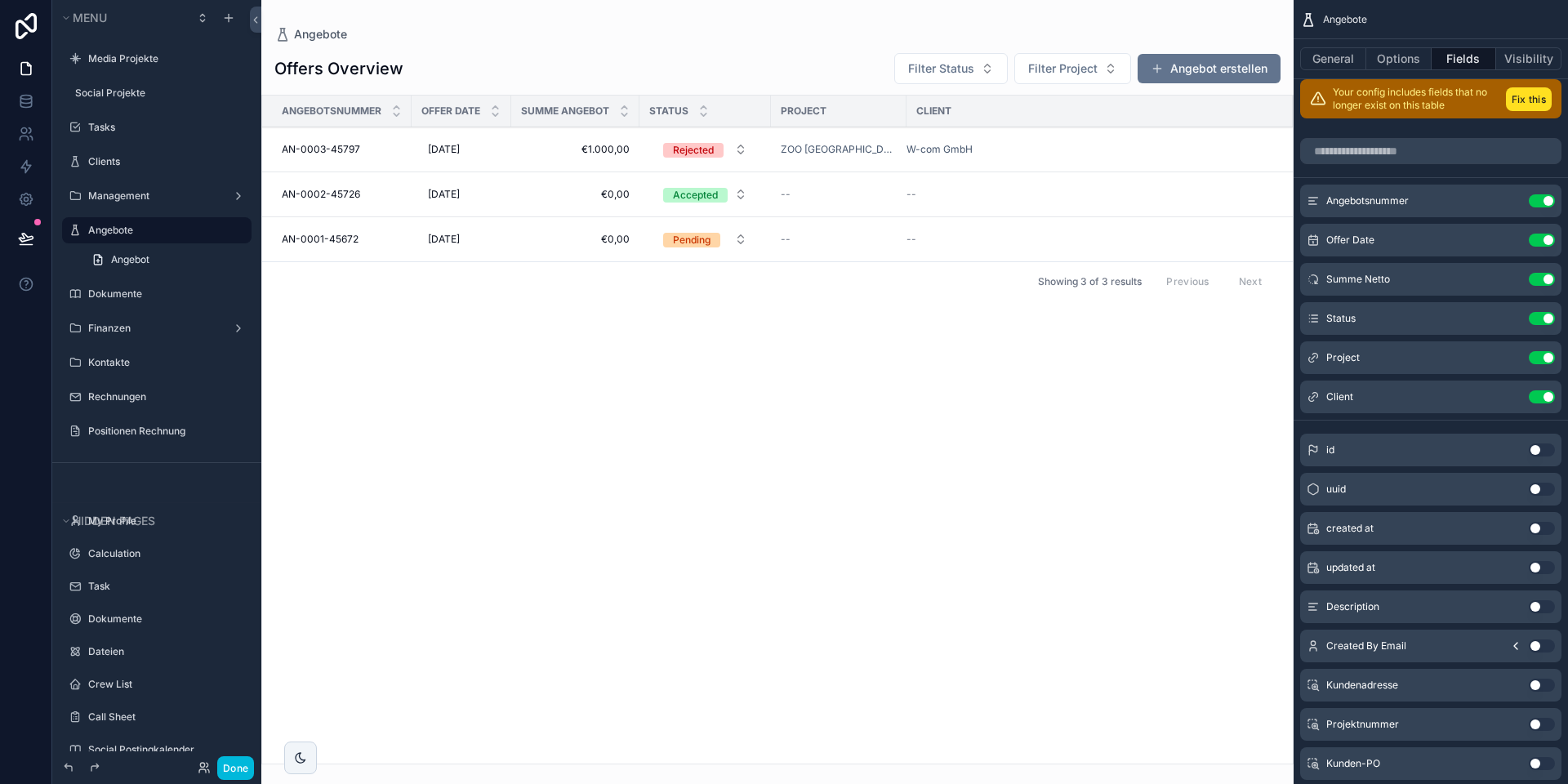
click at [525, 154] on div "scrollable content" at bounding box center [778, 392] width 1032 height 784
click at [530, 146] on span "€1.000,00" at bounding box center [575, 149] width 109 height 13
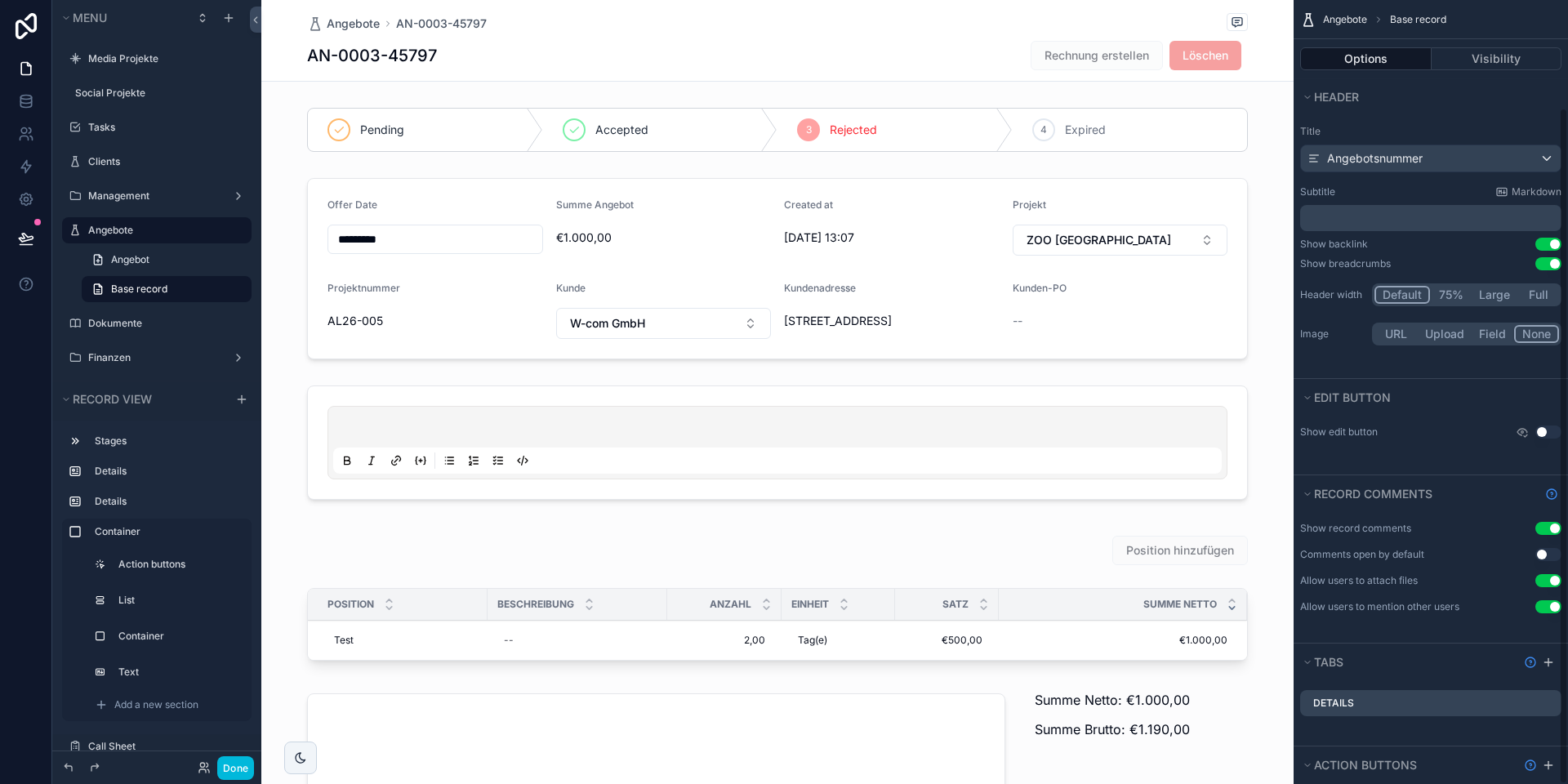
scroll to position [124, 0]
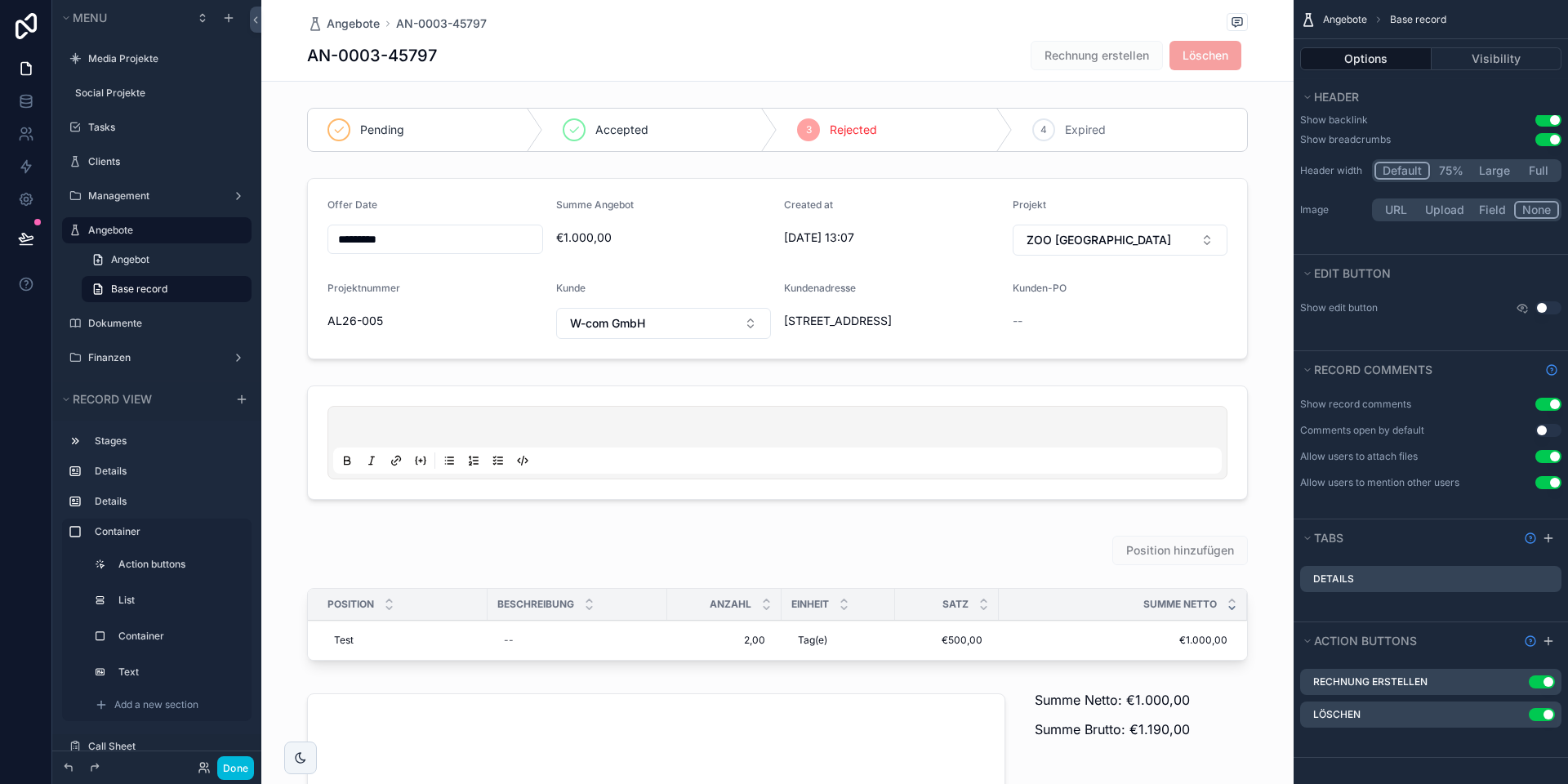
click at [0, 0] on icon "scrollable content" at bounding box center [0, 0] width 0 height 0
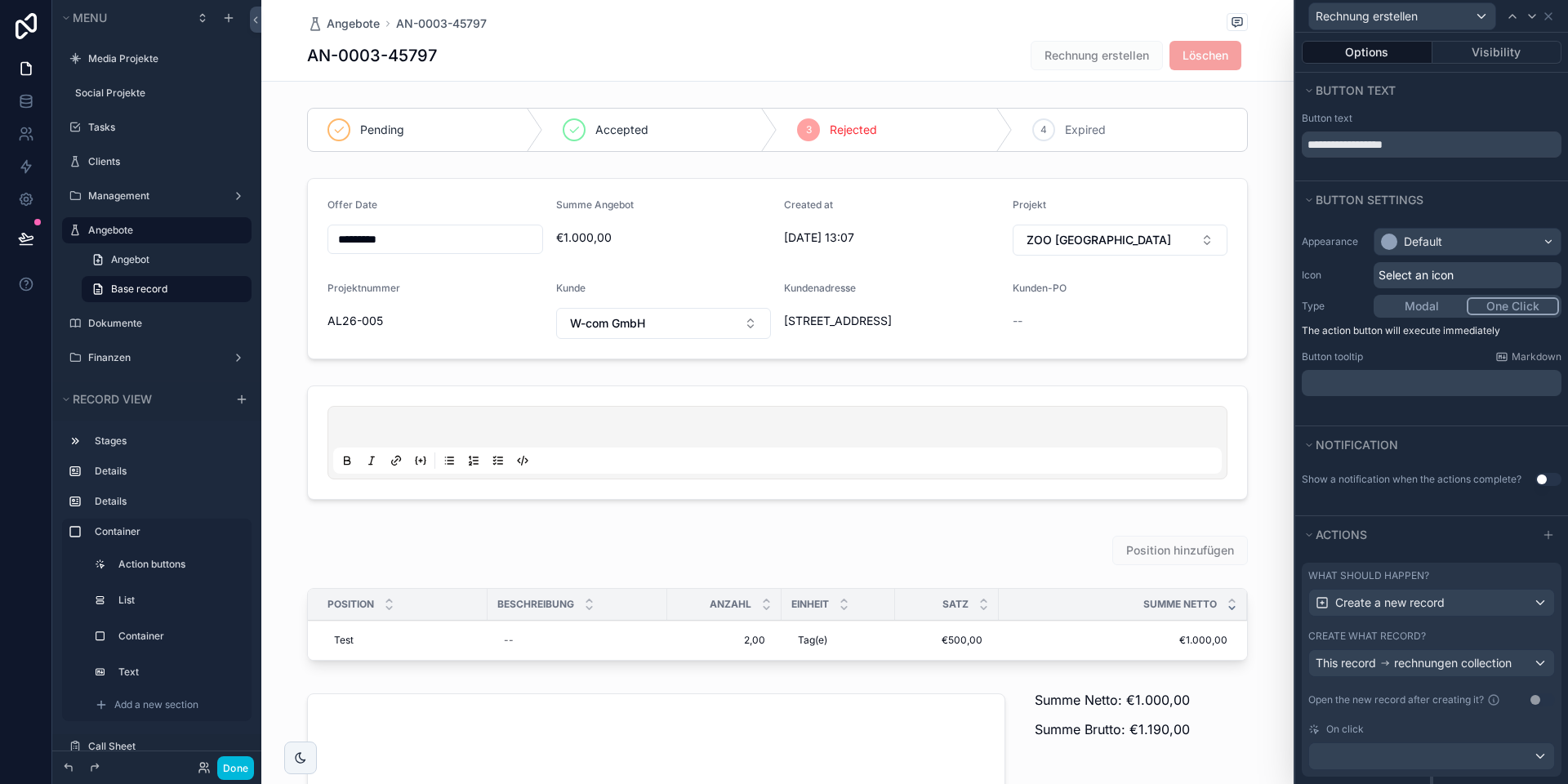
scroll to position [196, 0]
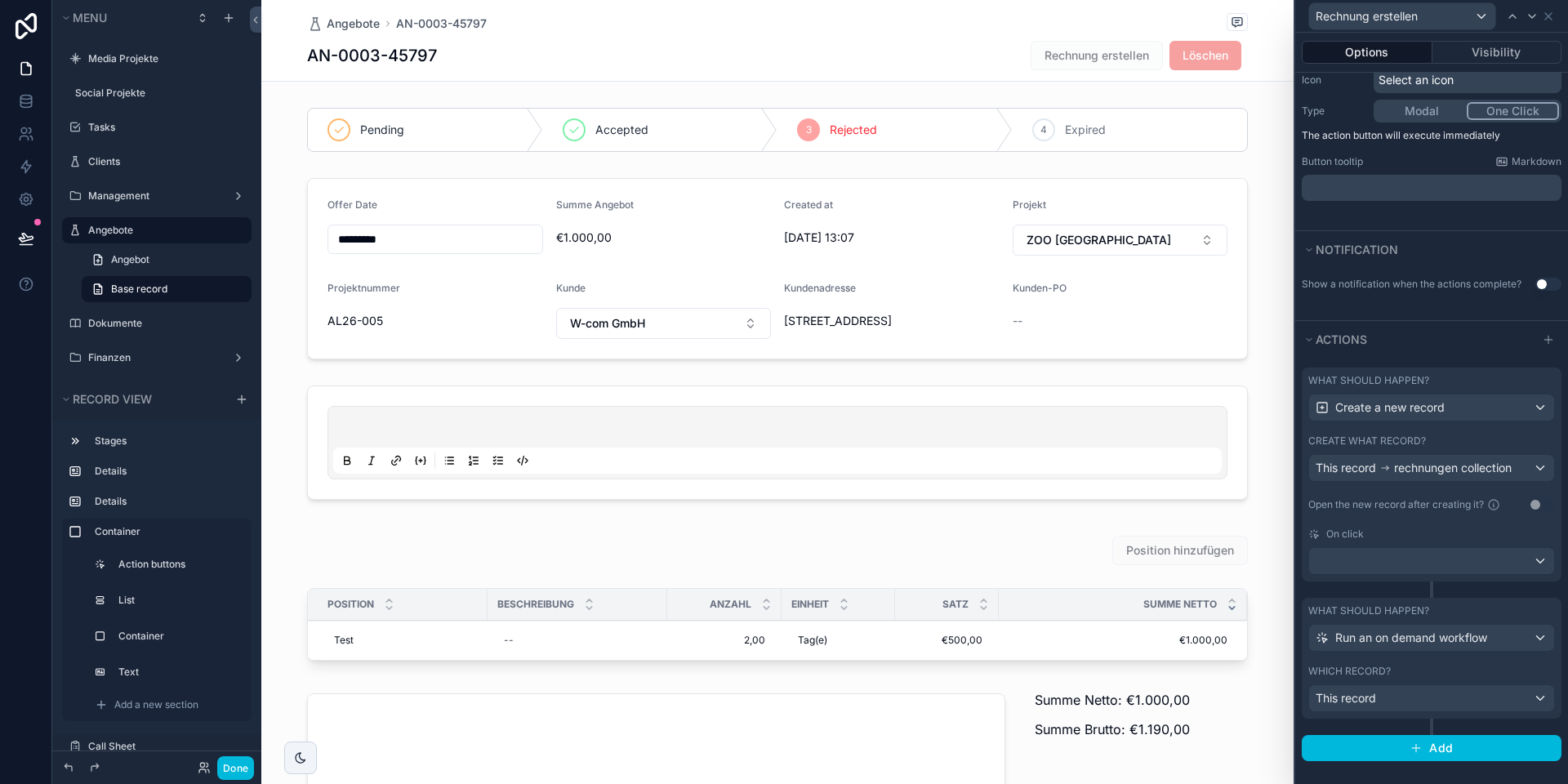
click at [1419, 531] on div "On click" at bounding box center [1431, 533] width 247 height 13
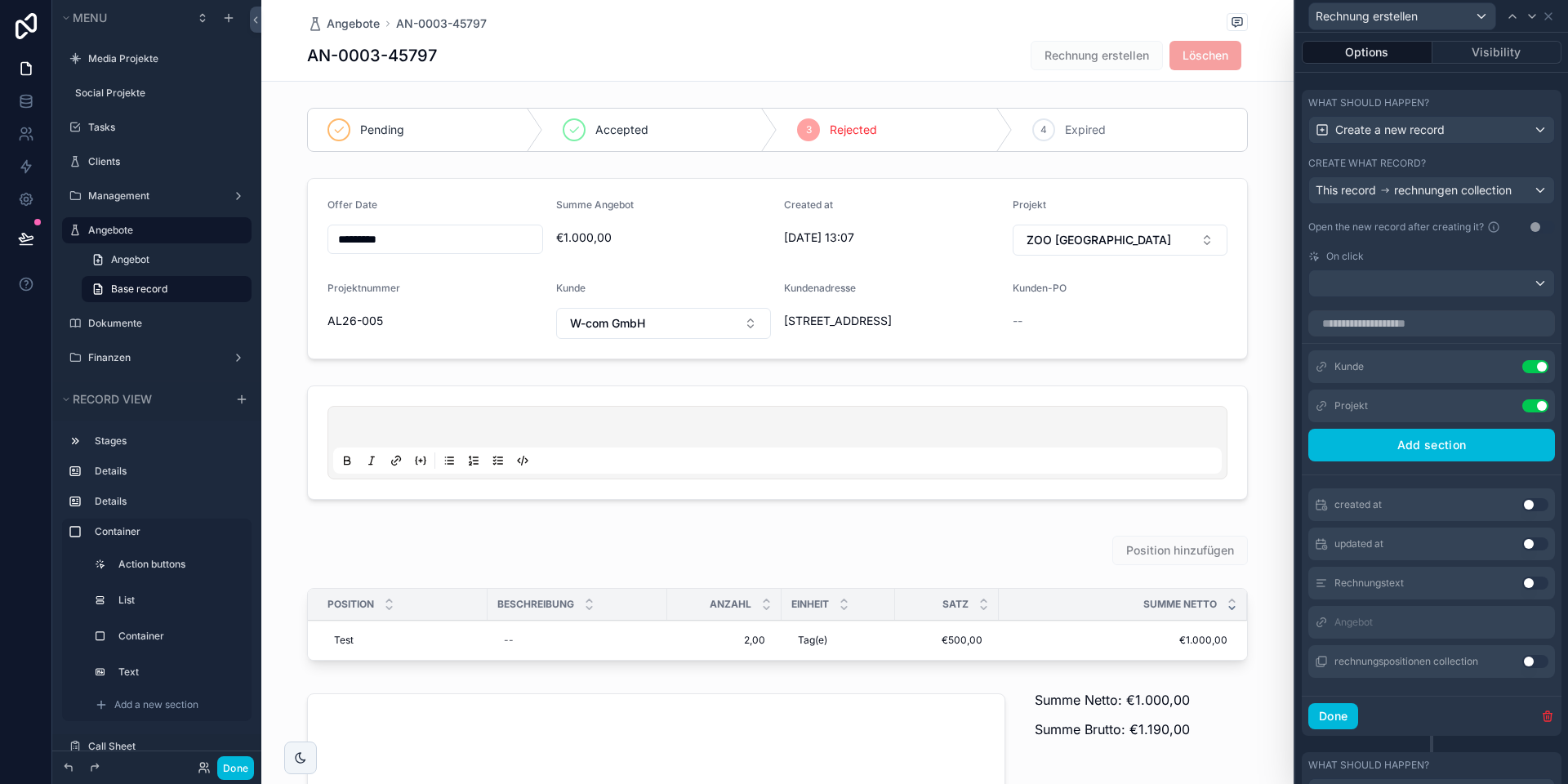
scroll to position [476, 0]
click at [1537, 658] on button "Use setting" at bounding box center [1534, 659] width 26 height 13
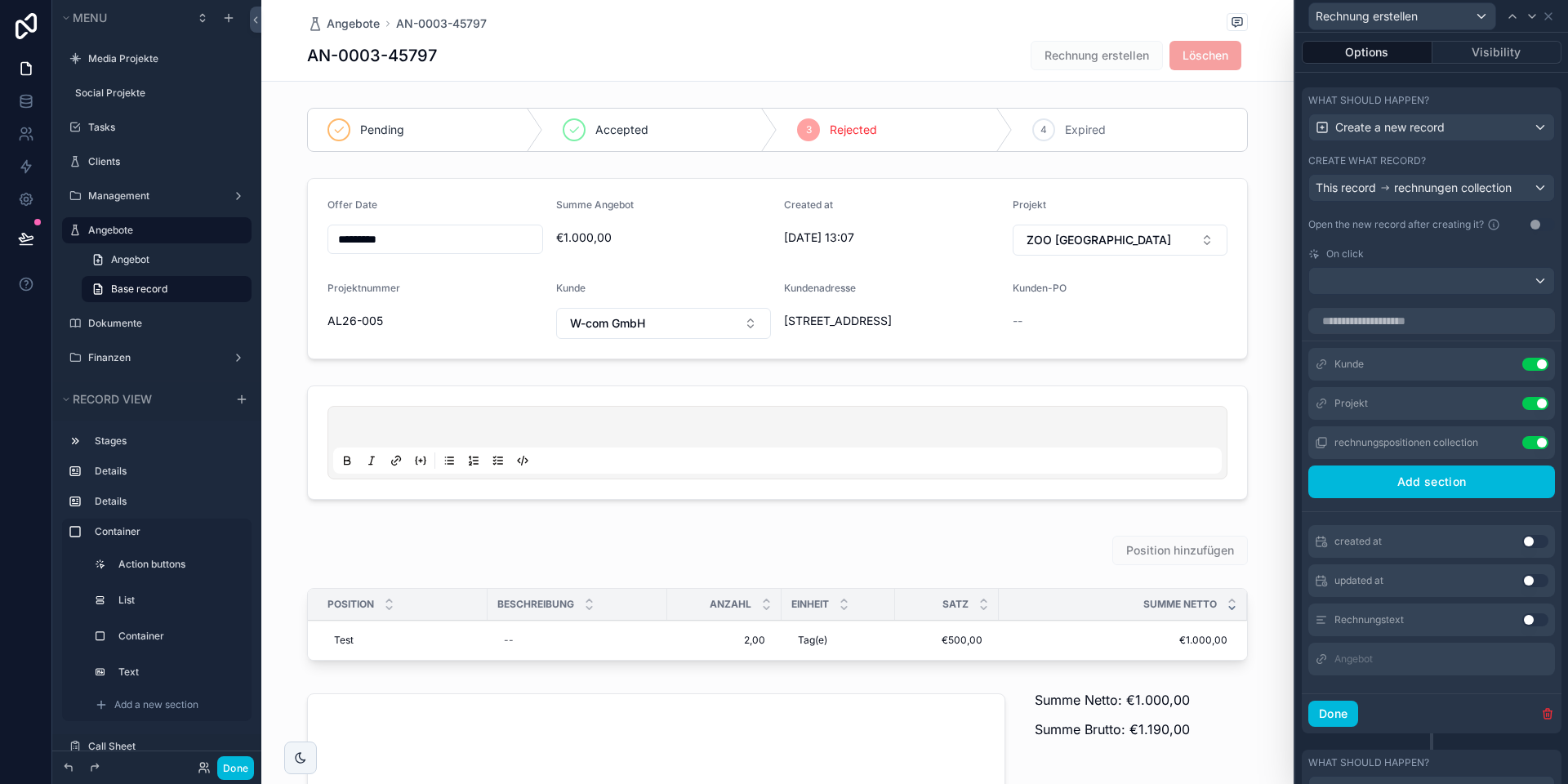
click at [0, 0] on icon at bounding box center [0, 0] width 0 height 0
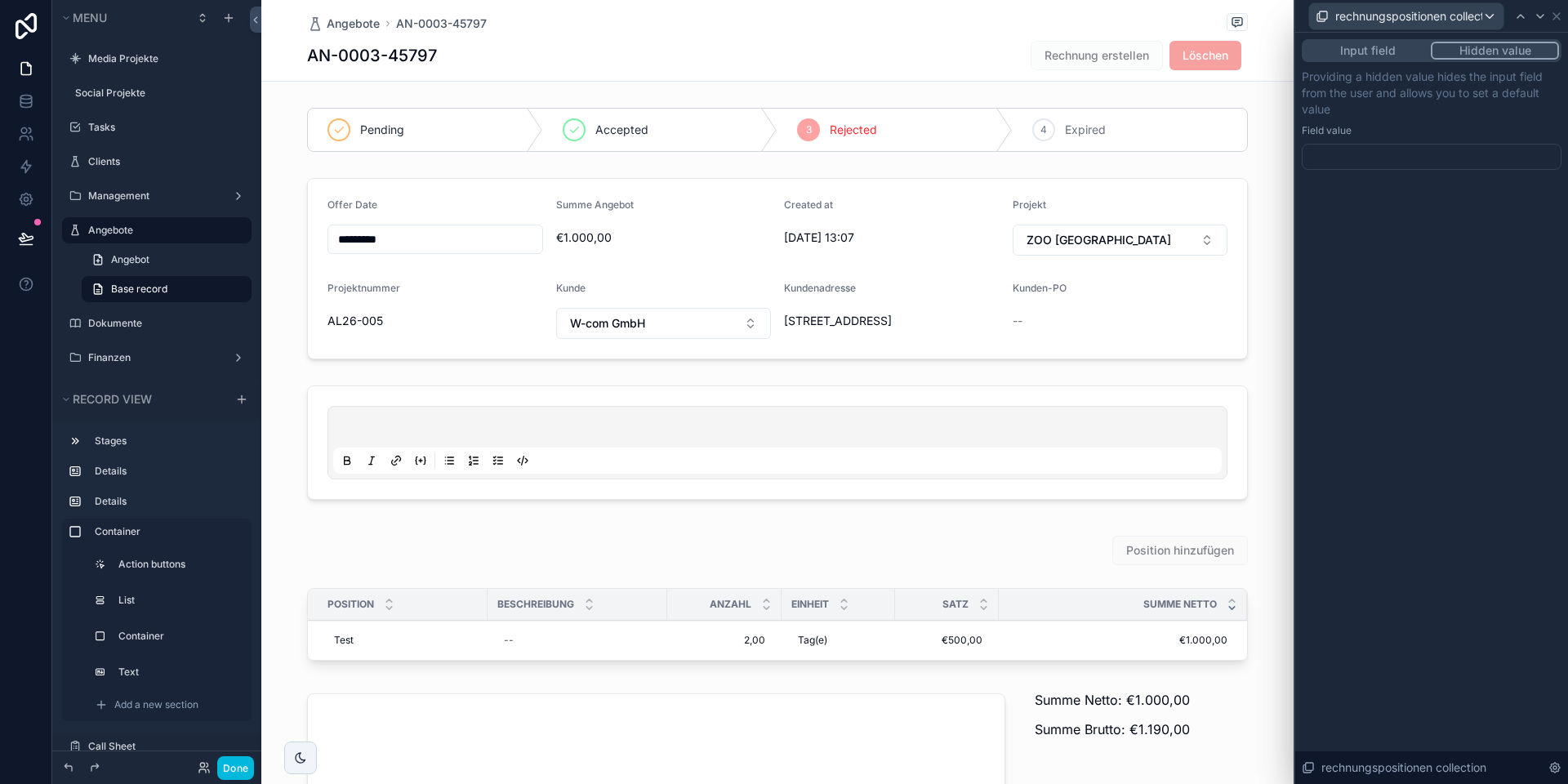
click at [1360, 154] on div at bounding box center [1431, 157] width 260 height 26
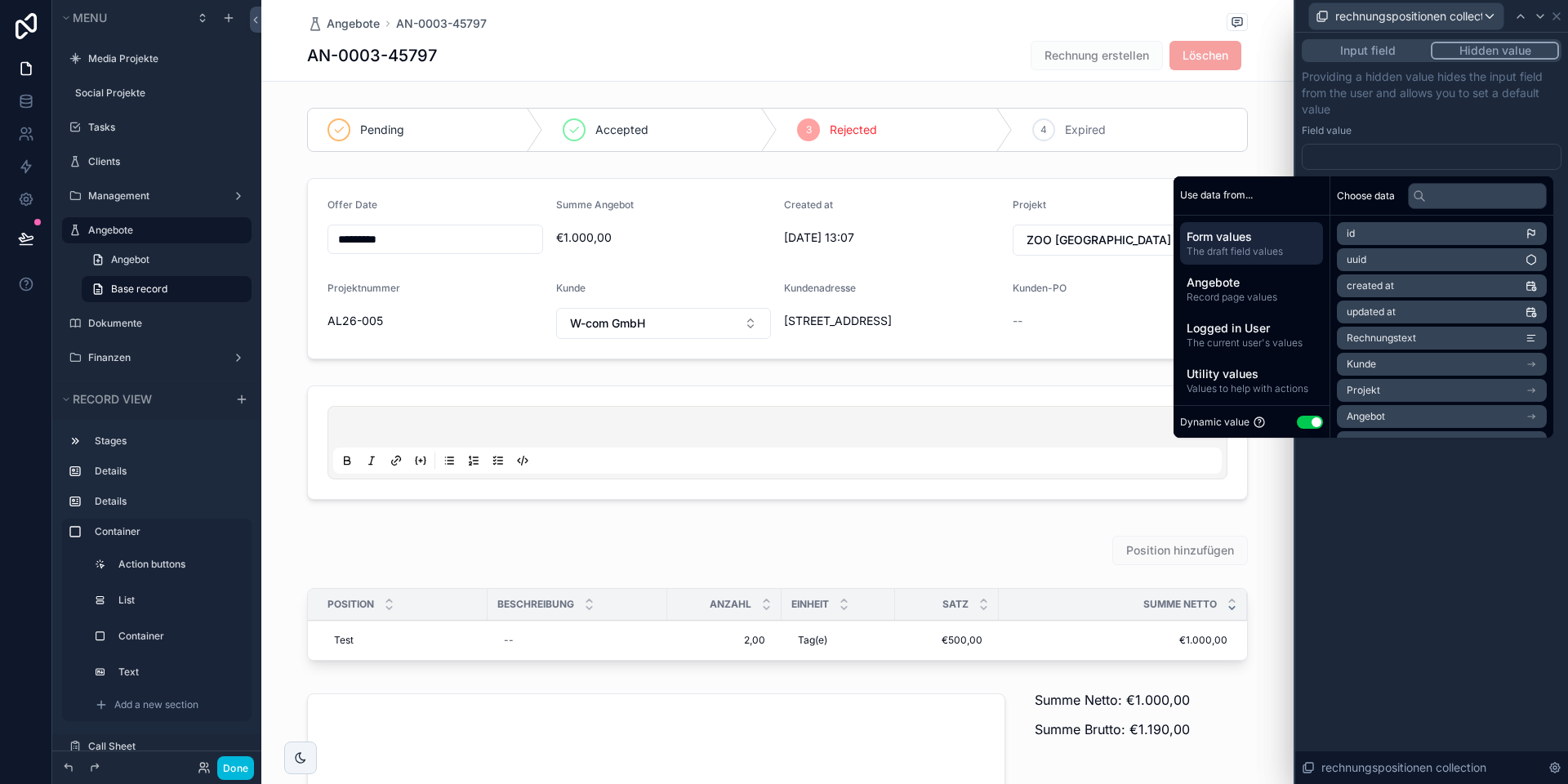
click at [1507, 99] on p "Providing a hidden value hides the input field from the user and allows you to …" at bounding box center [1431, 93] width 260 height 49
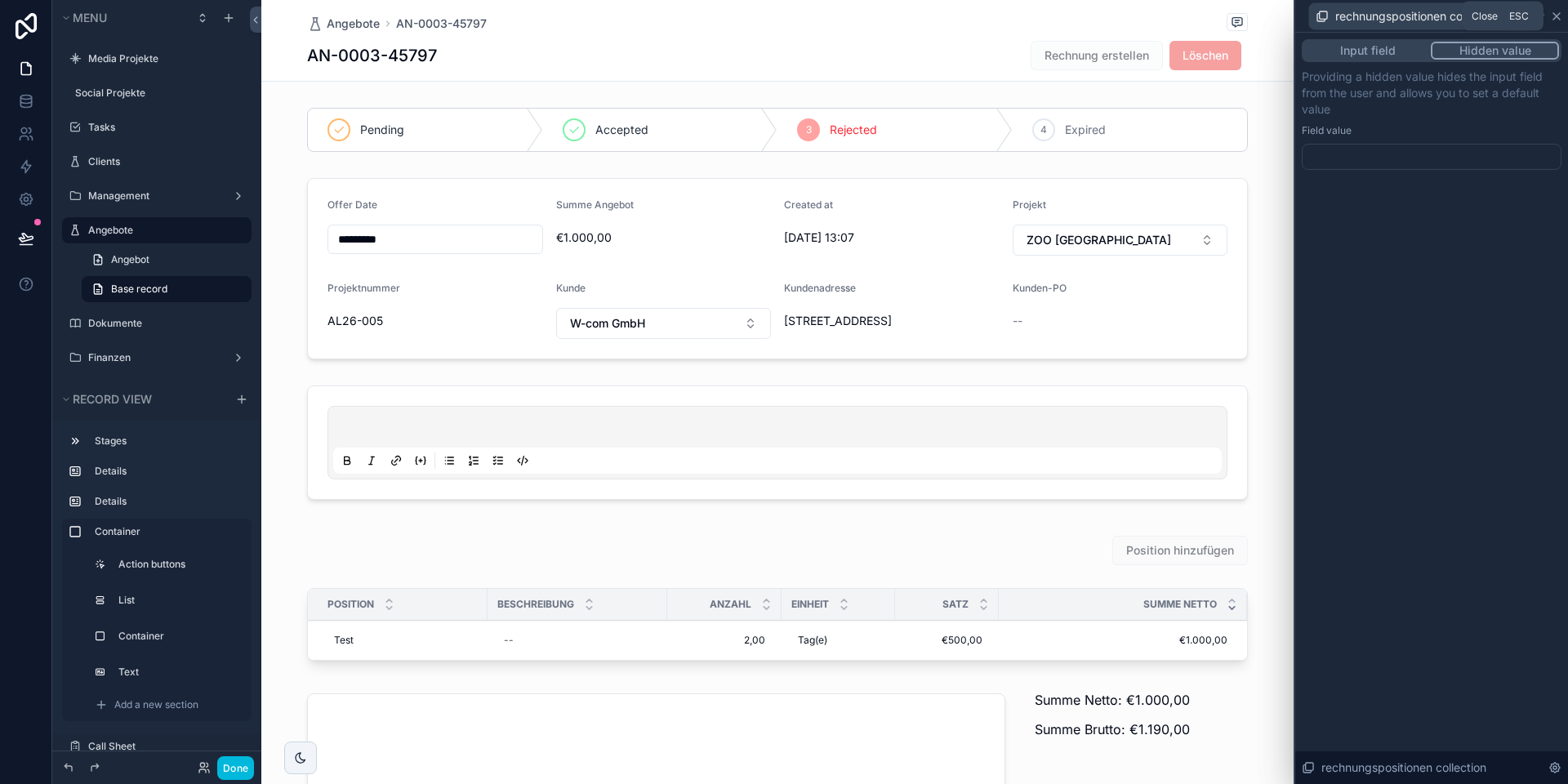
click at [1557, 18] on icon at bounding box center [1555, 16] width 13 height 13
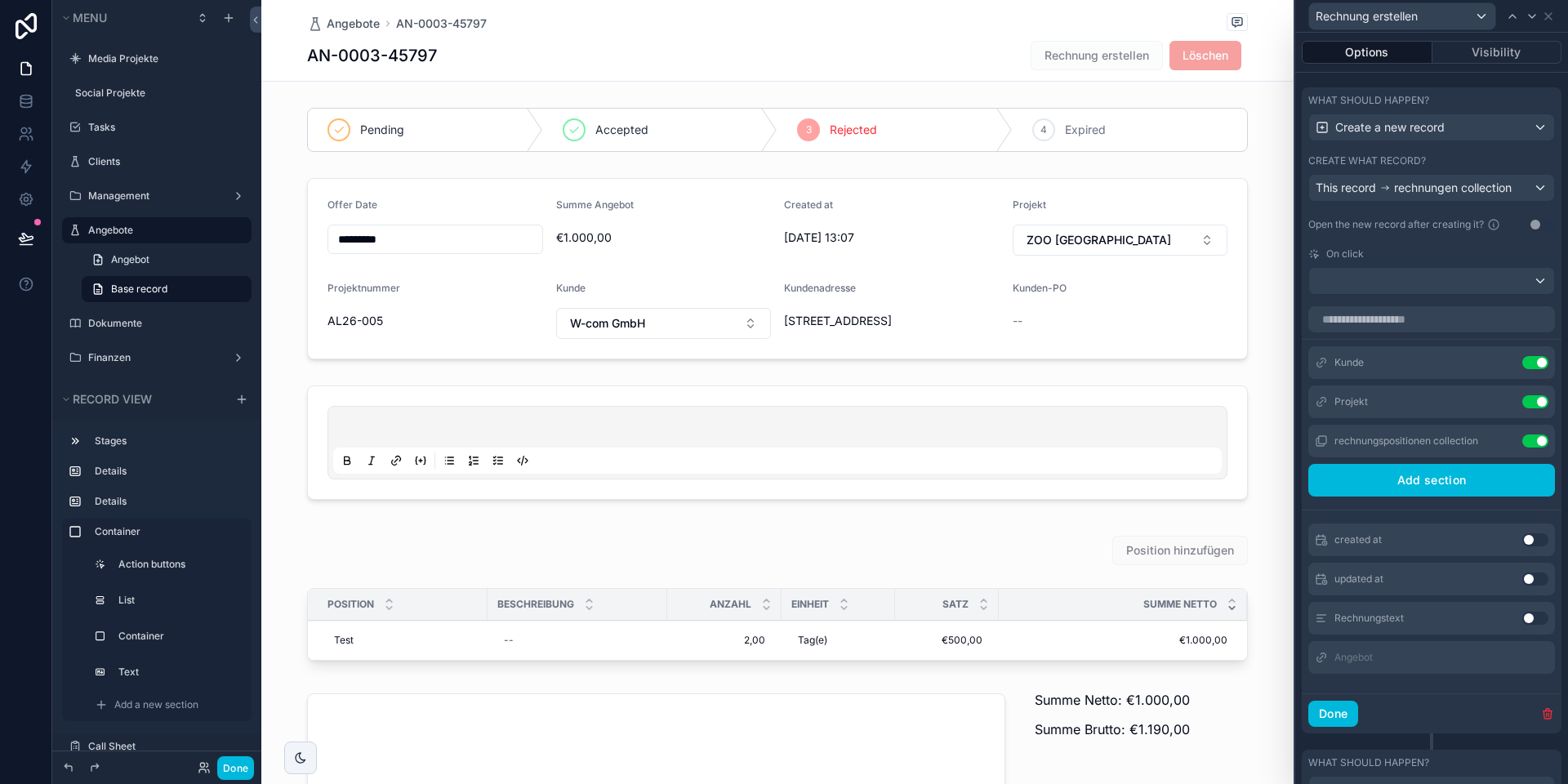
scroll to position [627, 0]
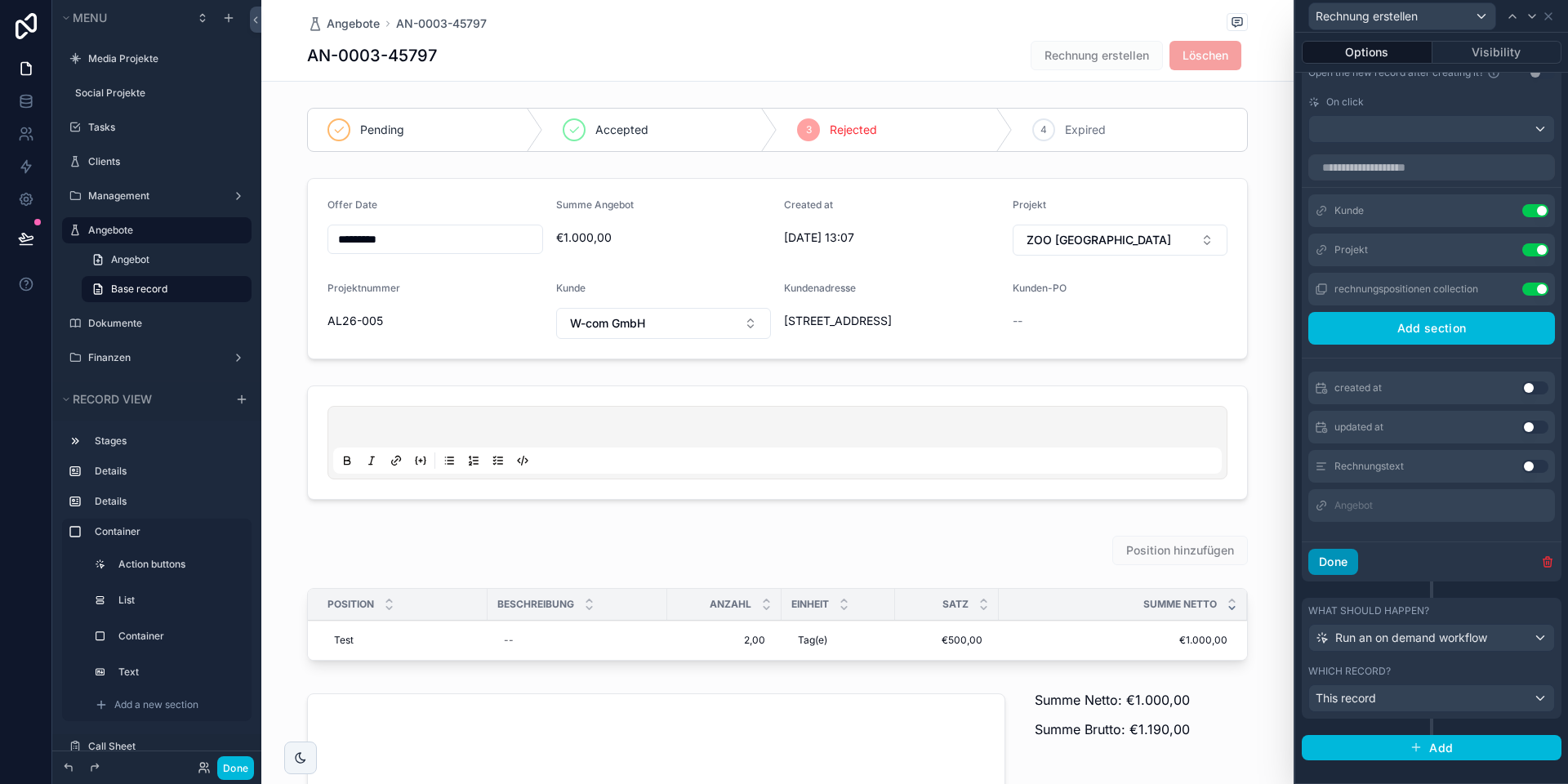
click at [1335, 564] on button "Done" at bounding box center [1332, 562] width 49 height 26
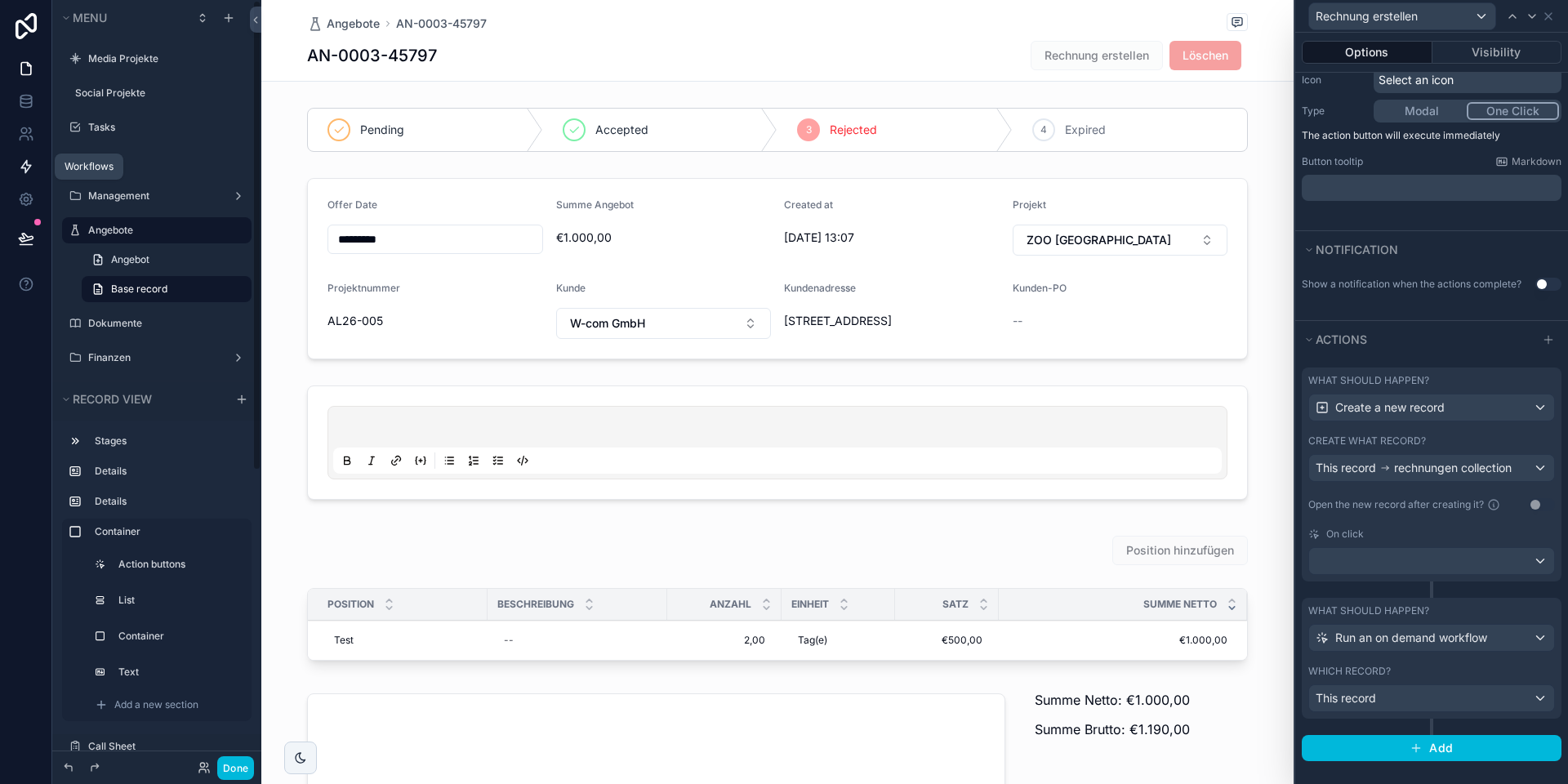
click at [15, 159] on link at bounding box center [26, 166] width 51 height 33
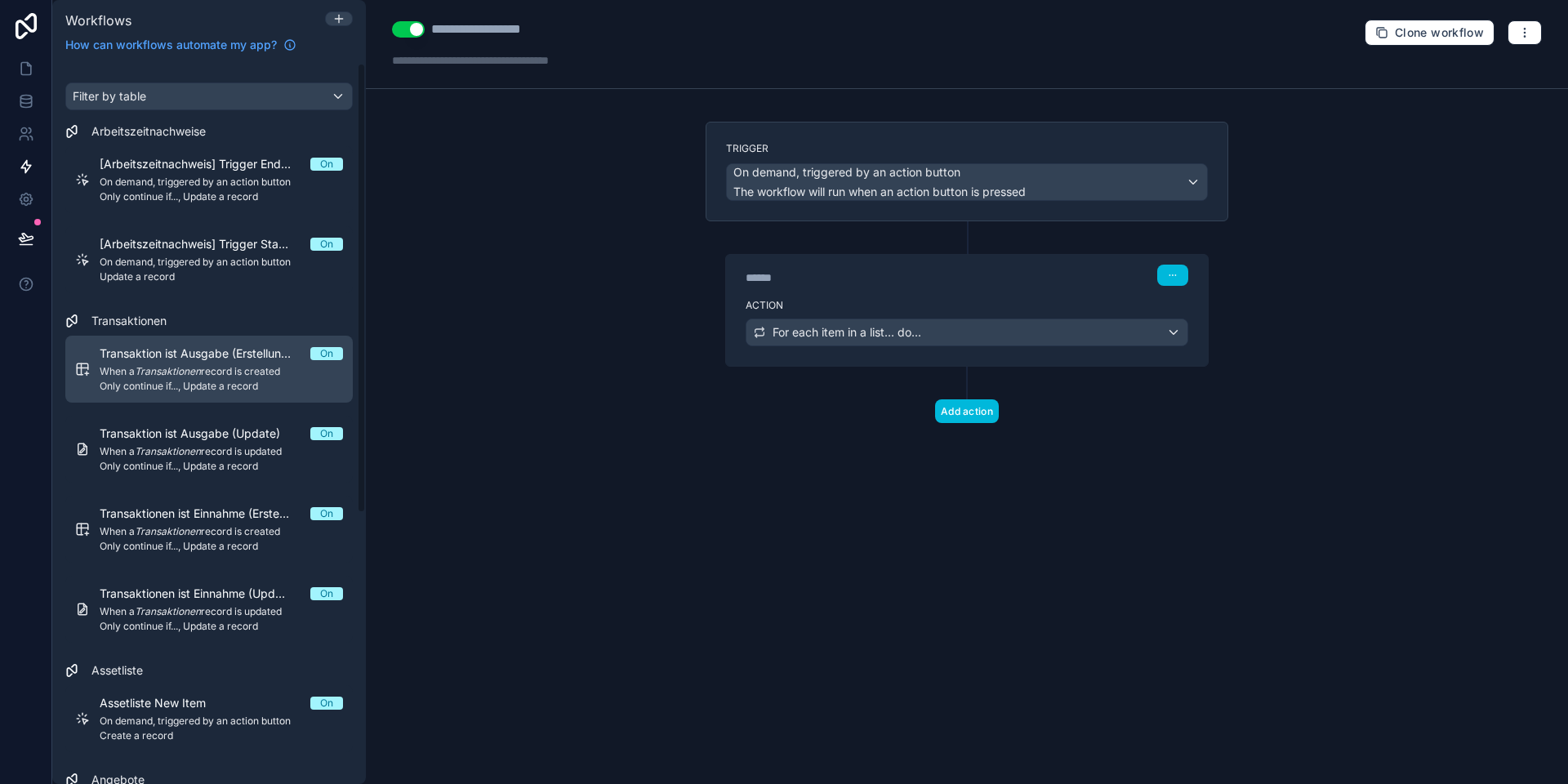
scroll to position [1, 0]
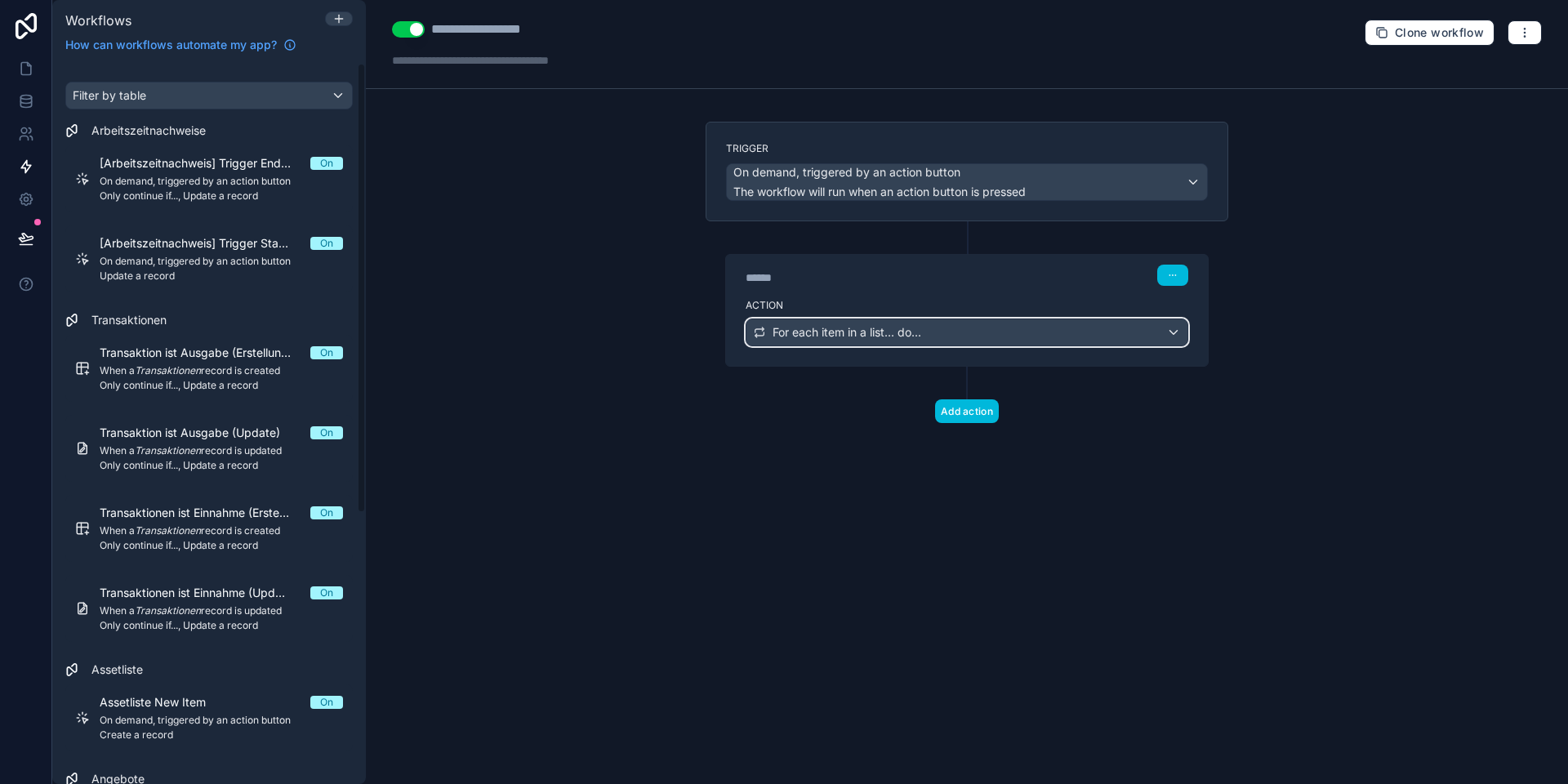
click at [854, 339] on span "For each item in a list... do..." at bounding box center [847, 332] width 149 height 17
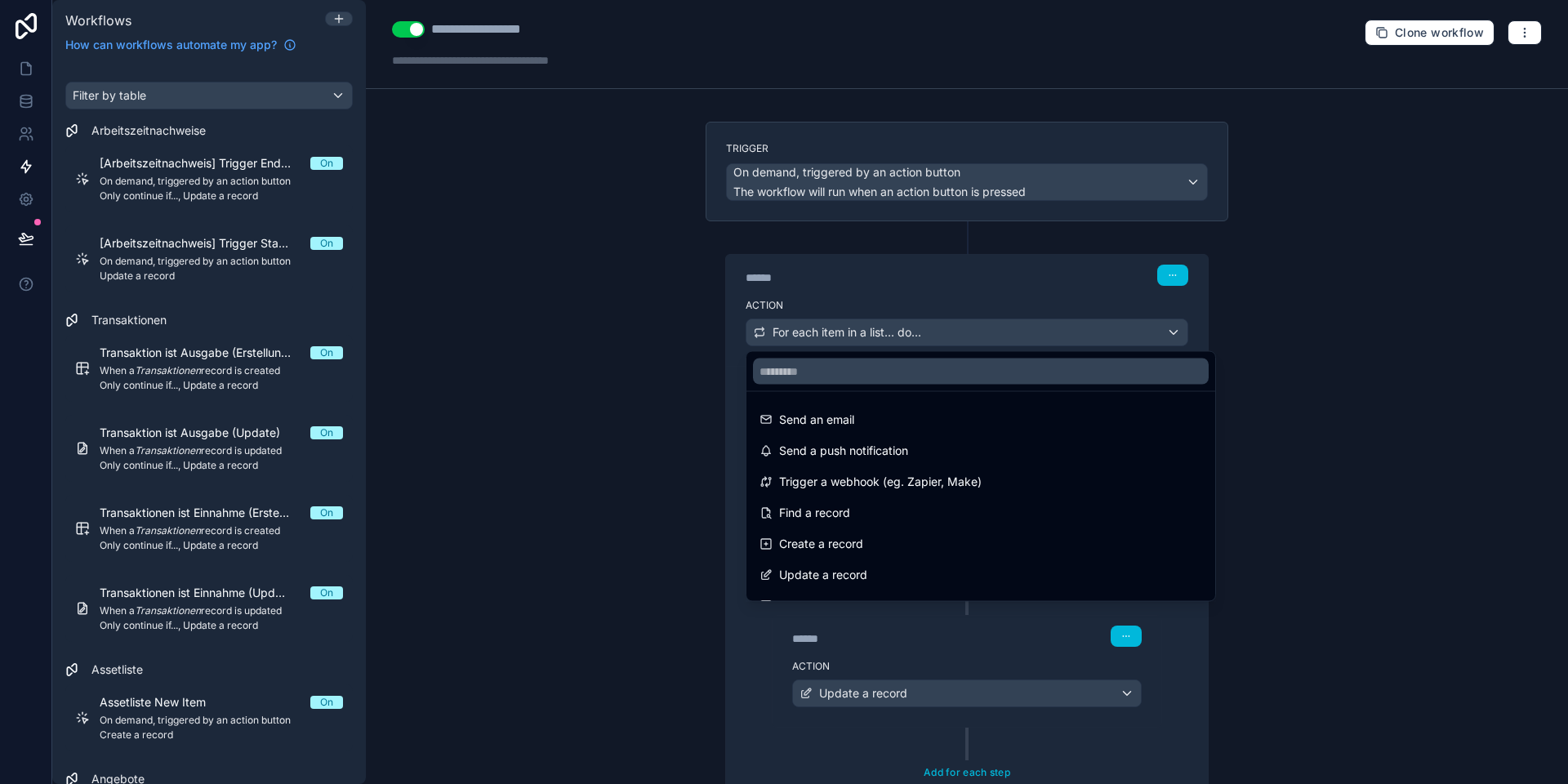
click at [841, 336] on div at bounding box center [784, 392] width 1568 height 784
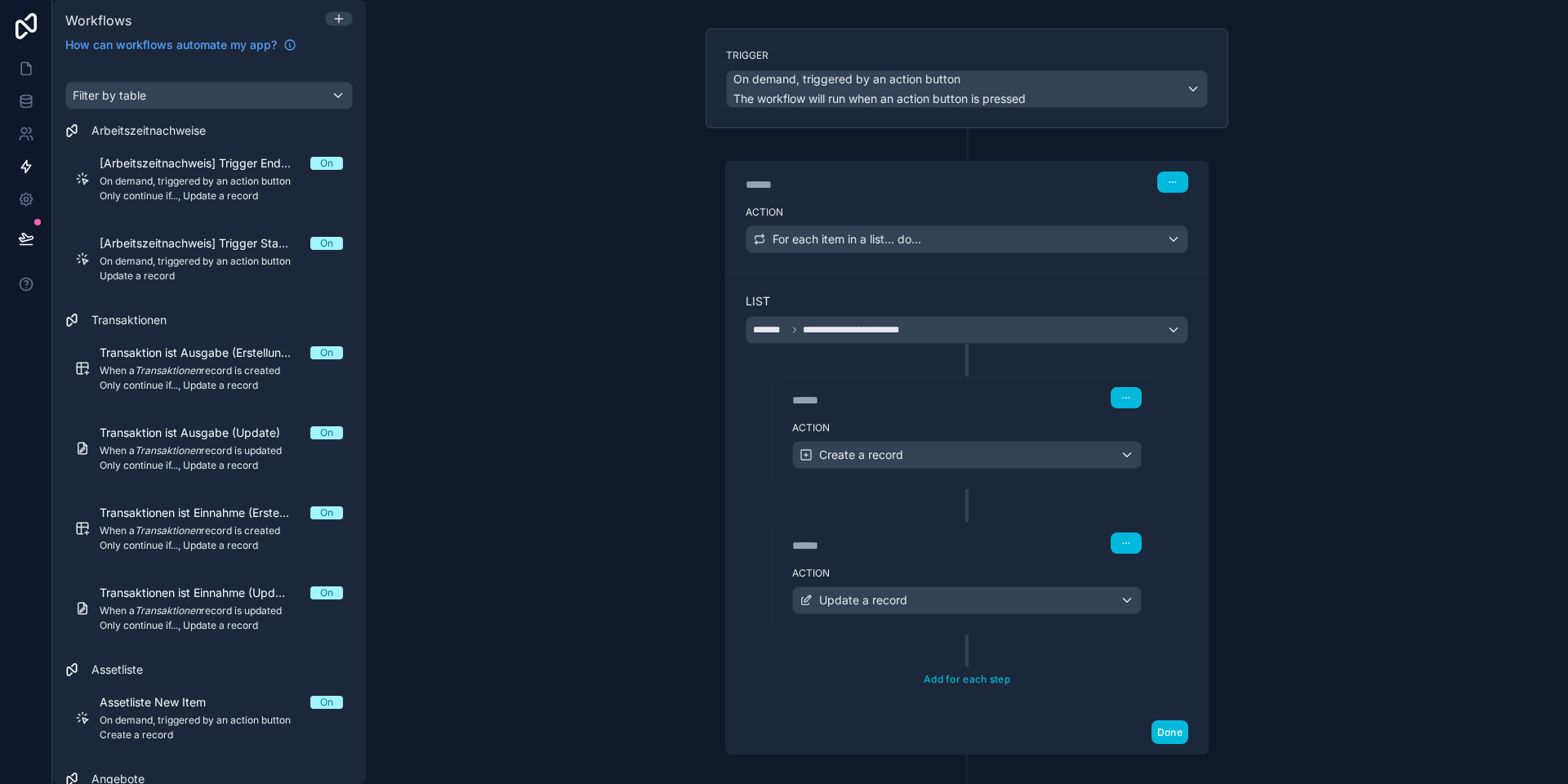
scroll to position [172, 0]
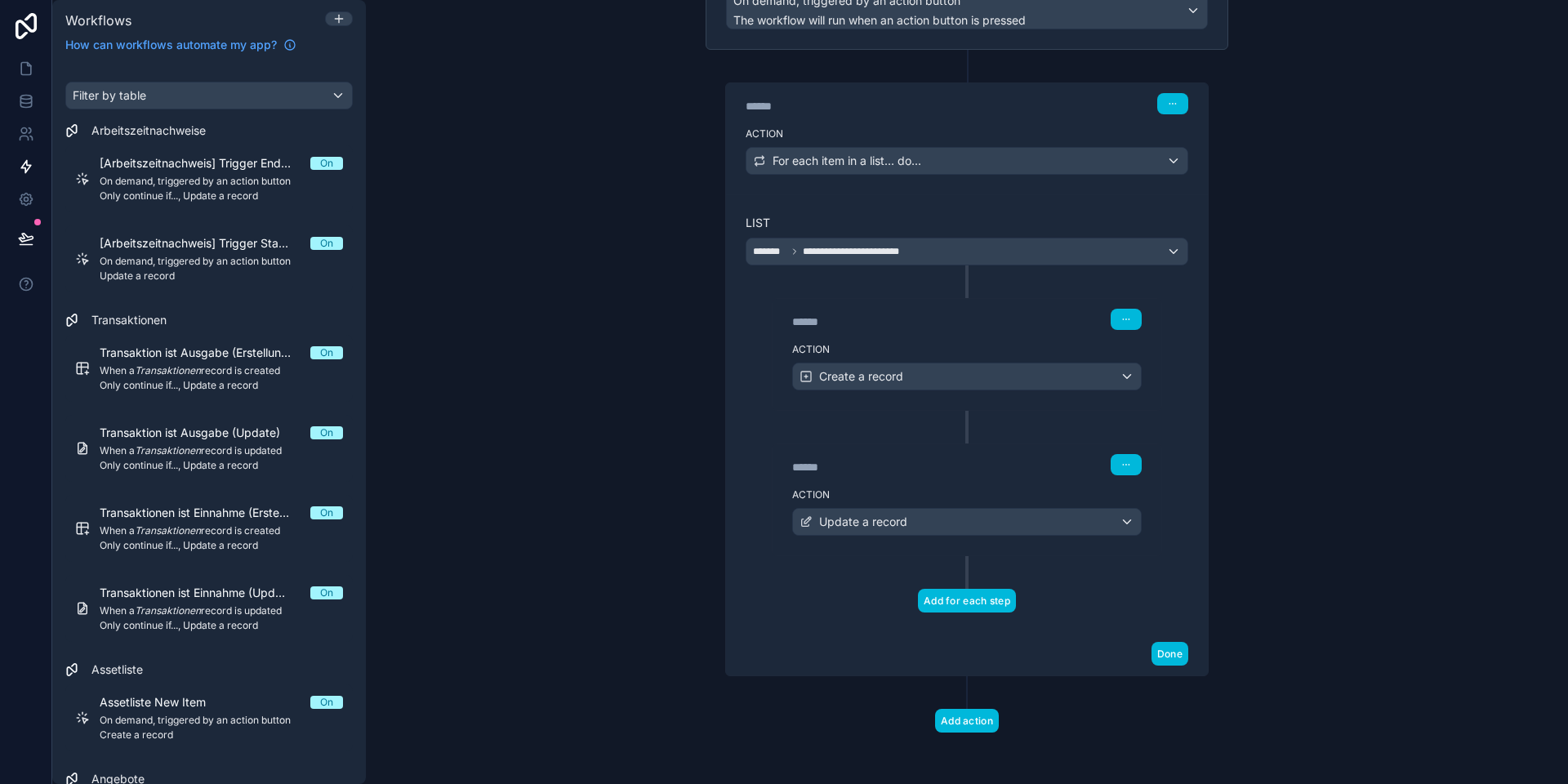
click at [950, 598] on button "Add for each step" at bounding box center [966, 601] width 98 height 24
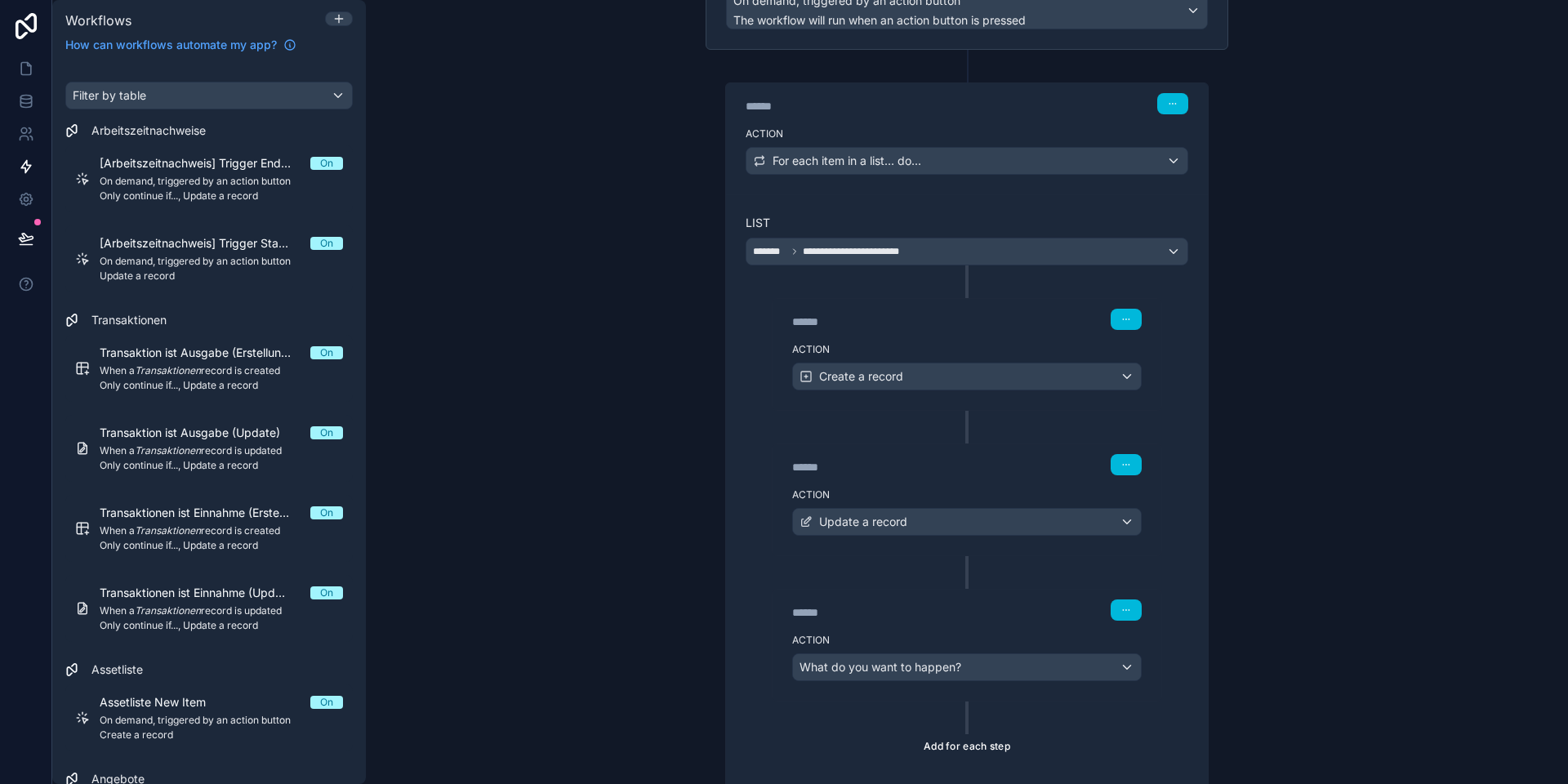
scroll to position [317, 0]
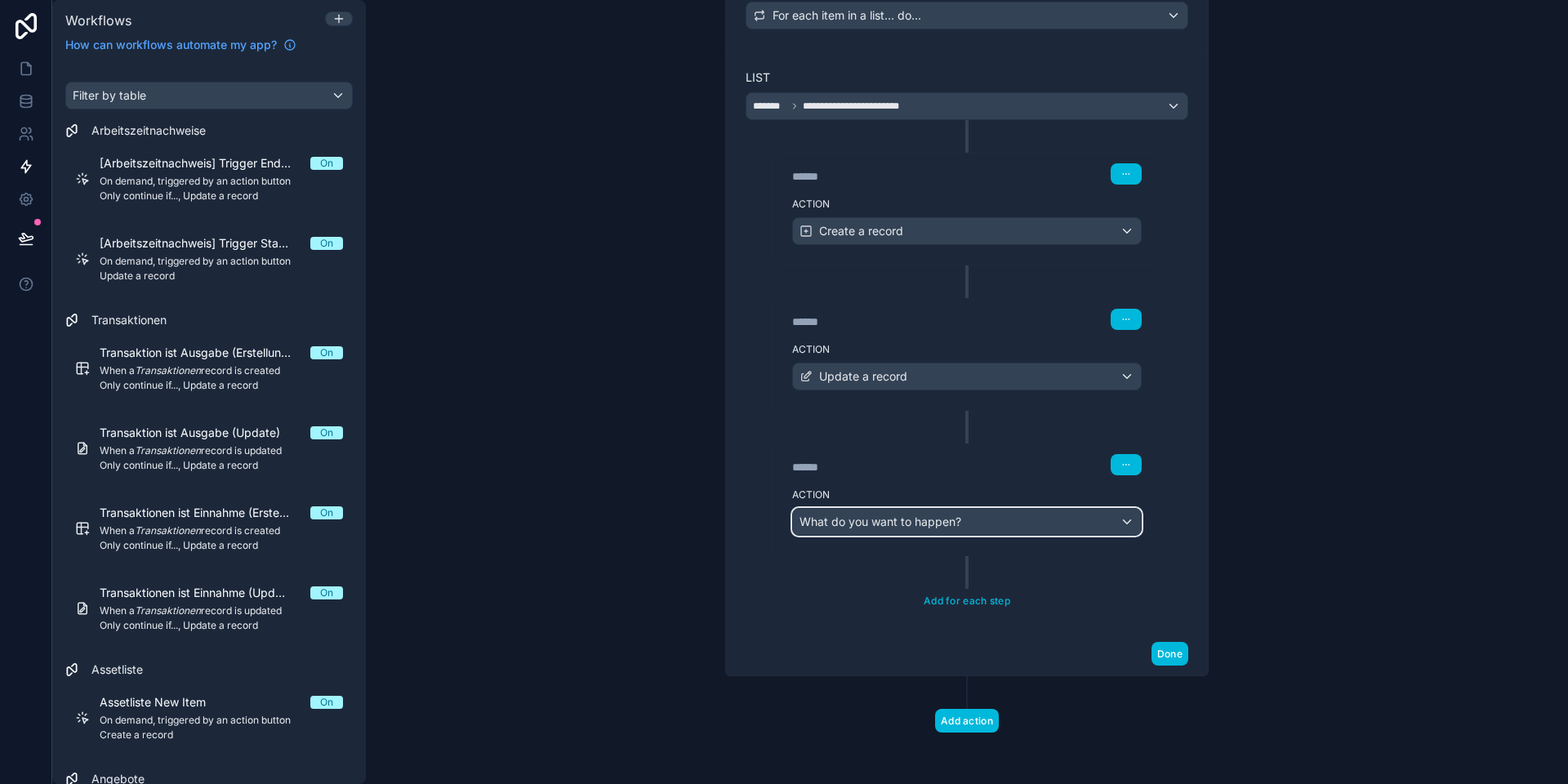
click at [896, 519] on span "What do you want to happen?" at bounding box center [880, 521] width 162 height 14
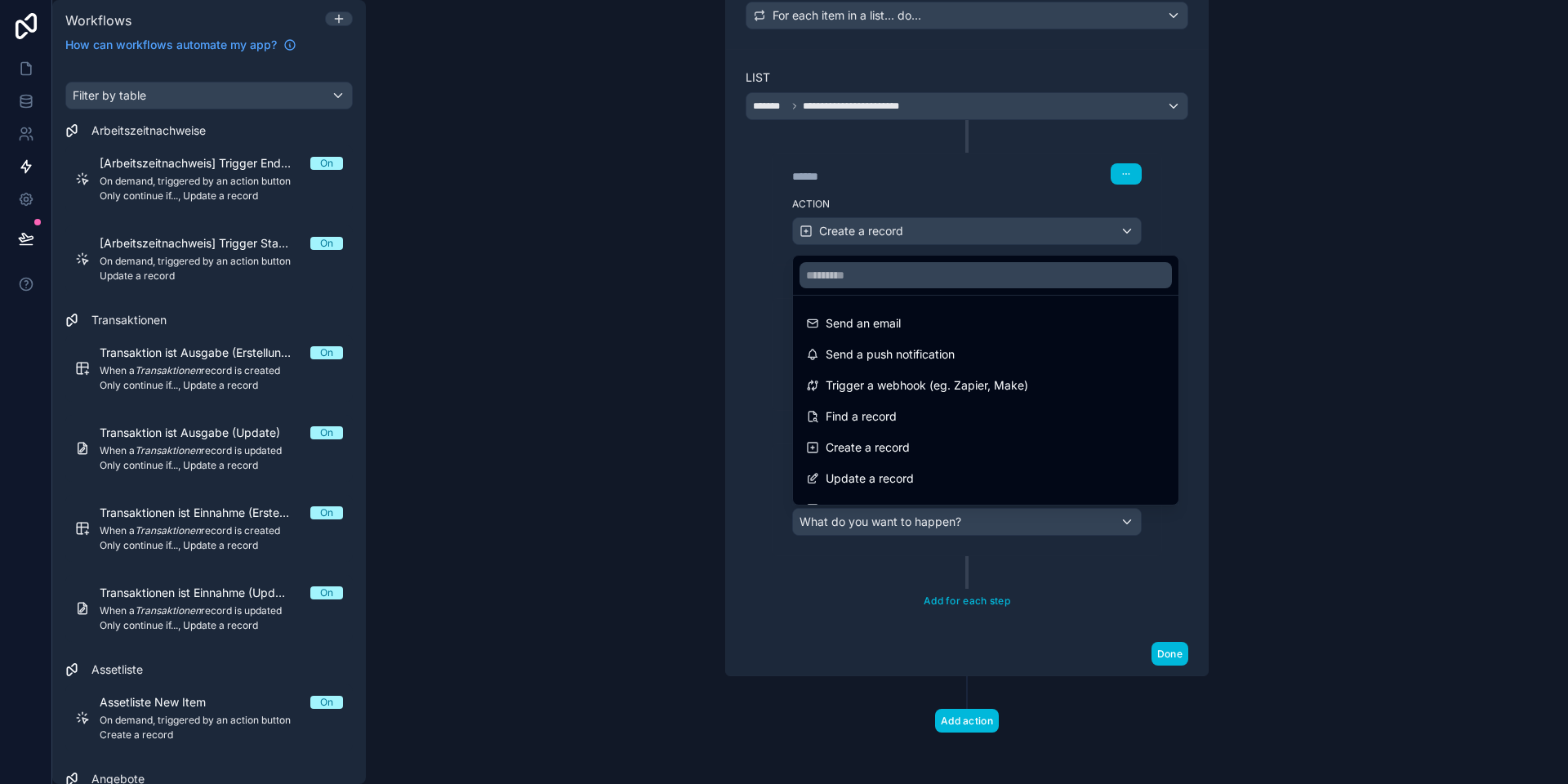
click at [891, 519] on div at bounding box center [784, 392] width 1568 height 784
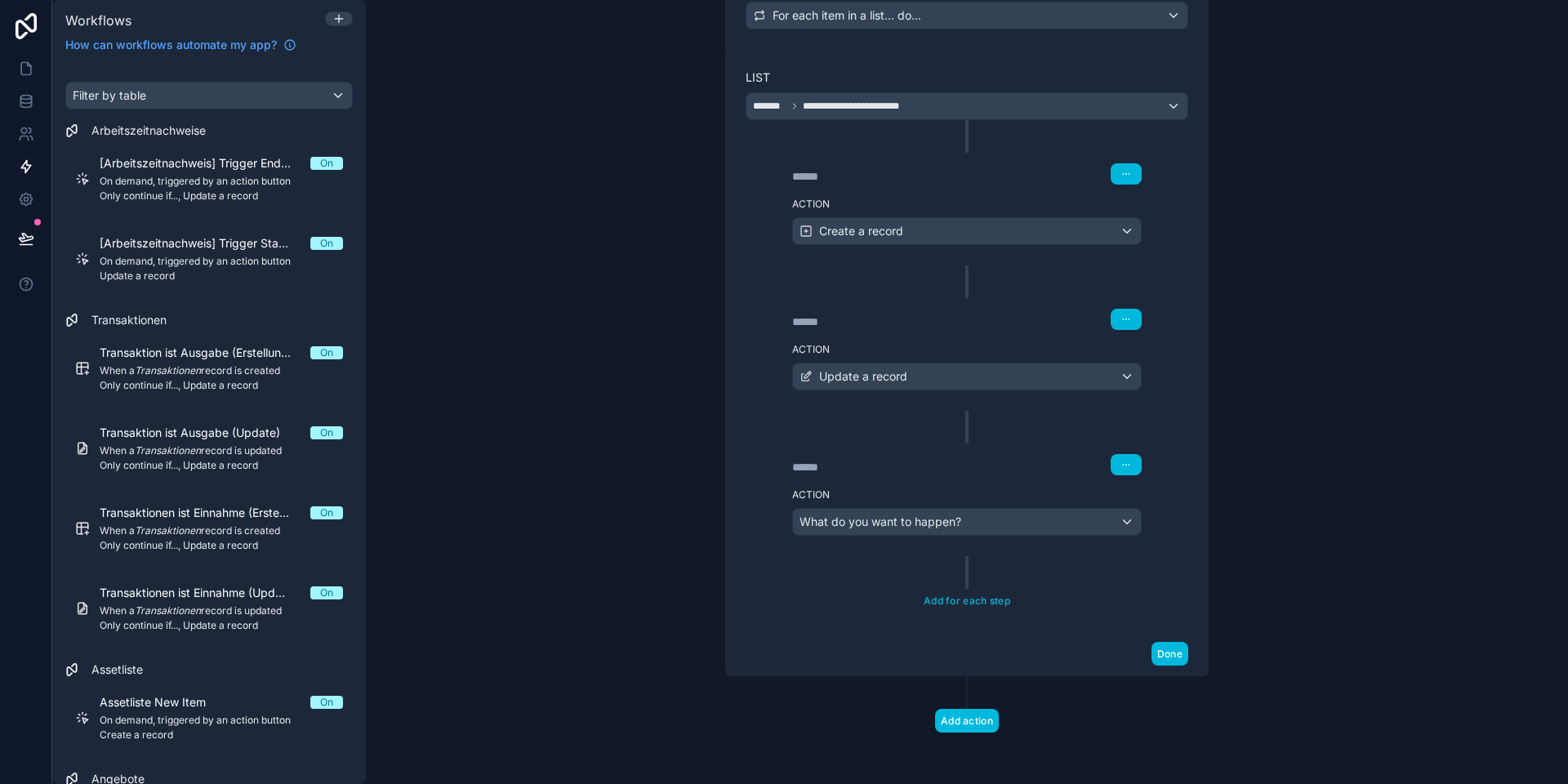
scroll to position [225, 0]
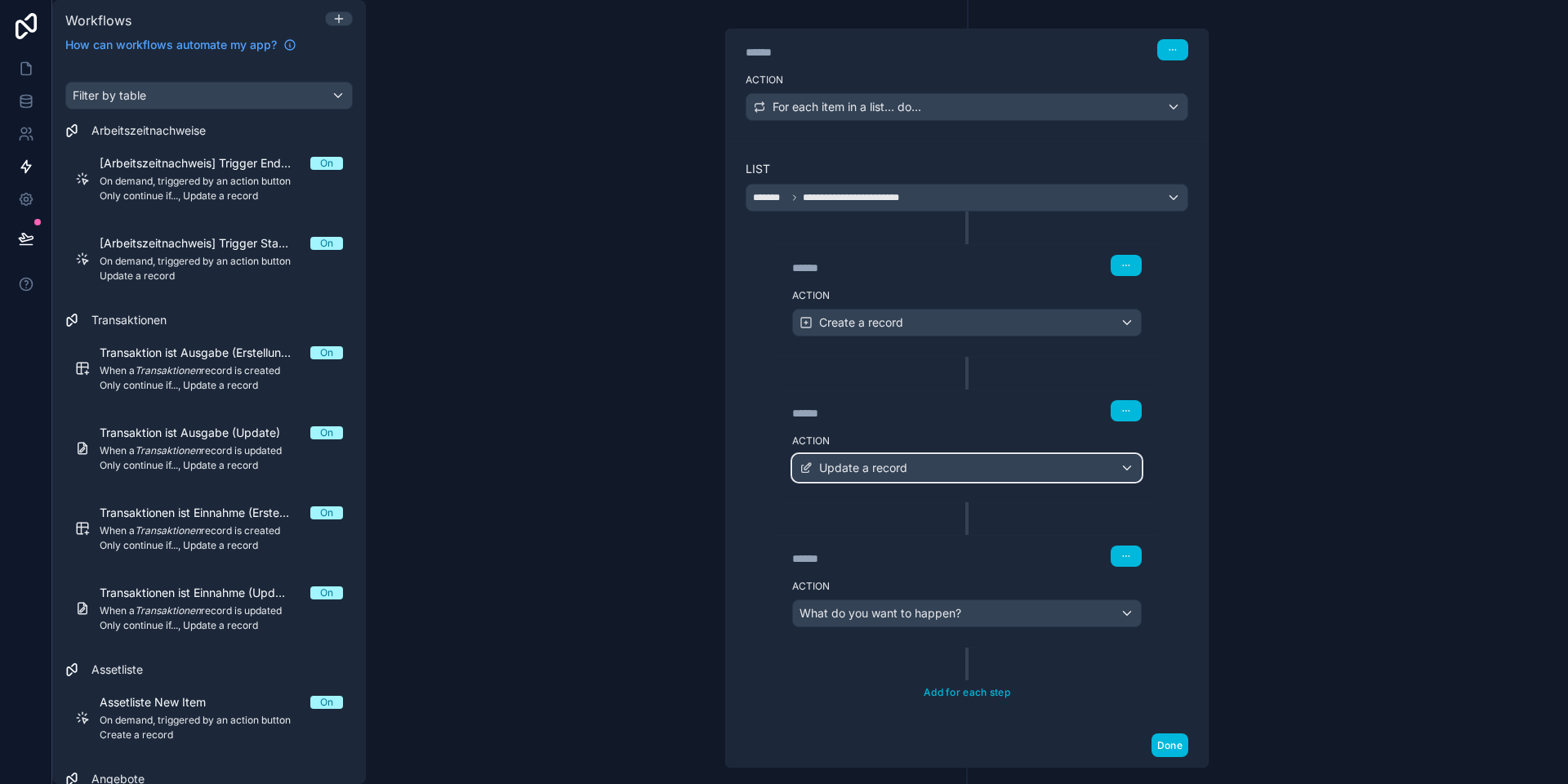
click at [867, 467] on span "Update a record" at bounding box center [862, 468] width 88 height 17
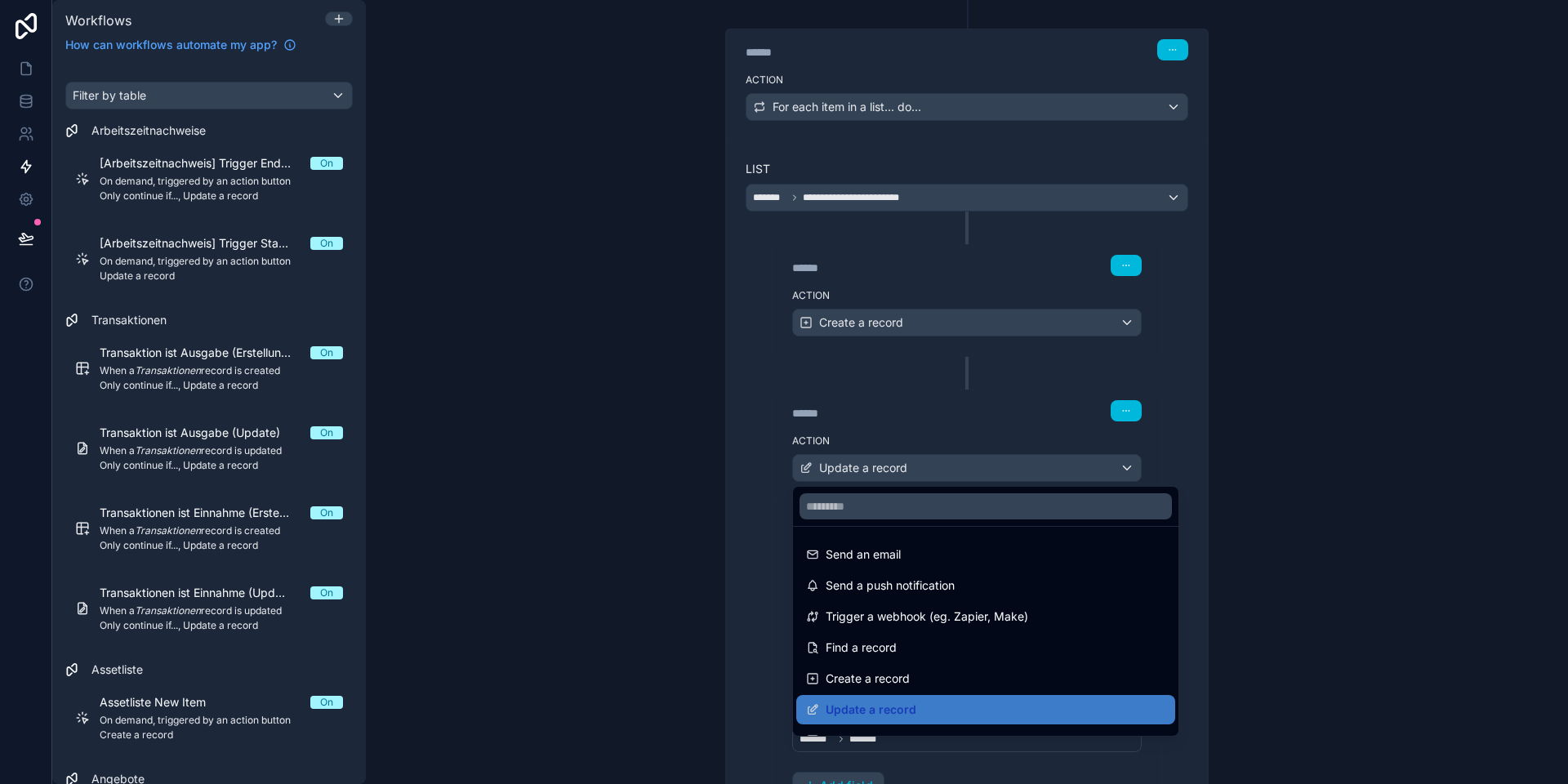
click at [863, 470] on div at bounding box center [784, 392] width 1568 height 784
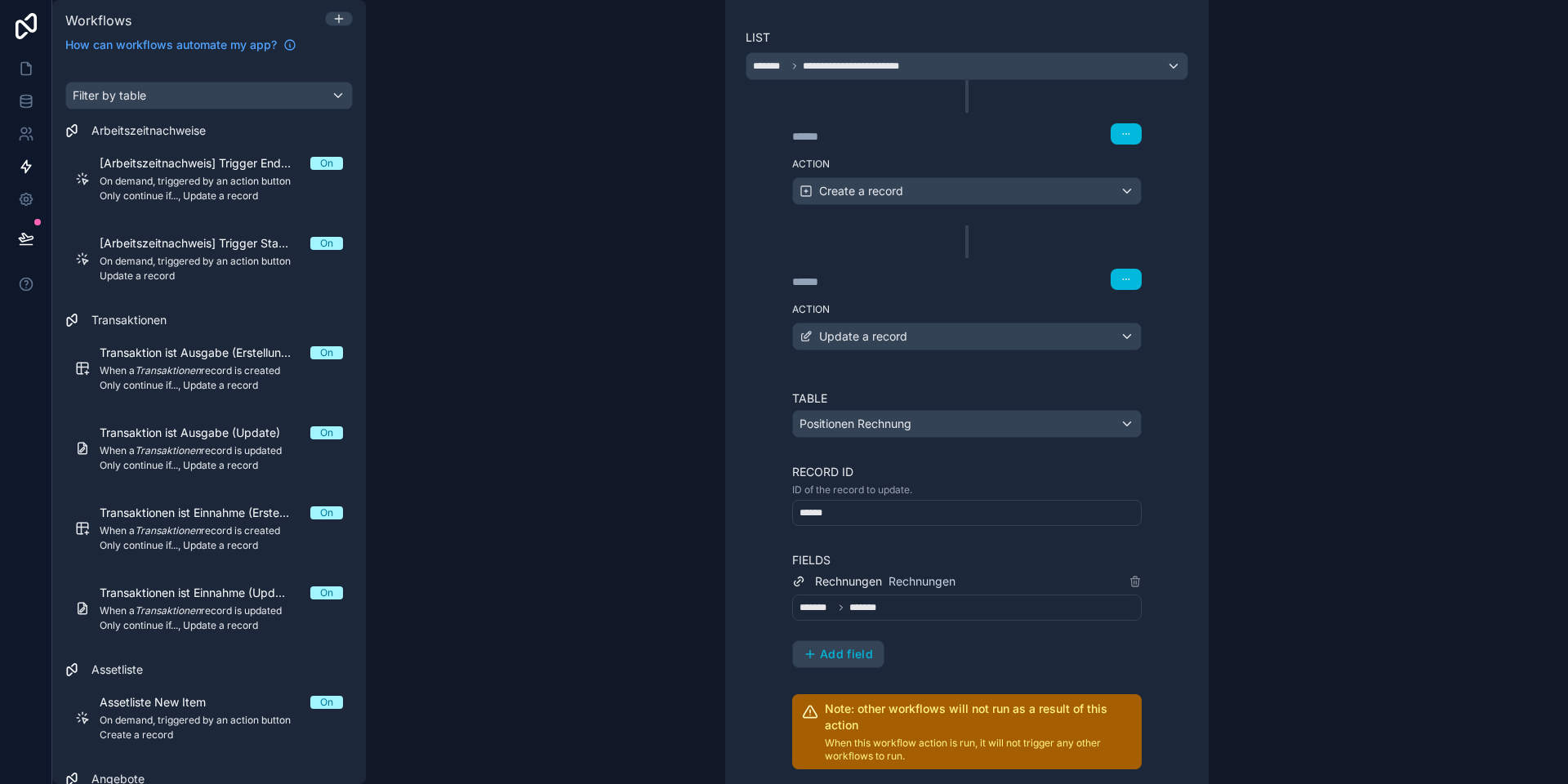
scroll to position [363, 0]
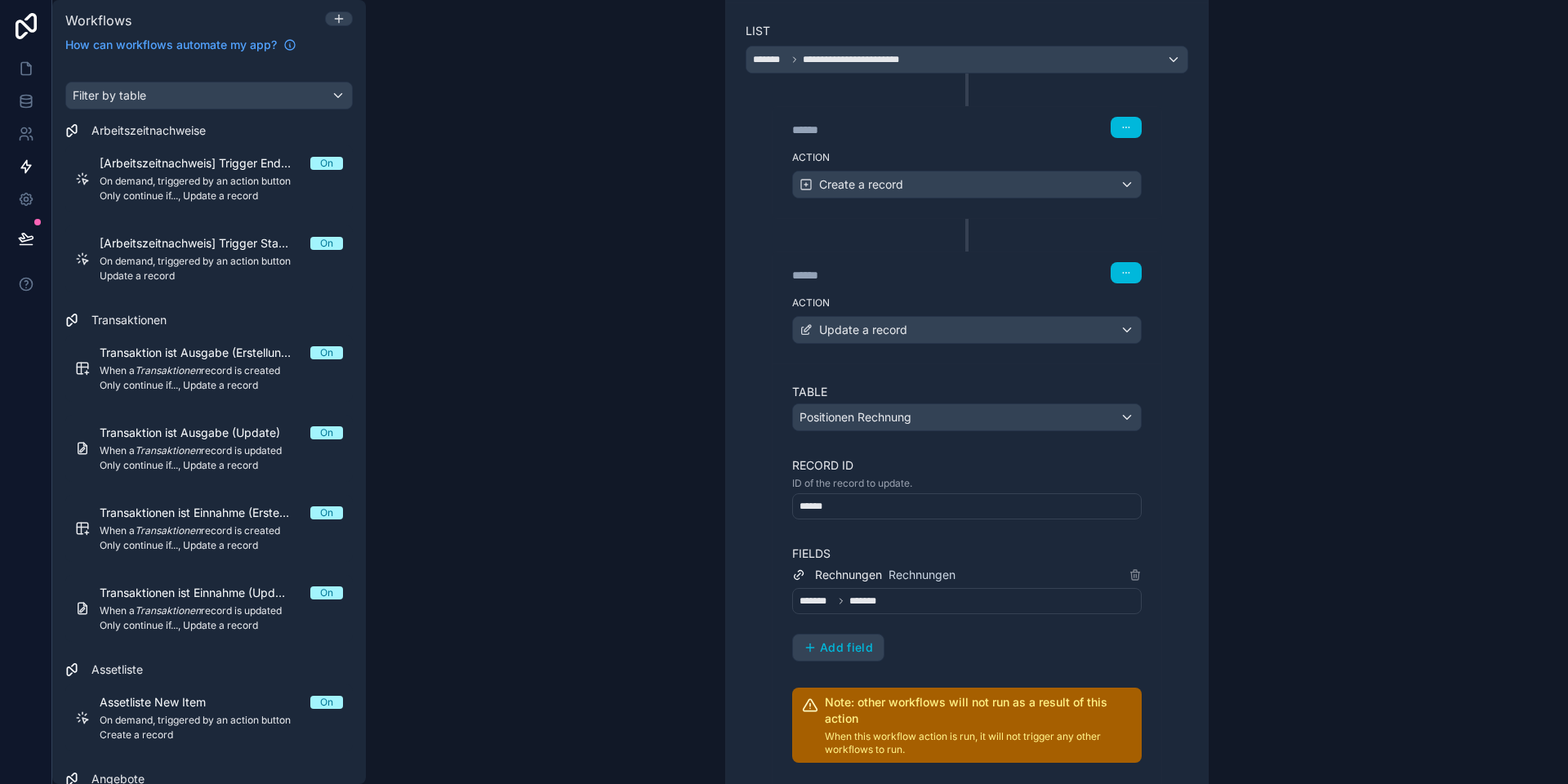
click at [896, 596] on div "******* *******" at bounding box center [967, 601] width 349 height 26
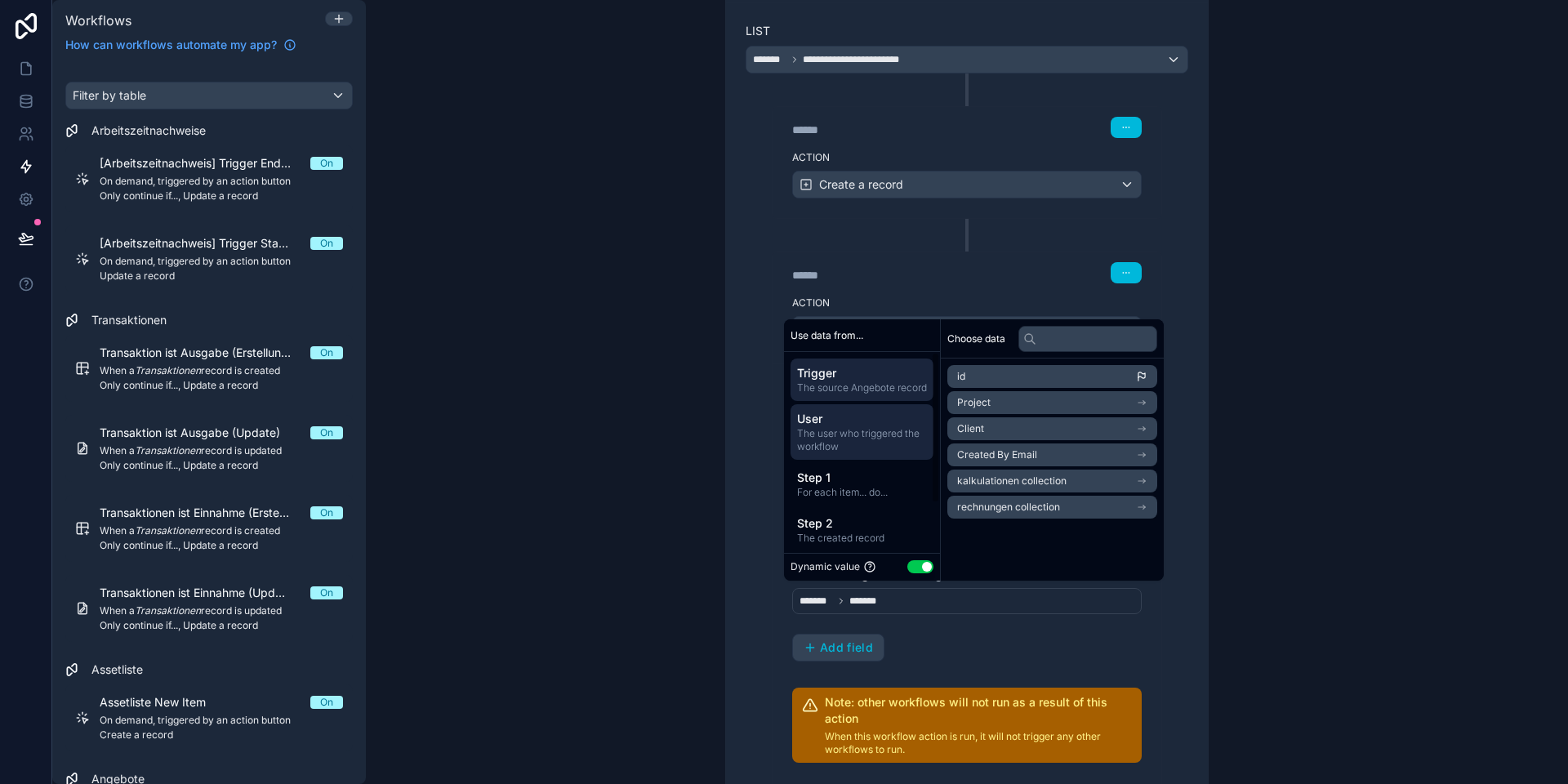
scroll to position [64, 0]
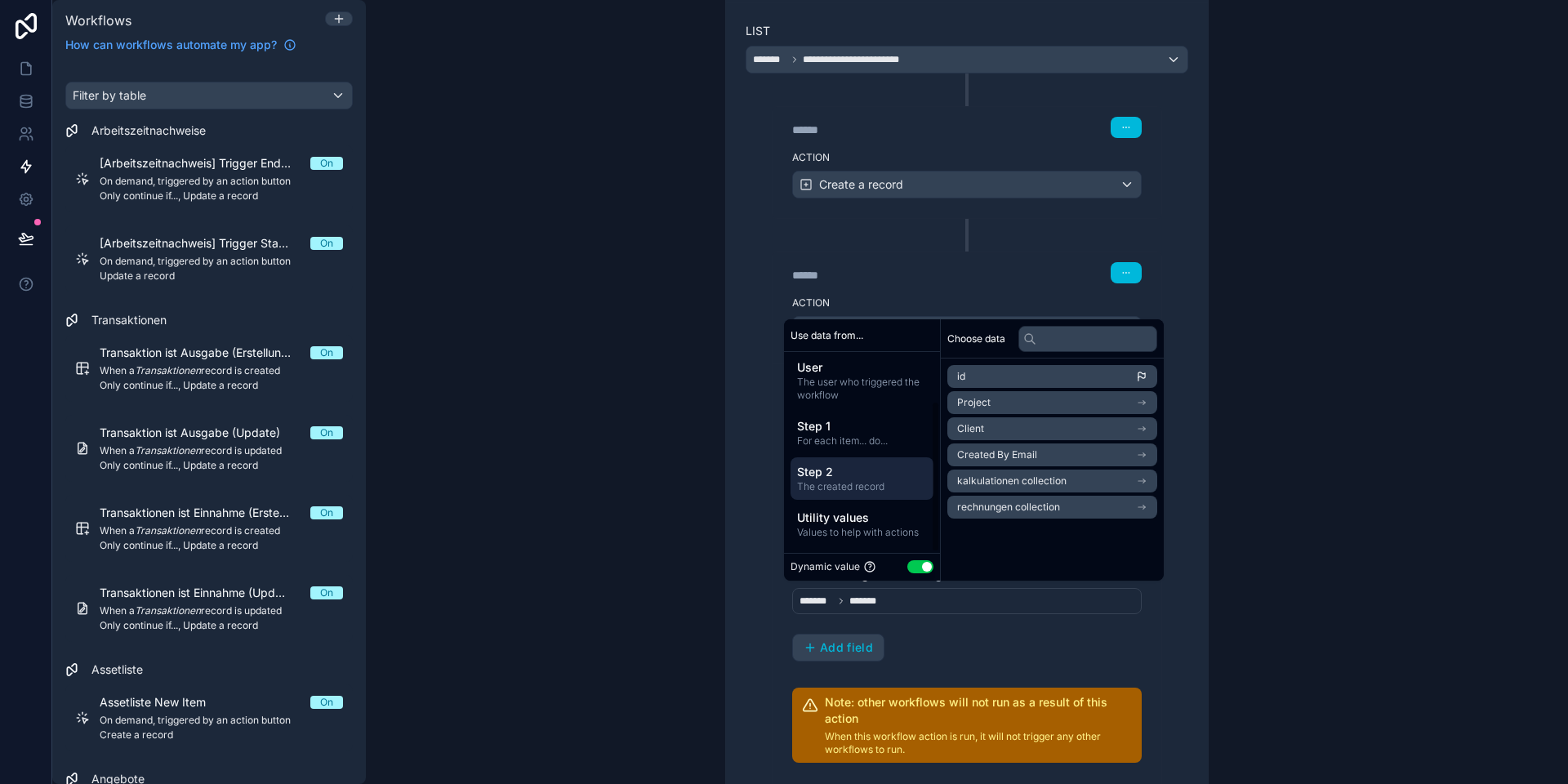
click at [854, 473] on span "Step 2" at bounding box center [862, 472] width 130 height 17
click at [1028, 412] on li "Rechnungen" at bounding box center [1052, 402] width 210 height 23
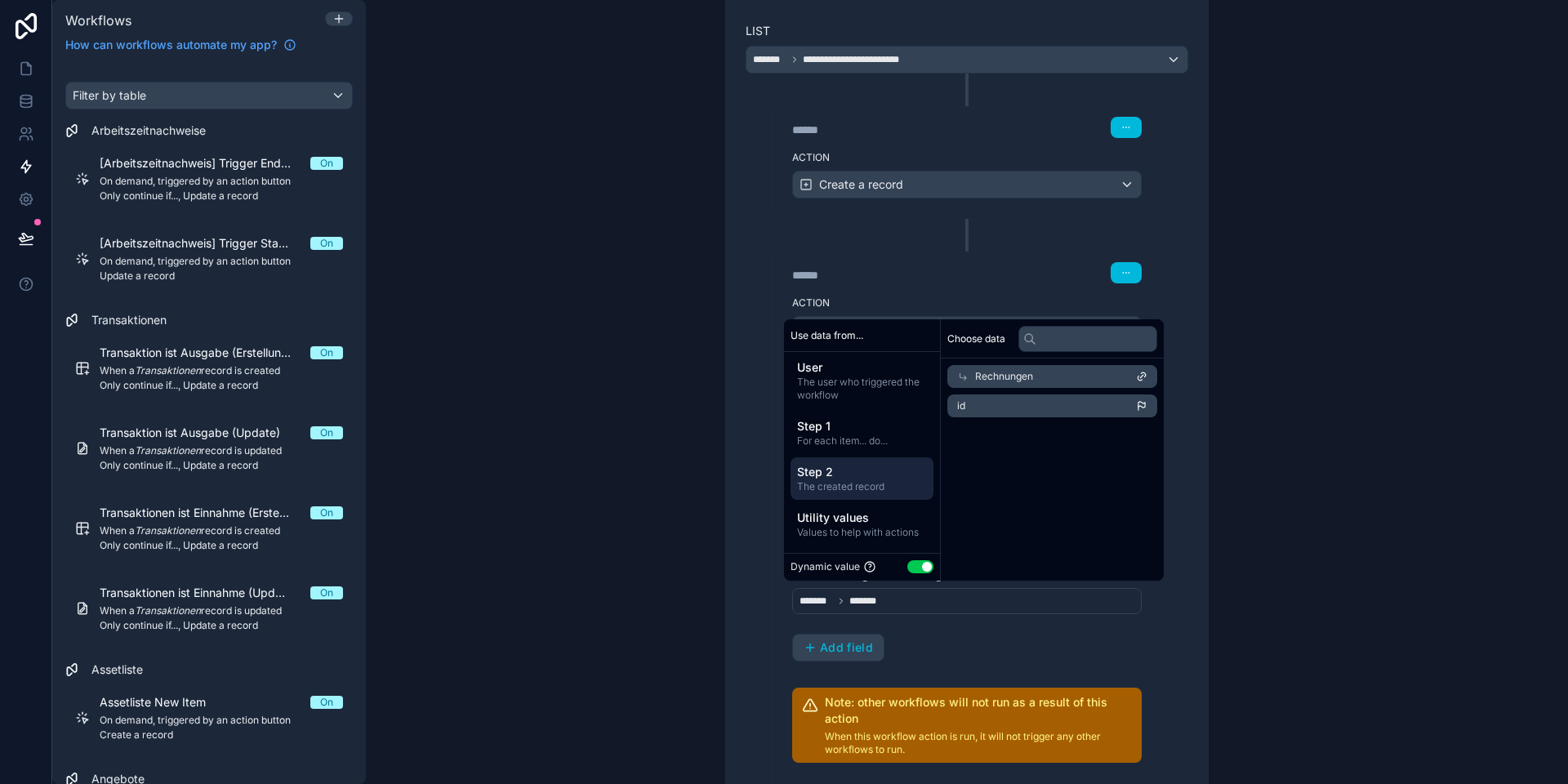
click at [963, 375] on icon at bounding box center [963, 377] width 12 height 12
click at [863, 523] on span "Utility values" at bounding box center [862, 517] width 130 height 17
click at [850, 479] on span "Step 2" at bounding box center [862, 472] width 130 height 17
click at [859, 436] on span "For each item... do..." at bounding box center [862, 440] width 130 height 13
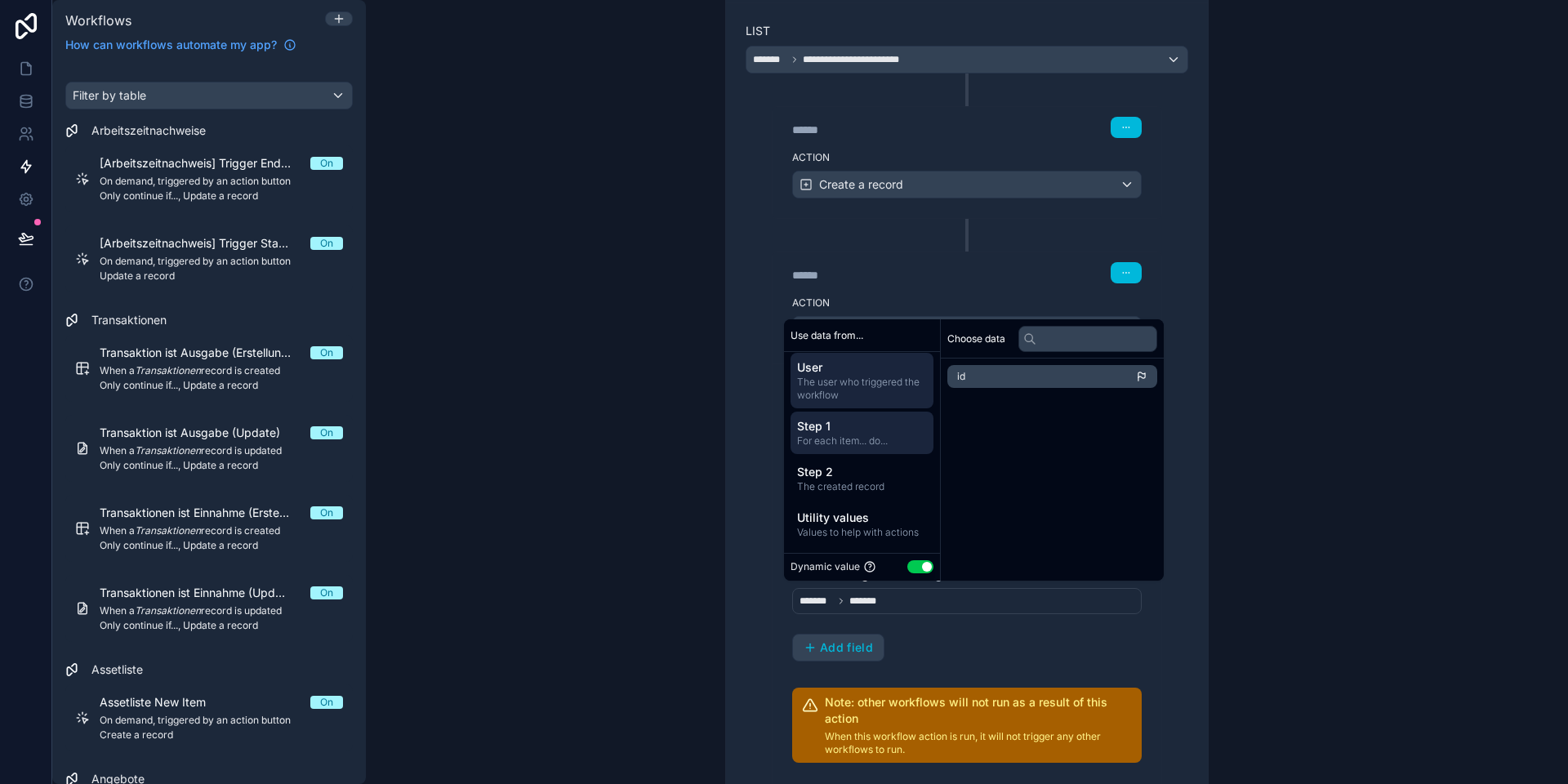
click at [849, 395] on span "The user who triggered the workflow" at bounding box center [862, 389] width 130 height 26
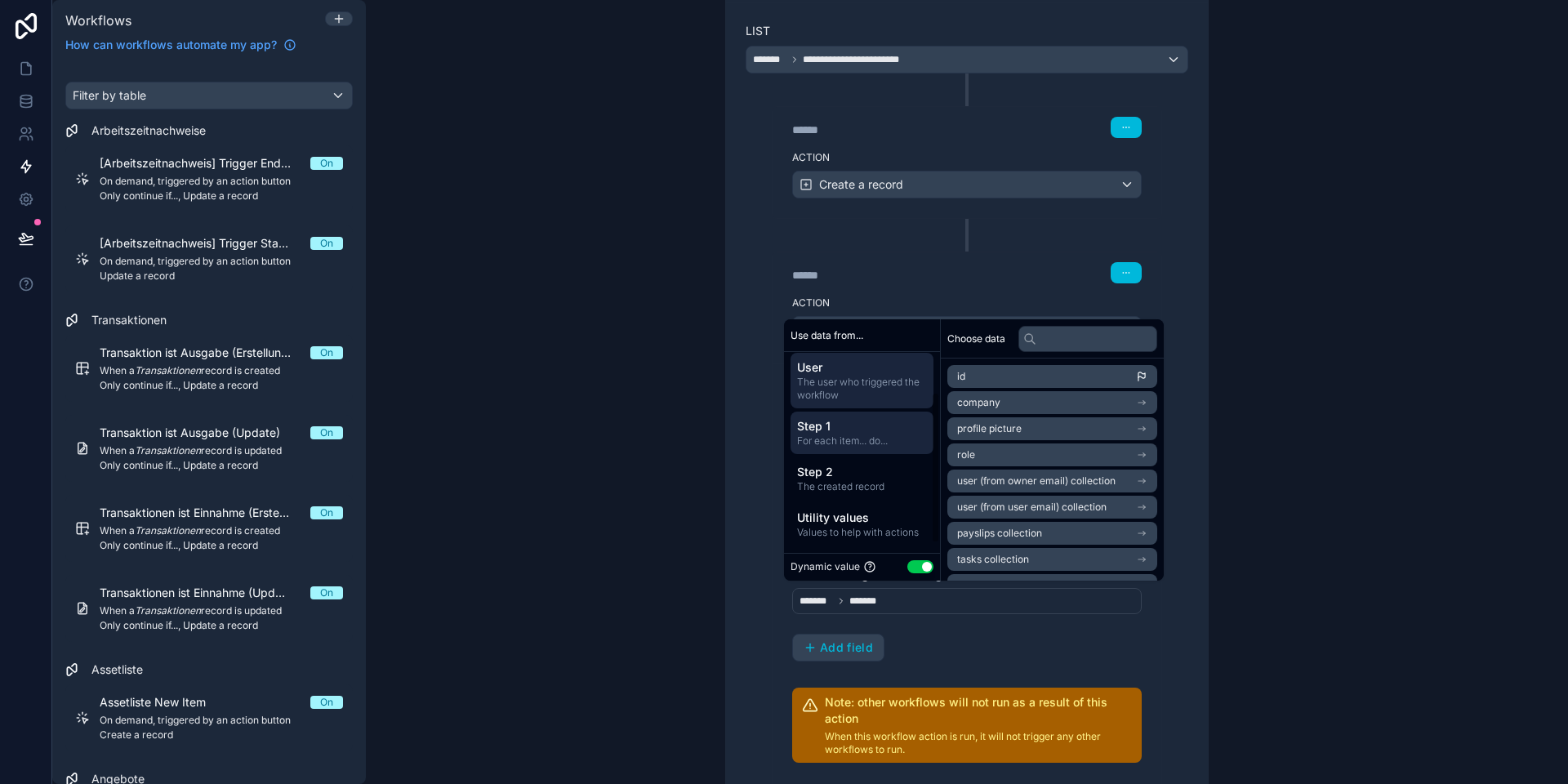
scroll to position [0, 0]
click at [837, 382] on span "The source Angebote record" at bounding box center [862, 387] width 130 height 13
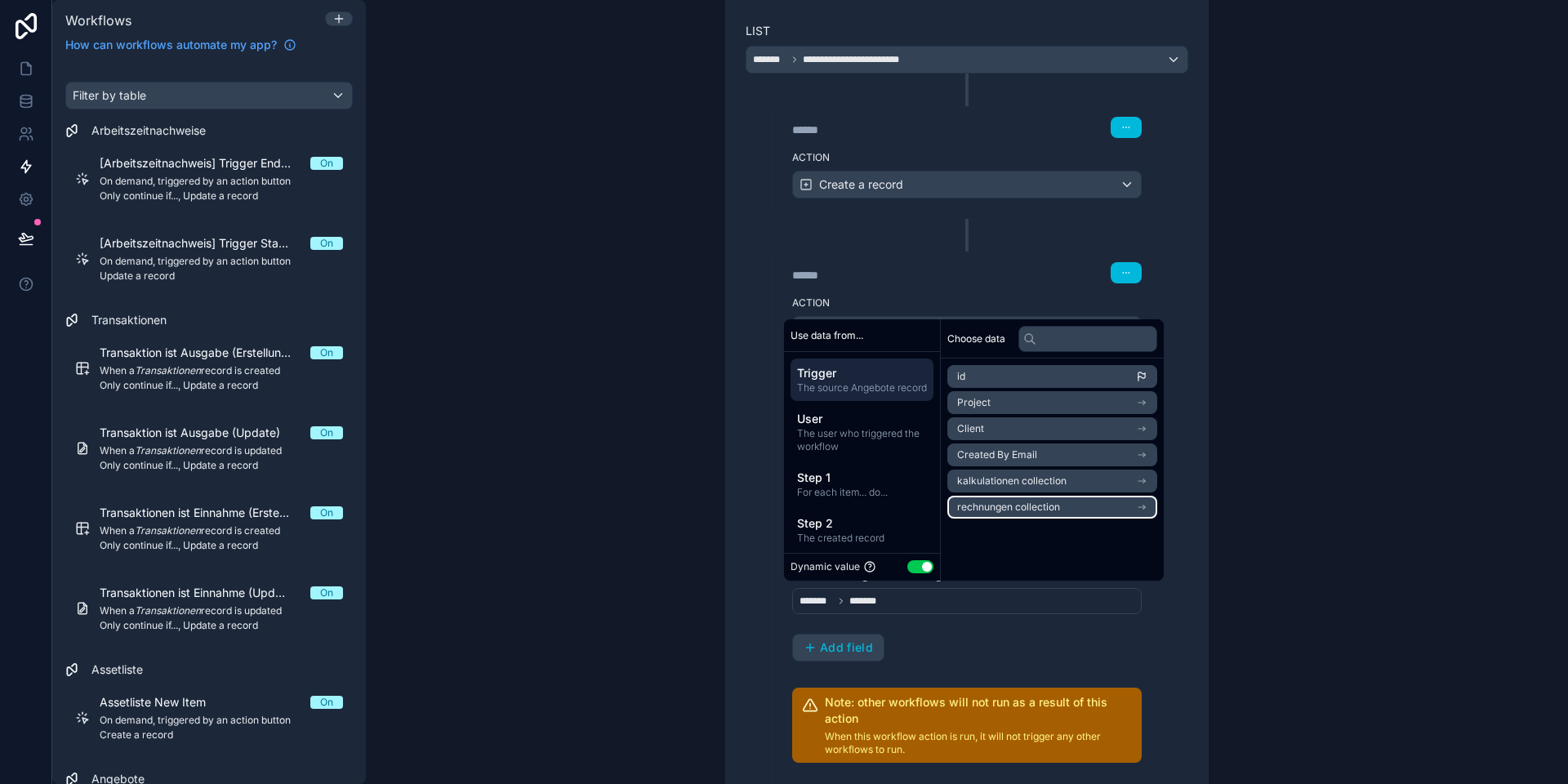
click at [1002, 510] on span "rechnungen collection" at bounding box center [1008, 507] width 103 height 13
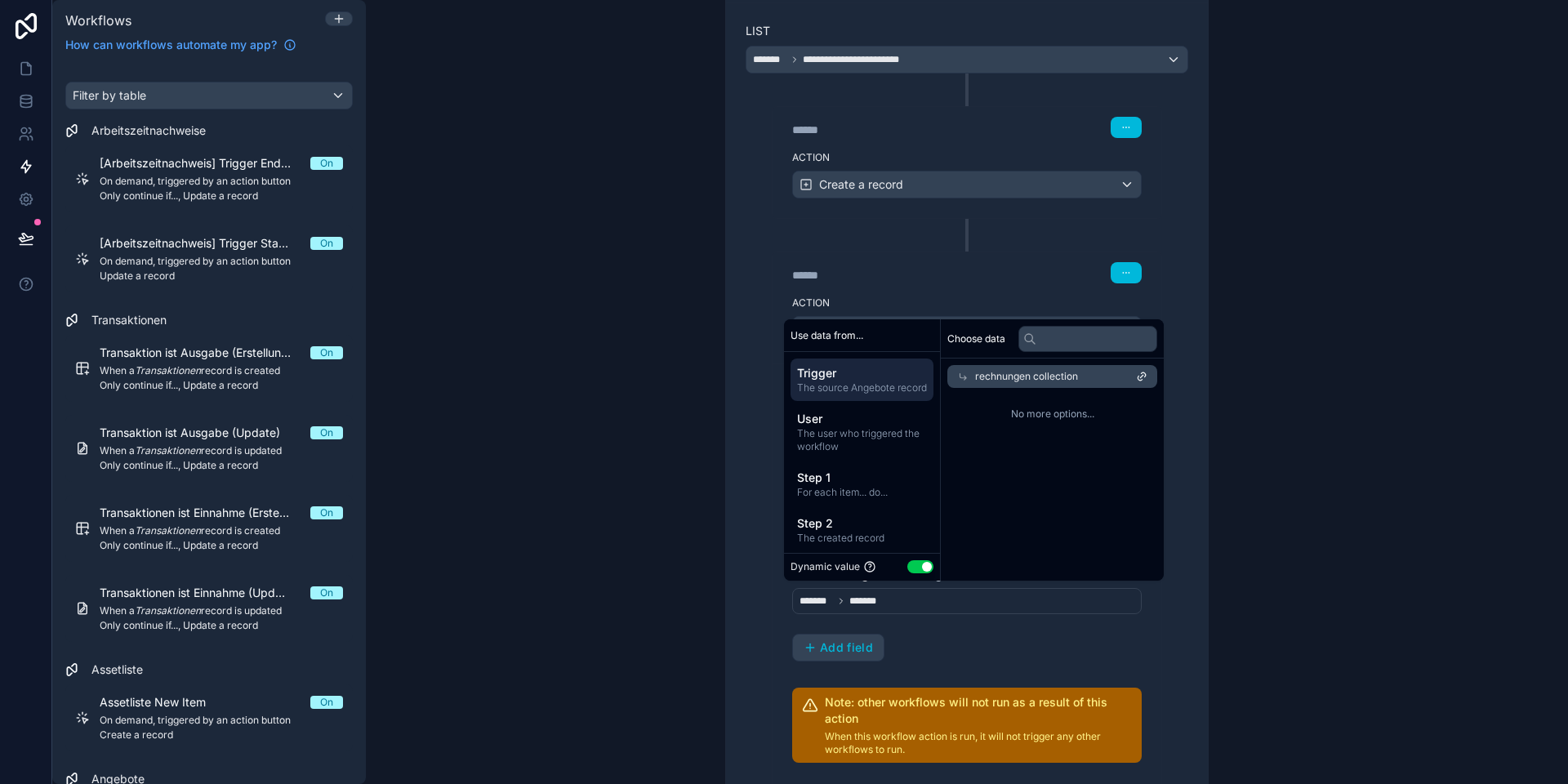
click at [962, 378] on icon at bounding box center [963, 377] width 12 height 12
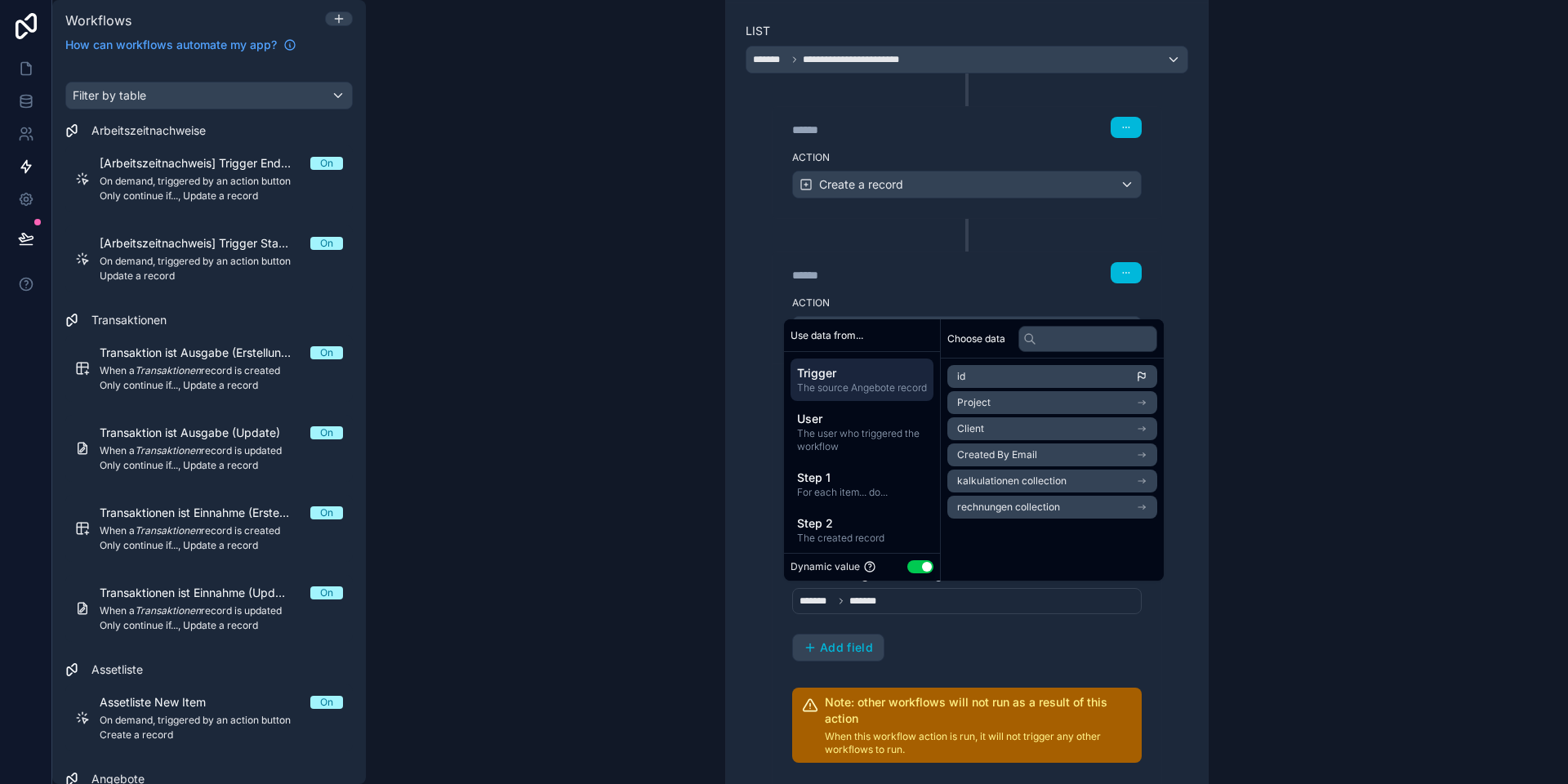
click at [693, 384] on div "**********" at bounding box center [967, 479] width 549 height 1443
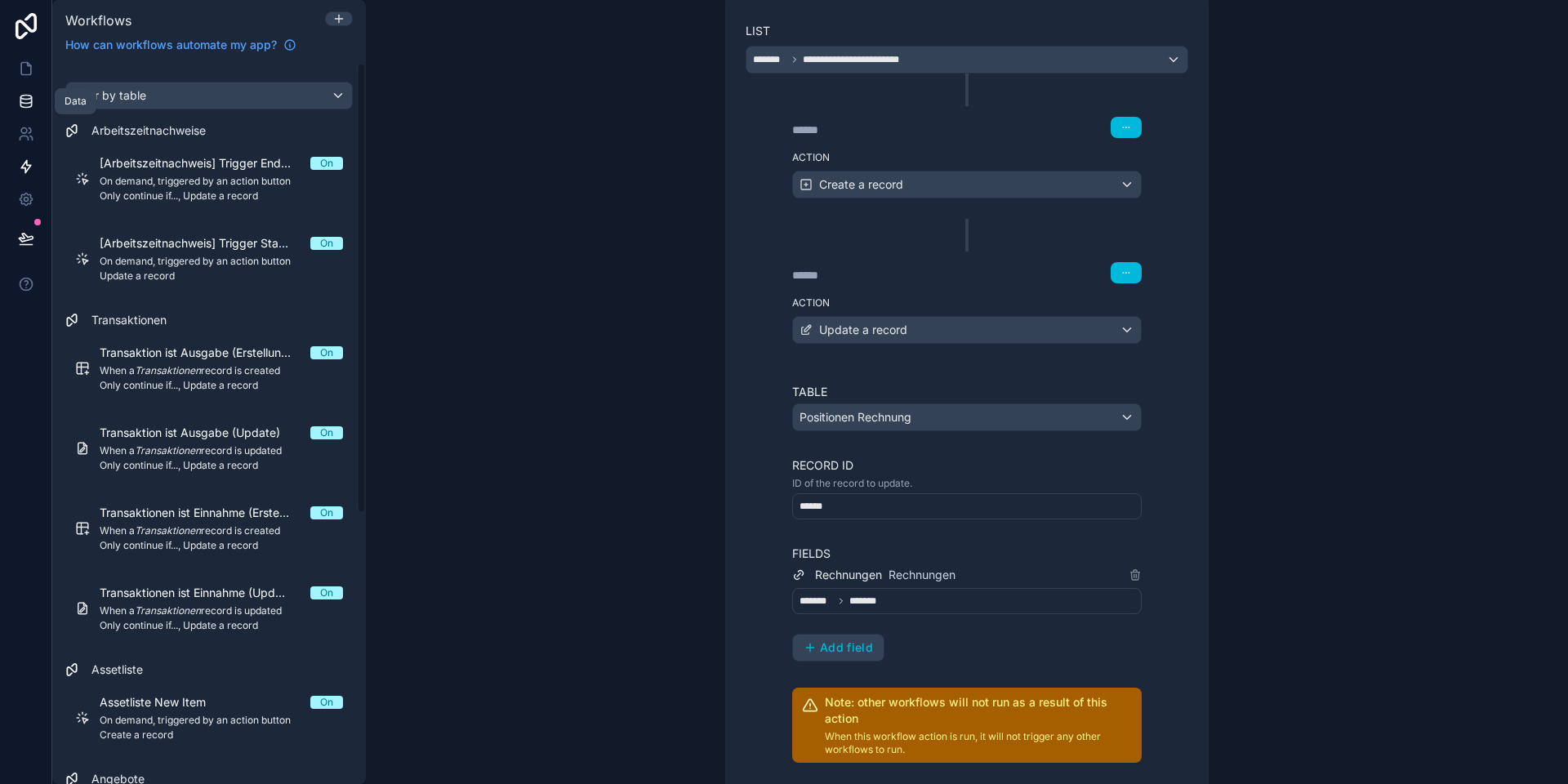
click at [26, 92] on link at bounding box center [26, 101] width 51 height 33
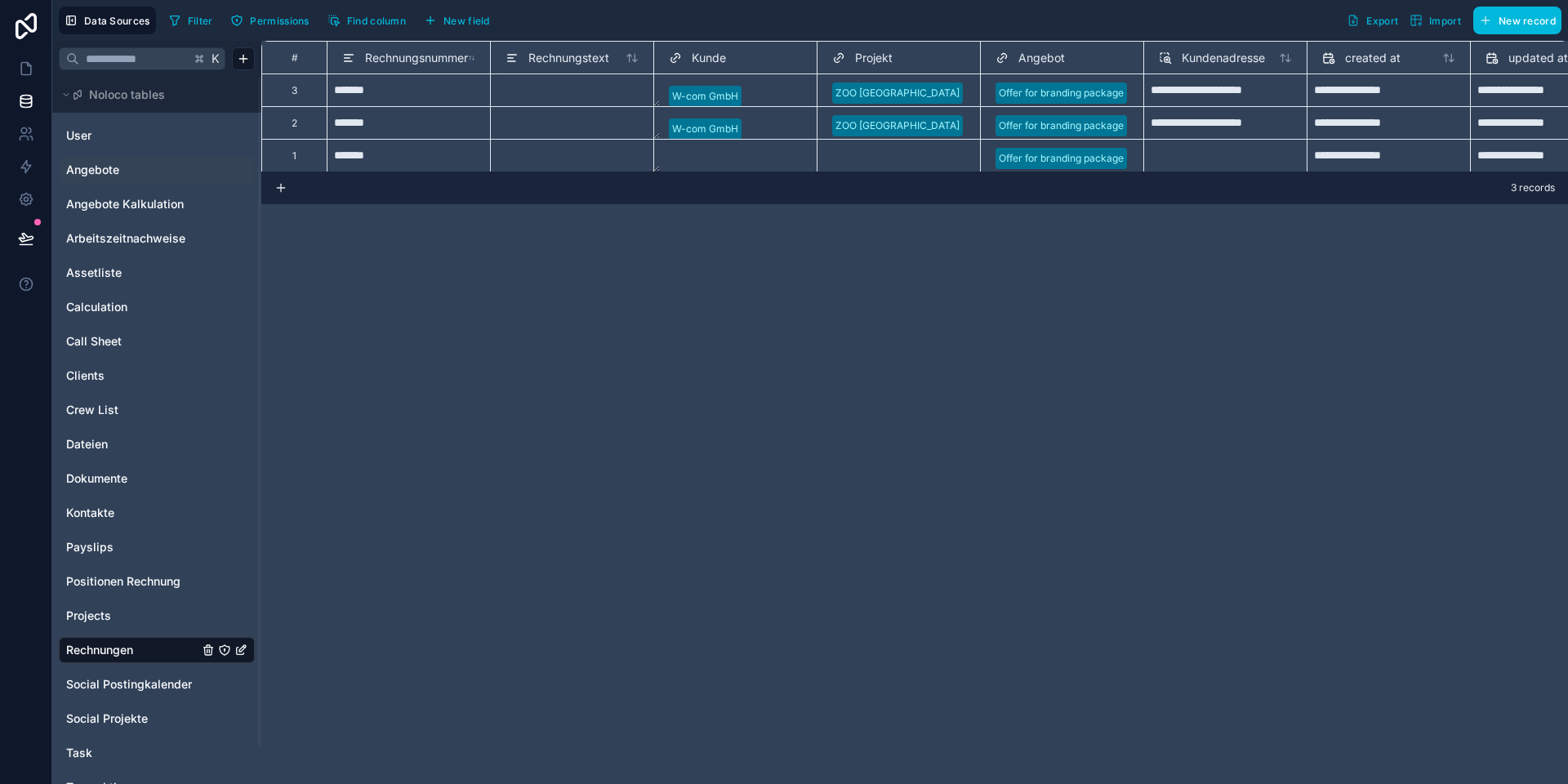
click at [135, 163] on link "Angebote" at bounding box center [132, 170] width 132 height 17
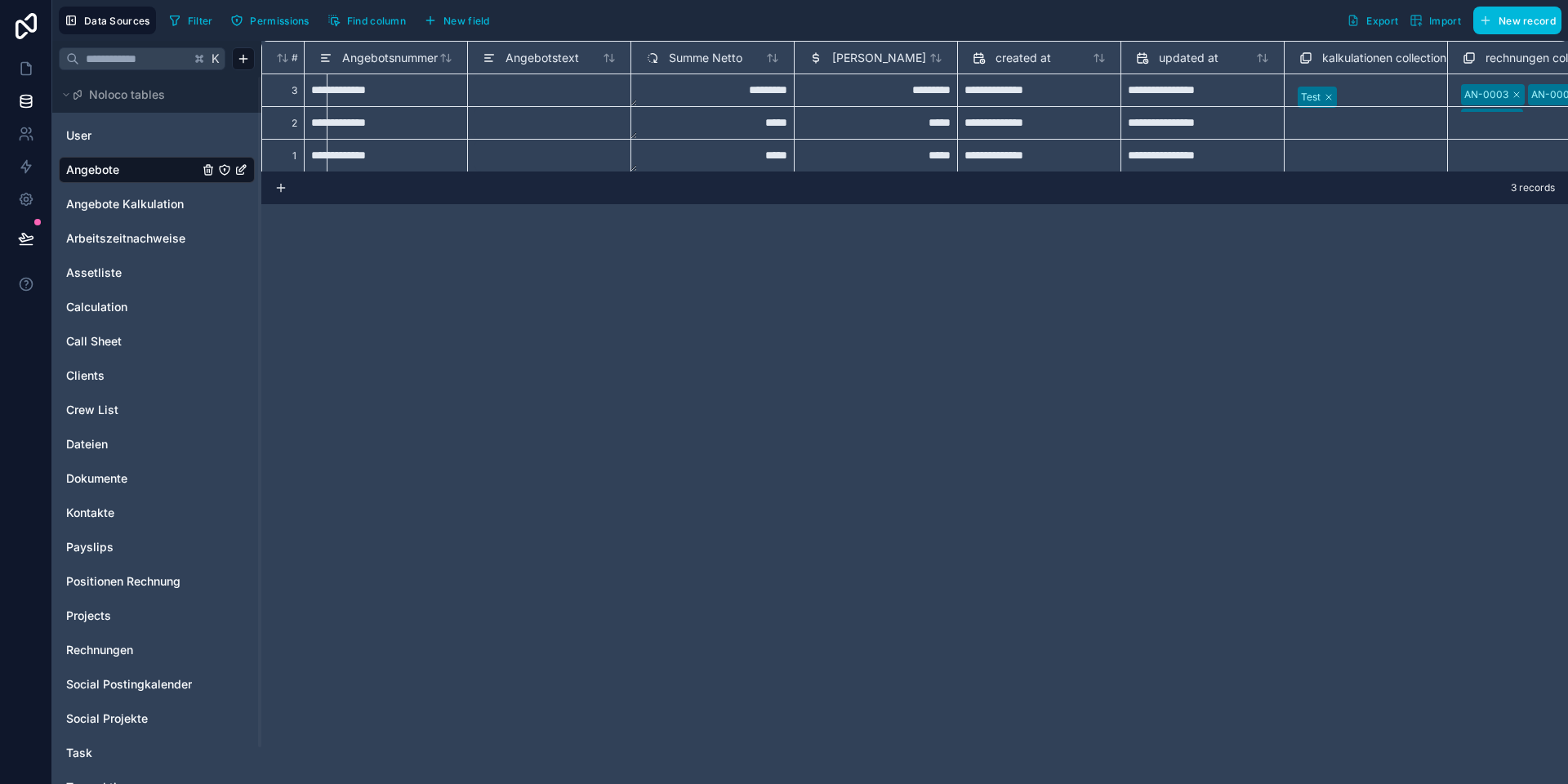
scroll to position [0, 1698]
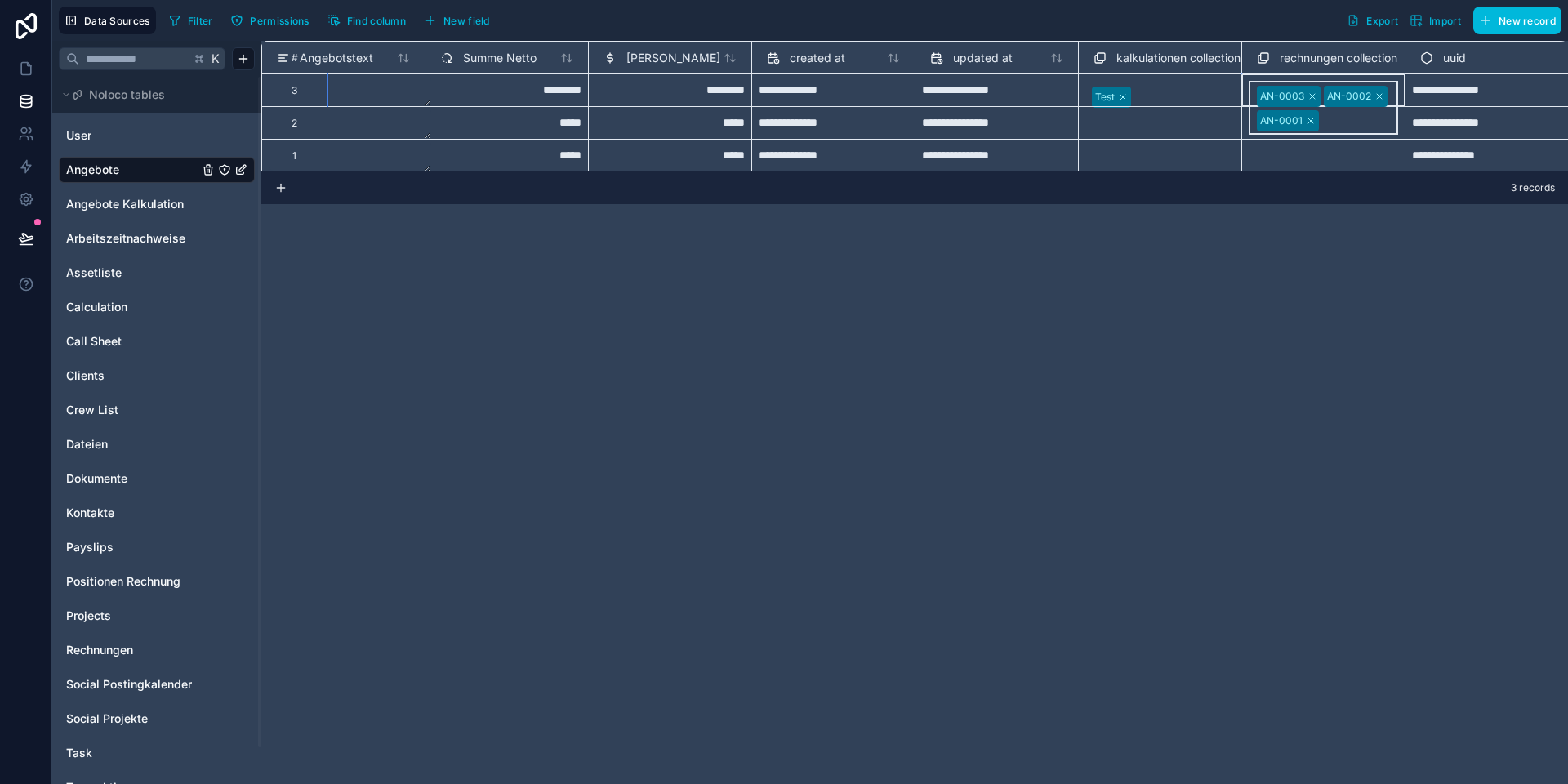
click at [1252, 87] on div "AN-0003 AN-0002 AN-0001" at bounding box center [1322, 108] width 149 height 54
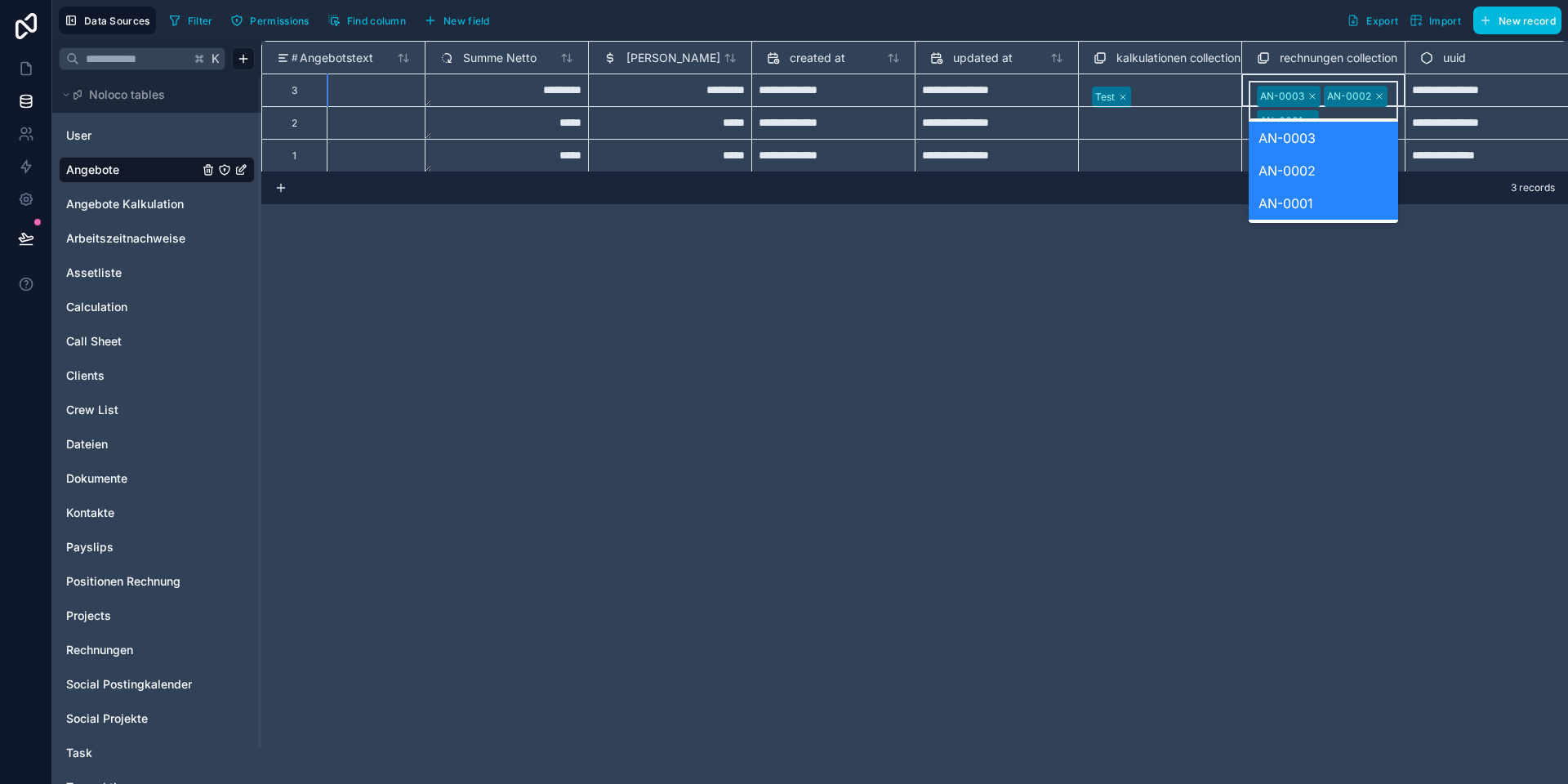
click at [1252, 86] on div "AN-0003 AN-0002 AN-0001" at bounding box center [1322, 108] width 149 height 54
click at [1165, 310] on div "**********" at bounding box center [915, 412] width 1307 height 744
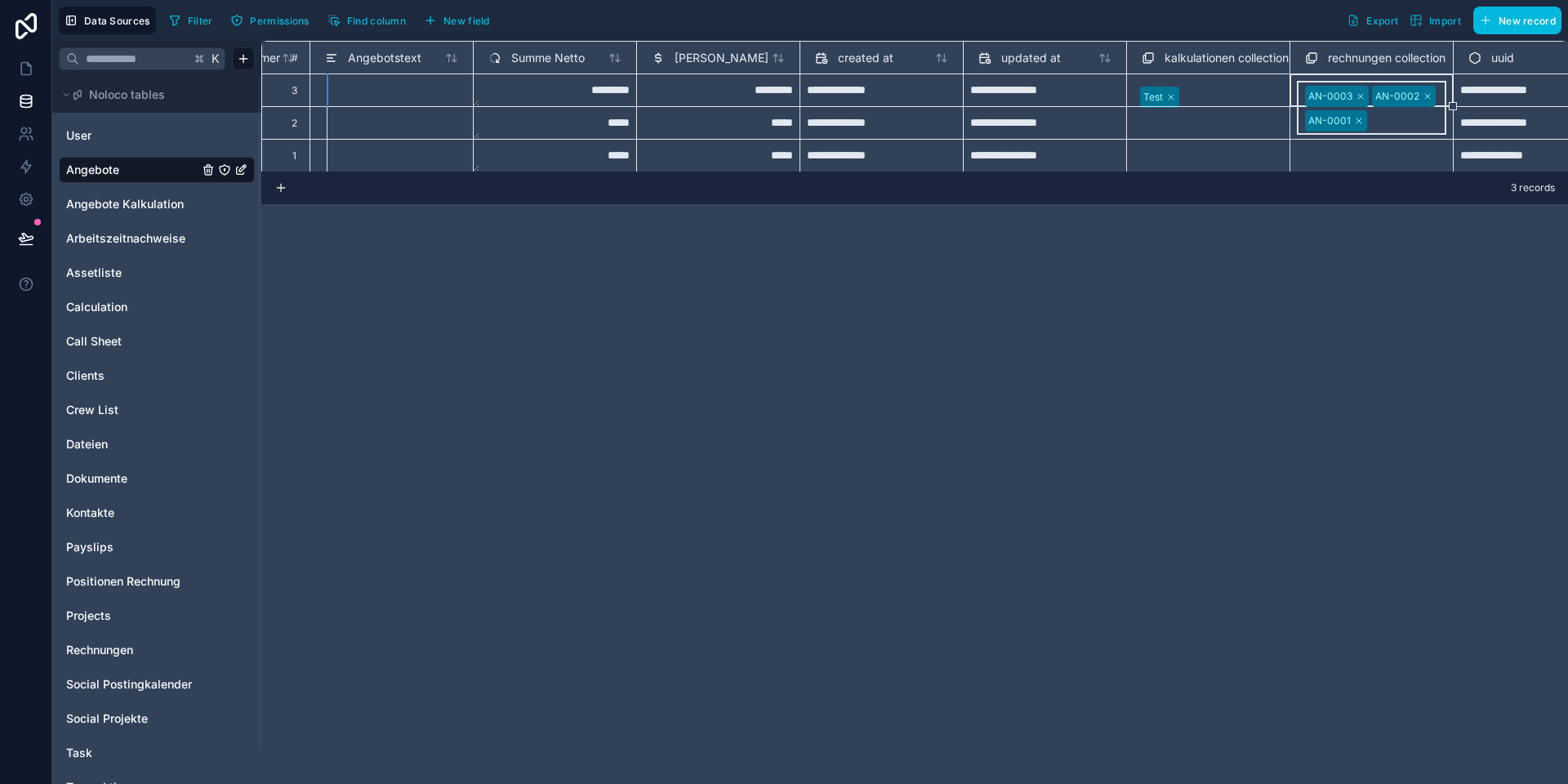
scroll to position [0, 1698]
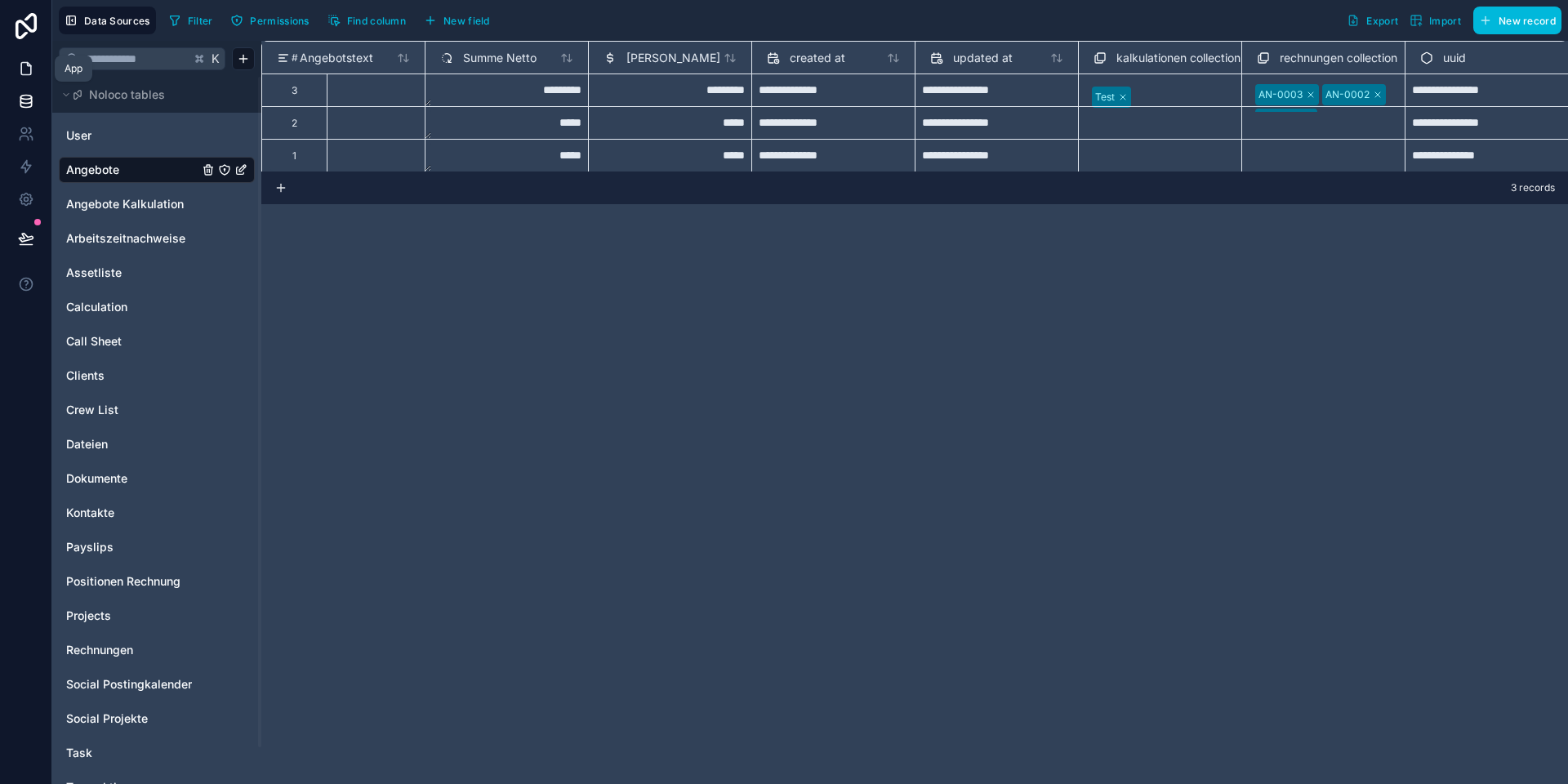
click at [17, 68] on link at bounding box center [26, 68] width 51 height 33
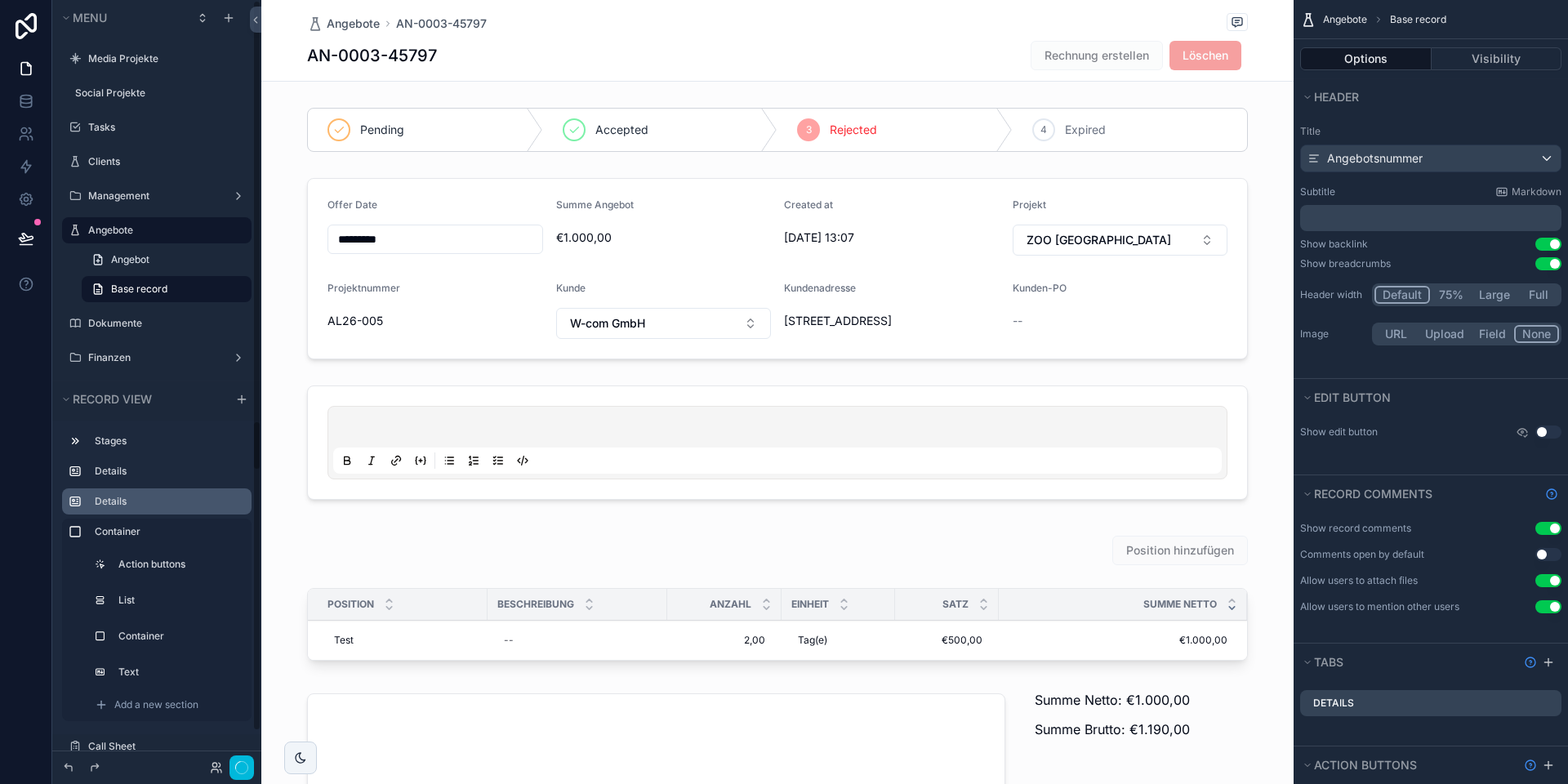
scroll to position [1, 0]
click at [239, 764] on button "Done" at bounding box center [235, 768] width 37 height 24
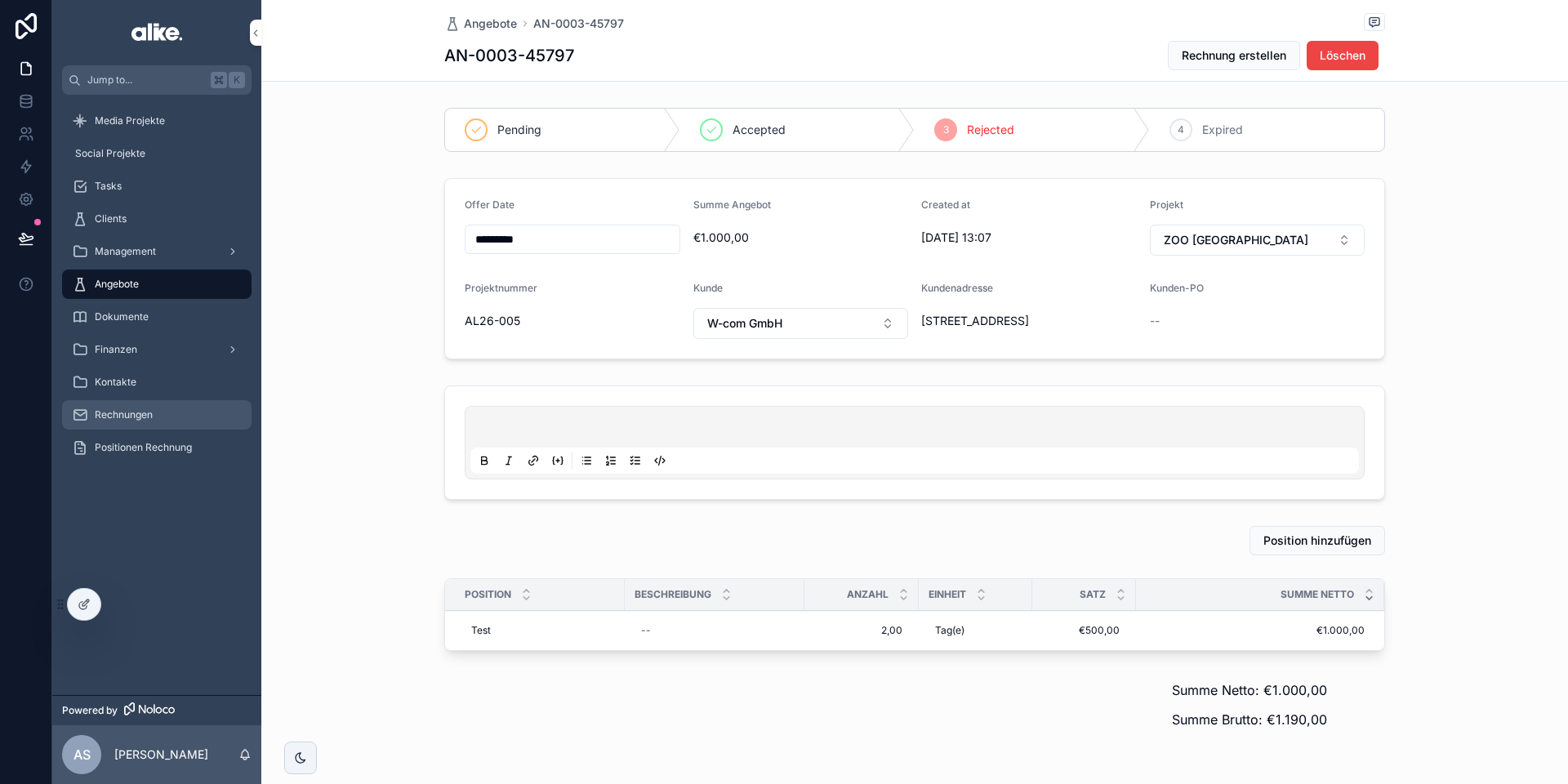
click at [139, 414] on span "Rechnungen" at bounding box center [123, 415] width 58 height 13
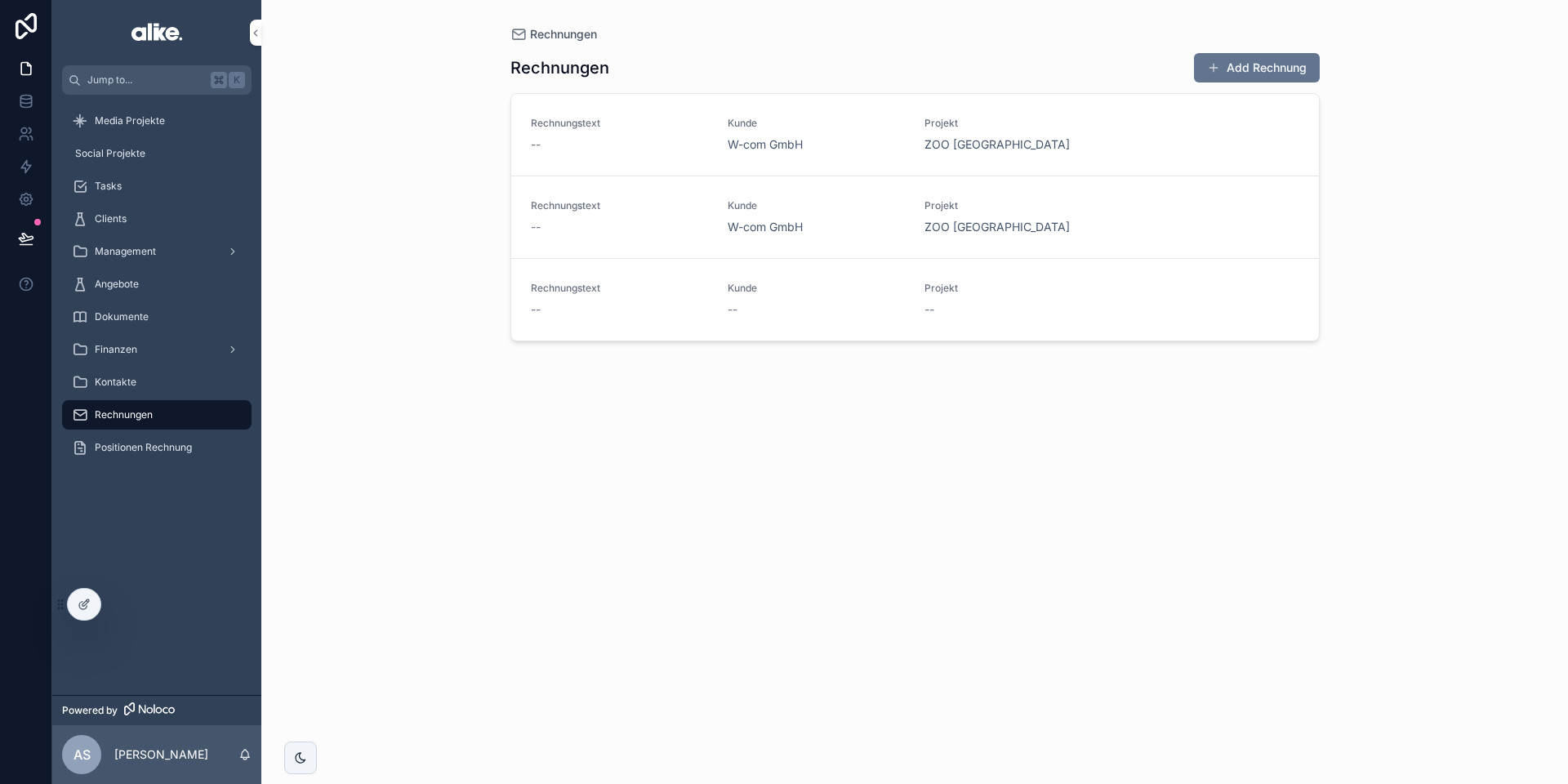
click at [658, 151] on div "--" at bounding box center [620, 144] width 178 height 17
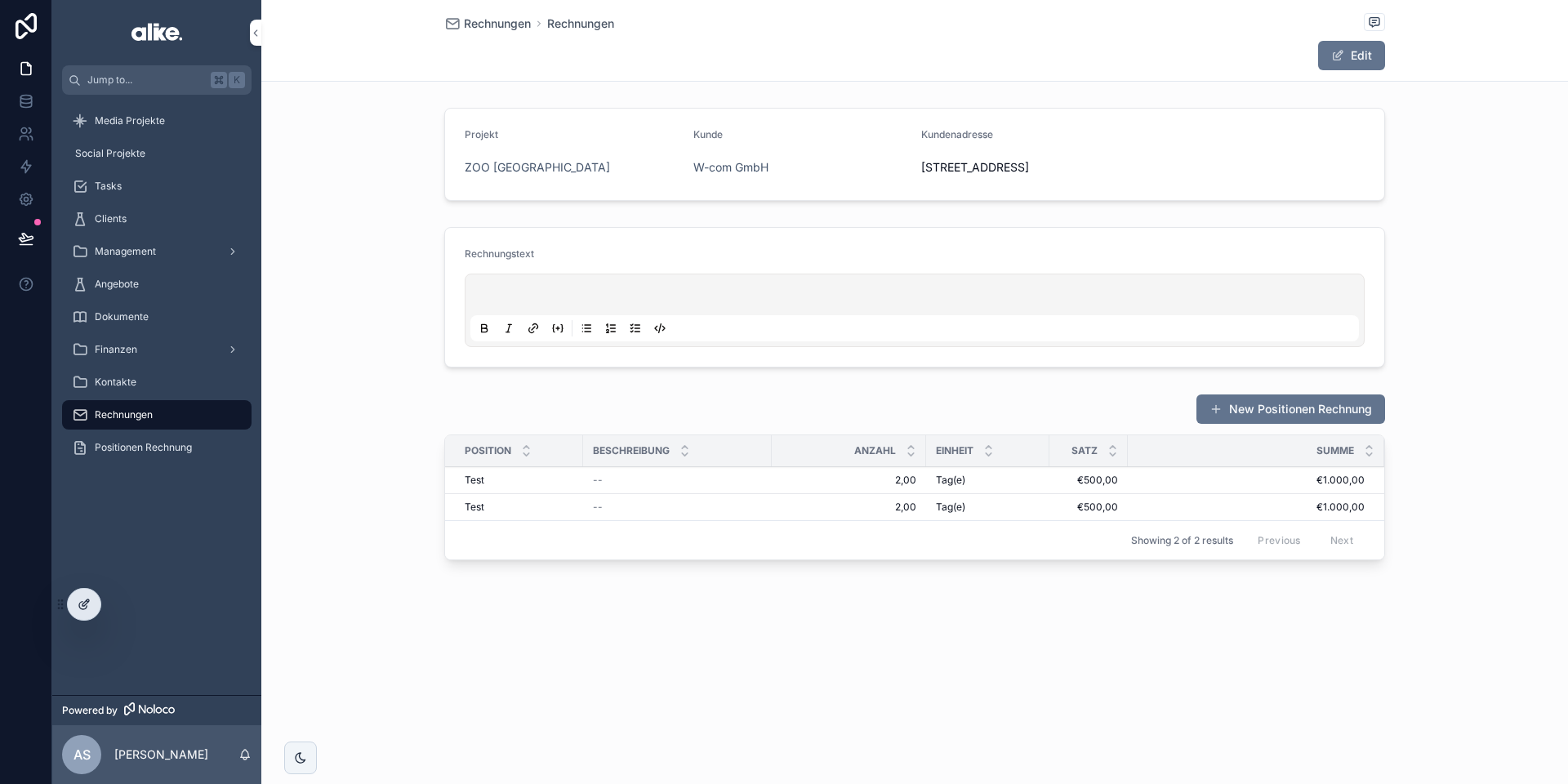
click at [84, 613] on div at bounding box center [84, 604] width 33 height 31
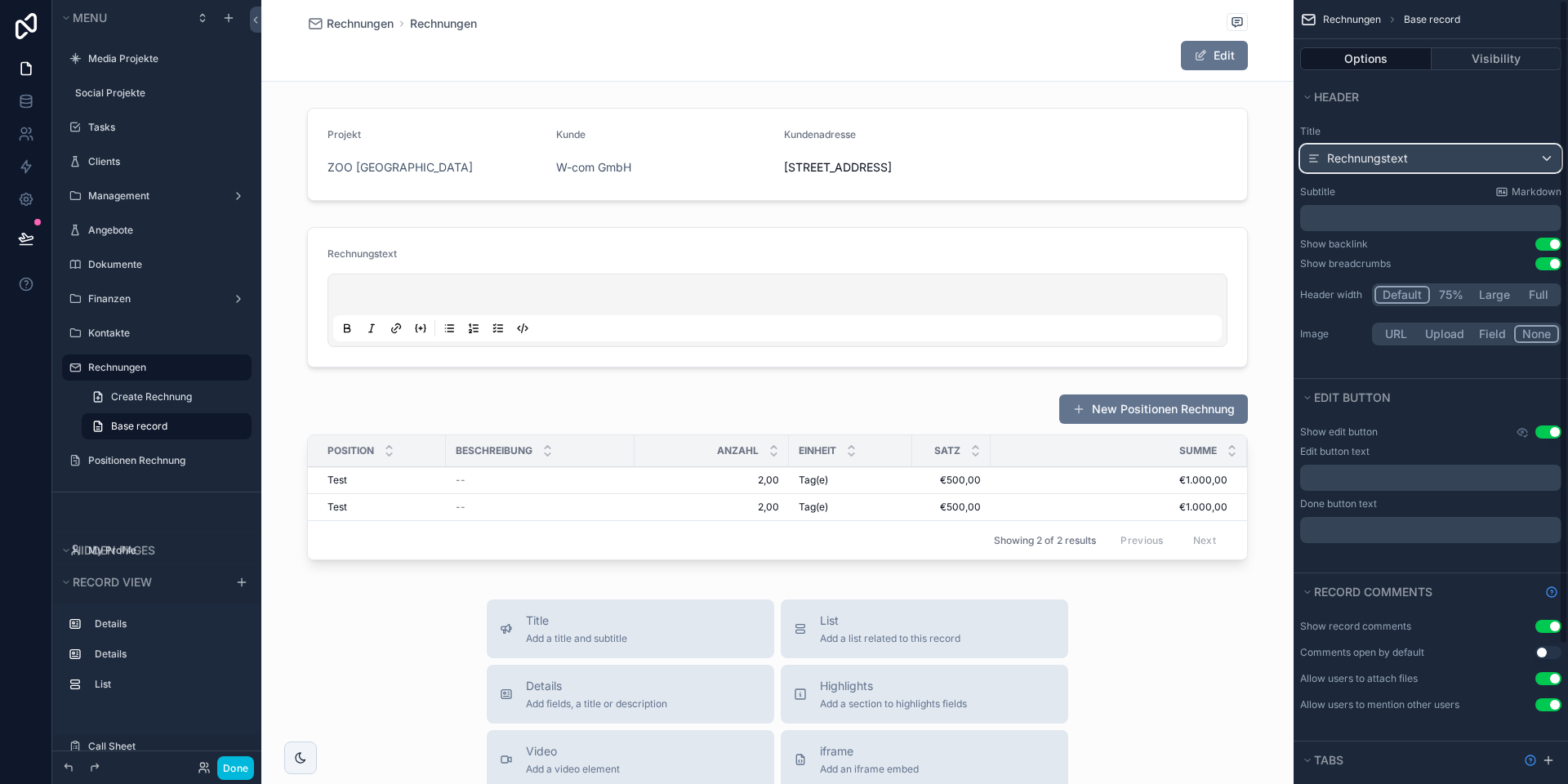
click at [1410, 155] on div "Rechnungstext" at bounding box center [1430, 158] width 260 height 26
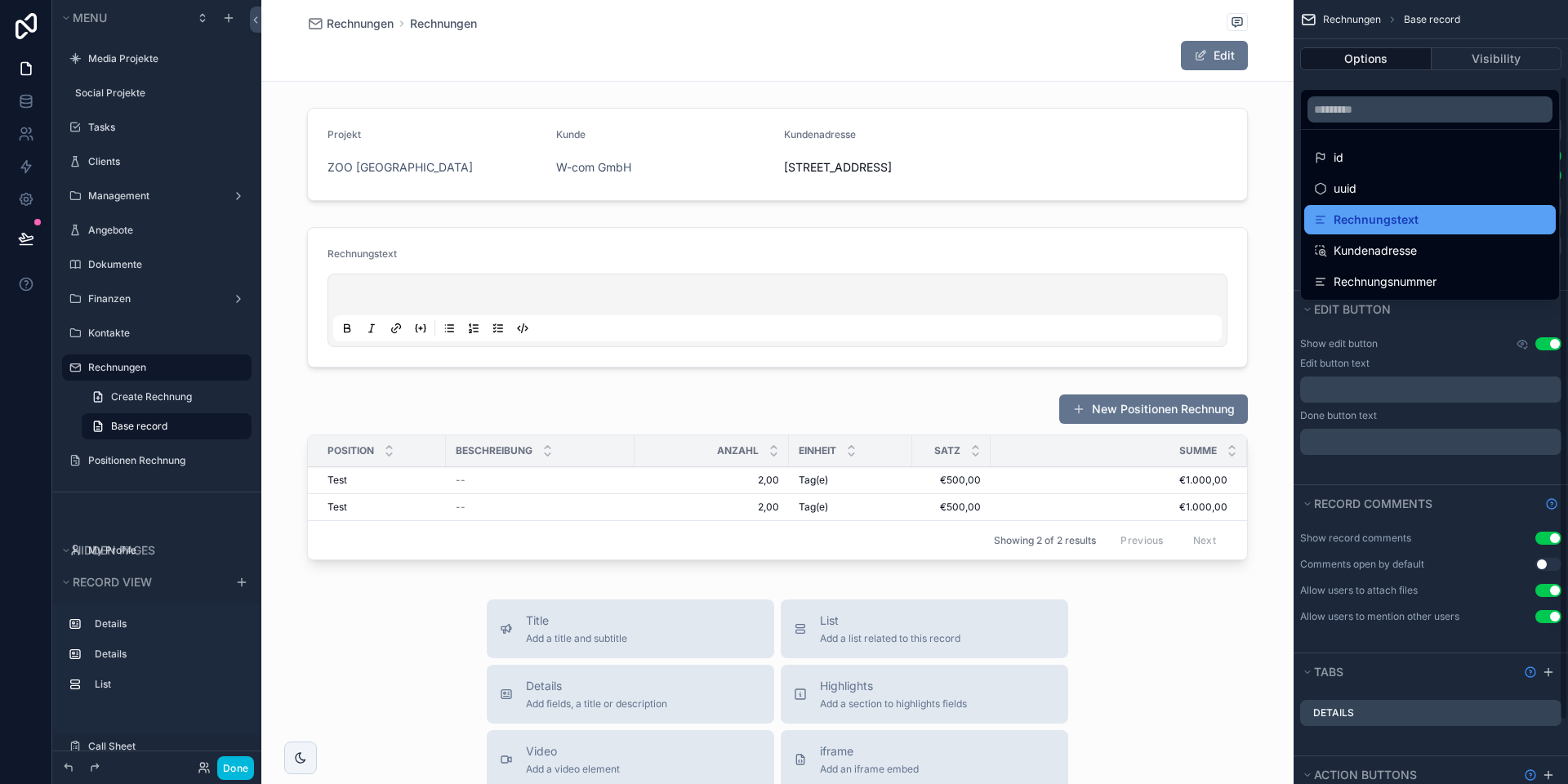
scroll to position [93, 0]
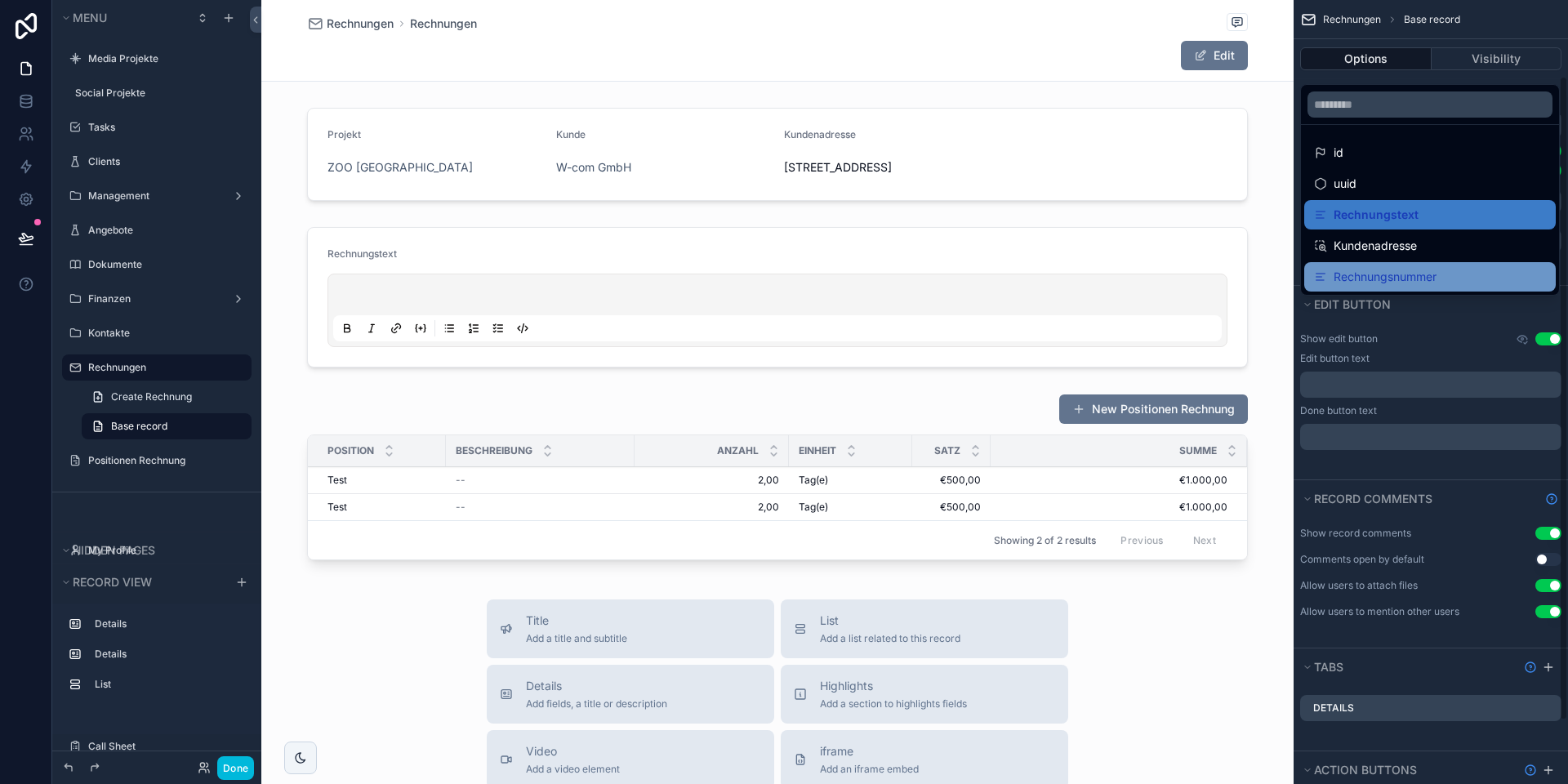
click at [1378, 281] on span "Rechnungsnummer" at bounding box center [1384, 277] width 103 height 20
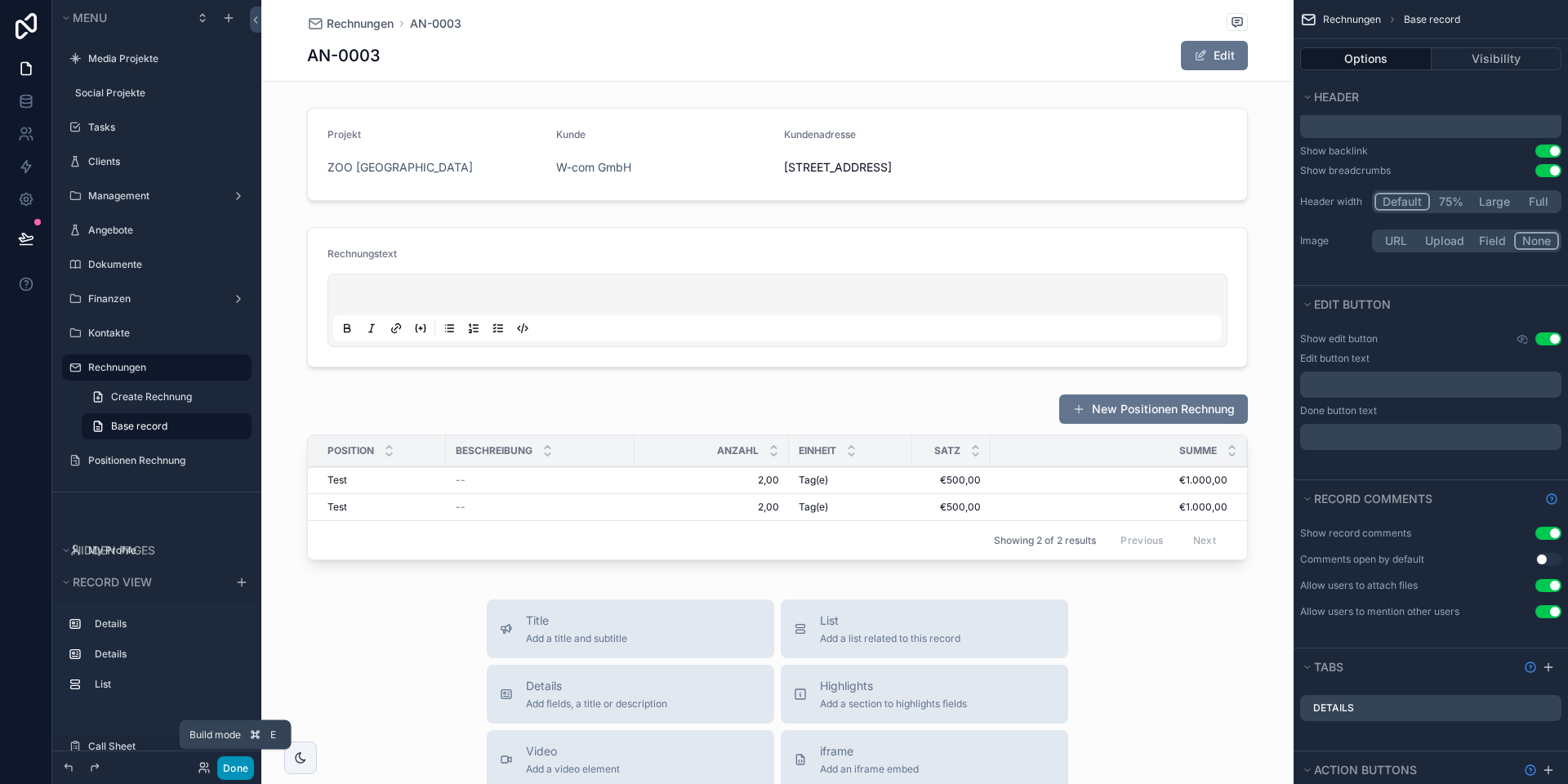
click at [234, 766] on button "Done" at bounding box center [235, 768] width 37 height 24
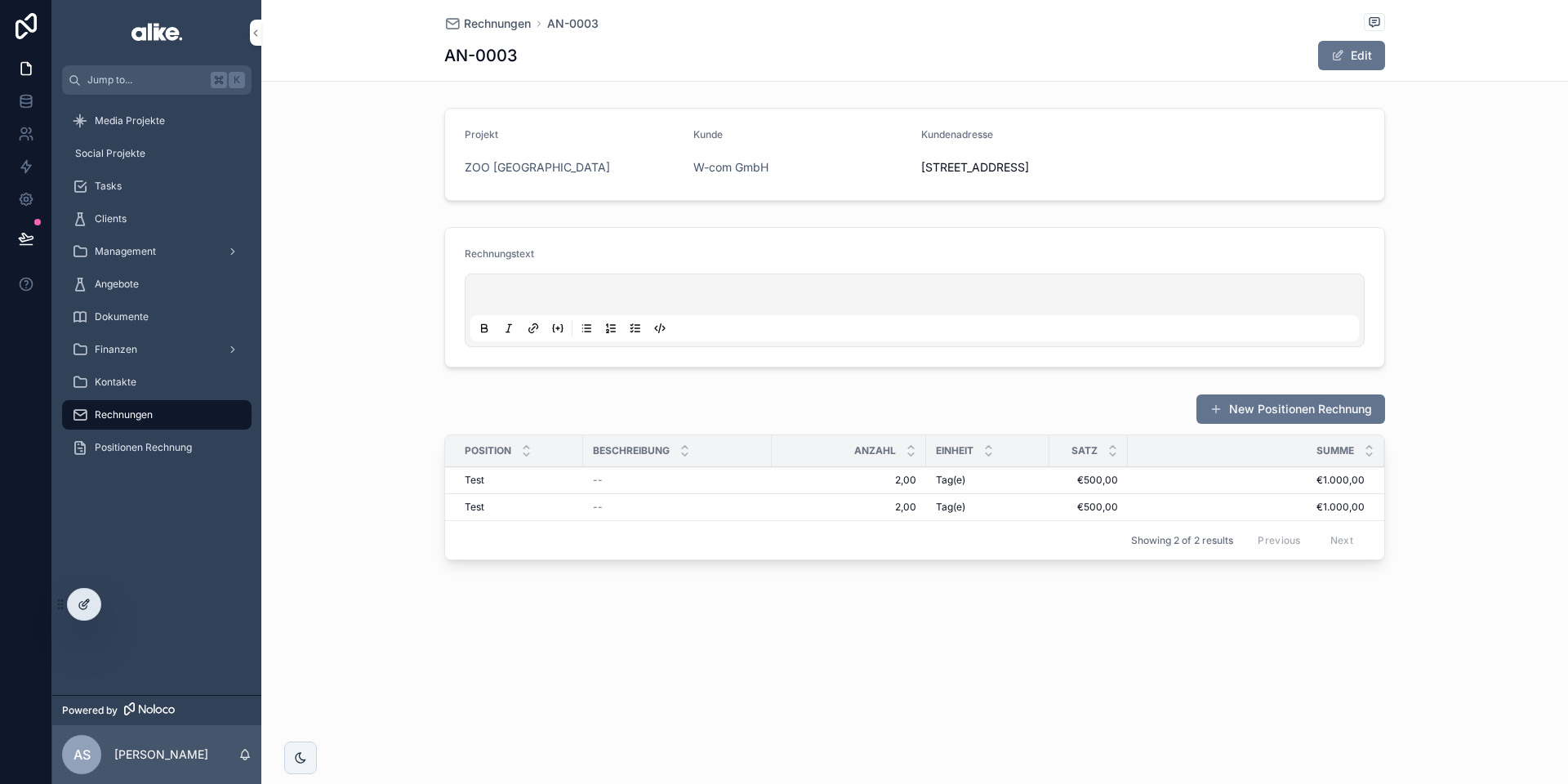
click at [88, 608] on icon at bounding box center [84, 604] width 13 height 13
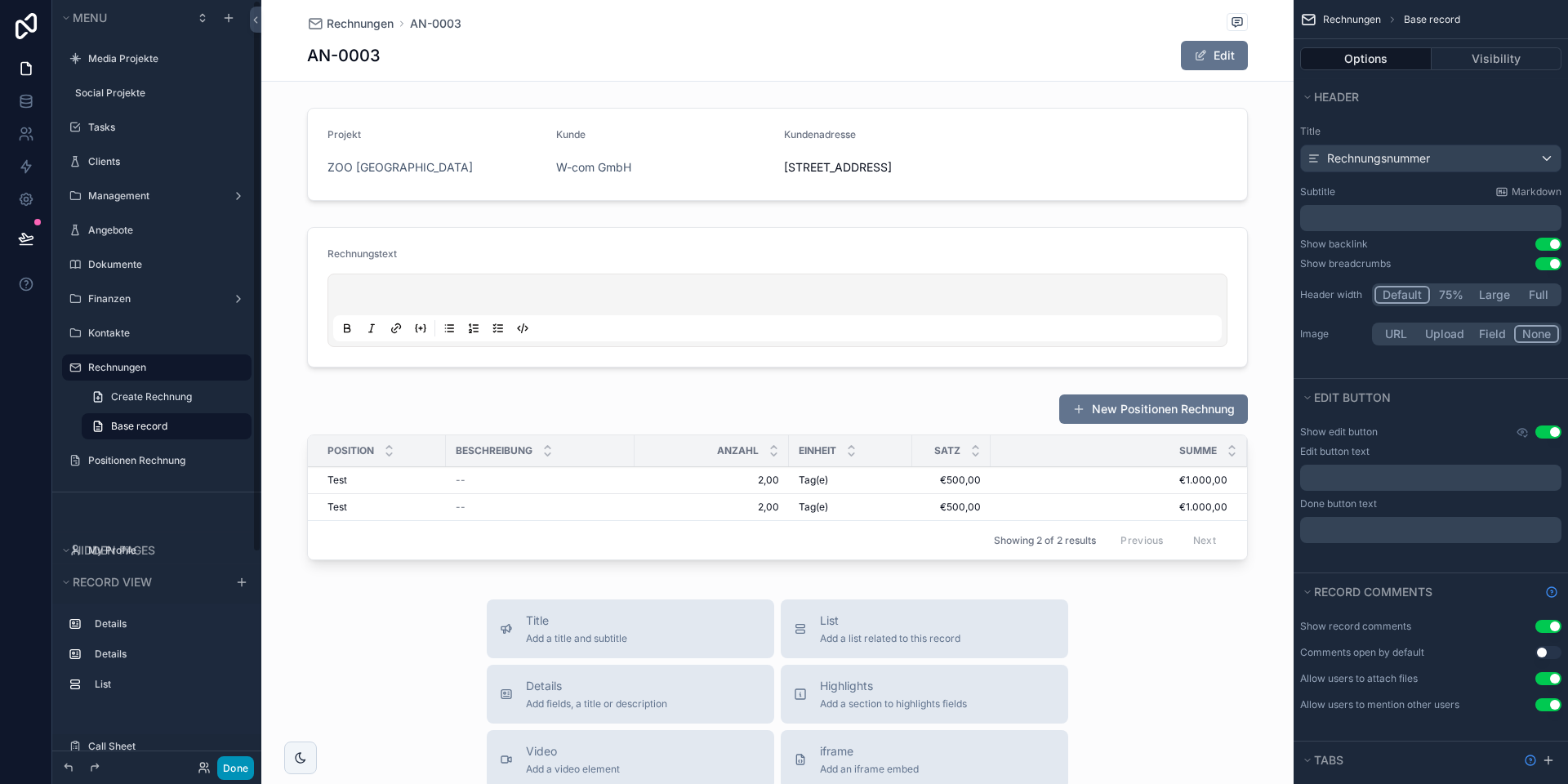
click at [234, 759] on button "Done" at bounding box center [235, 768] width 37 height 24
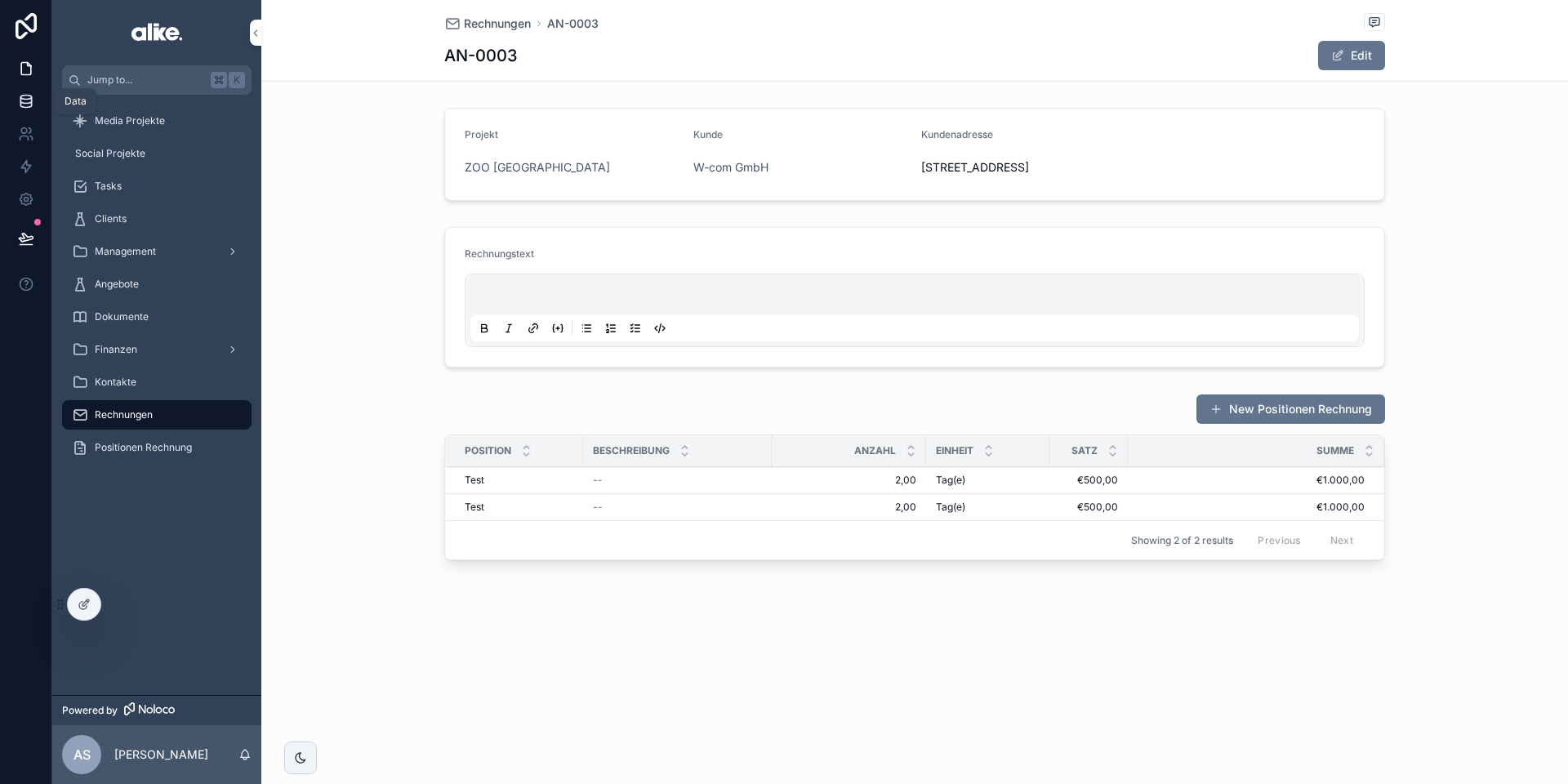
click at [26, 114] on link at bounding box center [26, 101] width 51 height 33
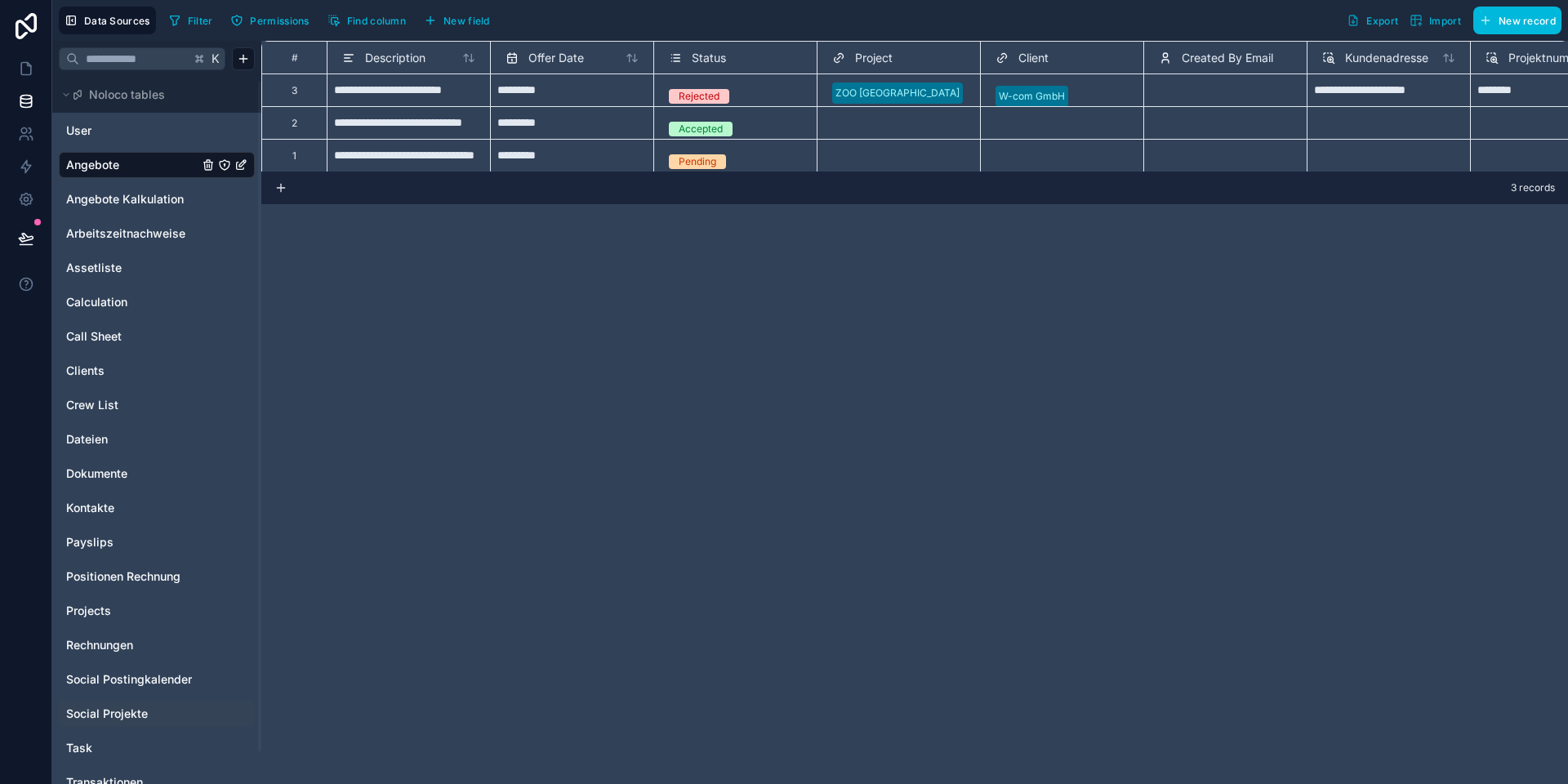
scroll to position [39, 0]
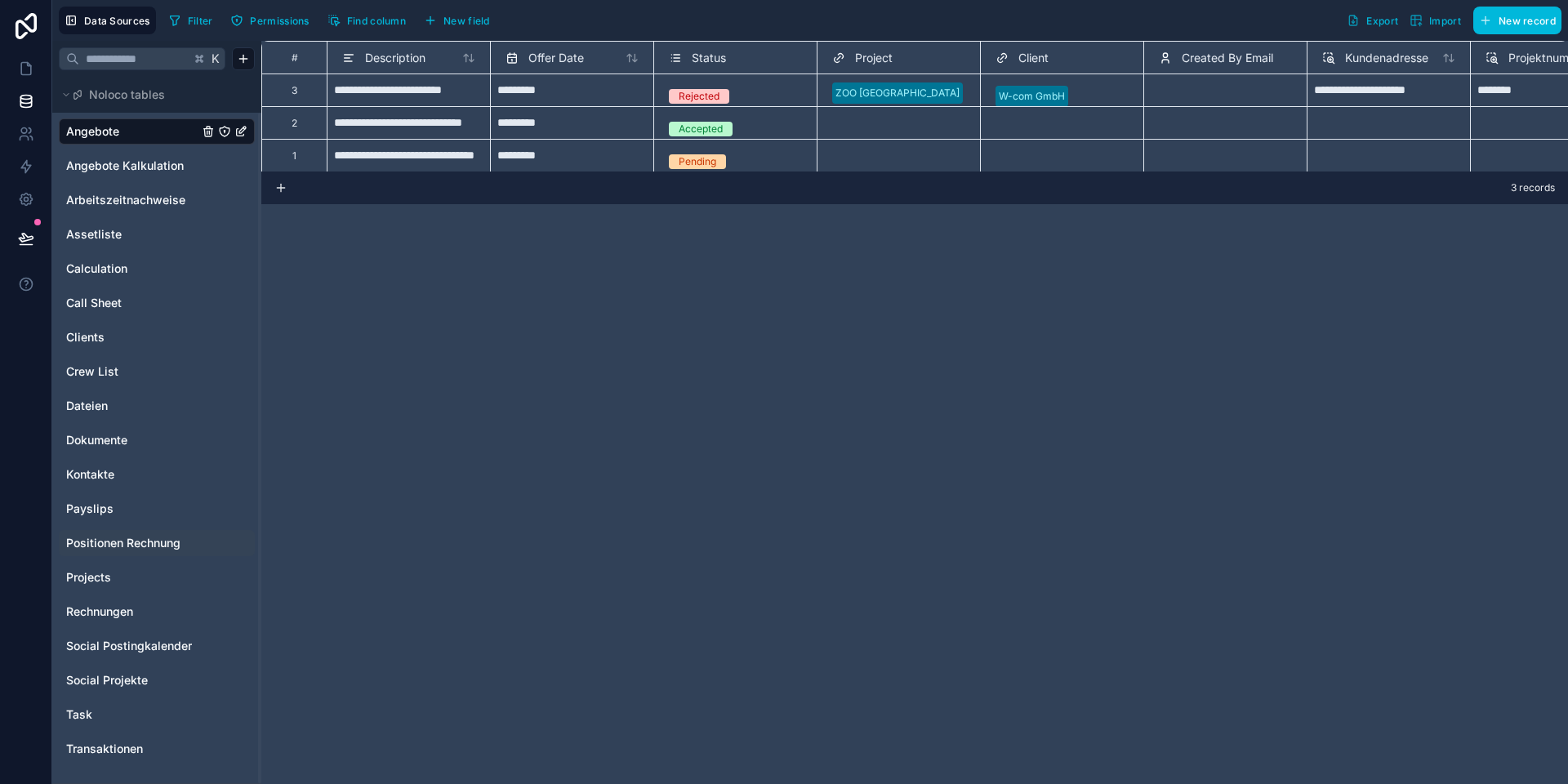
click at [140, 545] on span "Positionen Rechnung" at bounding box center [123, 543] width 114 height 17
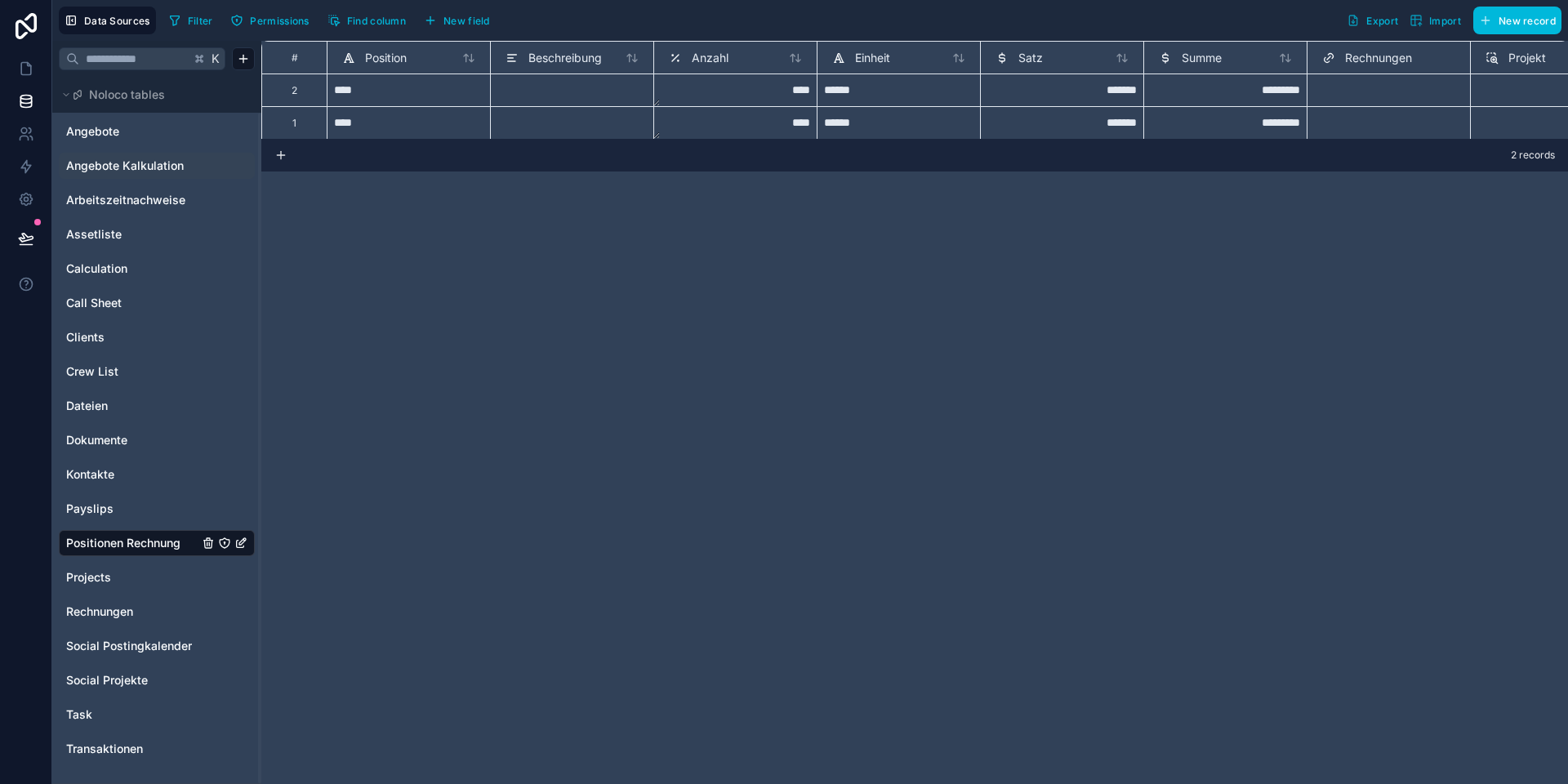
click at [133, 161] on span "Angebote Kalkulation" at bounding box center [124, 166] width 117 height 17
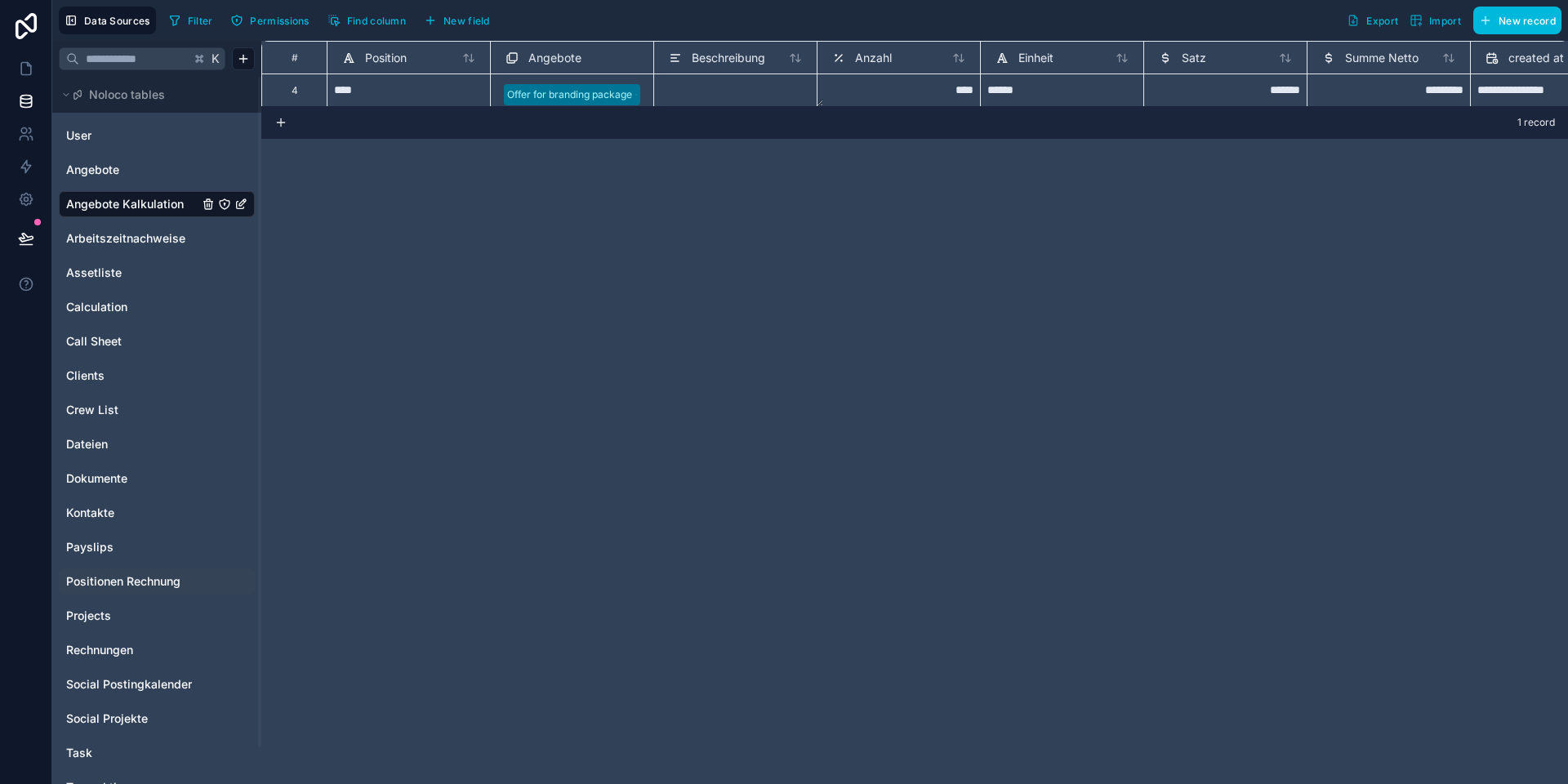
click at [450, 17] on span "New field" at bounding box center [466, 21] width 46 height 12
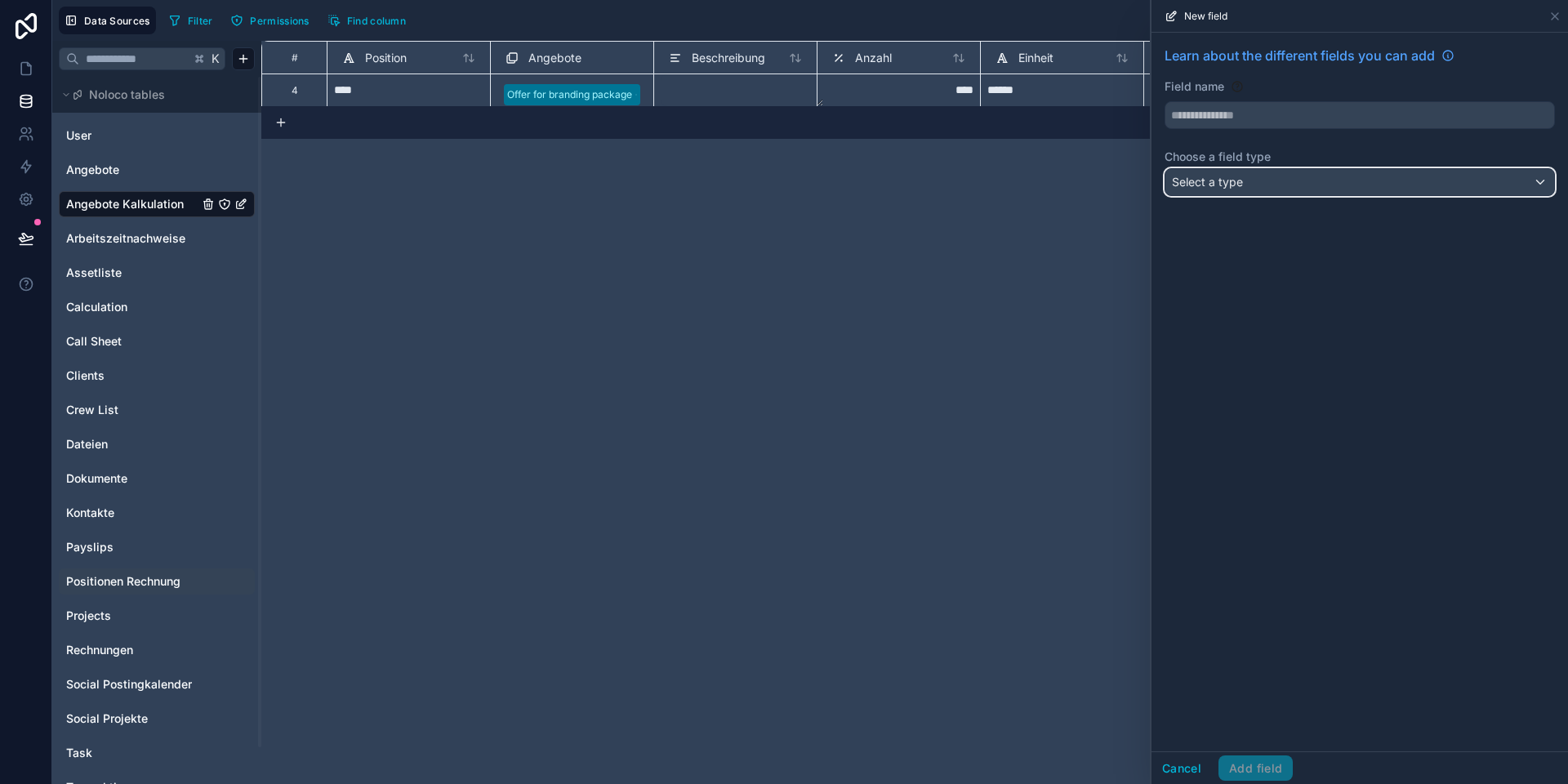
click at [1240, 184] on span "Select a type" at bounding box center [1207, 182] width 71 height 14
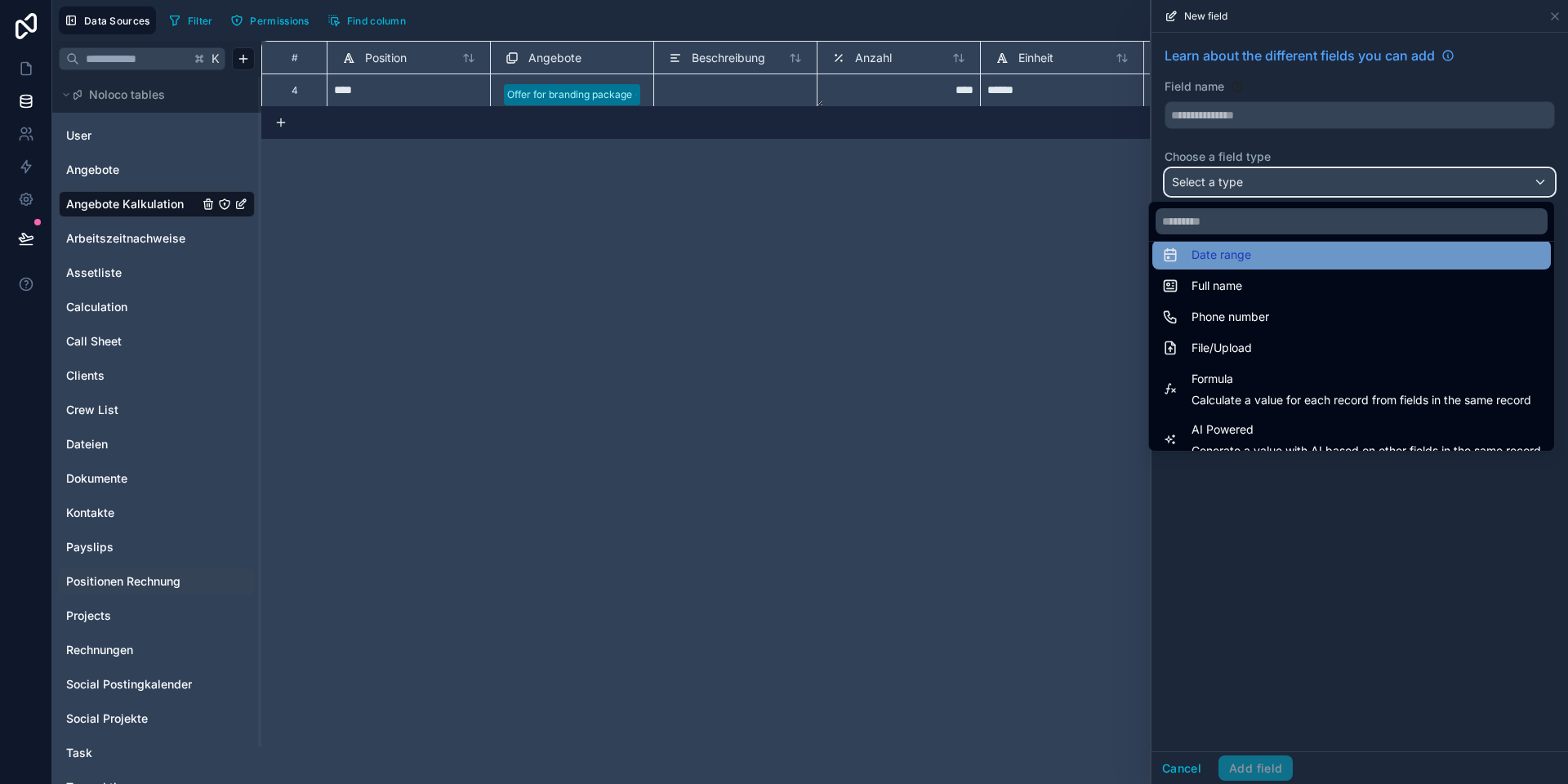
scroll to position [474, 0]
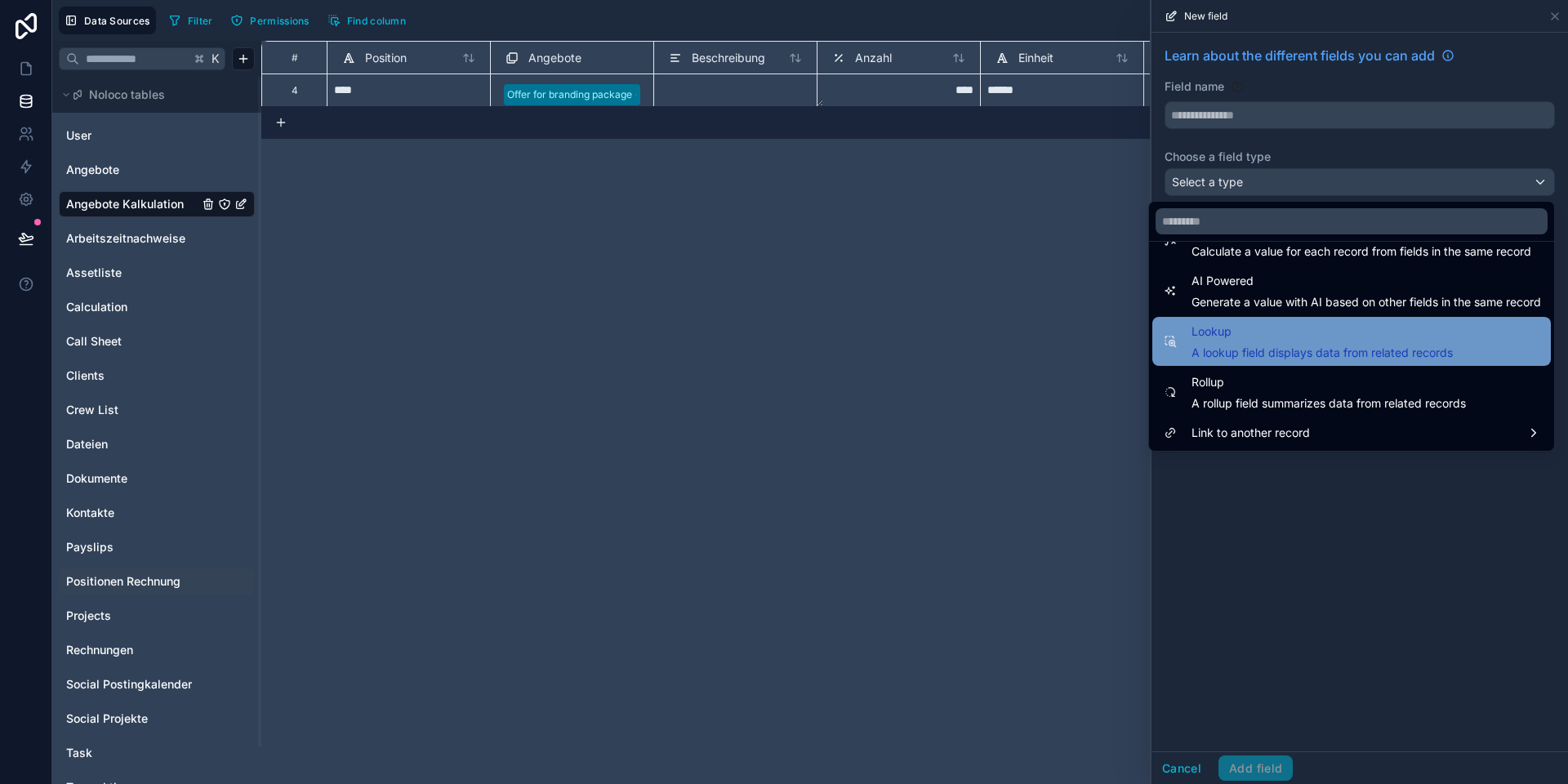
click at [1241, 346] on span "A lookup field displays data from related records" at bounding box center [1321, 353] width 261 height 17
type input "******"
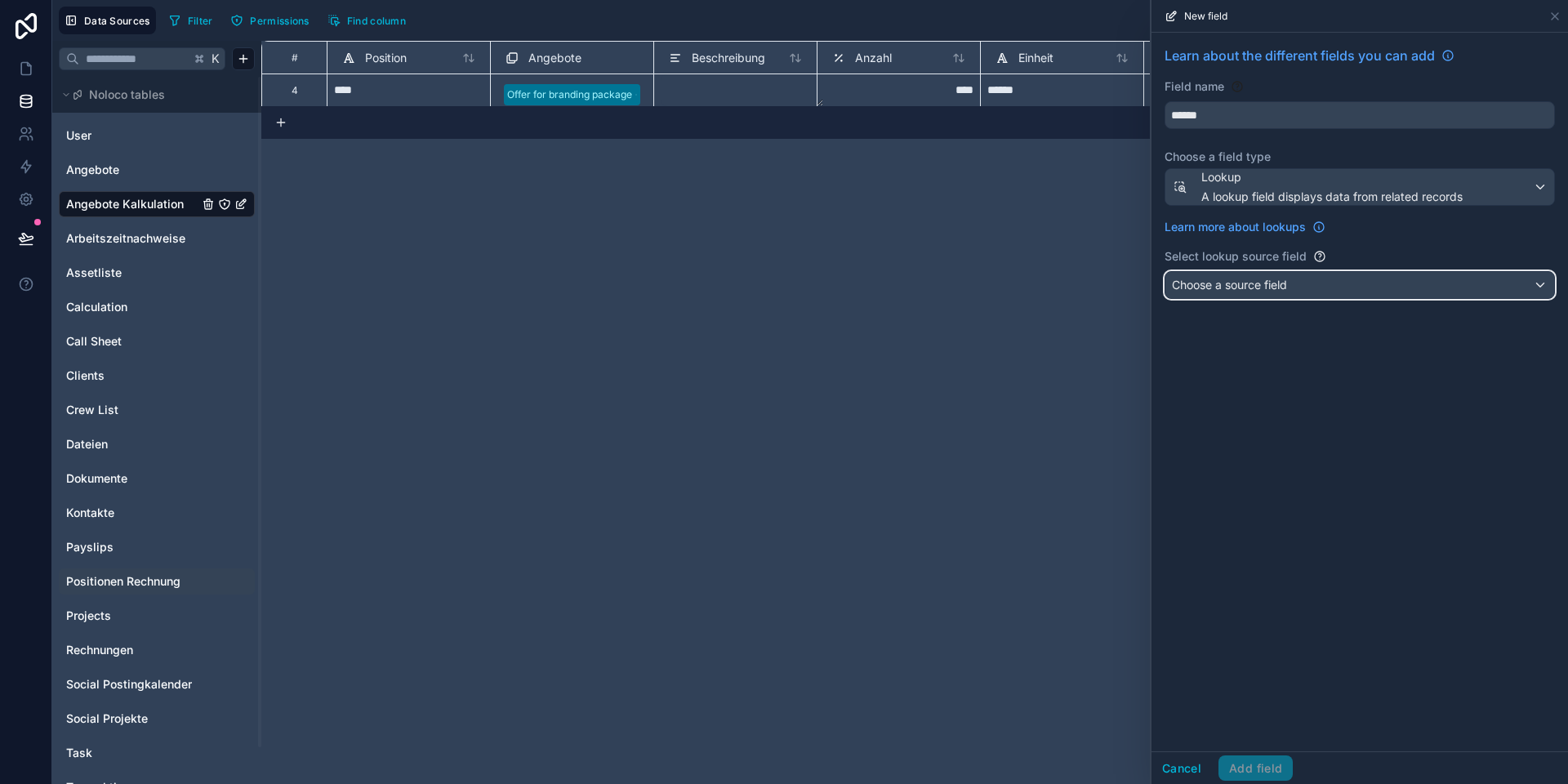
click at [1246, 289] on span "Choose a source field" at bounding box center [1229, 284] width 115 height 14
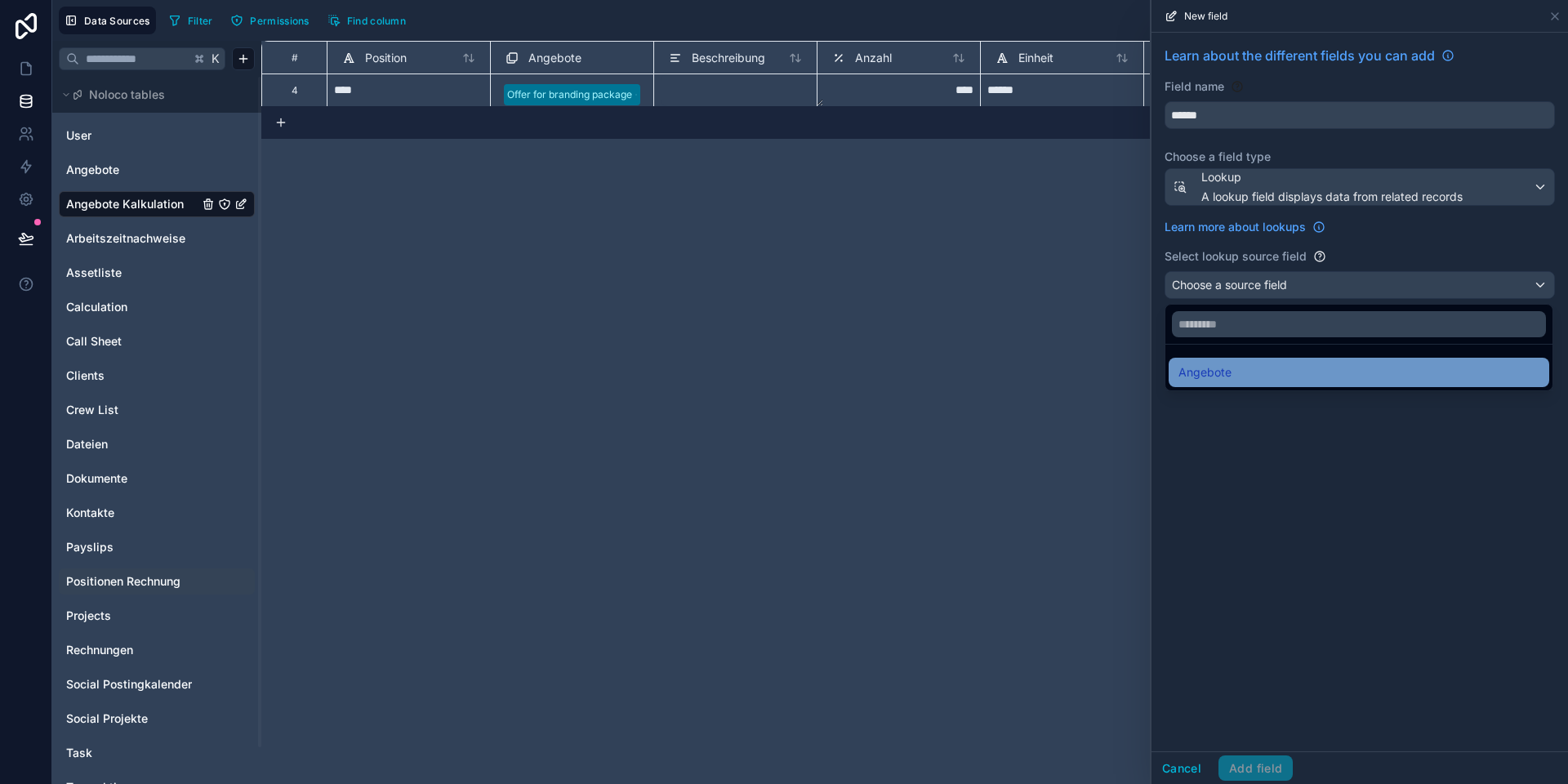
click at [1248, 376] on div "Angebote" at bounding box center [1359, 372] width 361 height 20
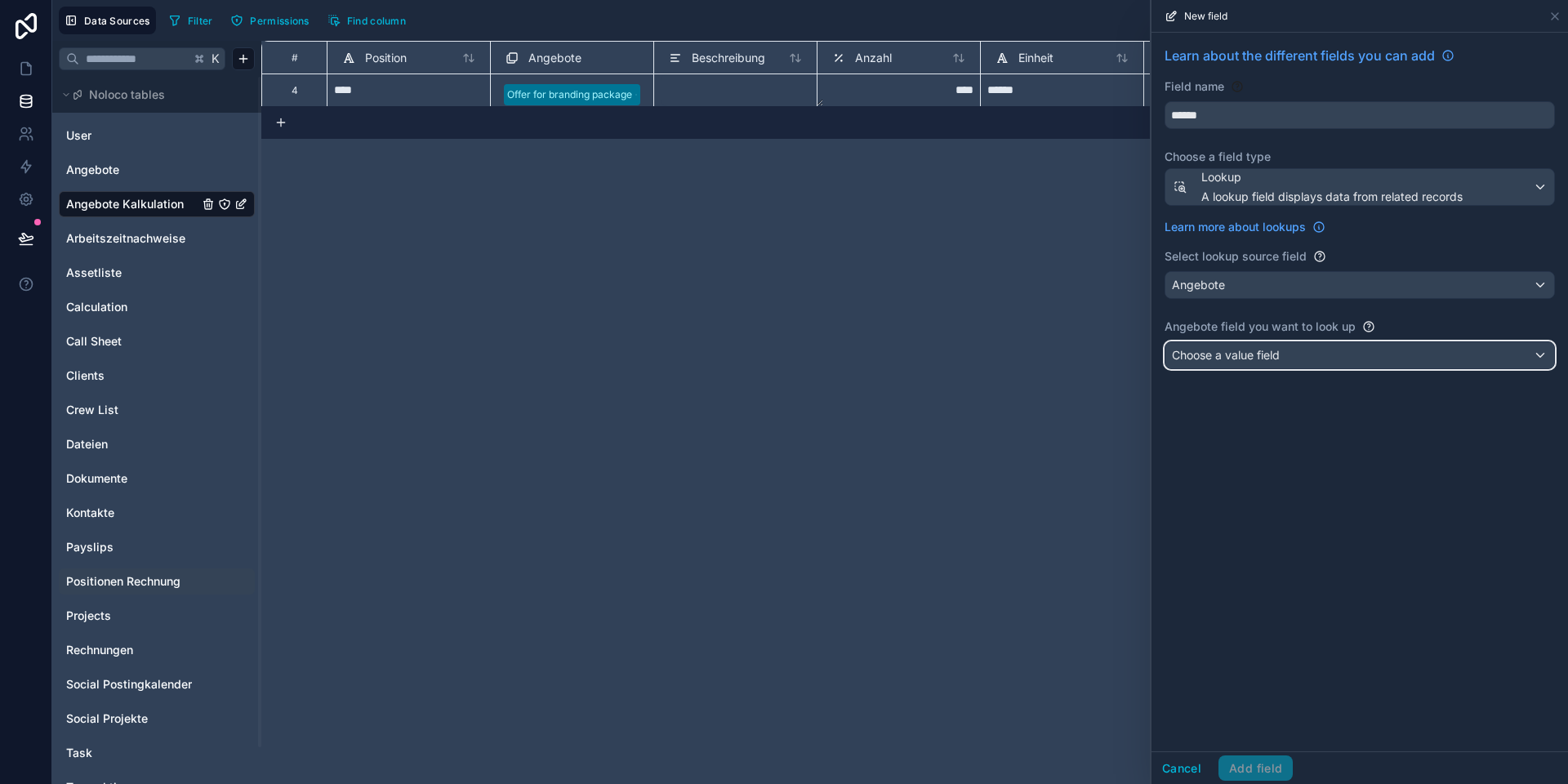
click at [1223, 351] on span "Choose a value field" at bounding box center [1225, 354] width 108 height 14
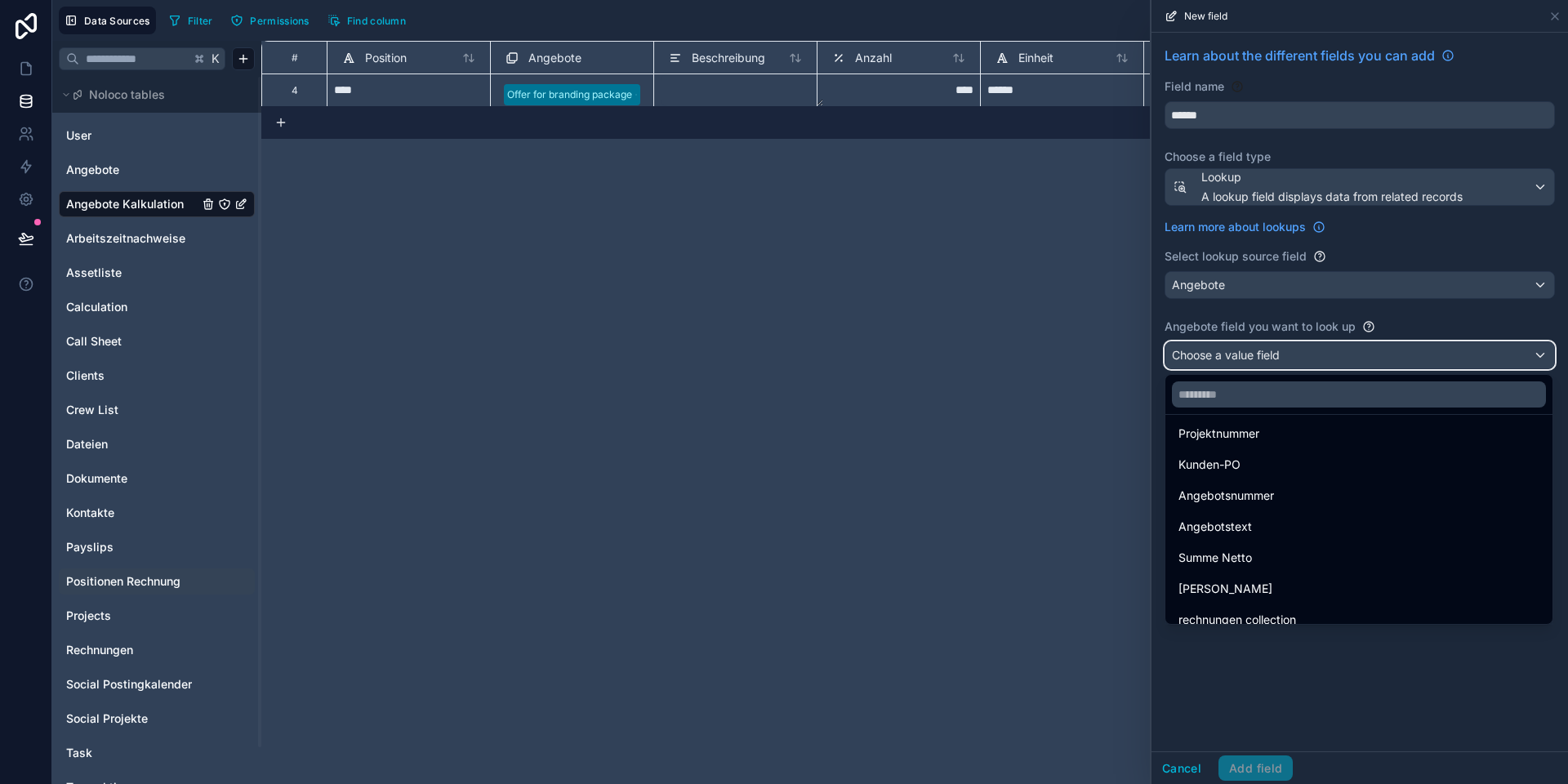
scroll to position [240, 0]
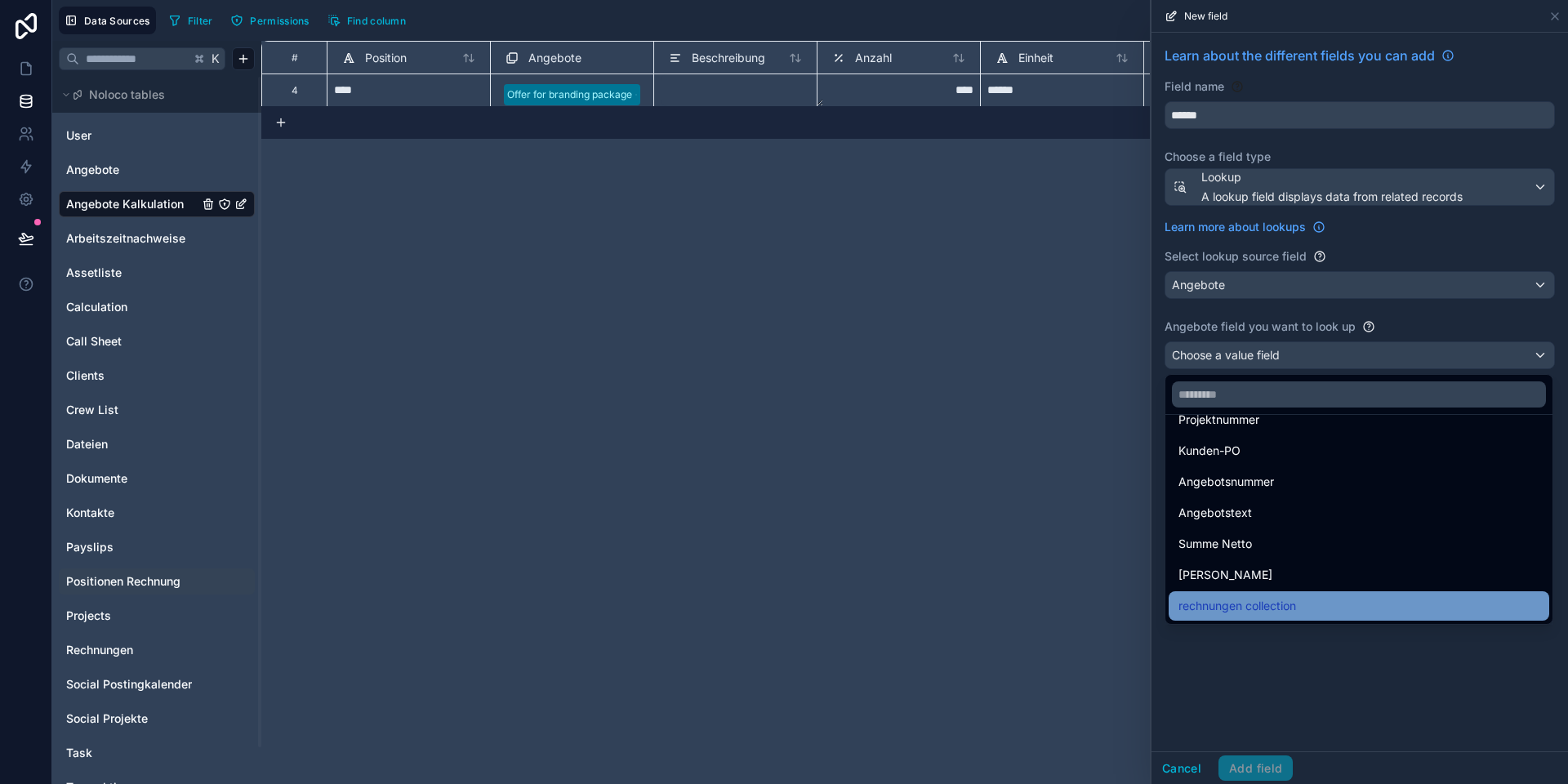
click at [1237, 595] on div "rechnungen collection" at bounding box center [1359, 606] width 381 height 30
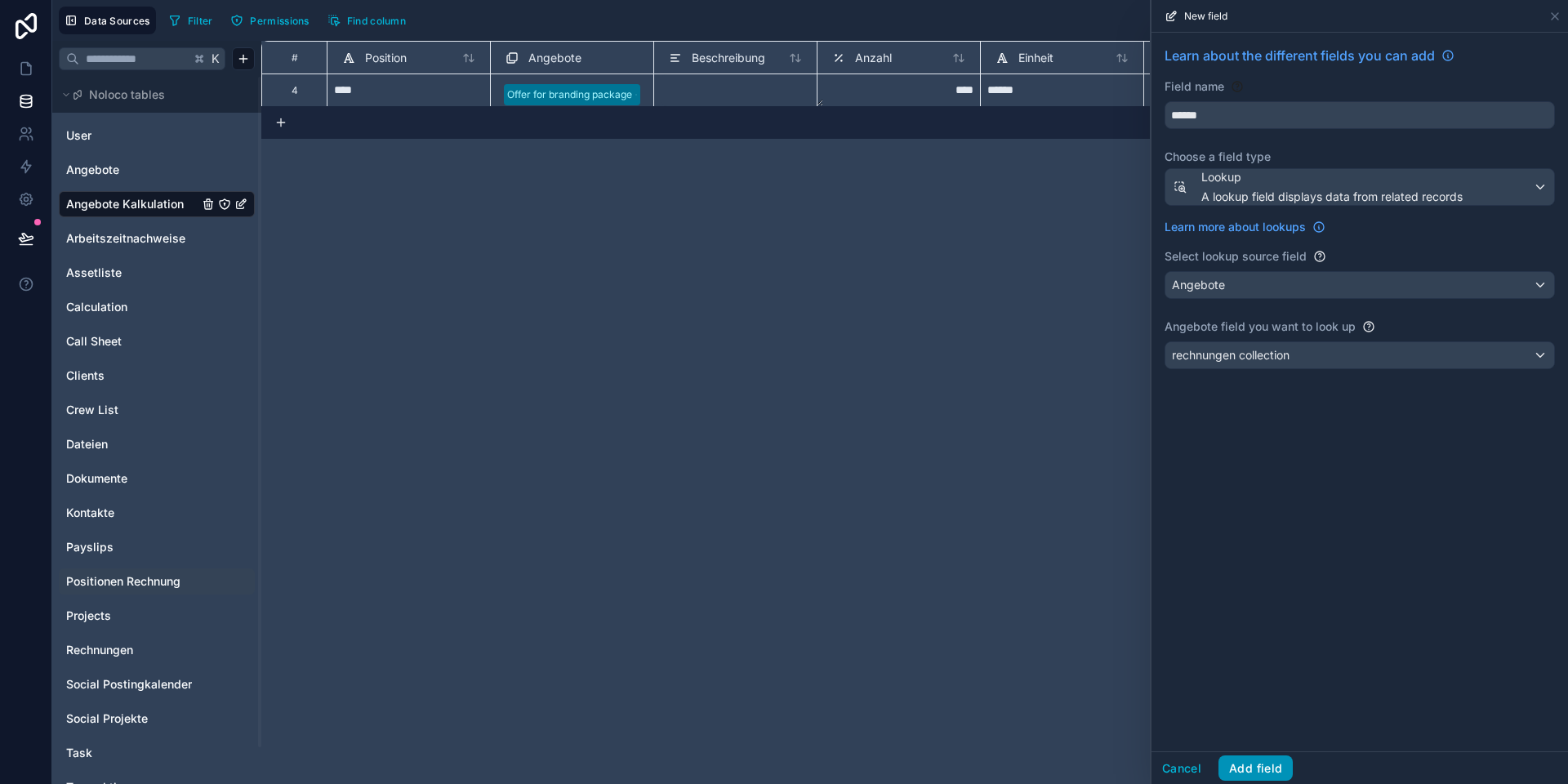
click at [1250, 764] on button "Add field" at bounding box center [1254, 768] width 74 height 26
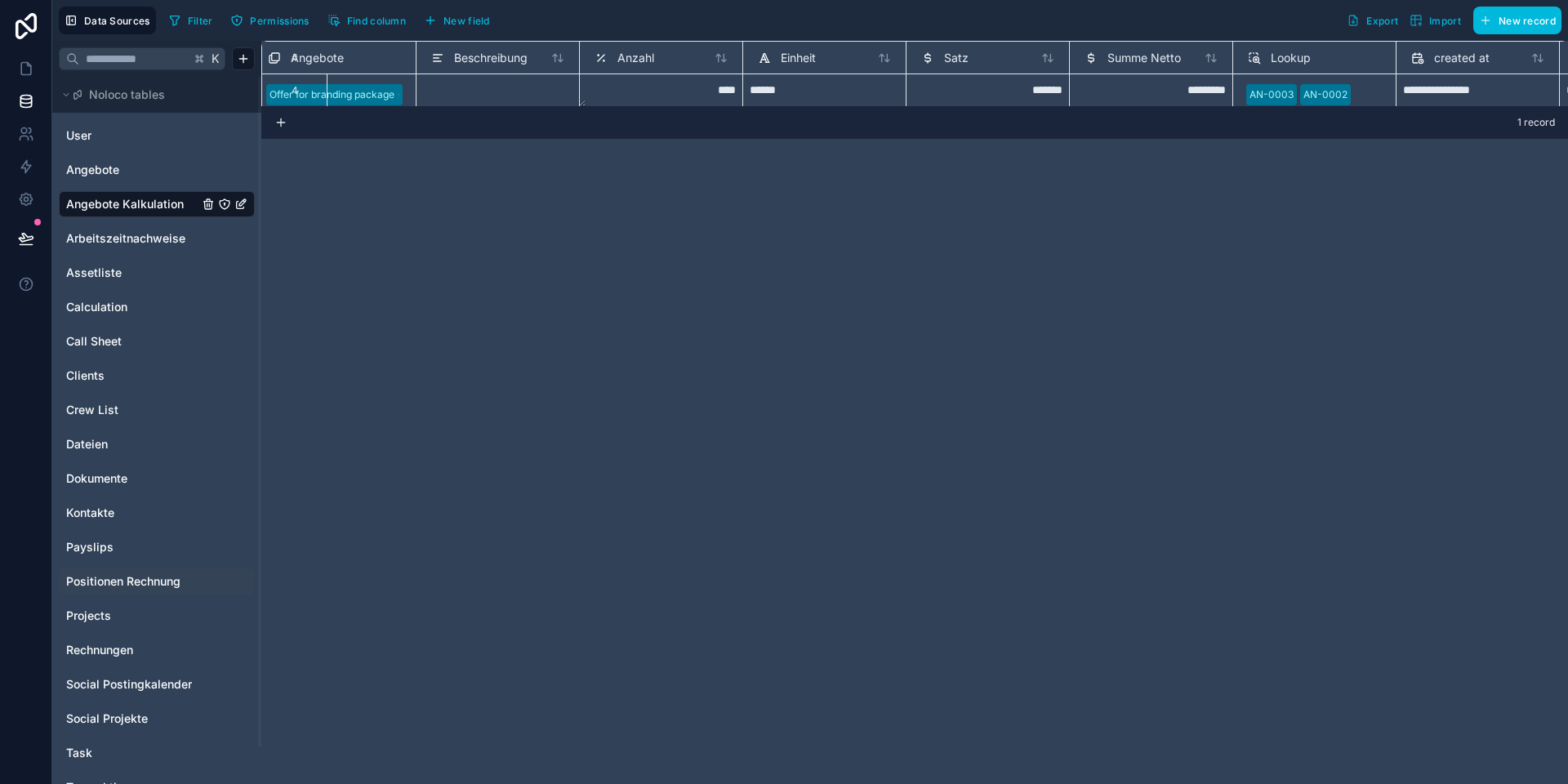
scroll to position [0, 556]
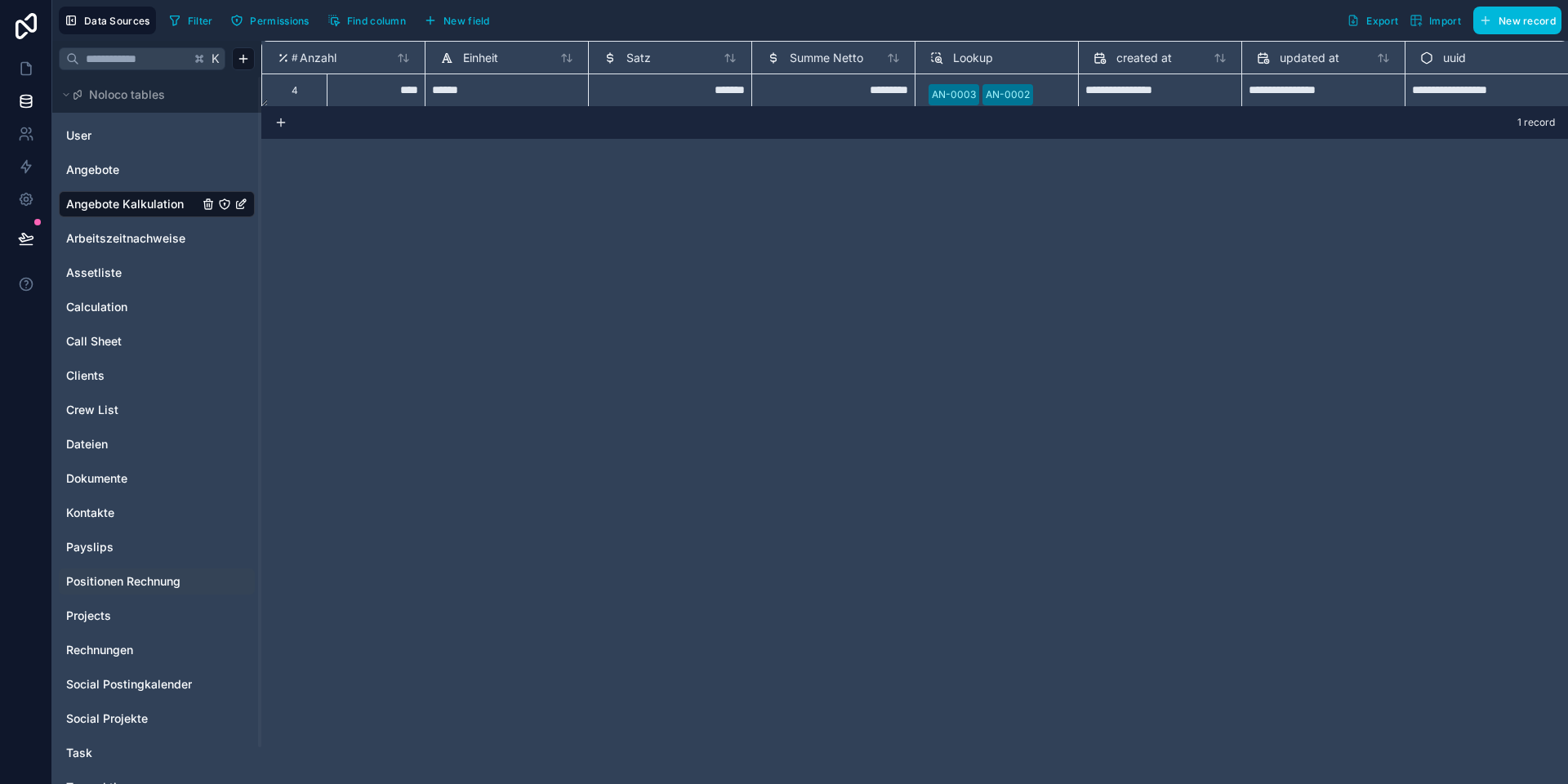
click at [958, 55] on span "Lookup" at bounding box center [973, 57] width 40 height 17
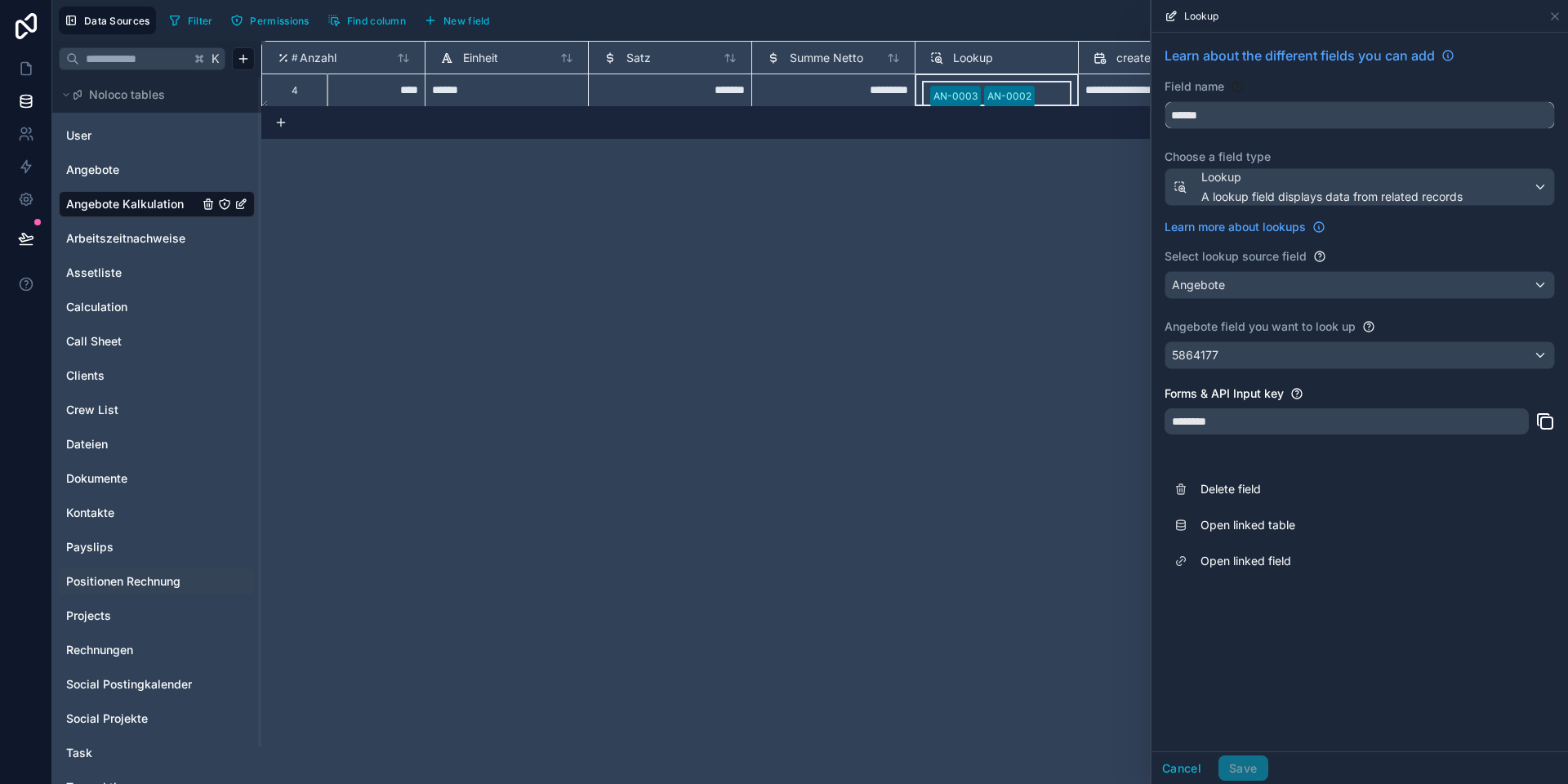
click at [1295, 123] on input "******" at bounding box center [1360, 115] width 389 height 26
type input "********"
click at [1223, 670] on div "Learn about the different fields you can add Field name ******** Choose a field…" at bounding box center [1360, 392] width 416 height 719
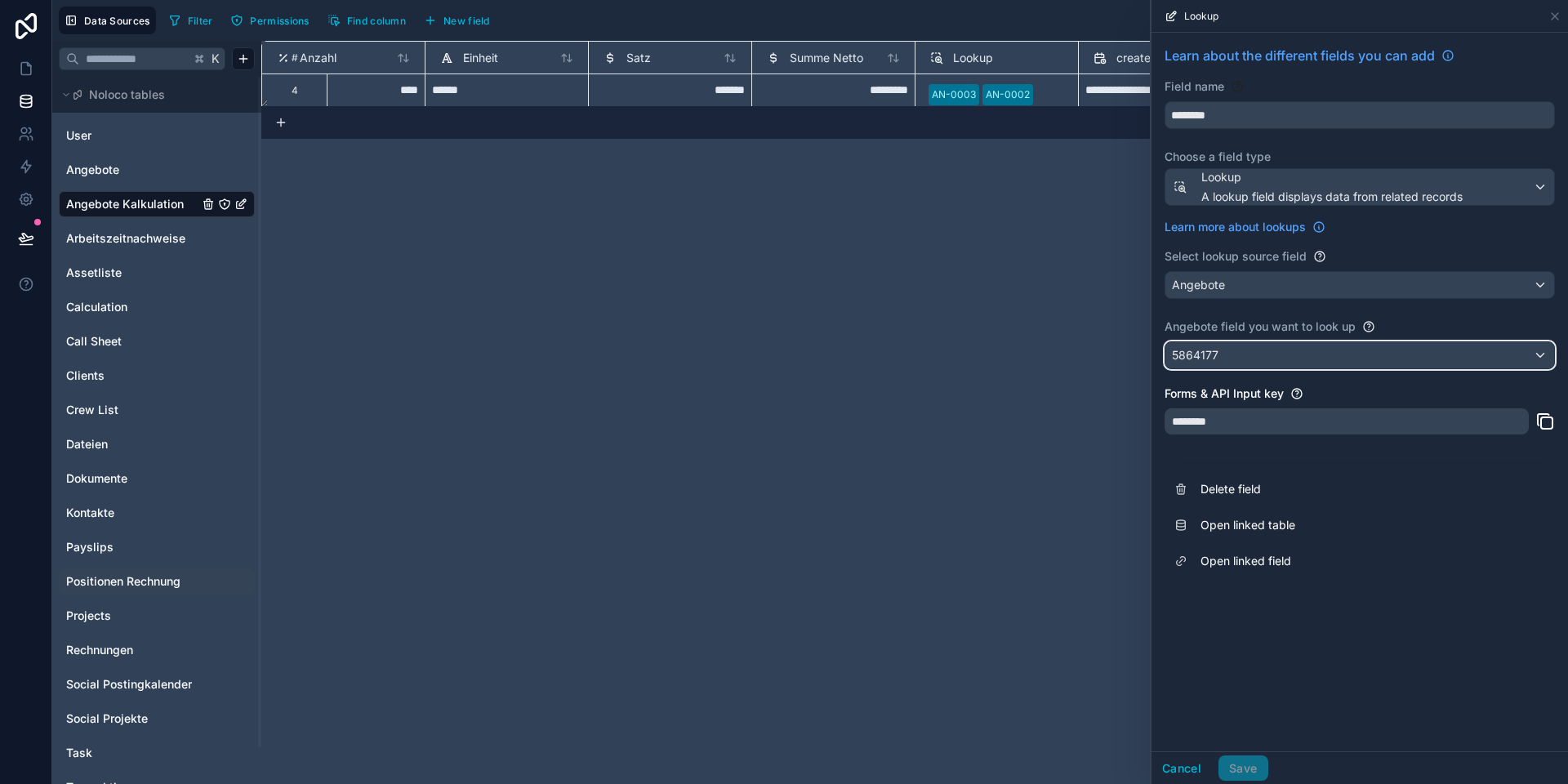
click at [1233, 358] on div "5864177" at bounding box center [1360, 355] width 389 height 26
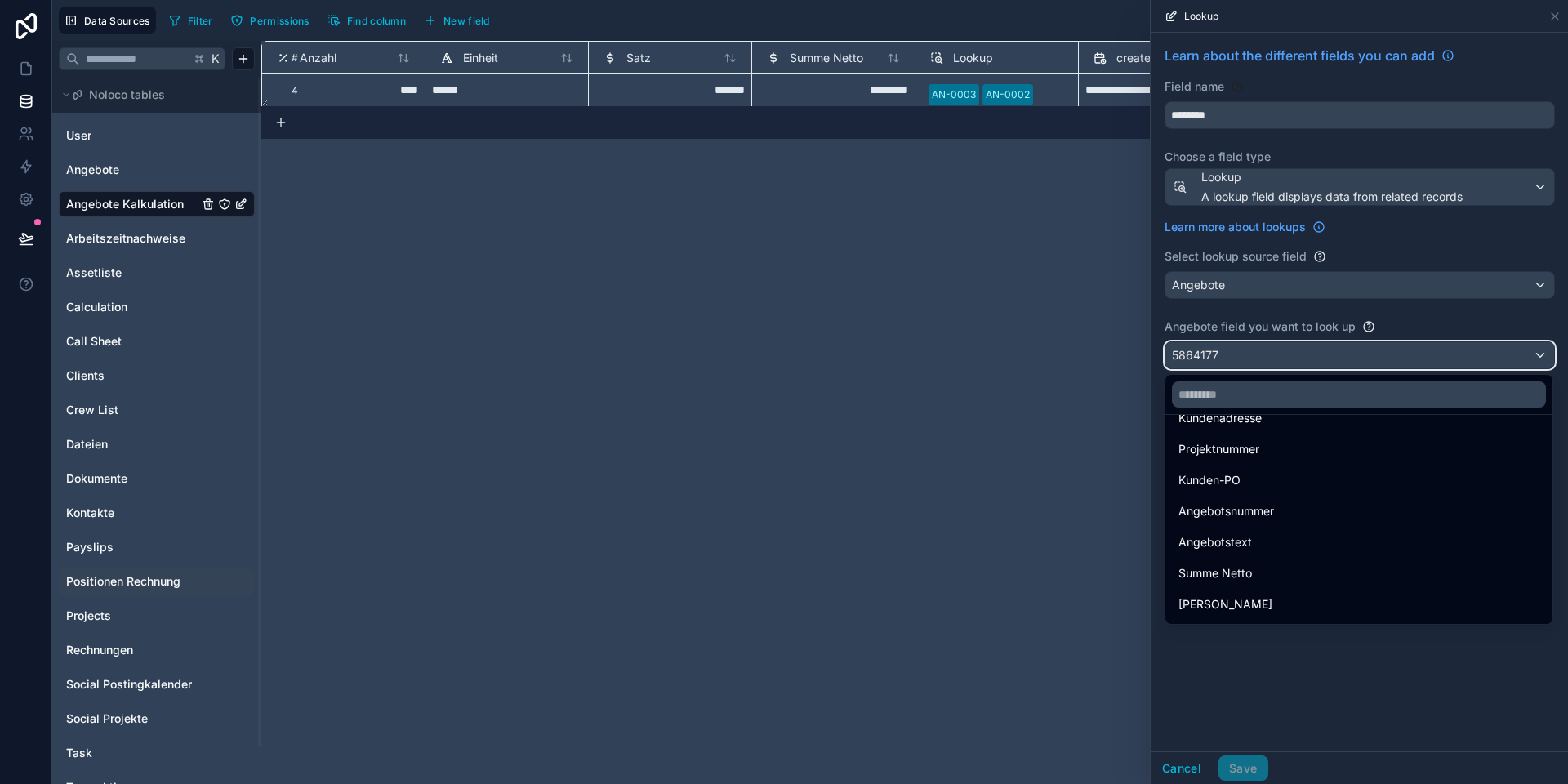
scroll to position [240, 0]
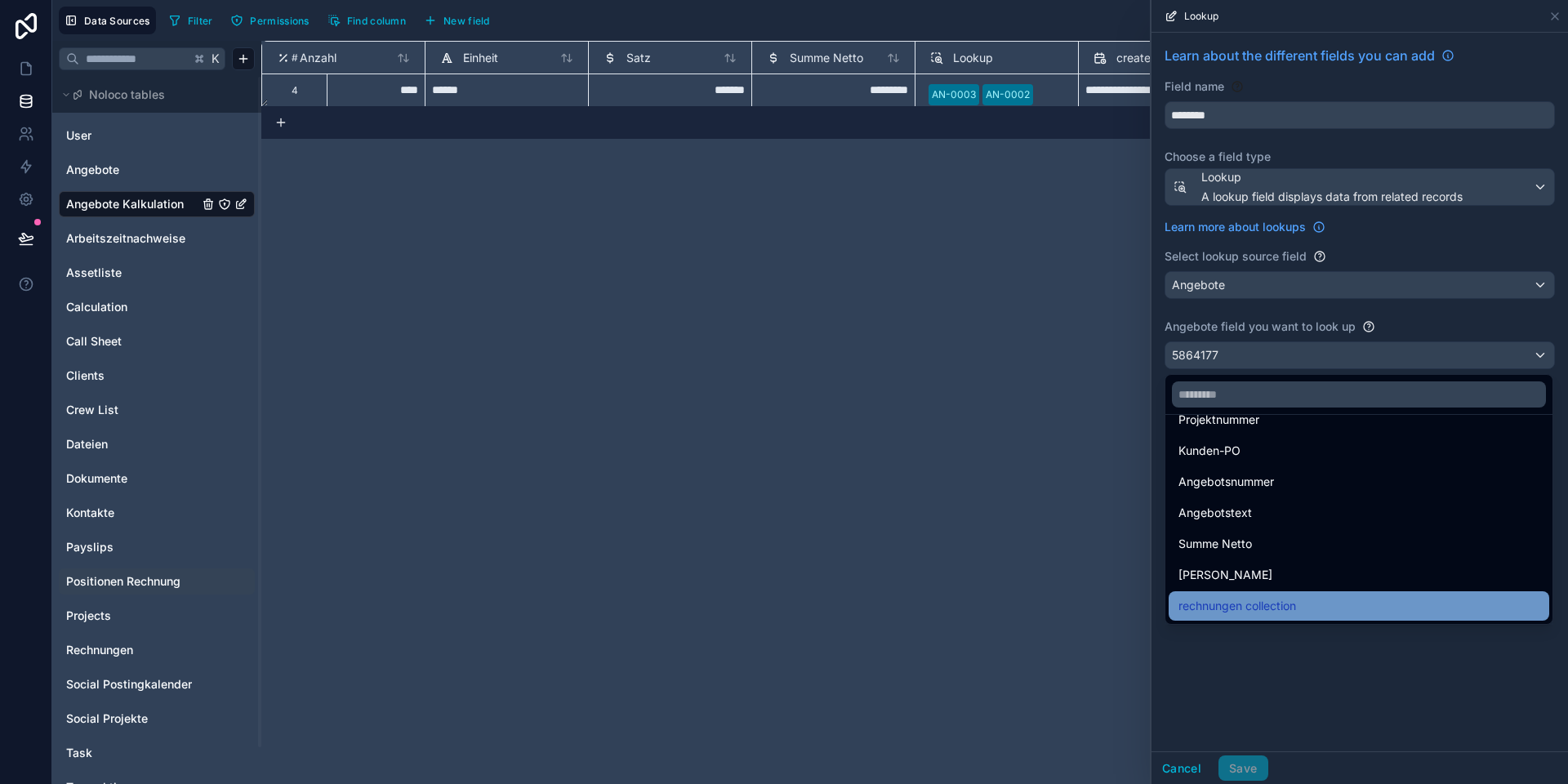
click at [1232, 603] on span "rechnungen collection" at bounding box center [1236, 606] width 117 height 20
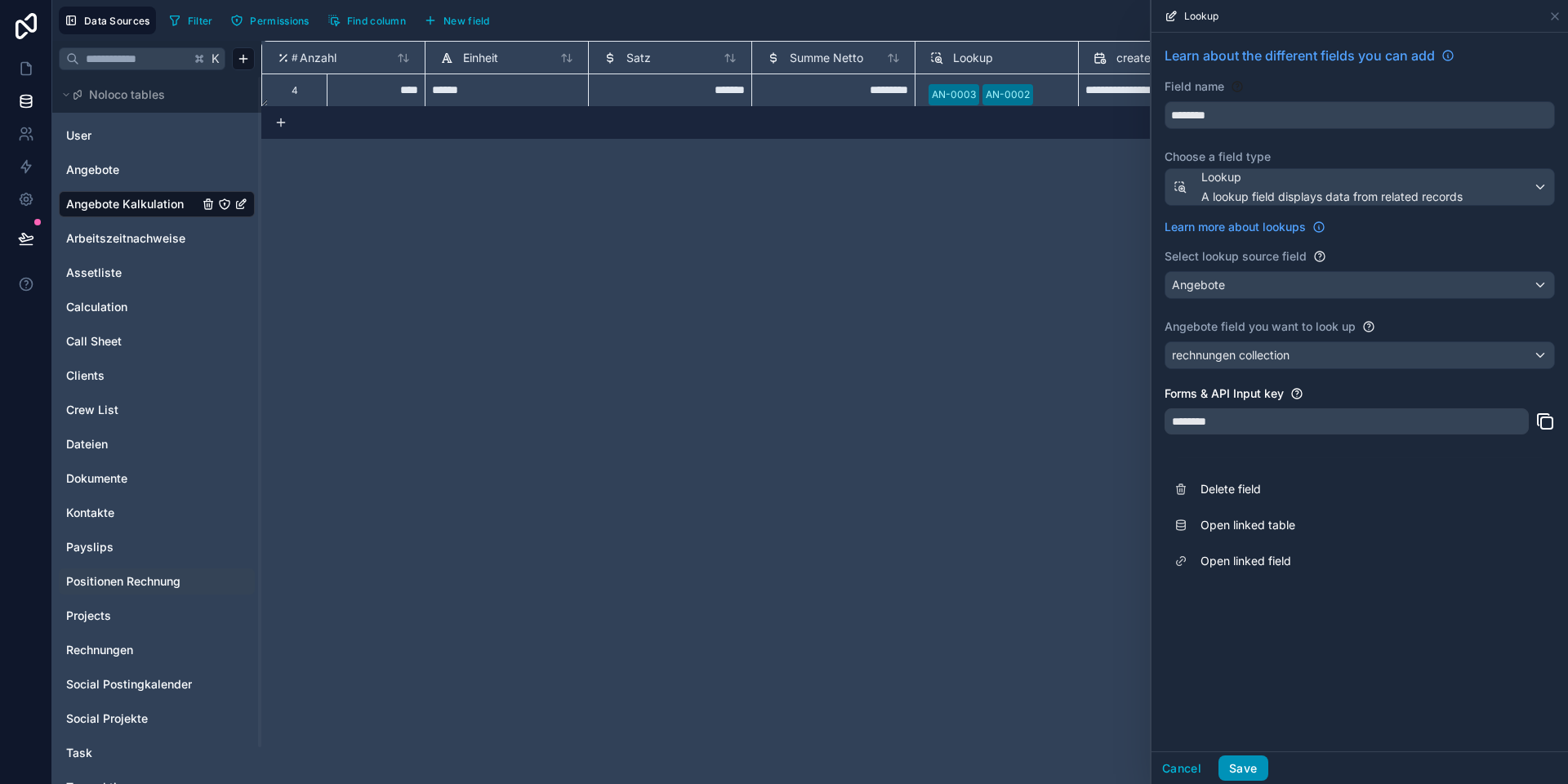
click at [1243, 769] on button "Save" at bounding box center [1242, 768] width 49 height 26
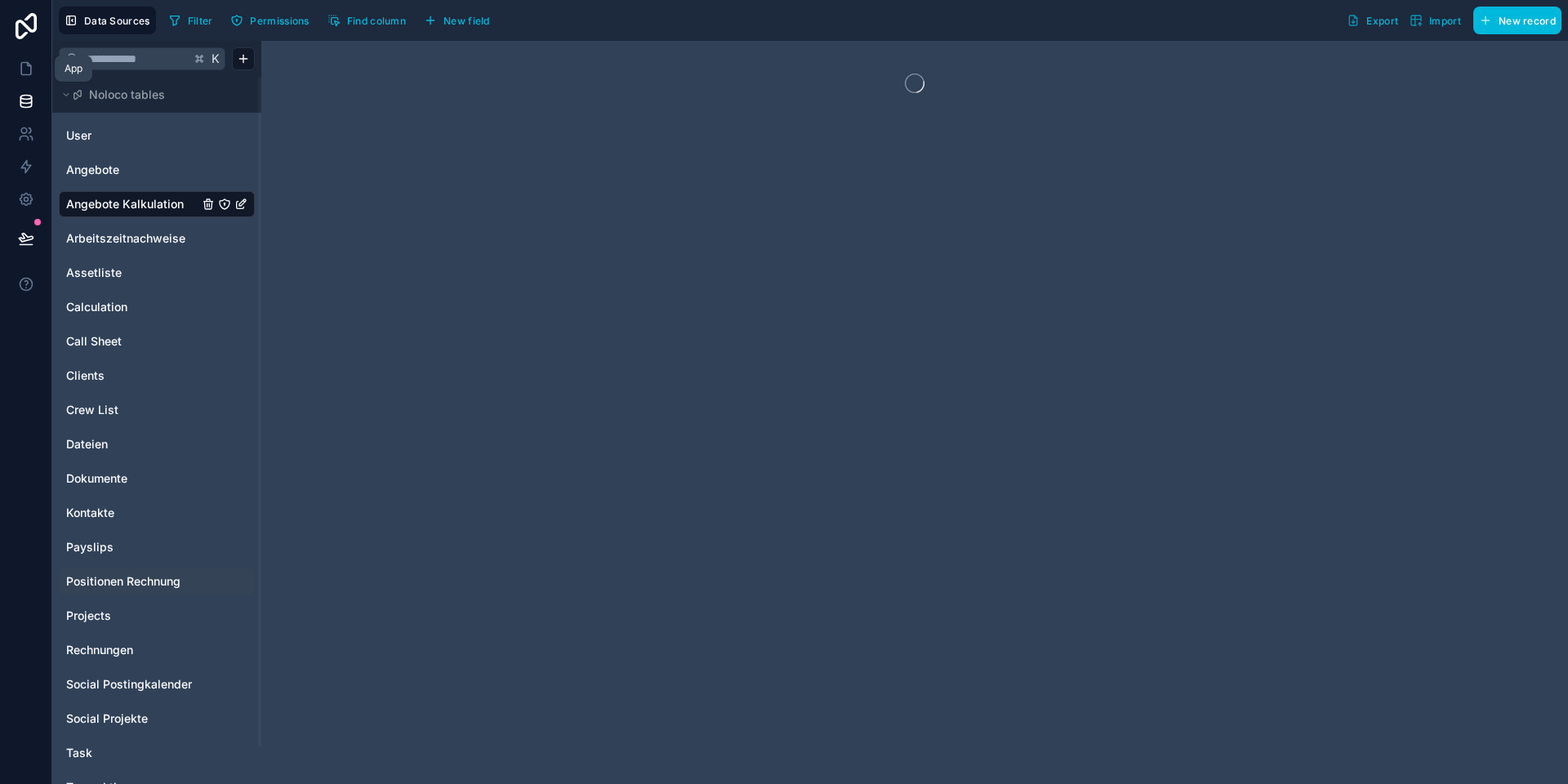
drag, startPoint x: 35, startPoint y: 68, endPoint x: 38, endPoint y: 218, distance: 150.0
click at [35, 68] on link at bounding box center [26, 68] width 51 height 33
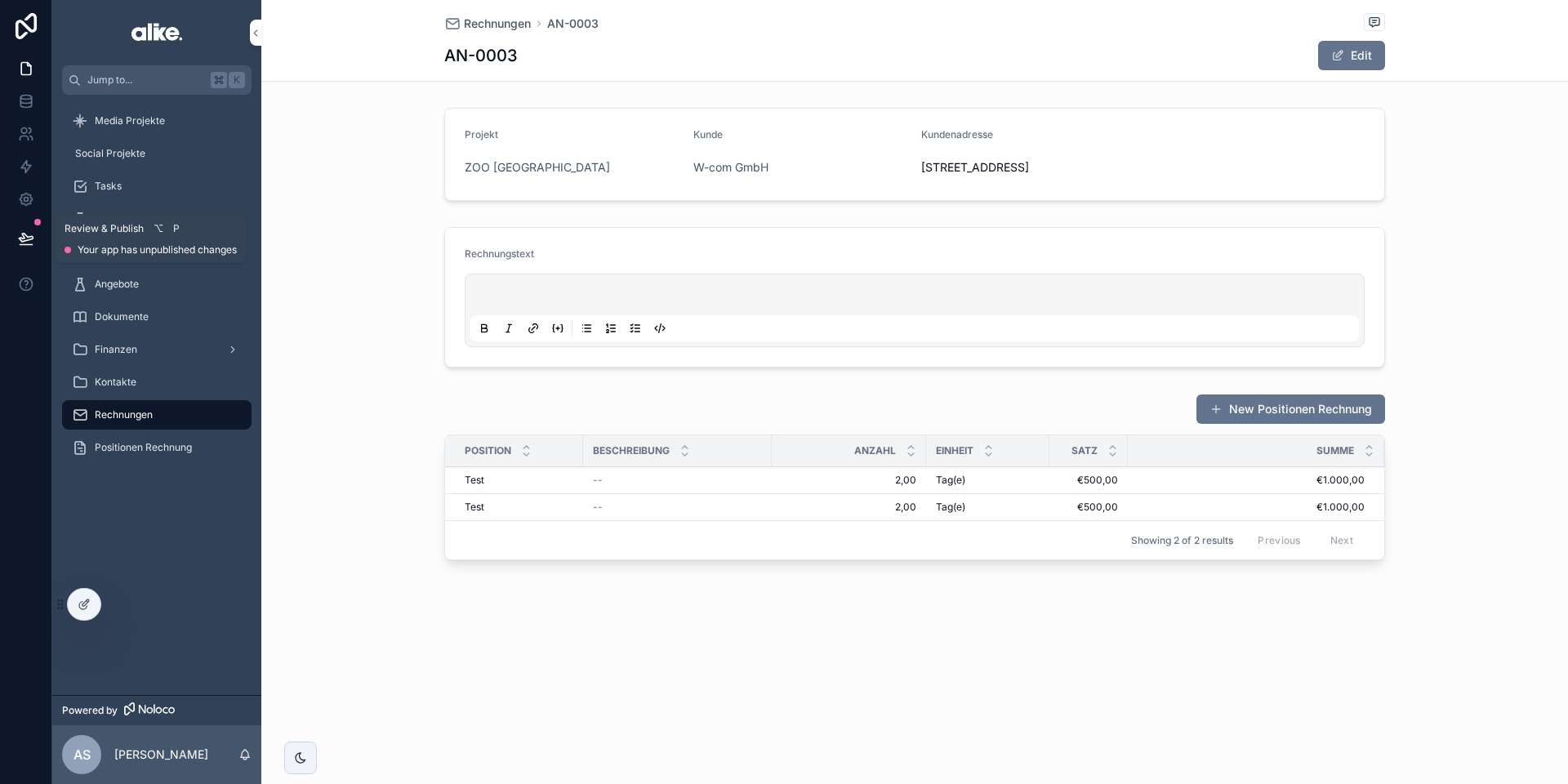
click at [28, 230] on icon at bounding box center [26, 238] width 17 height 17
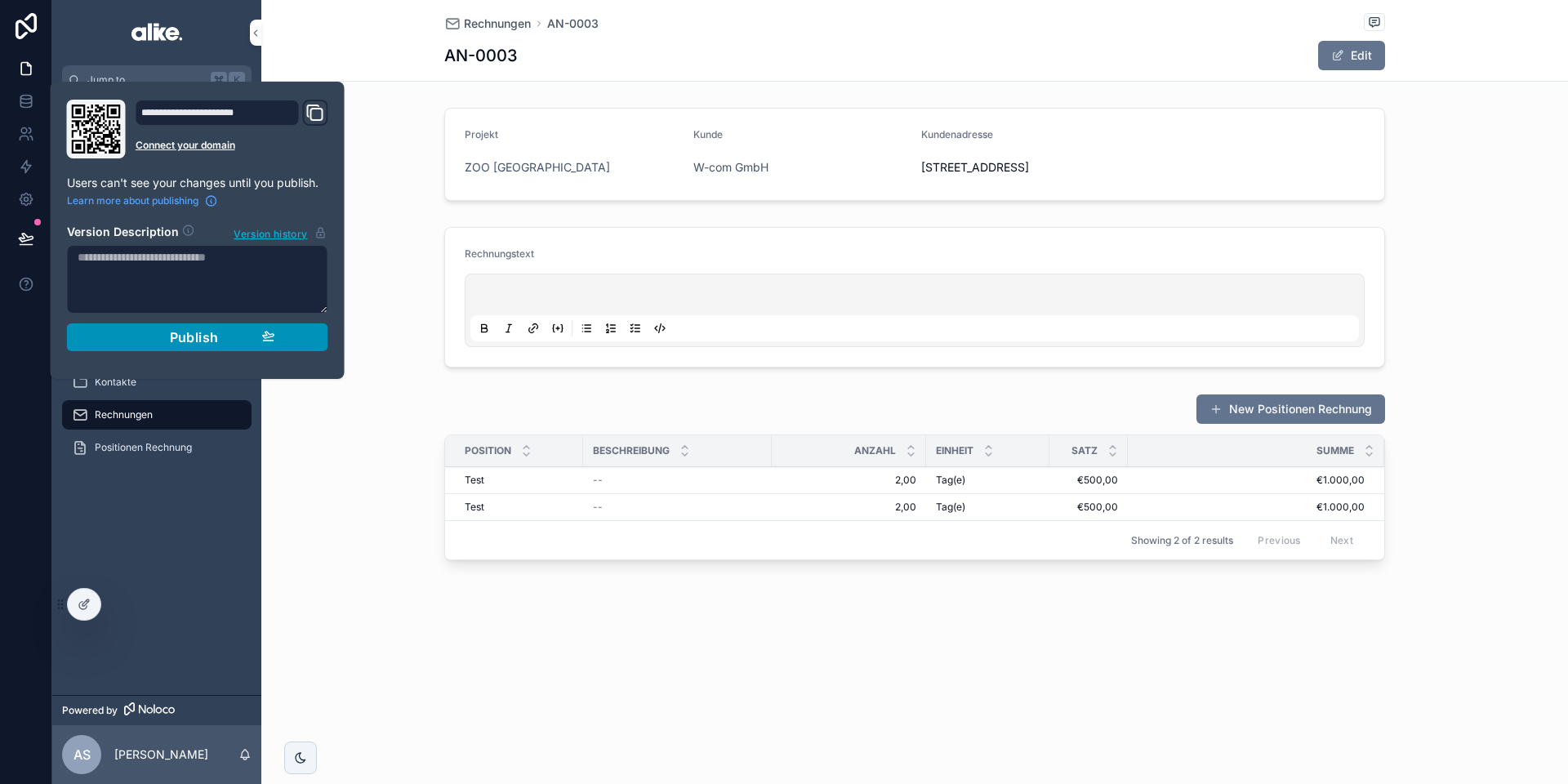
click at [157, 344] on div "Publish" at bounding box center [197, 337] width 155 height 17
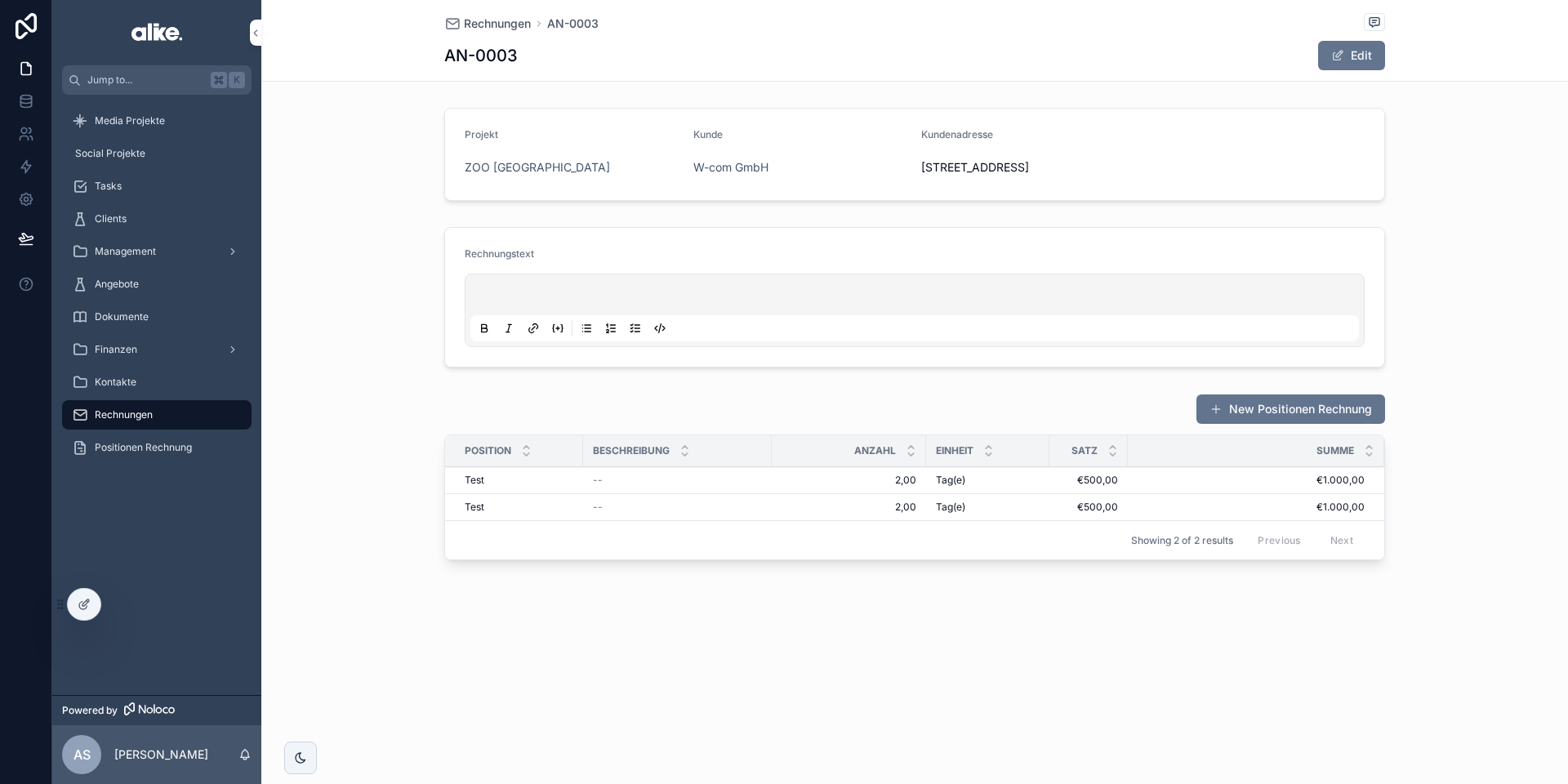
click at [348, 431] on div "New Positionen Rechnung Position Beschreibung Anzahl Einheit Satz Summe Test Te…" at bounding box center [915, 480] width 1307 height 187
click at [26, 171] on icon at bounding box center [27, 167] width 10 height 12
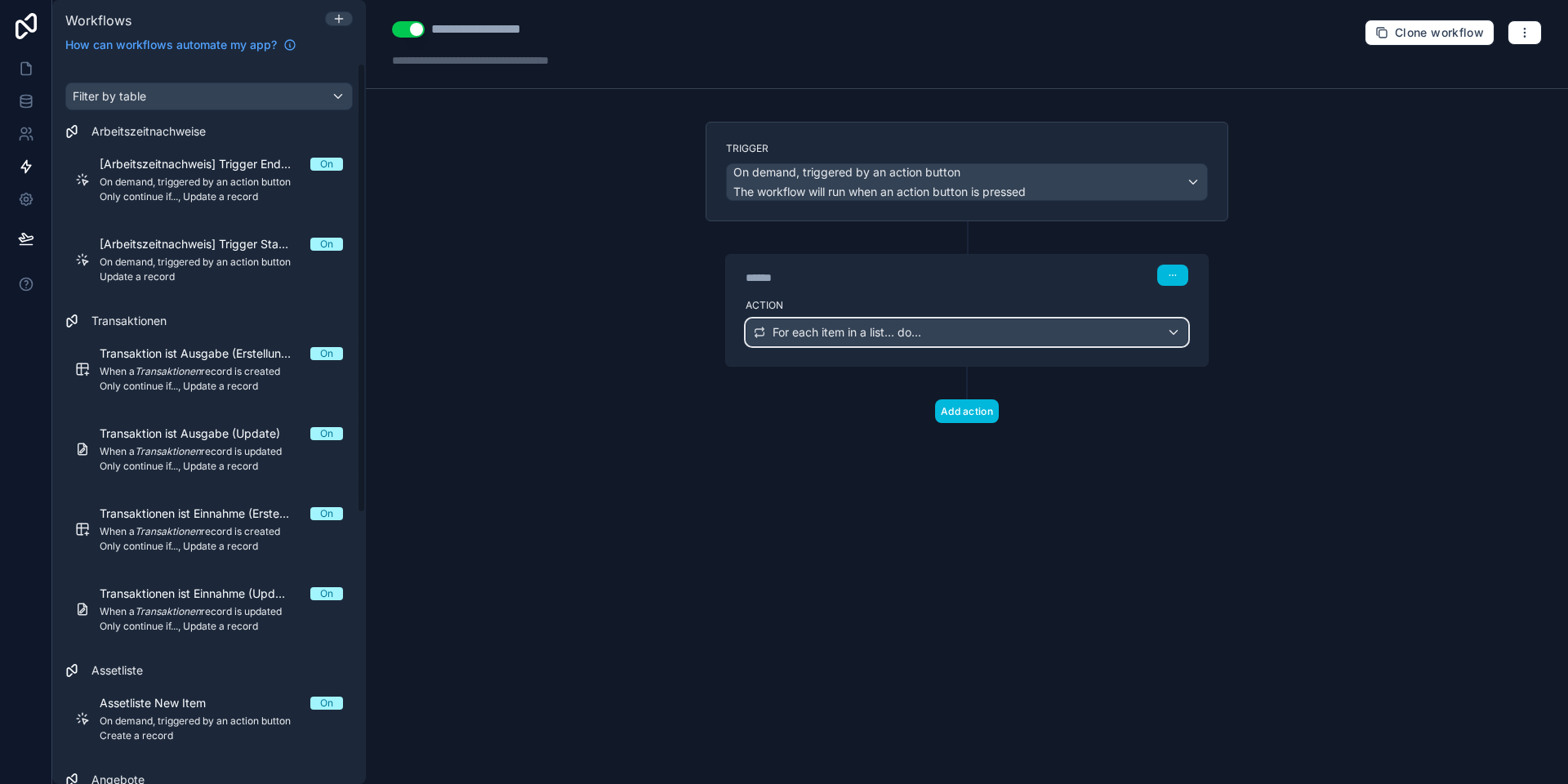
click at [865, 324] on span "For each item in a list... do..." at bounding box center [847, 332] width 149 height 17
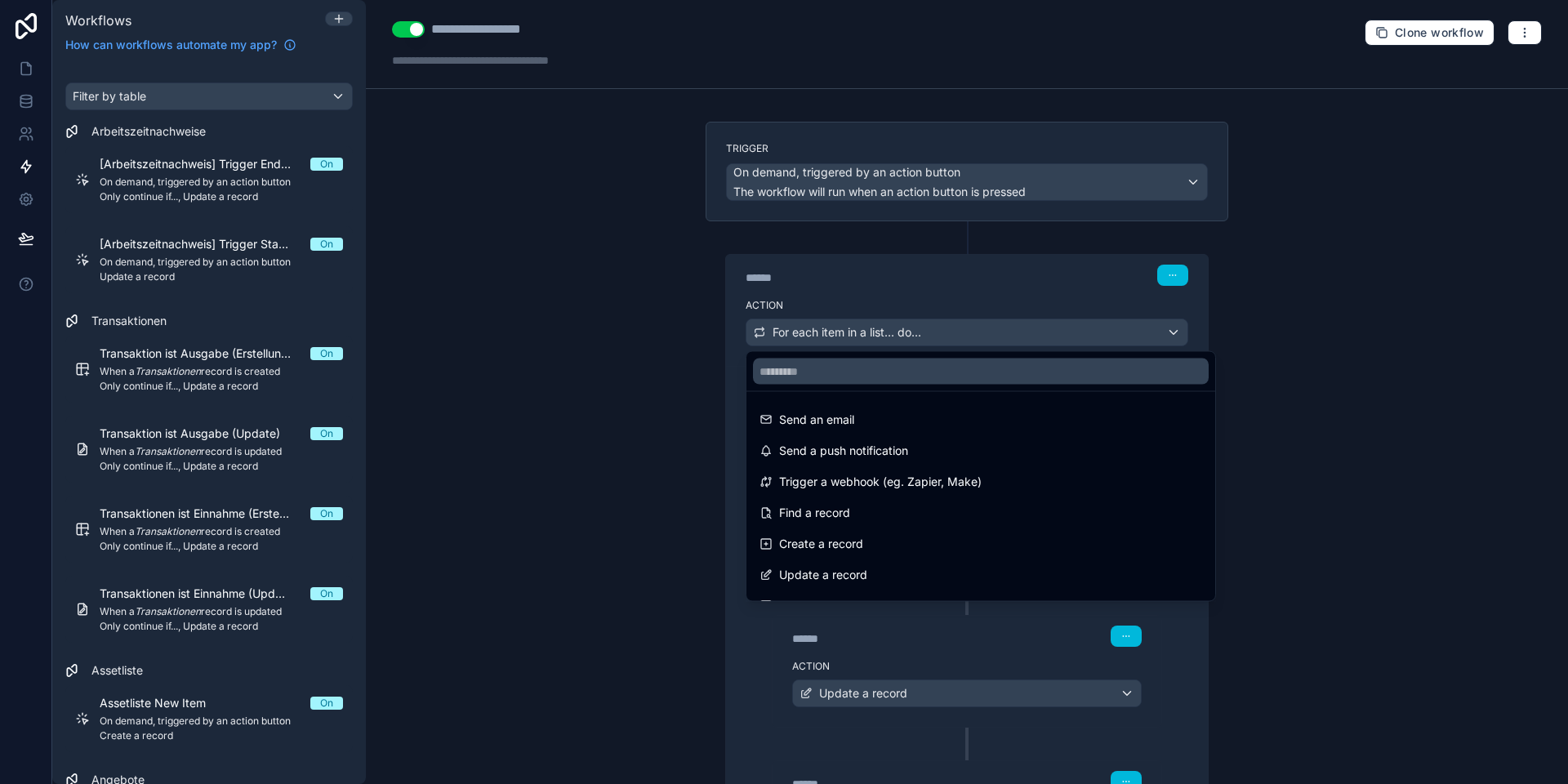
click at [859, 328] on div at bounding box center [784, 392] width 1568 height 784
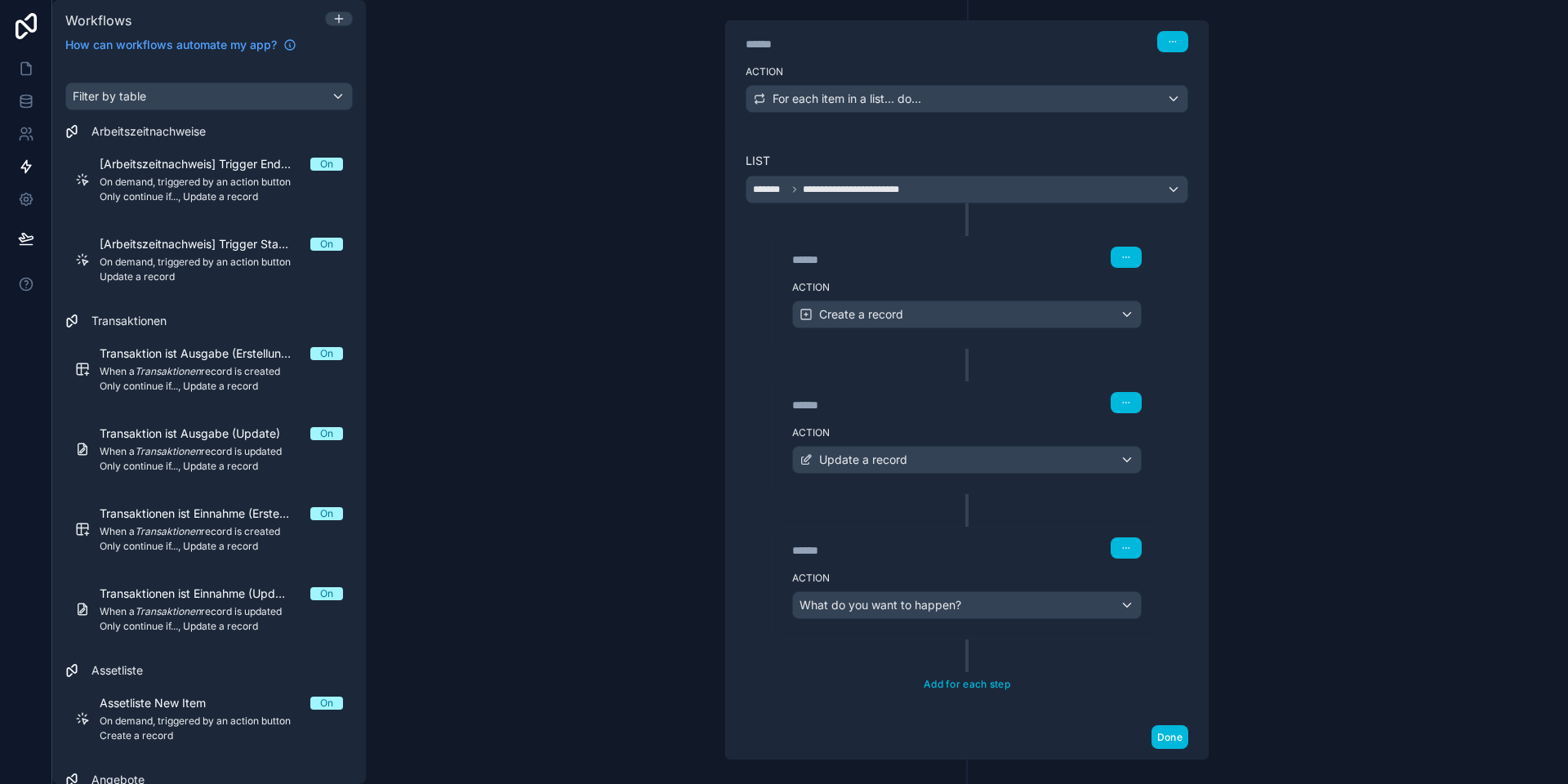
scroll to position [315, 0]
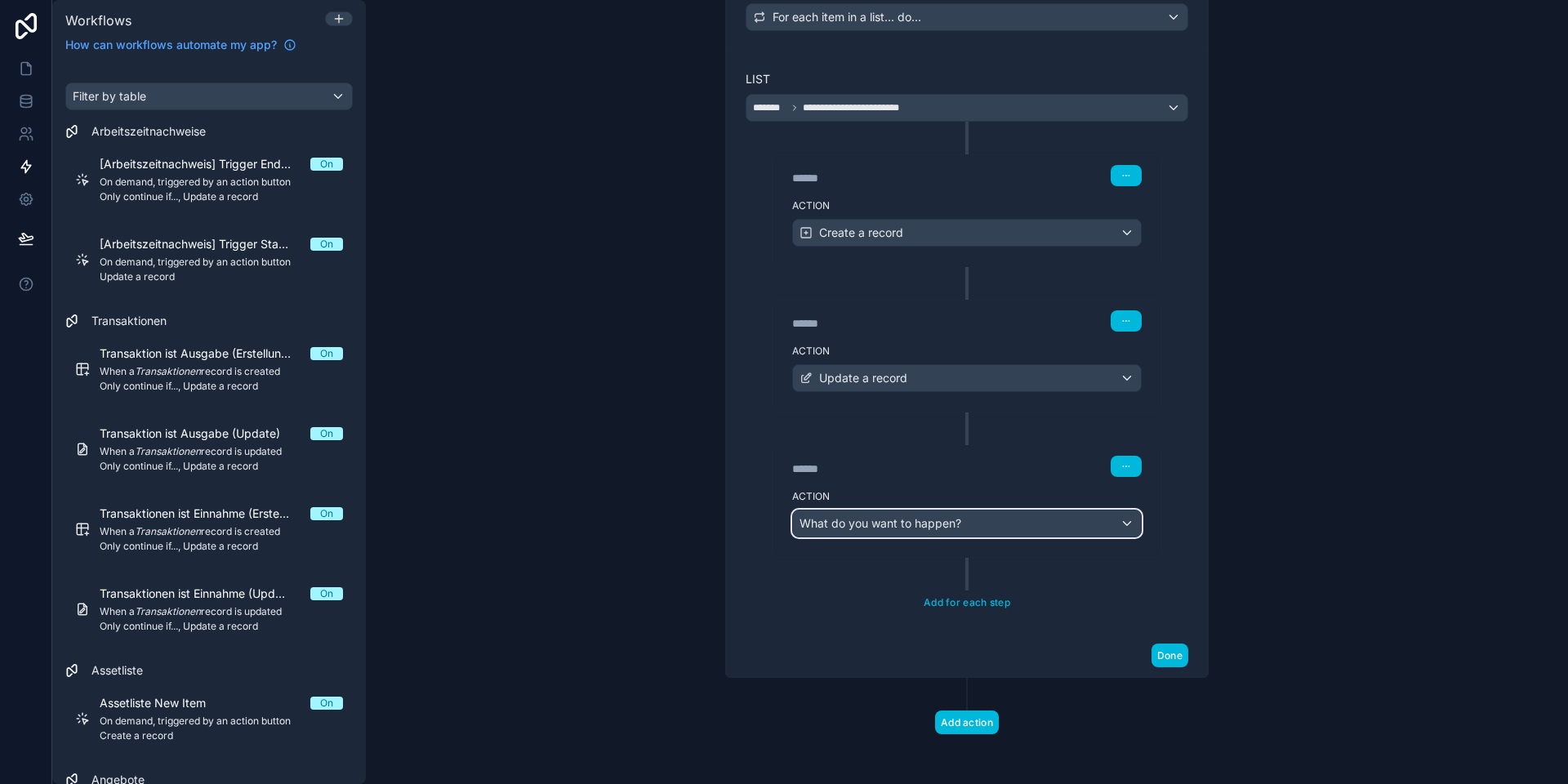
click at [866, 522] on span "What do you want to happen?" at bounding box center [880, 523] width 162 height 14
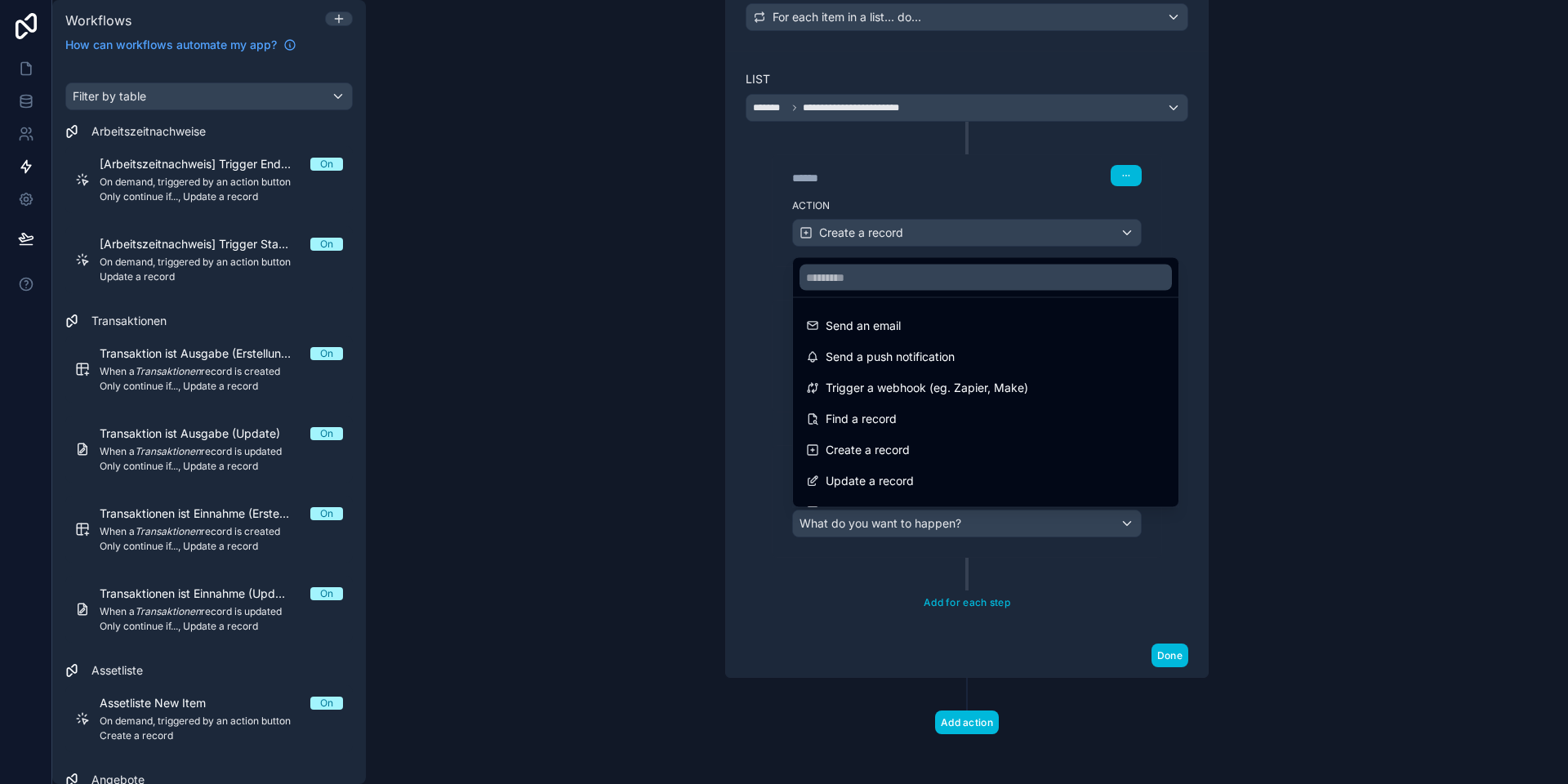
click at [860, 523] on div at bounding box center [784, 392] width 1568 height 784
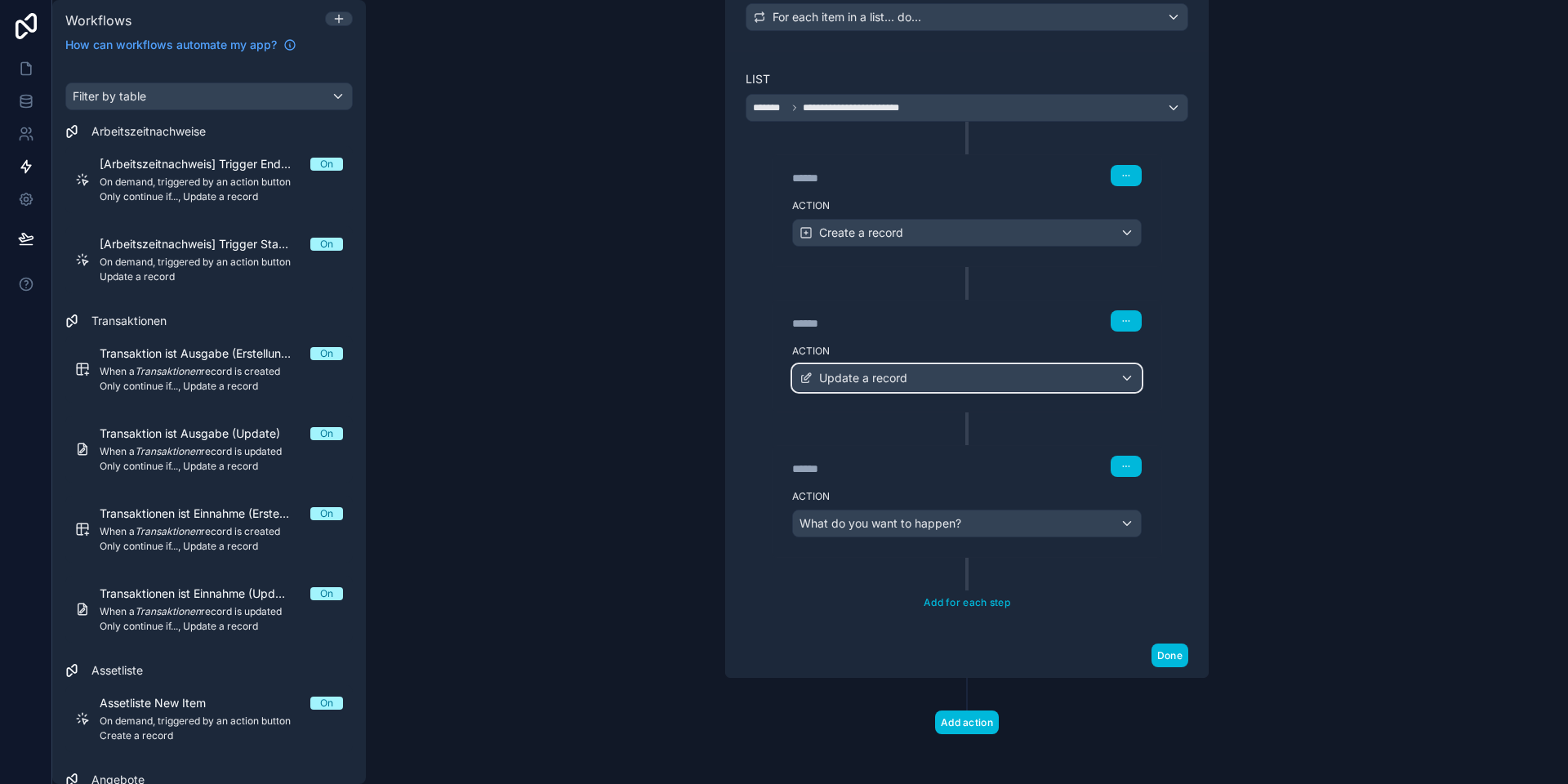
click at [872, 382] on span "Update a record" at bounding box center [862, 378] width 88 height 17
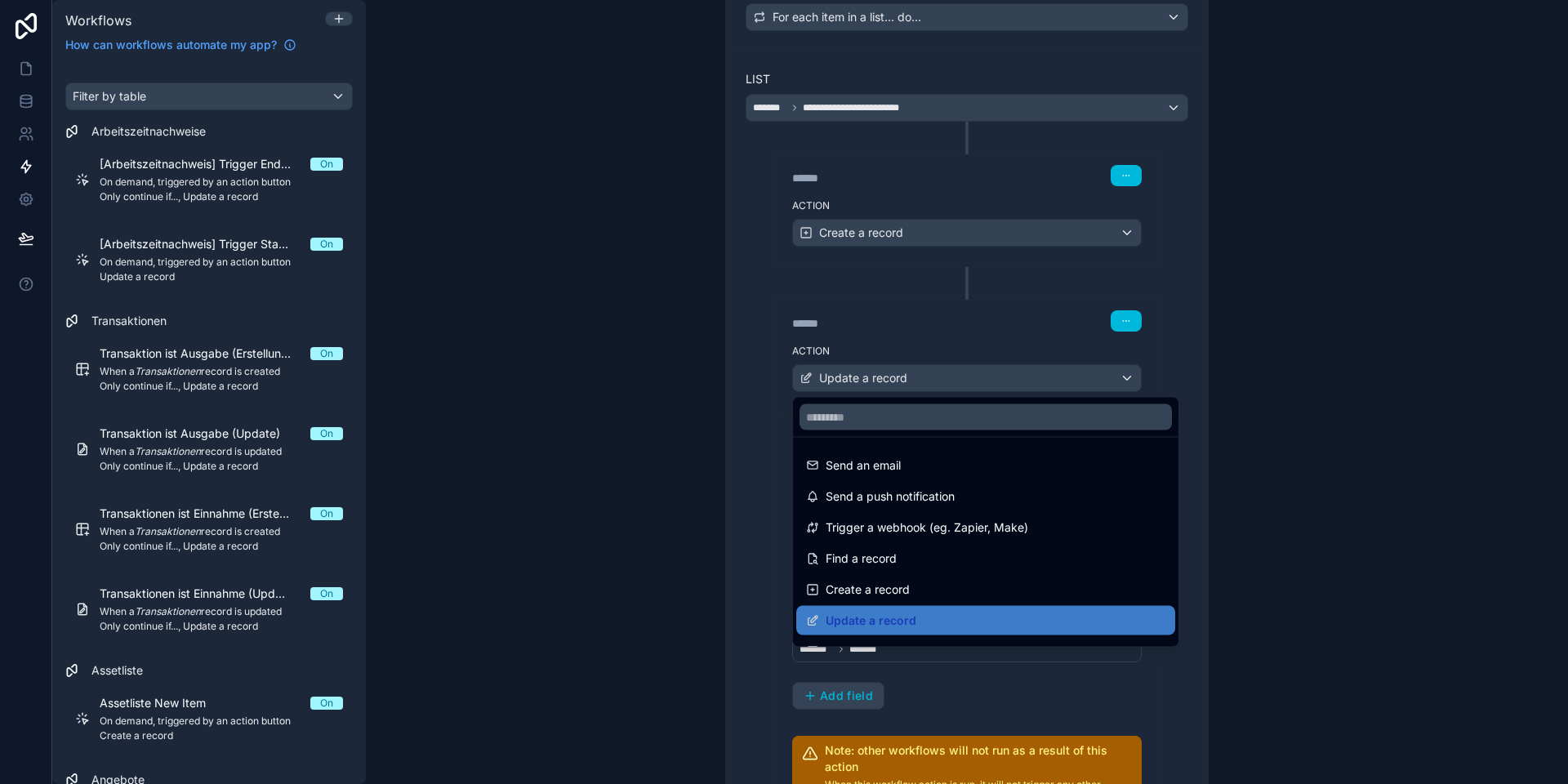
click at [870, 380] on div at bounding box center [784, 392] width 1568 height 784
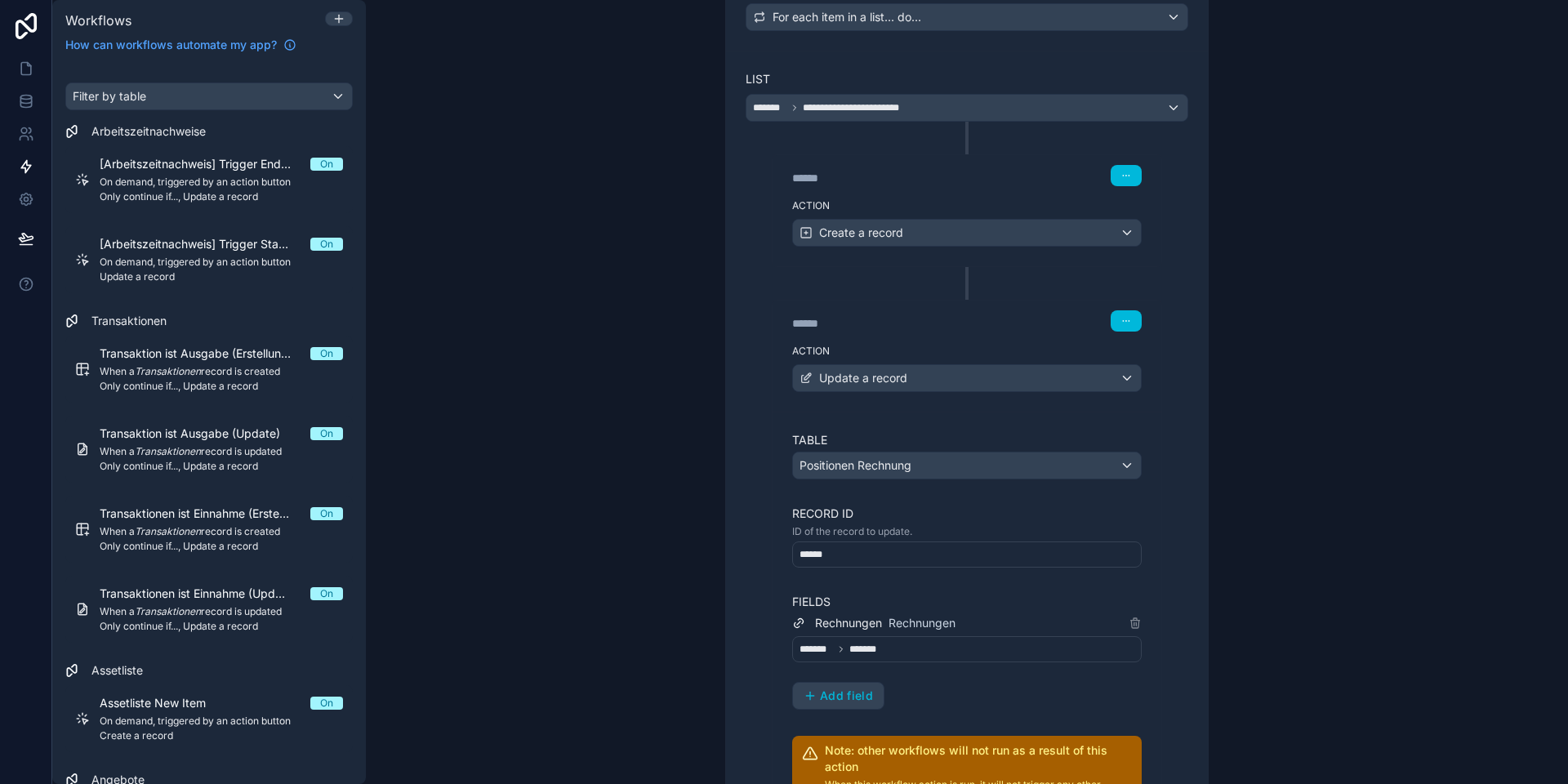
scroll to position [413, 0]
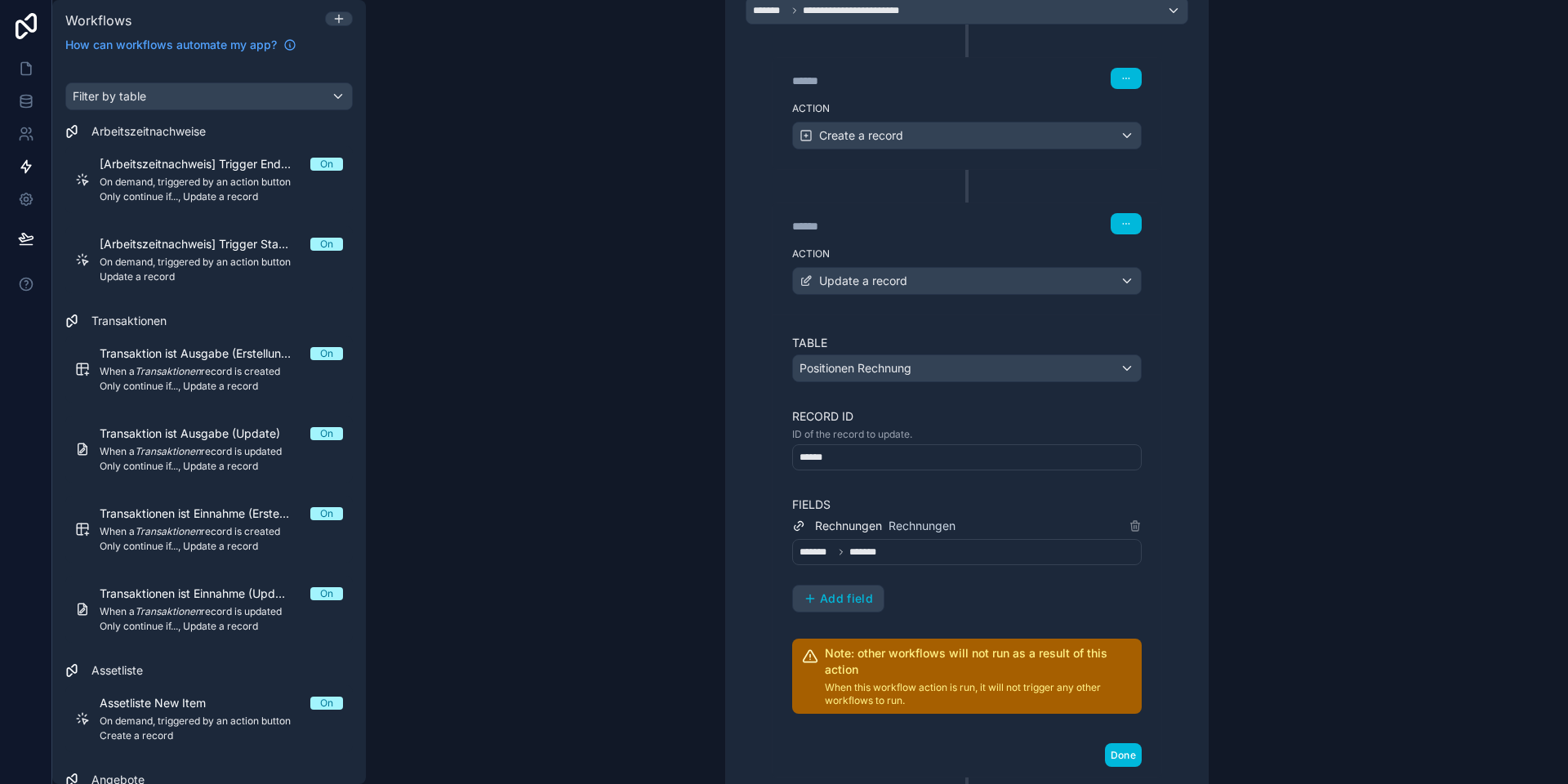
click at [893, 556] on div "******* *******" at bounding box center [967, 552] width 349 height 26
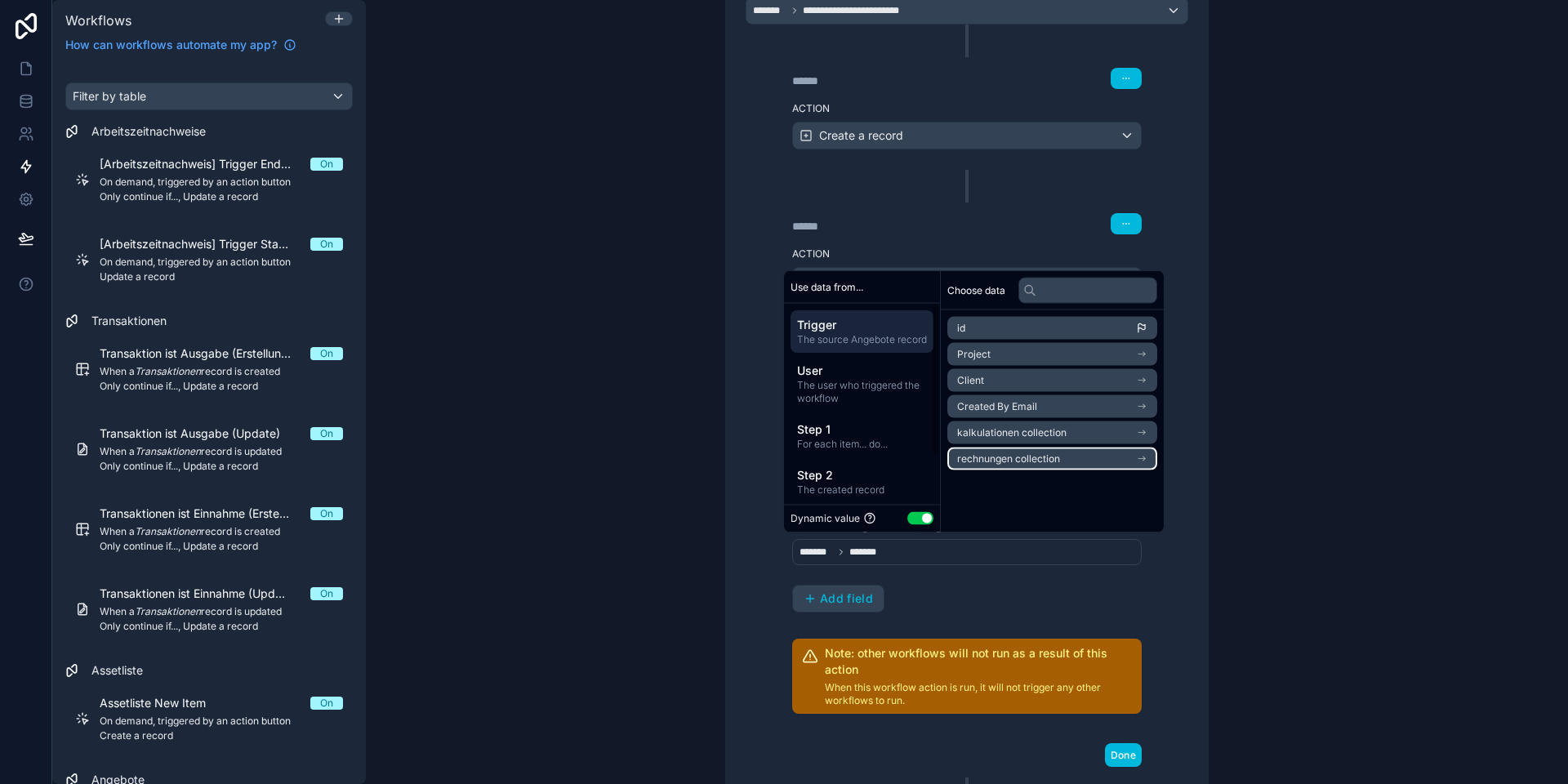
click at [981, 455] on span "rechnungen collection" at bounding box center [1008, 458] width 103 height 13
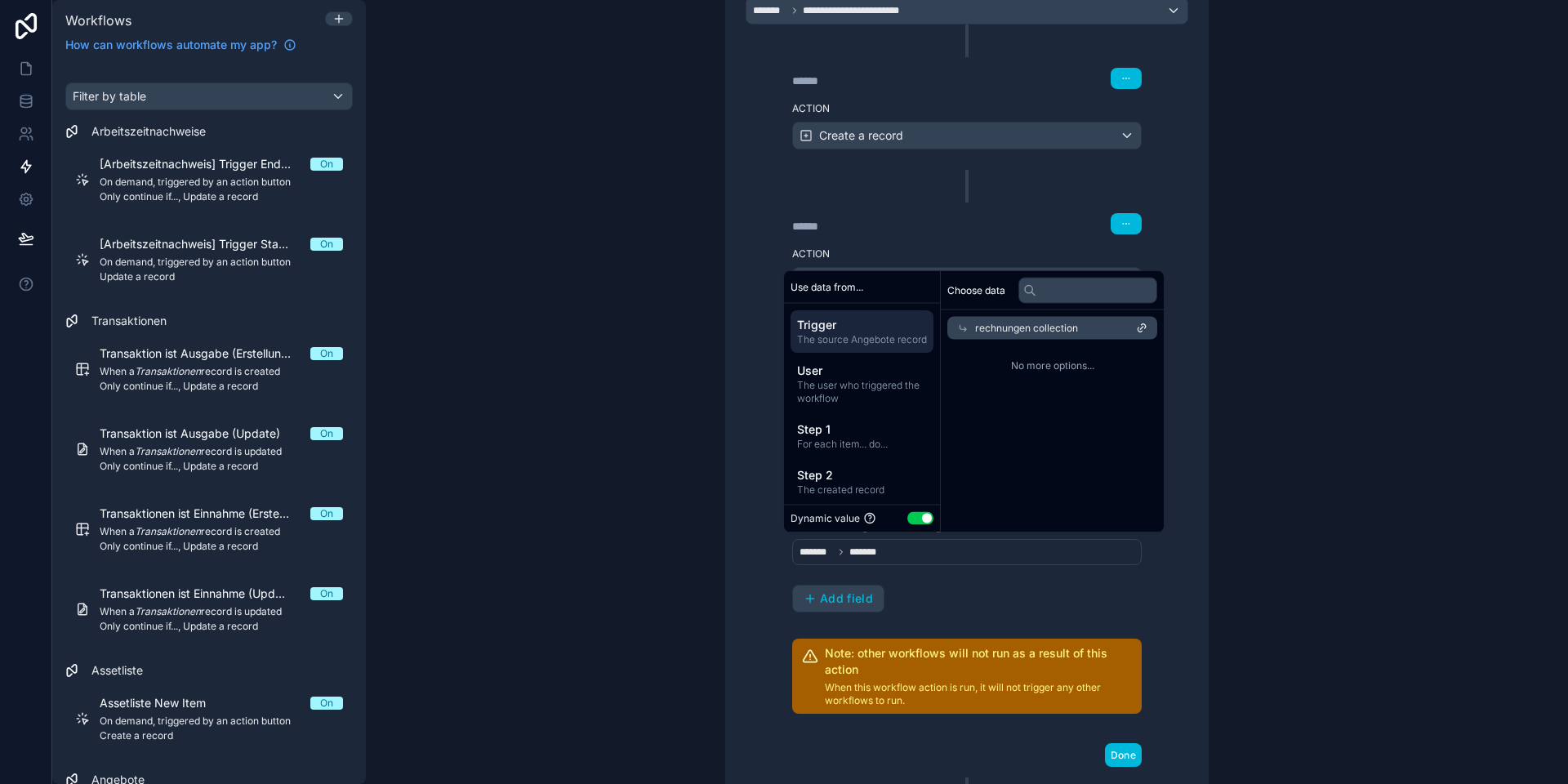
click at [958, 330] on icon at bounding box center [963, 329] width 12 height 12
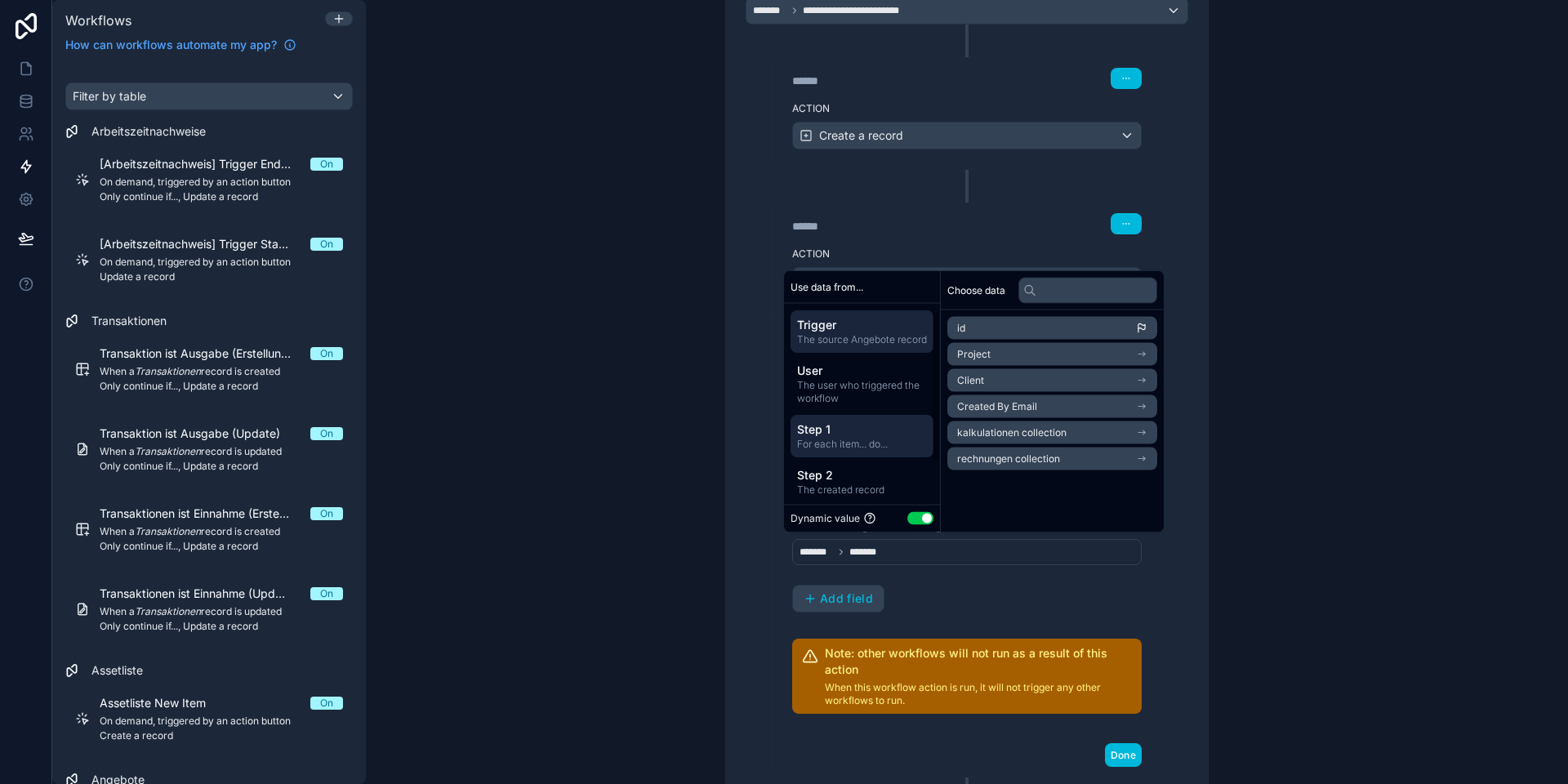
scroll to position [50, 0]
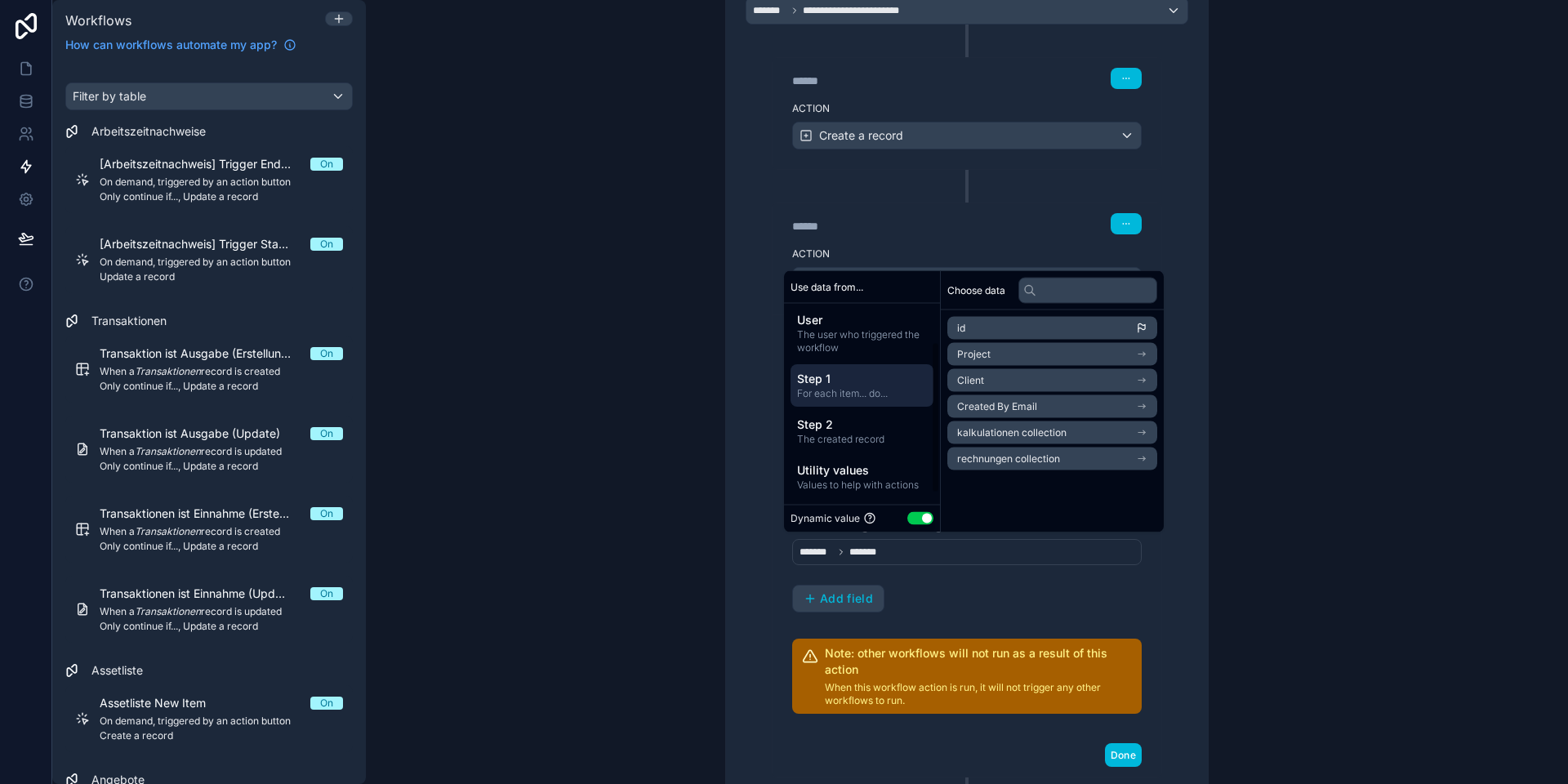
click at [843, 400] on span "For each item... do..." at bounding box center [862, 393] width 130 height 13
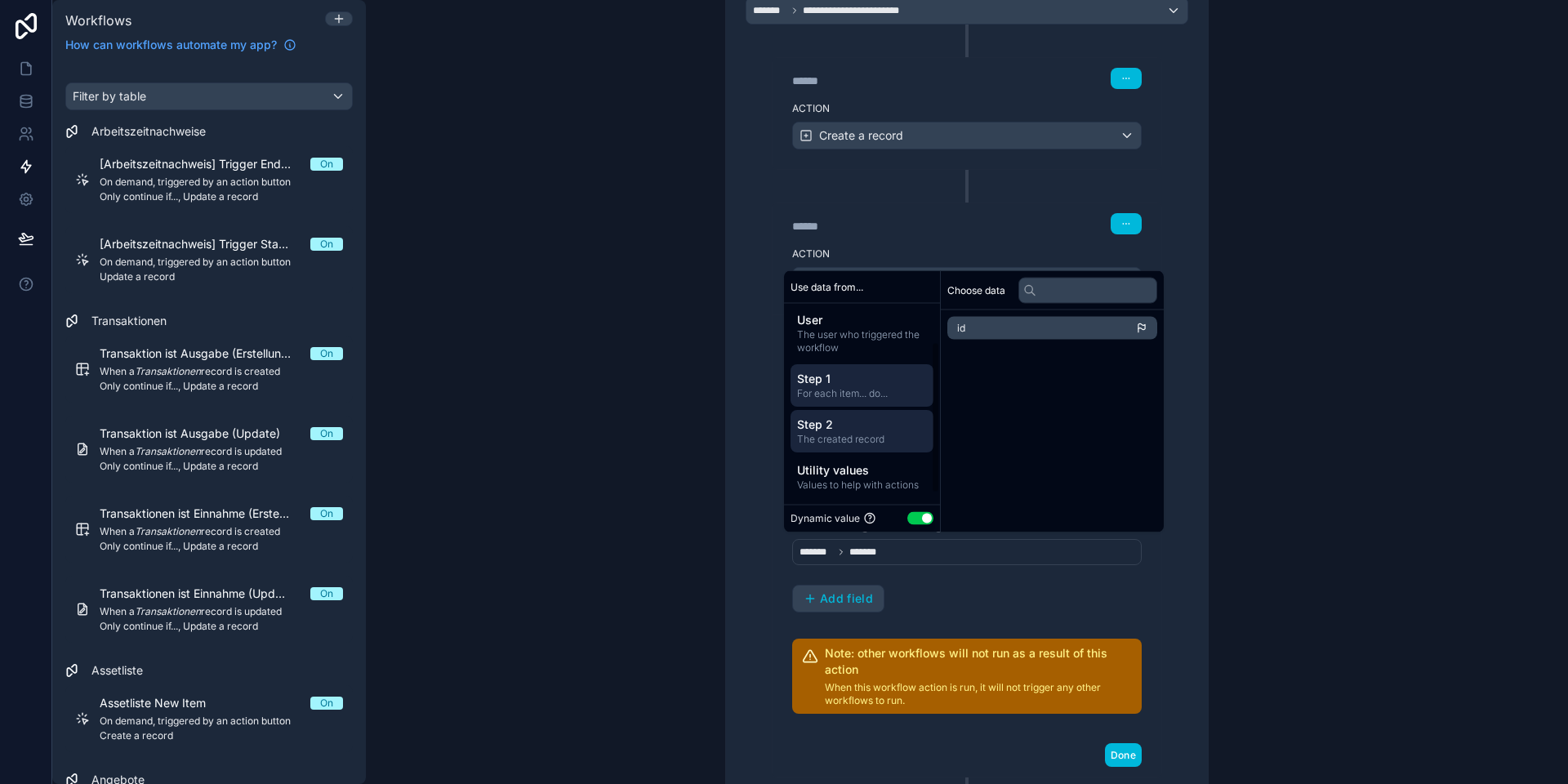
click at [840, 433] on span "Step 2" at bounding box center [862, 425] width 130 height 17
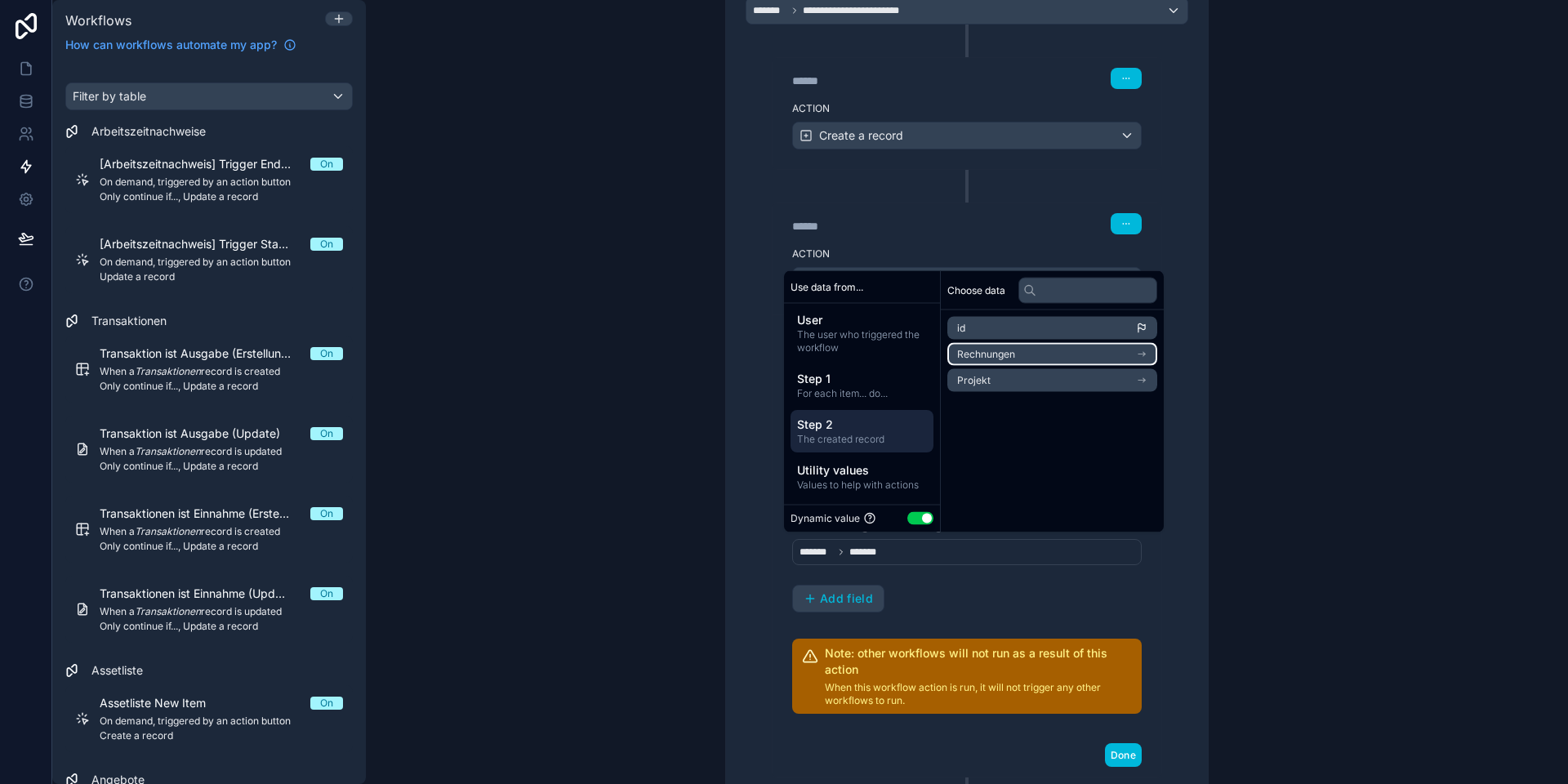
click at [1014, 354] on li "Rechnungen" at bounding box center [1052, 353] width 210 height 23
click at [982, 405] on div "Choose data Rechnungen id" at bounding box center [1052, 402] width 223 height 262
click at [712, 461] on div "**********" at bounding box center [967, 426] width 523 height 1234
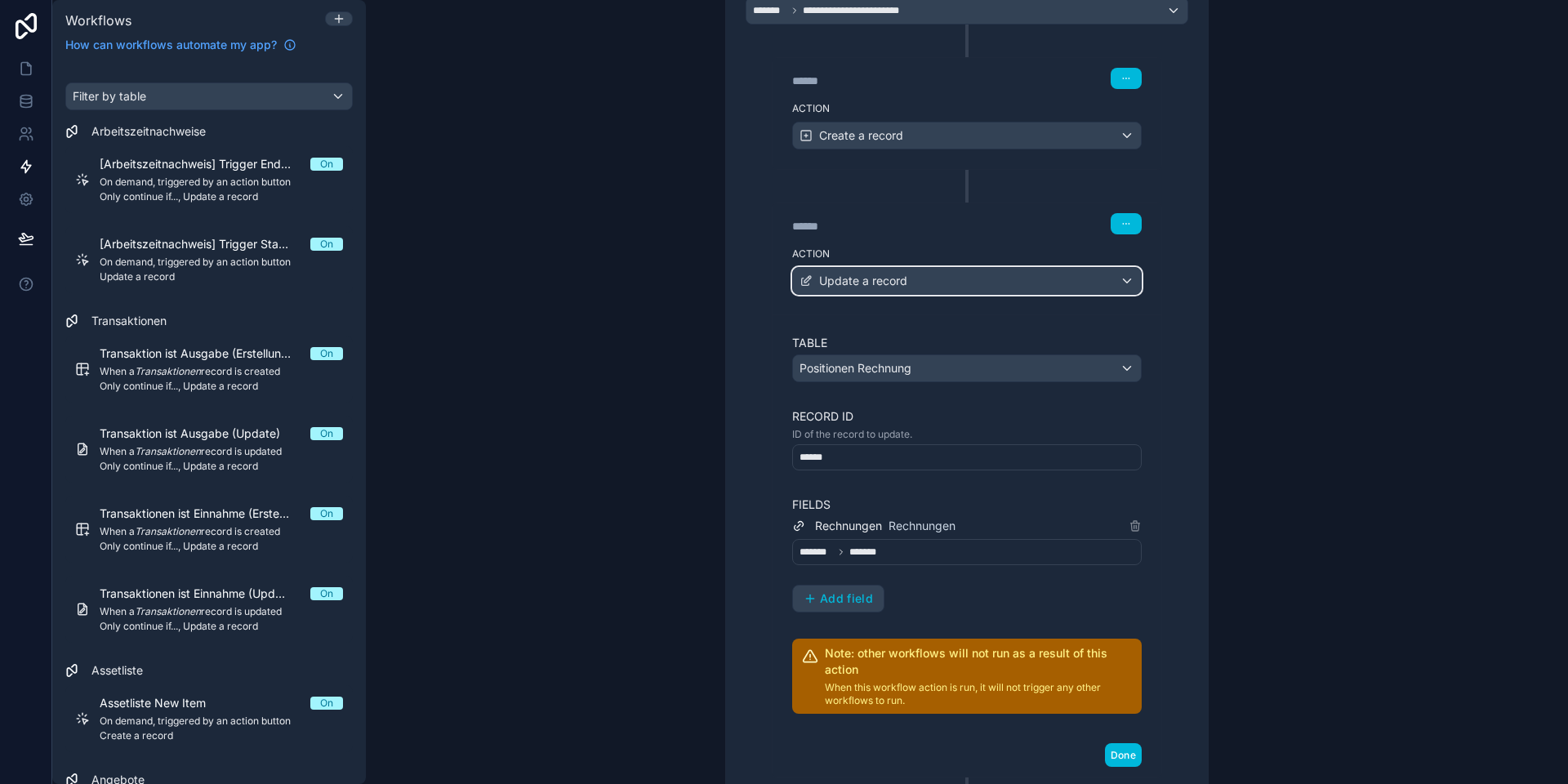
click at [843, 284] on span "Update a record" at bounding box center [862, 280] width 88 height 17
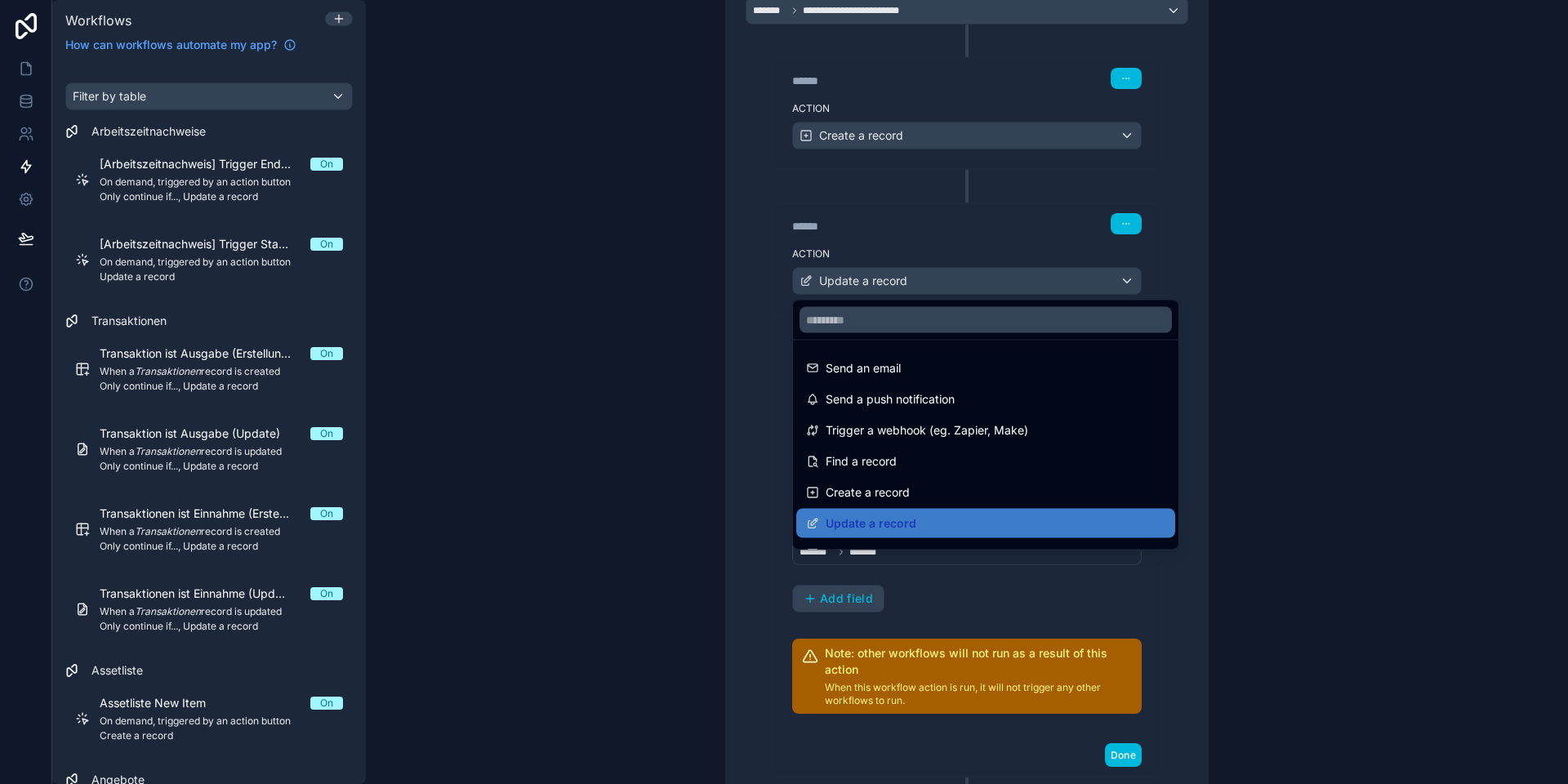
click at [841, 283] on div at bounding box center [784, 392] width 1568 height 784
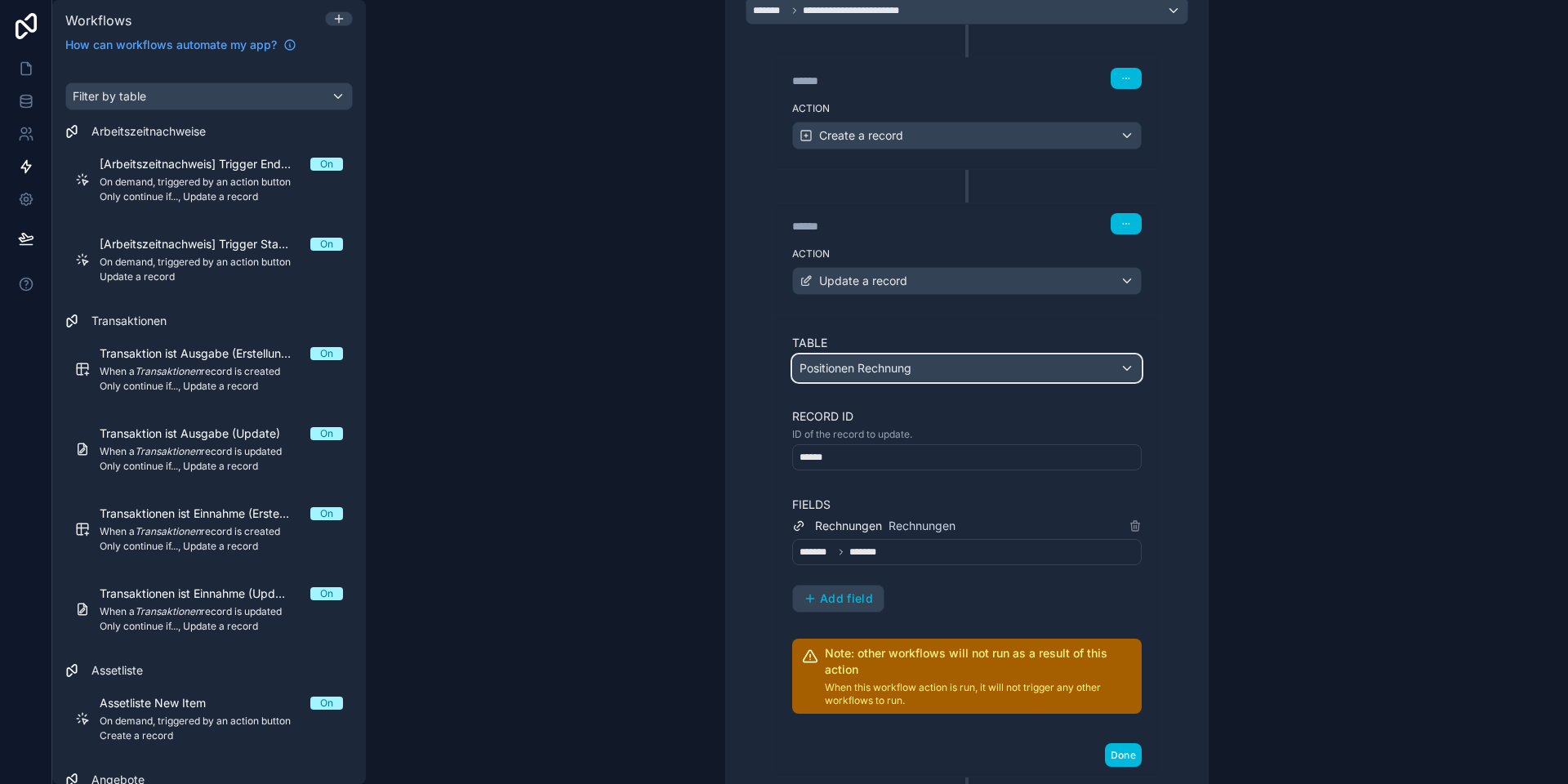
click at [844, 366] on span "Positionen Rechnung" at bounding box center [855, 368] width 112 height 17
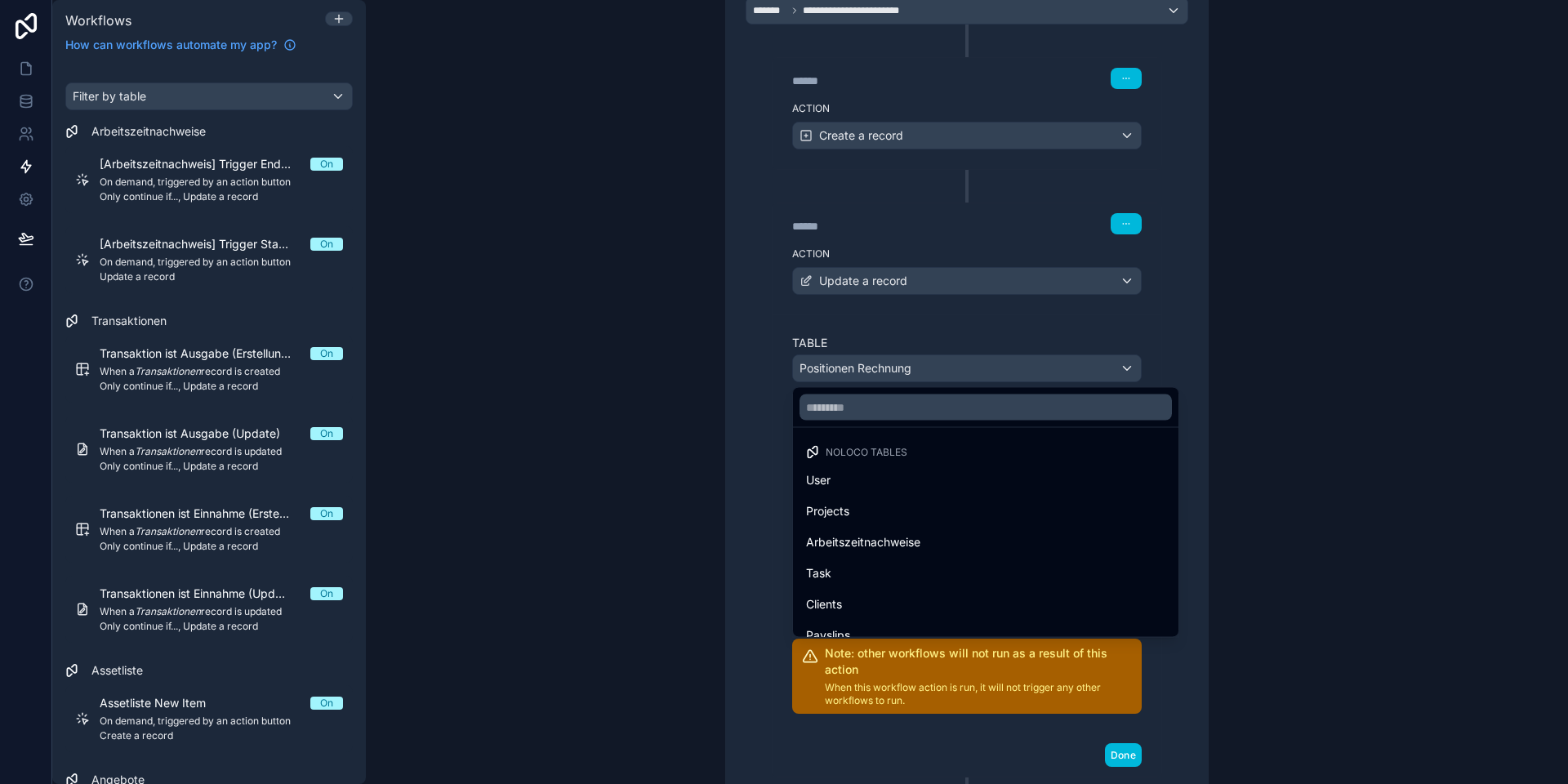
click at [835, 366] on div at bounding box center [784, 392] width 1568 height 784
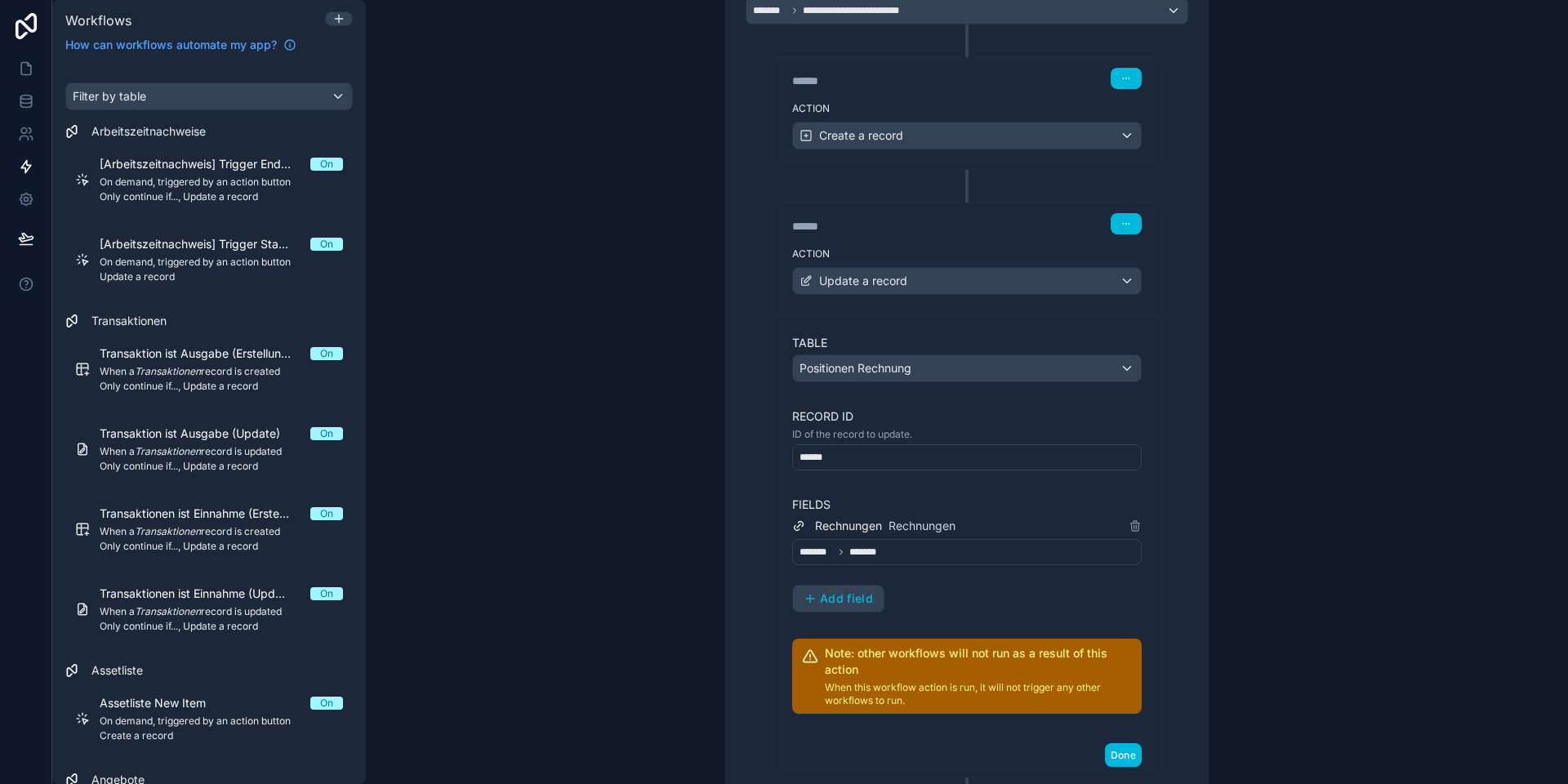
click at [887, 550] on div "******* *******" at bounding box center [967, 552] width 349 height 26
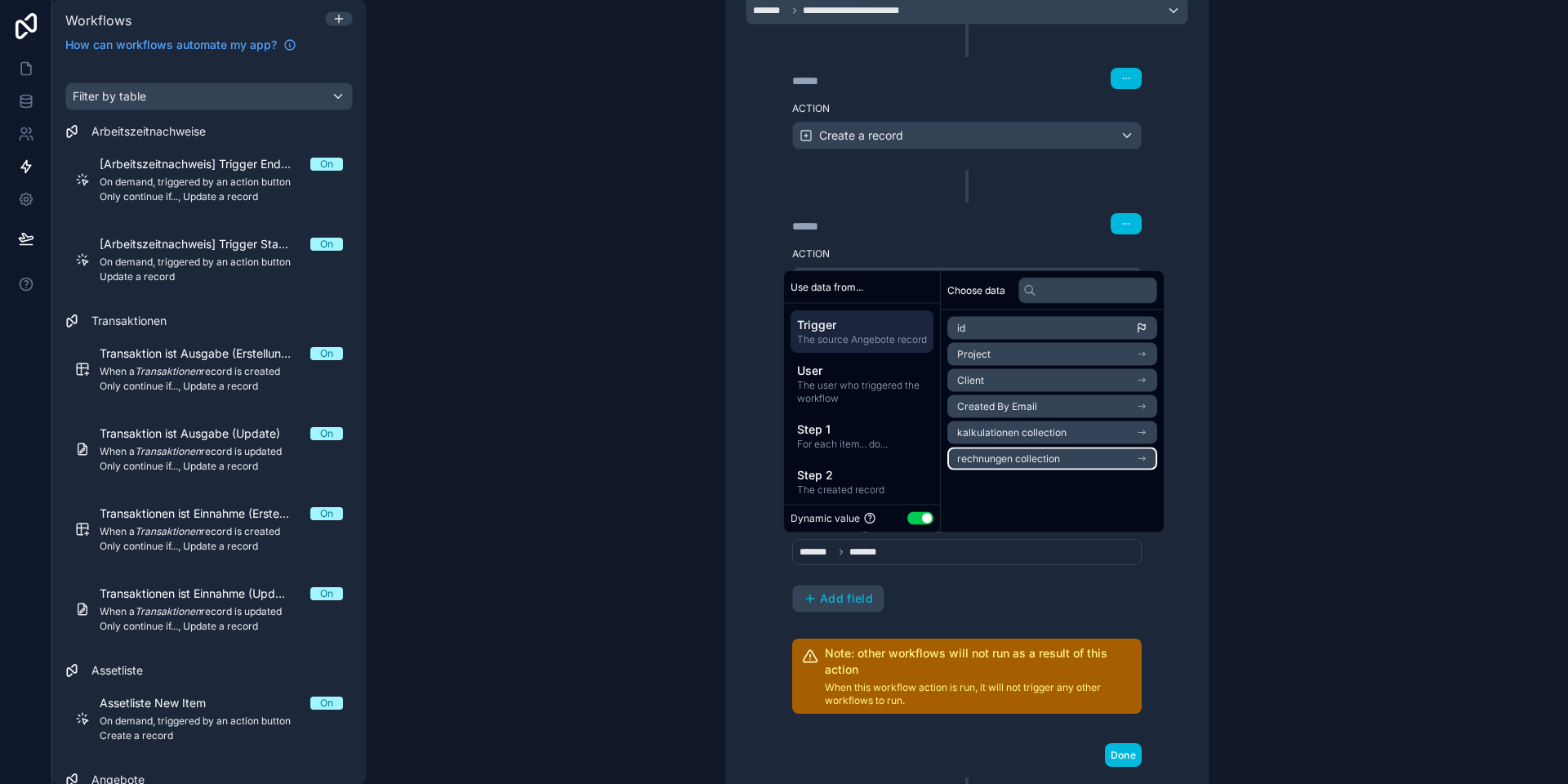
click at [1014, 456] on span "rechnungen collection" at bounding box center [1008, 458] width 103 height 13
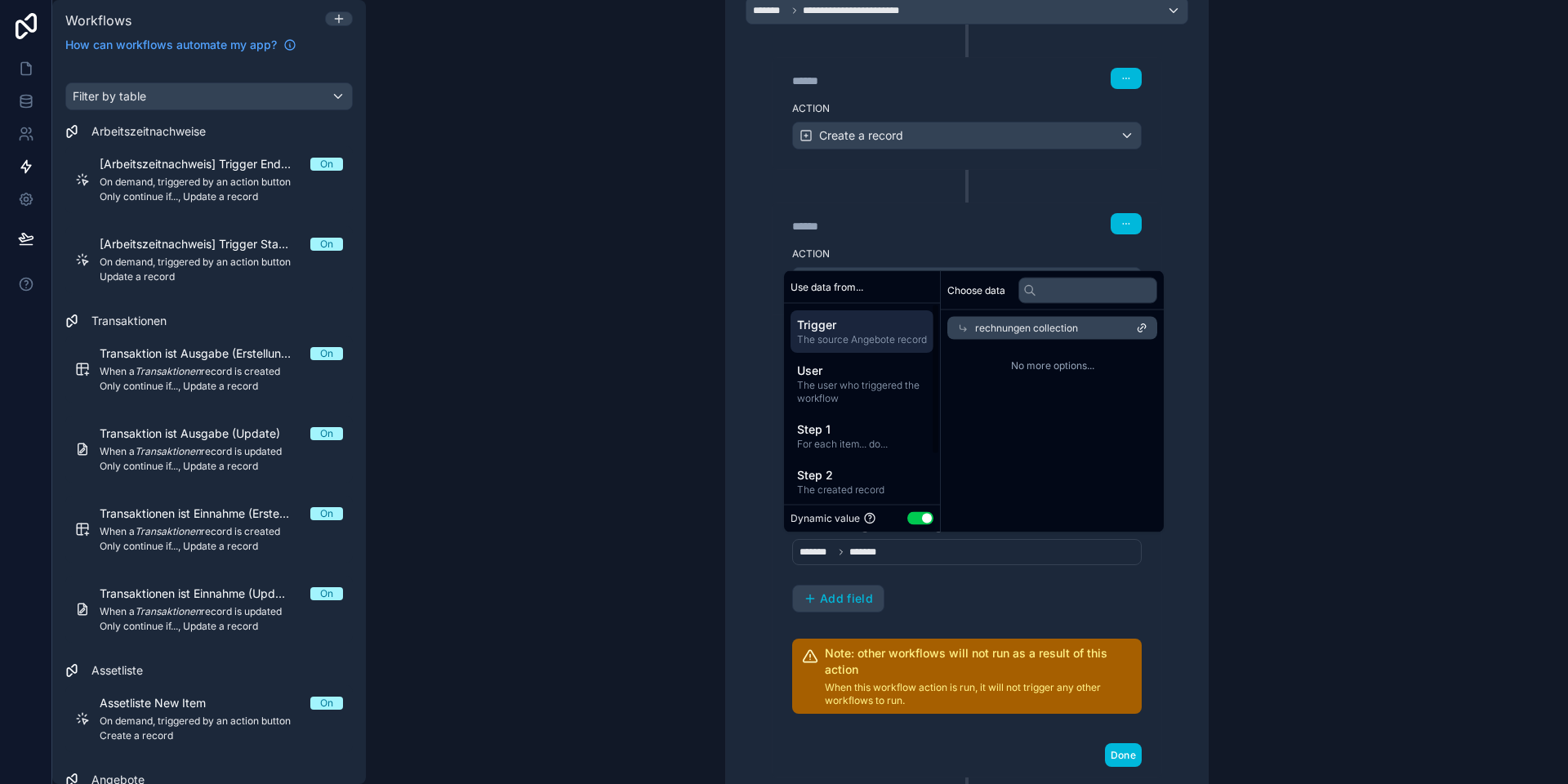
click at [639, 442] on div "**********" at bounding box center [967, 392] width 1202 height 784
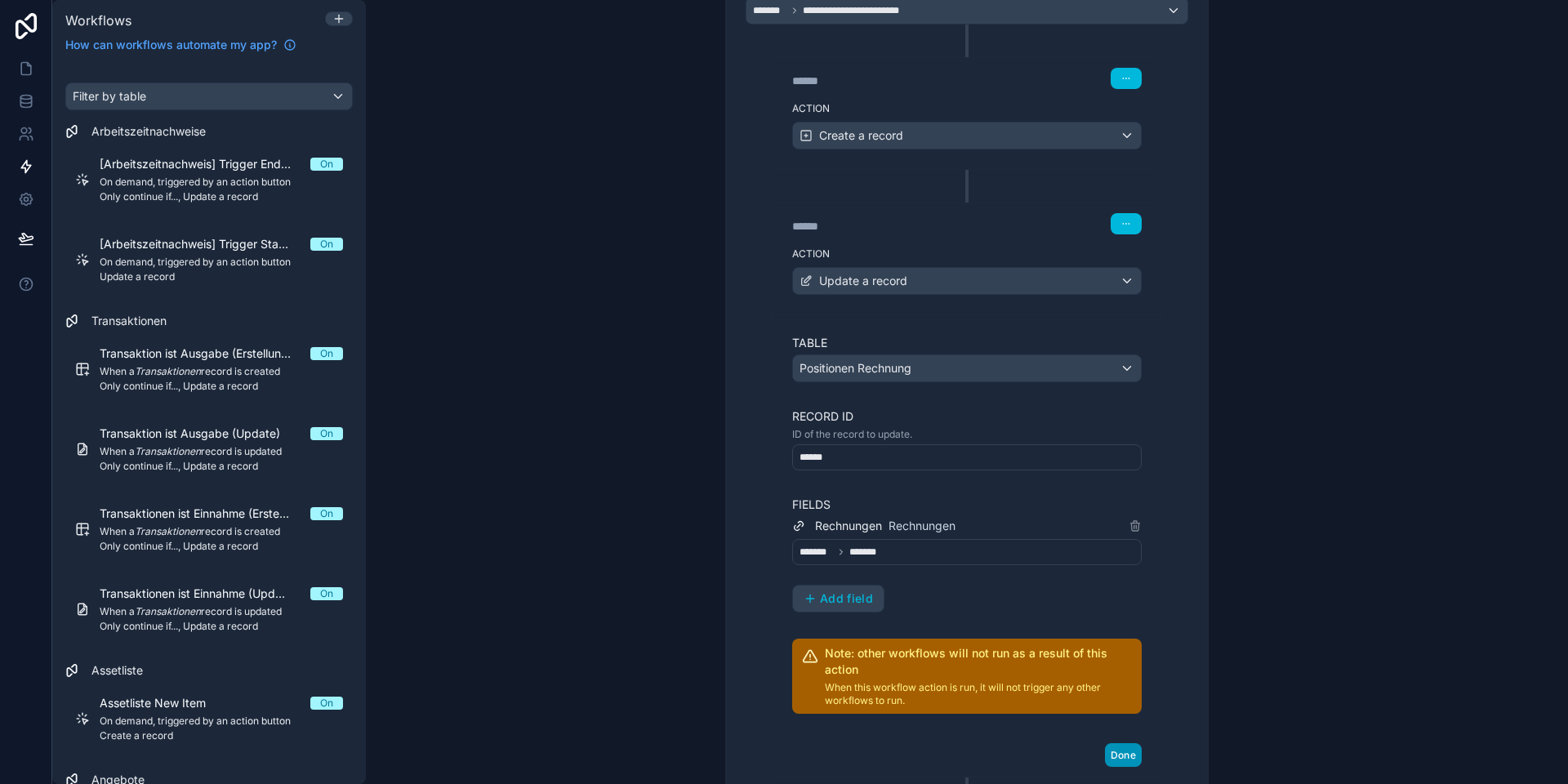
click at [1125, 754] on button "Done" at bounding box center [1122, 755] width 37 height 24
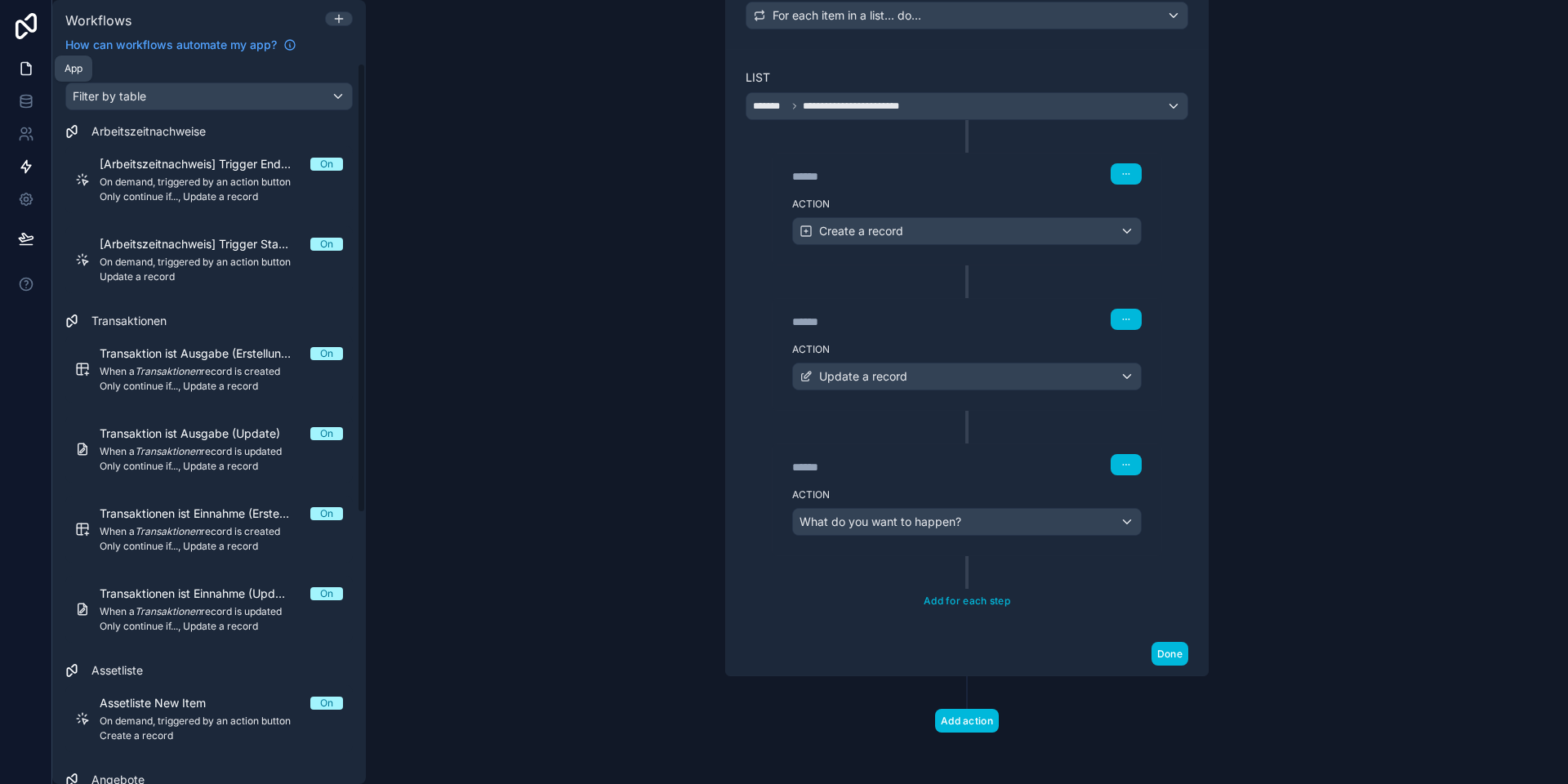
click at [17, 65] on link at bounding box center [26, 68] width 51 height 33
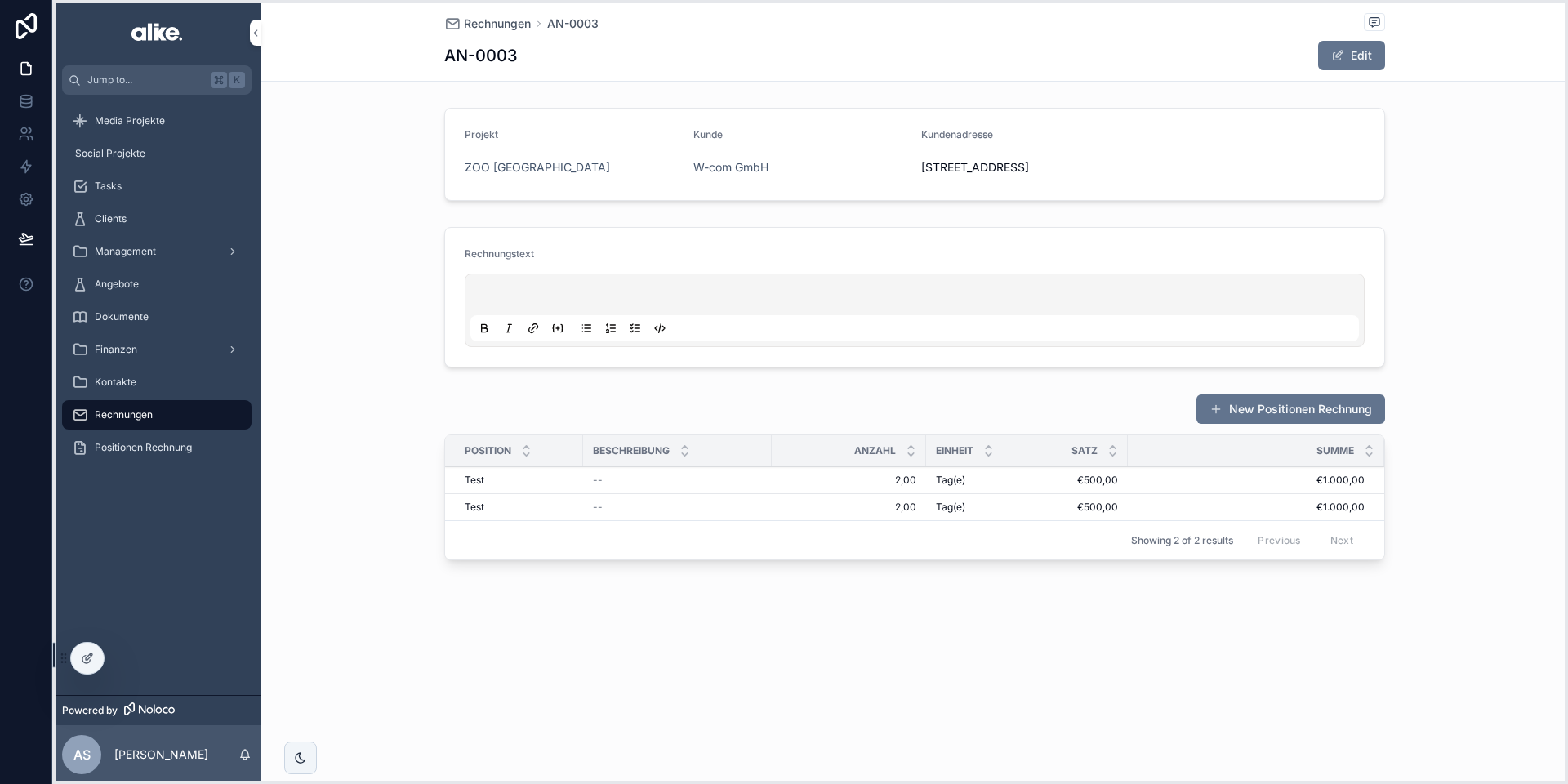
drag, startPoint x: 61, startPoint y: 604, endPoint x: 64, endPoint y: 659, distance: 55.1
click at [64, 659] on icon at bounding box center [64, 658] width 1 height 1
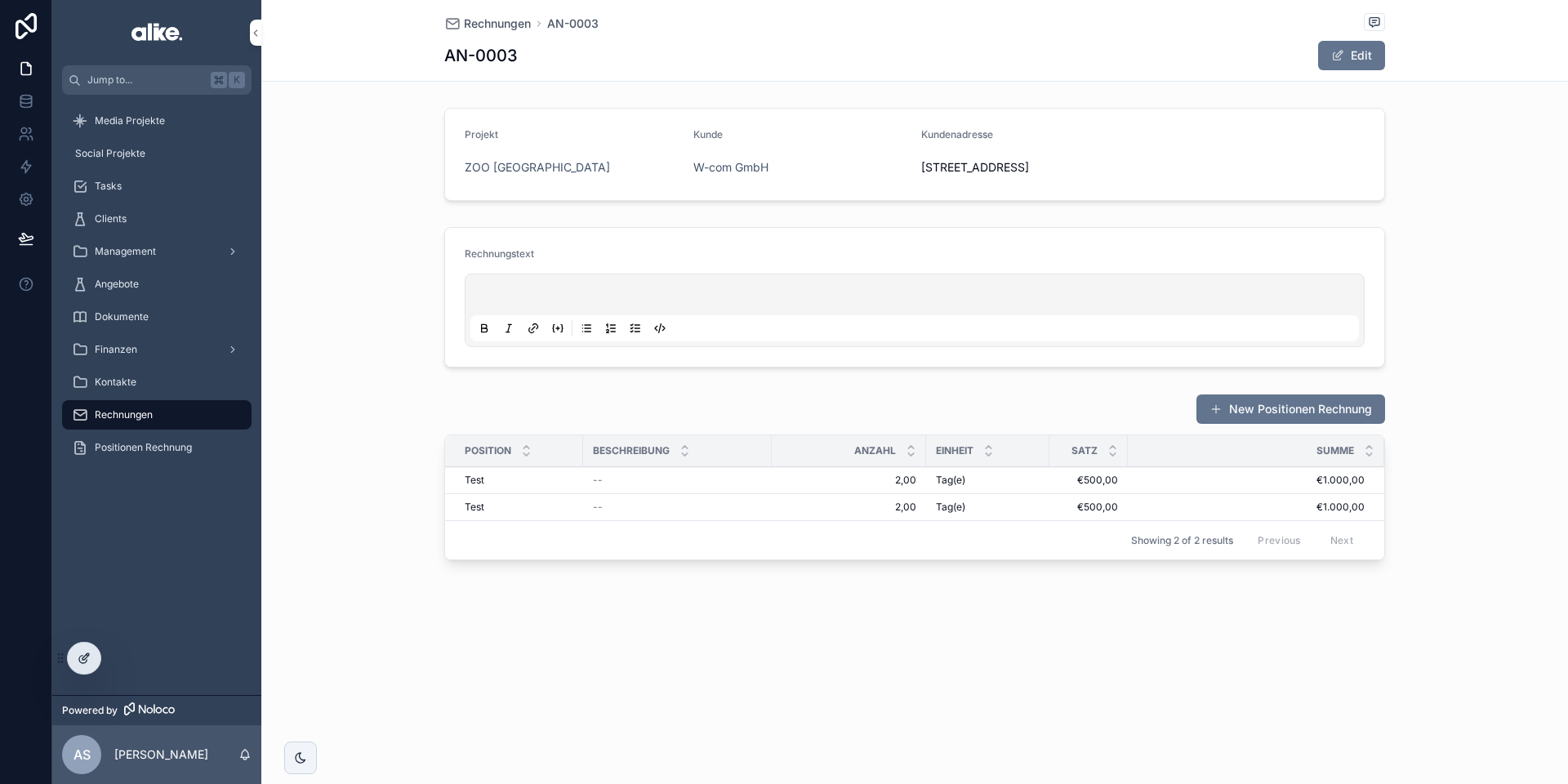
click at [83, 662] on icon at bounding box center [84, 658] width 13 height 13
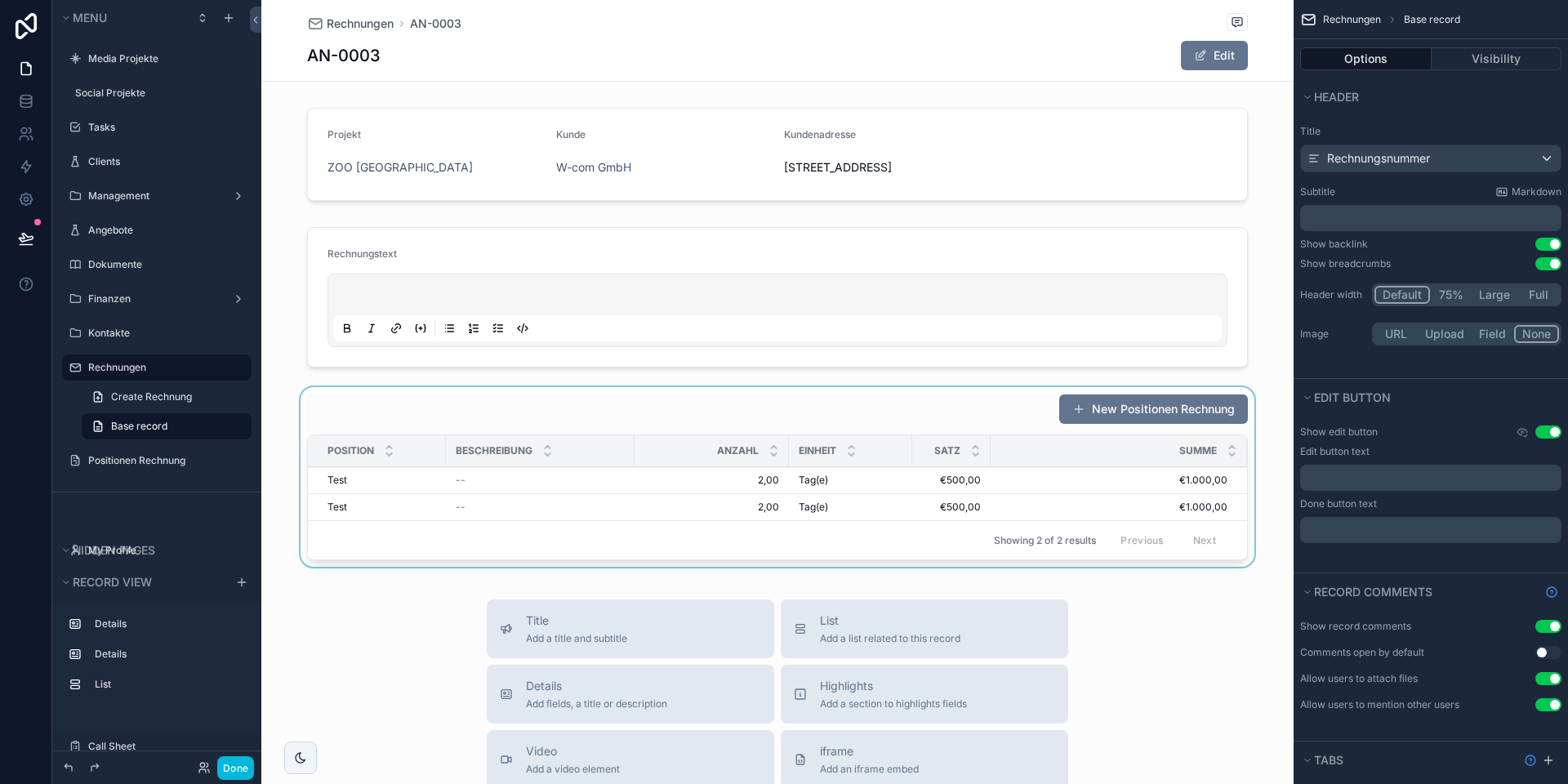
click at [703, 529] on div "scrollable content" at bounding box center [778, 480] width 1032 height 187
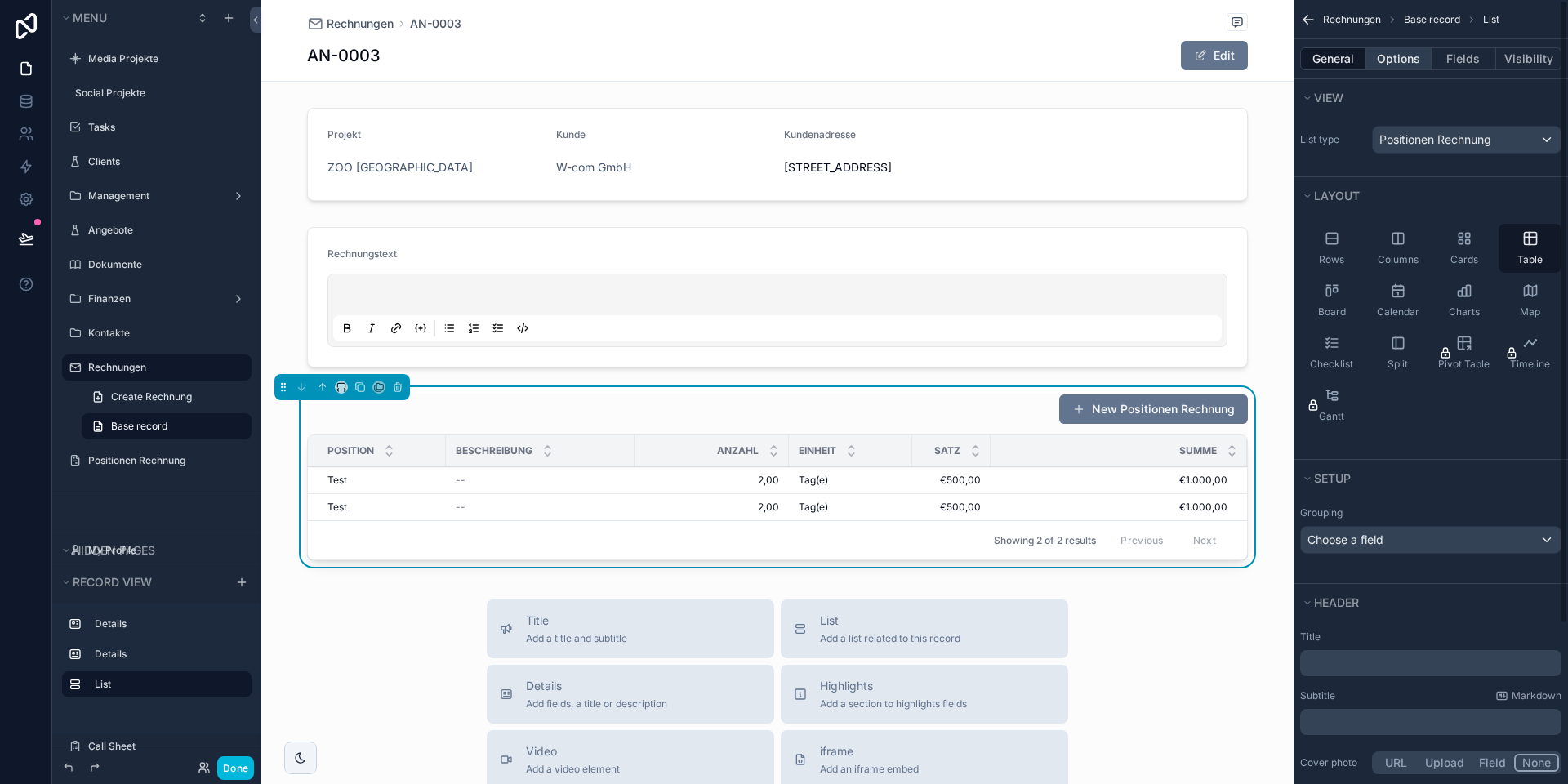
click at [1400, 63] on button "Options" at bounding box center [1398, 58] width 65 height 23
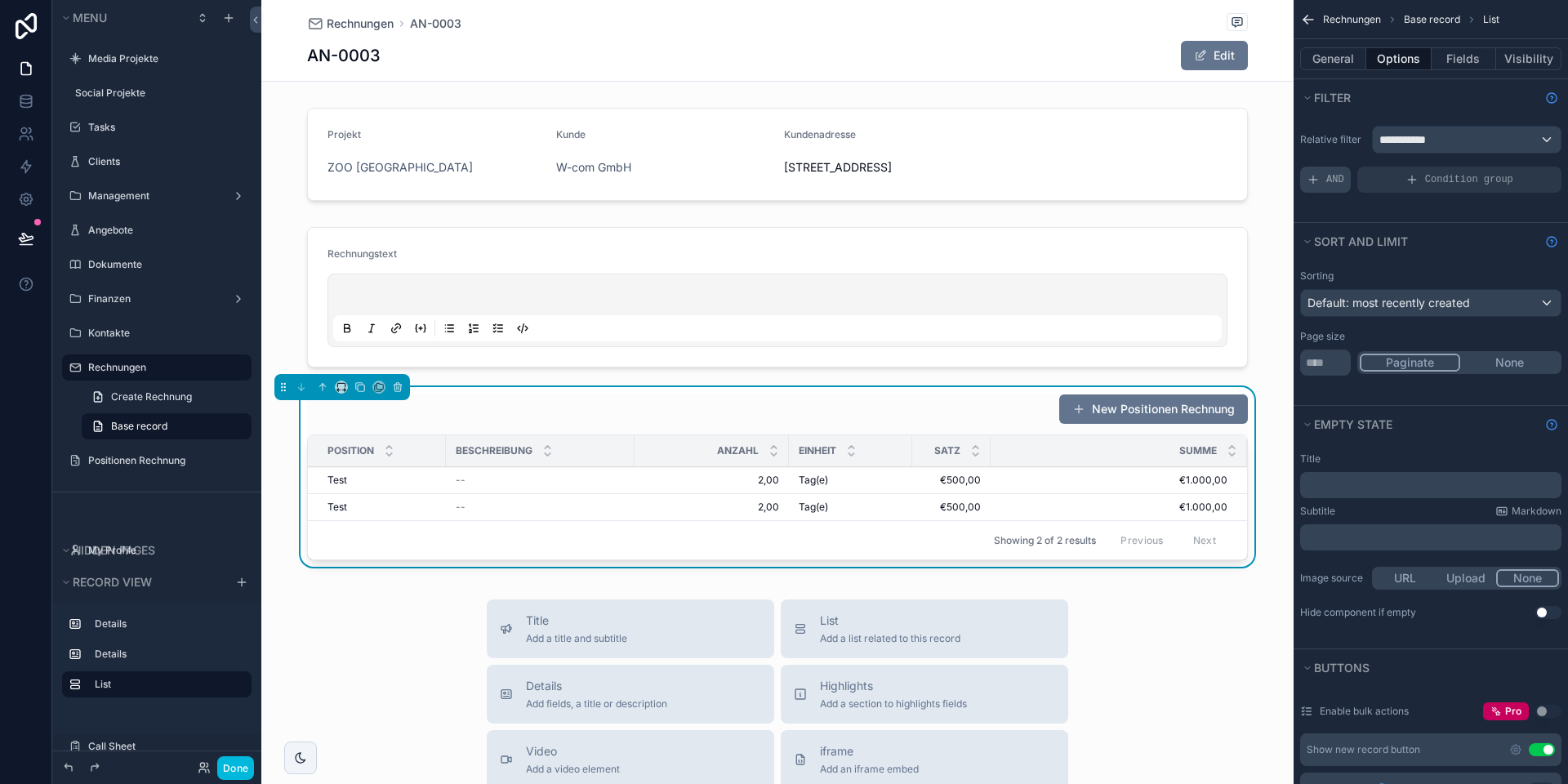
click at [1330, 180] on span "AND" at bounding box center [1335, 179] width 18 height 13
click at [0, 0] on div "scrollable content" at bounding box center [0, 0] width 0 height 0
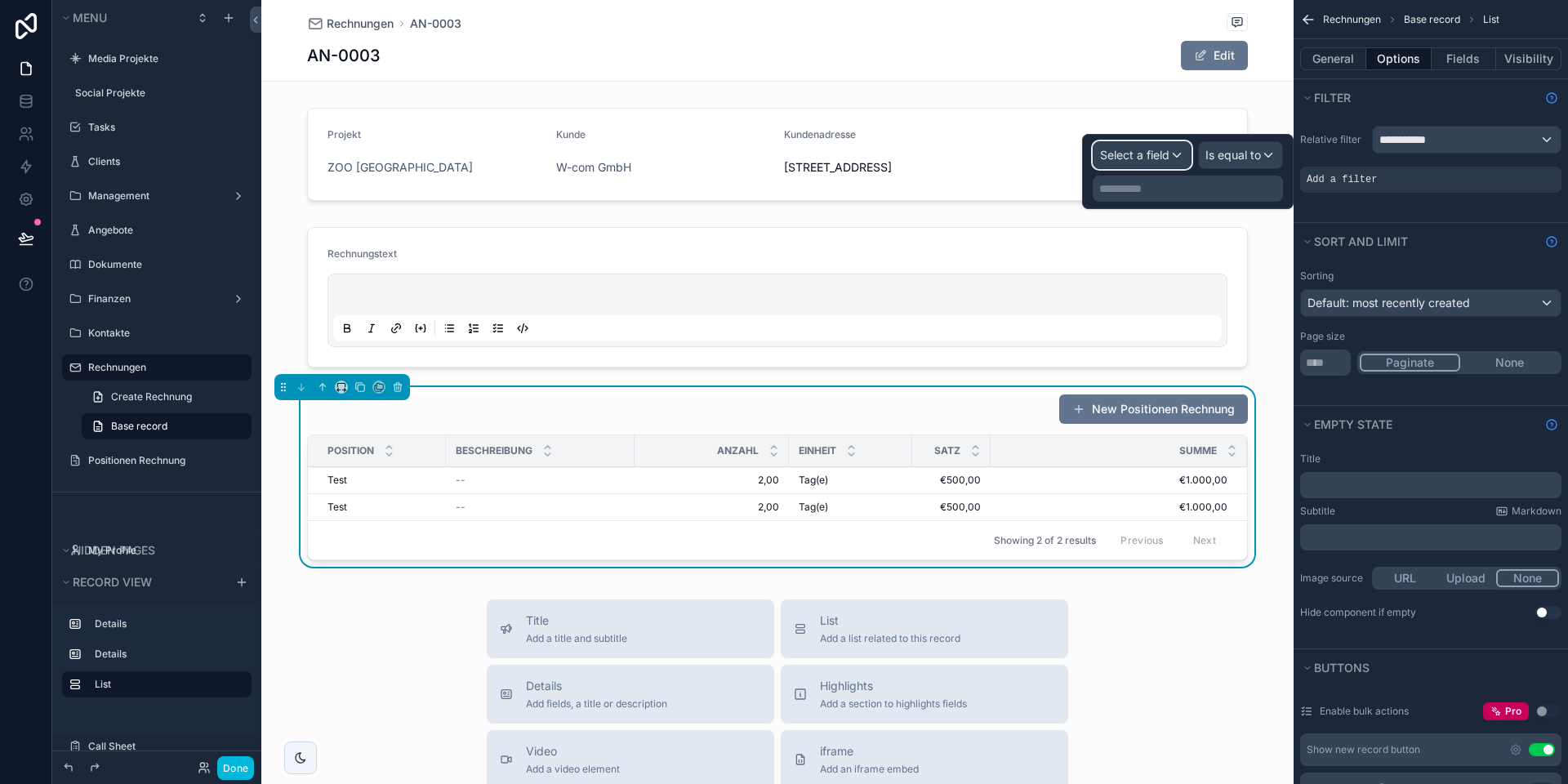
click at [1127, 155] on span "Select a field" at bounding box center [1134, 155] width 69 height 14
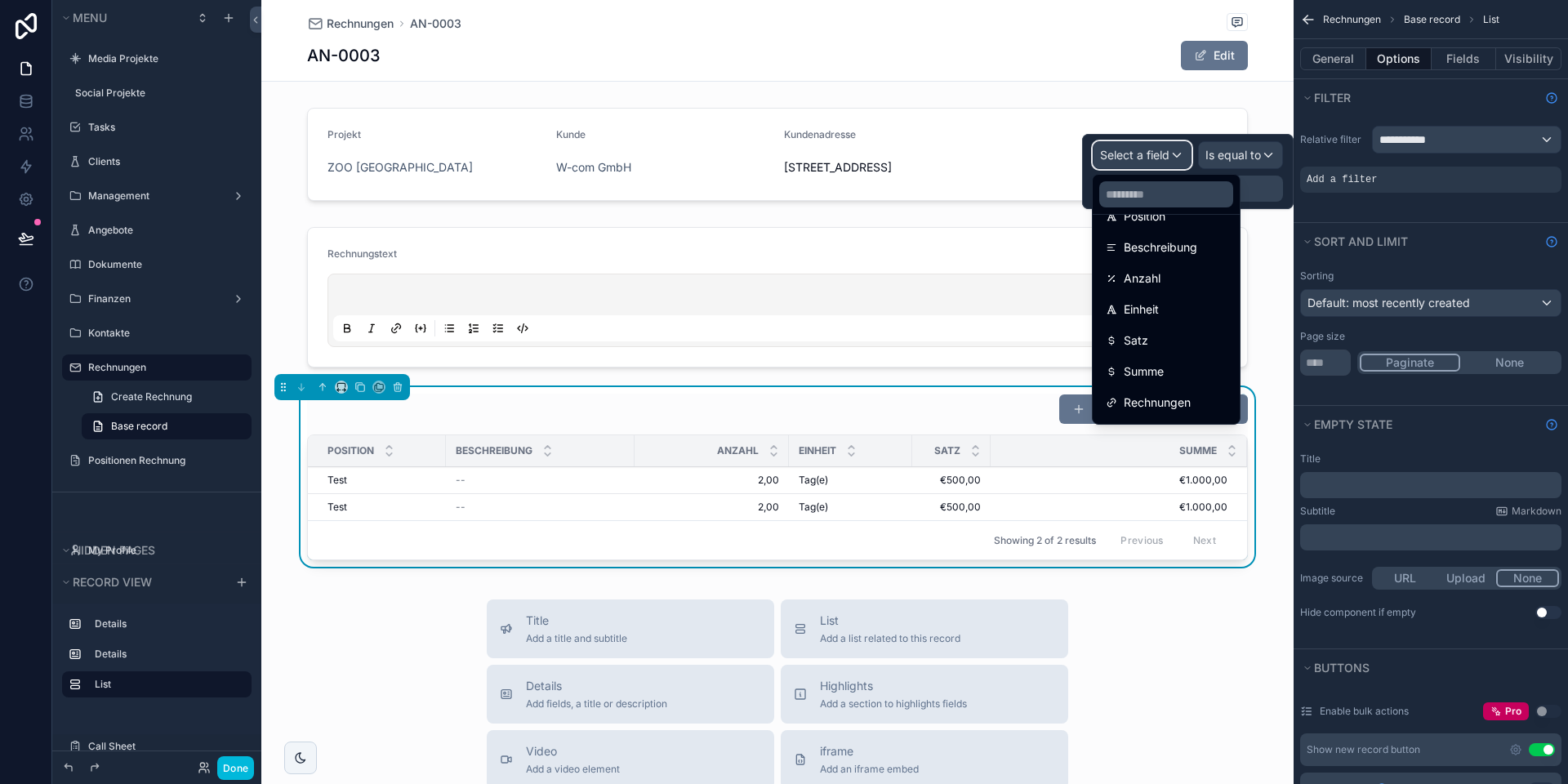
scroll to position [178, 0]
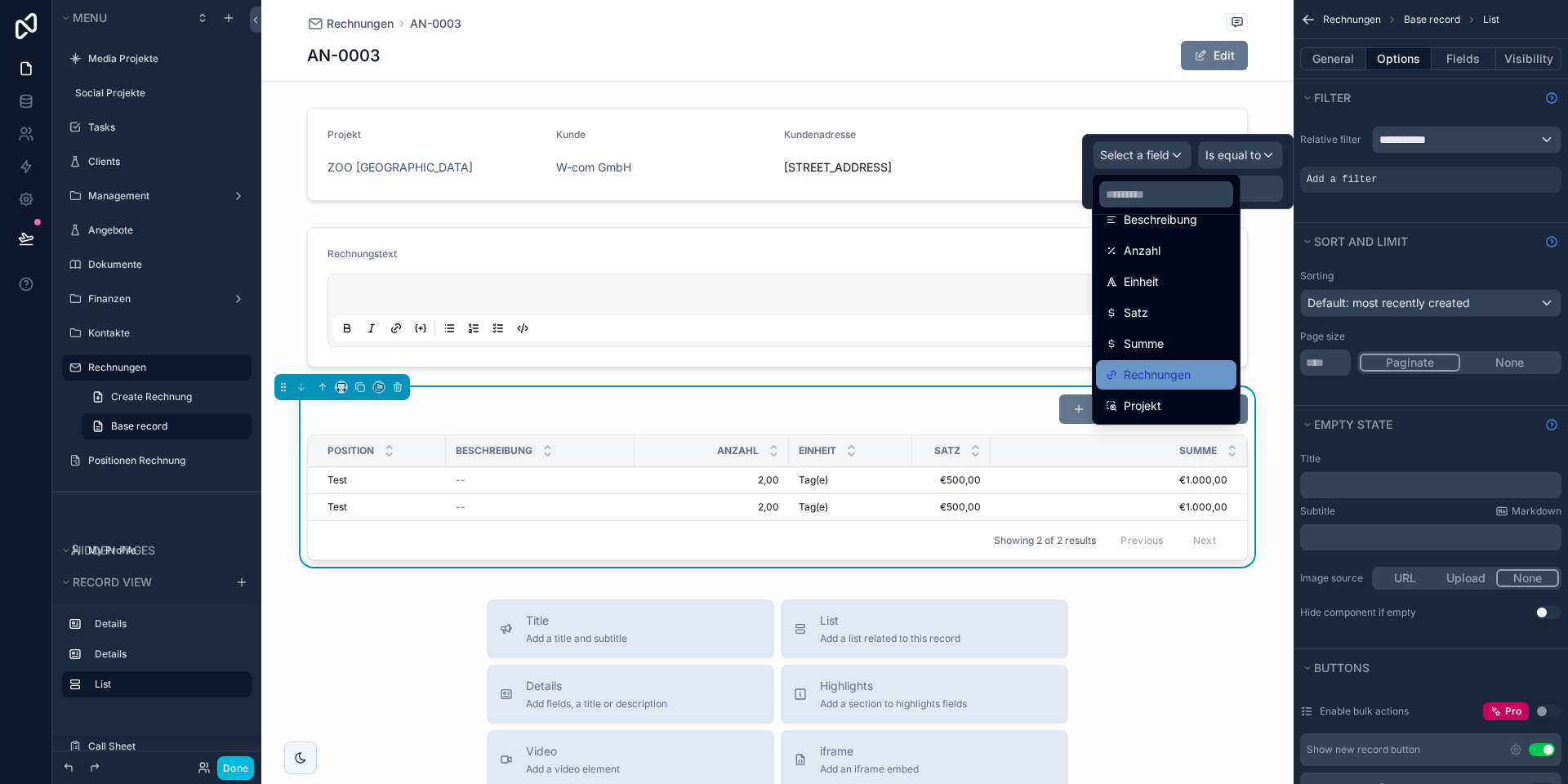
click at [1139, 376] on span "Rechnungen" at bounding box center [1157, 375] width 67 height 20
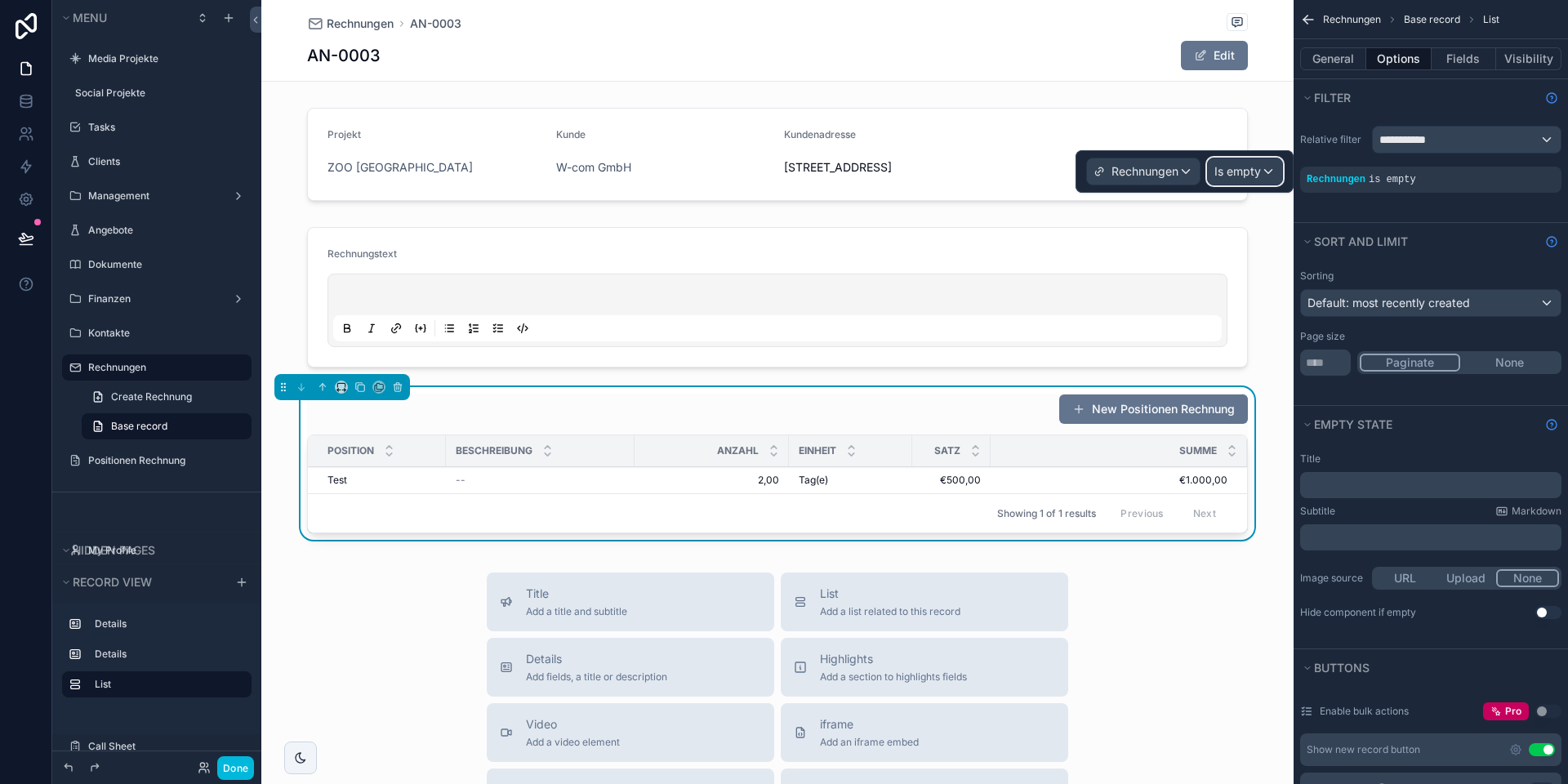
click at [1233, 168] on span "Is empty" at bounding box center [1236, 171] width 46 height 17
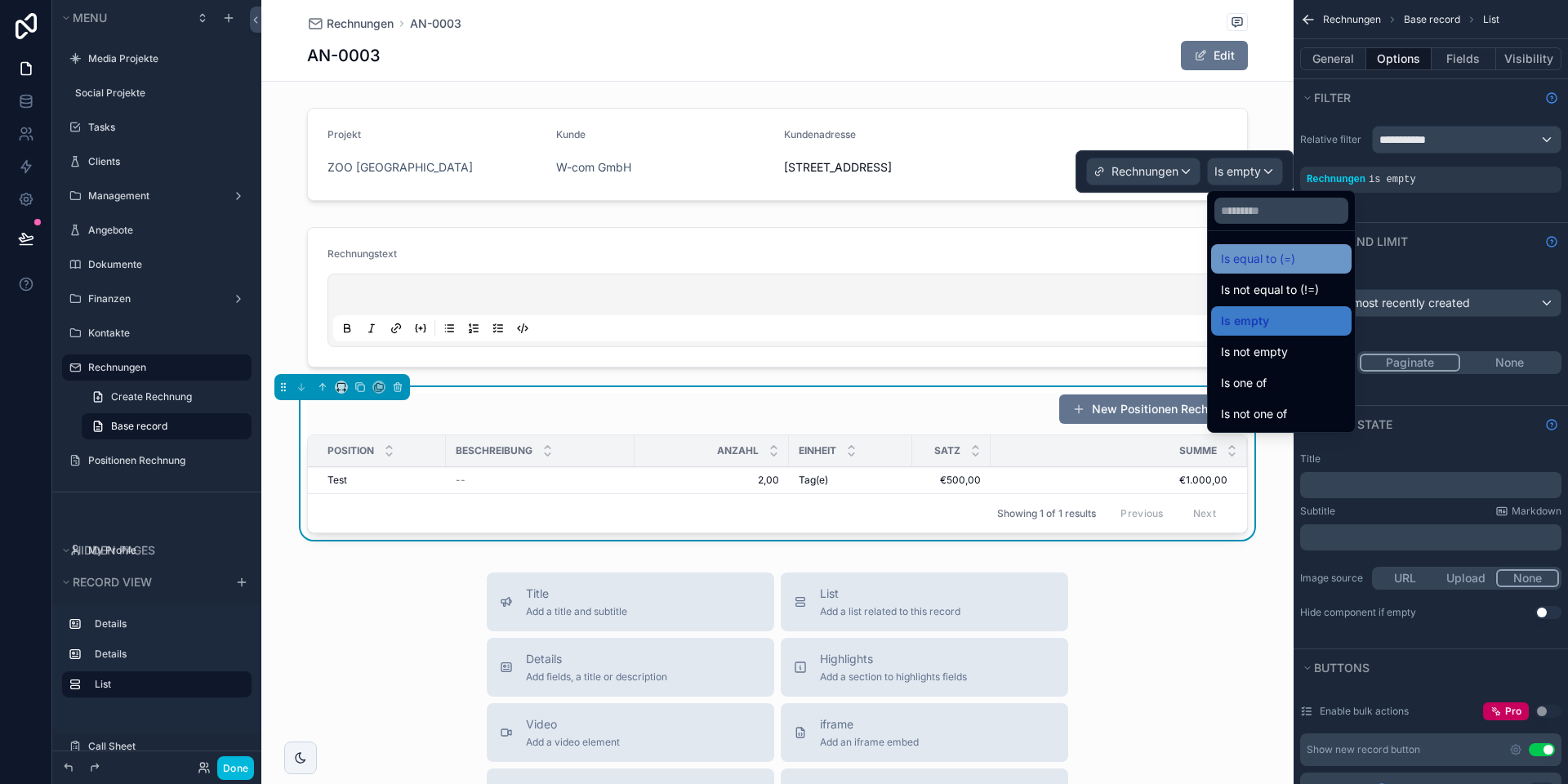
click at [1241, 253] on span "Is equal to (=)" at bounding box center [1257, 259] width 74 height 20
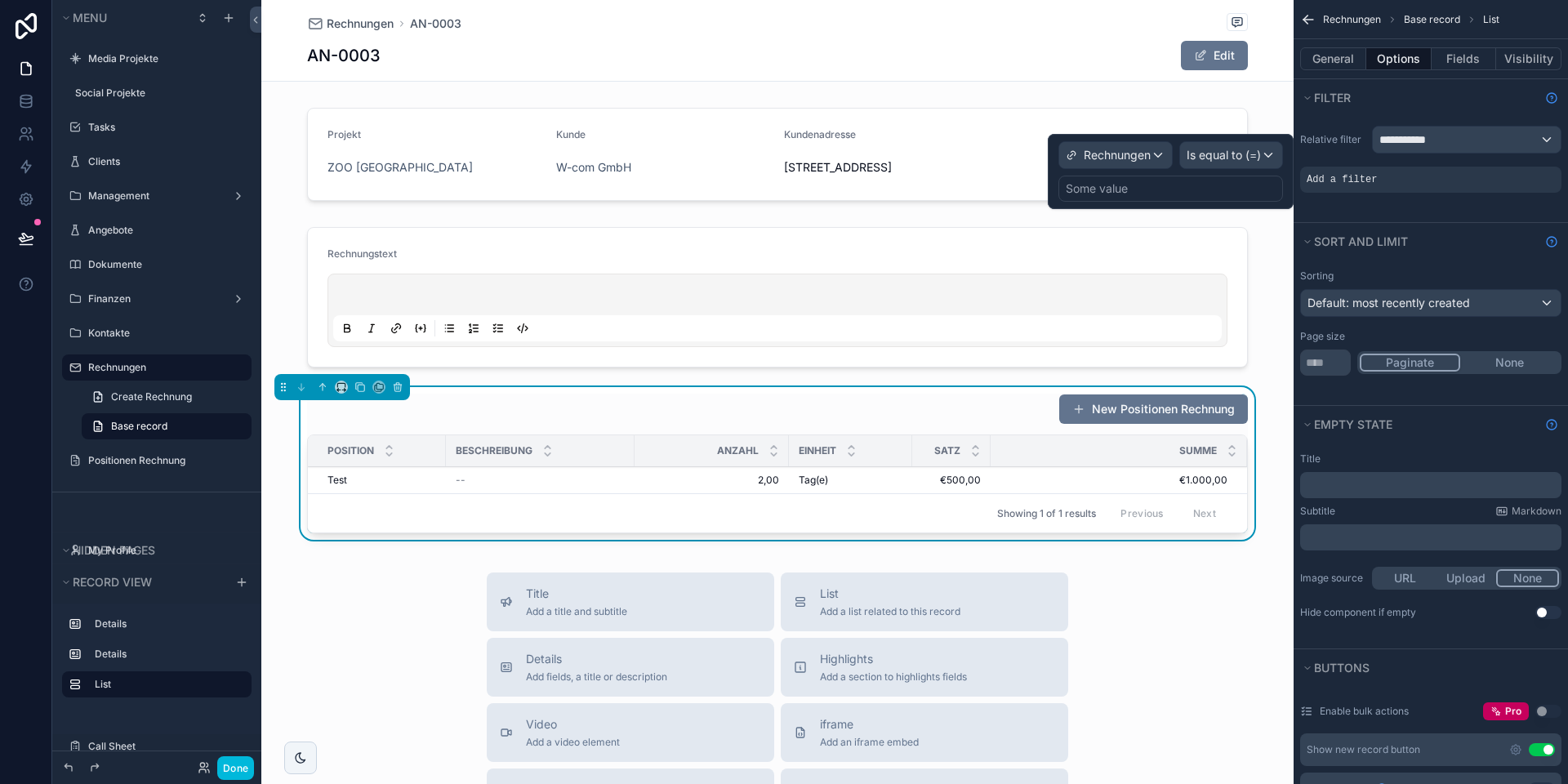
click at [1150, 176] on div "Some value" at bounding box center [1170, 189] width 225 height 26
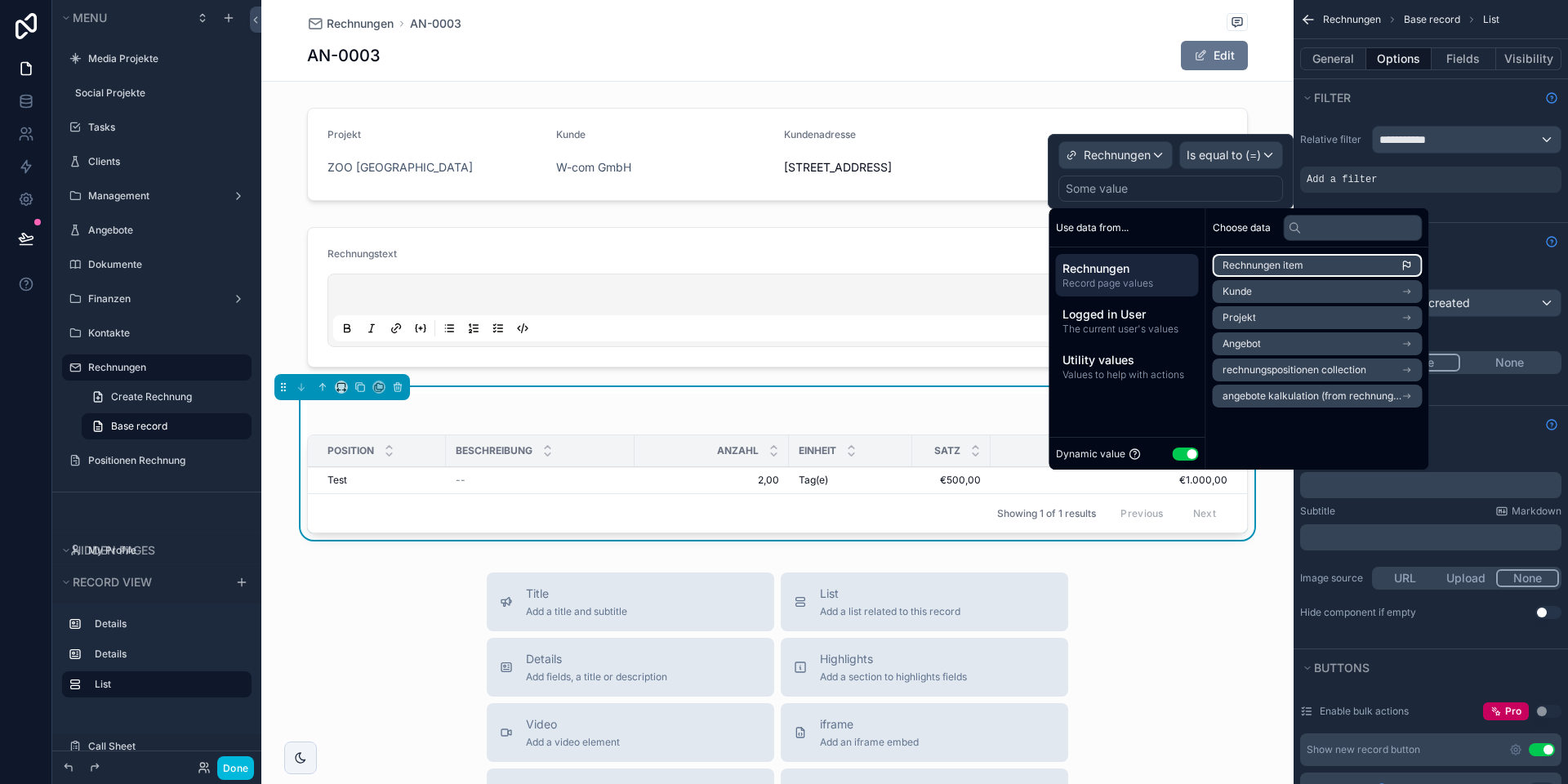
click at [1263, 267] on span "Rechnungen item" at bounding box center [1263, 265] width 81 height 13
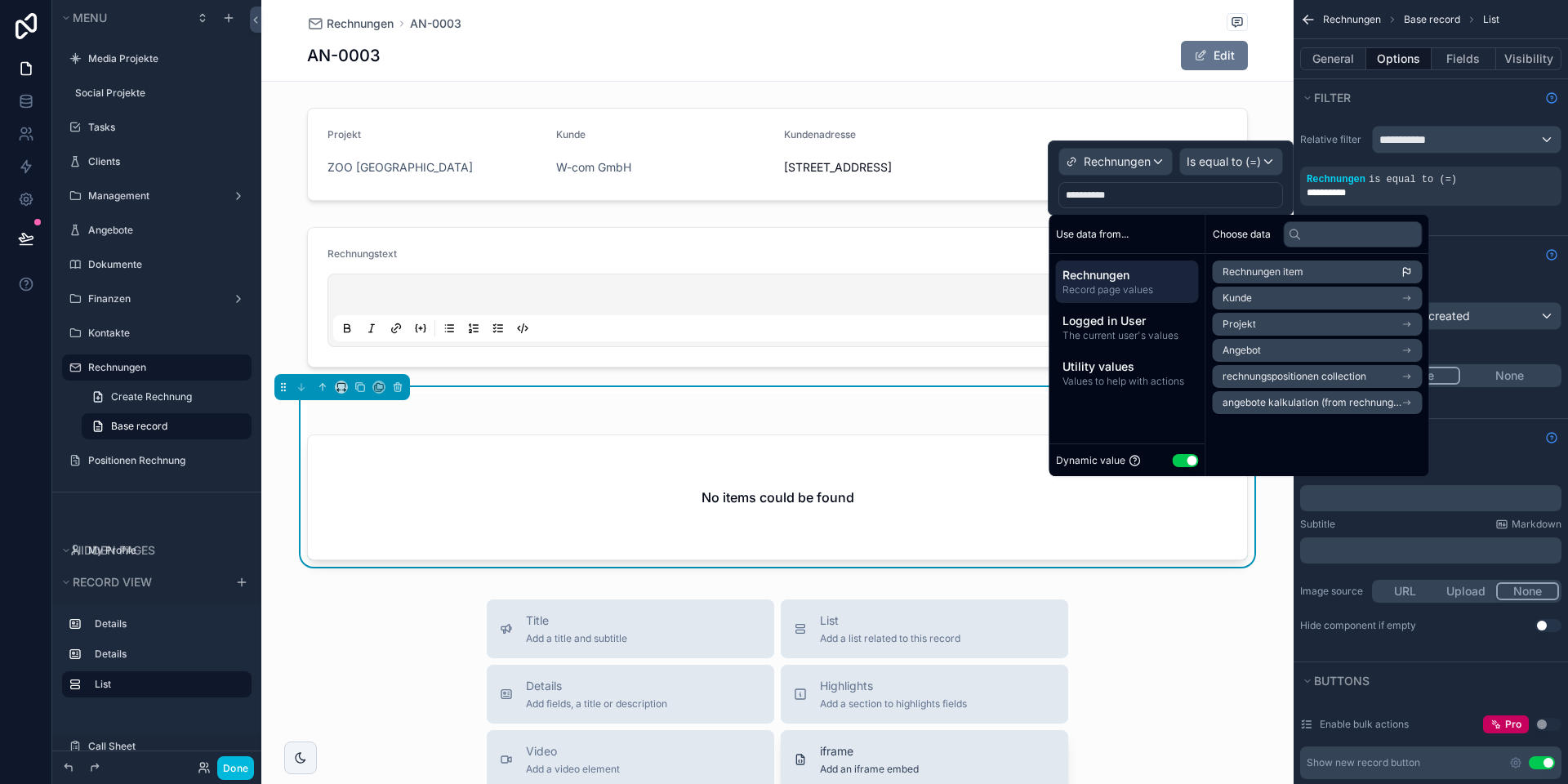
scroll to position [17, 0]
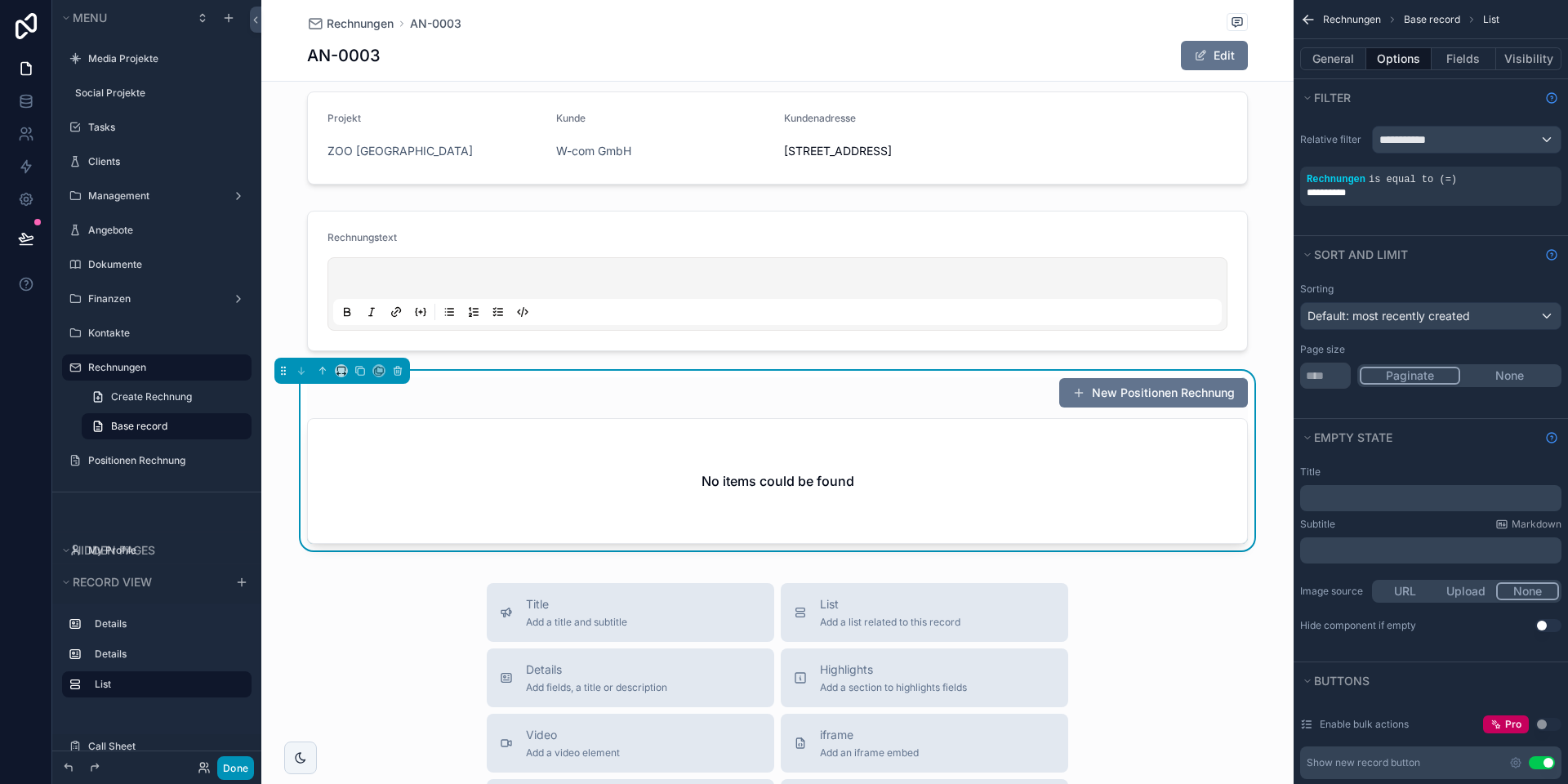
click at [244, 765] on button "Done" at bounding box center [235, 768] width 37 height 24
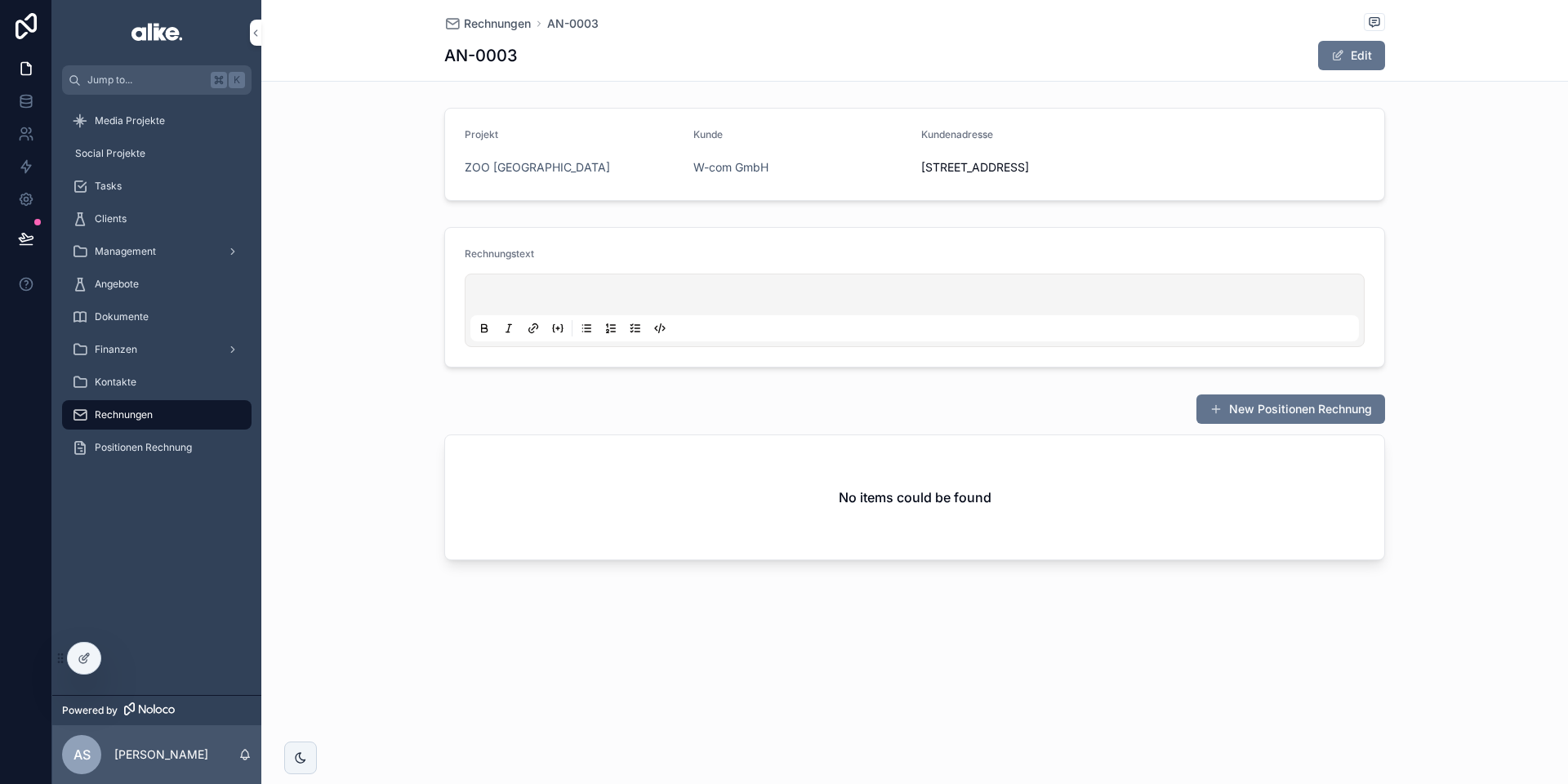
scroll to position [0, 0]
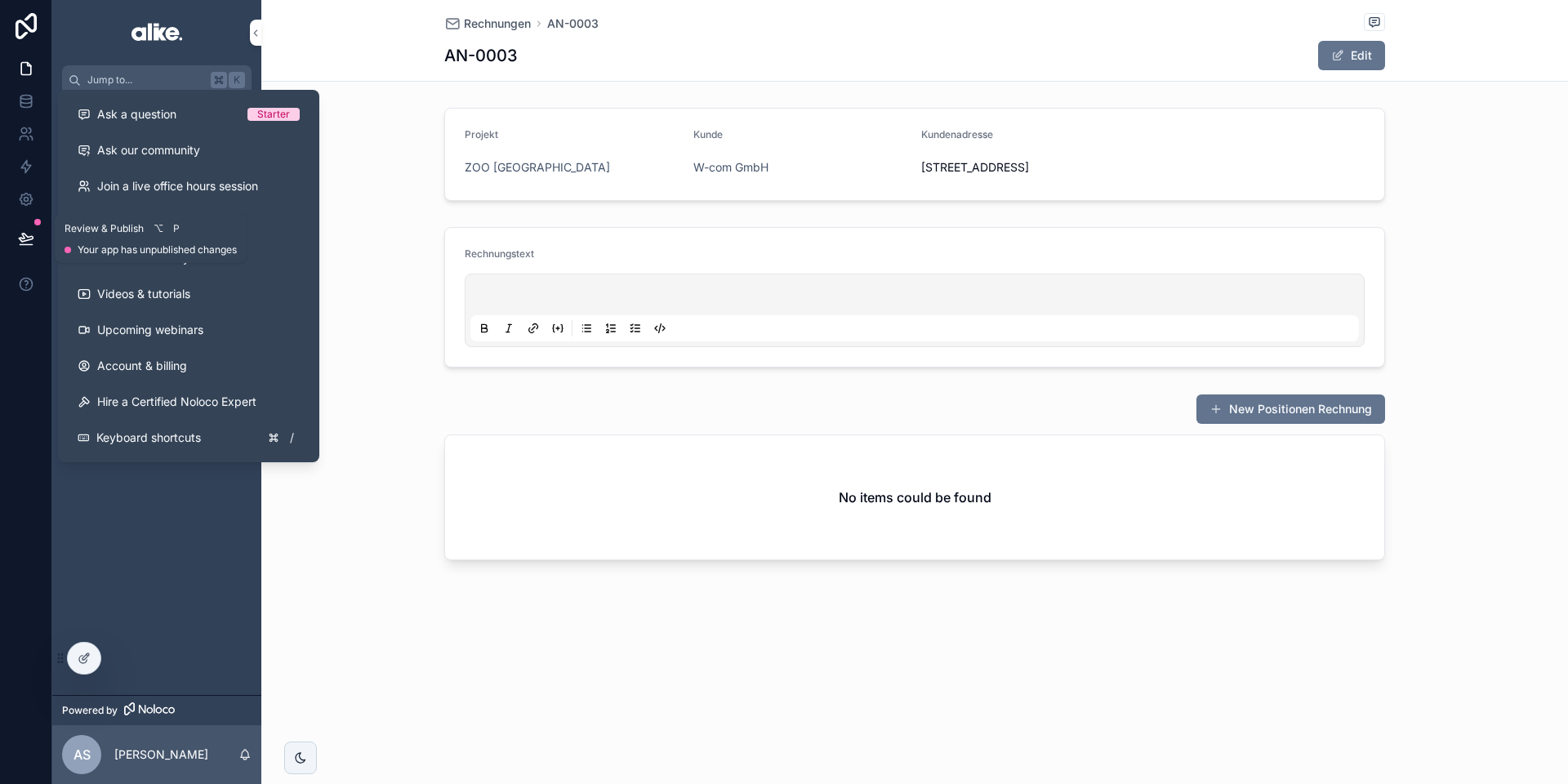
click at [21, 244] on icon at bounding box center [26, 238] width 17 height 17
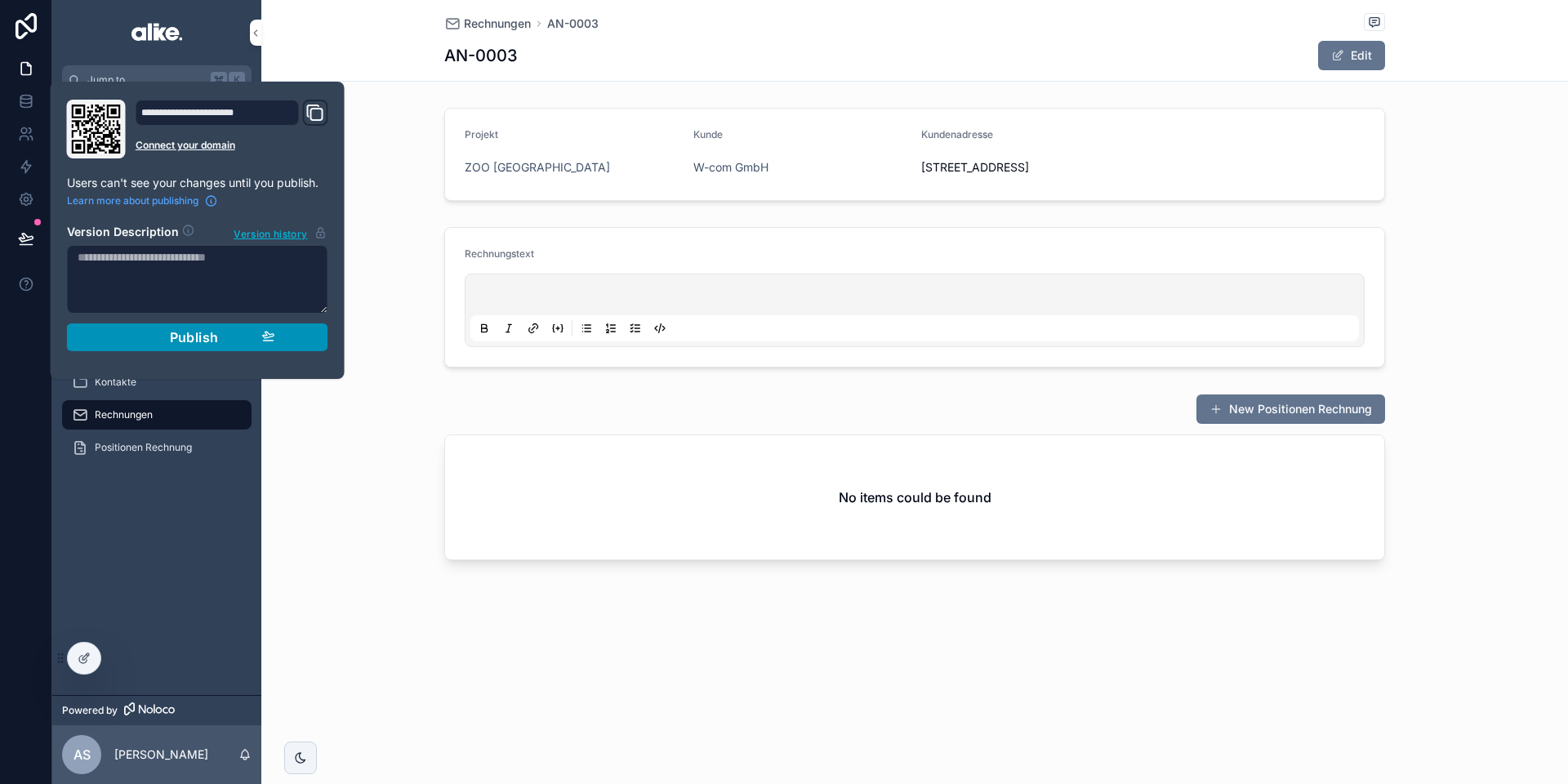
click at [324, 341] on button "Publish" at bounding box center [197, 338] width 261 height 28
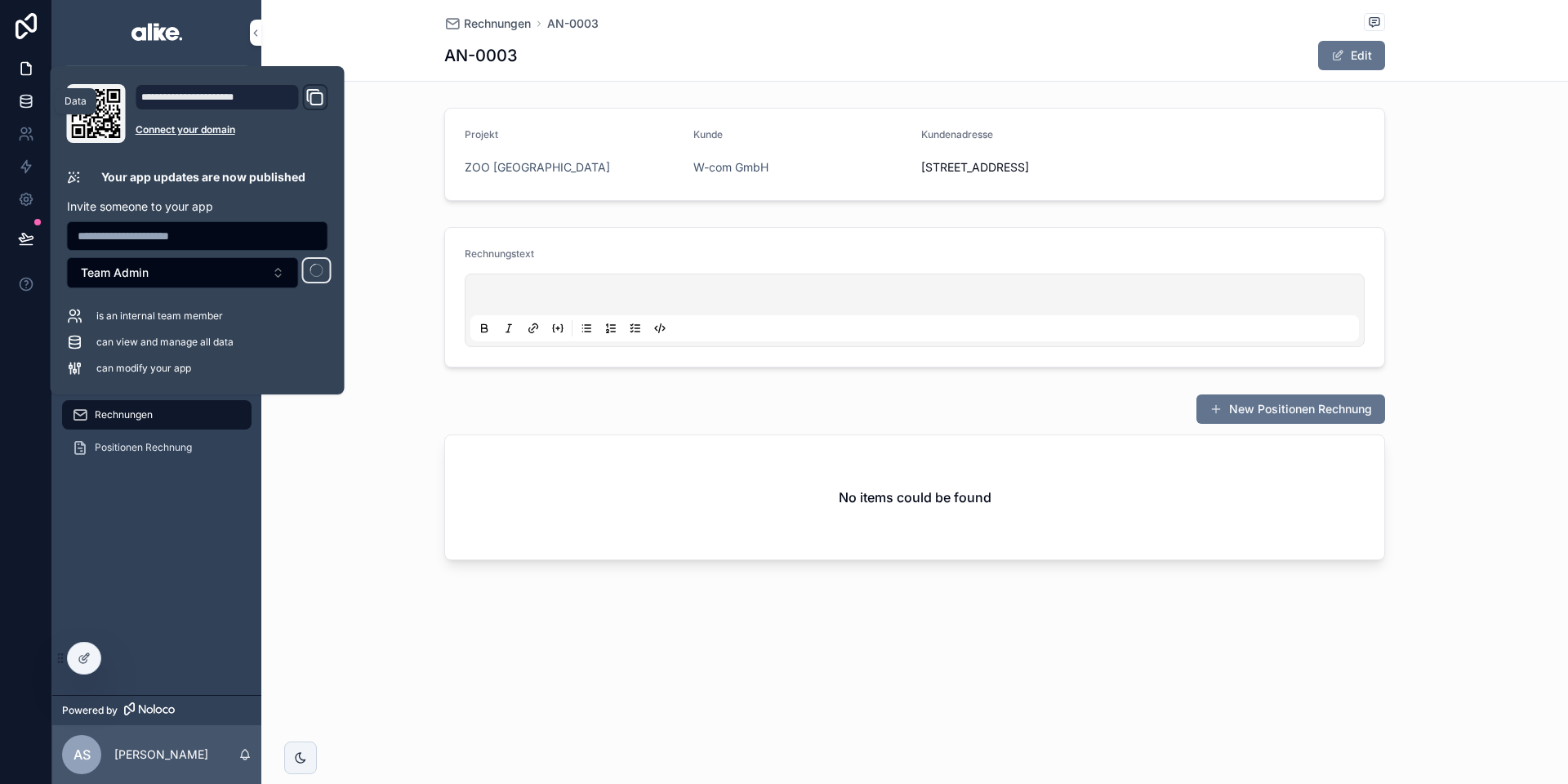
click at [19, 106] on icon at bounding box center [26, 101] width 17 height 17
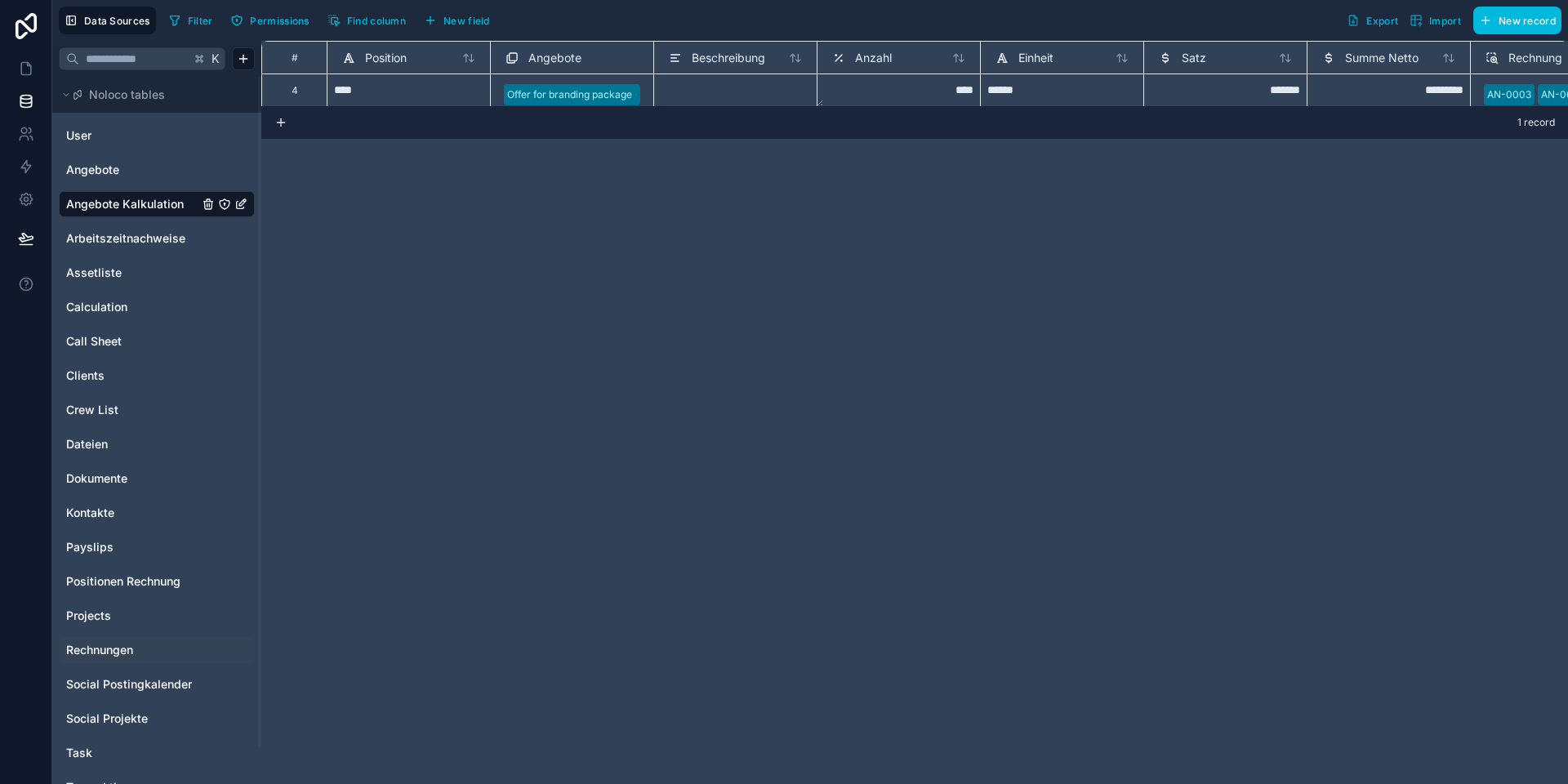
click at [119, 651] on span "Rechnungen" at bounding box center [100, 650] width 67 height 17
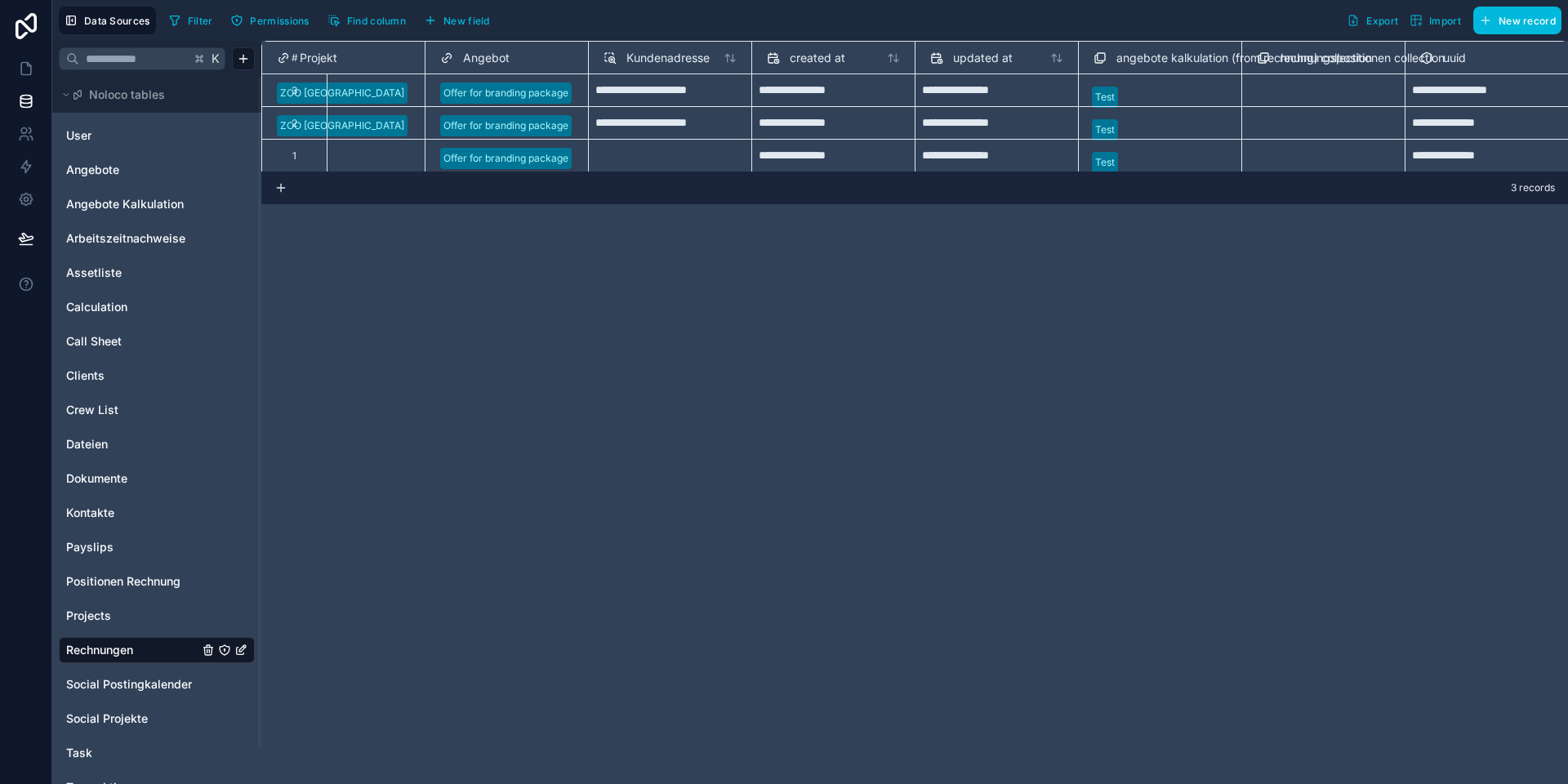
scroll to position [0, 553]
click at [1175, 53] on span "angebote kalkulation (from rechnung) collection" at bounding box center [1245, 57] width 256 height 17
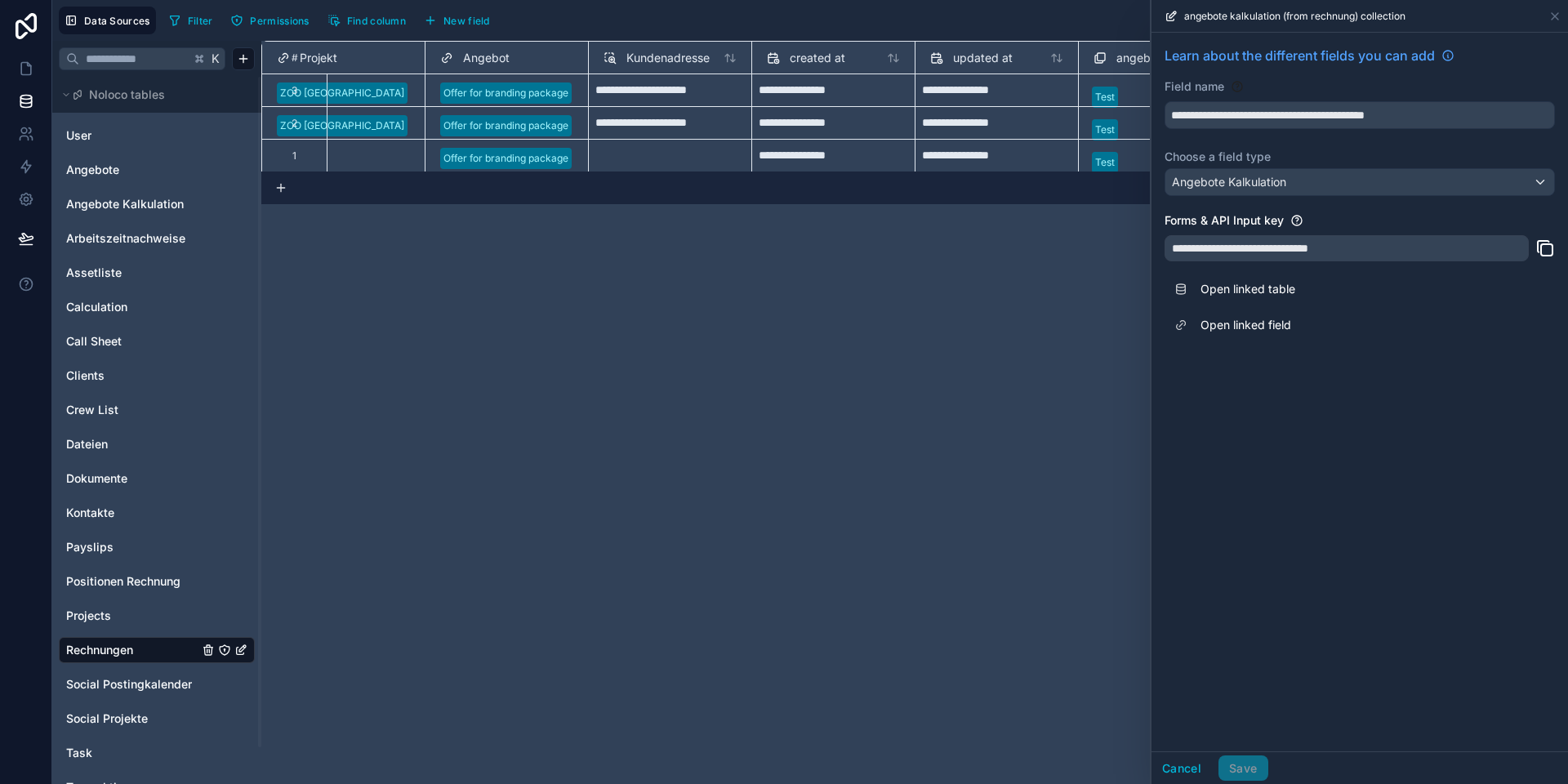
click at [1008, 382] on div "**********" at bounding box center [915, 412] width 1307 height 744
click at [1549, 14] on icon at bounding box center [1554, 16] width 13 height 13
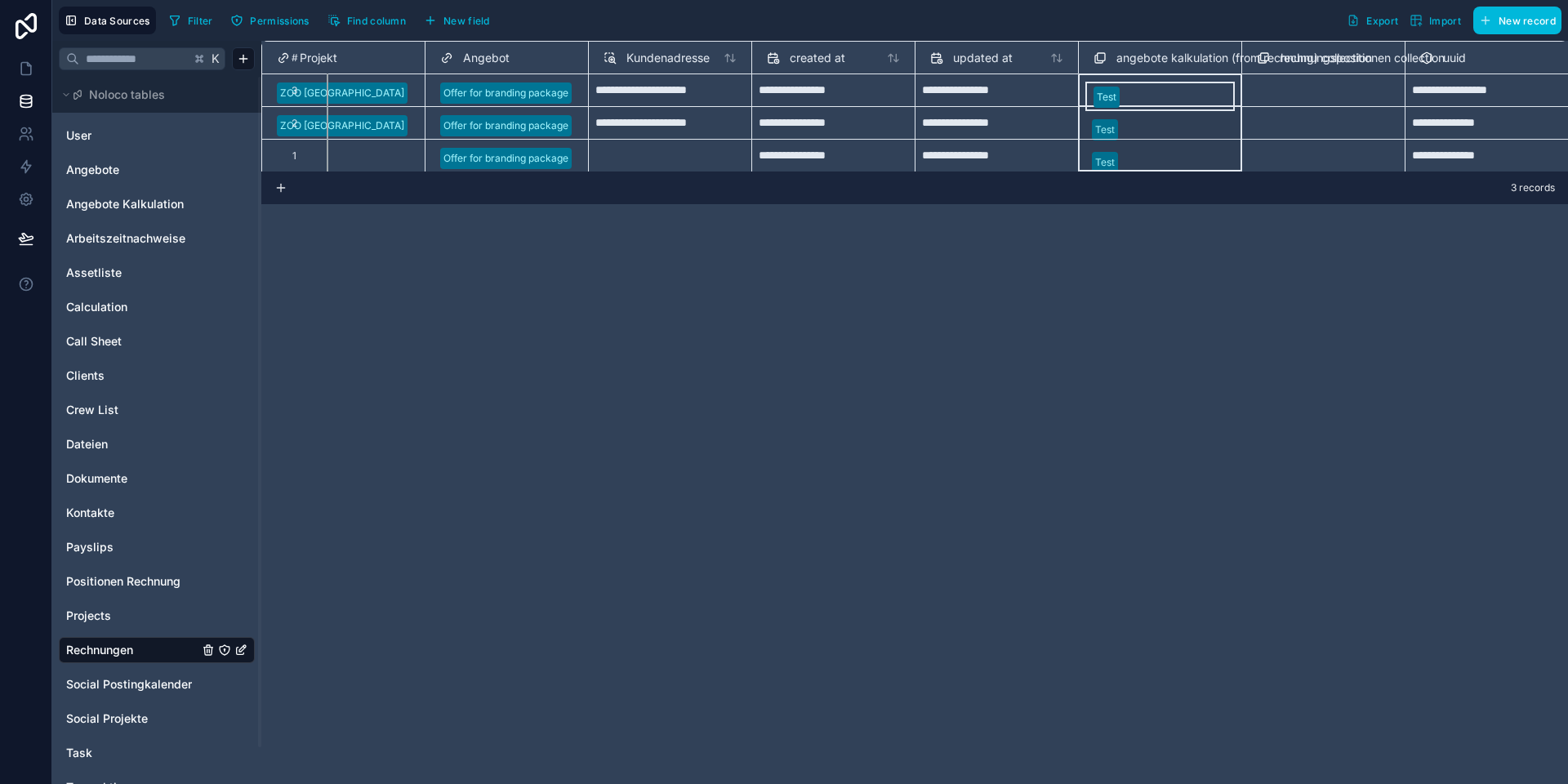
click at [1145, 57] on span "angebote kalkulation (from rechnung) collection" at bounding box center [1243, 57] width 256 height 17
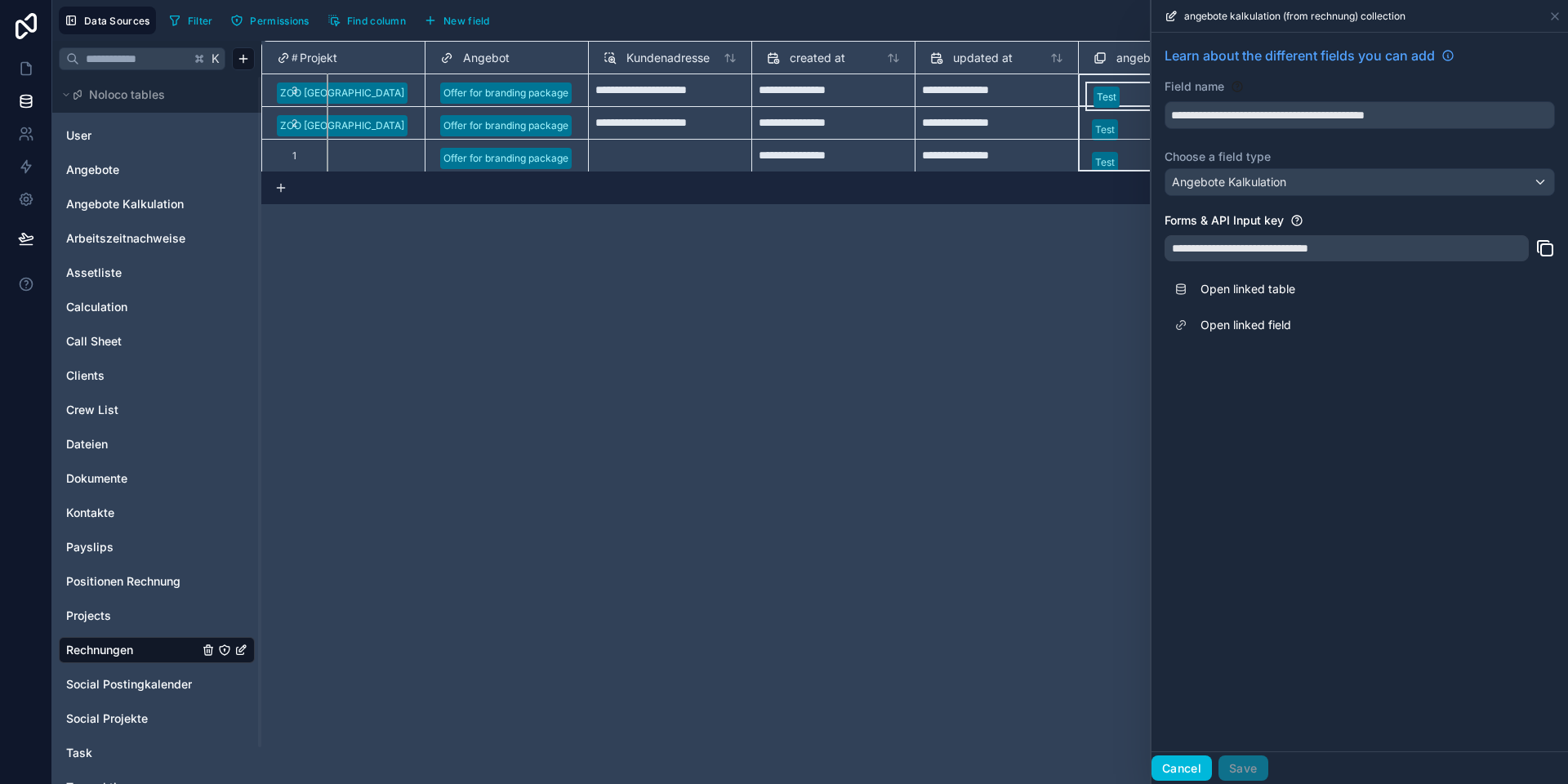
click at [1195, 767] on button "Cancel" at bounding box center [1181, 768] width 60 height 26
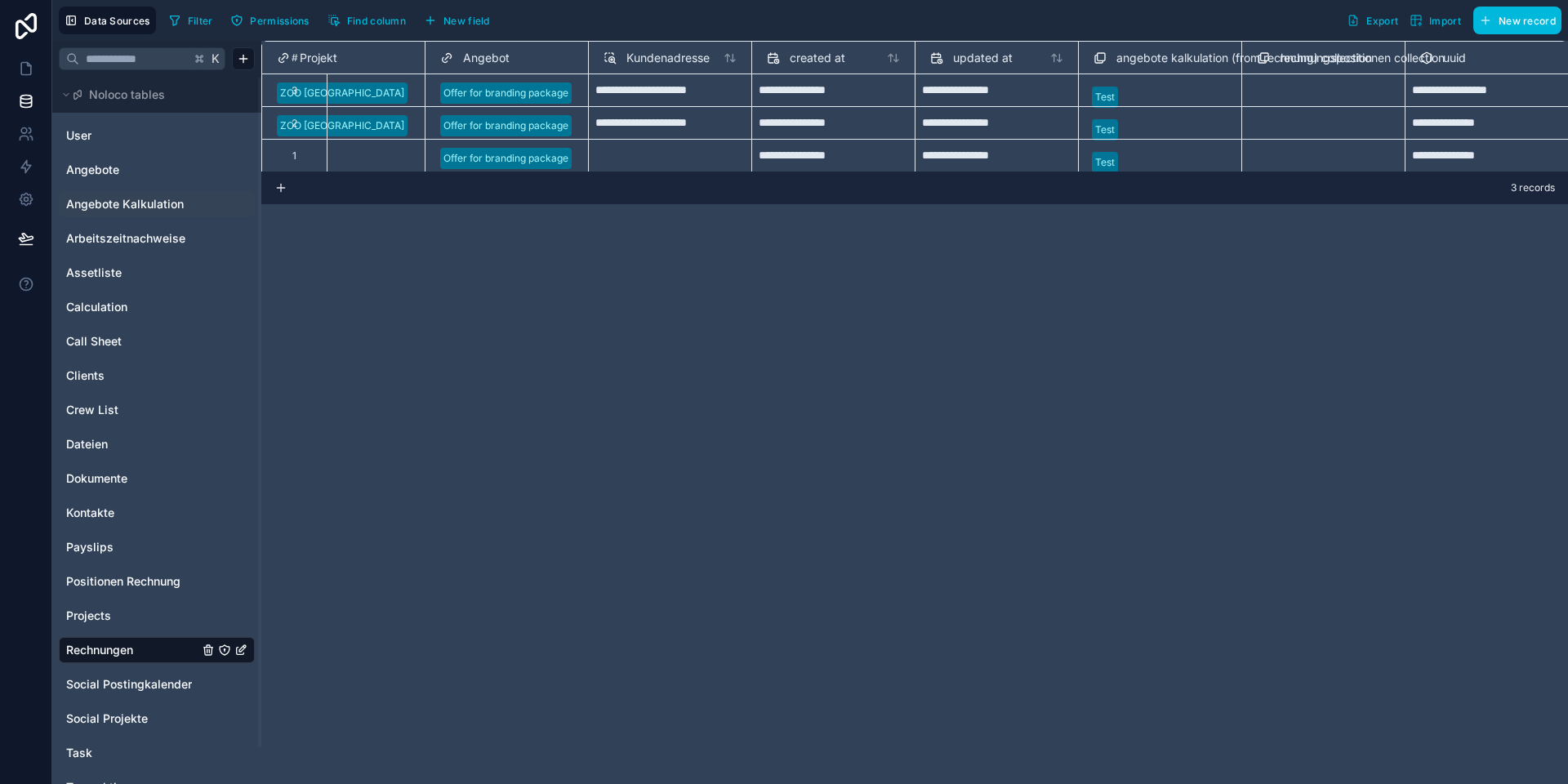
click at [112, 209] on span "Angebote Kalkulation" at bounding box center [124, 204] width 117 height 17
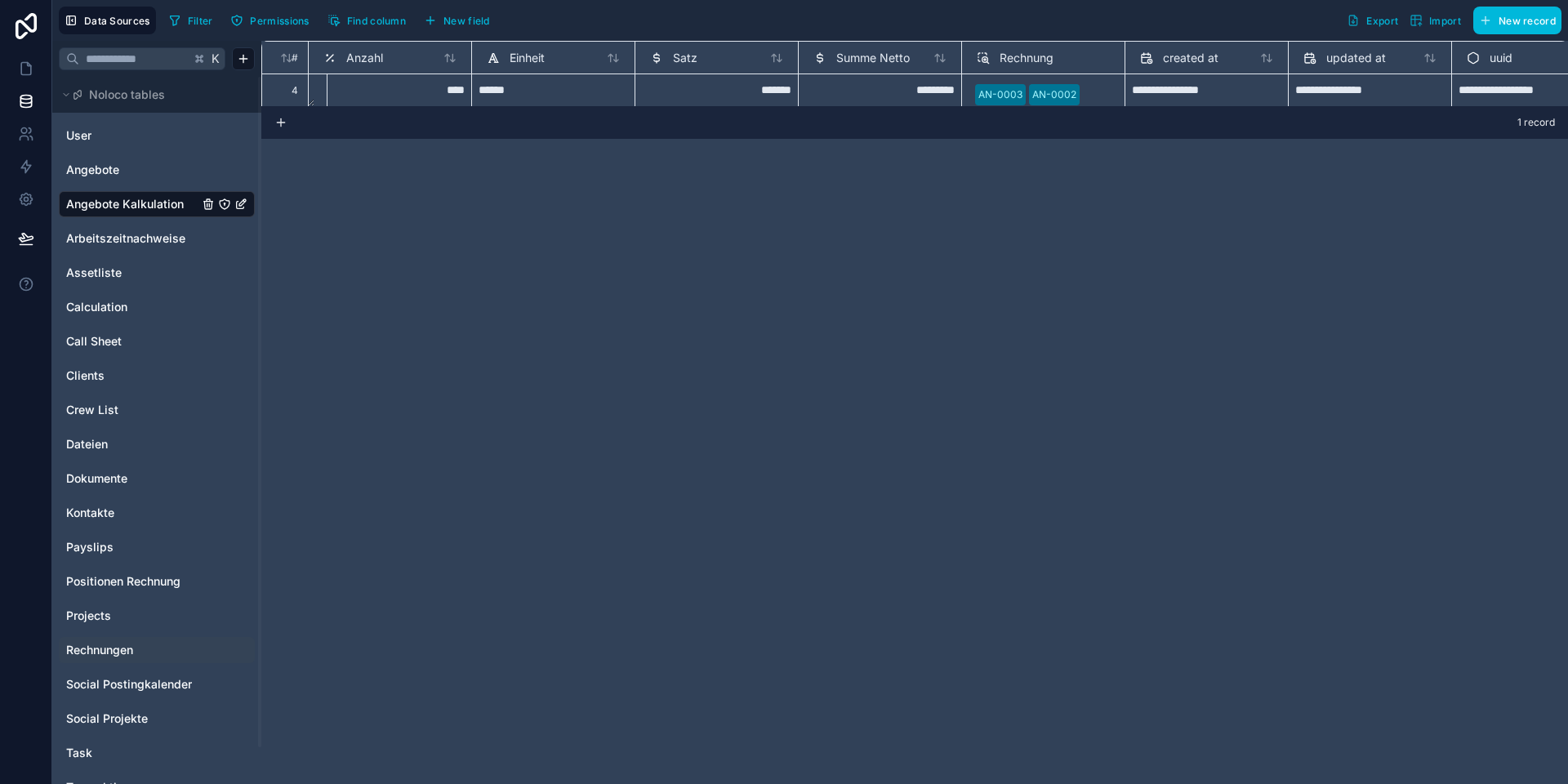
scroll to position [0, 556]
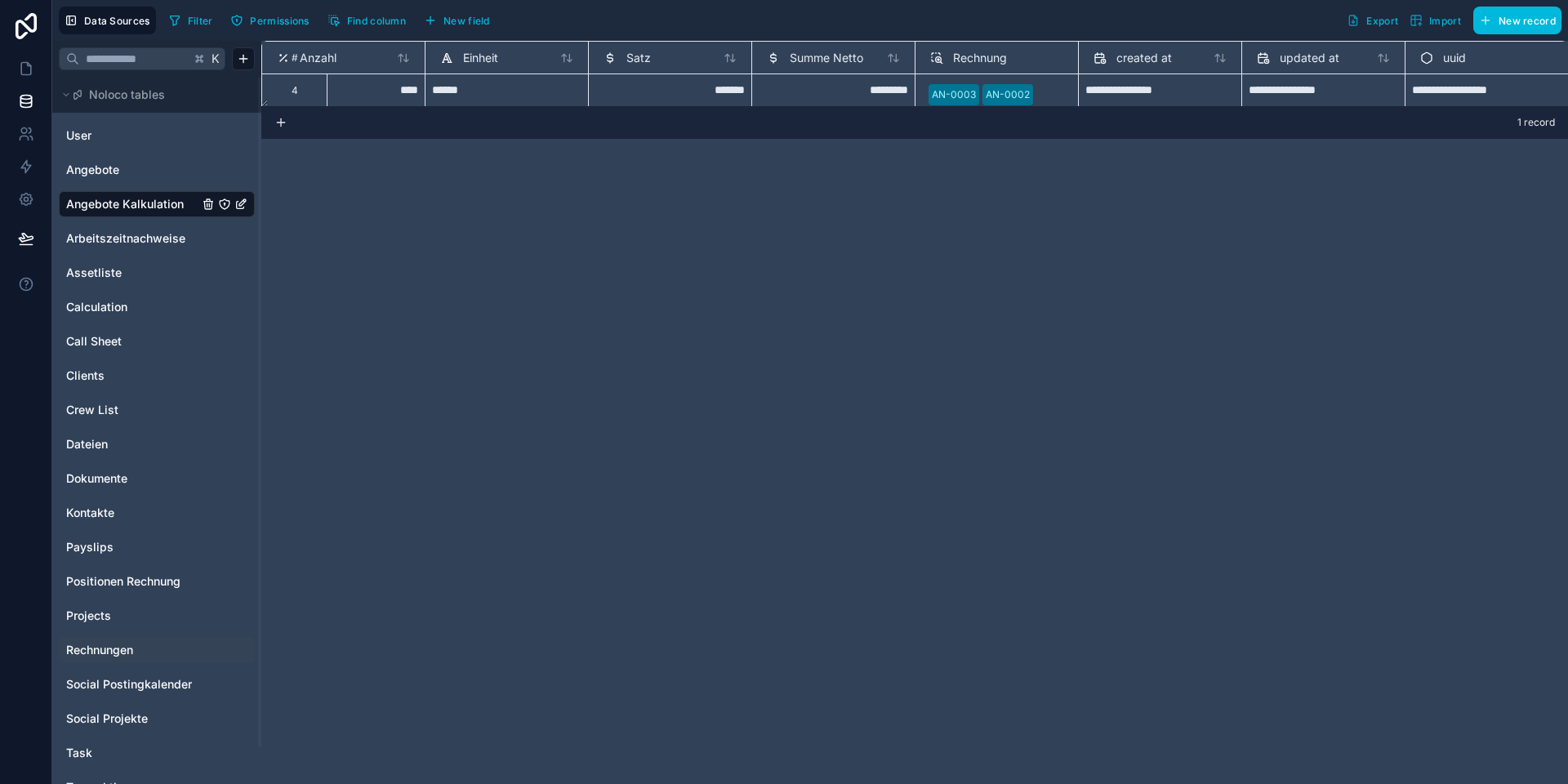
click at [977, 53] on span "Rechnung" at bounding box center [980, 57] width 54 height 17
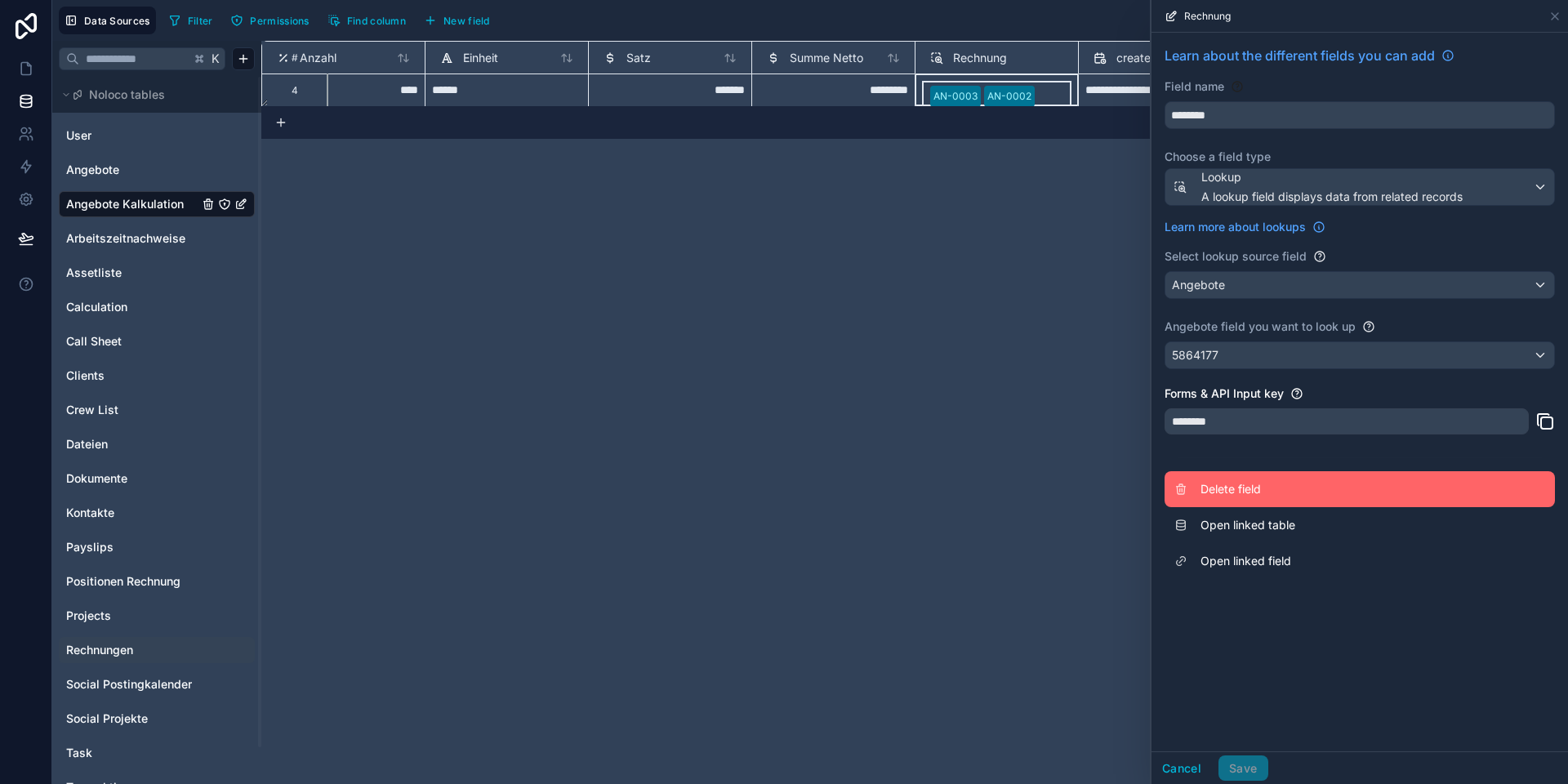
click at [1227, 495] on span "Delete field" at bounding box center [1317, 489] width 235 height 17
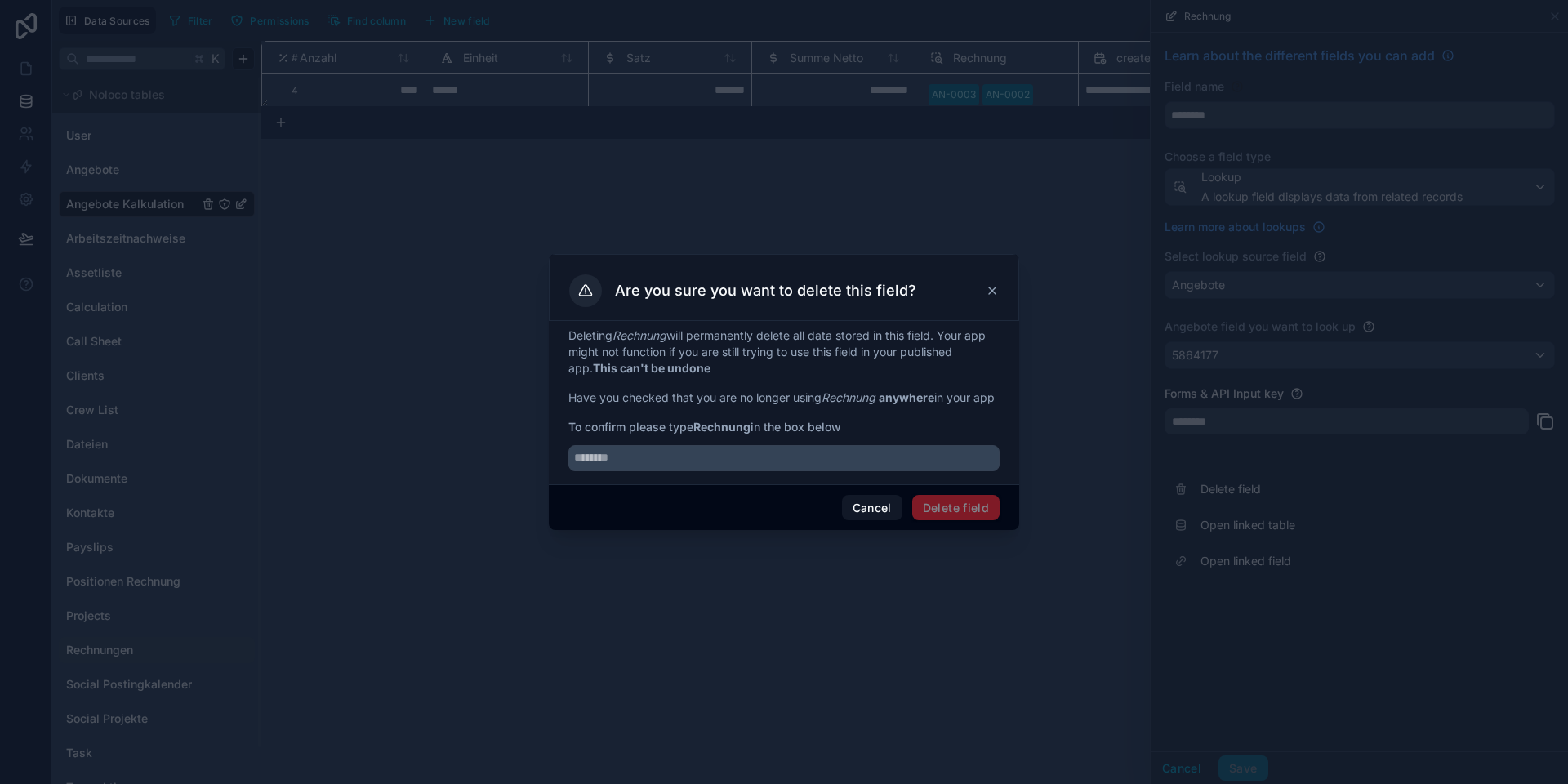
click at [713, 433] on strong "Rechnung" at bounding box center [721, 427] width 57 height 14
click at [716, 430] on strong "Rechnung" at bounding box center [721, 427] width 57 height 14
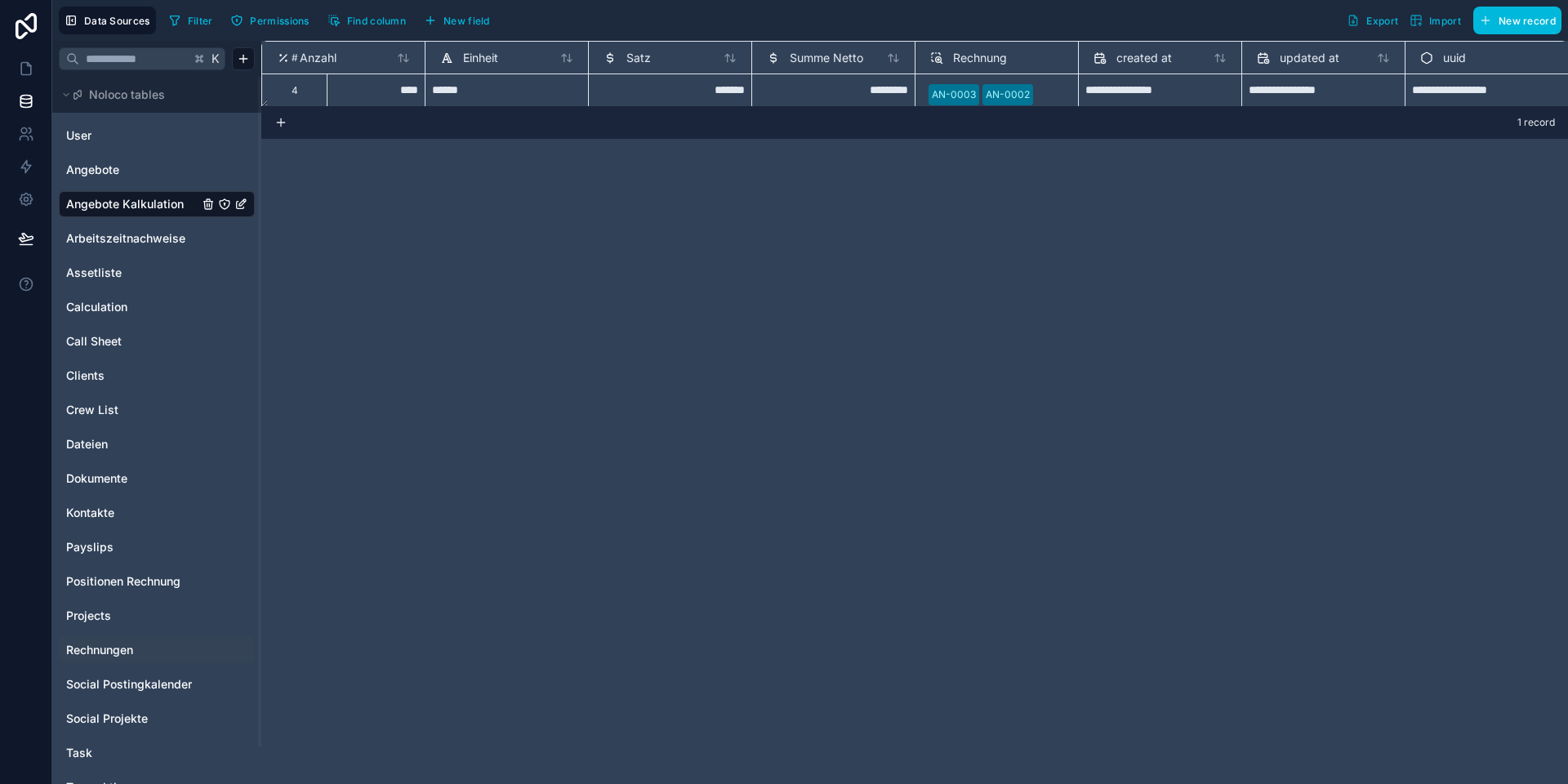
click at [648, 433] on div "**********" at bounding box center [915, 412] width 1307 height 744
click at [608, 401] on div "**********" at bounding box center [915, 412] width 1307 height 744
click at [968, 56] on span "Rechnung" at bounding box center [980, 57] width 54 height 17
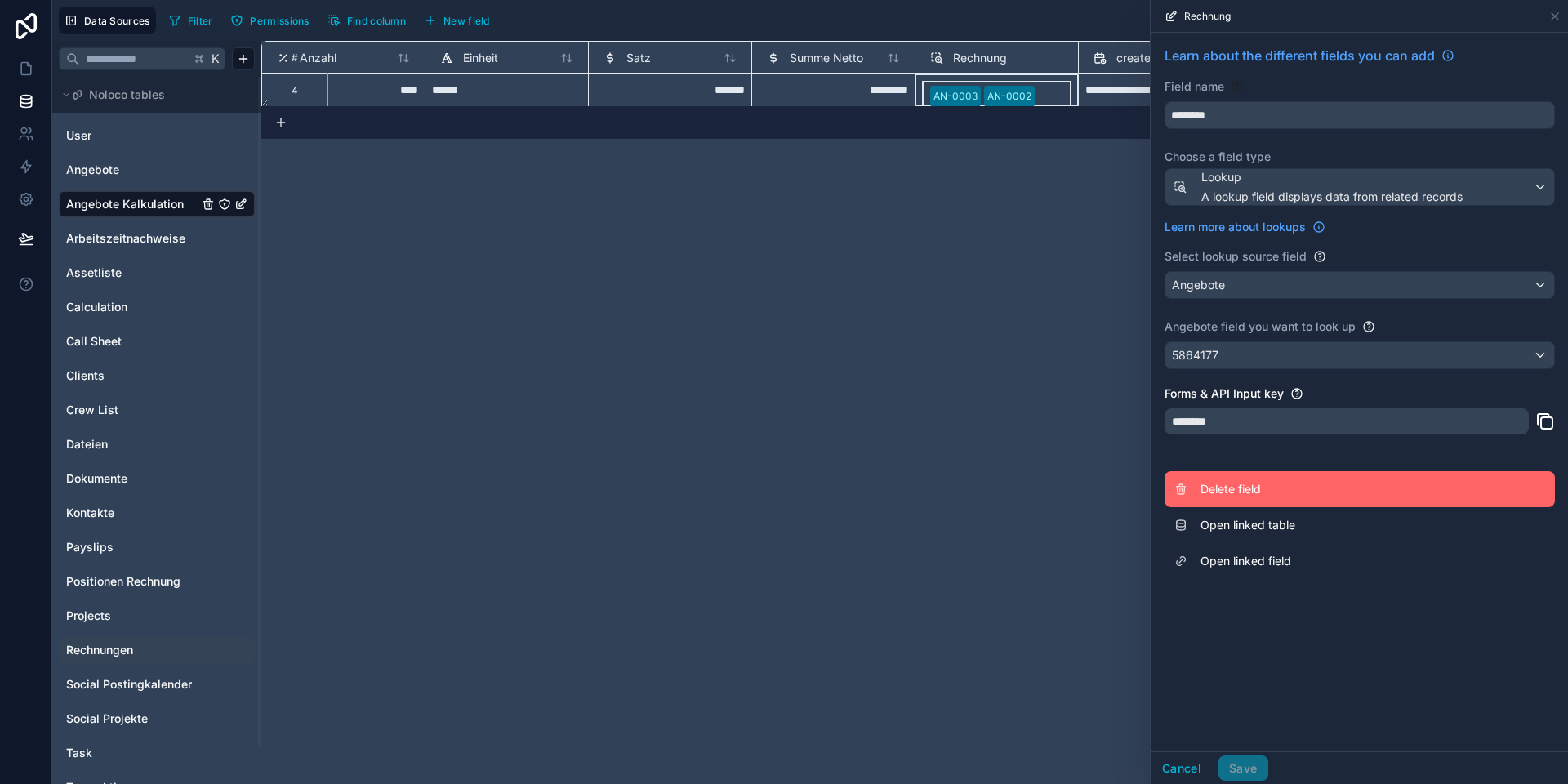
click at [1225, 486] on span "Delete field" at bounding box center [1317, 489] width 235 height 17
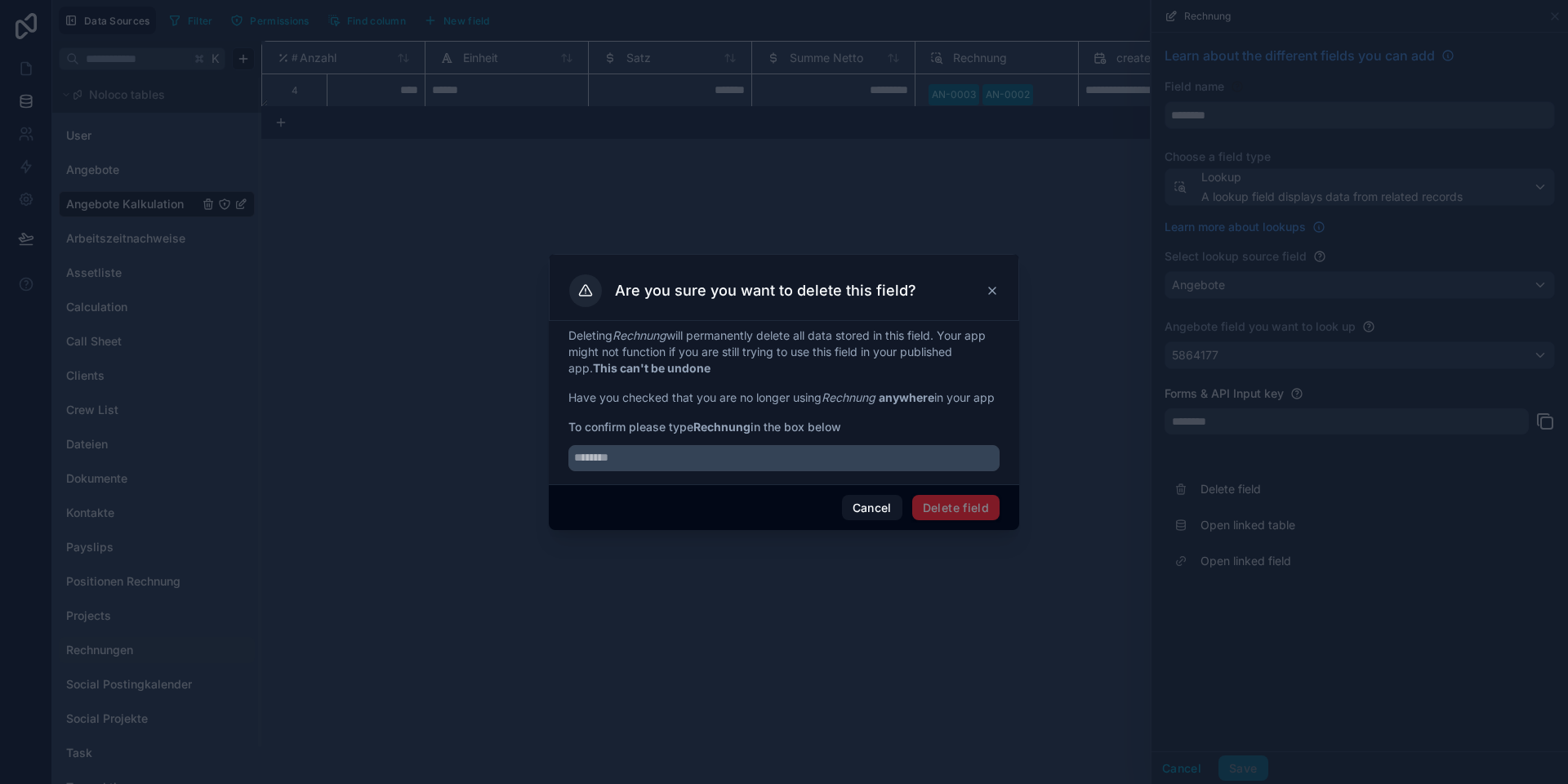
click at [724, 432] on strong "Rechnung" at bounding box center [721, 427] width 57 height 14
copy strong "Rechnung"
click at [677, 470] on input "text" at bounding box center [784, 458] width 431 height 26
paste input "********"
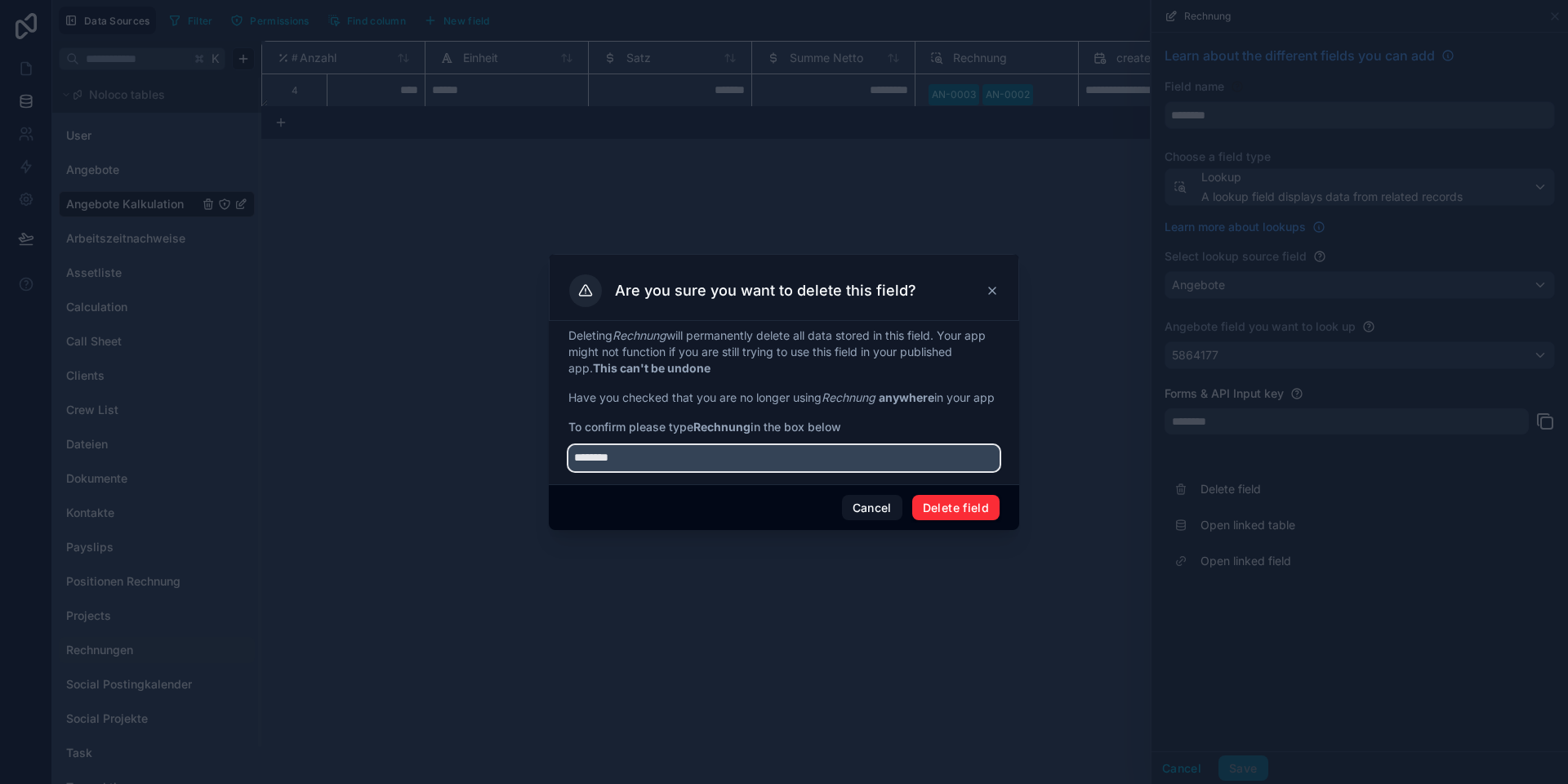
type input "********"
click at [958, 513] on button "Delete field" at bounding box center [955, 508] width 88 height 26
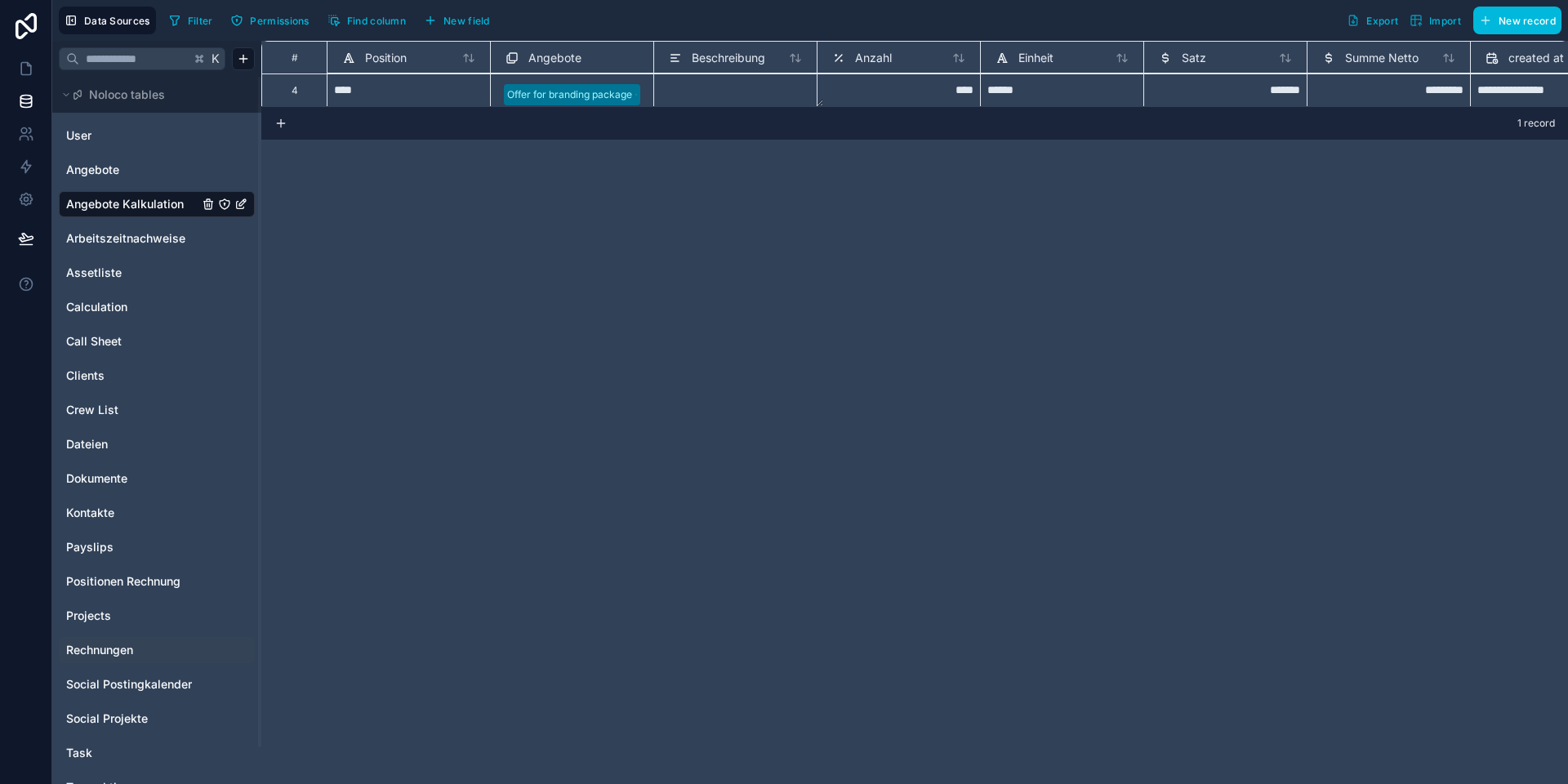
click at [465, 19] on span "New field" at bounding box center [466, 21] width 46 height 12
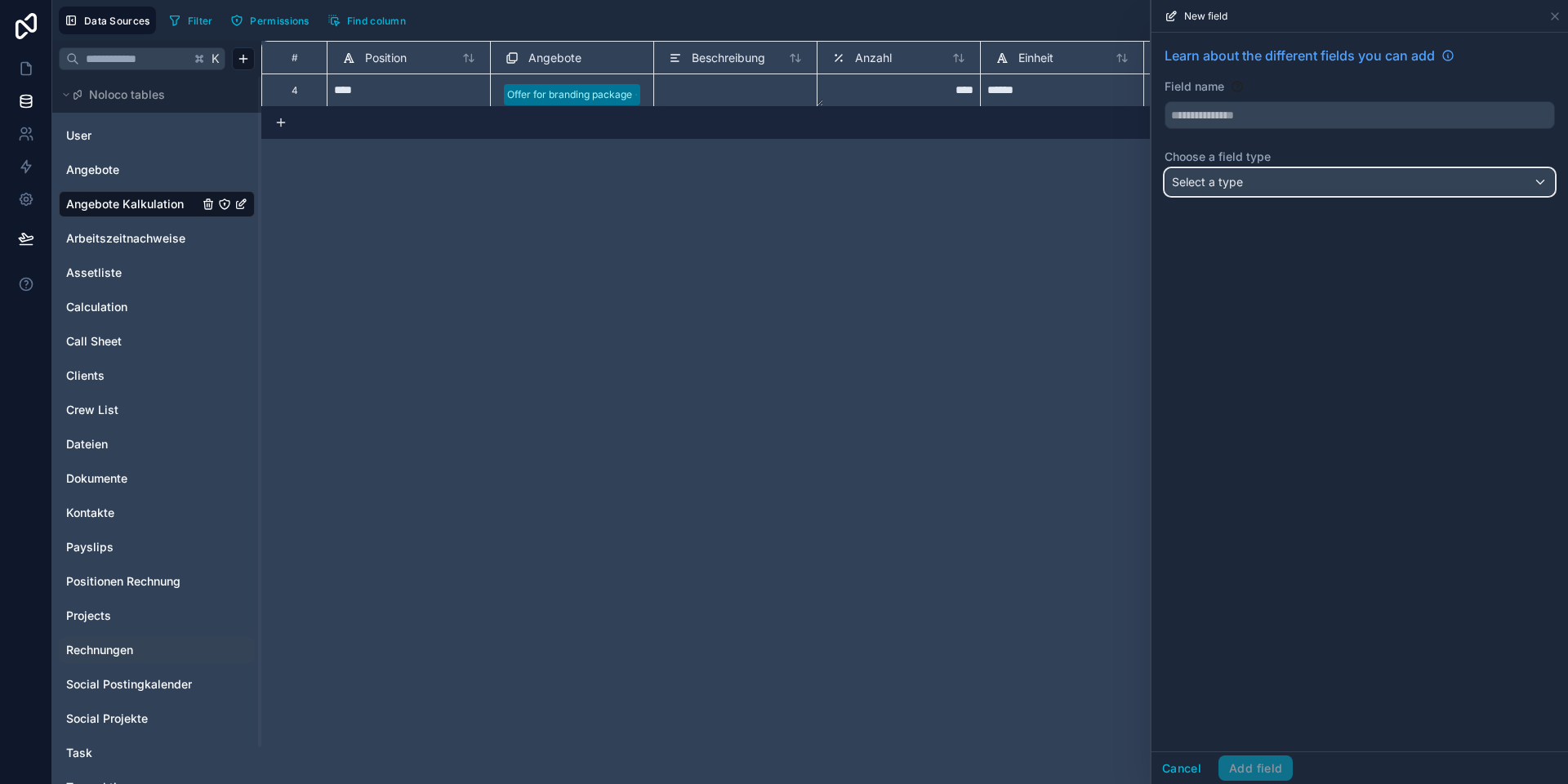
click at [1208, 179] on span "Select a type" at bounding box center [1207, 182] width 71 height 14
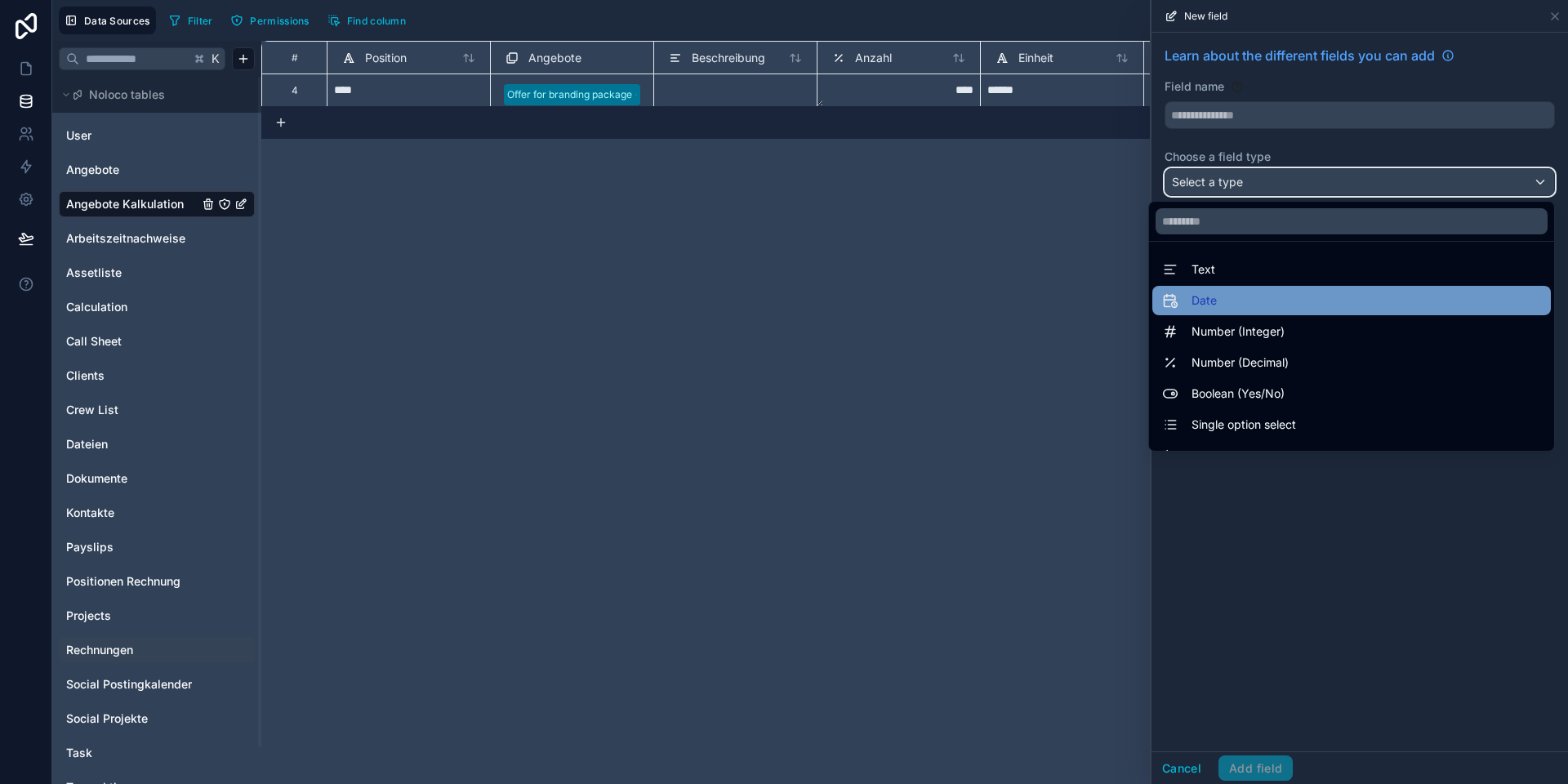
scroll to position [474, 0]
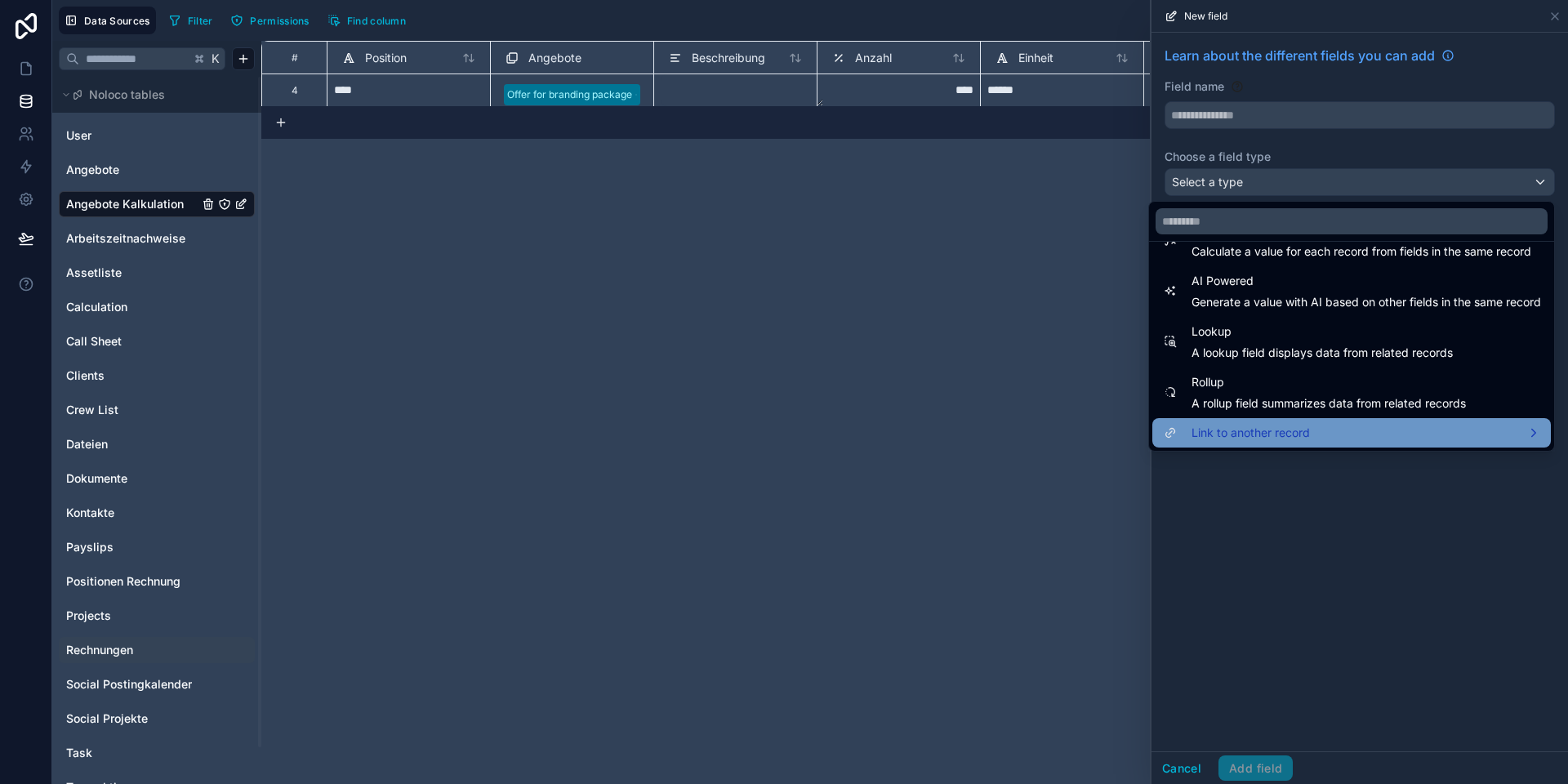
click at [1233, 433] on span "Link to another record" at bounding box center [1250, 433] width 118 height 20
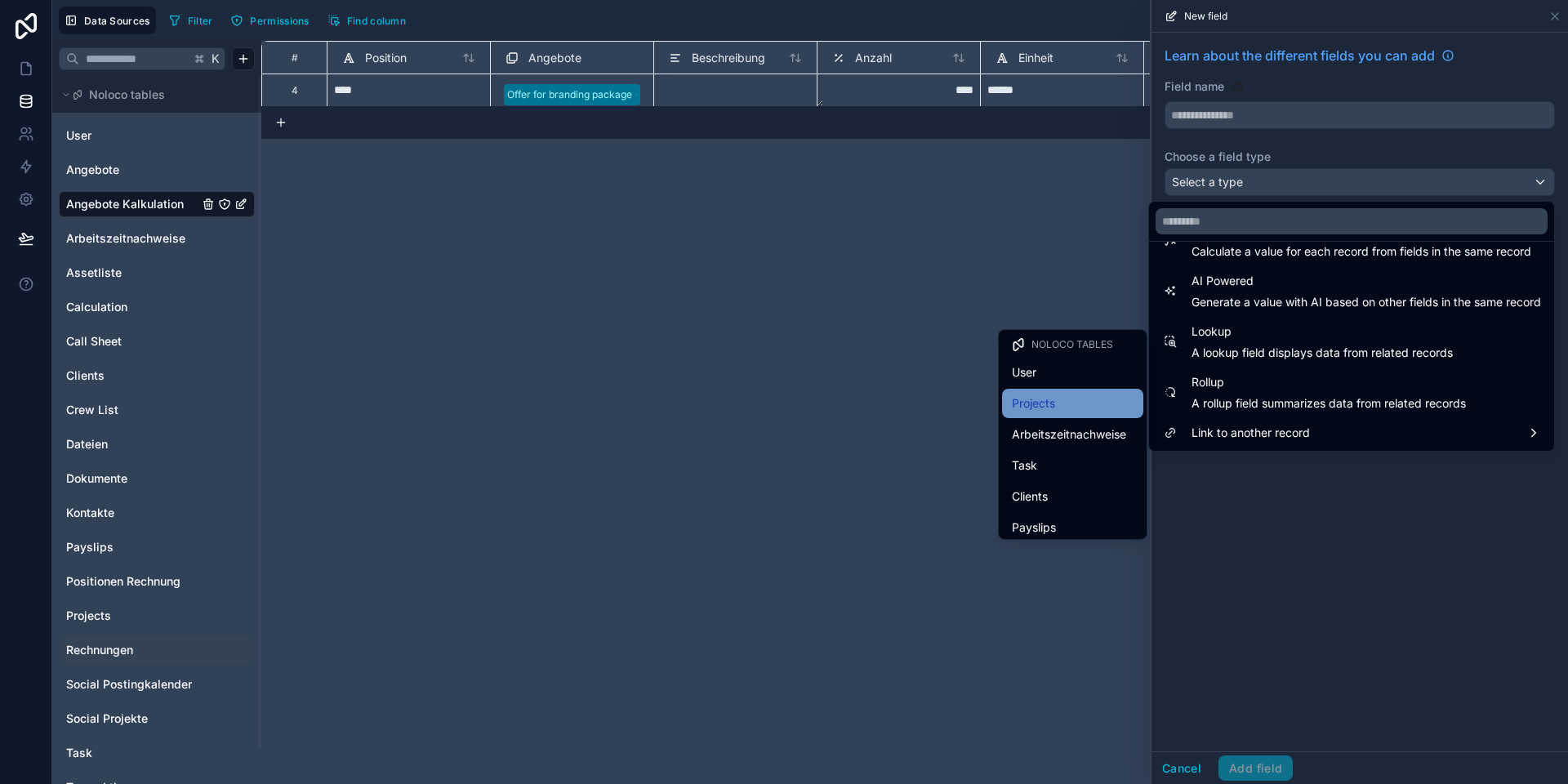
scroll to position [441, 0]
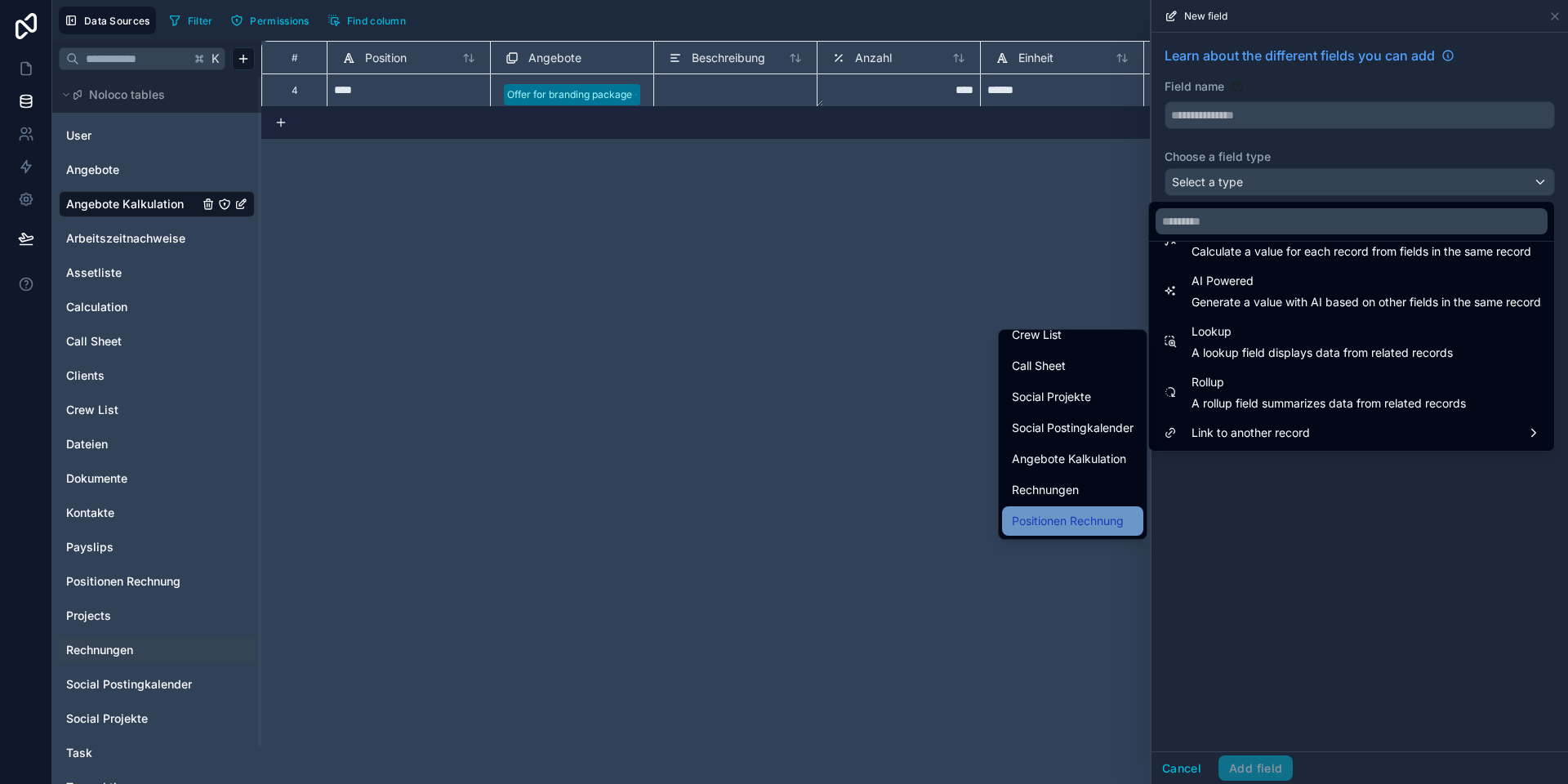
click at [1065, 518] on span "Positionen Rechnung" at bounding box center [1067, 521] width 112 height 20
type input "**********"
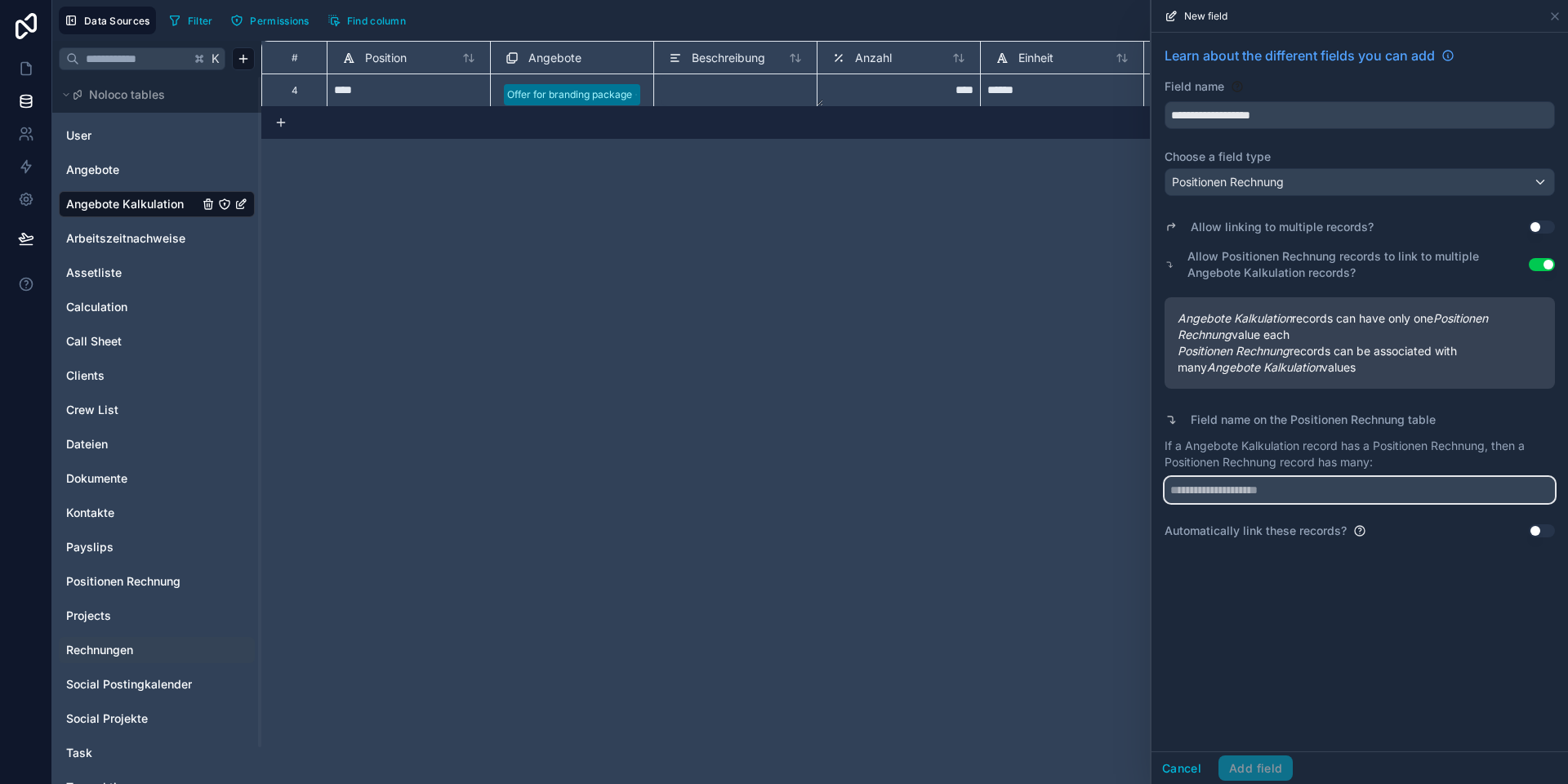
click at [1223, 489] on input "text" at bounding box center [1359, 490] width 390 height 26
type input "**********"
click at [1248, 655] on div "**********" at bounding box center [1360, 392] width 416 height 719
click at [1260, 759] on button "Add field" at bounding box center [1254, 768] width 74 height 26
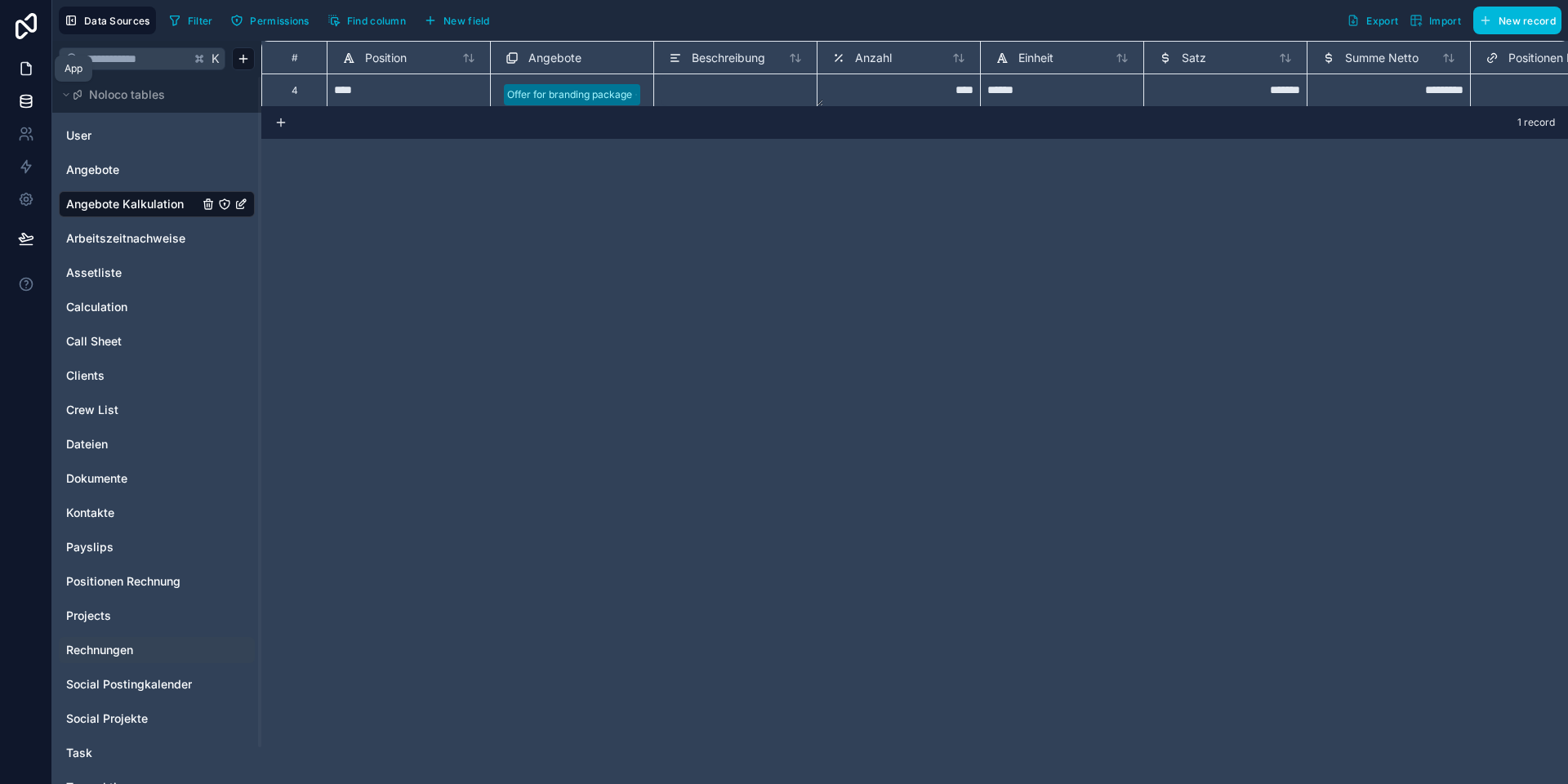
click at [28, 64] on icon at bounding box center [26, 68] width 17 height 17
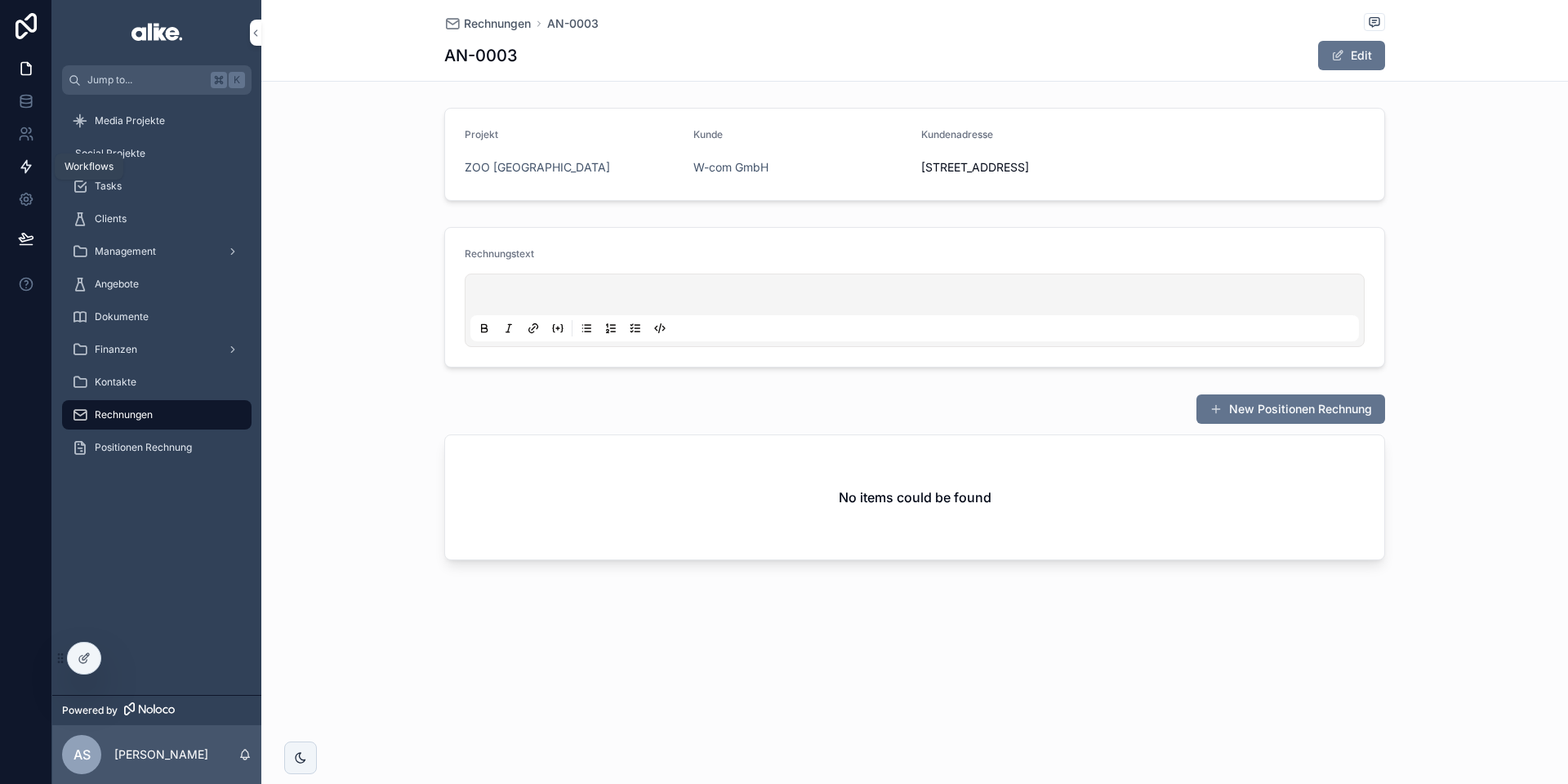
click at [28, 163] on icon at bounding box center [26, 167] width 17 height 17
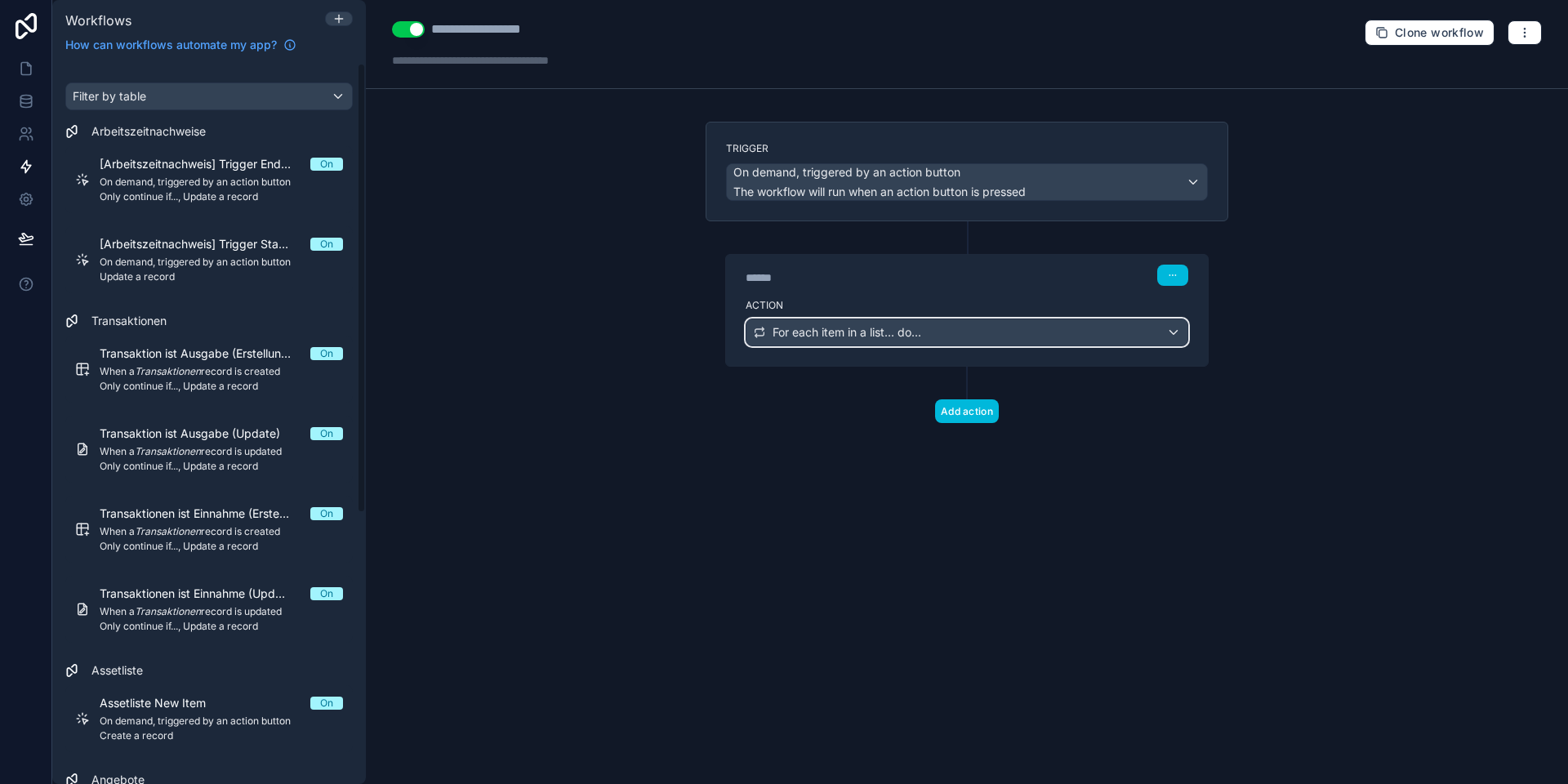
click at [796, 325] on span "For each item in a list... do..." at bounding box center [847, 332] width 149 height 17
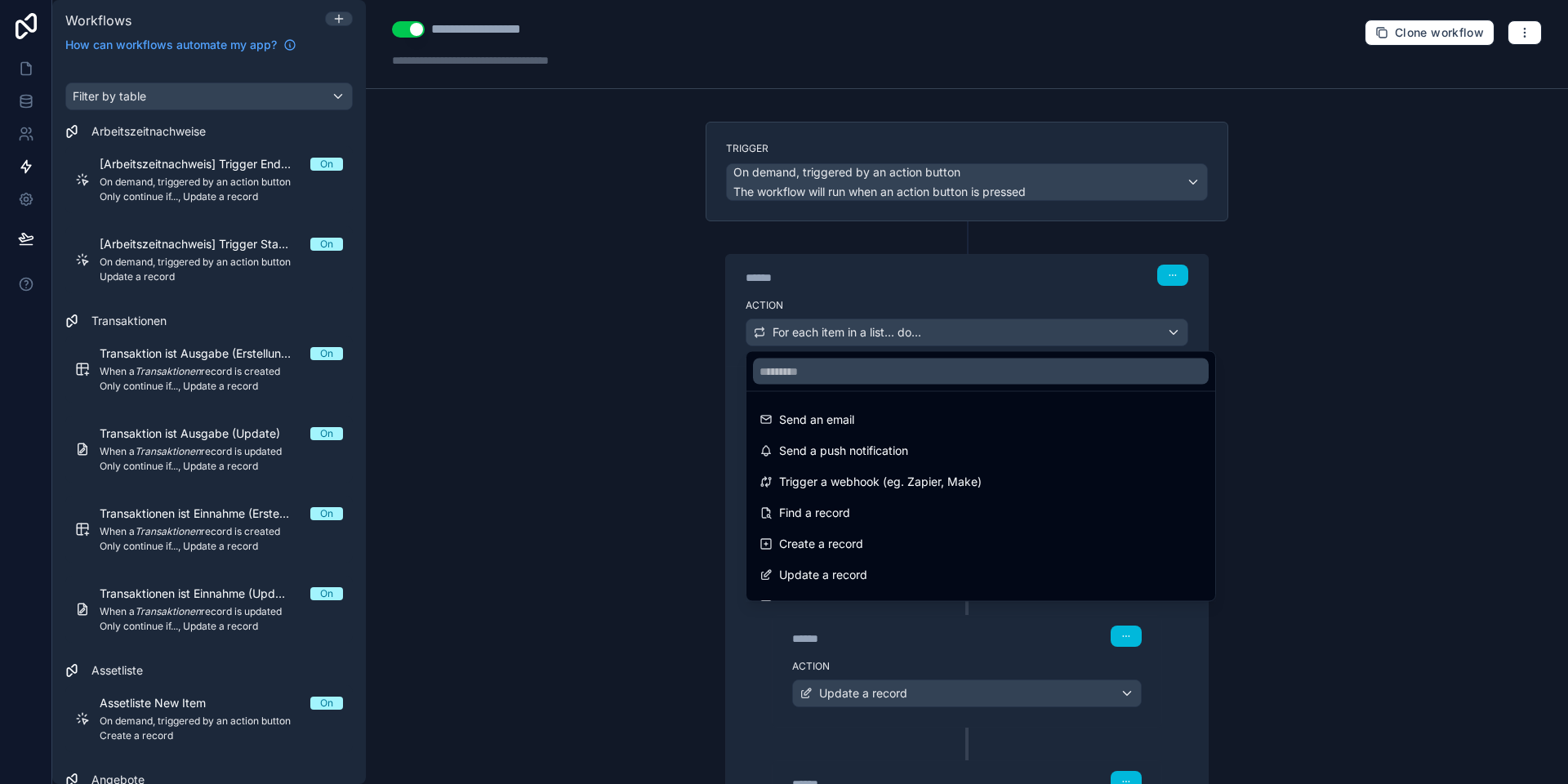
click at [801, 327] on div at bounding box center [784, 392] width 1568 height 784
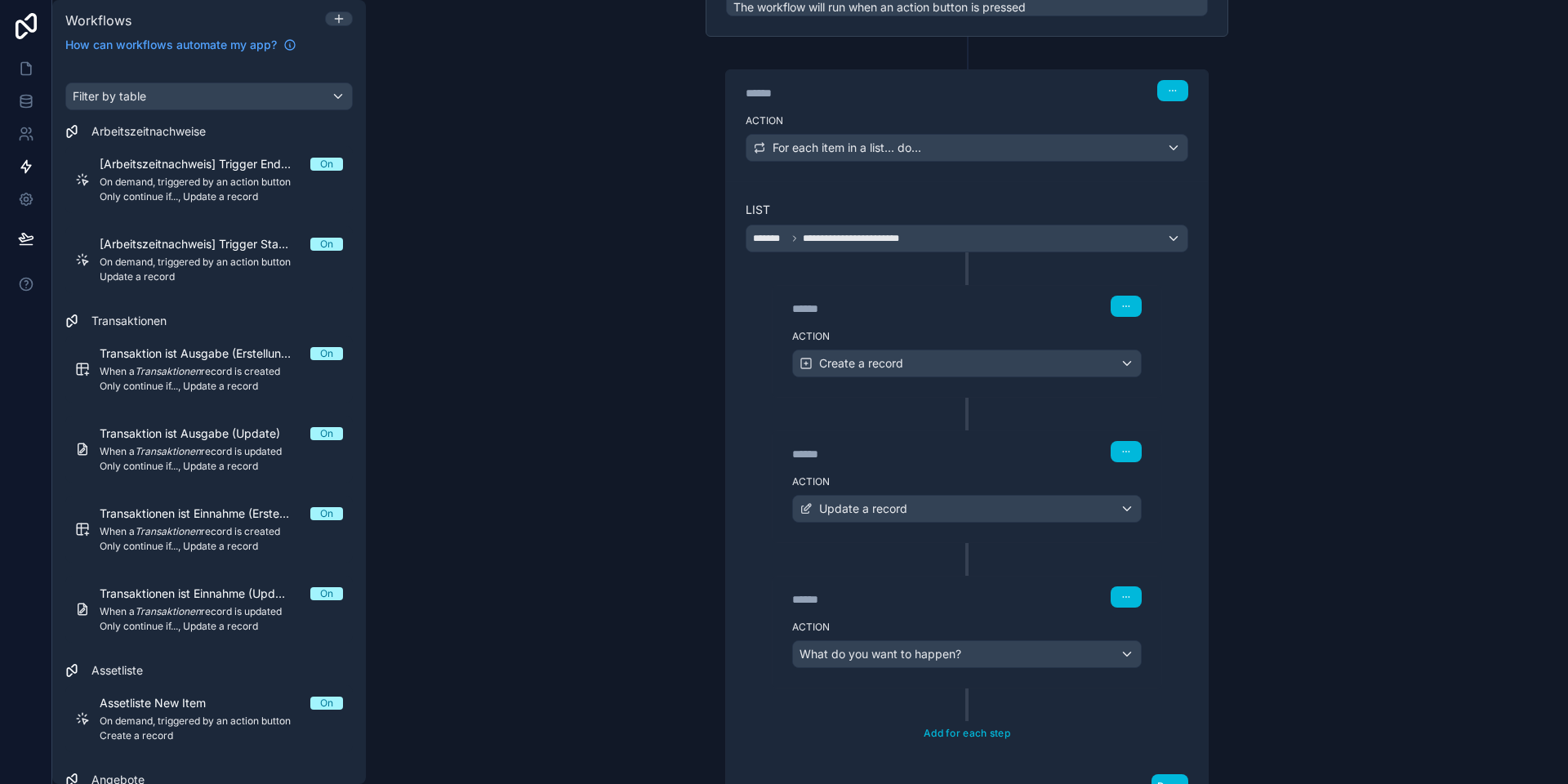
scroll to position [196, 0]
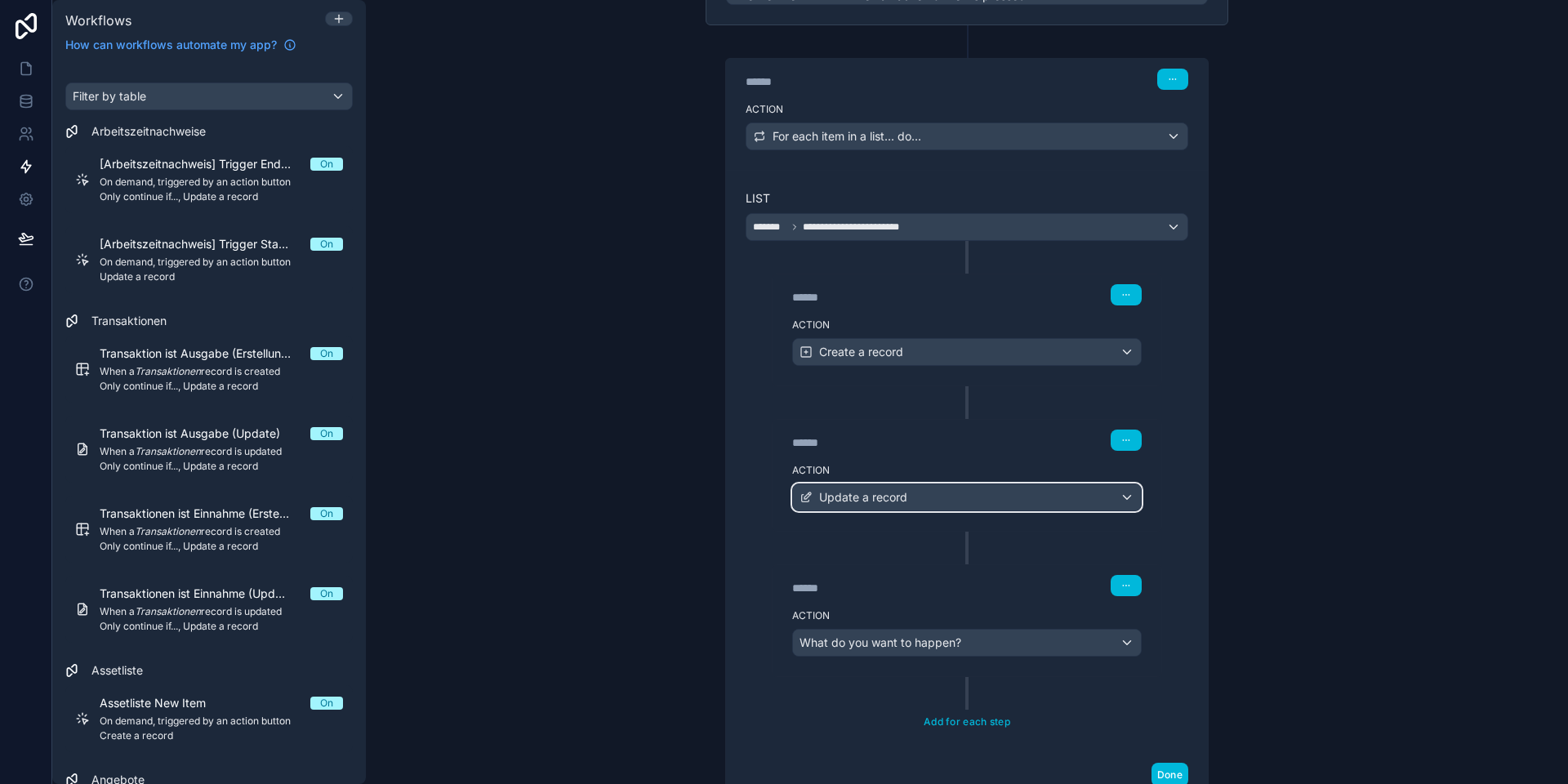
click at [872, 505] on span "Update a record" at bounding box center [862, 498] width 88 height 17
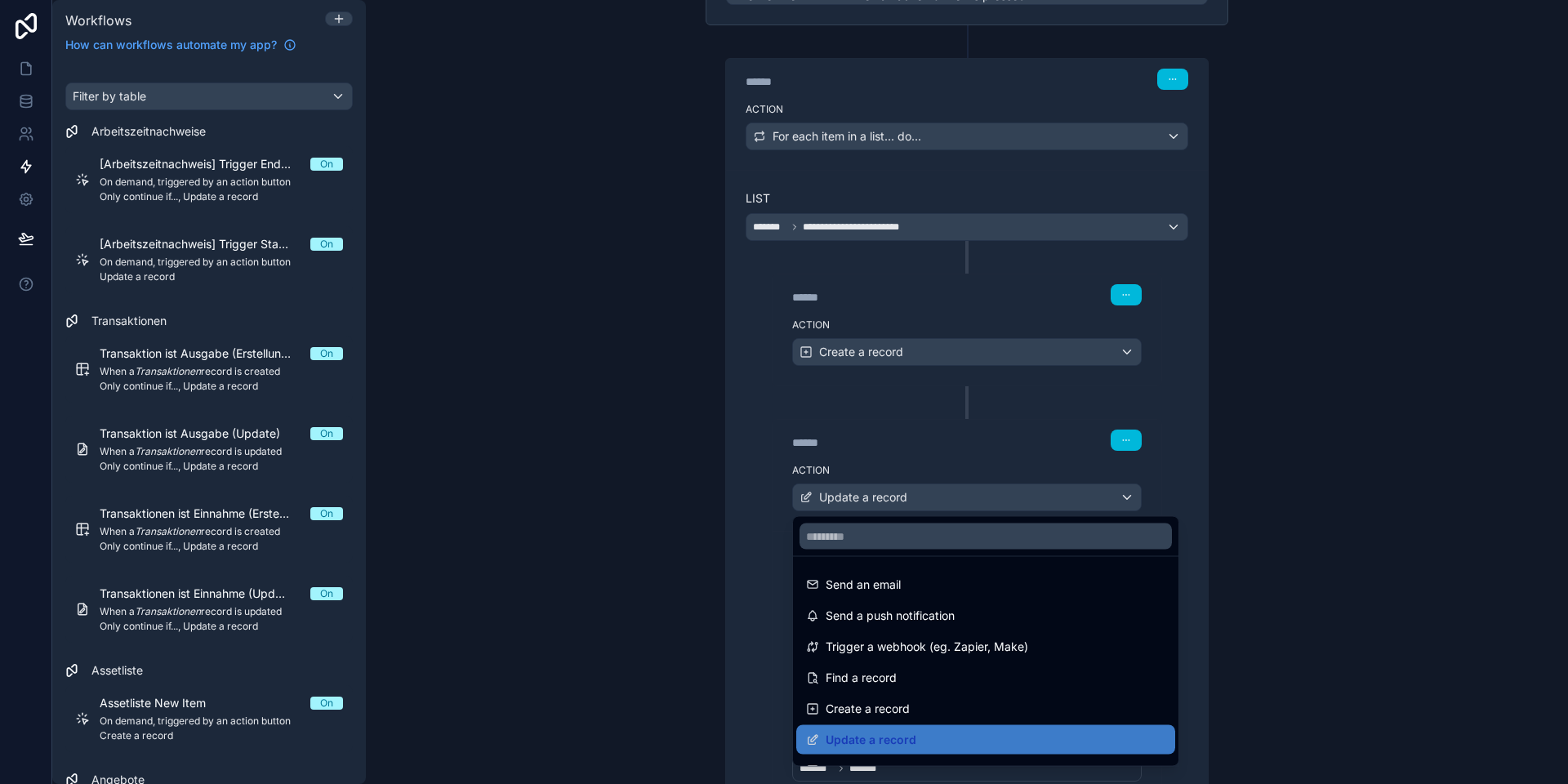
click at [851, 498] on div at bounding box center [784, 392] width 1568 height 784
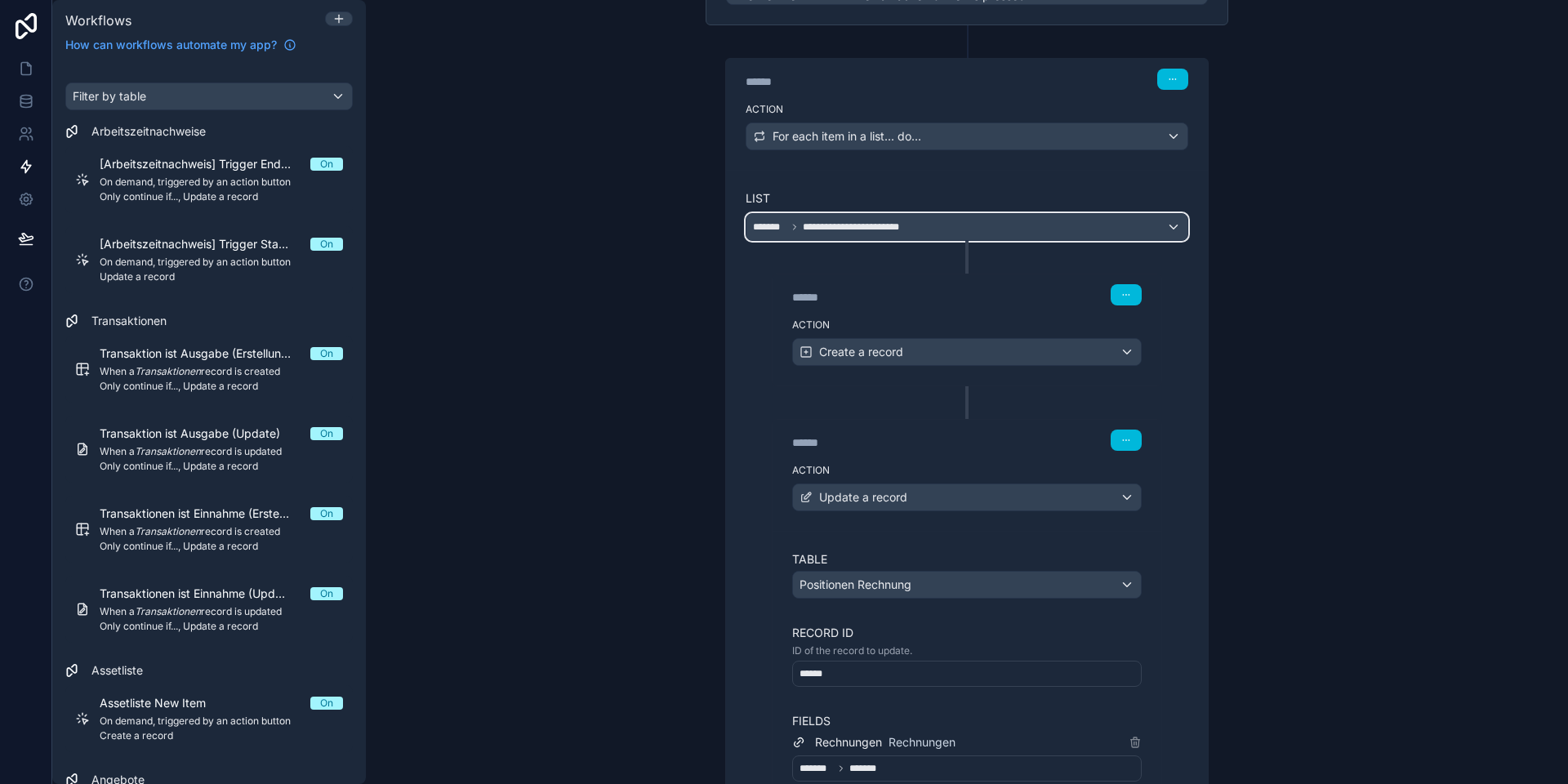
click at [853, 225] on span "**********" at bounding box center [857, 226] width 109 height 13
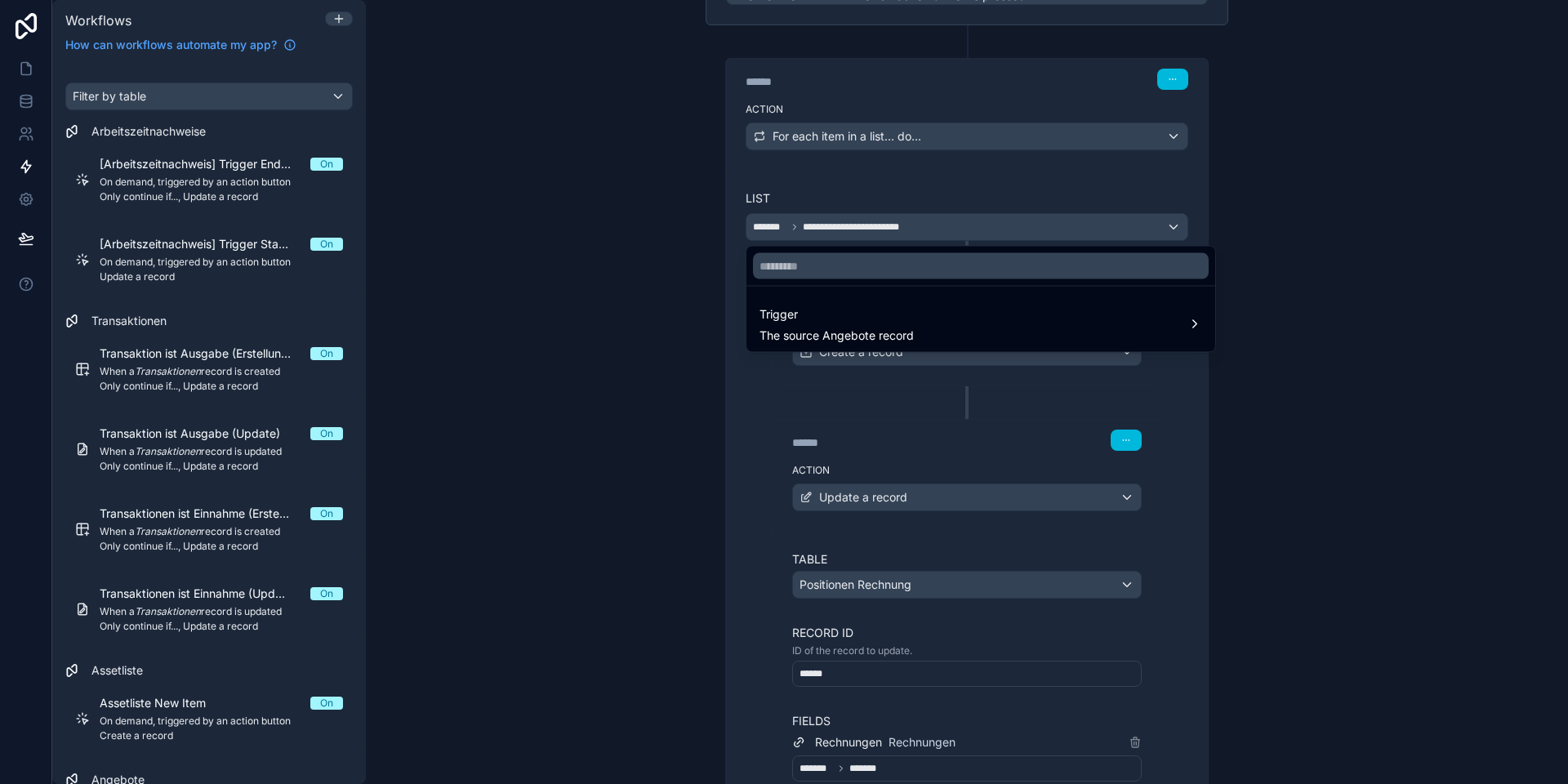
click at [738, 429] on div at bounding box center [784, 392] width 1568 height 784
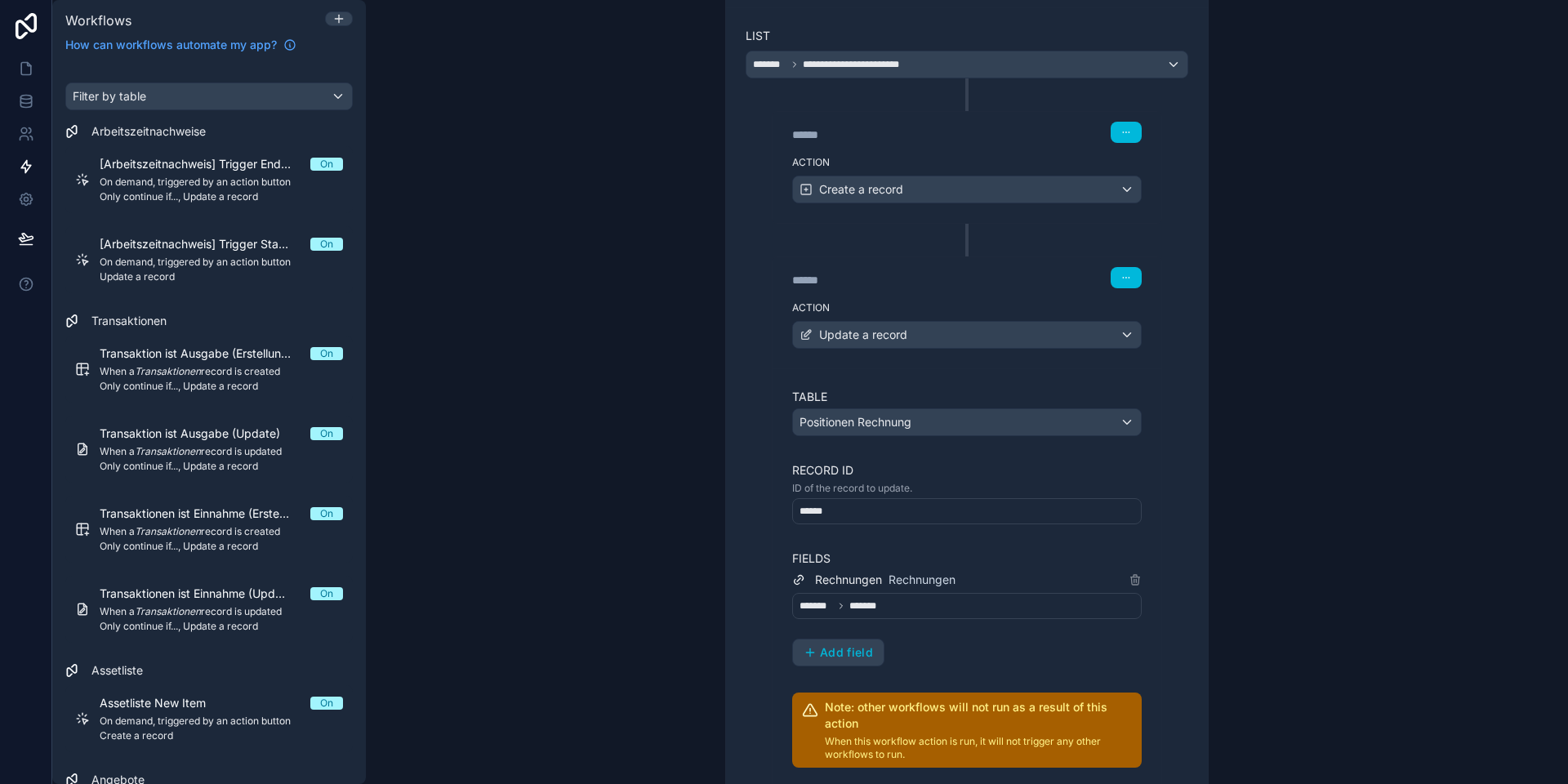
scroll to position [380, 0]
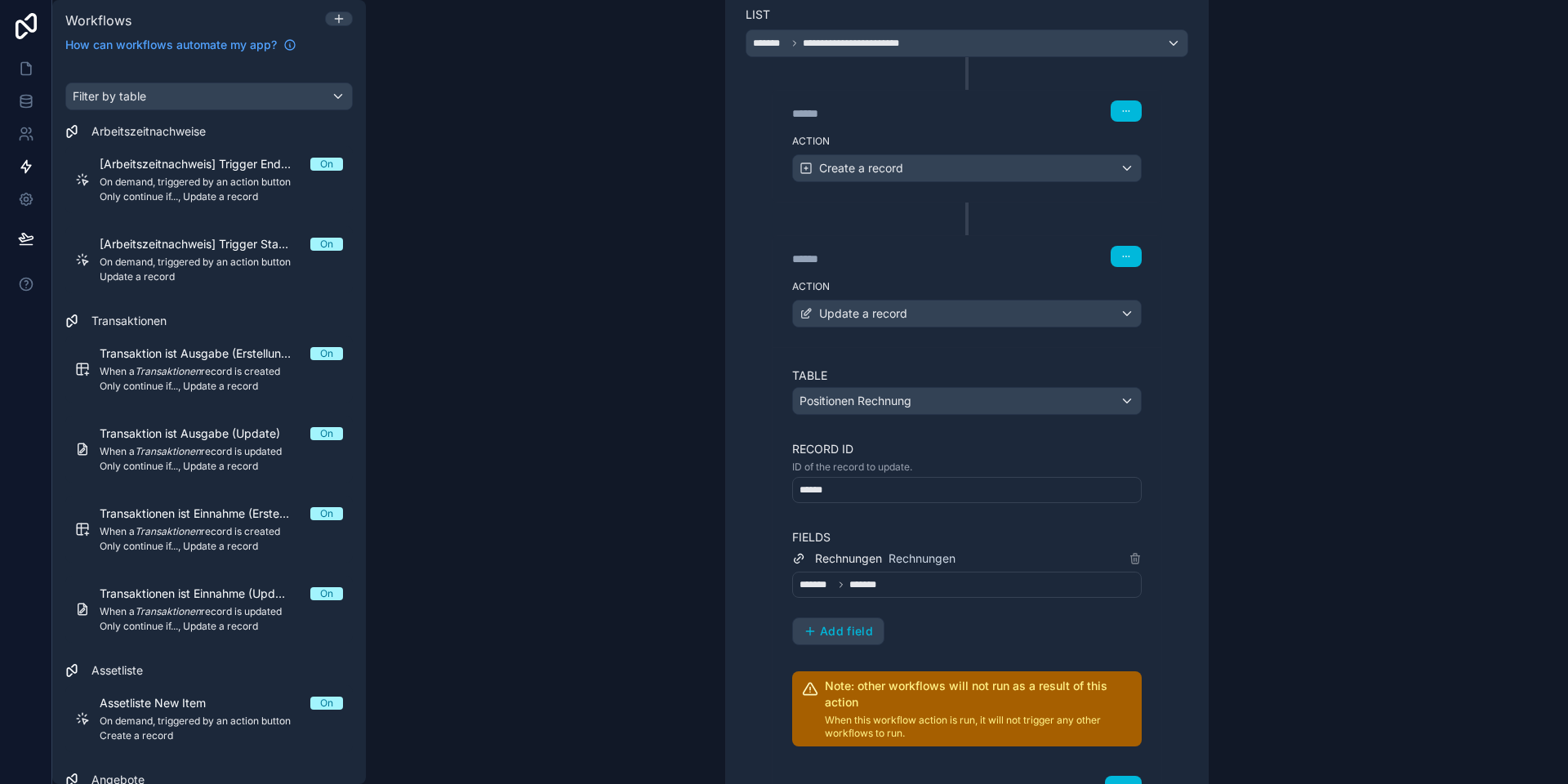
click at [875, 588] on span "*******" at bounding box center [864, 585] width 33 height 13
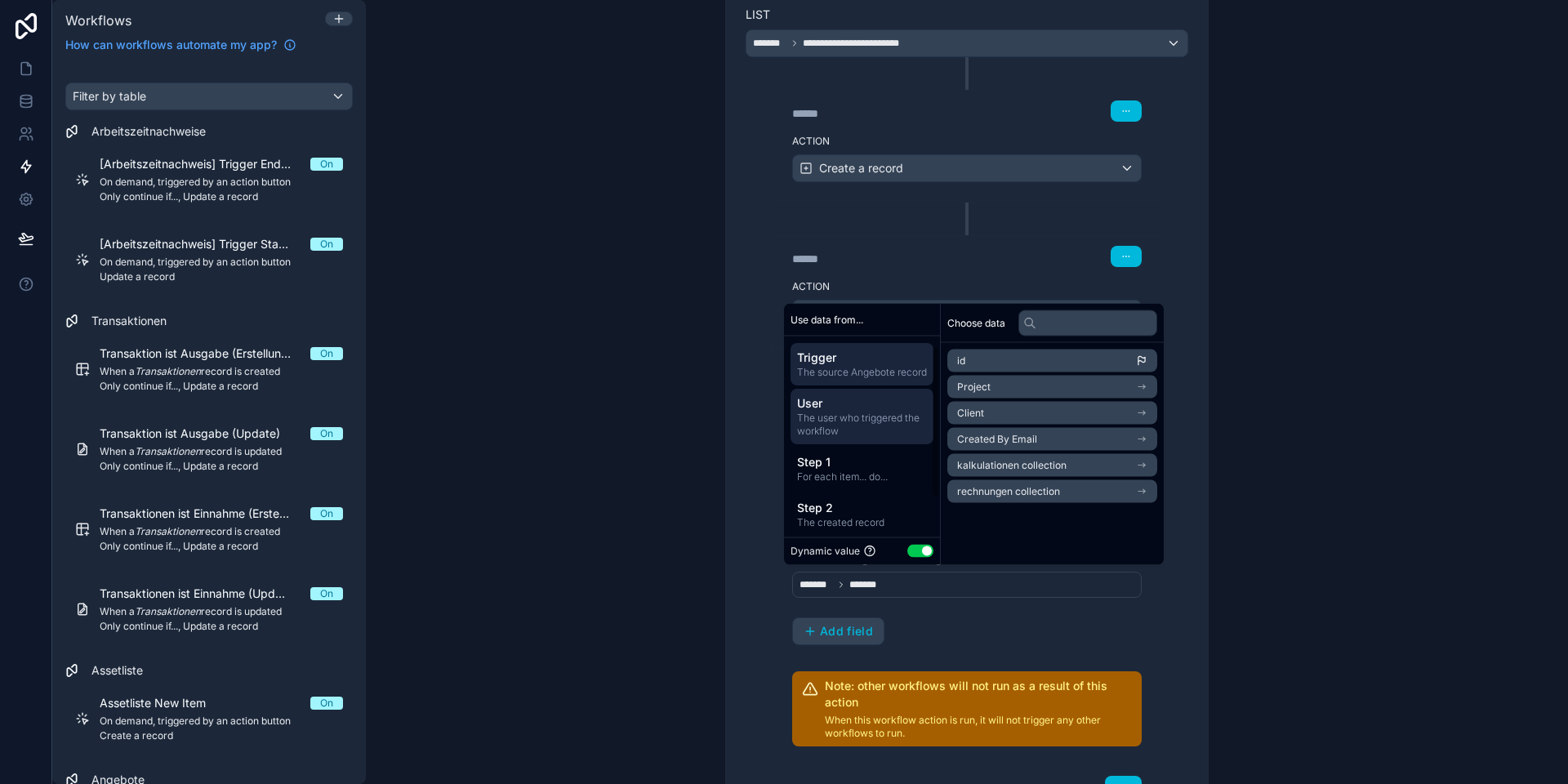
scroll to position [64, 0]
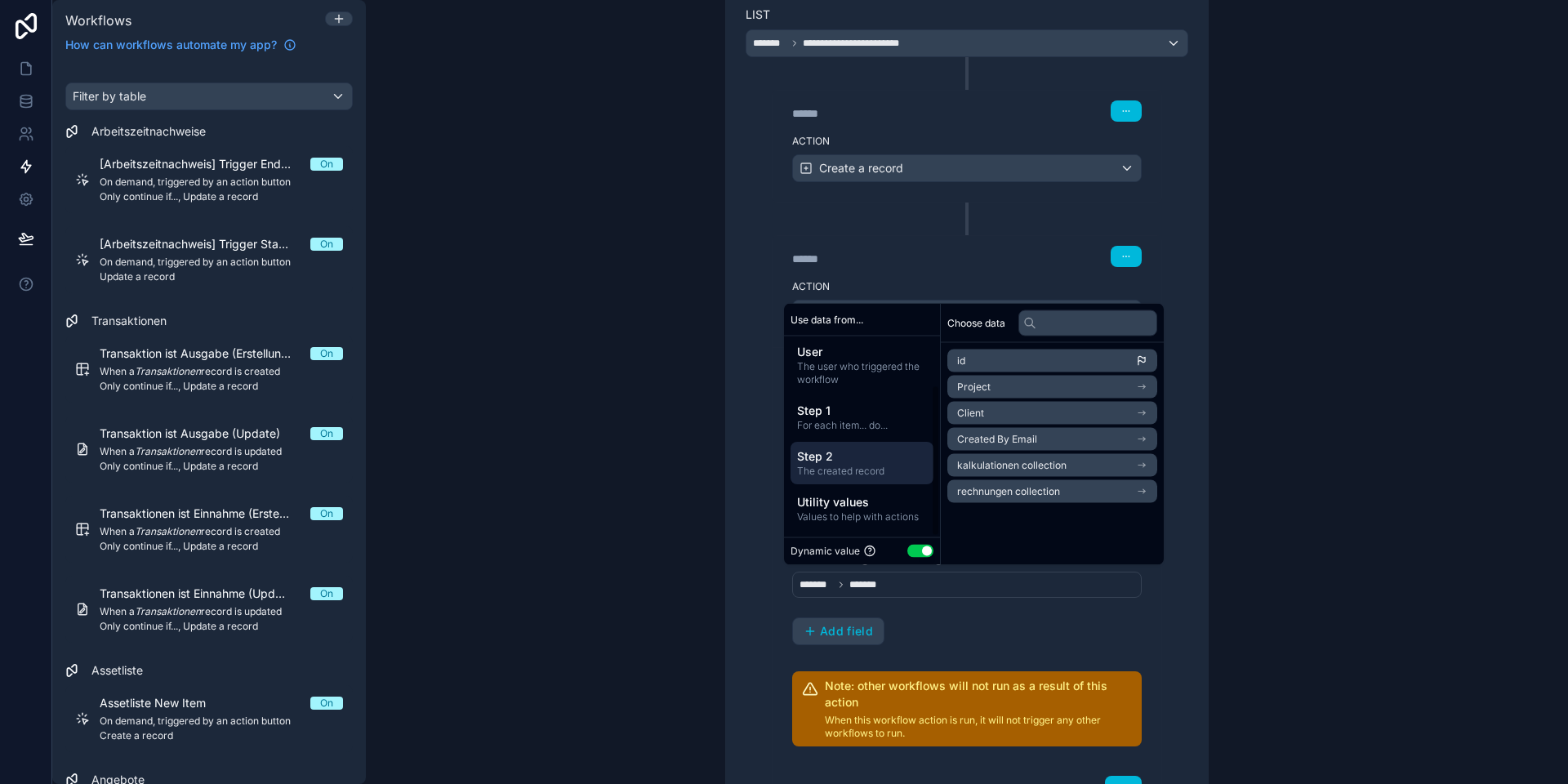
click at [849, 459] on span "Step 2" at bounding box center [862, 456] width 130 height 17
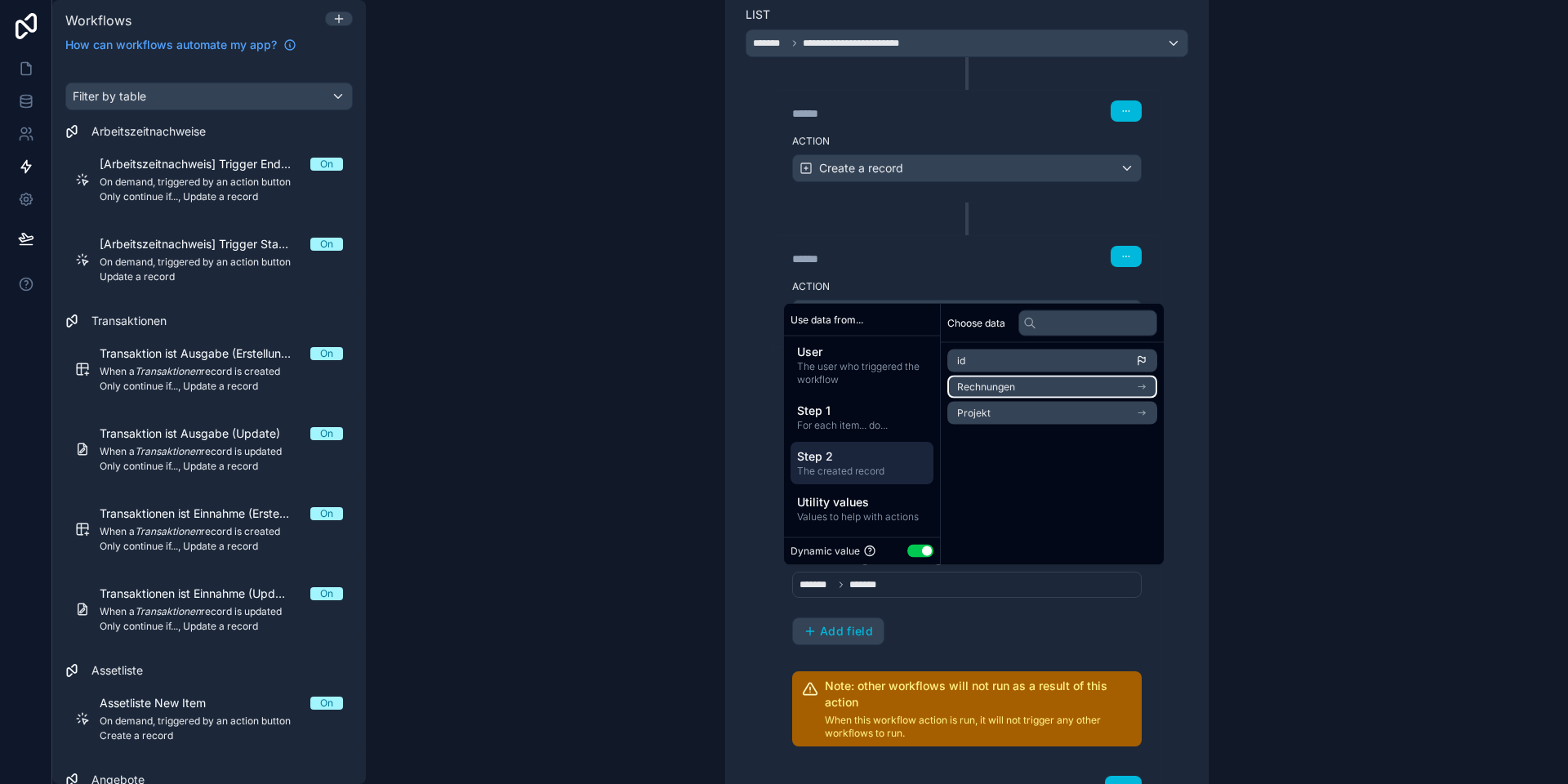
click at [992, 385] on span "Rechnungen" at bounding box center [986, 387] width 58 height 13
click at [966, 357] on icon at bounding box center [963, 361] width 12 height 12
click at [852, 372] on span "The user who triggered the workflow" at bounding box center [862, 373] width 130 height 26
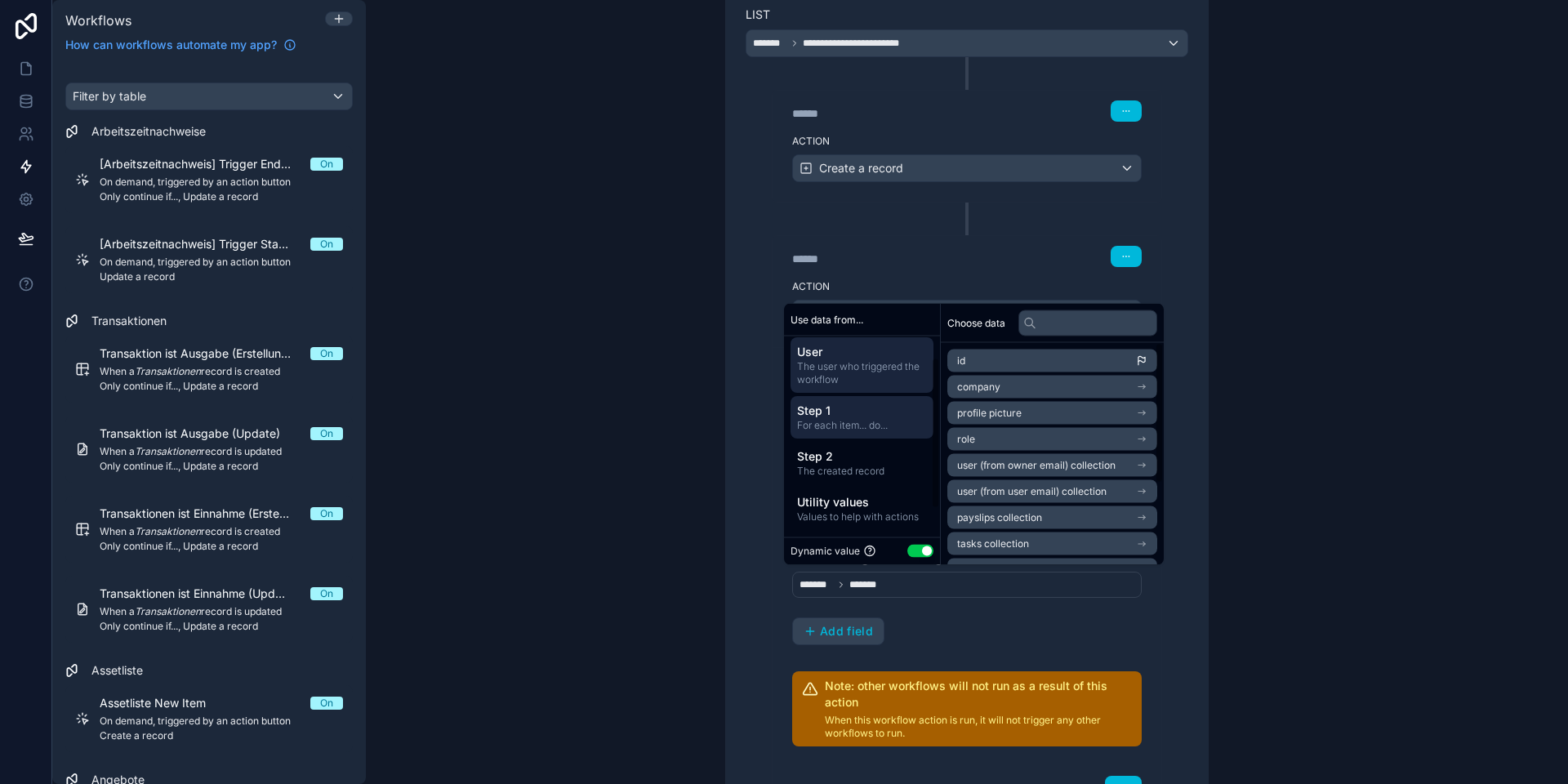
scroll to position [0, 0]
click at [844, 379] on span "The source Angebote record" at bounding box center [862, 372] width 130 height 13
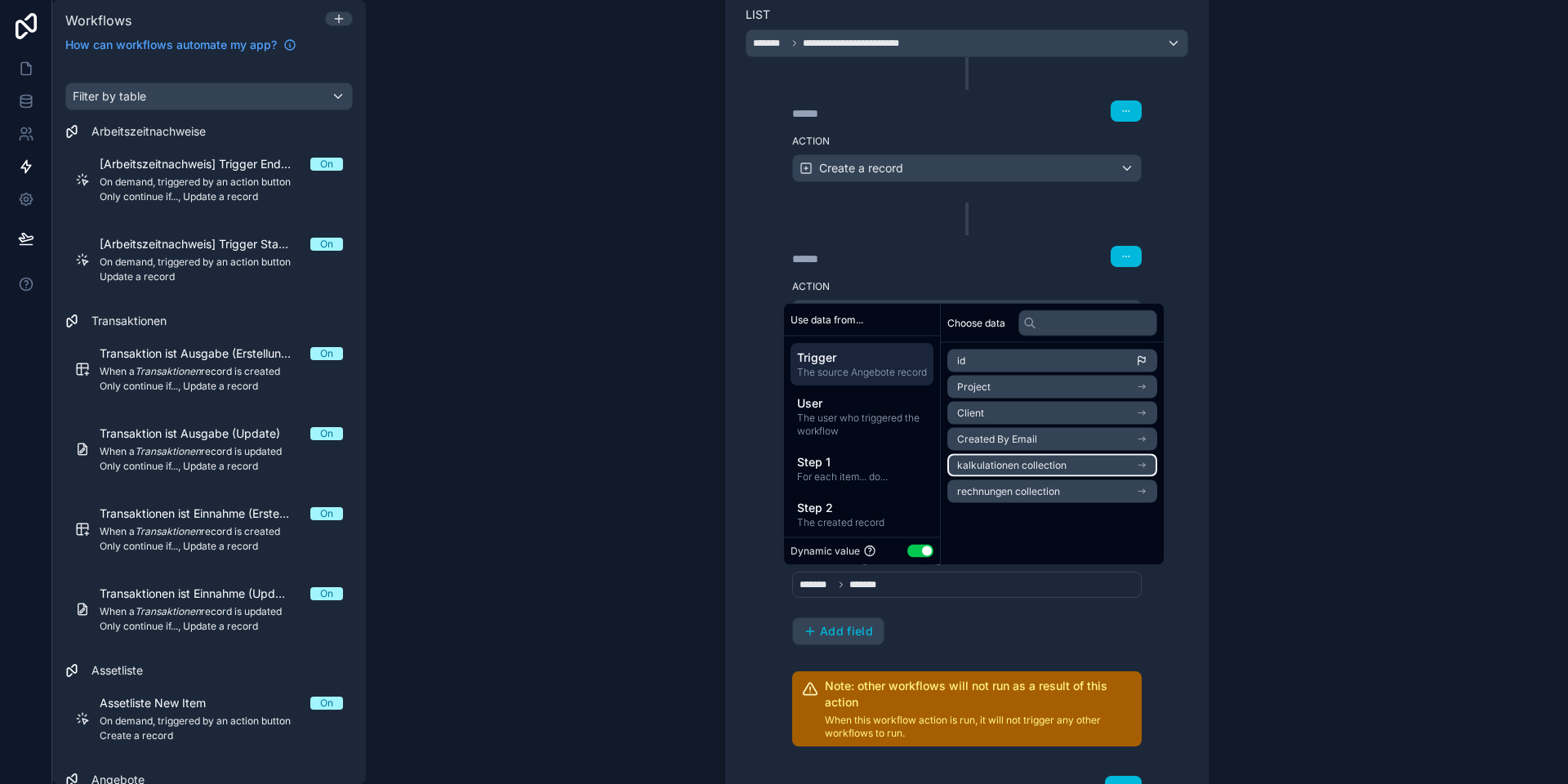
click at [1027, 466] on span "kalkulationen collection" at bounding box center [1011, 465] width 110 height 13
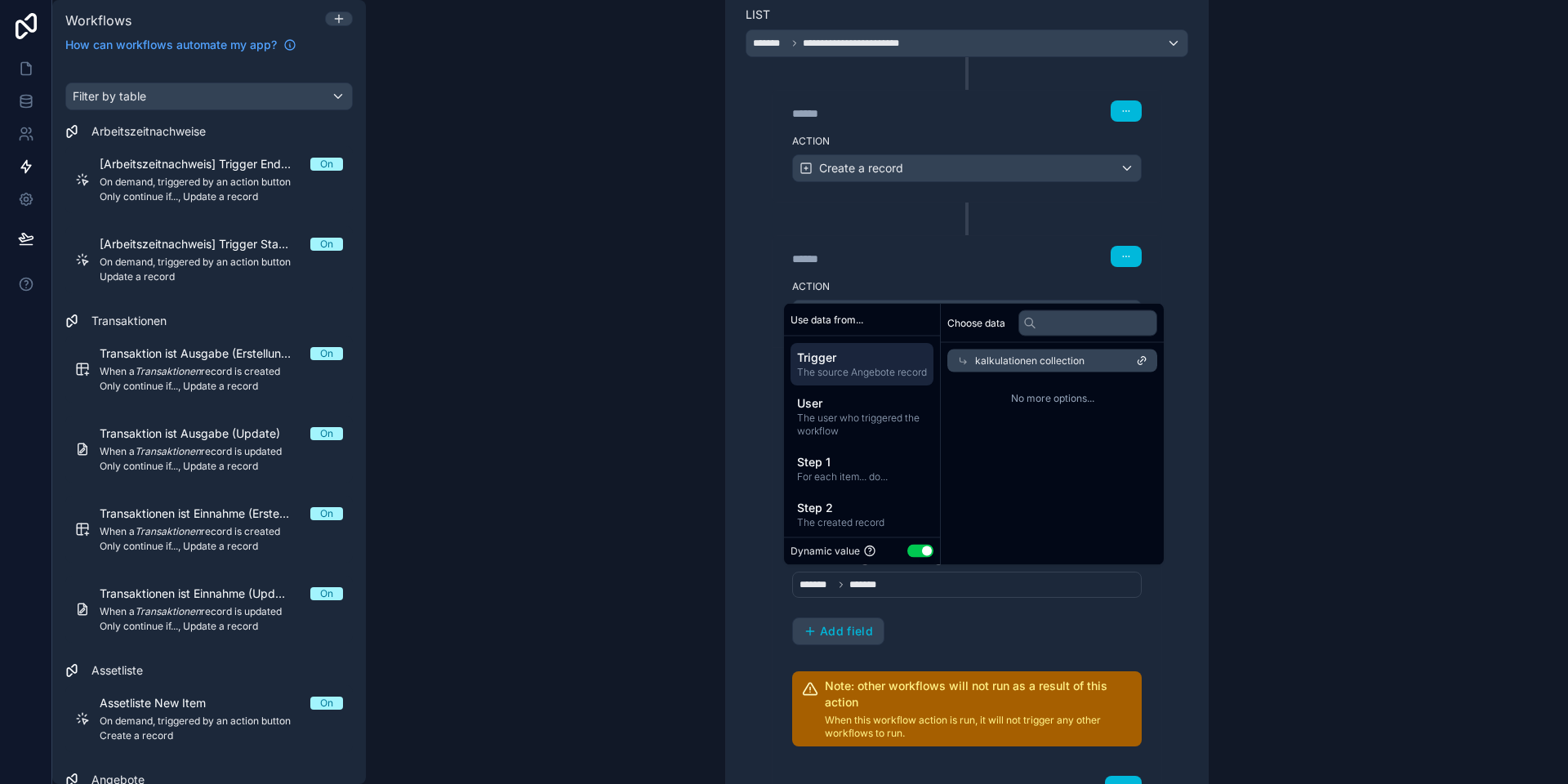
click at [968, 361] on div "kalkulationen collection" at bounding box center [1052, 360] width 210 height 23
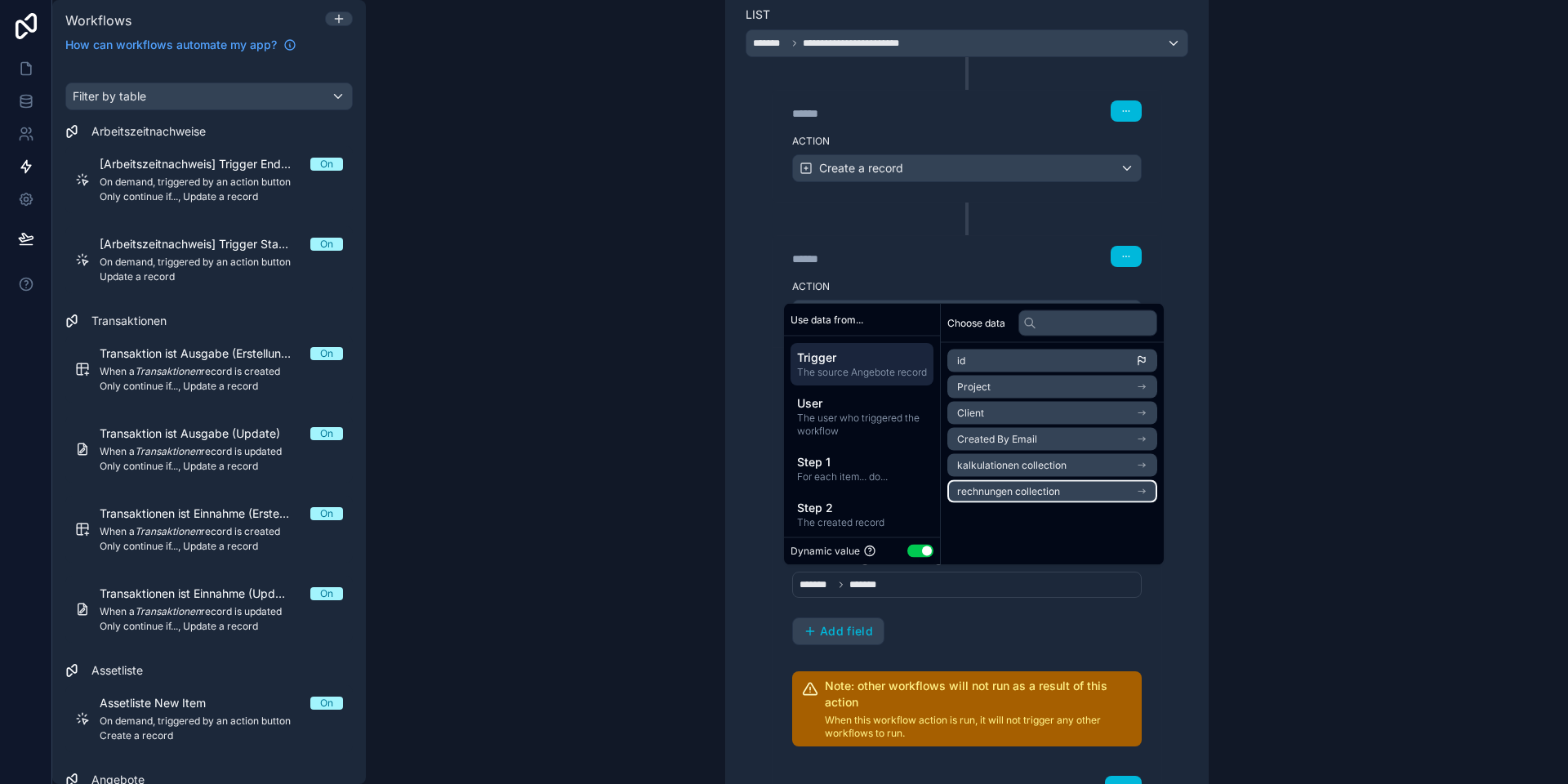
click at [1017, 490] on span "rechnungen collection" at bounding box center [1008, 491] width 103 height 13
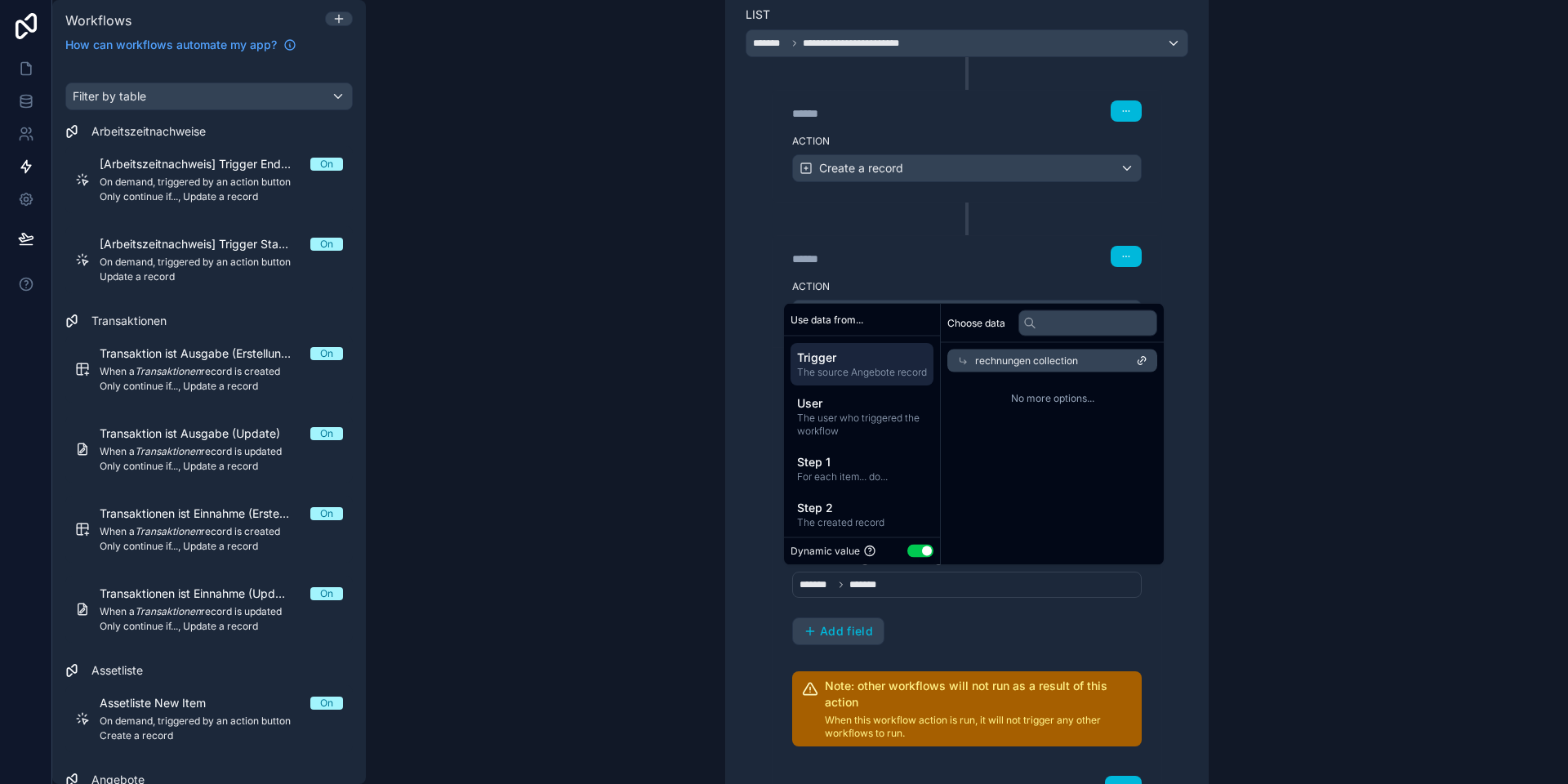
click at [967, 366] on div "rechnungen collection" at bounding box center [1052, 360] width 210 height 23
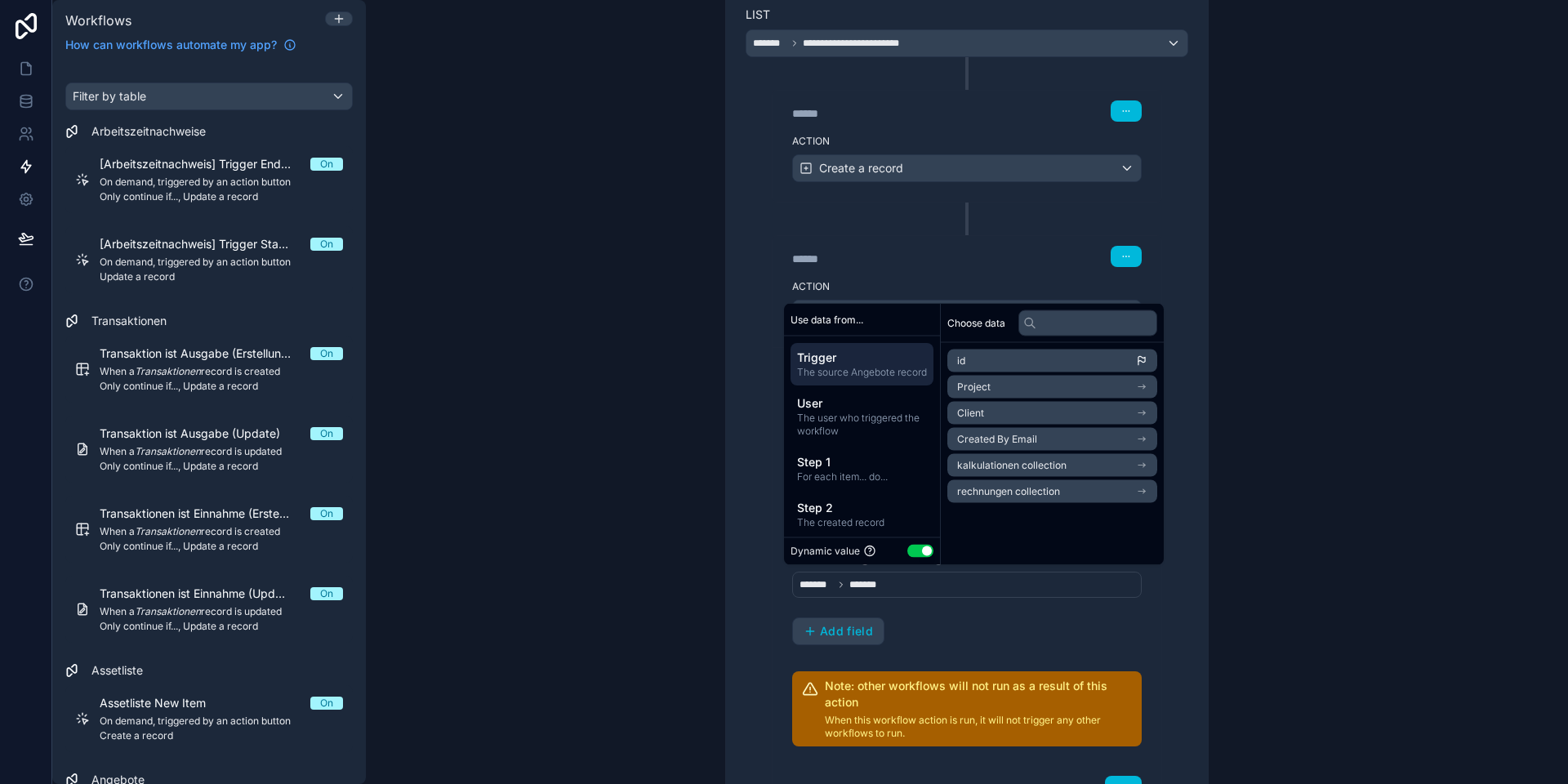
click at [734, 471] on div "**********" at bounding box center [967, 509] width 482 height 1046
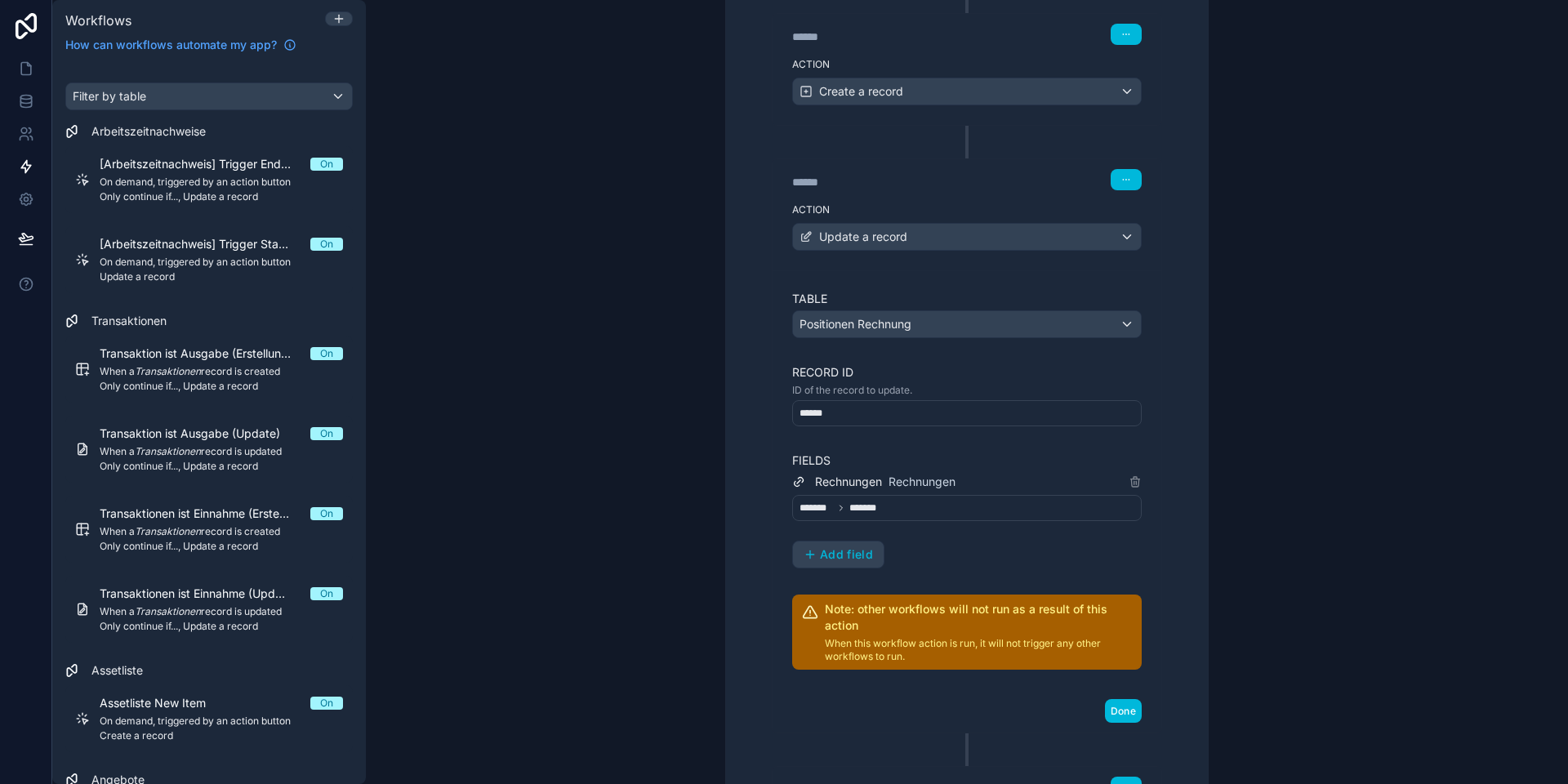
scroll to position [458, 0]
click at [877, 509] on span "*******" at bounding box center [864, 506] width 33 height 13
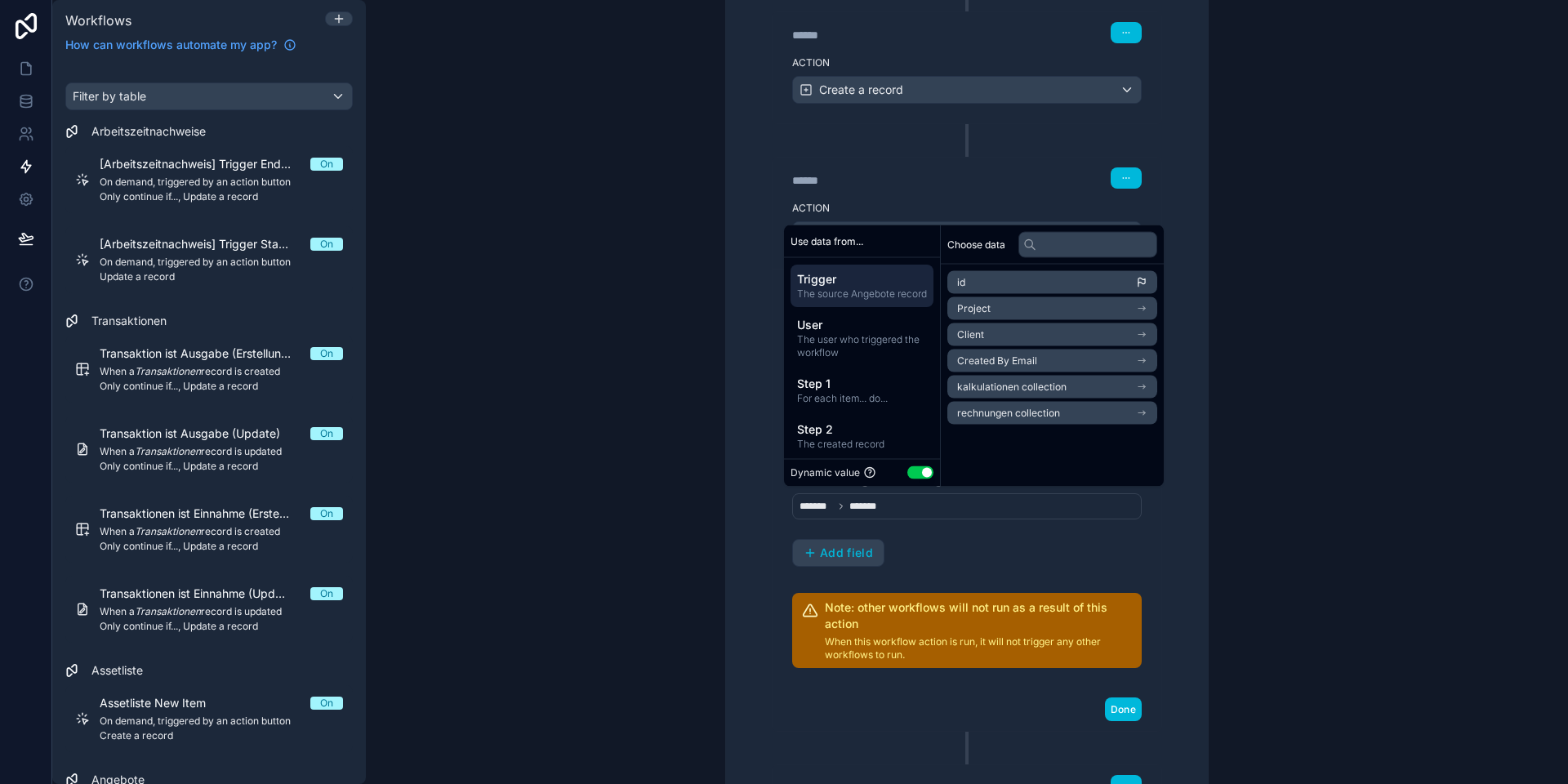
click at [735, 410] on div "**********" at bounding box center [967, 431] width 482 height 1046
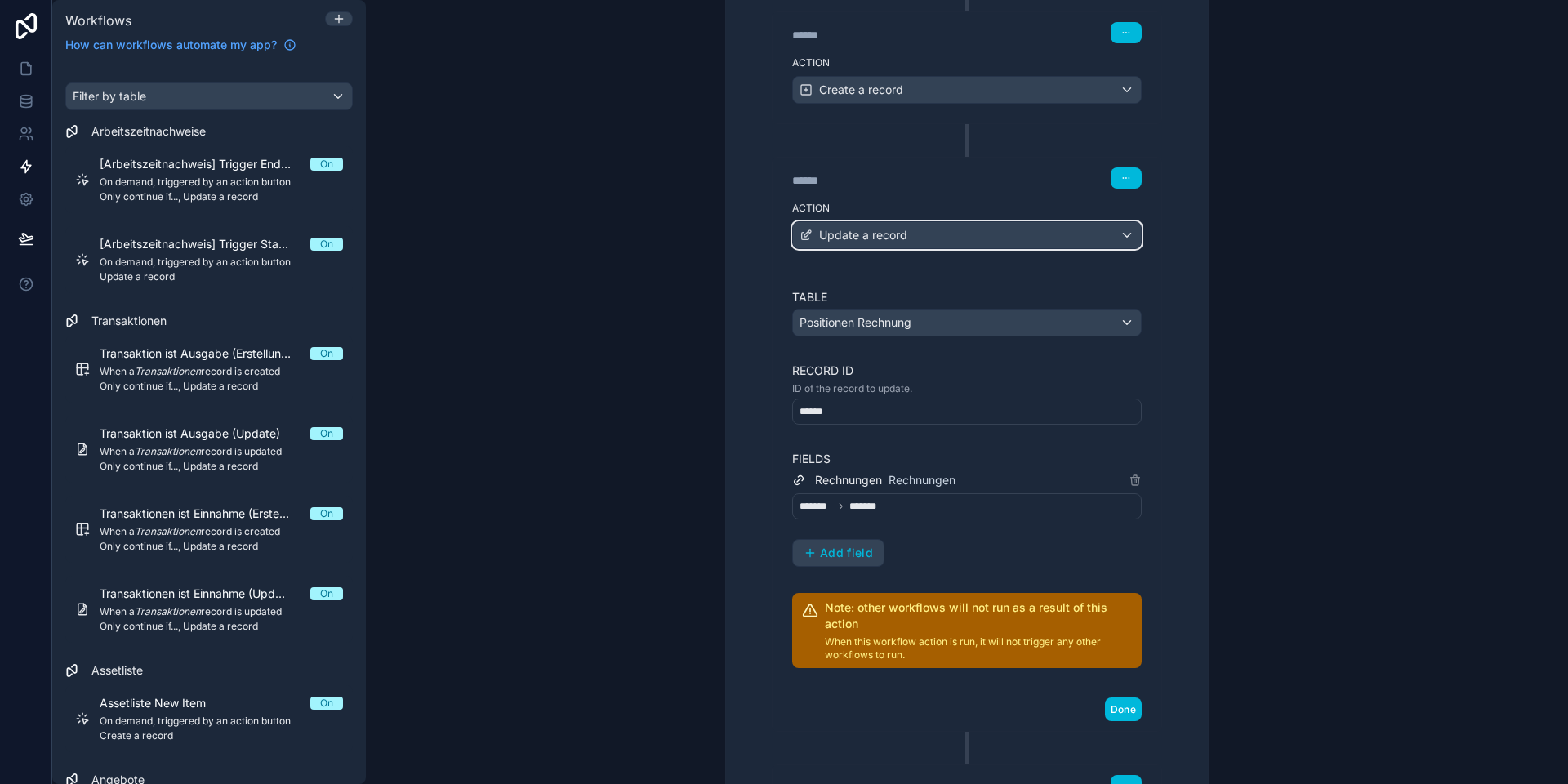
click at [901, 235] on span "Update a record" at bounding box center [862, 235] width 88 height 17
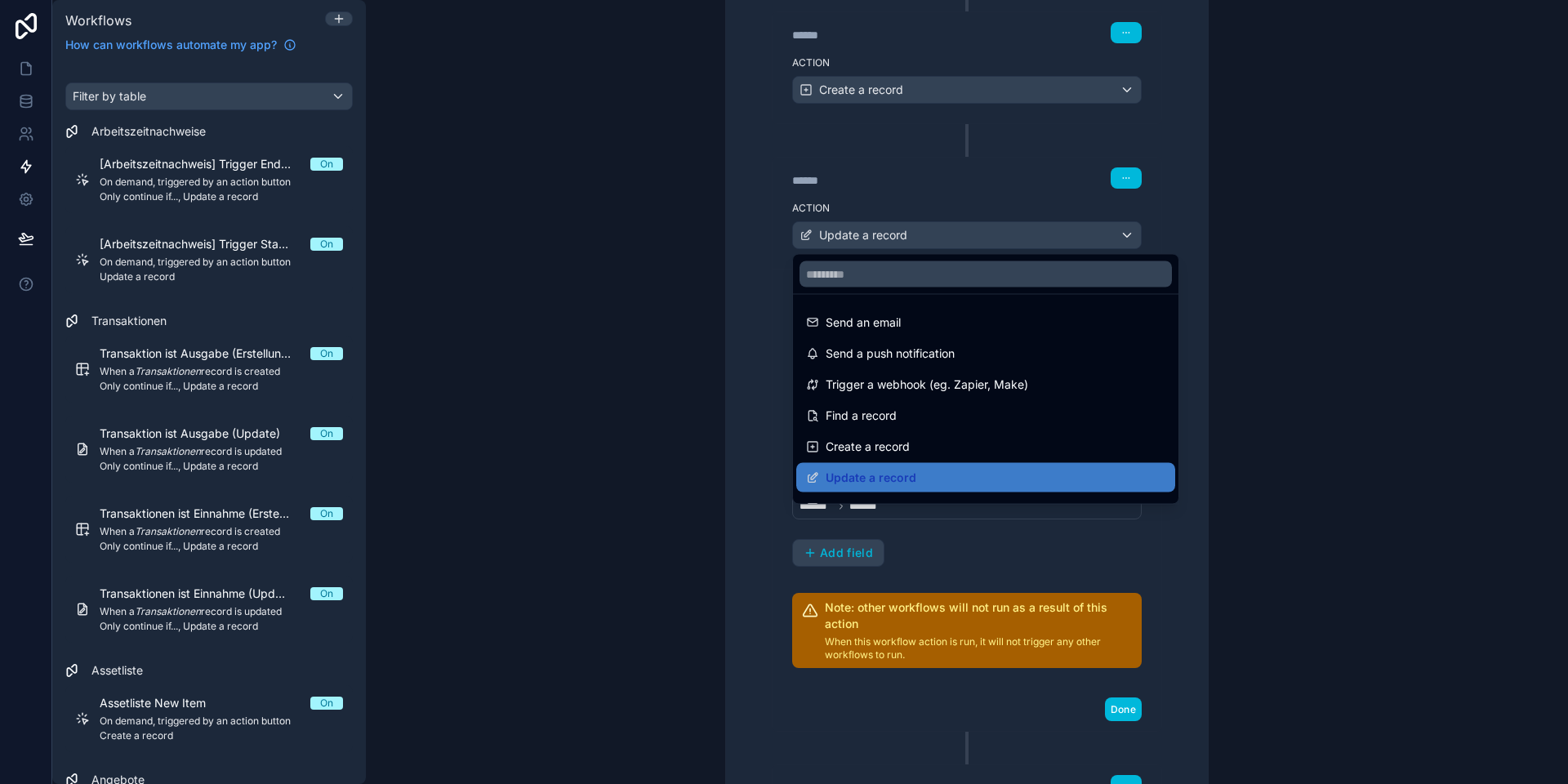
click at [878, 231] on div at bounding box center [784, 392] width 1568 height 784
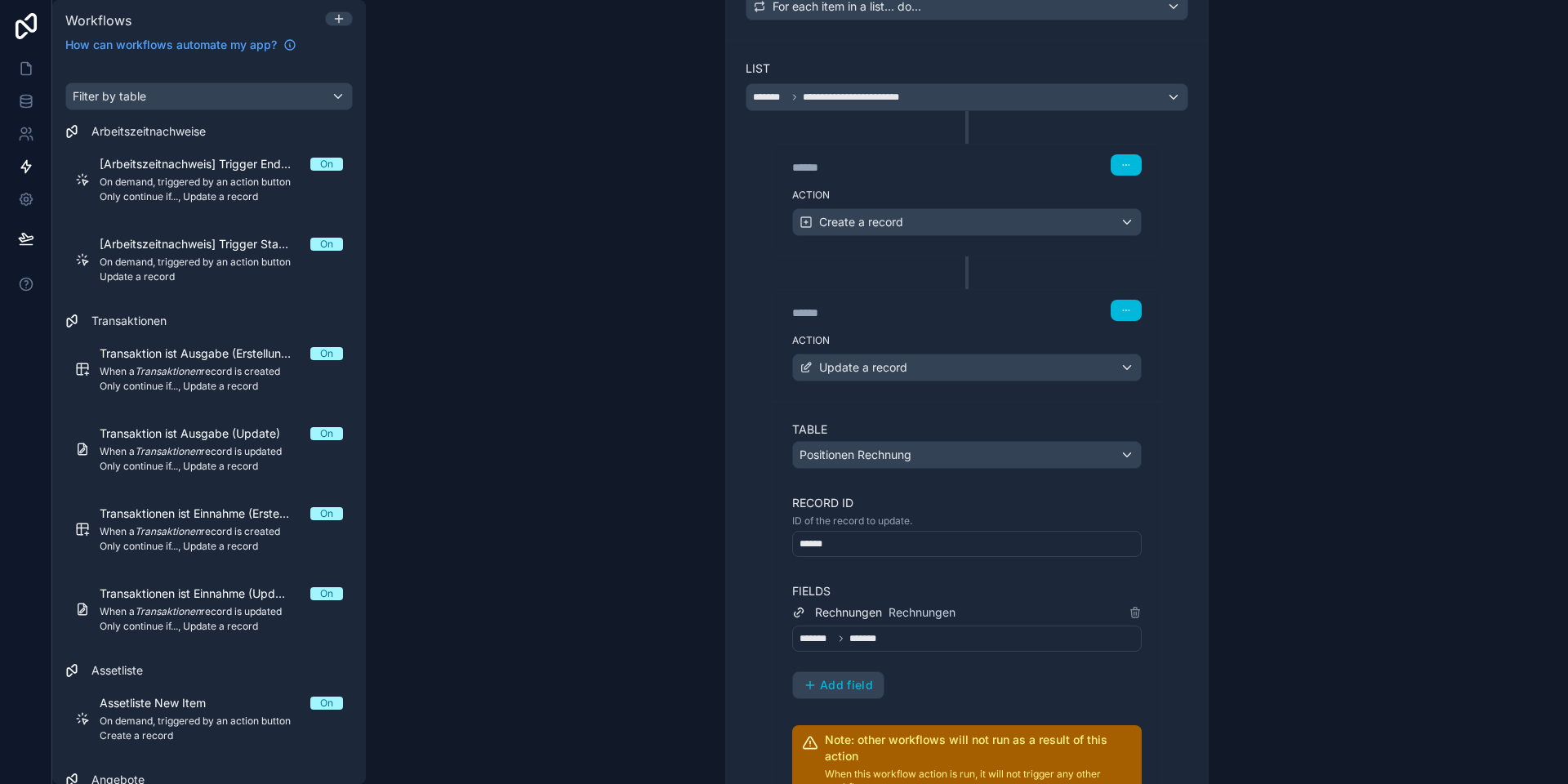
scroll to position [284, 0]
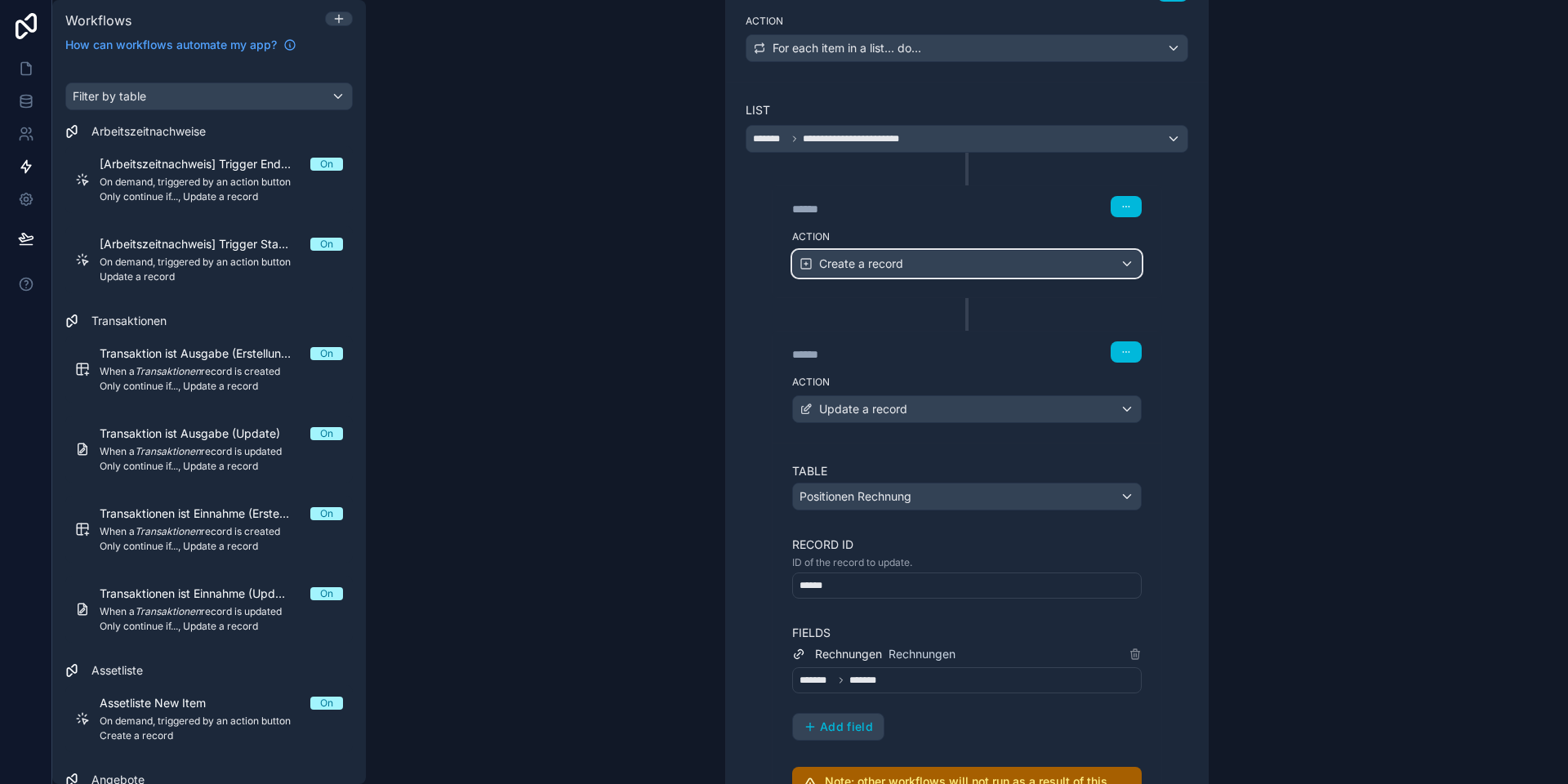
click at [872, 266] on span "Create a record" at bounding box center [860, 264] width 84 height 17
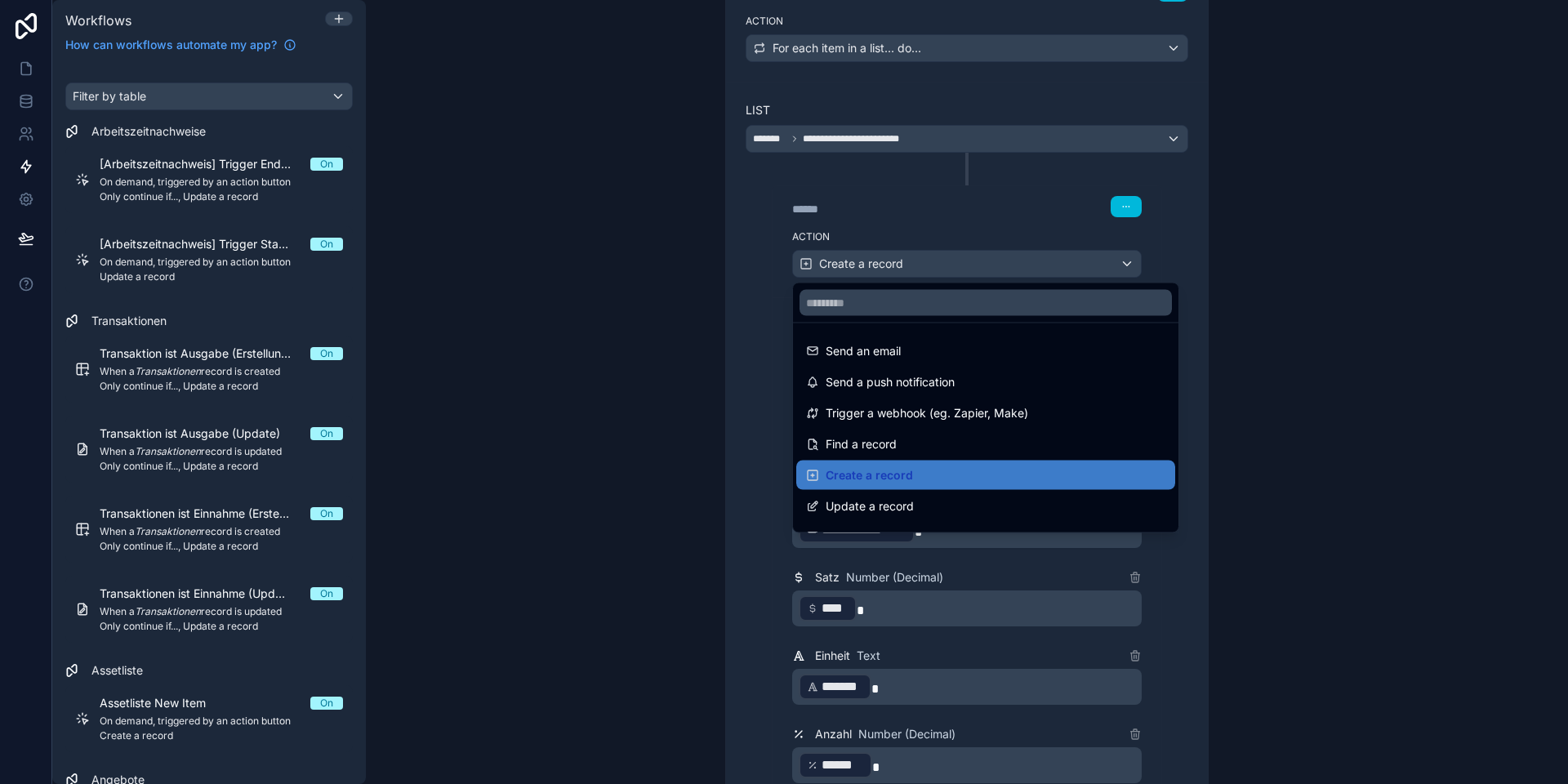
click at [861, 264] on div at bounding box center [784, 392] width 1568 height 784
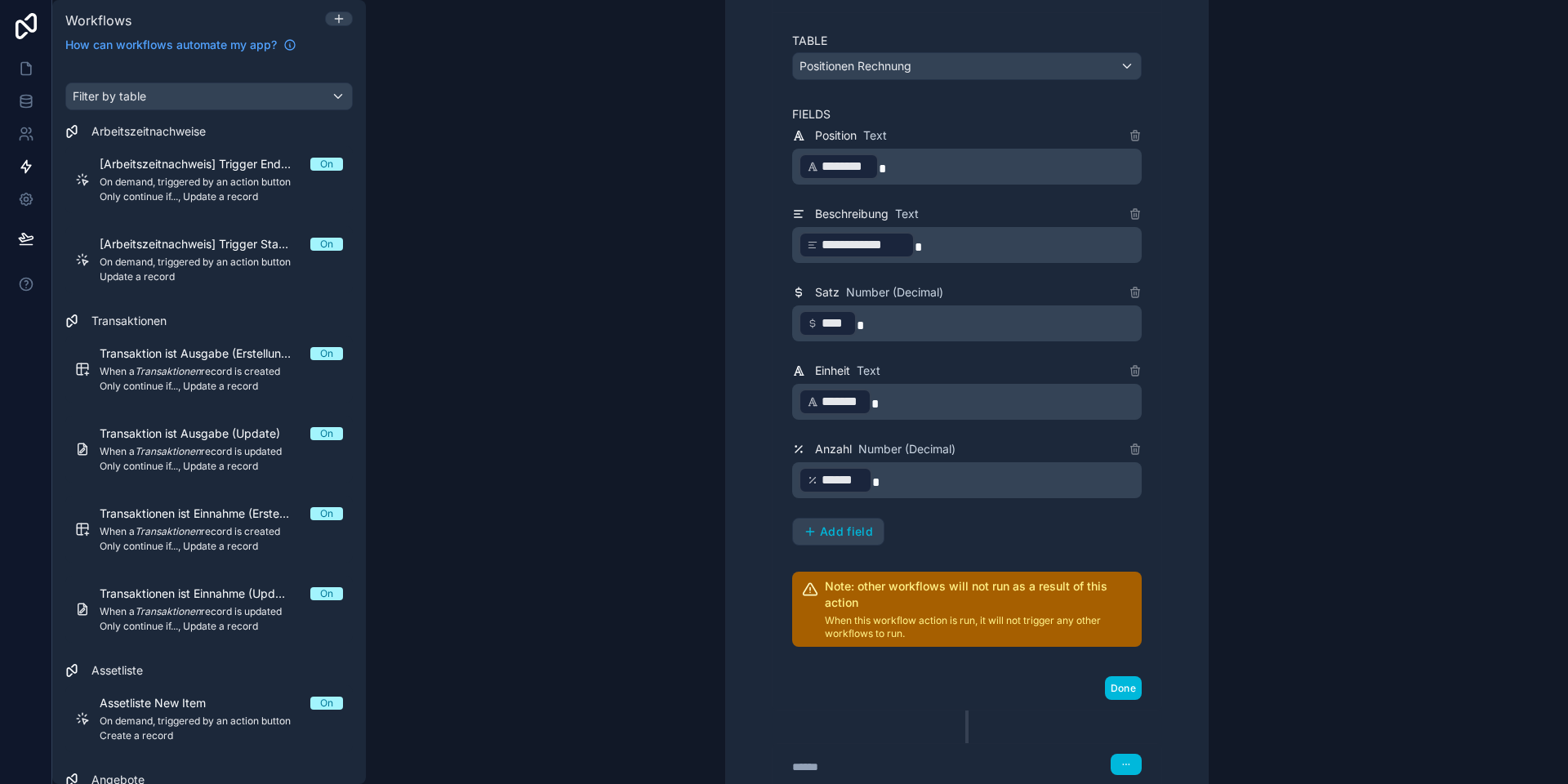
scroll to position [665, 0]
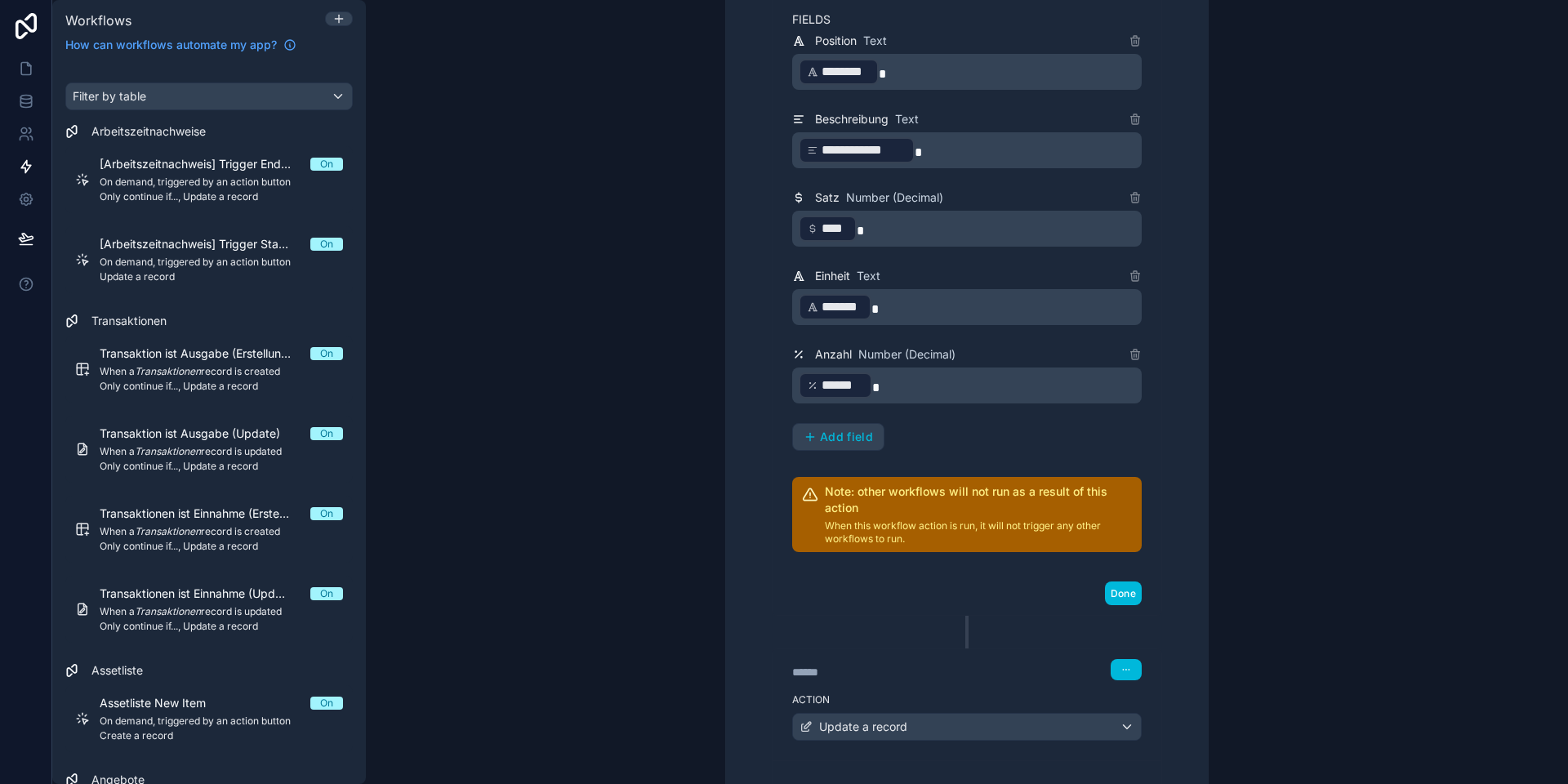
click at [838, 430] on span "Add field" at bounding box center [847, 436] width 53 height 15
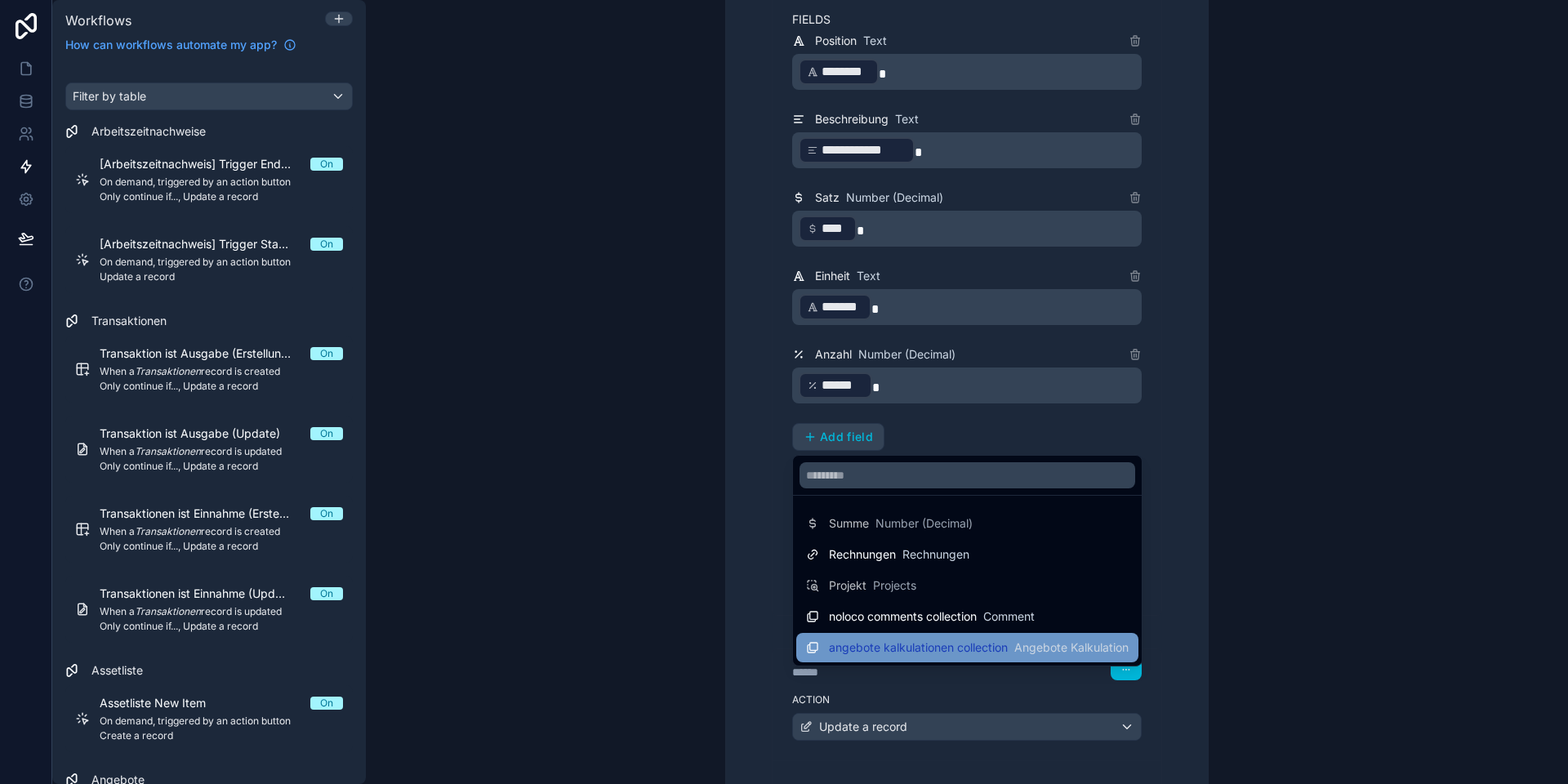
click at [879, 648] on span "angebote kalkulationen collection" at bounding box center [918, 648] width 179 height 17
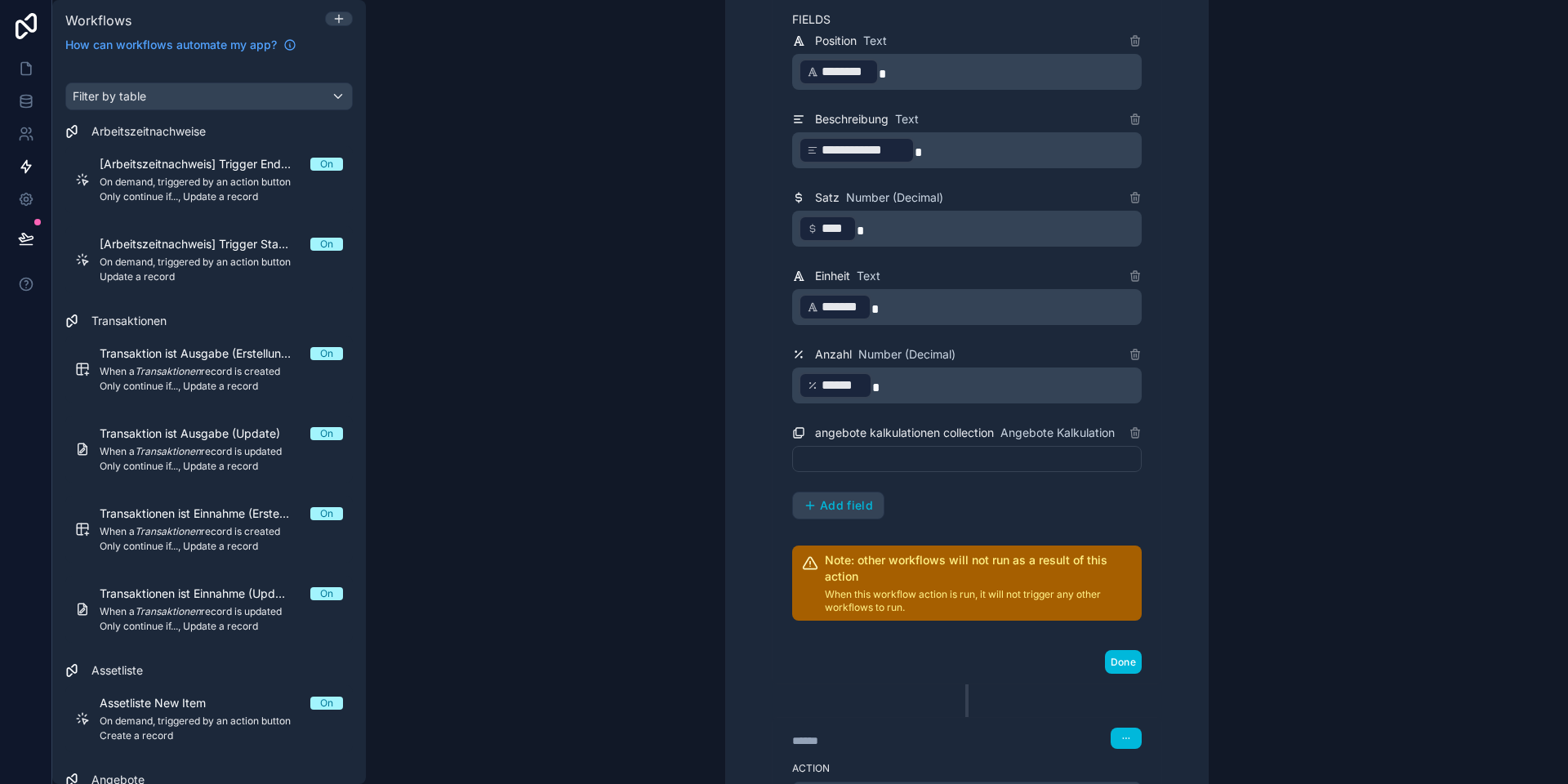
click at [867, 461] on div at bounding box center [967, 459] width 349 height 26
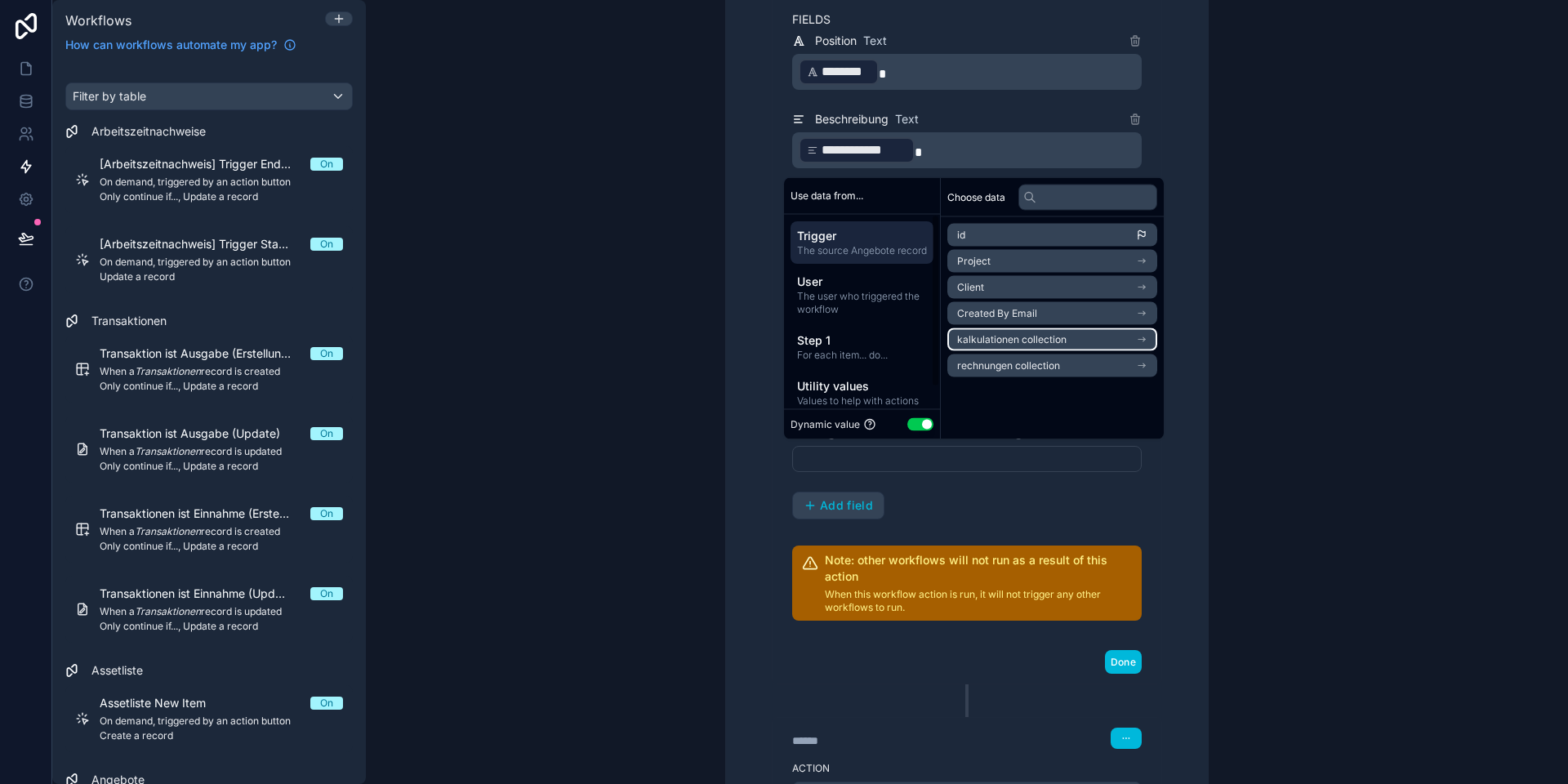
click at [1042, 339] on span "kalkulationen collection" at bounding box center [1011, 340] width 110 height 13
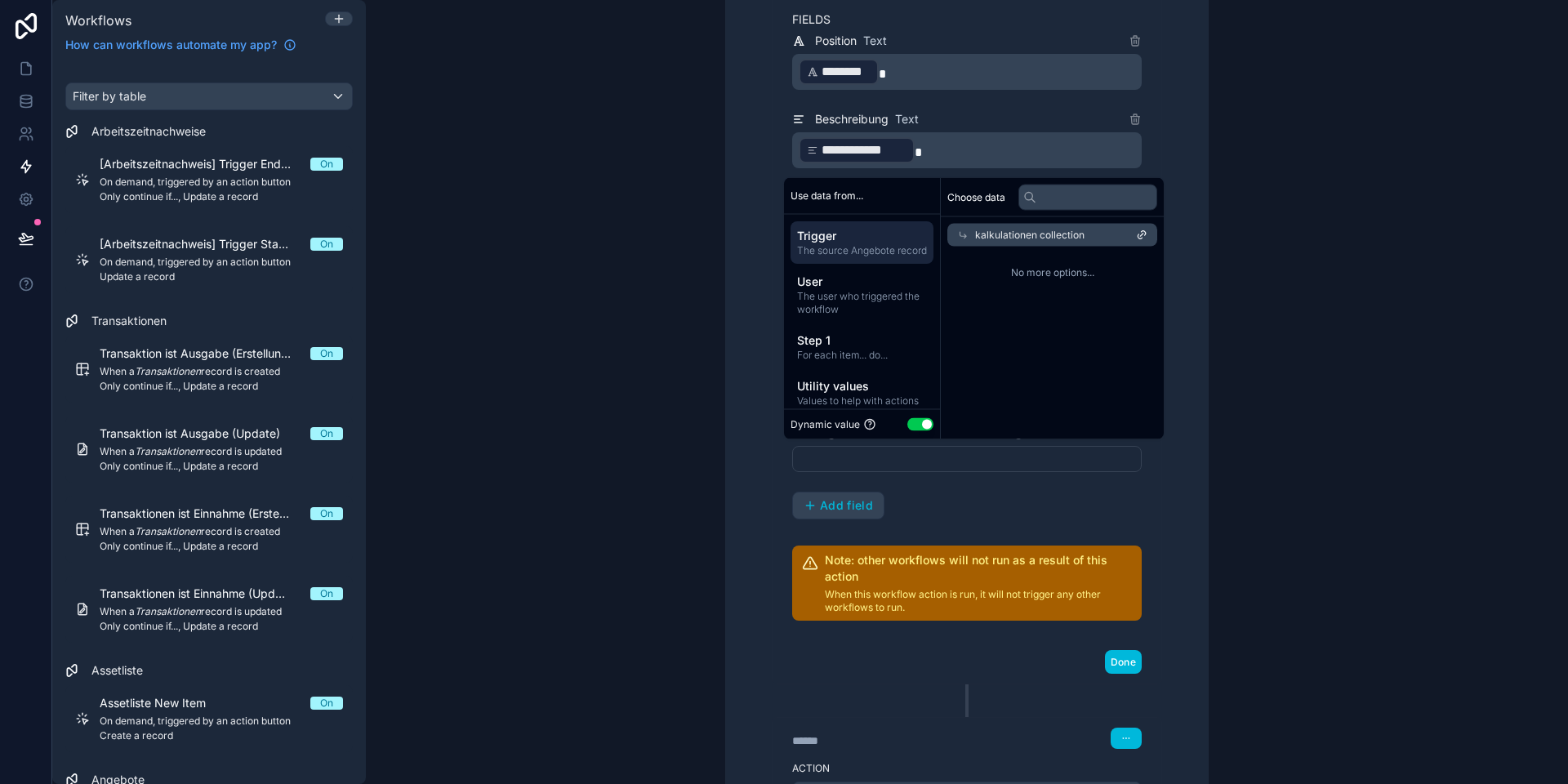
click at [1056, 264] on div "No more options..." at bounding box center [1052, 273] width 223 height 52
click at [859, 348] on span "Step 1" at bounding box center [862, 340] width 130 height 17
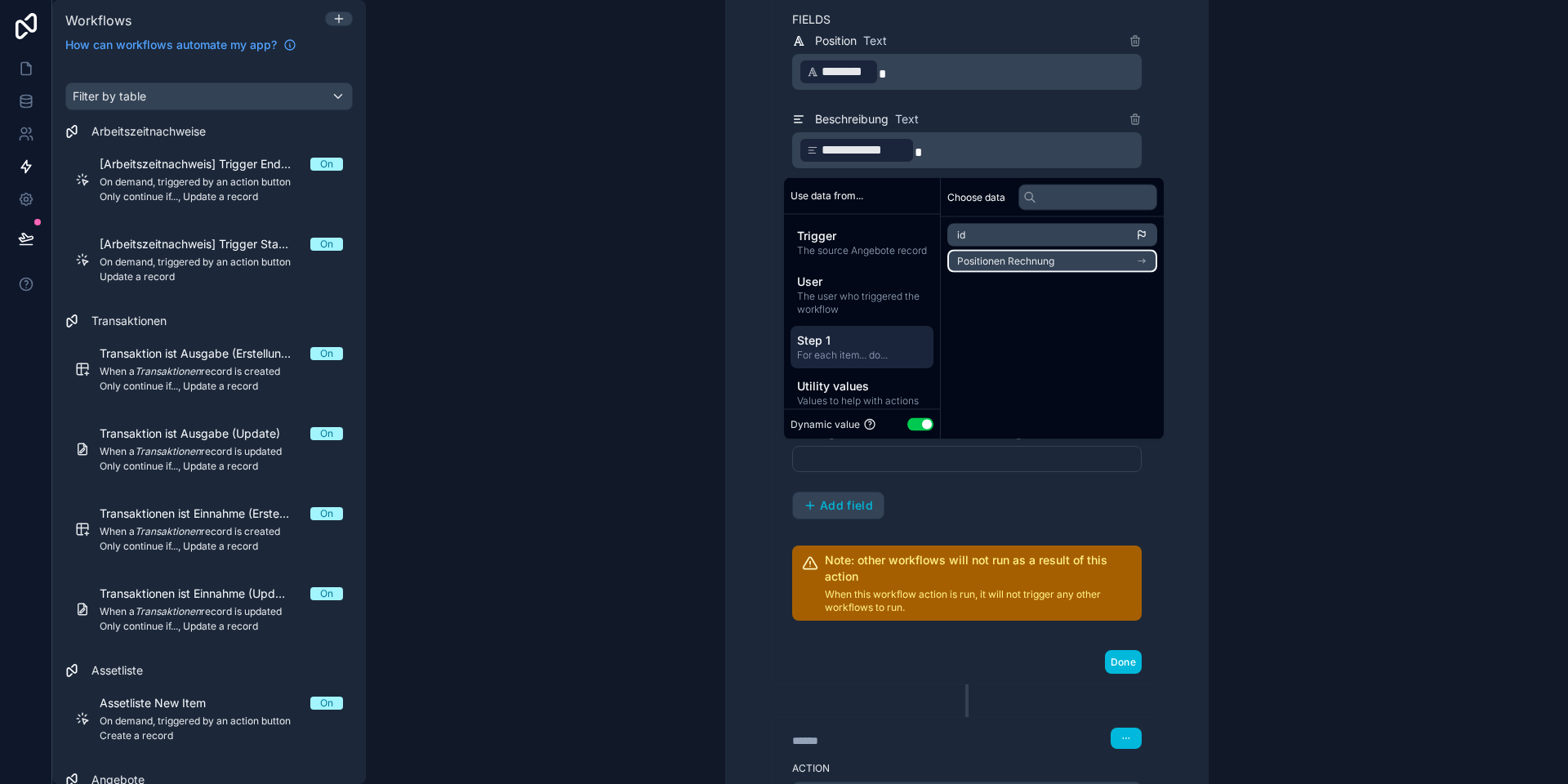
click at [1016, 261] on span "Positionen Rechnung" at bounding box center [1006, 261] width 97 height 13
click at [960, 232] on icon at bounding box center [963, 235] width 7 height 7
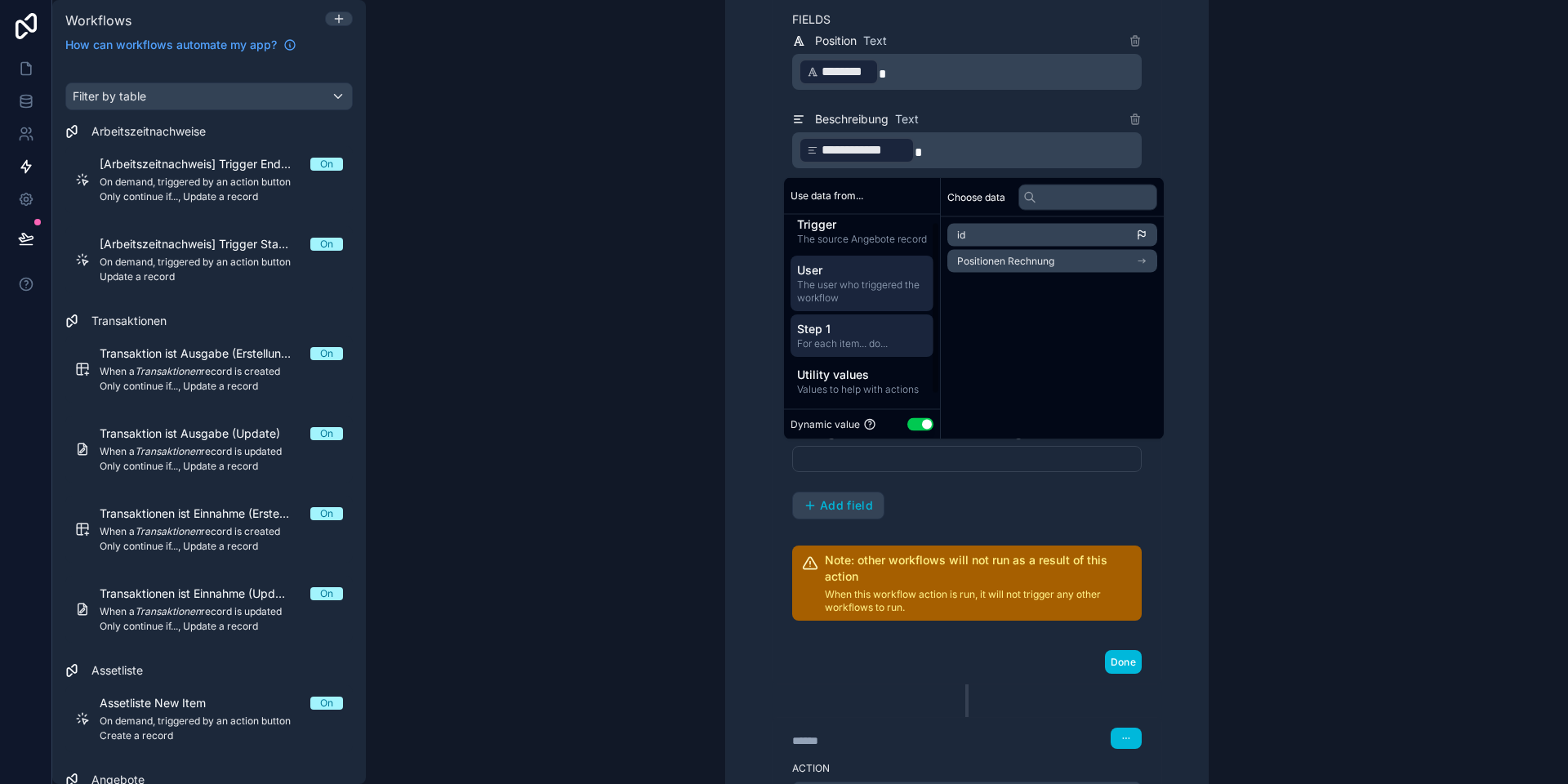
scroll to position [0, 0]
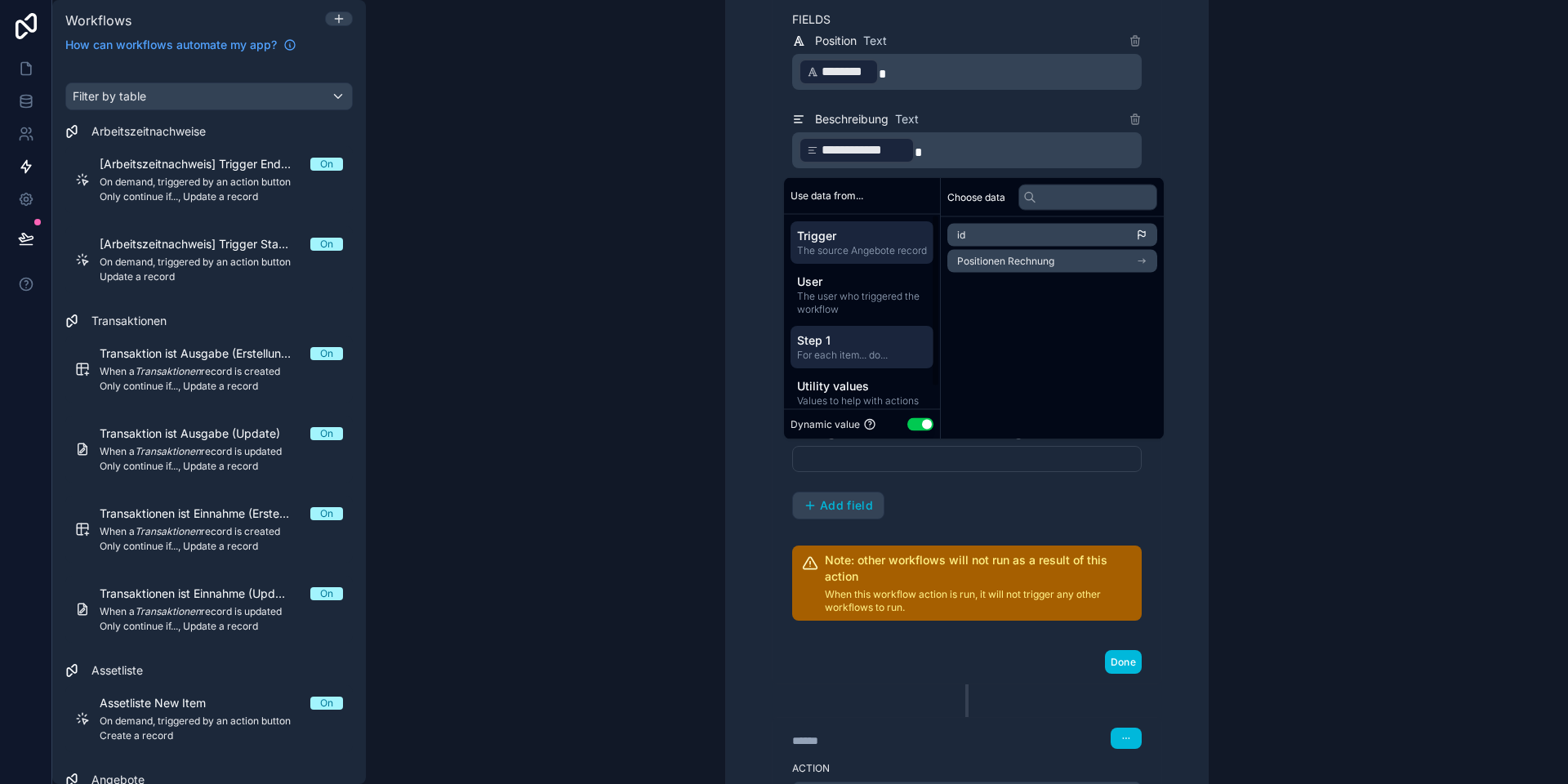
click at [851, 253] on span "The source Angebote record" at bounding box center [862, 250] width 130 height 13
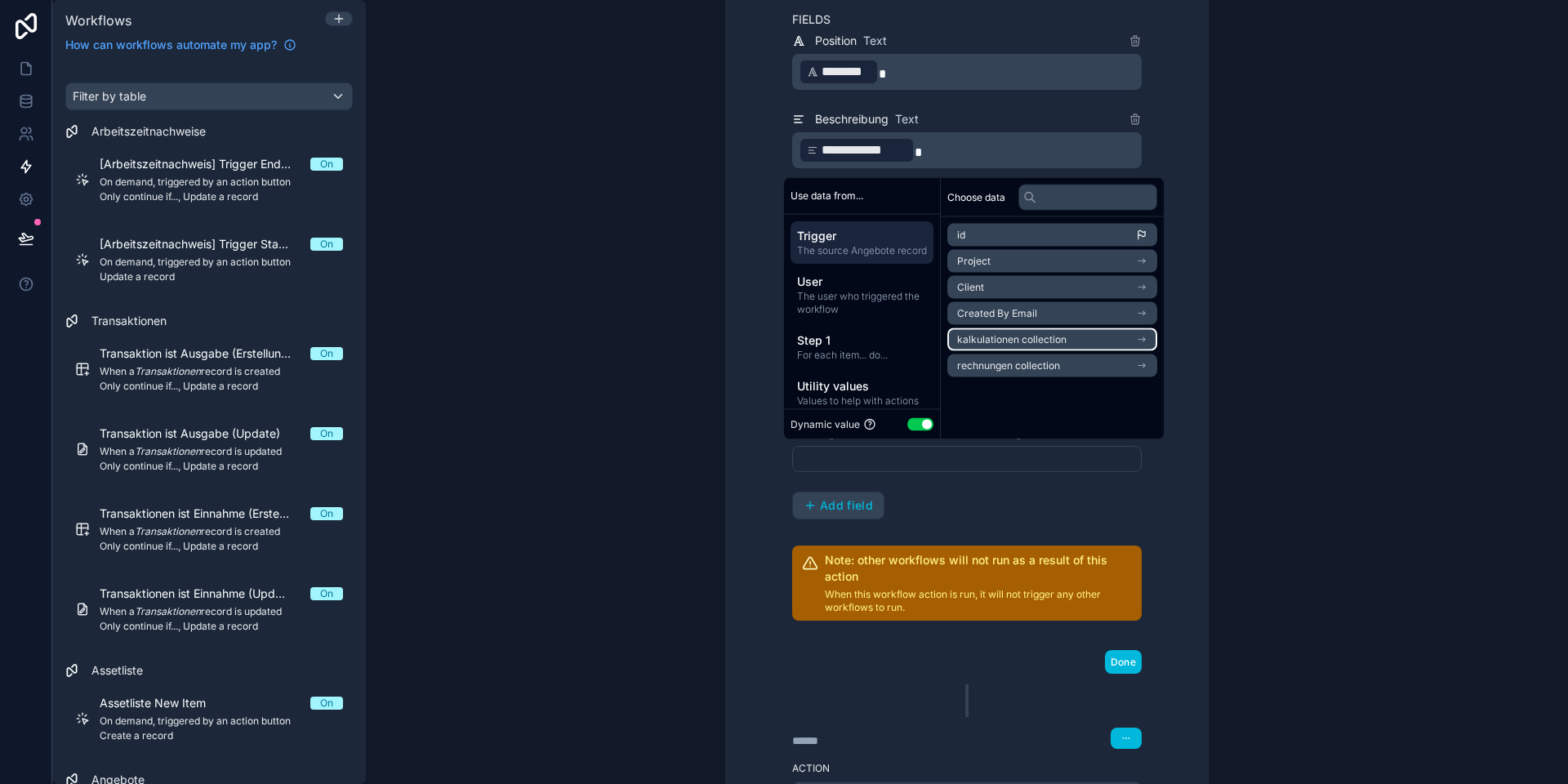
click at [1009, 340] on span "kalkulationen collection" at bounding box center [1011, 340] width 110 height 13
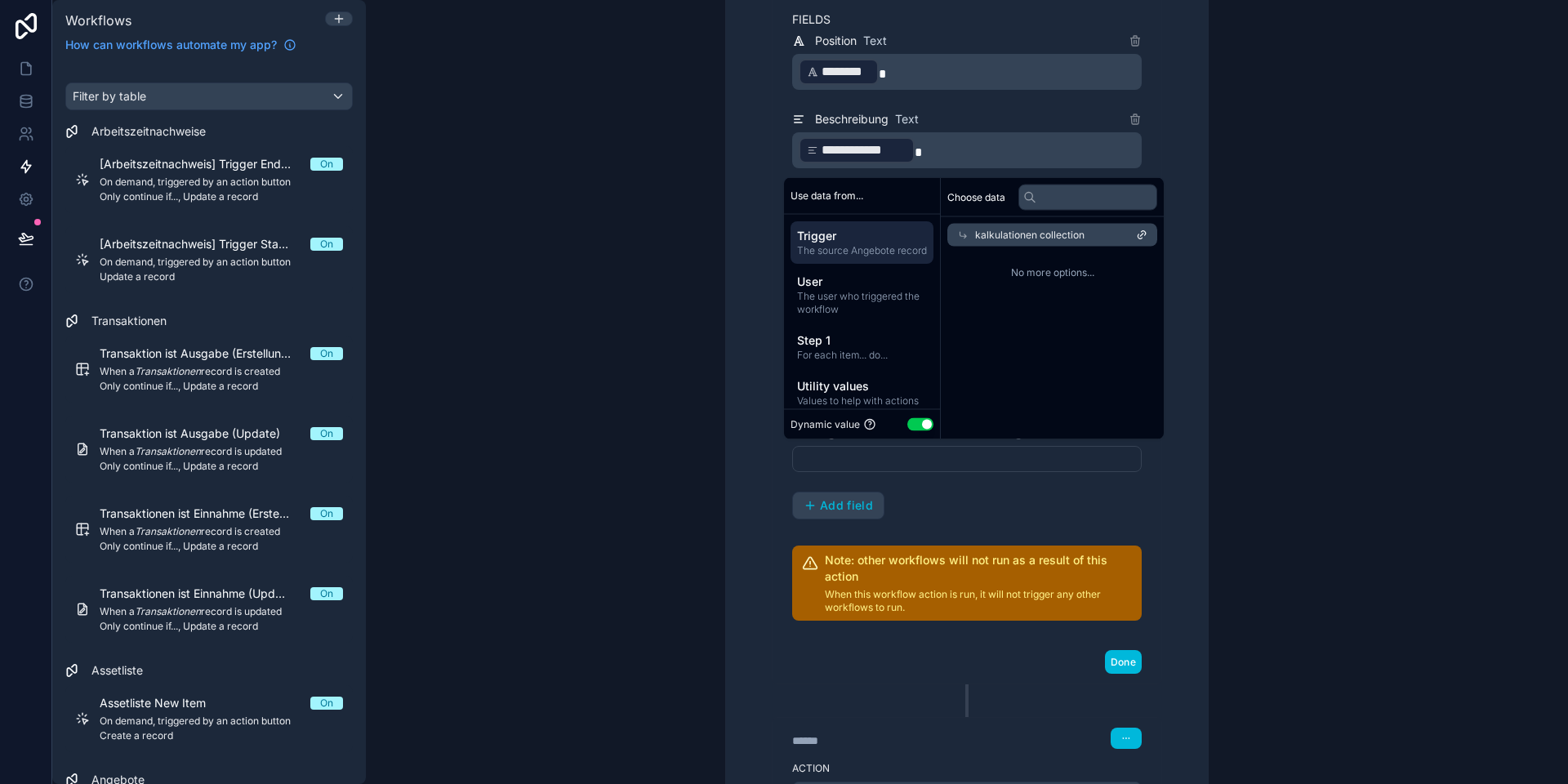
click at [961, 232] on icon at bounding box center [963, 235] width 12 height 12
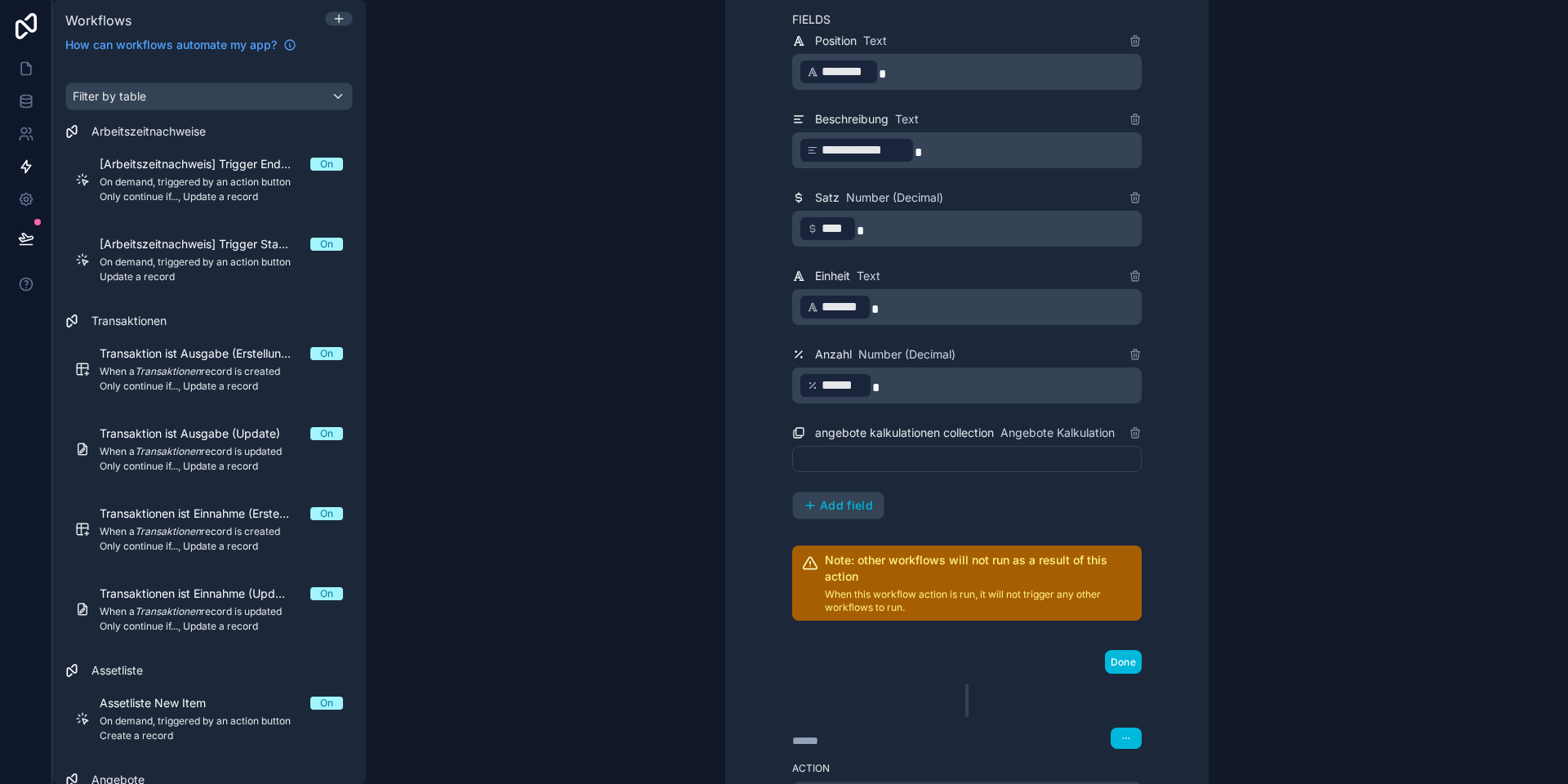
click at [672, 390] on div "**********" at bounding box center [967, 392] width 1202 height 784
click at [1139, 433] on icon at bounding box center [1134, 432] width 13 height 13
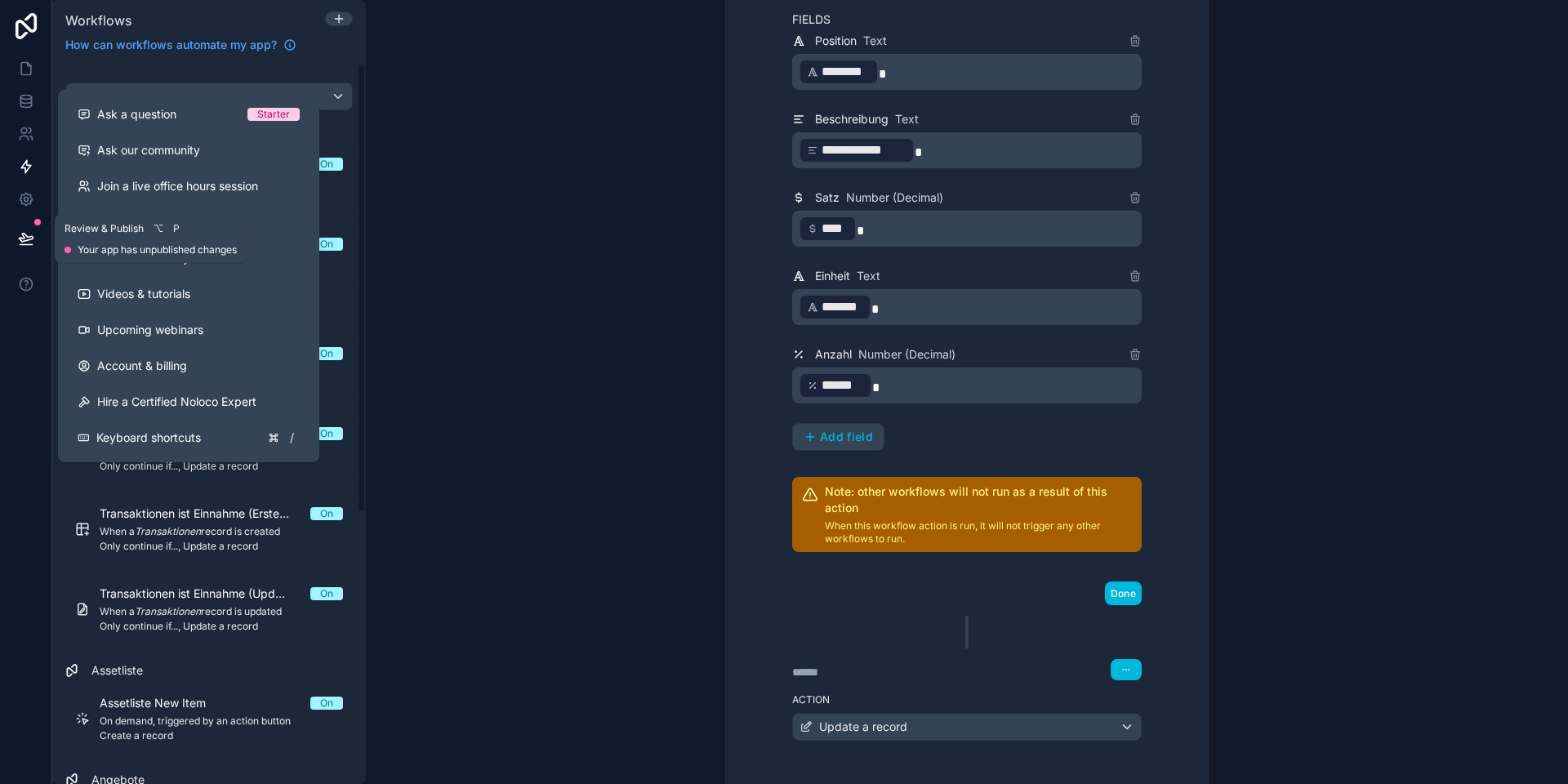
click at [23, 231] on icon at bounding box center [26, 238] width 17 height 17
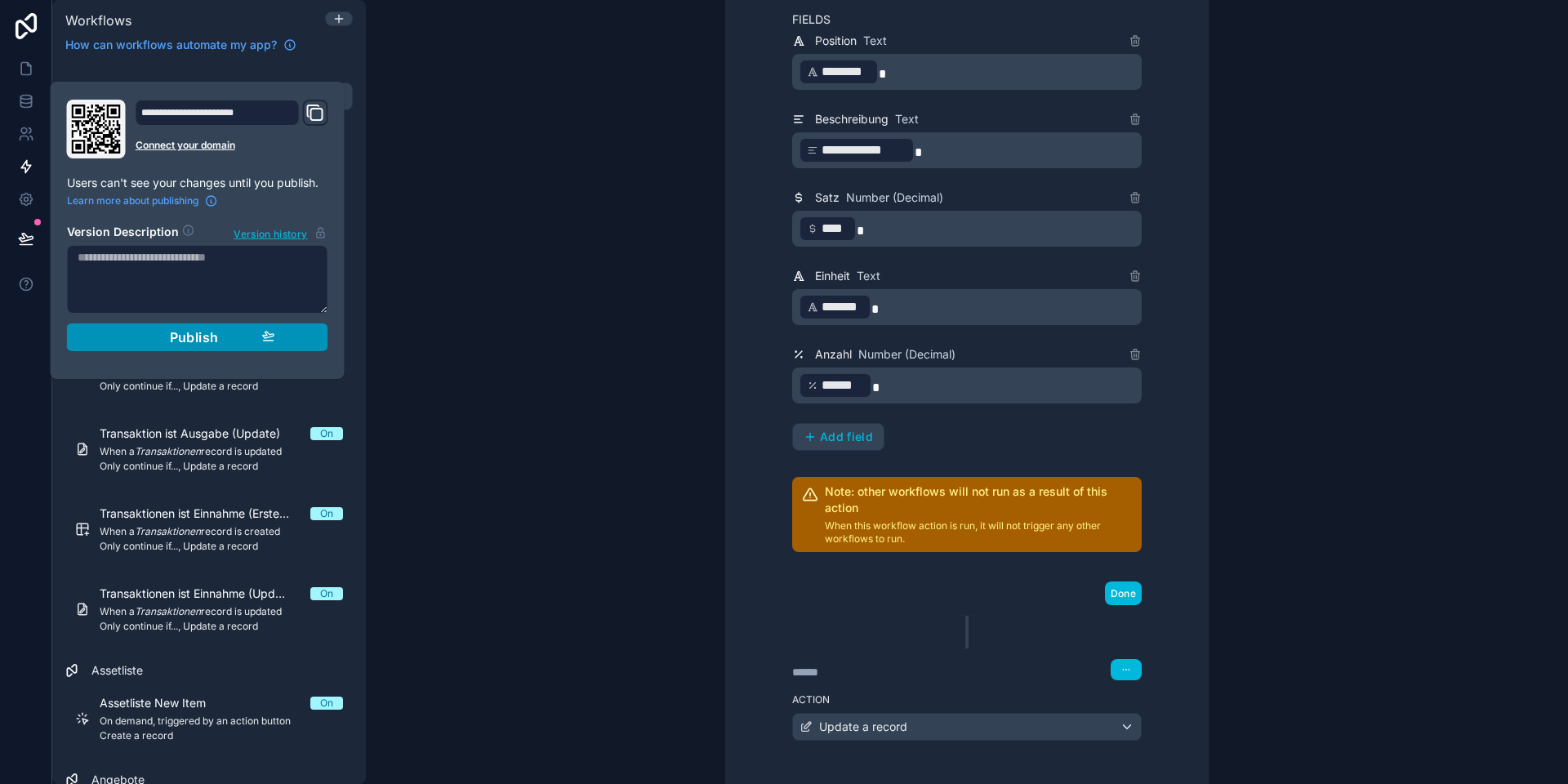
click at [325, 334] on button "Publish" at bounding box center [197, 338] width 261 height 28
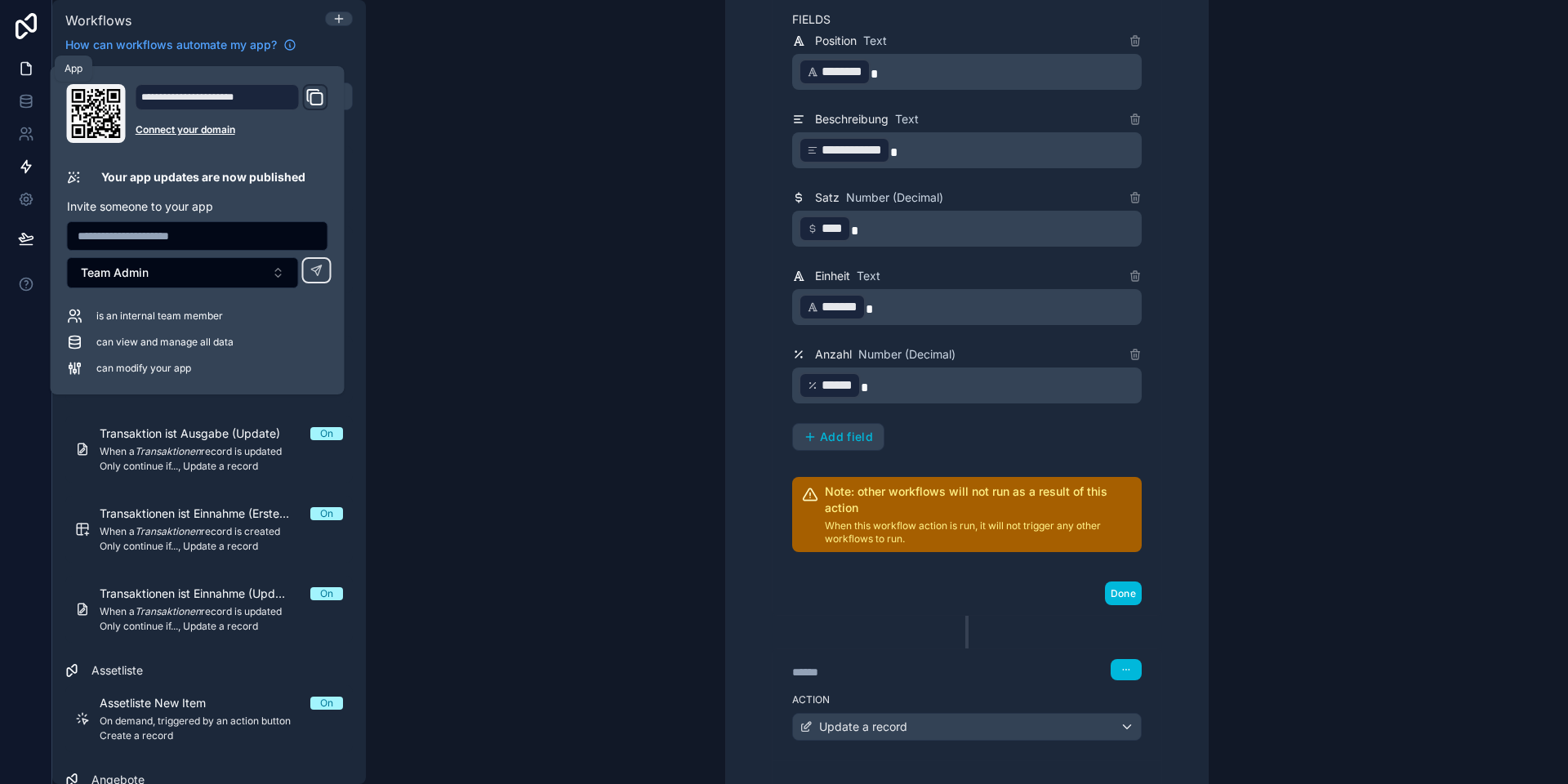
click at [21, 83] on link at bounding box center [26, 68] width 51 height 33
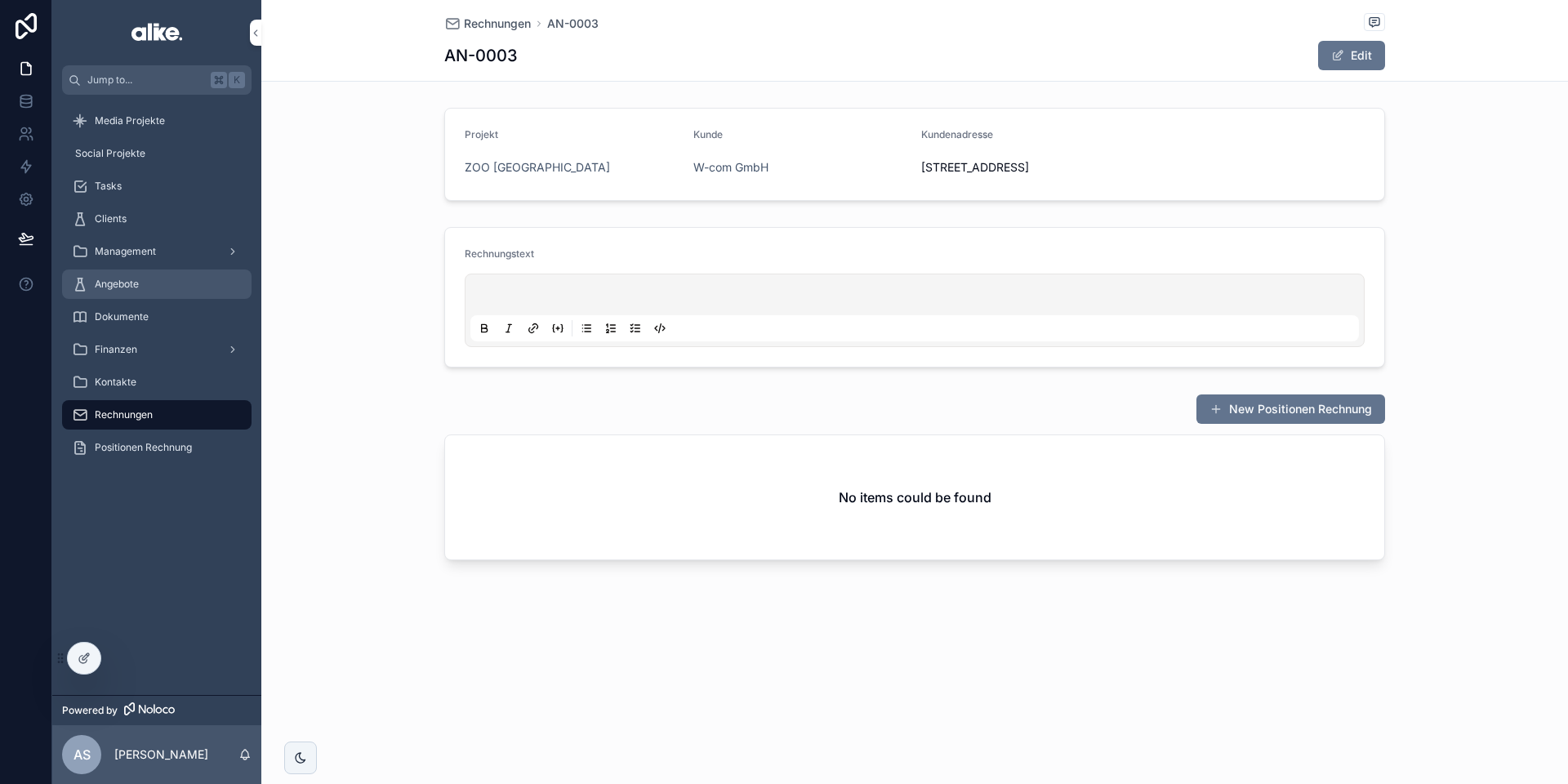
click at [133, 285] on span "Angebote" at bounding box center [116, 283] width 44 height 13
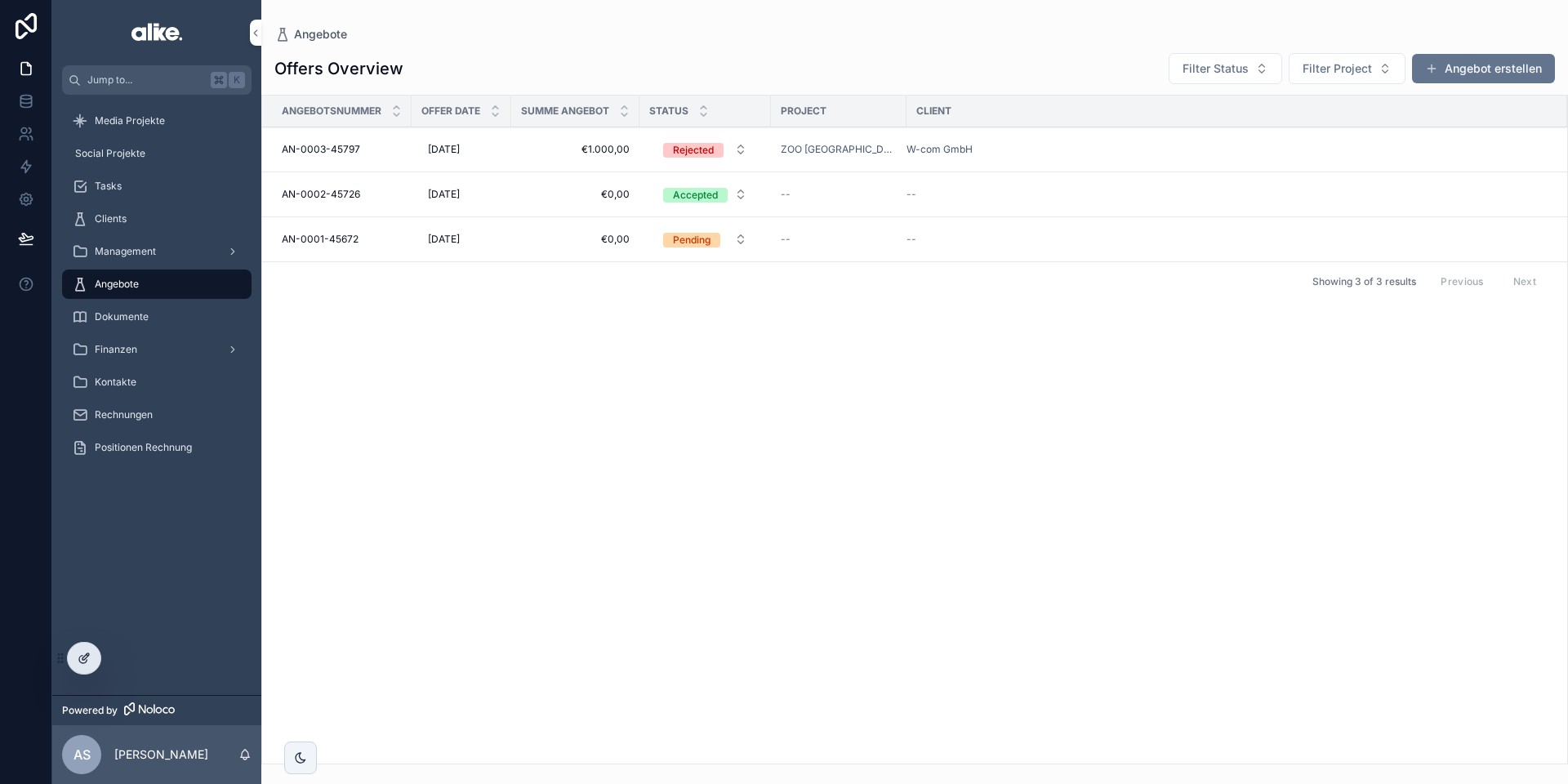
click at [78, 654] on icon at bounding box center [84, 658] width 13 height 13
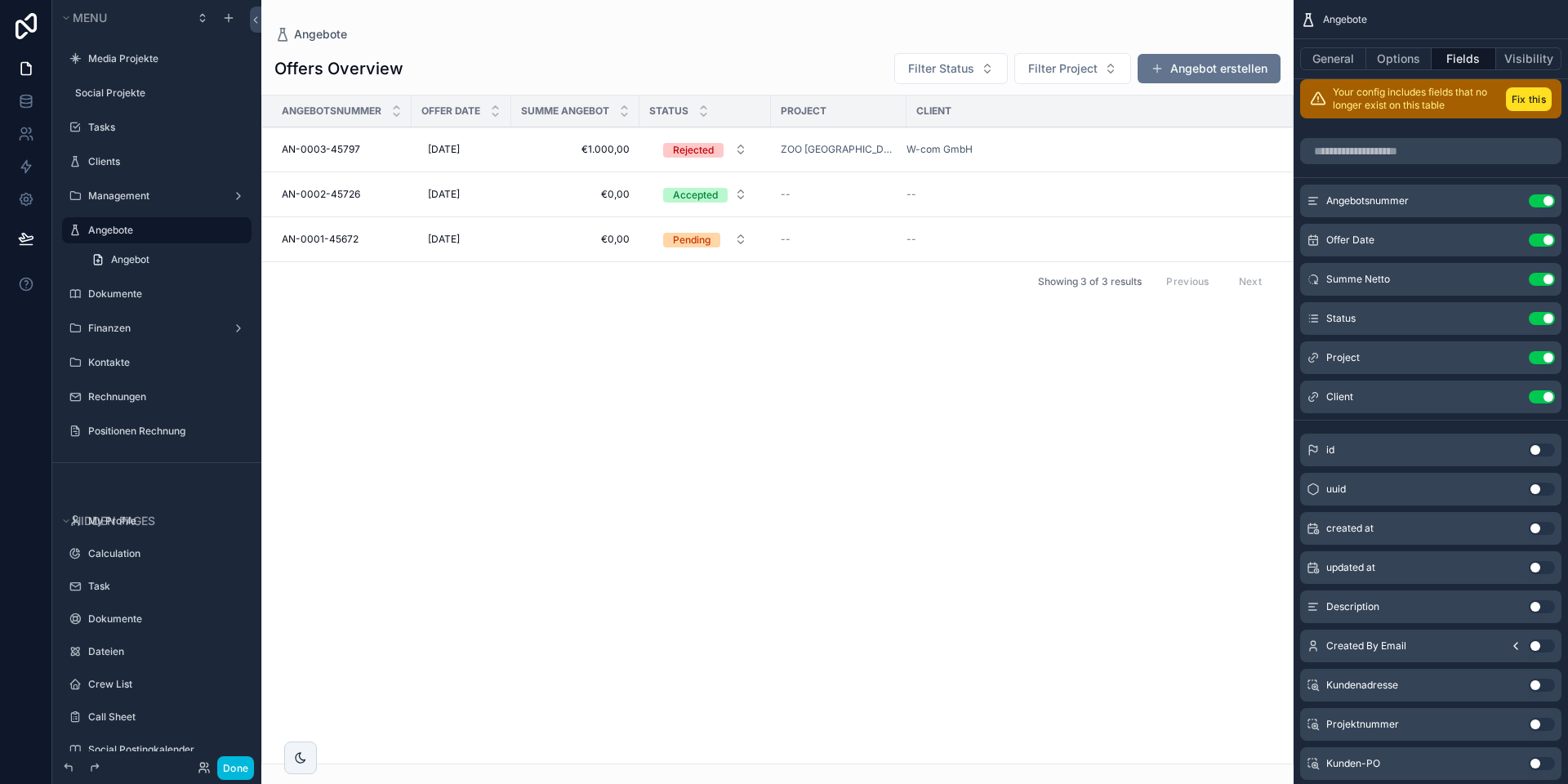
click at [849, 63] on div "scrollable content" at bounding box center [778, 392] width 1032 height 784
click at [1397, 54] on button "Options" at bounding box center [1398, 58] width 65 height 23
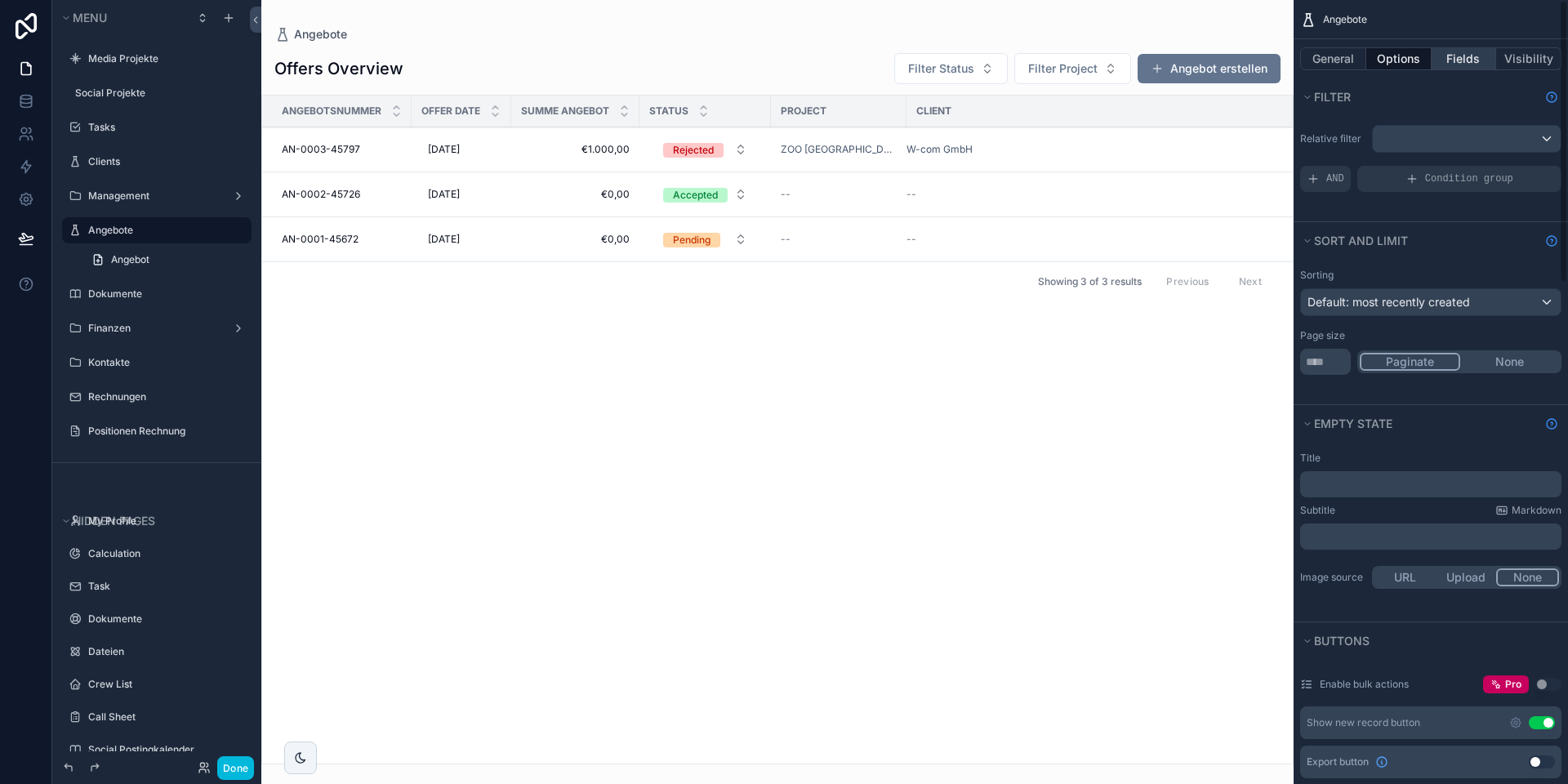
click at [1451, 65] on button "Fields" at bounding box center [1463, 58] width 65 height 23
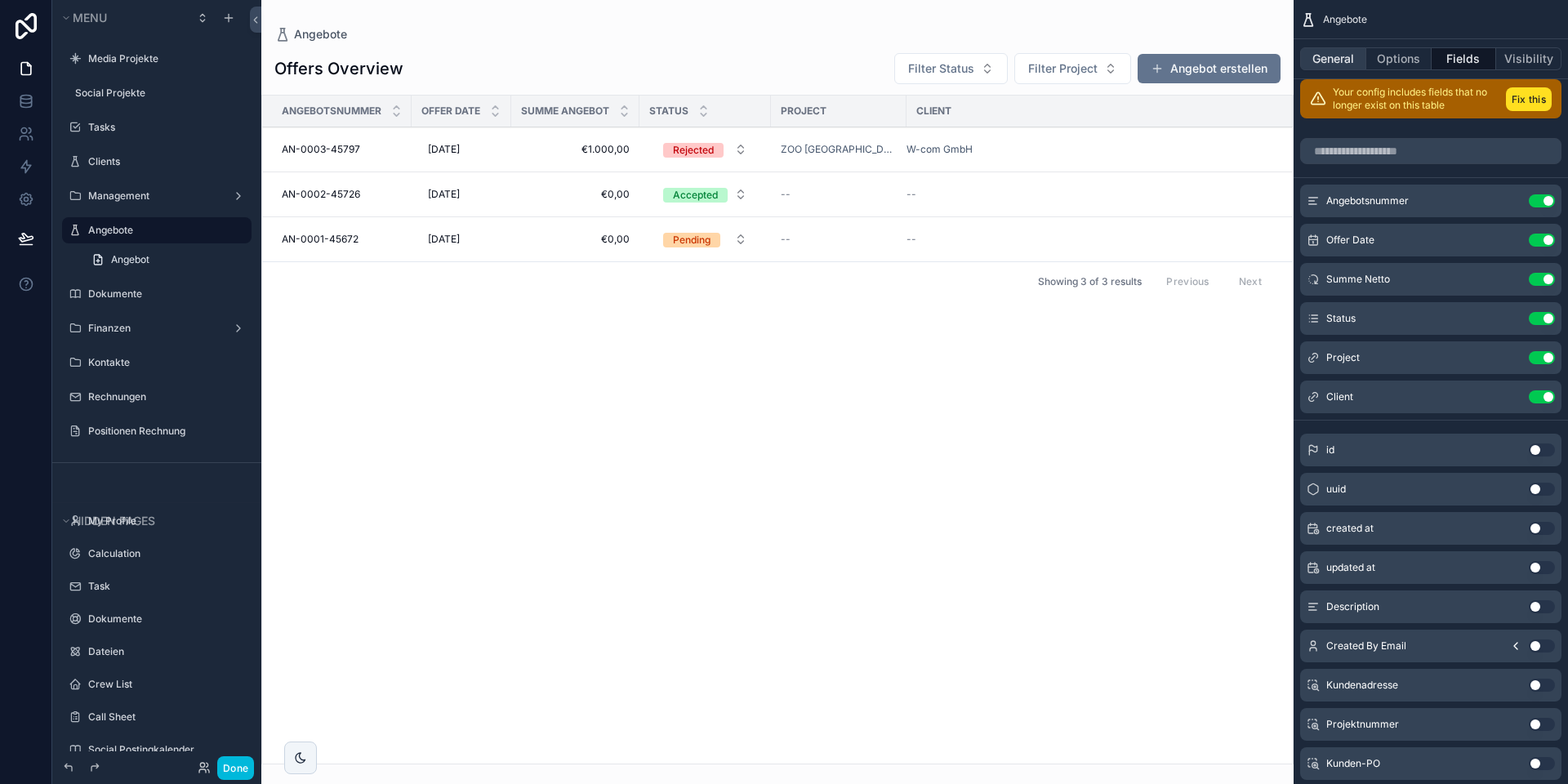
click at [1325, 56] on button "General" at bounding box center [1332, 58] width 66 height 23
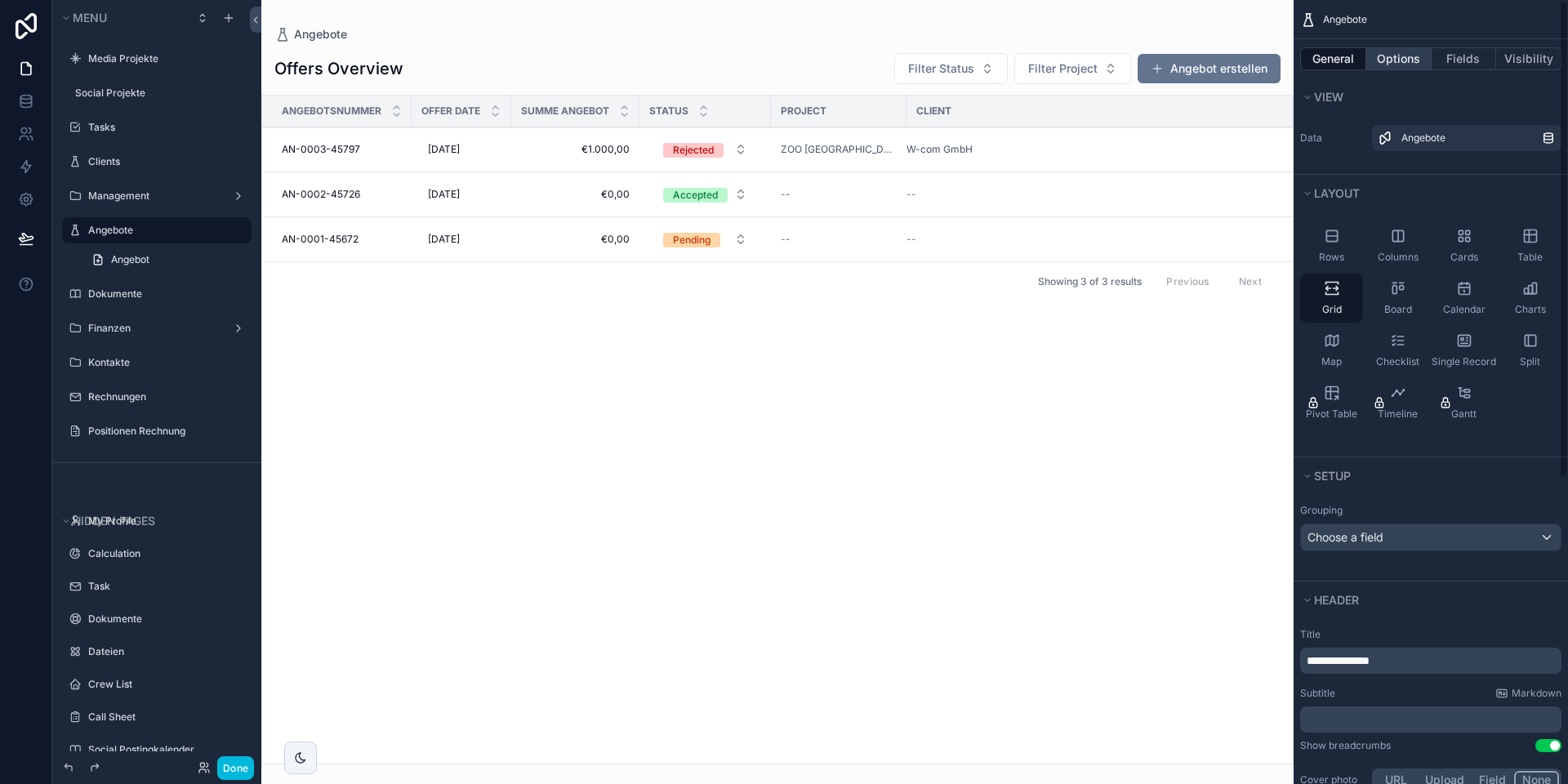
click at [1392, 62] on button "Options" at bounding box center [1398, 58] width 65 height 23
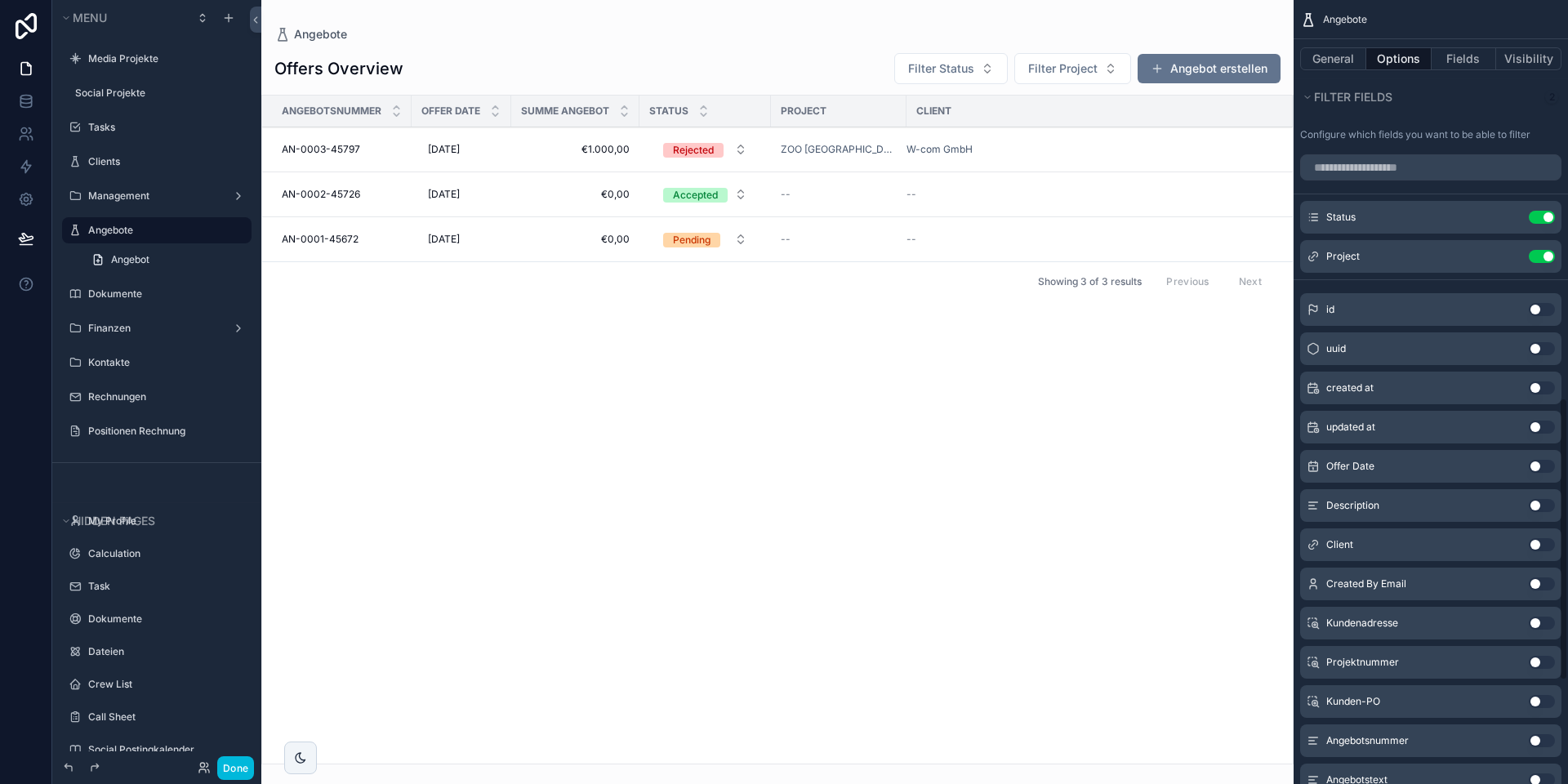
scroll to position [934, 0]
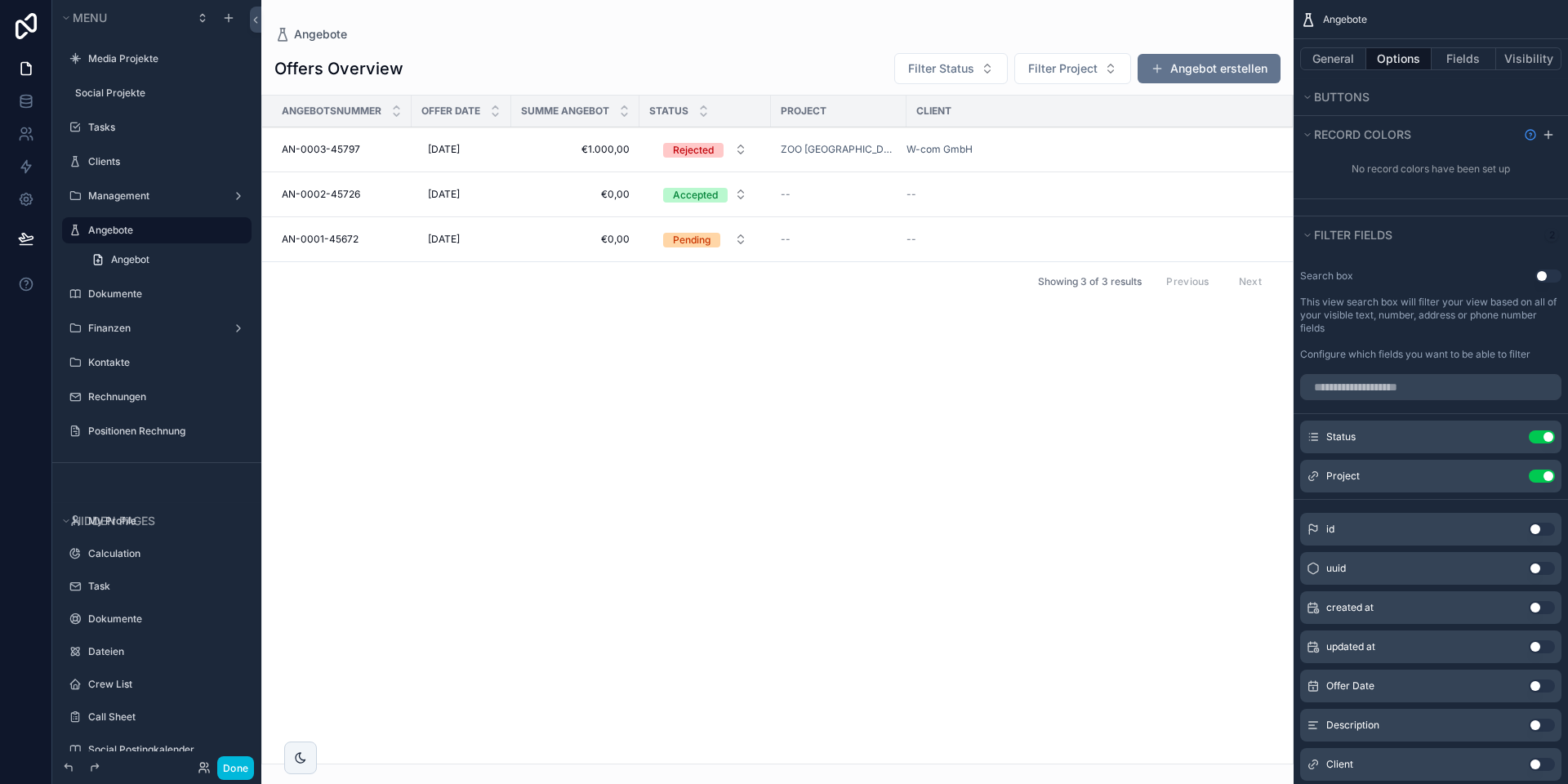
click at [522, 159] on td "€1.000,00 €1.000,00" at bounding box center [575, 150] width 128 height 45
click at [552, 144] on span "€1.000,00" at bounding box center [575, 149] width 109 height 13
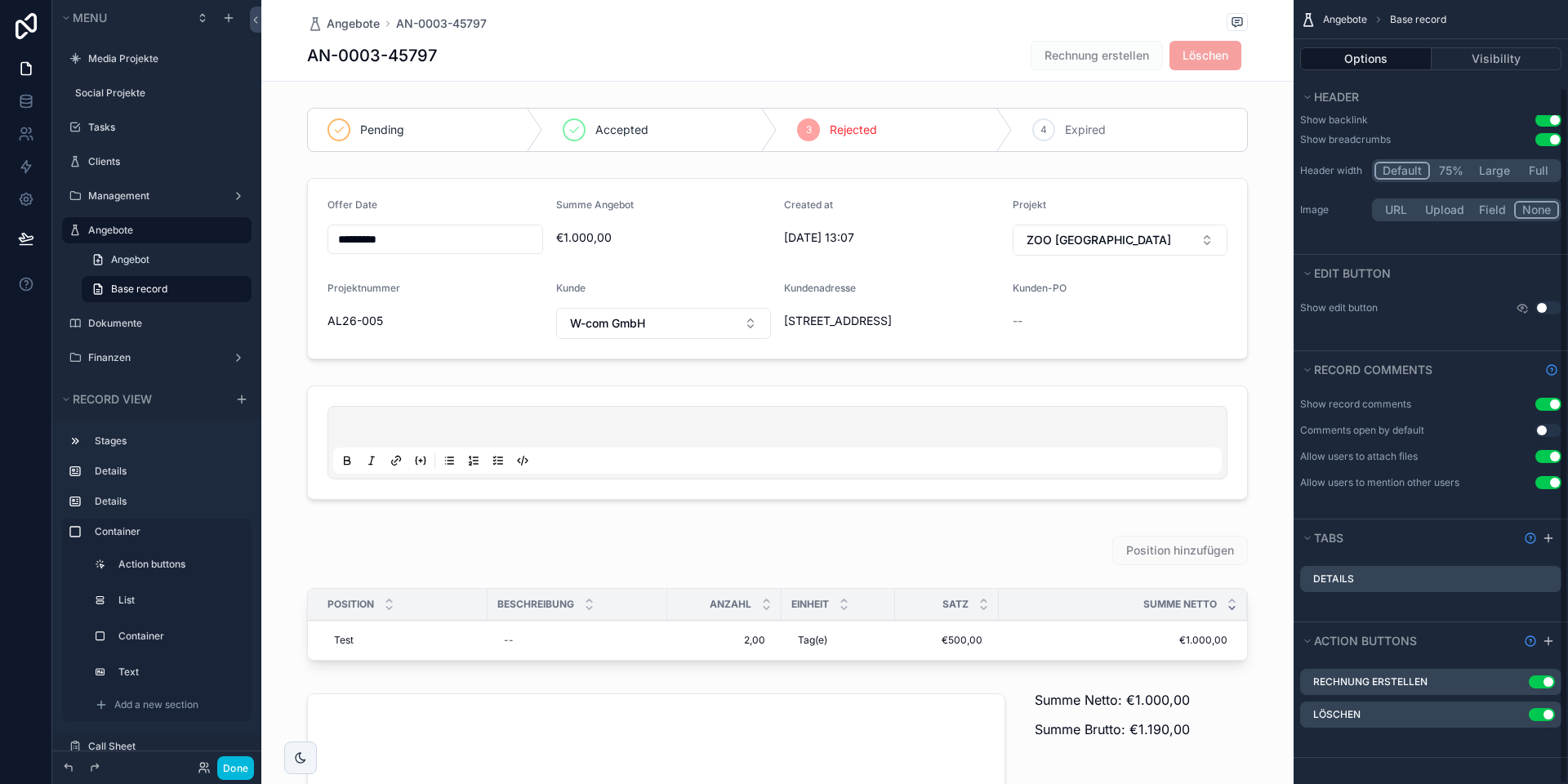
scroll to position [124, 0]
click at [0, 0] on icon "scrollable content" at bounding box center [0, 0] width 0 height 0
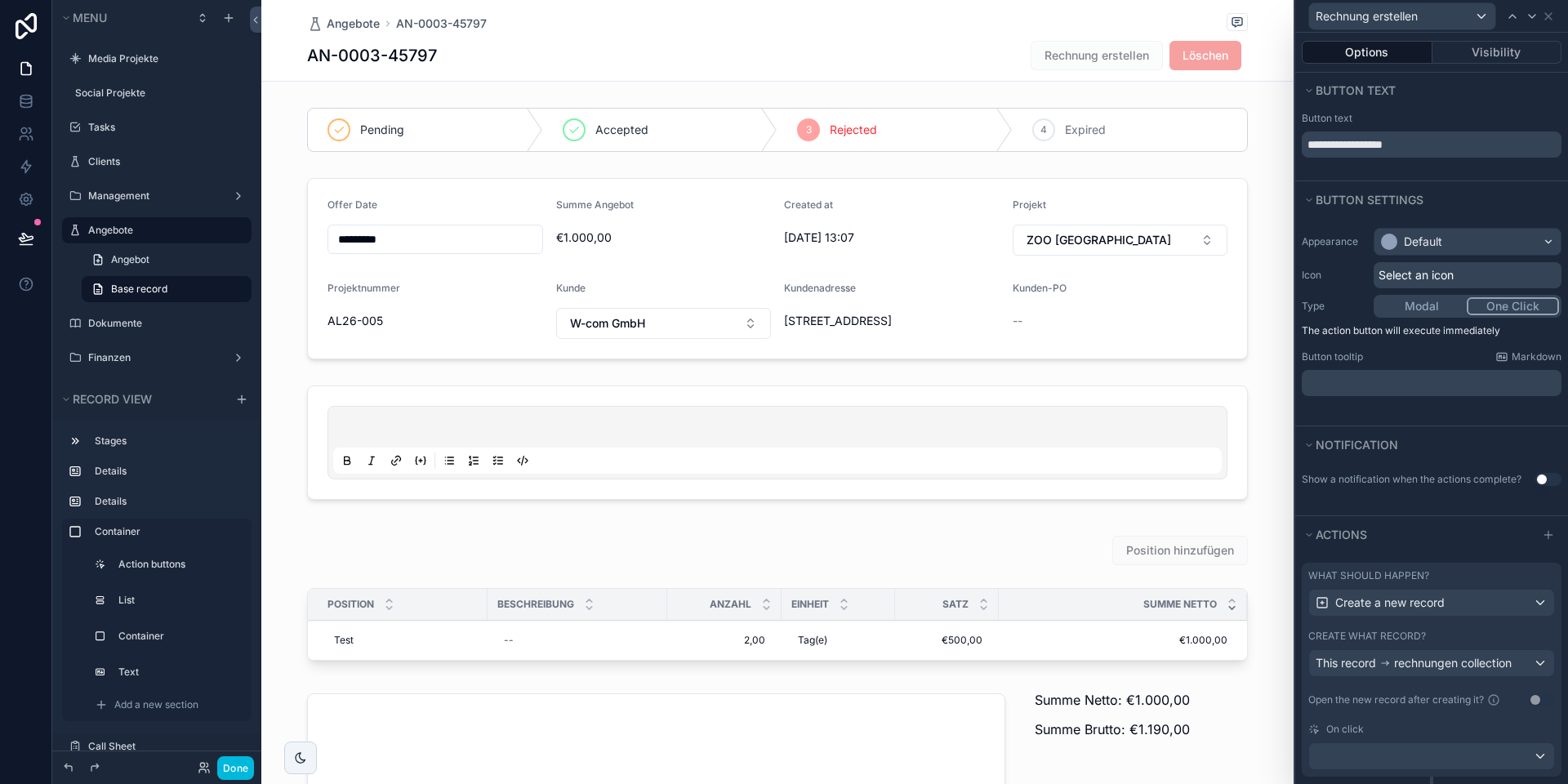
scroll to position [196, 0]
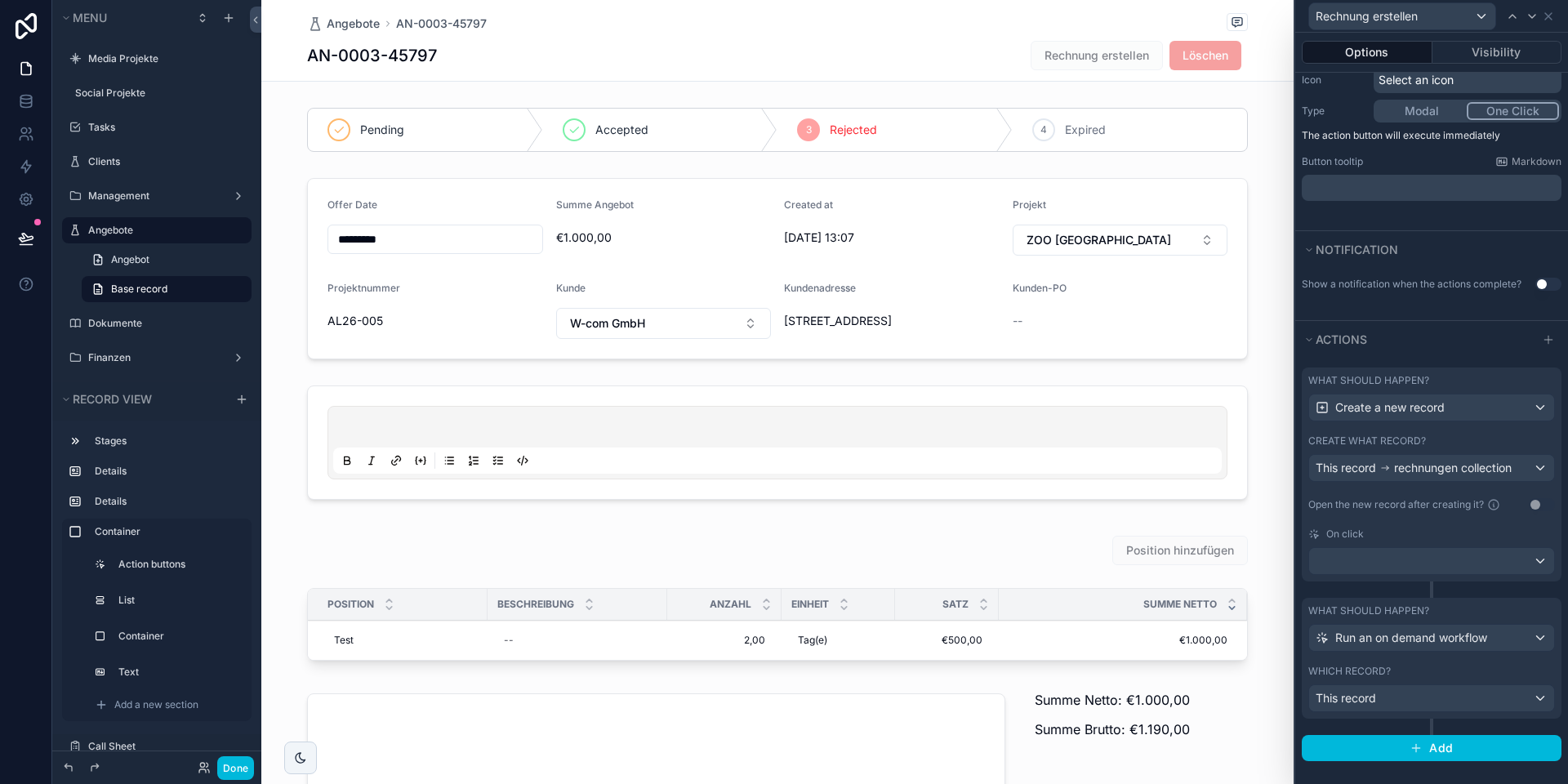
click at [1420, 527] on div "On click" at bounding box center [1431, 533] width 247 height 13
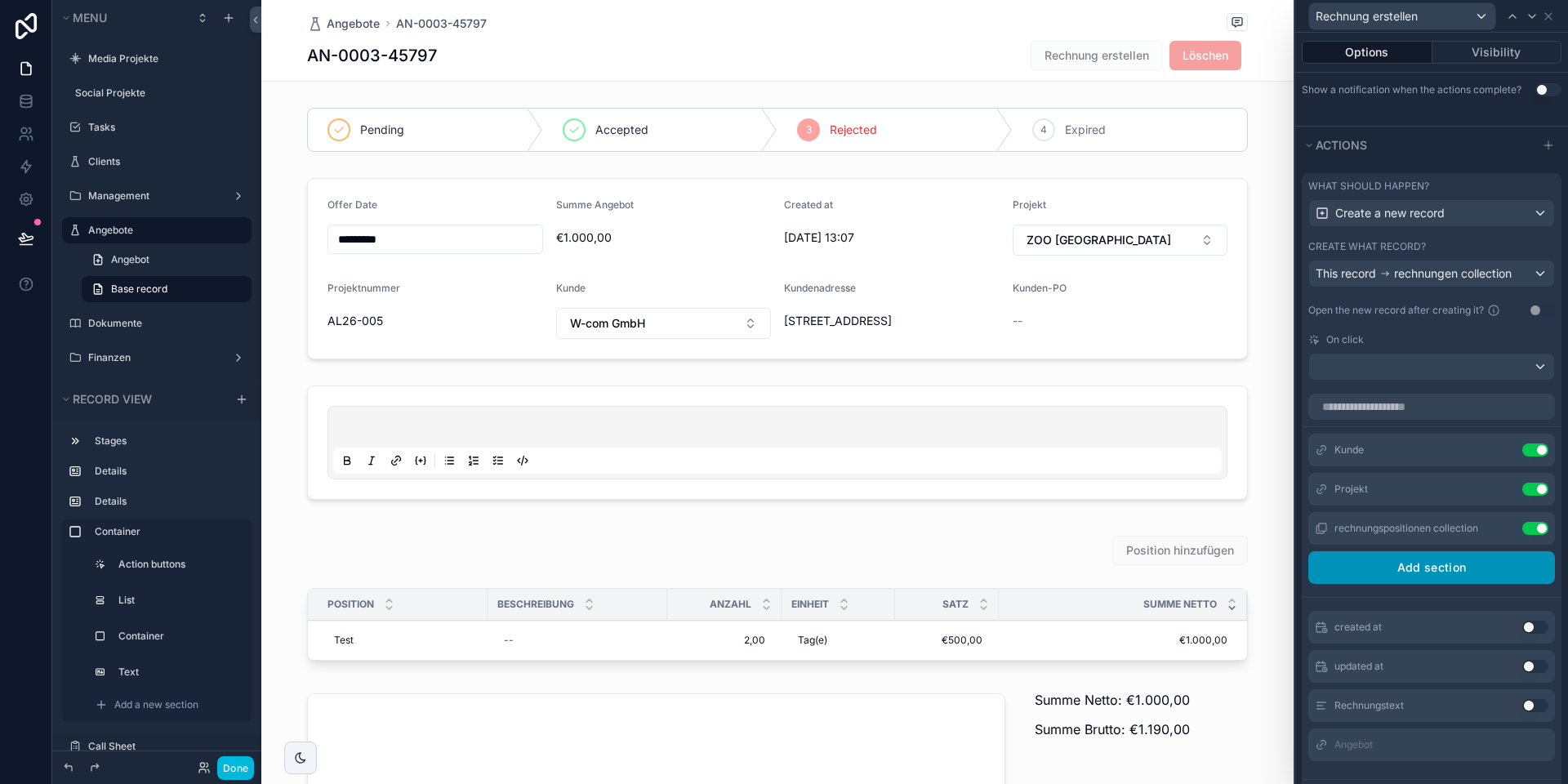
scroll to position [396, 0]
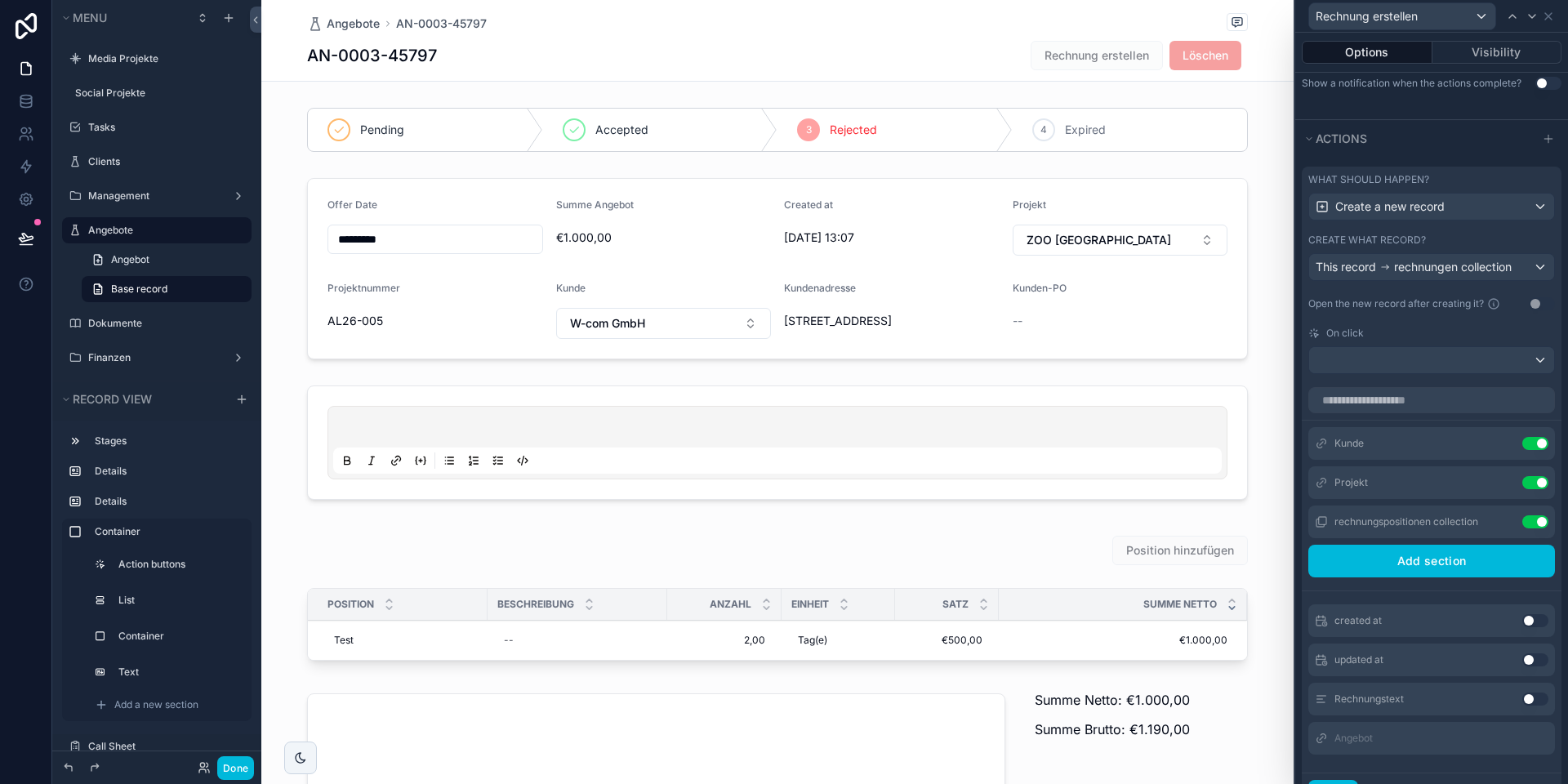
click at [0, 0] on icon at bounding box center [0, 0] width 0 height 0
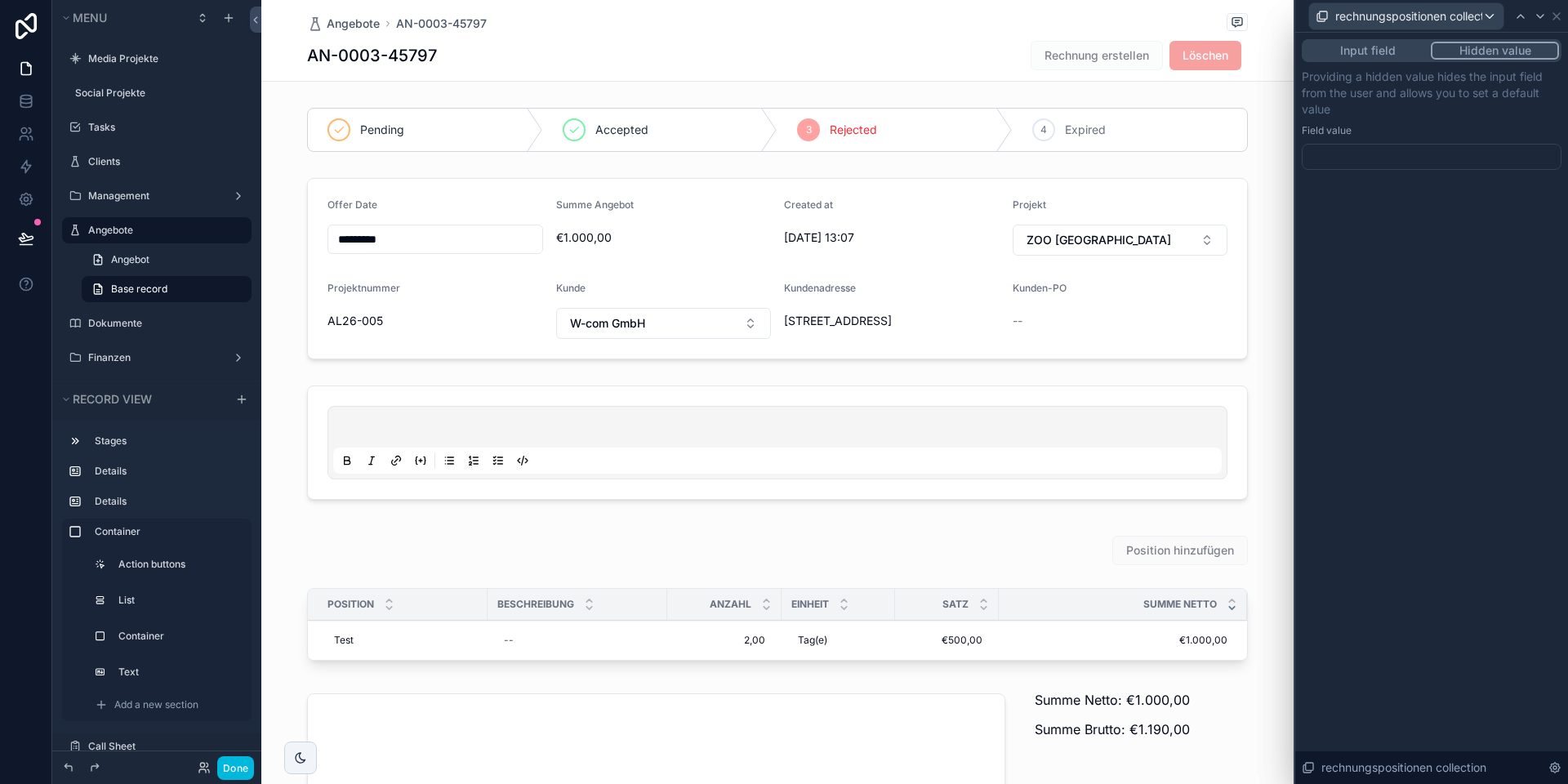
click at [1356, 163] on div at bounding box center [1431, 157] width 260 height 26
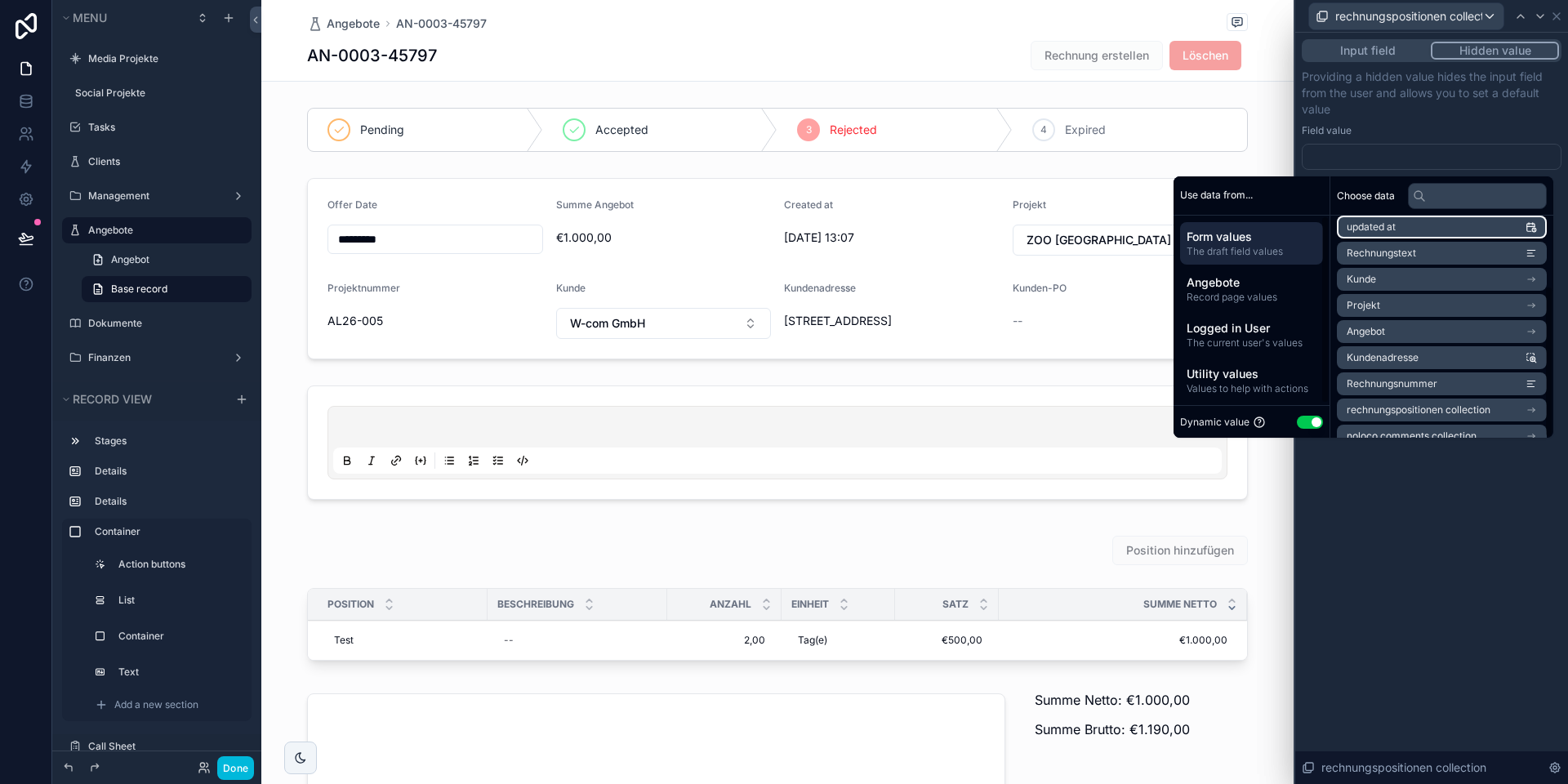
scroll to position [102, 0]
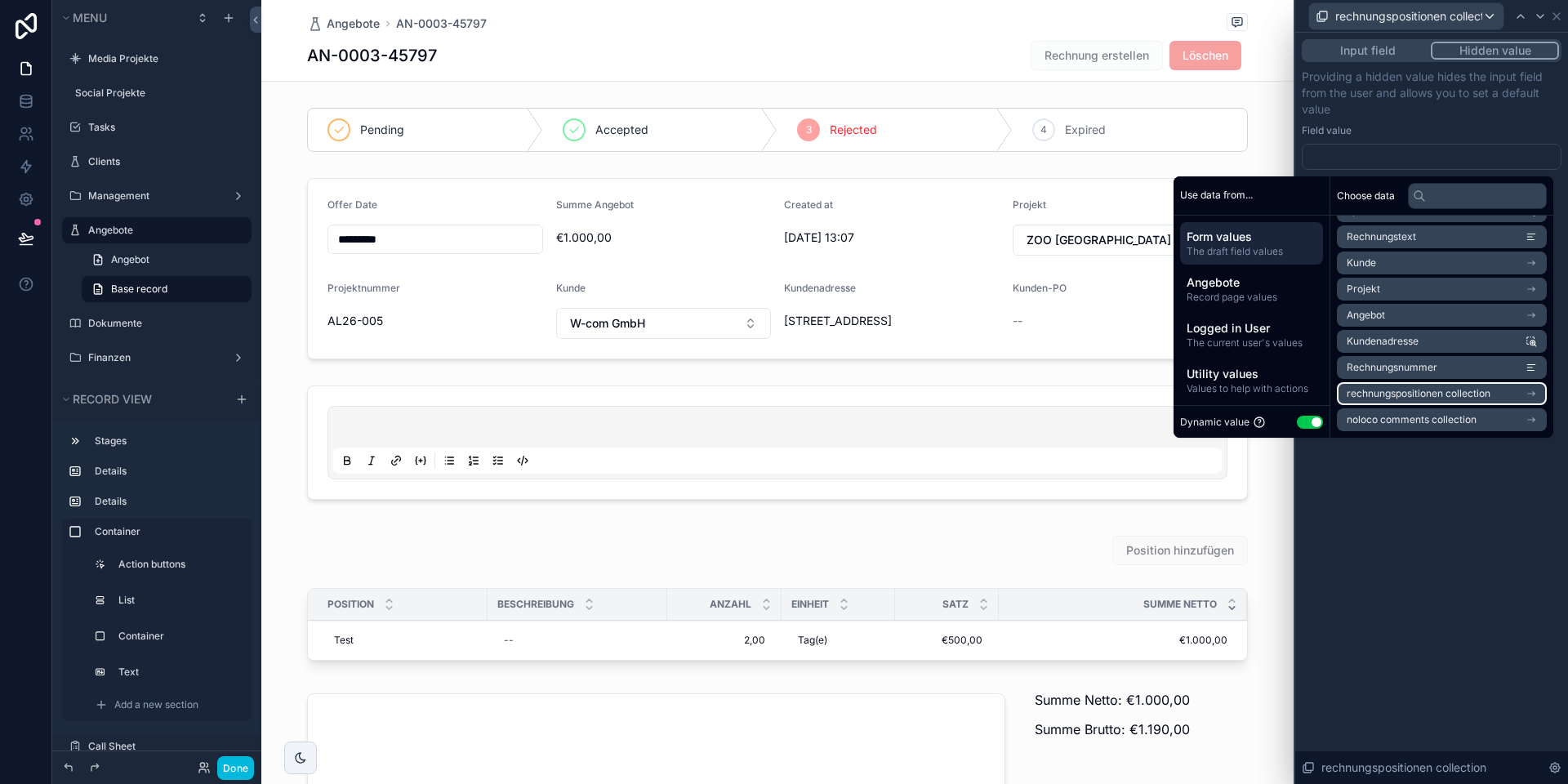
click at [1412, 387] on span "rechnungspositionen collection" at bounding box center [1418, 393] width 144 height 13
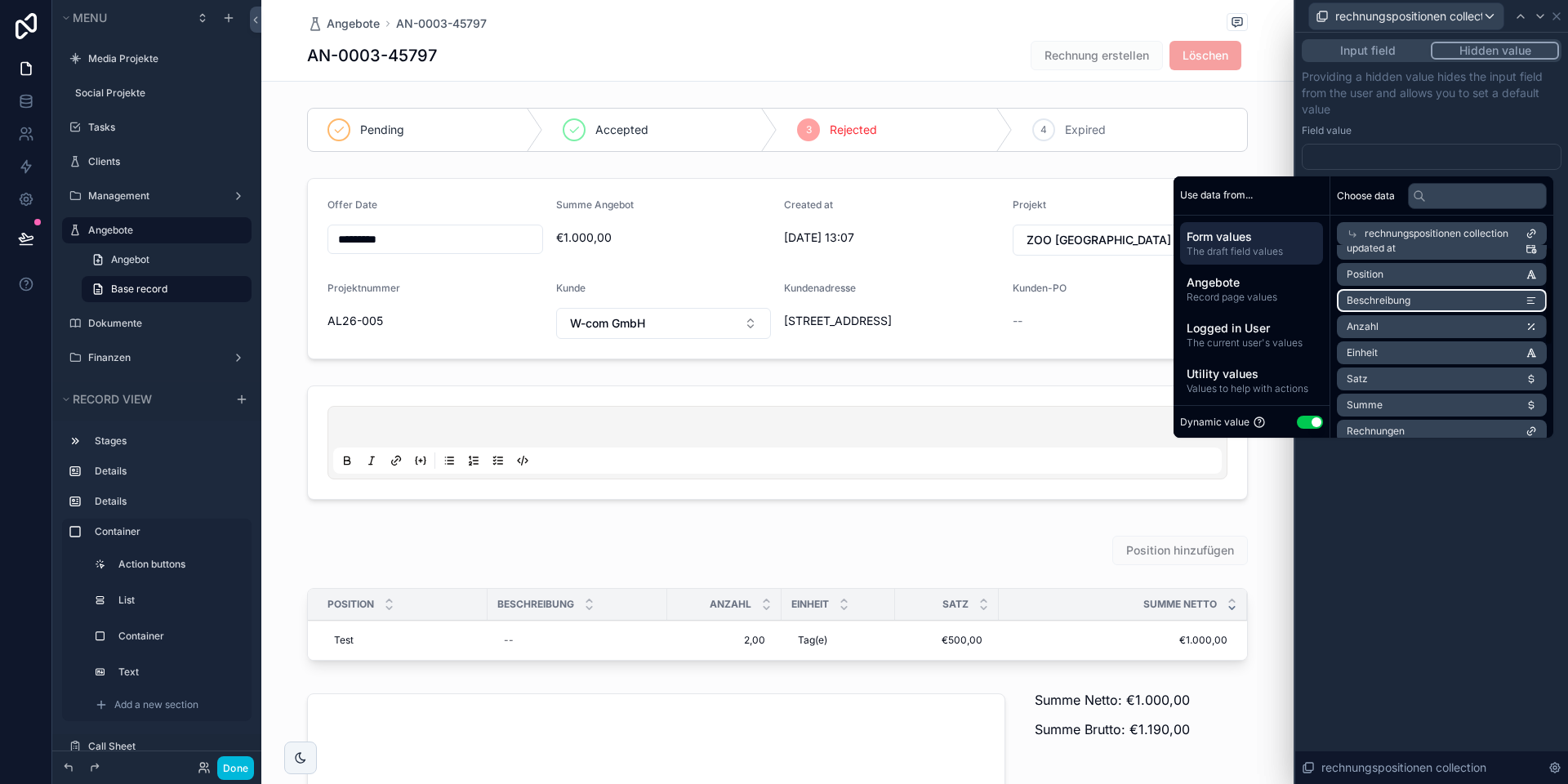
scroll to position [0, 0]
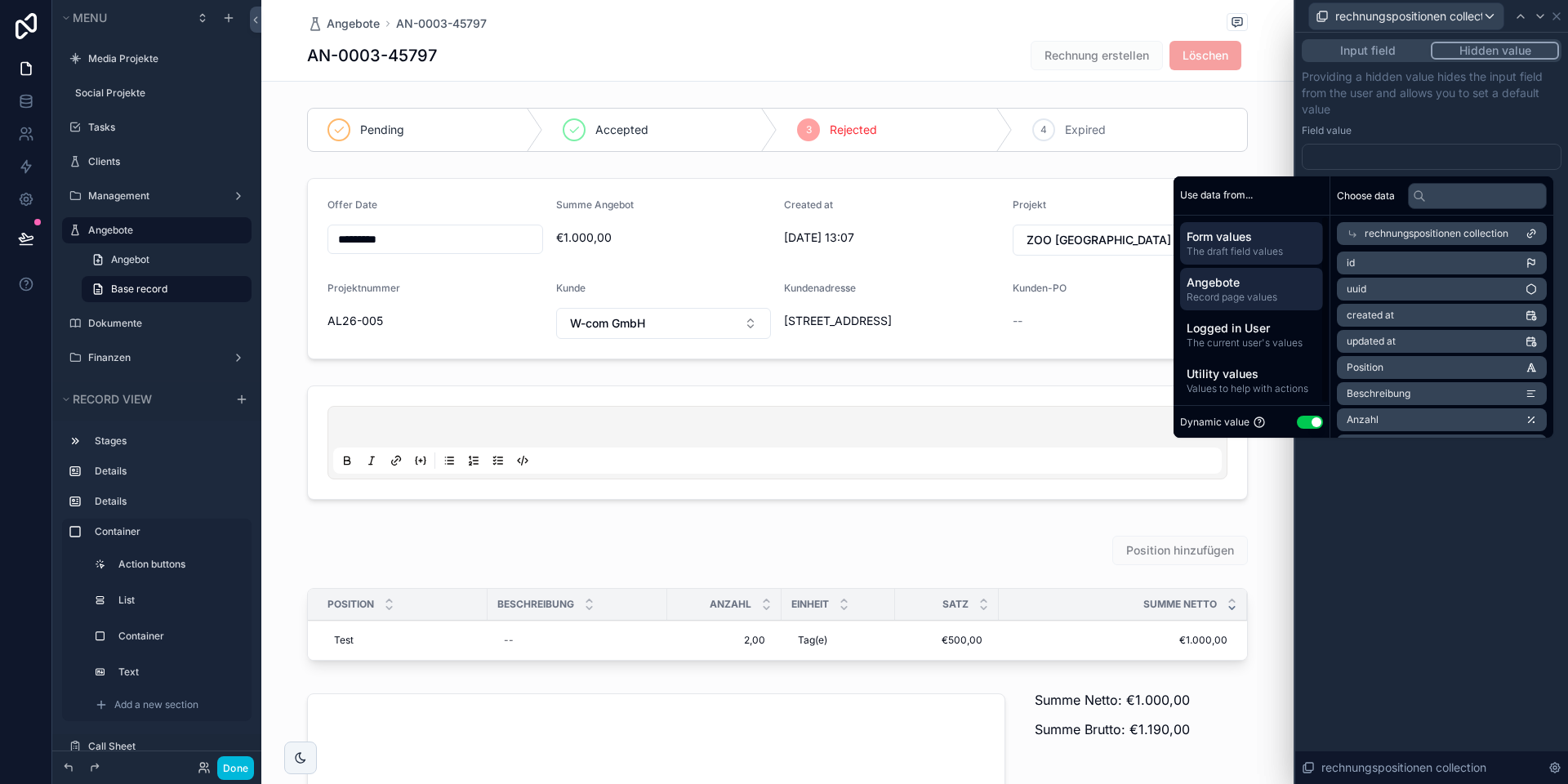
click at [1242, 291] on span "Record page values" at bounding box center [1251, 297] width 130 height 13
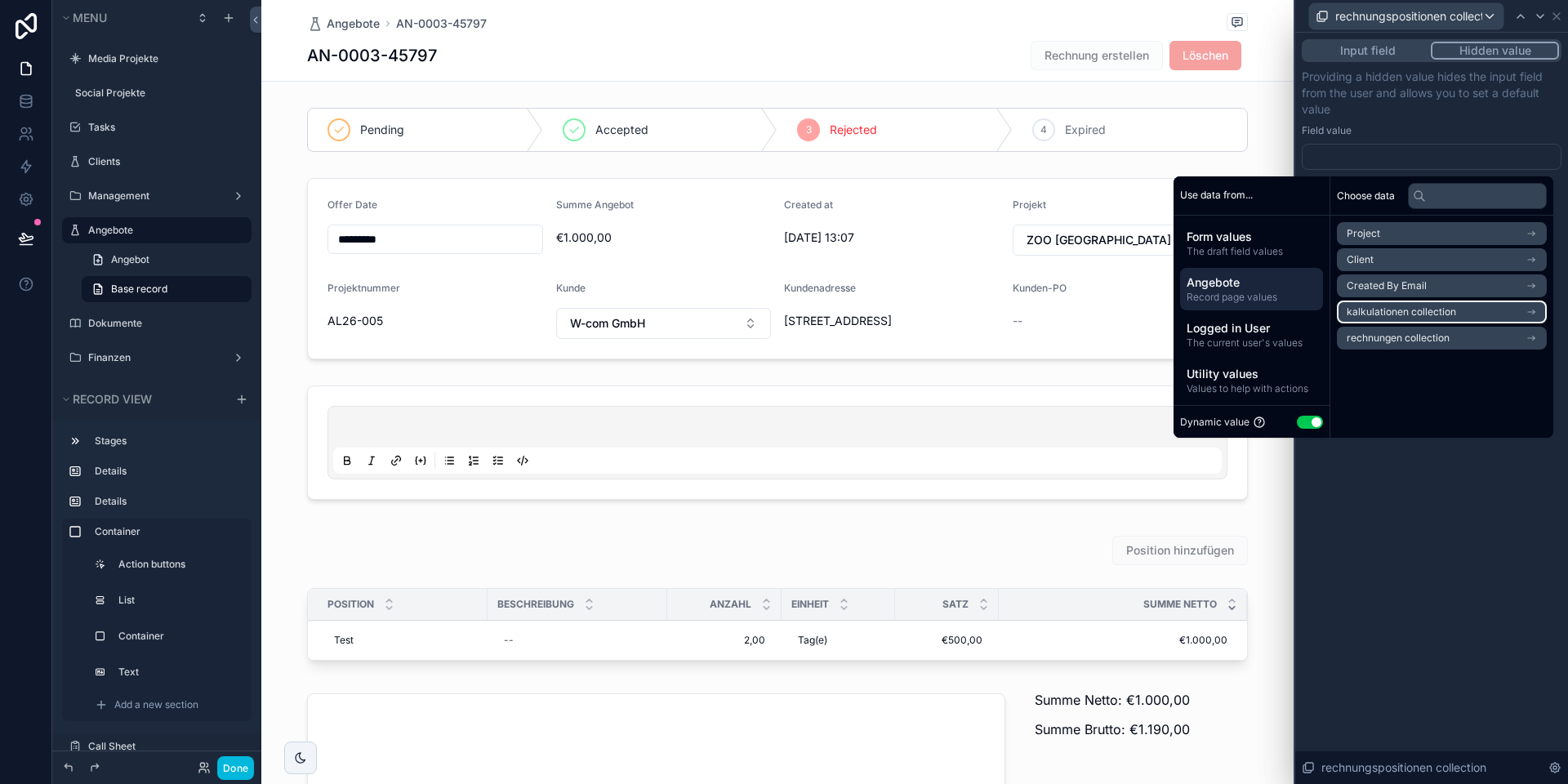
click at [1414, 317] on span "kalkulationen collection" at bounding box center [1400, 311] width 110 height 13
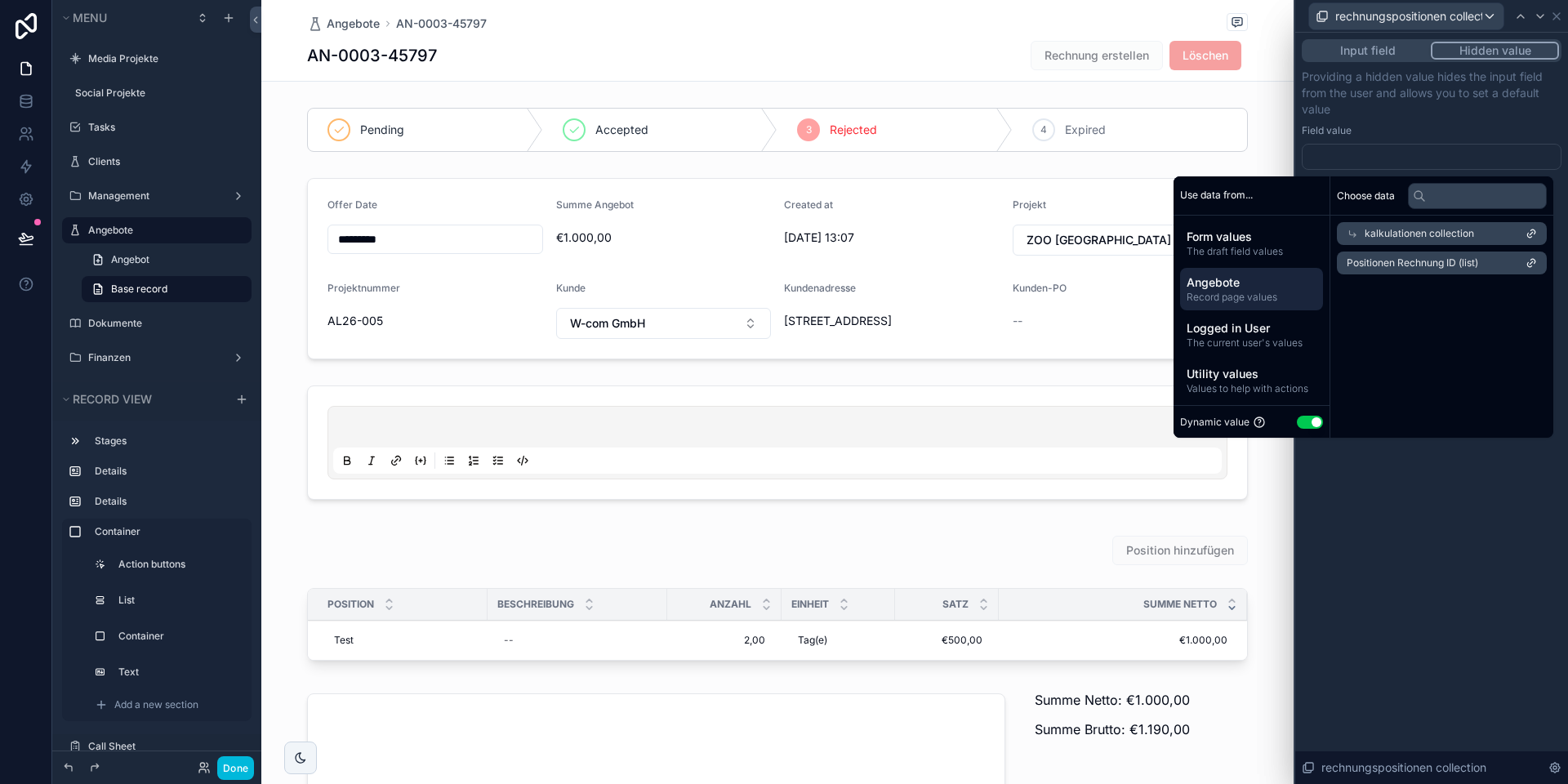
click at [1337, 225] on div "kalkulationen collection" at bounding box center [1441, 233] width 210 height 23
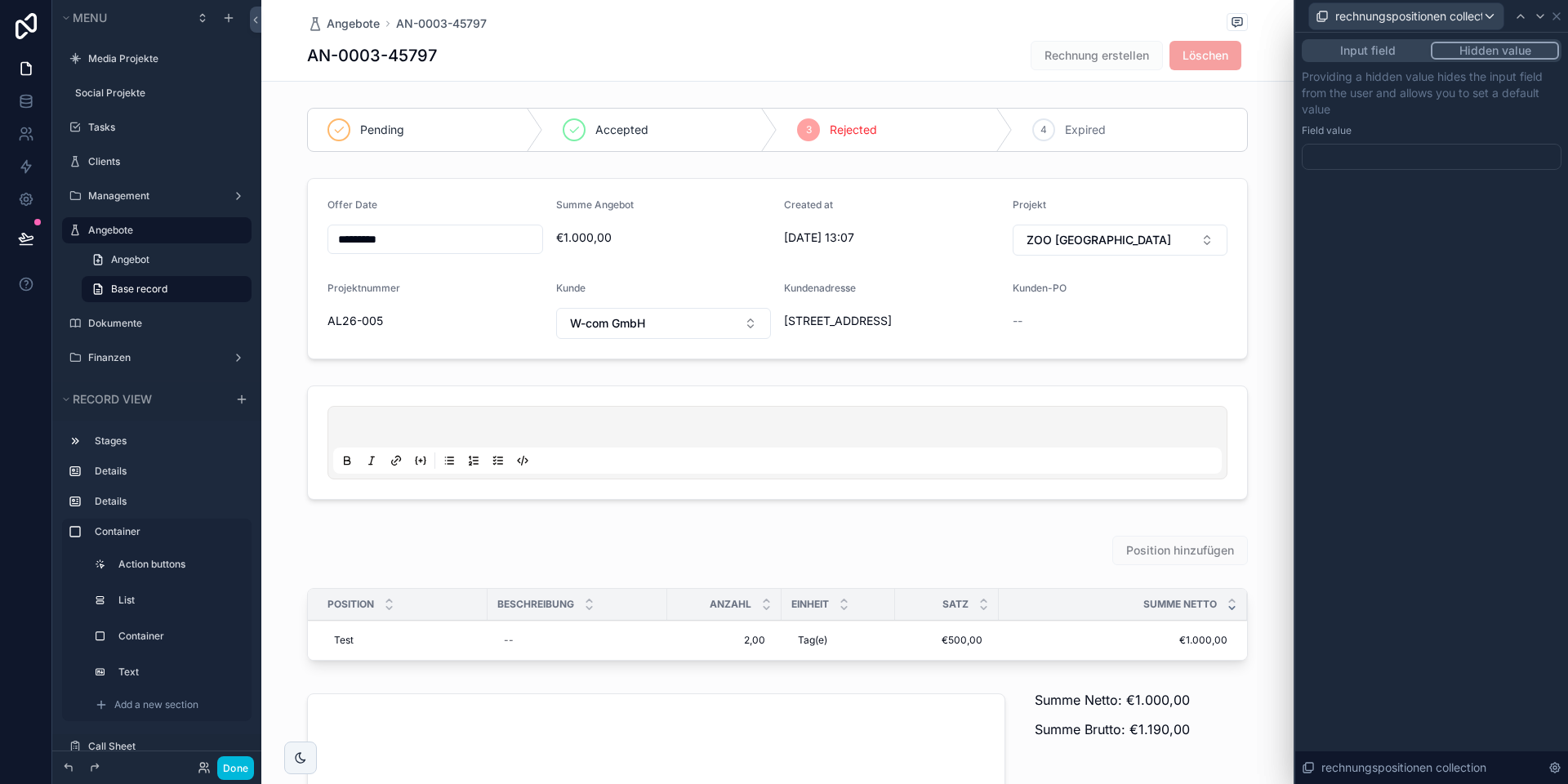
click at [1503, 101] on p "Providing a hidden value hides the input field from the user and allows you to …" at bounding box center [1431, 93] width 260 height 49
click at [1562, 17] on icon at bounding box center [1555, 16] width 13 height 13
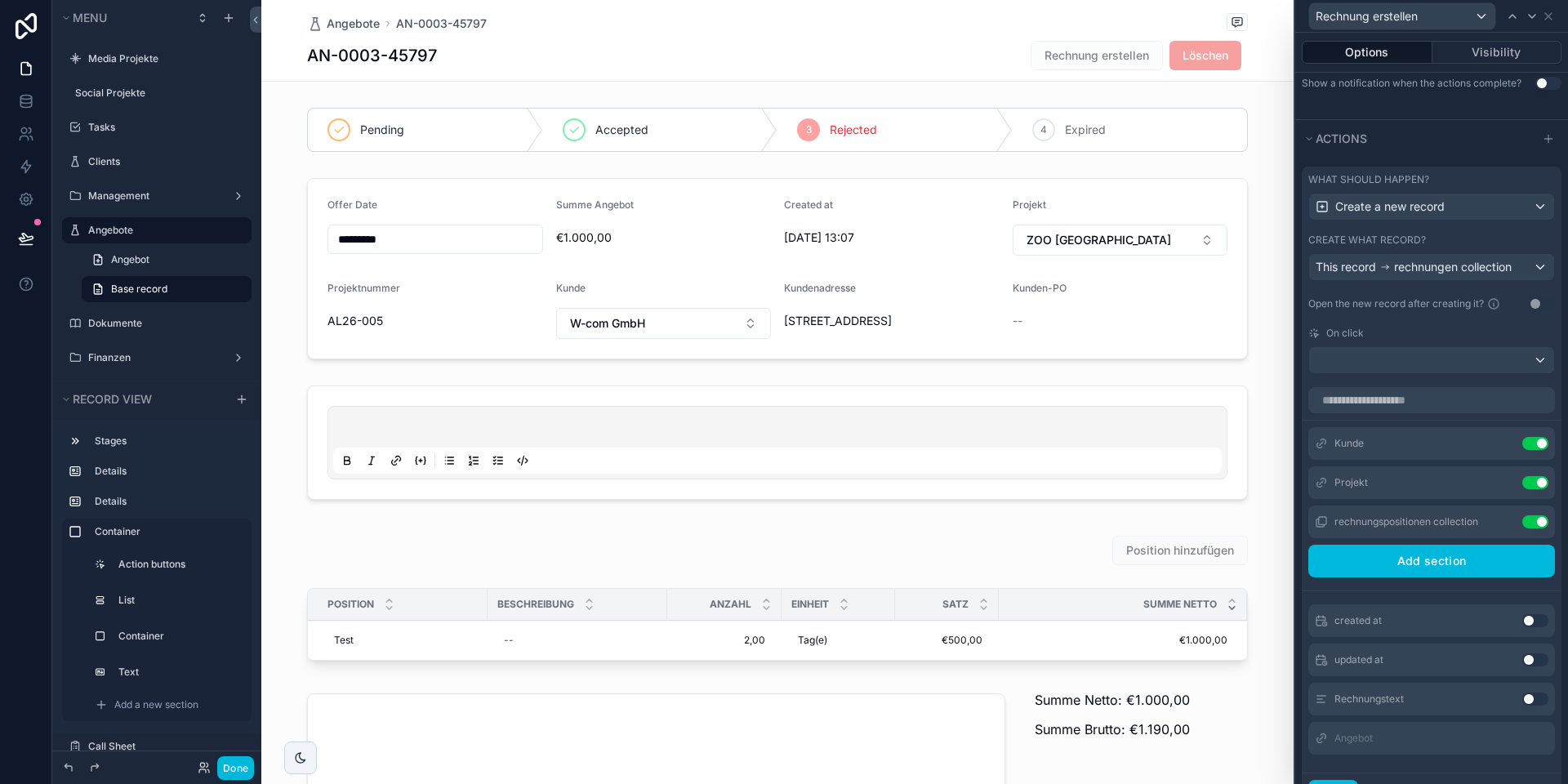
click at [0, 0] on icon at bounding box center [0, 0] width 0 height 0
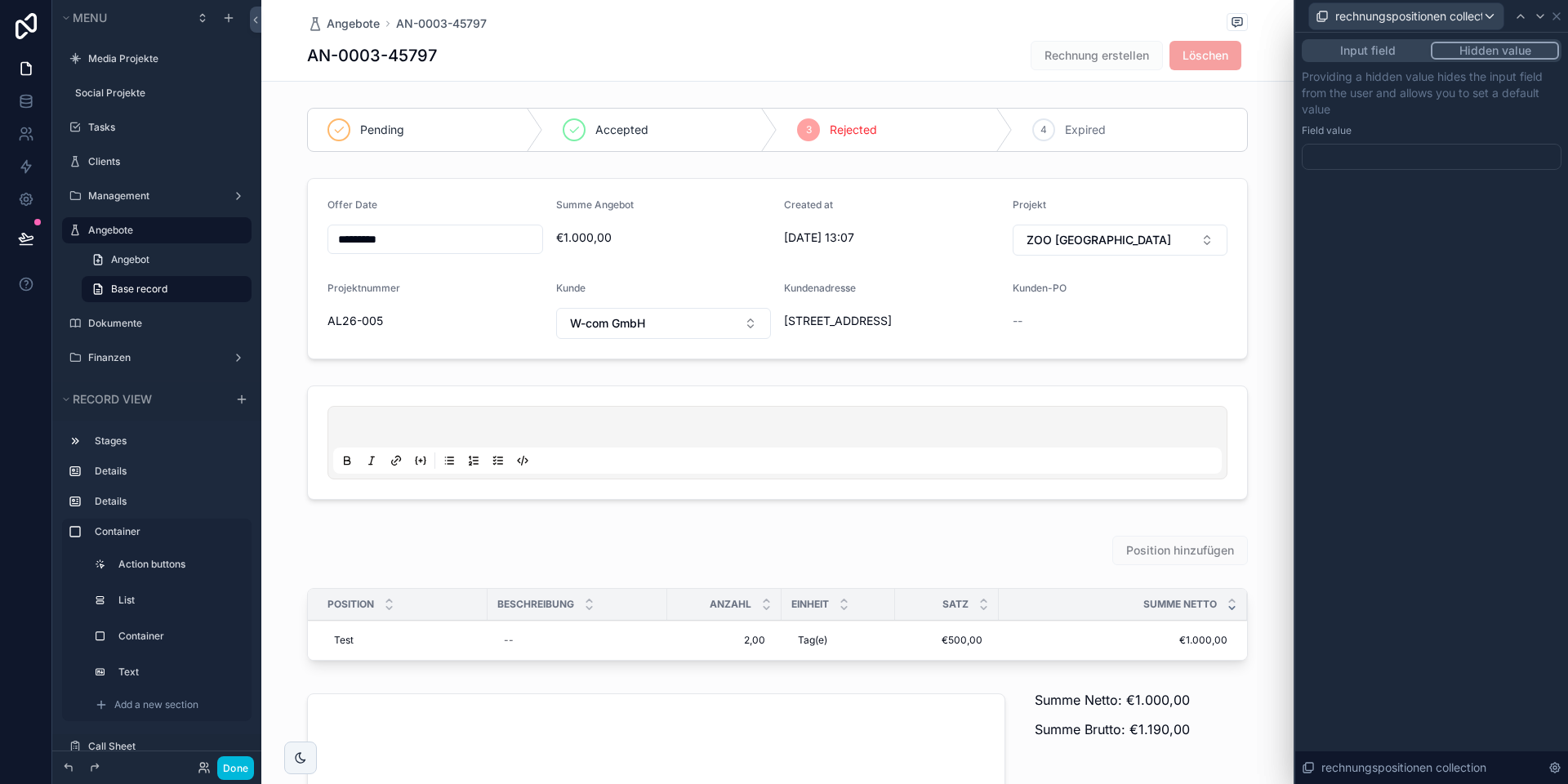
click at [1388, 55] on button "Input field" at bounding box center [1367, 50] width 126 height 18
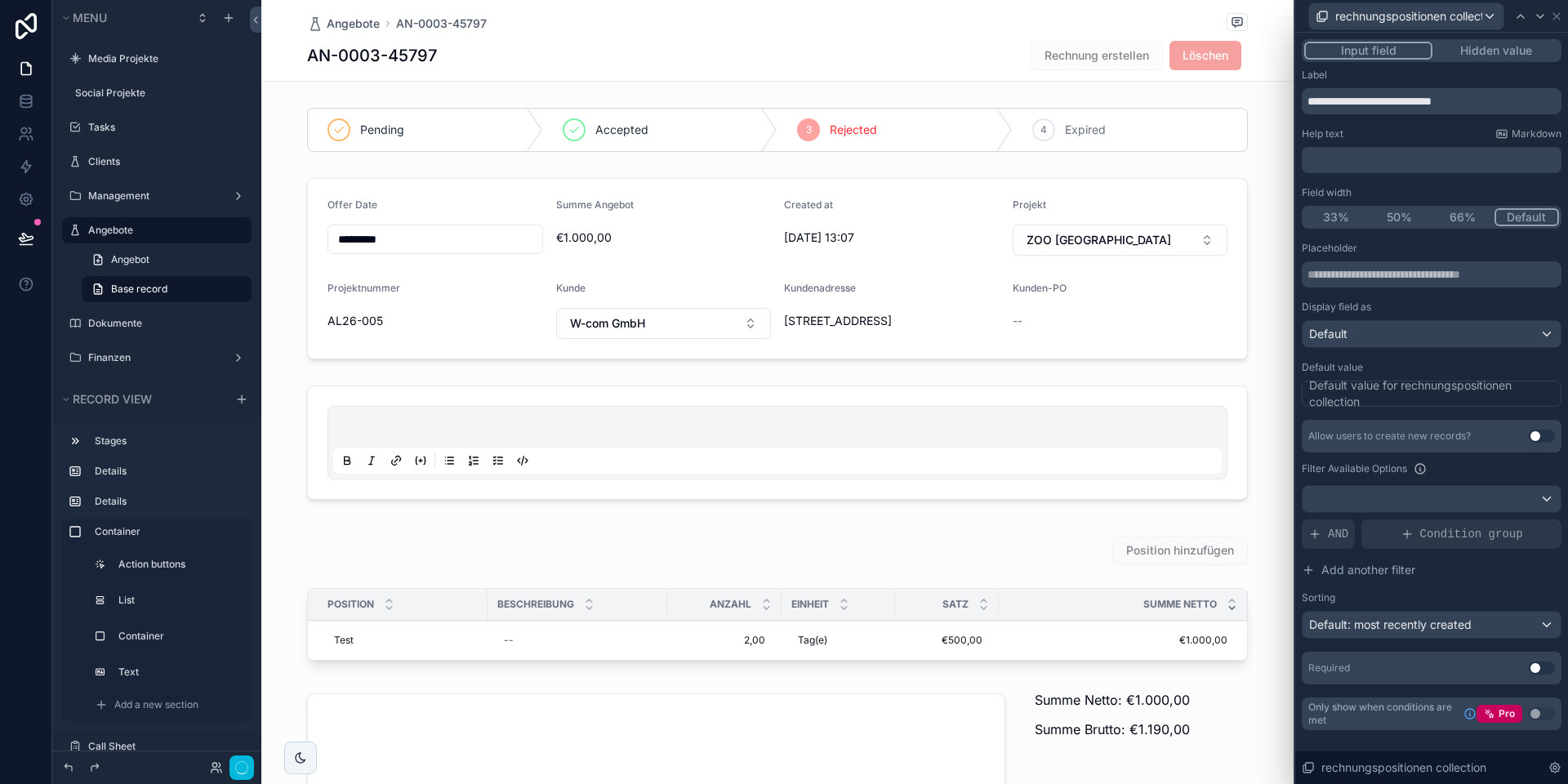
scroll to position [508, 0]
click at [1511, 54] on button "Hidden value" at bounding box center [1495, 50] width 126 height 18
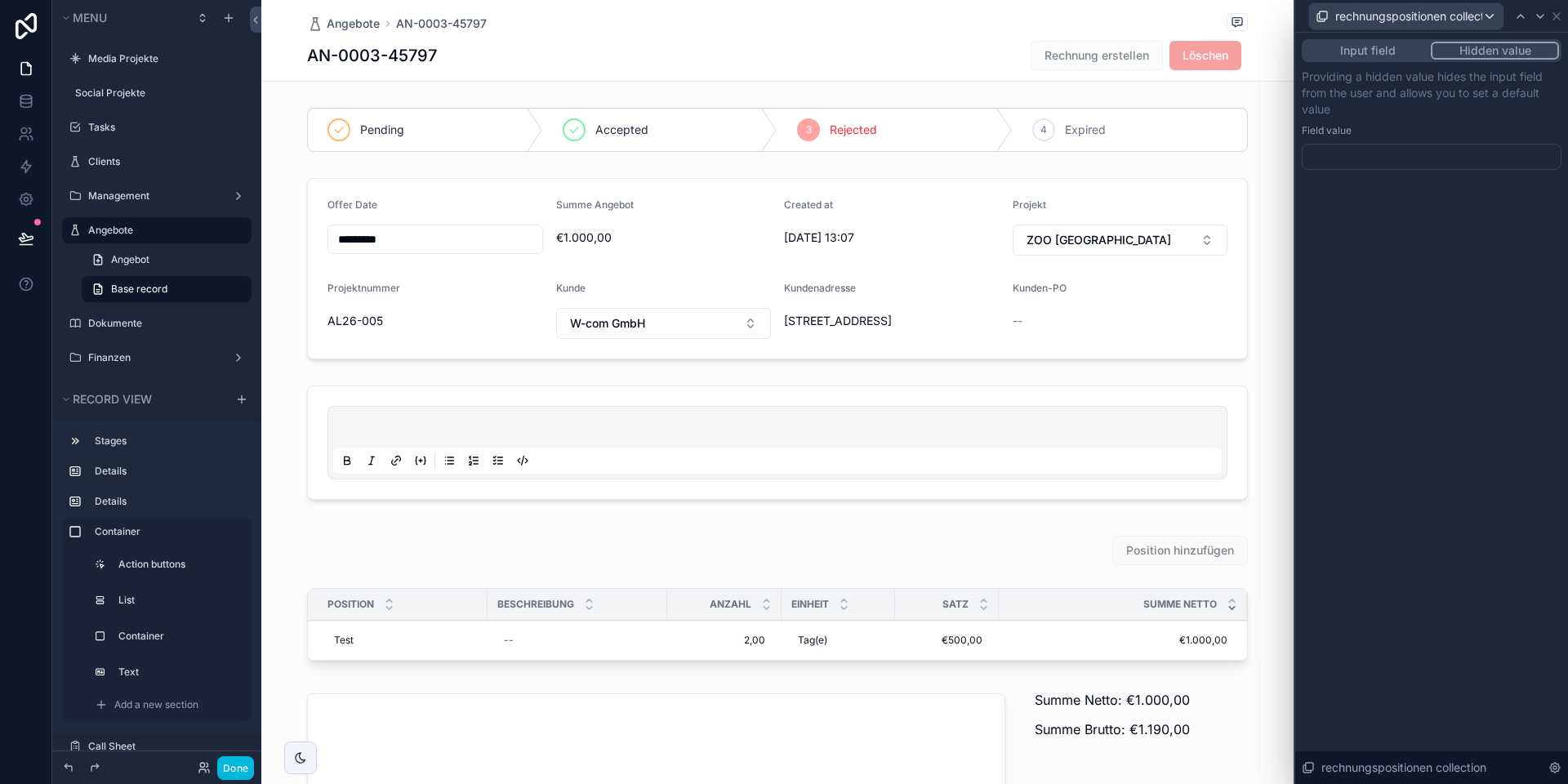
click at [1395, 154] on div at bounding box center [1431, 157] width 260 height 26
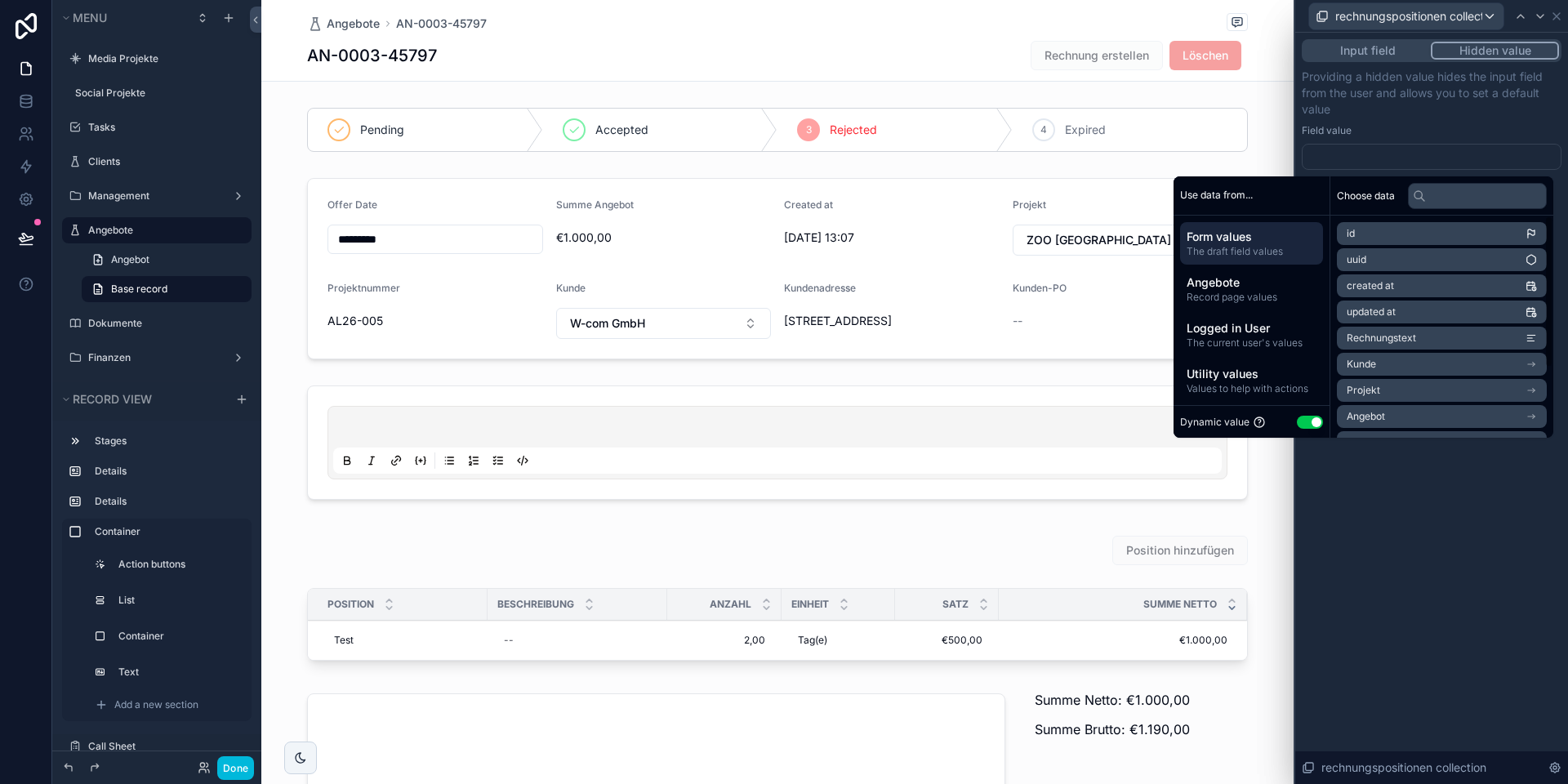
click at [1298, 423] on button "Use setting" at bounding box center [1309, 422] width 26 height 13
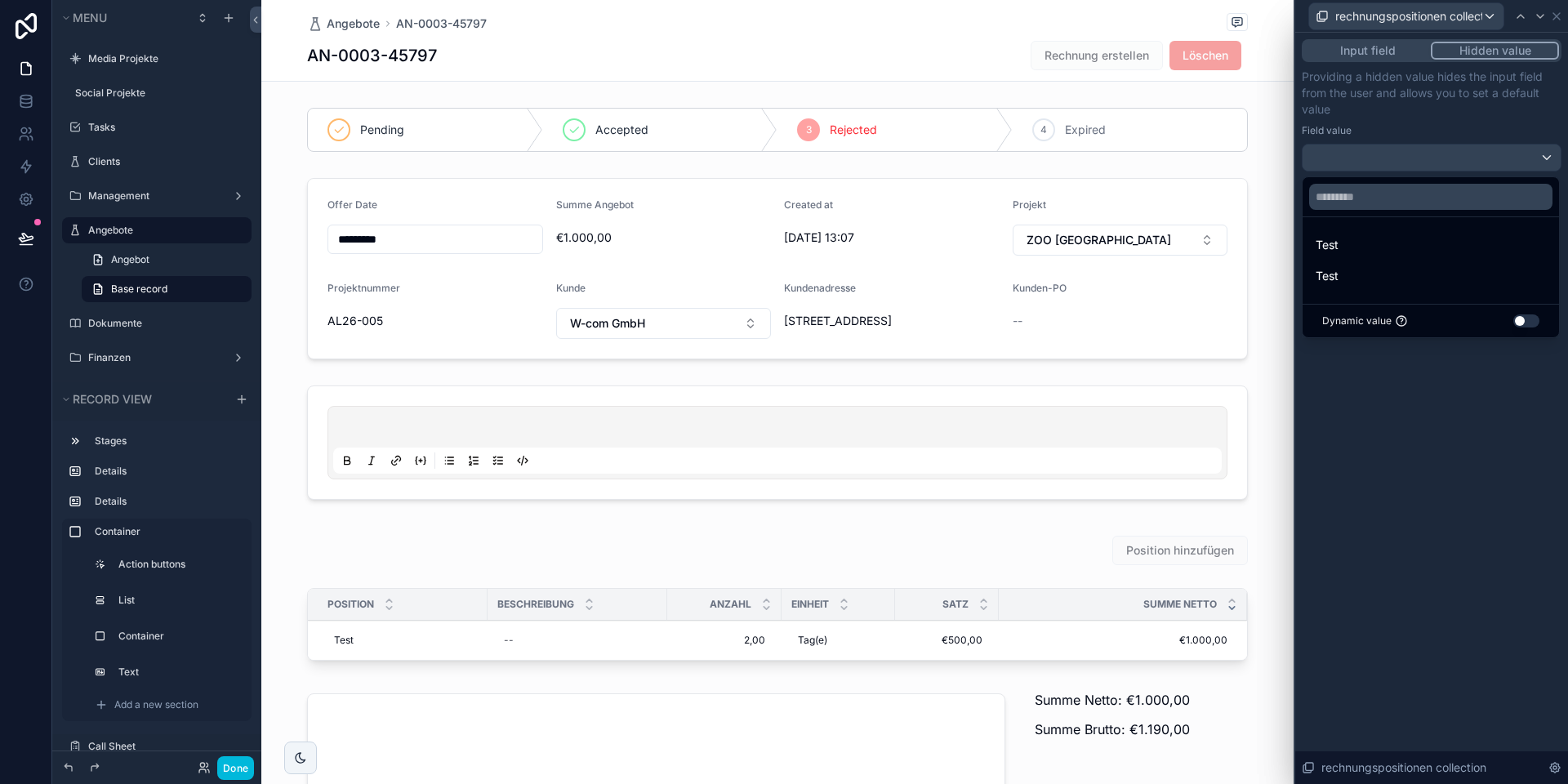
click at [1519, 321] on button "Use setting" at bounding box center [1526, 321] width 26 height 13
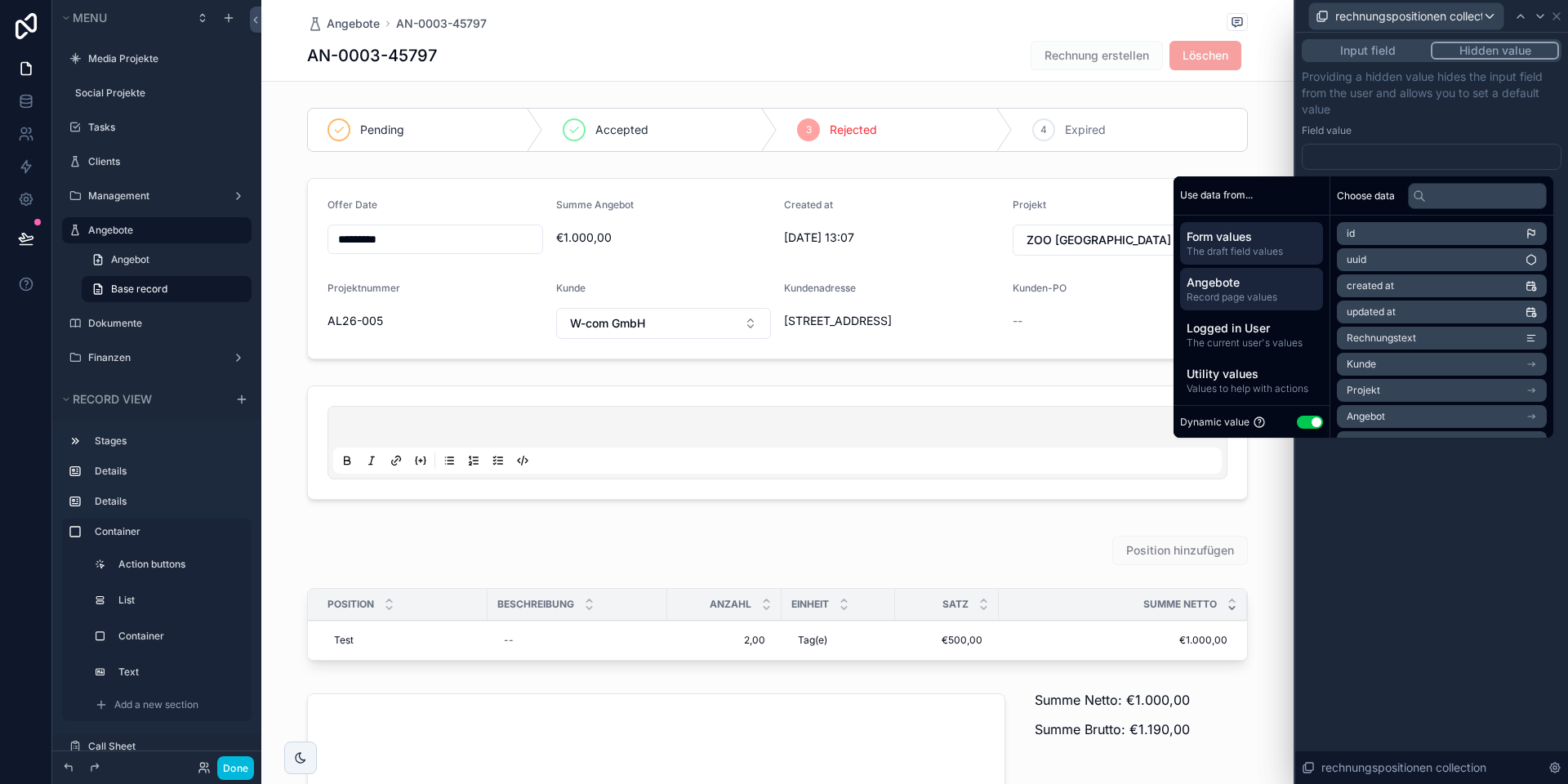
click at [1236, 286] on span "Angebote" at bounding box center [1251, 282] width 130 height 17
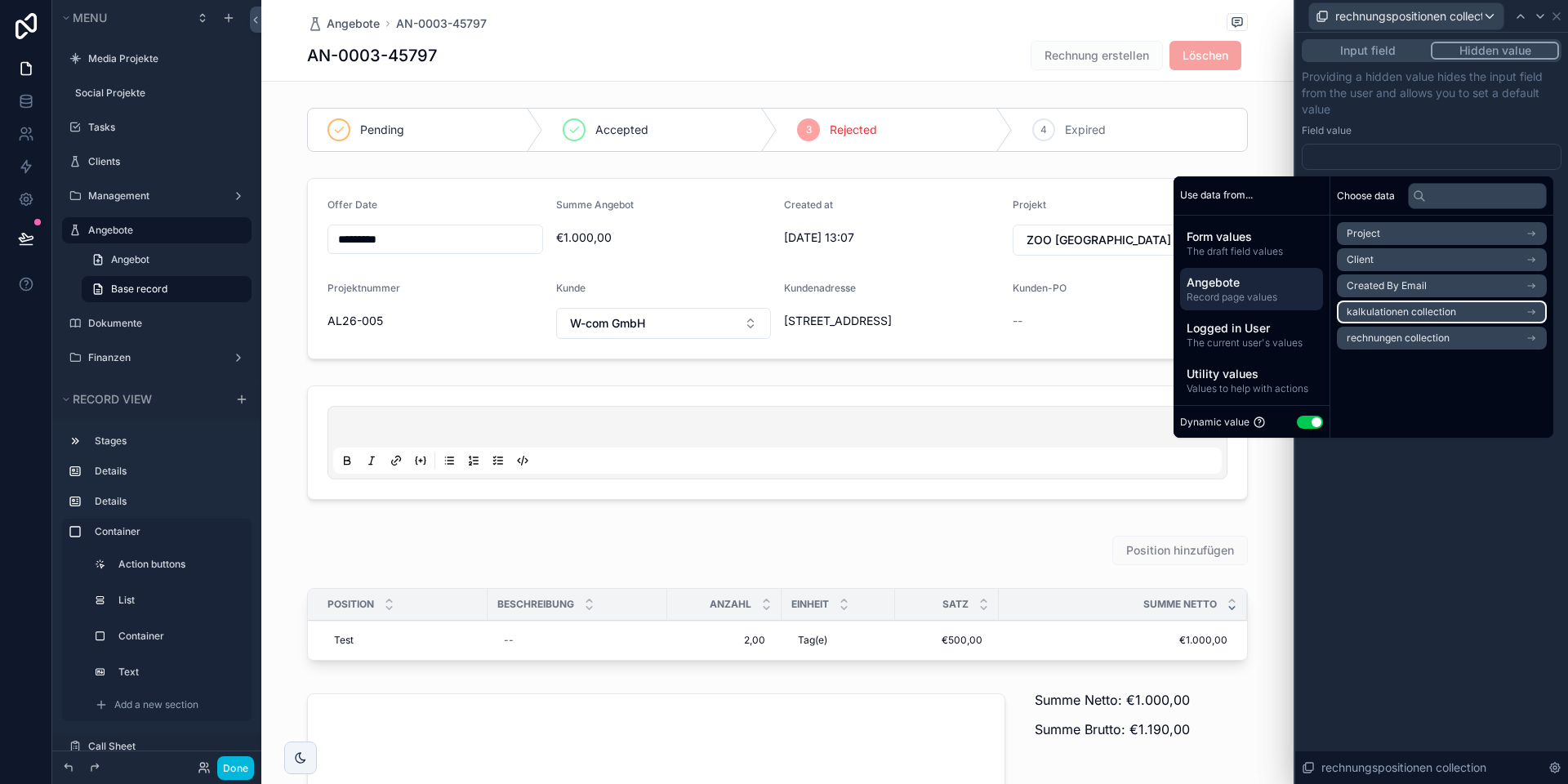
click at [1404, 315] on span "kalkulationen collection" at bounding box center [1400, 311] width 110 height 13
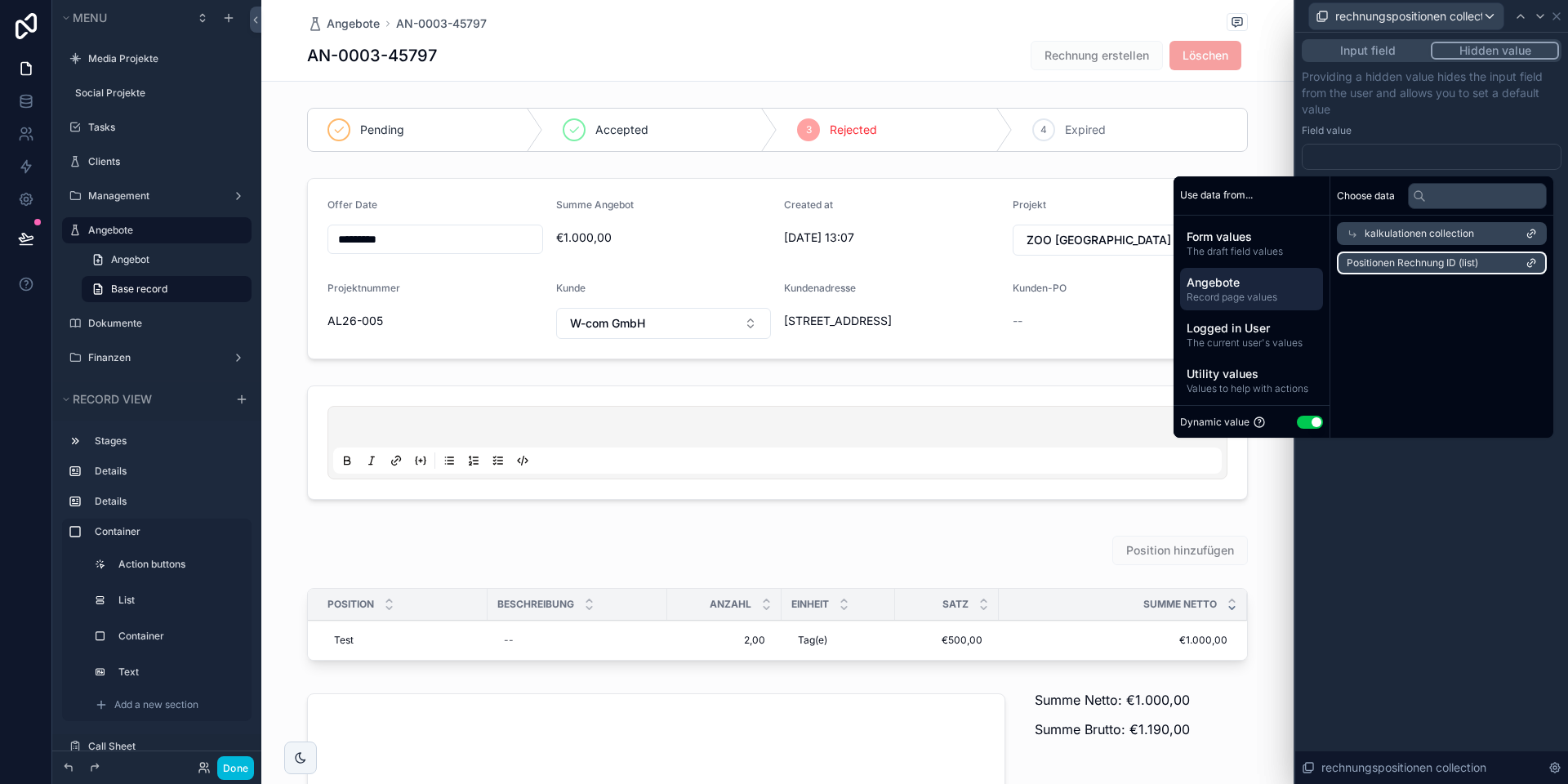
click at [1421, 263] on span "Positionen Rechnung ID (list)" at bounding box center [1411, 263] width 131 height 13
click at [1444, 460] on div "**********" at bounding box center [1431, 408] width 272 height 751
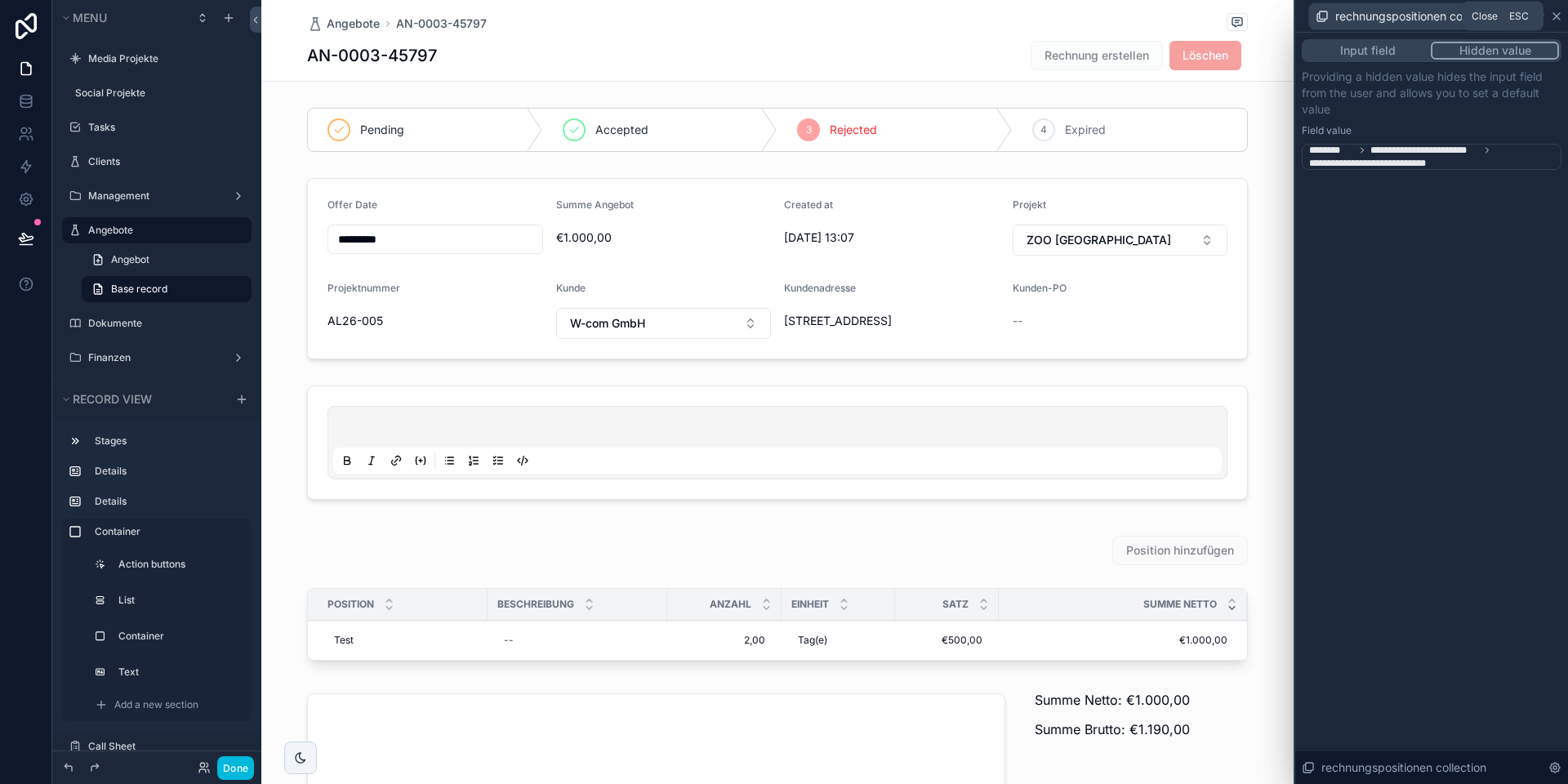
click at [1556, 17] on icon at bounding box center [1555, 16] width 13 height 13
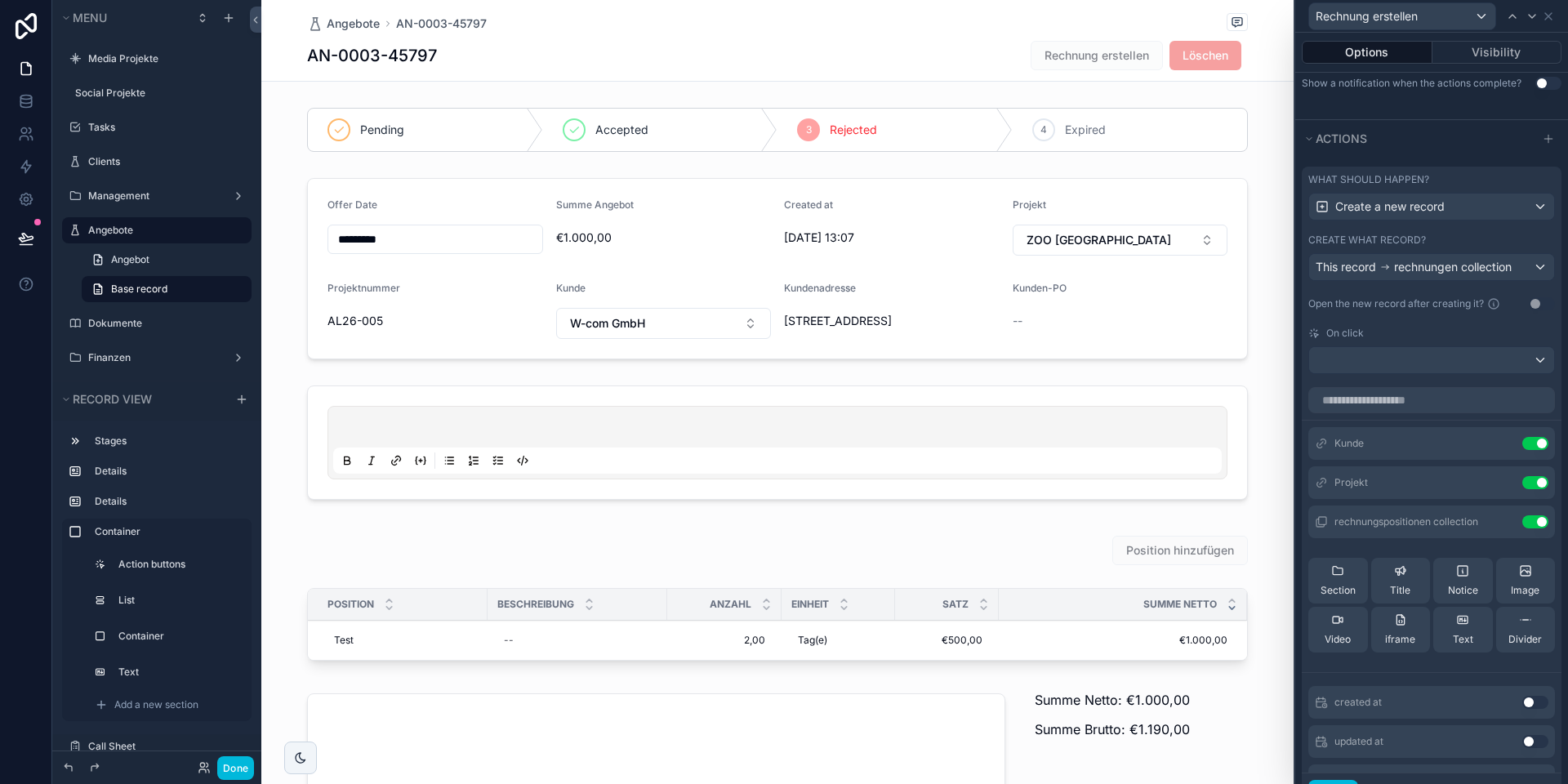
scroll to position [83, 0]
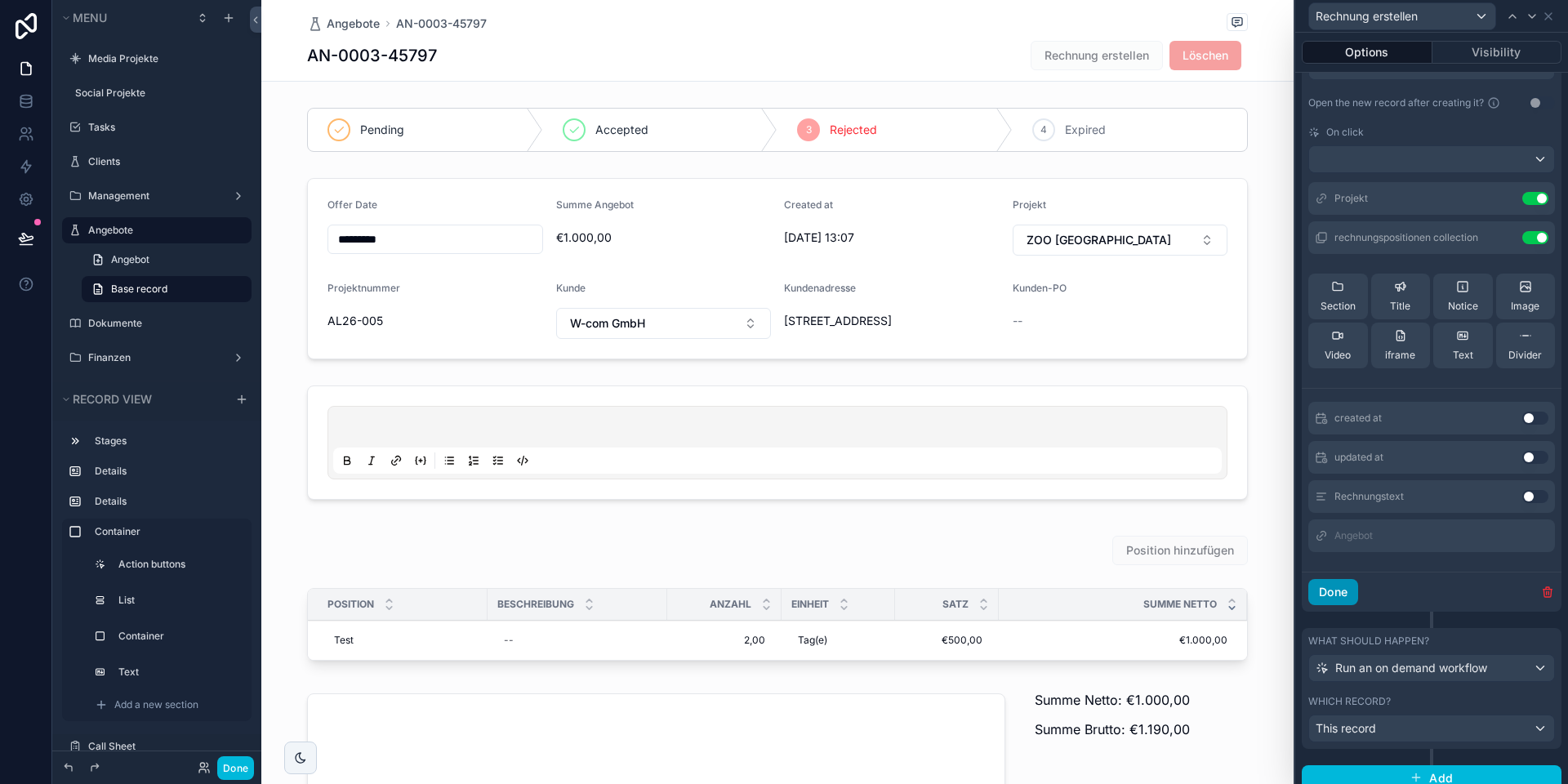
click at [1333, 599] on button "Done" at bounding box center [1332, 592] width 49 height 26
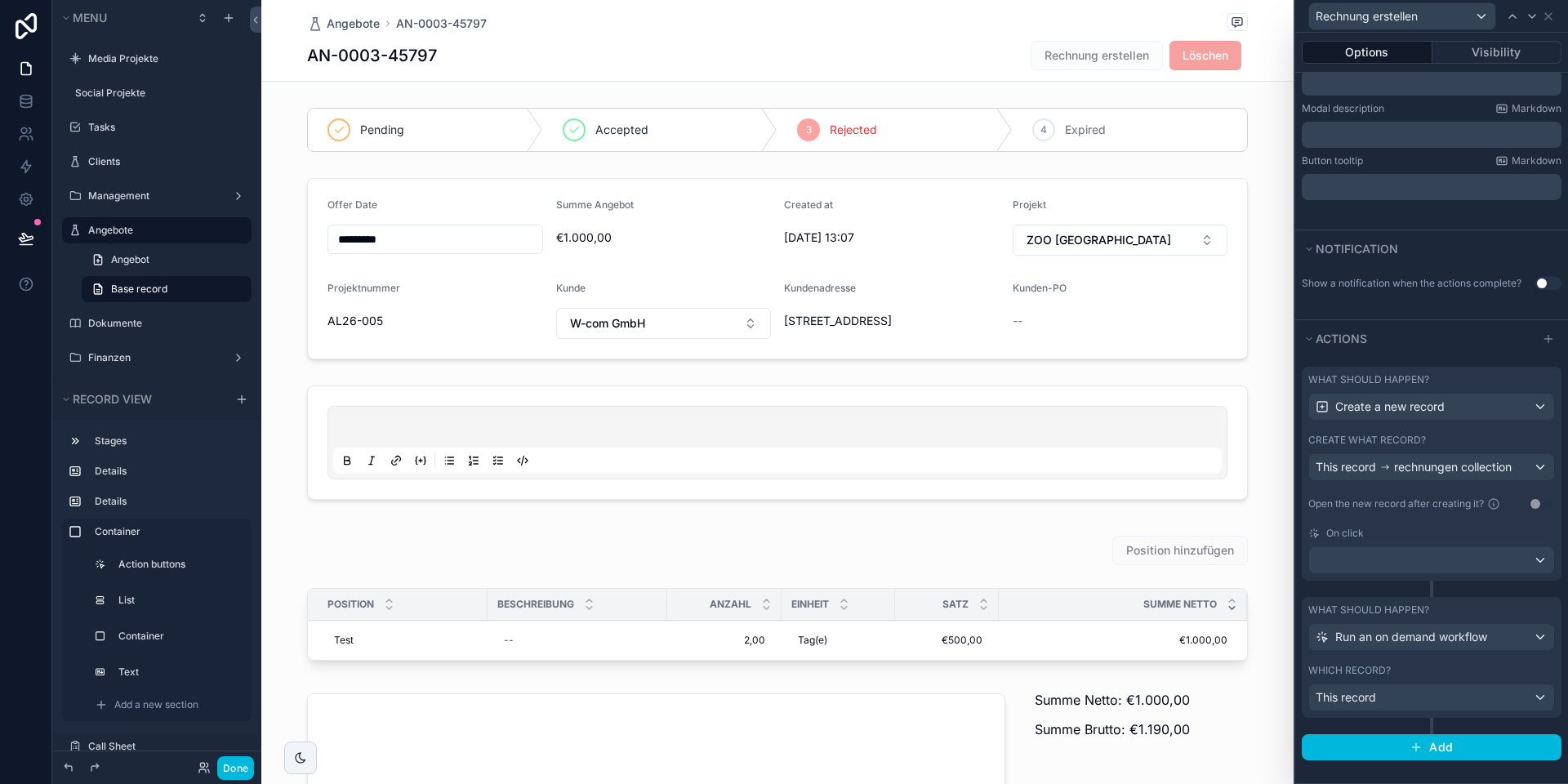
scroll to position [306, 0]
click at [228, 769] on button "Done" at bounding box center [235, 768] width 37 height 24
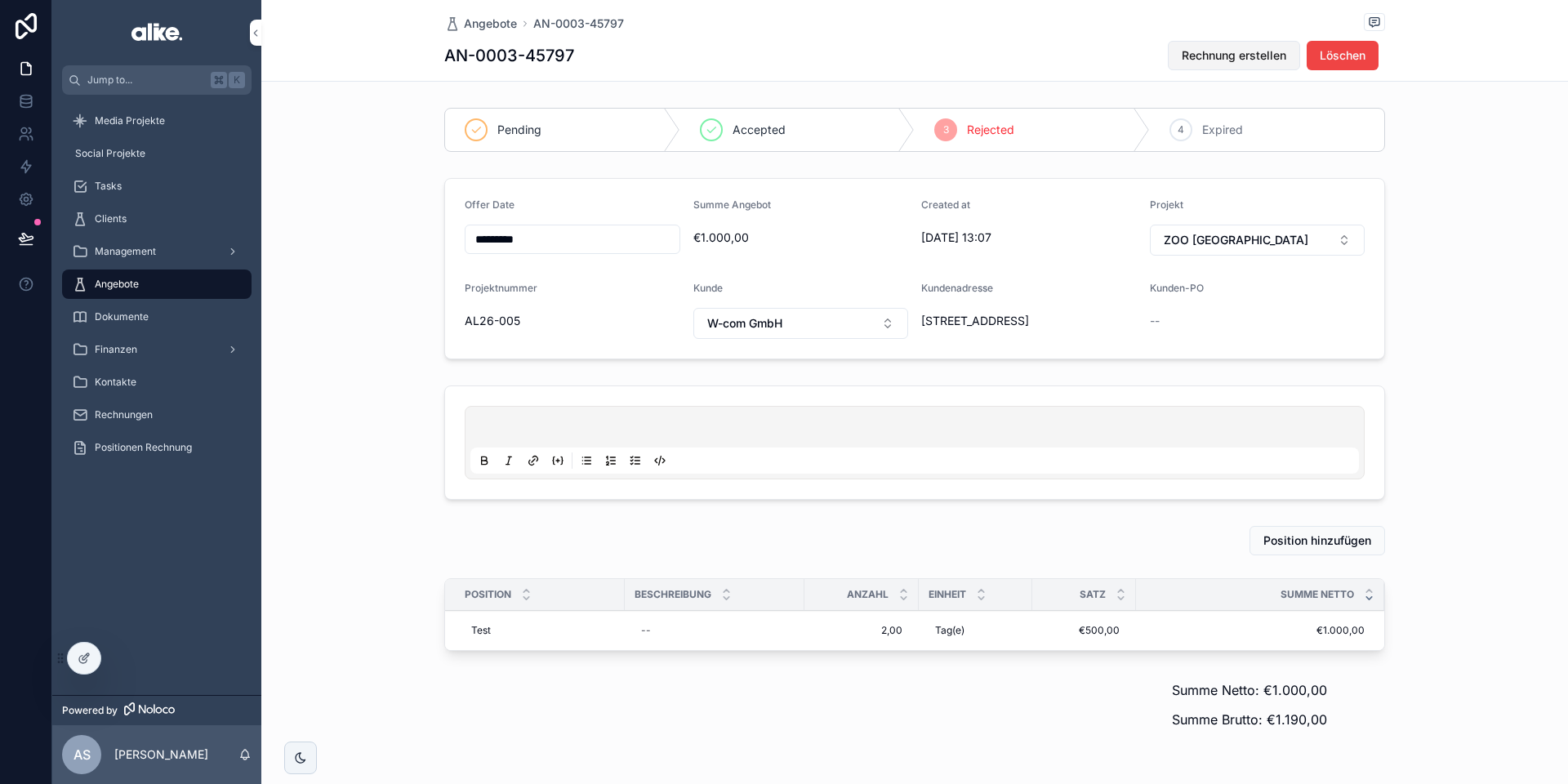
click at [1239, 54] on span "Rechnung erstellen" at bounding box center [1233, 55] width 105 height 17
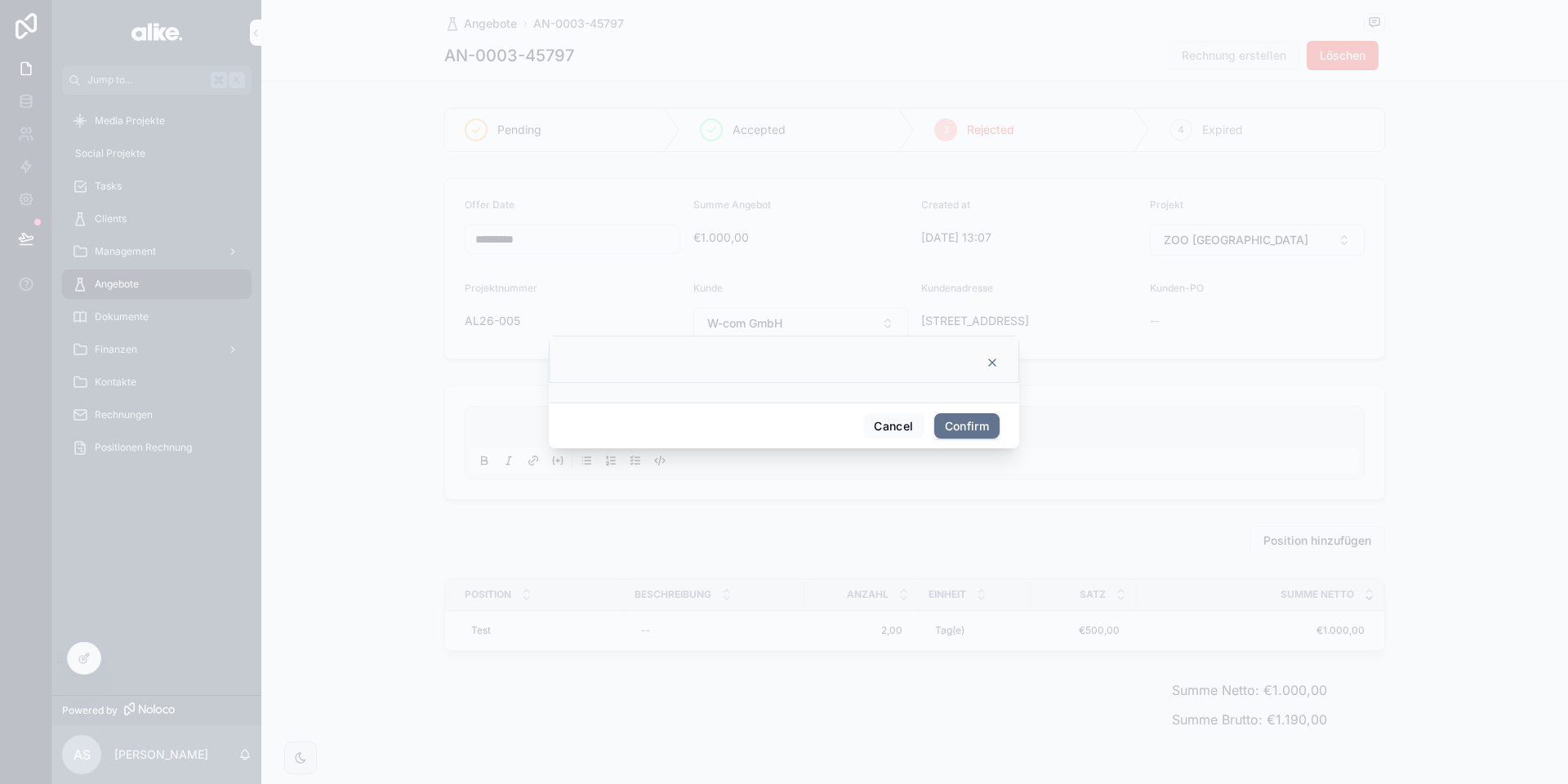
click at [992, 357] on icon at bounding box center [992, 362] width 13 height 13
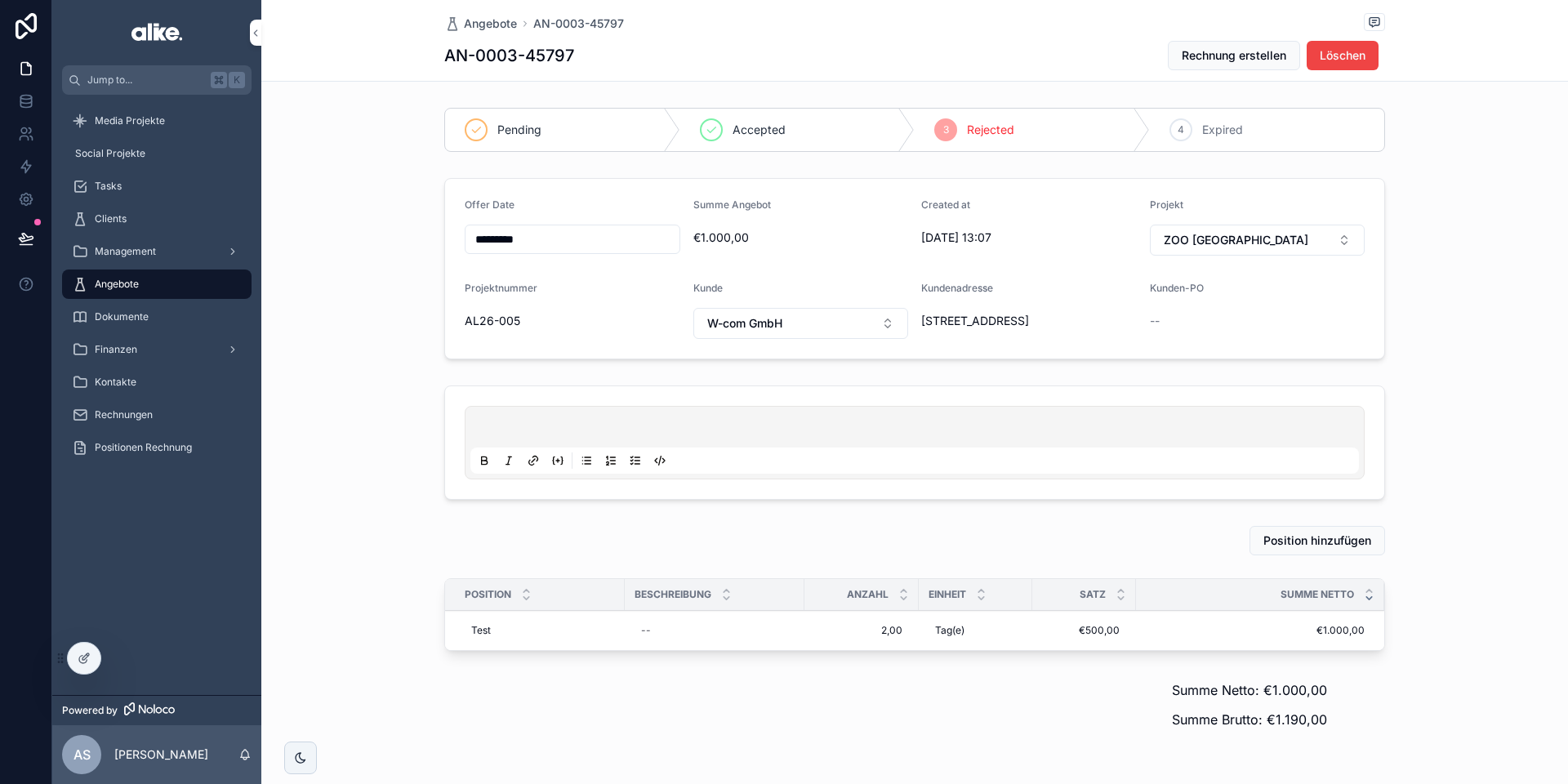
scroll to position [7, 0]
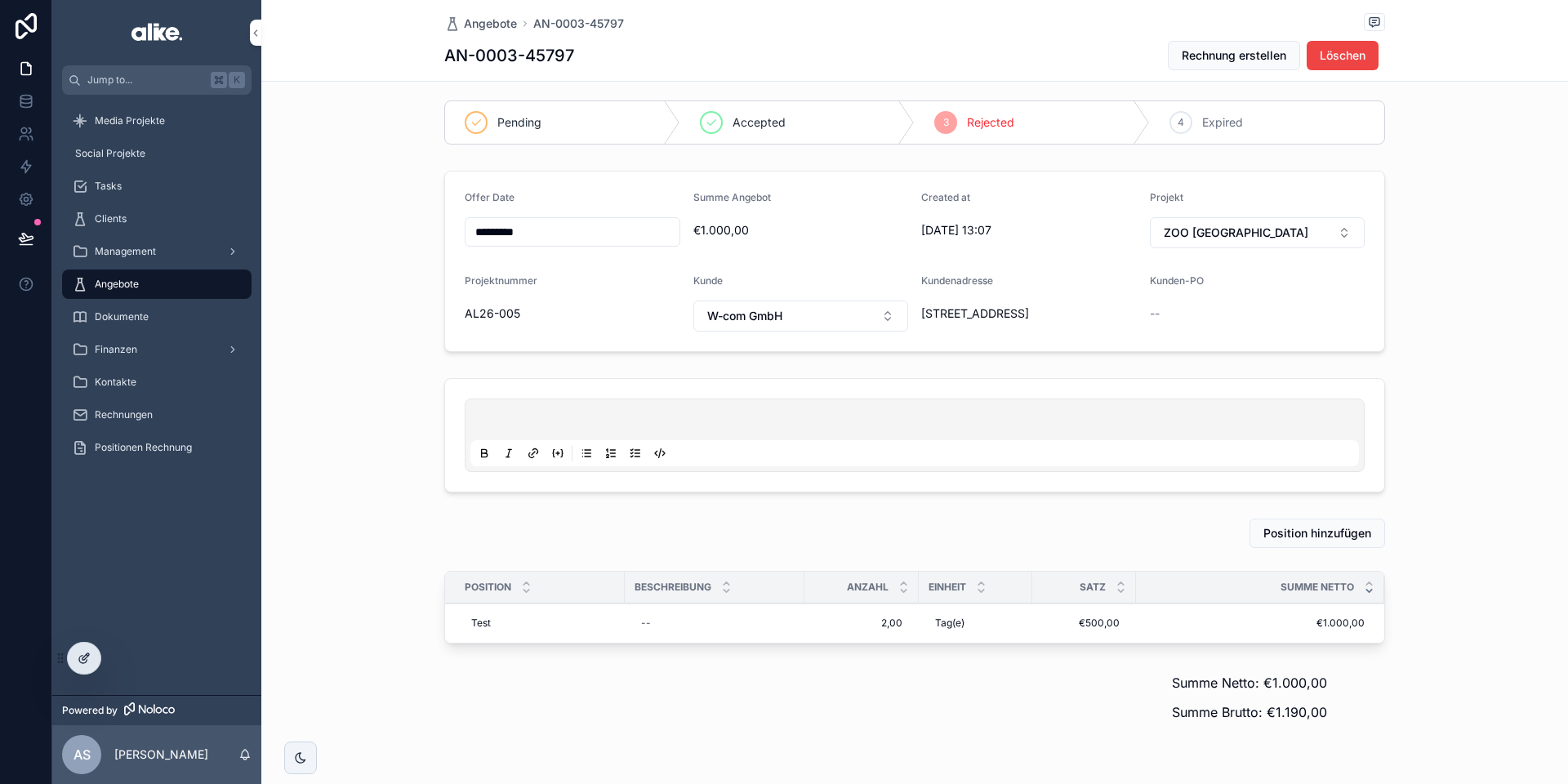
click at [79, 664] on icon at bounding box center [84, 658] width 13 height 13
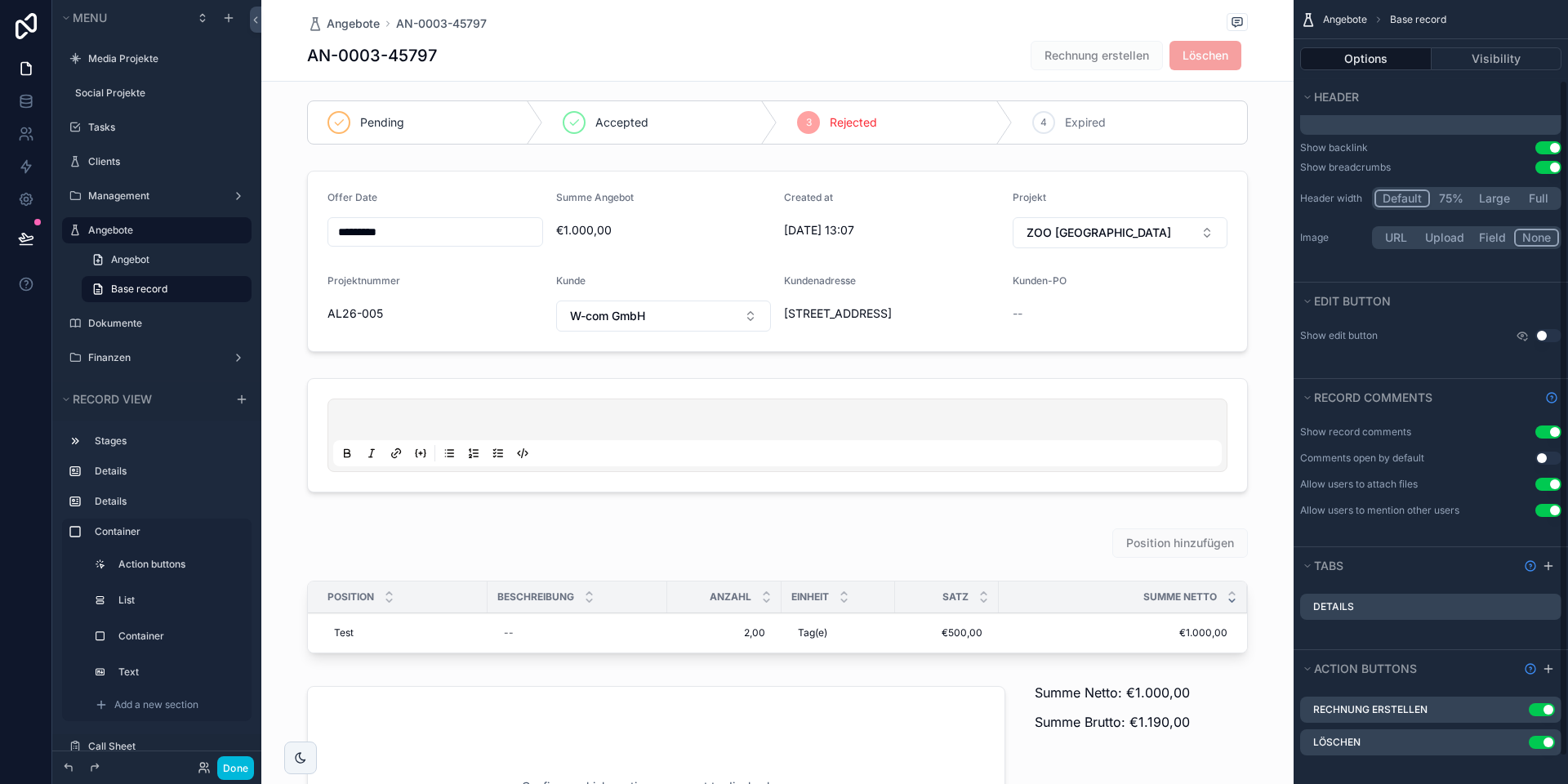
scroll to position [124, 0]
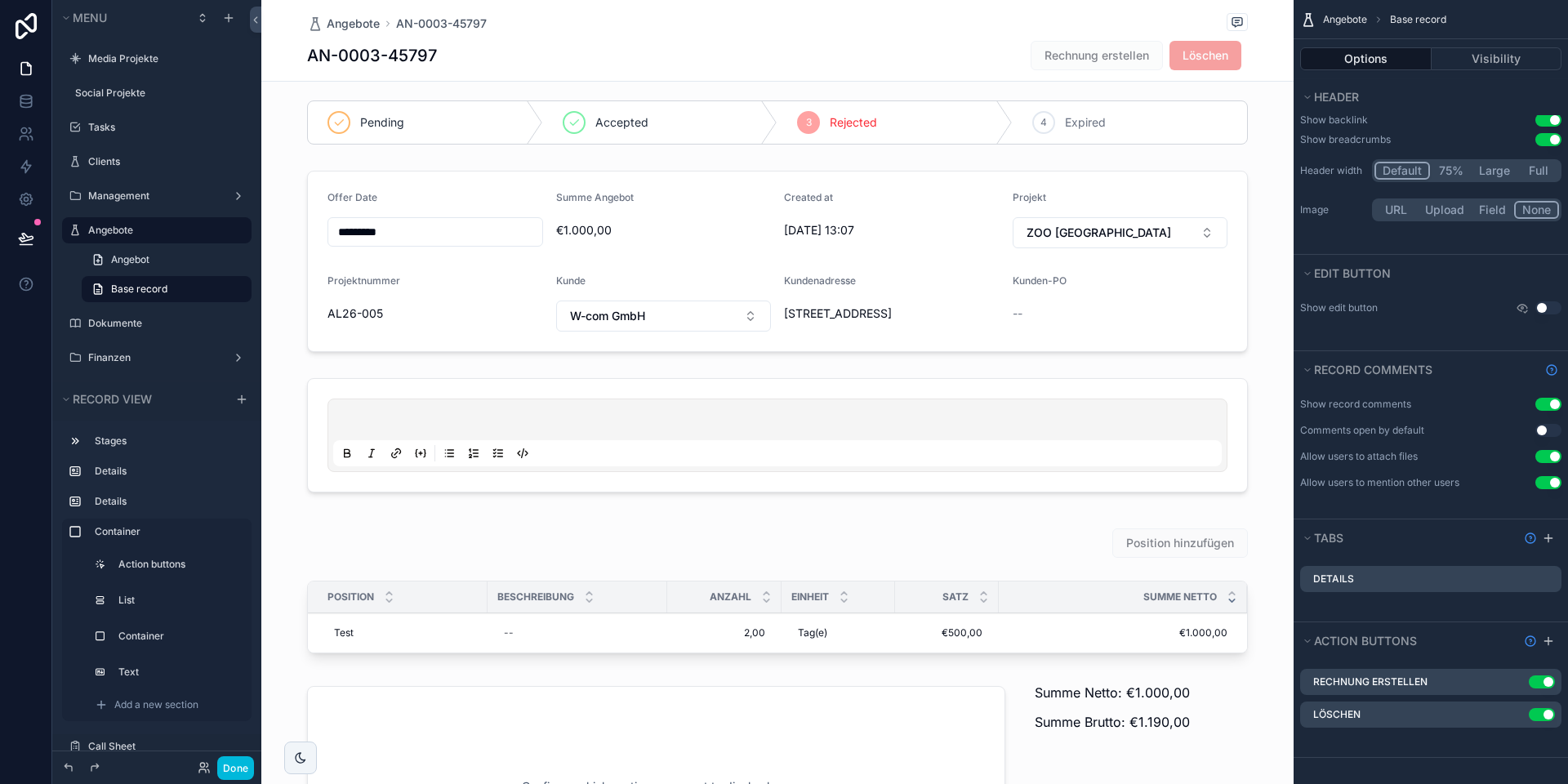
click at [0, 0] on icon "scrollable content" at bounding box center [0, 0] width 0 height 0
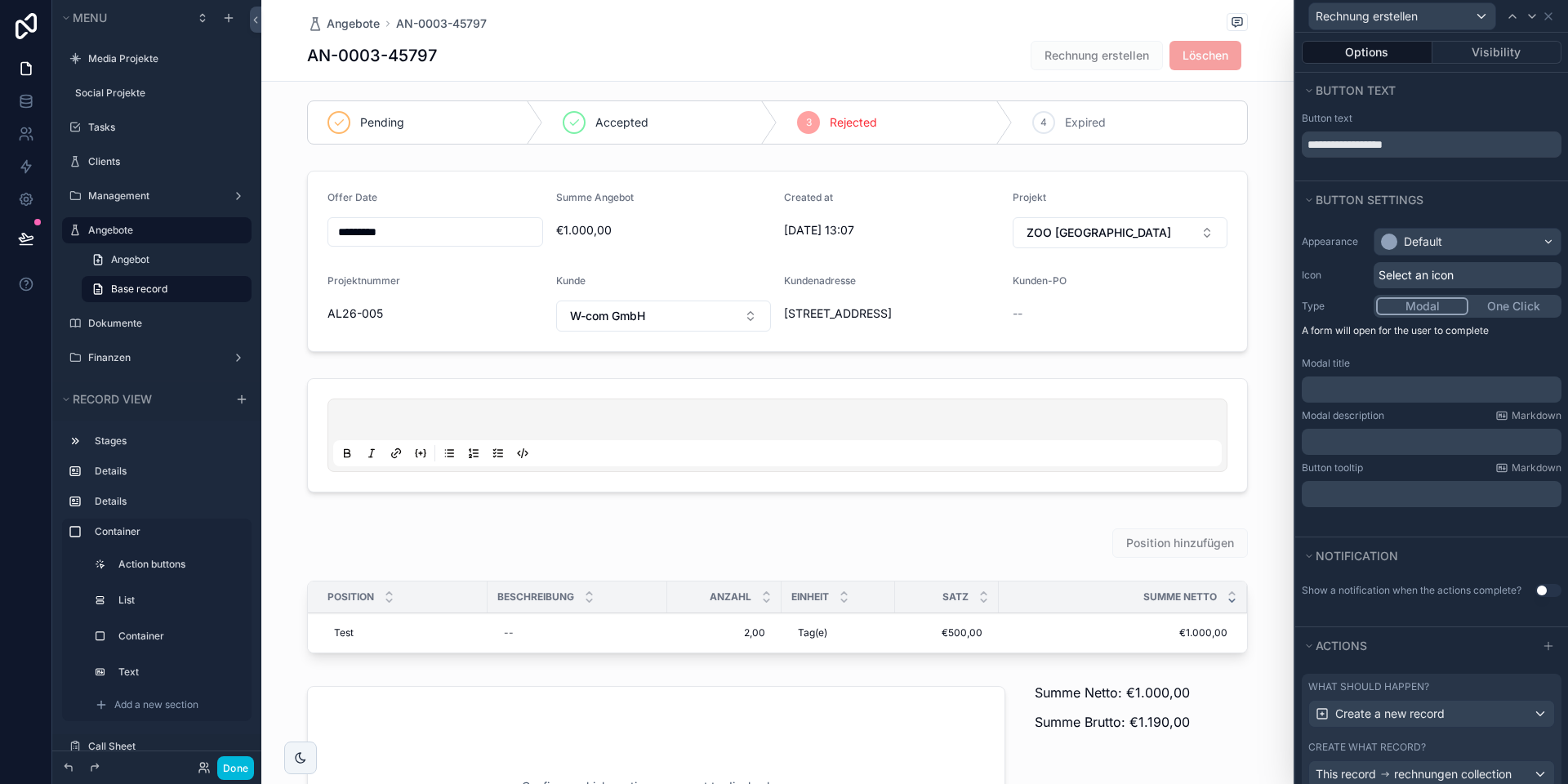
scroll to position [3, 0]
click at [1506, 305] on button "One Click" at bounding box center [1514, 303] width 91 height 18
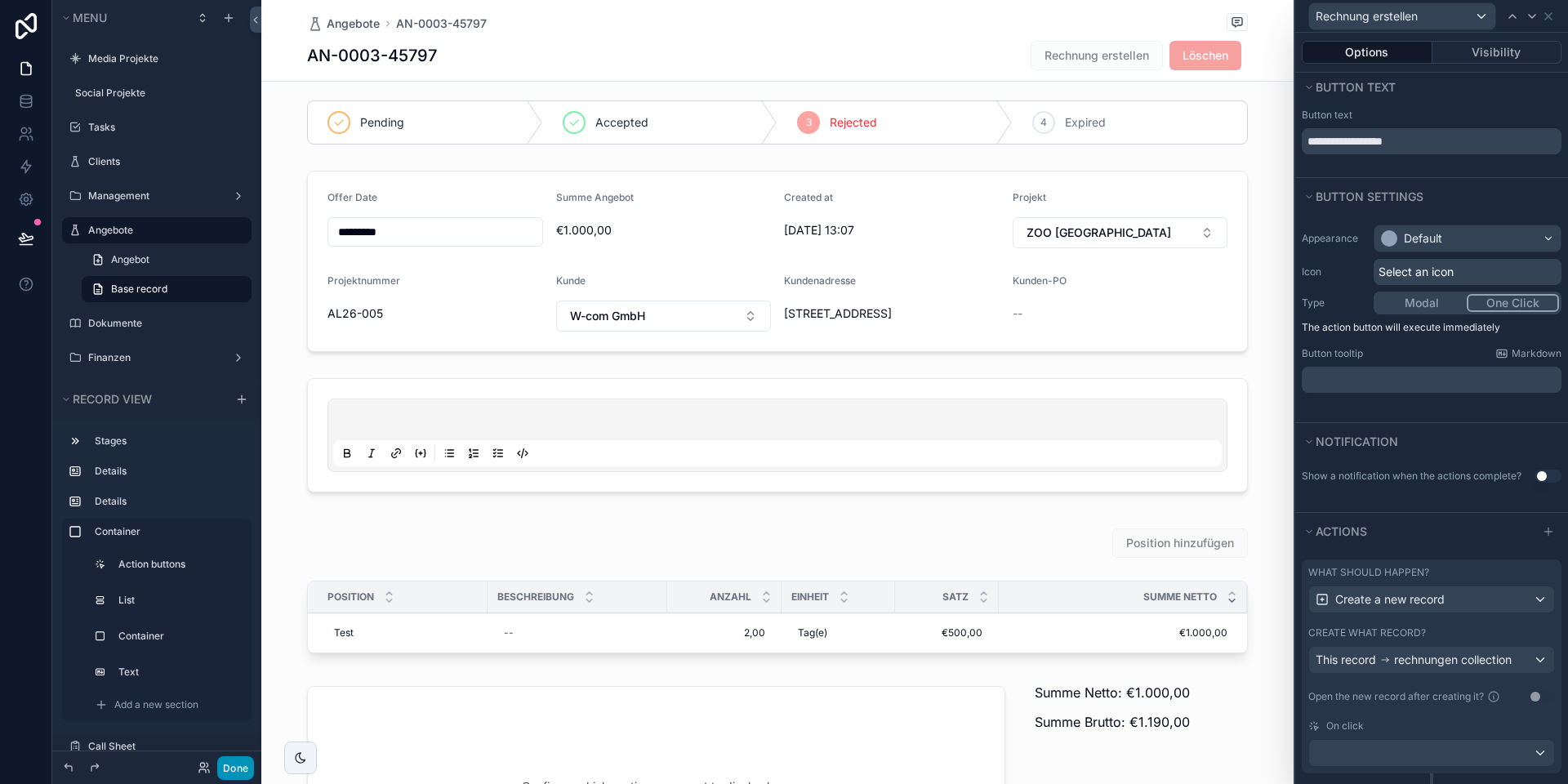
click at [240, 766] on button "Done" at bounding box center [235, 768] width 37 height 24
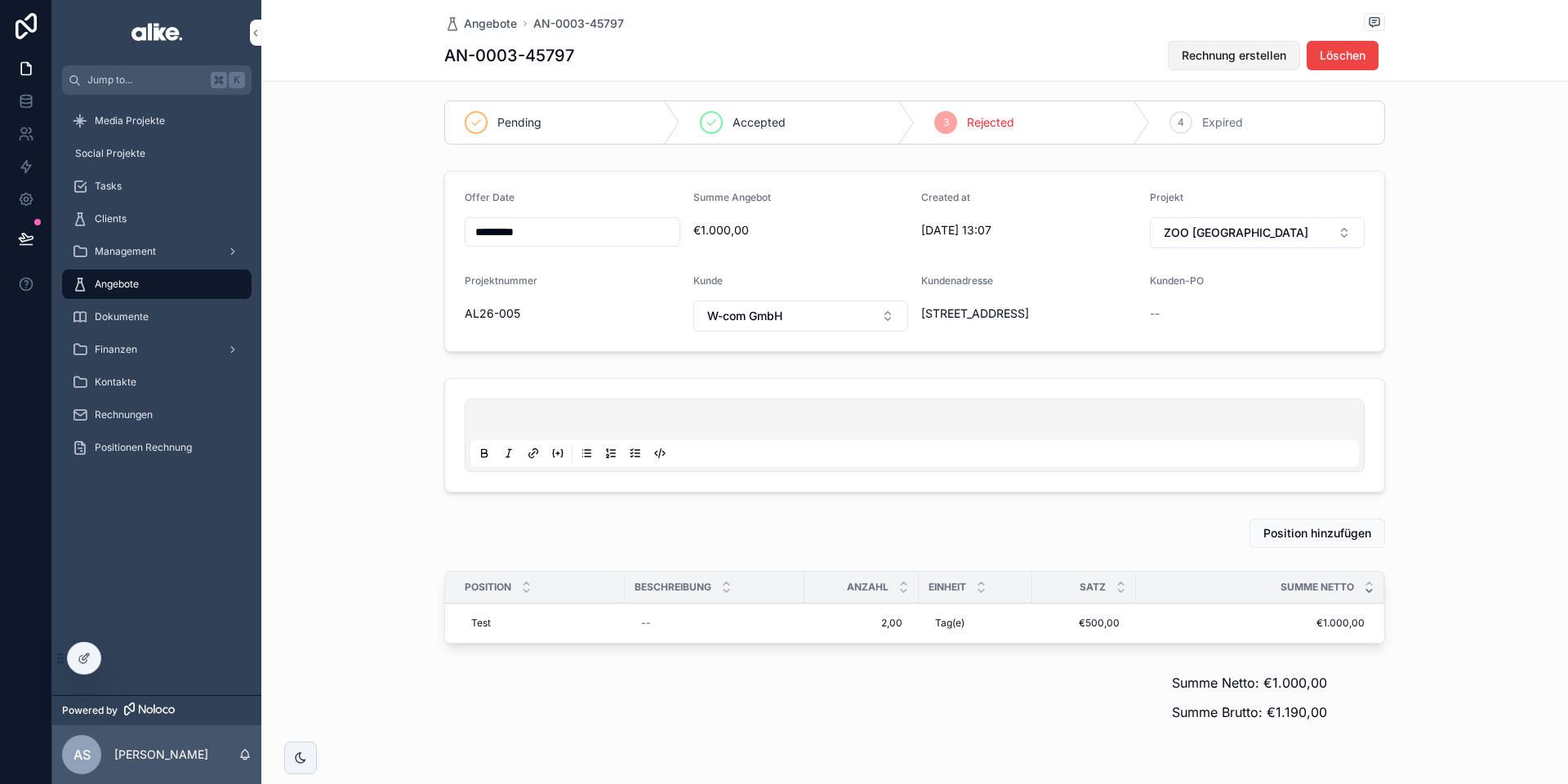
click at [1225, 61] on span "Rechnung erstellen" at bounding box center [1233, 55] width 105 height 17
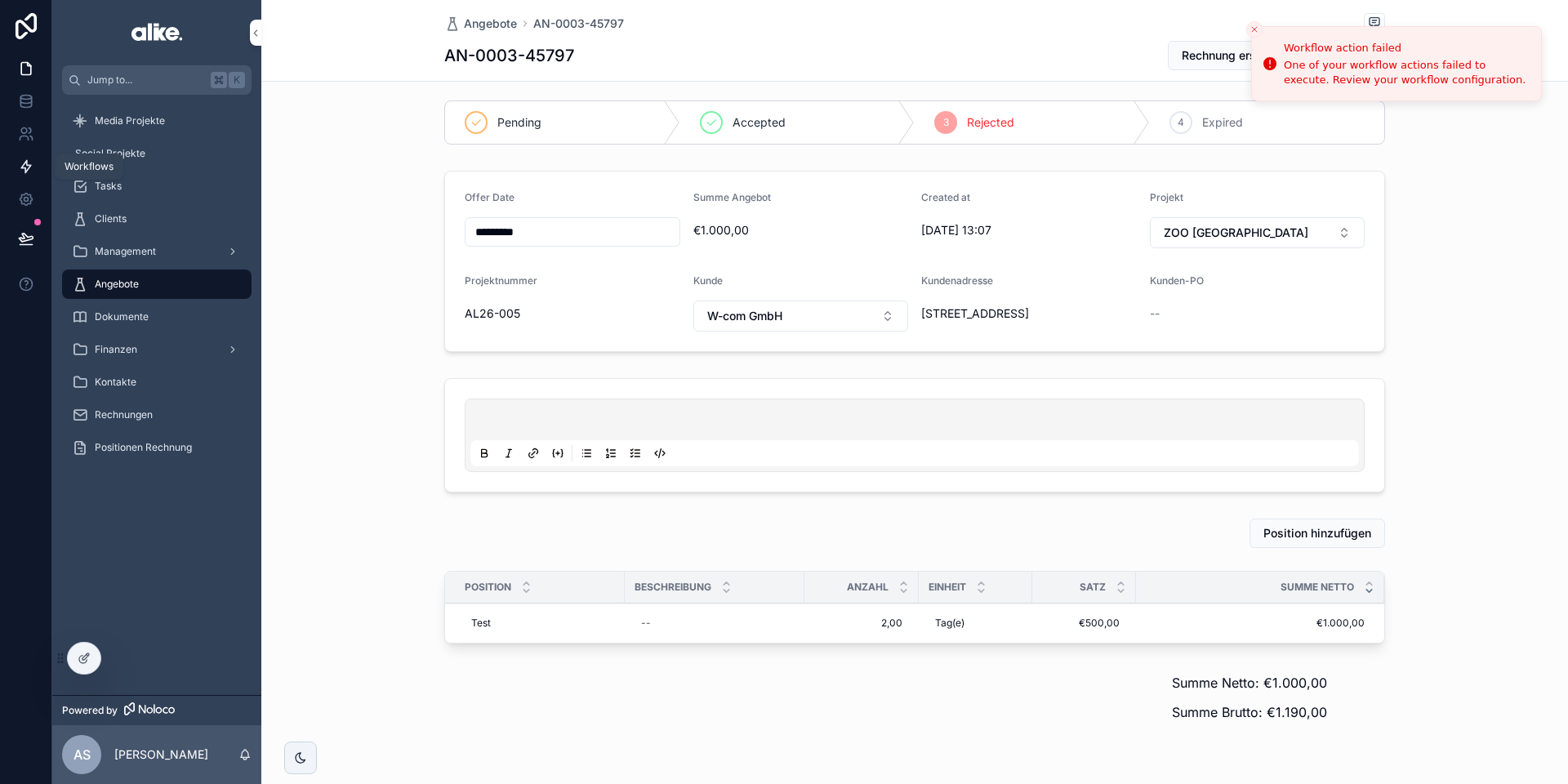
click at [34, 169] on icon at bounding box center [26, 167] width 17 height 17
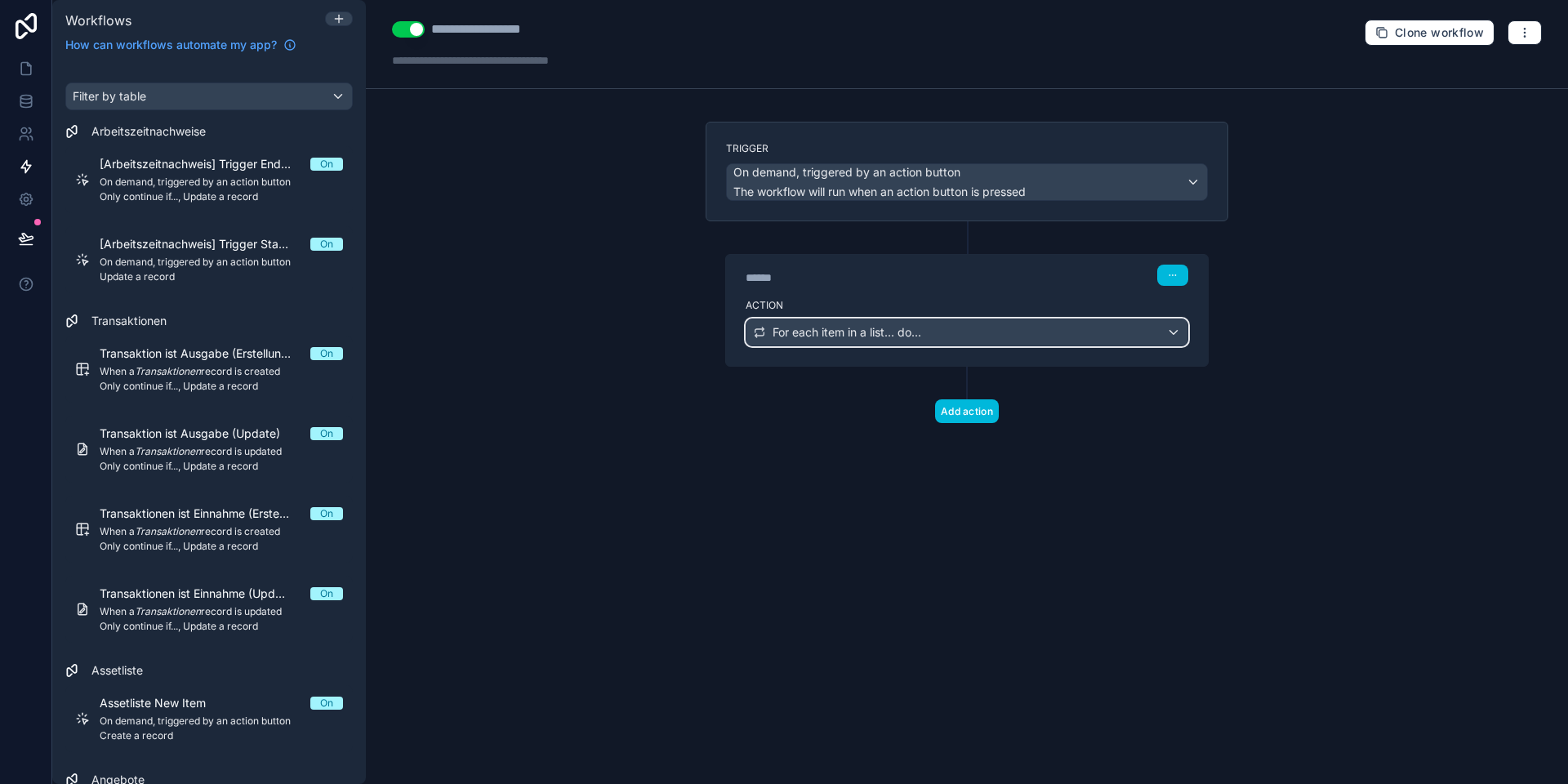
click at [825, 329] on span "For each item in a list... do..." at bounding box center [847, 332] width 149 height 17
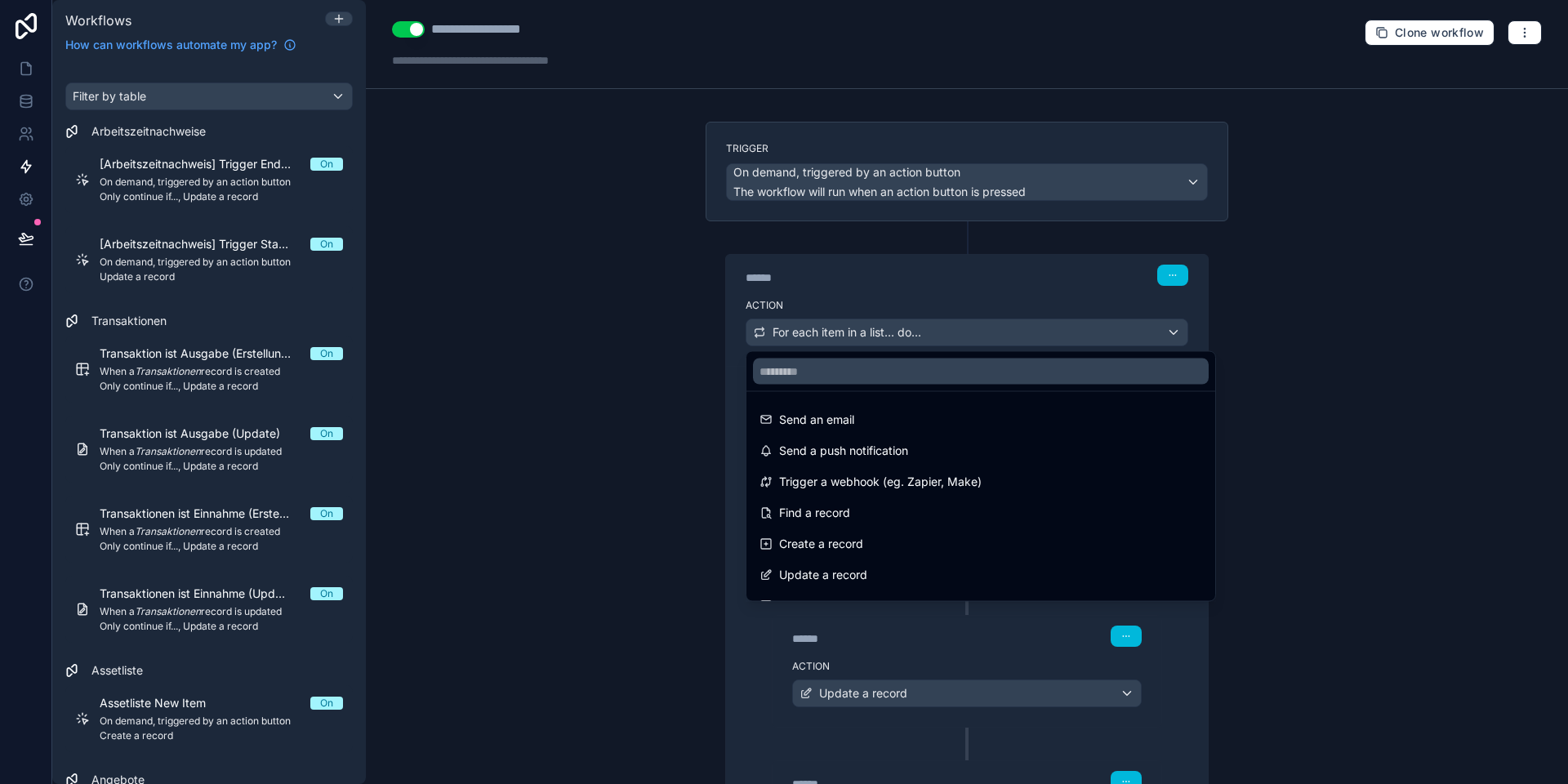
click at [823, 333] on div at bounding box center [784, 392] width 1568 height 784
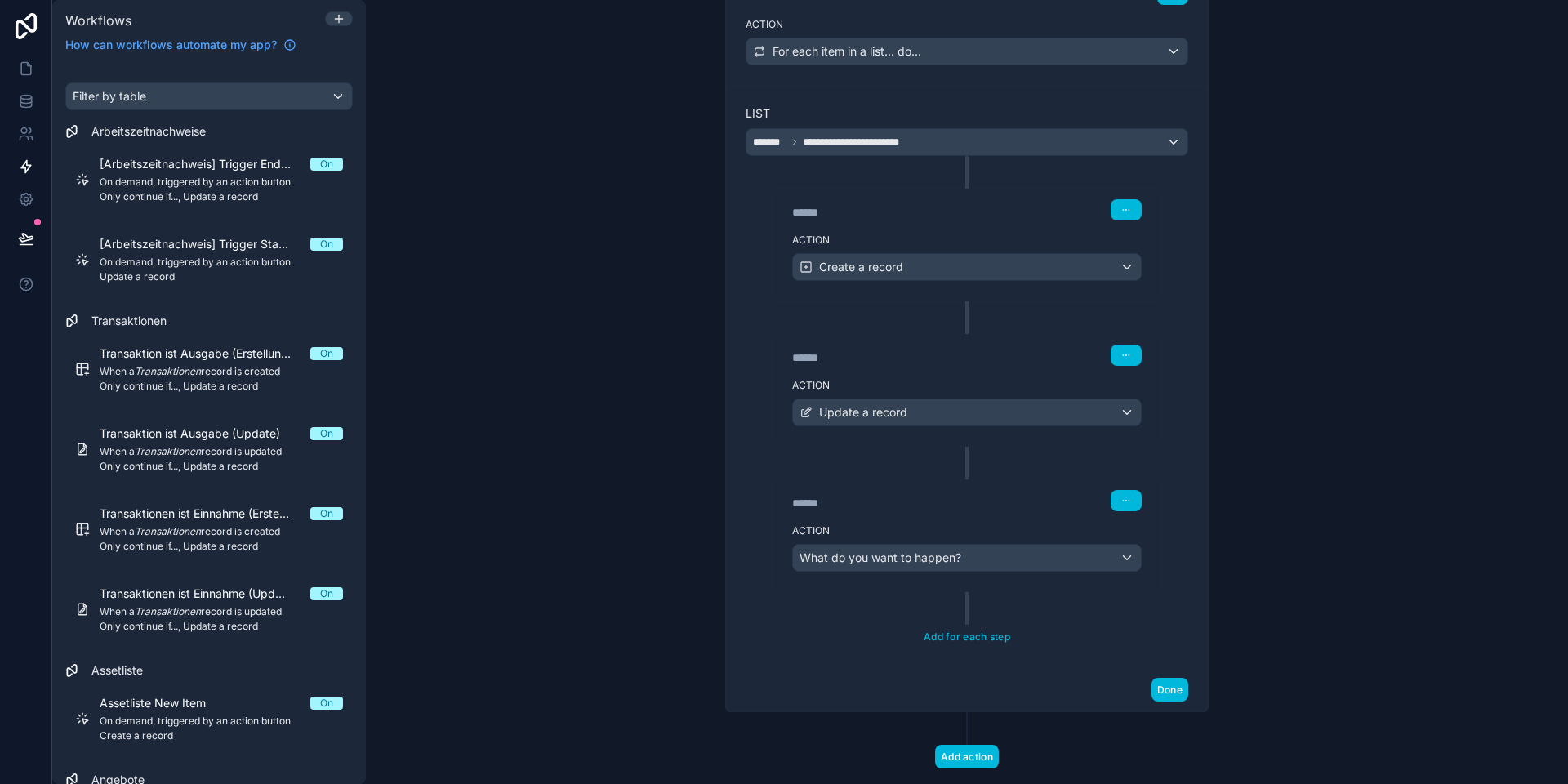
scroll to position [294, 0]
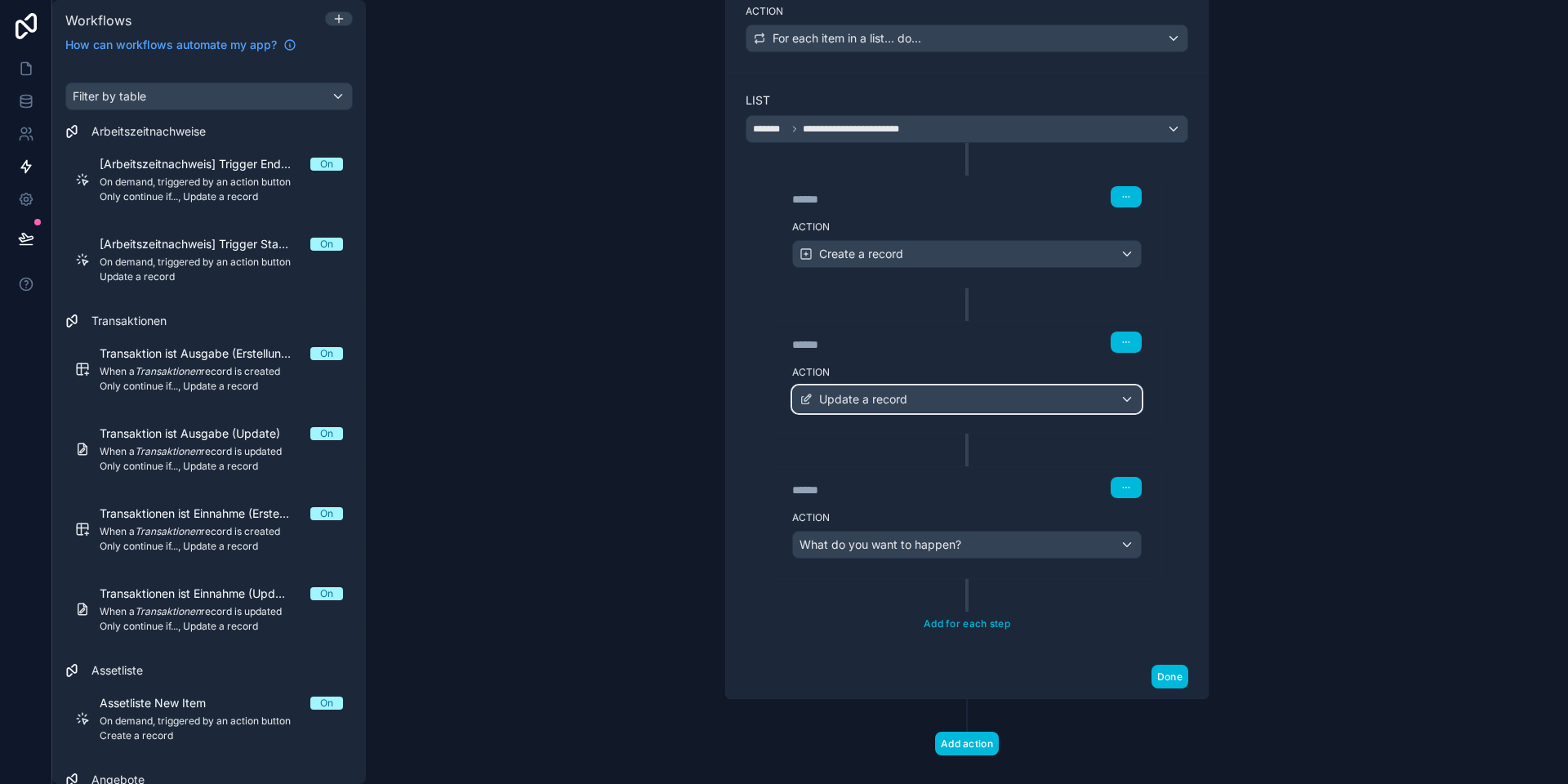
click at [877, 403] on span "Update a record" at bounding box center [862, 399] width 88 height 17
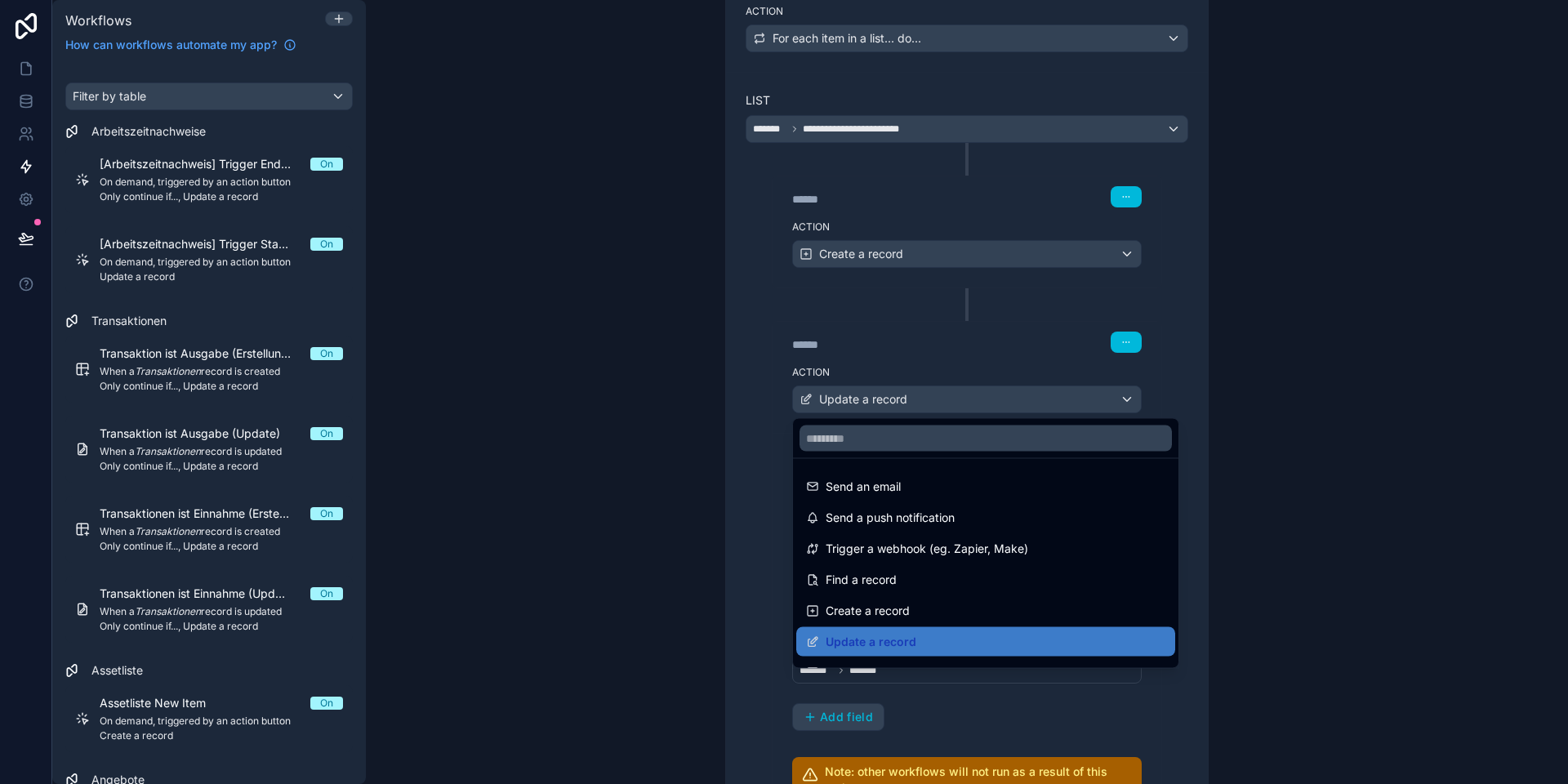
click at [857, 400] on div at bounding box center [784, 392] width 1568 height 784
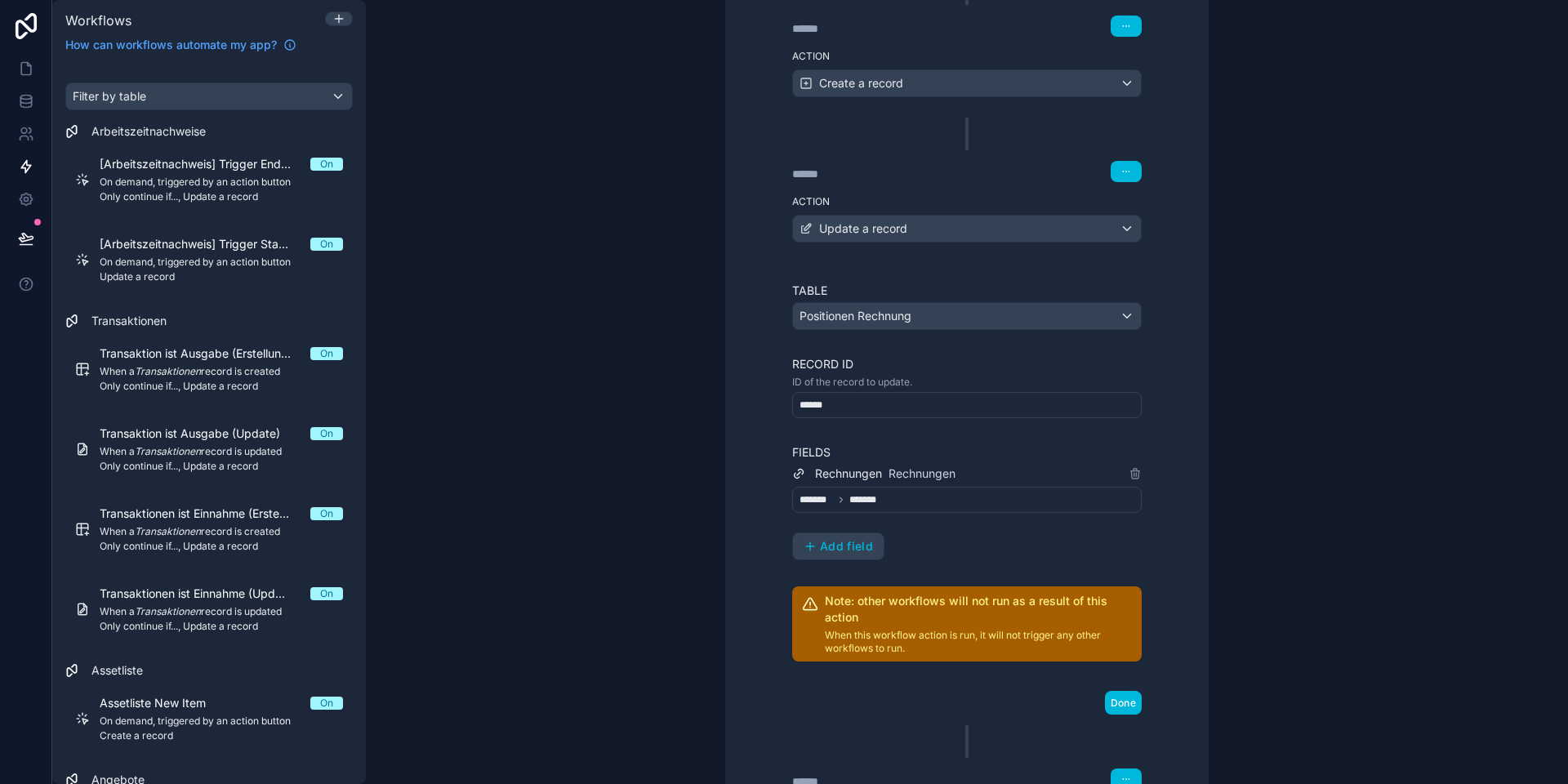
scroll to position [552, 0]
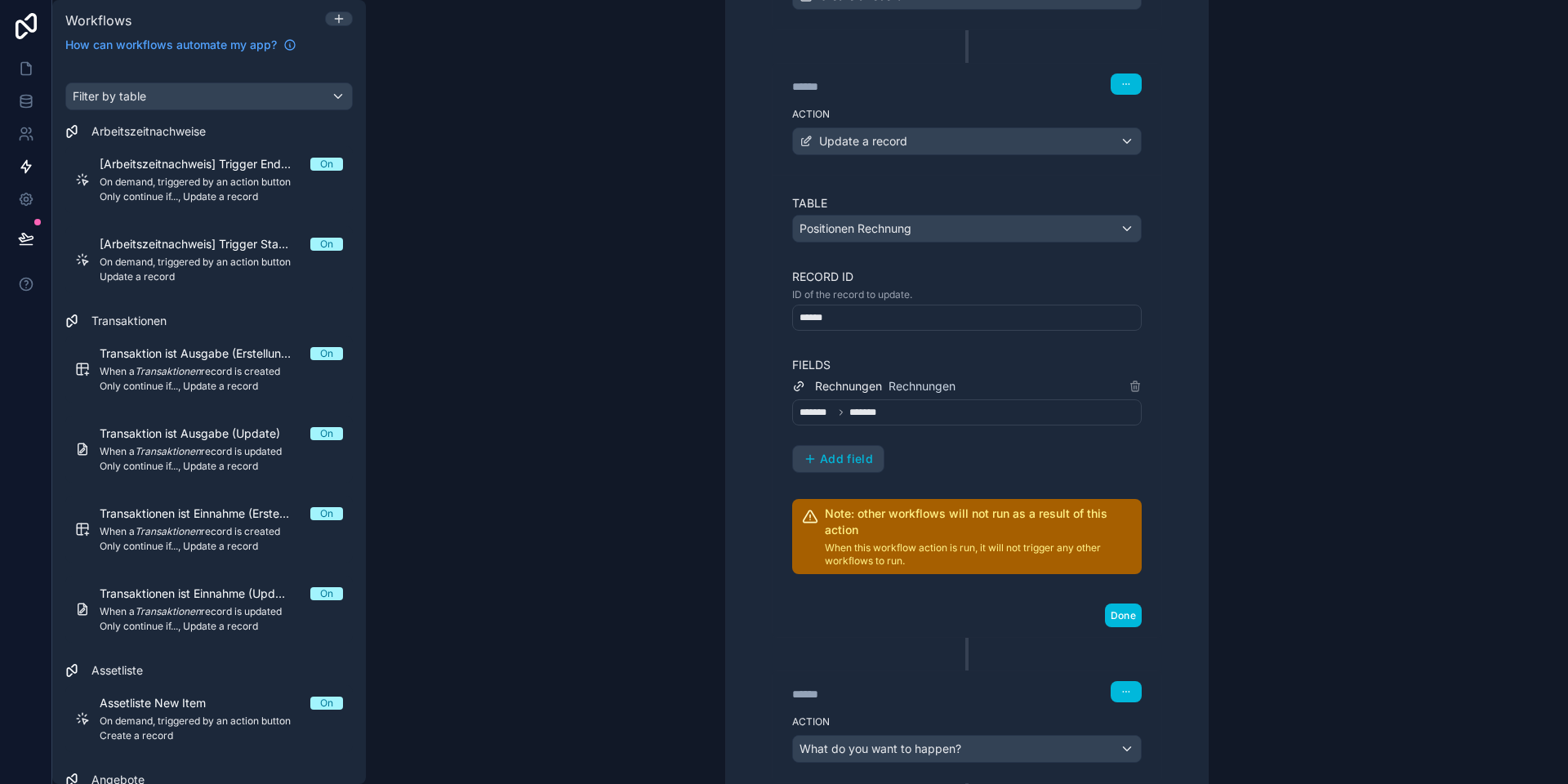
click at [887, 415] on div "******* *******" at bounding box center [967, 413] width 349 height 26
click at [887, 416] on div "******* *******" at bounding box center [967, 413] width 349 height 26
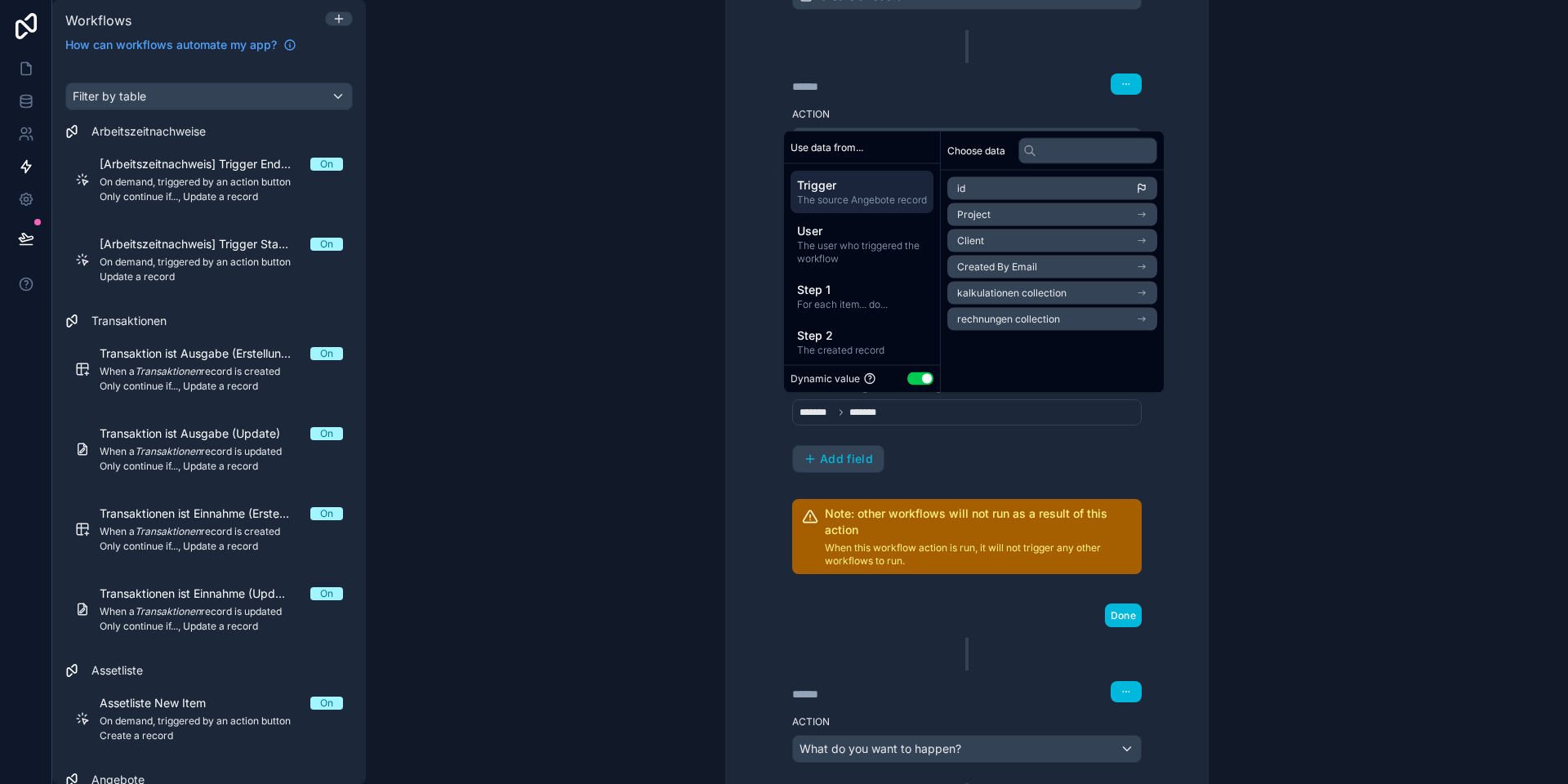
click at [1195, 468] on div "**********" at bounding box center [967, 336] width 482 height 1046
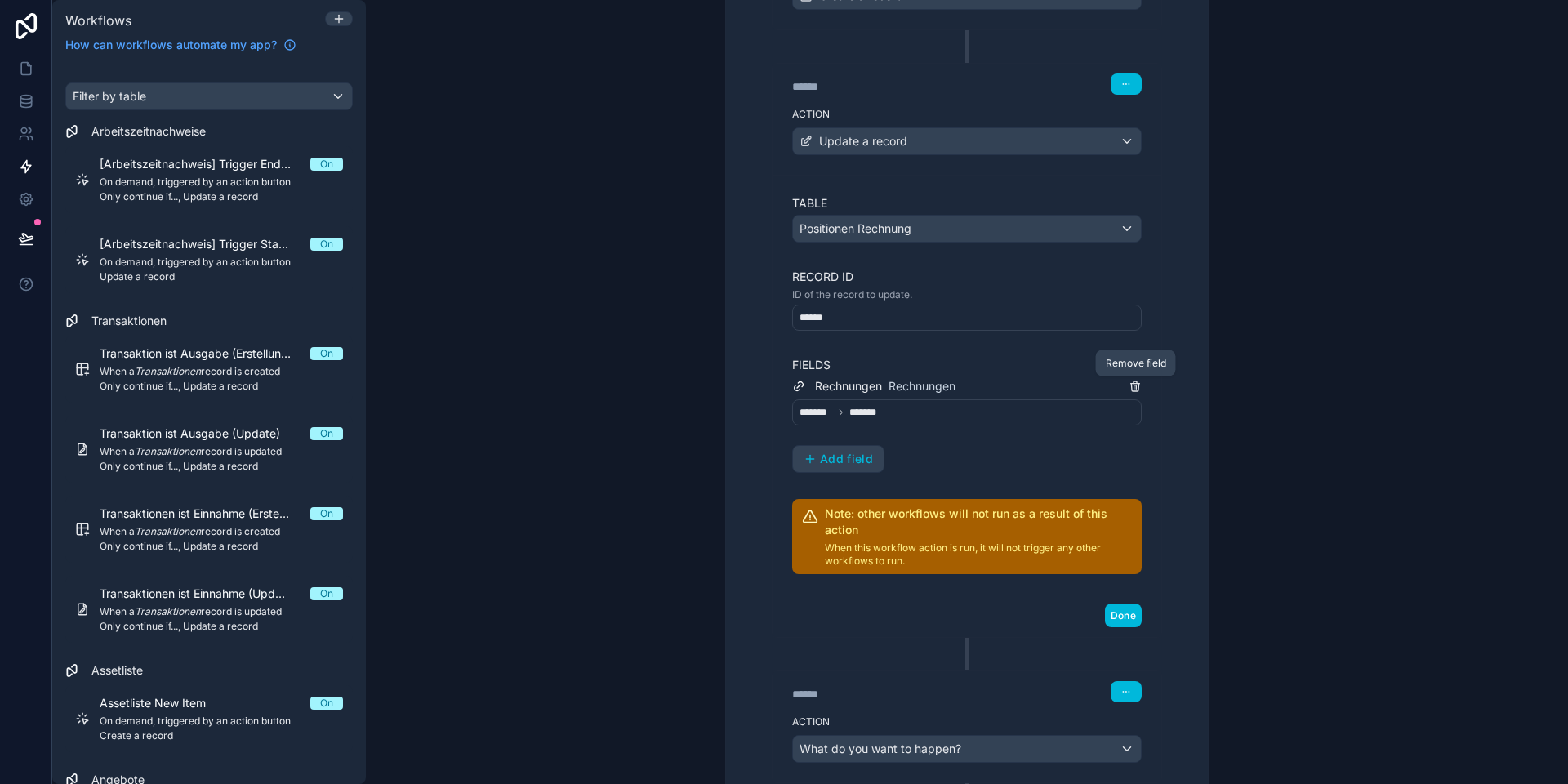
click at [1139, 387] on icon at bounding box center [1134, 386] width 13 height 13
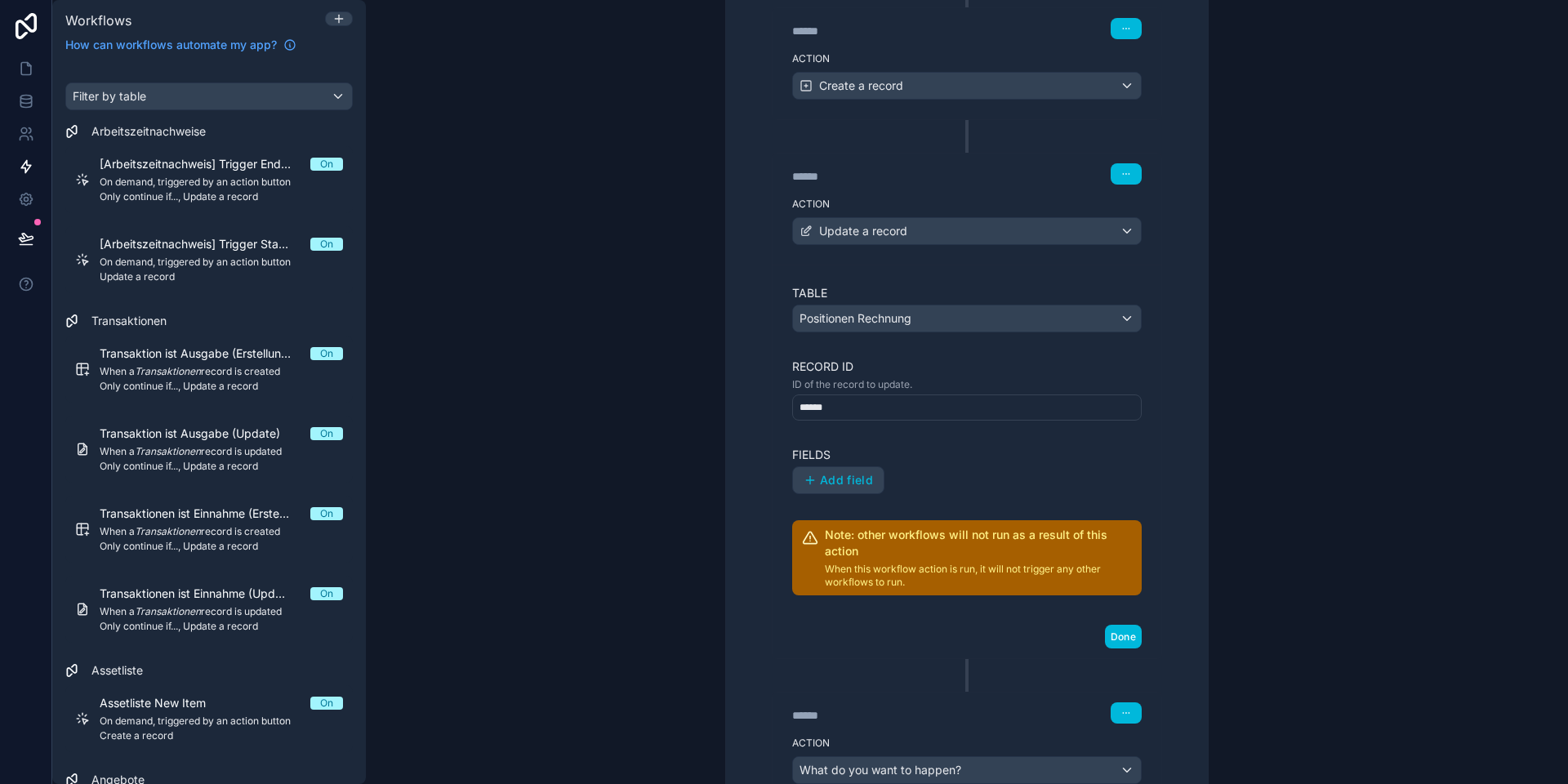
scroll to position [442, 0]
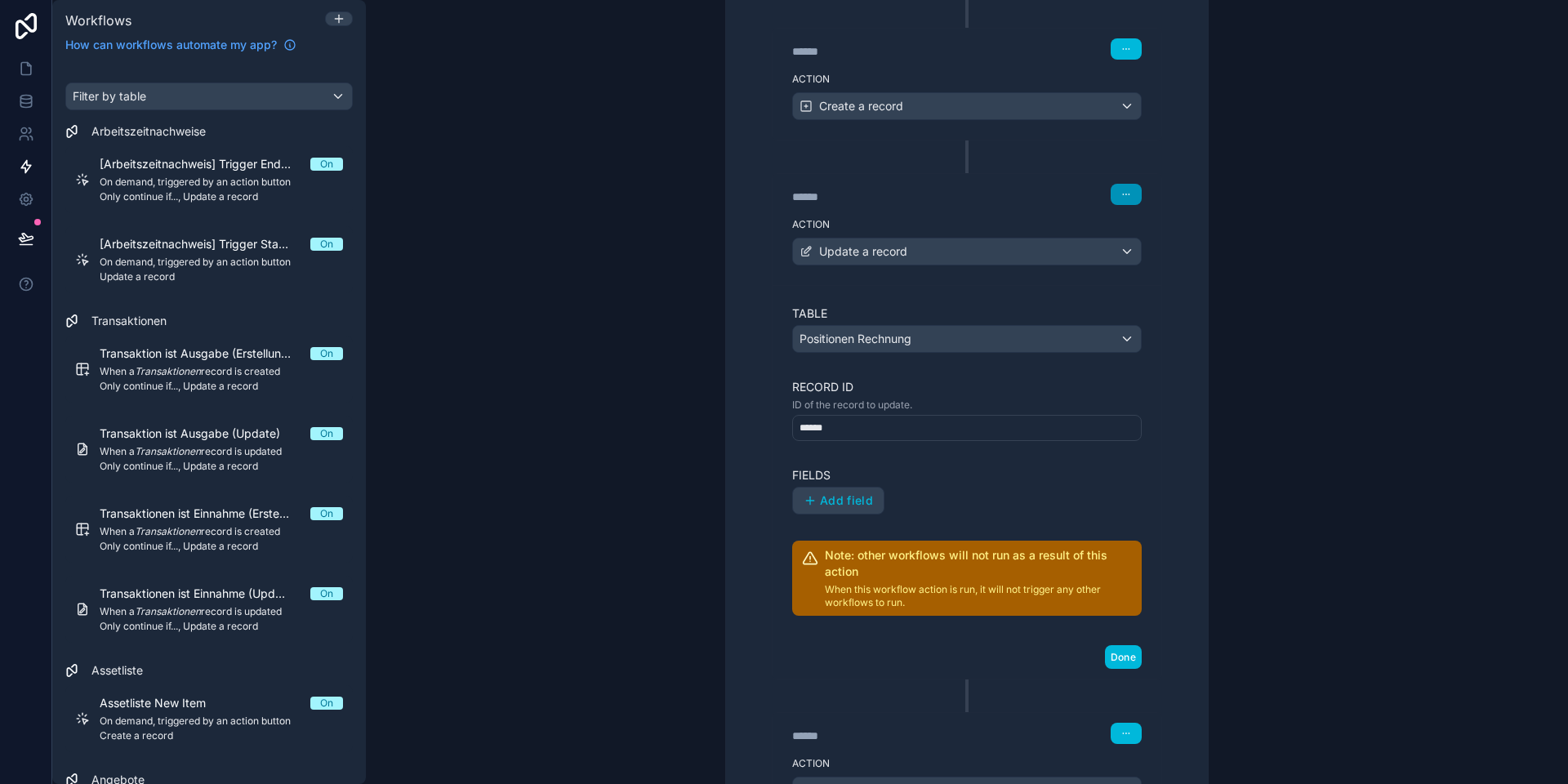
click at [1133, 192] on button "button" at bounding box center [1125, 195] width 31 height 22
click at [1144, 258] on span "Delete" at bounding box center [1157, 257] width 31 height 13
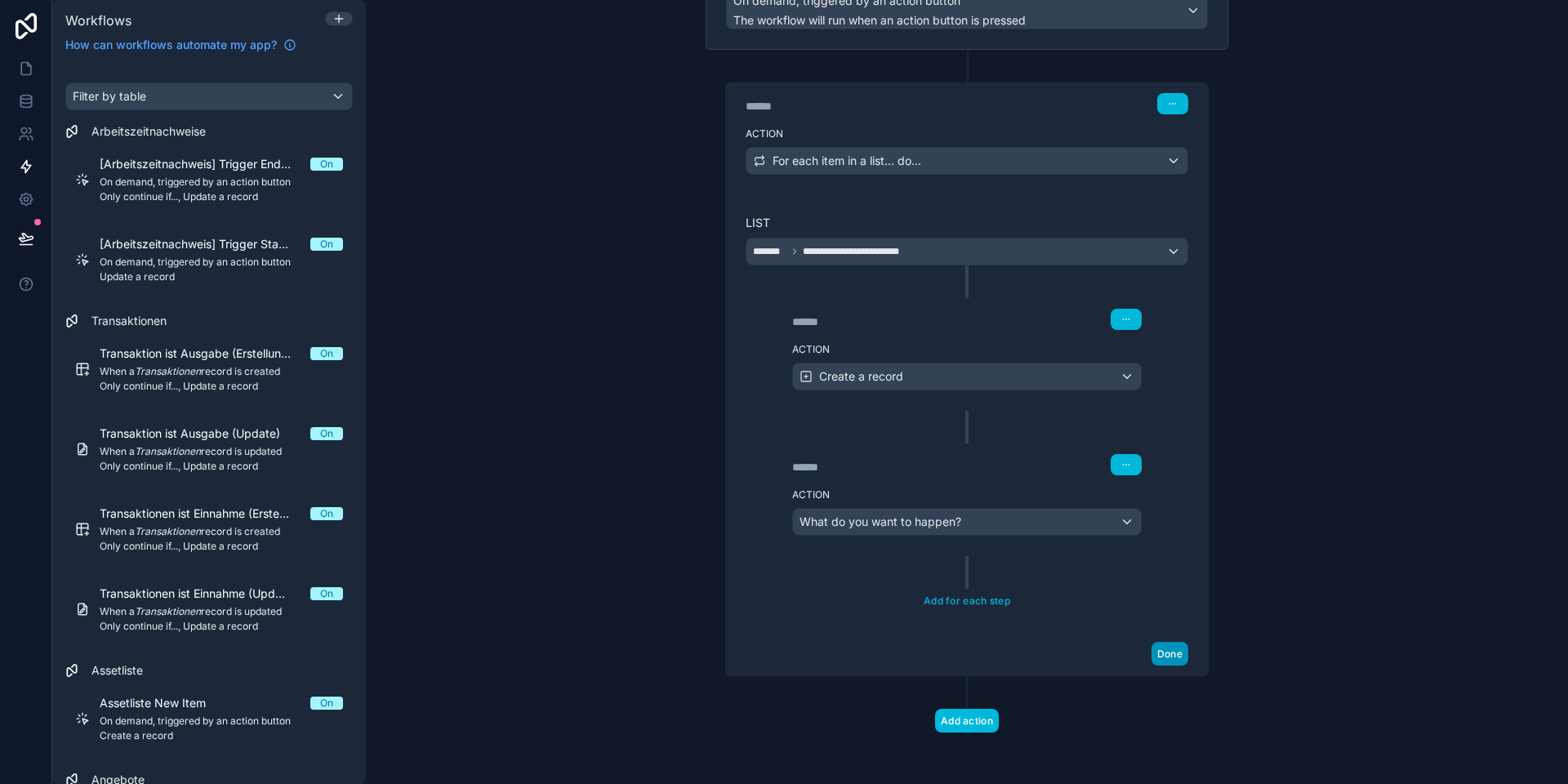
click at [1168, 652] on button "Done" at bounding box center [1169, 654] width 37 height 24
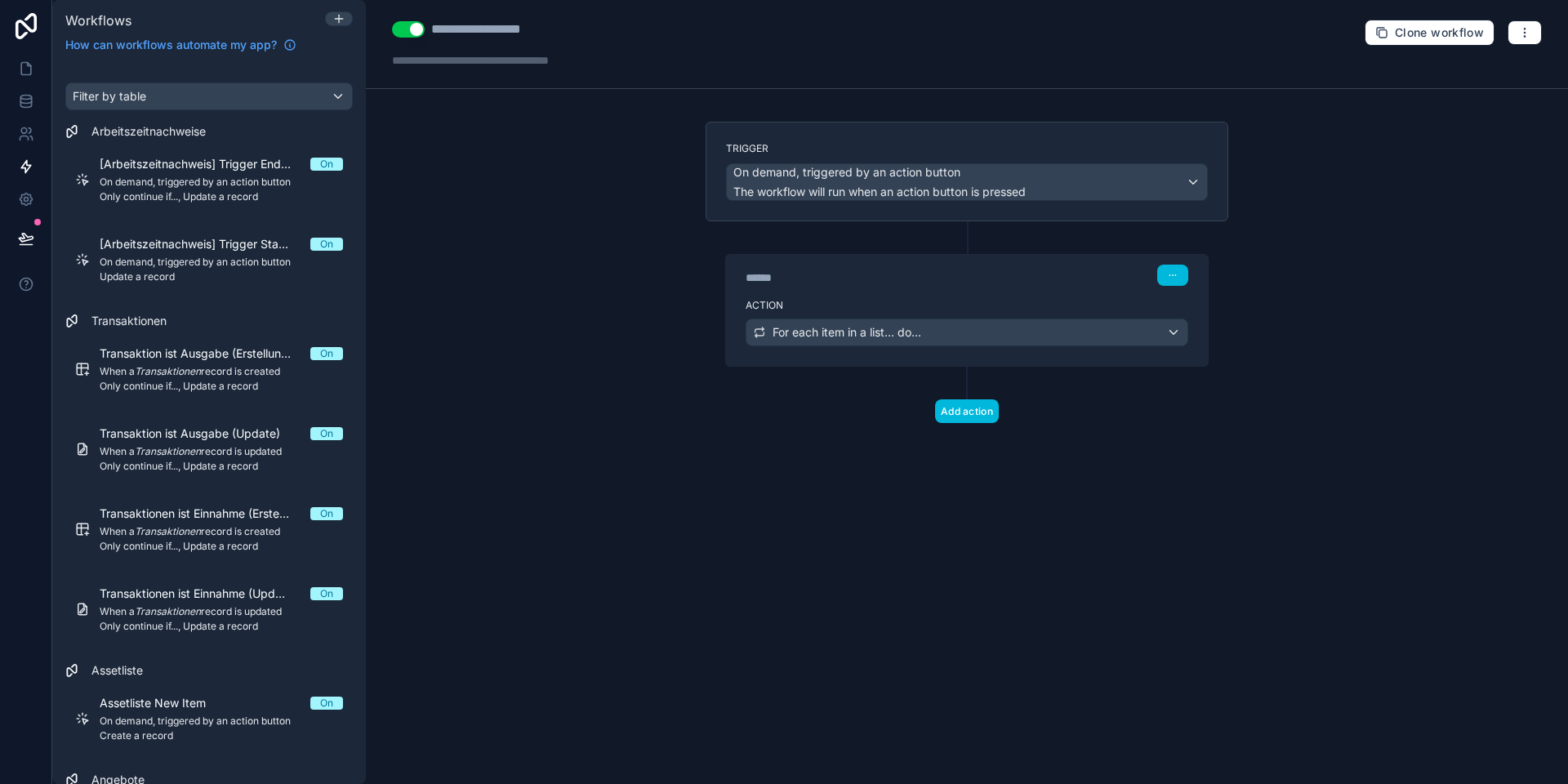
scroll to position [0, 0]
click at [24, 235] on icon at bounding box center [26, 238] width 17 height 17
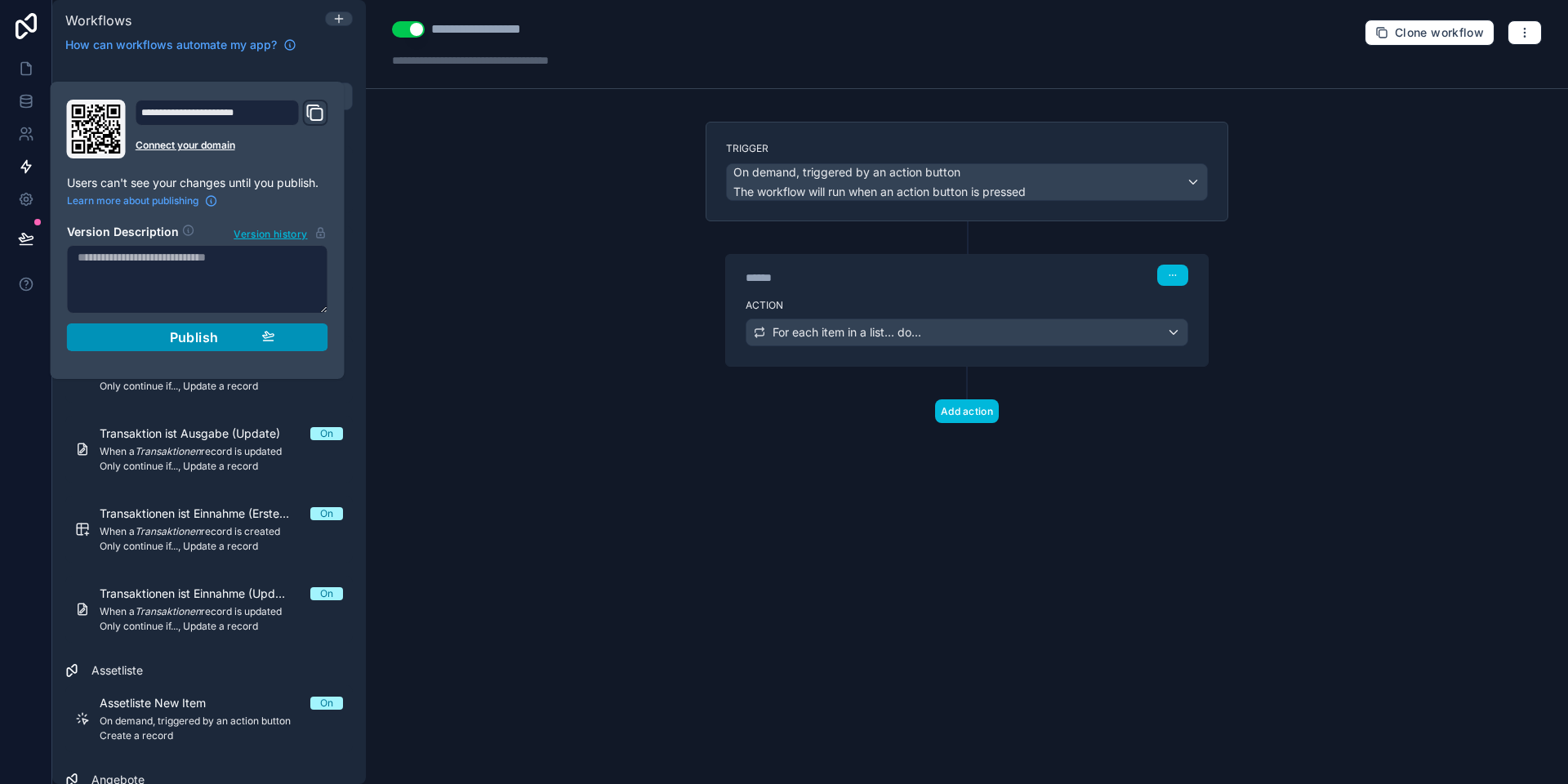
click at [166, 335] on div "Publish" at bounding box center [197, 337] width 155 height 17
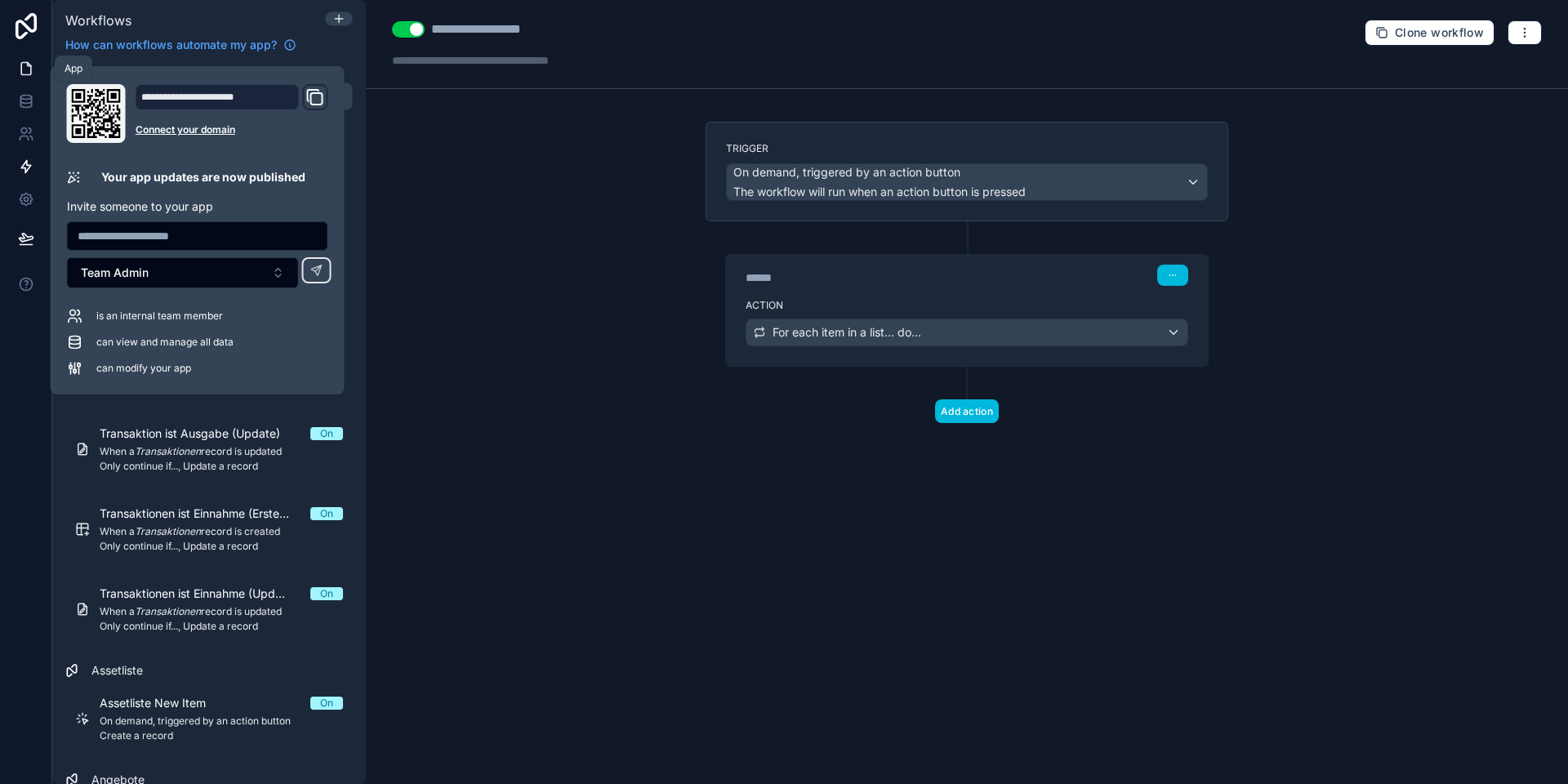
click at [25, 71] on icon at bounding box center [26, 68] width 17 height 17
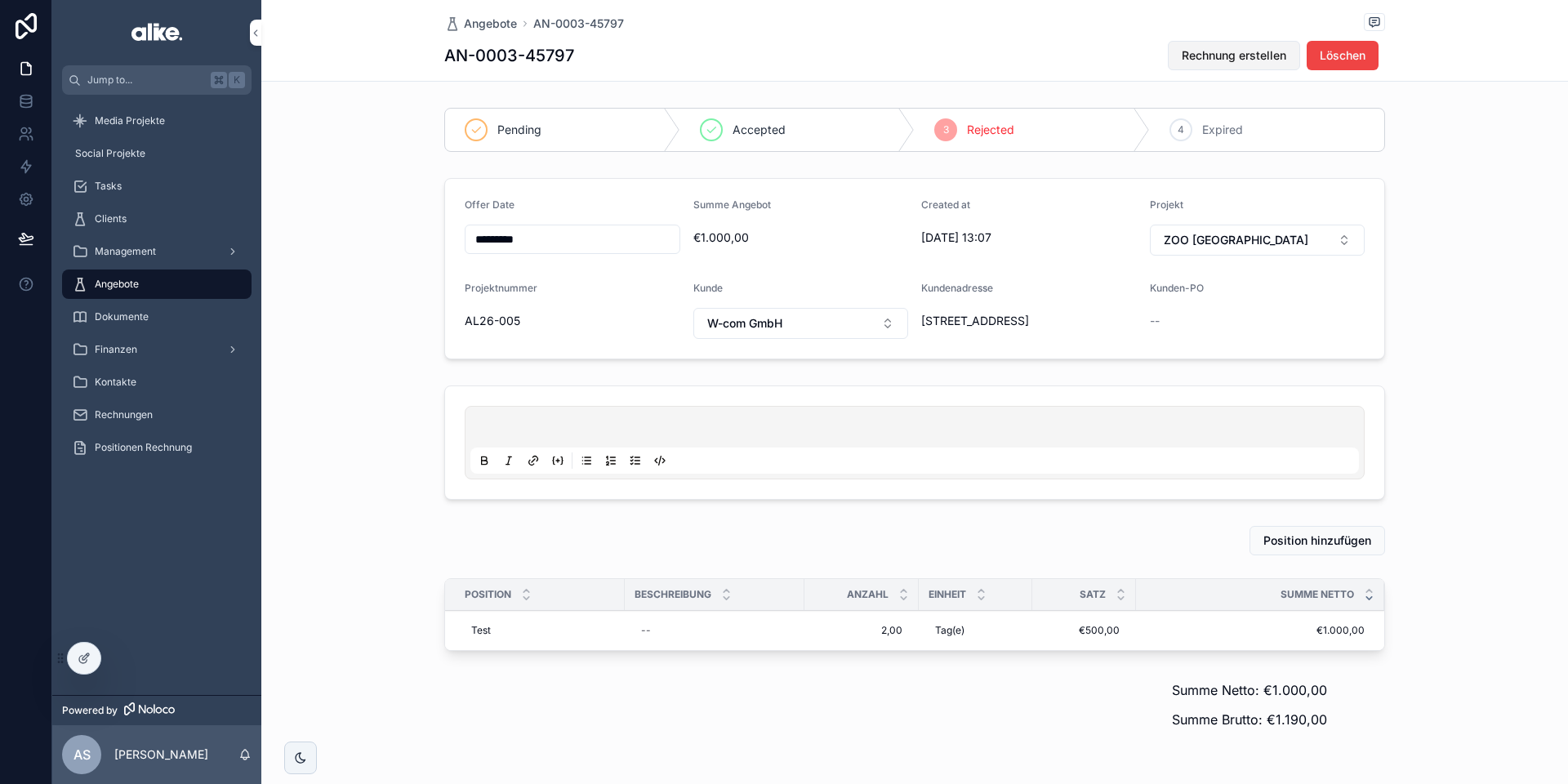
click at [1214, 59] on span "Rechnung erstellen" at bounding box center [1233, 55] width 105 height 17
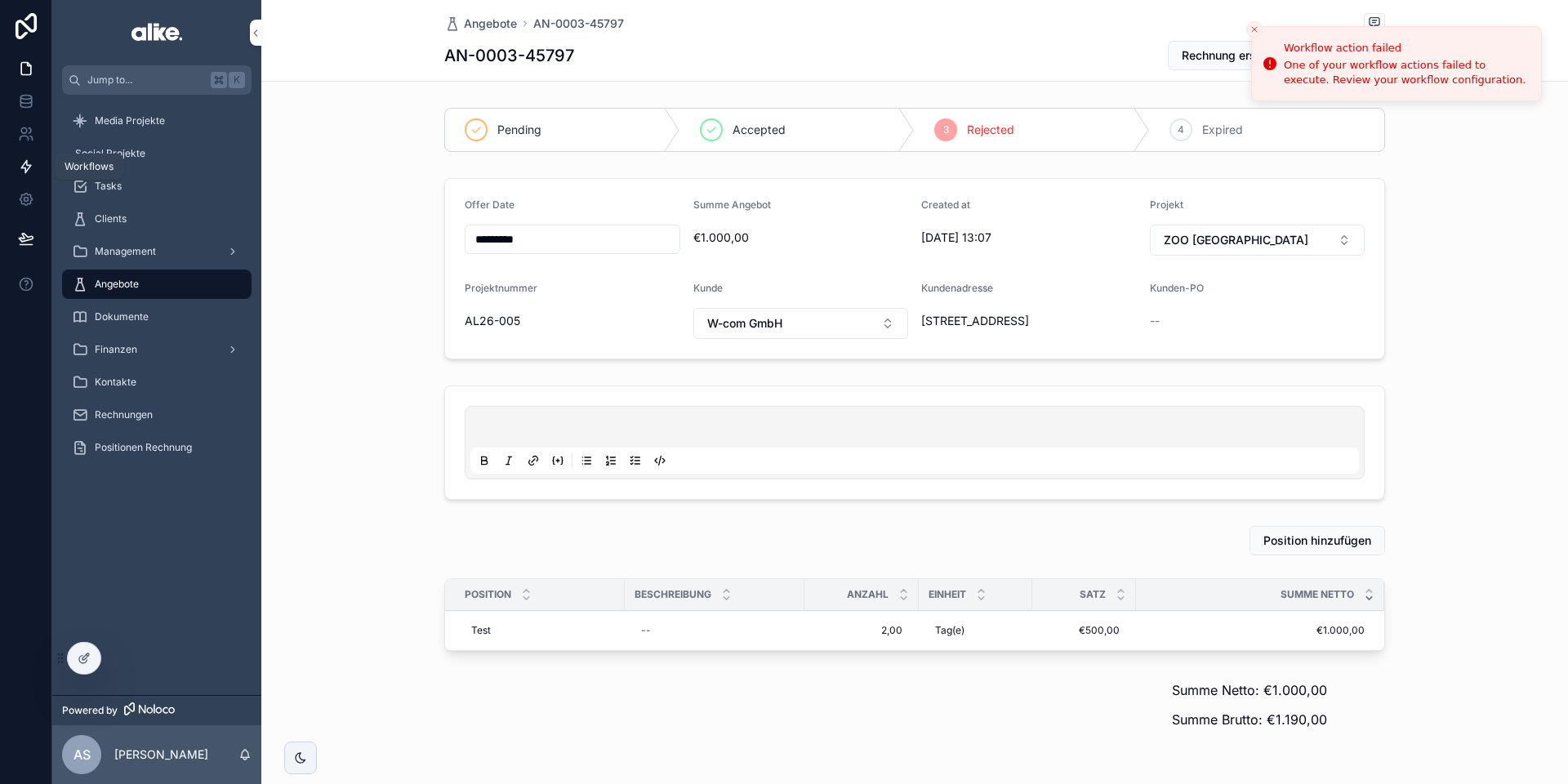
click at [18, 171] on icon at bounding box center [26, 167] width 17 height 17
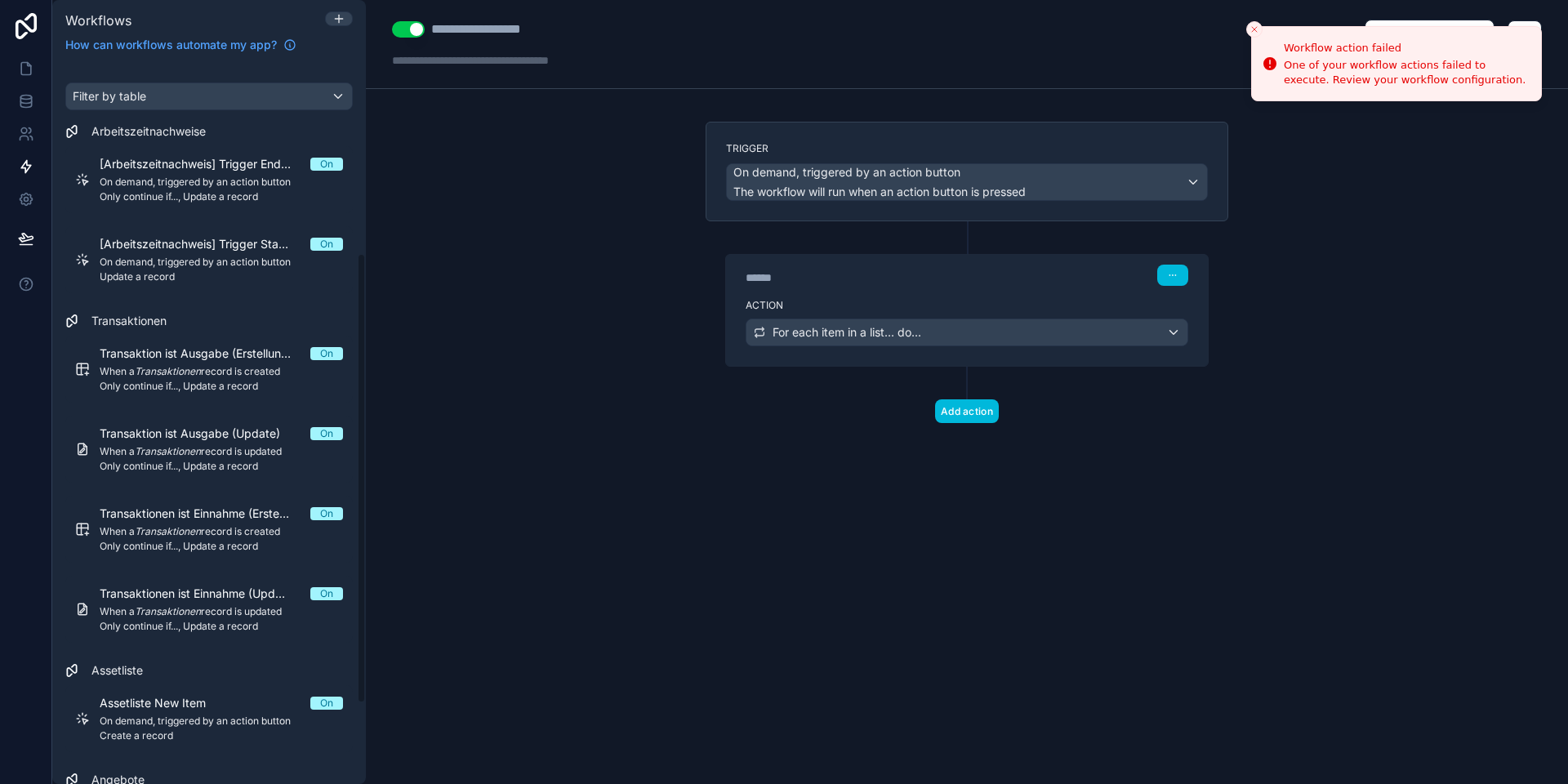
scroll to position [433, 0]
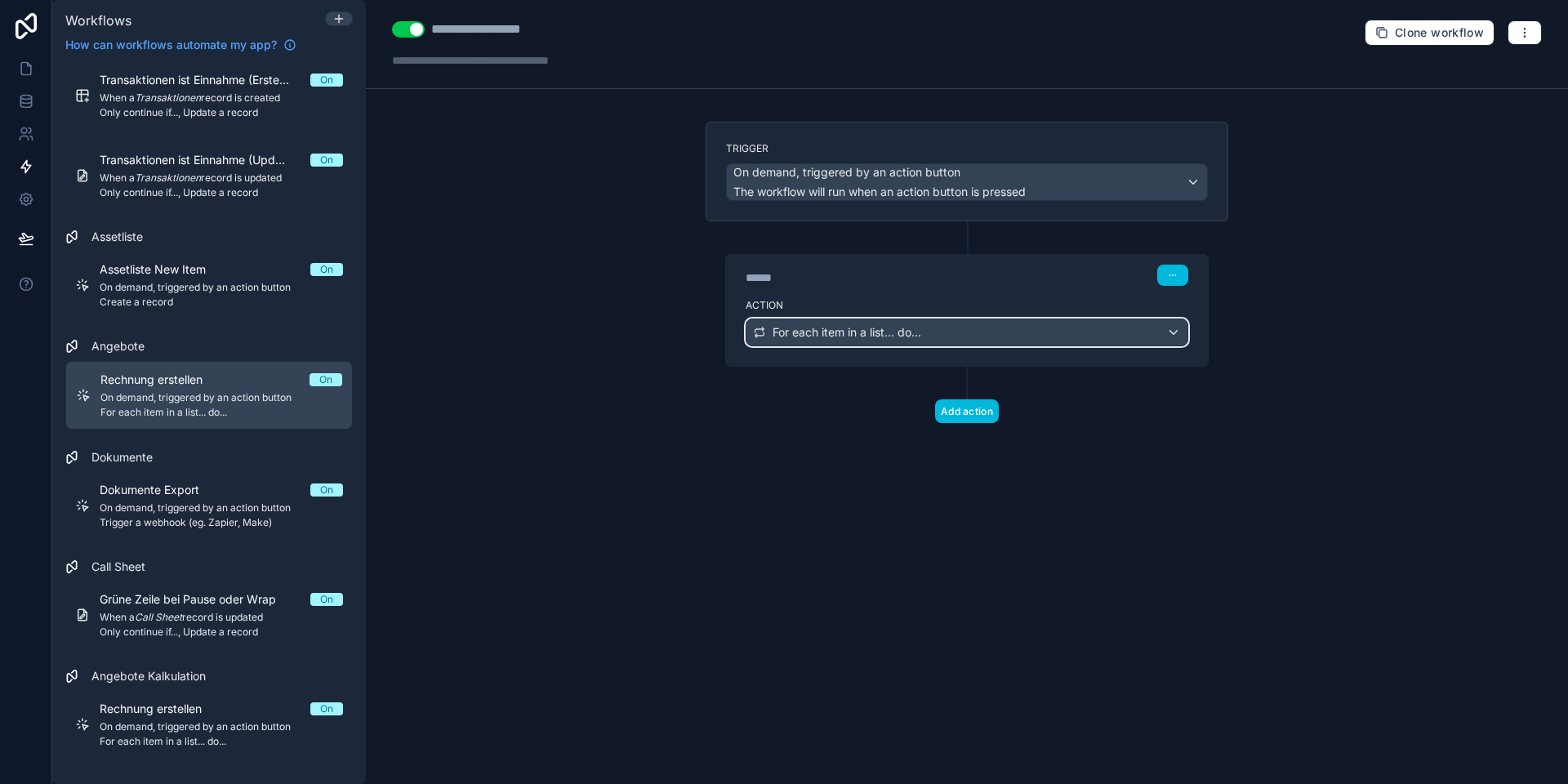
click at [865, 336] on span "For each item in a list... do..." at bounding box center [847, 332] width 149 height 17
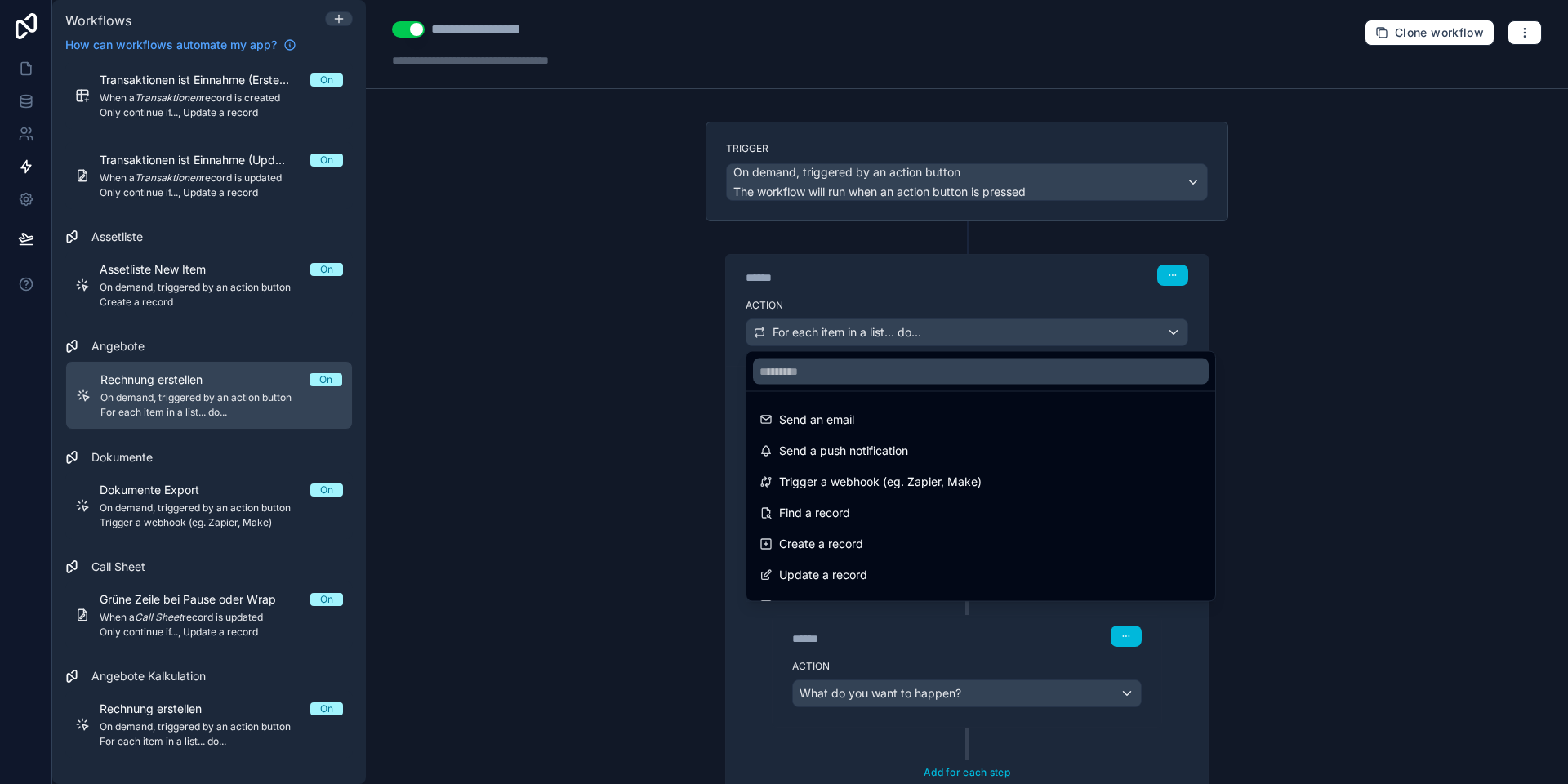
click at [823, 332] on div at bounding box center [784, 392] width 1568 height 784
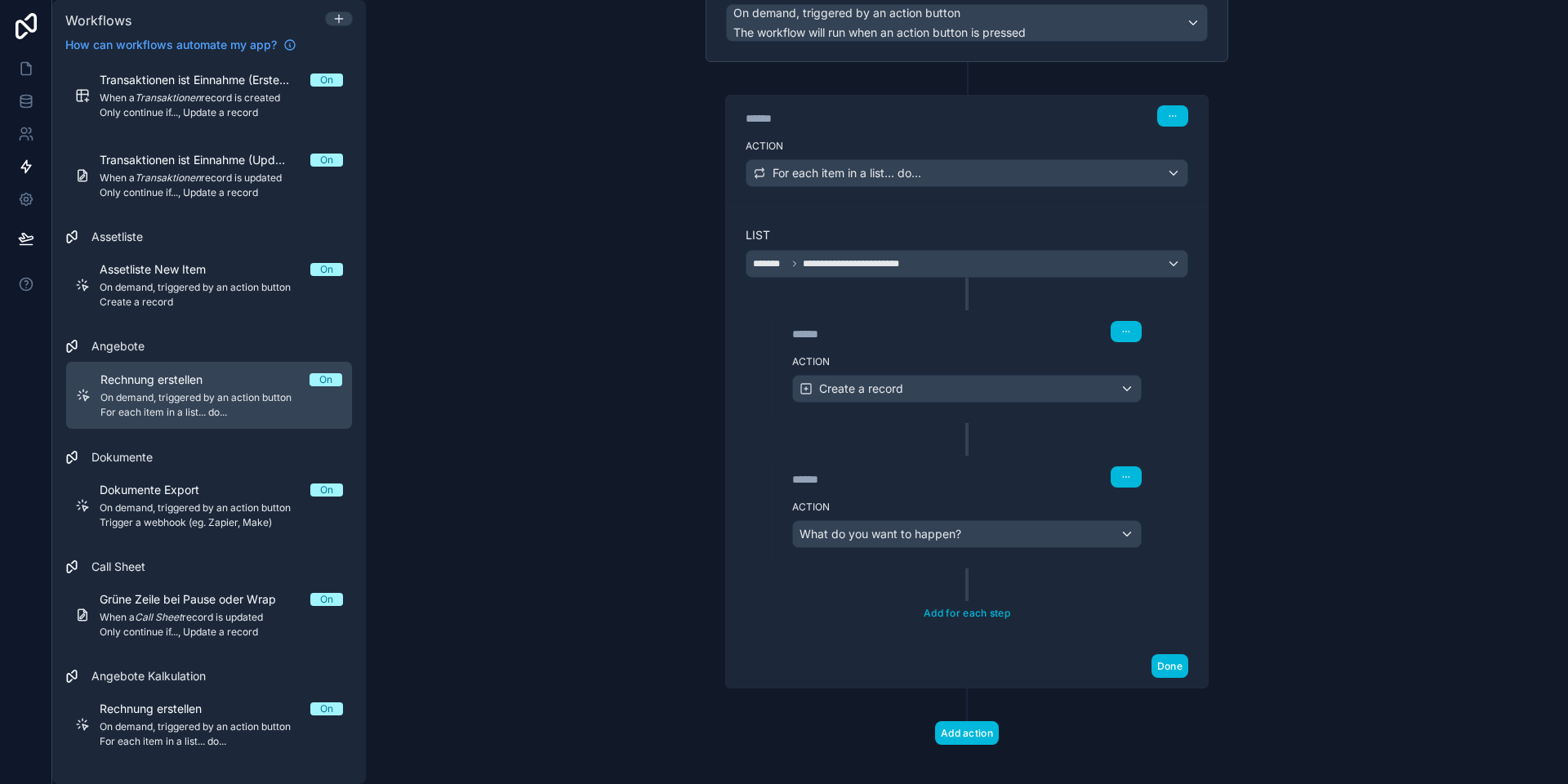
scroll to position [172, 0]
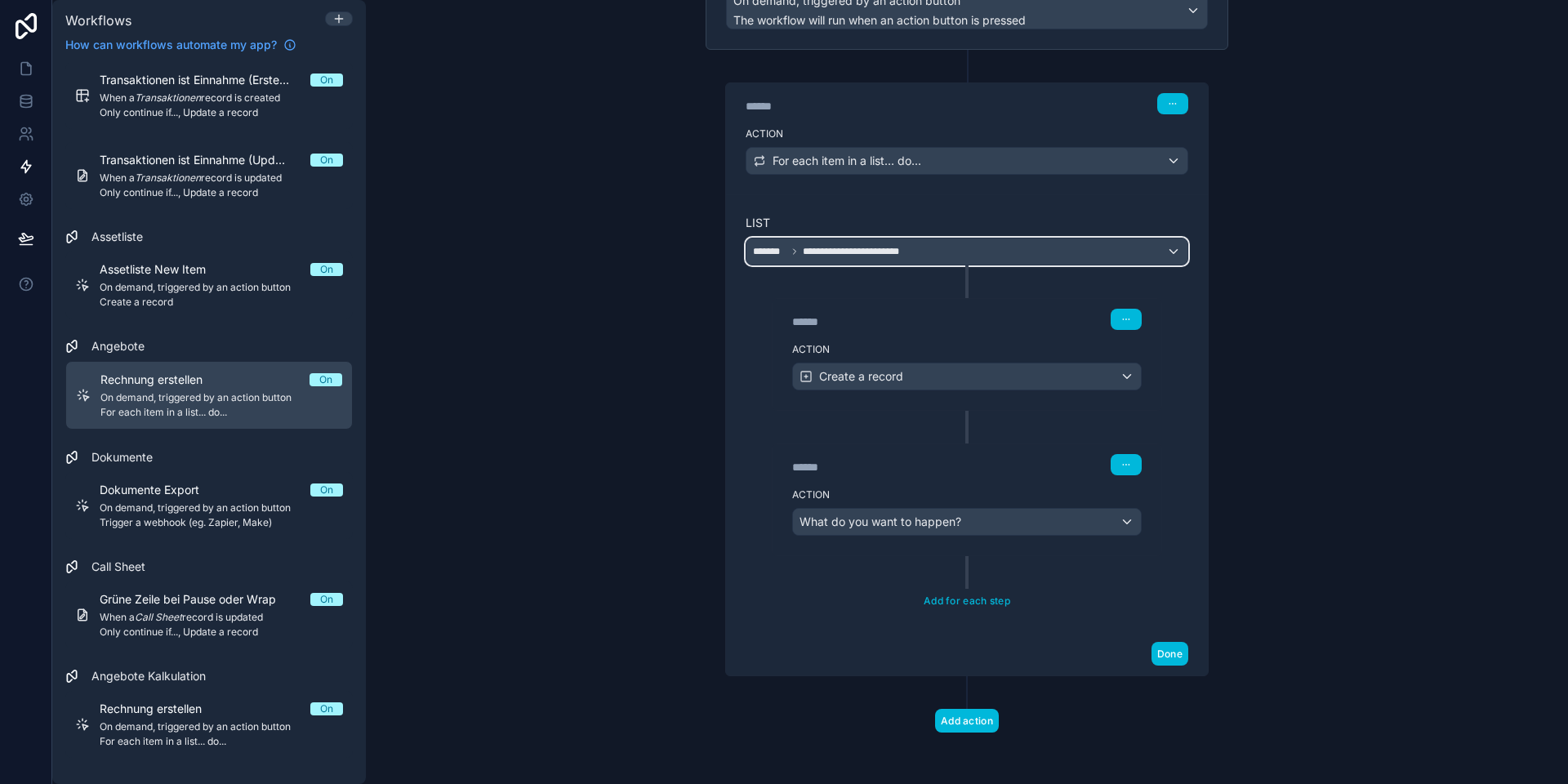
click at [844, 251] on span "**********" at bounding box center [857, 251] width 109 height 13
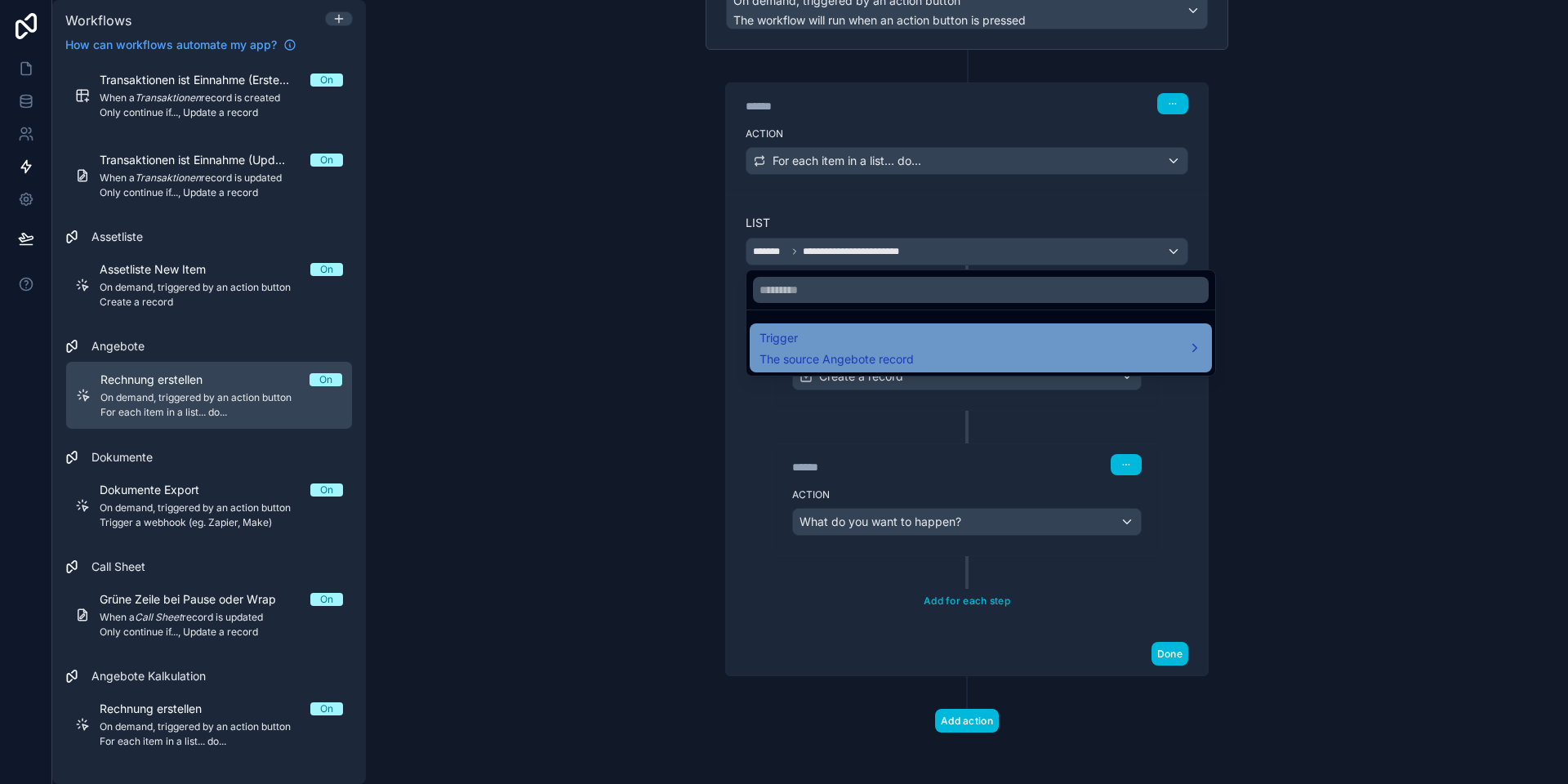
click at [1090, 357] on div "Trigger The source Angebote record" at bounding box center [980, 349] width 442 height 39
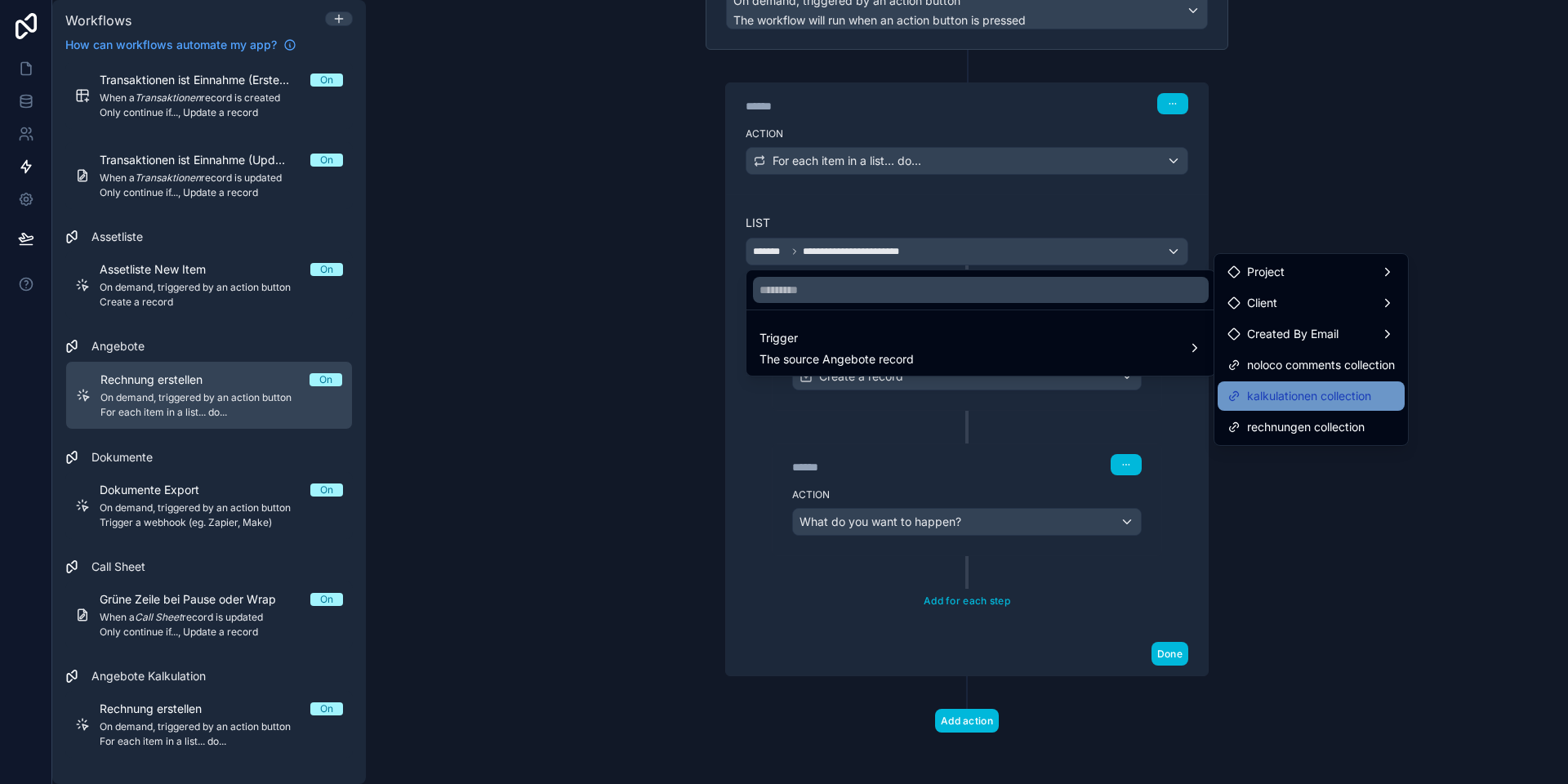
click at [1290, 386] on span "kalkulationen collection" at bounding box center [1308, 396] width 124 height 20
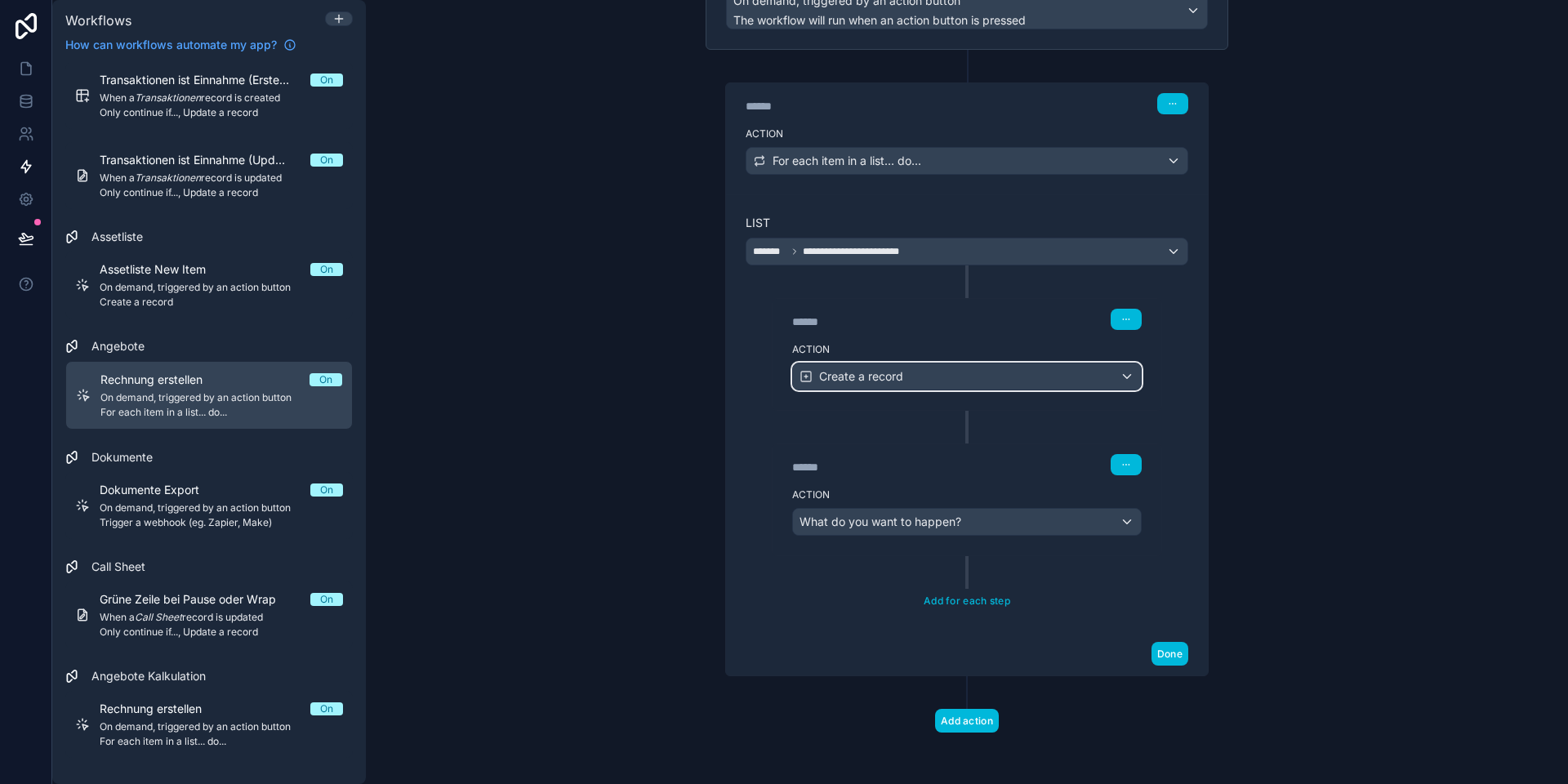
click at [910, 378] on div "Create a record" at bounding box center [966, 376] width 347 height 26
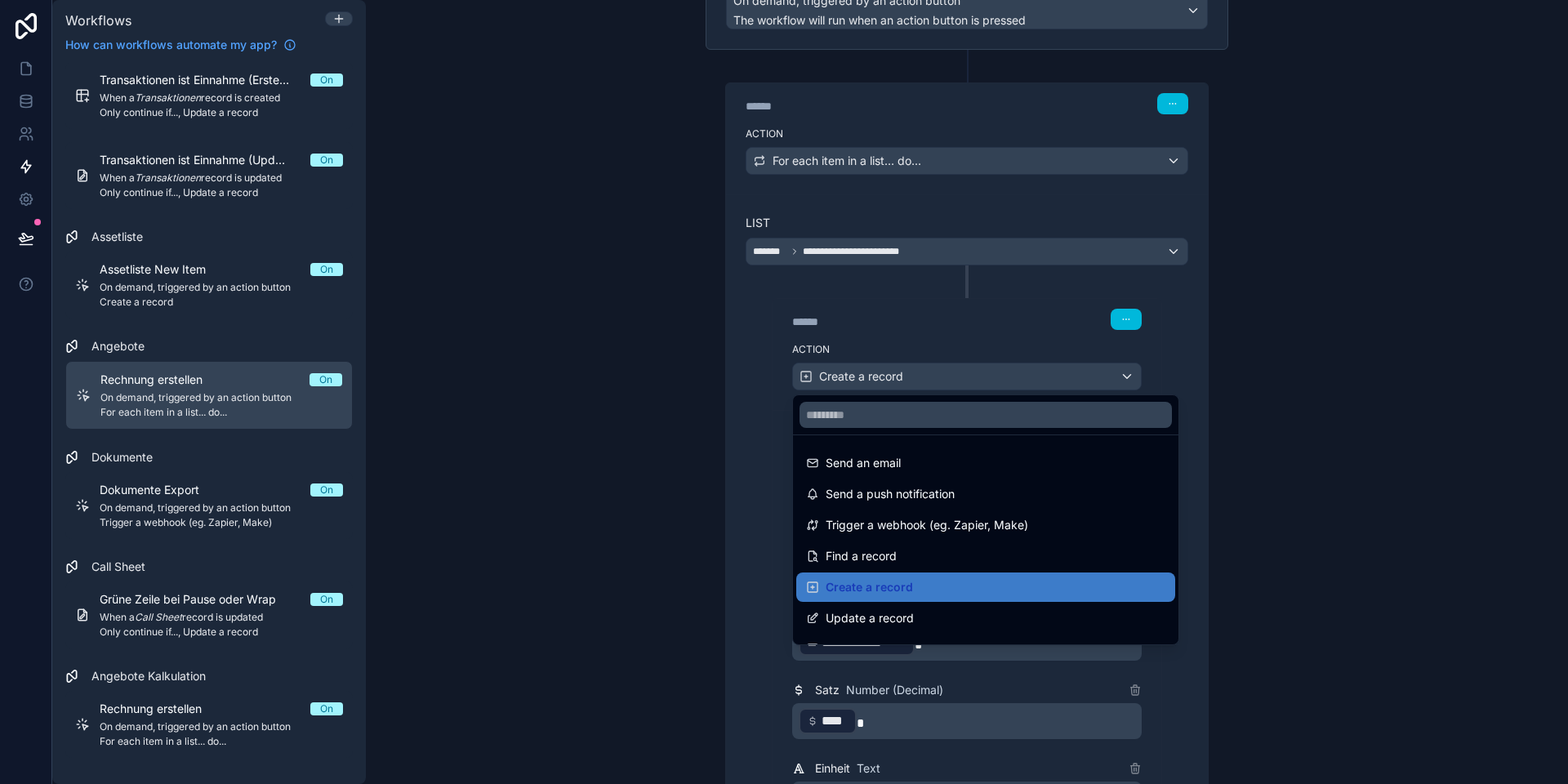
click at [889, 376] on div at bounding box center [784, 392] width 1568 height 784
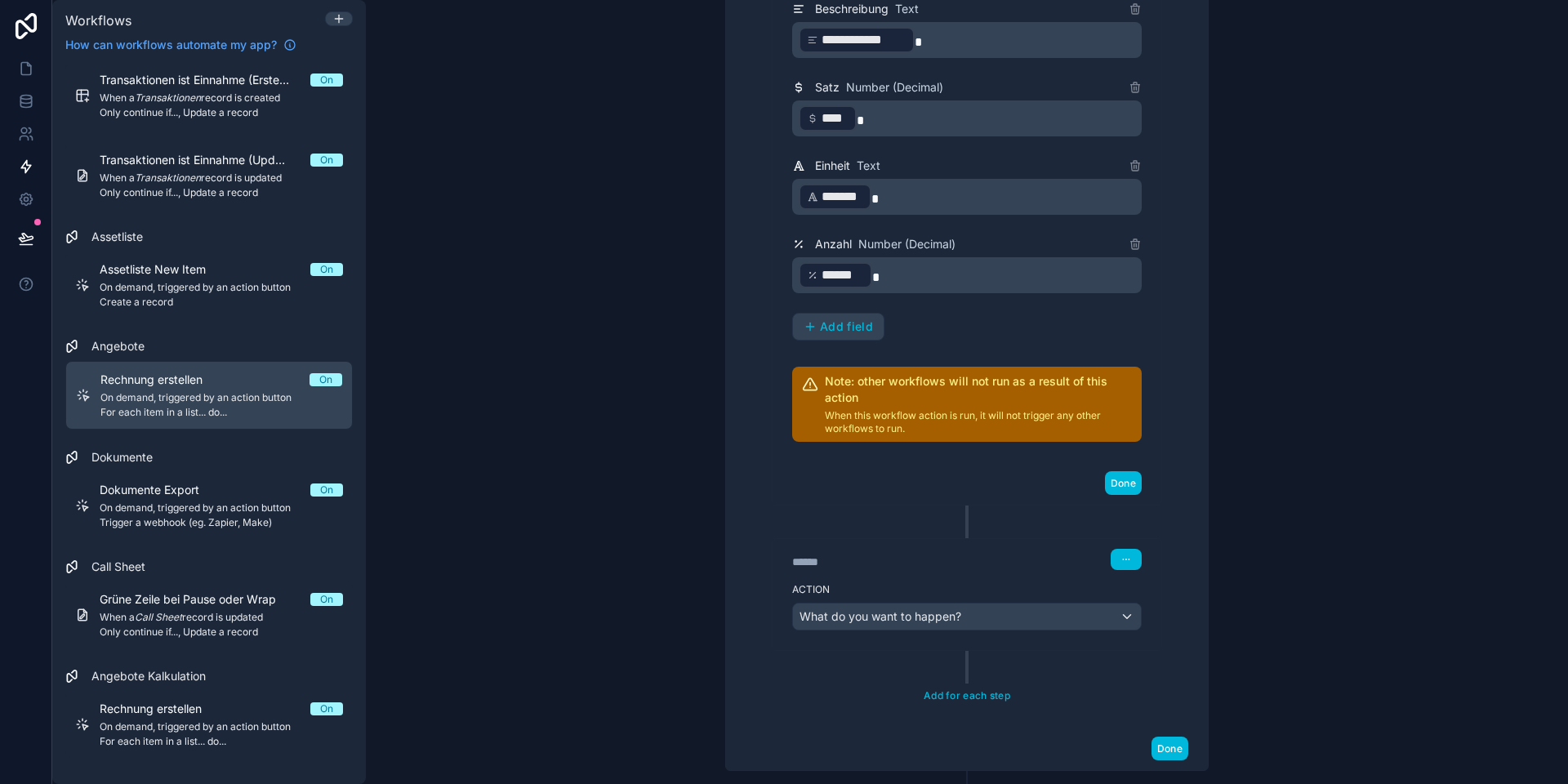
scroll to position [848, 0]
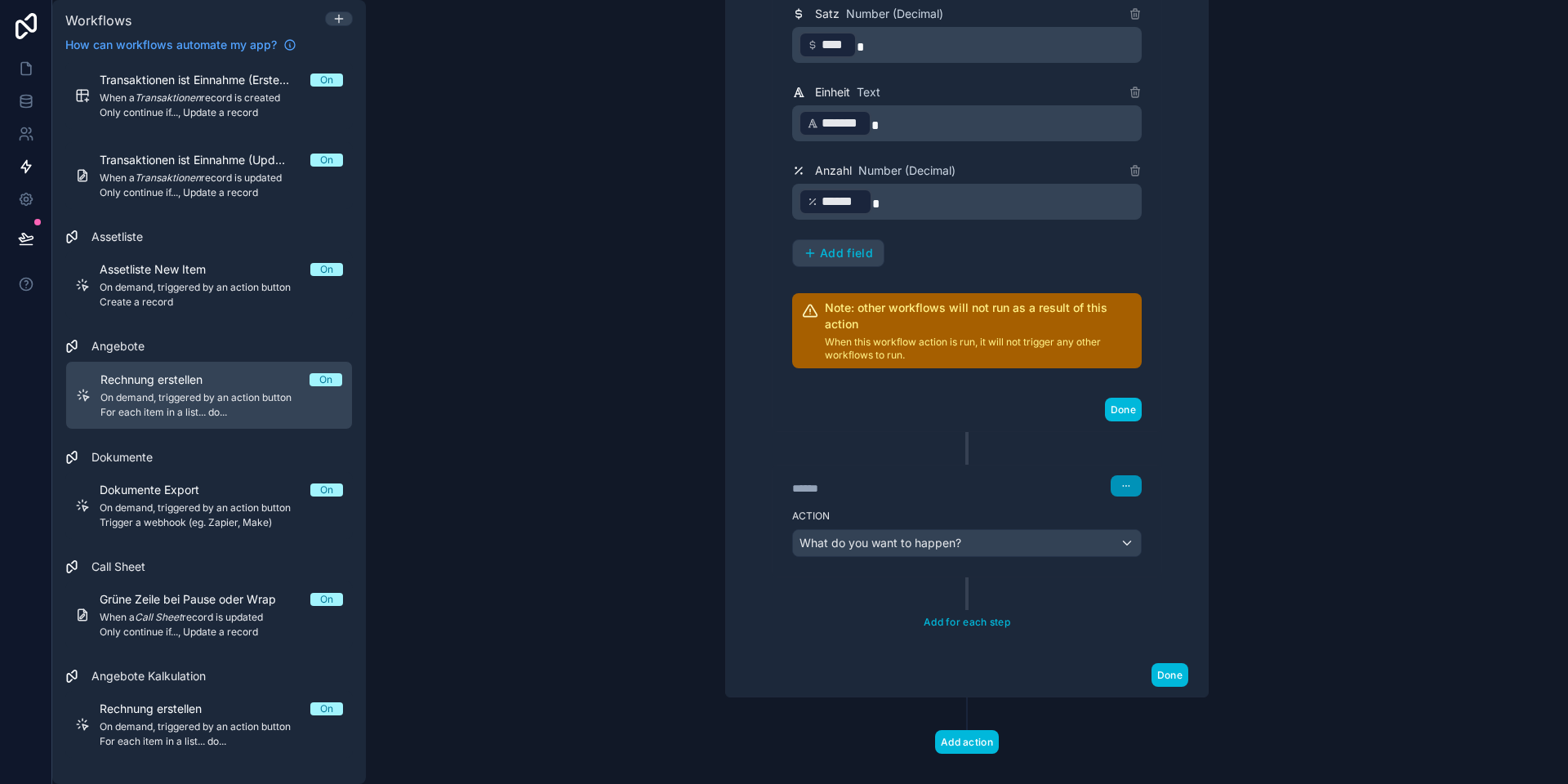
click at [1126, 487] on icon "button" at bounding box center [1126, 486] width 10 height 10
click at [1142, 547] on span "Delete" at bounding box center [1157, 548] width 31 height 13
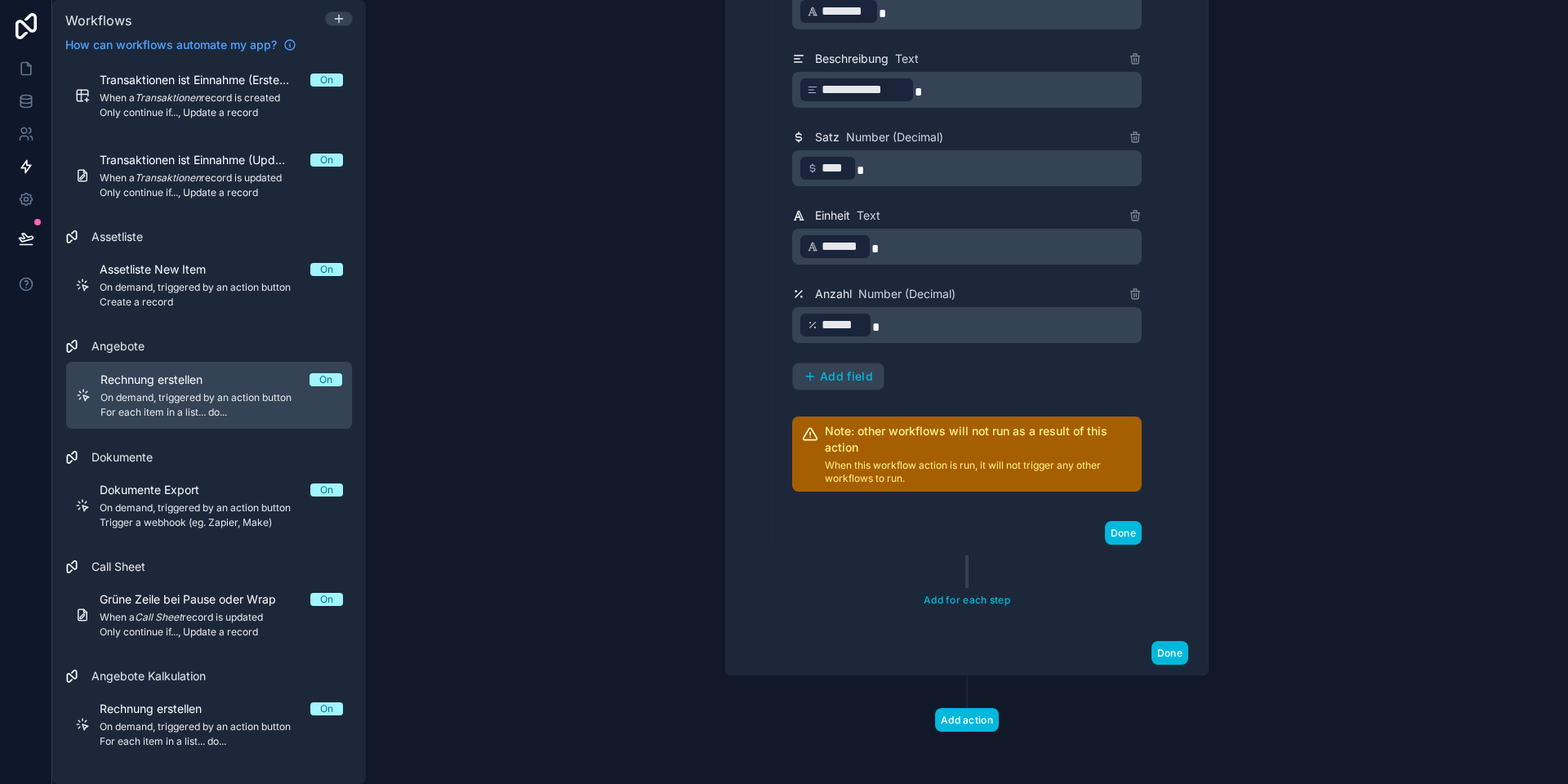
scroll to position [724, 0]
click at [1126, 532] on button "Done" at bounding box center [1122, 534] width 37 height 24
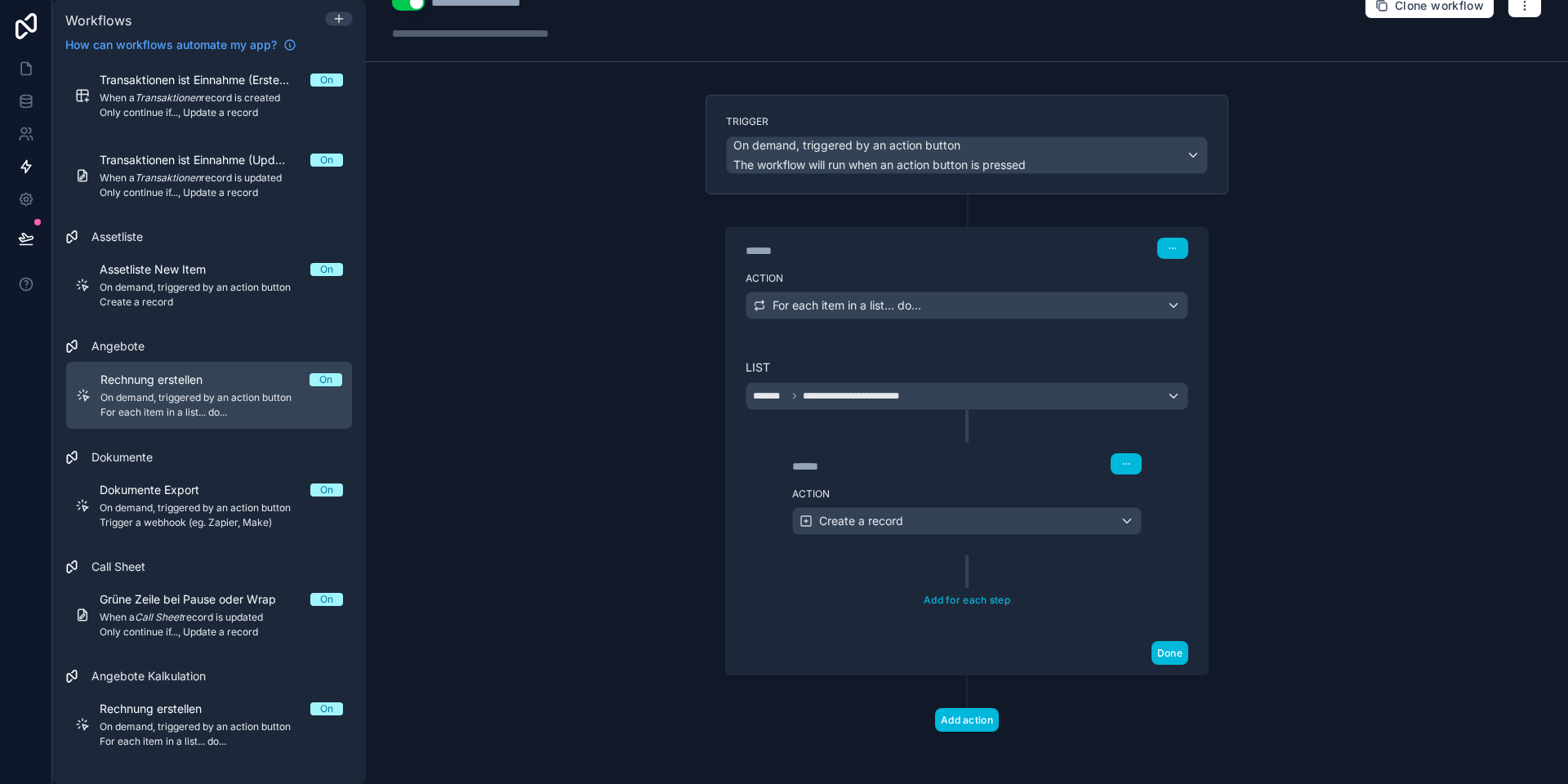
scroll to position [26, 0]
click at [1175, 650] on button "Done" at bounding box center [1169, 654] width 37 height 24
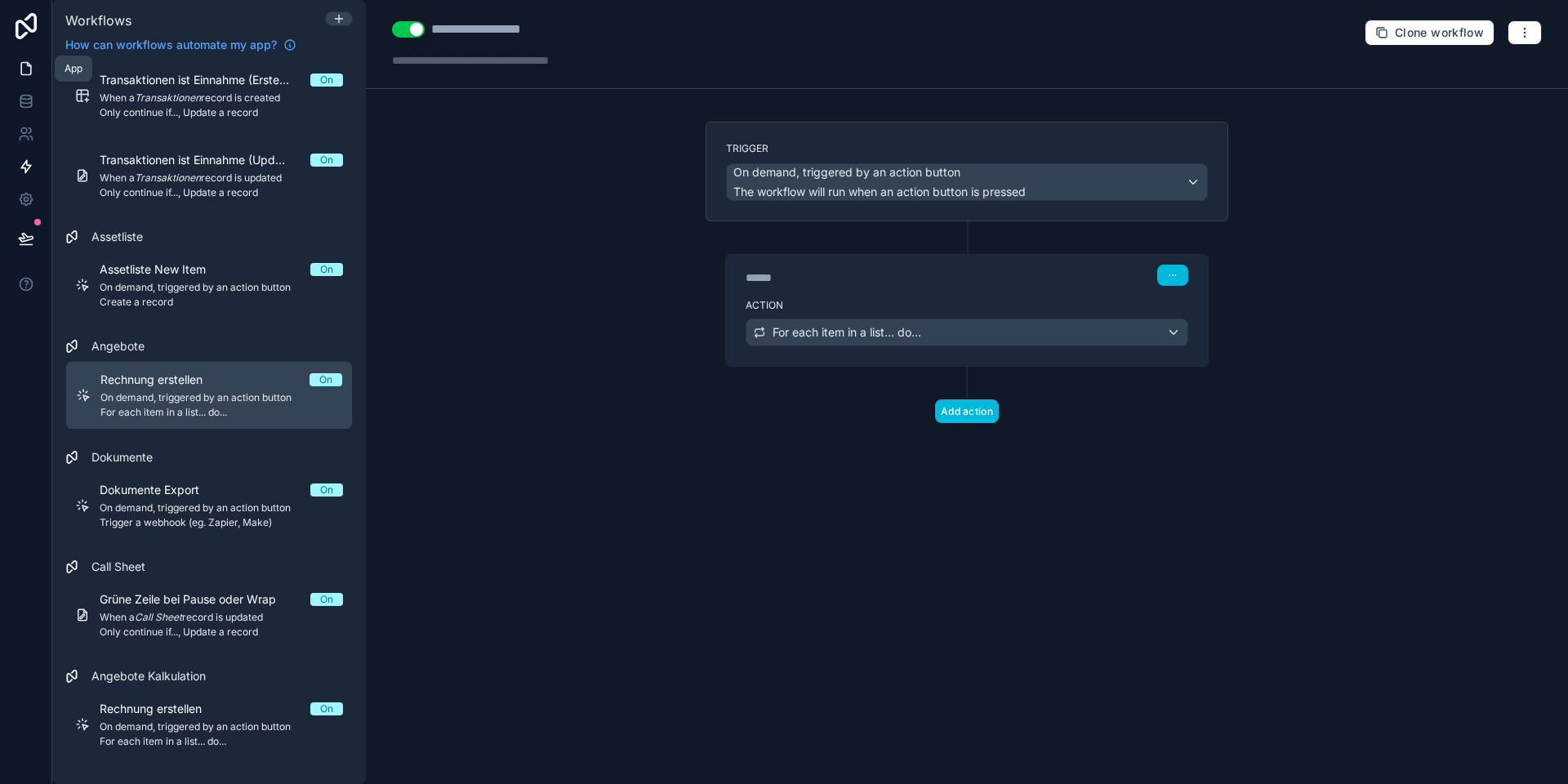
click at [31, 68] on icon at bounding box center [26, 68] width 17 height 17
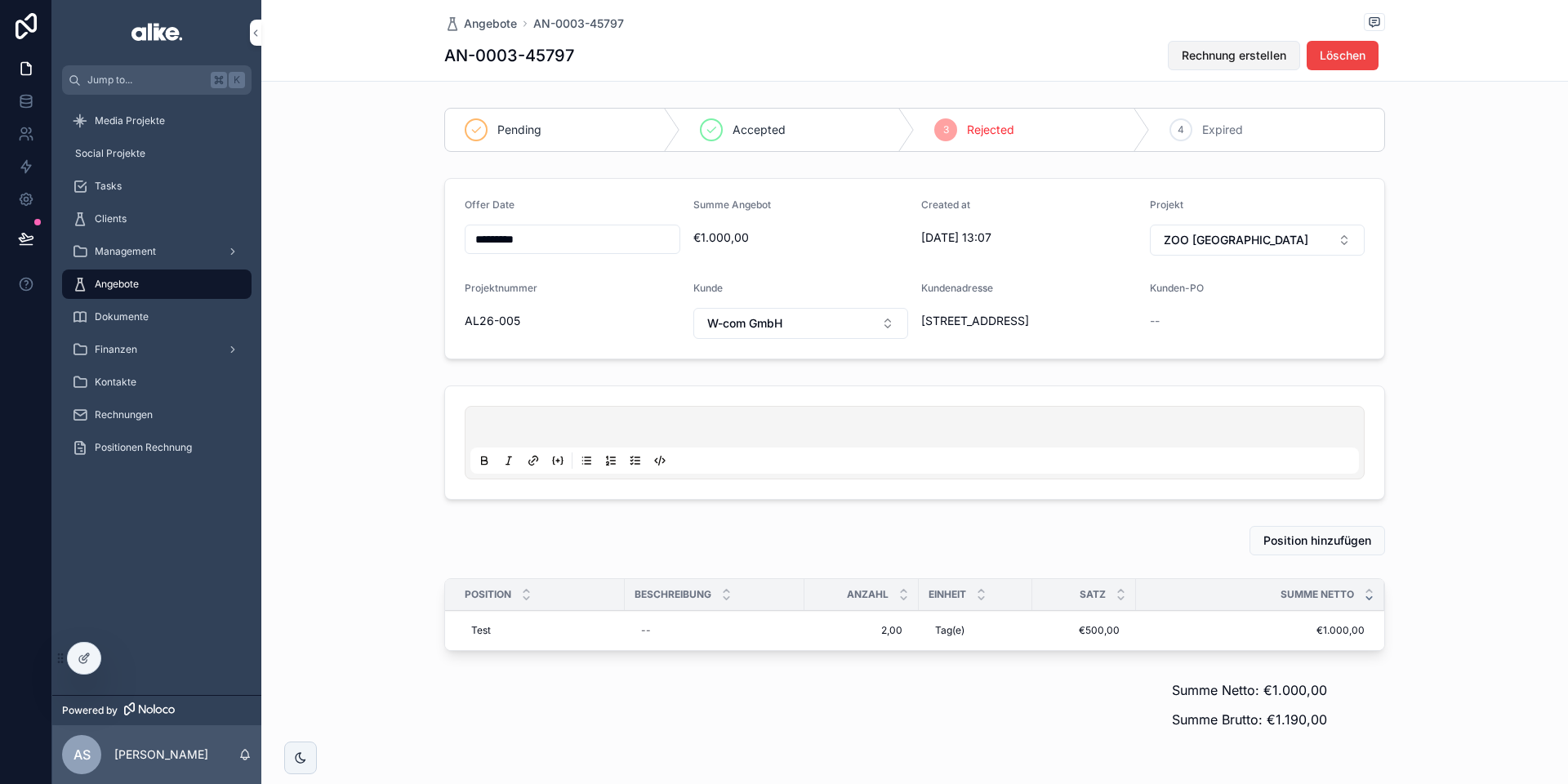
click at [1218, 62] on span "Rechnung erstellen" at bounding box center [1233, 55] width 105 height 17
click at [137, 415] on span "Rechnungen" at bounding box center [123, 415] width 58 height 13
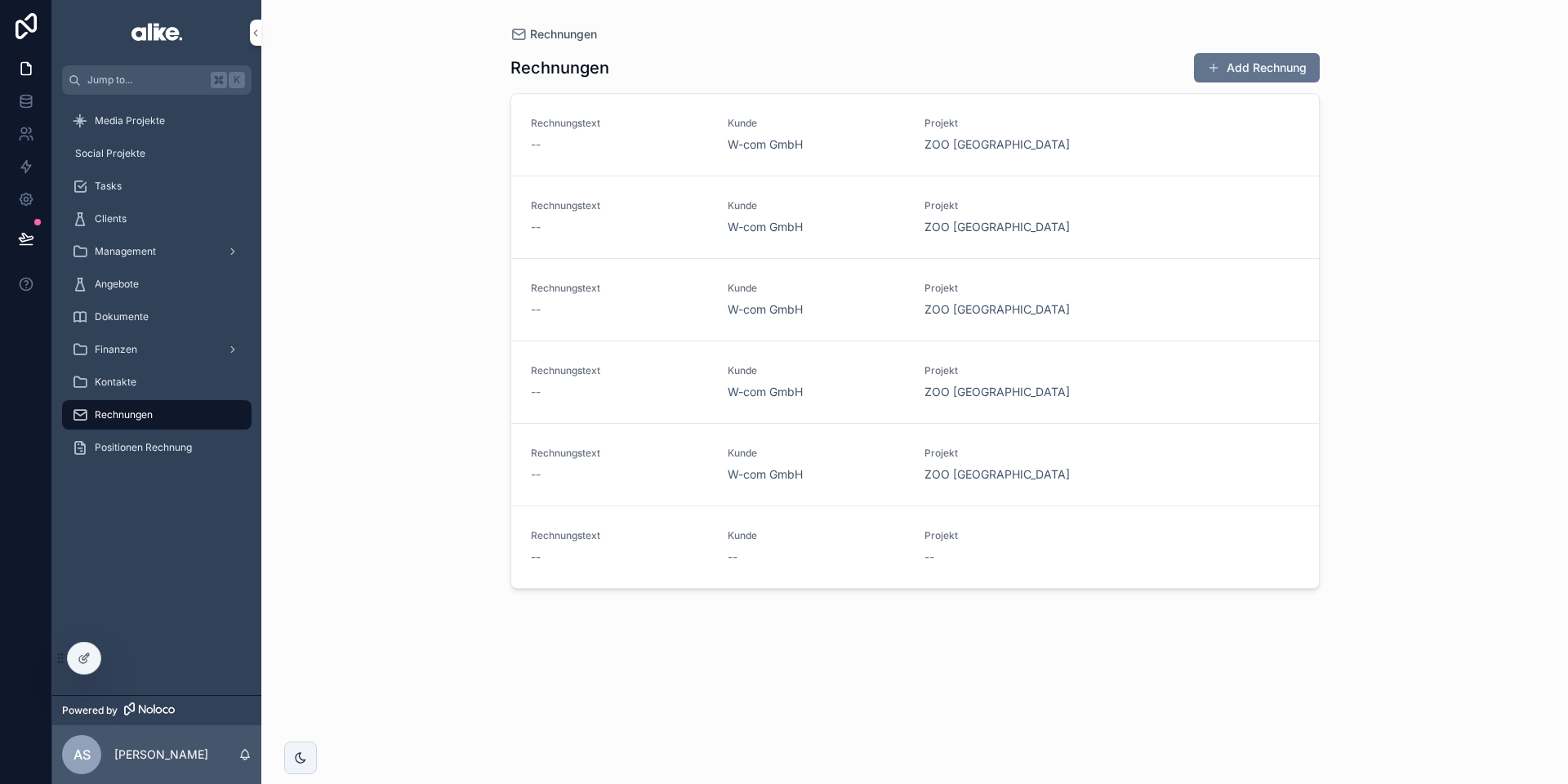
click at [683, 475] on div "--" at bounding box center [620, 474] width 178 height 17
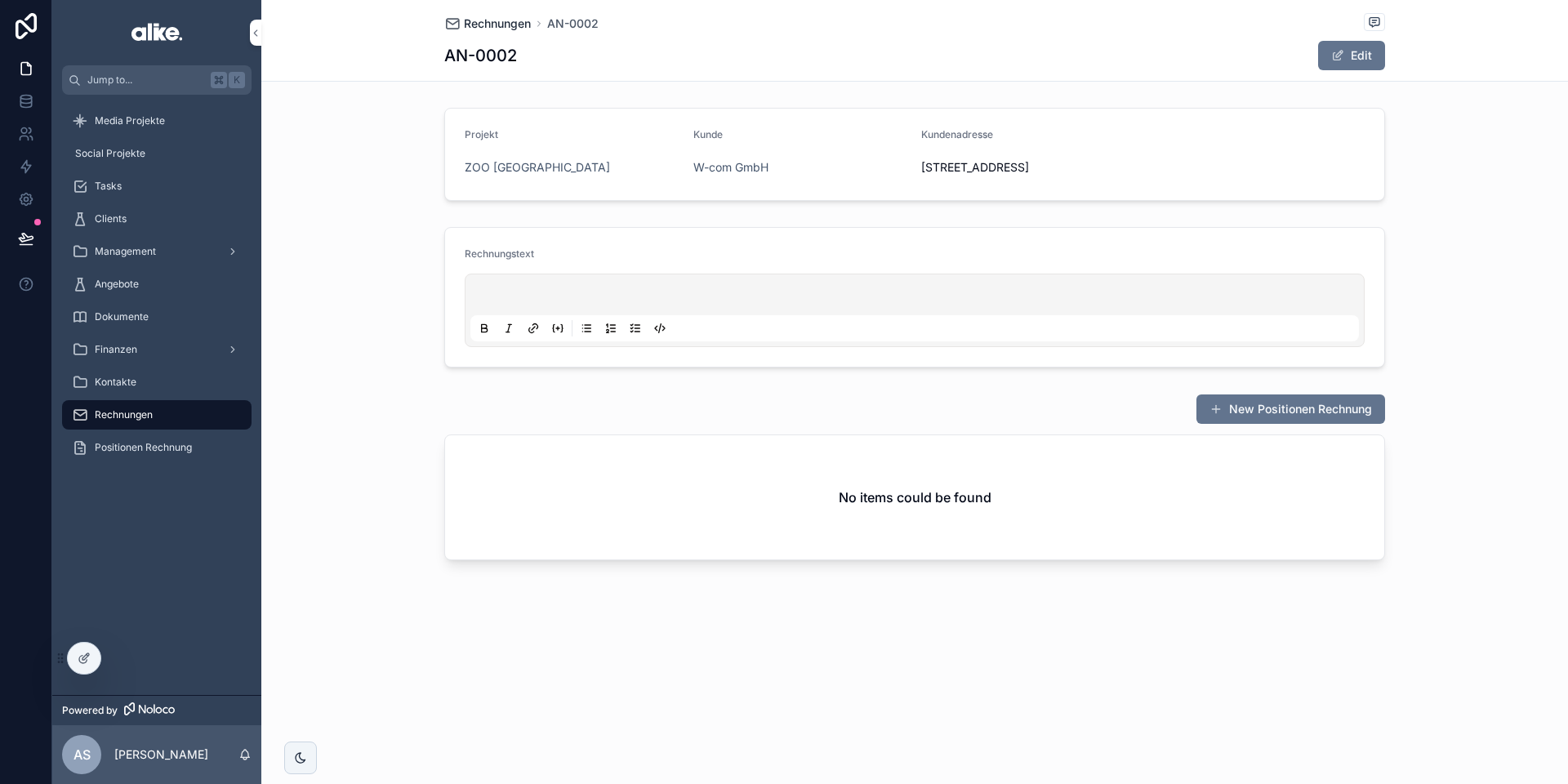
click at [508, 22] on span "Rechnungen" at bounding box center [497, 24] width 67 height 17
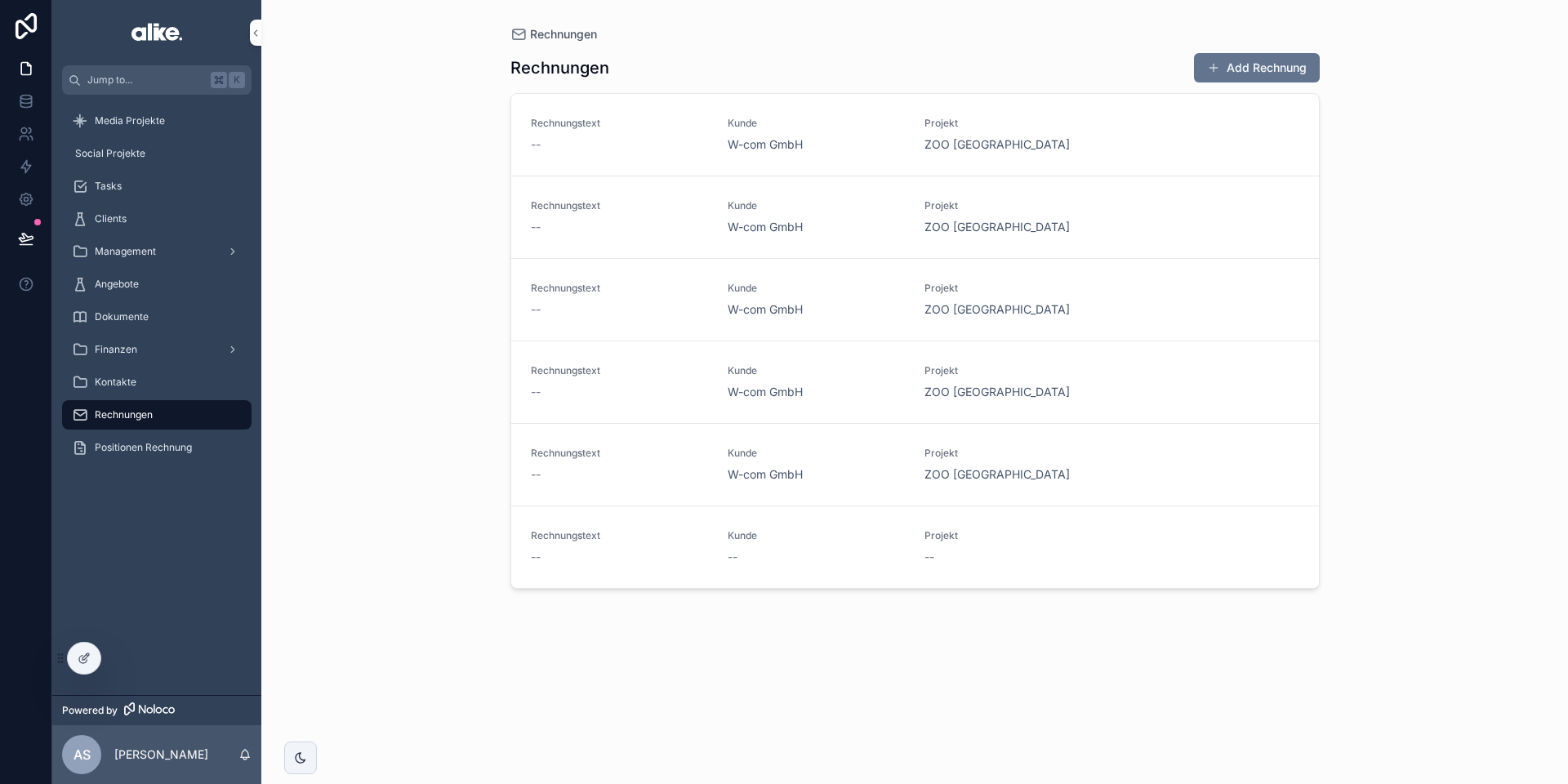
click at [675, 131] on div "Rechnungstext --" at bounding box center [620, 134] width 178 height 36
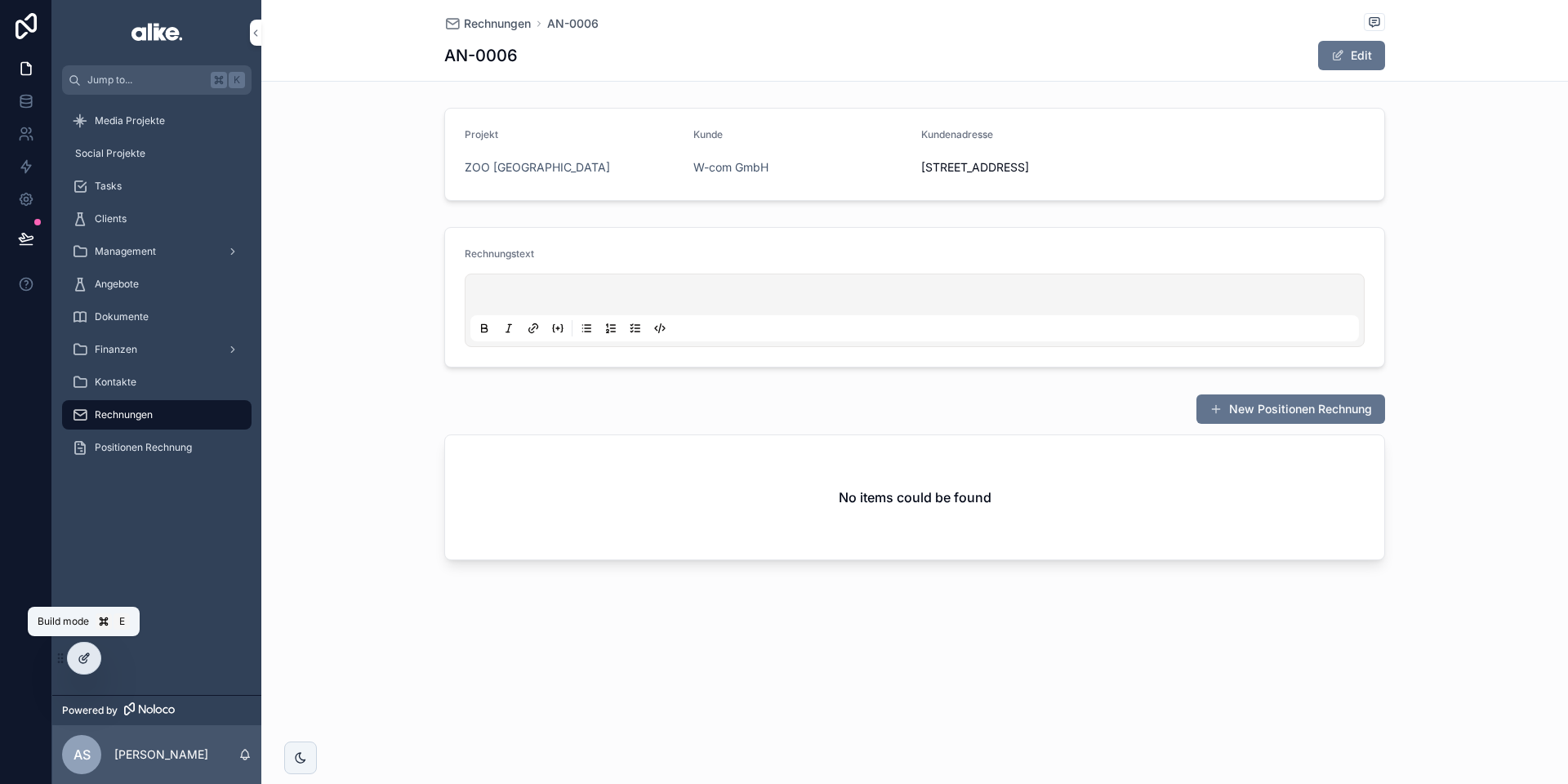
click at [92, 660] on div at bounding box center [84, 658] width 33 height 31
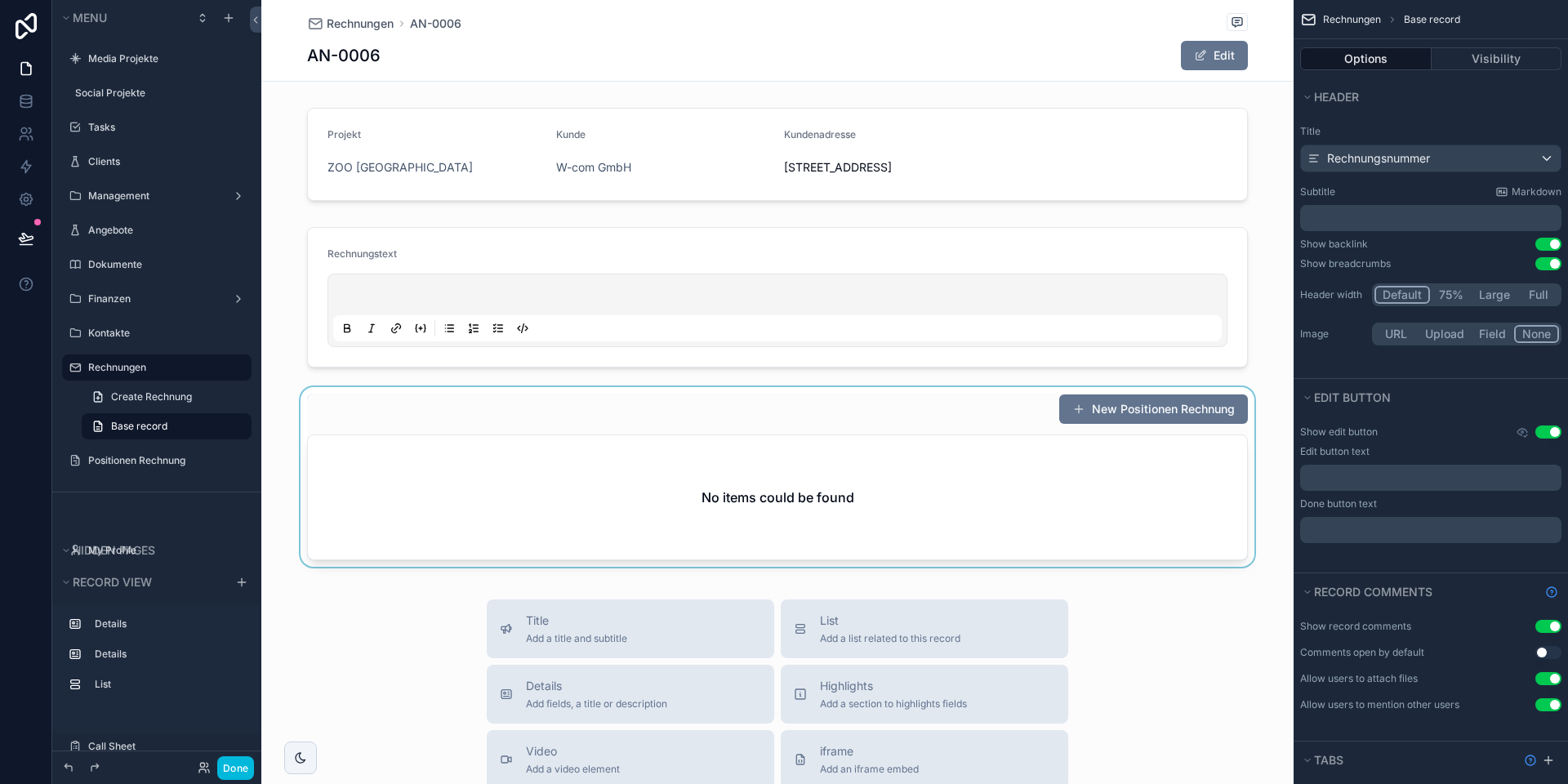
click at [655, 515] on div "scrollable content" at bounding box center [778, 480] width 1032 height 187
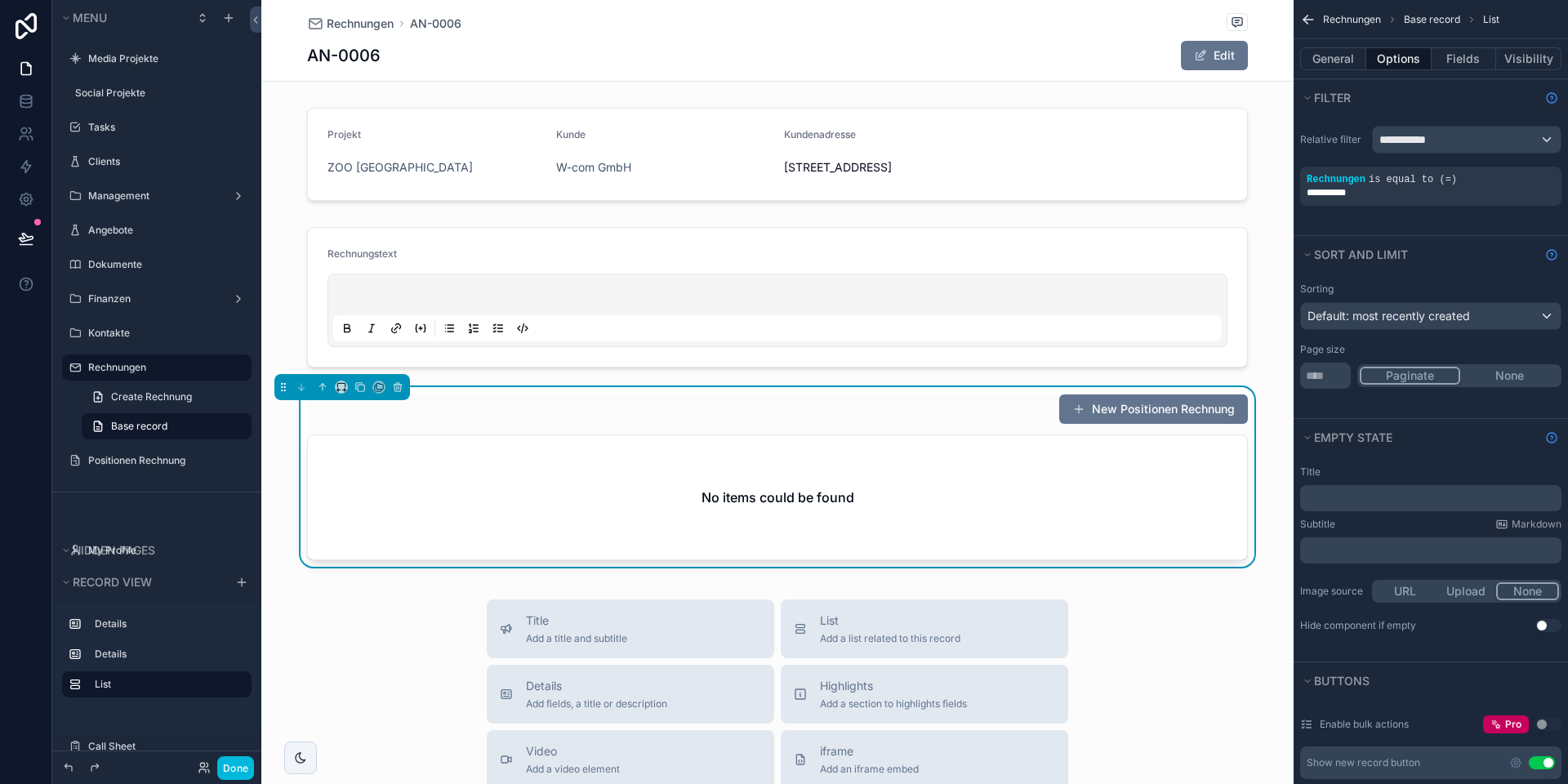
click at [640, 518] on div "No items could be found" at bounding box center [777, 498] width 938 height 124
click at [0, 0] on icon "scrollable content" at bounding box center [0, 0] width 0 height 0
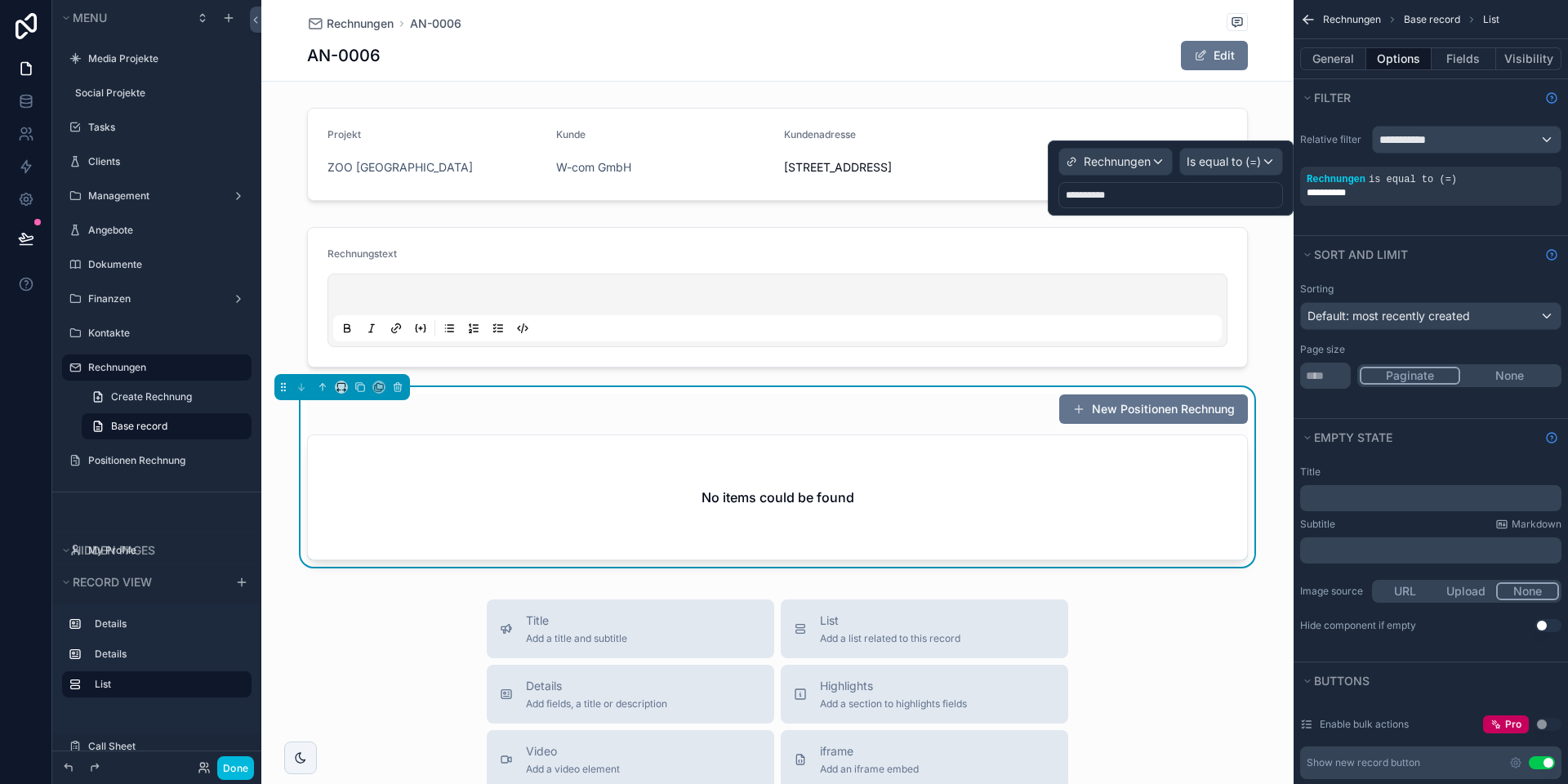
click at [1128, 197] on div "**********" at bounding box center [1170, 196] width 225 height 26
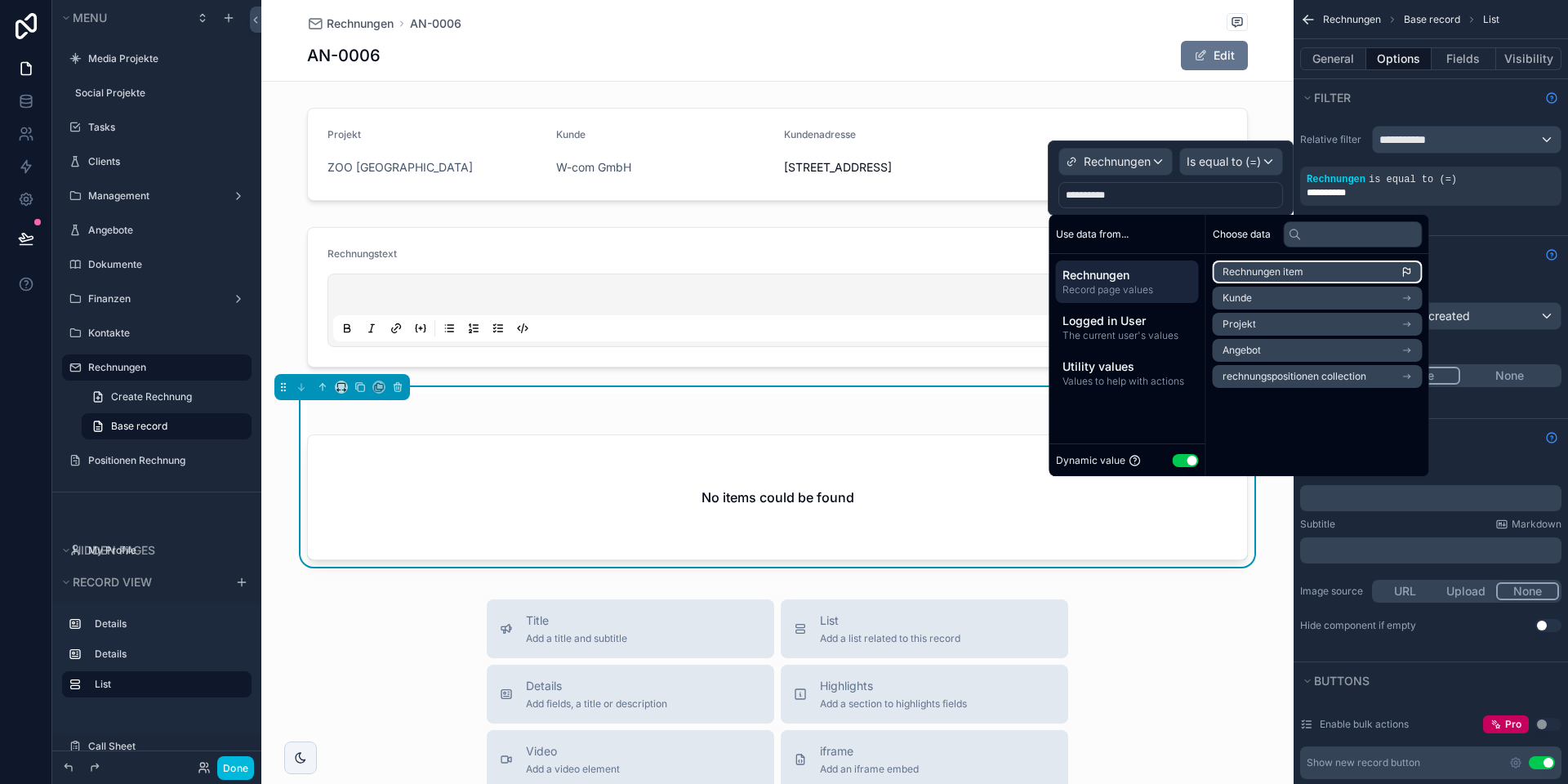
click at [1260, 275] on span "Rechnungen item" at bounding box center [1263, 272] width 81 height 13
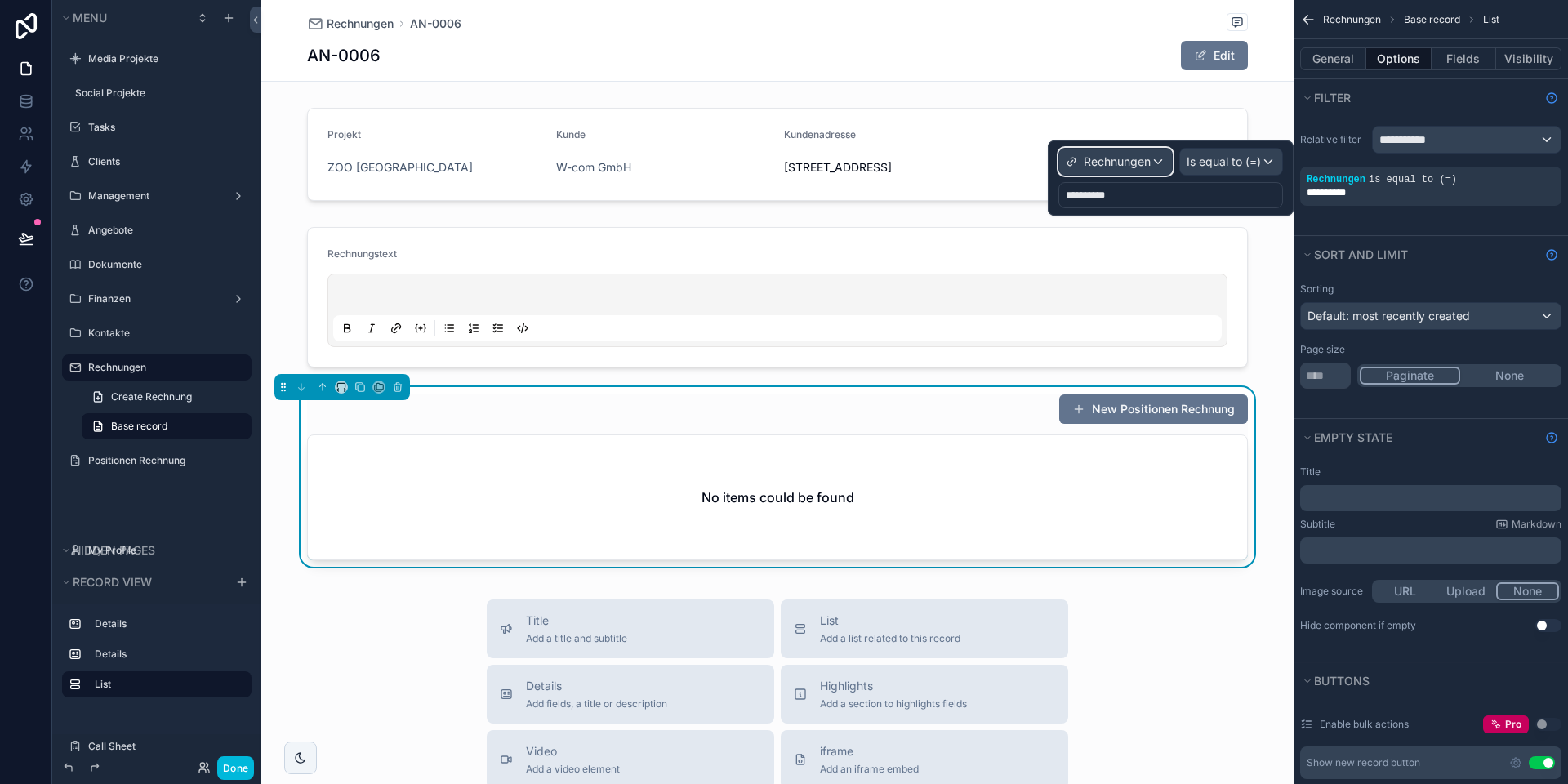
click at [1139, 152] on div "Rechnungen" at bounding box center [1115, 162] width 112 height 26
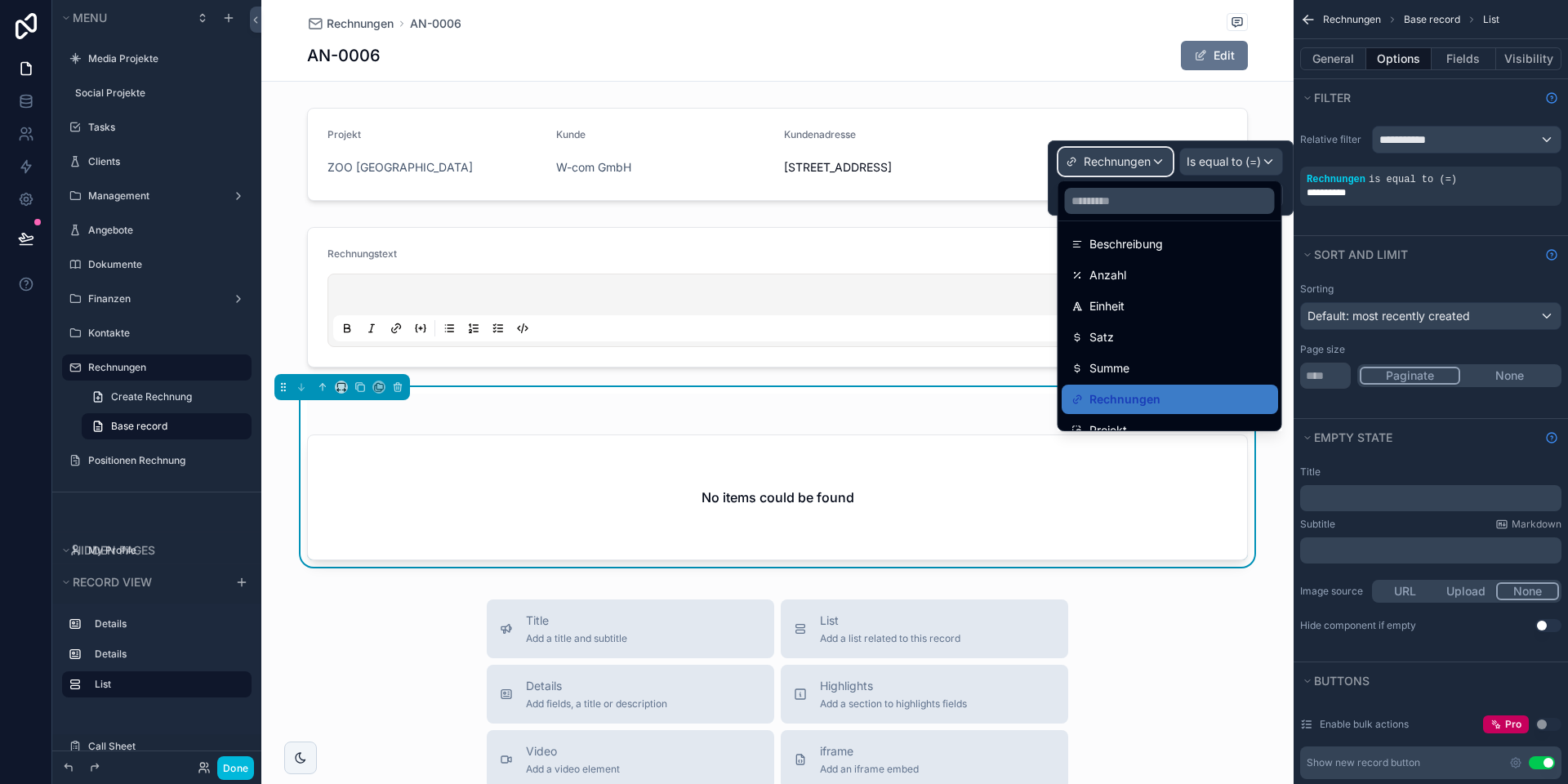
scroll to position [209, 0]
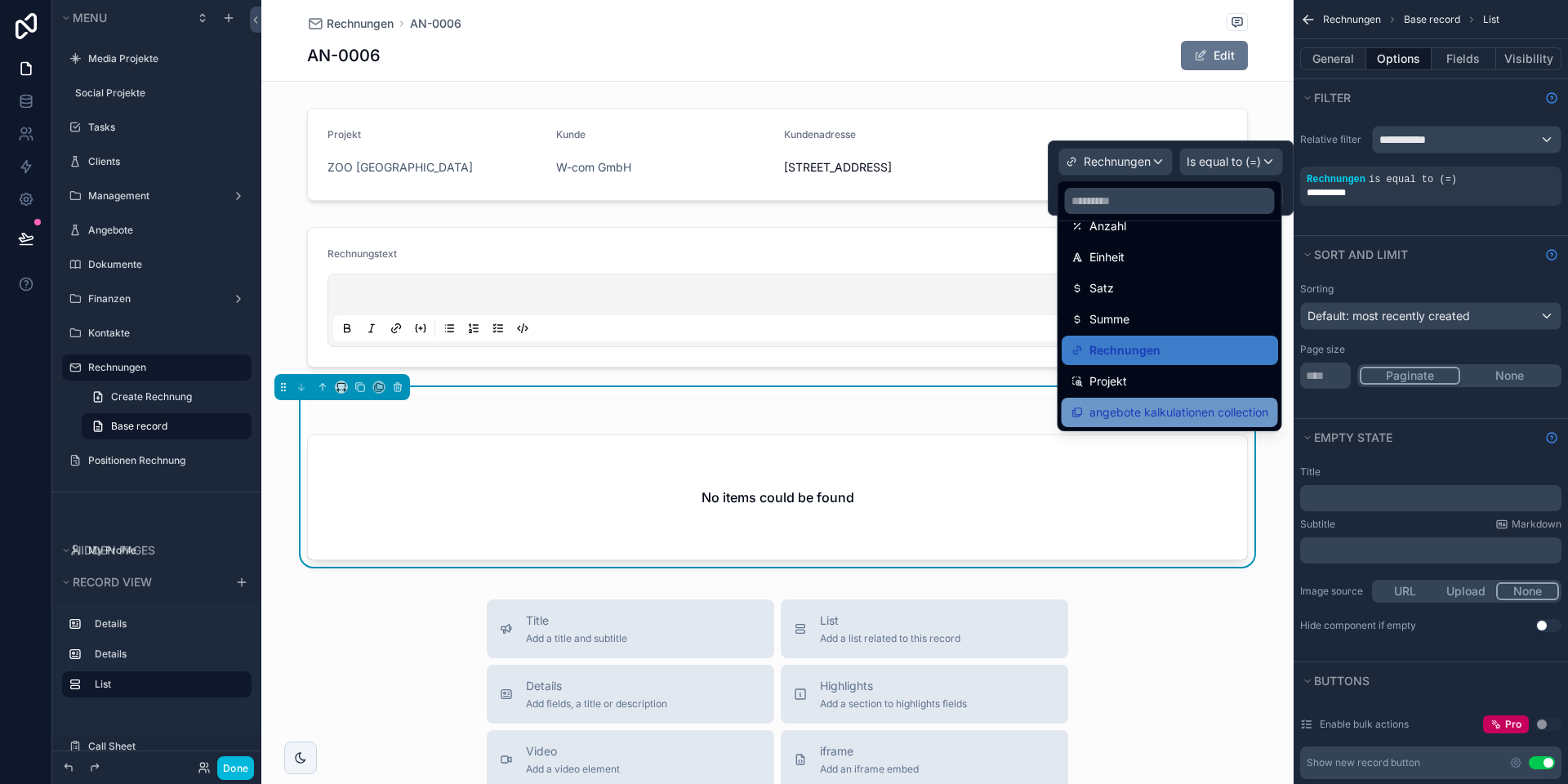
click at [1137, 411] on span "angebote kalkulationen collection" at bounding box center [1178, 413] width 179 height 20
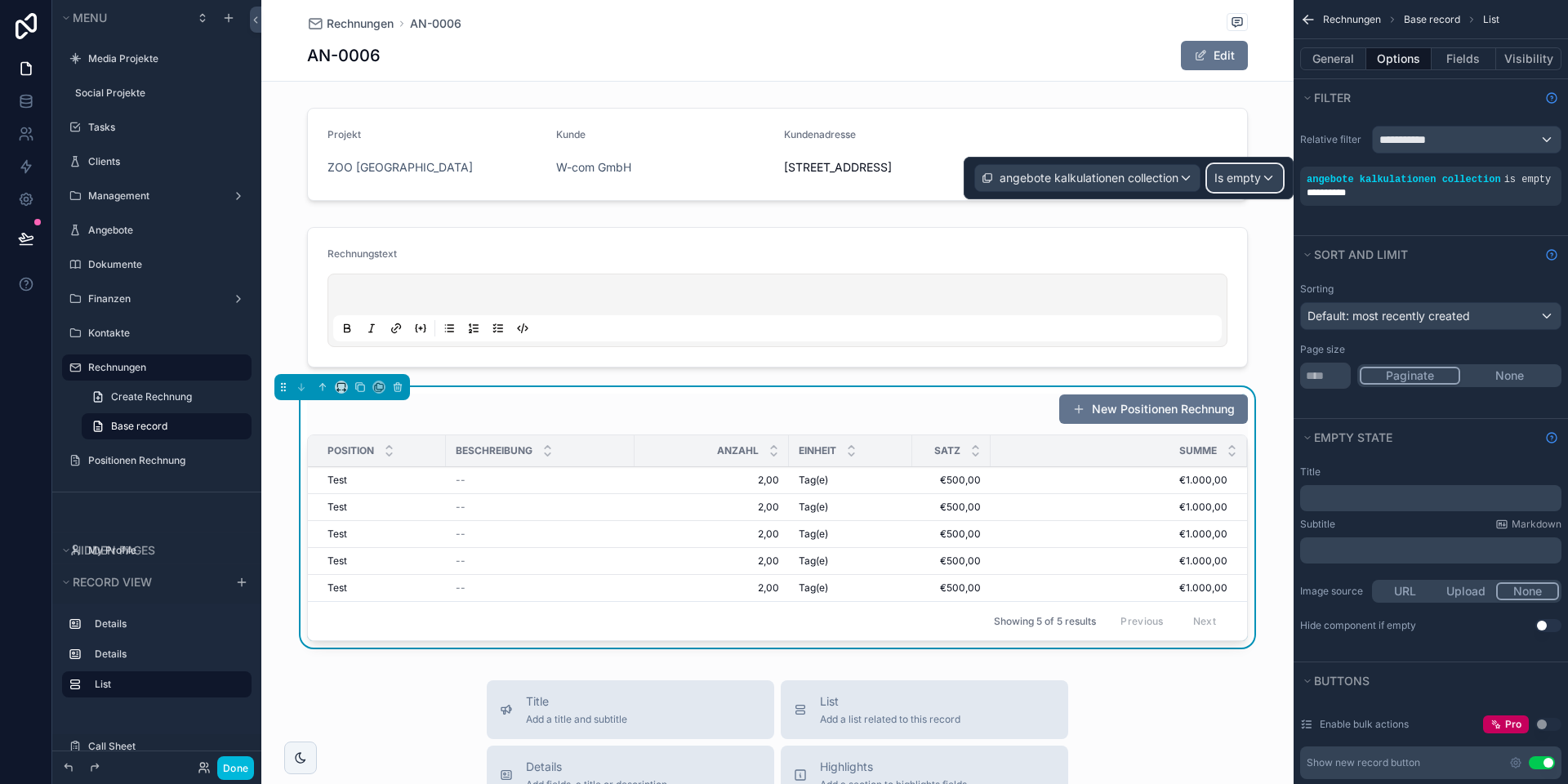
click at [1246, 180] on span "Is empty" at bounding box center [1236, 178] width 46 height 17
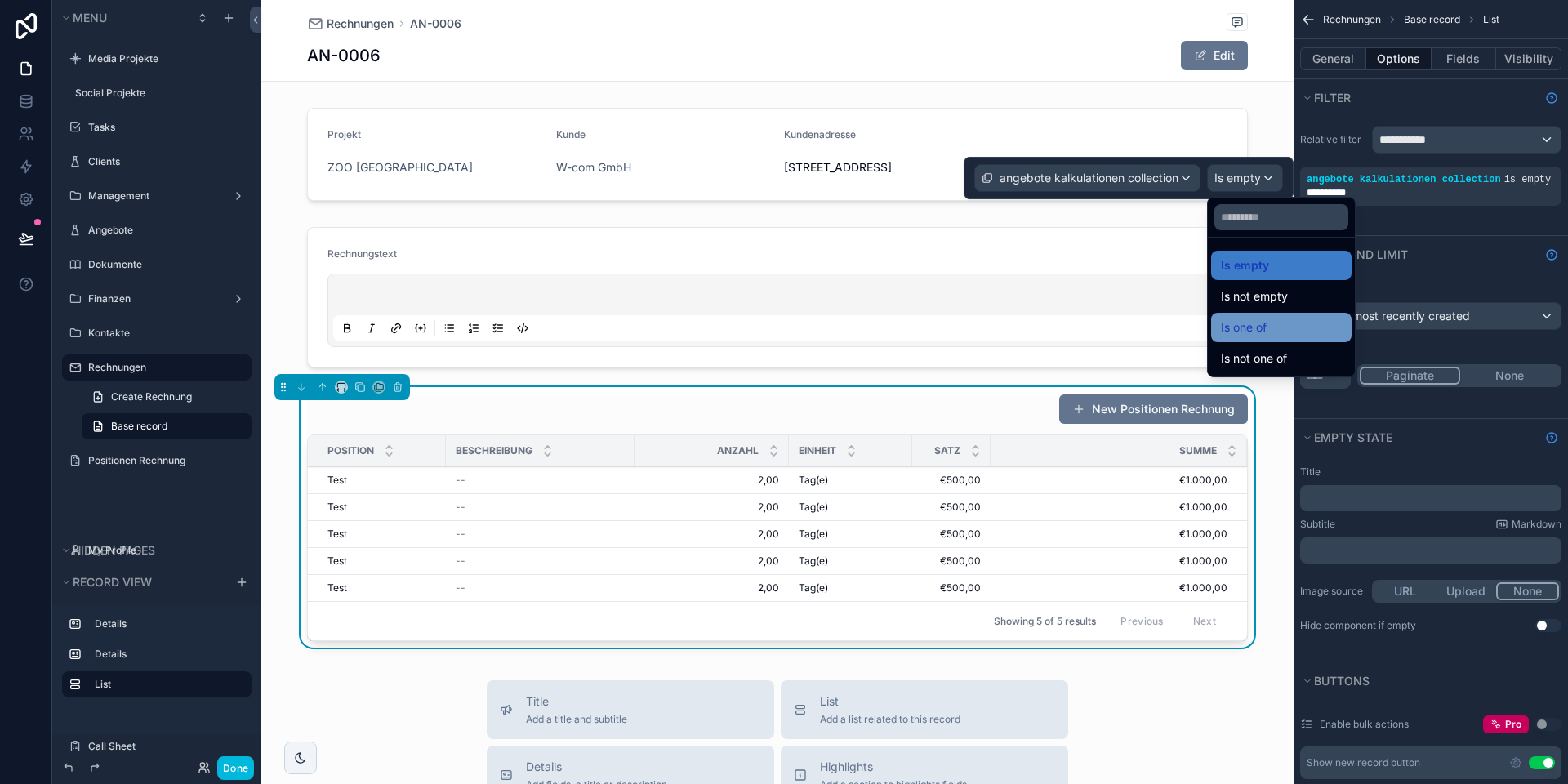
click at [1255, 324] on span "Is one of" at bounding box center [1243, 328] width 45 height 20
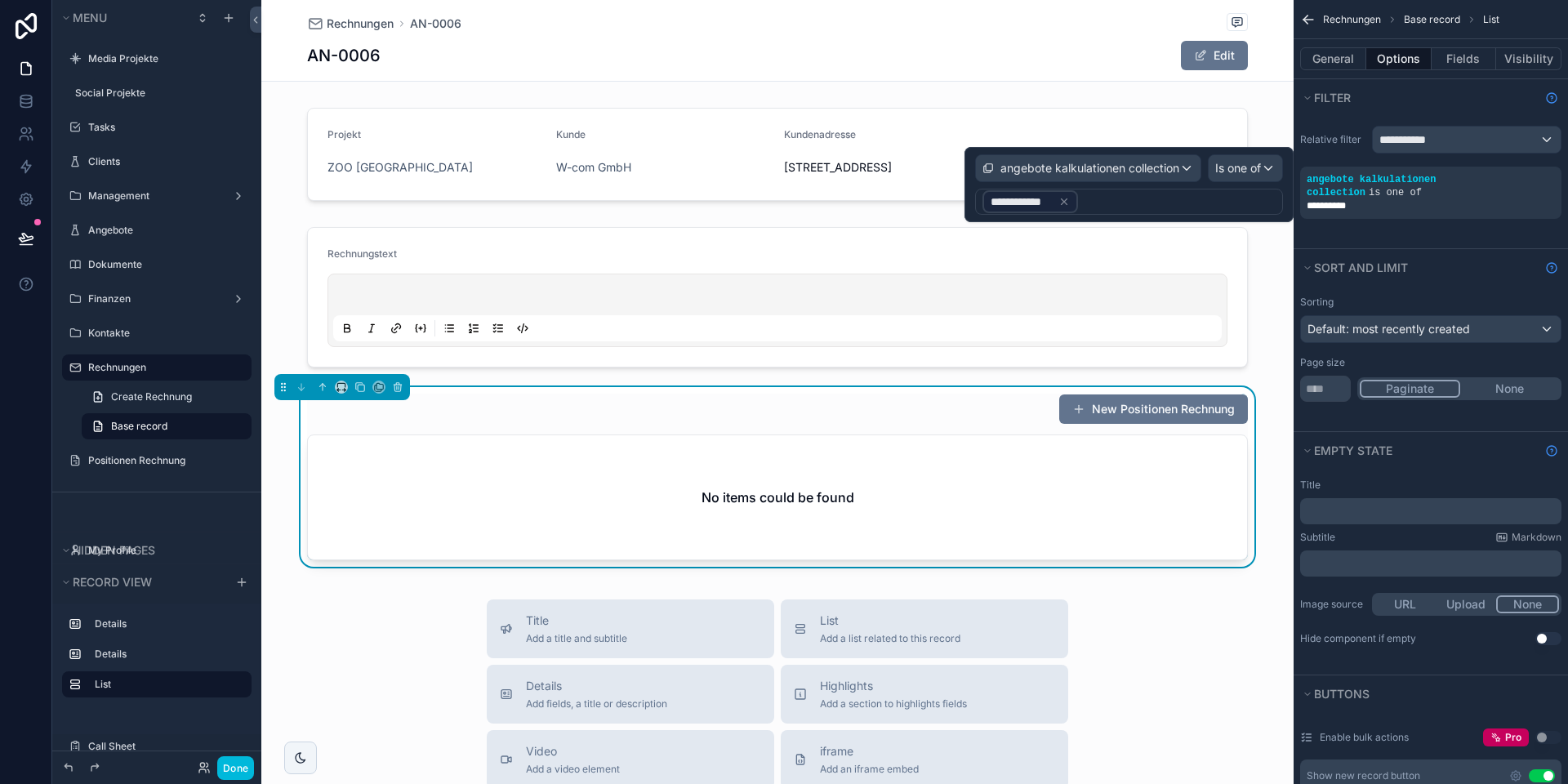
click at [1064, 201] on icon at bounding box center [1064, 202] width 12 height 12
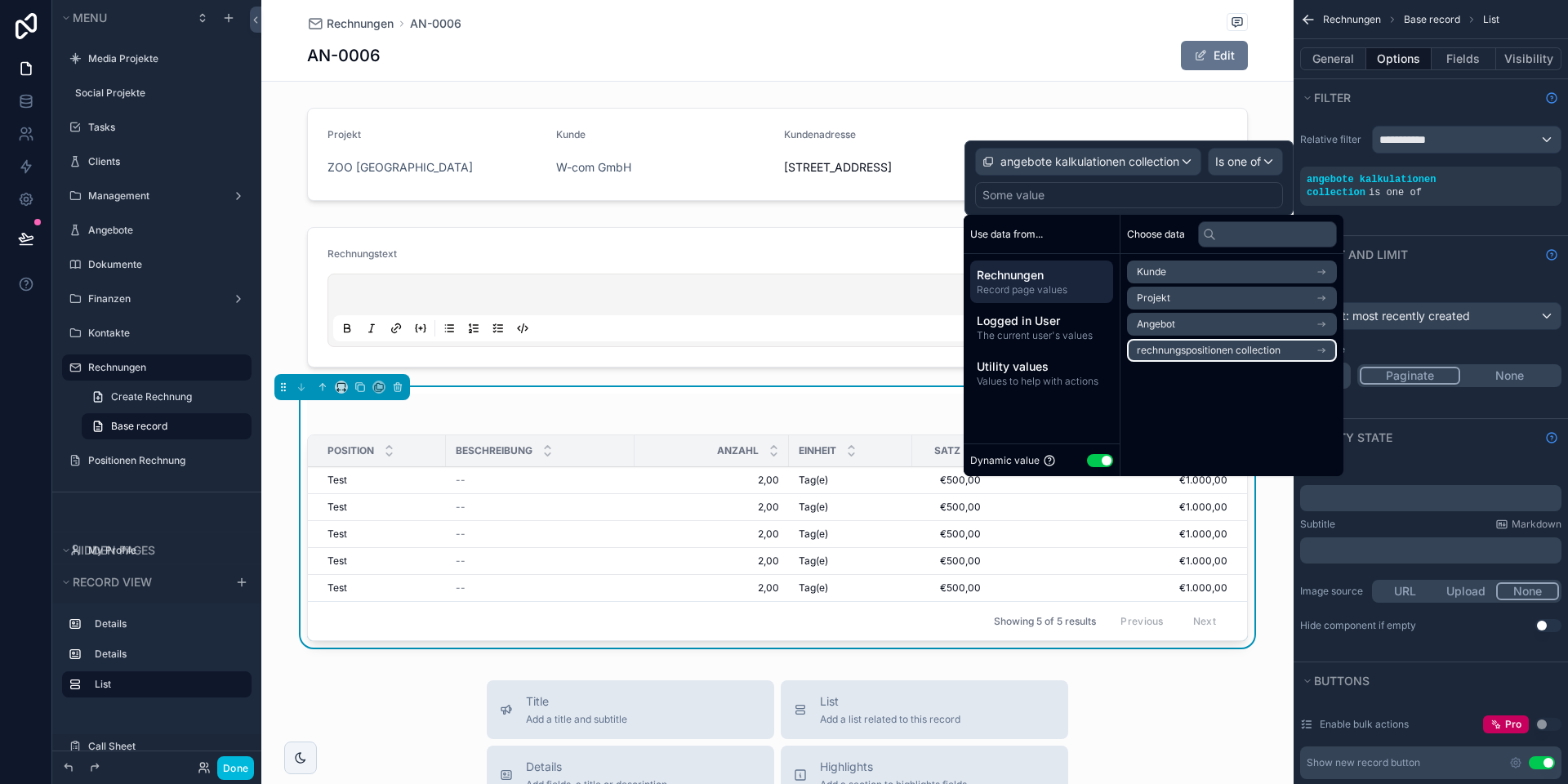
click at [1196, 351] on span "rechnungspositionen collection" at bounding box center [1209, 350] width 144 height 13
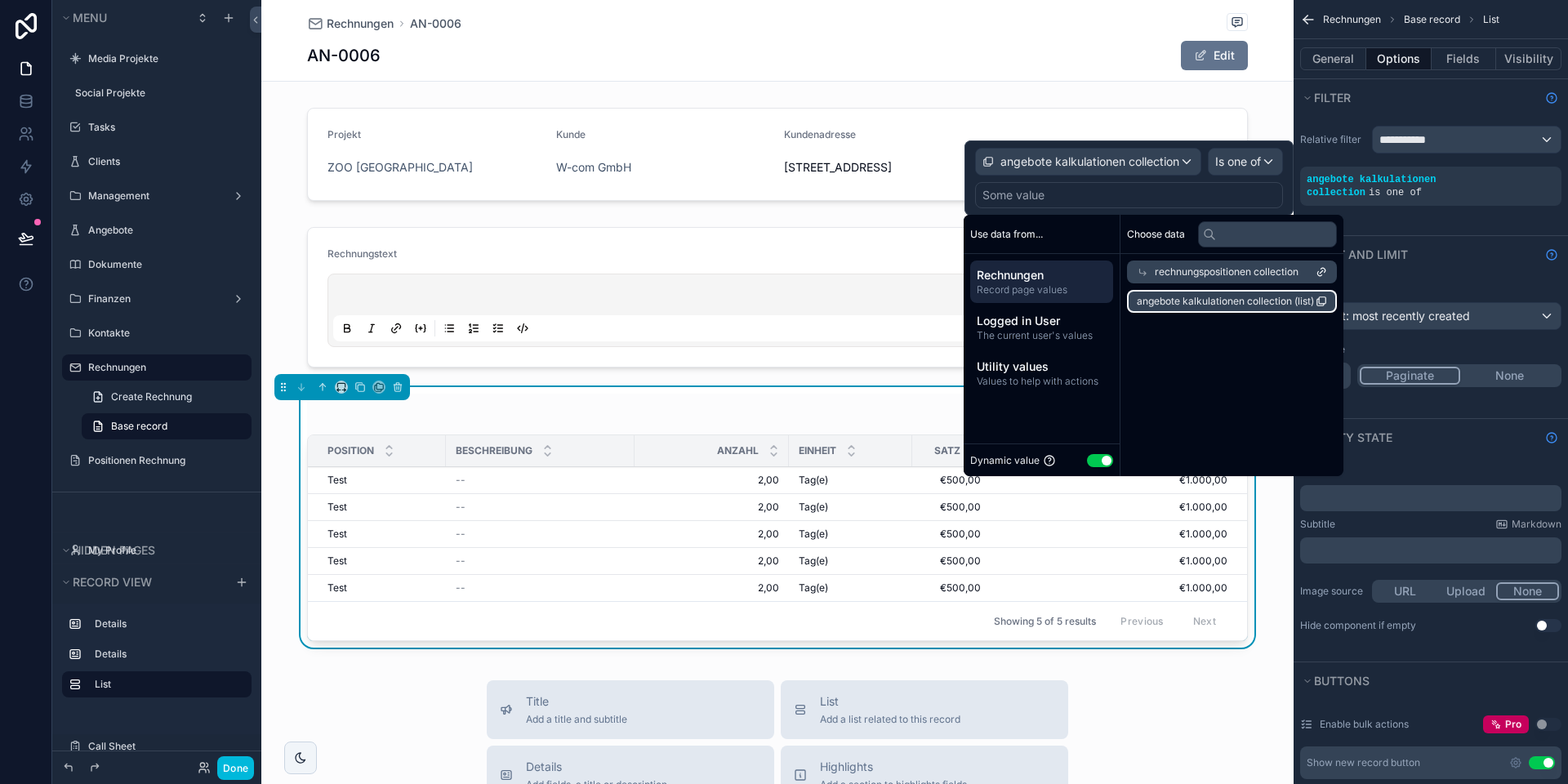
click at [1202, 303] on span "angebote kalkulationen collection (list)" at bounding box center [1226, 301] width 178 height 13
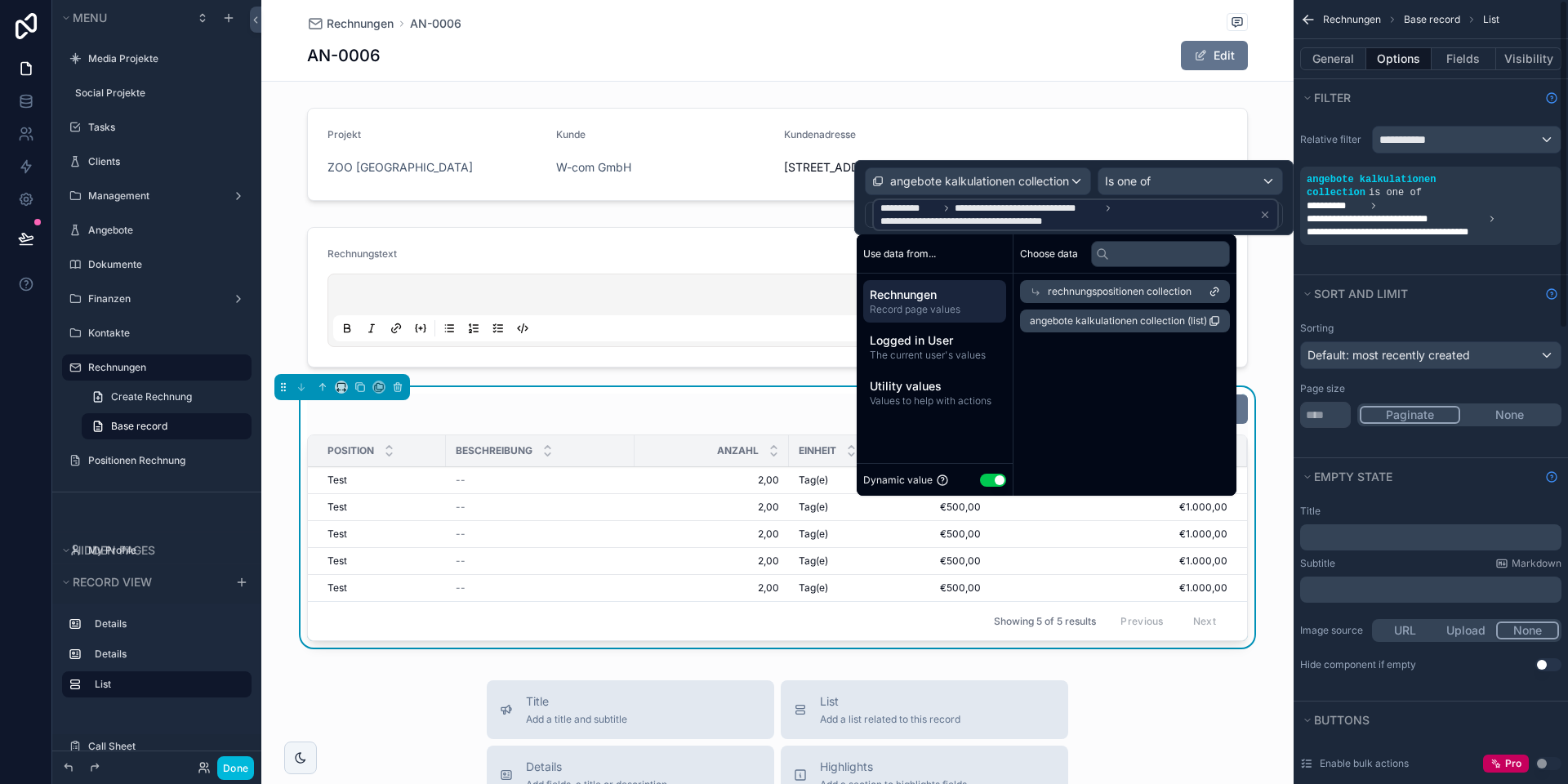
click at [1380, 258] on div "**********" at bounding box center [1431, 195] width 274 height 159
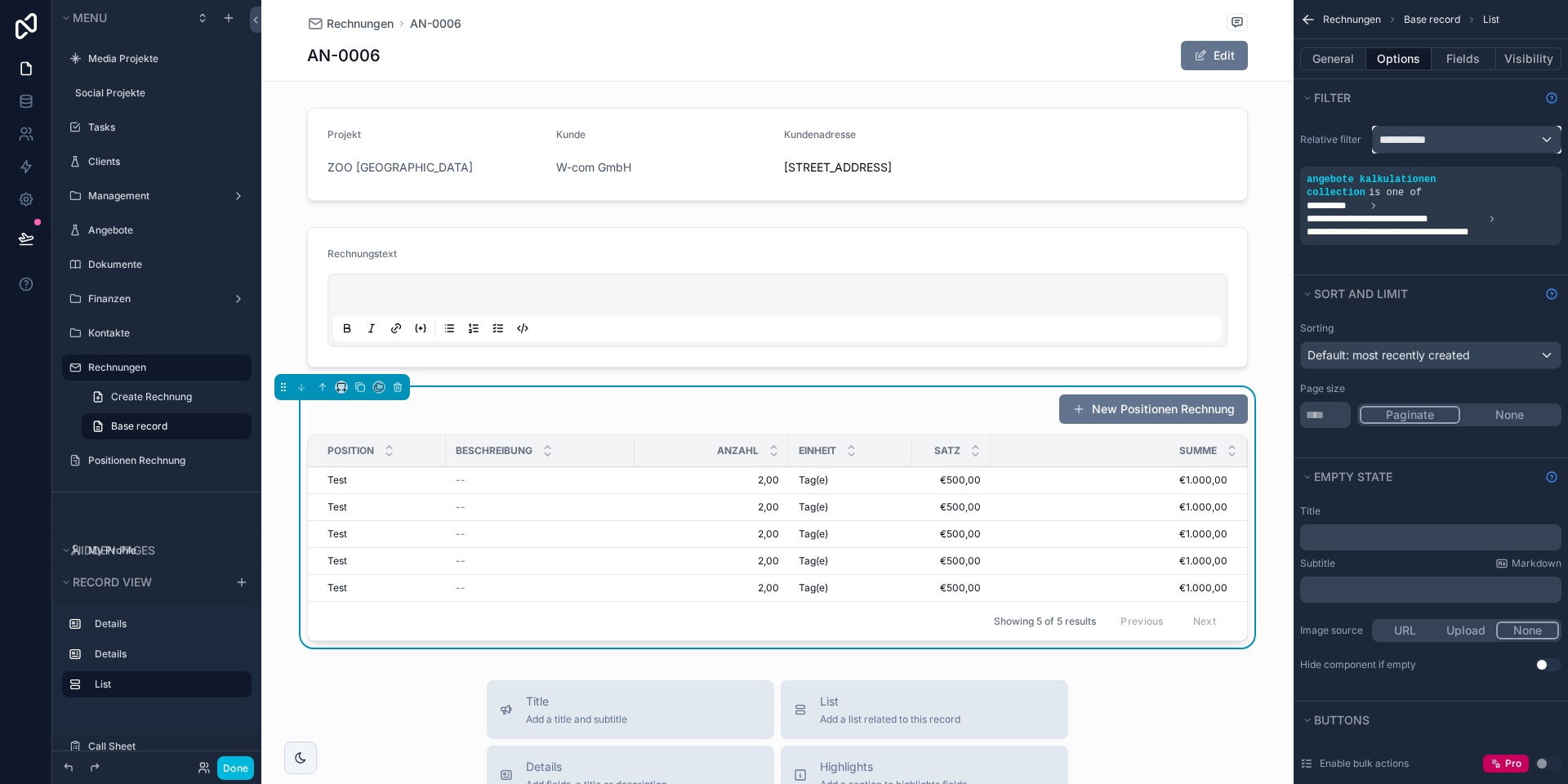
click at [1431, 135] on span "**********" at bounding box center [1408, 139] width 60 height 17
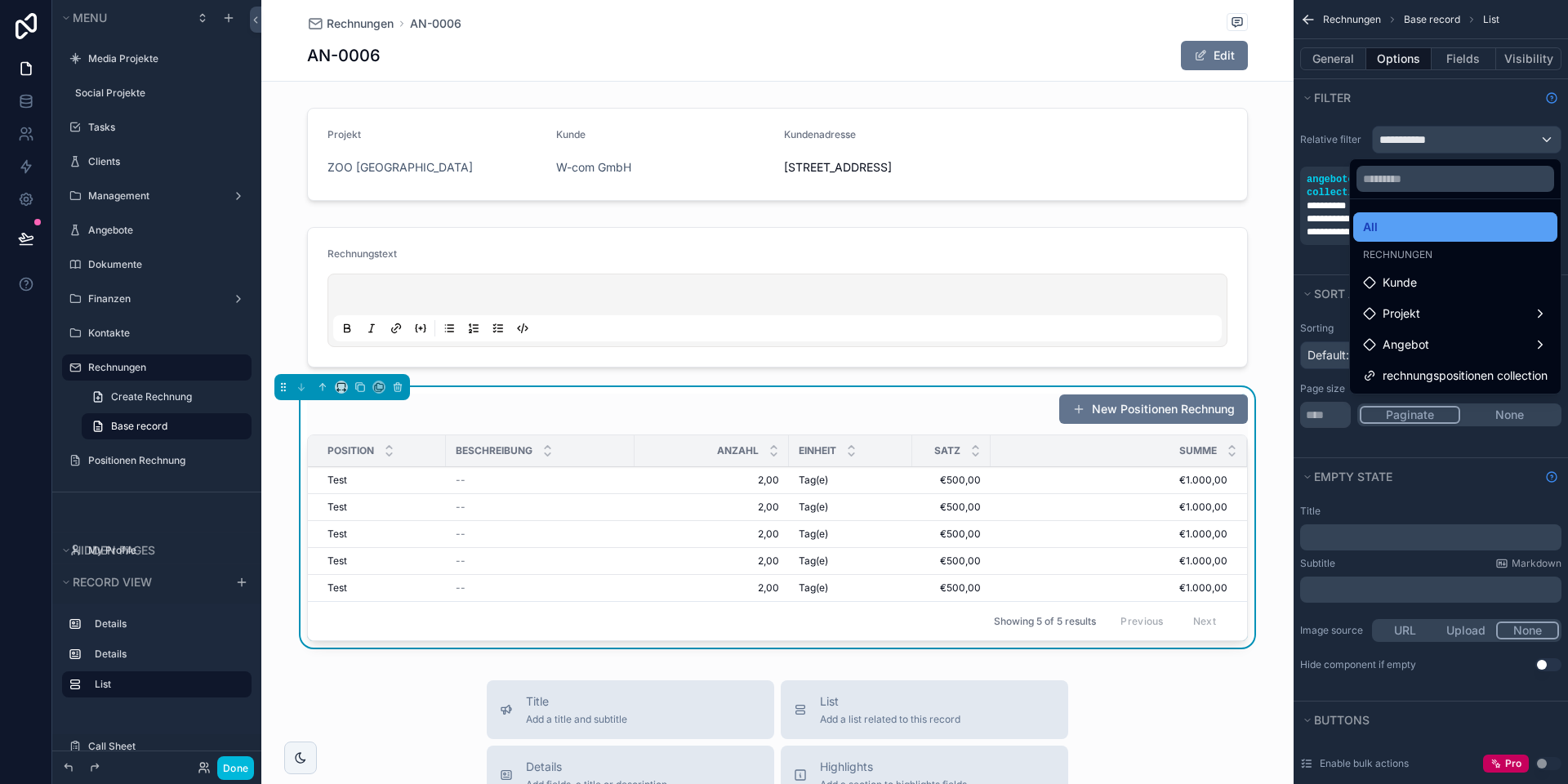
click at [1411, 228] on div "All" at bounding box center [1455, 227] width 185 height 20
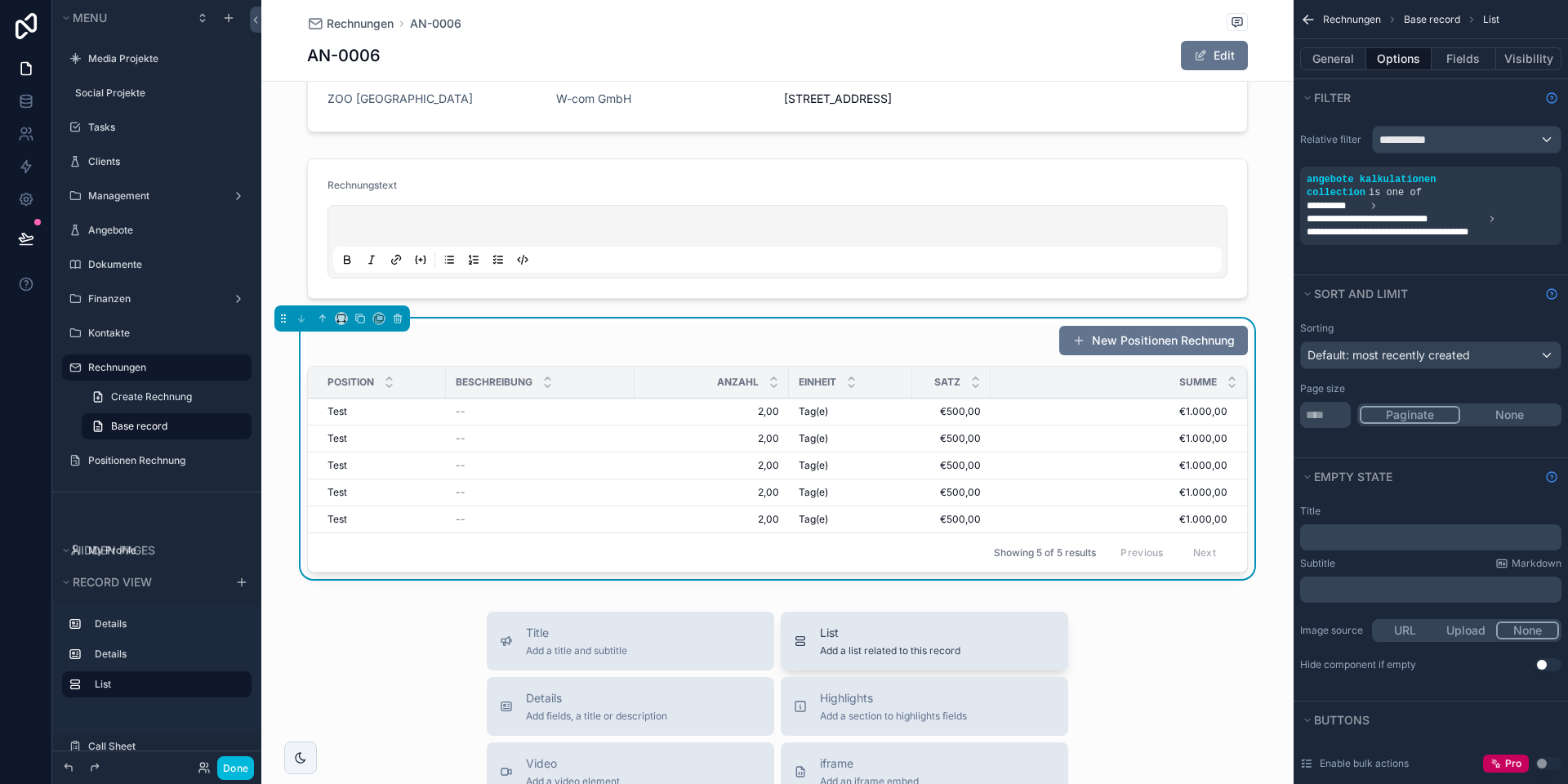
scroll to position [73, 0]
click at [237, 763] on button "Done" at bounding box center [235, 768] width 37 height 24
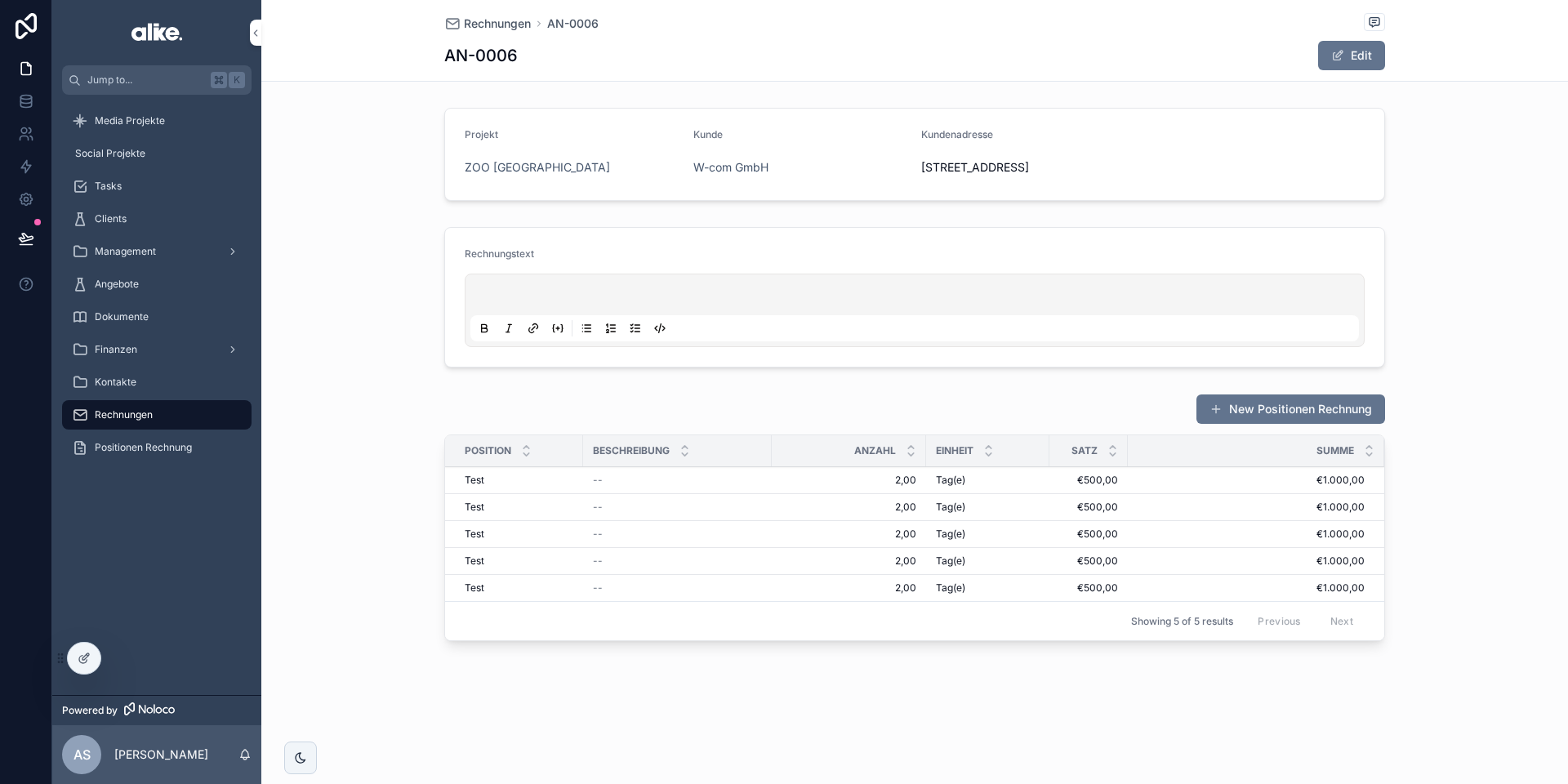
scroll to position [0, 0]
click at [149, 289] on div "Angebote" at bounding box center [157, 284] width 170 height 26
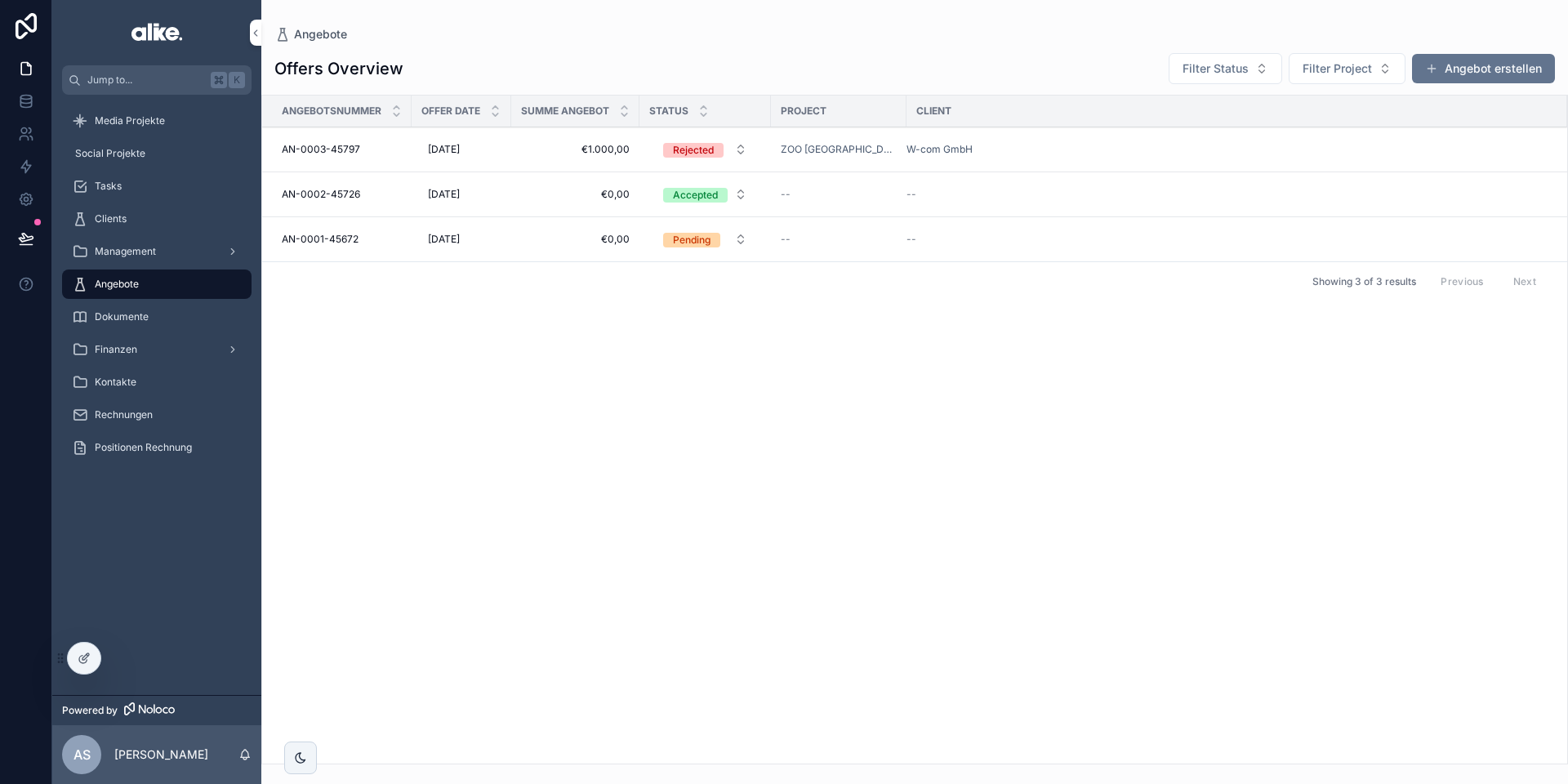
click at [535, 196] on span "€0,00" at bounding box center [575, 194] width 109 height 13
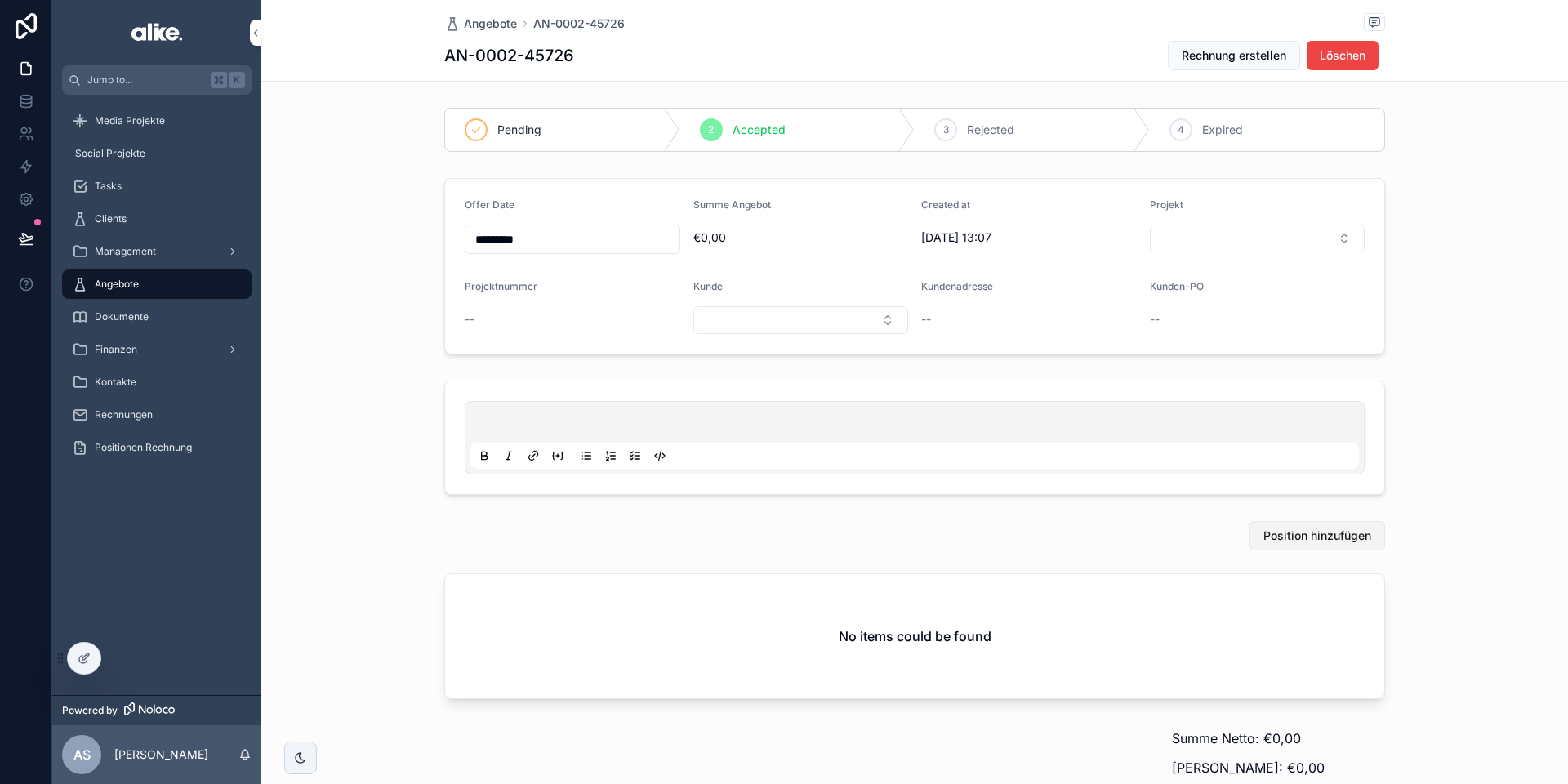
click at [1294, 532] on span "Position hinzufügen" at bounding box center [1316, 535] width 108 height 17
click at [1223, 238] on button "Select Button" at bounding box center [1257, 239] width 215 height 28
click at [1197, 300] on span "Das stille Beben" at bounding box center [1193, 304] width 85 height 17
click at [750, 329] on button "Select Button" at bounding box center [800, 322] width 215 height 28
click at [765, 413] on span "Condé Nast Germany GmbH" at bounding box center [796, 417] width 152 height 17
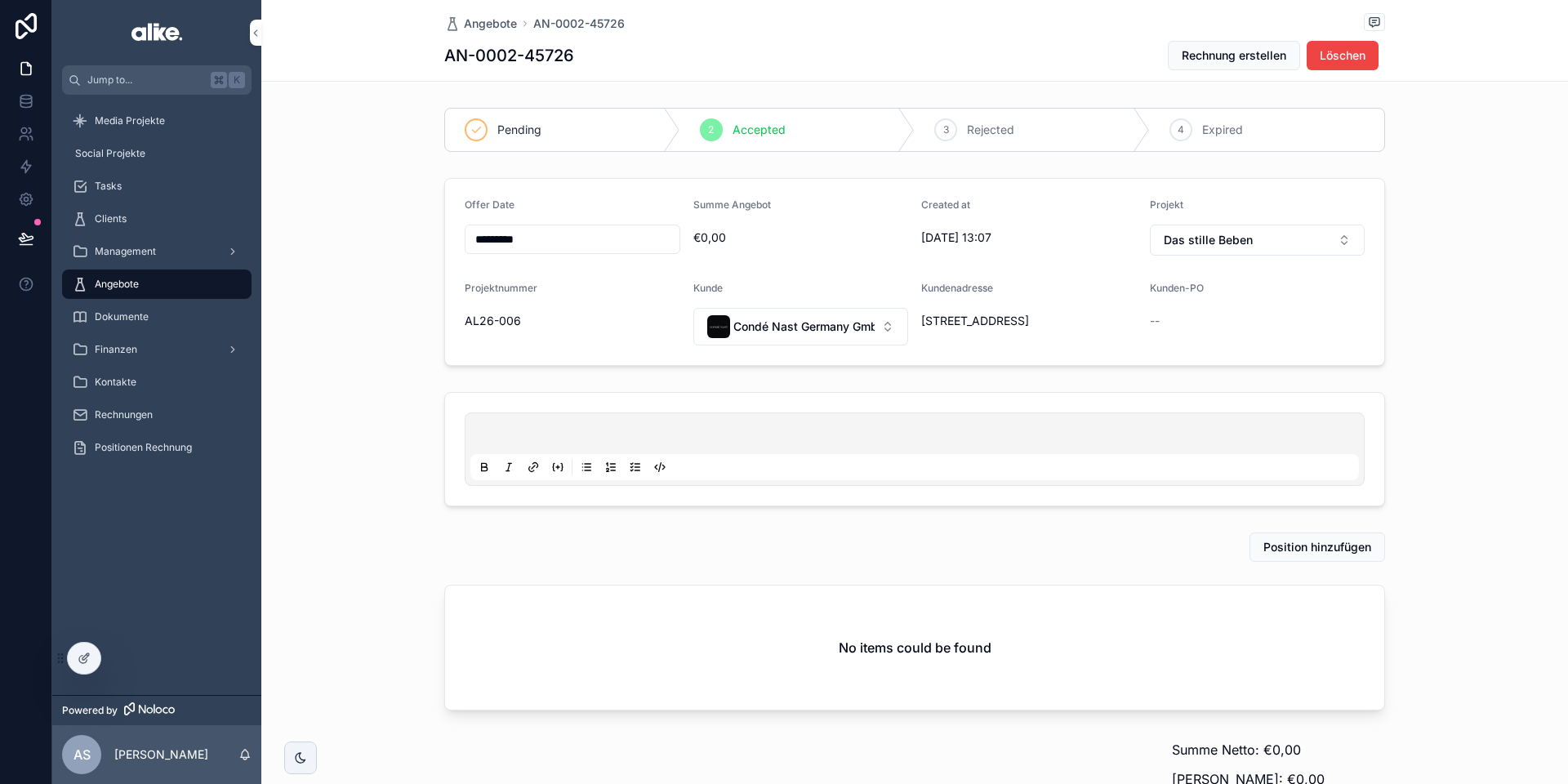
scroll to position [1, 0]
click at [1308, 546] on span "Position hinzufügen" at bounding box center [1316, 546] width 108 height 17
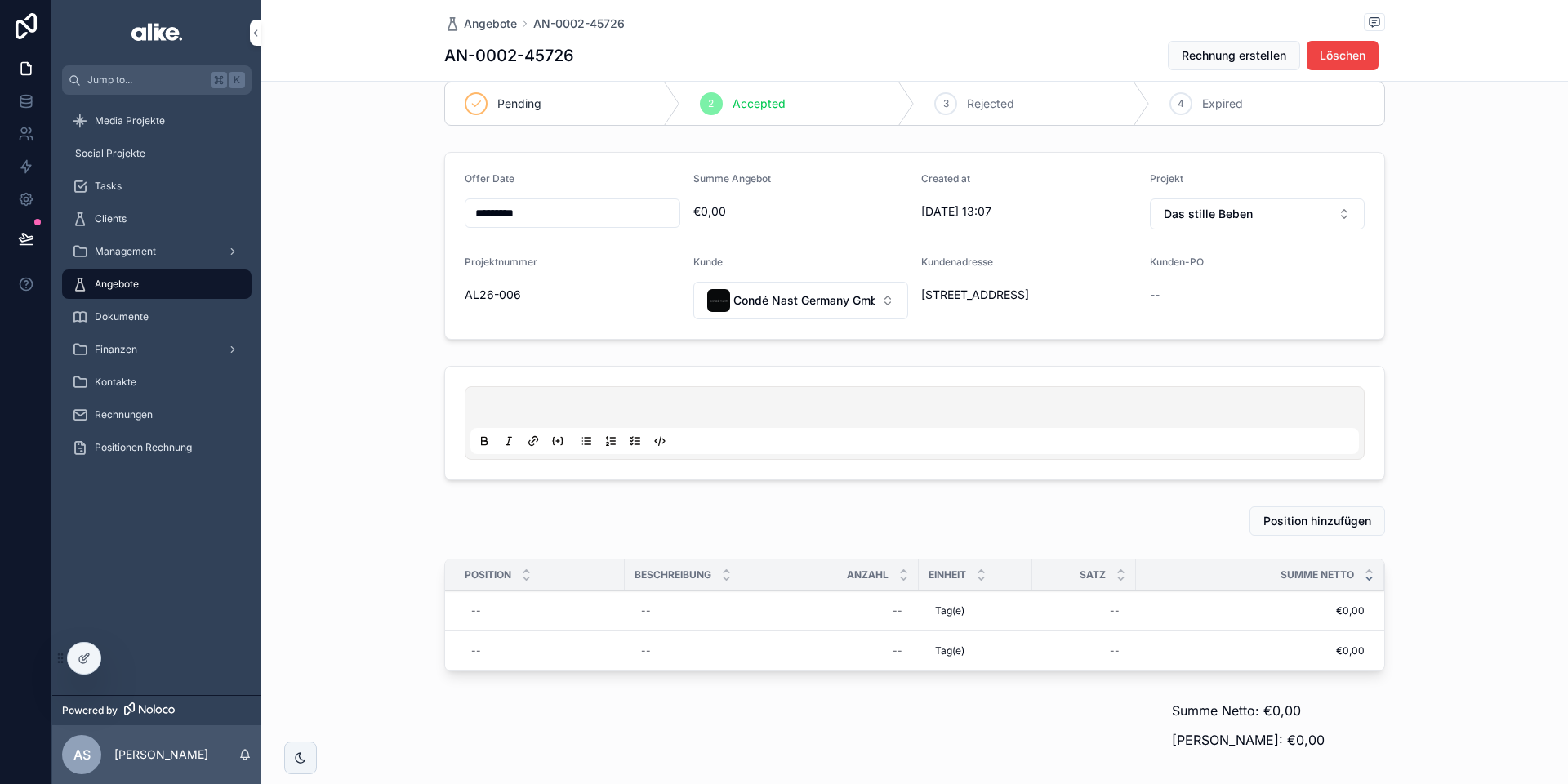
scroll to position [12, 0]
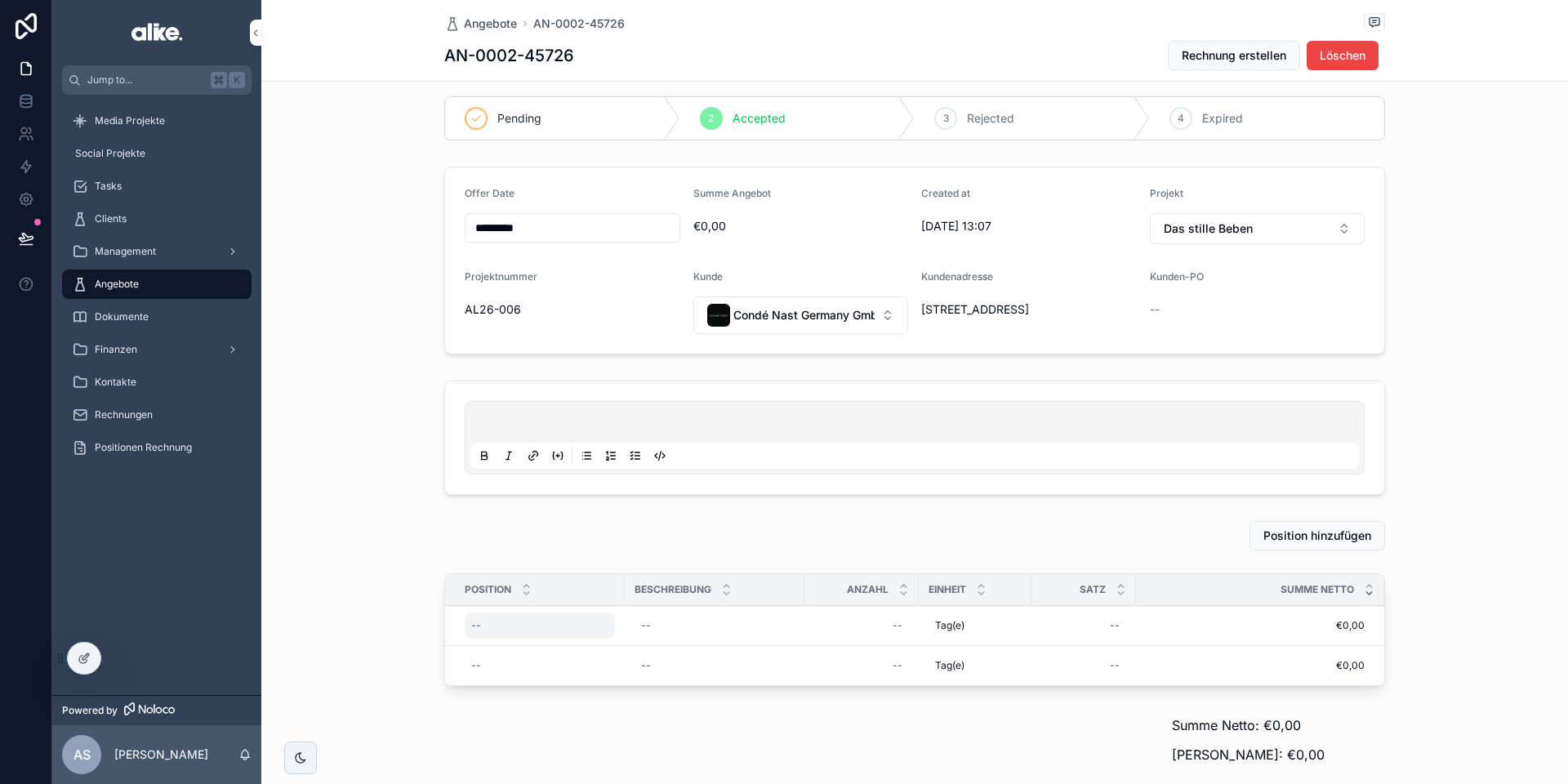
click at [512, 631] on div "--" at bounding box center [540, 626] width 150 height 26
type input "****"
click button "scrollable content" at bounding box center [671, 649] width 20 height 20
click at [815, 616] on div "--" at bounding box center [861, 626] width 95 height 26
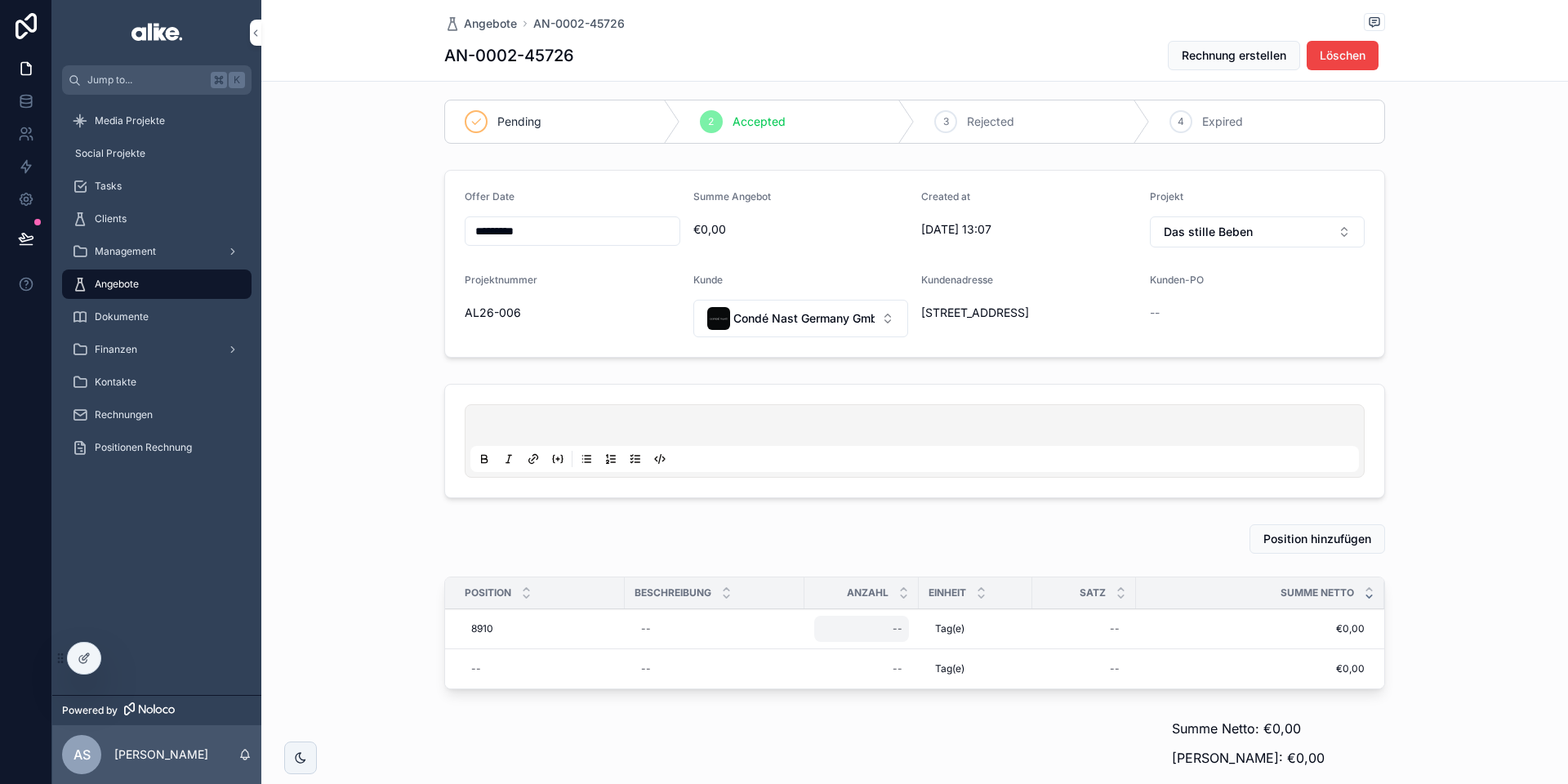
click at [846, 629] on div "--" at bounding box center [861, 629] width 95 height 26
type input "****"
click button "scrollable content" at bounding box center [1093, 652] width 20 height 20
click at [1106, 624] on div "--" at bounding box center [1083, 629] width 84 height 26
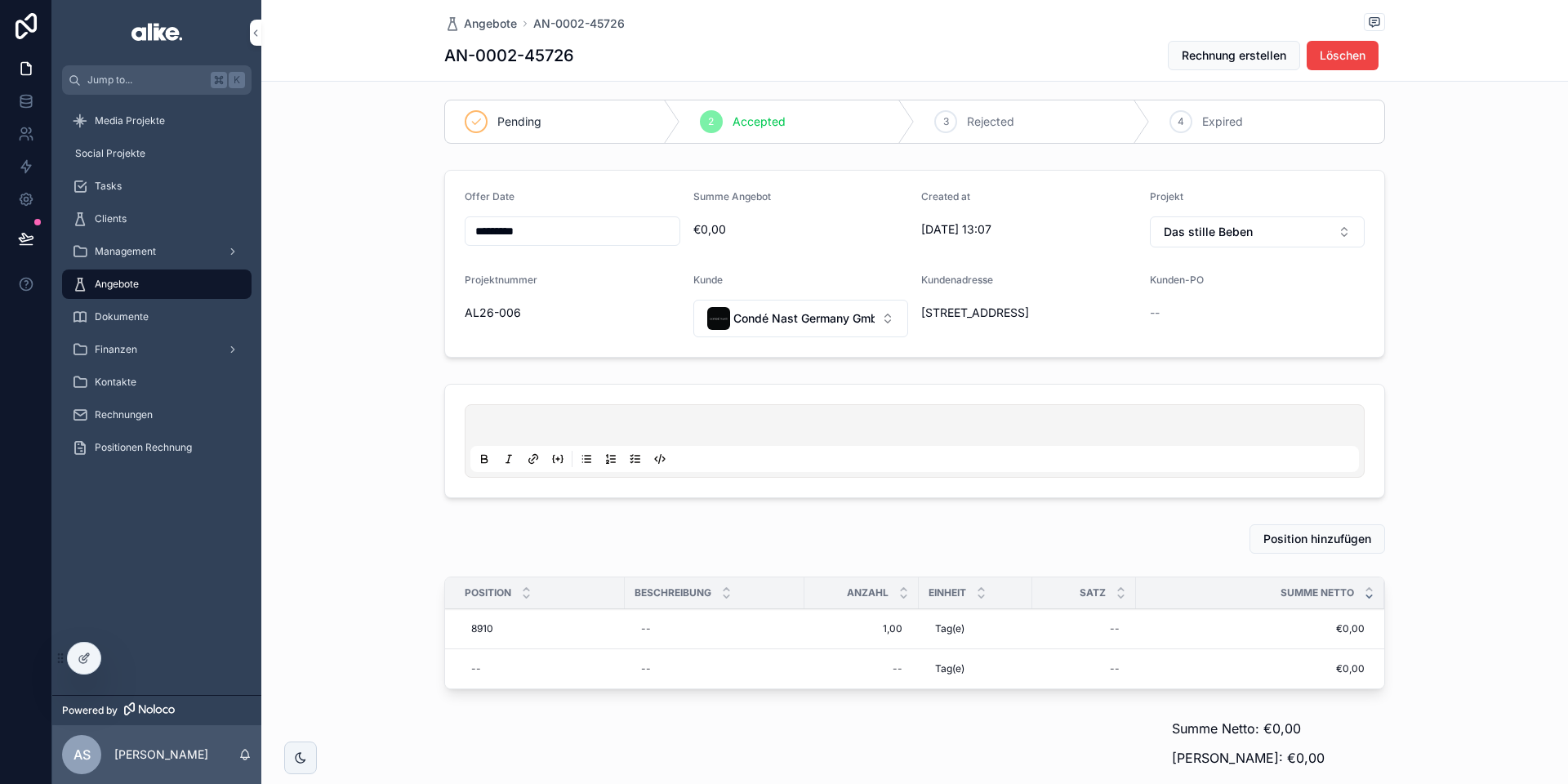
click at [1106, 624] on div "--" at bounding box center [1083, 629] width 84 height 26
type input "*********"
click button "scrollable content" at bounding box center [1310, 652] width 20 height 20
click at [0, 0] on span "Entfernen" at bounding box center [0, 0] width 0 height 0
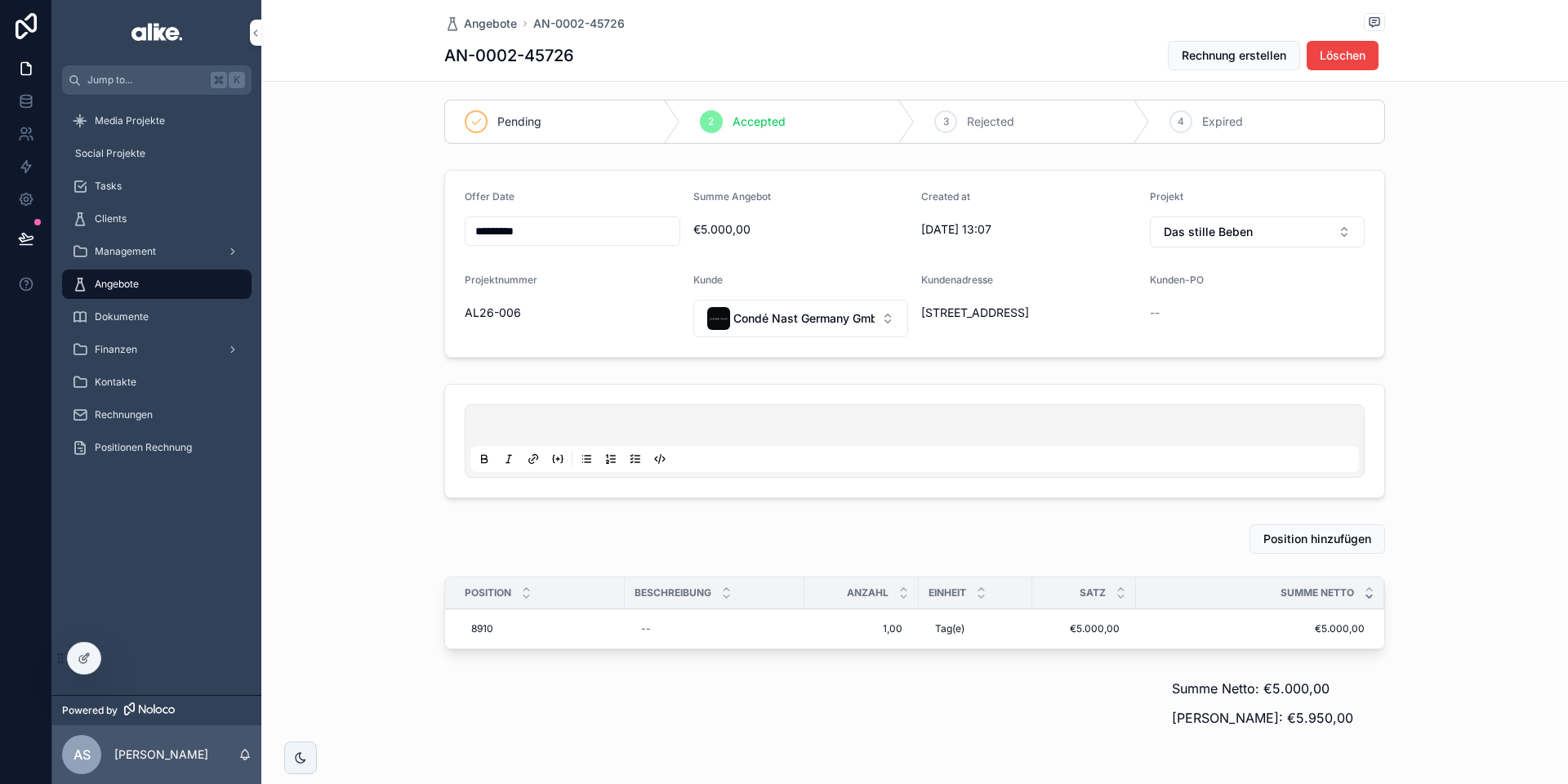
scroll to position [0, 0]
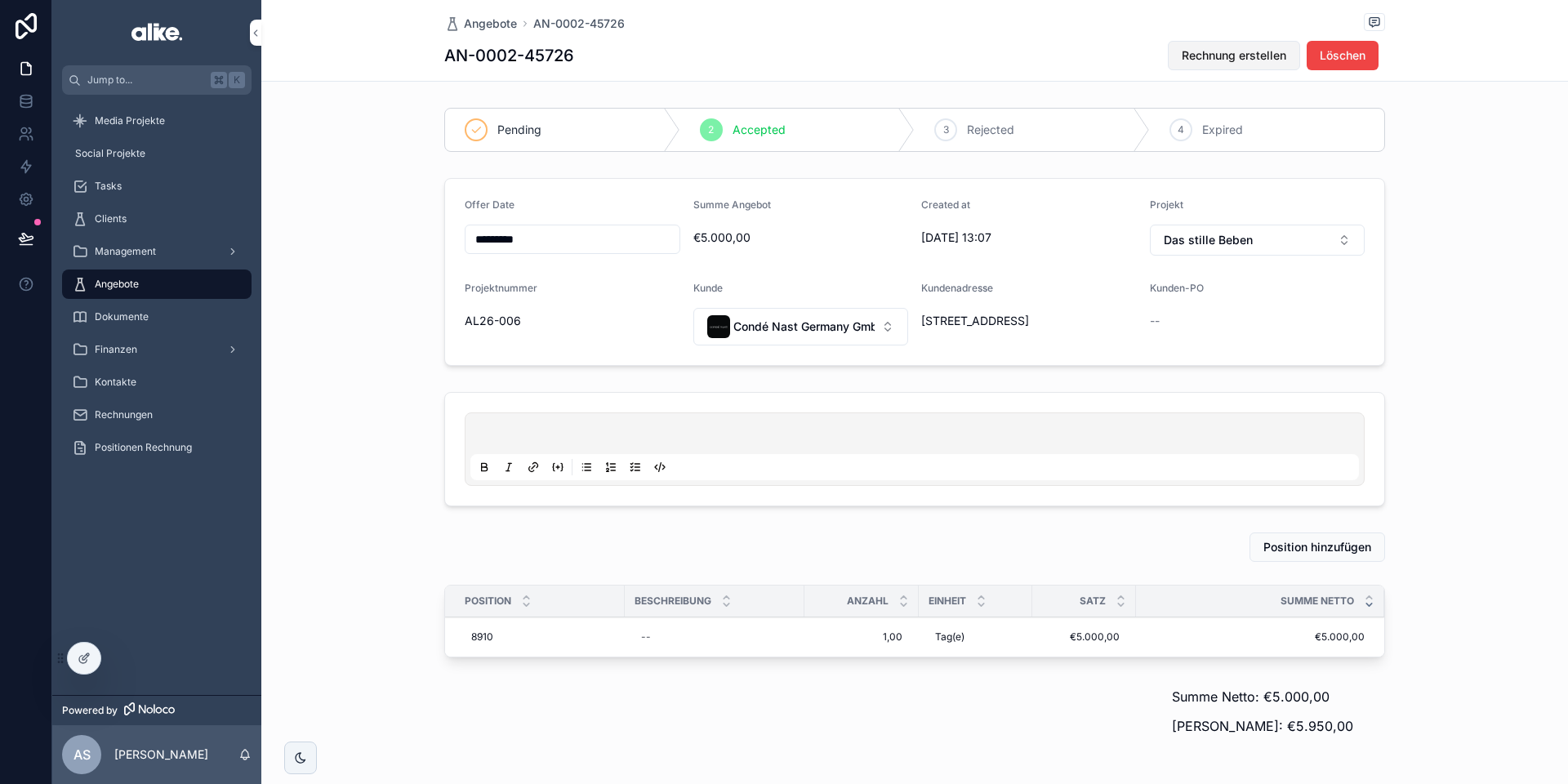
click at [1218, 59] on span "Rechnung erstellen" at bounding box center [1233, 55] width 105 height 17
click at [126, 414] on span "Rechnungen" at bounding box center [123, 415] width 58 height 13
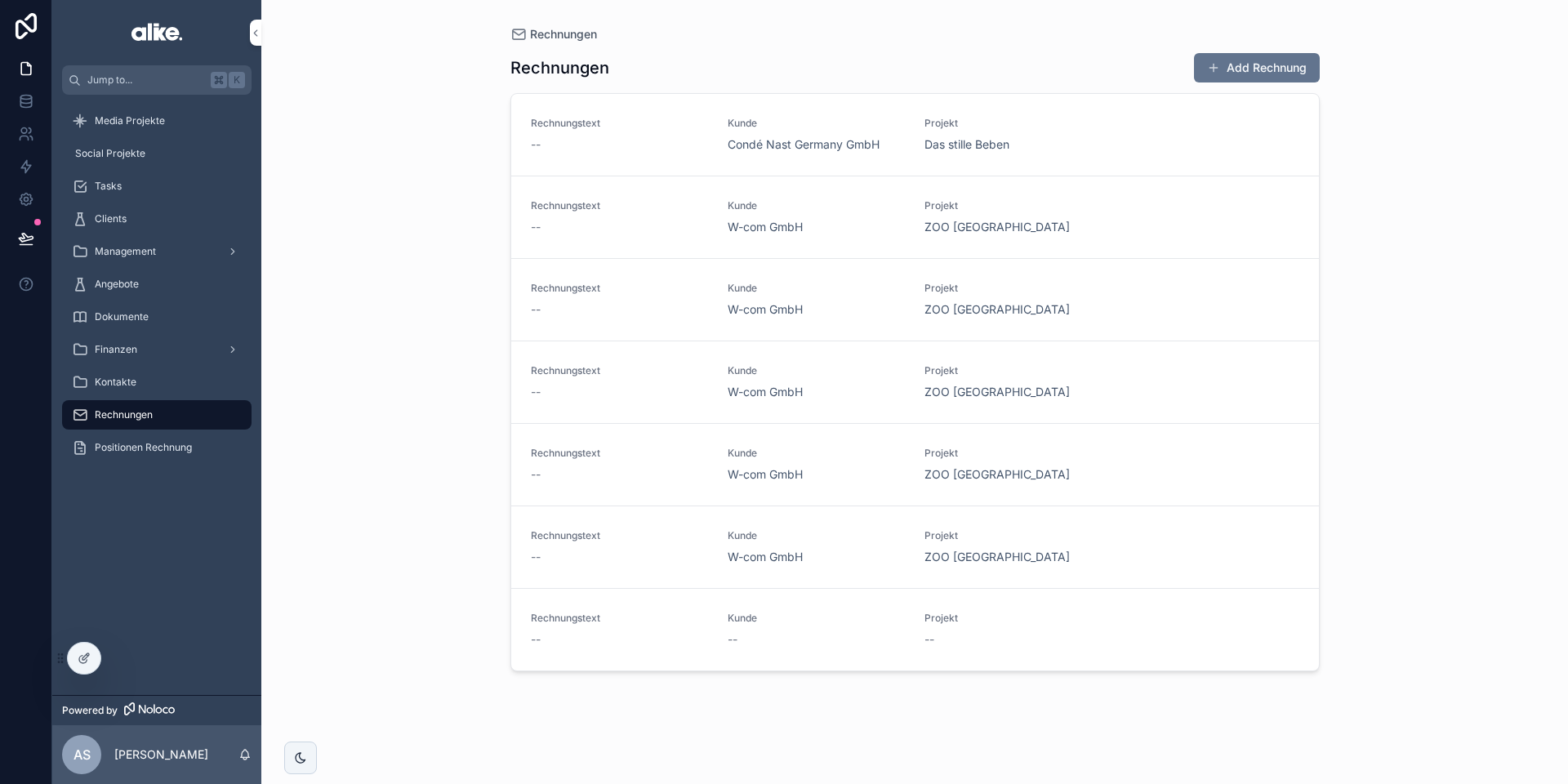
click at [670, 149] on div "--" at bounding box center [620, 144] width 178 height 17
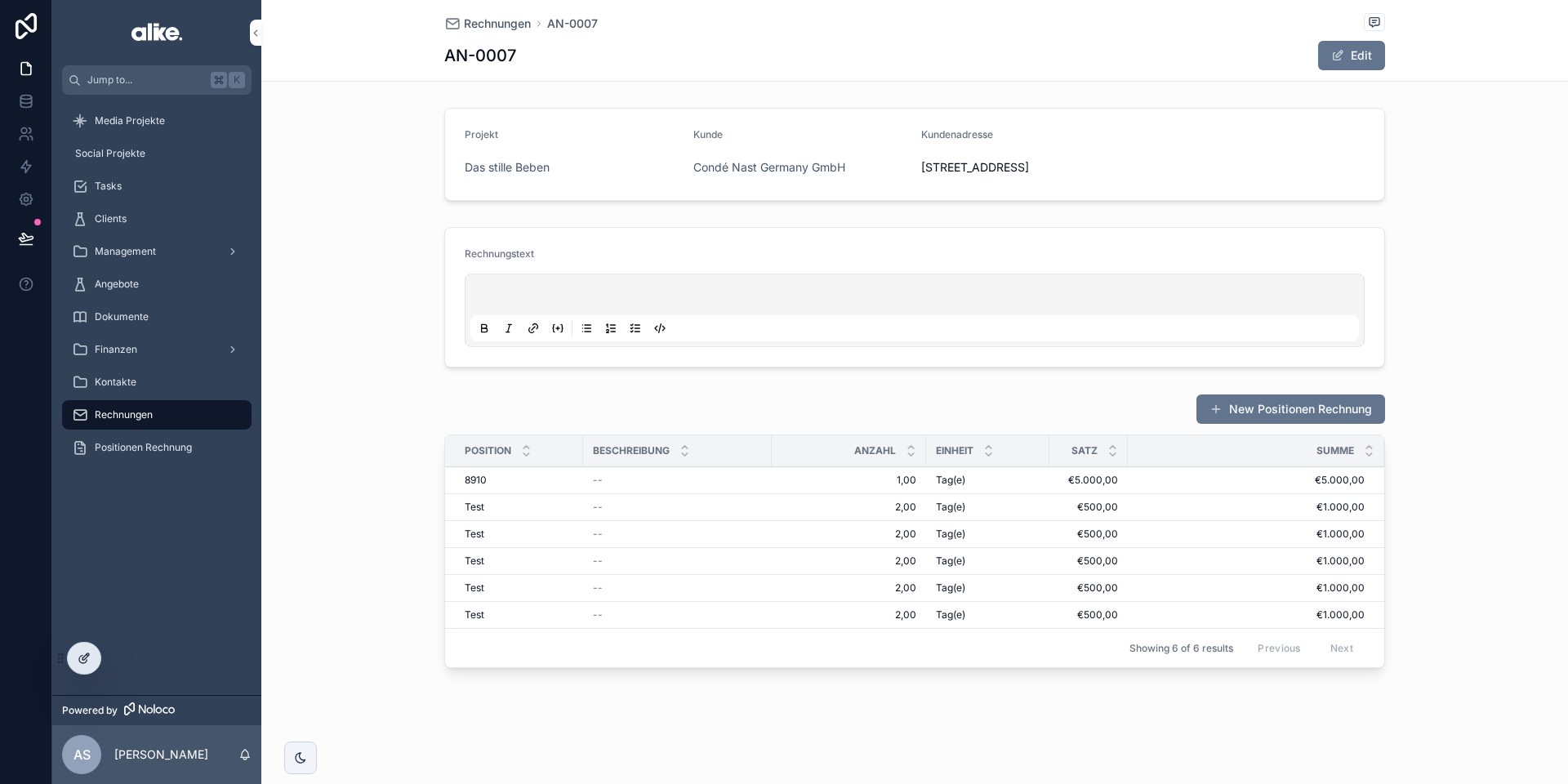
click at [86, 661] on icon at bounding box center [82, 659] width 7 height 7
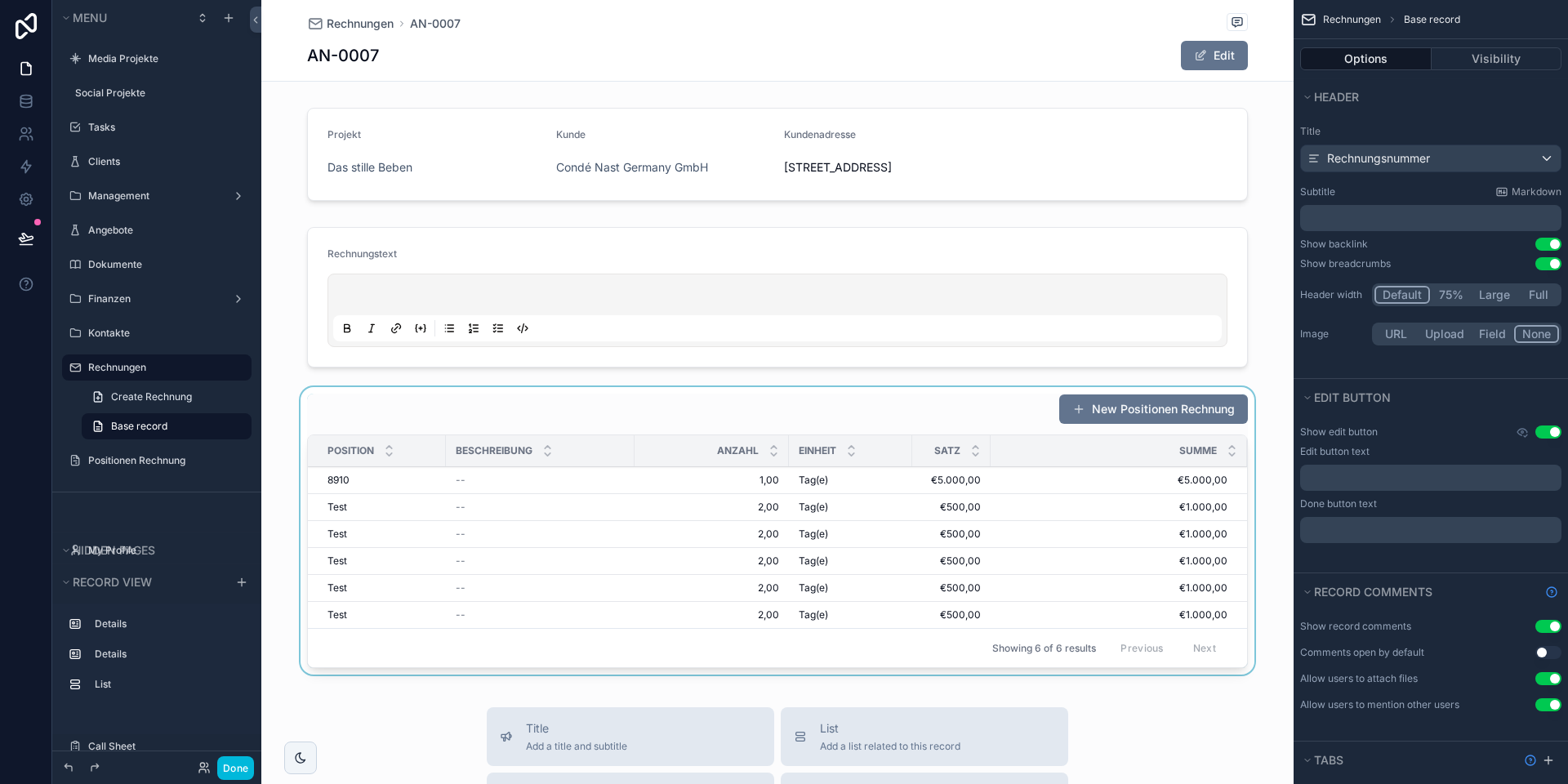
click at [819, 532] on div "scrollable content" at bounding box center [778, 534] width 1032 height 294
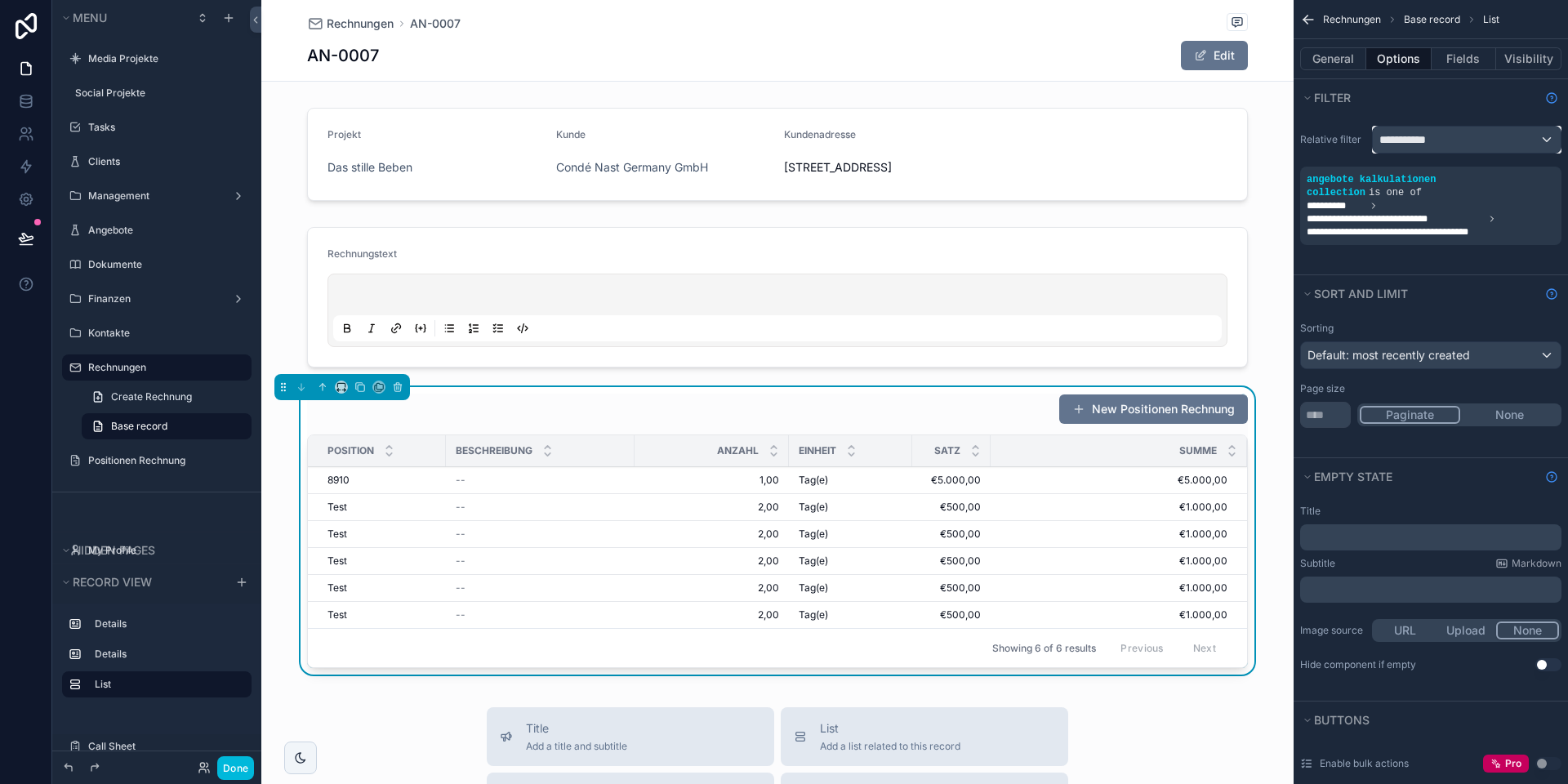
click at [1439, 135] on span "**********" at bounding box center [1408, 139] width 60 height 17
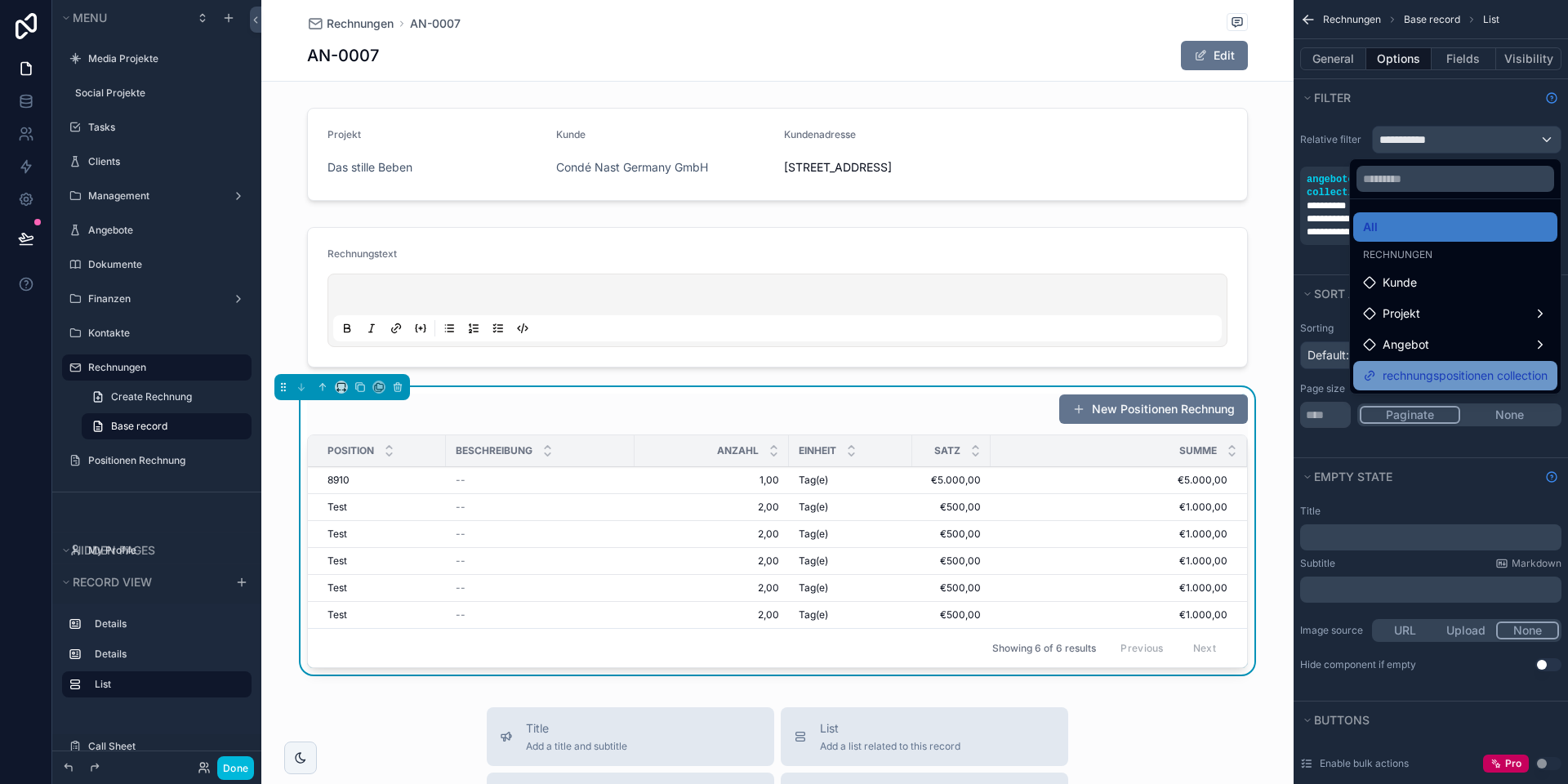
click at [1416, 371] on span "rechnungspositionen collection" at bounding box center [1464, 376] width 165 height 20
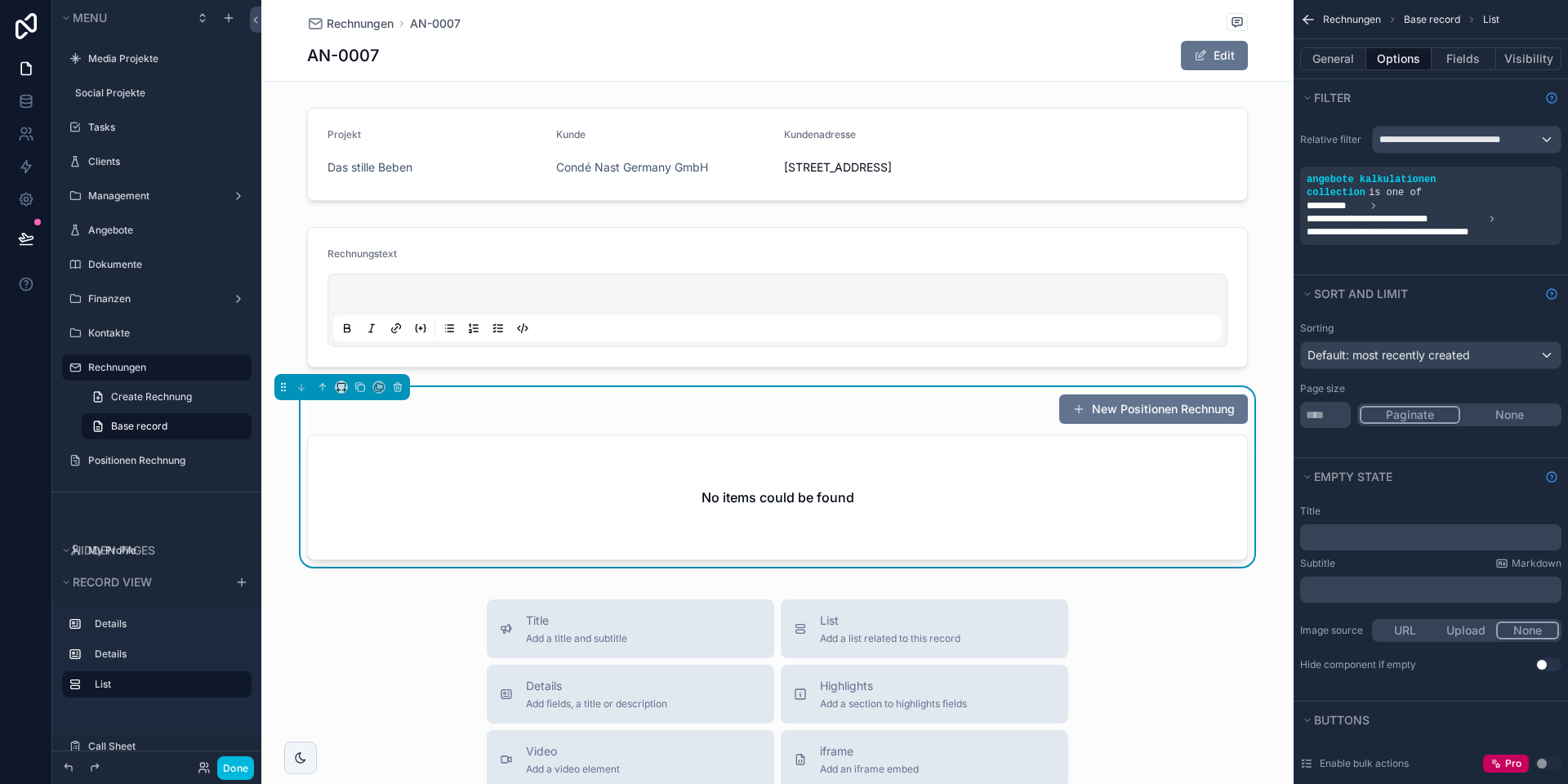
click at [0, 0] on icon "scrollable content" at bounding box center [0, 0] width 0 height 0
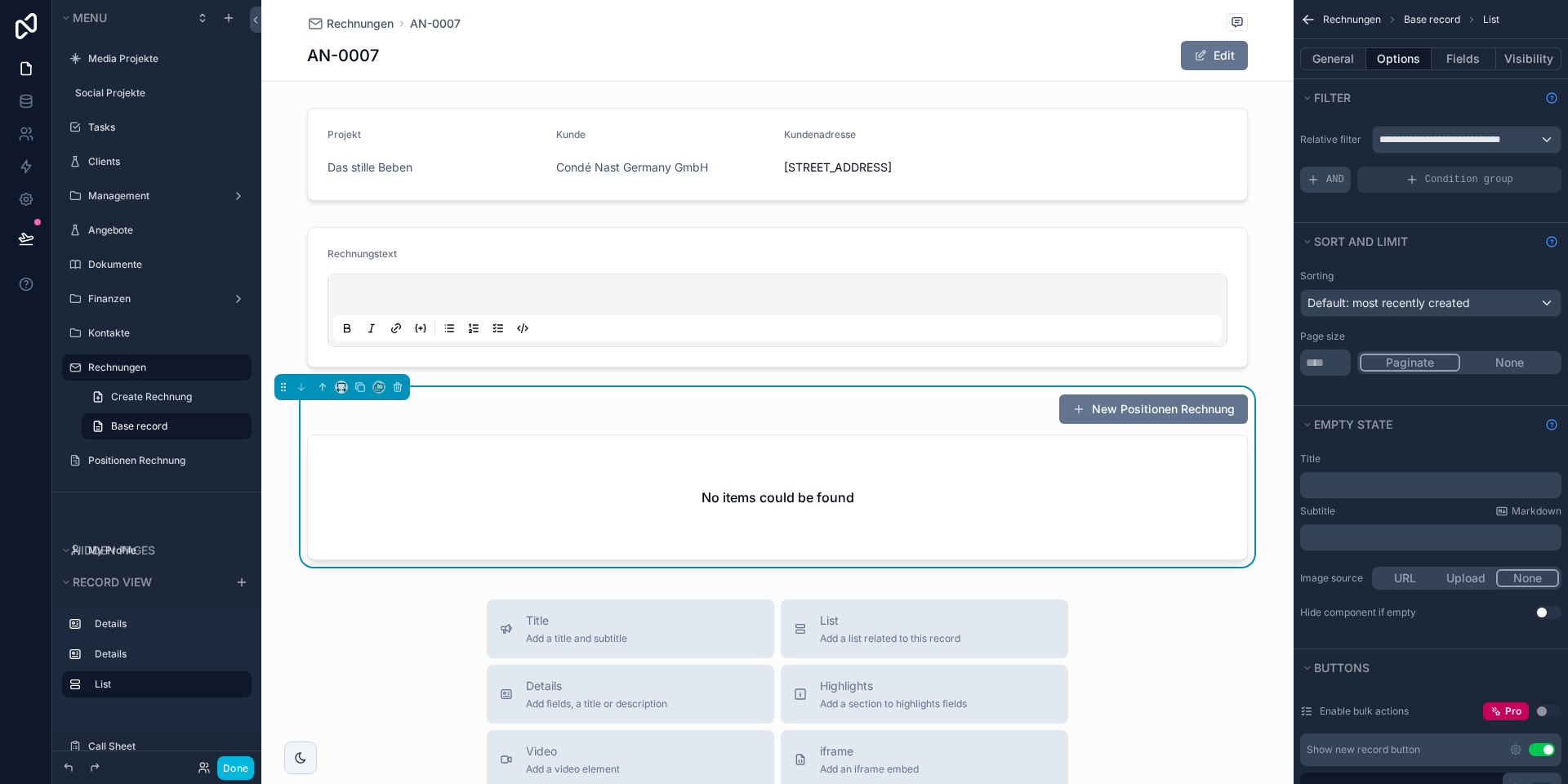
click at [1331, 178] on span "AND" at bounding box center [1335, 179] width 18 height 13
click at [0, 0] on icon "scrollable content" at bounding box center [0, 0] width 0 height 0
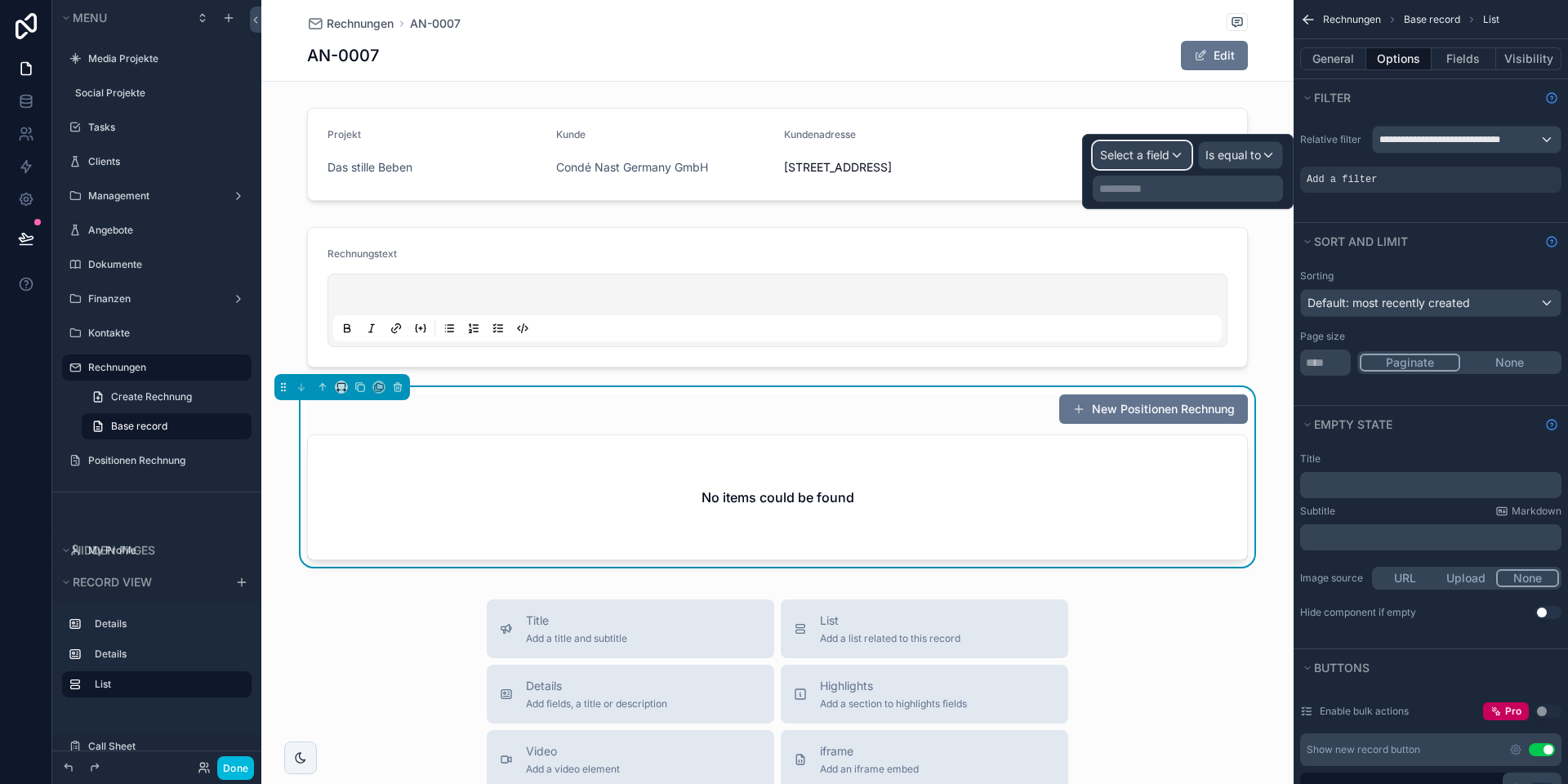
click at [1105, 158] on span "Select a field" at bounding box center [1134, 155] width 69 height 14
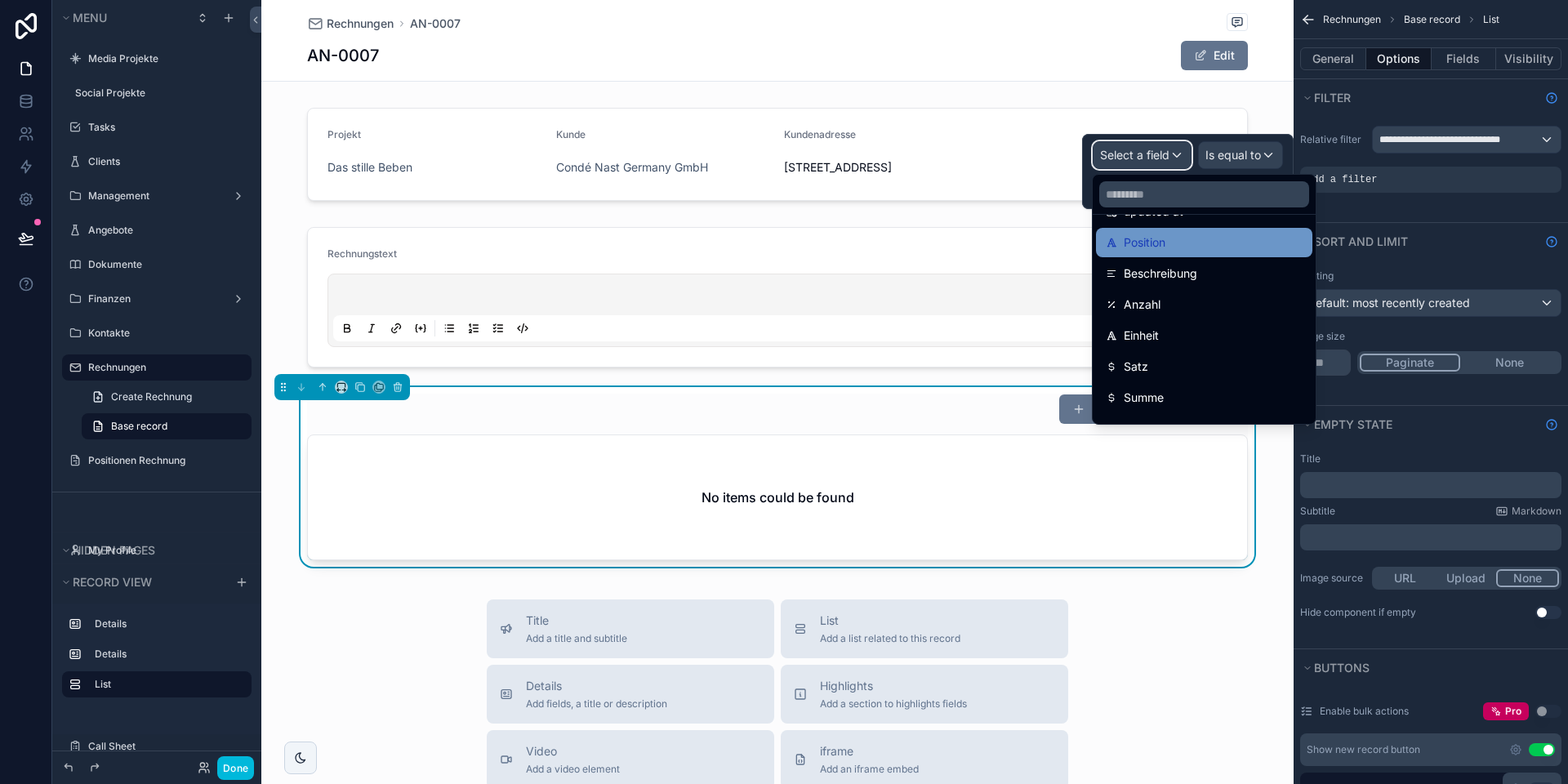
scroll to position [209, 0]
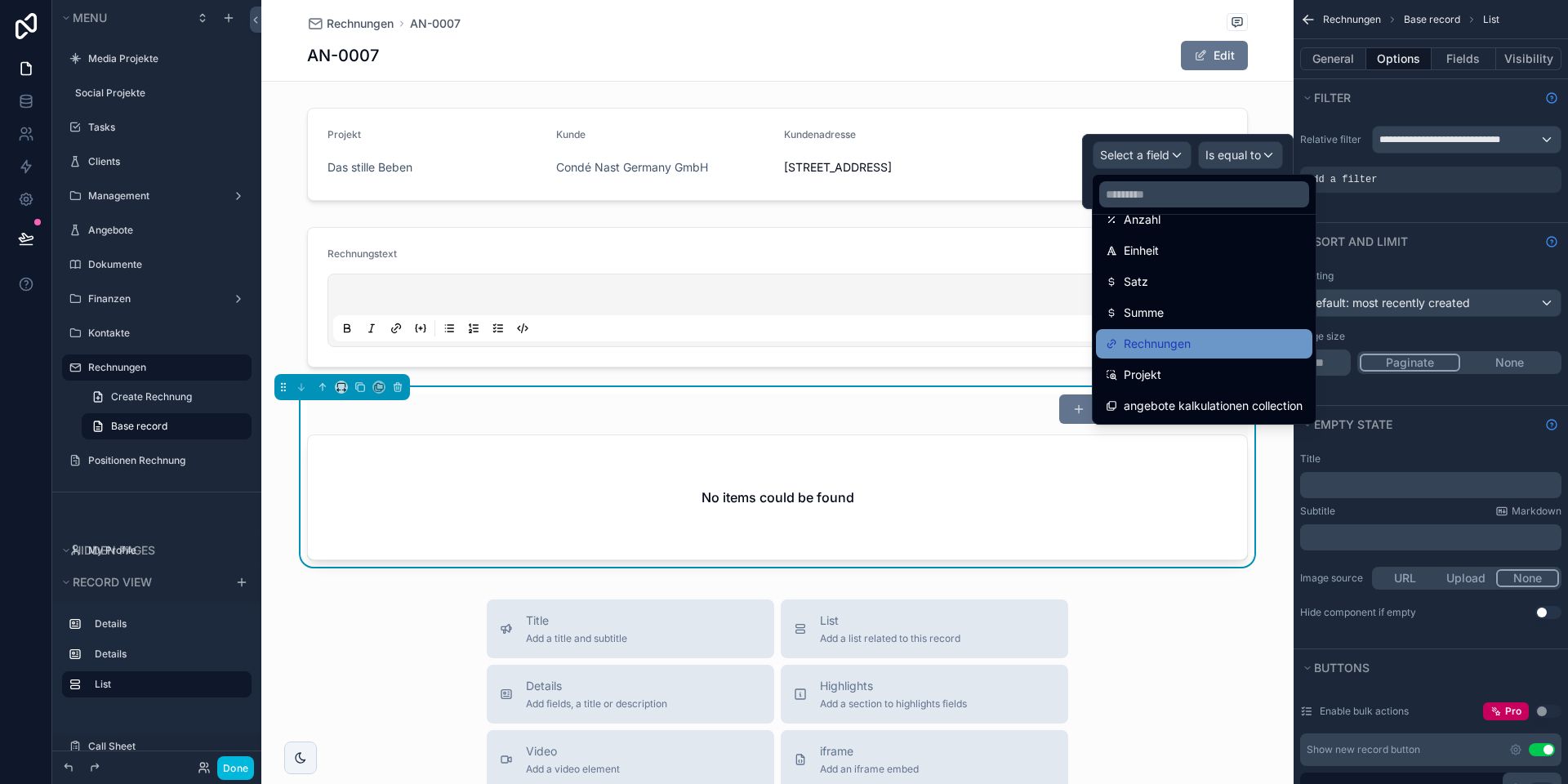
click at [1165, 345] on span "Rechnungen" at bounding box center [1157, 344] width 67 height 20
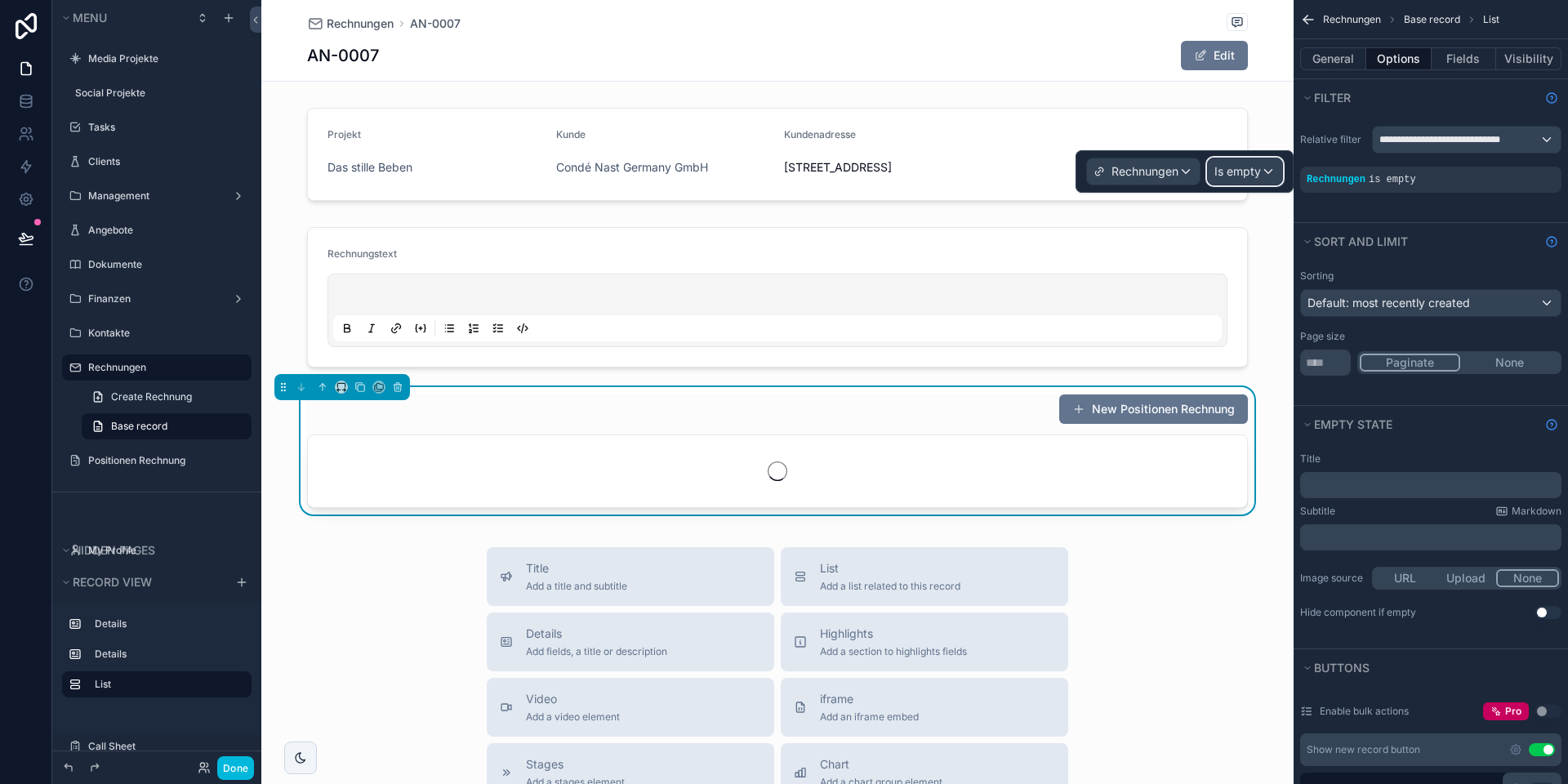
click at [1247, 173] on span "Is empty" at bounding box center [1236, 171] width 46 height 17
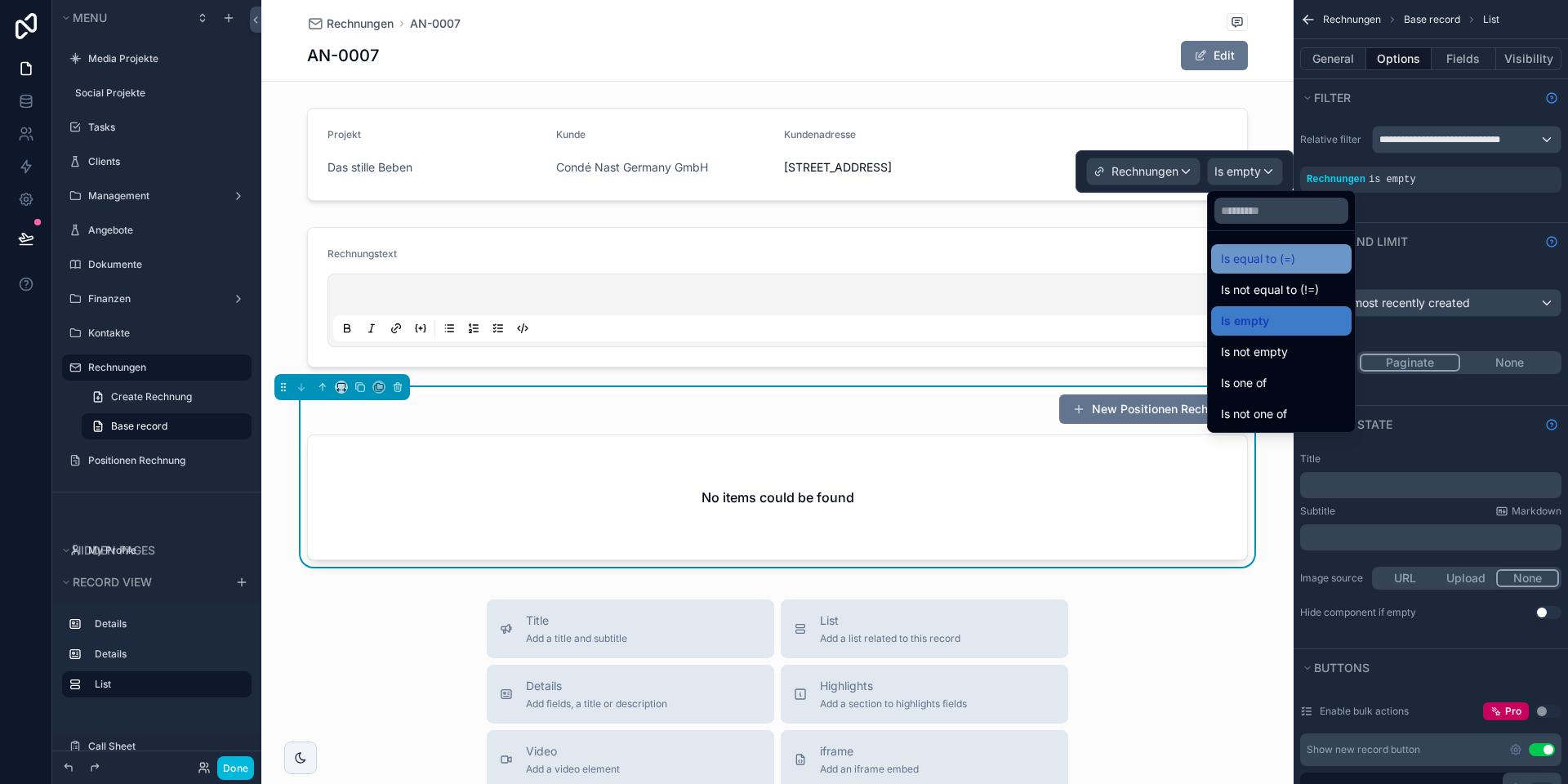
click at [1250, 249] on span "Is equal to (=)" at bounding box center [1257, 259] width 74 height 20
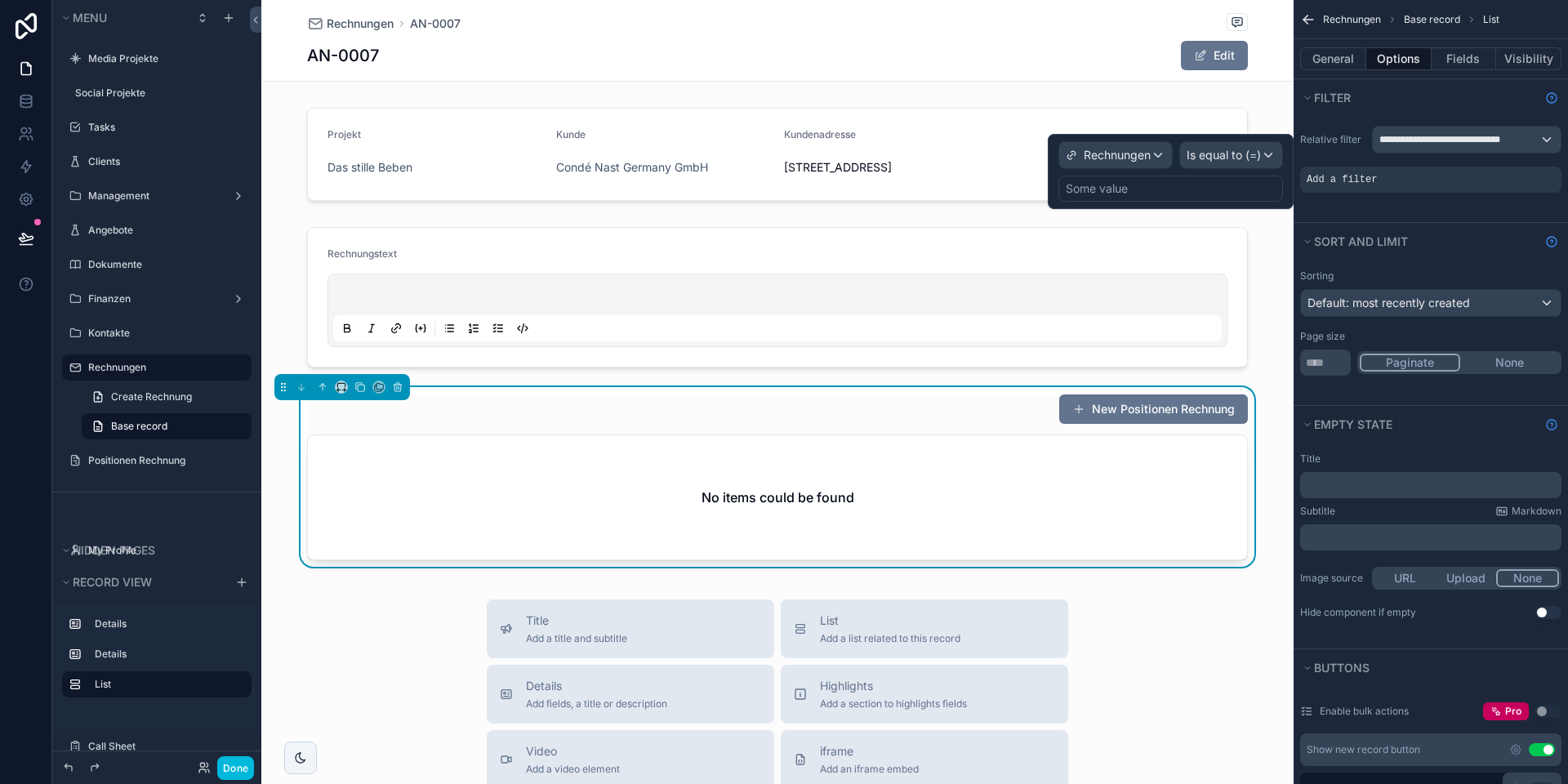
click at [1144, 192] on div "Some value" at bounding box center [1170, 189] width 225 height 26
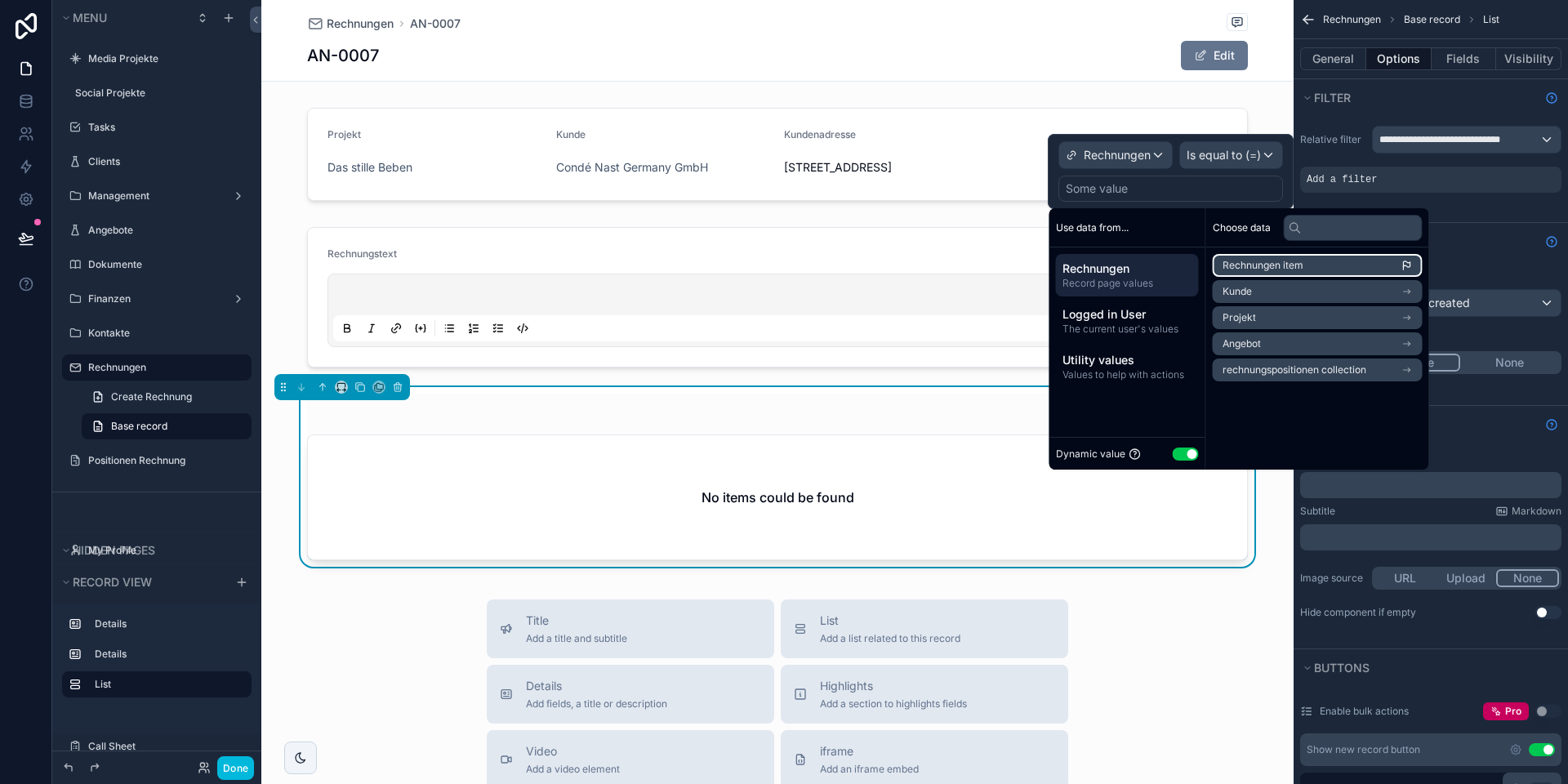
click at [1275, 265] on span "Rechnungen item" at bounding box center [1263, 265] width 81 height 13
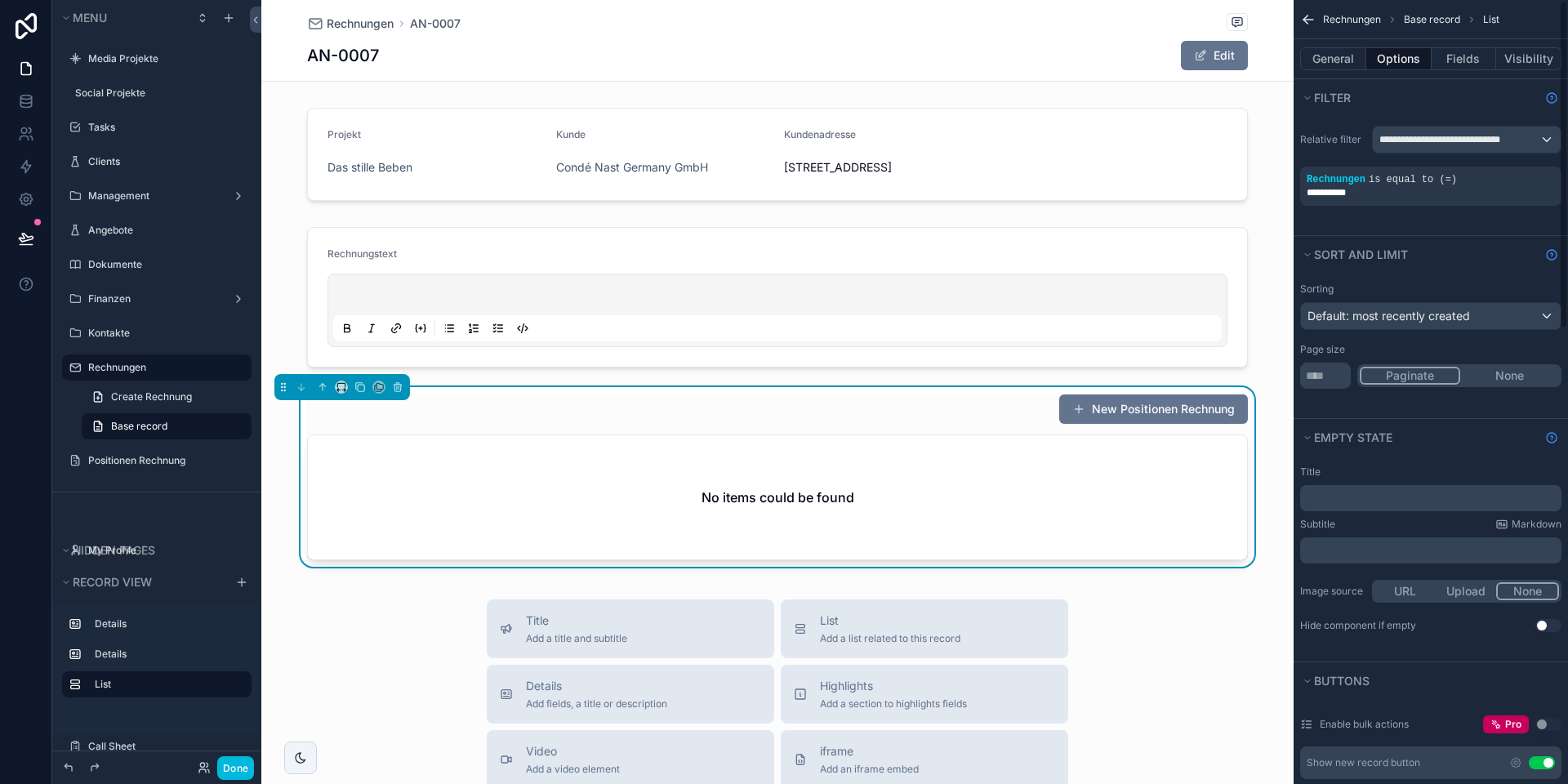
click at [1482, 228] on div "**********" at bounding box center [1431, 175] width 274 height 119
click at [228, 769] on button "Done" at bounding box center [235, 768] width 37 height 24
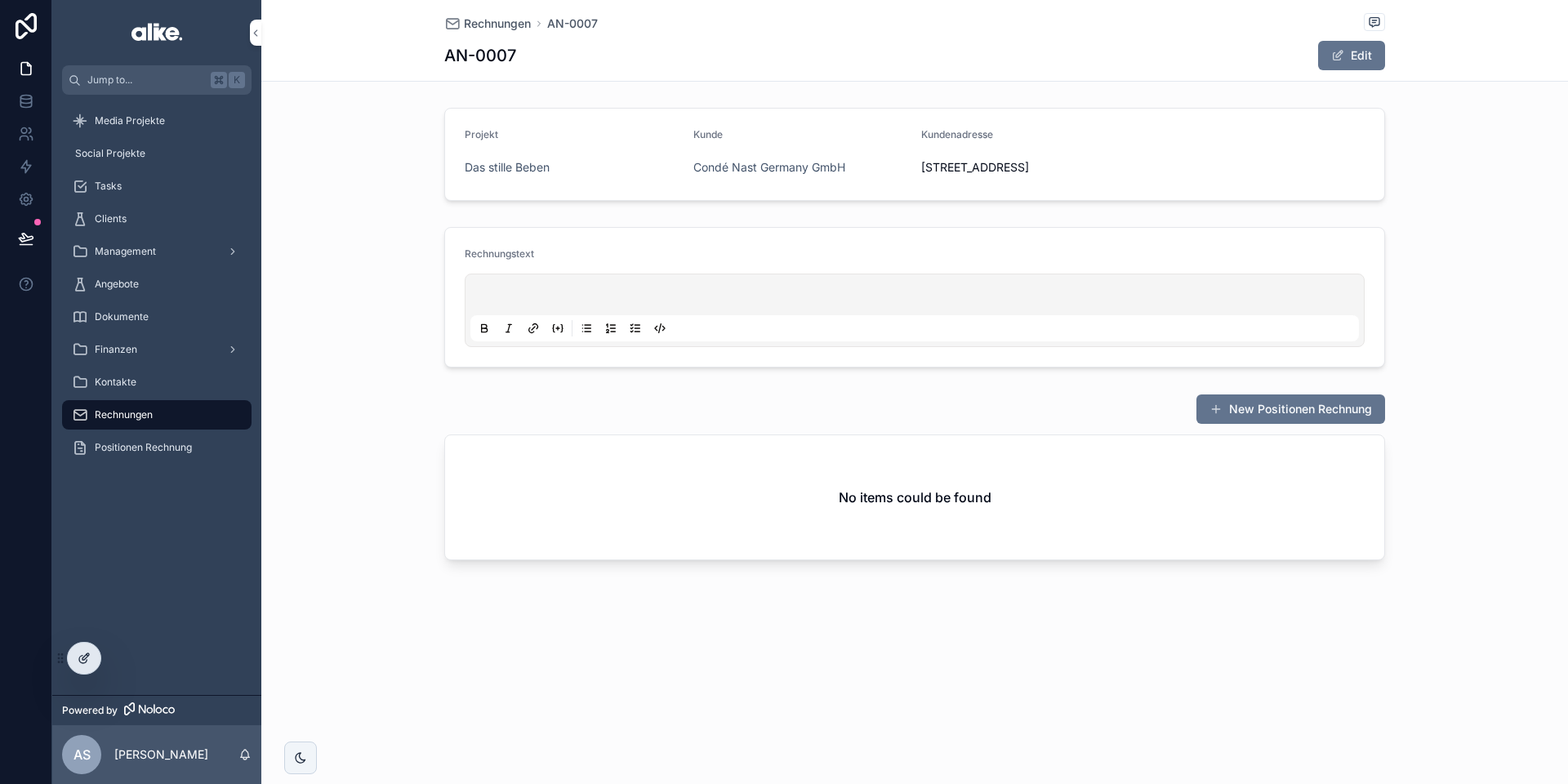
click at [77, 658] on div at bounding box center [84, 658] width 33 height 31
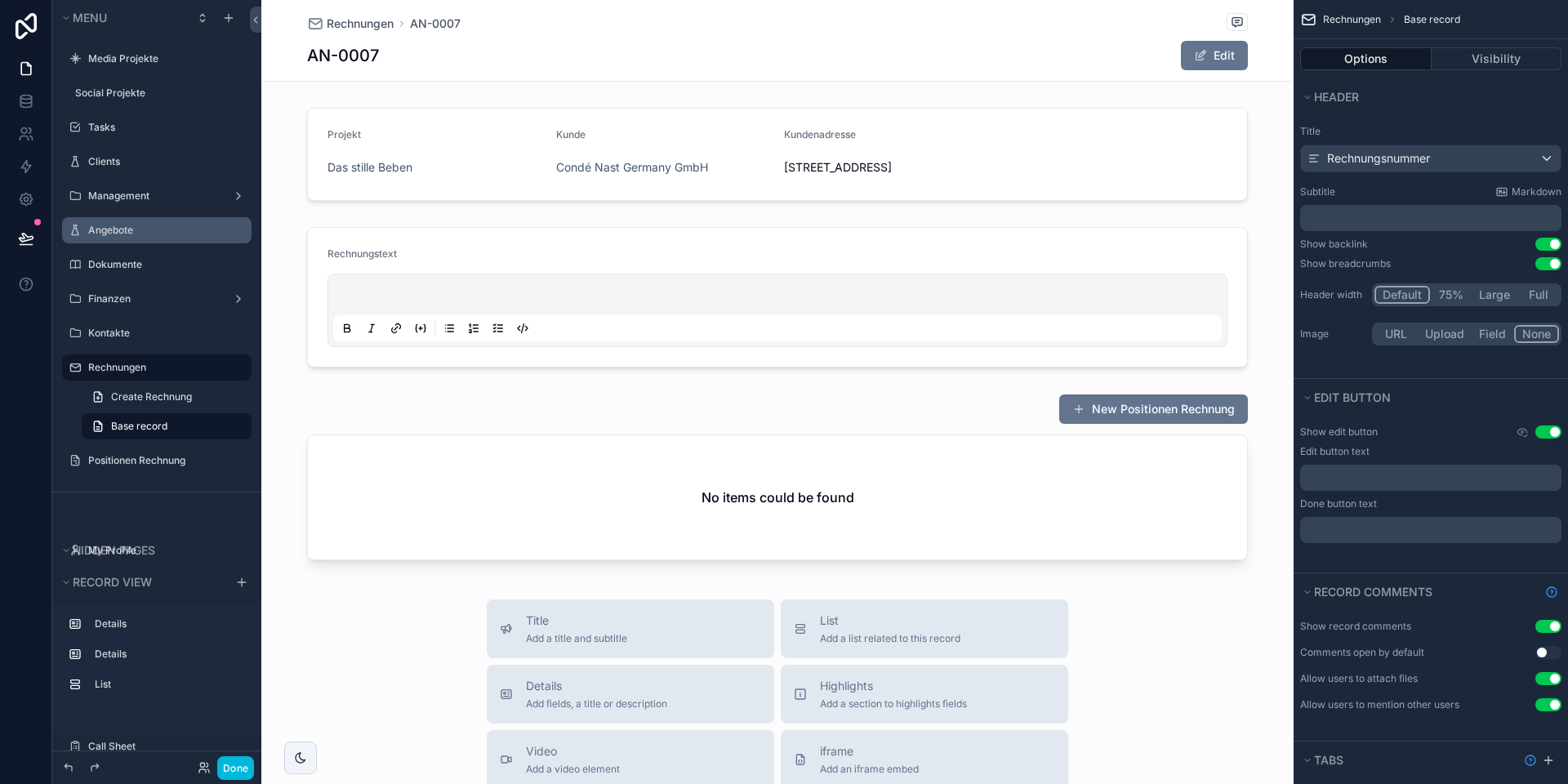
click at [155, 234] on label "Angebote" at bounding box center [165, 230] width 154 height 13
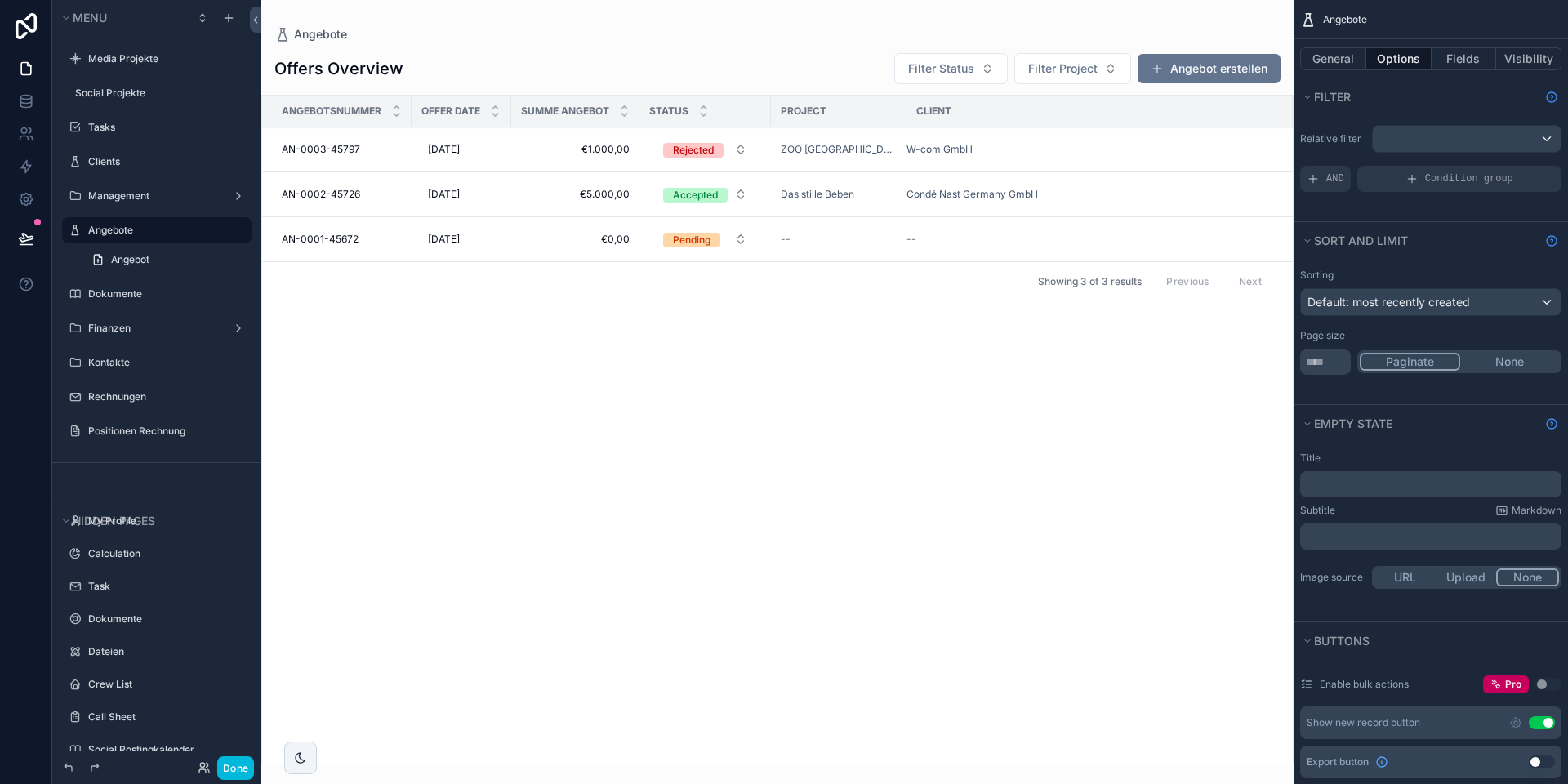
click at [542, 196] on div "scrollable content" at bounding box center [778, 392] width 1032 height 784
click at [535, 196] on span "€5.000,00" at bounding box center [575, 194] width 109 height 13
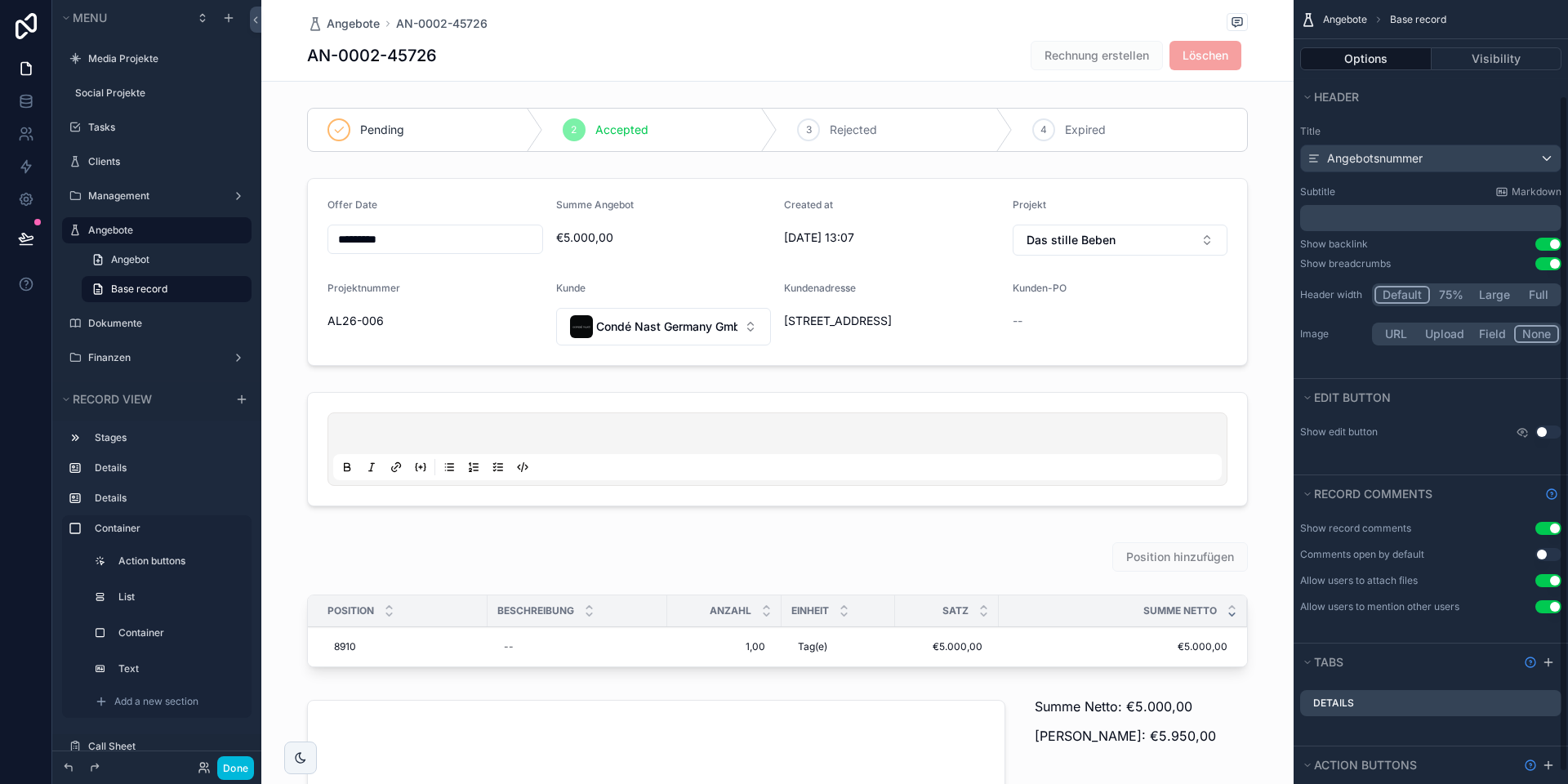
scroll to position [124, 0]
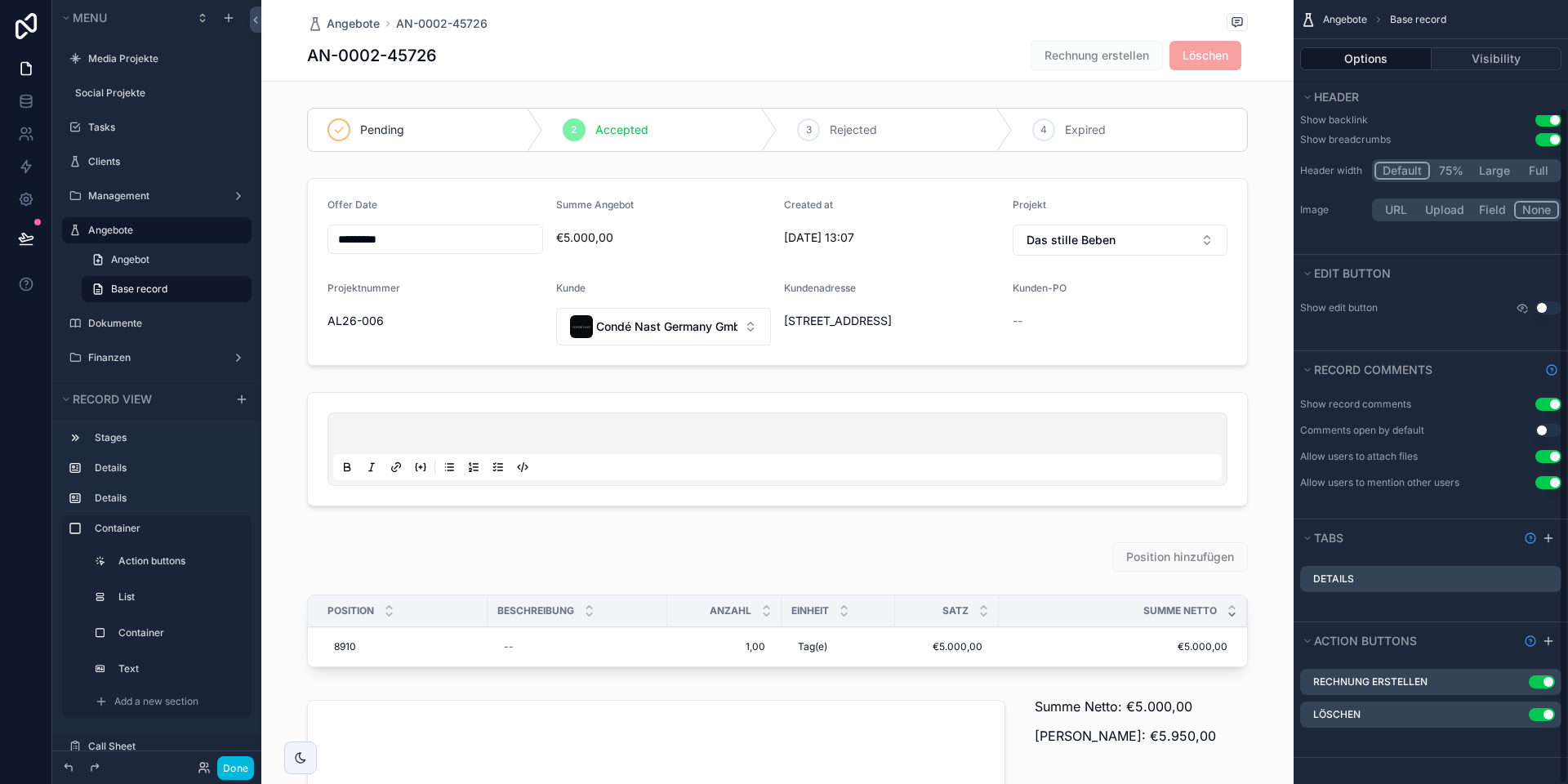
click at [0, 0] on icon "scrollable content" at bounding box center [0, 0] width 0 height 0
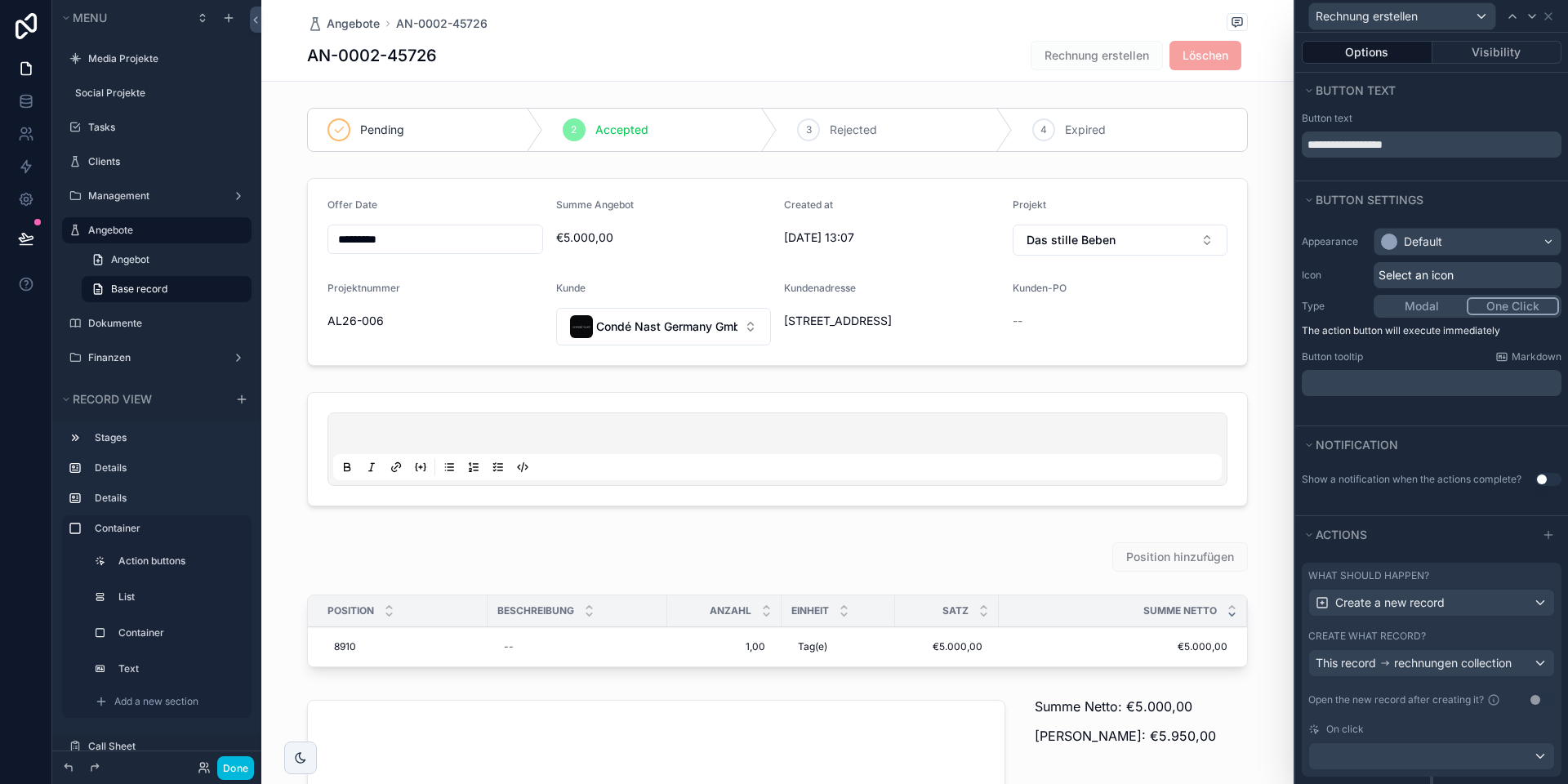
scroll to position [196, 0]
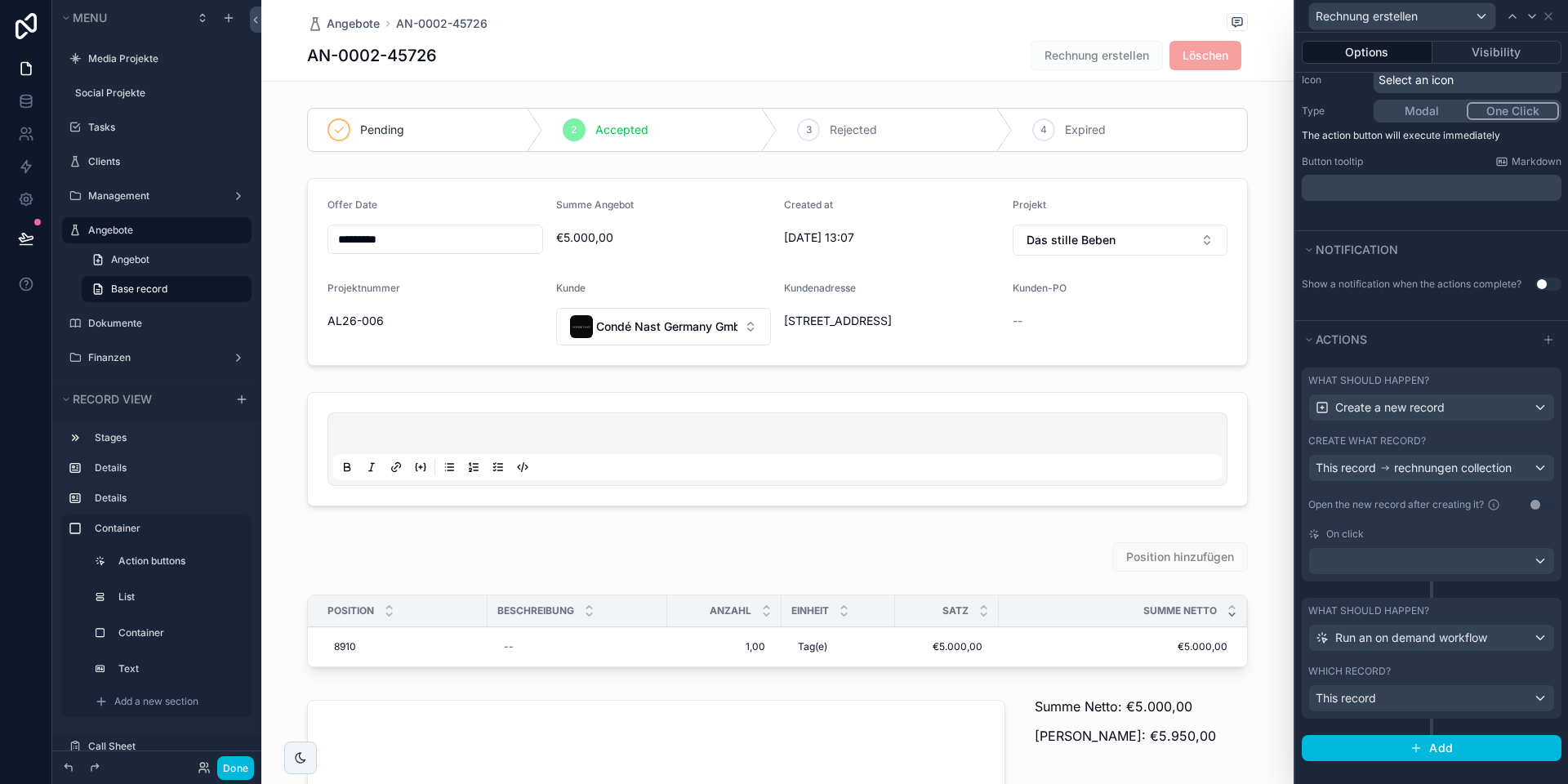
click at [1416, 527] on div "On click" at bounding box center [1431, 533] width 247 height 13
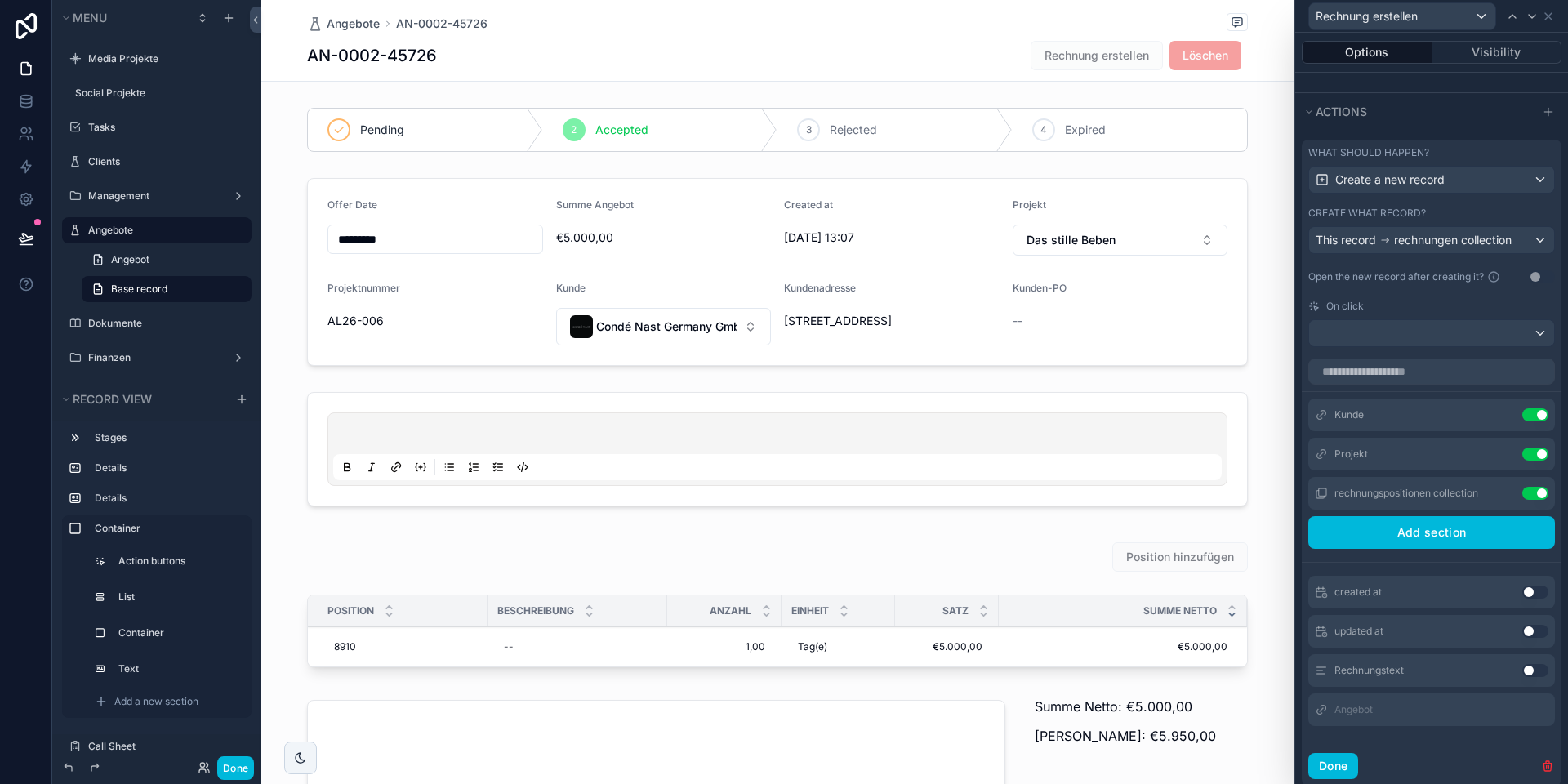
scroll to position [0, 0]
click at [0, 0] on icon at bounding box center [0, 0] width 0 height 0
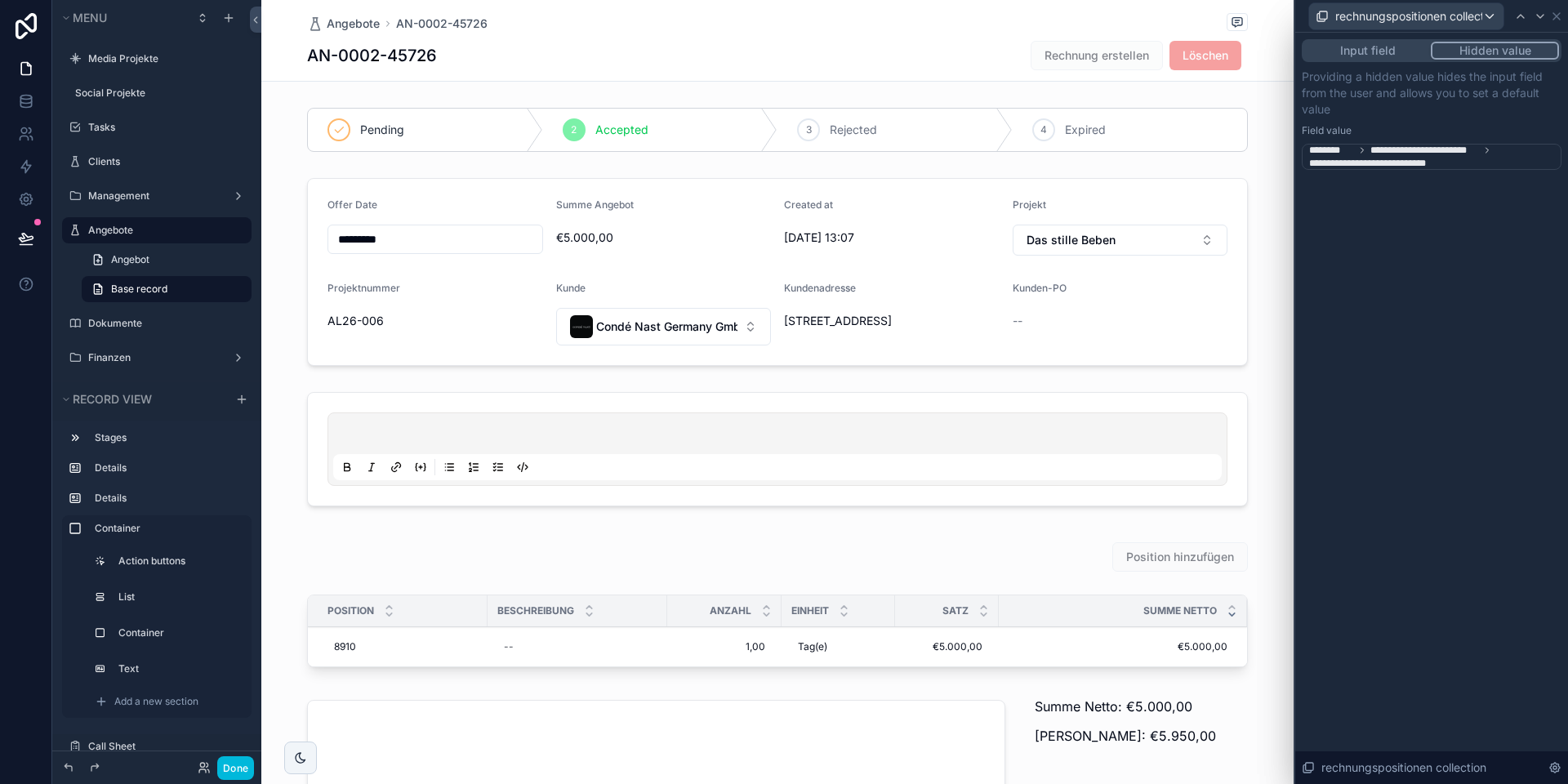
click at [1460, 157] on span "**********" at bounding box center [1433, 157] width 249 height 26
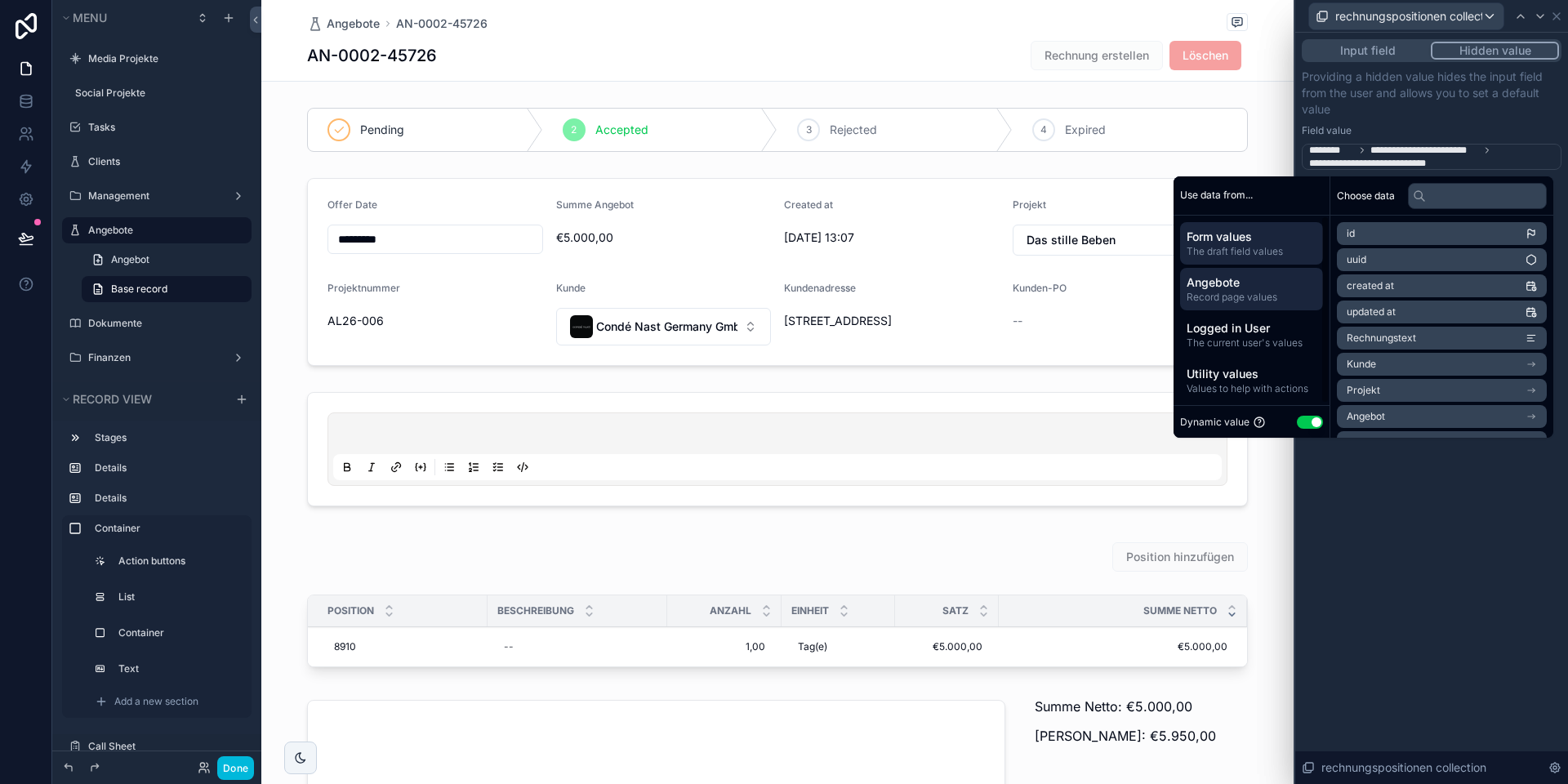
click at [1226, 284] on span "Angebote" at bounding box center [1251, 282] width 130 height 17
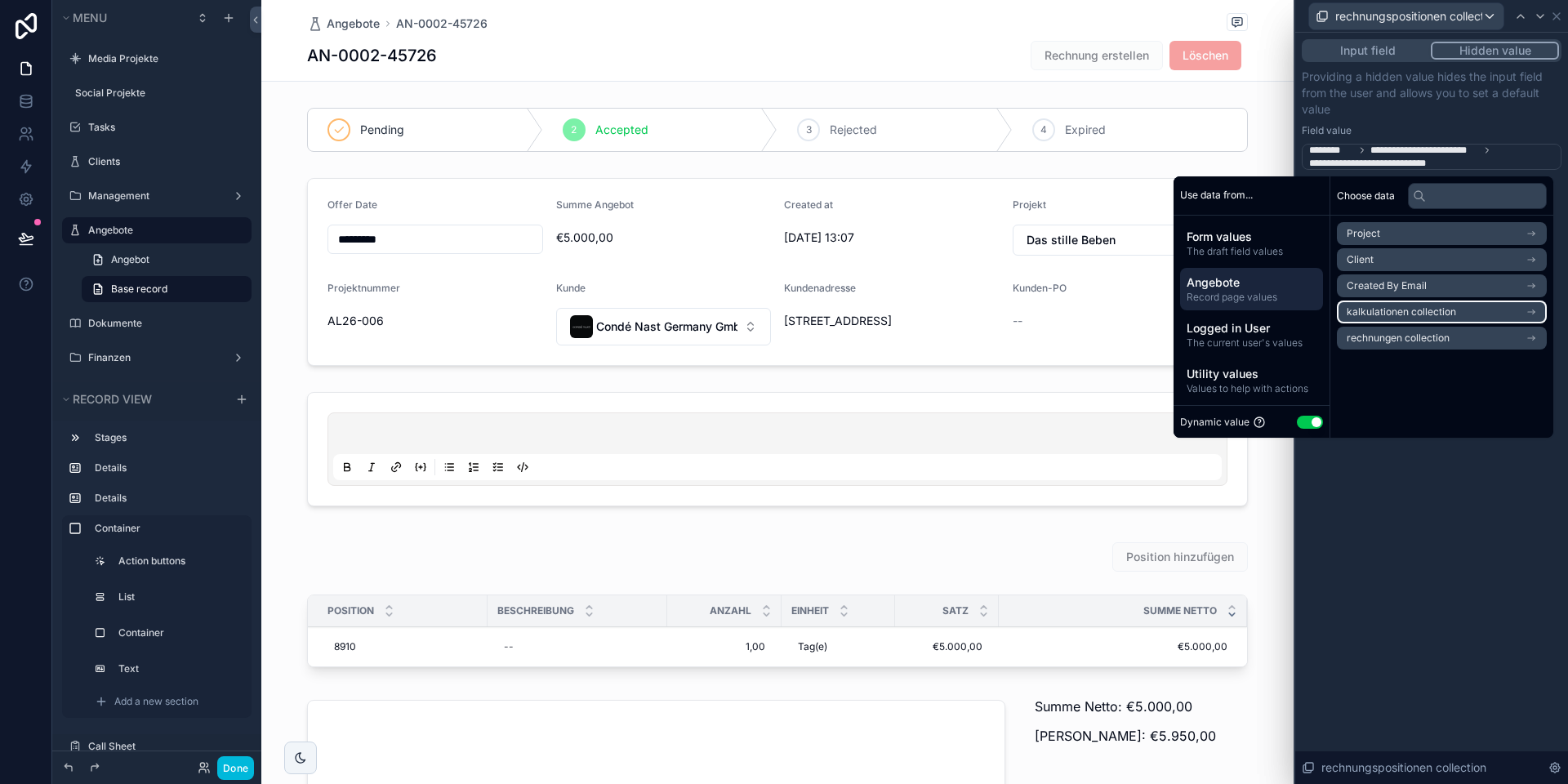
click at [1379, 315] on span "kalkulationen collection" at bounding box center [1400, 311] width 110 height 13
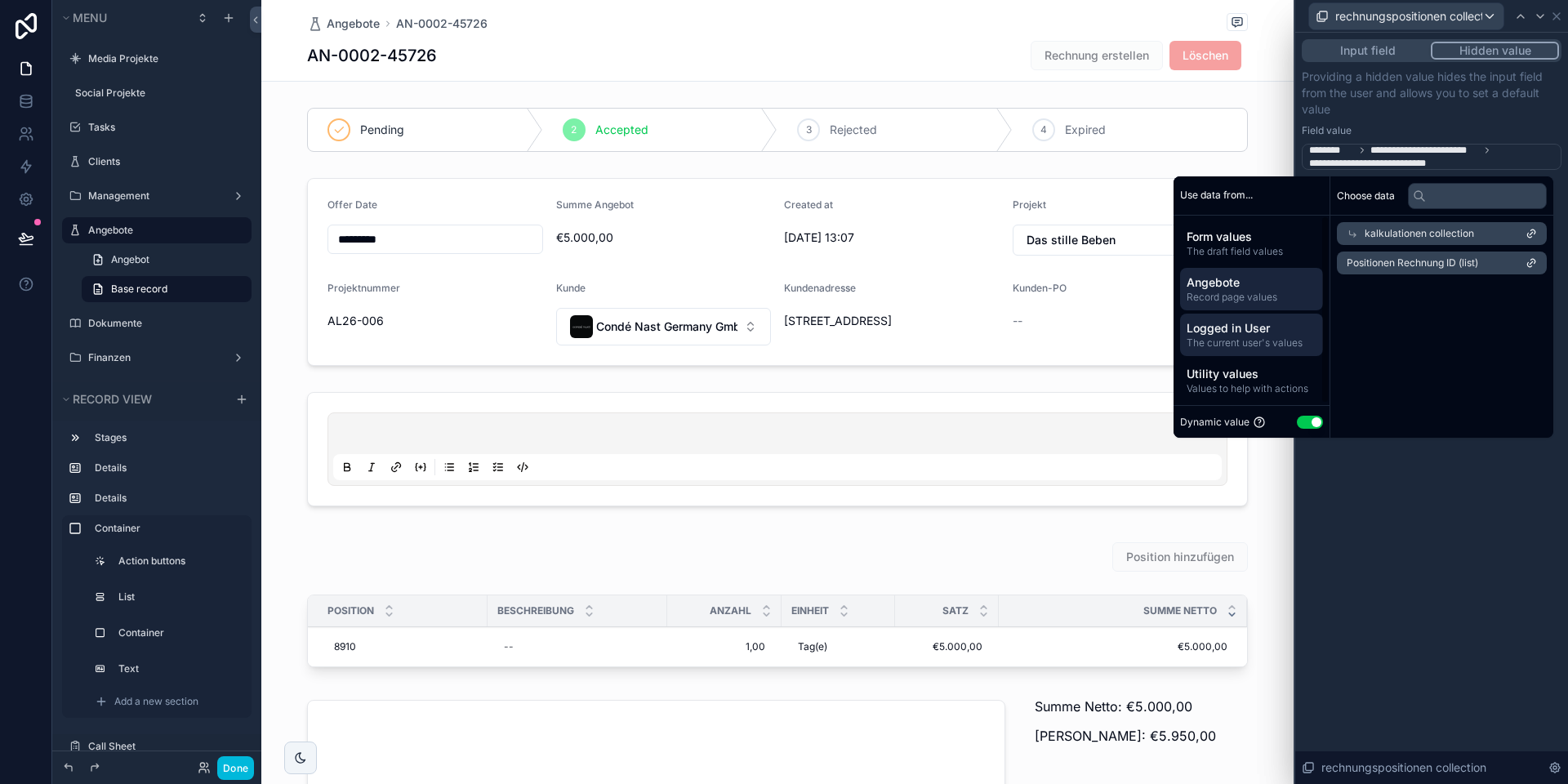
scroll to position [2, 0]
click at [1297, 422] on button "Use setting" at bounding box center [1309, 422] width 26 height 13
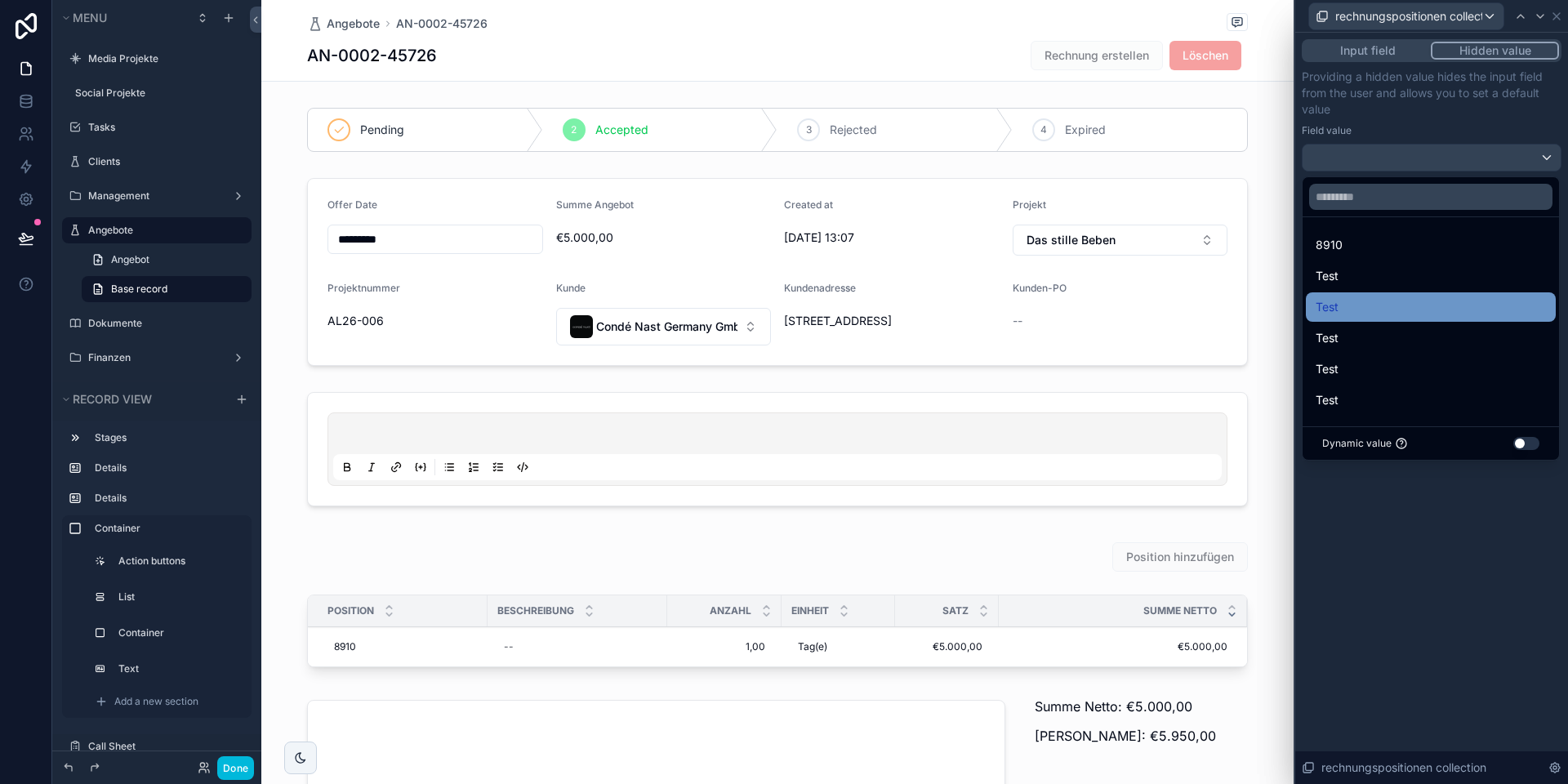
scroll to position [2, 0]
click at [1517, 442] on button "Use setting" at bounding box center [1526, 443] width 26 height 13
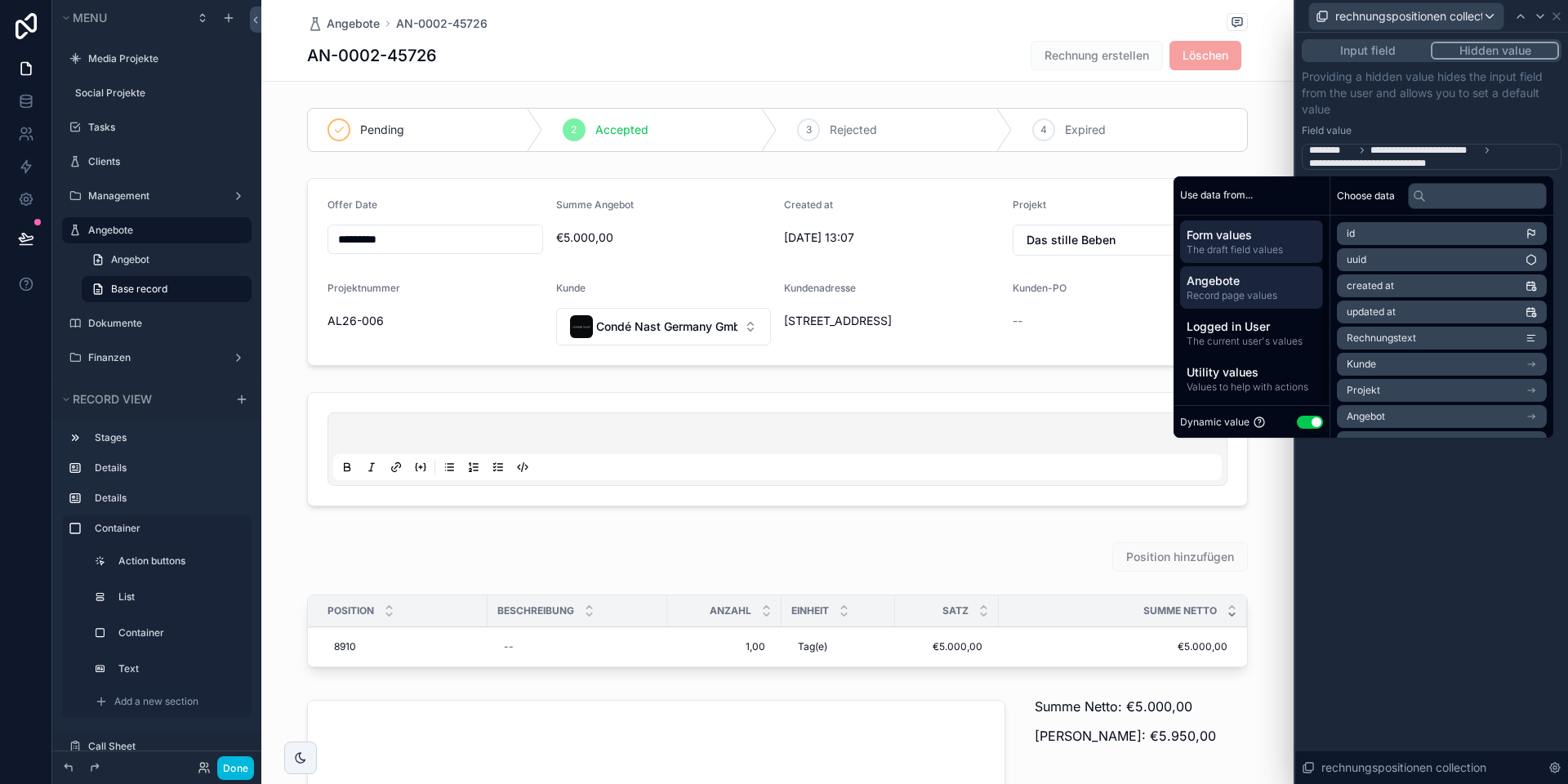
click at [1250, 283] on span "Angebote" at bounding box center [1251, 280] width 130 height 17
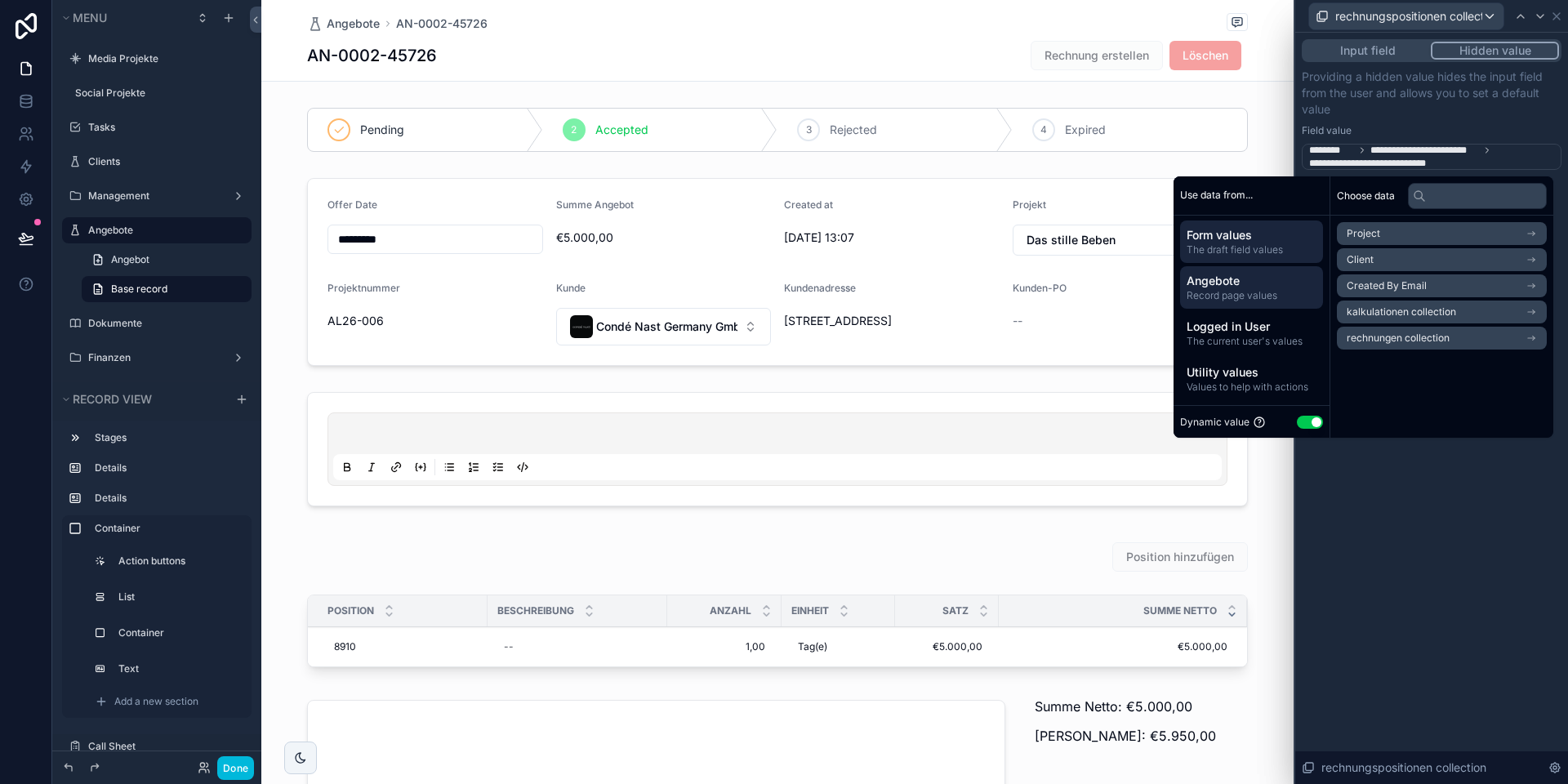
click at [1234, 231] on span "Form values" at bounding box center [1251, 235] width 130 height 17
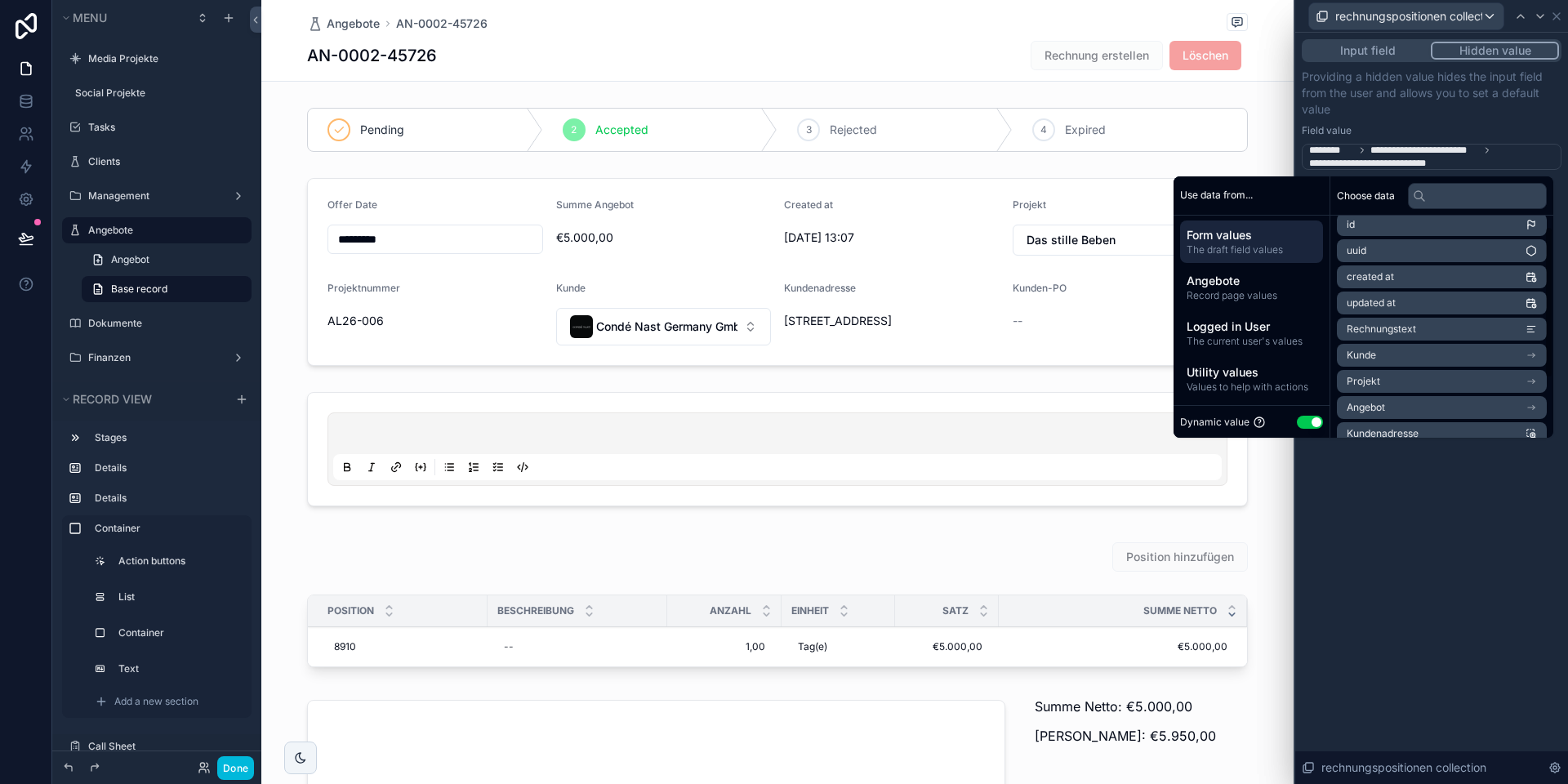
scroll to position [0, 0]
click at [1242, 290] on span "Record page values" at bounding box center [1251, 295] width 130 height 13
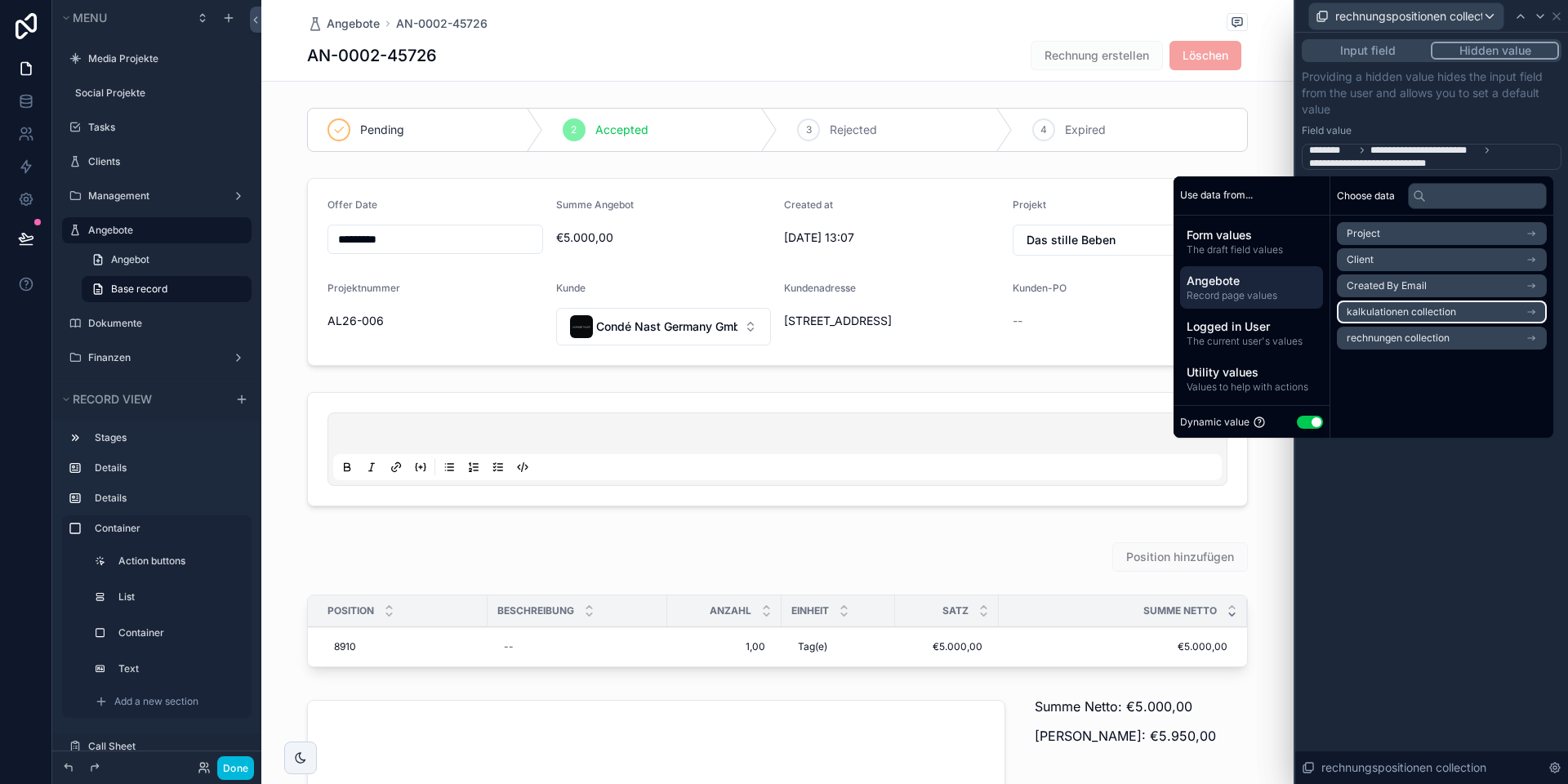
click at [1372, 310] on span "kalkulationen collection" at bounding box center [1400, 311] width 110 height 13
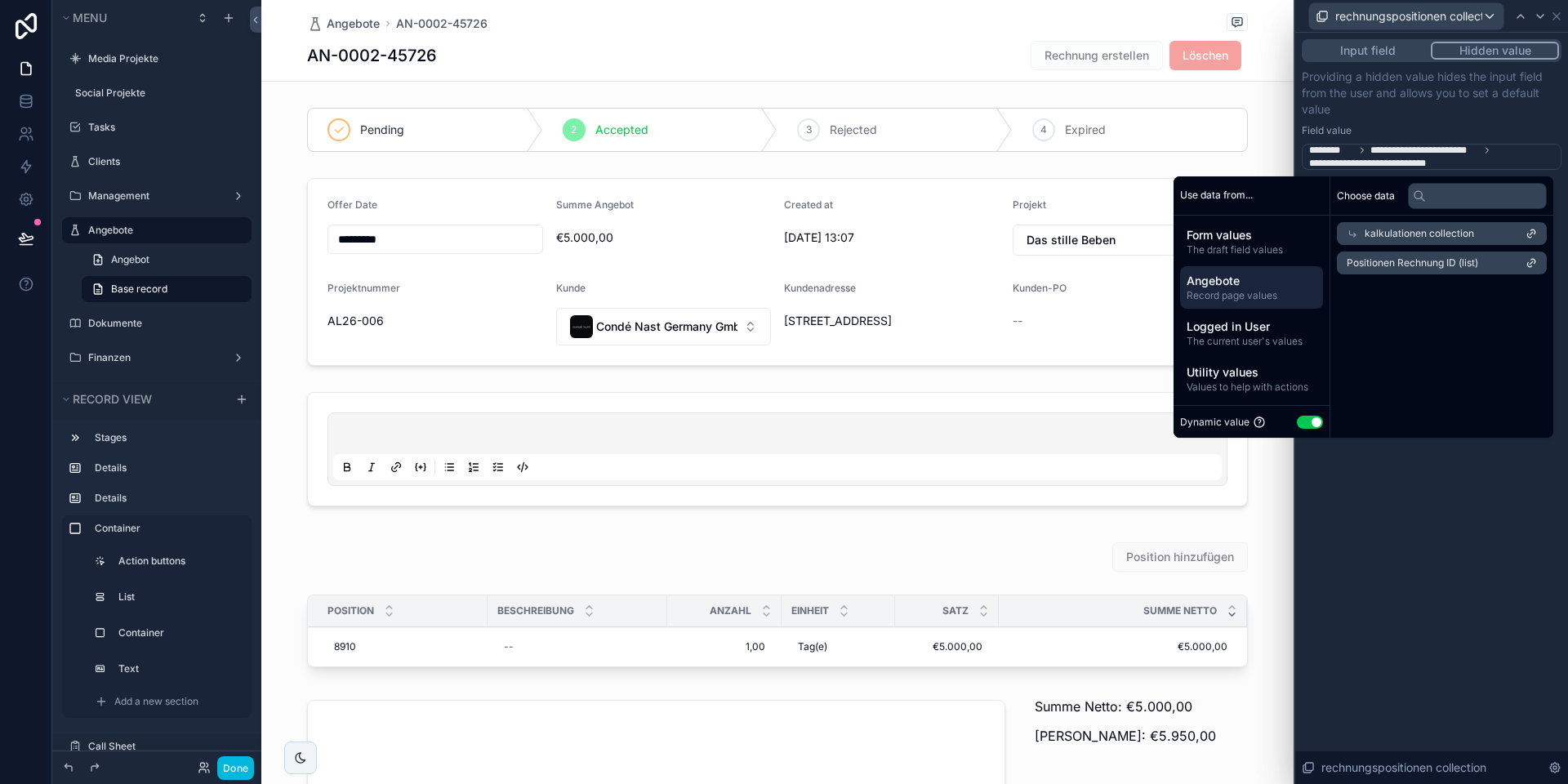
click at [1350, 234] on icon at bounding box center [1353, 234] width 7 height 7
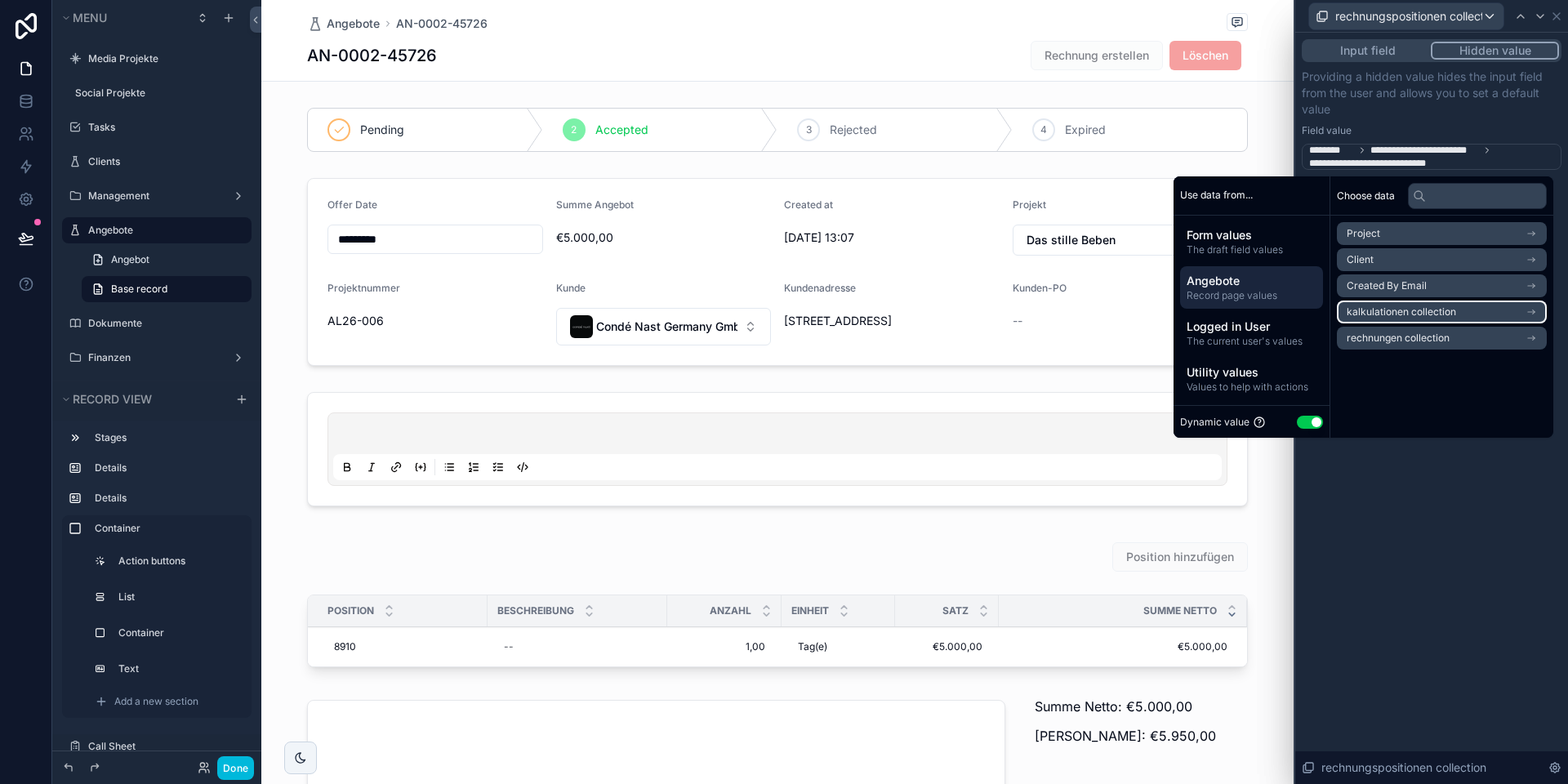
click at [1373, 314] on span "kalkulationen collection" at bounding box center [1400, 311] width 110 height 13
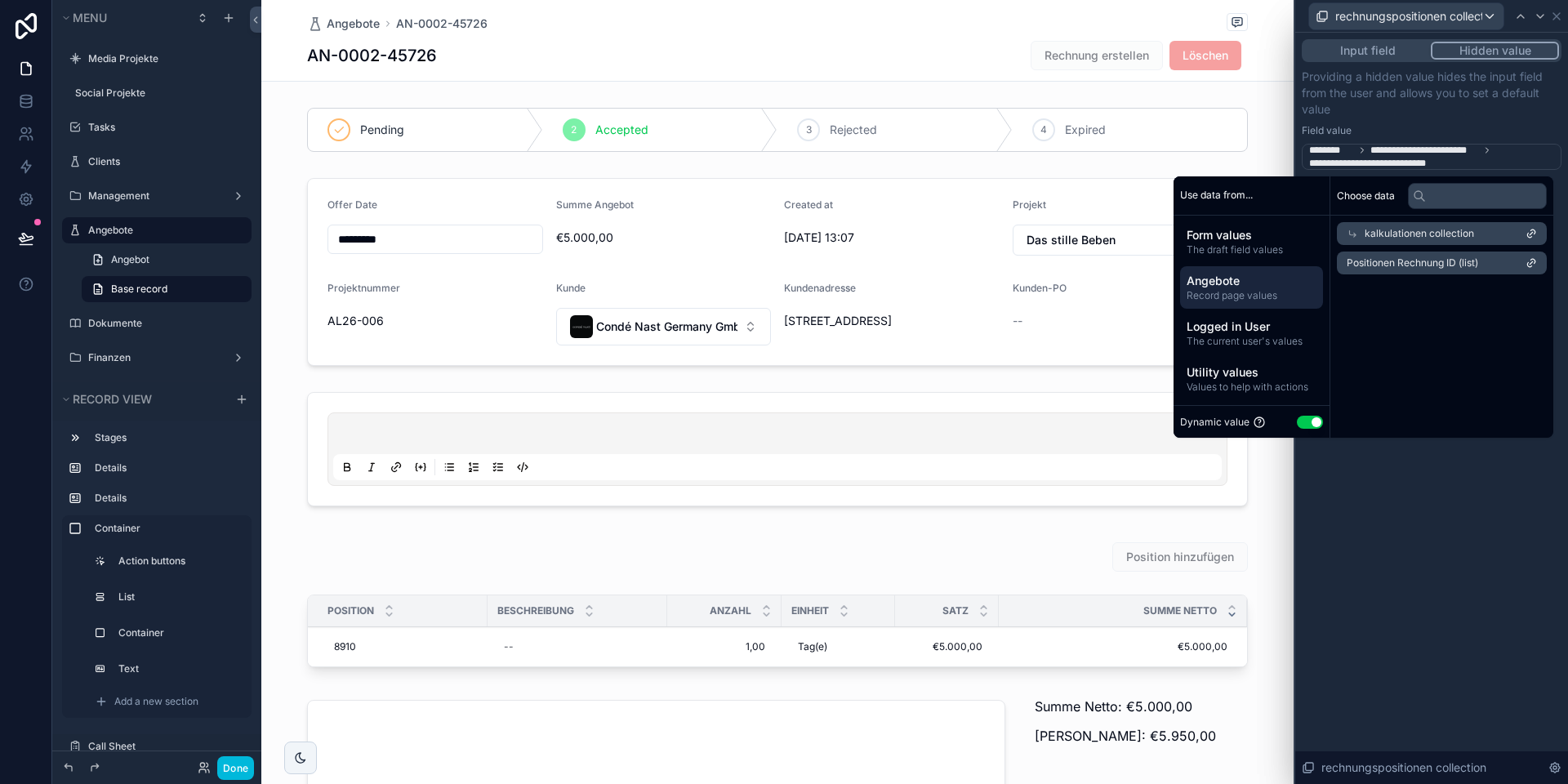
click at [1346, 230] on icon at bounding box center [1352, 234] width 12 height 12
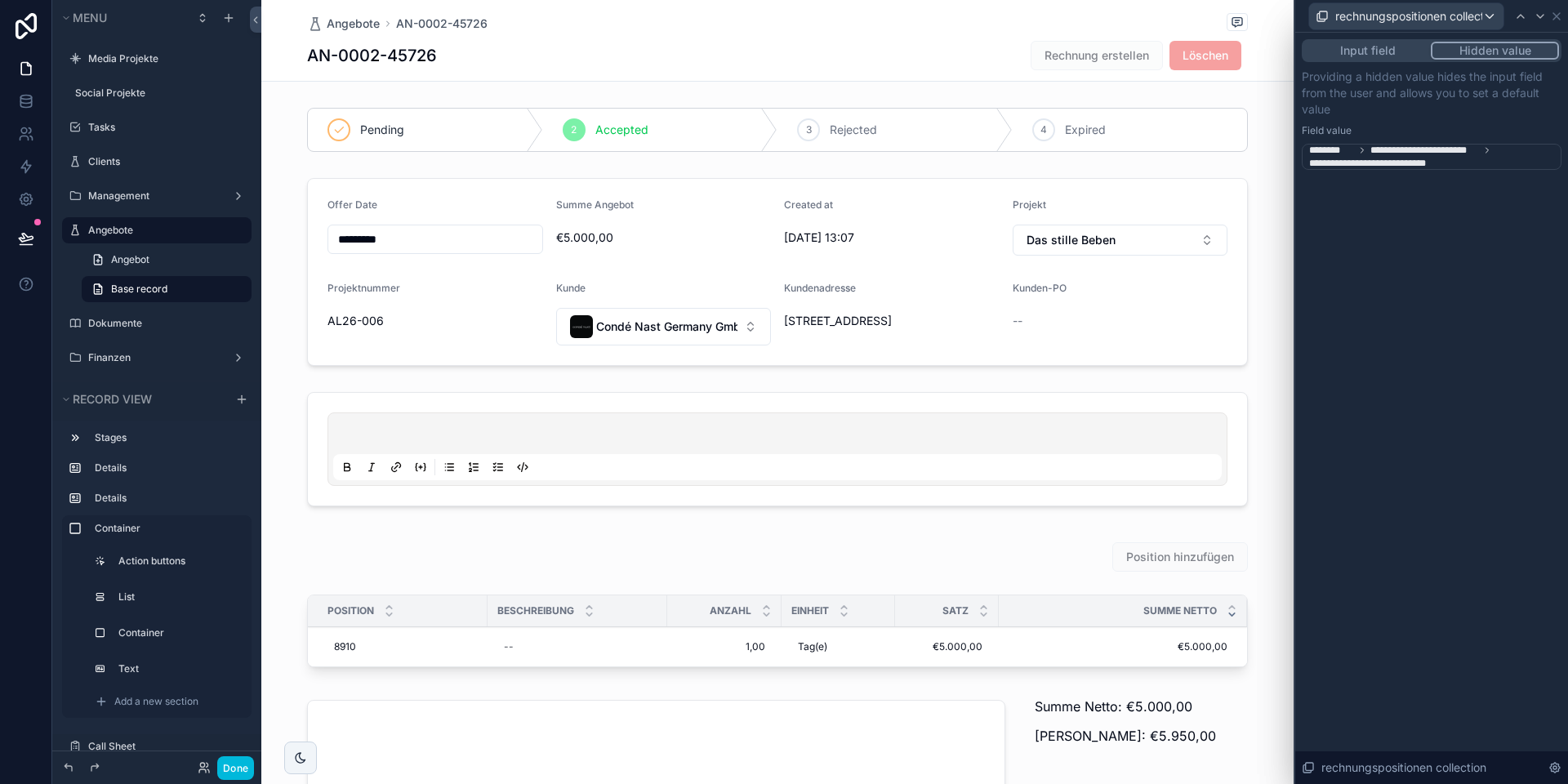
click at [1337, 125] on label "Field value" at bounding box center [1326, 130] width 49 height 13
click at [1465, 162] on span "**********" at bounding box center [1433, 157] width 249 height 26
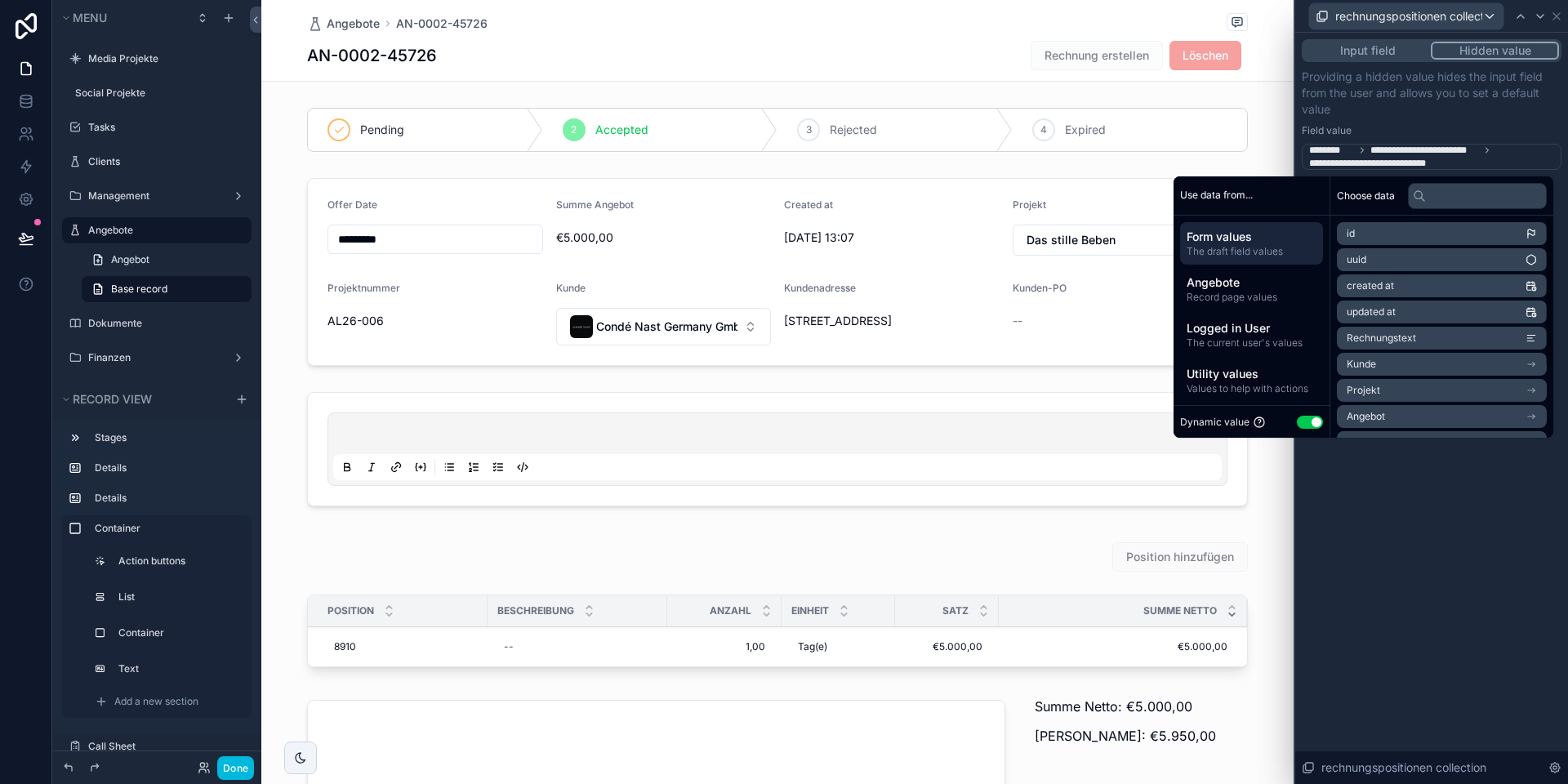
click at [1404, 118] on div "**********" at bounding box center [1431, 118] width 260 height 102
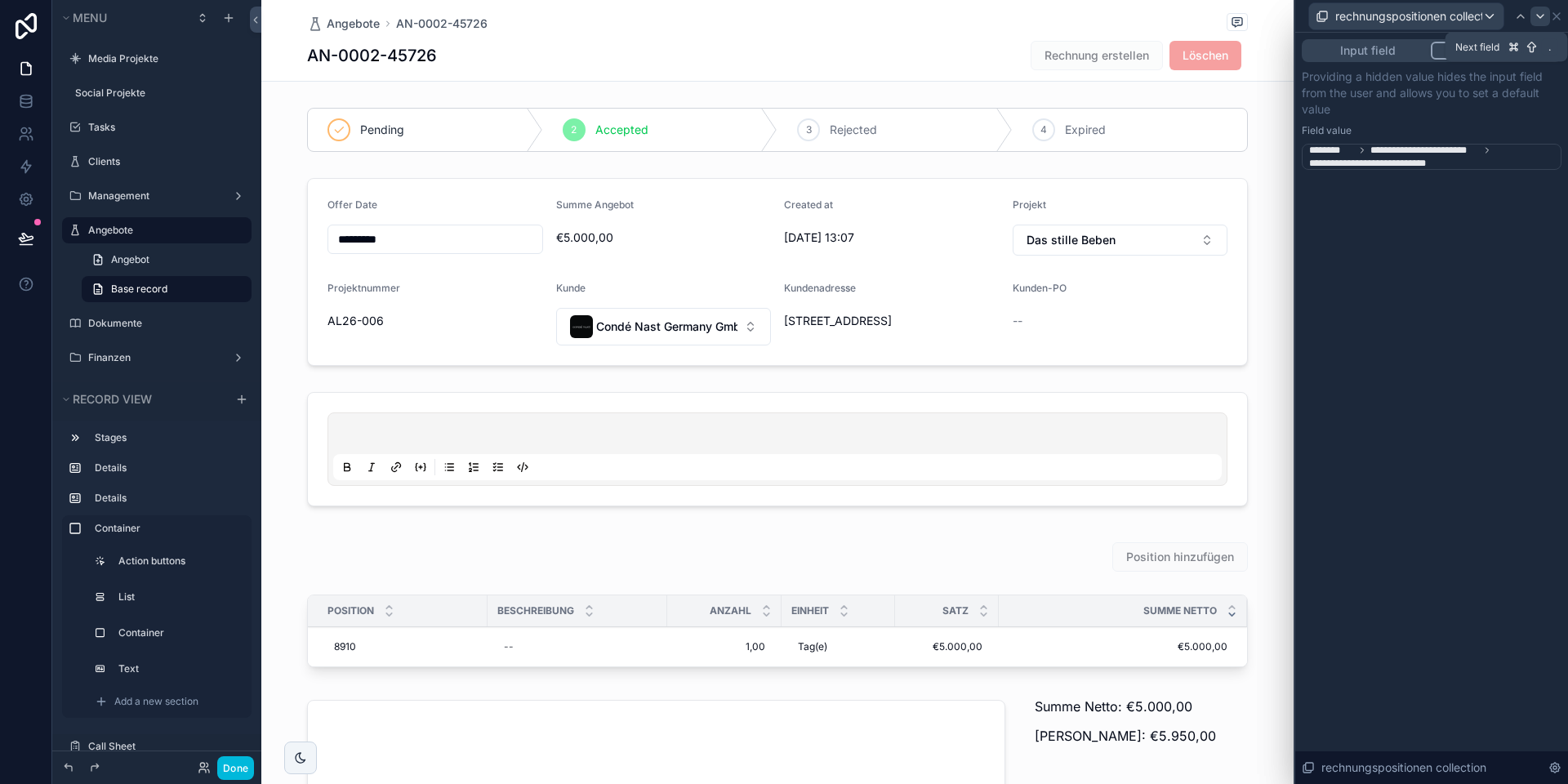
click at [1547, 14] on div at bounding box center [1539, 17] width 20 height 20
click at [1551, 12] on icon at bounding box center [1547, 16] width 13 height 13
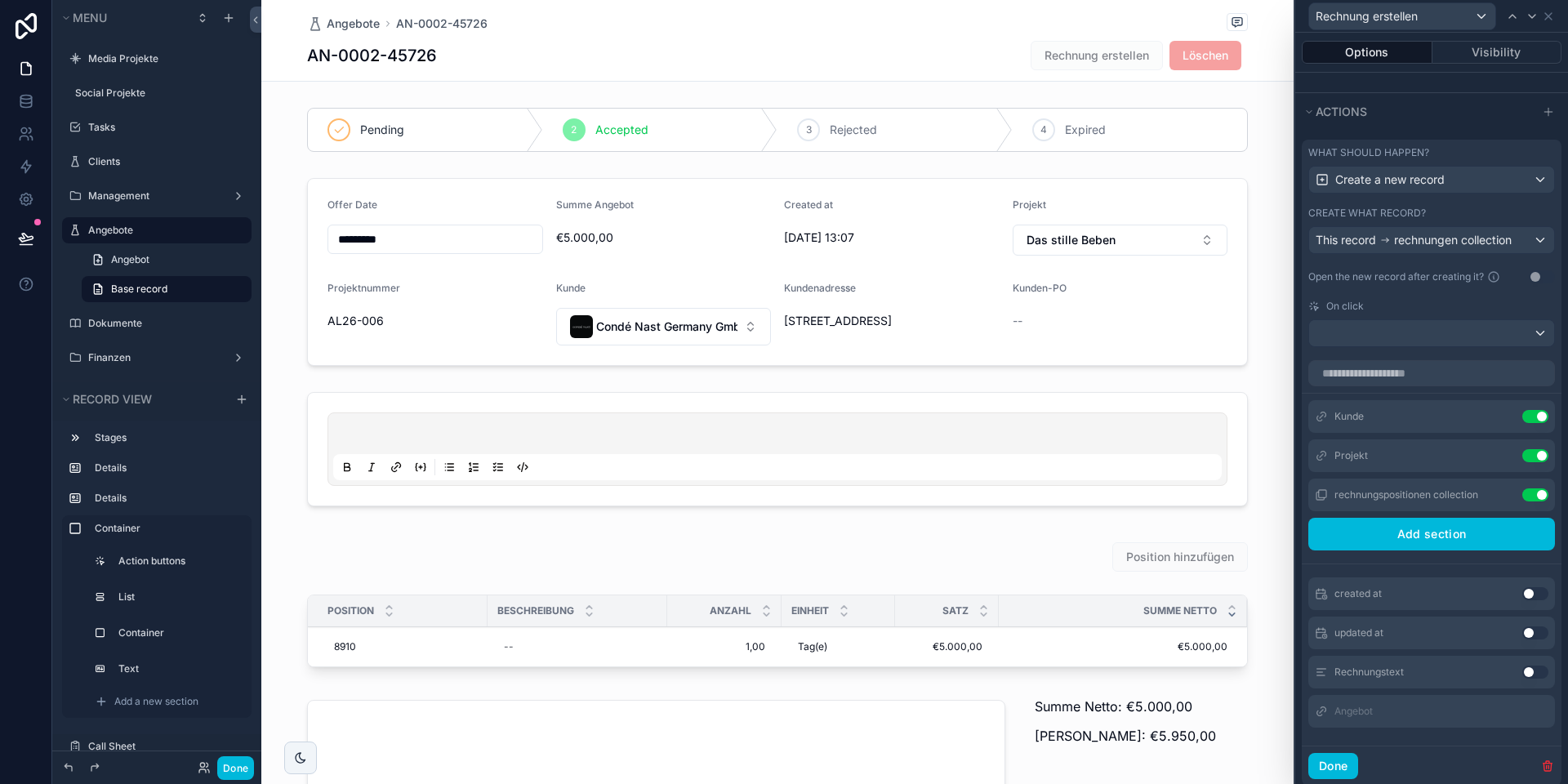
click at [1528, 490] on button "Use setting" at bounding box center [1534, 495] width 26 height 13
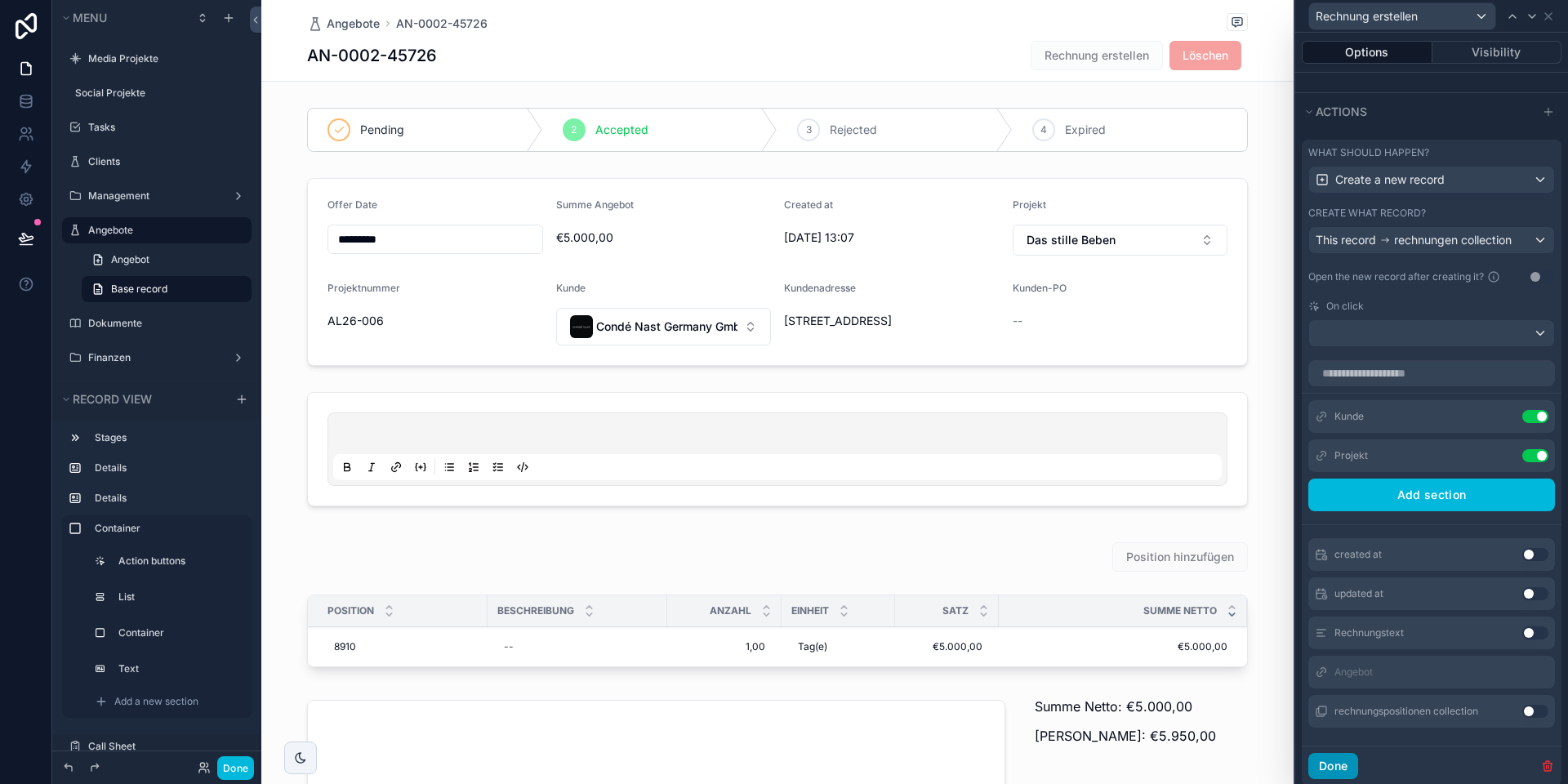
click at [1329, 764] on button "Done" at bounding box center [1332, 766] width 49 height 26
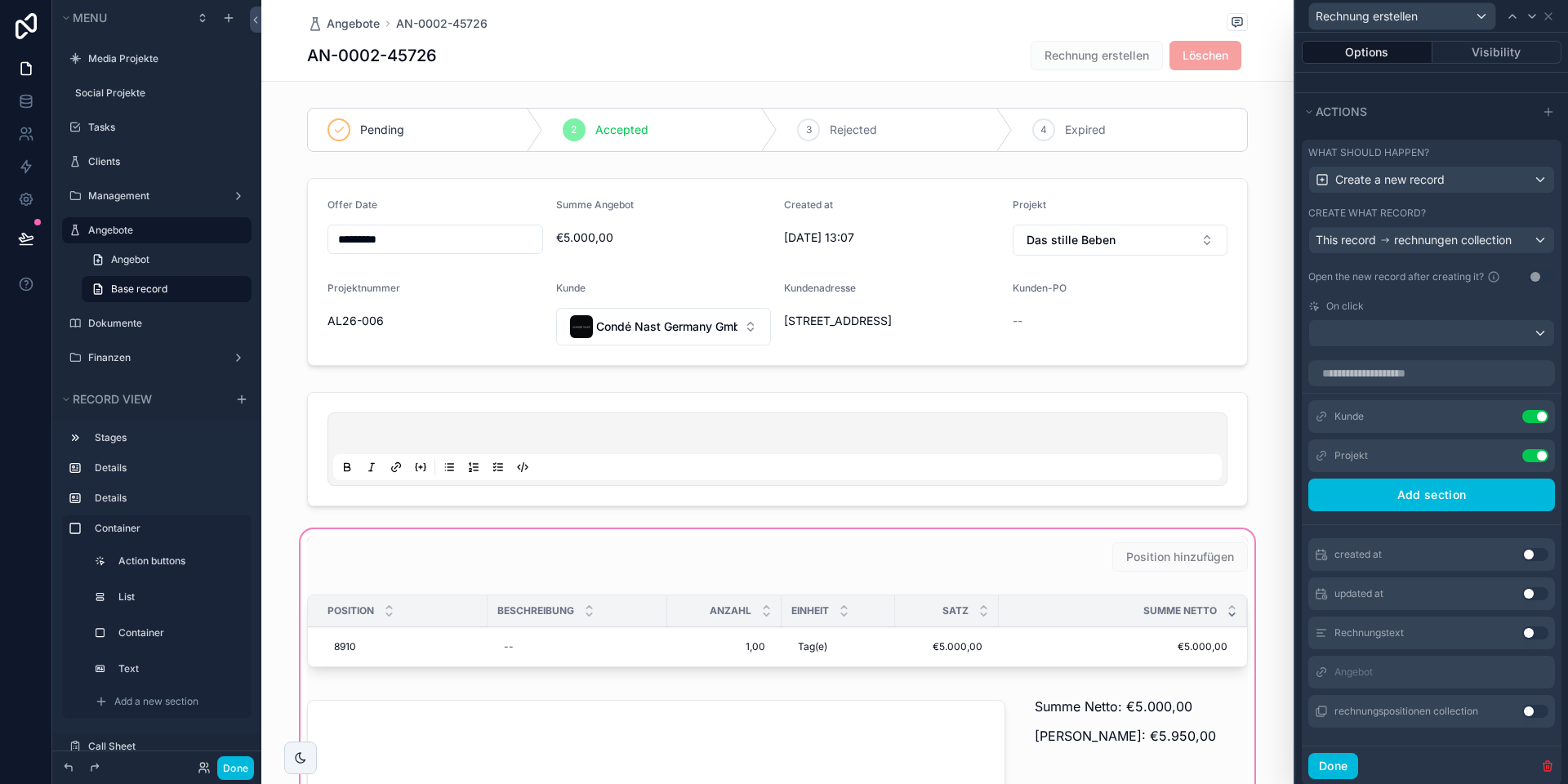
scroll to position [196, 0]
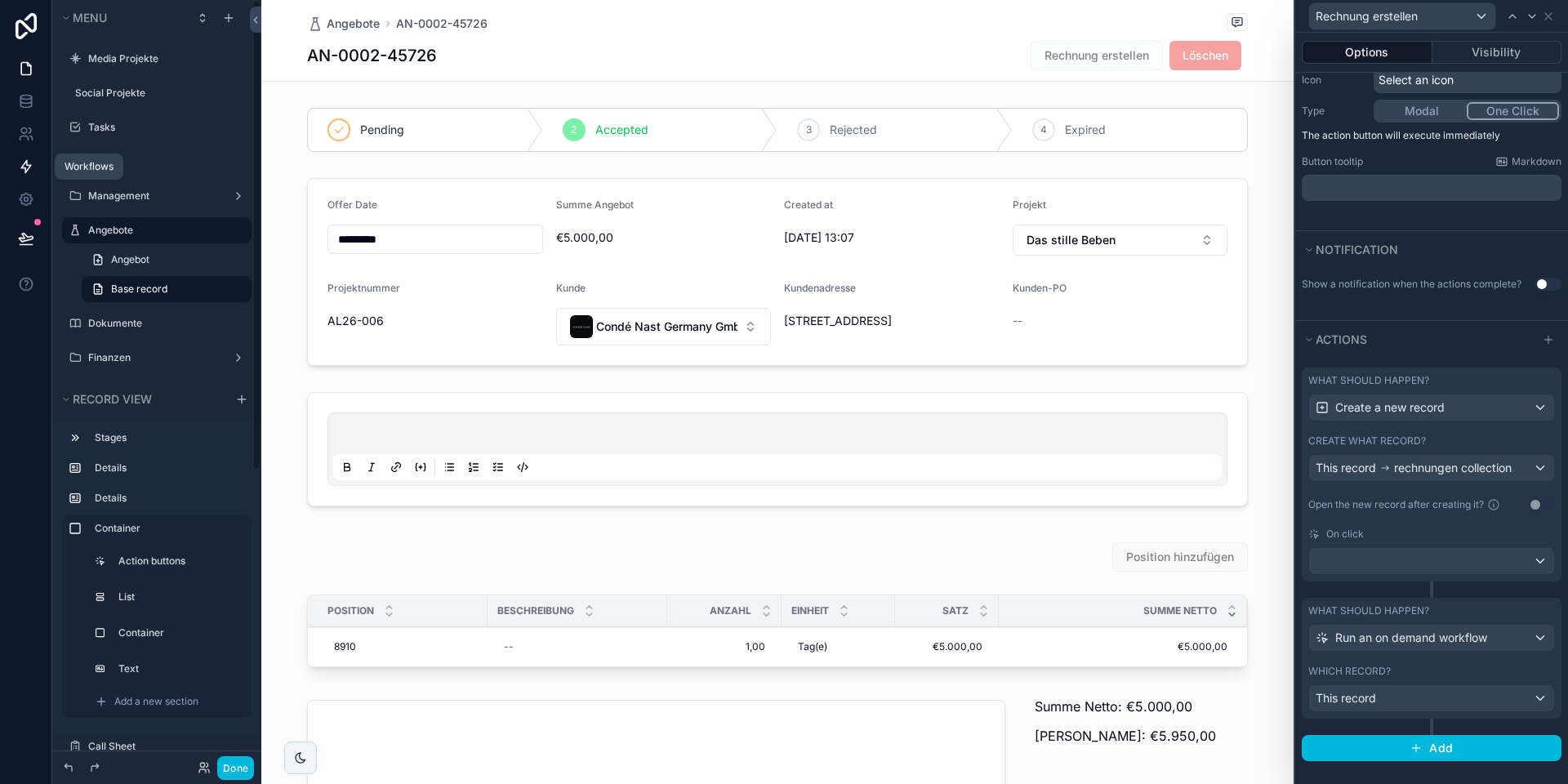
click at [26, 161] on icon at bounding box center [27, 167] width 10 height 12
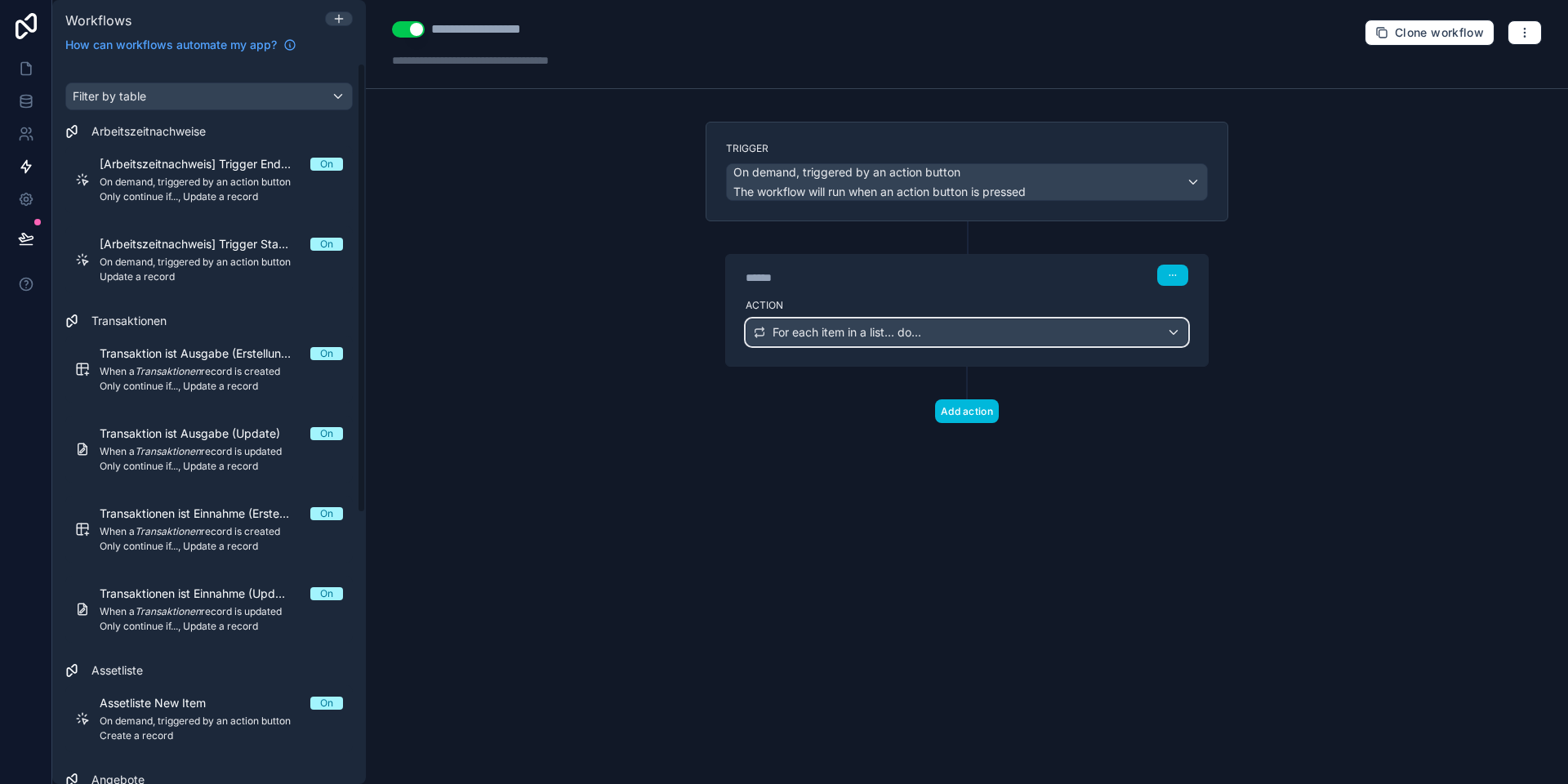
click at [818, 328] on span "For each item in a list... do..." at bounding box center [847, 332] width 149 height 17
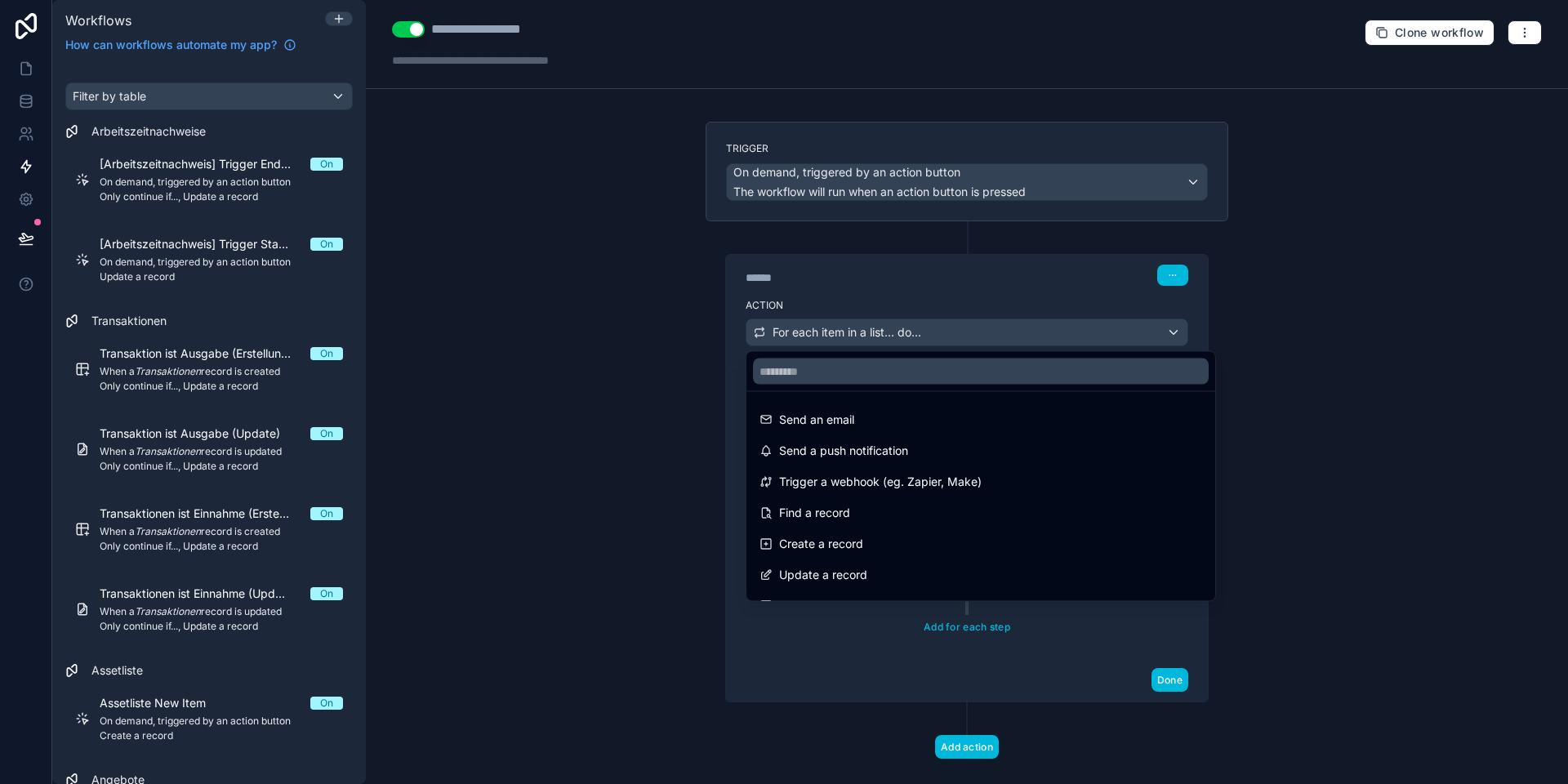
click at [806, 329] on div at bounding box center [784, 392] width 1568 height 784
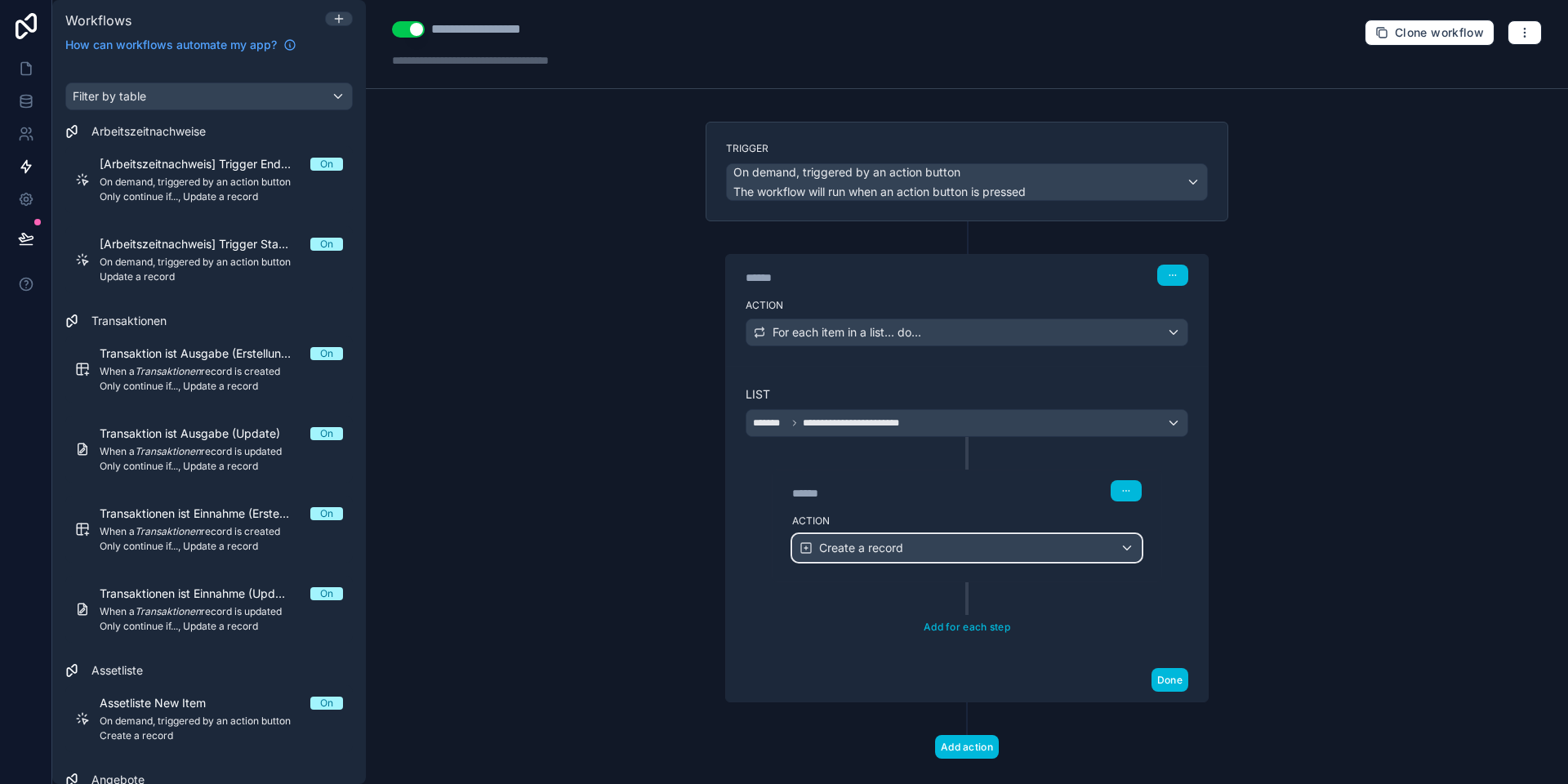
click at [848, 547] on span "Create a record" at bounding box center [860, 548] width 84 height 17
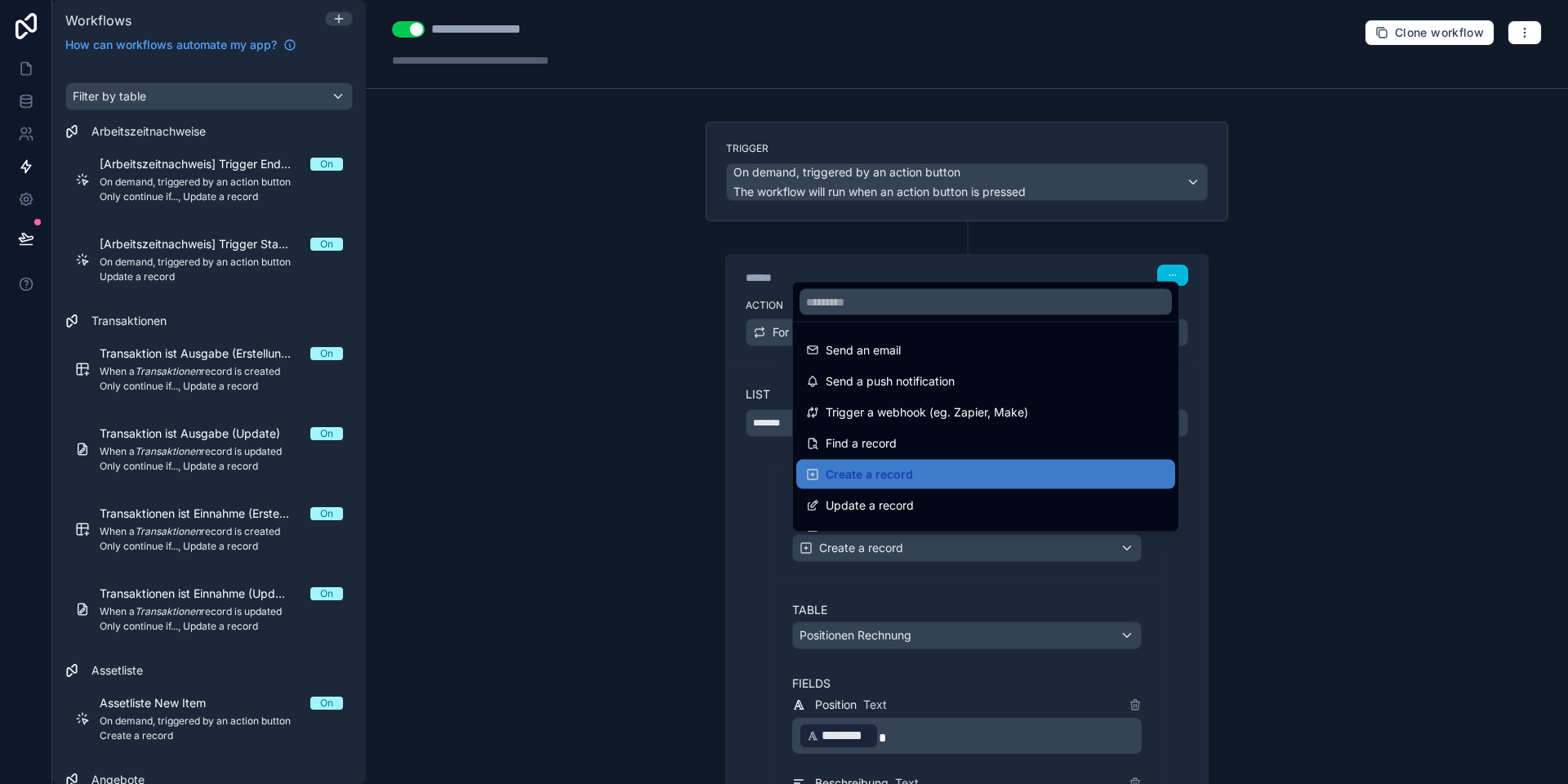
click at [845, 547] on div at bounding box center [784, 392] width 1568 height 784
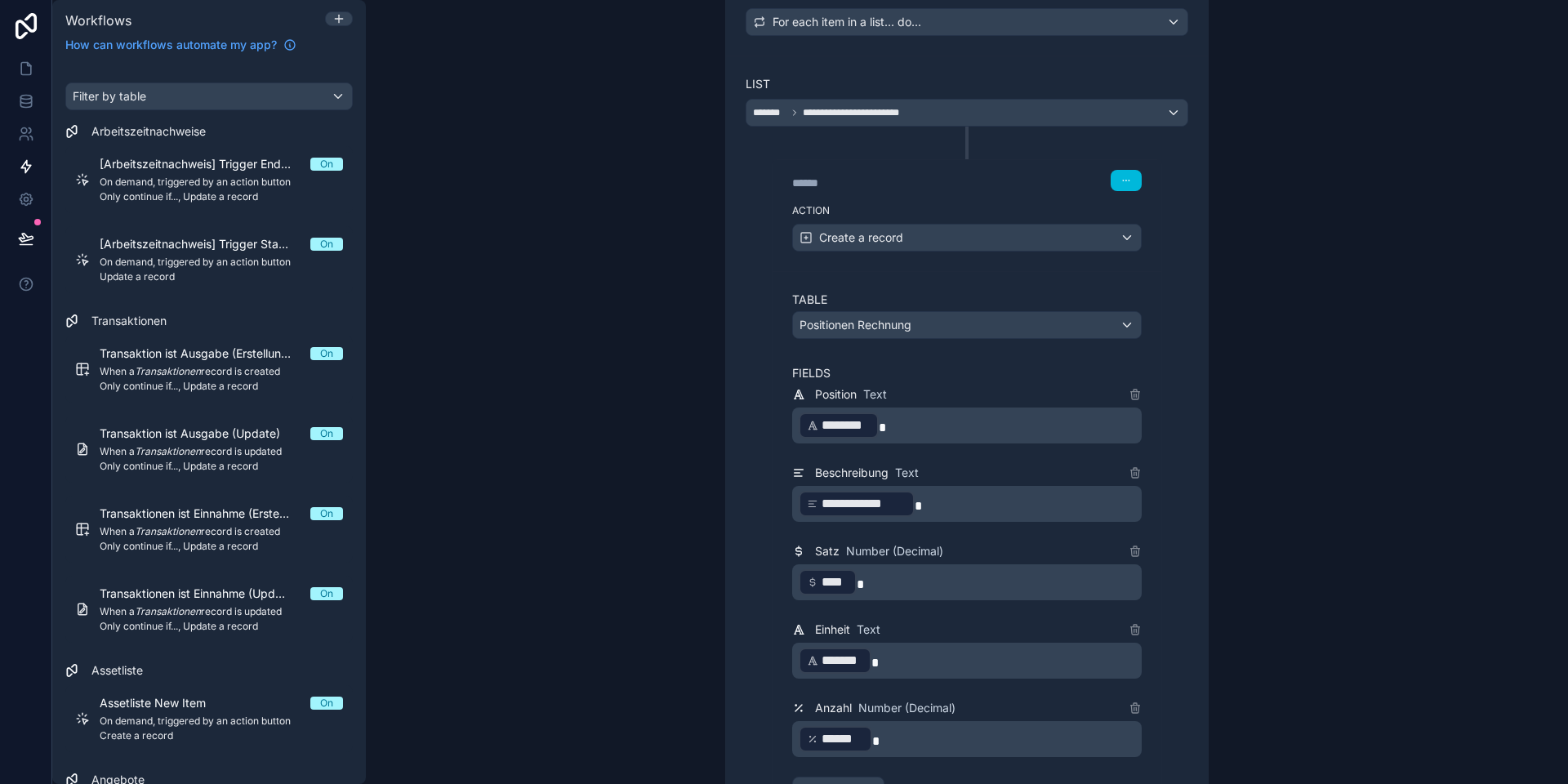
scroll to position [432, 0]
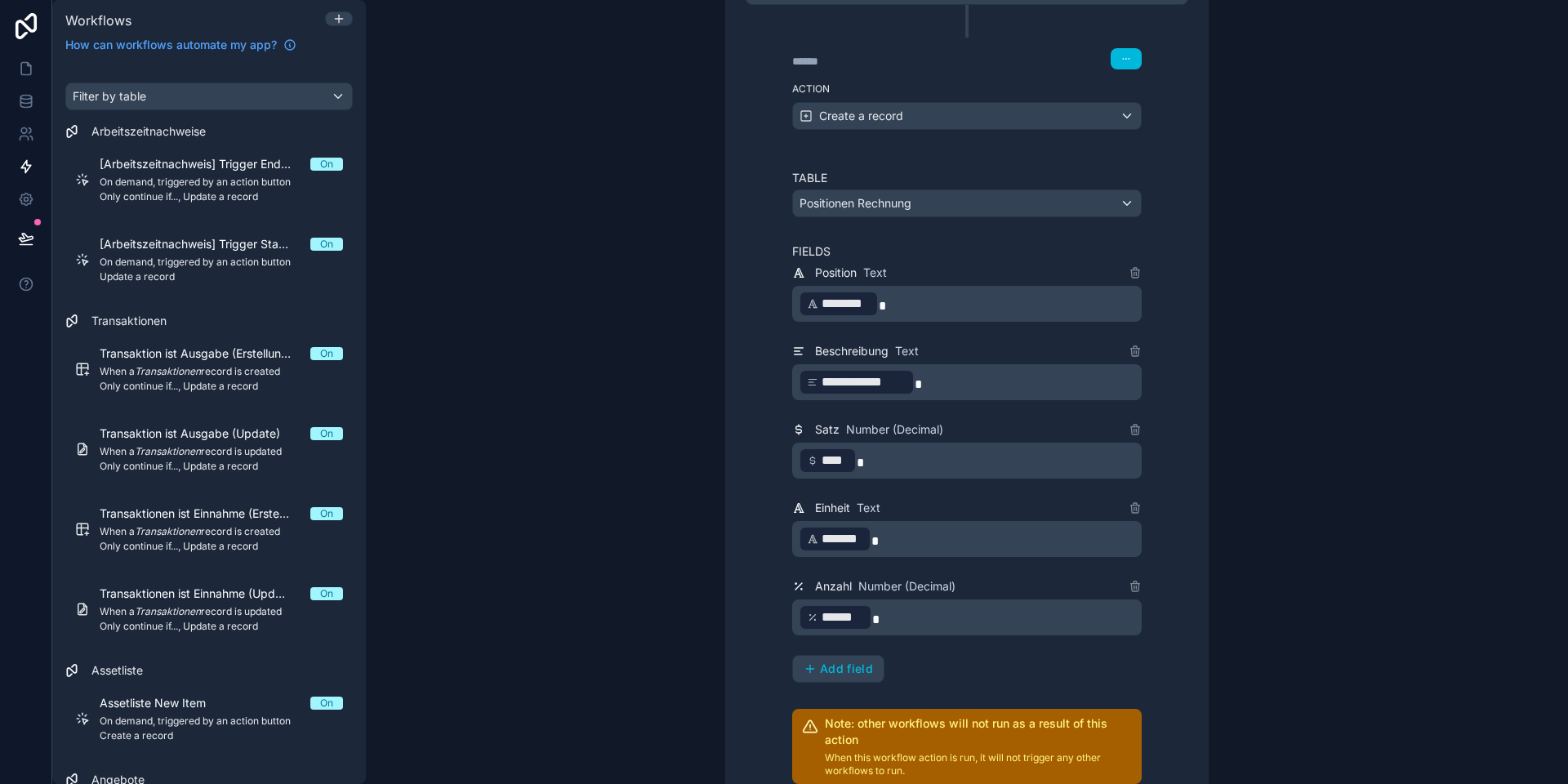
click at [814, 659] on button "Add field" at bounding box center [838, 668] width 91 height 26
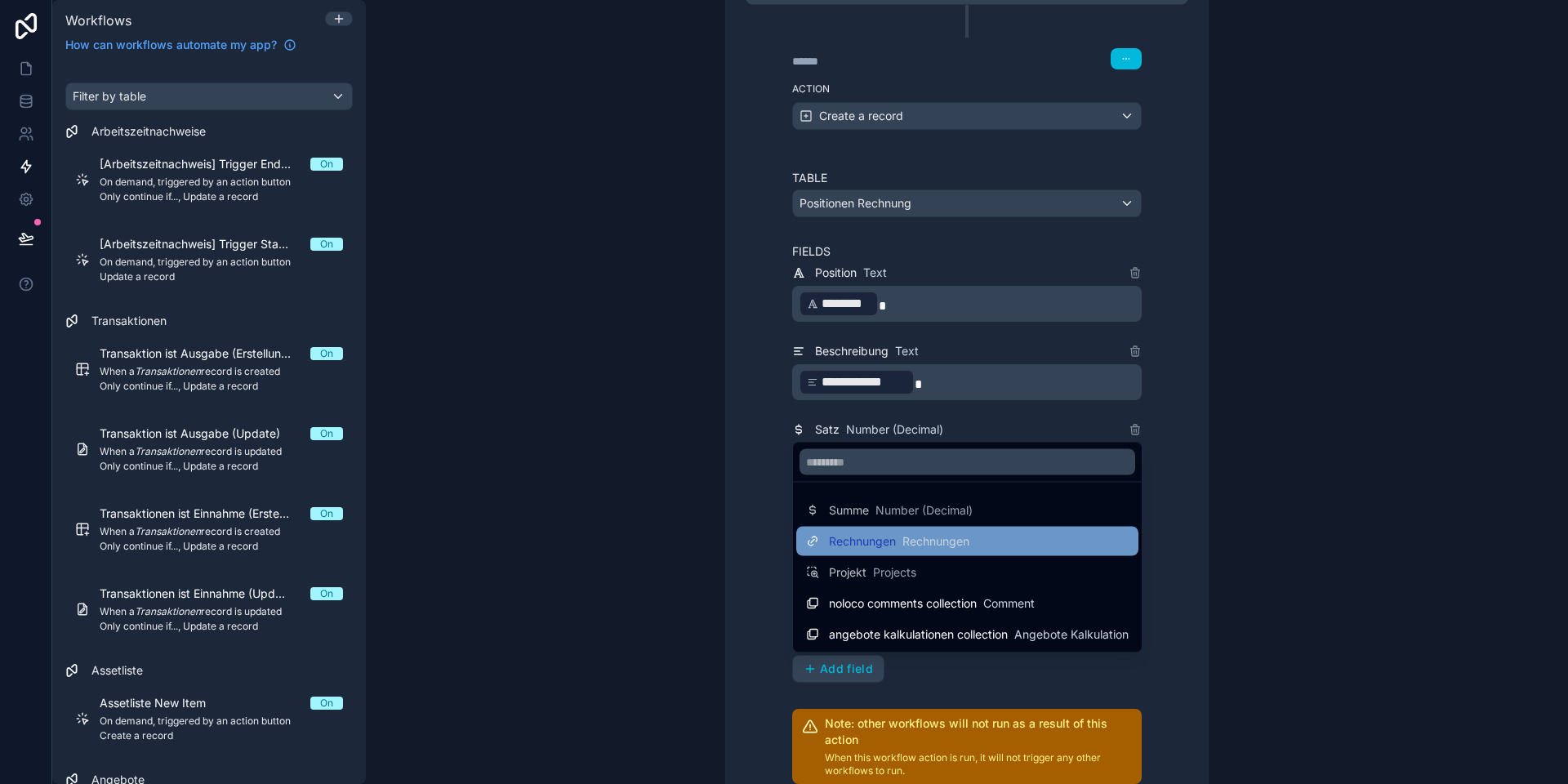
click at [854, 537] on span "Rechnungen" at bounding box center [862, 541] width 67 height 17
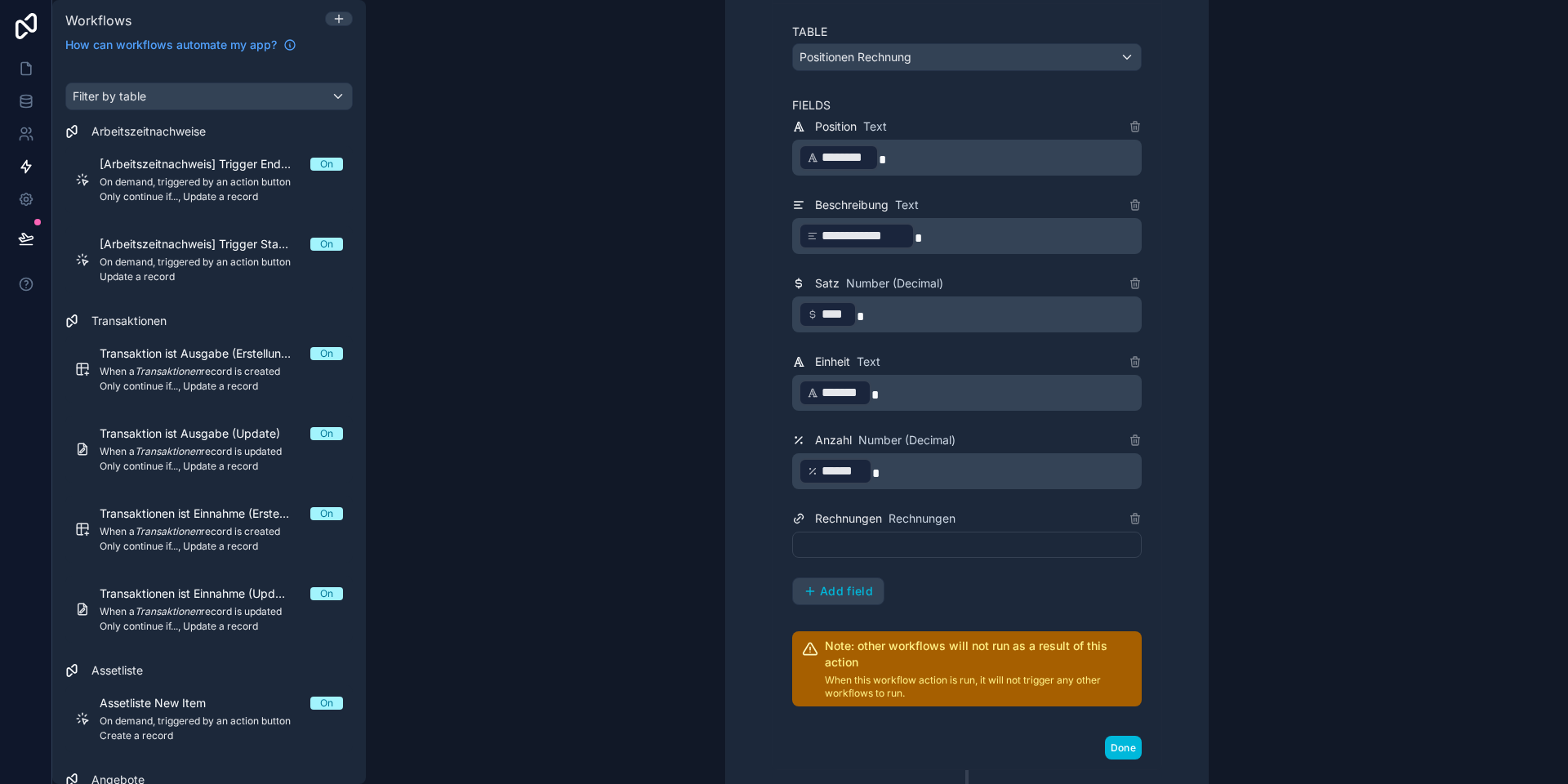
scroll to position [580, 0]
click at [833, 545] on div at bounding box center [967, 543] width 349 height 26
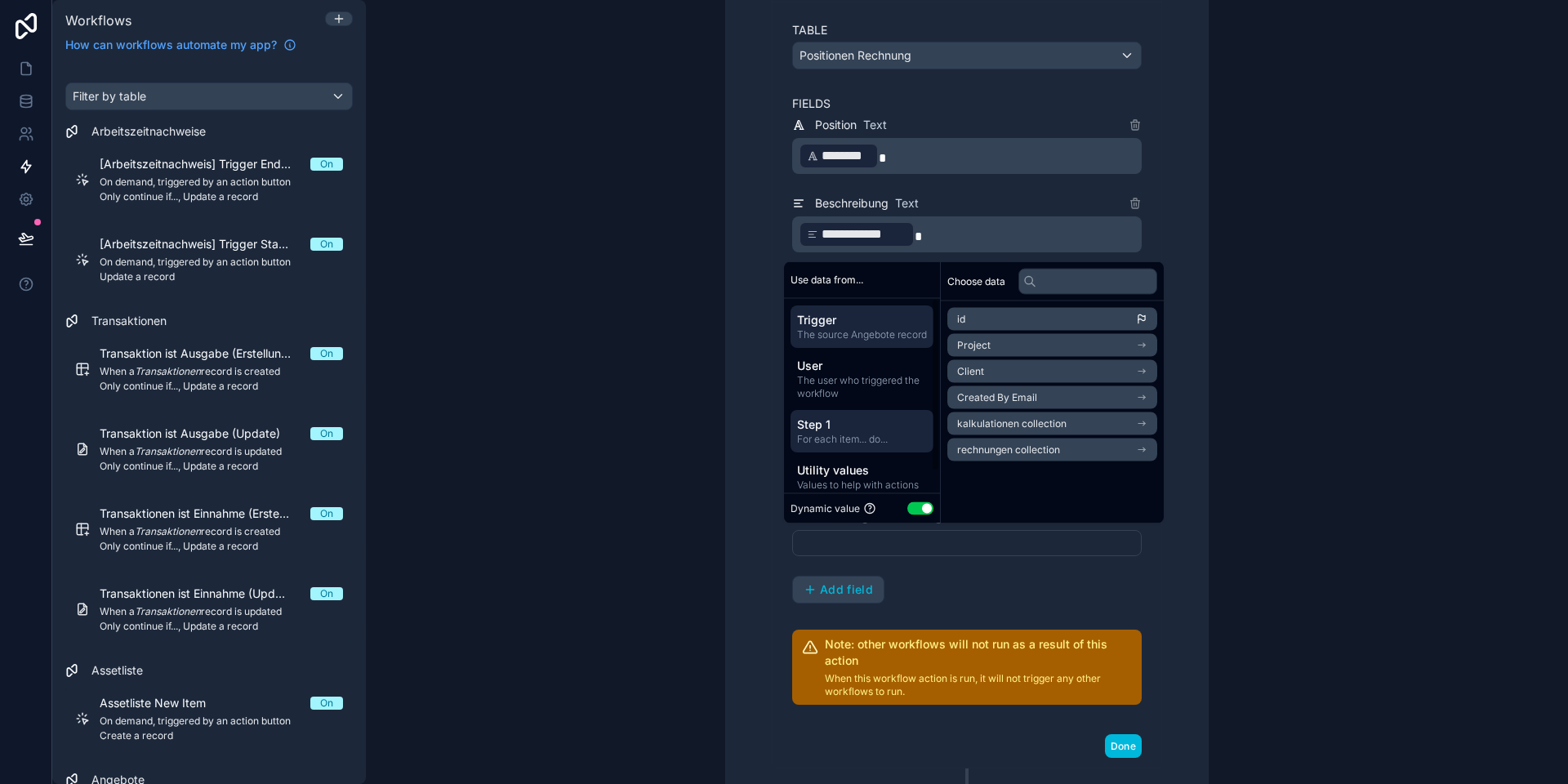
scroll to position [25, 0]
click at [830, 420] on span "Step 1" at bounding box center [862, 413] width 130 height 17
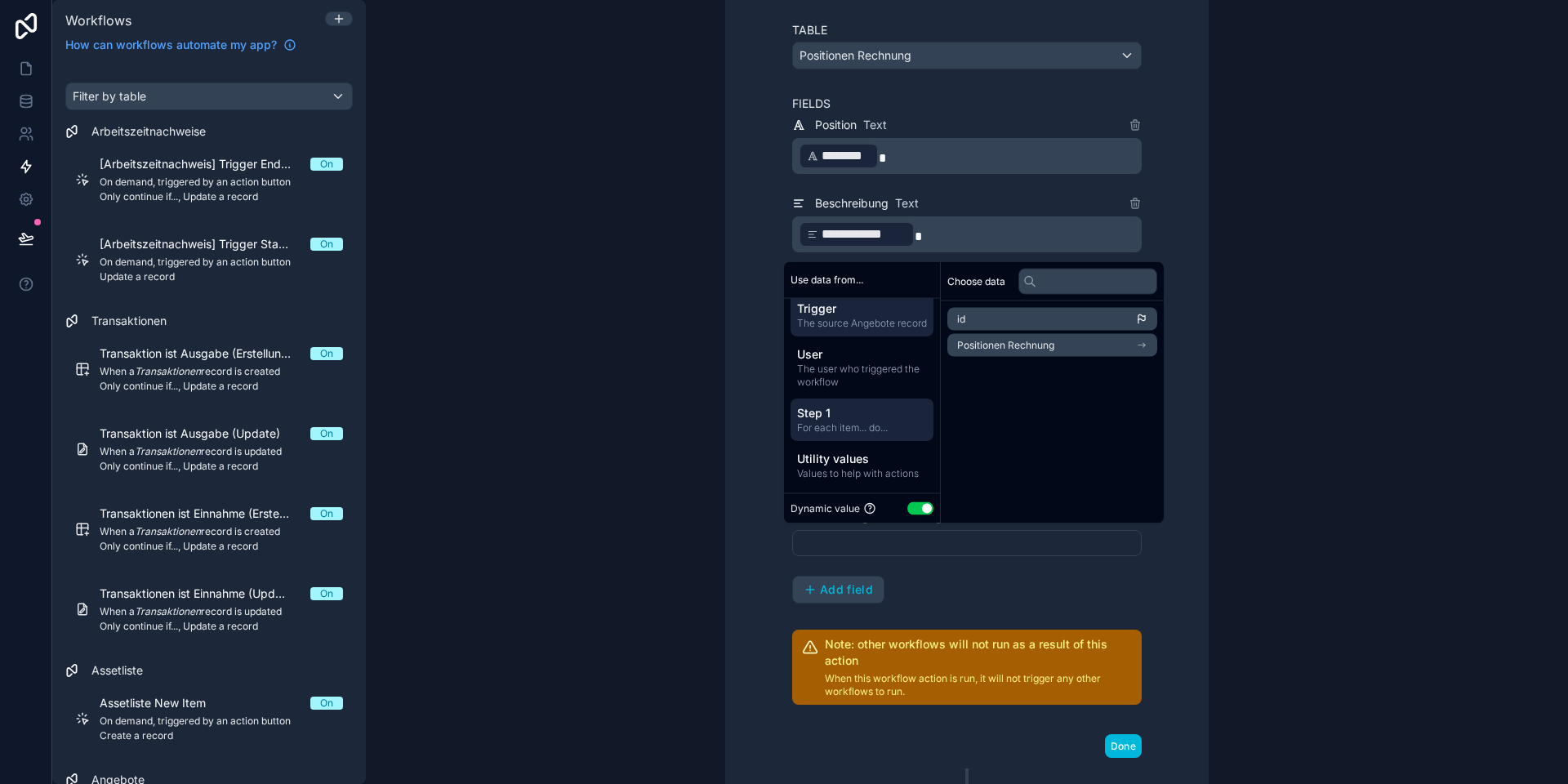
click at [836, 322] on span "The source Angebote record" at bounding box center [862, 322] width 130 height 13
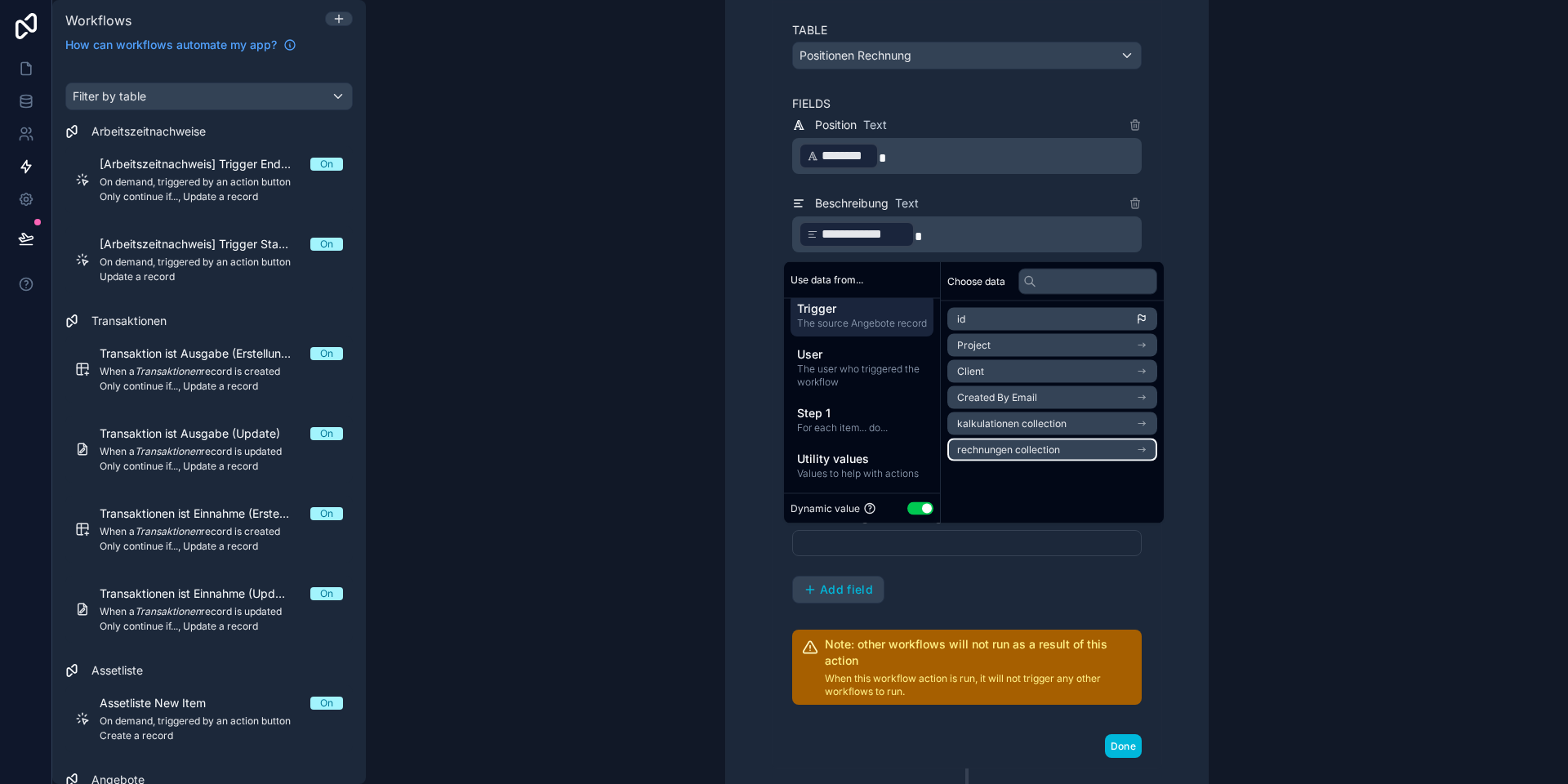
click at [988, 451] on span "rechnungen collection" at bounding box center [1008, 449] width 103 height 13
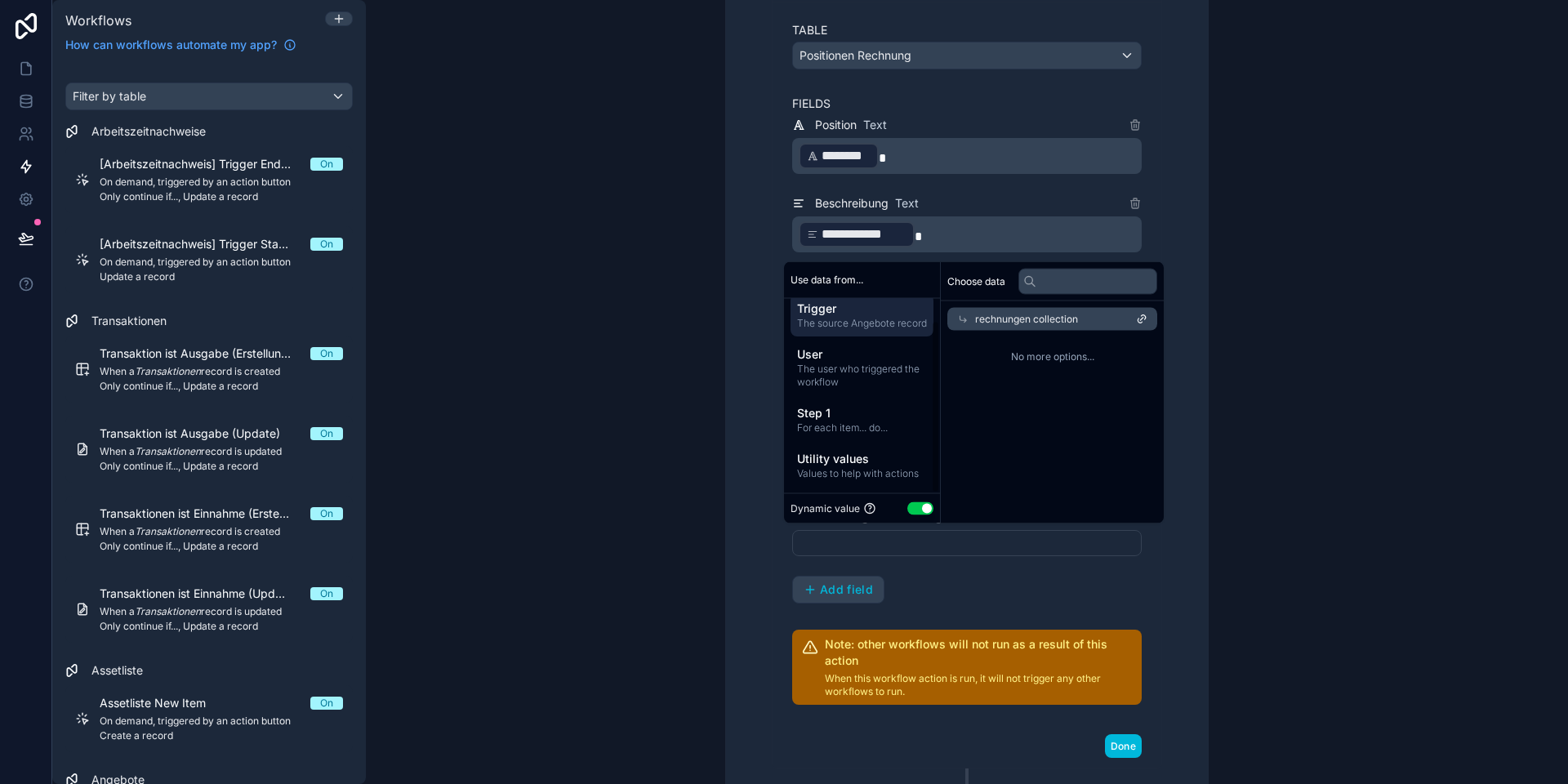
click at [750, 394] on div "**********" at bounding box center [966, 312] width 442 height 911
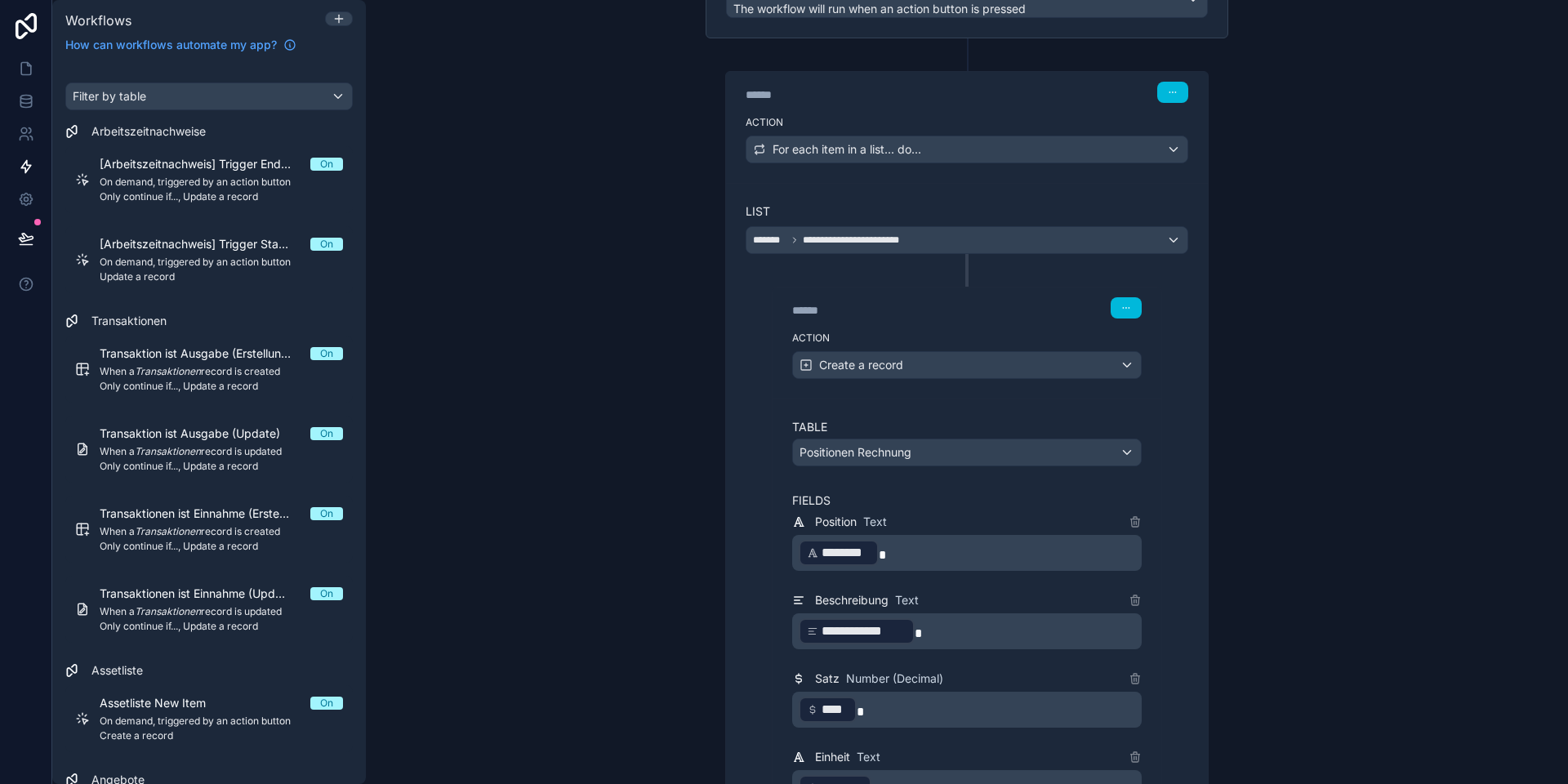
scroll to position [541, 0]
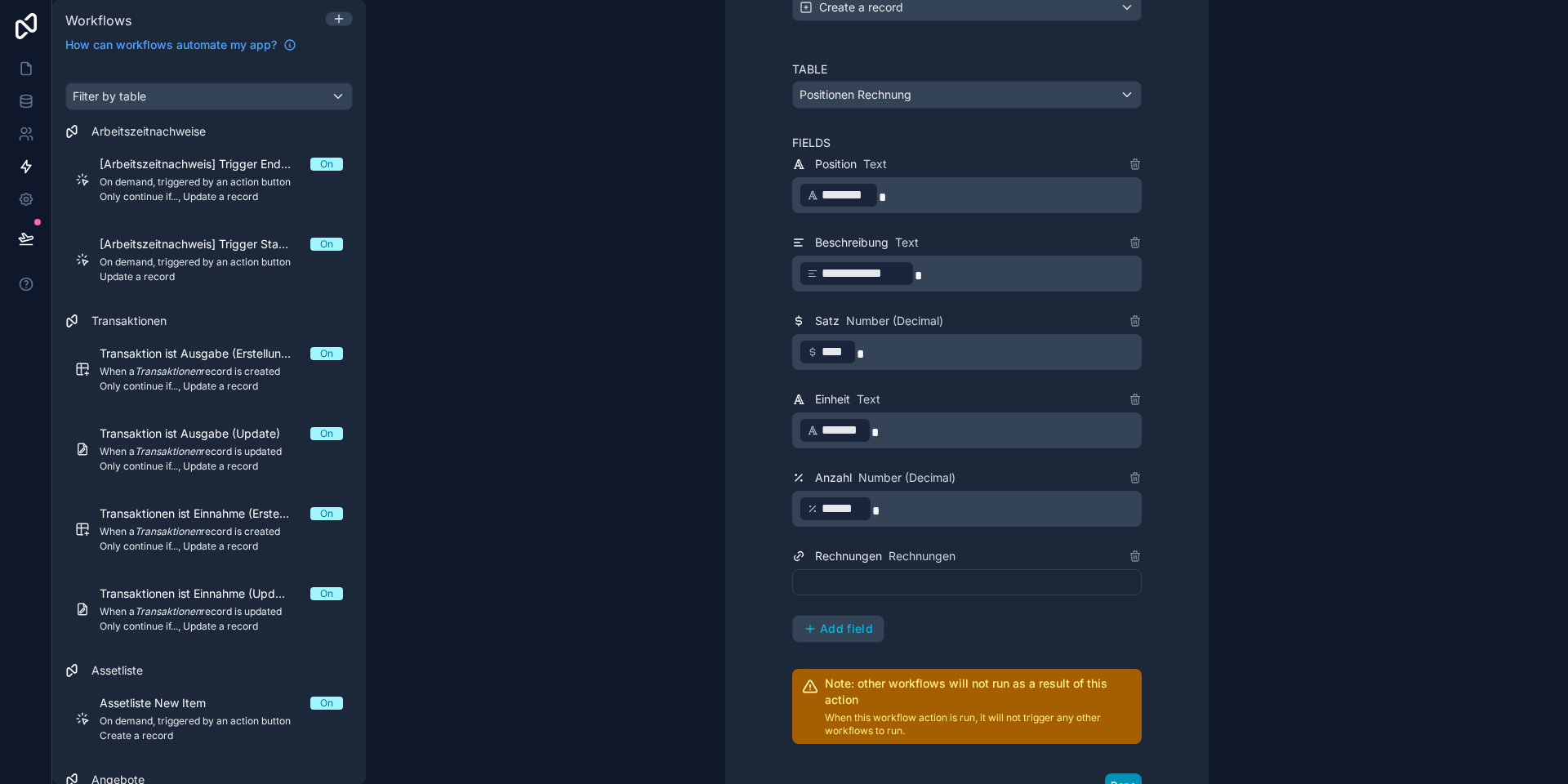
click at [1120, 775] on button "Done" at bounding box center [1122, 786] width 37 height 24
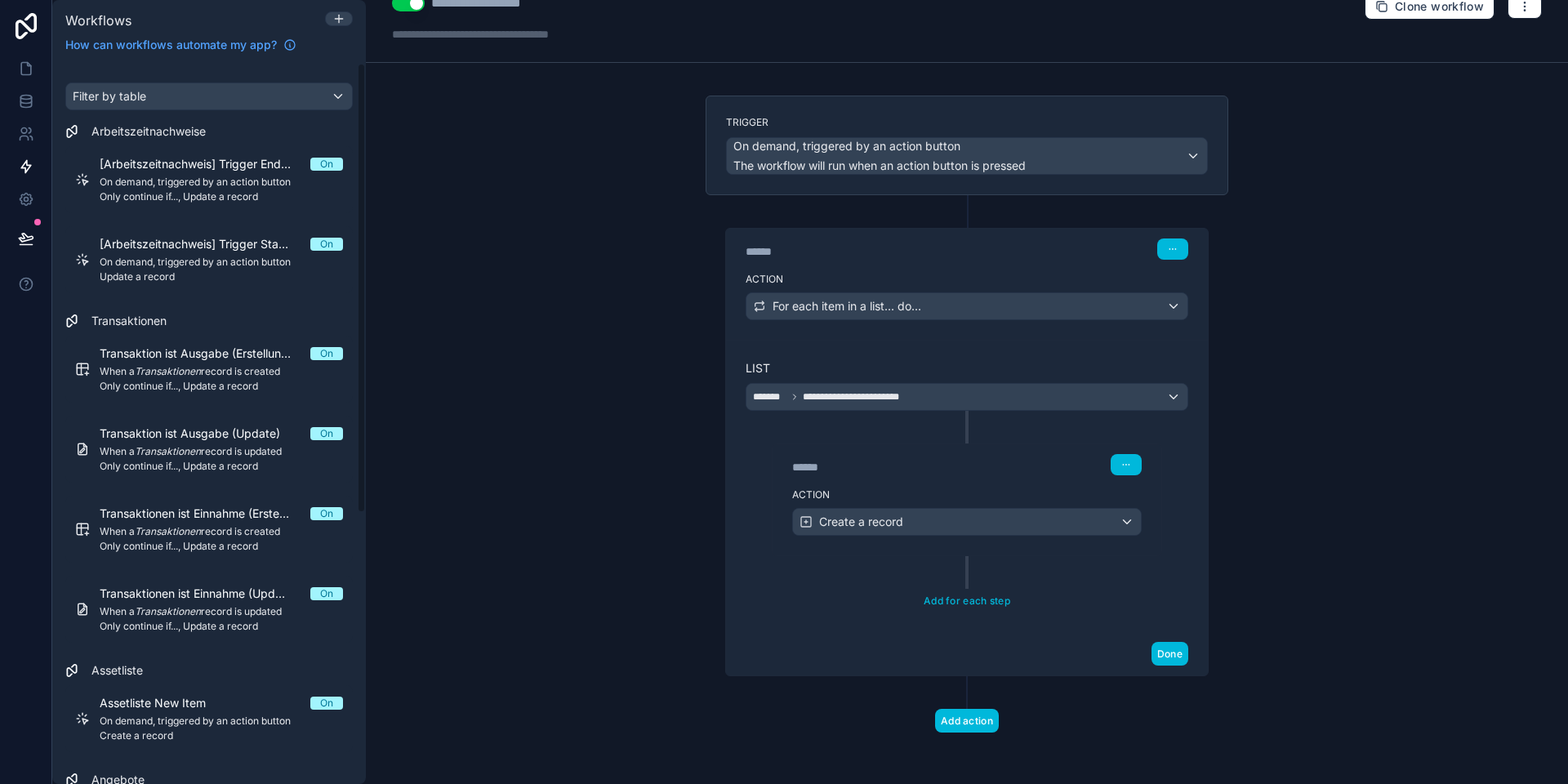
scroll to position [0, 0]
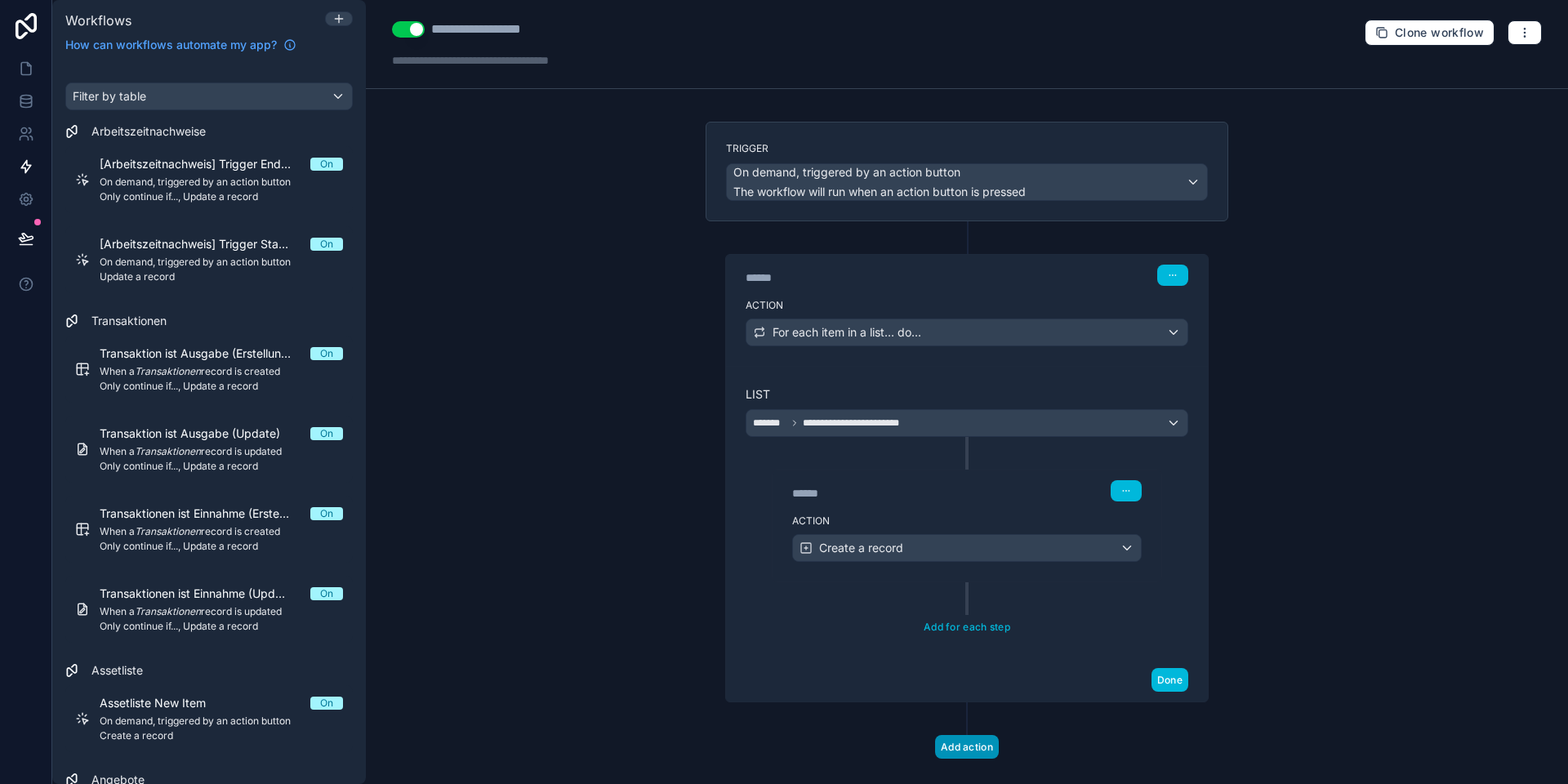
click at [967, 751] on button "Add action" at bounding box center [966, 747] width 64 height 24
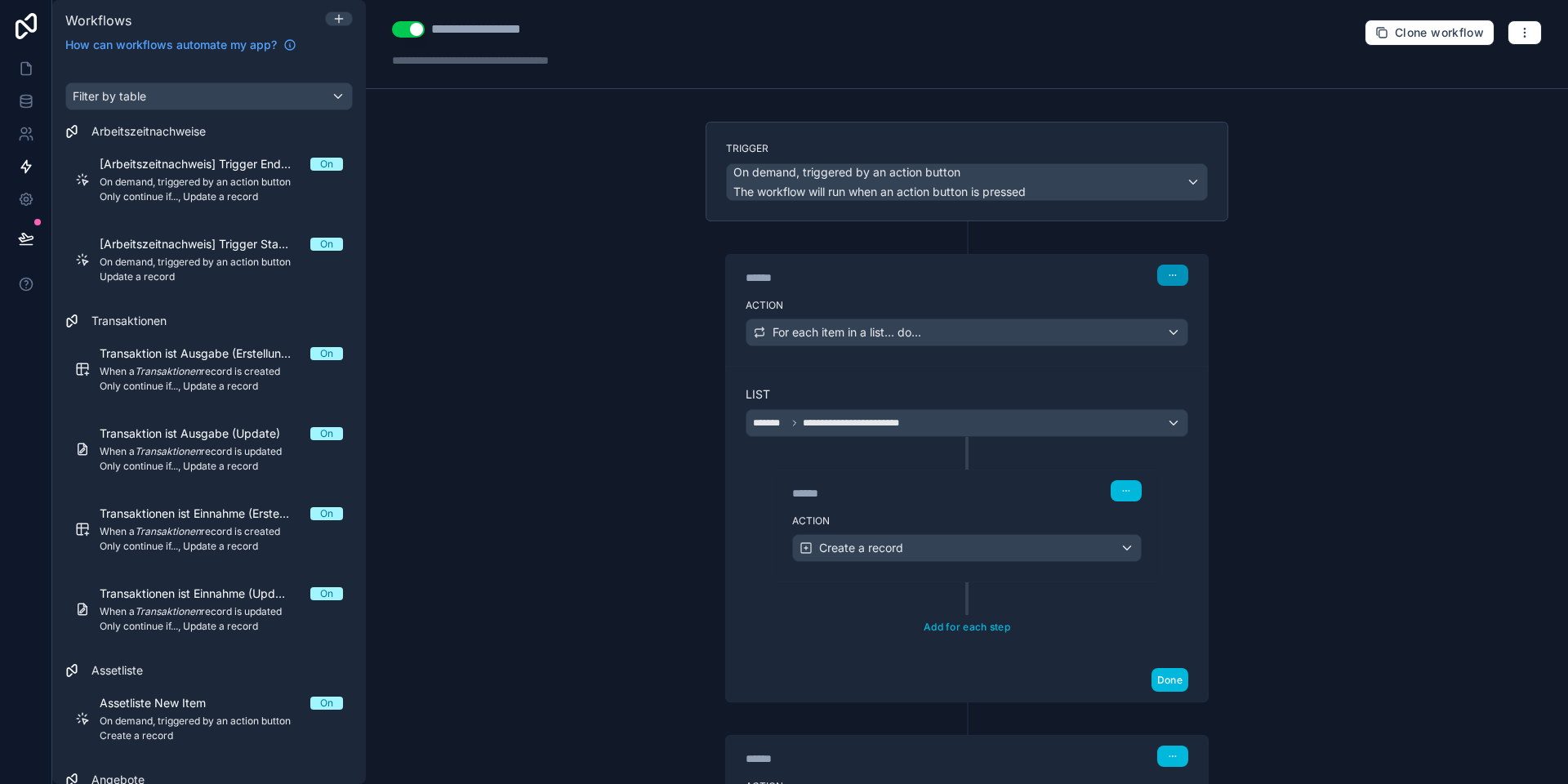
click at [1170, 276] on icon "button" at bounding box center [1172, 275] width 10 height 10
click at [1188, 335] on span "Delete" at bounding box center [1203, 338] width 31 height 13
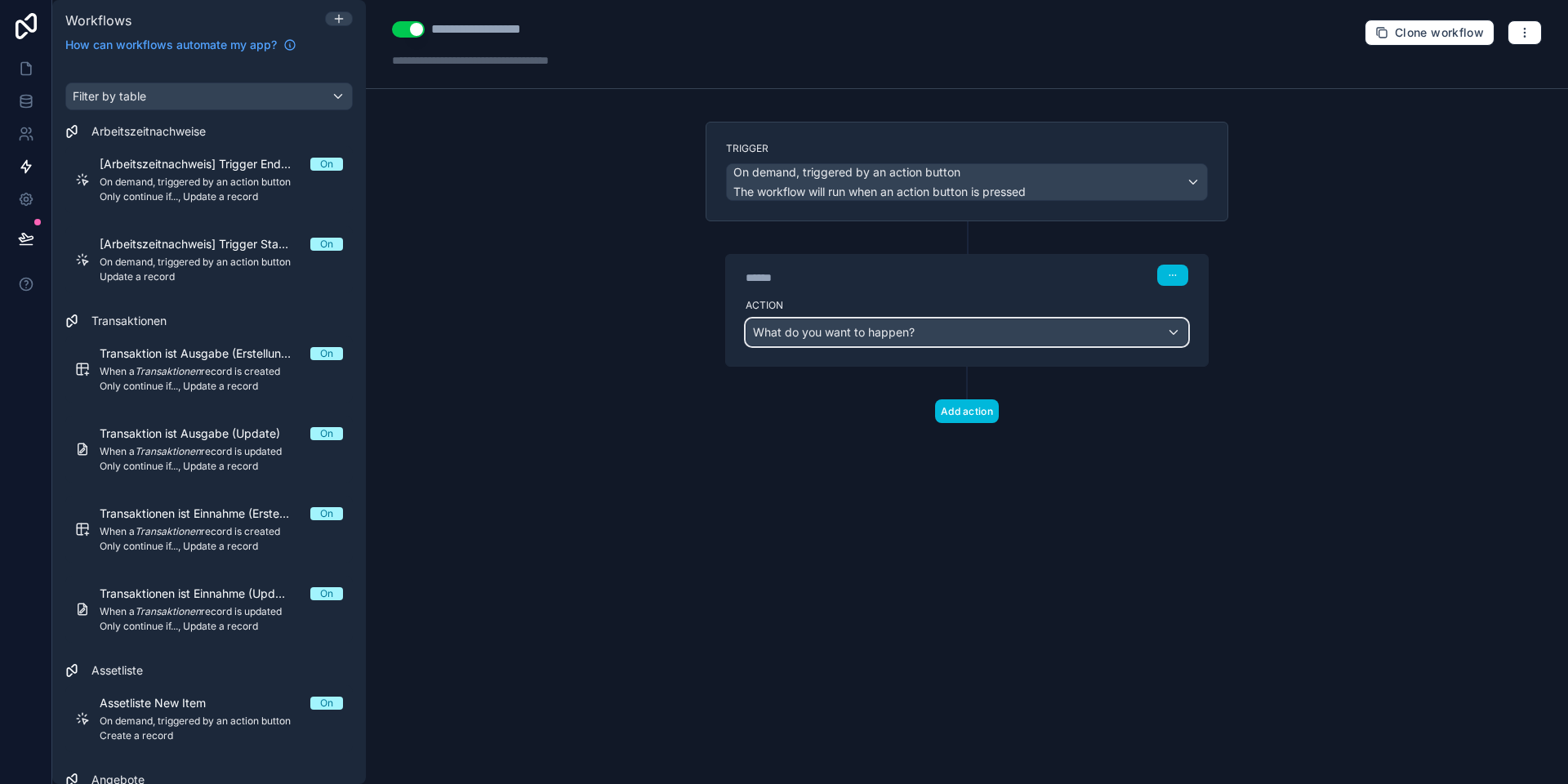
click at [922, 332] on div "What do you want to happen?" at bounding box center [966, 332] width 441 height 26
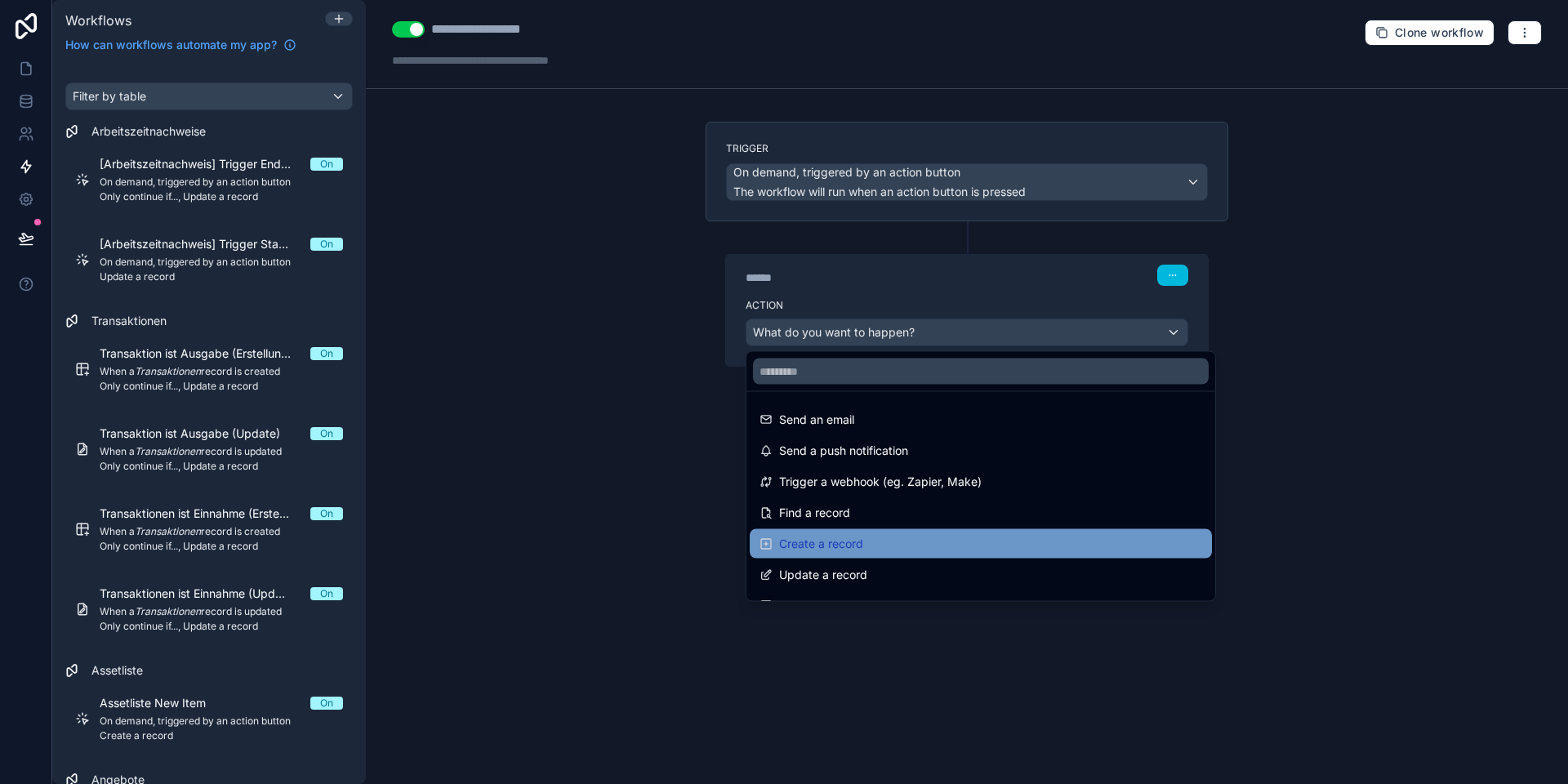
click at [866, 543] on div "Create a record" at bounding box center [980, 544] width 442 height 20
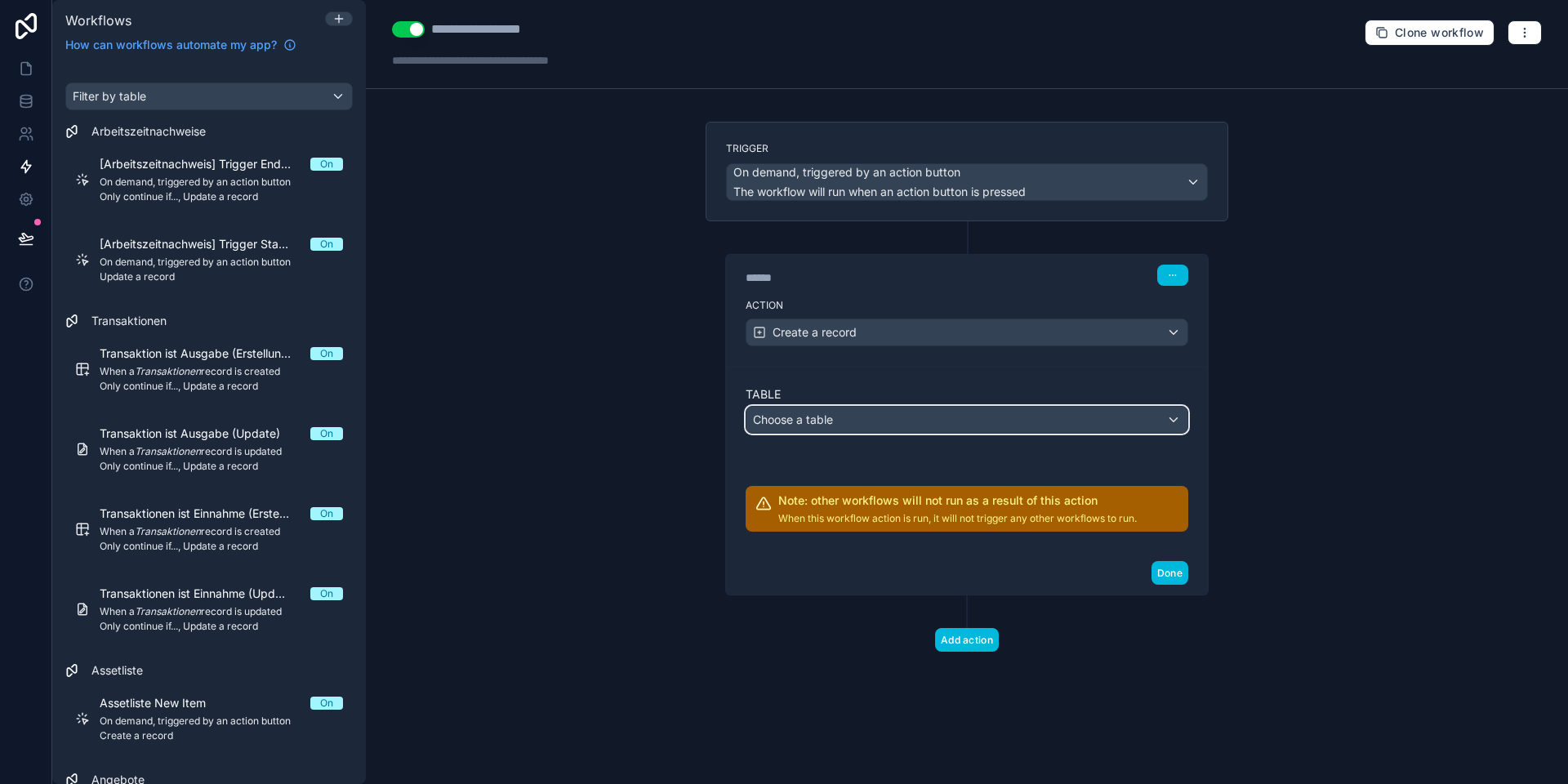
click at [855, 419] on div "Choose a table" at bounding box center [966, 420] width 441 height 26
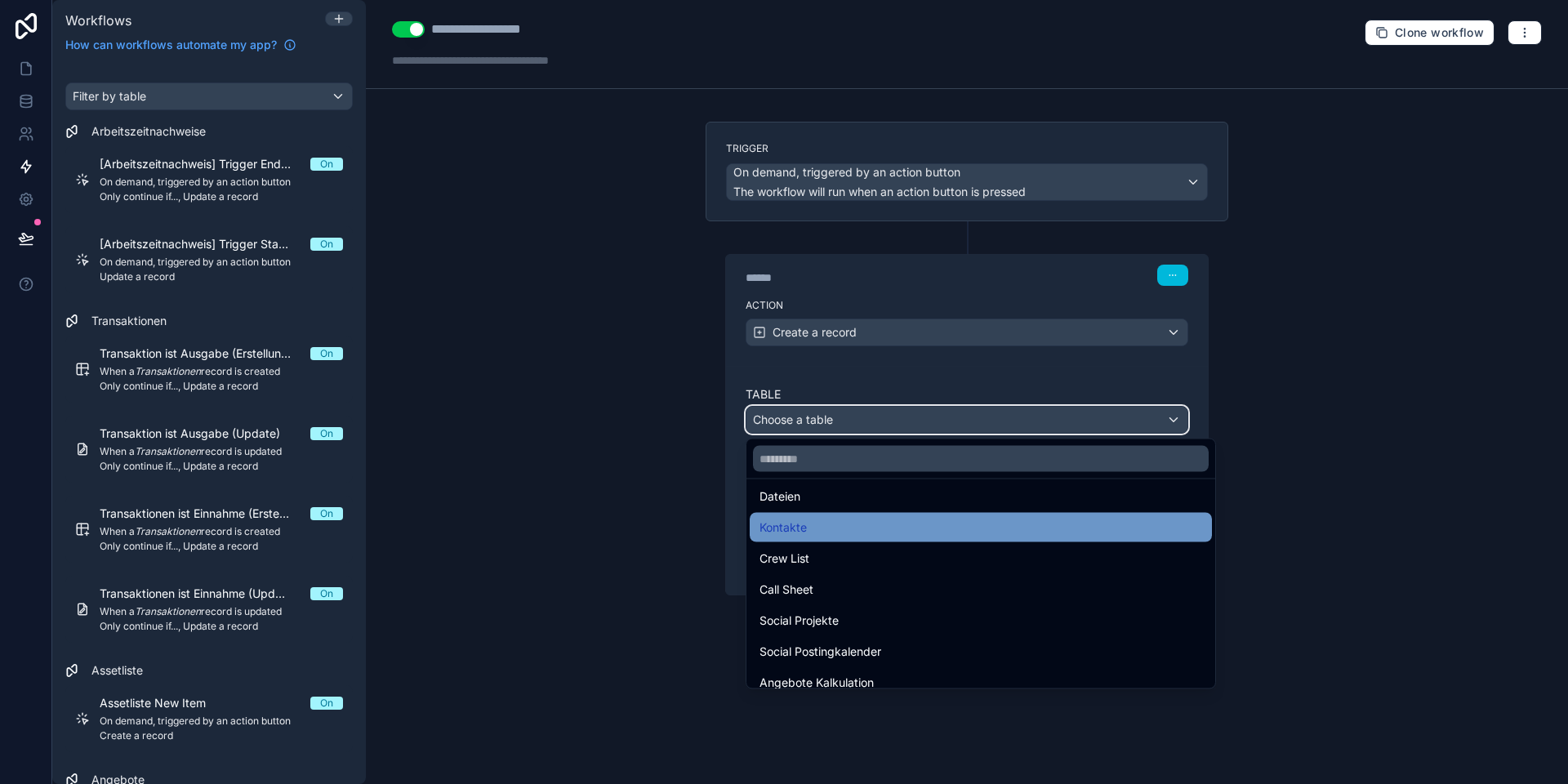
scroll to position [451, 0]
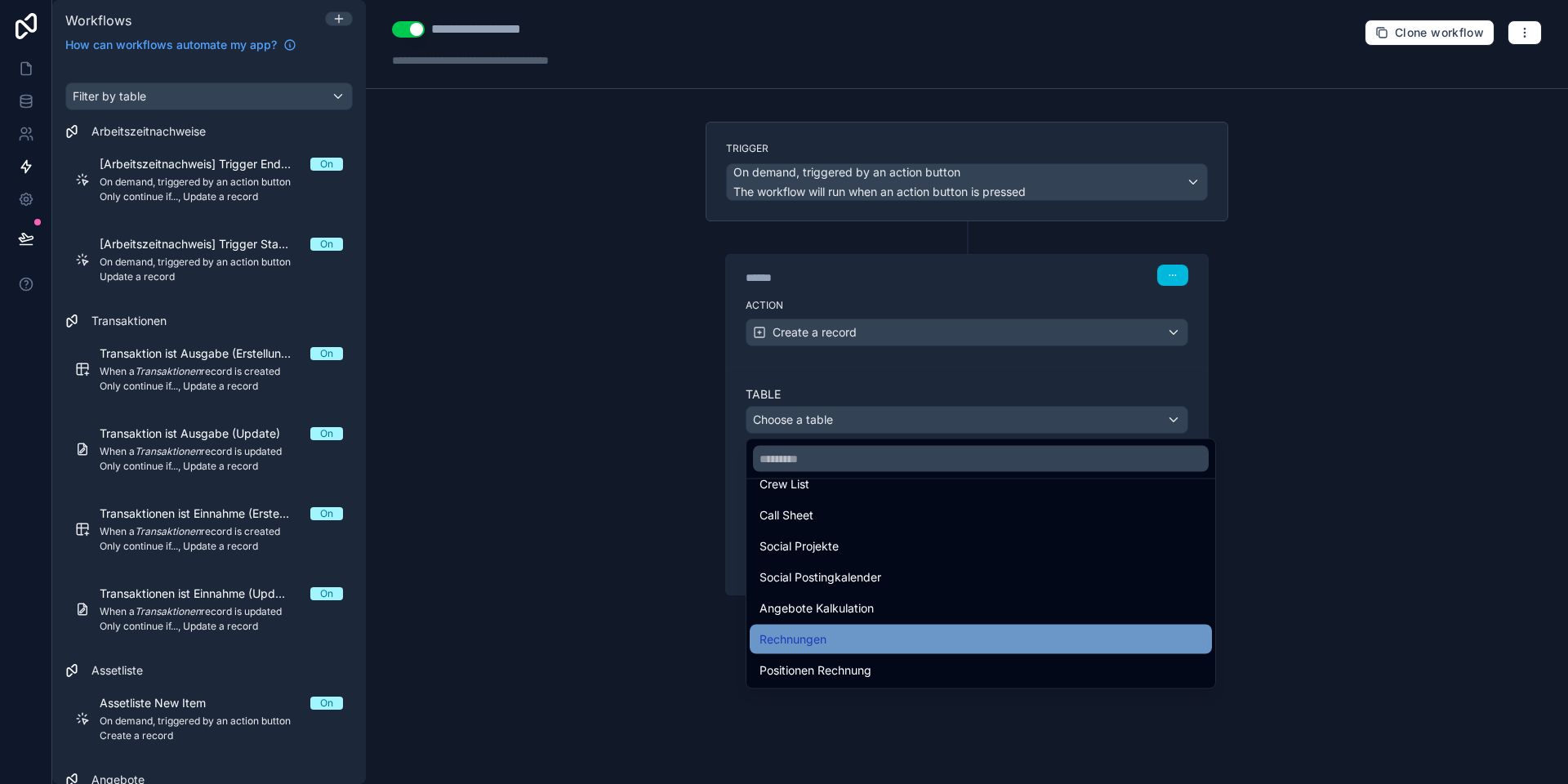
click at [844, 634] on div "Rechnungen" at bounding box center [980, 640] width 442 height 20
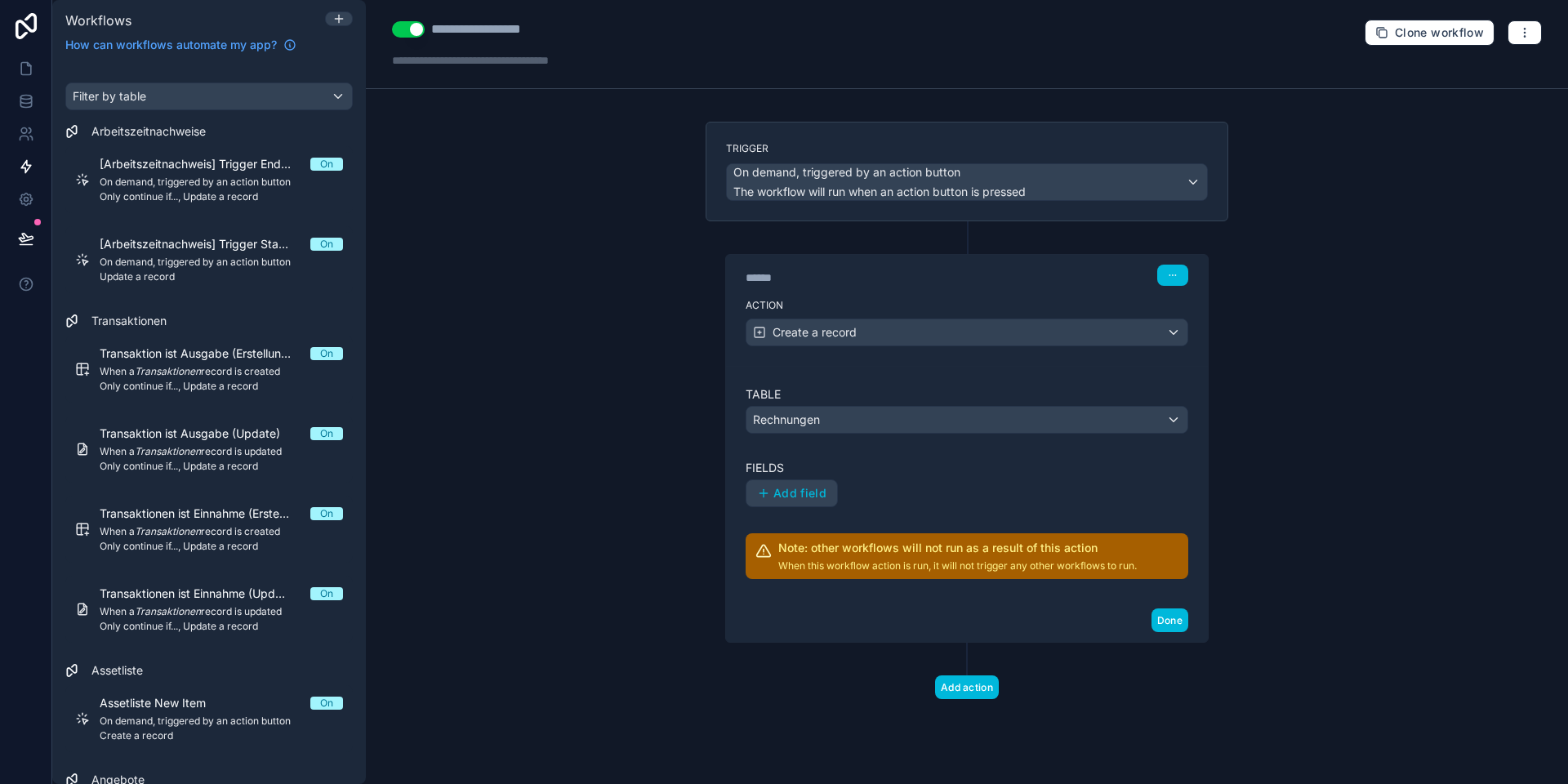
click at [800, 486] on span "Add field" at bounding box center [800, 493] width 53 height 15
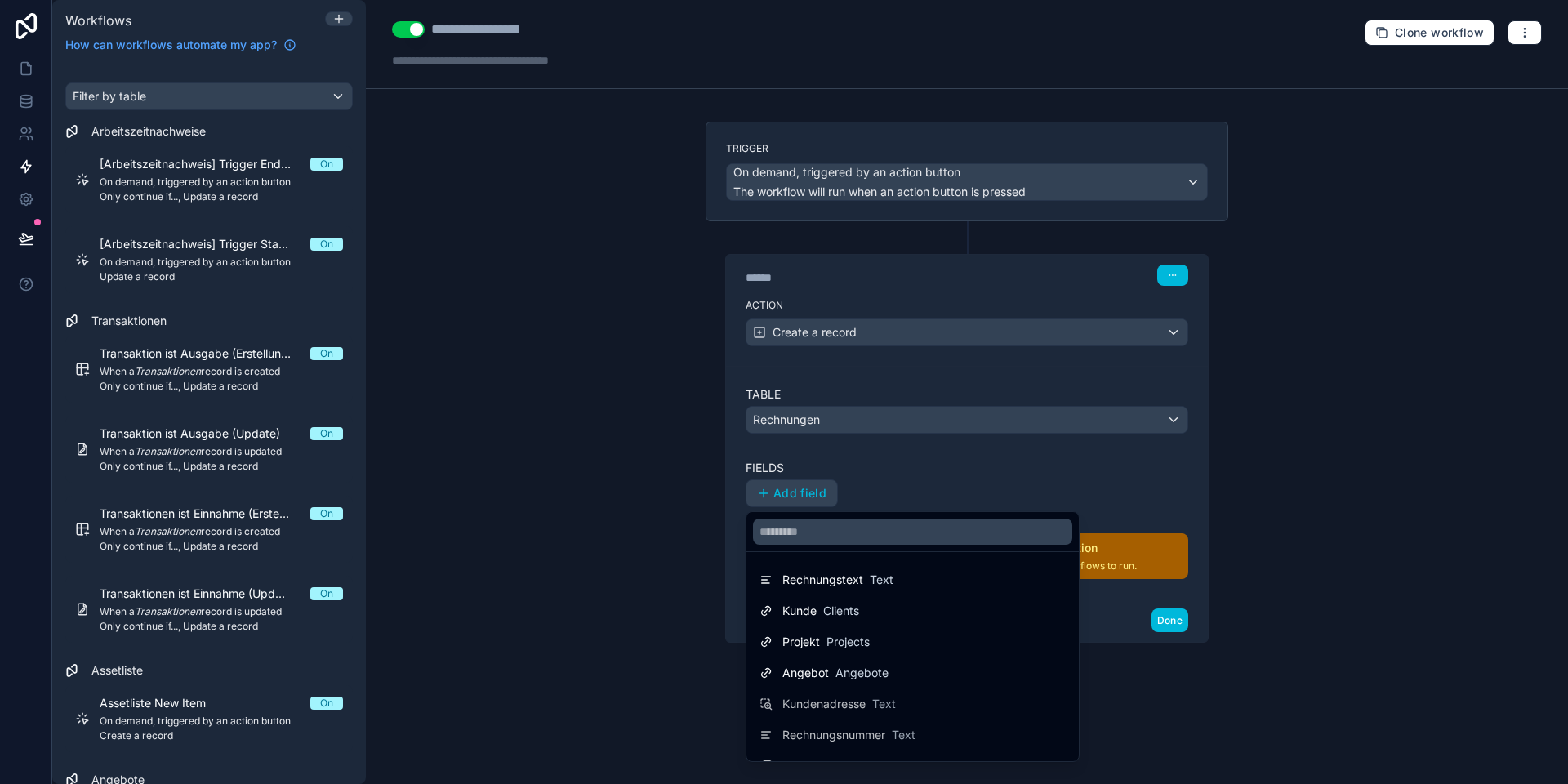
drag, startPoint x: 825, startPoint y: 611, endPoint x: 841, endPoint y: 546, distance: 66.9
click at [825, 611] on span "Clients" at bounding box center [841, 611] width 36 height 17
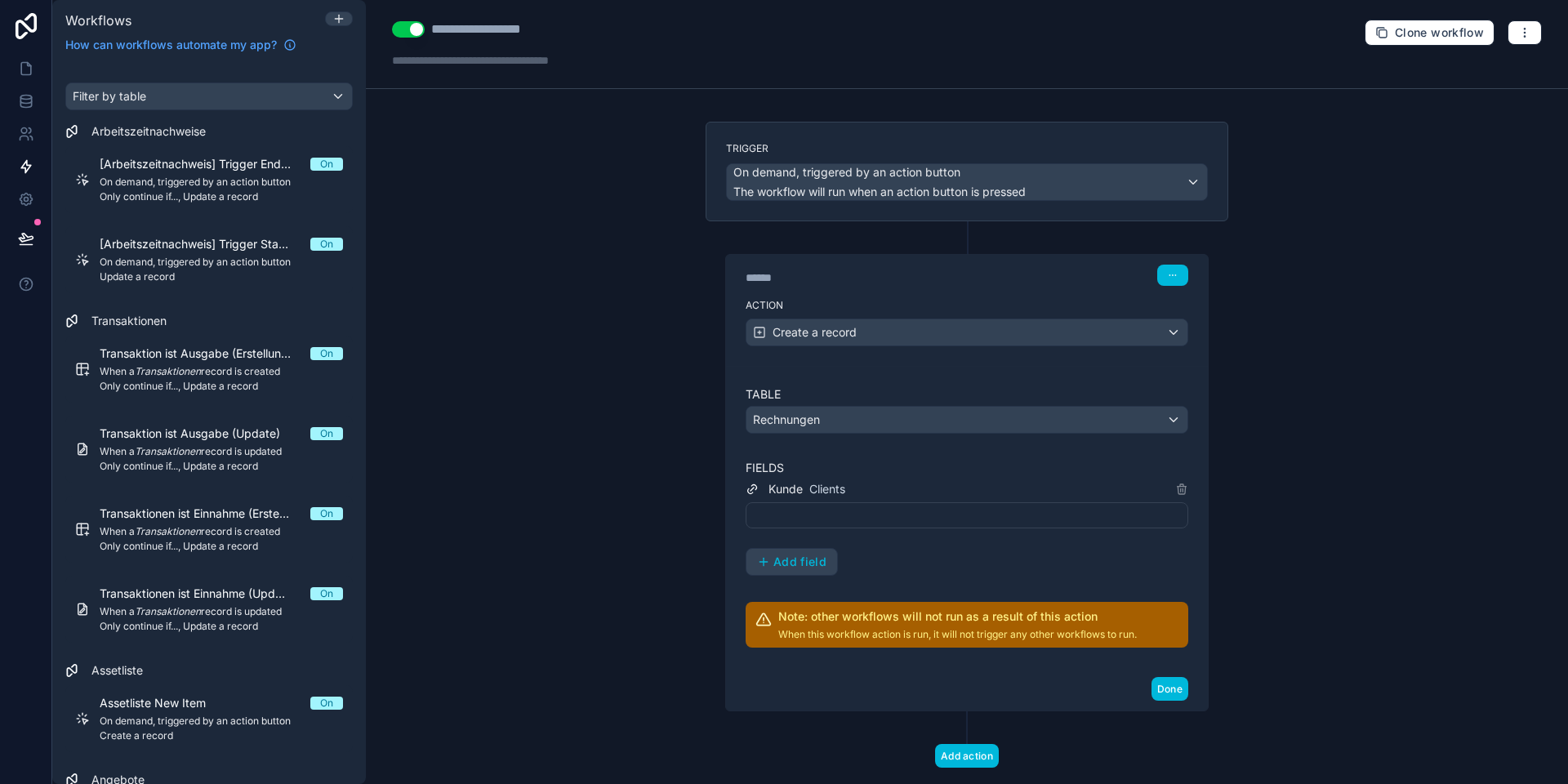
click at [811, 518] on div at bounding box center [966, 515] width 442 height 26
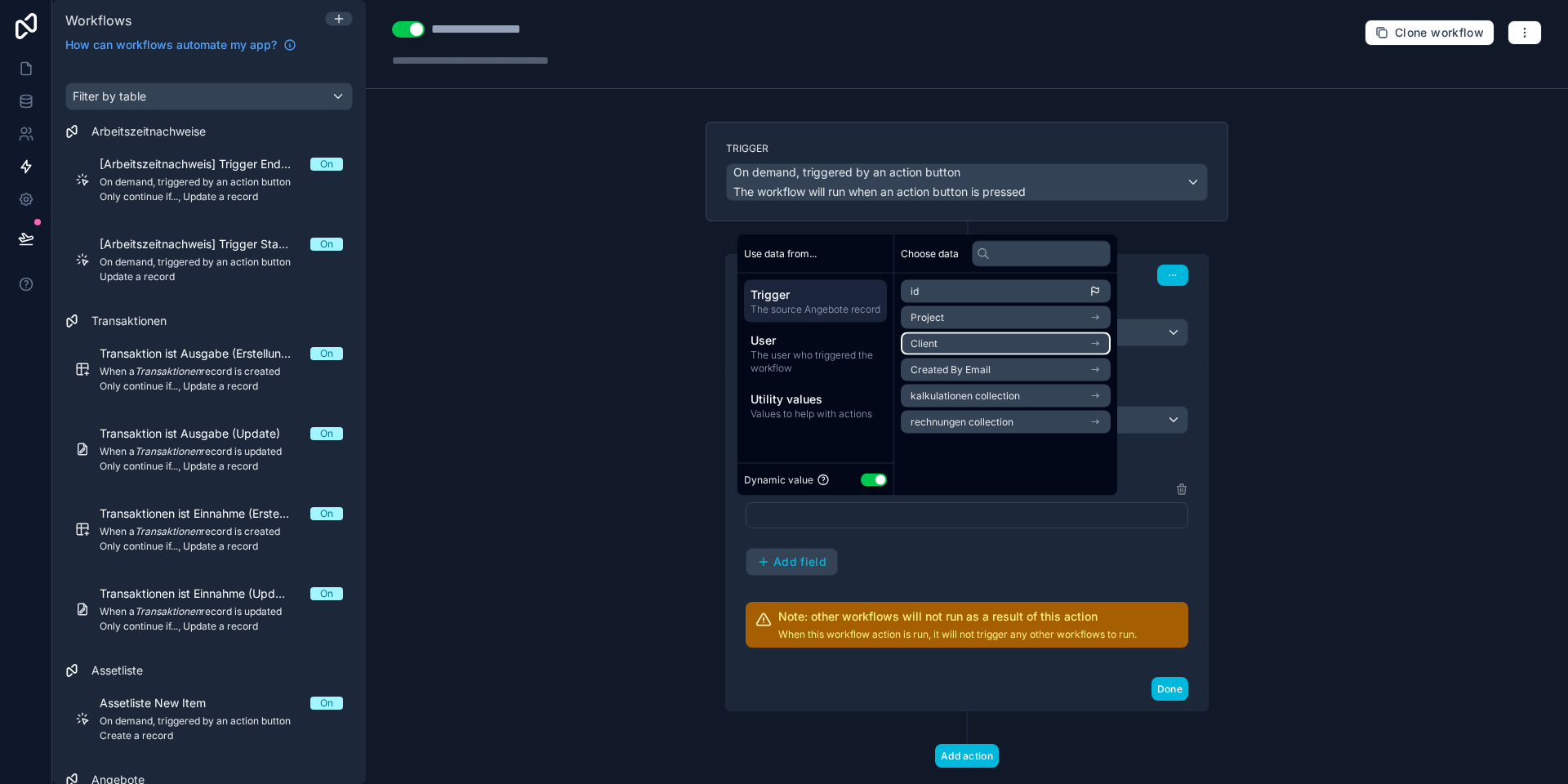
click at [942, 344] on li "Client" at bounding box center [1006, 344] width 210 height 23
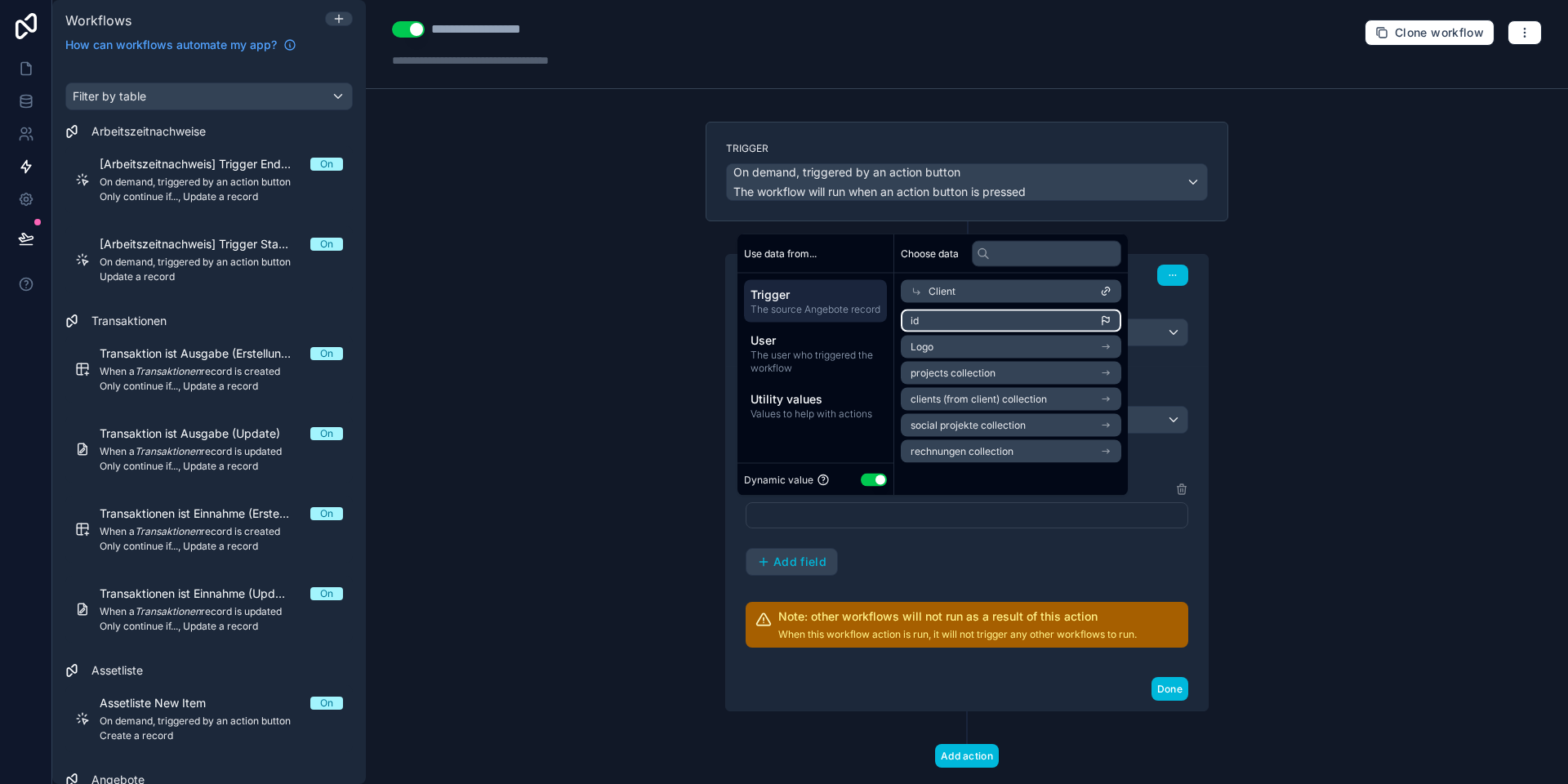
click at [953, 320] on li "id" at bounding box center [1010, 321] width 220 height 23
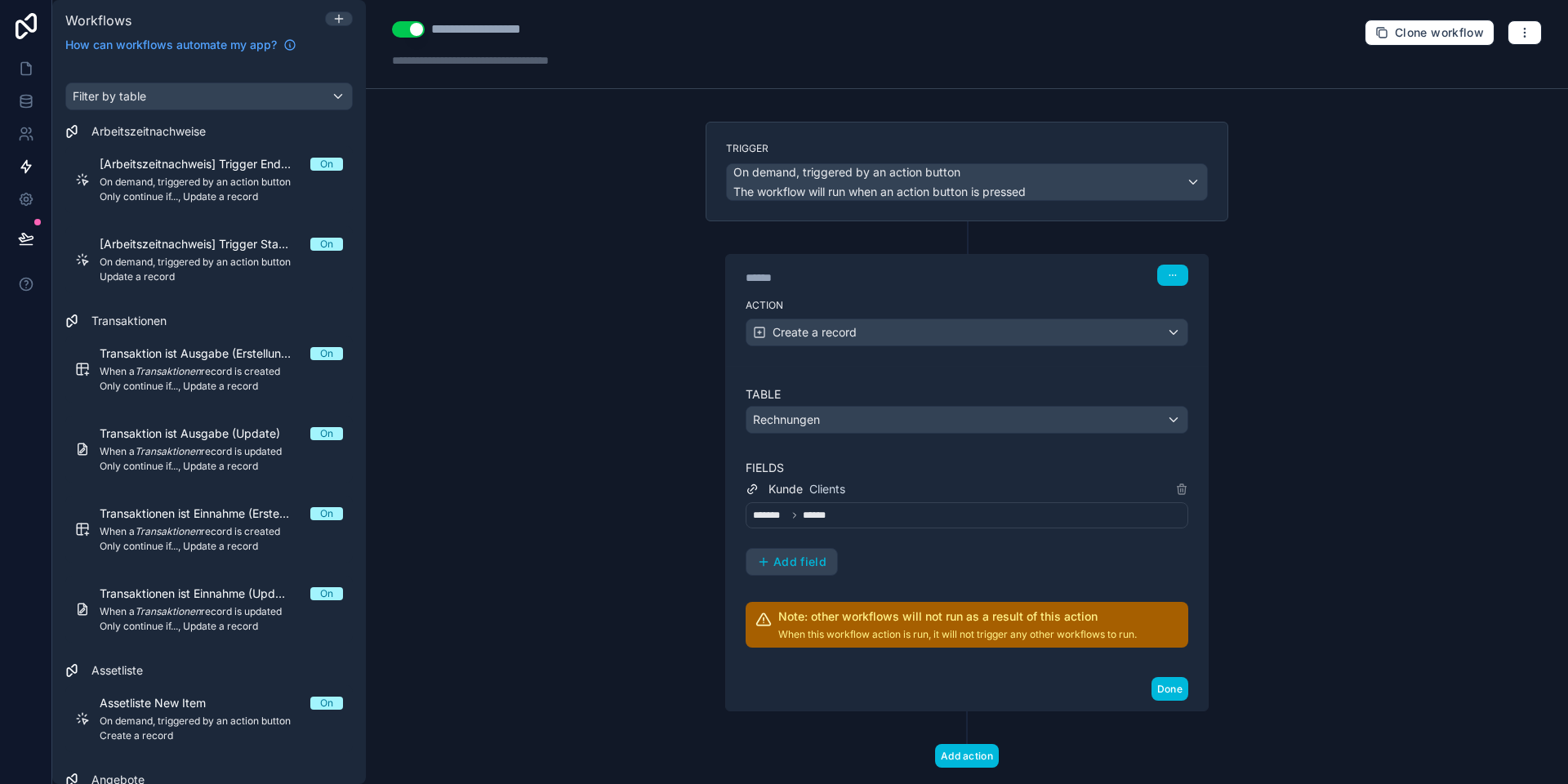
drag, startPoint x: 877, startPoint y: 575, endPoint x: 855, endPoint y: 571, distance: 22.4
click at [870, 573] on div "[PERSON_NAME] Clients ******* ****** Add field" at bounding box center [966, 528] width 442 height 97
click at [787, 562] on span "Add field" at bounding box center [800, 562] width 53 height 15
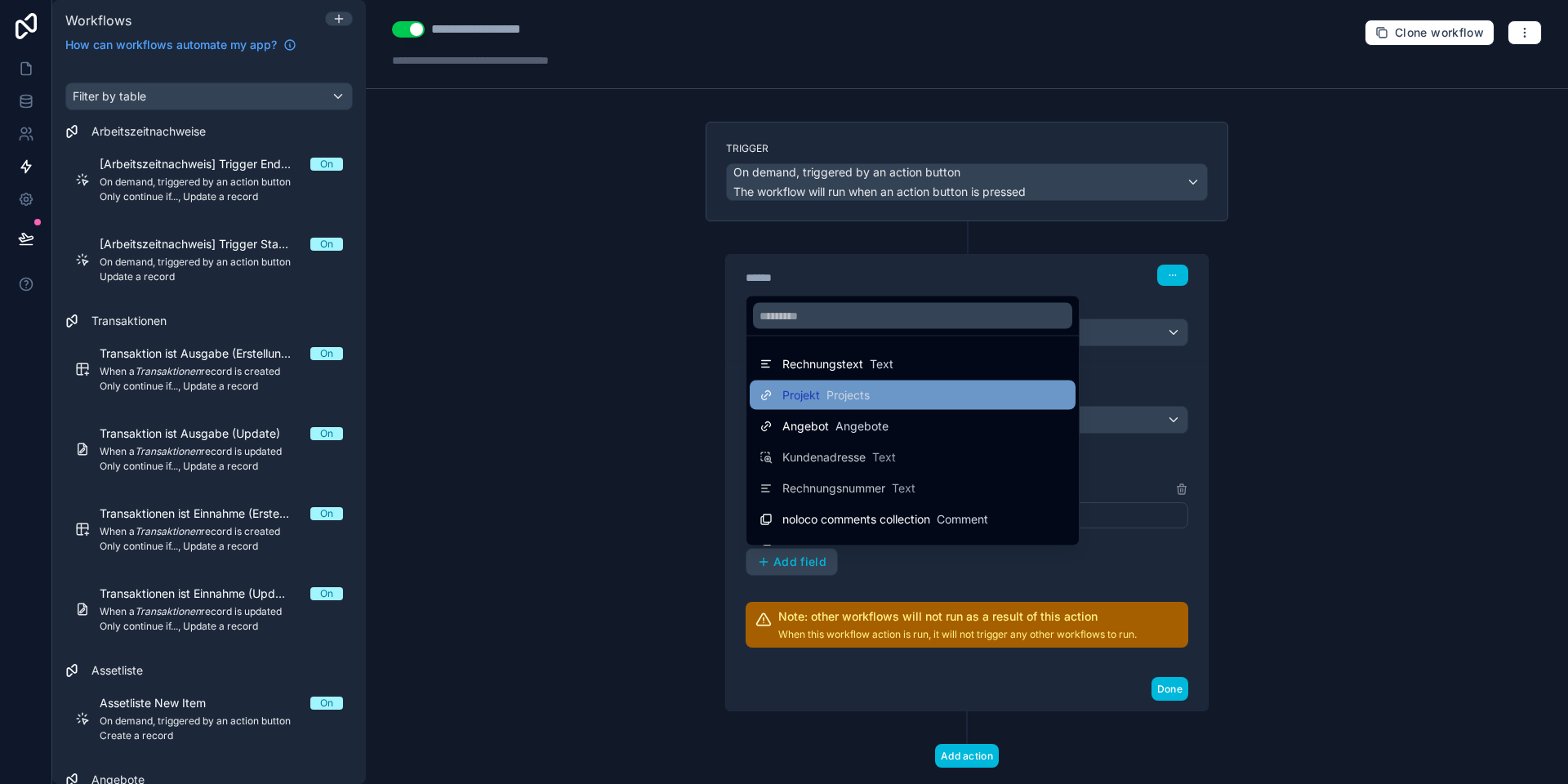
click at [841, 397] on span "Projects" at bounding box center [848, 395] width 43 height 17
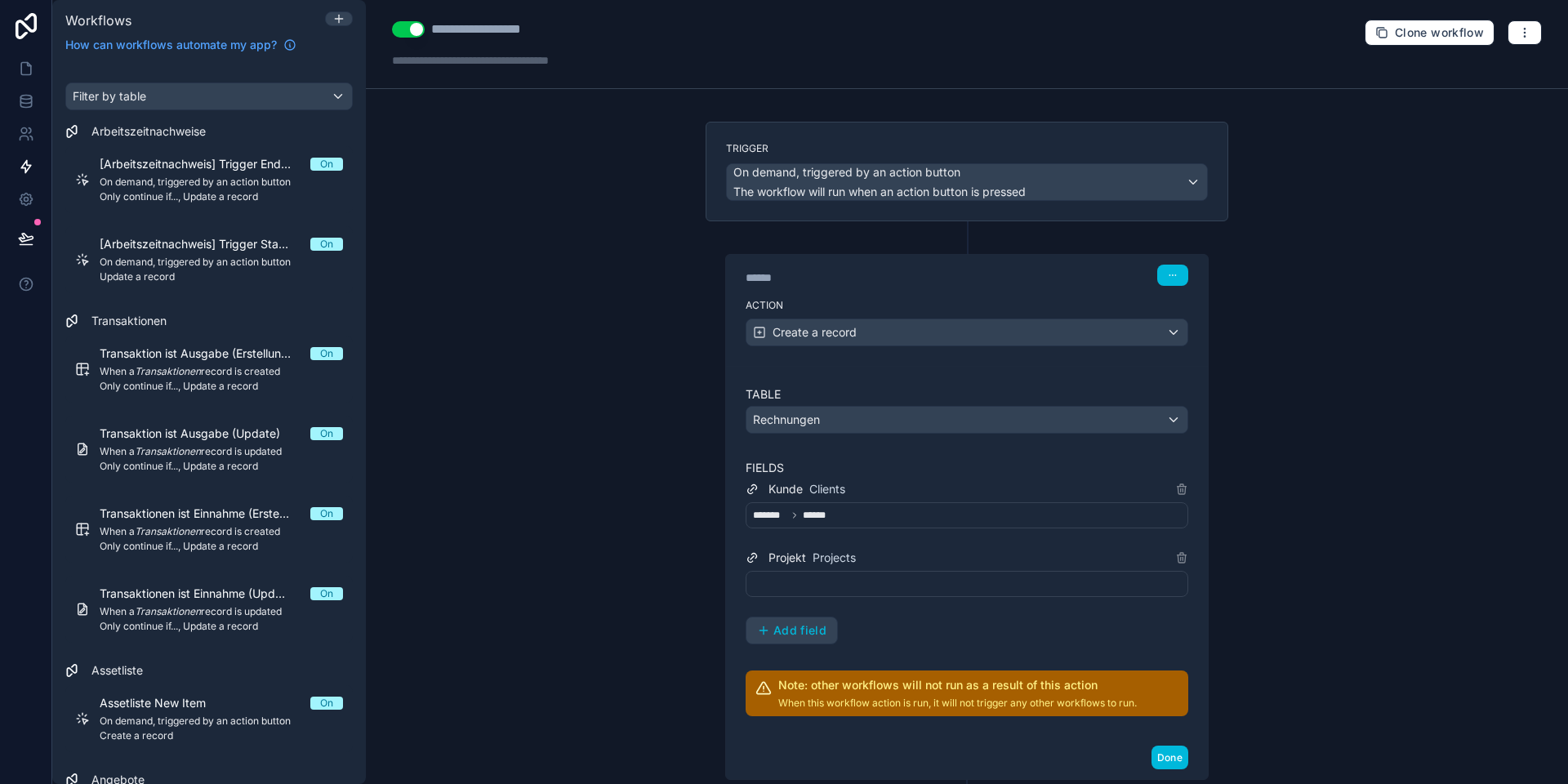
click at [830, 577] on div at bounding box center [966, 584] width 442 height 26
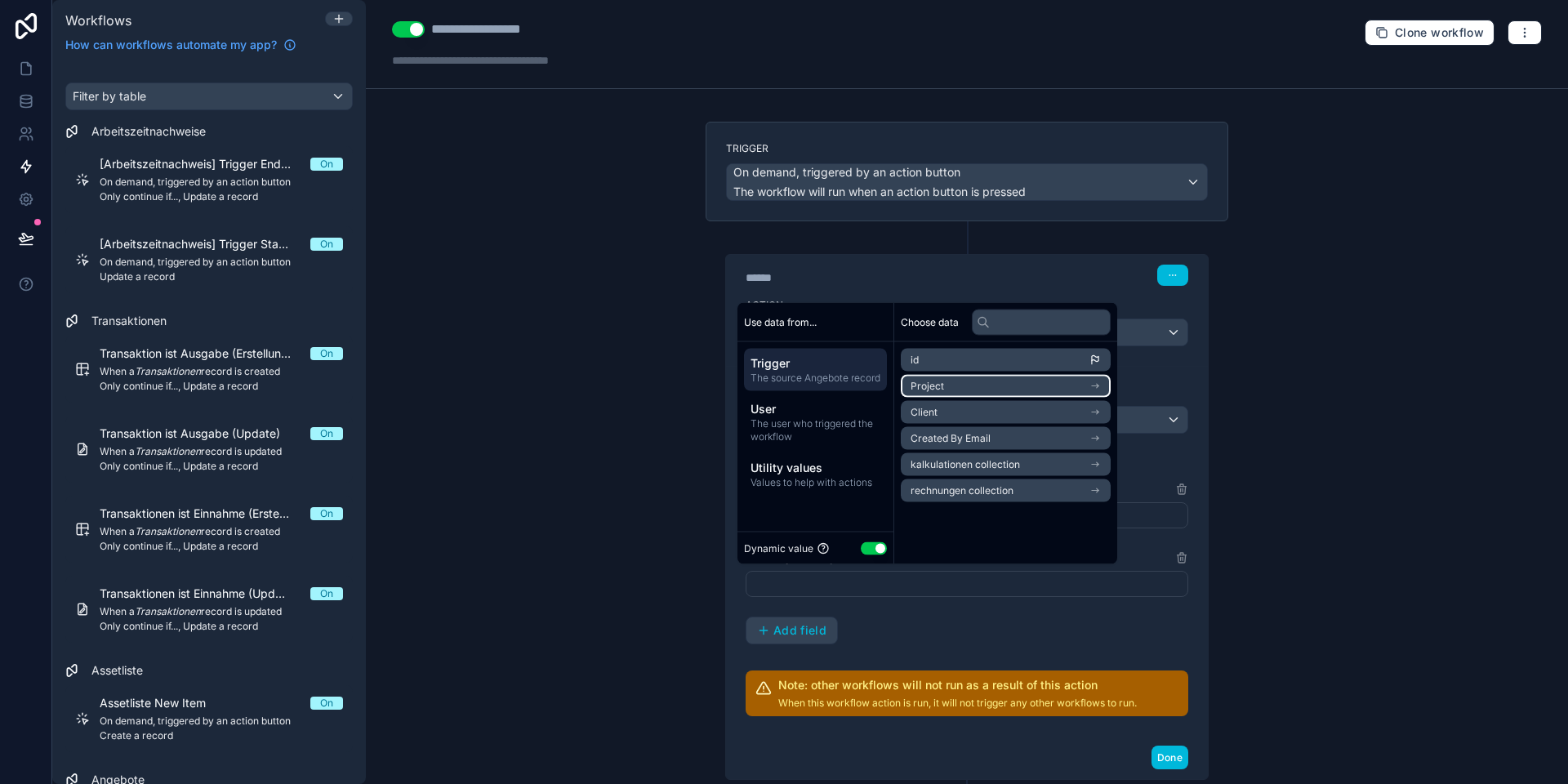
click at [953, 389] on li "Project" at bounding box center [1006, 386] width 210 height 23
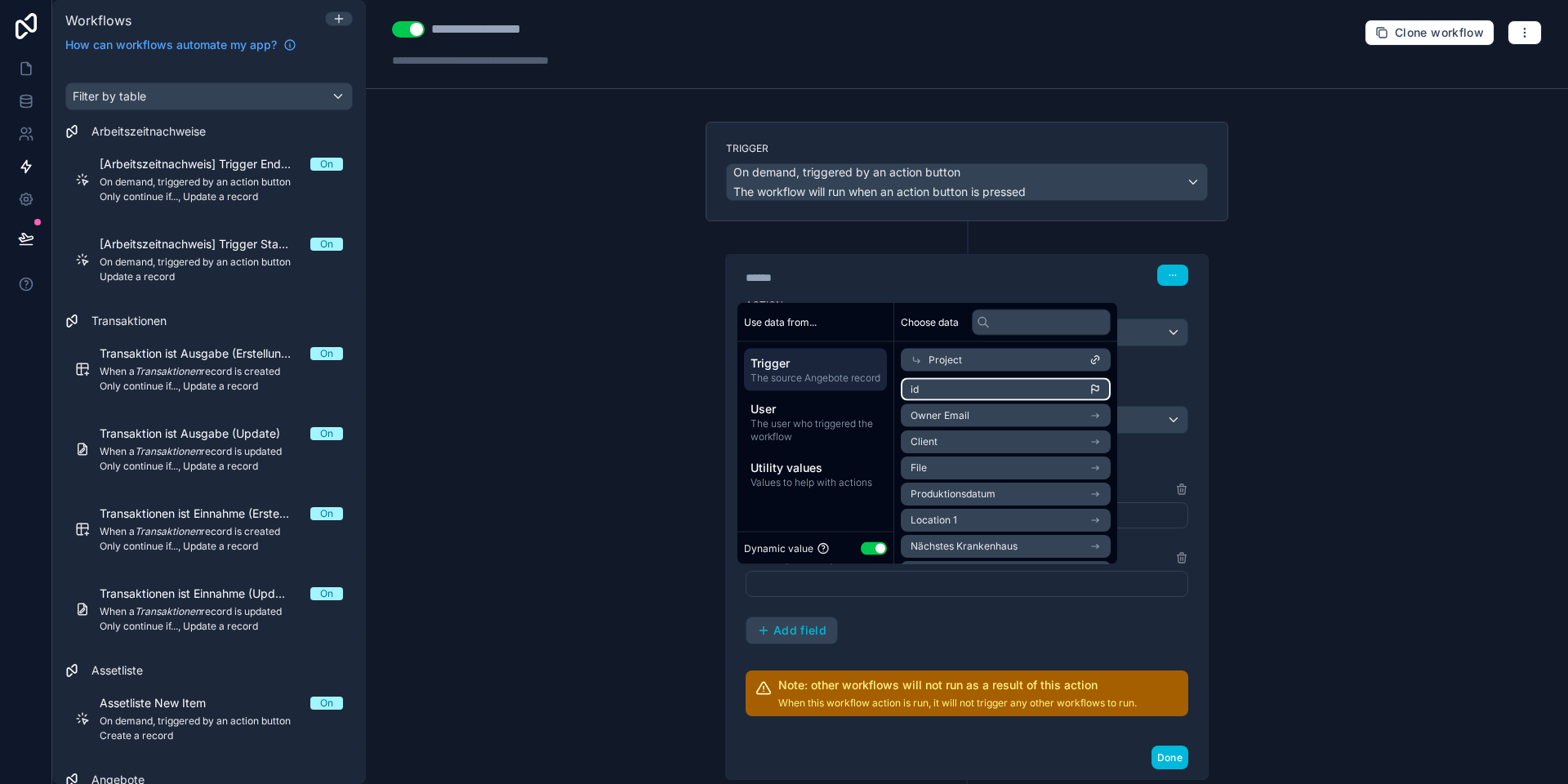
click at [958, 390] on li "id" at bounding box center [1006, 389] width 210 height 23
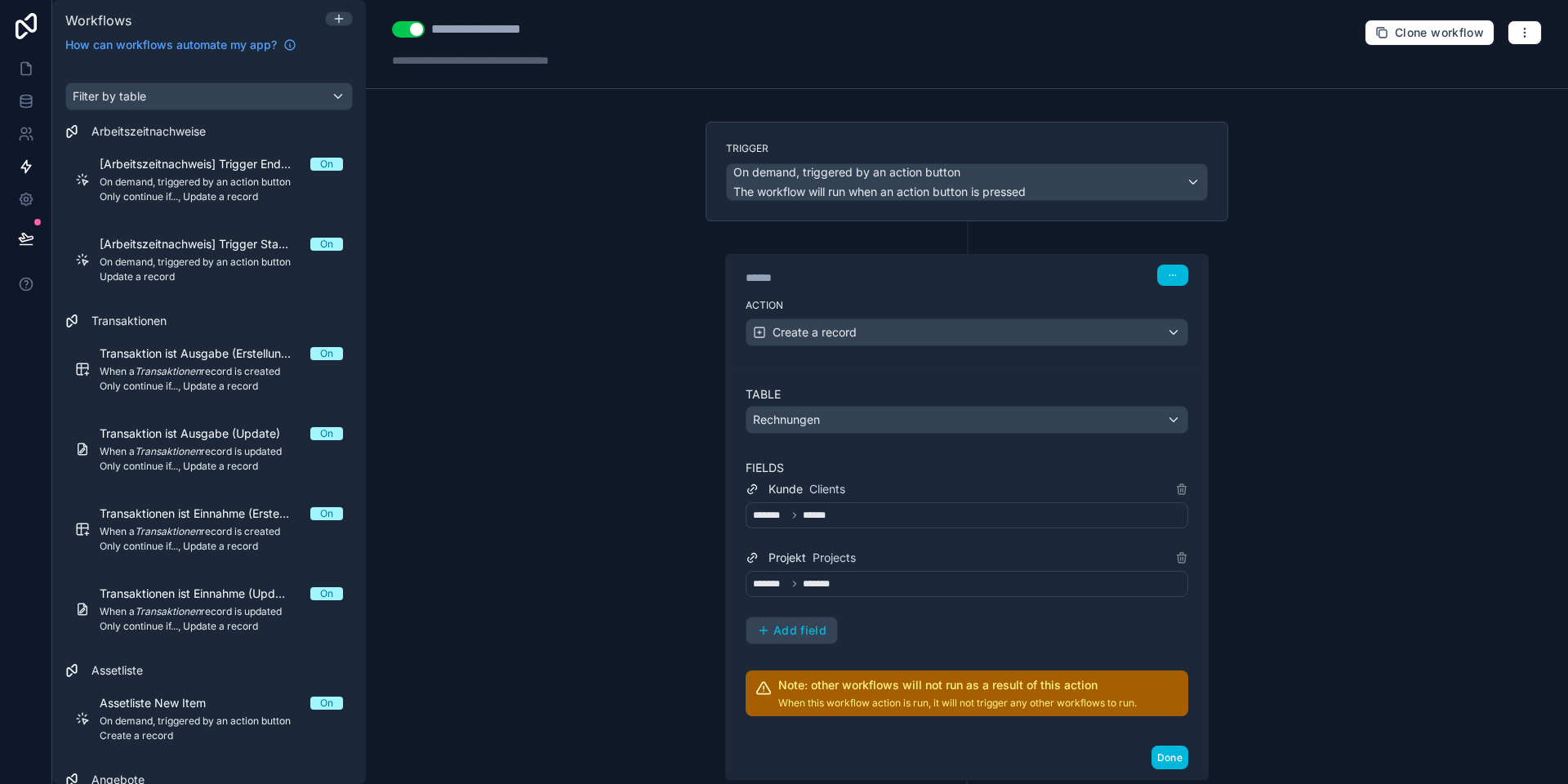
click at [662, 550] on div "**********" at bounding box center [967, 392] width 1202 height 784
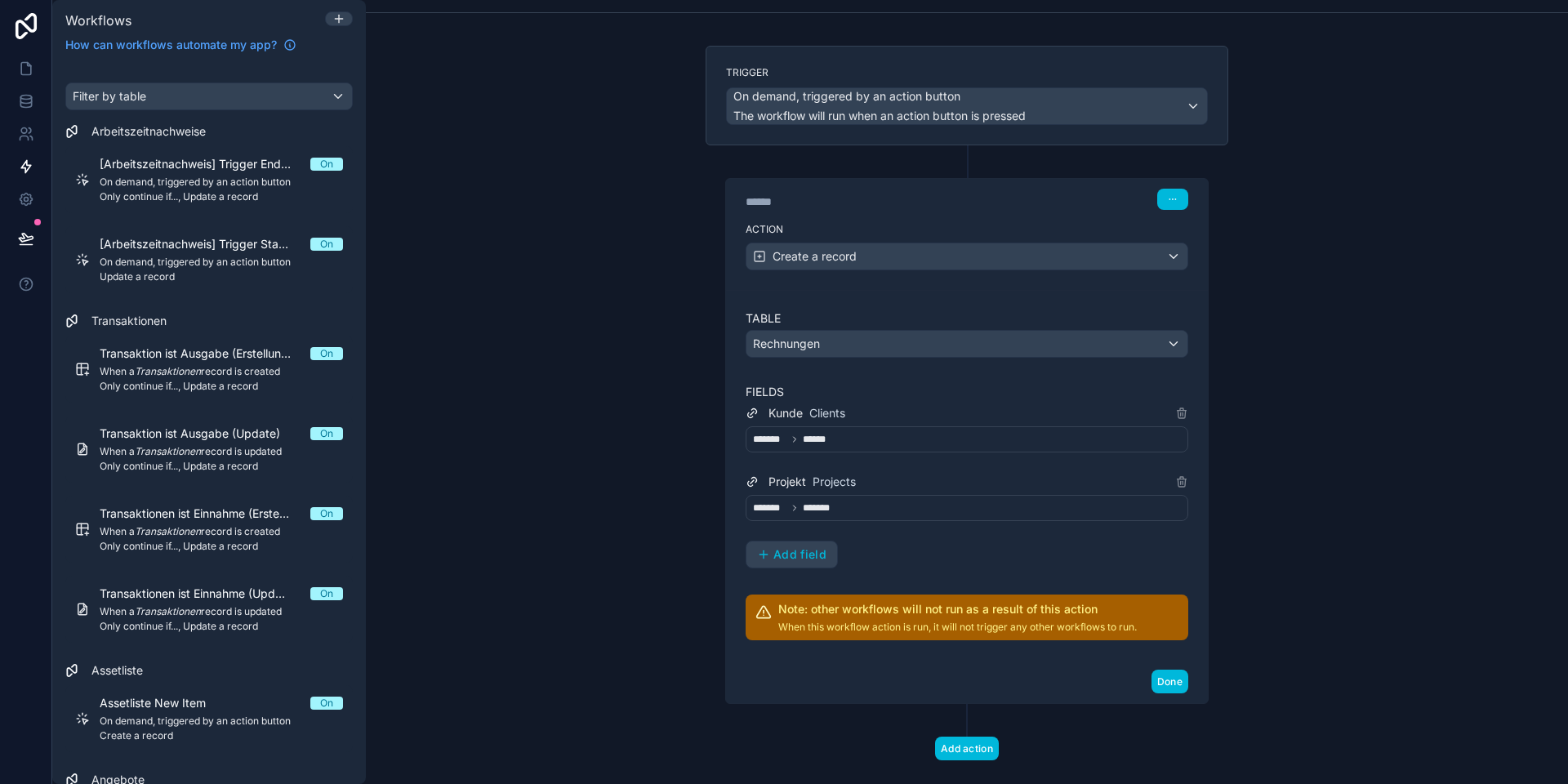
scroll to position [104, 0]
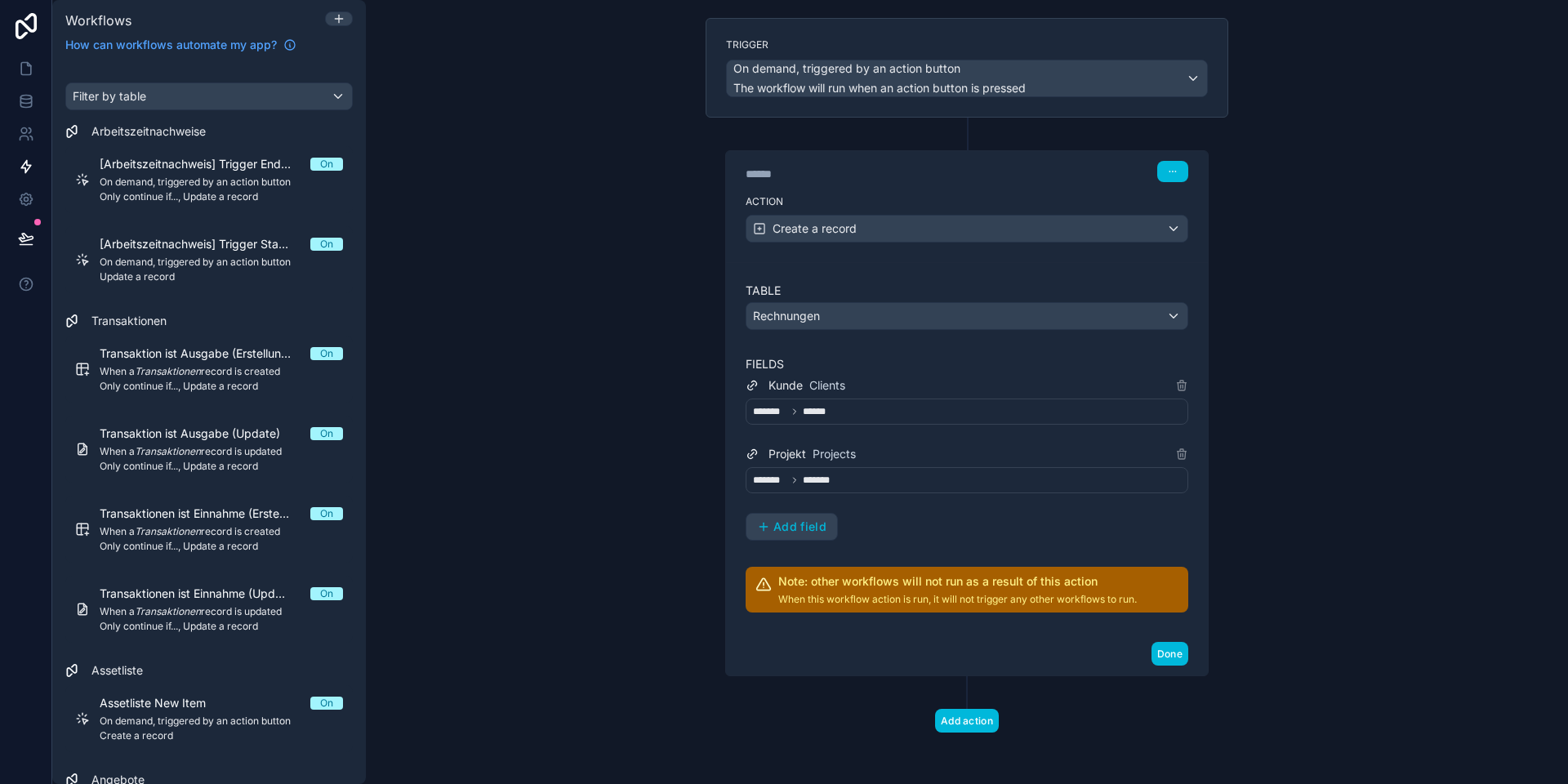
click at [801, 524] on span "Add field" at bounding box center [800, 526] width 53 height 15
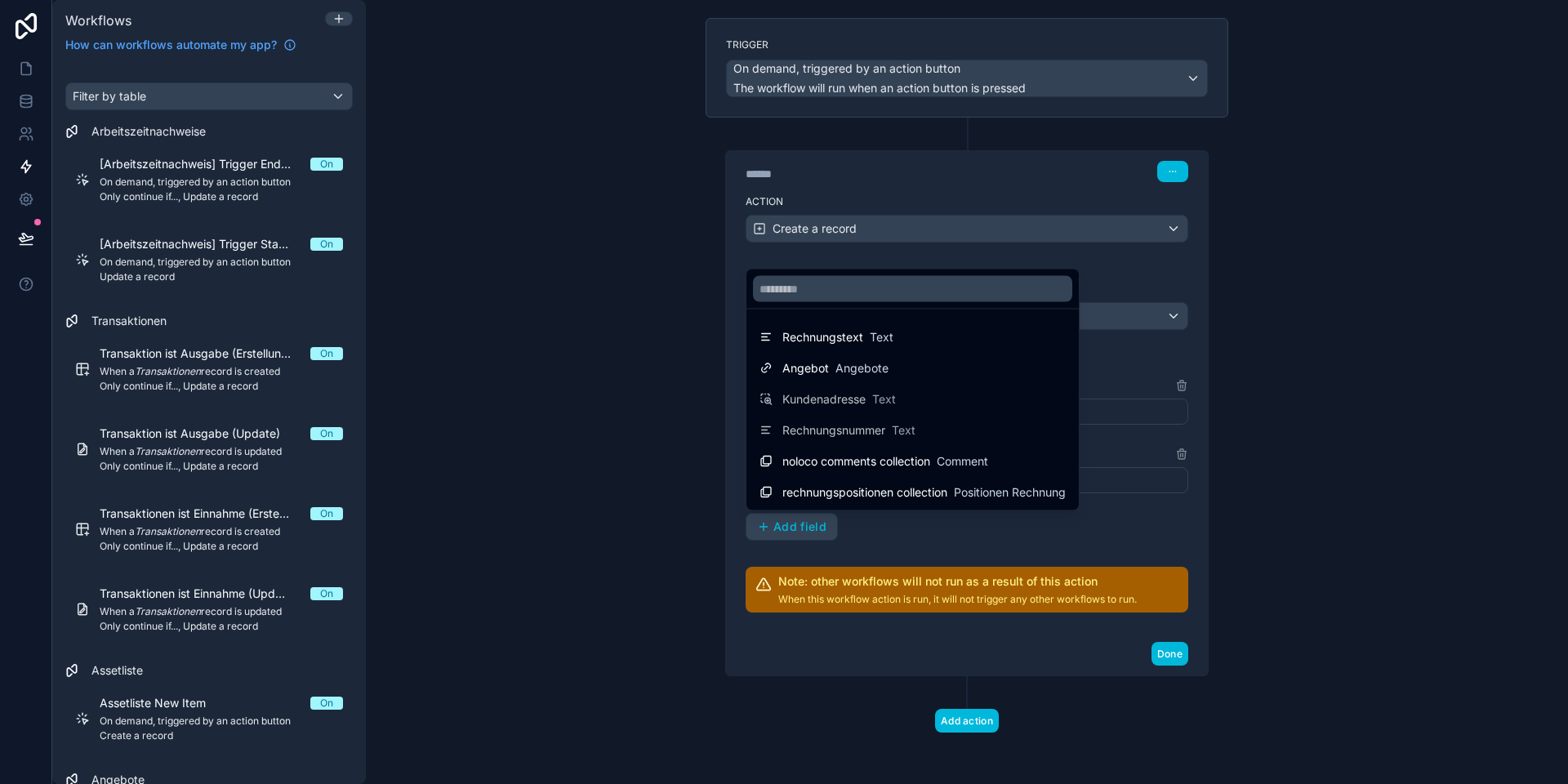
click at [901, 530] on div at bounding box center [784, 392] width 1568 height 784
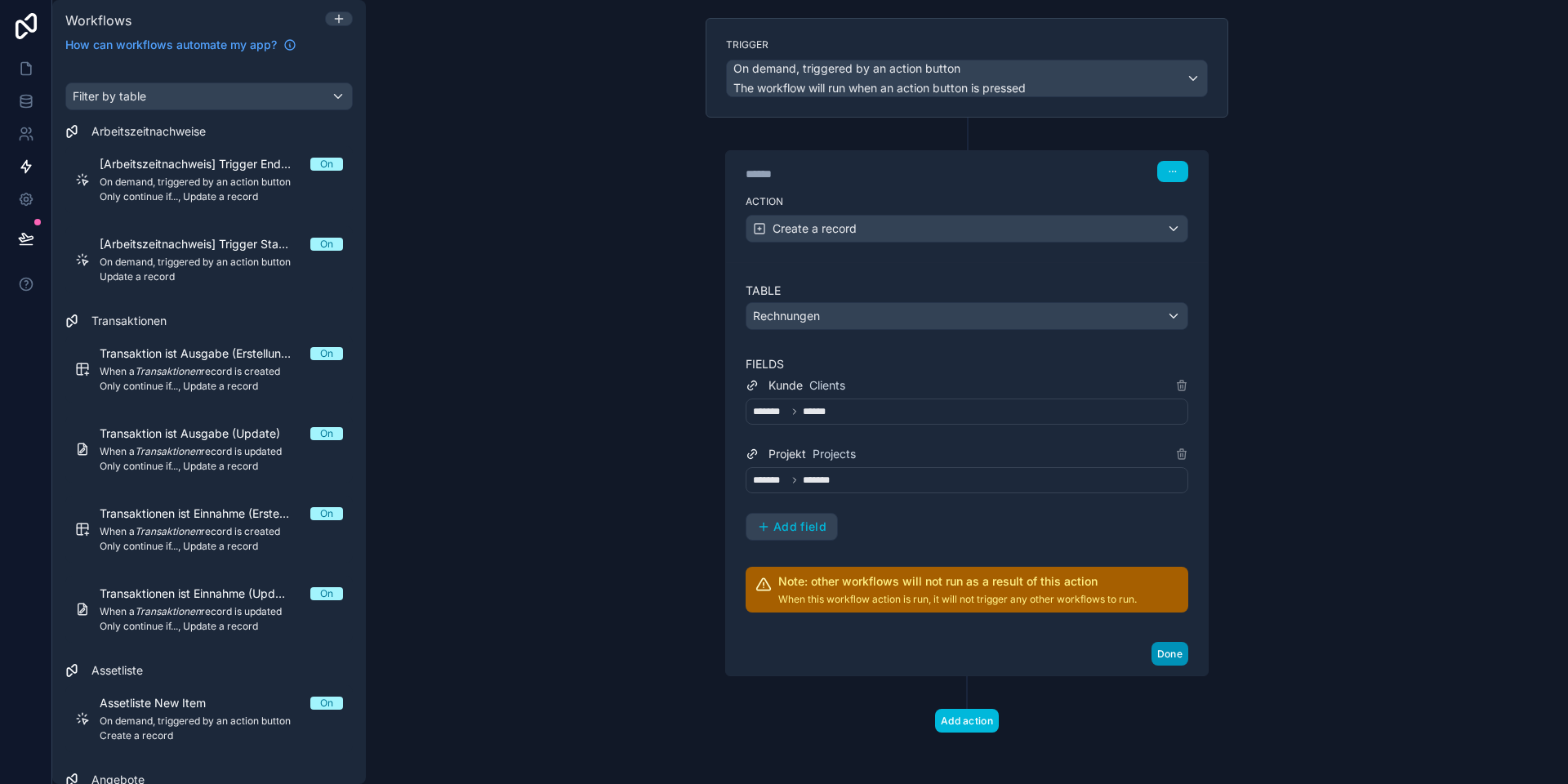
click at [1155, 651] on button "Done" at bounding box center [1169, 654] width 37 height 24
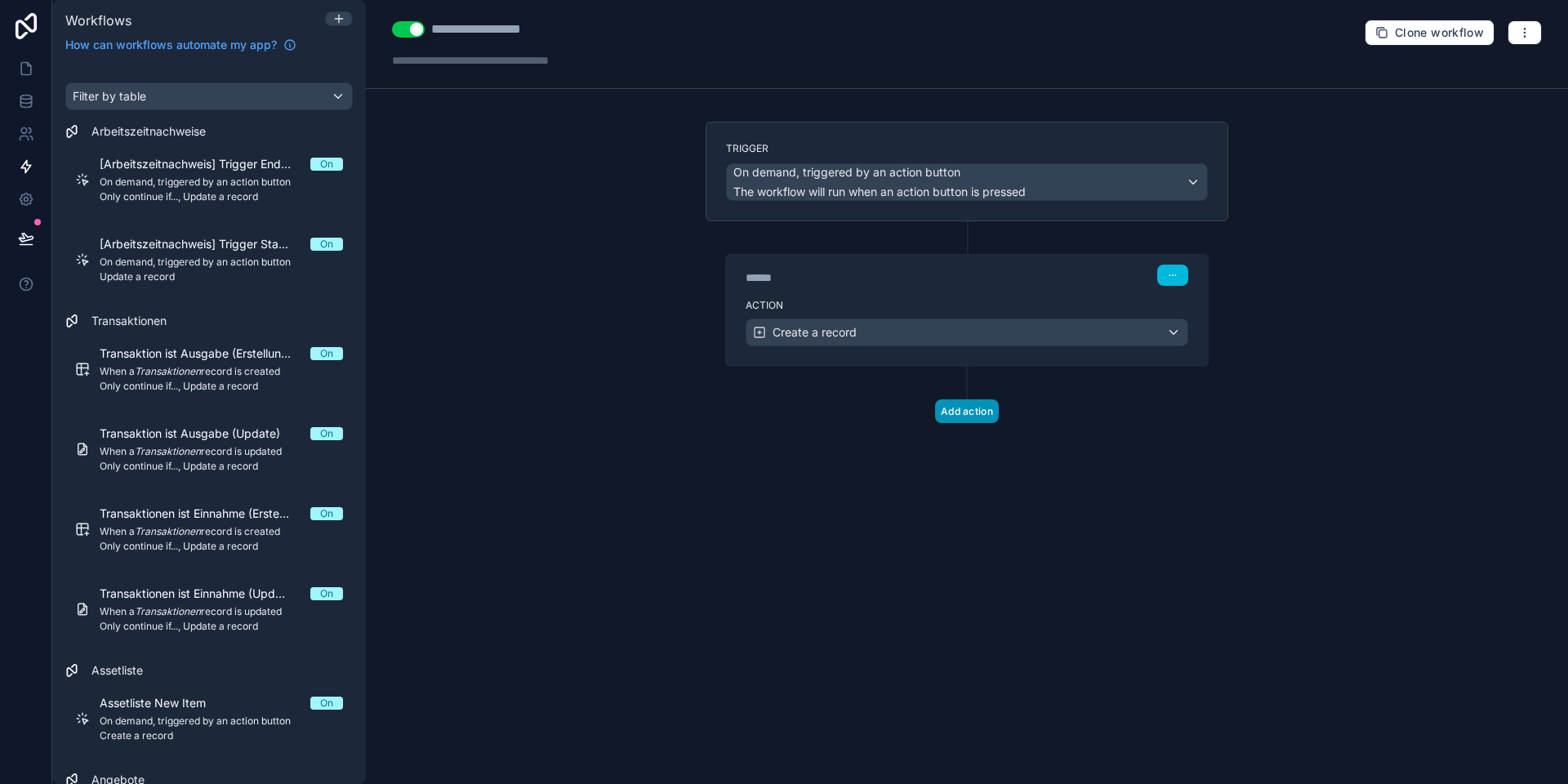
click at [955, 408] on button "Add action" at bounding box center [966, 412] width 64 height 24
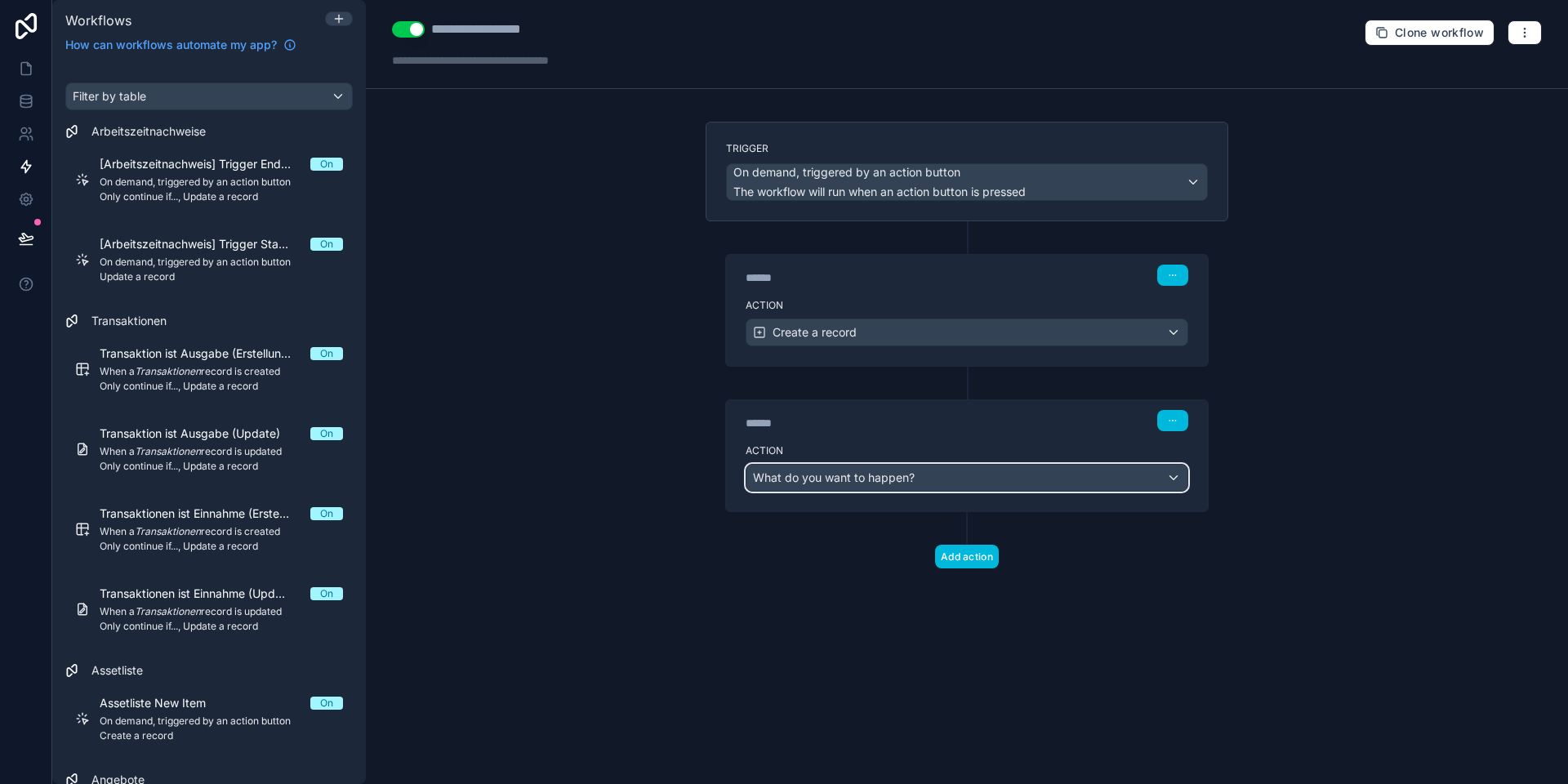
click at [854, 479] on span "What do you want to happen?" at bounding box center [834, 478] width 162 height 14
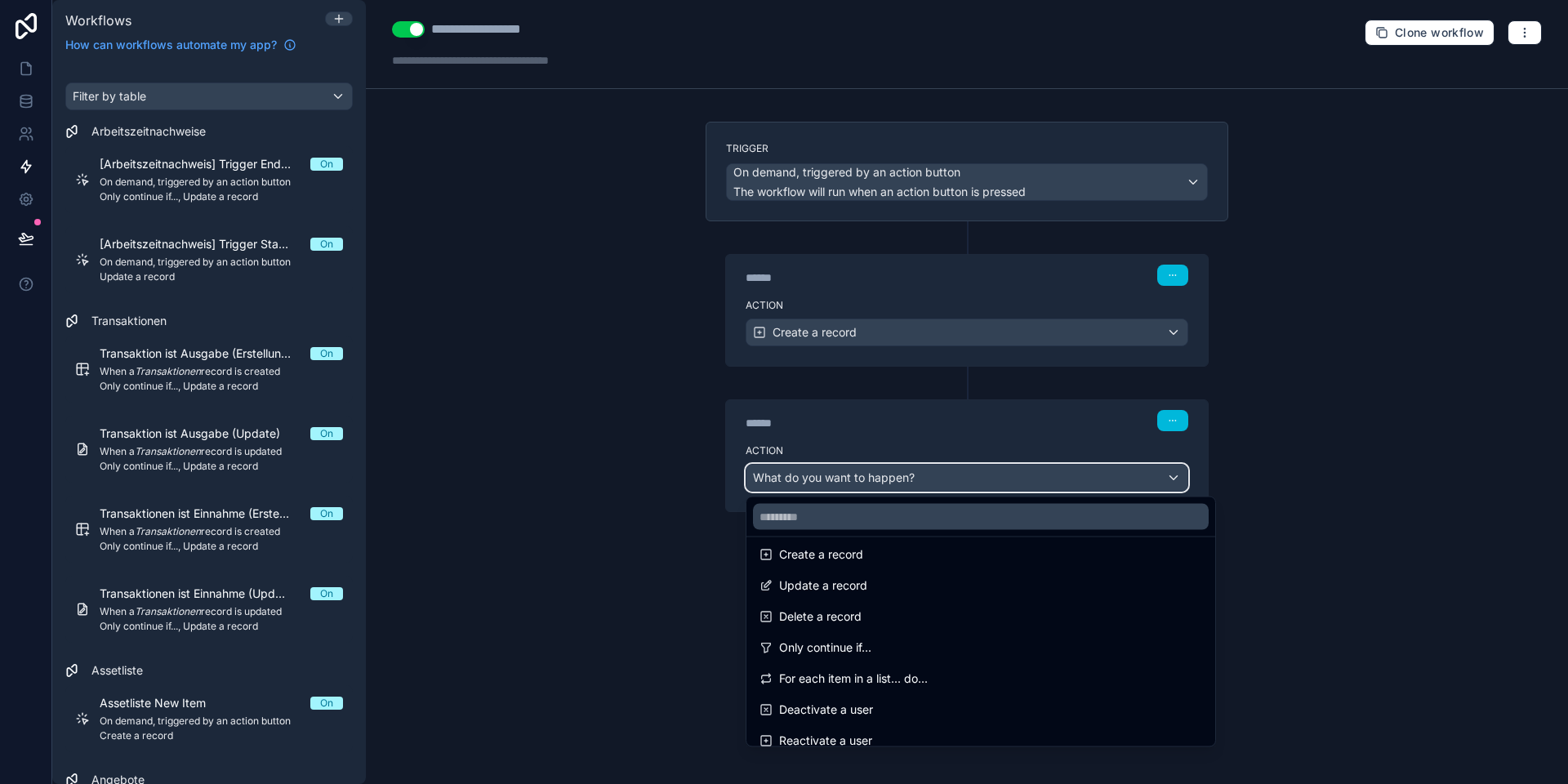
scroll to position [136, 0]
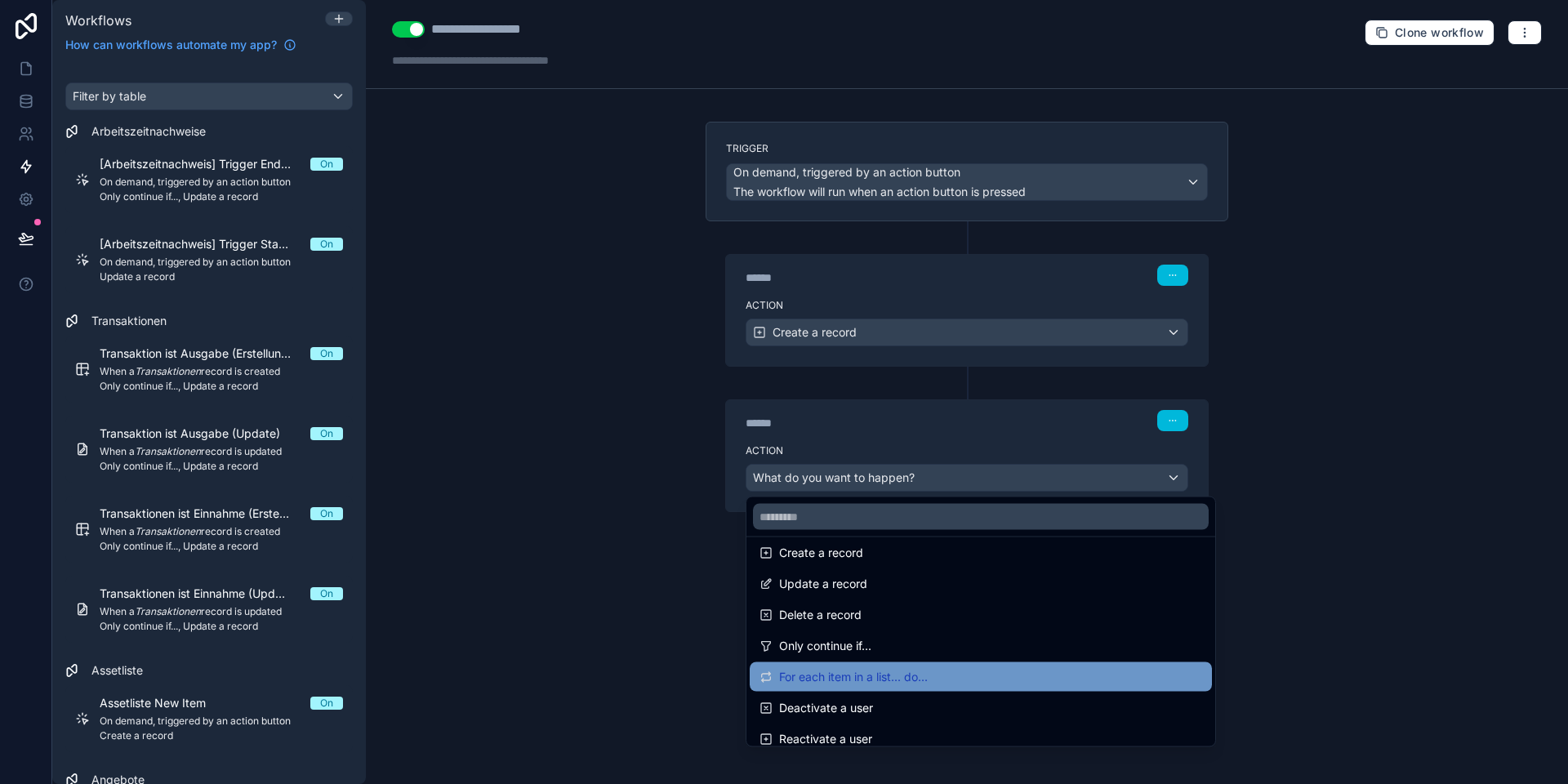
click at [856, 677] on span "For each item in a list... do..." at bounding box center [853, 677] width 149 height 20
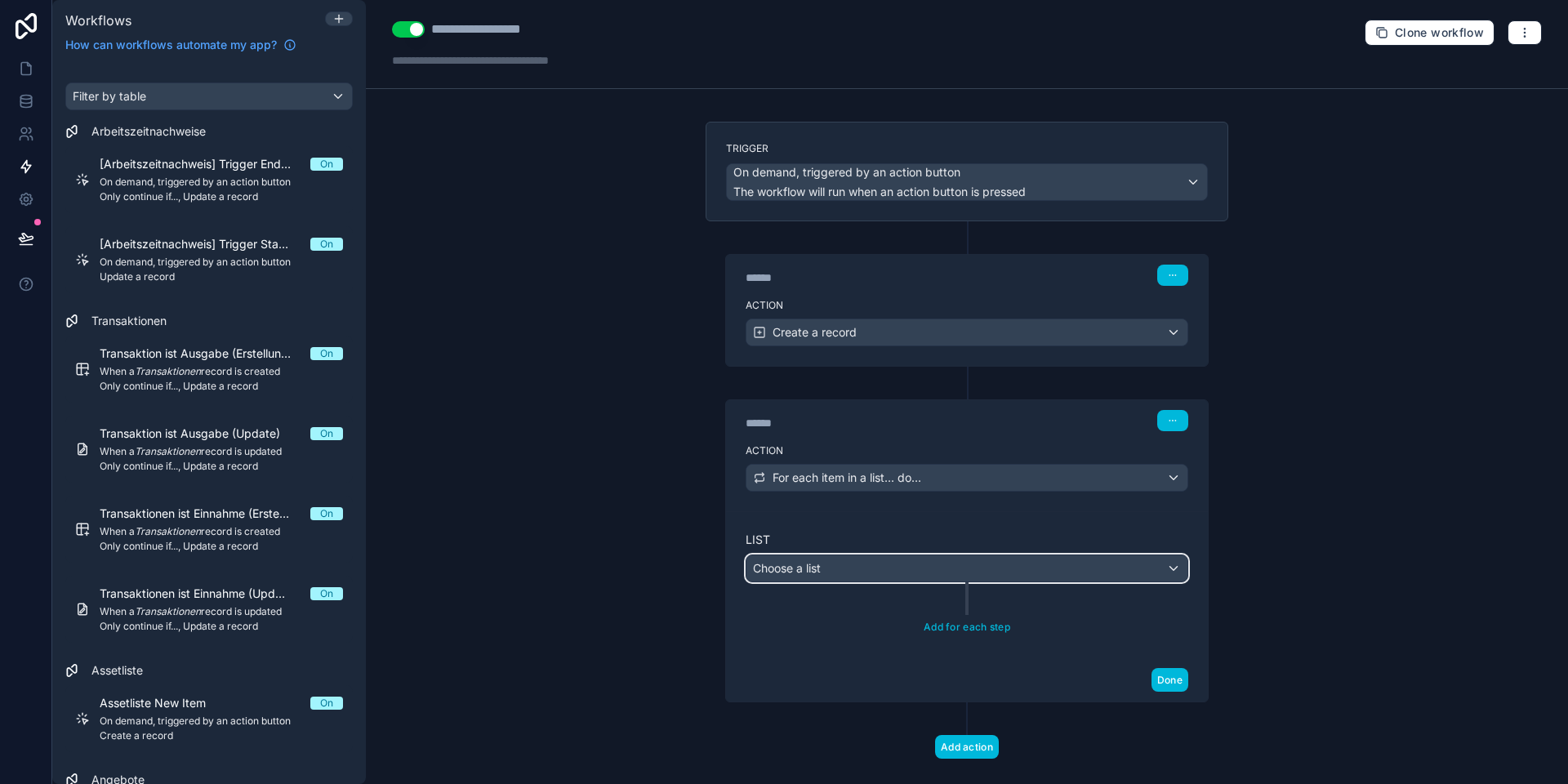
click at [840, 565] on div "Choose a list" at bounding box center [966, 569] width 441 height 26
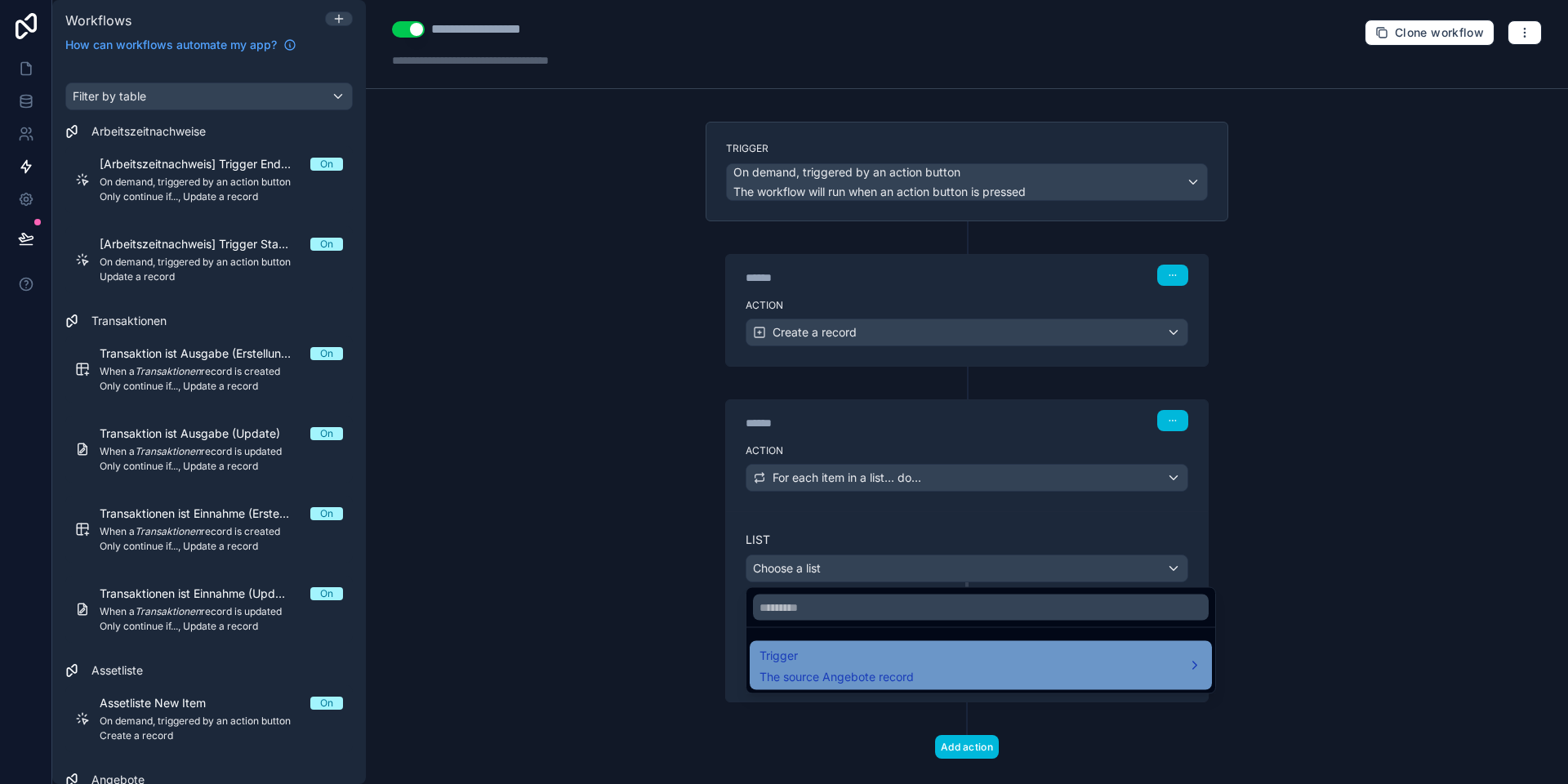
click at [852, 672] on span "The source Angebote record" at bounding box center [836, 677] width 154 height 17
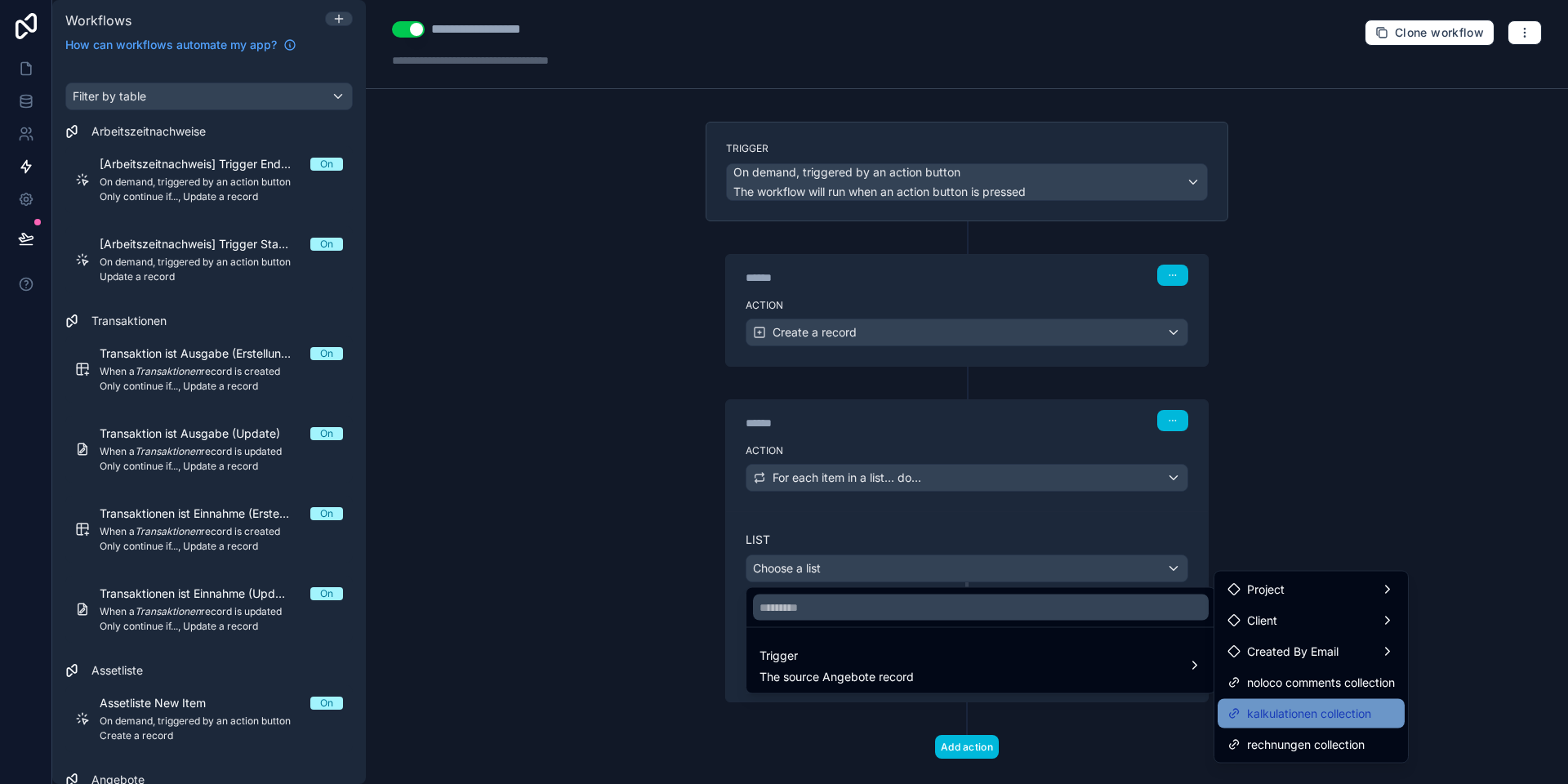
click at [1288, 717] on span "kalkulationen collection" at bounding box center [1308, 714] width 124 height 20
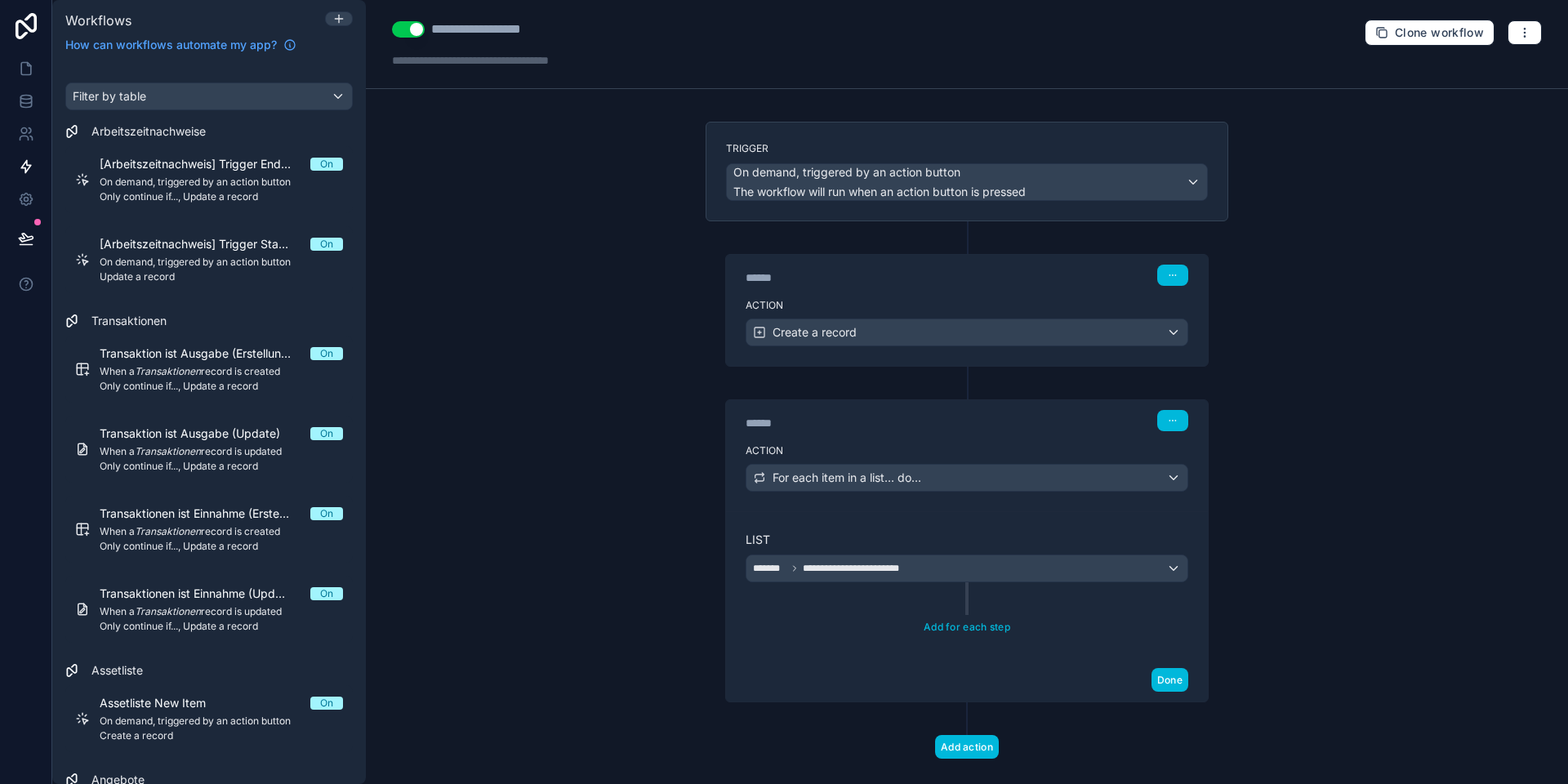
scroll to position [26, 0]
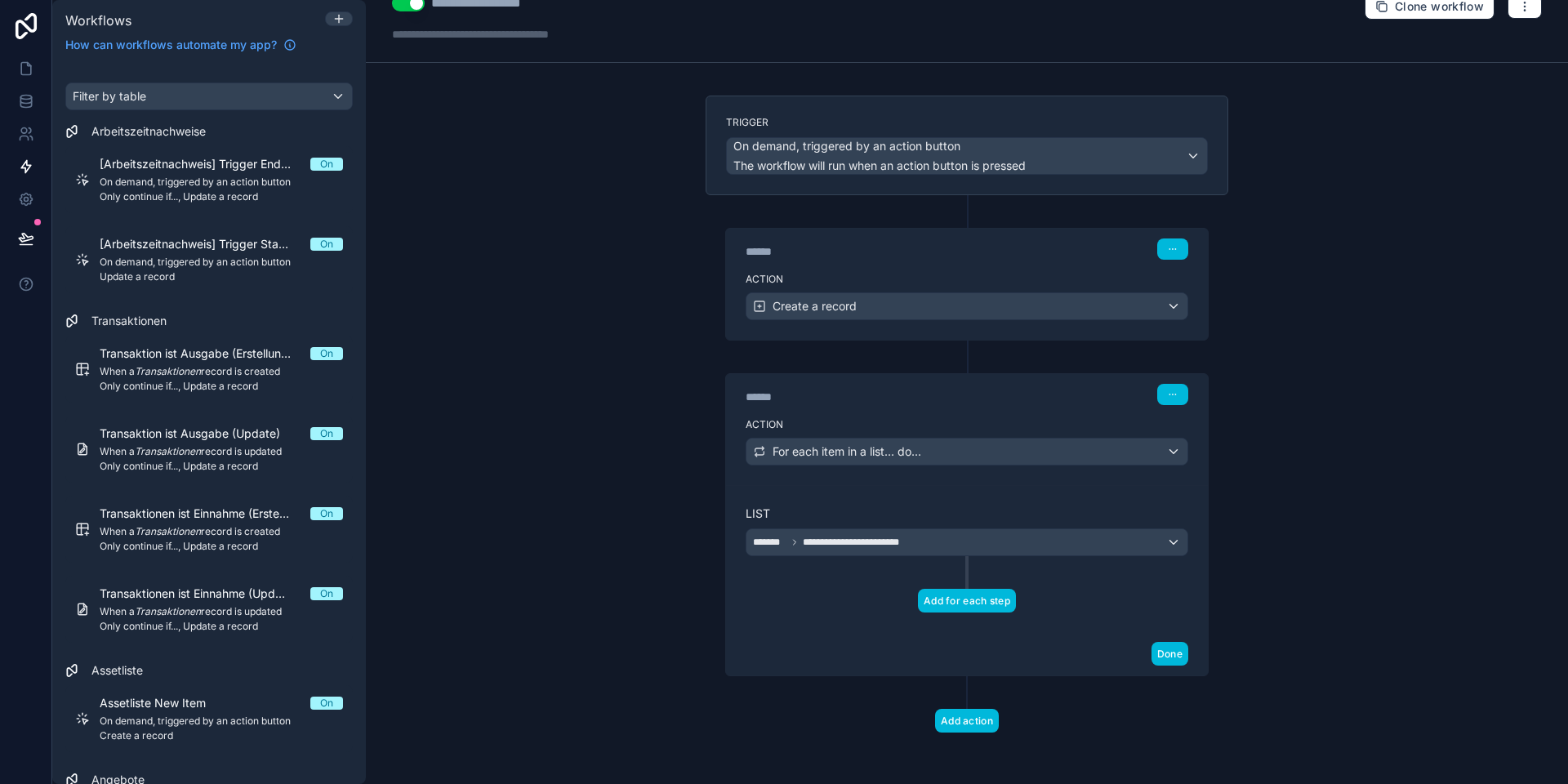
click at [991, 606] on button "Add for each step" at bounding box center [966, 601] width 98 height 24
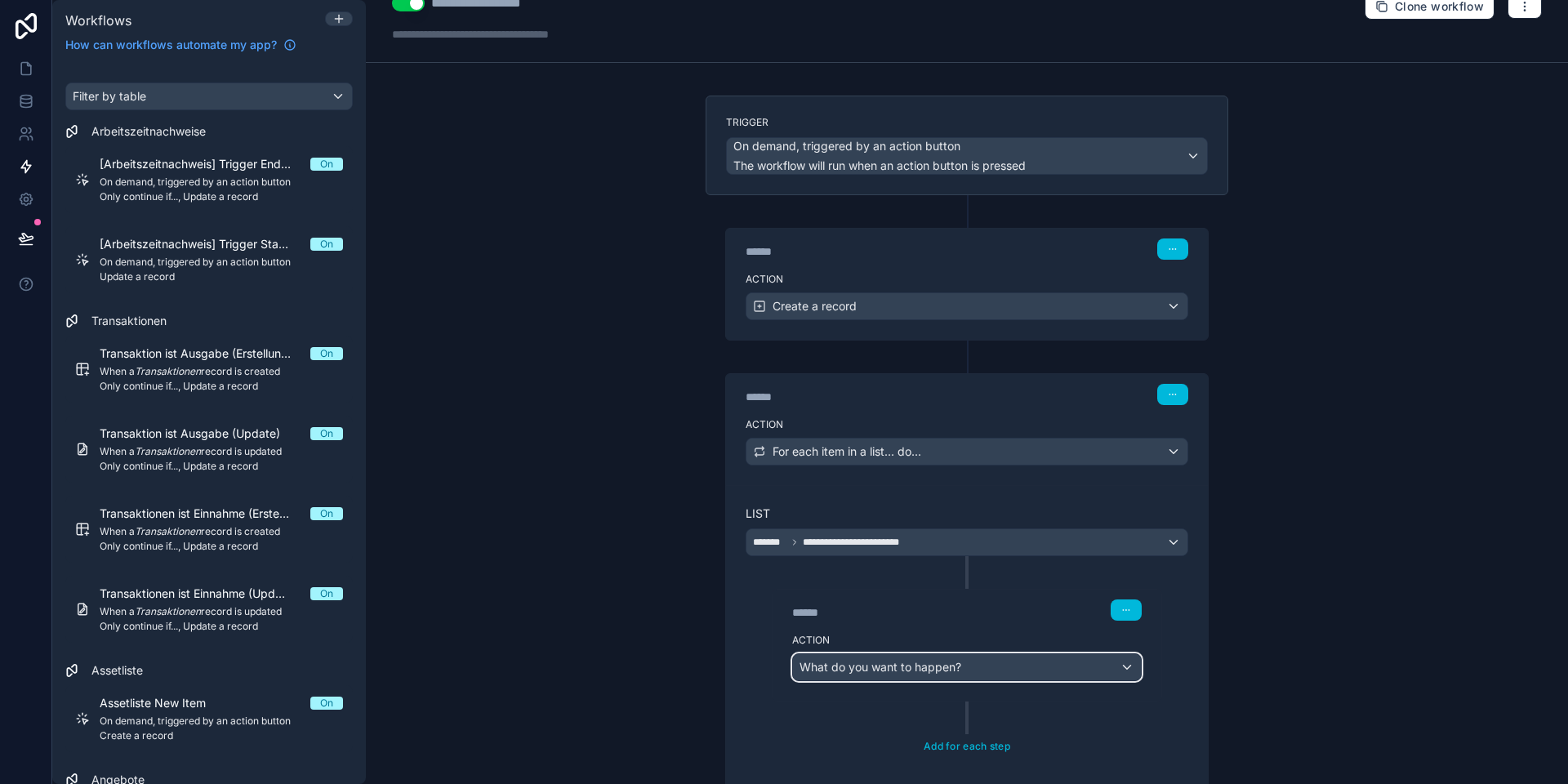
click at [936, 672] on span "What do you want to happen?" at bounding box center [880, 667] width 162 height 14
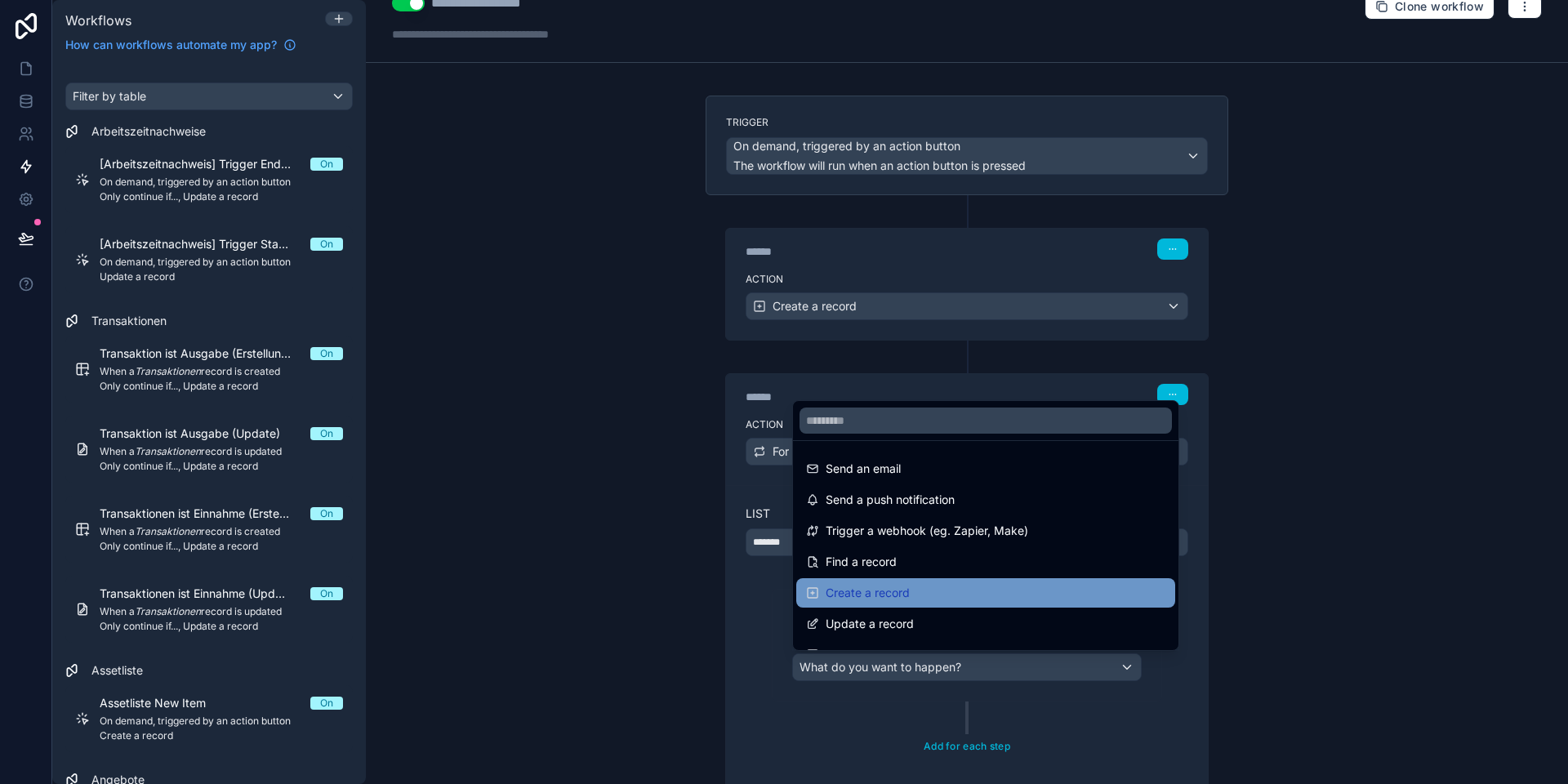
click at [891, 593] on span "Create a record" at bounding box center [866, 593] width 84 height 20
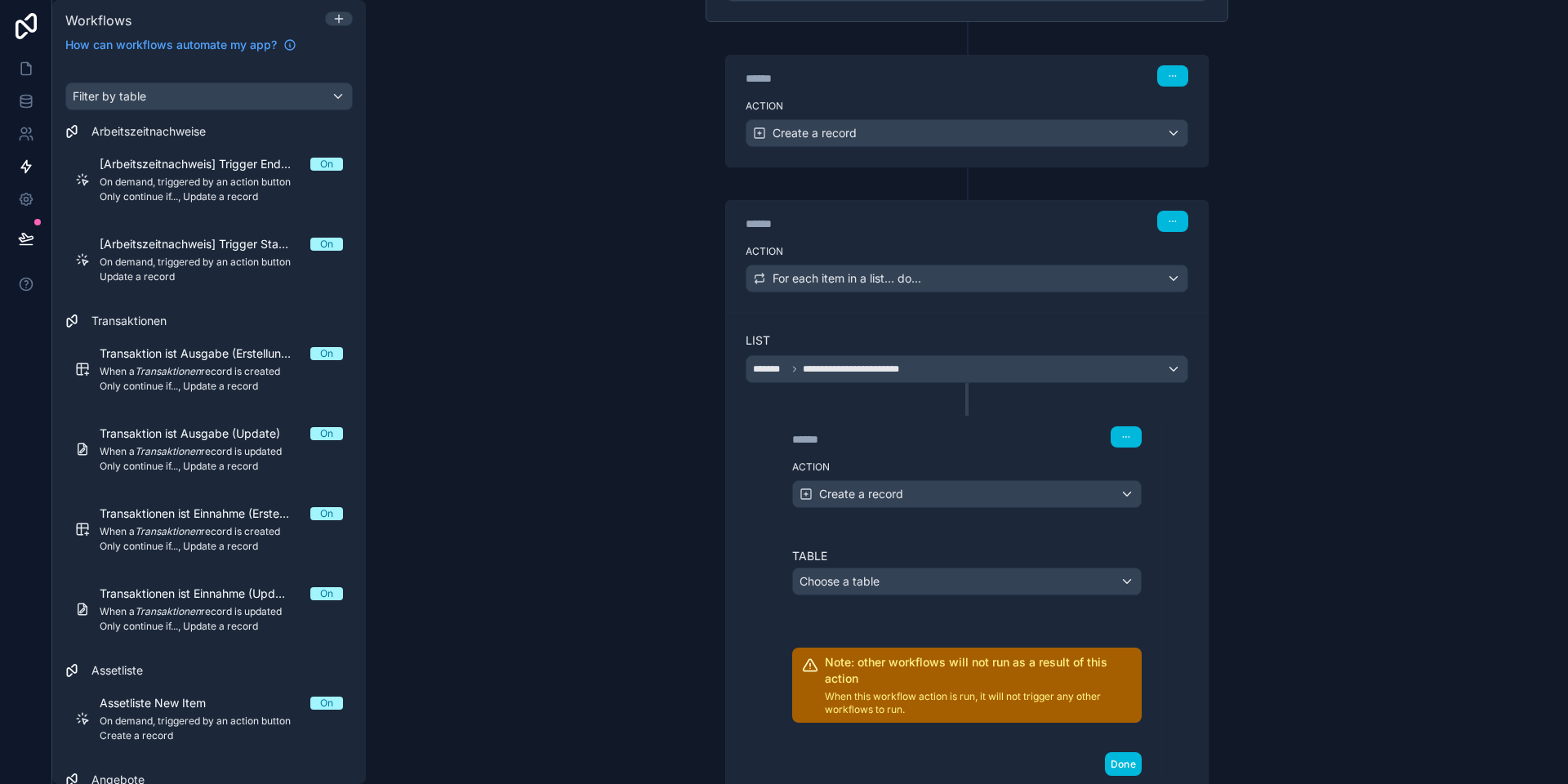
scroll to position [218, 0]
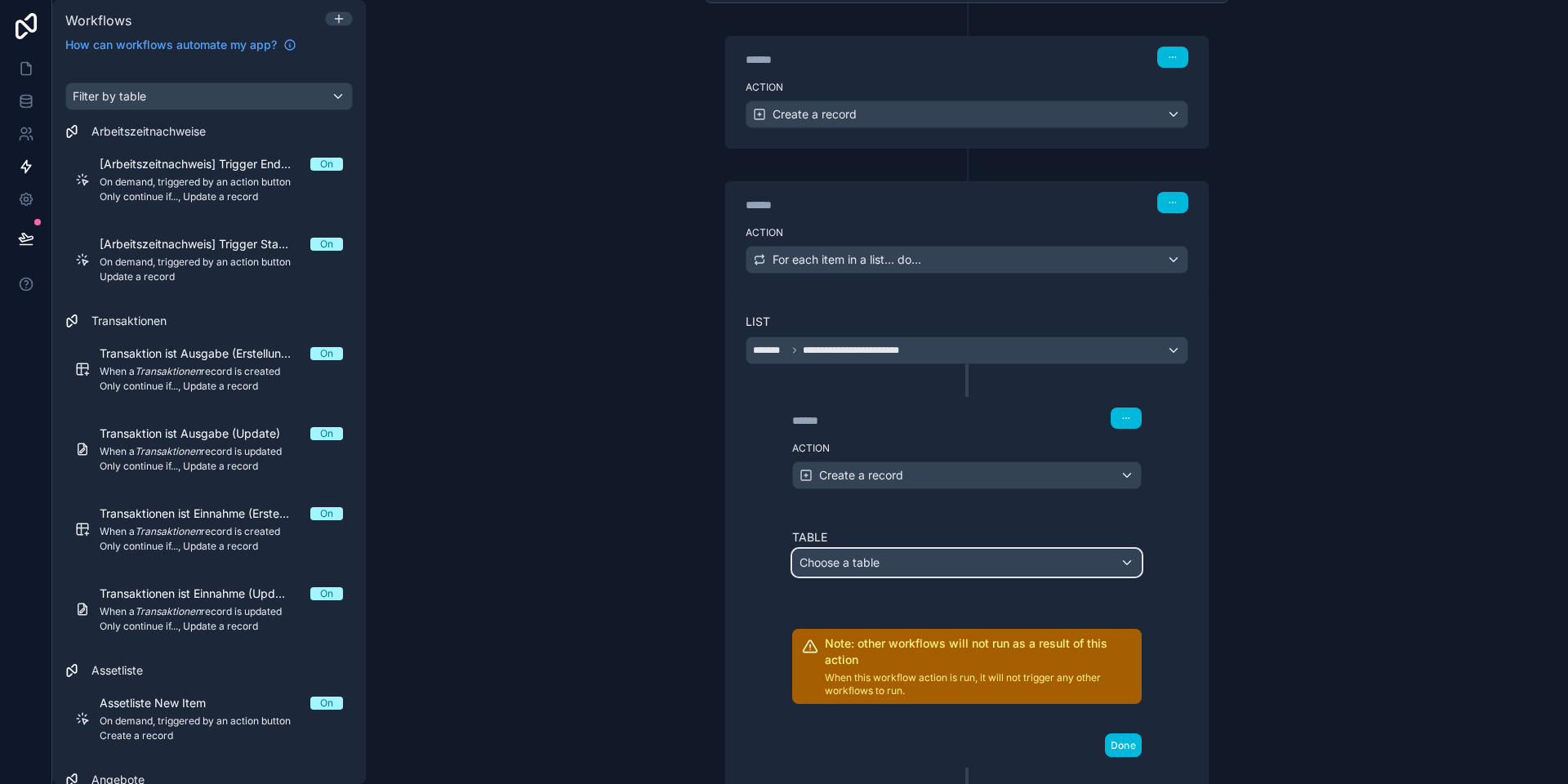
click at [887, 559] on div "Choose a table" at bounding box center [966, 563] width 347 height 26
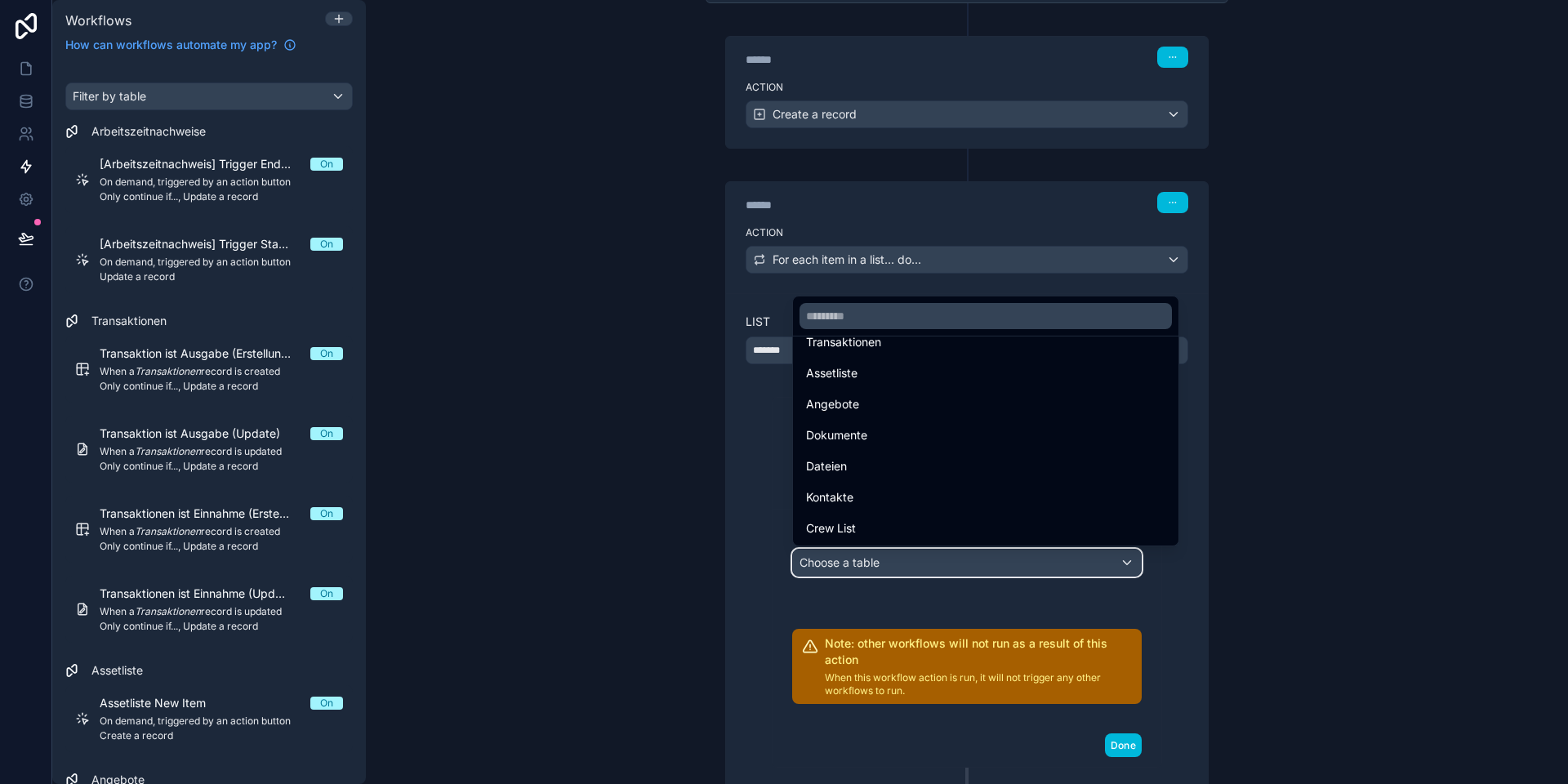
scroll to position [451, 0]
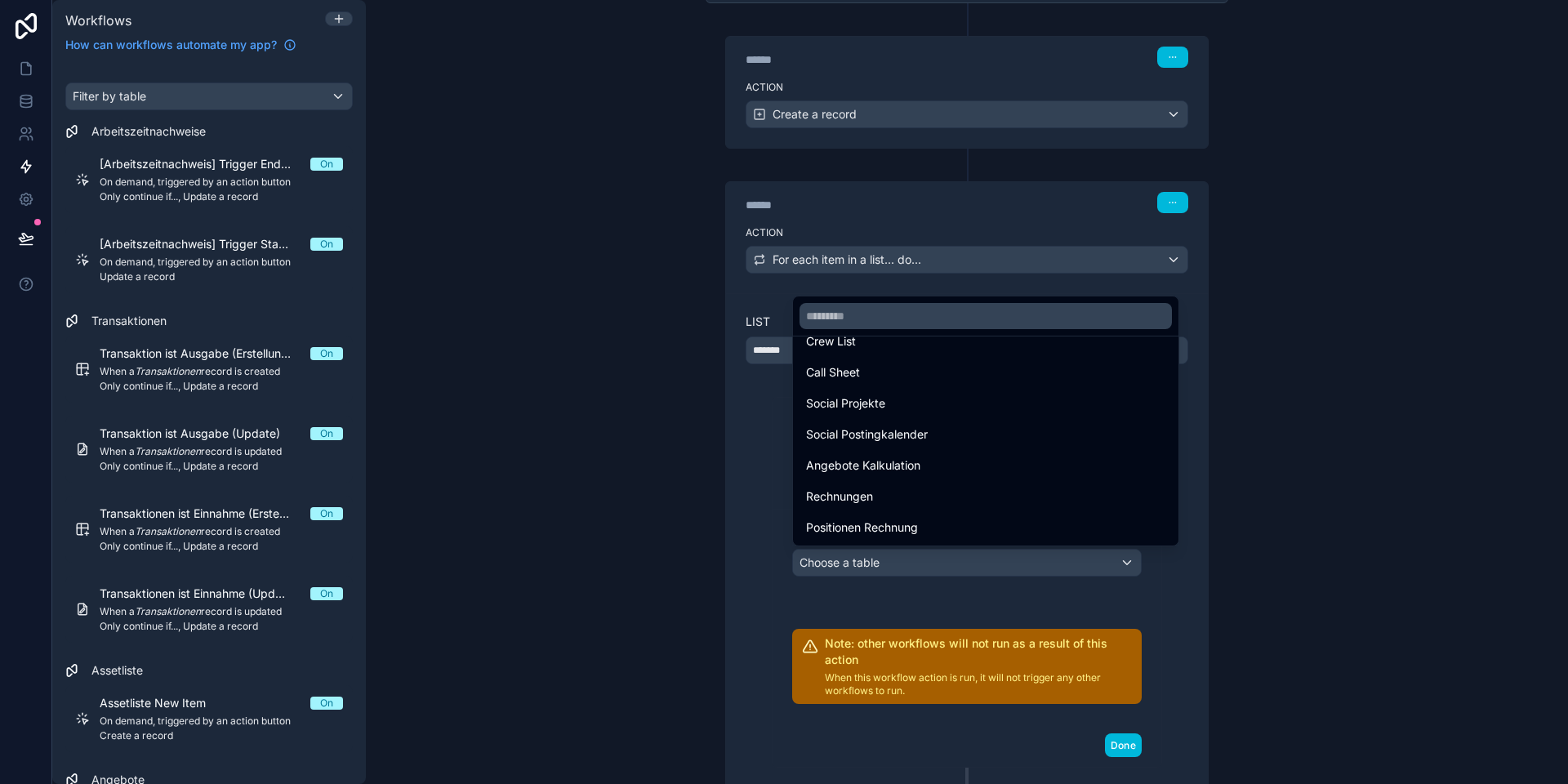
click at [748, 524] on div at bounding box center [784, 392] width 1568 height 784
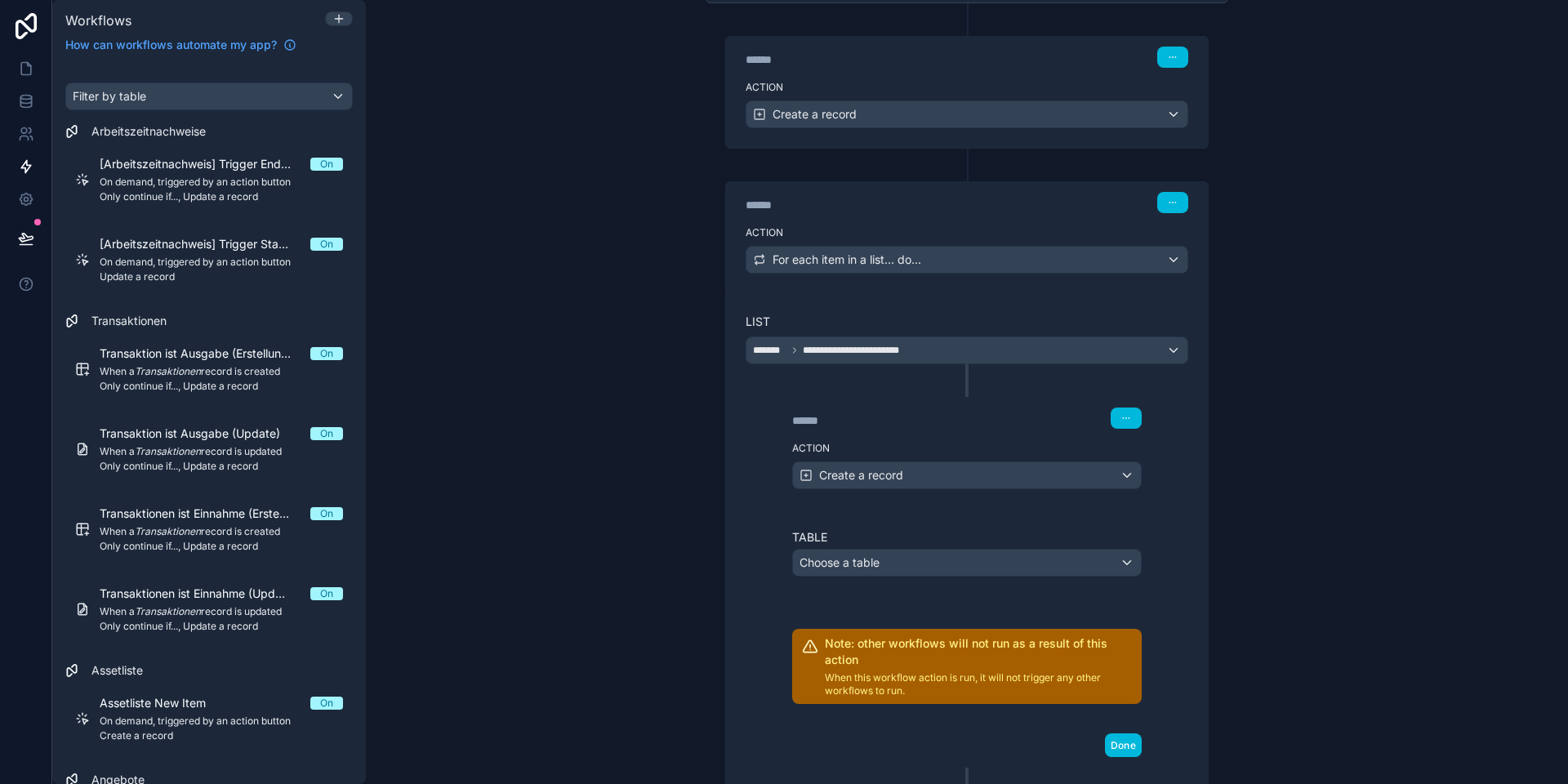
scroll to position [217, 0]
click at [875, 565] on span "Choose a table" at bounding box center [839, 563] width 80 height 14
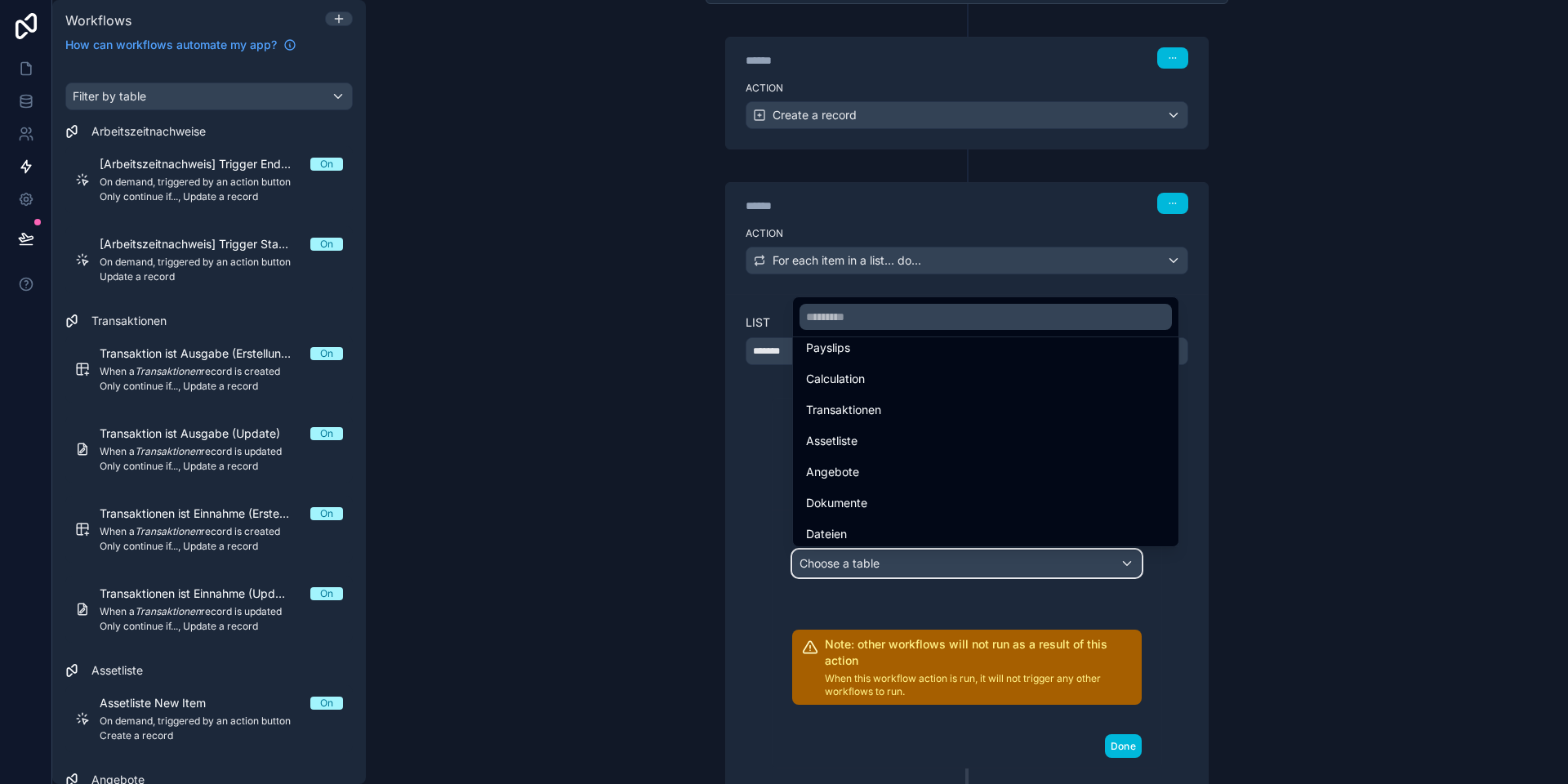
scroll to position [451, 0]
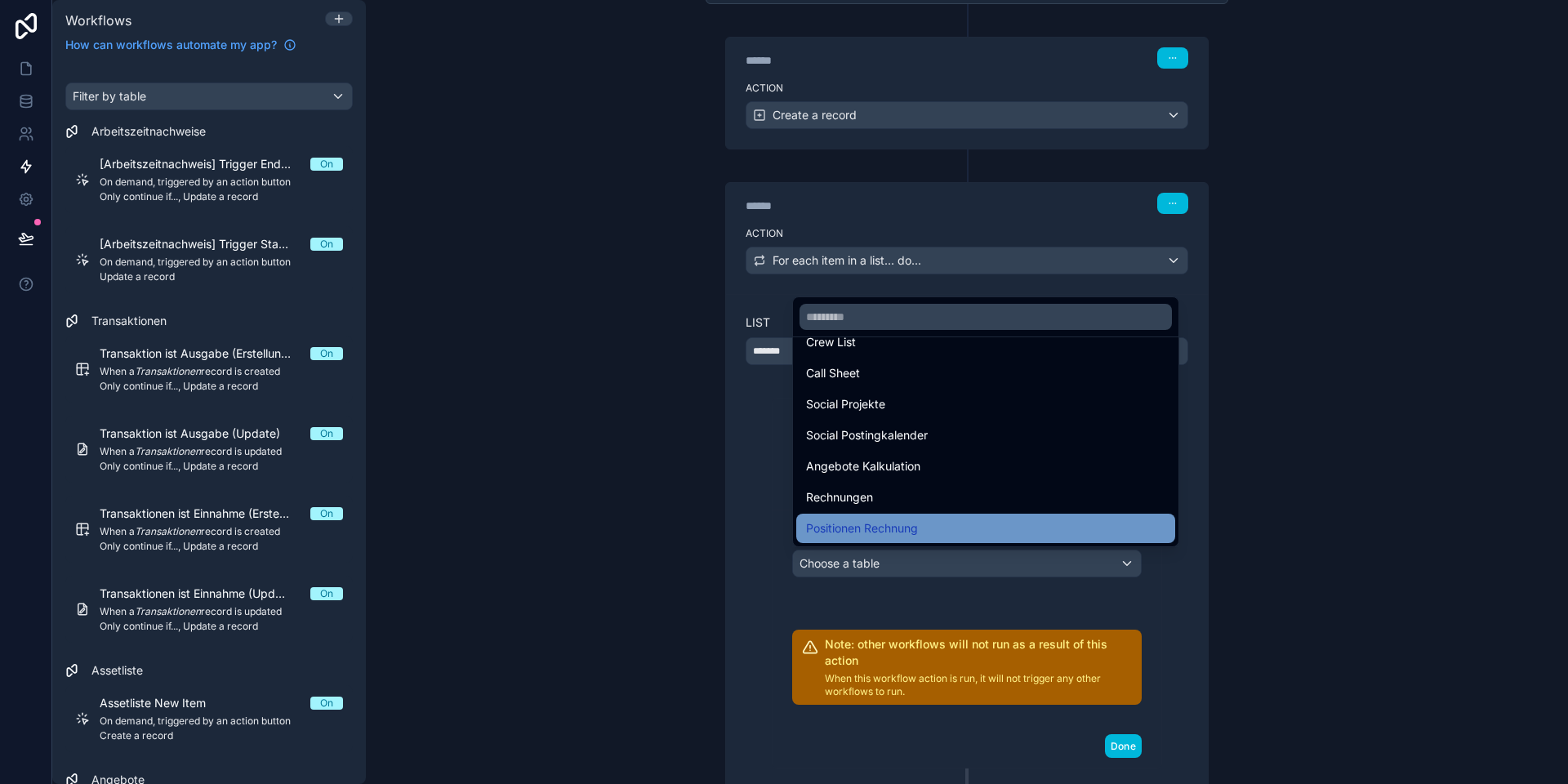
click at [872, 532] on span "Positionen Rechnung" at bounding box center [861, 528] width 112 height 20
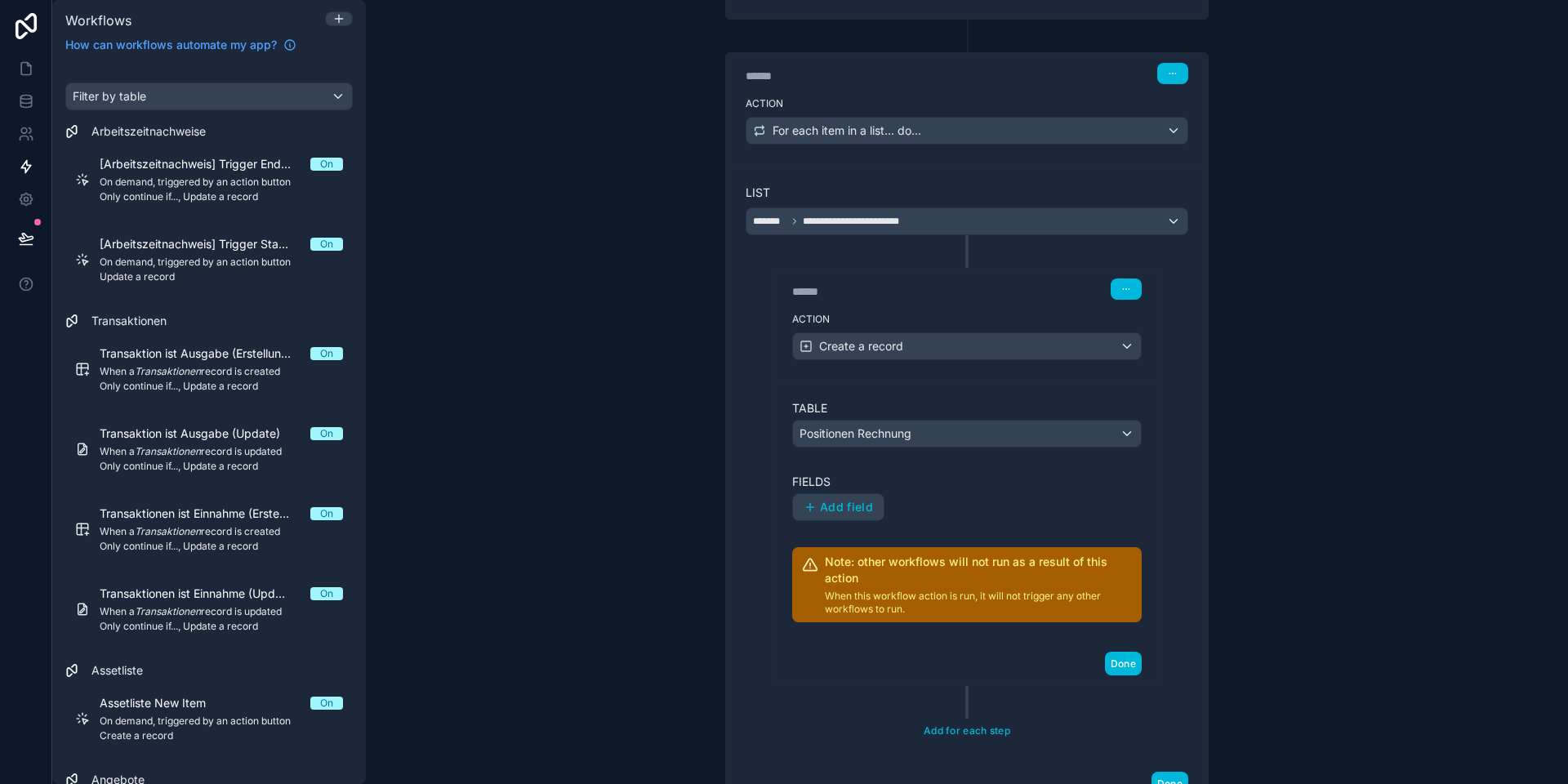
scroll to position [359, 0]
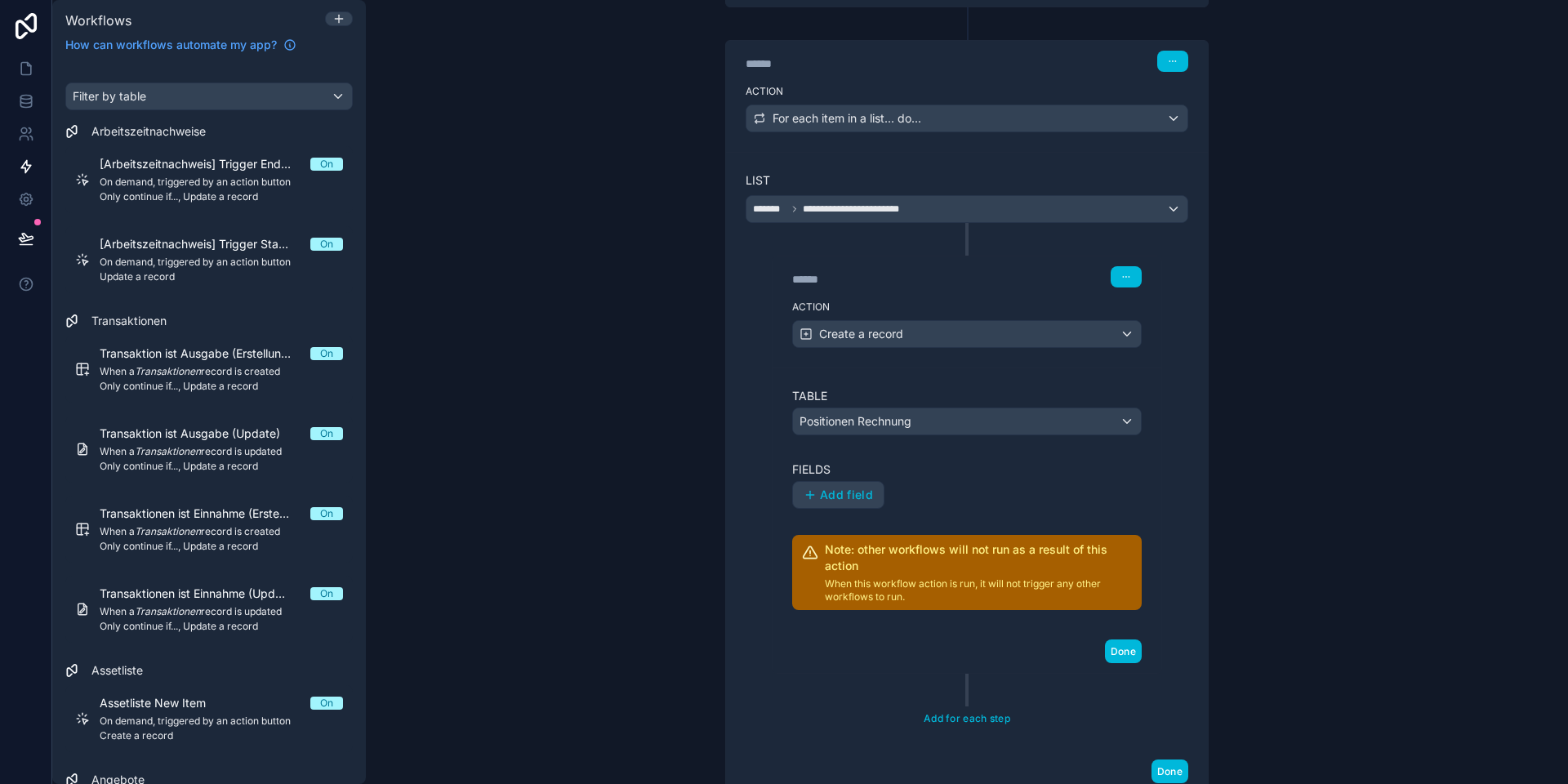
click at [848, 502] on button "Add field" at bounding box center [838, 495] width 91 height 26
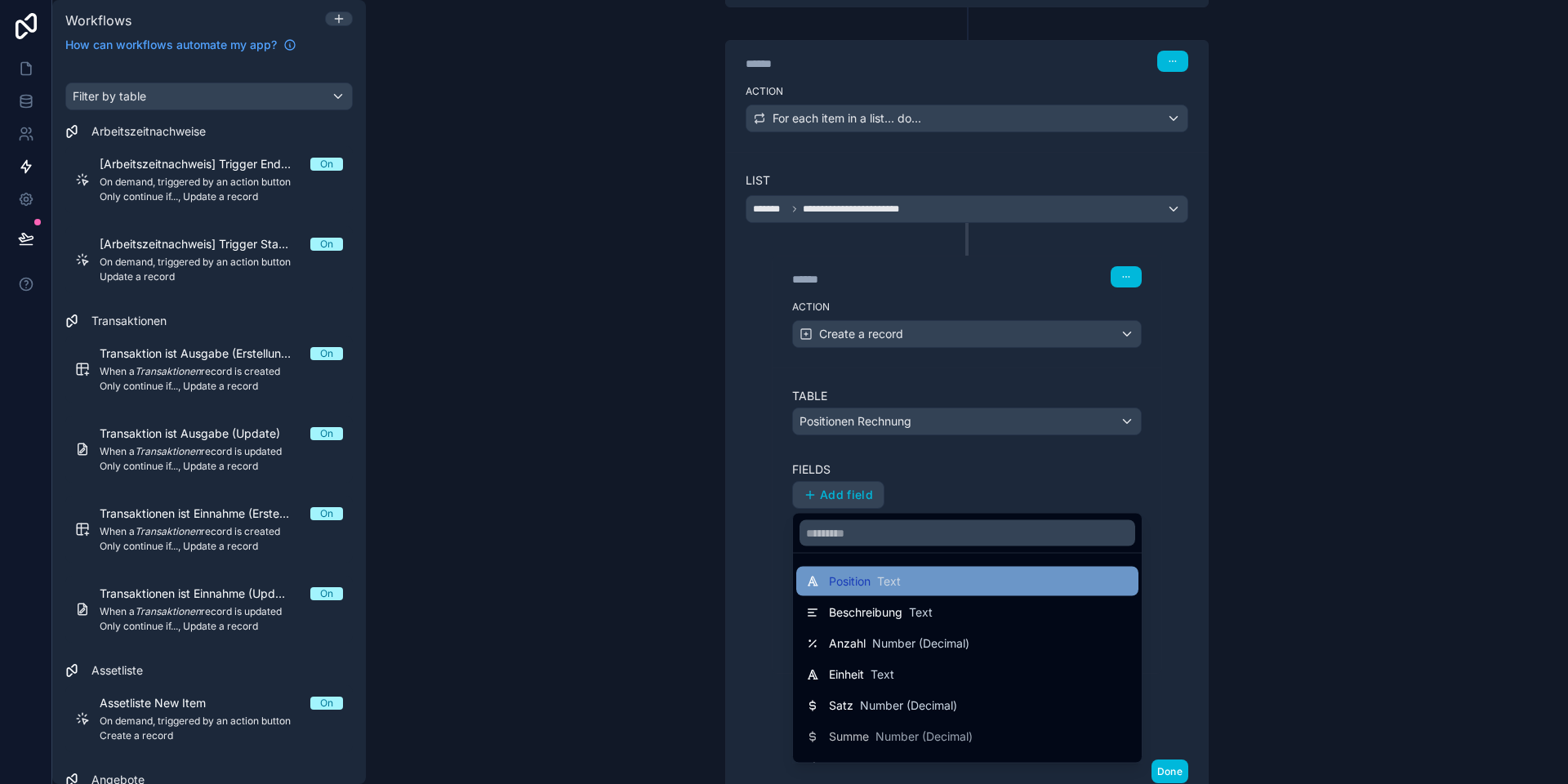
click at [884, 580] on span "Text" at bounding box center [889, 582] width 24 height 17
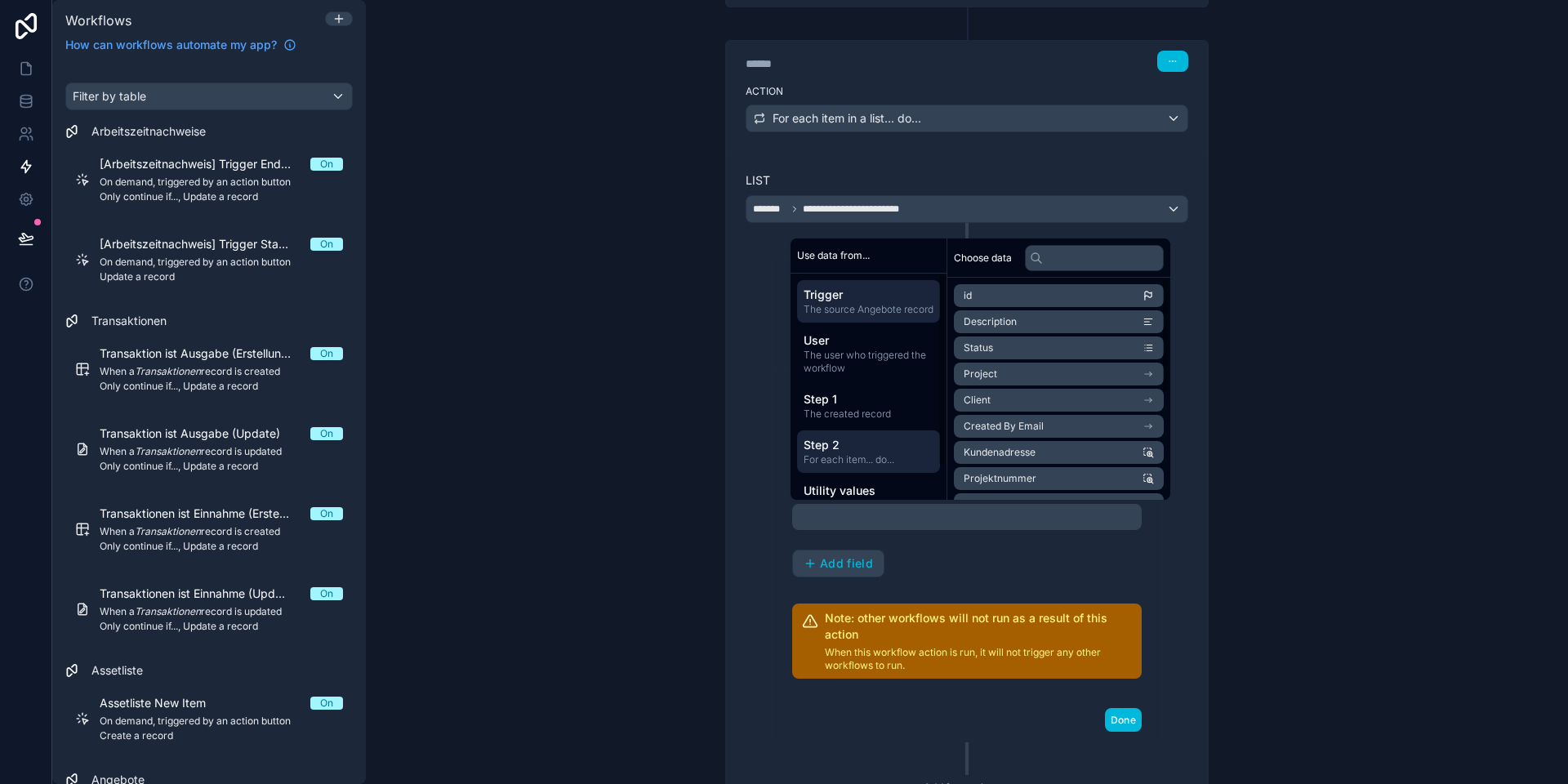
click at [858, 453] on span "Step 2" at bounding box center [868, 445] width 130 height 17
click at [1008, 324] on li "Position" at bounding box center [1058, 321] width 210 height 23
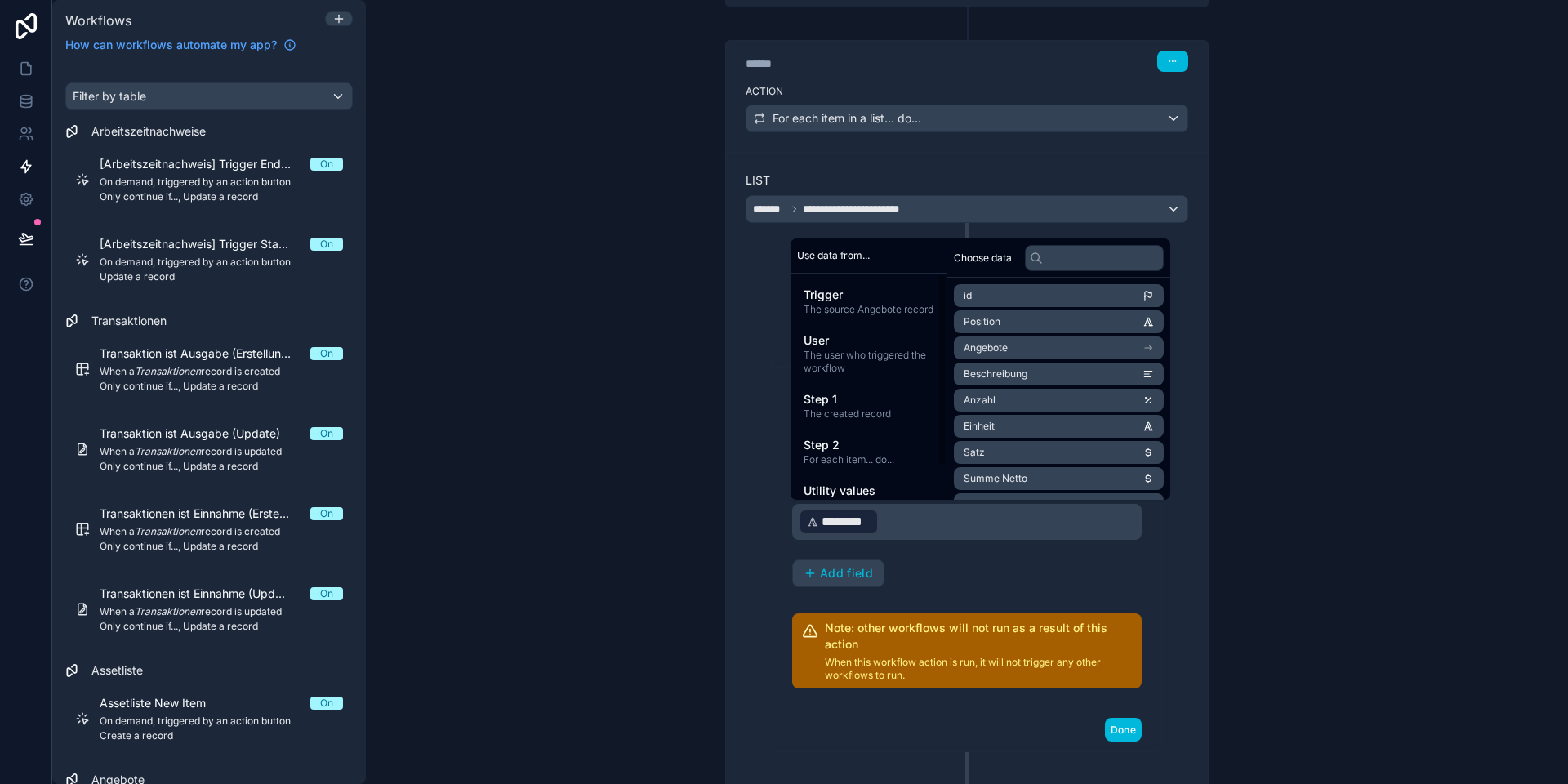
click at [711, 493] on div "**********" at bounding box center [967, 439] width 523 height 865
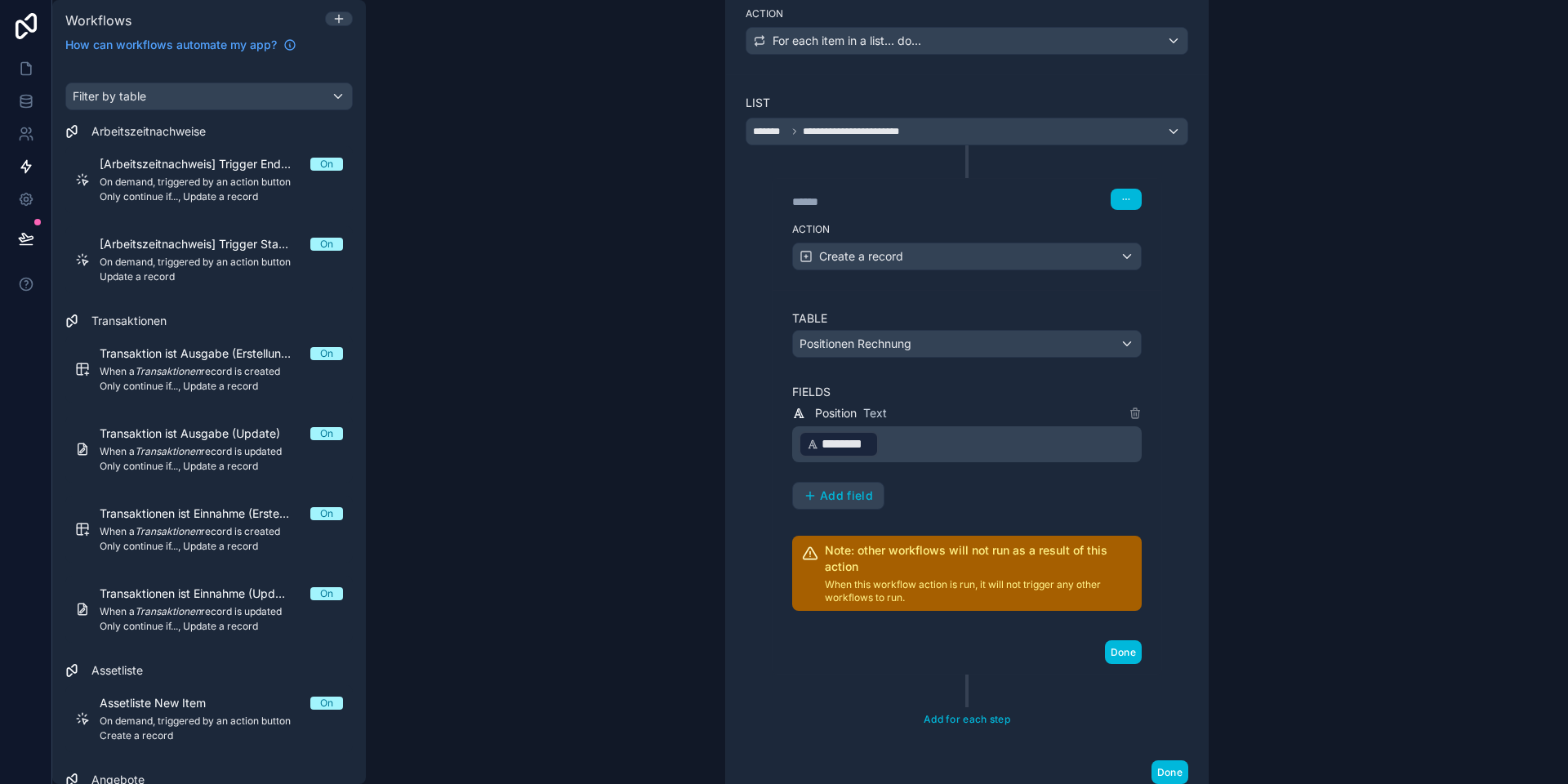
scroll to position [470, 0]
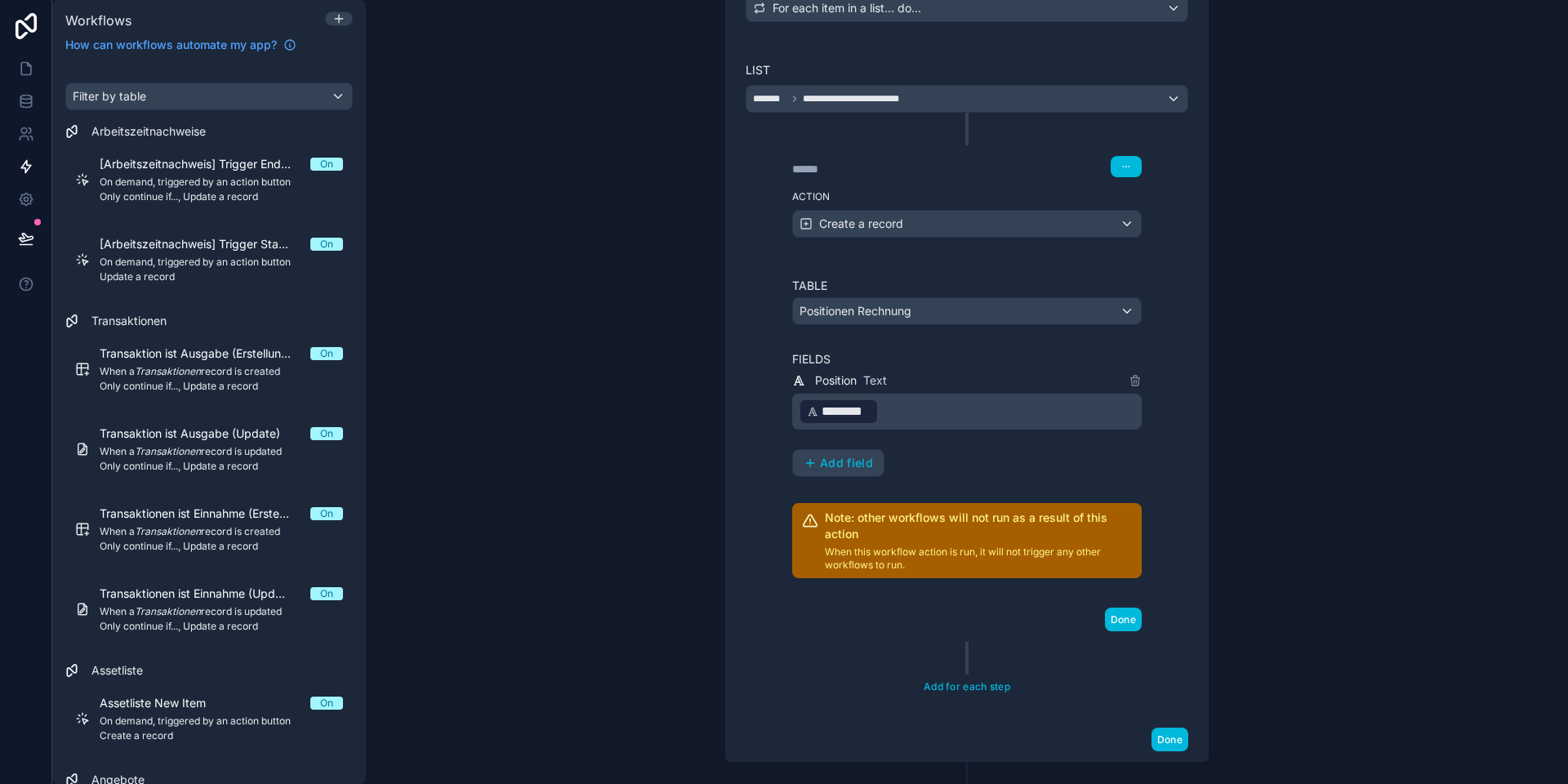
click at [851, 456] on span "Add field" at bounding box center [847, 463] width 53 height 15
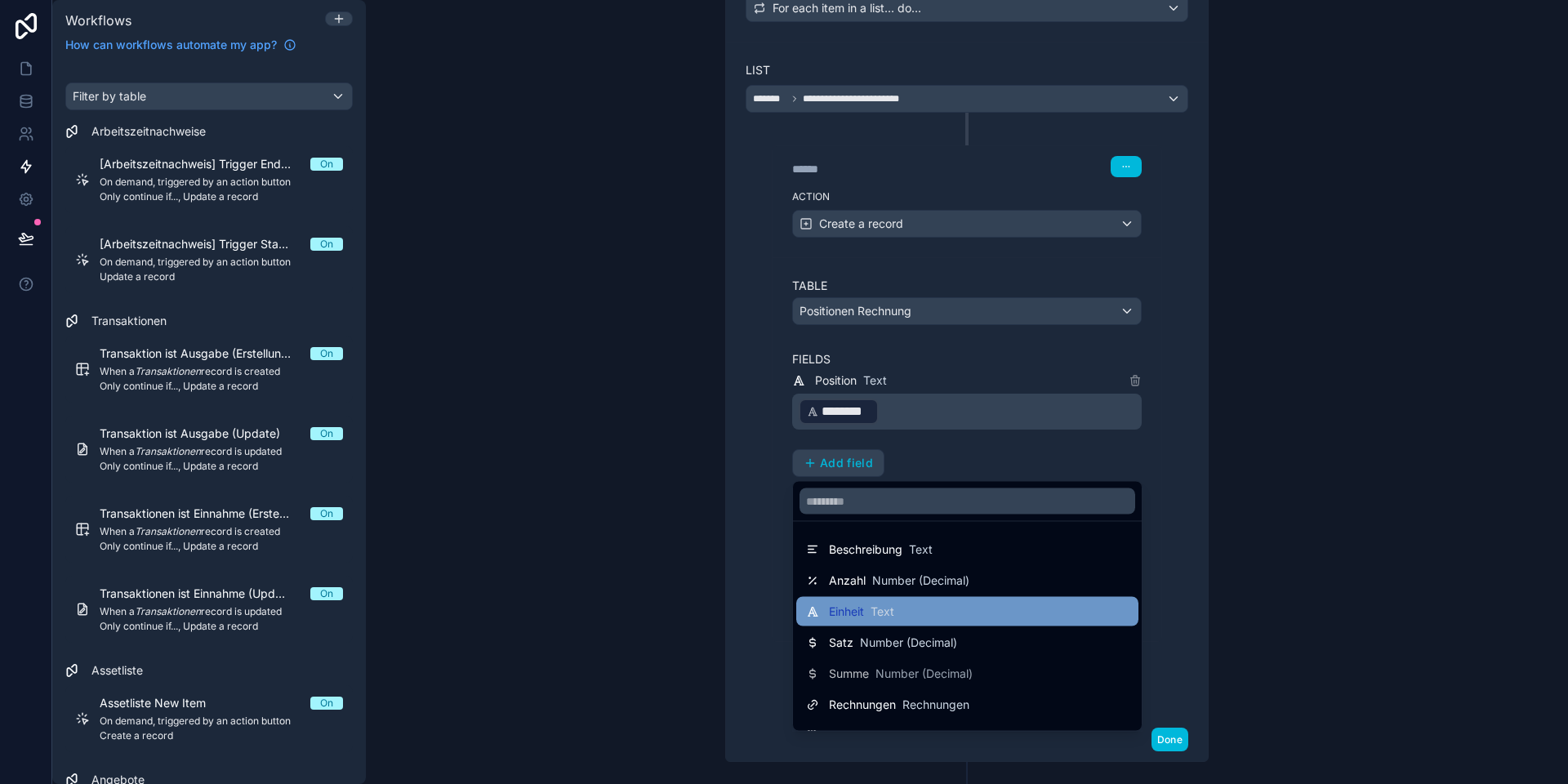
scroll to position [1, 0]
click at [880, 609] on span "Text" at bounding box center [882, 611] width 24 height 17
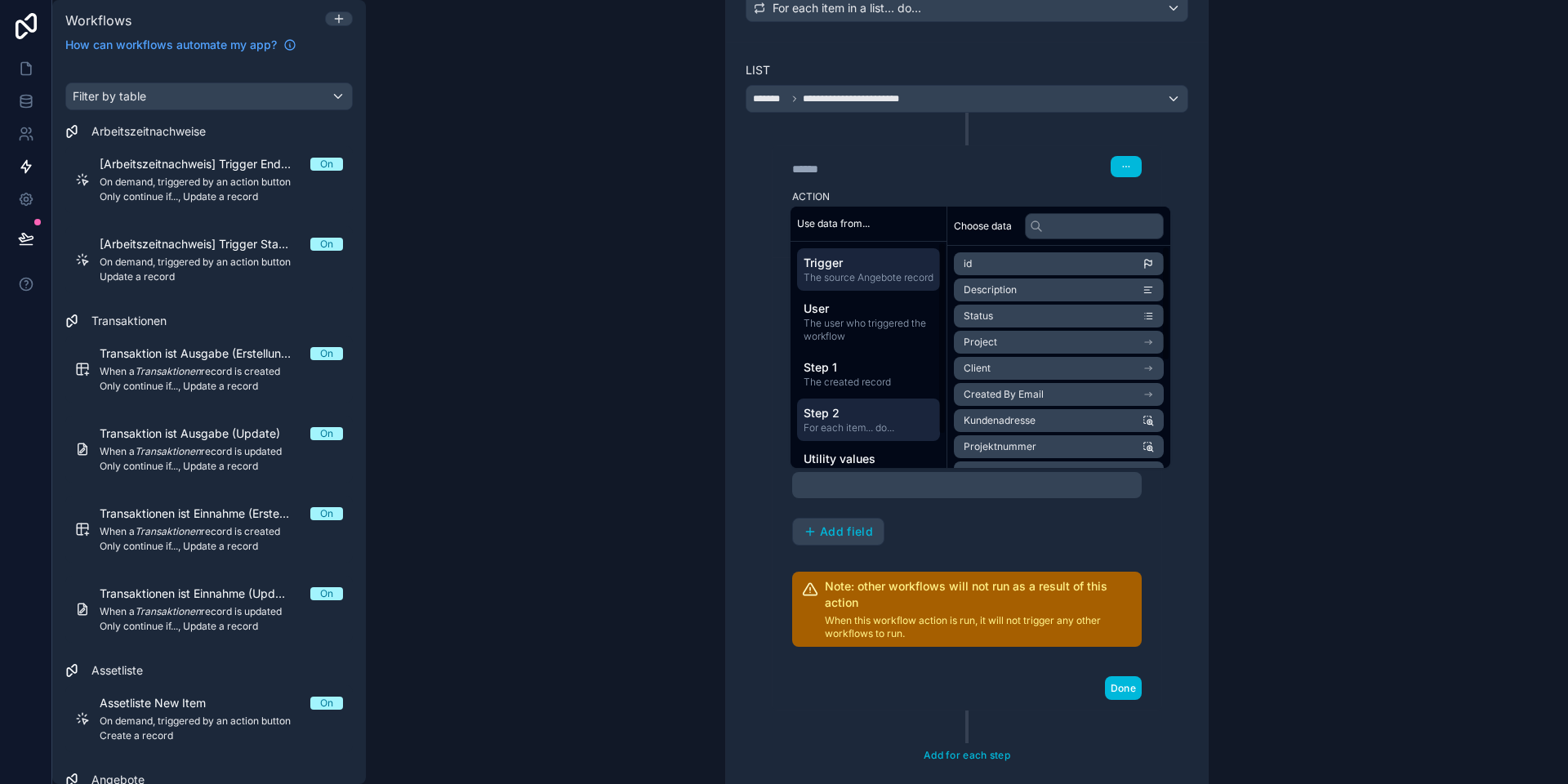
click at [856, 422] on span "Step 2" at bounding box center [868, 413] width 130 height 17
click at [1001, 395] on li "Einheit" at bounding box center [1058, 394] width 210 height 23
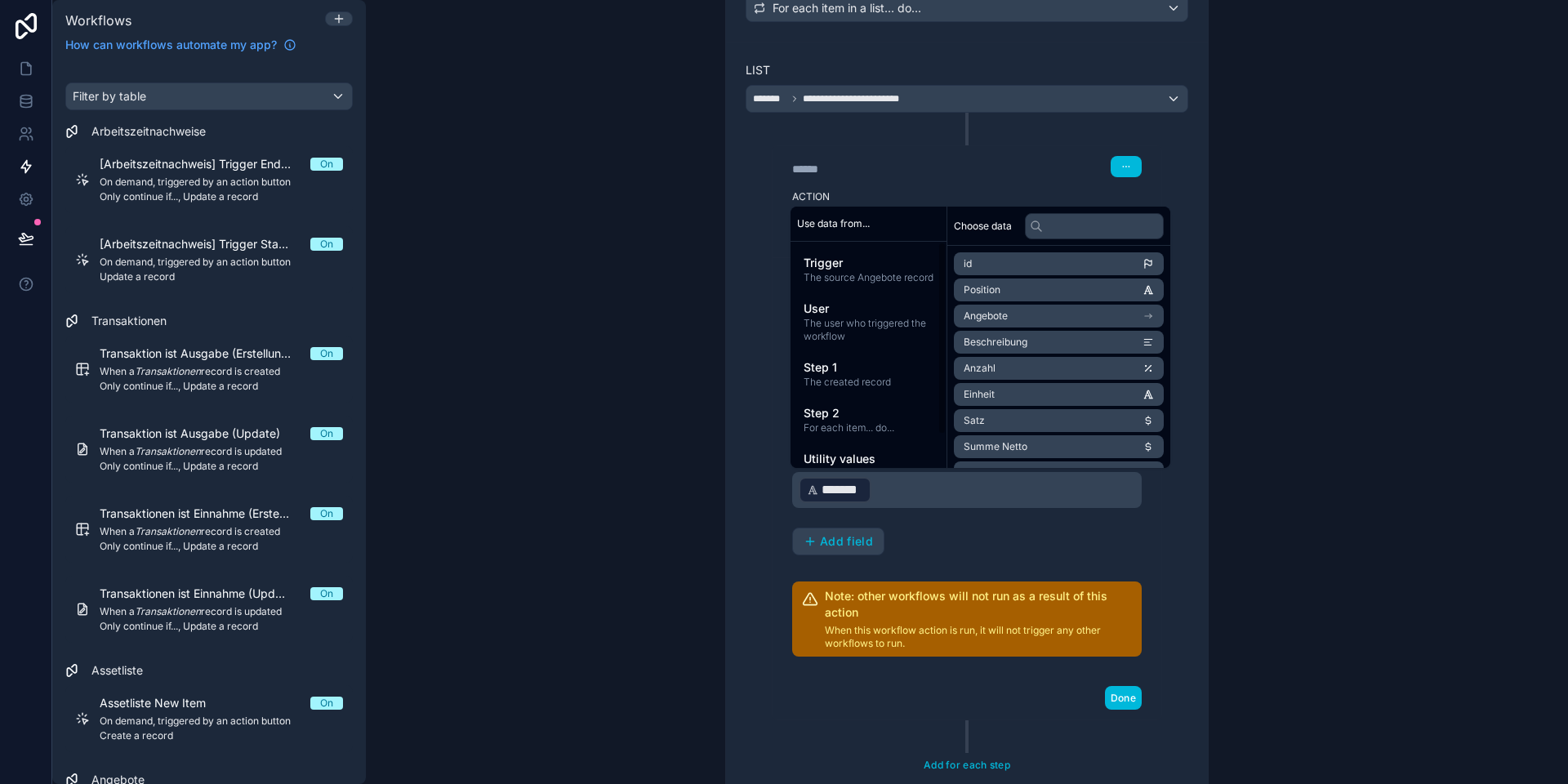
click at [751, 556] on div "****** Step 3 Action Create a record Table Positionen Rechnung Fields Position …" at bounding box center [966, 417] width 442 height 608
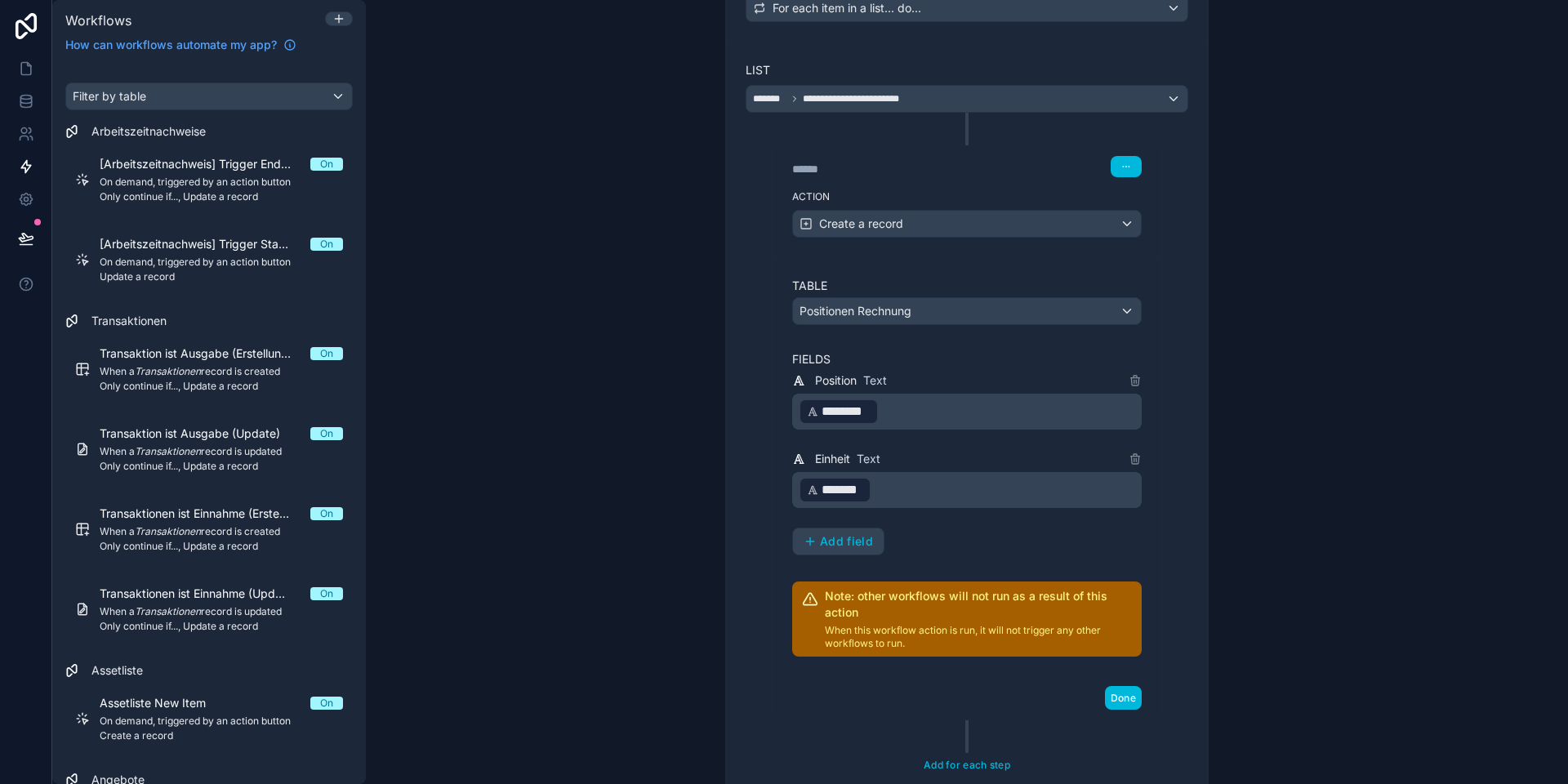
click at [820, 542] on span "Add field" at bounding box center [847, 541] width 53 height 15
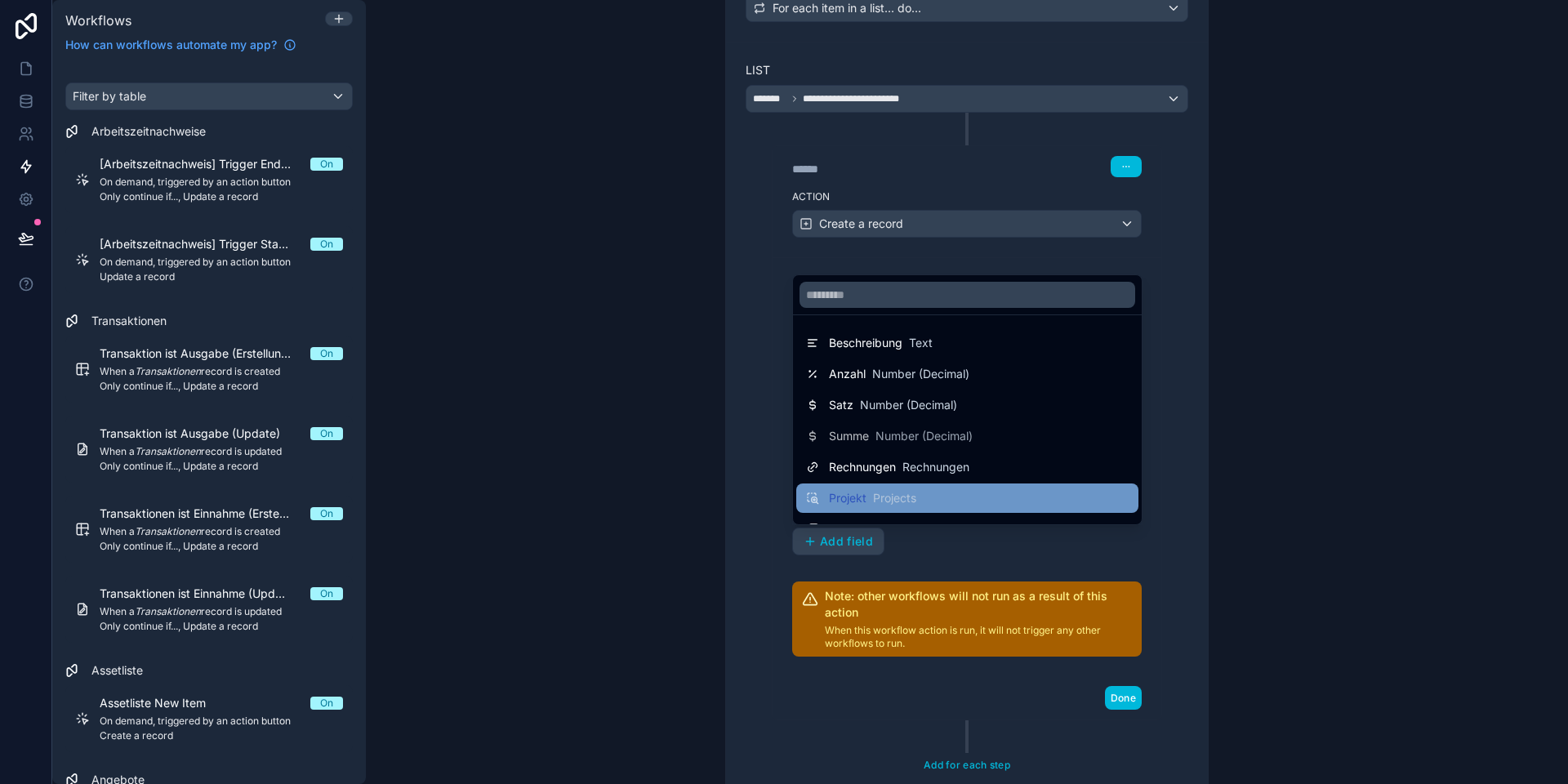
scroll to position [54, 0]
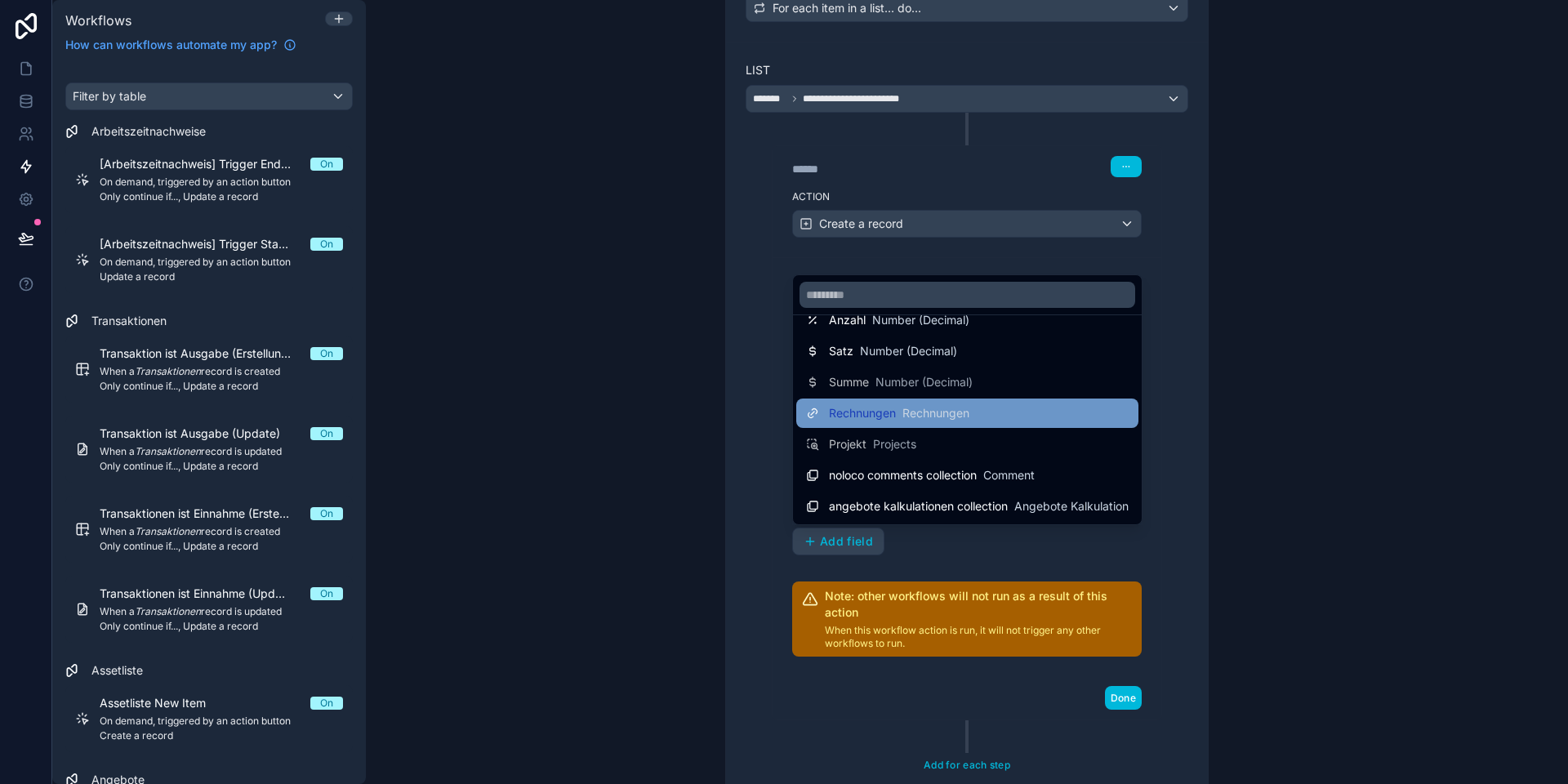
click at [872, 422] on div "Rechnungen Rechnungen" at bounding box center [887, 414] width 163 height 20
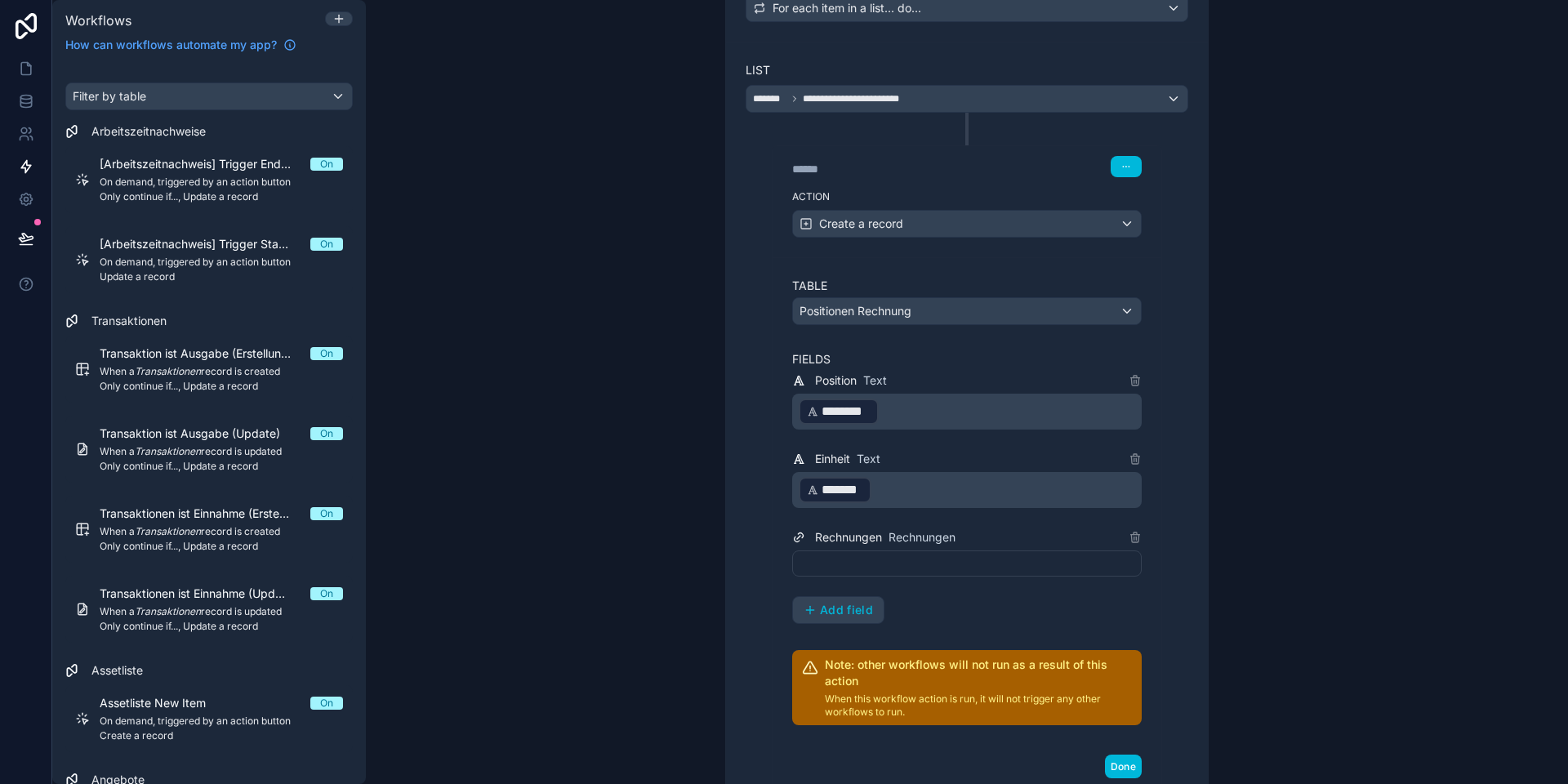
scroll to position [469, 0]
click at [854, 566] on div at bounding box center [967, 564] width 349 height 26
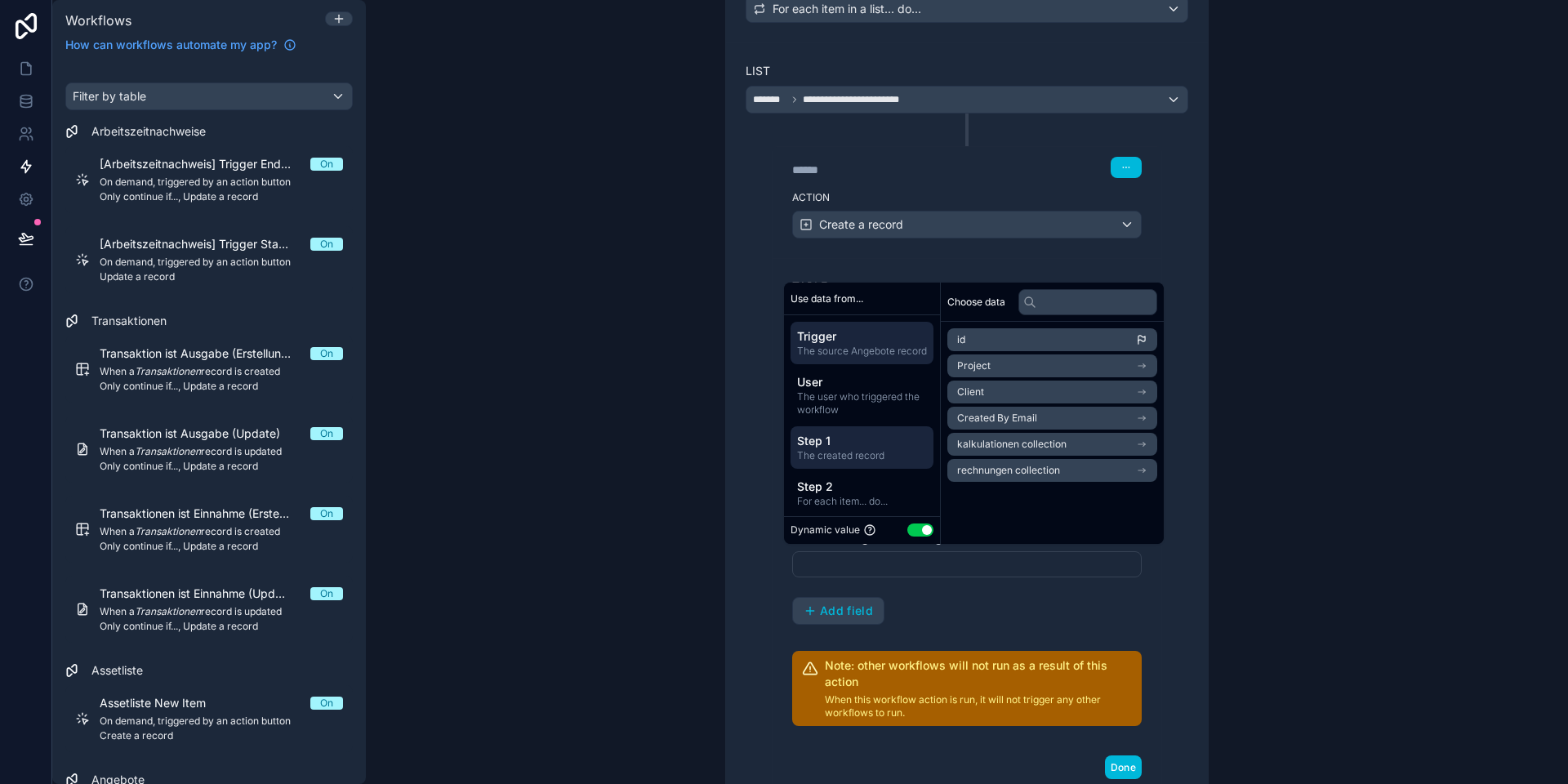
click at [850, 449] on span "Step 1" at bounding box center [862, 441] width 130 height 17
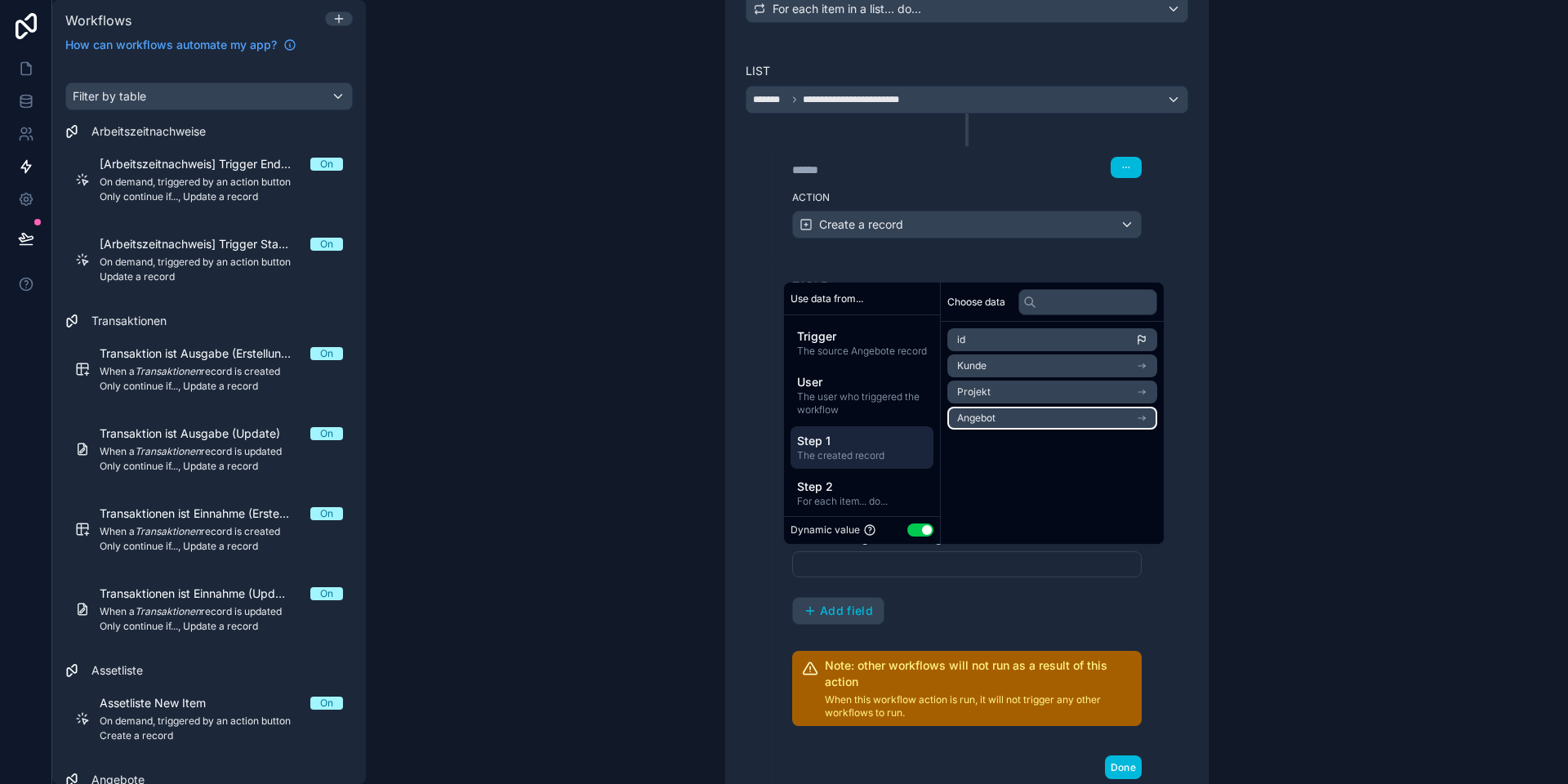
click at [1016, 419] on li "Angebot" at bounding box center [1052, 418] width 210 height 23
click at [962, 337] on icon at bounding box center [963, 340] width 12 height 12
click at [837, 509] on span "For each item... do..." at bounding box center [862, 501] width 130 height 13
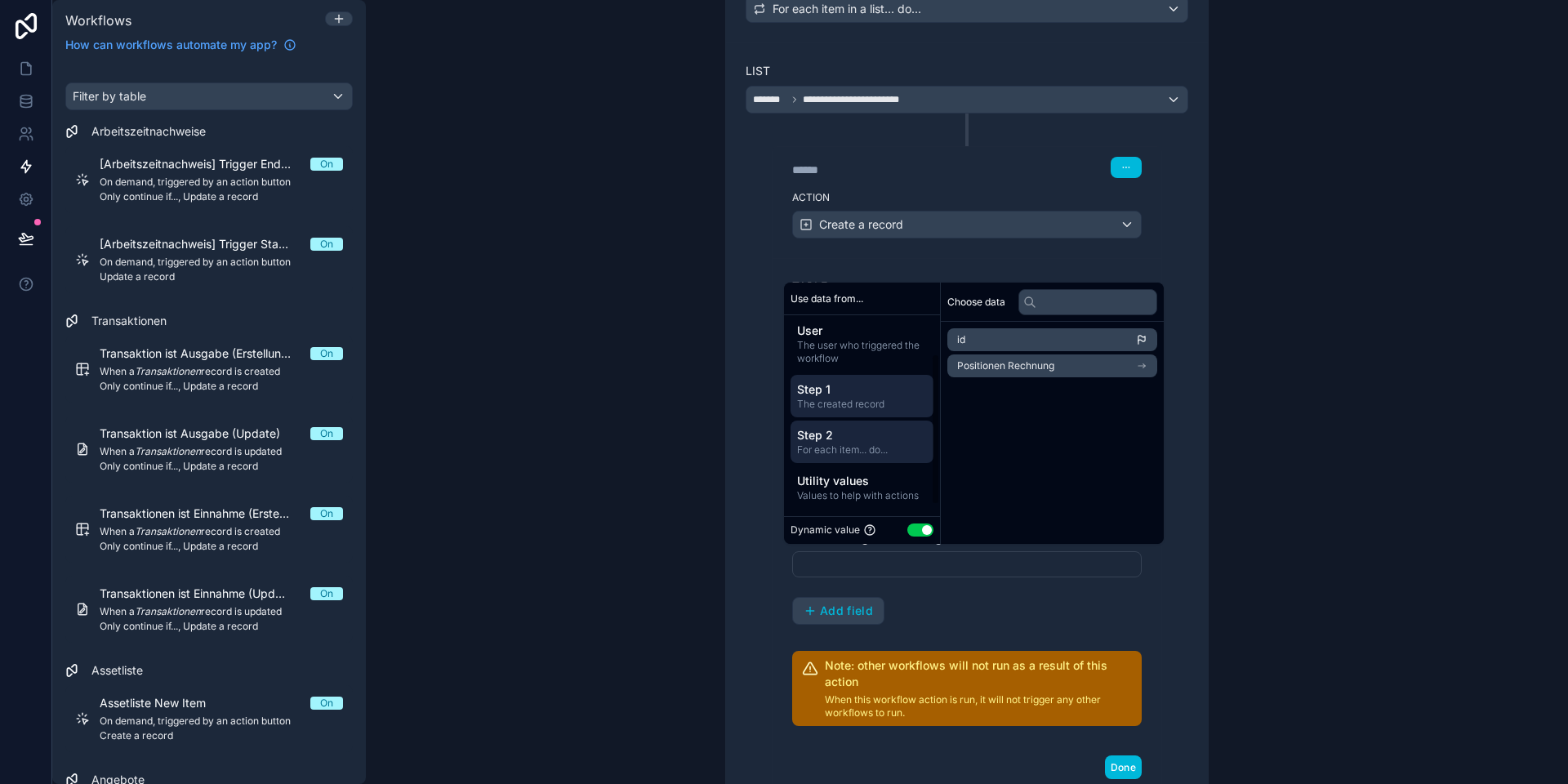
scroll to position [0, 0]
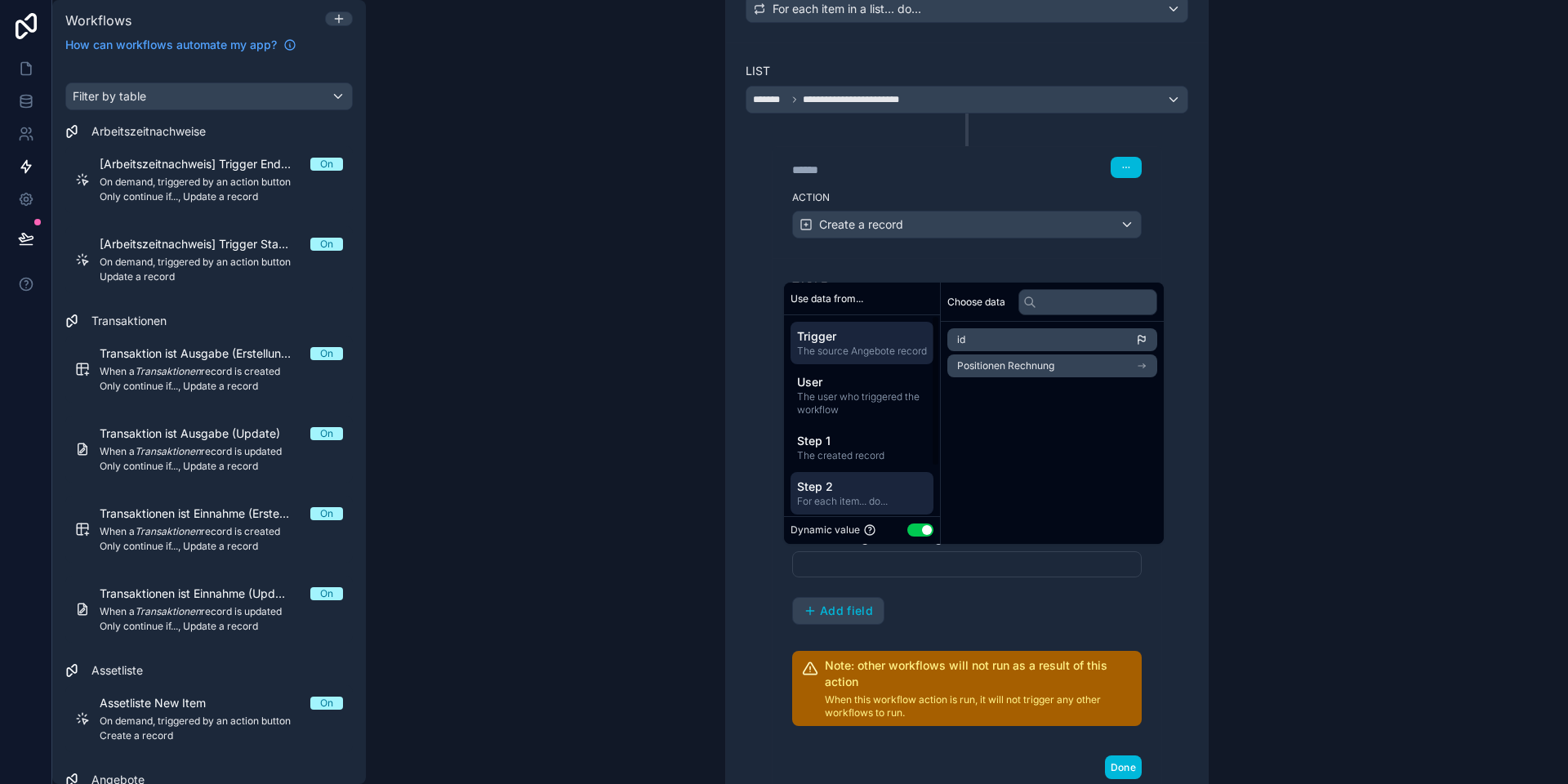
click at [846, 351] on span "The source Angebote record" at bounding box center [862, 351] width 130 height 13
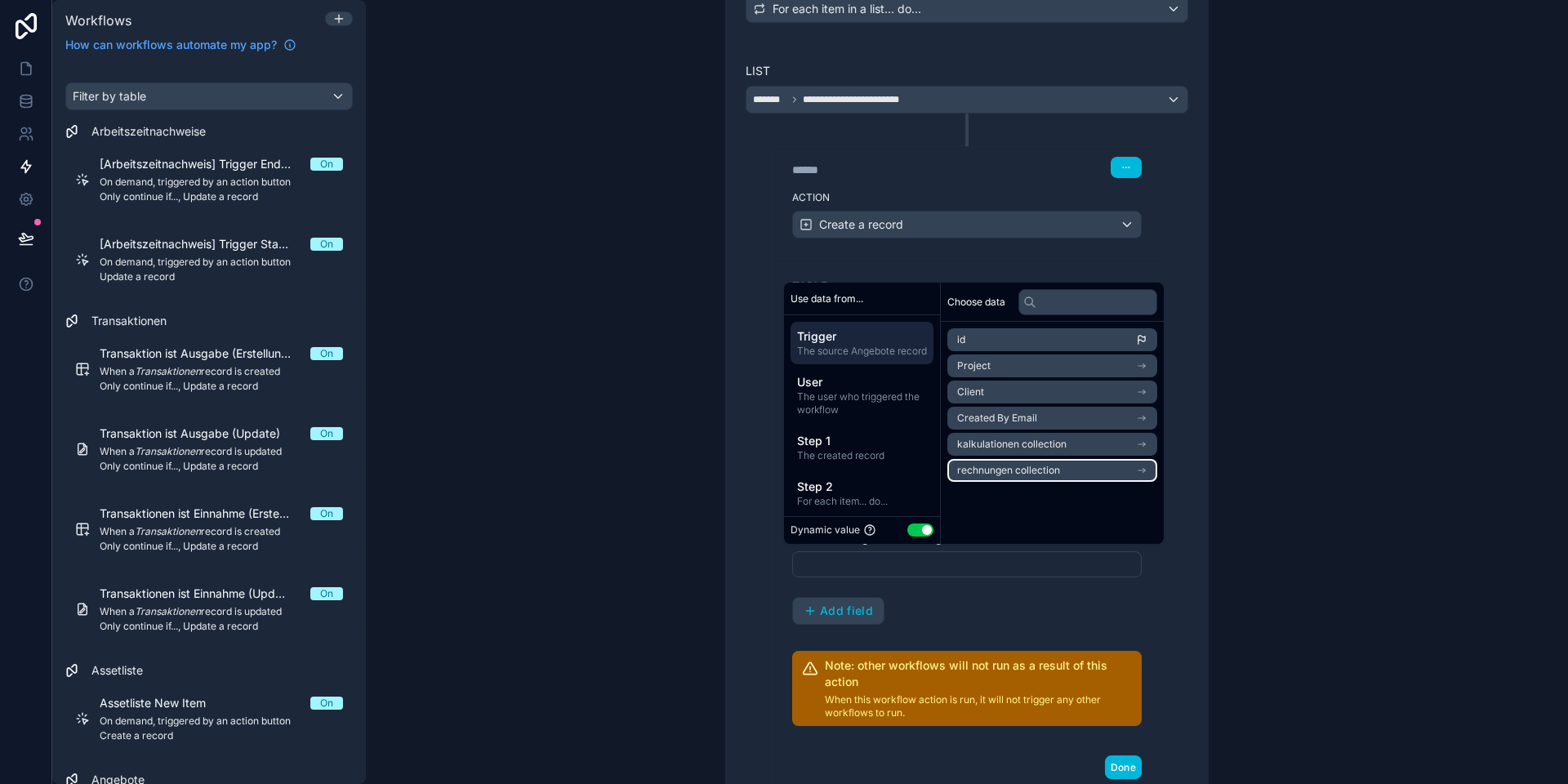
click at [991, 469] on span "rechnungen collection" at bounding box center [1008, 470] width 103 height 13
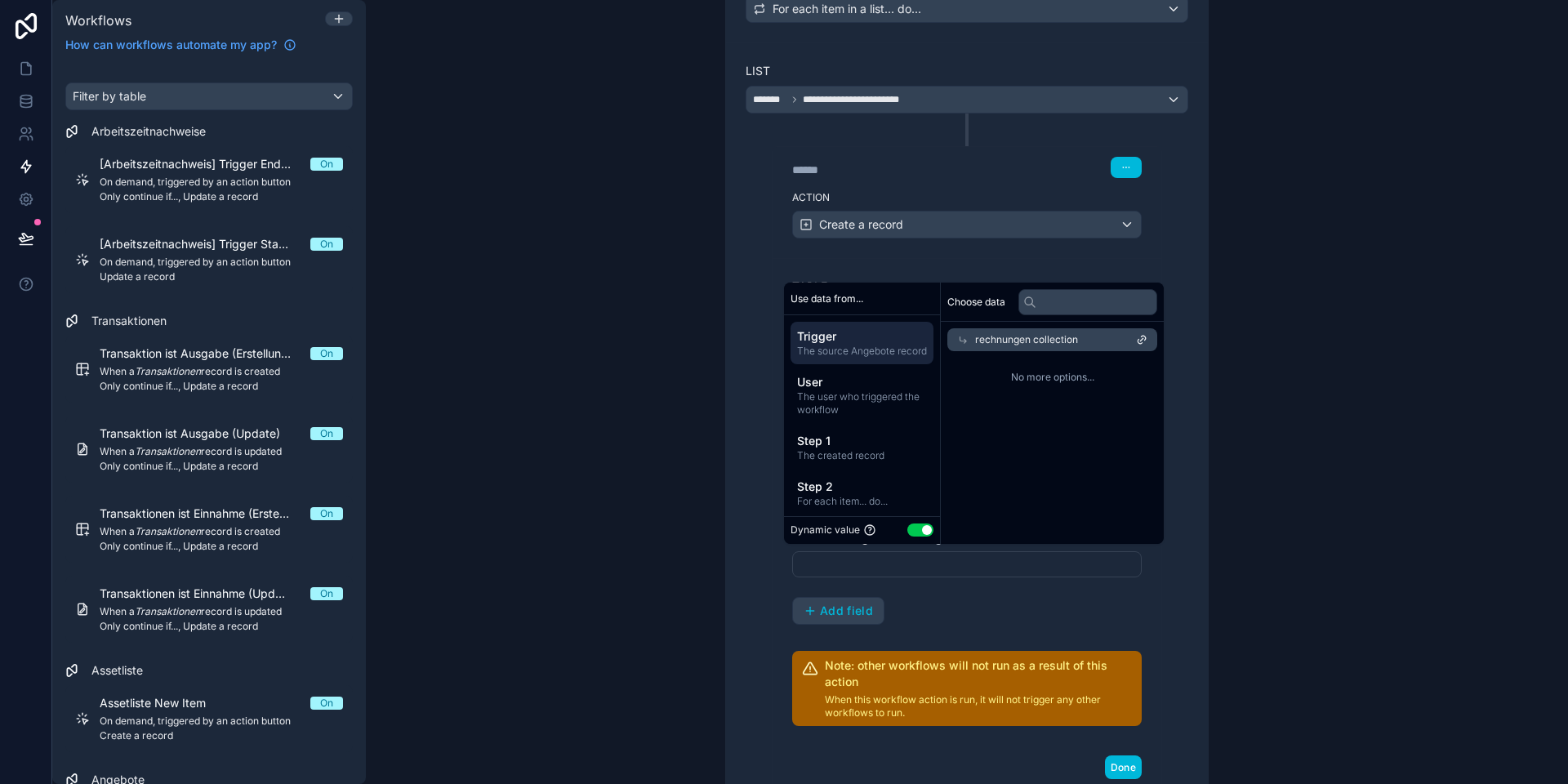
click at [958, 338] on icon at bounding box center [963, 340] width 12 height 12
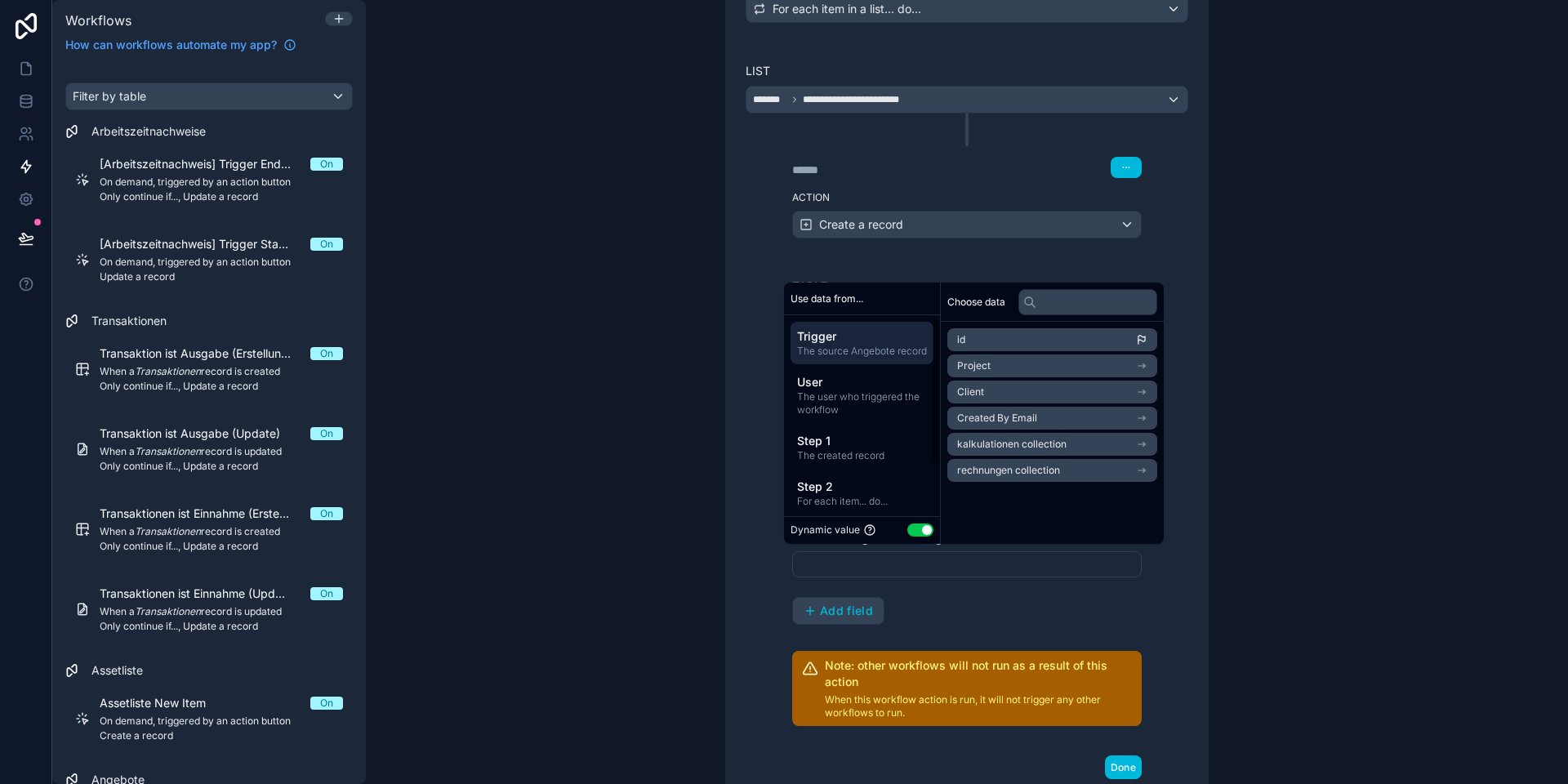
click at [740, 442] on div "**********" at bounding box center [967, 454] width 482 height 823
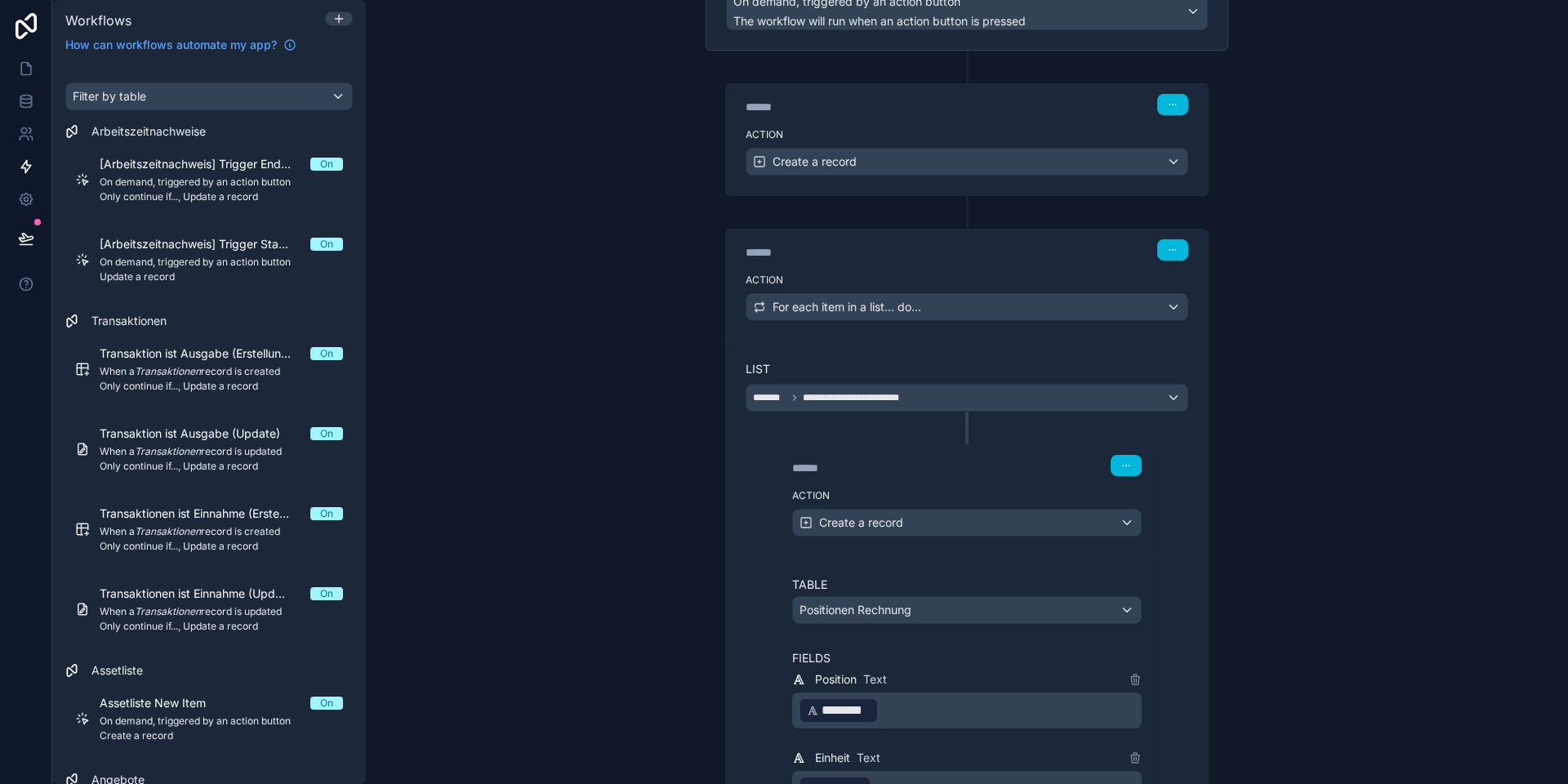
scroll to position [168, 0]
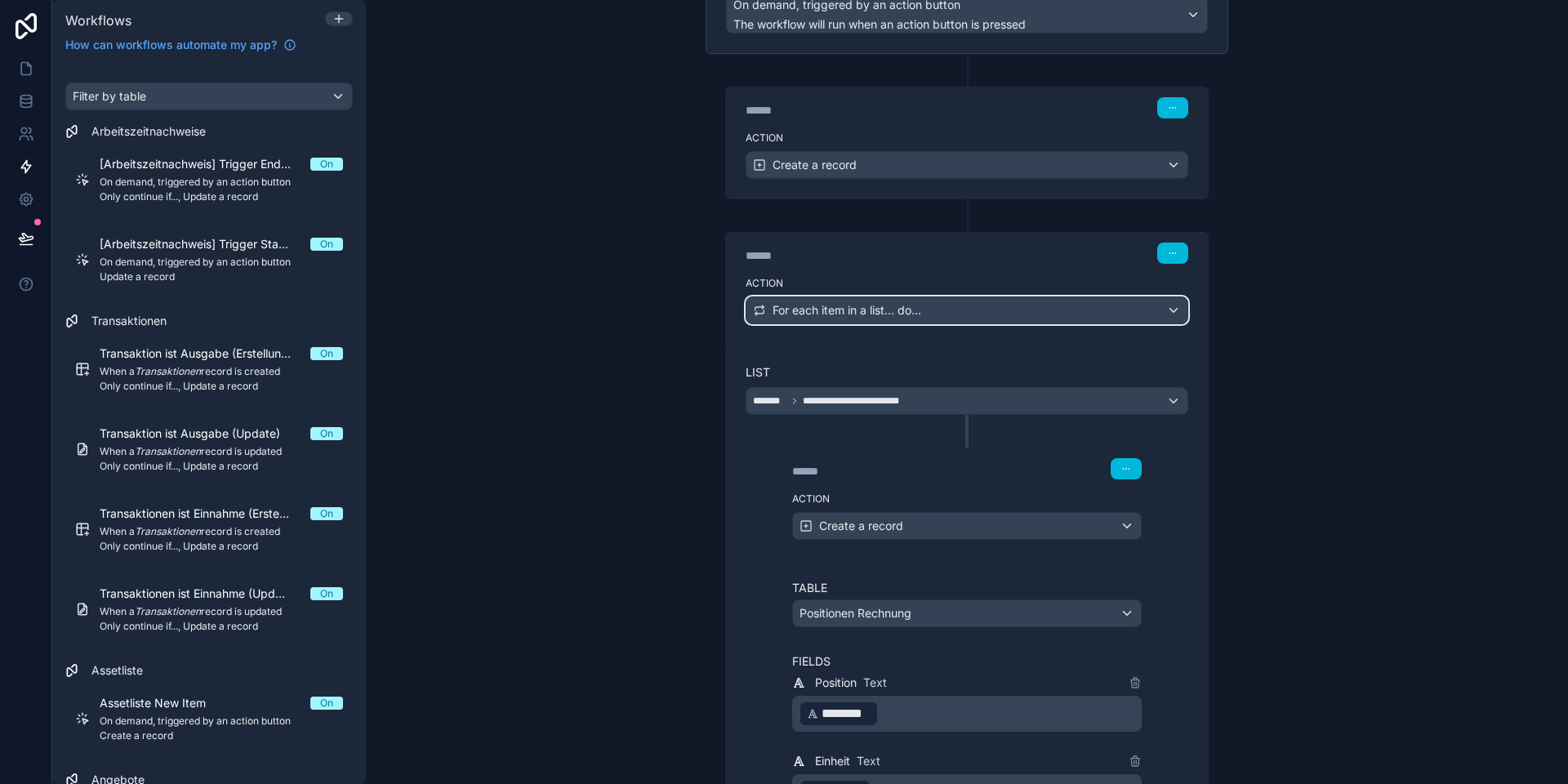
click at [848, 312] on span "For each item in a list... do..." at bounding box center [847, 310] width 149 height 17
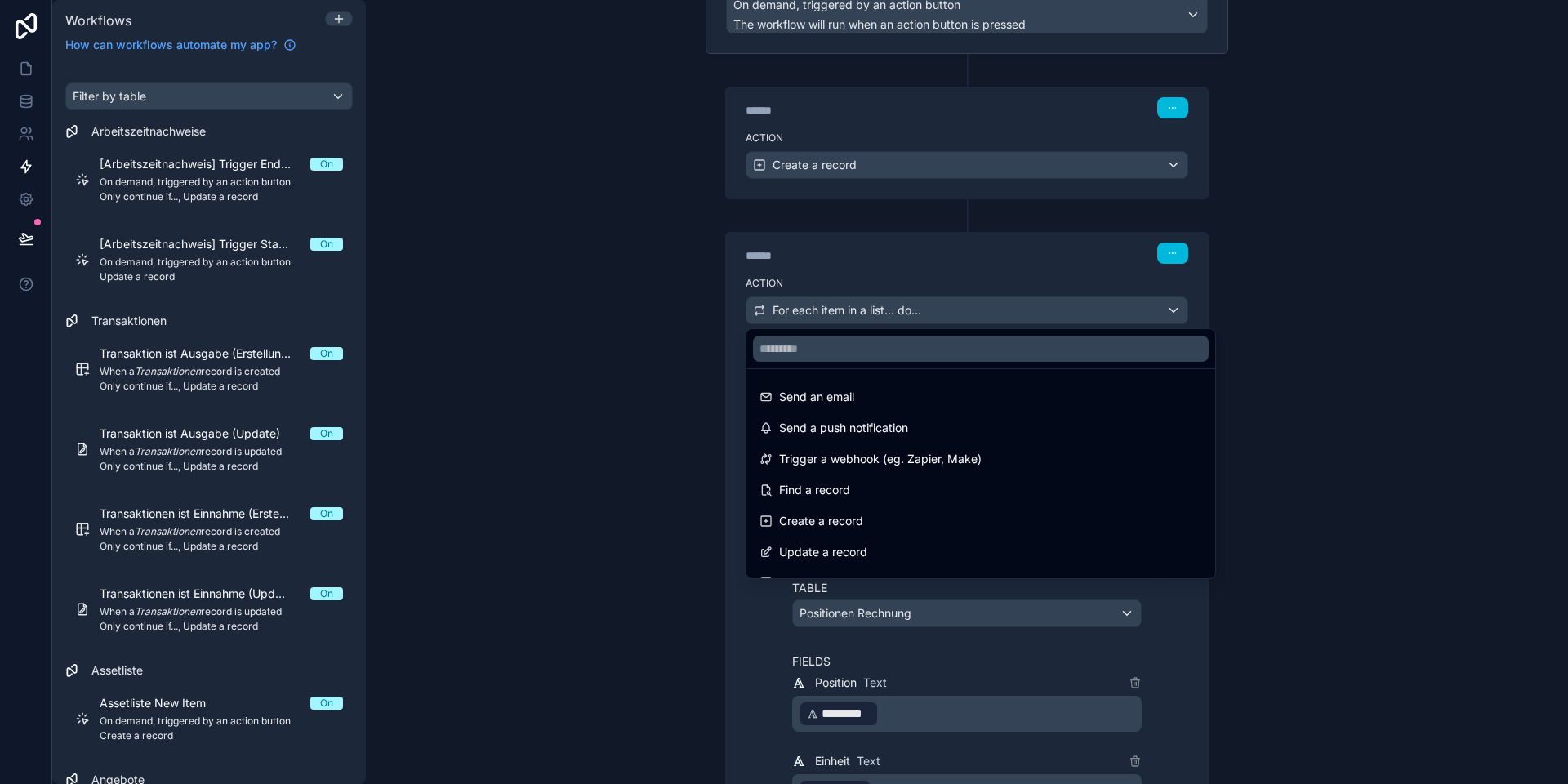
click at [820, 310] on div at bounding box center [784, 392] width 1568 height 784
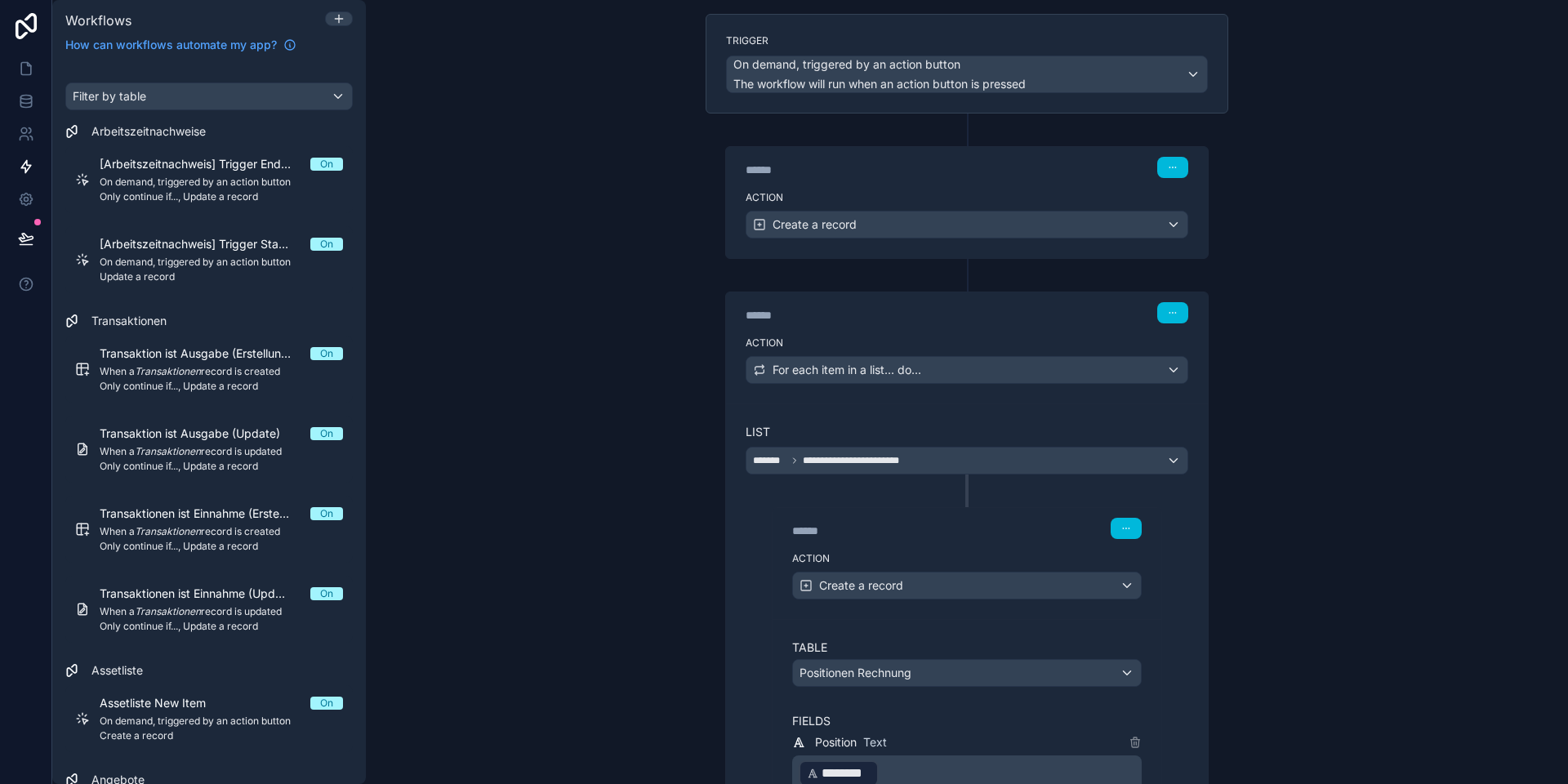
scroll to position [81, 0]
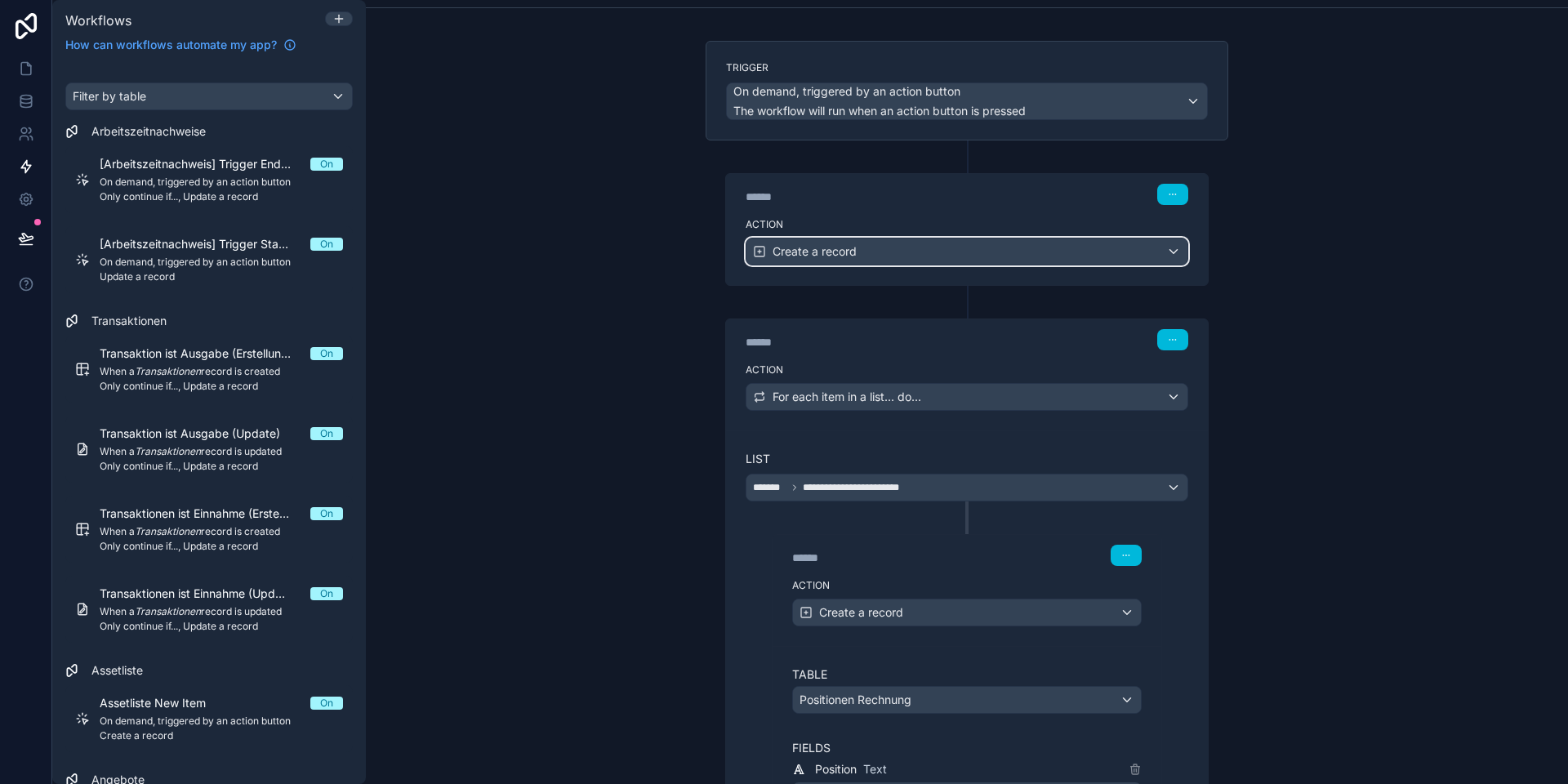
click at [815, 255] on span "Create a record" at bounding box center [814, 252] width 84 height 17
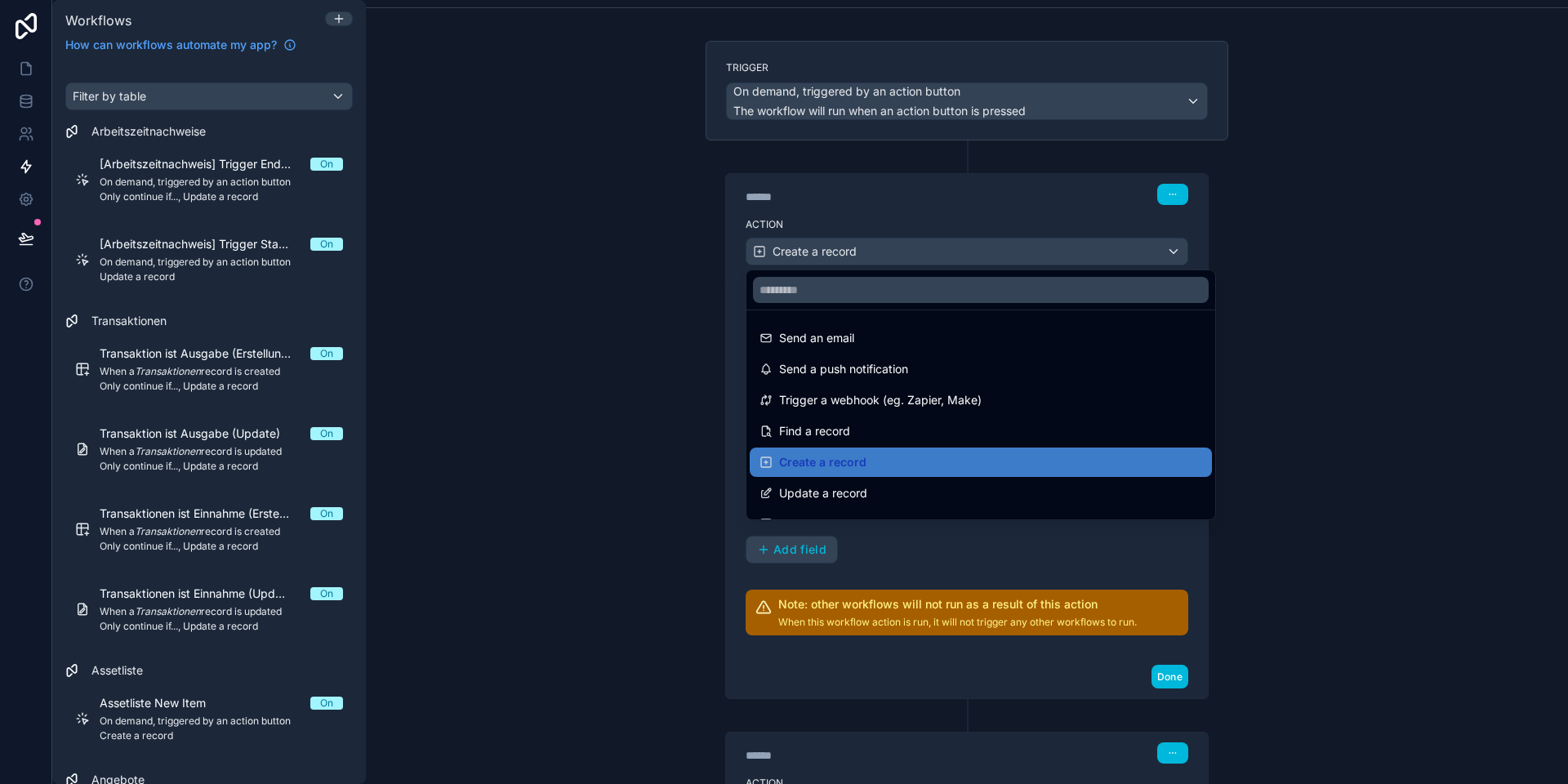
click at [798, 251] on div at bounding box center [784, 392] width 1568 height 784
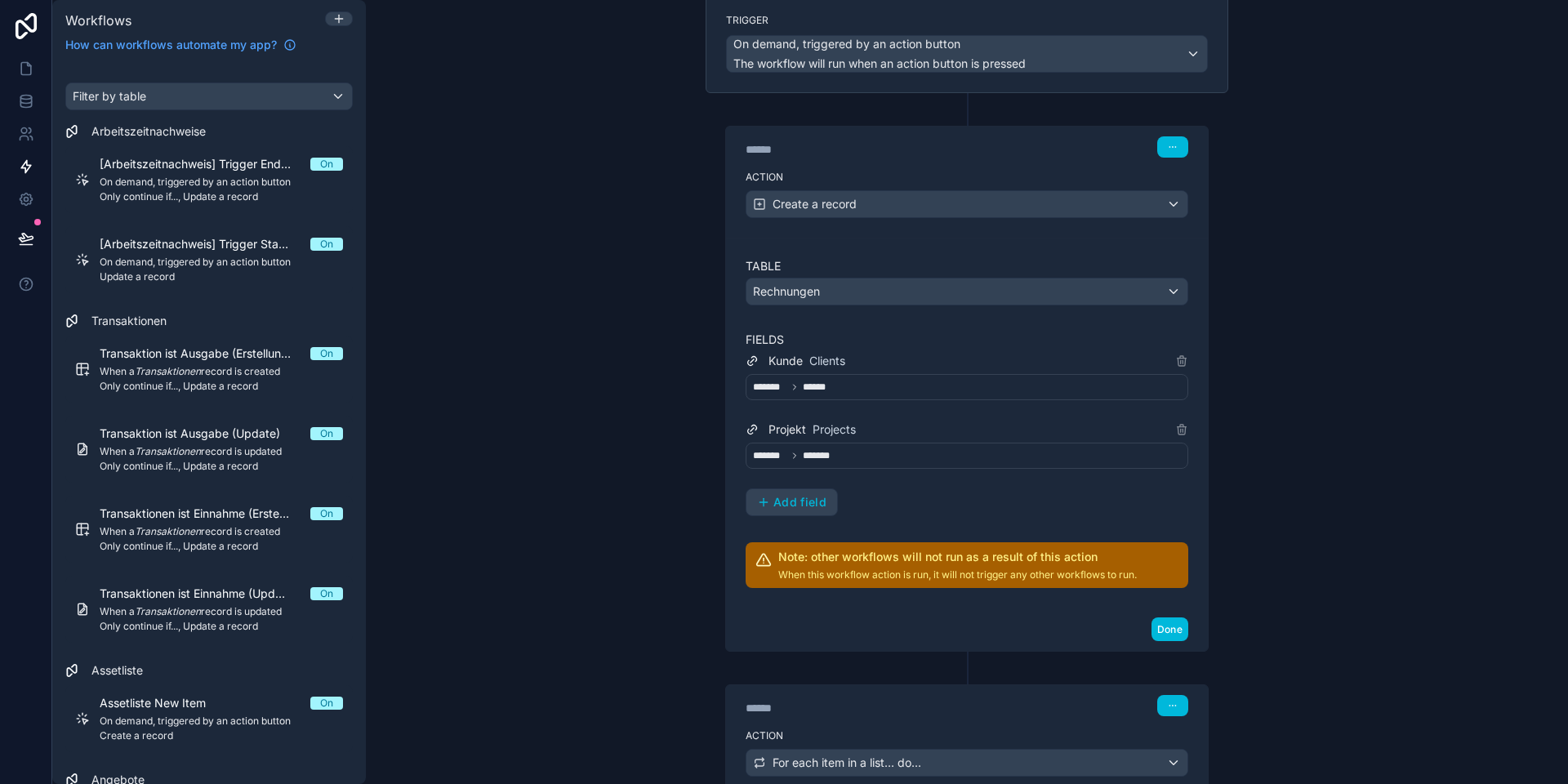
scroll to position [196, 0]
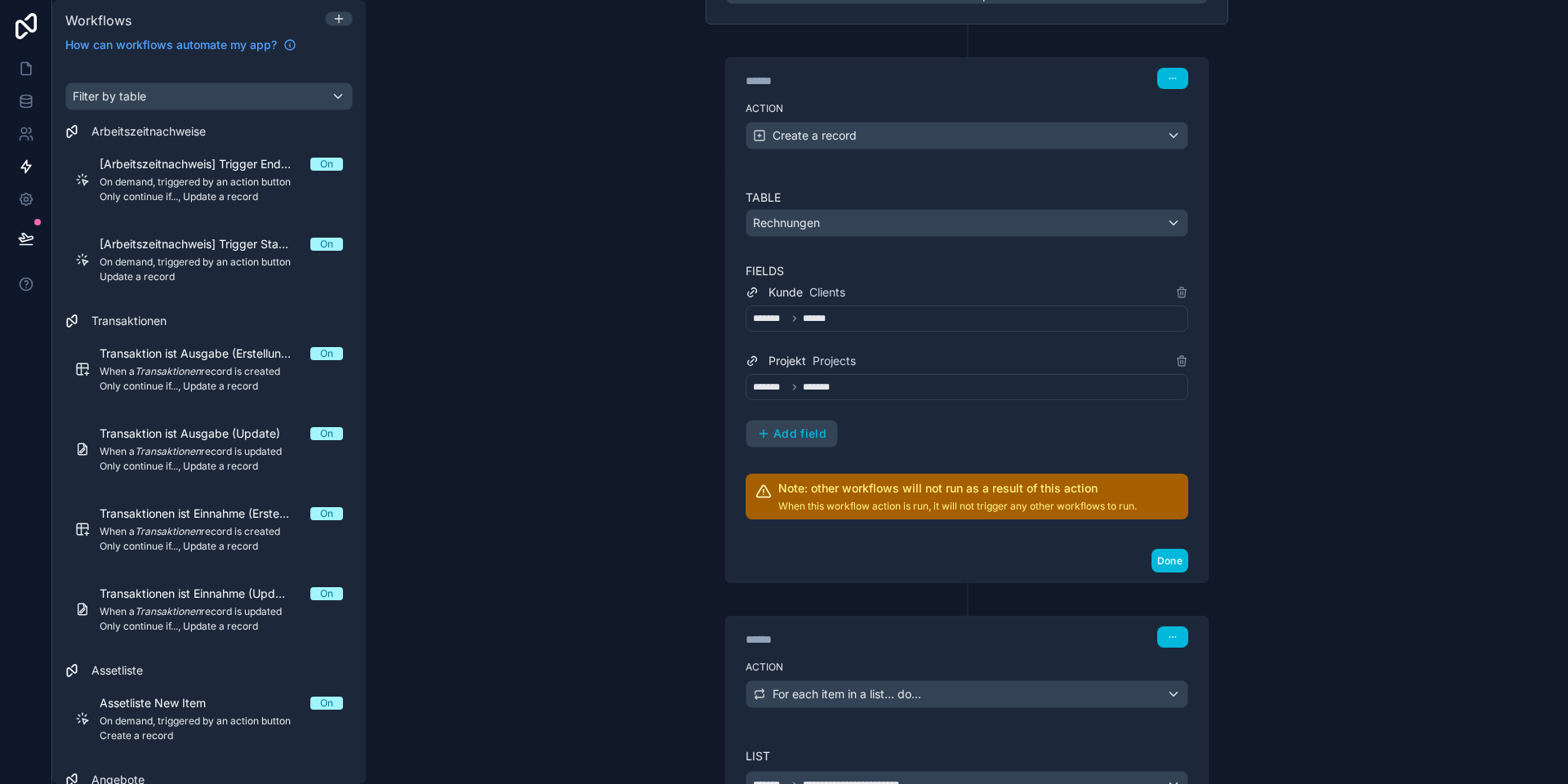
click at [806, 437] on span "Add field" at bounding box center [800, 433] width 53 height 15
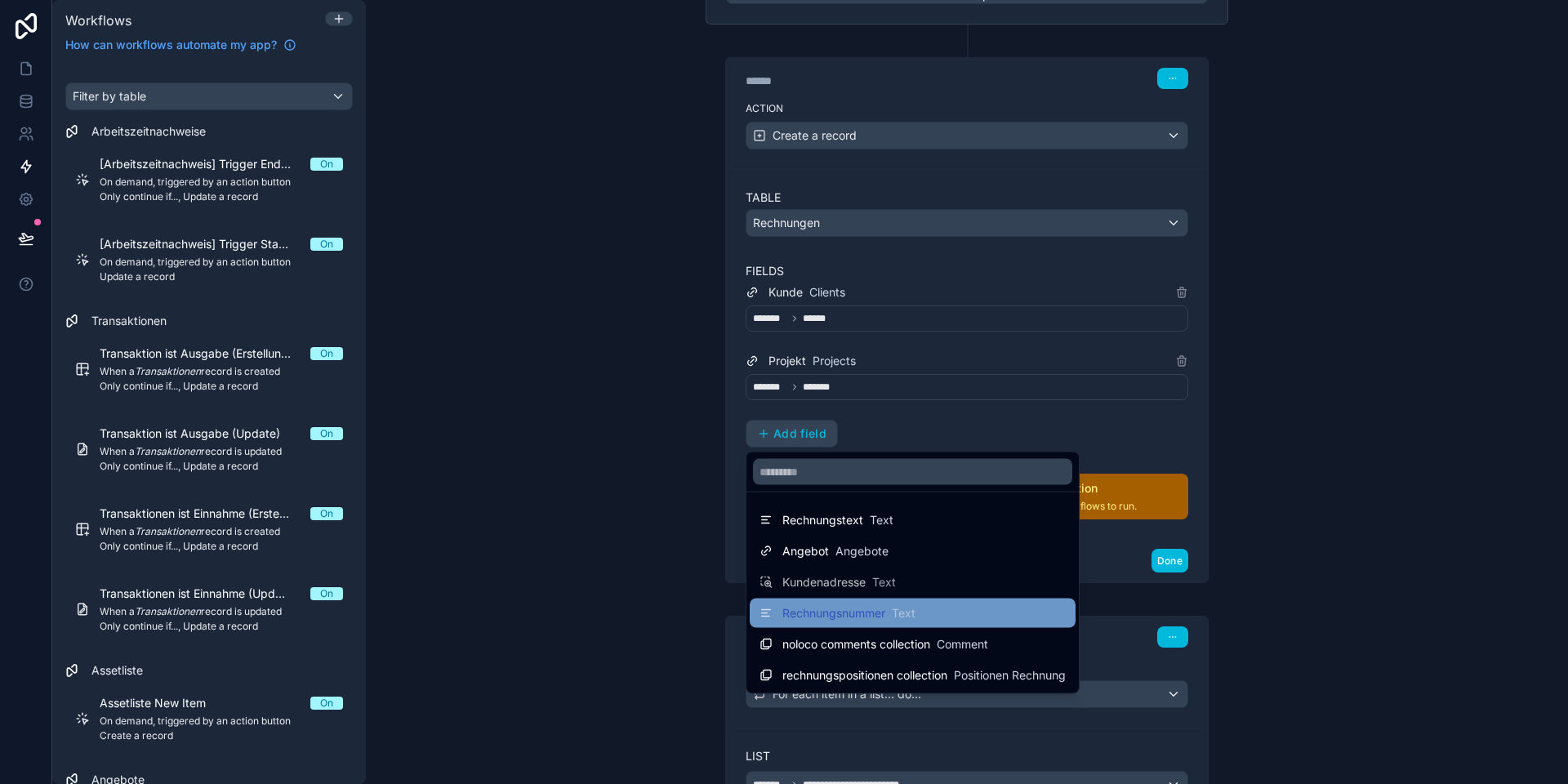
click at [828, 602] on div "Rechnungsnummer Text" at bounding box center [913, 613] width 326 height 30
click at [667, 542] on div at bounding box center [784, 392] width 1568 height 784
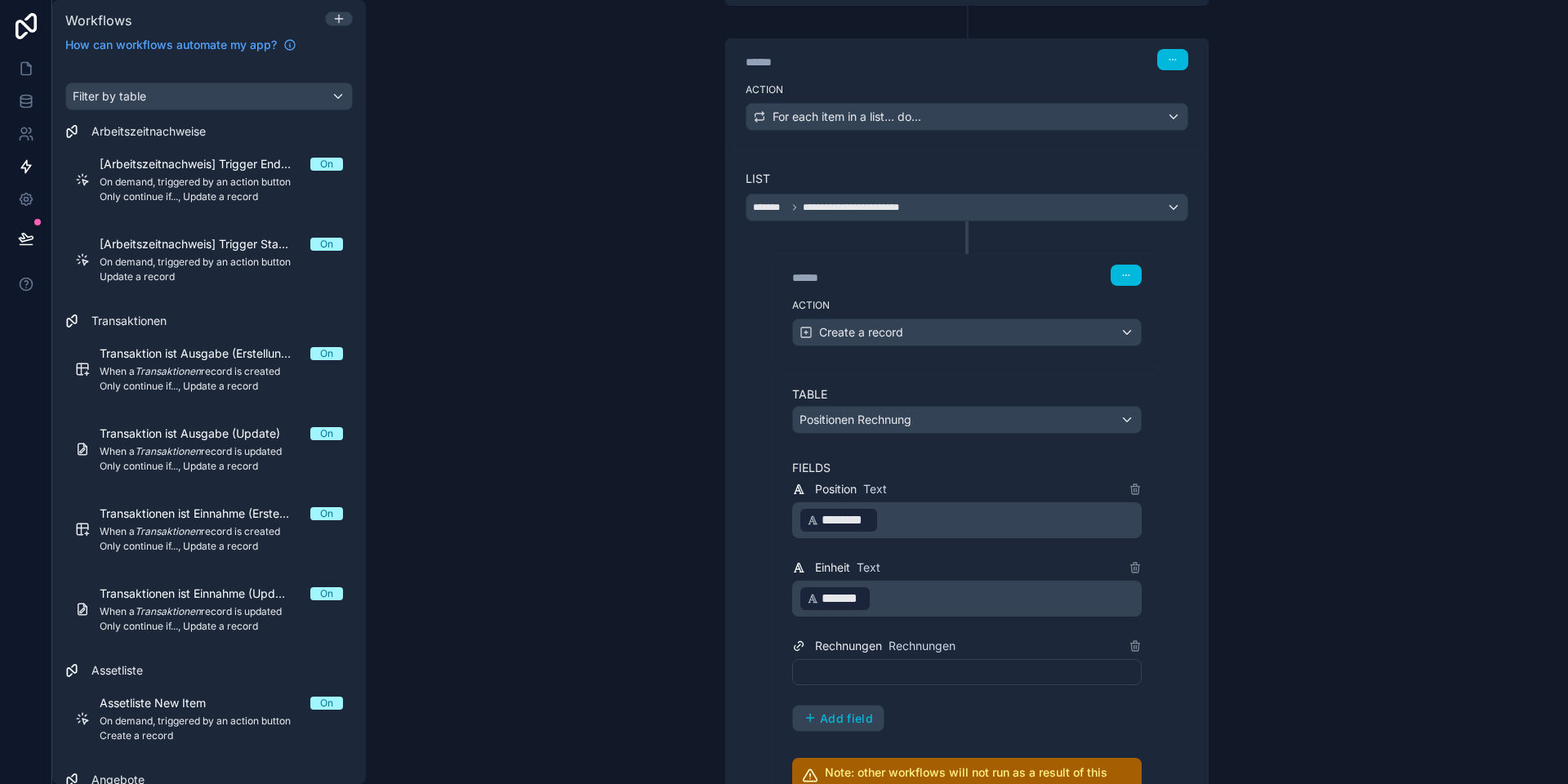
scroll to position [1010, 0]
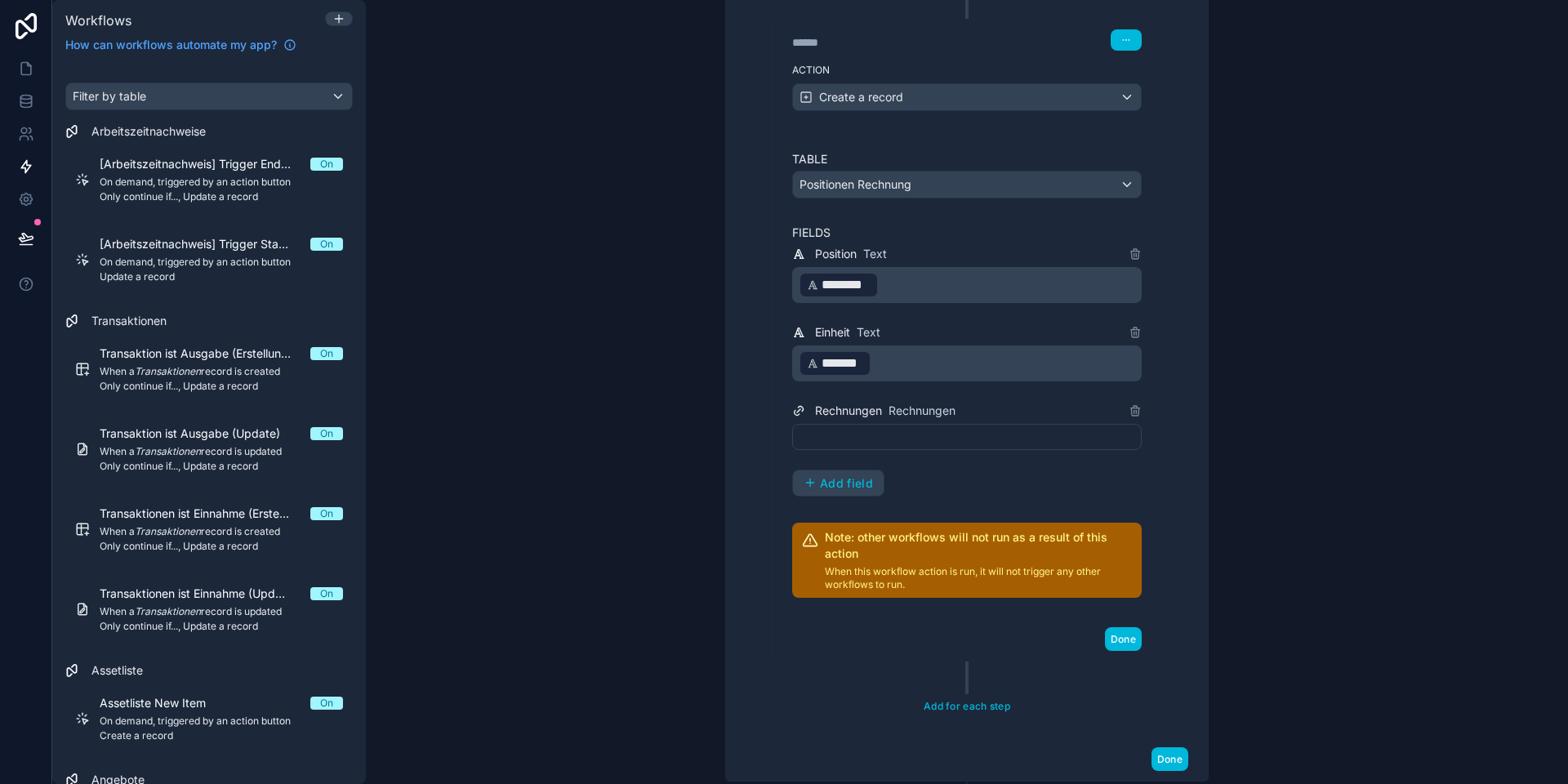
click at [848, 437] on div at bounding box center [967, 436] width 349 height 26
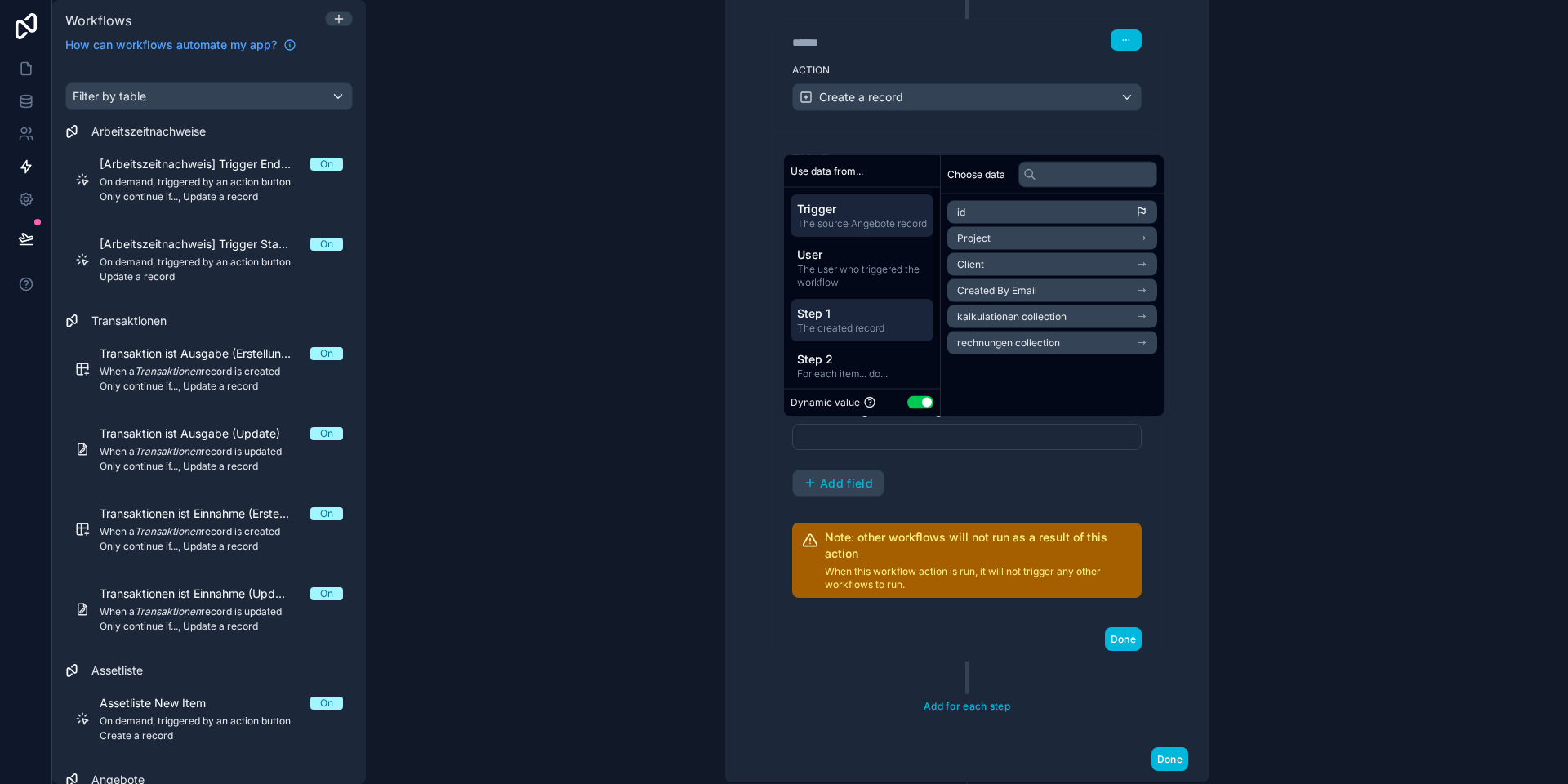
click at [831, 335] on span "The created record" at bounding box center [862, 328] width 130 height 13
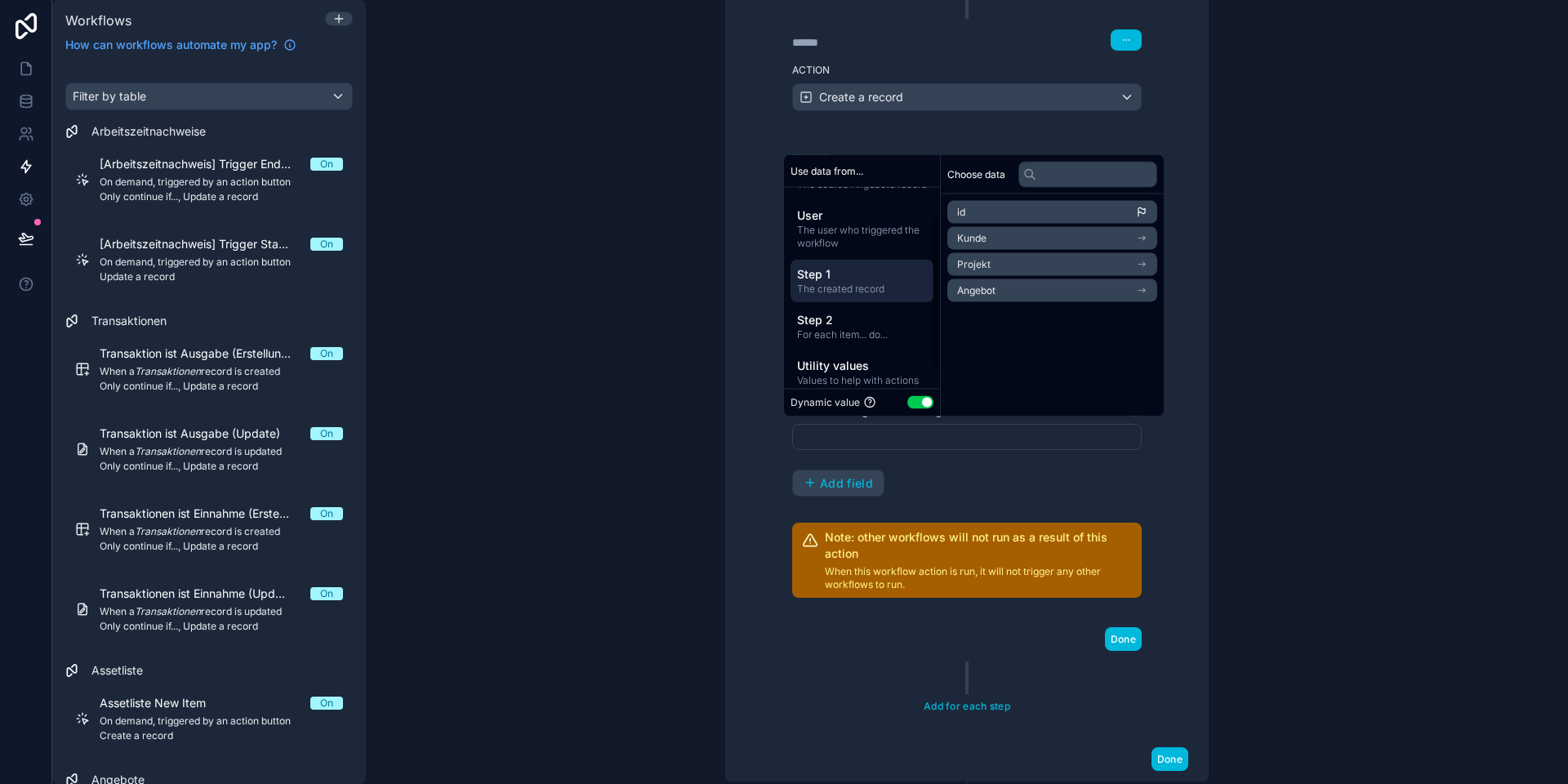
scroll to position [64, 0]
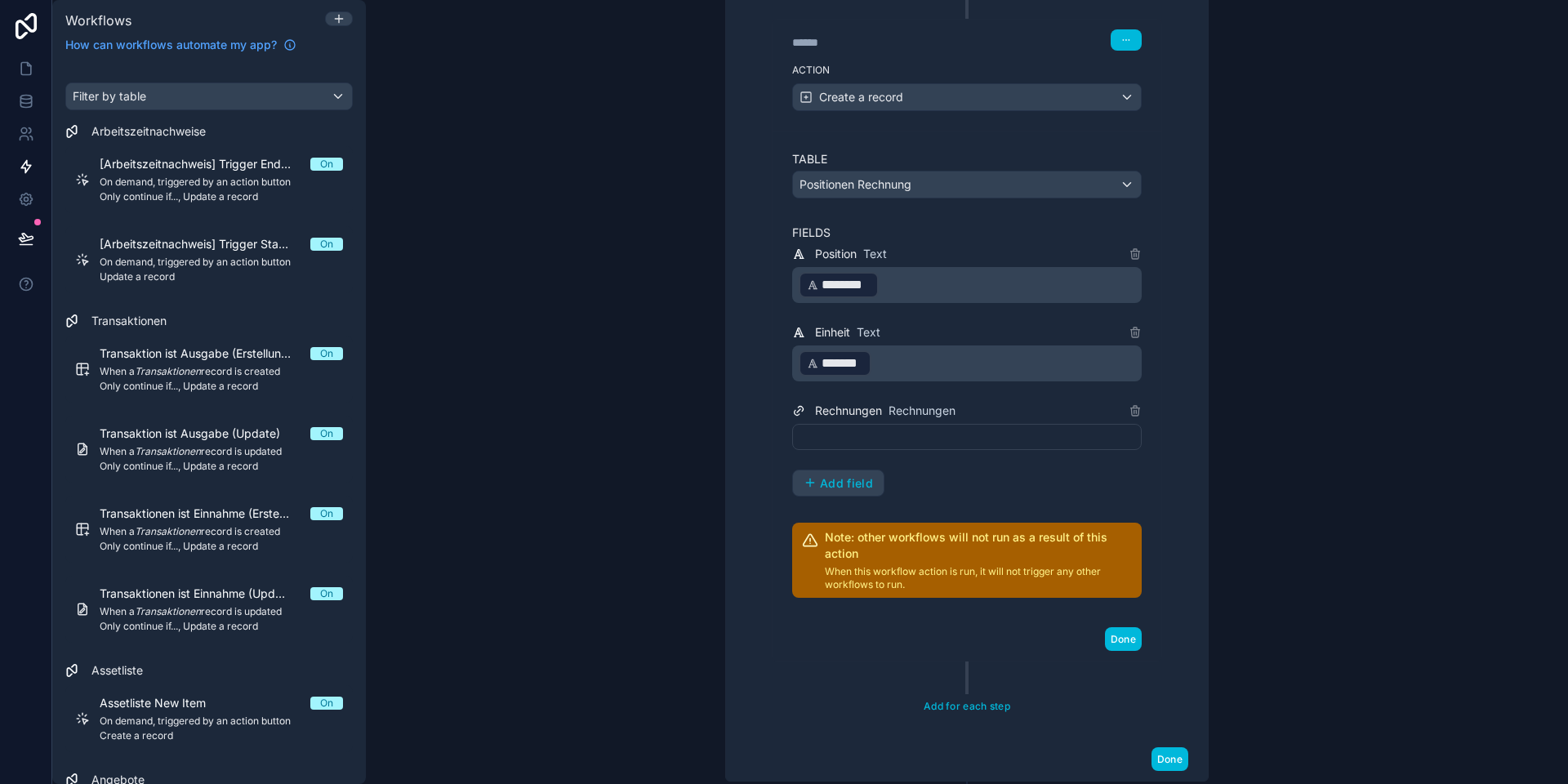
click at [726, 348] on div "**********" at bounding box center [967, 327] width 482 height 823
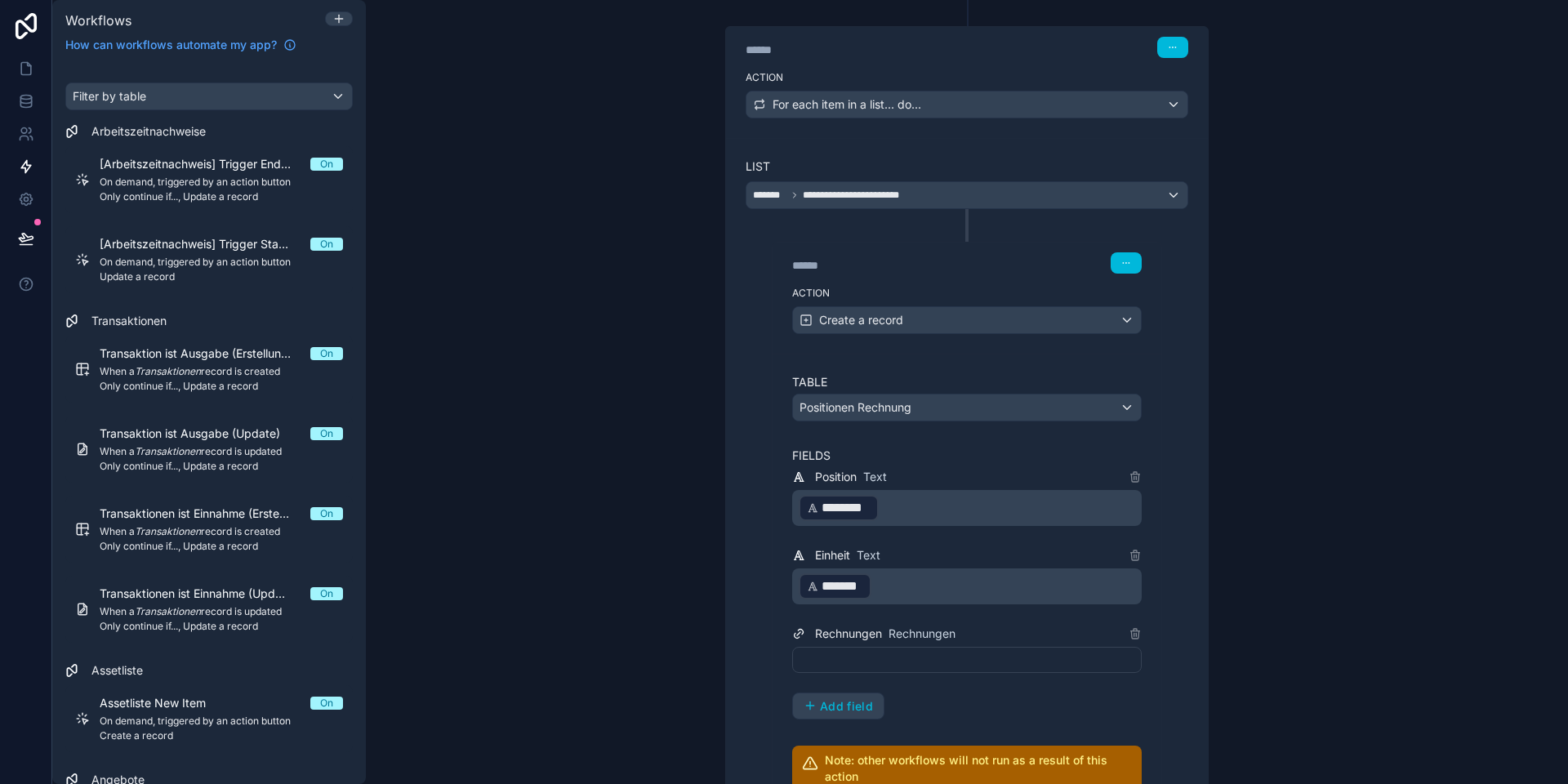
scroll to position [768, 0]
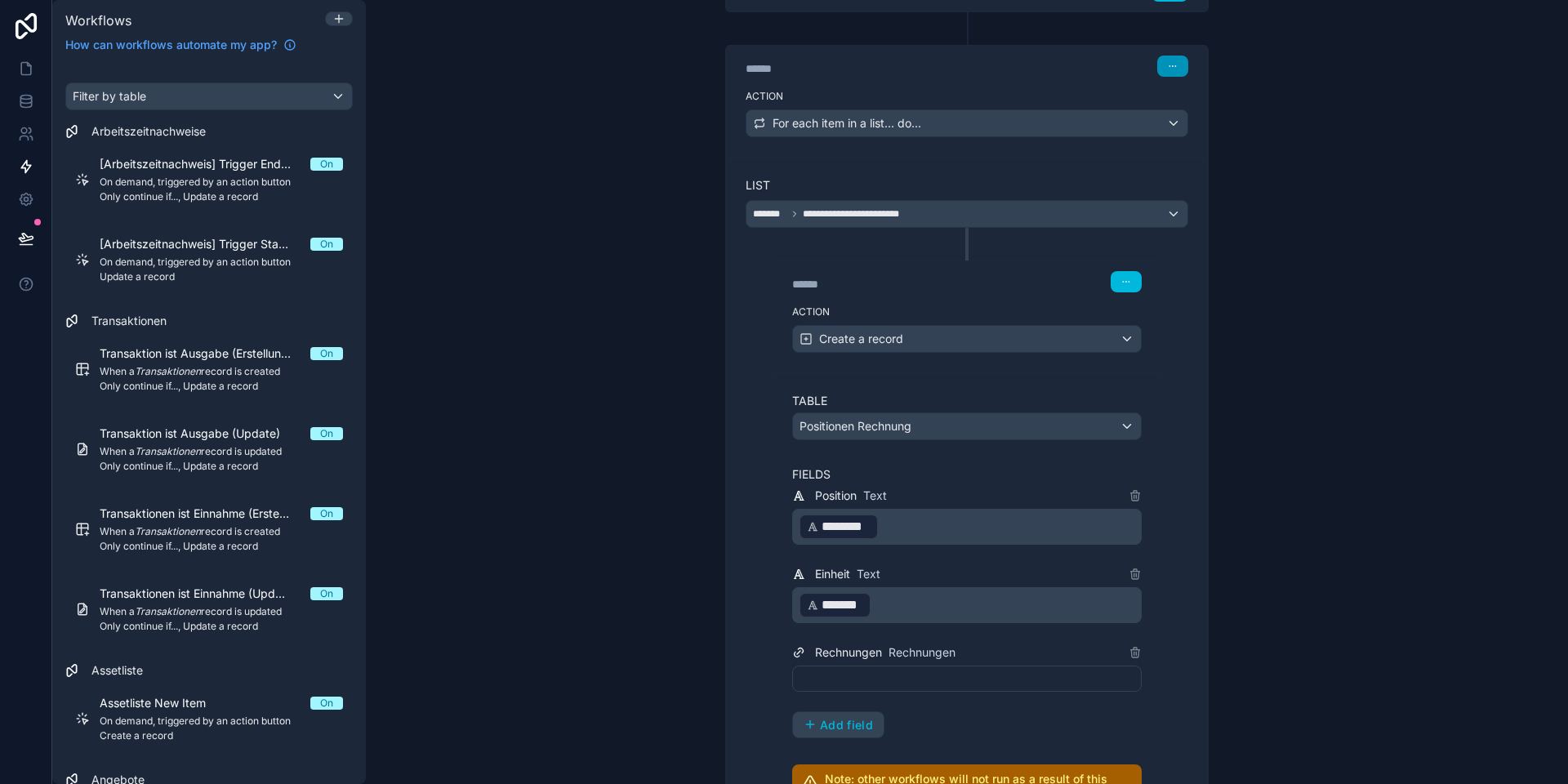
click at [1173, 71] on button "button" at bounding box center [1171, 66] width 31 height 22
click at [1200, 133] on span "Delete" at bounding box center [1203, 127] width 31 height 13
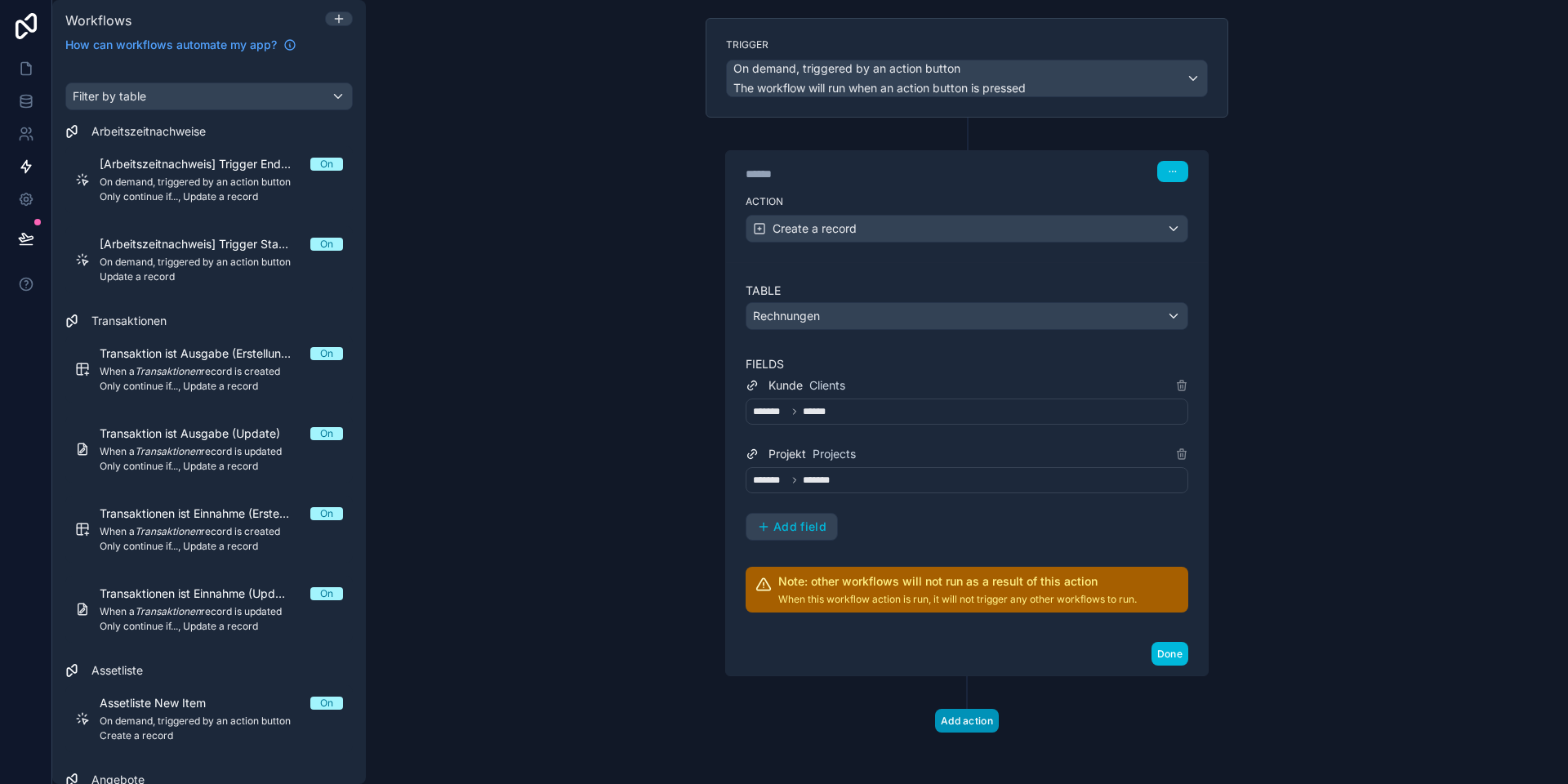
click at [966, 720] on button "Add action" at bounding box center [966, 721] width 64 height 24
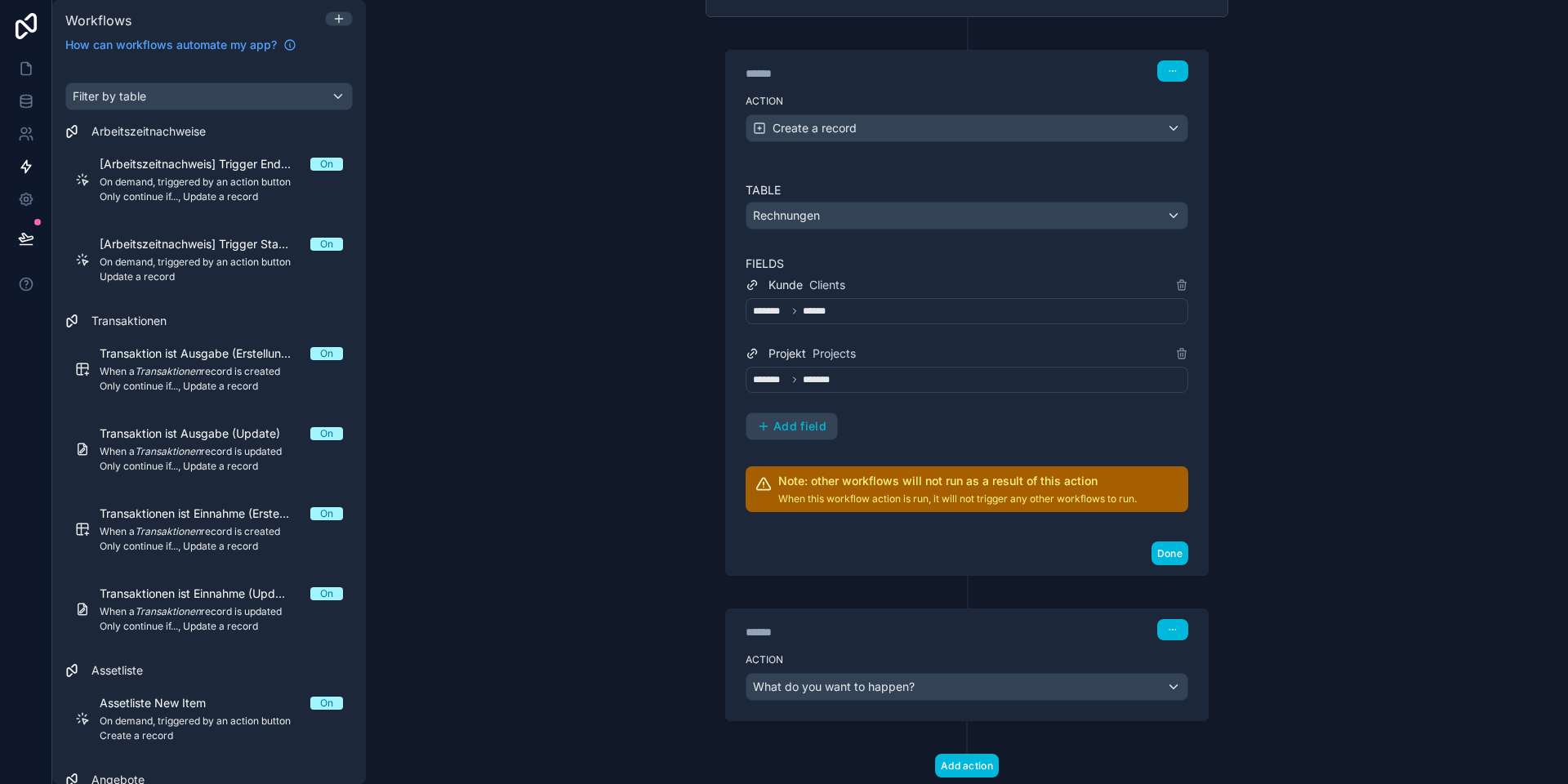
scroll to position [229, 0]
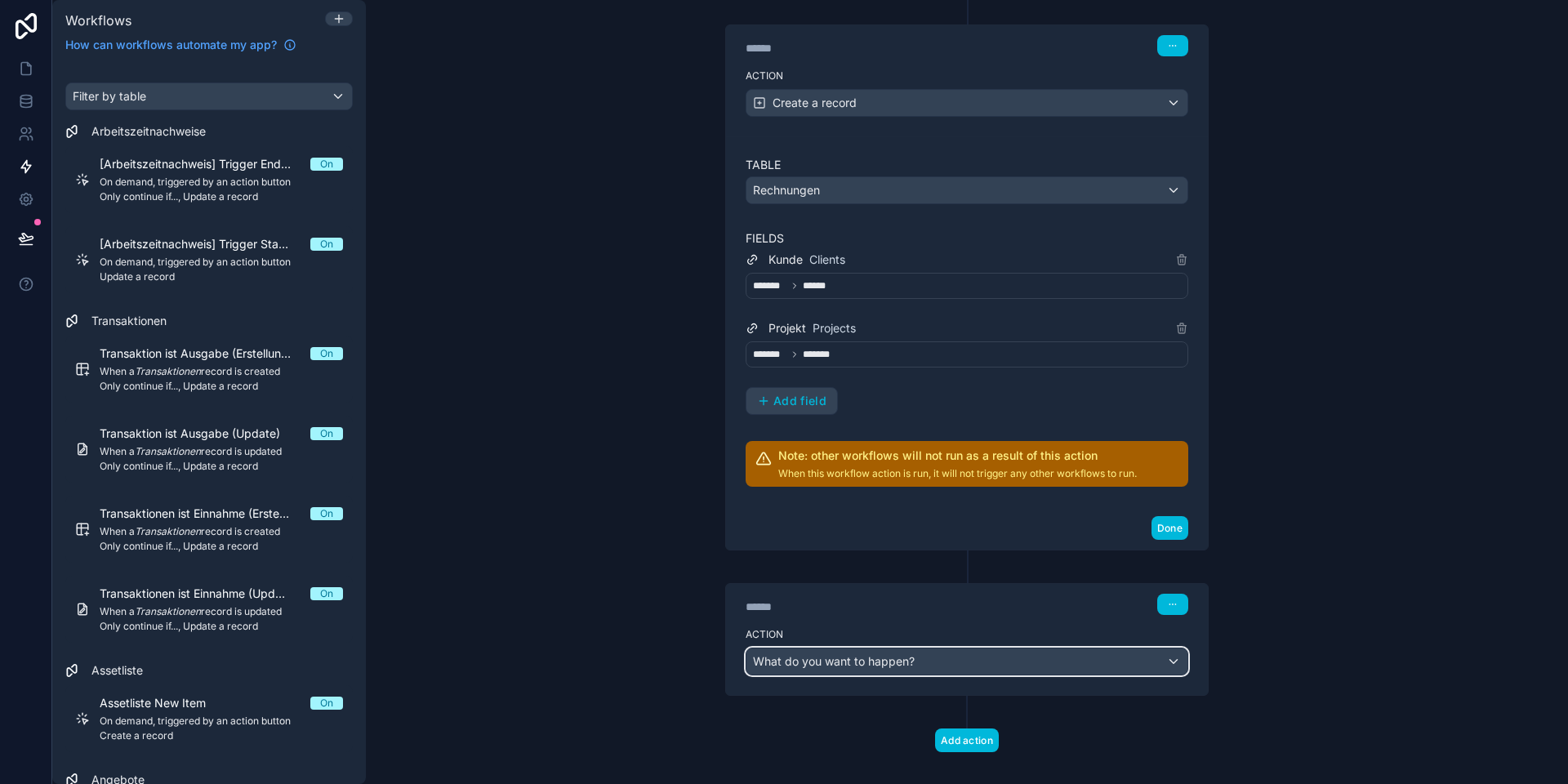
click at [835, 663] on span "What do you want to happen?" at bounding box center [834, 662] width 162 height 14
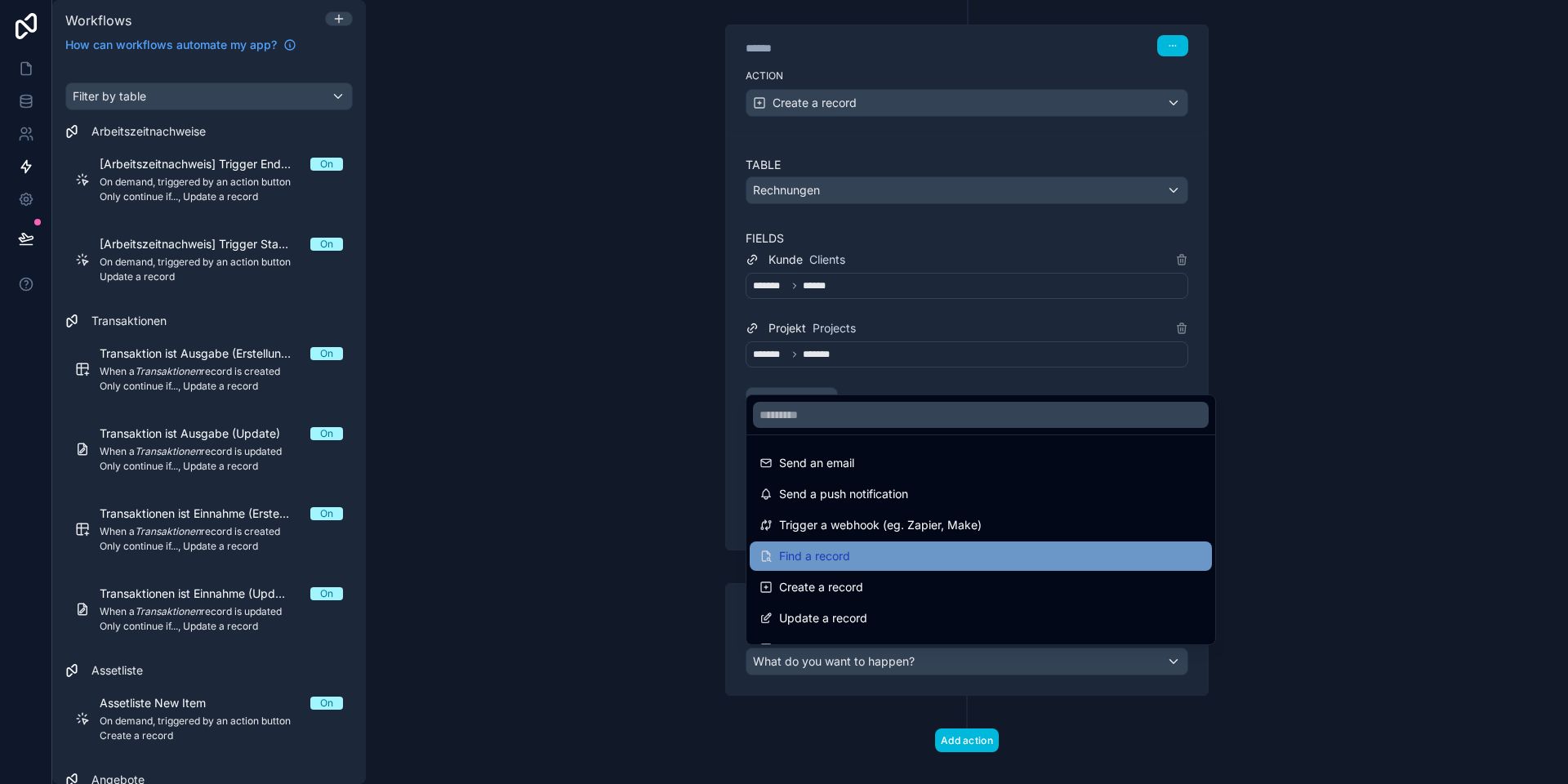
click at [812, 558] on span "Find a record" at bounding box center [814, 557] width 71 height 20
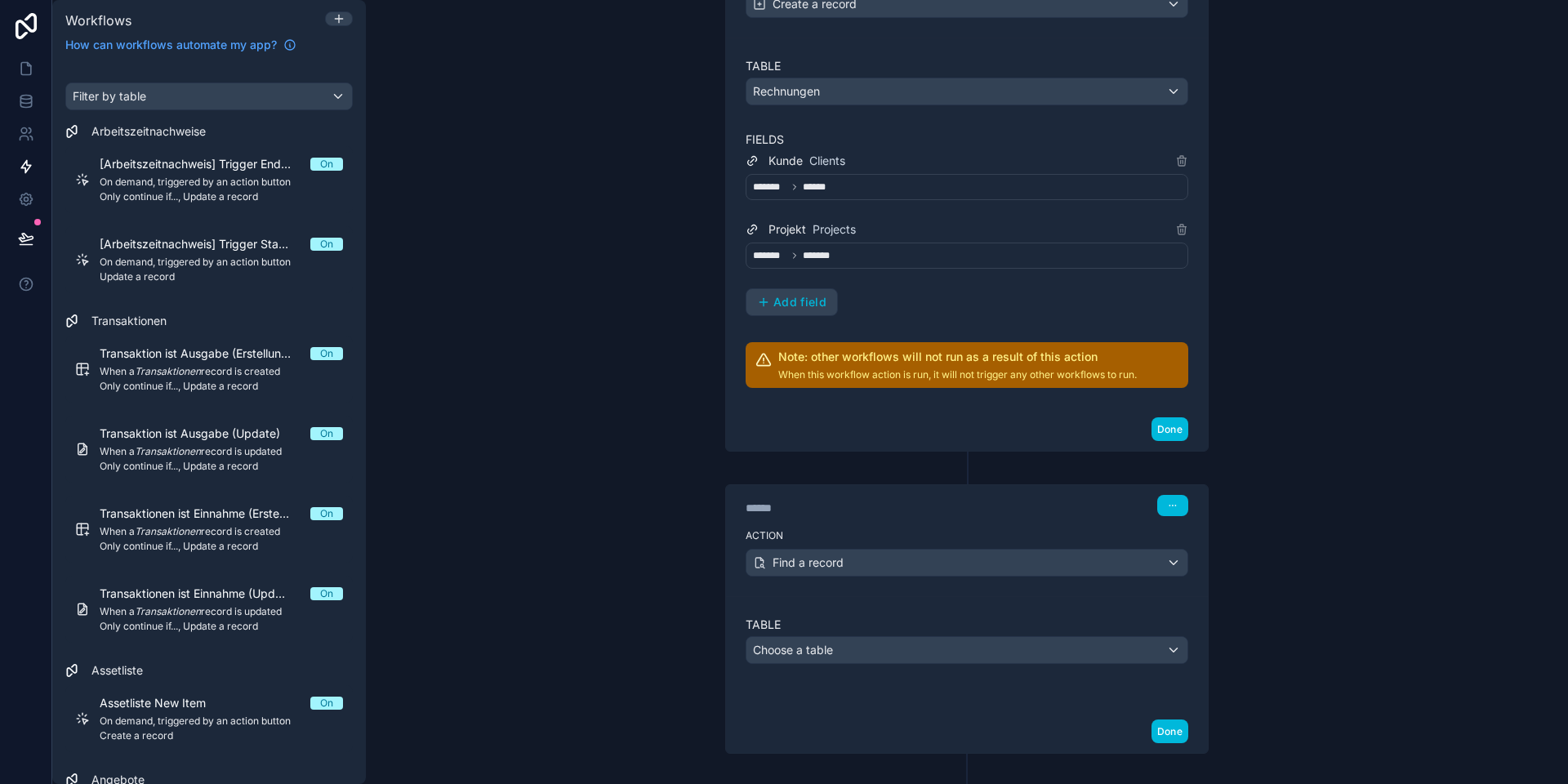
scroll to position [353, 0]
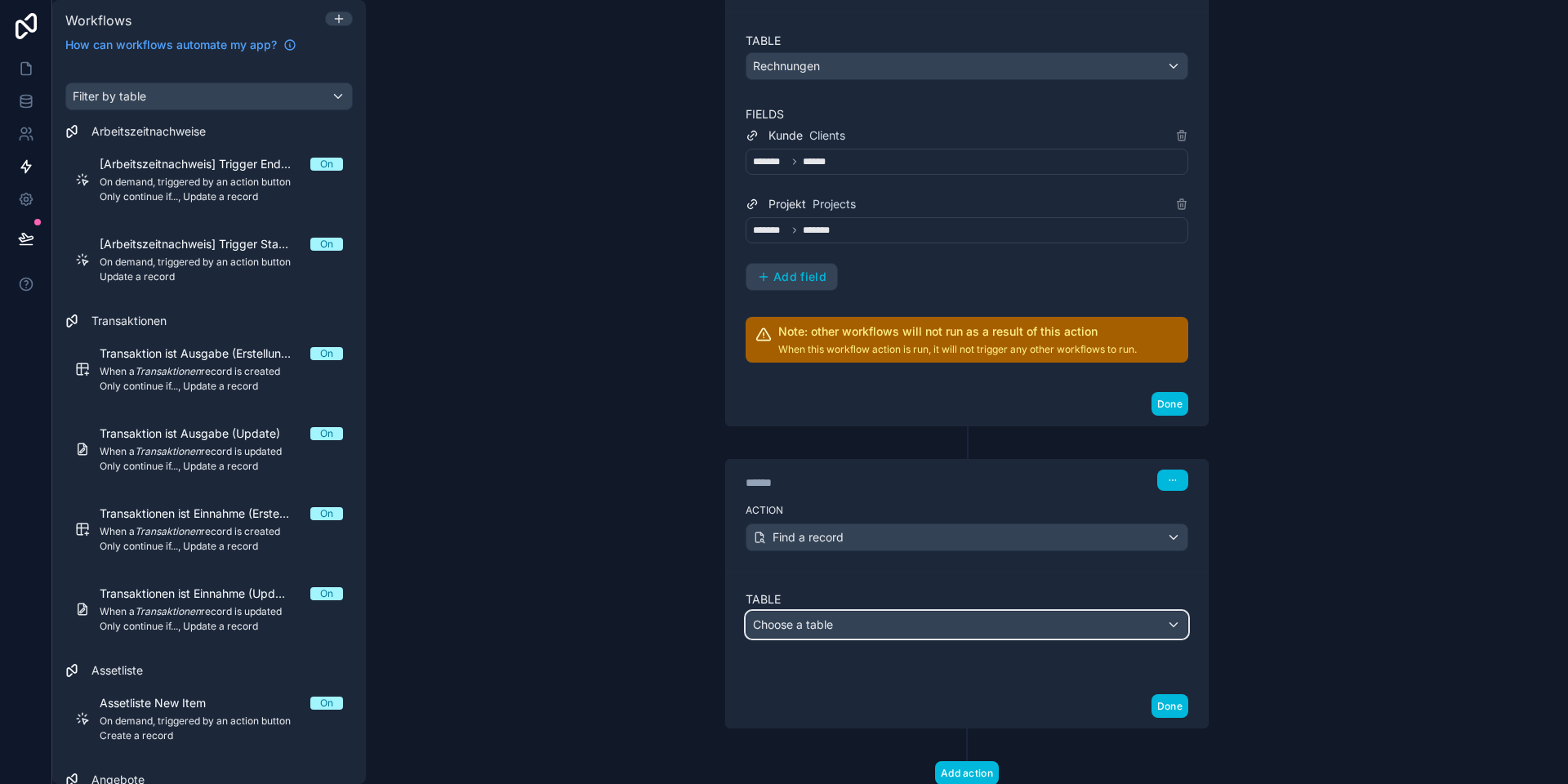
click at [821, 632] on div "Choose a table" at bounding box center [966, 625] width 441 height 26
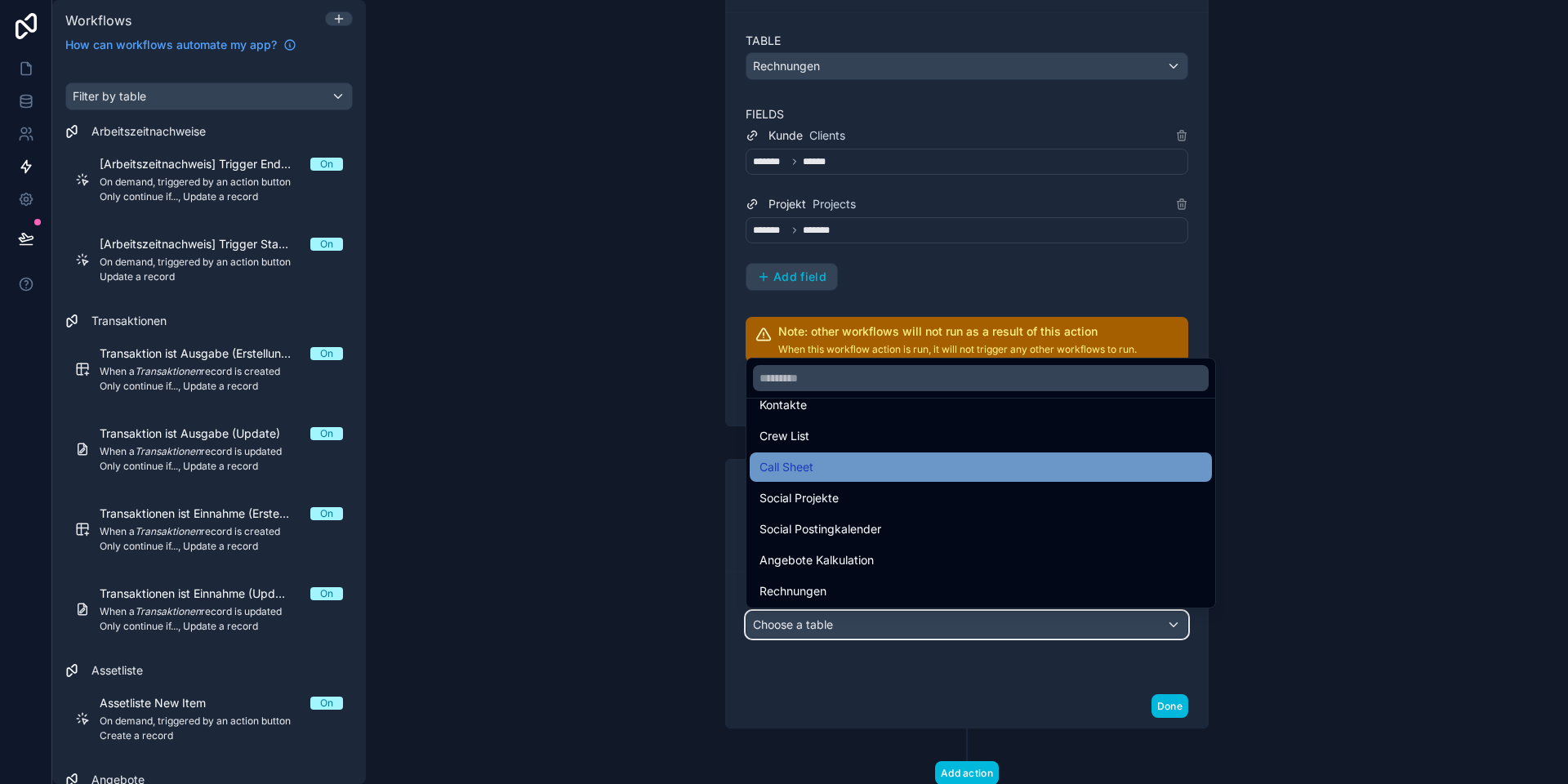
scroll to position [451, 0]
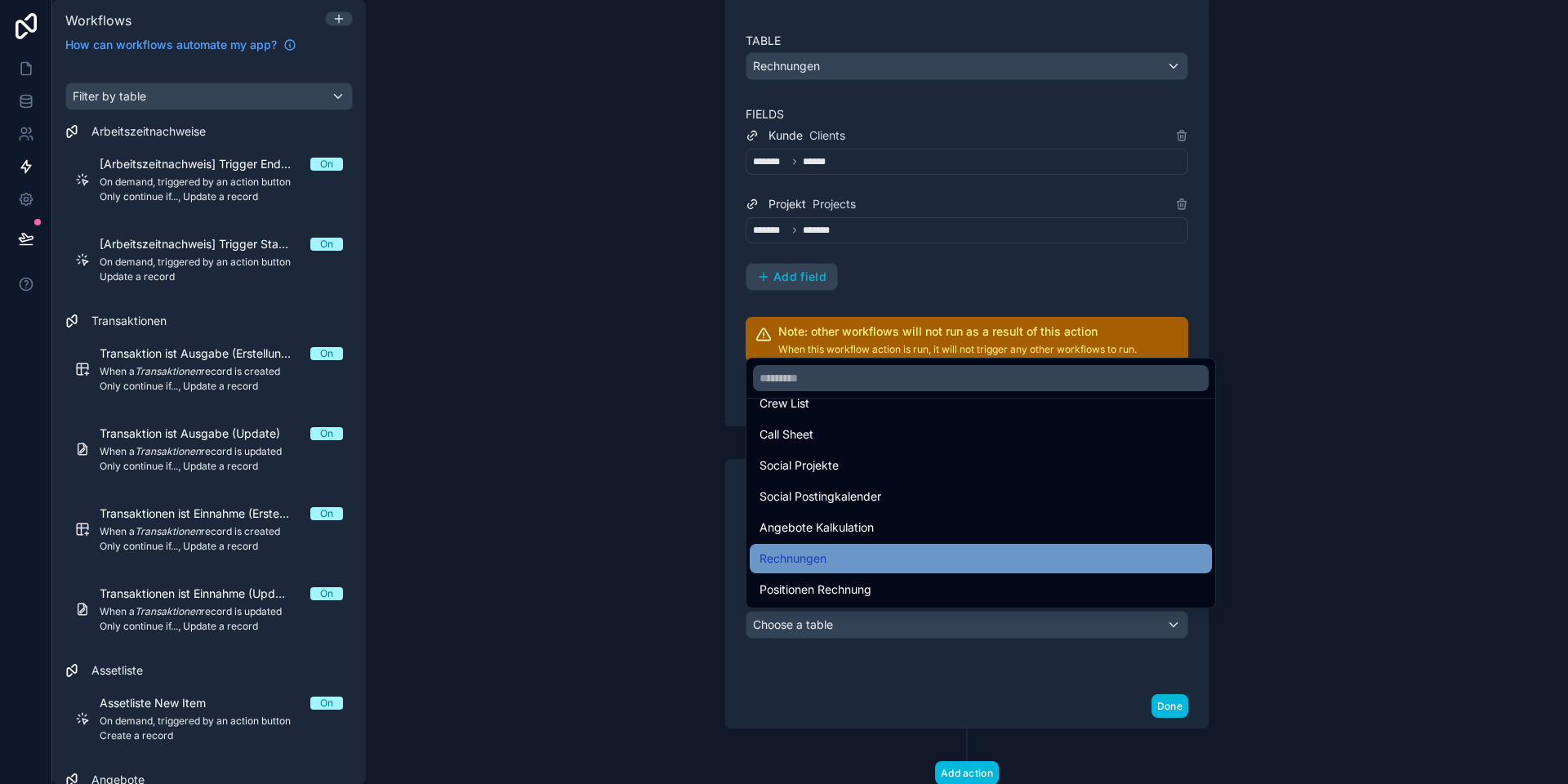
click at [824, 557] on span "Rechnungen" at bounding box center [792, 559] width 67 height 20
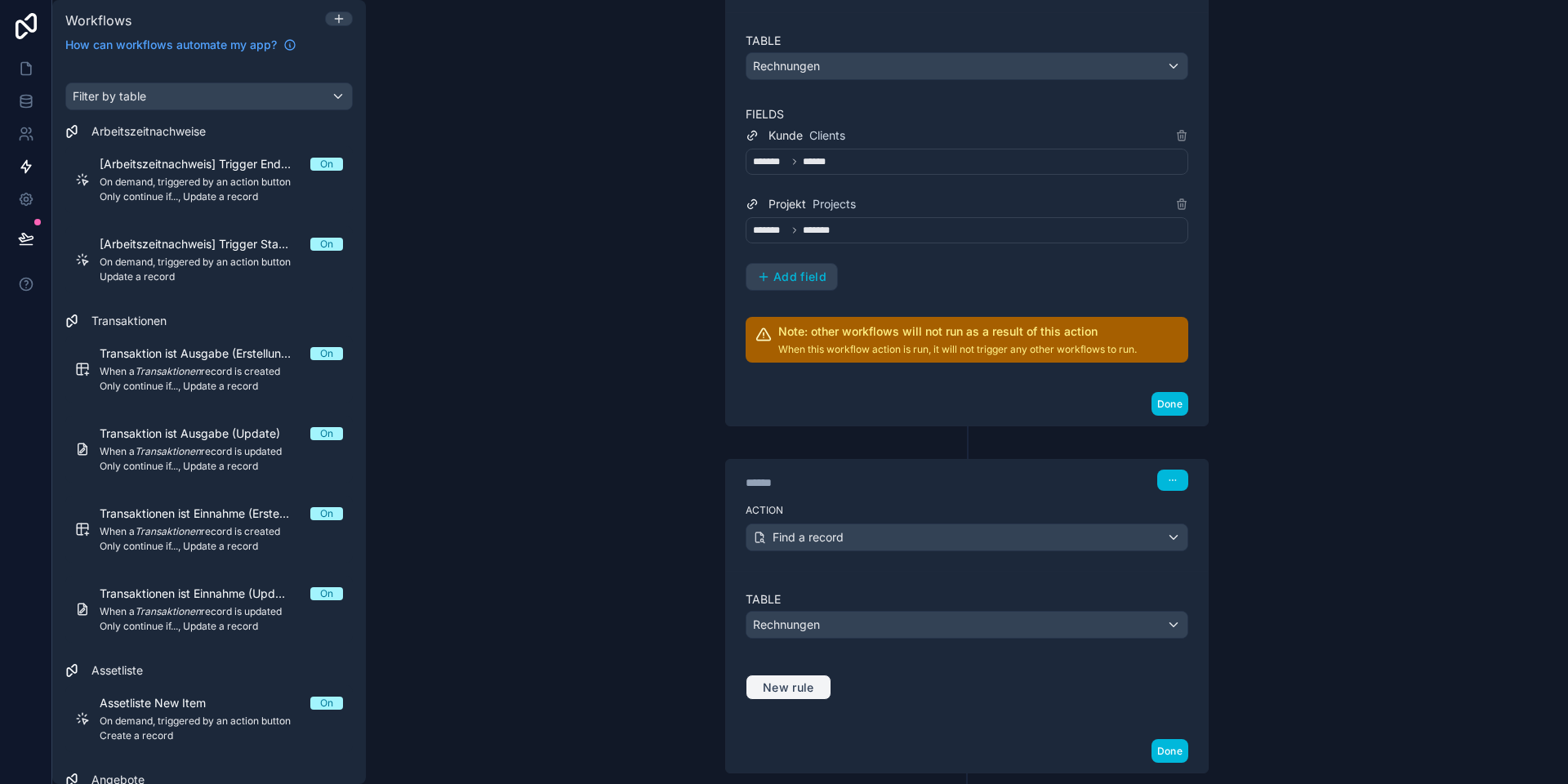
click at [784, 680] on span "New rule" at bounding box center [787, 687] width 64 height 15
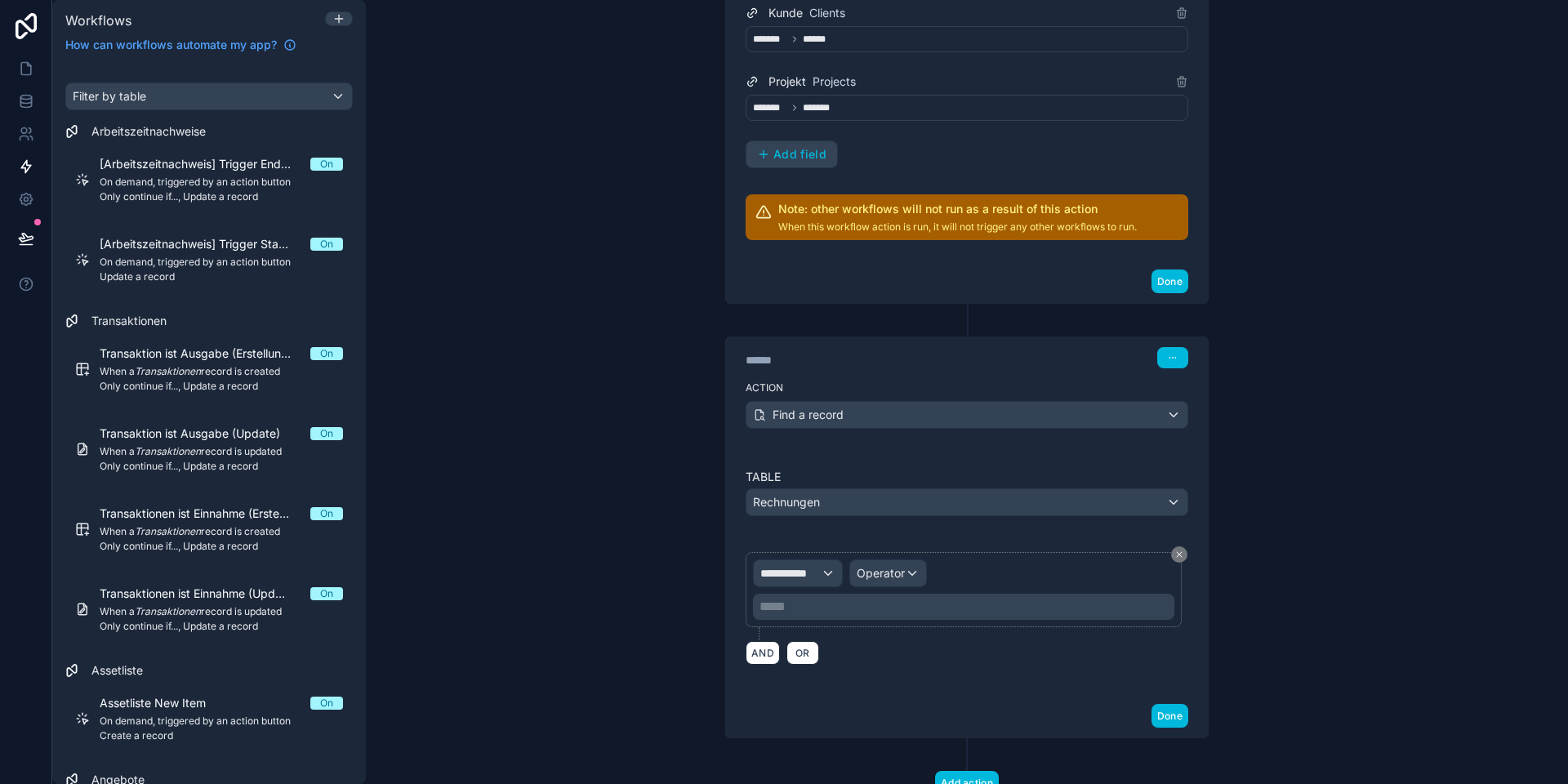
scroll to position [512, 0]
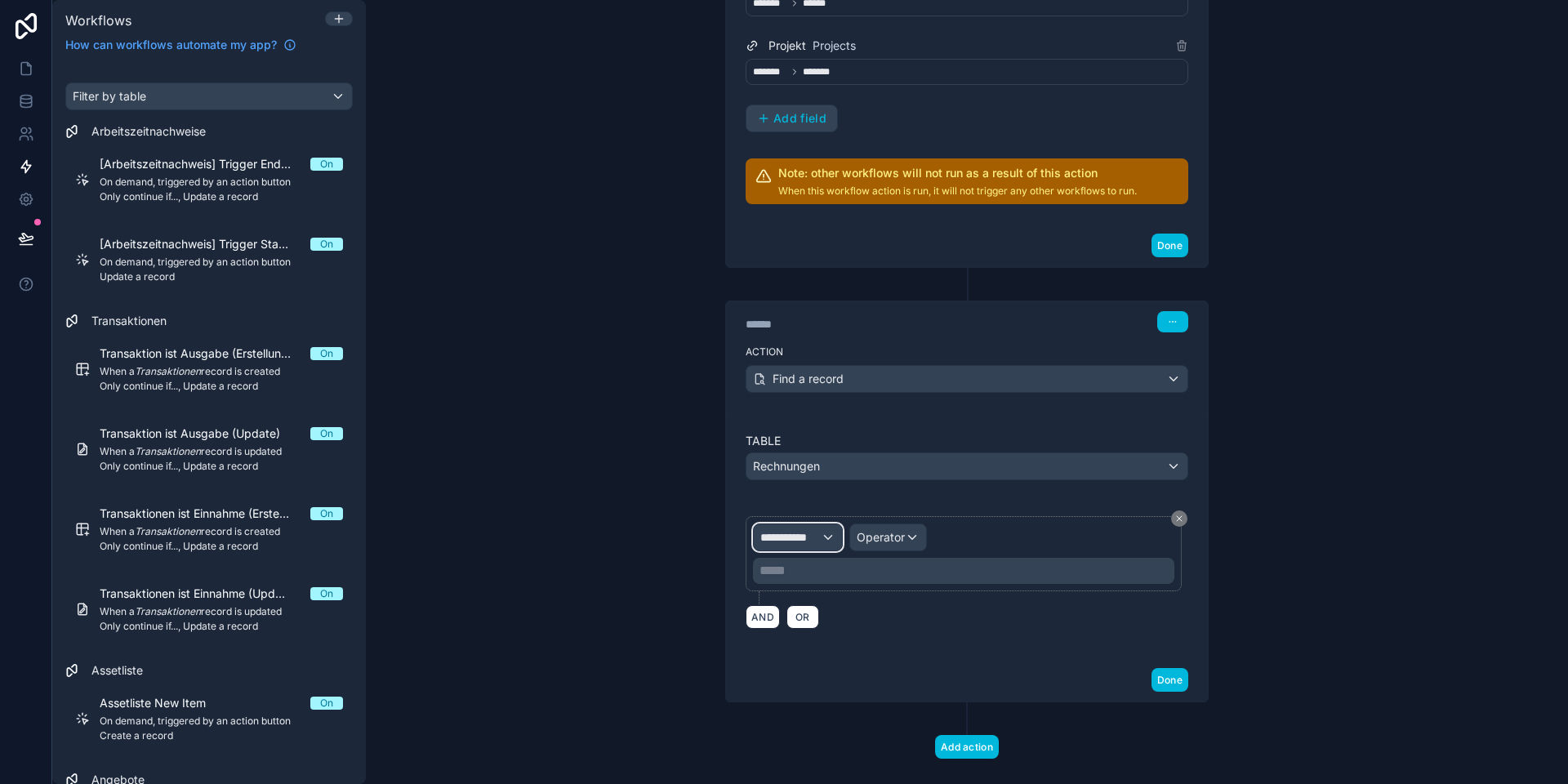
click at [809, 539] on span "**********" at bounding box center [789, 537] width 60 height 17
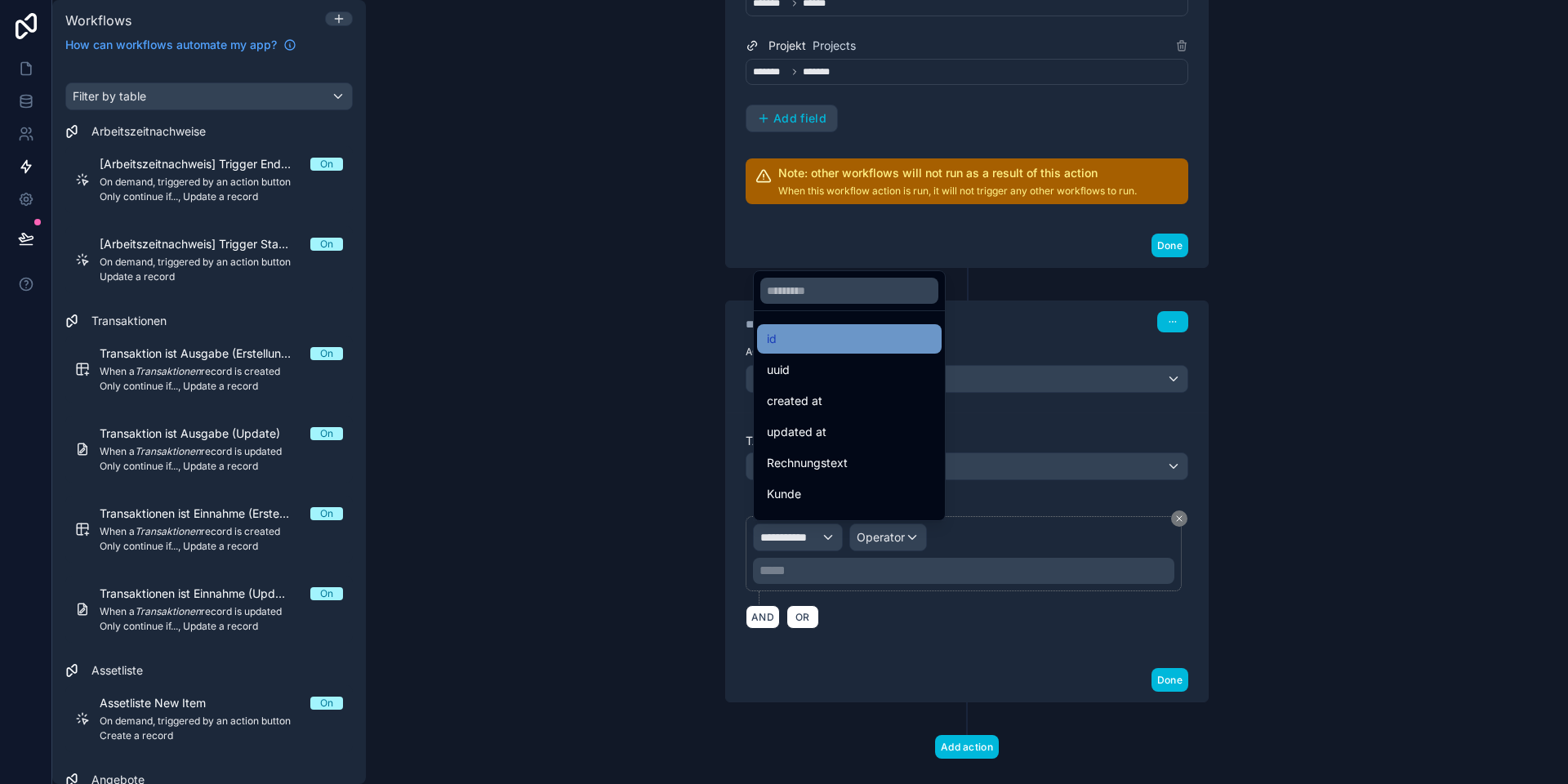
click at [807, 343] on div "id" at bounding box center [849, 339] width 165 height 20
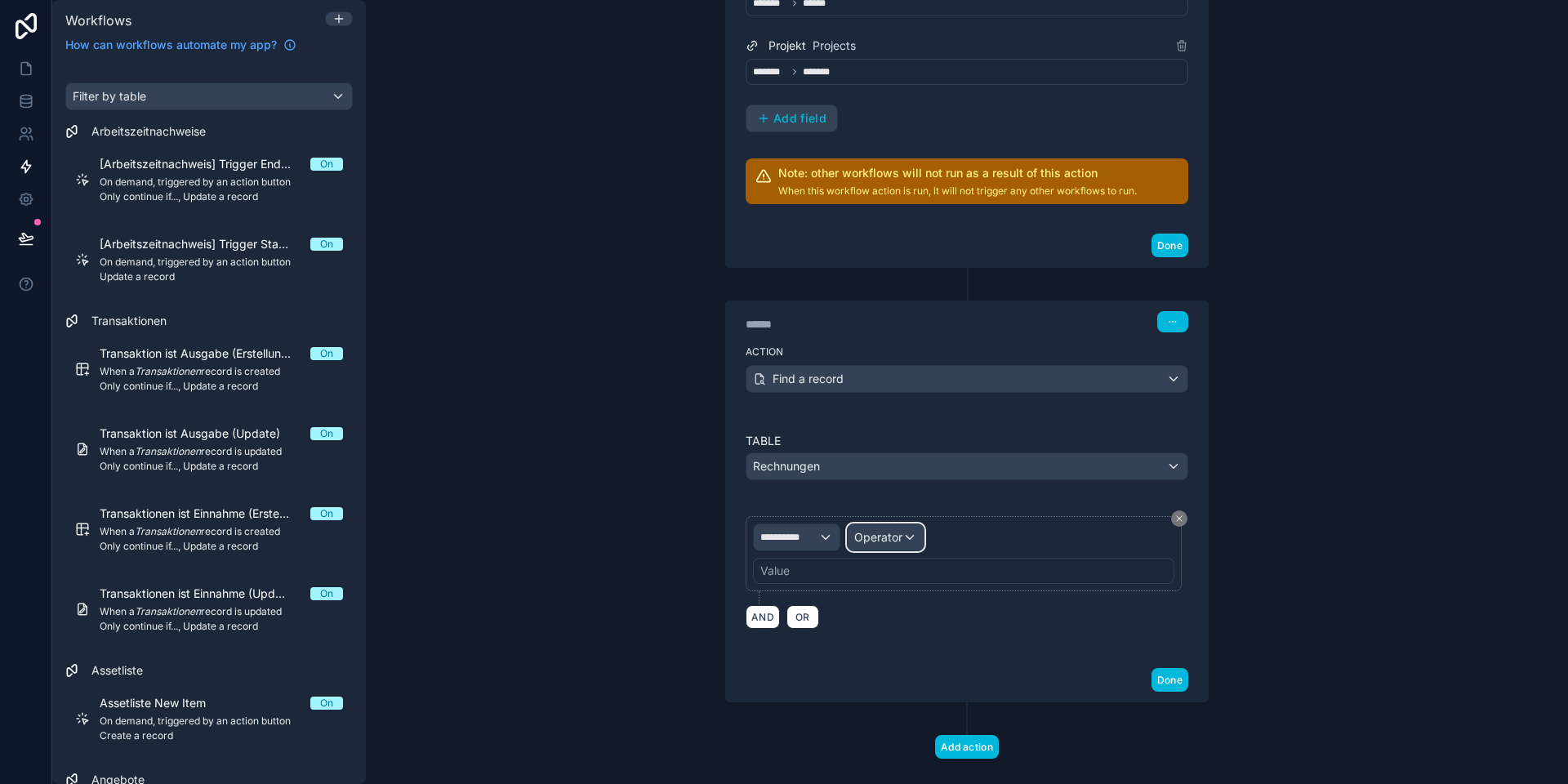
click at [889, 536] on span "Operator" at bounding box center [877, 537] width 48 height 14
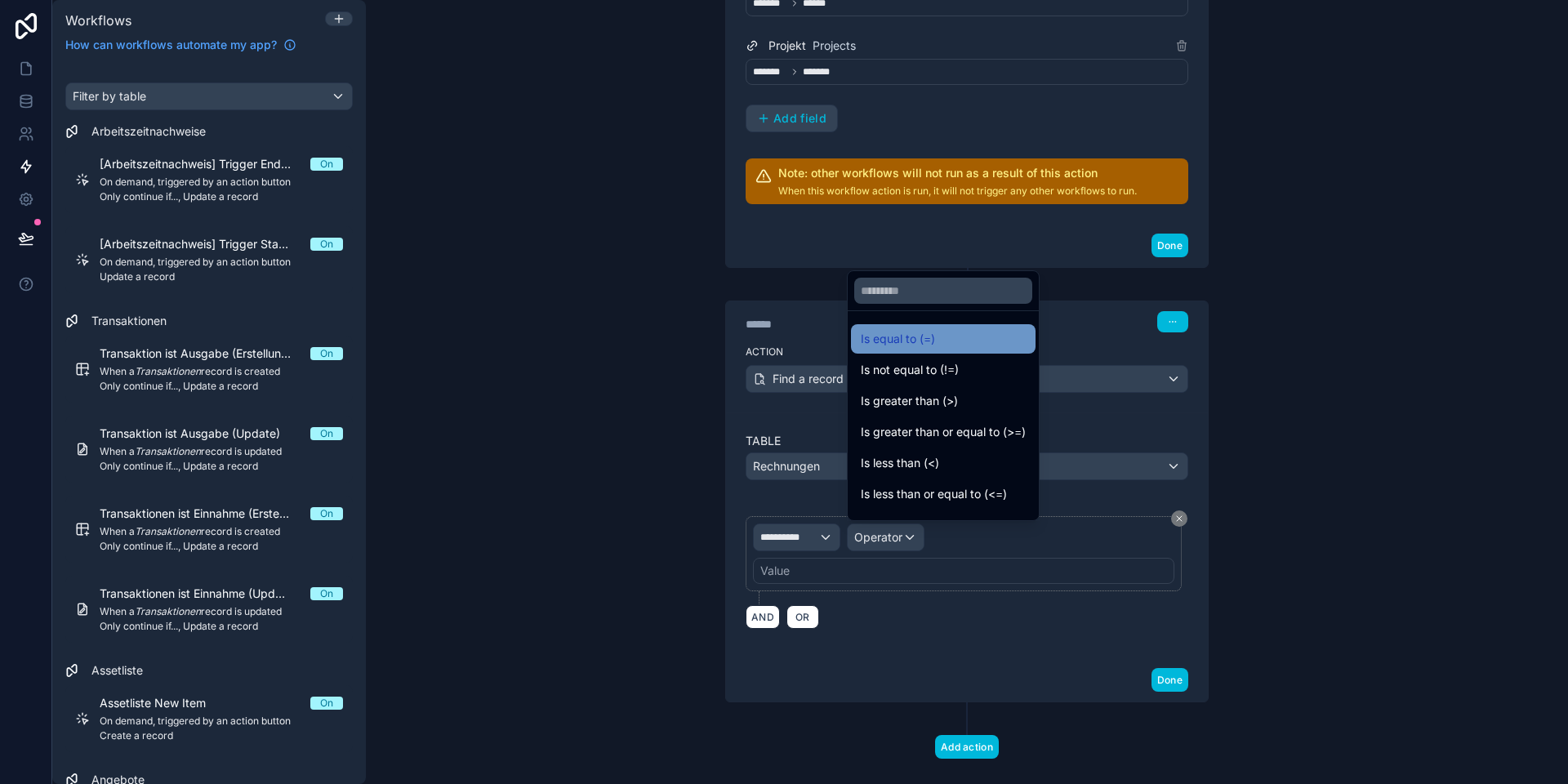
click at [907, 341] on span "Is equal to (=)" at bounding box center [897, 339] width 74 height 20
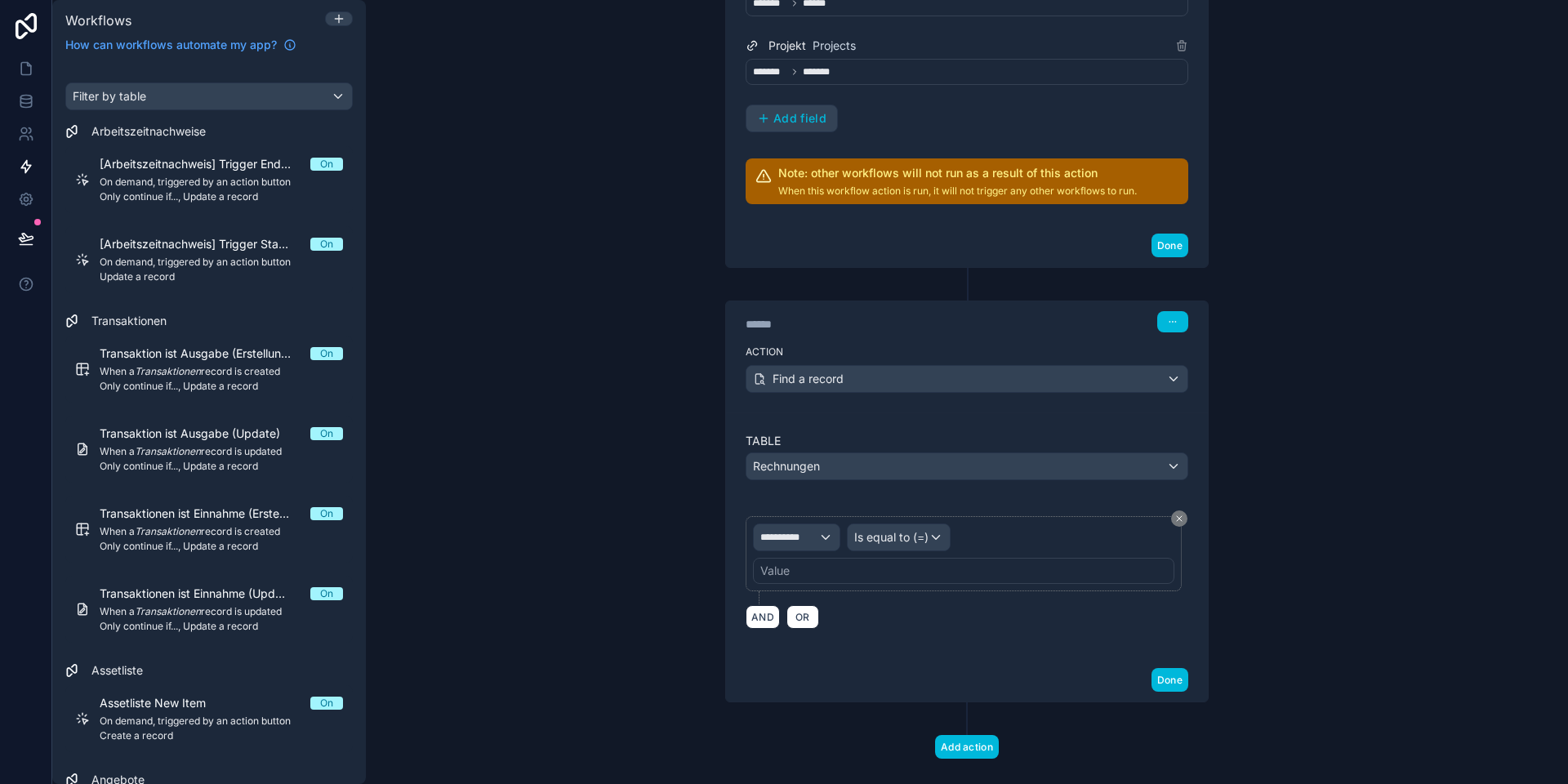
click at [839, 572] on div "Value" at bounding box center [963, 571] width 421 height 26
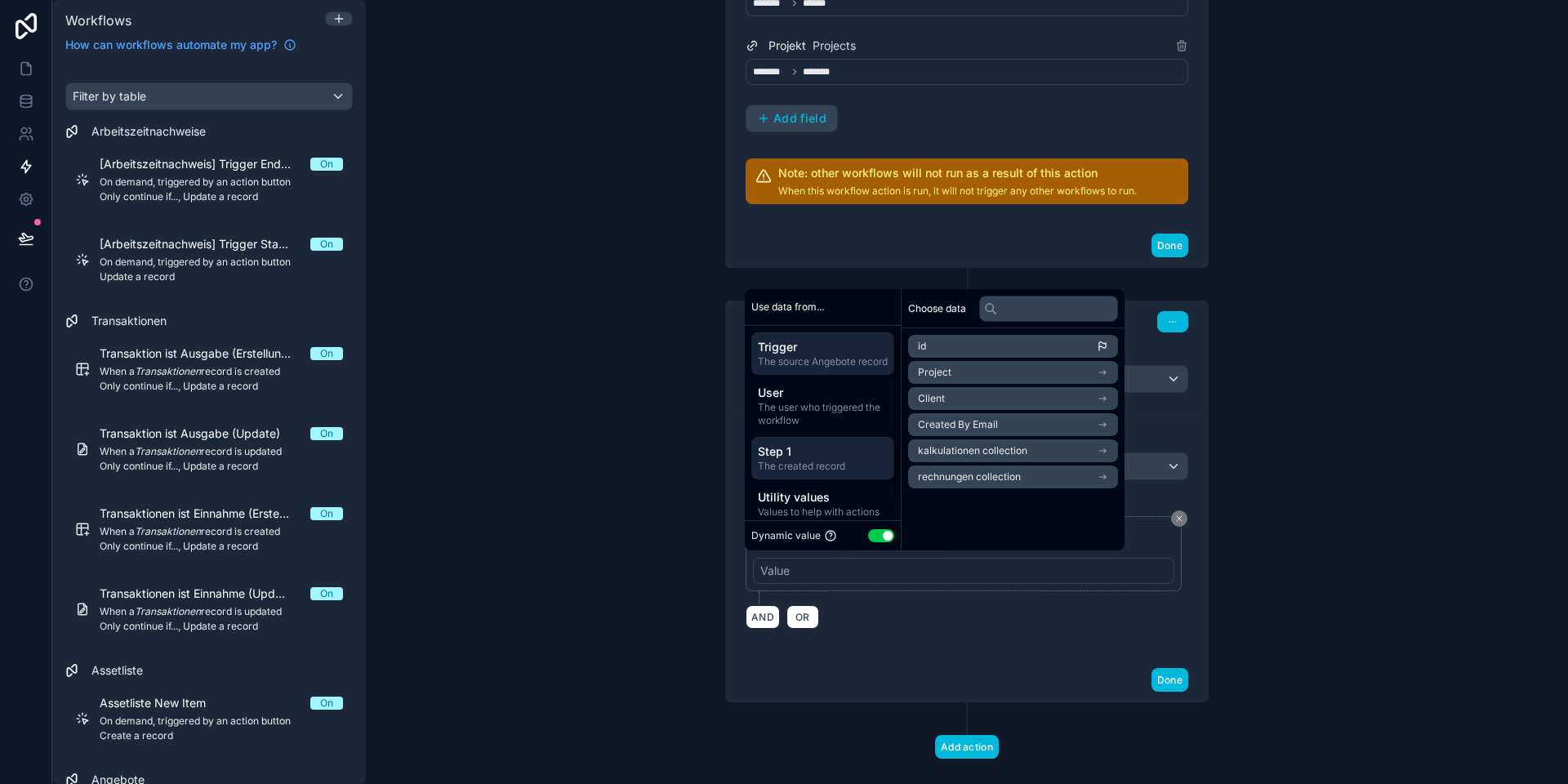
click at [826, 472] on span "The created record" at bounding box center [823, 466] width 130 height 13
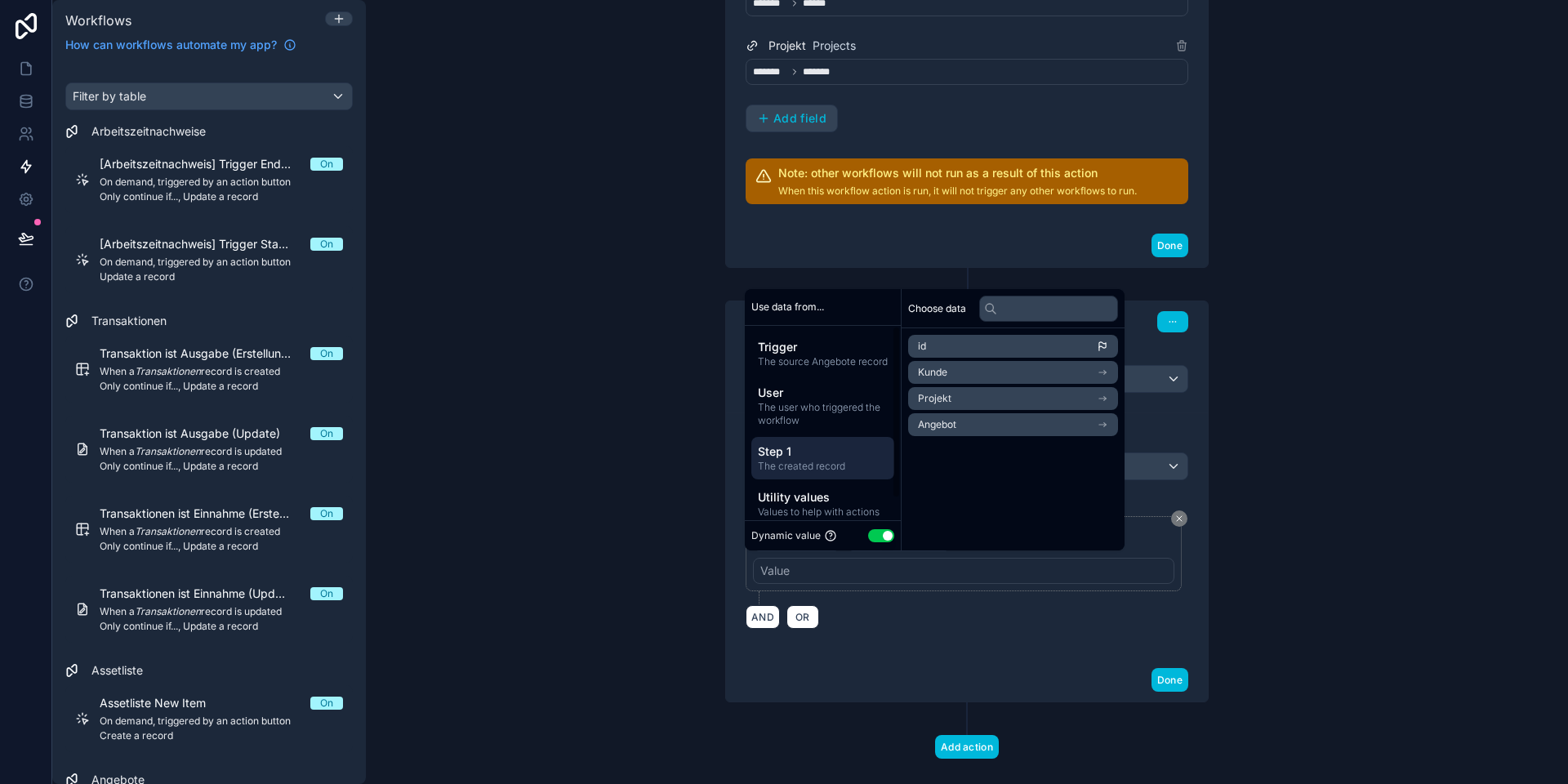
click at [654, 404] on div "**********" at bounding box center [967, 392] width 1202 height 784
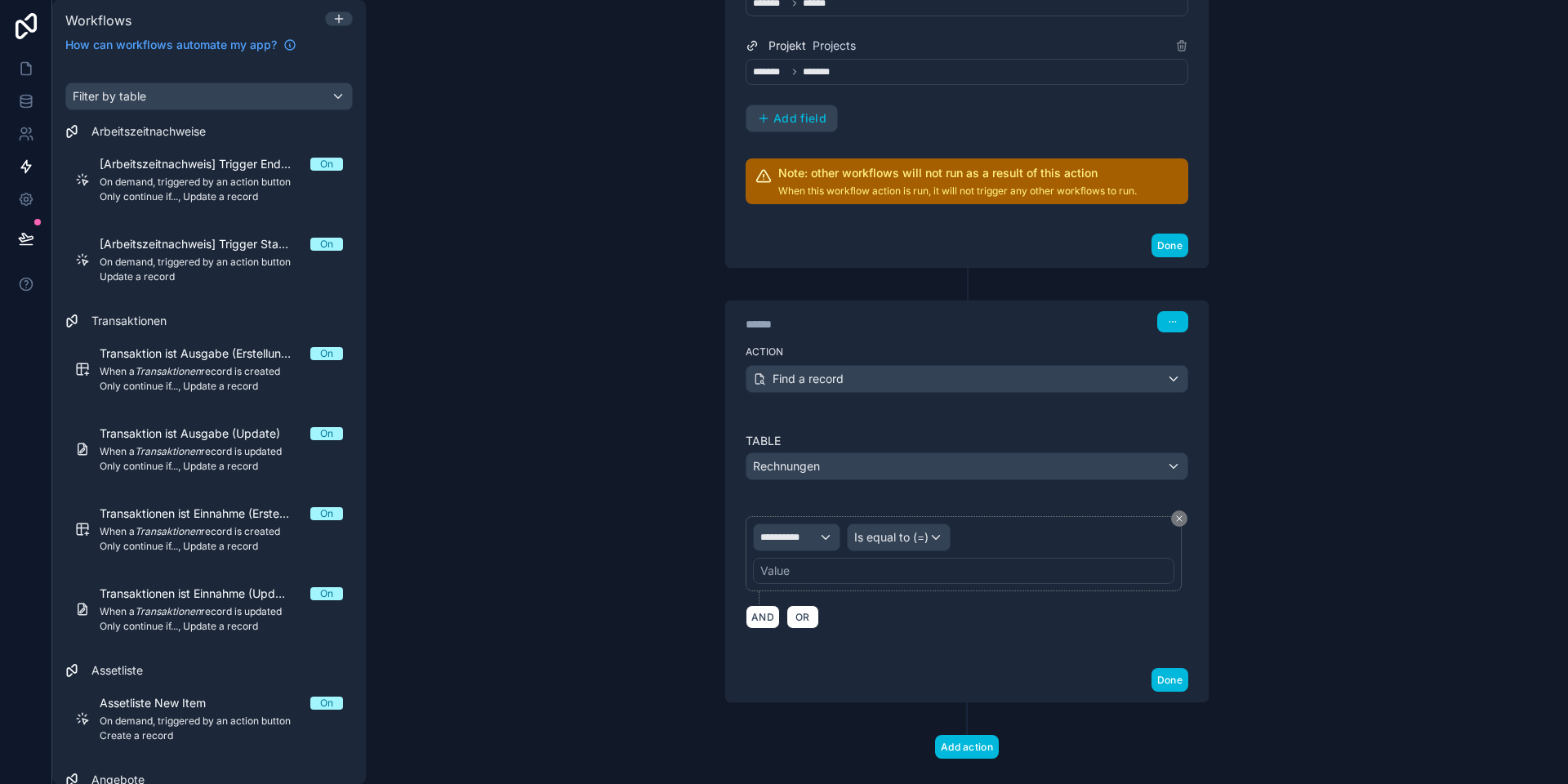
click at [1199, 319] on div "****** Step 2" at bounding box center [967, 320] width 482 height 38
click at [1172, 321] on icon "button" at bounding box center [1172, 321] width 1 height 1
click at [1180, 387] on button "Delete" at bounding box center [1211, 384] width 112 height 26
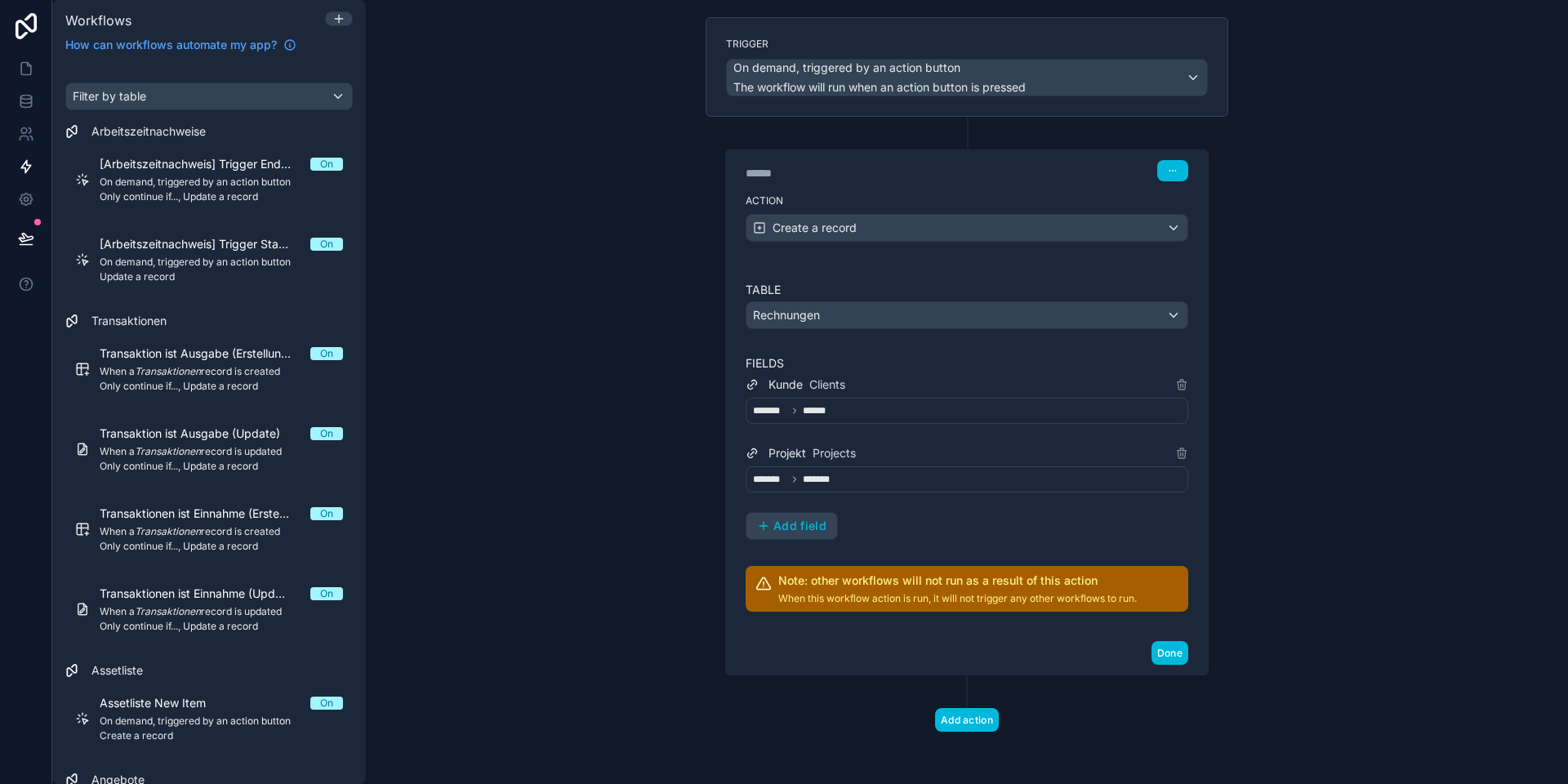
scroll to position [104, 0]
click at [992, 718] on button "Add action" at bounding box center [966, 721] width 64 height 24
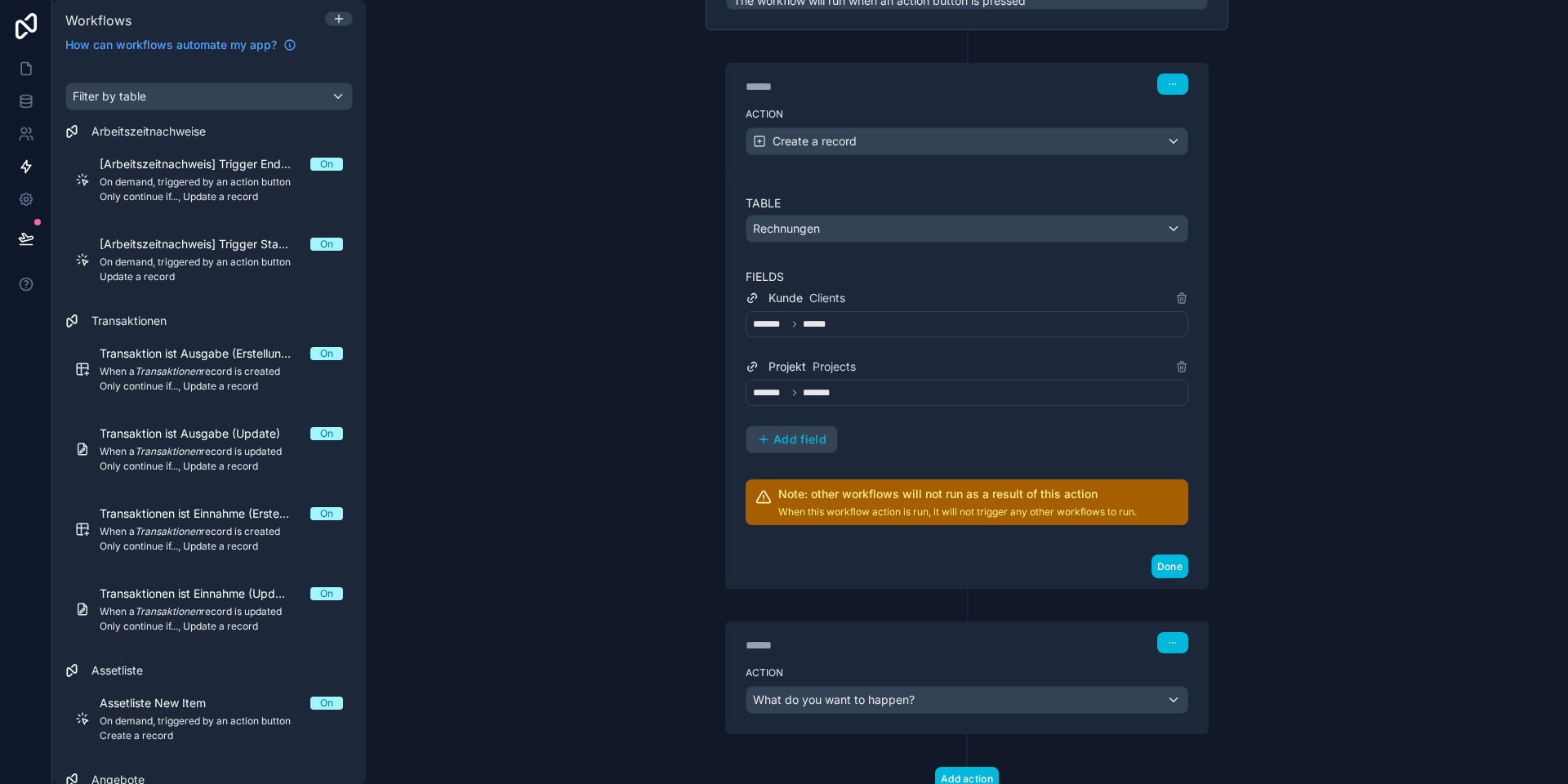
scroll to position [249, 0]
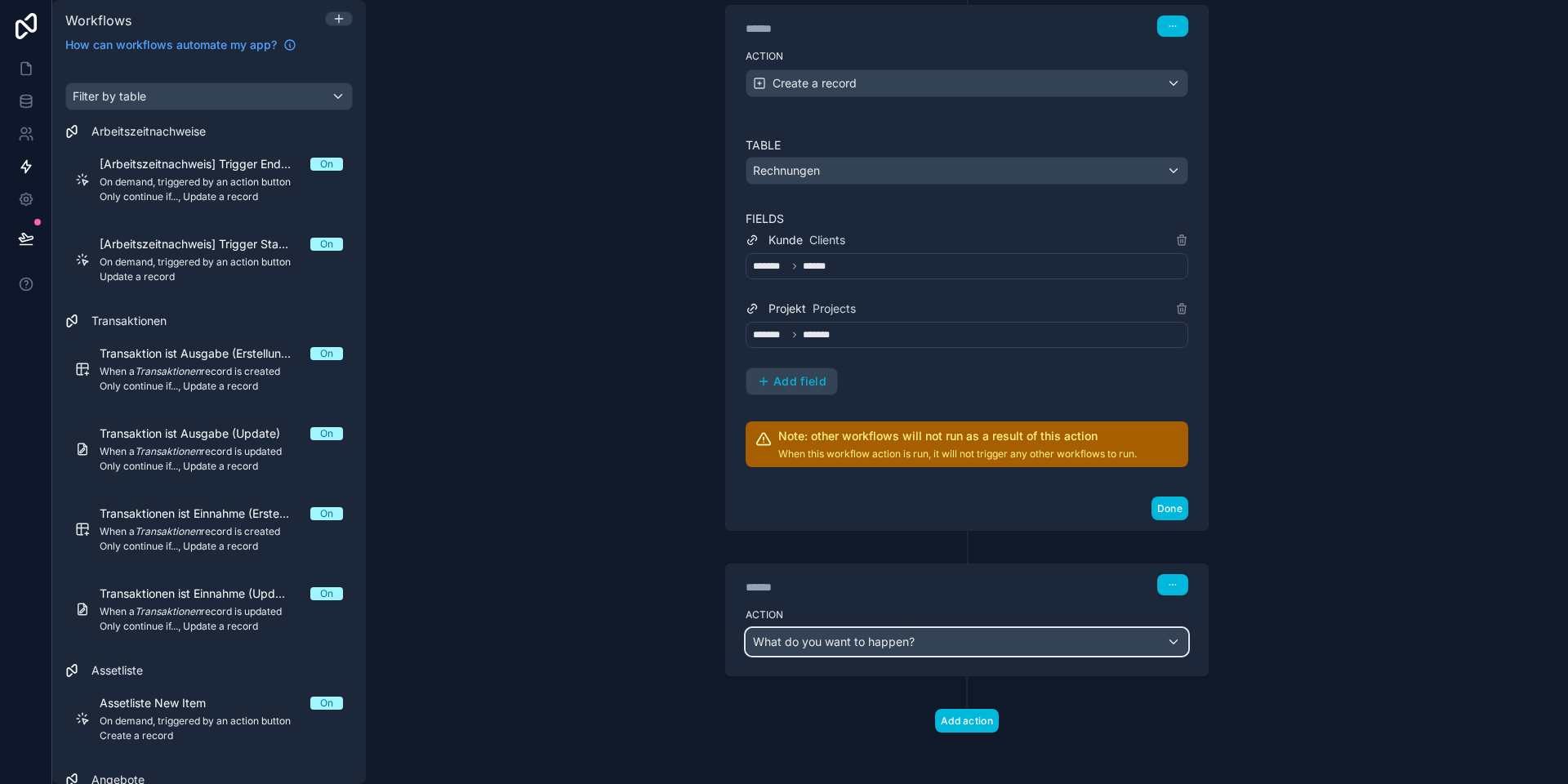
click at [895, 631] on div "What do you want to happen?" at bounding box center [966, 642] width 441 height 26
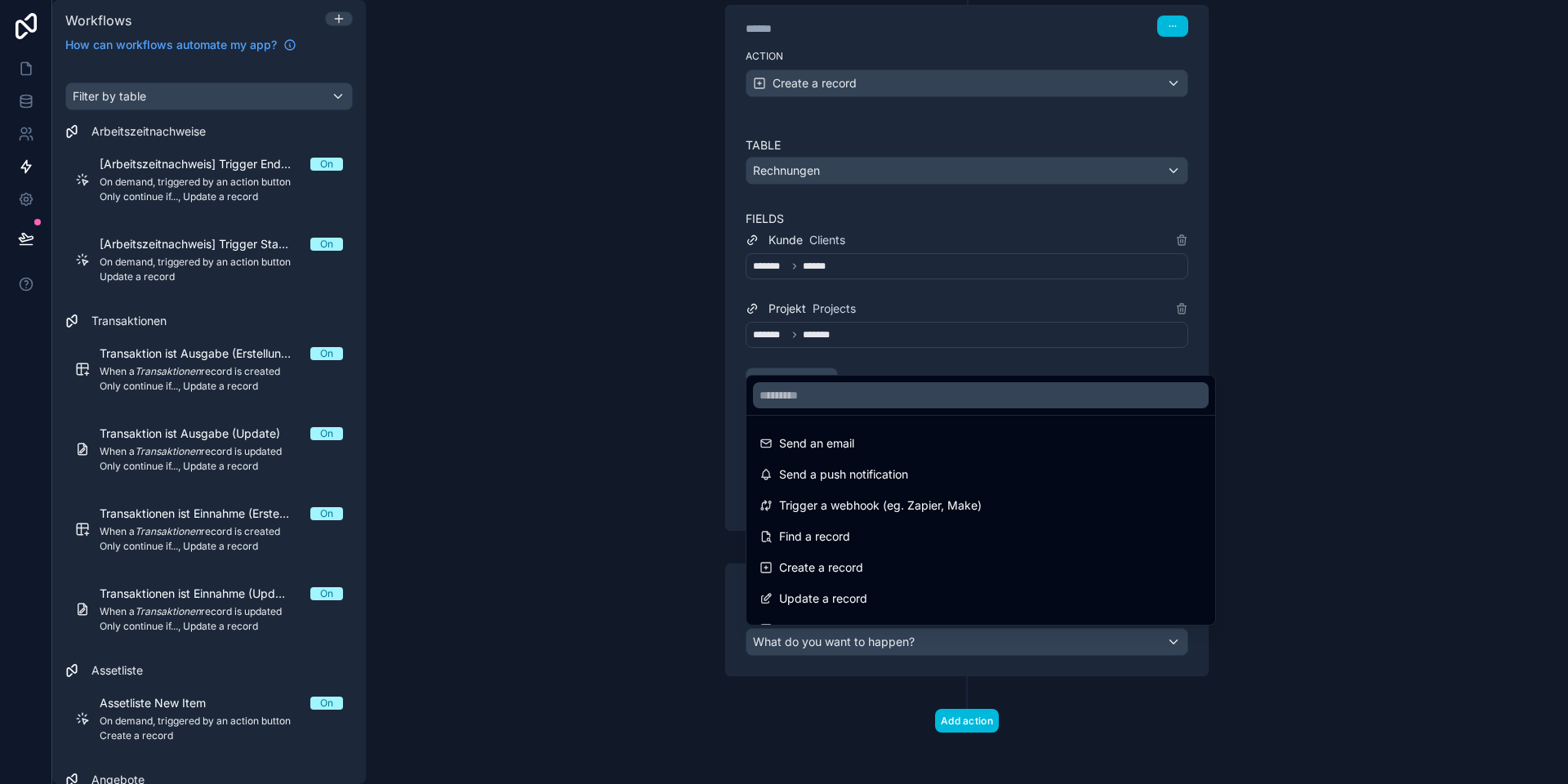
click at [853, 570] on span "Create a record" at bounding box center [820, 568] width 84 height 20
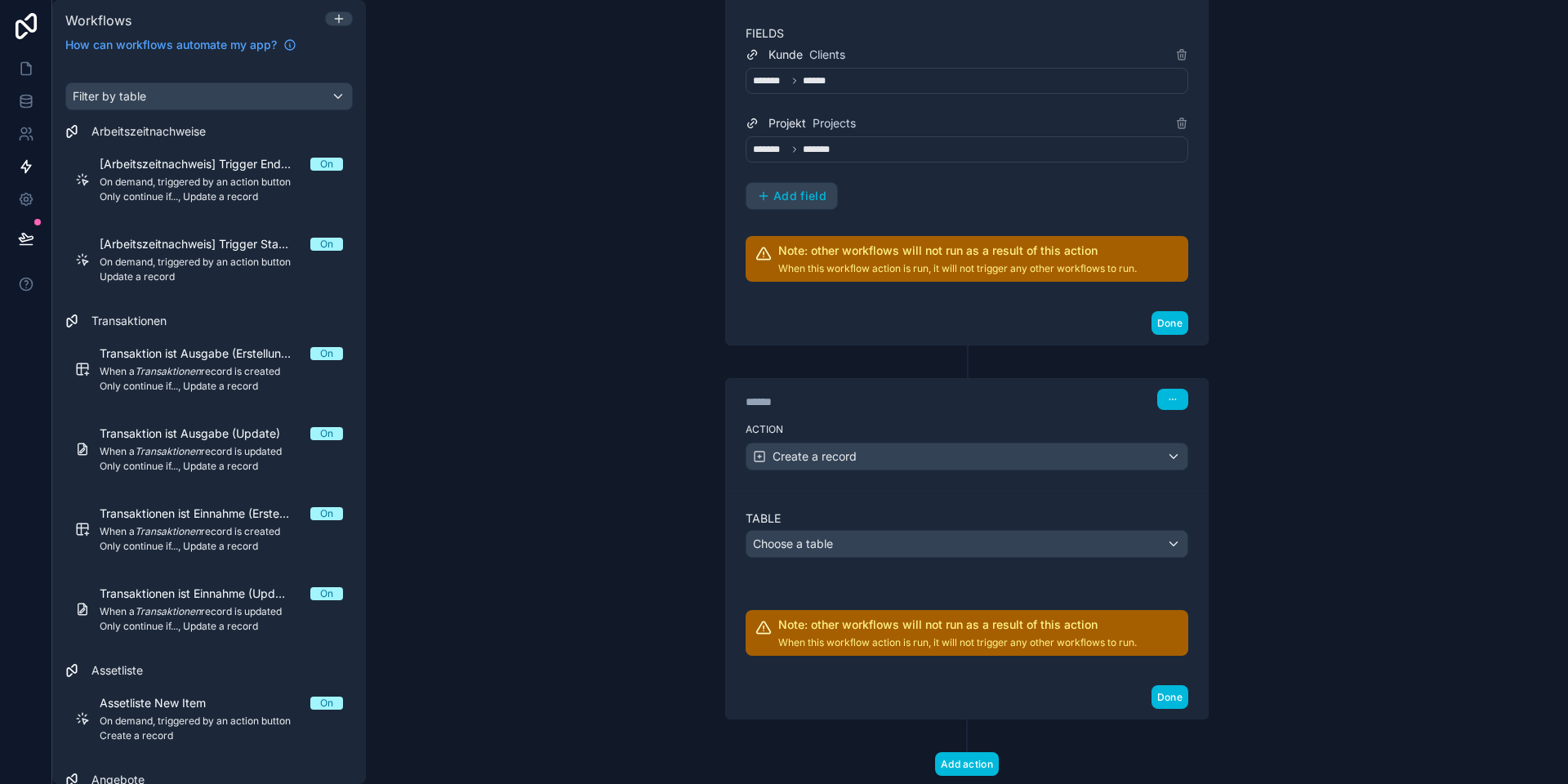
scroll to position [447, 0]
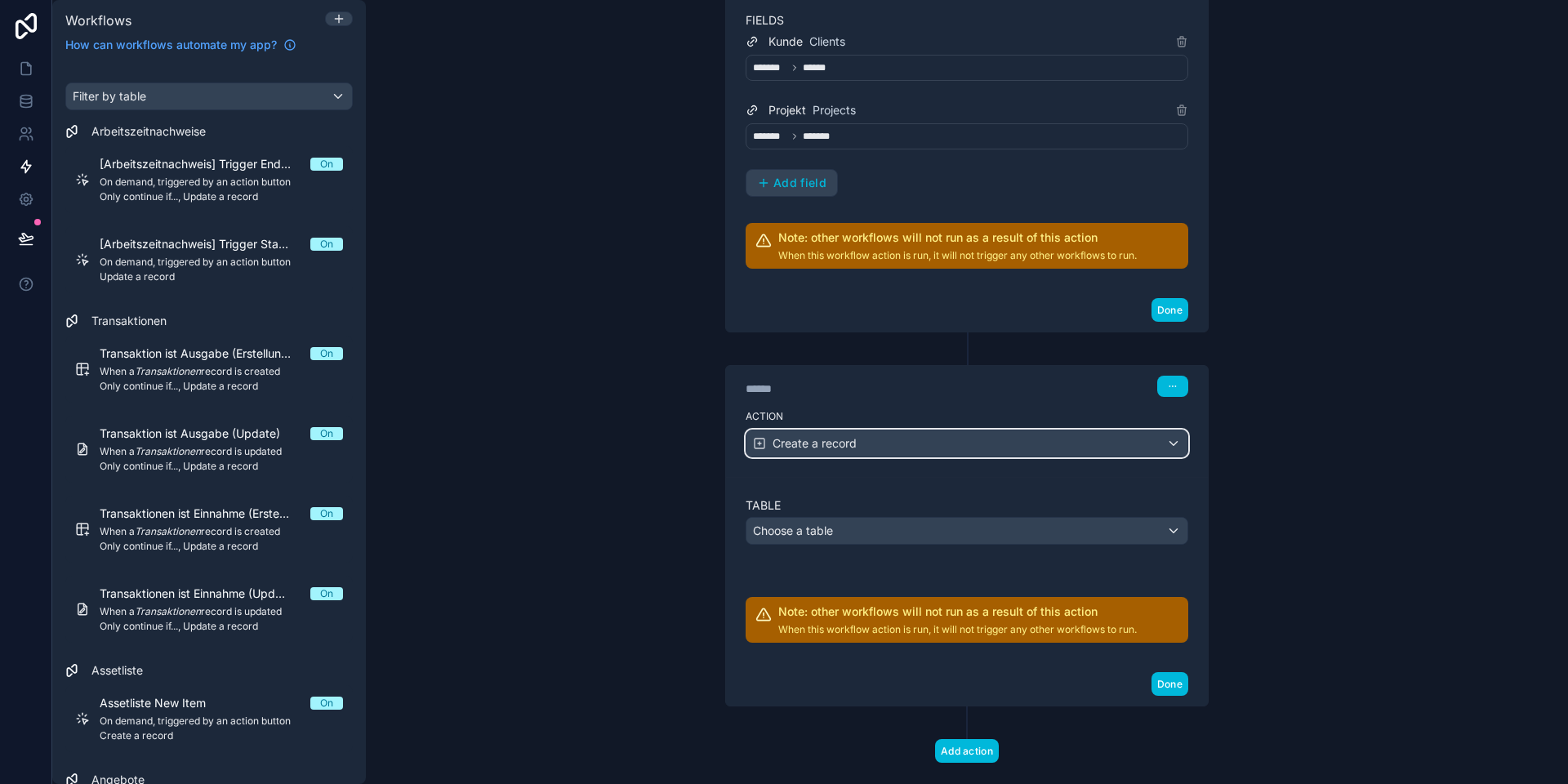
click at [861, 450] on div "Create a record" at bounding box center [966, 443] width 441 height 26
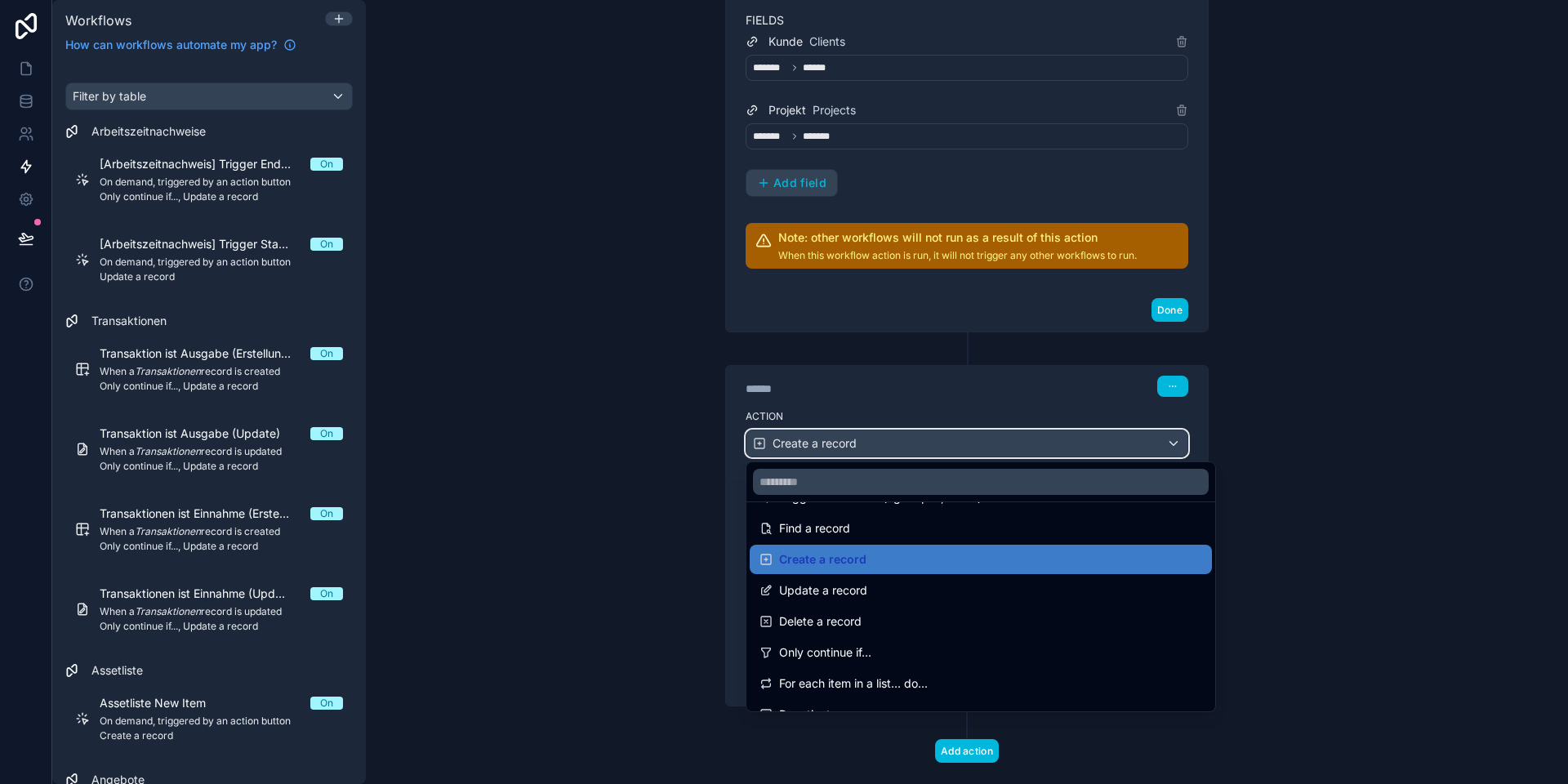
scroll to position [97, 0]
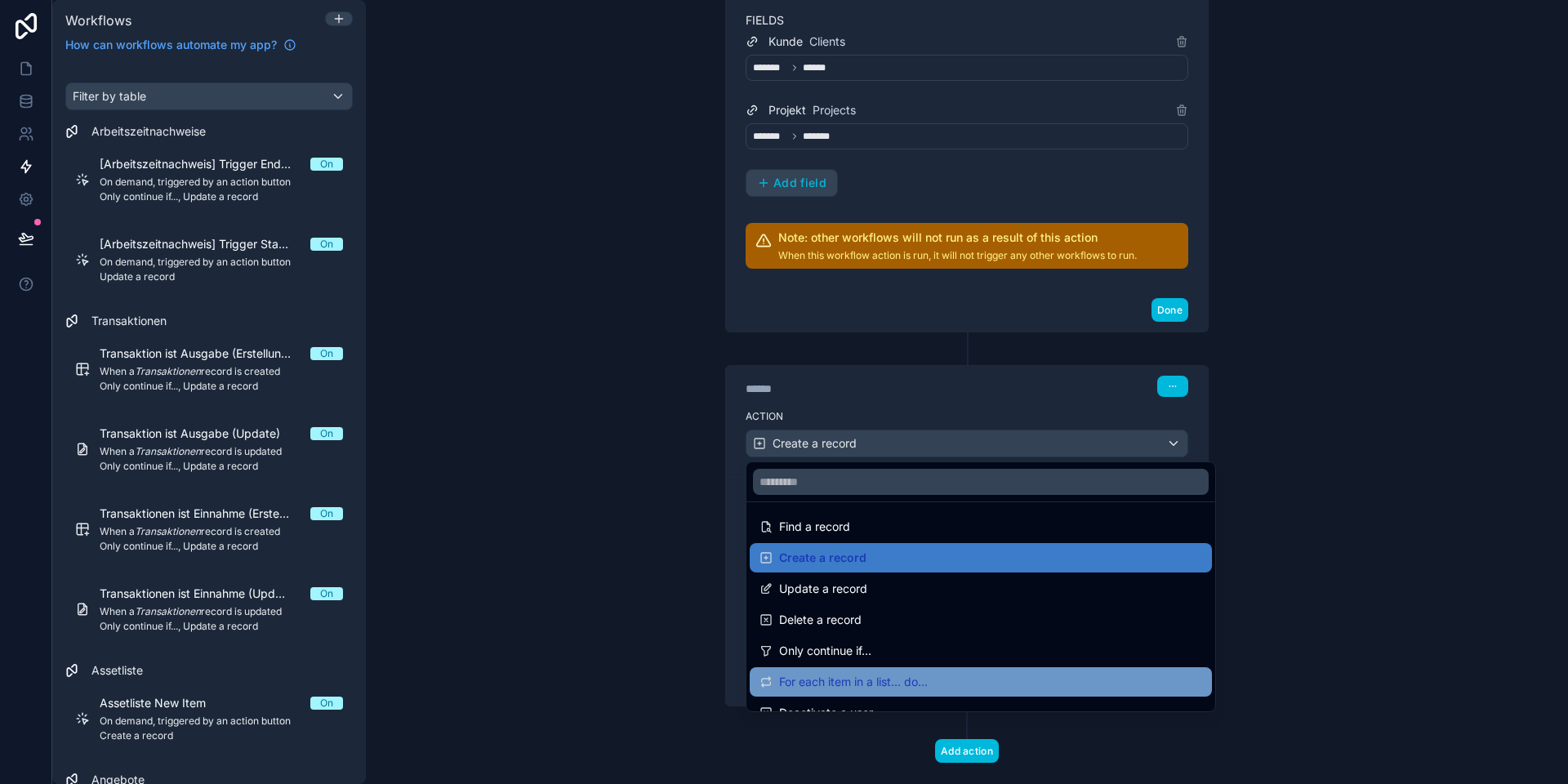
click at [853, 668] on div "For each item in a list... do..." at bounding box center [981, 682] width 462 height 30
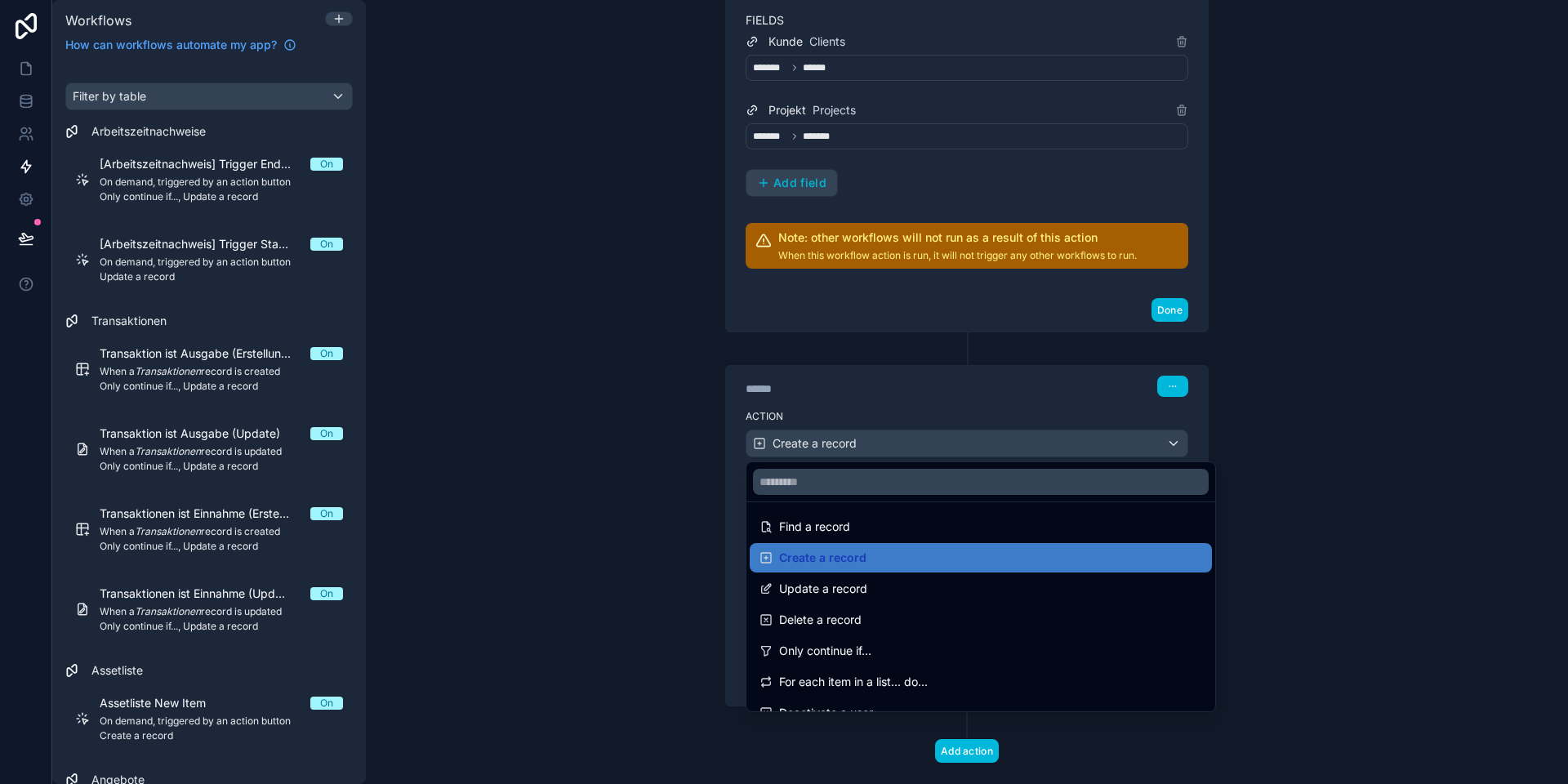
scroll to position [439, 0]
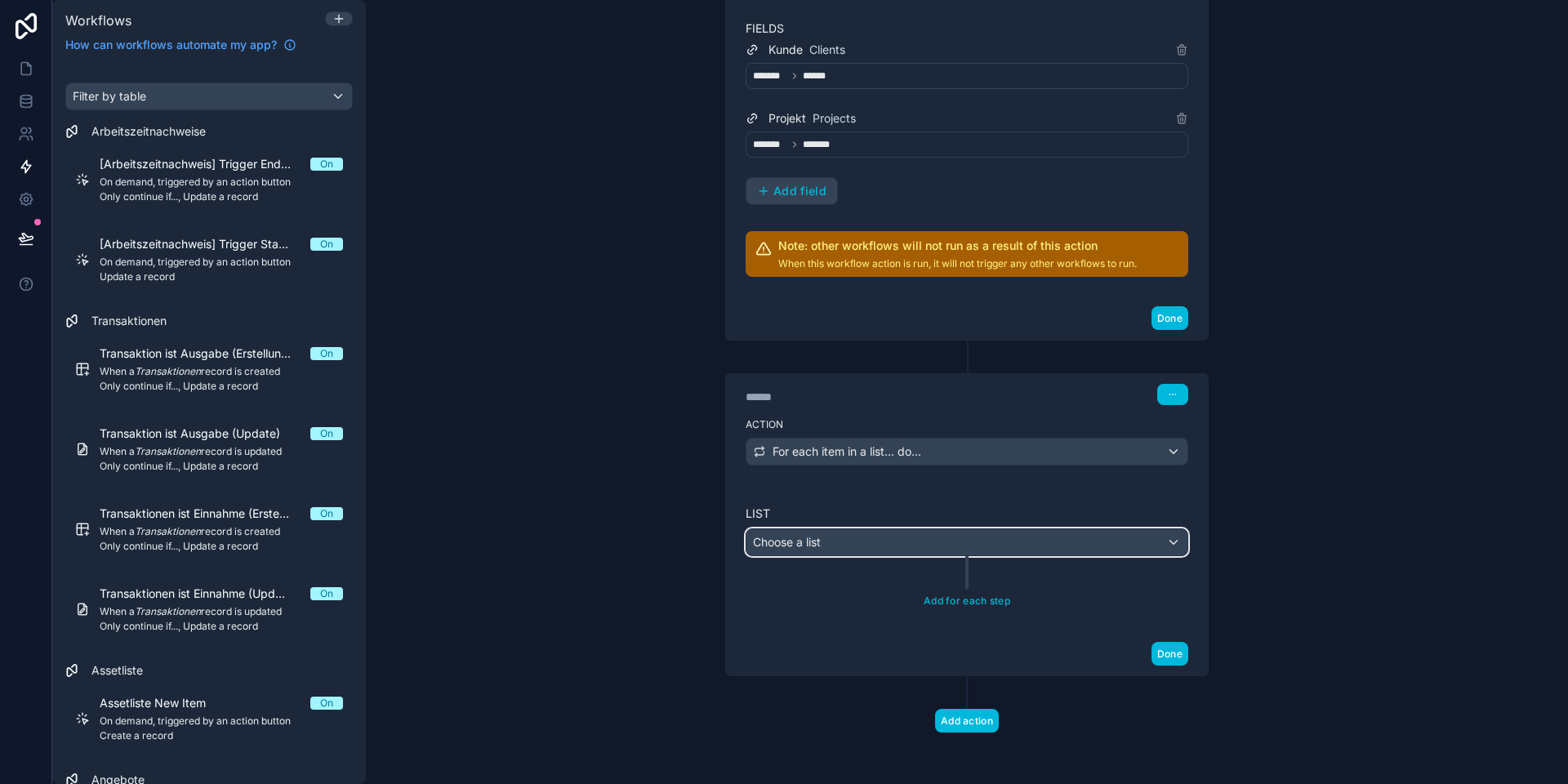
click at [834, 539] on div "Choose a list" at bounding box center [966, 542] width 441 height 26
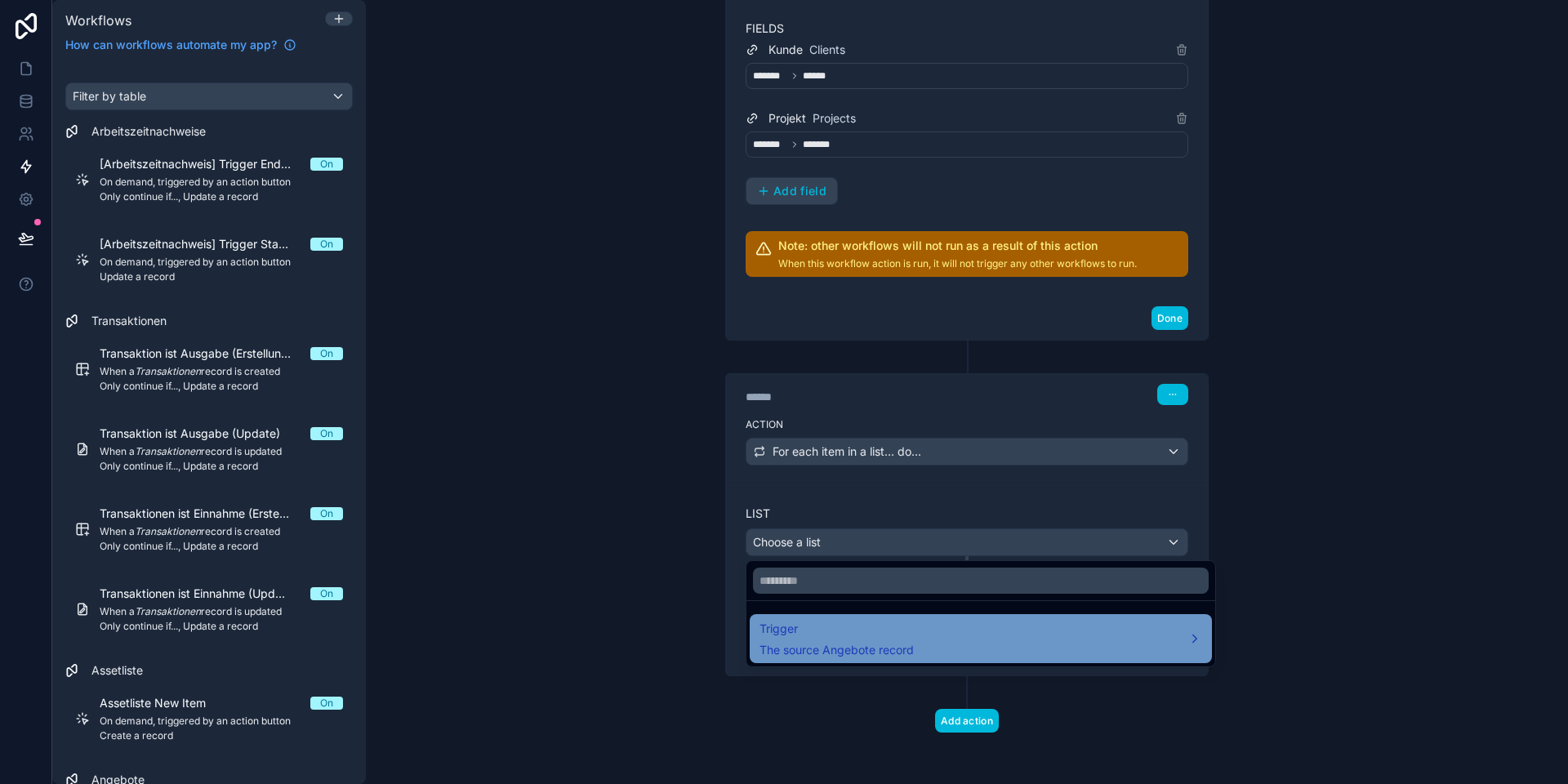
click at [853, 642] on span "The source Angebote record" at bounding box center [836, 650] width 154 height 17
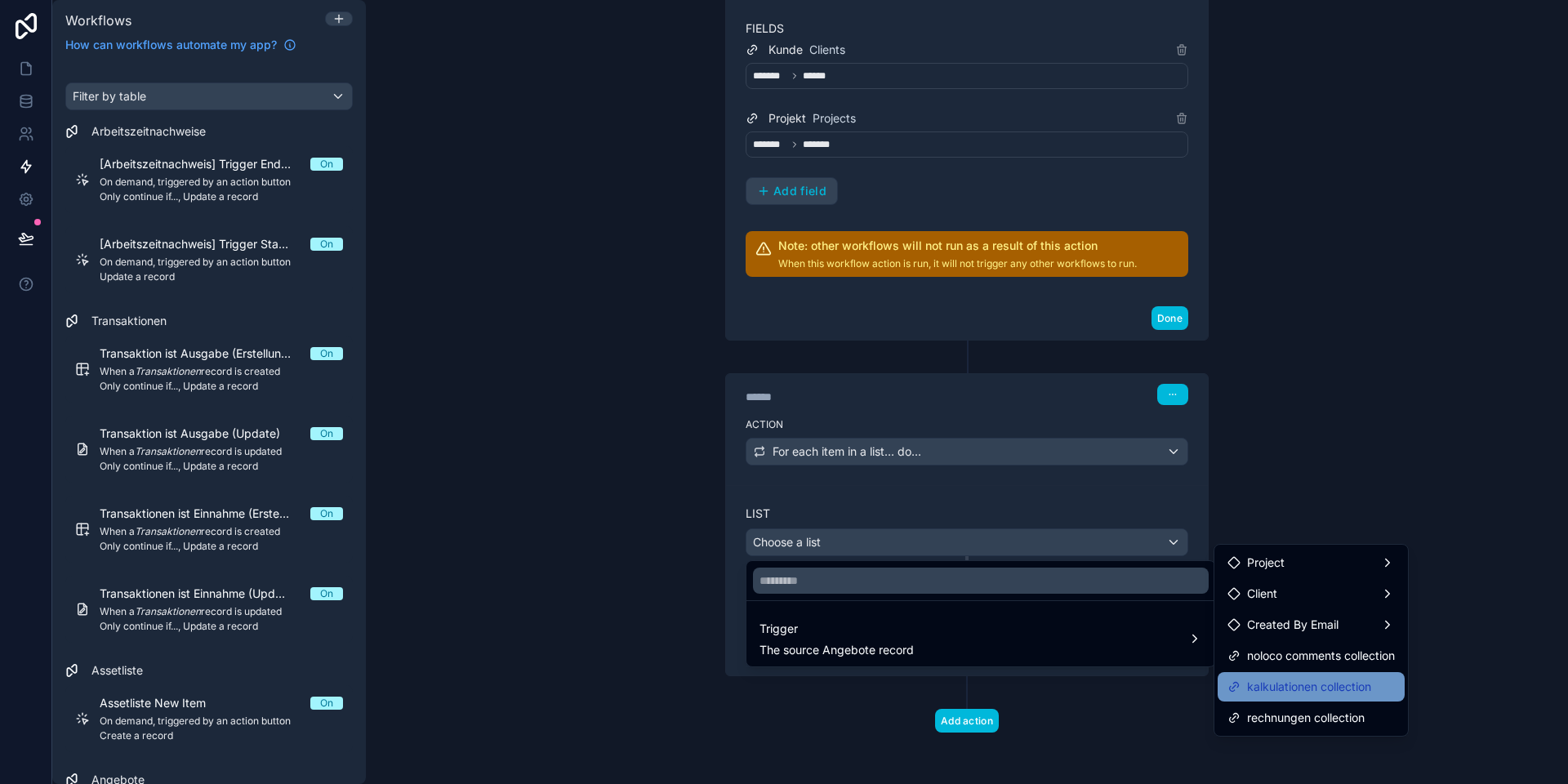
click at [1288, 688] on span "kalkulationen collection" at bounding box center [1308, 687] width 124 height 20
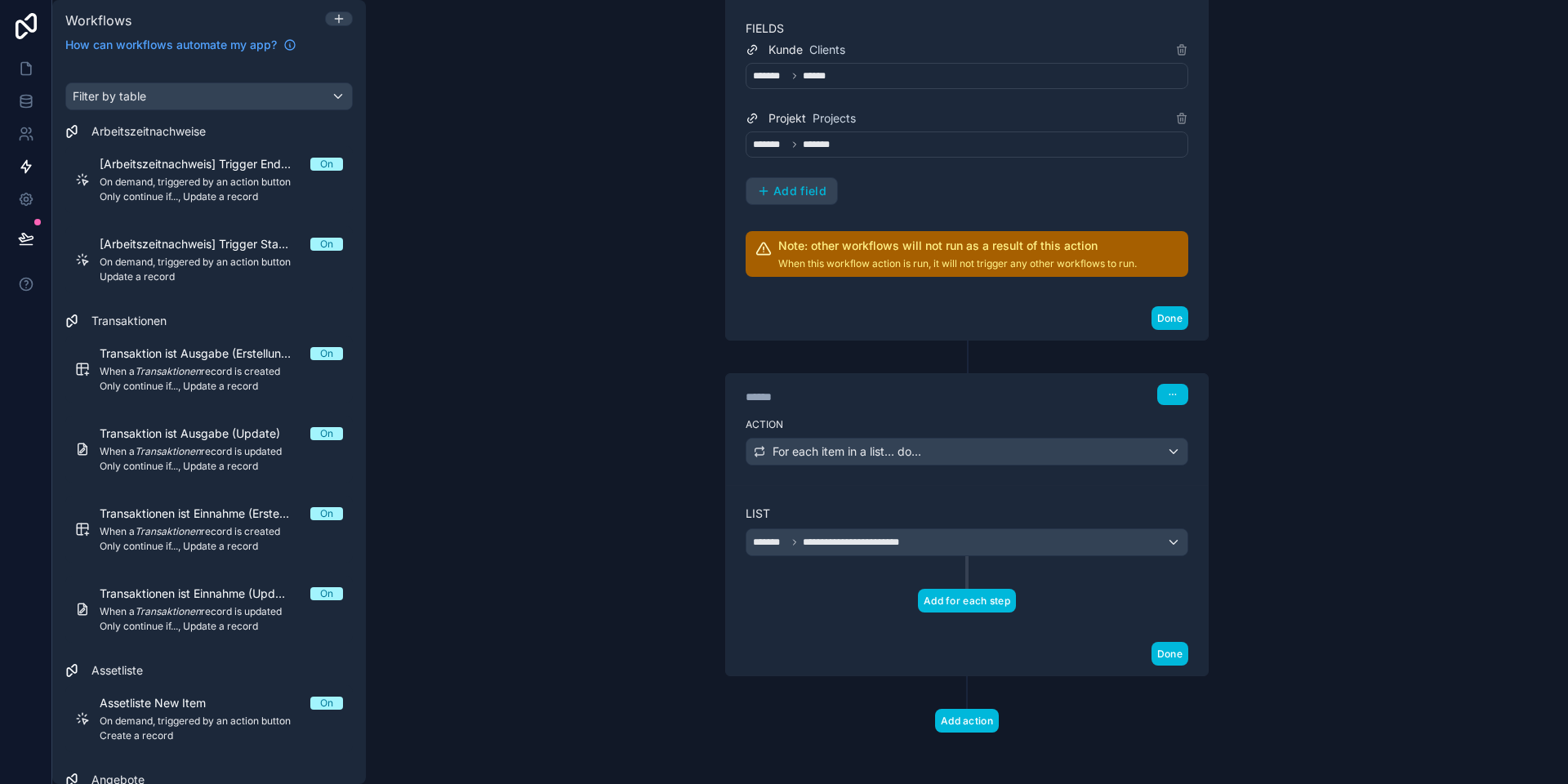
click at [958, 594] on button "Add for each step" at bounding box center [966, 601] width 98 height 24
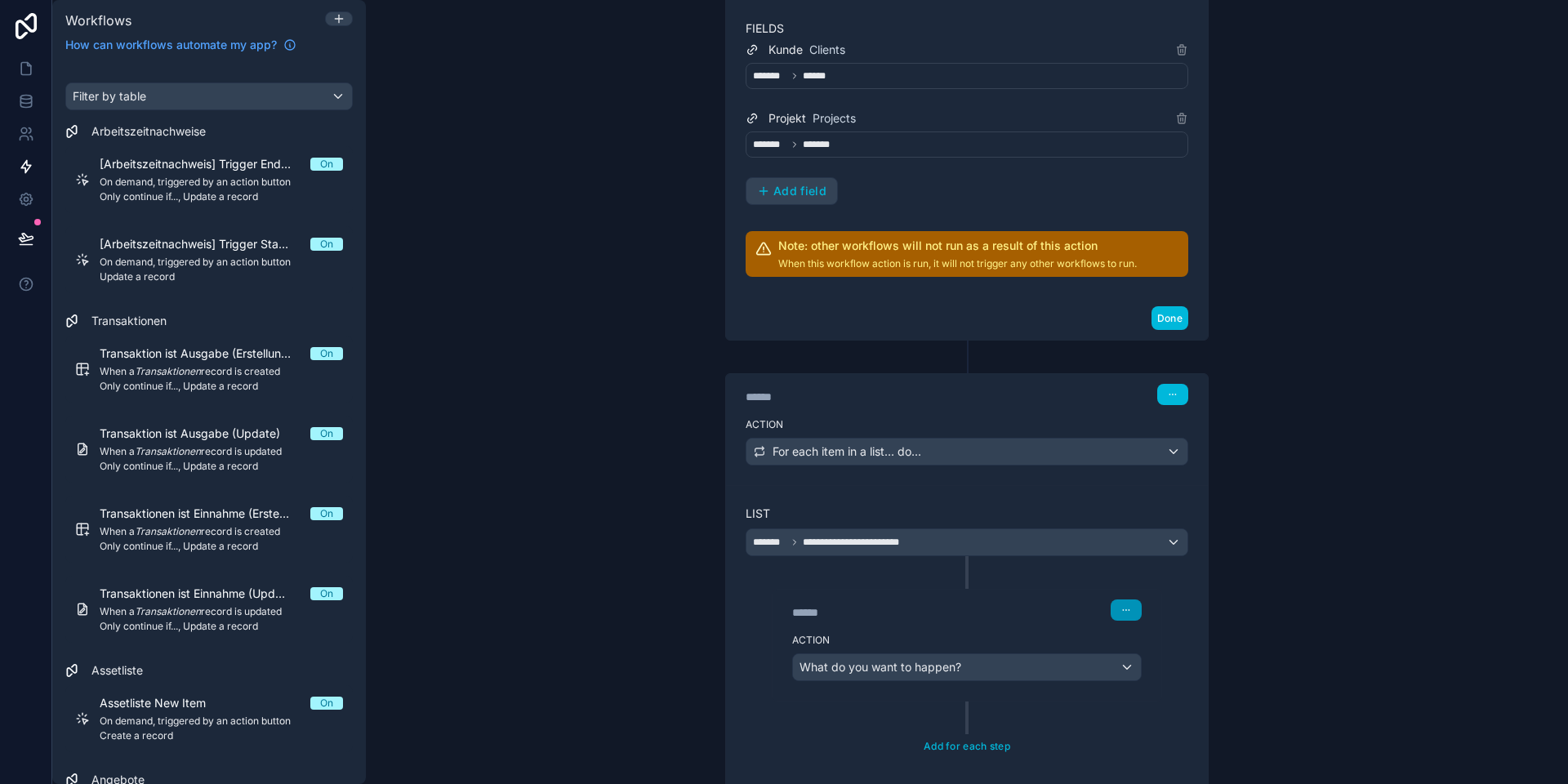
click at [1128, 608] on icon "button" at bounding box center [1126, 610] width 10 height 10
click at [1162, 672] on span "Delete" at bounding box center [1157, 671] width 31 height 13
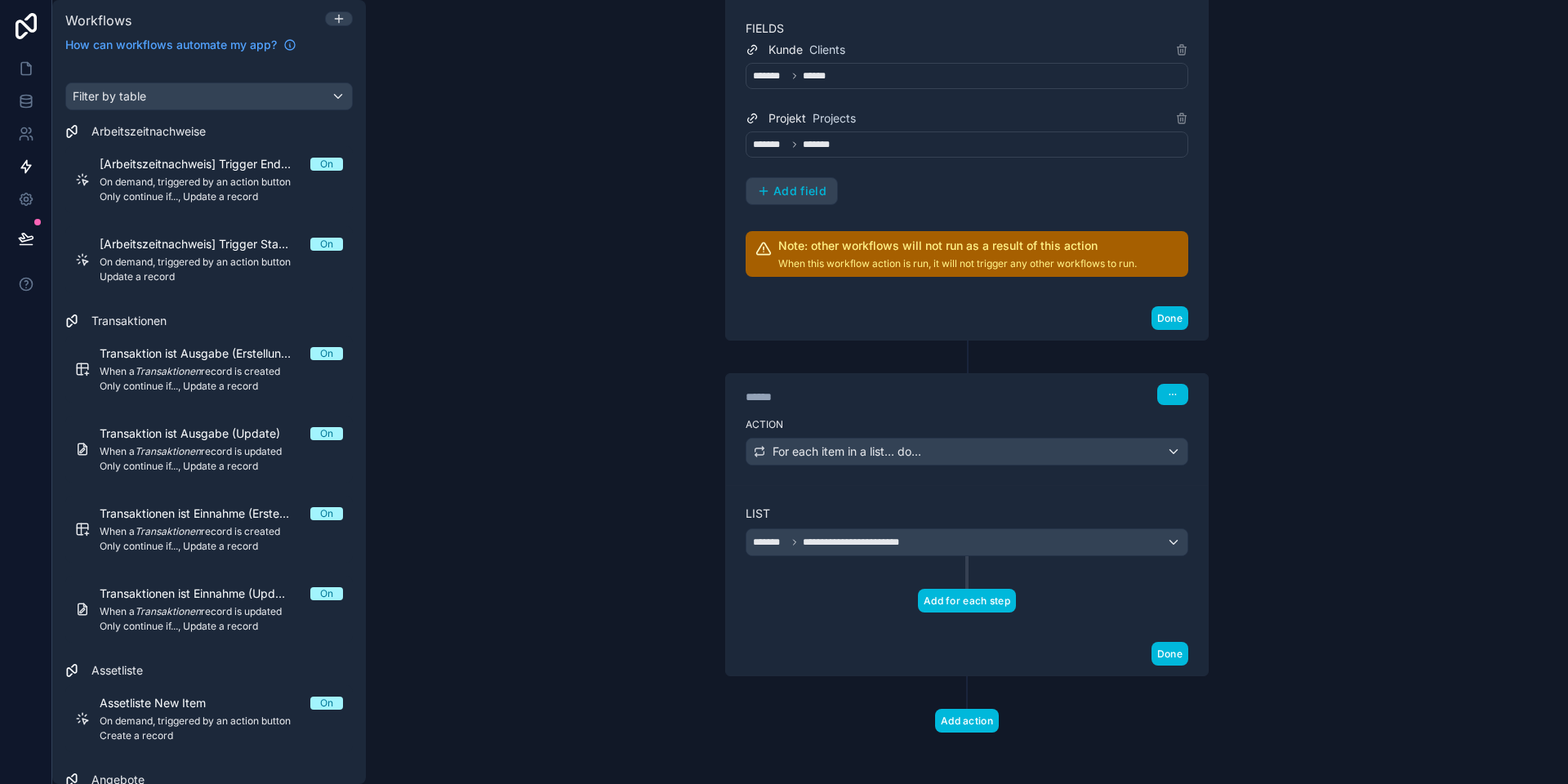
click at [971, 602] on button "Add for each step" at bounding box center [966, 601] width 98 height 24
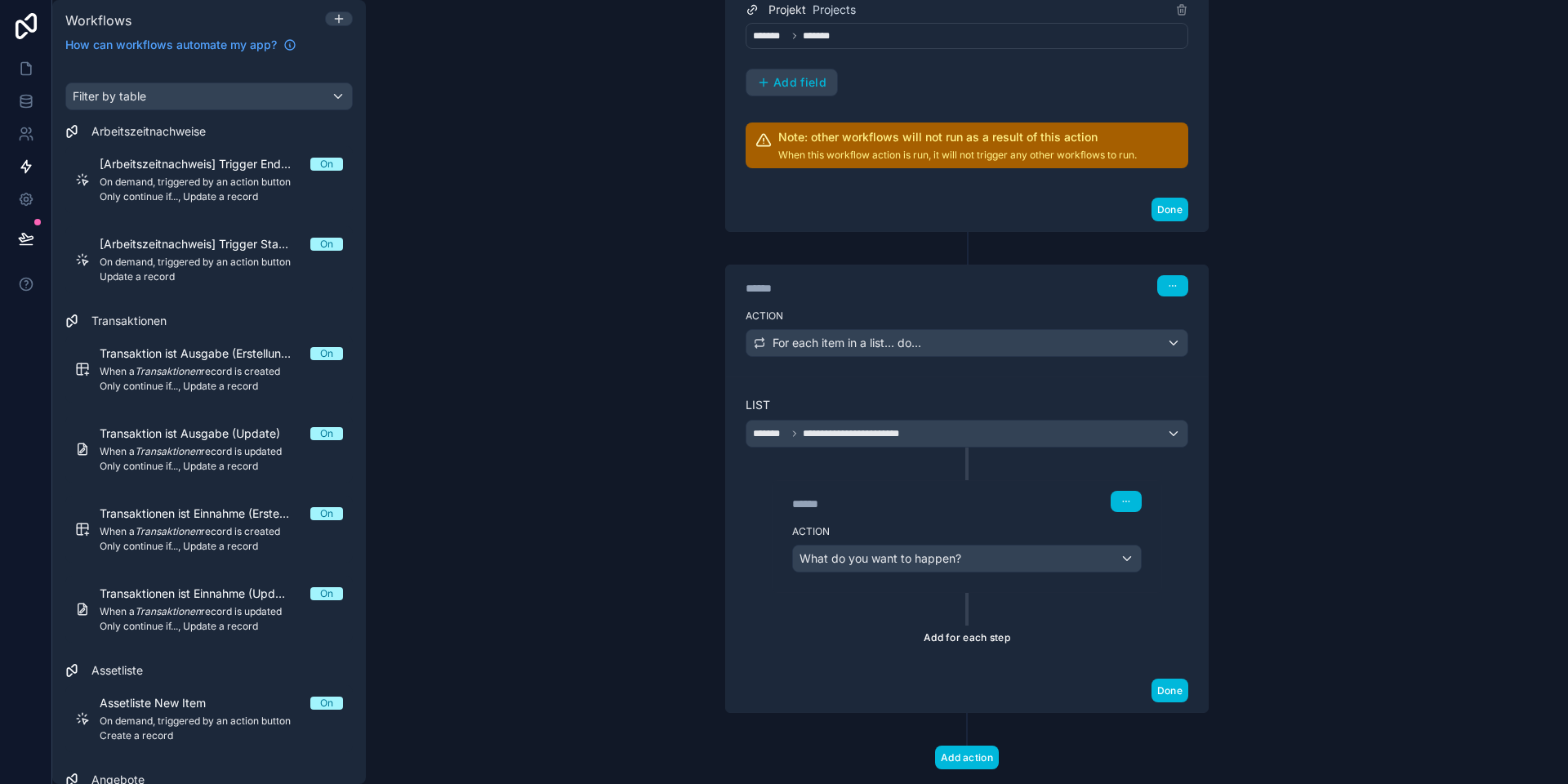
scroll to position [551, 0]
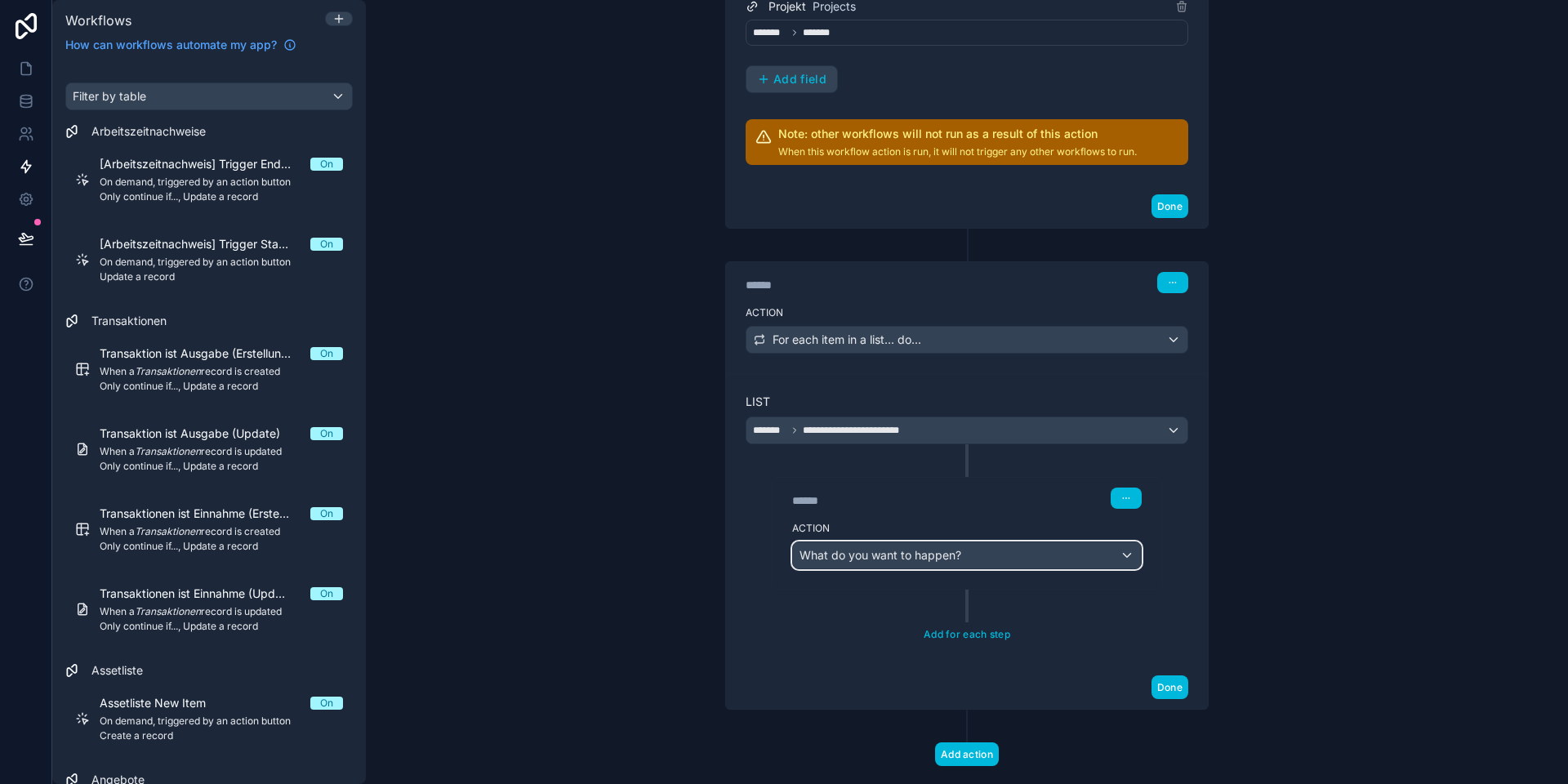
click at [875, 551] on span "What do you want to happen?" at bounding box center [880, 555] width 162 height 14
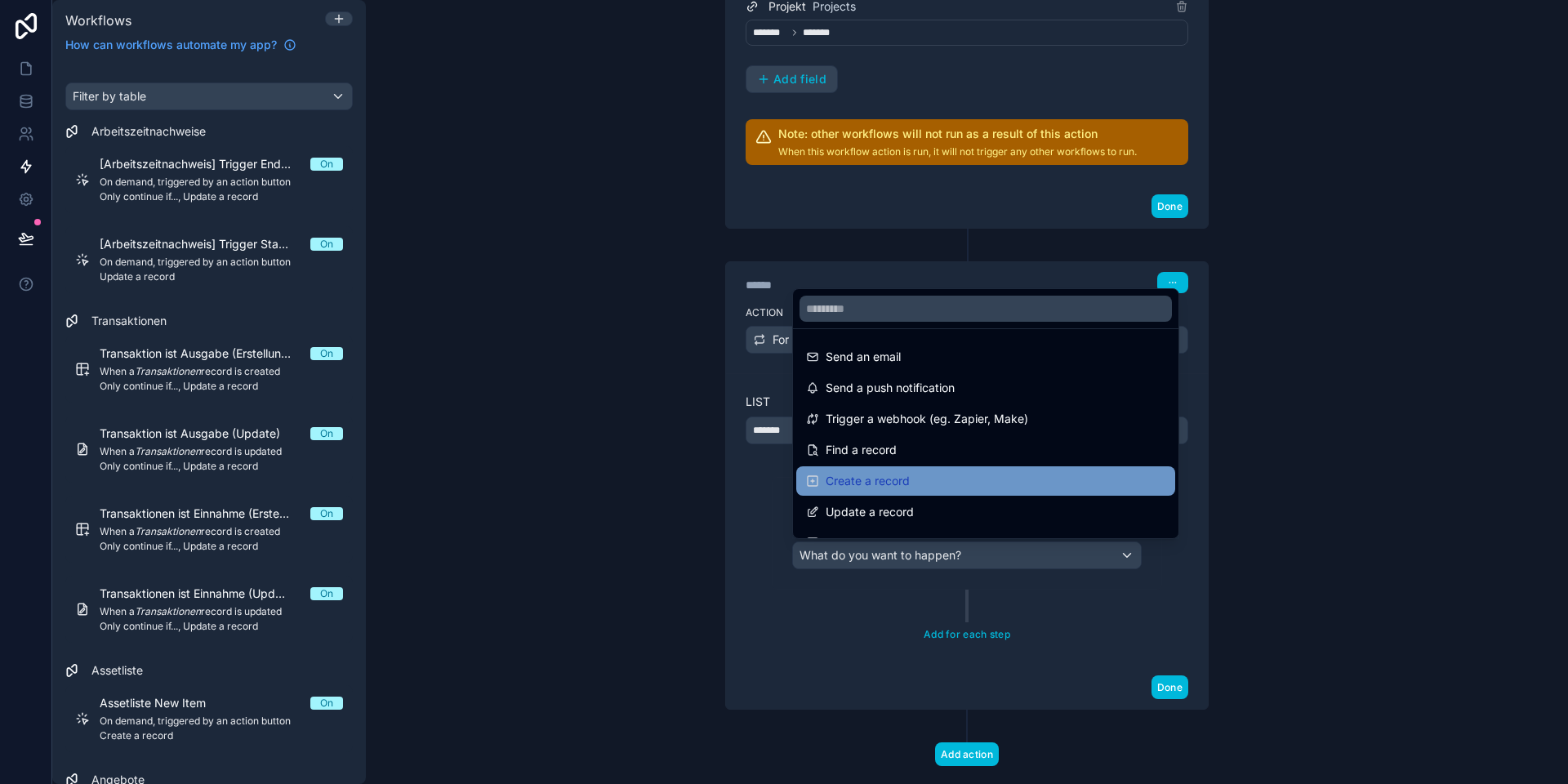
click at [876, 487] on span "Create a record" at bounding box center [866, 481] width 84 height 20
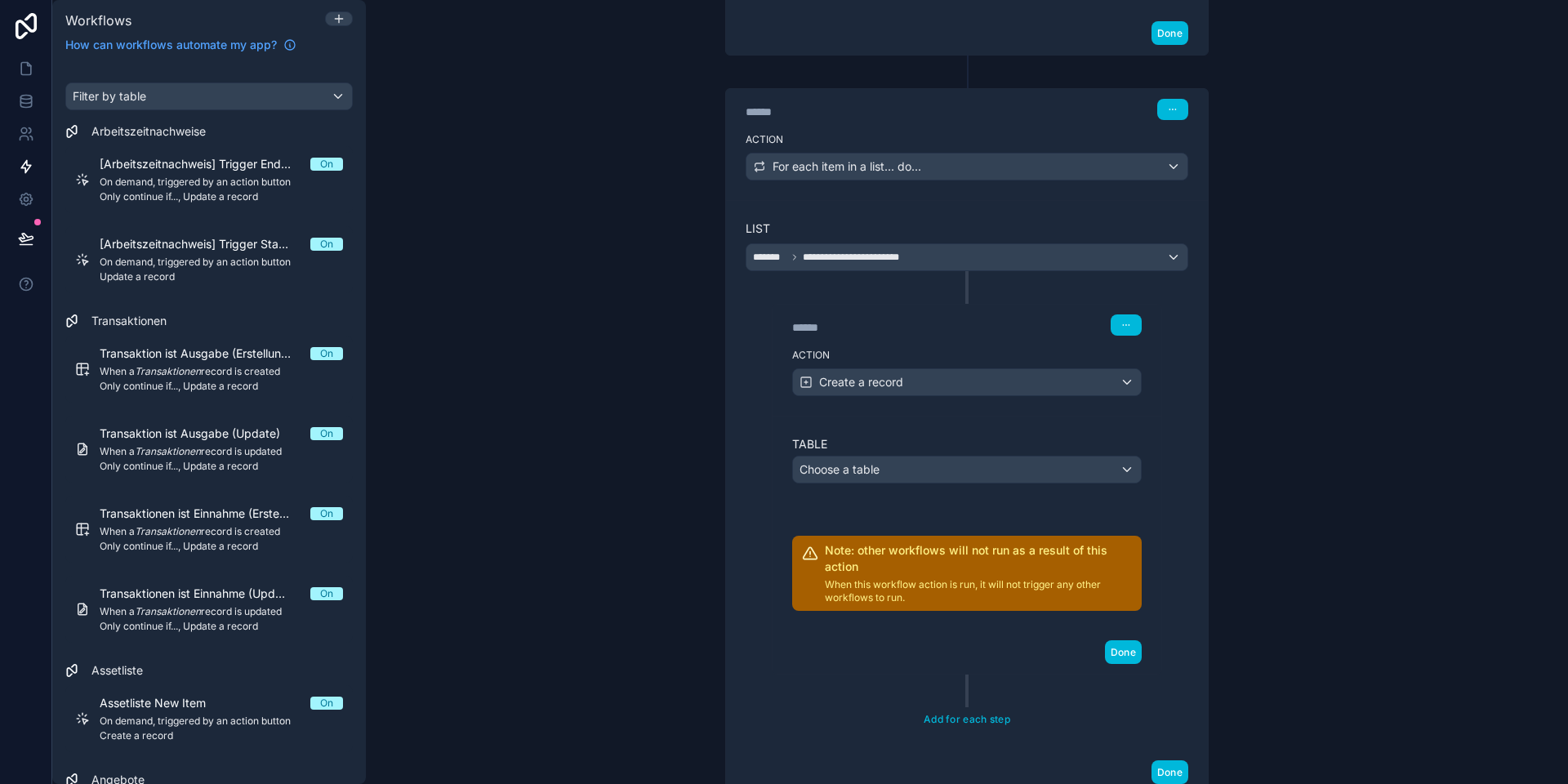
scroll to position [754, 0]
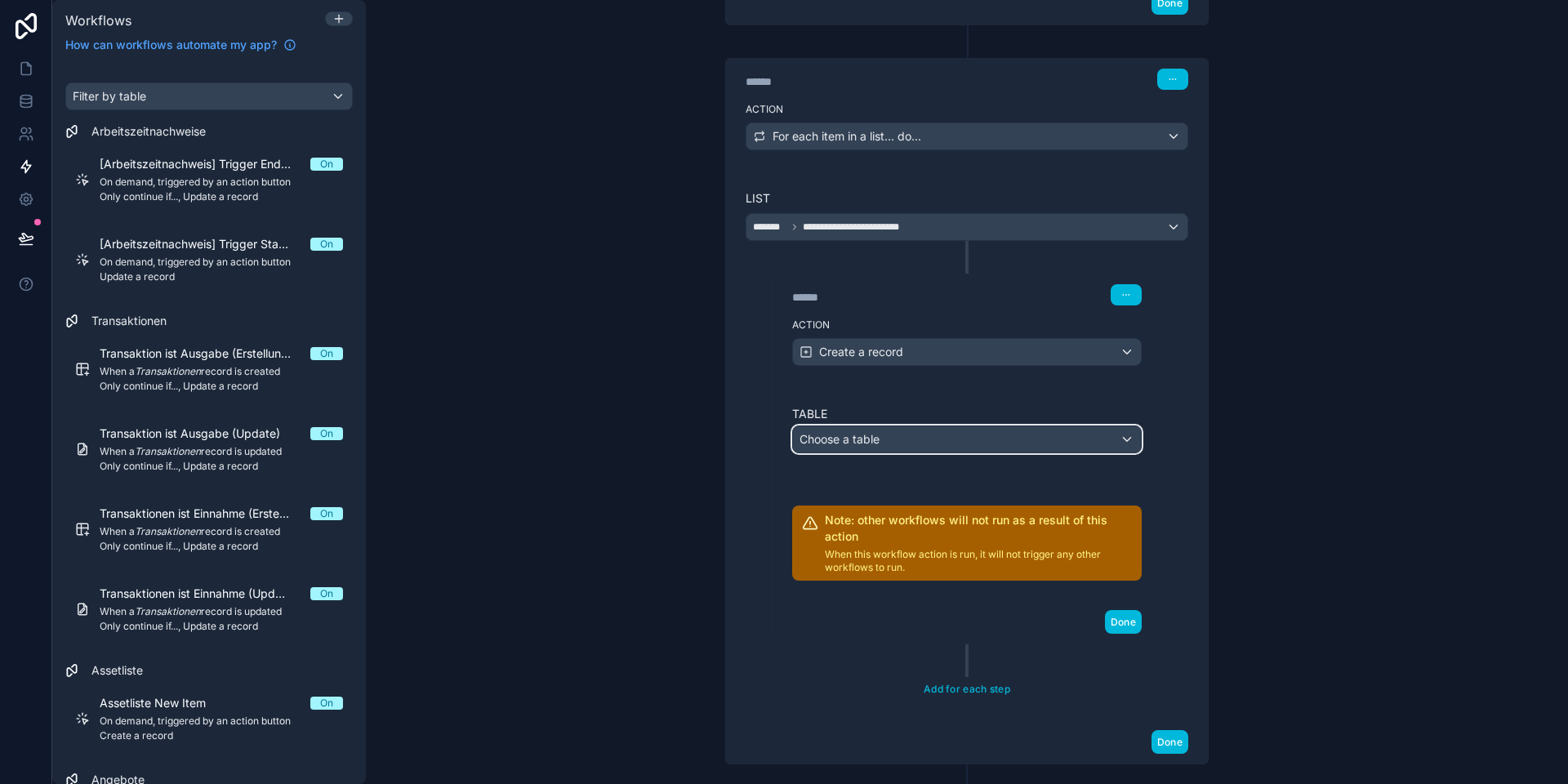
click at [844, 441] on span "Choose a table" at bounding box center [839, 439] width 80 height 14
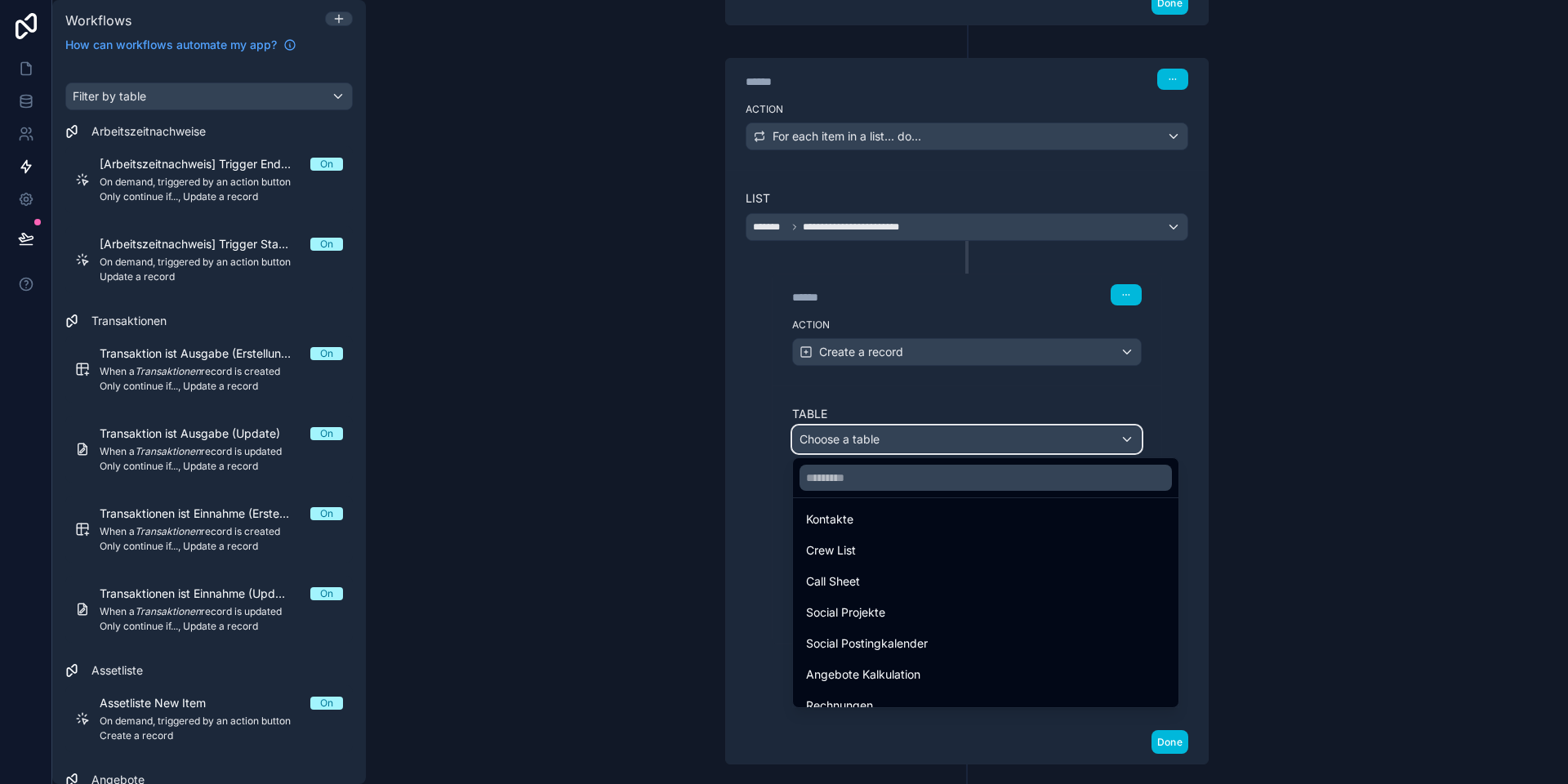
scroll to position [451, 0]
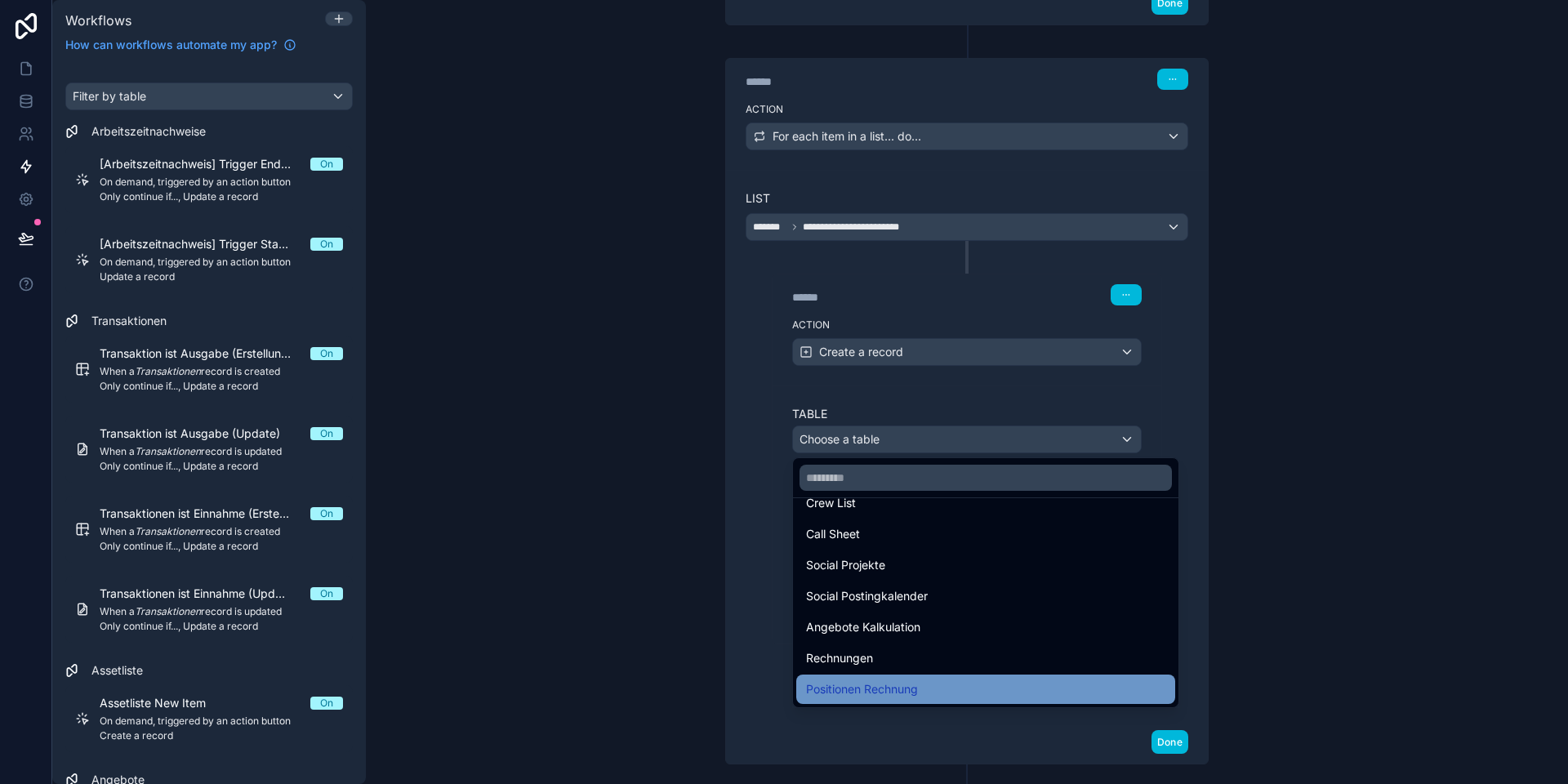
click at [874, 683] on span "Positionen Rechnung" at bounding box center [861, 689] width 112 height 20
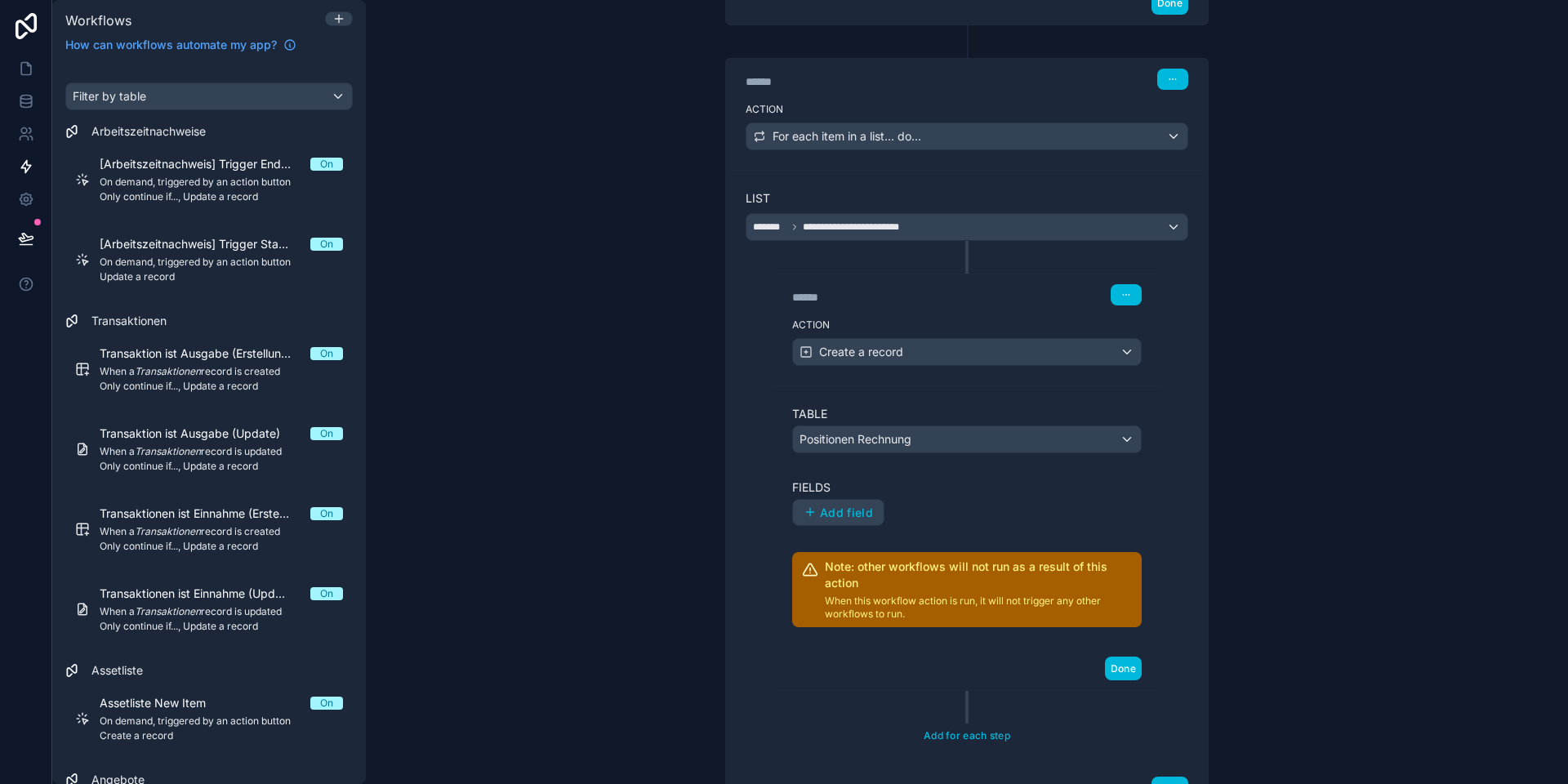
click at [845, 511] on span "Add field" at bounding box center [847, 512] width 53 height 15
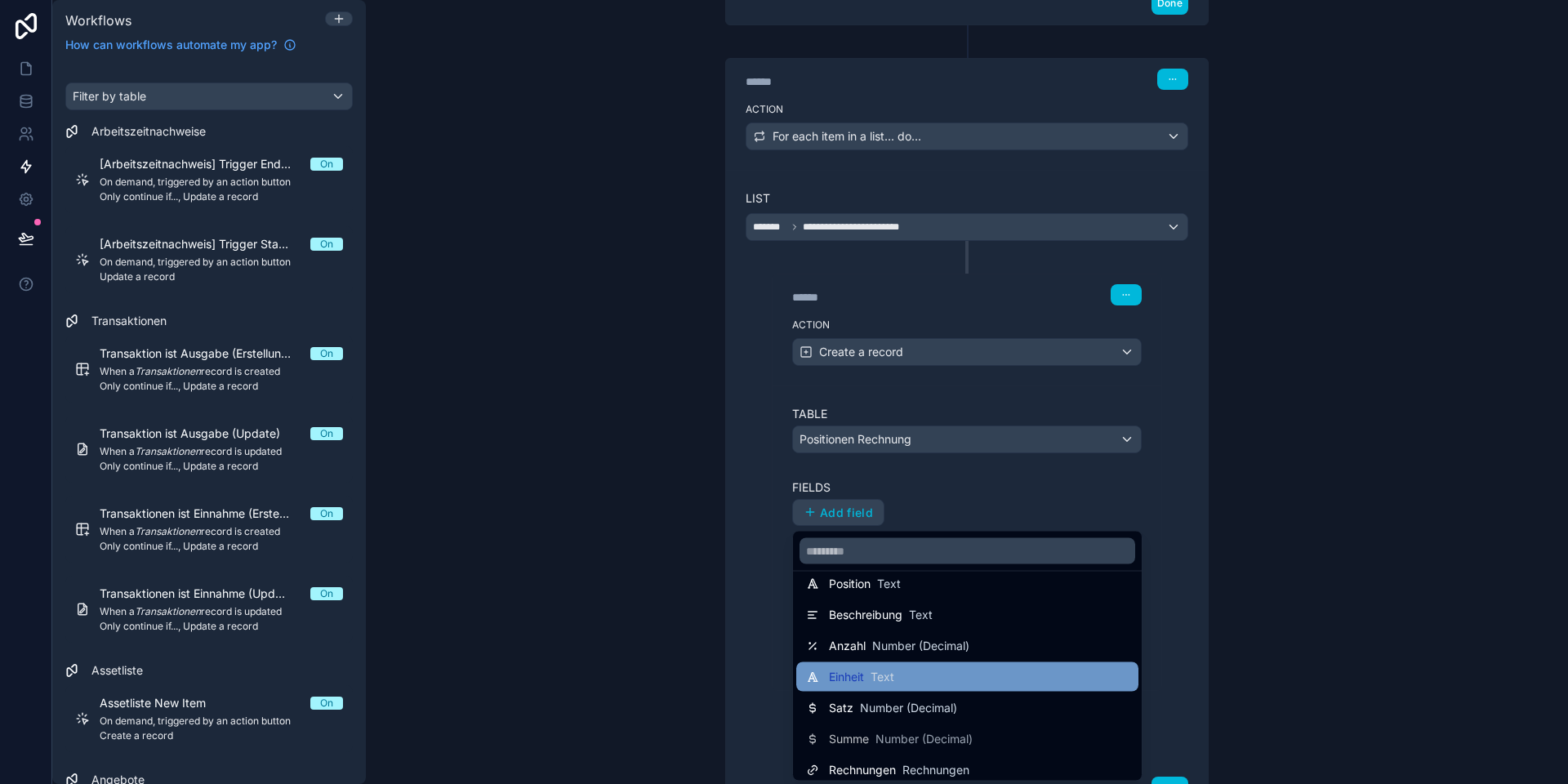
scroll to position [0, 0]
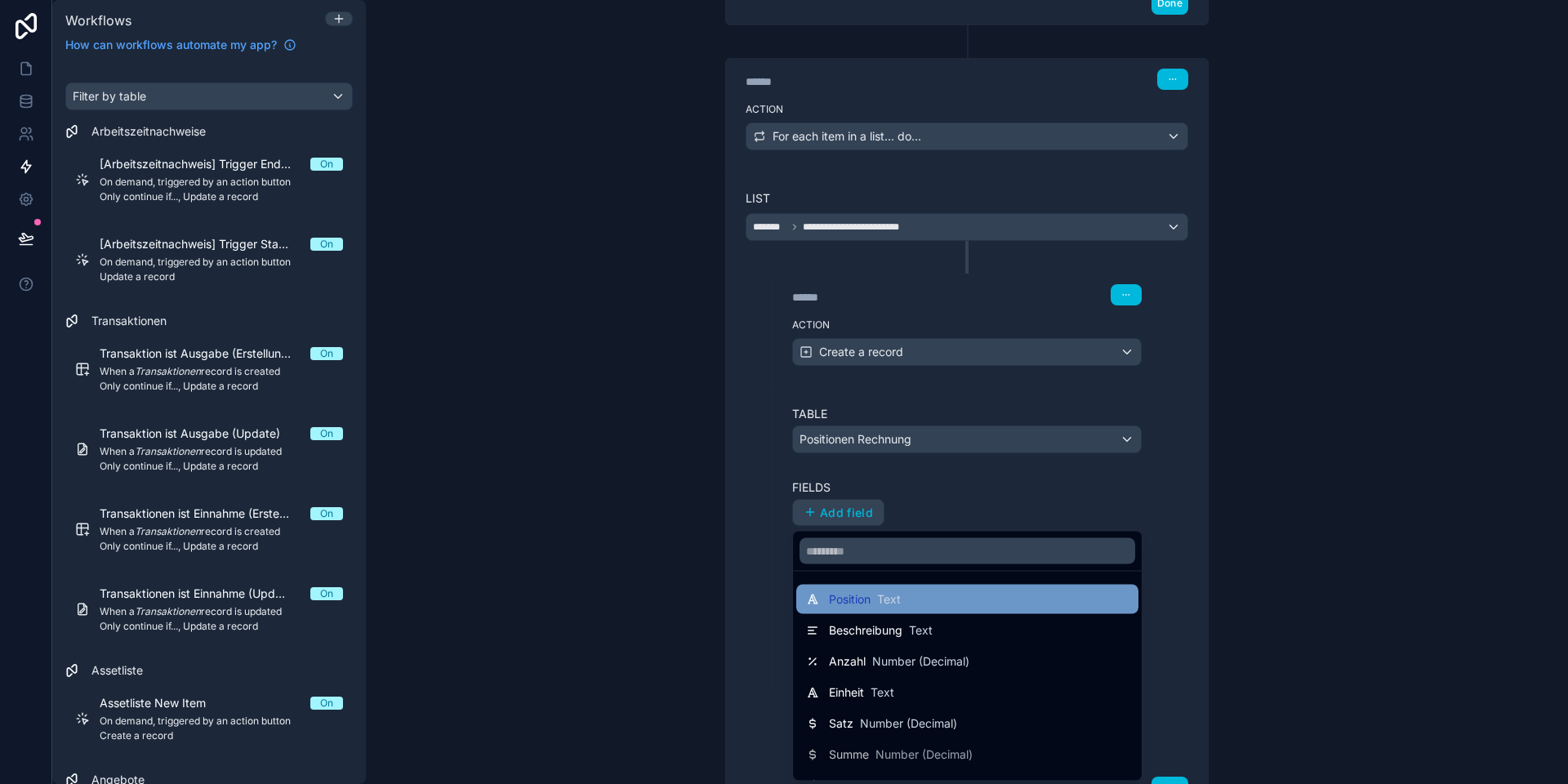
click at [870, 593] on span "Position" at bounding box center [850, 599] width 41 height 17
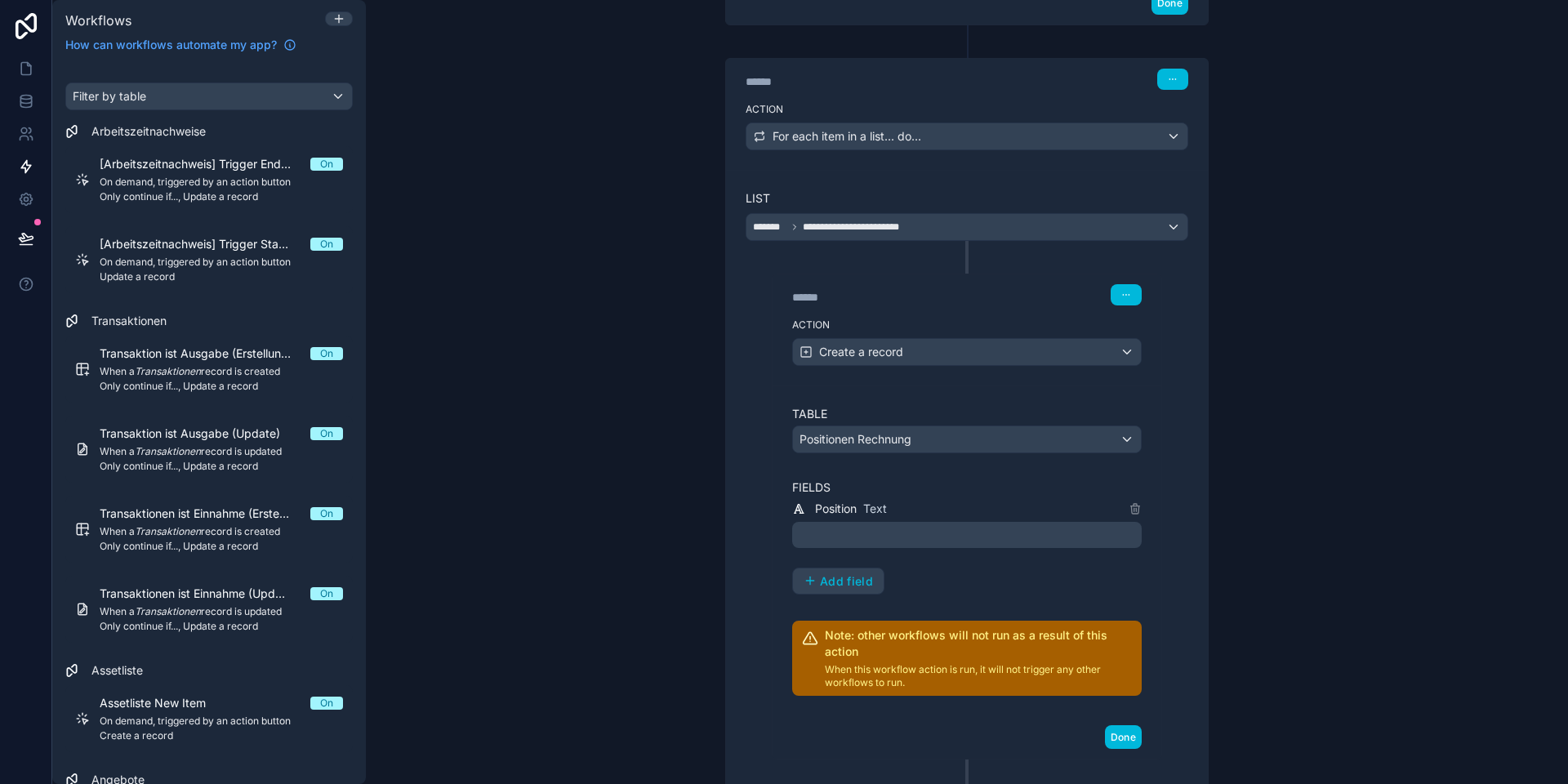
click at [892, 528] on p "﻿" at bounding box center [968, 535] width 339 height 20
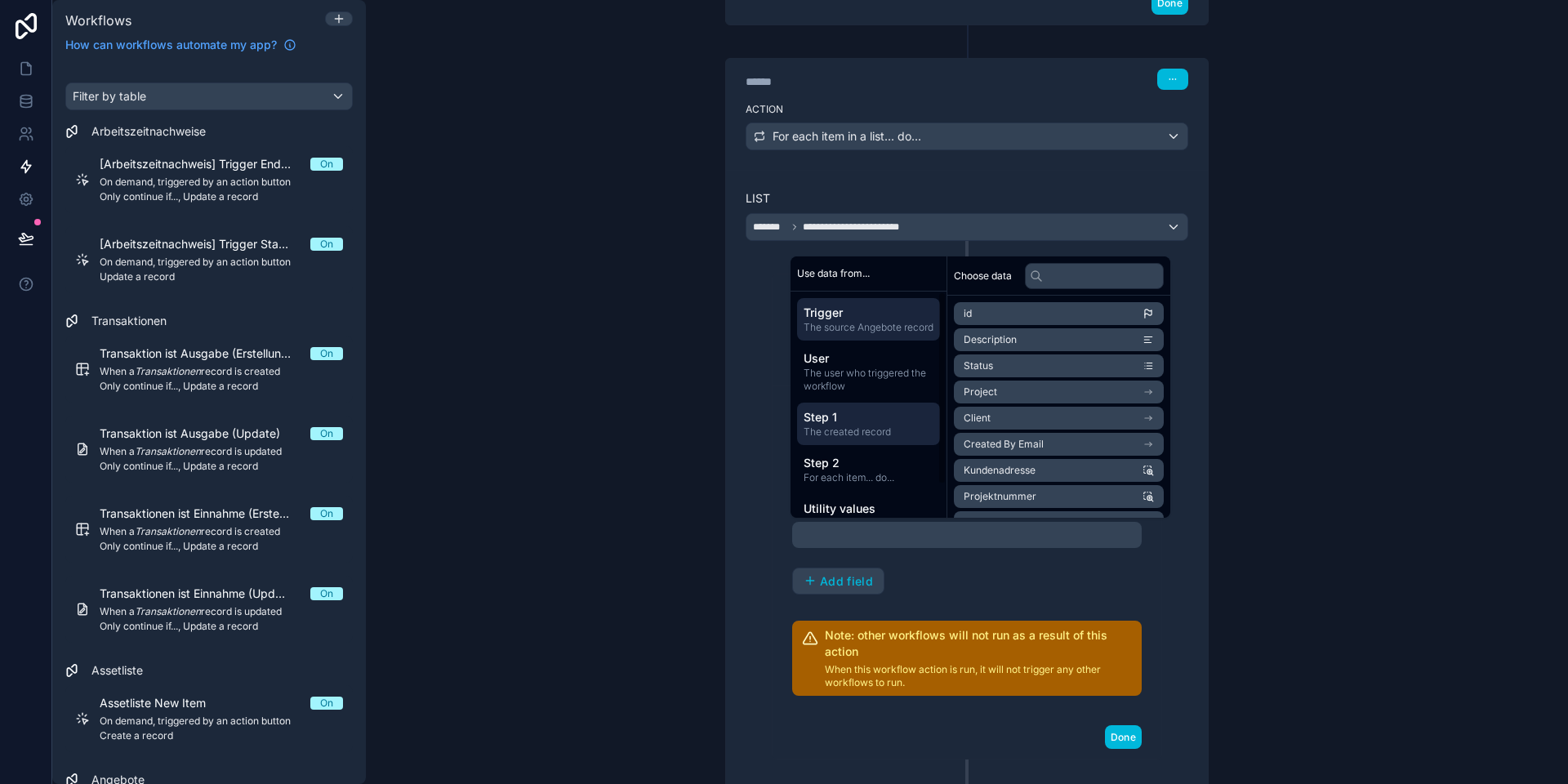
click at [873, 426] on span "Step 1" at bounding box center [868, 418] width 130 height 17
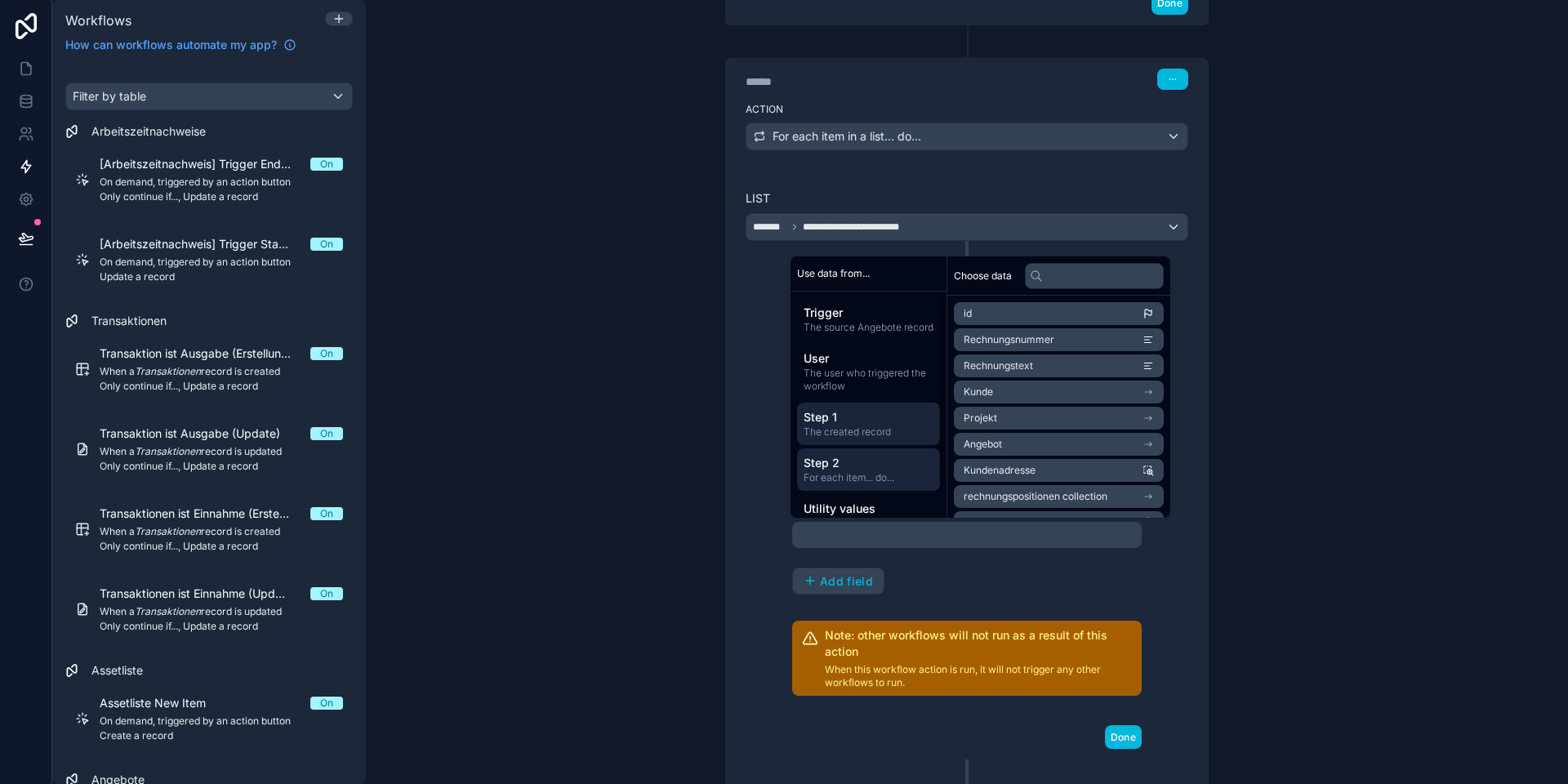
click at [878, 485] on span "For each item... do..." at bounding box center [868, 477] width 130 height 13
click at [1005, 338] on li "Position" at bounding box center [1058, 340] width 210 height 23
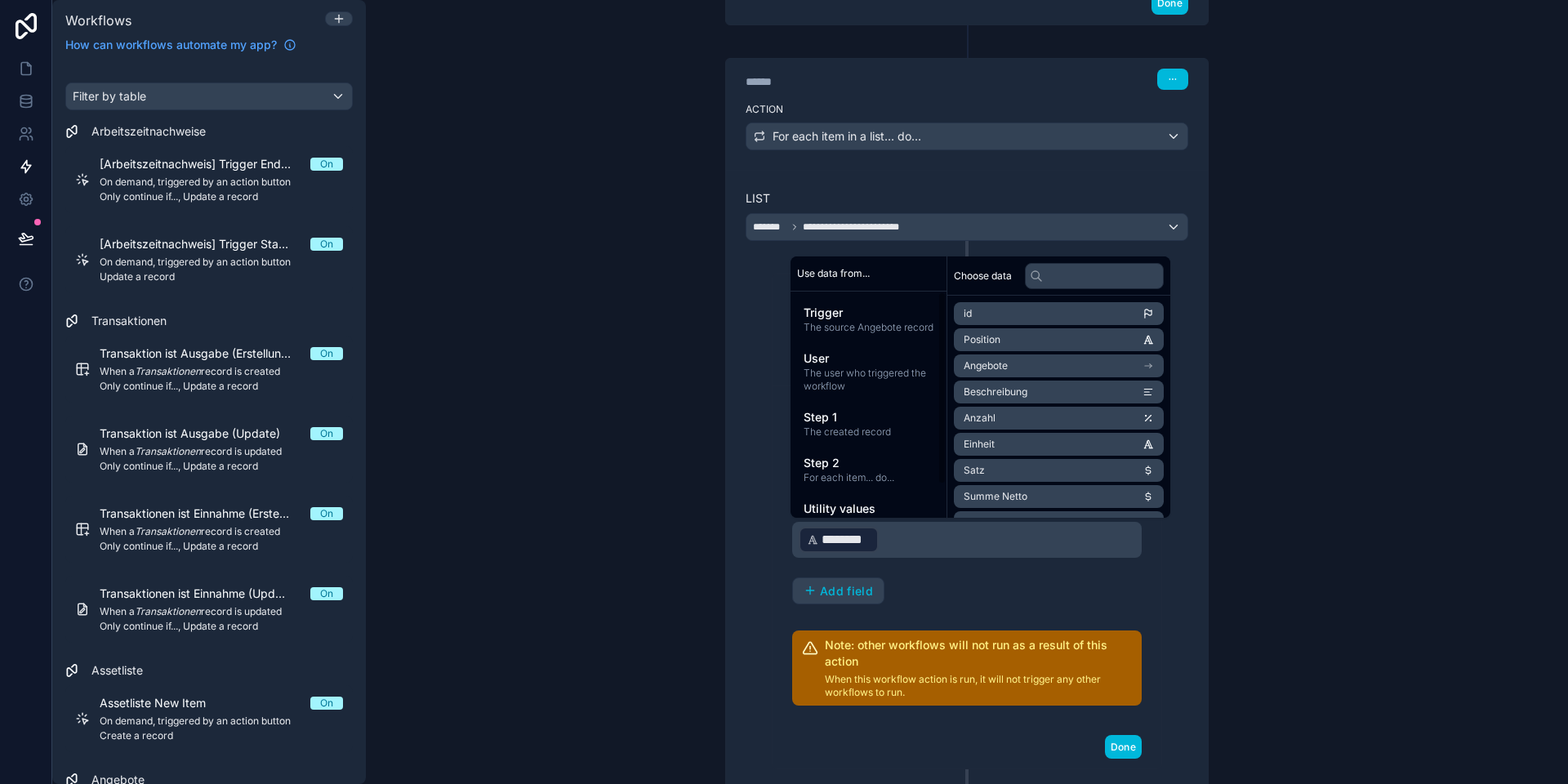
click at [850, 581] on button "Add field" at bounding box center [838, 591] width 91 height 26
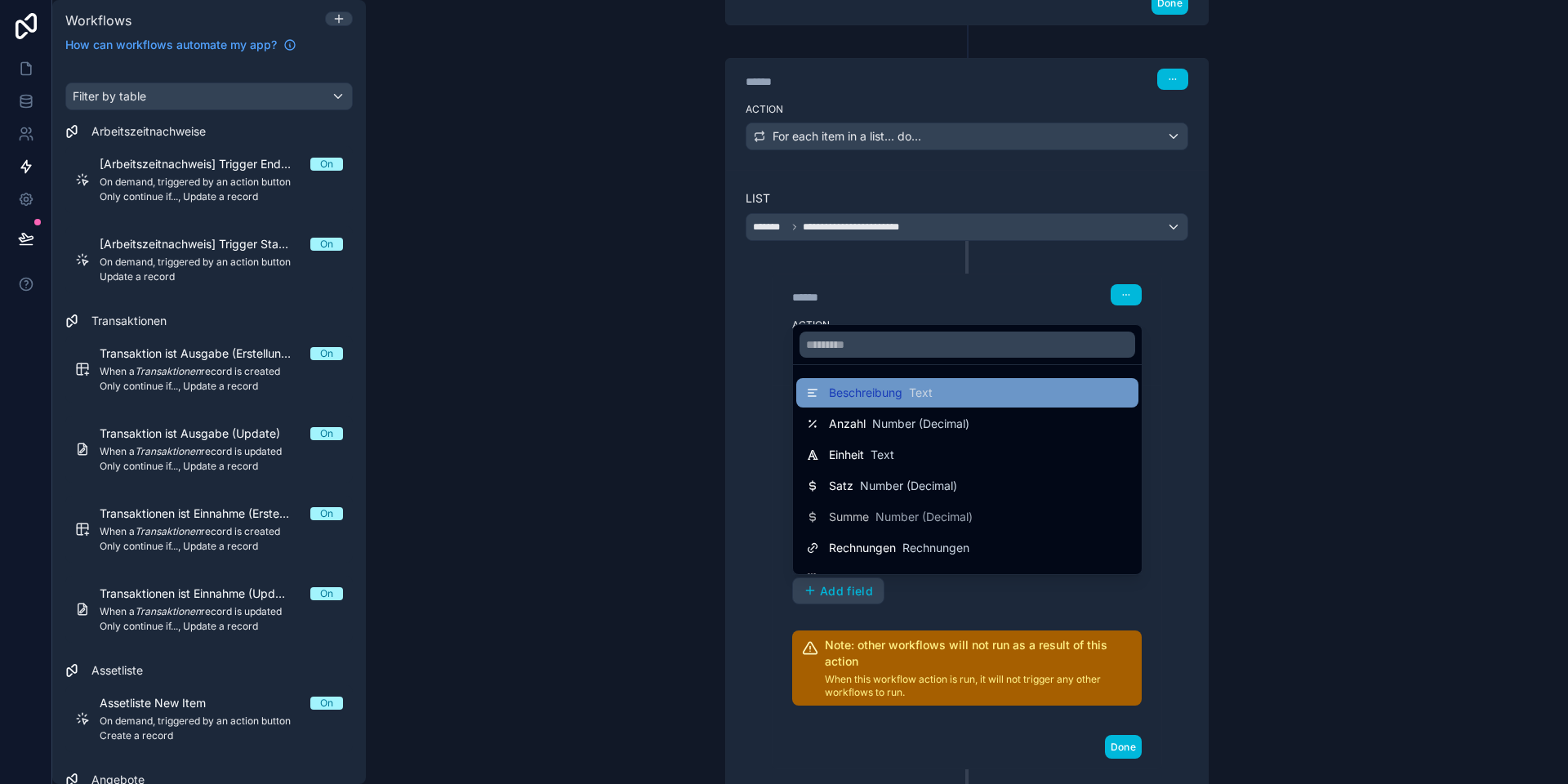
click at [885, 405] on div "Beschreibung Text" at bounding box center [967, 393] width 342 height 30
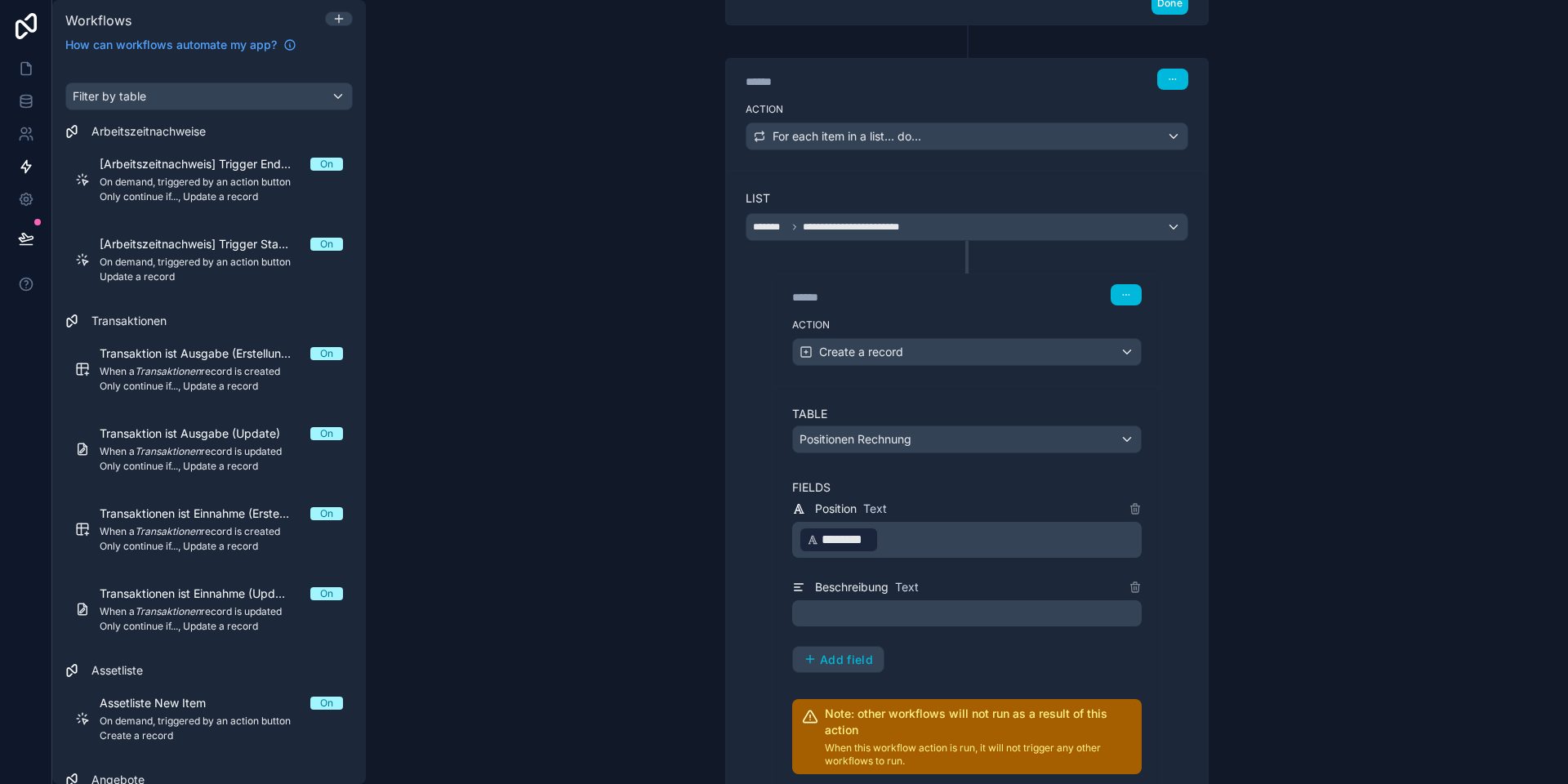
click at [884, 603] on p "﻿" at bounding box center [968, 613] width 339 height 20
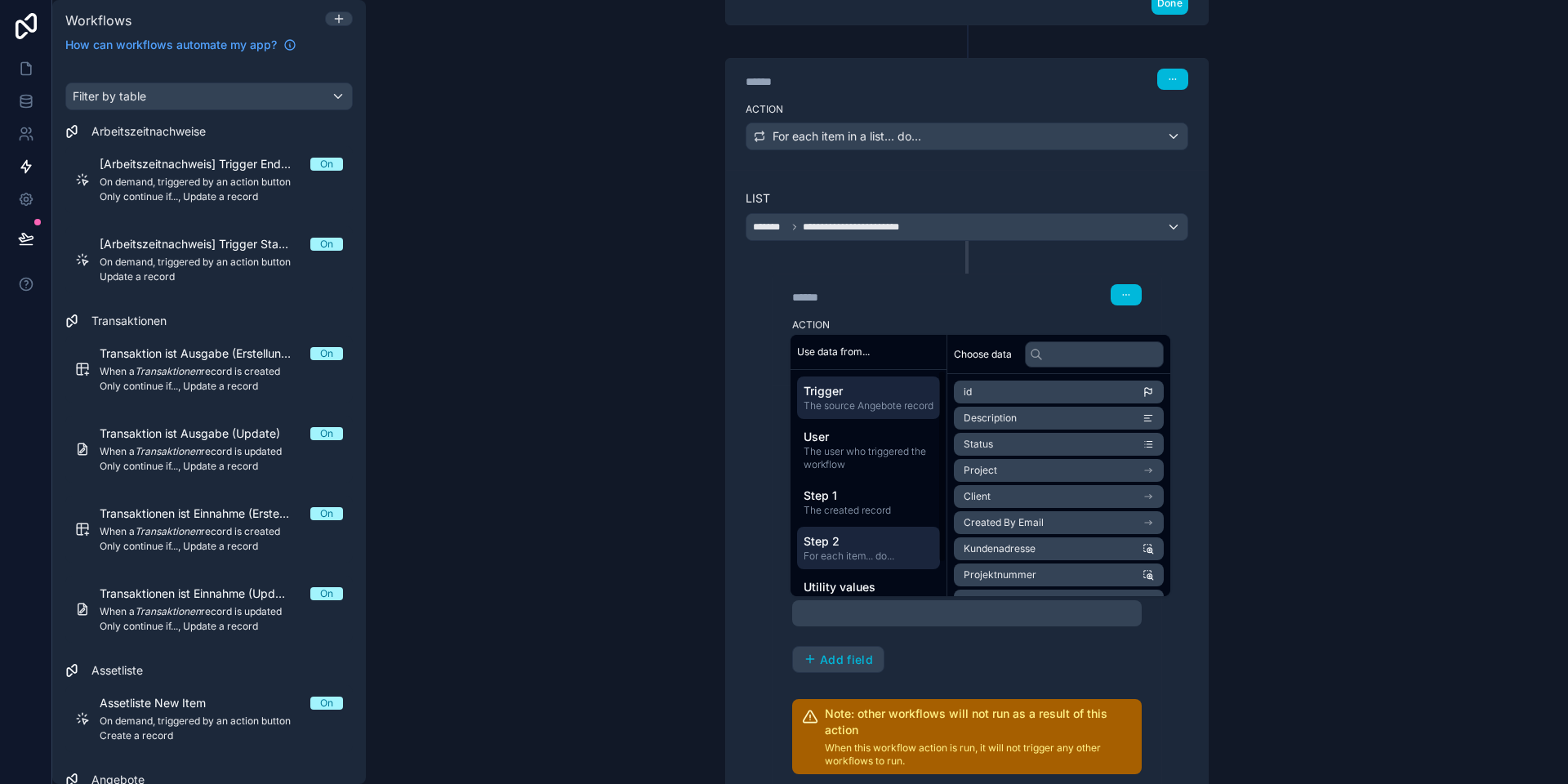
click at [850, 550] on span "Step 2" at bounding box center [868, 541] width 130 height 17
click at [999, 474] on span "Beschreibung" at bounding box center [995, 470] width 64 height 13
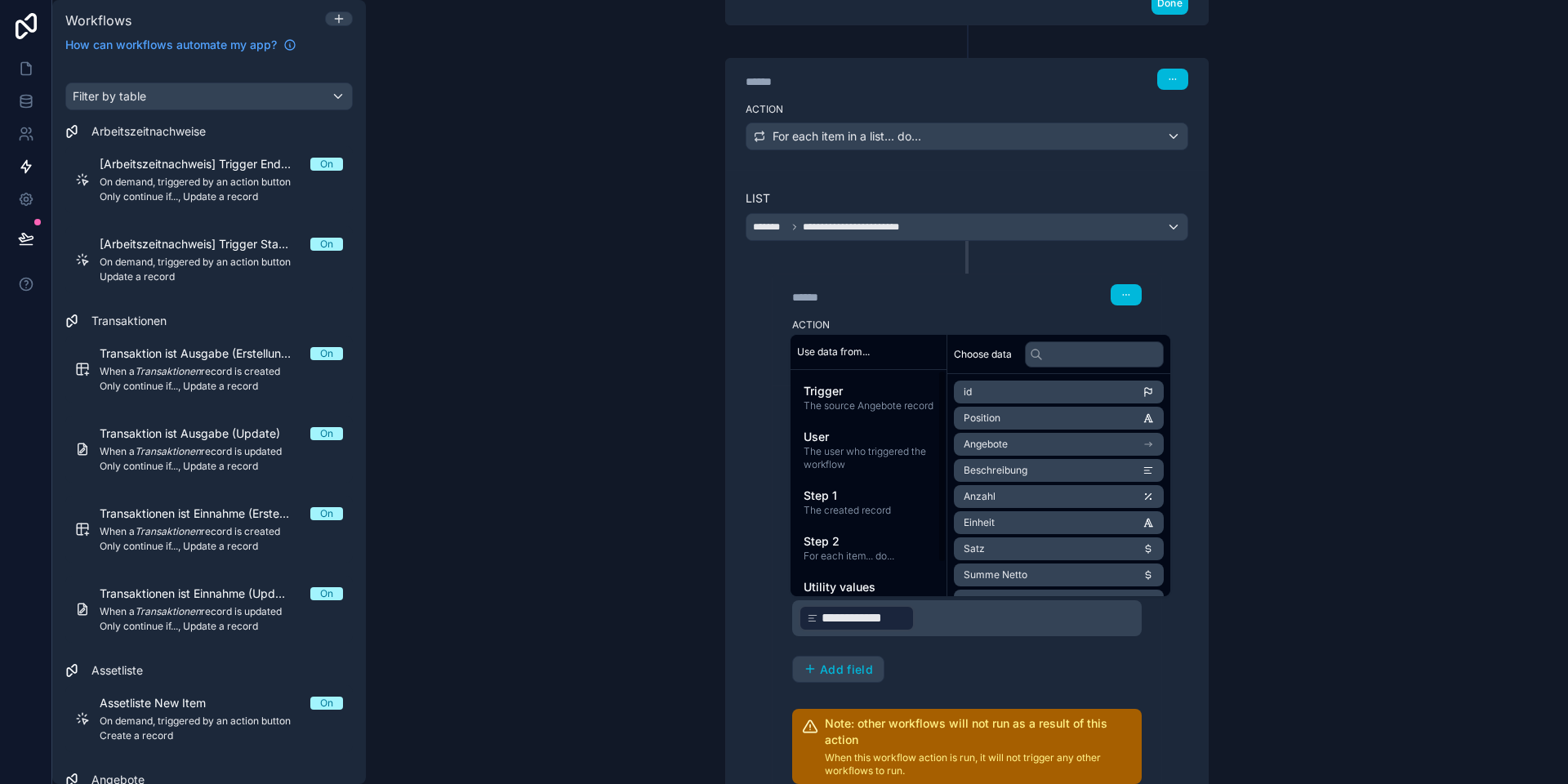
click at [859, 659] on button "Add field" at bounding box center [838, 669] width 91 height 26
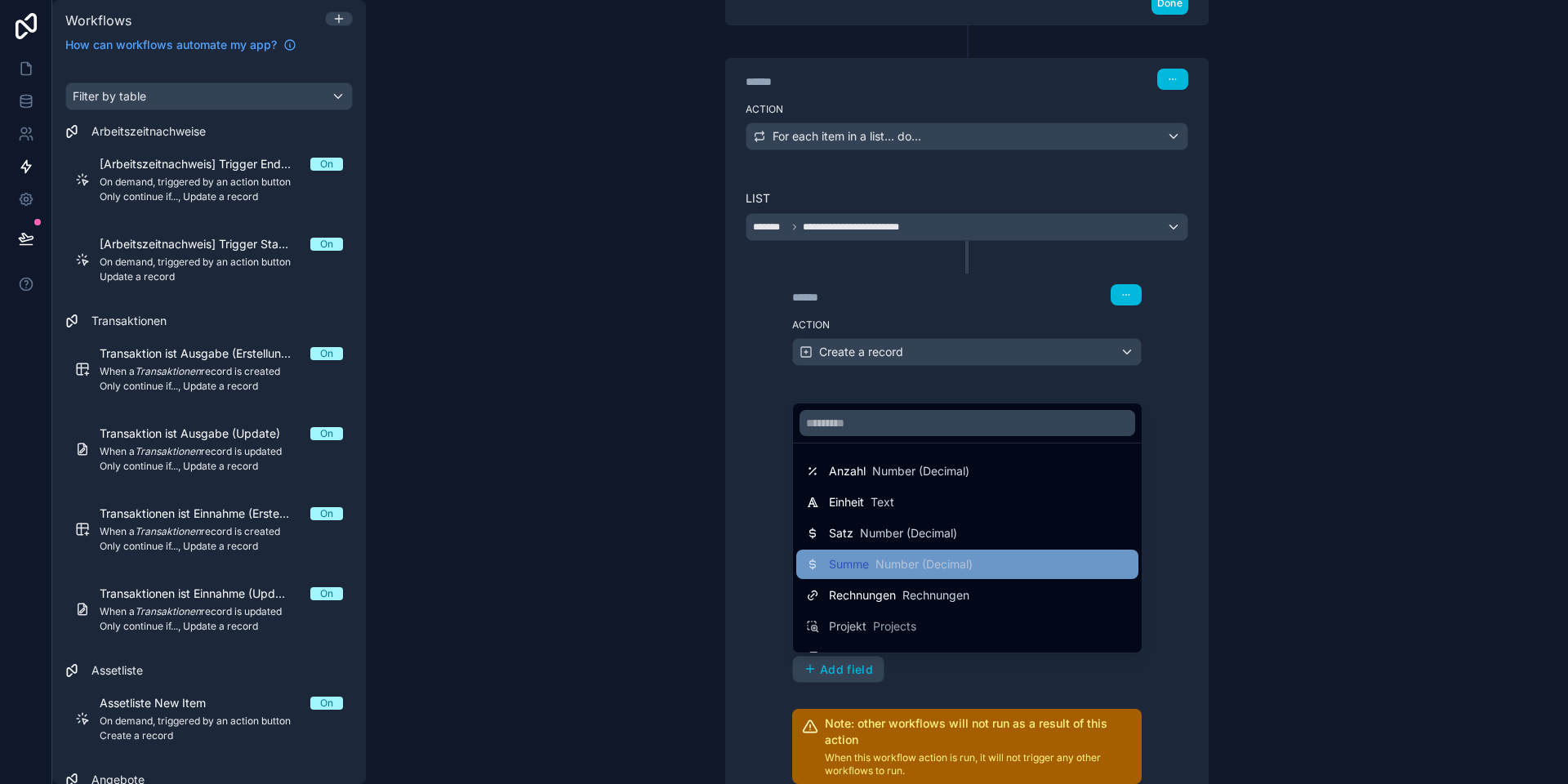
scroll to position [3, 0]
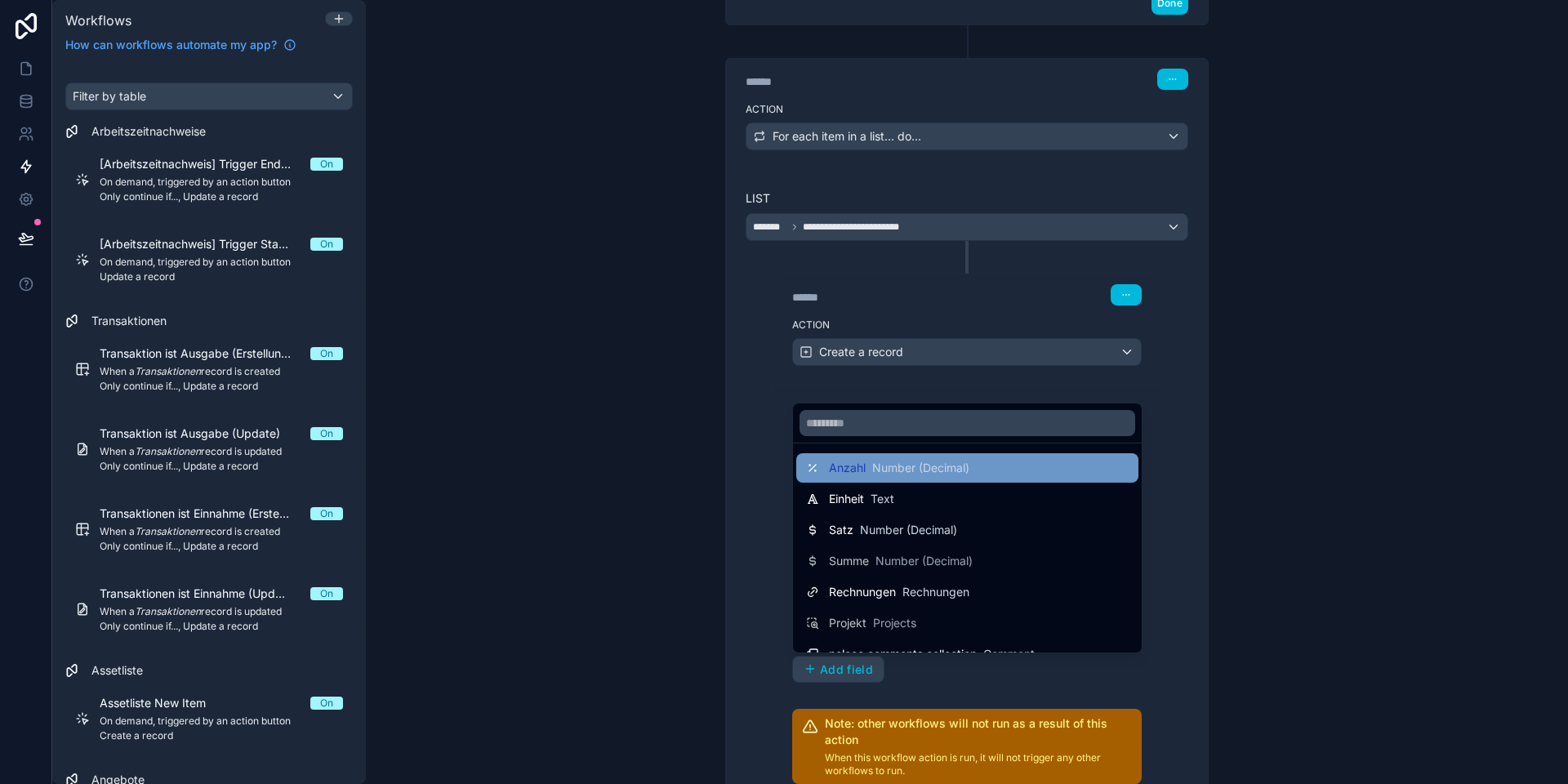
click at [898, 476] on span "Number (Decimal)" at bounding box center [921, 468] width 97 height 17
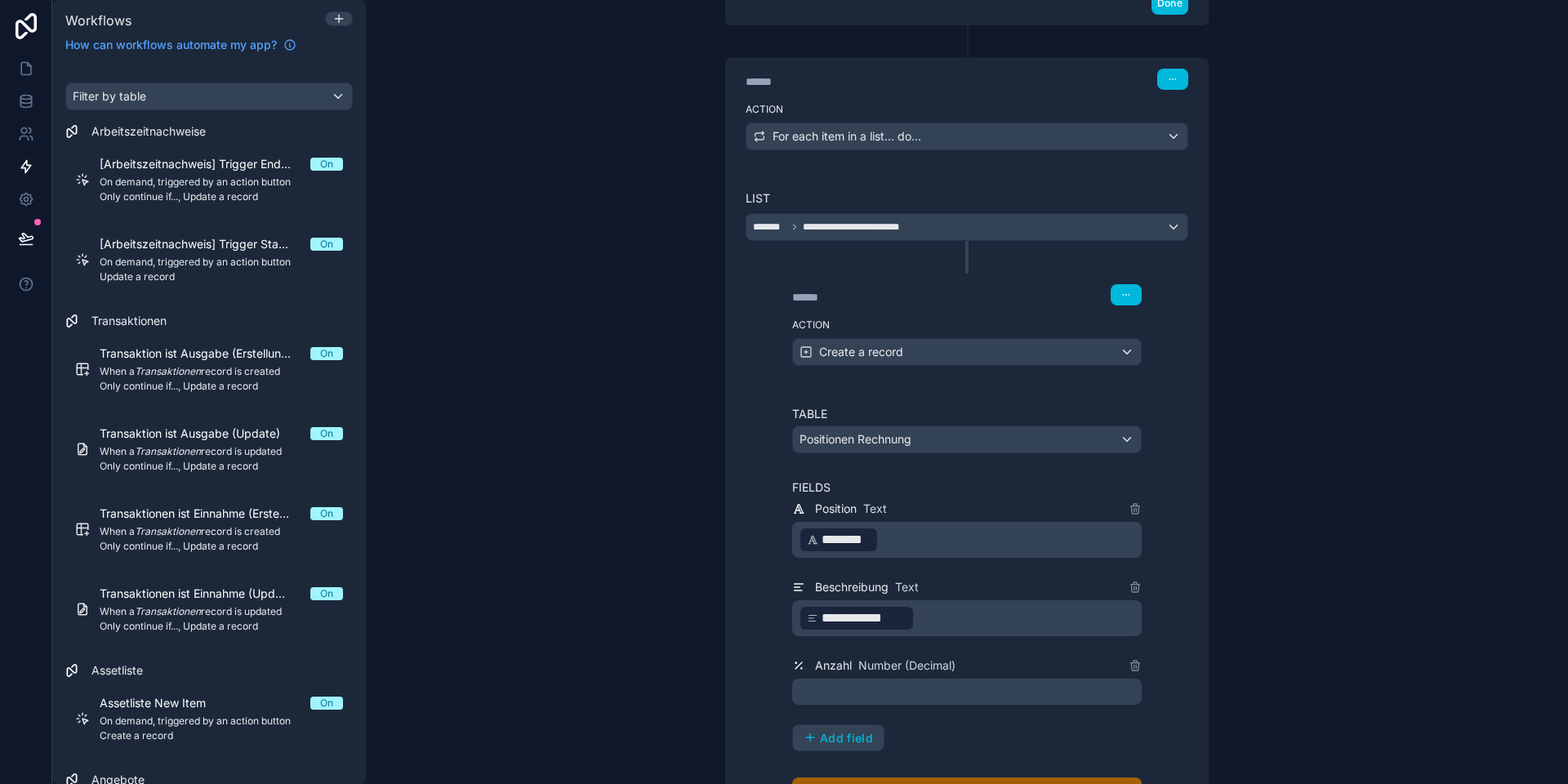
click at [885, 689] on p "﻿" at bounding box center [968, 692] width 339 height 20
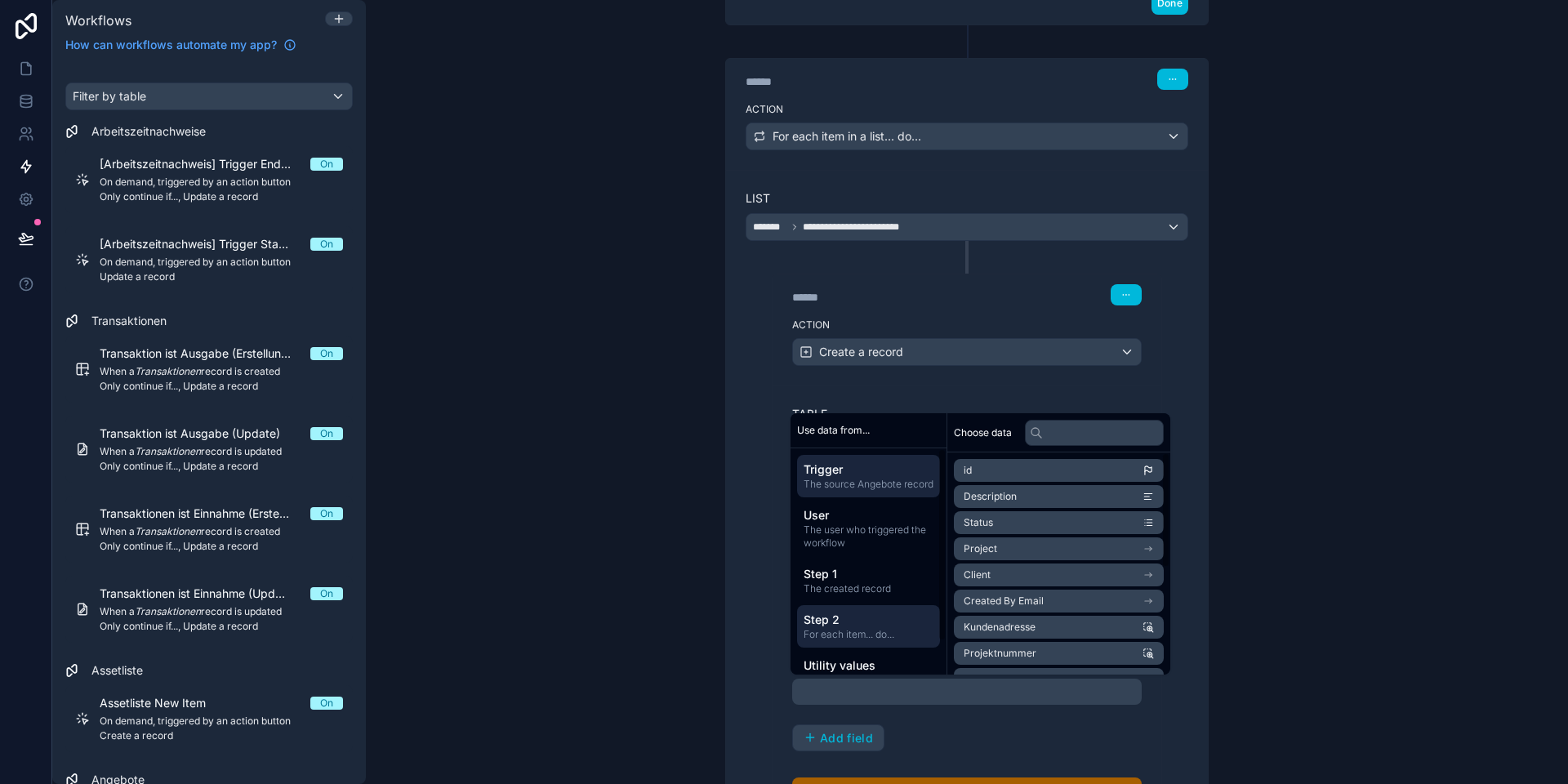
click at [845, 627] on span "Step 2" at bounding box center [868, 620] width 130 height 17
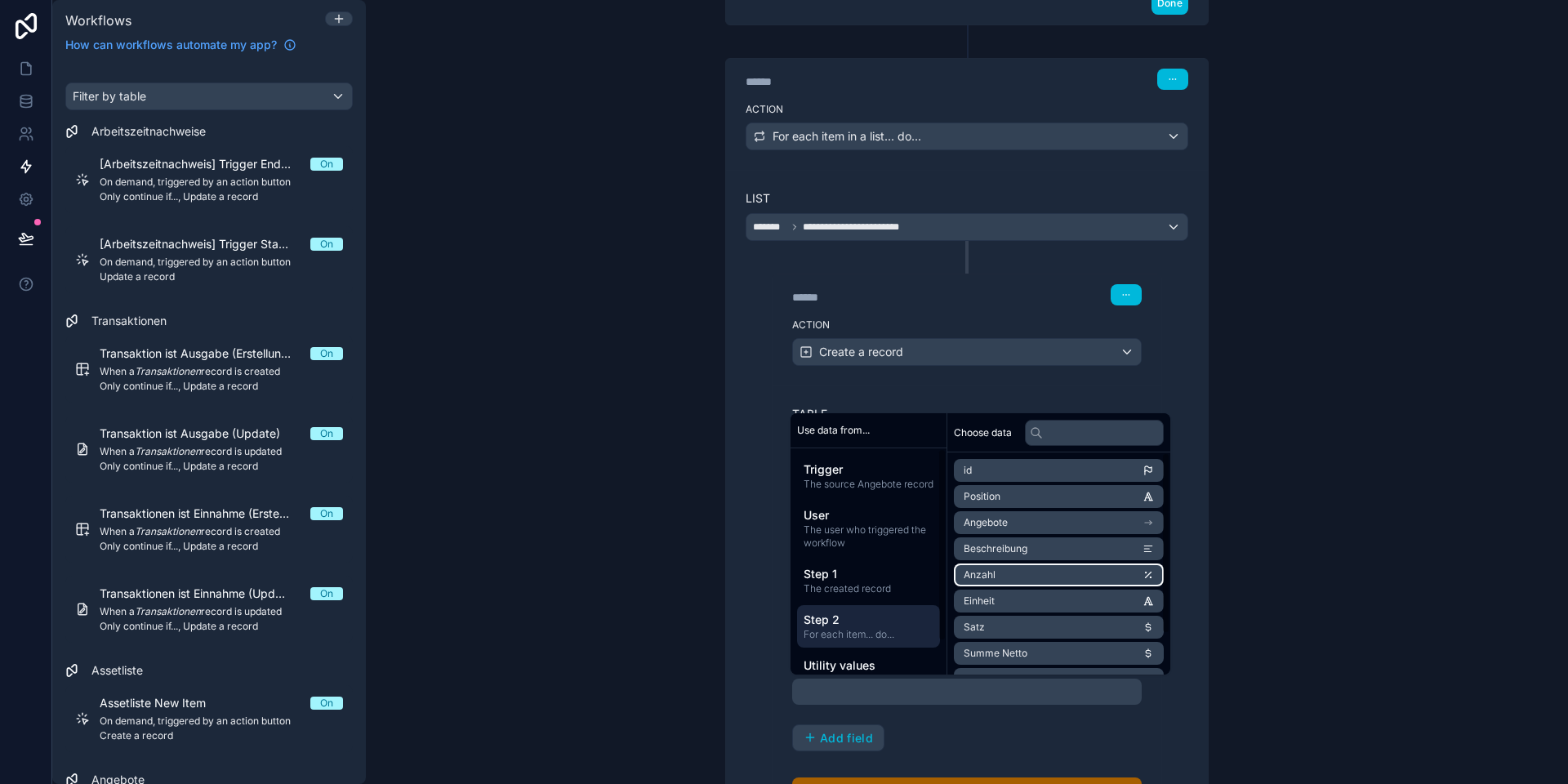
click at [1001, 581] on li "Anzahl" at bounding box center [1058, 575] width 210 height 23
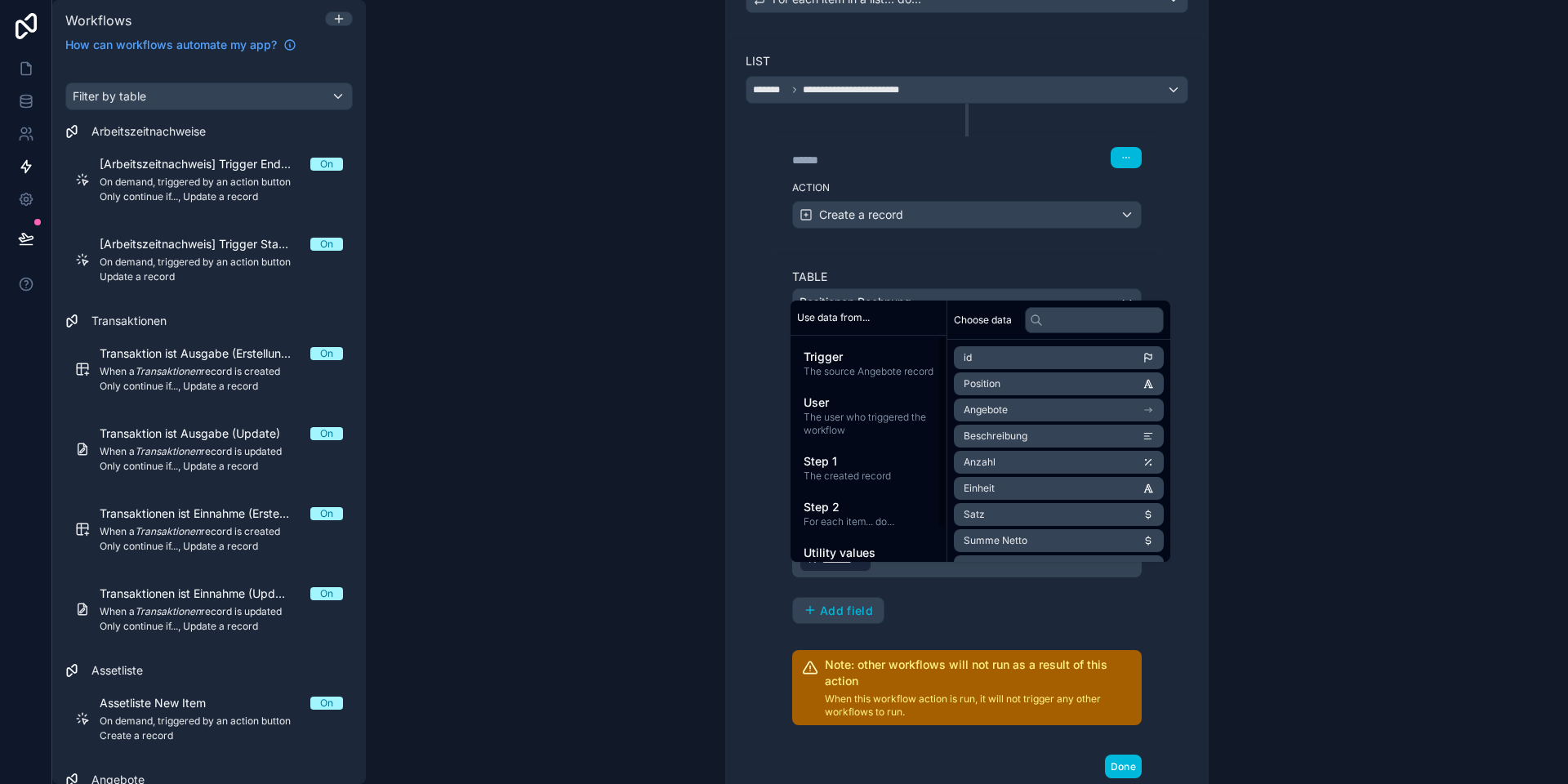
scroll to position [902, 0]
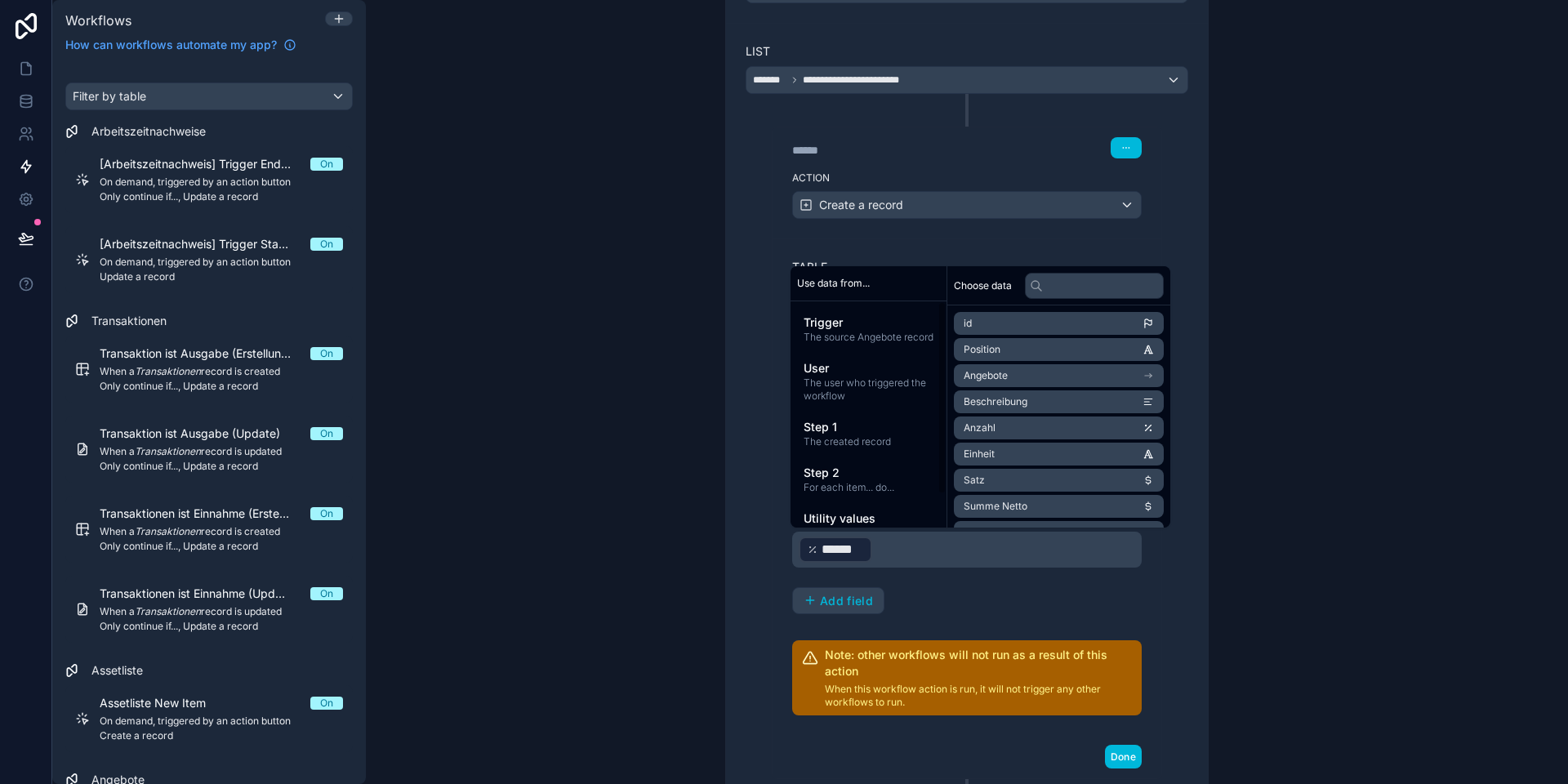
click at [735, 576] on div "**********" at bounding box center [967, 439] width 482 height 833
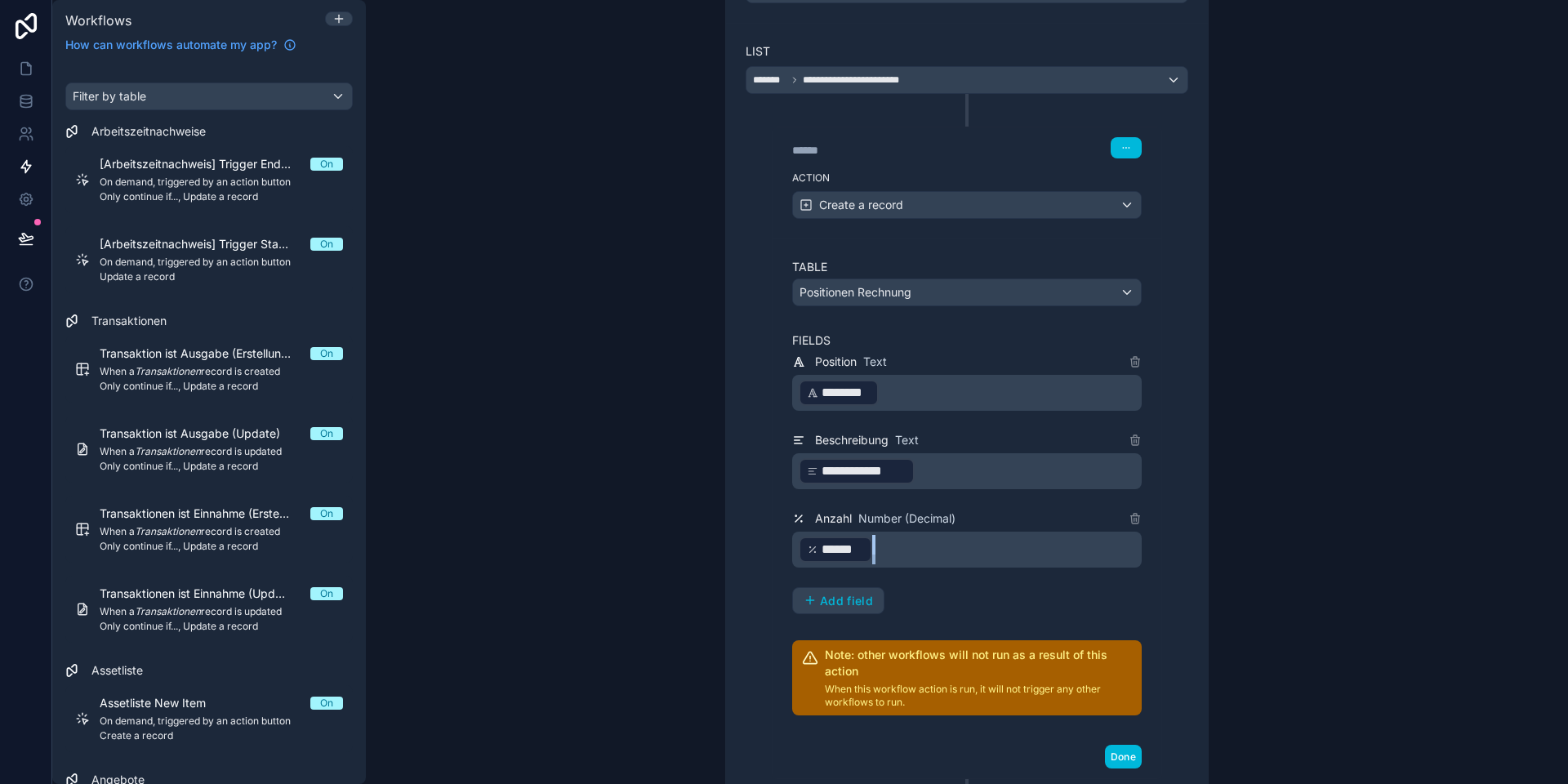
click at [835, 588] on button "Add field" at bounding box center [838, 601] width 91 height 26
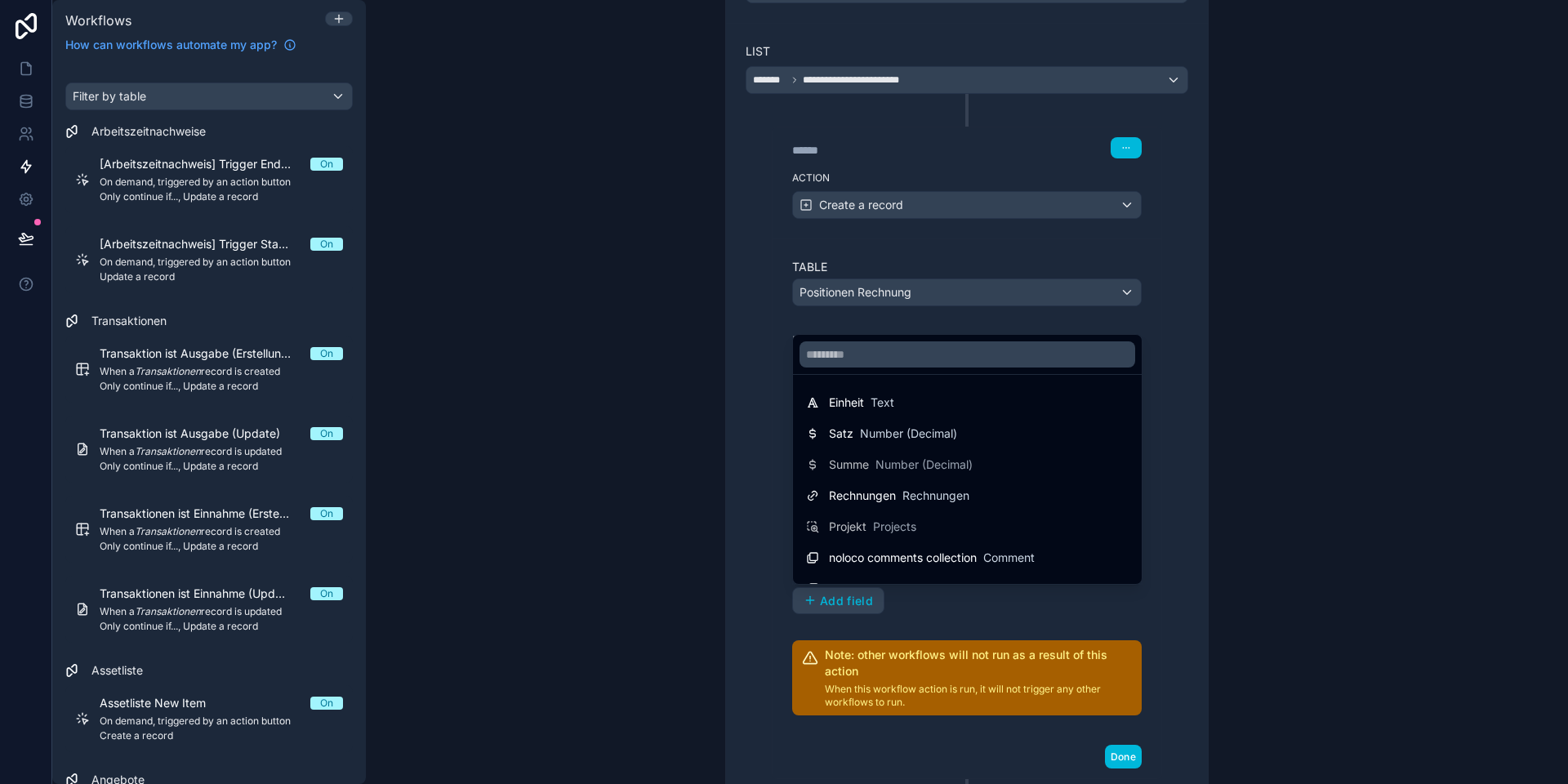
click at [876, 410] on span "Text" at bounding box center [882, 403] width 24 height 17
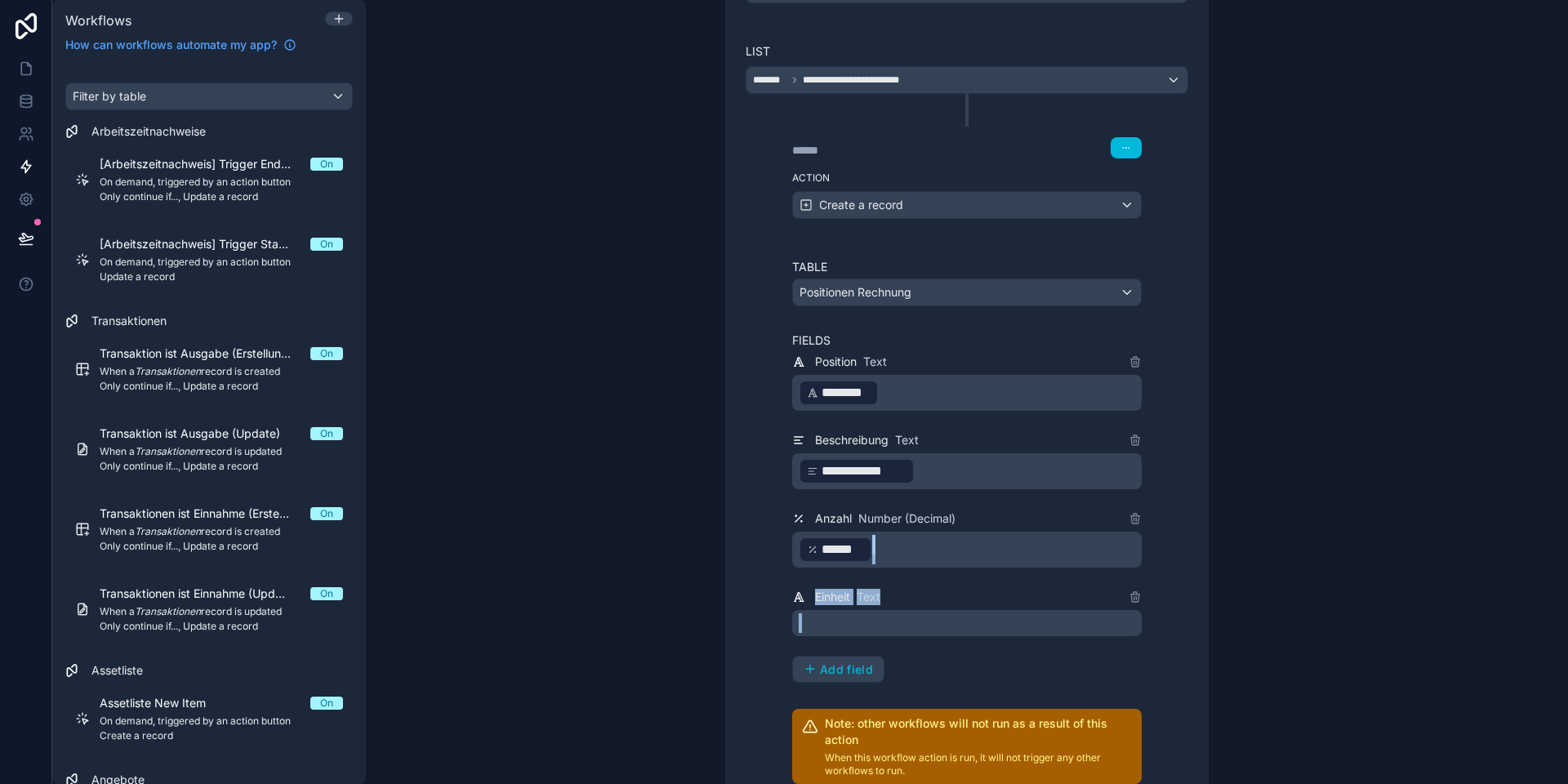
click at [865, 629] on p "﻿" at bounding box center [968, 623] width 339 height 20
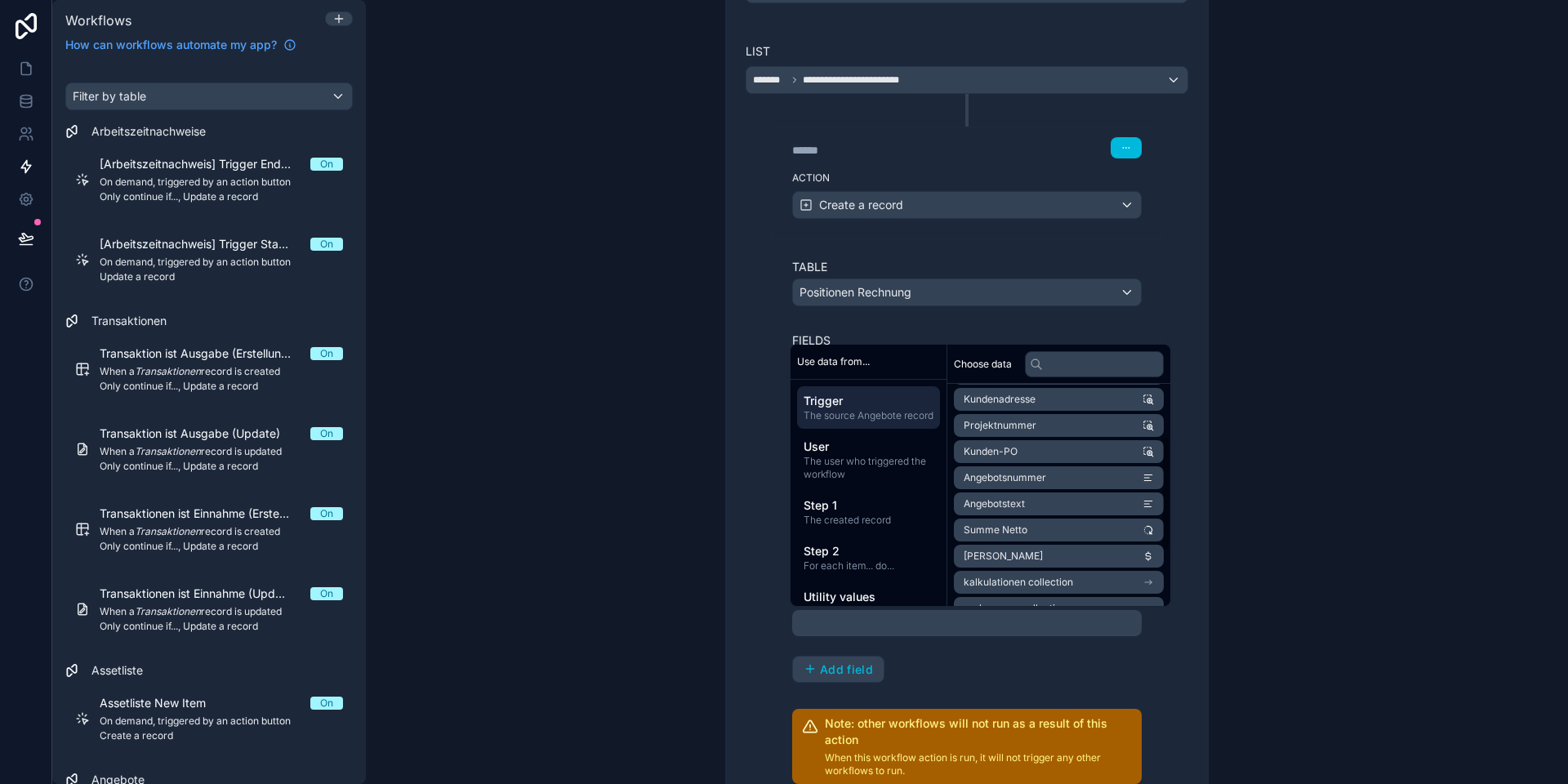
scroll to position [0, 0]
click at [856, 560] on span "Step 2" at bounding box center [868, 551] width 130 height 17
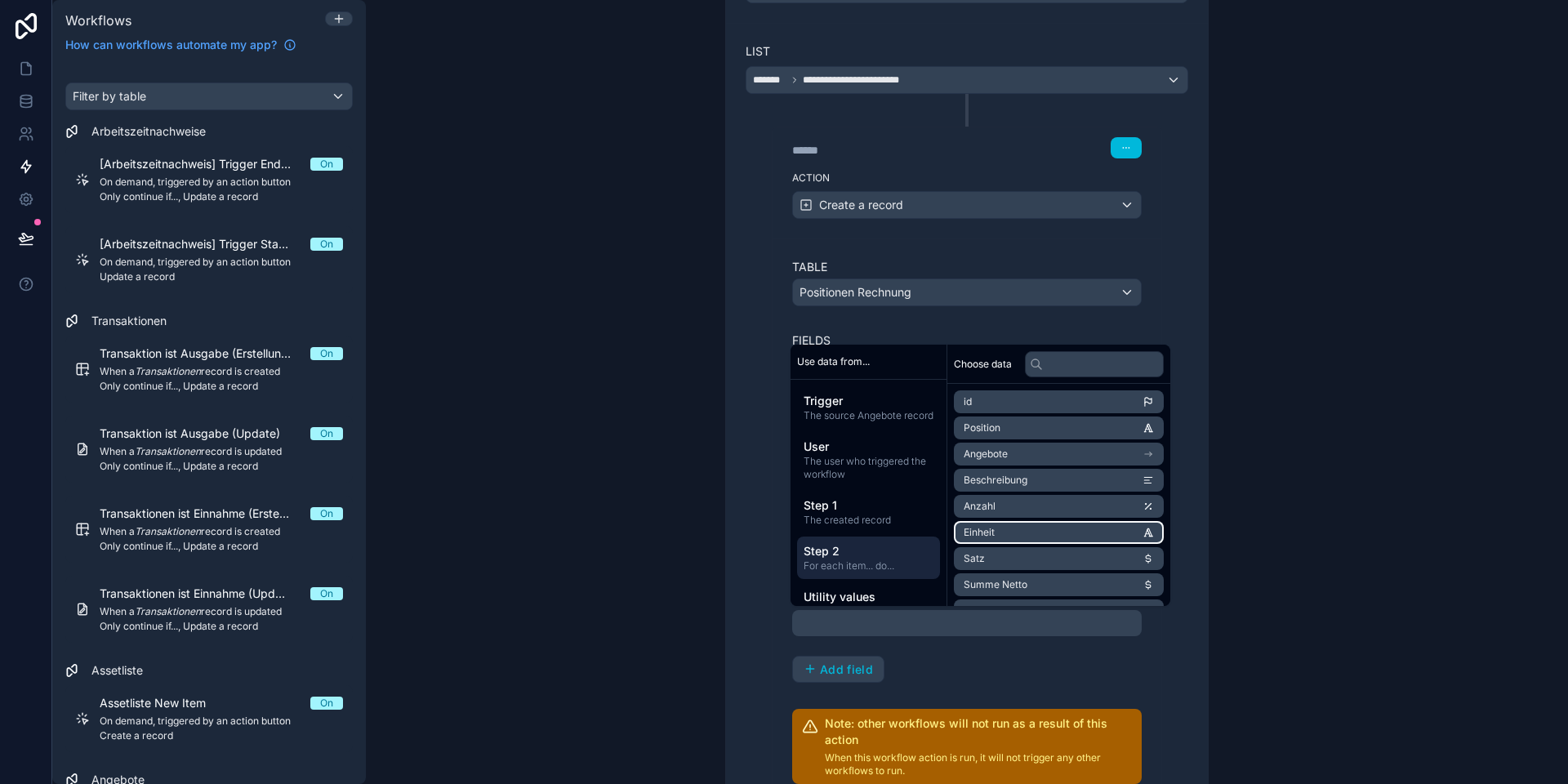
click at [1007, 532] on li "Einheit" at bounding box center [1058, 532] width 210 height 23
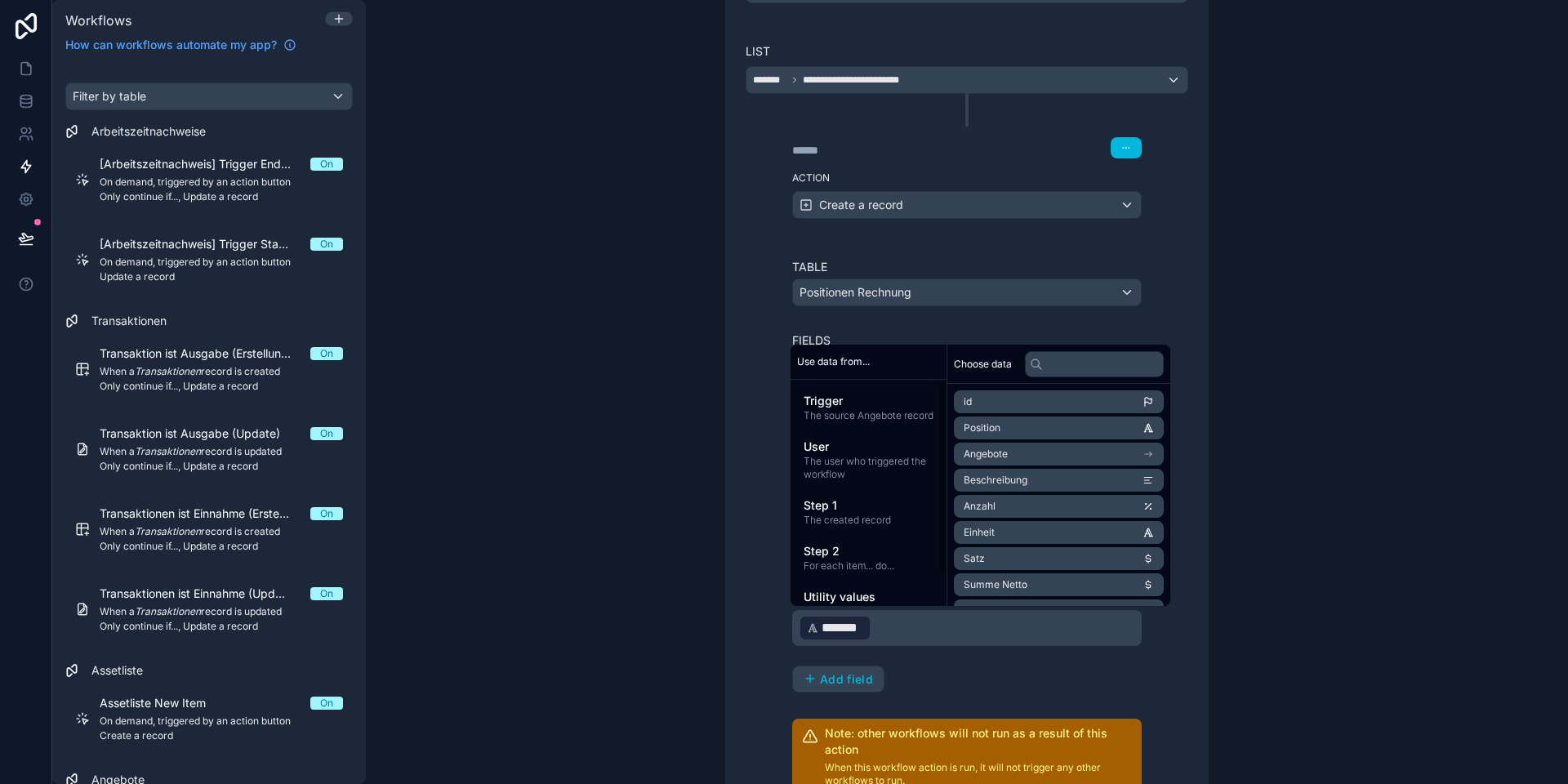
click at [819, 669] on button "Add field" at bounding box center [838, 679] width 91 height 26
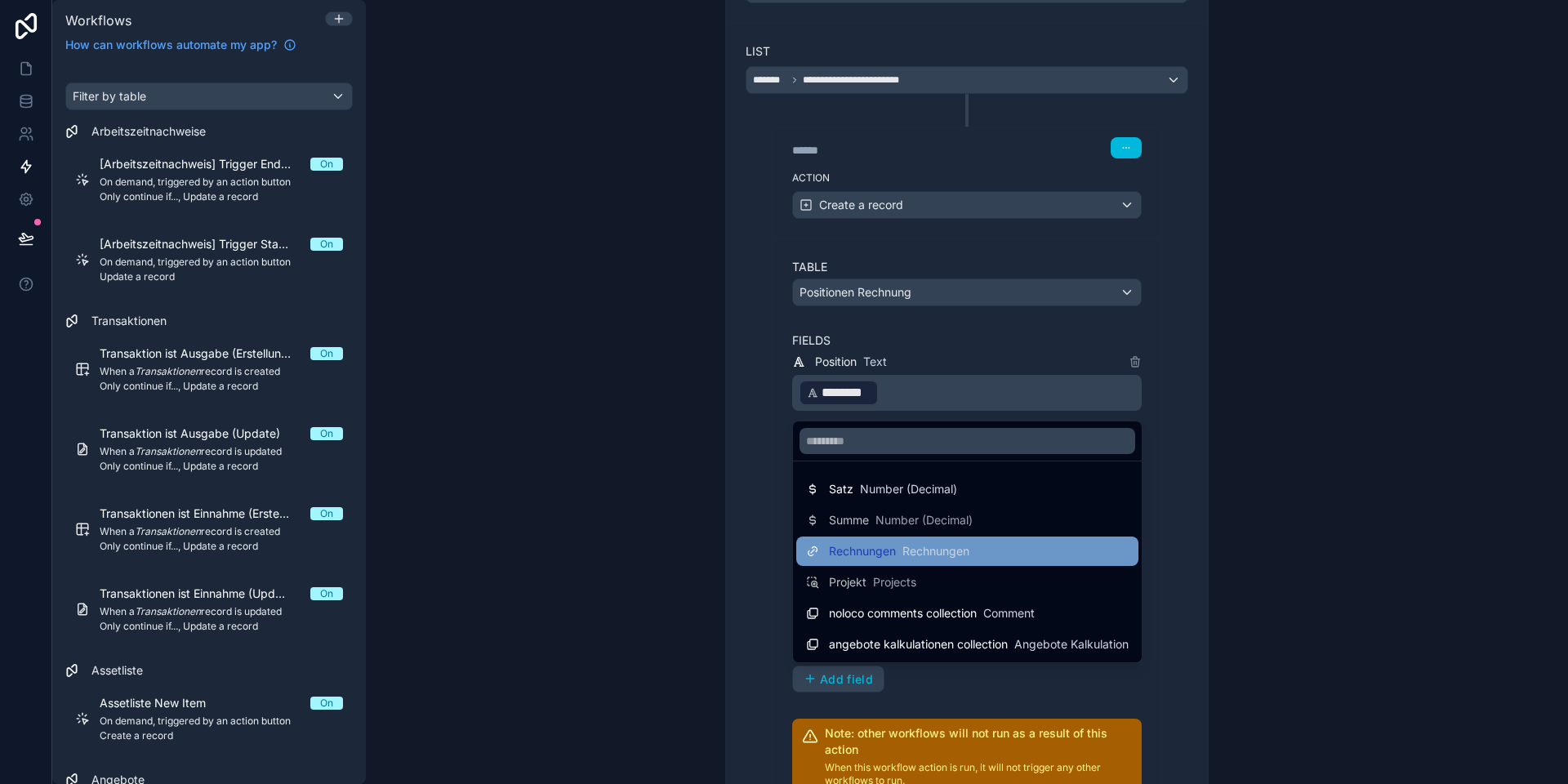
click at [871, 550] on span "Rechnungen" at bounding box center [862, 551] width 67 height 17
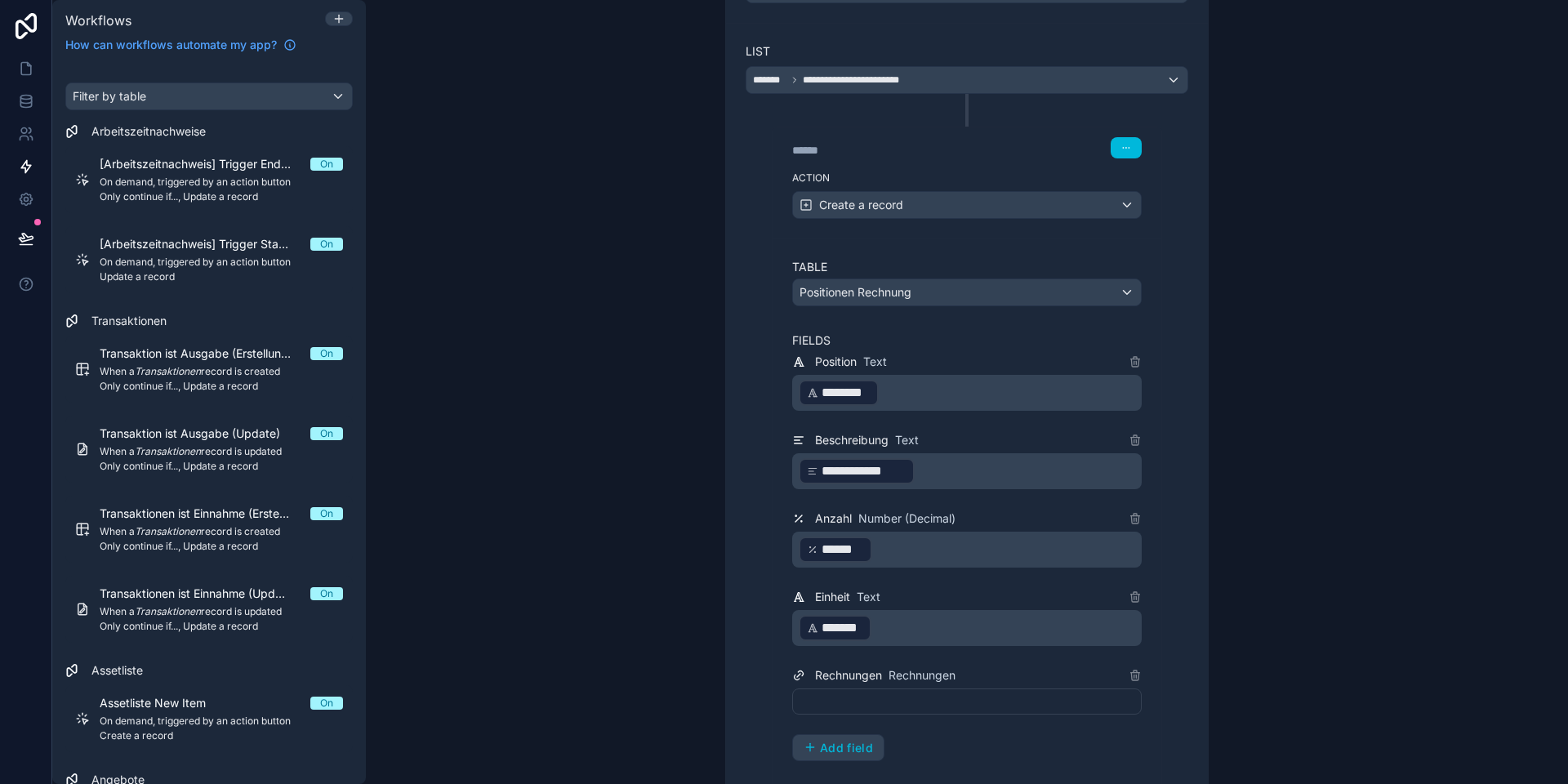
click at [860, 701] on div at bounding box center [967, 701] width 349 height 26
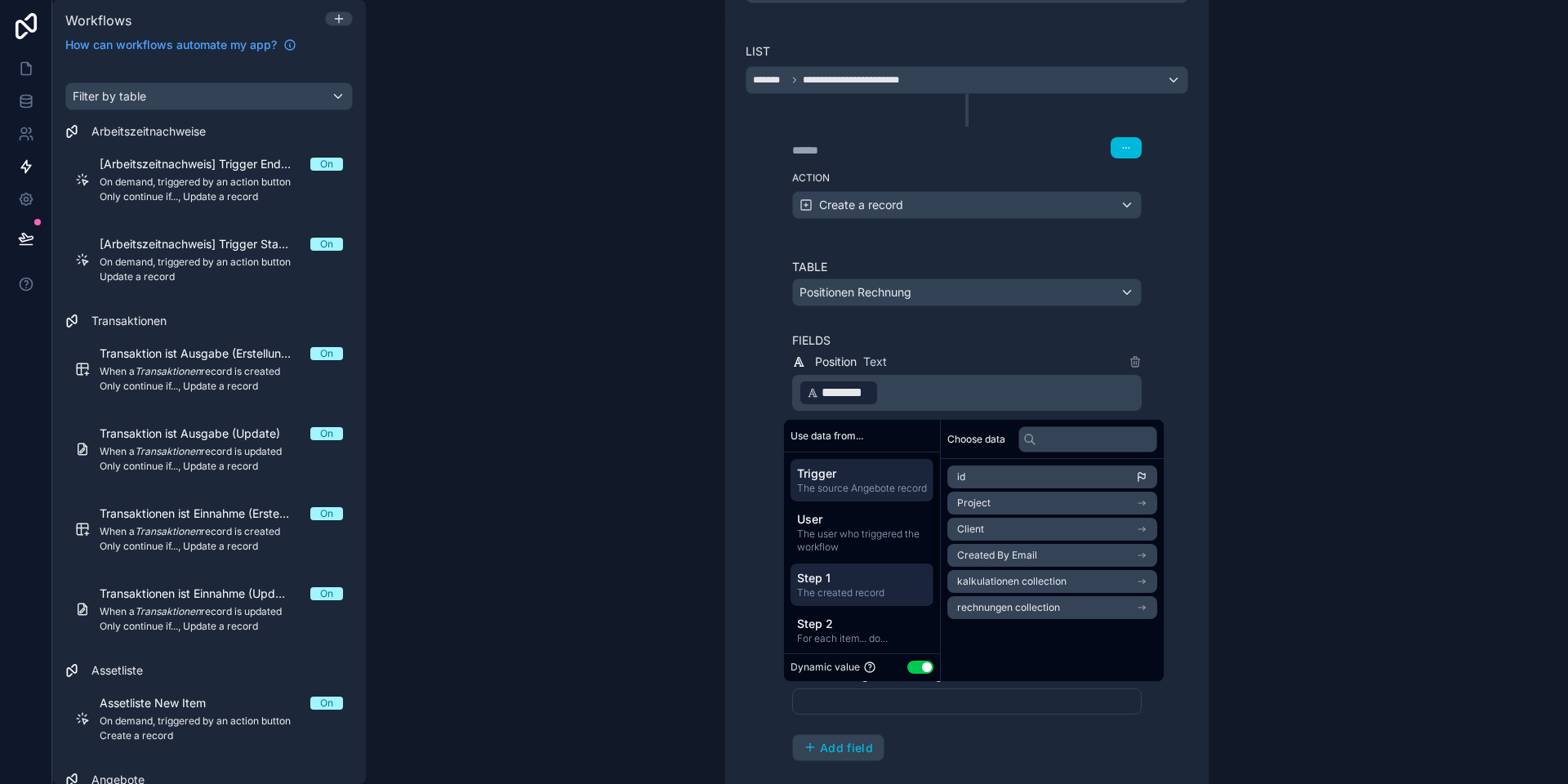
click at [853, 587] on span "Step 1" at bounding box center [862, 578] width 130 height 17
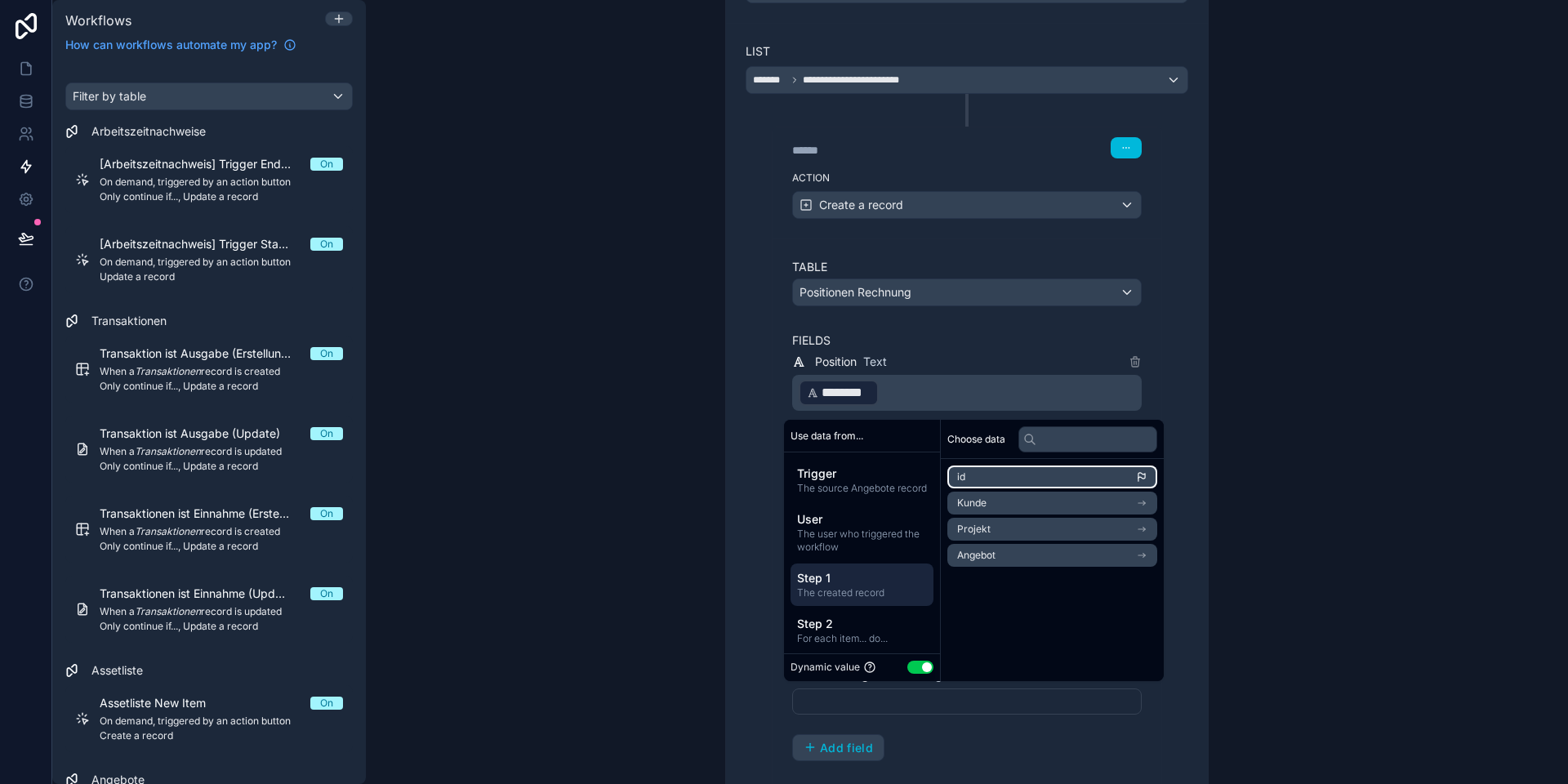
click at [1020, 480] on li "id" at bounding box center [1052, 477] width 210 height 23
click at [721, 604] on div "**********" at bounding box center [967, 463] width 523 height 1169
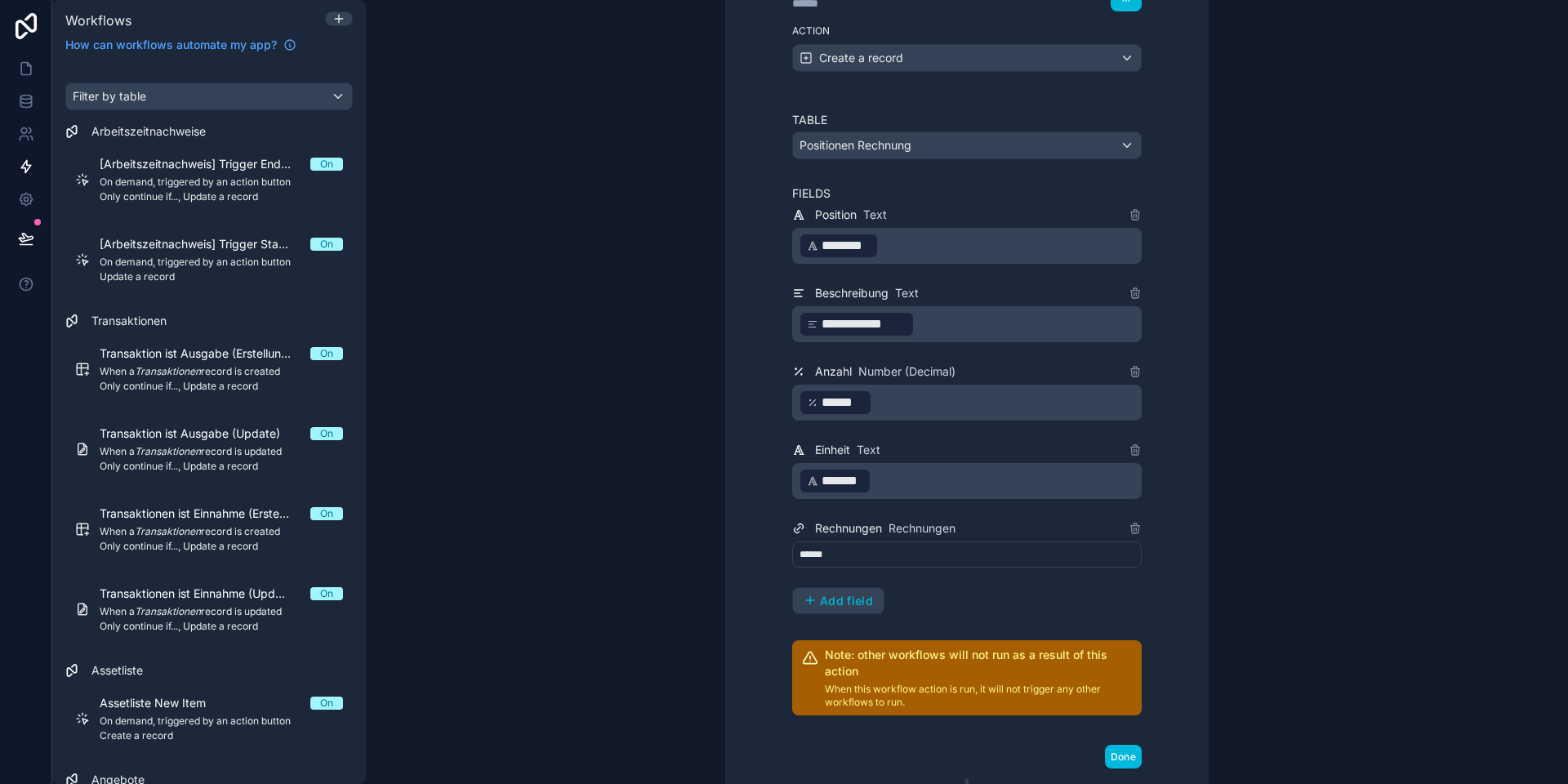
scroll to position [1057, 0]
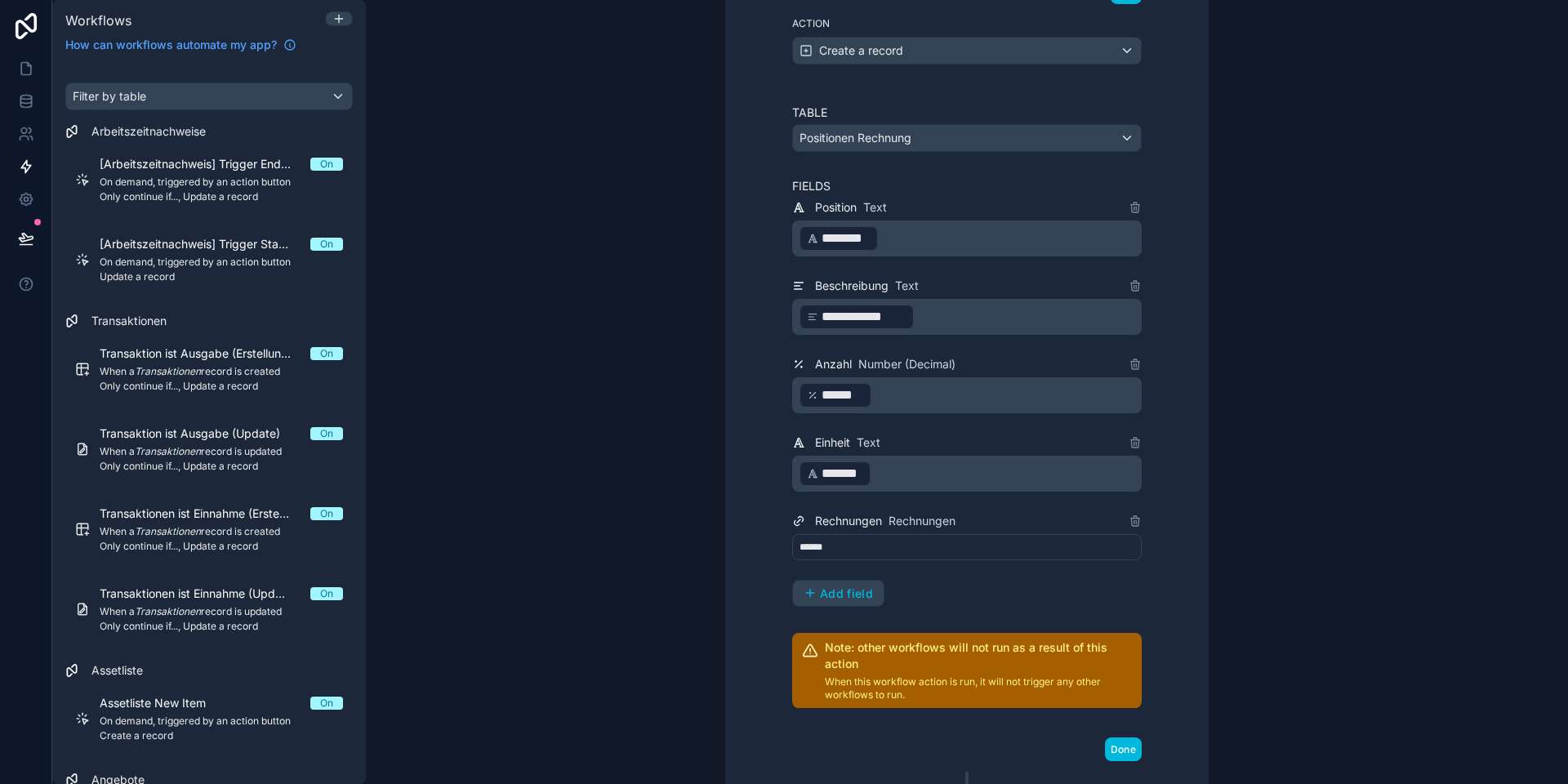
click at [835, 593] on span "Add field" at bounding box center [847, 593] width 53 height 15
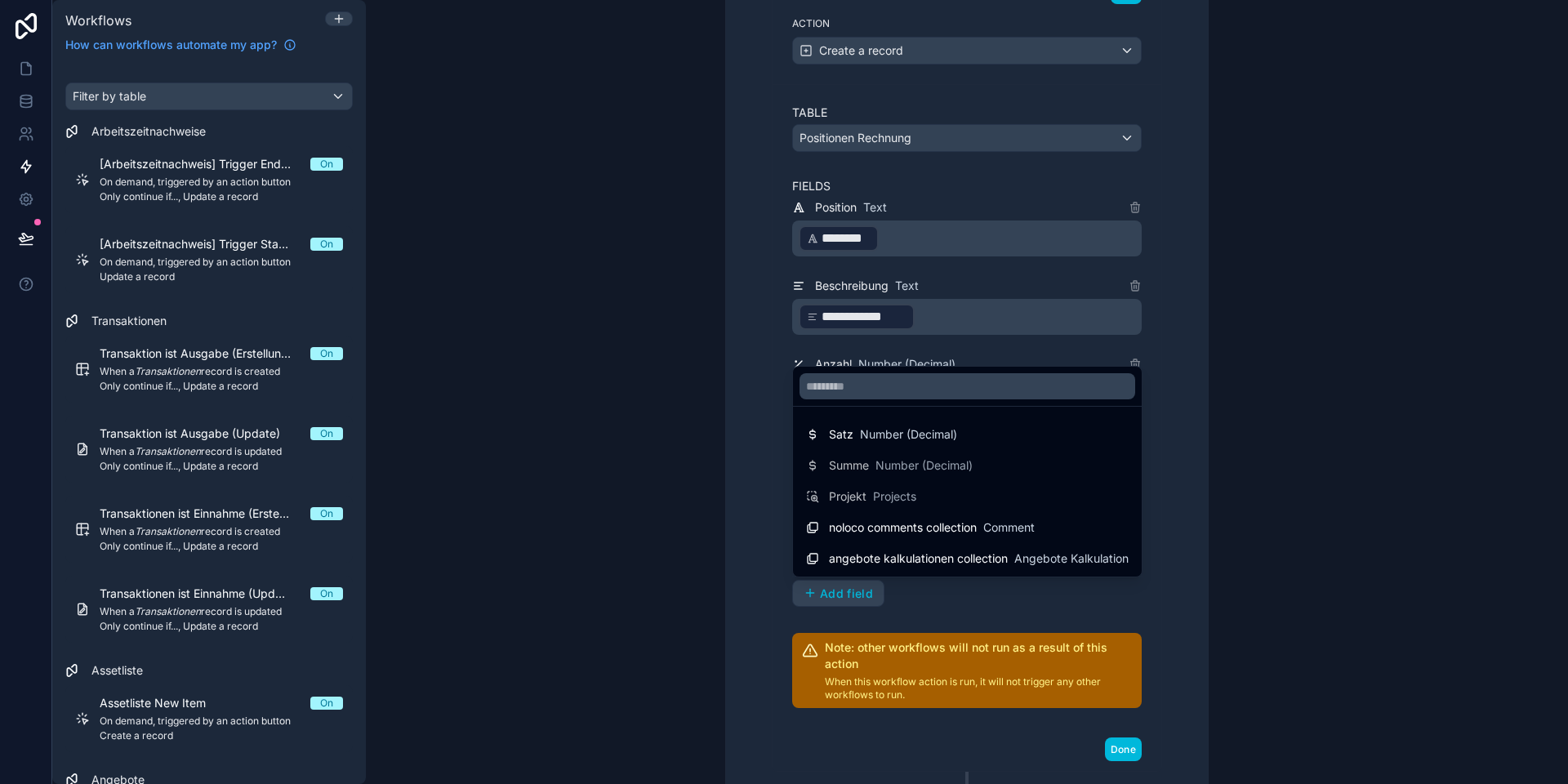
click at [873, 434] on span "Number (Decimal)" at bounding box center [908, 434] width 97 height 17
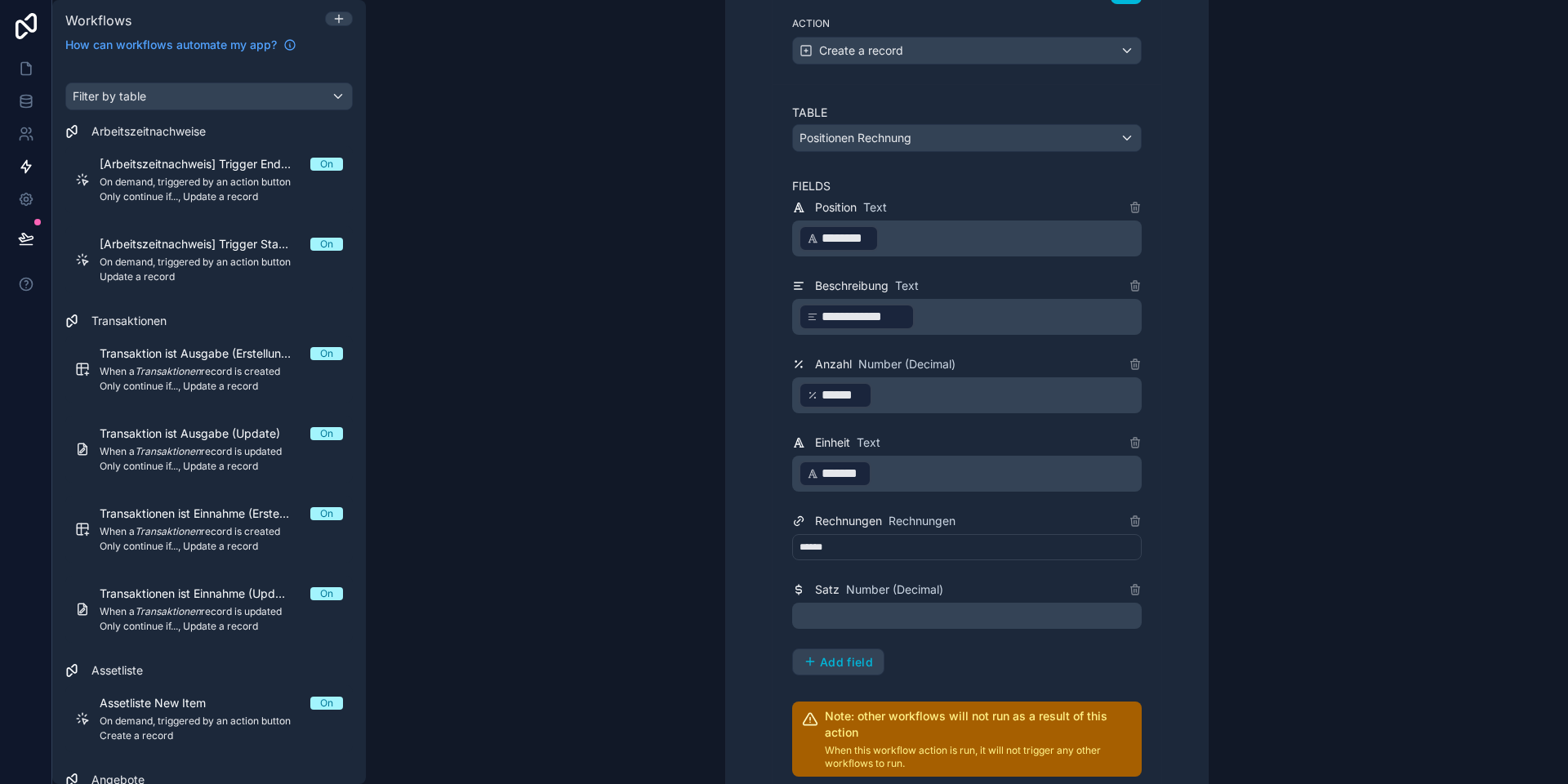
click at [840, 608] on p "﻿" at bounding box center [968, 616] width 339 height 20
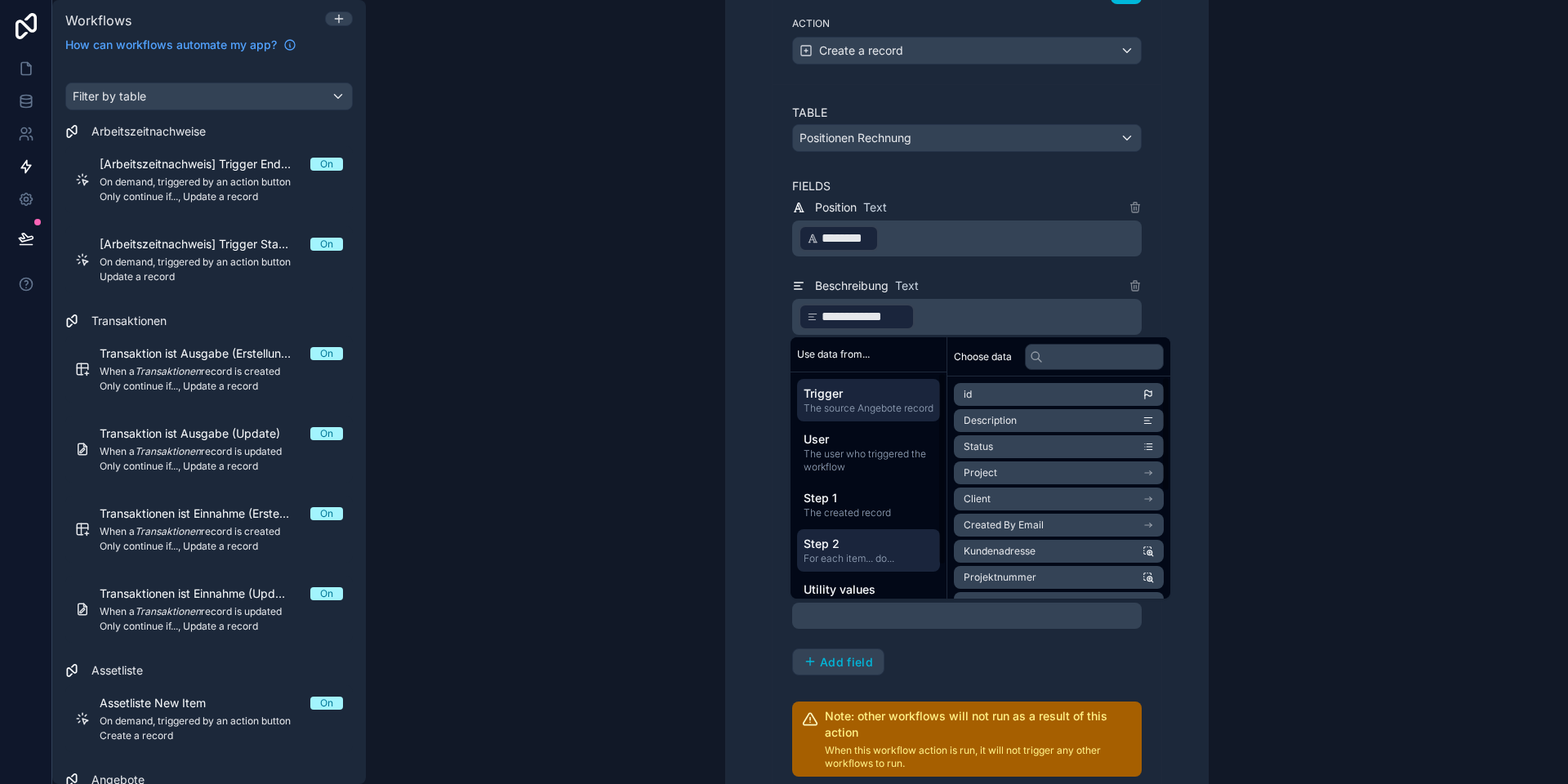
click at [856, 566] on span "For each item... do..." at bounding box center [868, 558] width 130 height 13
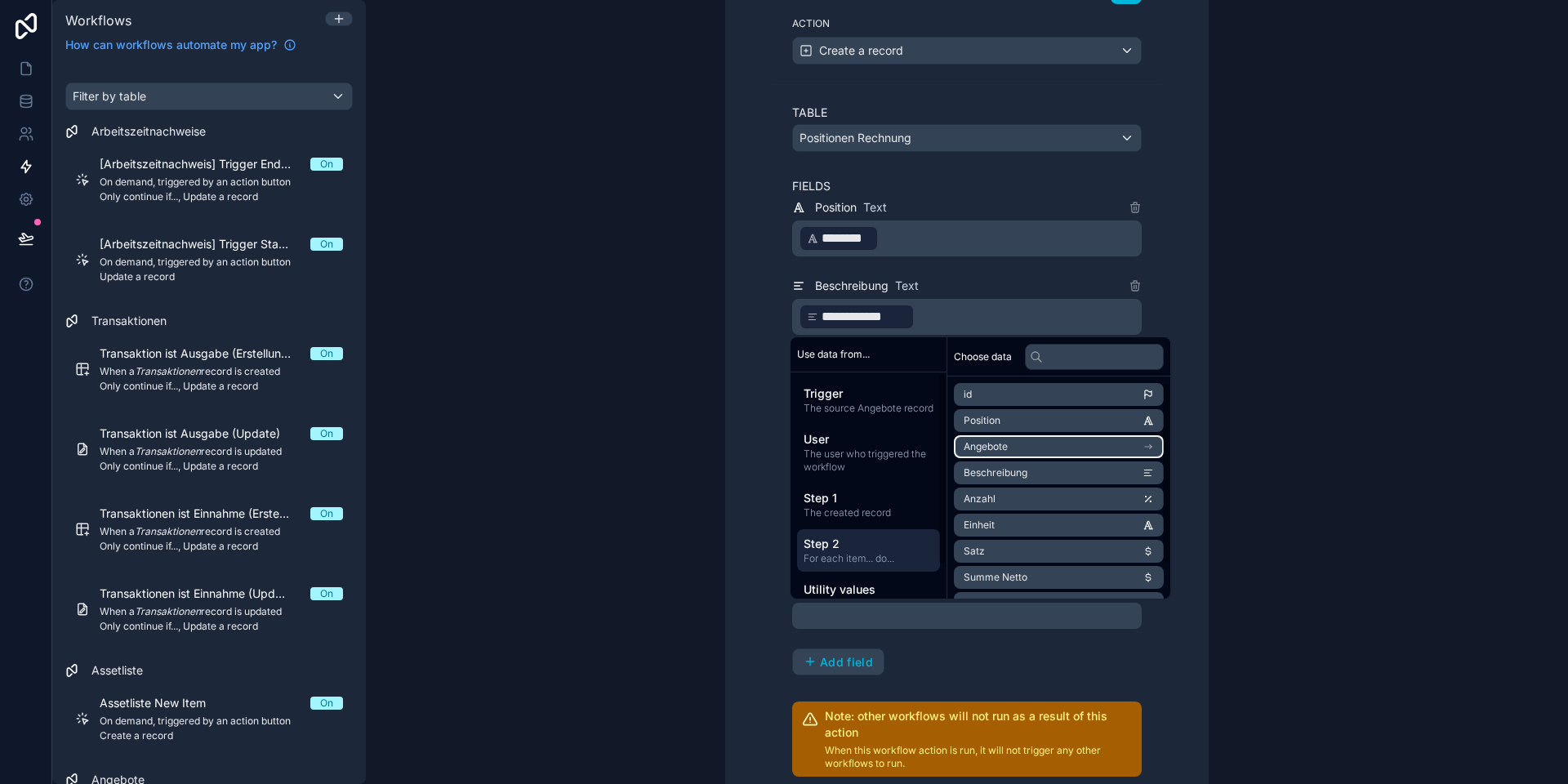
scroll to position [49, 0]
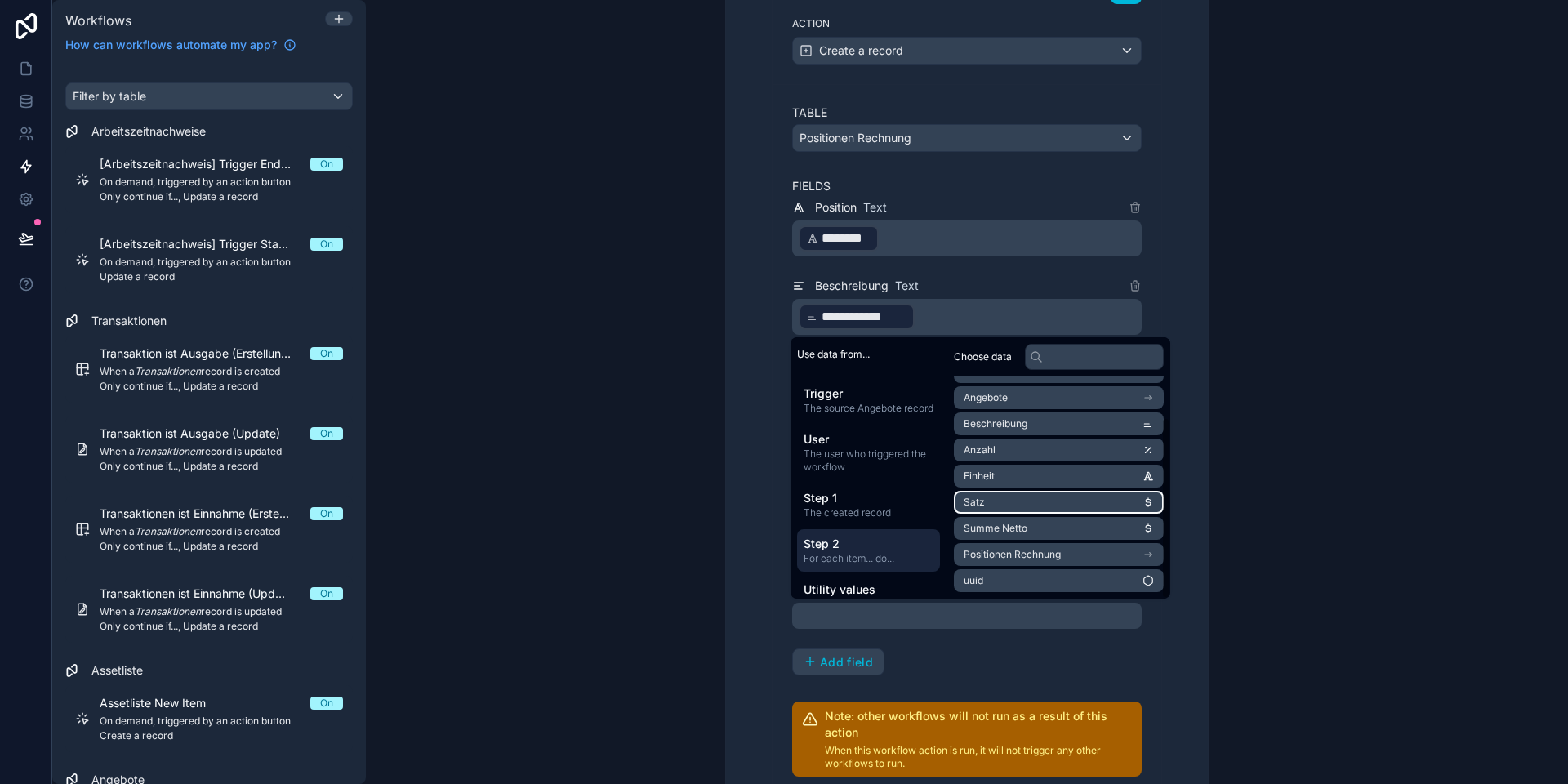
click at [995, 501] on li "Satz" at bounding box center [1058, 502] width 210 height 23
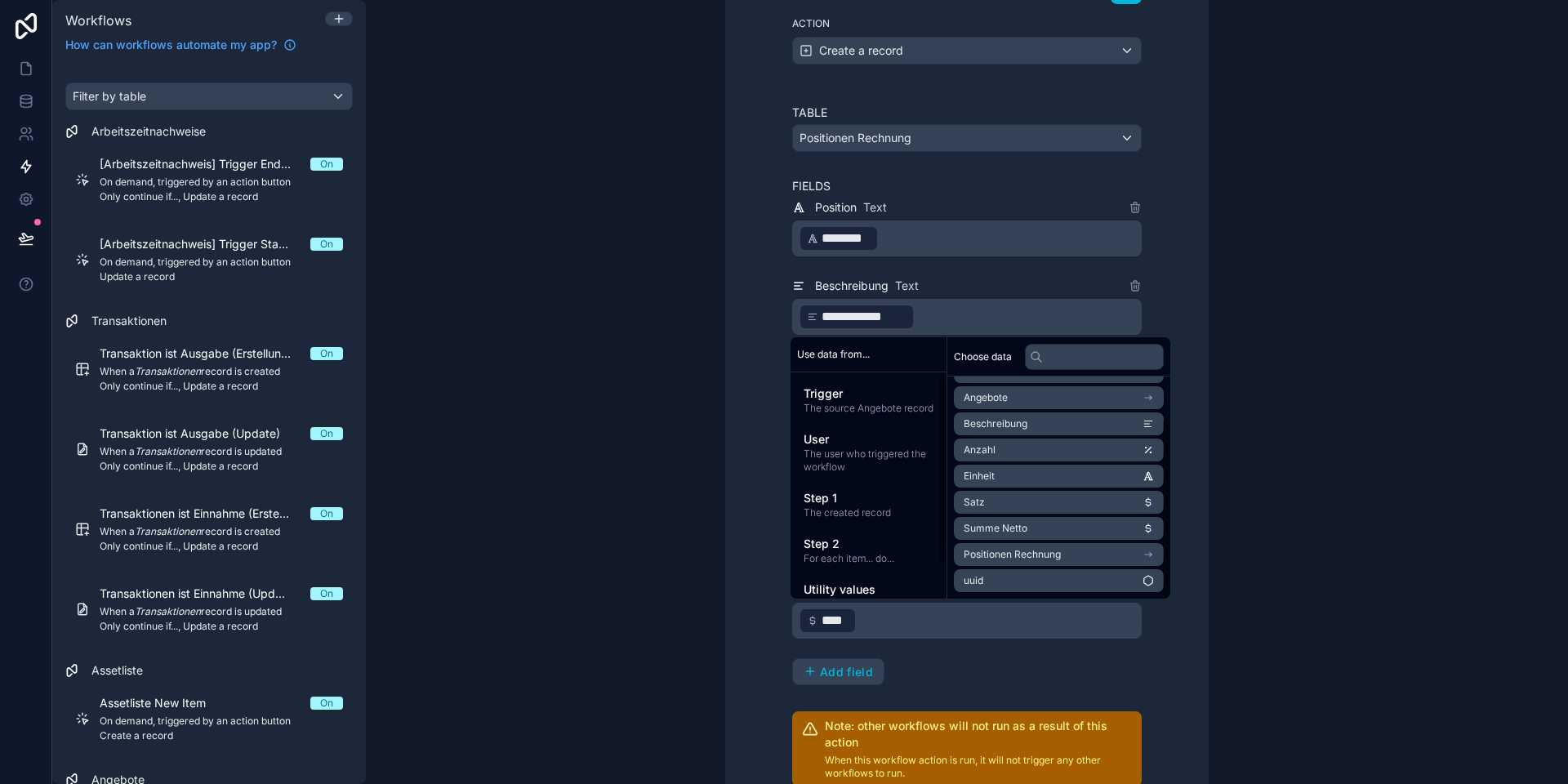
click at [732, 632] on div "**********" at bounding box center [967, 398] width 482 height 1058
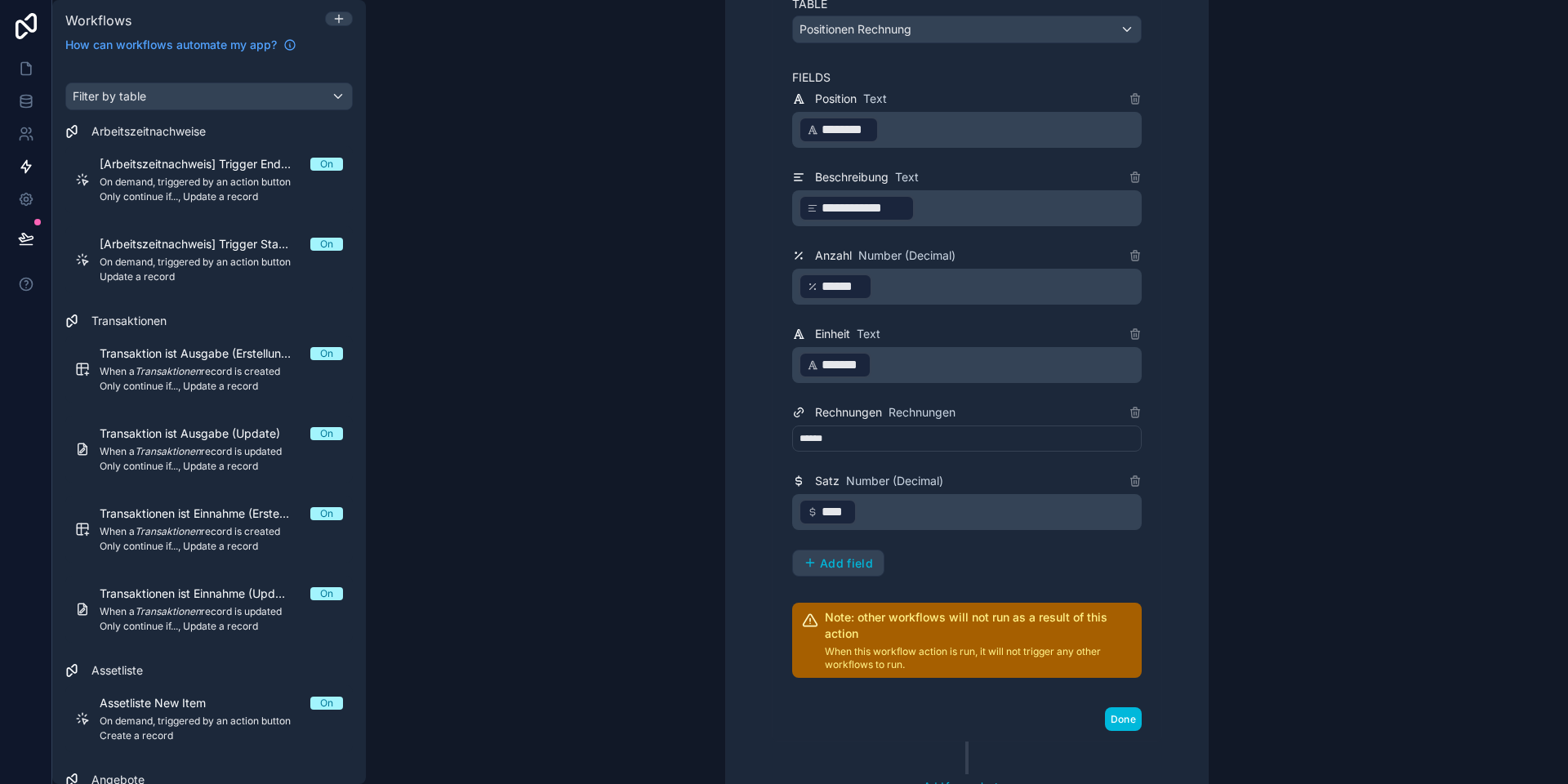
scroll to position [1184, 0]
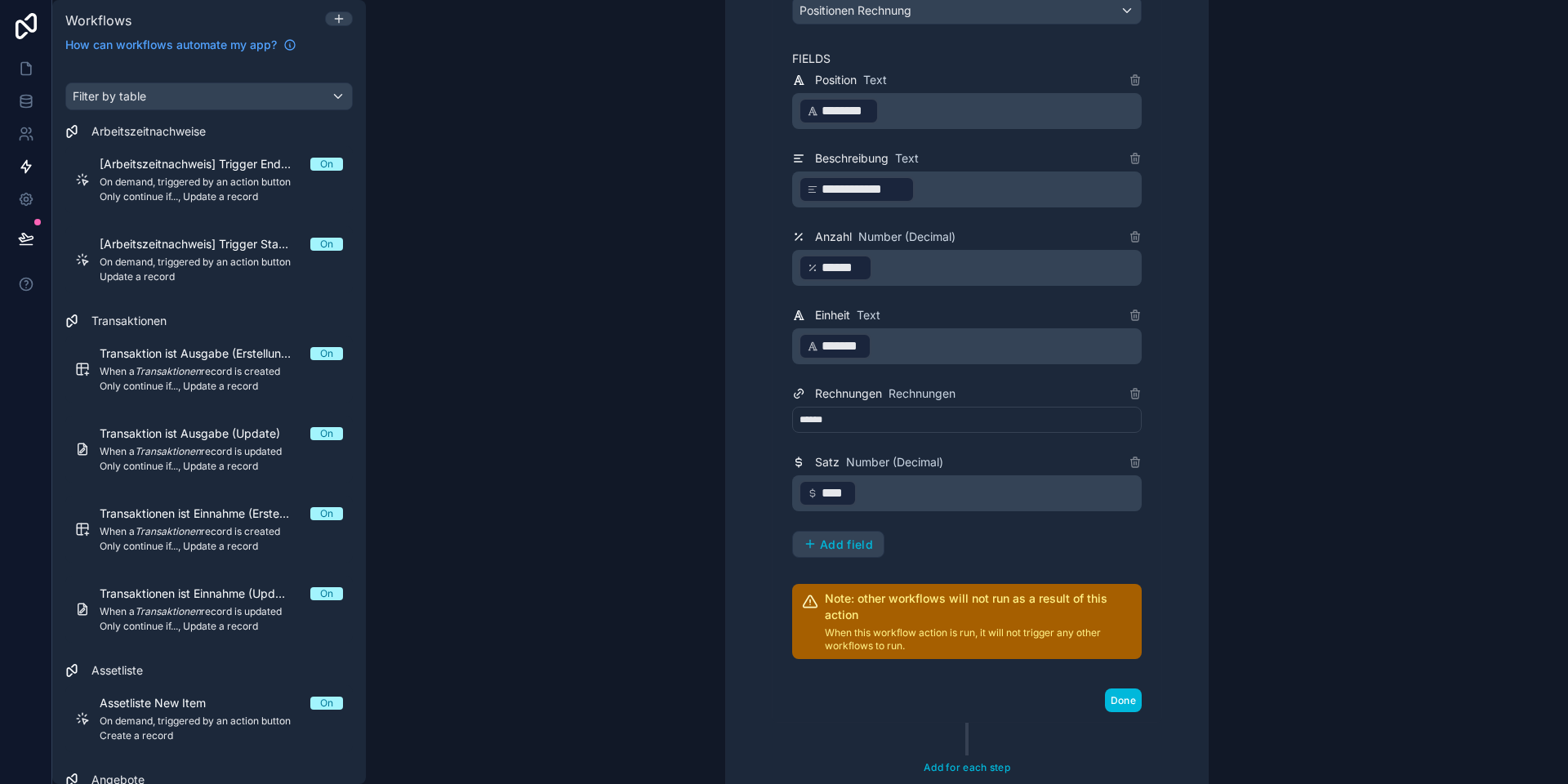
click at [841, 545] on span "Add field" at bounding box center [847, 544] width 53 height 15
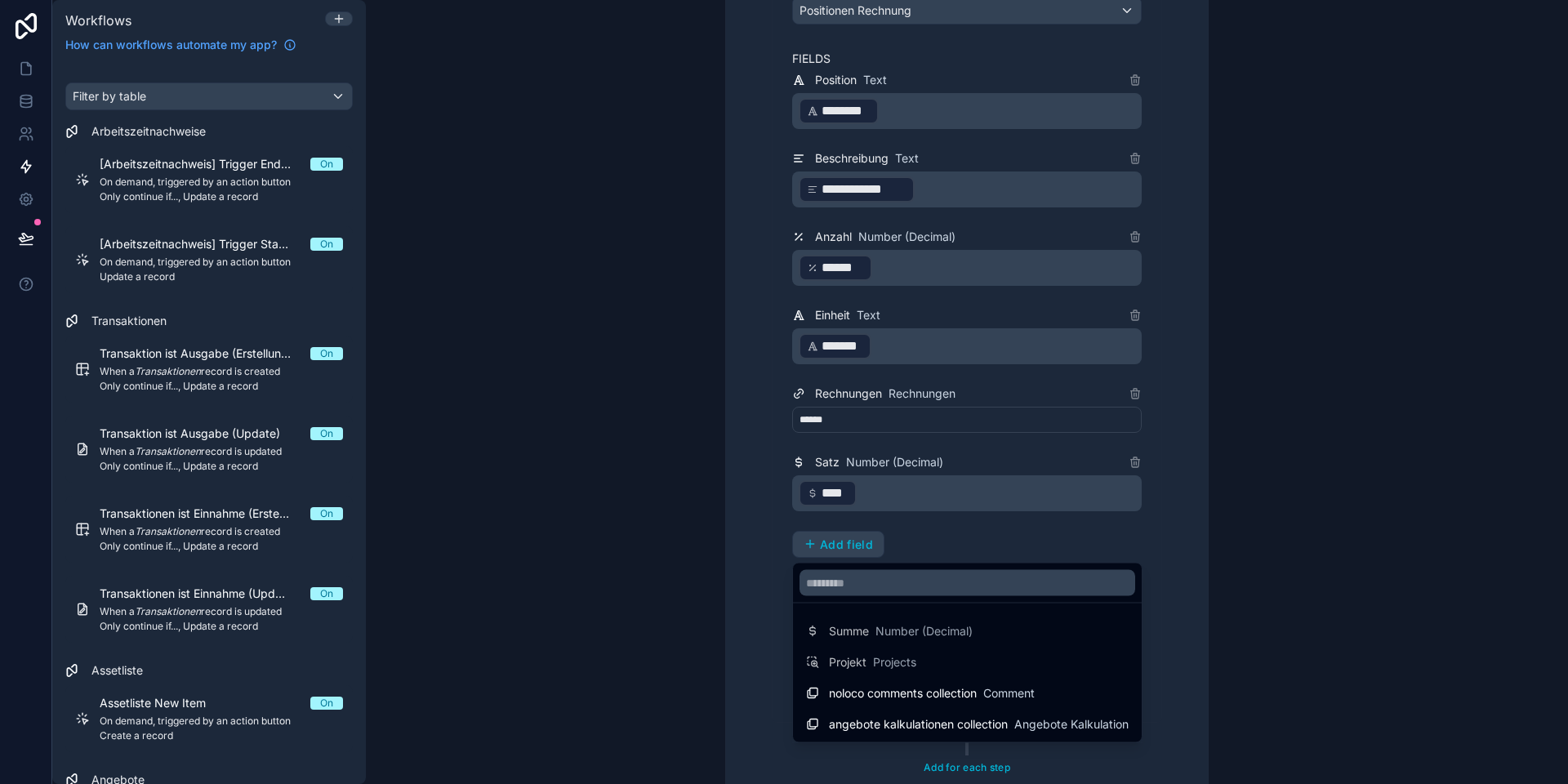
click at [667, 622] on div at bounding box center [784, 392] width 1568 height 784
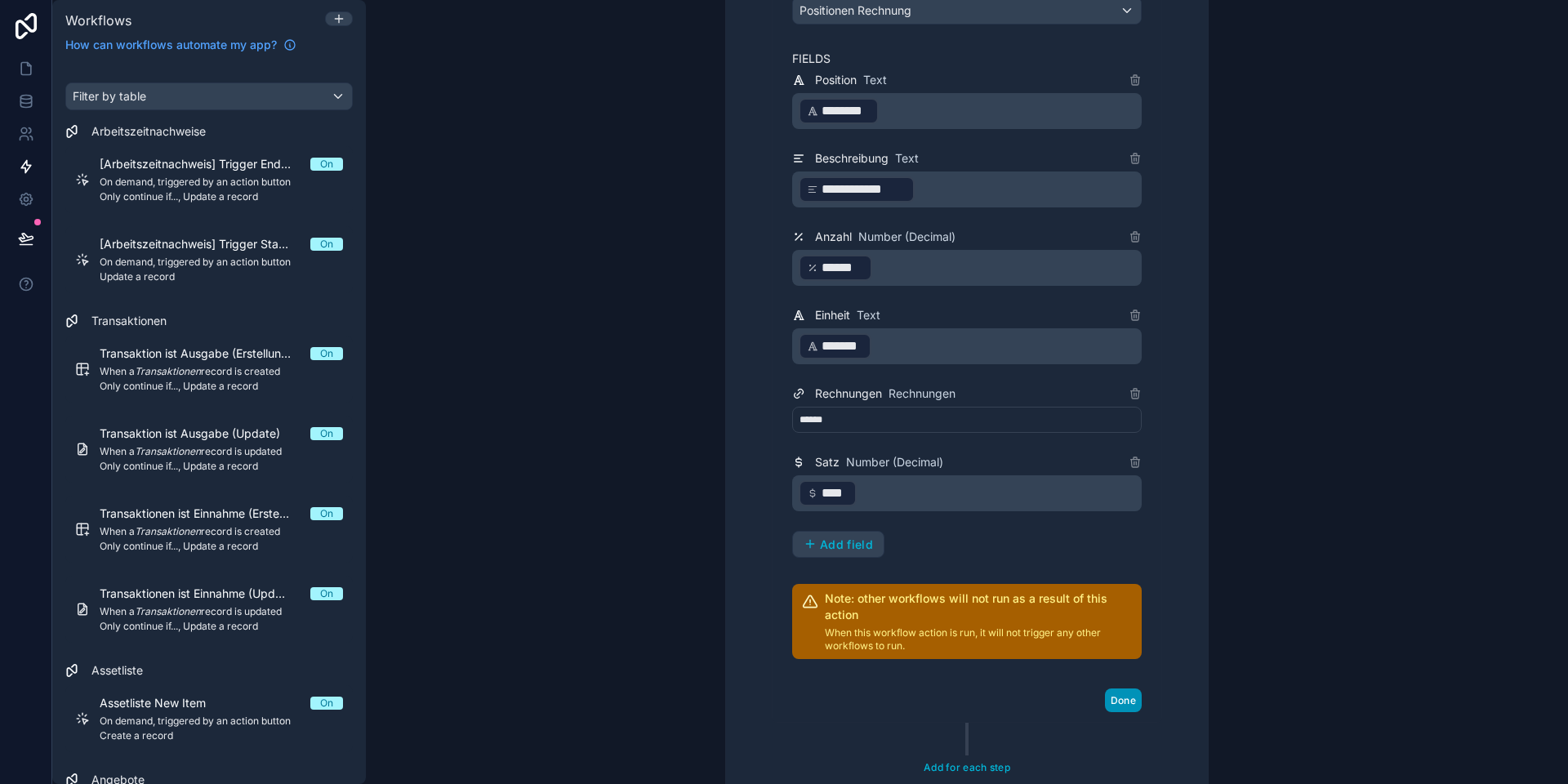
click at [1109, 702] on button "Done" at bounding box center [1122, 700] width 37 height 24
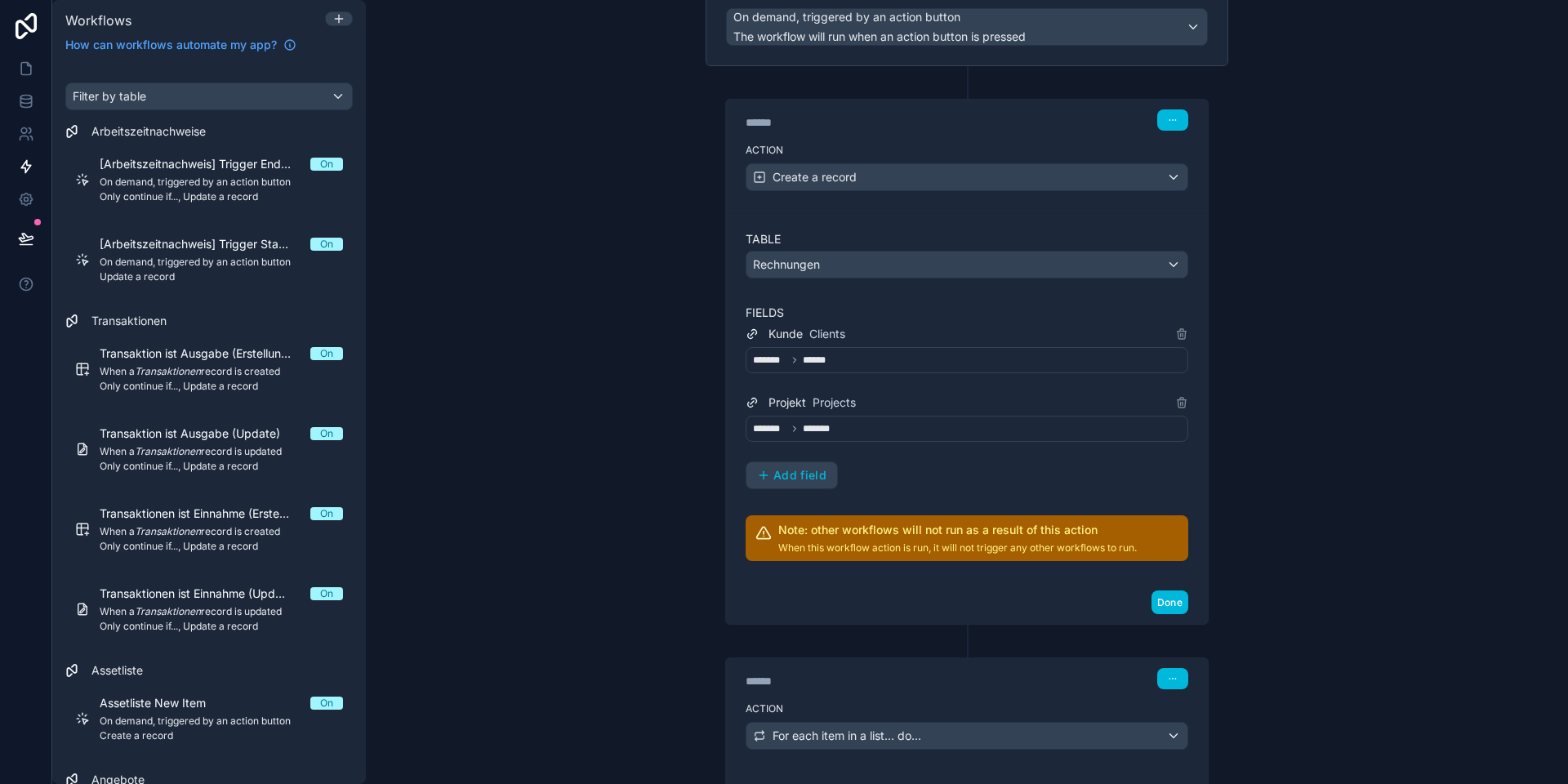
scroll to position [162, 0]
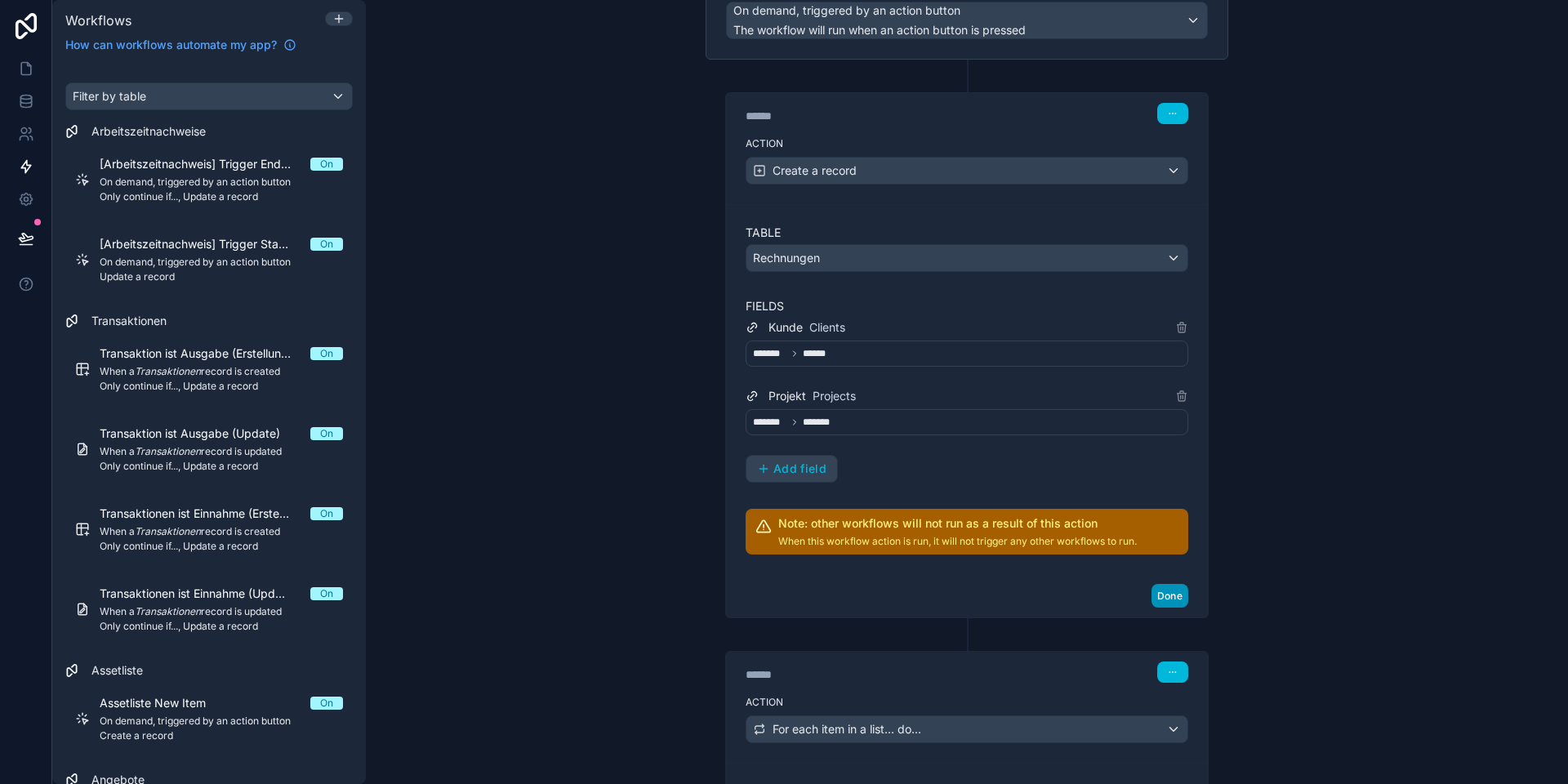
click at [1180, 596] on button "Done" at bounding box center [1169, 596] width 37 height 24
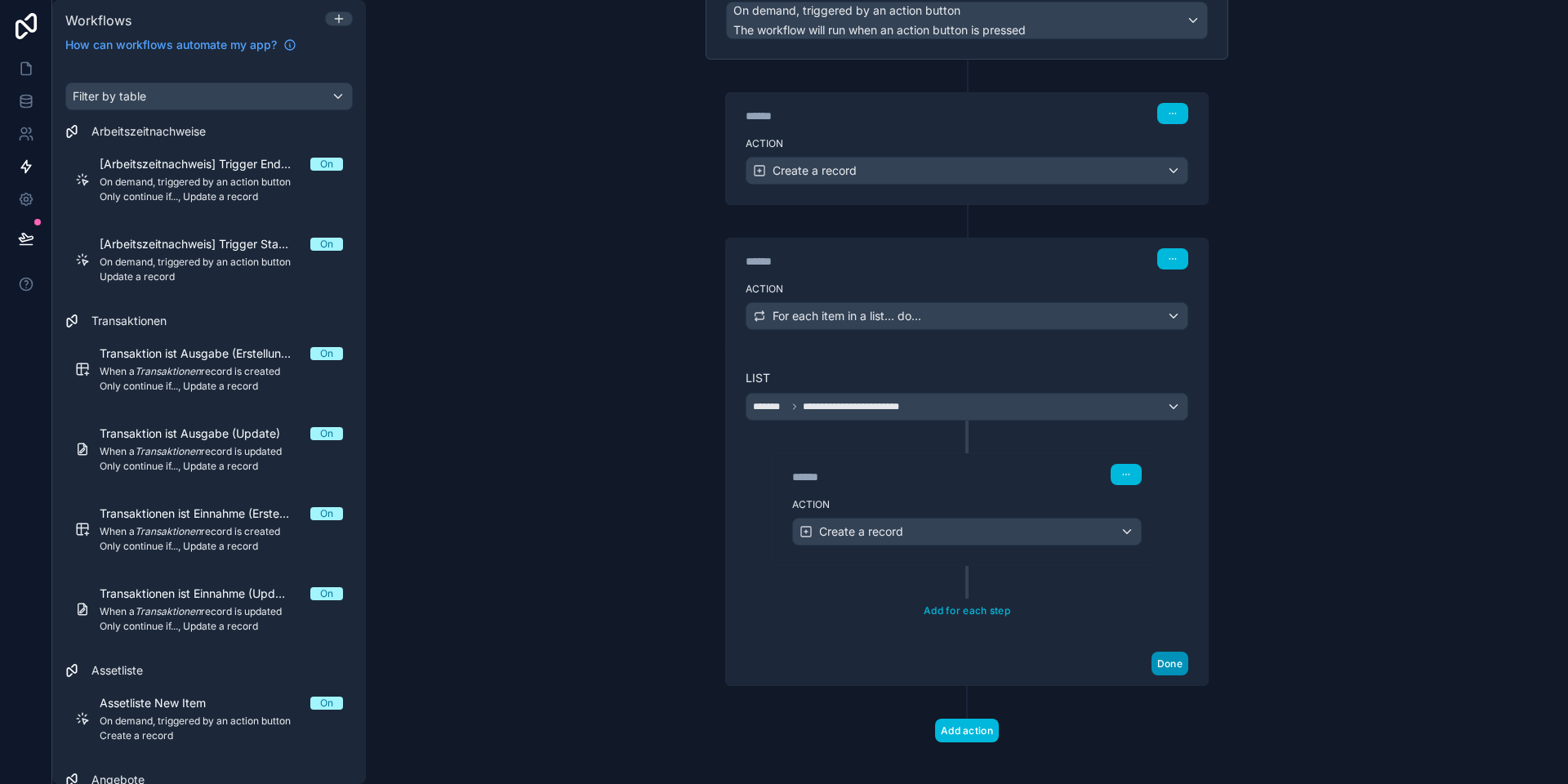
click at [1175, 661] on button "Done" at bounding box center [1169, 664] width 37 height 24
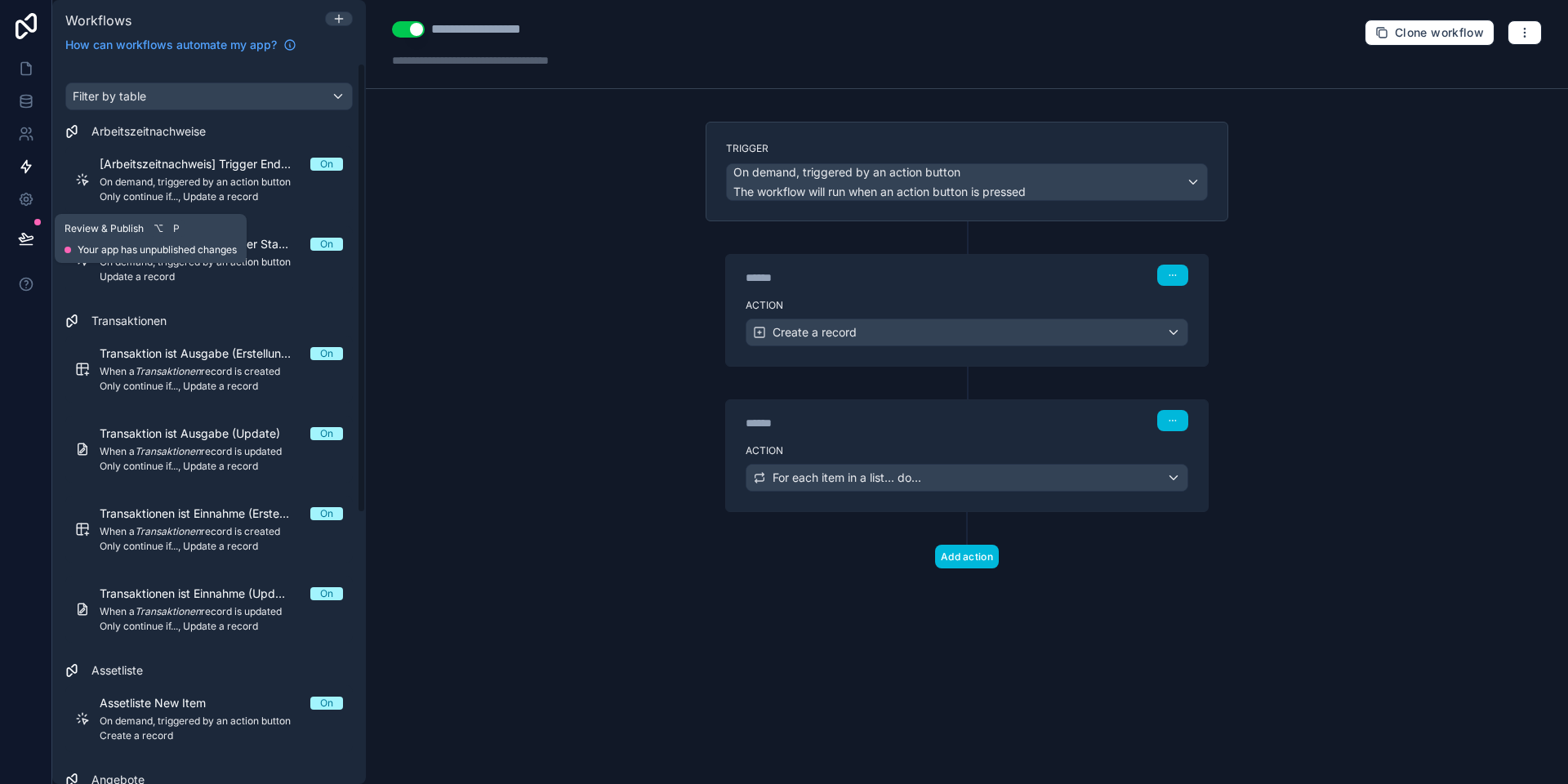
click at [14, 234] on button at bounding box center [26, 238] width 36 height 45
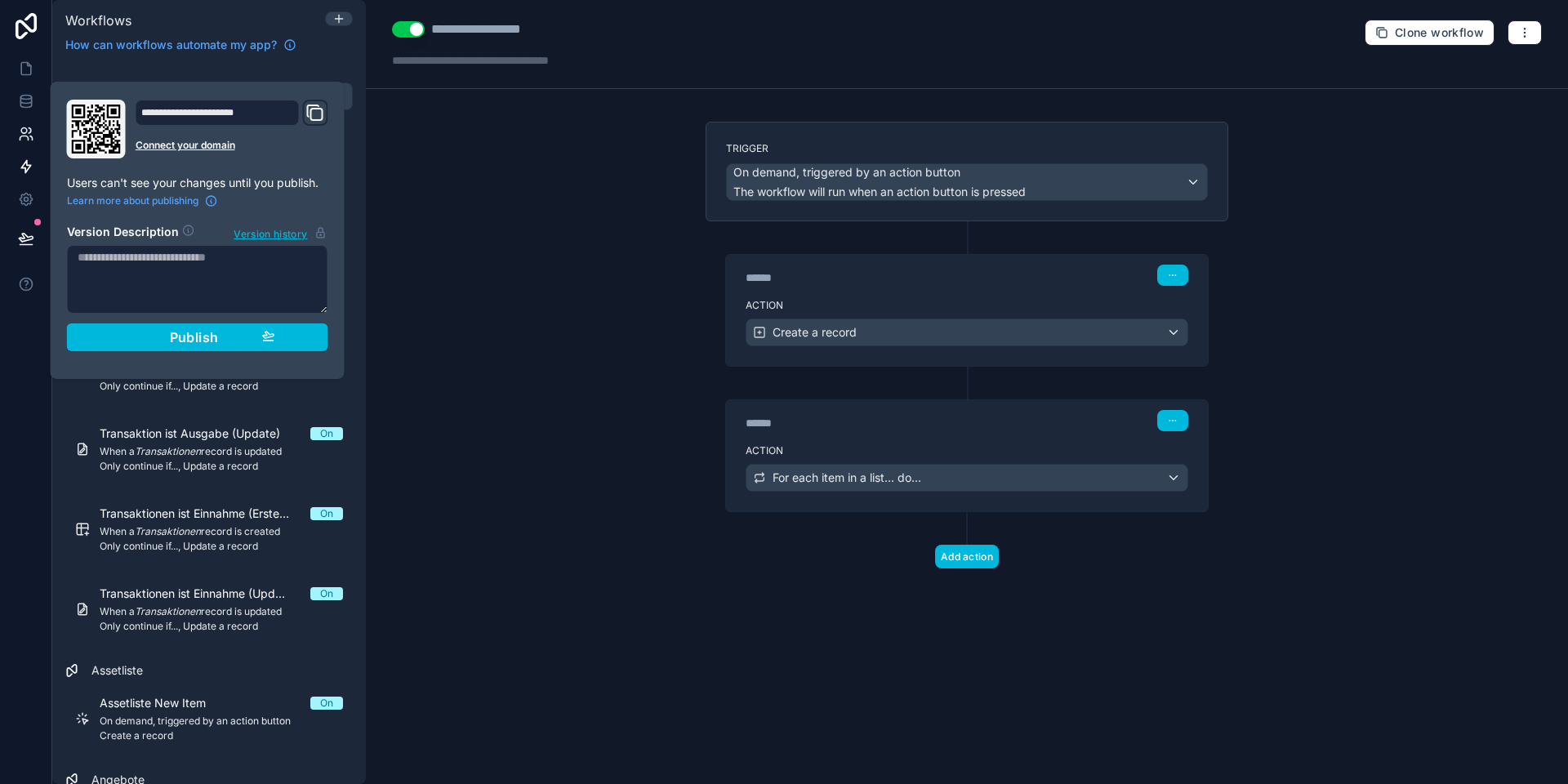
drag, startPoint x: 136, startPoint y: 331, endPoint x: 47, endPoint y: 141, distance: 209.8
click at [136, 331] on div "Publish" at bounding box center [197, 337] width 155 height 17
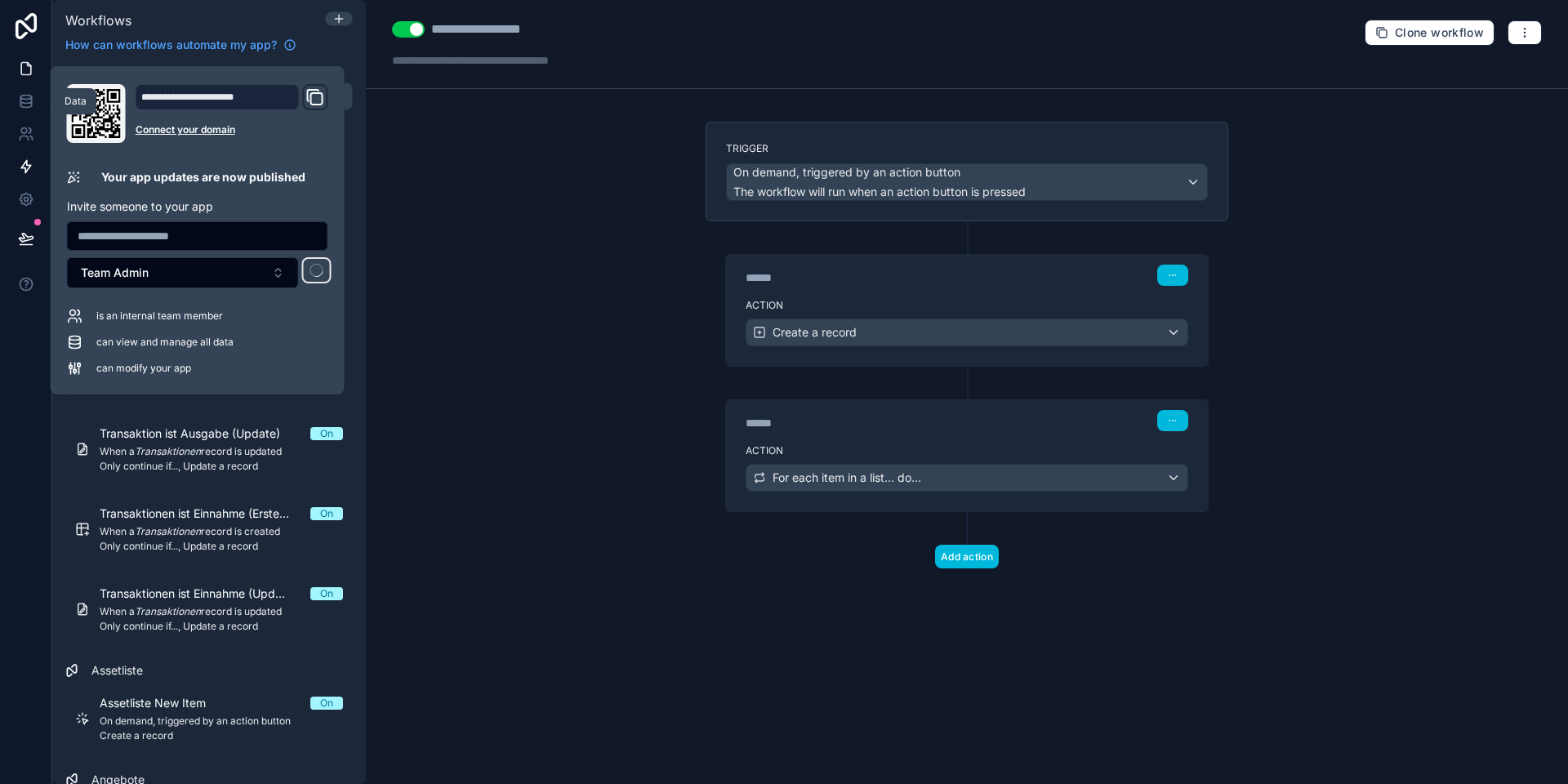
click at [26, 68] on icon at bounding box center [26, 68] width 17 height 17
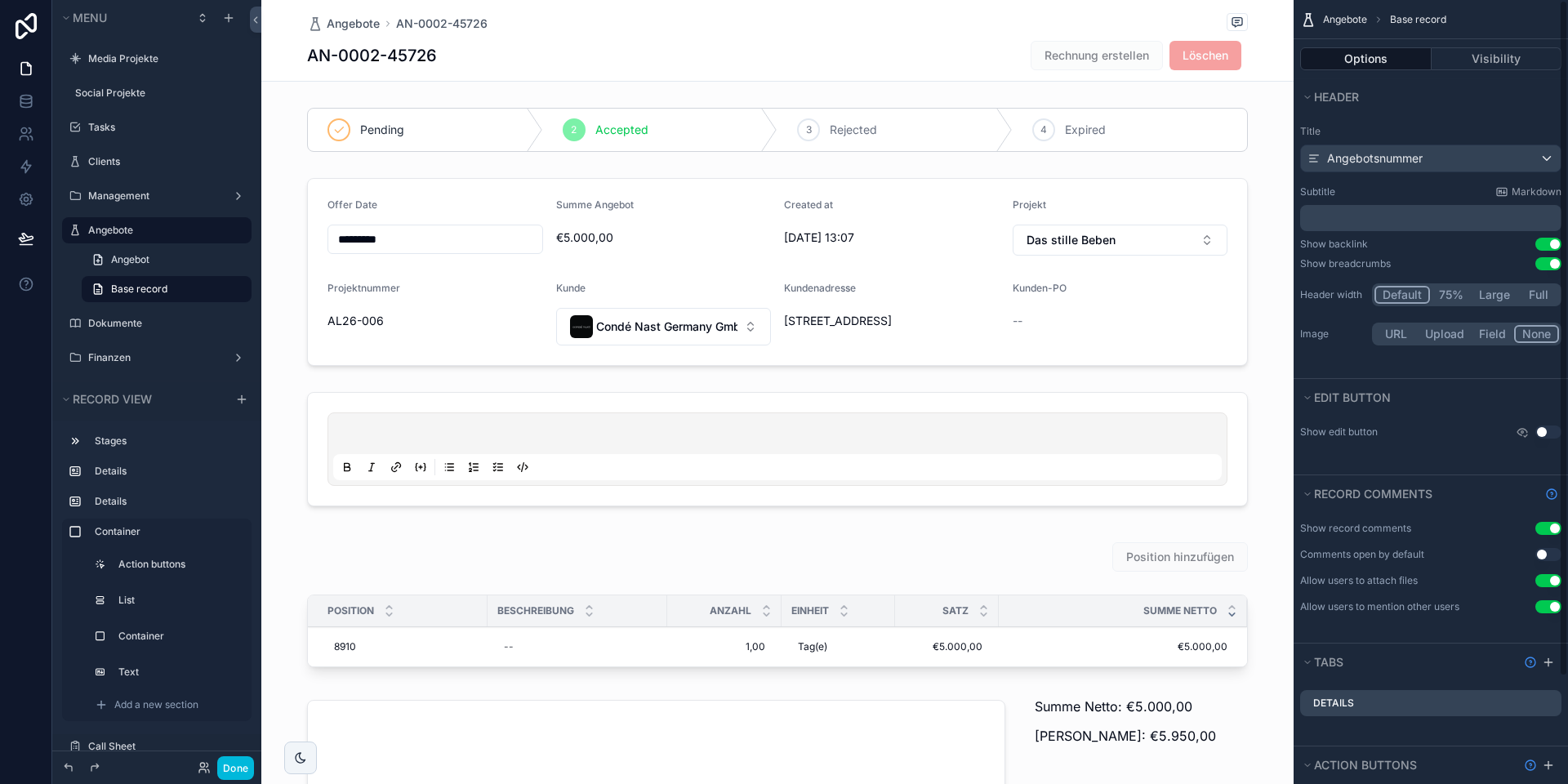
scroll to position [124, 0]
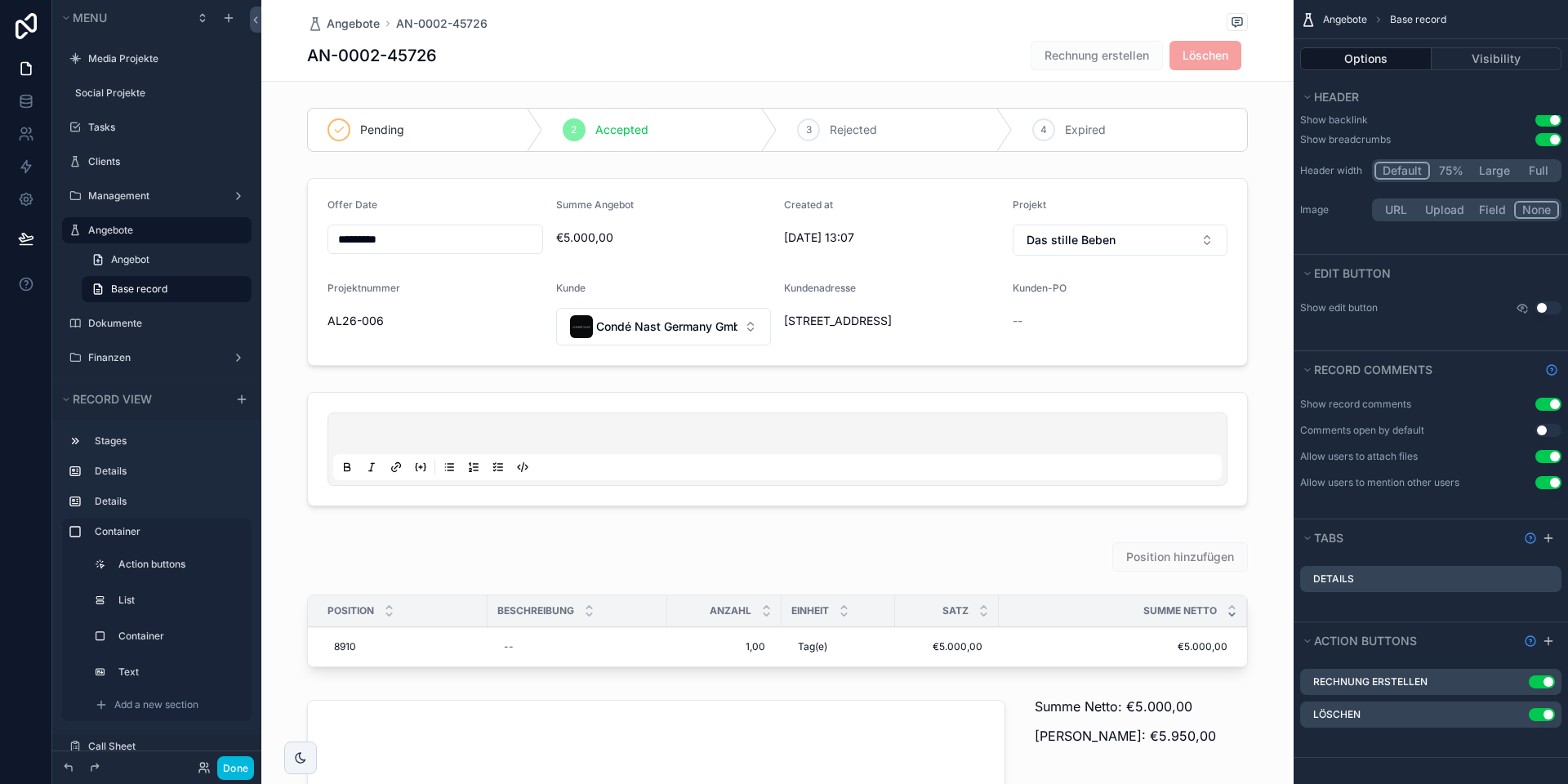
click at [0, 0] on icon "scrollable content" at bounding box center [0, 0] width 0 height 0
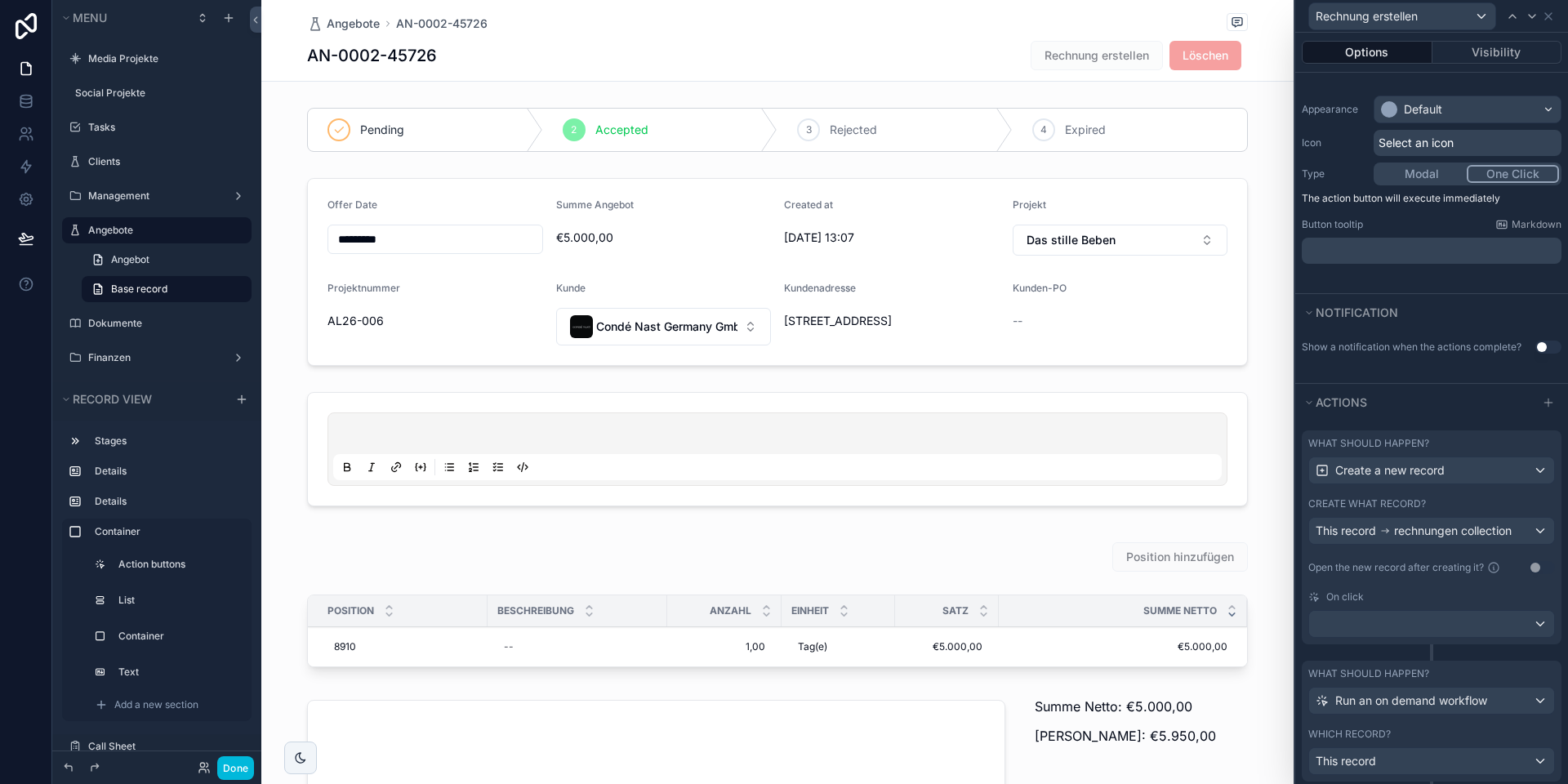
scroll to position [196, 0]
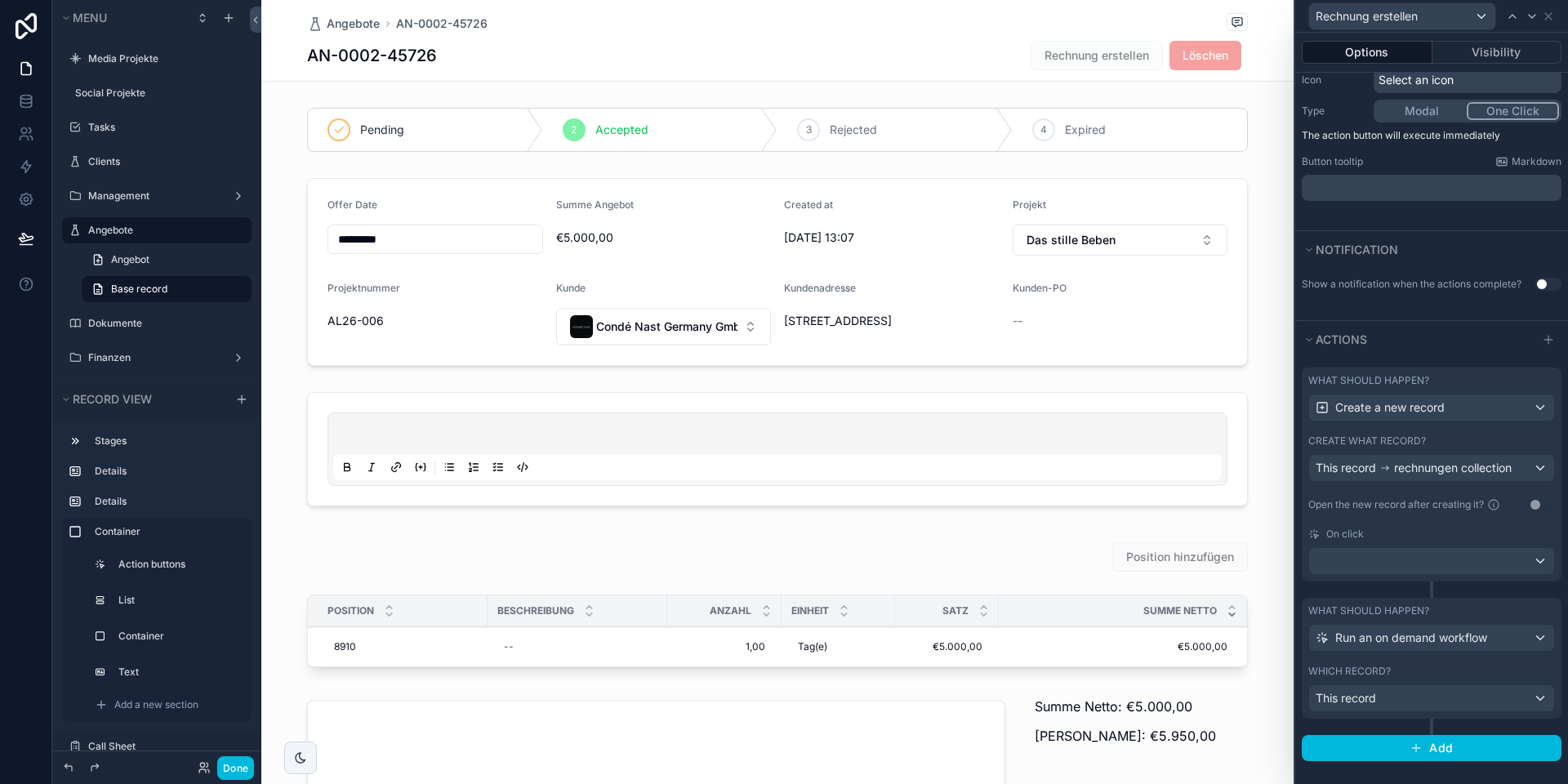
click at [1448, 524] on div "What should happen? Create a new record Create what record? This record rechnun…" at bounding box center [1431, 474] width 260 height 214
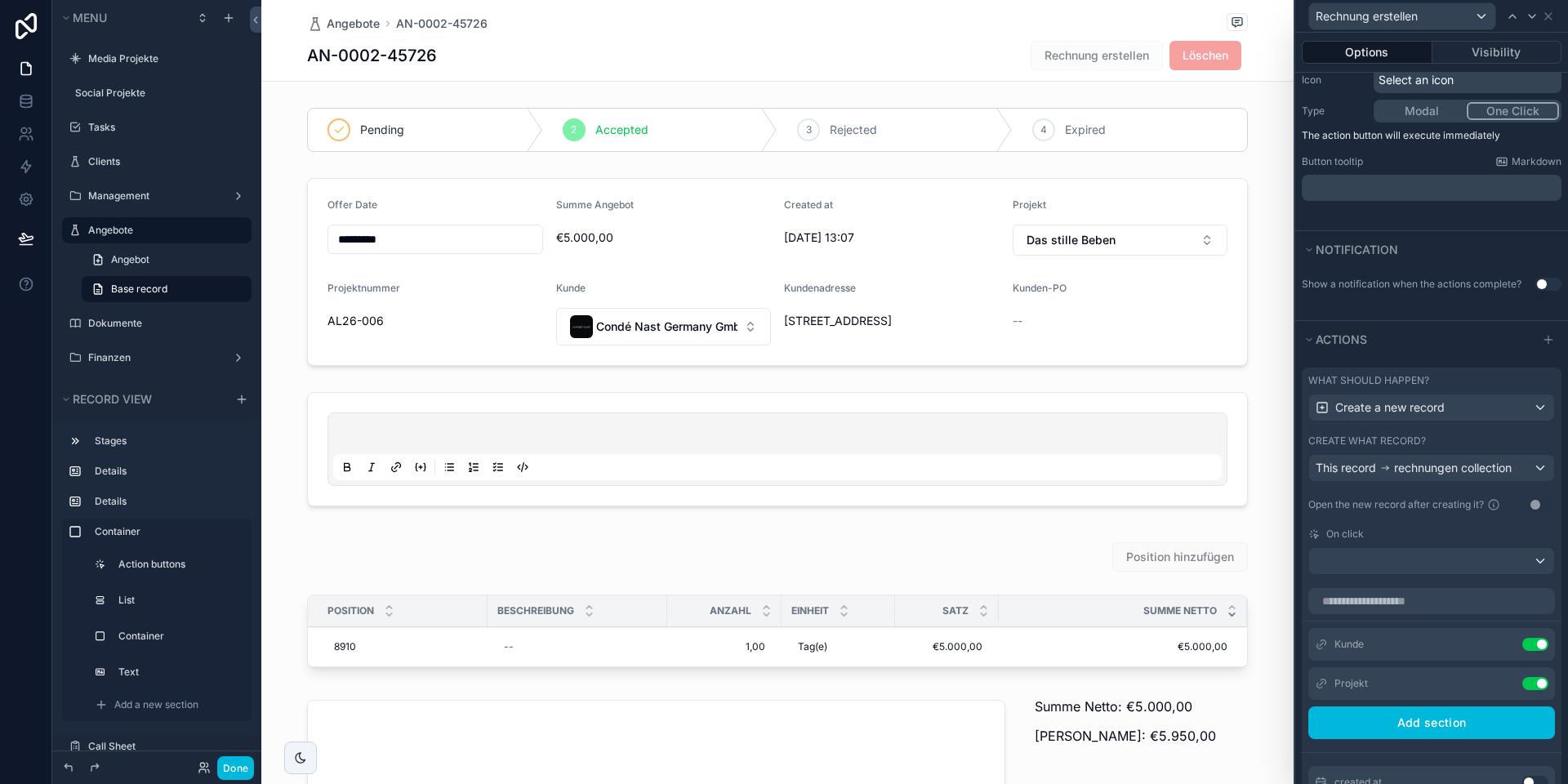
click at [1456, 534] on div "On click" at bounding box center [1431, 533] width 247 height 13
click at [1445, 412] on div "Create a new record" at bounding box center [1431, 408] width 245 height 26
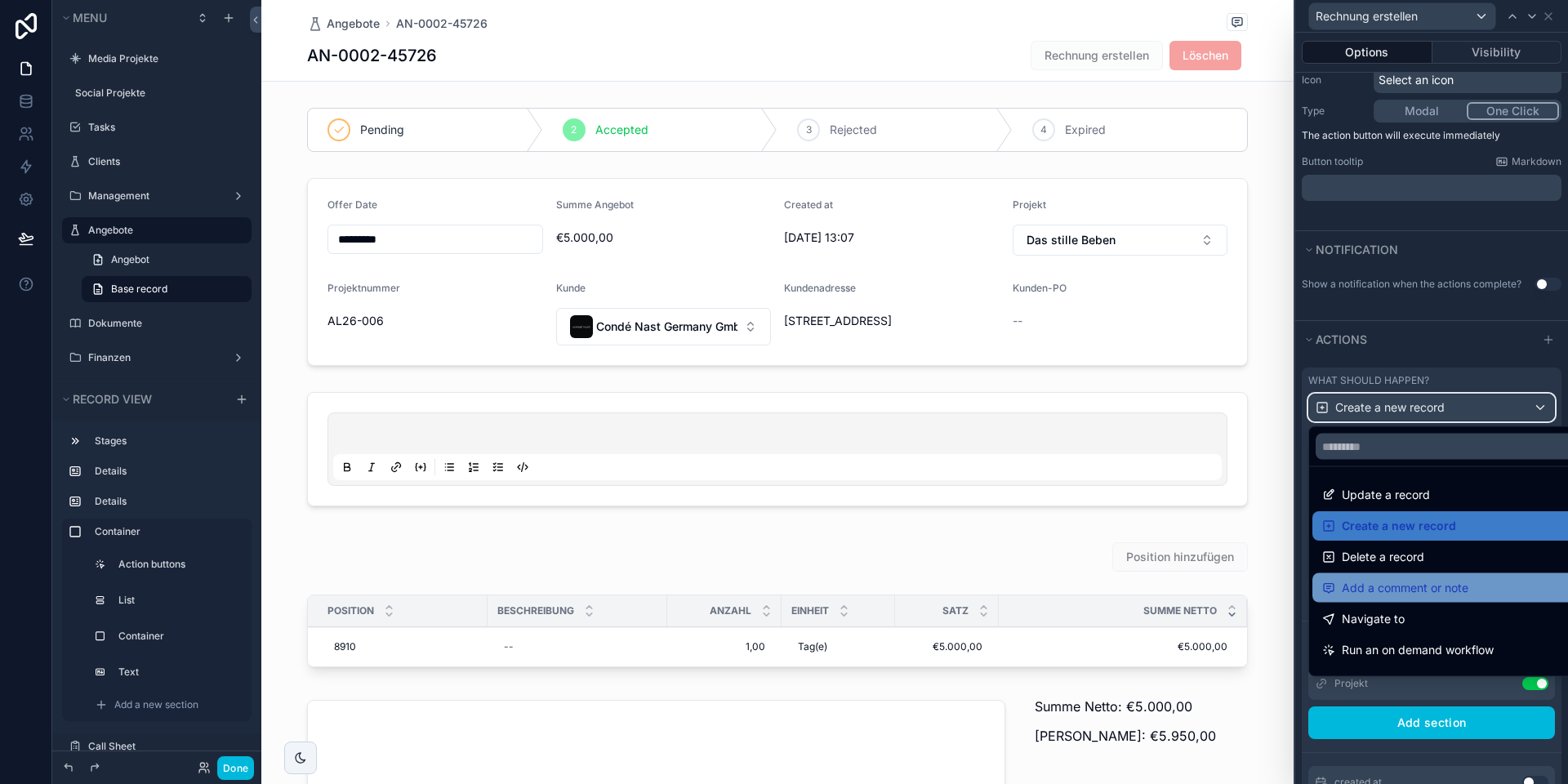
scroll to position [62, 0]
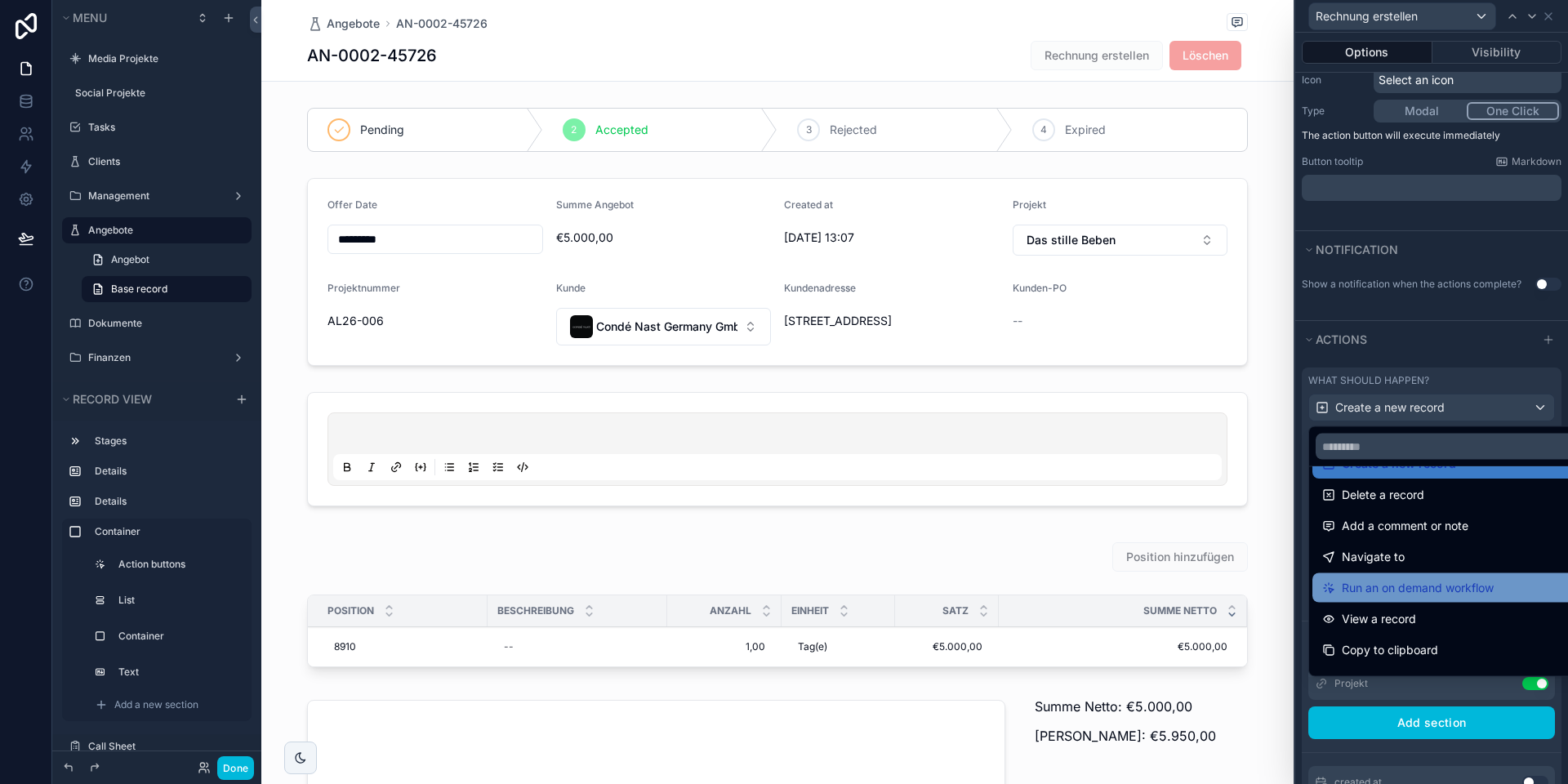
click at [1415, 586] on span "Run an on demand workflow" at bounding box center [1417, 588] width 152 height 20
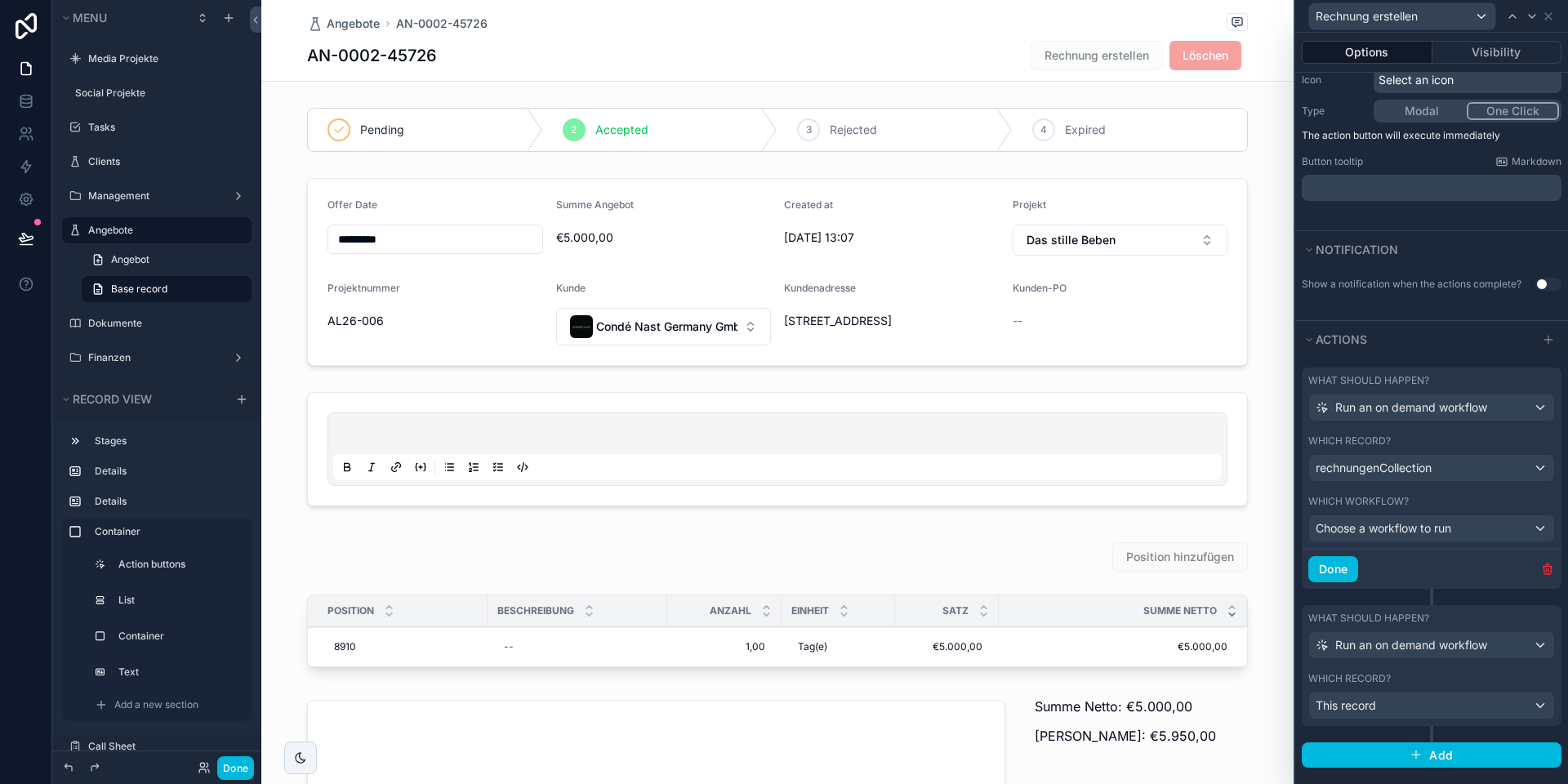
scroll to position [202, 0]
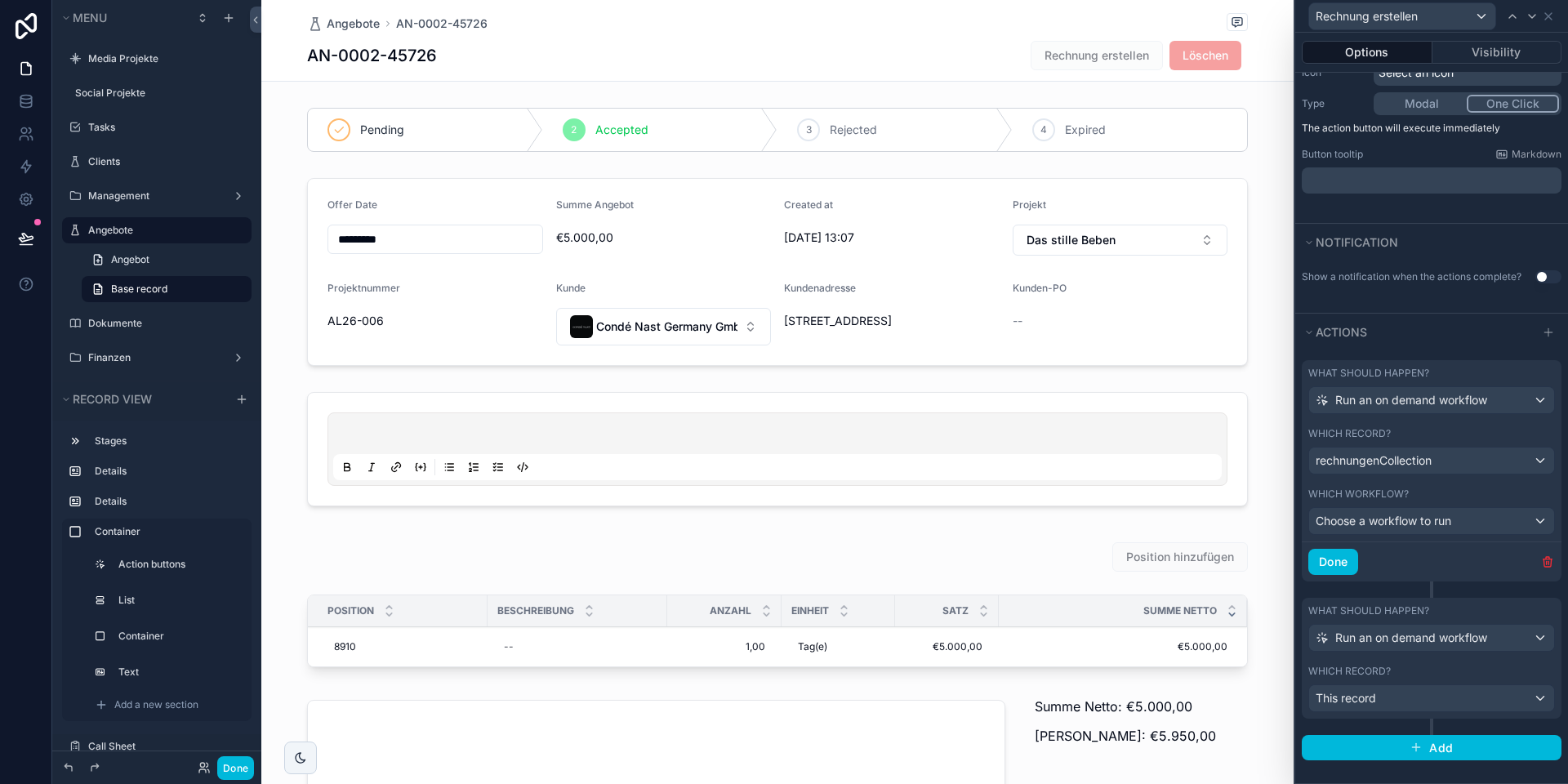
click at [1490, 613] on div "What should happen?" at bounding box center [1431, 610] width 247 height 13
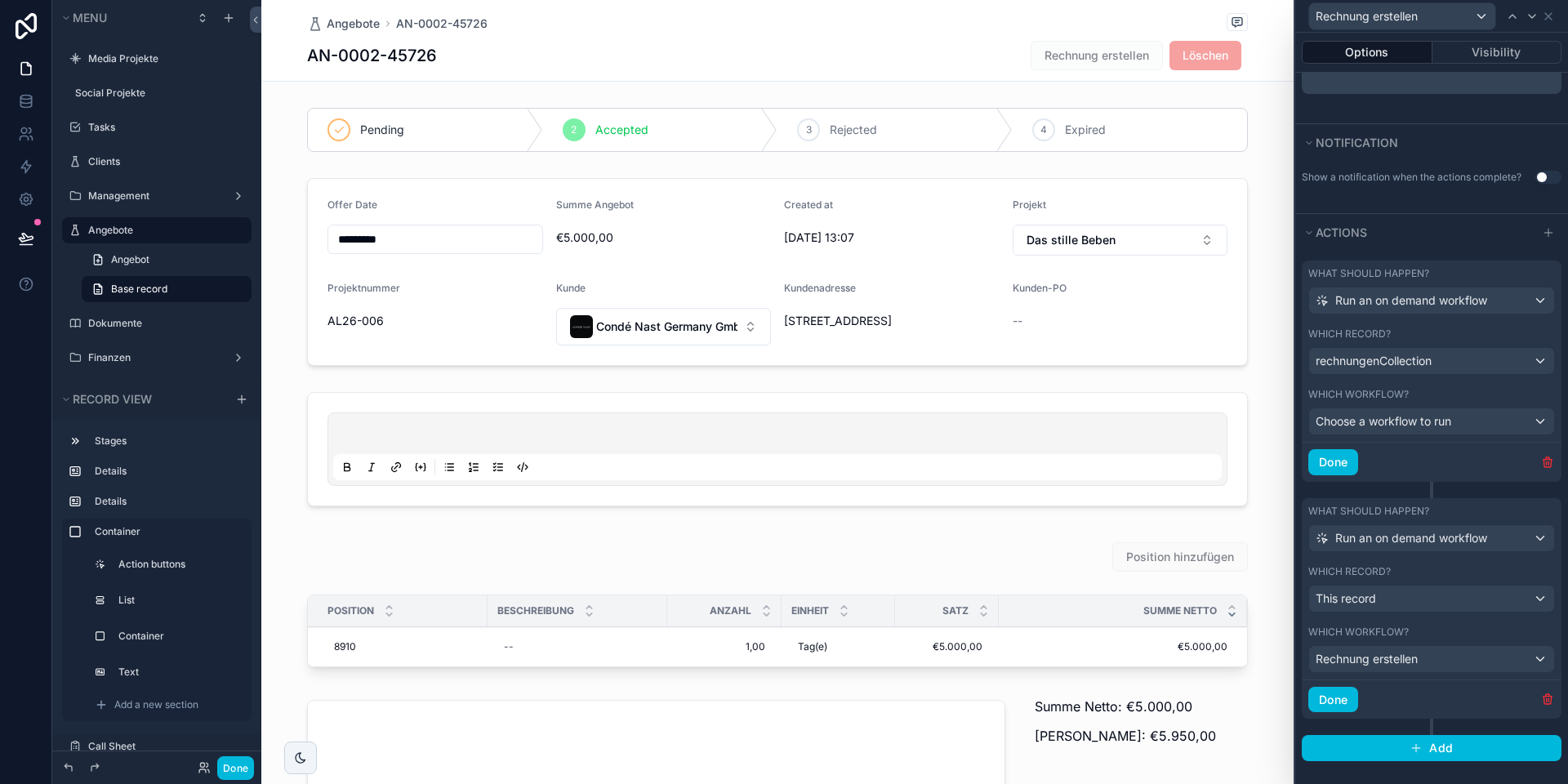
click at [1543, 694] on icon "button" at bounding box center [1546, 699] width 13 height 13
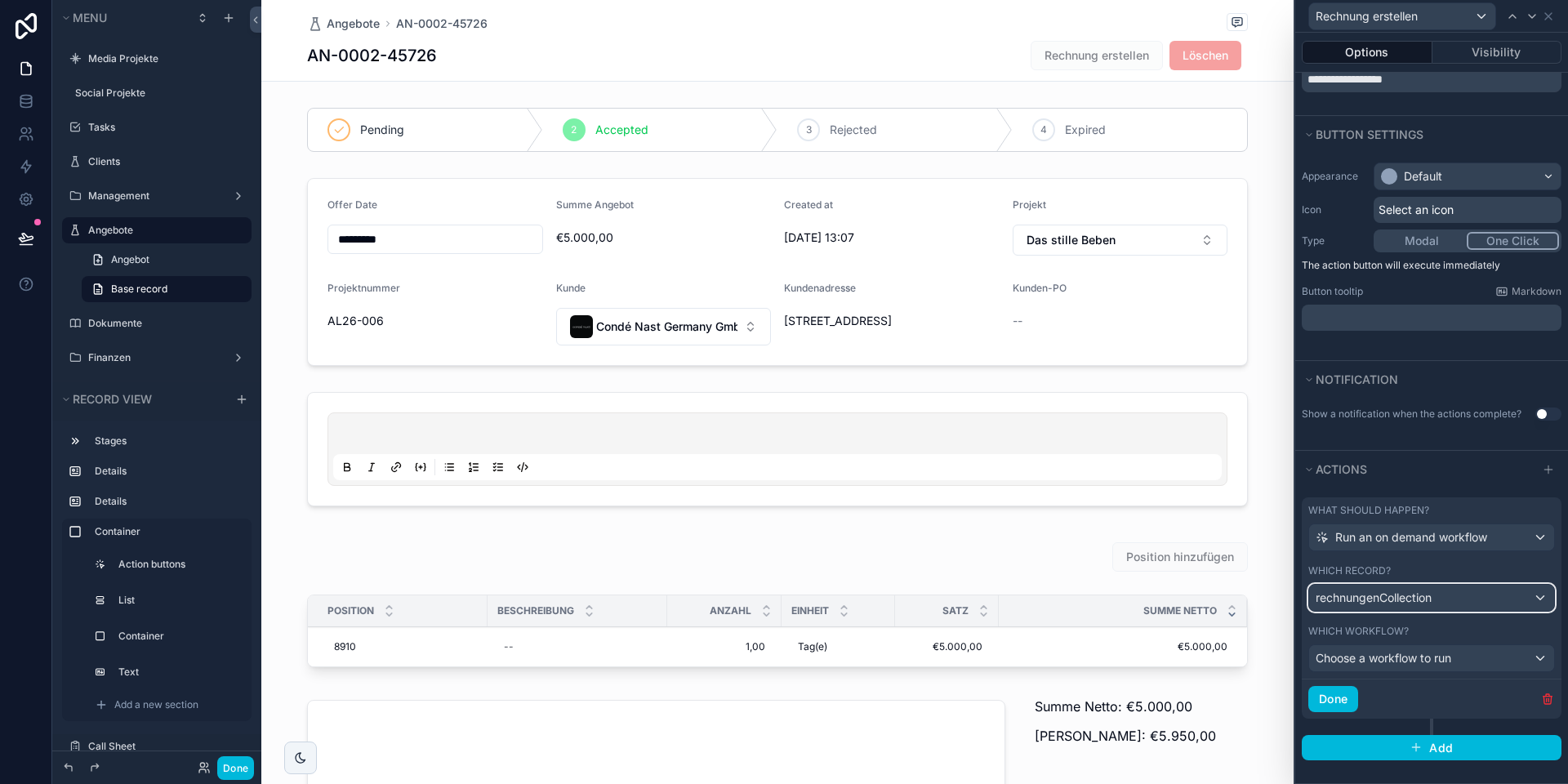
click at [1437, 598] on div "rechnungenCollection" at bounding box center [1431, 597] width 245 height 26
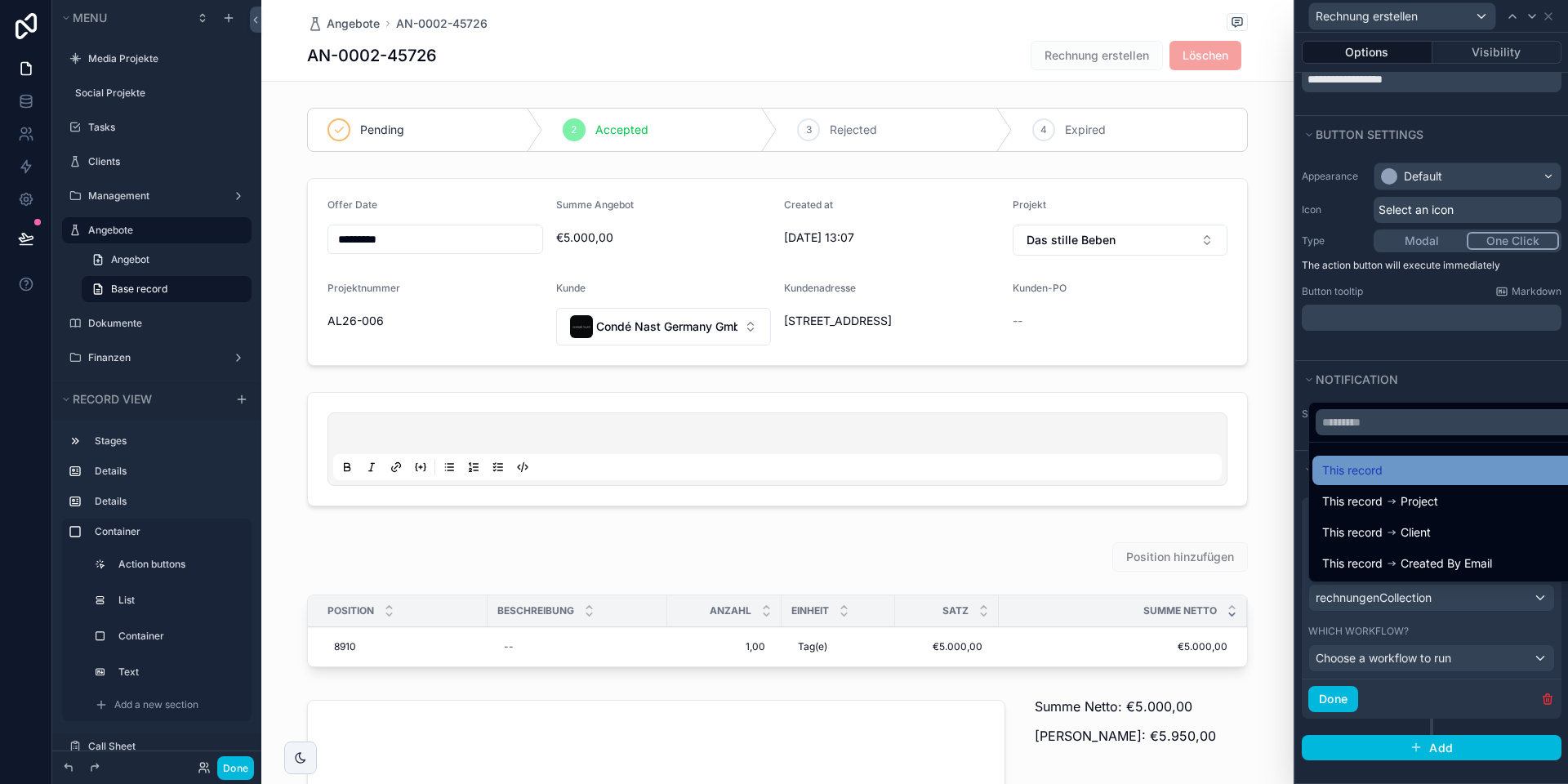
click at [1399, 473] on div "This record" at bounding box center [1450, 471] width 257 height 20
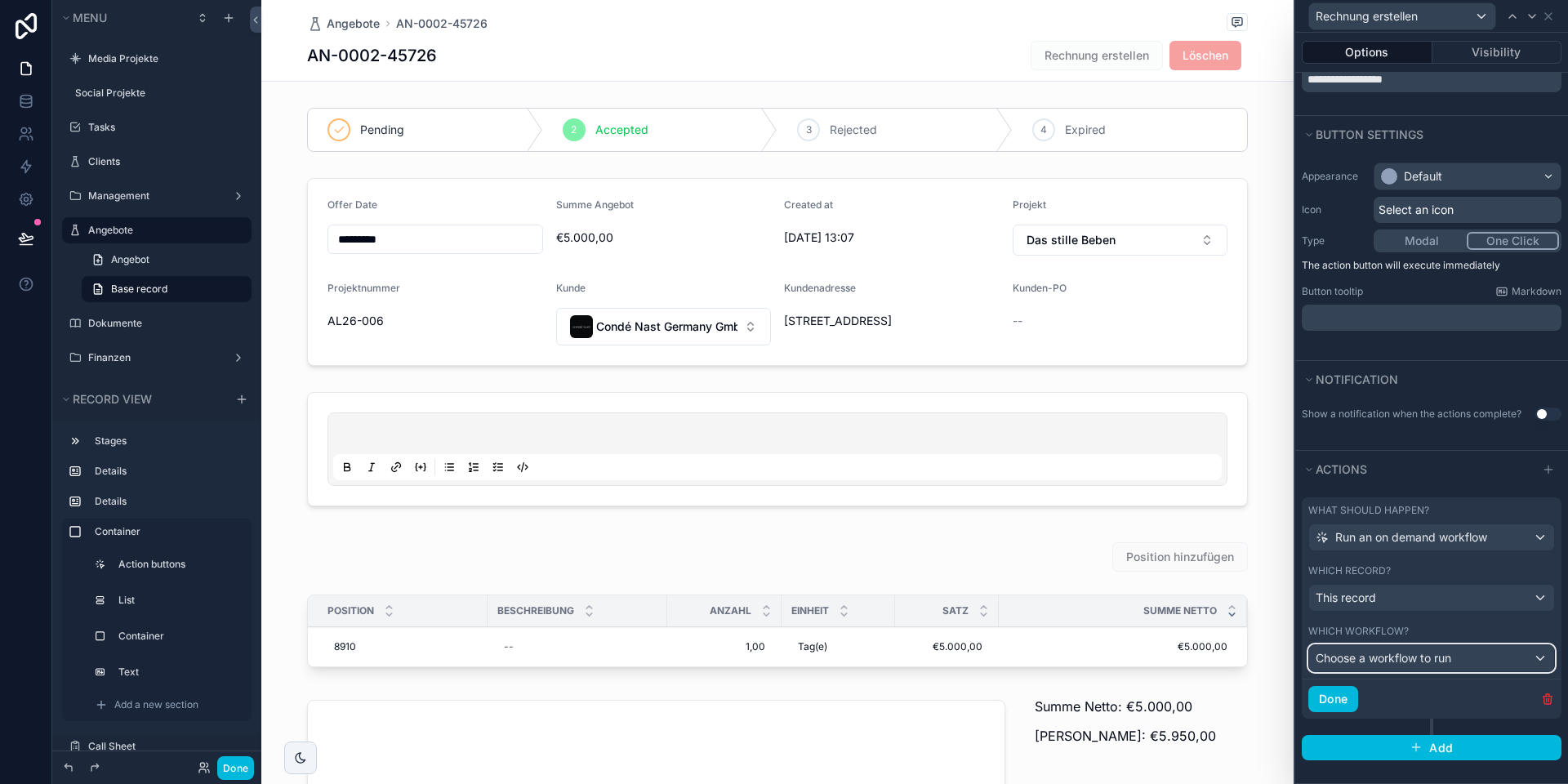
click at [1407, 657] on span "Choose a workflow to run" at bounding box center [1382, 658] width 135 height 14
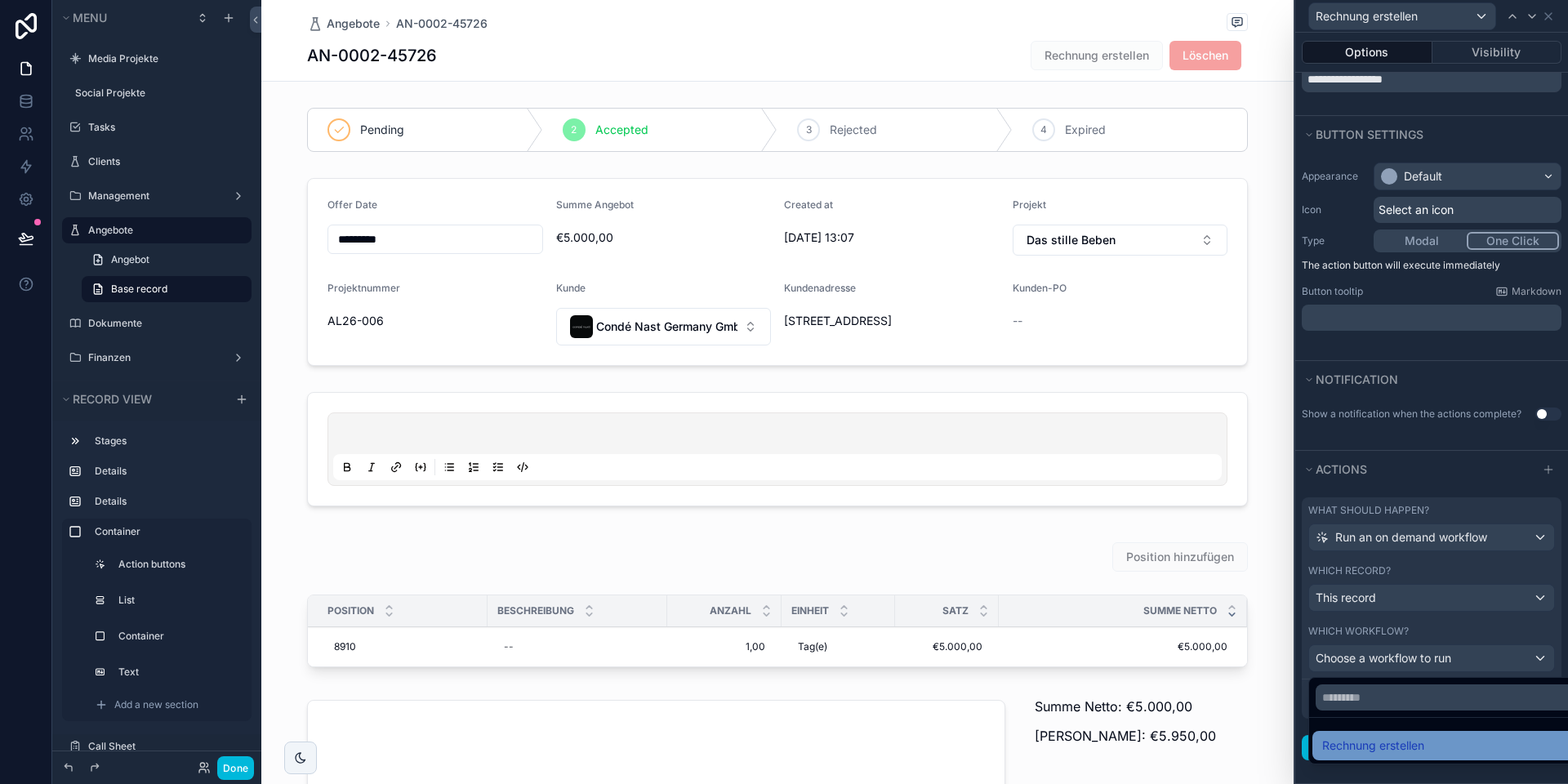
click at [1395, 745] on span "Rechnung erstellen" at bounding box center [1372, 745] width 102 height 20
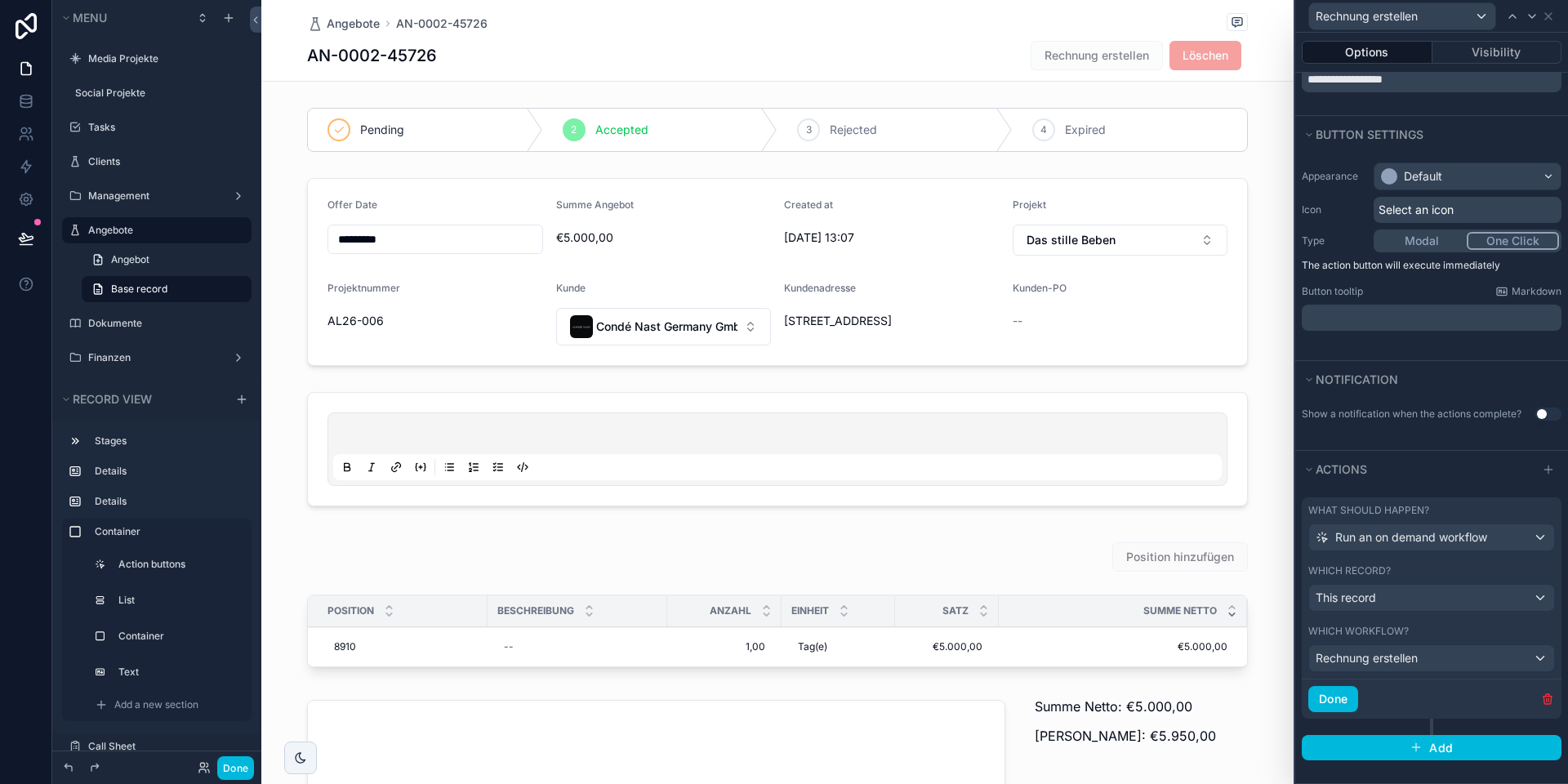
click at [1343, 699] on button "Done" at bounding box center [1332, 699] width 49 height 26
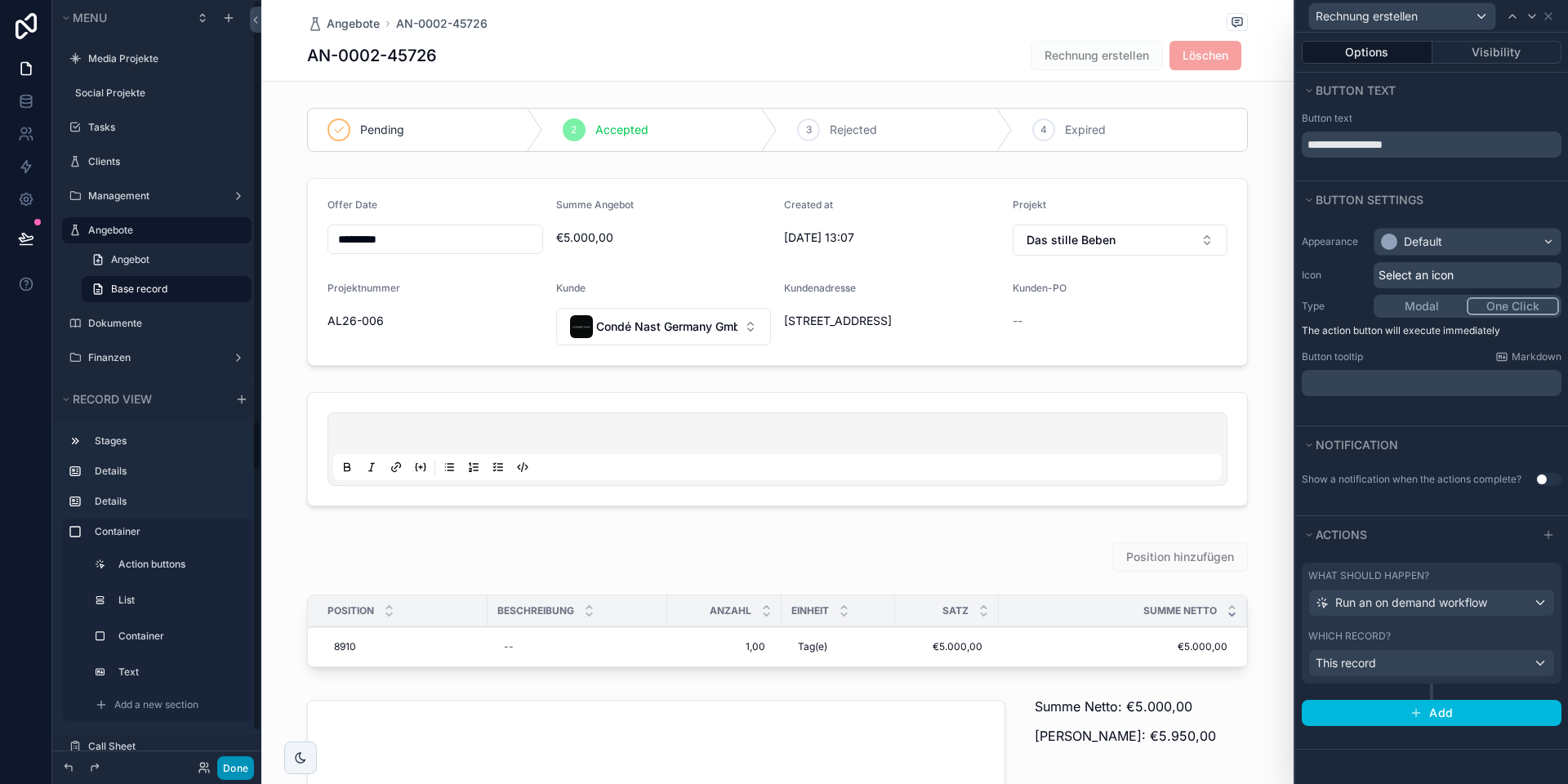
click at [237, 764] on button "Done" at bounding box center [235, 768] width 37 height 24
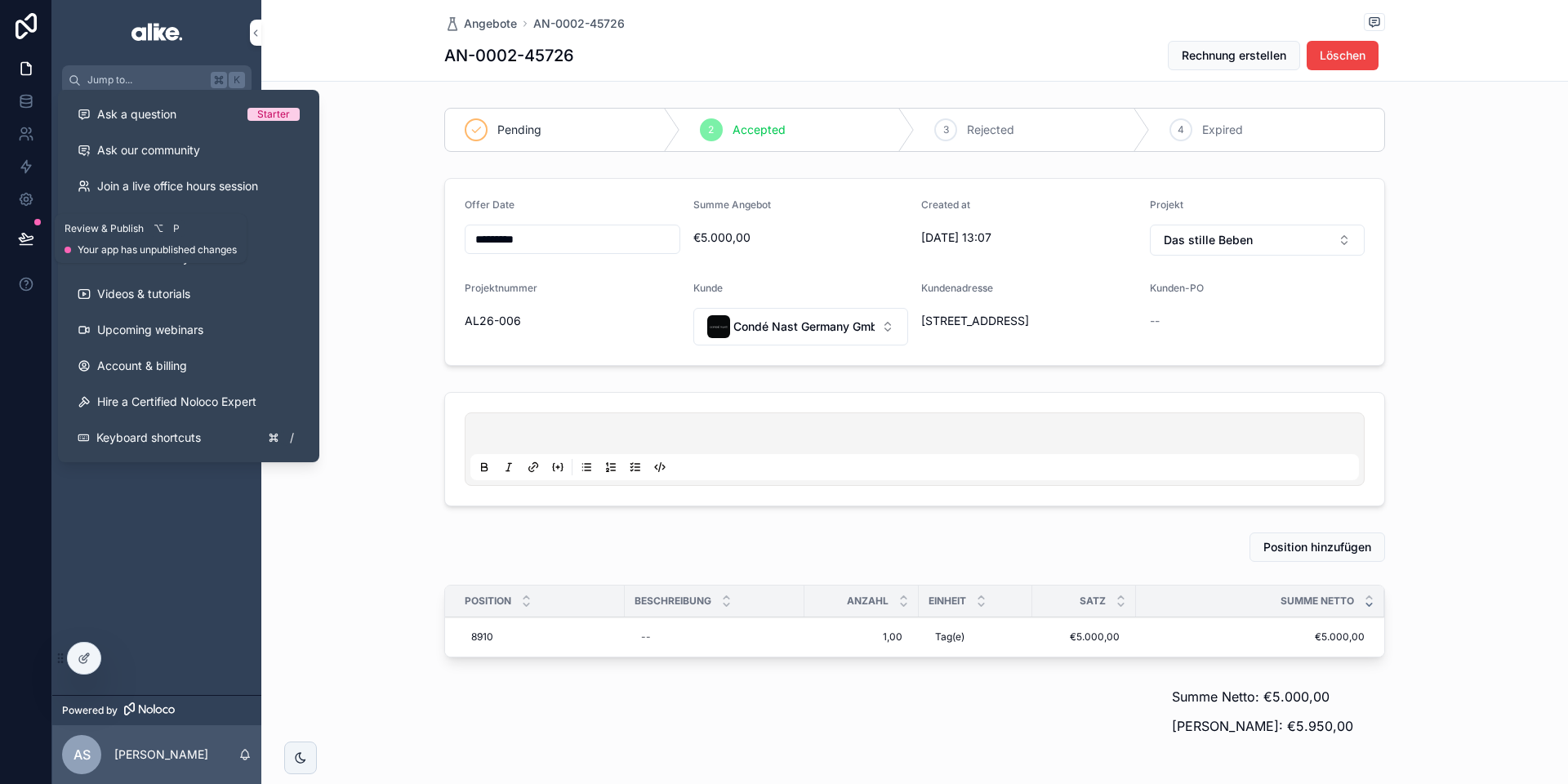
click at [26, 239] on icon at bounding box center [26, 238] width 17 height 17
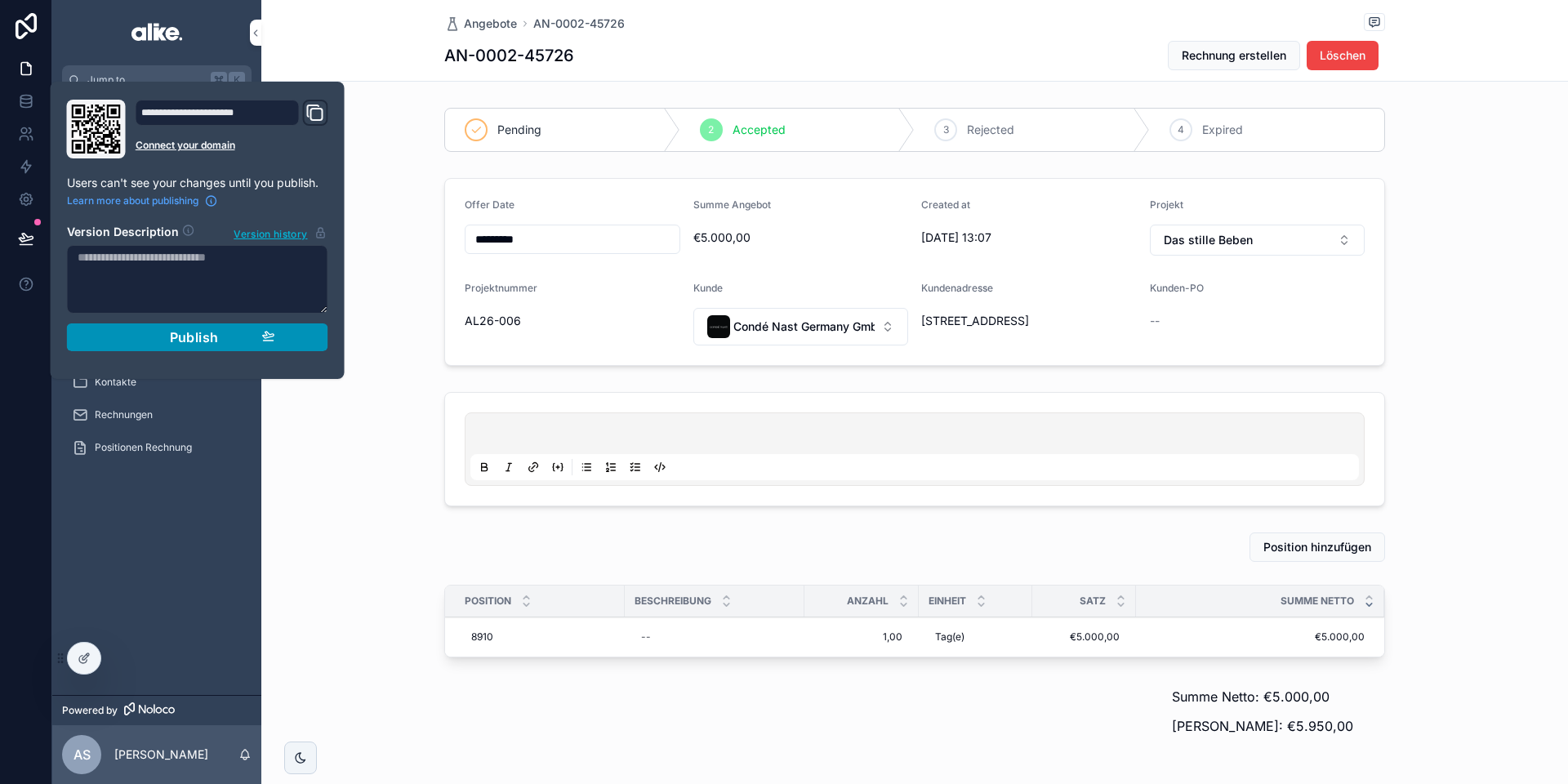
click at [130, 338] on div "Publish" at bounding box center [197, 337] width 155 height 17
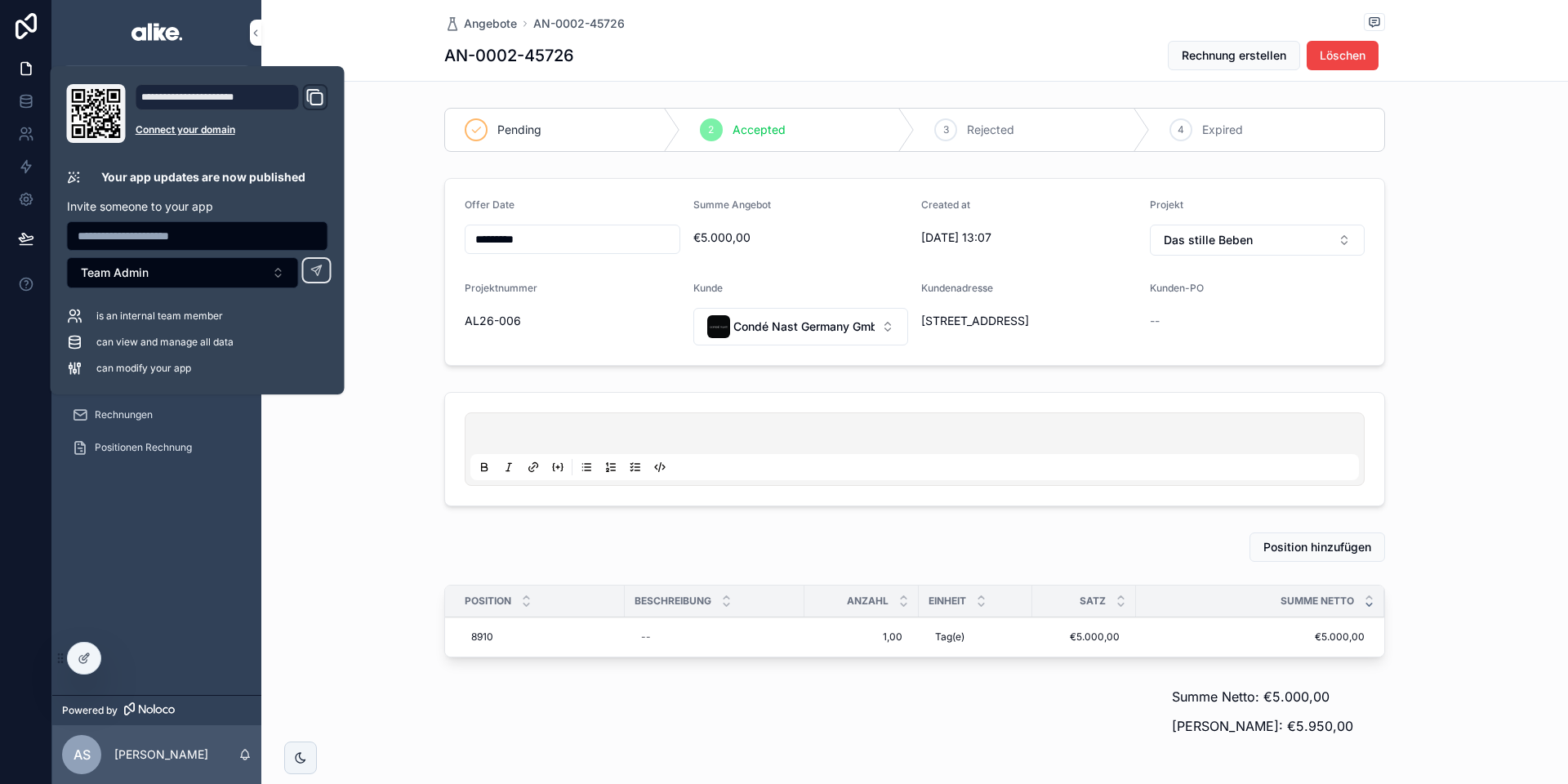
click at [386, 425] on div "scrollable content" at bounding box center [915, 449] width 1307 height 127
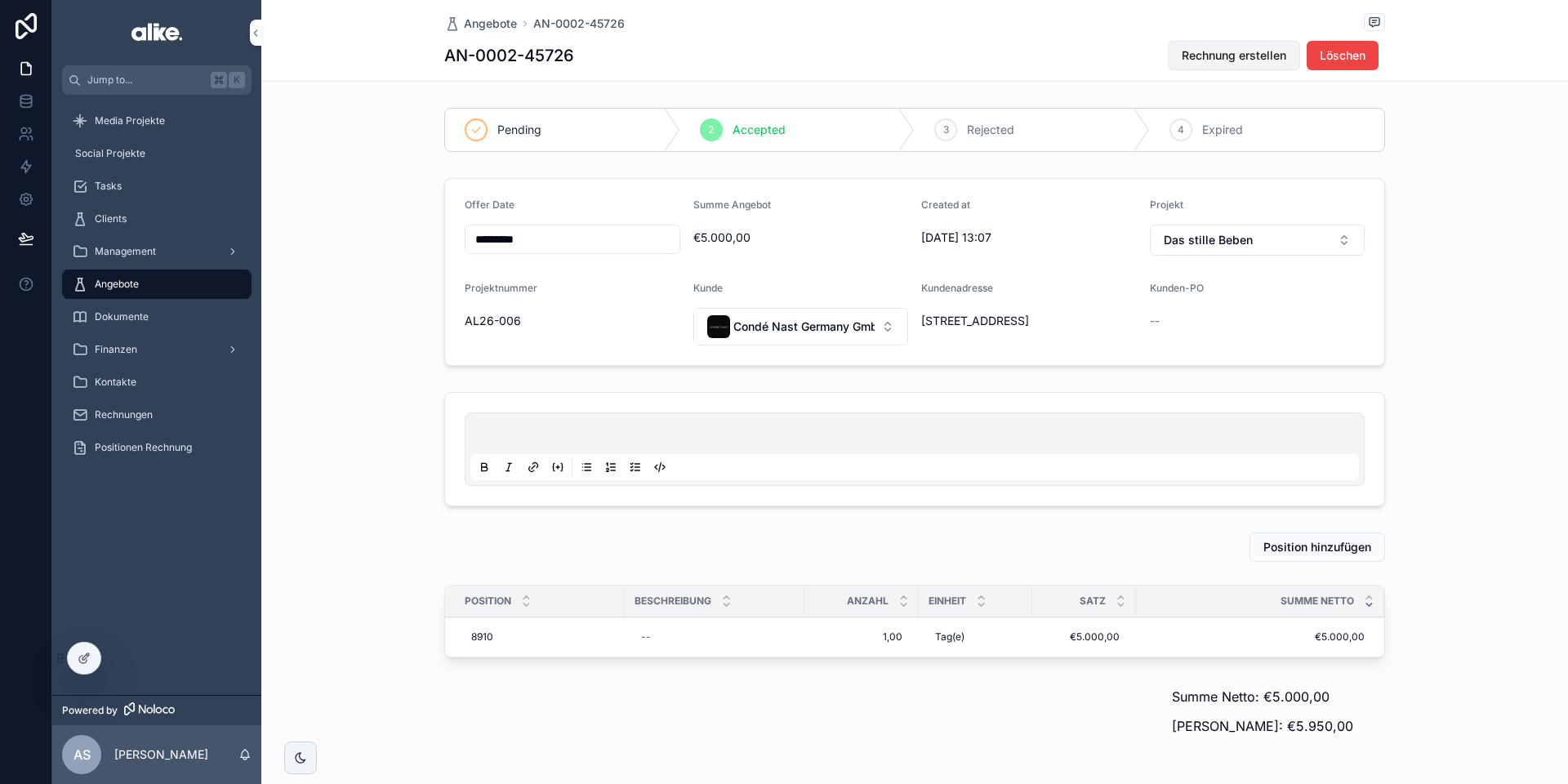
click at [1239, 68] on button "Rechnung erstellen" at bounding box center [1233, 55] width 132 height 30
click at [135, 419] on span "Rechnungen" at bounding box center [123, 415] width 58 height 13
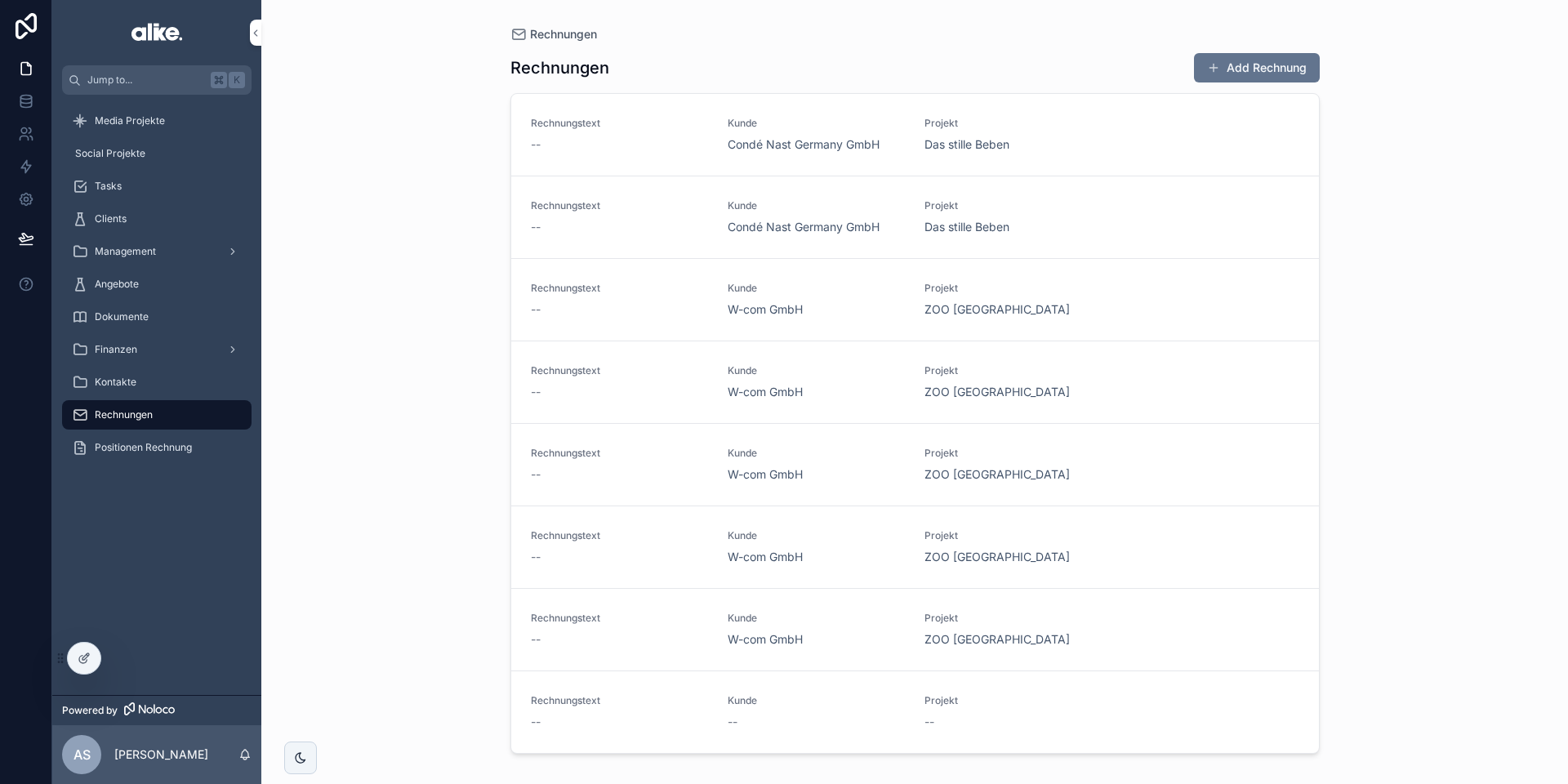
click at [680, 149] on div "--" at bounding box center [620, 144] width 178 height 17
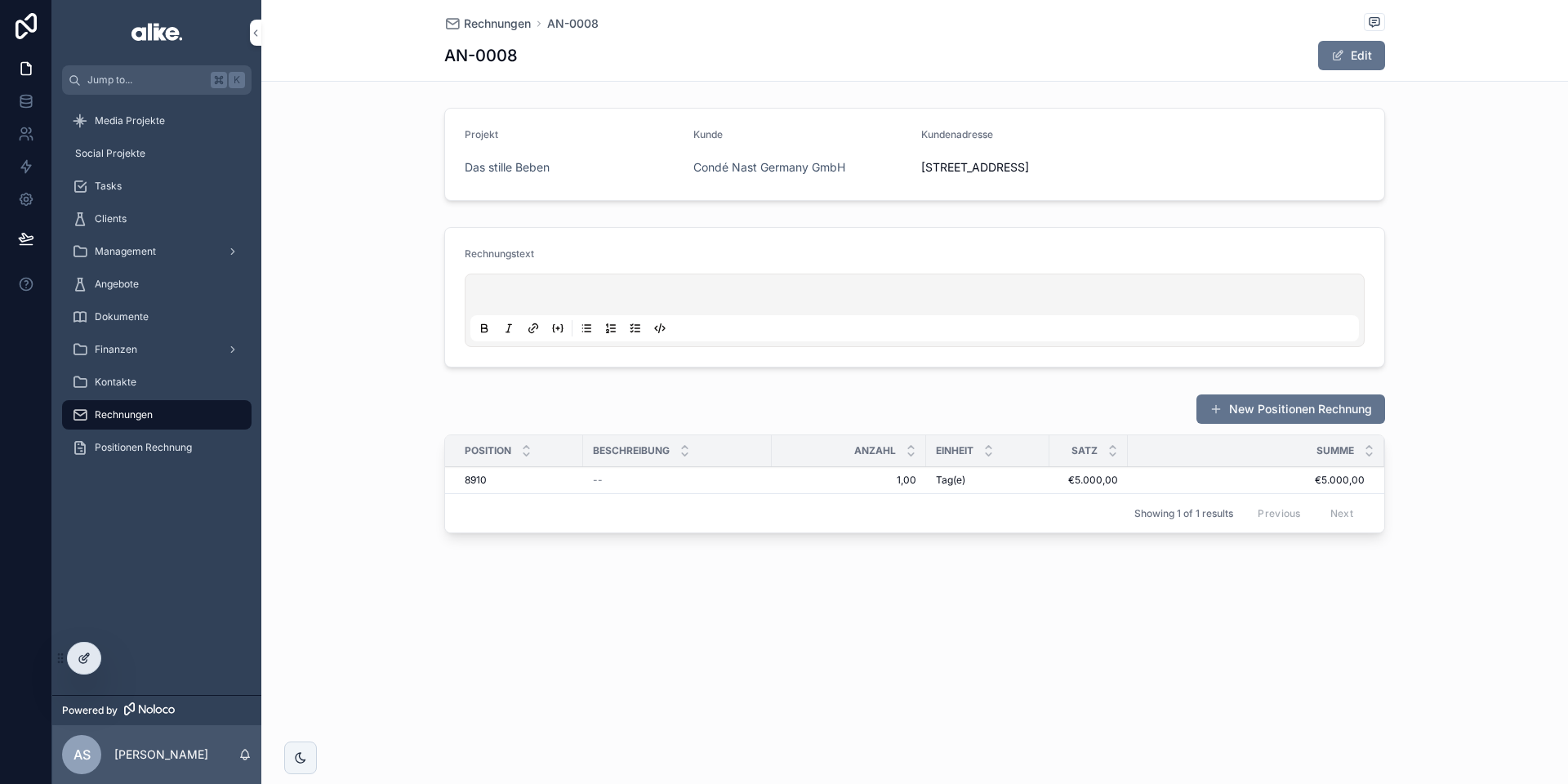
click at [84, 659] on icon at bounding box center [86, 657] width 7 height 7
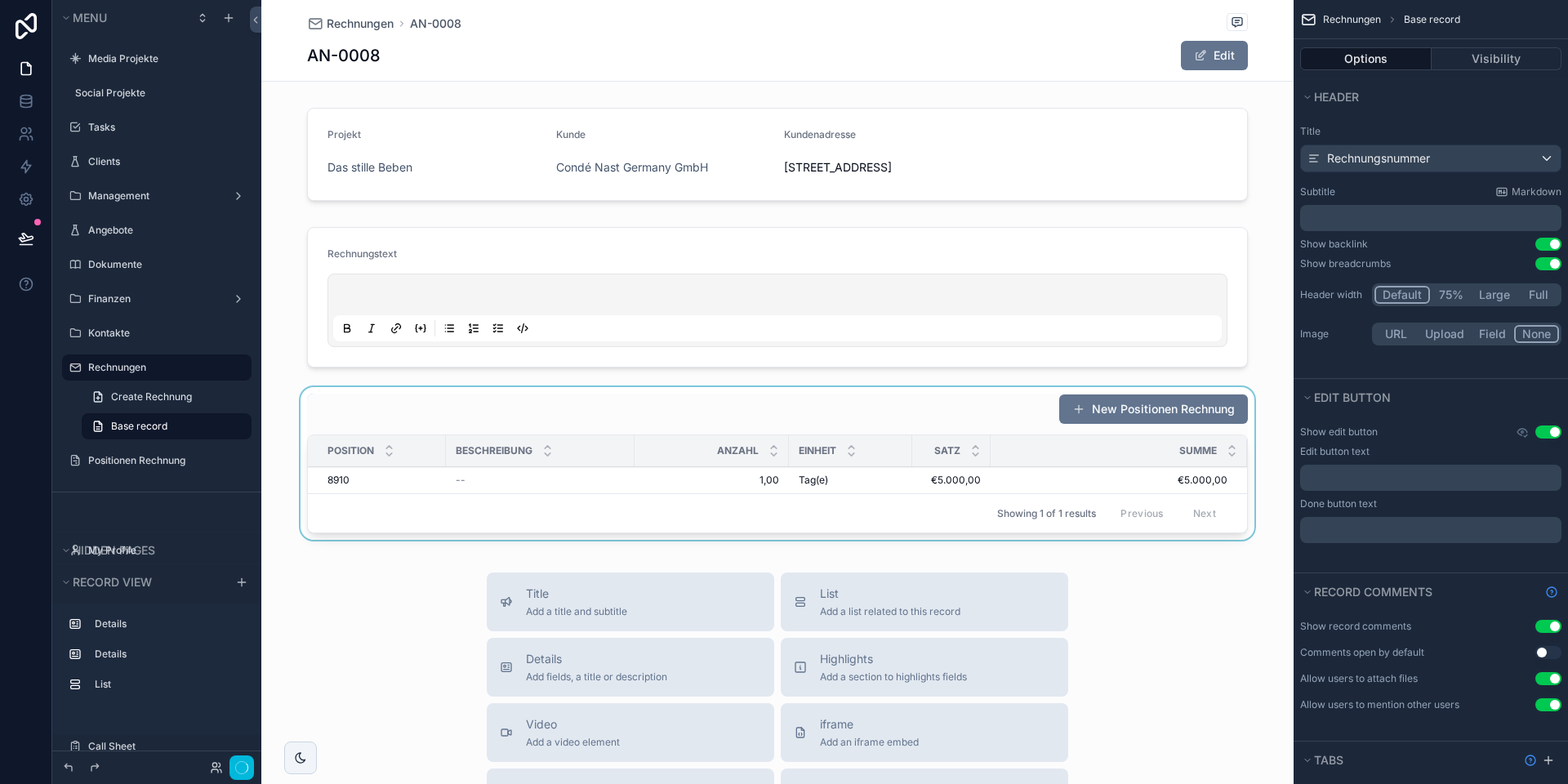
click at [609, 423] on div "scrollable content" at bounding box center [778, 466] width 1032 height 159
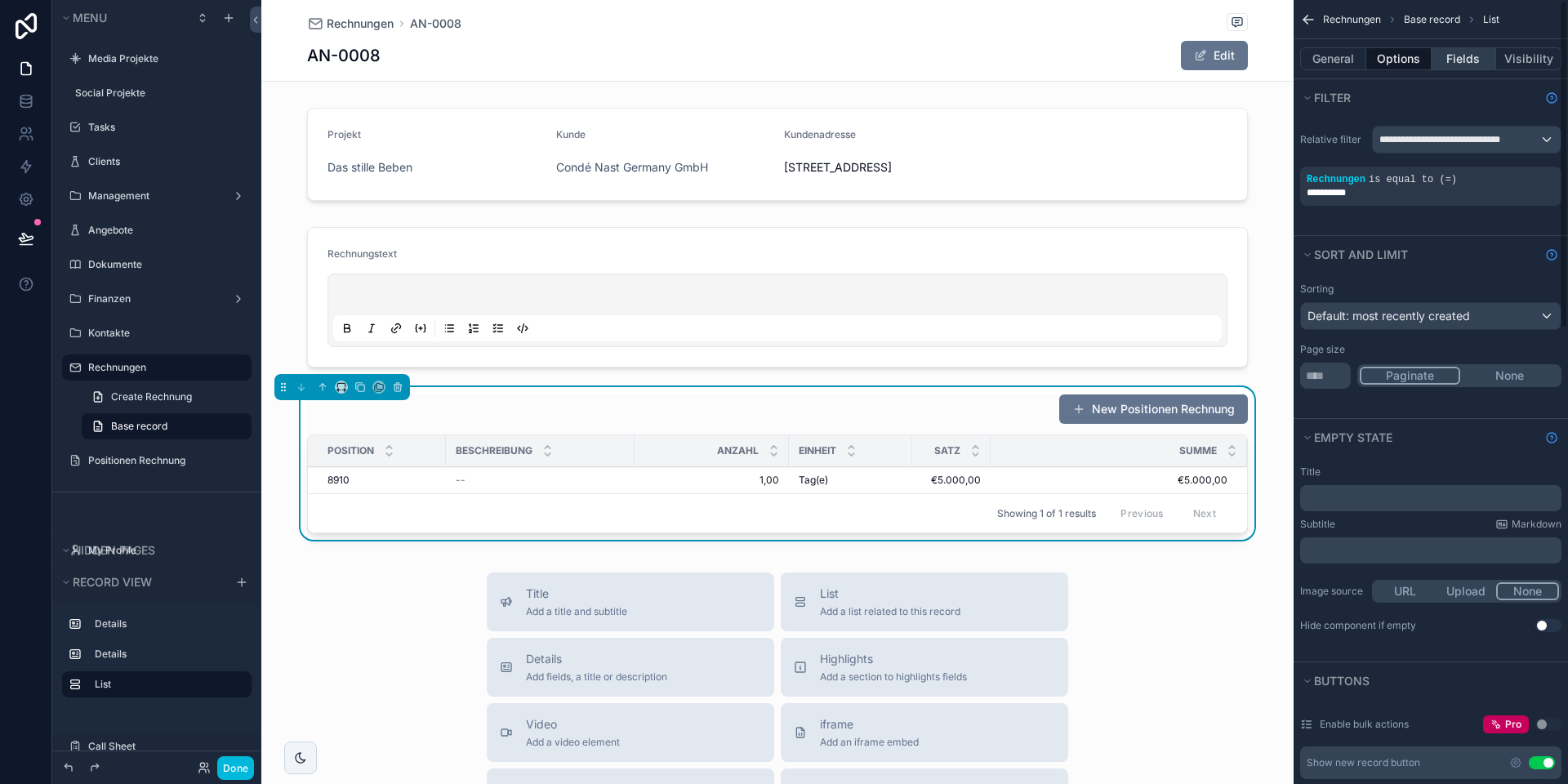
click at [1450, 60] on button "Fields" at bounding box center [1463, 58] width 65 height 23
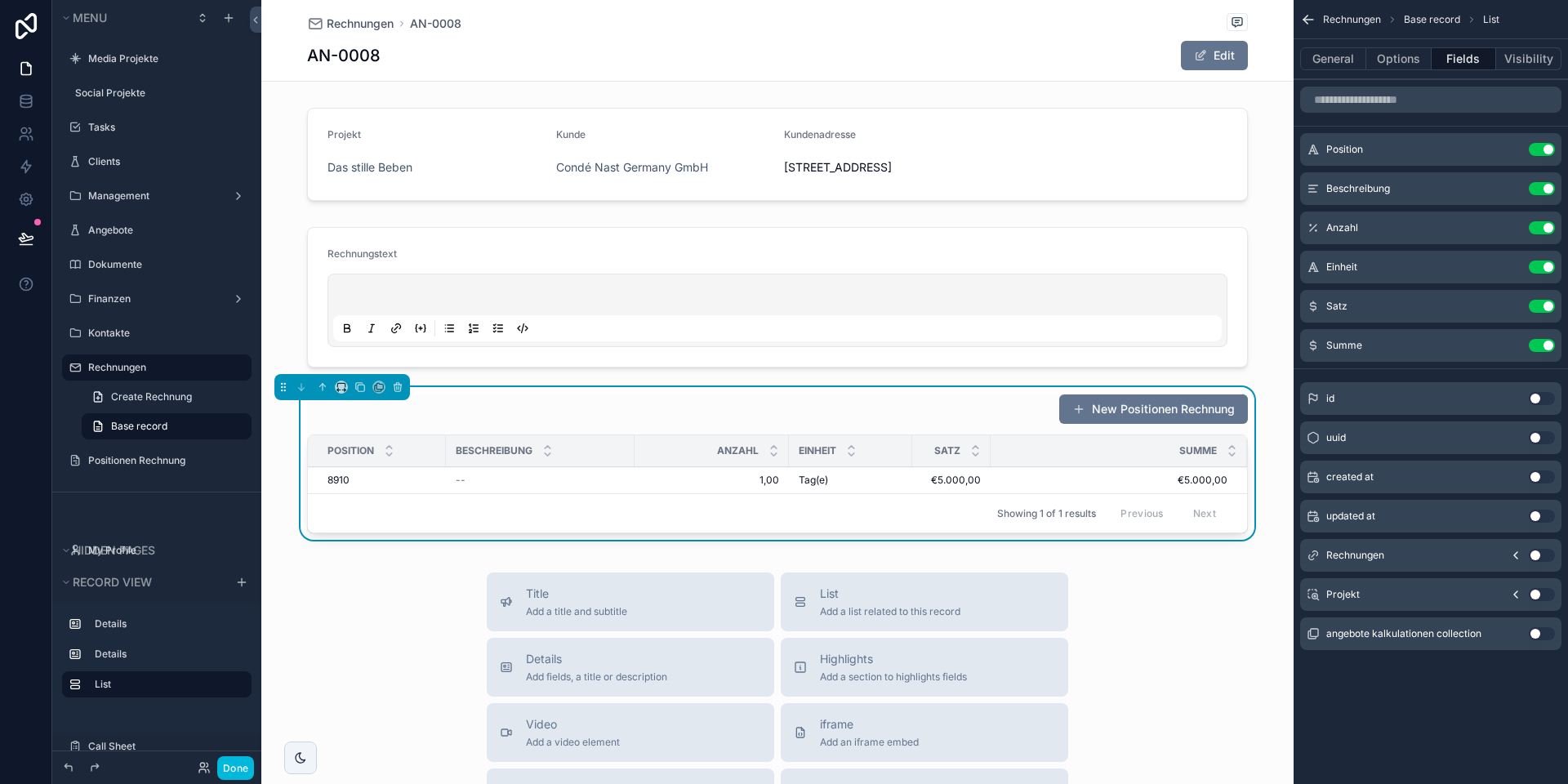
click at [0, 0] on icon "scrollable content" at bounding box center [0, 0] width 0 height 0
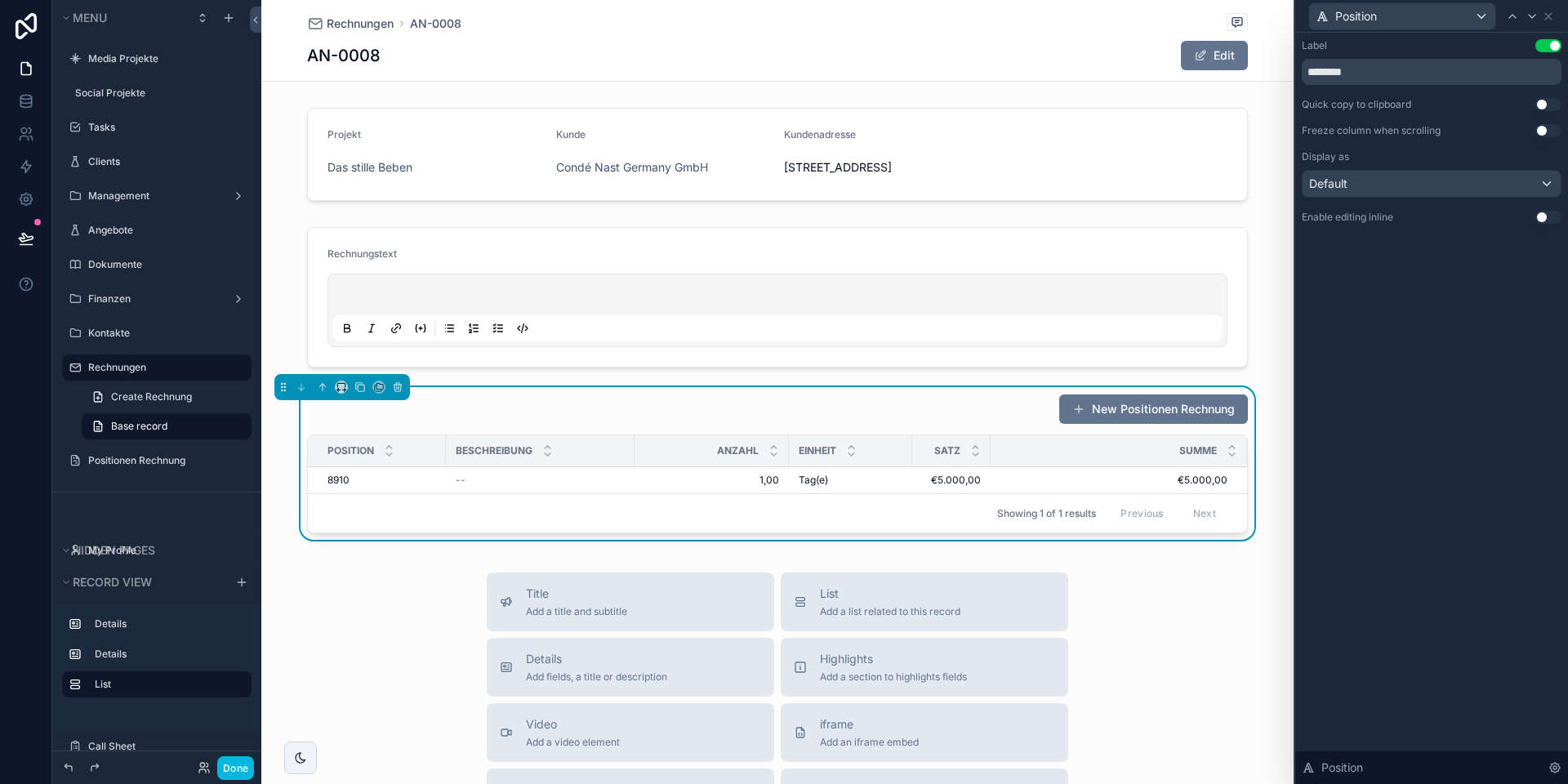
click at [1539, 218] on button "Use setting" at bounding box center [1547, 216] width 26 height 13
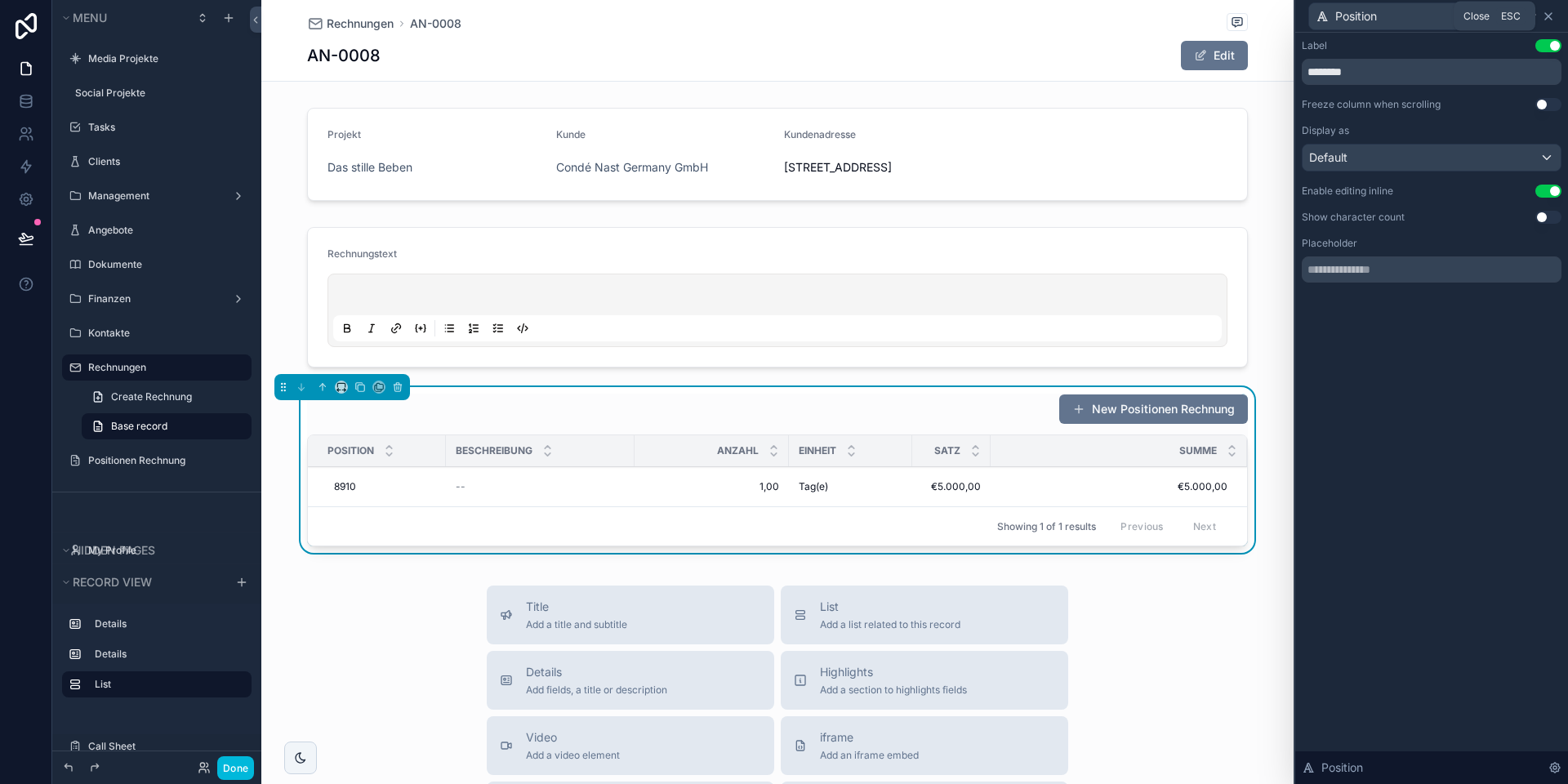
click at [1549, 17] on icon at bounding box center [1547, 16] width 13 height 13
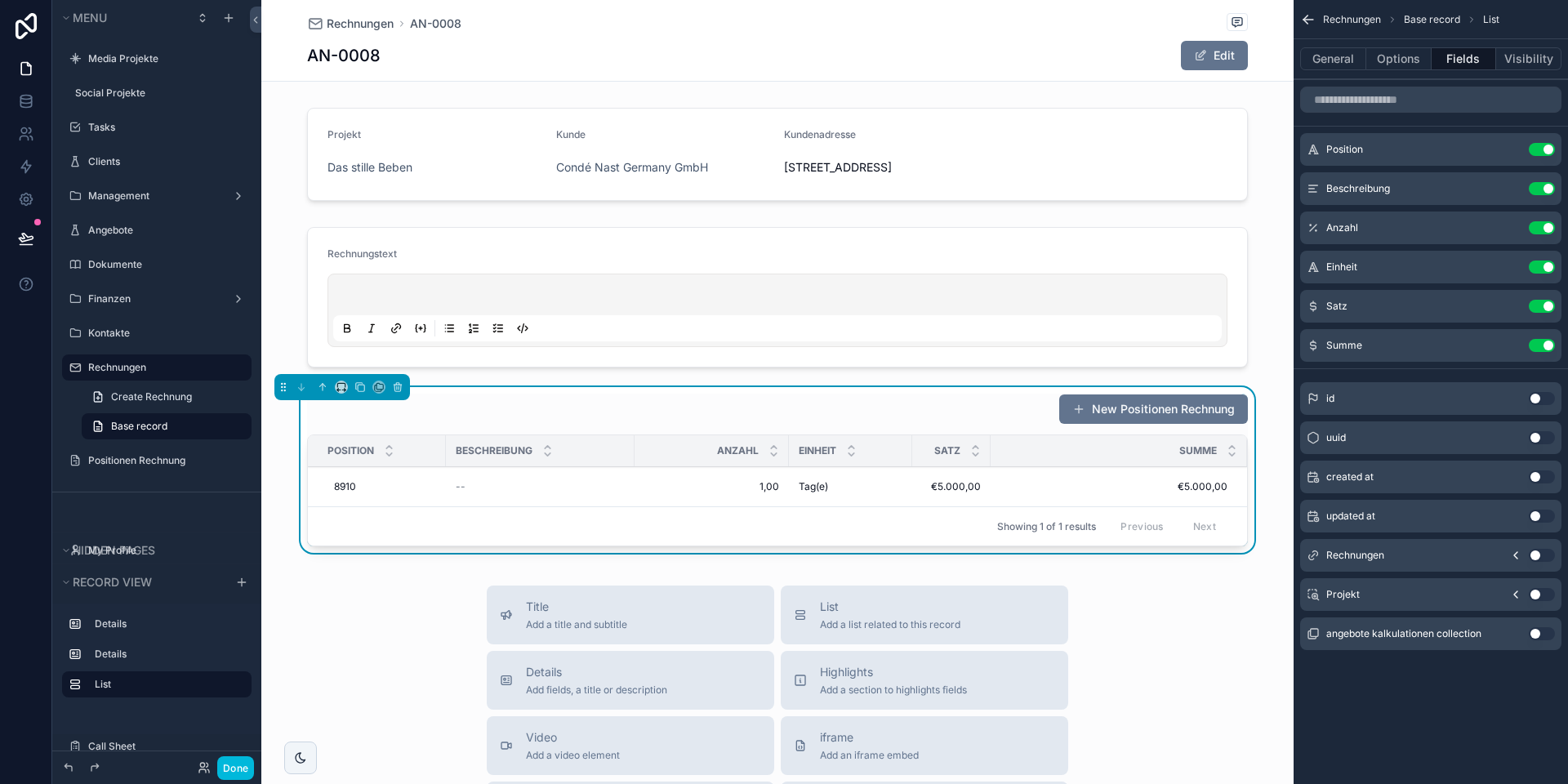
click at [0, 0] on icon "scrollable content" at bounding box center [0, 0] width 0 height 0
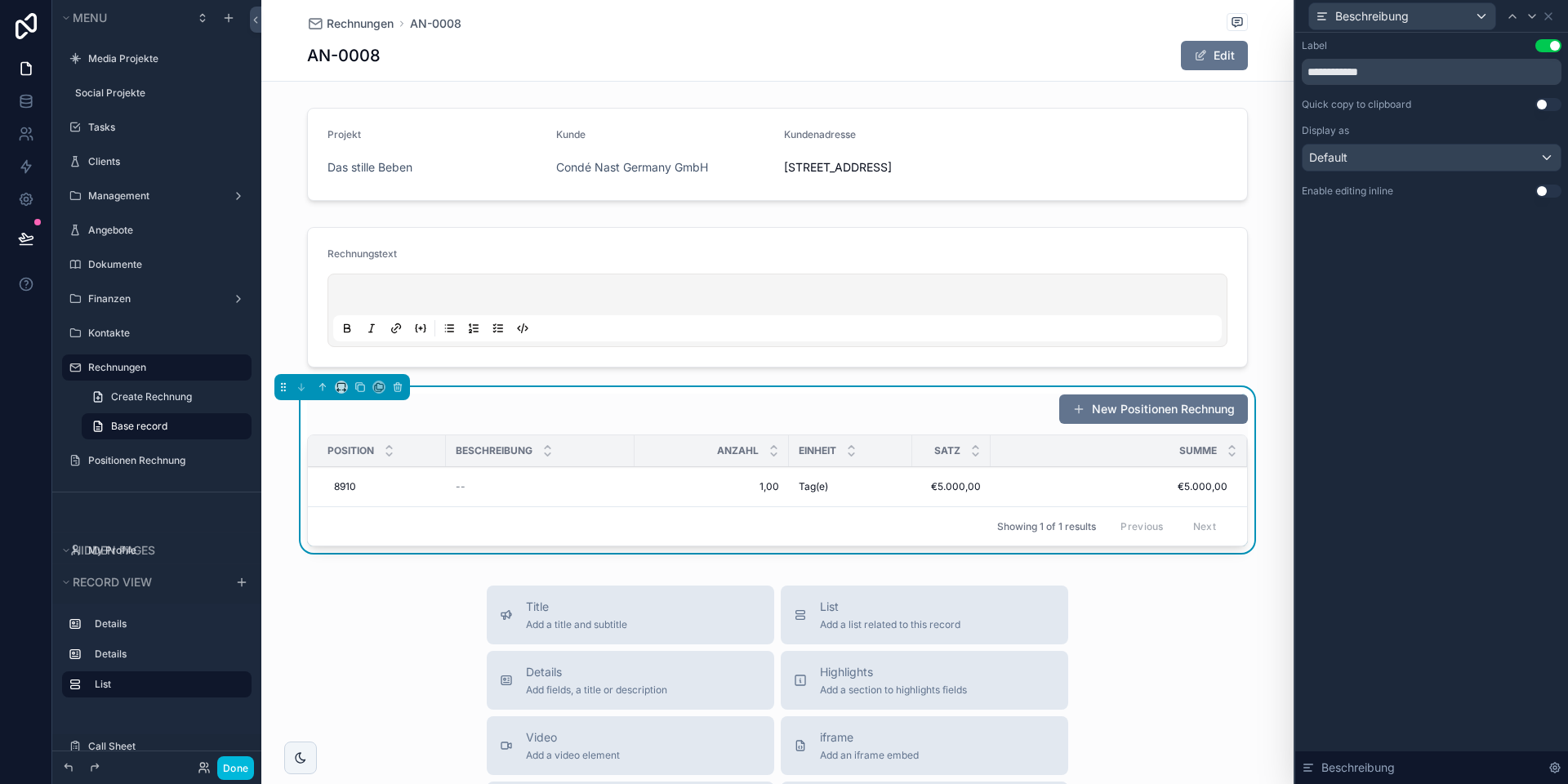
click at [1544, 190] on button "Use setting" at bounding box center [1547, 191] width 26 height 13
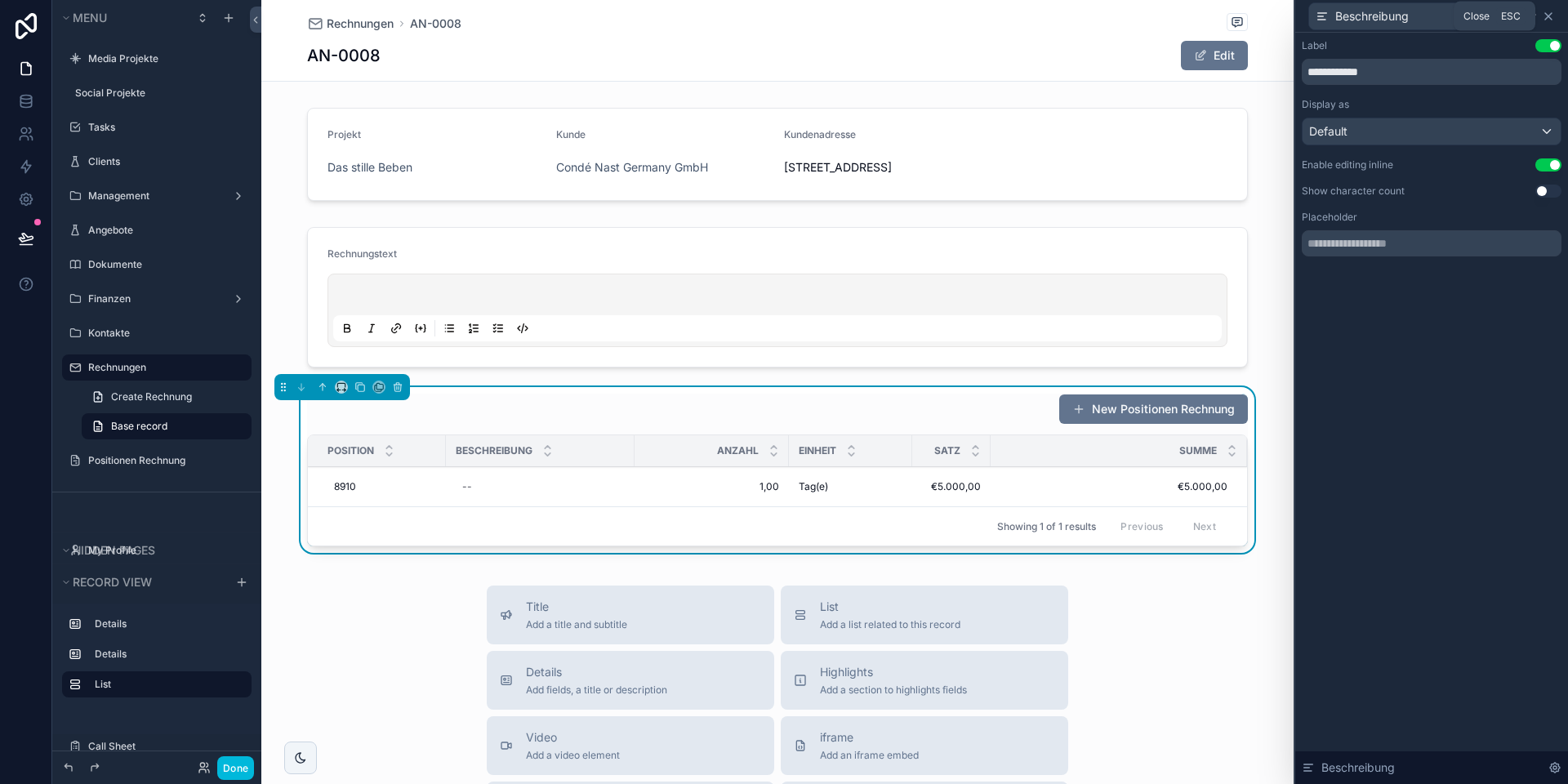
click at [1548, 10] on icon at bounding box center [1547, 16] width 13 height 13
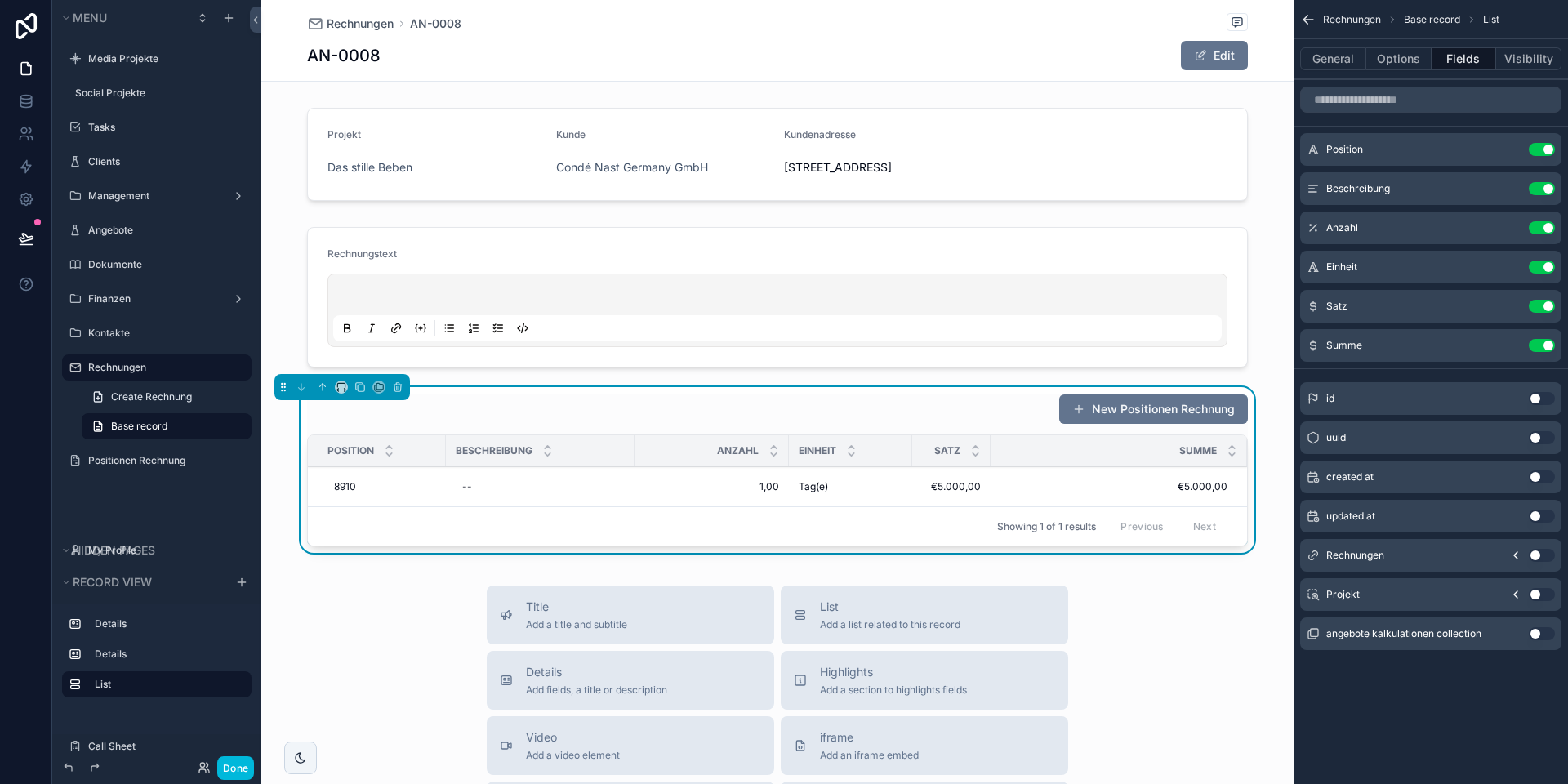
click at [0, 0] on icon "scrollable content" at bounding box center [0, 0] width 0 height 0
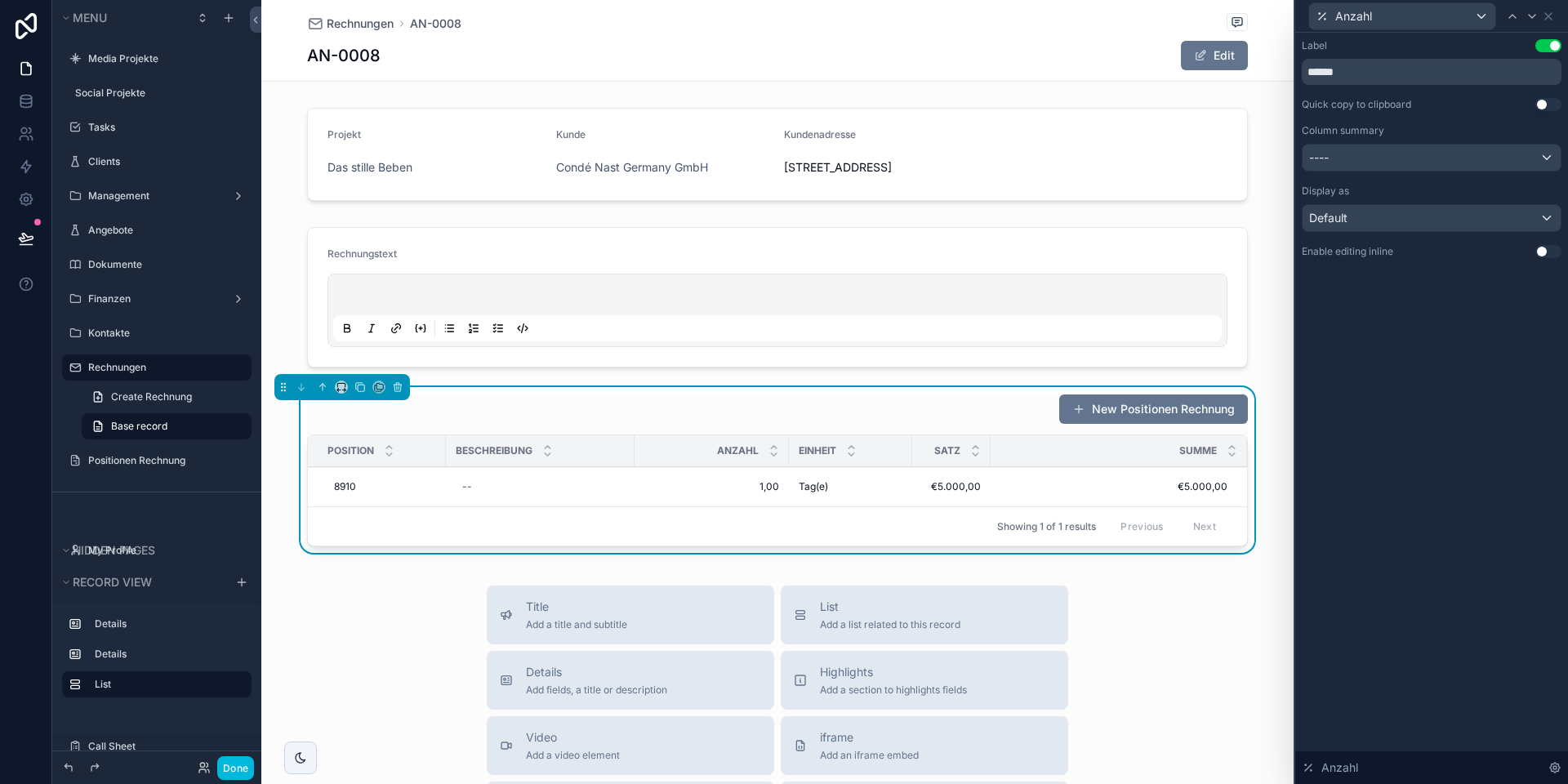
click at [1542, 250] on button "Use setting" at bounding box center [1547, 251] width 26 height 13
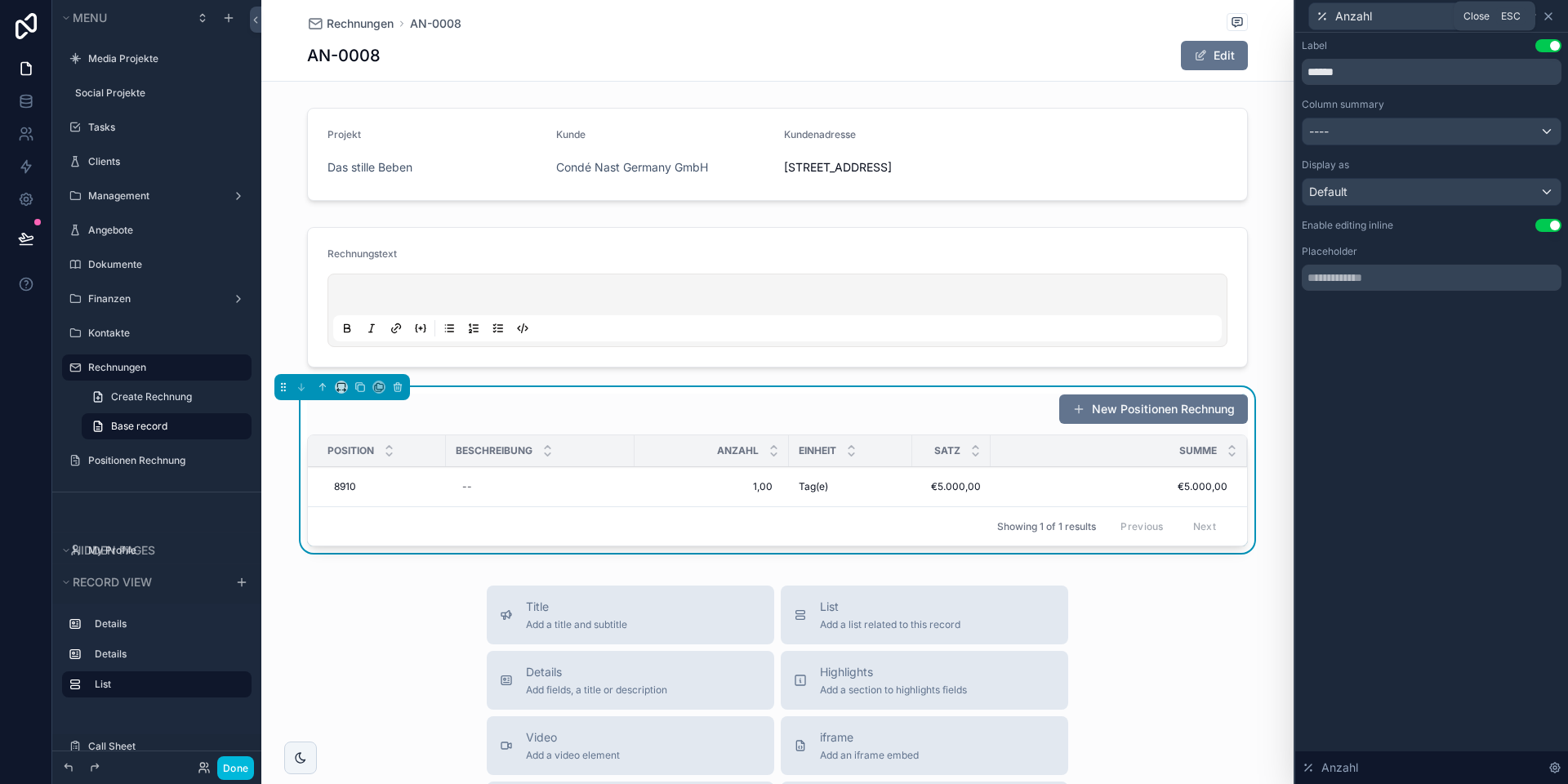
click at [1547, 15] on icon at bounding box center [1547, 16] width 7 height 7
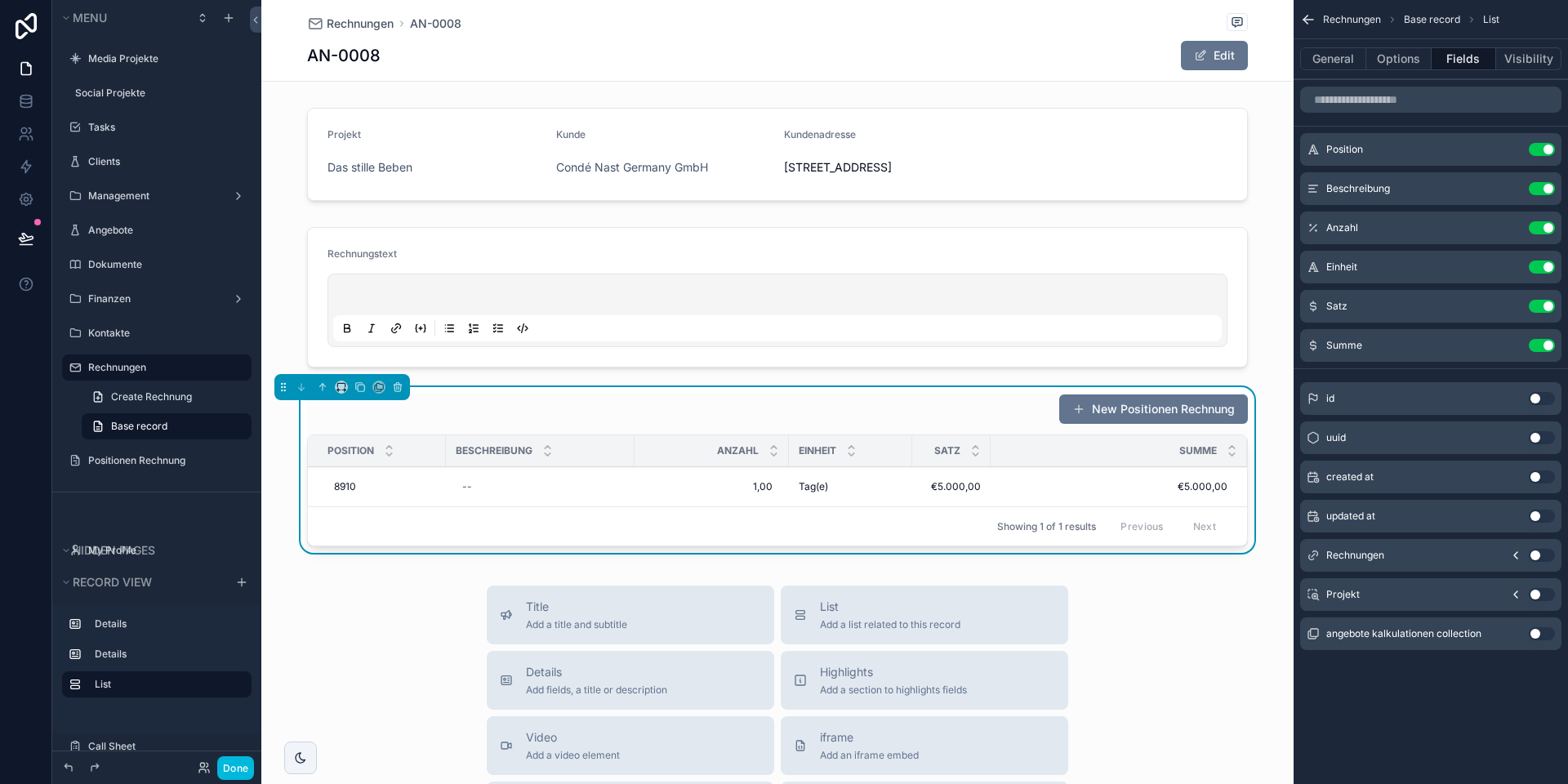
click at [0, 0] on icon "scrollable content" at bounding box center [0, 0] width 0 height 0
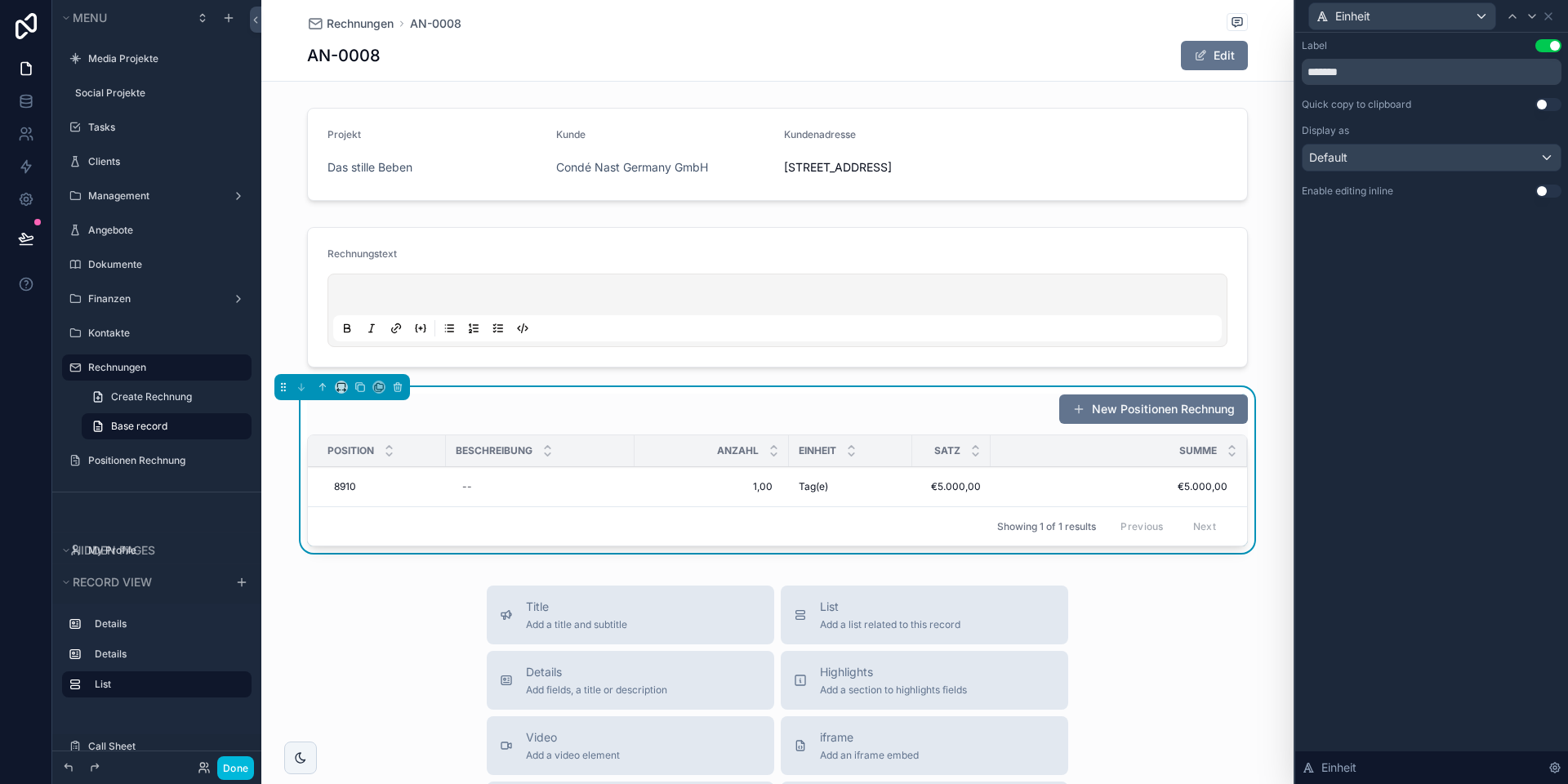
click at [1539, 195] on button "Use setting" at bounding box center [1547, 191] width 26 height 13
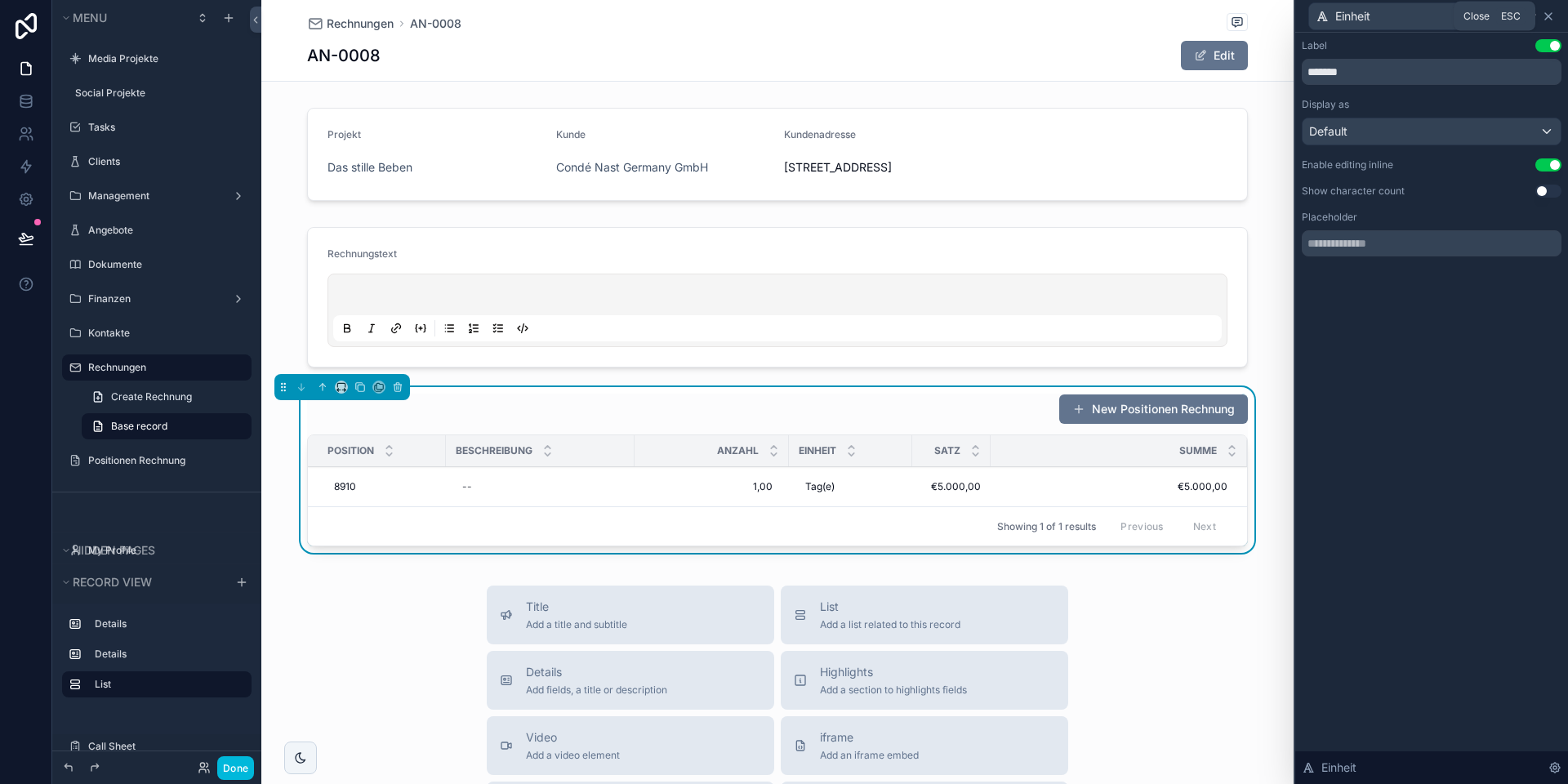
click at [1552, 17] on icon at bounding box center [1547, 16] width 13 height 13
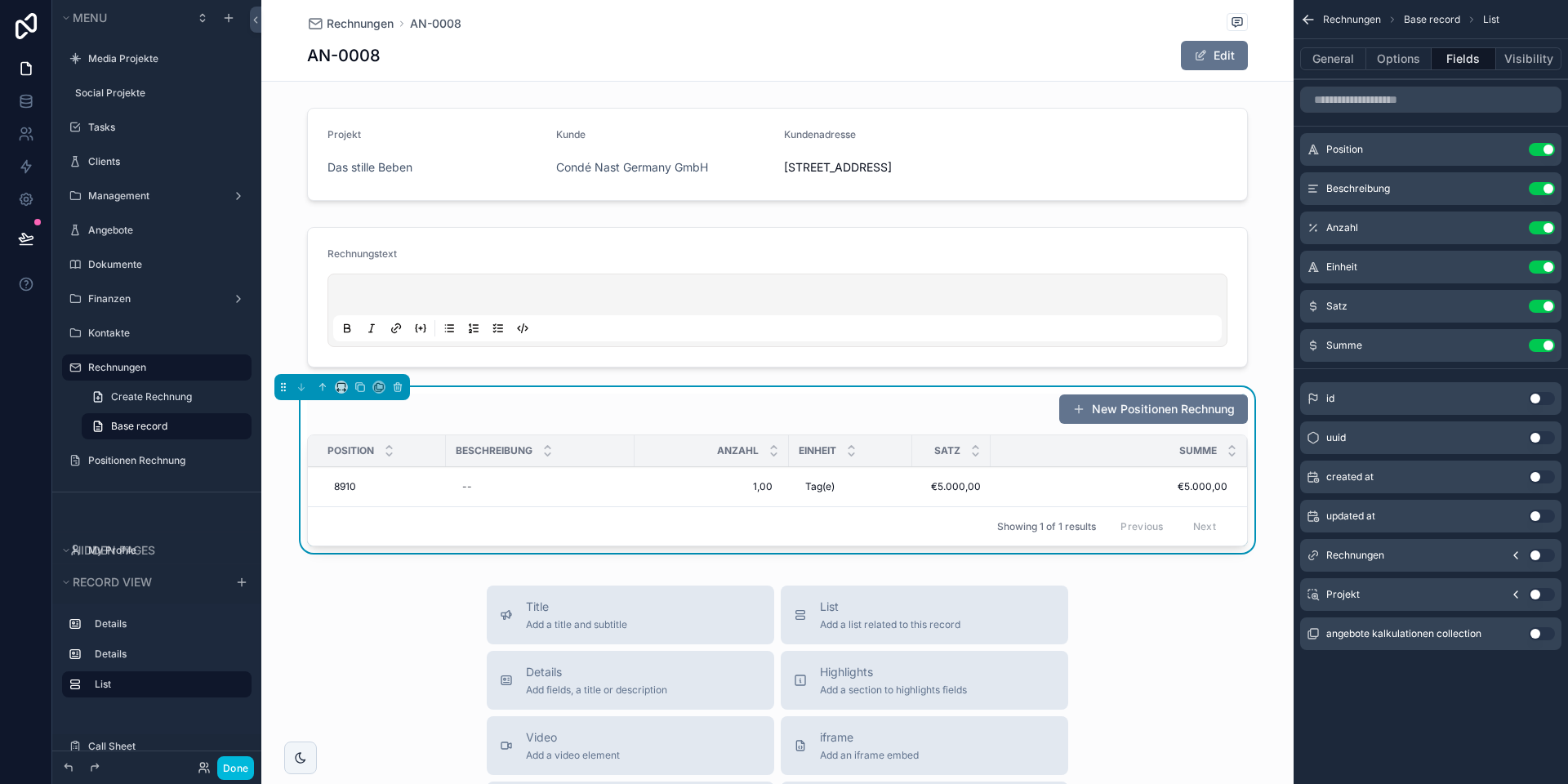
click at [0, 0] on icon "scrollable content" at bounding box center [0, 0] width 0 height 0
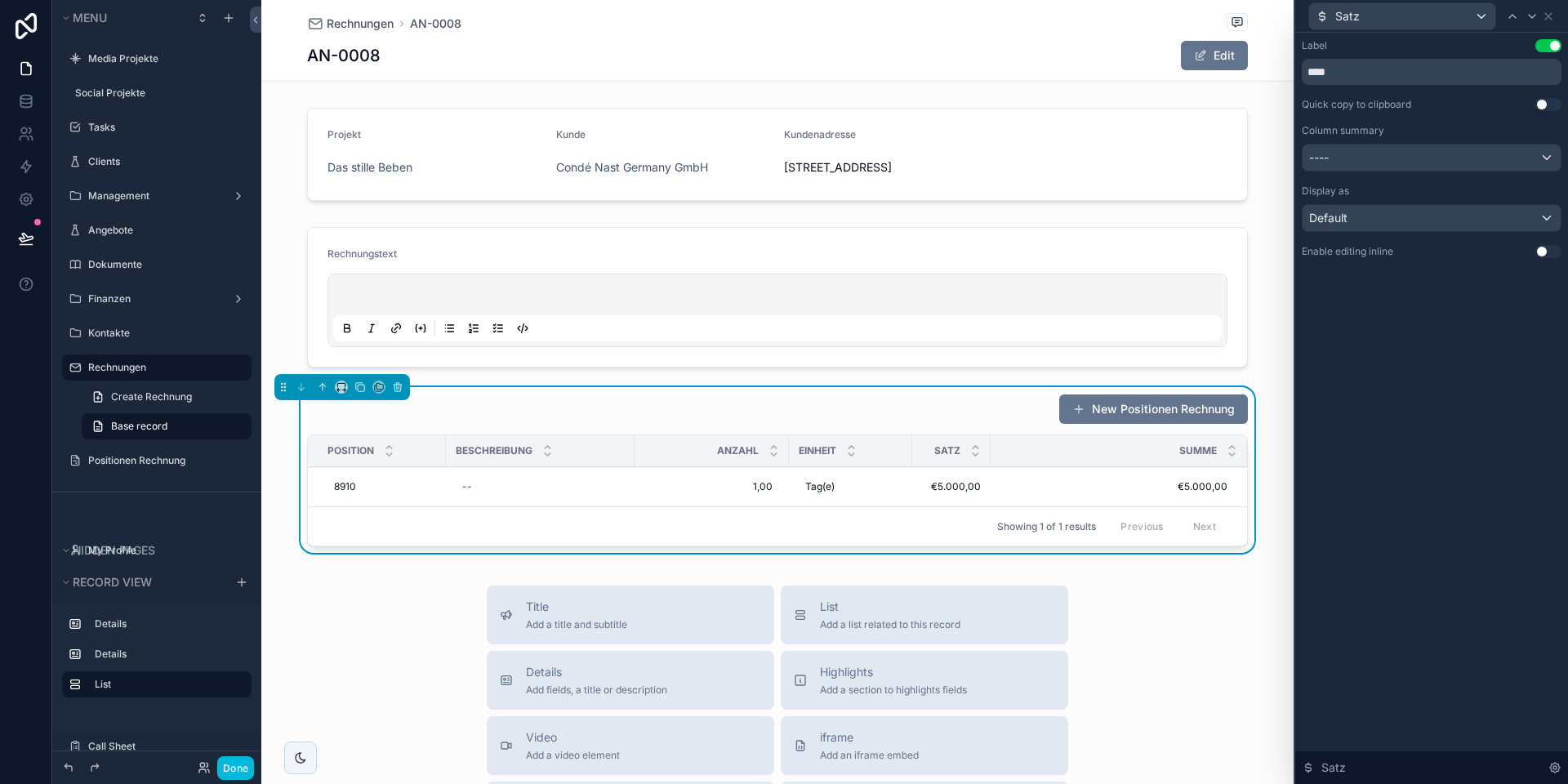
click at [1546, 249] on button "Use setting" at bounding box center [1547, 251] width 26 height 13
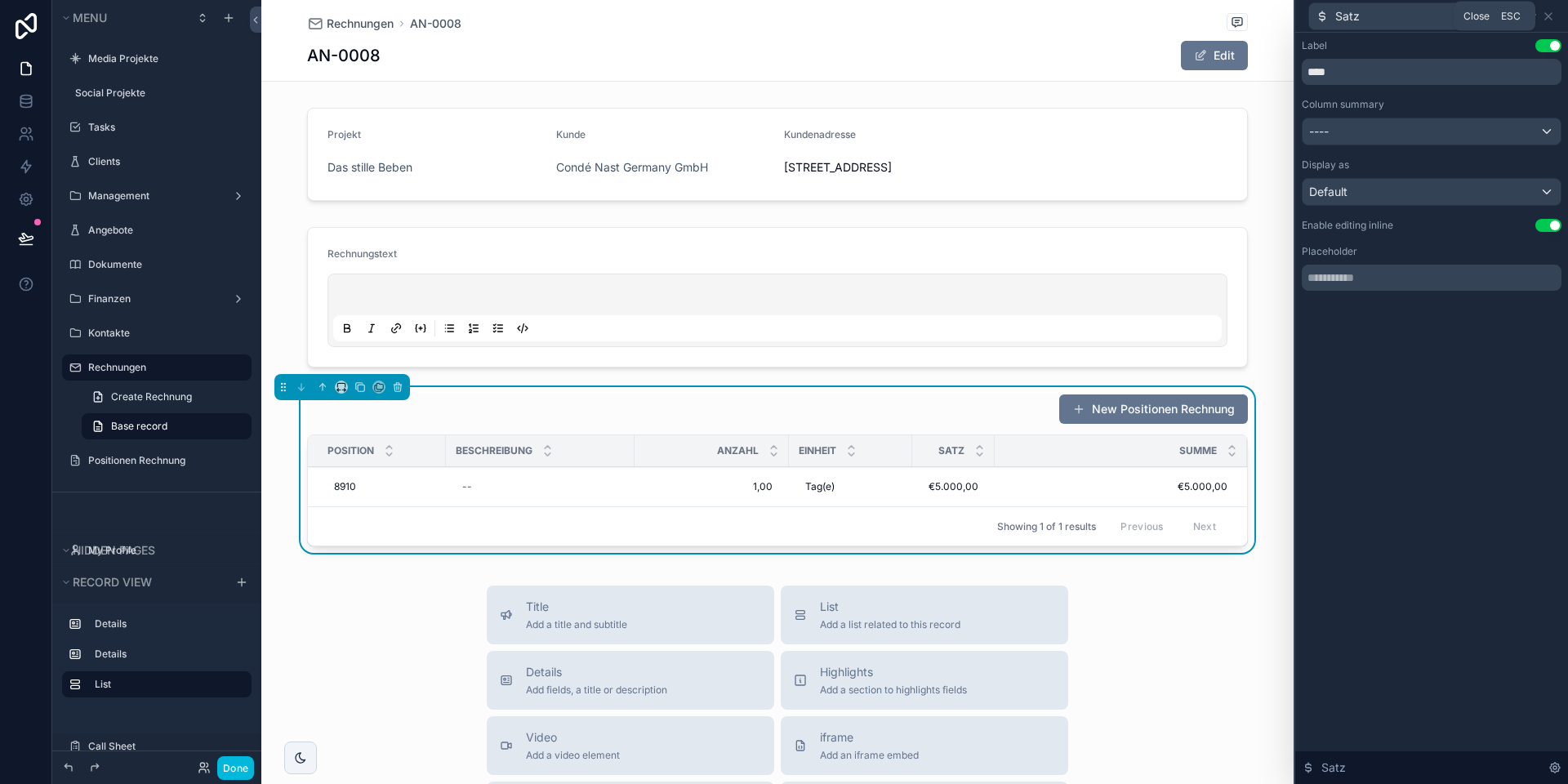
click at [1548, 14] on icon at bounding box center [1547, 16] width 13 height 13
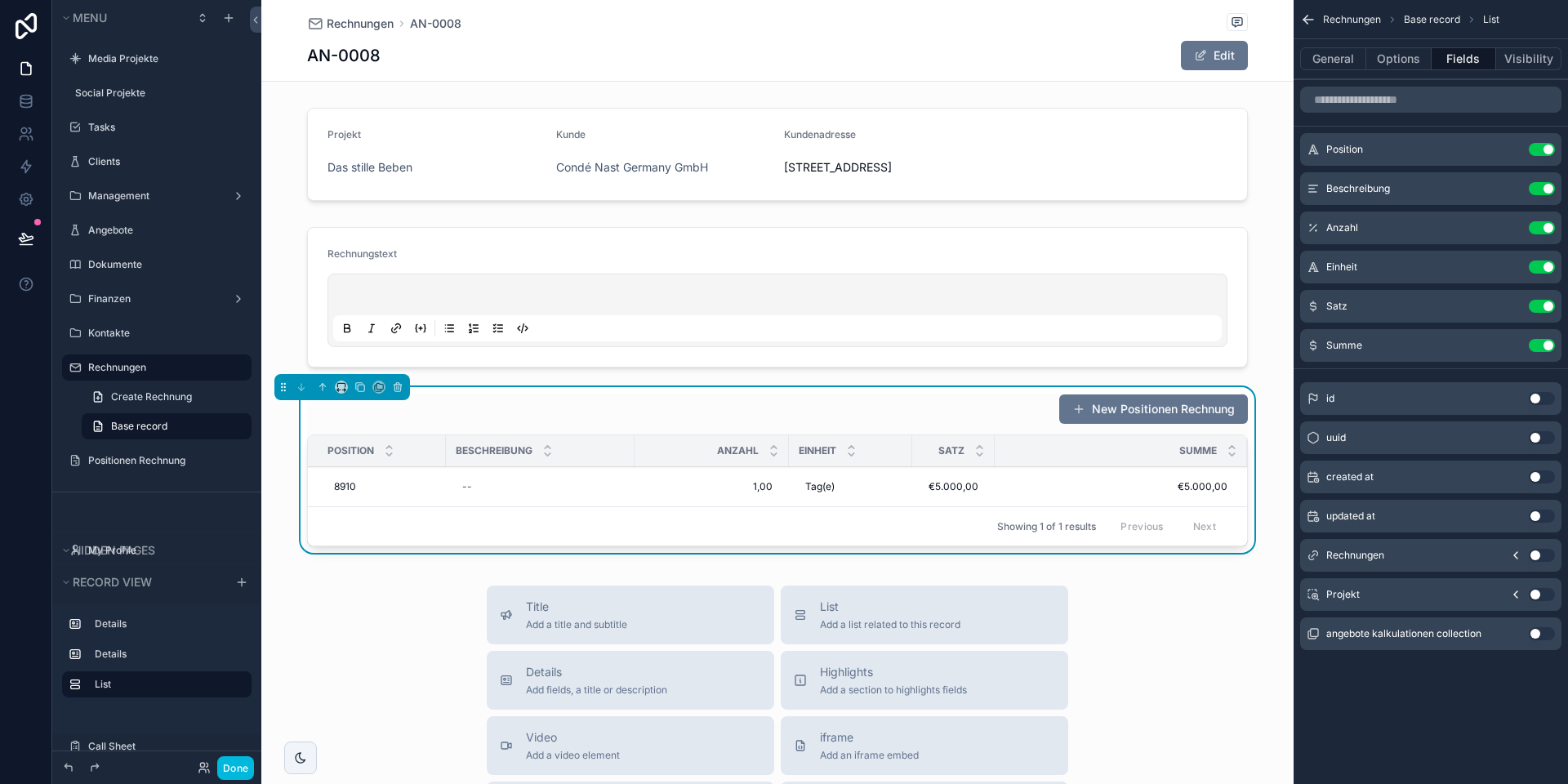
drag, startPoint x: 1505, startPoint y: 347, endPoint x: 1522, endPoint y: 329, distance: 24.8
click at [0, 0] on icon "scrollable content" at bounding box center [0, 0] width 0 height 0
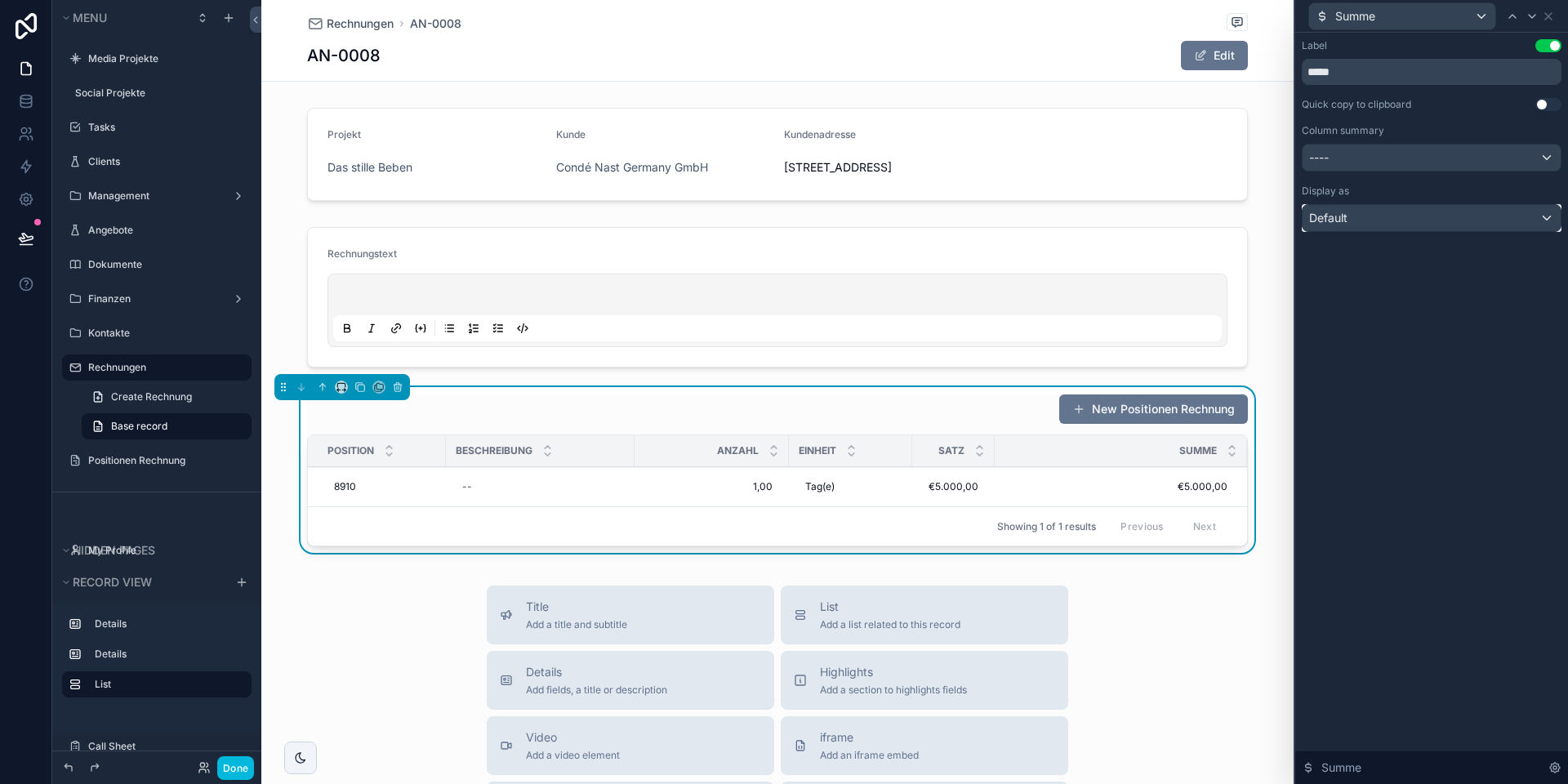
click at [1458, 222] on div "Default" at bounding box center [1431, 218] width 258 height 26
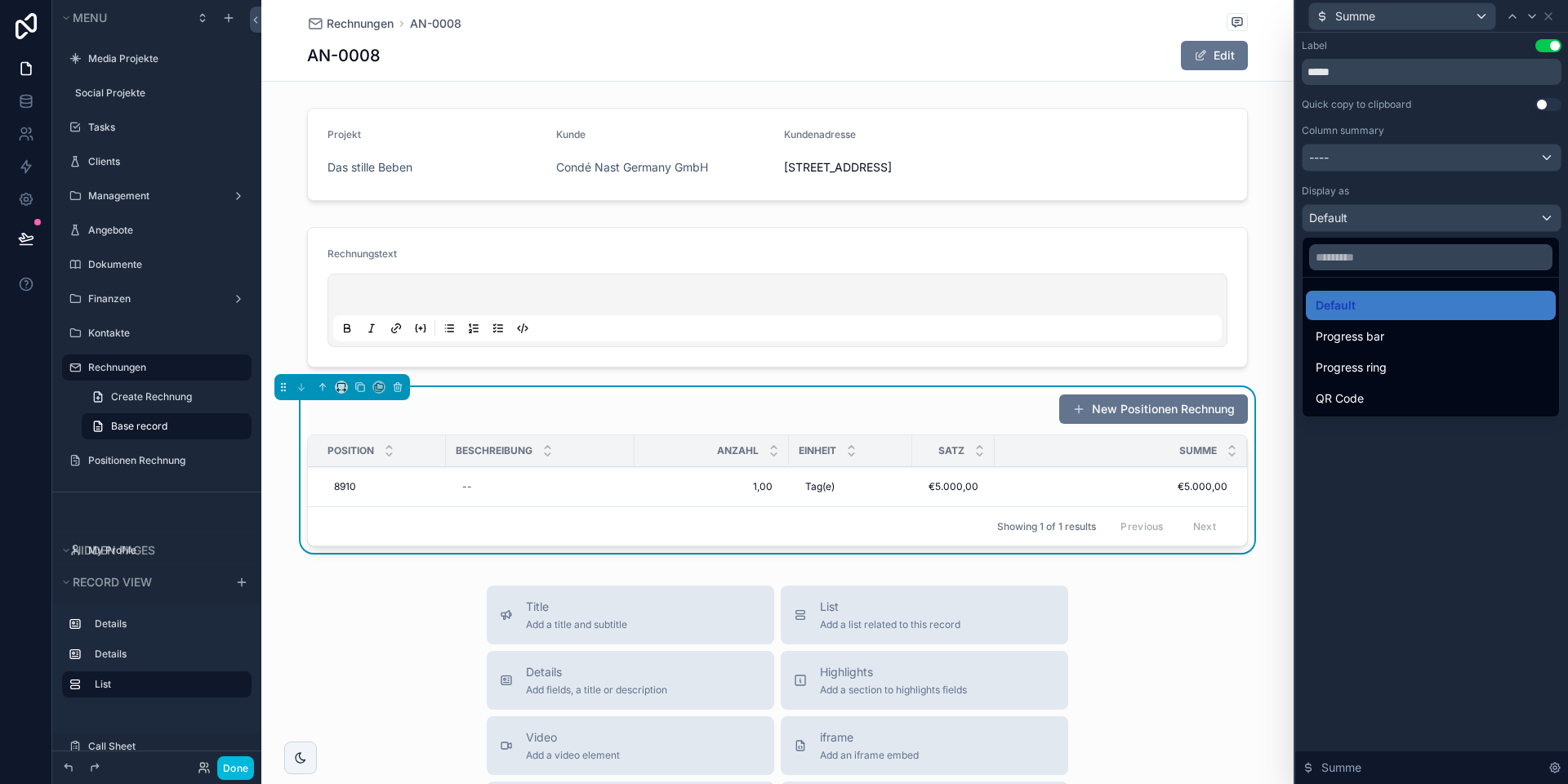
click at [1458, 222] on div at bounding box center [1431, 392] width 272 height 784
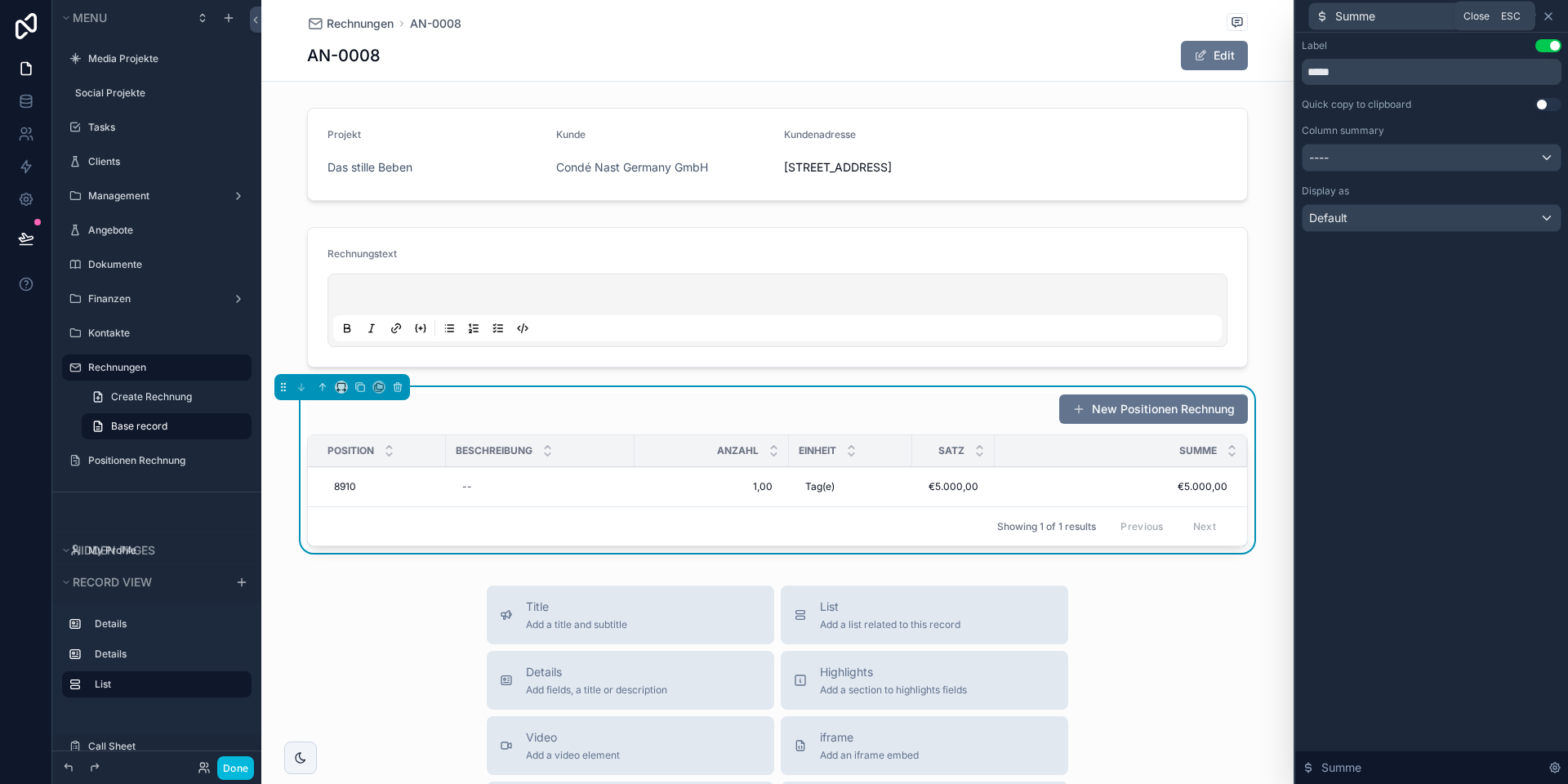
click at [1549, 18] on icon at bounding box center [1547, 16] width 13 height 13
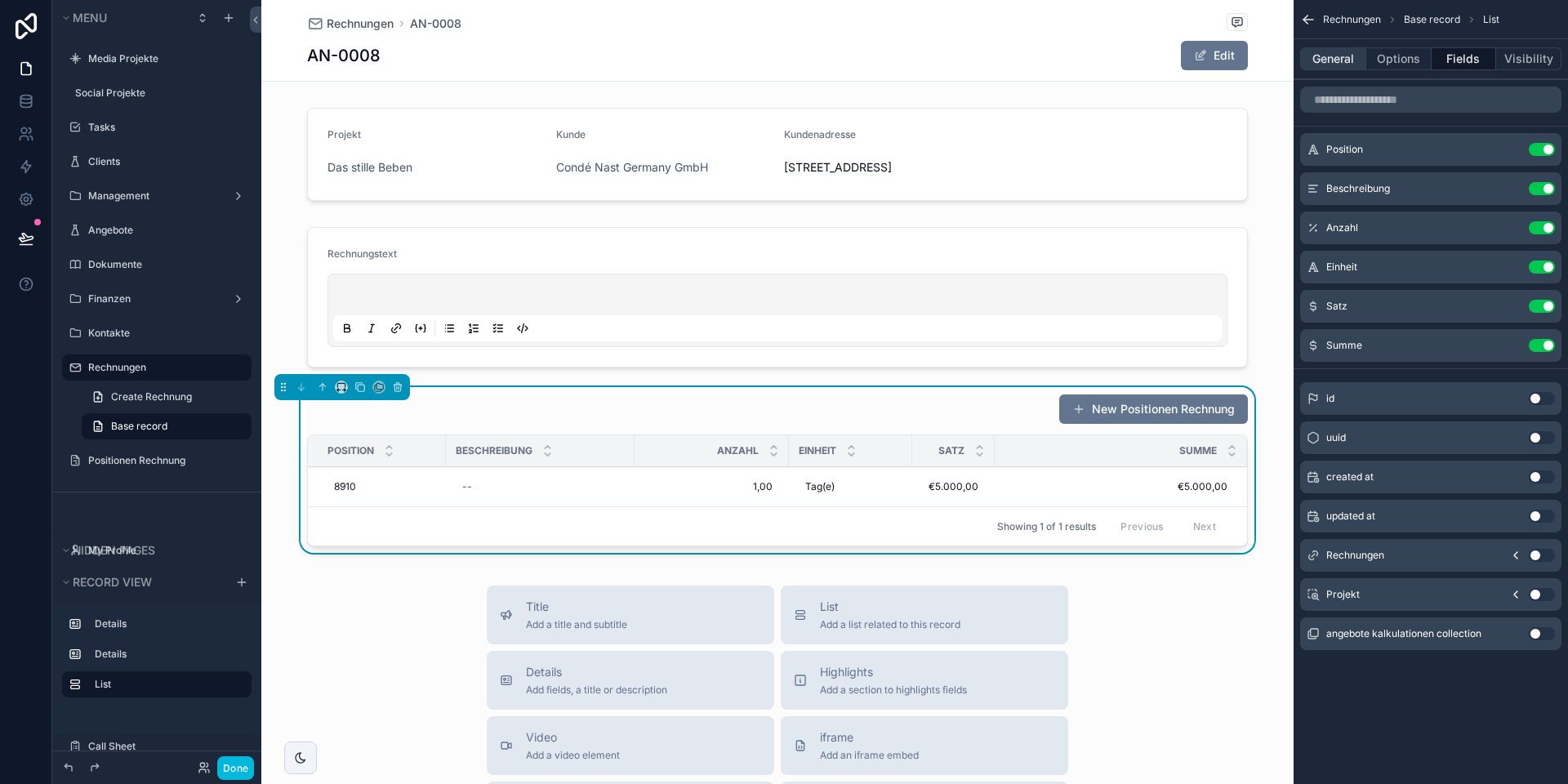
click at [1336, 57] on button "General" at bounding box center [1332, 58] width 66 height 23
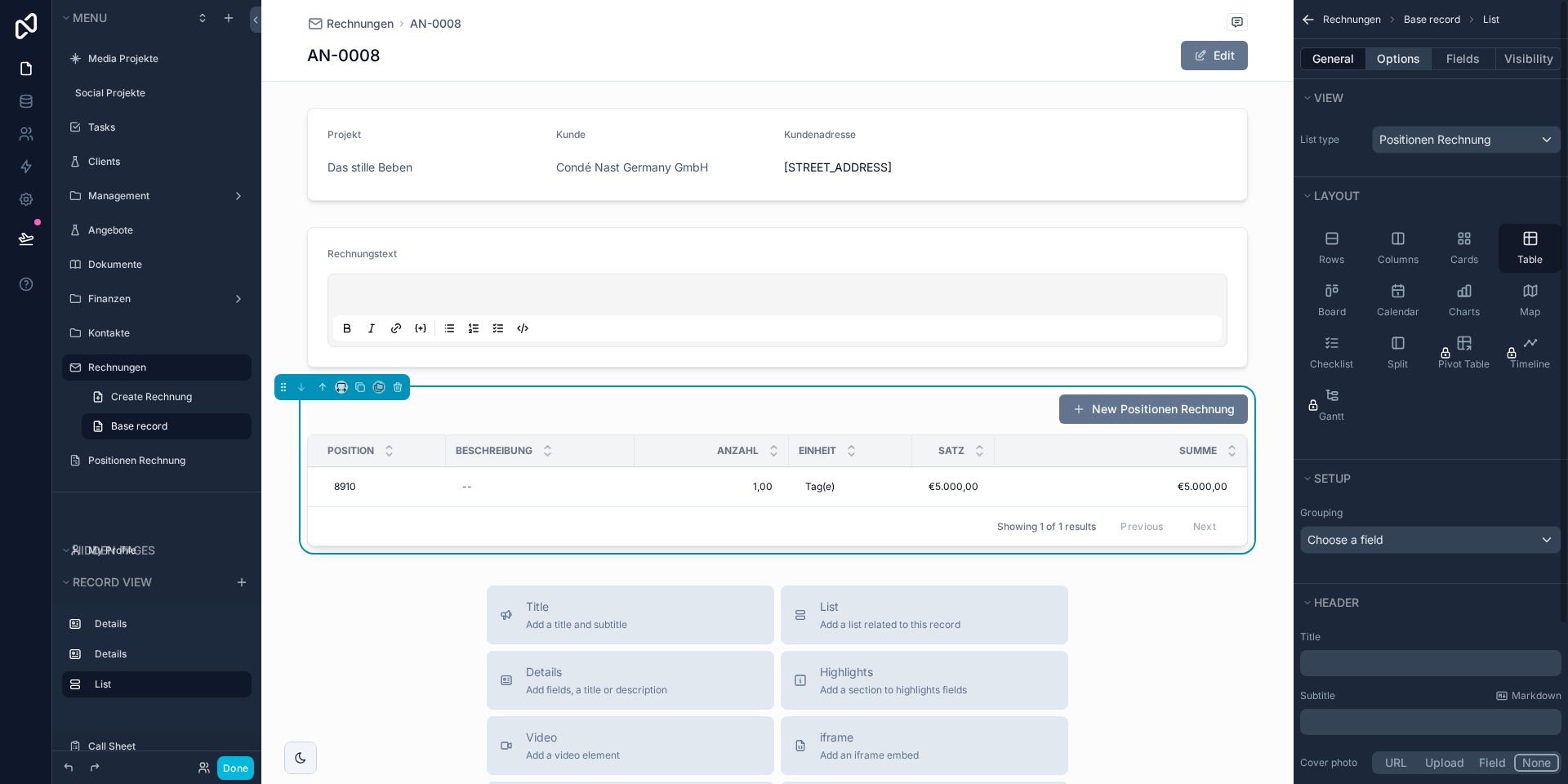
click at [1406, 61] on button "Options" at bounding box center [1398, 58] width 65 height 23
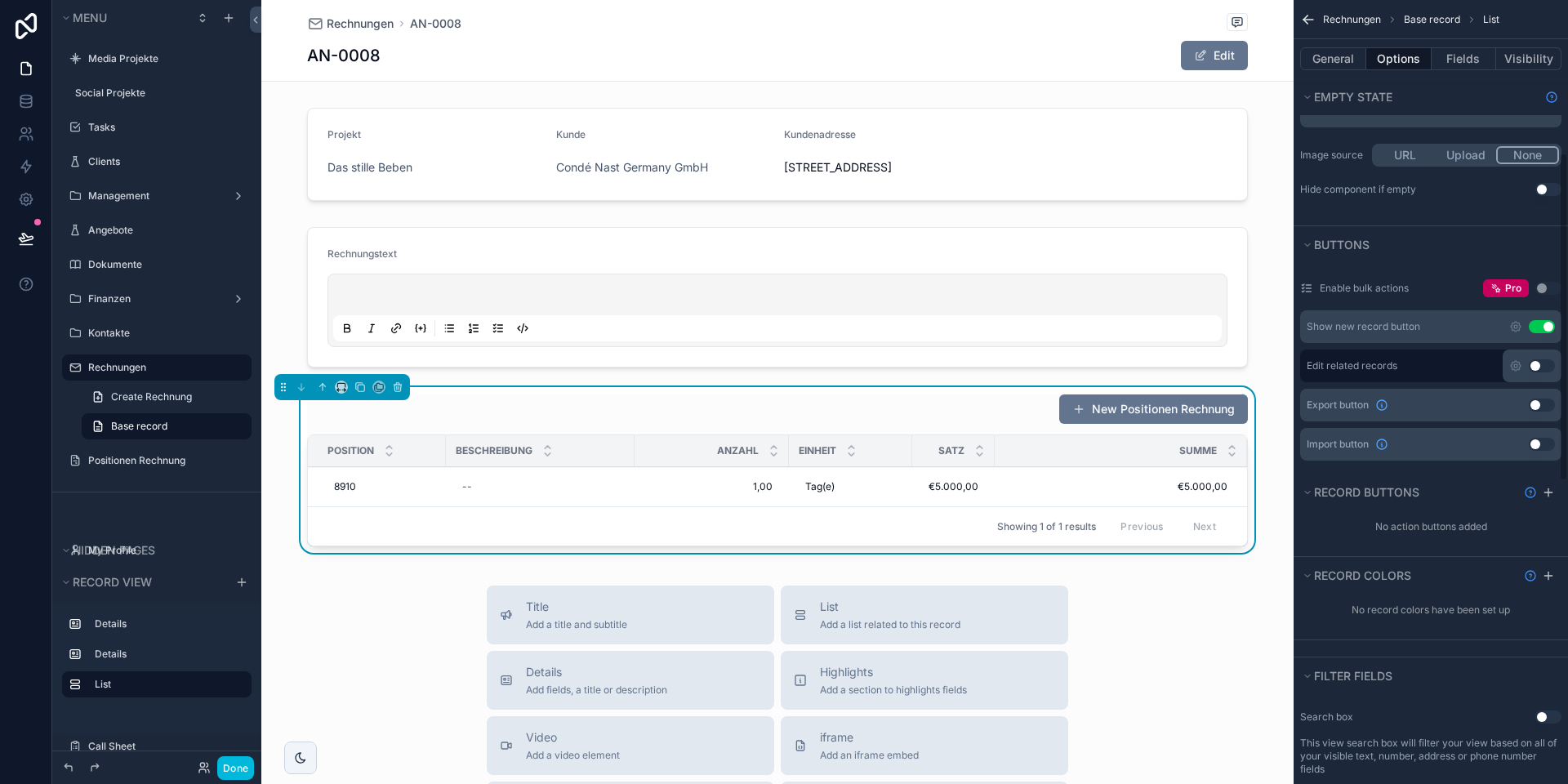
scroll to position [495, 0]
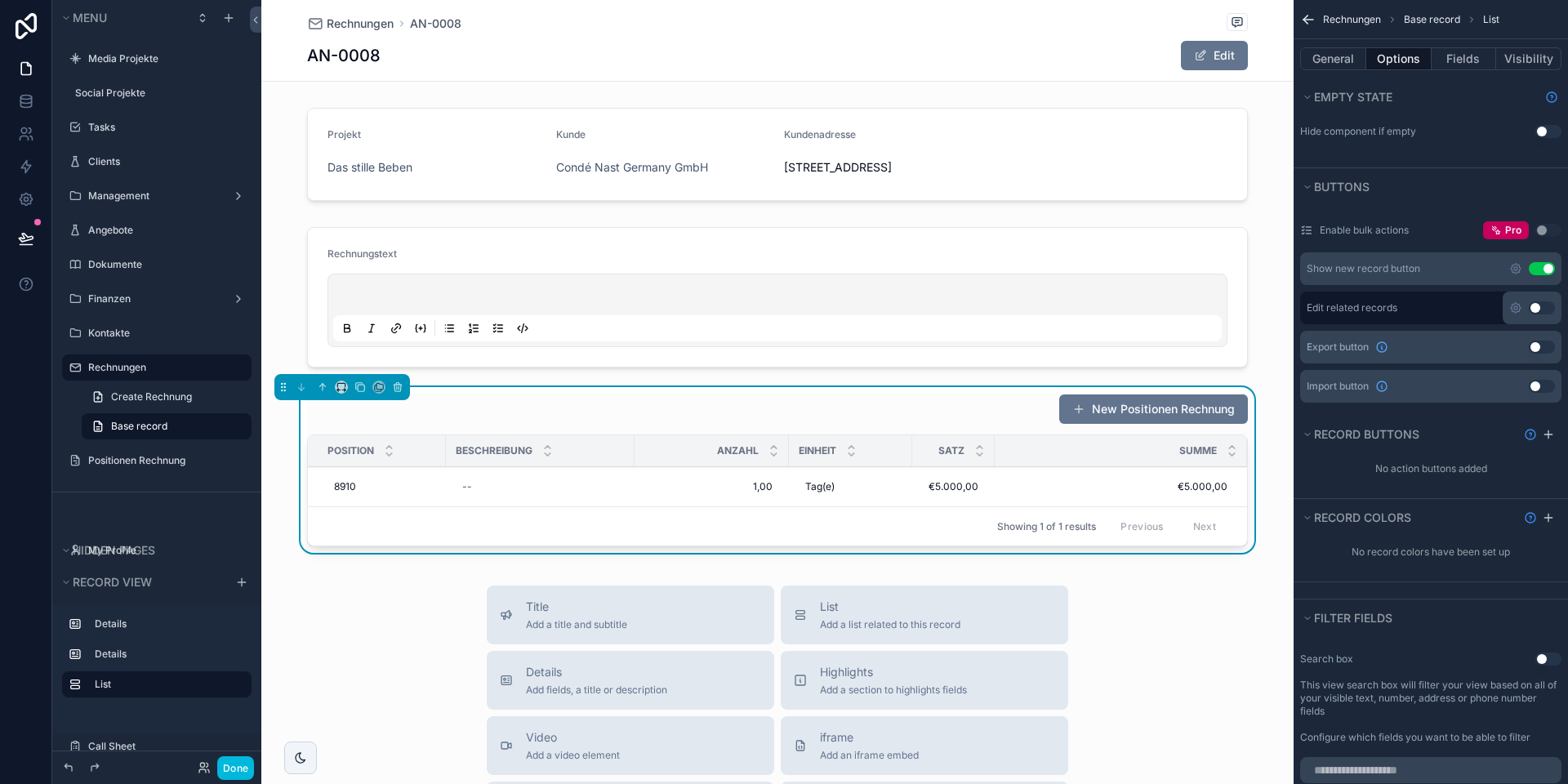
click at [1541, 269] on button "Use setting" at bounding box center [1541, 269] width 26 height 13
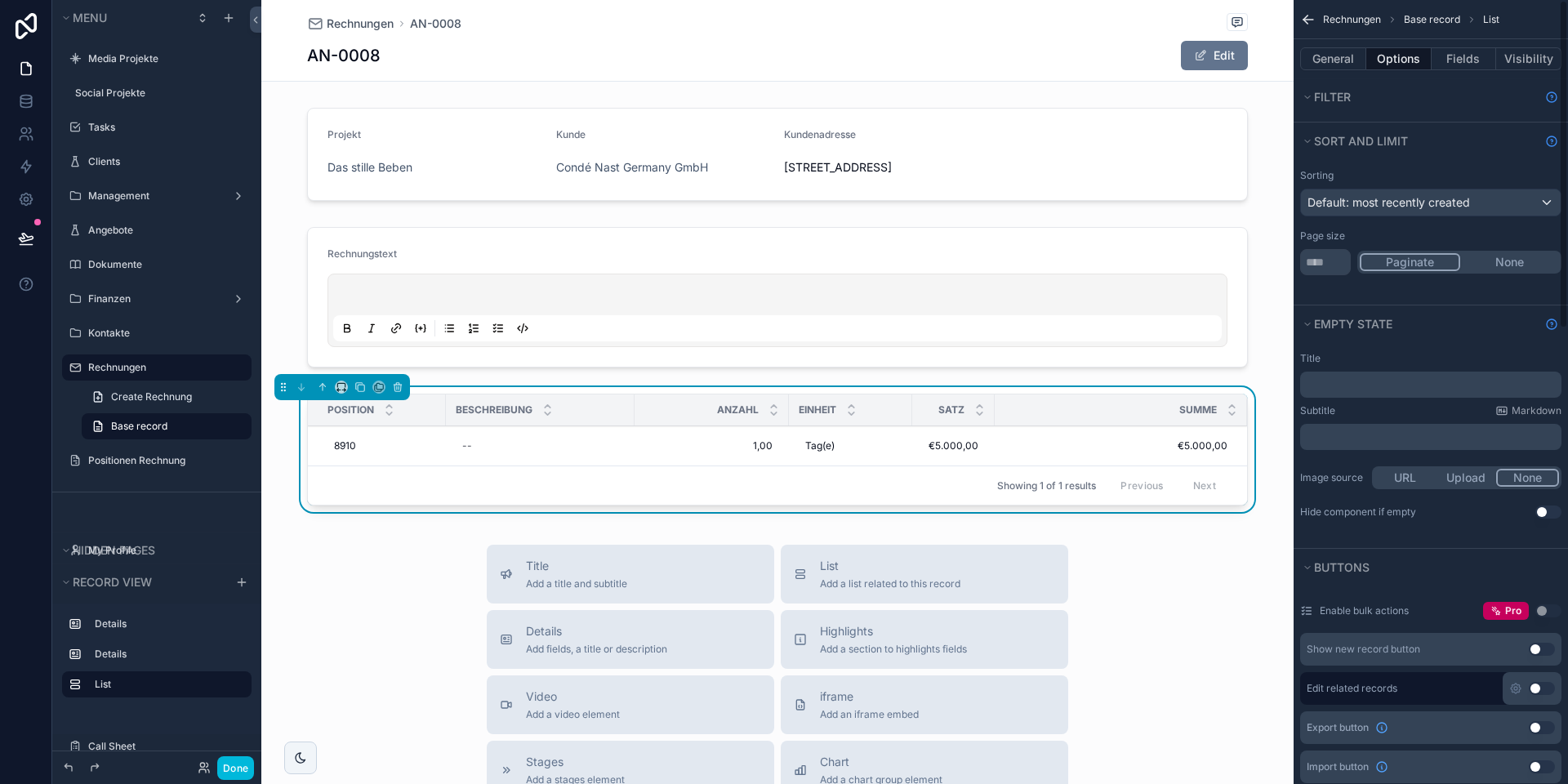
scroll to position [0, 0]
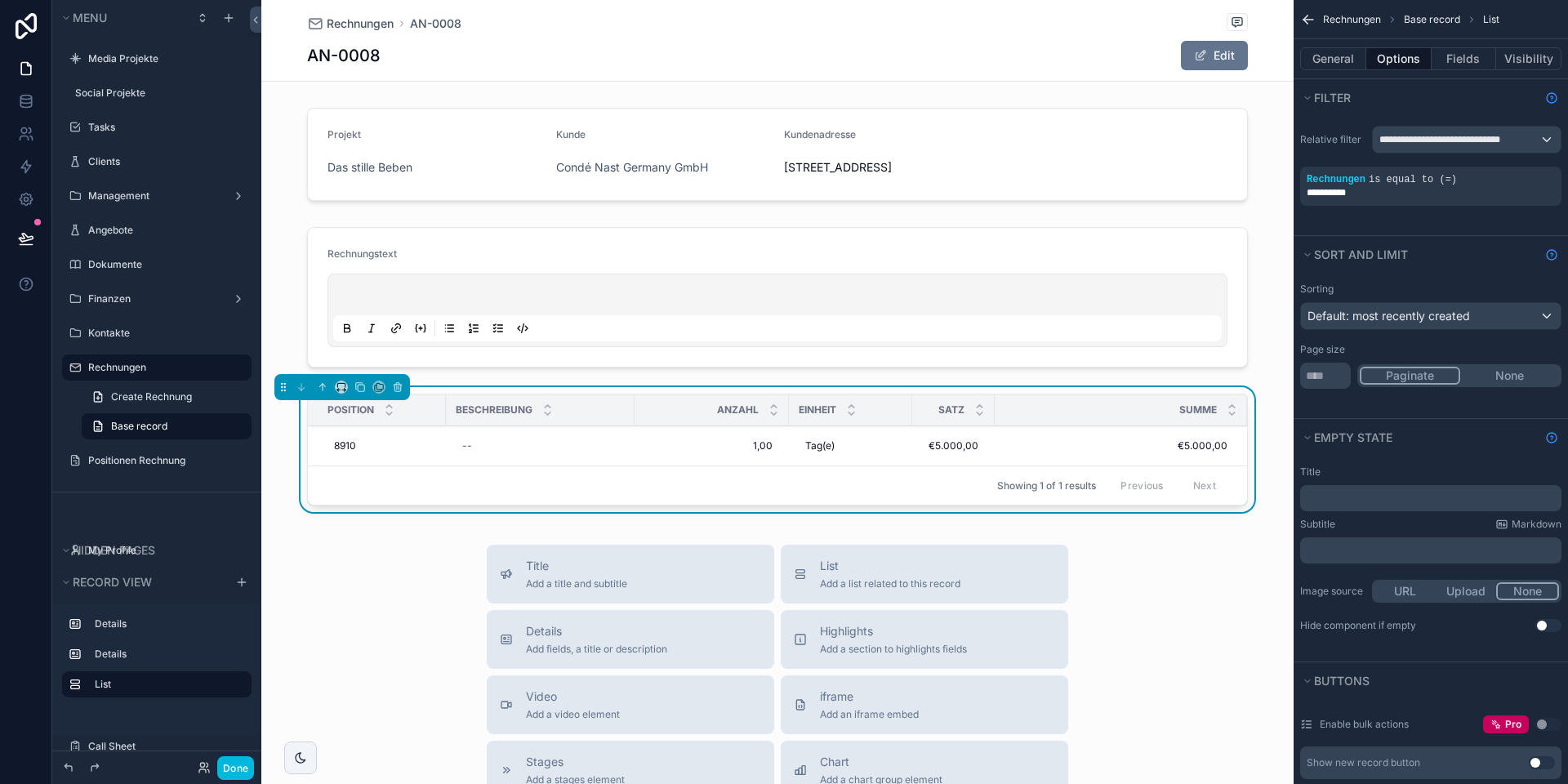
click at [1510, 374] on button "None" at bounding box center [1509, 375] width 99 height 18
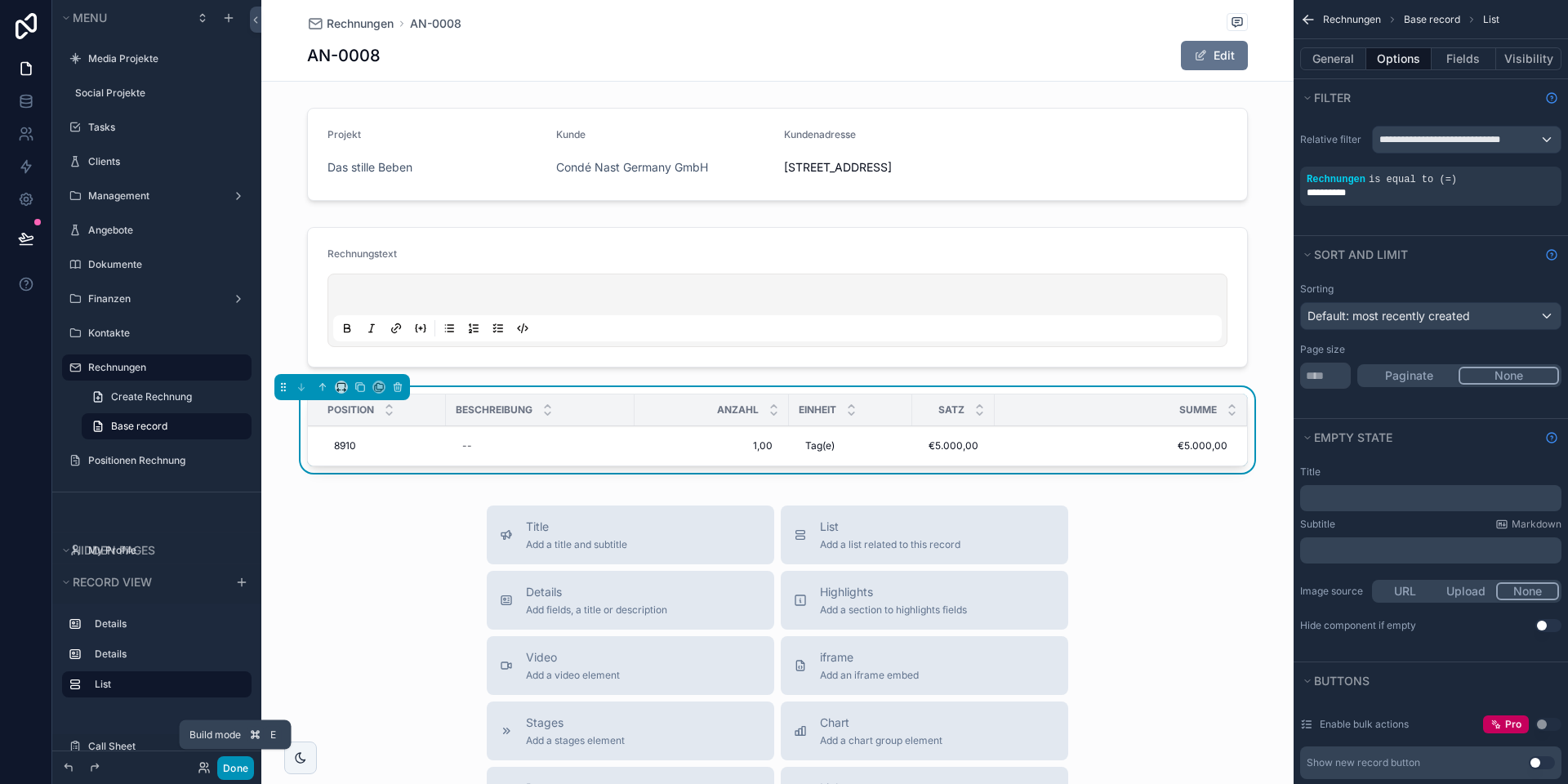
click at [241, 764] on button "Done" at bounding box center [235, 768] width 37 height 24
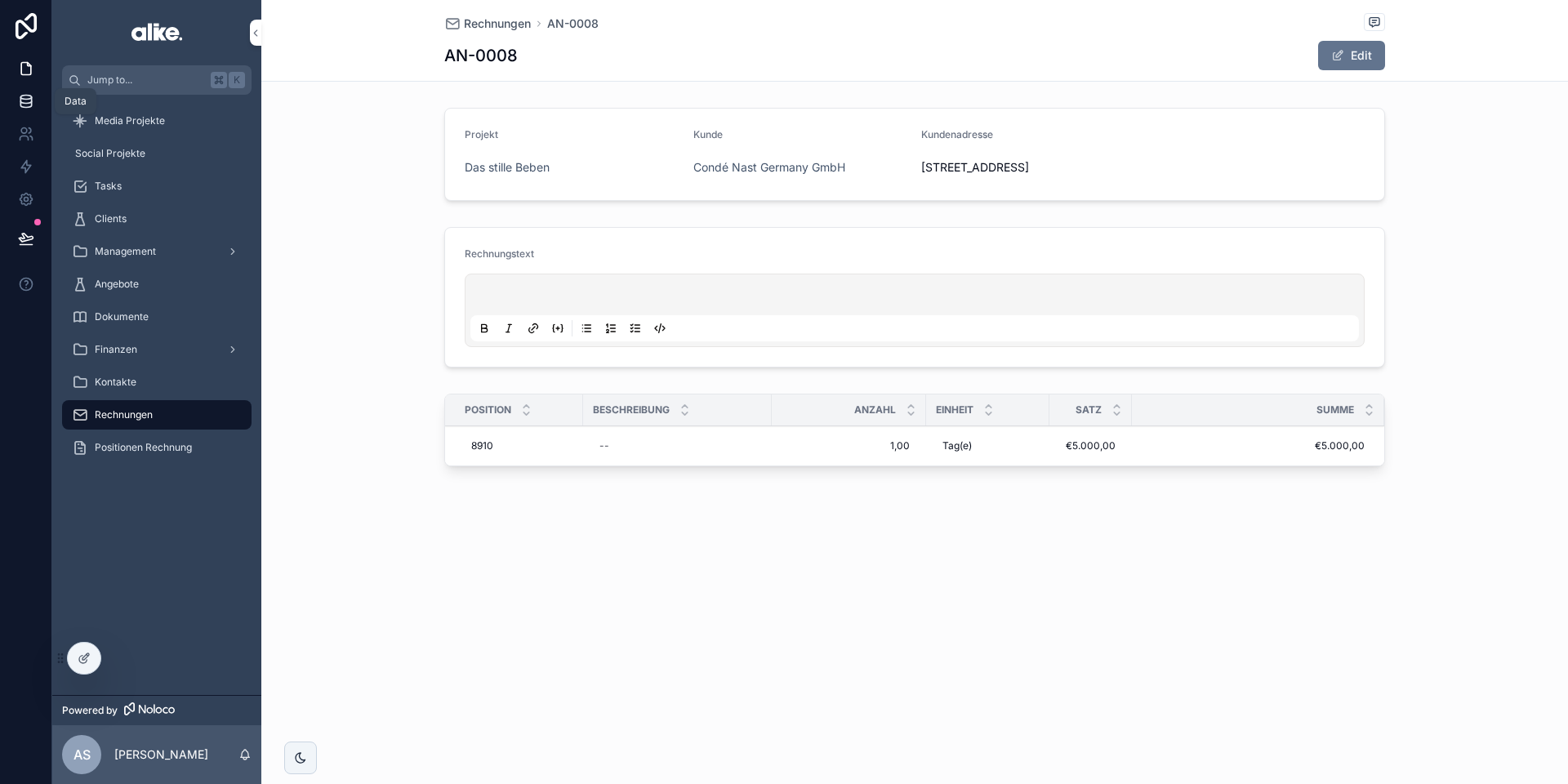
click at [23, 111] on link at bounding box center [26, 101] width 51 height 33
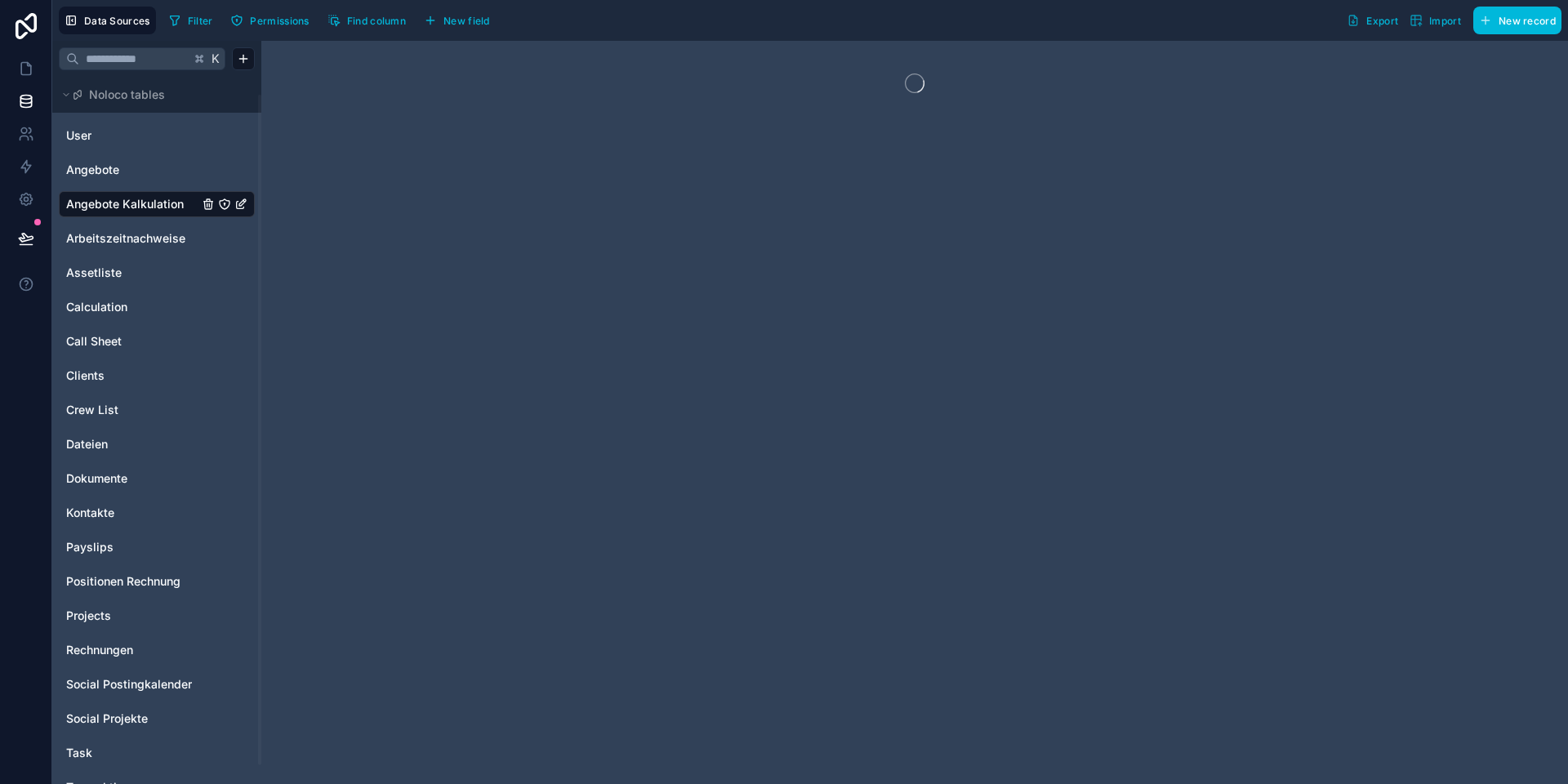
scroll to position [39, 0]
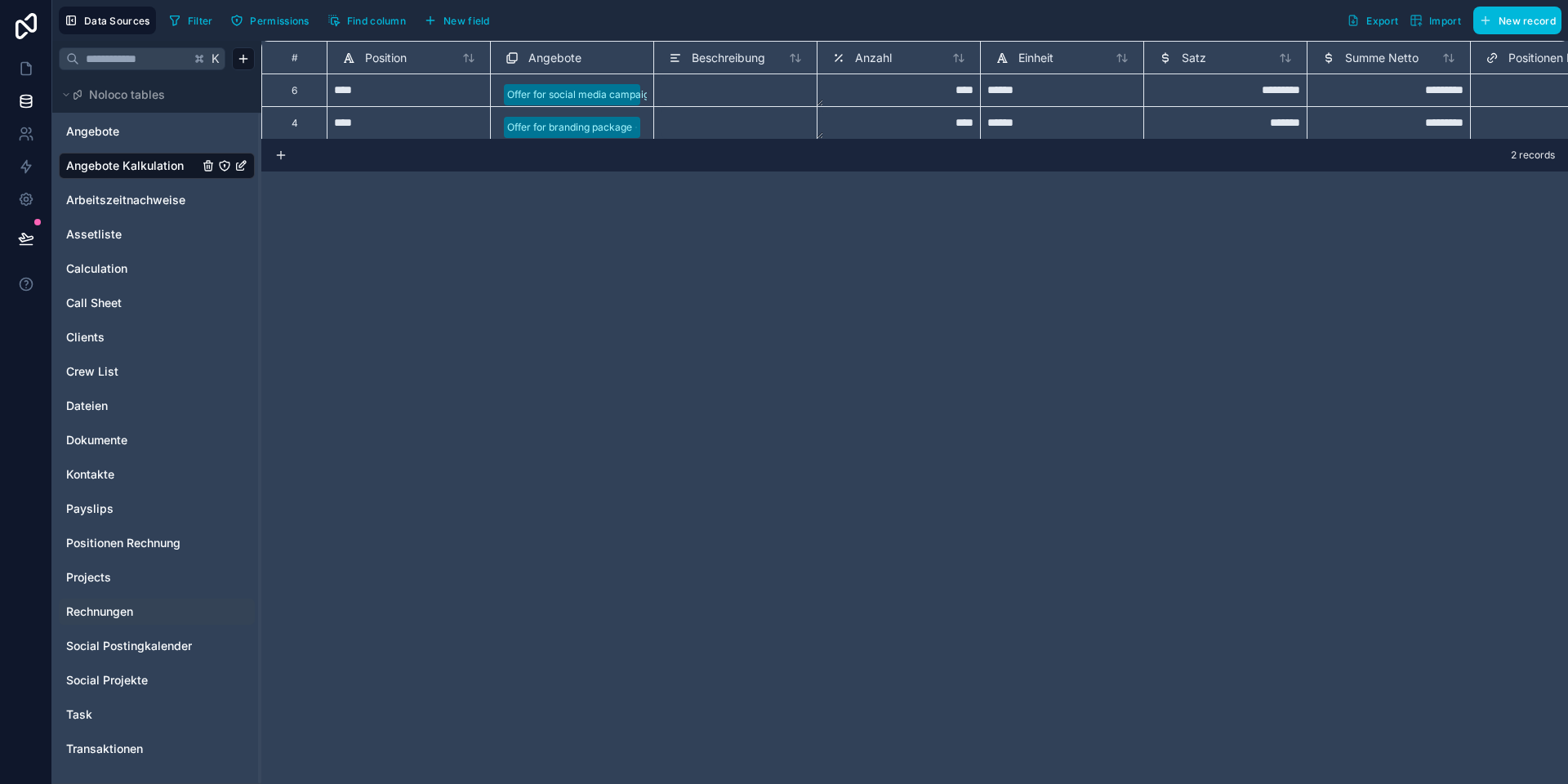
click at [123, 612] on span "Rechnungen" at bounding box center [100, 611] width 67 height 17
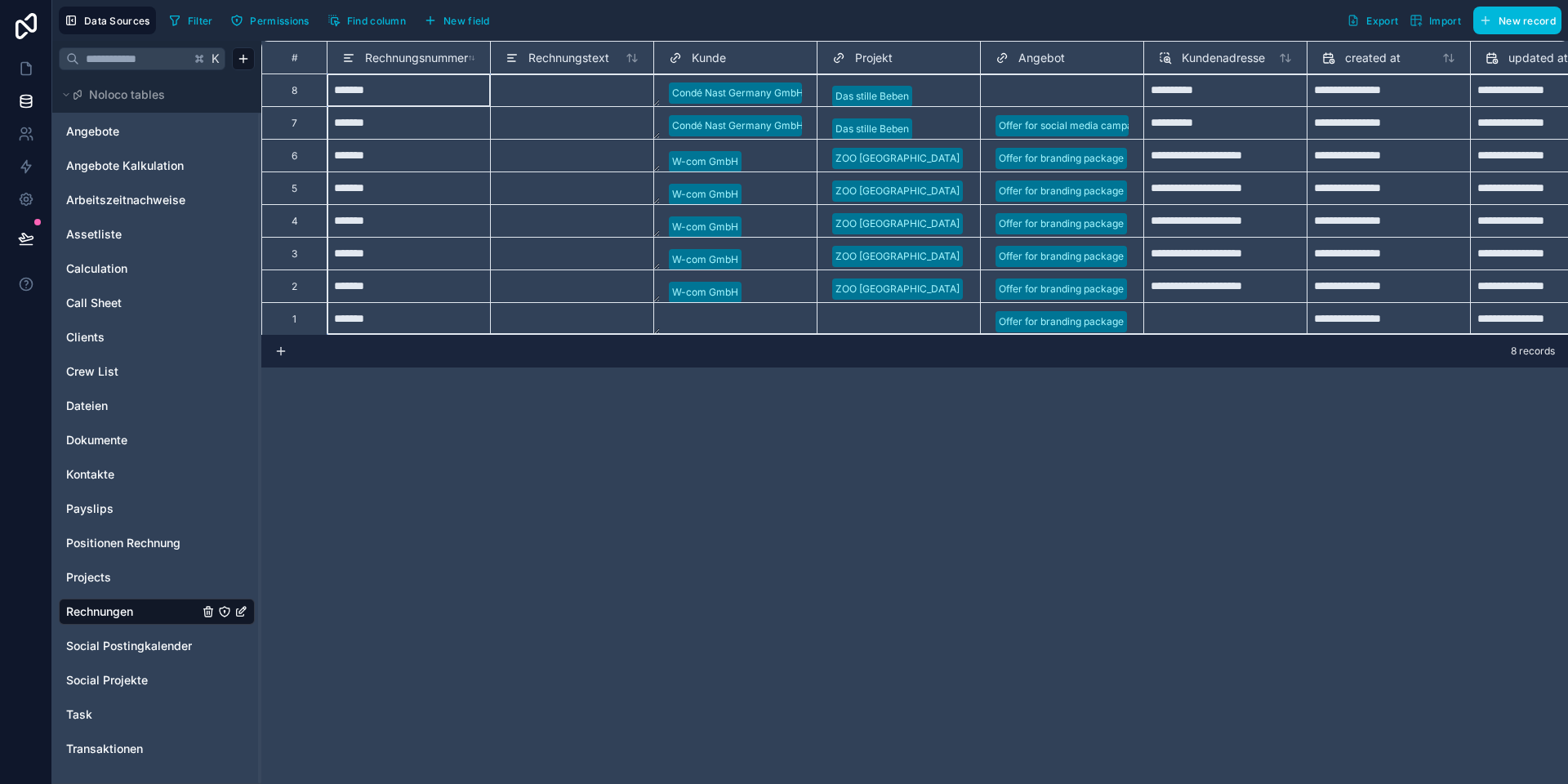
scroll to position [1, 0]
drag, startPoint x: 292, startPoint y: 93, endPoint x: 291, endPoint y: 341, distance: 248.0
click at [291, 341] on div "**********" at bounding box center [915, 412] width 1307 height 744
click at [334, 286] on div "Delete rows 1 to 8" at bounding box center [350, 288] width 108 height 18
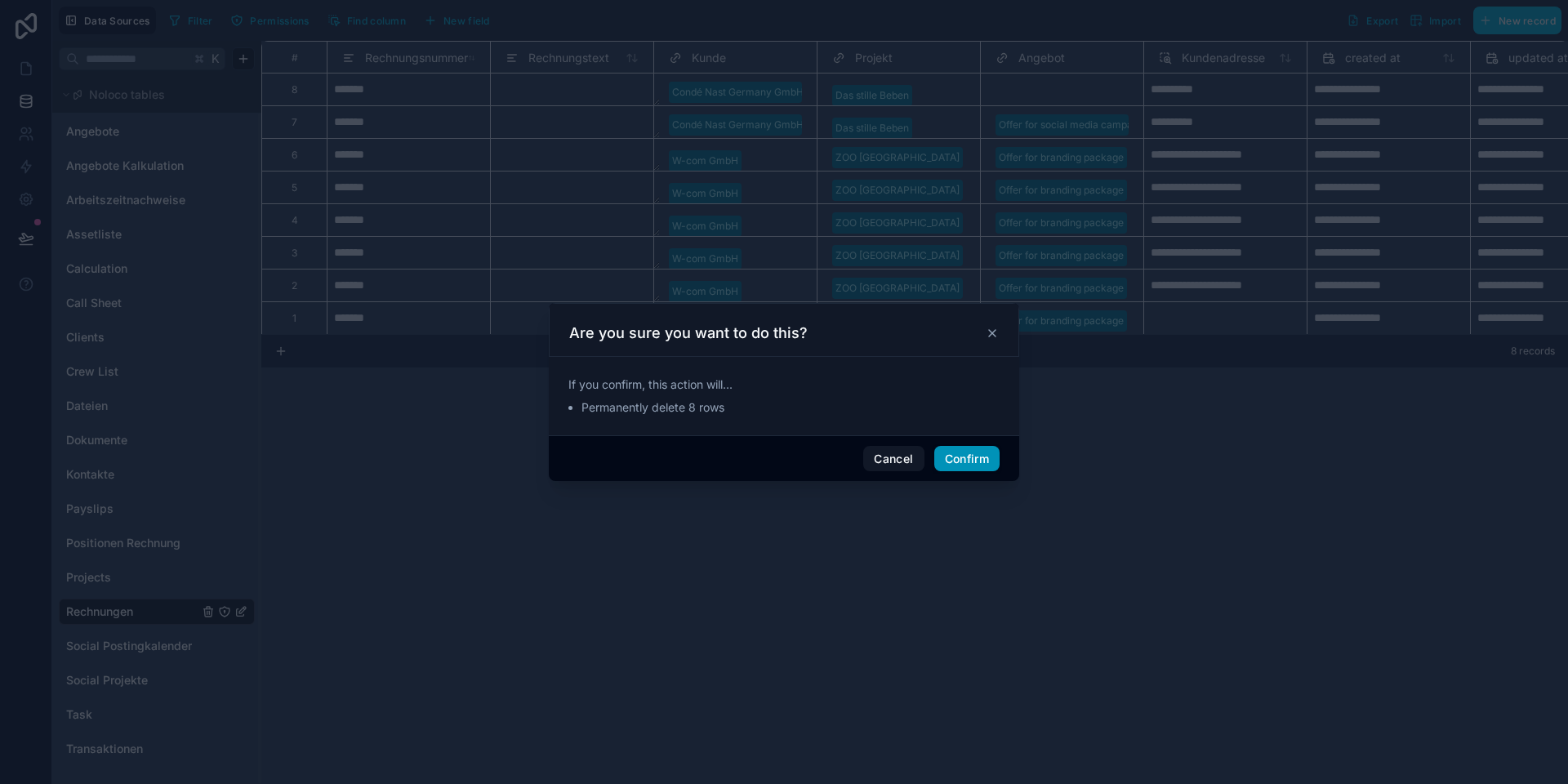
click at [967, 450] on button "Confirm" at bounding box center [966, 459] width 65 height 26
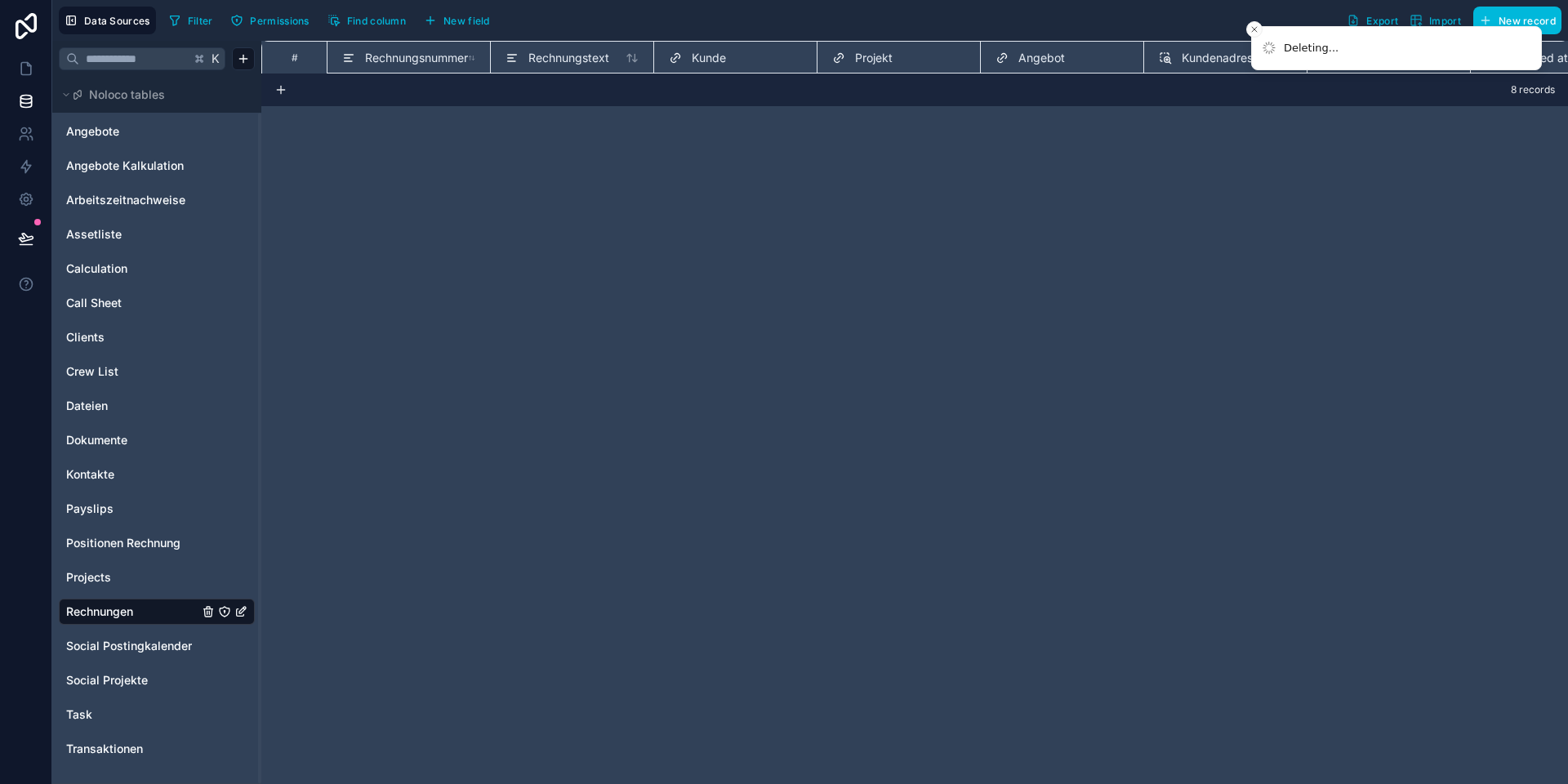
scroll to position [0, 0]
click at [405, 59] on span "Rechnungsnummer" at bounding box center [416, 57] width 103 height 17
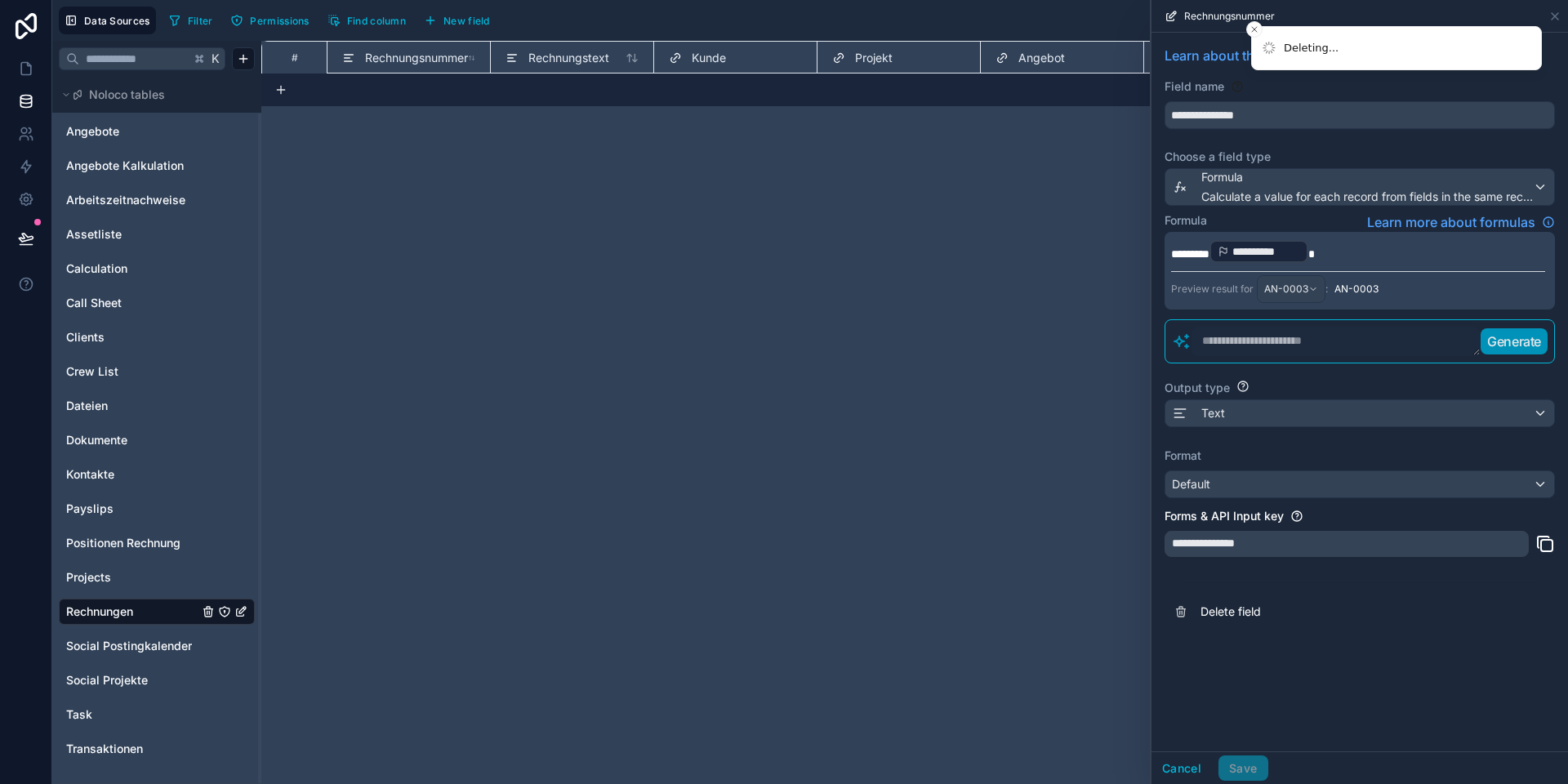
click at [1192, 255] on span "*********" at bounding box center [1189, 255] width 38 height 12
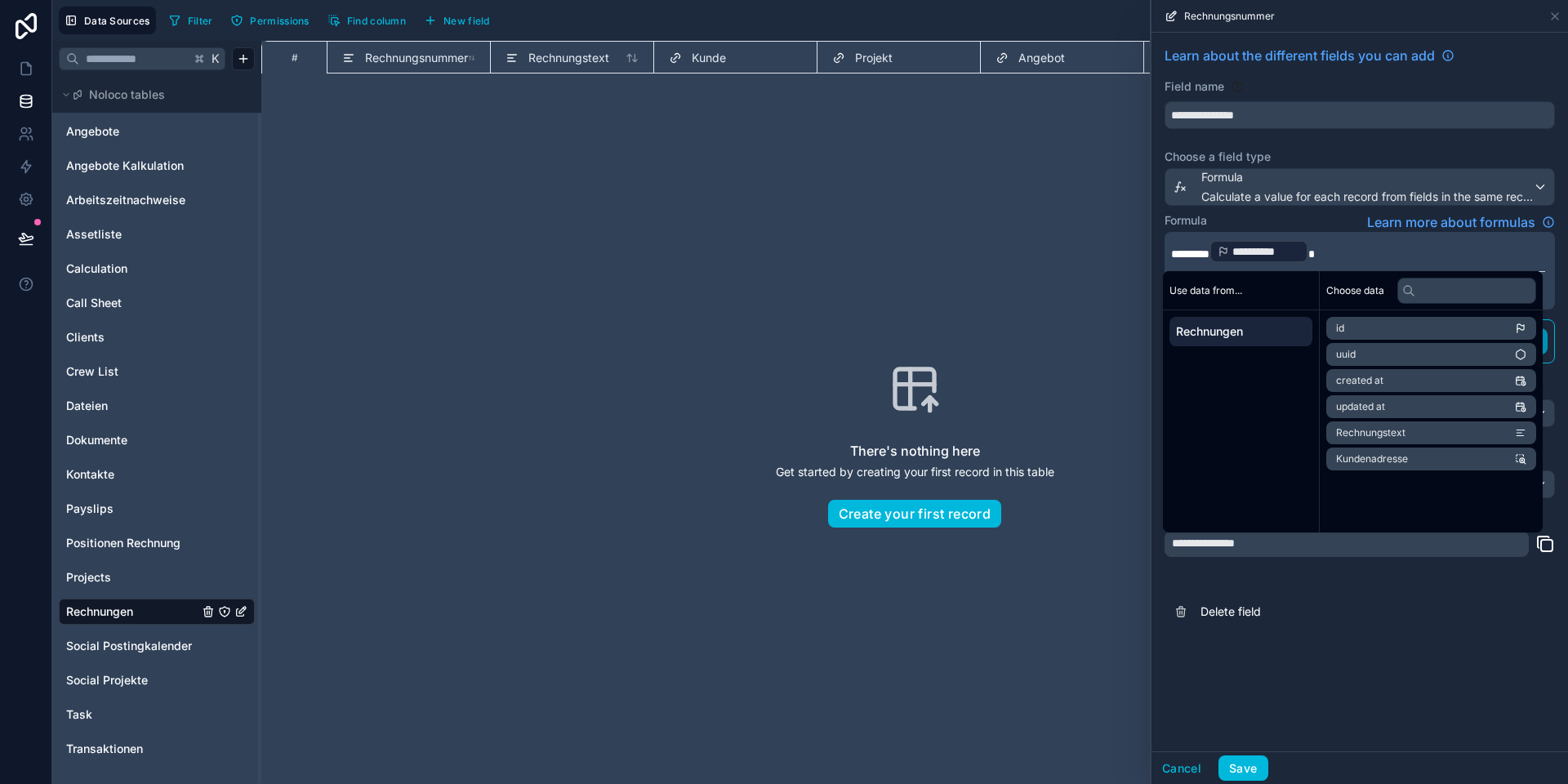
click at [1289, 691] on div "**********" at bounding box center [1360, 392] width 416 height 719
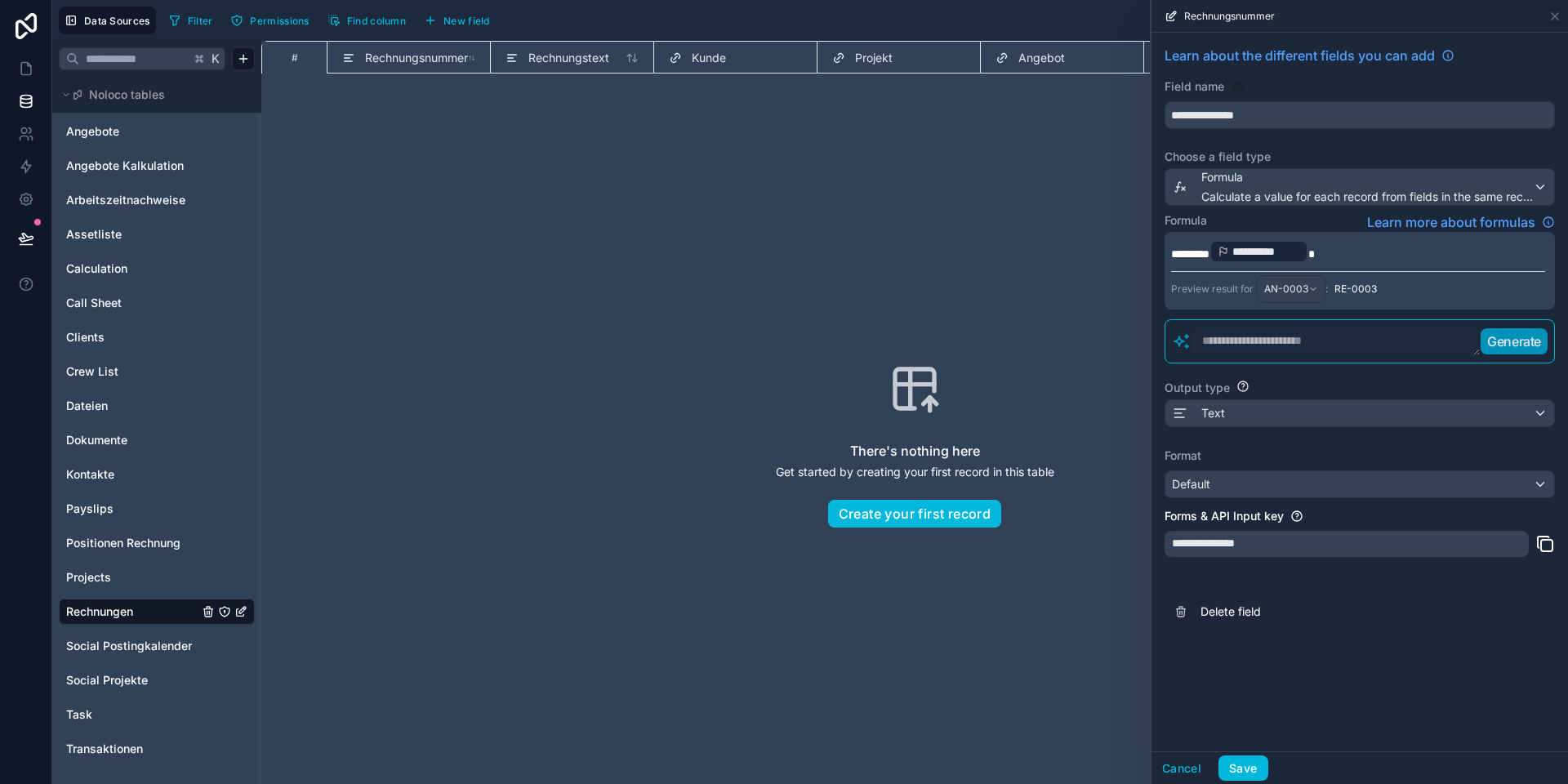
click at [1247, 753] on div "Cancel Save" at bounding box center [1360, 767] width 416 height 33
click at [1246, 769] on button "Save" at bounding box center [1242, 768] width 49 height 26
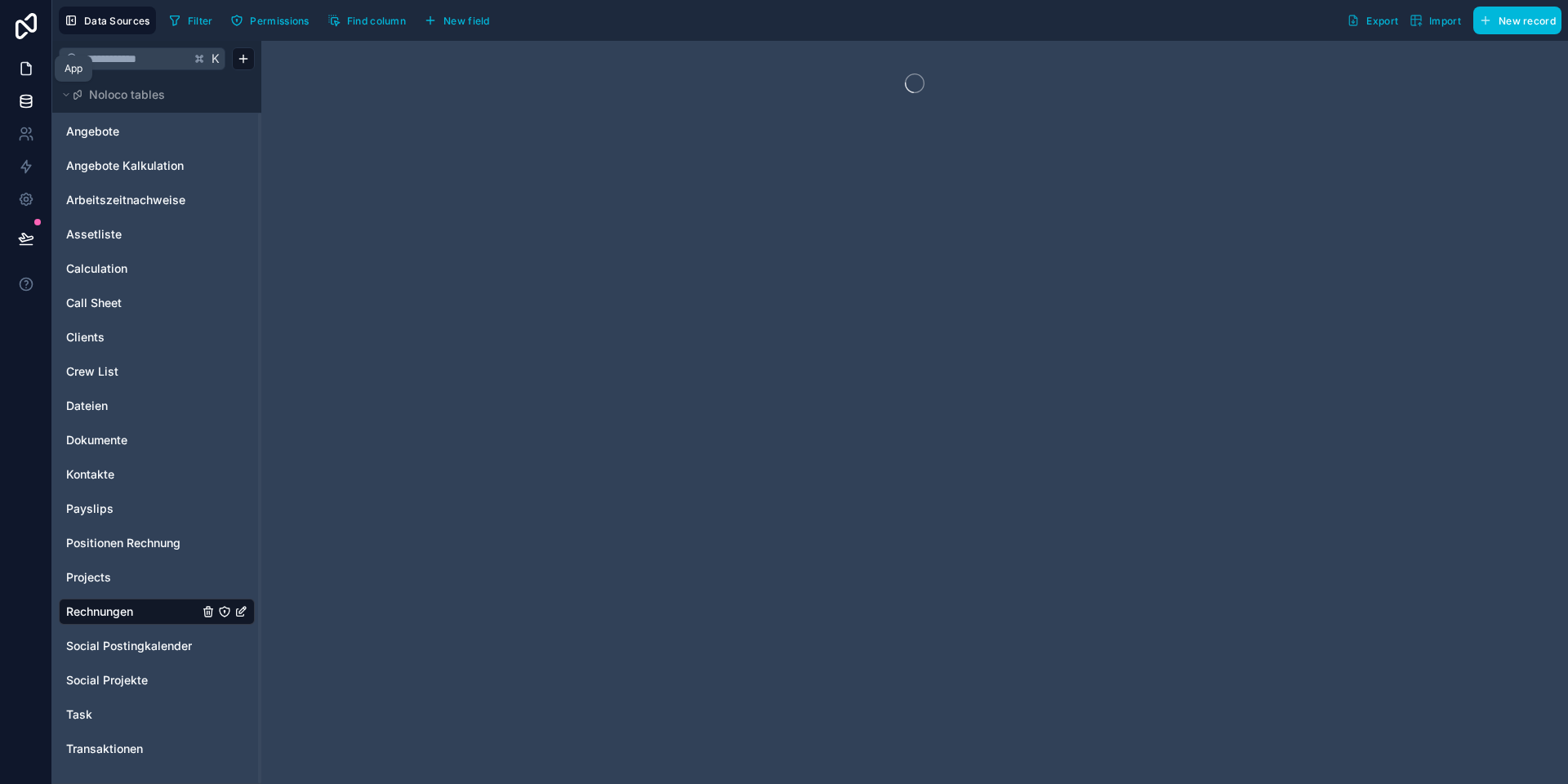
click at [24, 69] on icon at bounding box center [26, 68] width 17 height 17
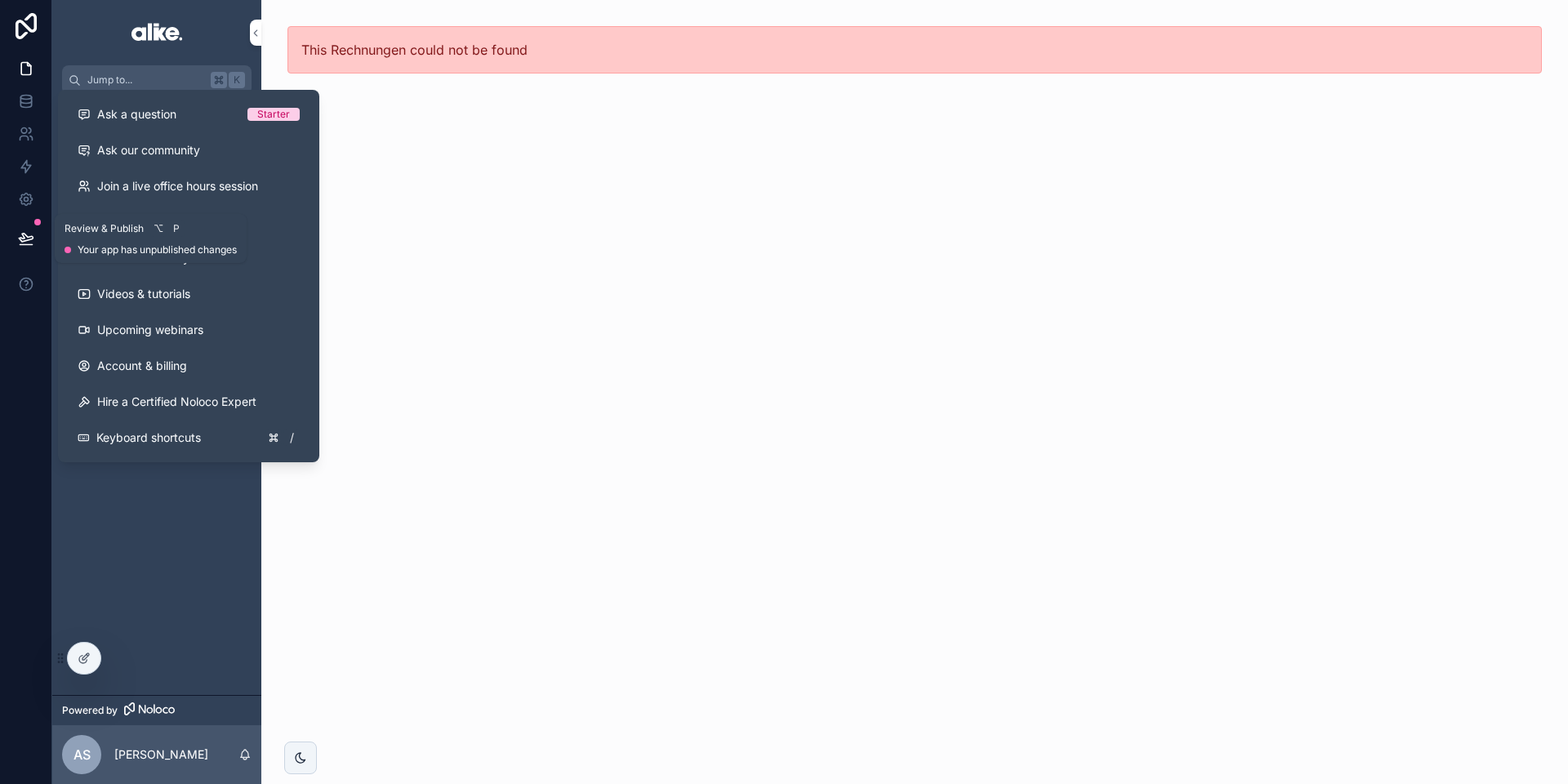
click at [26, 236] on icon at bounding box center [26, 238] width 14 height 8
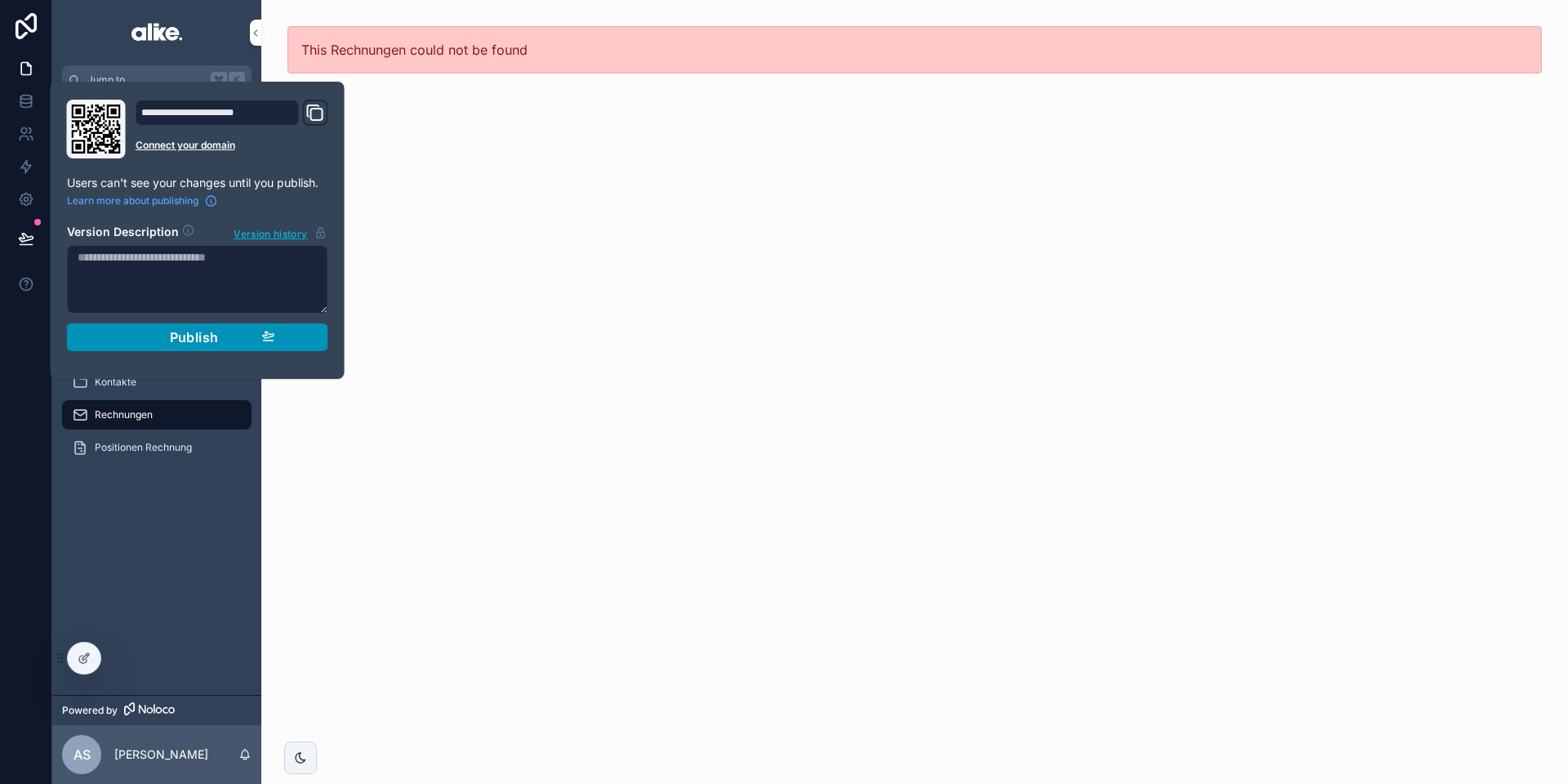
click at [165, 340] on div "Publish" at bounding box center [197, 337] width 155 height 17
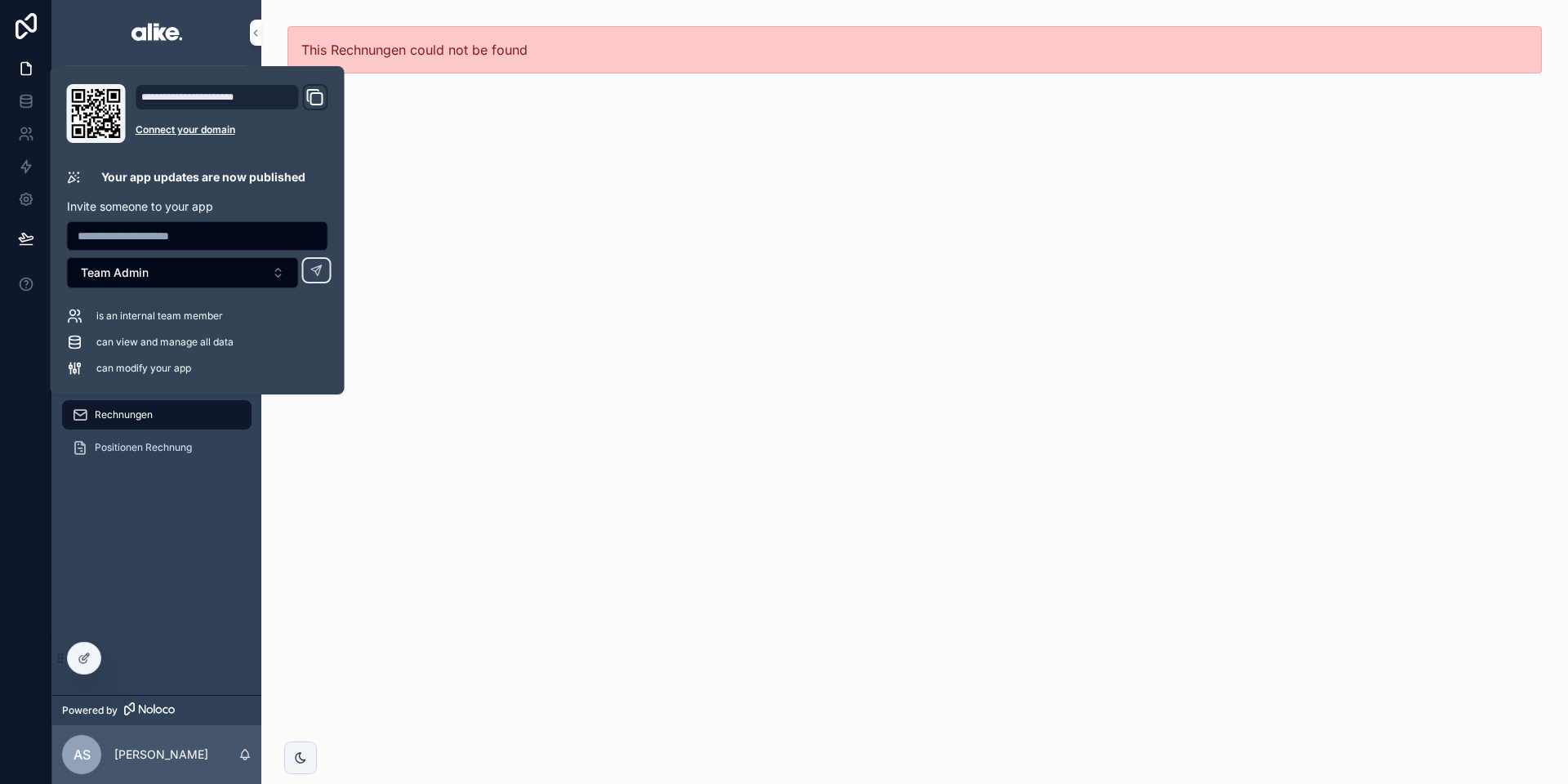
click at [433, 348] on div "This Rechnungen could not be found" at bounding box center [915, 392] width 1307 height 784
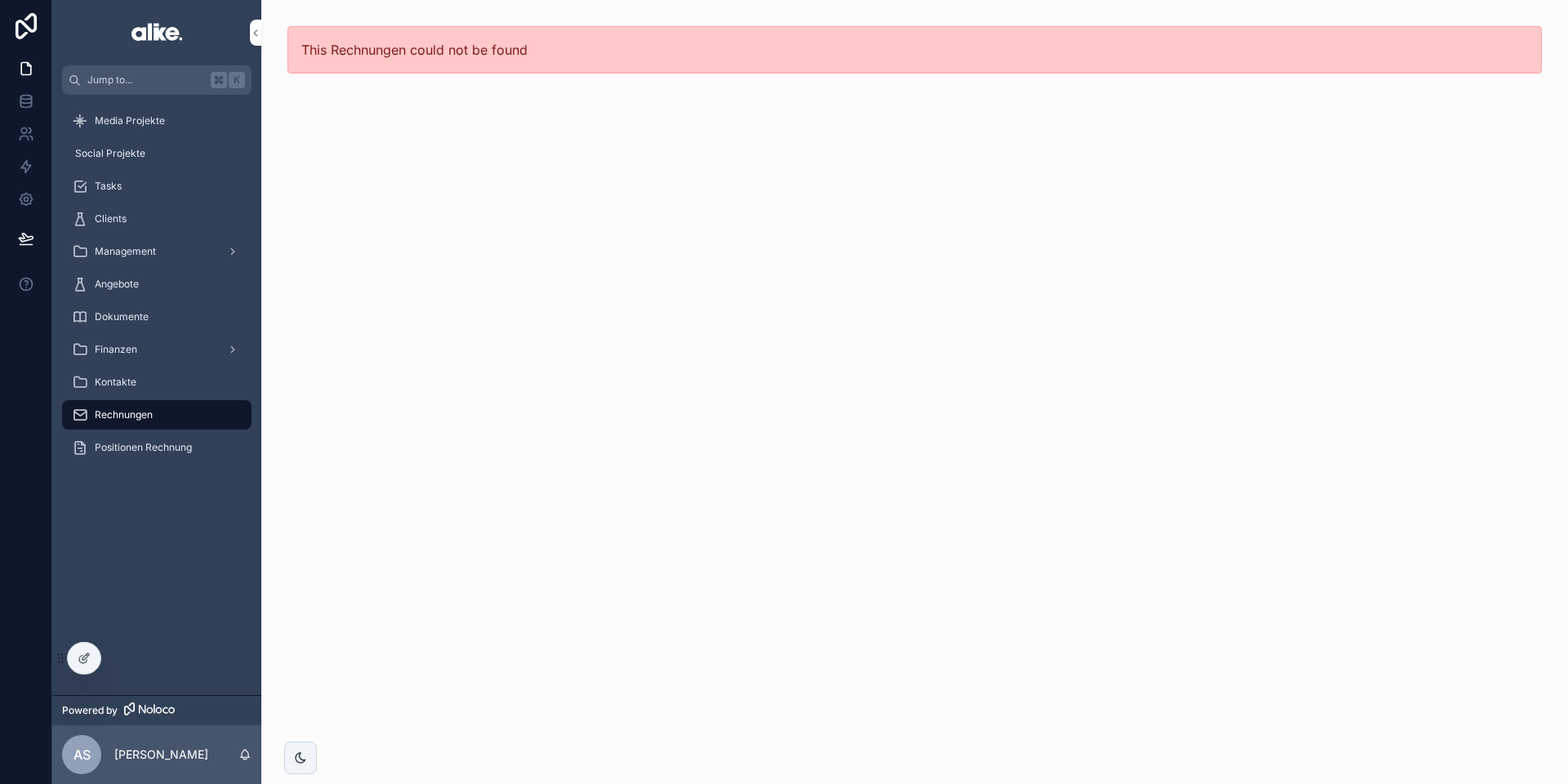
click at [163, 405] on div "Rechnungen" at bounding box center [157, 415] width 170 height 26
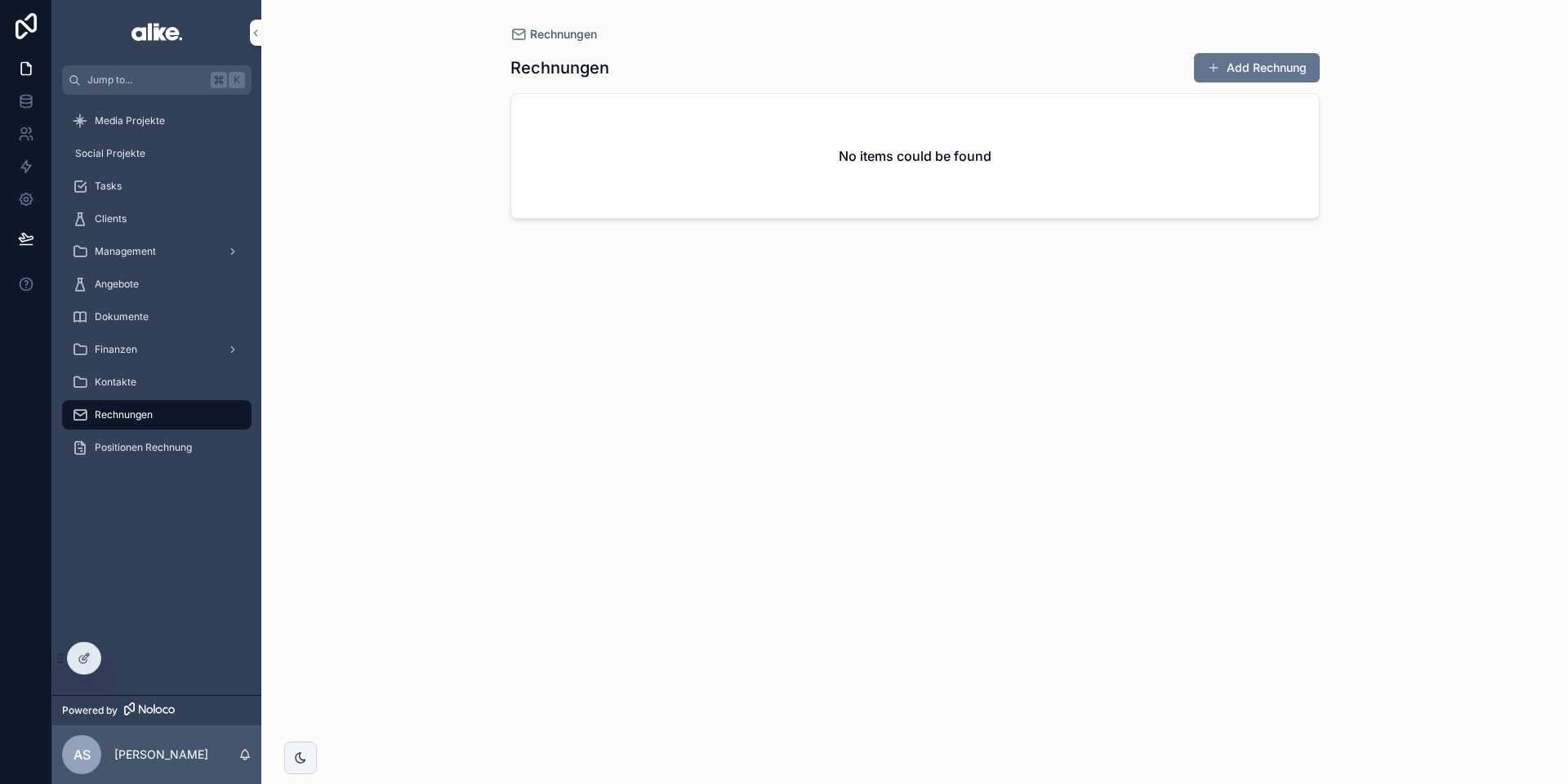
click at [81, 674] on div at bounding box center [84, 658] width 35 height 33
click at [127, 441] on span "Positionen Rechnung" at bounding box center [143, 447] width 97 height 13
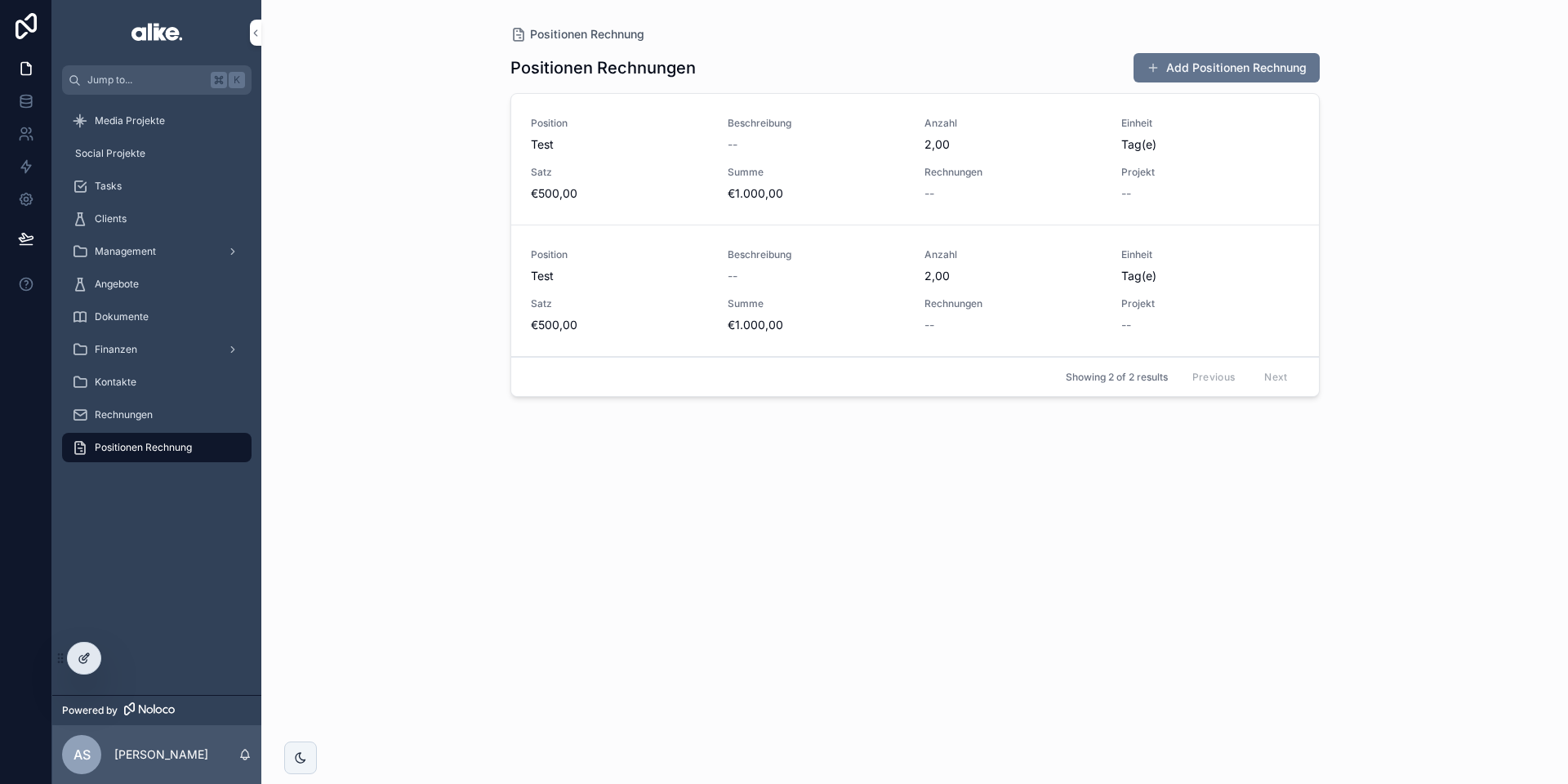
click at [85, 653] on icon at bounding box center [84, 658] width 13 height 13
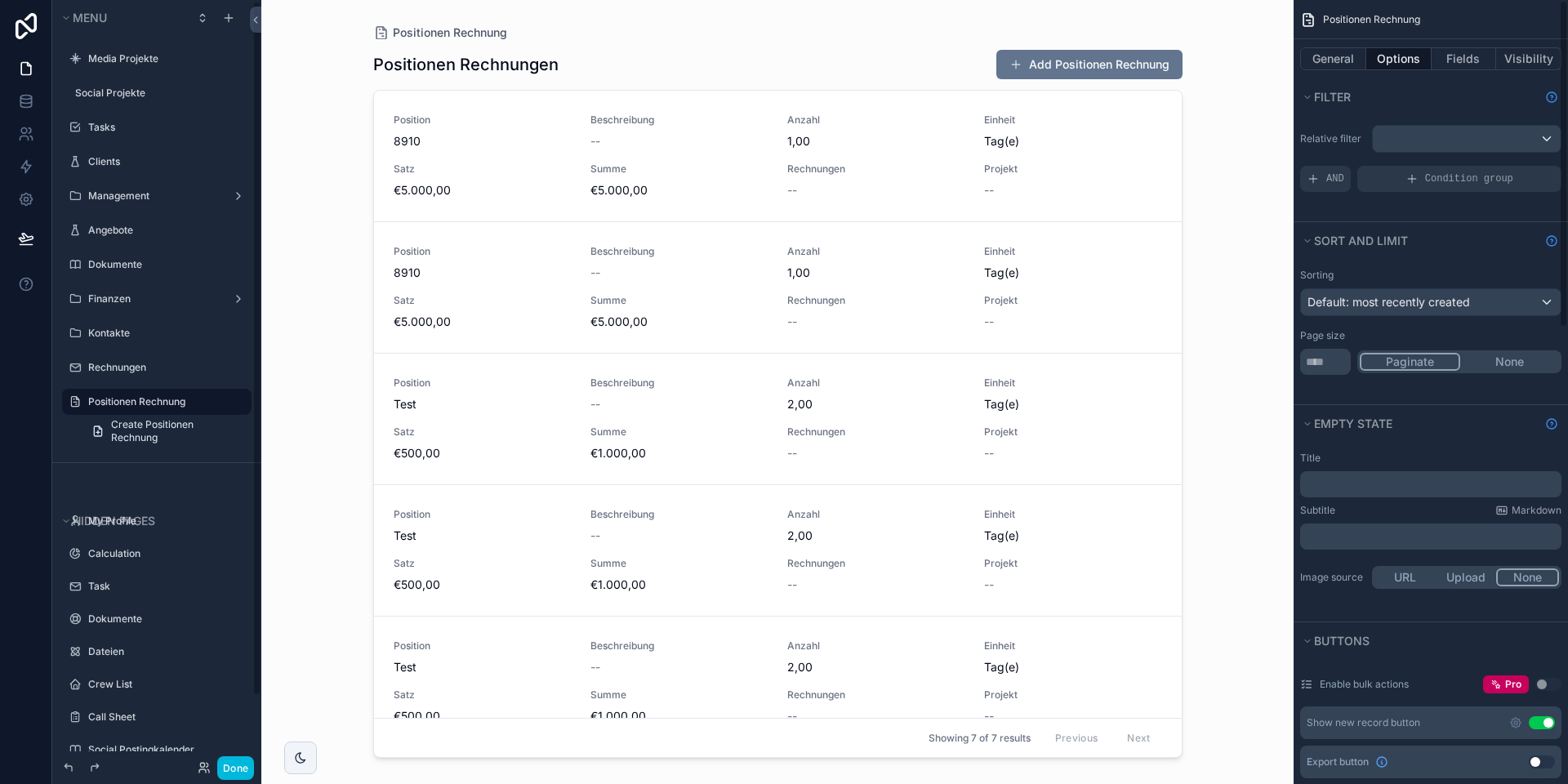
scroll to position [2, 0]
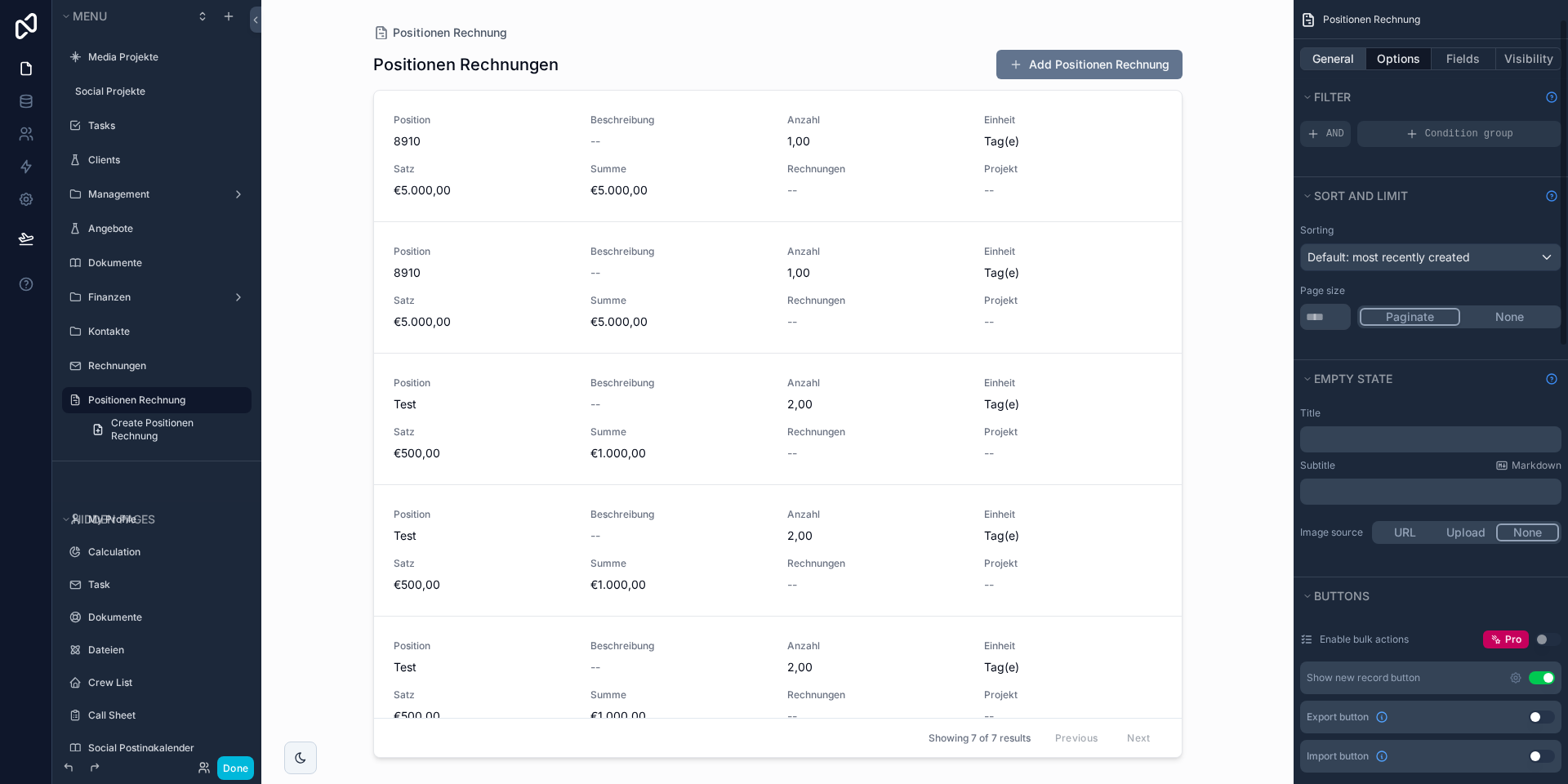
click at [1332, 64] on button "General" at bounding box center [1332, 58] width 66 height 23
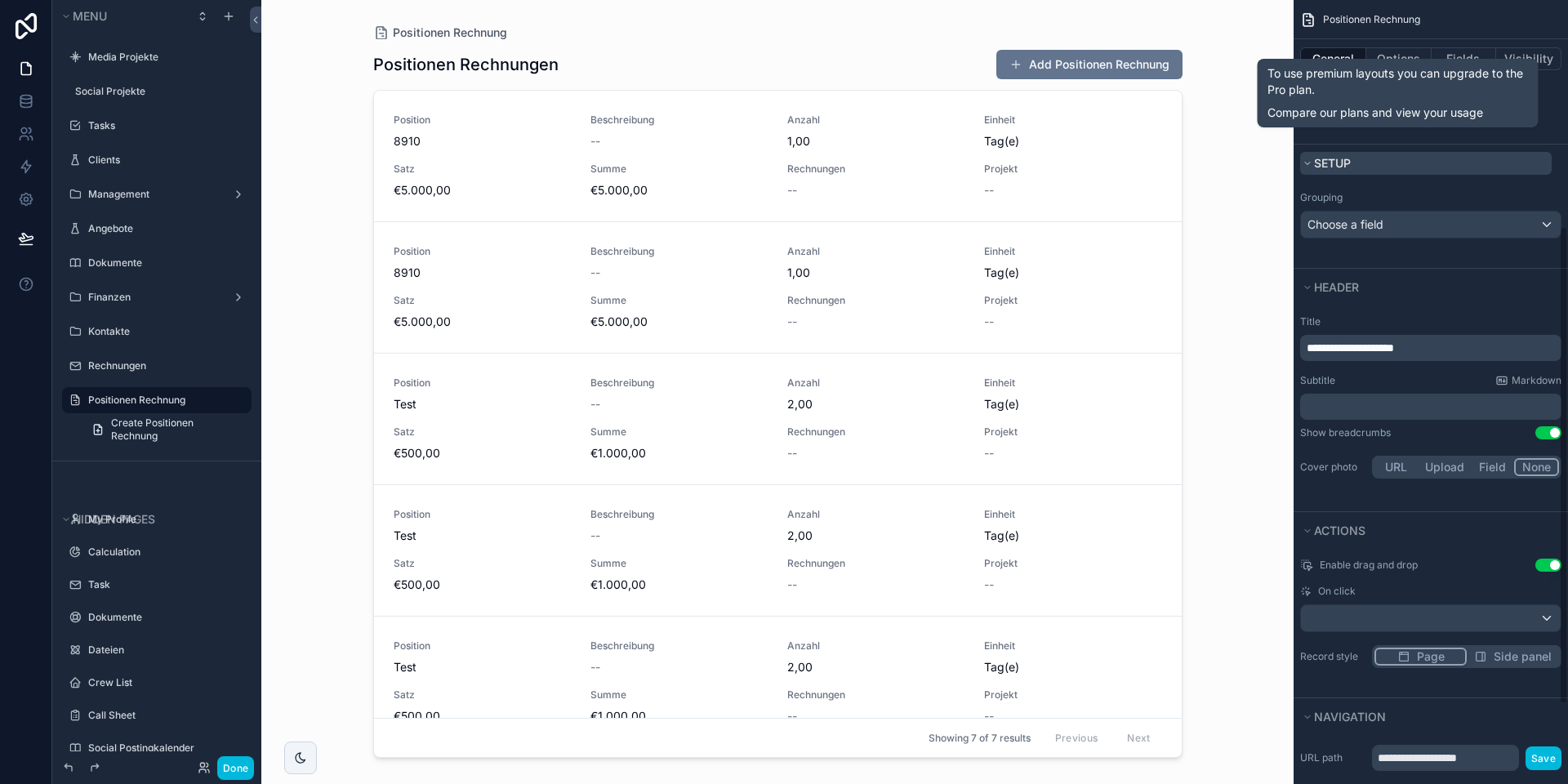
scroll to position [502, 0]
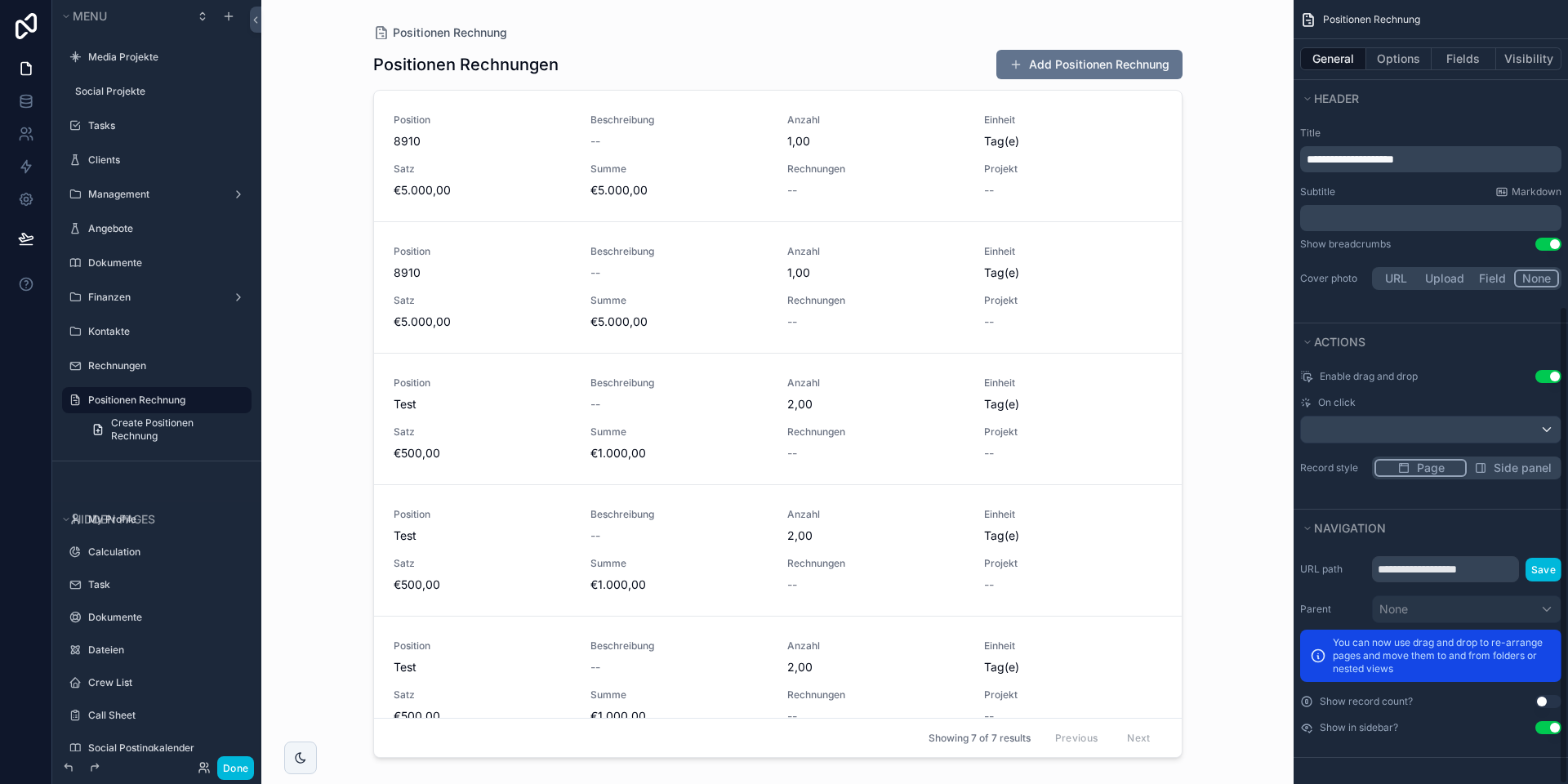
click at [1545, 728] on button "Use setting" at bounding box center [1547, 728] width 26 height 13
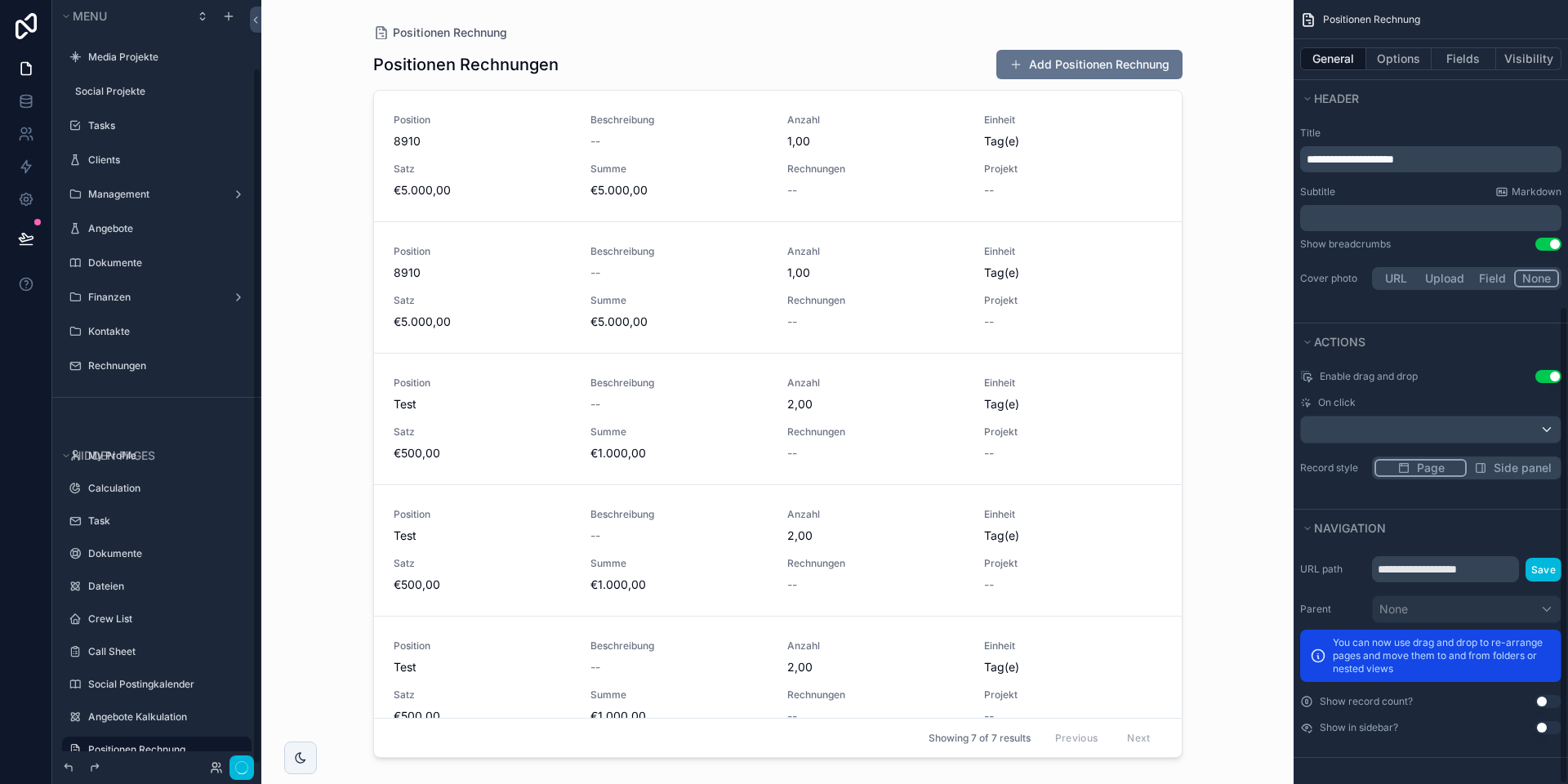
scroll to position [74, 0]
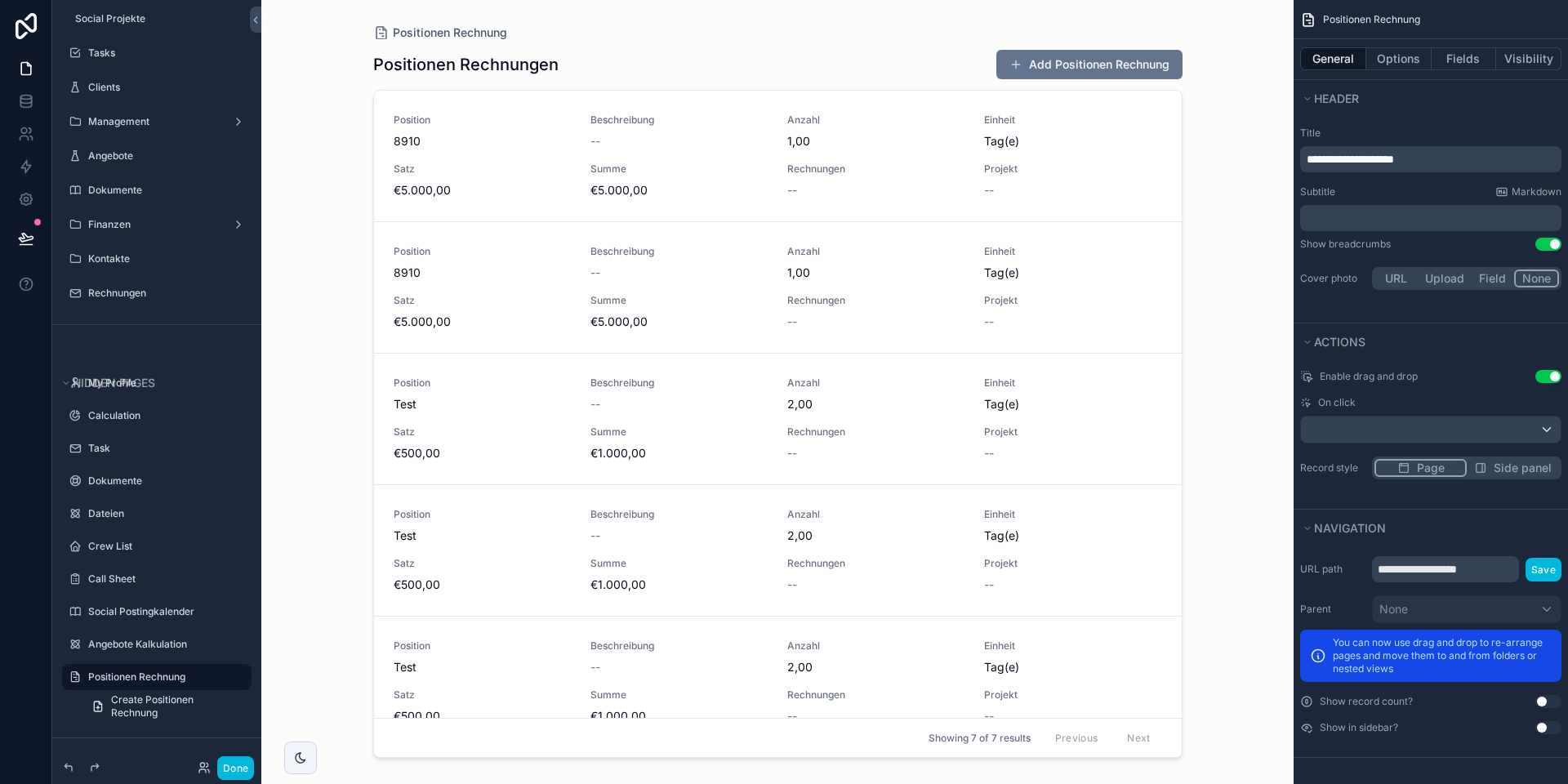
click at [243, 768] on button "Done" at bounding box center [235, 768] width 37 height 24
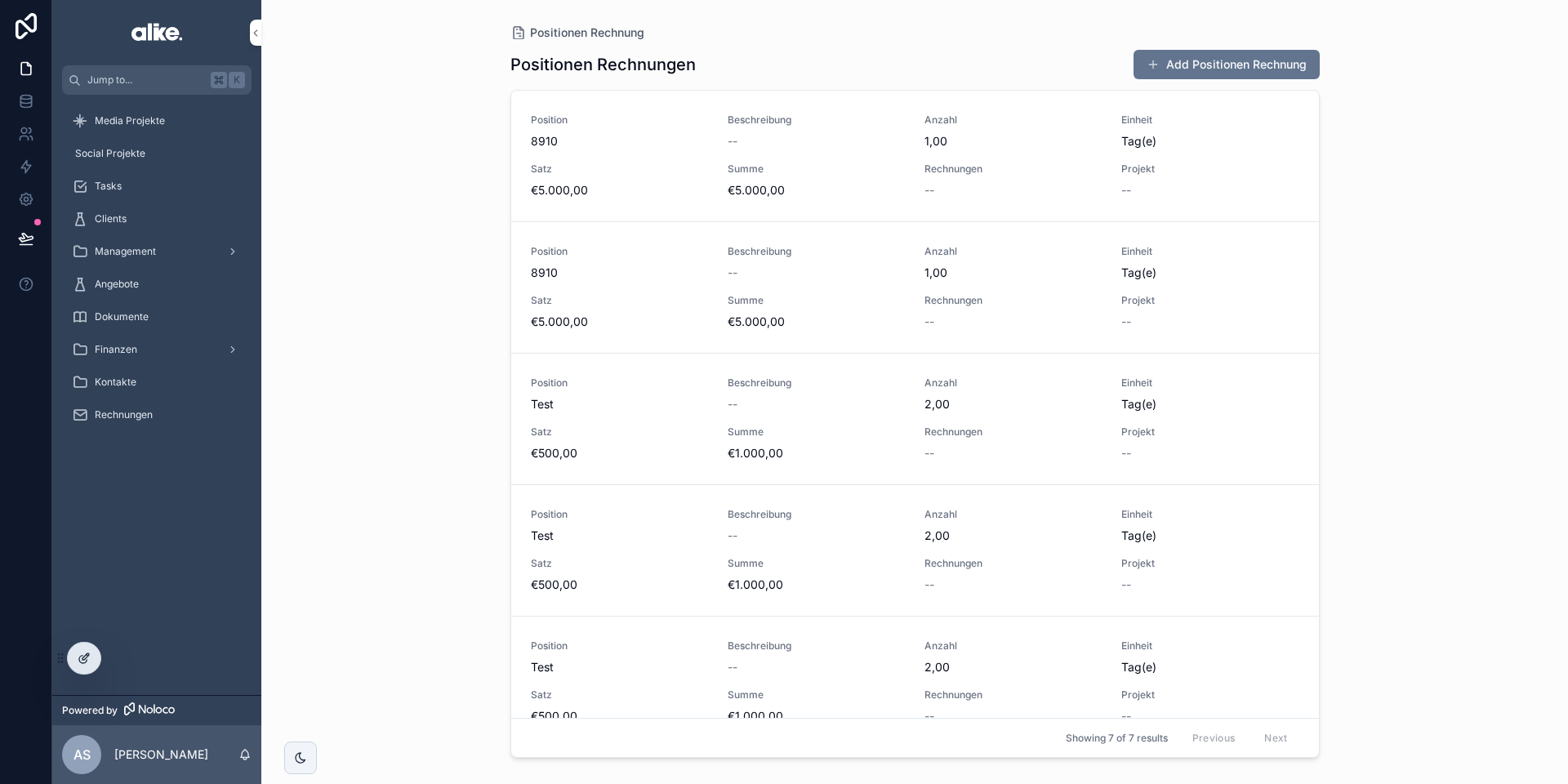
click at [83, 655] on icon at bounding box center [84, 658] width 13 height 13
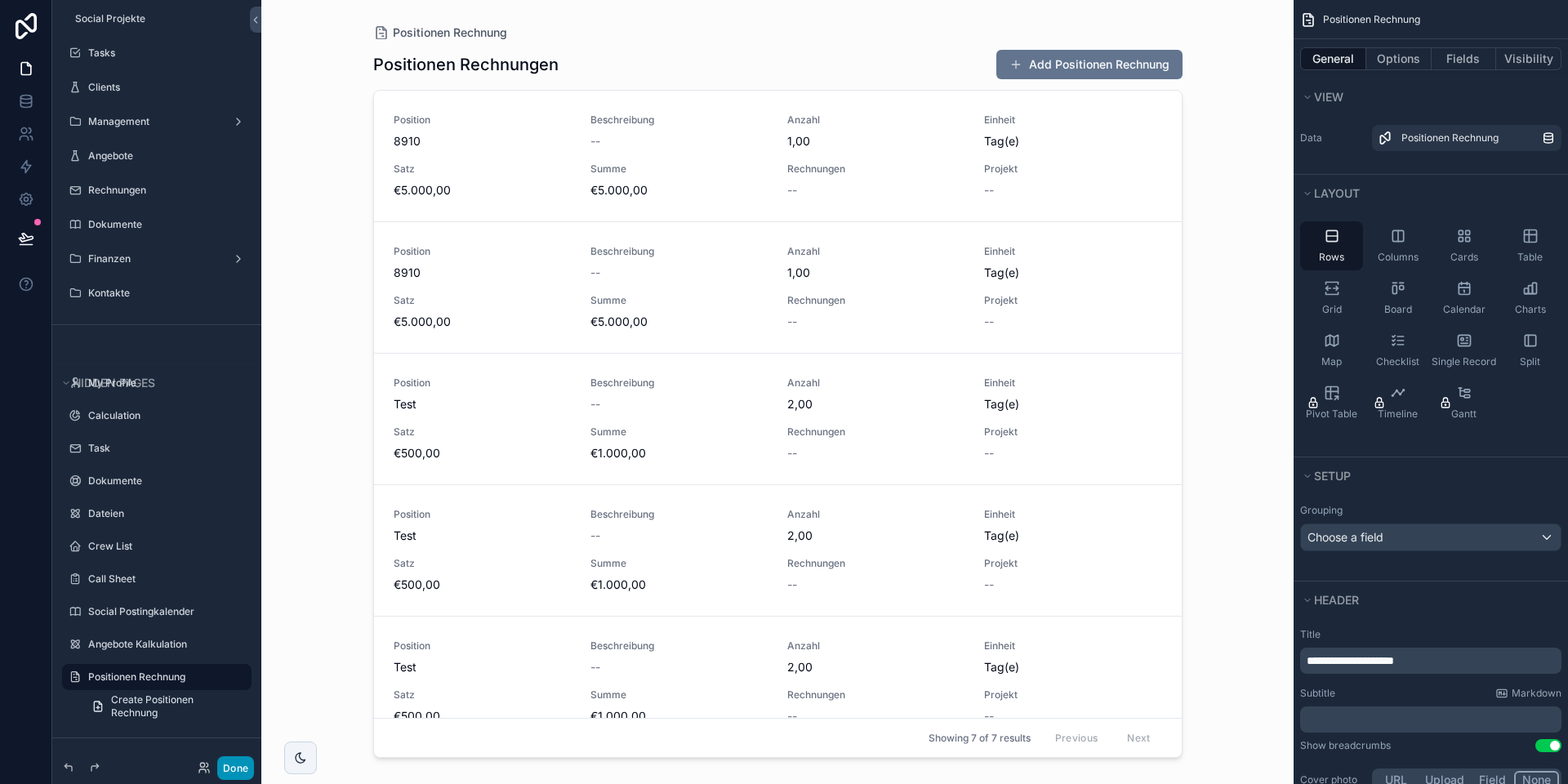
click at [240, 769] on button "Done" at bounding box center [235, 768] width 37 height 24
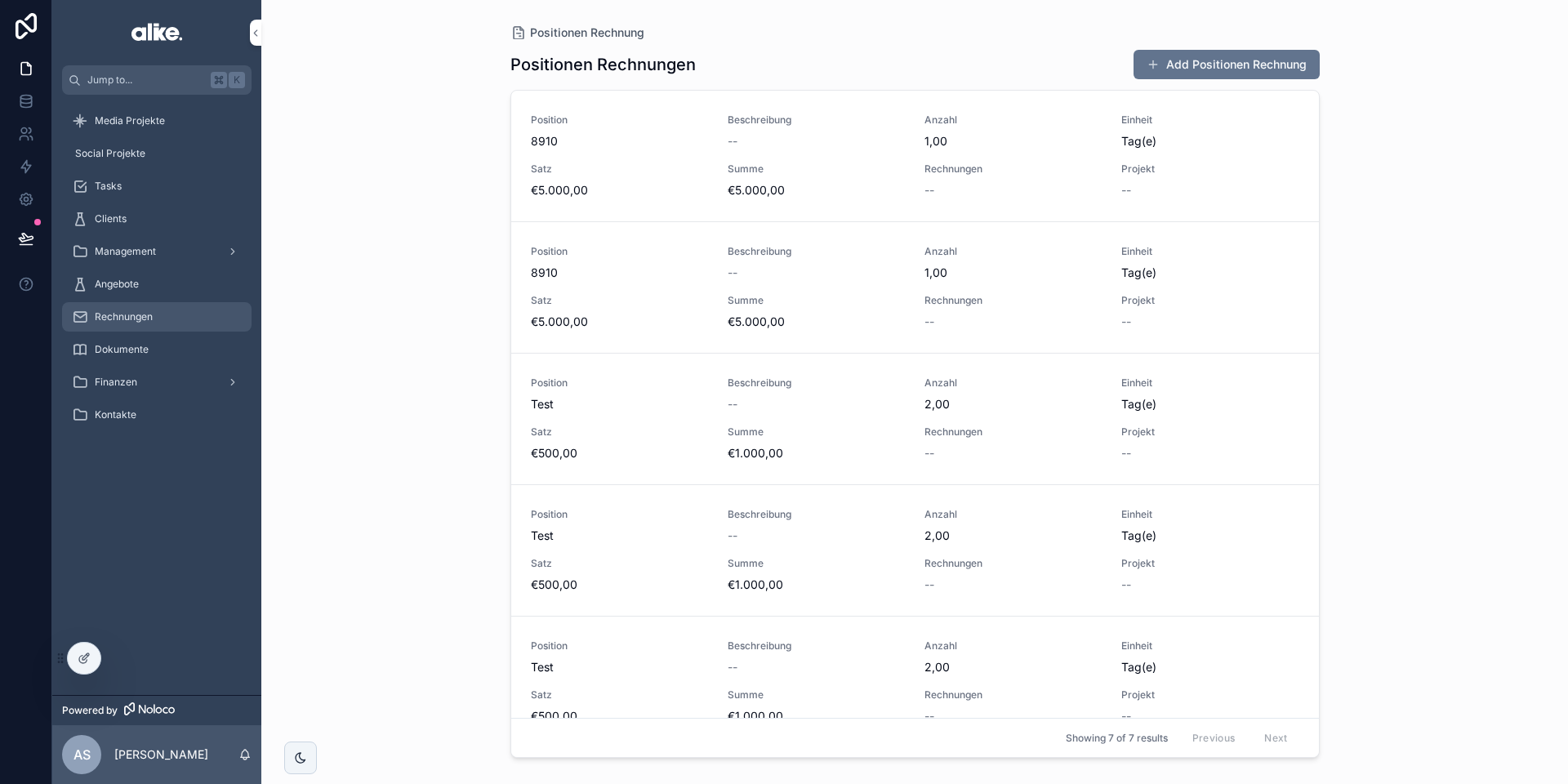
click at [130, 325] on div "Rechnungen" at bounding box center [157, 317] width 170 height 26
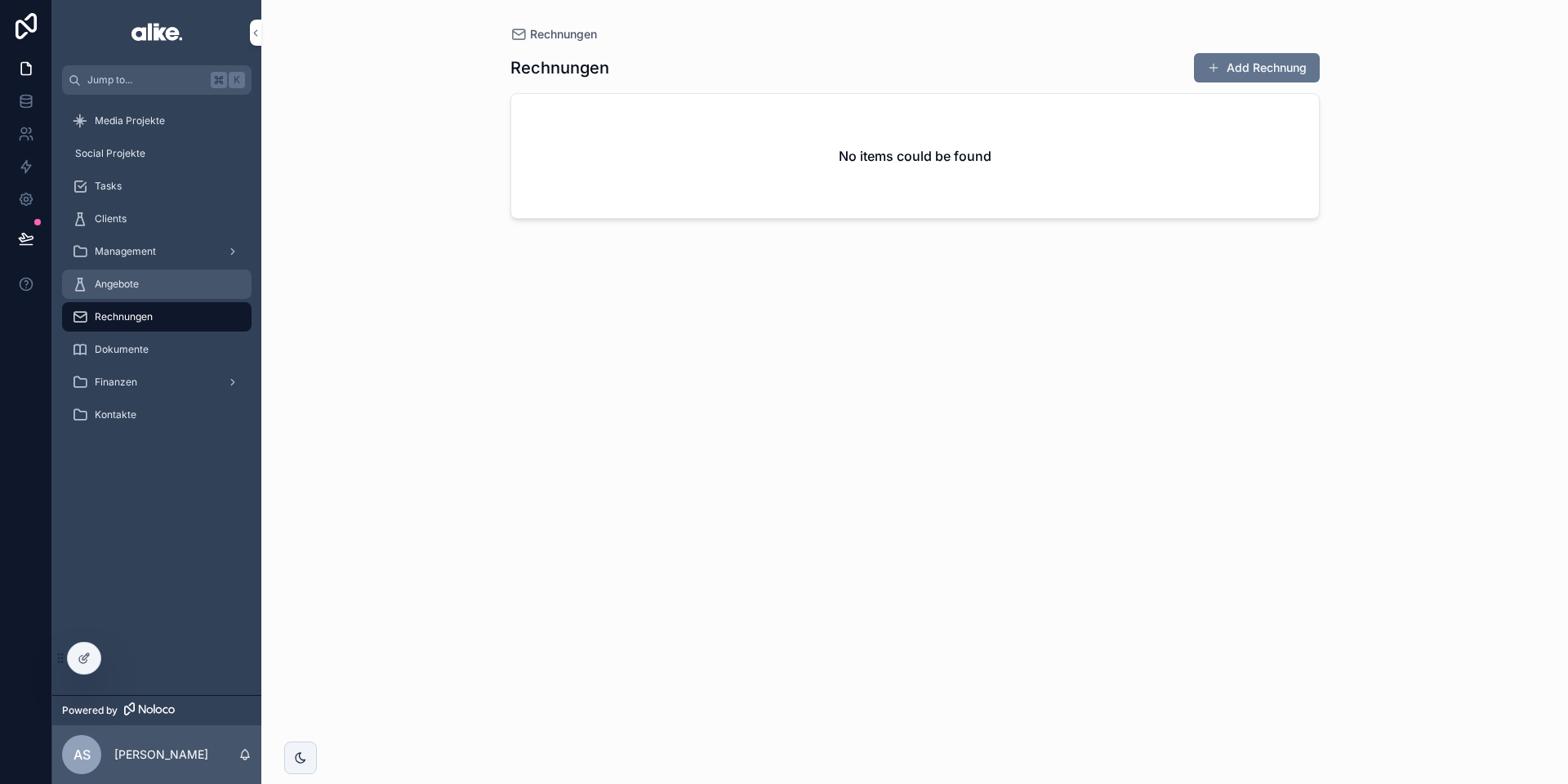
click at [121, 291] on div "Angebote" at bounding box center [157, 284] width 170 height 26
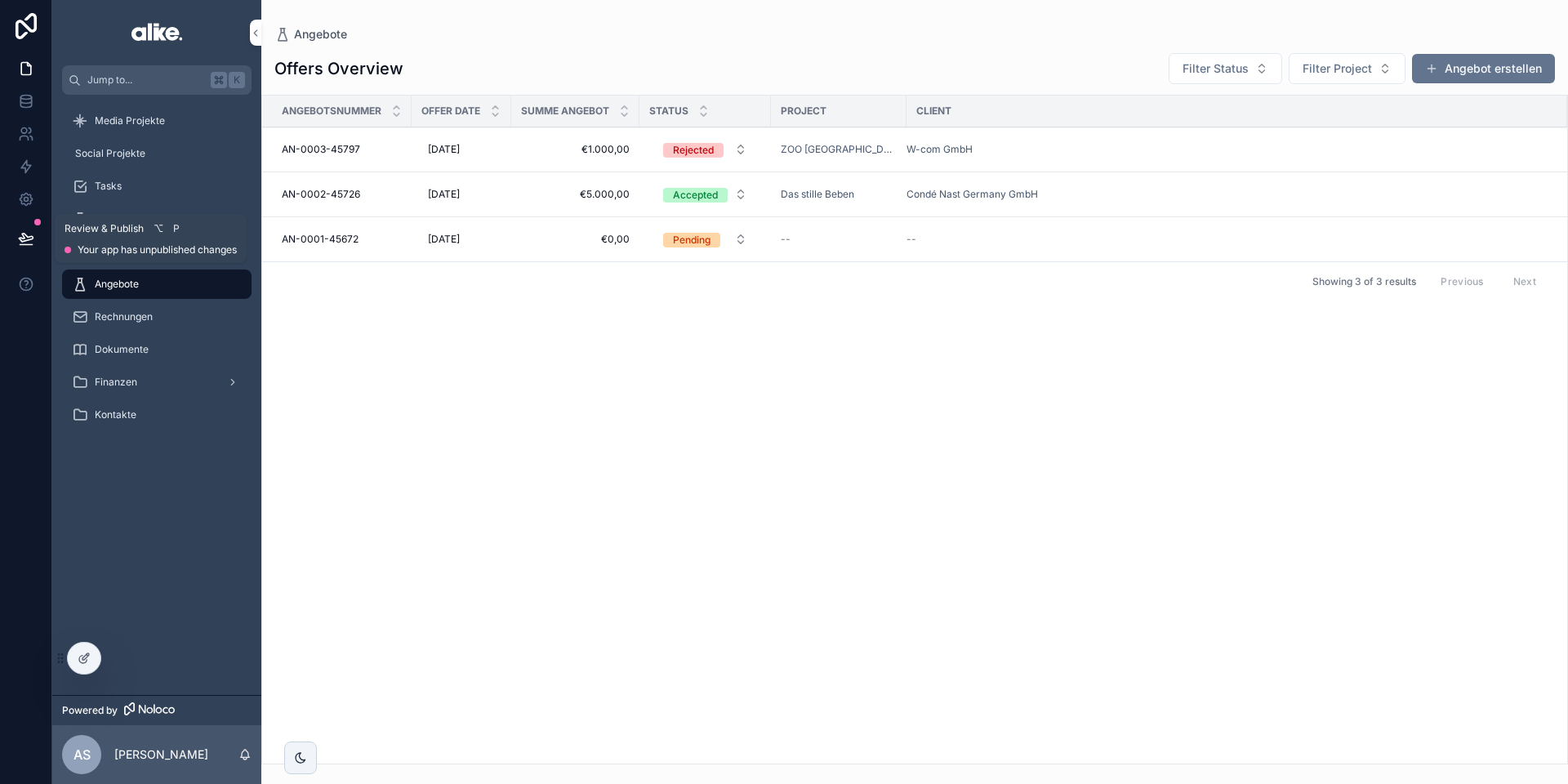
click at [15, 233] on button at bounding box center [26, 238] width 36 height 45
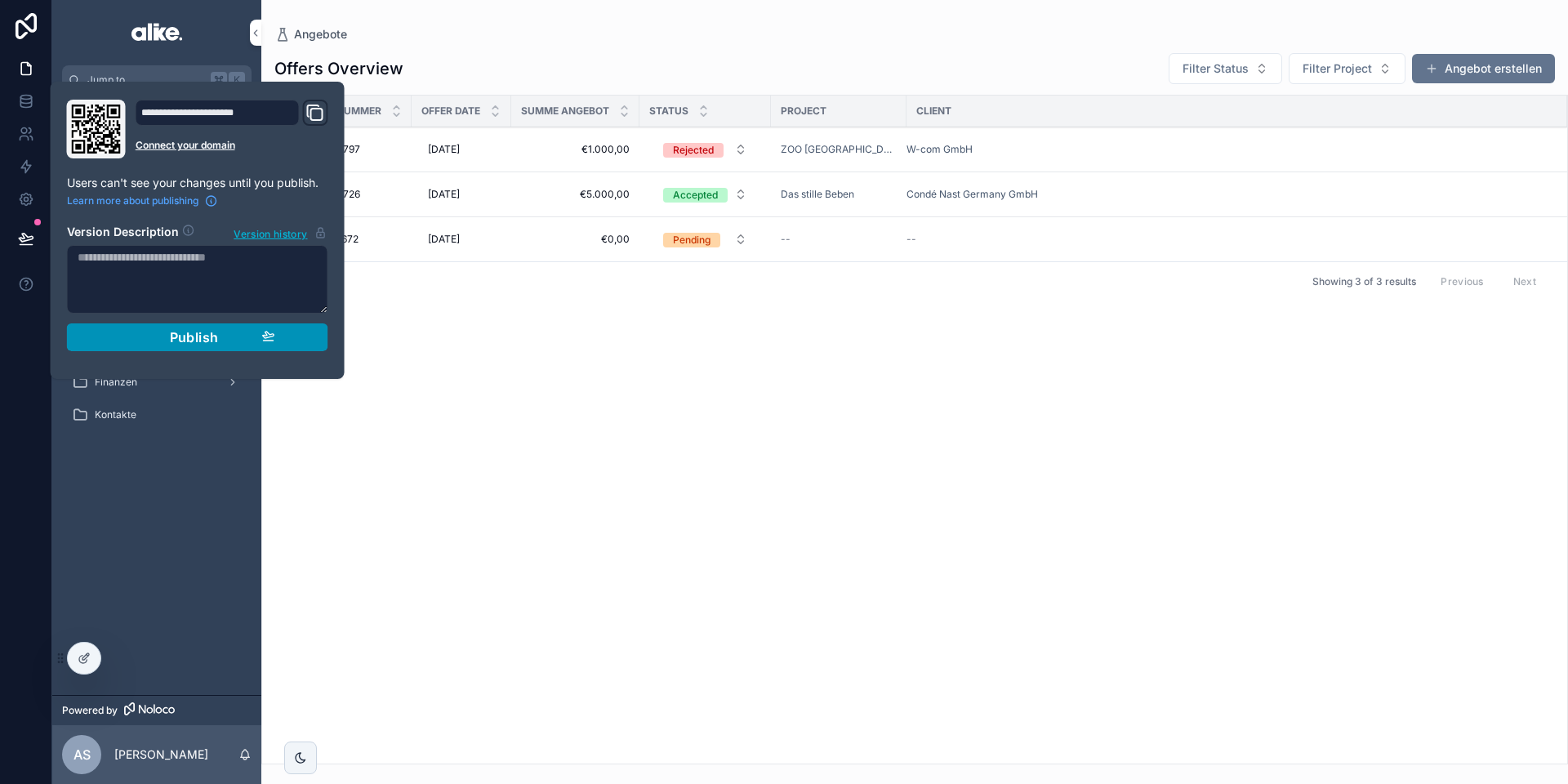
click at [323, 346] on button "Publish" at bounding box center [197, 338] width 261 height 28
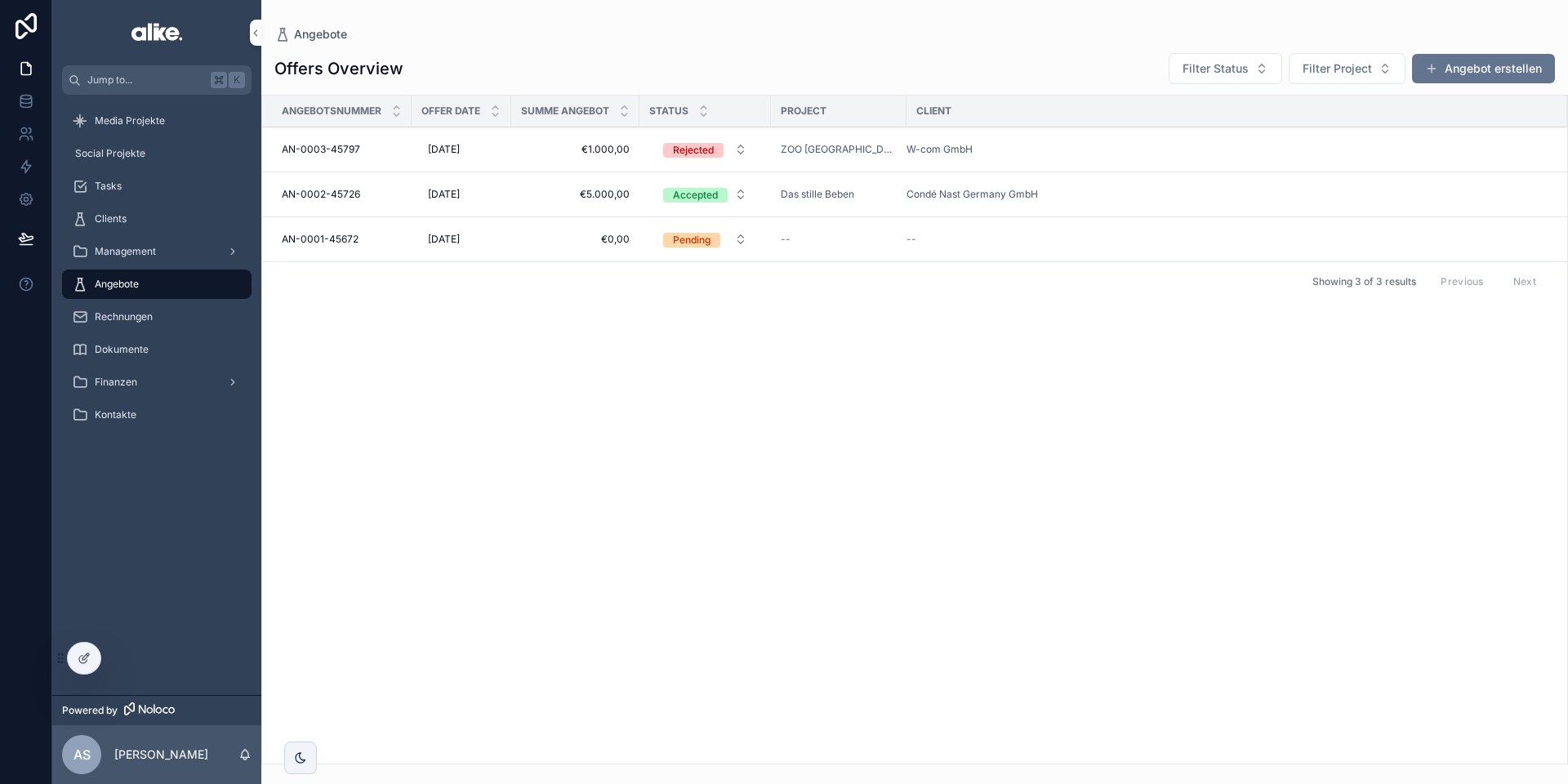
click at [742, 598] on div "Angebotsnummer Offer Date Summe Angebot Status Project Client AN-0003-45797 AN-…" at bounding box center [915, 430] width 1305 height 668
